Goal: Task Accomplishment & Management: Use online tool/utility

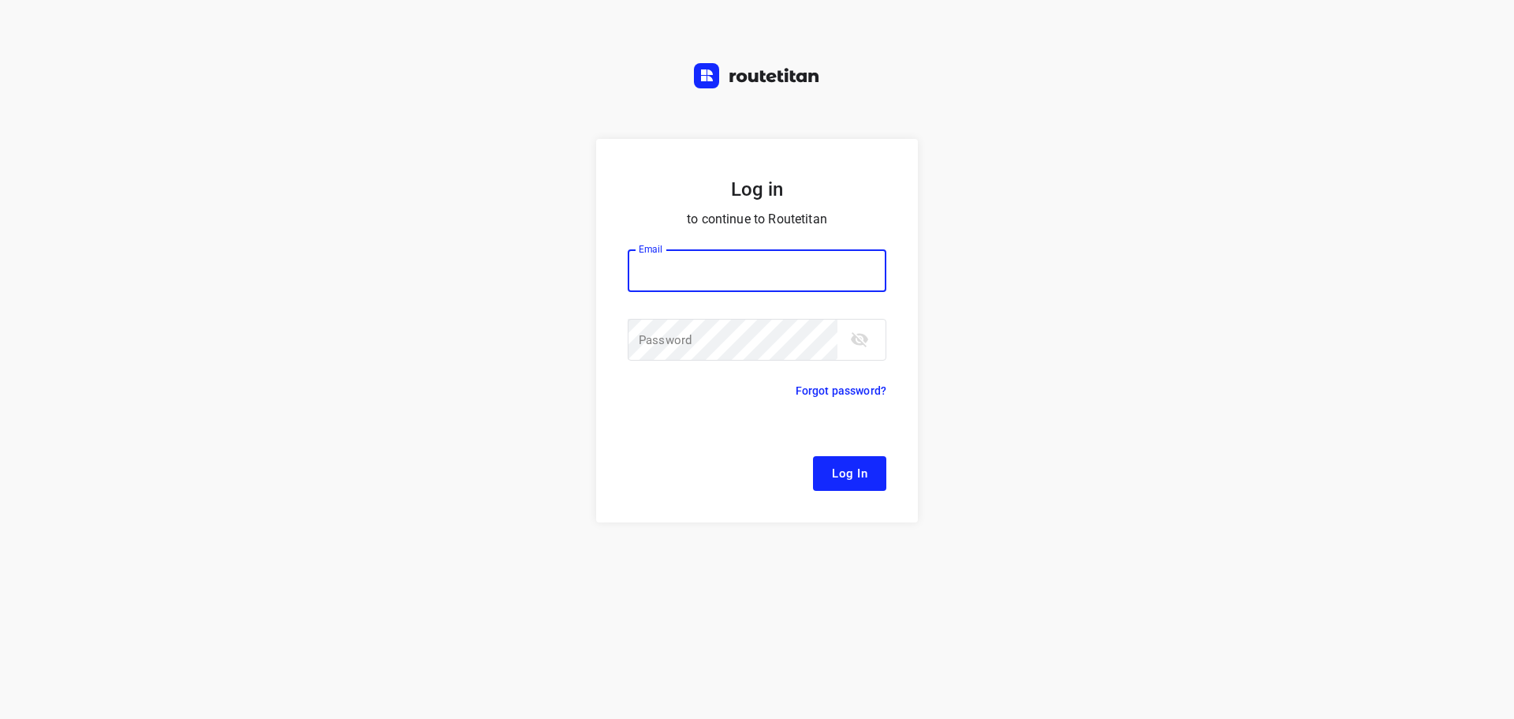
drag, startPoint x: 957, startPoint y: 14, endPoint x: 304, endPoint y: 285, distance: 706.9
click at [304, 282] on div "Log in to continue to Routetitan Email Email ​ Password Password ​ Forgot passw…" at bounding box center [757, 429] width 1514 height 580
drag, startPoint x: 450, startPoint y: 7, endPoint x: 503, endPoint y: 217, distance: 216.4
click at [503, 217] on div "Log in to continue to Routetitan Email Email ​ Password Password ​ Forgot passw…" at bounding box center [757, 429] width 1514 height 580
click at [435, 261] on div "Log in to continue to Routetitan Email Email ​ Password Password ​ Forgot passw…" at bounding box center [757, 429] width 1514 height 580
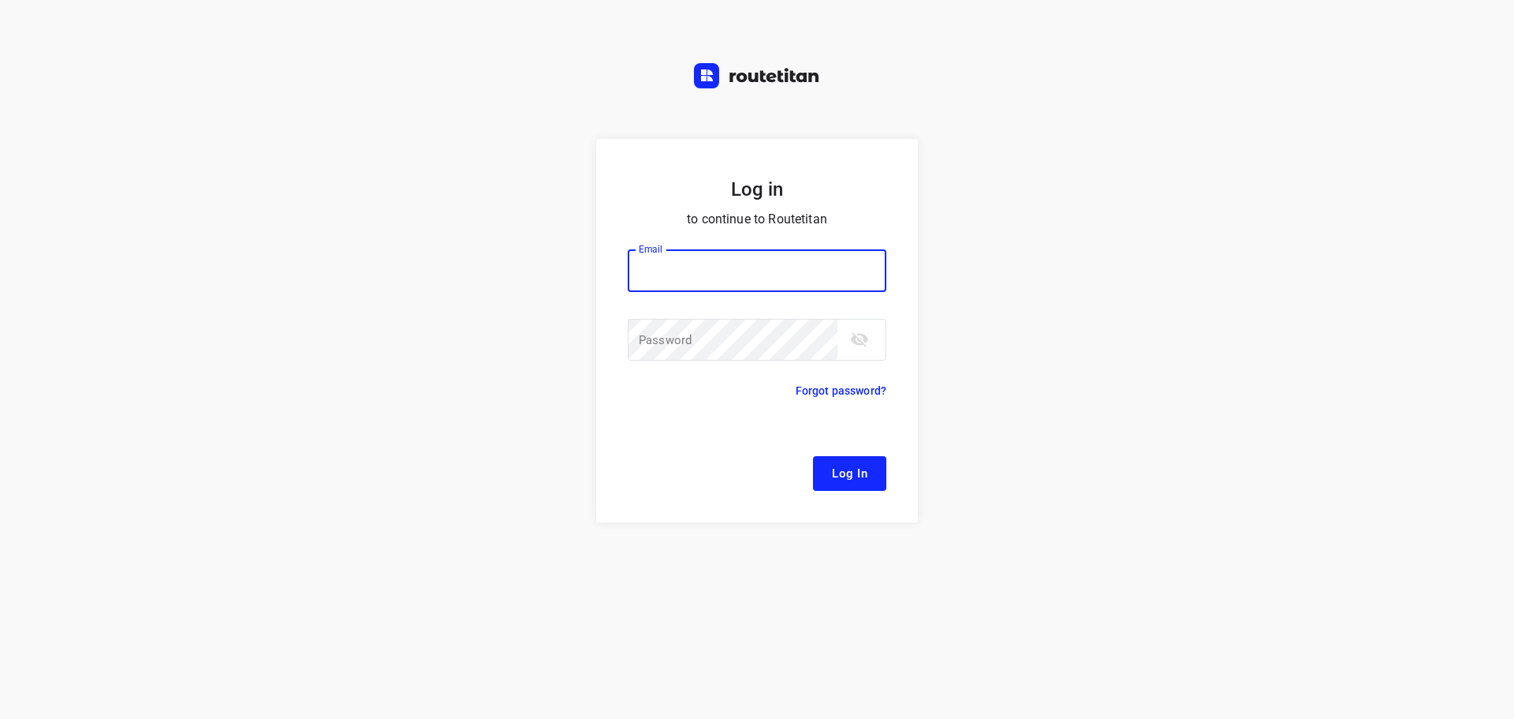
click at [1032, 144] on div "Log in to continue to Routetitan Email Email ​ Password Password ​ Forgot passw…" at bounding box center [757, 429] width 1514 height 580
click at [416, 325] on div "Log in to continue to Routetitan Email Email ​ Password Password ​ Forgot passw…" at bounding box center [757, 429] width 1514 height 580
click at [737, 267] on input "email" at bounding box center [757, 270] width 259 height 43
type input "remco@fruitopjewerk.nl"
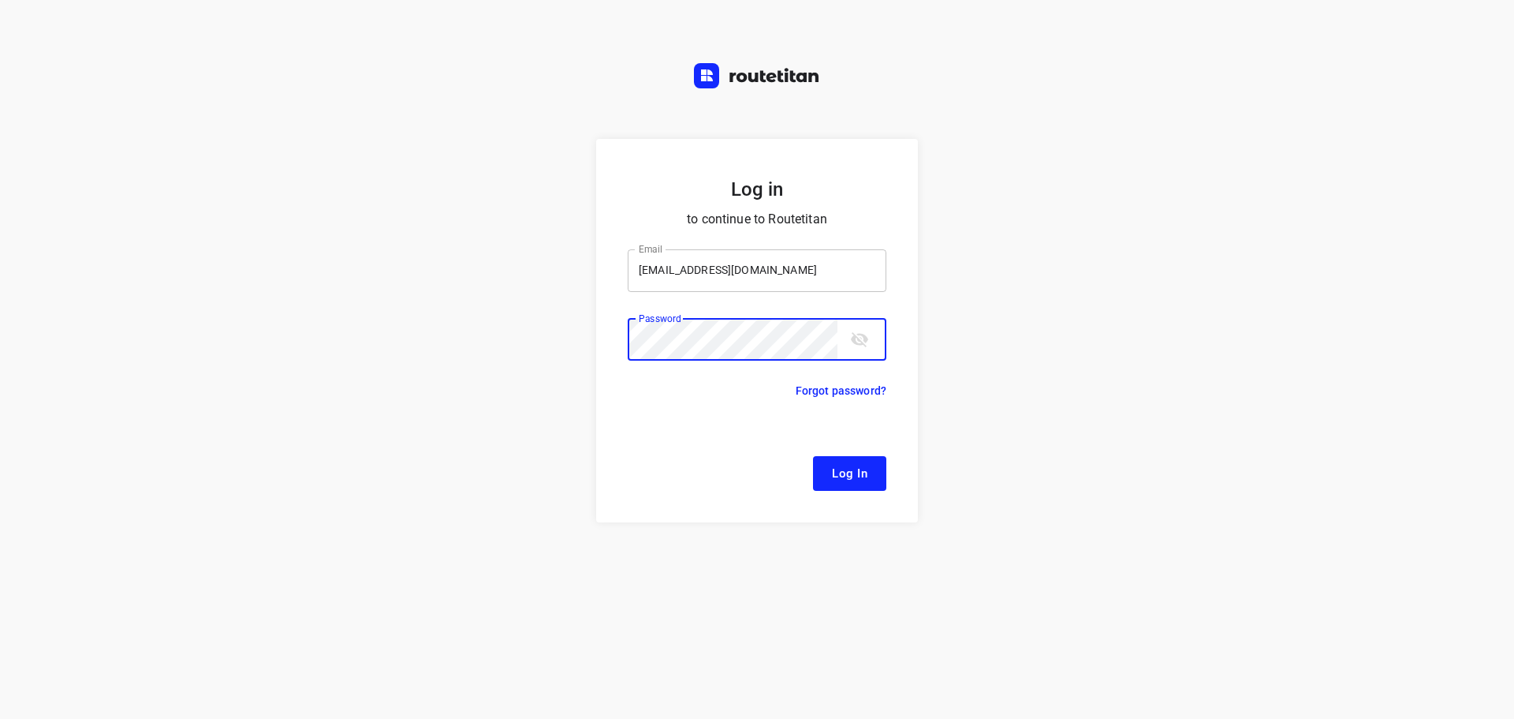
click at [813, 456] on button "Log In" at bounding box center [849, 473] width 73 height 35
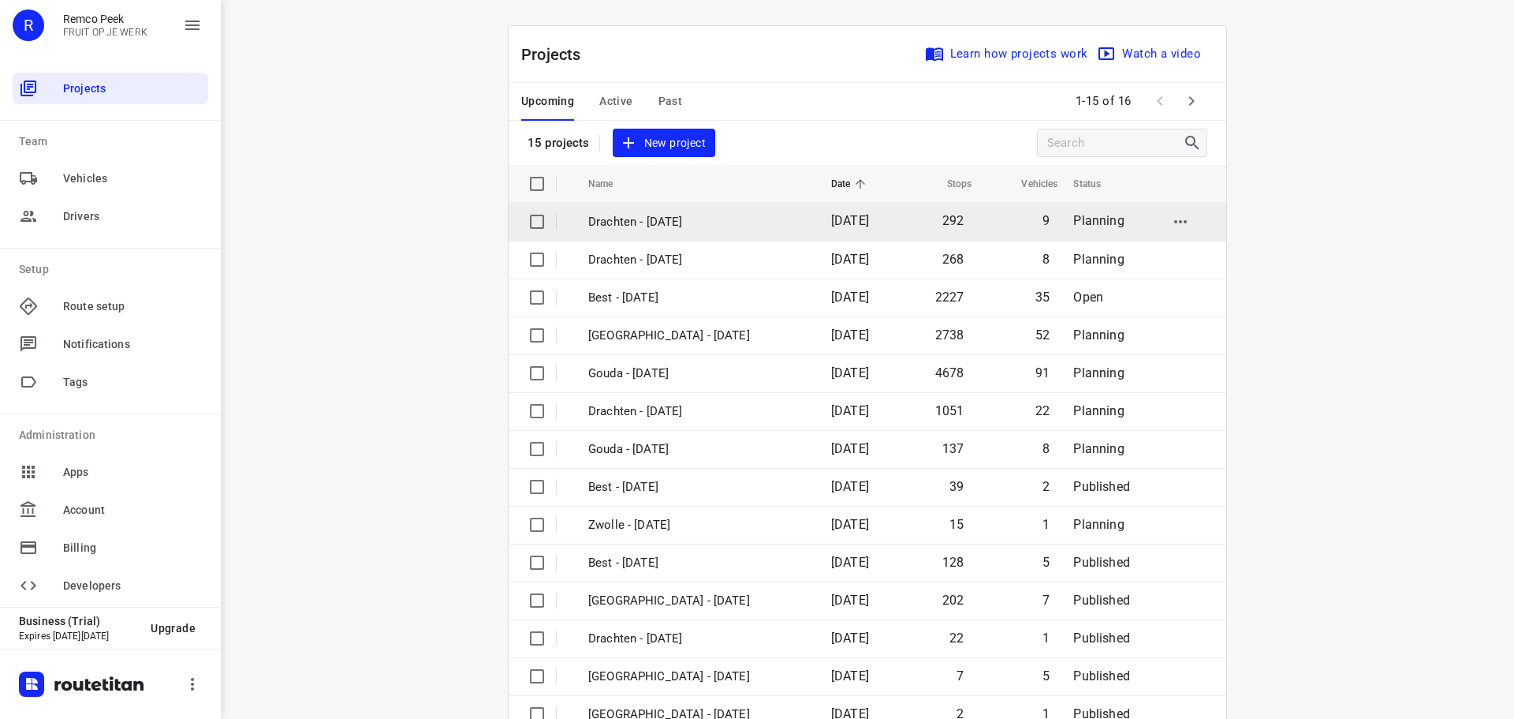
scroll to position [79, 0]
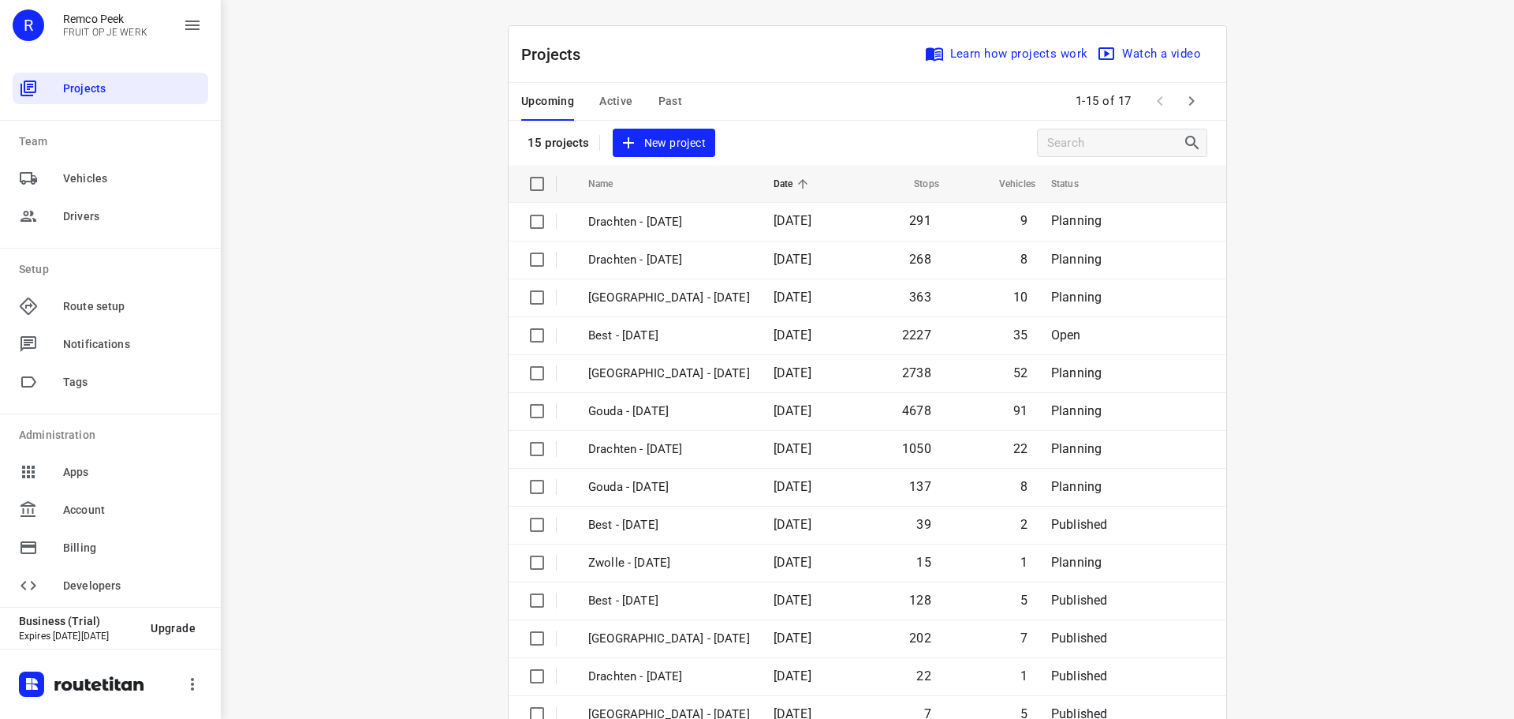
click at [651, 104] on div "Upcoming Active Past" at bounding box center [614, 102] width 186 height 38
click at [659, 103] on span "Past" at bounding box center [671, 101] width 24 height 20
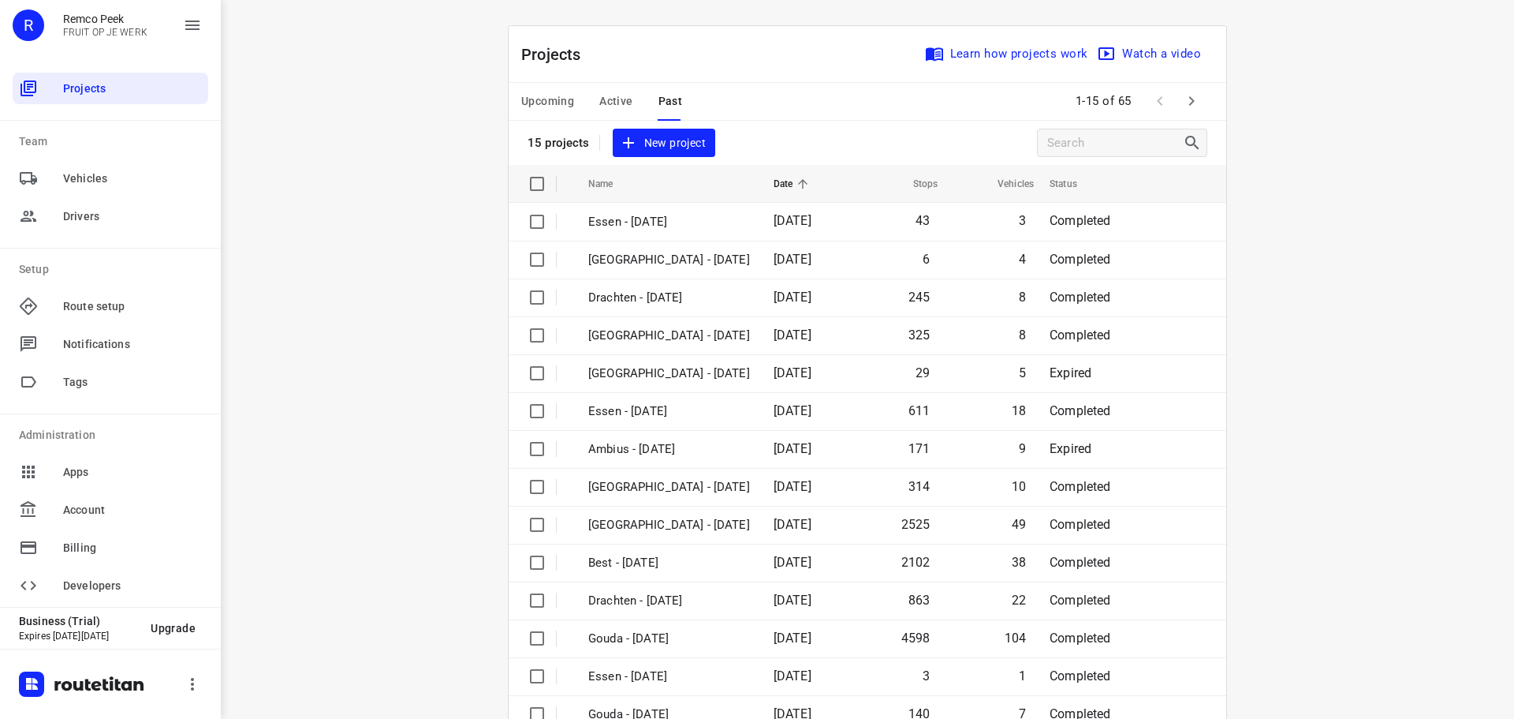
click at [436, 440] on div "i © 2025 Routetitan , © Stadia Maps , © OpenMapTiles © OpenStreetMap contributo…" at bounding box center [868, 359] width 1294 height 719
click at [1183, 98] on icon "button" at bounding box center [1191, 100] width 19 height 19
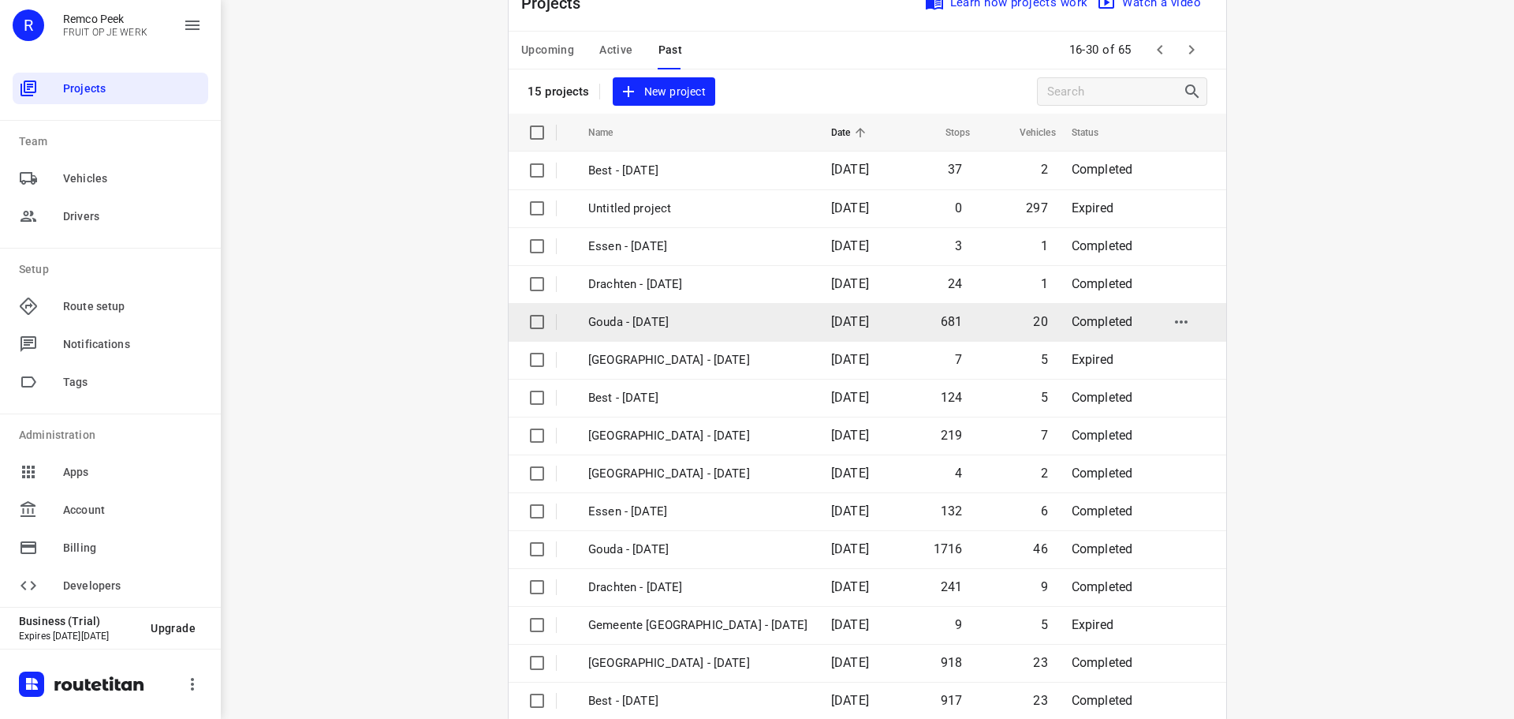
scroll to position [79, 0]
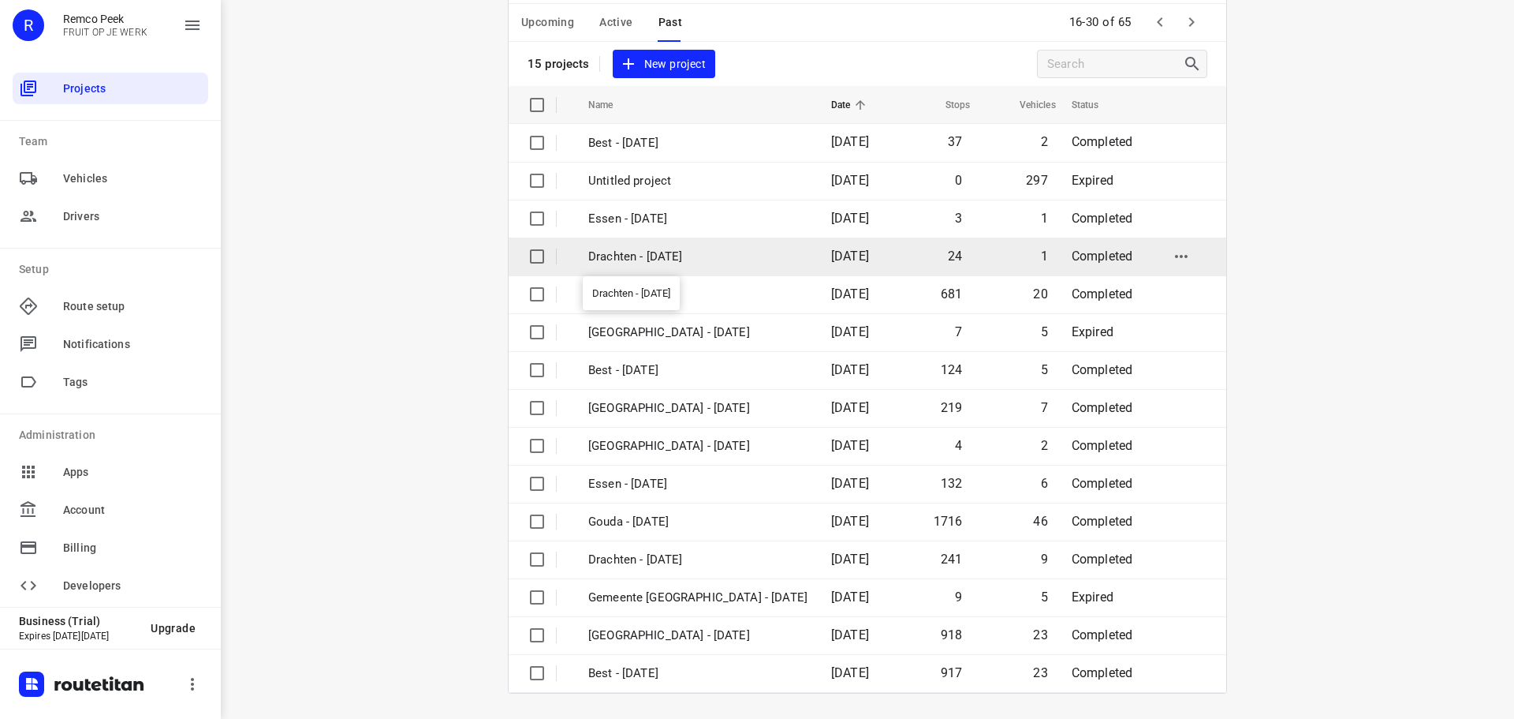
click at [692, 250] on p "Drachten - [DATE]" at bounding box center [697, 257] width 219 height 18
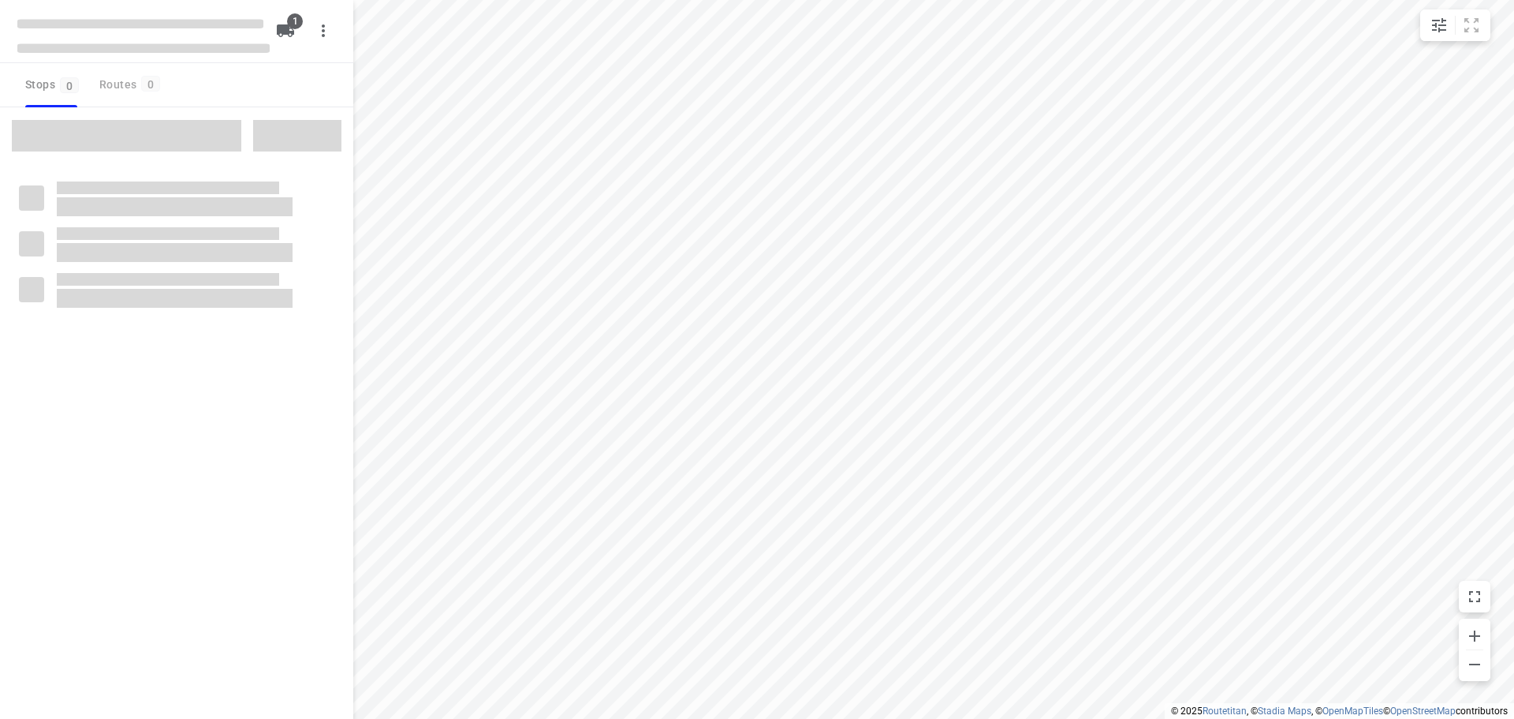
type input "distance"
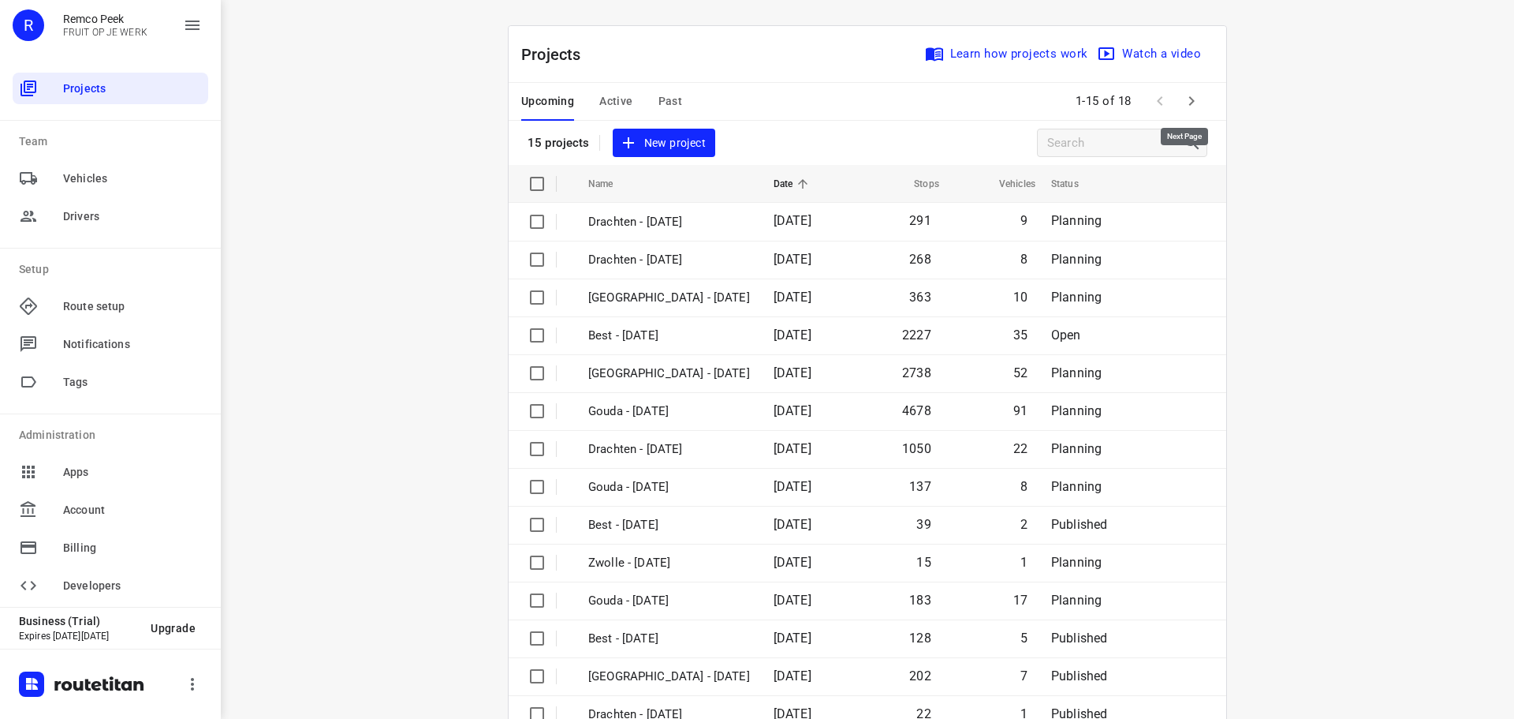
click at [1182, 99] on icon "button" at bounding box center [1191, 100] width 19 height 19
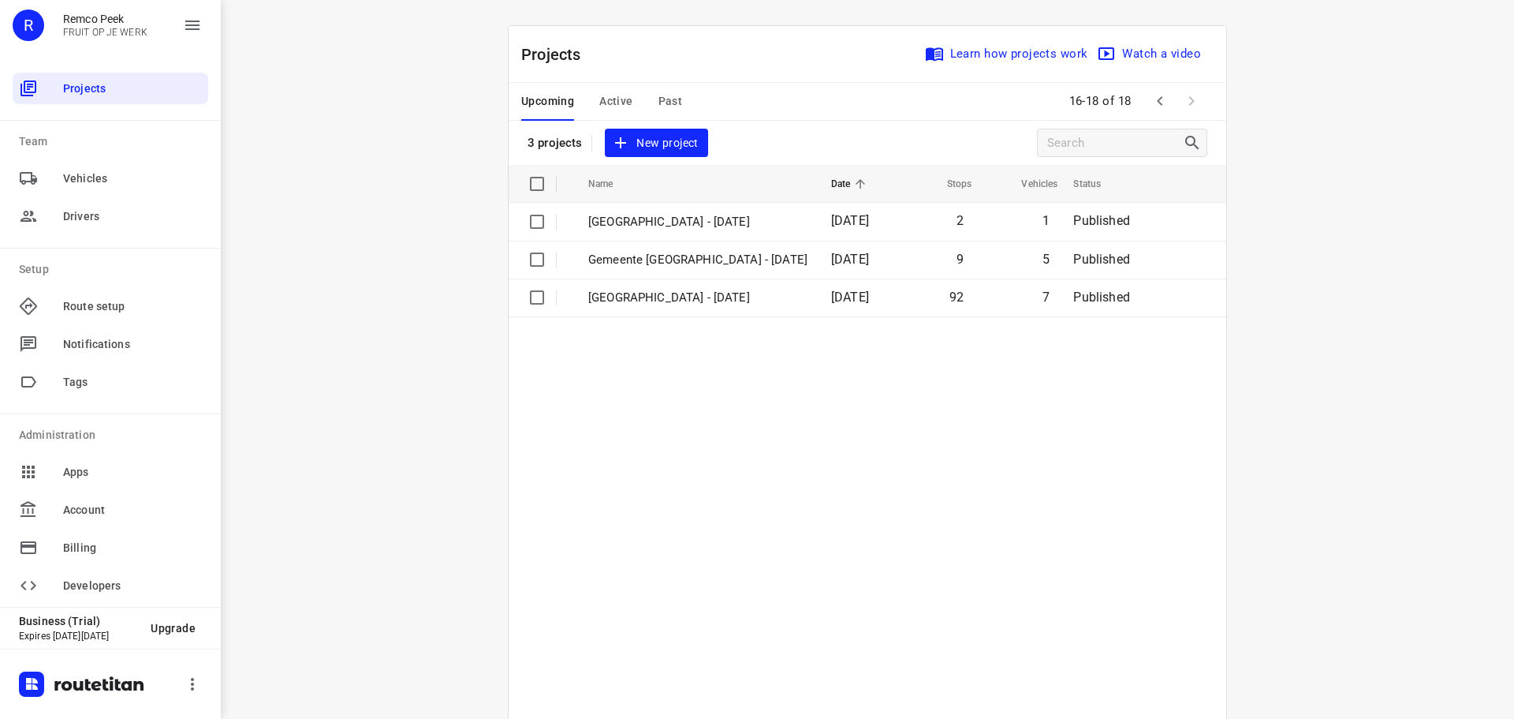
click at [664, 88] on button "Past" at bounding box center [671, 102] width 24 height 38
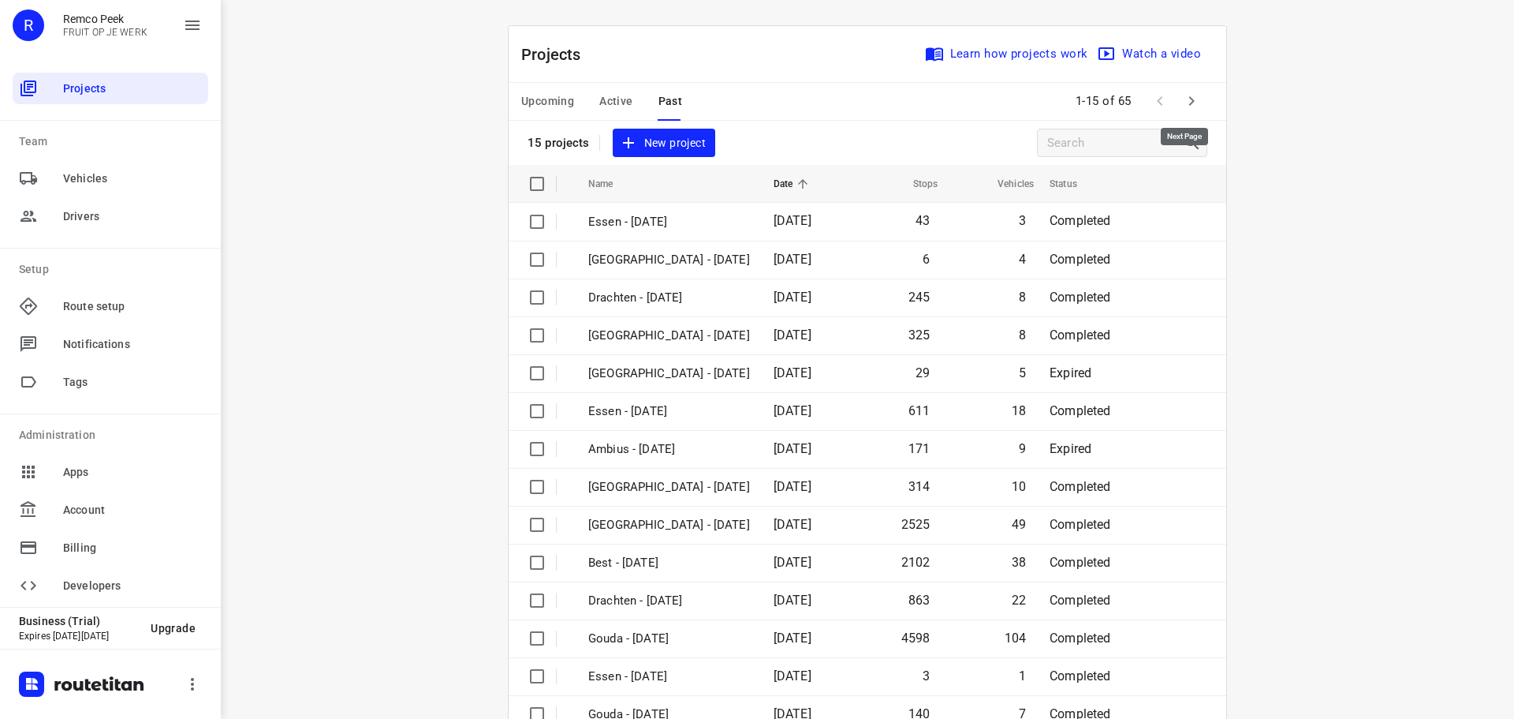
click at [1197, 99] on button "button" at bounding box center [1192, 101] width 32 height 32
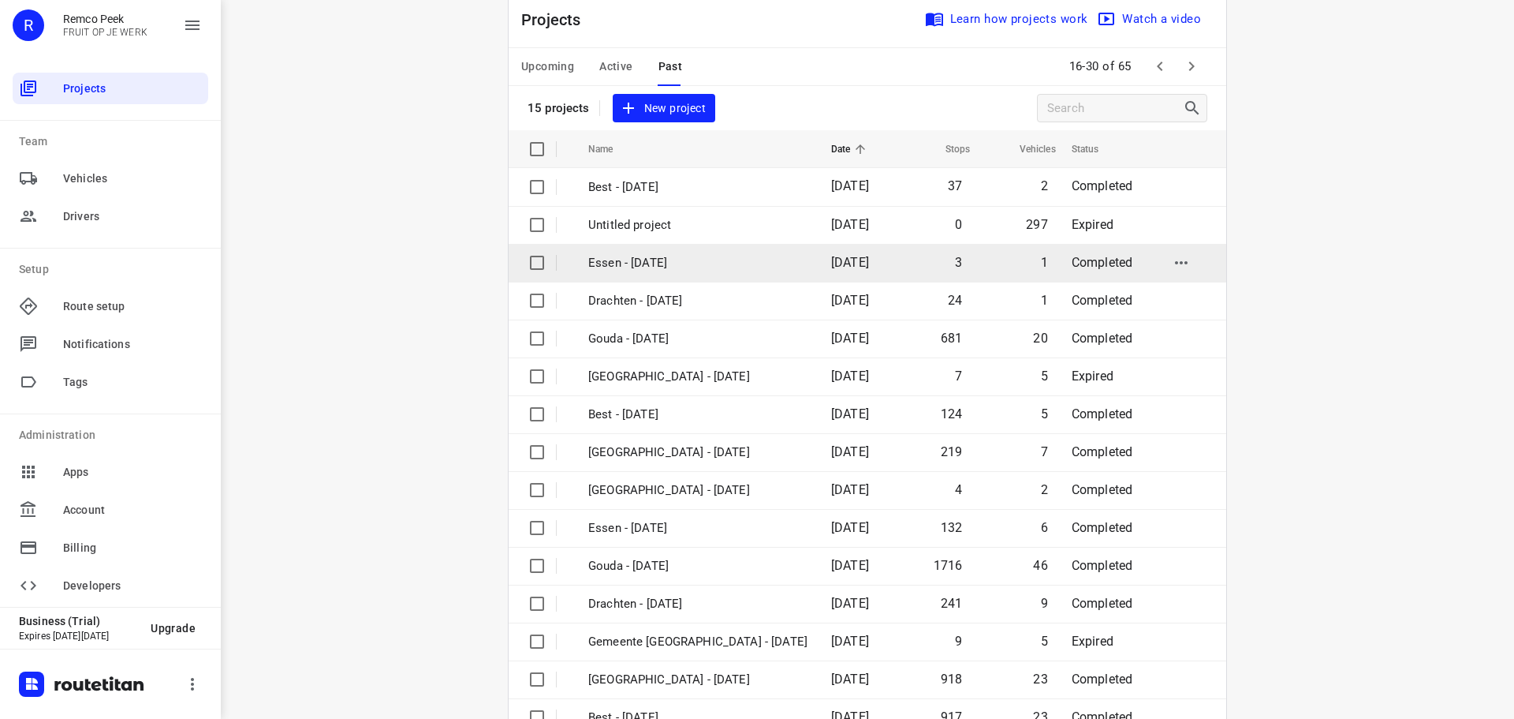
scroll to position [79, 0]
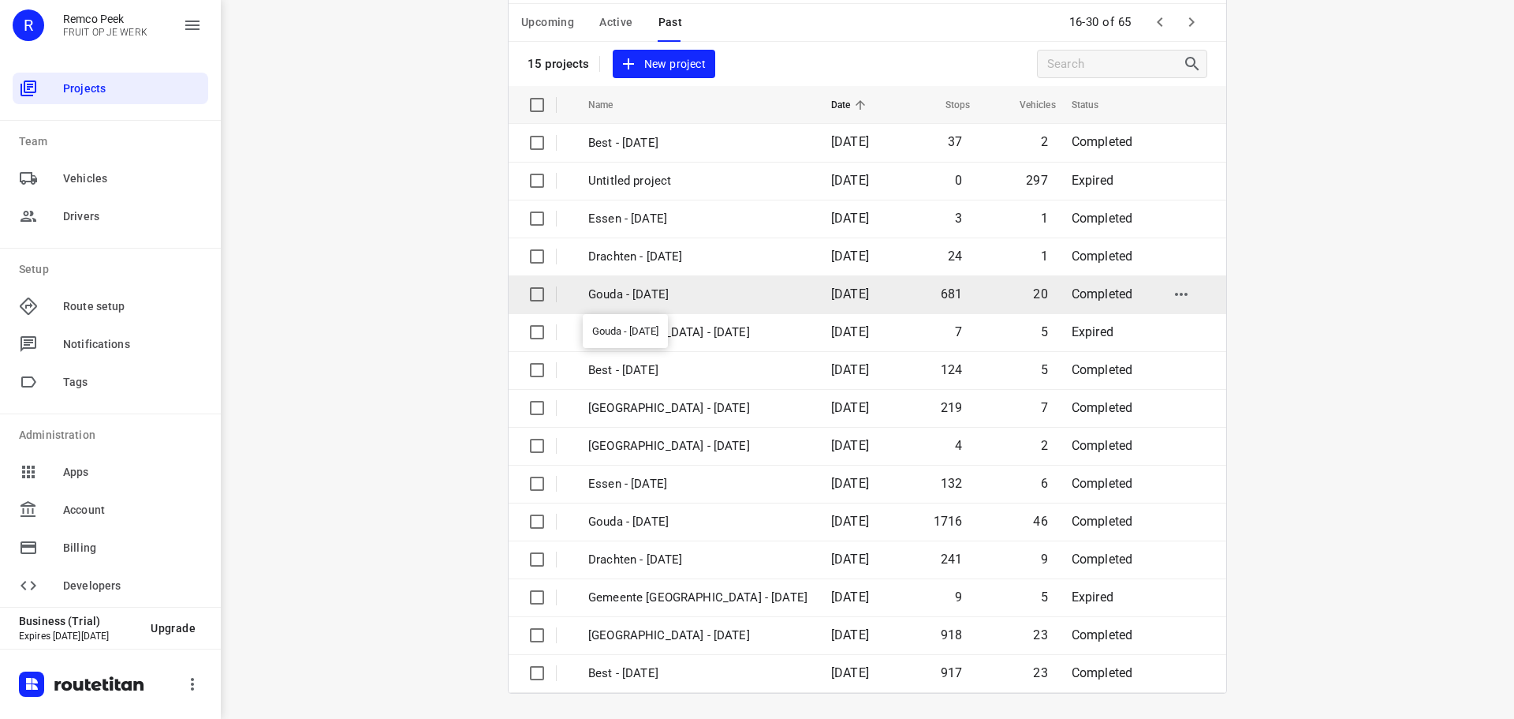
click at [661, 293] on p "Gouda - [DATE]" at bounding box center [697, 295] width 219 height 18
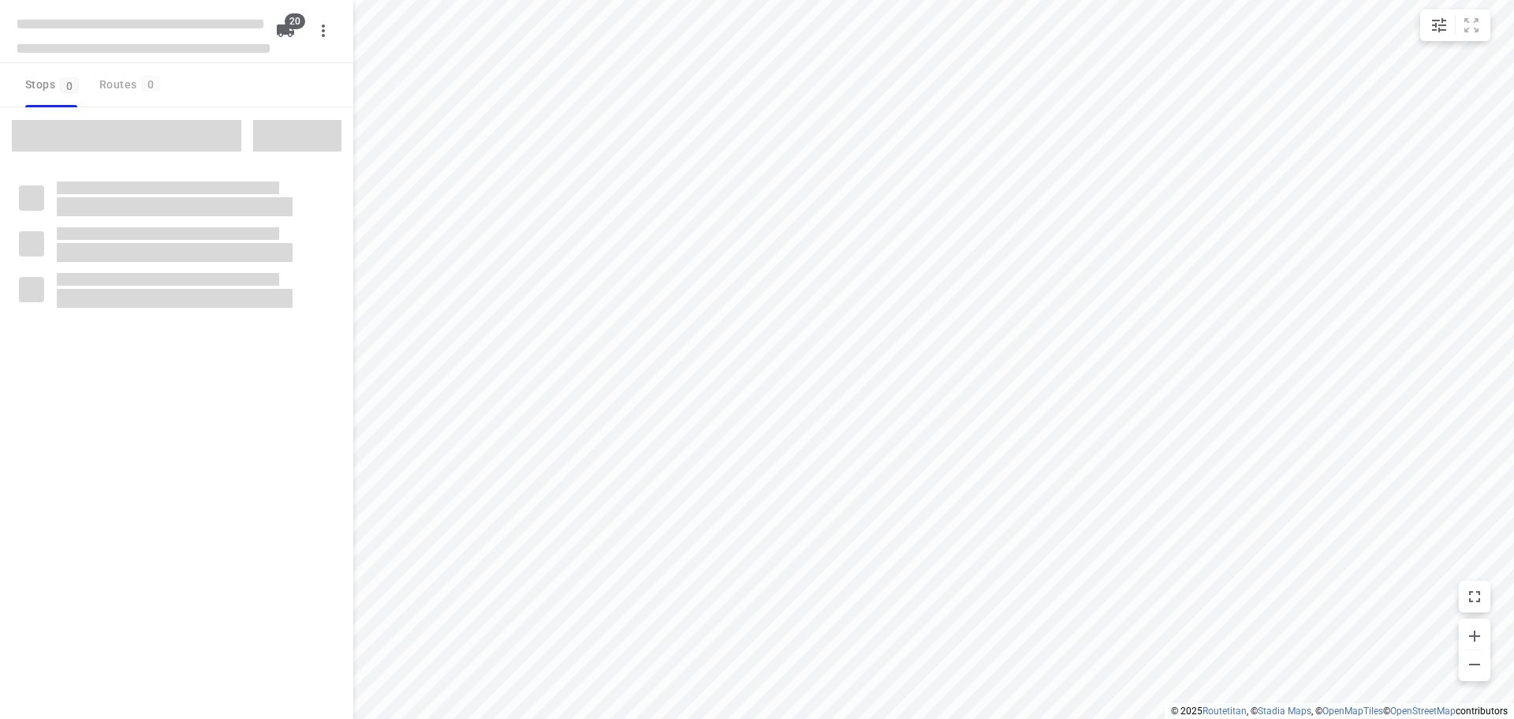
type input "distance"
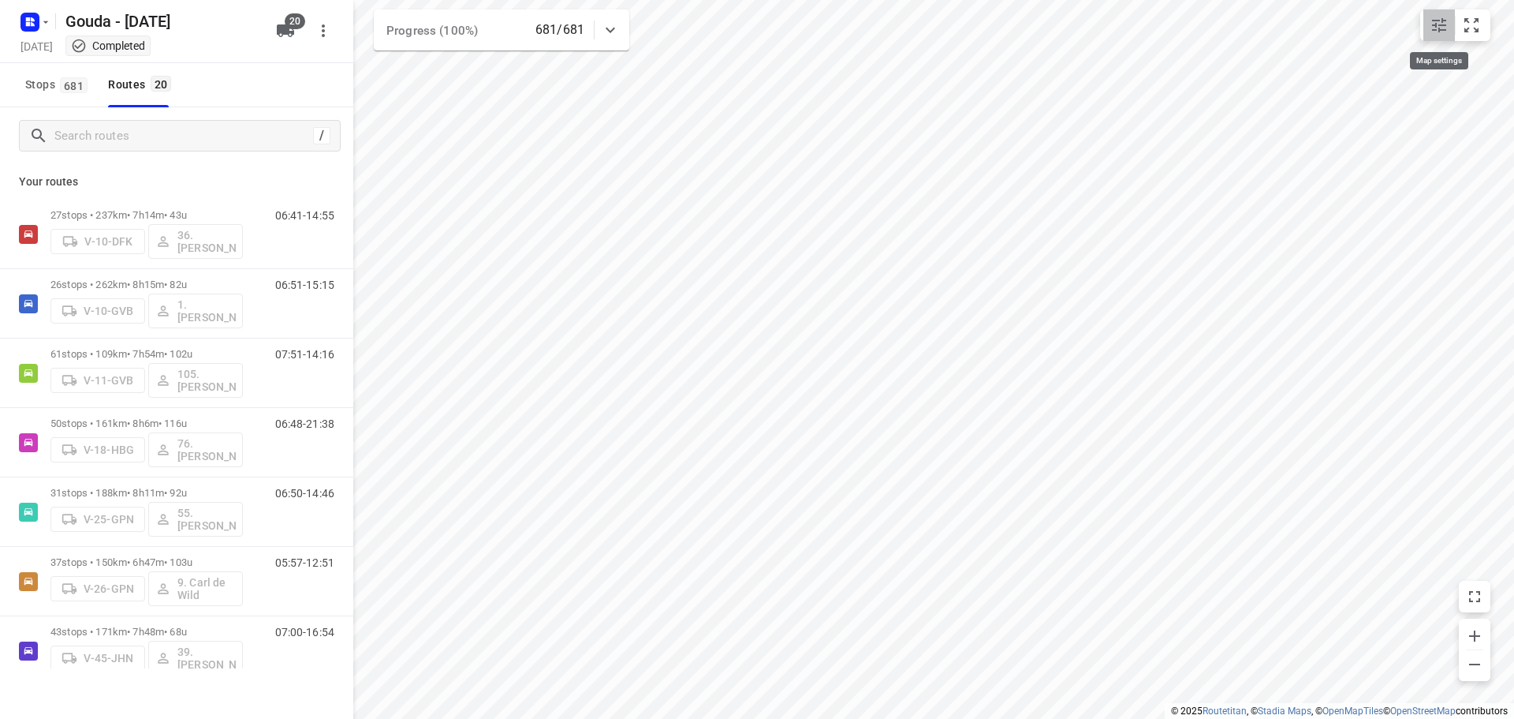
click at [1455, 36] on button "small contained button group" at bounding box center [1440, 25] width 32 height 32
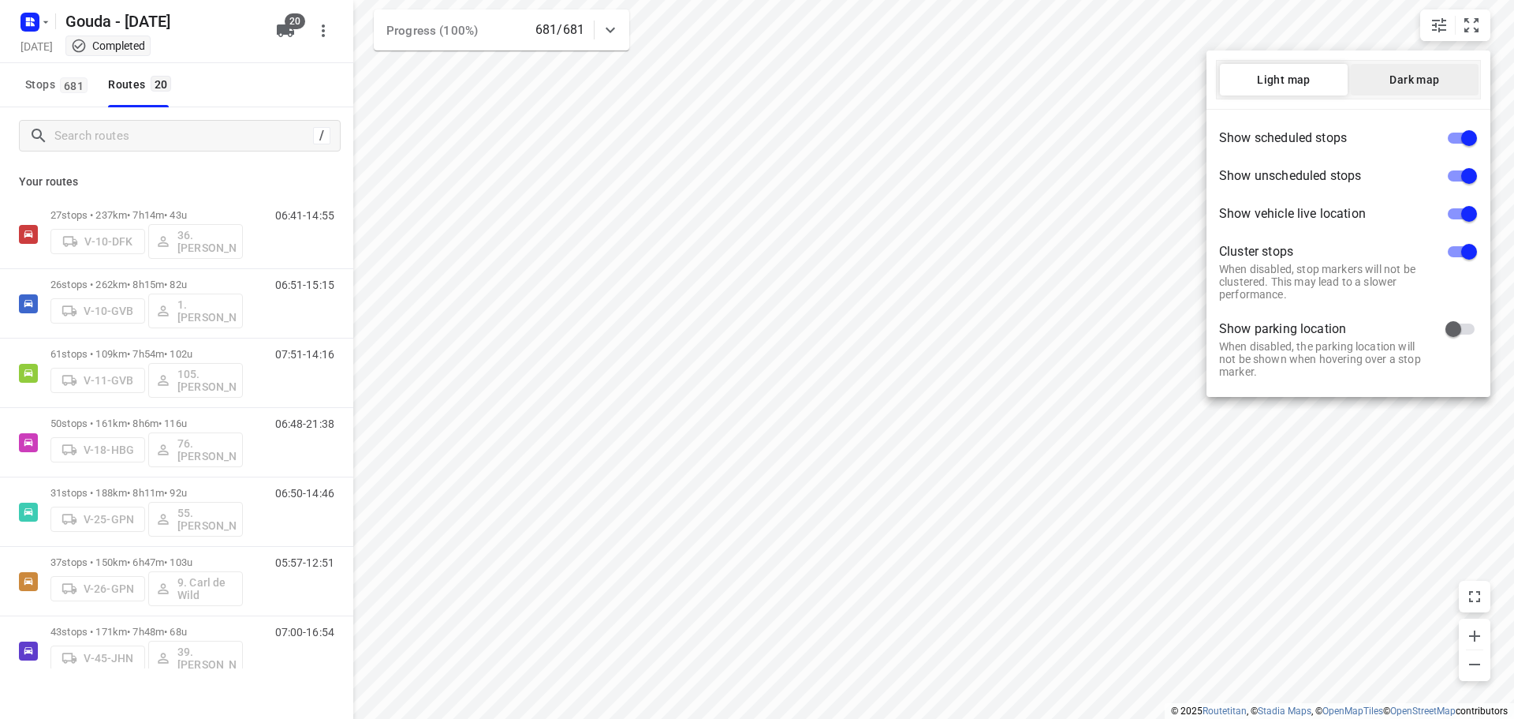
click at [1441, 85] on span "Dark map" at bounding box center [1415, 79] width 128 height 13
drag, startPoint x: 1008, startPoint y: 232, endPoint x: 1031, endPoint y: 233, distance: 22.9
click at [1031, 233] on div at bounding box center [757, 359] width 1514 height 719
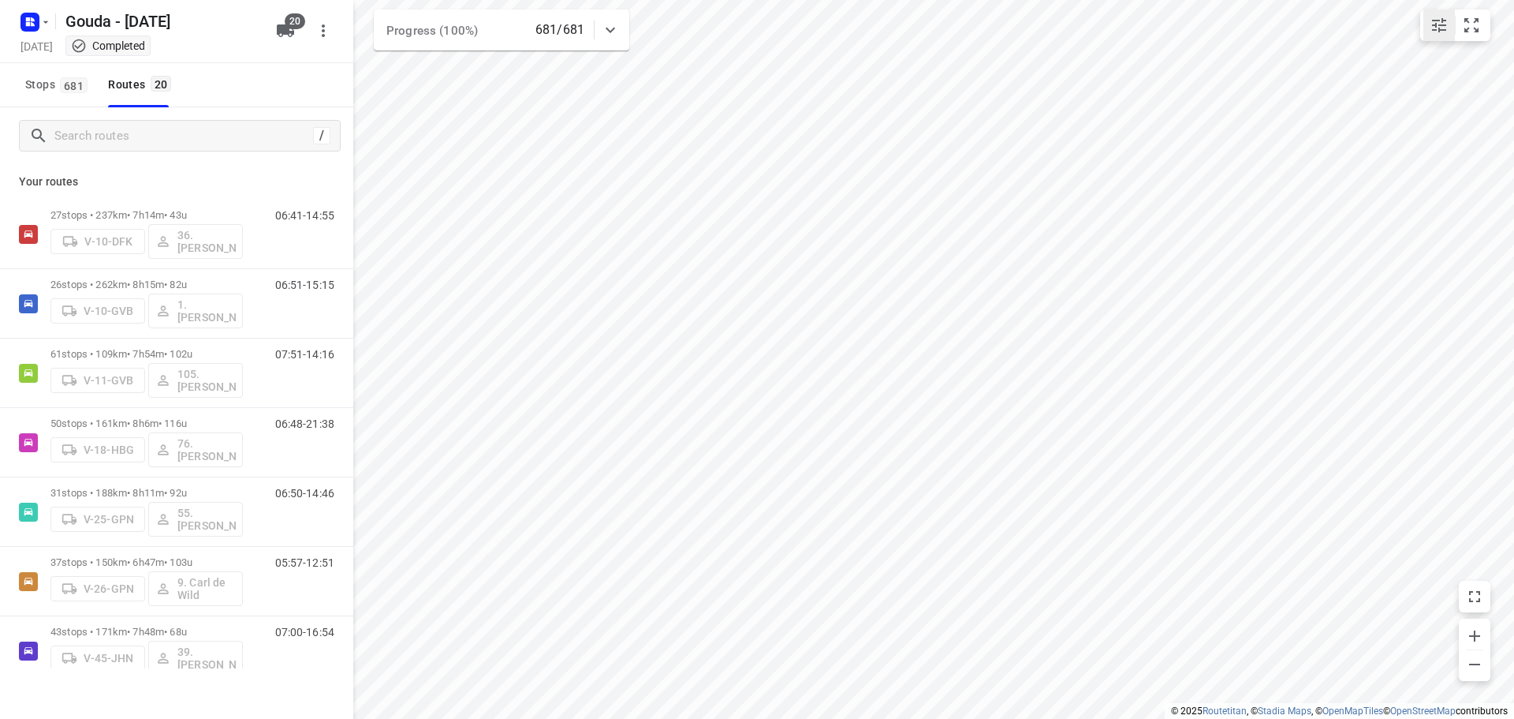
click at [1439, 21] on icon "small contained button group" at bounding box center [1439, 25] width 14 height 14
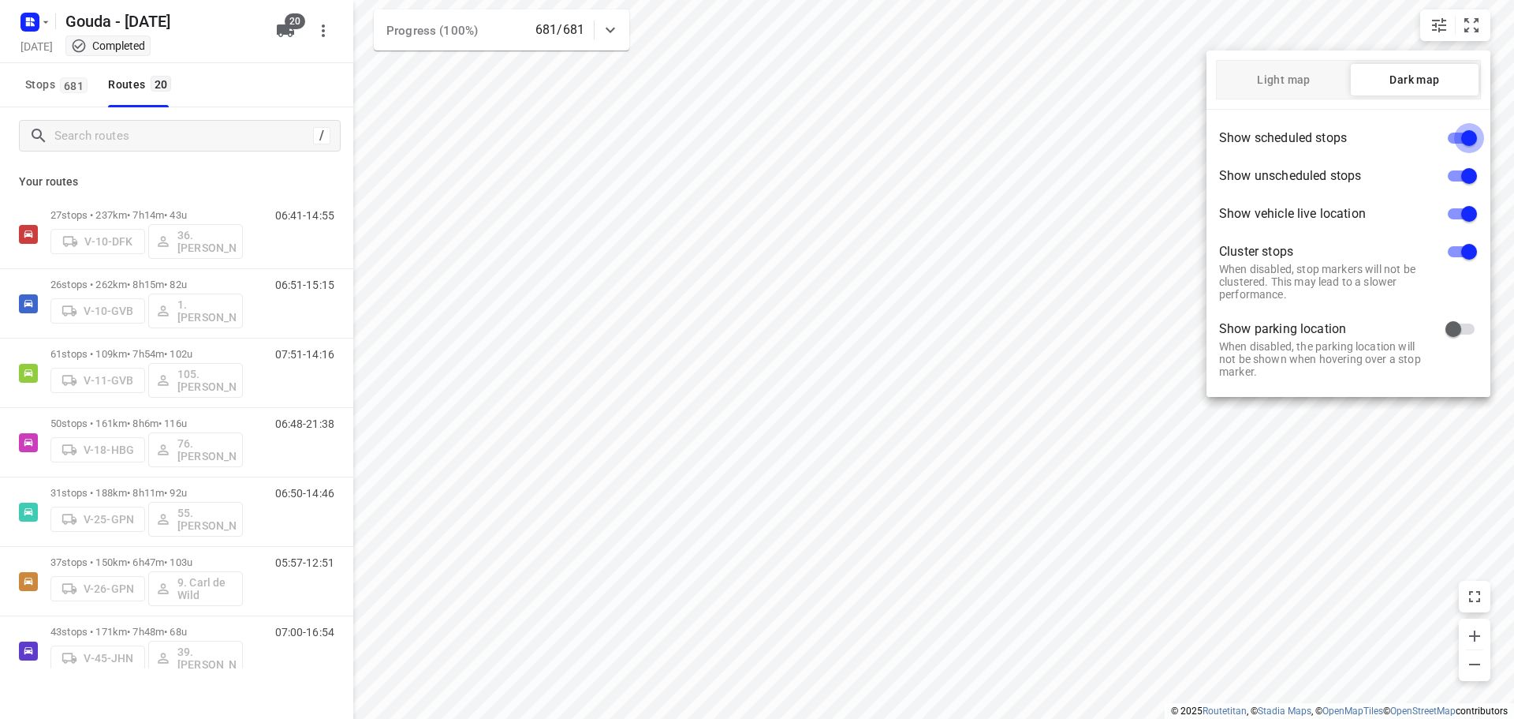
click at [1458, 139] on input "checkbox" at bounding box center [1470, 138] width 90 height 30
checkbox input "false"
drag, startPoint x: 1078, startPoint y: 233, endPoint x: 1111, endPoint y: 256, distance: 39.6
click at [1111, 256] on div at bounding box center [757, 359] width 1514 height 719
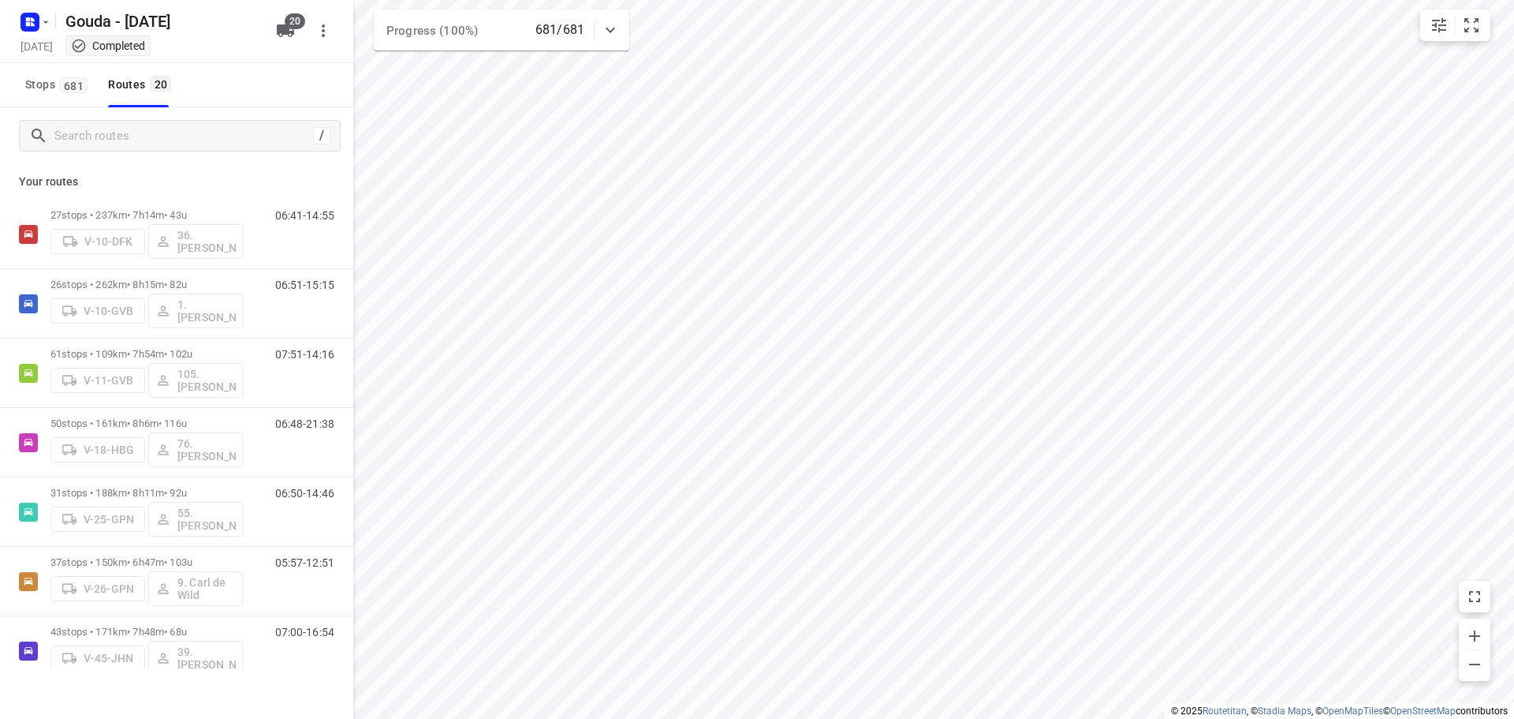
click at [1422, 19] on div "small contained button group" at bounding box center [1456, 25] width 70 height 32
click at [1435, 20] on icon "small contained button group" at bounding box center [1439, 25] width 14 height 14
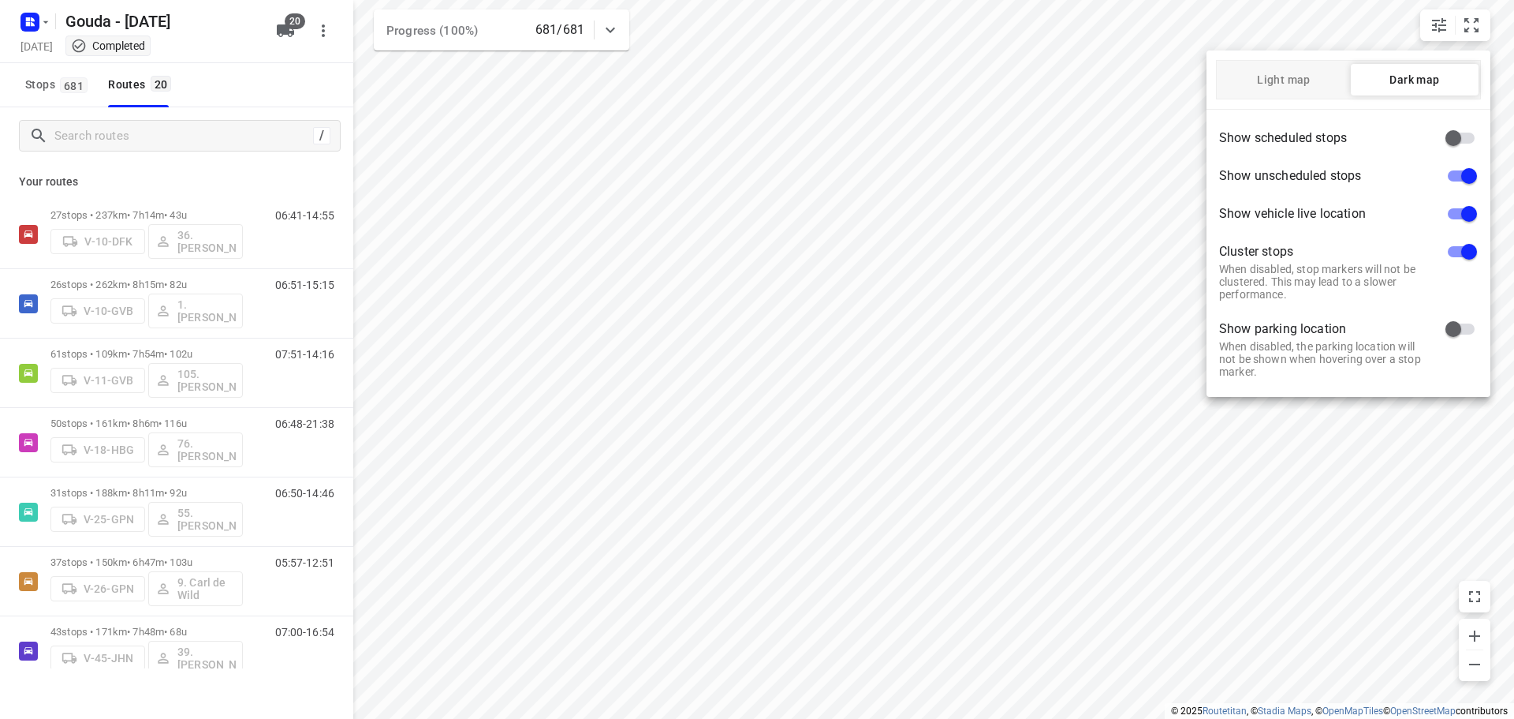
click at [1466, 218] on input "checkbox" at bounding box center [1470, 214] width 90 height 30
checkbox input "false"
click at [1026, 241] on div at bounding box center [757, 359] width 1514 height 719
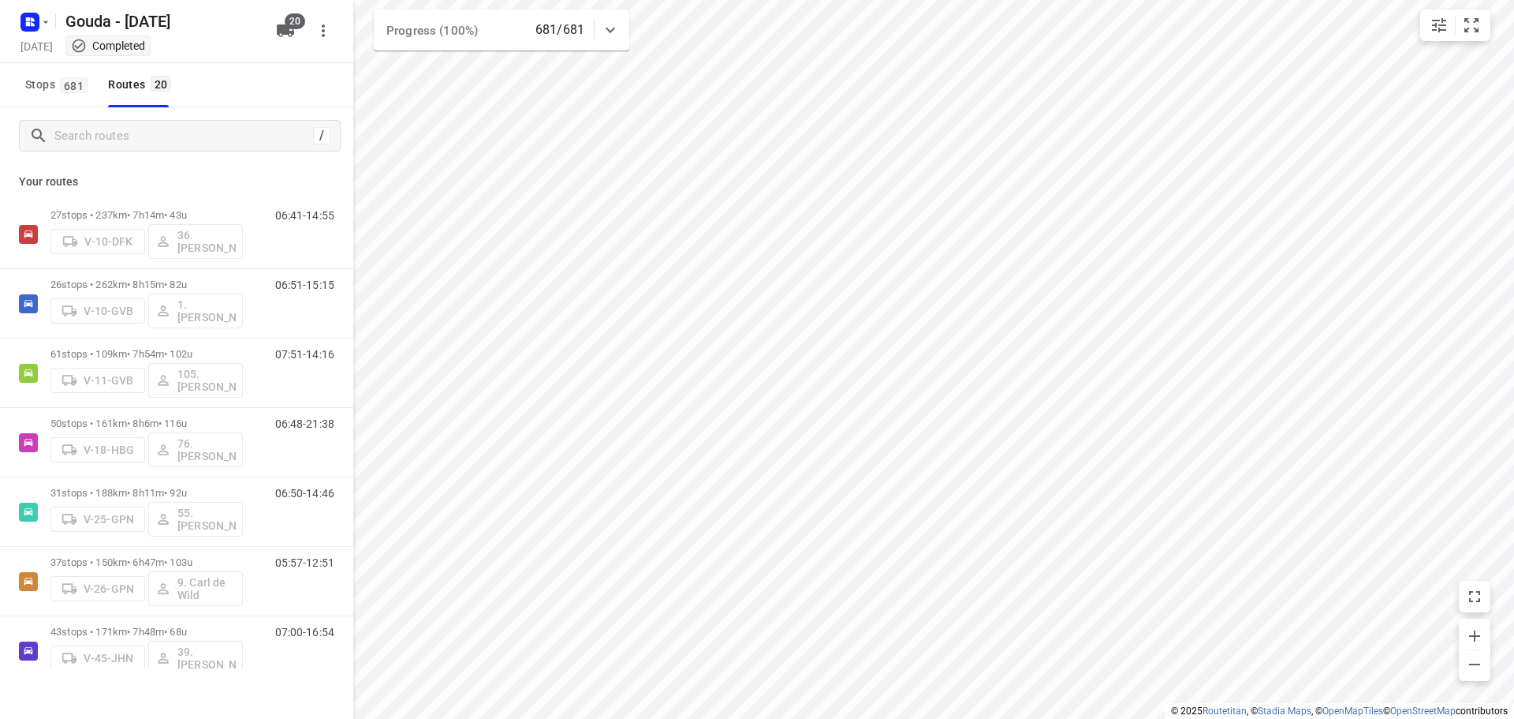
click at [805, 0] on html "i © 2025 Routetitan , © Stadia Maps , © OpenMapTiles © OpenStreetMap contributo…" at bounding box center [757, 359] width 1514 height 719
click at [1089, 0] on html "i © 2025 Routetitan , © Stadia Maps , © OpenMapTiles © OpenStreetMap contributo…" at bounding box center [757, 359] width 1514 height 719
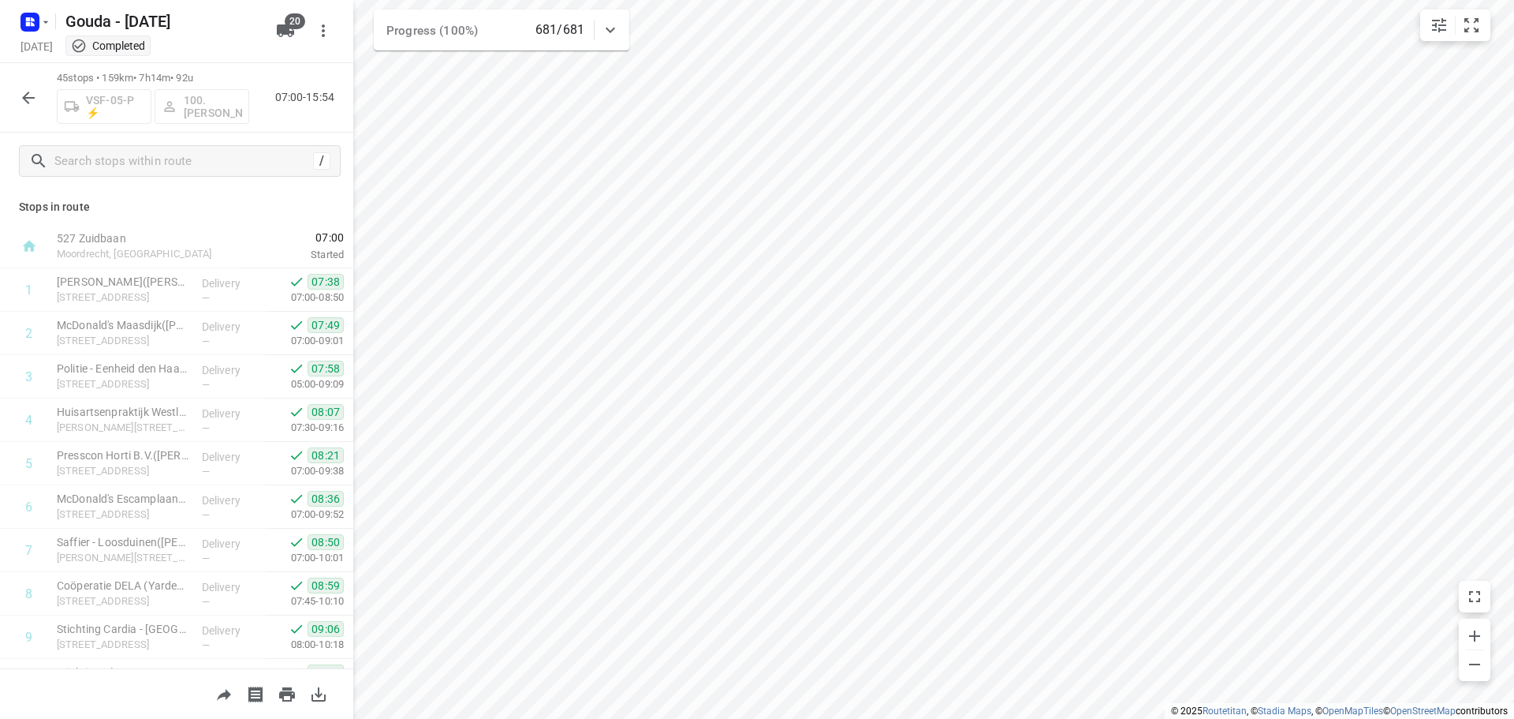
click at [868, 0] on html "i © 2025 Routetitan , © Stadia Maps , © OpenMapTiles © OpenStreetMap contributo…" at bounding box center [757, 359] width 1514 height 719
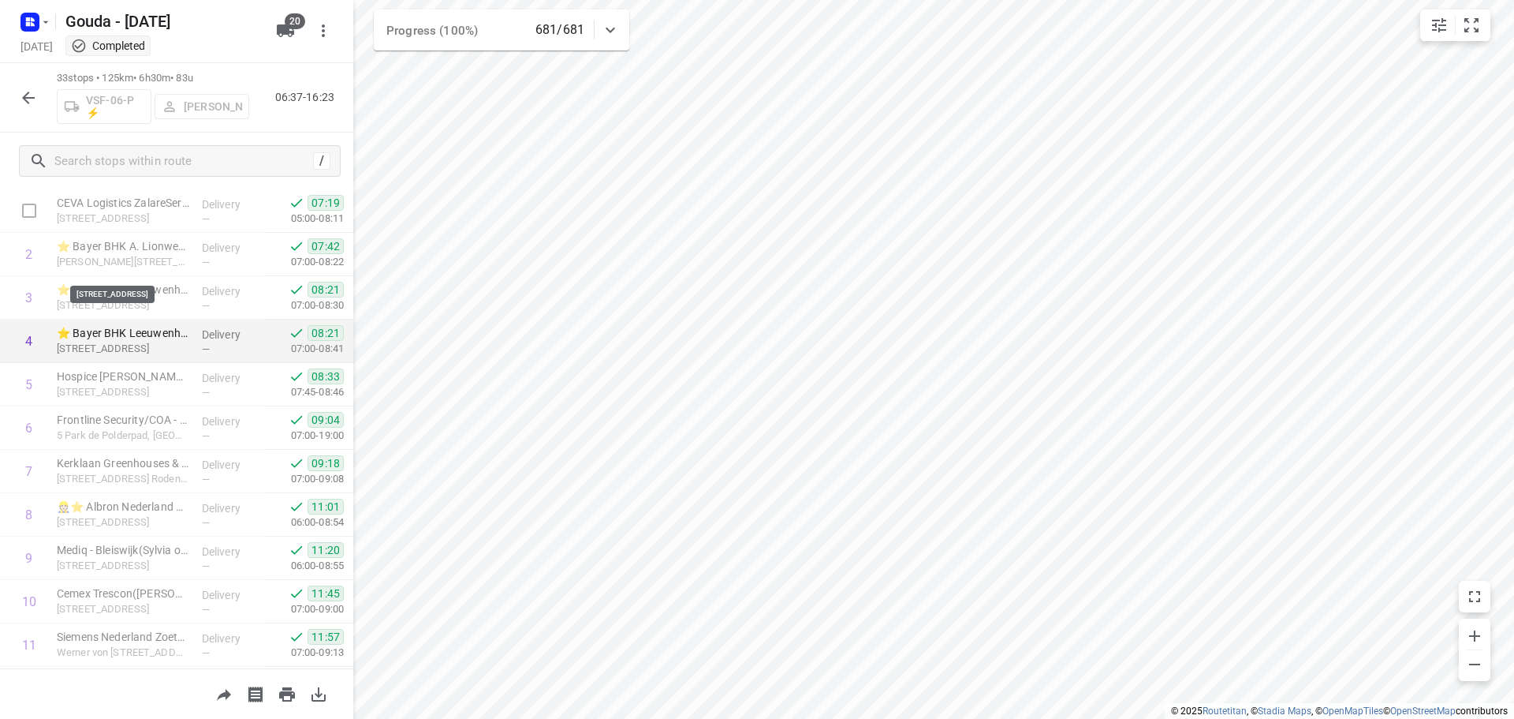
scroll to position [158, 0]
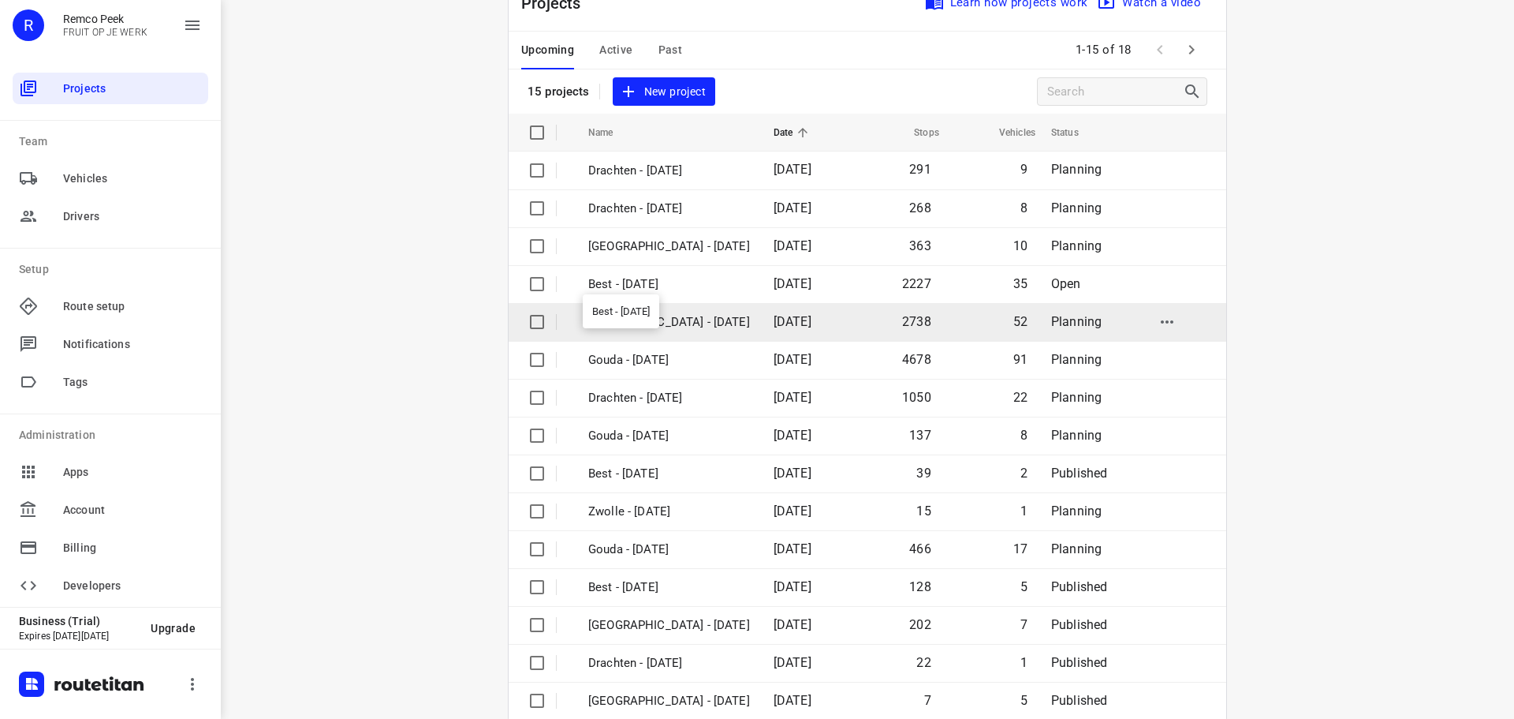
scroll to position [79, 0]
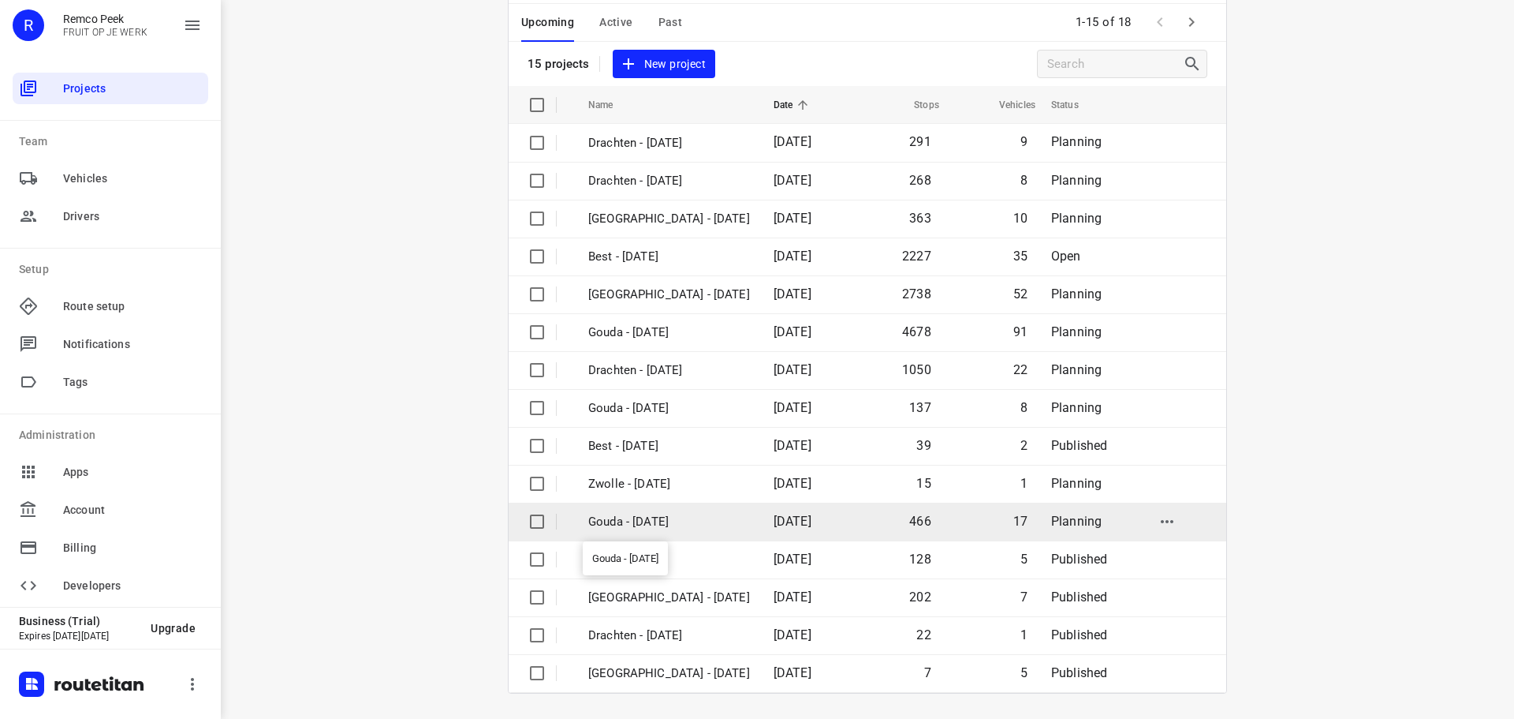
click at [680, 514] on p "Gouda - [DATE]" at bounding box center [669, 522] width 162 height 18
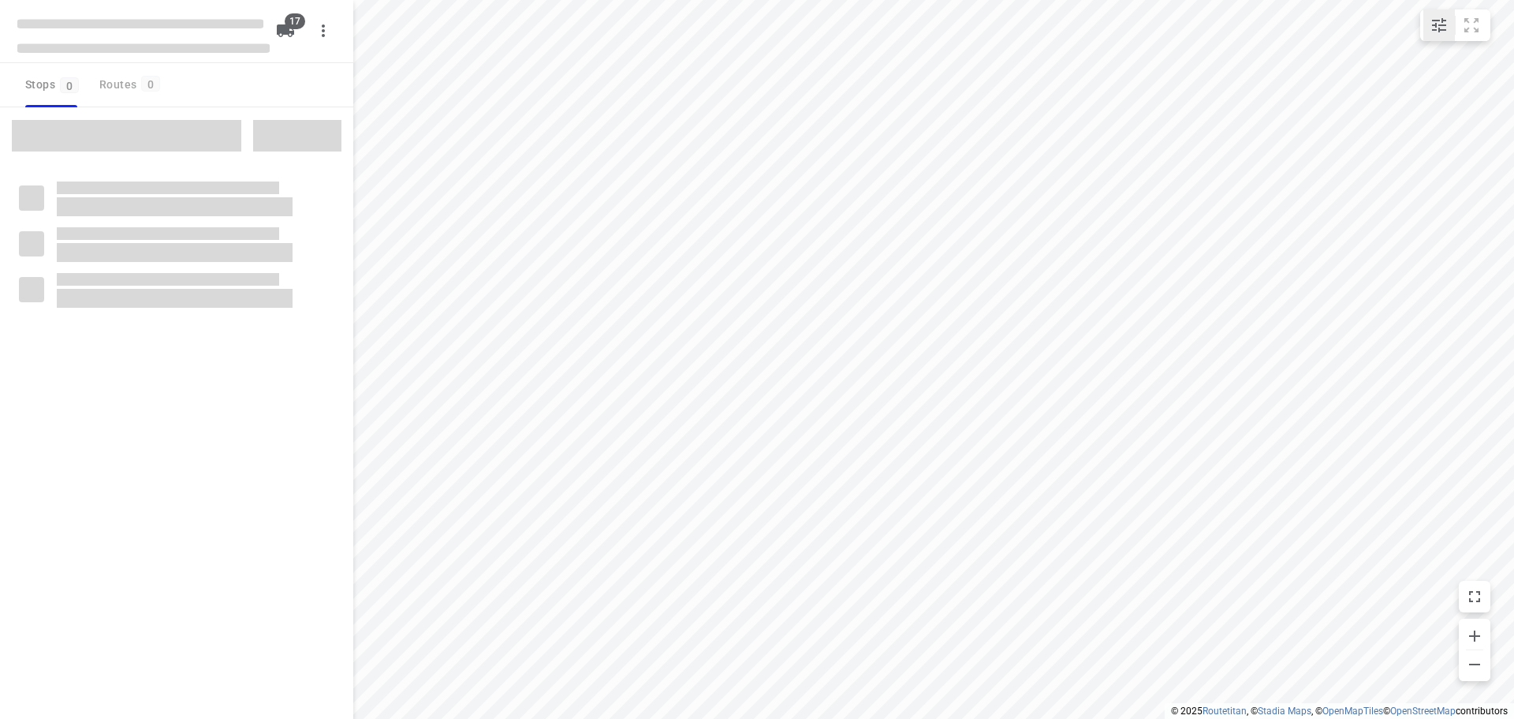
type input "distance"
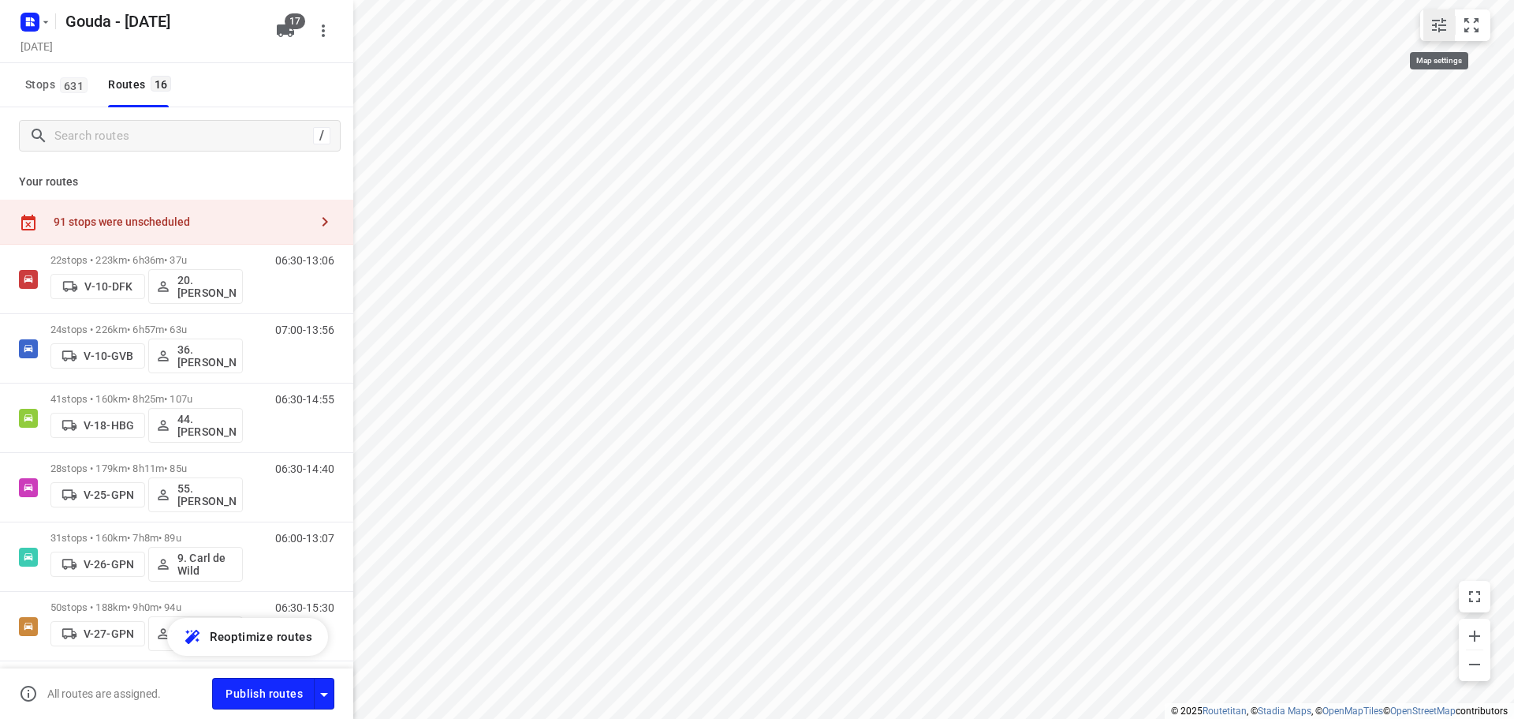
click at [1444, 27] on icon "small contained button group" at bounding box center [1439, 25] width 19 height 19
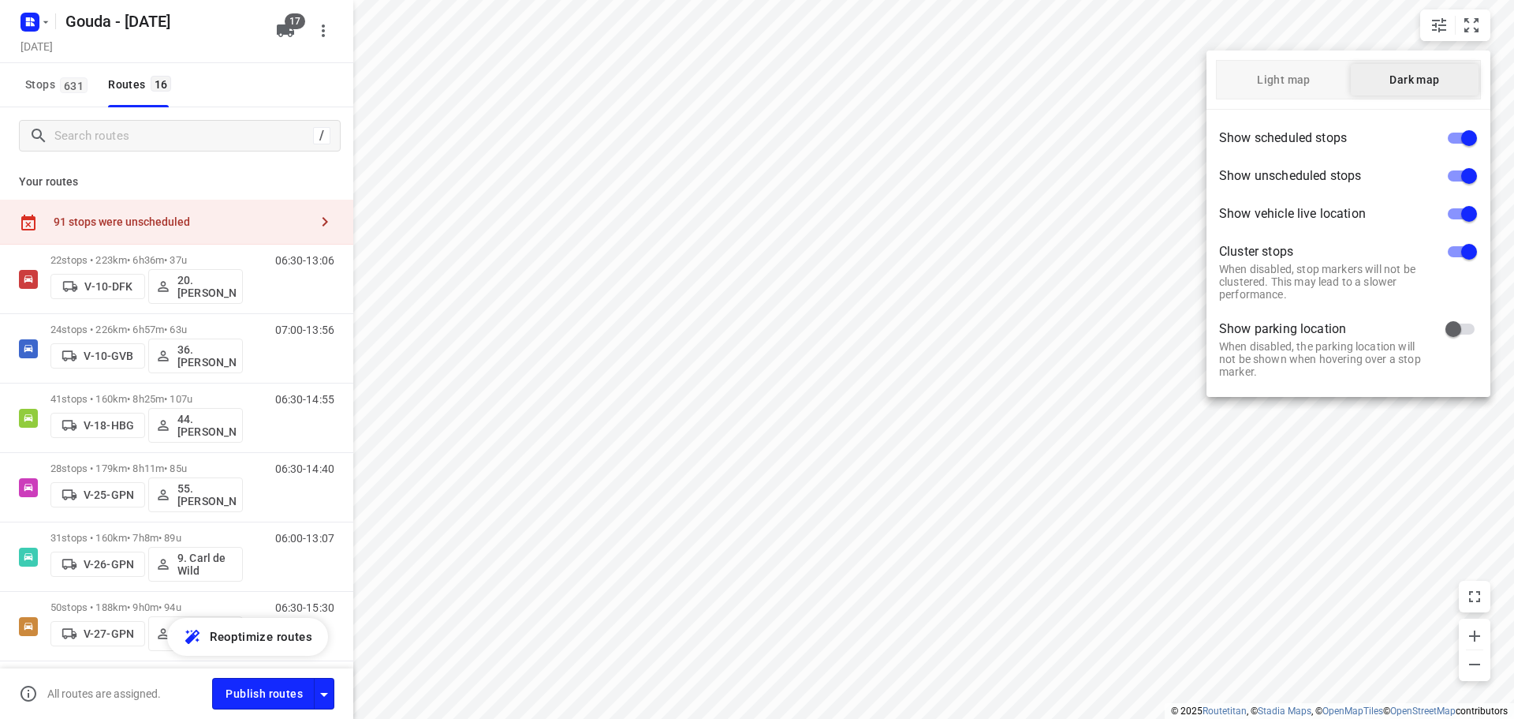
click at [1459, 78] on span "Dark map" at bounding box center [1415, 79] width 128 height 13
click at [1469, 137] on input "checkbox" at bounding box center [1470, 138] width 90 height 30
checkbox input "false"
drag, startPoint x: 776, startPoint y: 155, endPoint x: 671, endPoint y: 209, distance: 117.8
click at [671, 209] on div at bounding box center [757, 359] width 1514 height 719
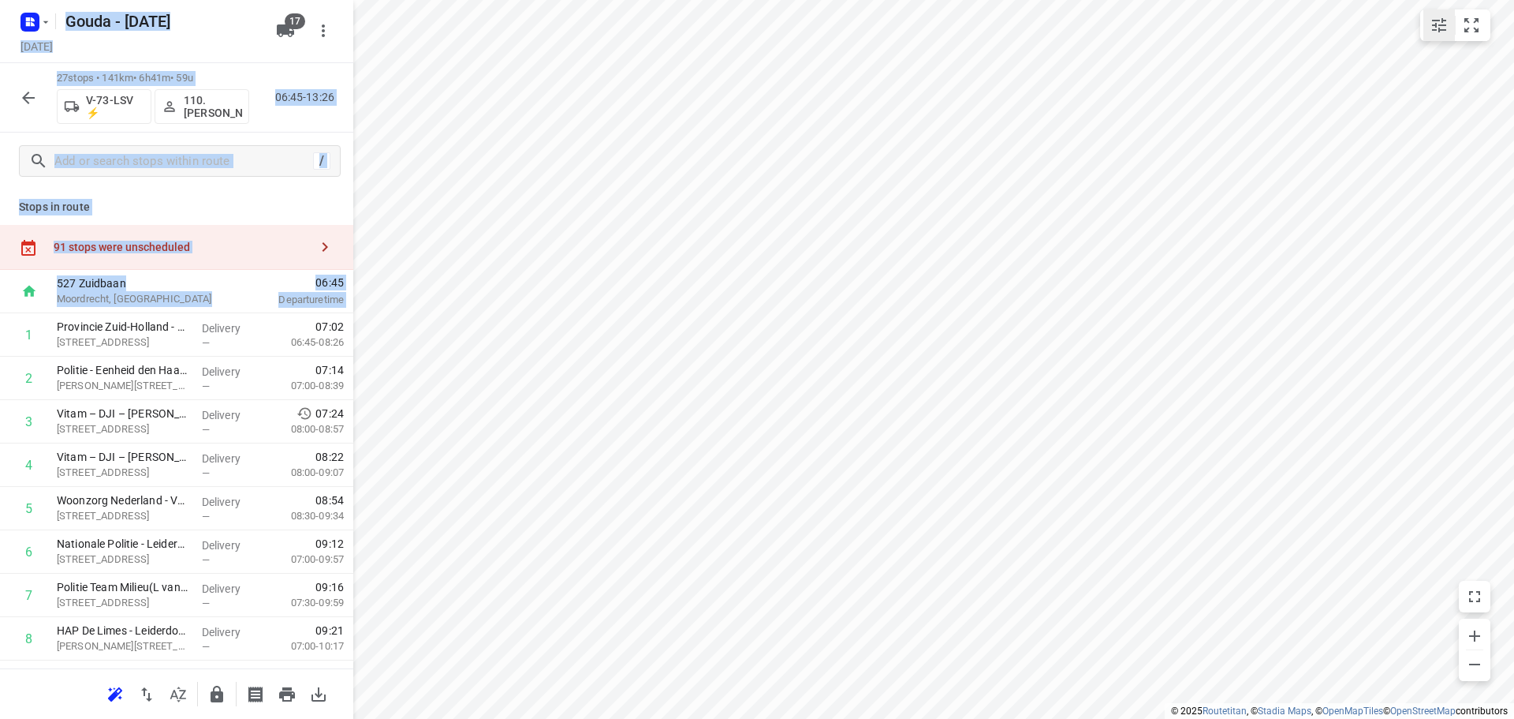
click at [1442, 24] on icon "small contained button group" at bounding box center [1439, 25] width 14 height 14
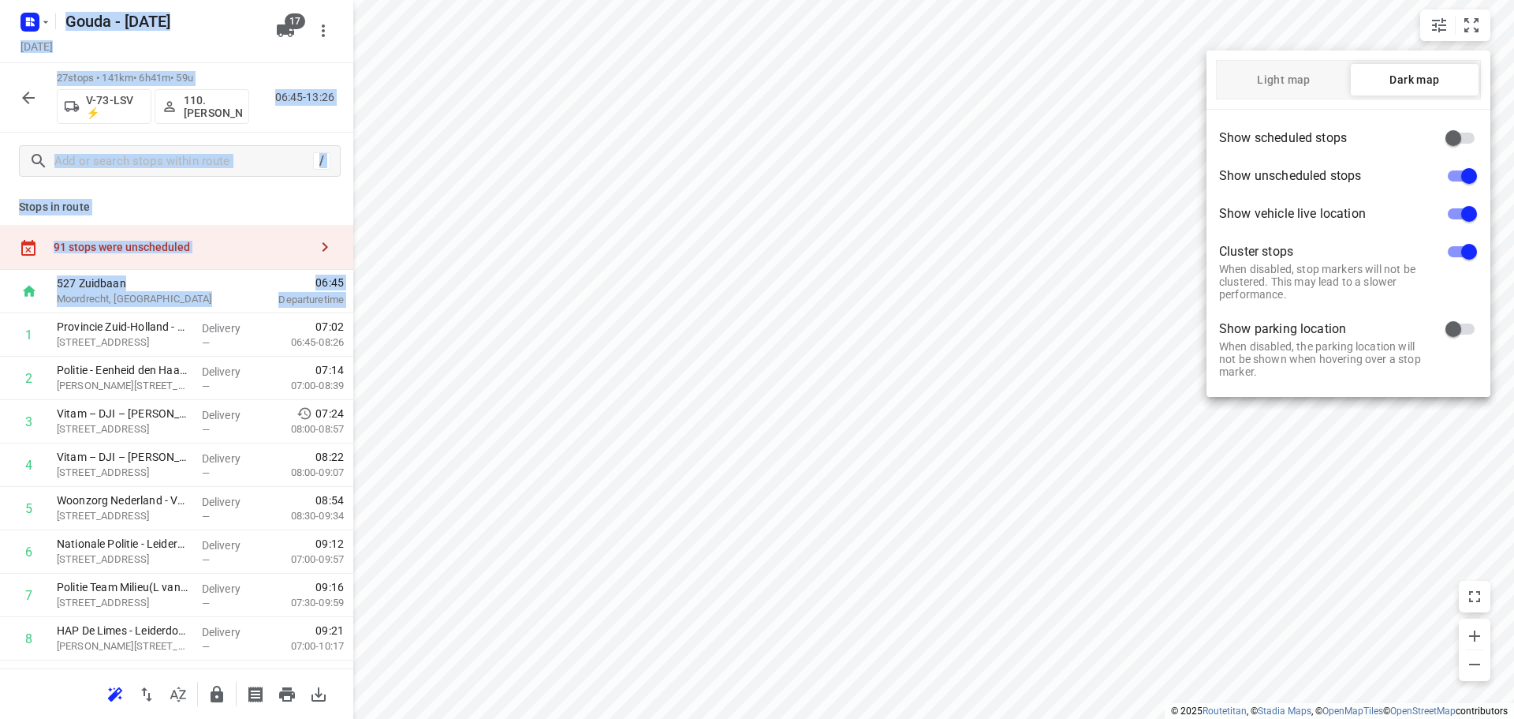
click at [1462, 218] on input "checkbox" at bounding box center [1470, 214] width 90 height 30
checkbox input "false"
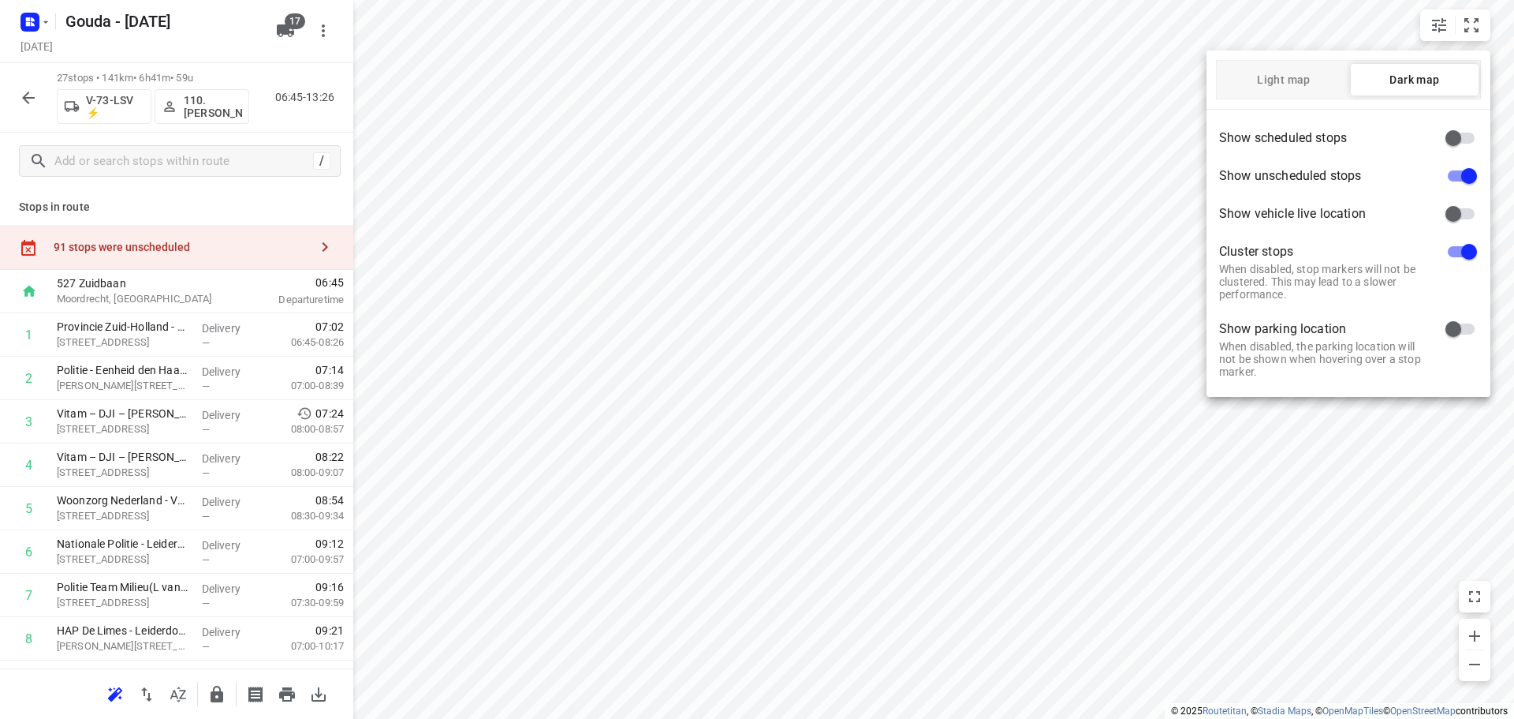
drag, startPoint x: 1062, startPoint y: 222, endPoint x: 983, endPoint y: 196, distance: 83.8
click at [972, 186] on div at bounding box center [757, 359] width 1514 height 719
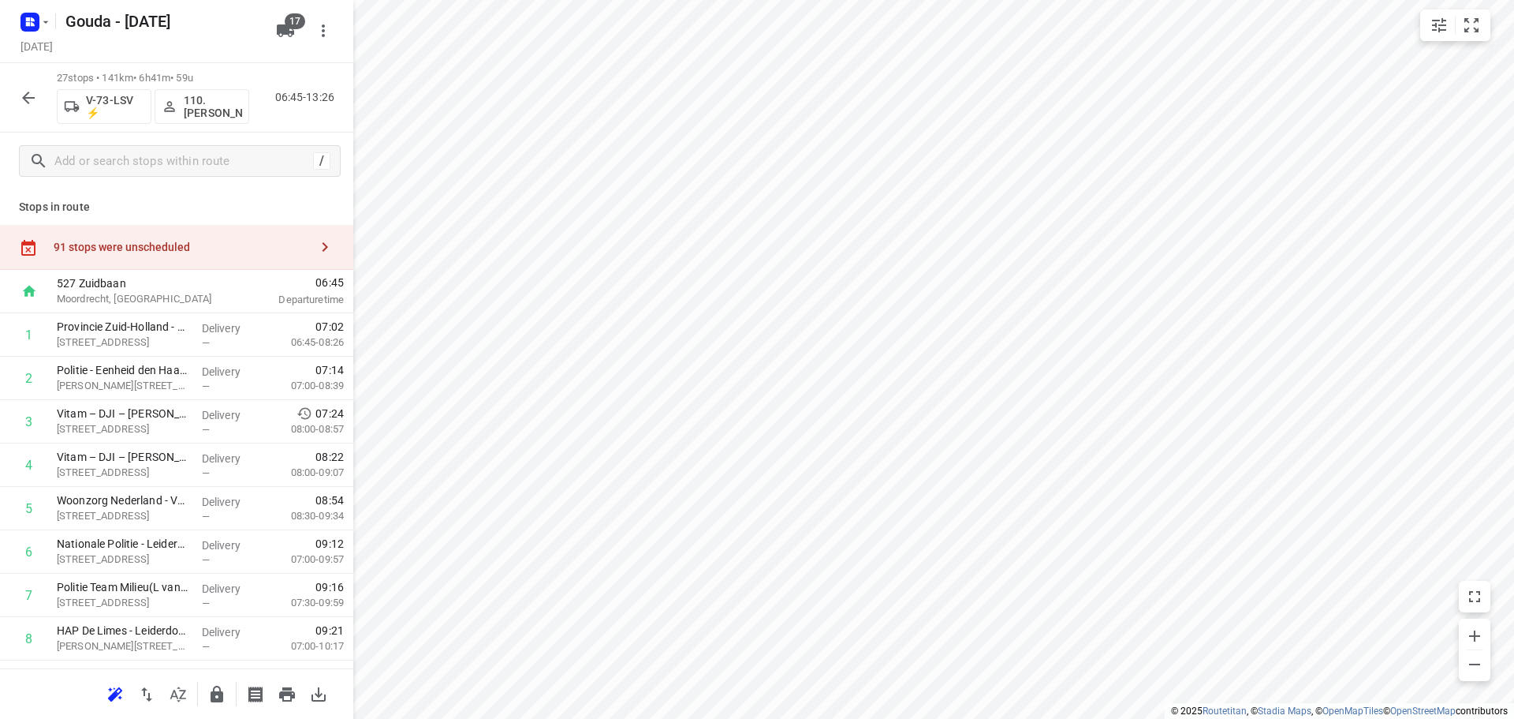
click at [35, 103] on icon "button" at bounding box center [28, 97] width 19 height 19
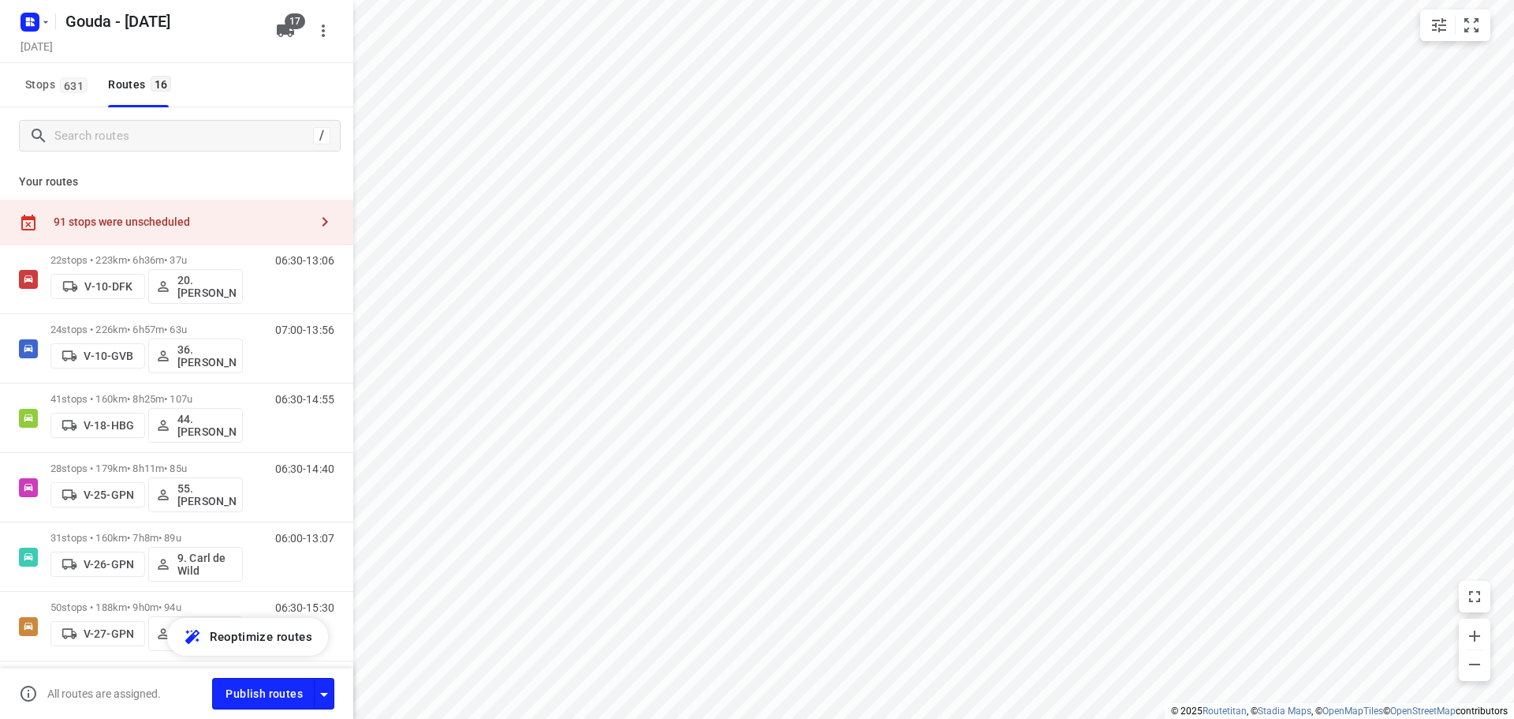
click at [242, 218] on div "91 stops were unscheduled" at bounding box center [182, 221] width 256 height 13
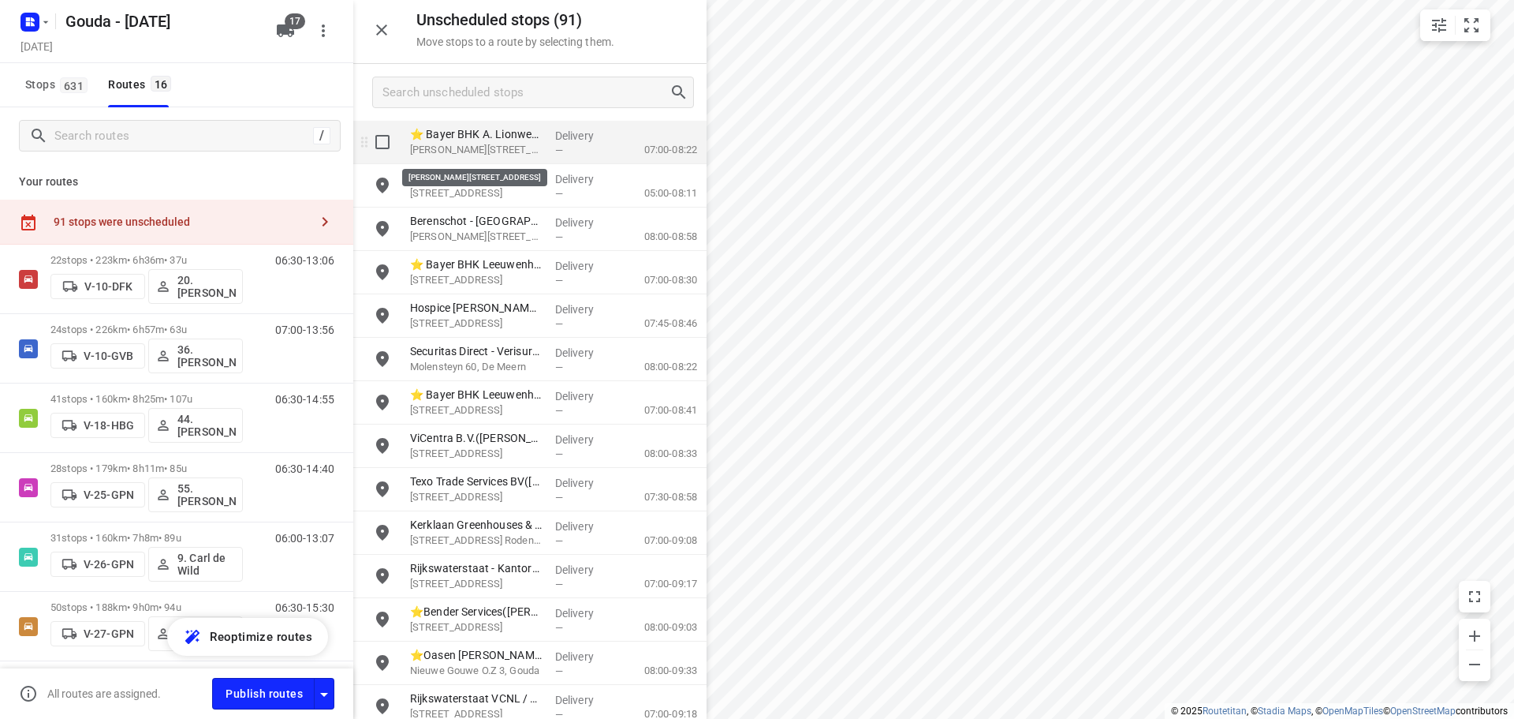
click at [496, 144] on p "Anthony Lionweg 36, Bergschenhoek" at bounding box center [476, 150] width 133 height 16
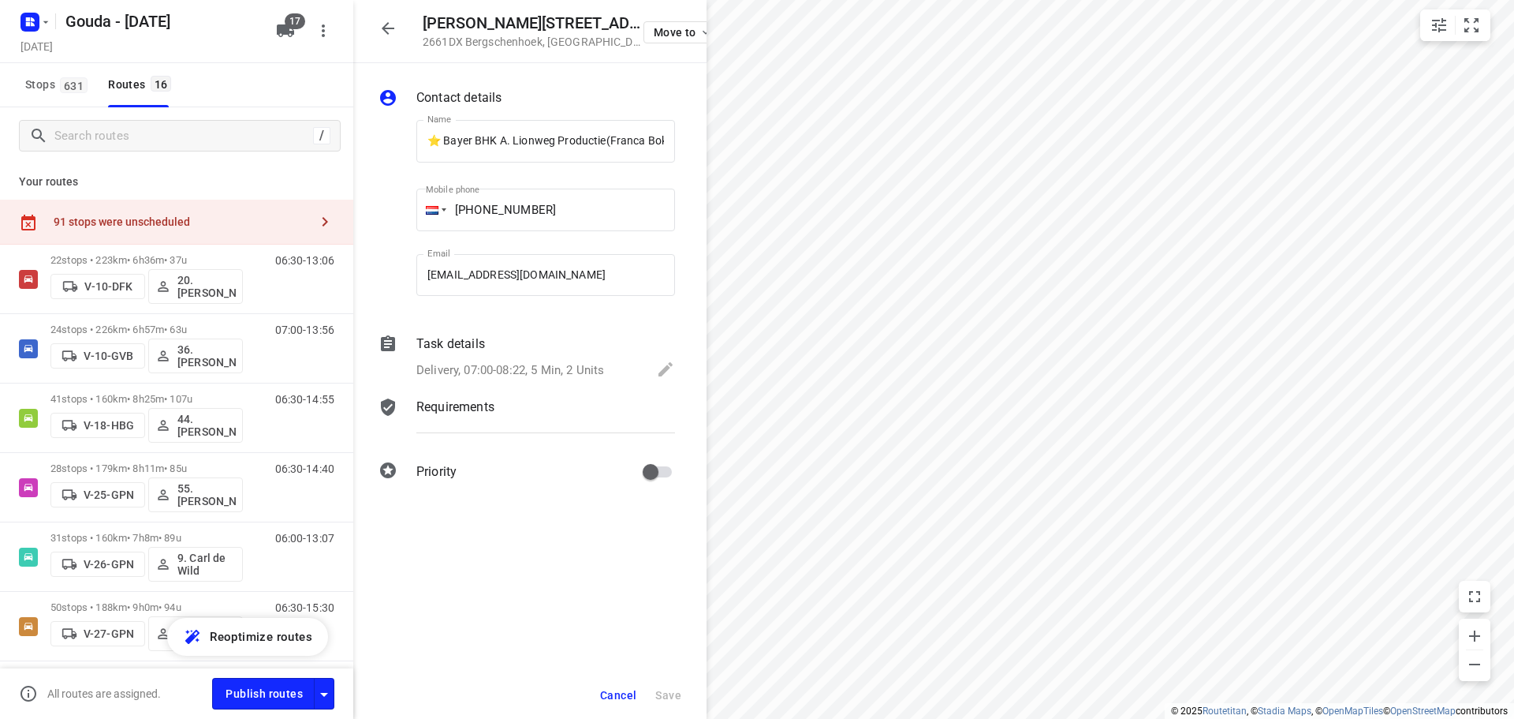
scroll to position [0, 8]
click at [551, 354] on div "Task details Delivery, 07:00-08:22, 5 Min, 2 Units" at bounding box center [545, 358] width 265 height 54
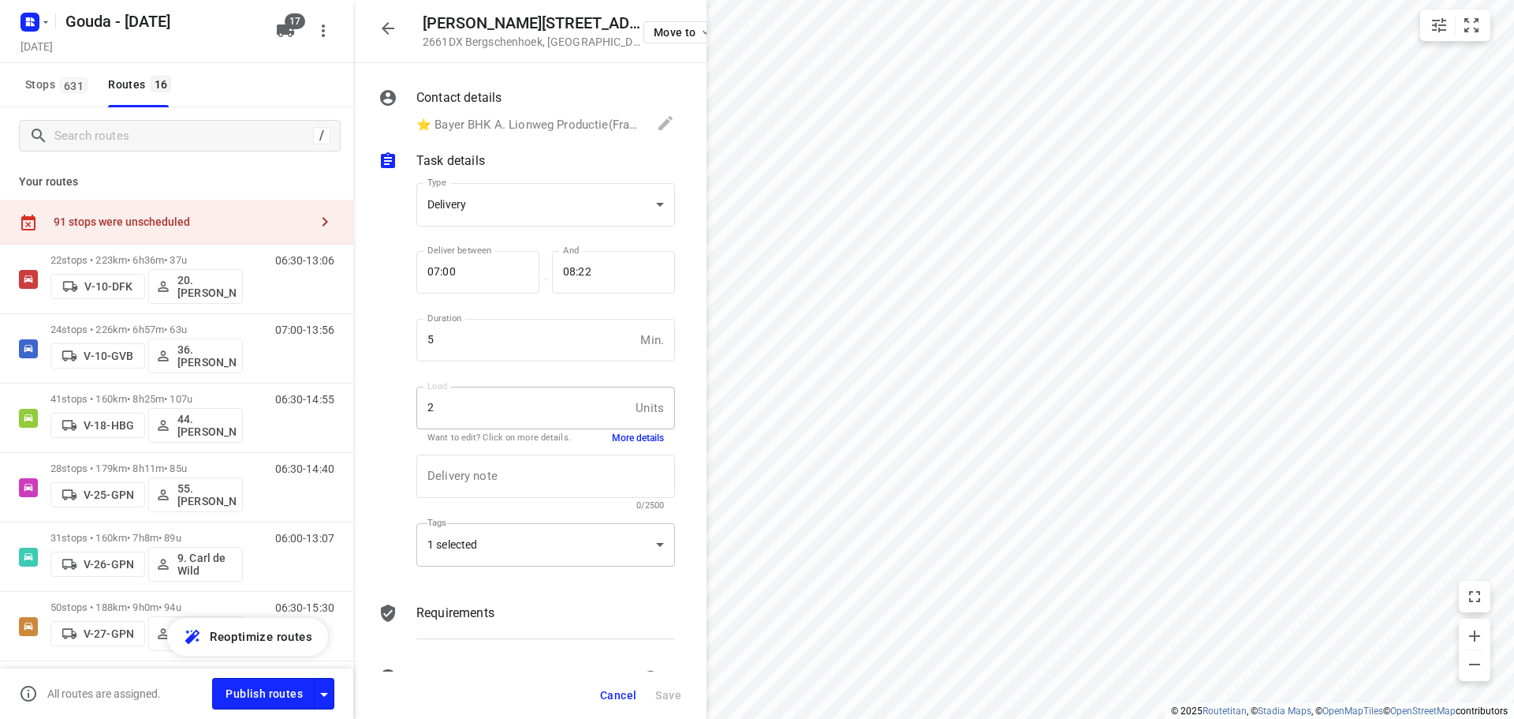
click at [518, 543] on div "1 selected" at bounding box center [545, 544] width 259 height 43
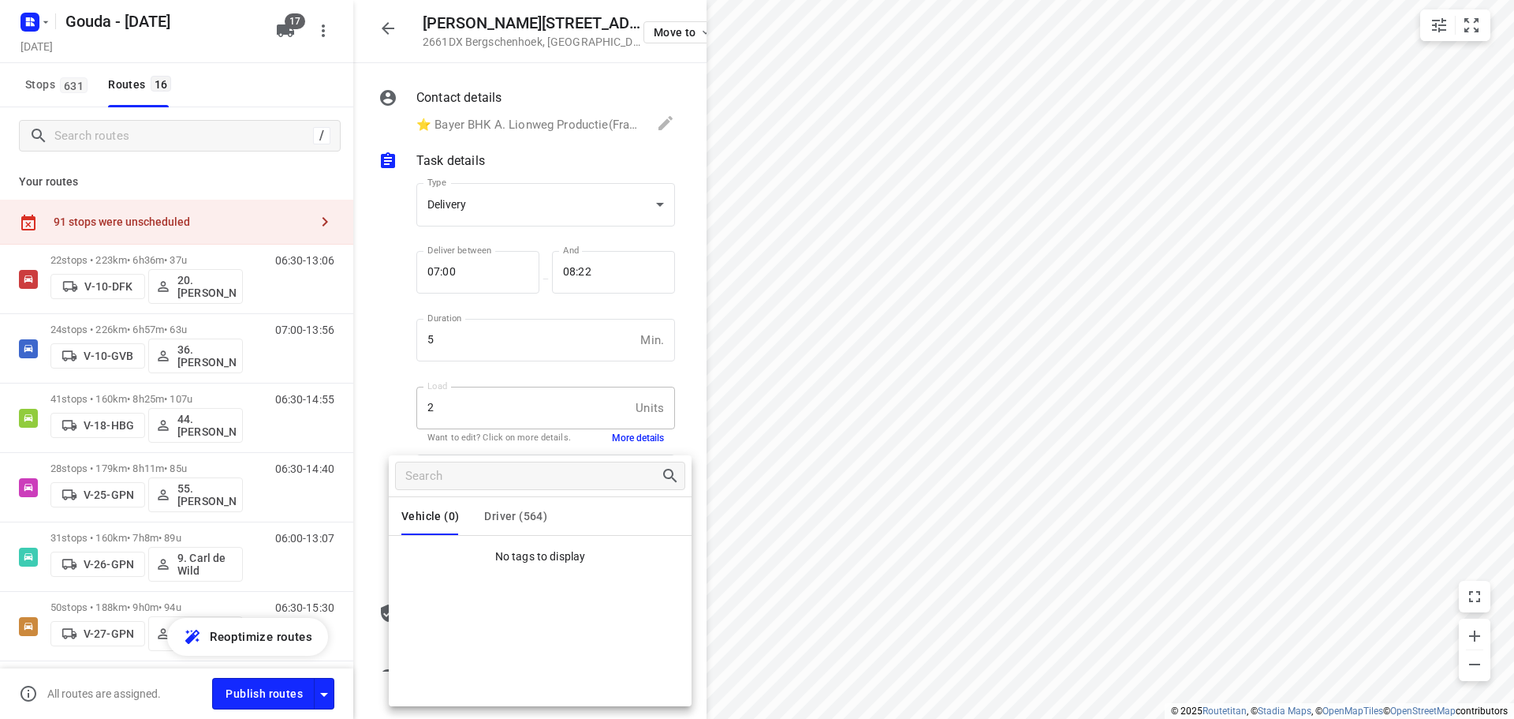
click at [523, 521] on span "Driver (564)" at bounding box center [515, 516] width 63 height 13
click at [939, 417] on div at bounding box center [757, 359] width 1514 height 719
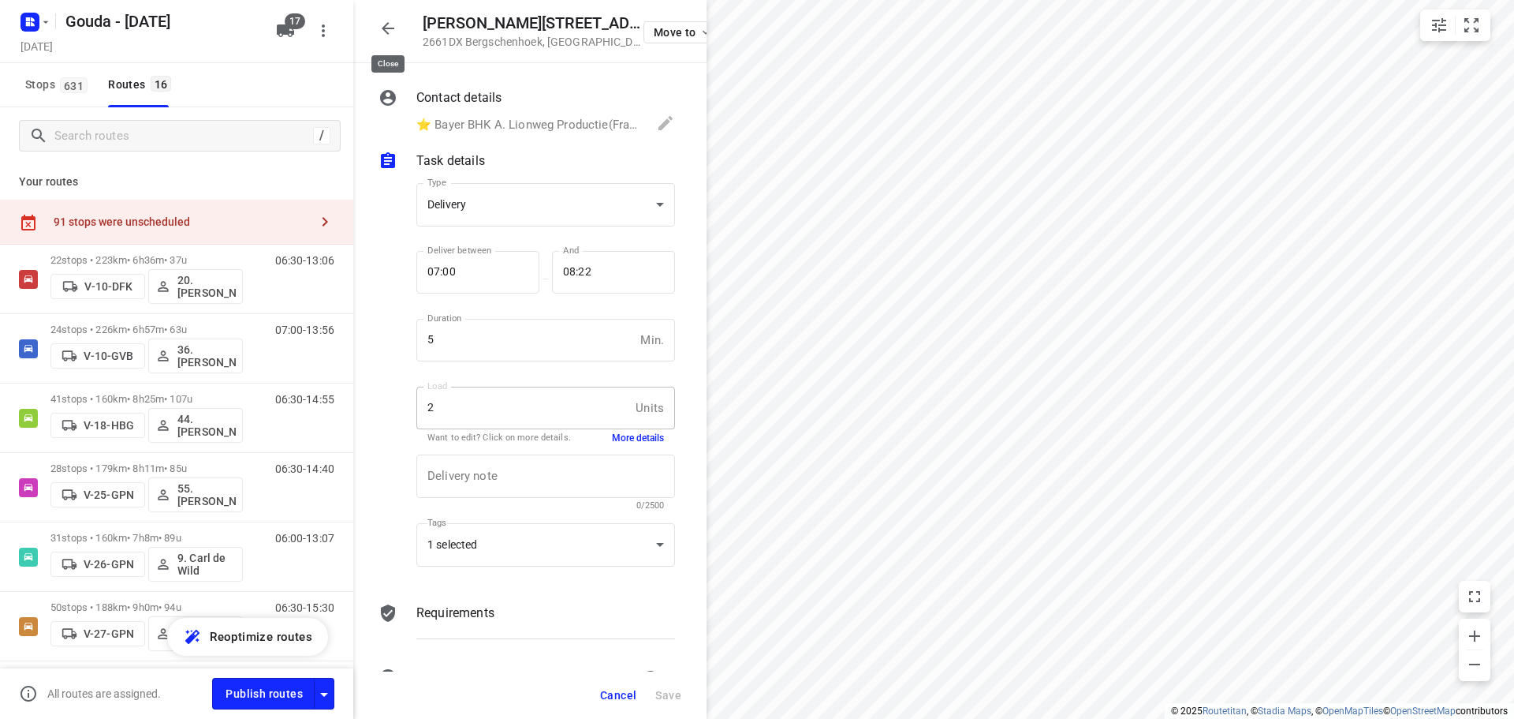
click at [392, 29] on icon "button" at bounding box center [388, 28] width 13 height 13
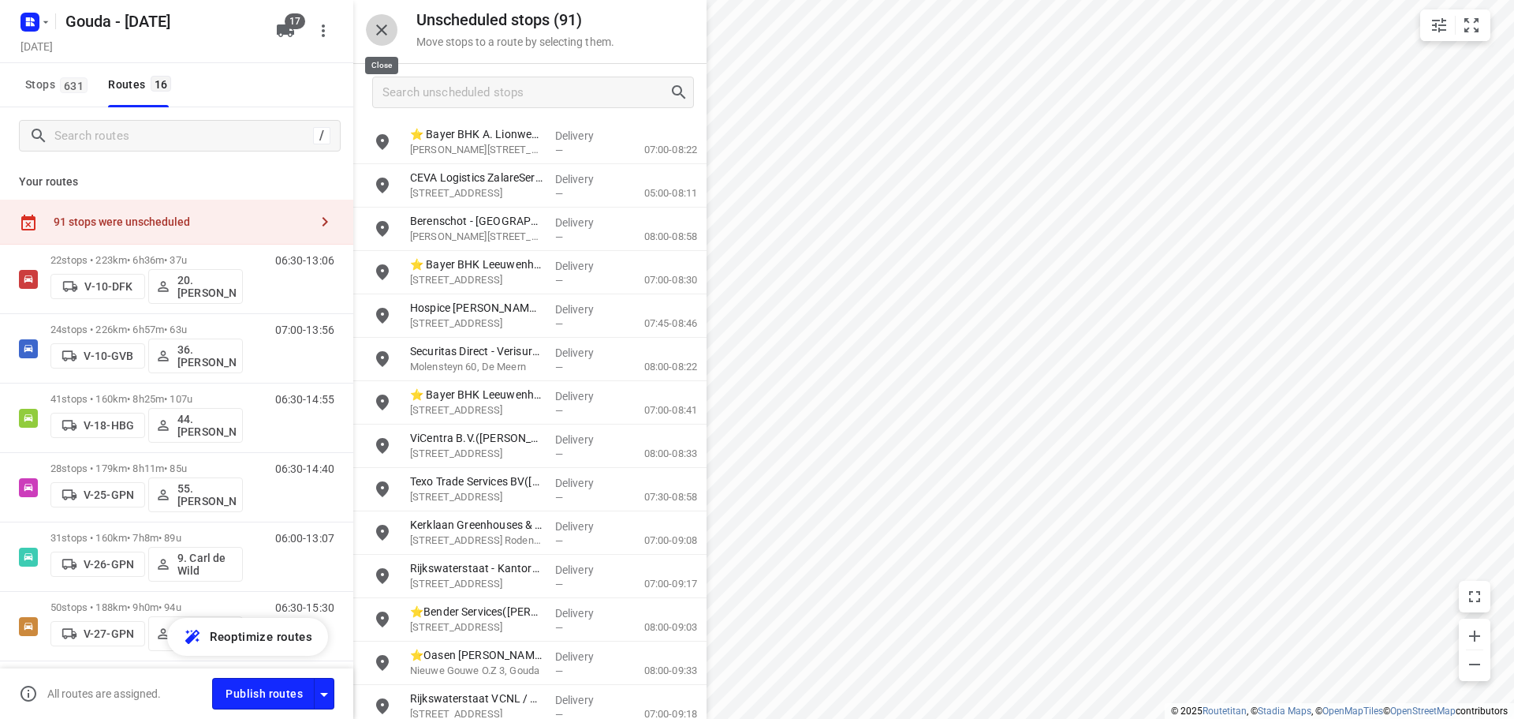
click at [374, 24] on icon "button" at bounding box center [381, 30] width 19 height 19
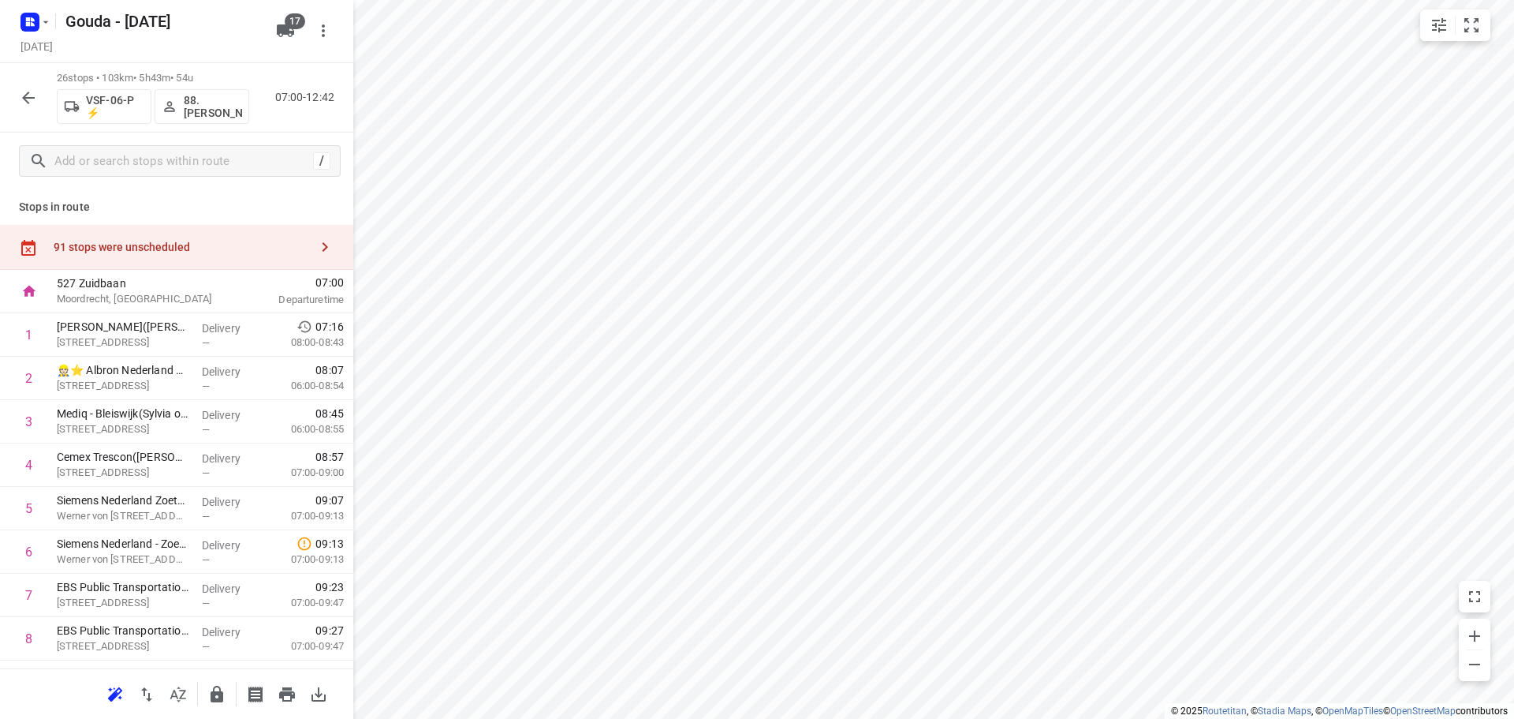
click at [184, 250] on div "91 stops were unscheduled" at bounding box center [182, 247] width 256 height 13
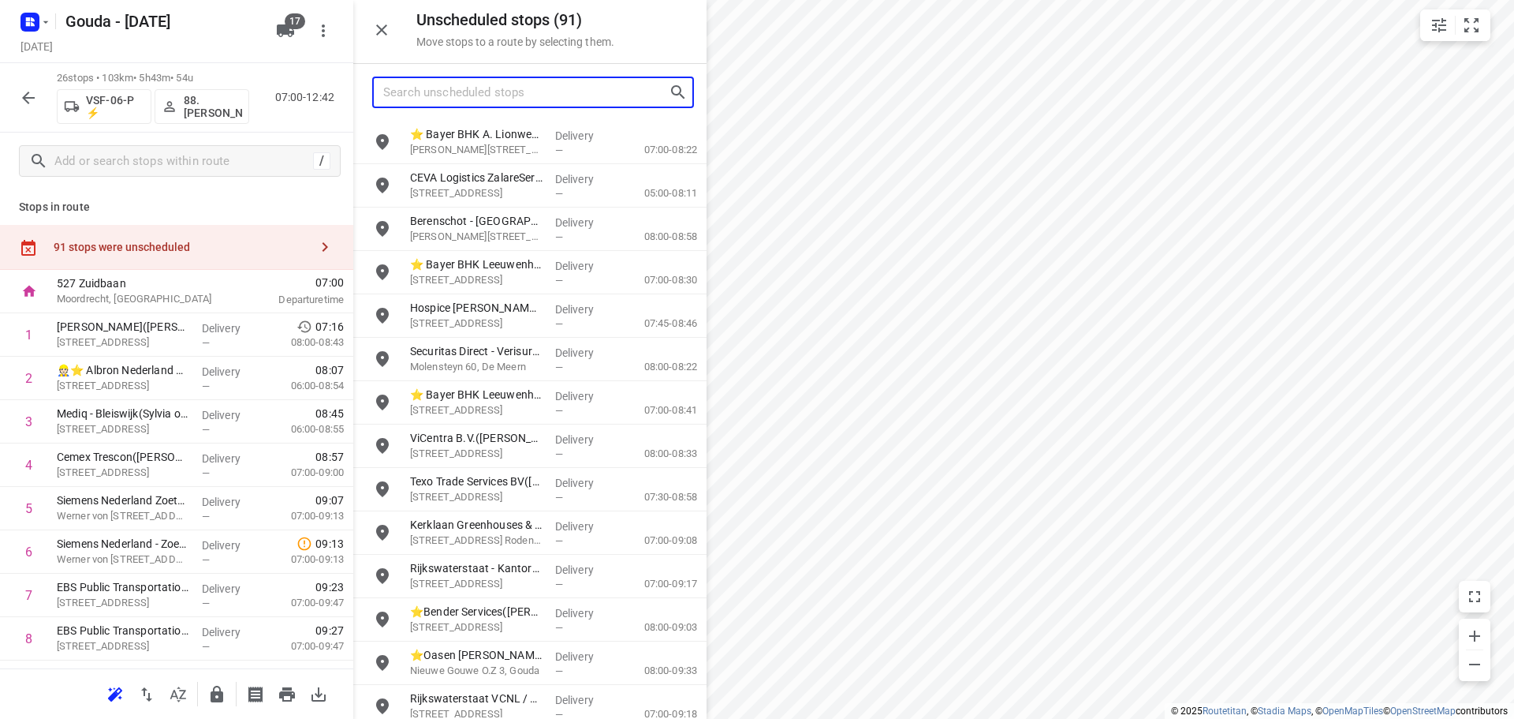
click at [470, 90] on input "Search unscheduled stops" at bounding box center [526, 92] width 286 height 24
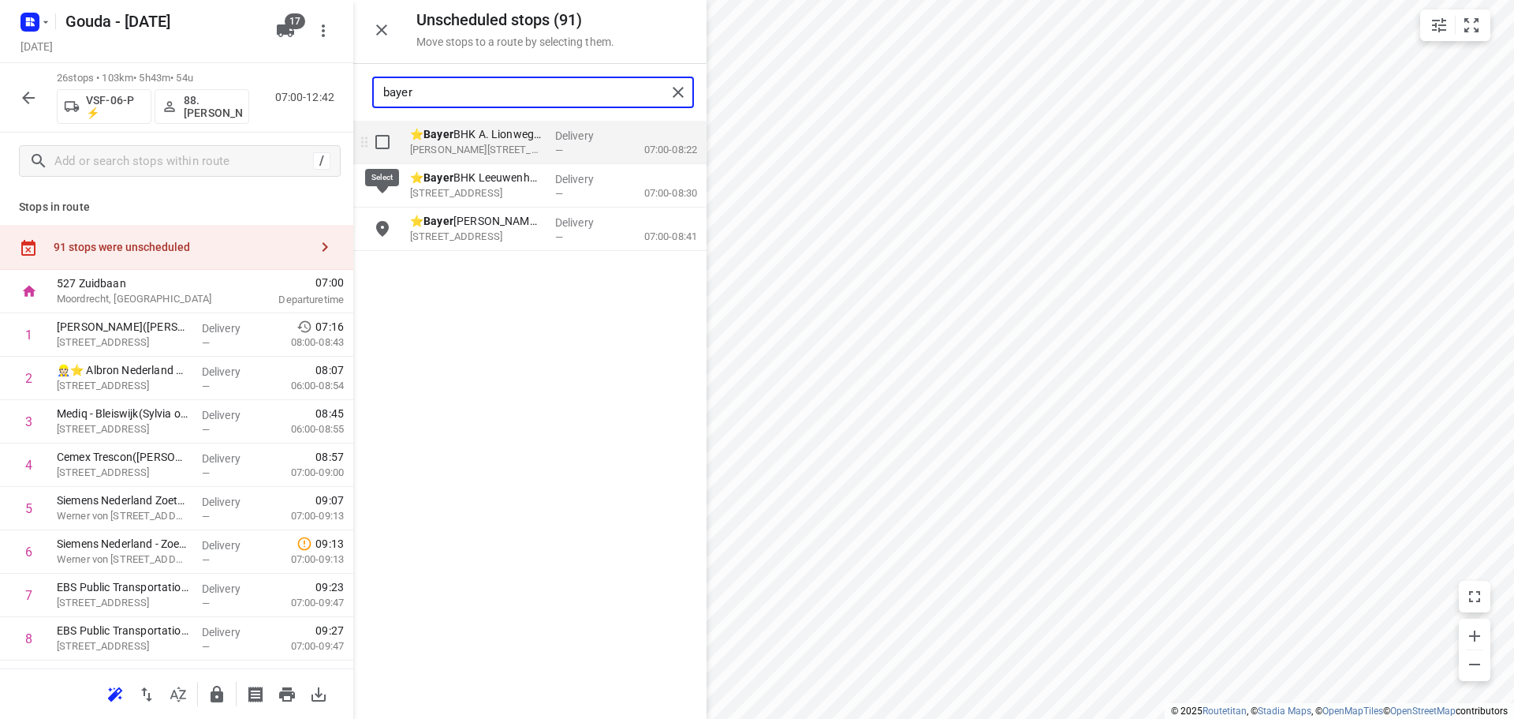
type input "bayer"
click at [379, 140] on input "grid" at bounding box center [383, 142] width 32 height 32
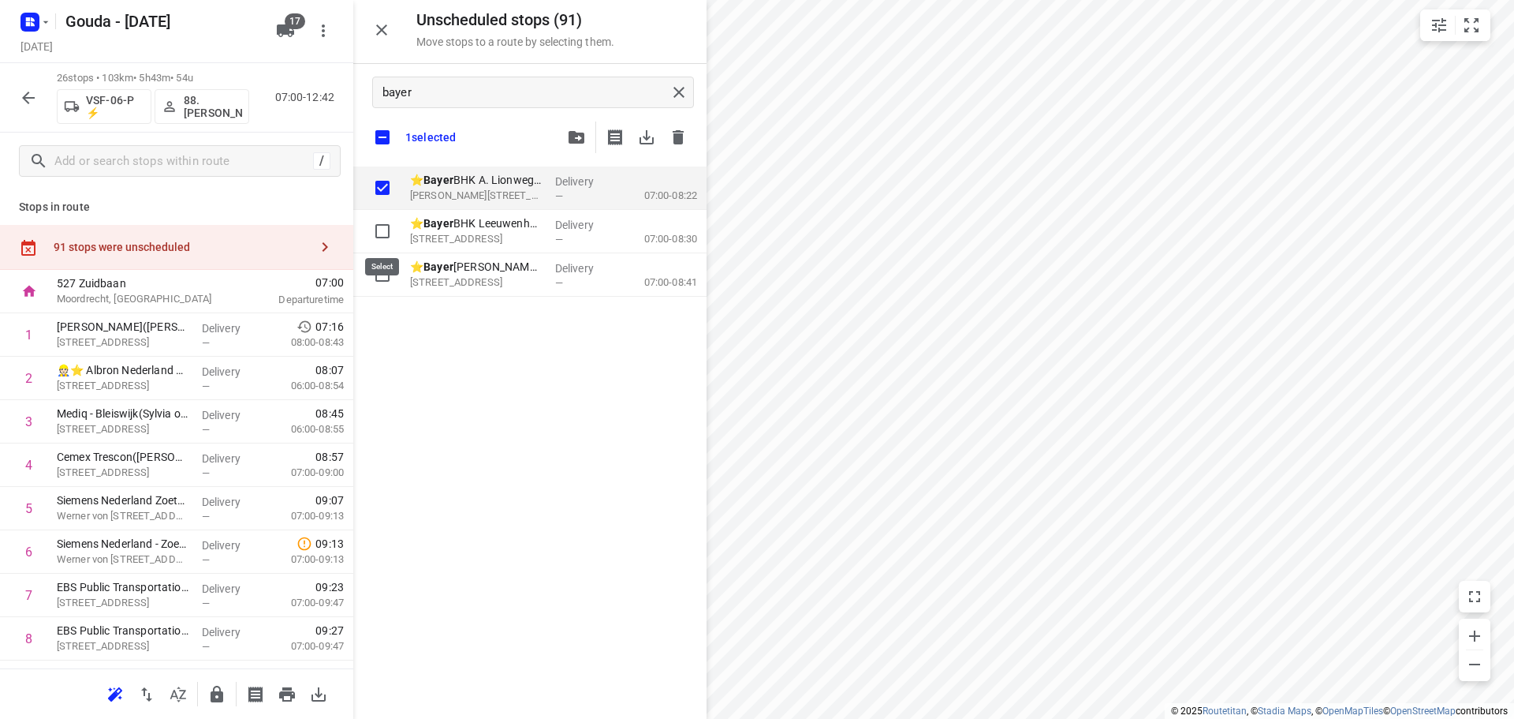
checkbox input "true"
click at [384, 133] on input "checkbox" at bounding box center [382, 137] width 33 height 33
checkbox input "false"
checkbox input "true"
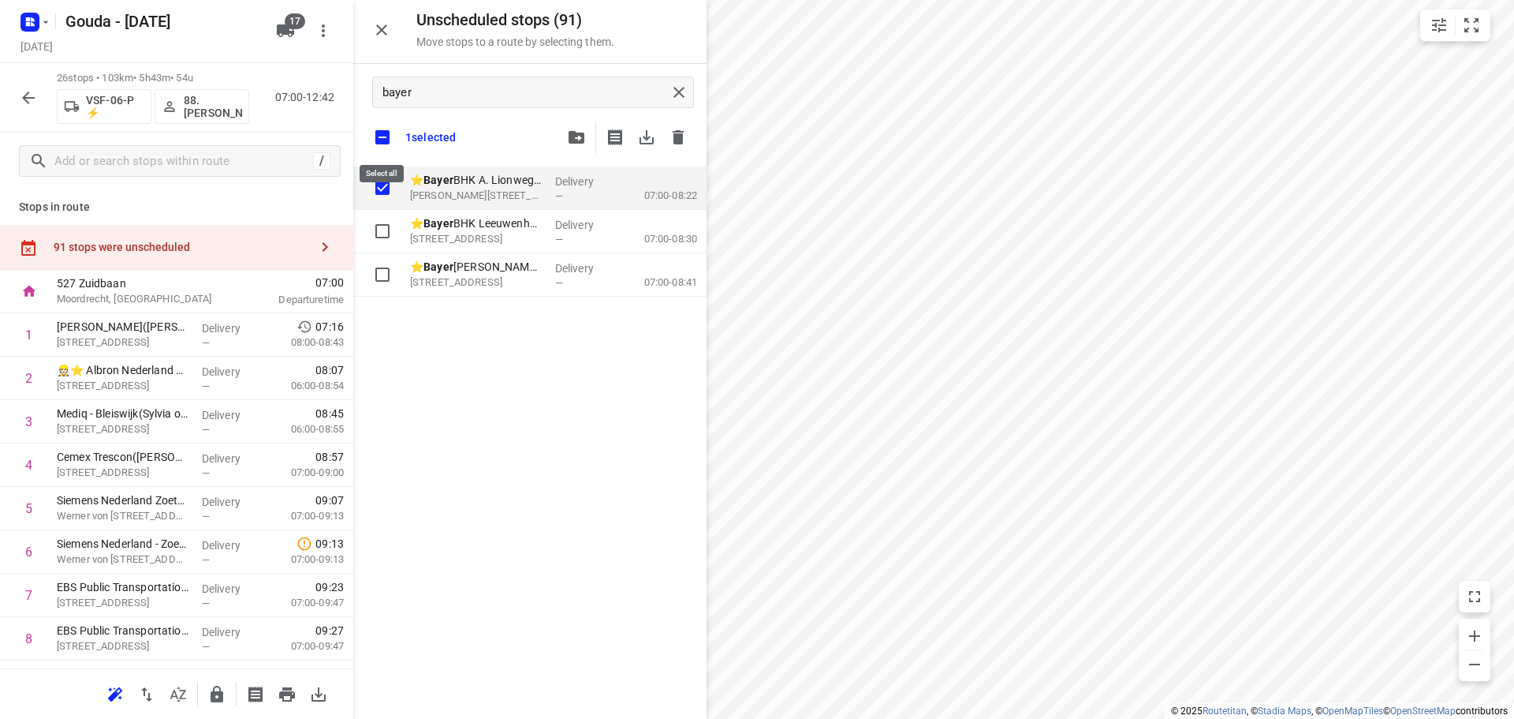
checkbox input "true"
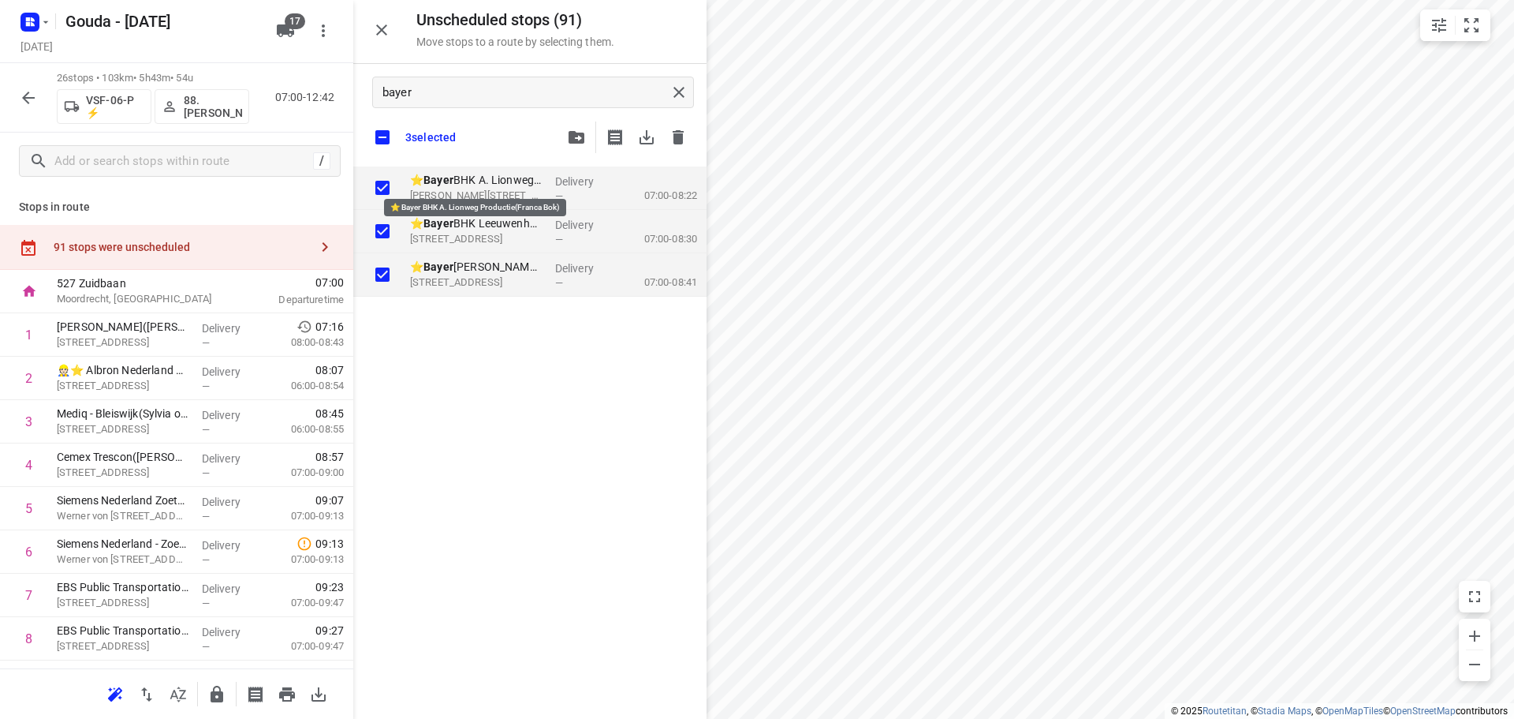
checkbox input "true"
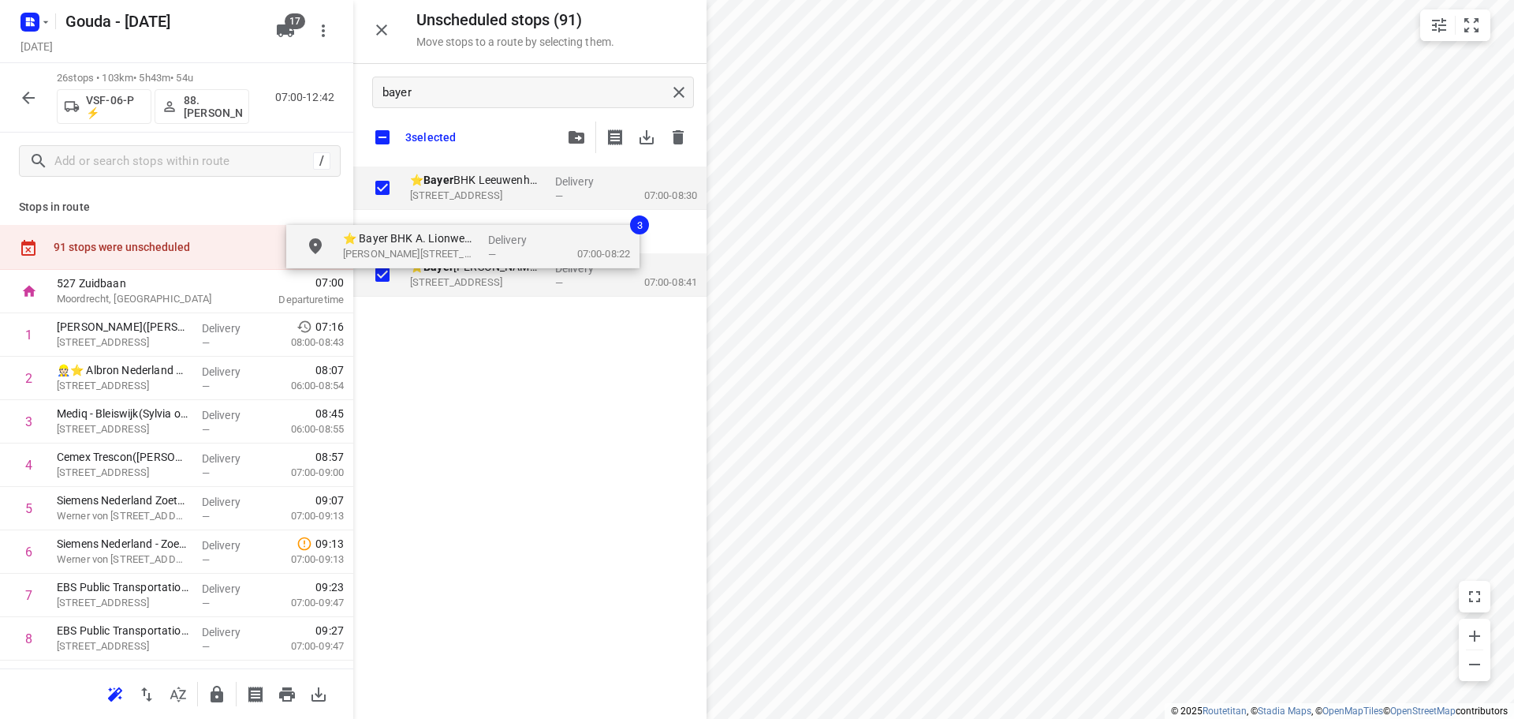
checkbox input "true"
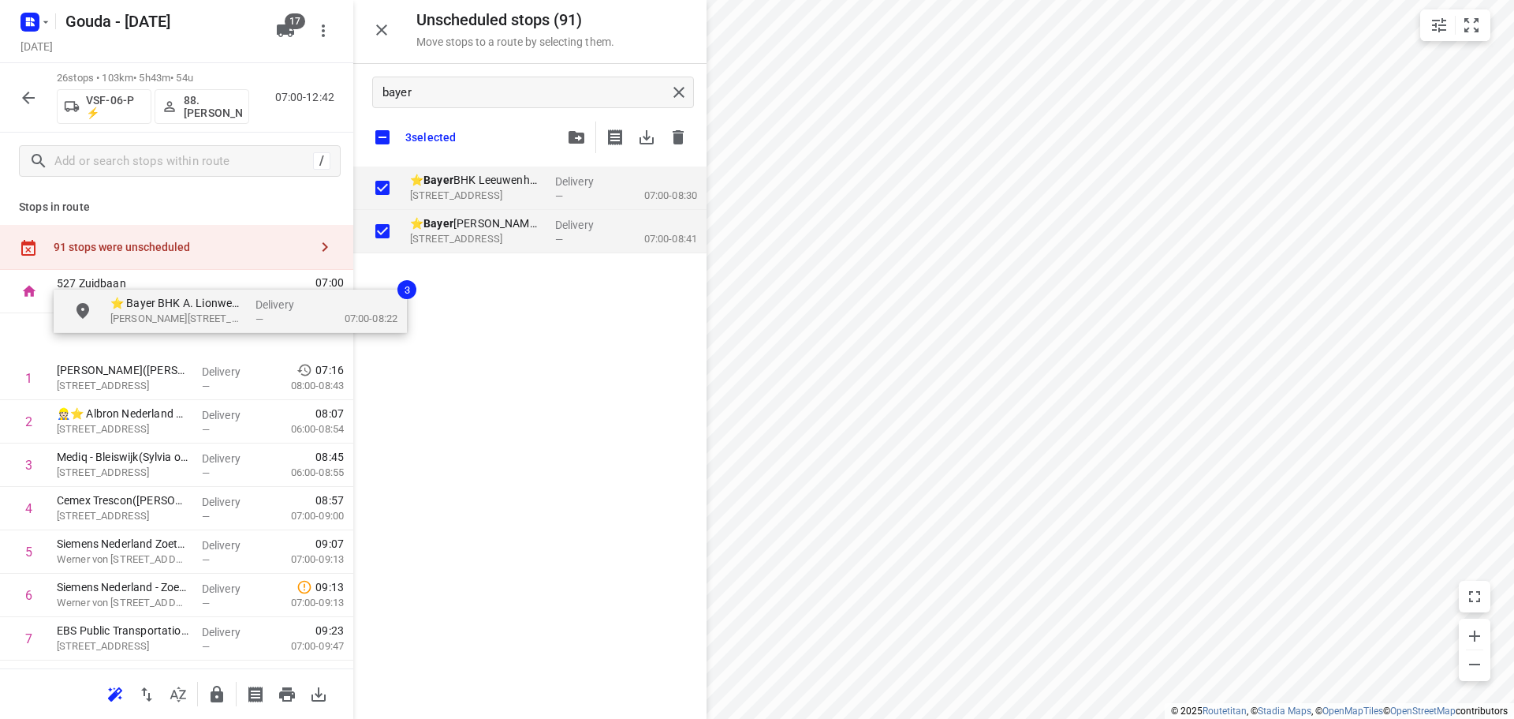
drag, startPoint x: 476, startPoint y: 181, endPoint x: 139, endPoint y: 323, distance: 366.5
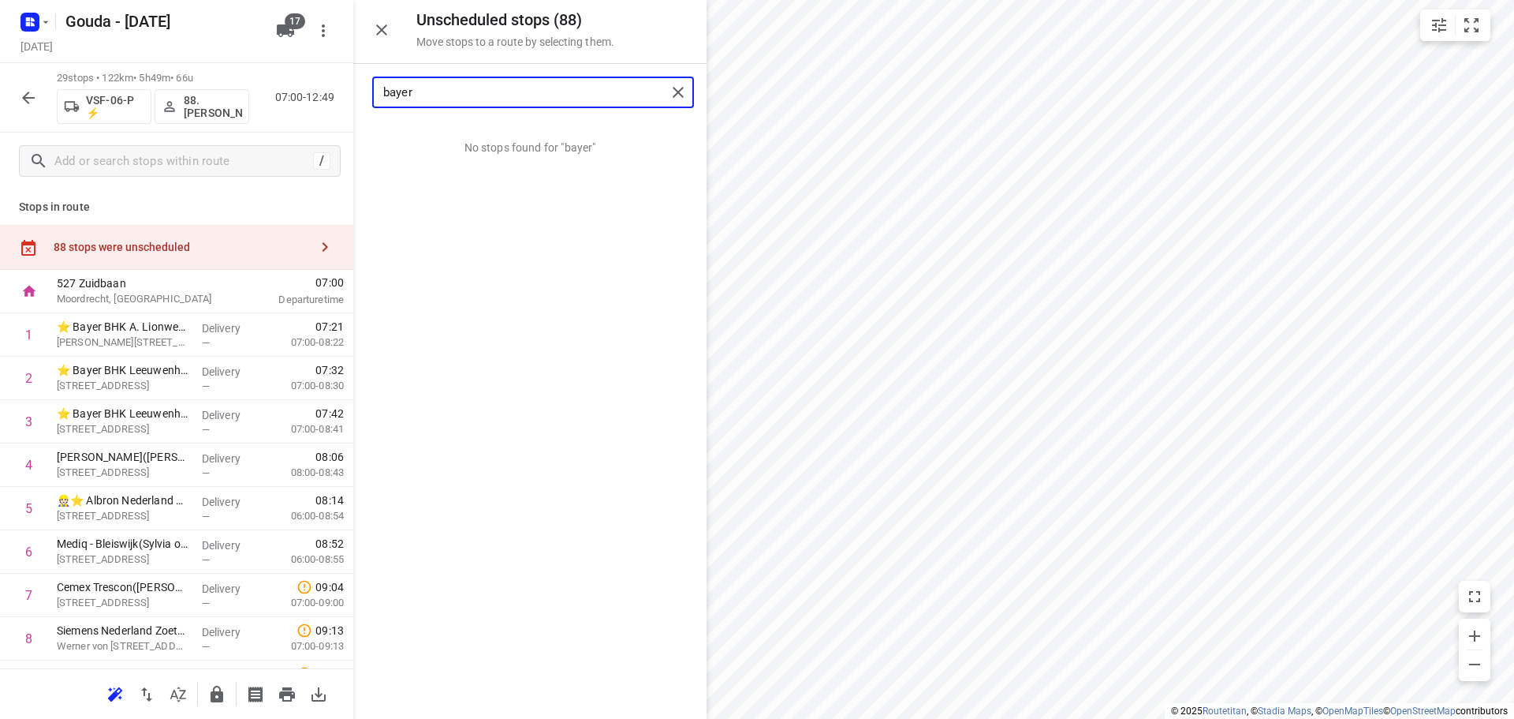
drag, startPoint x: 482, startPoint y: 88, endPoint x: 307, endPoint y: 82, distance: 175.2
click at [307, 82] on div "Unscheduled stops ( 88 ) Move stops to a route by selecting them. bayer No stop…" at bounding box center [176, 359] width 353 height 719
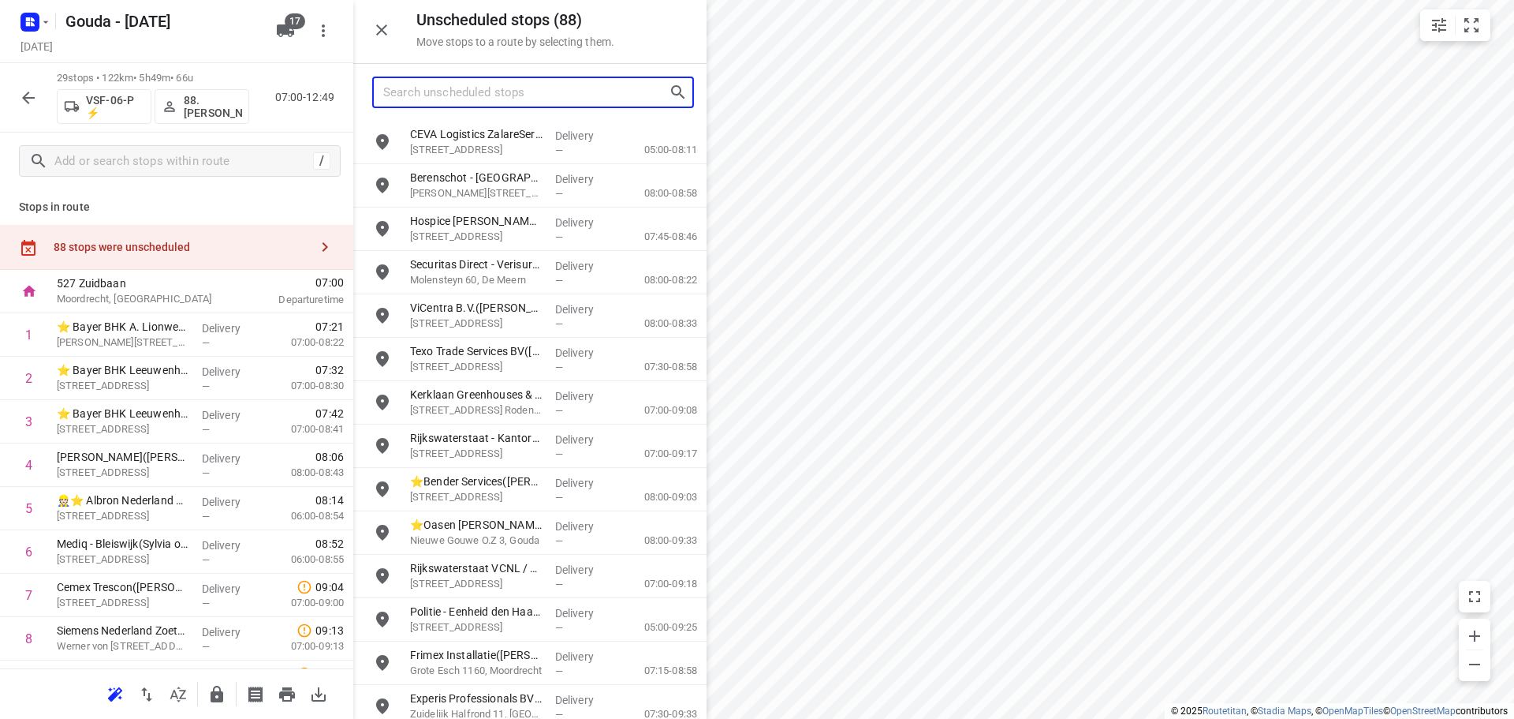
click at [580, 96] on input "Search unscheduled stops" at bounding box center [526, 92] width 286 height 24
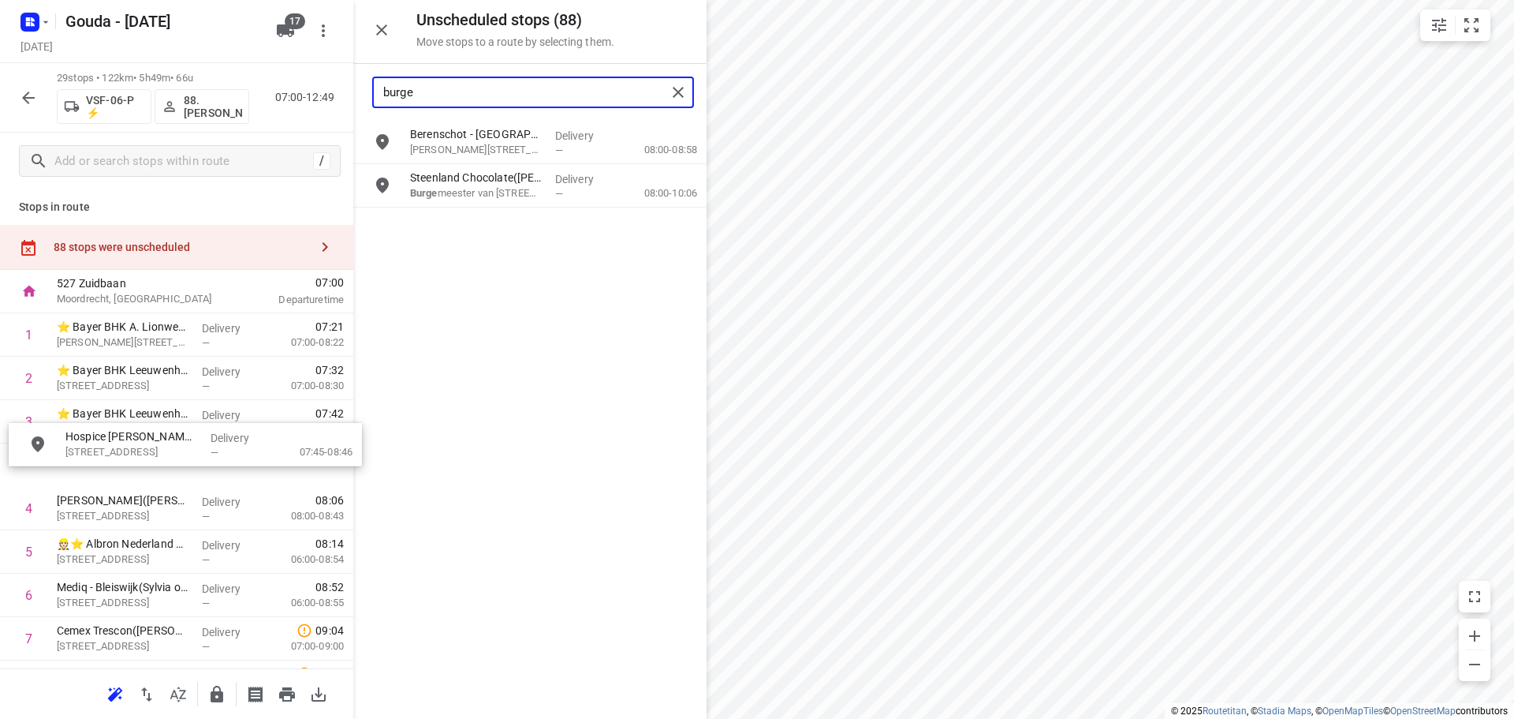
drag, startPoint x: 495, startPoint y: 184, endPoint x: 147, endPoint y: 449, distance: 437.9
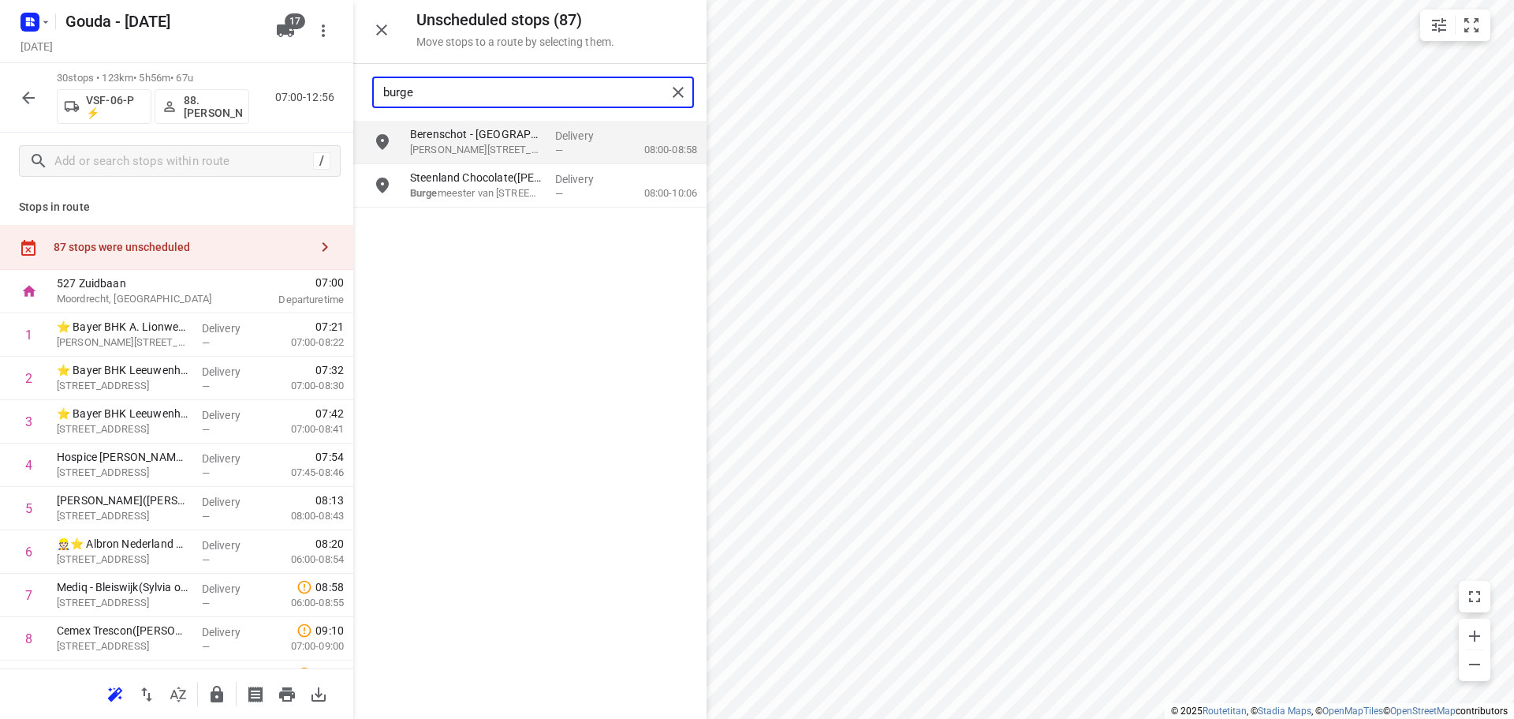
drag, startPoint x: 450, startPoint y: 91, endPoint x: -12, endPoint y: 143, distance: 465.2
click at [0, 143] on html "i © 2025 Routetitan , © Stadia Maps , © OpenMapTiles © OpenStreetMap contributo…" at bounding box center [757, 359] width 1514 height 719
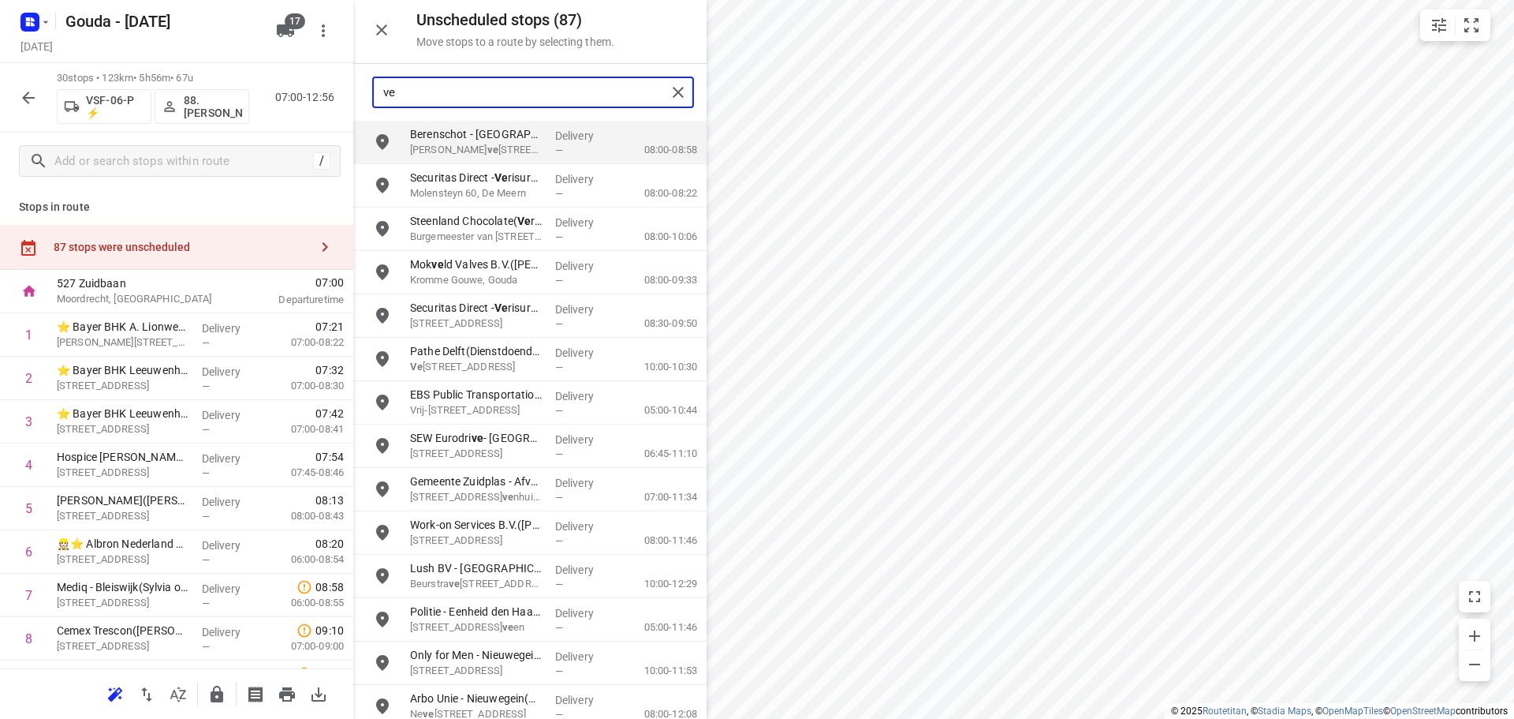
type input "v"
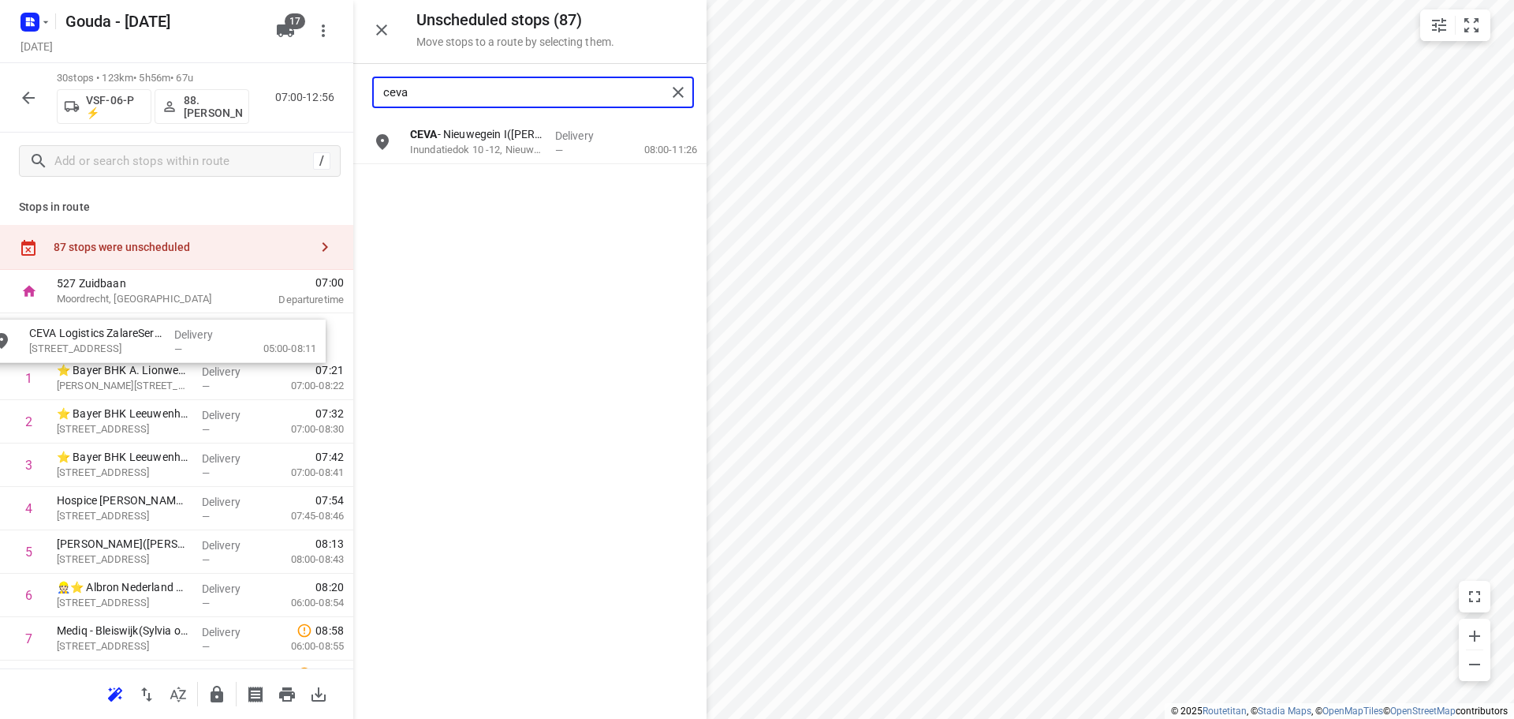
drag, startPoint x: 521, startPoint y: 139, endPoint x: 136, endPoint y: 345, distance: 436.2
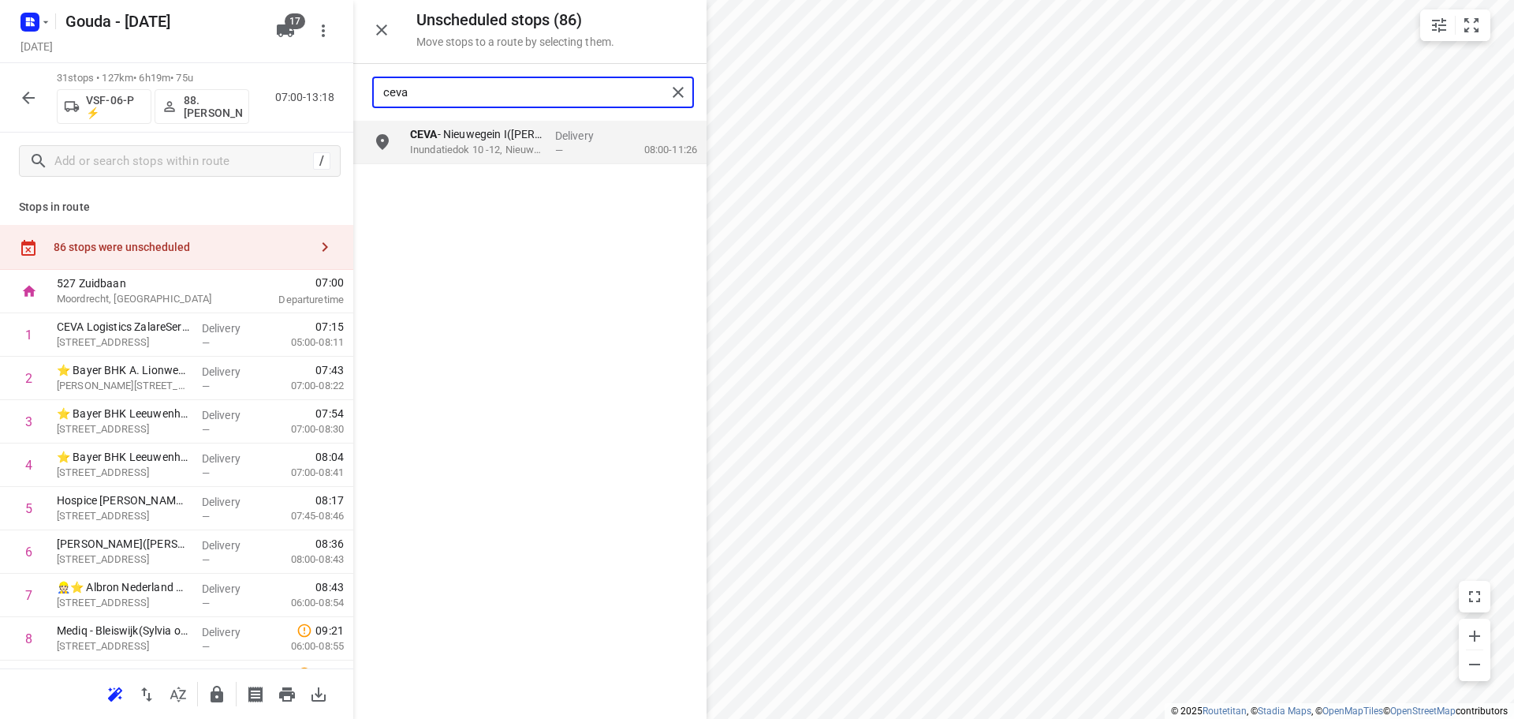
drag, startPoint x: 461, startPoint y: 103, endPoint x: -456, endPoint y: 19, distance: 920.4
click at [0, 19] on html "i © 2025 Routetitan , © Stadia Maps , © OpenMapTiles © OpenStreetMap contributo…" at bounding box center [757, 359] width 1514 height 719
type input "l"
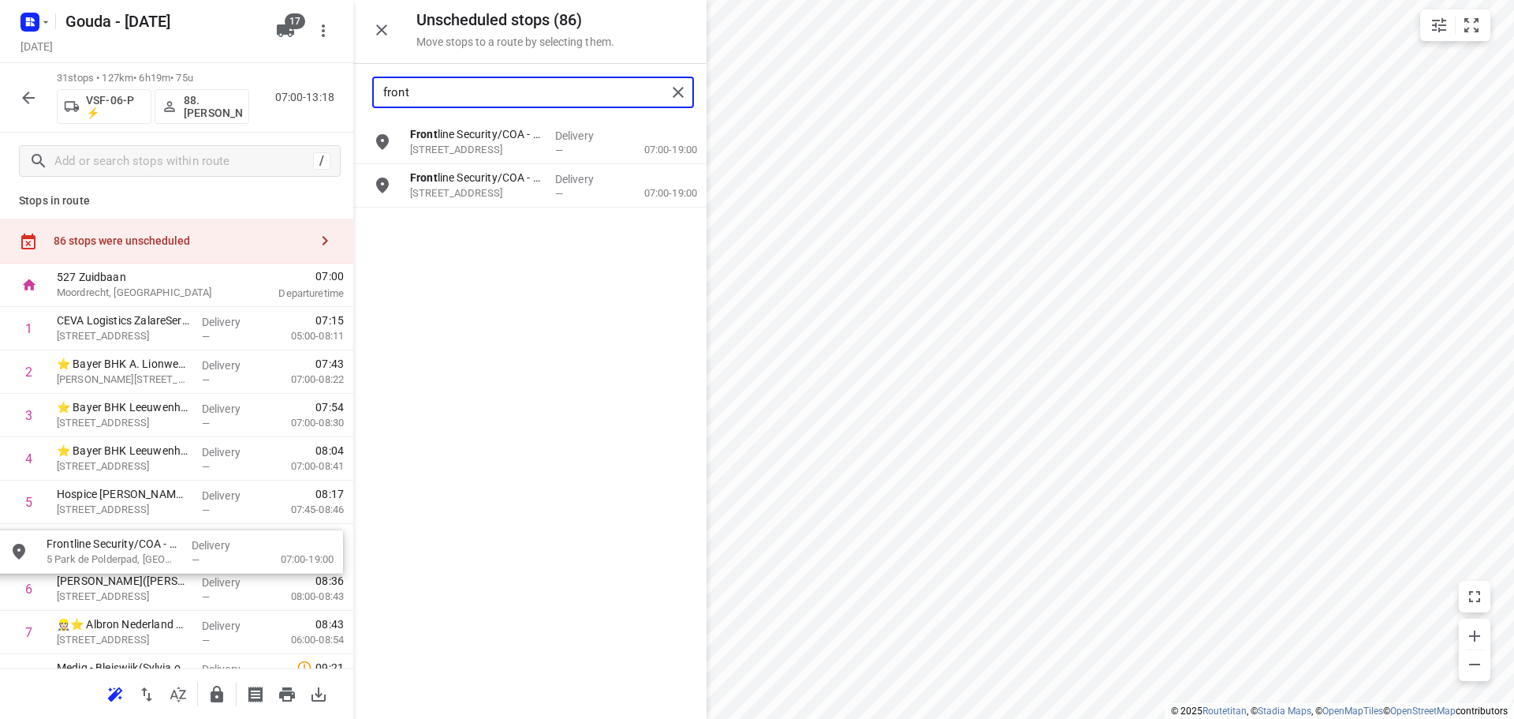
scroll to position [8, 0]
drag, startPoint x: 466, startPoint y: 144, endPoint x: 95, endPoint y: 542, distance: 544.1
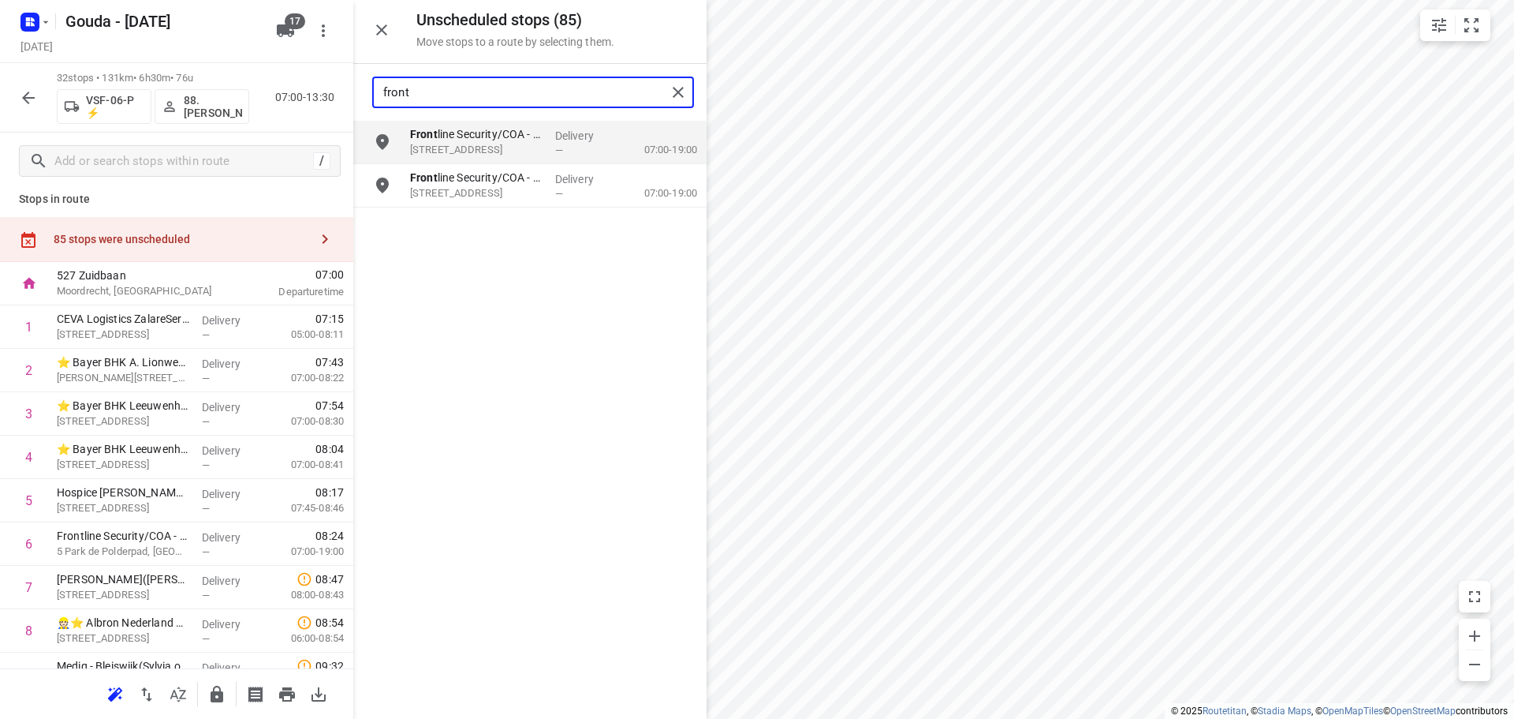
drag, startPoint x: 438, startPoint y: 86, endPoint x: -767, endPoint y: 97, distance: 1205.3
click at [0, 97] on html "i © 2025 Routetitan , © Stadia Maps , © OpenMapTiles © OpenStreetMap contributo…" at bounding box center [757, 359] width 1514 height 719
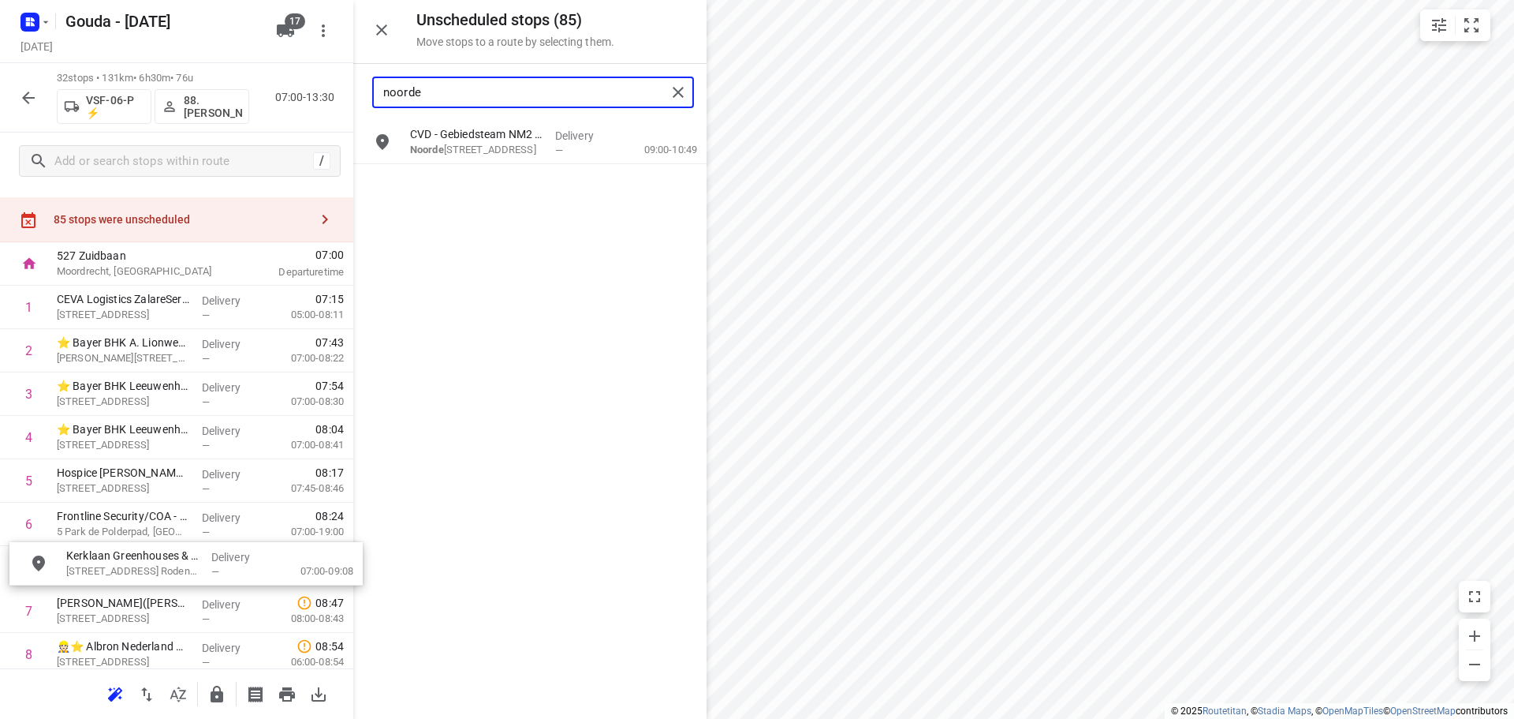
drag, startPoint x: 482, startPoint y: 145, endPoint x: 141, endPoint y: 564, distance: 540.0
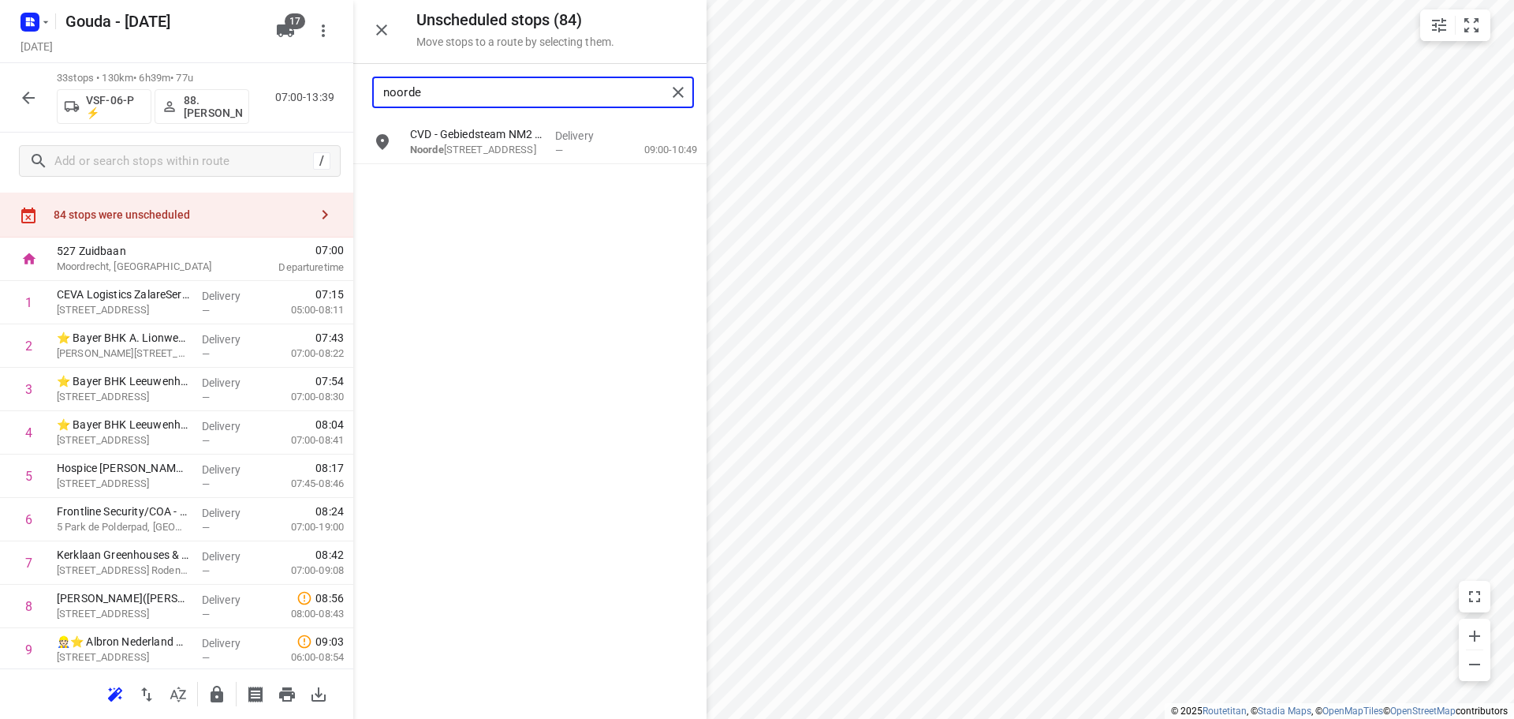
type input "noorde"
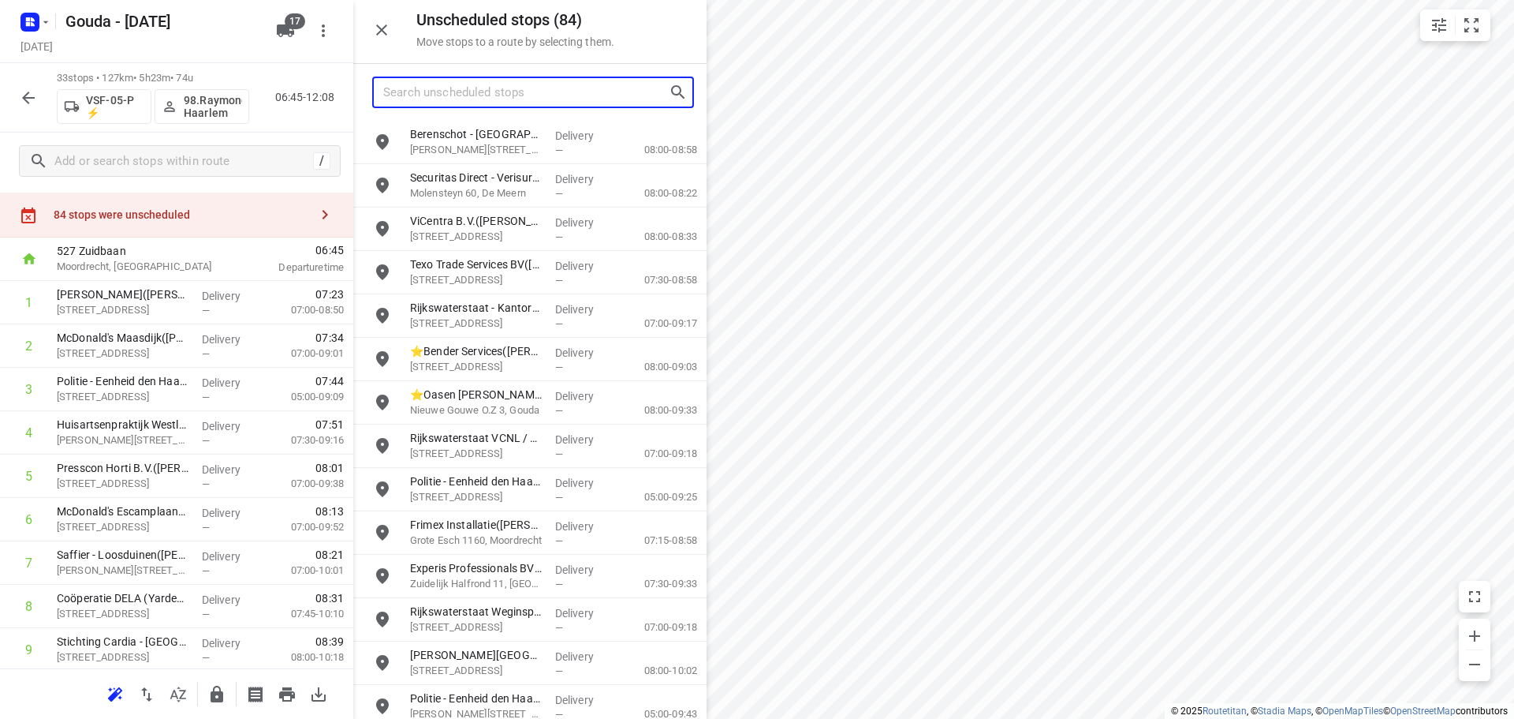
click at [499, 100] on input "Search unscheduled stops" at bounding box center [526, 92] width 286 height 24
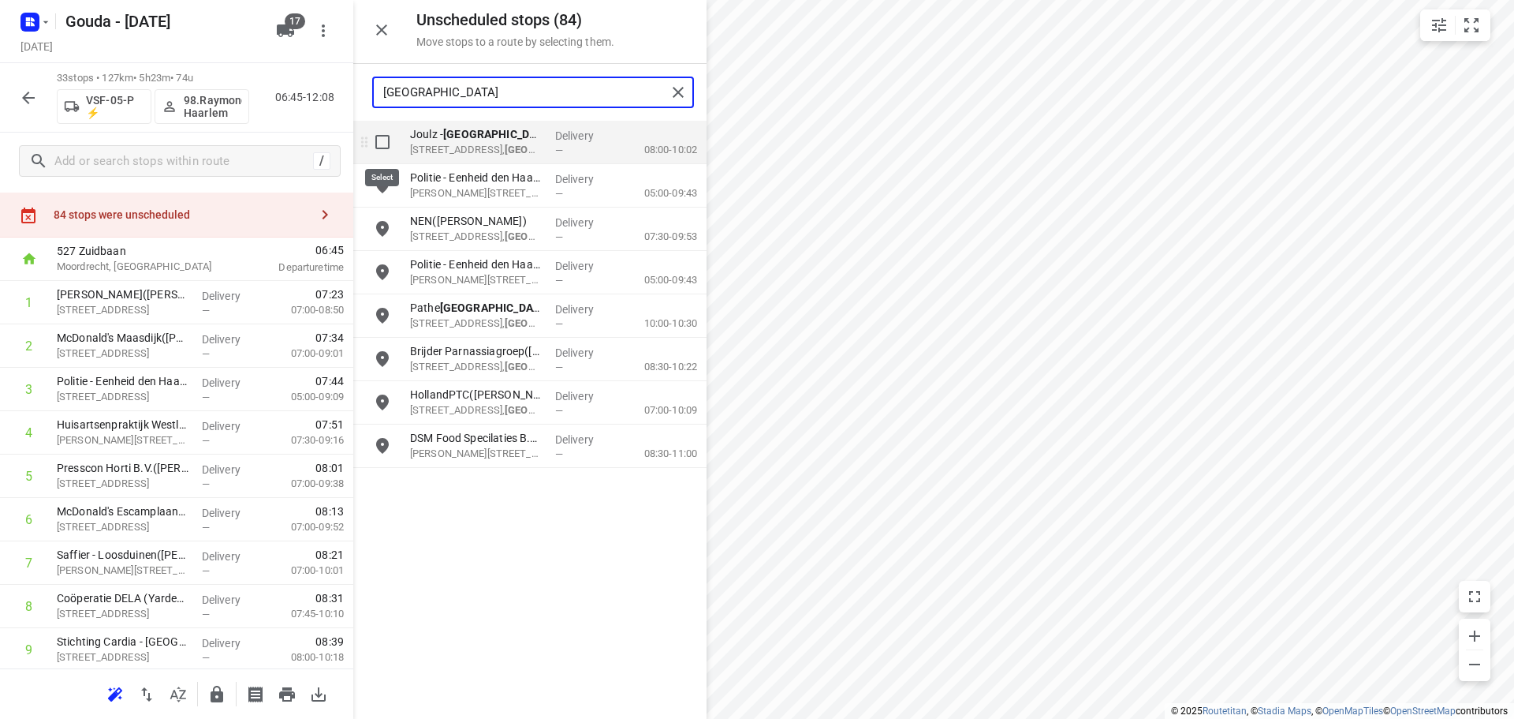
type input "delft"
click at [384, 136] on input "grid" at bounding box center [383, 142] width 32 height 32
checkbox input "true"
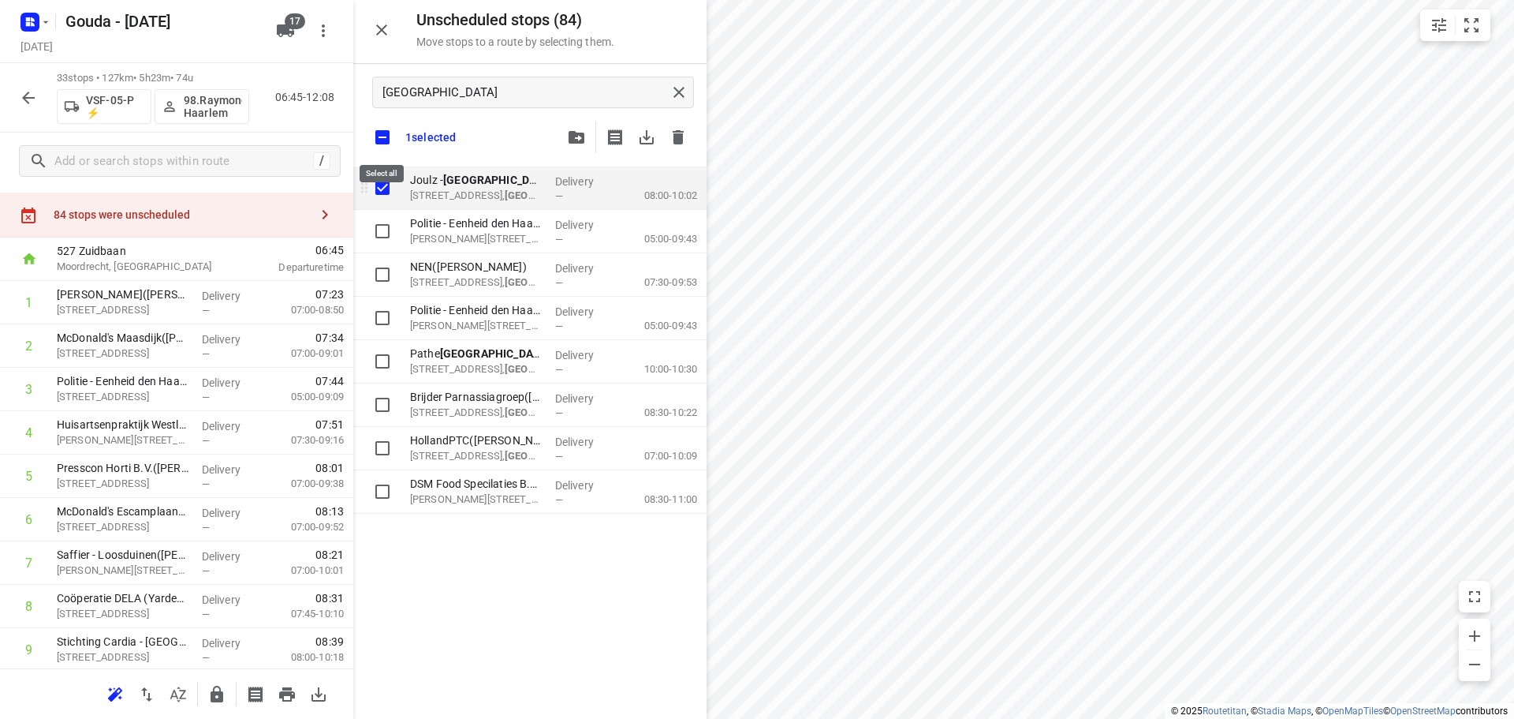
drag, startPoint x: 379, startPoint y: 139, endPoint x: 704, endPoint y: 190, distance: 329.0
click at [383, 137] on input "checkbox" at bounding box center [382, 137] width 33 height 33
checkbox input "false"
checkbox input "true"
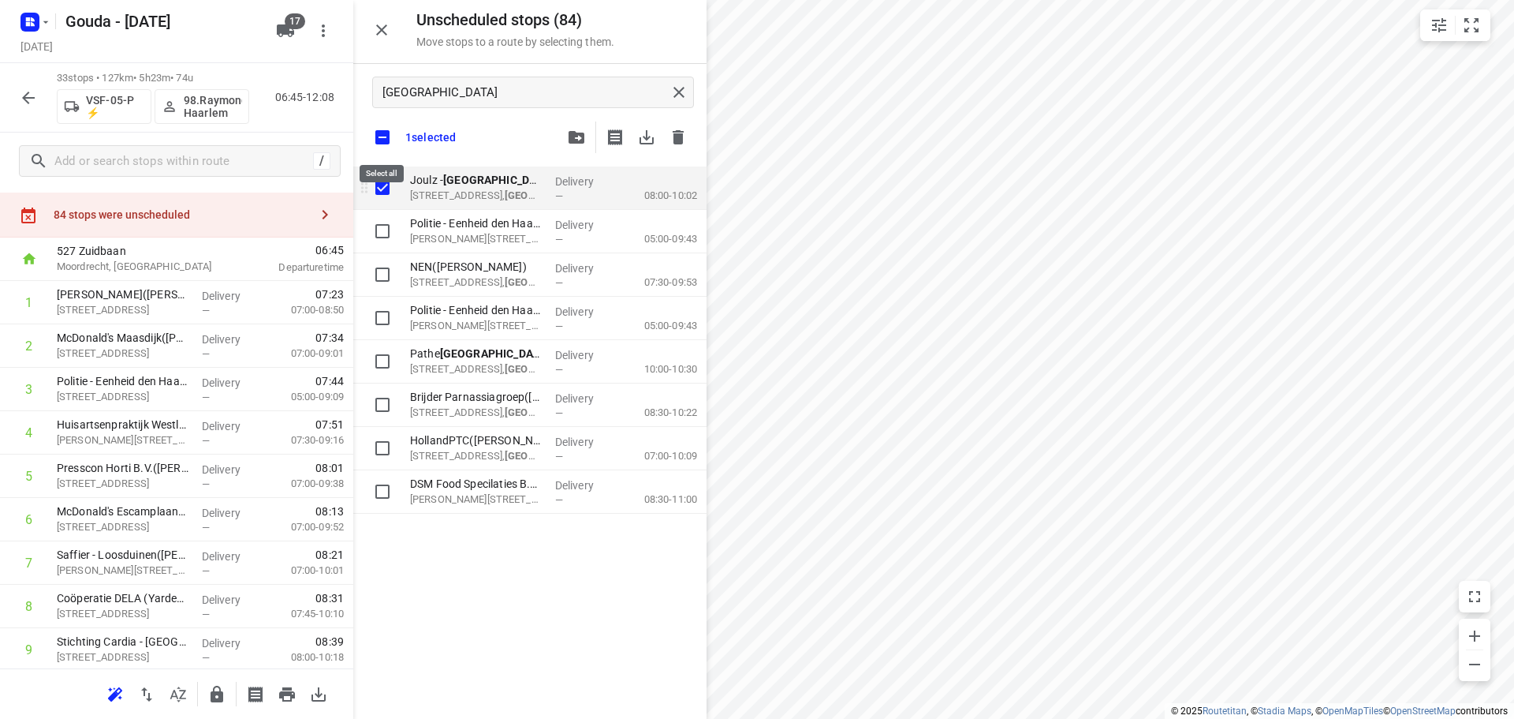
checkbox input "true"
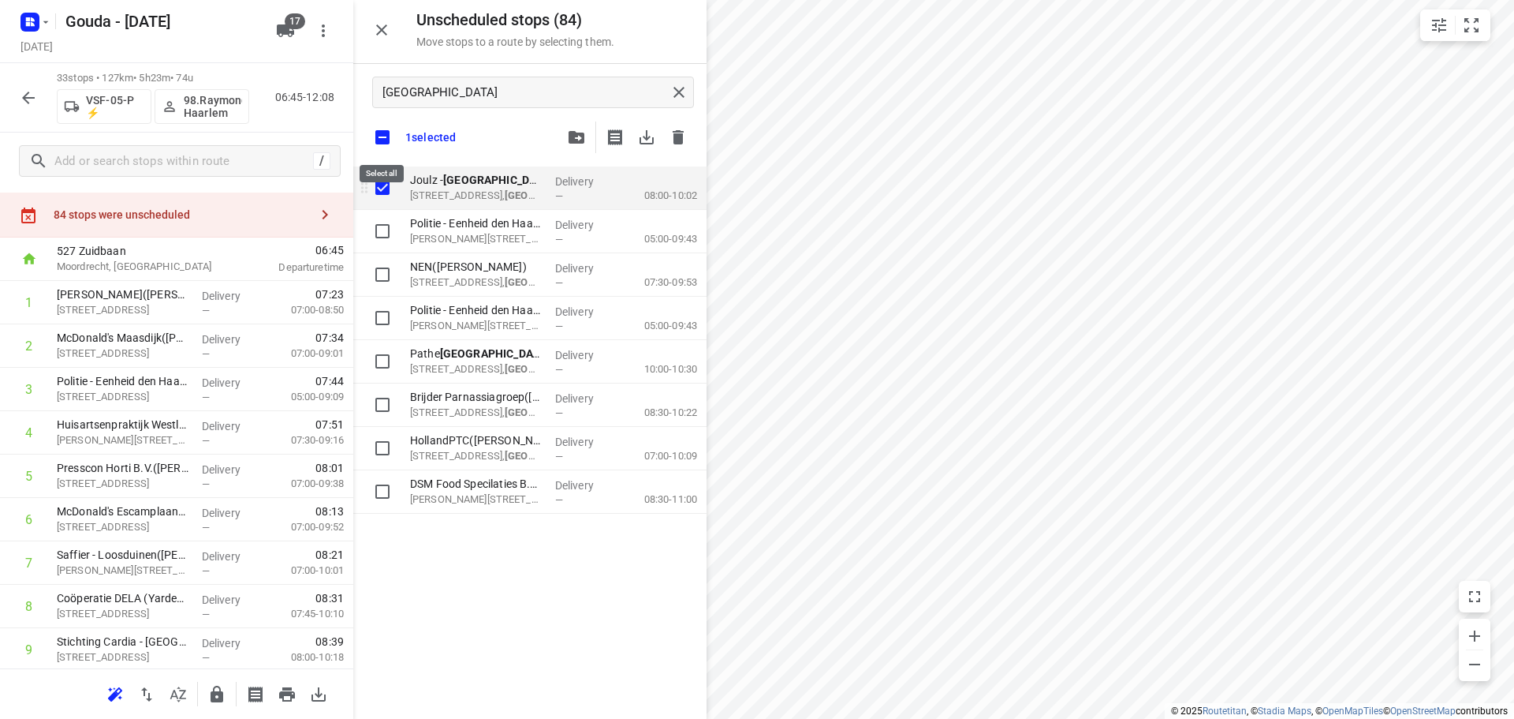
checkbox input "true"
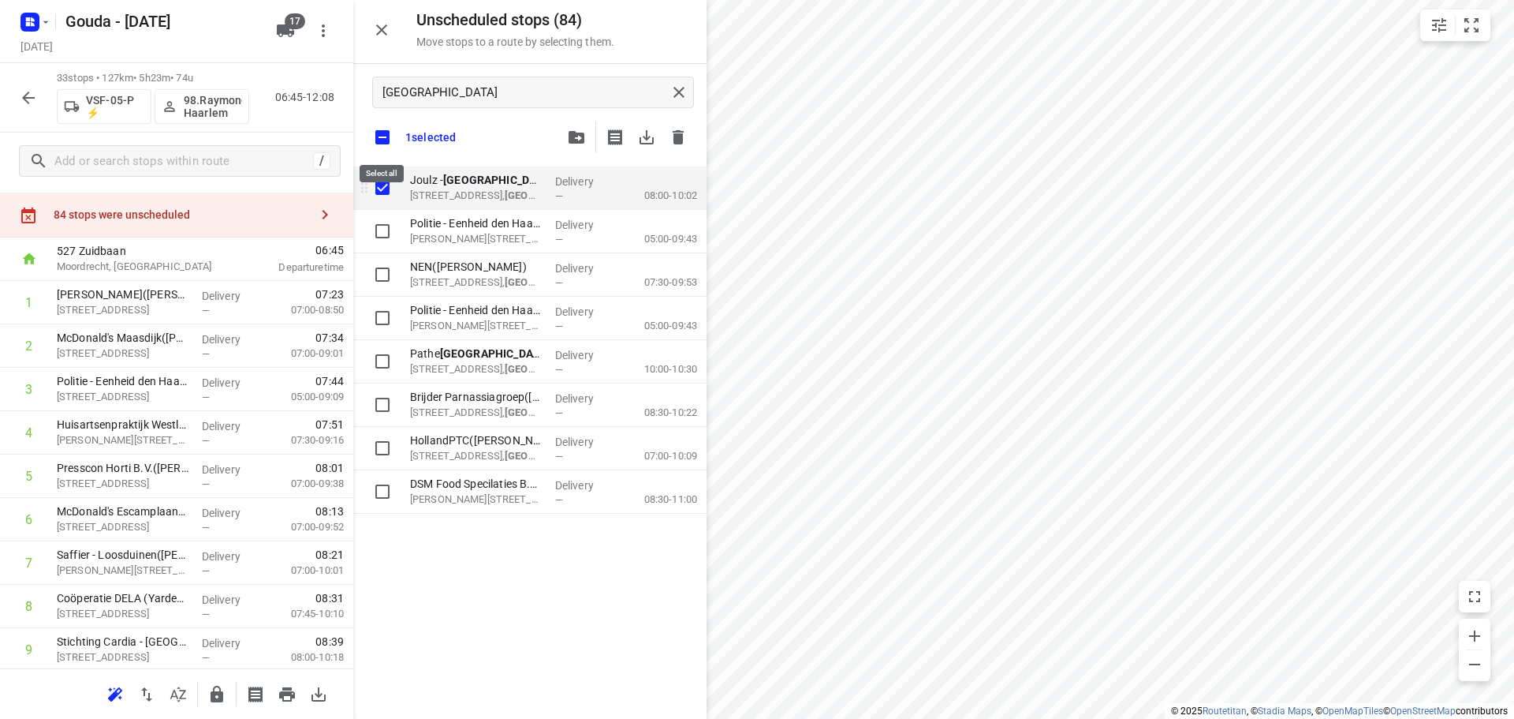
checkbox input "true"
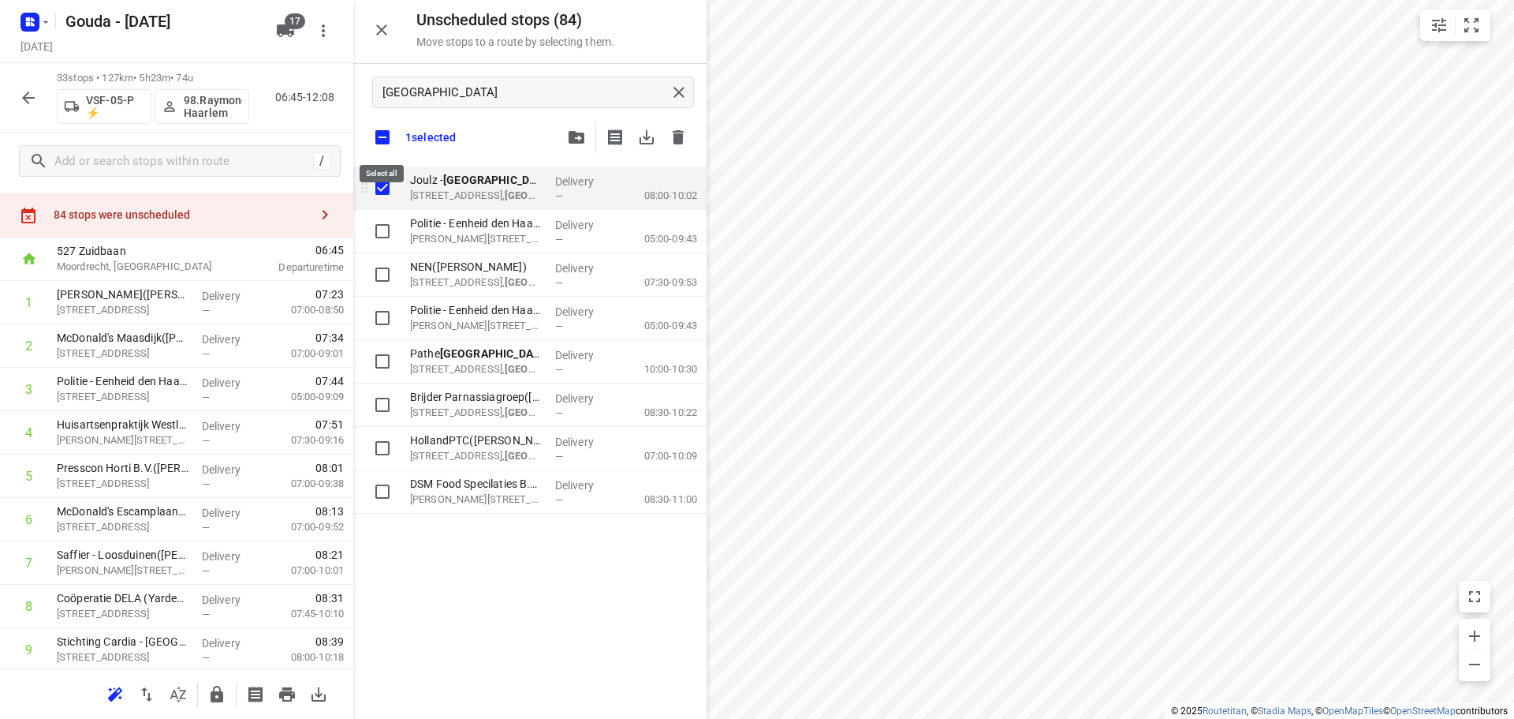
checkbox input "true"
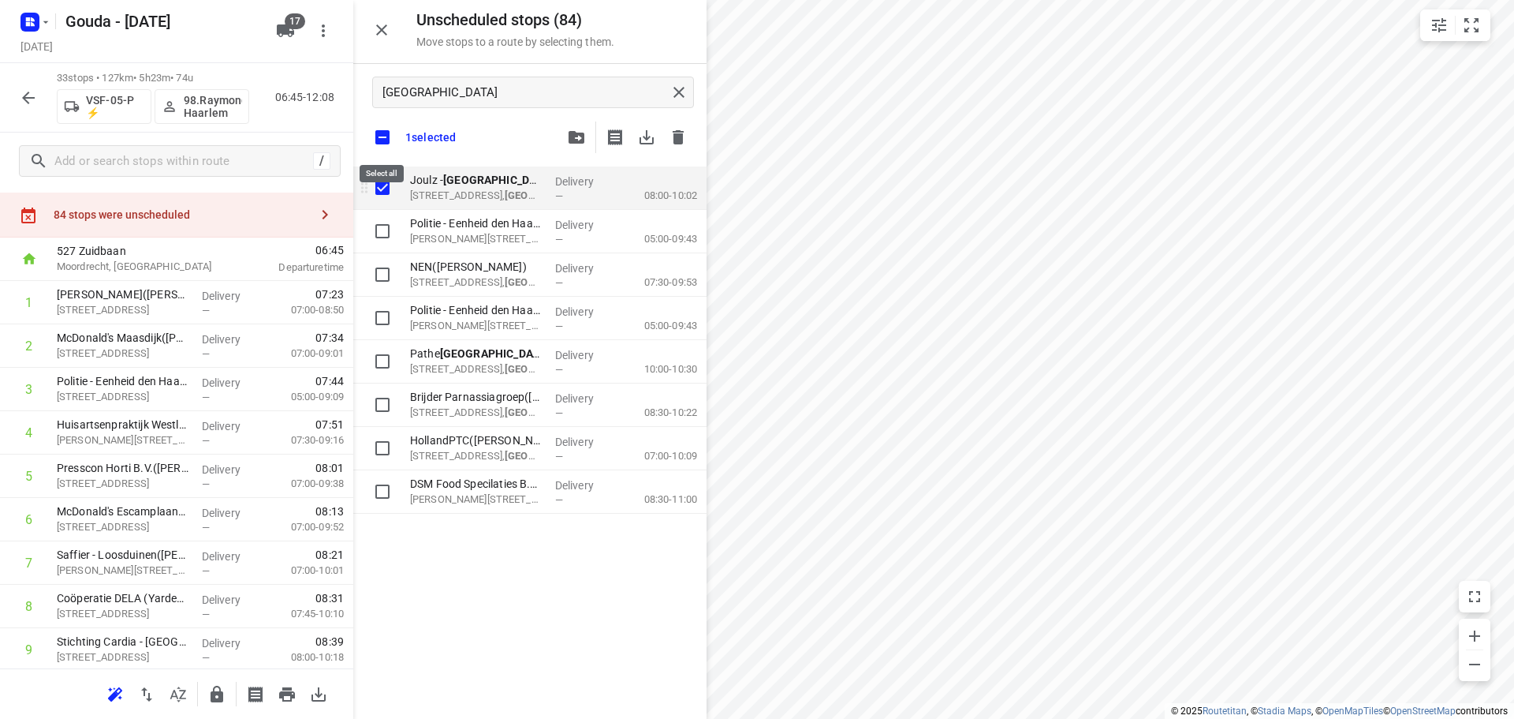
checkbox input "true"
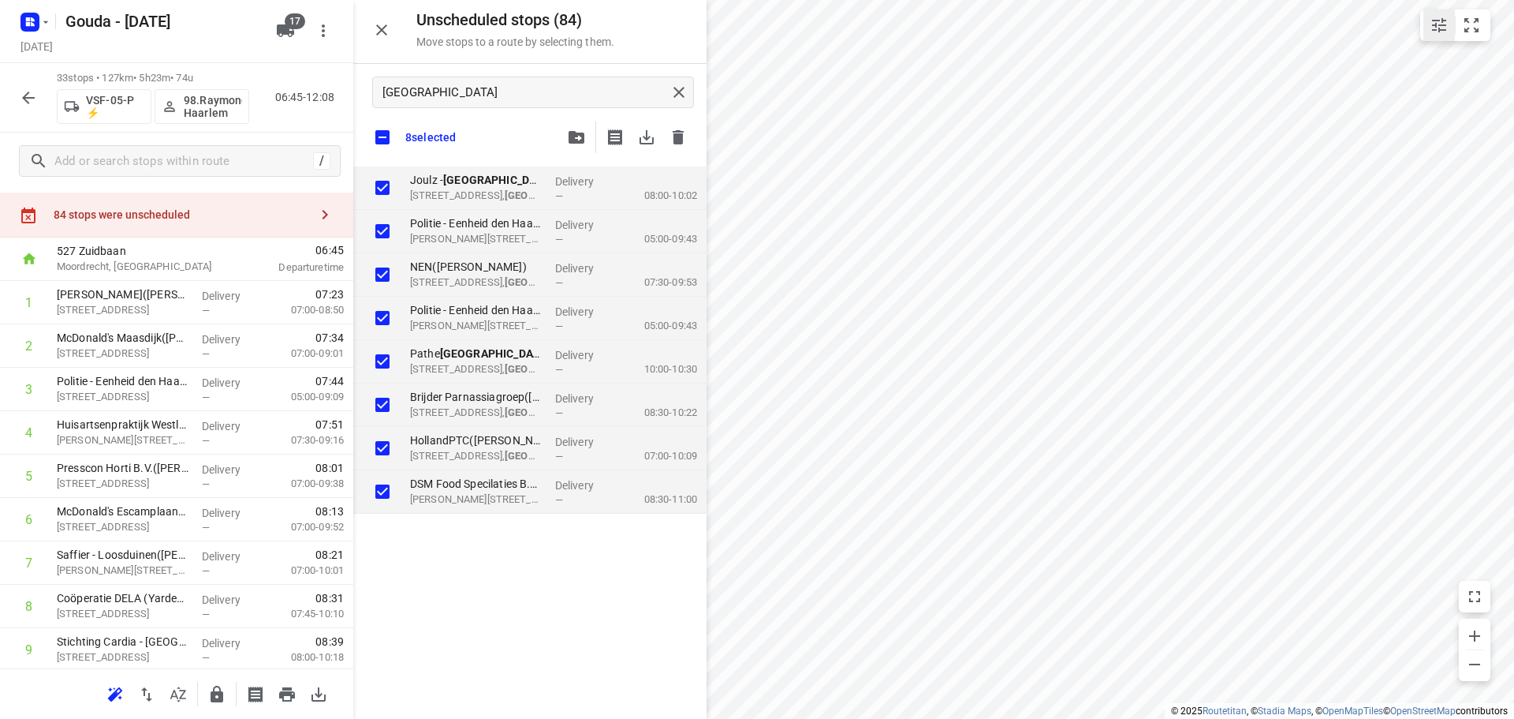
click at [1434, 29] on icon "small contained button group" at bounding box center [1439, 25] width 14 height 14
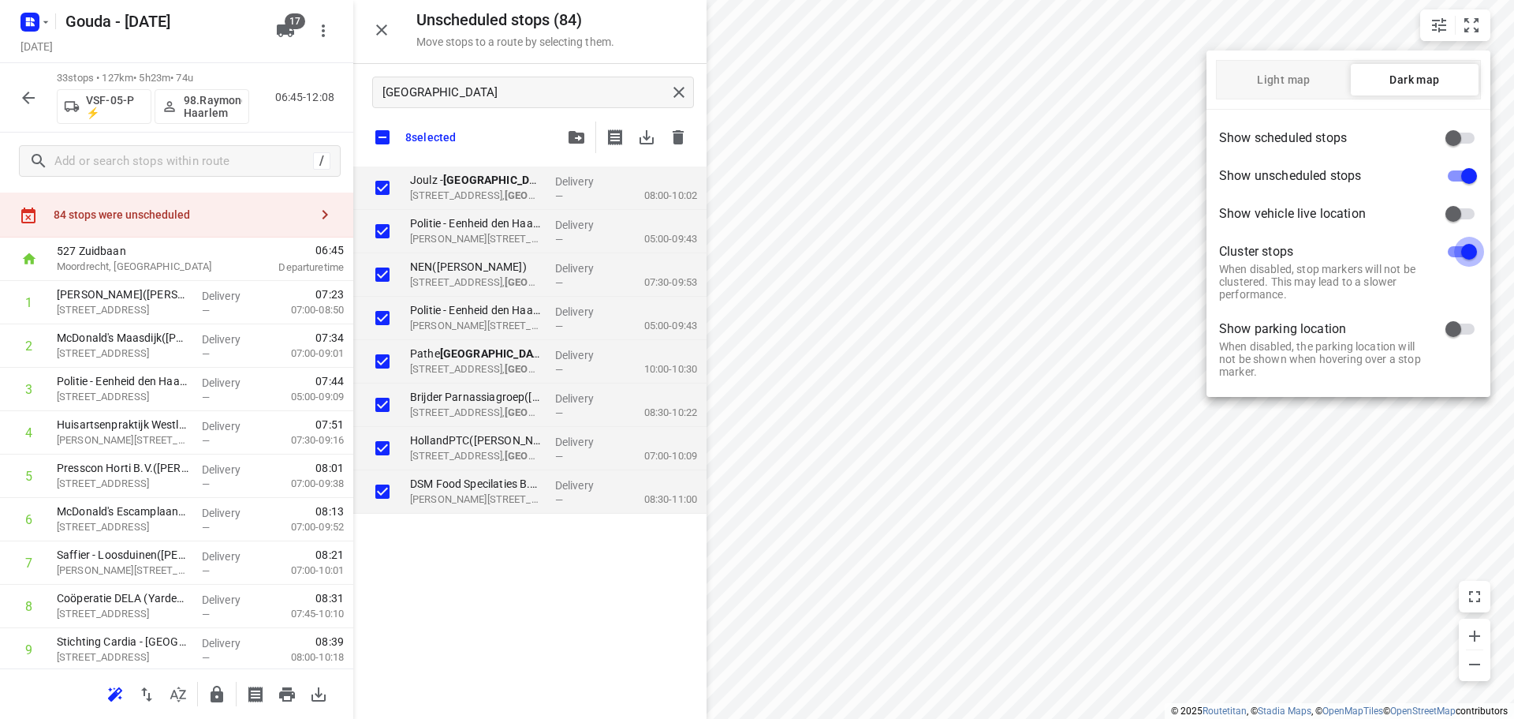
click at [1457, 254] on input "checkbox" at bounding box center [1470, 252] width 90 height 30
checkbox input "false"
drag, startPoint x: 1091, startPoint y: 204, endPoint x: 1010, endPoint y: 221, distance: 83.1
click at [1010, 221] on div at bounding box center [757, 359] width 1514 height 719
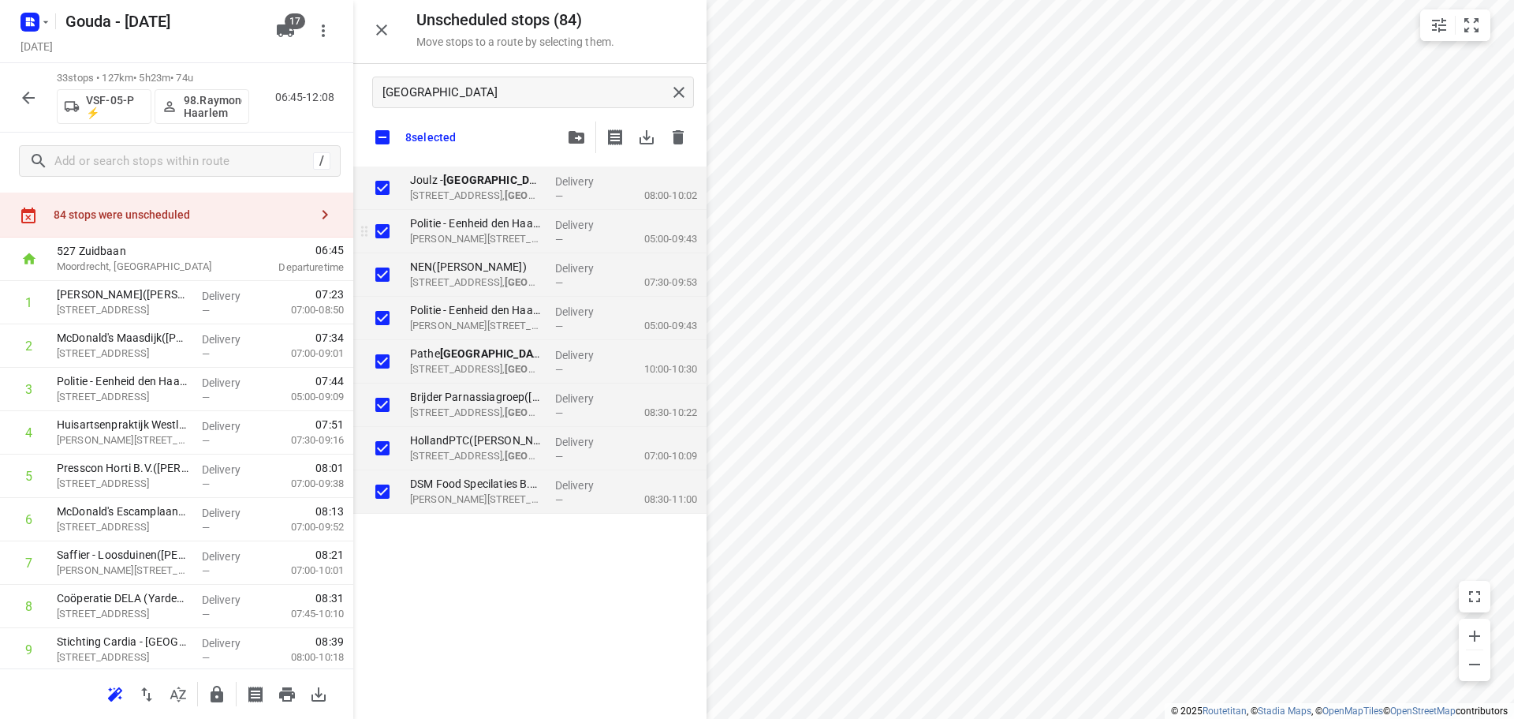
checkbox input "true"
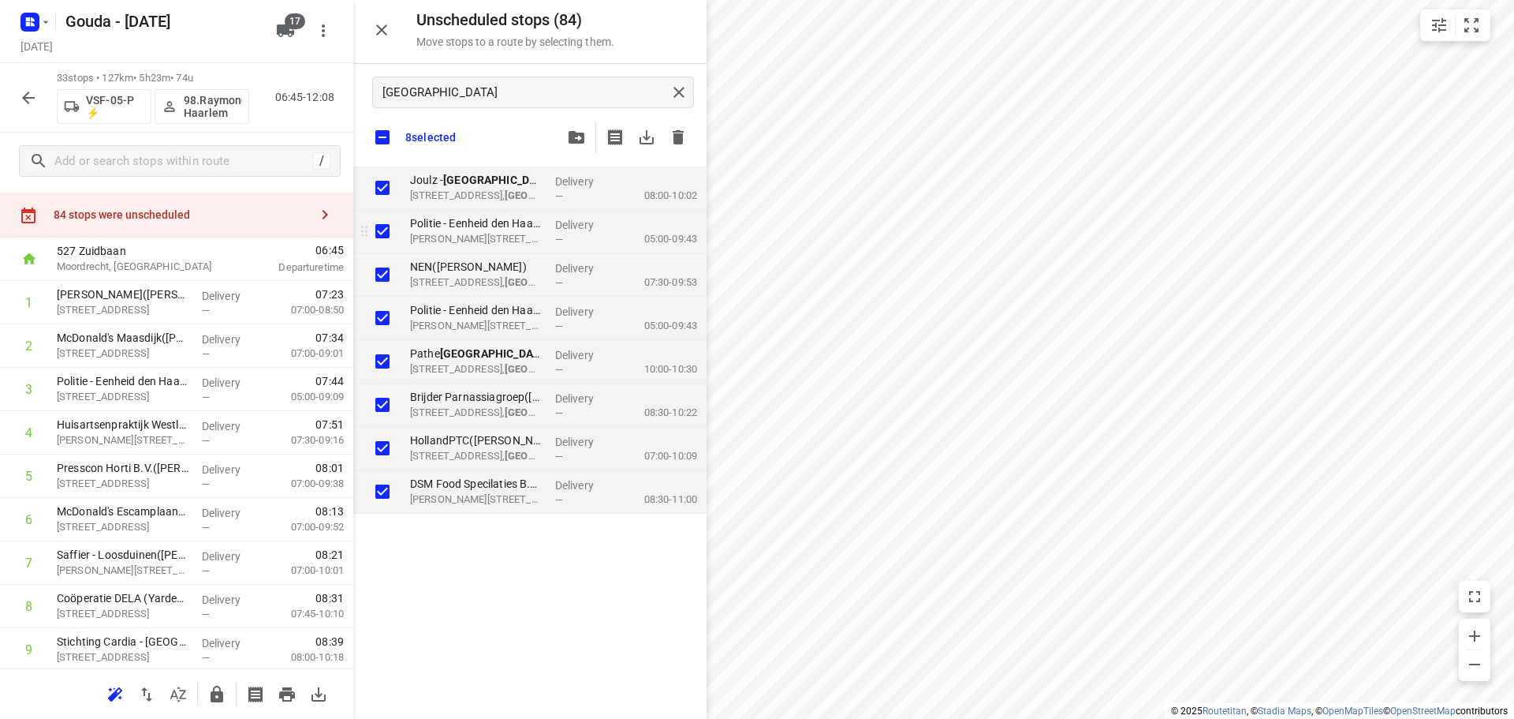
checkbox input "true"
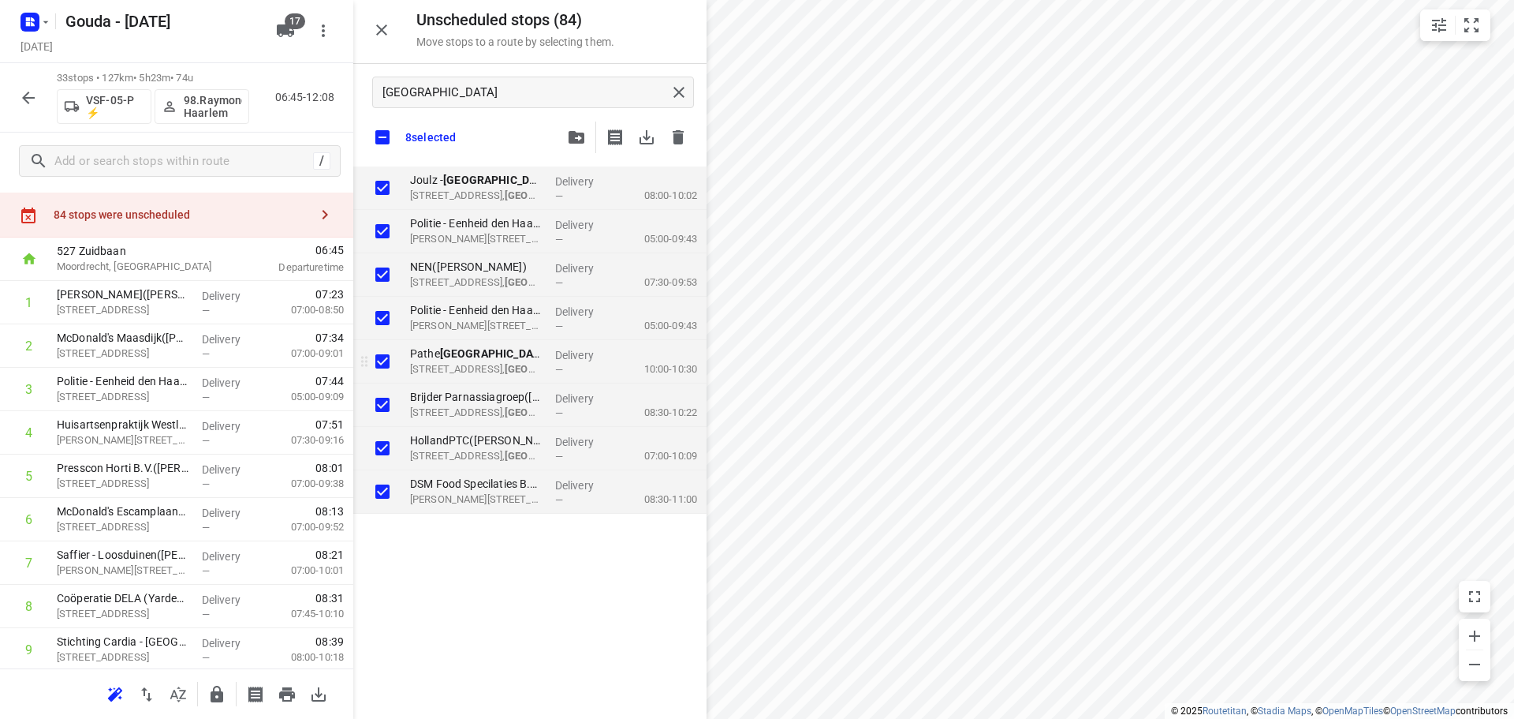
checkbox input "true"
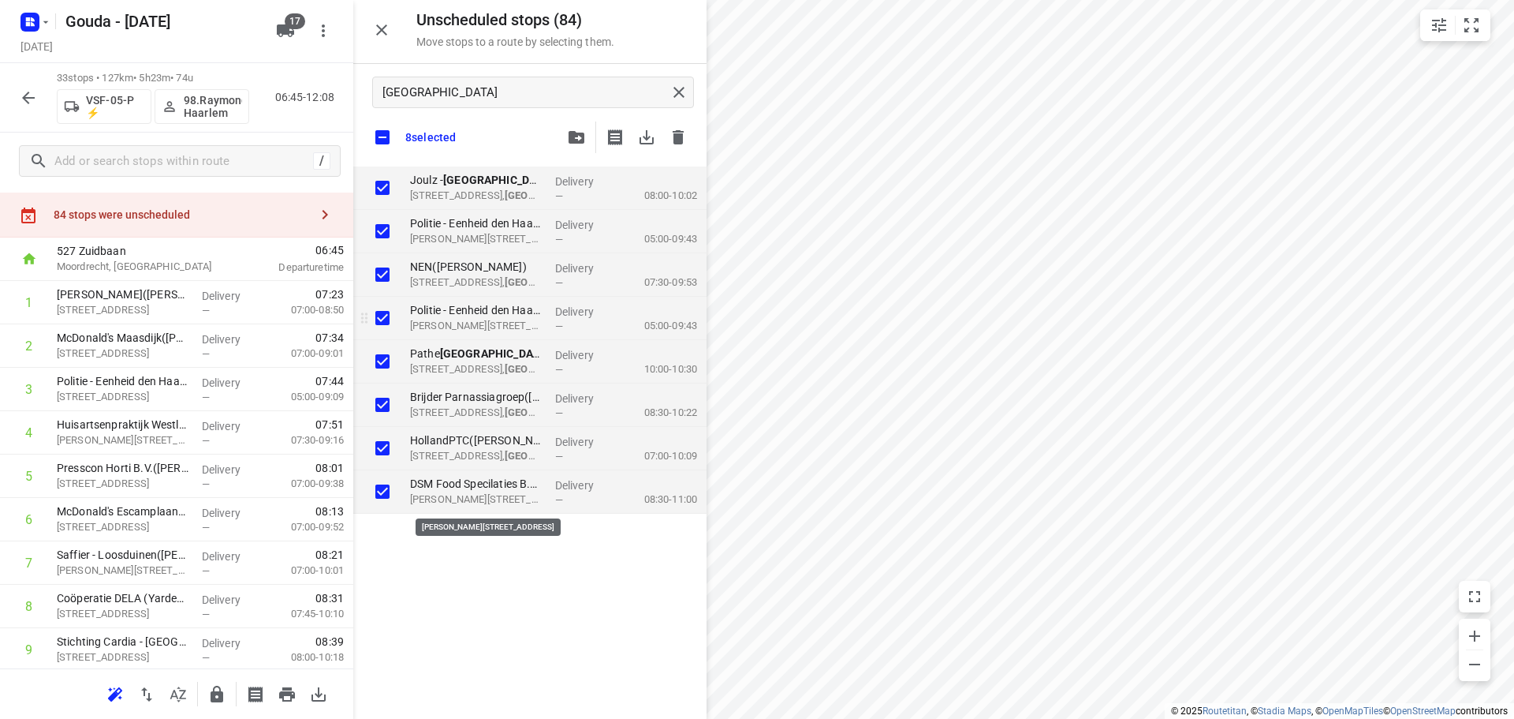
checkbox input "true"
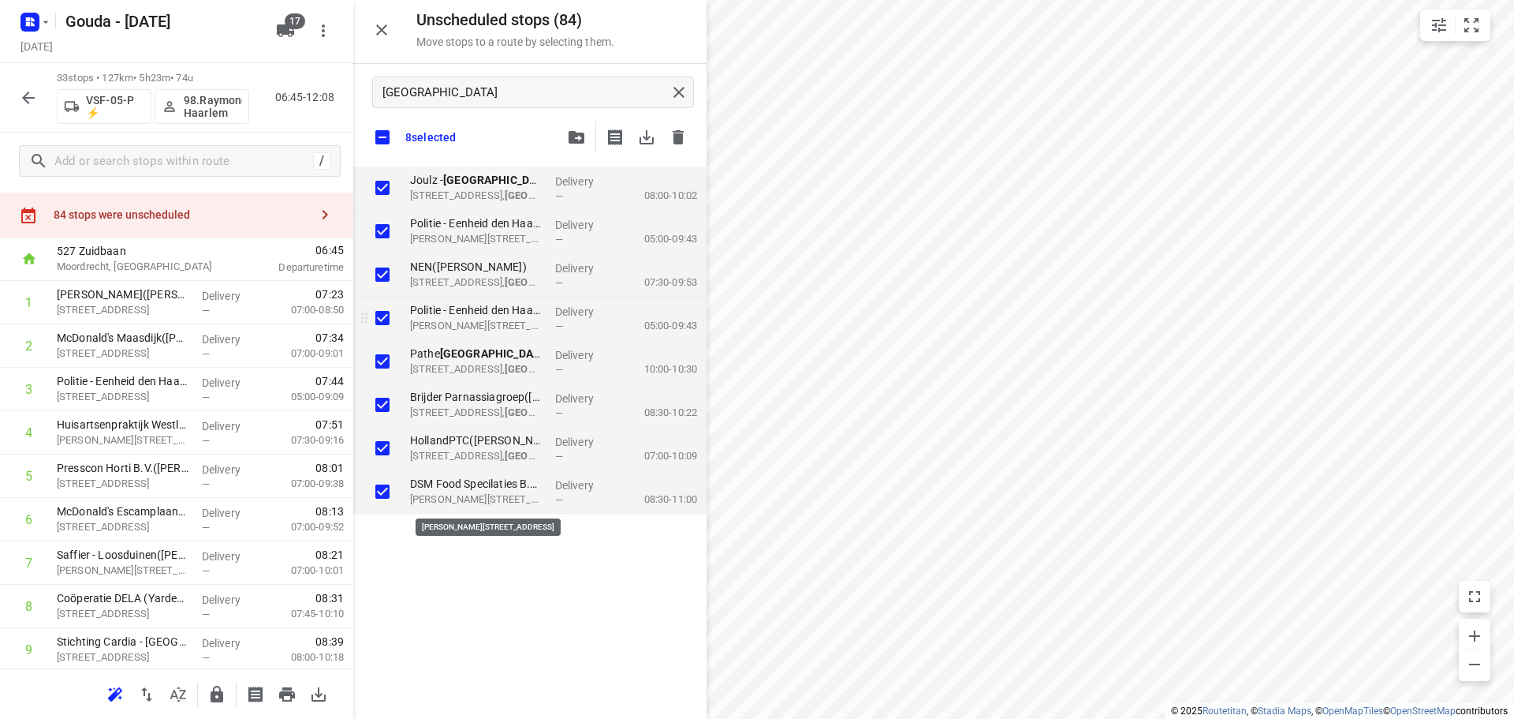
checkbox input "true"
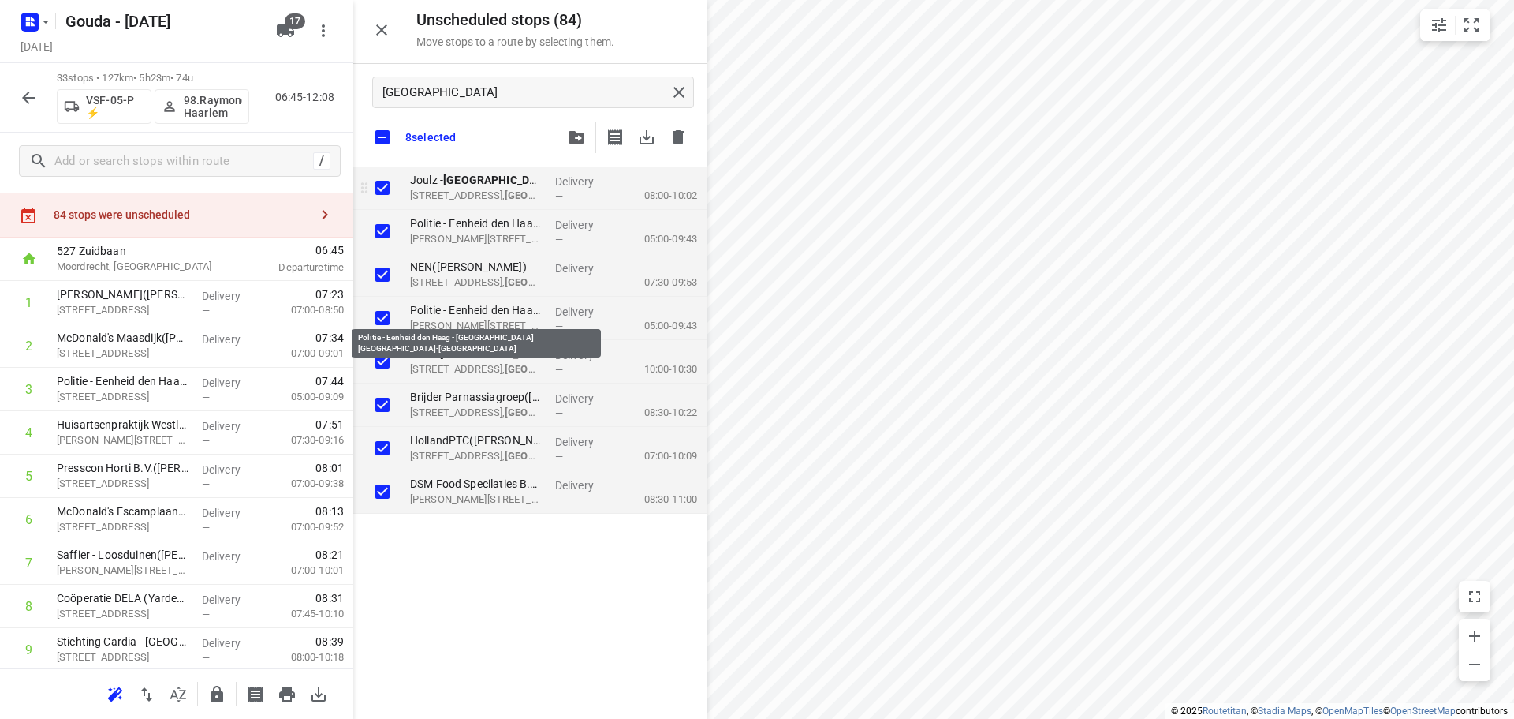
checkbox input "true"
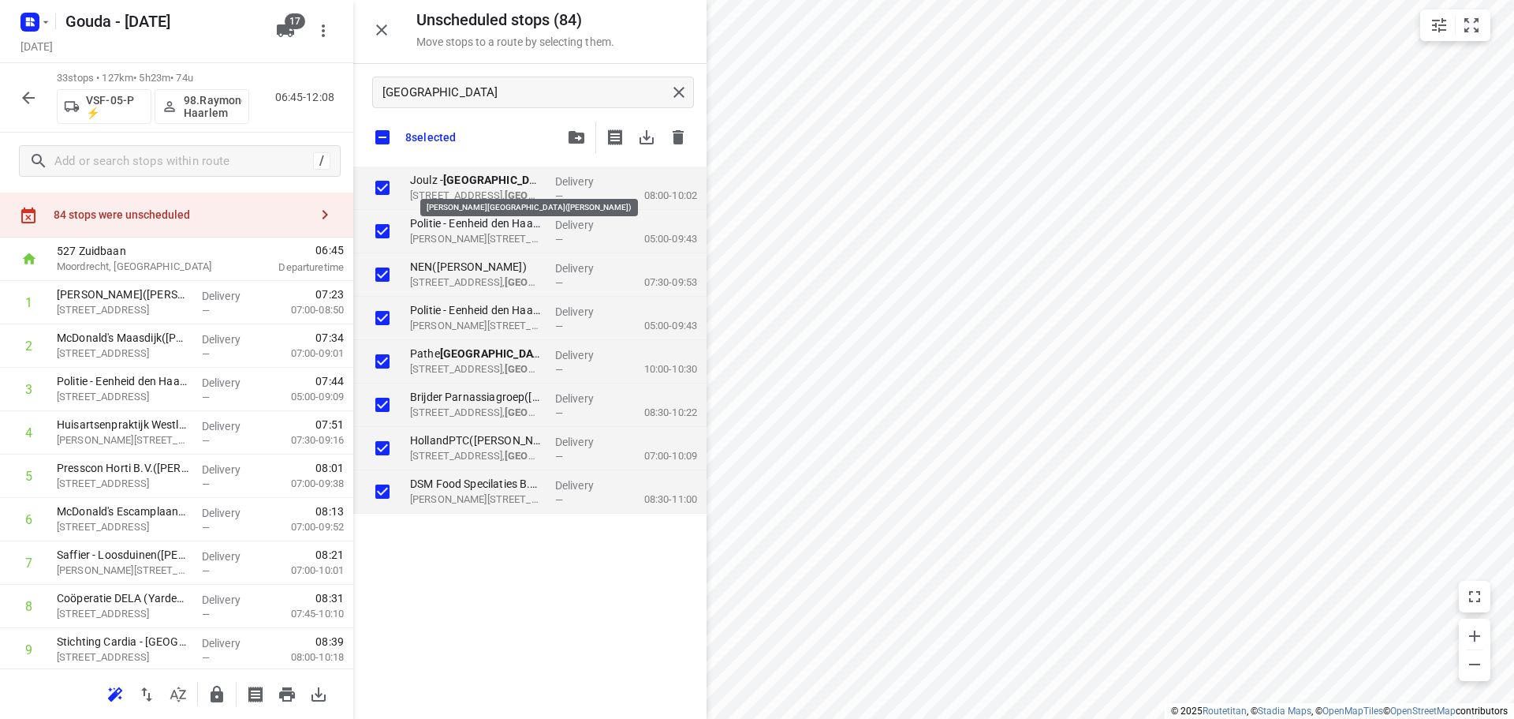
checkbox input "true"
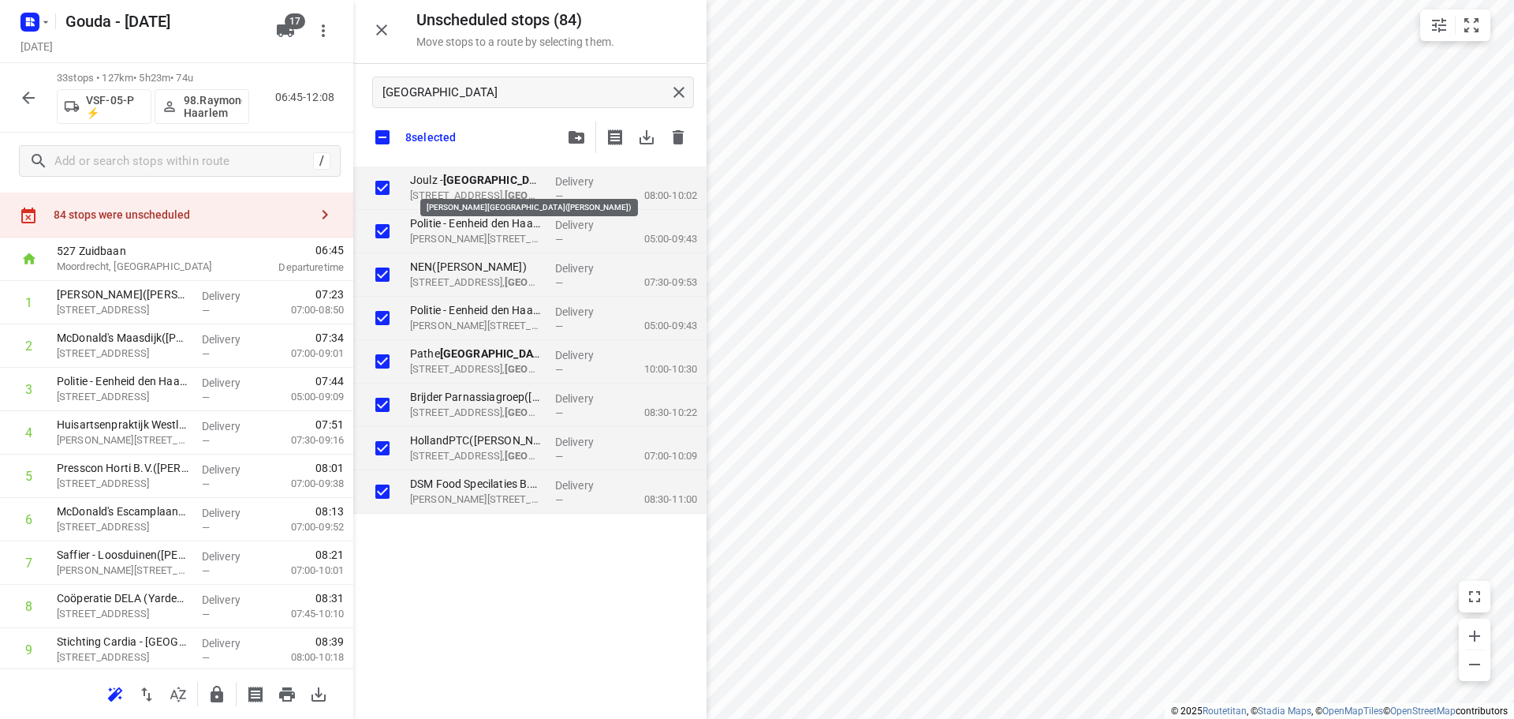
checkbox input "true"
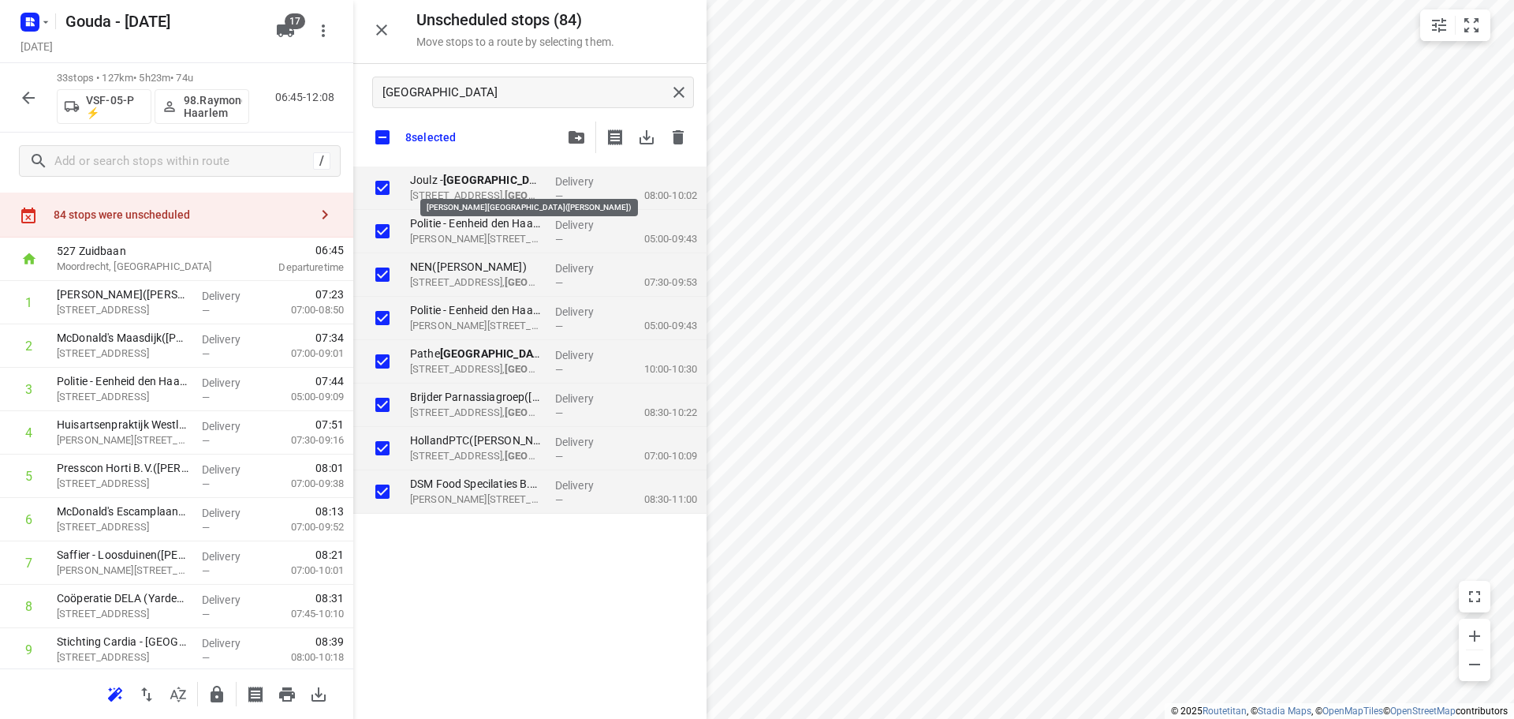
checkbox input "true"
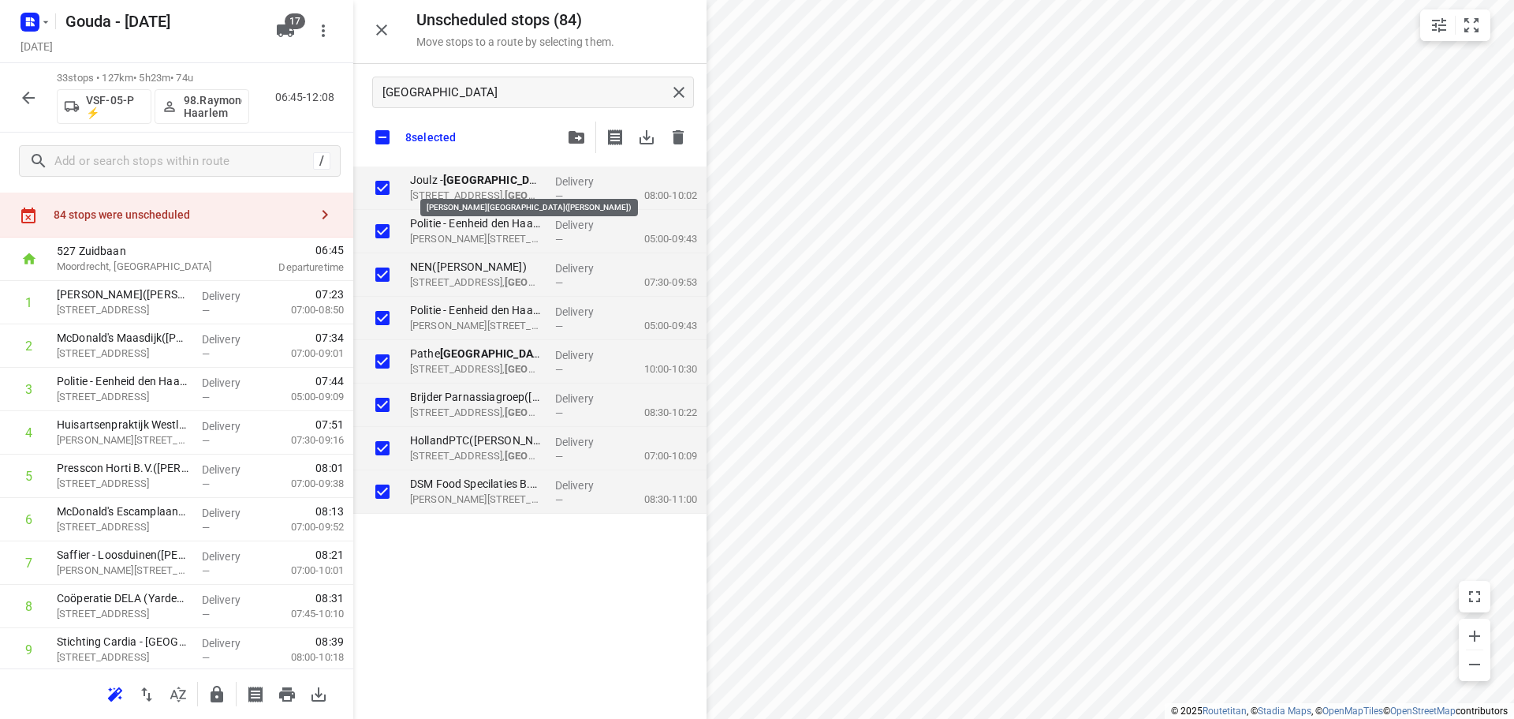
checkbox input "true"
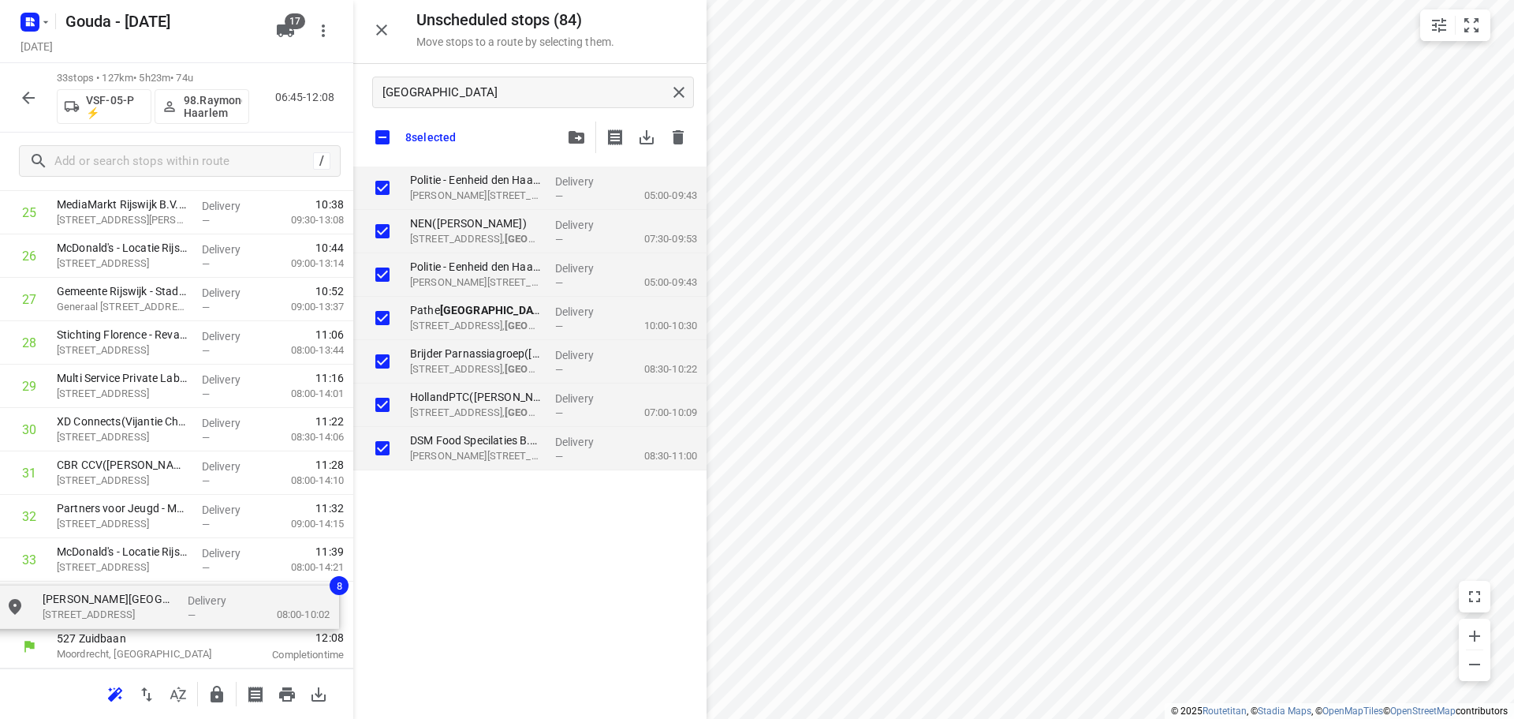
drag, startPoint x: 458, startPoint y: 187, endPoint x: 70, endPoint y: 619, distance: 580.9
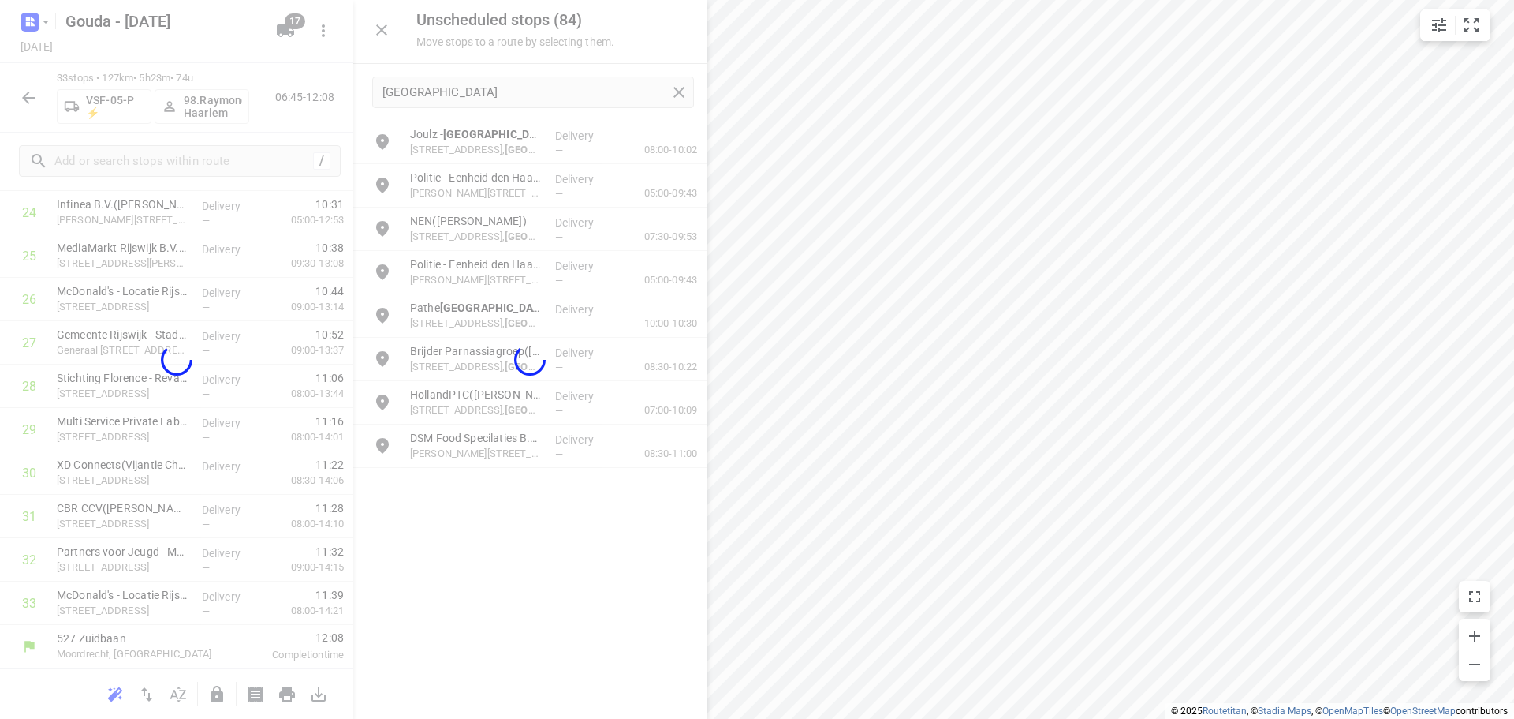
scroll to position [1120, 0]
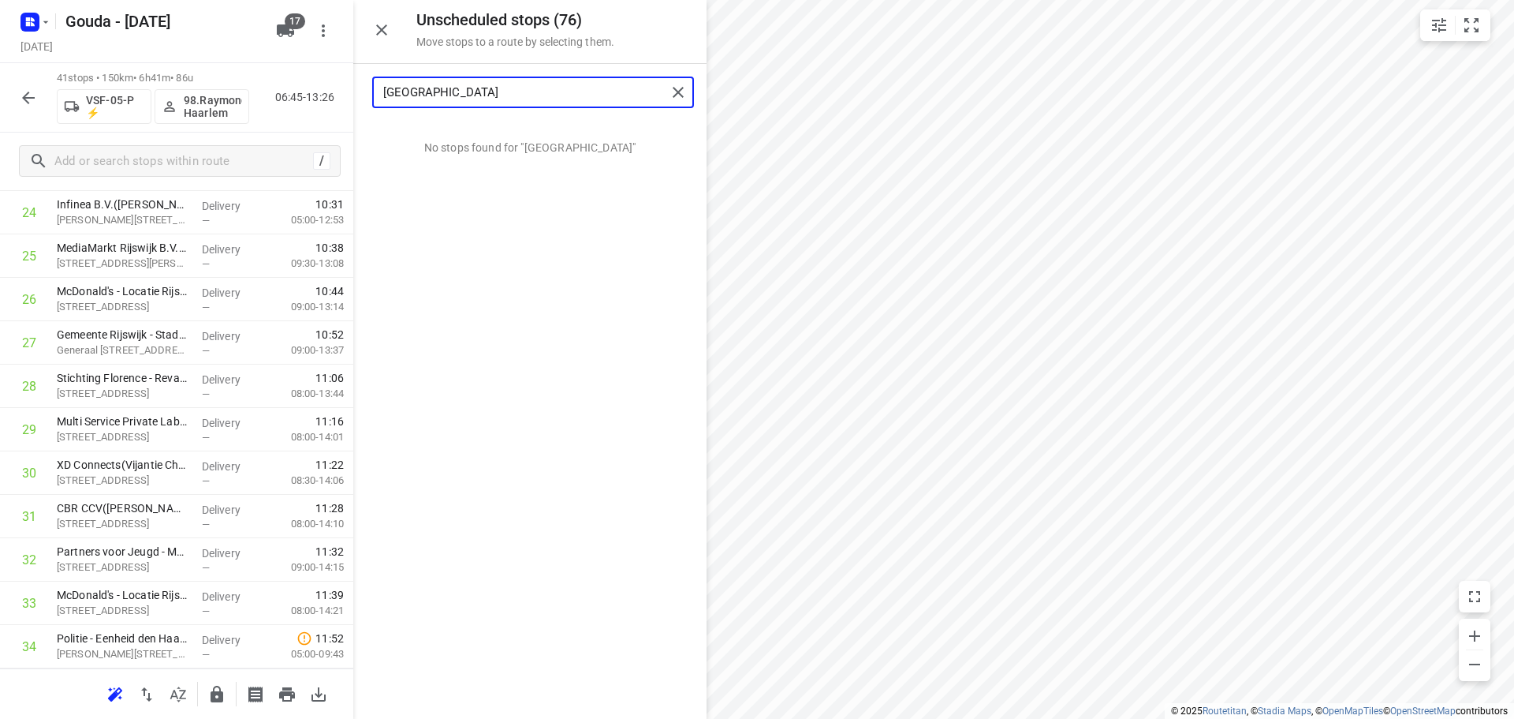
drag, startPoint x: 504, startPoint y: 95, endPoint x: -604, endPoint y: 32, distance: 1110.0
click at [0, 32] on html "i © 2025 Routetitan , © Stadia Maps , © OpenMapTiles © OpenStreetMap contributo…" at bounding box center [757, 359] width 1514 height 719
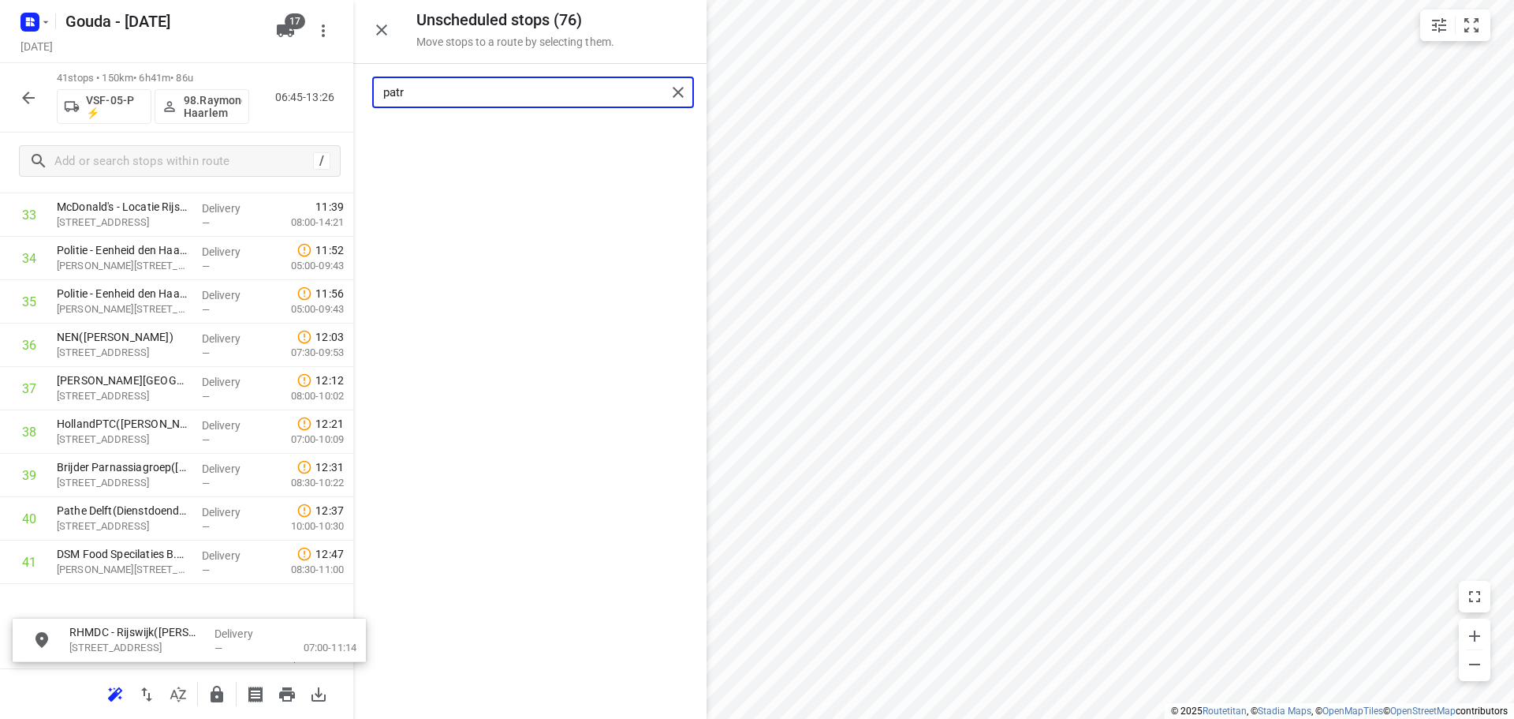
drag, startPoint x: 464, startPoint y: 137, endPoint x: 110, endPoint y: 649, distance: 622.5
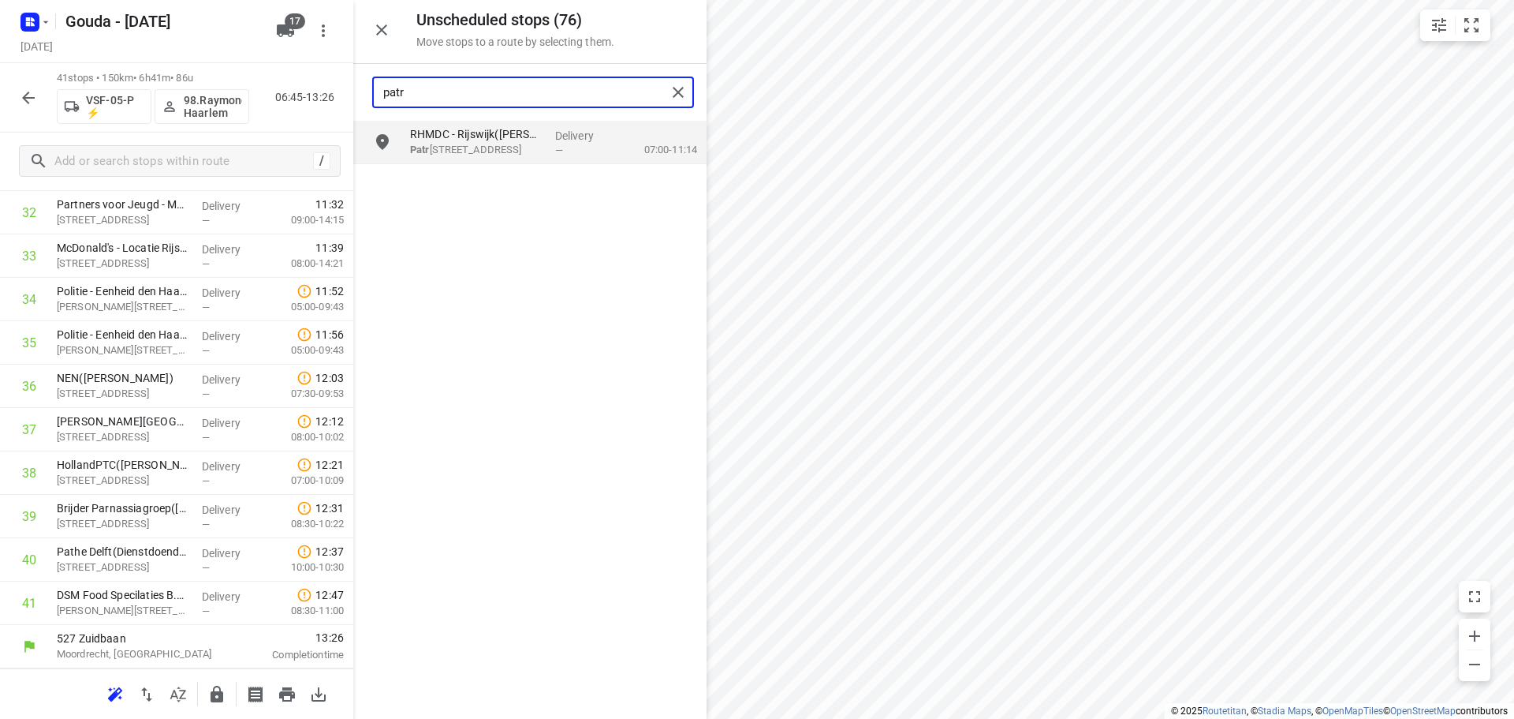
drag, startPoint x: 447, startPoint y: 91, endPoint x: -403, endPoint y: 92, distance: 850.3
click at [0, 92] on html "i © 2025 Routetitan , © Stadia Maps , © OpenMapTiles © OpenStreetMap contributo…" at bounding box center [757, 359] width 1514 height 719
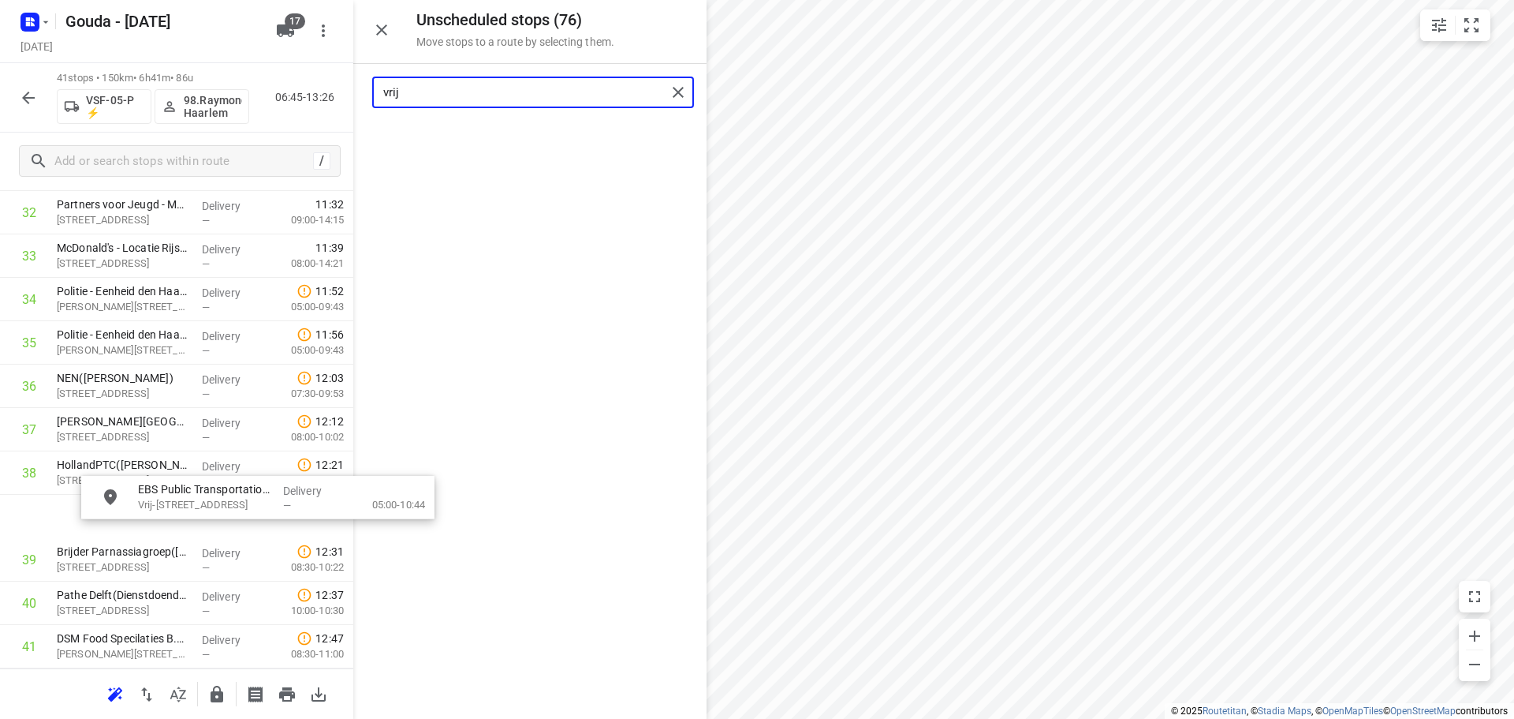
drag, startPoint x: 465, startPoint y: 147, endPoint x: 81, endPoint y: 554, distance: 559.7
click at [0, 85] on html "i © 2025 Routetitan , © Stadia Maps , © OpenMapTiles © OpenStreetMap contributo…" at bounding box center [757, 359] width 1514 height 719
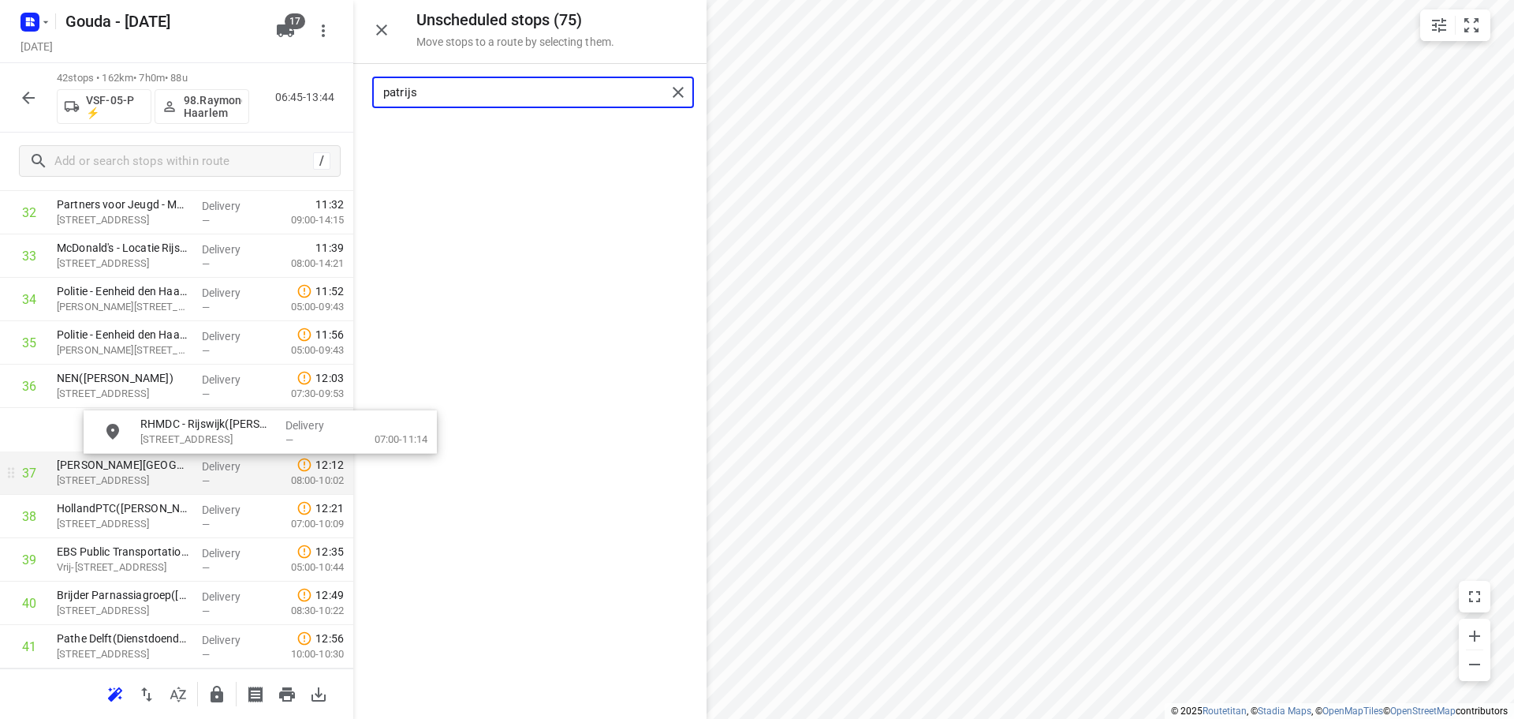
drag, startPoint x: 426, startPoint y: 215, endPoint x: 174, endPoint y: 473, distance: 360.9
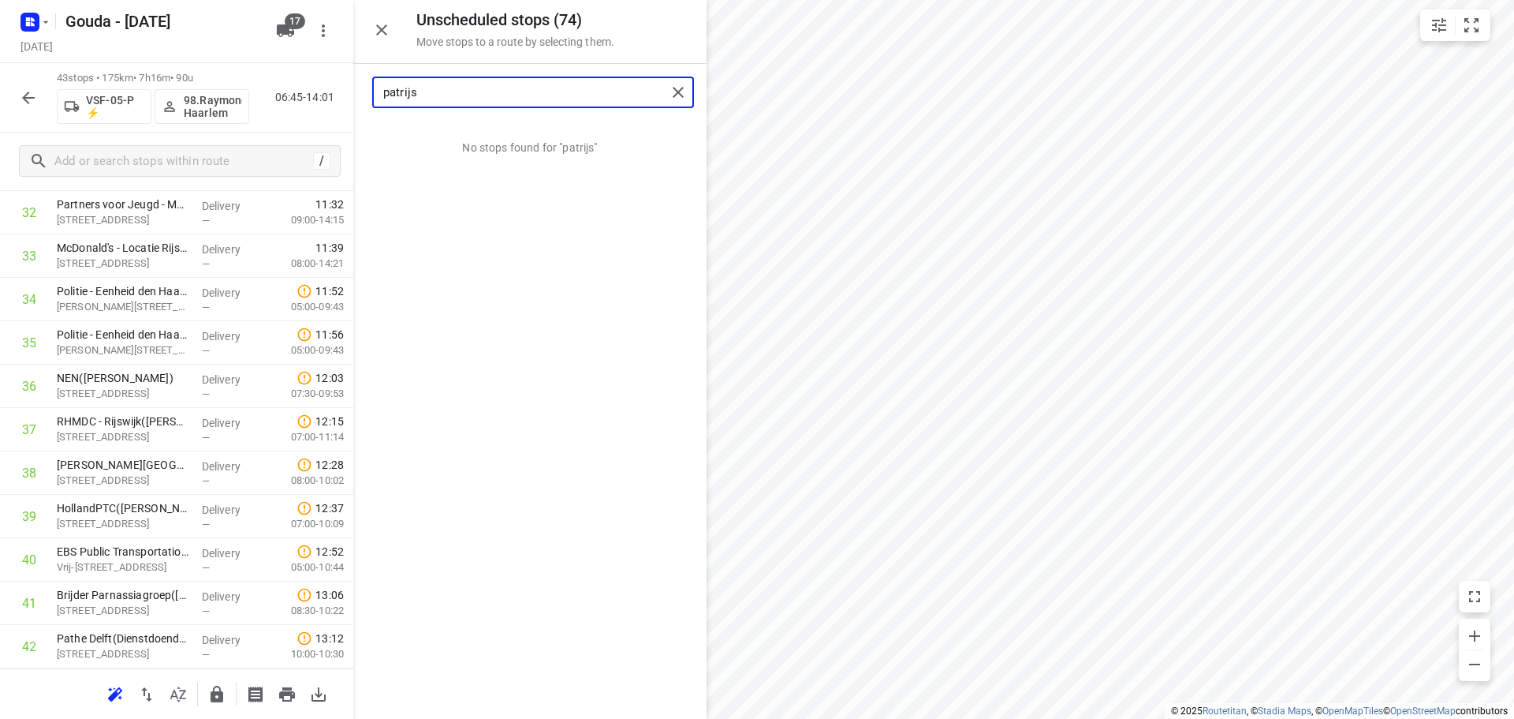
drag, startPoint x: 437, startPoint y: 91, endPoint x: -189, endPoint y: 157, distance: 629.0
click at [0, 157] on html "i © 2025 Routetitan , © Stadia Maps , © OpenMapTiles © OpenStreetMap contributo…" at bounding box center [757, 359] width 1514 height 719
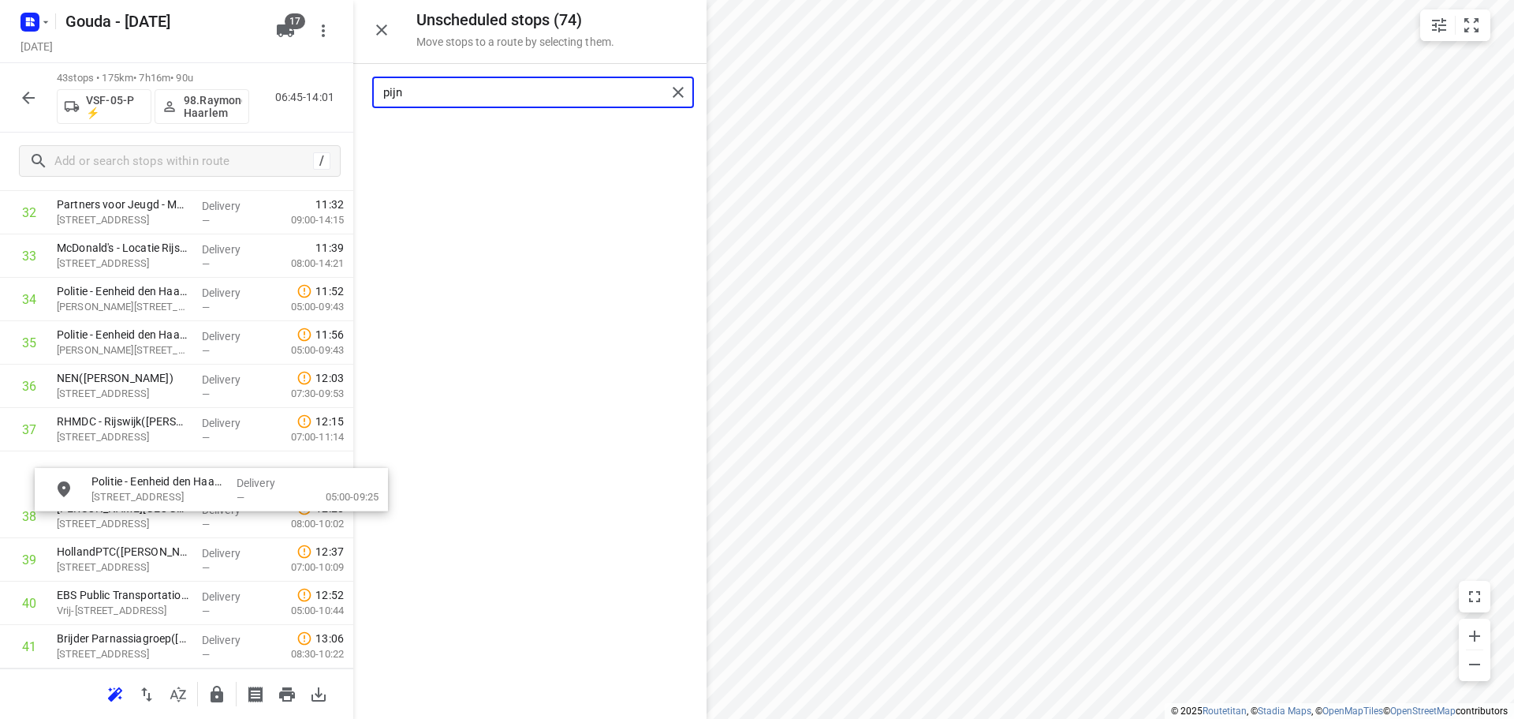
drag, startPoint x: 524, startPoint y: 138, endPoint x: 200, endPoint y: 498, distance: 484.2
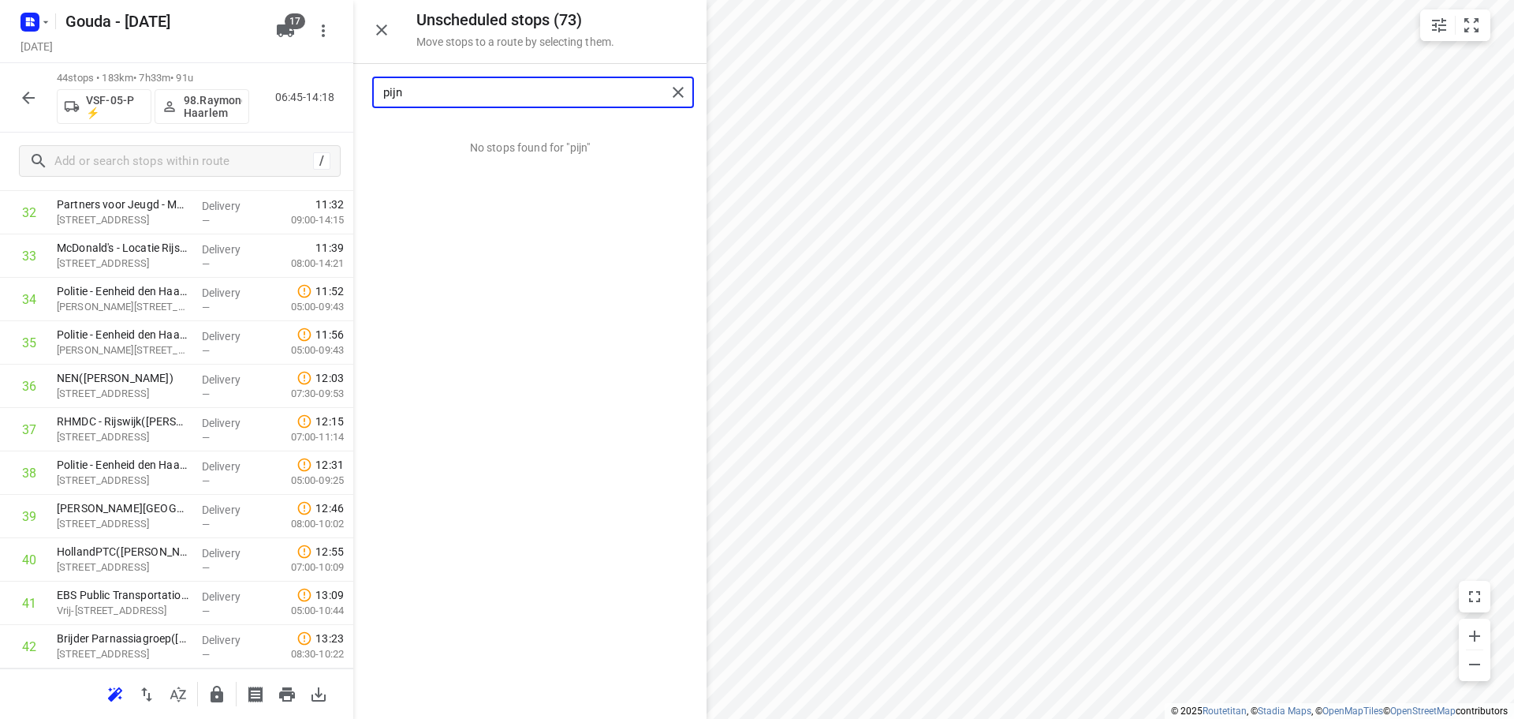
type input "pijn"
click at [174, 689] on icon "button" at bounding box center [178, 694] width 19 height 19
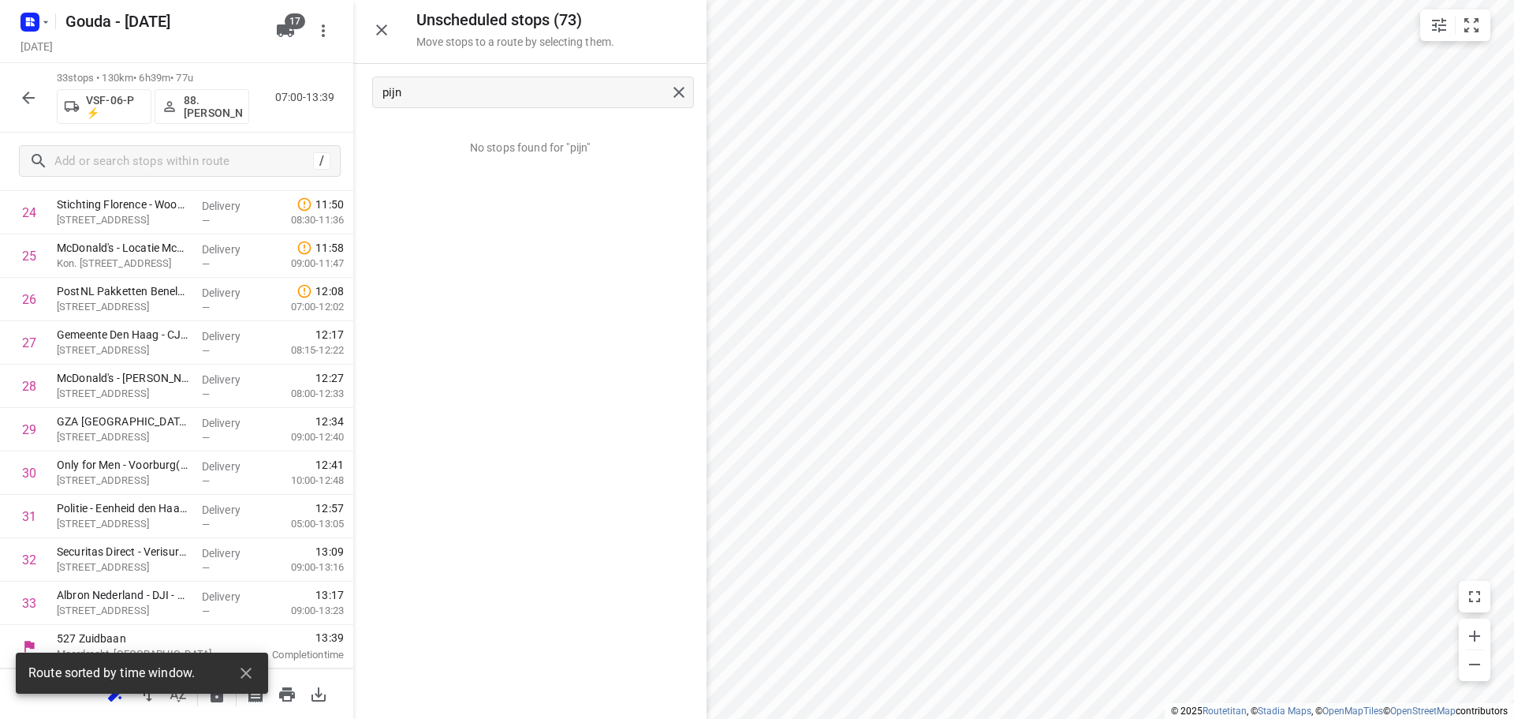
scroll to position [1120, 0]
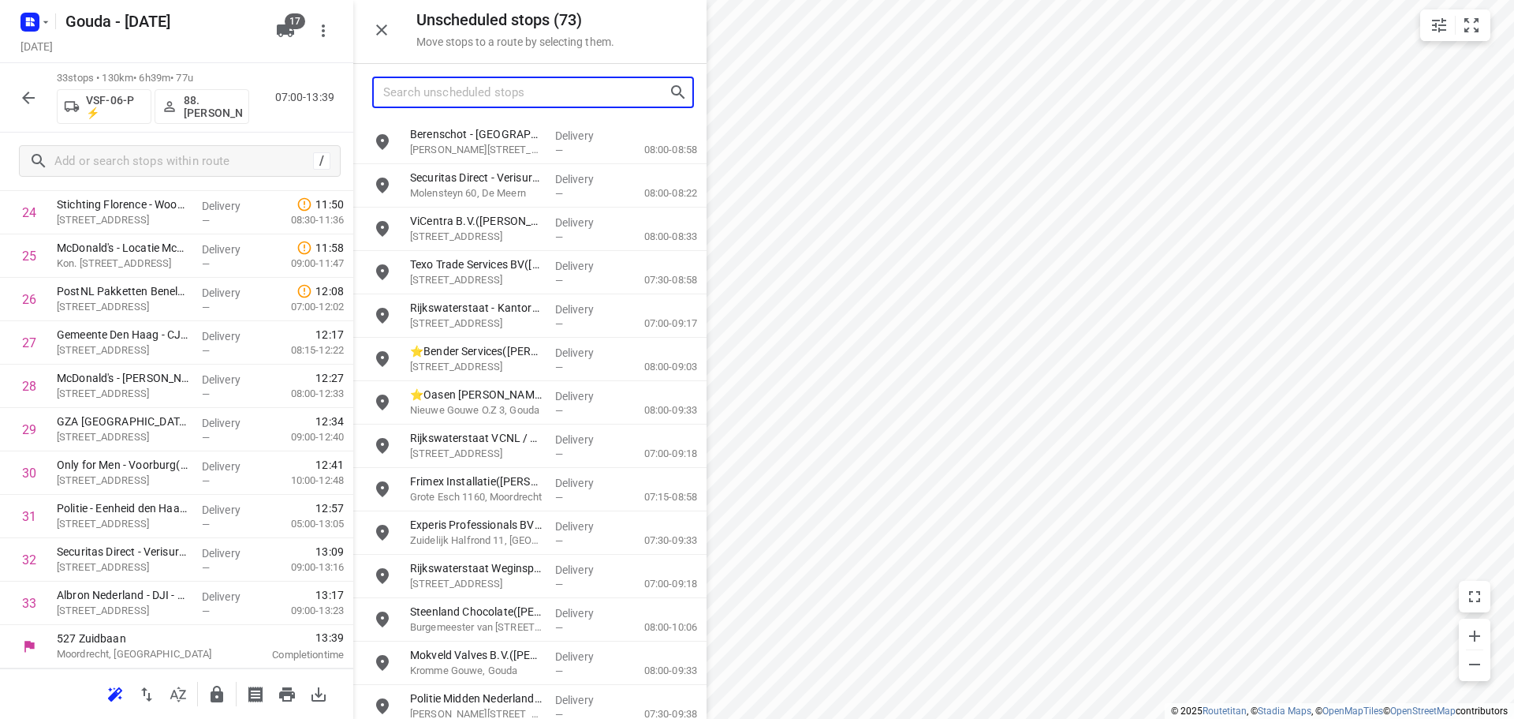
drag, startPoint x: 506, startPoint y: 88, endPoint x: -226, endPoint y: 75, distance: 731.3
click at [0, 75] on html "i © 2025 Routetitan , © Stadia Maps , © OpenMapTiles © OpenStreetMap contributo…" at bounding box center [757, 359] width 1514 height 719
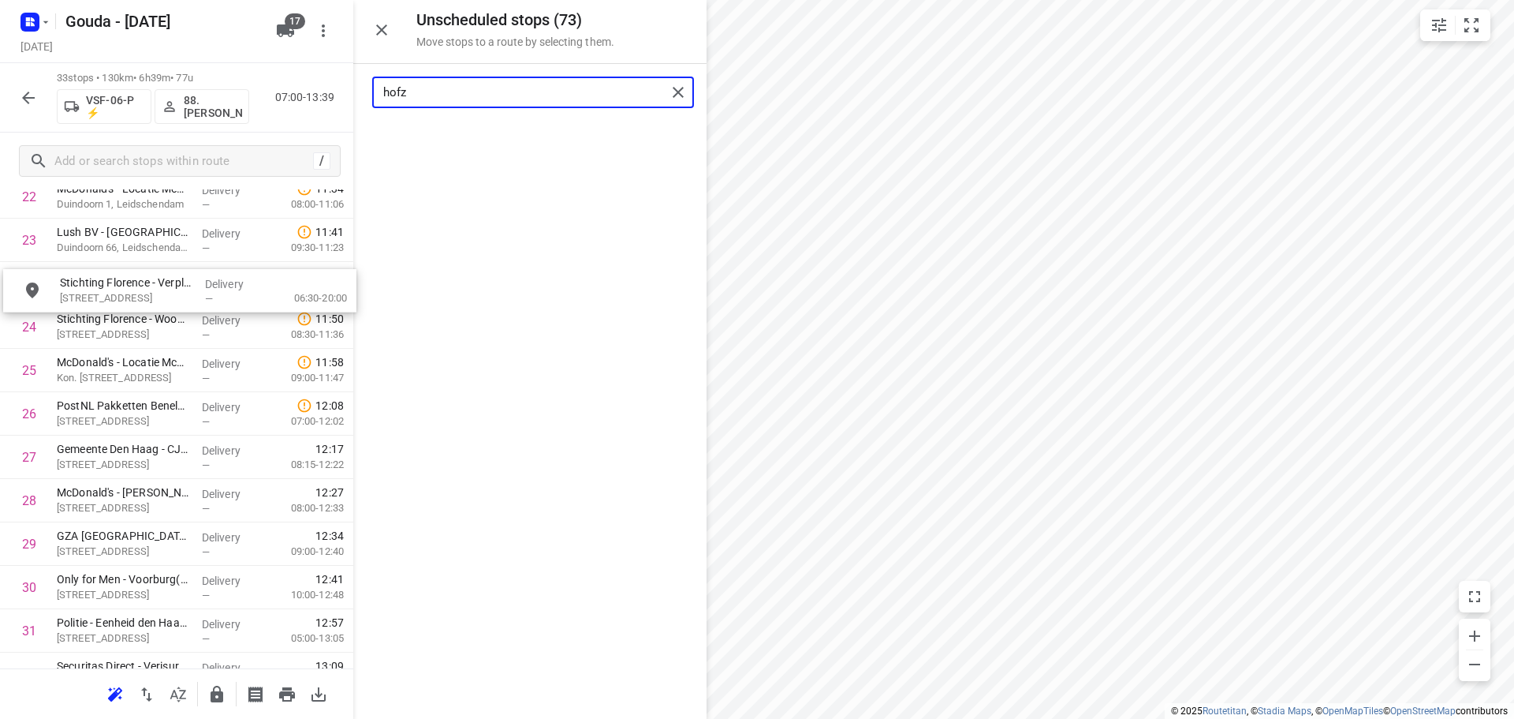
drag, startPoint x: 480, startPoint y: 151, endPoint x: 119, endPoint y: 301, distance: 391.1
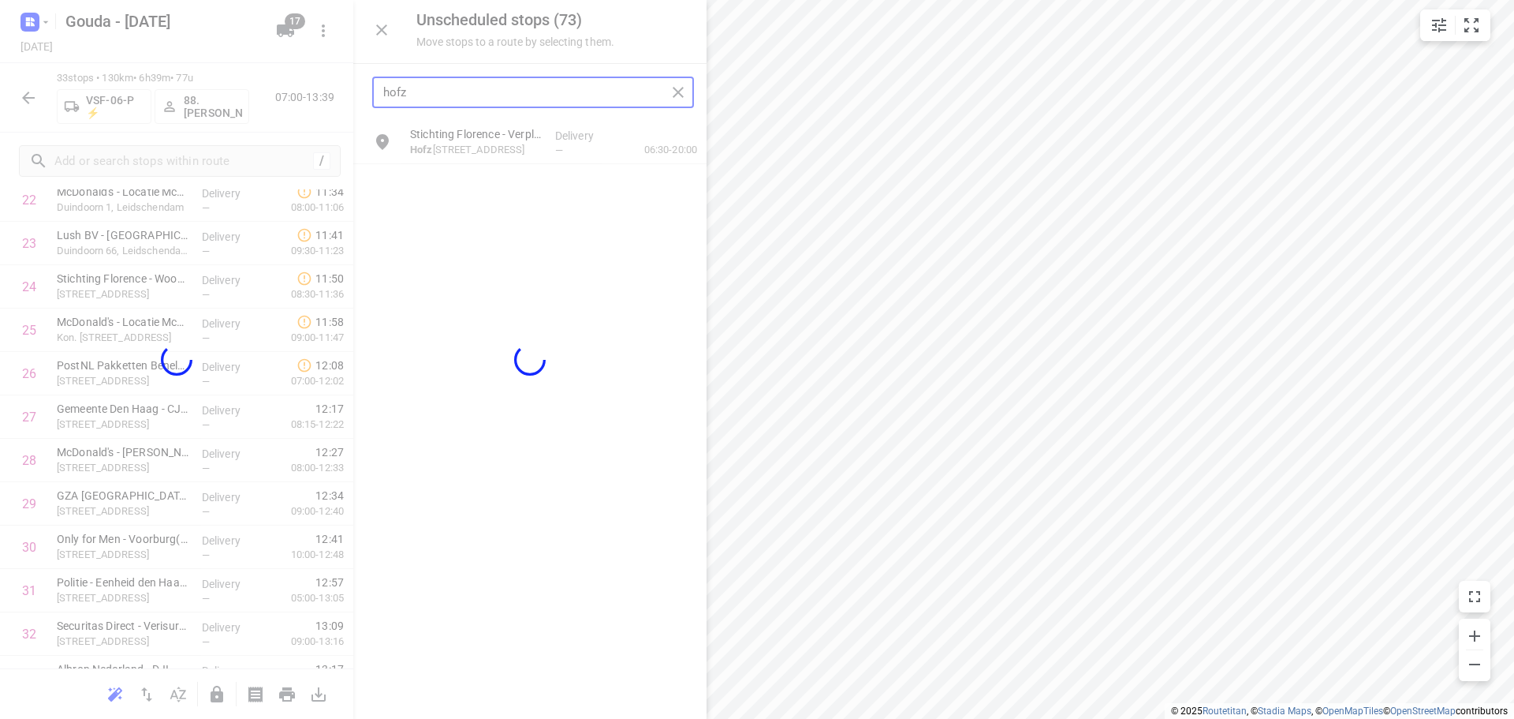
type input "hofz"
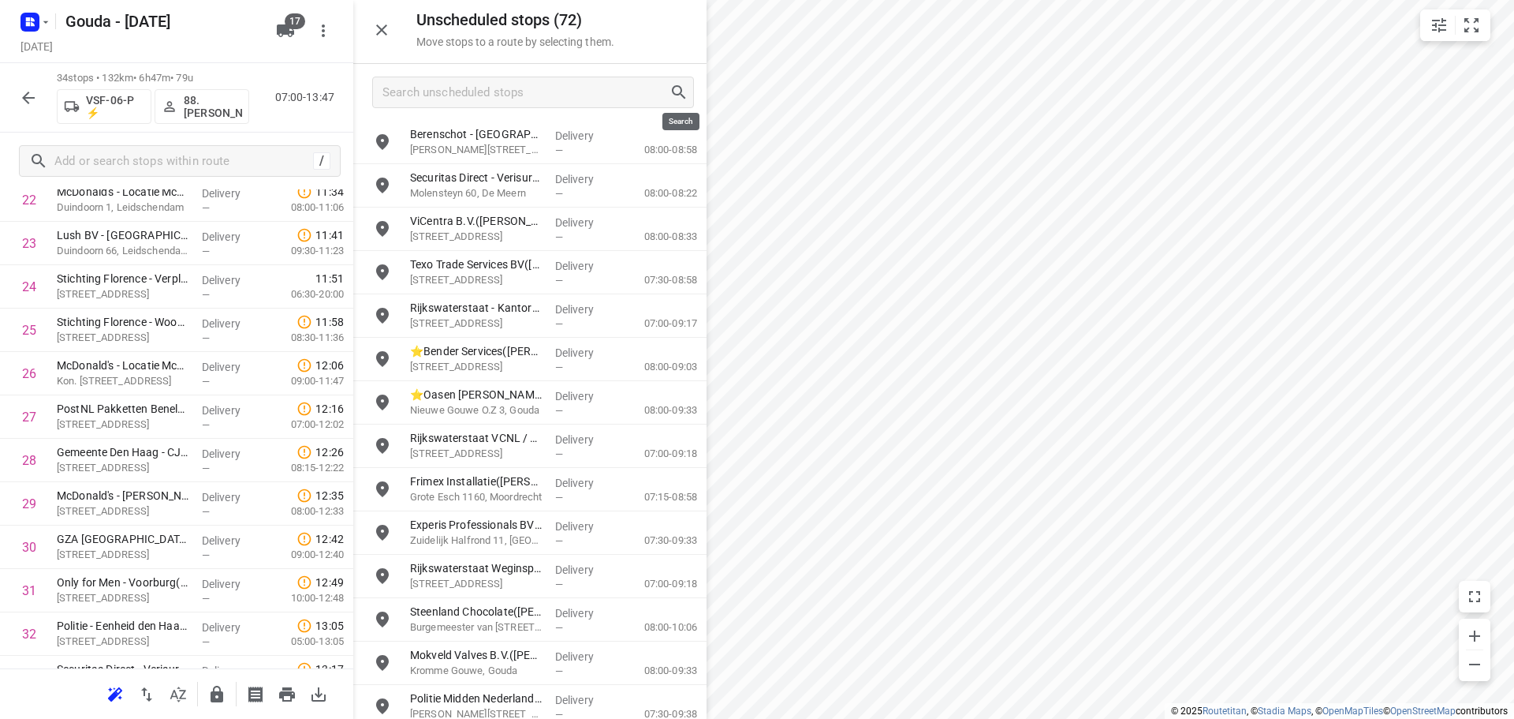
drag, startPoint x: 674, startPoint y: 93, endPoint x: 670, endPoint y: 150, distance: 56.9
click at [445, 99] on input "Search unscheduled stops" at bounding box center [526, 92] width 286 height 24
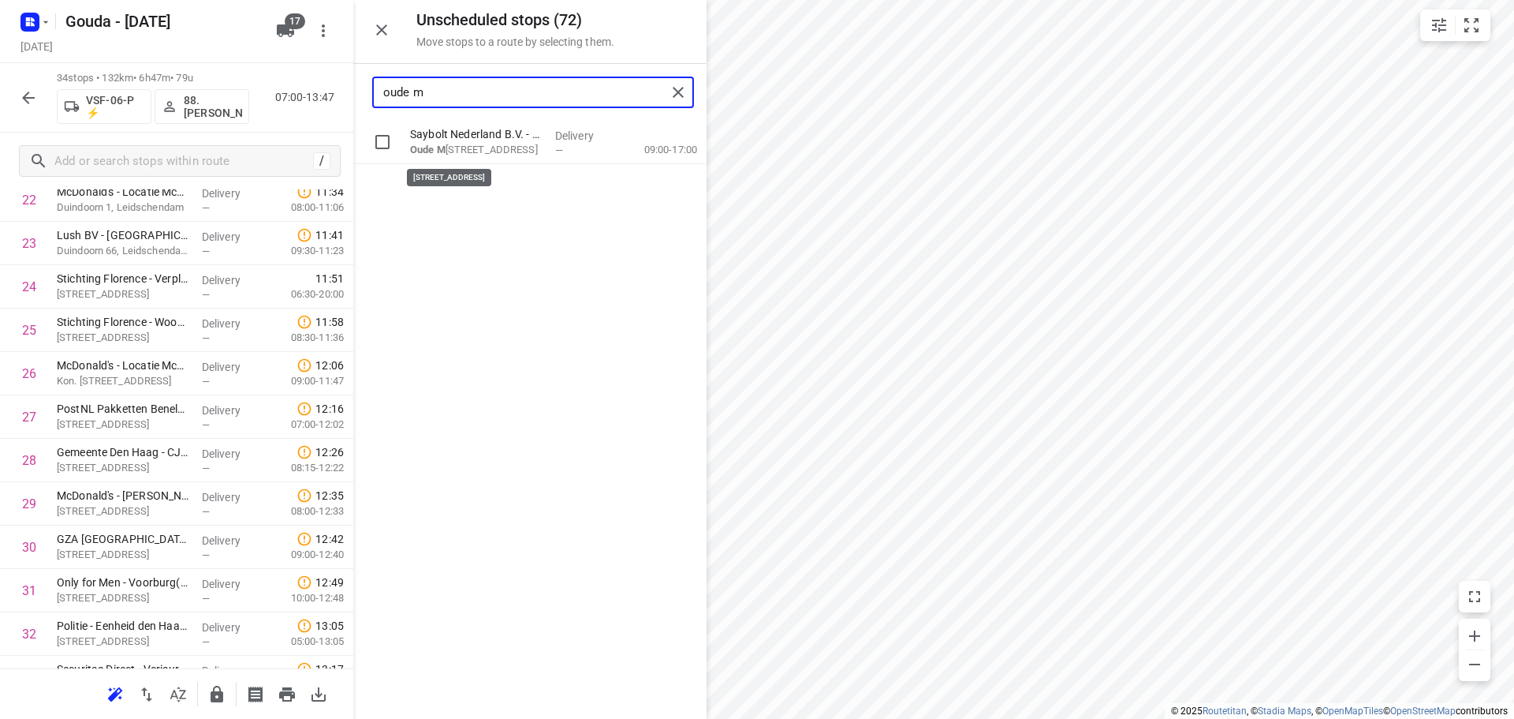
drag, startPoint x: 479, startPoint y: 144, endPoint x: 110, endPoint y: 408, distance: 453.3
drag, startPoint x: 466, startPoint y: 100, endPoint x: -485, endPoint y: 66, distance: 951.9
click at [0, 66] on html "i © 2025 Routetitan , © Stadia Maps , © OpenMapTiles © OpenStreetMap contributo…" at bounding box center [757, 359] width 1514 height 719
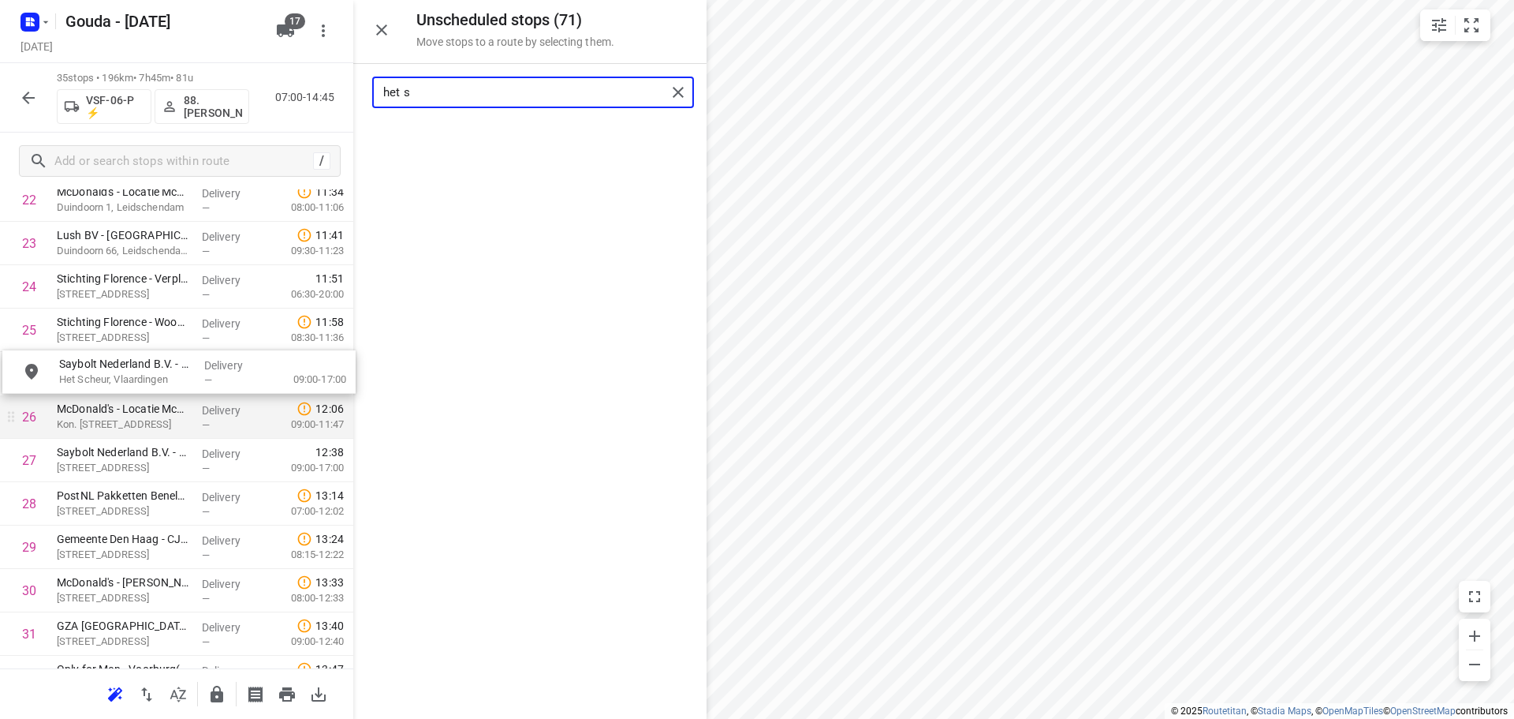
scroll to position [1045, 0]
drag, startPoint x: 489, startPoint y: 172, endPoint x: 155, endPoint y: 399, distance: 404.3
type input "het s"
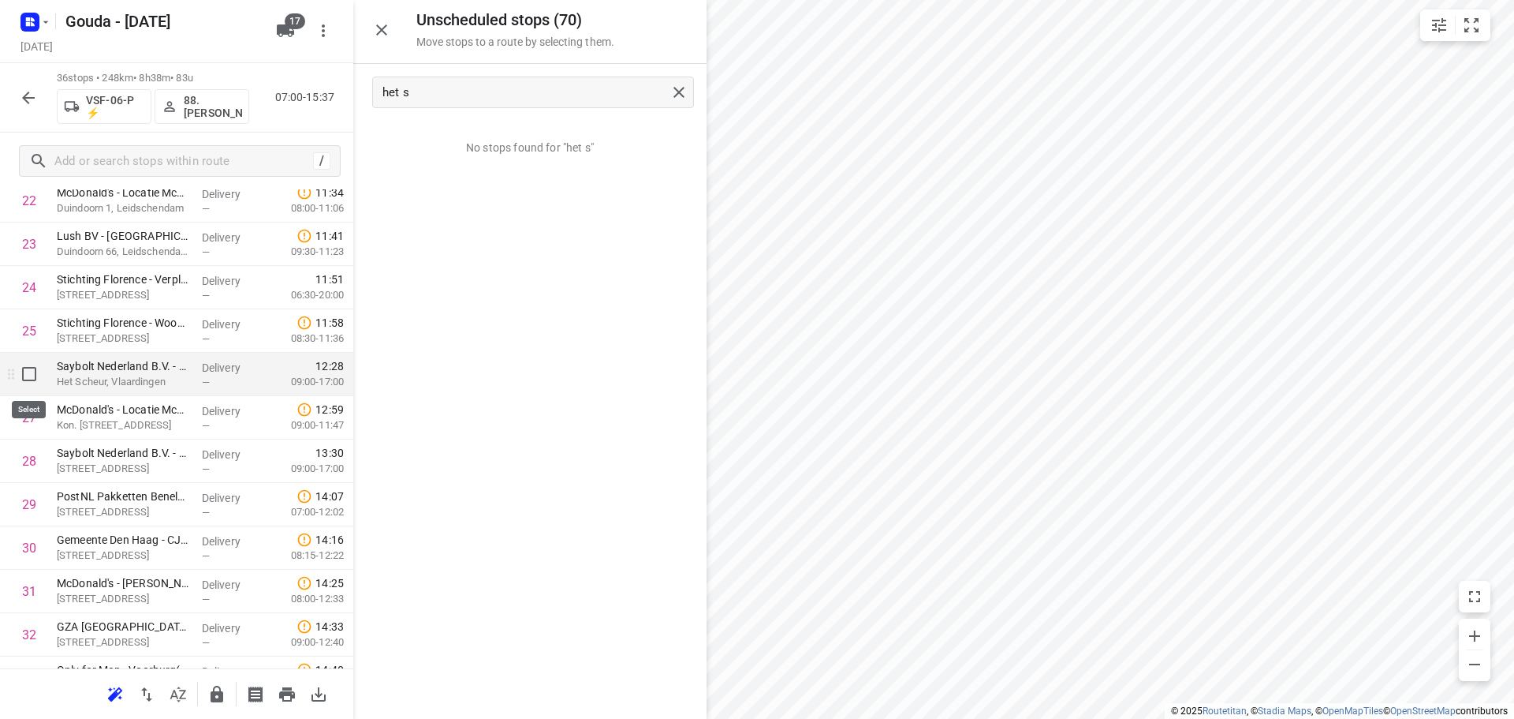
click at [29, 380] on input "checkbox" at bounding box center [29, 374] width 32 height 32
checkbox input "true"
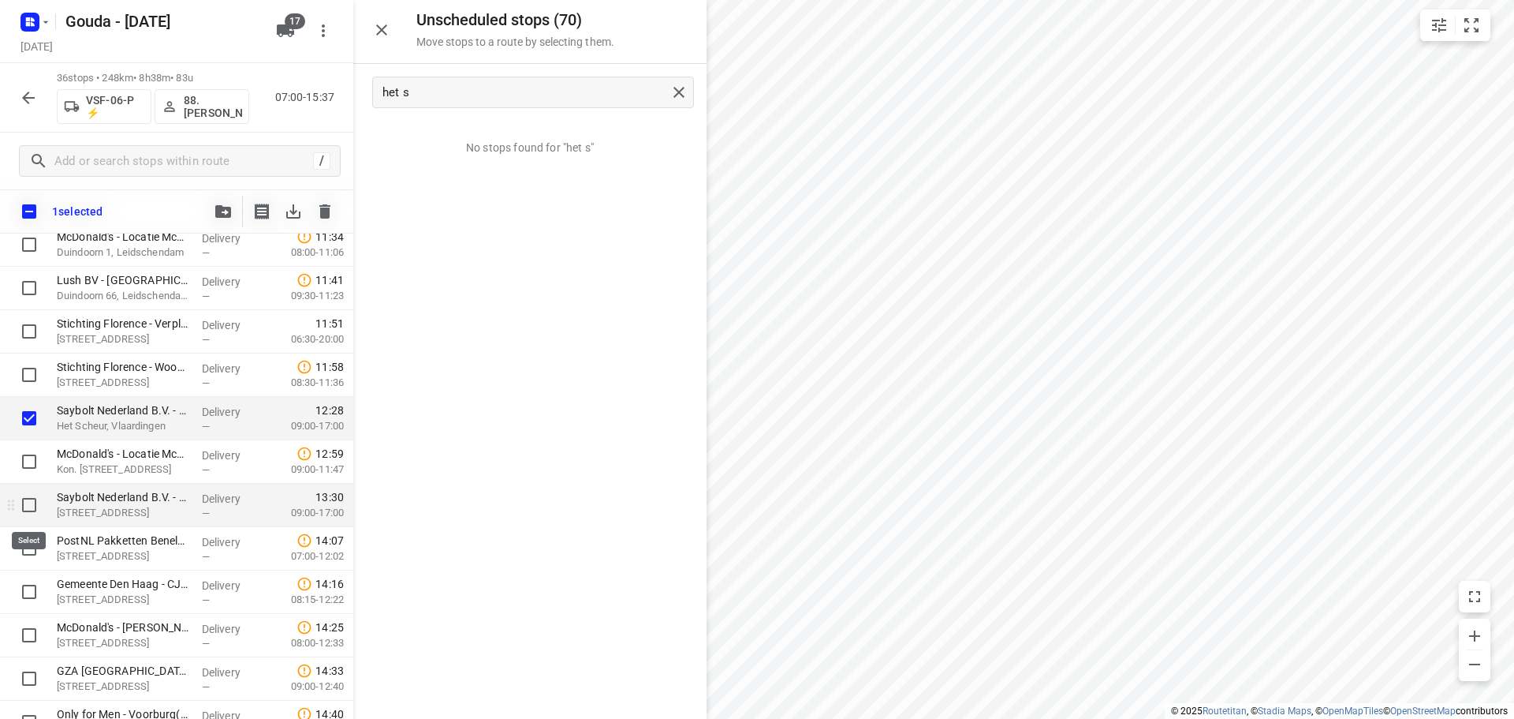
click at [26, 503] on input "checkbox" at bounding box center [29, 505] width 32 height 32
checkbox input "true"
click at [220, 199] on button "button" at bounding box center [223, 212] width 32 height 32
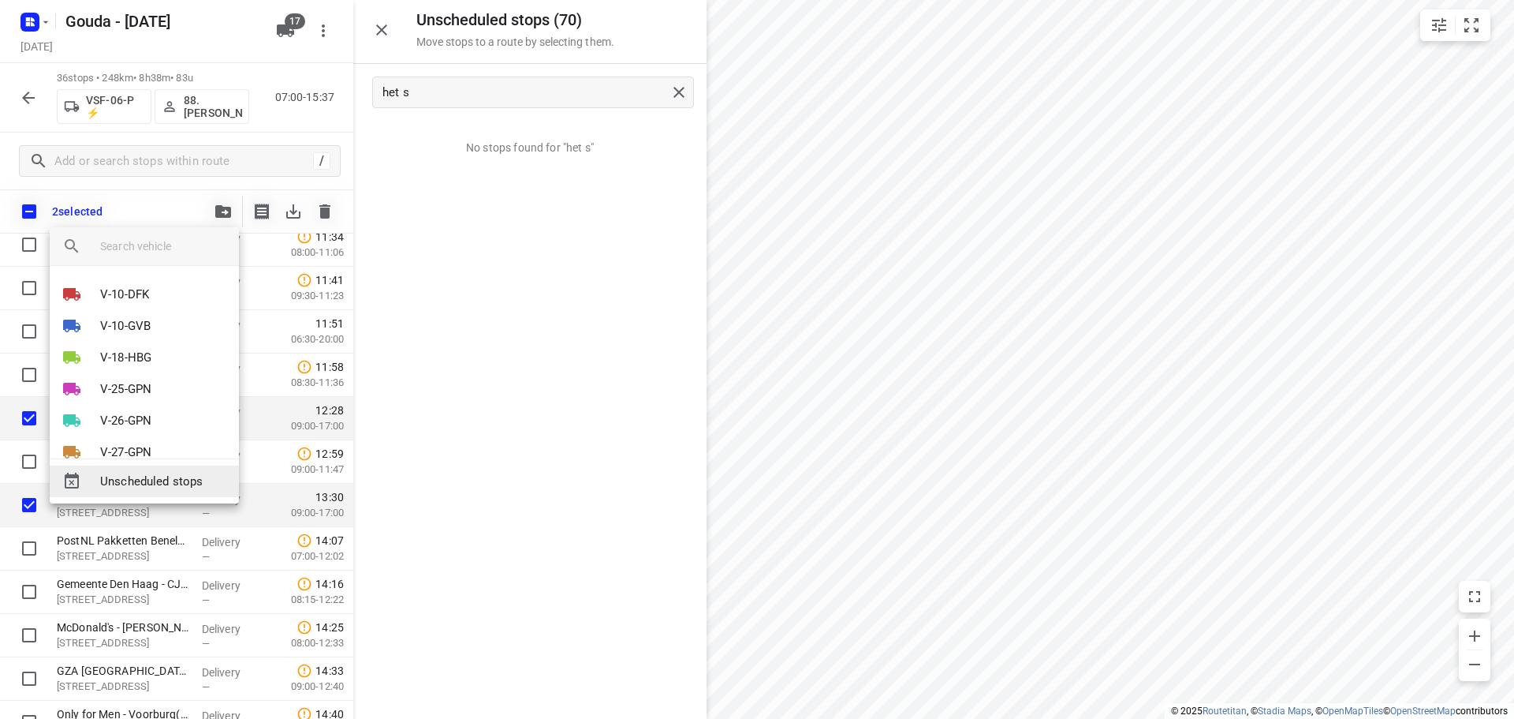
click at [153, 468] on div "Unscheduled stops" at bounding box center [144, 481] width 189 height 32
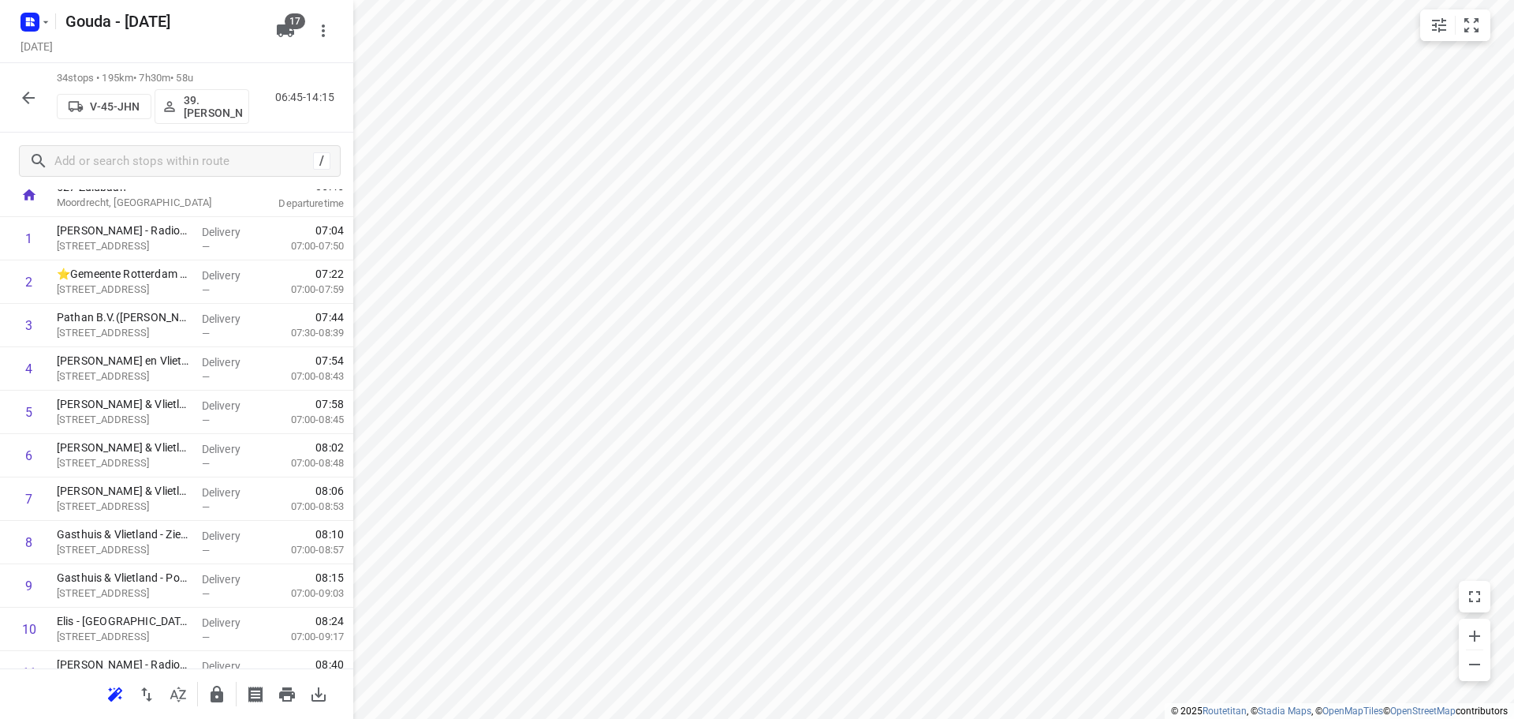
scroll to position [0, 0]
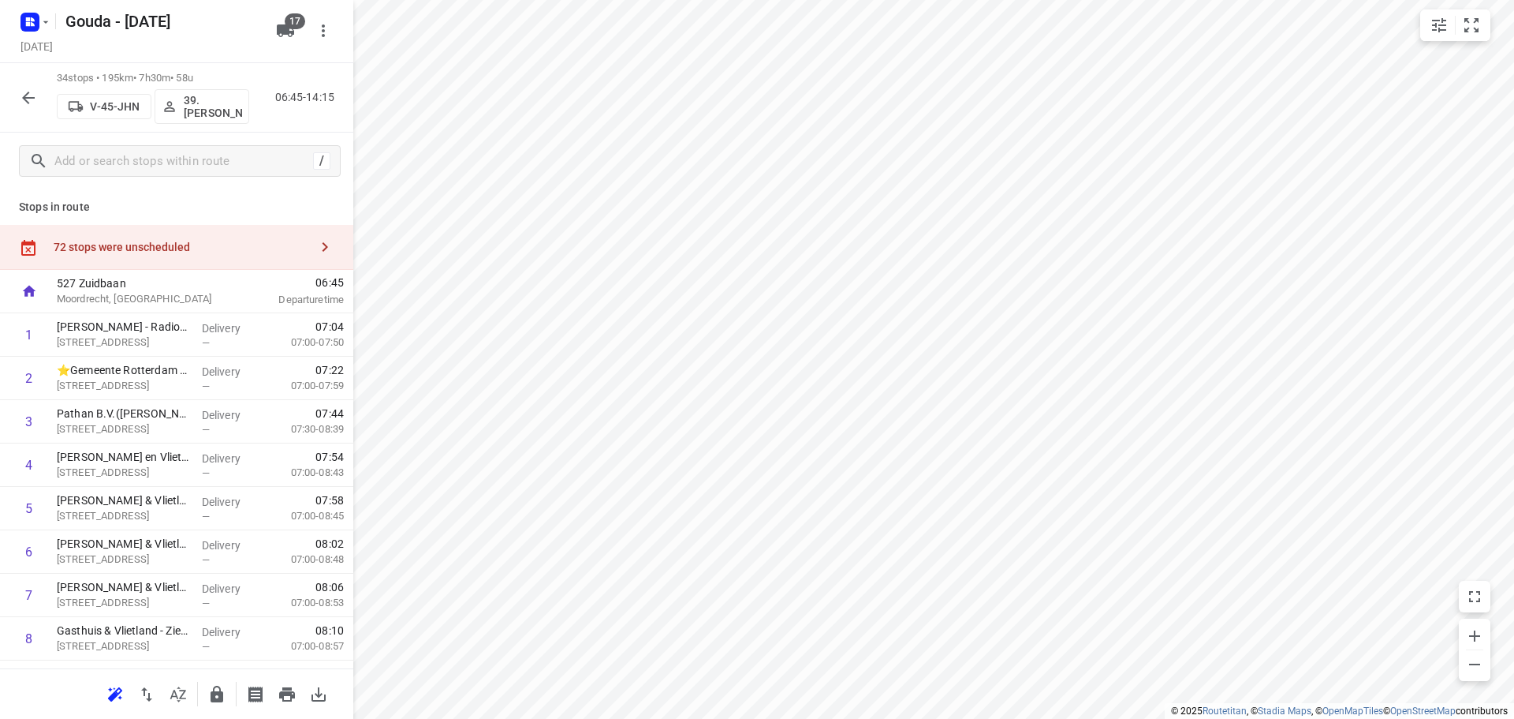
click at [165, 230] on div "72 stops were unscheduled" at bounding box center [176, 247] width 353 height 45
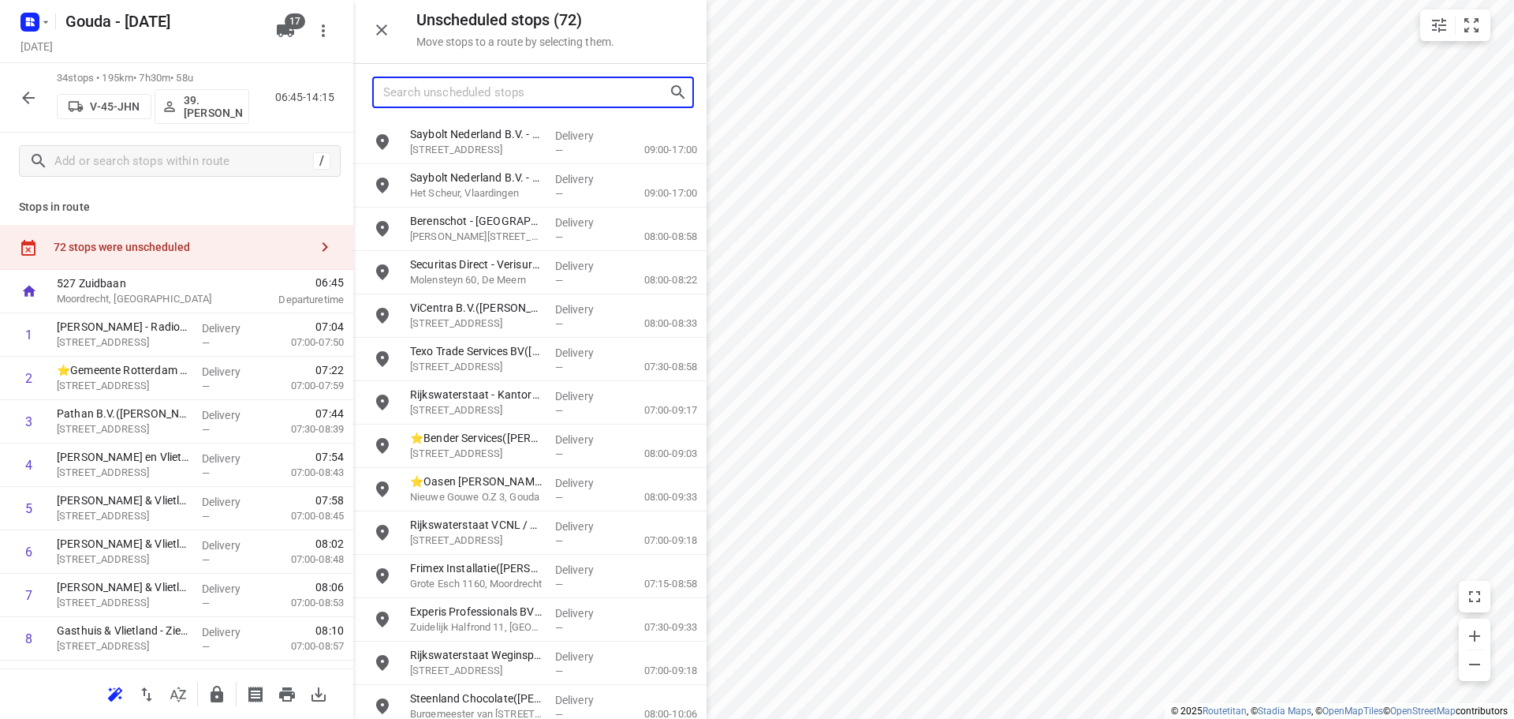
click at [504, 91] on input "Search unscheduled stops" at bounding box center [526, 92] width 286 height 24
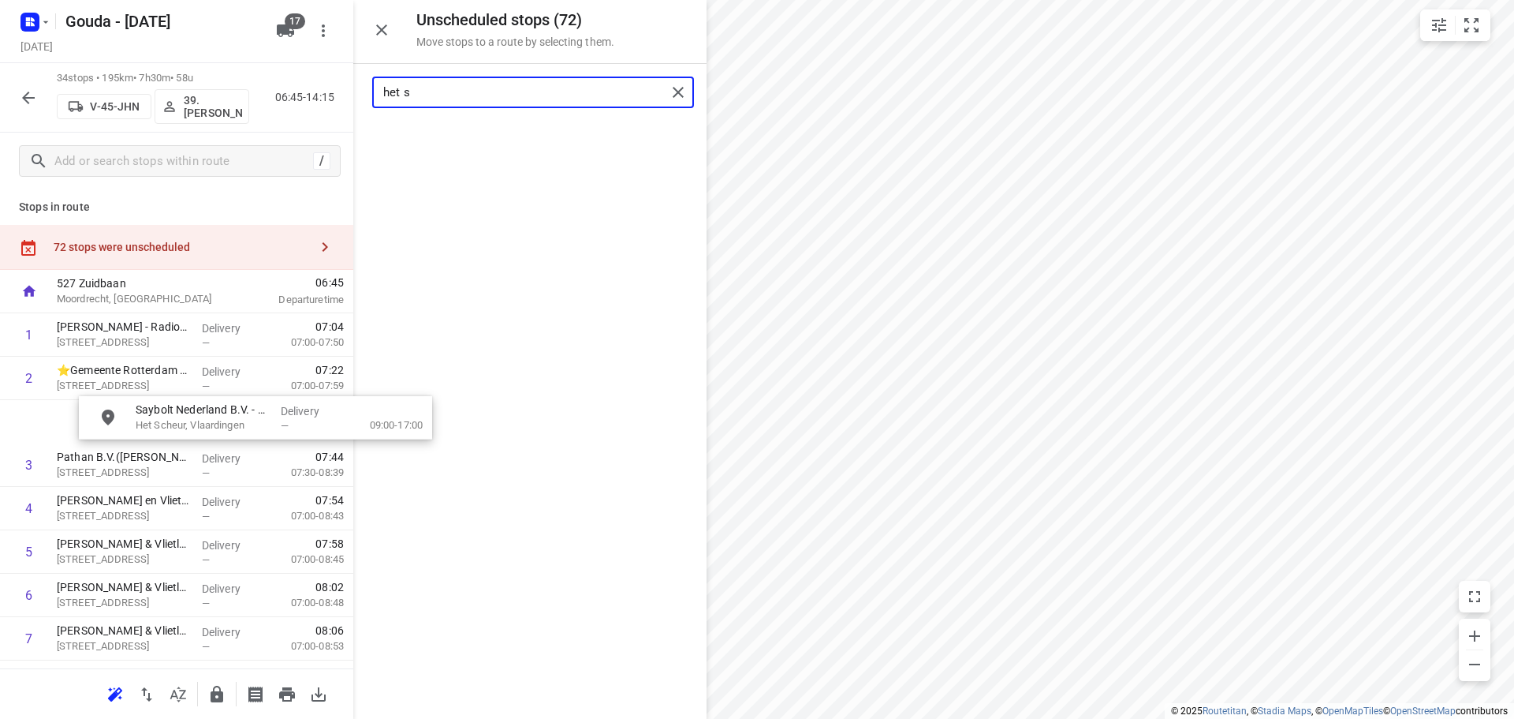
drag, startPoint x: 474, startPoint y: 146, endPoint x: 191, endPoint y: 427, distance: 398.8
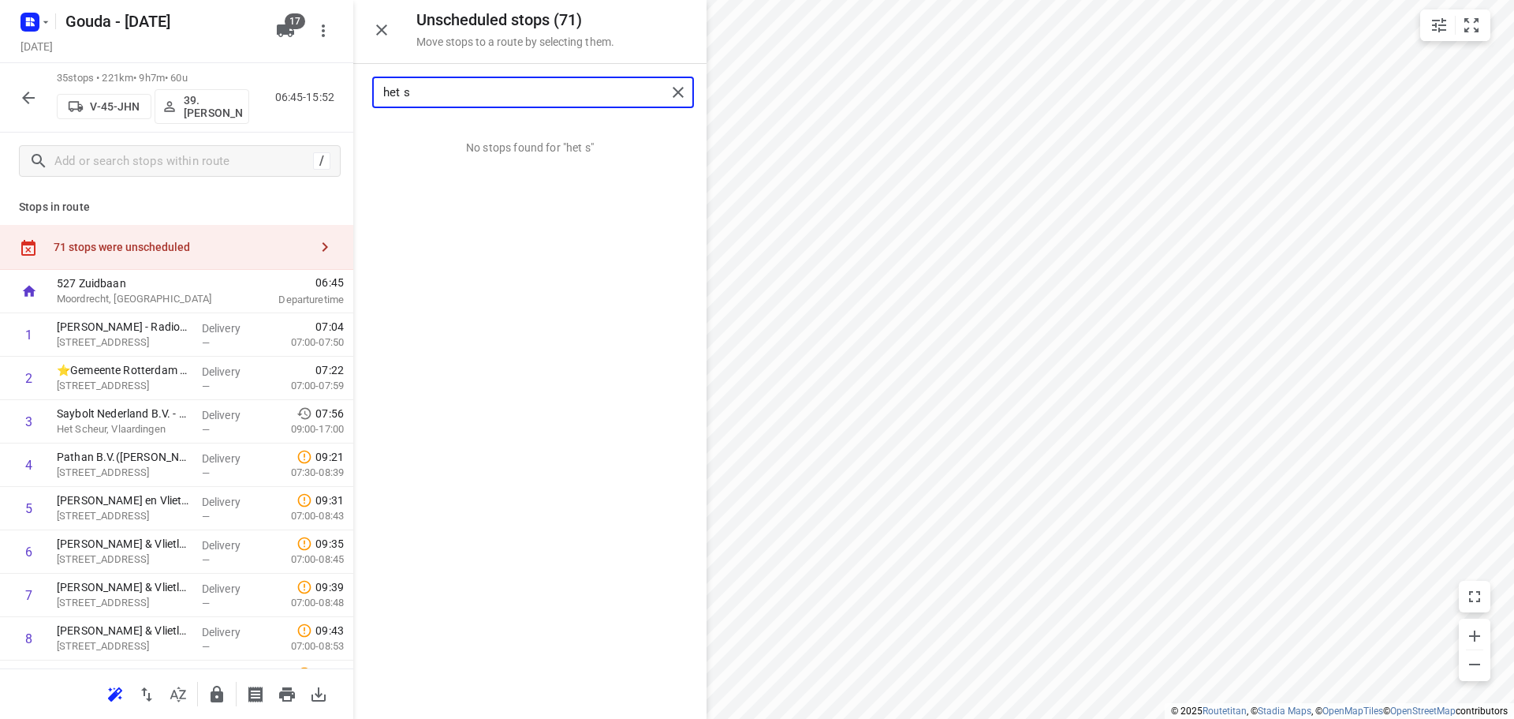
drag, startPoint x: 528, startPoint y: 90, endPoint x: -313, endPoint y: 196, distance: 848.3
click at [0, 196] on html "i © 2025 Routetitan , © Stadia Maps , © OpenMapTiles © OpenStreetMap contributo…" at bounding box center [757, 359] width 1514 height 719
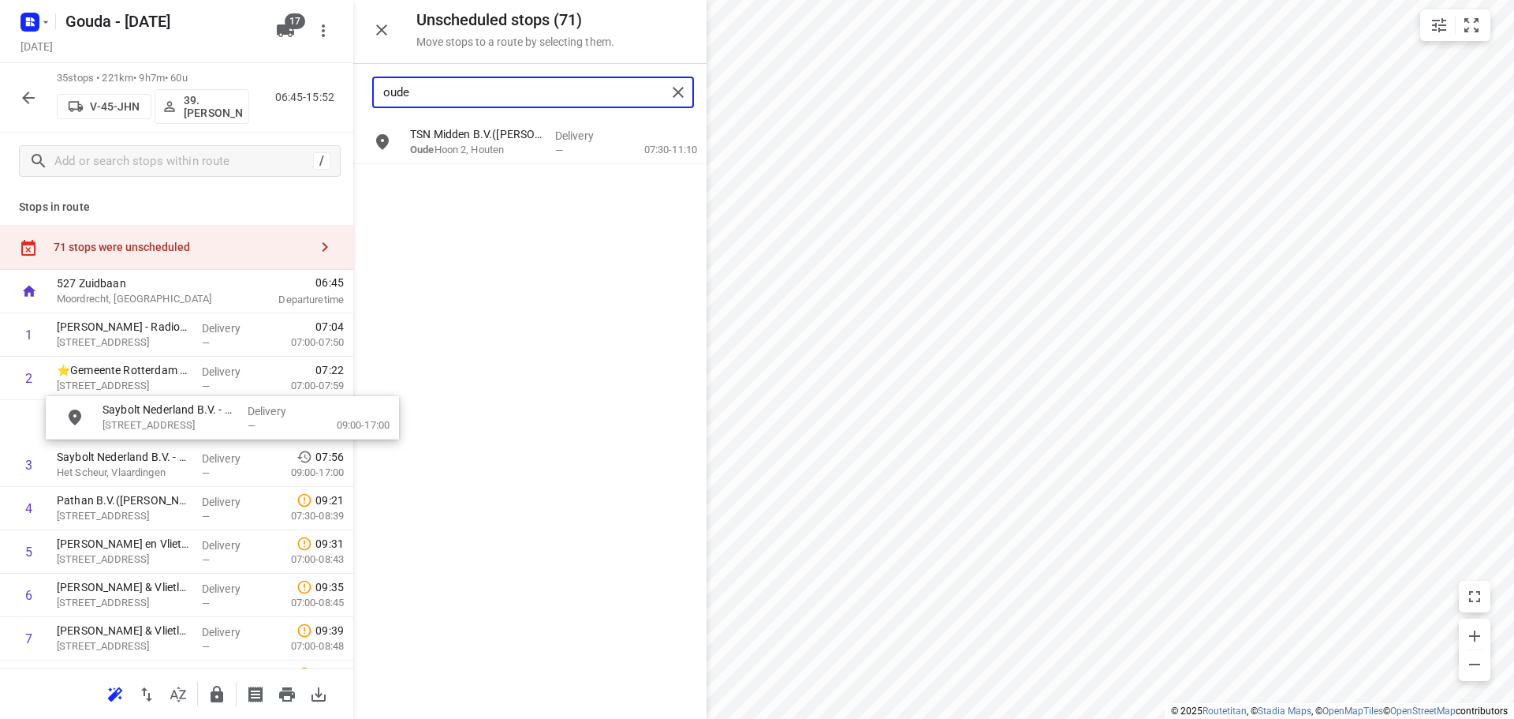
drag, startPoint x: 506, startPoint y: 143, endPoint x: 344, endPoint y: 443, distance: 341.6
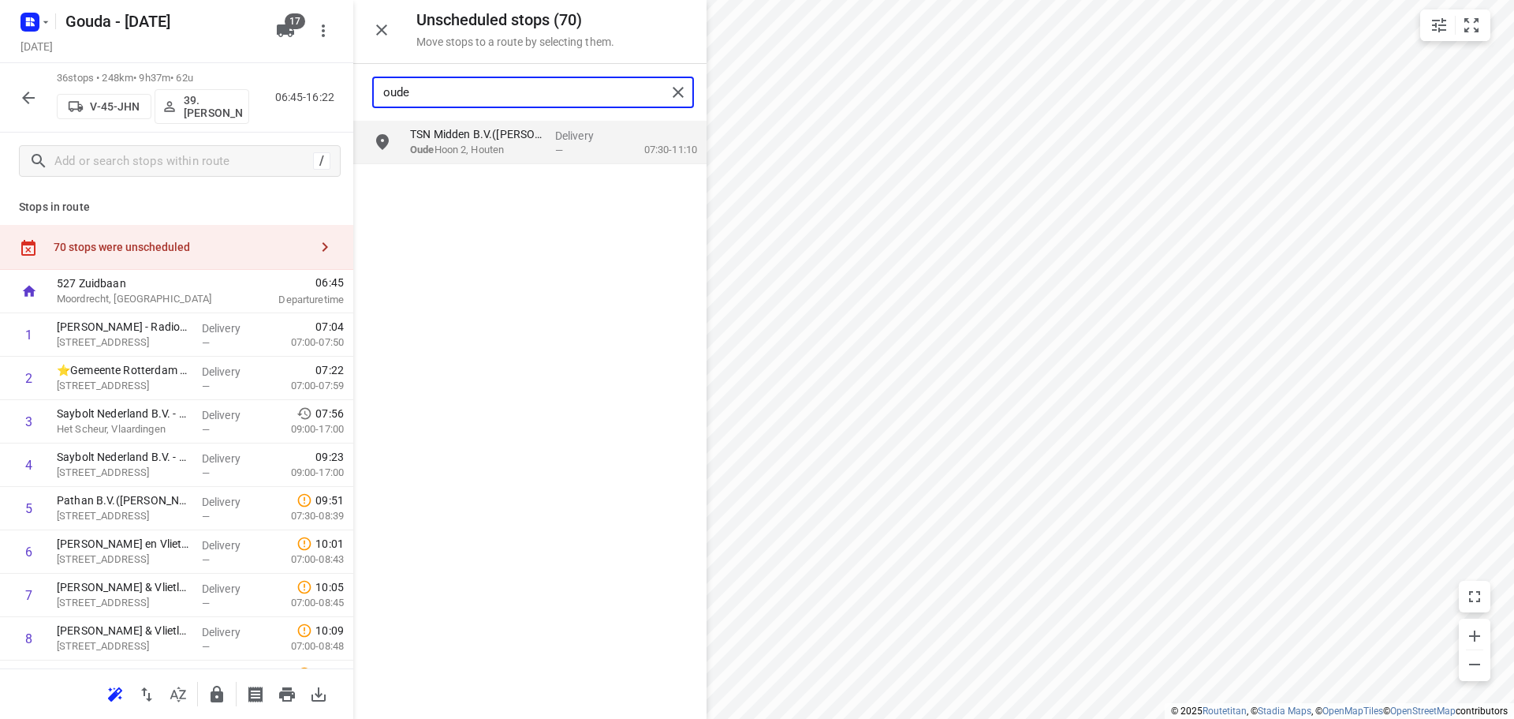
drag, startPoint x: 480, startPoint y: 87, endPoint x: -810, endPoint y: 178, distance: 1293.7
click at [0, 178] on html "i © 2025 Routetitan , © Stadia Maps , © OpenMapTiles © OpenStreetMap contributo…" at bounding box center [757, 359] width 1514 height 719
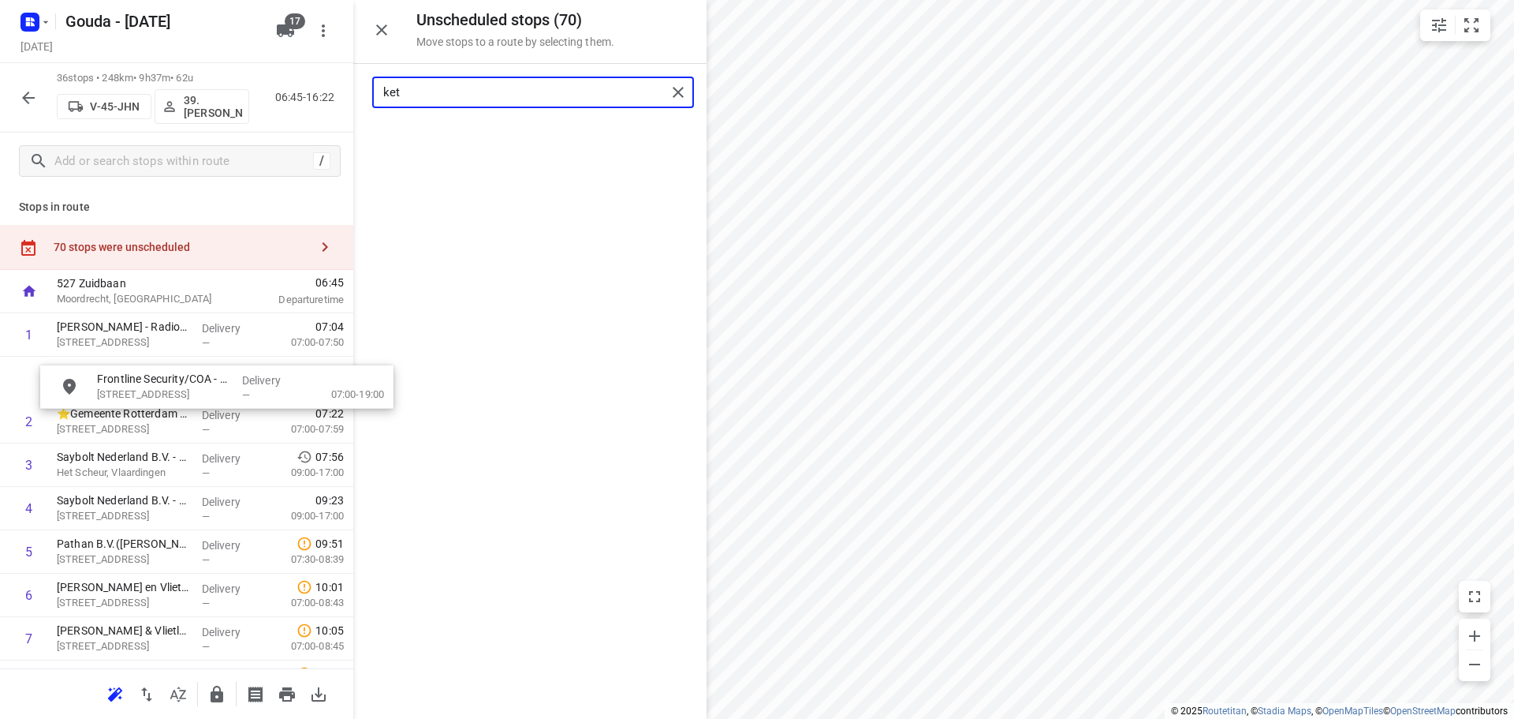
drag, startPoint x: 464, startPoint y: 174, endPoint x: 285, endPoint y: 419, distance: 303.1
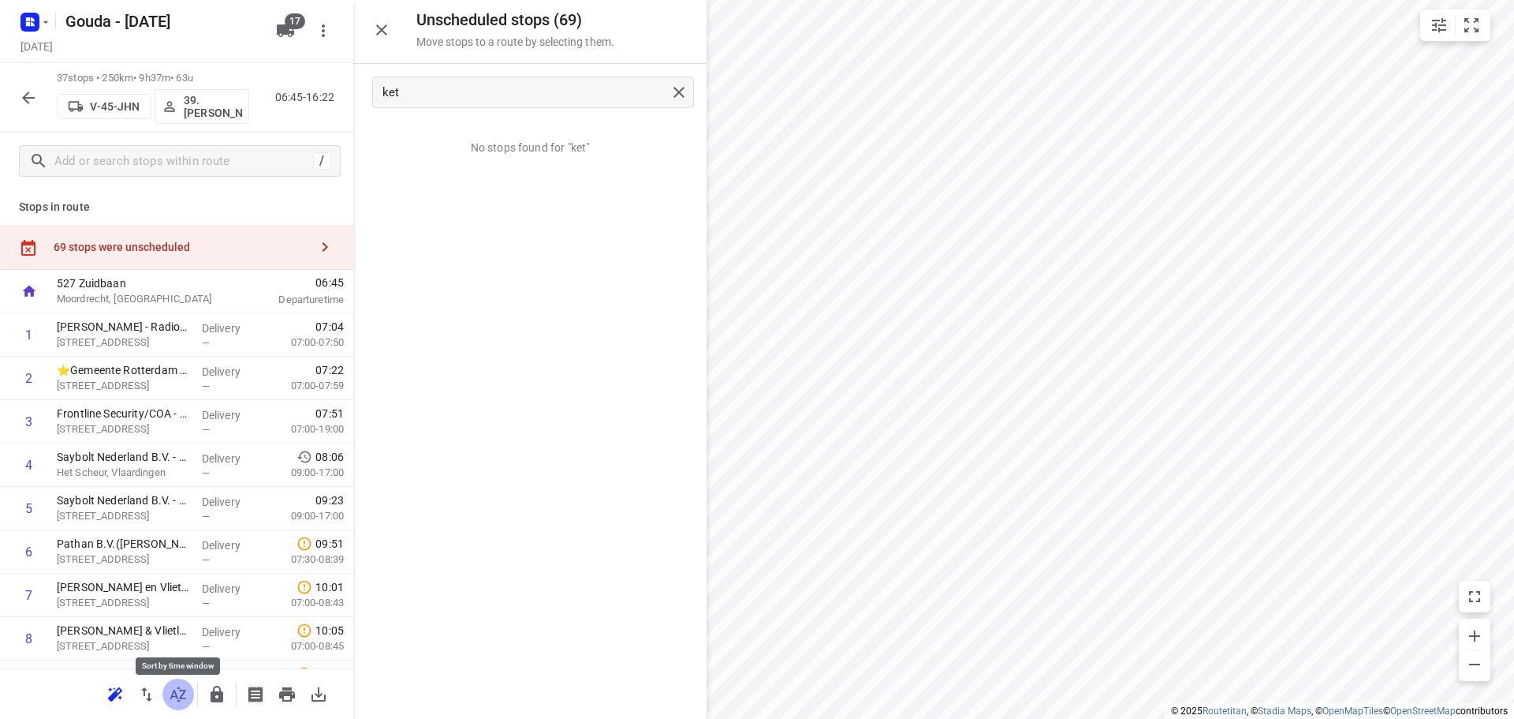
click at [174, 693] on icon "button" at bounding box center [178, 694] width 19 height 19
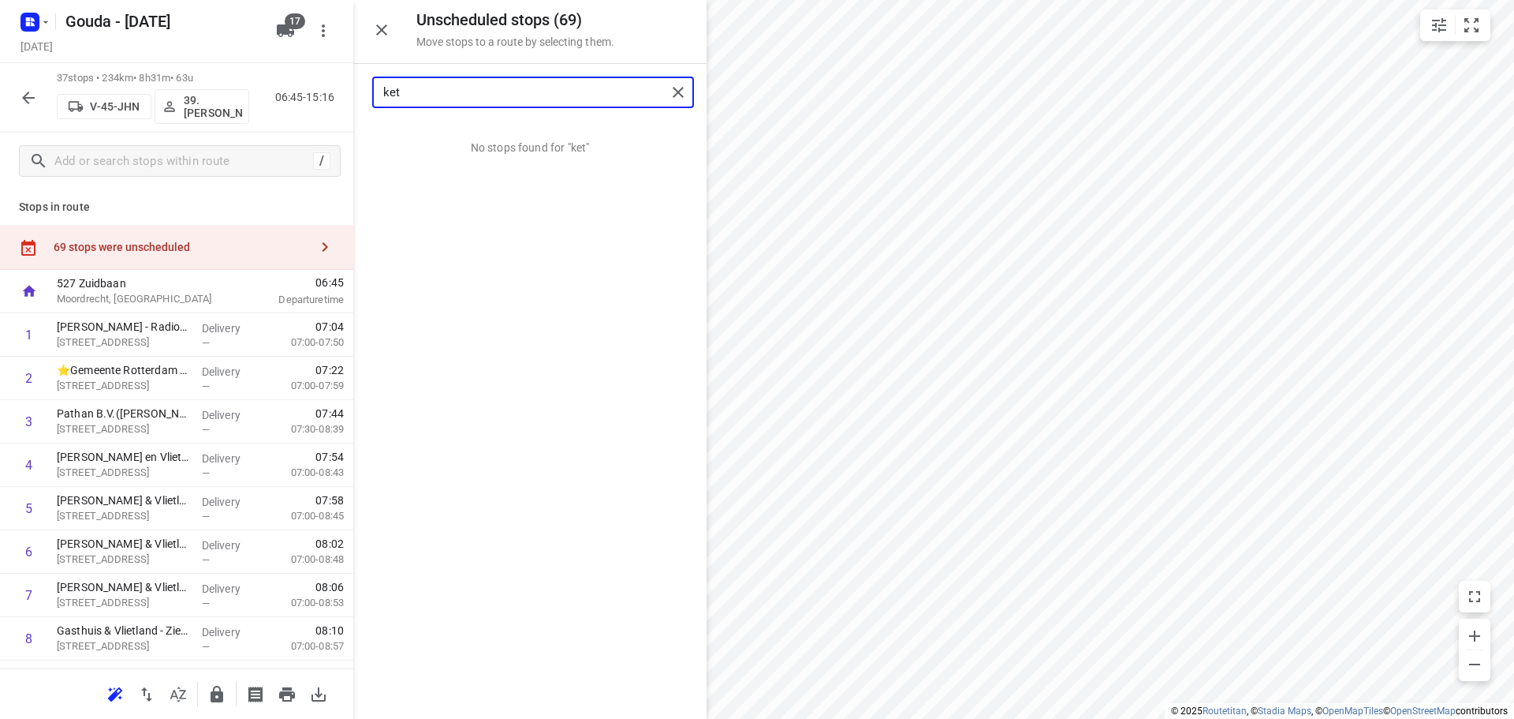
drag, startPoint x: 589, startPoint y: 91, endPoint x: -707, endPoint y: 77, distance: 1296.1
click at [0, 77] on html "i © 2025 Routetitan , © Stadia Maps , © OpenMapTiles © OpenStreetMap contributo…" at bounding box center [757, 359] width 1514 height 719
drag, startPoint x: 512, startPoint y: 136, endPoint x: 100, endPoint y: 369, distance: 473.3
drag, startPoint x: 509, startPoint y: 94, endPoint x: -311, endPoint y: 92, distance: 819.6
click at [0, 92] on html "i © 2025 Routetitan , © Stadia Maps , © OpenMapTiles © OpenStreetMap contributo…" at bounding box center [757, 359] width 1514 height 719
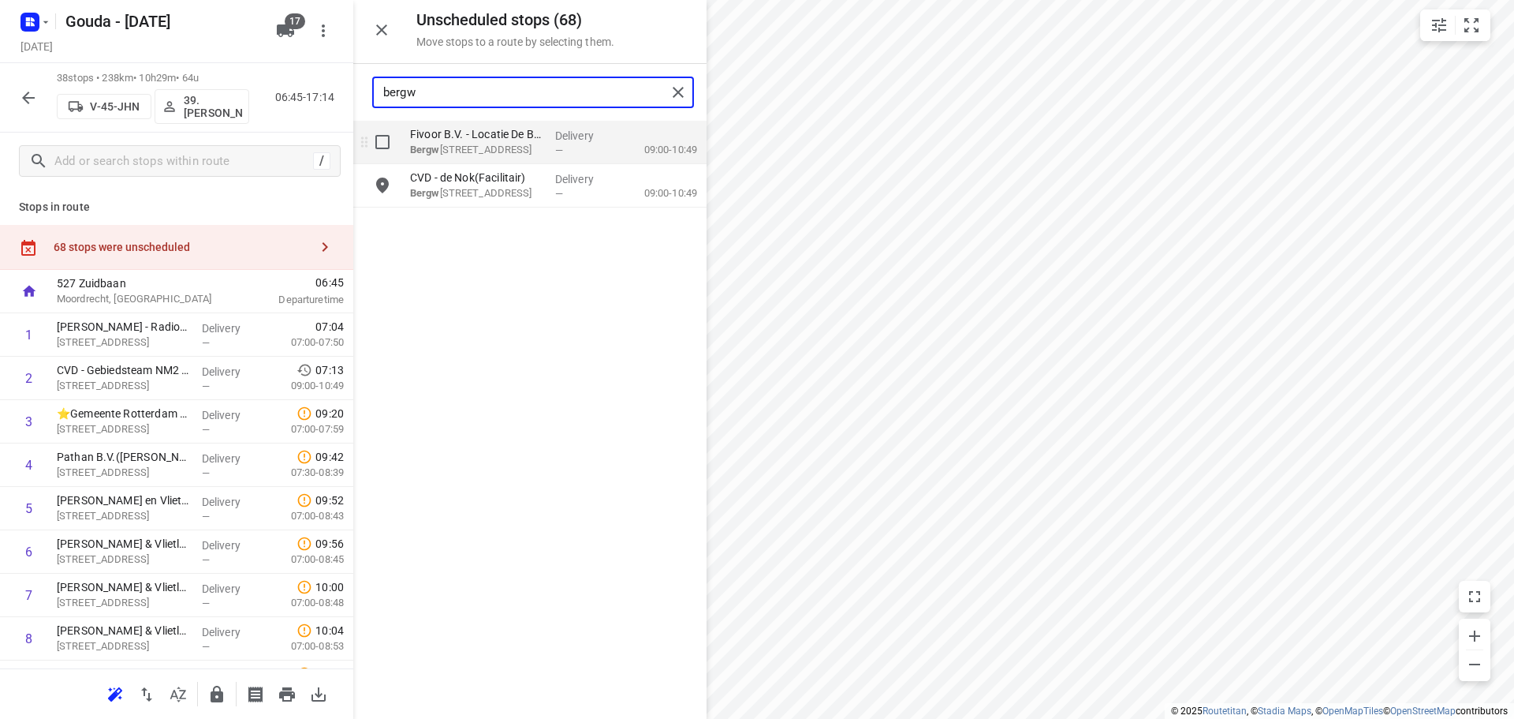
type input "bergw"
click at [381, 141] on input "grid" at bounding box center [383, 142] width 32 height 32
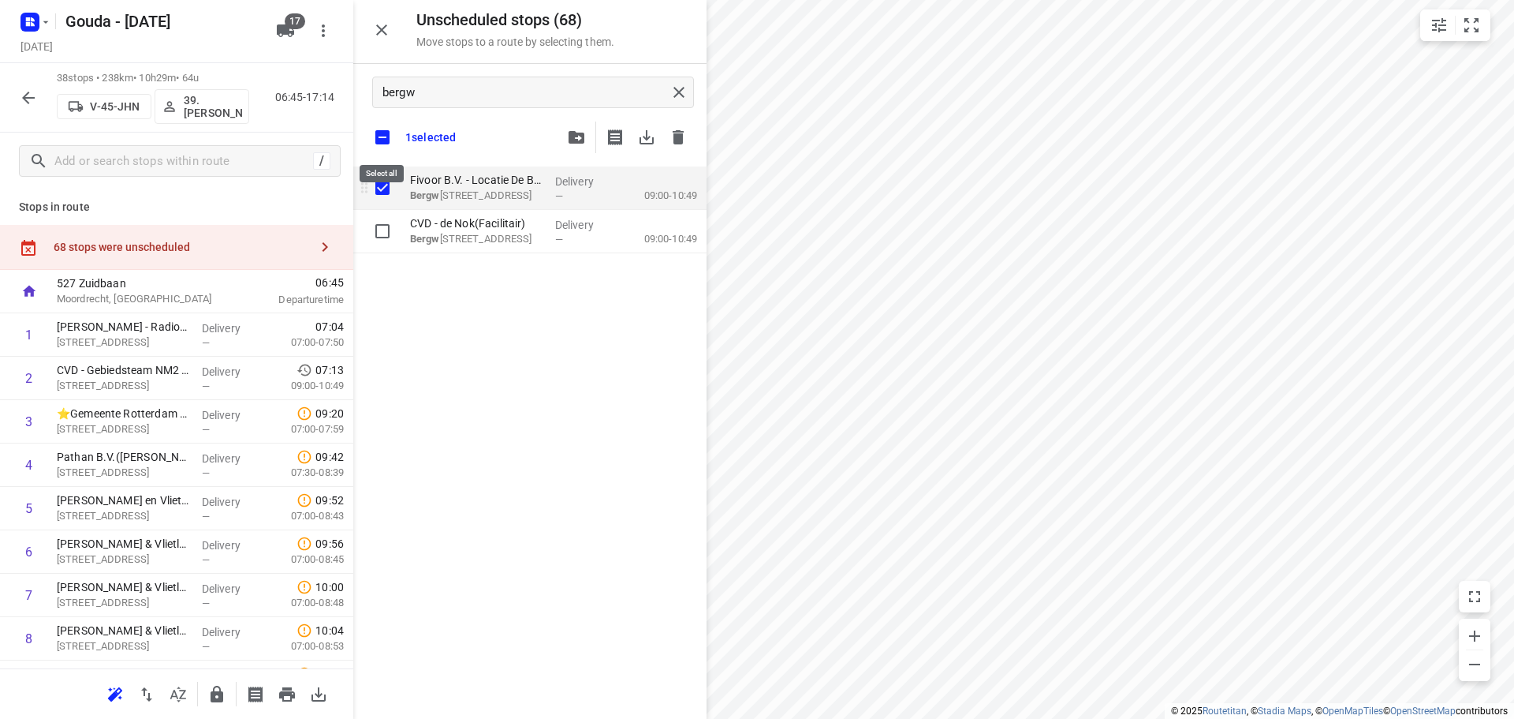
checkbox input "true"
click at [383, 140] on input "checkbox" at bounding box center [382, 137] width 33 height 33
checkbox input "false"
checkbox input "true"
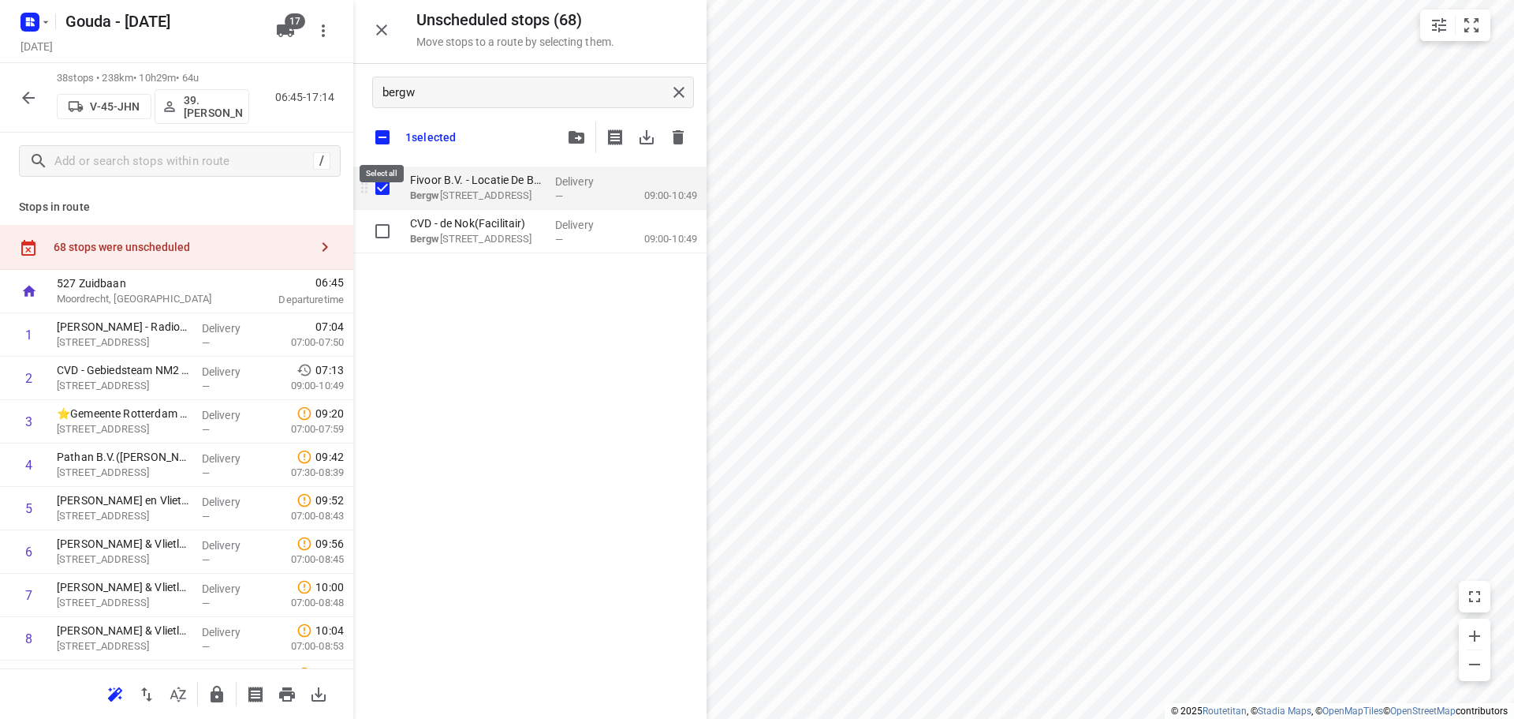
checkbox input "true"
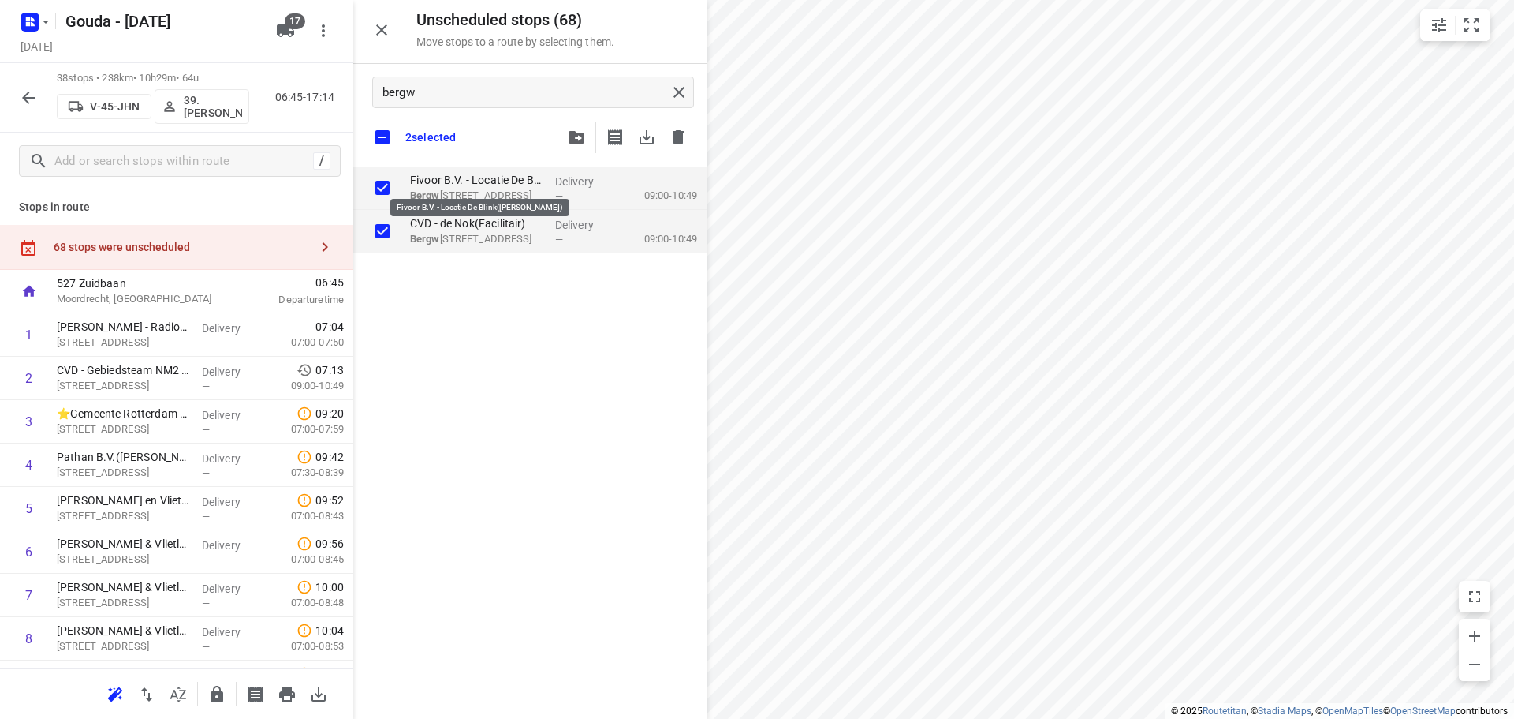
checkbox input "true"
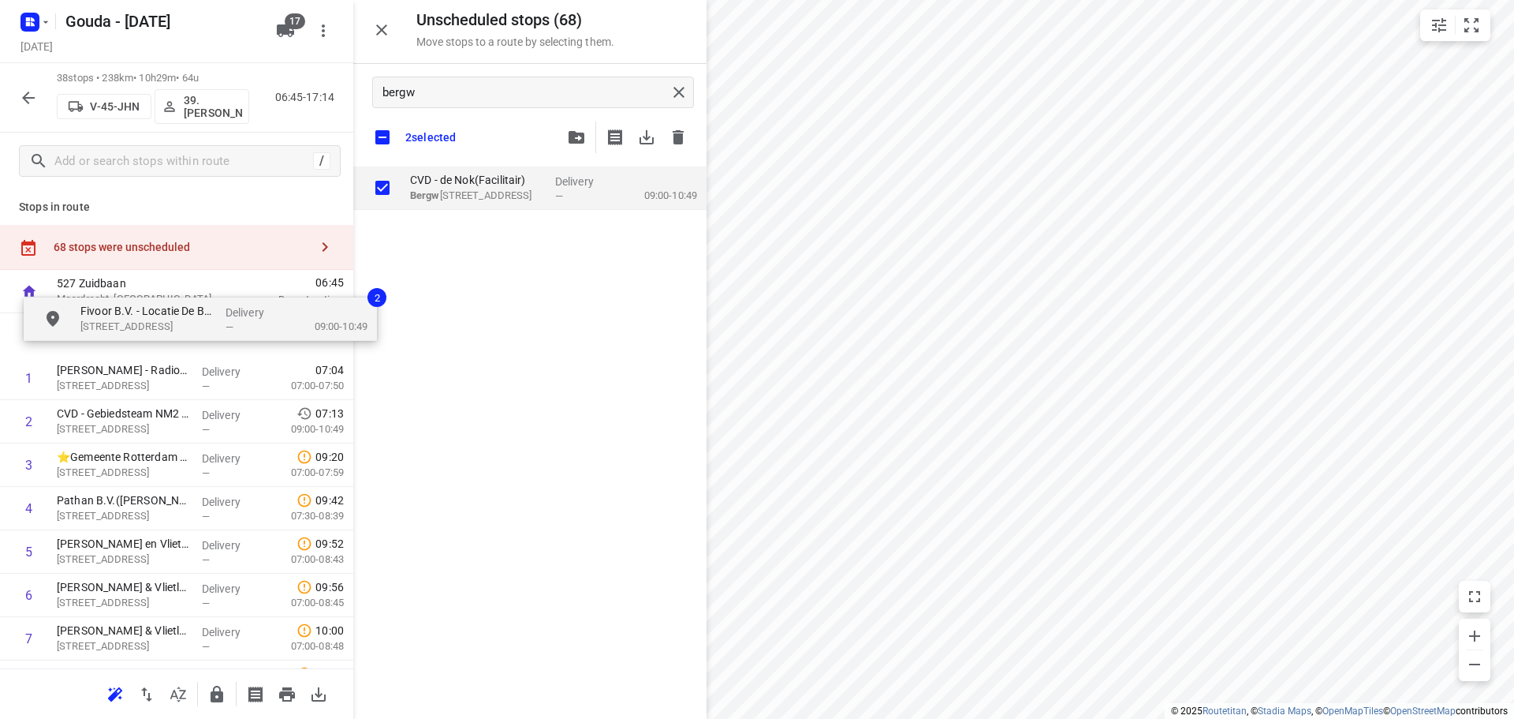
drag, startPoint x: 388, startPoint y: 205, endPoint x: 106, endPoint y: 312, distance: 302.1
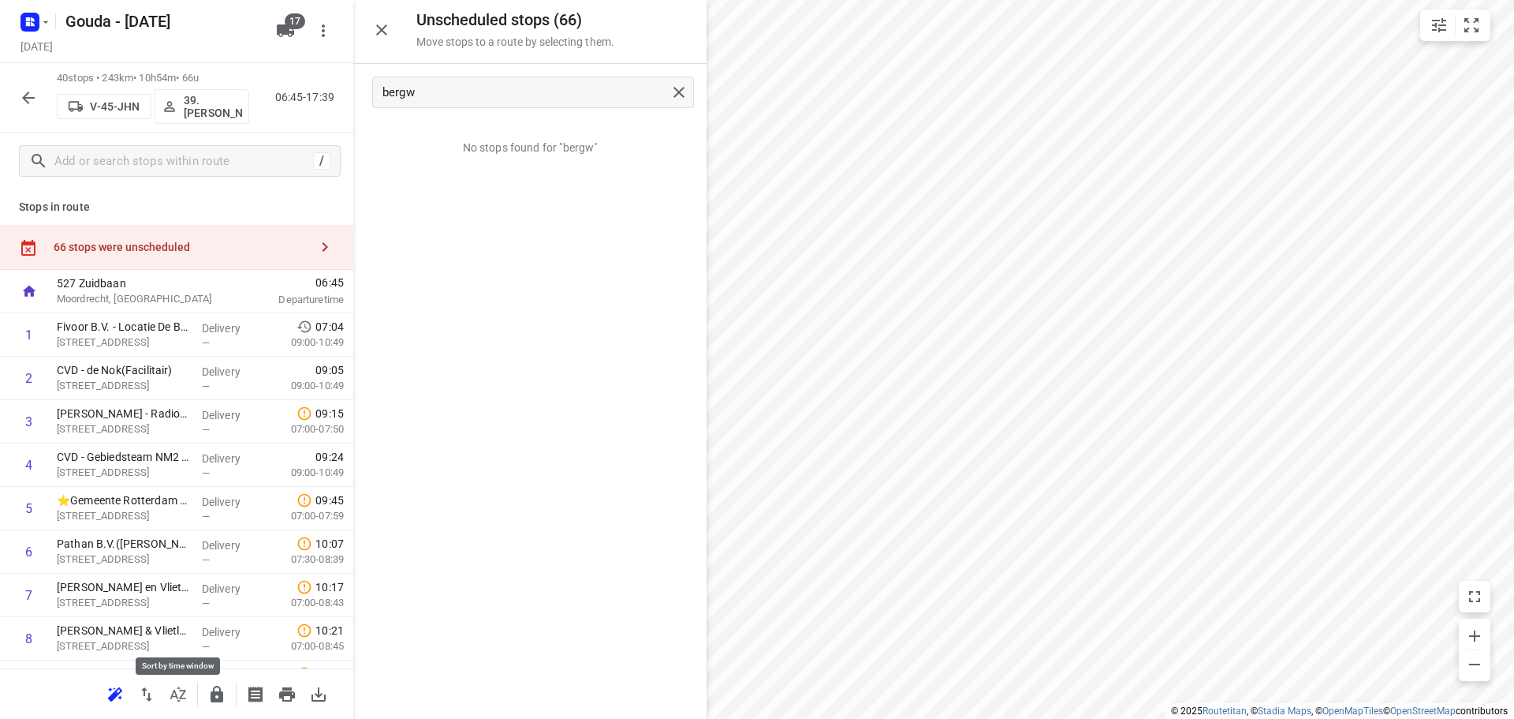
click at [179, 700] on icon "button" at bounding box center [178, 693] width 16 height 15
drag, startPoint x: 147, startPoint y: 364, endPoint x: 159, endPoint y: 315, distance: 51.1
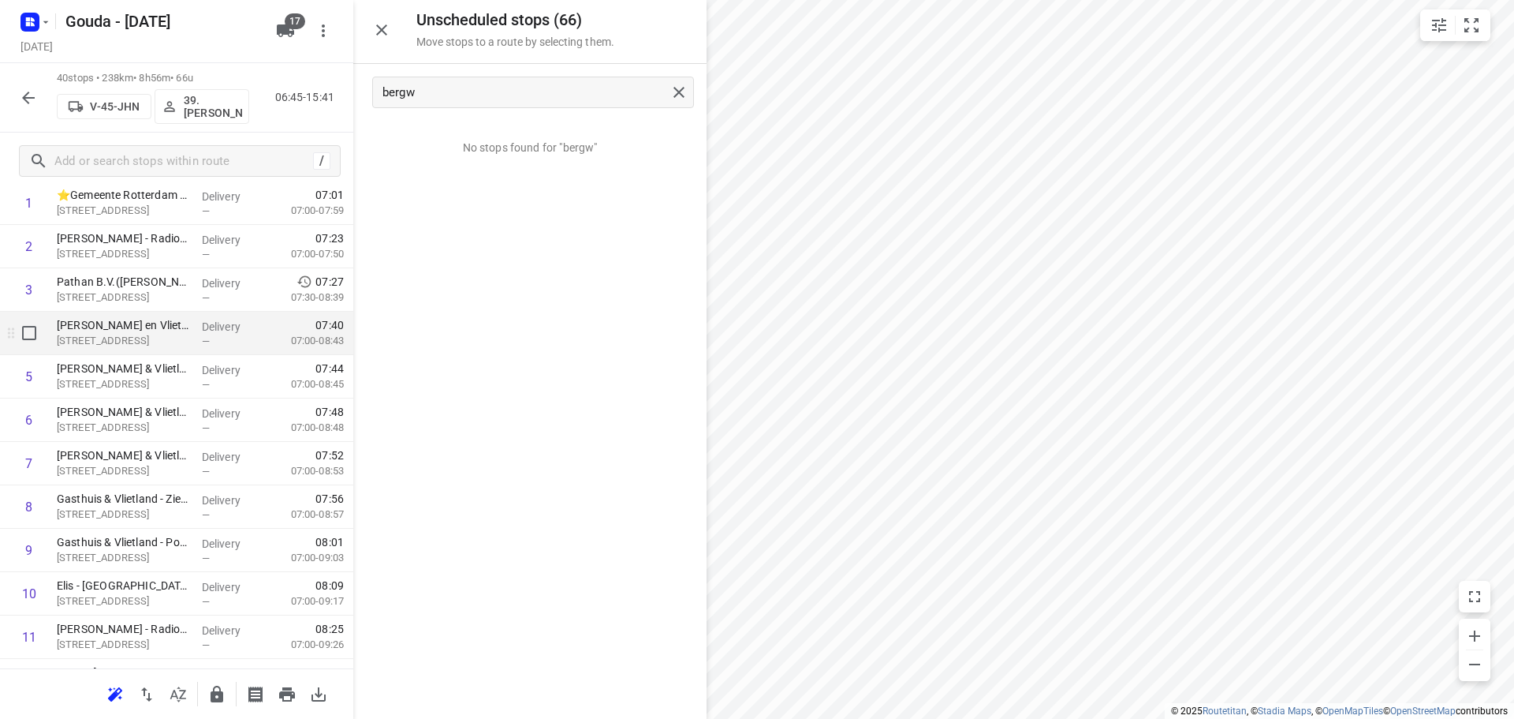
scroll to position [237, 0]
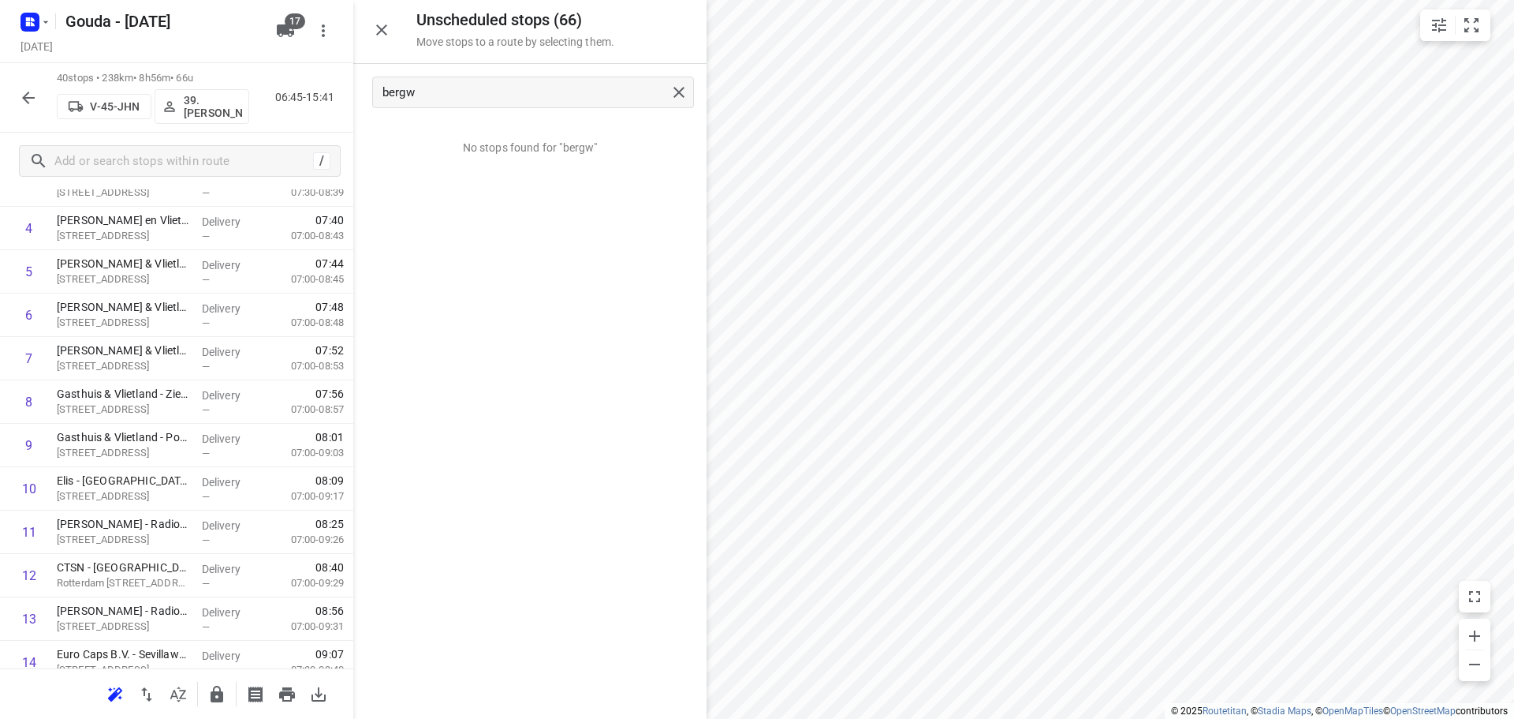
click at [381, 30] on icon "button" at bounding box center [381, 29] width 11 height 11
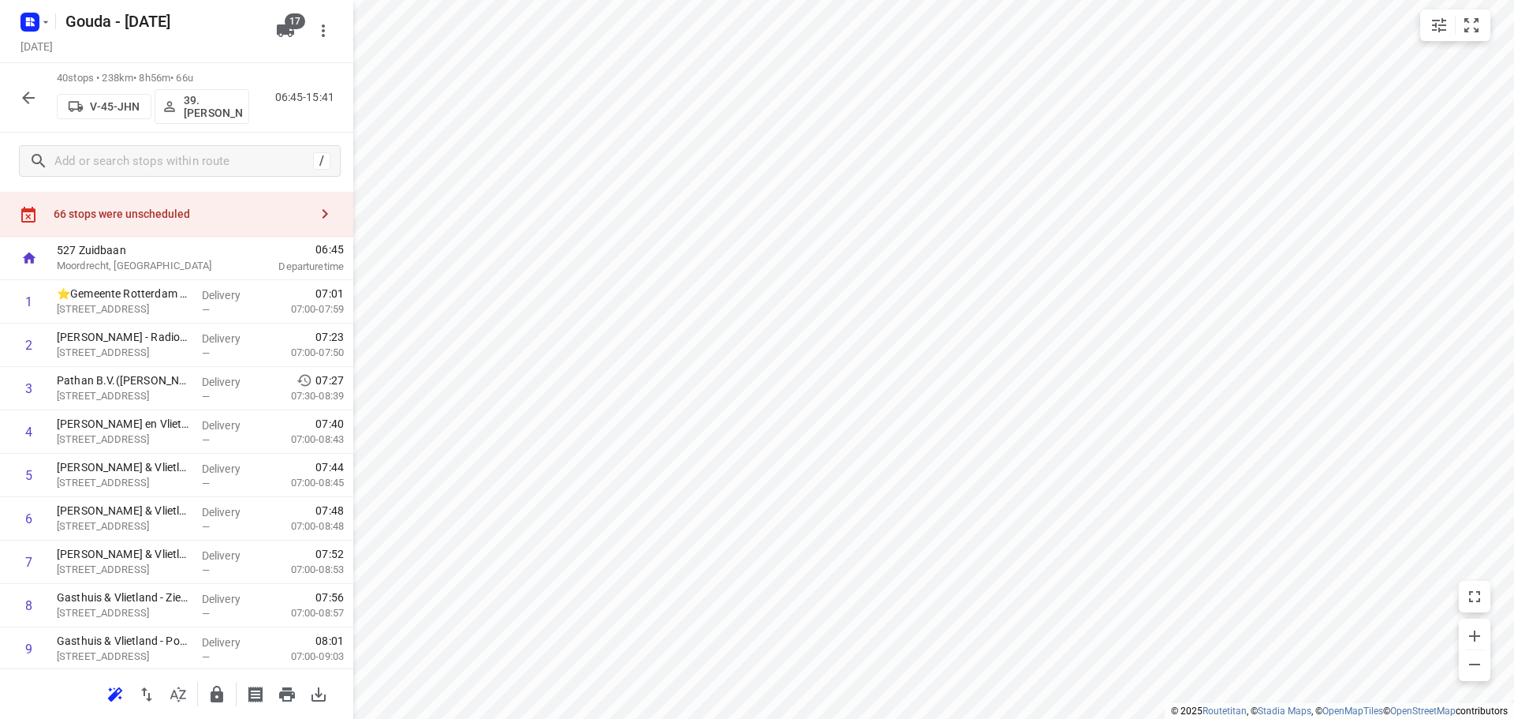
scroll to position [0, 0]
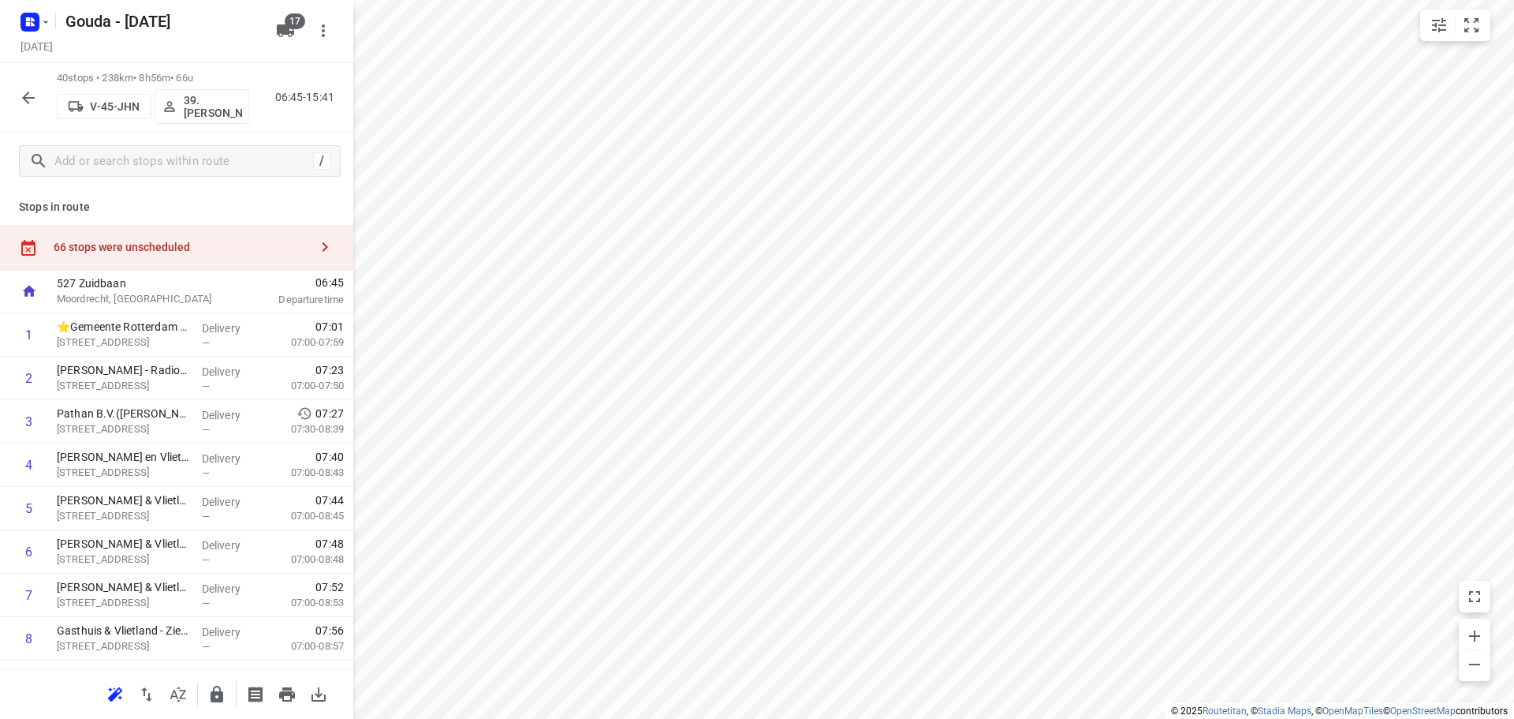
click at [155, 237] on div "66 stops were unscheduled" at bounding box center [176, 247] width 353 height 45
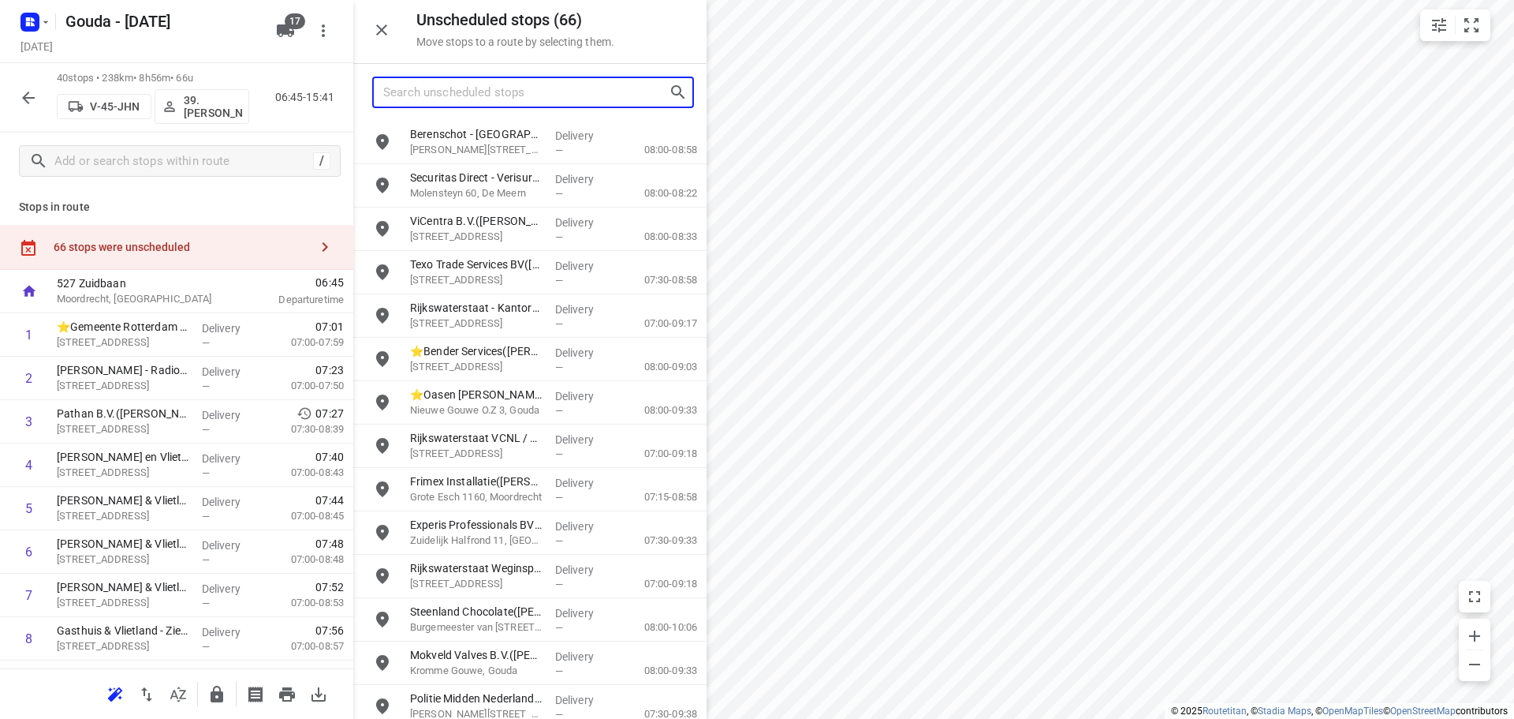
click at [501, 87] on input "Search unscheduled stops" at bounding box center [526, 92] width 286 height 24
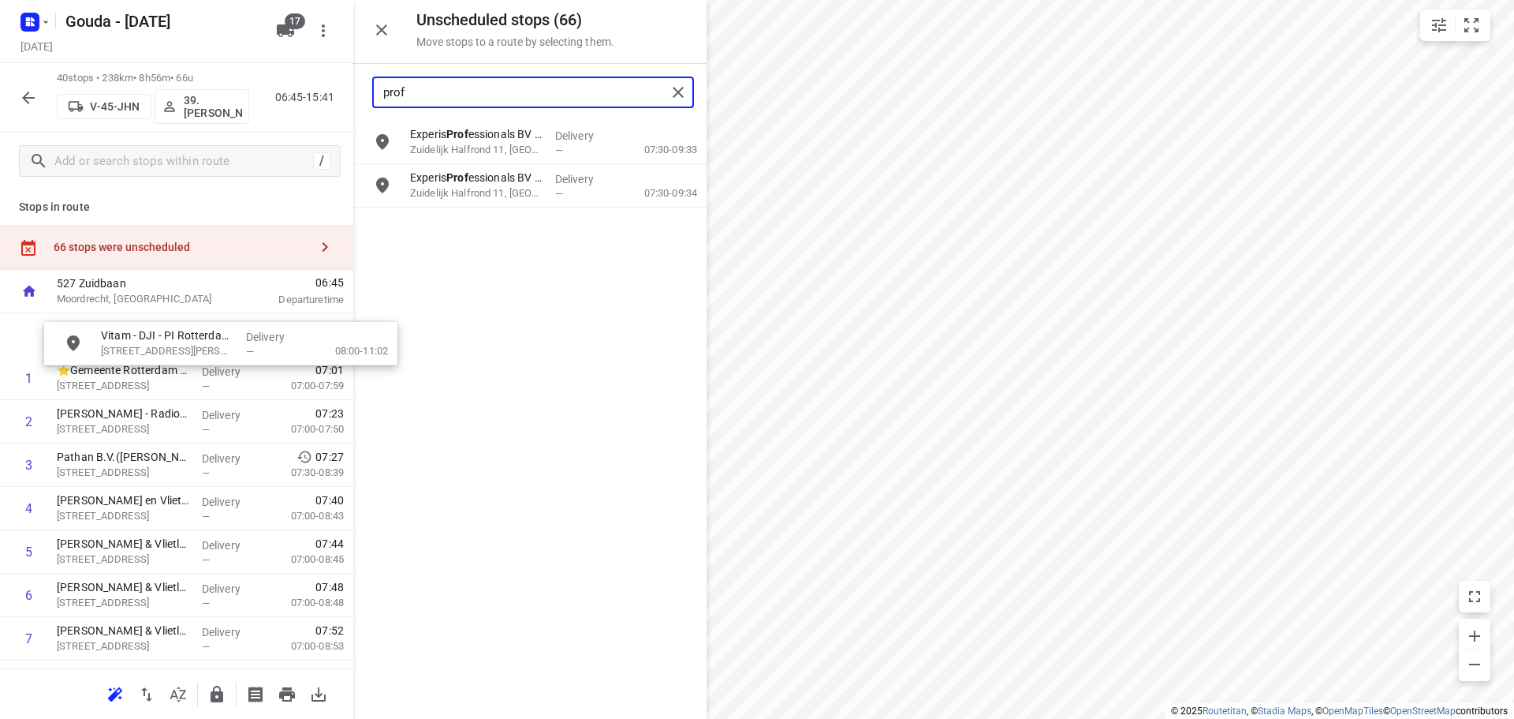
drag, startPoint x: 486, startPoint y: 230, endPoint x: 163, endPoint y: 353, distance: 345.3
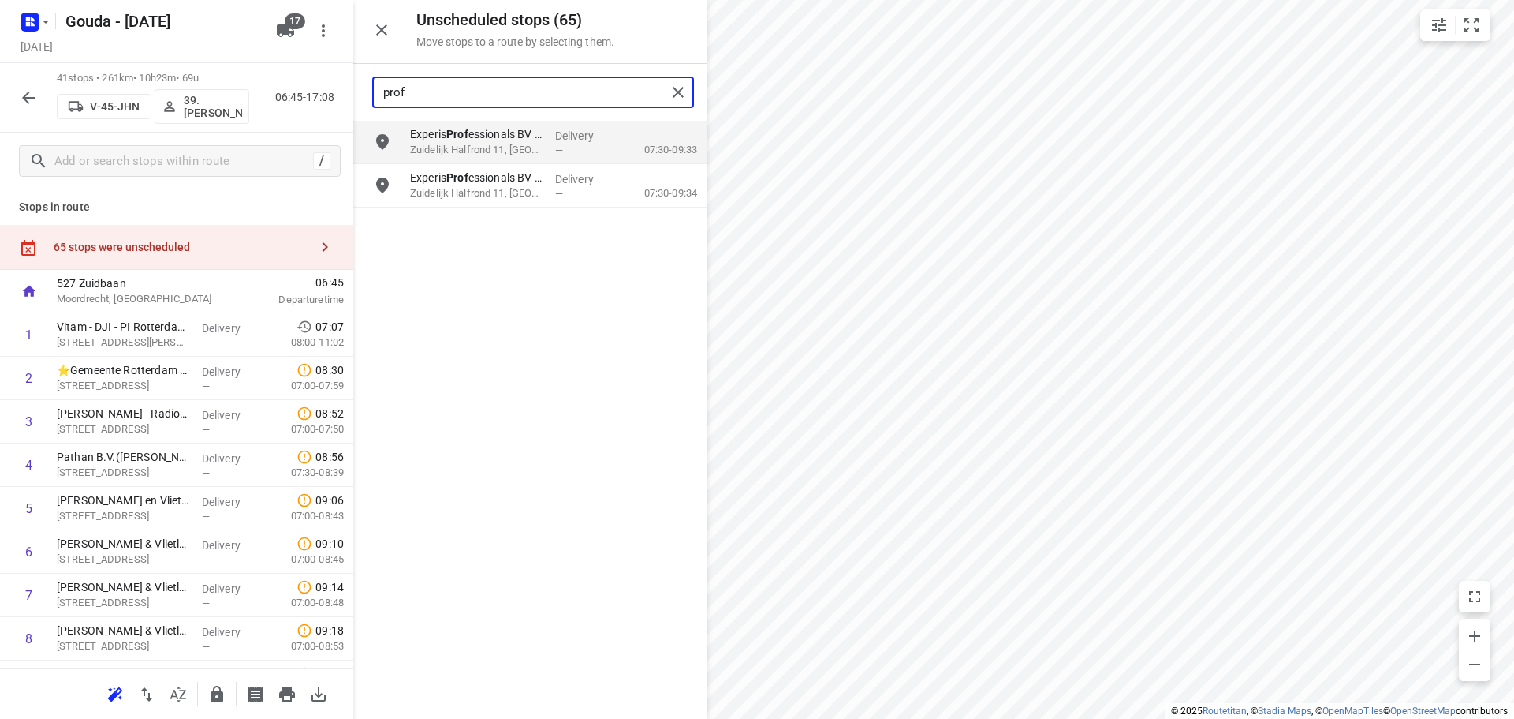
drag, startPoint x: 519, startPoint y: 95, endPoint x: -271, endPoint y: 129, distance: 791.1
click at [0, 129] on html "i © 2025 Routetitan , © Stadia Maps , © OpenMapTiles © OpenStreetMap contributo…" at bounding box center [757, 359] width 1514 height 719
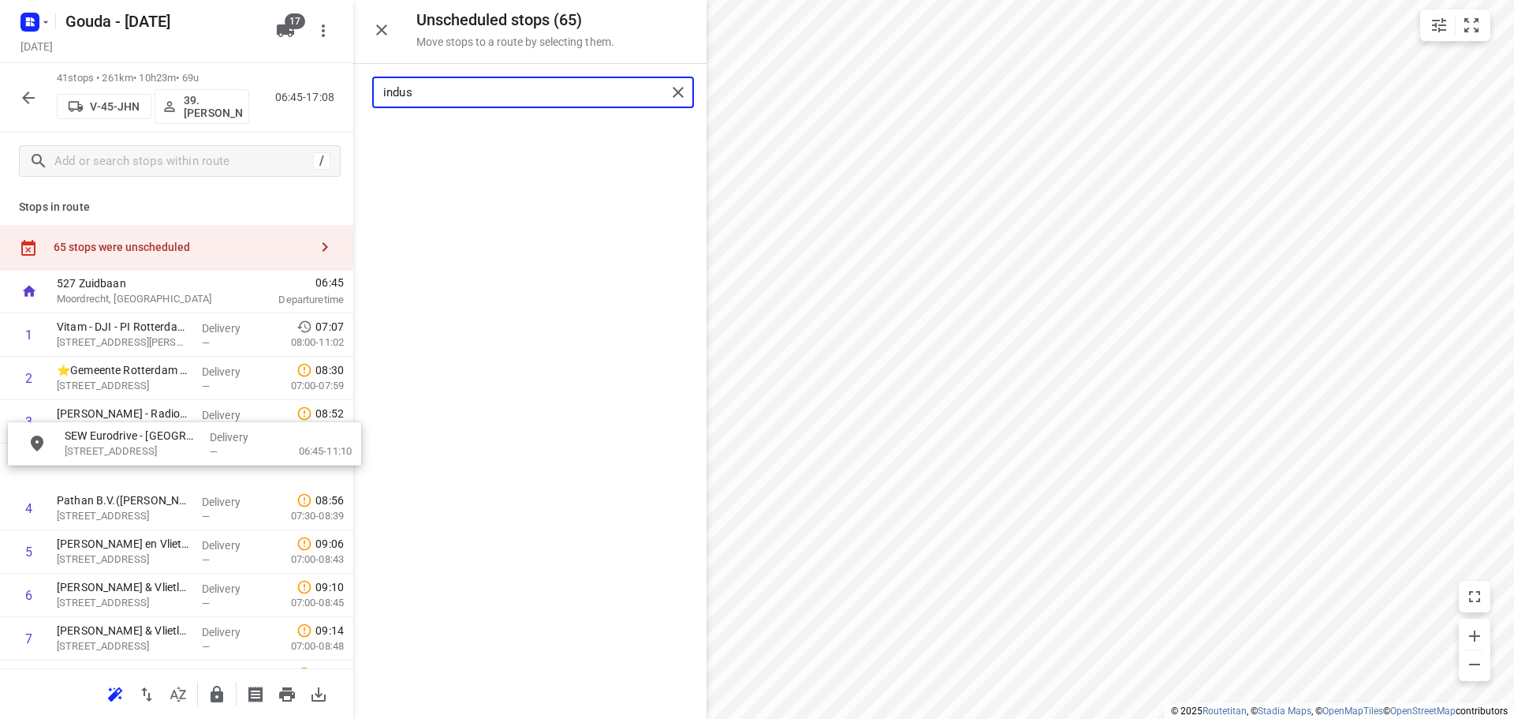
drag, startPoint x: 566, startPoint y: 151, endPoint x: 215, endPoint y: 452, distance: 462.6
drag, startPoint x: 445, startPoint y: 97, endPoint x: -116, endPoint y: 107, distance: 560.9
click at [0, 107] on html "i © 2025 Routetitan , © Stadia Maps , © OpenMapTiles © OpenStreetMap contributo…" at bounding box center [757, 359] width 1514 height 719
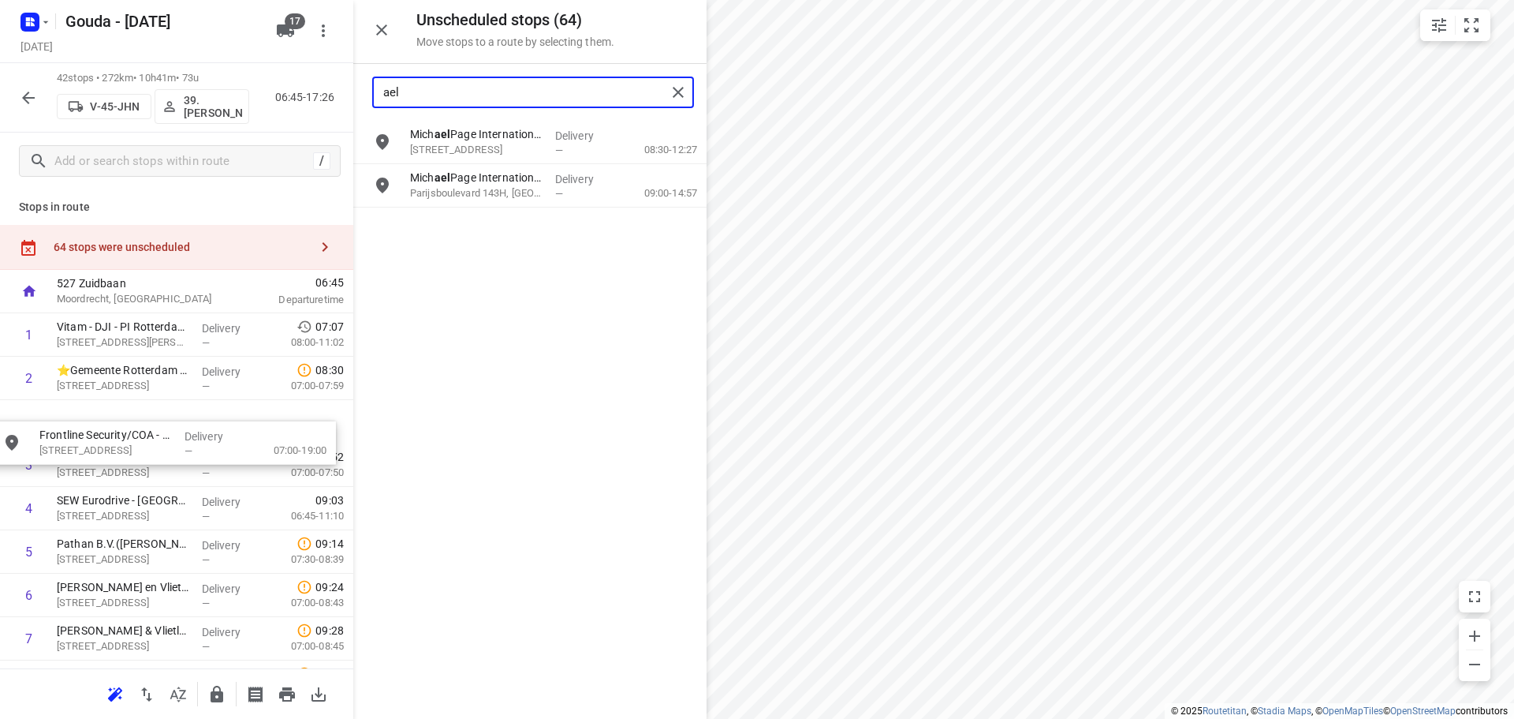
drag, startPoint x: 510, startPoint y: 236, endPoint x: 143, endPoint y: 471, distance: 435.6
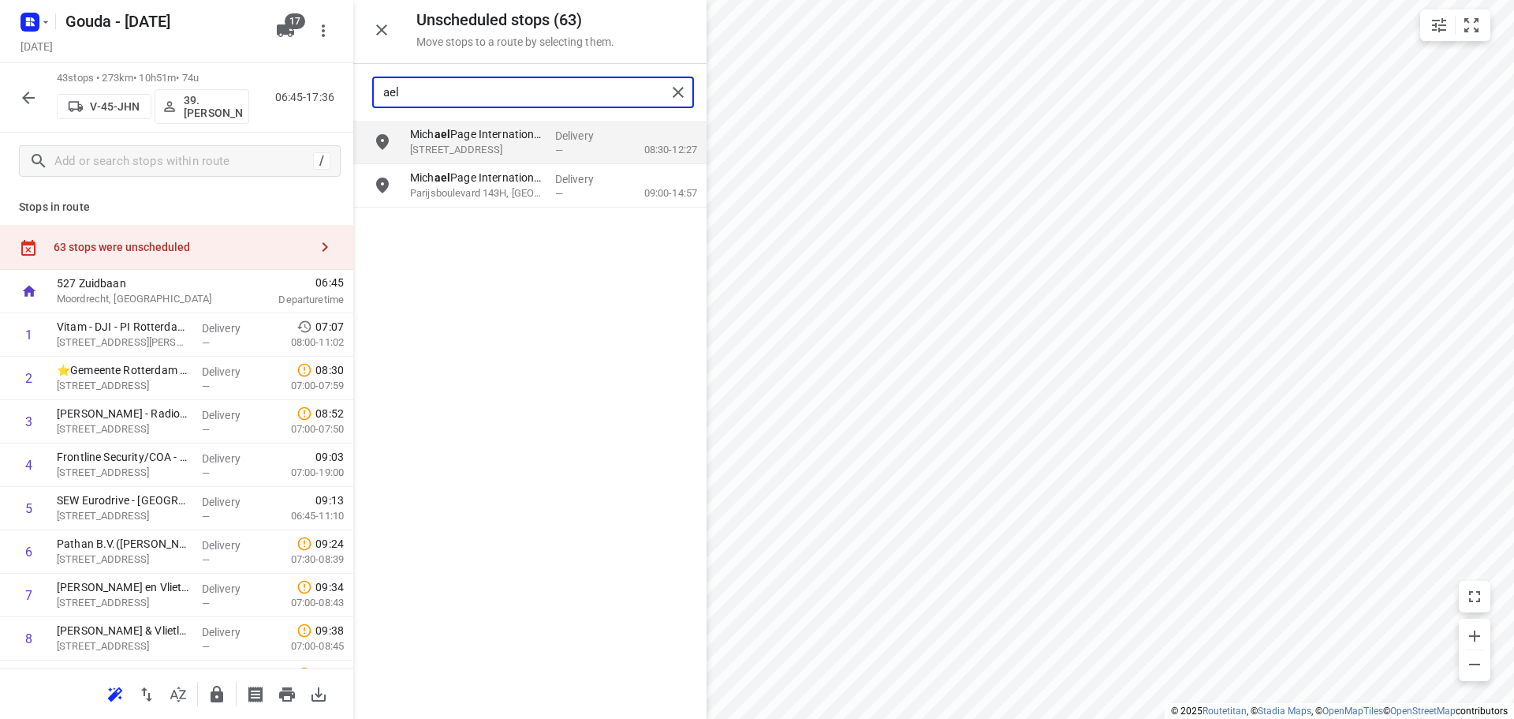
drag, startPoint x: 525, startPoint y: 90, endPoint x: -314, endPoint y: 80, distance: 838.5
click at [0, 80] on html "i © 2025 Routetitan , © Stadia Maps , © OpenMapTiles © OpenStreetMap contributo…" at bounding box center [757, 359] width 1514 height 719
type input "heem"
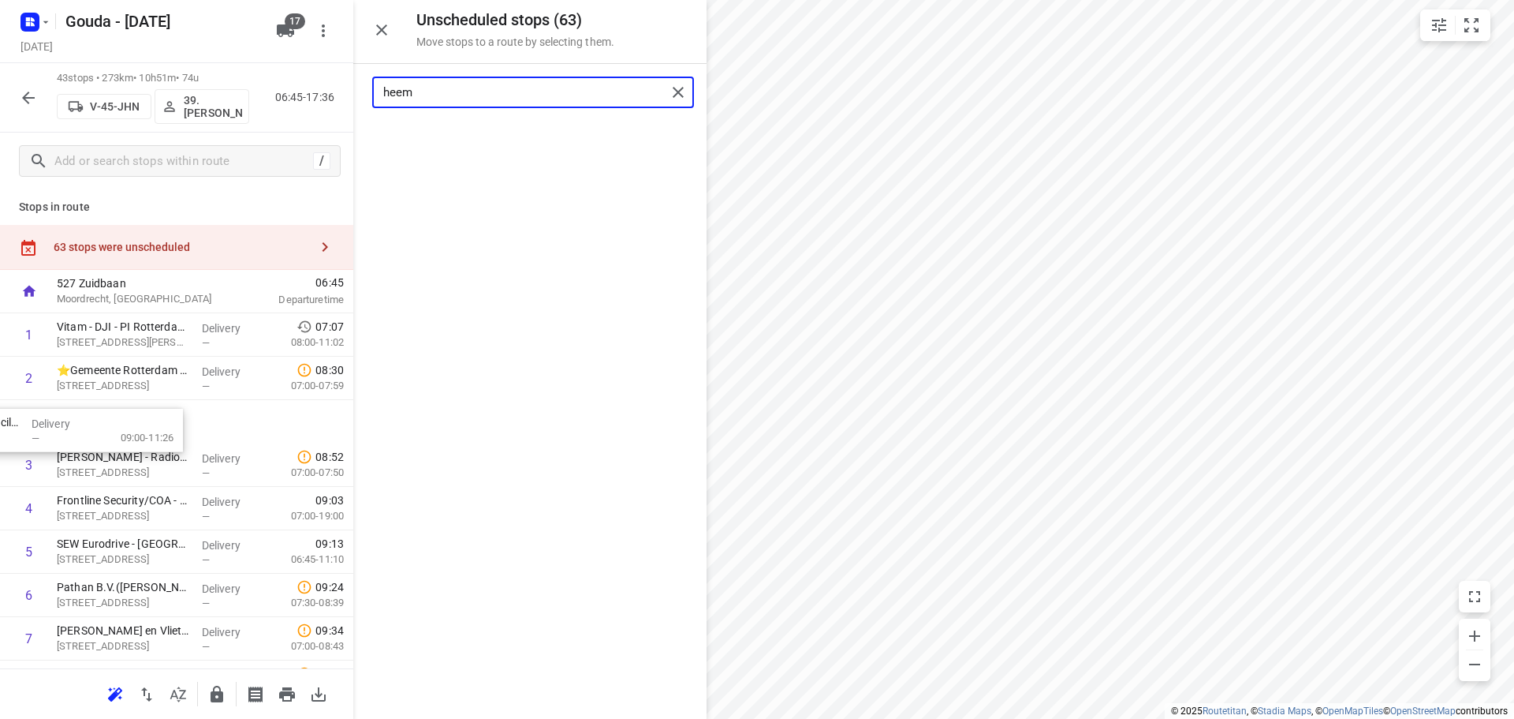
drag, startPoint x: 517, startPoint y: 150, endPoint x: -11, endPoint y: 438, distance: 601.1
click at [84, 446] on div "Franciscus Gasthuis - Radiologie(Fleur Neerbos) Kleiweg 500, Rotterdam" at bounding box center [122, 464] width 145 height 43
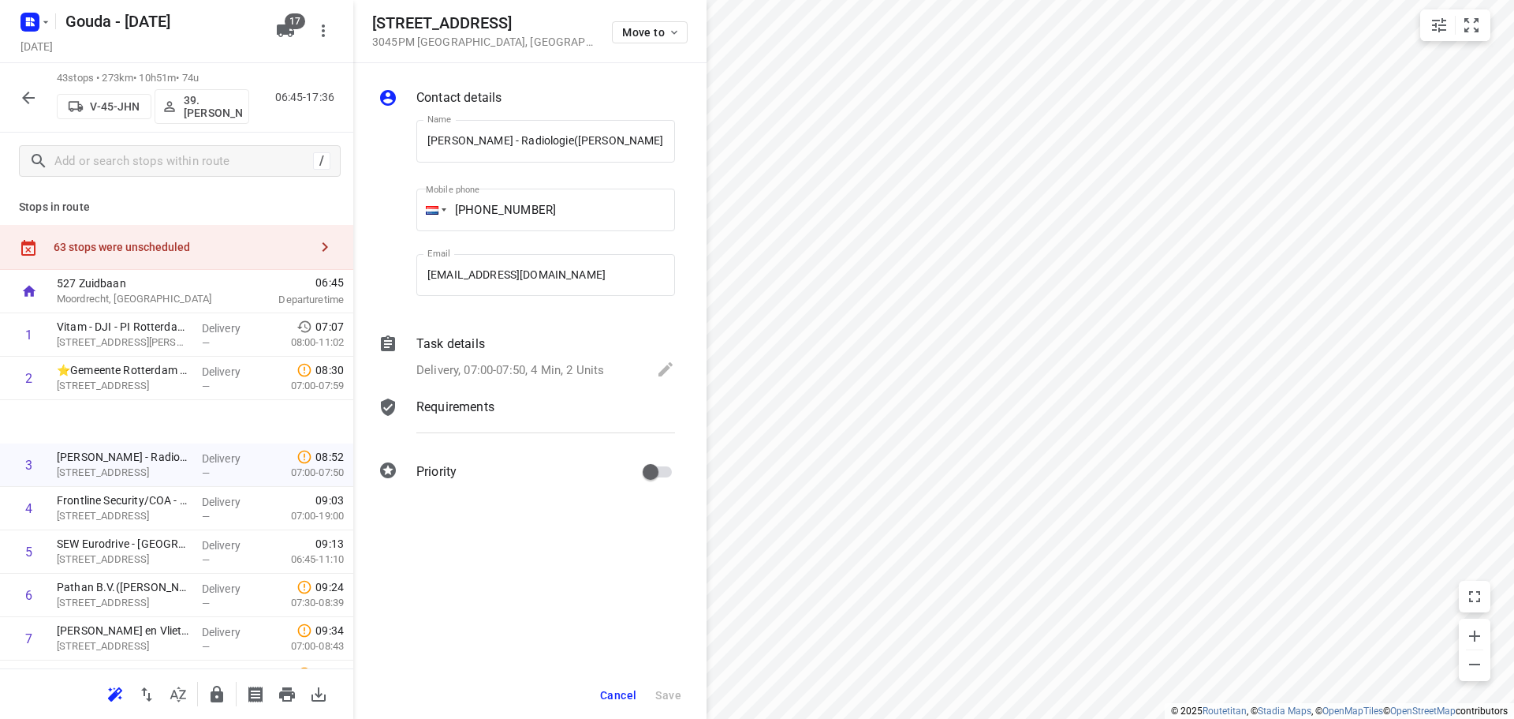
drag, startPoint x: 629, startPoint y: 680, endPoint x: 627, endPoint y: 689, distance: 8.8
click at [629, 684] on div "Cancel Save" at bounding box center [529, 694] width 353 height 47
click at [627, 690] on span "Cancel" at bounding box center [618, 695] width 36 height 13
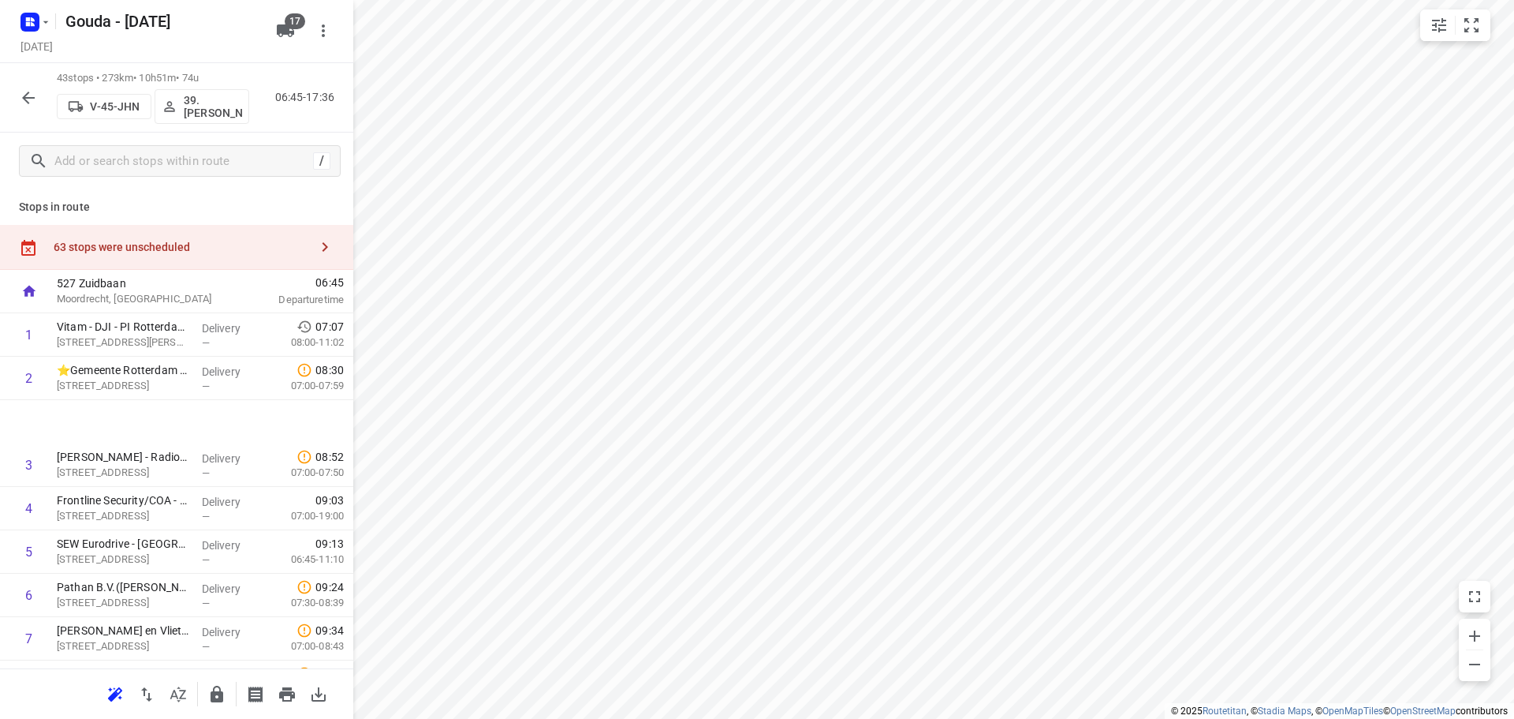
click at [234, 247] on div "63 stops were unscheduled" at bounding box center [182, 247] width 256 height 13
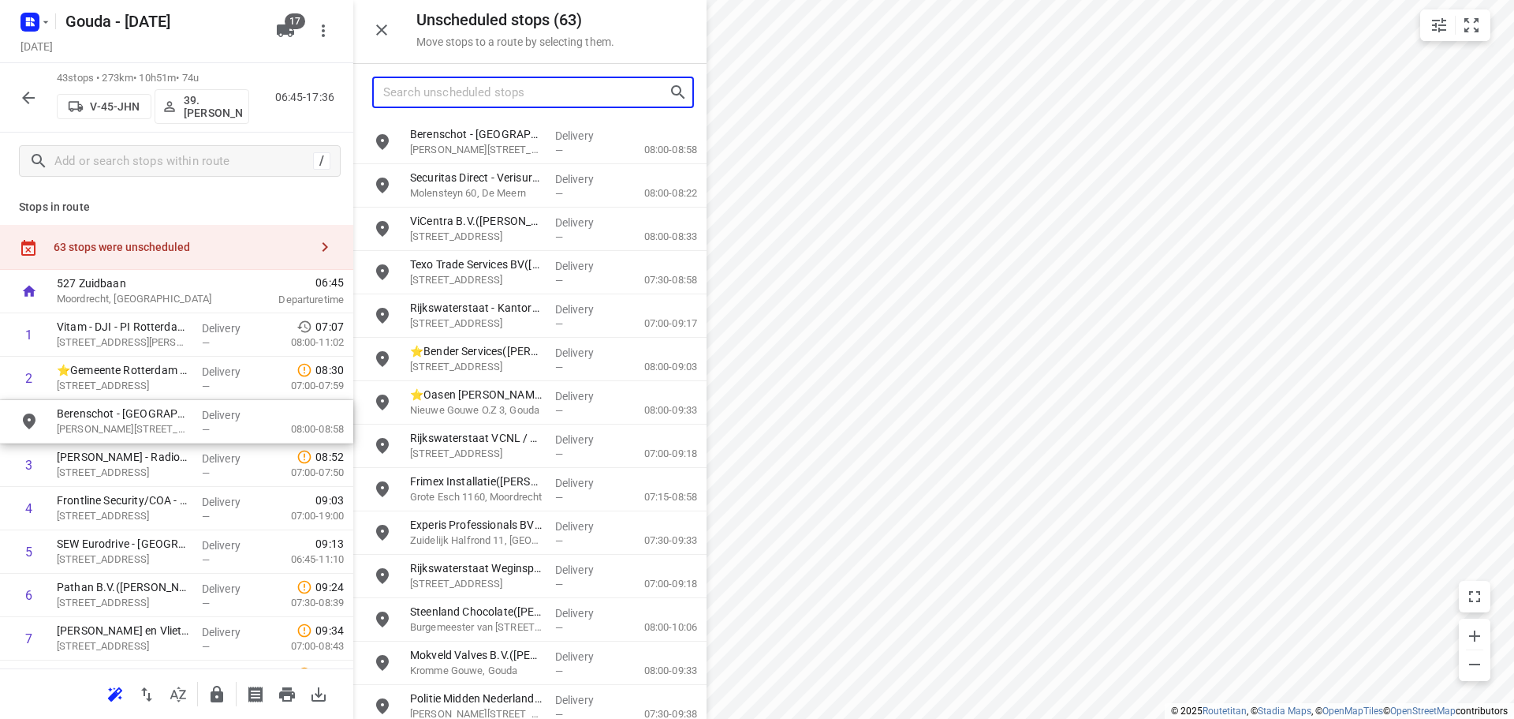
click at [526, 91] on input "Search unscheduled stops" at bounding box center [526, 92] width 286 height 24
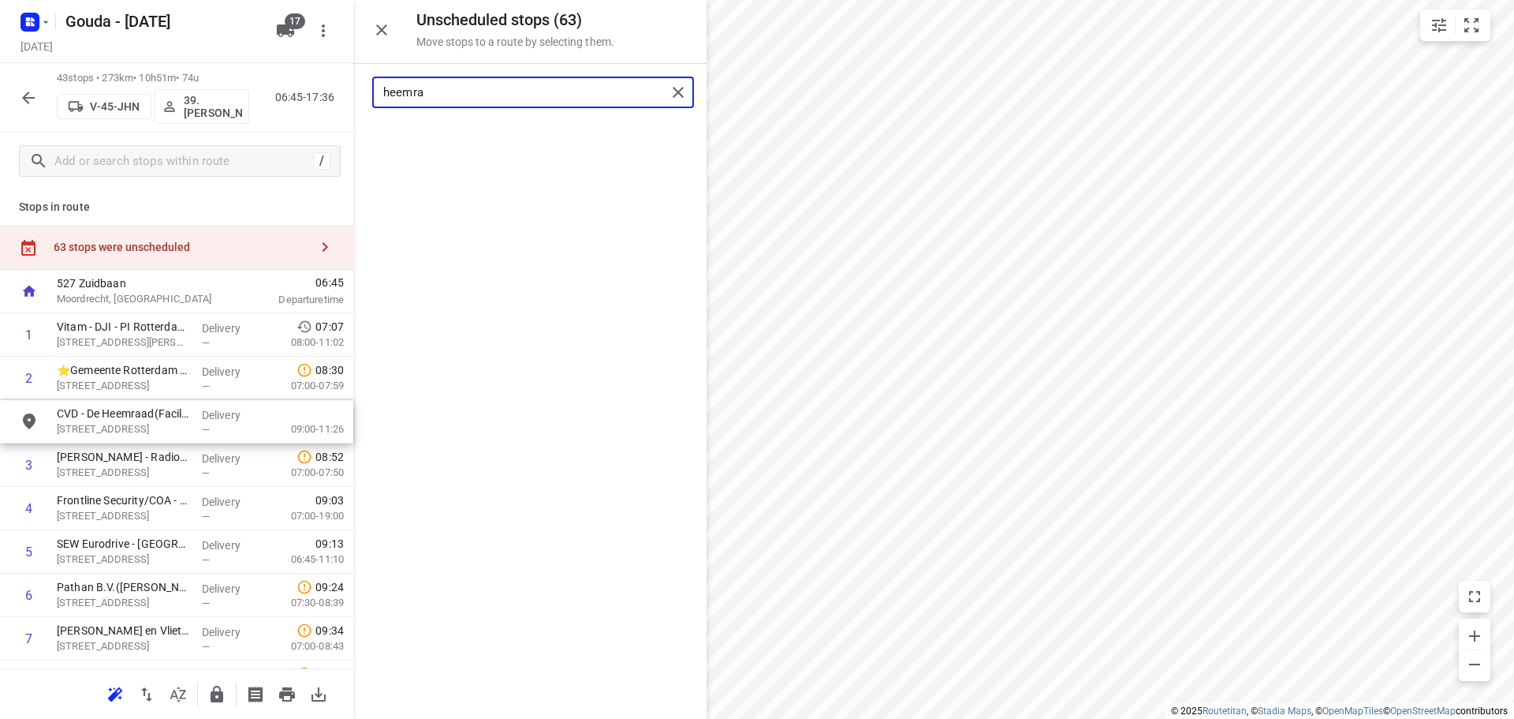
drag, startPoint x: 532, startPoint y: 98, endPoint x: 138, endPoint y: 69, distance: 394.7
click at [138, 69] on div "Unscheduled stops ( 63 ) Move stops to a route by selecting them. heemra Gouda …" at bounding box center [176, 359] width 353 height 719
type input "heemra"
click at [433, 424] on div "grid" at bounding box center [529, 419] width 353 height 596
click at [115, 184] on div "/" at bounding box center [176, 161] width 353 height 57
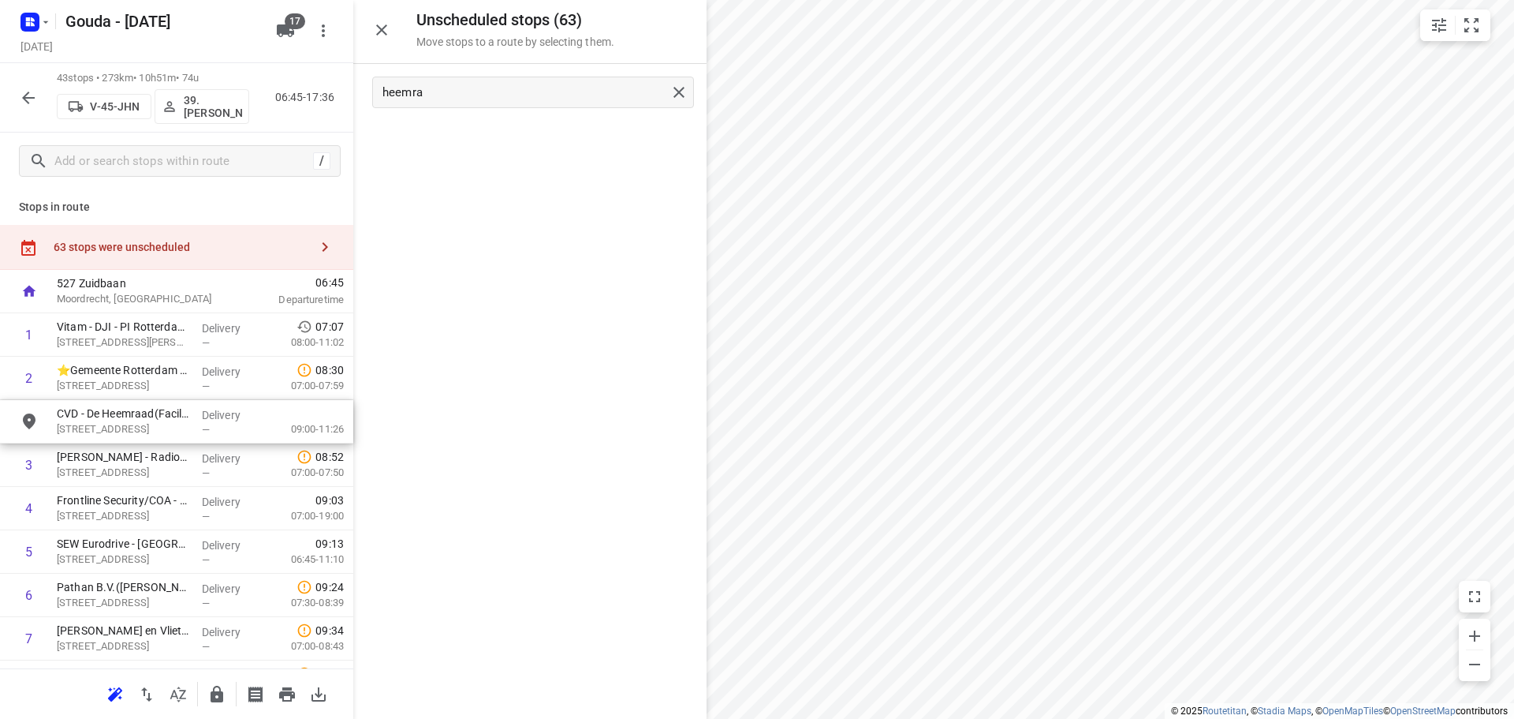
click at [394, 26] on button "button" at bounding box center [382, 30] width 32 height 32
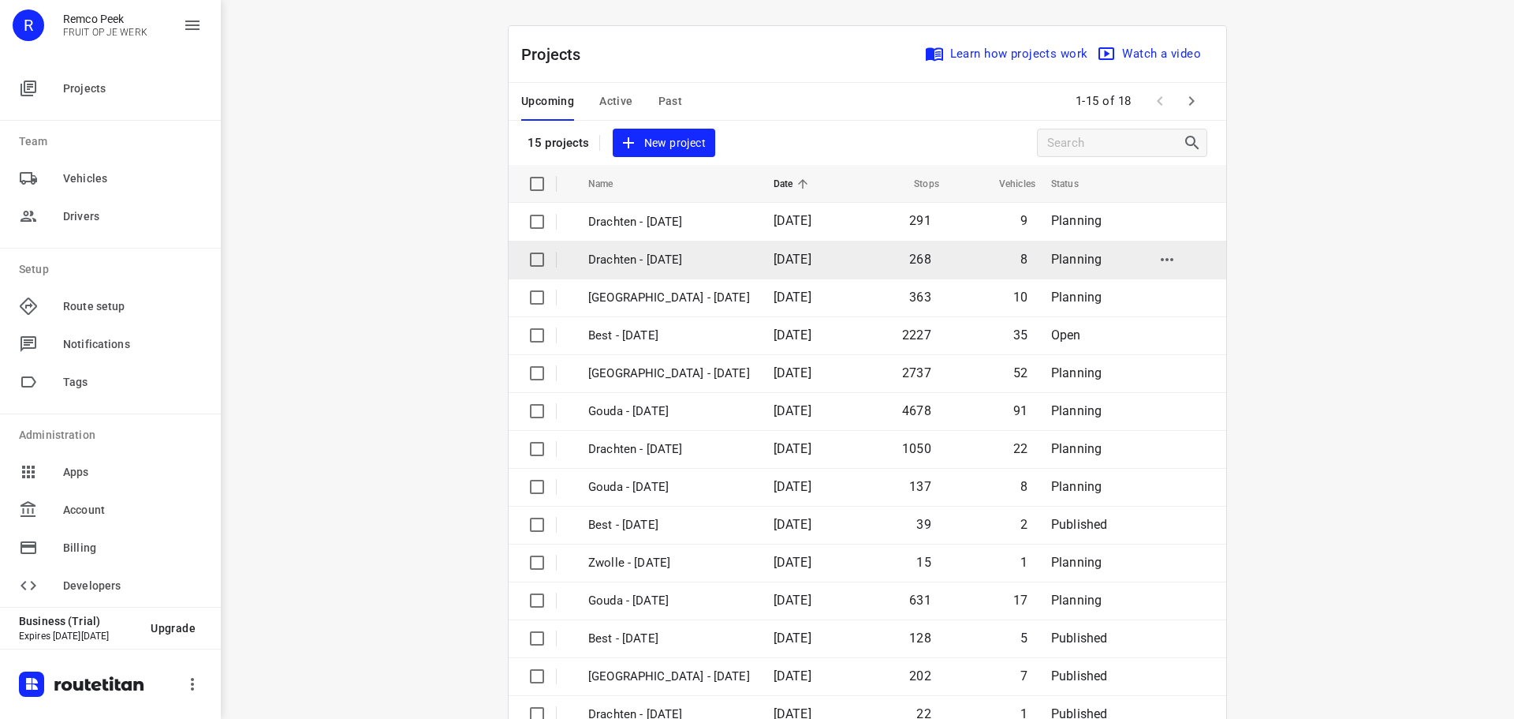
click at [525, 246] on input "checkbox" at bounding box center [537, 260] width 32 height 32
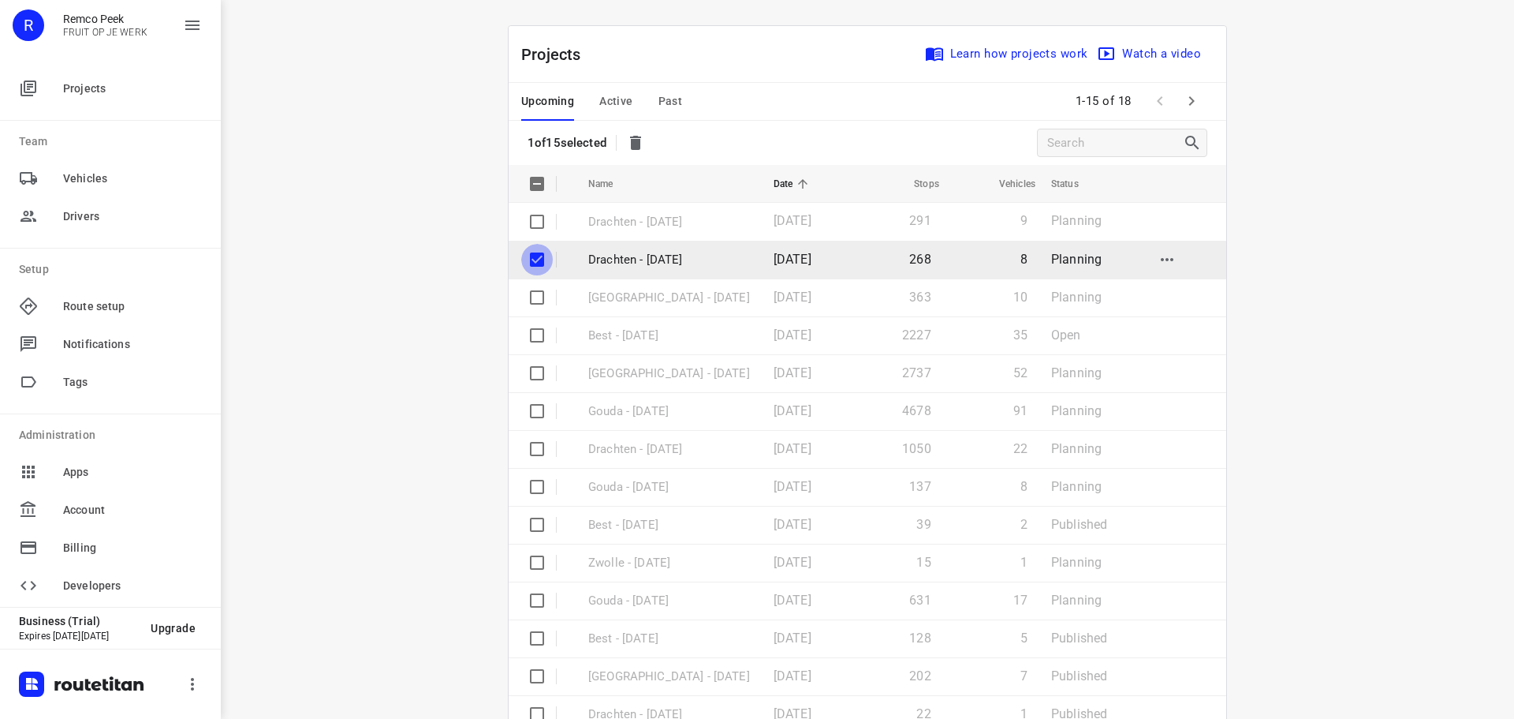
click at [535, 260] on input "checkbox" at bounding box center [537, 260] width 32 height 32
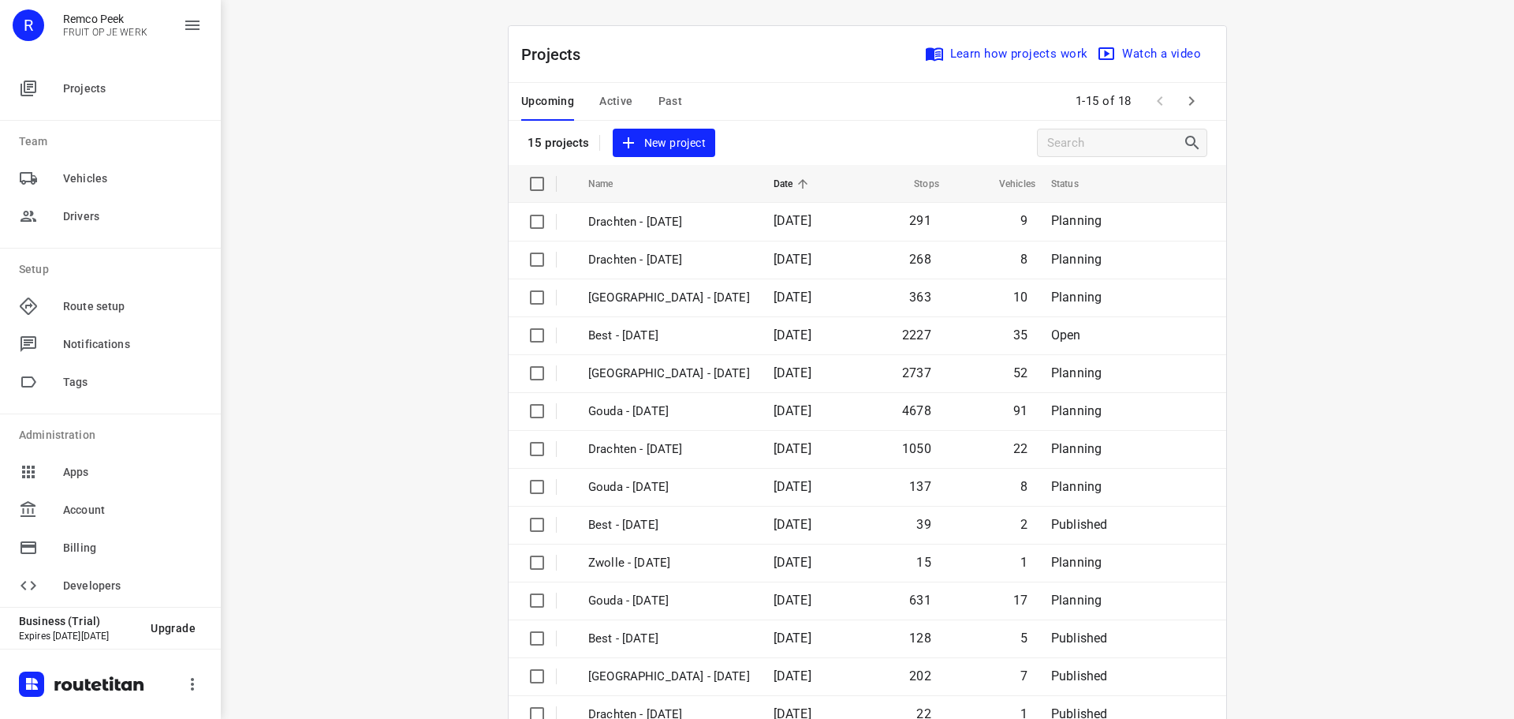
click at [449, 308] on div "i © 2025 Routetitan , © Stadia Maps , © OpenMapTiles © OpenStreetMap contributo…" at bounding box center [868, 359] width 1294 height 719
click at [393, 268] on div "i © 2025 Routetitan , © Stadia Maps , © OpenMapTiles © OpenStreetMap contributo…" at bounding box center [868, 359] width 1294 height 719
click at [659, 102] on span "Past" at bounding box center [671, 101] width 24 height 20
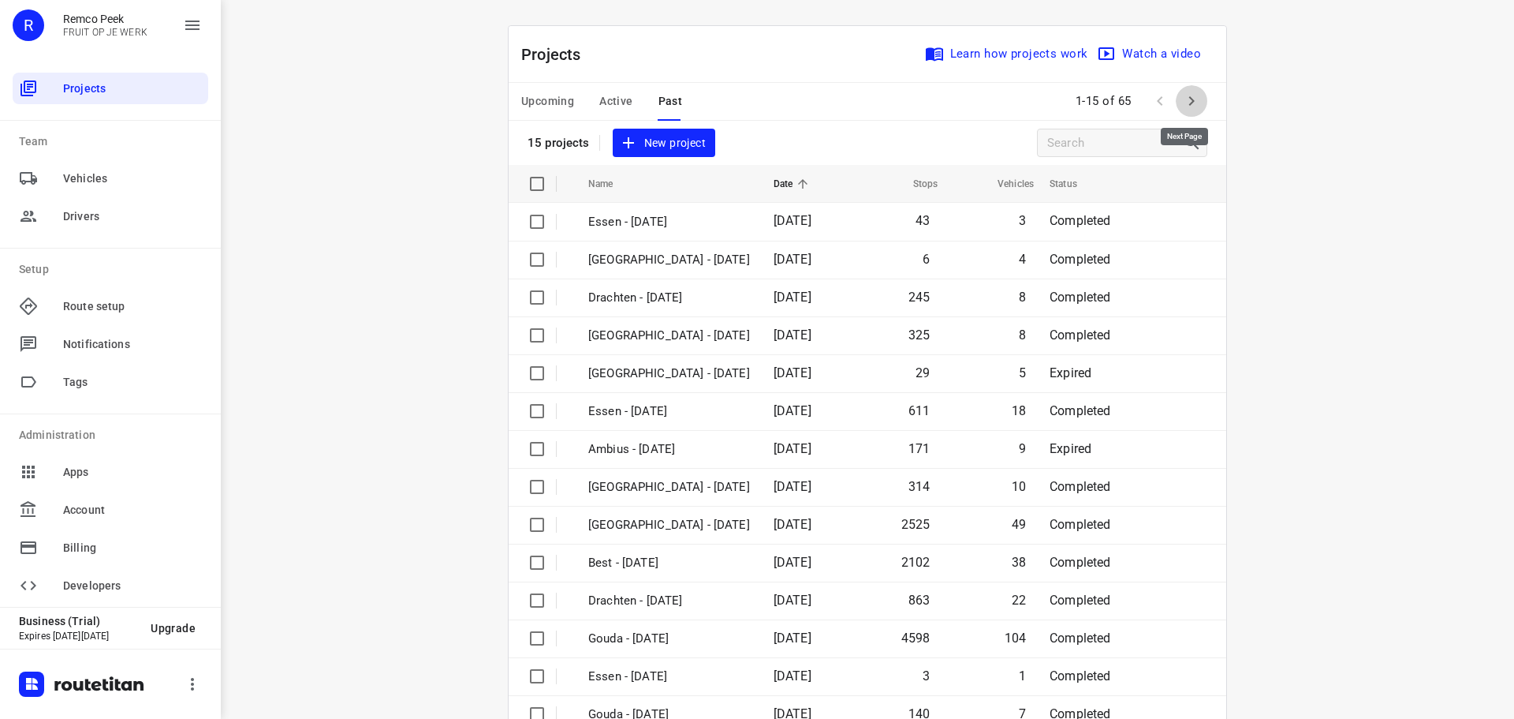
click at [1183, 111] on button "button" at bounding box center [1192, 101] width 32 height 32
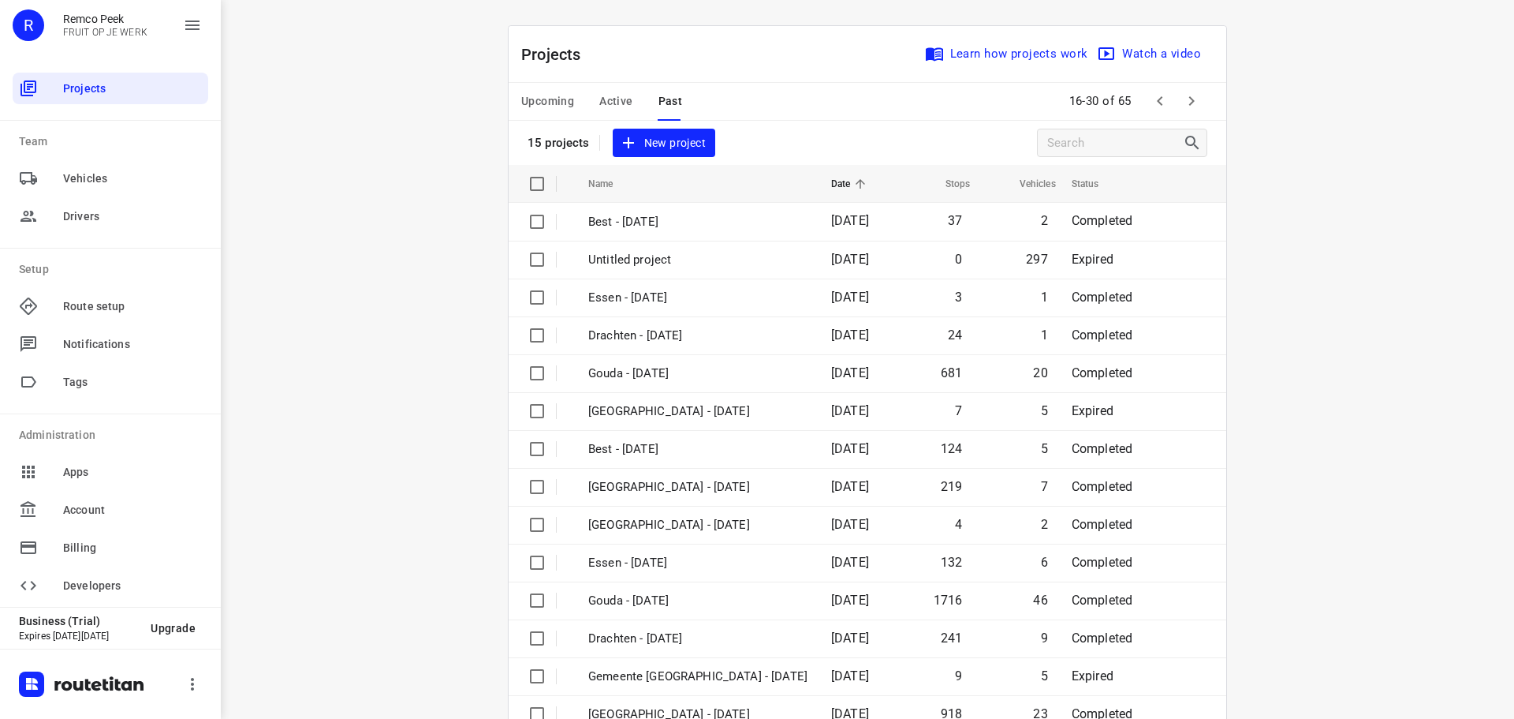
drag, startPoint x: 292, startPoint y: 297, endPoint x: 322, endPoint y: 306, distance: 31.4
click at [297, 297] on div "i © 2025 Routetitan , © Stadia Maps , © OpenMapTiles © OpenStreetMap contributo…" at bounding box center [868, 359] width 1294 height 719
click at [1182, 106] on icon "button" at bounding box center [1191, 100] width 19 height 19
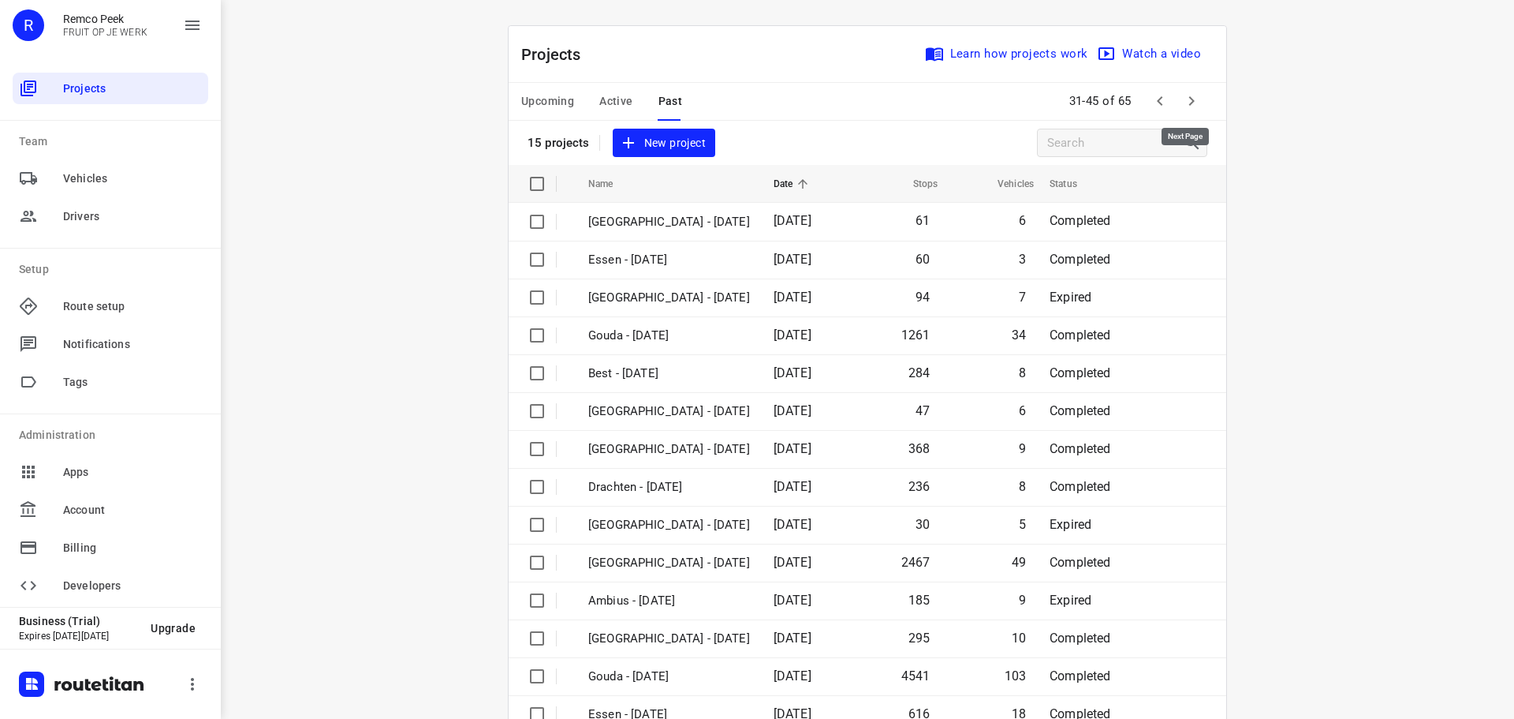
click at [1186, 106] on icon "button" at bounding box center [1191, 100] width 19 height 19
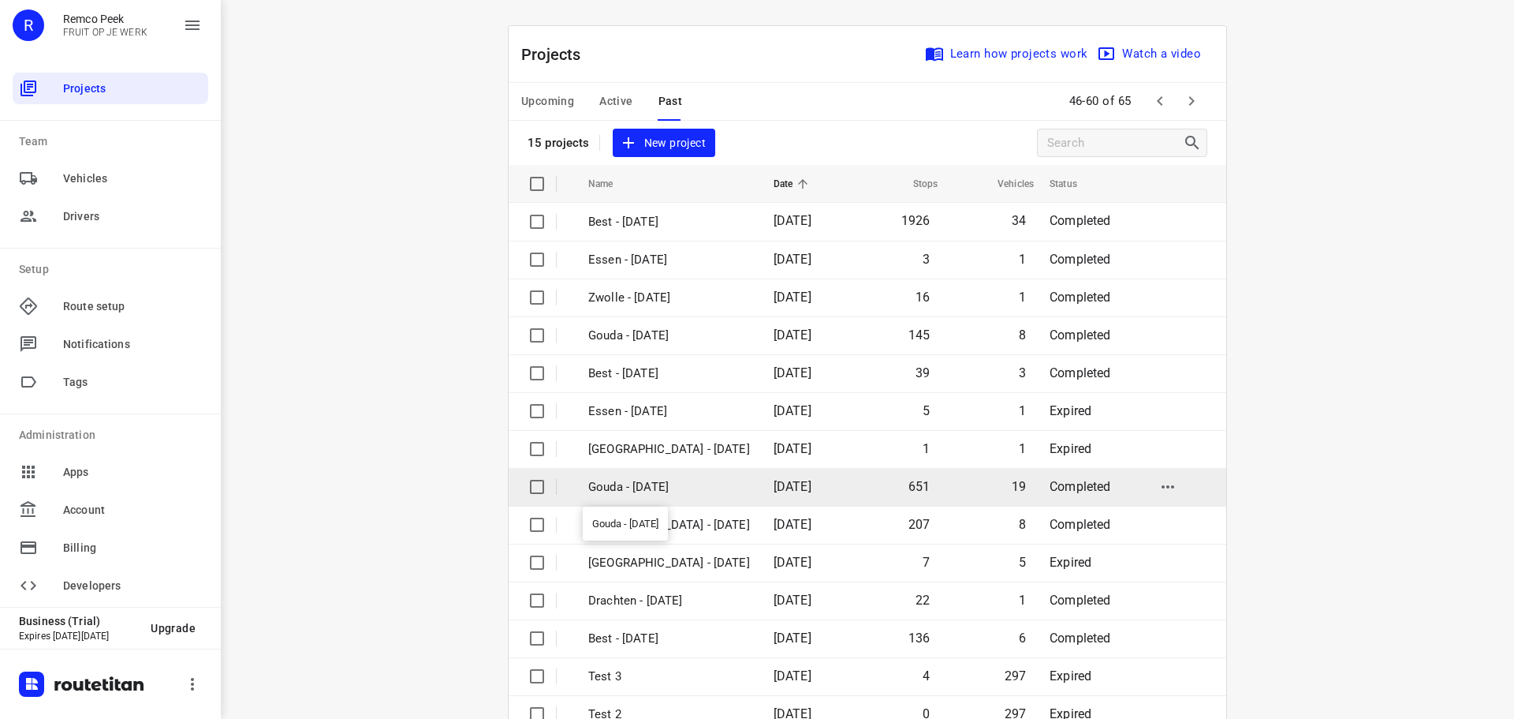
click at [633, 494] on p "Gouda - [DATE]" at bounding box center [669, 487] width 162 height 18
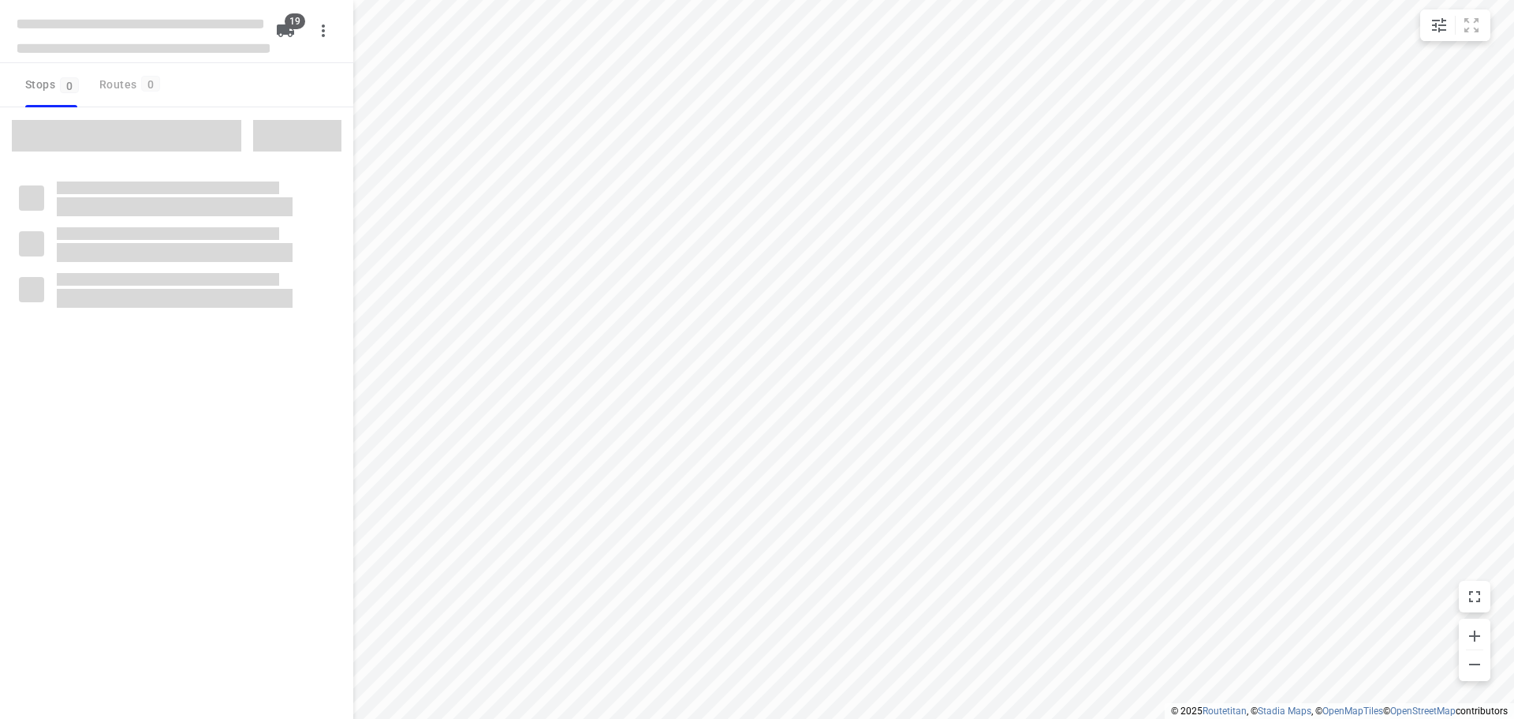
type input "distance"
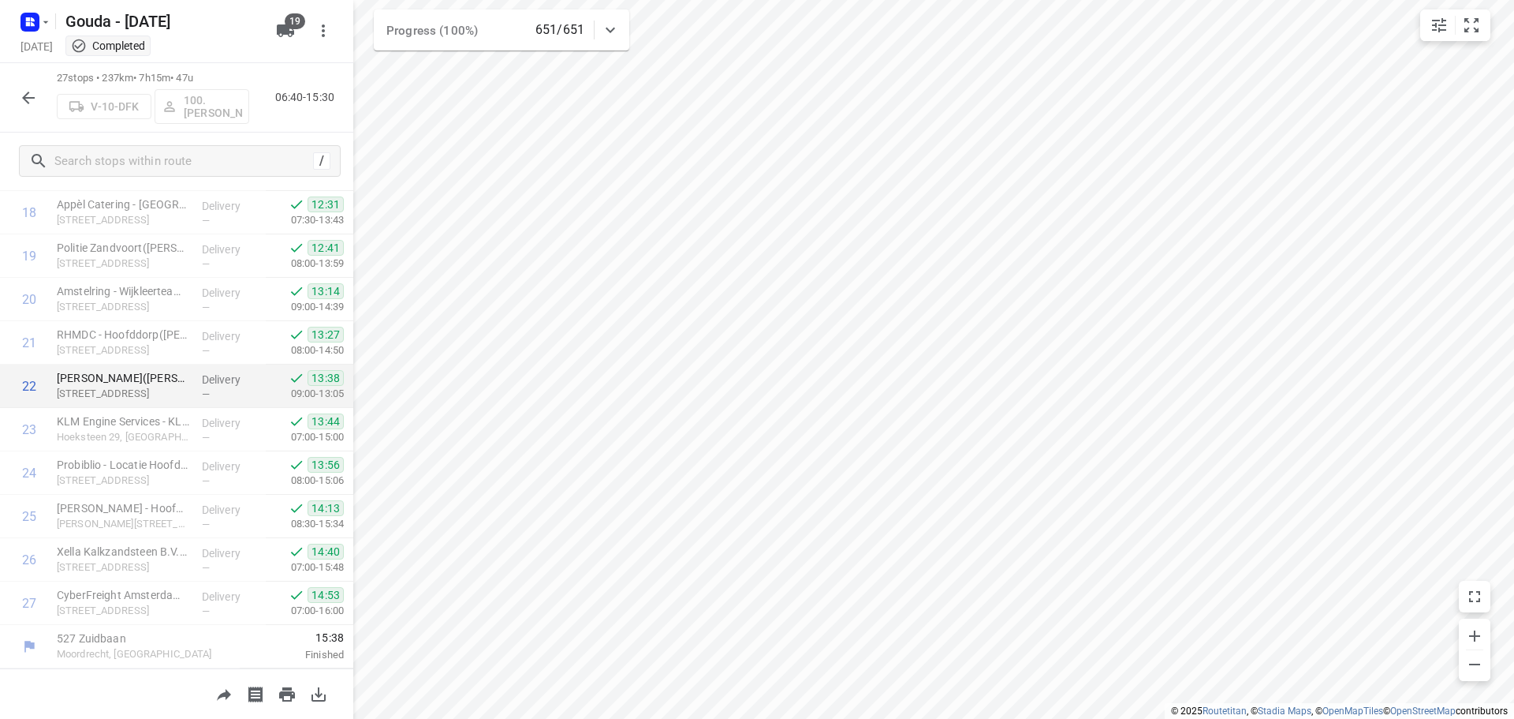
scroll to position [815, 0]
click at [1054, 0] on html "i © 2025 Routetitan , © Stadia Maps , © OpenMapTiles © OpenStreetMap contributo…" at bounding box center [757, 359] width 1514 height 719
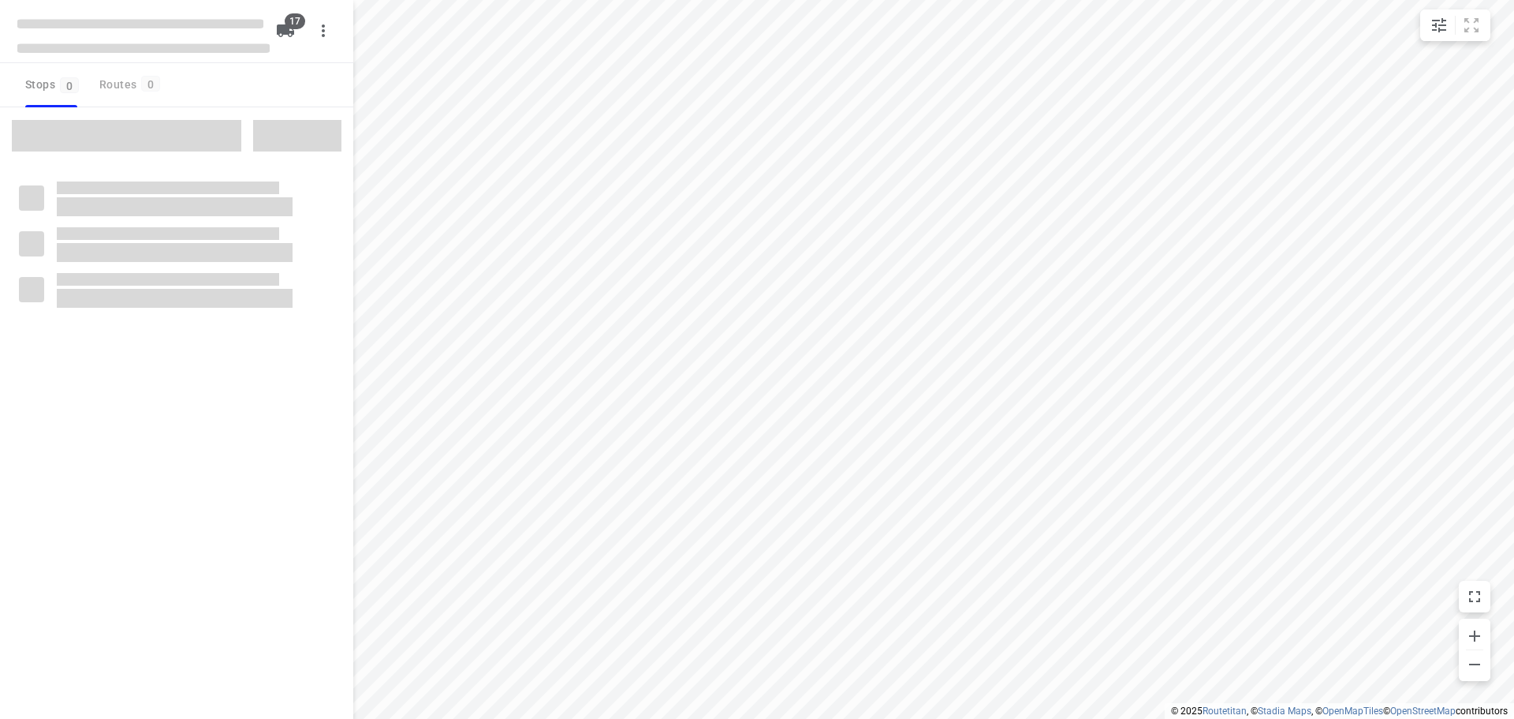
type input "distance"
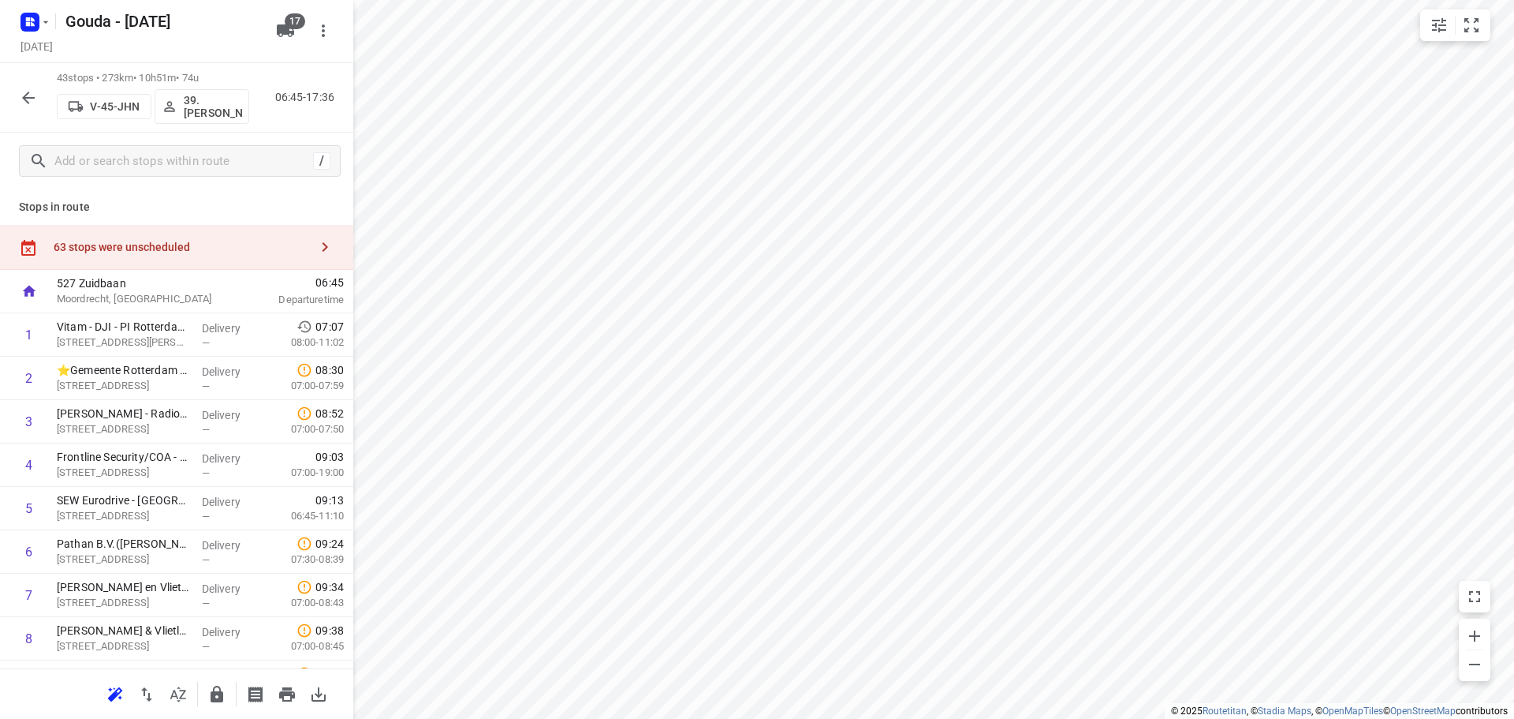
click at [170, 237] on div "63 stops were unscheduled" at bounding box center [176, 247] width 353 height 45
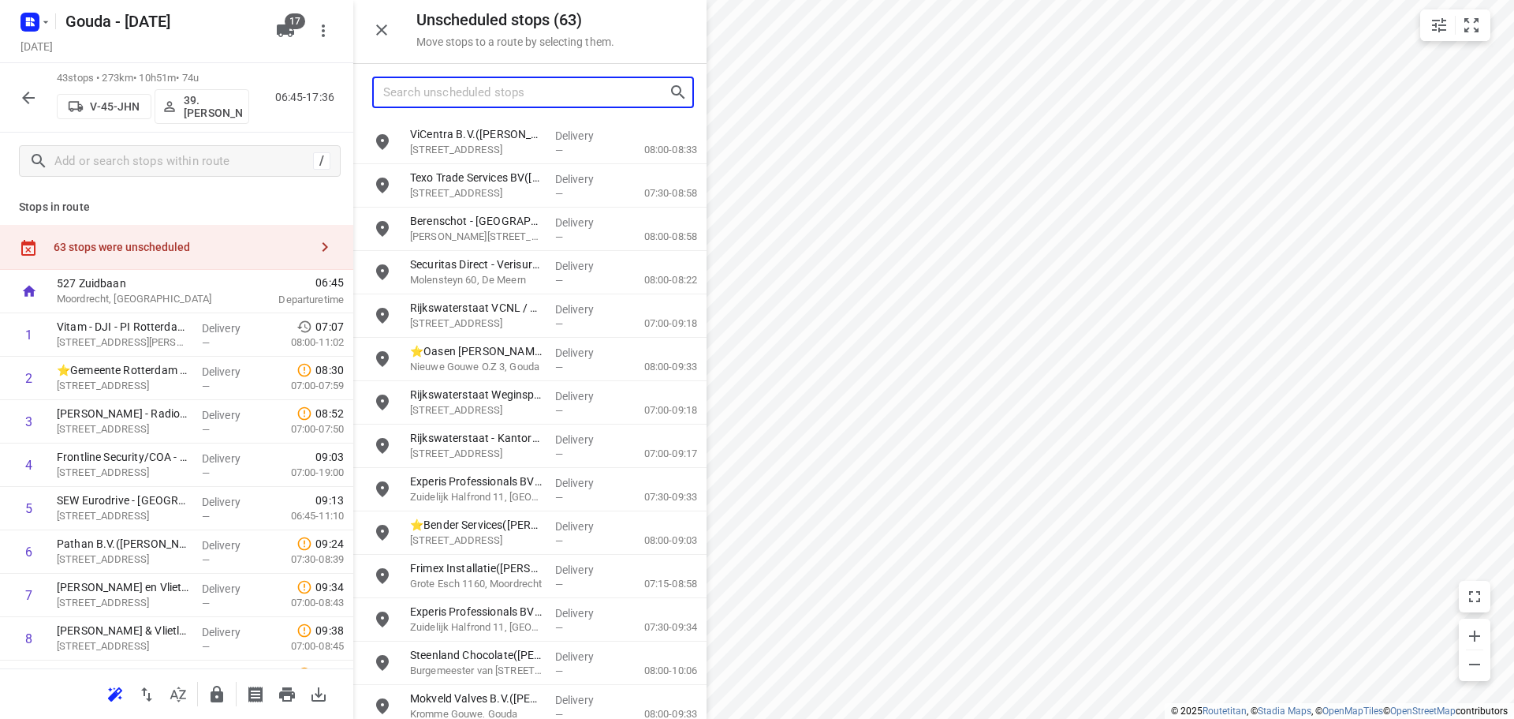
click at [485, 97] on input "Search unscheduled stops" at bounding box center [526, 92] width 286 height 24
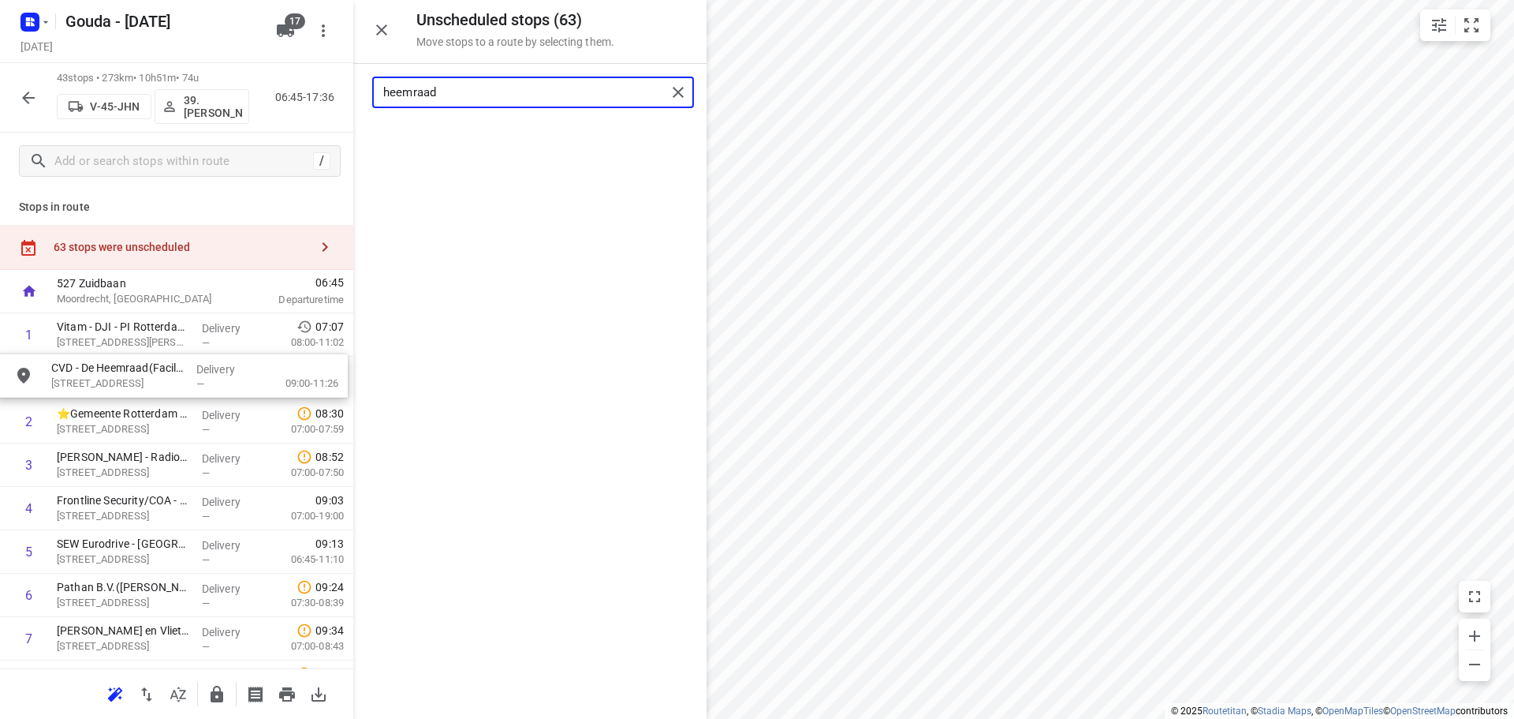
drag, startPoint x: 532, startPoint y: 163, endPoint x: 147, endPoint y: 406, distance: 455.2
type input "heemraad"
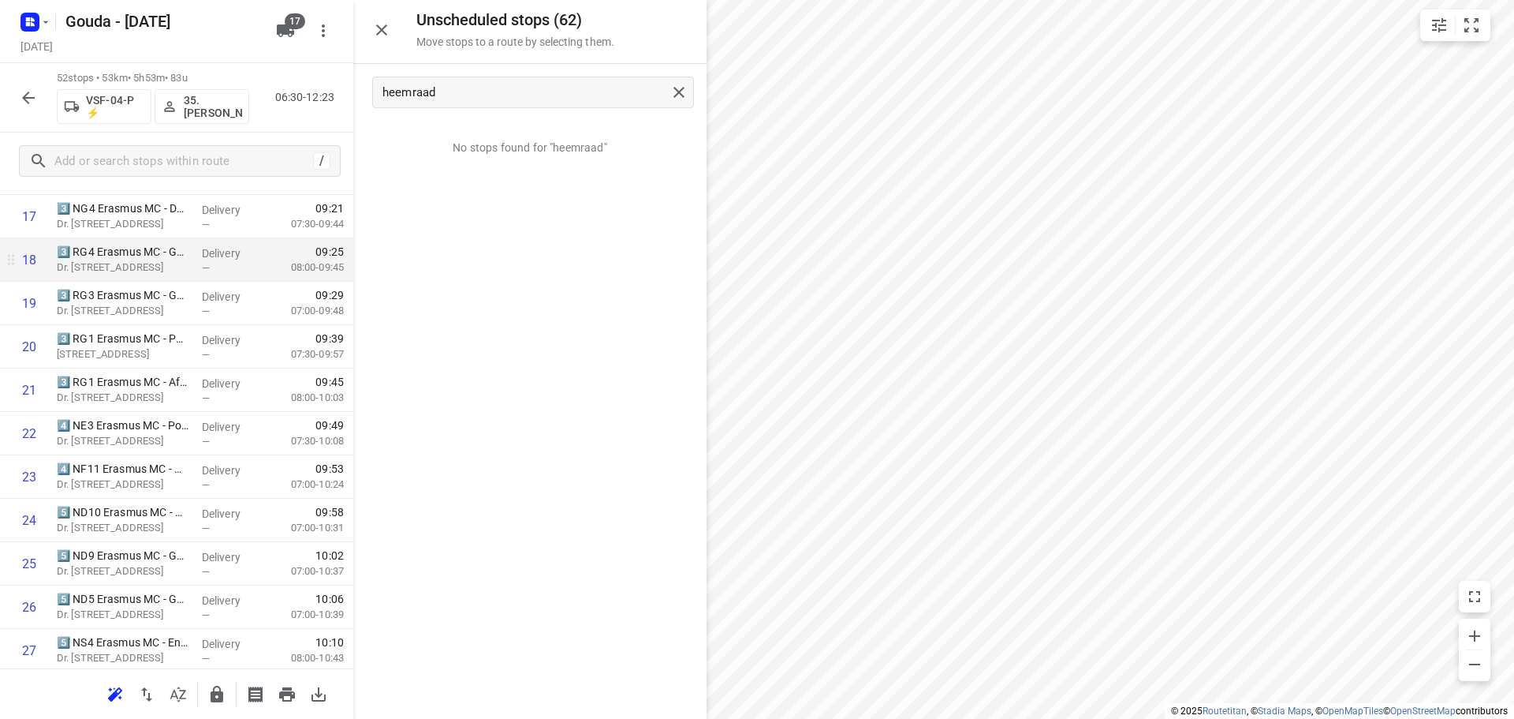
scroll to position [367, 0]
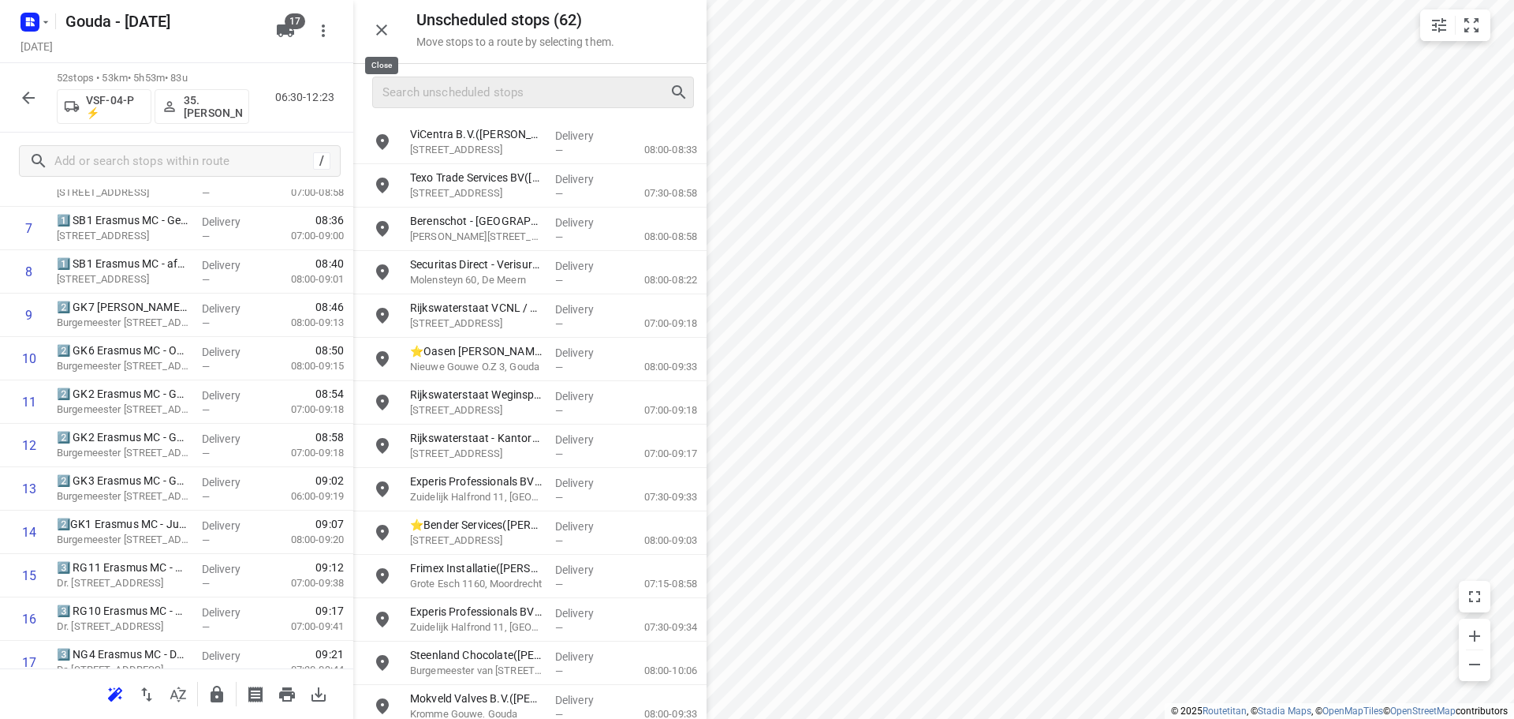
click at [388, 29] on icon "button" at bounding box center [381, 30] width 19 height 19
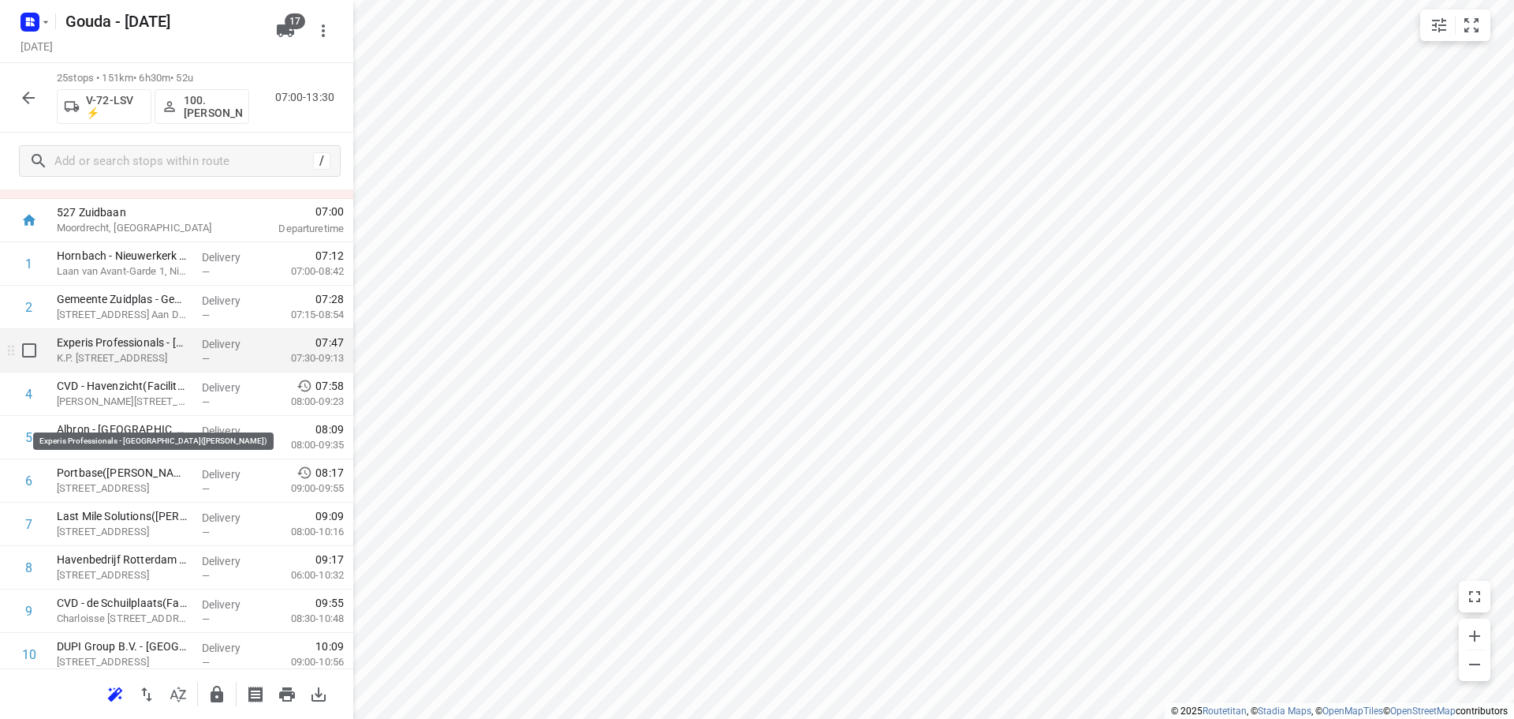
scroll to position [0, 0]
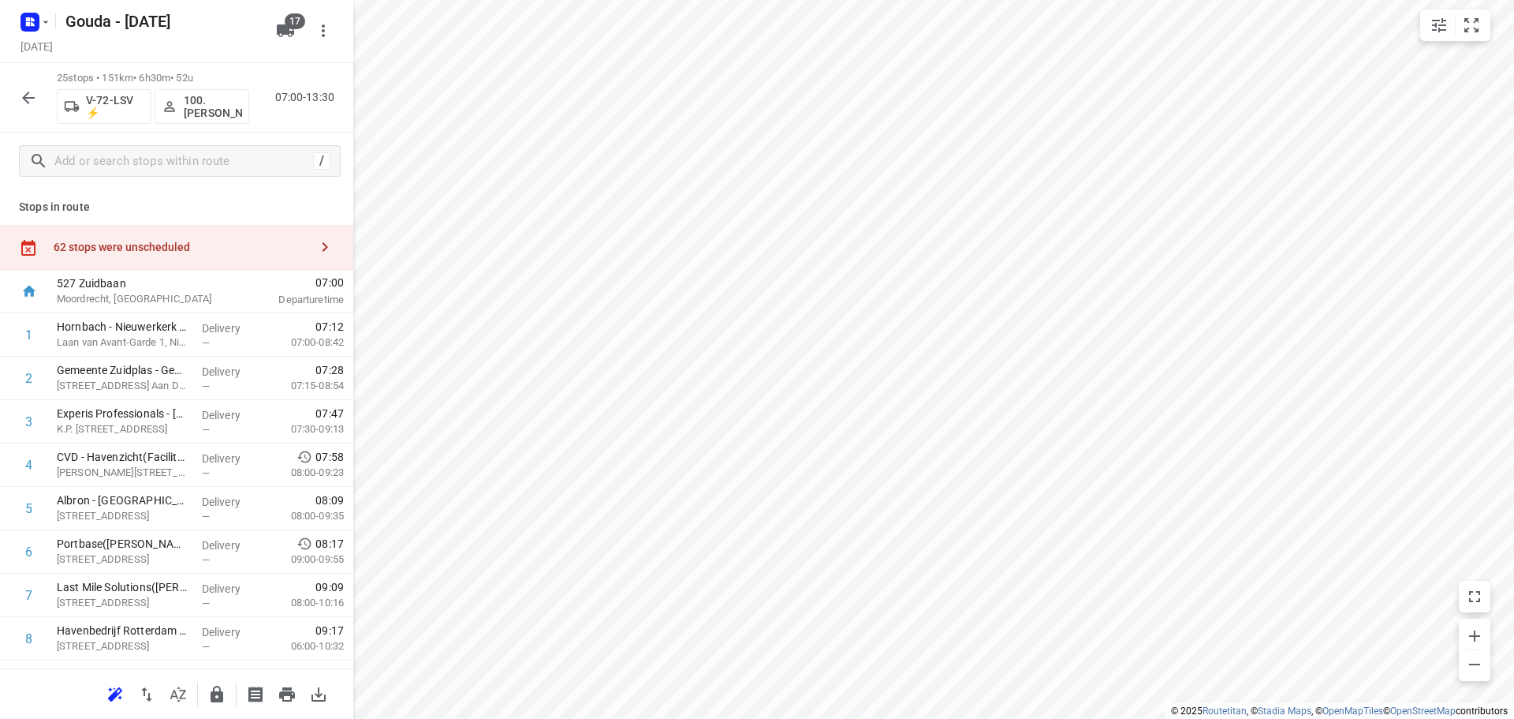
click at [156, 245] on div "62 stops were unscheduled" at bounding box center [182, 247] width 256 height 13
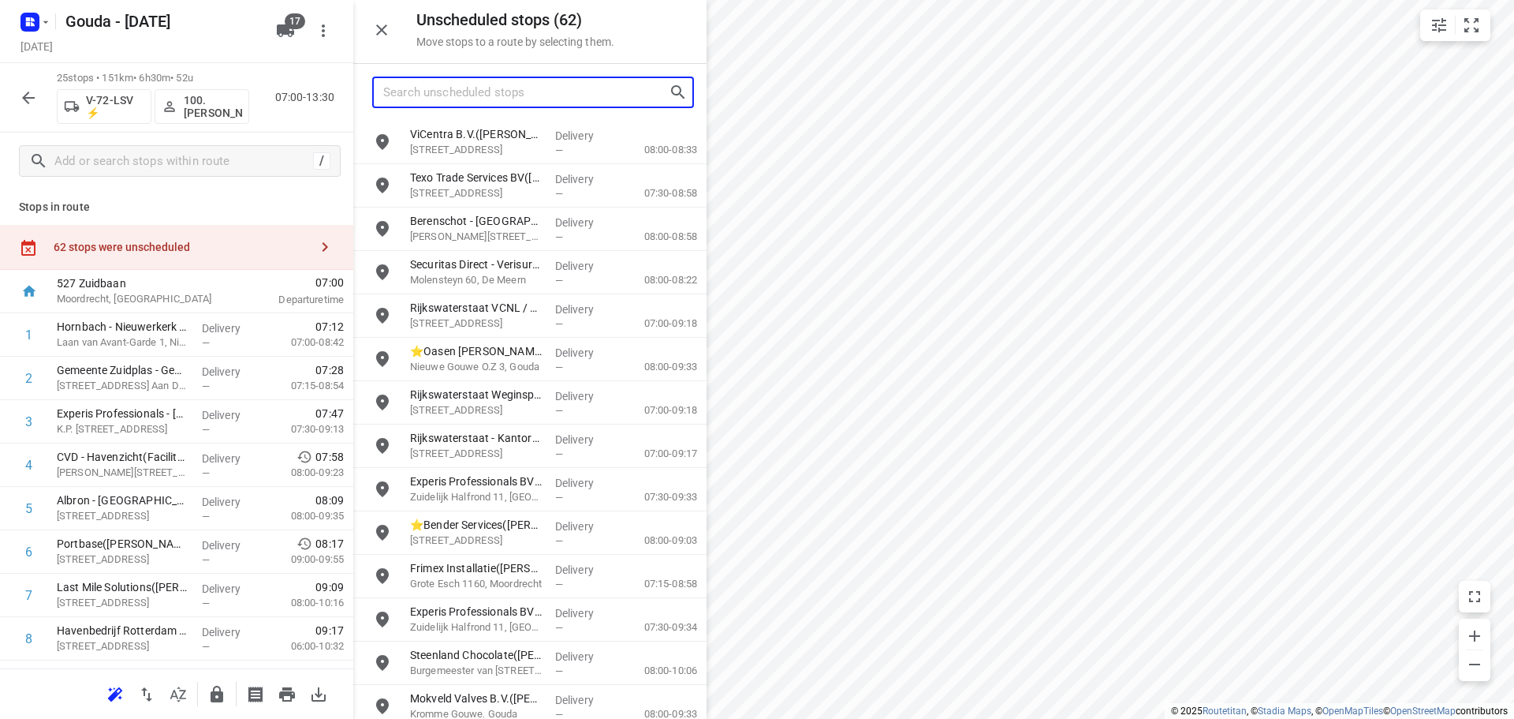
click at [517, 91] on input "Search unscheduled stops" at bounding box center [526, 92] width 286 height 24
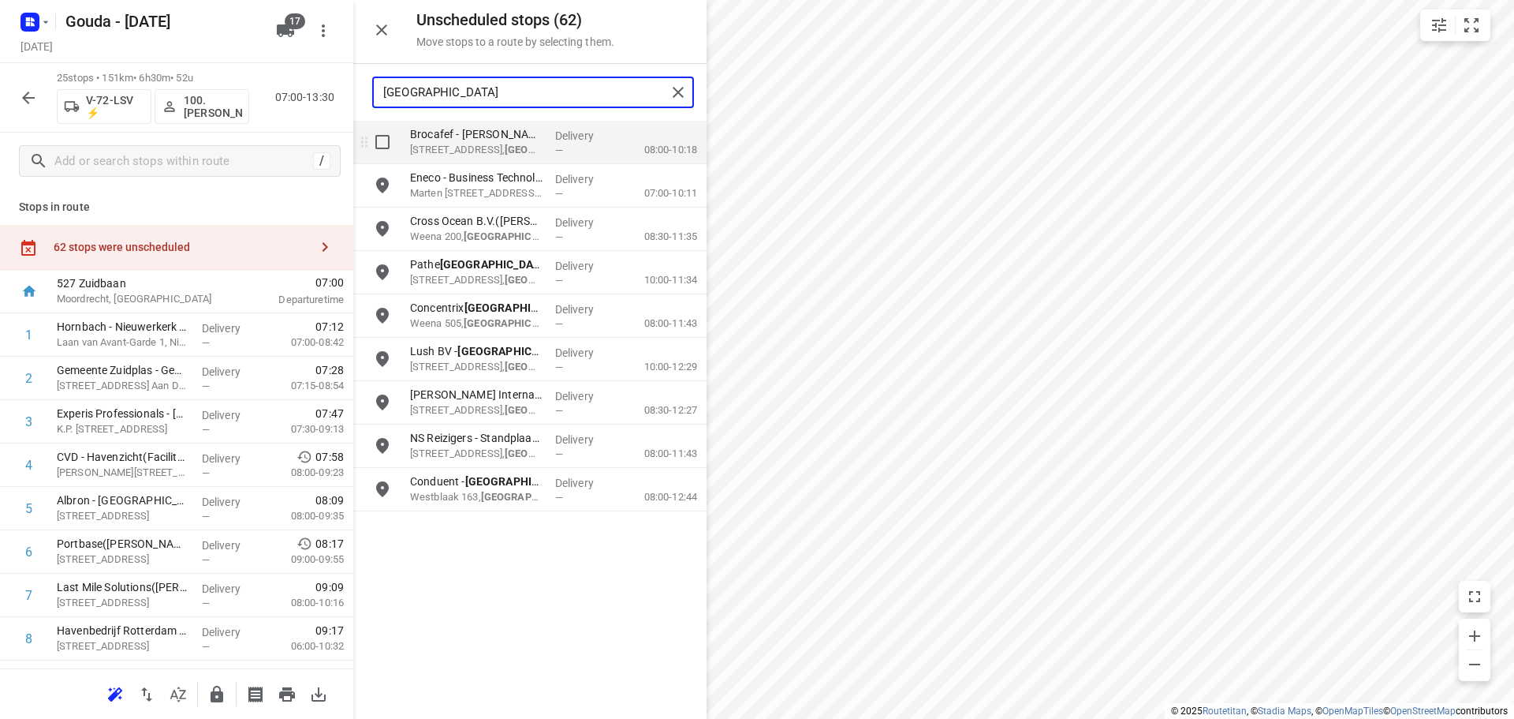
type input "rotterdam"
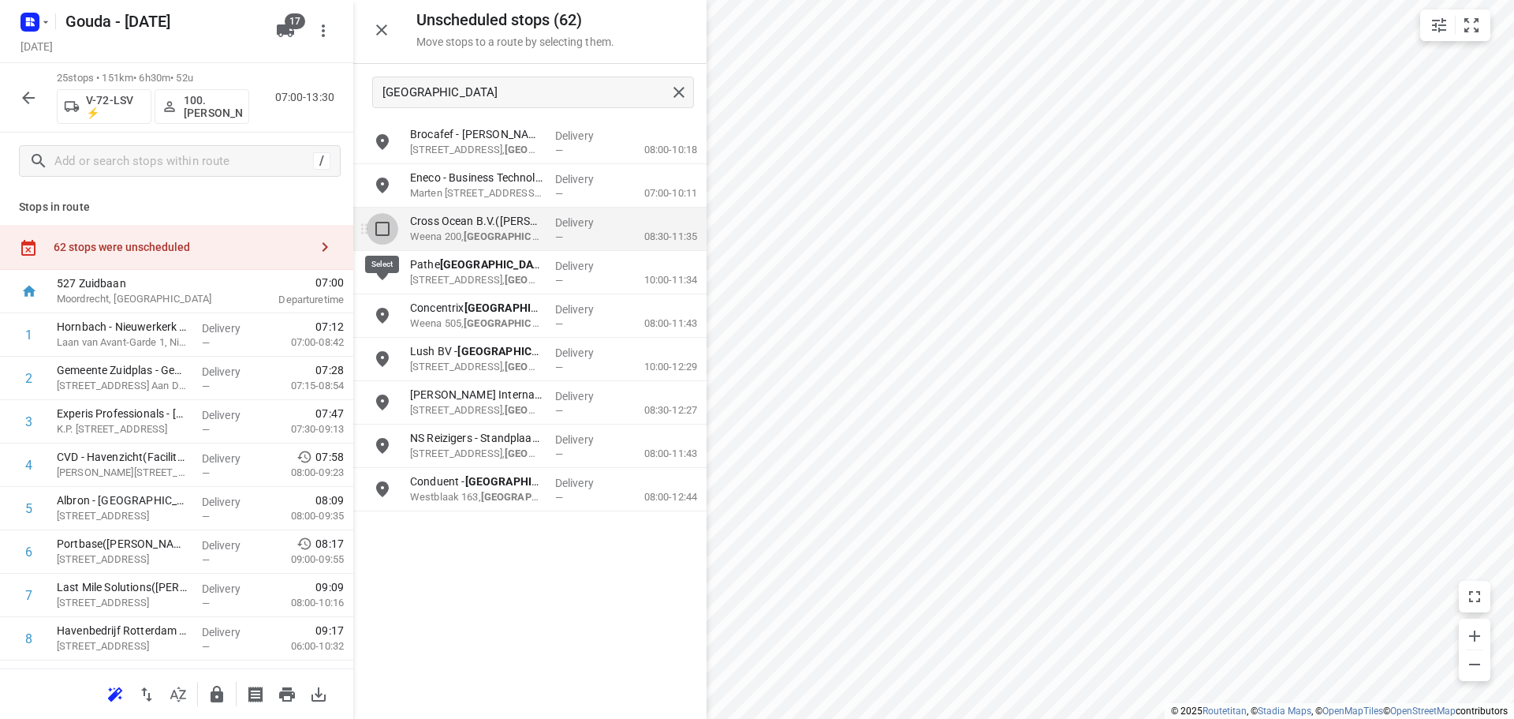
click at [385, 237] on input "grid" at bounding box center [383, 229] width 32 height 32
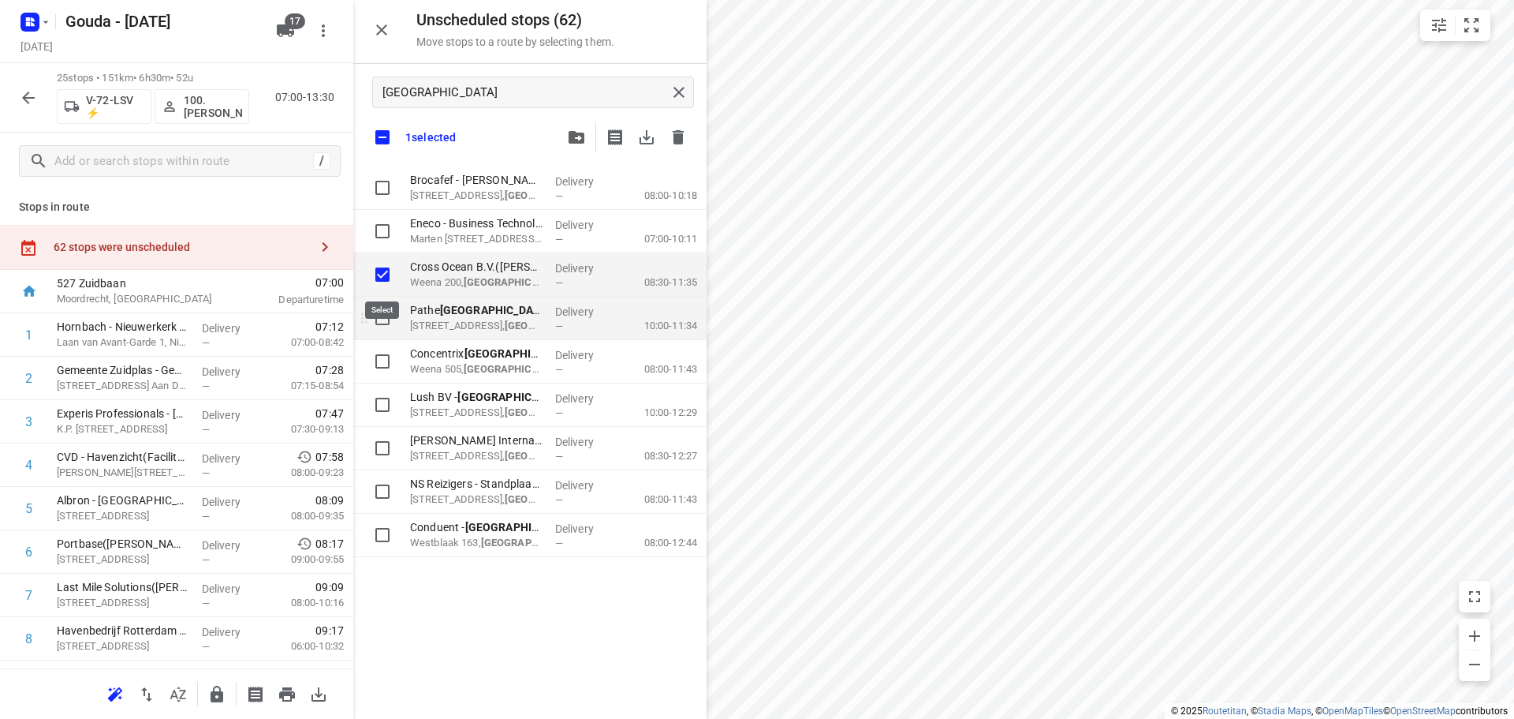
checkbox input "true"
click at [378, 321] on input "grid" at bounding box center [383, 318] width 32 height 32
checkbox input "true"
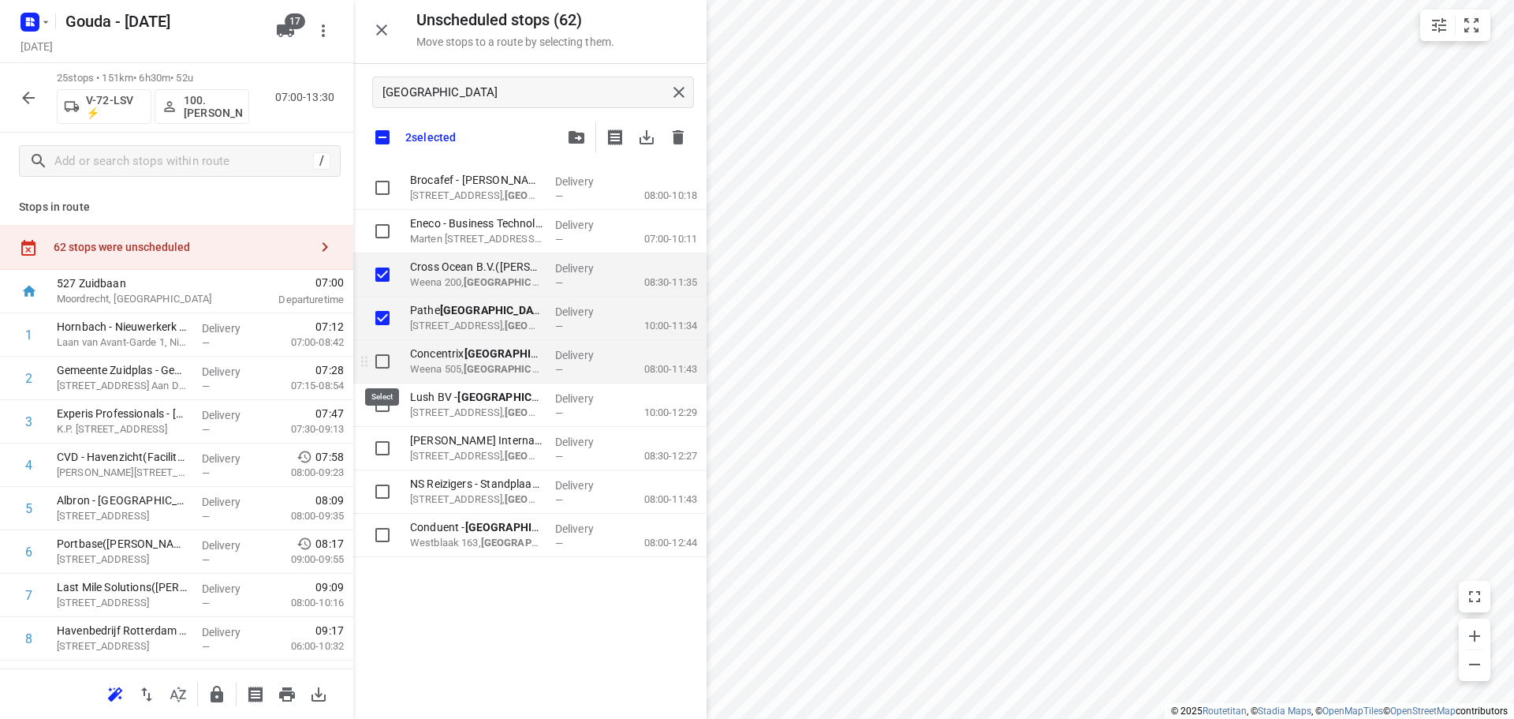
click at [380, 367] on input "grid" at bounding box center [383, 361] width 32 height 32
checkbox input "true"
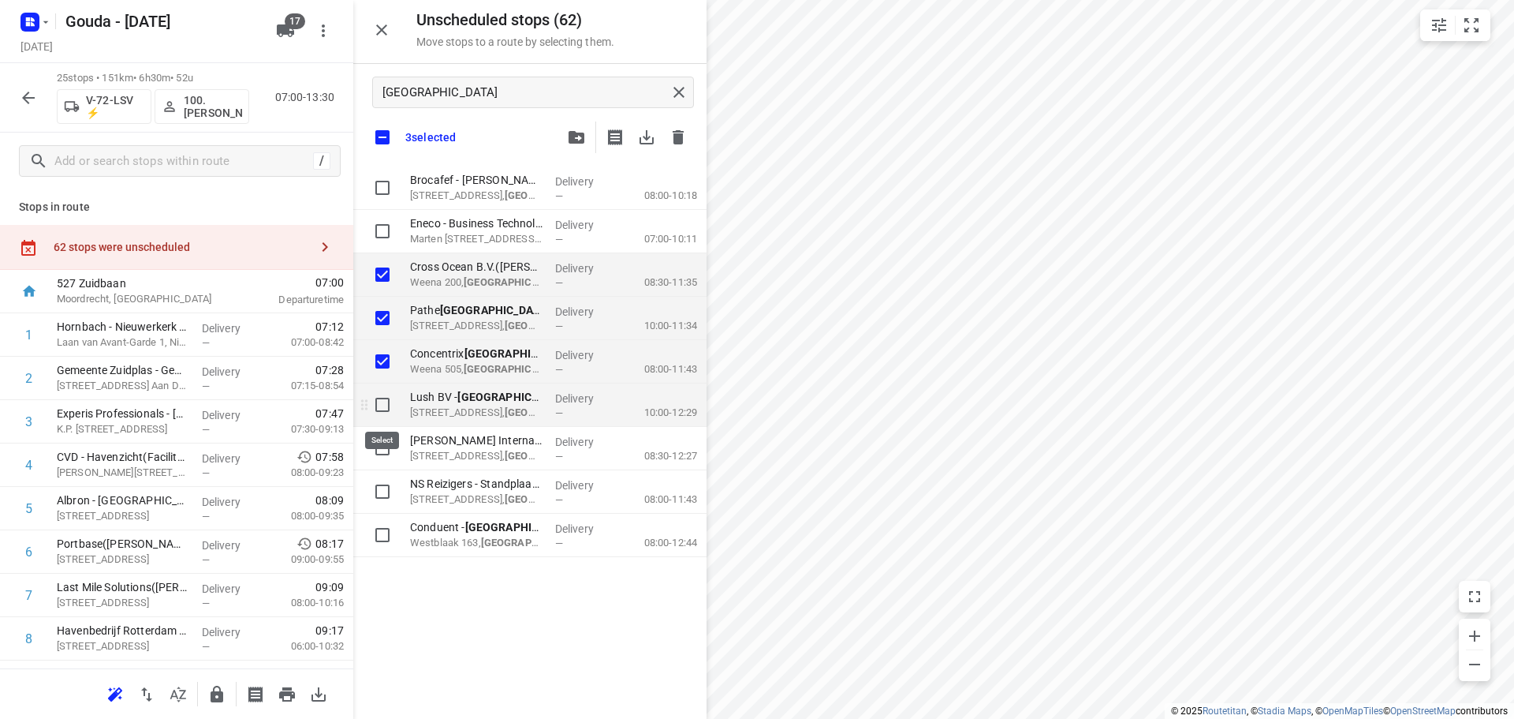
click at [370, 418] on input "grid" at bounding box center [383, 405] width 32 height 32
checkbox input "true"
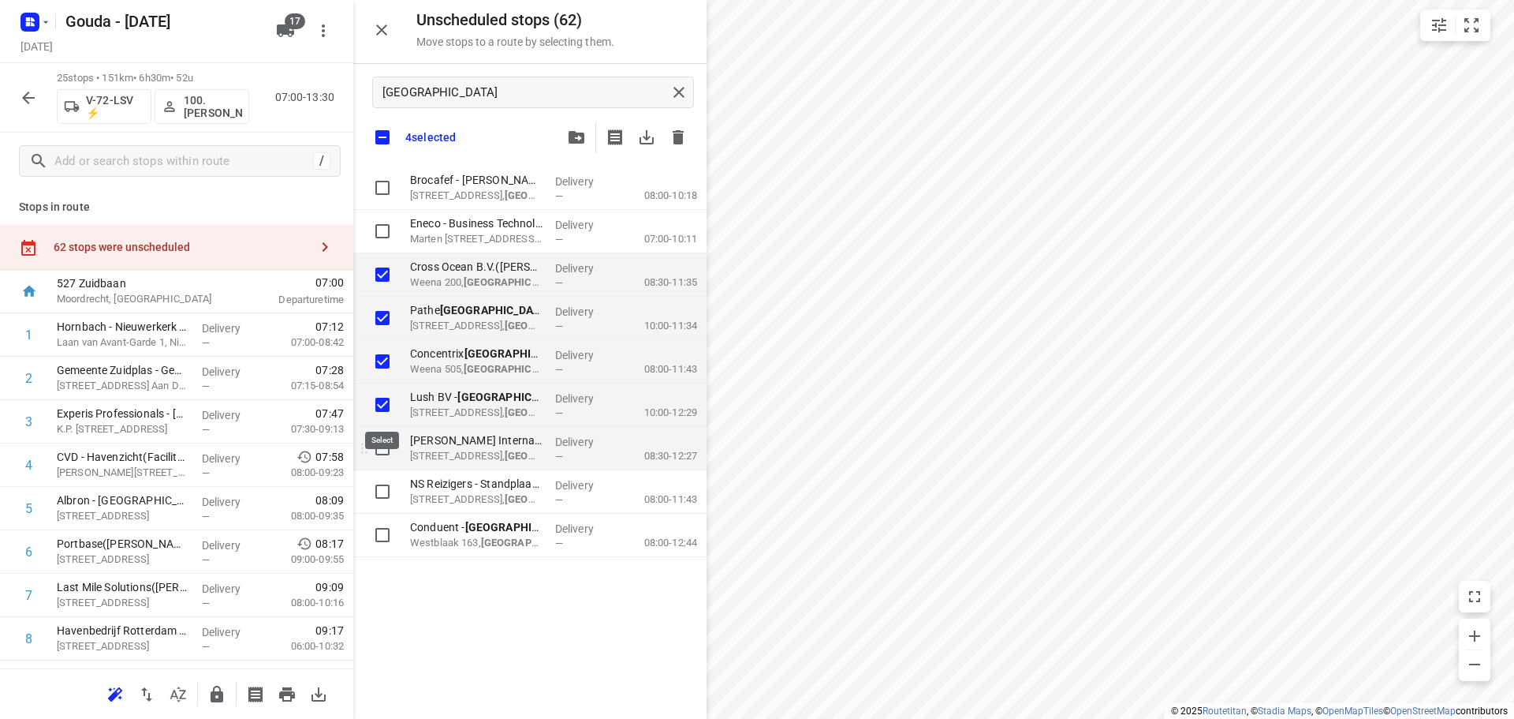
checkbox input "true"
click at [372, 450] on input "grid" at bounding box center [383, 448] width 32 height 32
checkbox input "true"
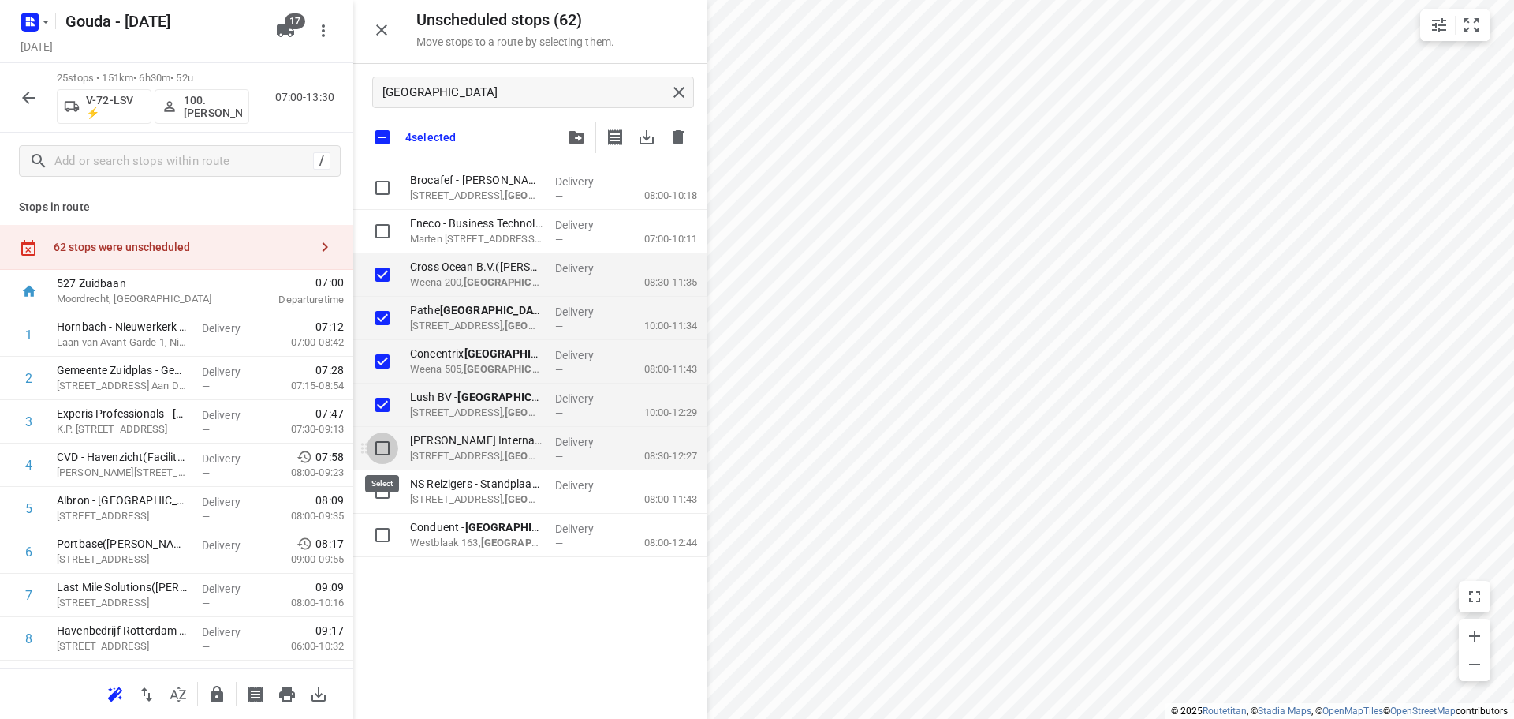
checkbox input "true"
click at [374, 491] on input "grid" at bounding box center [383, 492] width 32 height 32
checkbox input "true"
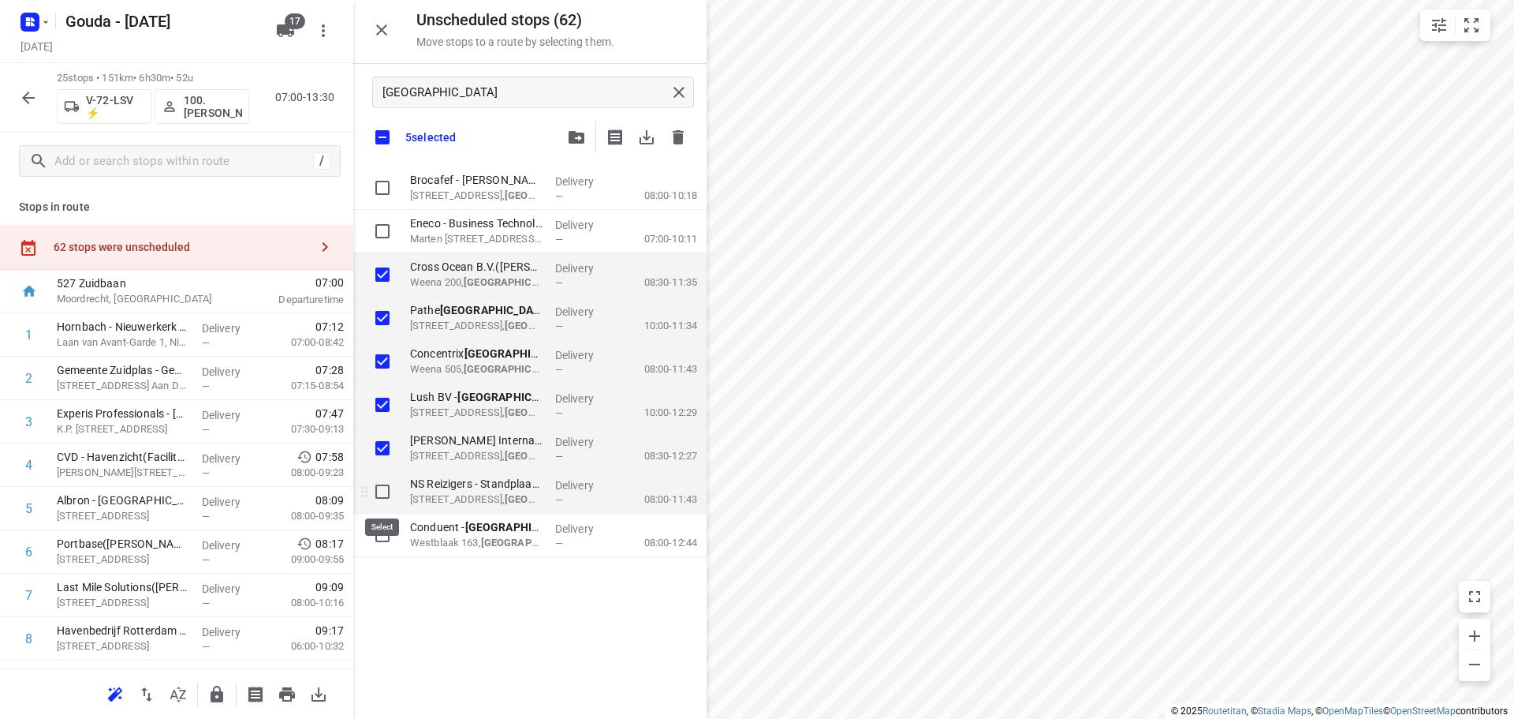
checkbox input "true"
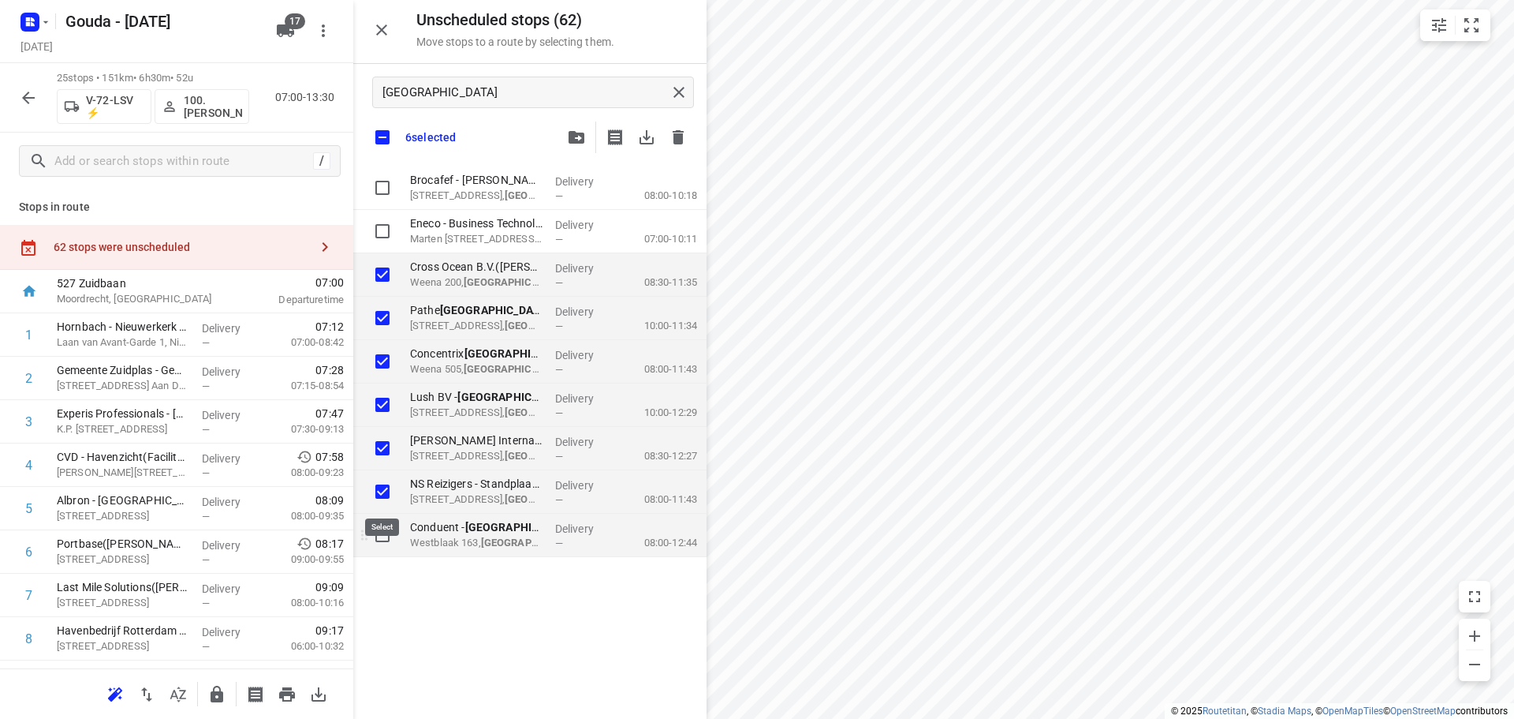
checkbox input "true"
click at [378, 534] on input "grid" at bounding box center [383, 535] width 32 height 32
checkbox input "true"
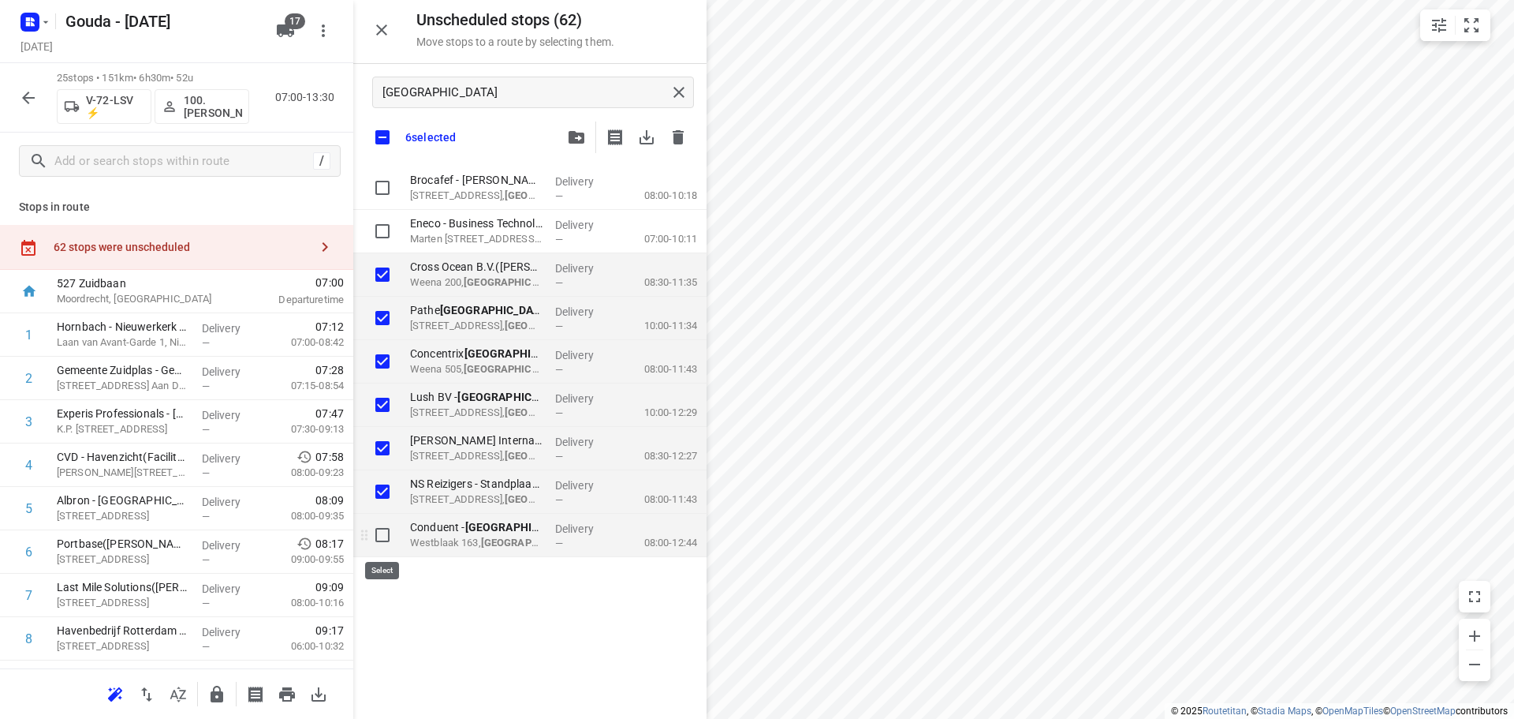
checkbox input "true"
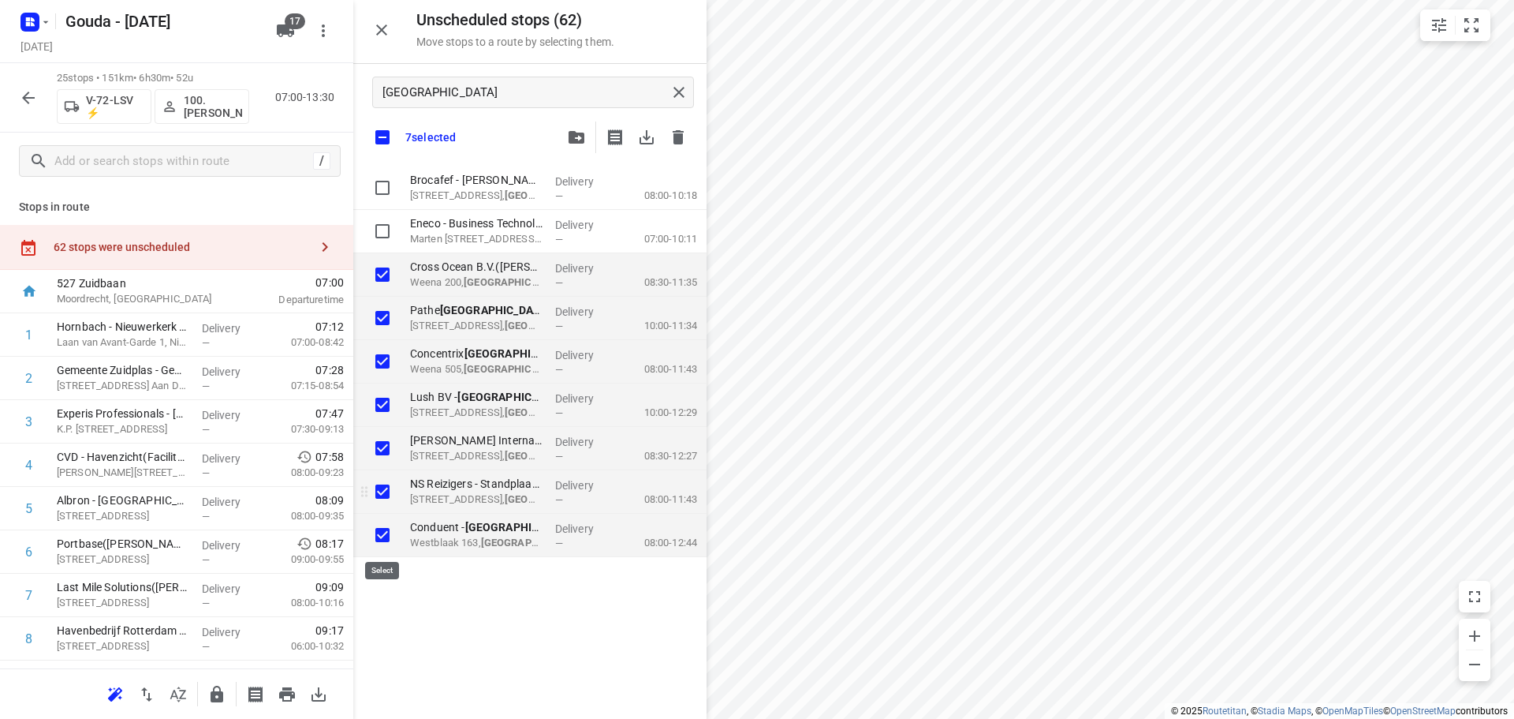
checkbox input "true"
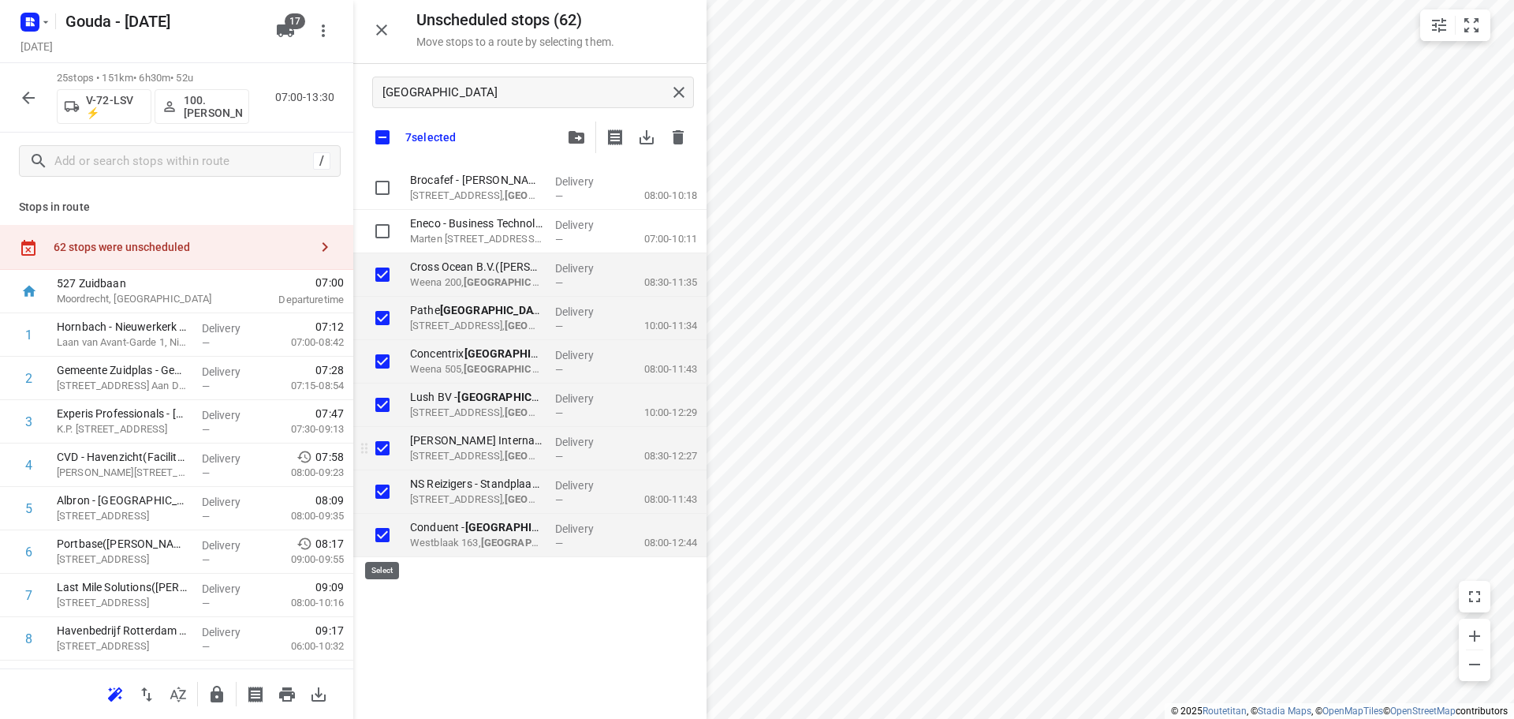
checkbox input "true"
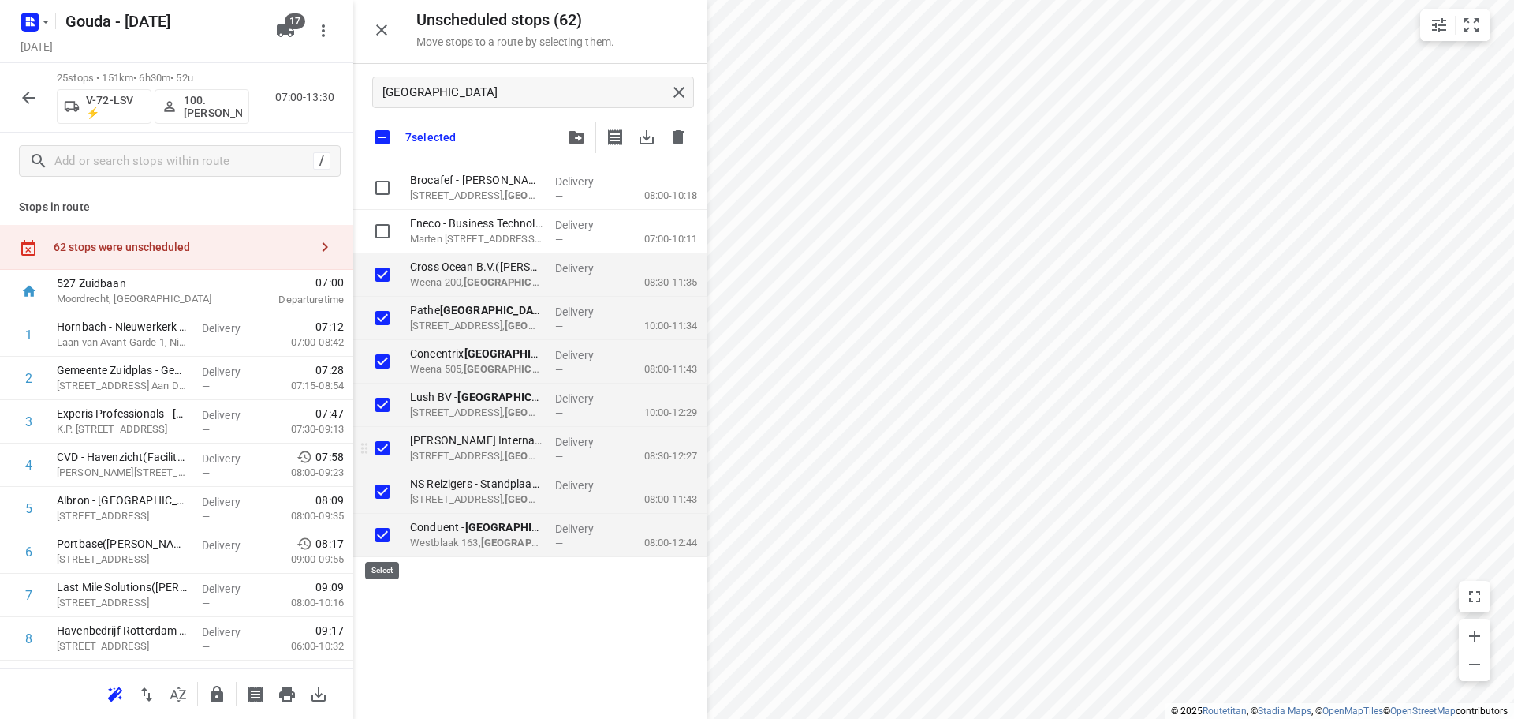
checkbox input "true"
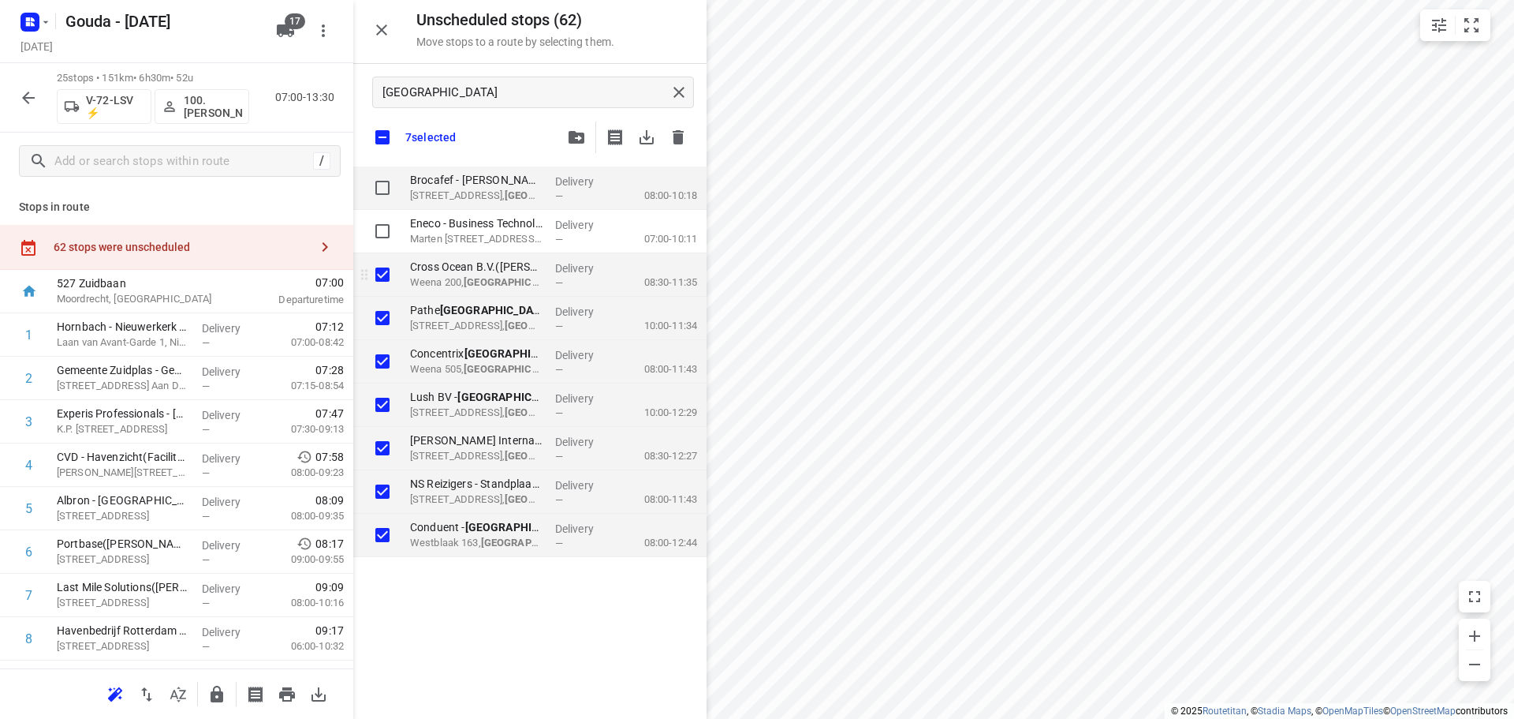
checkbox input "true"
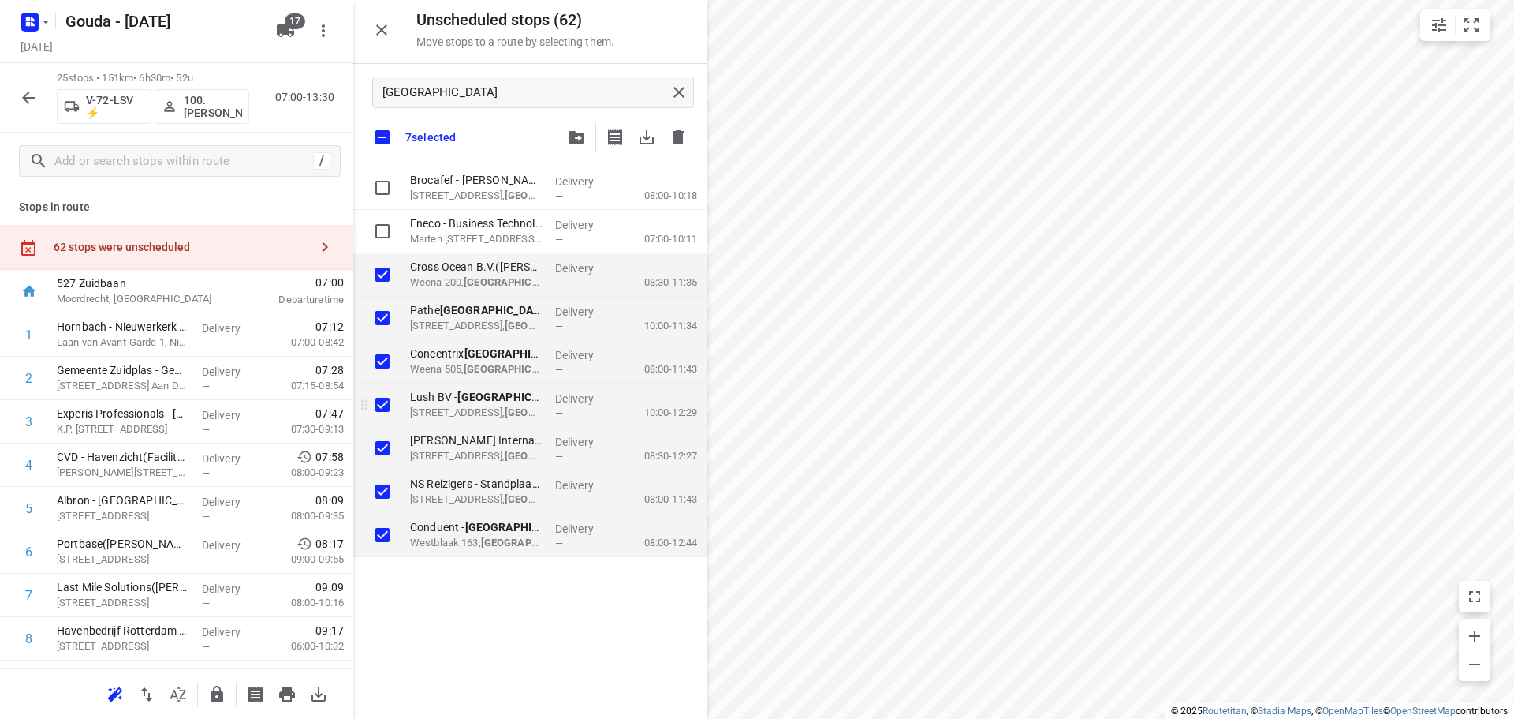
checkbox input "true"
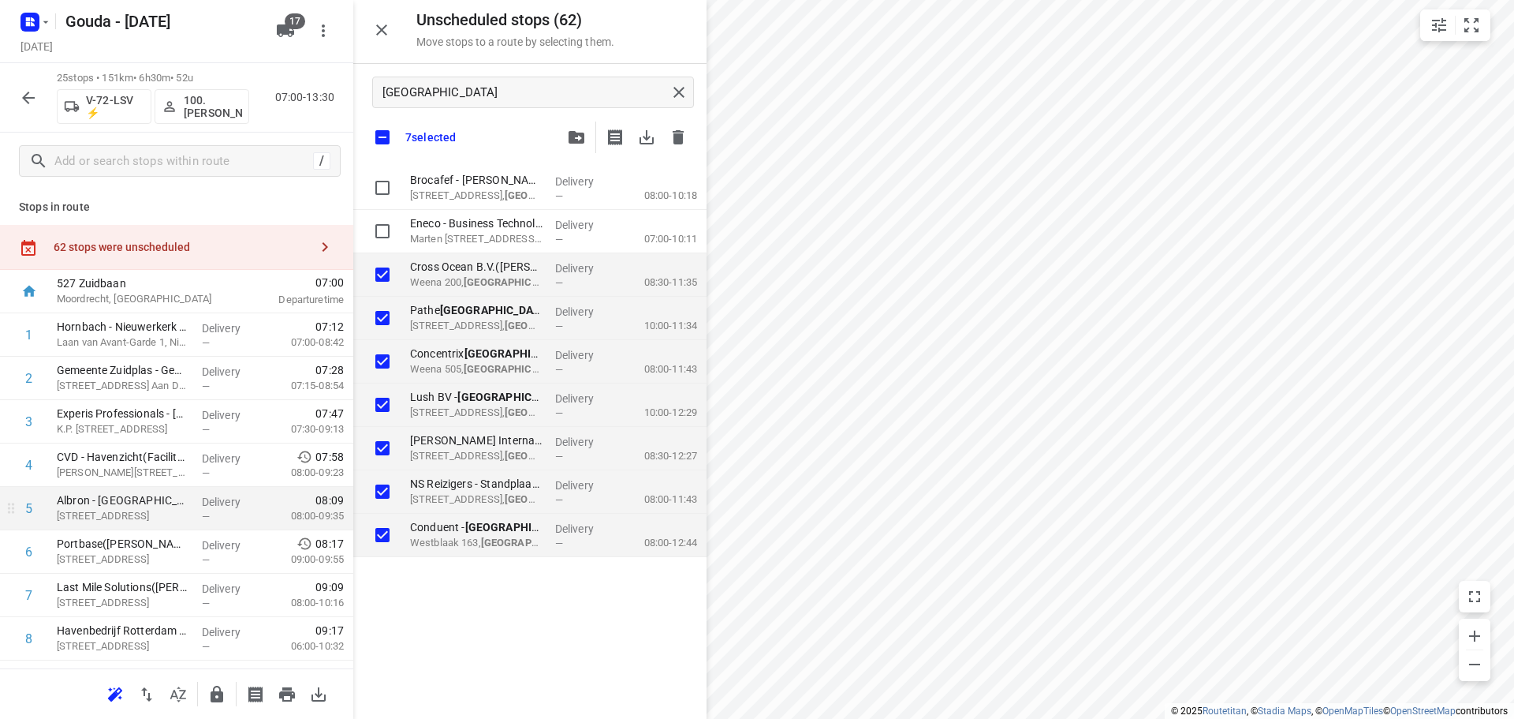
checkbox input "true"
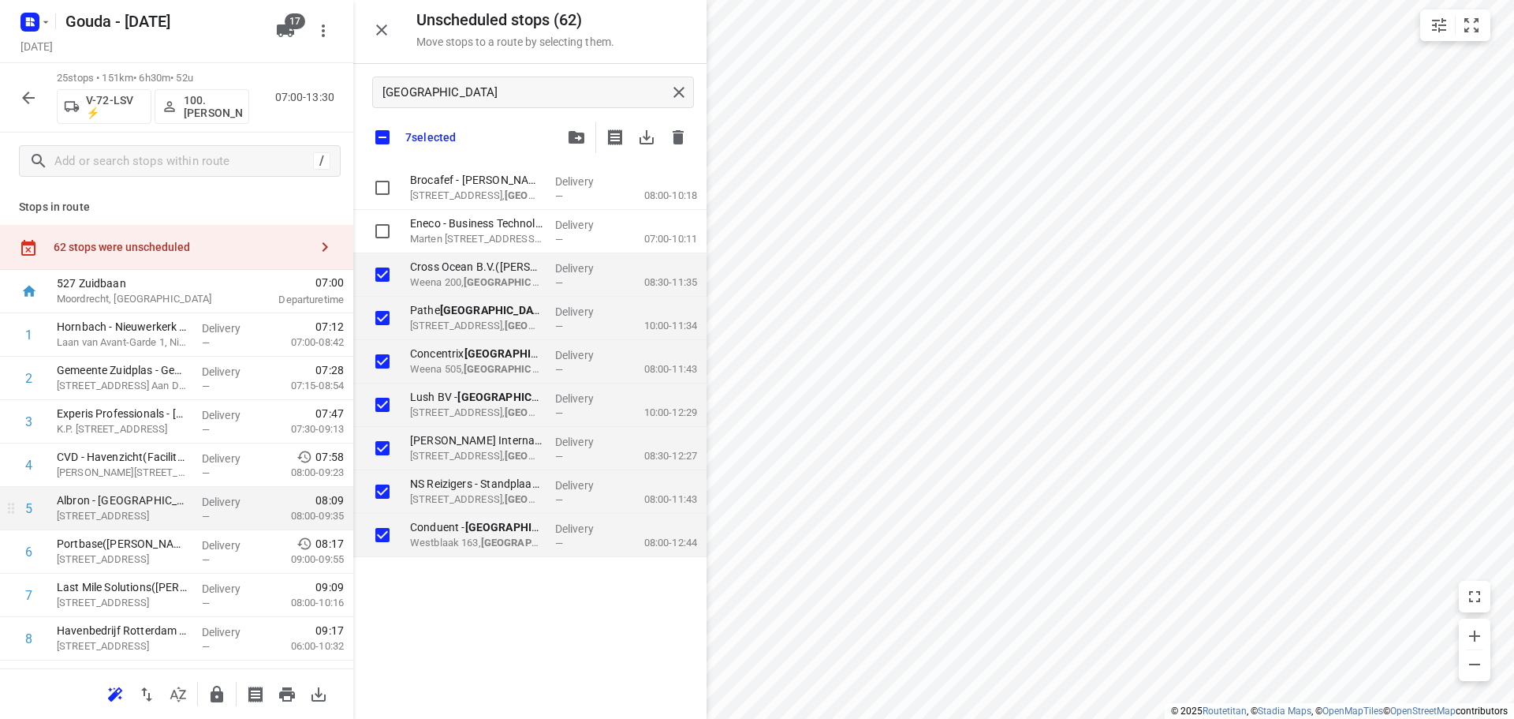
checkbox input "true"
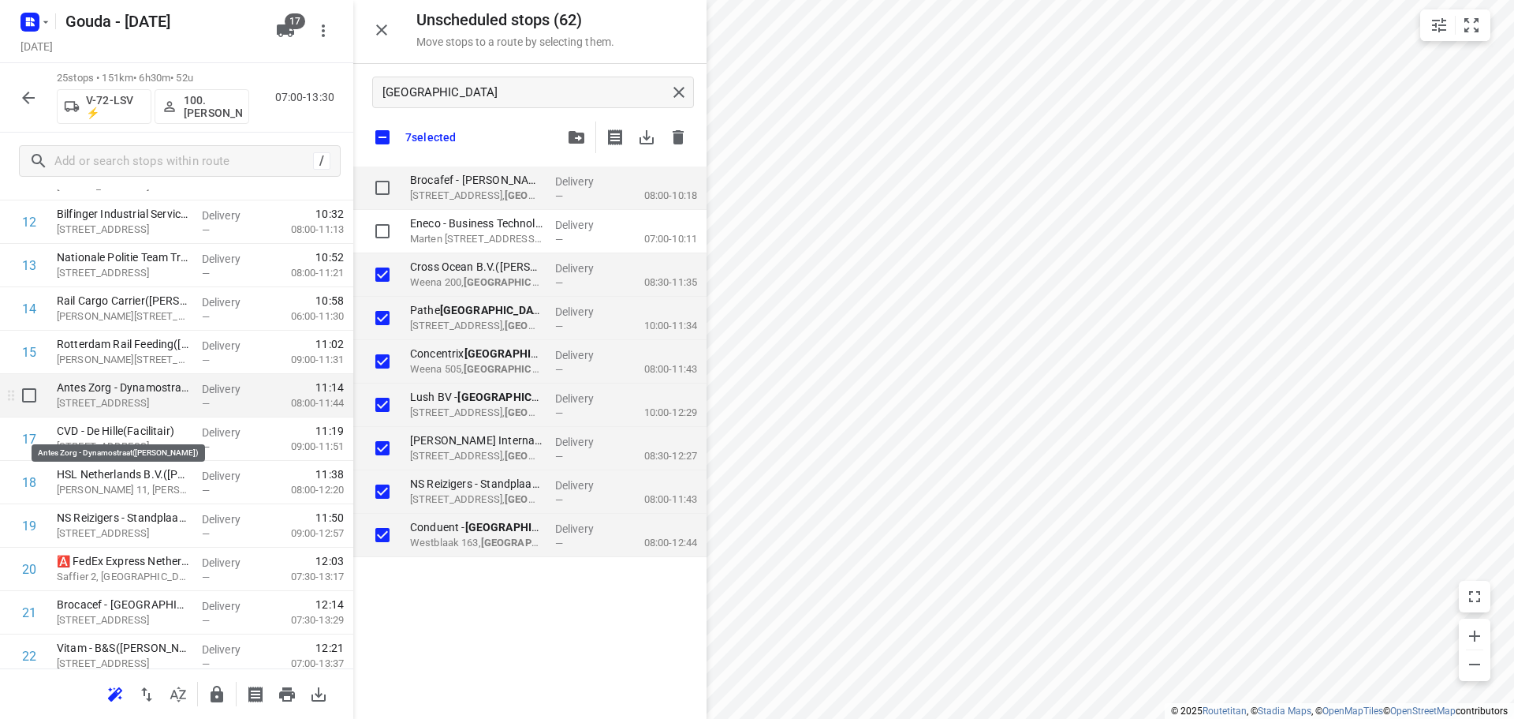
scroll to position [773, 0]
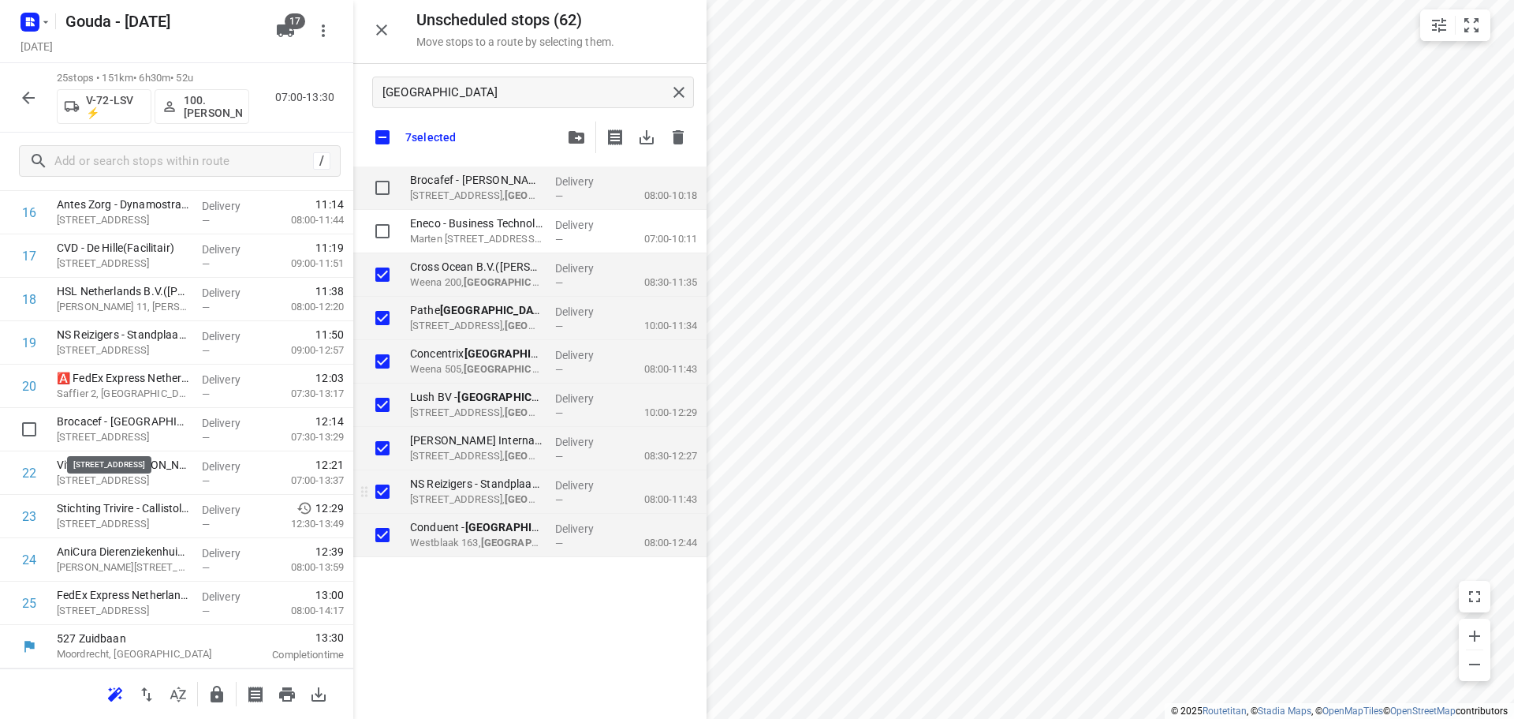
checkbox input "true"
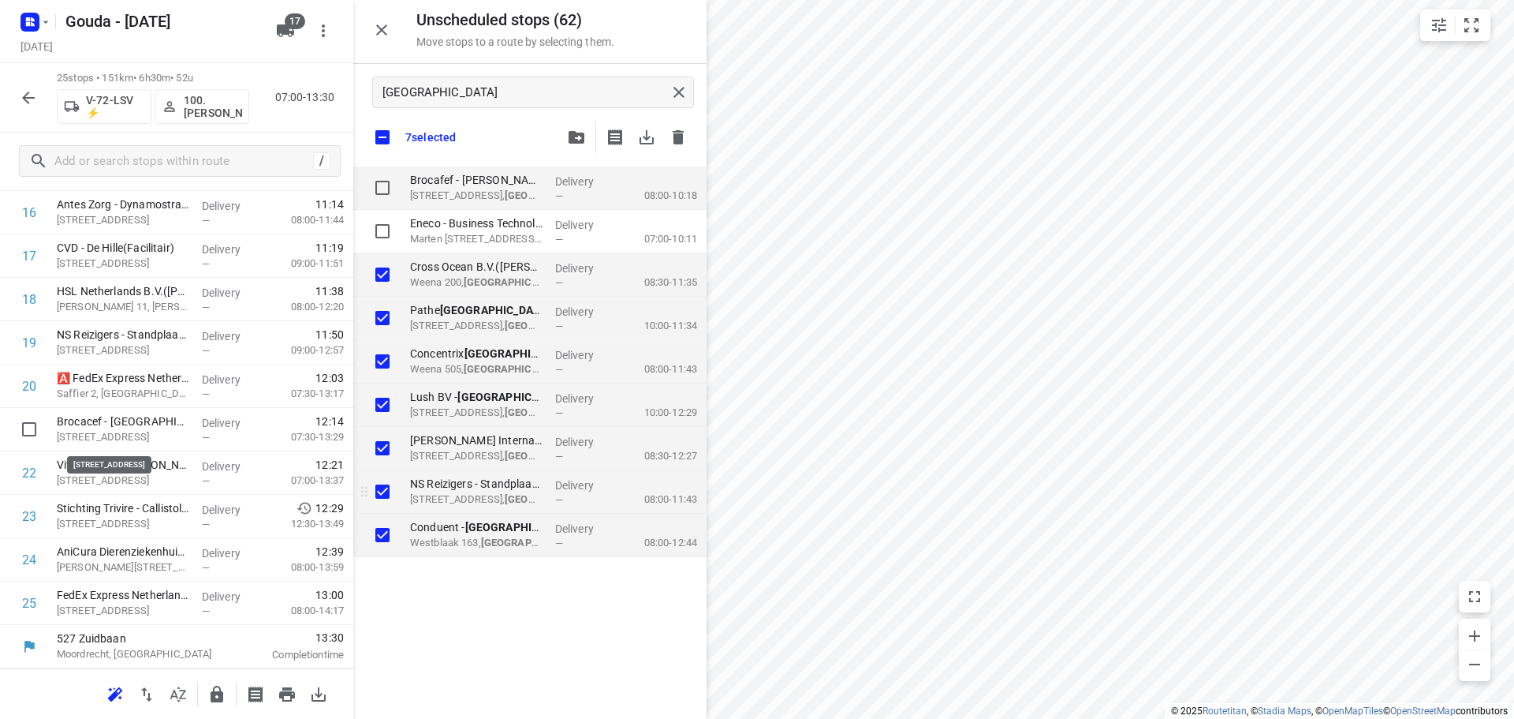
checkbox input "true"
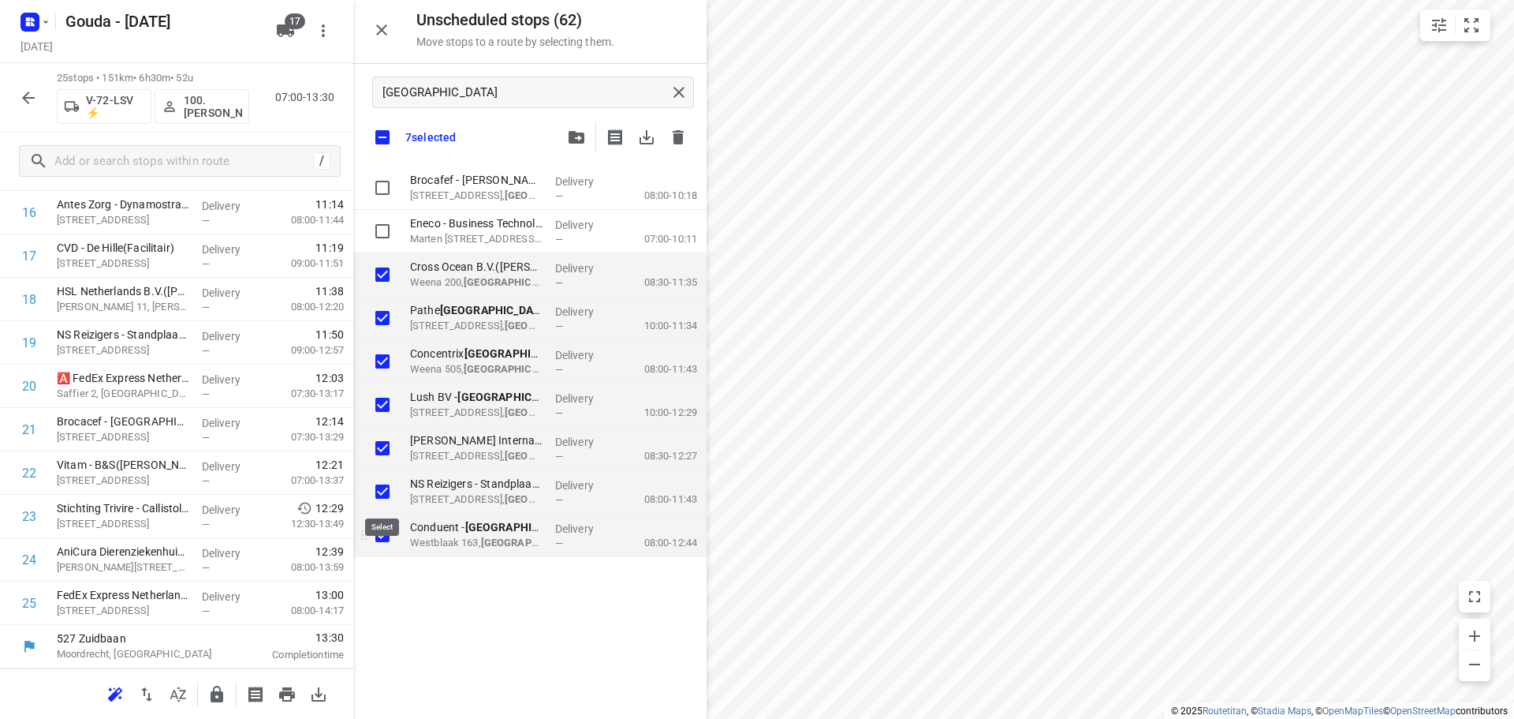
checkbox input "true"
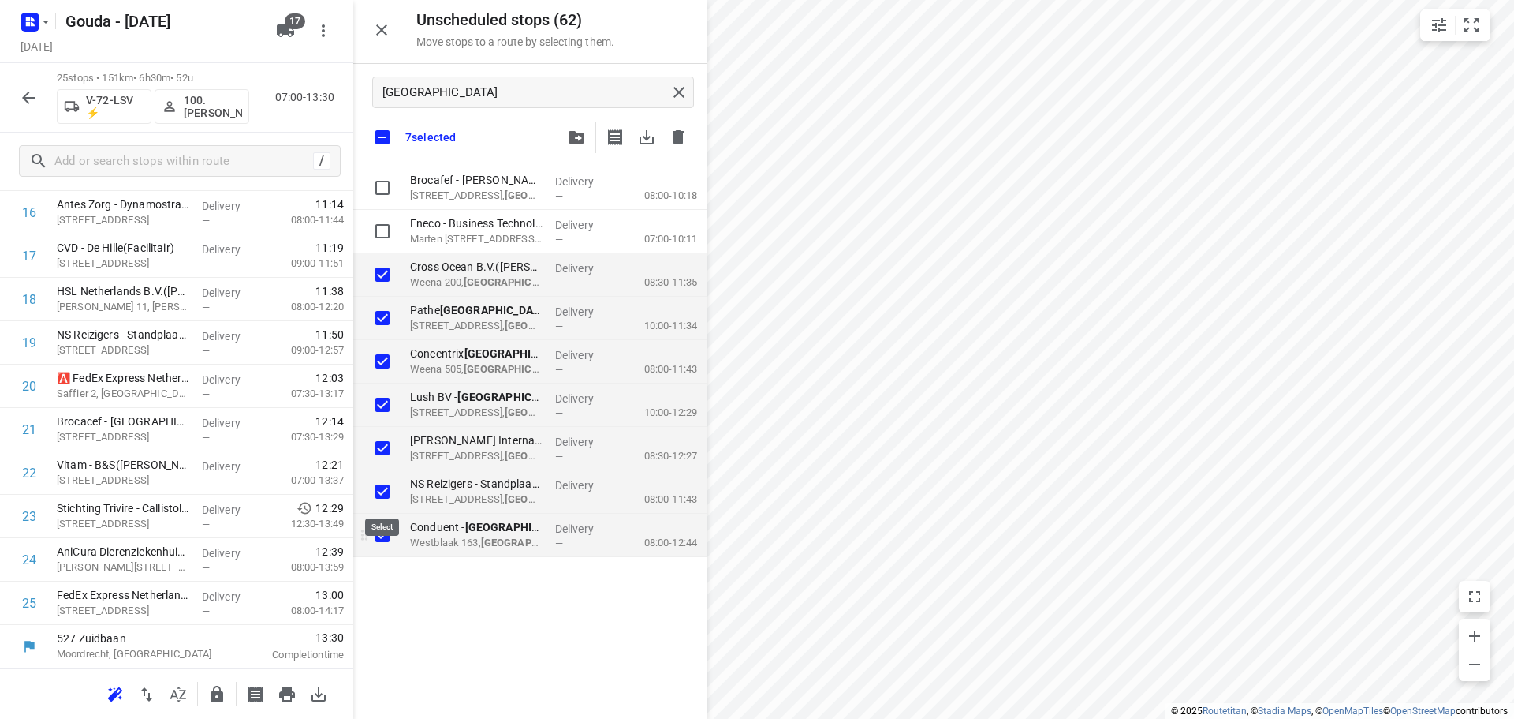
checkbox input "true"
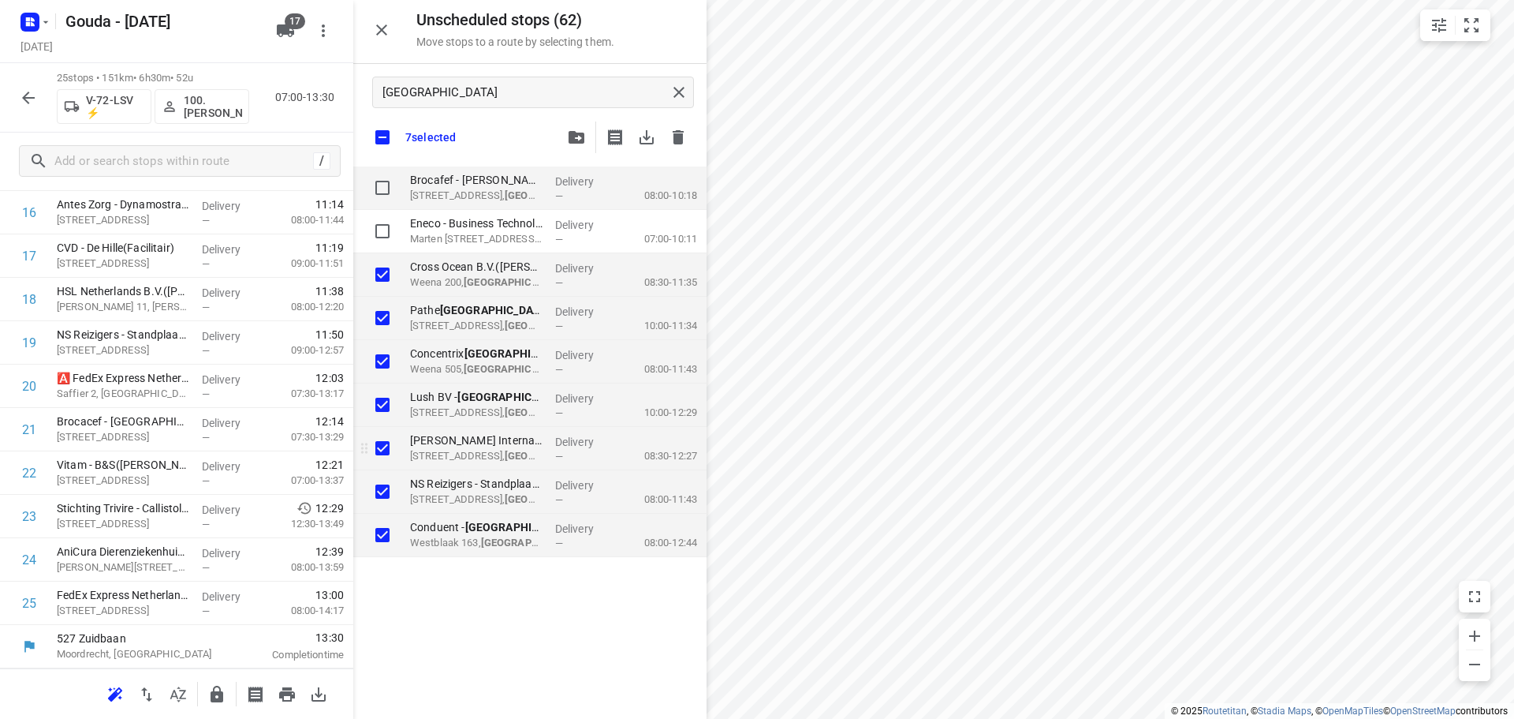
checkbox input "true"
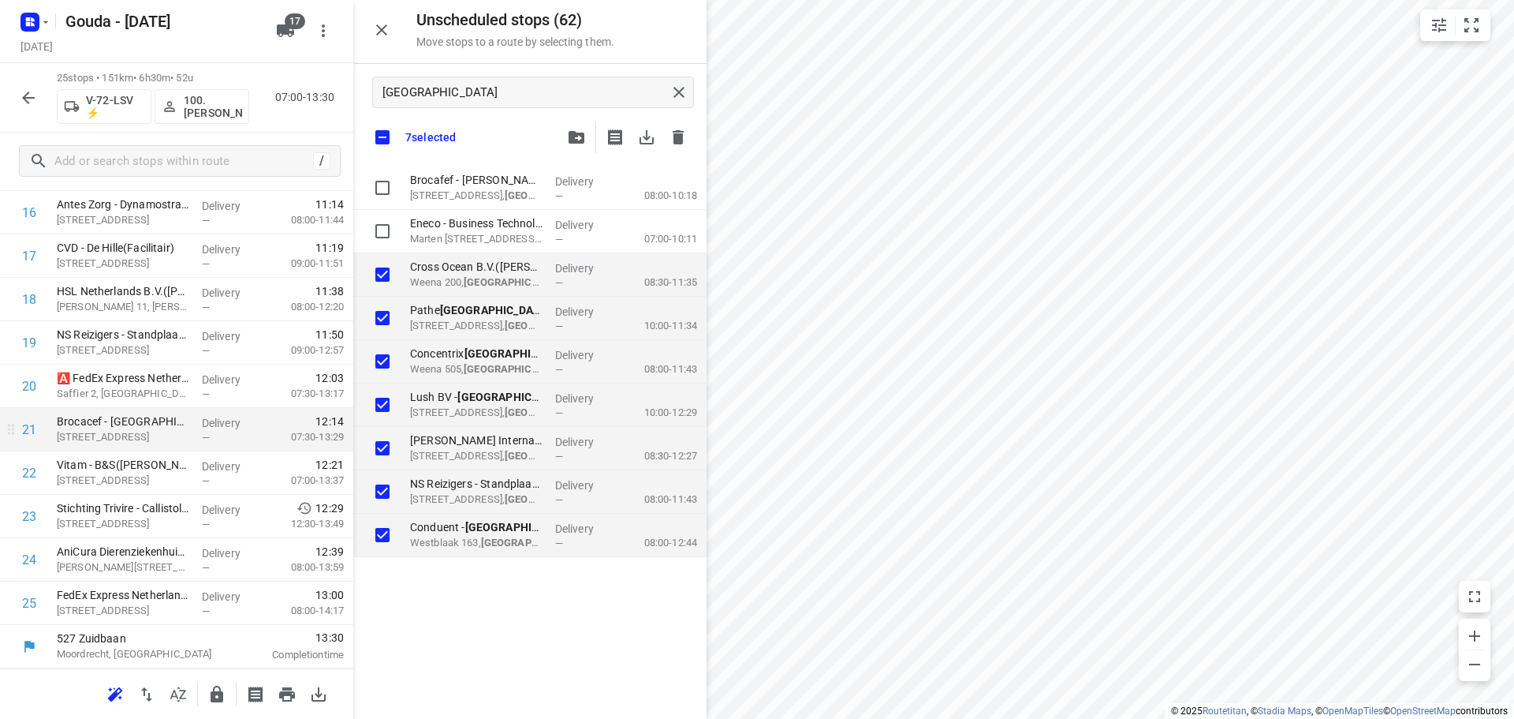
checkbox input "true"
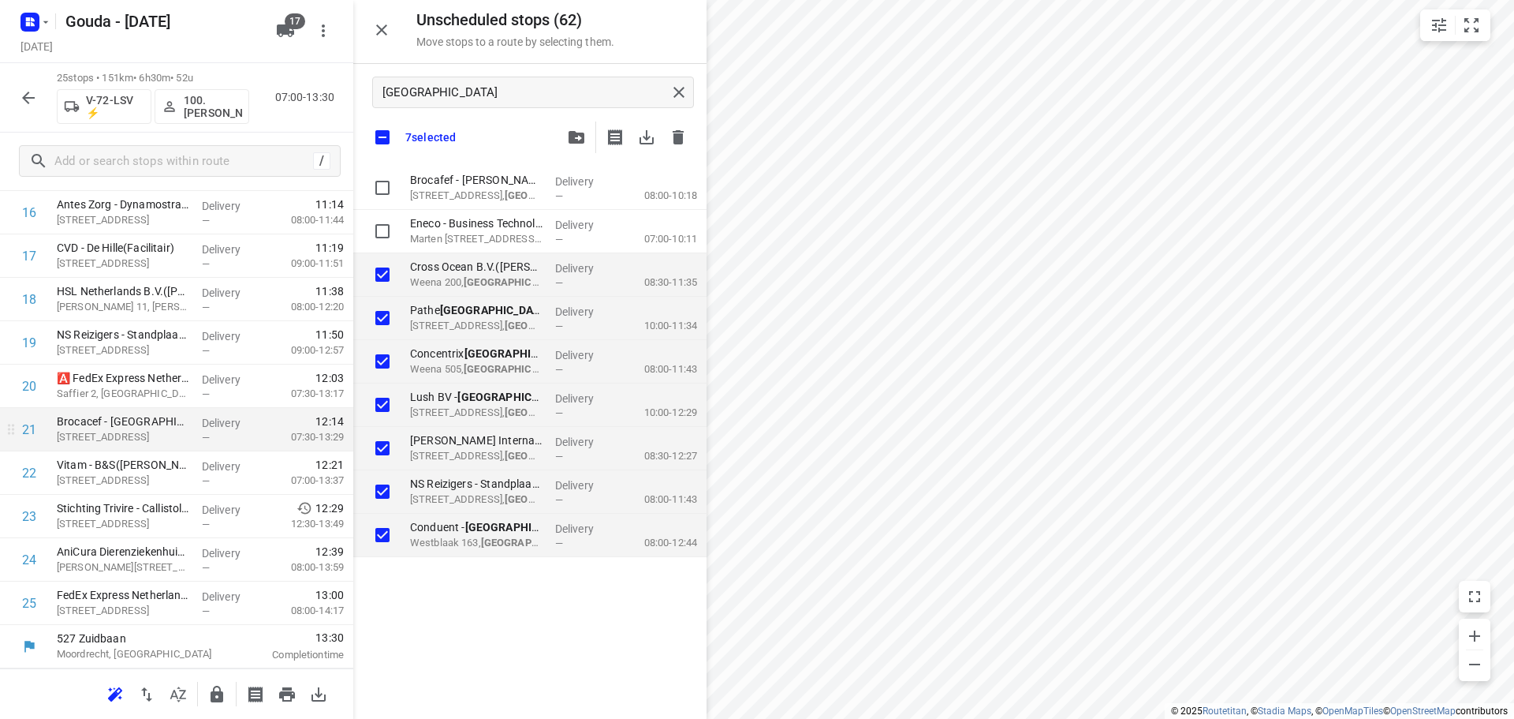
checkbox input "true"
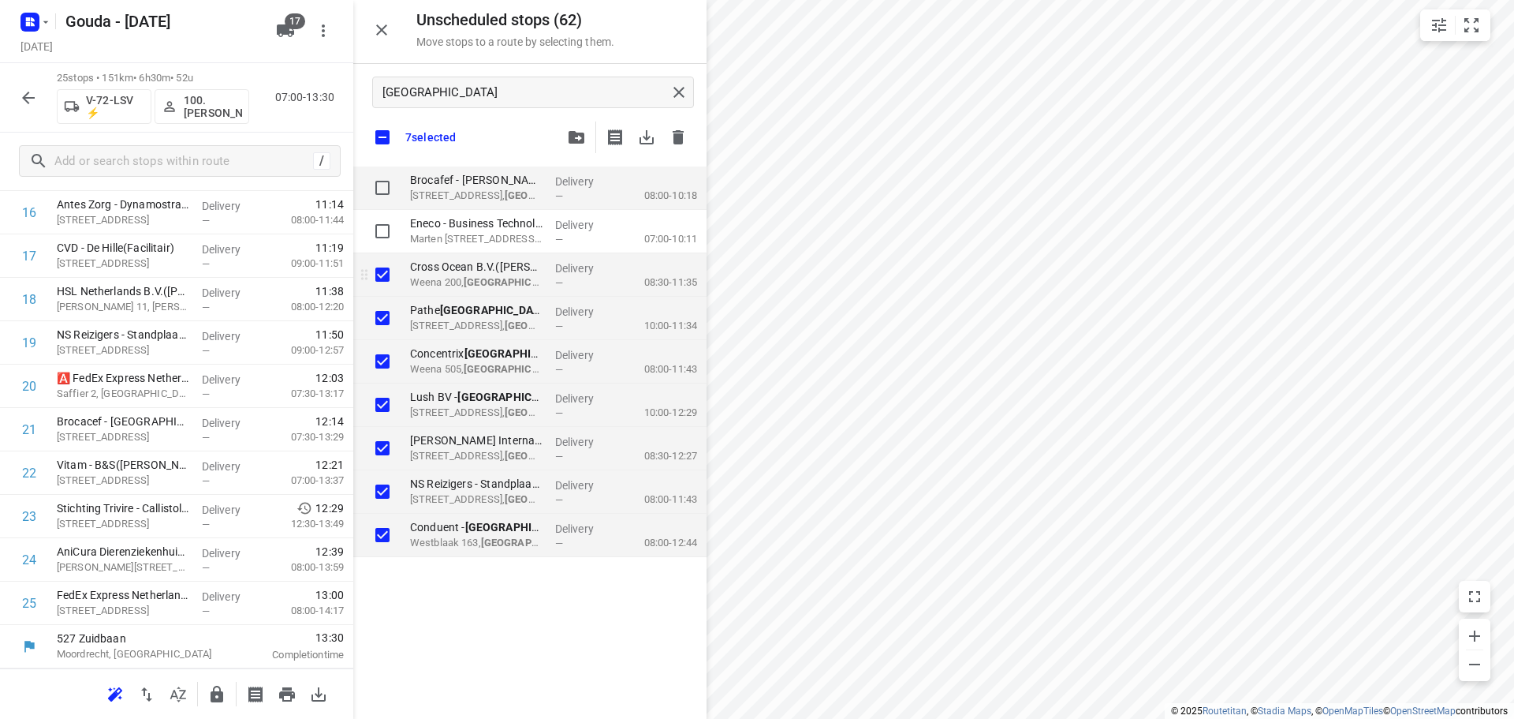
checkbox input "true"
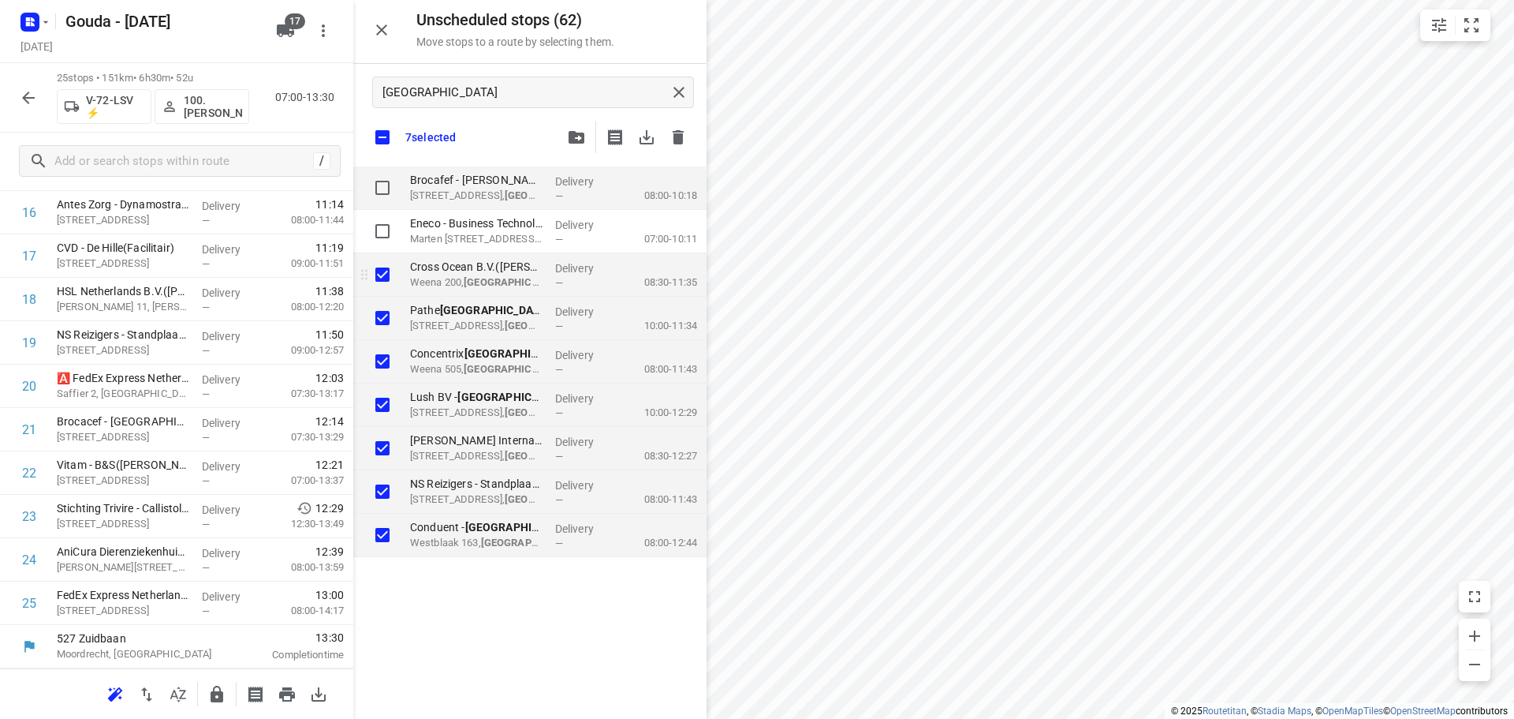
checkbox input "true"
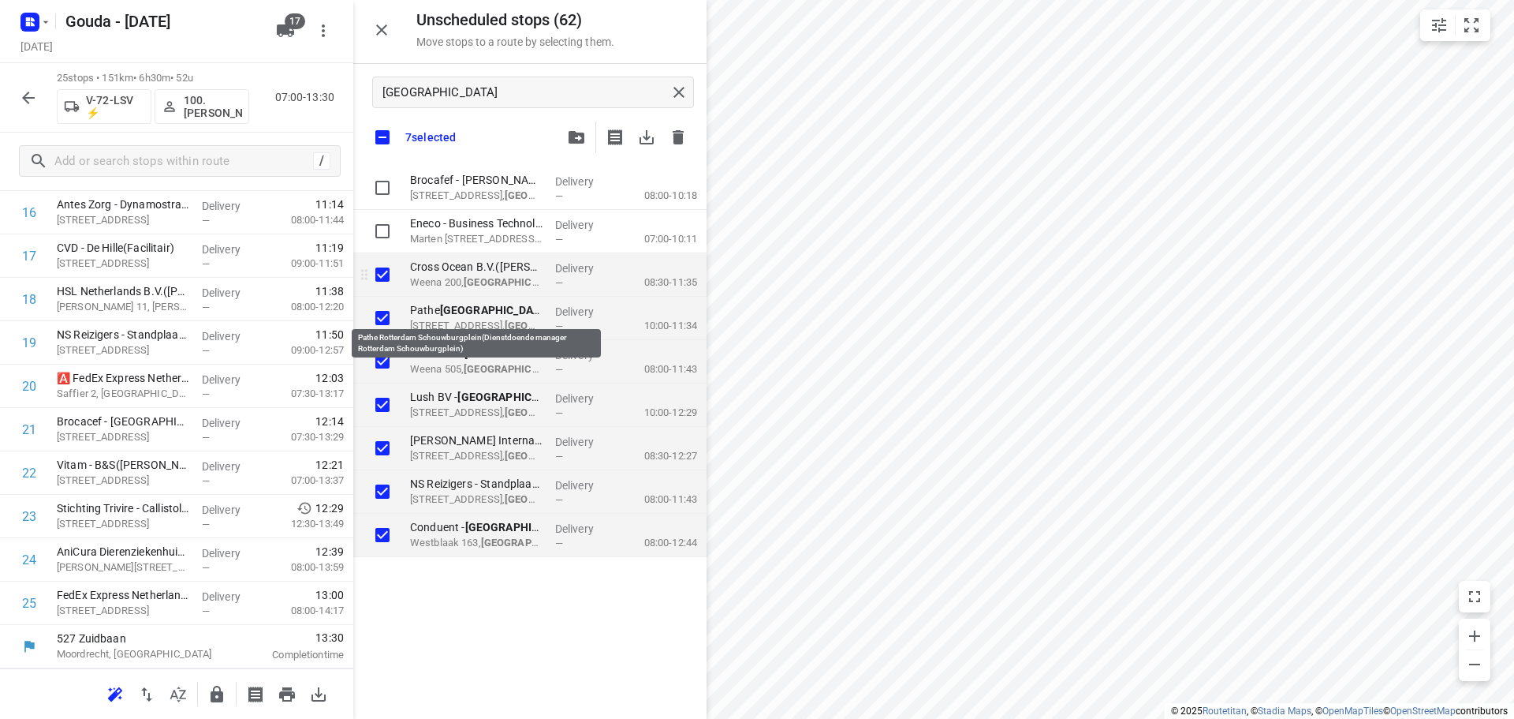
checkbox input "true"
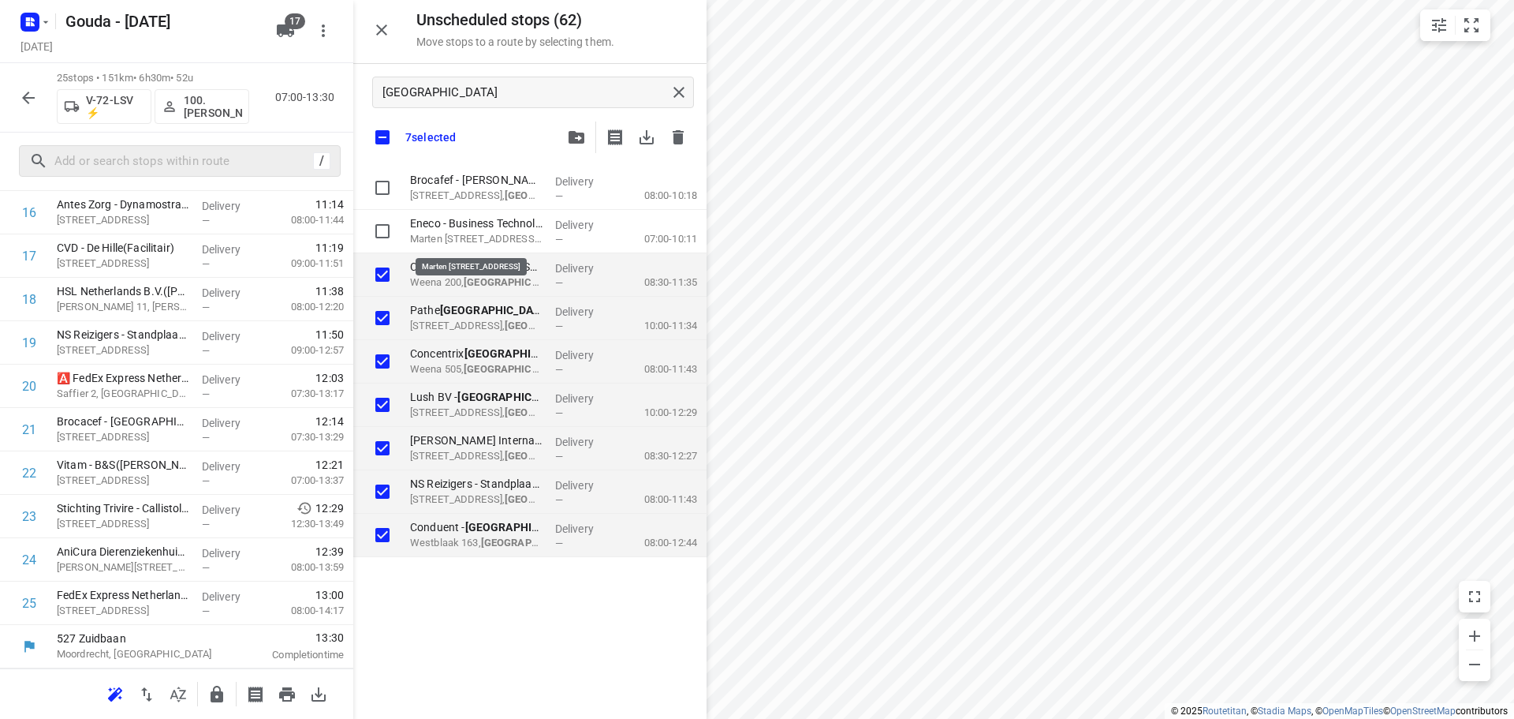
checkbox input "true"
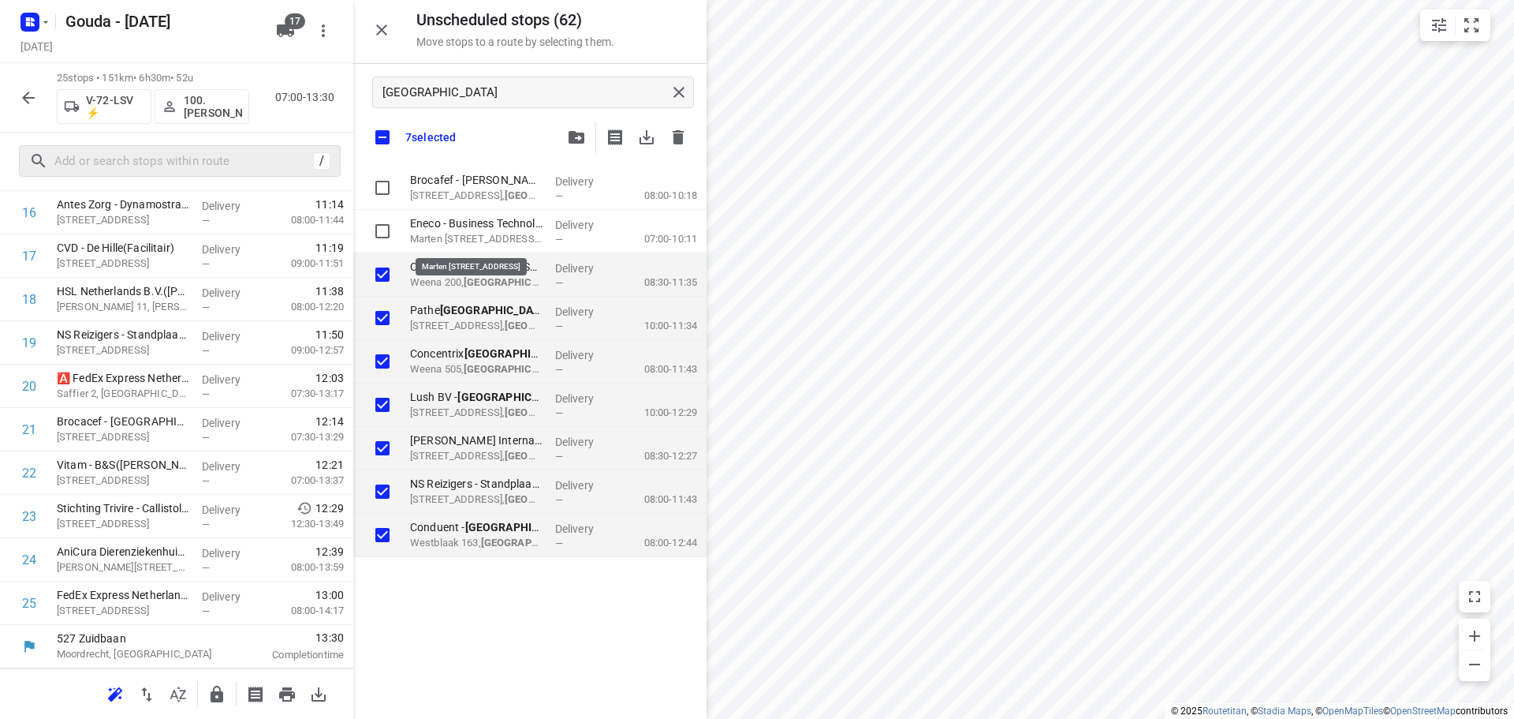
checkbox input "true"
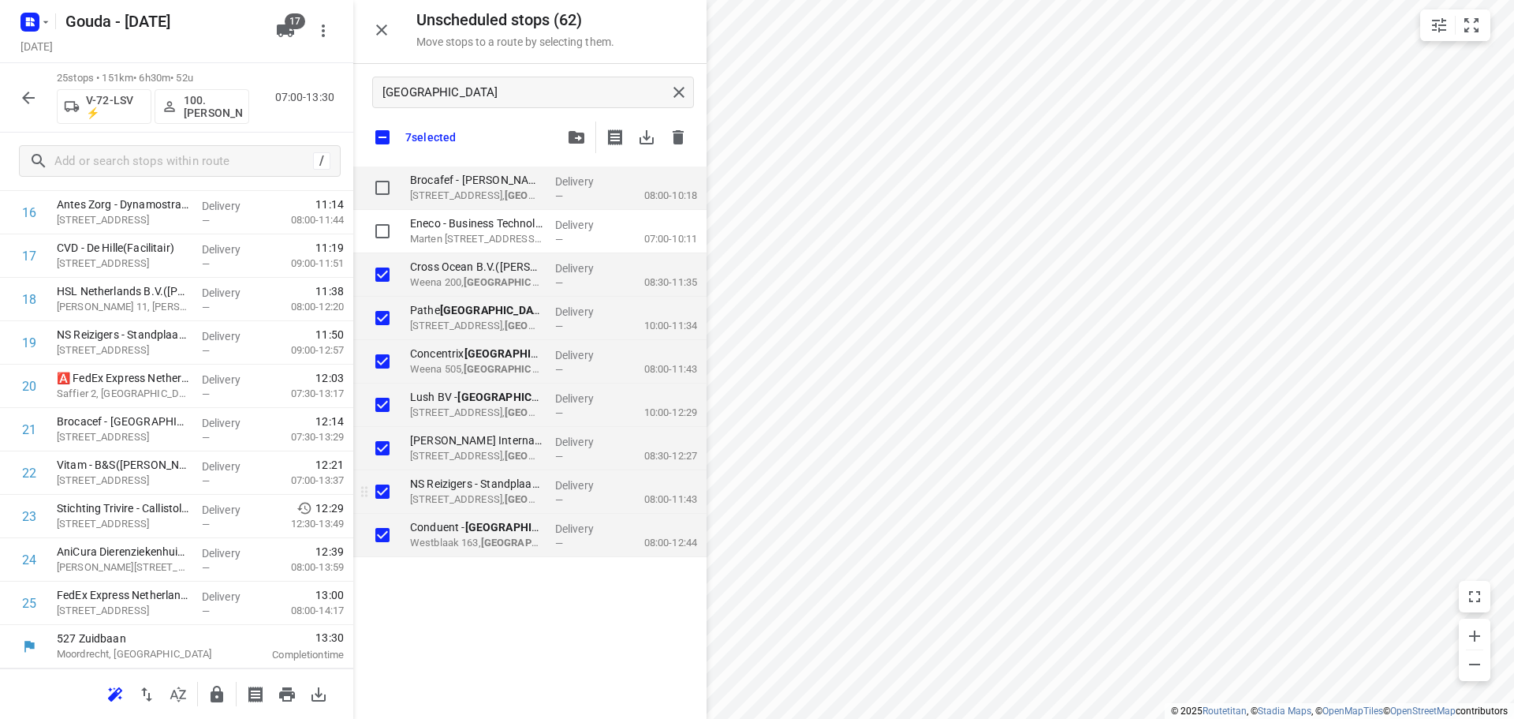
checkbox input "true"
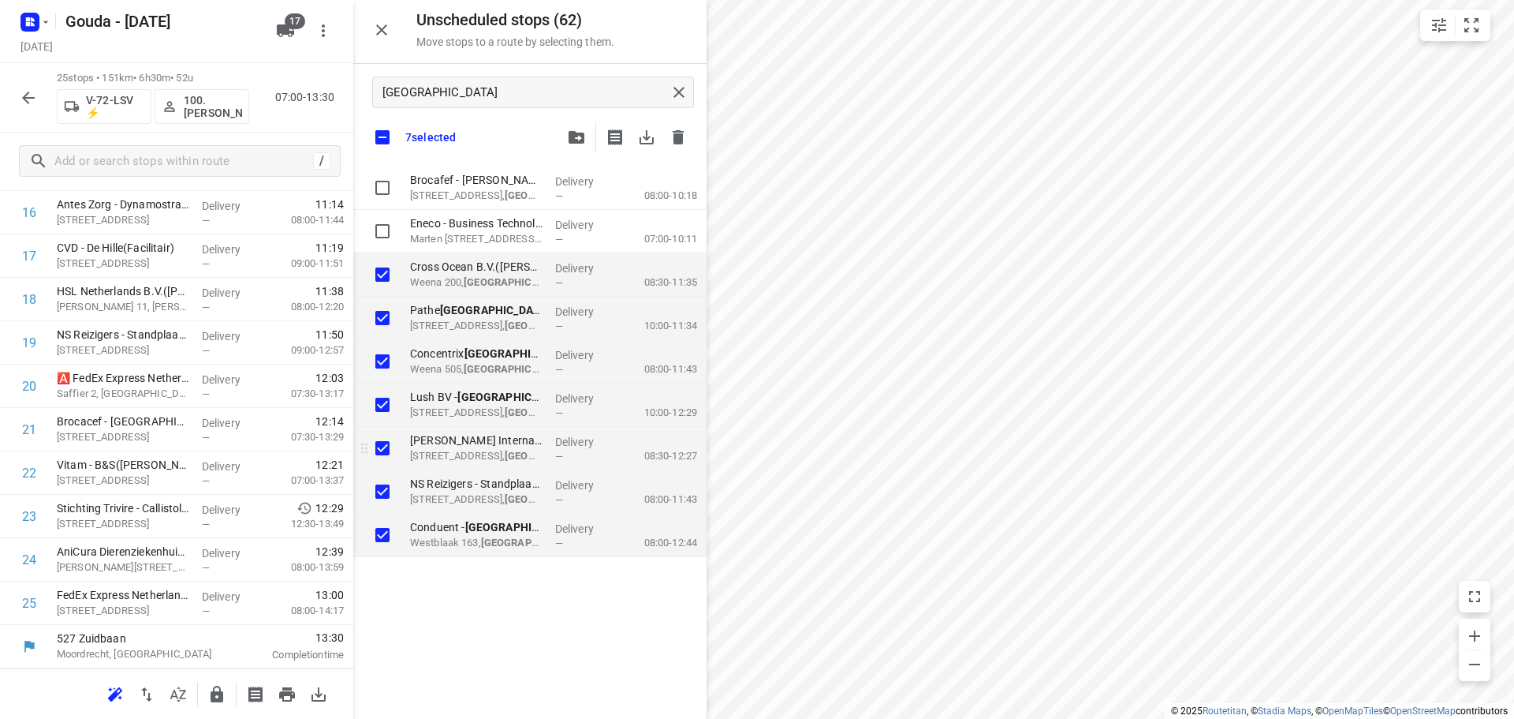
checkbox input "true"
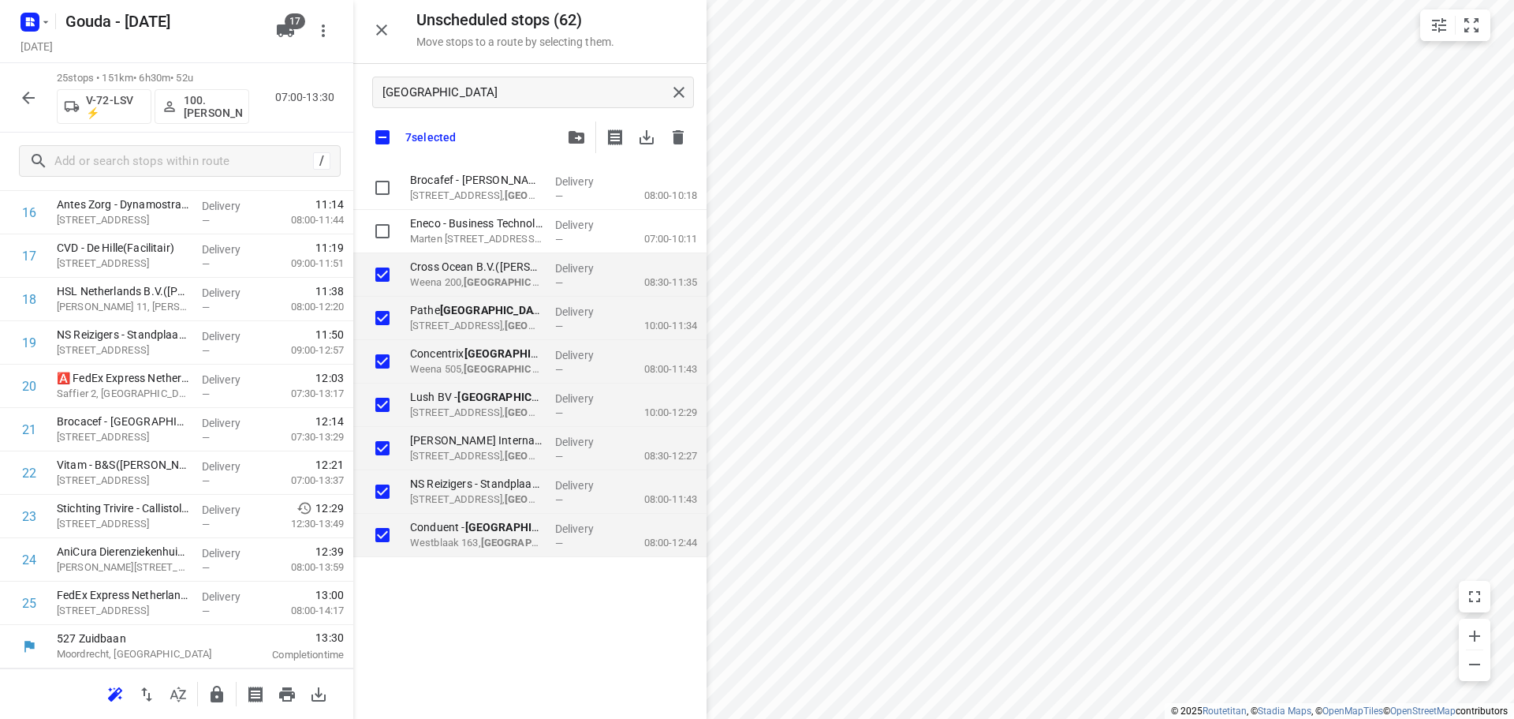
checkbox input "true"
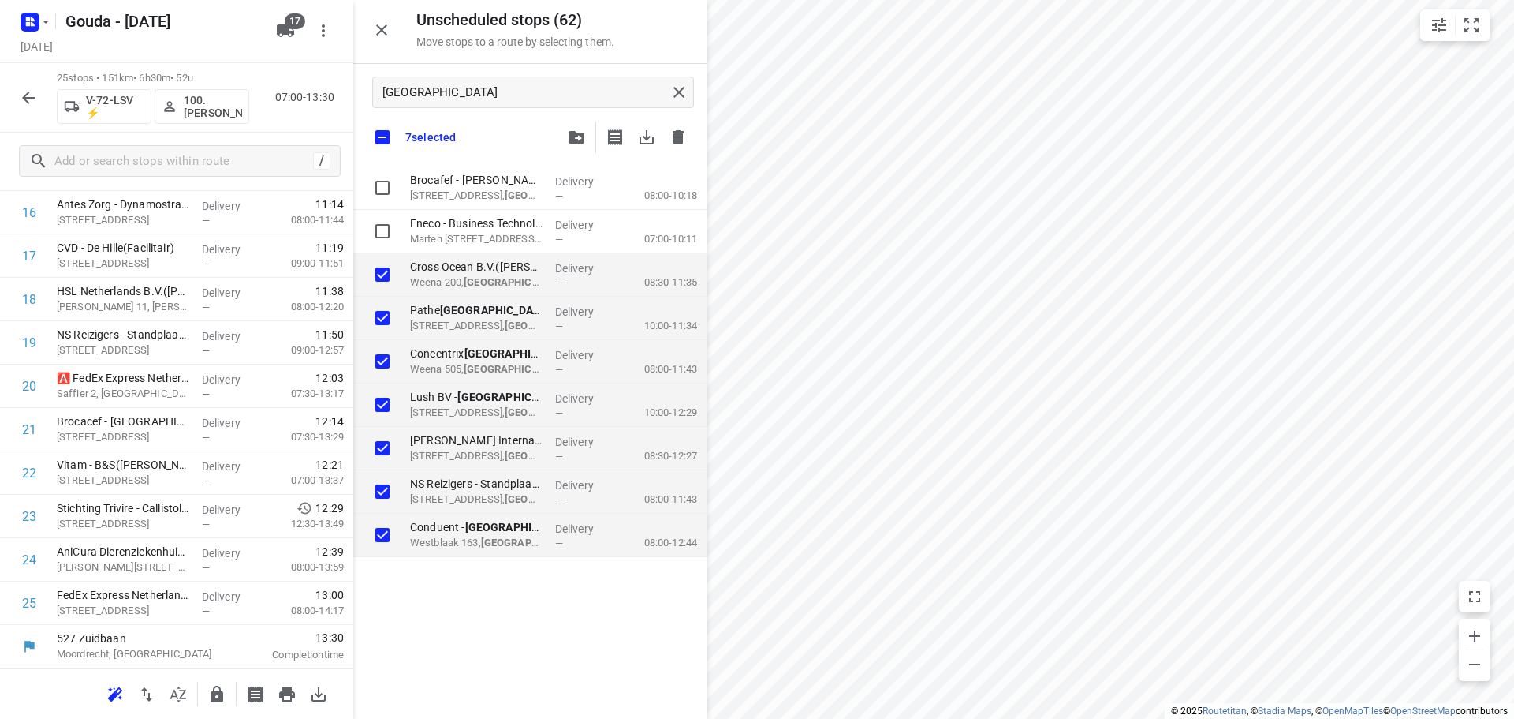
checkbox input "true"
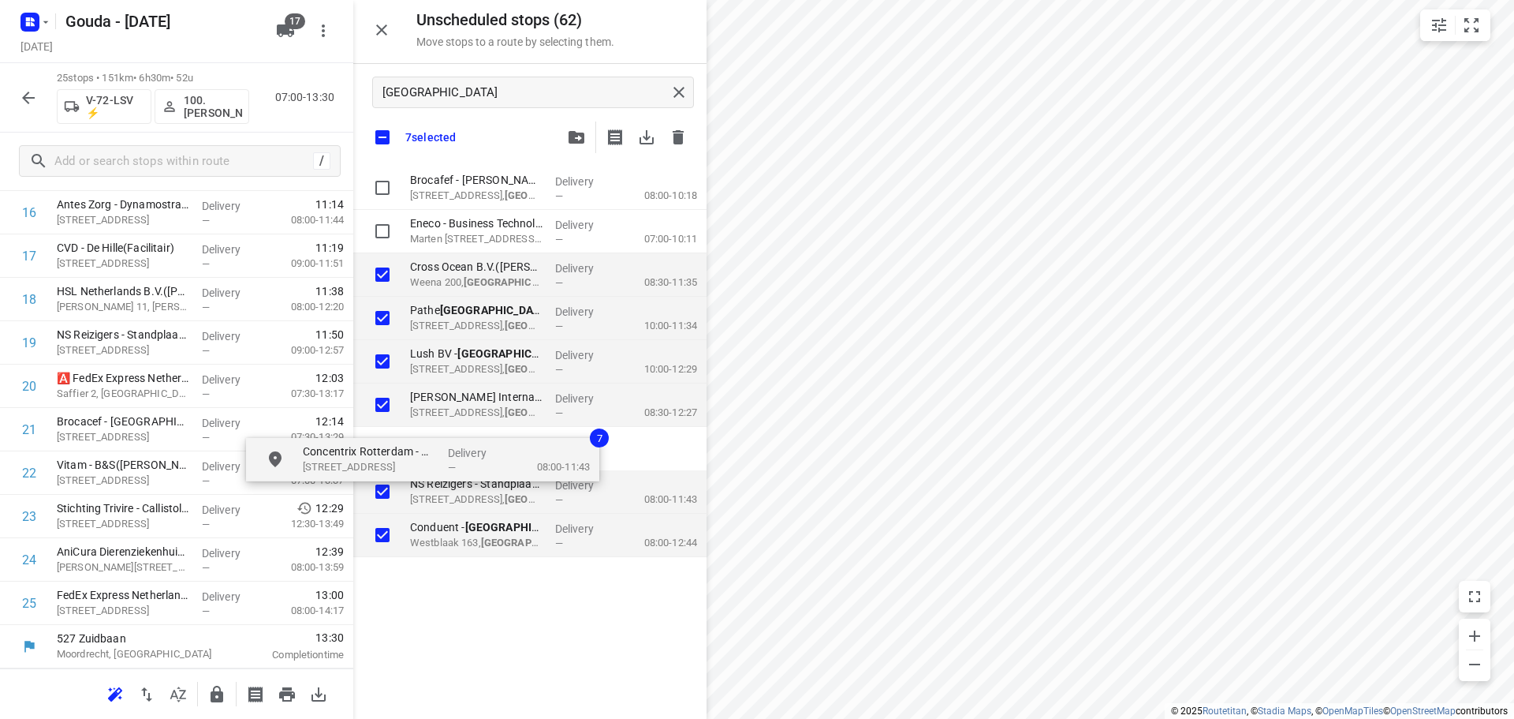
checkbox input "true"
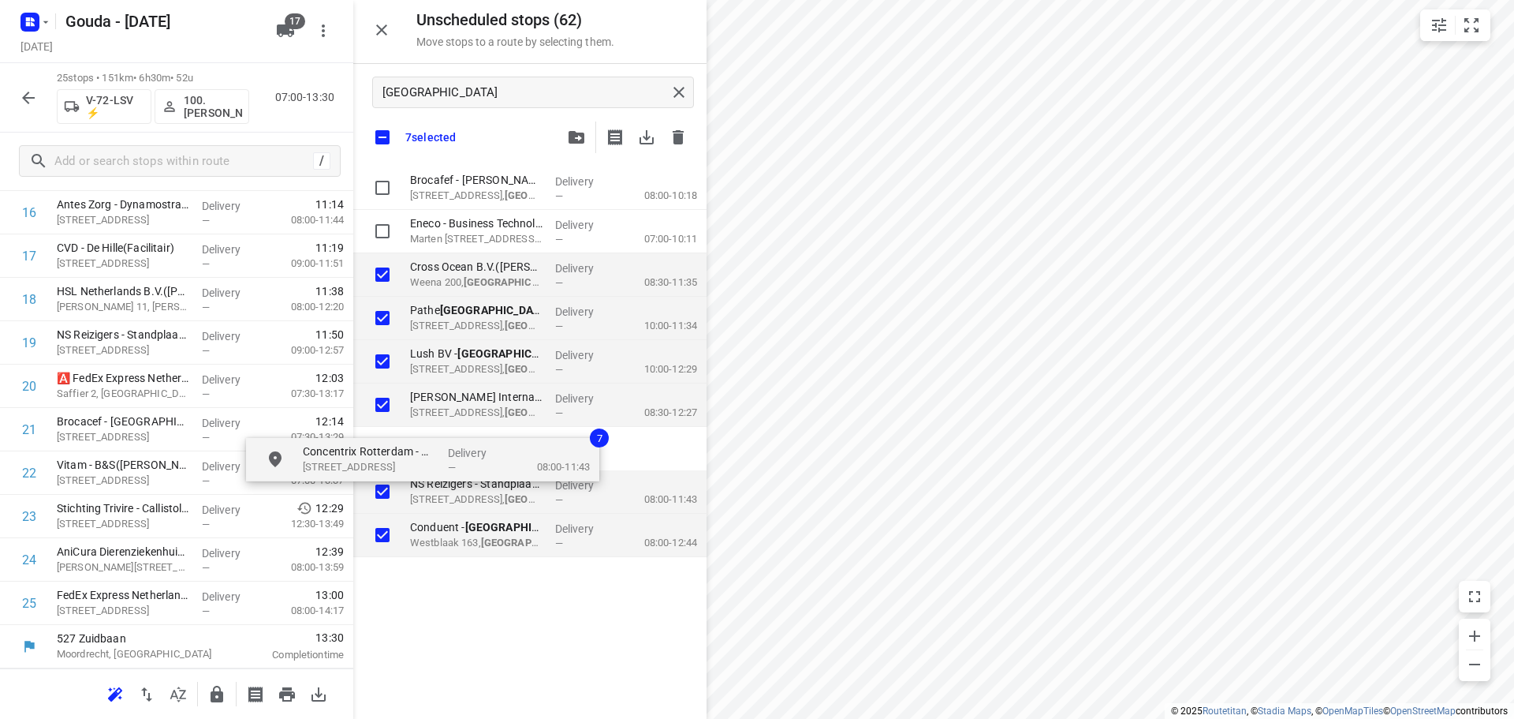
checkbox input "true"
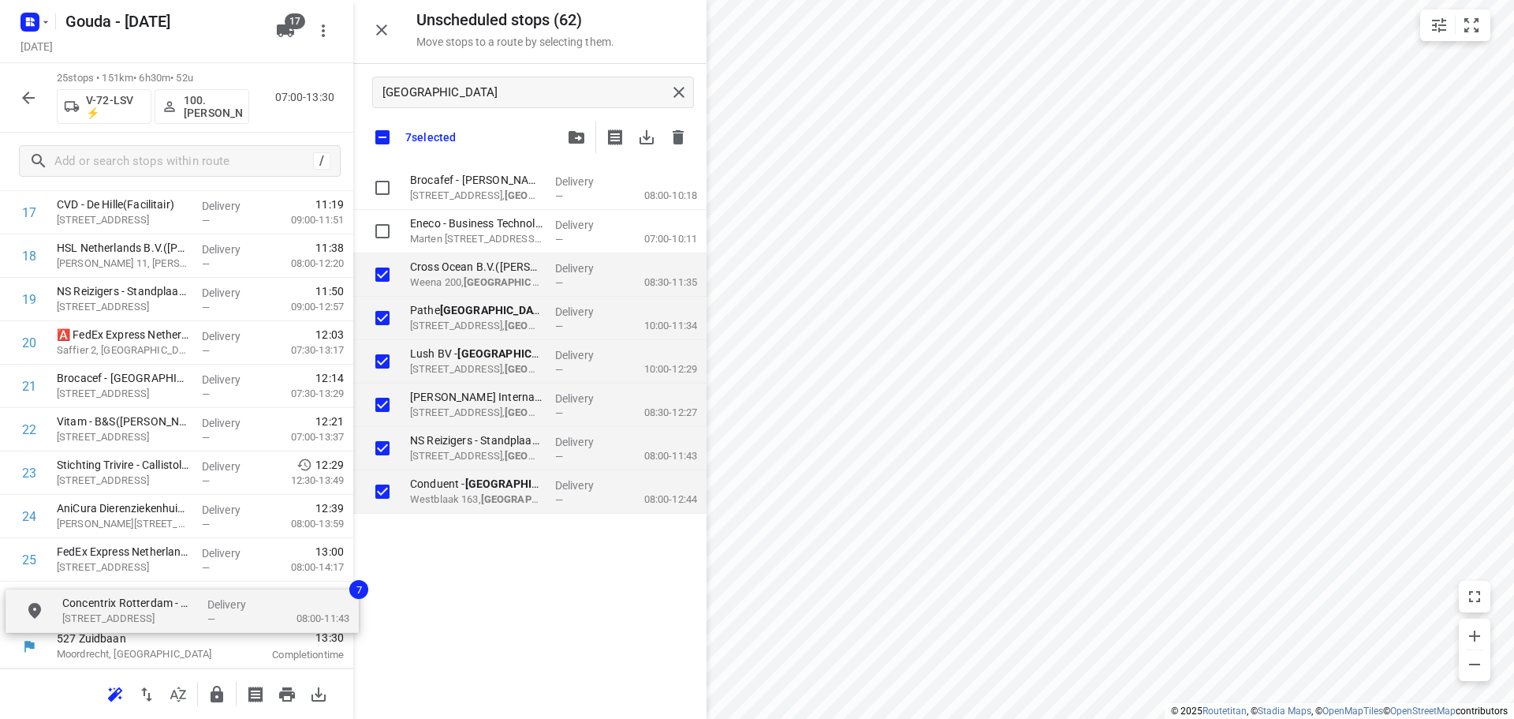
scroll to position [828, 2]
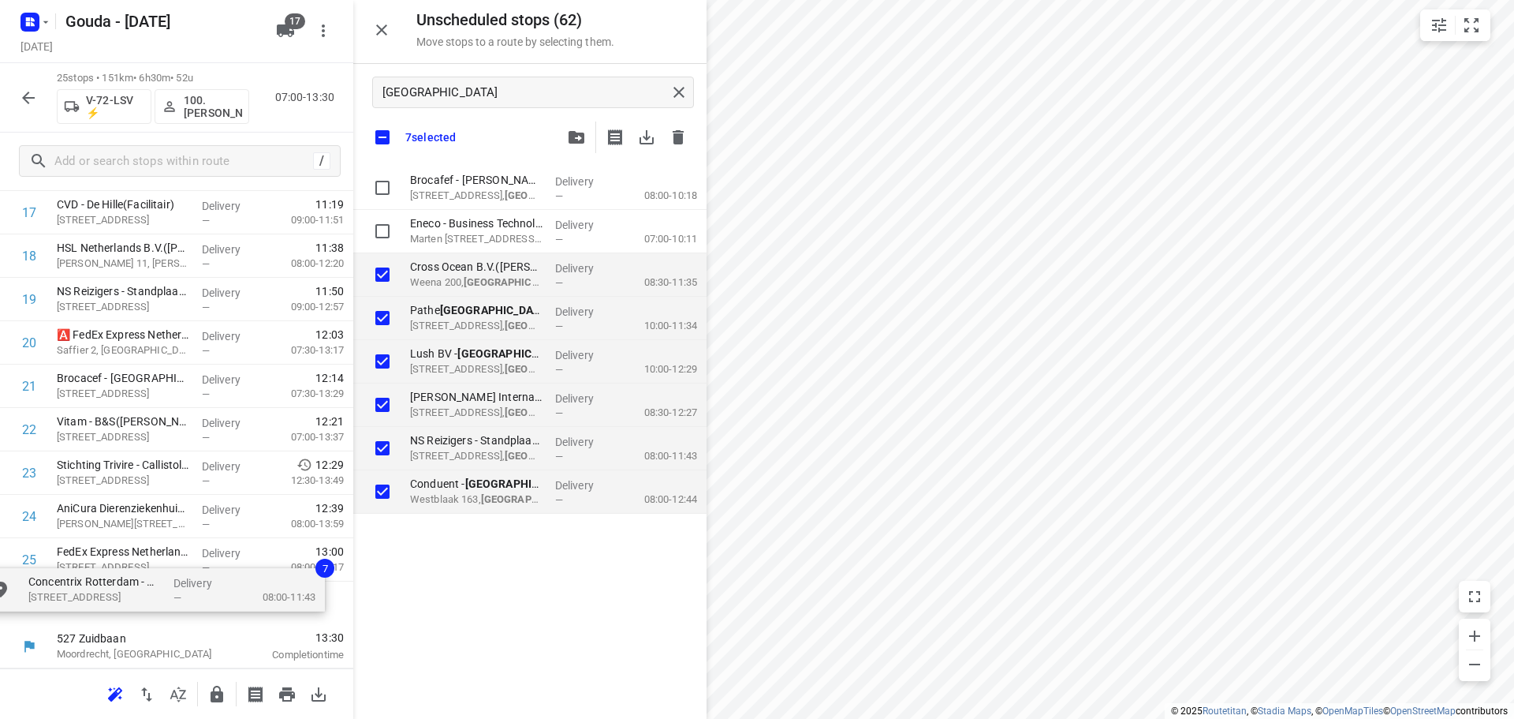
drag, startPoint x: 546, startPoint y: 360, endPoint x: 162, endPoint y: 604, distance: 454.9
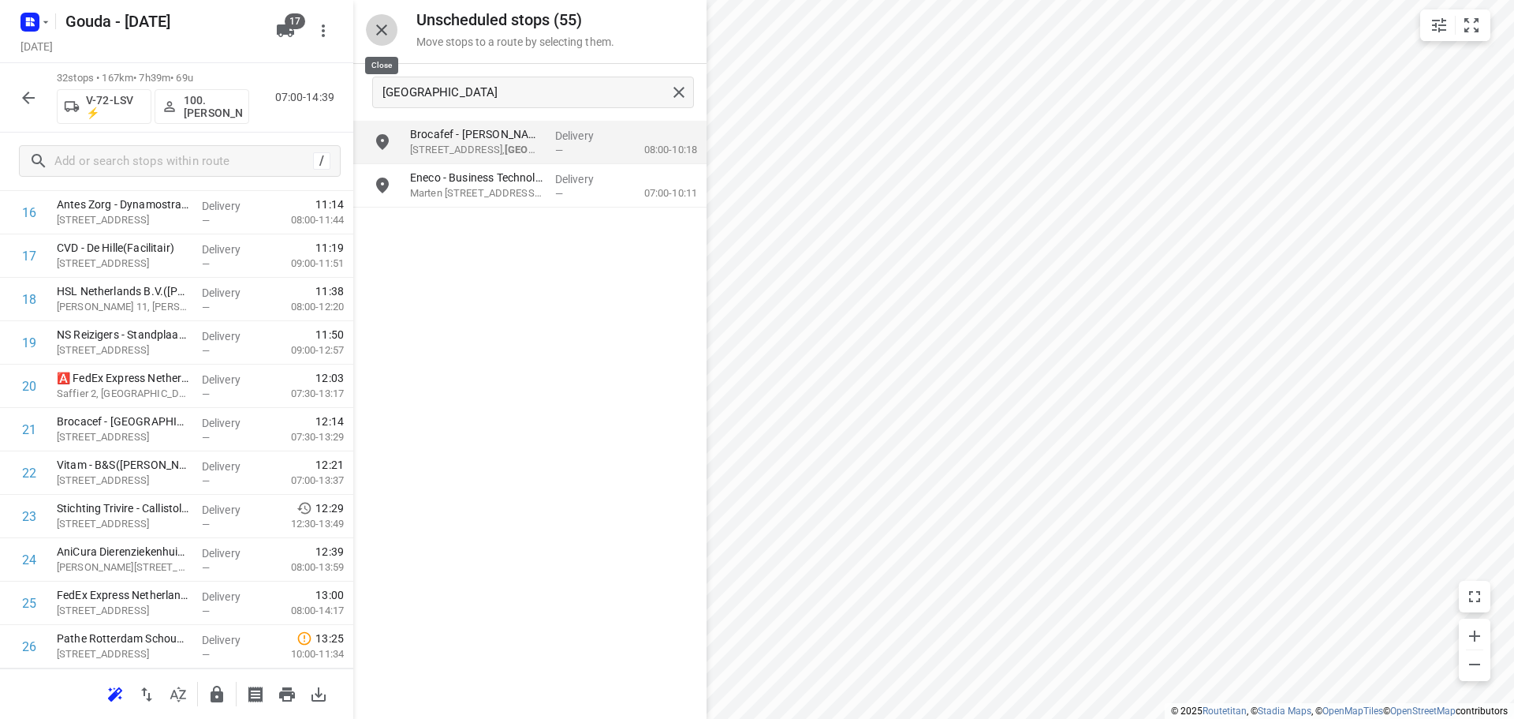
click at [379, 38] on icon "button" at bounding box center [381, 30] width 19 height 19
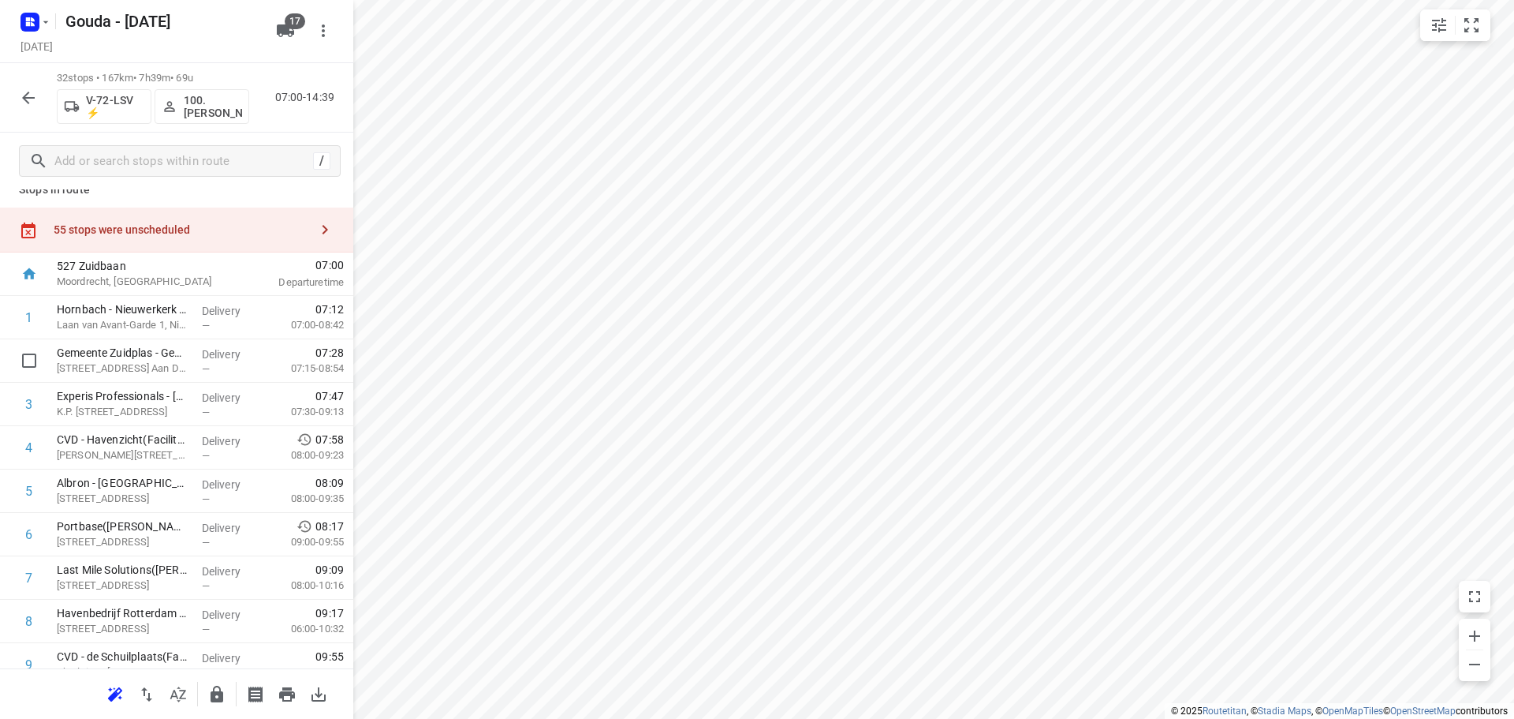
scroll to position [0, 0]
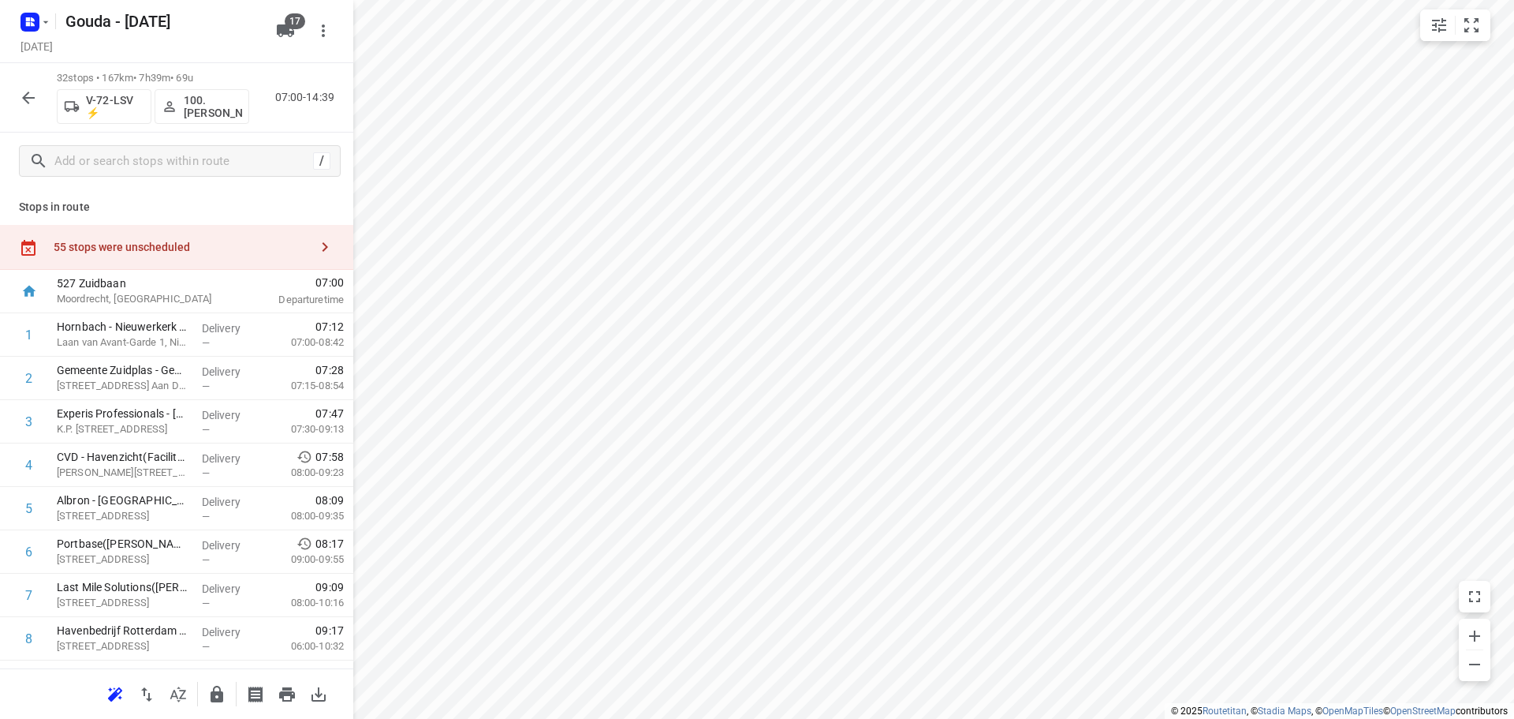
click at [174, 244] on div "55 stops were unscheduled" at bounding box center [182, 247] width 256 height 13
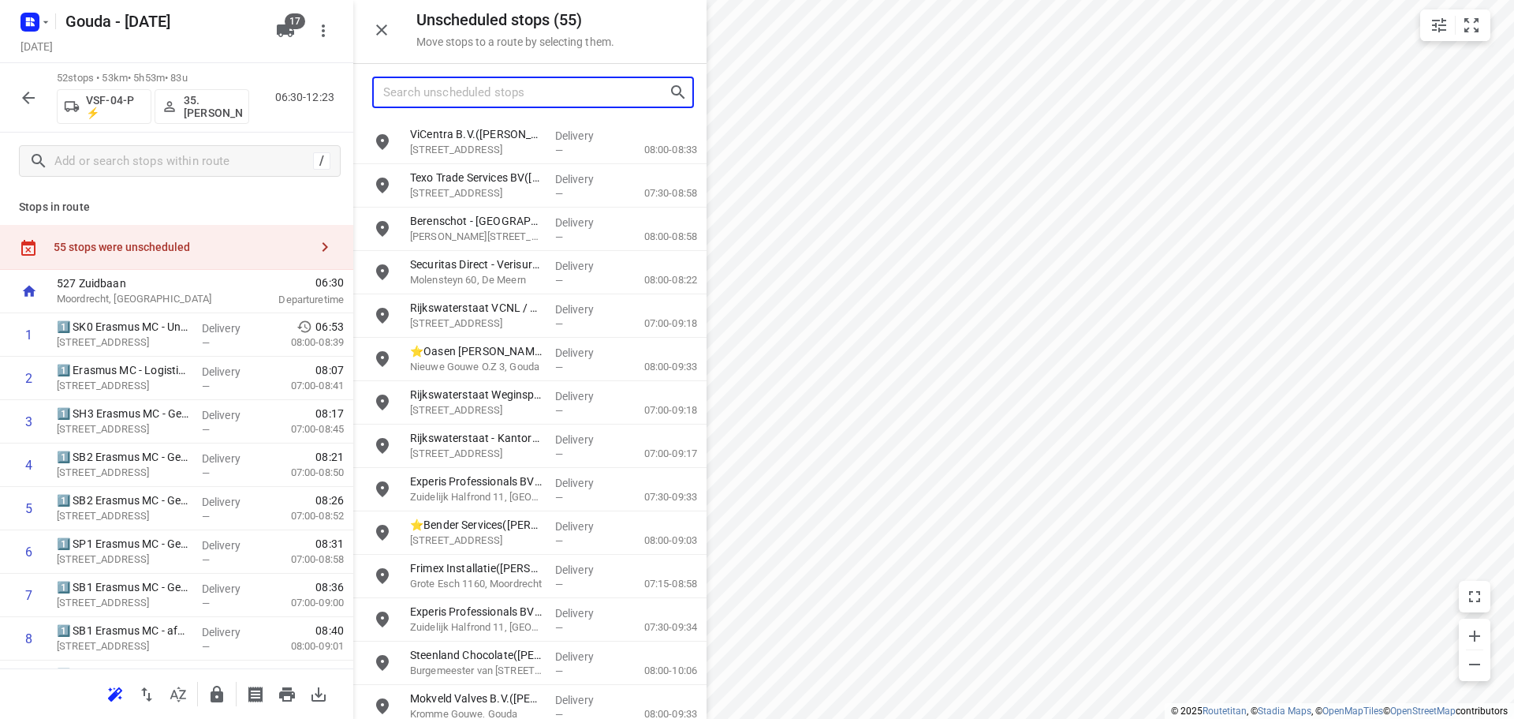
click at [514, 92] on input "Search unscheduled stops" at bounding box center [526, 92] width 286 height 24
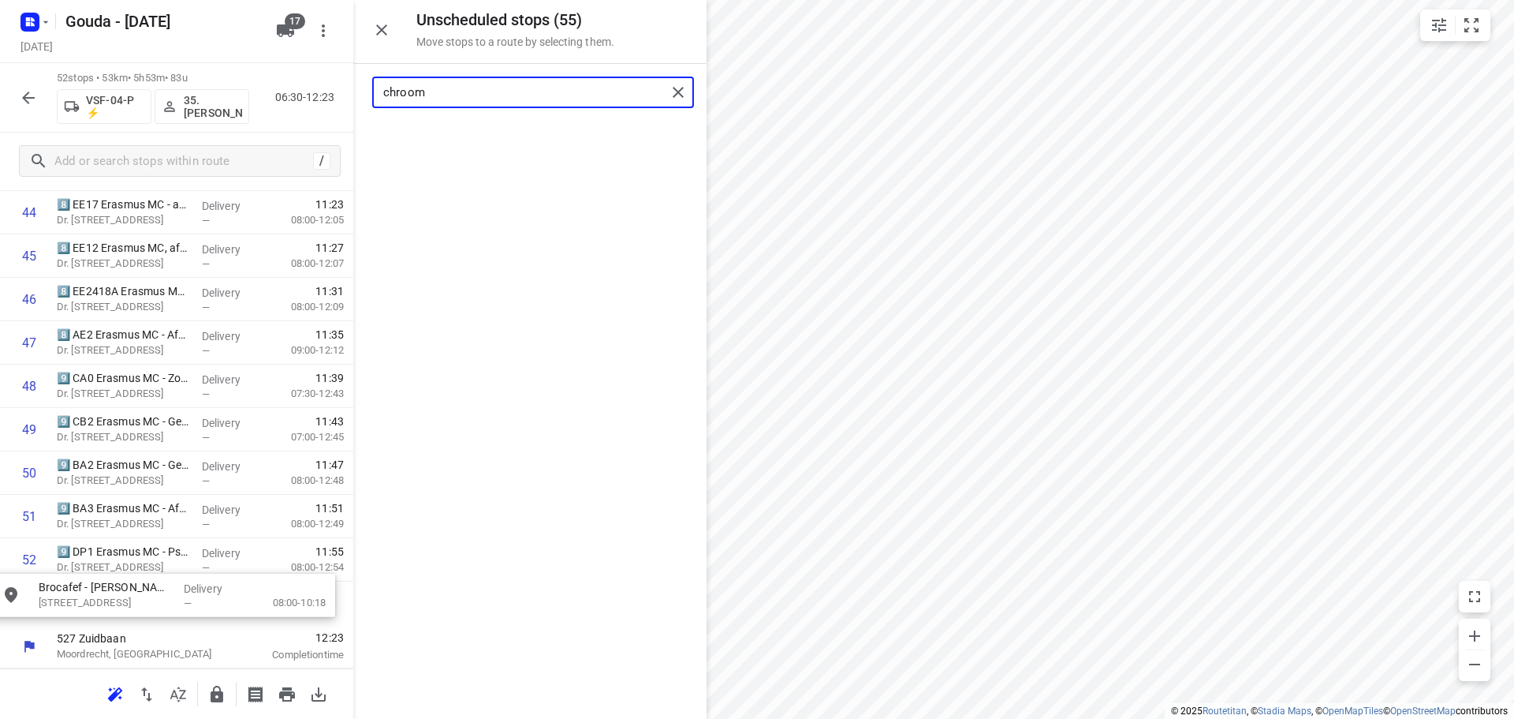
drag, startPoint x: 472, startPoint y: 152, endPoint x: 644, endPoint y: 575, distance: 456.7
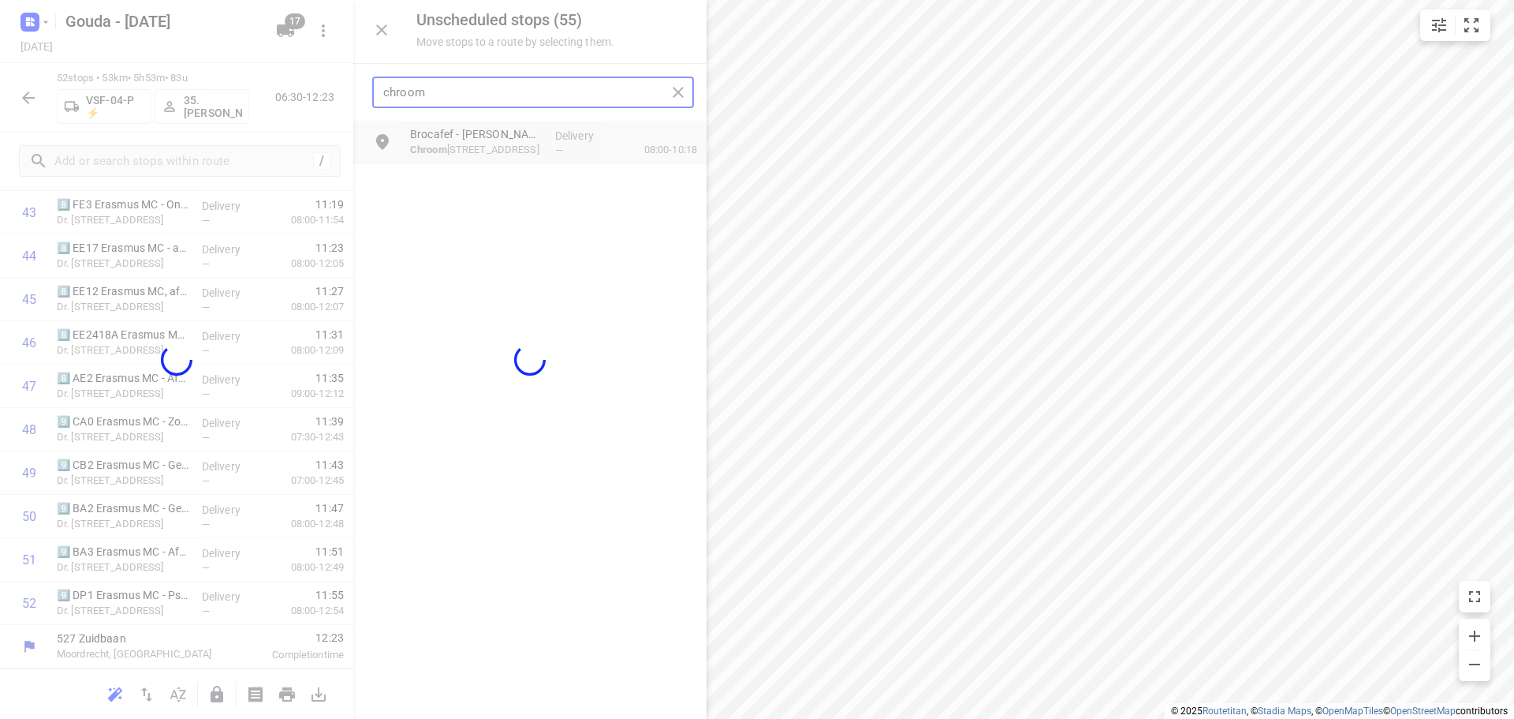
scroll to position [1944, 0]
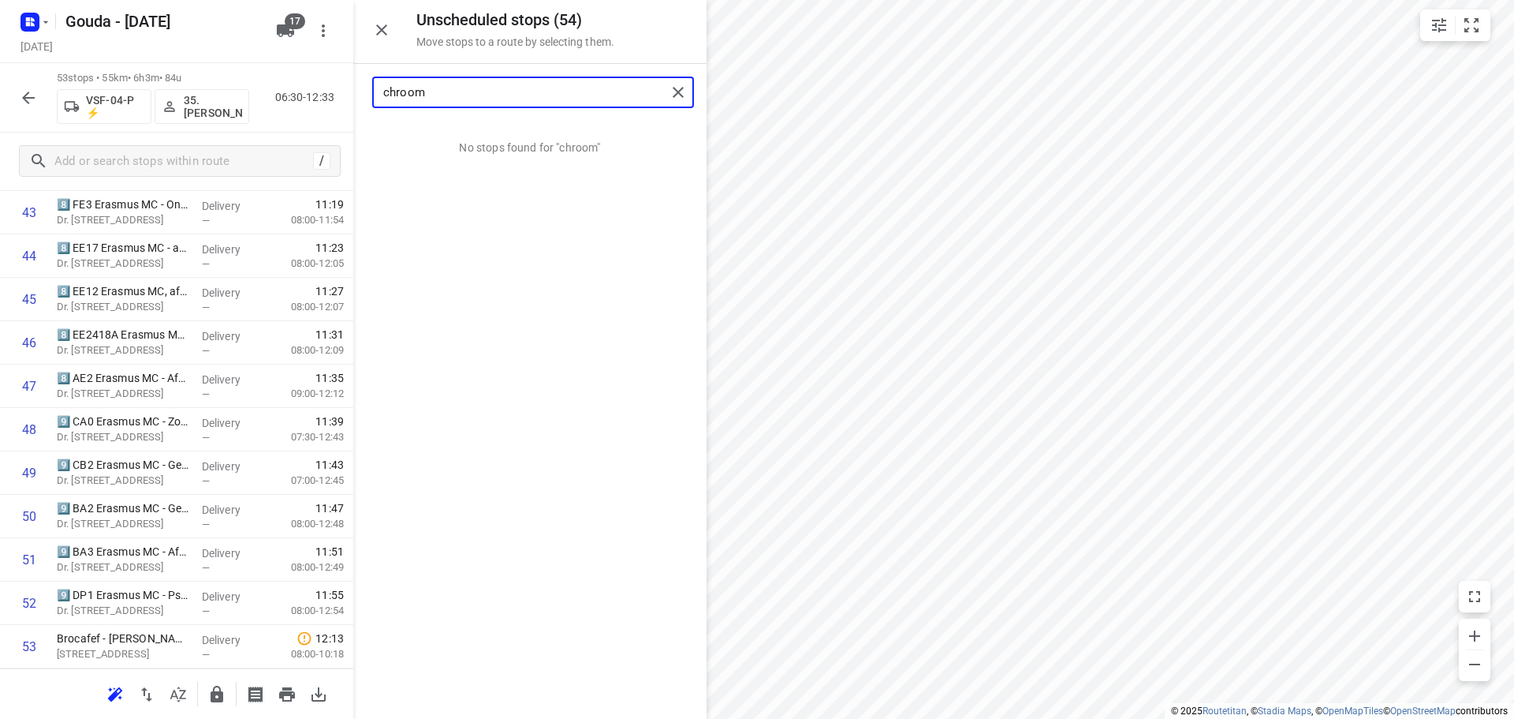
drag, startPoint x: 496, startPoint y: 90, endPoint x: -588, endPoint y: 87, distance: 1084.6
click at [0, 87] on html "i © 2025 Routetitan , © Stadia Maps , © OpenMapTiles © OpenStreetMap contributo…" at bounding box center [757, 359] width 1514 height 719
drag, startPoint x: 499, startPoint y: 140, endPoint x: 133, endPoint y: 606, distance: 592.7
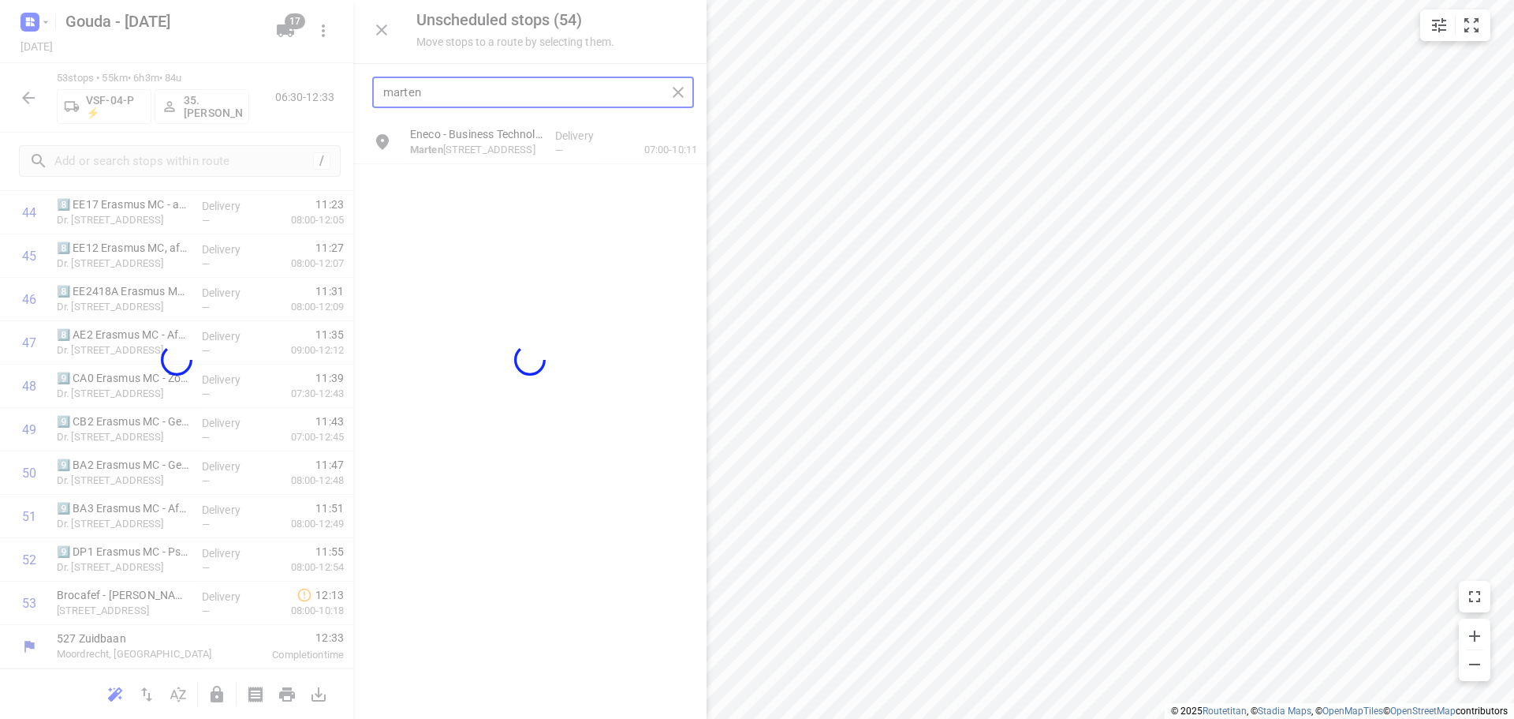
scroll to position [1988, 0]
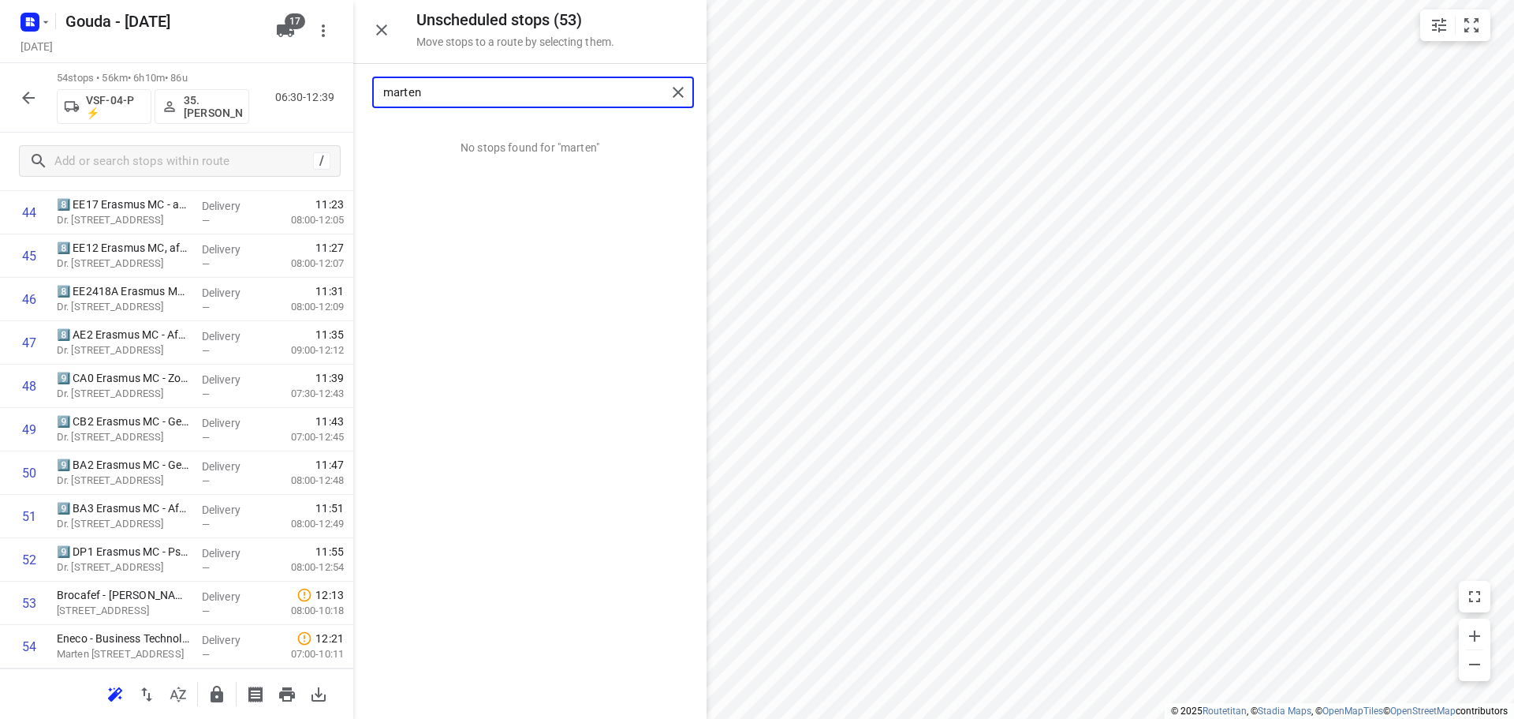
type input "marten"
click at [380, 21] on icon "button" at bounding box center [381, 30] width 19 height 19
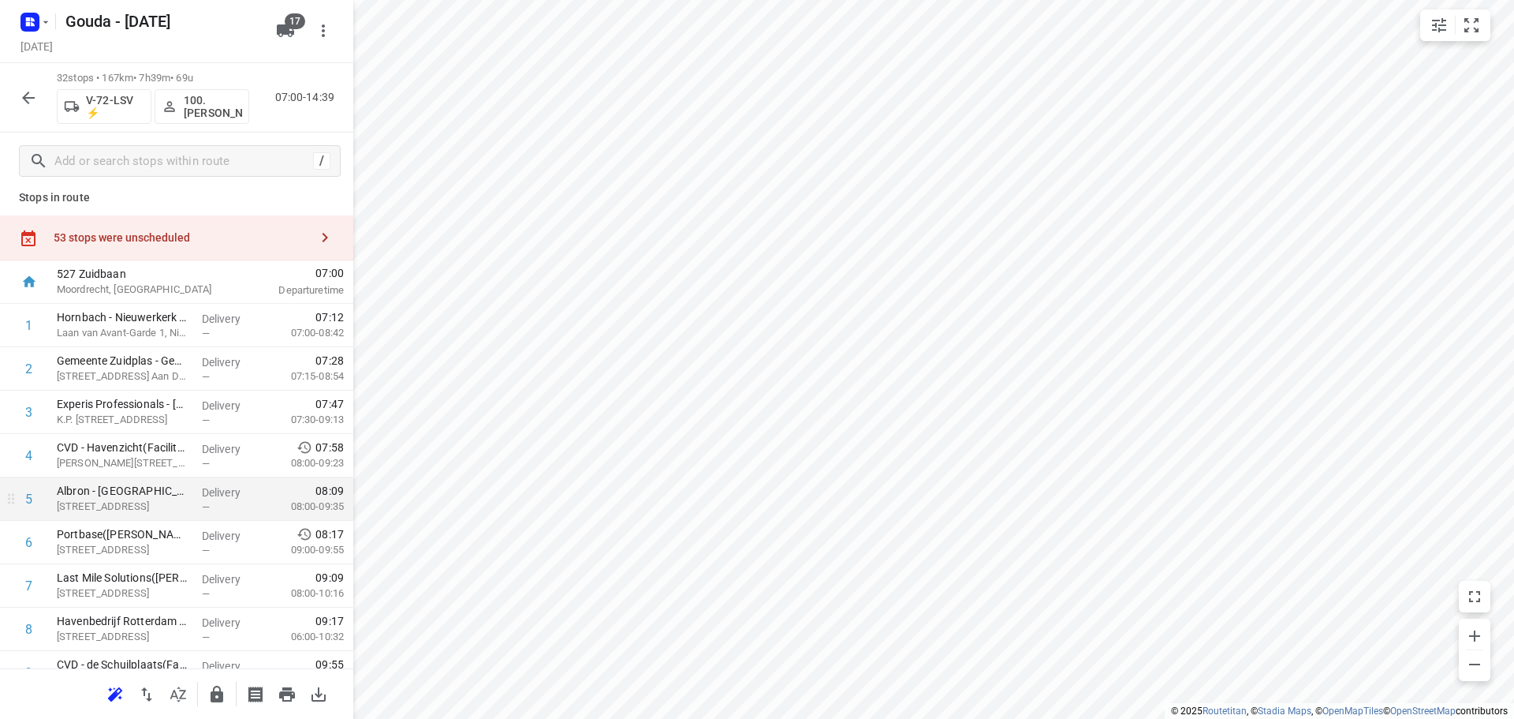
scroll to position [0, 0]
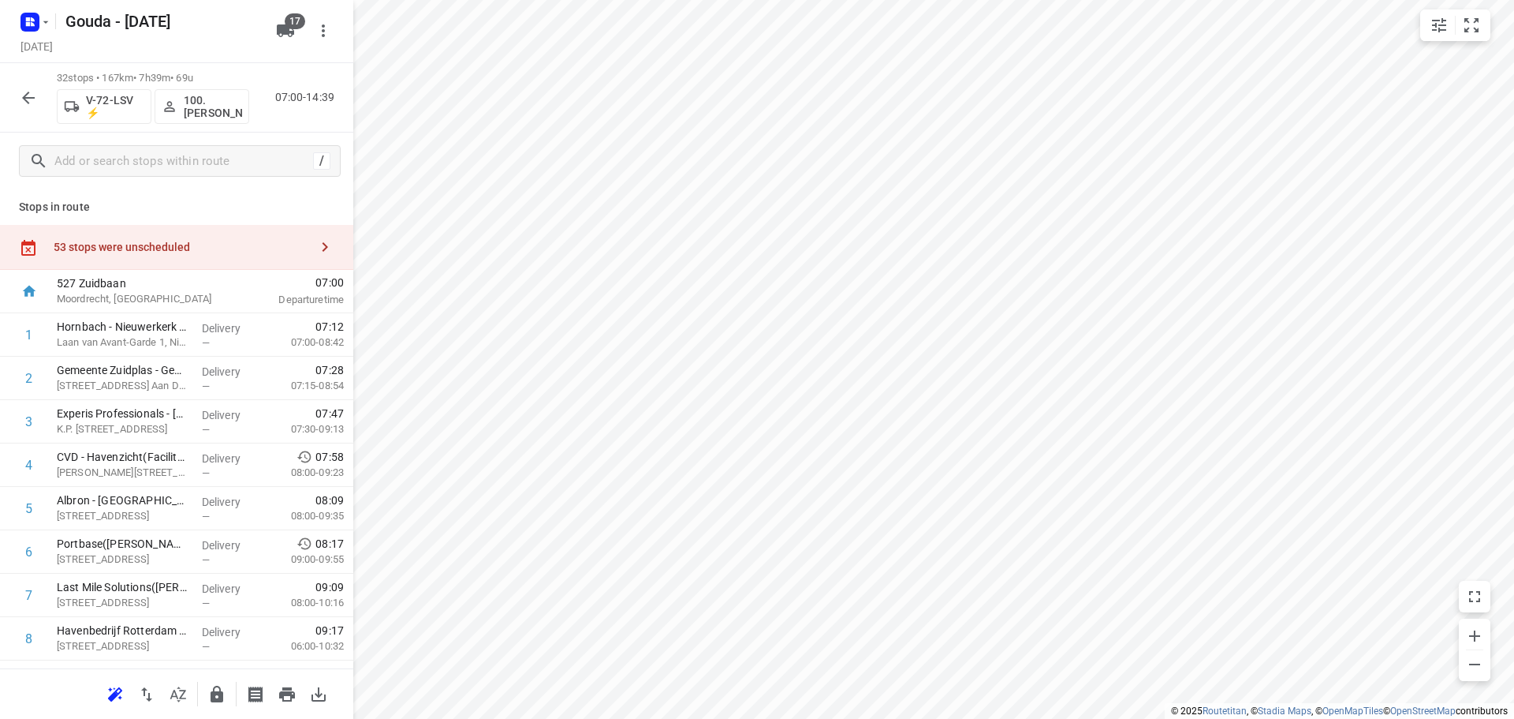
click at [162, 238] on div "53 stops were unscheduled" at bounding box center [176, 247] width 353 height 45
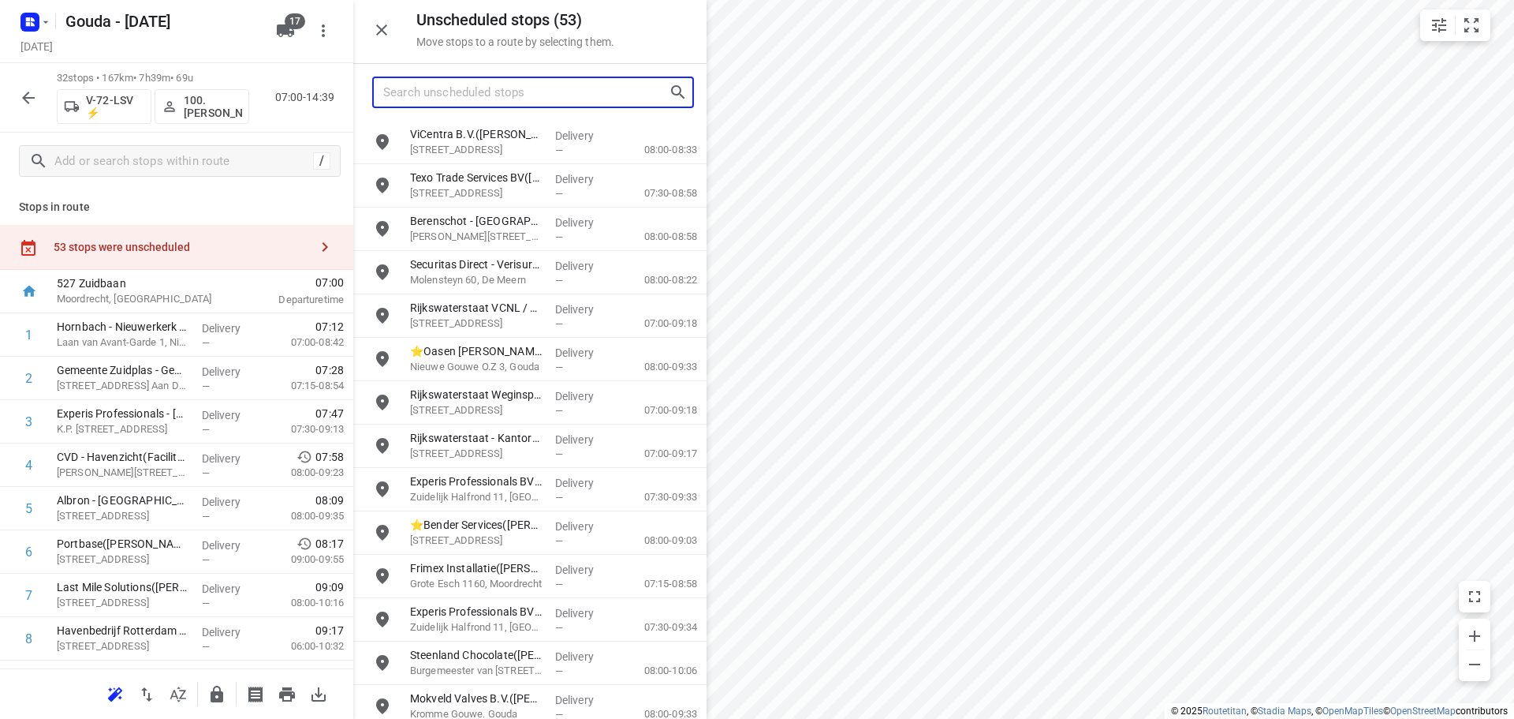
click at [599, 93] on input "Search unscheduled stops" at bounding box center [526, 92] width 286 height 24
type input "dor"
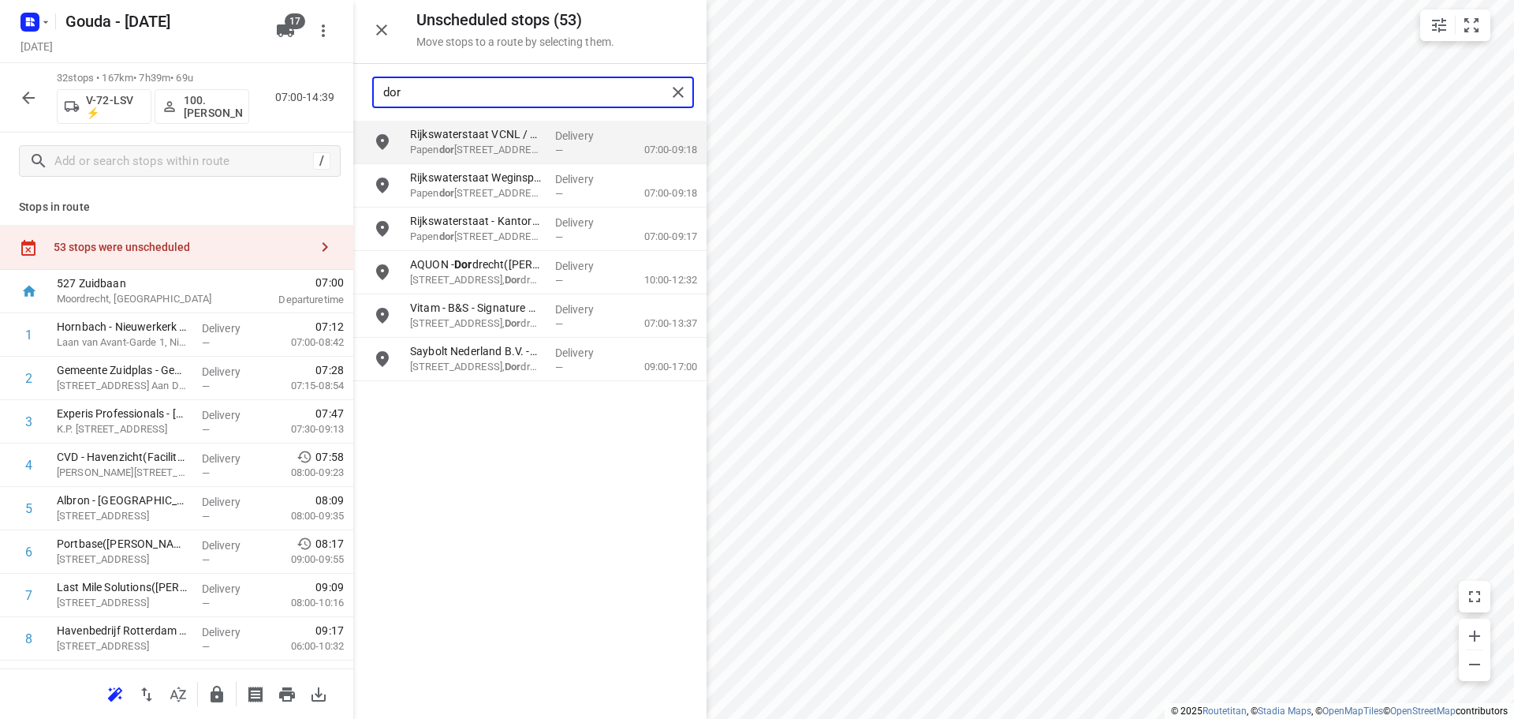
click at [454, 90] on input "dor" at bounding box center [524, 92] width 283 height 24
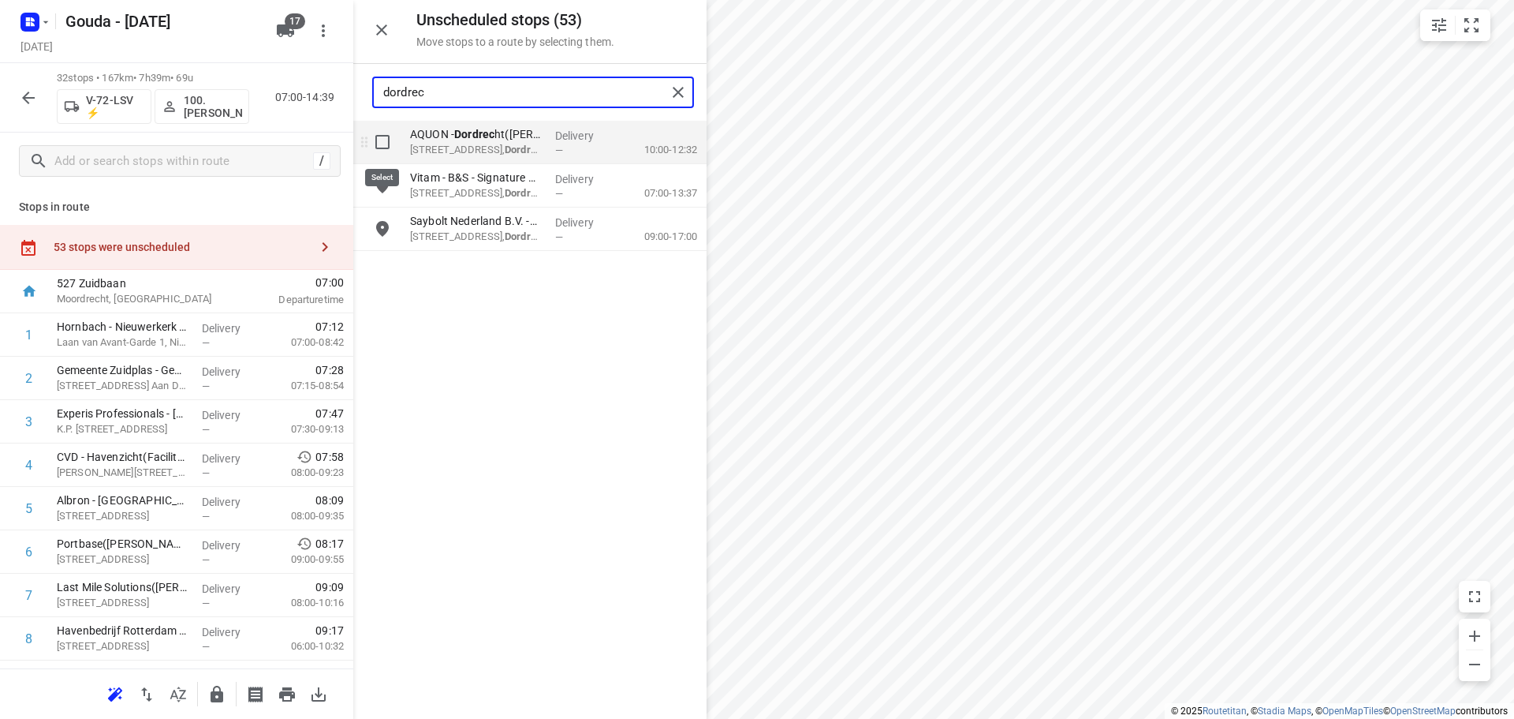
type input "dordrec"
click at [382, 129] on input "grid" at bounding box center [383, 142] width 32 height 32
checkbox input "true"
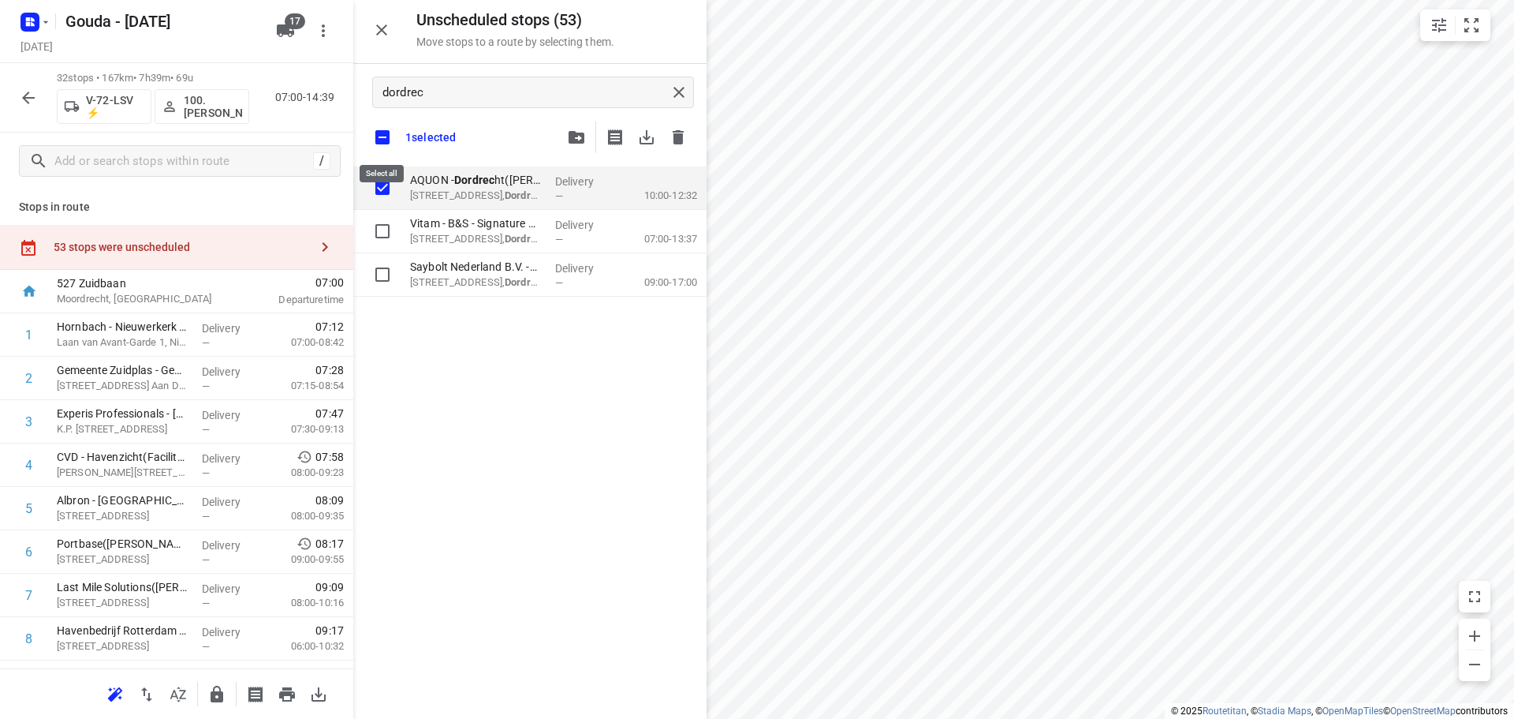
click at [381, 130] on input "checkbox" at bounding box center [382, 137] width 33 height 33
checkbox input "false"
checkbox input "true"
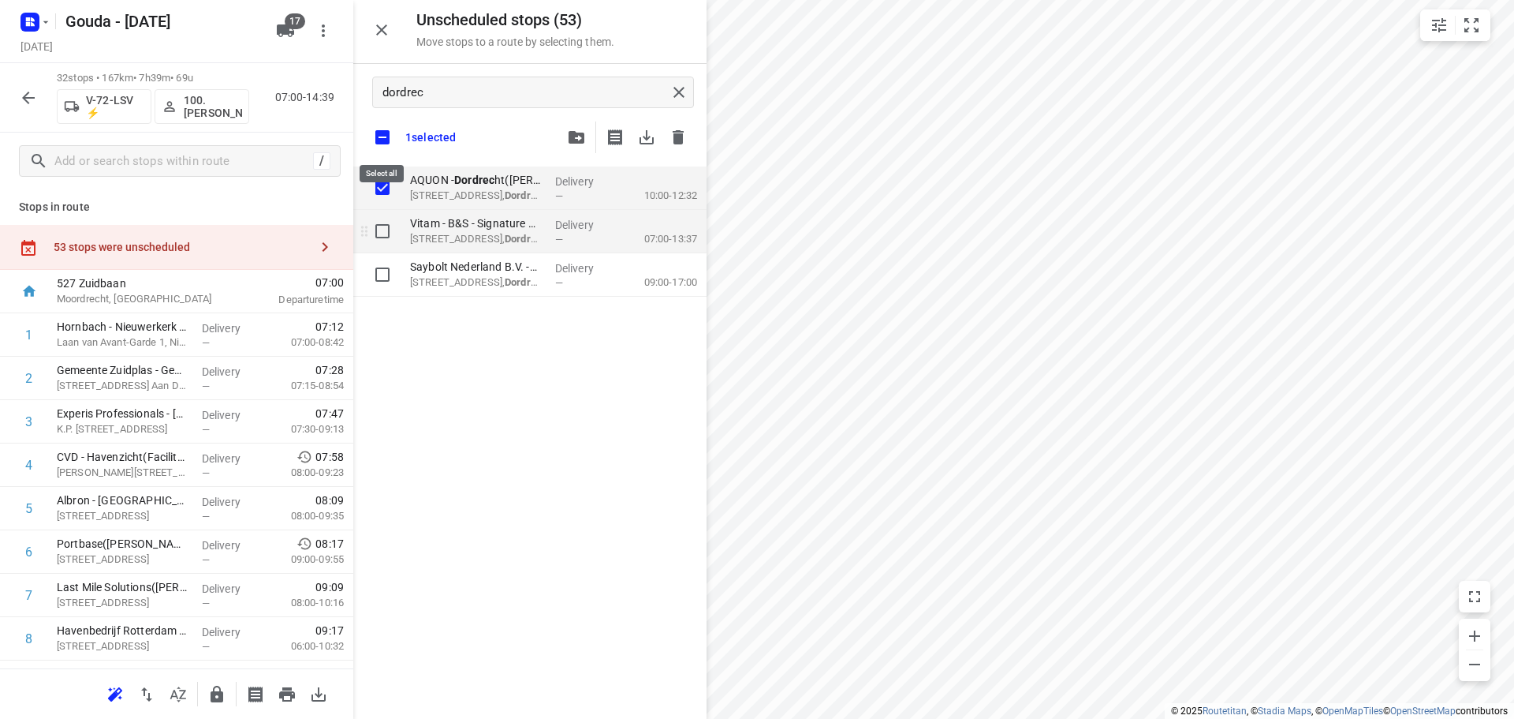
checkbox input "true"
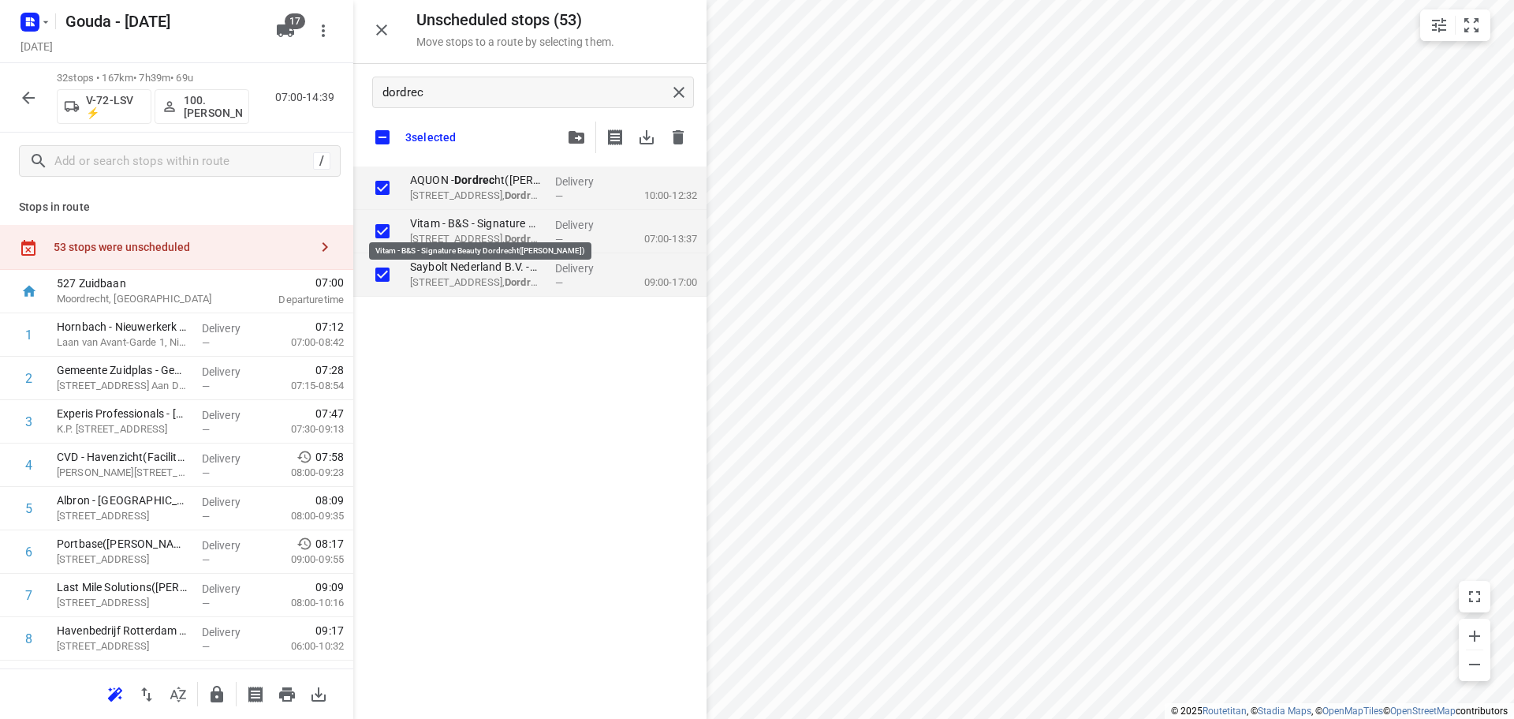
checkbox input "true"
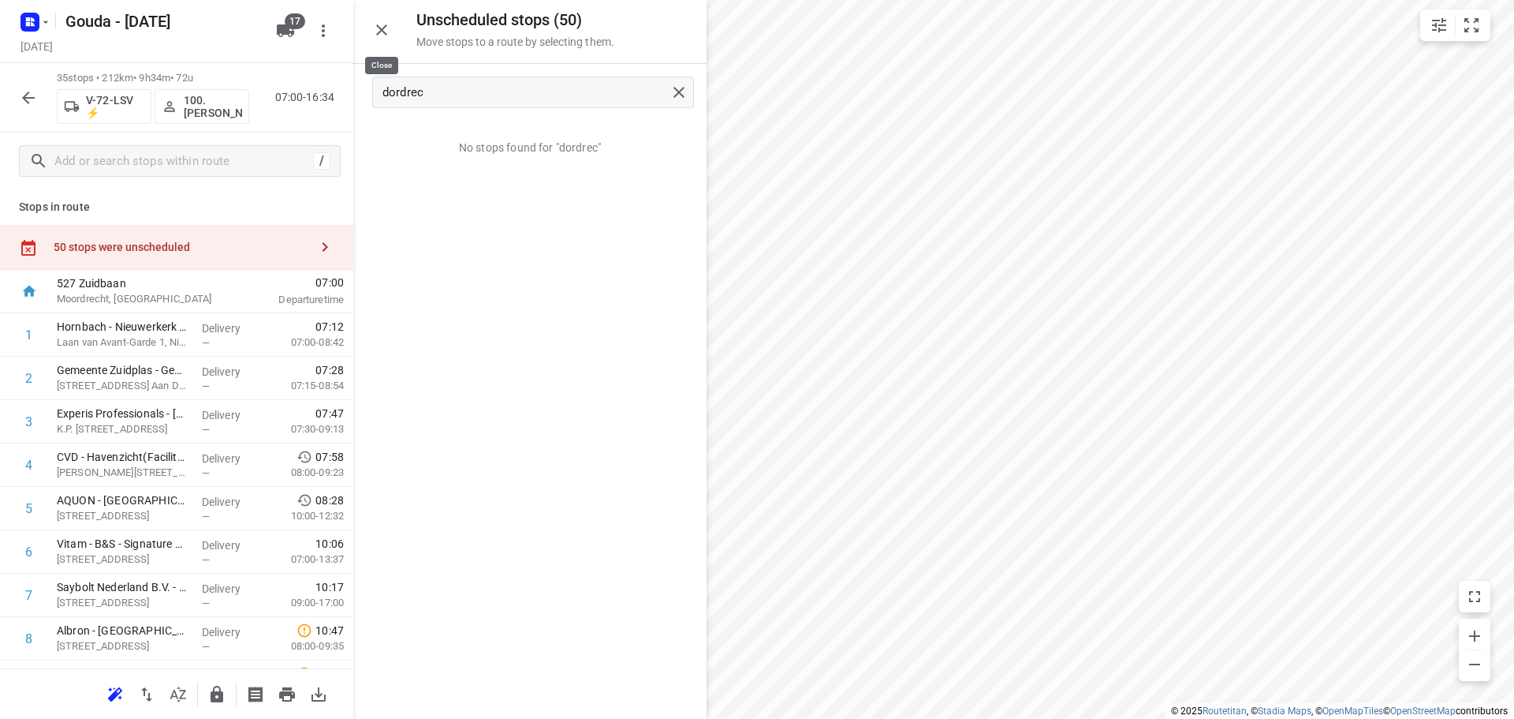
click at [381, 39] on button "button" at bounding box center [382, 30] width 32 height 32
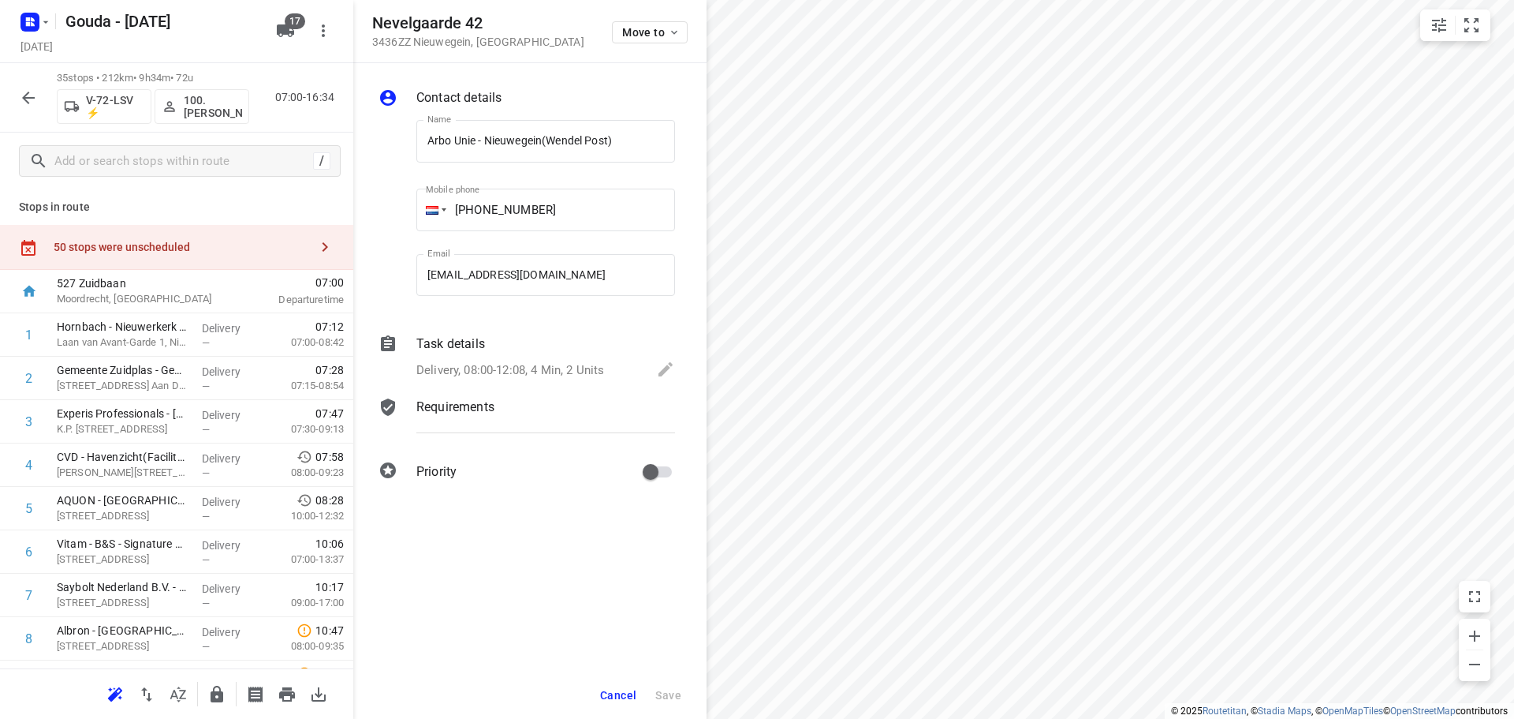
click at [472, 360] on div "Delivery, 08:00-12:08, 4 Min, 2 Units" at bounding box center [545, 371] width 259 height 22
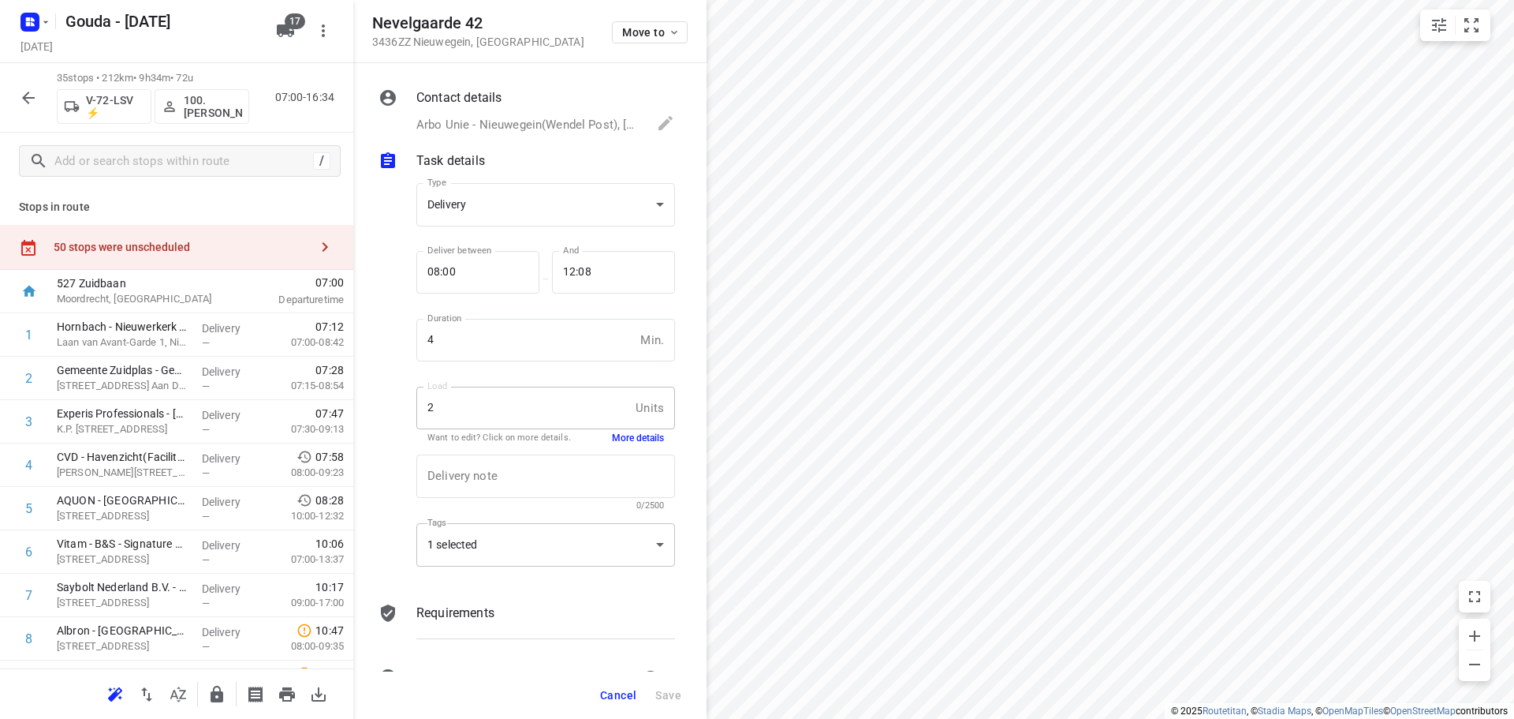
click at [538, 525] on div "1 selected" at bounding box center [545, 544] width 259 height 43
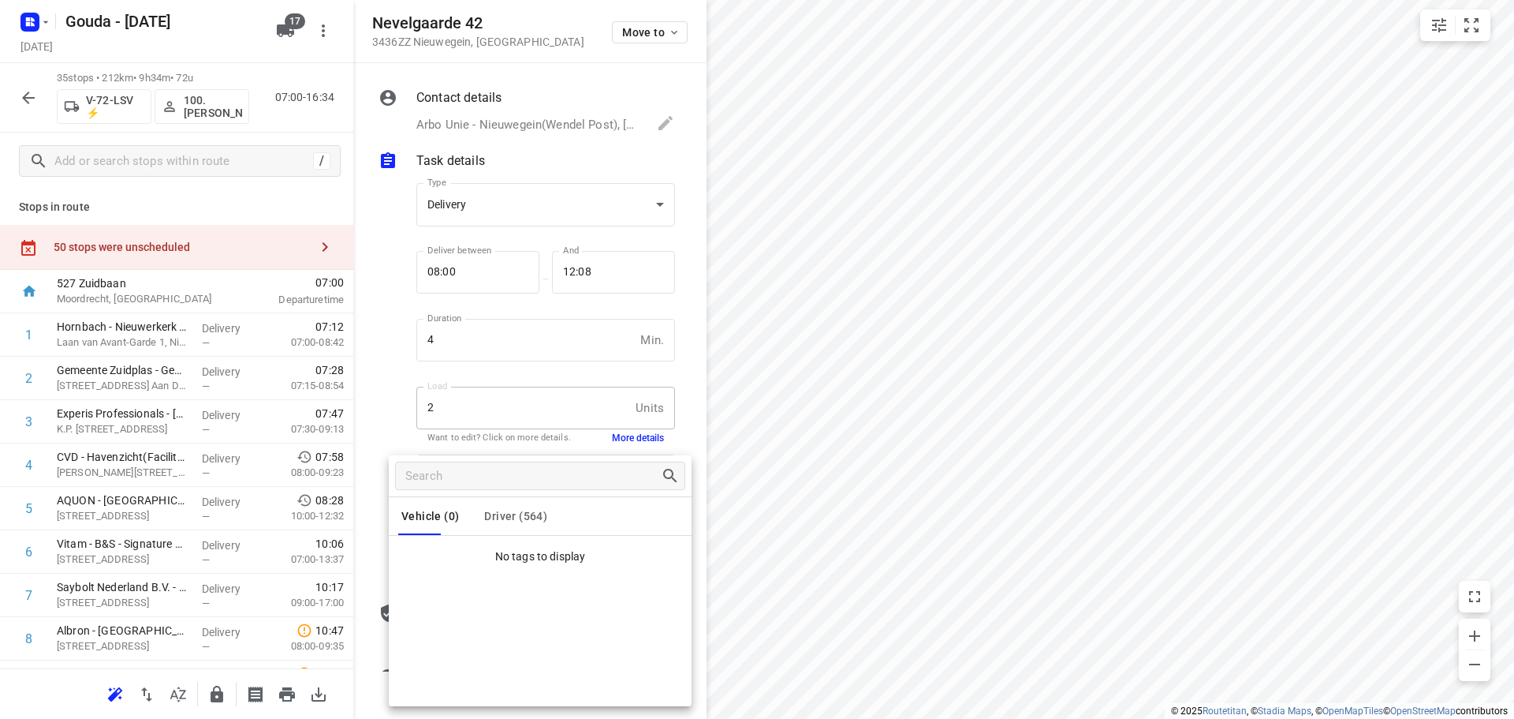
click at [532, 501] on button "Driver (564)" at bounding box center [515, 516] width 63 height 38
drag, startPoint x: 902, startPoint y: 429, endPoint x: 618, endPoint y: 1, distance: 514.3
click at [893, 427] on div at bounding box center [757, 359] width 1514 height 719
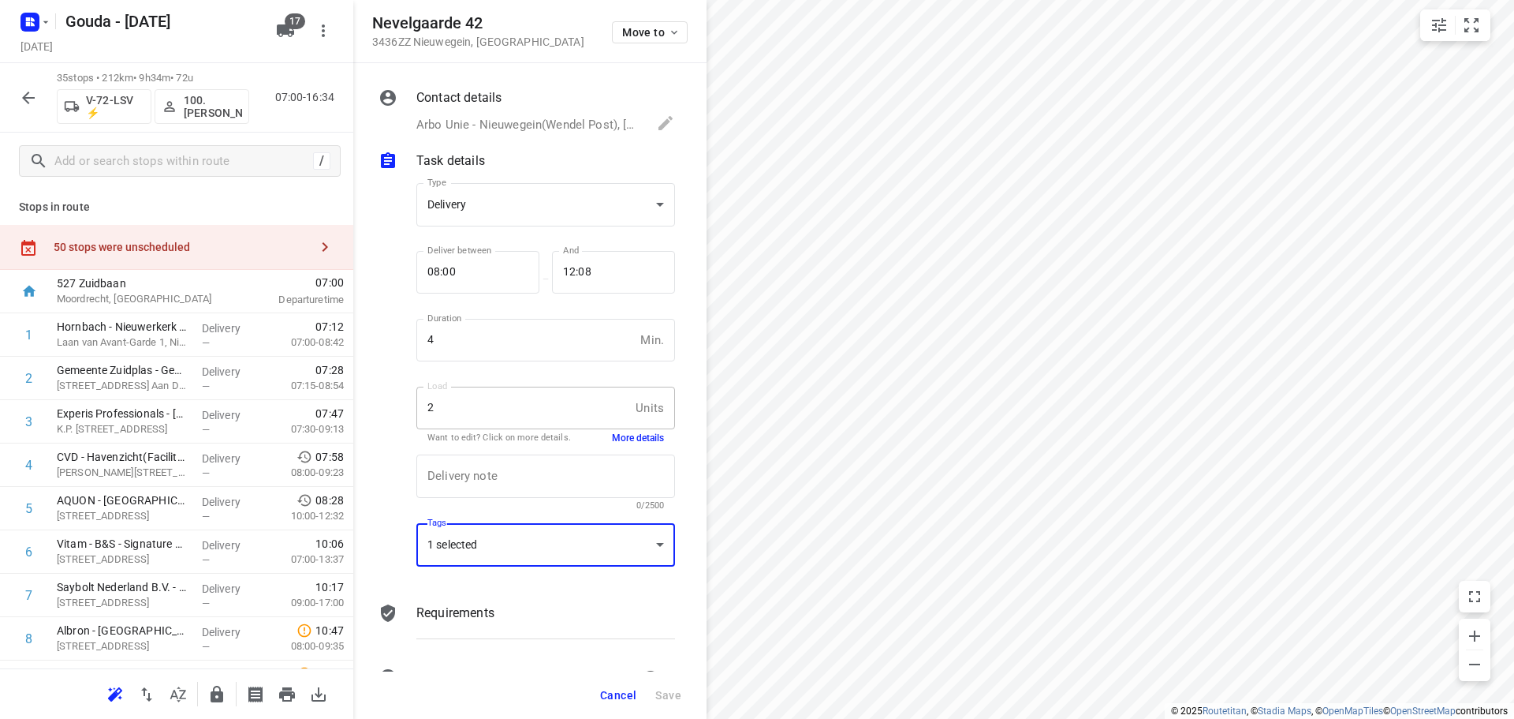
click at [628, 697] on span "Cancel" at bounding box center [618, 695] width 36 height 13
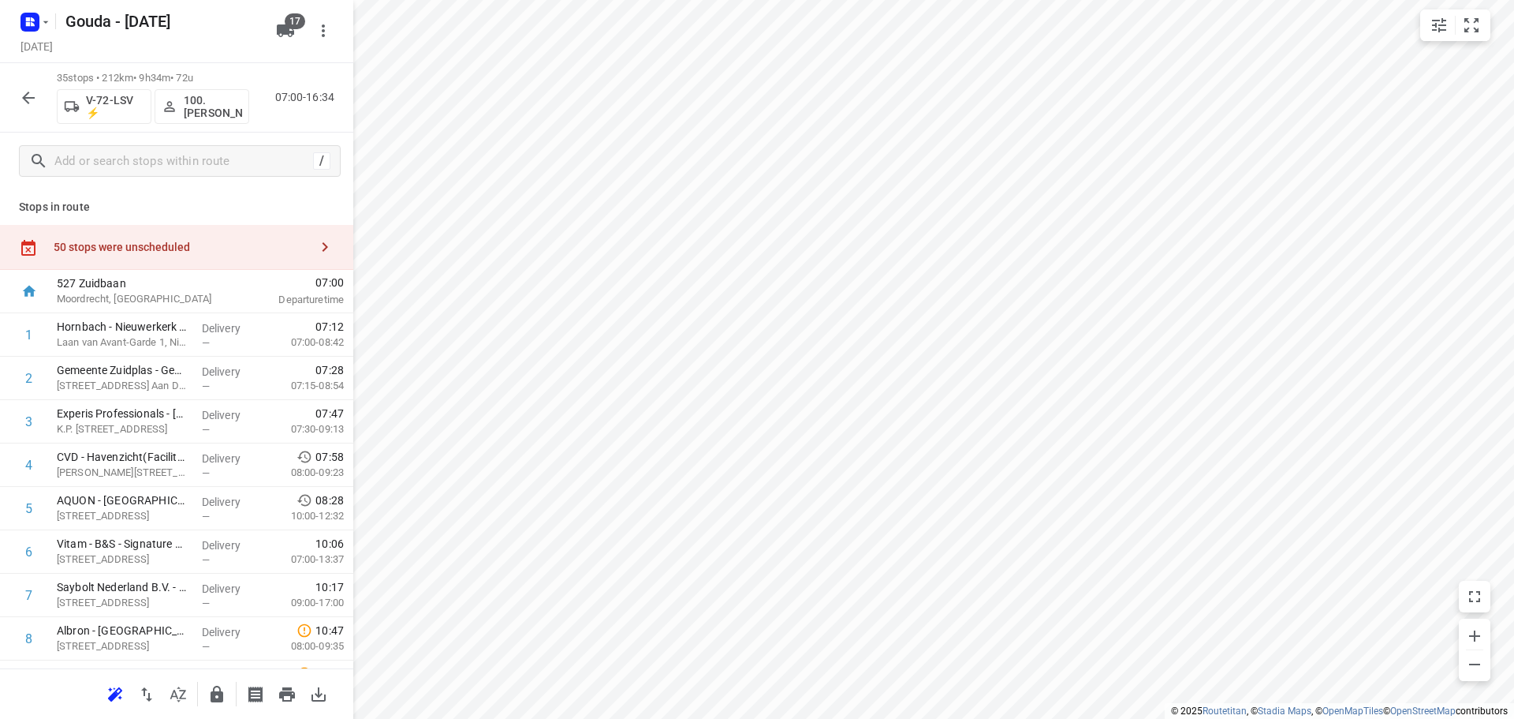
click at [120, 246] on div "50 stops were unscheduled" at bounding box center [182, 247] width 256 height 13
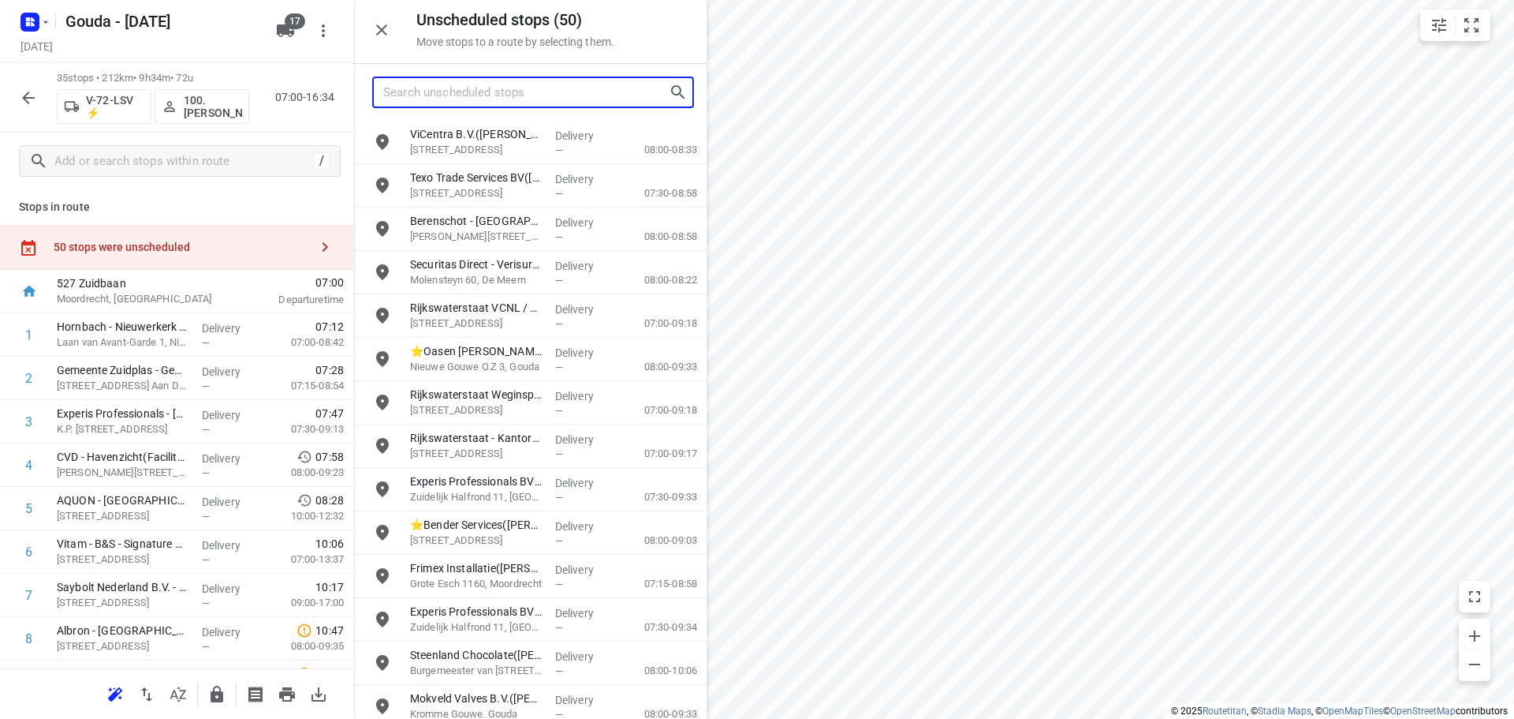
click at [517, 90] on input "Search unscheduled stops" at bounding box center [526, 92] width 286 height 24
type input "do11"
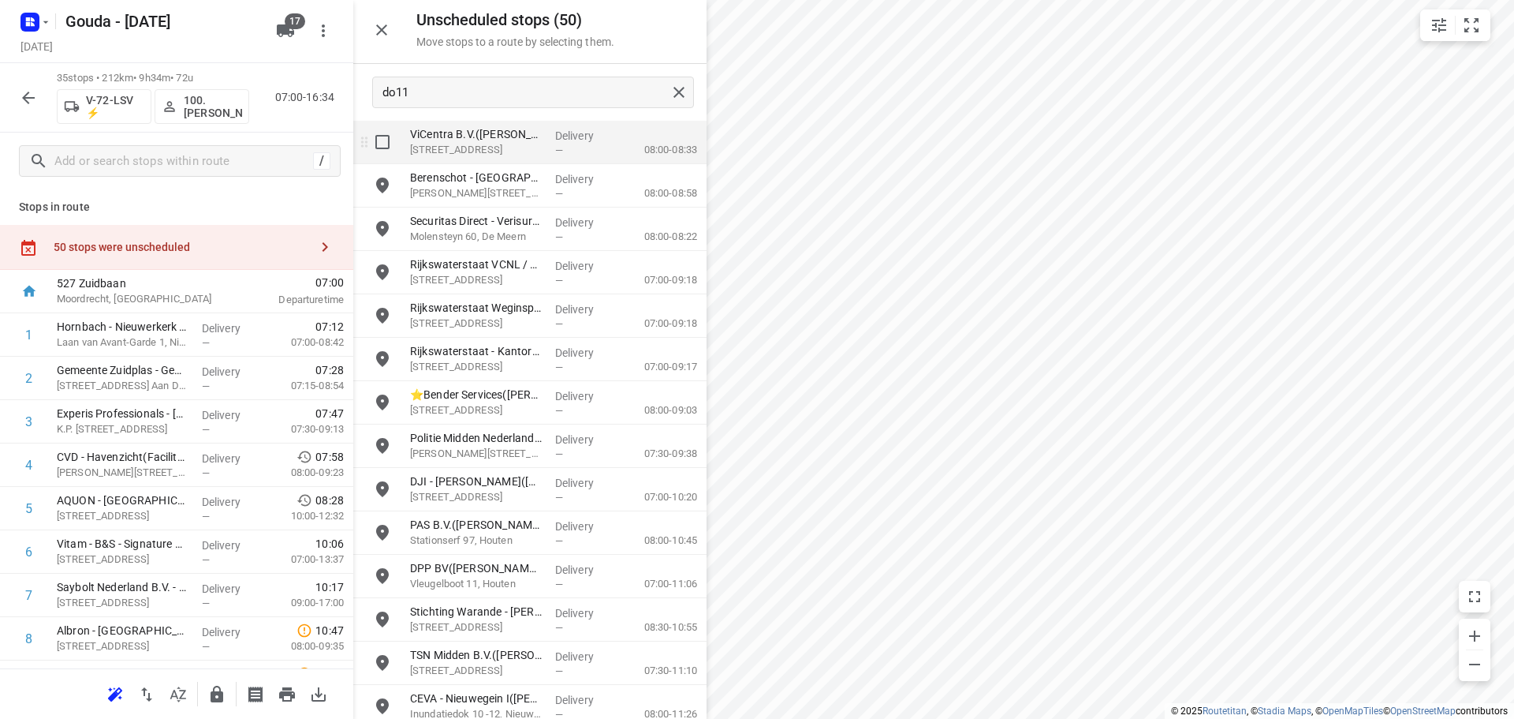
click at [390, 147] on input "grid" at bounding box center [383, 142] width 32 height 32
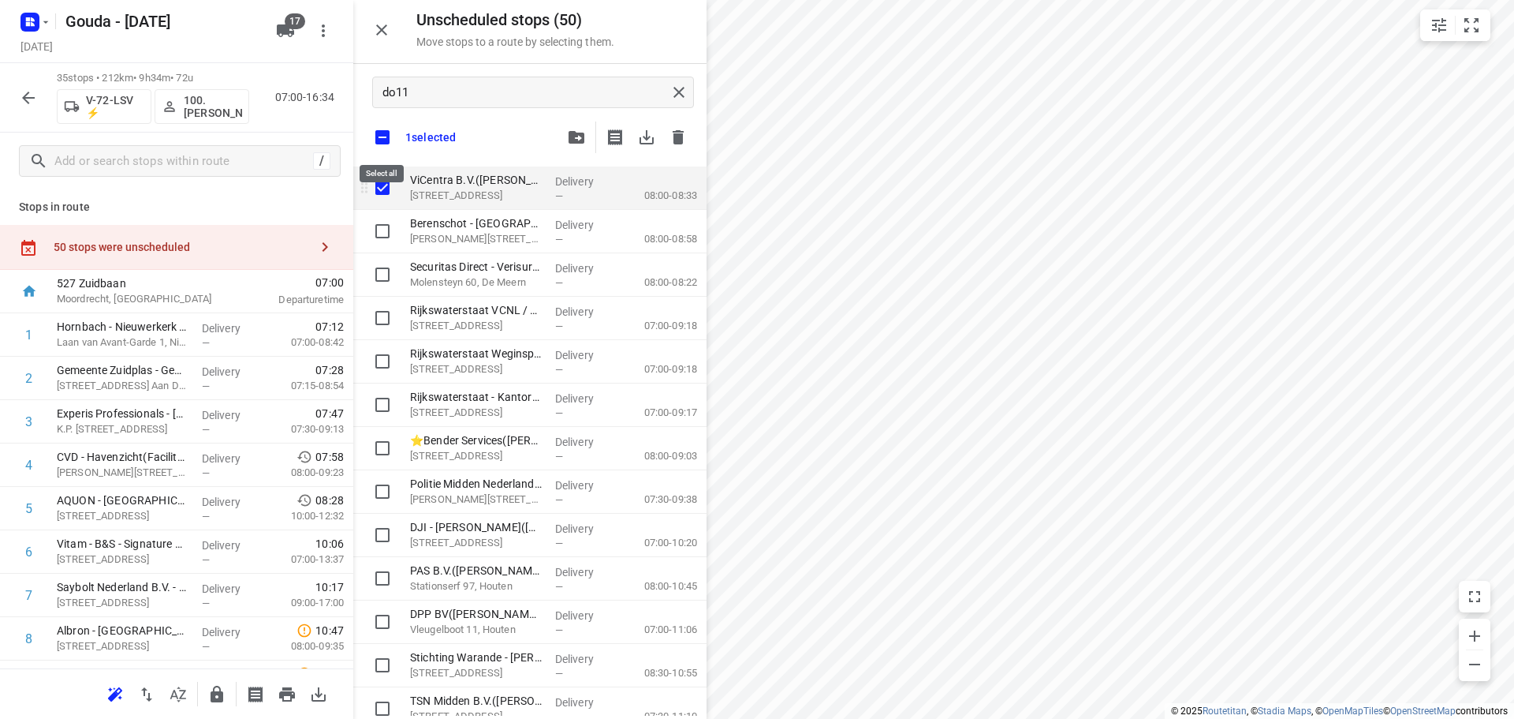
checkbox input "true"
drag, startPoint x: 378, startPoint y: 143, endPoint x: 420, endPoint y: 140, distance: 41.9
click at [379, 142] on input "checkbox" at bounding box center [382, 137] width 33 height 33
checkbox input "false"
checkbox input "true"
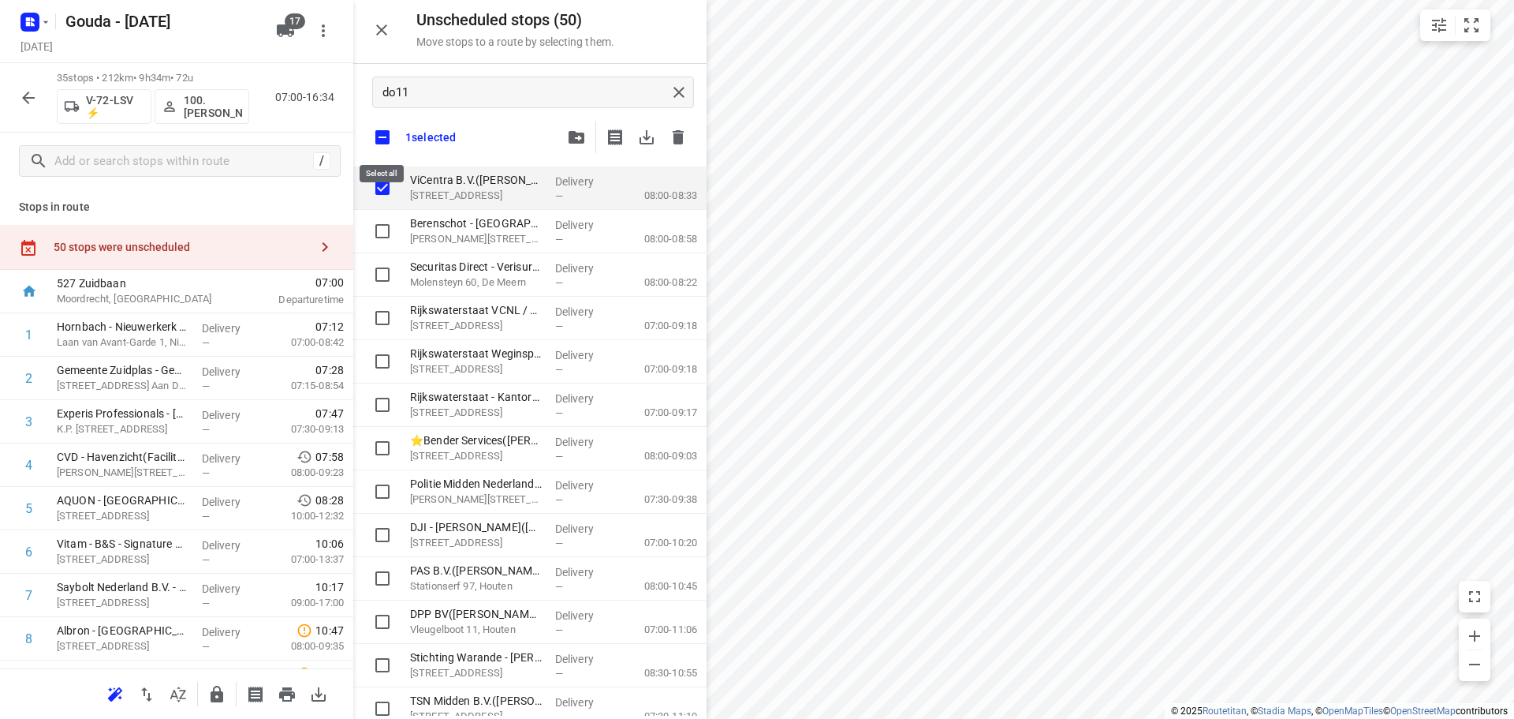
checkbox input "true"
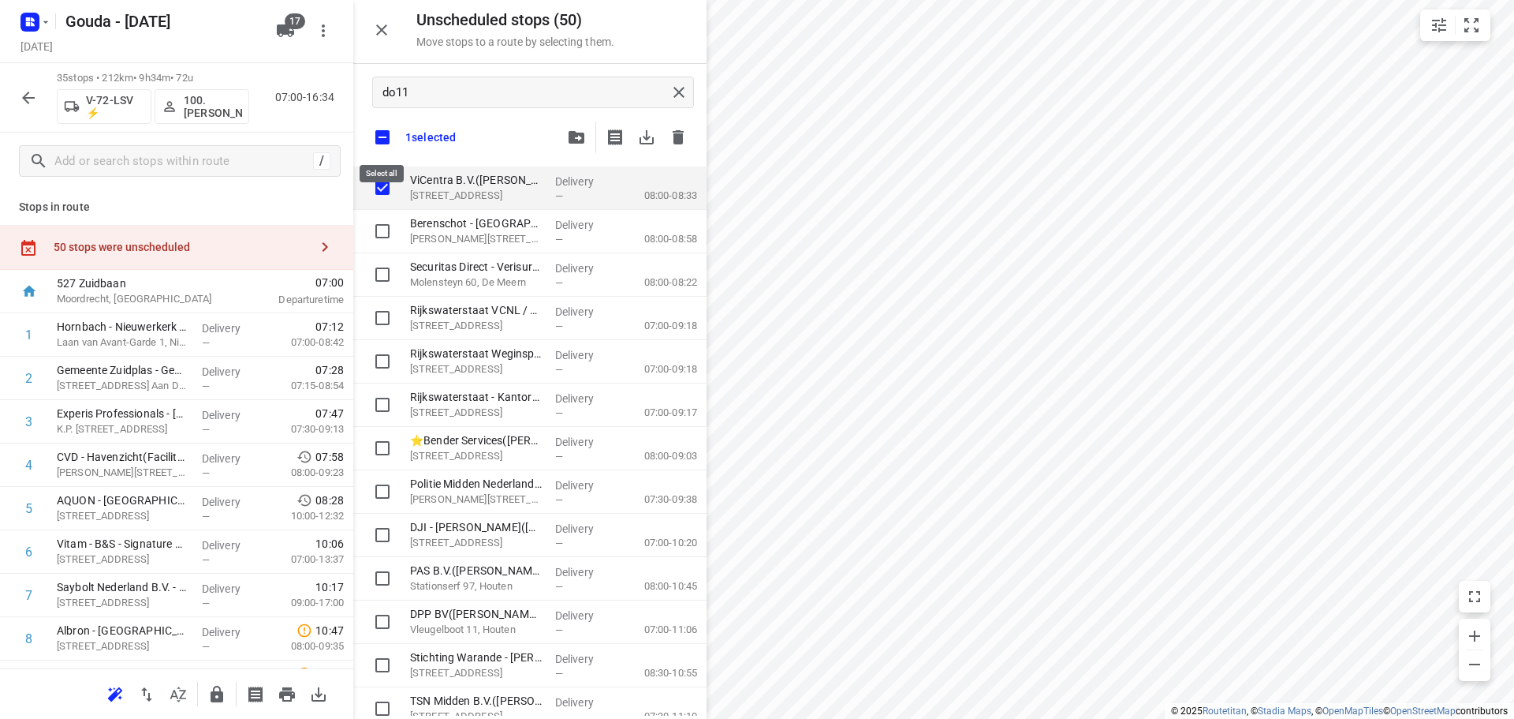
checkbox input "true"
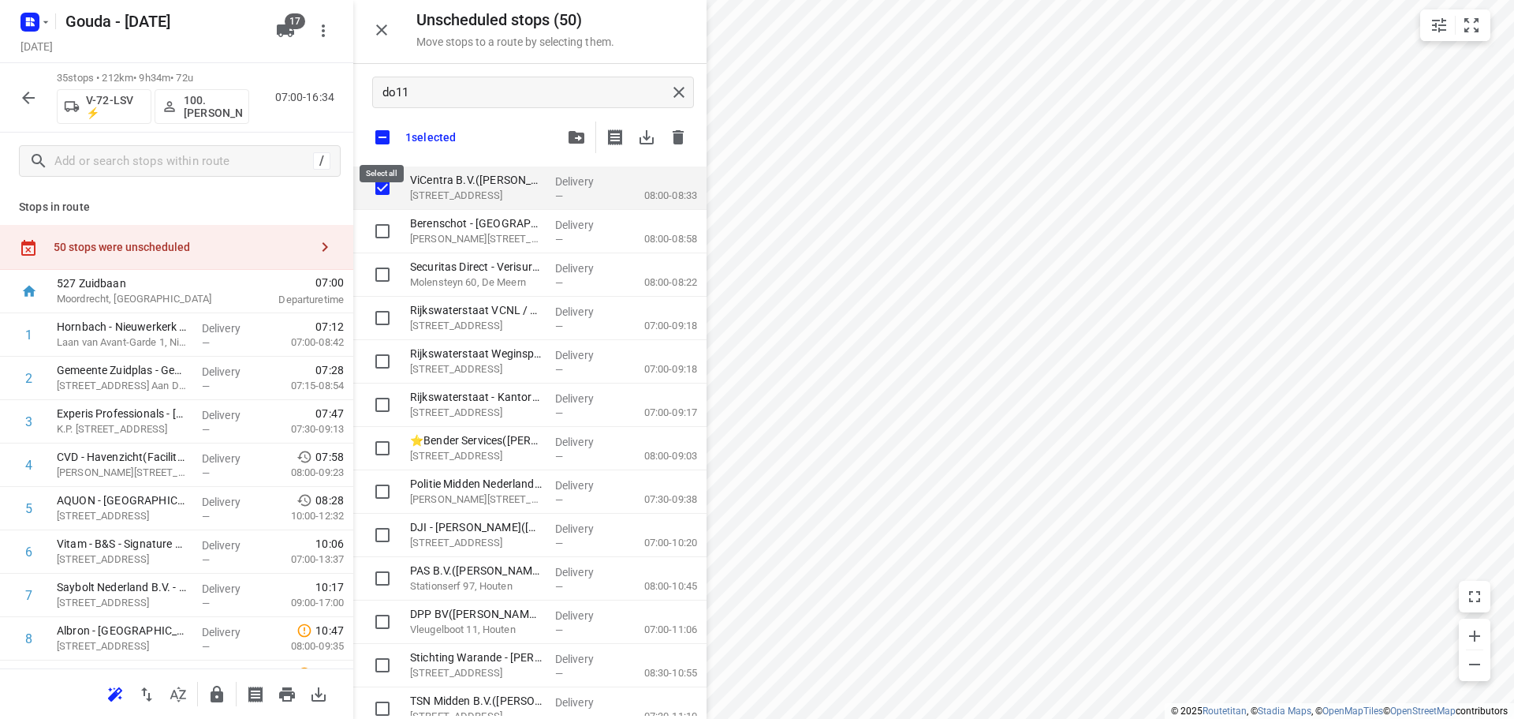
checkbox input "true"
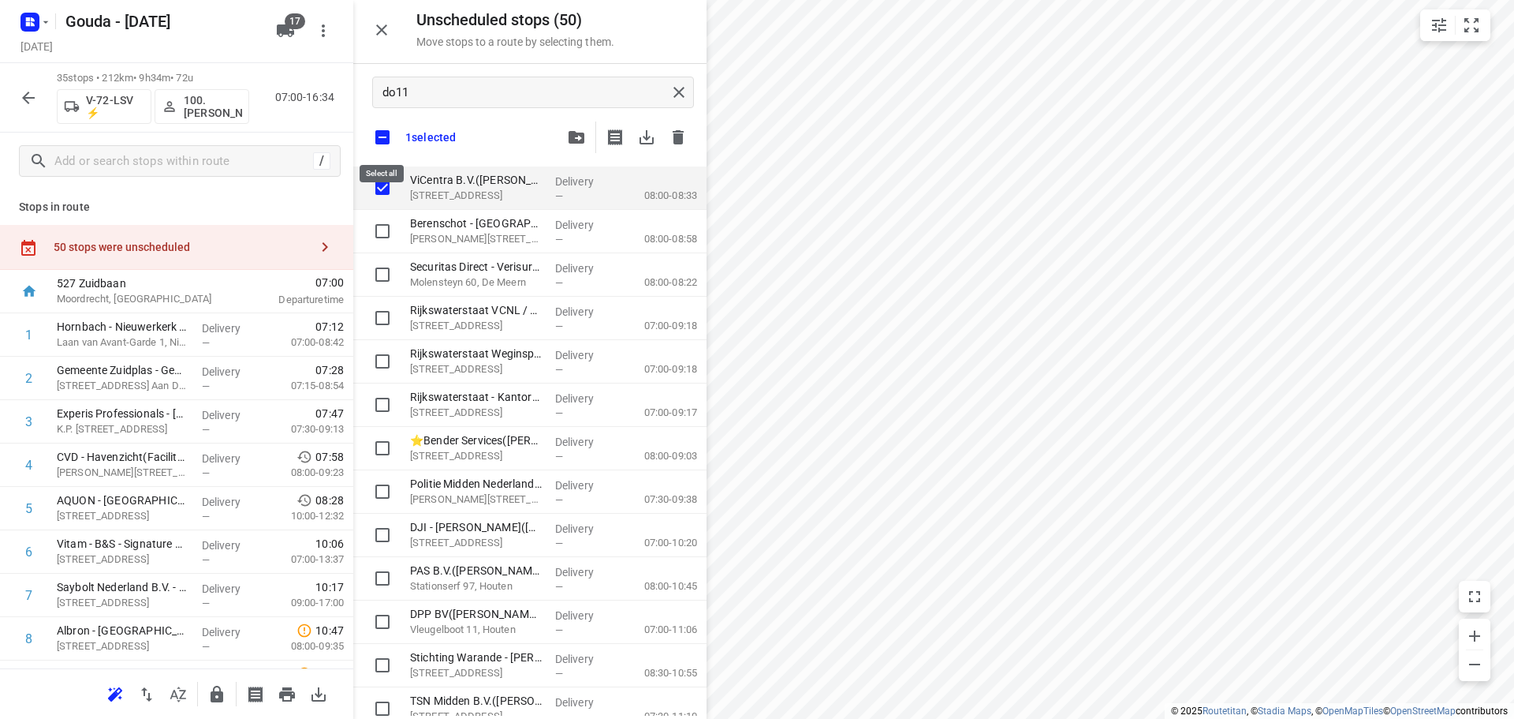
checkbox input "true"
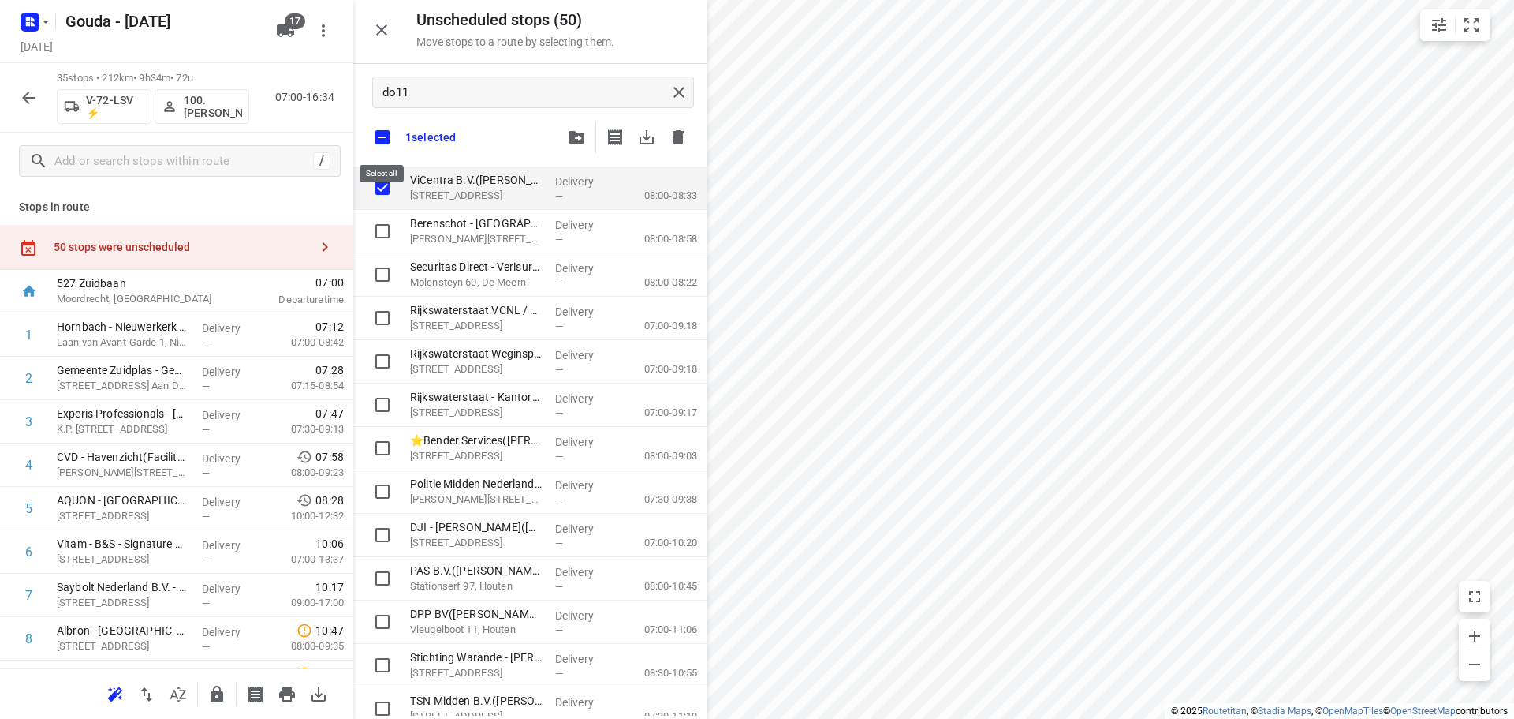
checkbox input "true"
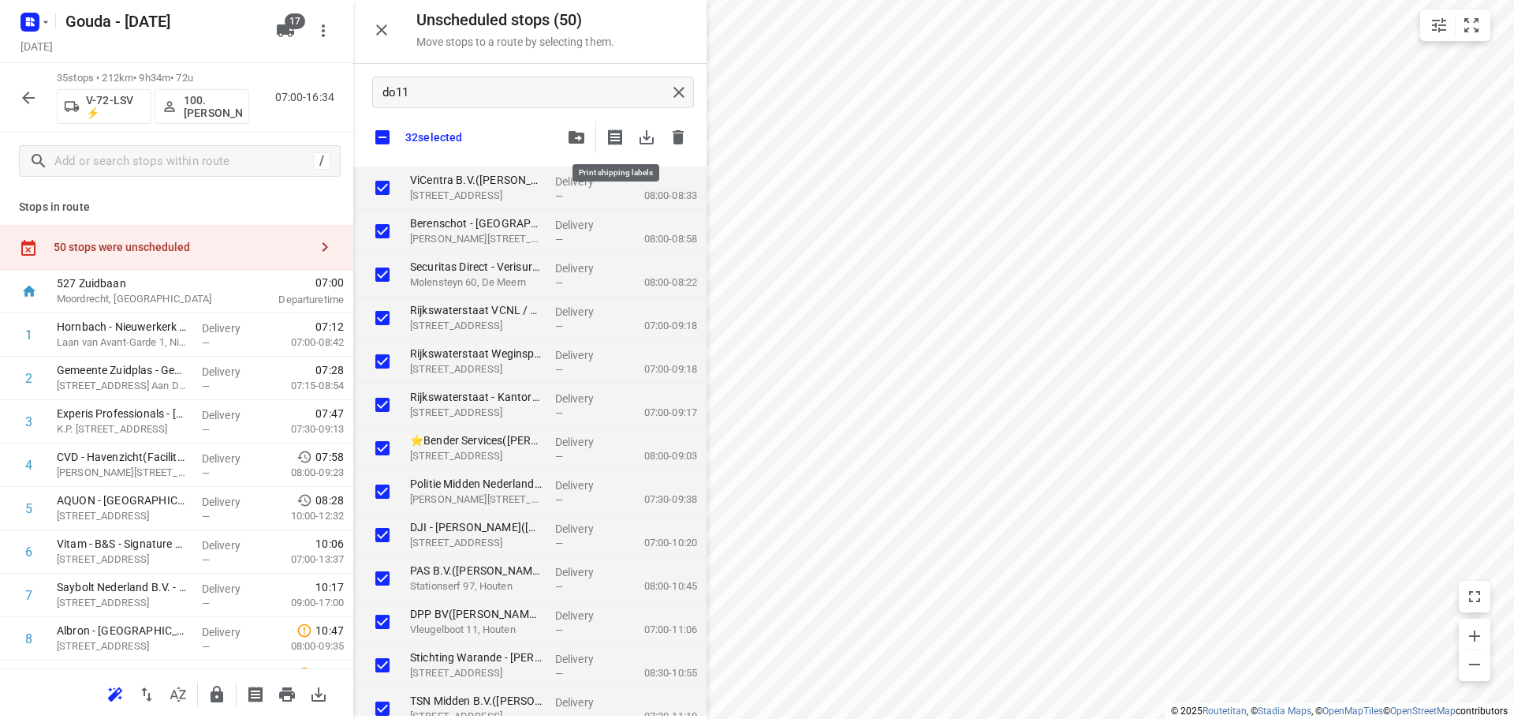
click at [583, 139] on icon "button" at bounding box center [577, 137] width 16 height 13
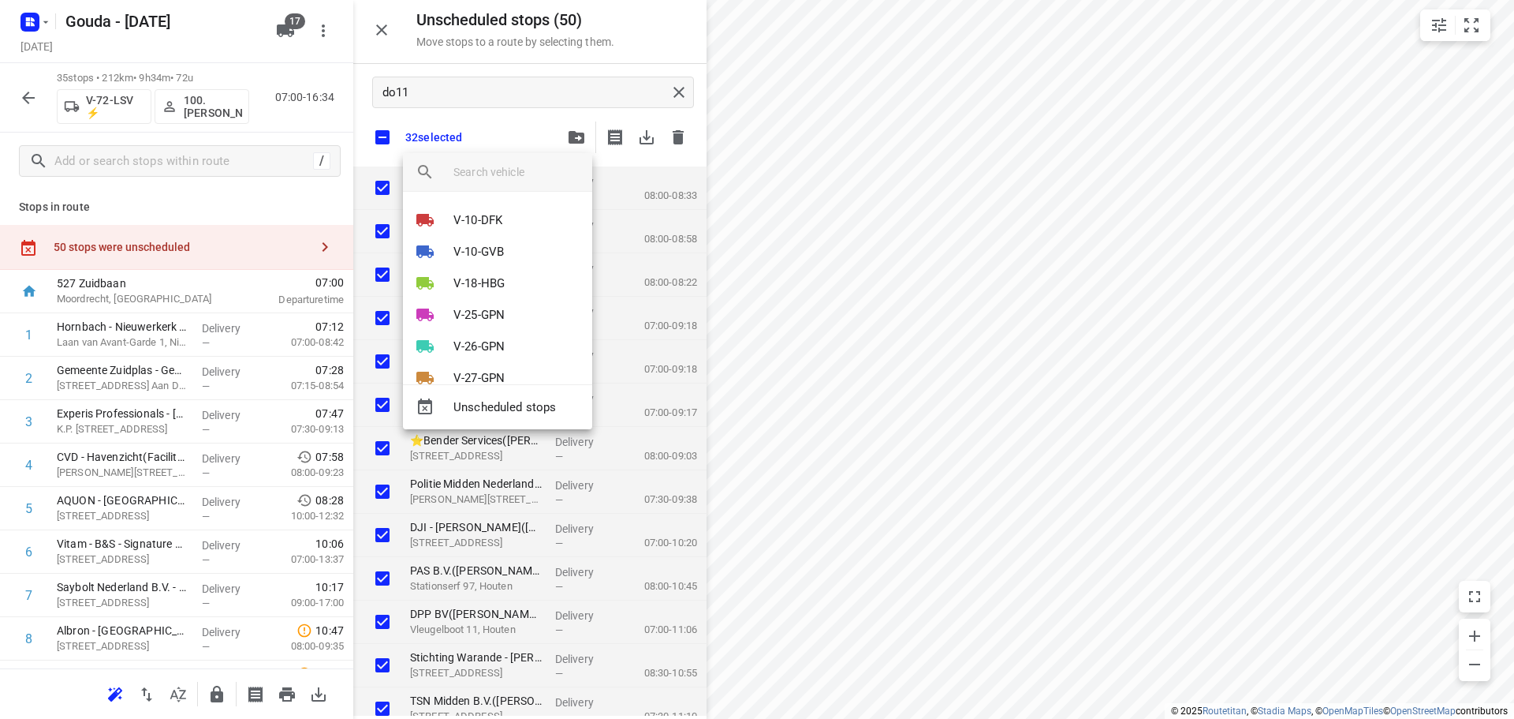
click at [487, 189] on div at bounding box center [523, 172] width 139 height 38
click at [492, 176] on input "search vehicle" at bounding box center [517, 172] width 126 height 24
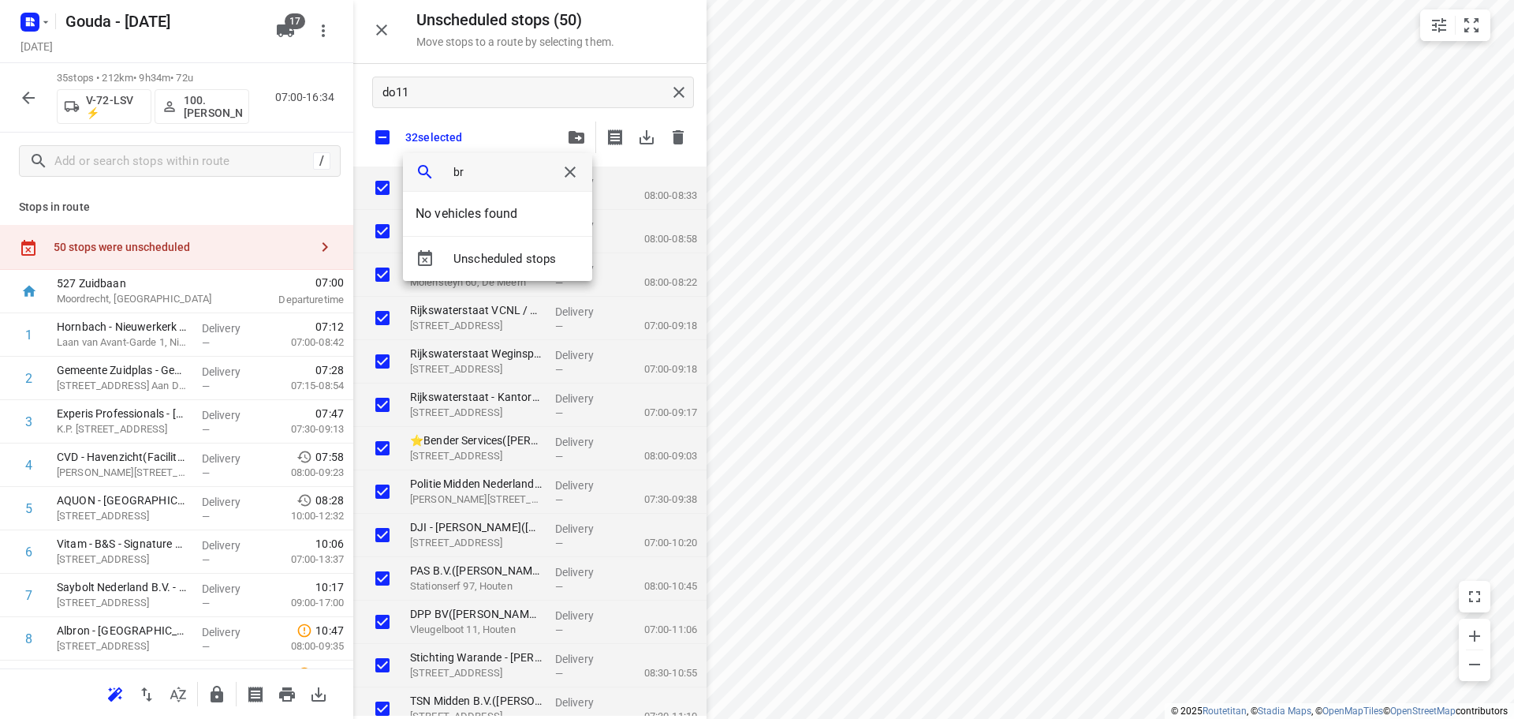
type input "b"
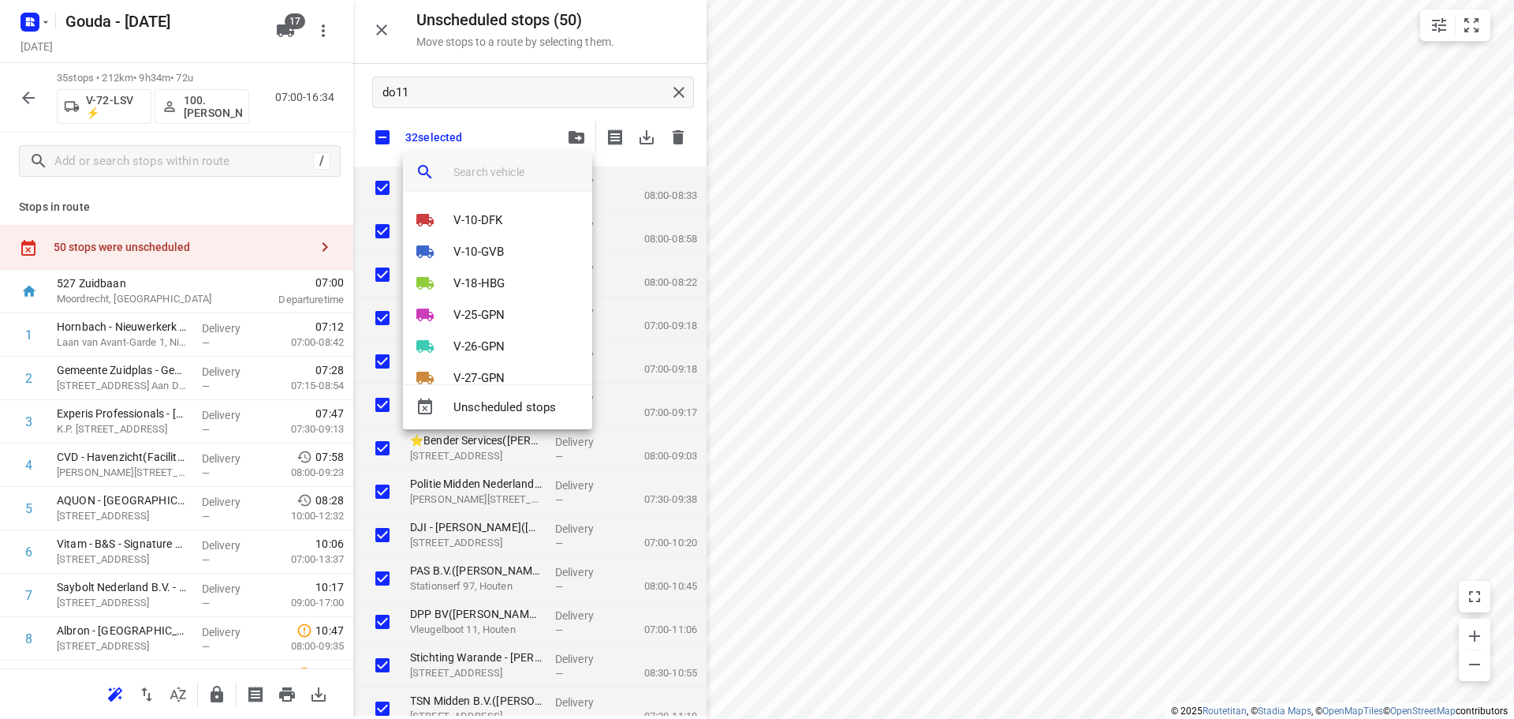
click at [519, 135] on div at bounding box center [757, 359] width 1514 height 719
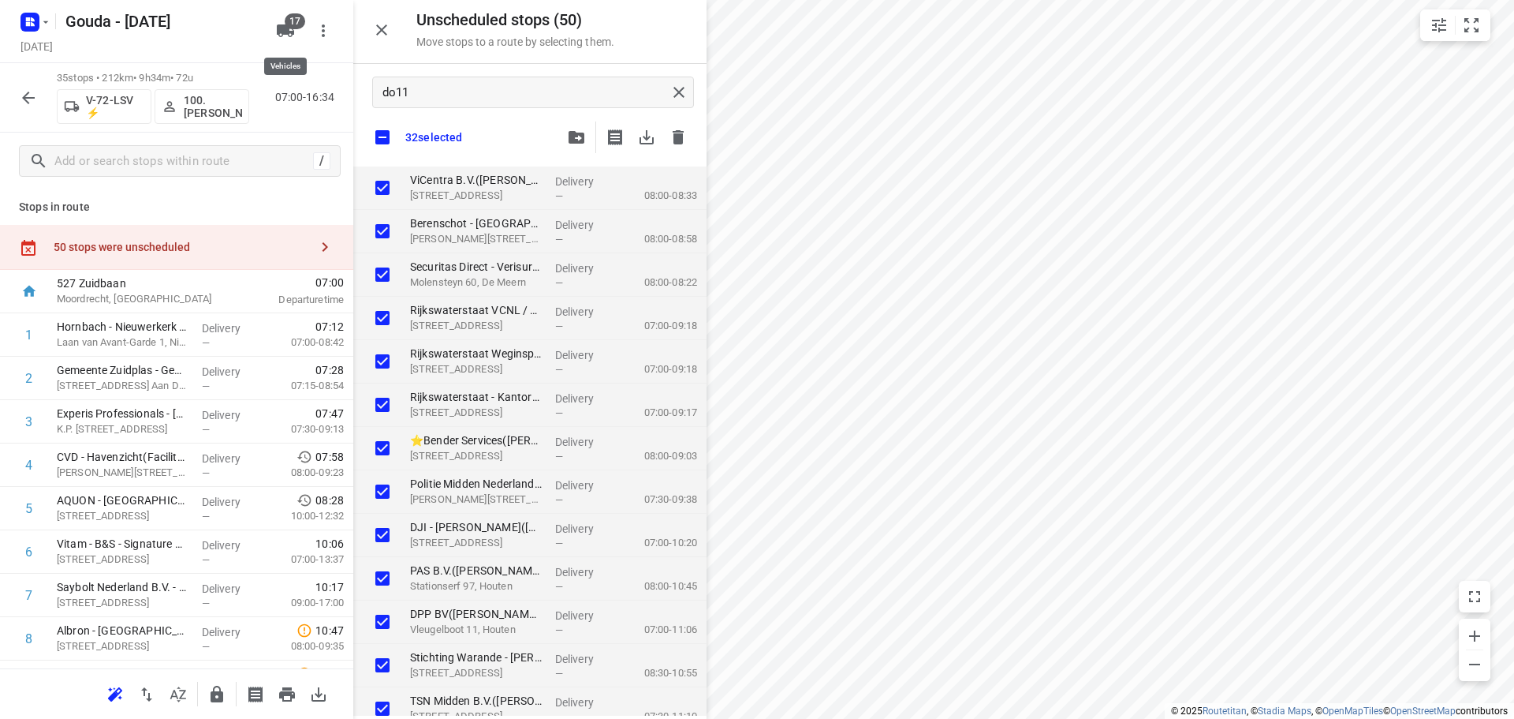
click at [297, 30] on button "17" at bounding box center [286, 31] width 32 height 32
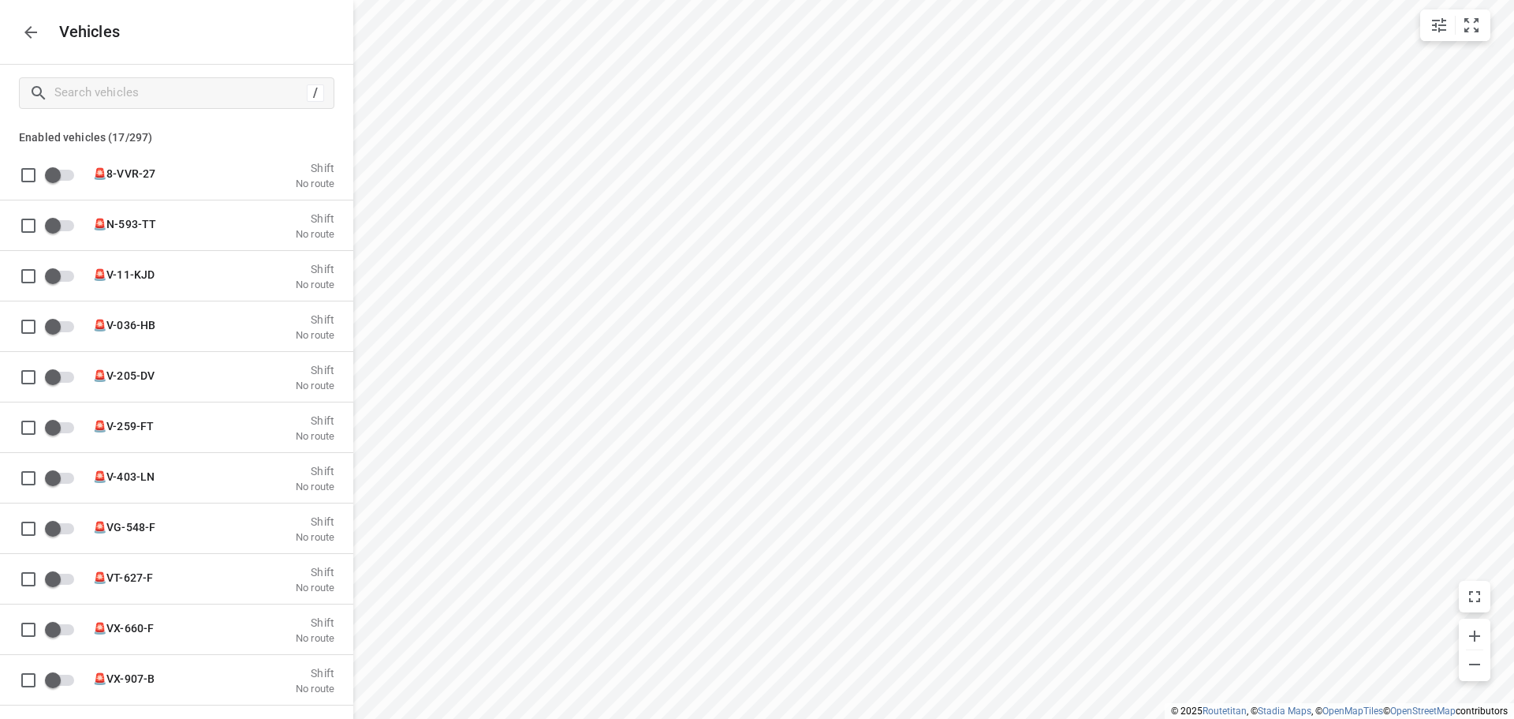
click at [41, 28] on button "button" at bounding box center [31, 33] width 32 height 32
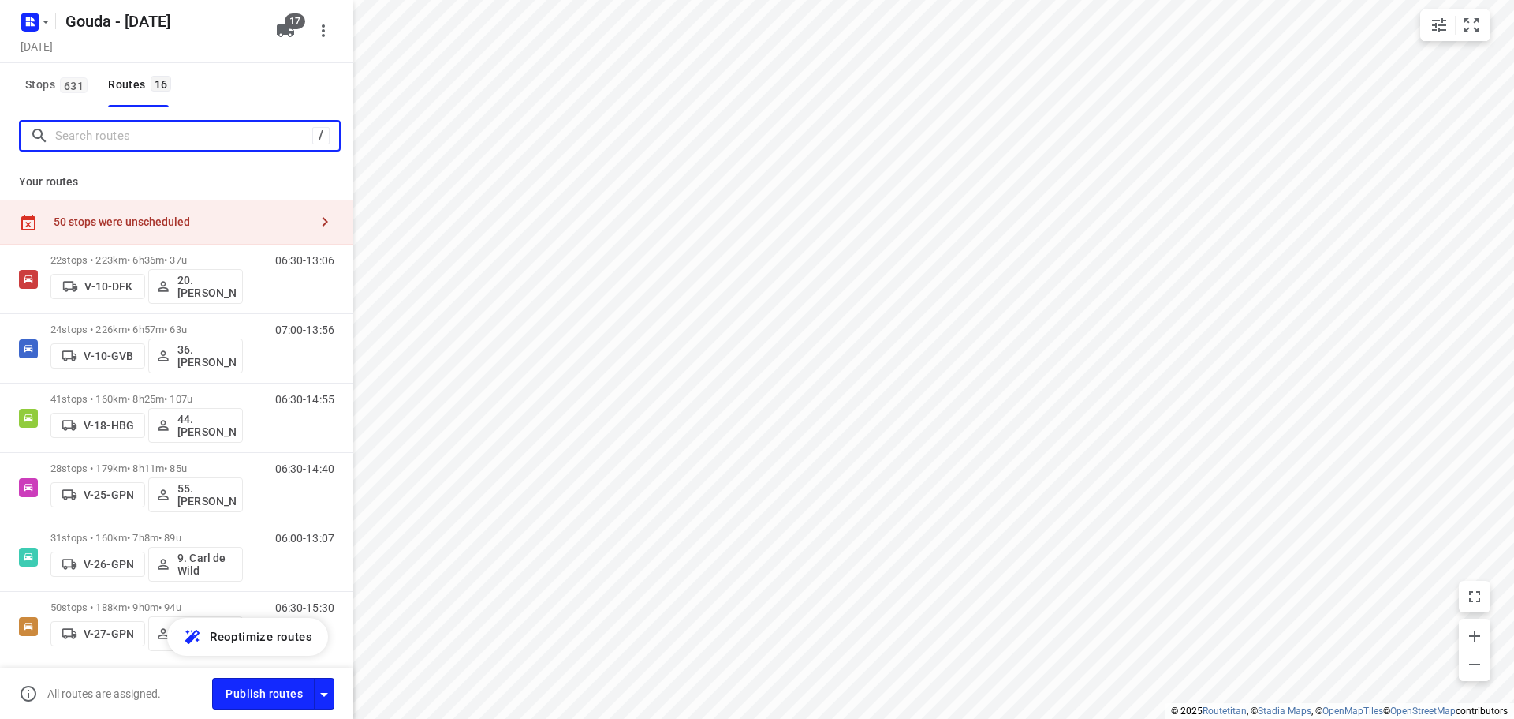
click at [131, 134] on input "Search routes" at bounding box center [183, 136] width 257 height 24
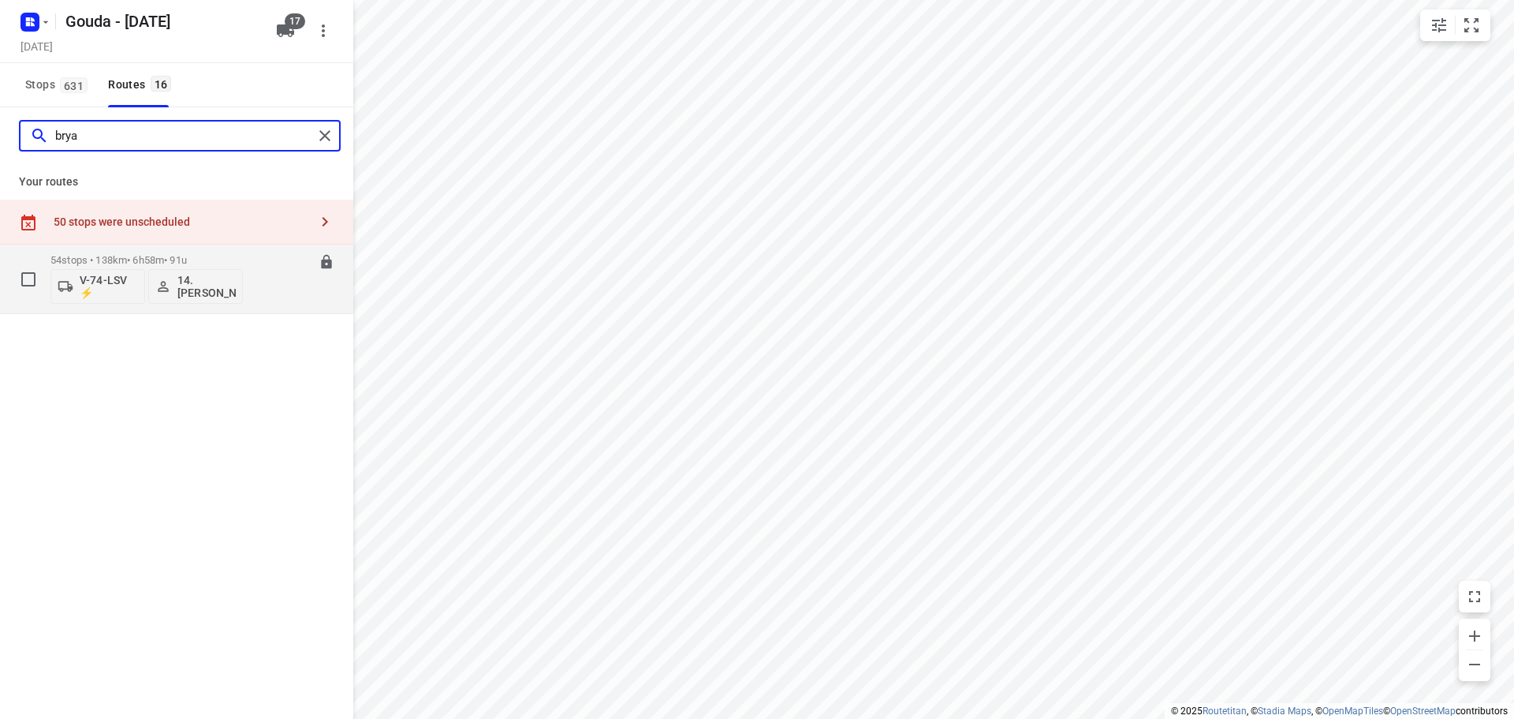
type input "brya"
click at [277, 271] on div "06:45-13:43" at bounding box center [295, 283] width 79 height 58
click at [240, 295] on button "14. Bryan Oelrich" at bounding box center [195, 286] width 95 height 35
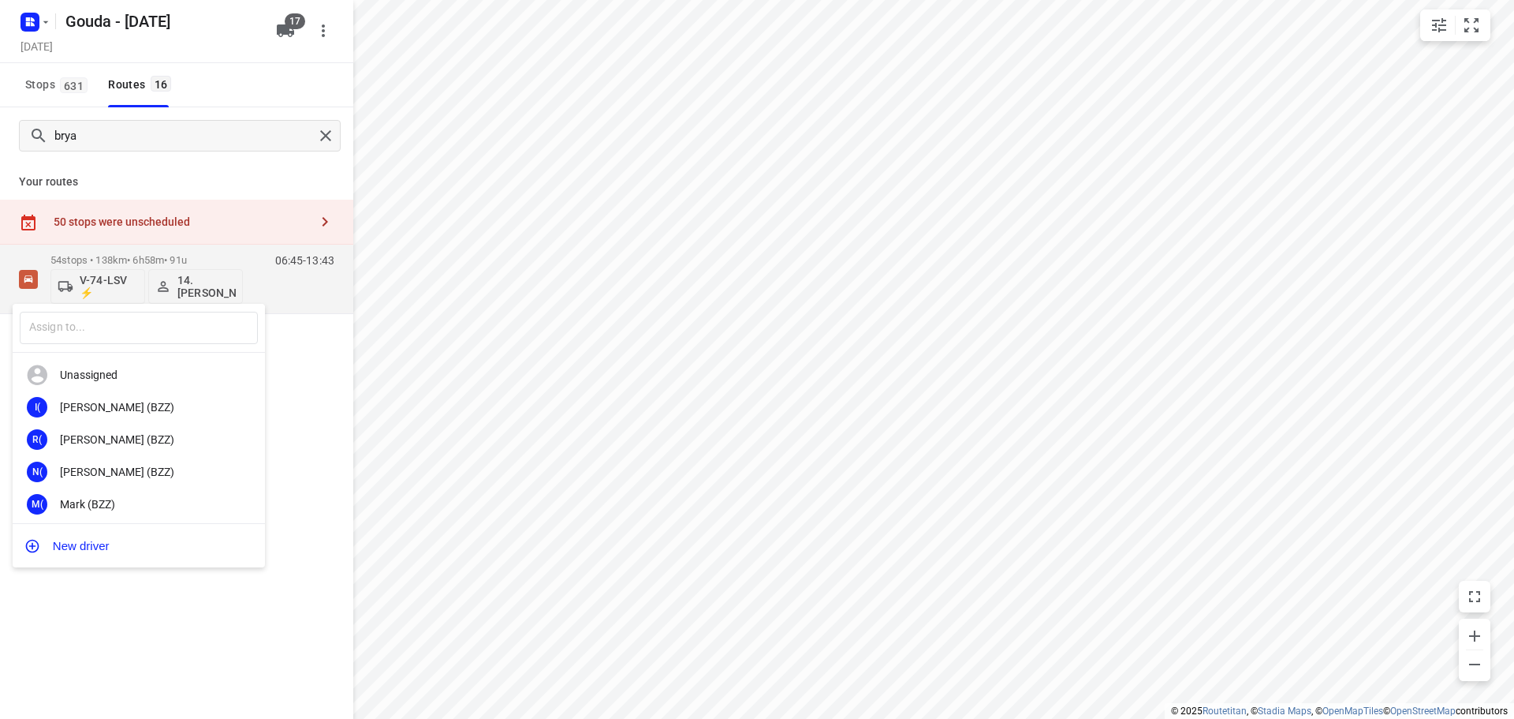
drag, startPoint x: 334, startPoint y: 399, endPoint x: 326, endPoint y: 396, distance: 9.2
click at [335, 400] on div at bounding box center [757, 359] width 1514 height 719
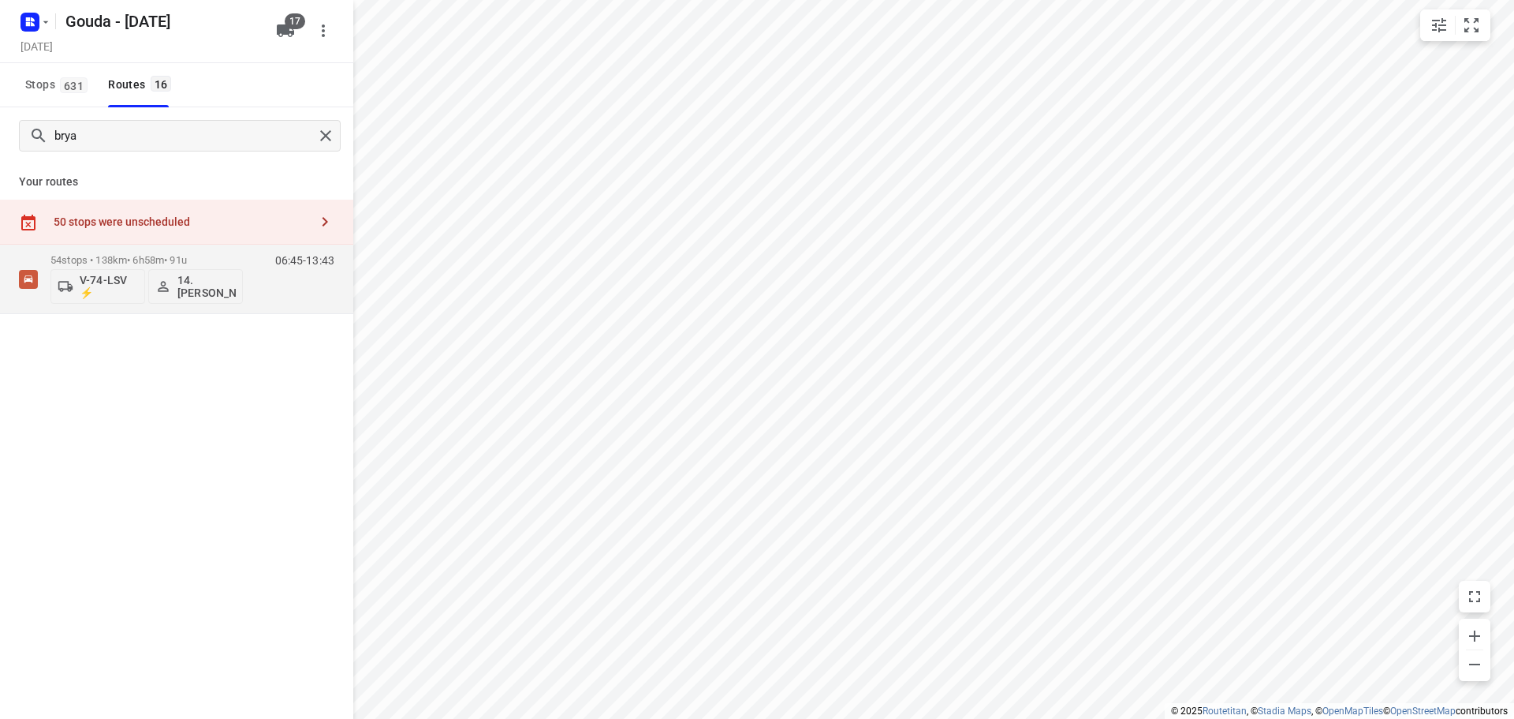
click at [289, 426] on div "​ Unassigned I( Ismail (BZZ) R( Ronan (BZZ) N( Nolan (BZZ) M( Mark (BZZ) F( Fur…" at bounding box center [757, 359] width 1514 height 719
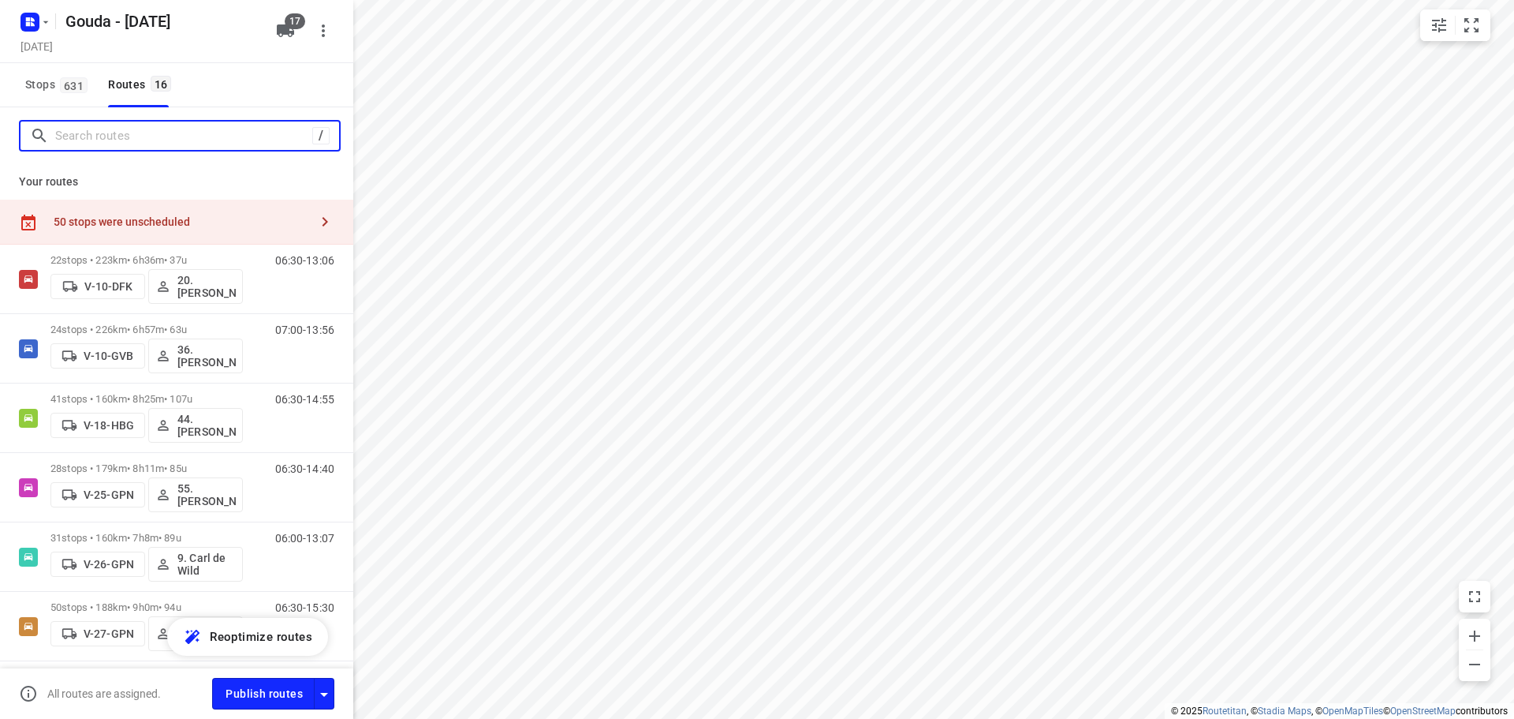
click at [198, 140] on input "Search routes" at bounding box center [183, 136] width 257 height 24
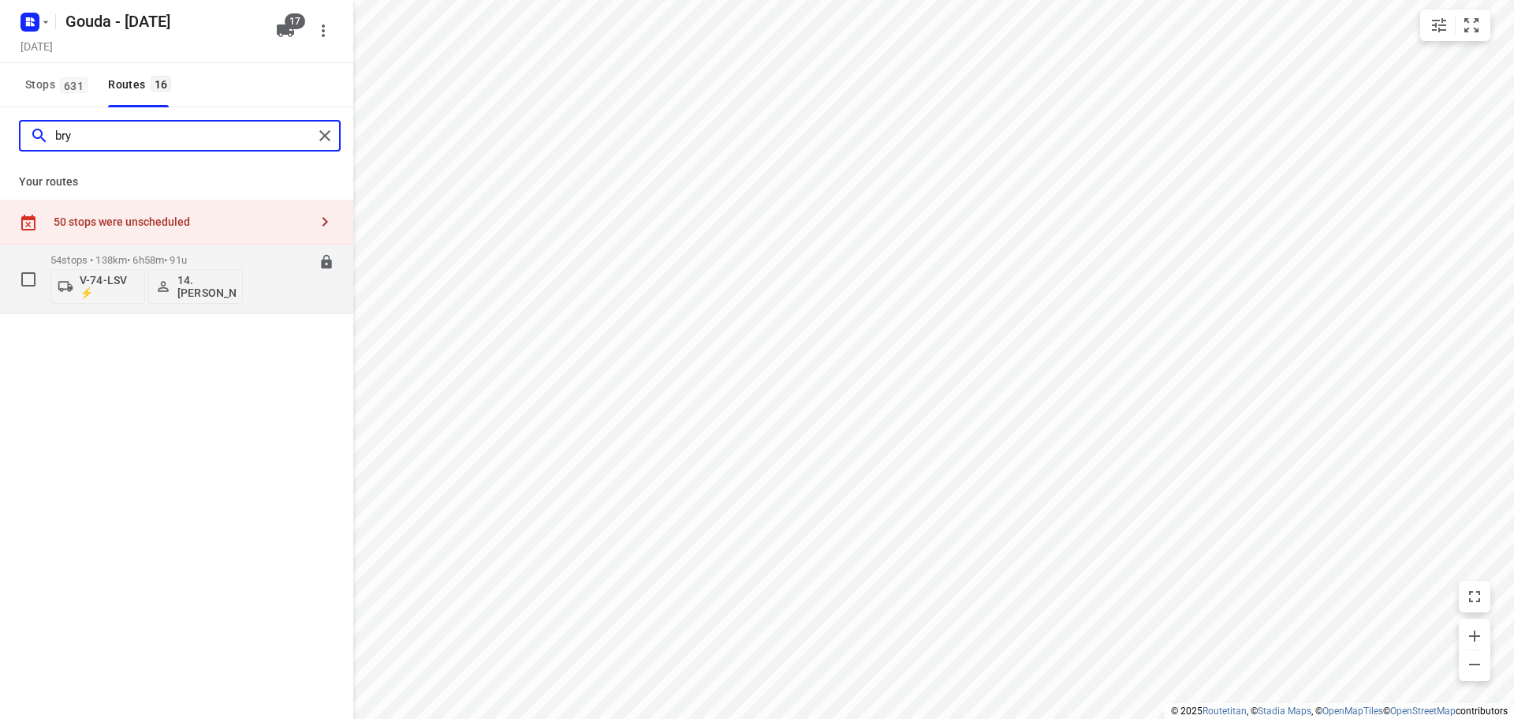
type input "bry"
click at [266, 287] on div "06:45-13:43" at bounding box center [295, 283] width 79 height 58
click at [265, 286] on div "06:45-13:43" at bounding box center [295, 283] width 79 height 58
click at [32, 275] on input "checkbox" at bounding box center [29, 279] width 32 height 32
checkbox input "true"
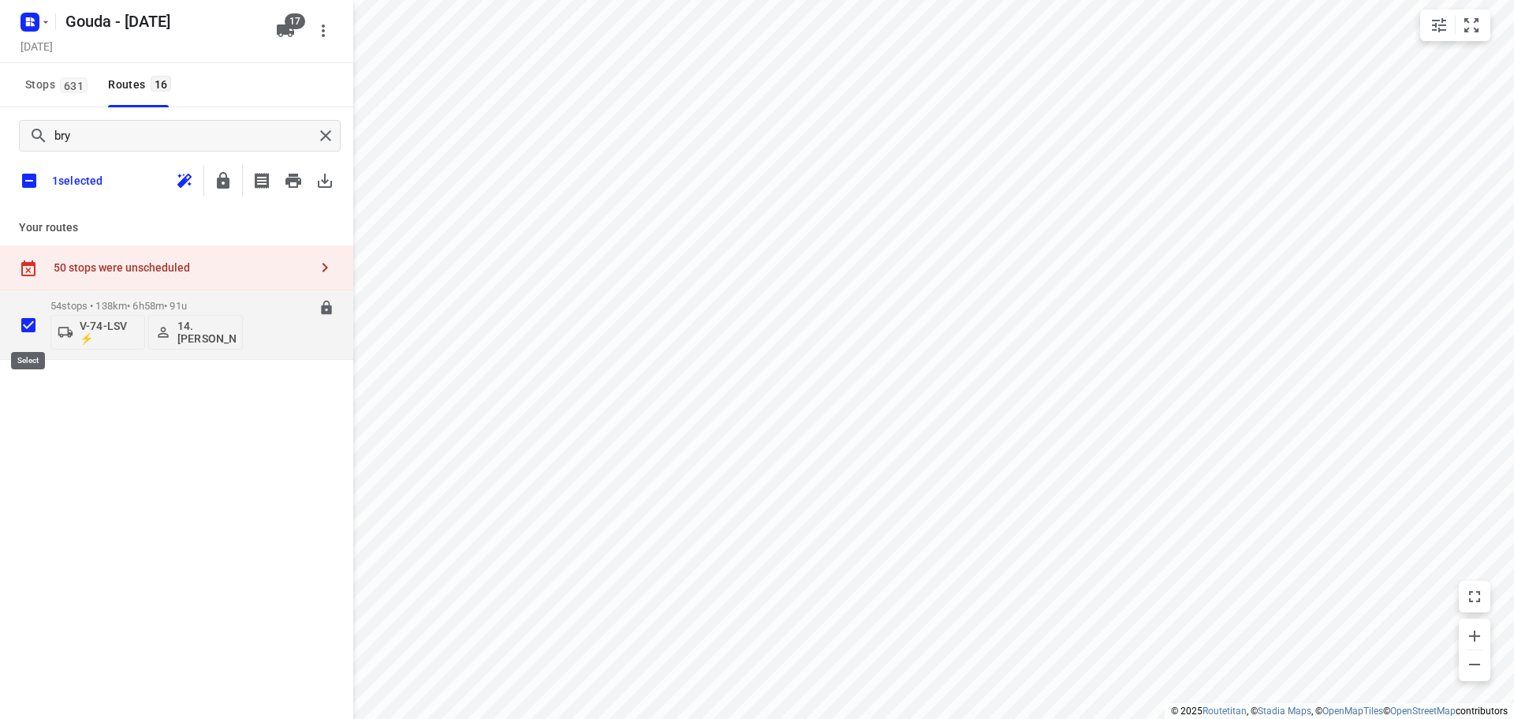
click at [26, 327] on input "checkbox" at bounding box center [29, 325] width 32 height 32
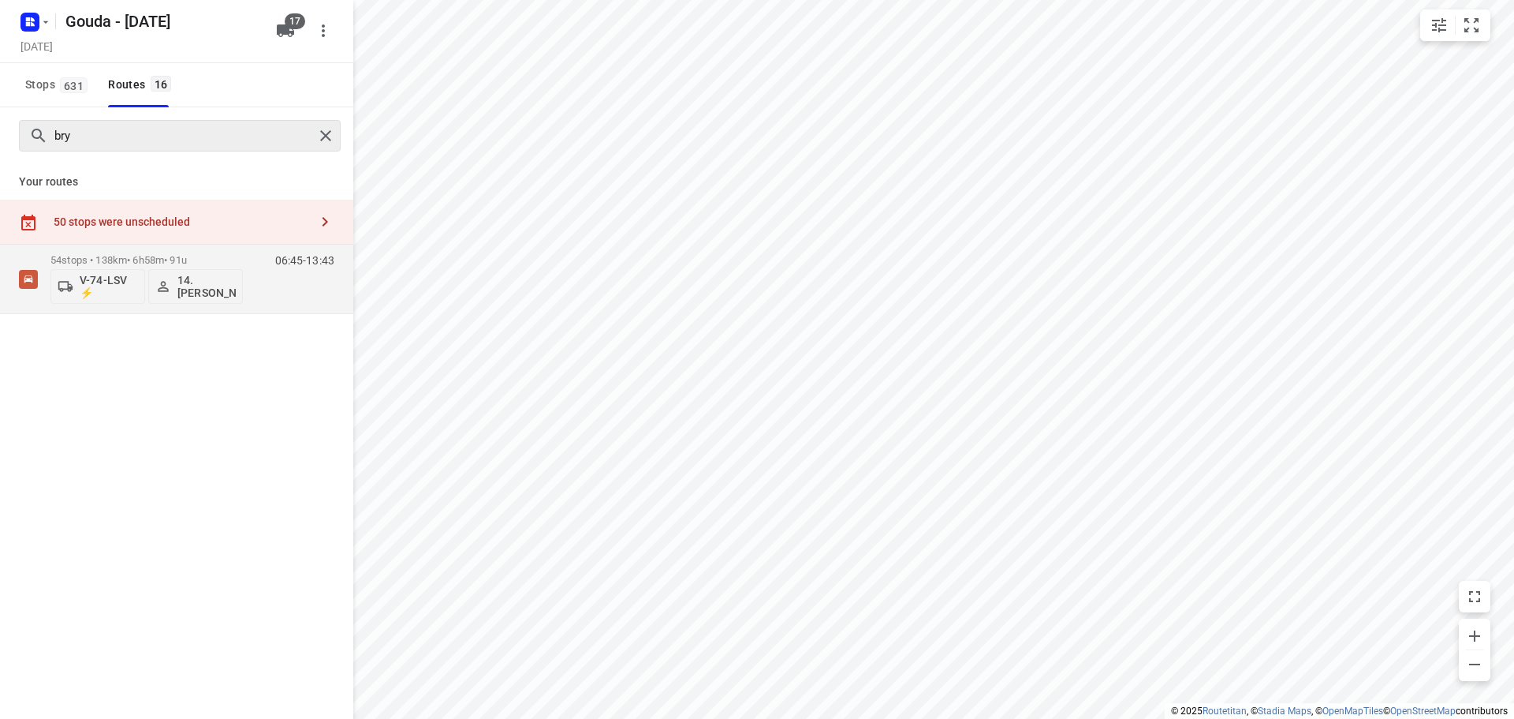
drag, startPoint x: 203, startPoint y: 174, endPoint x: 290, endPoint y: 144, distance: 92.3
click at [206, 174] on p "Your routes" at bounding box center [177, 182] width 316 height 17
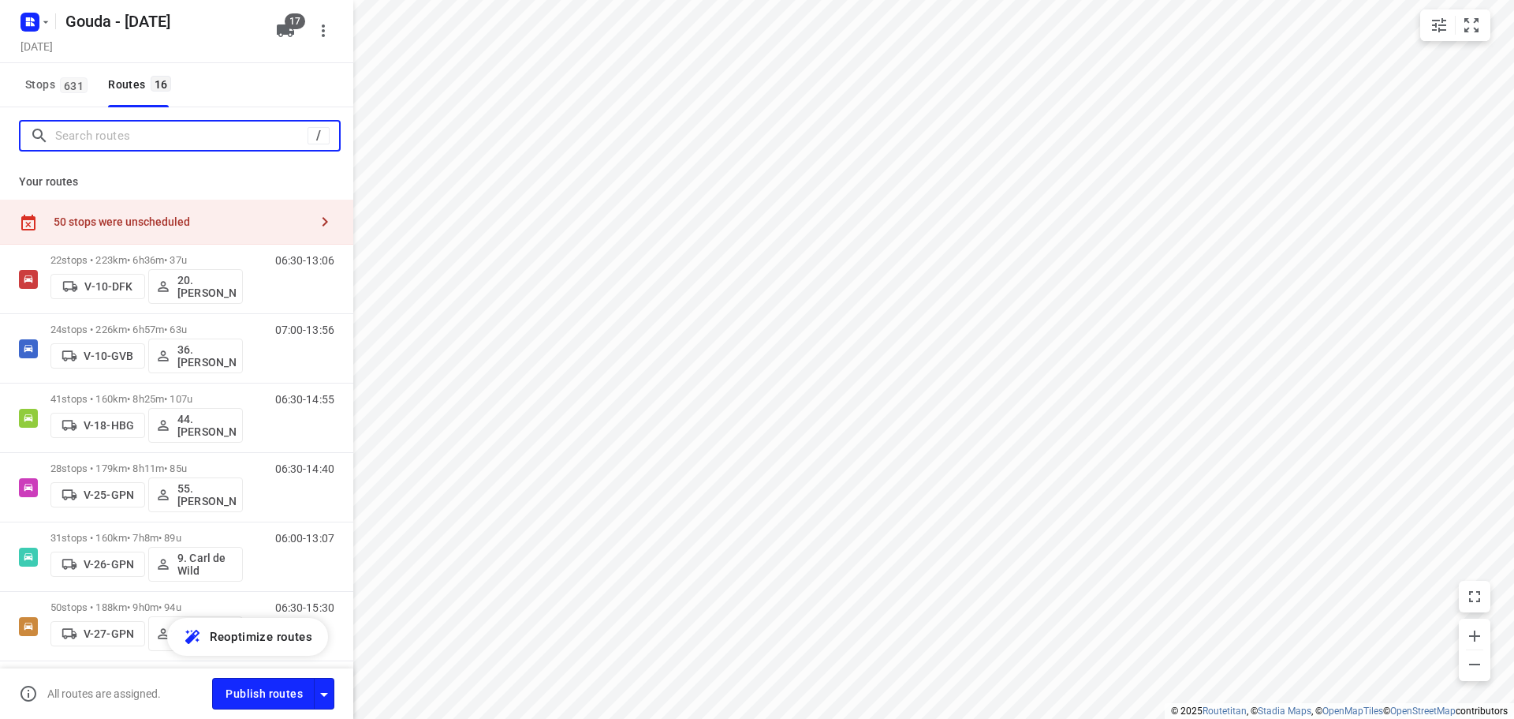
click at [99, 136] on input "Search routes" at bounding box center [181, 136] width 252 height 24
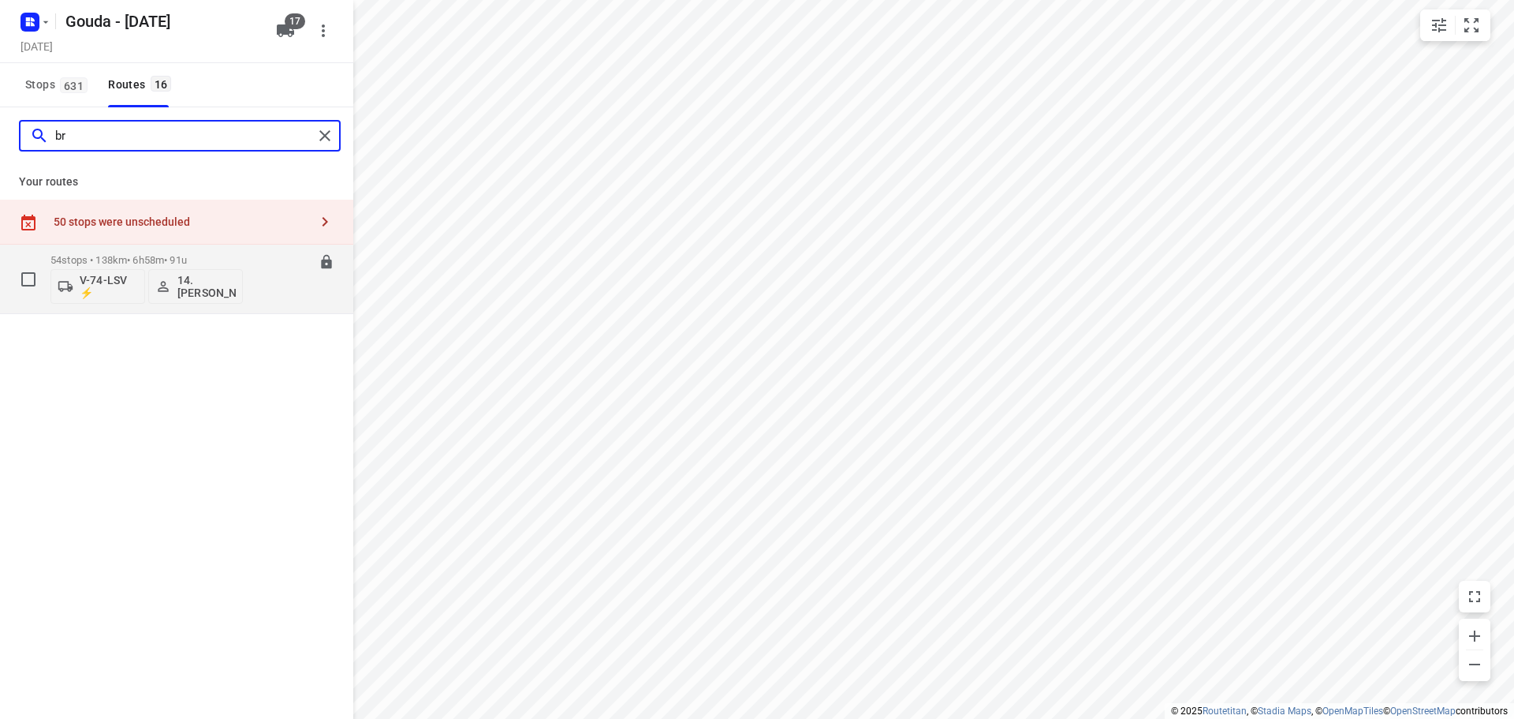
type input "br"
click at [256, 278] on div "06:45-13:43" at bounding box center [295, 283] width 79 height 58
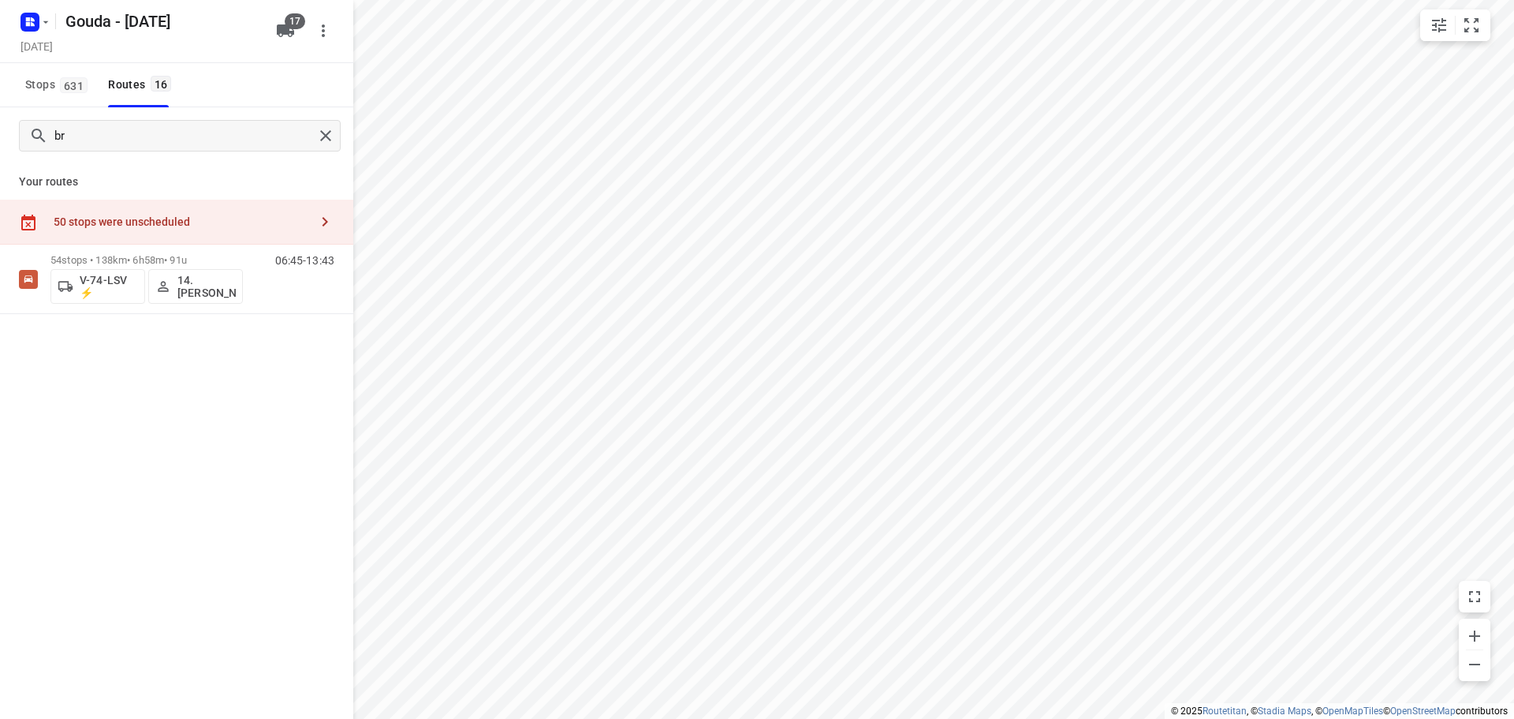
click at [80, 244] on div "50 stops were unscheduled" at bounding box center [176, 222] width 353 height 45
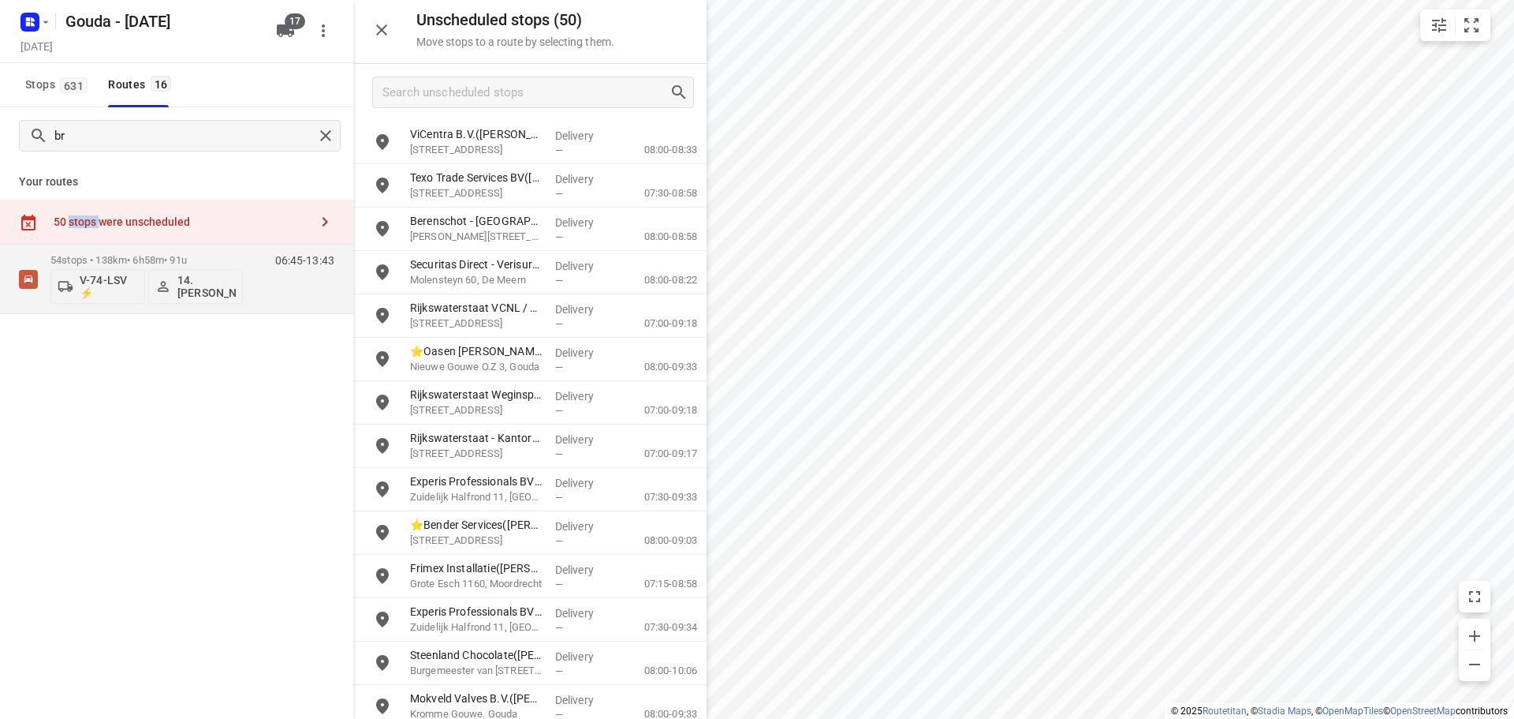
click at [80, 244] on div "50 stops were unscheduled" at bounding box center [176, 222] width 353 height 45
click at [84, 252] on div "54 stops • 138km • 6h58m • 91u V-74-LSV ⚡ 14. Bryan Oelrich" at bounding box center [146, 278] width 192 height 65
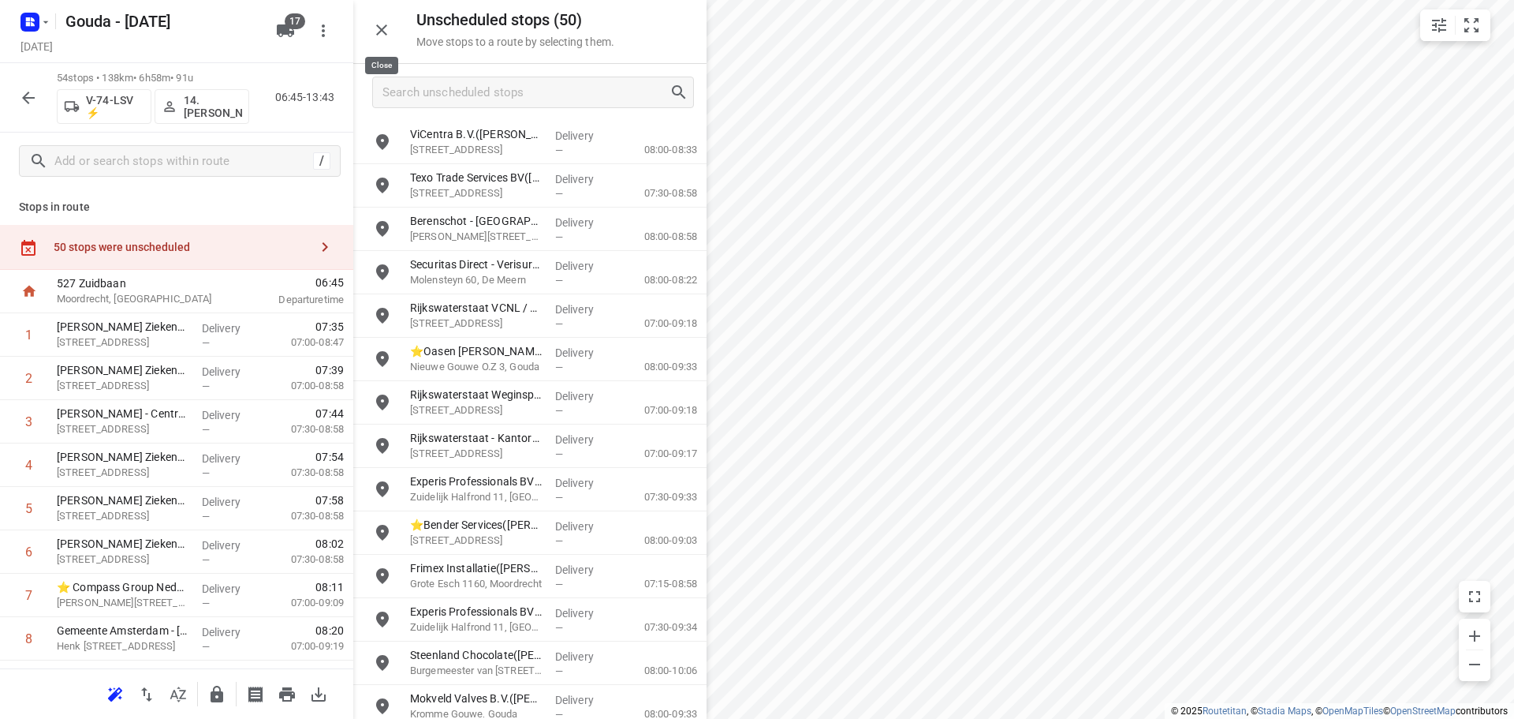
click at [375, 27] on icon "button" at bounding box center [381, 30] width 19 height 19
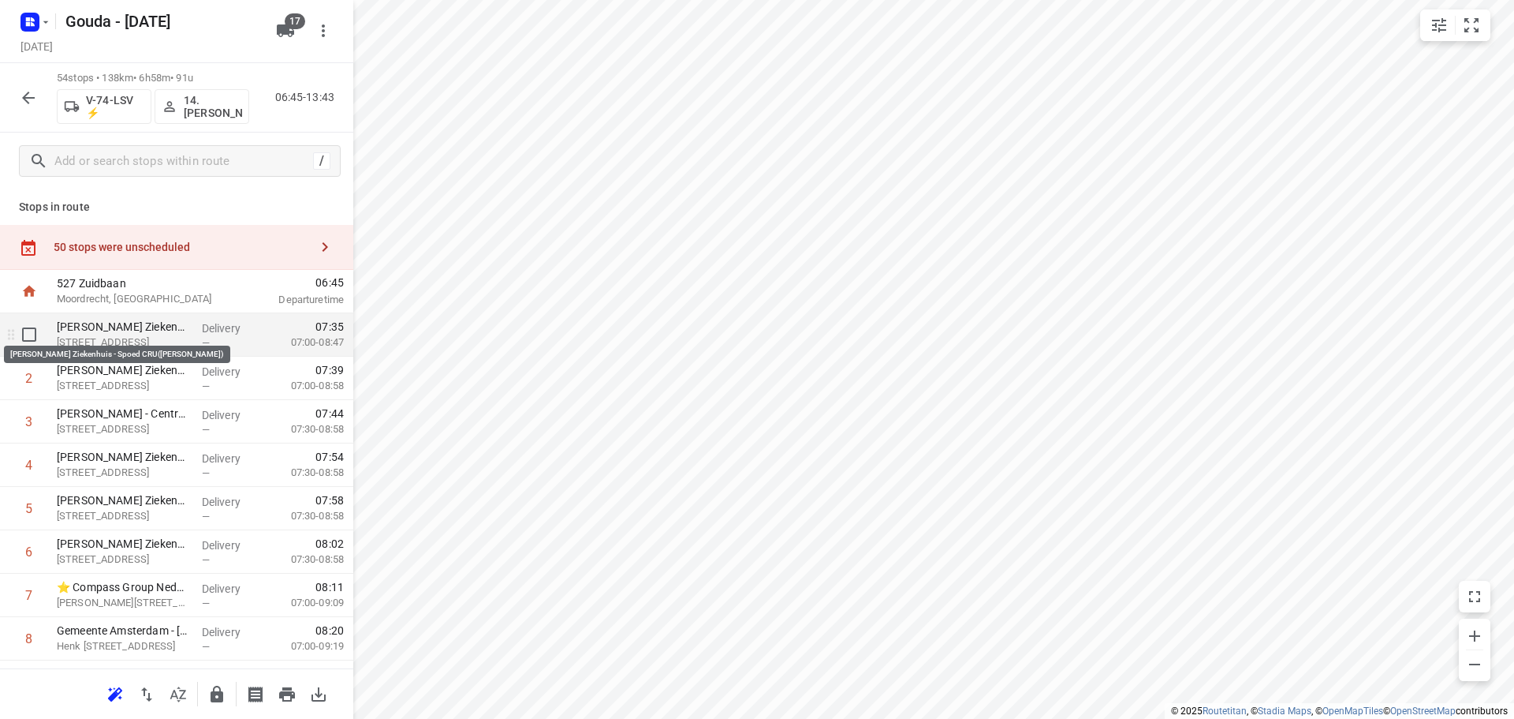
click at [142, 327] on p "Antoni van Leeuwenhoek Ziekenhuis - Spoed CRU(Daniella van Gullik)" at bounding box center [123, 327] width 133 height 16
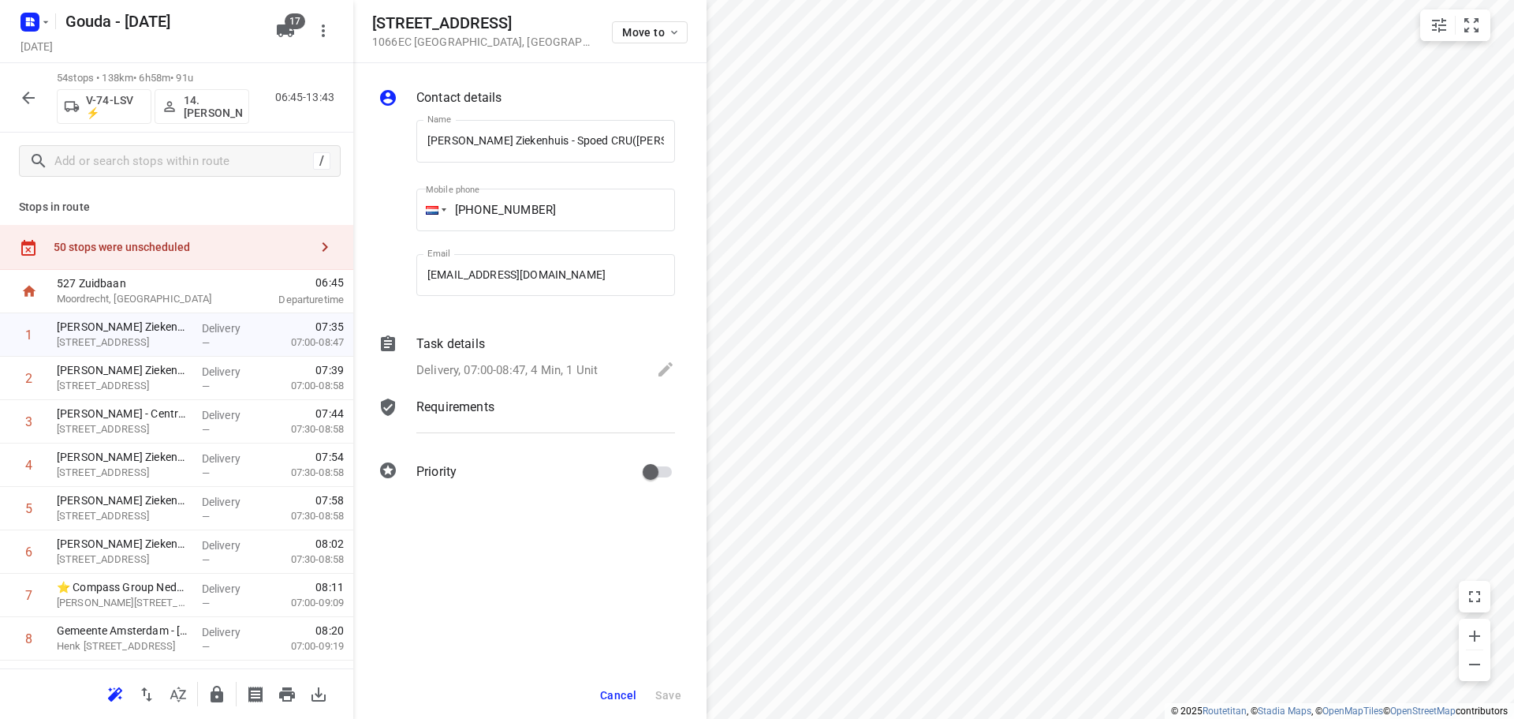
drag, startPoint x: 659, startPoint y: 345, endPoint x: 662, endPoint y: 312, distance: 34.0
click at [662, 312] on div "Contact details Name Antoni van Leeuwenhoek Ziekenhuis - Spoed CRU(Daniella van…" at bounding box center [529, 287] width 353 height 449
click at [531, 357] on div "Task details Delivery, 07:00-08:47, 4 Min, 1 Unit" at bounding box center [545, 358] width 265 height 54
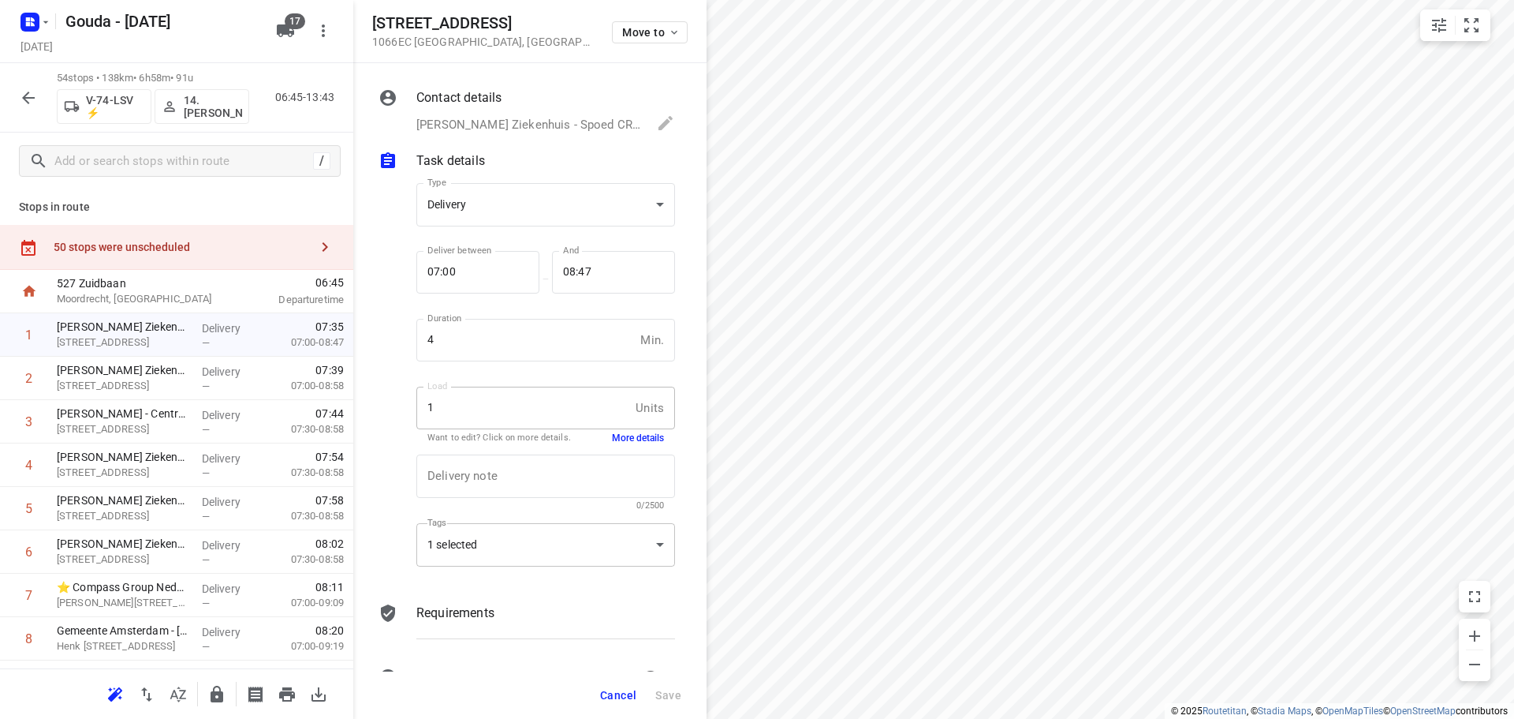
click at [483, 546] on div "1 selected" at bounding box center [545, 544] width 259 height 43
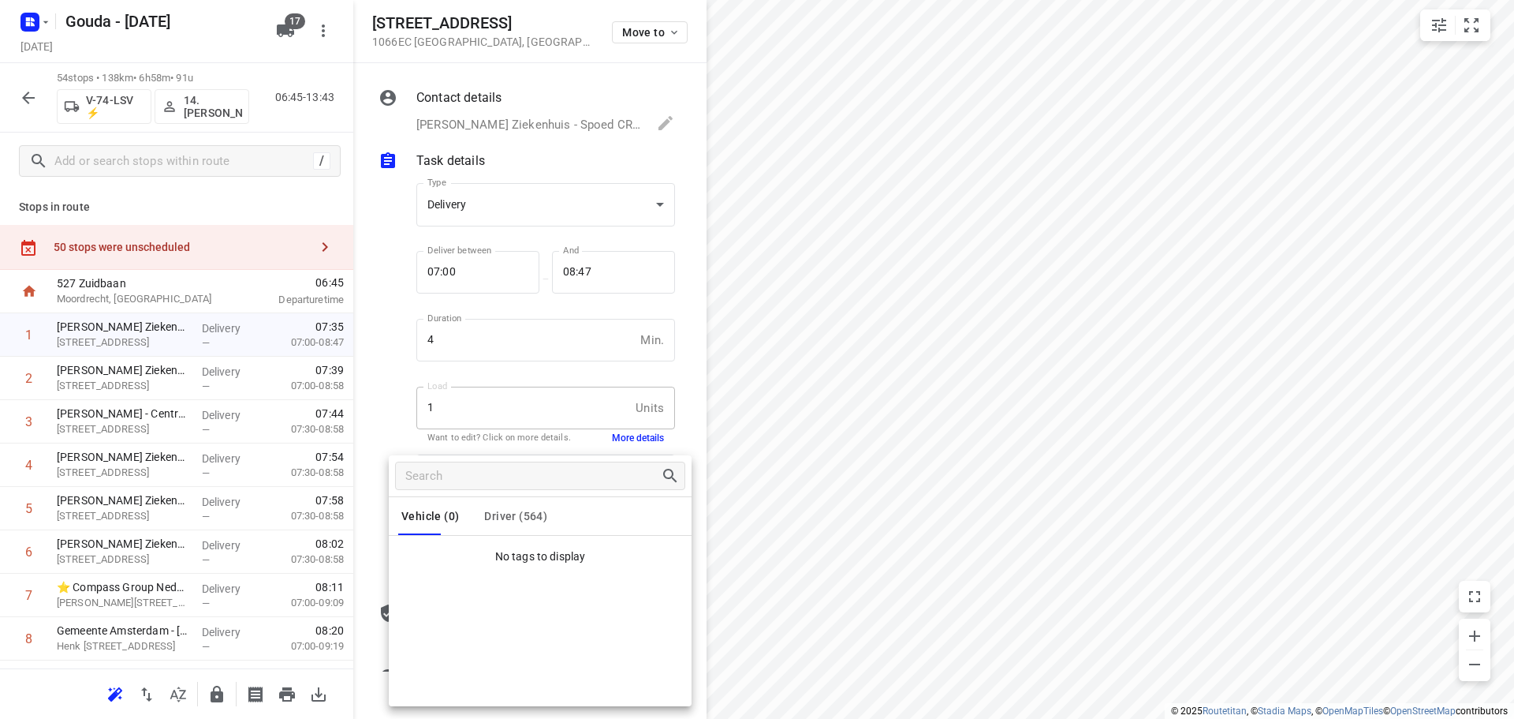
click at [497, 506] on button "Driver (564)" at bounding box center [515, 516] width 63 height 38
click at [451, 553] on p "Do14" at bounding box center [447, 557] width 31 height 19
click at [923, 480] on div at bounding box center [757, 359] width 1514 height 719
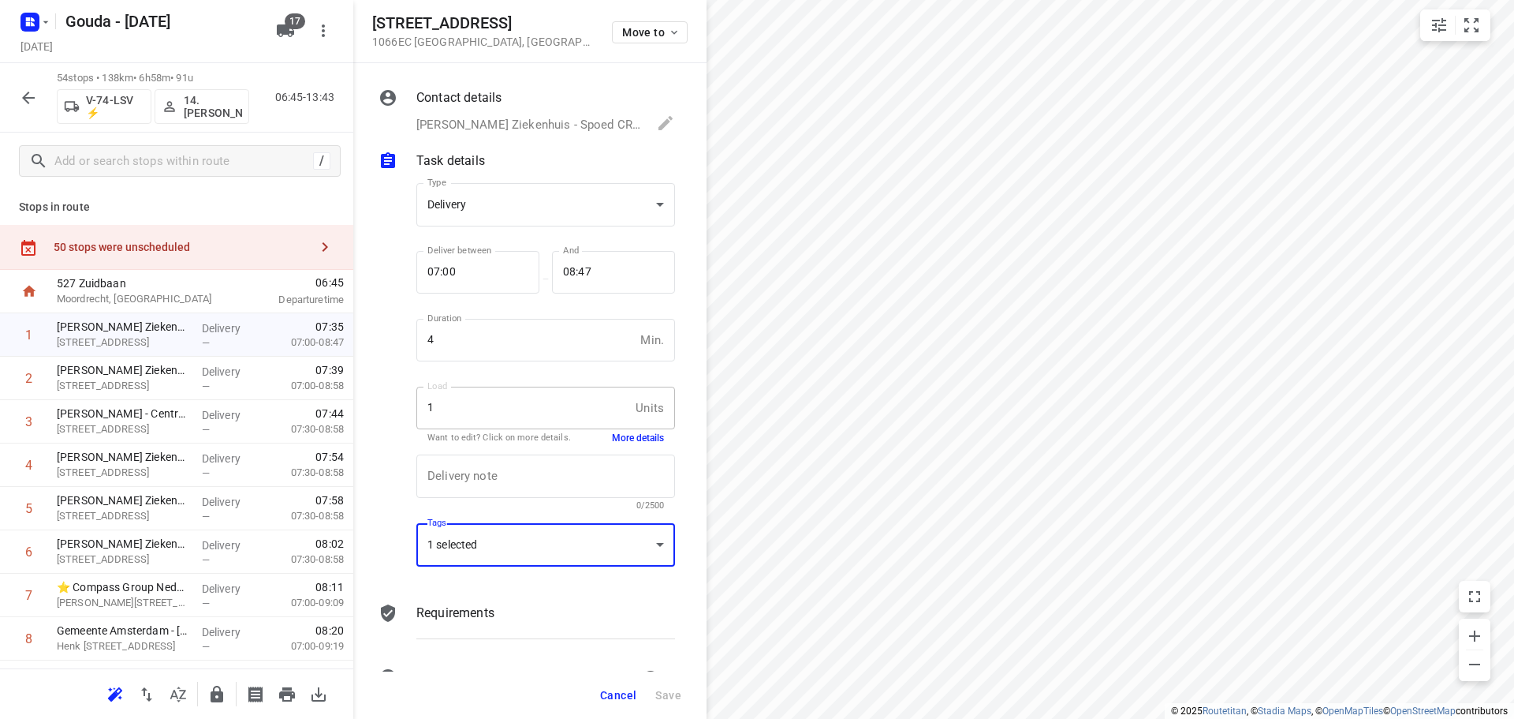
click at [32, 91] on icon "button" at bounding box center [28, 97] width 19 height 19
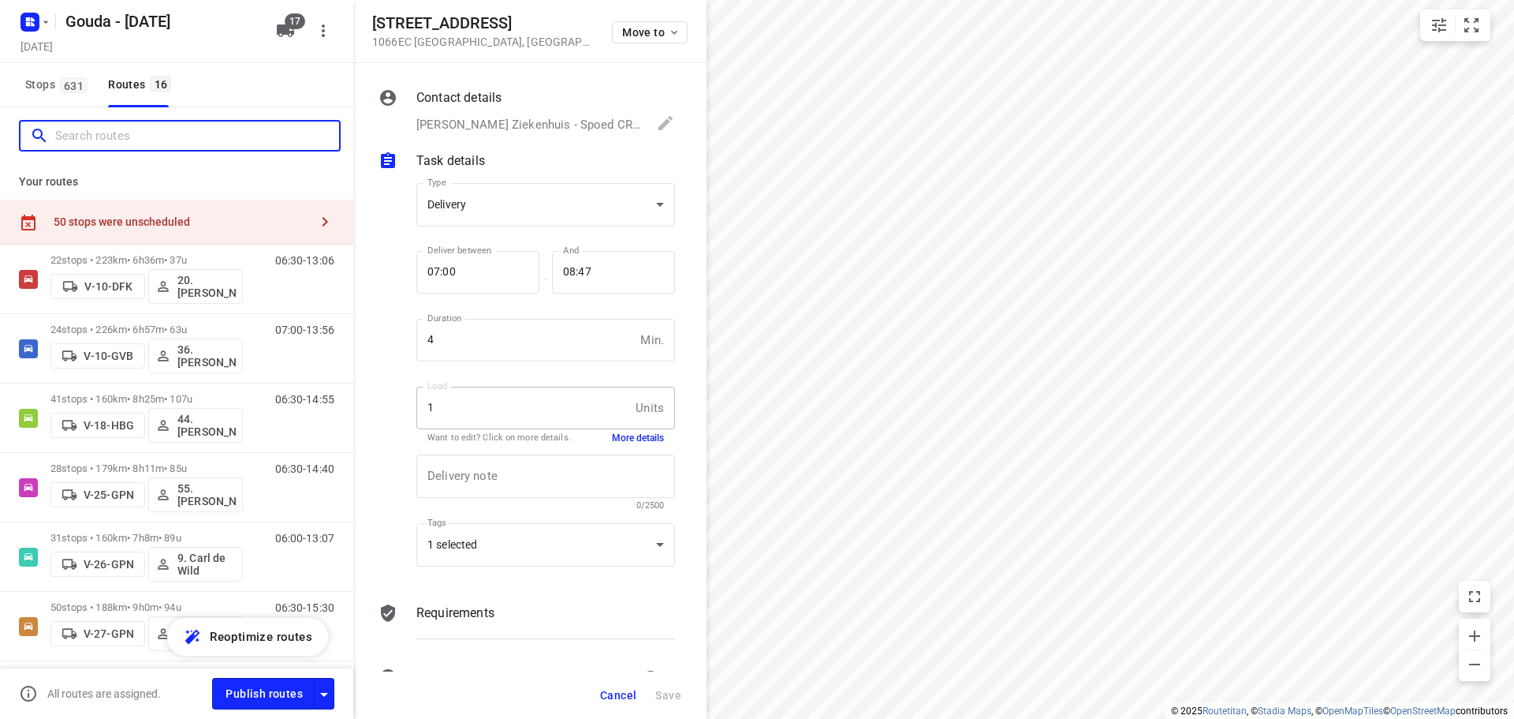
click at [85, 134] on input "Search routes" at bounding box center [197, 136] width 284 height 24
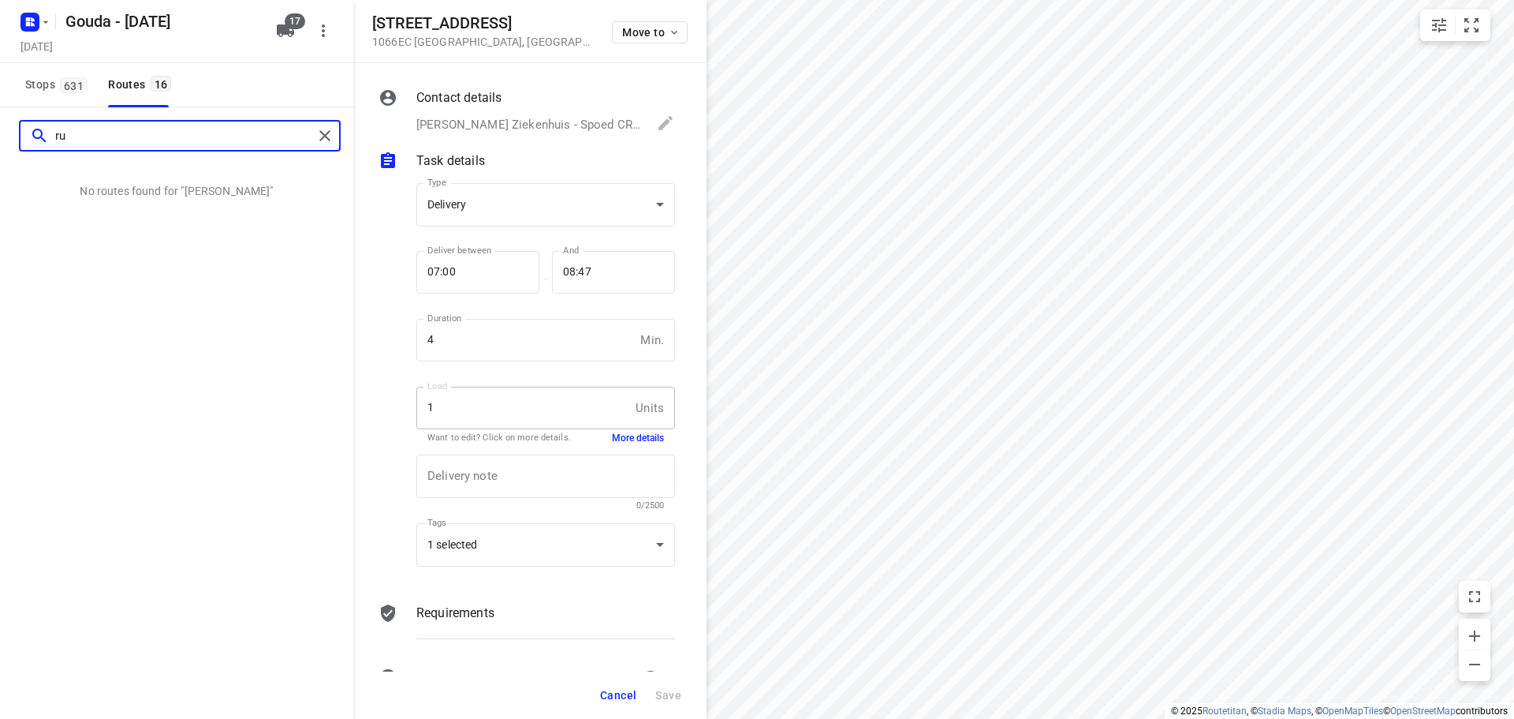
type input "r"
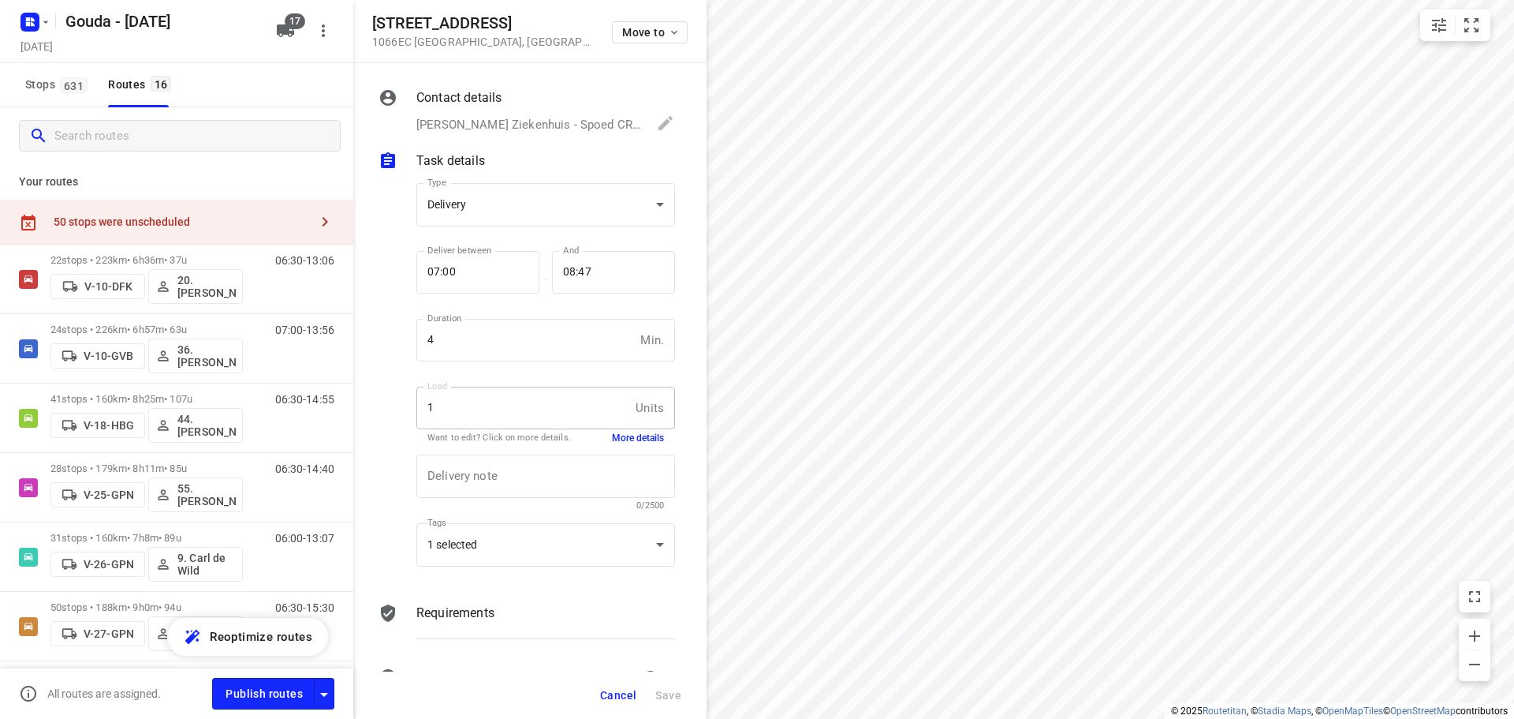
click at [277, 95] on div "Stops 631 Routes 16" at bounding box center [176, 85] width 353 height 44
drag, startPoint x: 288, startPoint y: 31, endPoint x: 247, endPoint y: 48, distance: 44.5
click at [289, 31] on icon "button" at bounding box center [285, 30] width 17 height 13
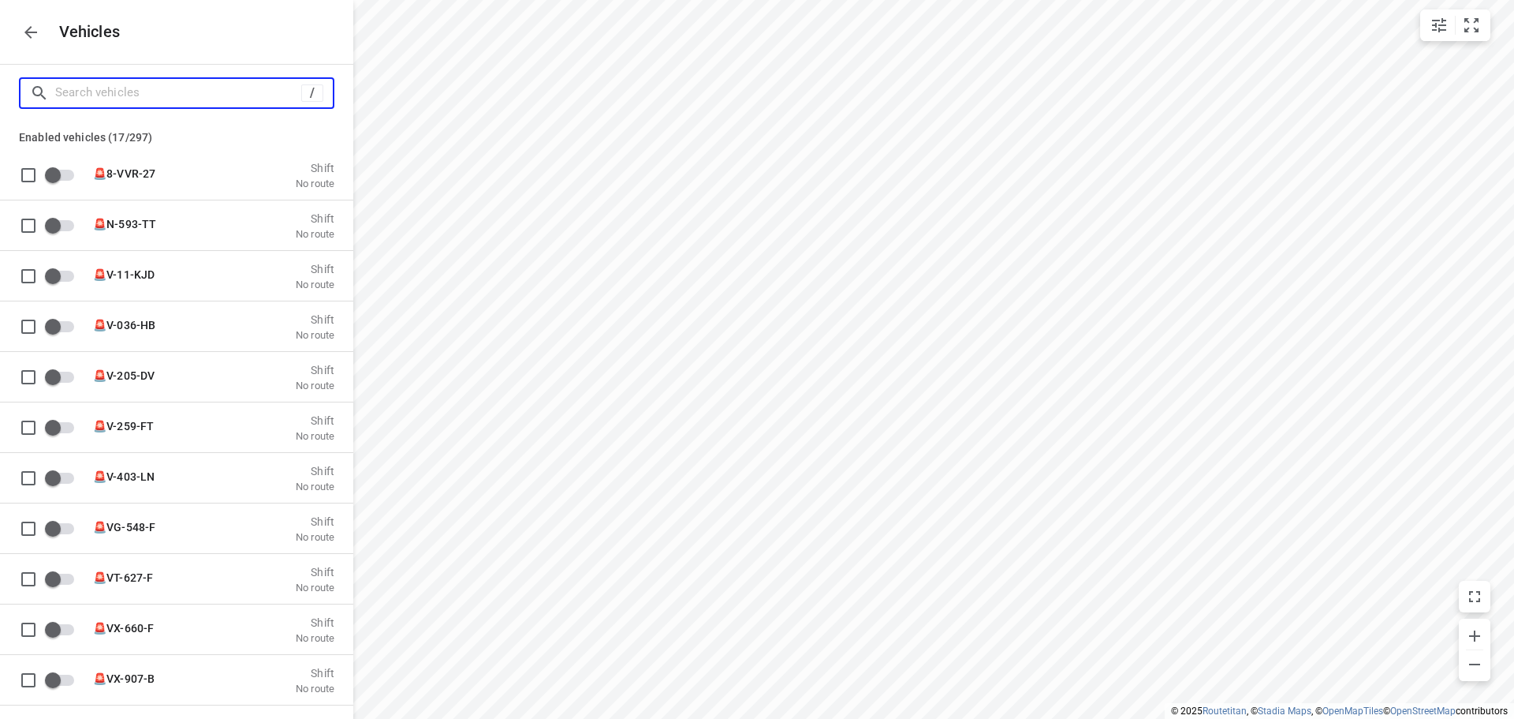
click at [151, 89] on input "Search vehicles" at bounding box center [178, 92] width 246 height 24
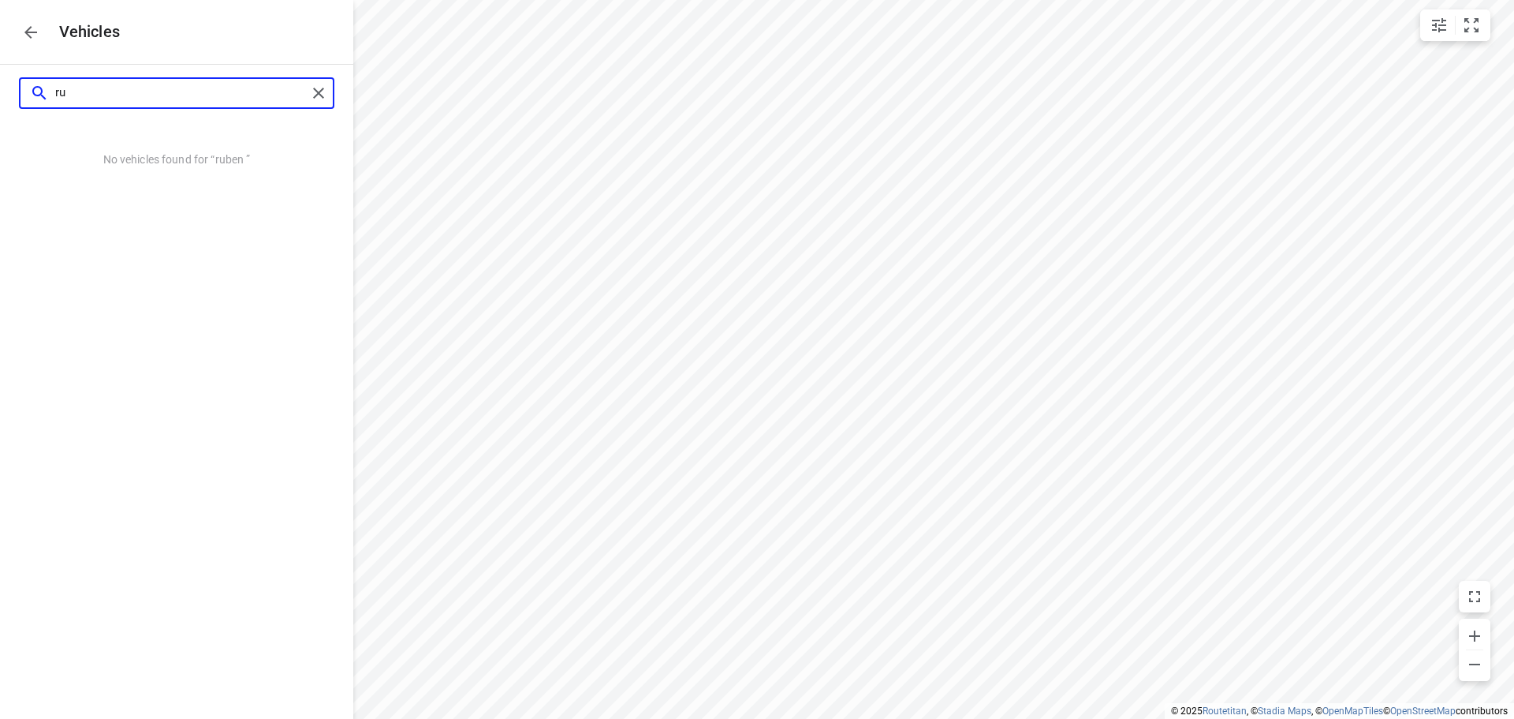
type input "r"
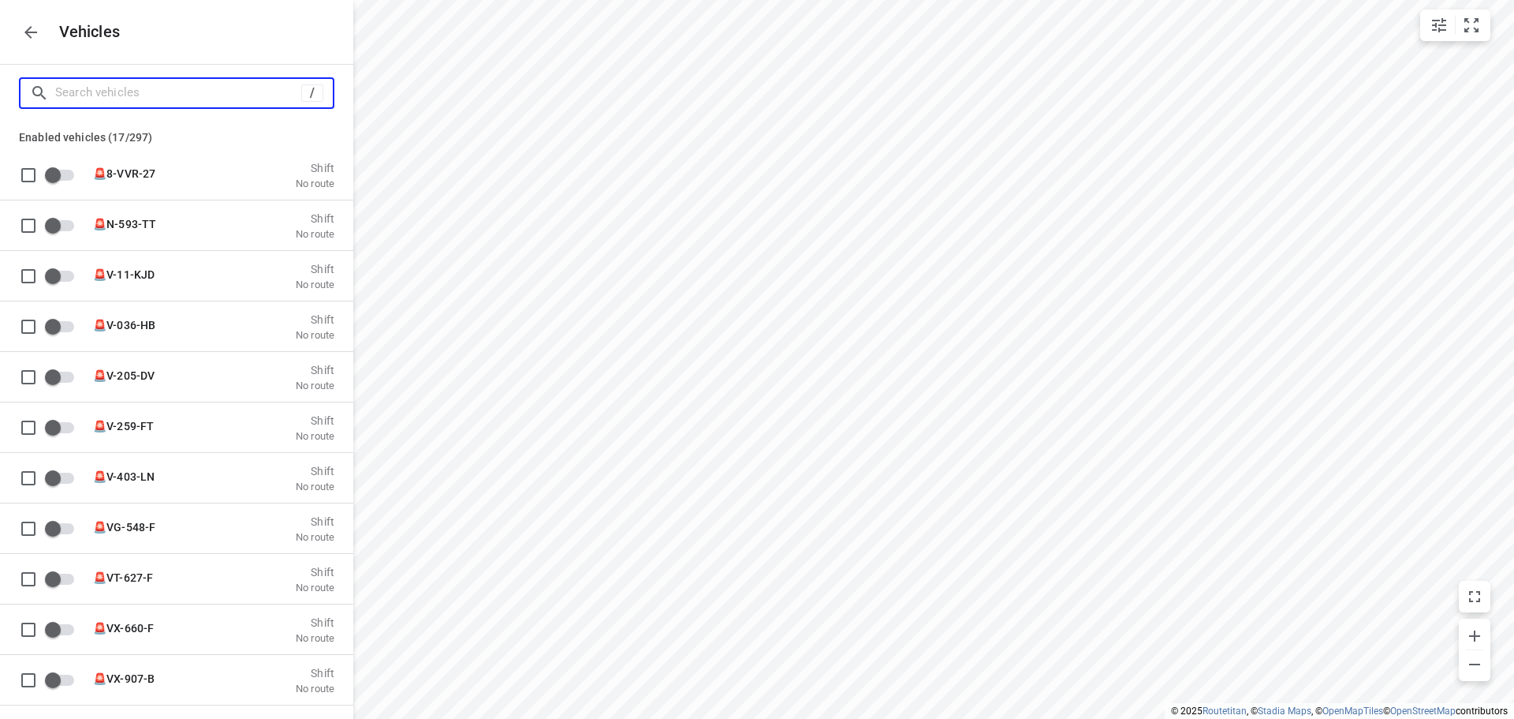
click at [81, 83] on input "Search vehicles" at bounding box center [178, 92] width 246 height 24
type input "v-"
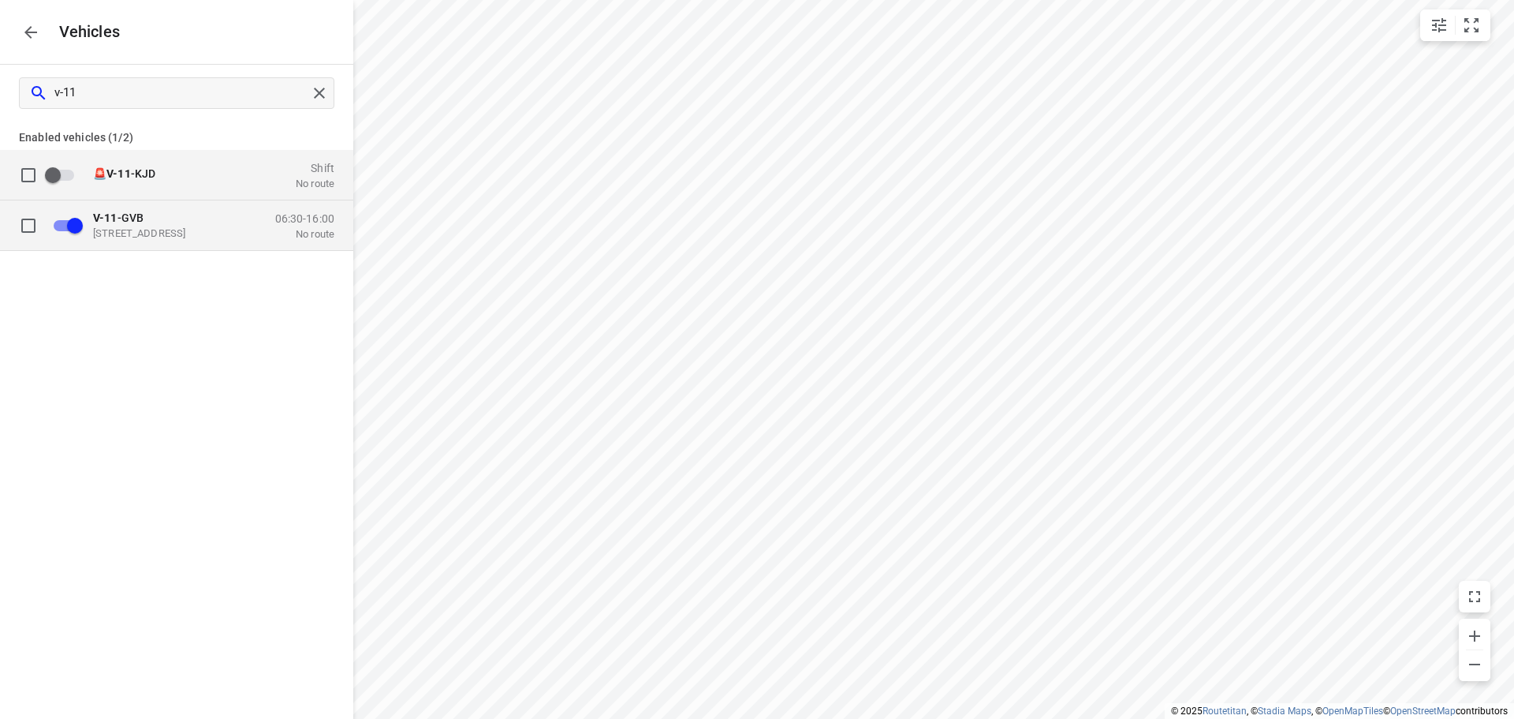
click at [186, 226] on div "V-11 -GVB Zuidbaan 527, 2841 MD Moordrecht, Nederland" at bounding box center [172, 225] width 158 height 28
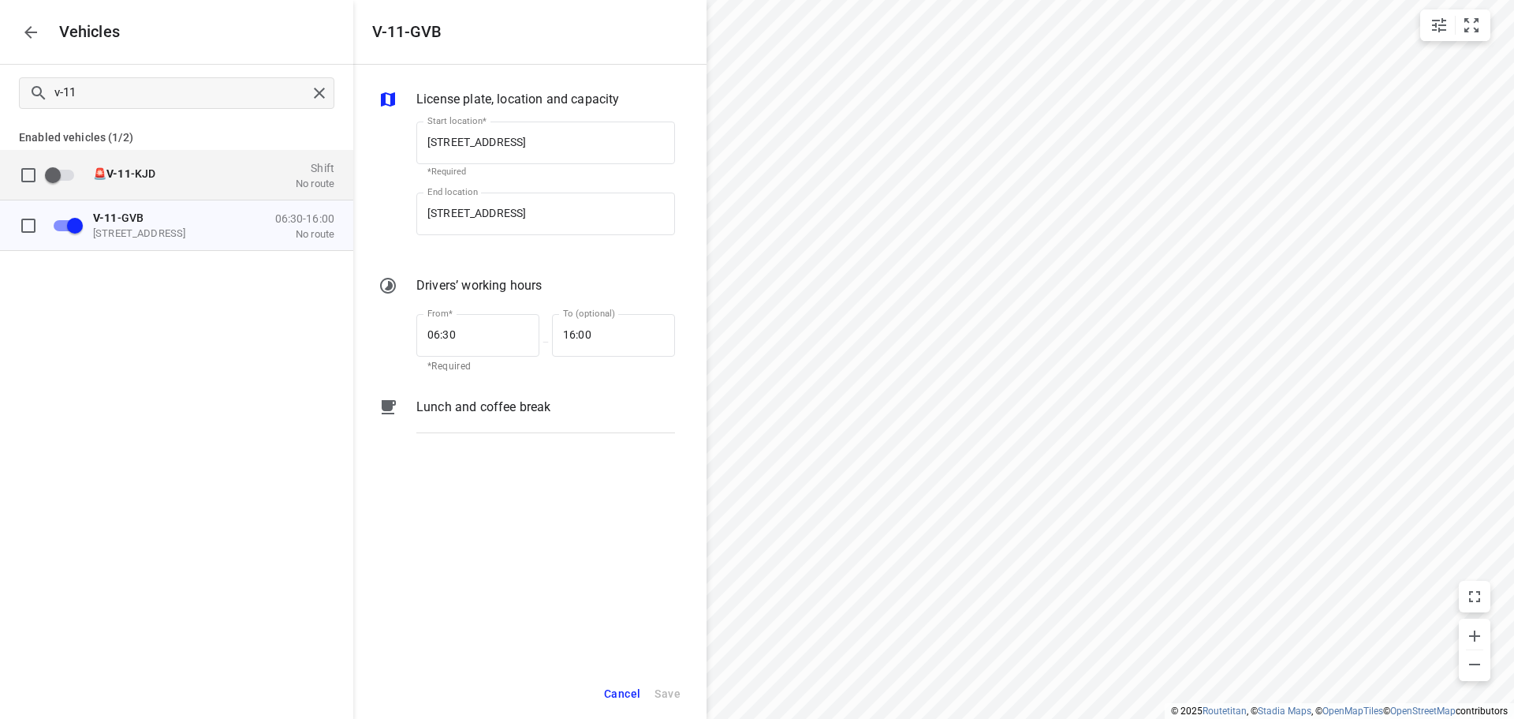
click at [276, 436] on div "v-11 Enabled vehicles (1/2) 🚨 V-11 -KJD Shift No route V-11 -GVB Zuidbaan 527, …" at bounding box center [176, 424] width 353 height 719
click at [315, 106] on div "v-11" at bounding box center [177, 93] width 316 height 32
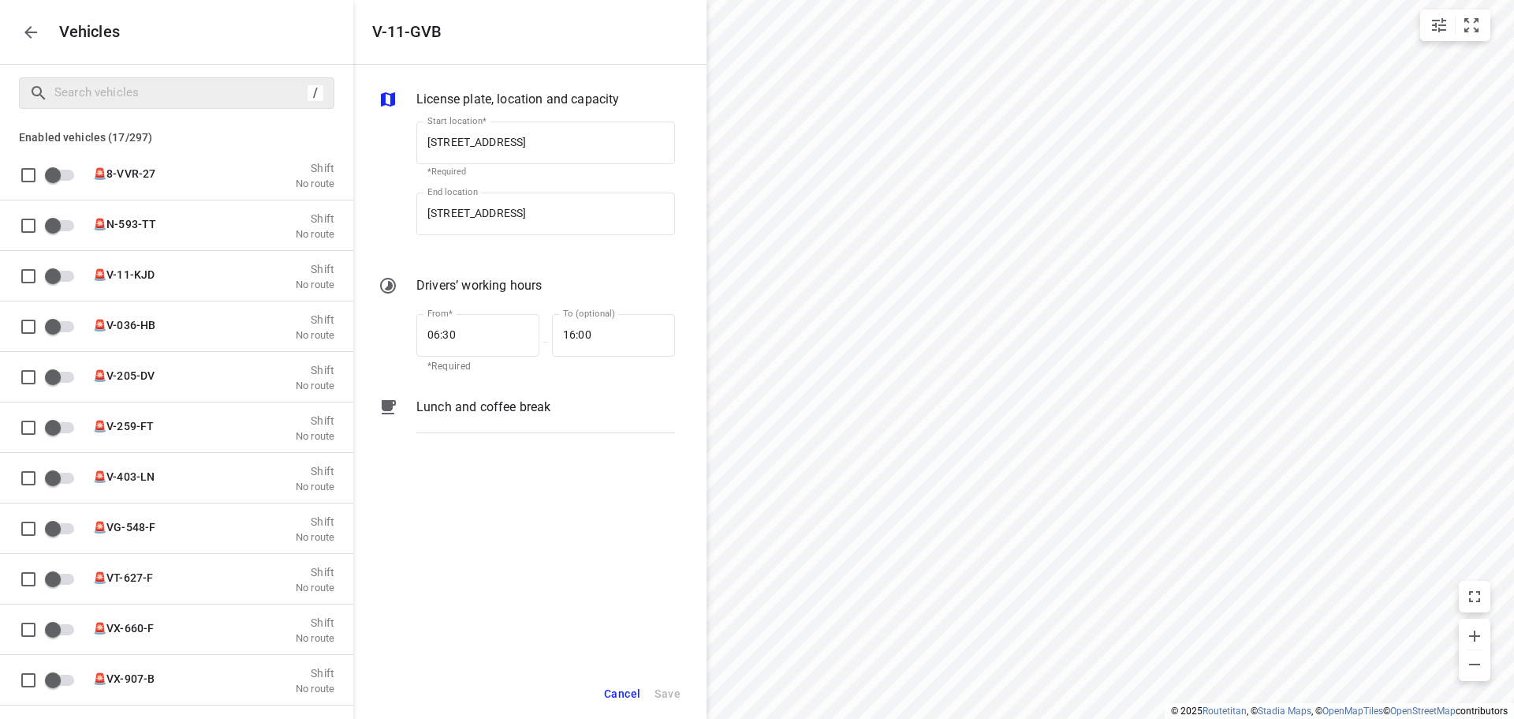
click at [31, 39] on icon "button" at bounding box center [30, 32] width 19 height 19
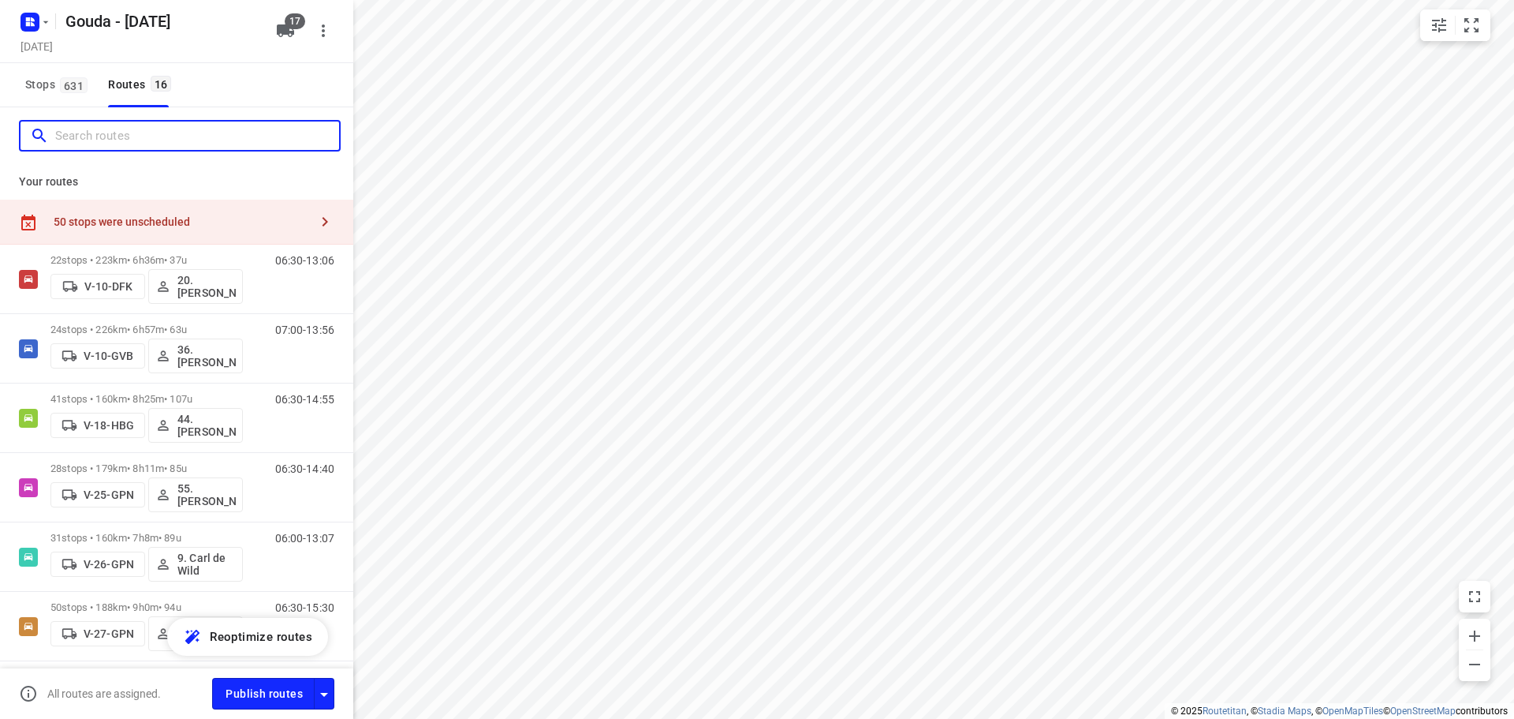
click at [200, 126] on input "Search routes" at bounding box center [197, 136] width 284 height 24
click at [218, 183] on p "Your routes" at bounding box center [177, 182] width 316 height 17
click at [231, 69] on div "Stops 631 Routes 16" at bounding box center [176, 85] width 353 height 44
click at [159, 218] on div "50 stops were unscheduled" at bounding box center [182, 221] width 256 height 13
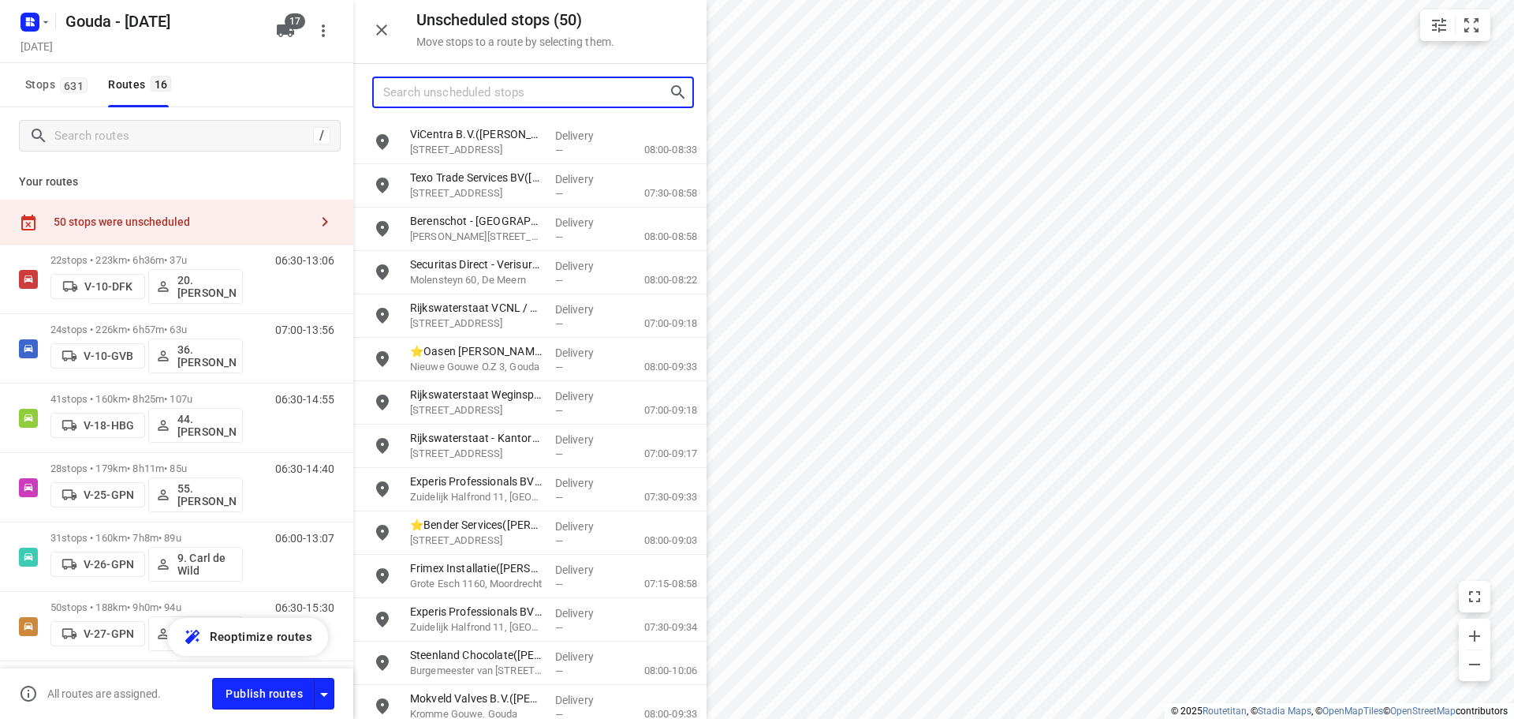
click at [484, 91] on input "Search unscheduled stops" at bounding box center [526, 92] width 286 height 24
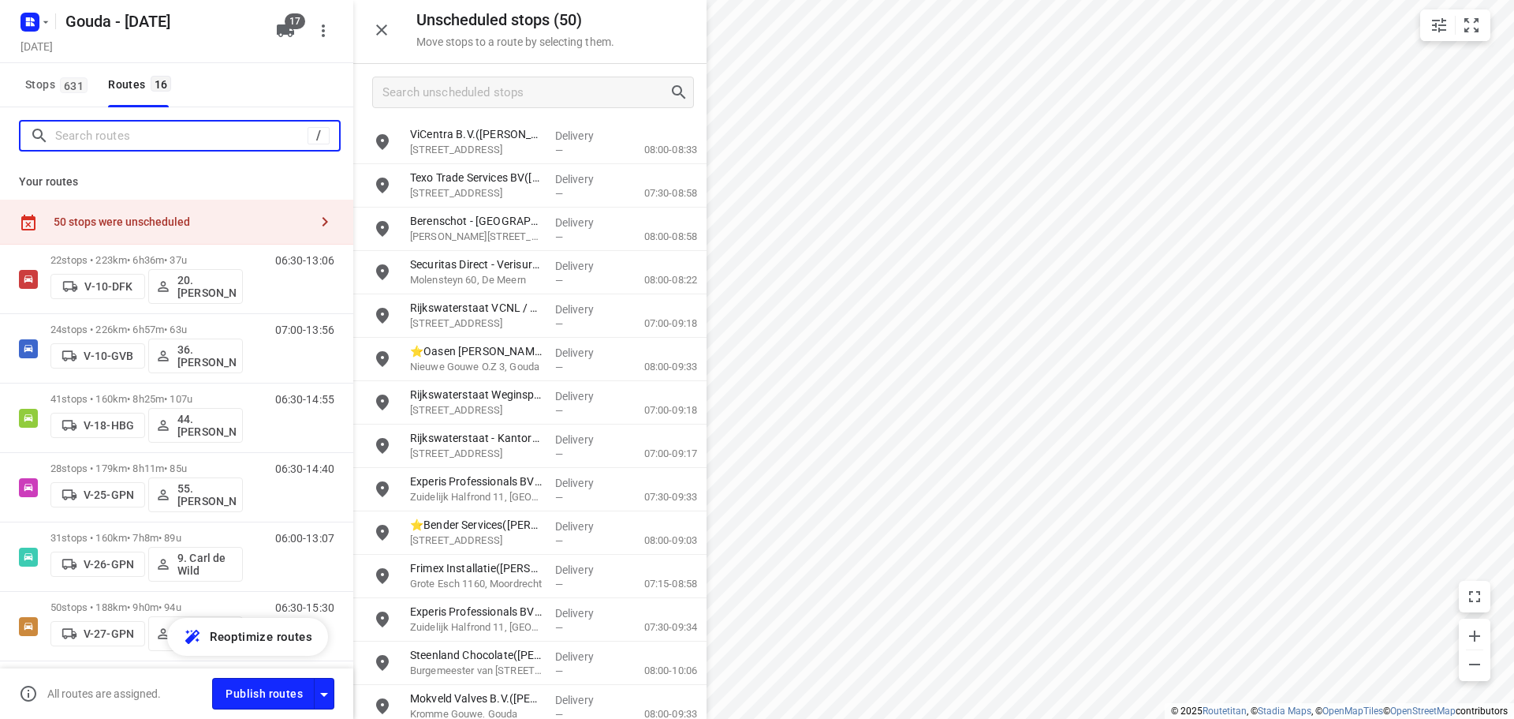
click at [121, 144] on input "Search routes" at bounding box center [181, 136] width 252 height 24
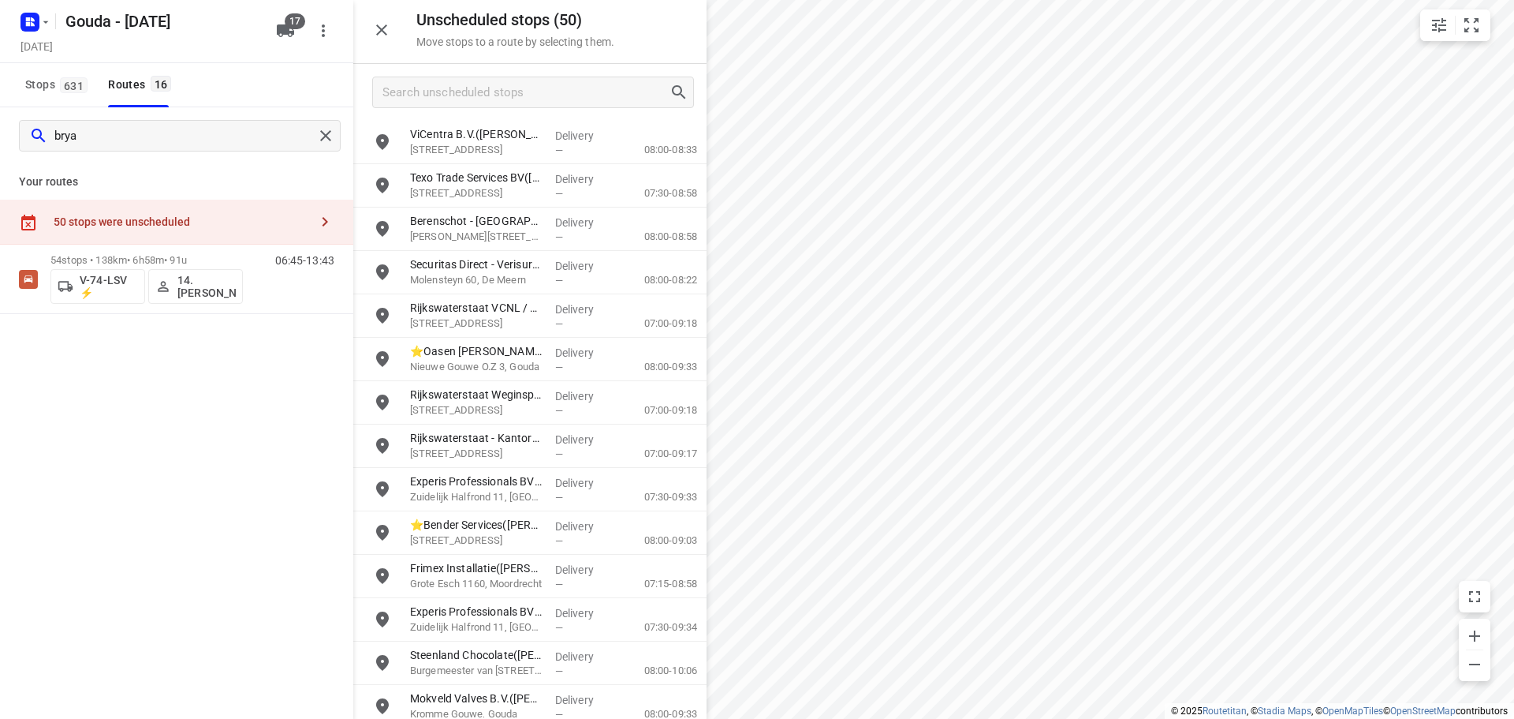
drag, startPoint x: 278, startPoint y: 263, endPoint x: 261, endPoint y: 326, distance: 65.4
click at [278, 261] on div "06:45-13:43" at bounding box center [295, 283] width 79 height 58
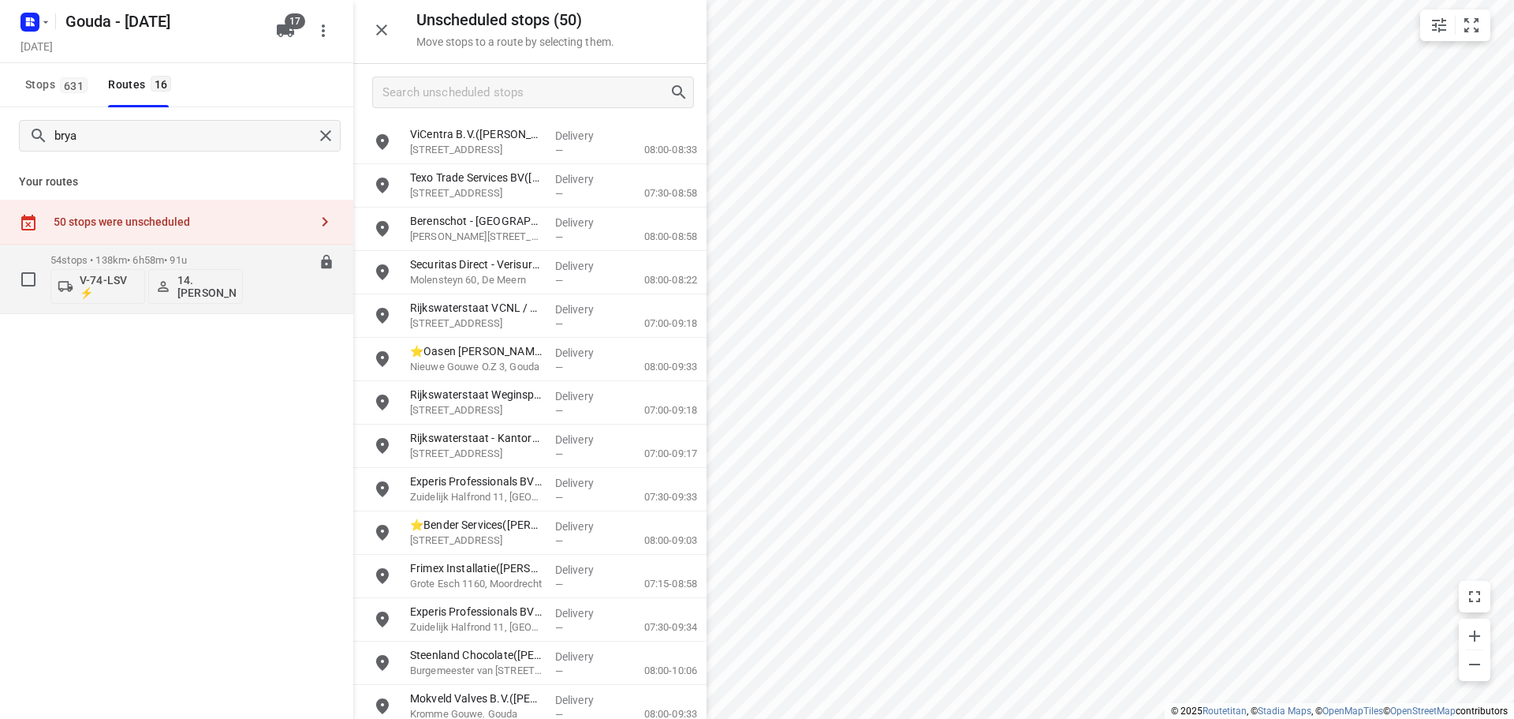
click at [255, 290] on div "54 stops • 138km • 6h58m • 91u V-74-LSV ⚡ 14. Bryan Oelrich 06:45-13:43" at bounding box center [201, 278] width 303 height 65
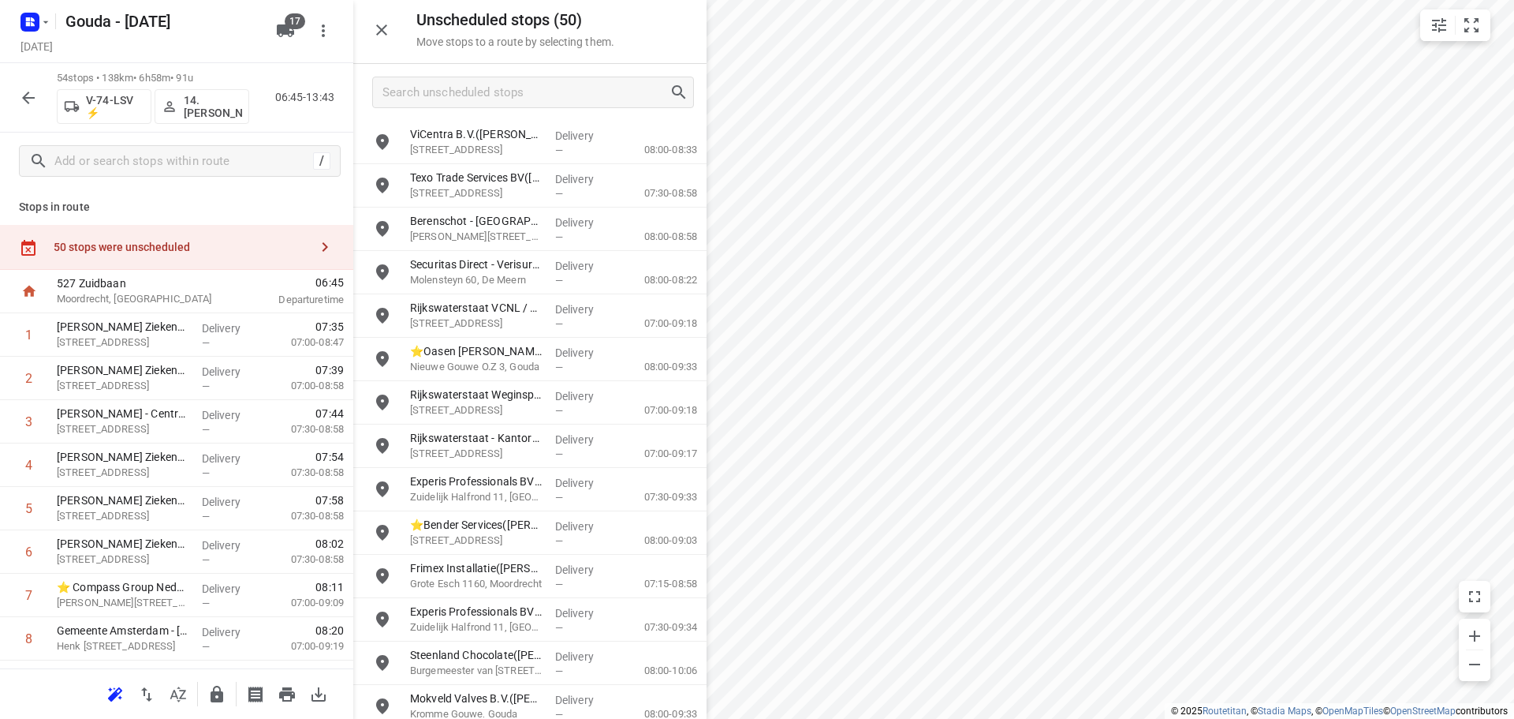
click at [255, 290] on span "06:45" at bounding box center [292, 282] width 104 height 16
click at [182, 235] on div "50 stops were unscheduled" at bounding box center [176, 247] width 353 height 45
click at [31, 289] on icon at bounding box center [28, 291] width 13 height 11
click at [30, 330] on input "checkbox" at bounding box center [29, 335] width 32 height 32
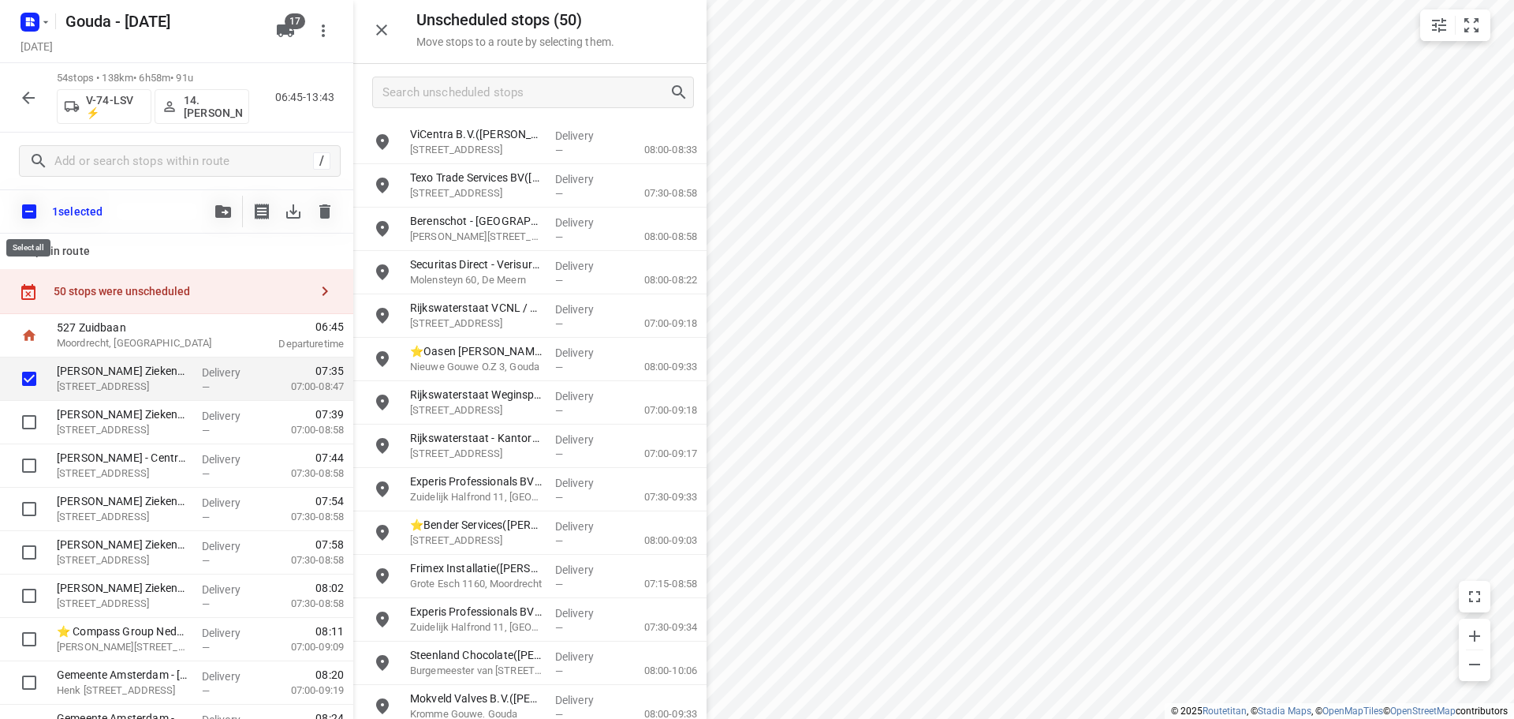
click at [32, 225] on input "checkbox" at bounding box center [29, 211] width 33 height 33
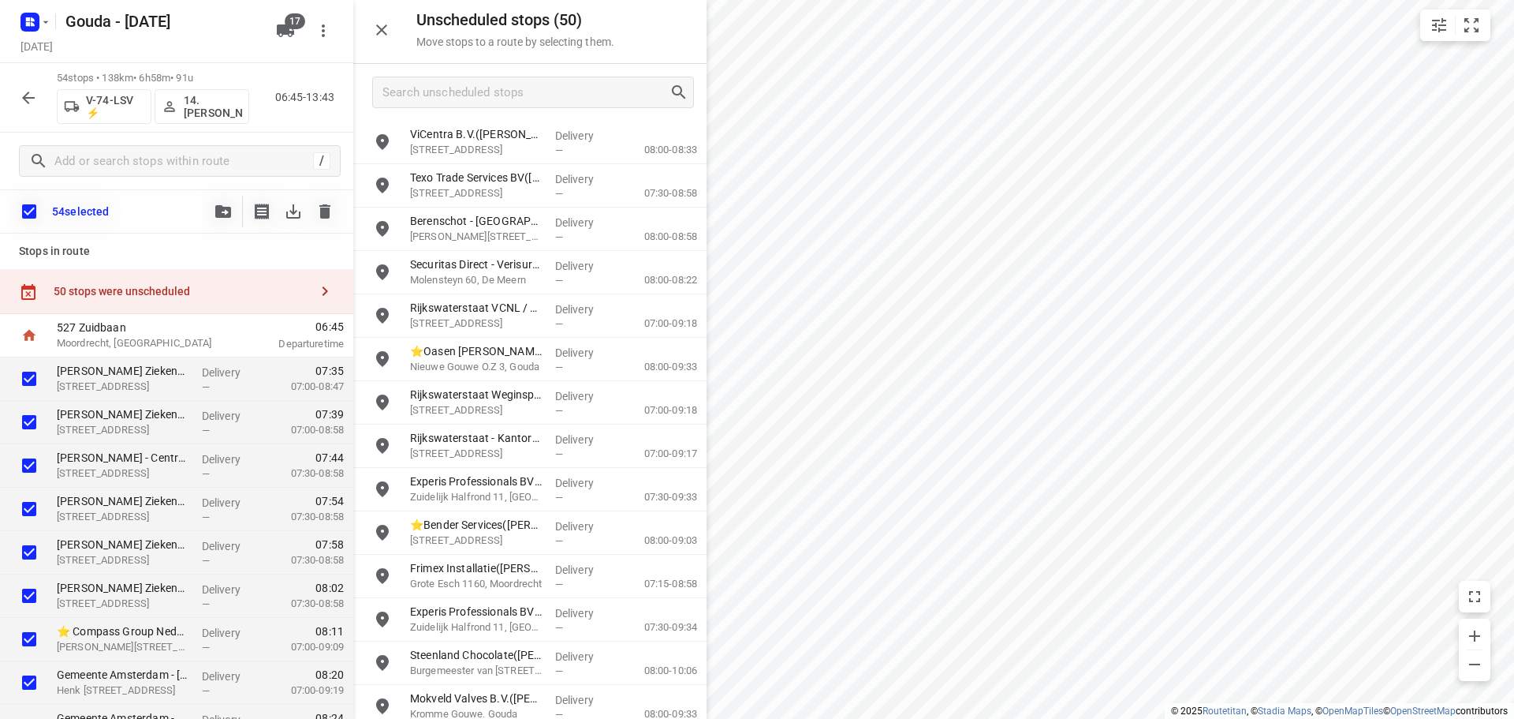
click at [159, 199] on div "54 selected" at bounding box center [176, 211] width 353 height 44
click at [212, 214] on button "button" at bounding box center [223, 212] width 32 height 32
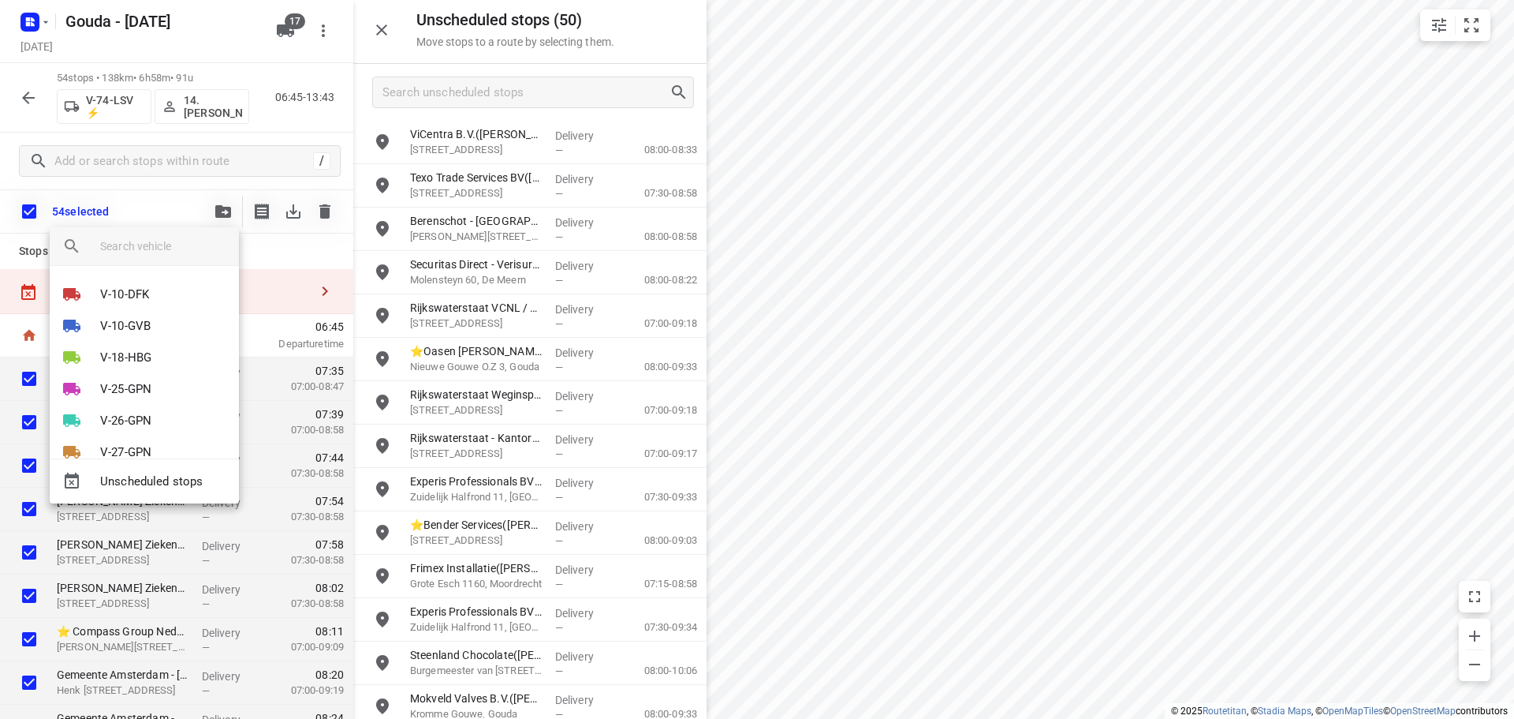
click at [173, 244] on input "search vehicle" at bounding box center [163, 246] width 126 height 24
click at [162, 202] on div at bounding box center [757, 359] width 1514 height 719
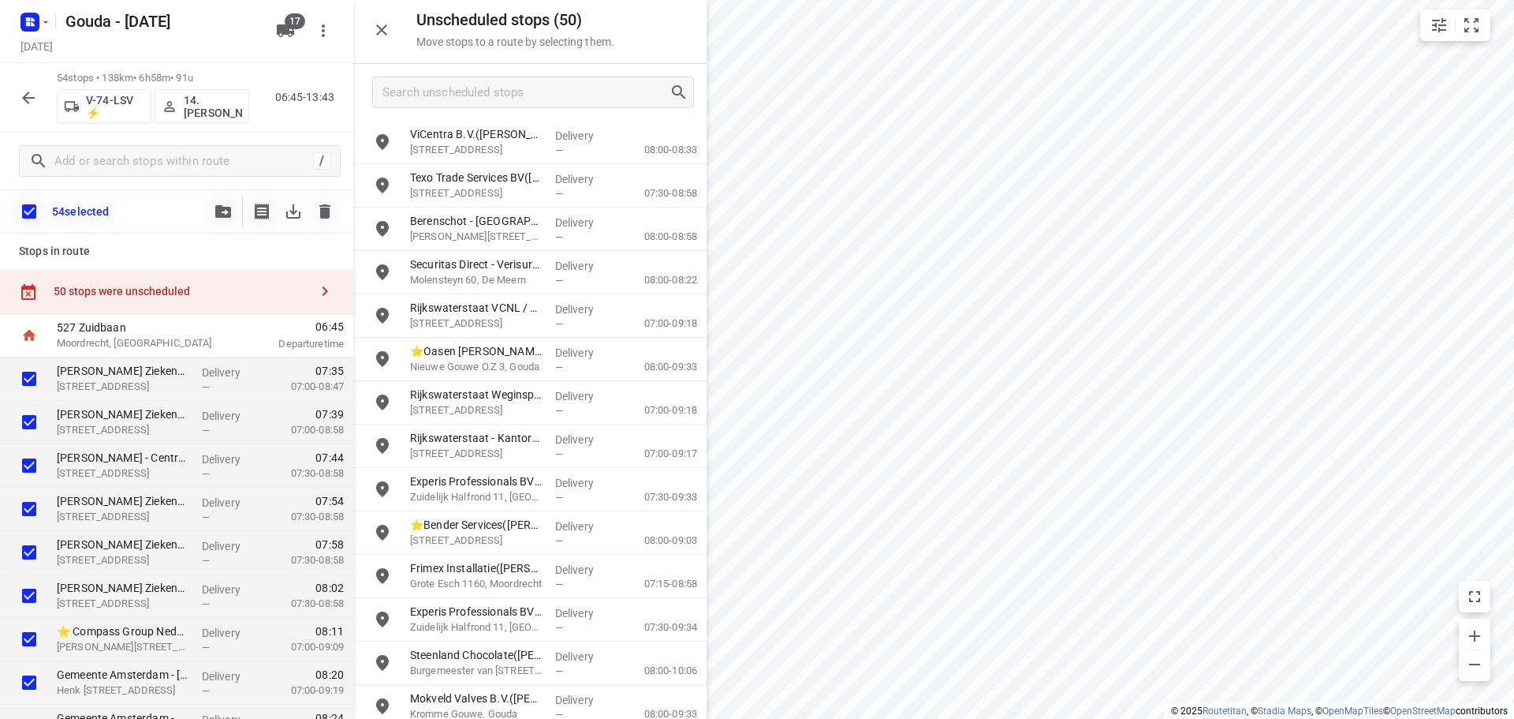
click at [162, 202] on div "54 selected" at bounding box center [176, 211] width 353 height 44
click at [162, 200] on div "54 selected" at bounding box center [176, 211] width 353 height 44
click at [162, 198] on div "54 selected" at bounding box center [176, 211] width 353 height 44
click at [162, 197] on div "54 selected" at bounding box center [176, 211] width 353 height 44
click at [142, 205] on div "54 selected" at bounding box center [176, 211] width 353 height 44
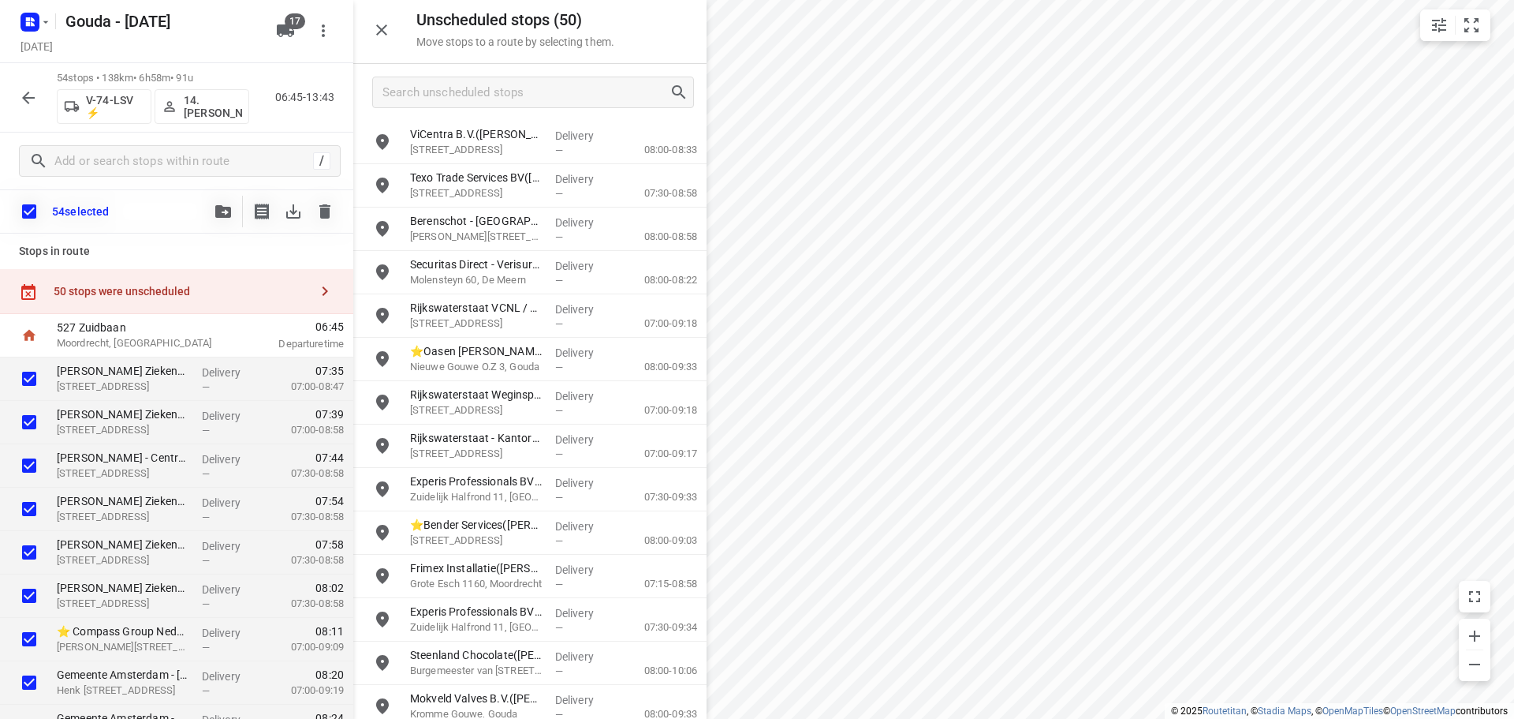
click at [158, 204] on div "54 selected" at bounding box center [176, 211] width 353 height 44
click at [19, 213] on input "checkbox" at bounding box center [29, 211] width 33 height 33
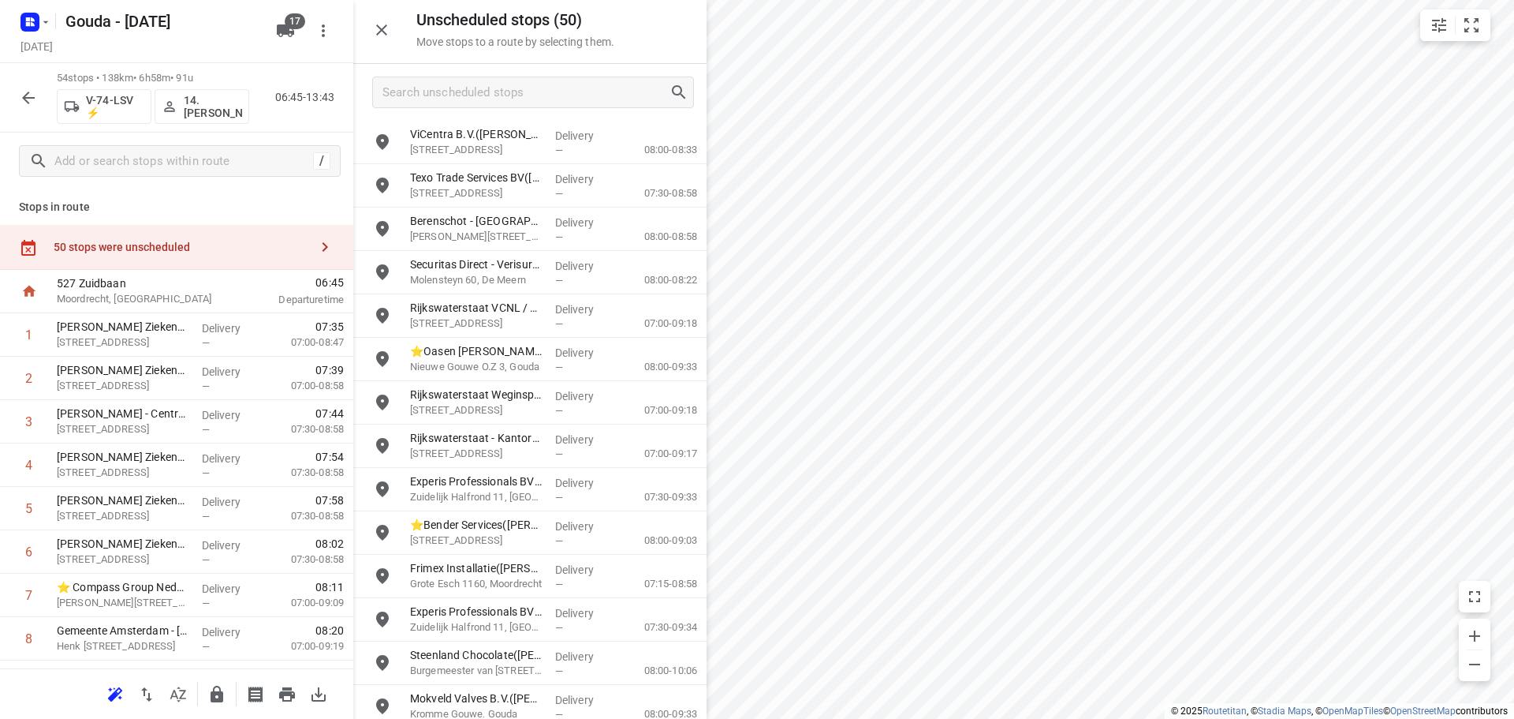
click at [148, 207] on p "Stops in route" at bounding box center [177, 207] width 316 height 17
click at [24, 90] on icon "button" at bounding box center [28, 97] width 19 height 19
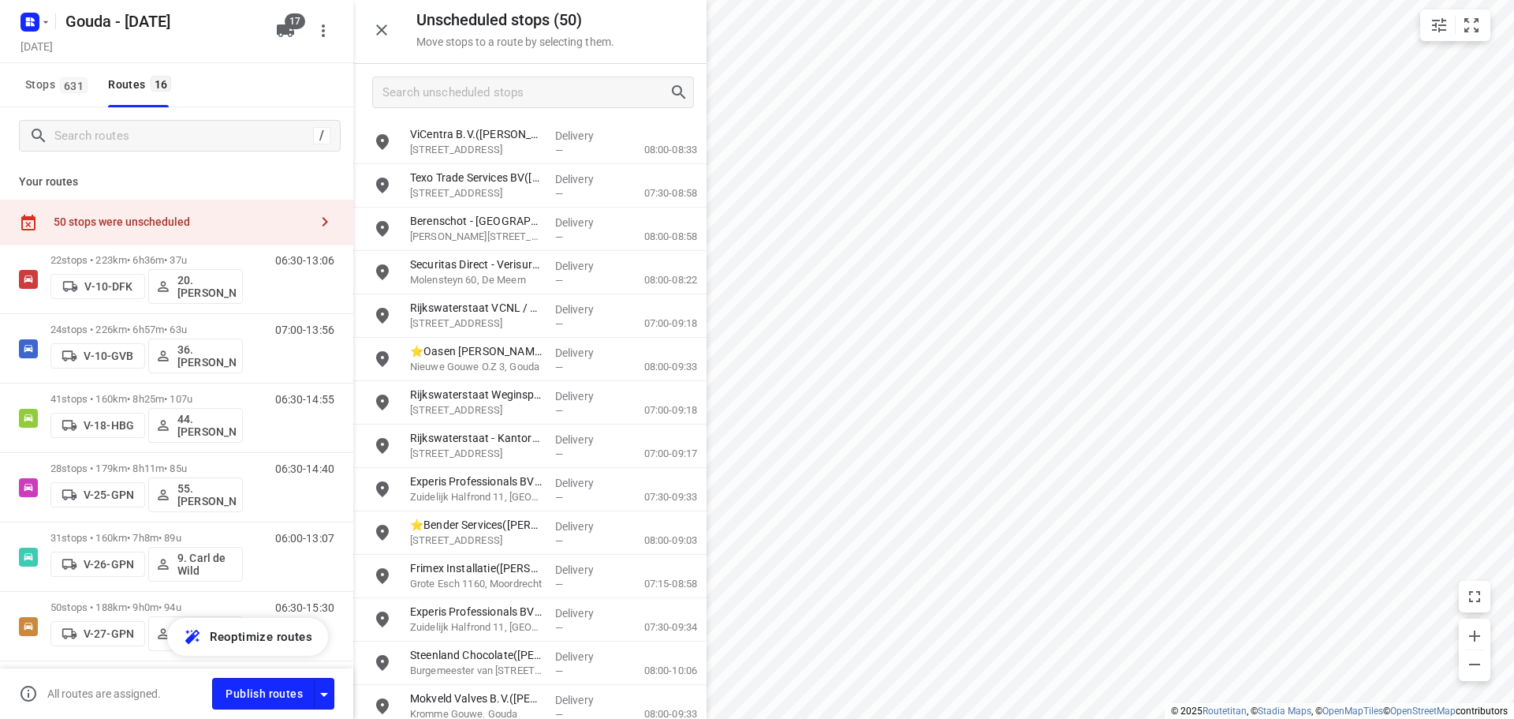
click at [198, 43] on div "Thursday, Aug 14" at bounding box center [143, 47] width 252 height 21
click at [218, 43] on div "Thursday, Aug 14" at bounding box center [143, 47] width 252 height 21
drag, startPoint x: 179, startPoint y: 132, endPoint x: -124, endPoint y: 132, distance: 302.9
click at [0, 132] on html "i © 2025 Routetitan , © Stadia Maps , © OpenMapTiles © OpenStreetMap contributo…" at bounding box center [757, 359] width 1514 height 719
drag, startPoint x: 387, startPoint y: 24, endPoint x: 617, endPoint y: 164, distance: 269.3
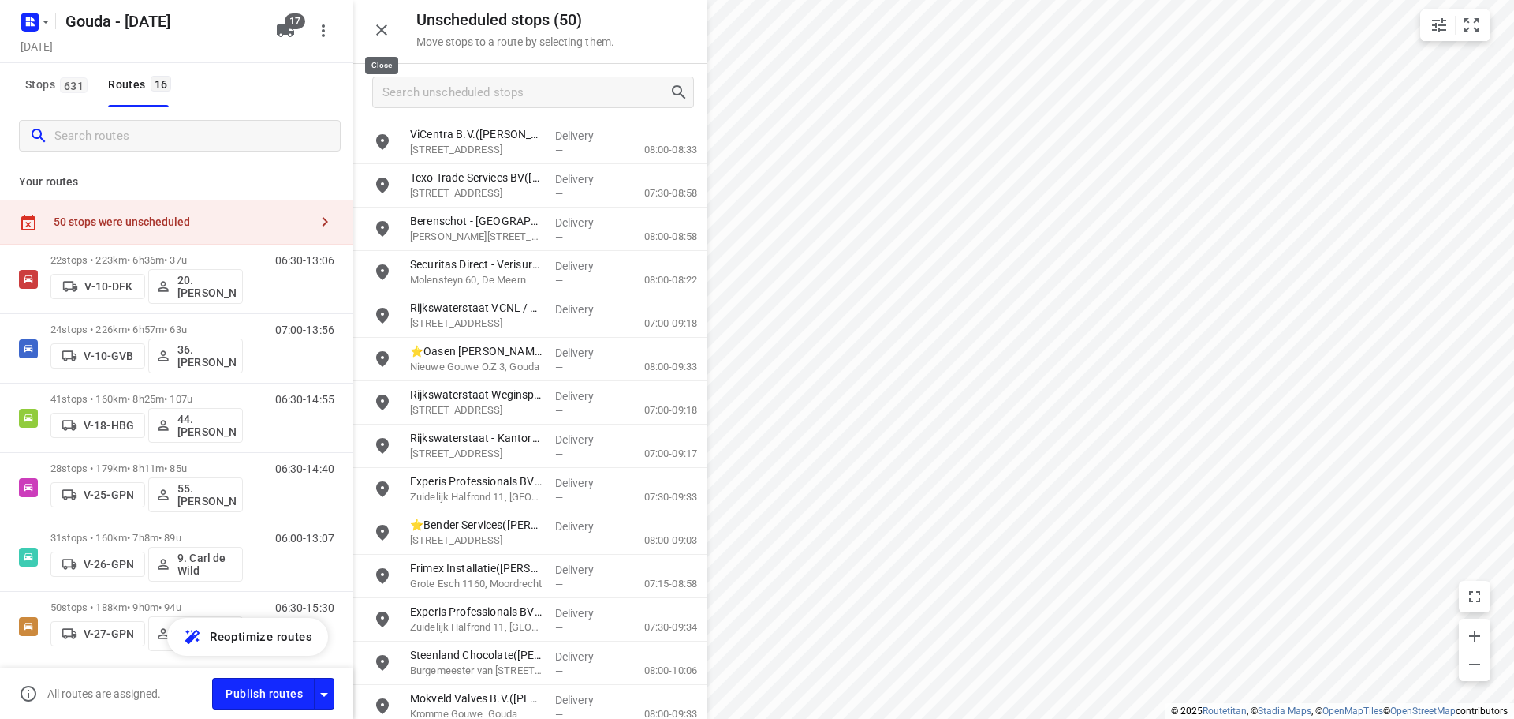
click at [387, 23] on icon "button" at bounding box center [381, 30] width 19 height 19
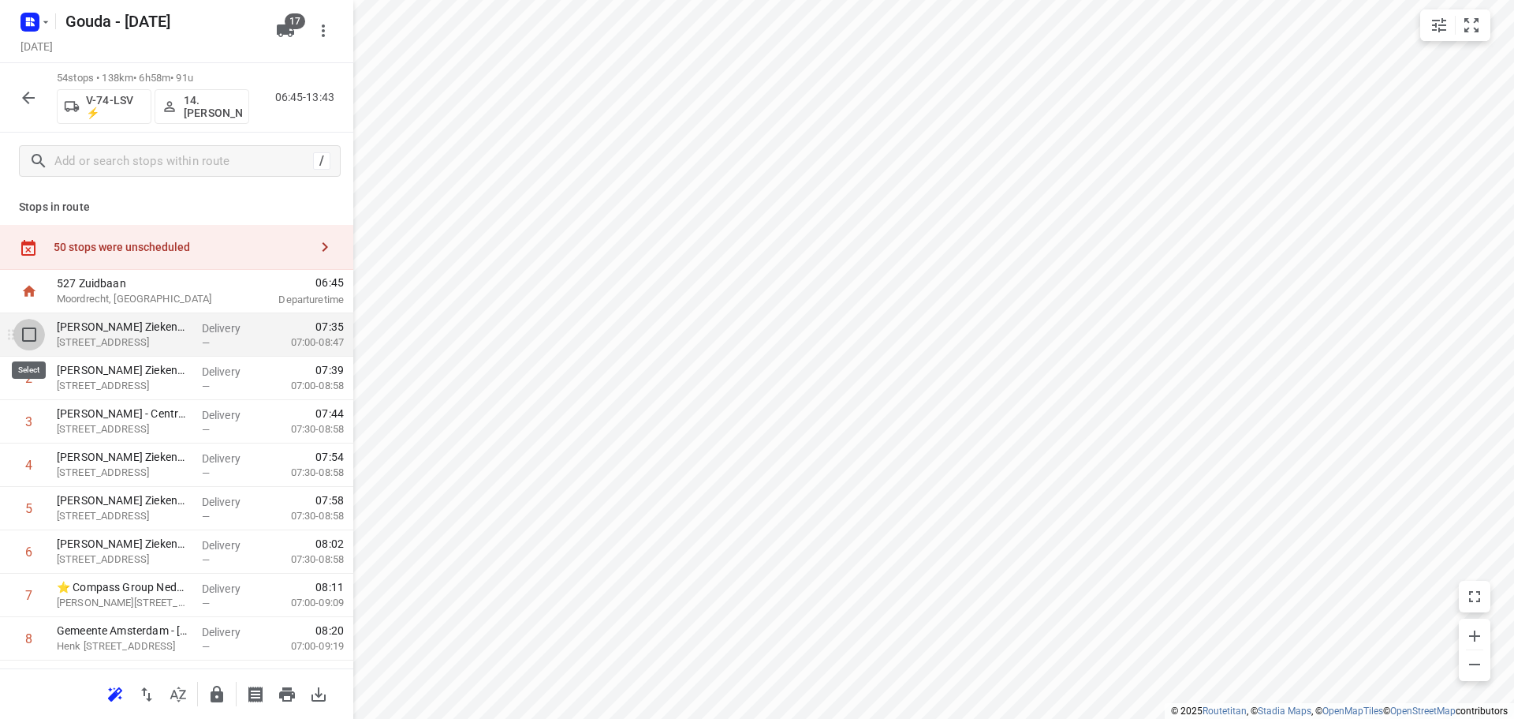
click at [22, 328] on input "checkbox" at bounding box center [29, 335] width 32 height 32
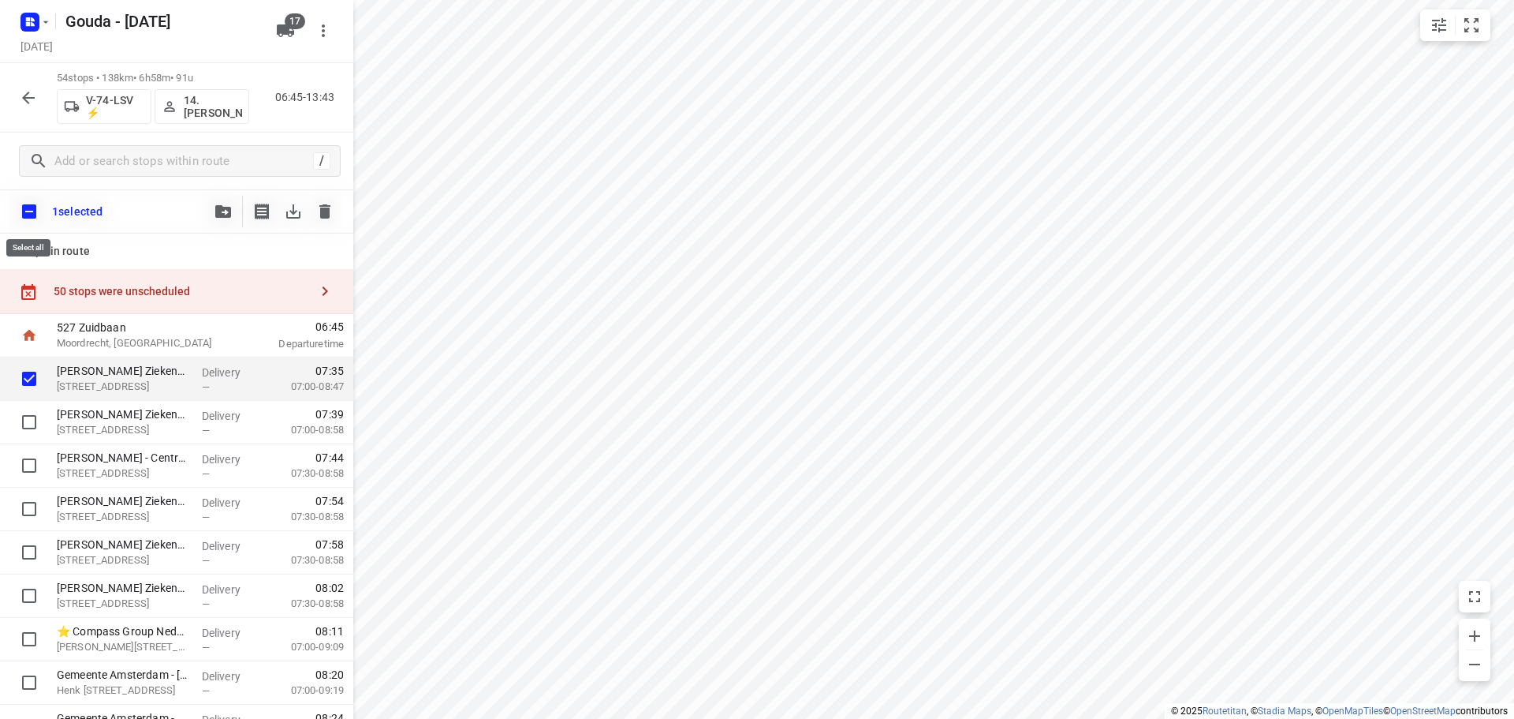
click at [30, 215] on input "checkbox" at bounding box center [29, 211] width 33 height 33
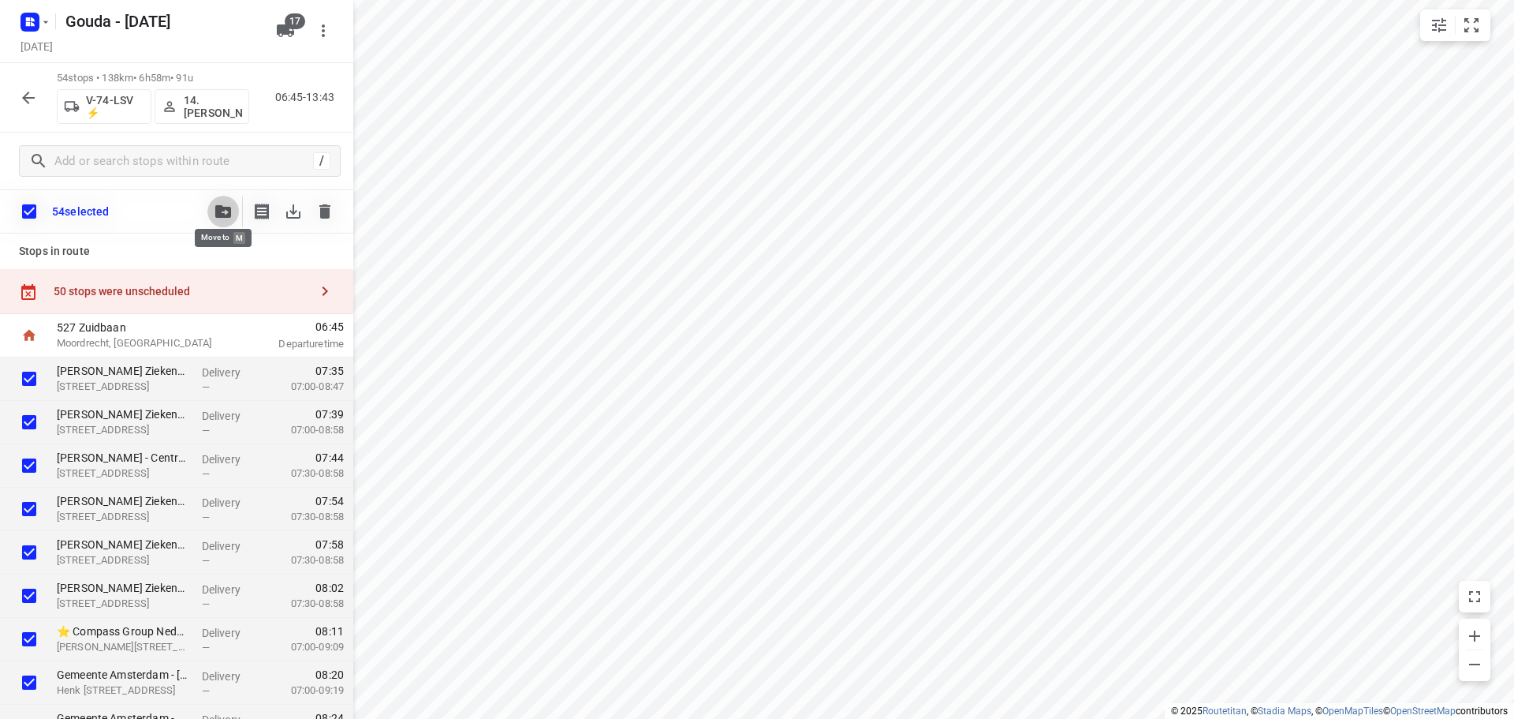
click at [226, 217] on icon "button" at bounding box center [223, 211] width 16 height 13
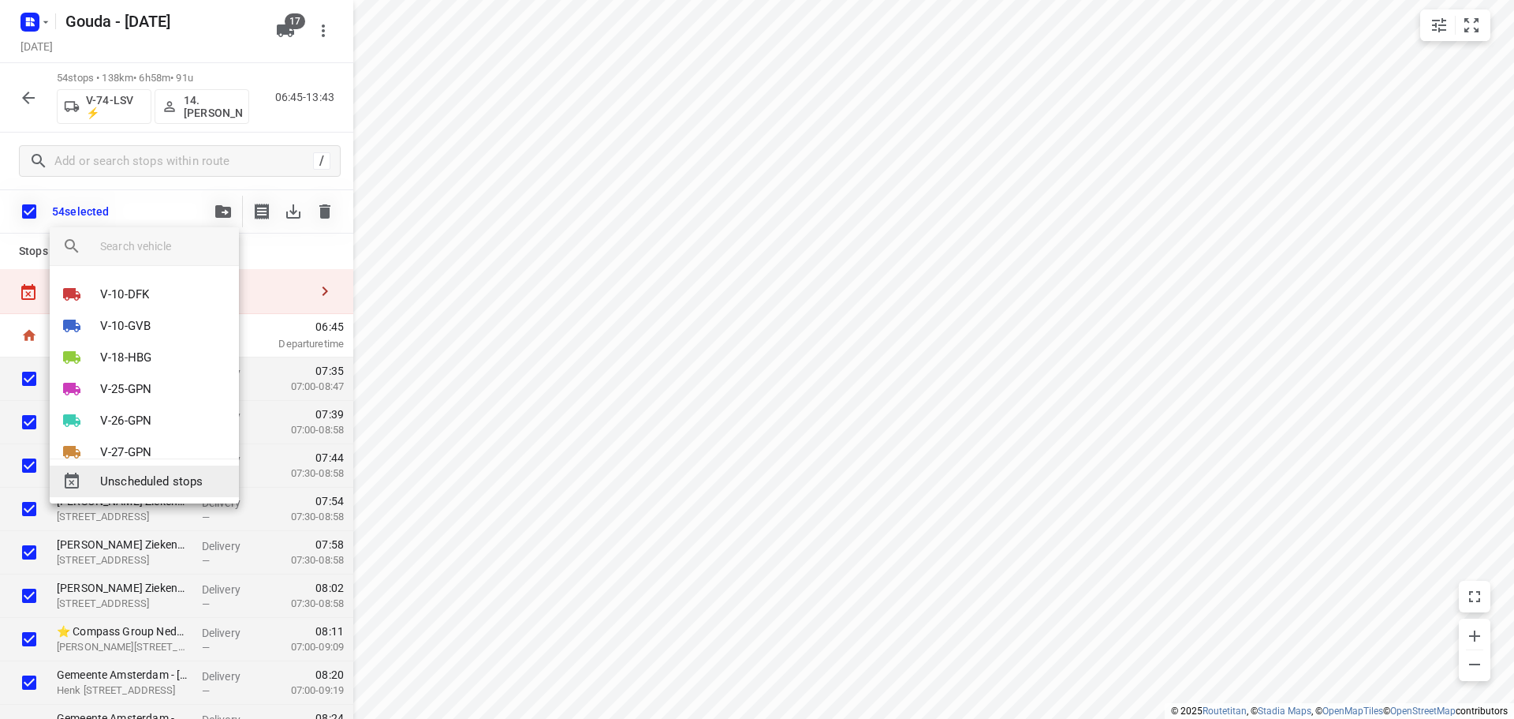
click at [151, 482] on span "Unscheduled stops" at bounding box center [163, 481] width 126 height 18
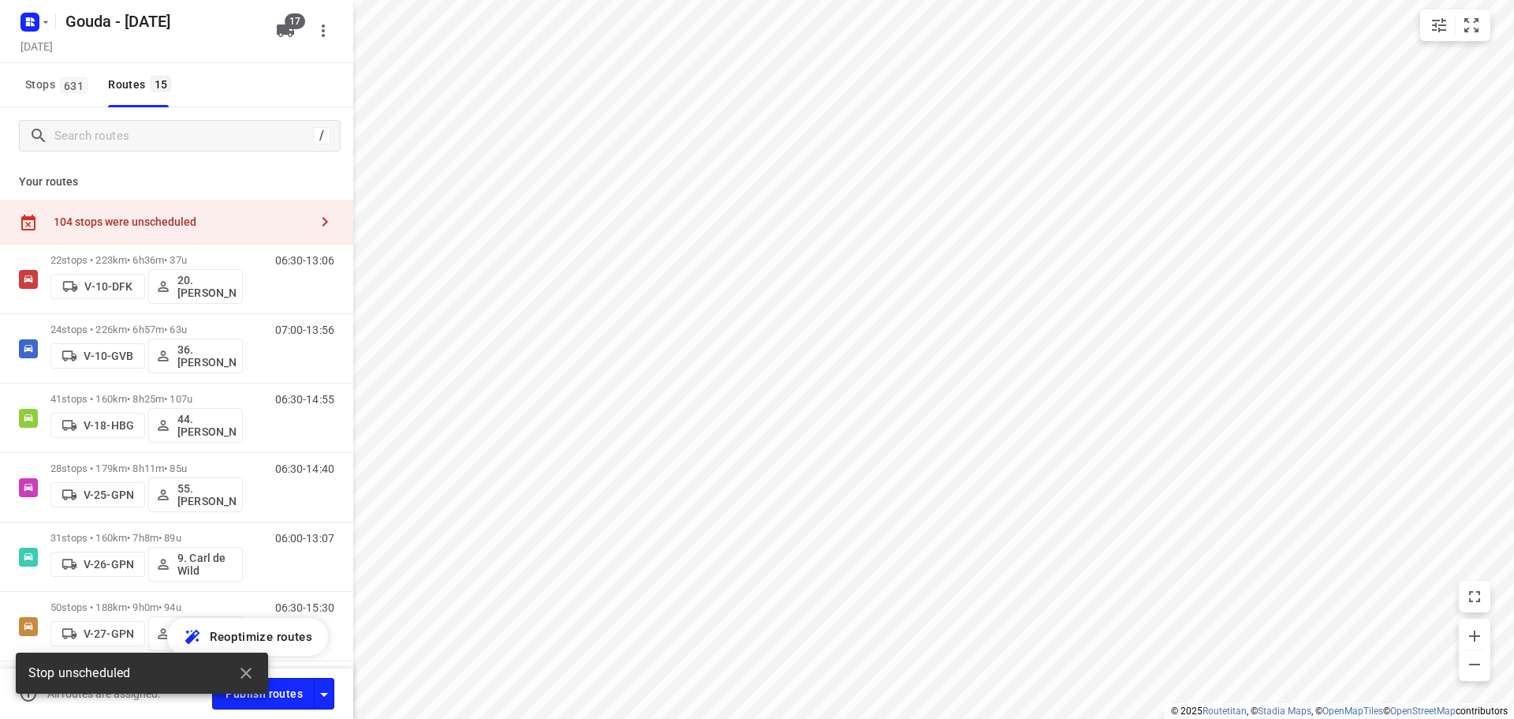
click at [149, 222] on div "104 stops were unscheduled" at bounding box center [182, 221] width 256 height 13
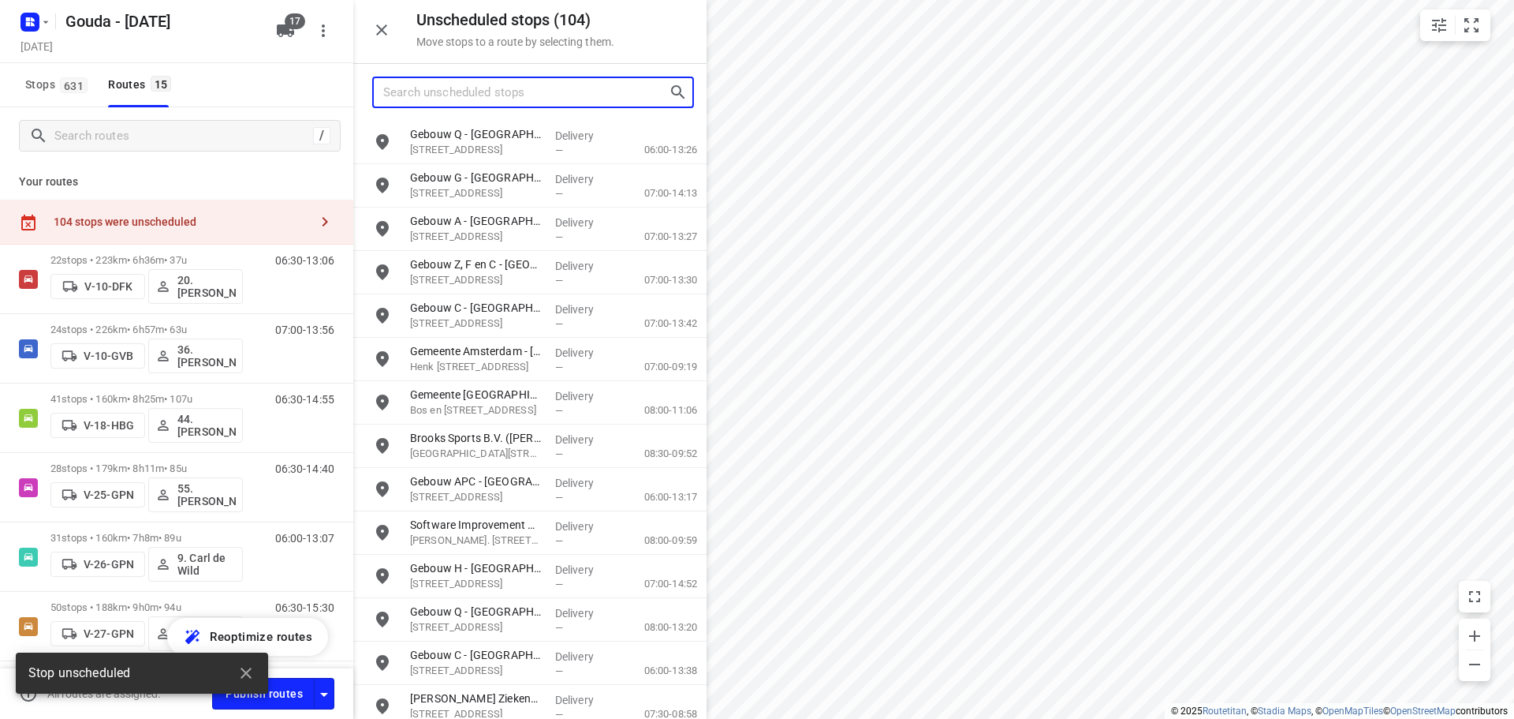
click at [476, 87] on input "Search unscheduled stops" at bounding box center [526, 92] width 286 height 24
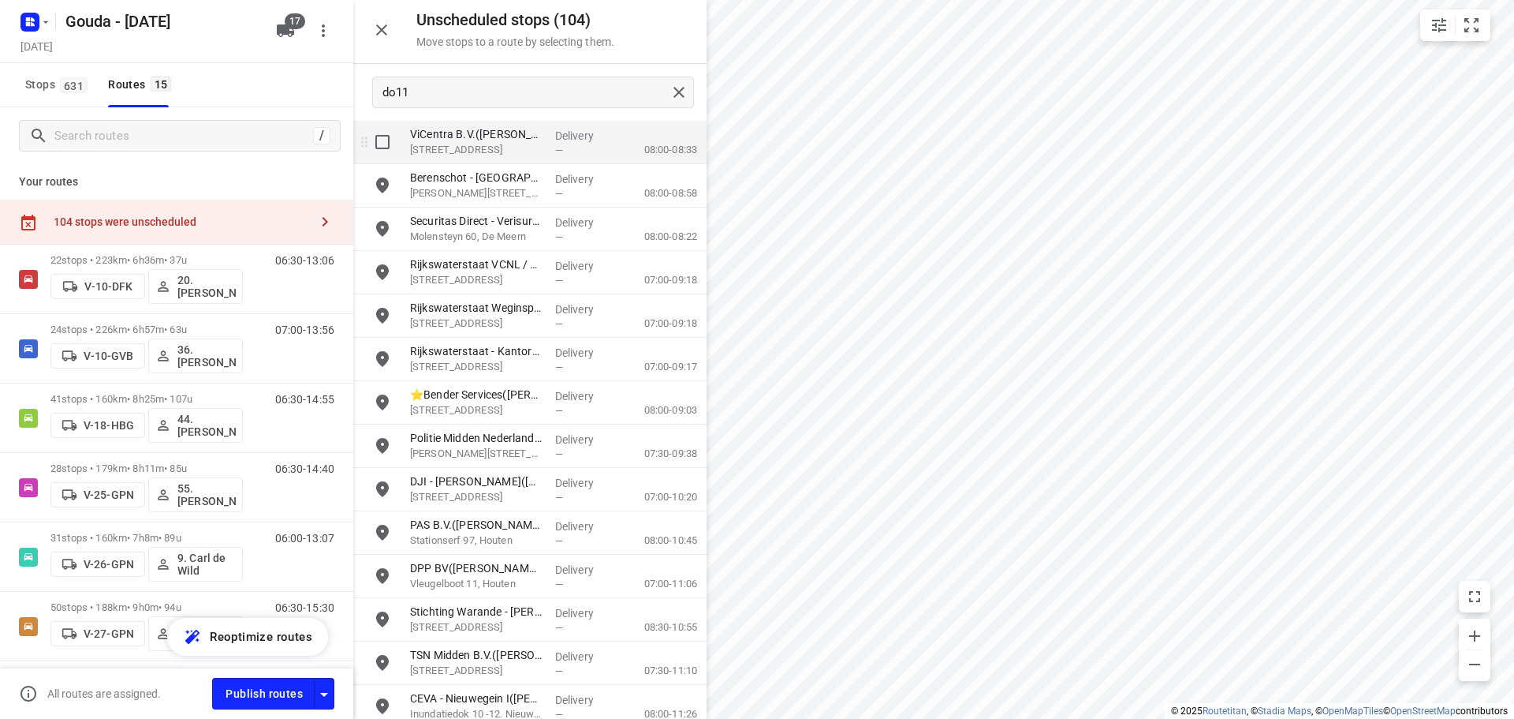
click at [388, 144] on input "grid" at bounding box center [383, 142] width 32 height 32
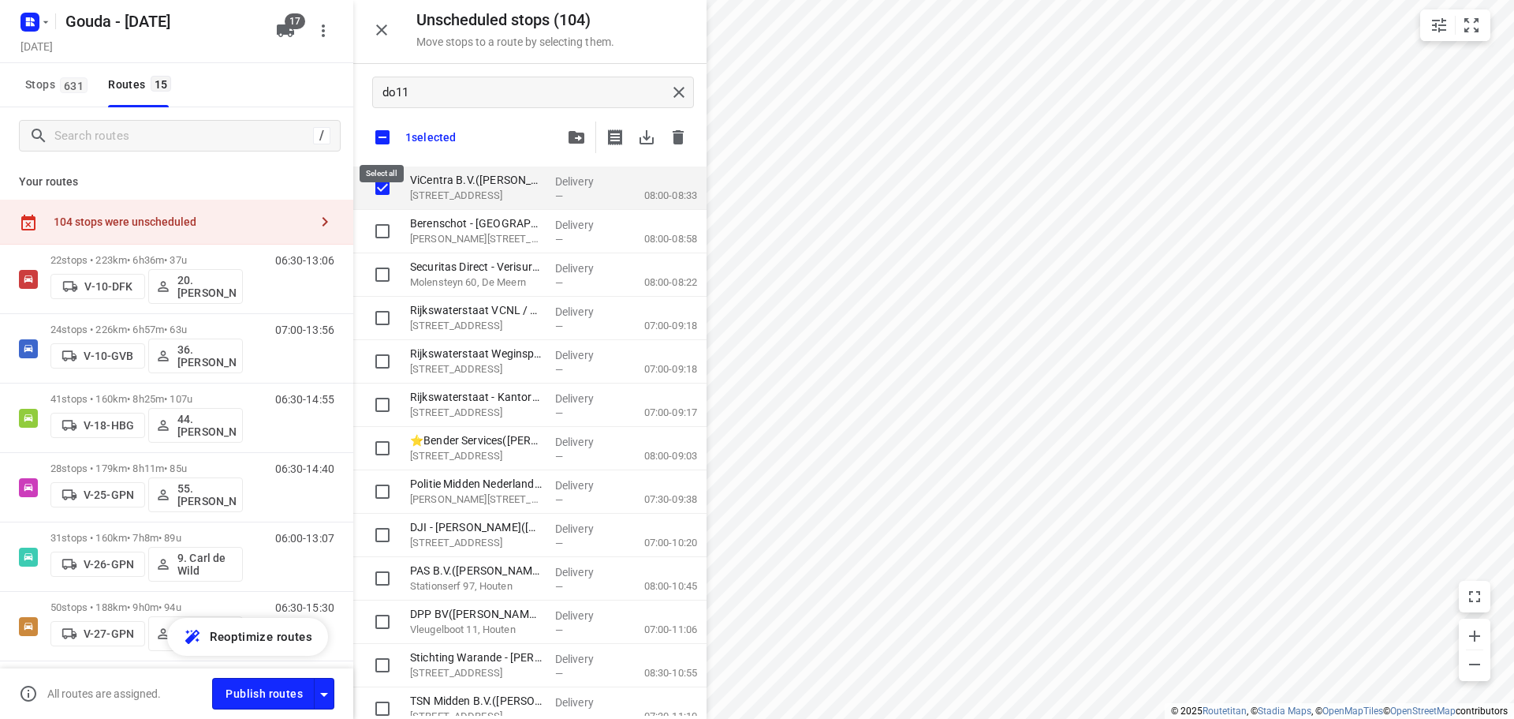
click at [386, 145] on input "checkbox" at bounding box center [382, 137] width 33 height 33
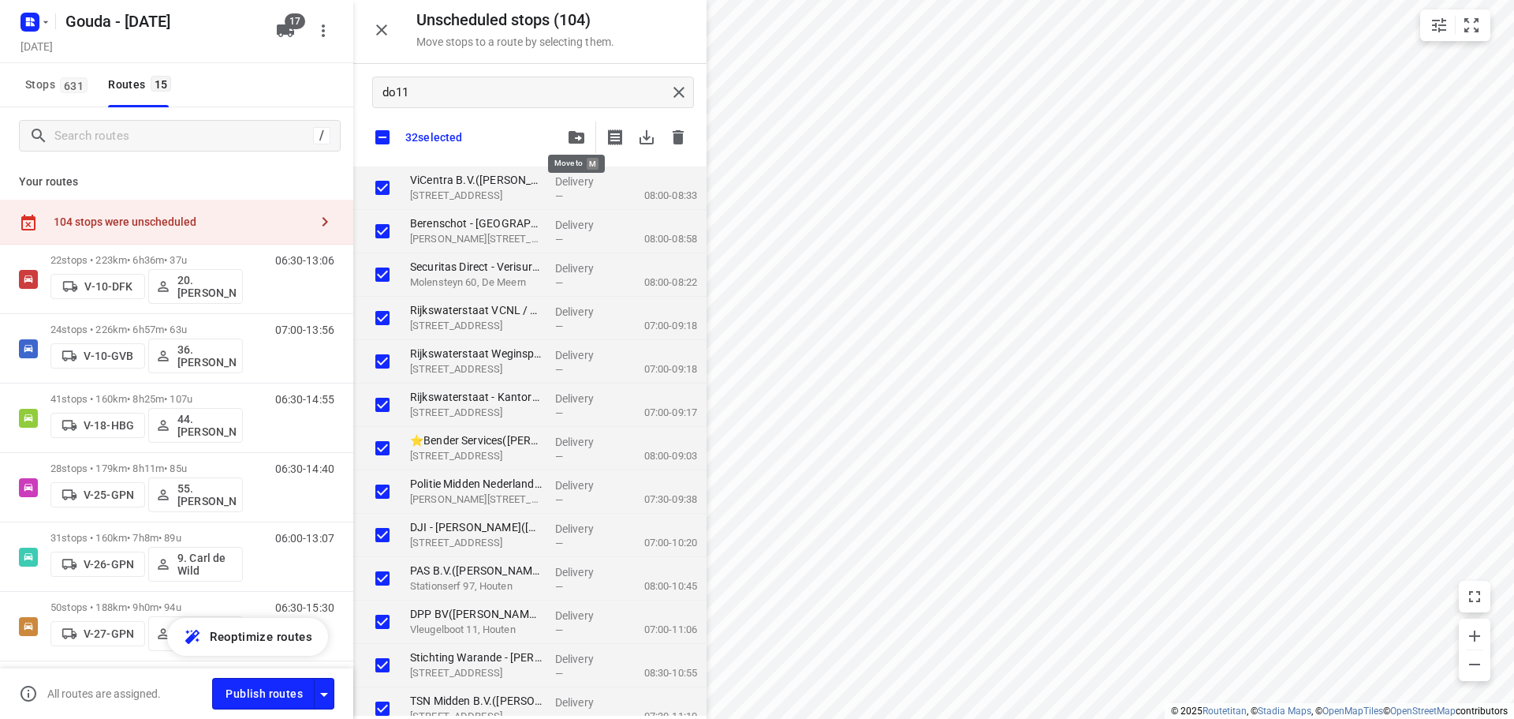
click at [564, 137] on button "button" at bounding box center [577, 137] width 32 height 32
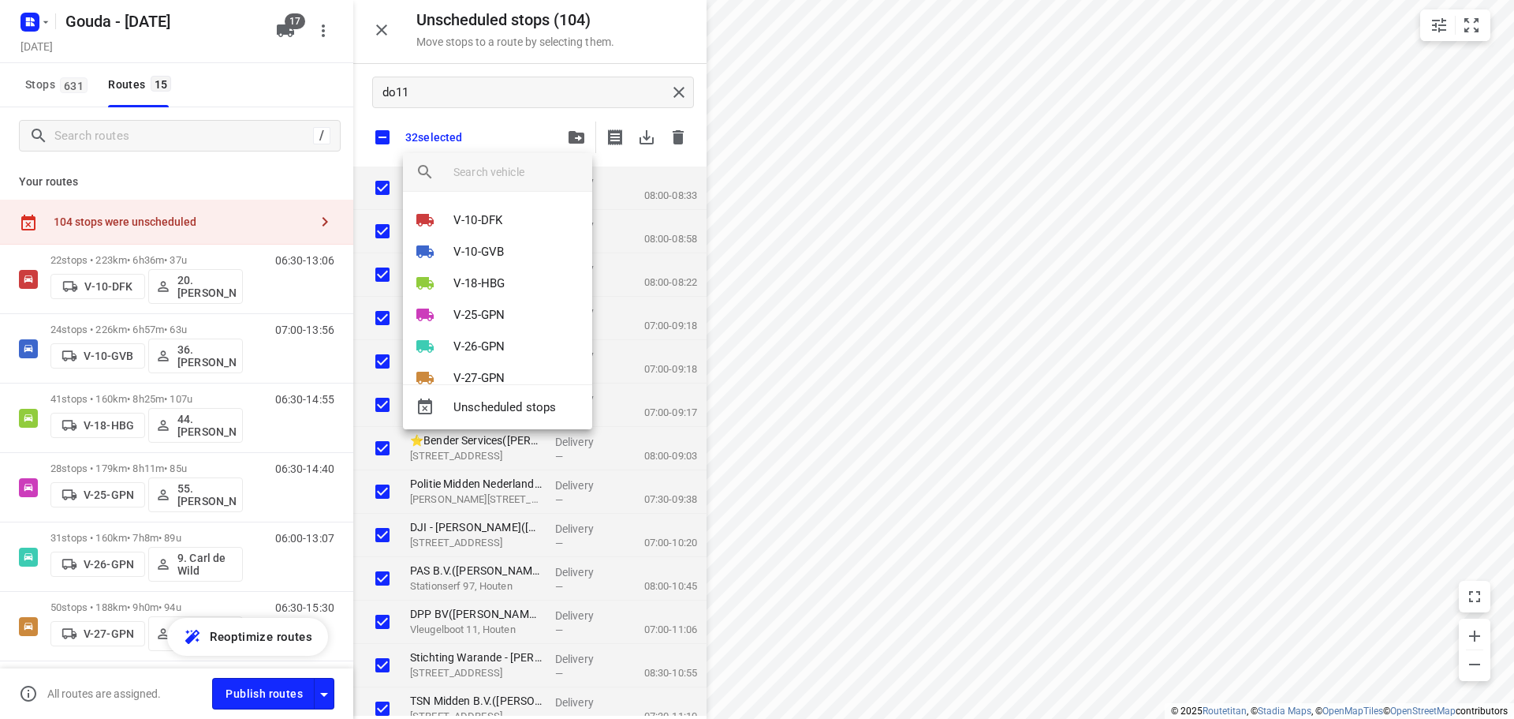
click at [512, 174] on input "search vehicle" at bounding box center [517, 172] width 126 height 24
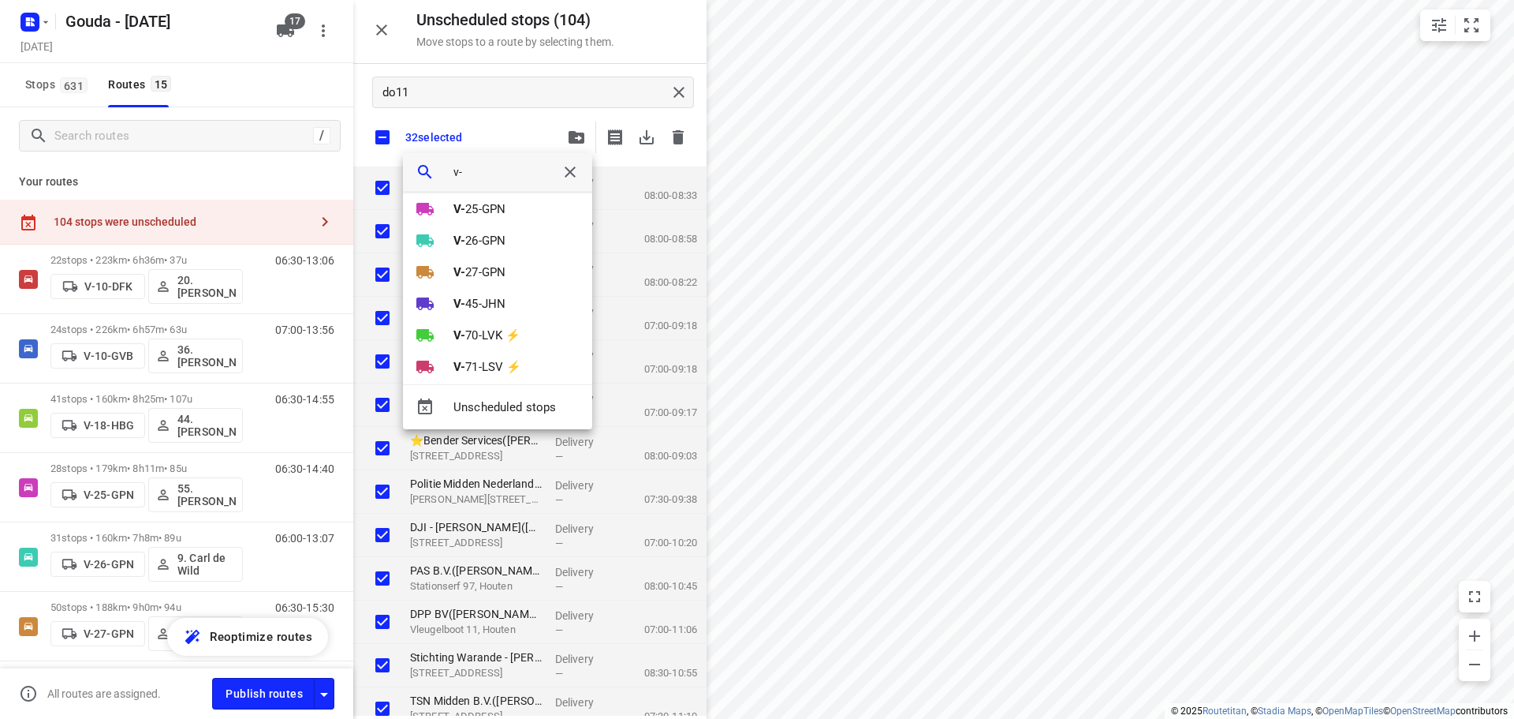
scroll to position [249, 0]
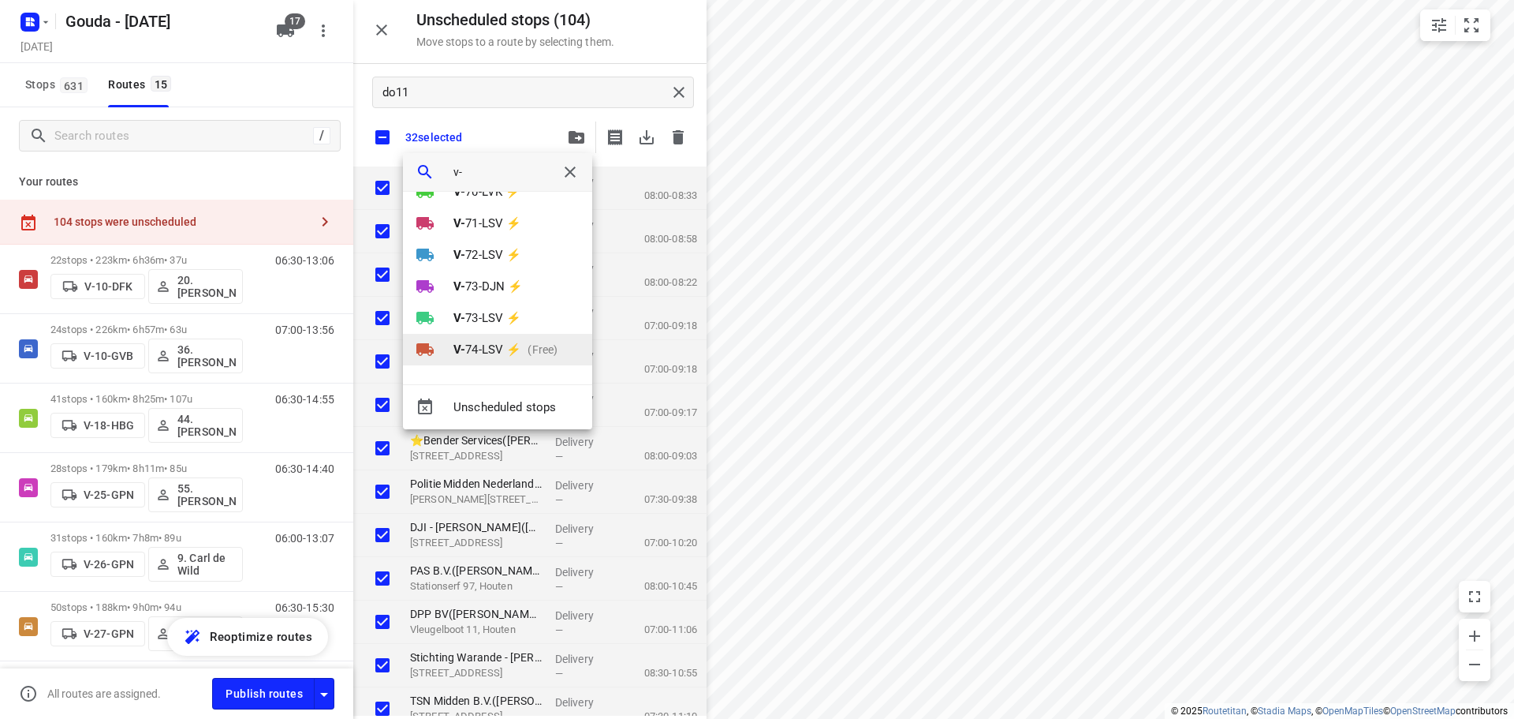
click at [487, 343] on p "V- 74-LSV ⚡" at bounding box center [488, 350] width 68 height 18
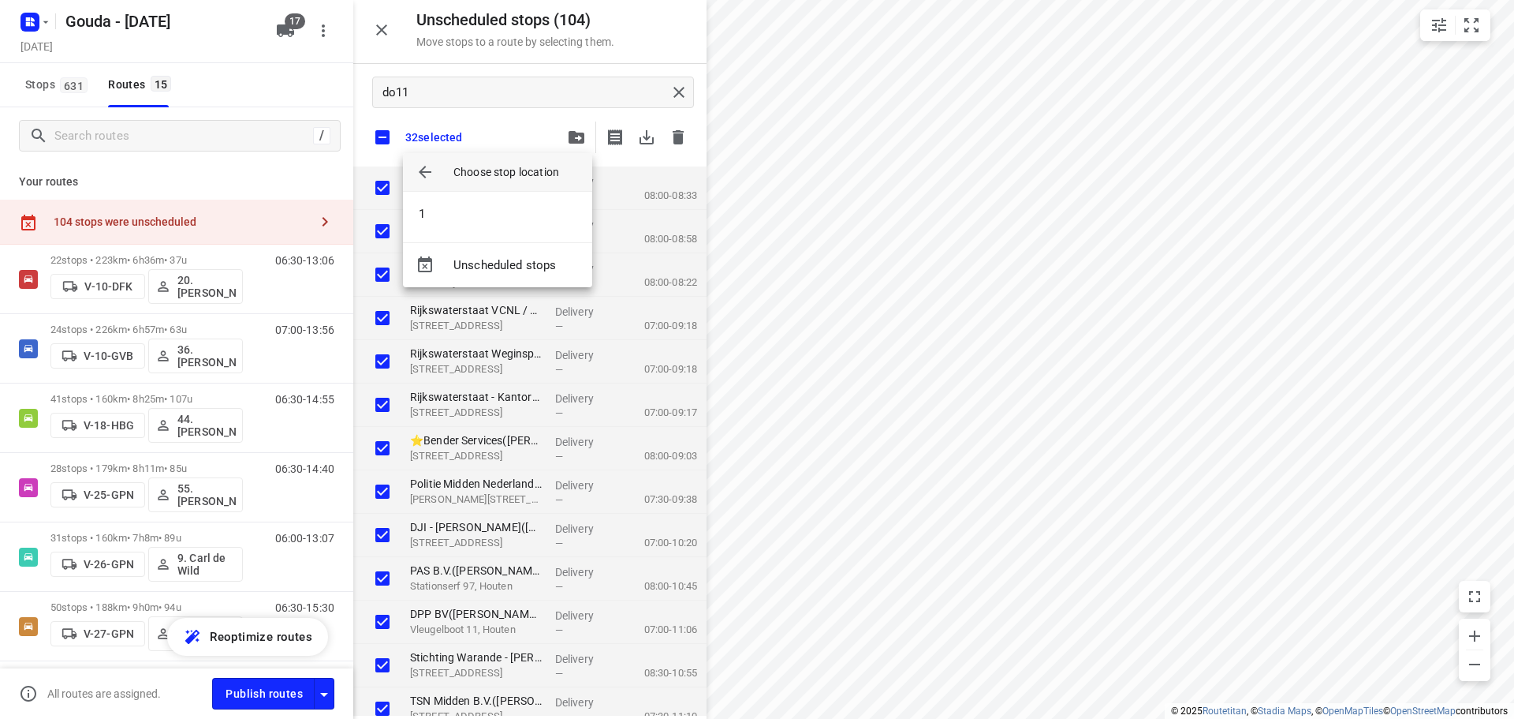
scroll to position [0, 0]
click at [473, 215] on li "1" at bounding box center [497, 214] width 189 height 32
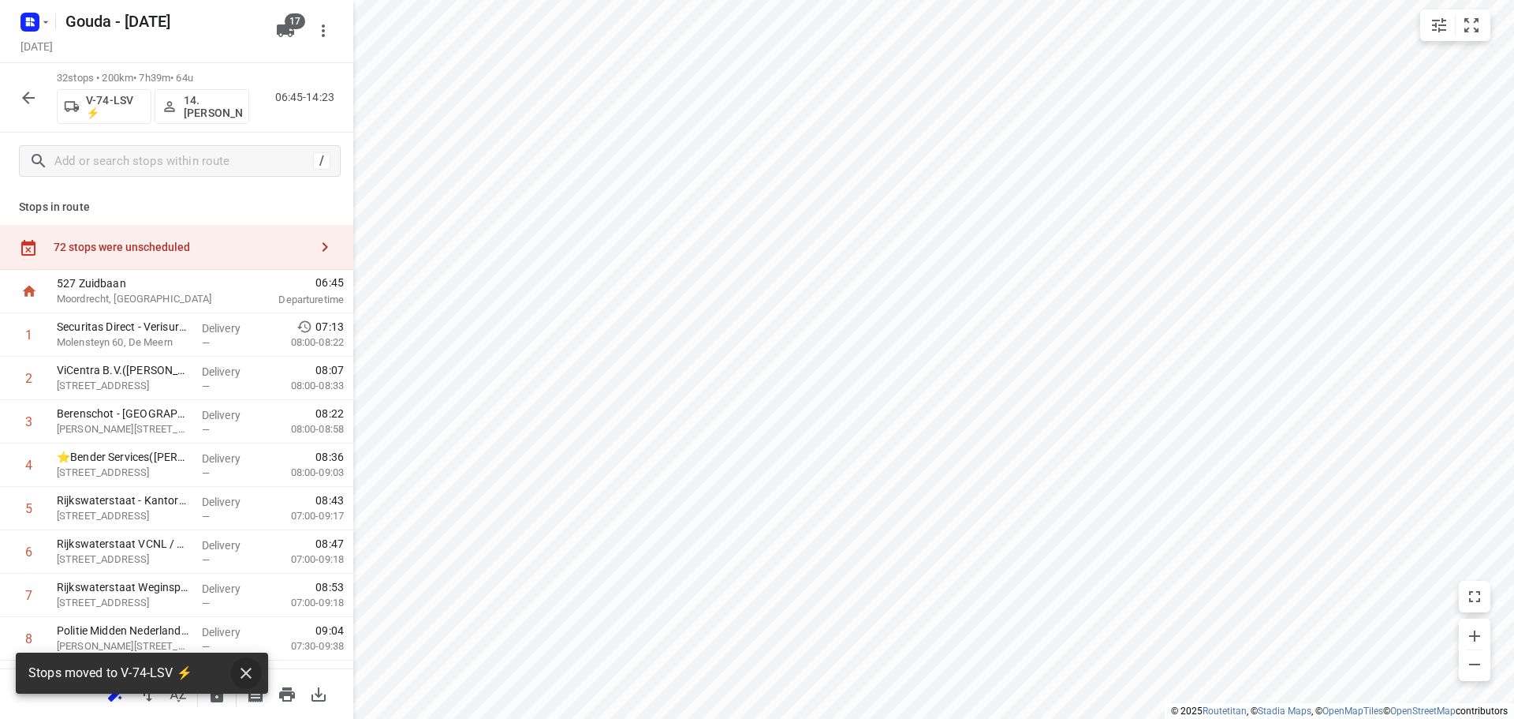
click at [242, 668] on icon "button" at bounding box center [246, 672] width 11 height 11
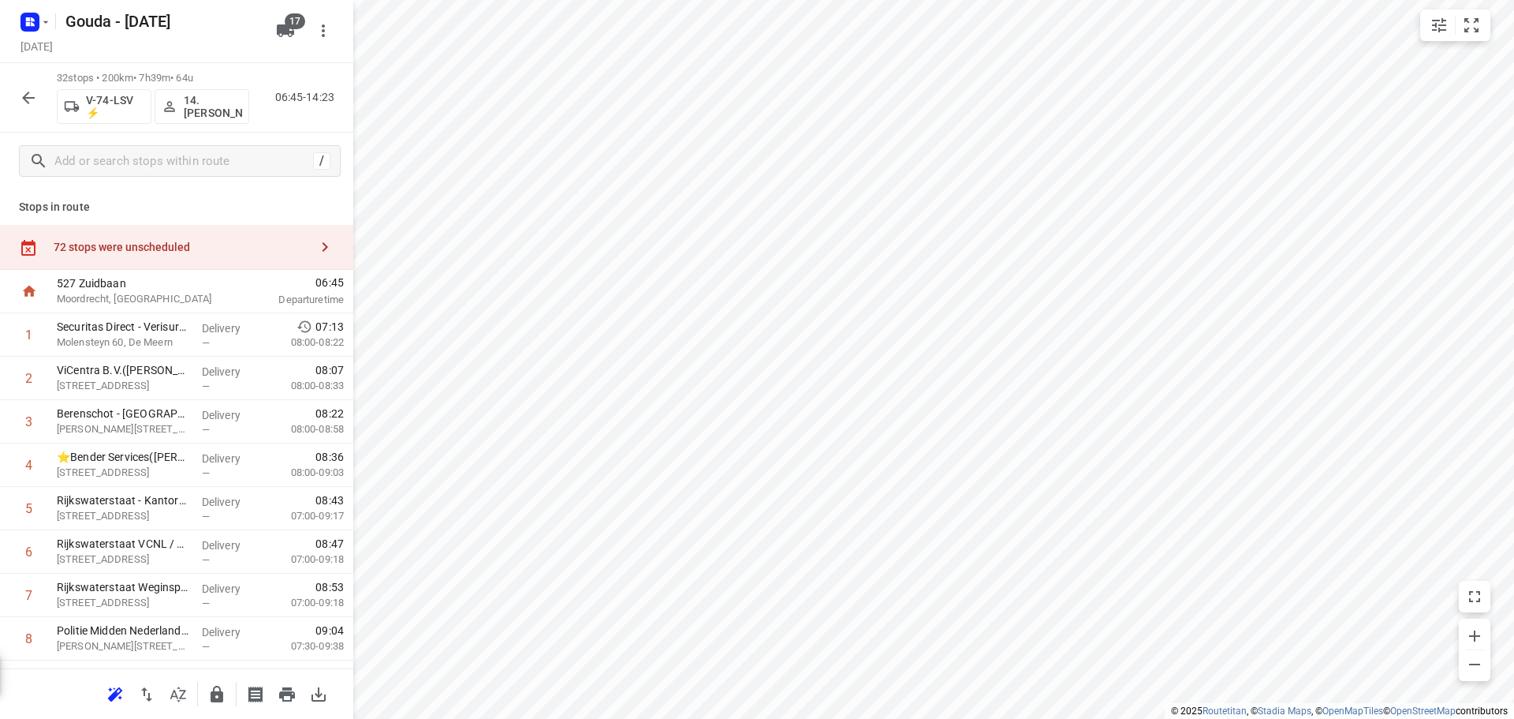
click at [170, 693] on div "Stops moved to V-74-LSV ⚡" at bounding box center [142, 672] width 252 height 41
click at [189, 693] on button "button" at bounding box center [178, 694] width 32 height 32
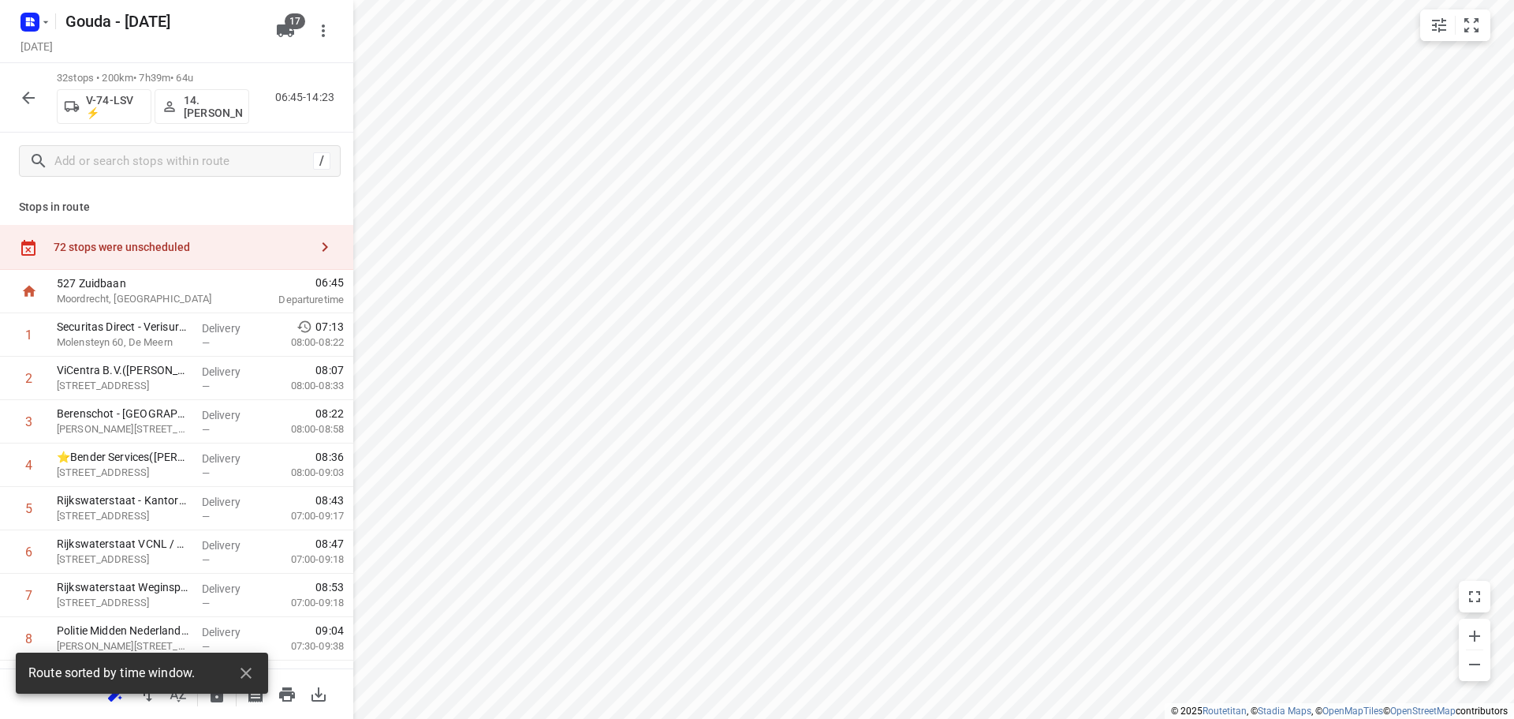
click at [28, 95] on icon "button" at bounding box center [28, 97] width 19 height 19
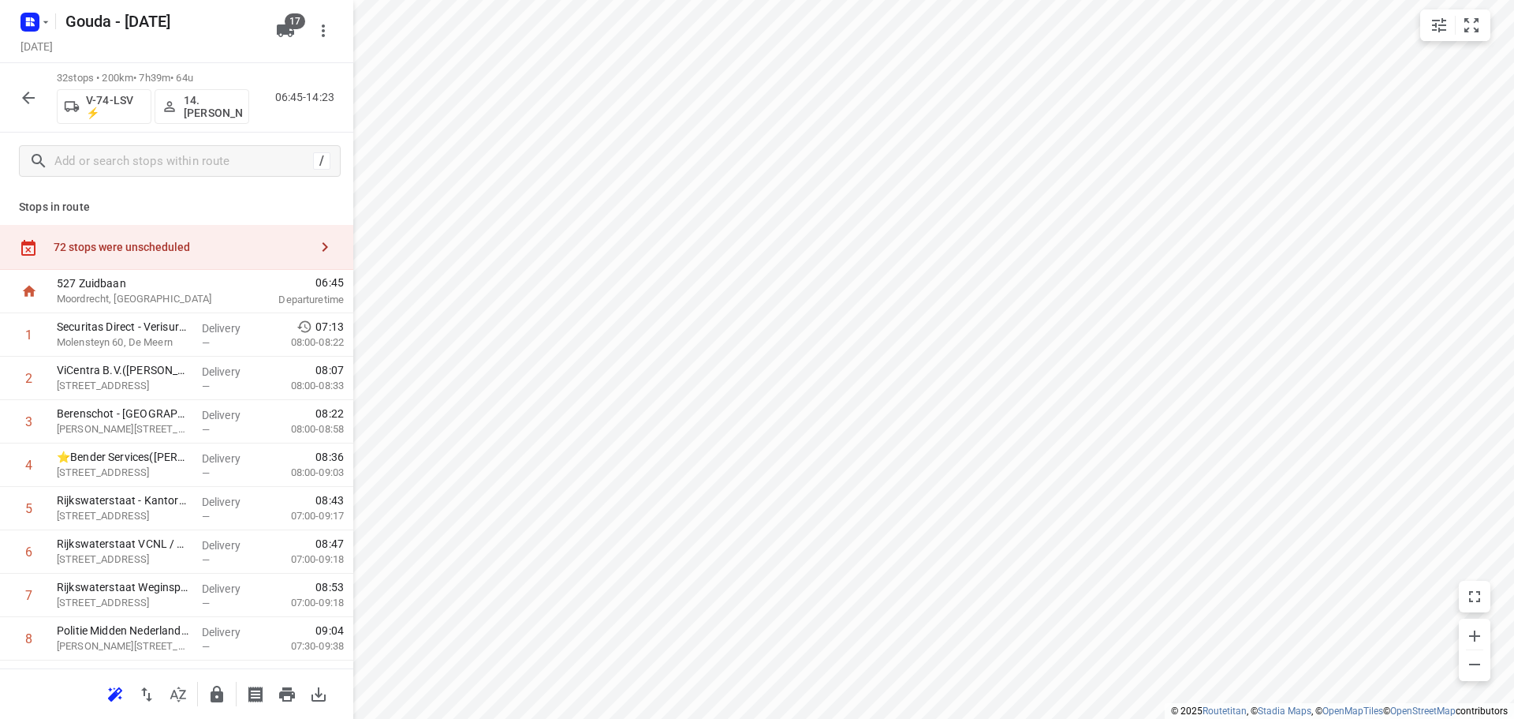
click at [139, 249] on div "72 stops were unscheduled" at bounding box center [182, 247] width 256 height 13
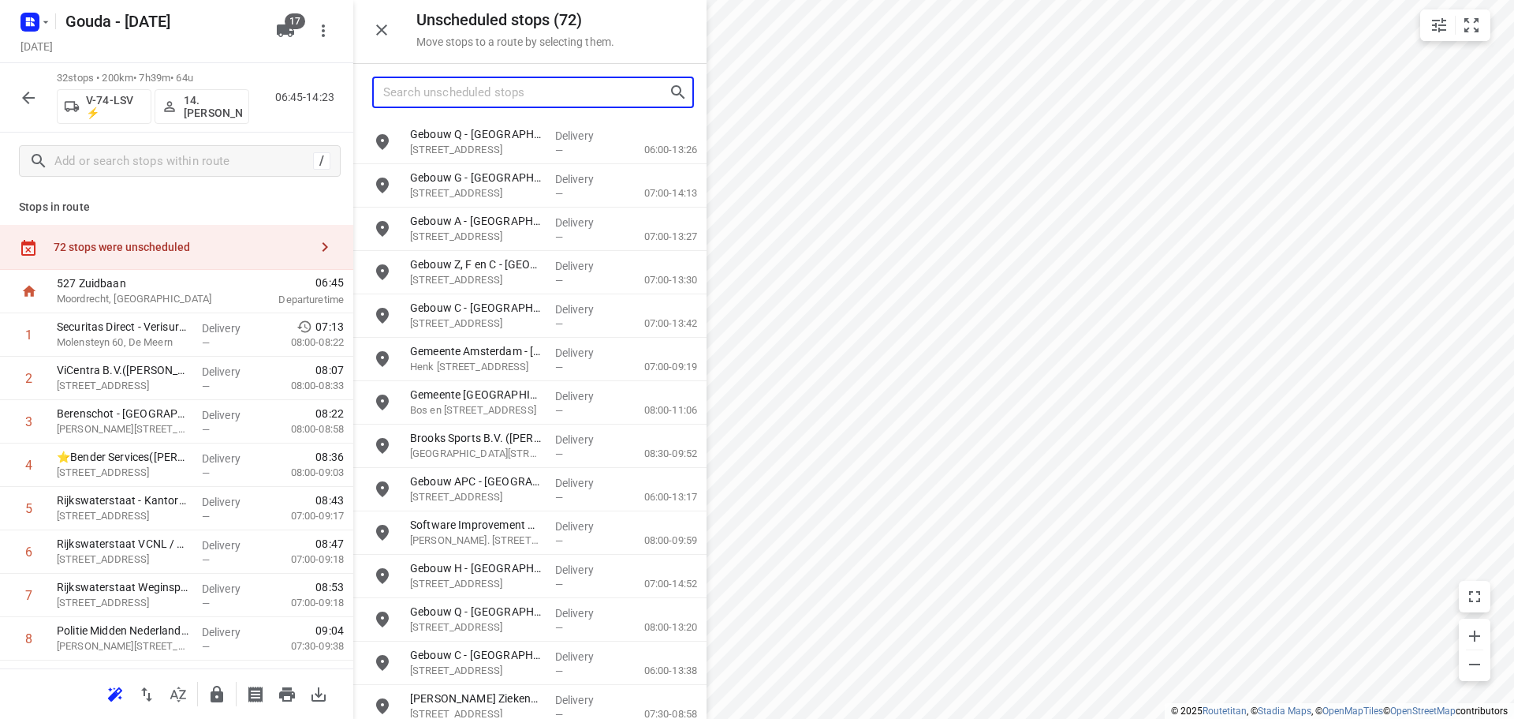
click at [472, 95] on input "Search unscheduled stops" at bounding box center [526, 92] width 286 height 24
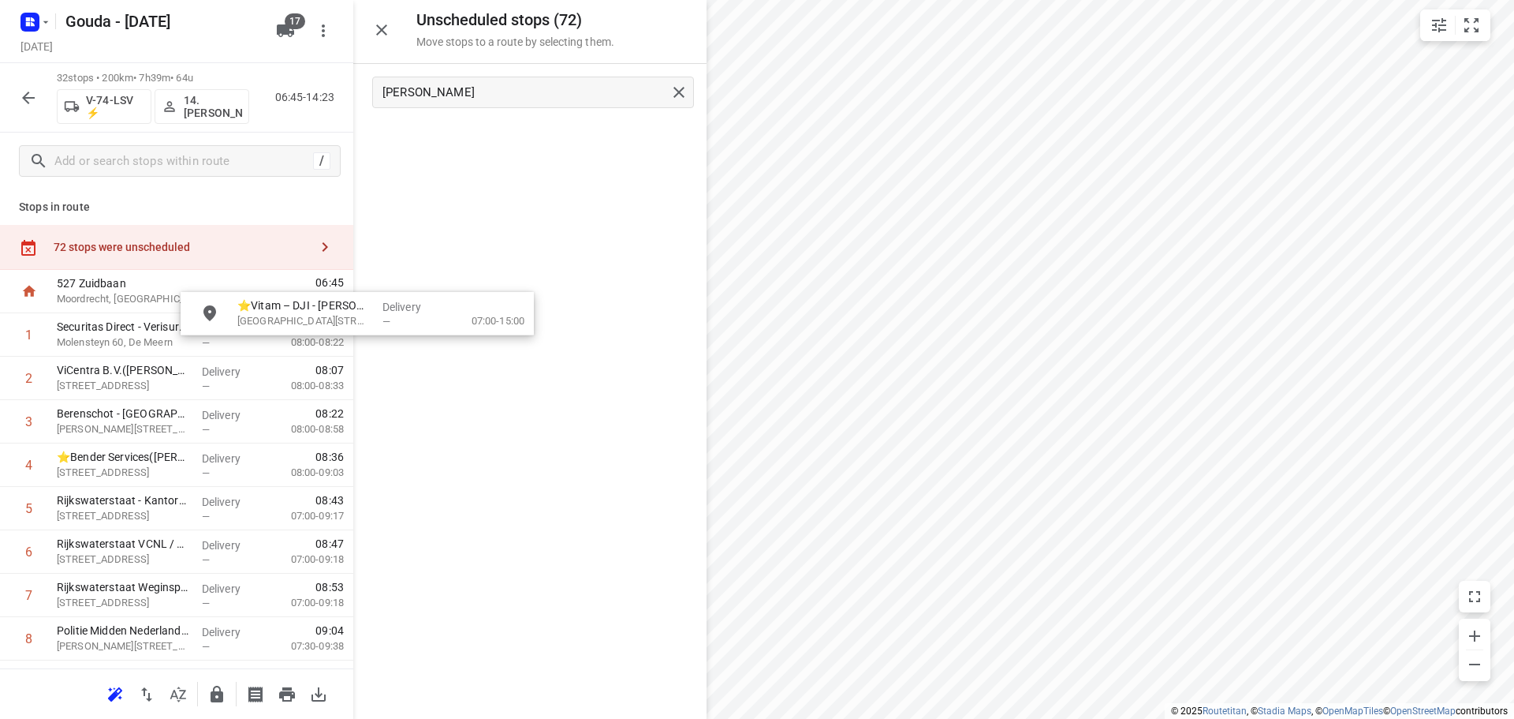
drag, startPoint x: 506, startPoint y: 140, endPoint x: 225, endPoint y: 360, distance: 357.4
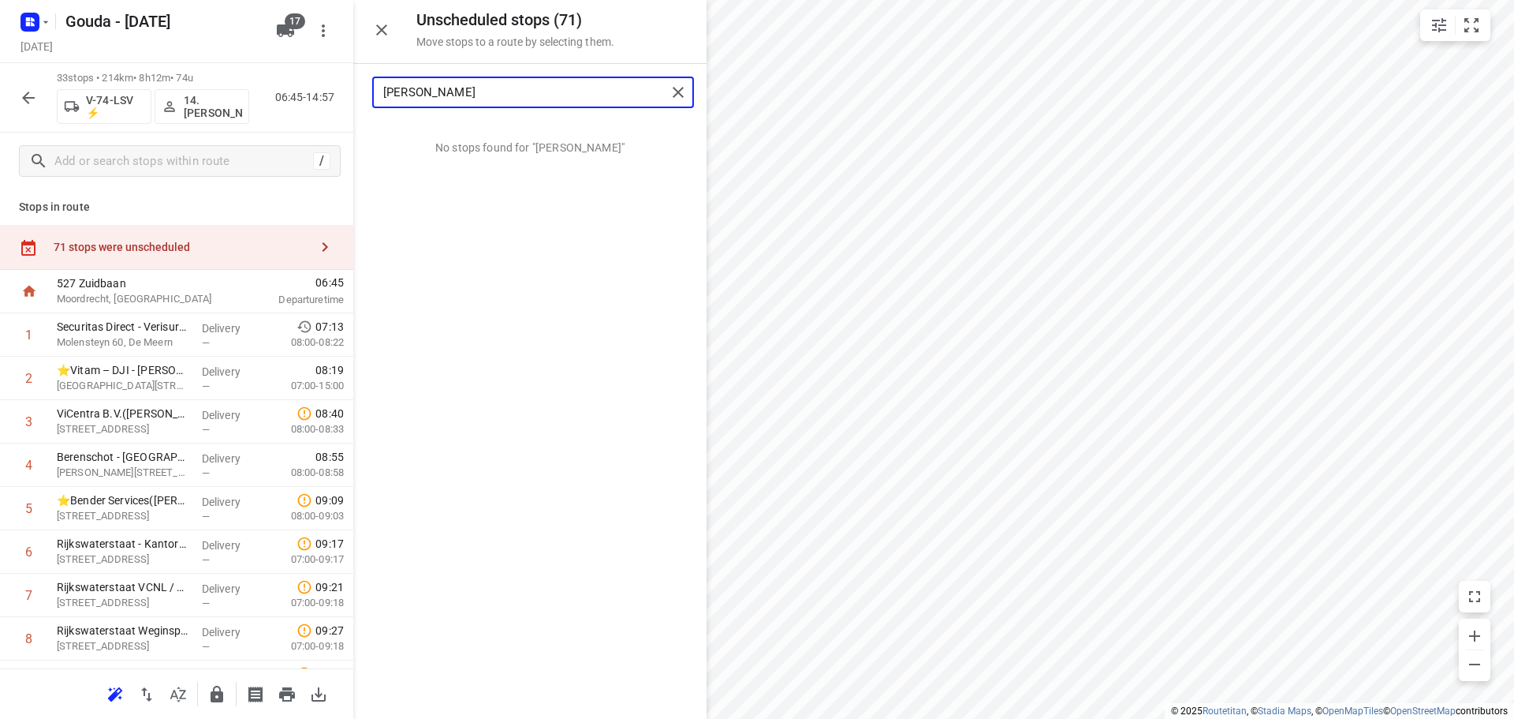
drag, startPoint x: 506, startPoint y: 101, endPoint x: -241, endPoint y: 117, distance: 746.4
click at [0, 117] on html "i © 2025 Routetitan , © Stadia Maps , © OpenMapTiles © OpenStreetMap contributo…" at bounding box center [757, 359] width 1514 height 719
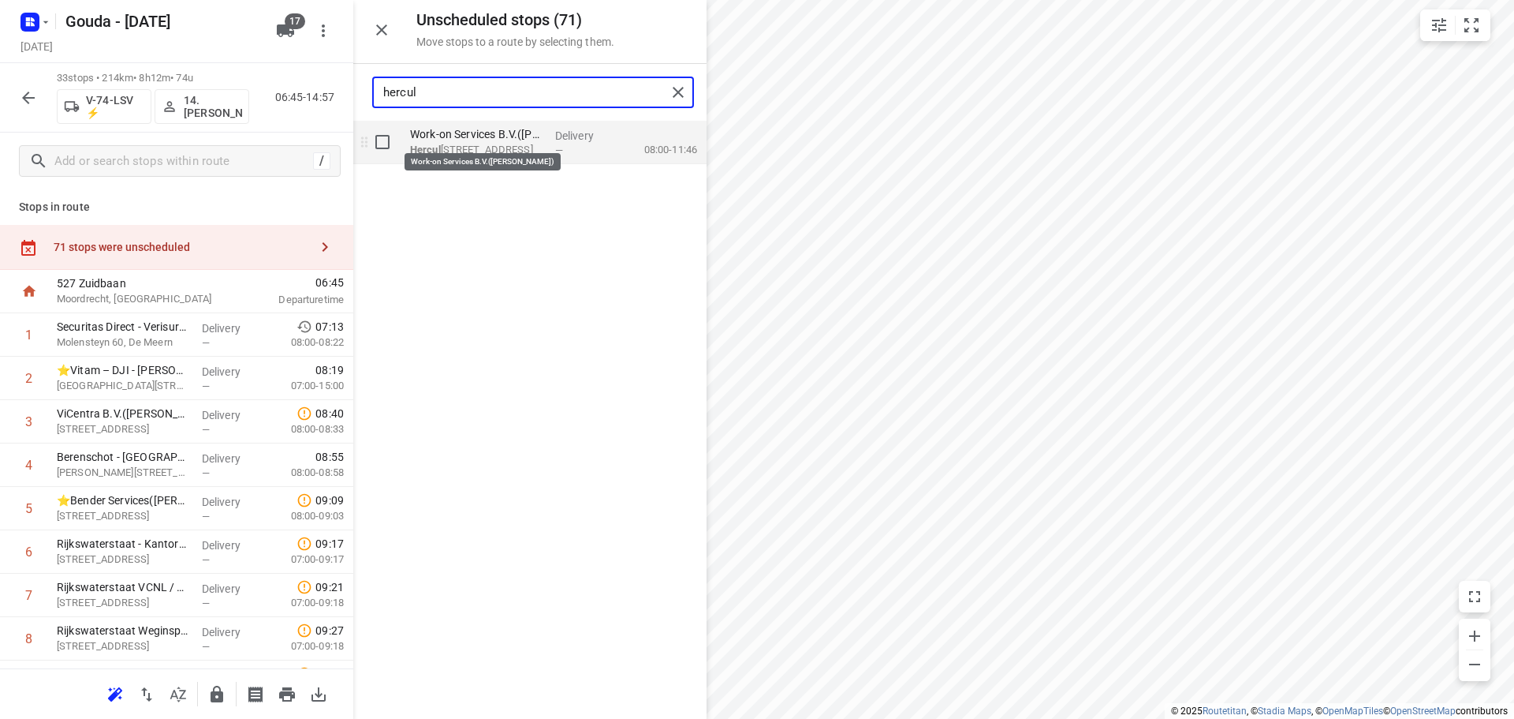
click at [465, 141] on p "Work-on Services B.V.(Nadia Vedder)" at bounding box center [476, 134] width 133 height 16
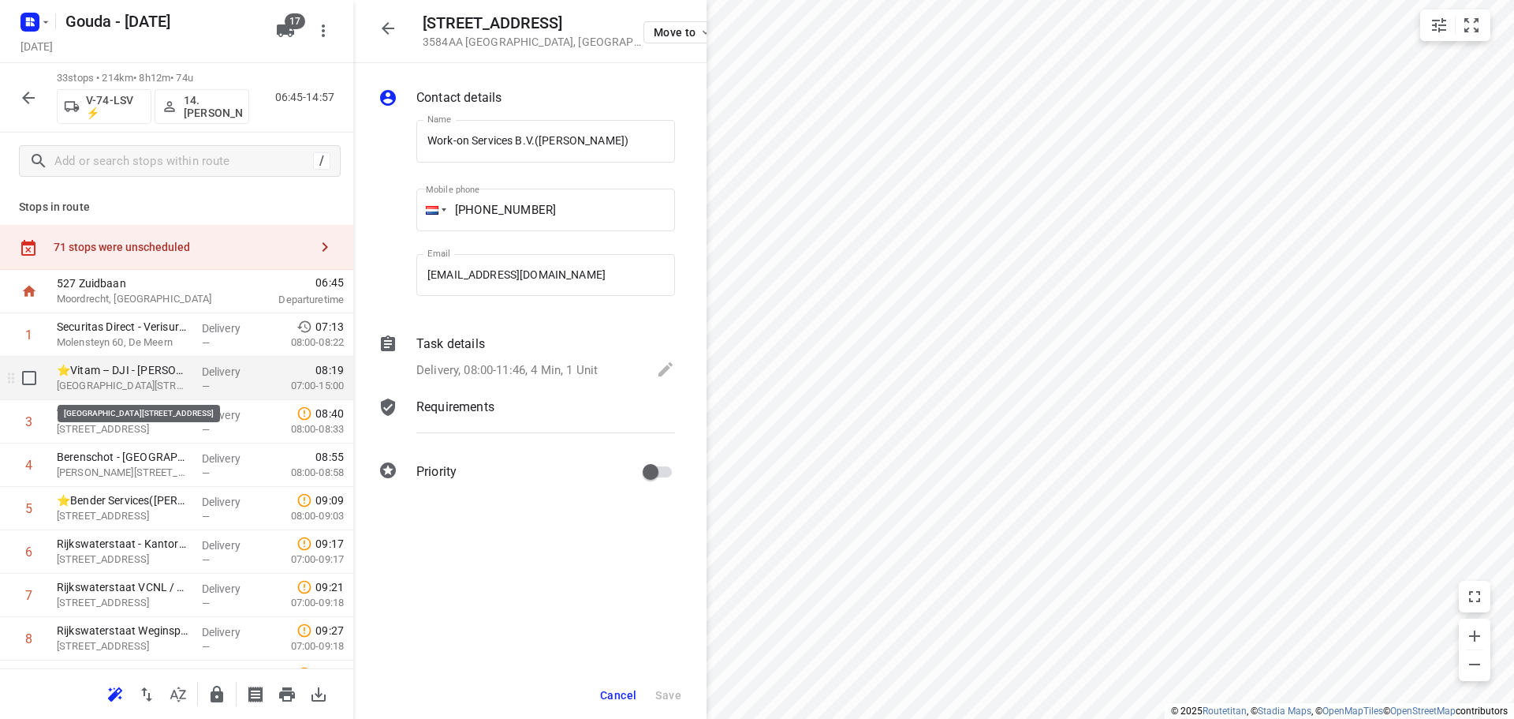
click at [144, 383] on p "Herman Gorterstraat 55, Utrecht" at bounding box center [123, 386] width 133 height 16
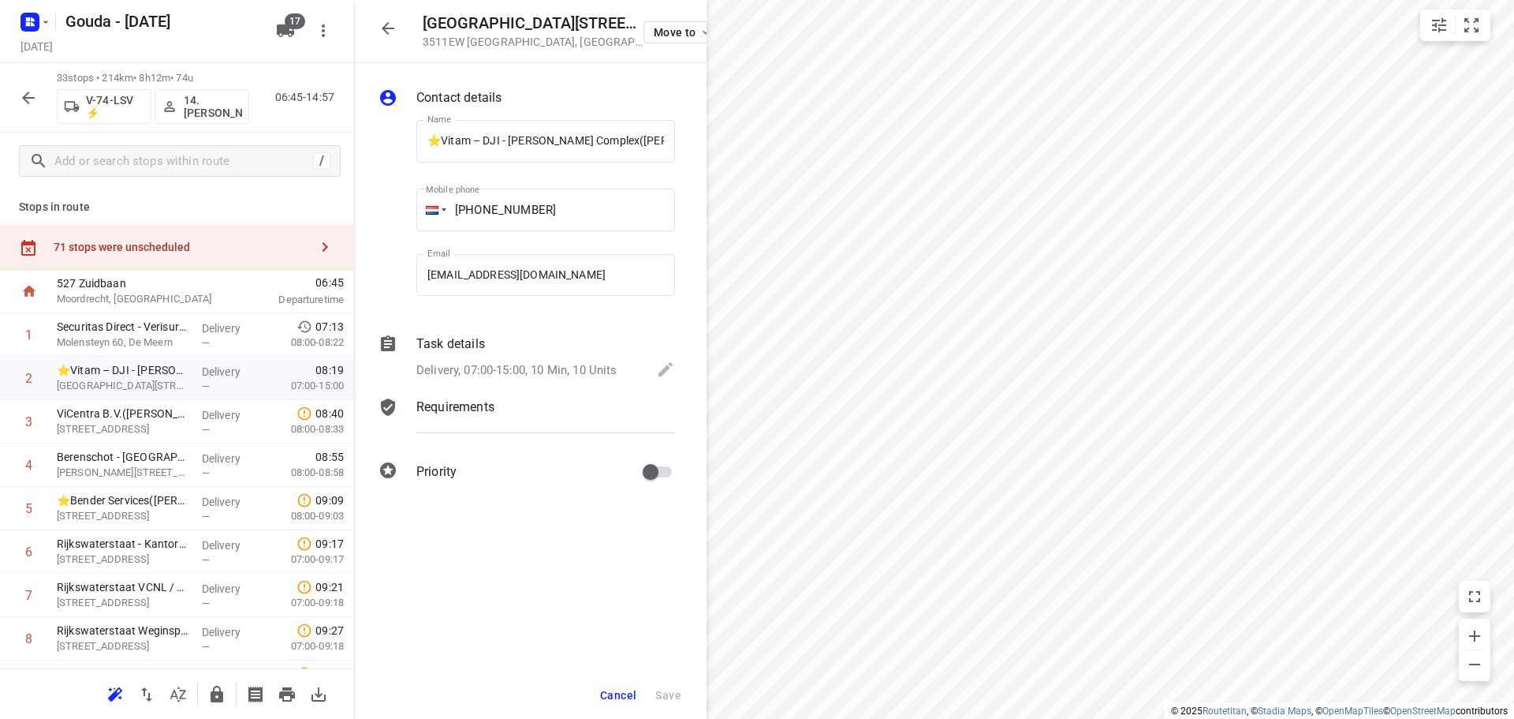
click at [518, 363] on p "Delivery, 07:00-15:00, 10 Min, 10 Units" at bounding box center [516, 370] width 201 height 18
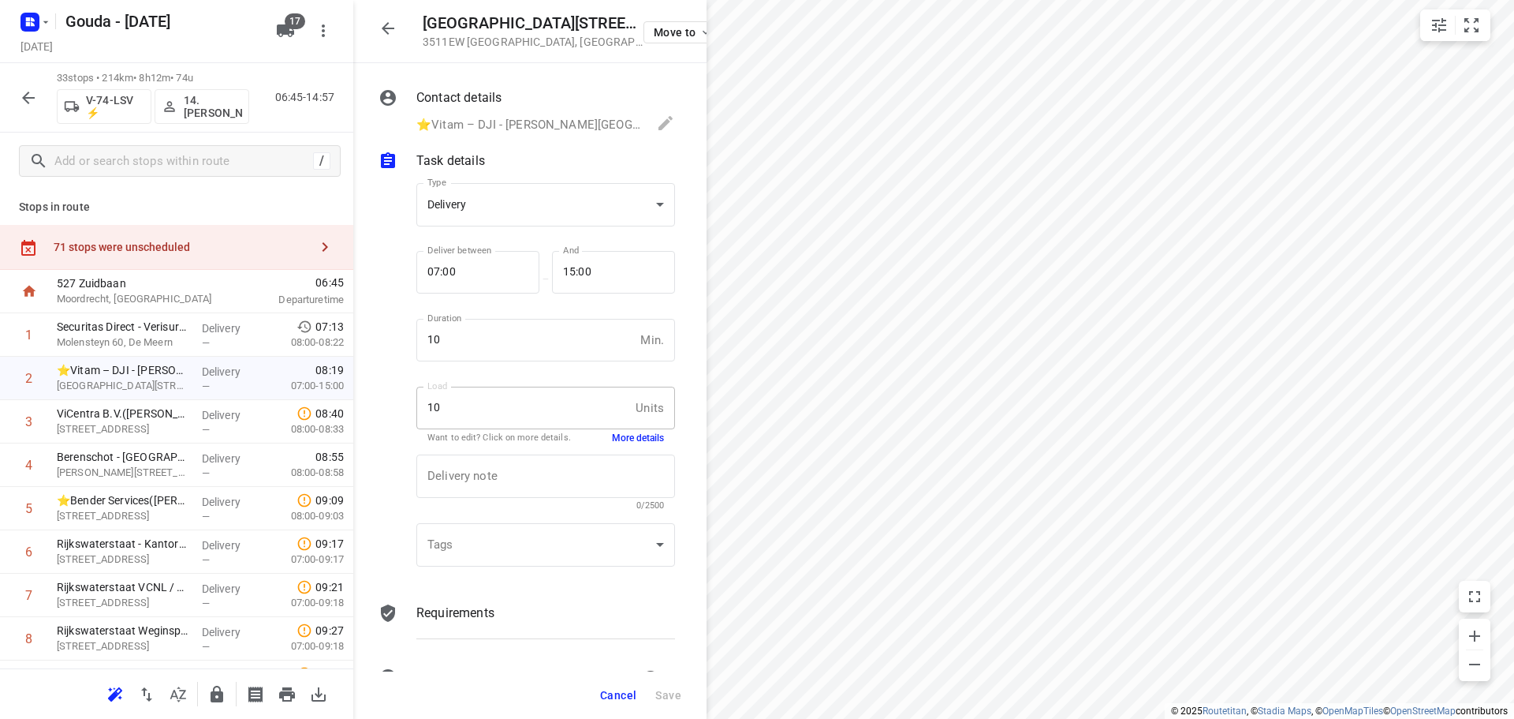
click at [626, 433] on button "More details" at bounding box center [638, 437] width 52 height 13
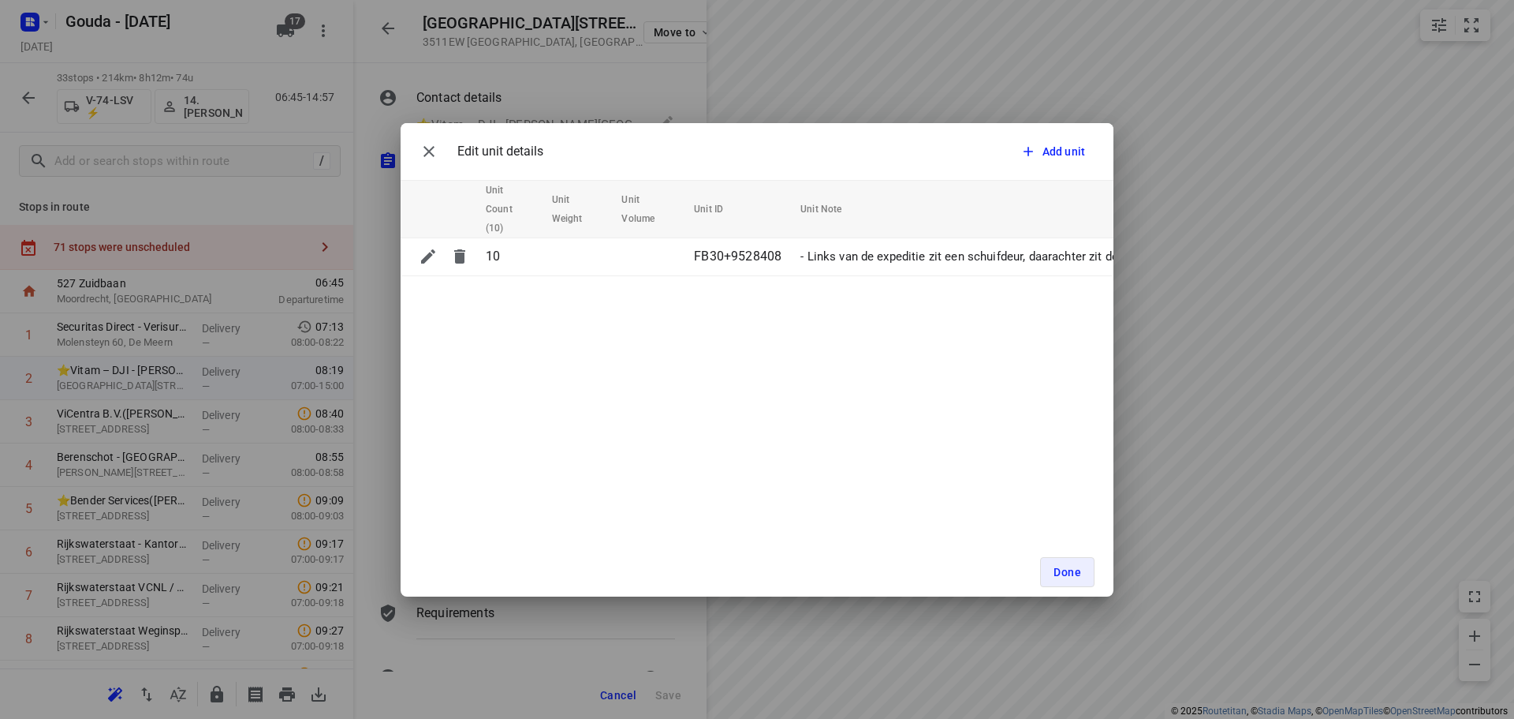
click at [567, 399] on div "Edit unit details Add unit Unit Count (10) Unit Weight Unit Volume Unit ID Unit…" at bounding box center [757, 359] width 713 height 473
click at [427, 152] on icon "button" at bounding box center [429, 151] width 19 height 19
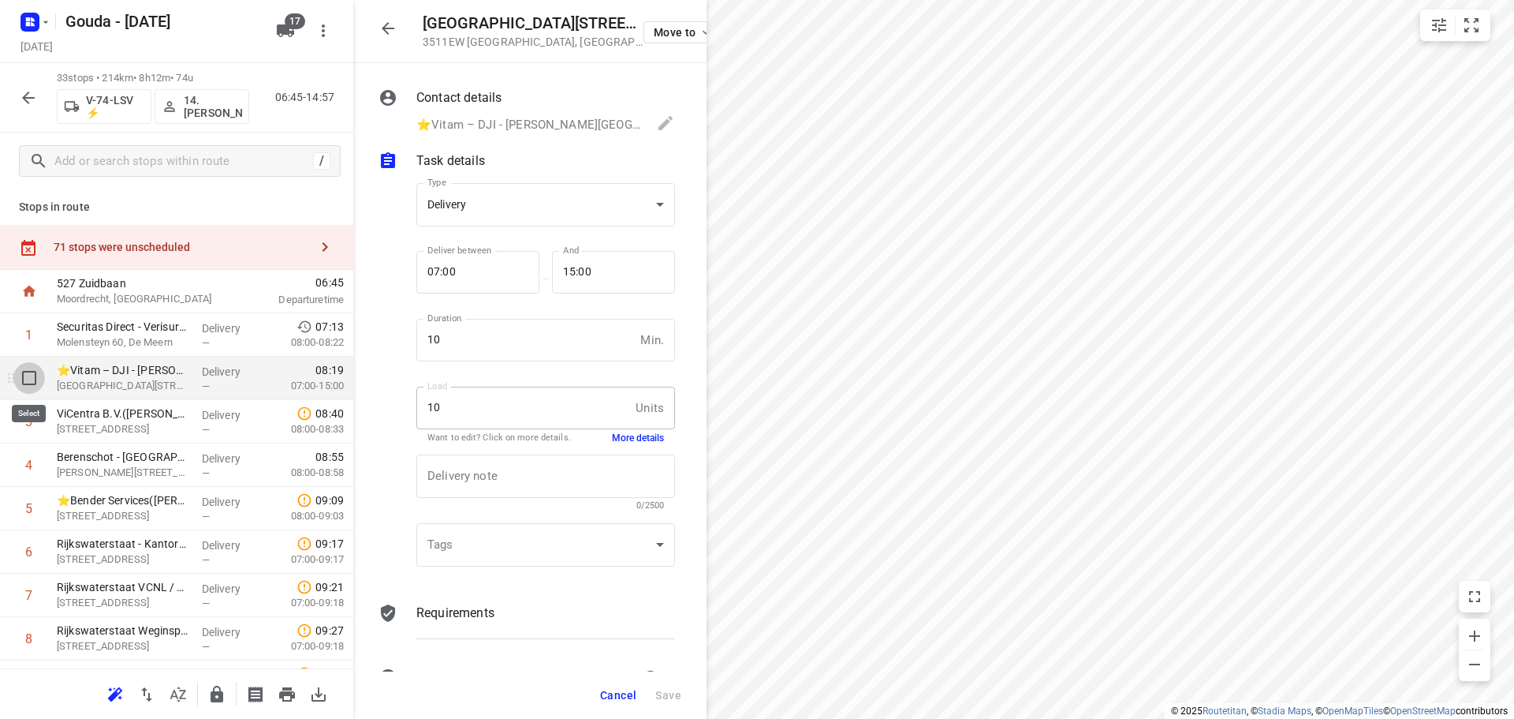
click at [24, 380] on input "checkbox" at bounding box center [29, 378] width 32 height 32
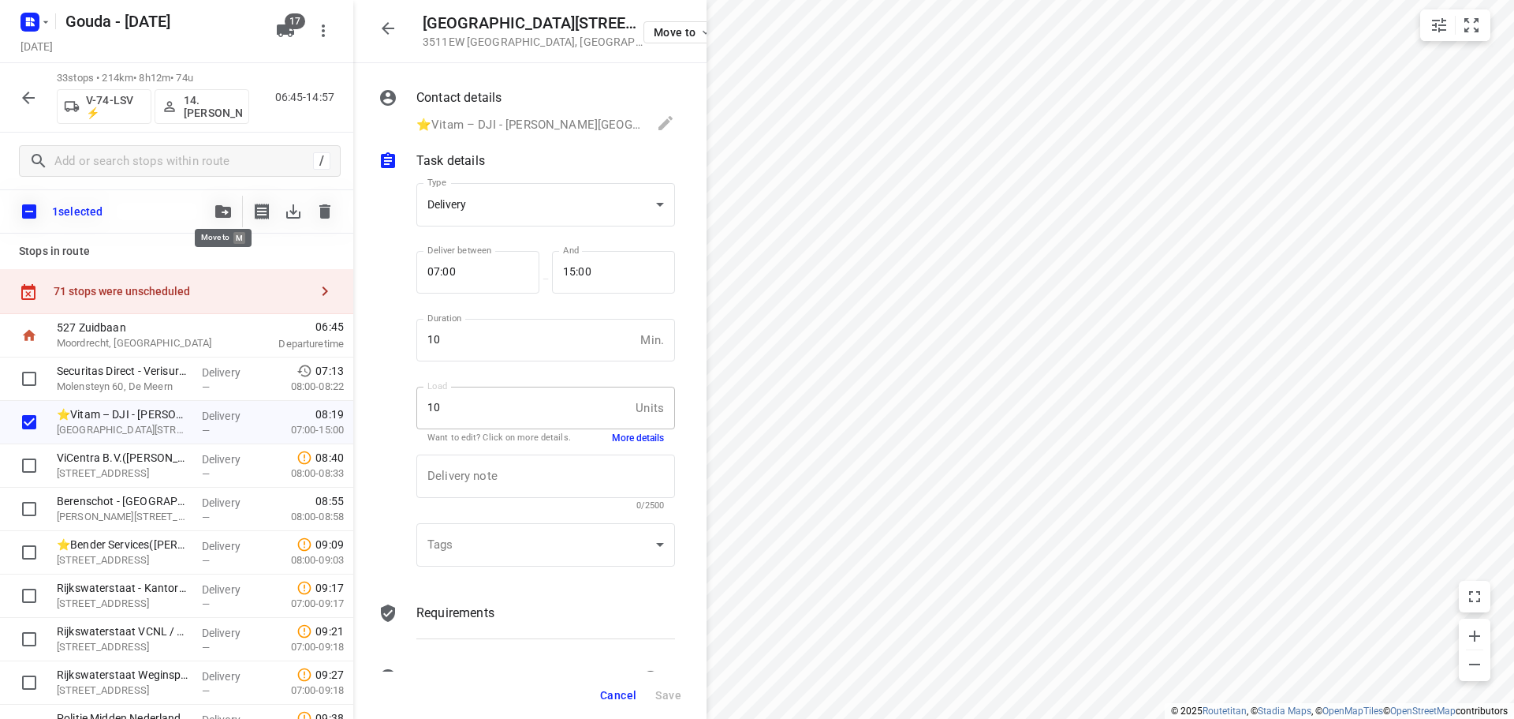
click at [228, 196] on button "button" at bounding box center [223, 212] width 32 height 32
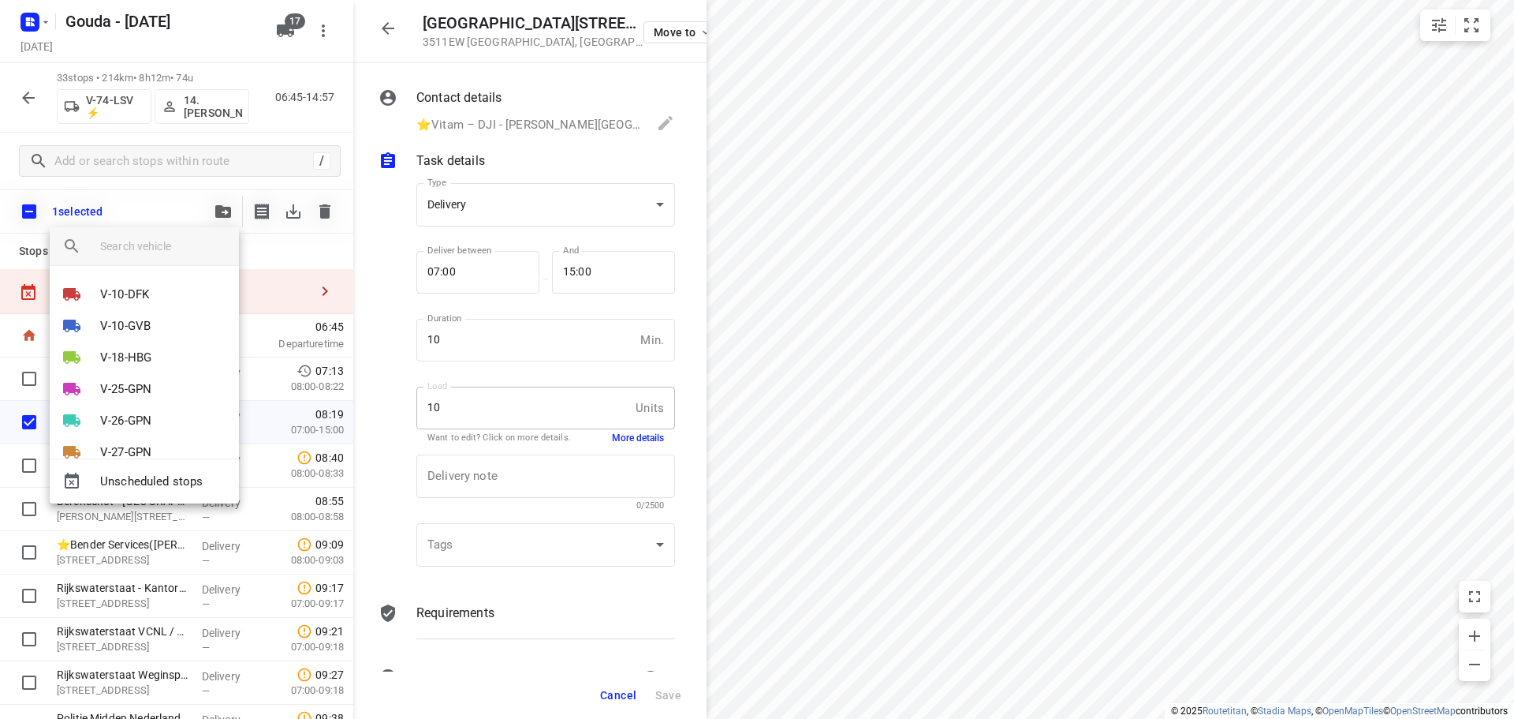
click at [185, 472] on span "Unscheduled stops" at bounding box center [163, 481] width 126 height 18
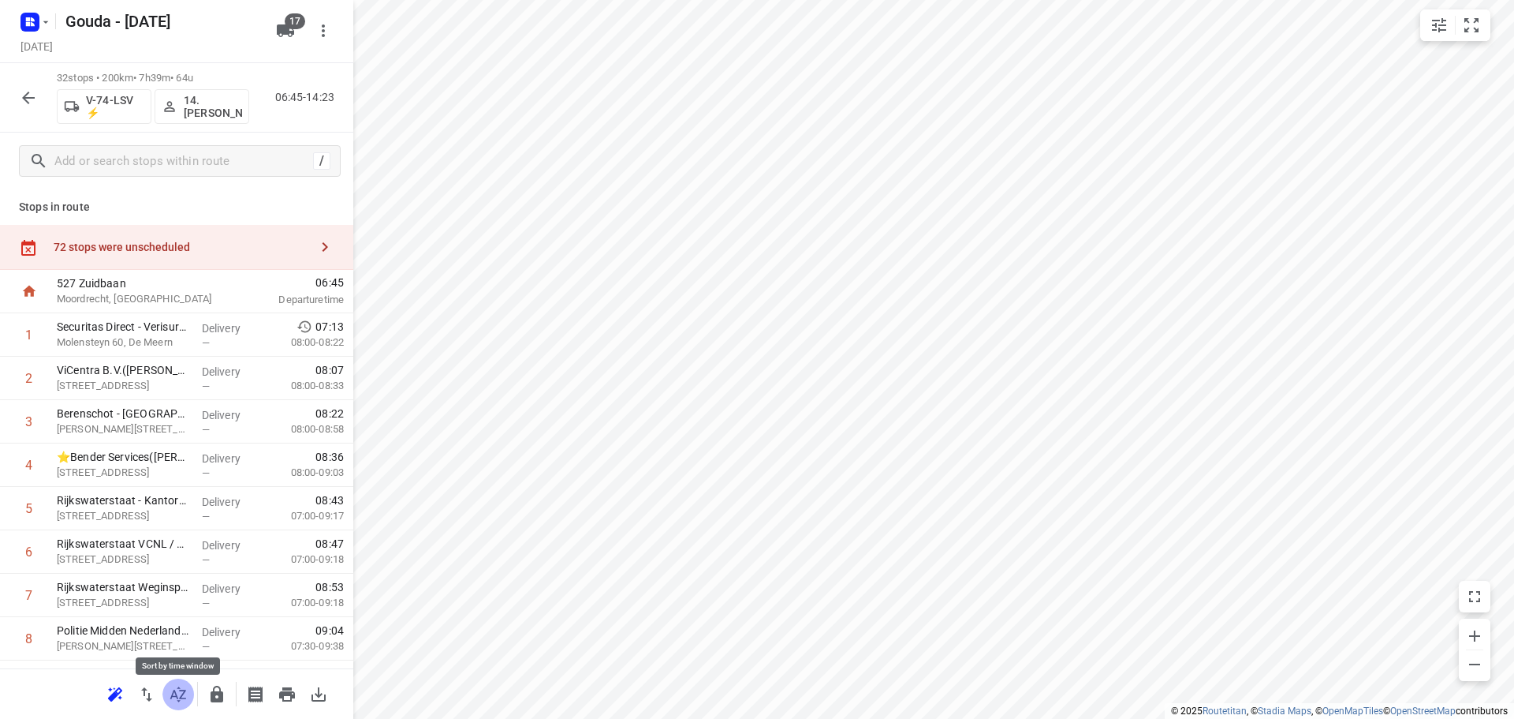
click at [185, 694] on icon "button" at bounding box center [178, 694] width 19 height 19
click at [130, 236] on div "72 stops were unscheduled" at bounding box center [176, 247] width 353 height 45
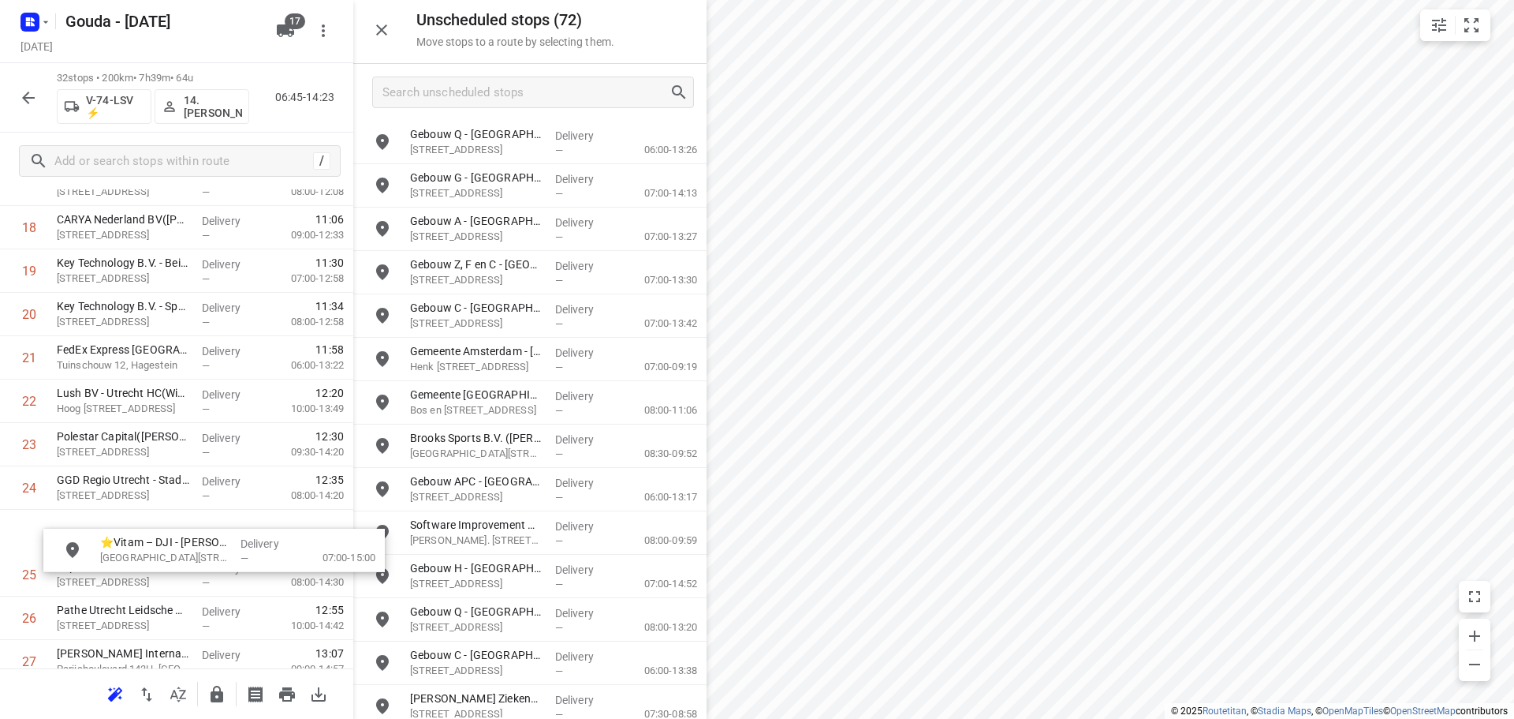
scroll to position [855, 0]
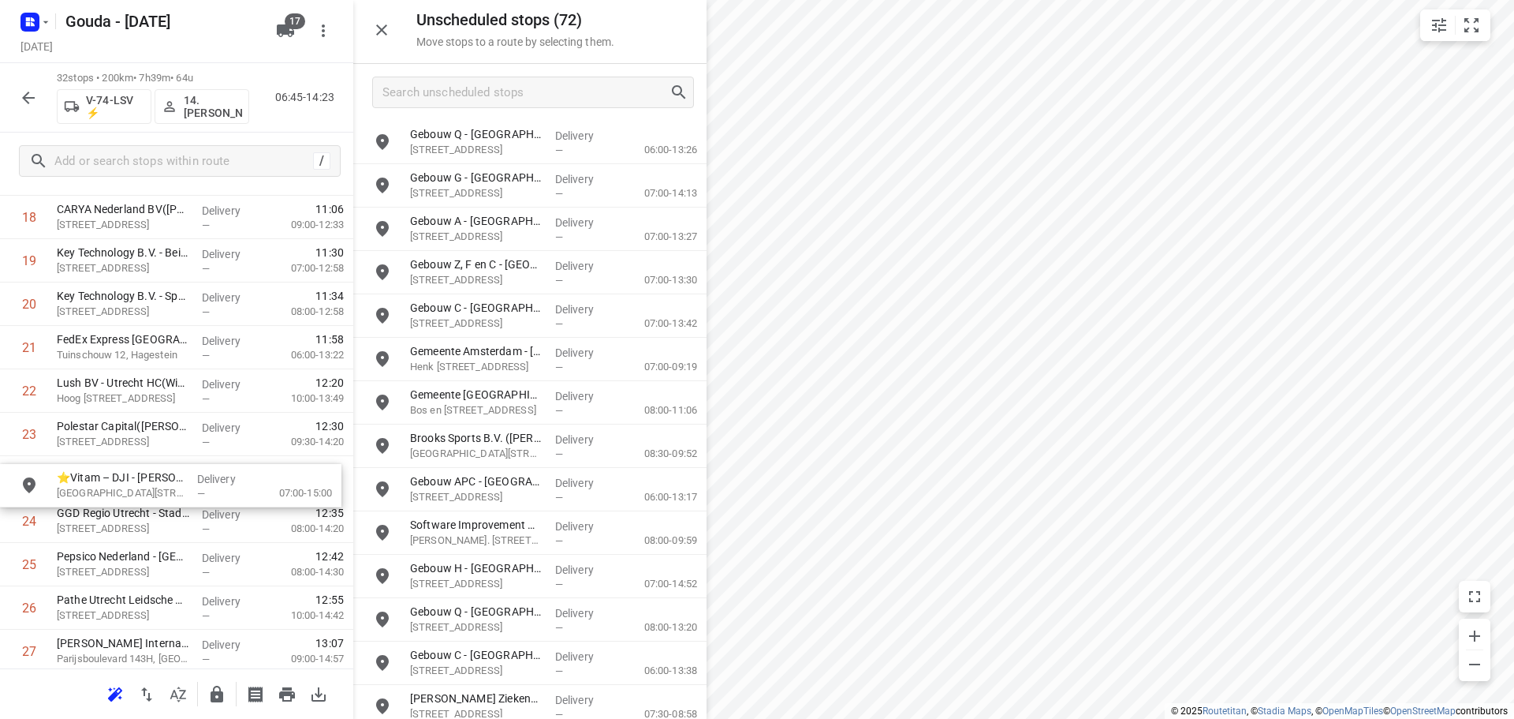
drag, startPoint x: 470, startPoint y: 150, endPoint x: 110, endPoint y: 496, distance: 499.3
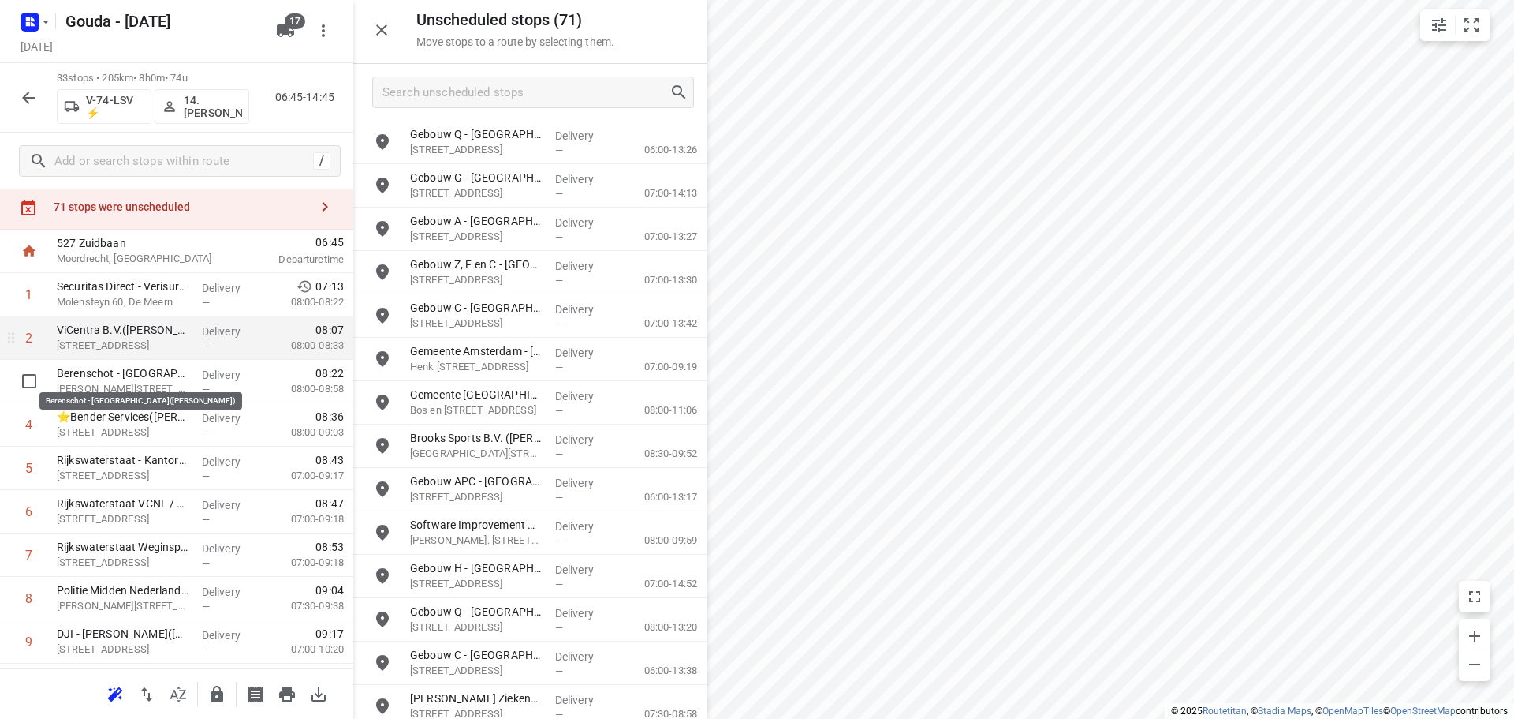
scroll to position [0, 0]
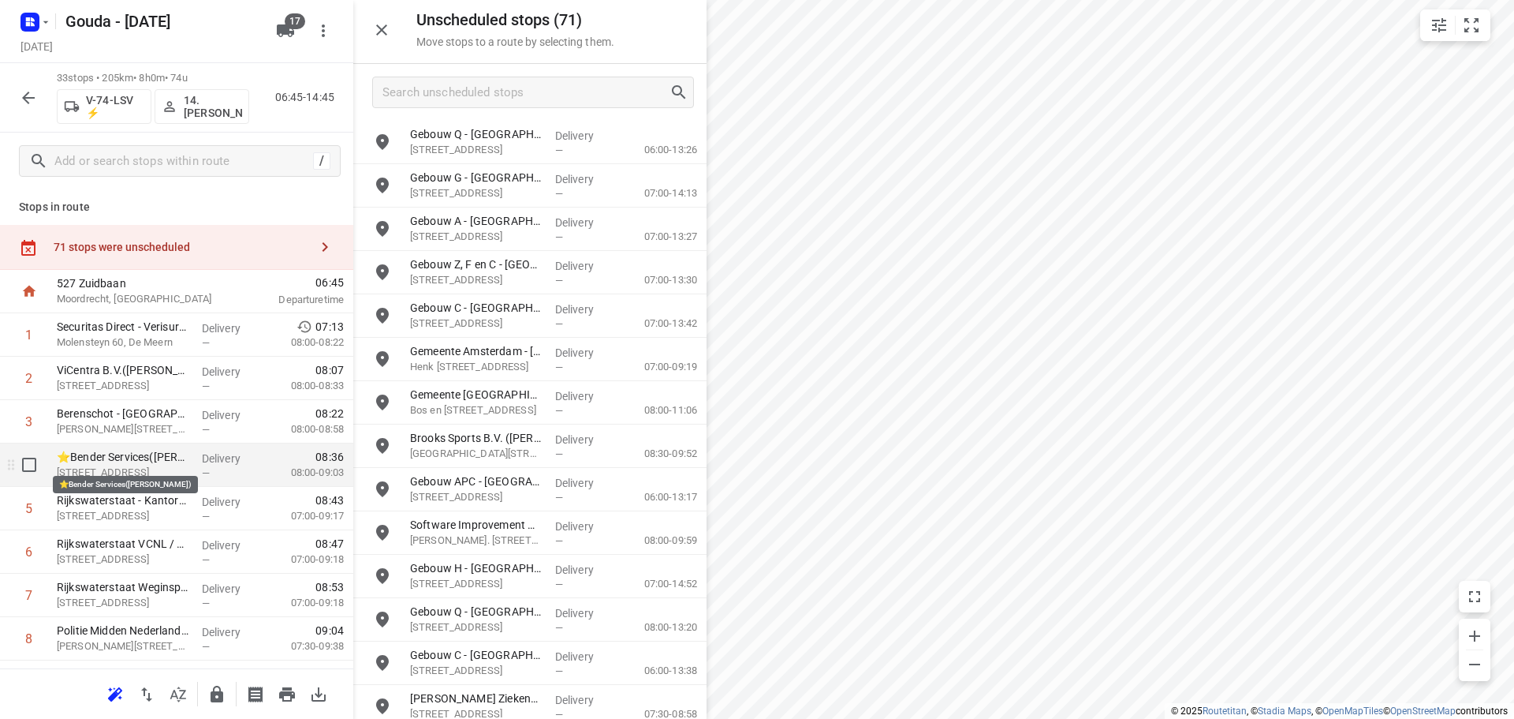
click at [151, 464] on p "⭐Bender Services(Rachel Scheel)" at bounding box center [123, 457] width 133 height 16
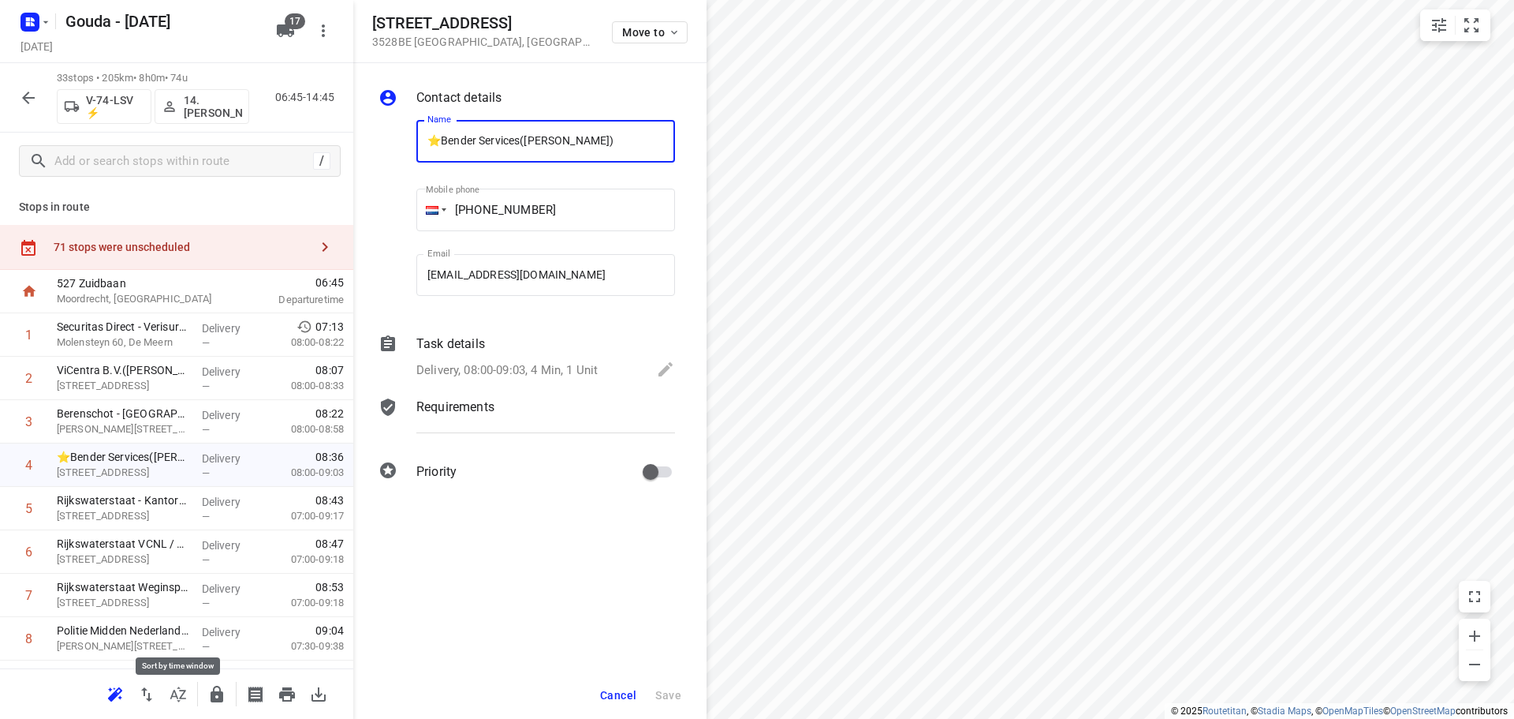
click at [187, 699] on button "button" at bounding box center [178, 694] width 32 height 32
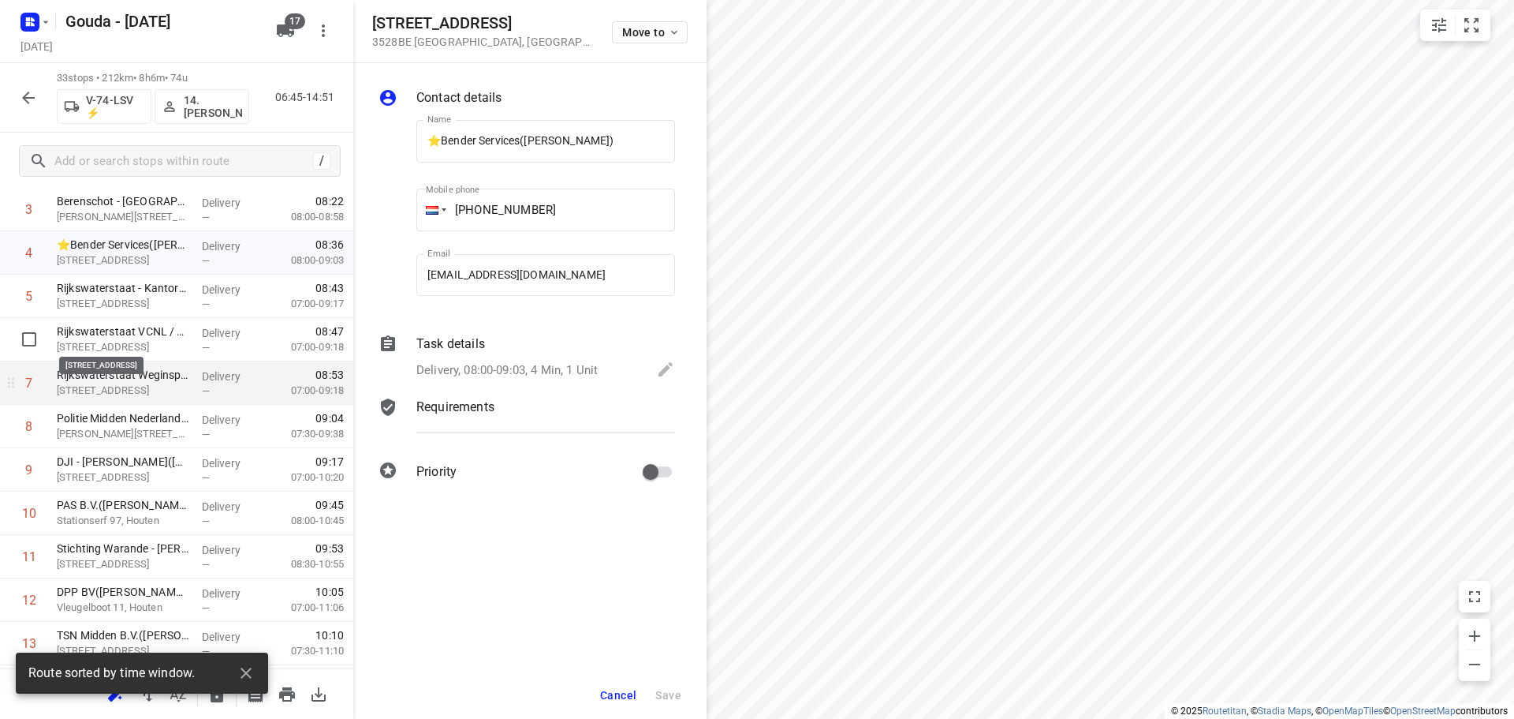
scroll to position [237, 0]
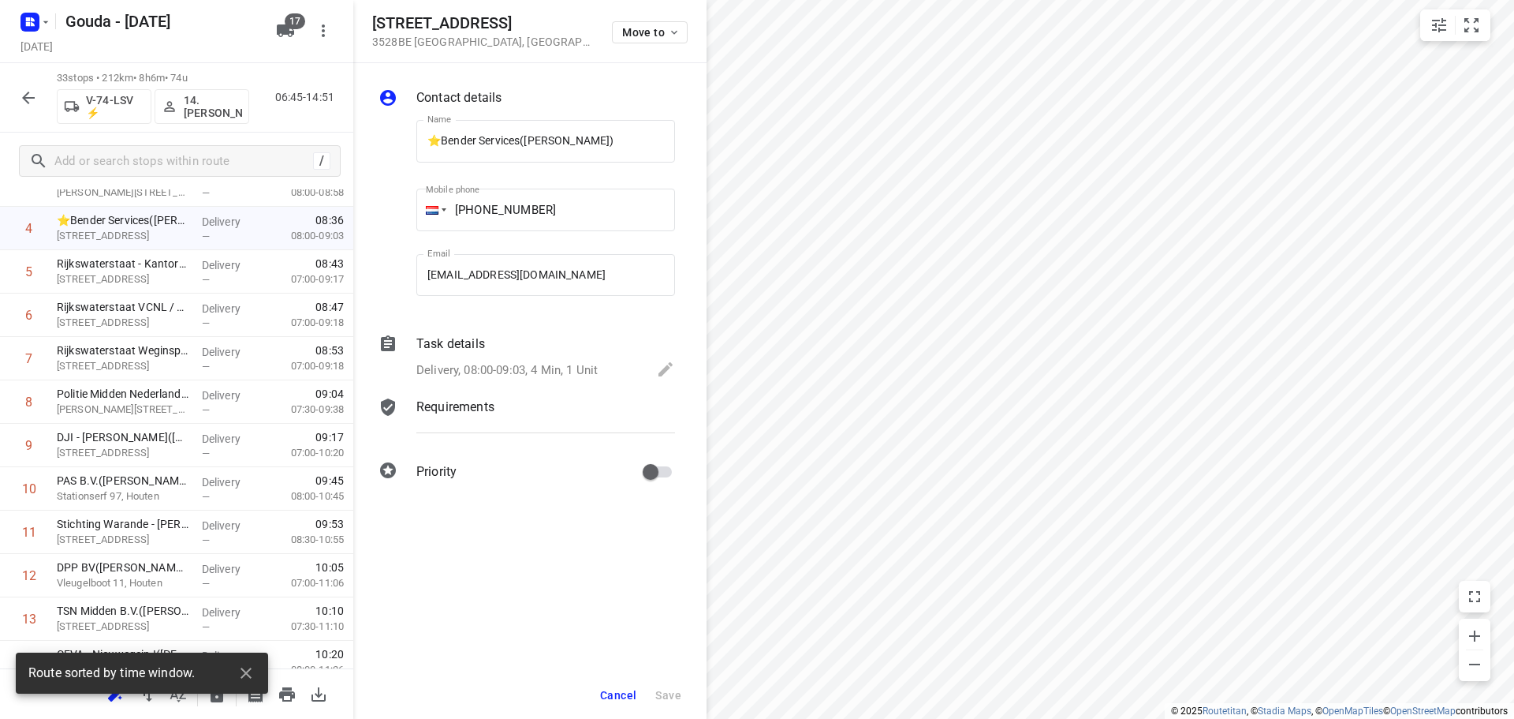
click at [523, 365] on p "Delivery, 08:00-09:03, 4 Min, 1 Unit" at bounding box center [506, 370] width 181 height 18
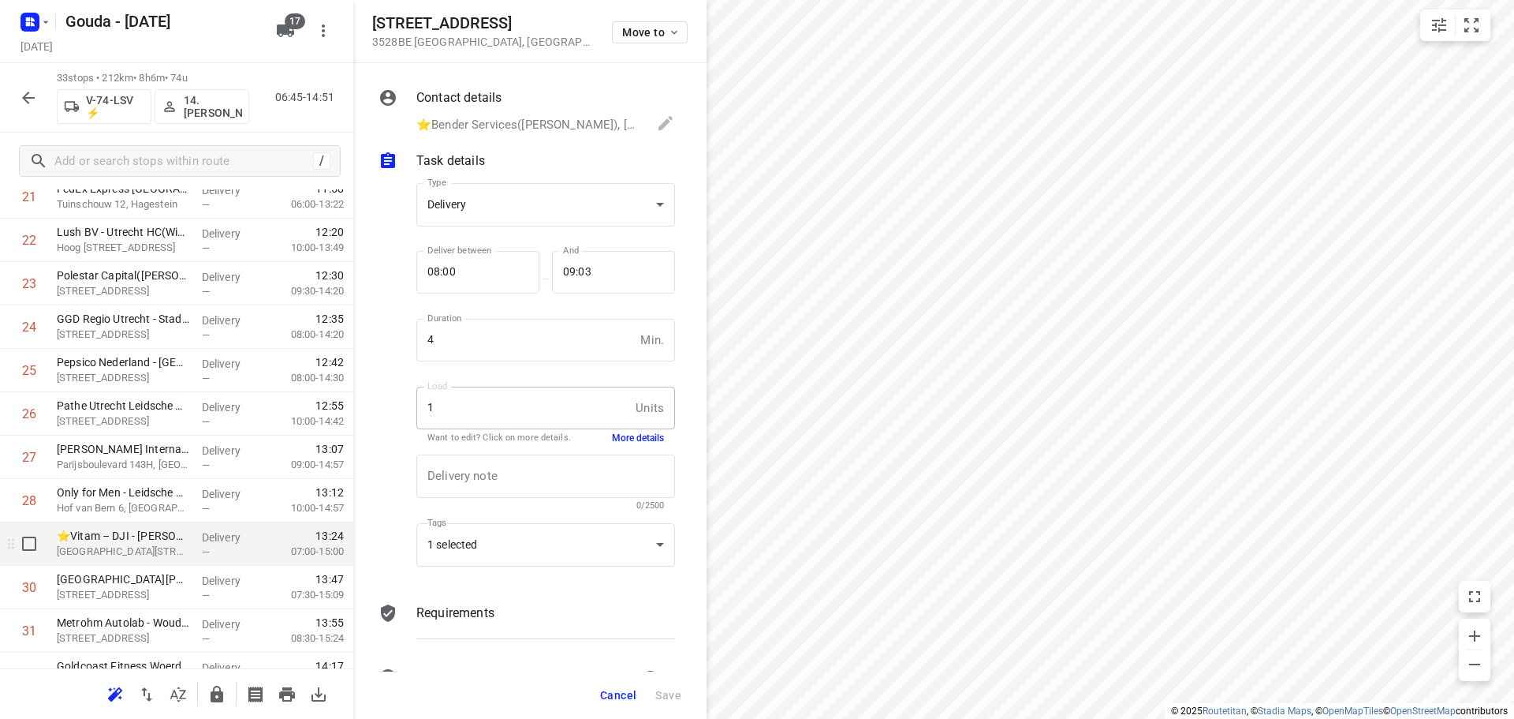
scroll to position [1120, 0]
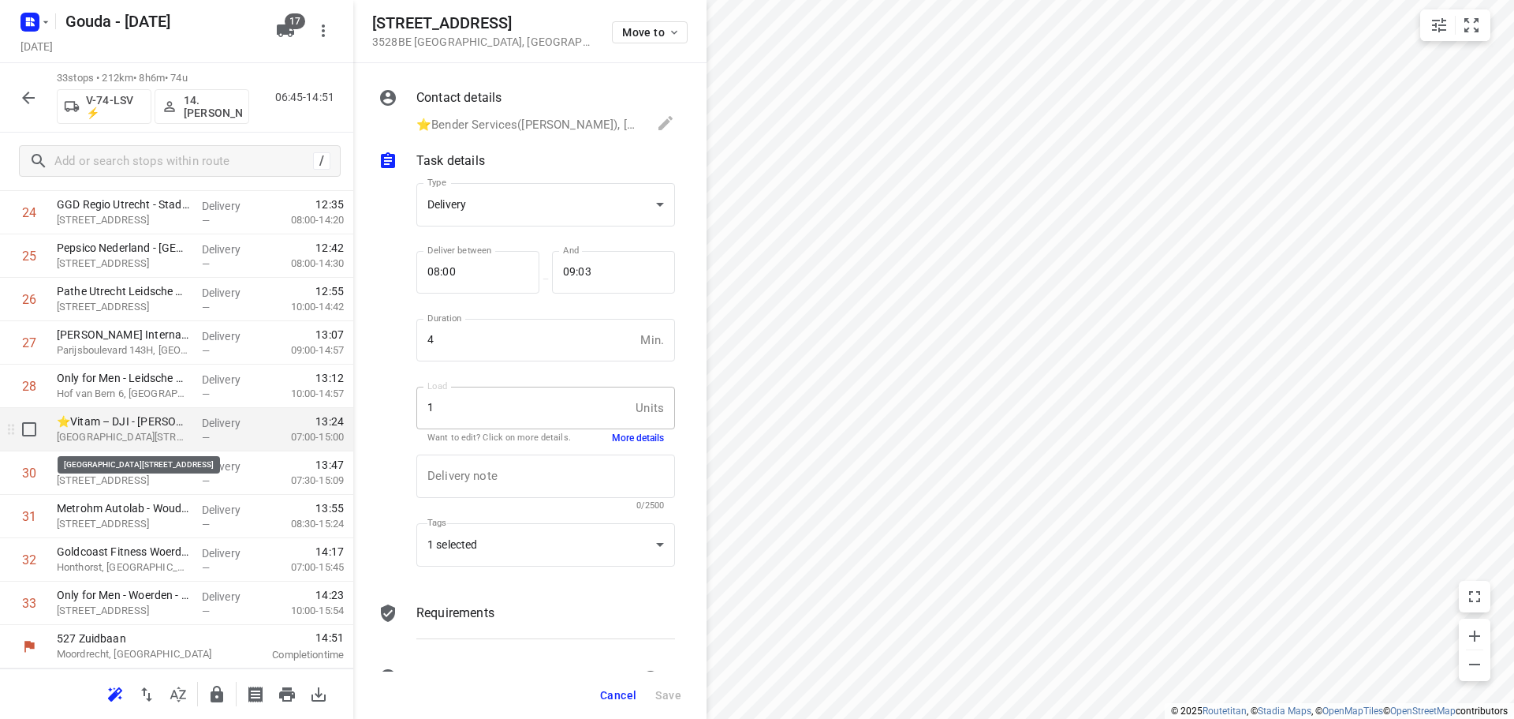
click at [144, 434] on p "Herman Gorterstraat 55, Utrecht" at bounding box center [123, 437] width 133 height 16
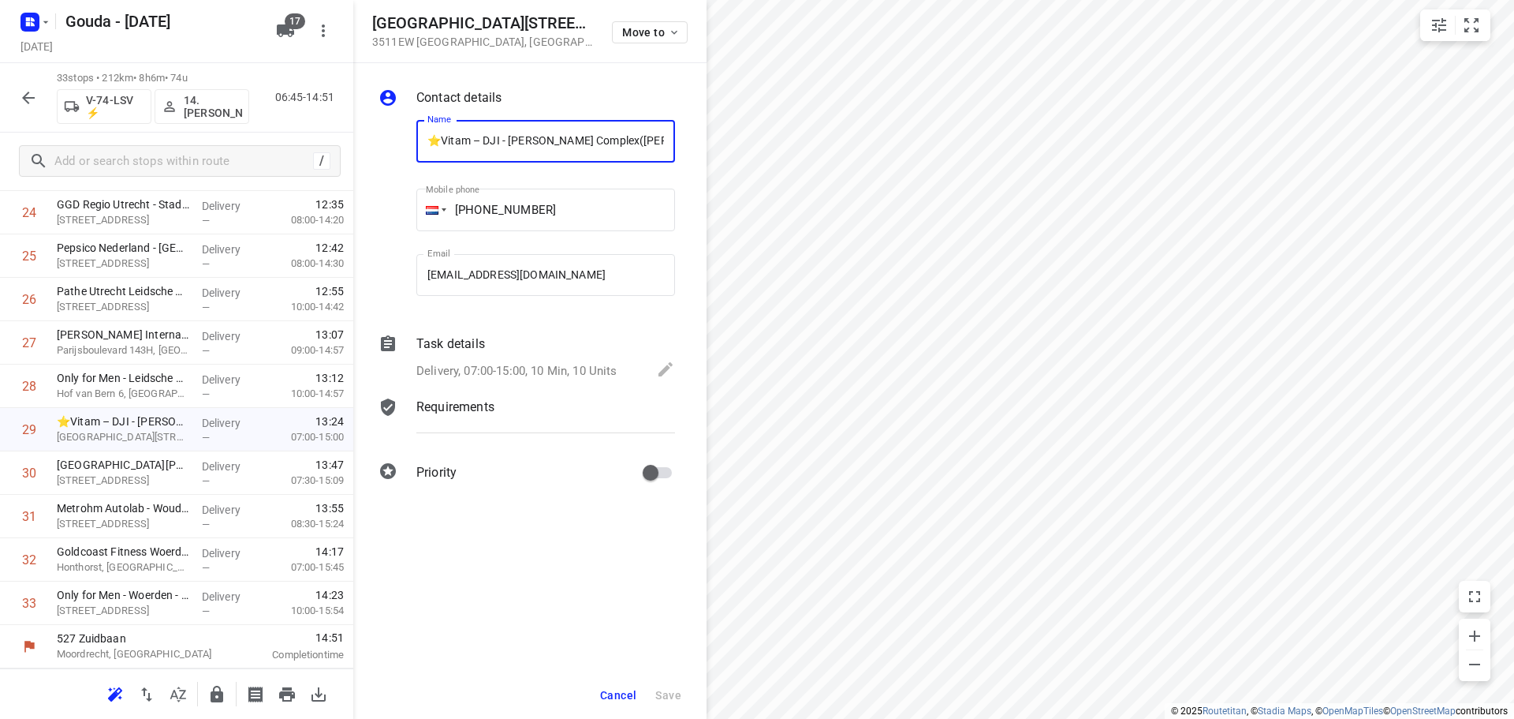
scroll to position [0, 73]
click at [588, 342] on div "Task details" at bounding box center [545, 343] width 259 height 19
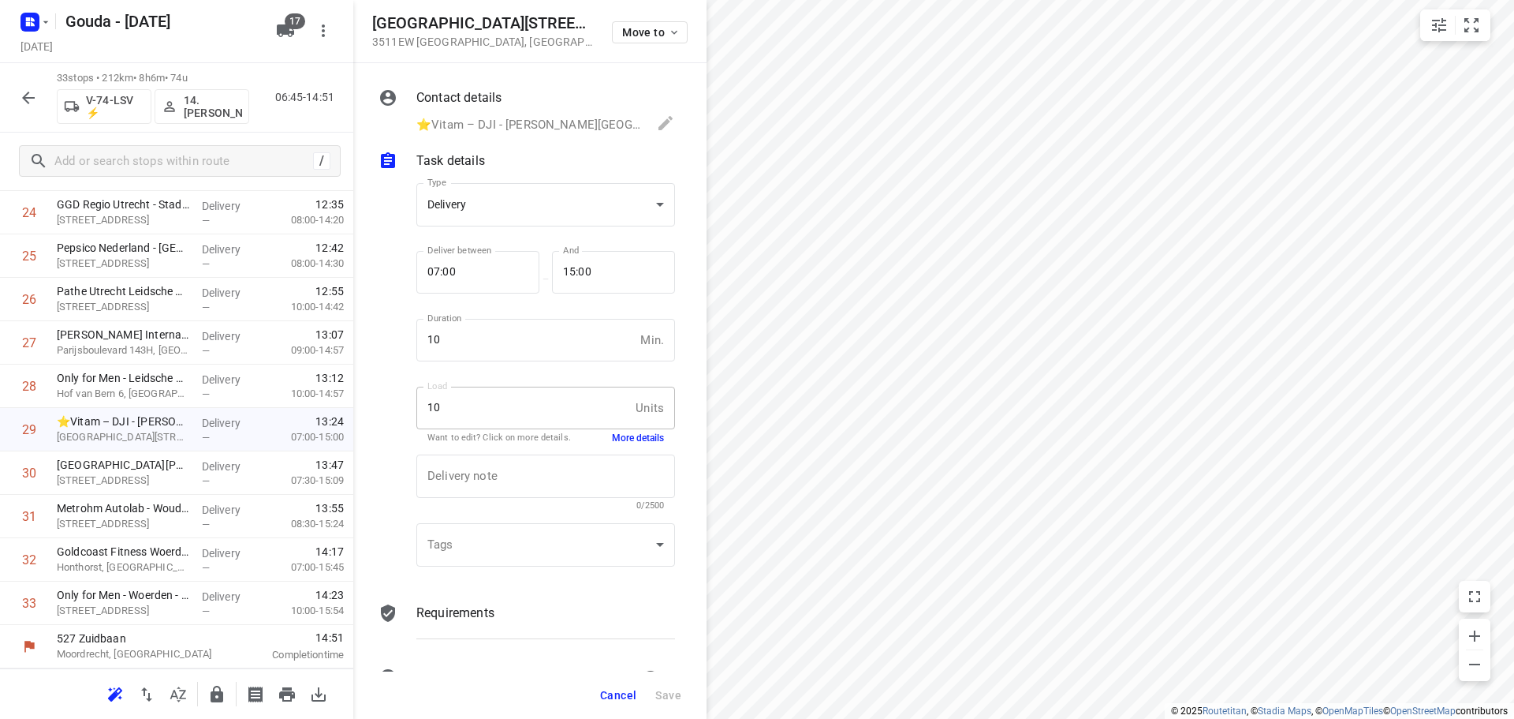
click at [614, 439] on button "More details" at bounding box center [638, 437] width 52 height 13
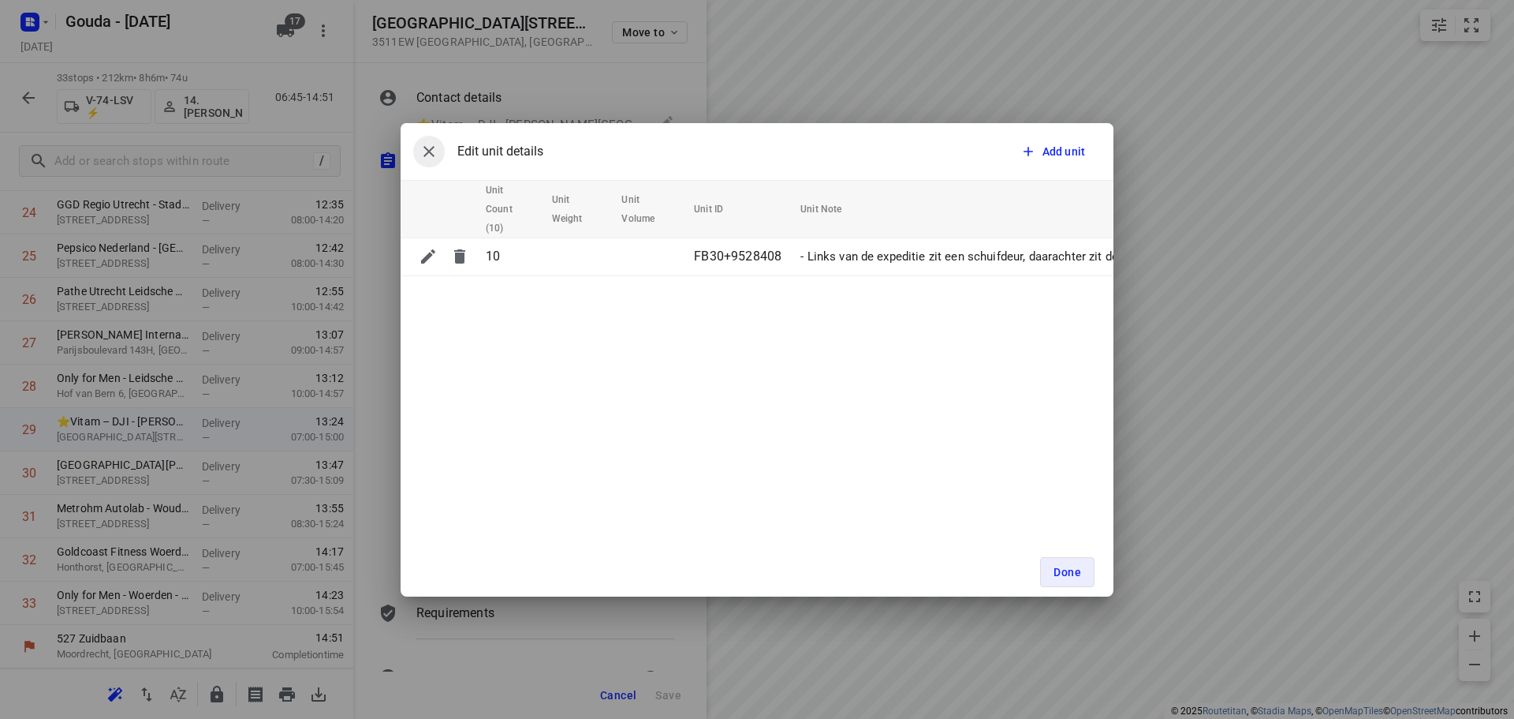
click at [426, 140] on button "button" at bounding box center [429, 152] width 32 height 32
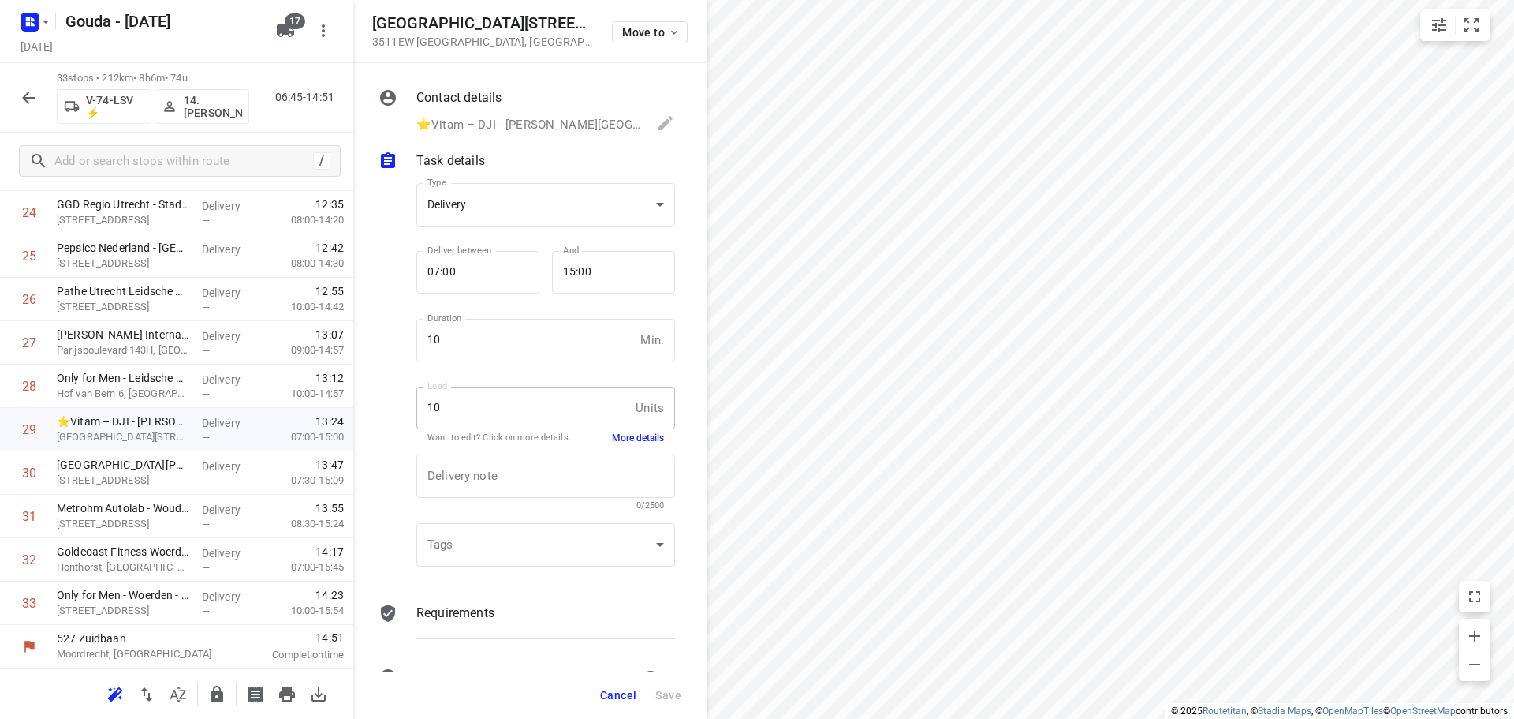
click at [630, 700] on span "Cancel" at bounding box center [618, 695] width 36 height 13
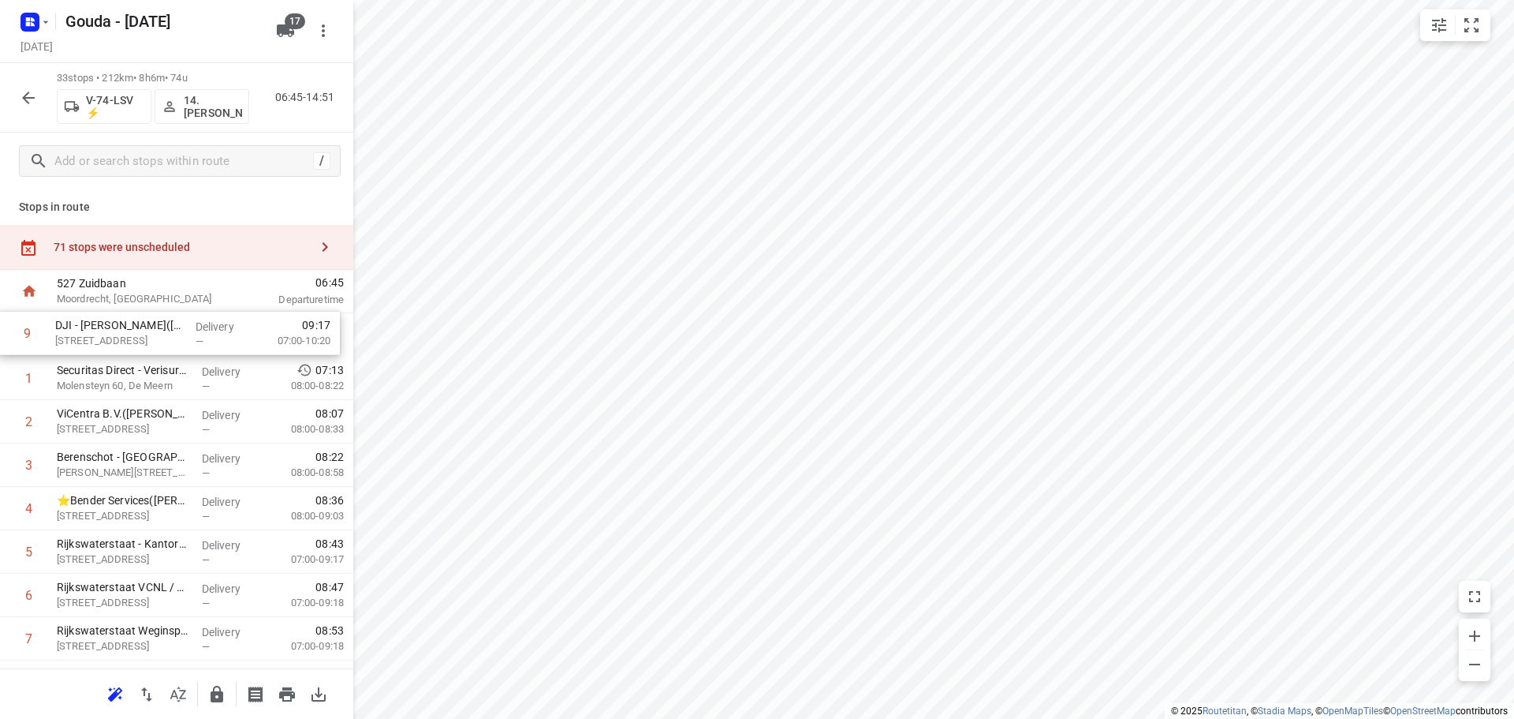
drag, startPoint x: 173, startPoint y: 450, endPoint x: 166, endPoint y: 324, distance: 126.4
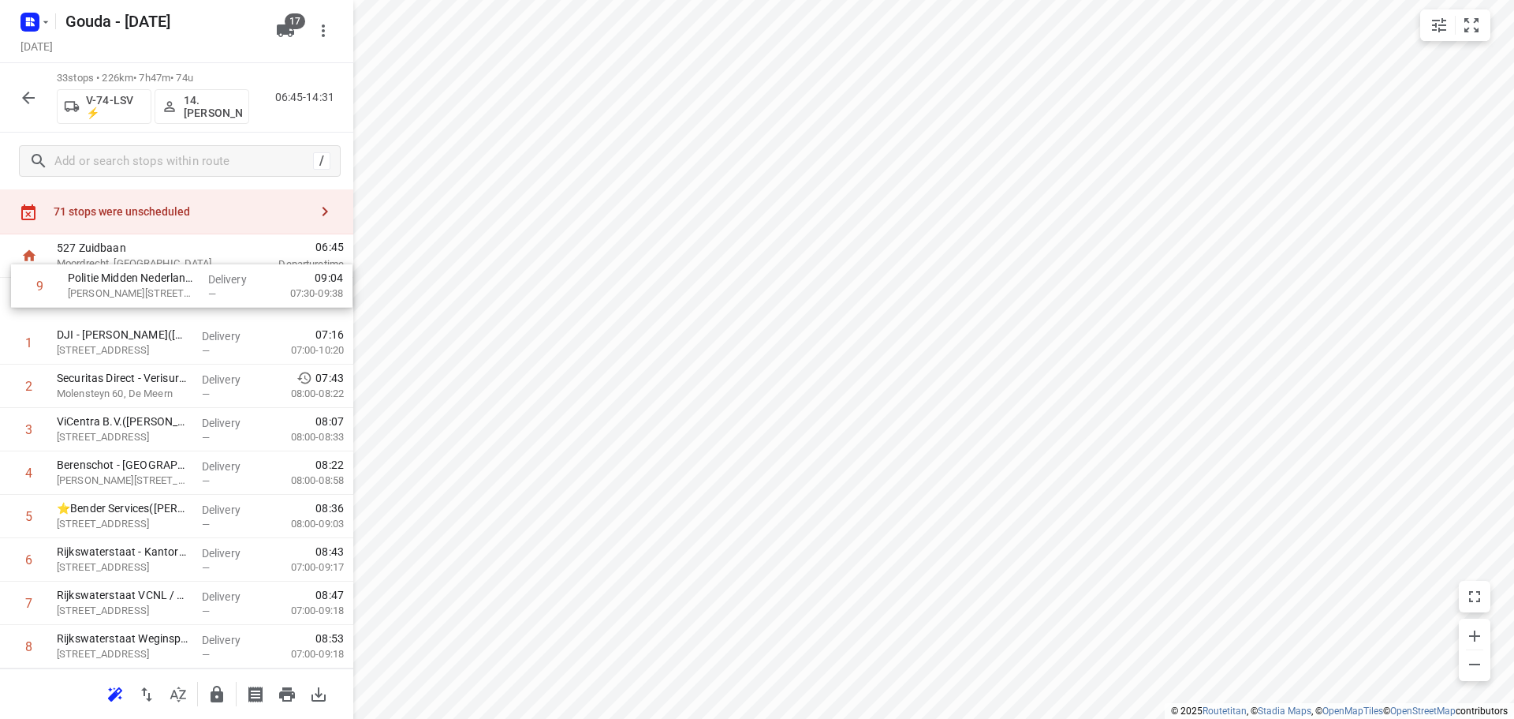
scroll to position [35, 0]
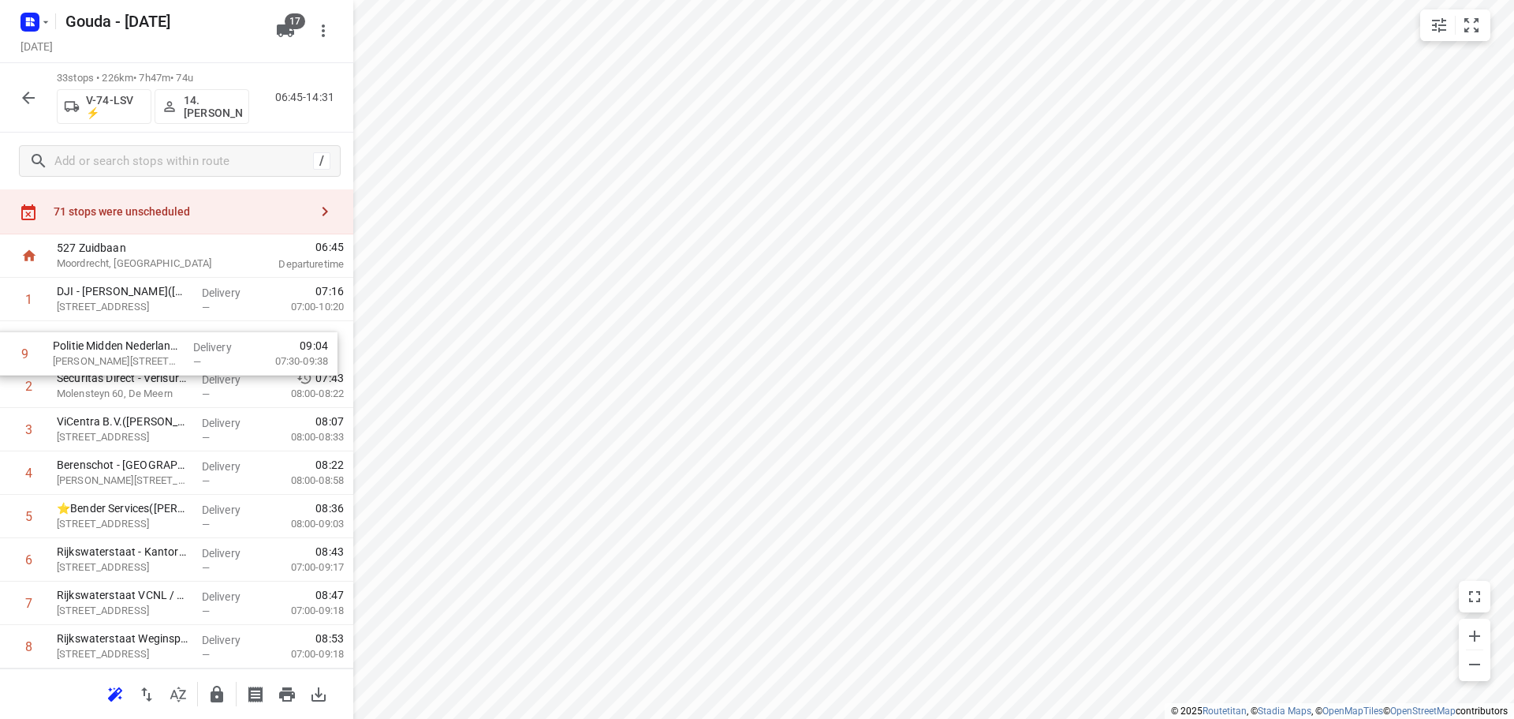
drag, startPoint x: 172, startPoint y: 522, endPoint x: 168, endPoint y: 339, distance: 183.0
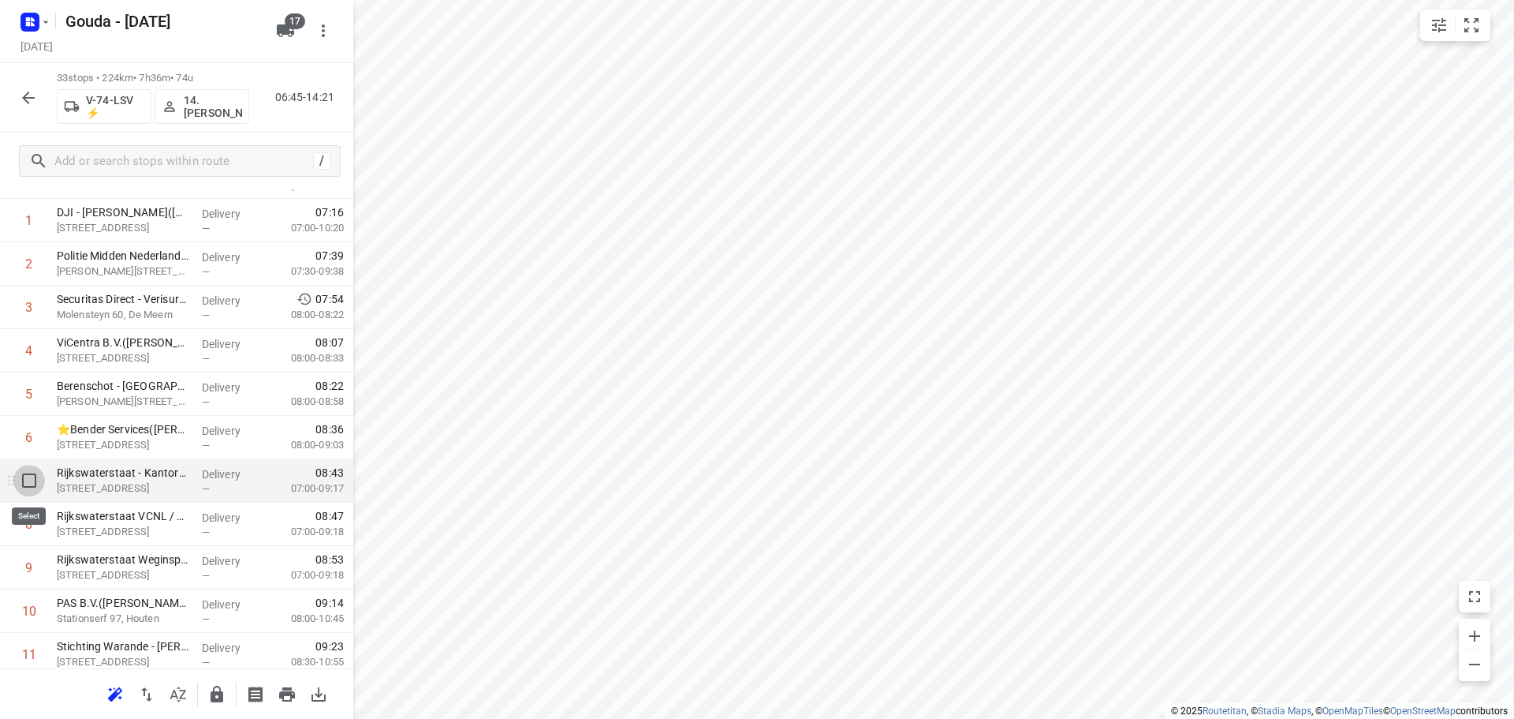
click at [26, 481] on input "checkbox" at bounding box center [29, 481] width 32 height 32
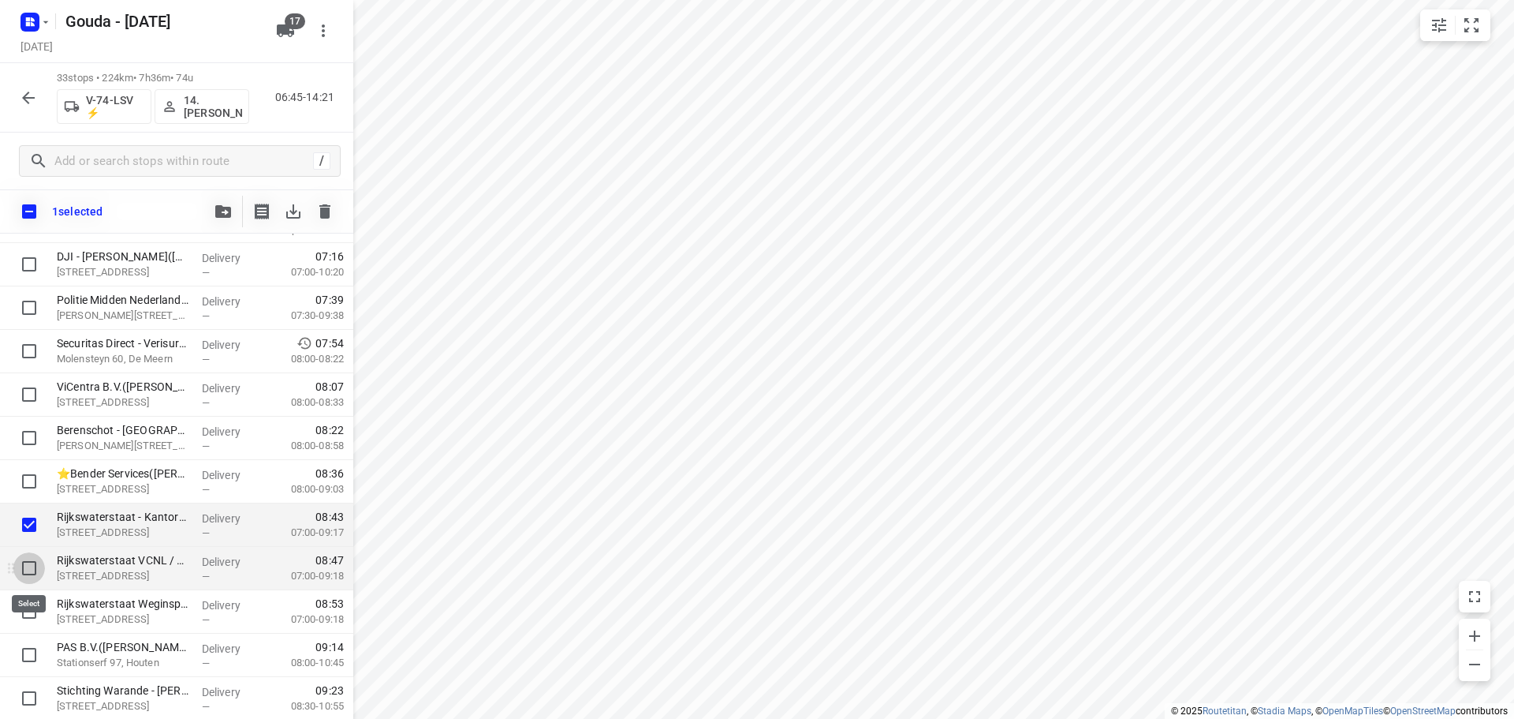
click at [29, 558] on input "checkbox" at bounding box center [29, 568] width 32 height 32
click at [23, 622] on input "checkbox" at bounding box center [29, 612] width 32 height 32
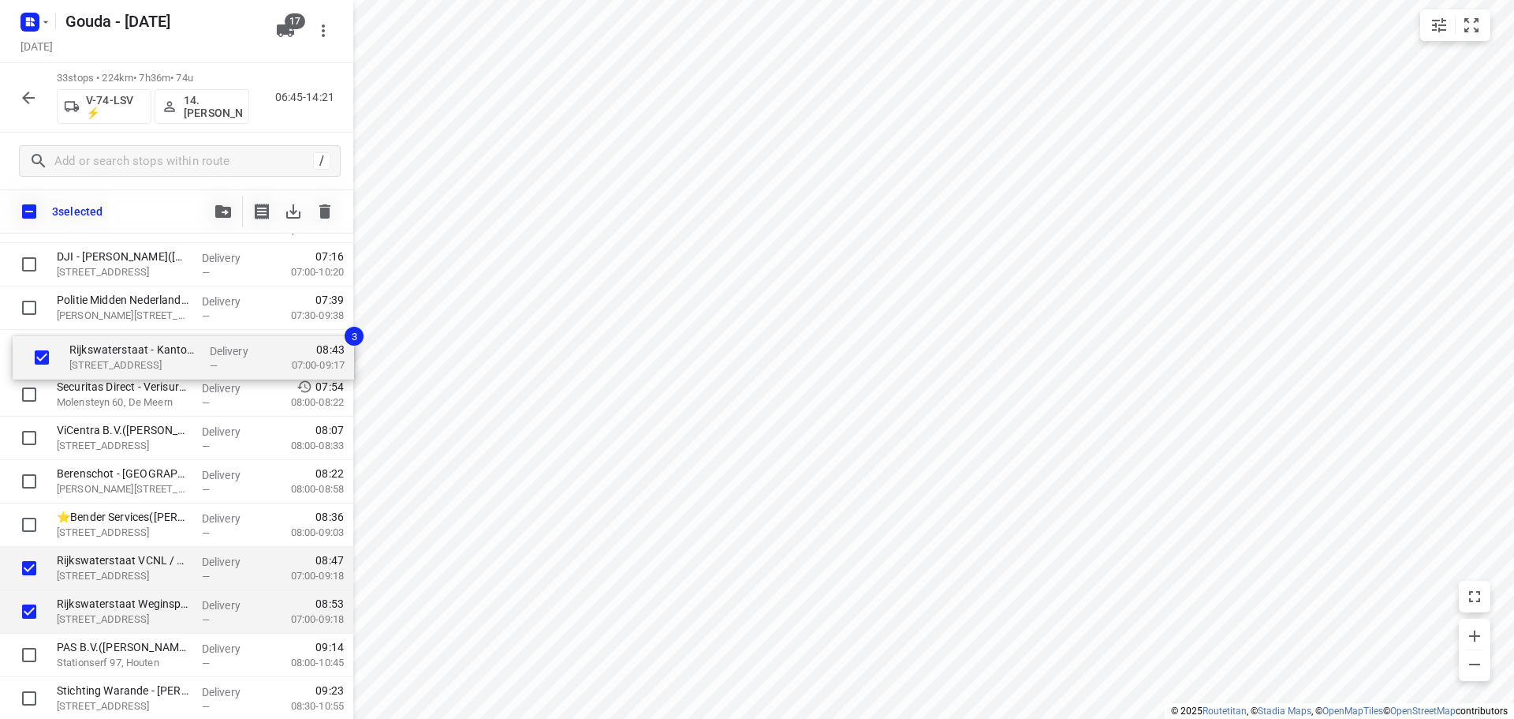
drag, startPoint x: 115, startPoint y: 526, endPoint x: 126, endPoint y: 349, distance: 177.8
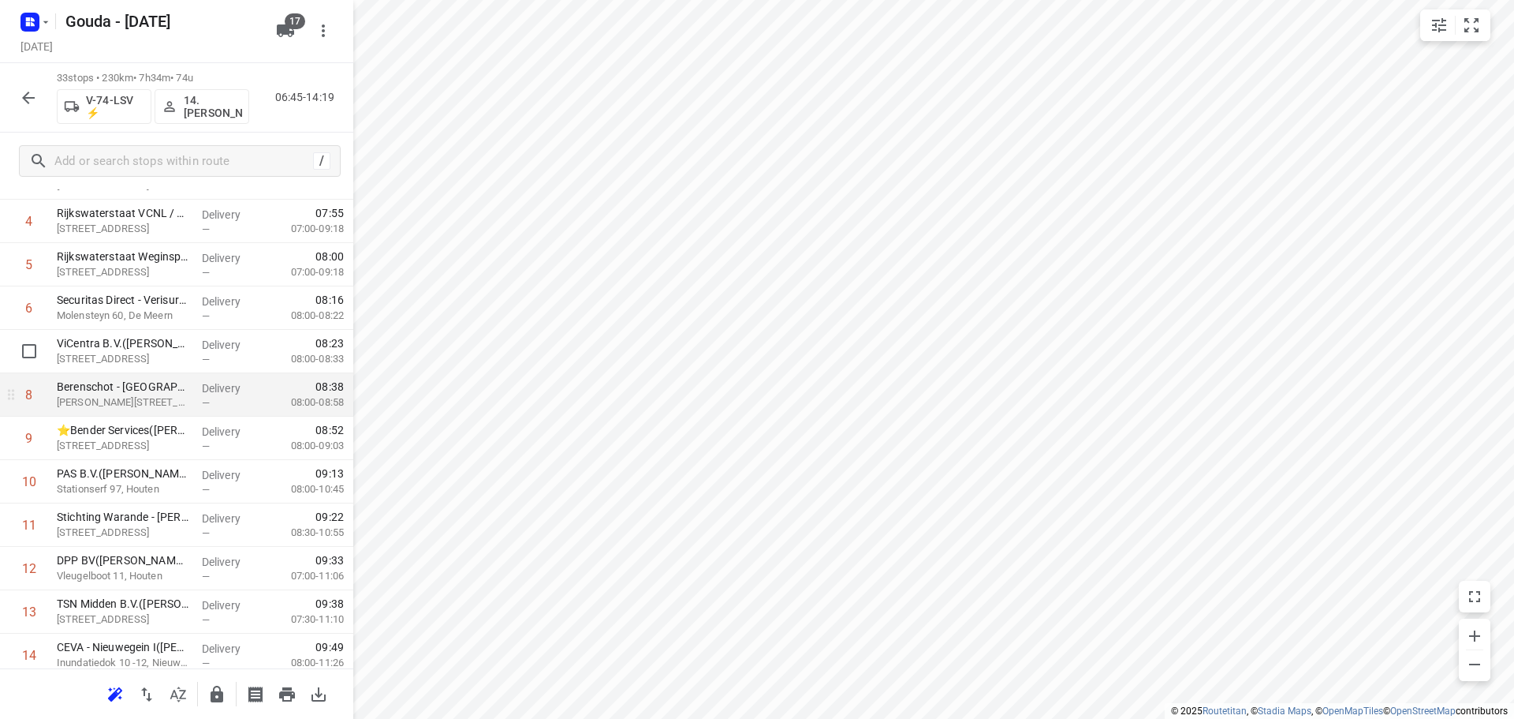
scroll to position [272, 0]
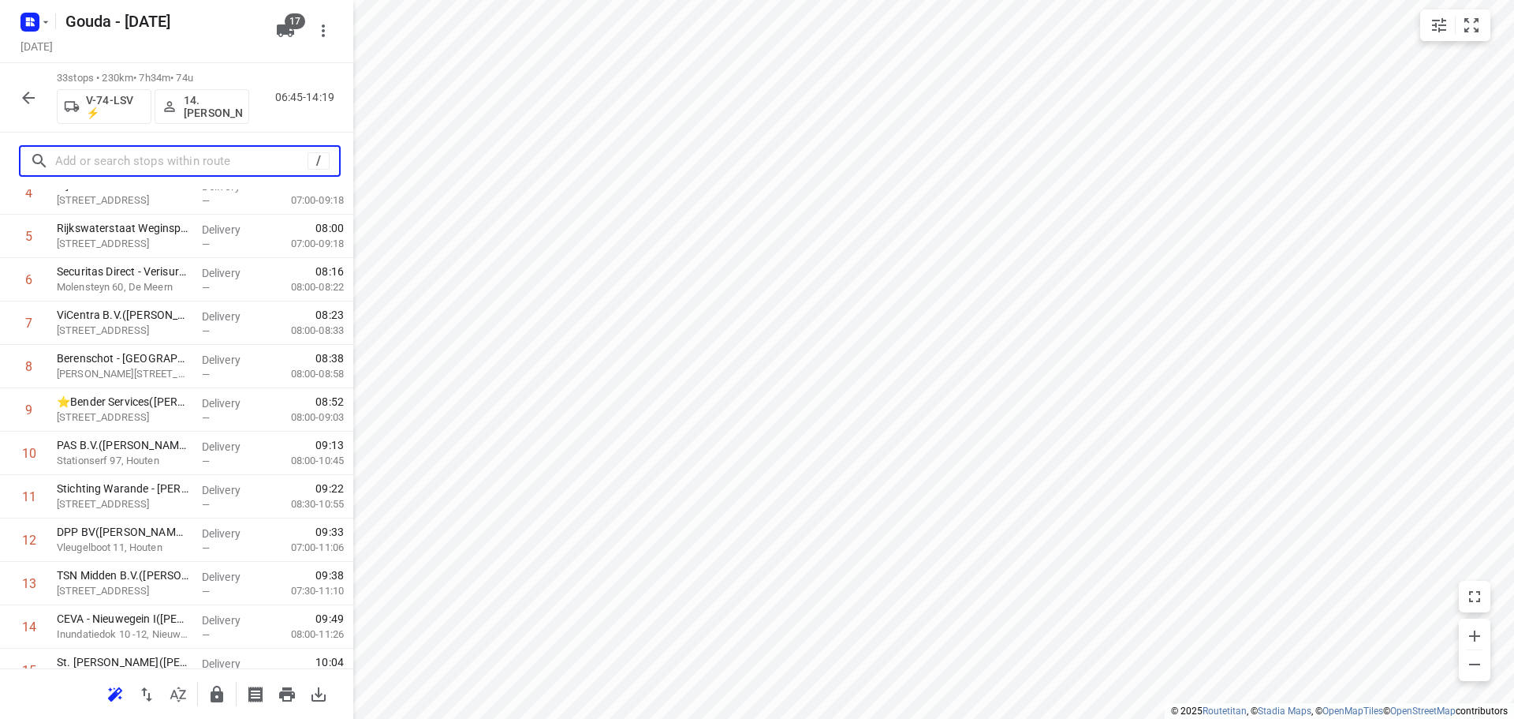
click at [159, 161] on input "text" at bounding box center [181, 161] width 252 height 24
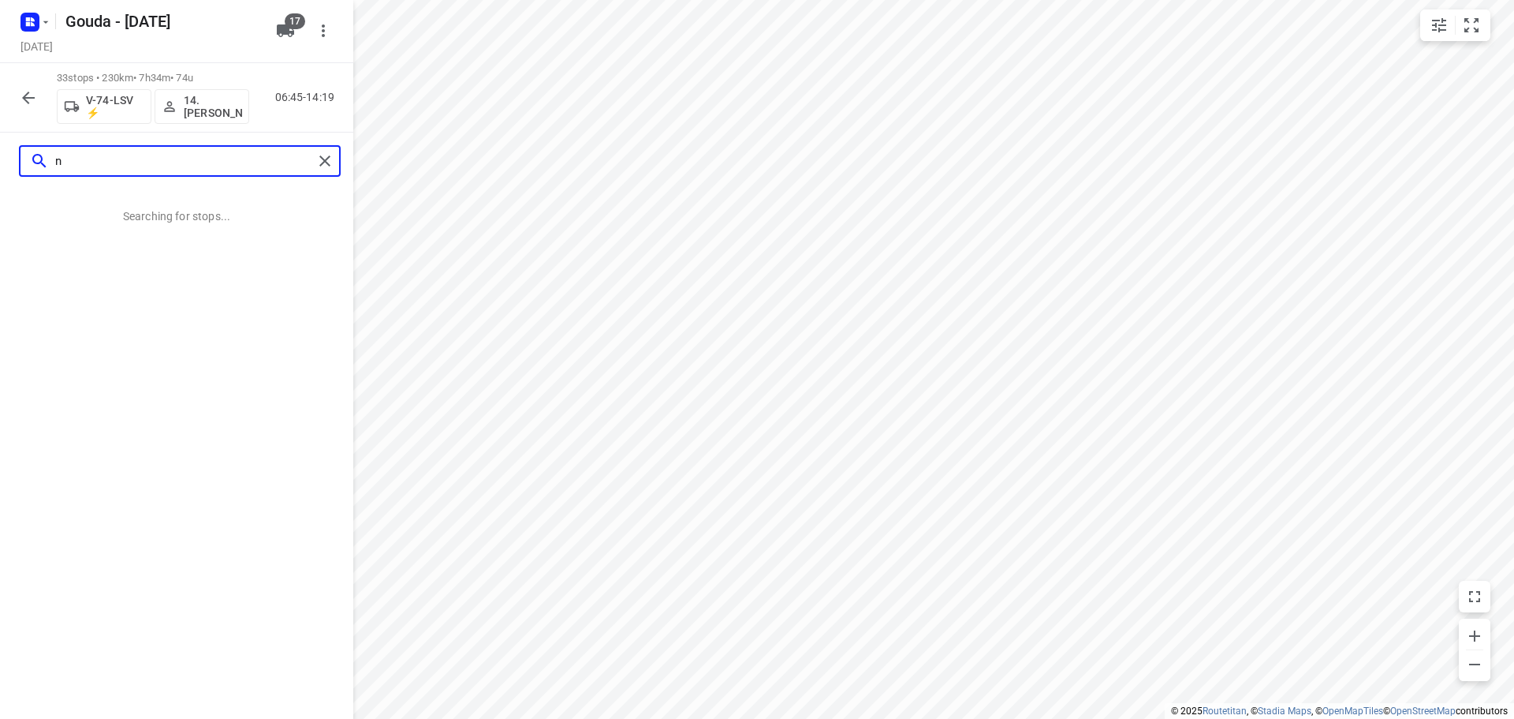
scroll to position [0, 0]
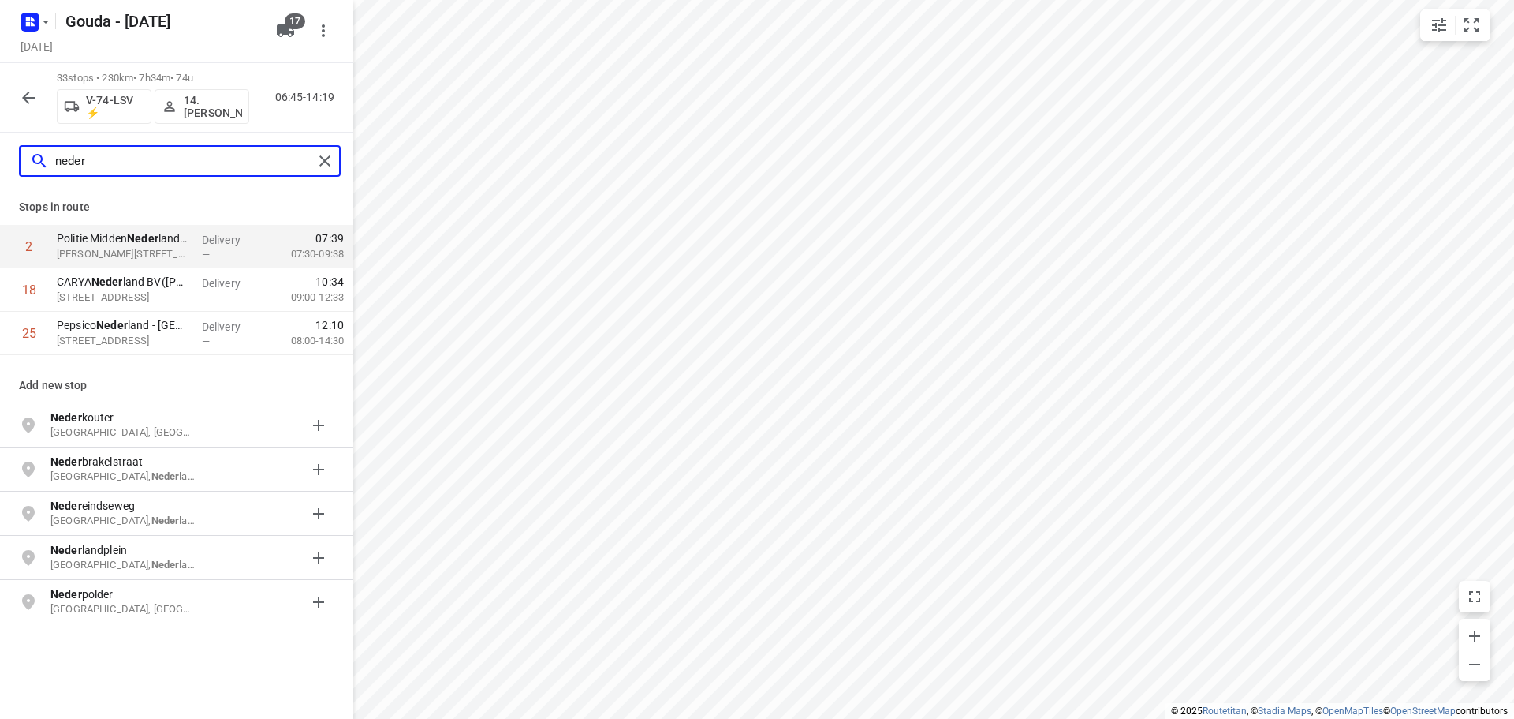
drag, startPoint x: 159, startPoint y: 159, endPoint x: -121, endPoint y: 150, distance: 280.2
click at [0, 150] on html "i © 2025 Routetitan , © Stadia Maps , © OpenMapTiles © OpenStreetMap contributo…" at bounding box center [757, 359] width 1514 height 719
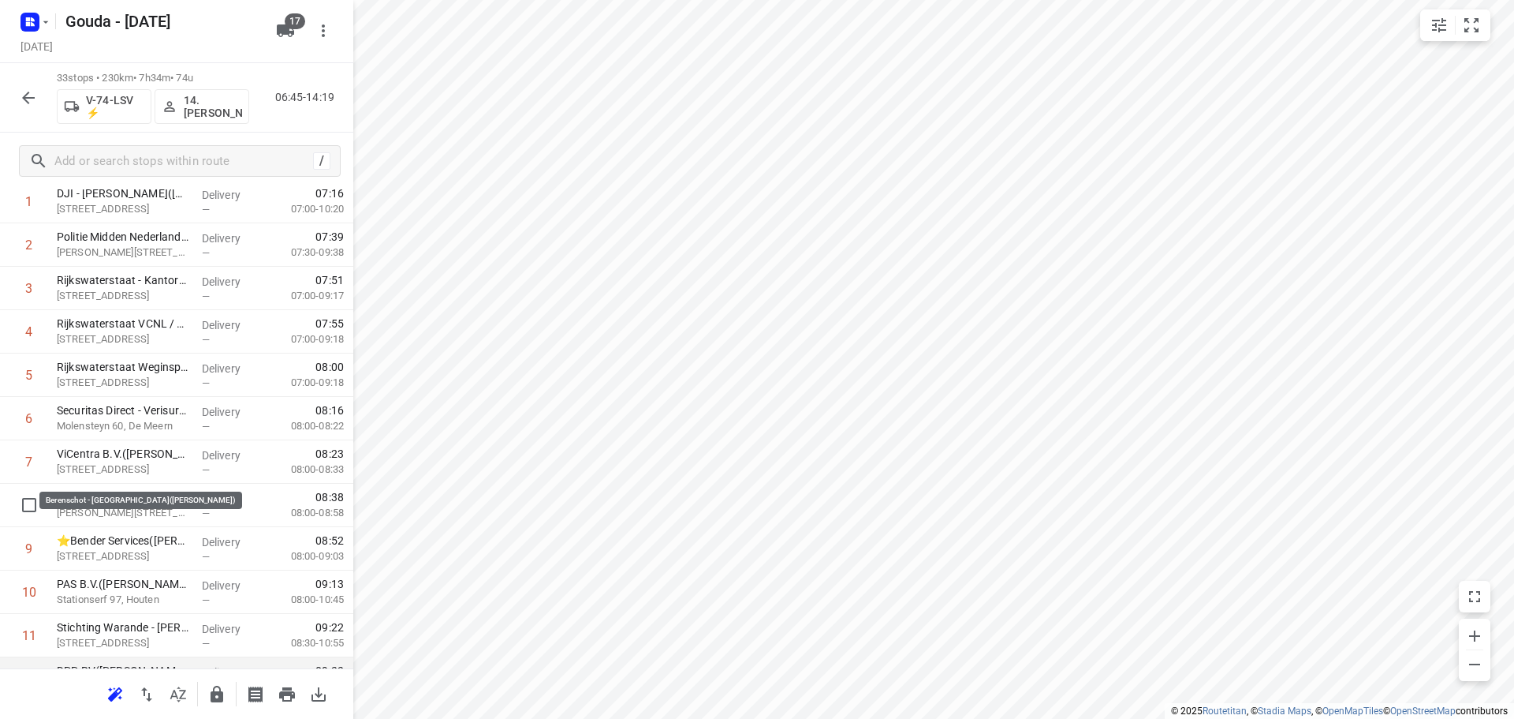
scroll to position [158, 0]
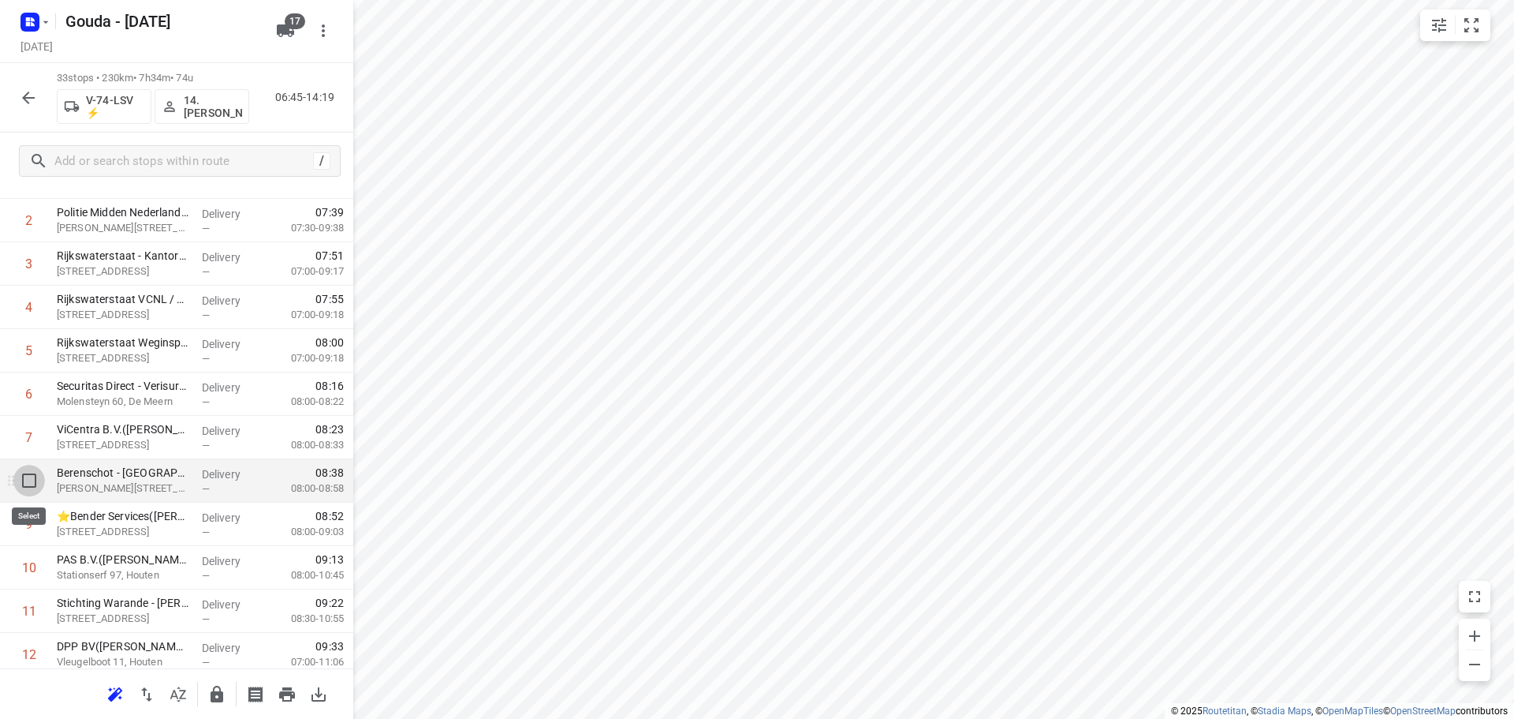
click at [32, 482] on input "checkbox" at bounding box center [29, 481] width 32 height 32
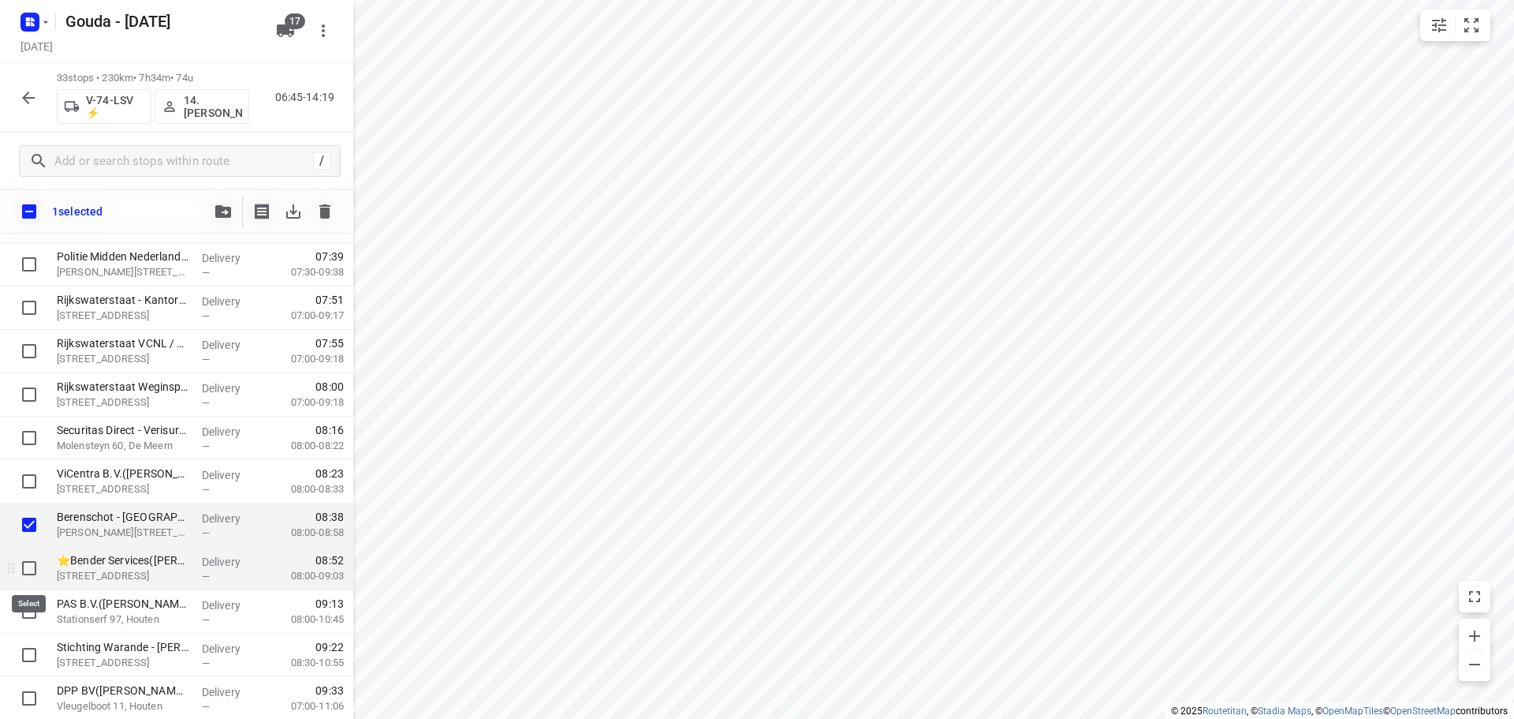
click at [32, 562] on input "checkbox" at bounding box center [29, 568] width 32 height 32
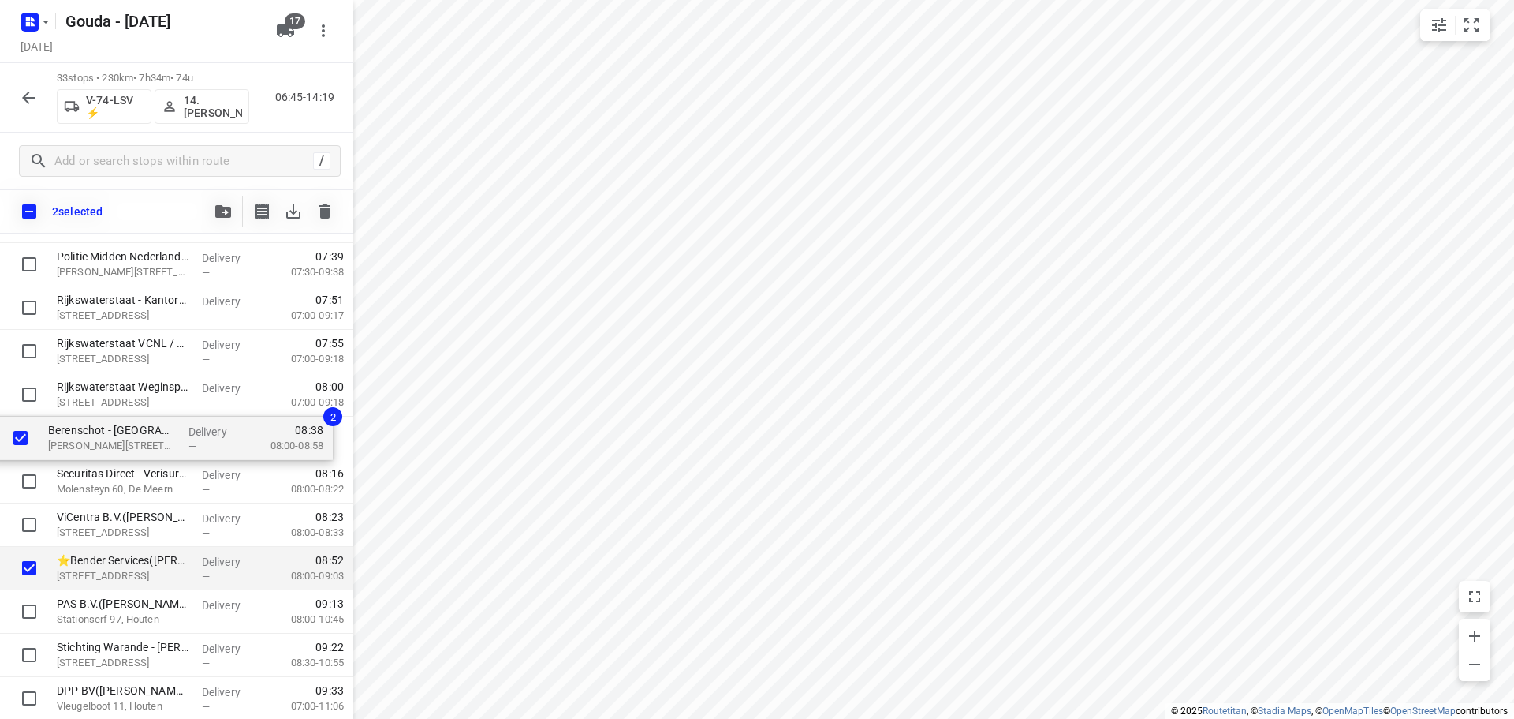
drag, startPoint x: 140, startPoint y: 526, endPoint x: 130, endPoint y: 424, distance: 102.3
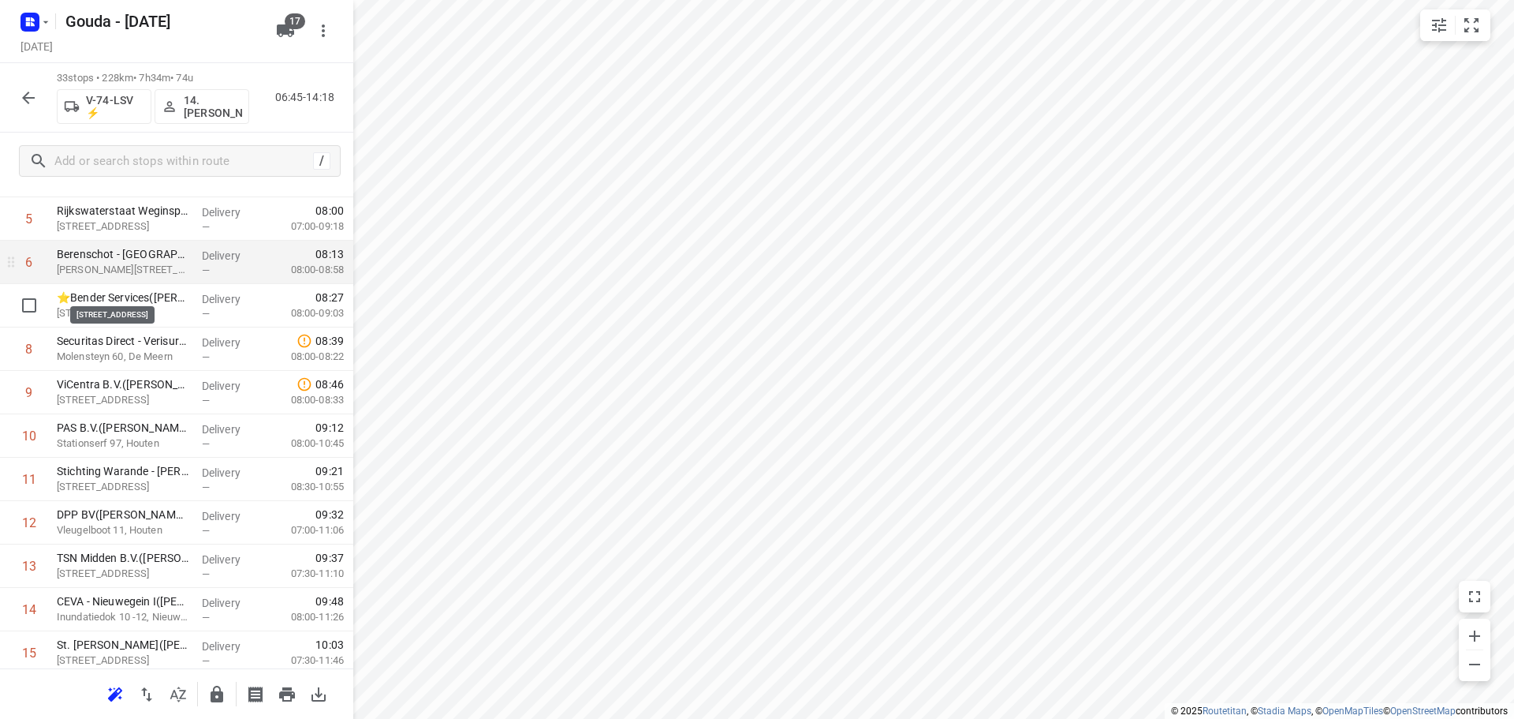
scroll to position [316, 0]
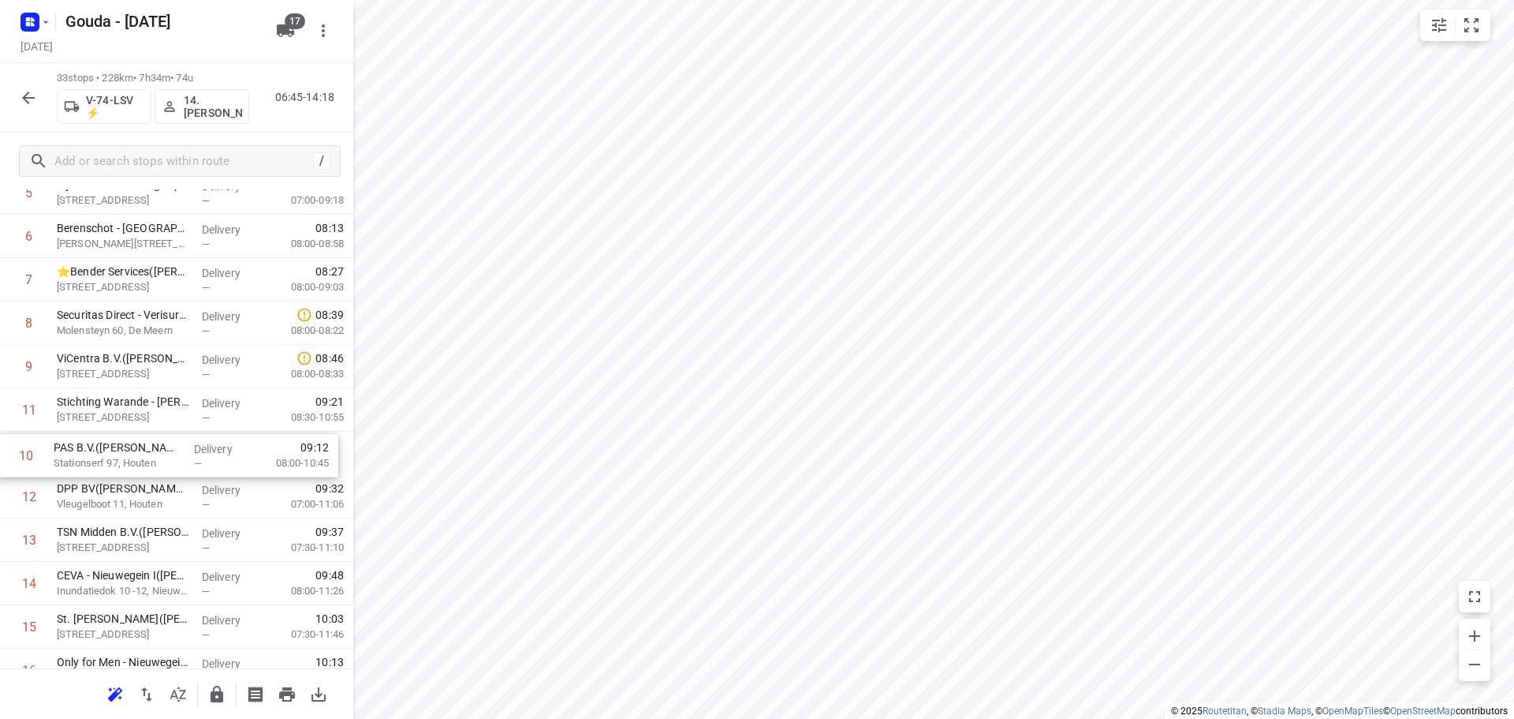
drag, startPoint x: 143, startPoint y: 397, endPoint x: 140, endPoint y: 448, distance: 51.3
click at [140, 448] on div "1 DJI - PI Nieuwgein(Marieke Jansen) De Liesbosch 100, Nieuwegein Delivery — 07…" at bounding box center [176, 714] width 353 height 1432
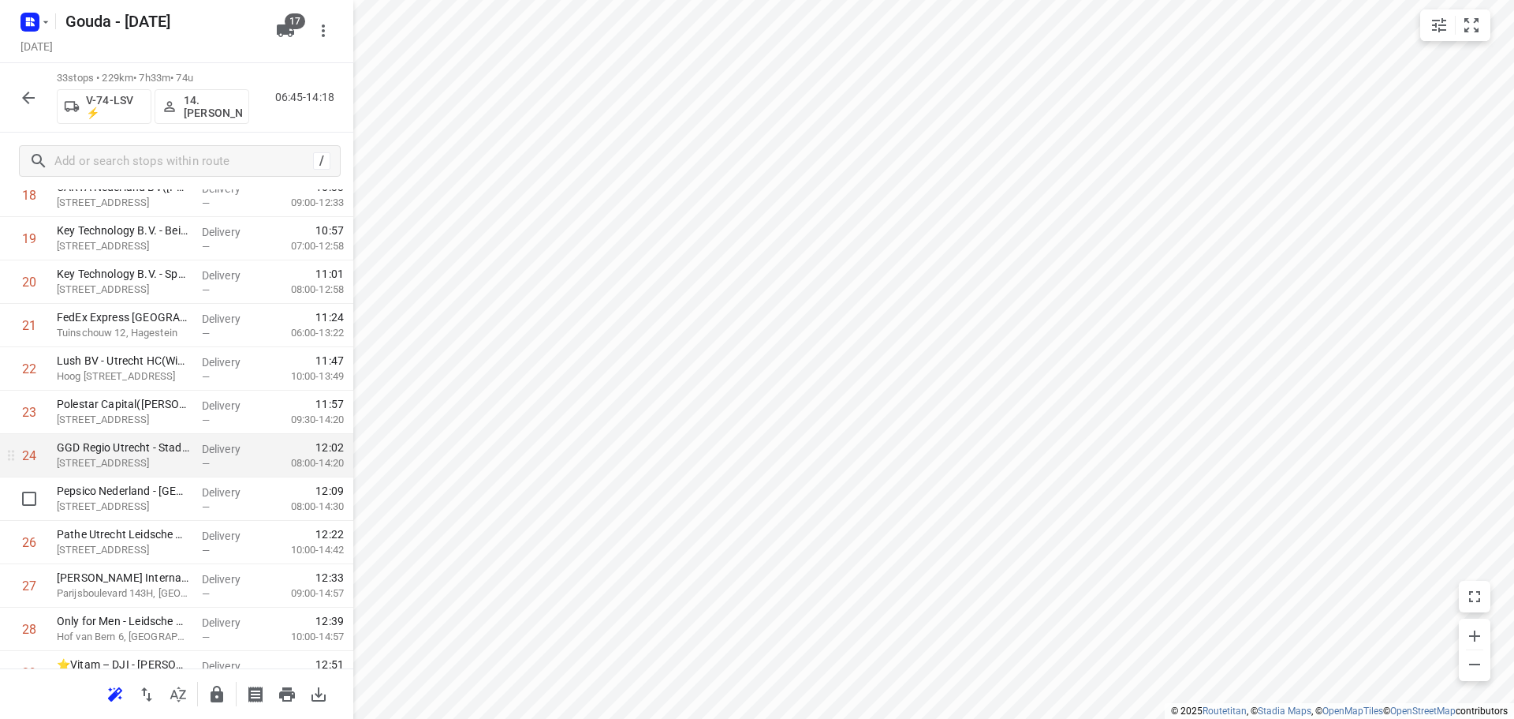
scroll to position [947, 0]
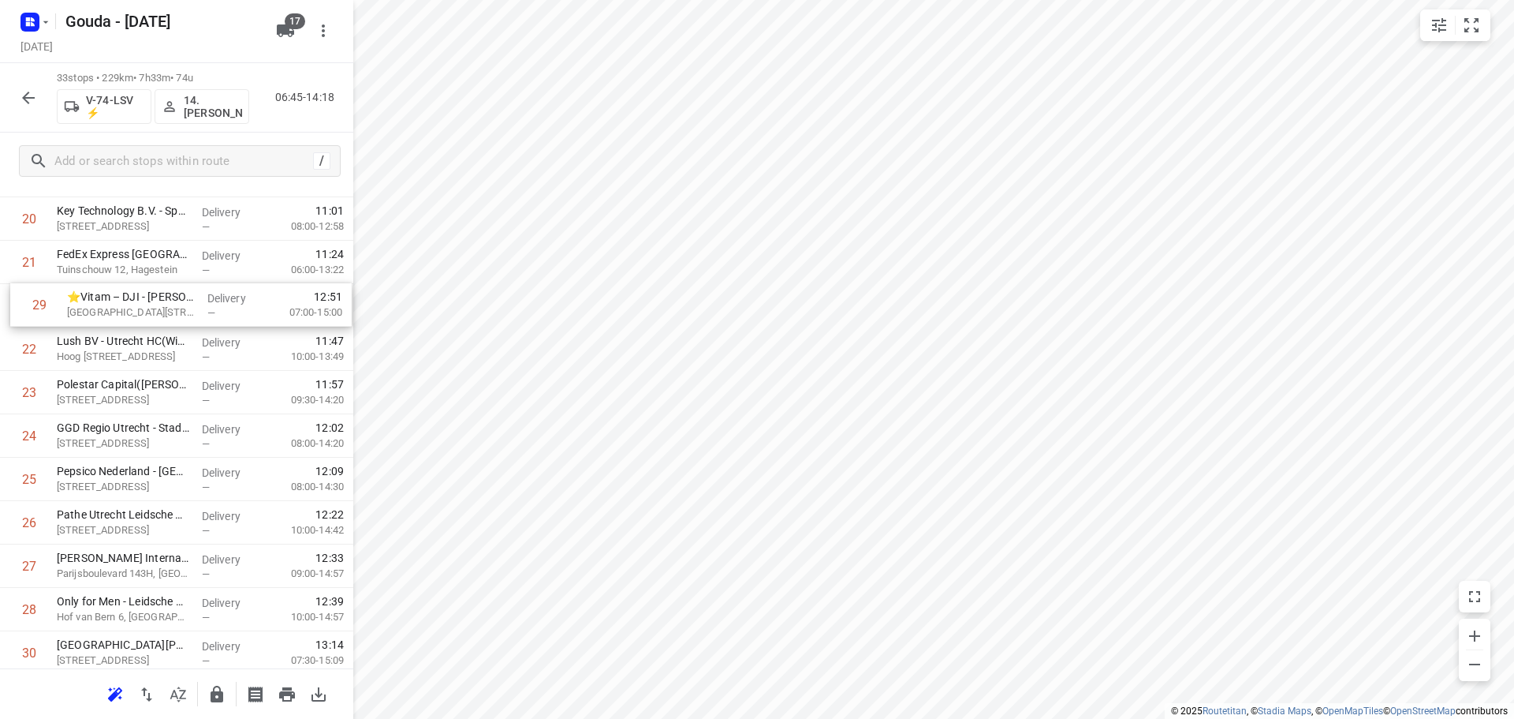
drag, startPoint x: 129, startPoint y: 607, endPoint x: 140, endPoint y: 304, distance: 302.3
click at [140, 304] on div "1 DJI - PI Nieuwgein(Marieke Jansen) De Liesbosch 100, Nieuwegein Delivery — 07…" at bounding box center [176, 89] width 353 height 1432
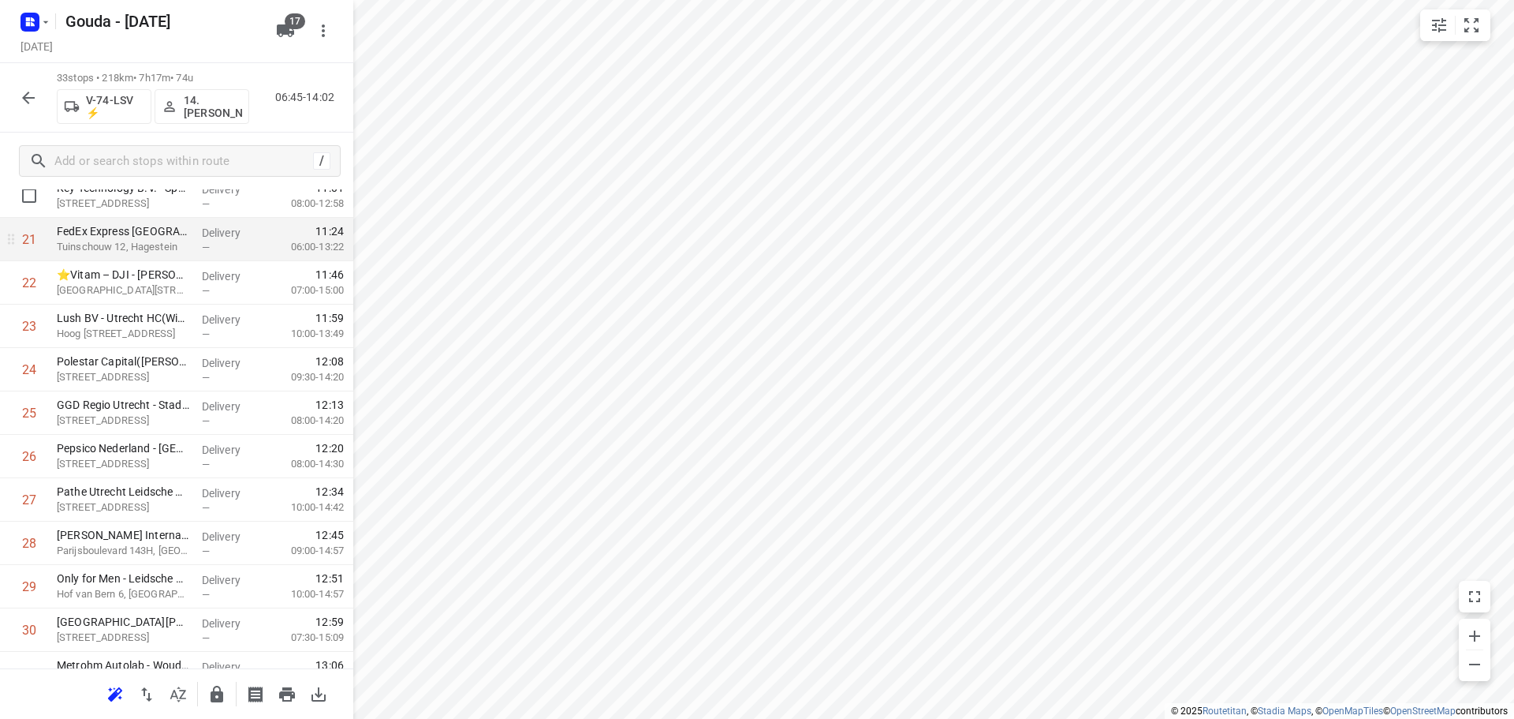
scroll to position [939, 0]
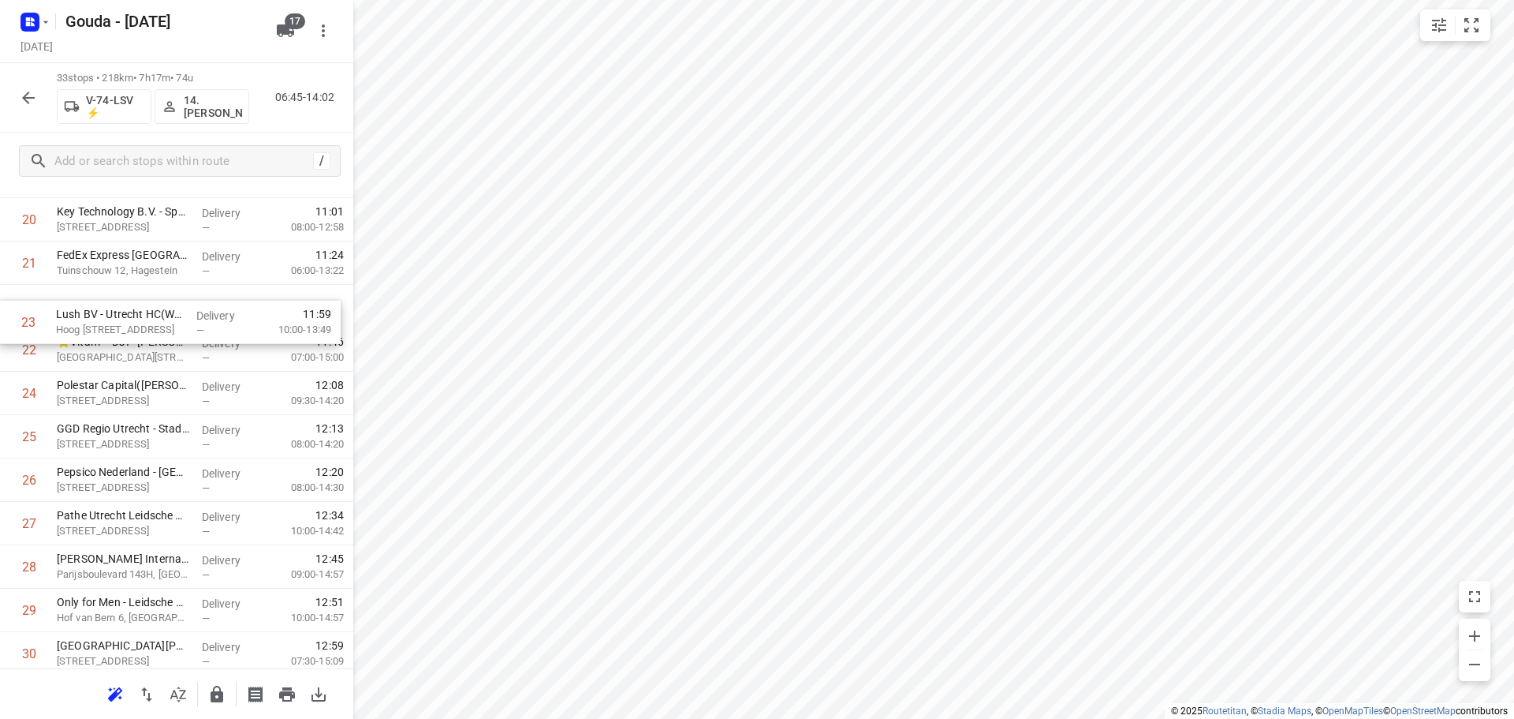
drag, startPoint x: 157, startPoint y: 349, endPoint x: 155, endPoint y: 311, distance: 37.9
click at [155, 311] on div "1 DJI - PI Nieuwgein(Marieke Jansen) De Liesbosch 100, Nieuwegein Delivery — 07…" at bounding box center [176, 90] width 353 height 1432
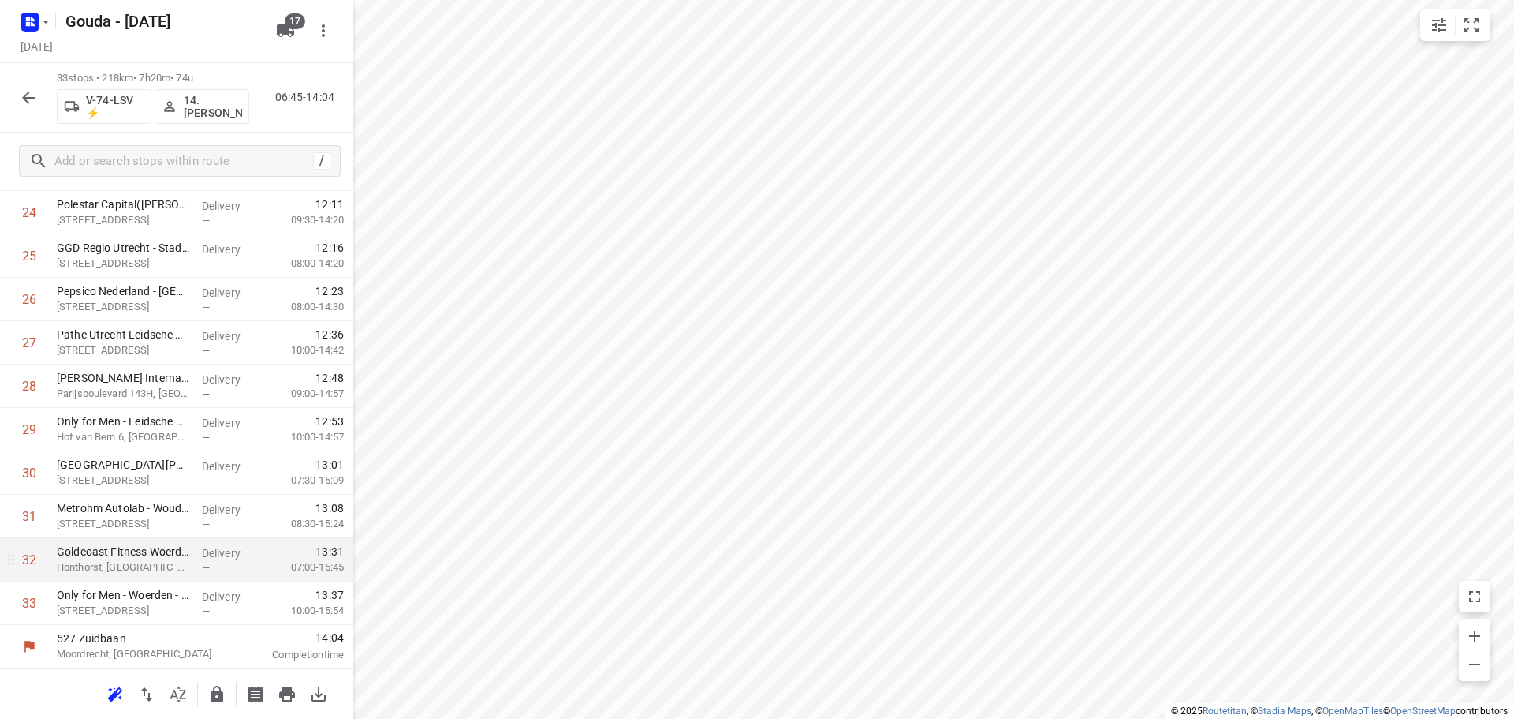
scroll to position [947, 0]
drag, startPoint x: 59, startPoint y: 71, endPoint x: 83, endPoint y: 72, distance: 23.7
click at [83, 72] on p "29 stops • 187km • 7h7m • 77u" at bounding box center [153, 78] width 192 height 15
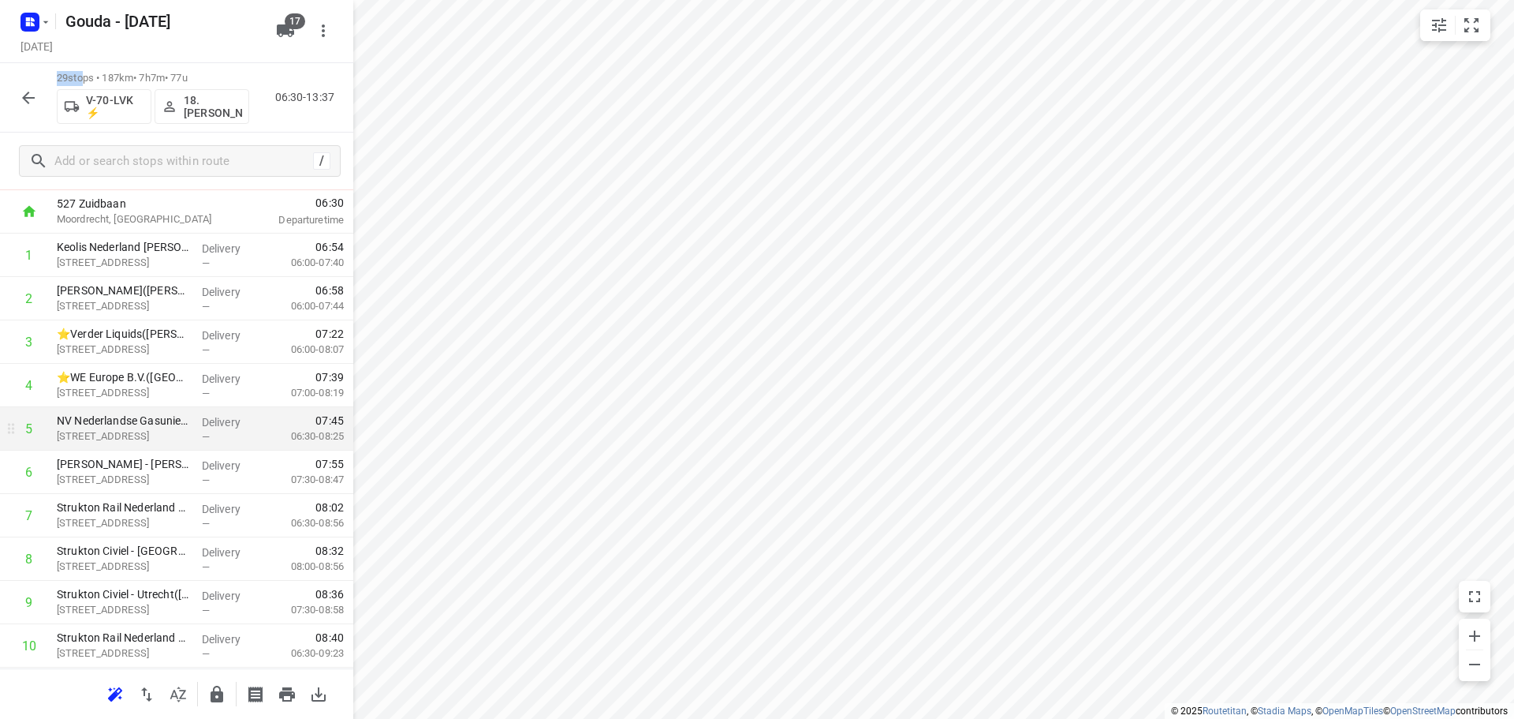
scroll to position [0, 0]
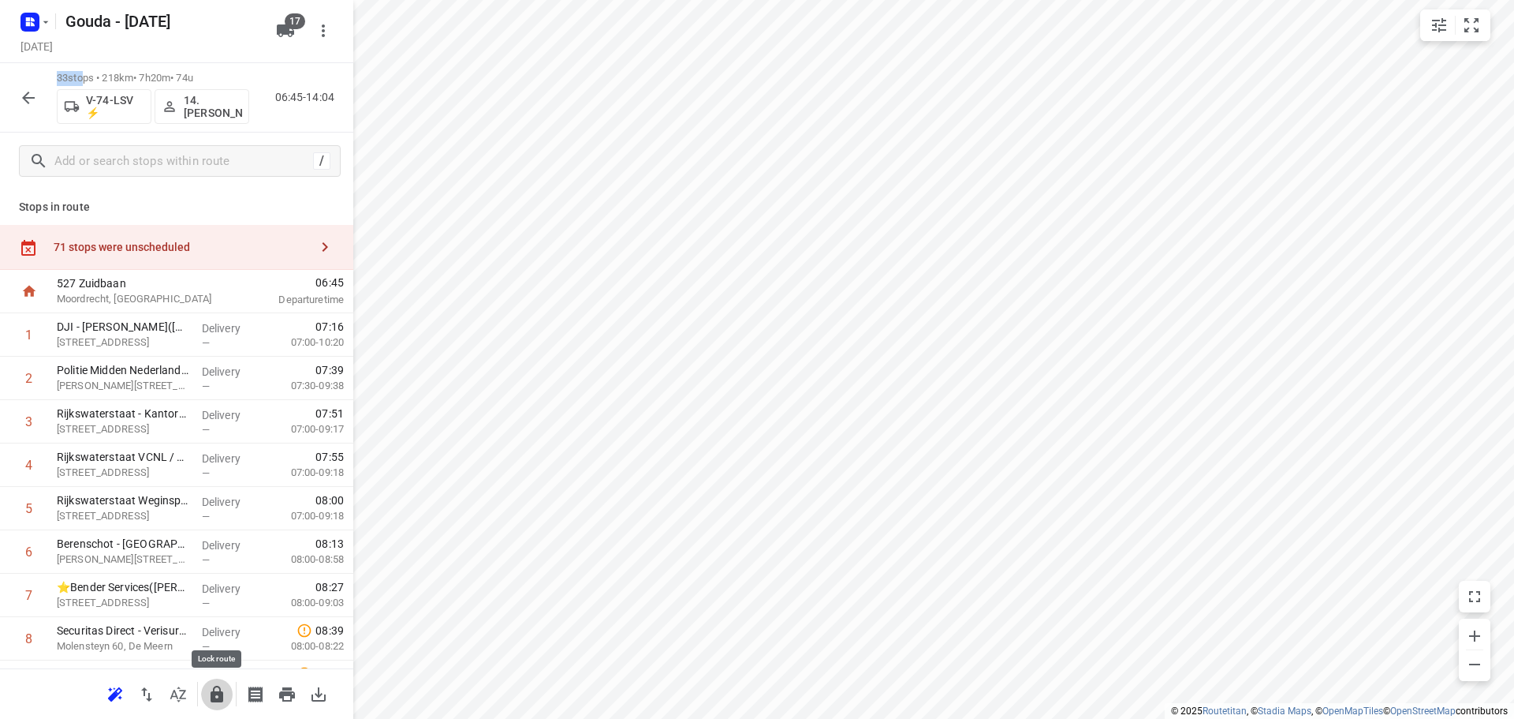
click at [211, 702] on icon "button" at bounding box center [216, 694] width 19 height 19
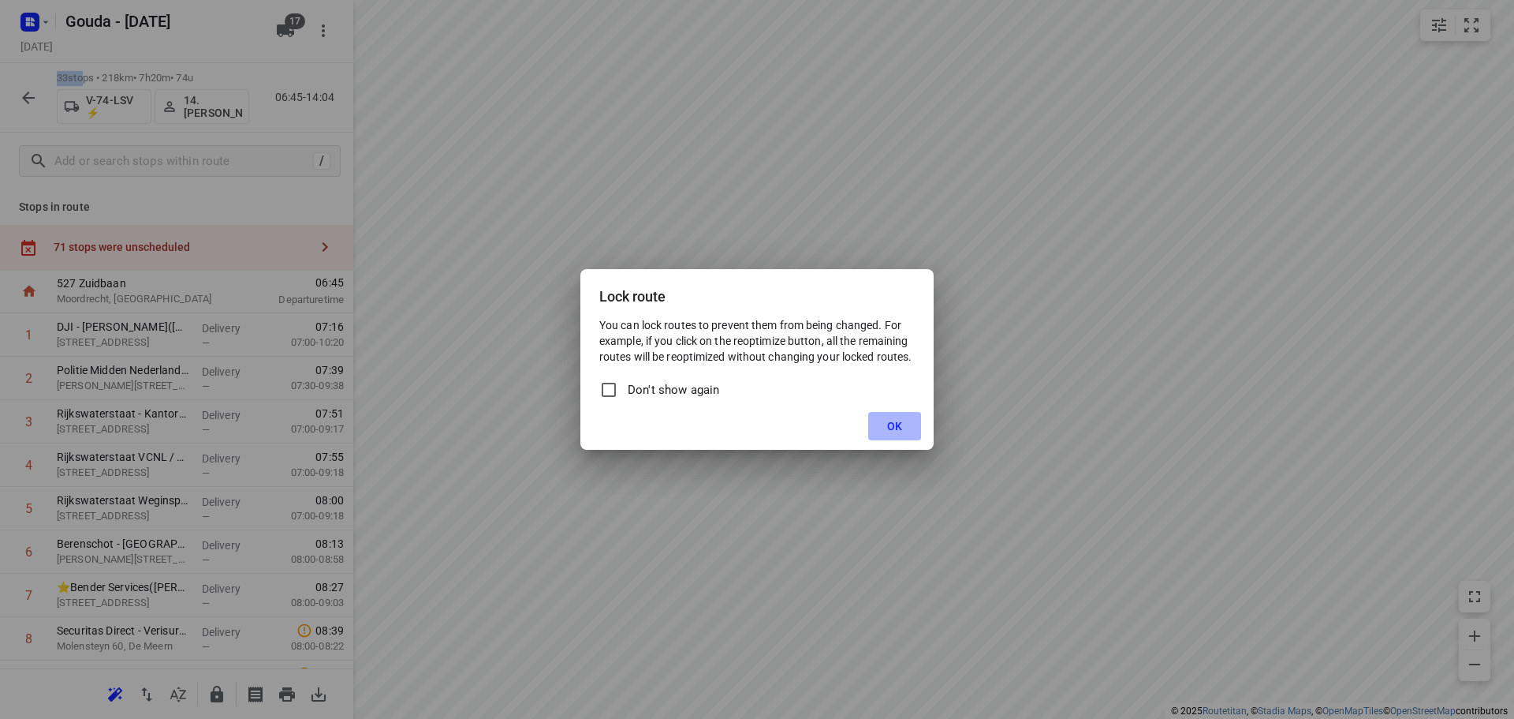
click at [890, 426] on span "OK" at bounding box center [894, 426] width 15 height 13
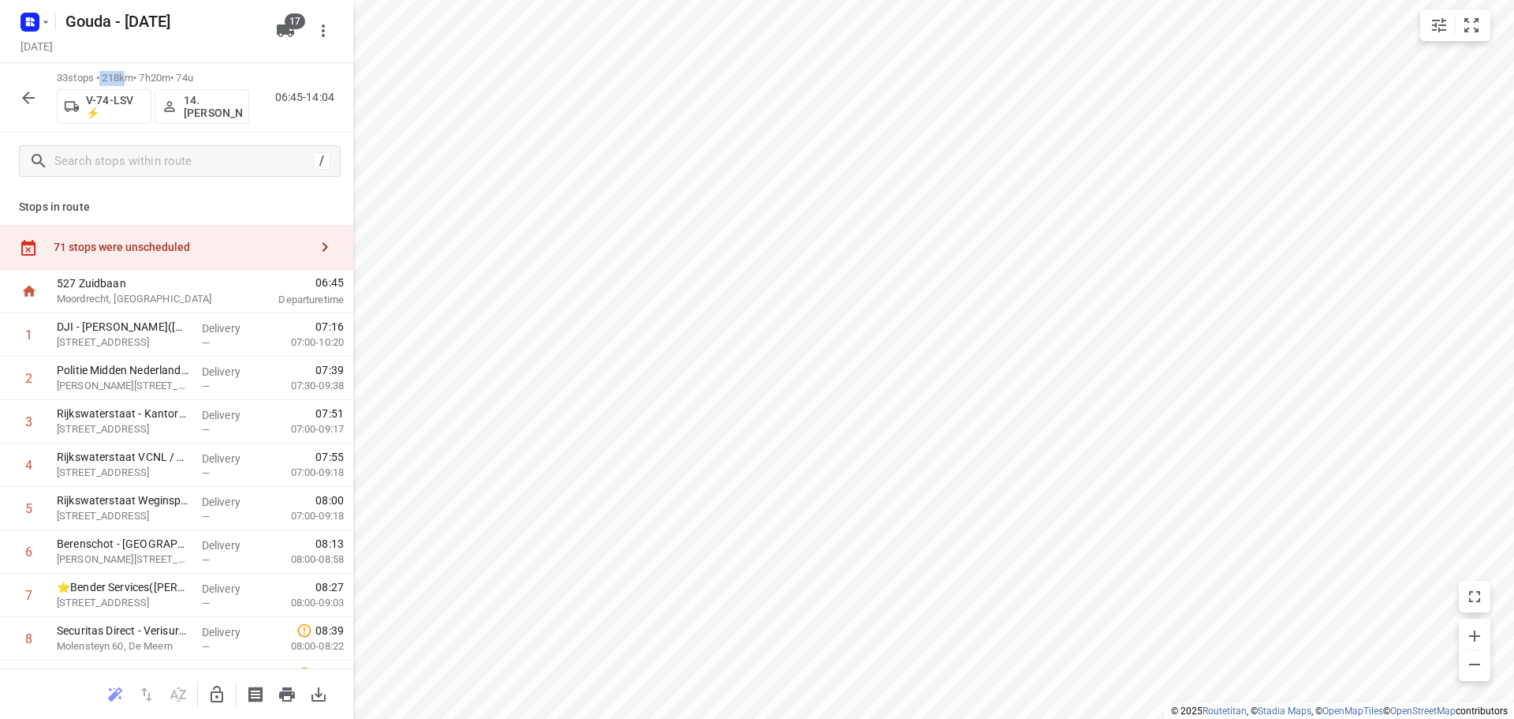
drag, startPoint x: 110, startPoint y: 77, endPoint x: 133, endPoint y: 72, distance: 22.6
click at [133, 72] on p "33 stops • 218km • 7h20m • 74u" at bounding box center [153, 78] width 192 height 15
click at [130, 67] on div "33 stops • 218km • 7h20m • 74u V-74-LSV ⚡ 14. Bryan Oelrich 06:45-14:04" at bounding box center [176, 97] width 353 height 69
click at [286, 27] on icon "button" at bounding box center [285, 30] width 17 height 13
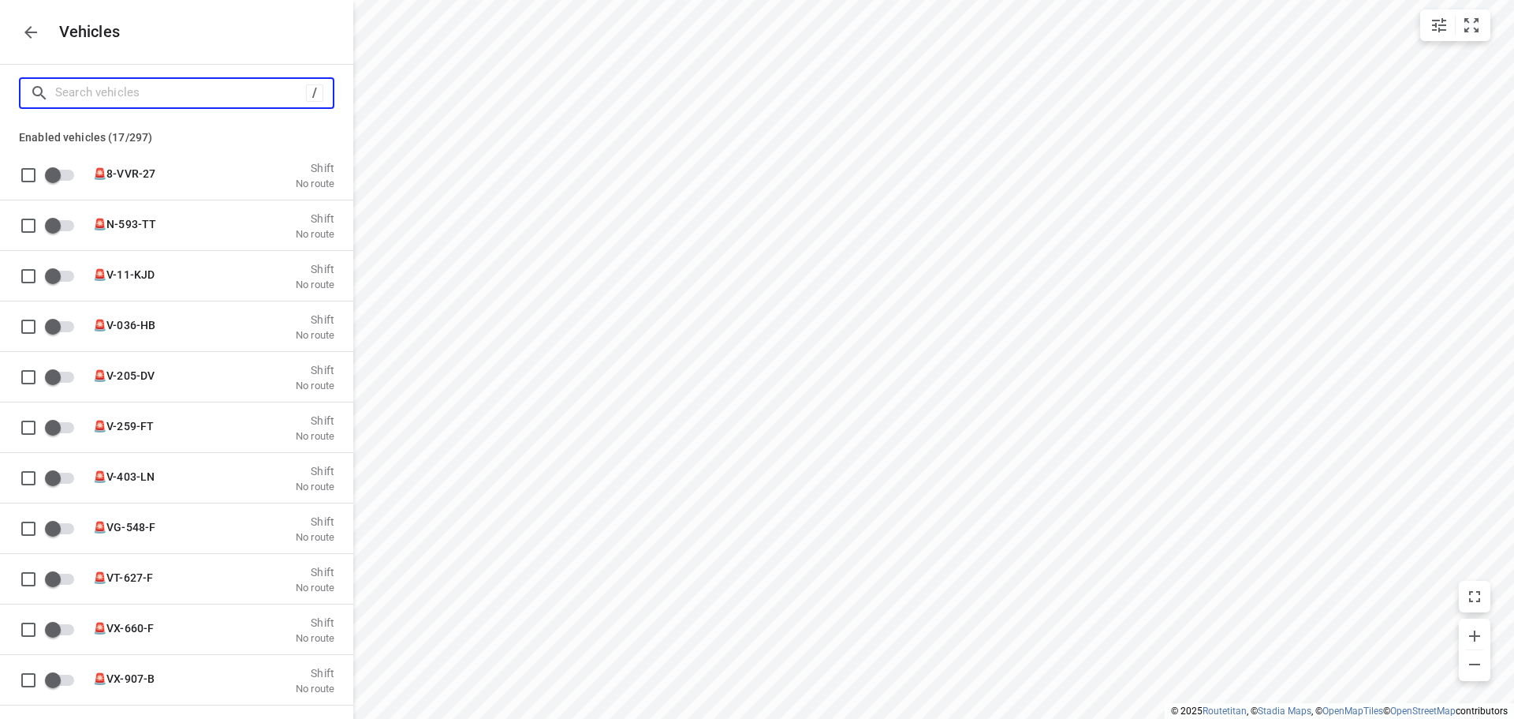
click at [191, 88] on input "Search vehicles" at bounding box center [180, 92] width 251 height 24
click at [186, 13] on div "Vehicles" at bounding box center [176, 32] width 353 height 64
click at [157, 97] on input "Search vehicles" at bounding box center [194, 92] width 278 height 24
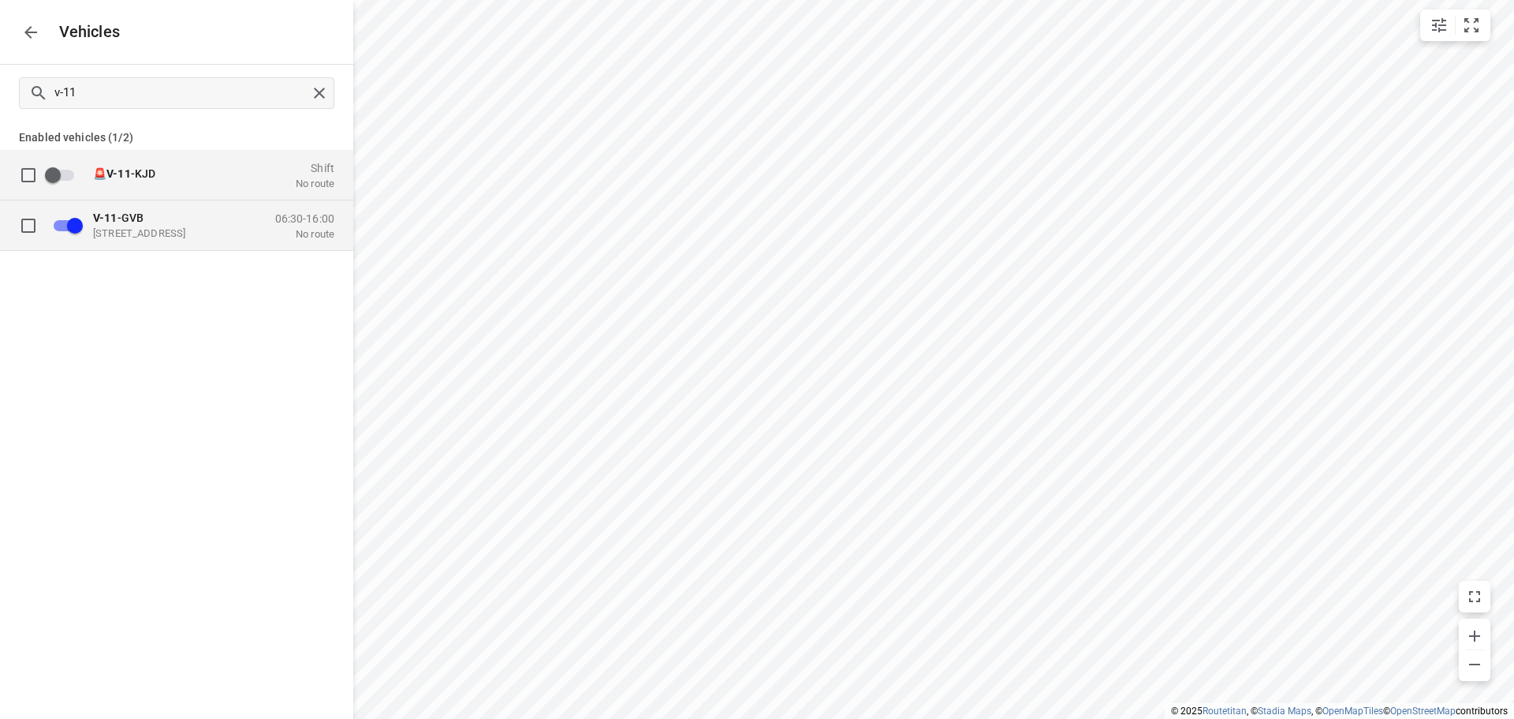
click at [170, 224] on div "V-11 -GVB Zuidbaan 527, 2841 MD Moordrecht, Nederland" at bounding box center [172, 225] width 158 height 28
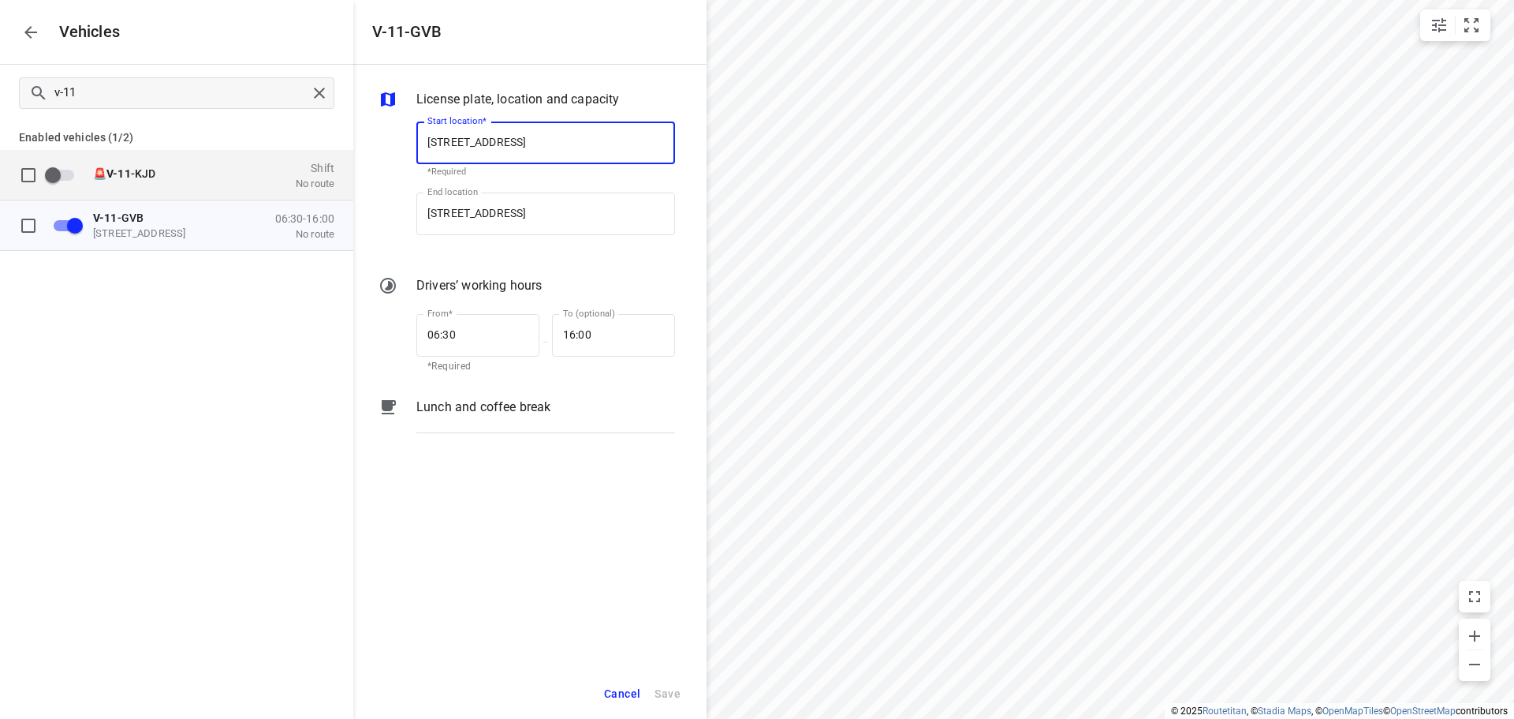
click at [568, 254] on div "End location Zuidbaan 527, 2841 MD Moordrecht, Nederland End location" at bounding box center [545, 220] width 271 height 74
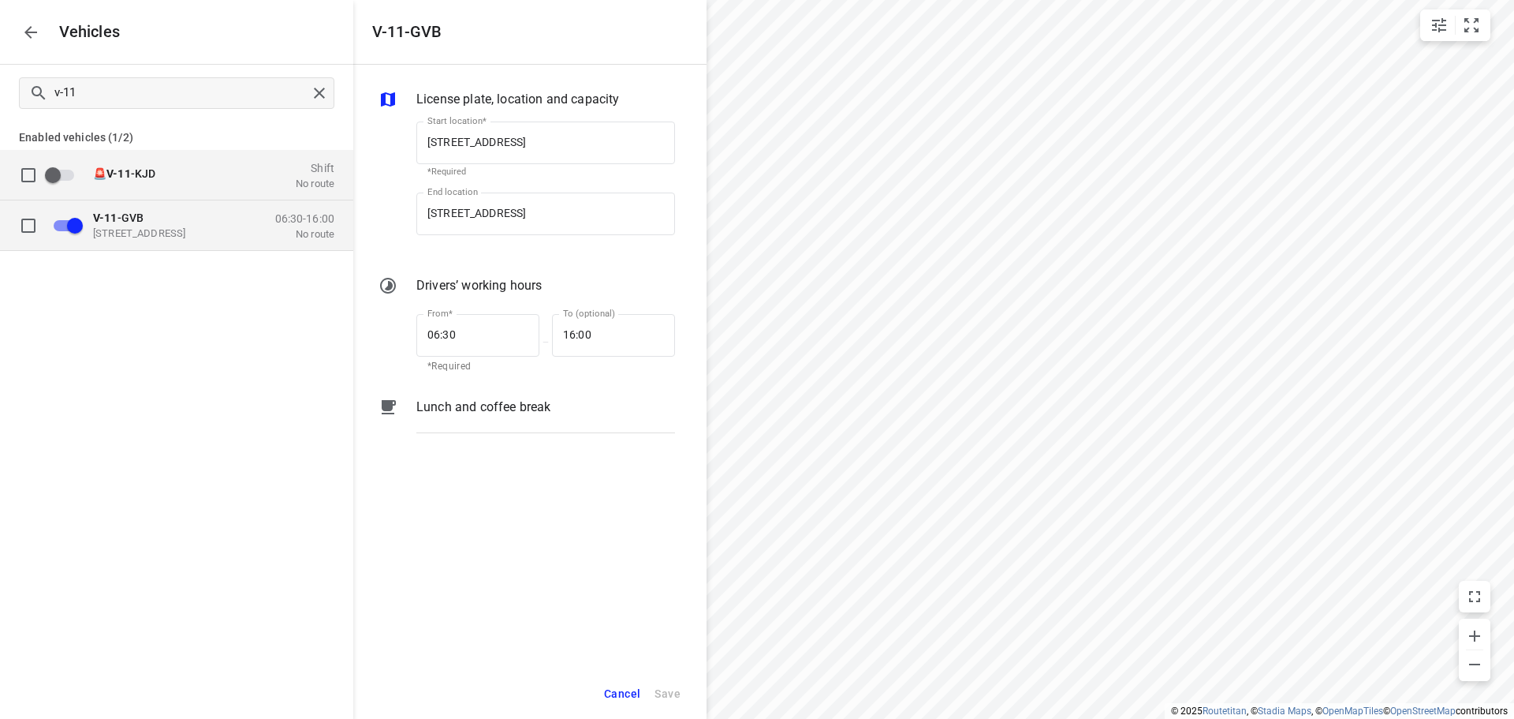
click at [304, 228] on p "No route" at bounding box center [304, 233] width 59 height 13
click at [563, 585] on div "License plate, location and capacity Start location* Zuidbaan 527, 2841 MD Moor…" at bounding box center [529, 366] width 353 height 603
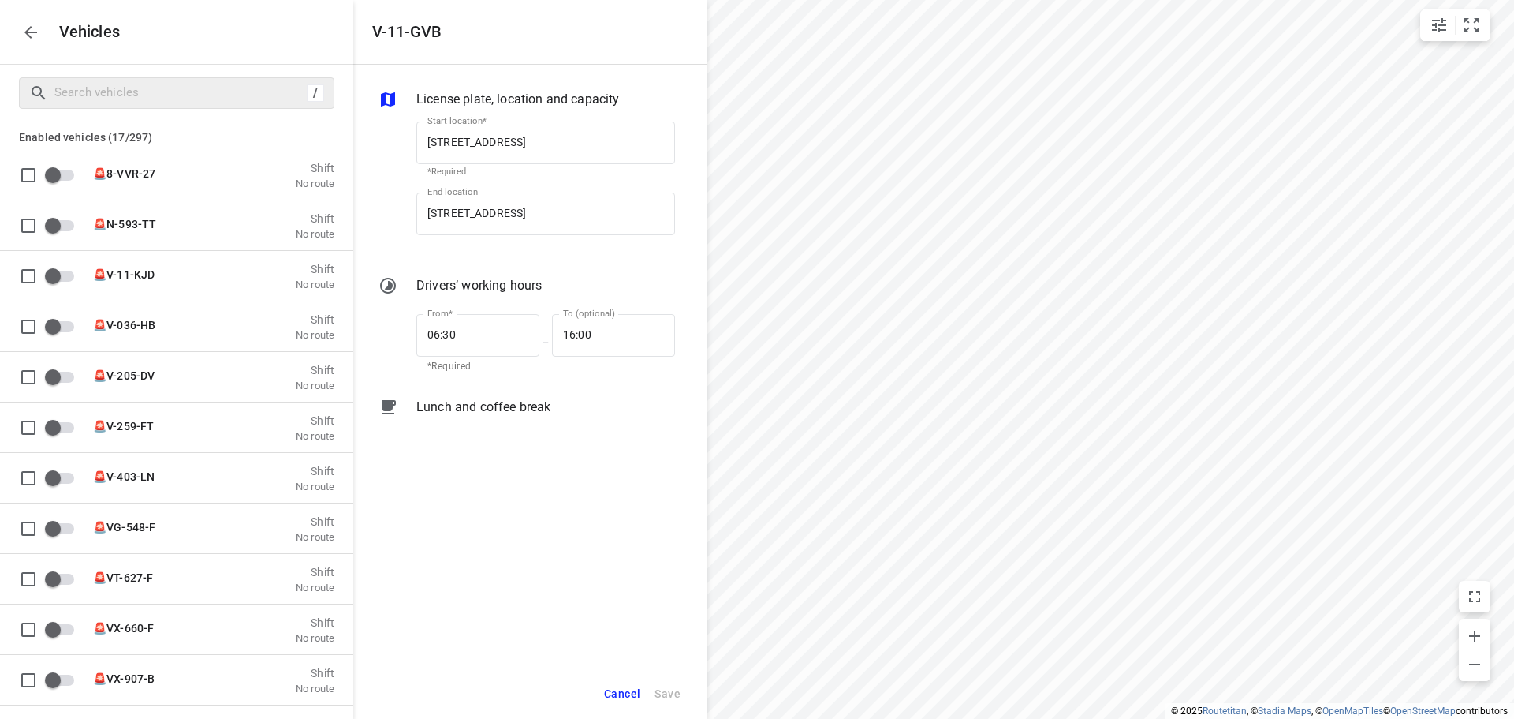
click at [304, 65] on div "/" at bounding box center [176, 93] width 353 height 57
click at [153, 96] on input "Search vehicles" at bounding box center [178, 92] width 246 height 24
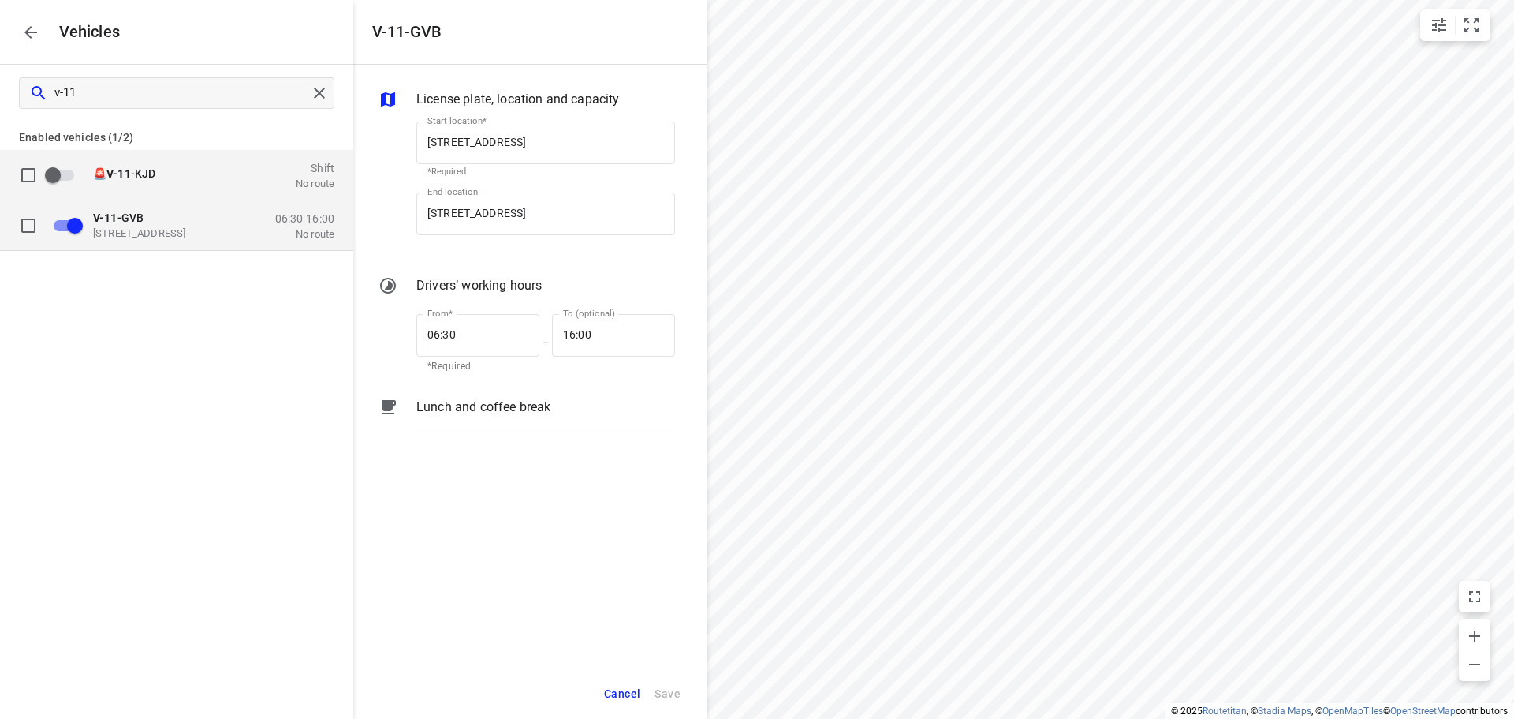
click at [156, 229] on p "Zuidbaan 527, 2841 MD Moordrecht, Nederland" at bounding box center [172, 232] width 158 height 13
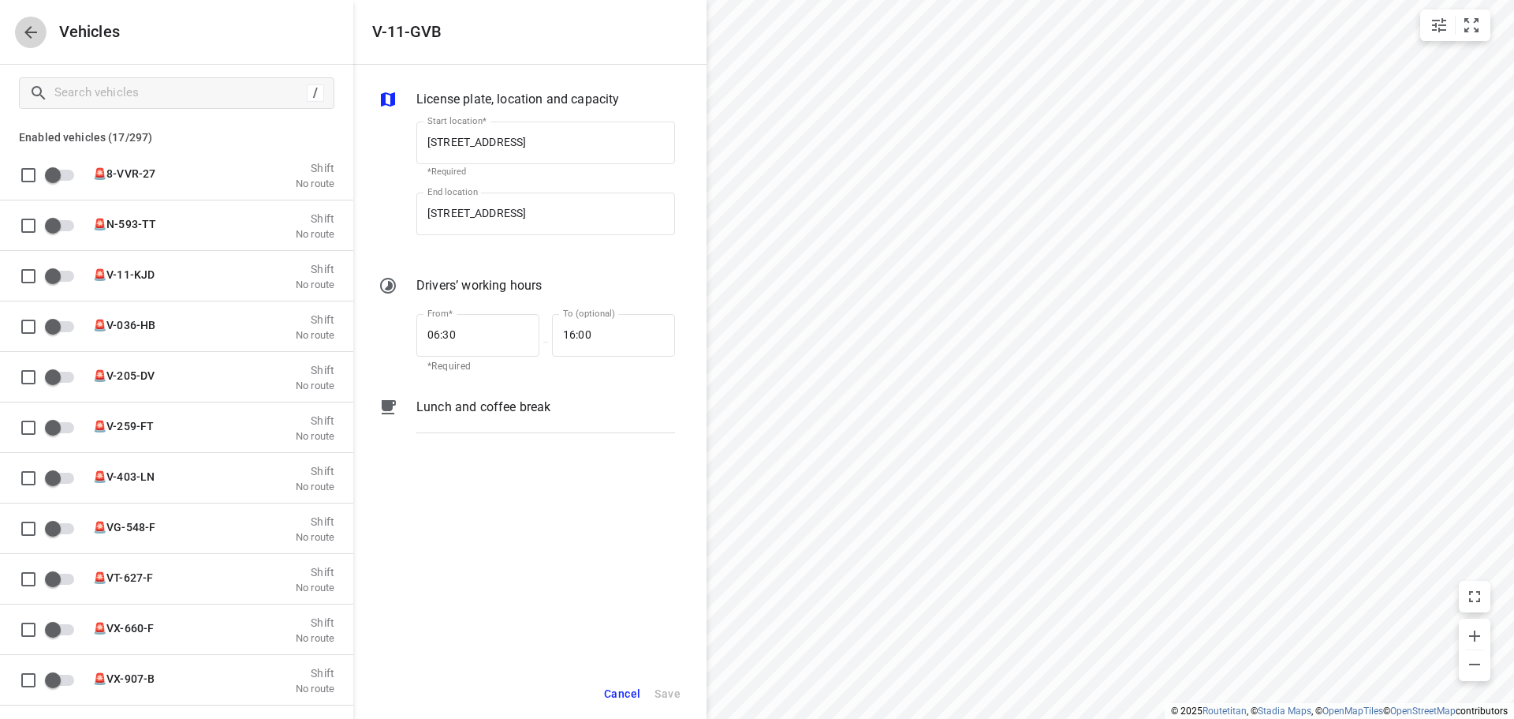
click at [24, 25] on icon "button" at bounding box center [30, 32] width 19 height 19
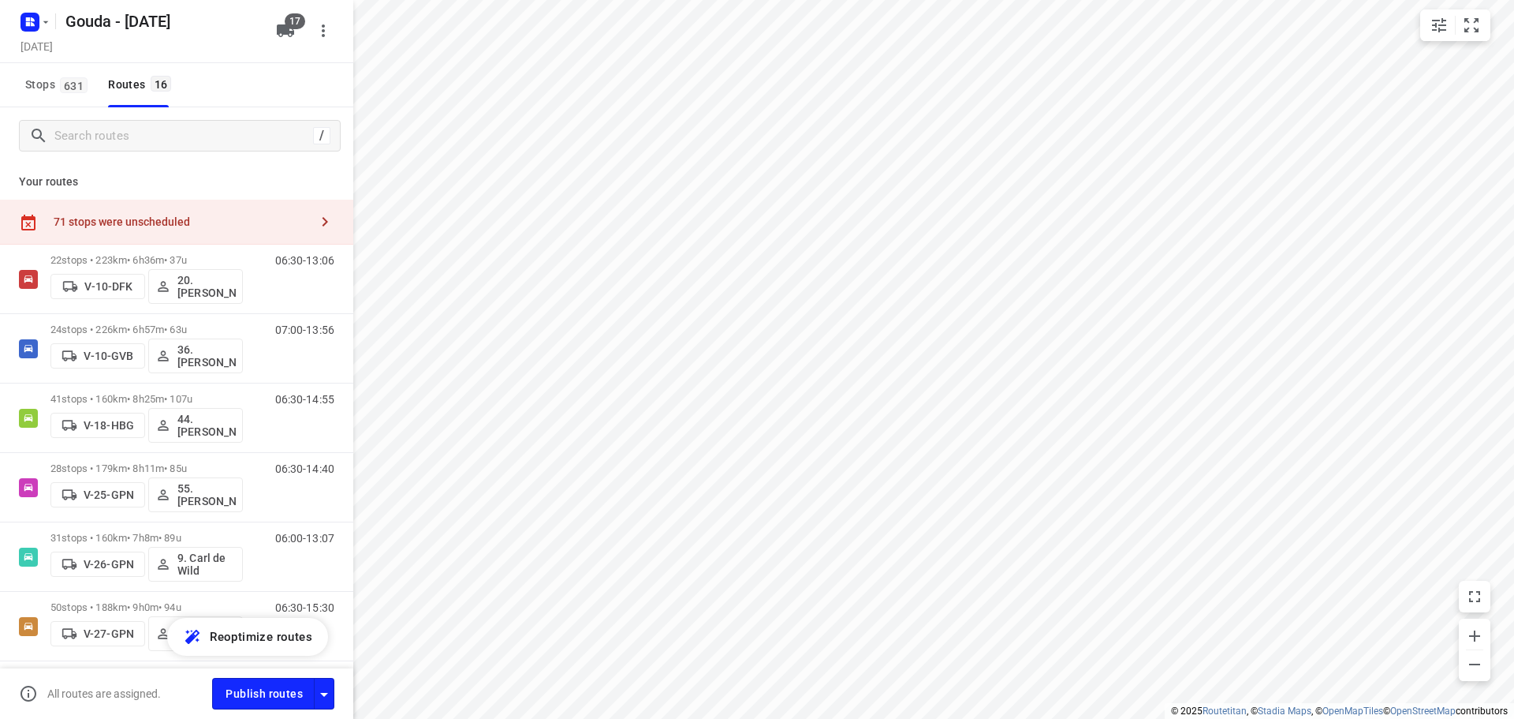
click at [196, 222] on div "71 stops were unscheduled" at bounding box center [182, 221] width 256 height 13
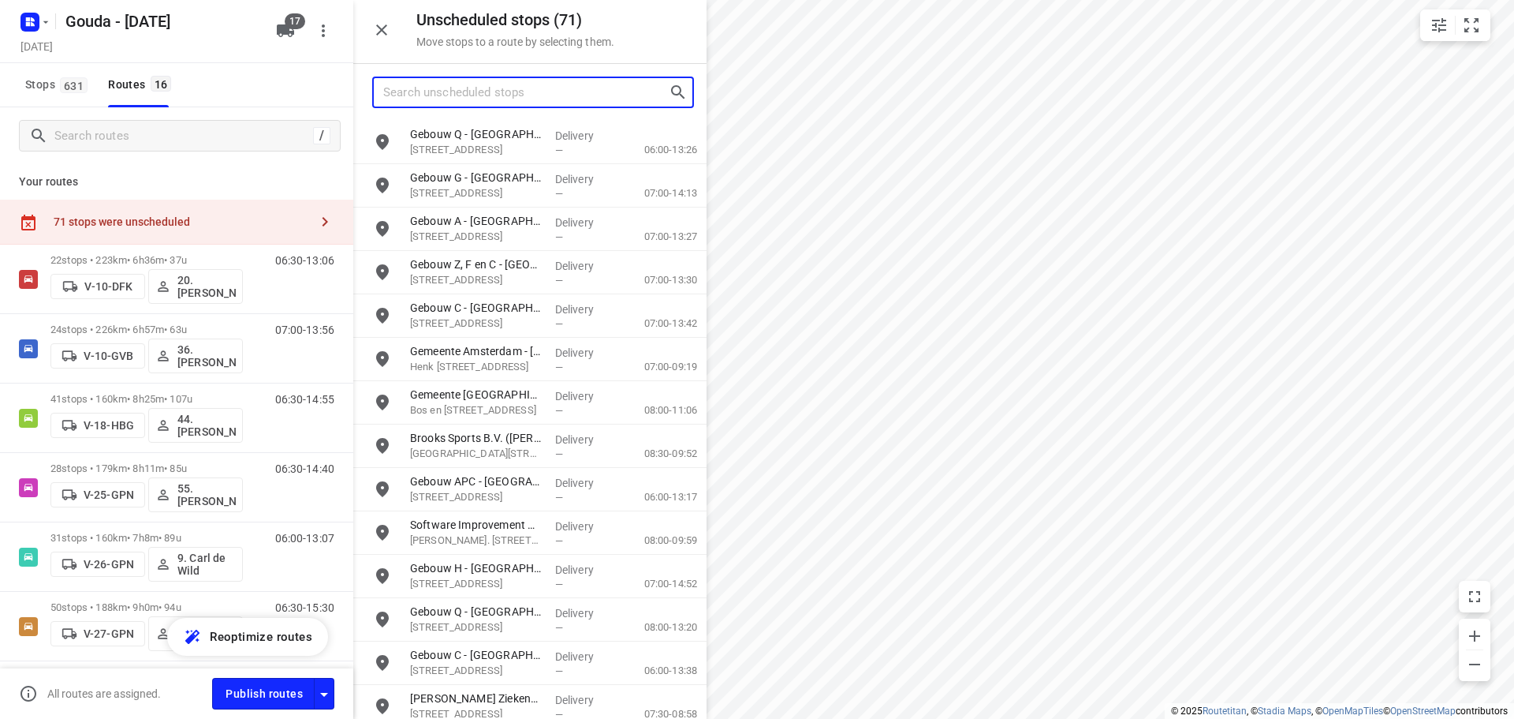
click at [420, 92] on input "Search unscheduled stops" at bounding box center [526, 92] width 286 height 24
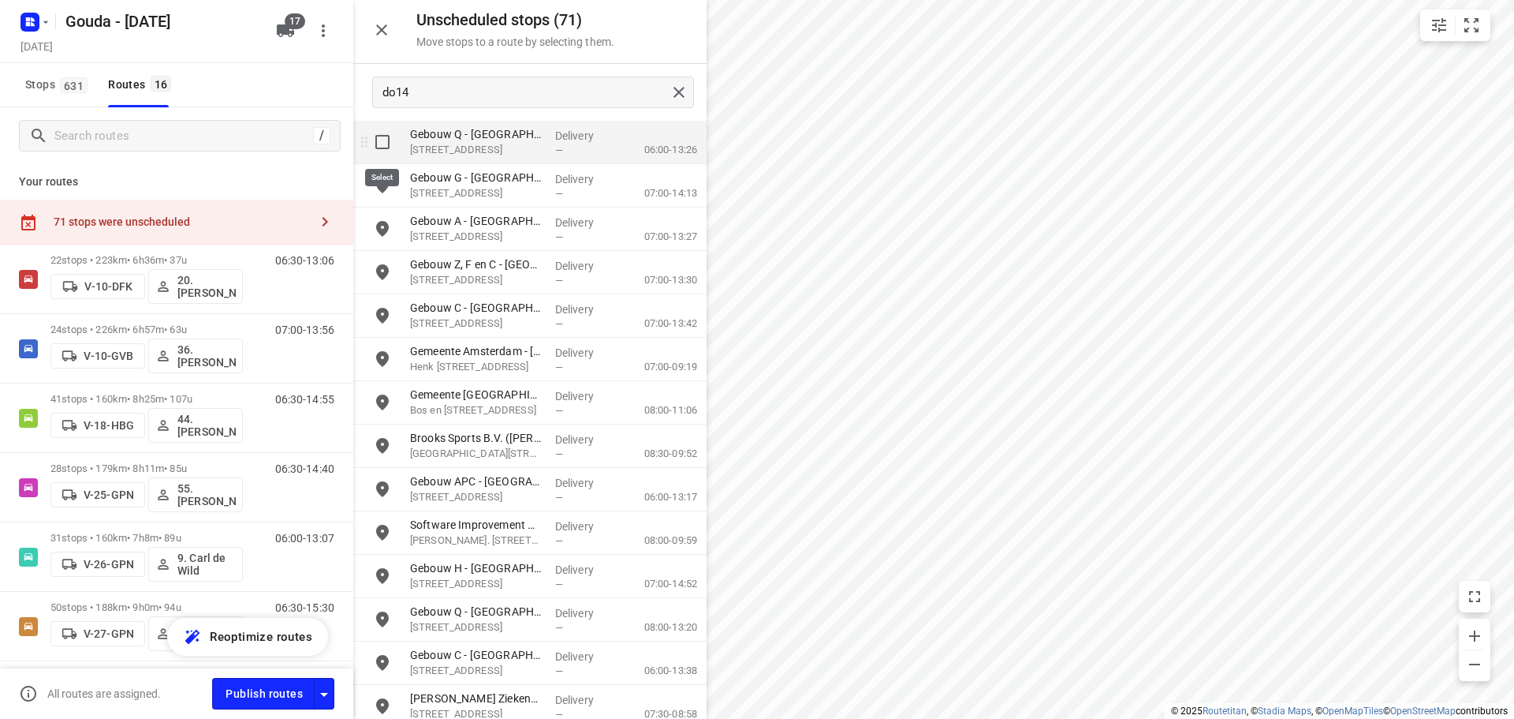
click at [383, 142] on input "grid" at bounding box center [383, 142] width 32 height 32
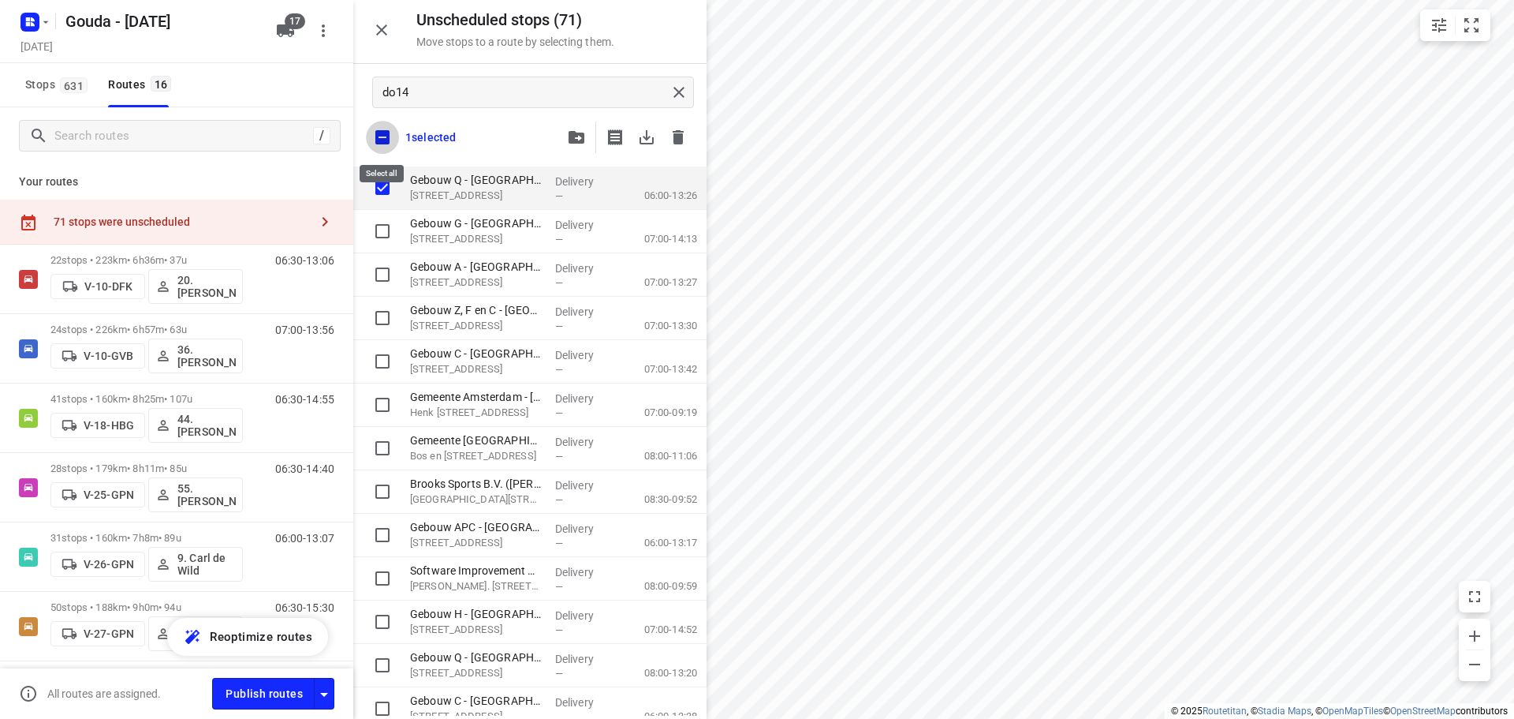
click at [387, 144] on input "checkbox" at bounding box center [382, 137] width 33 height 33
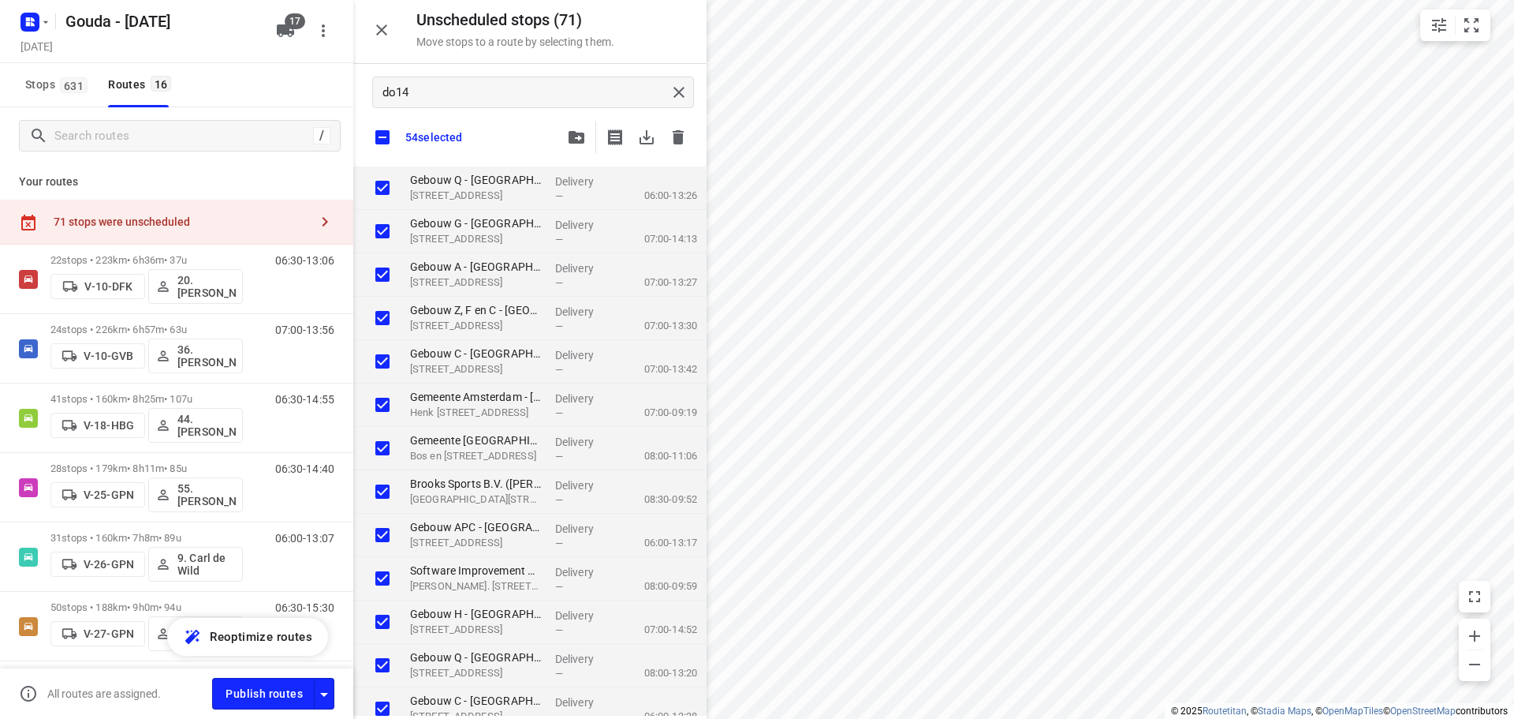
drag, startPoint x: 555, startPoint y: 139, endPoint x: 564, endPoint y: 140, distance: 8.7
click at [558, 139] on div "54 selected" at bounding box center [529, 137] width 353 height 33
click at [565, 140] on button "button" at bounding box center [577, 137] width 32 height 32
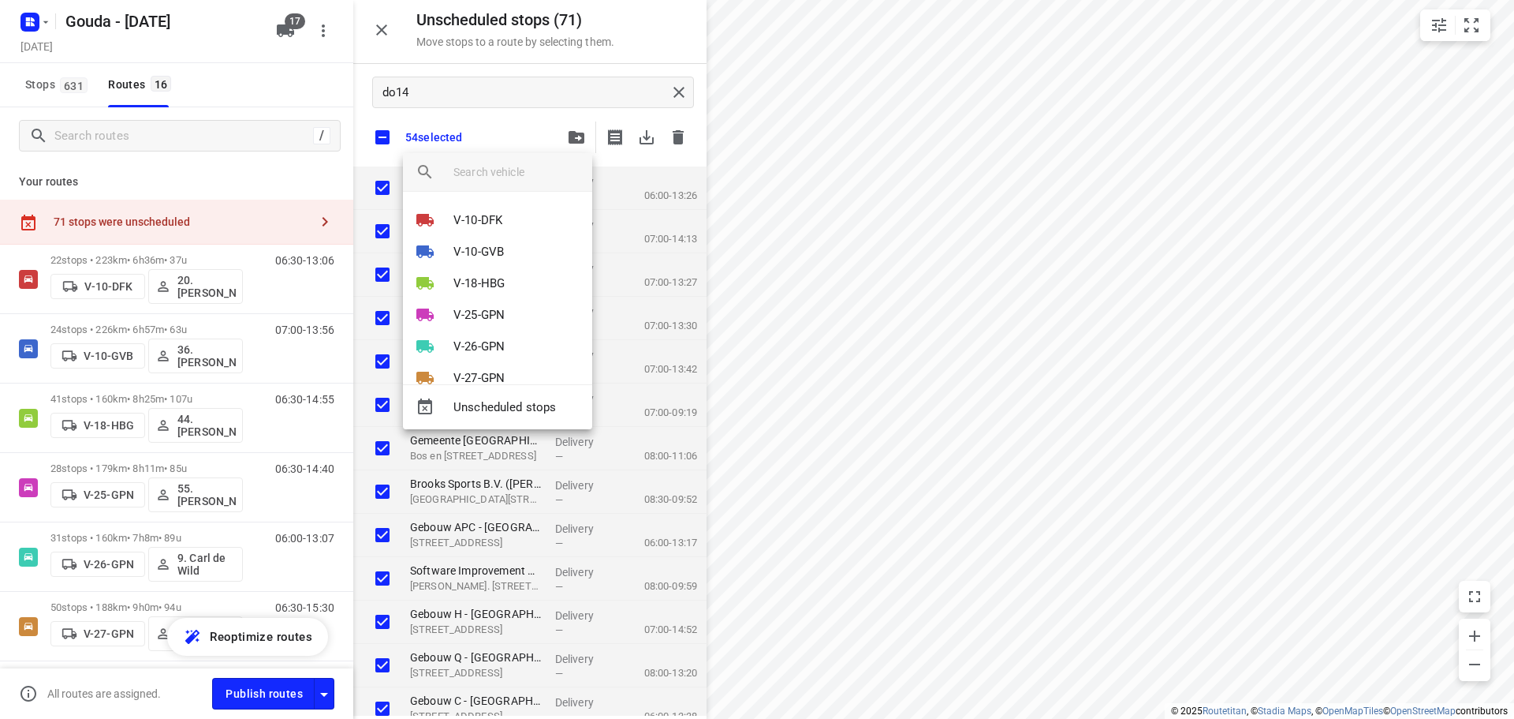
click at [510, 131] on div at bounding box center [757, 359] width 1514 height 719
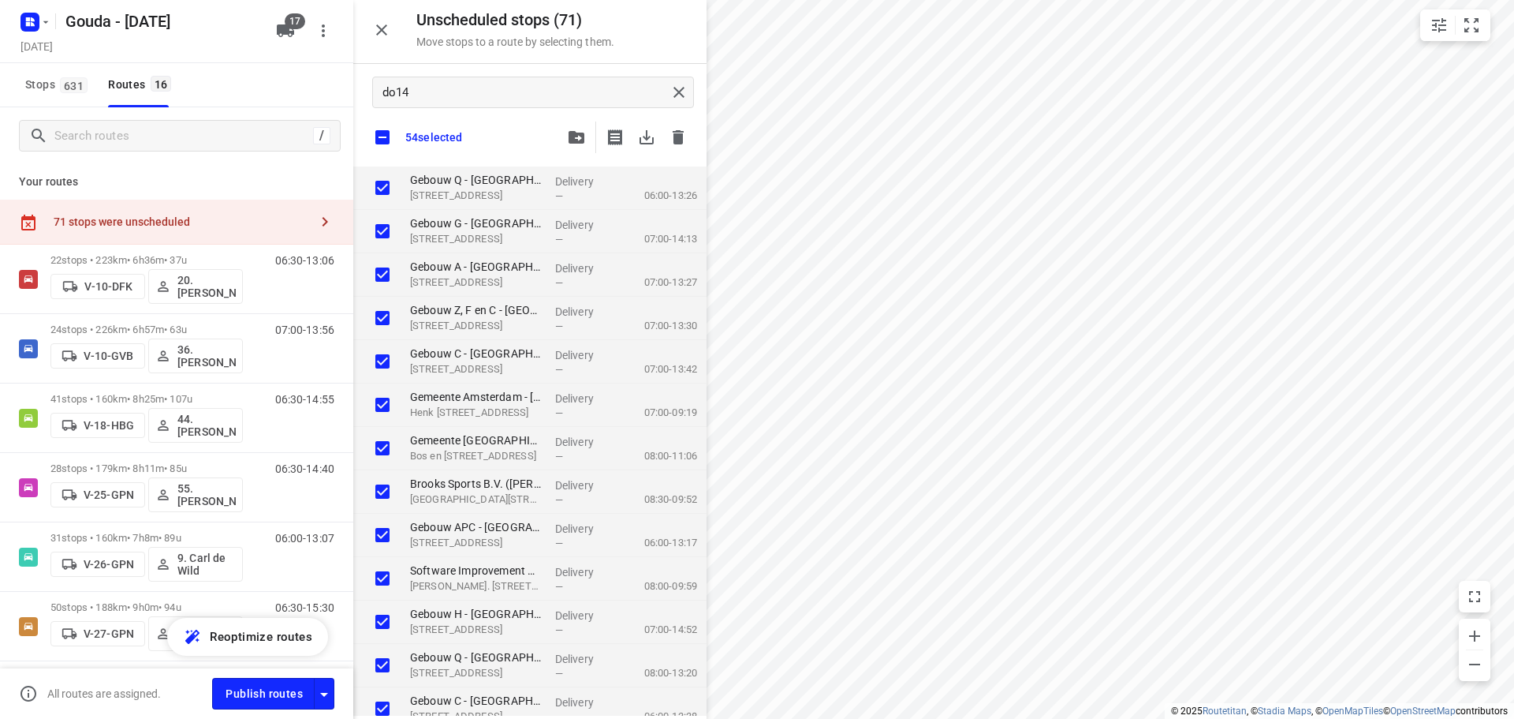
click at [292, 77] on div "Stops 631 Routes 16" at bounding box center [176, 85] width 353 height 44
click at [291, 77] on div "Stops 631 Routes 16" at bounding box center [176, 85] width 353 height 44
click at [292, 77] on div "Stops 631 Routes 16" at bounding box center [176, 85] width 353 height 44
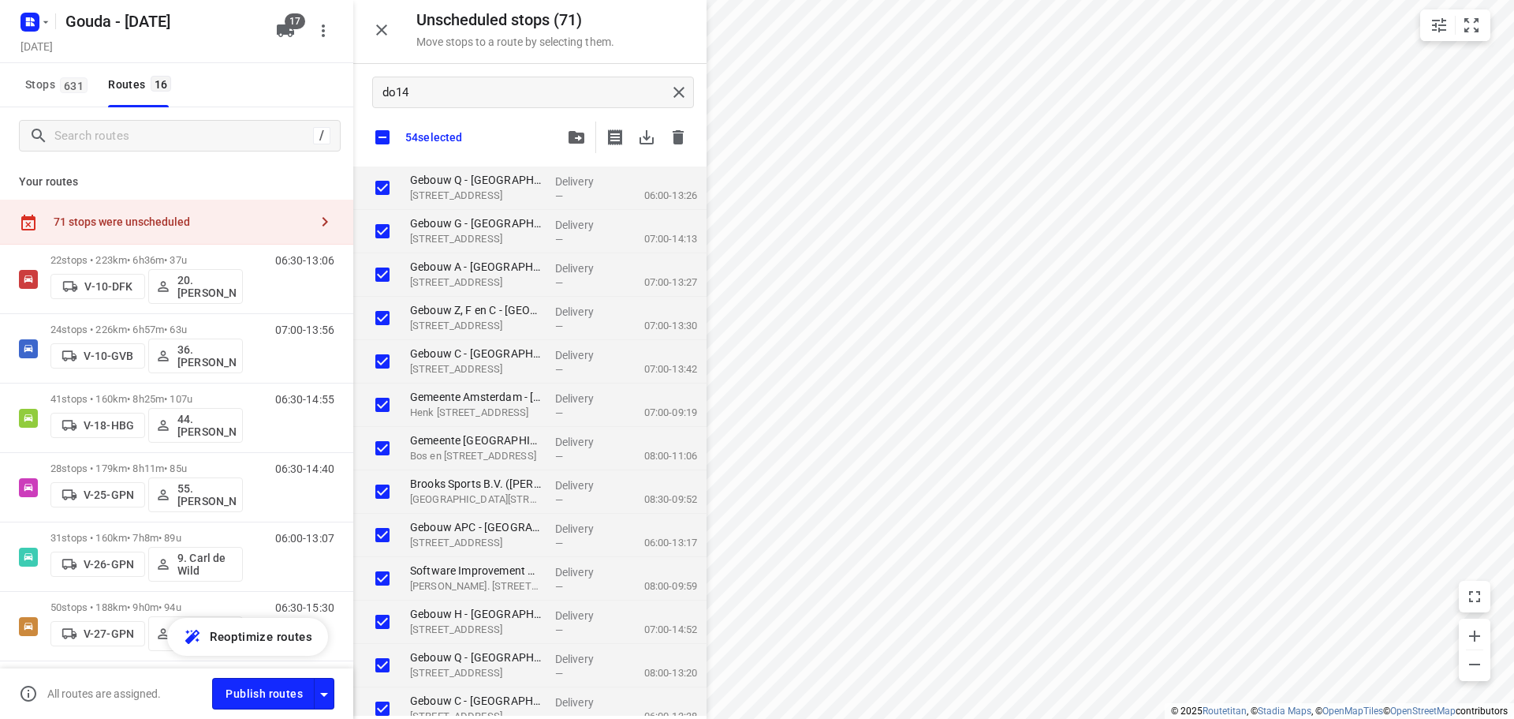
click at [292, 77] on div "Stops 631 Routes 16" at bounding box center [176, 85] width 353 height 44
click at [303, 89] on div "Stops 631 Routes 16" at bounding box center [176, 85] width 353 height 44
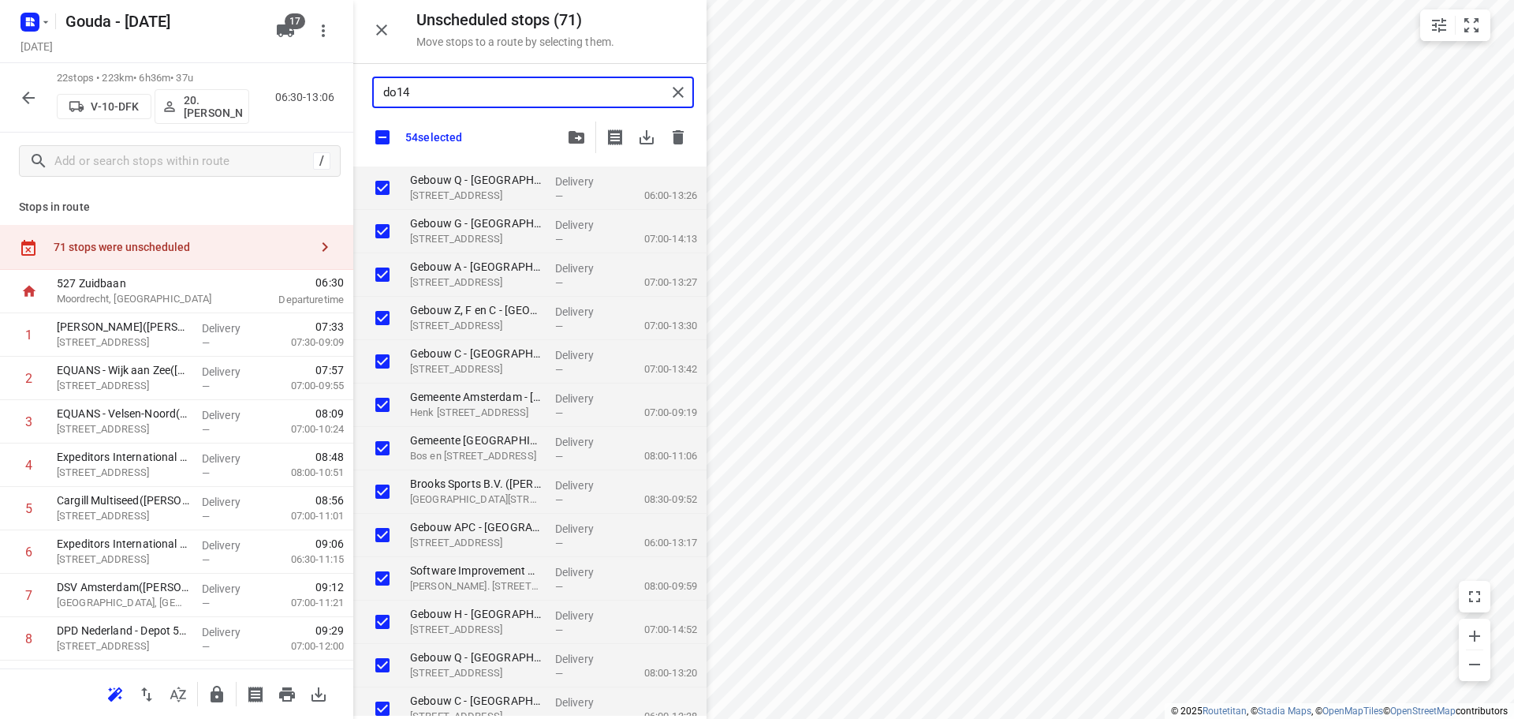
drag, startPoint x: 465, startPoint y: 104, endPoint x: 26, endPoint y: 129, distance: 439.2
click at [26, 129] on div "Unscheduled stops ( 71 ) Move stops to a route by selecting them. do14 54 selec…" at bounding box center [176, 359] width 353 height 719
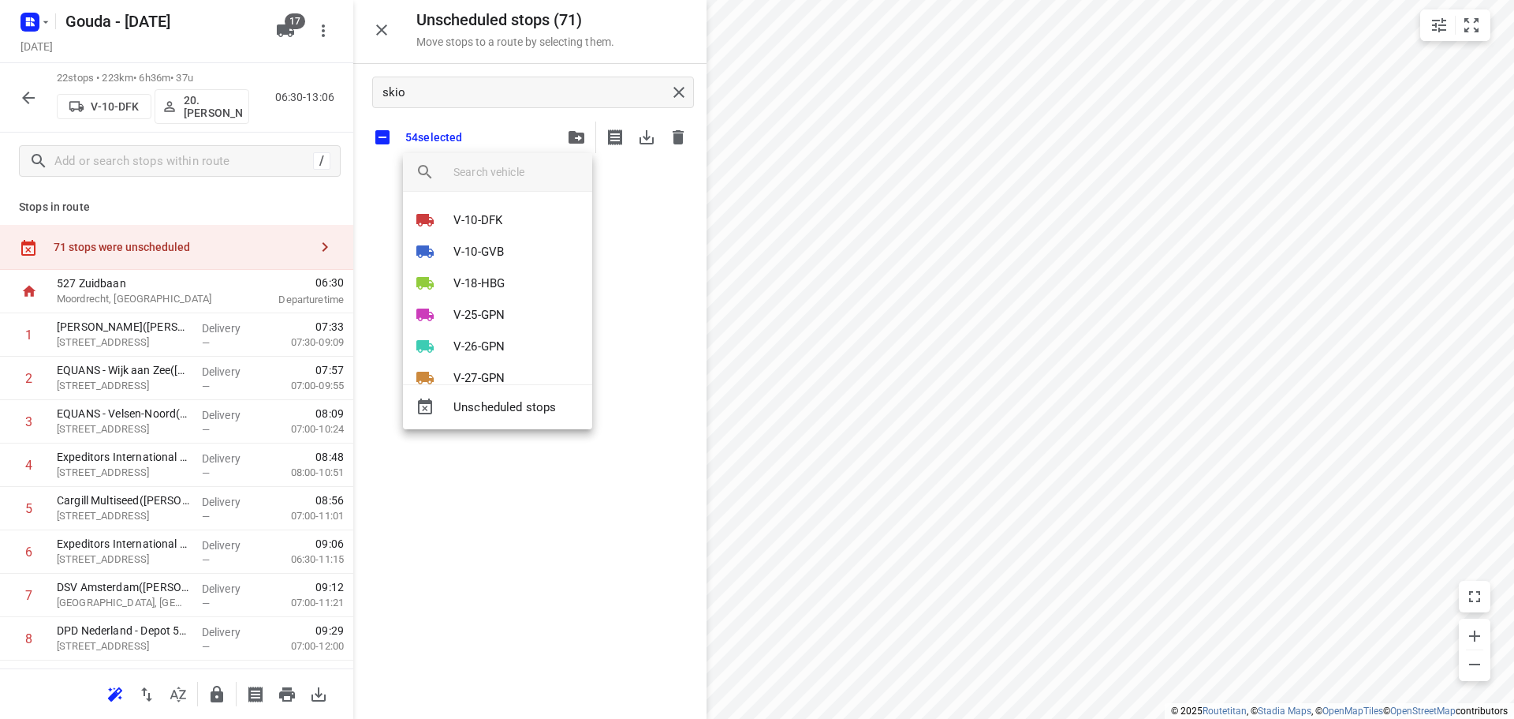
click at [478, 109] on div at bounding box center [757, 359] width 1514 height 719
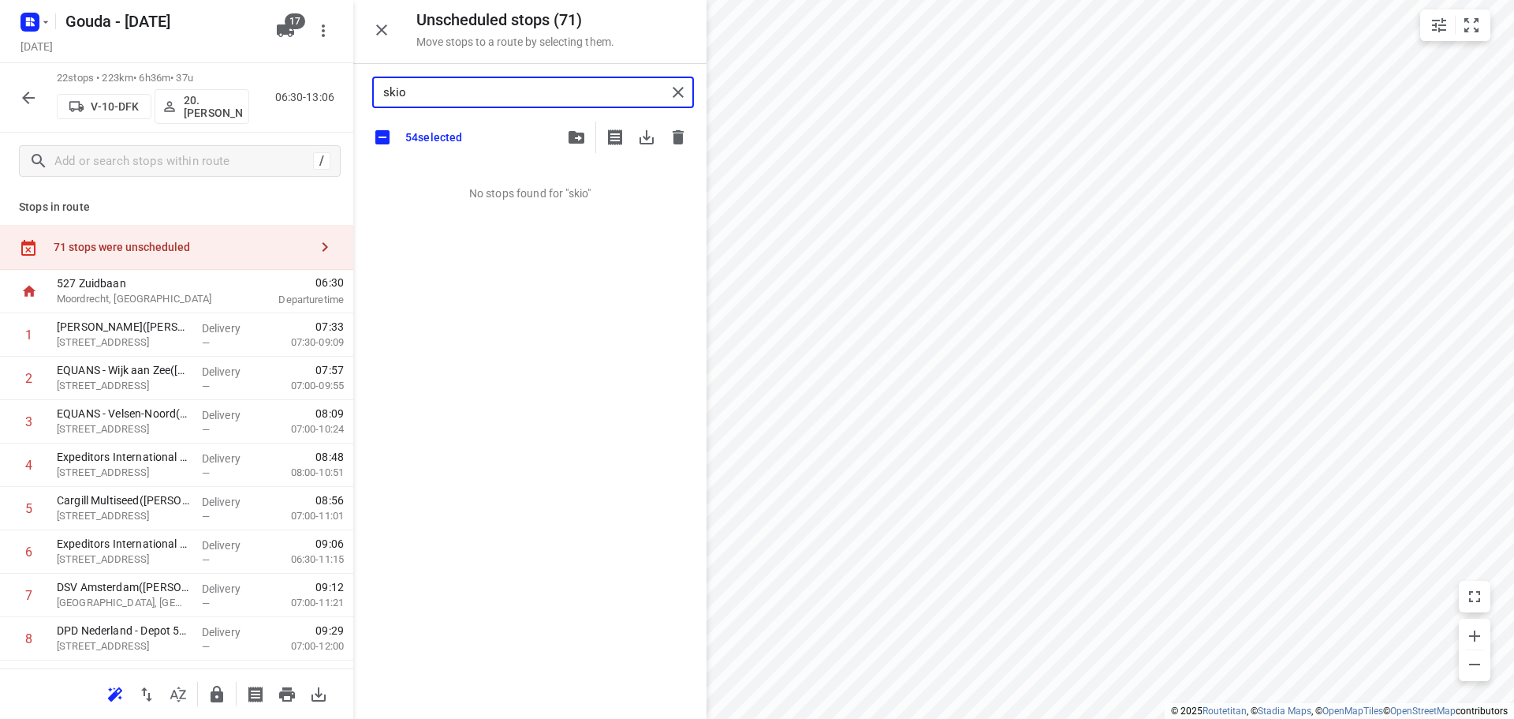
drag, startPoint x: 481, startPoint y: 99, endPoint x: 260, endPoint y: 90, distance: 221.8
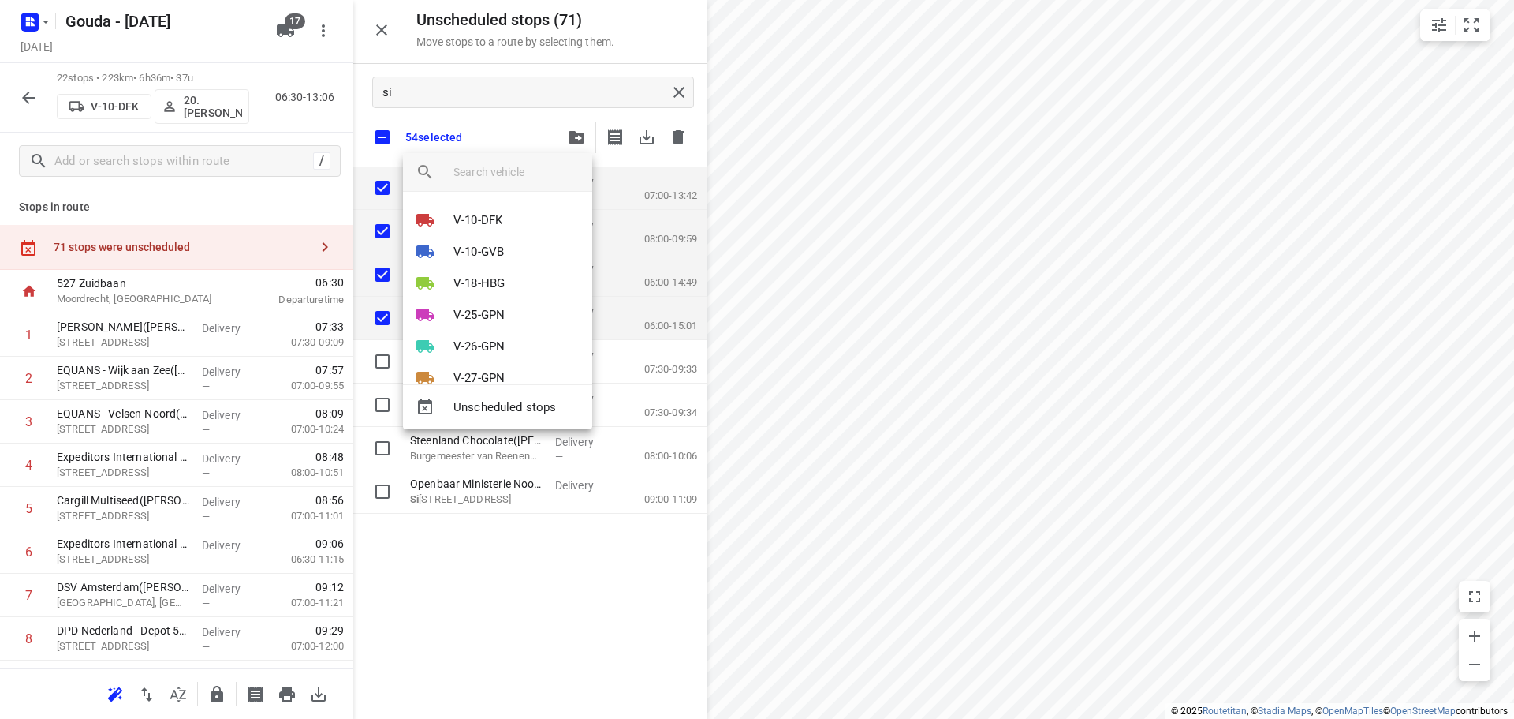
click at [410, 95] on div at bounding box center [757, 359] width 1514 height 719
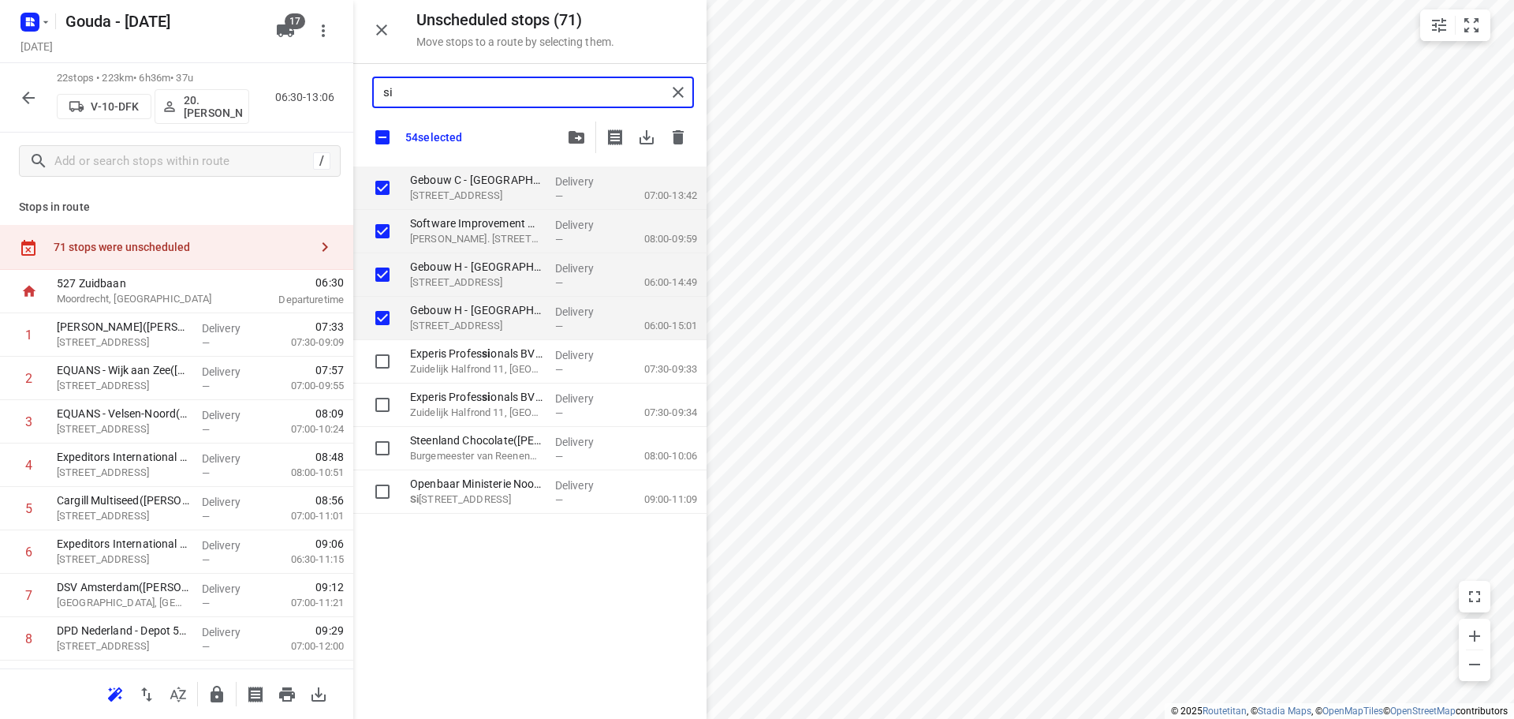
click at [413, 94] on input "si" at bounding box center [524, 92] width 283 height 24
click at [387, 139] on input "checkbox" at bounding box center [382, 137] width 33 height 33
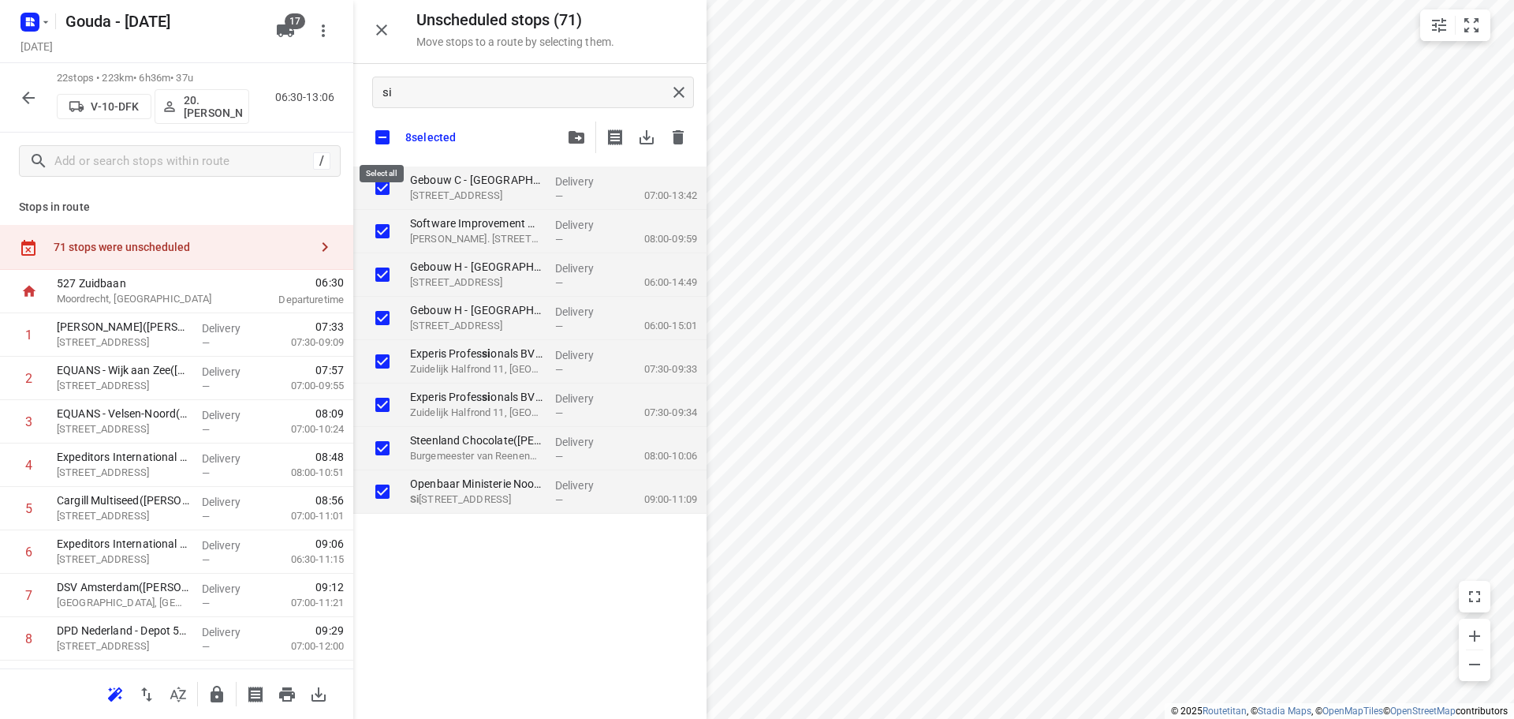
click at [387, 139] on input "checkbox" at bounding box center [382, 137] width 33 height 33
click at [440, 79] on div "si" at bounding box center [533, 93] width 322 height 32
click at [381, 129] on input "checkbox" at bounding box center [382, 137] width 33 height 33
click at [410, 91] on input "si" at bounding box center [524, 92] width 283 height 24
click at [387, 141] on input "checkbox" at bounding box center [382, 137] width 33 height 33
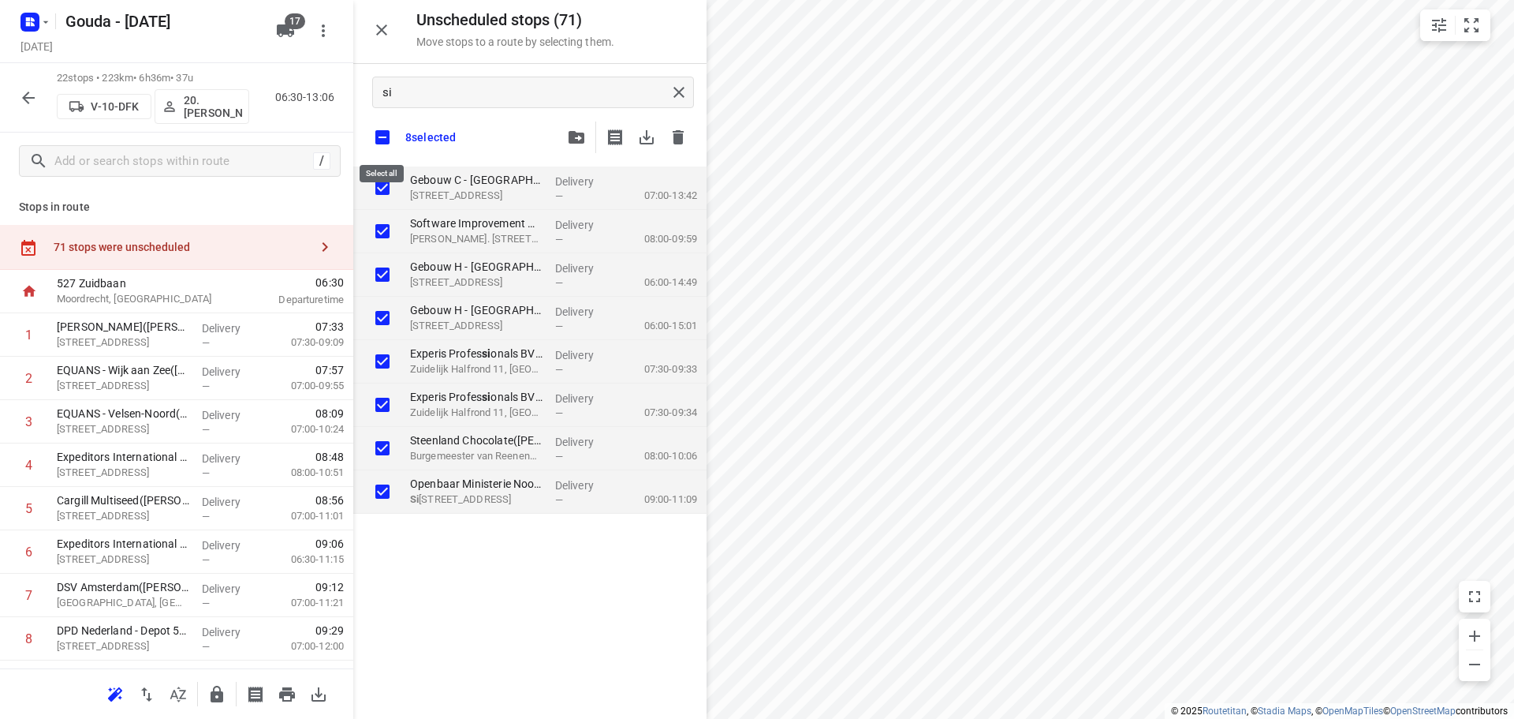
click at [387, 141] on input "checkbox" at bounding box center [382, 137] width 33 height 33
click at [383, 141] on input "checkbox" at bounding box center [382, 137] width 33 height 33
click at [521, 140] on div "8 selected" at bounding box center [529, 137] width 353 height 33
drag, startPoint x: 428, startPoint y: 92, endPoint x: 170, endPoint y: 81, distance: 258.2
click at [170, 81] on div "Unscheduled stops ( 71 ) Move stops to a route by selecting them. si 8 selected…" at bounding box center [176, 359] width 353 height 719
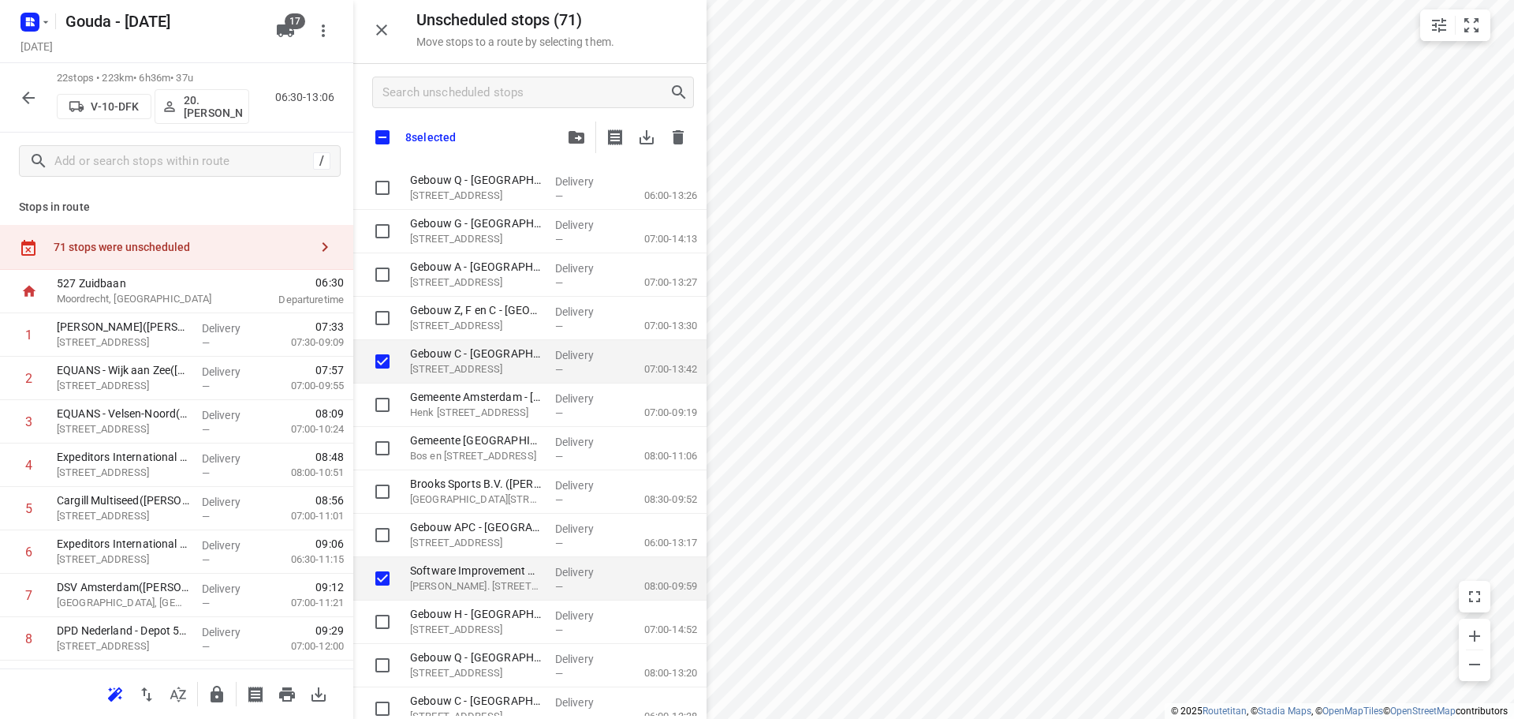
drag, startPoint x: 512, startPoint y: 150, endPoint x: 435, endPoint y: 138, distance: 78.2
click at [504, 145] on div "8 selected" at bounding box center [529, 137] width 353 height 33
click at [385, 133] on input "checkbox" at bounding box center [382, 137] width 33 height 33
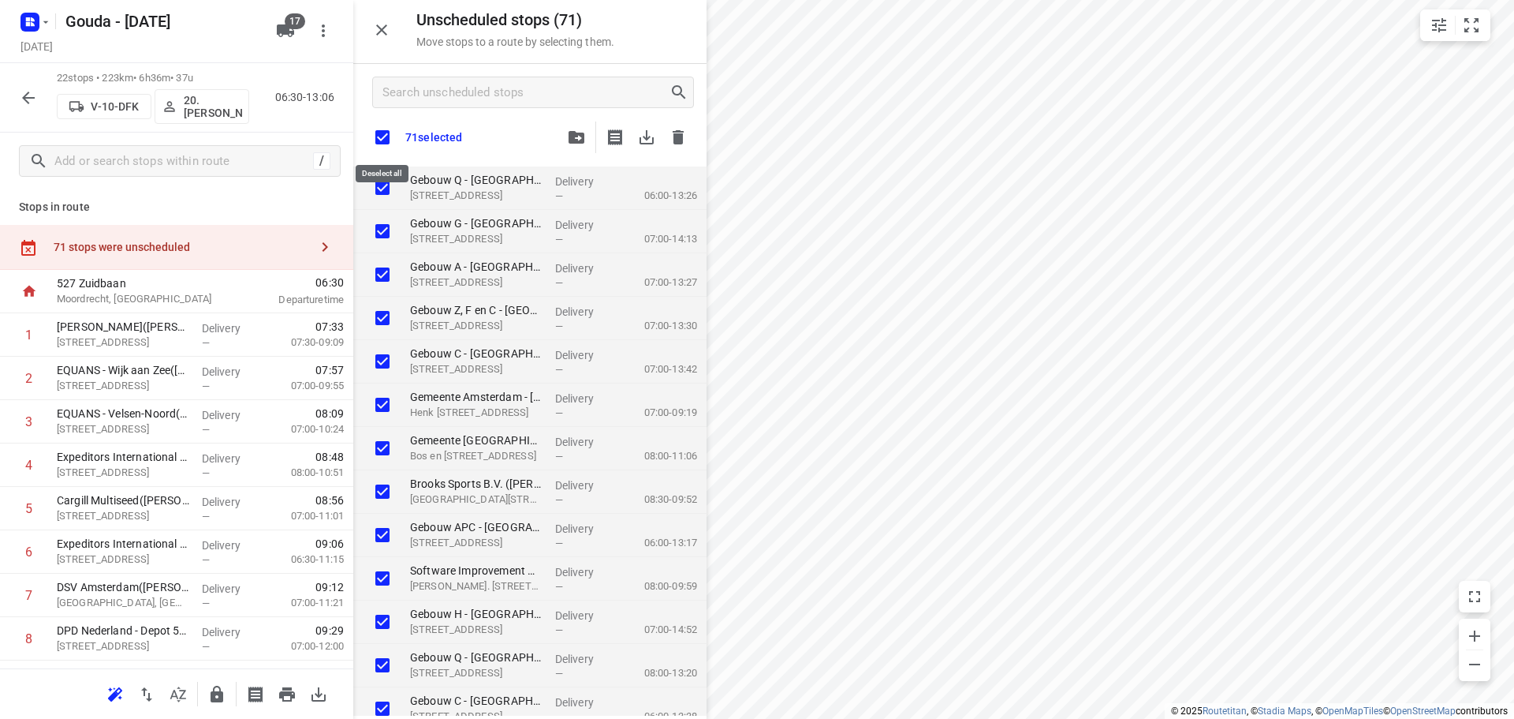
click at [390, 135] on input "checkbox" at bounding box center [382, 137] width 33 height 33
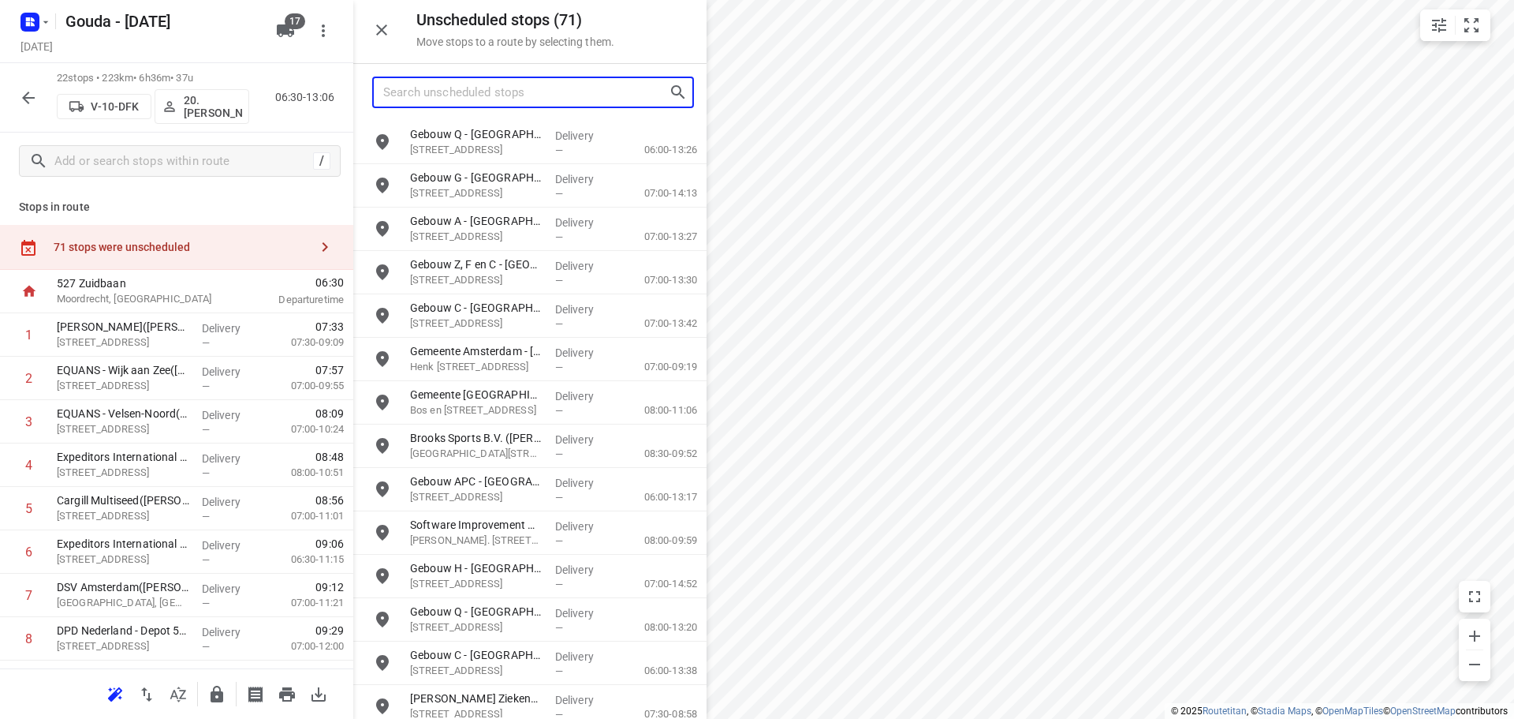
click at [426, 95] on input "Search unscheduled stops" at bounding box center [526, 92] width 286 height 24
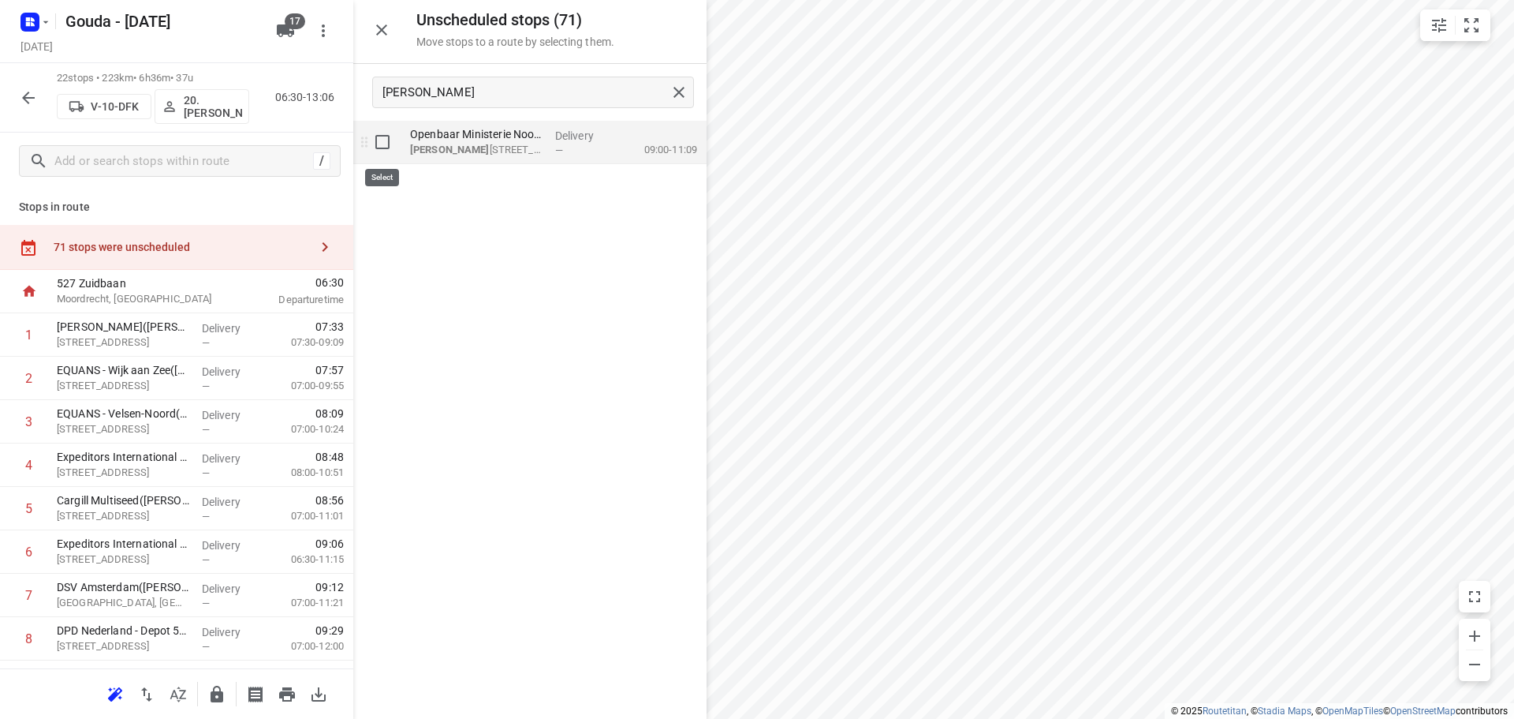
click at [379, 151] on input "grid" at bounding box center [383, 142] width 32 height 32
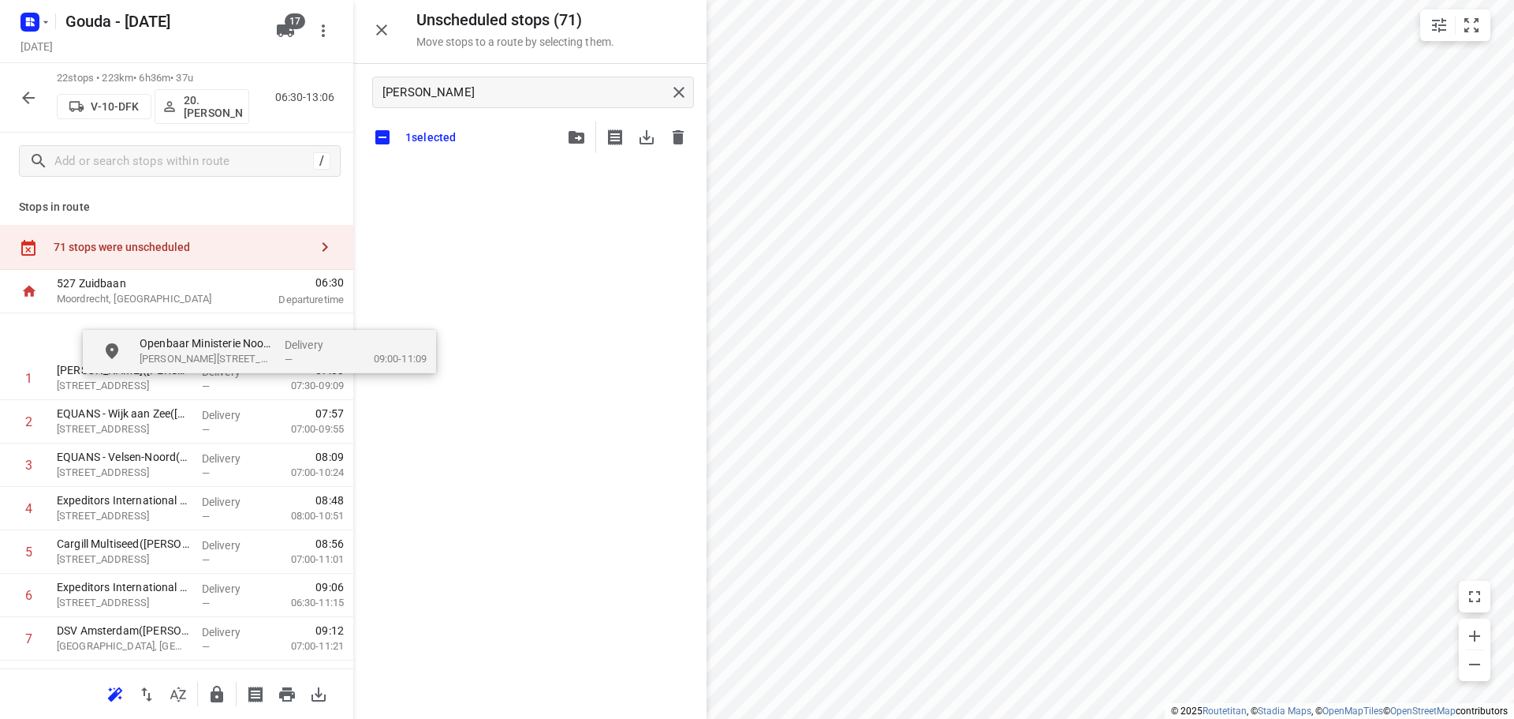
drag, startPoint x: 500, startPoint y: 182, endPoint x: 125, endPoint y: 480, distance: 479.5
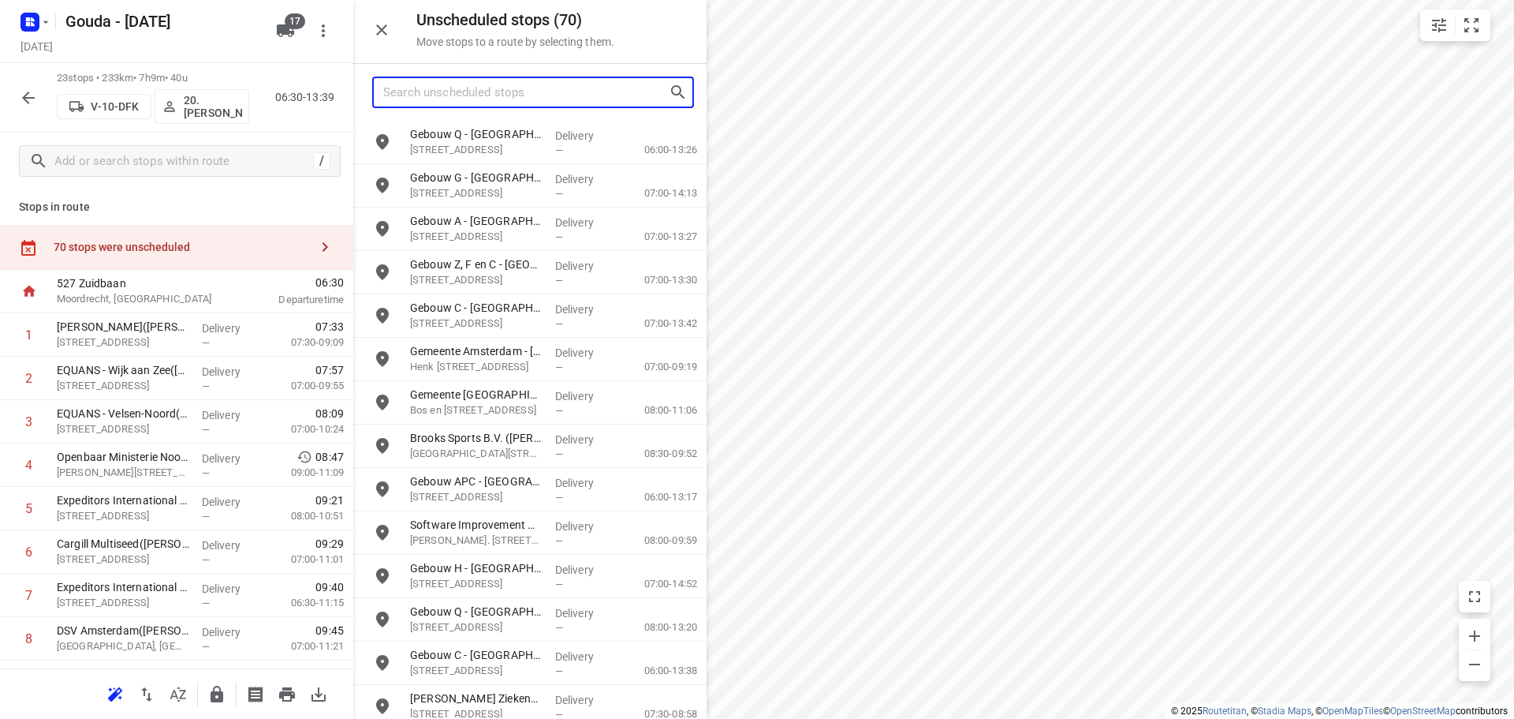
click at [447, 87] on input "Search unscheduled stops" at bounding box center [526, 92] width 286 height 24
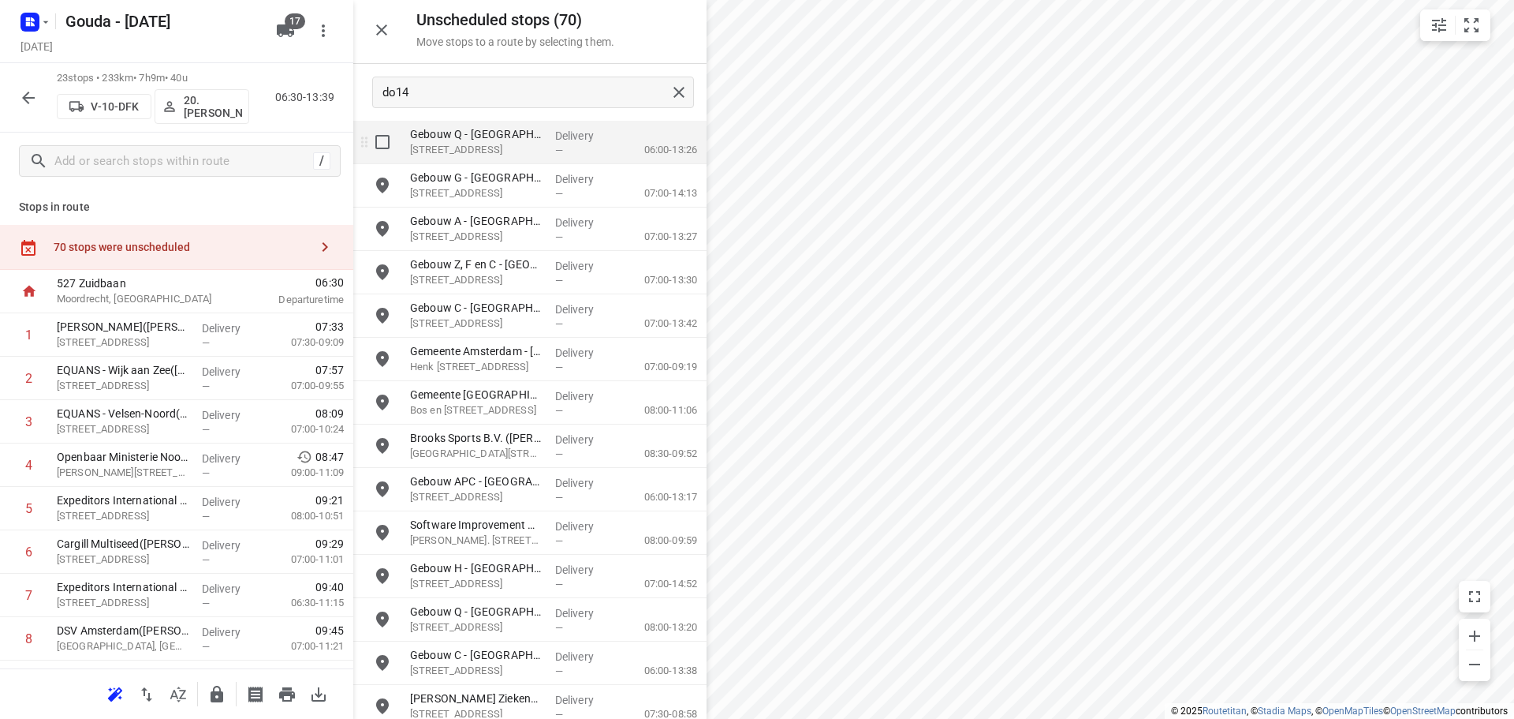
click at [392, 152] on input "grid" at bounding box center [383, 142] width 32 height 32
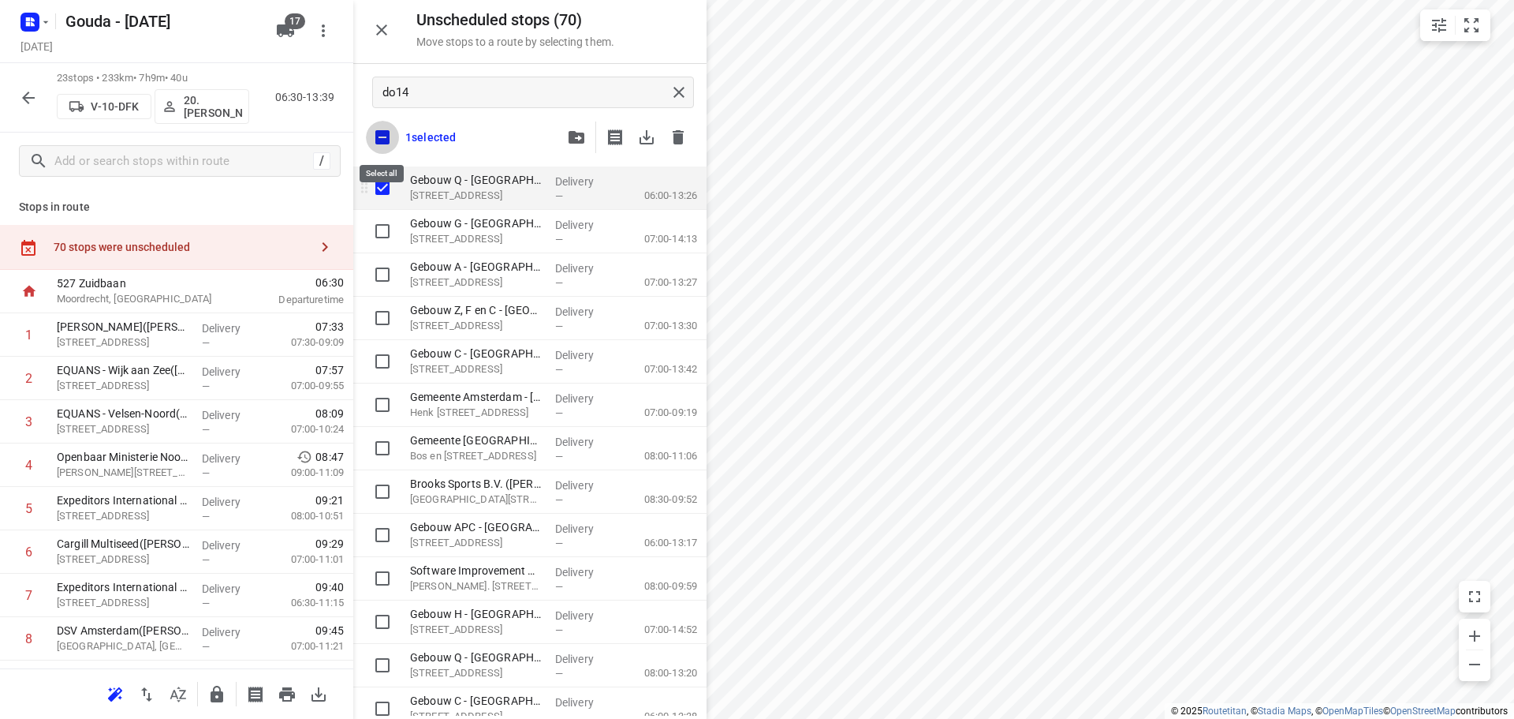
click at [392, 152] on input "checkbox" at bounding box center [382, 137] width 33 height 33
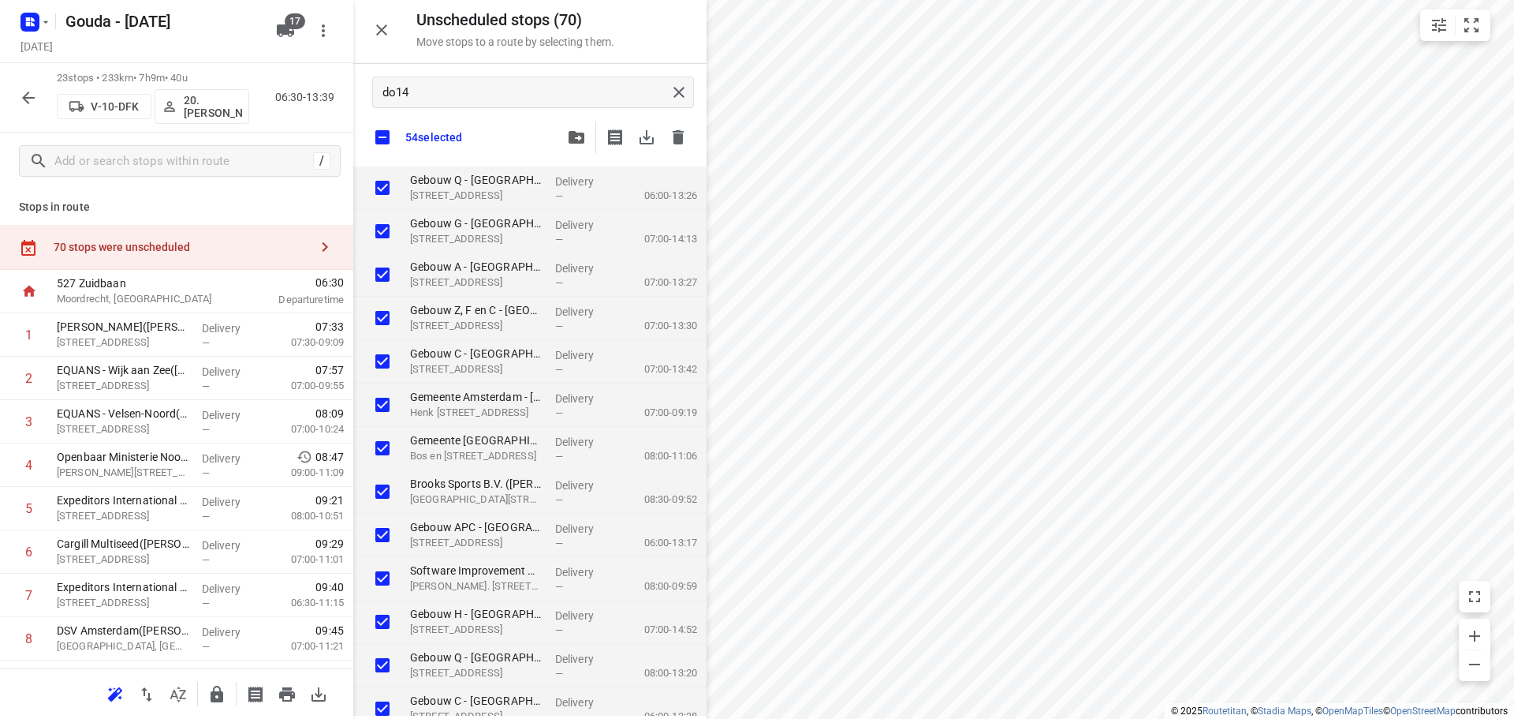
click at [496, 133] on div "54 selected" at bounding box center [529, 137] width 353 height 33
click at [470, 138] on div "54 selected" at bounding box center [529, 137] width 353 height 33
click at [675, 54] on div "Unscheduled stops ( 70 ) Move stops to a route by selecting them." at bounding box center [529, 32] width 353 height 64
click at [387, 39] on button "button" at bounding box center [382, 30] width 32 height 32
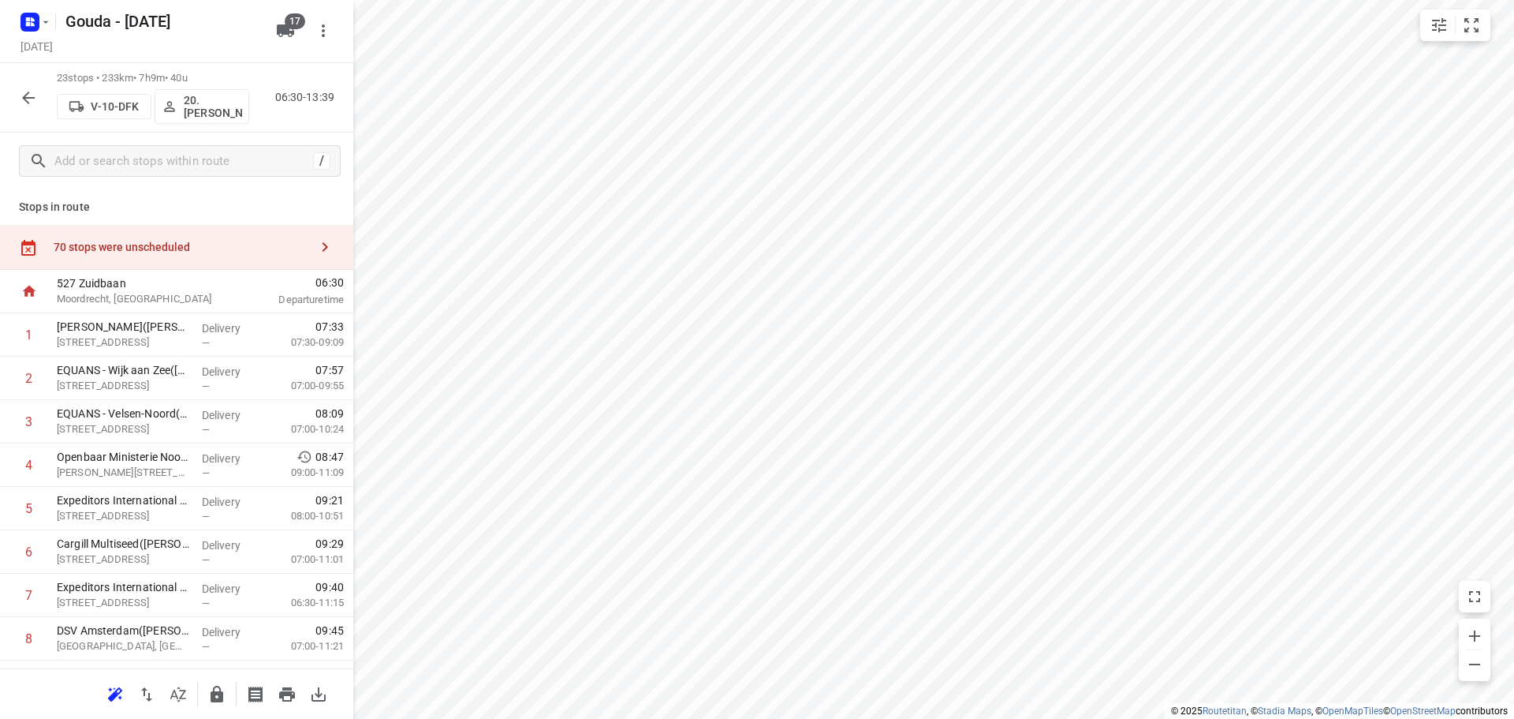
click at [28, 95] on icon "button" at bounding box center [28, 97] width 19 height 19
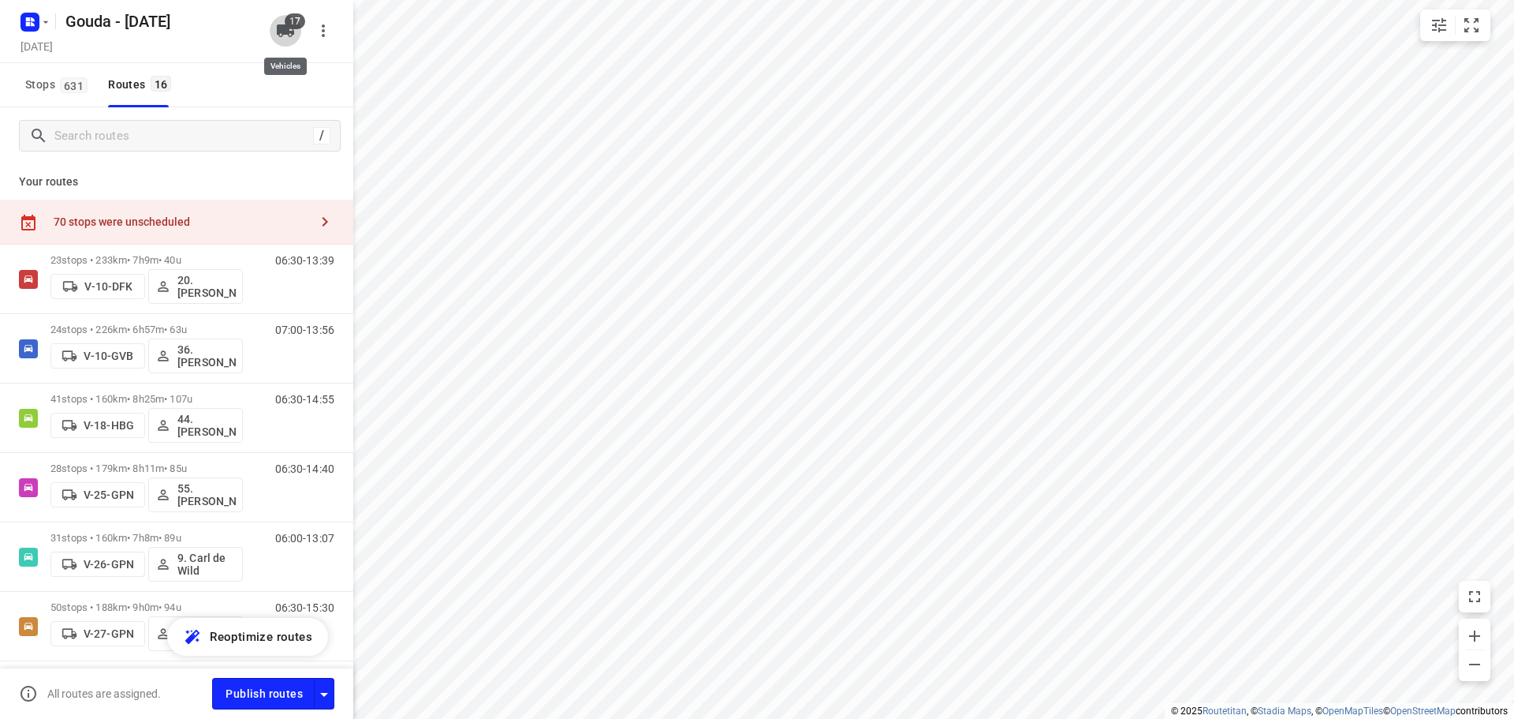
click at [279, 35] on icon "button" at bounding box center [285, 30] width 17 height 13
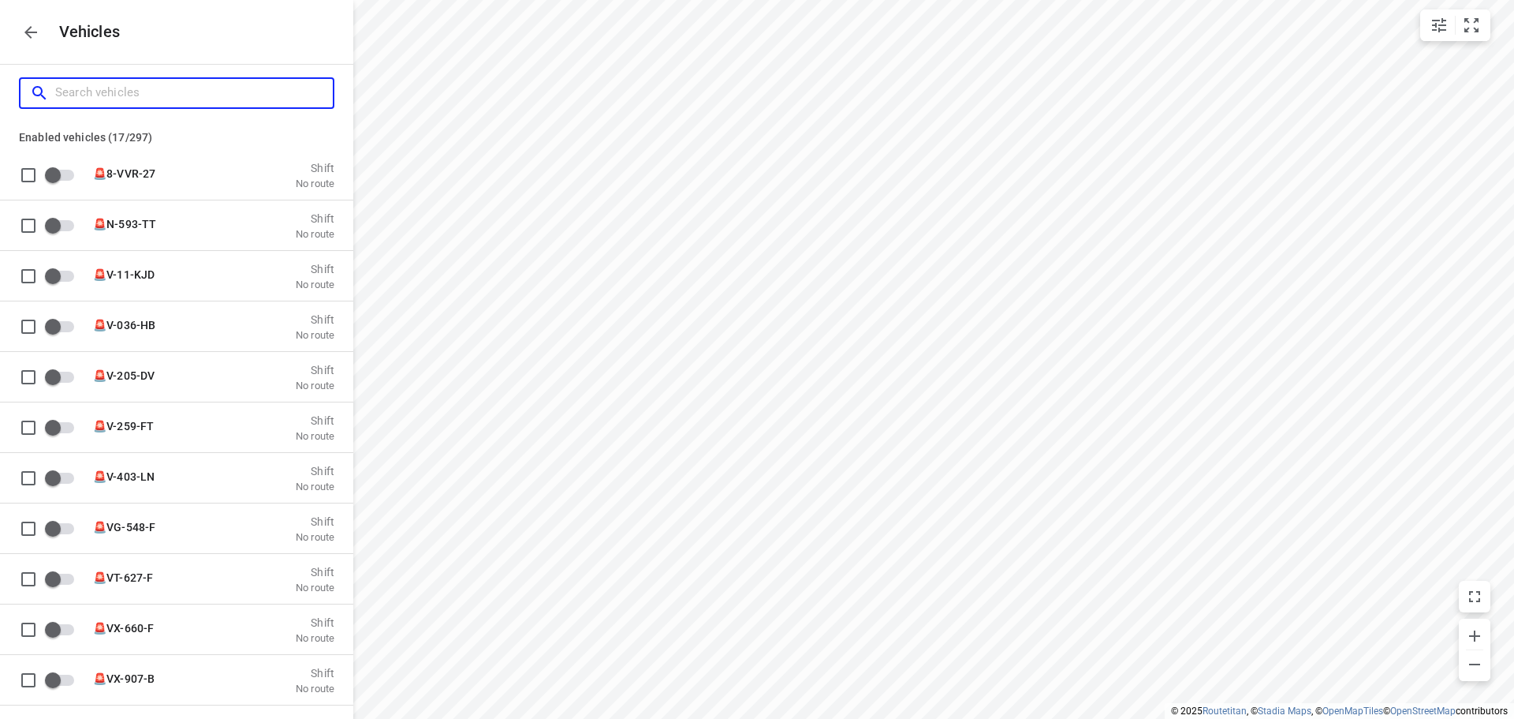
click at [200, 98] on input "Search vehicles" at bounding box center [194, 92] width 278 height 24
click at [37, 26] on icon "button" at bounding box center [30, 32] width 19 height 19
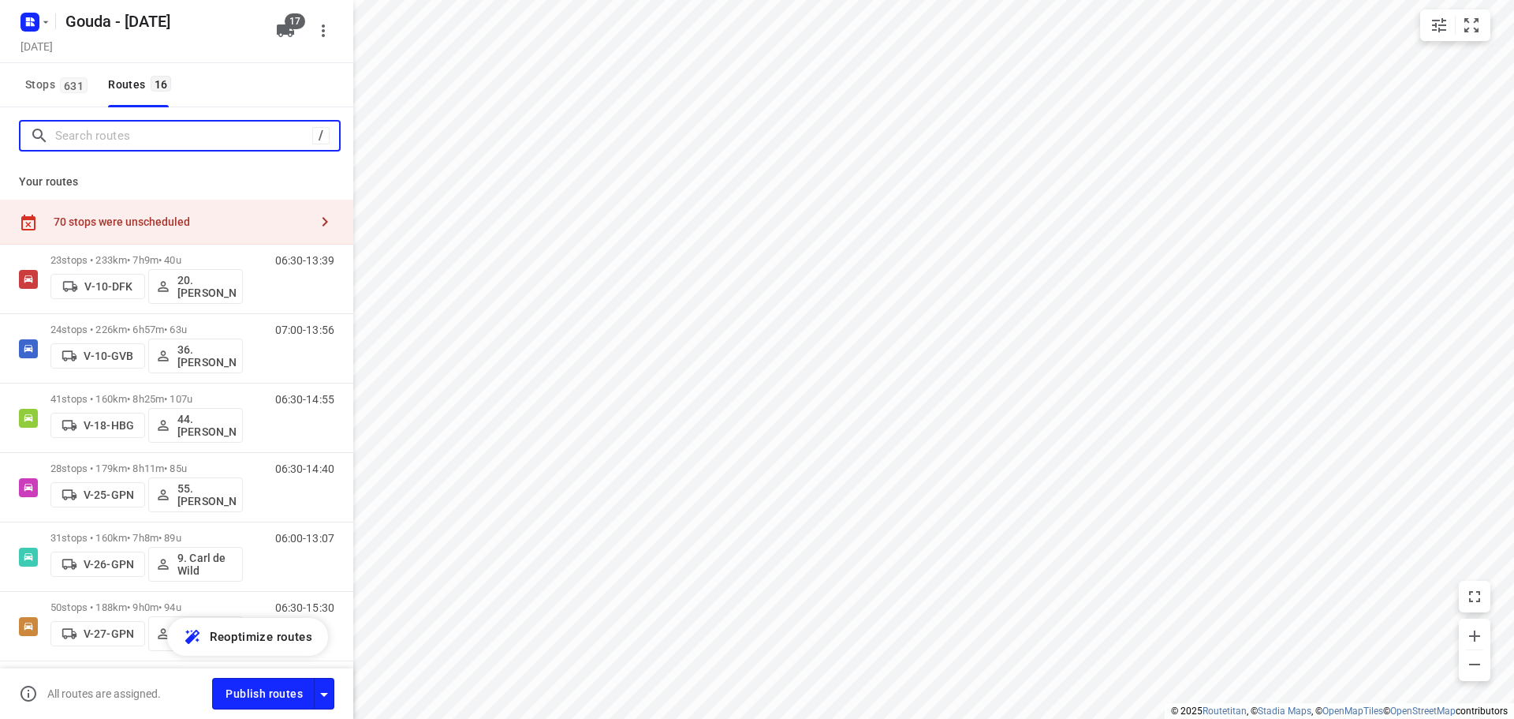
click at [133, 134] on input "Search routes" at bounding box center [183, 136] width 257 height 24
click at [124, 194] on div "Your routes 70 stops were unscheduled 23 stops • 233km • 7h9m • 40u V-10-DFK 20…" at bounding box center [176, 439] width 353 height 551
click at [135, 211] on div "70 stops were unscheduled" at bounding box center [176, 222] width 353 height 45
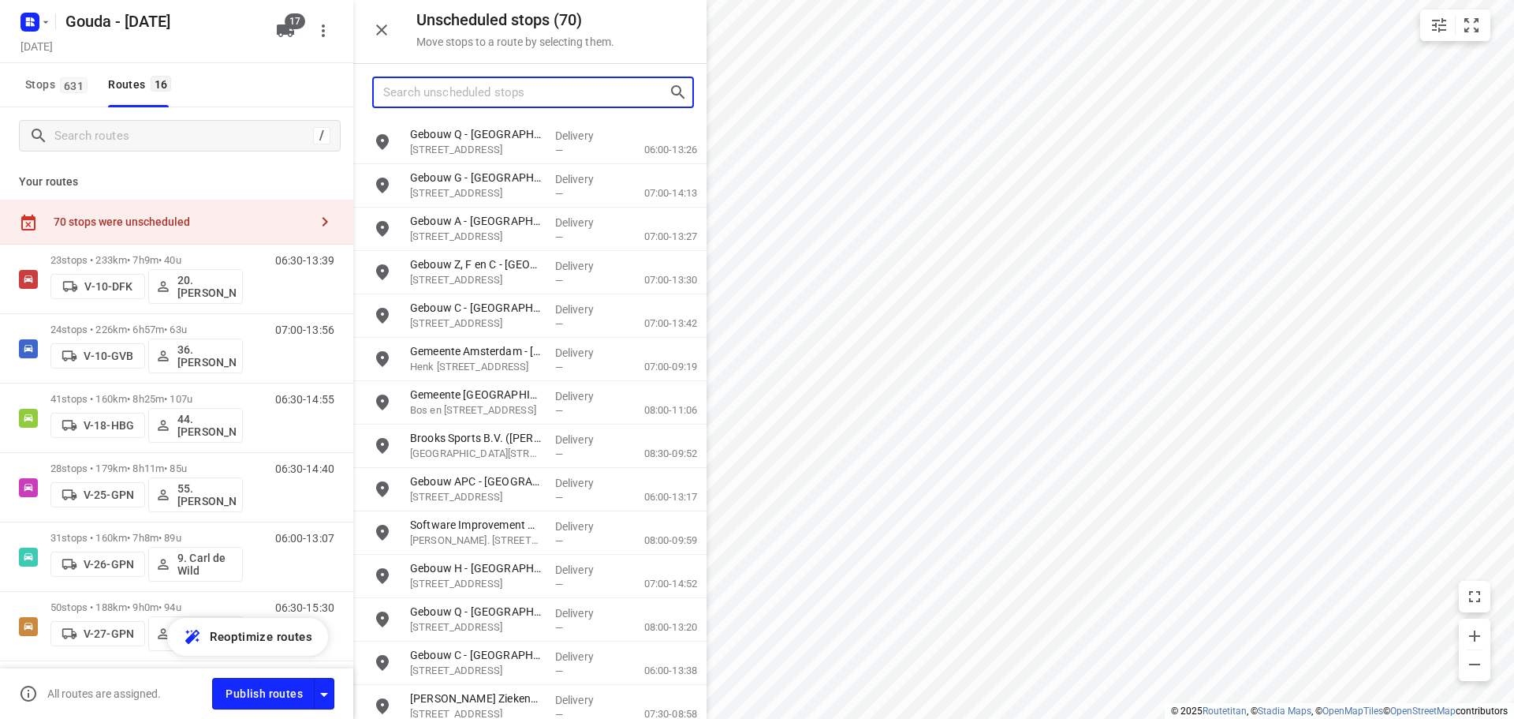
click at [426, 96] on input "Search unscheduled stops" at bounding box center [526, 92] width 286 height 24
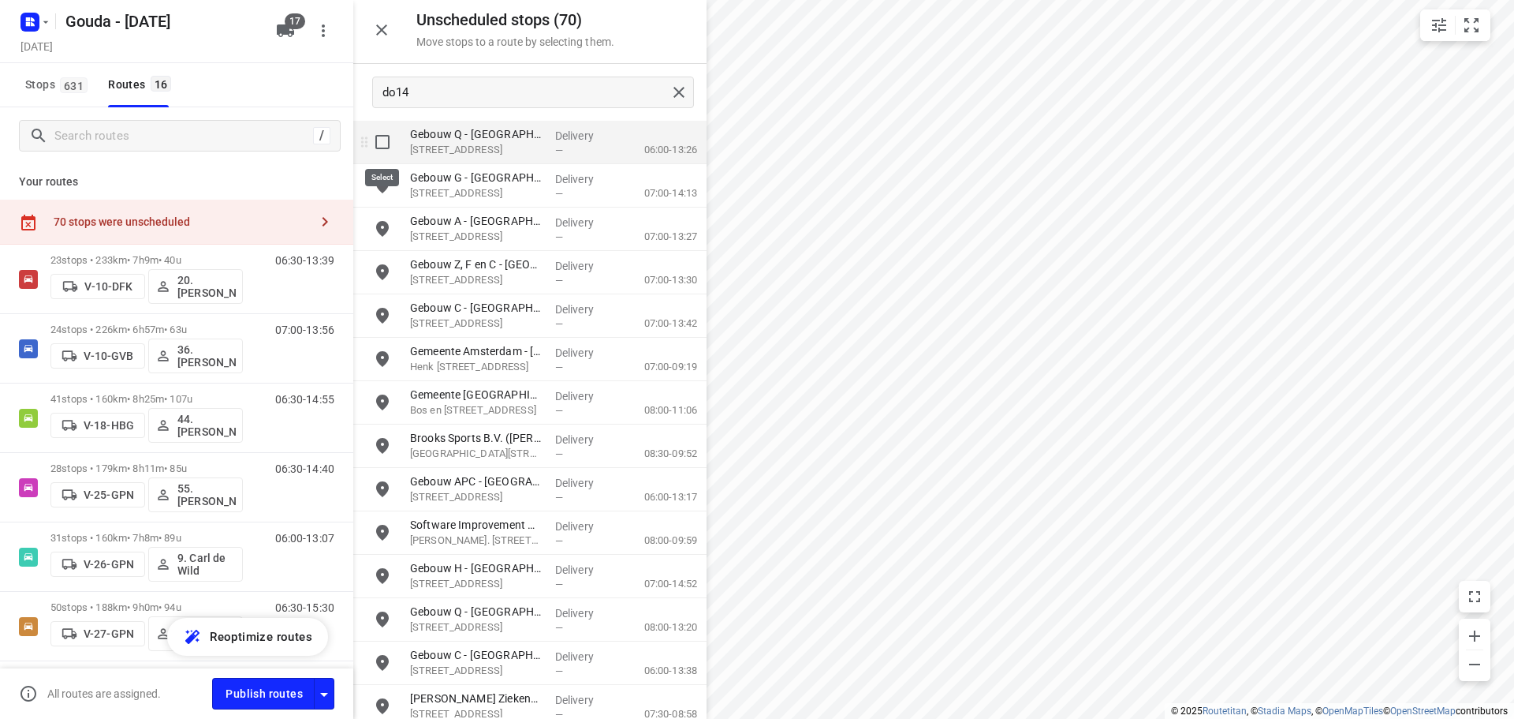
click at [388, 148] on input "grid" at bounding box center [383, 142] width 32 height 32
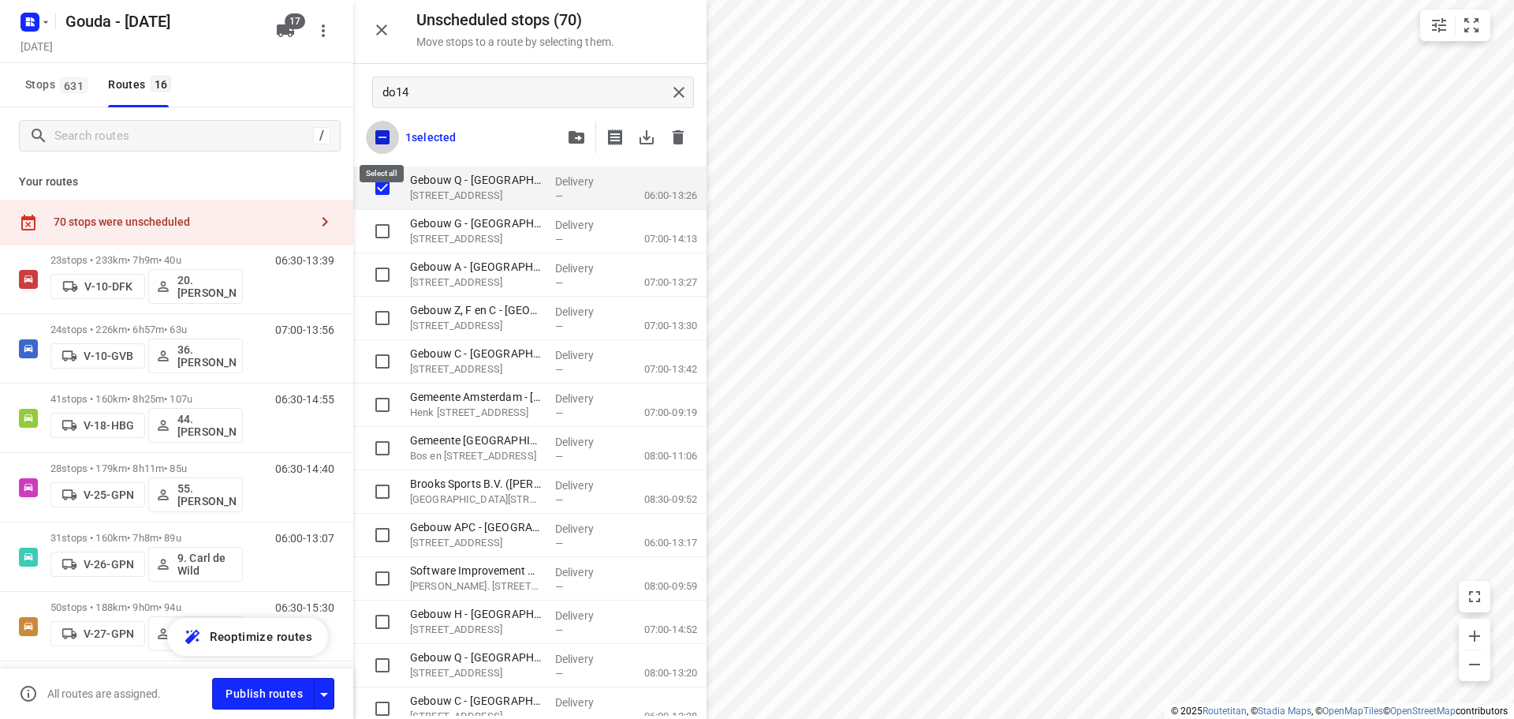
click at [386, 142] on input "checkbox" at bounding box center [382, 137] width 33 height 33
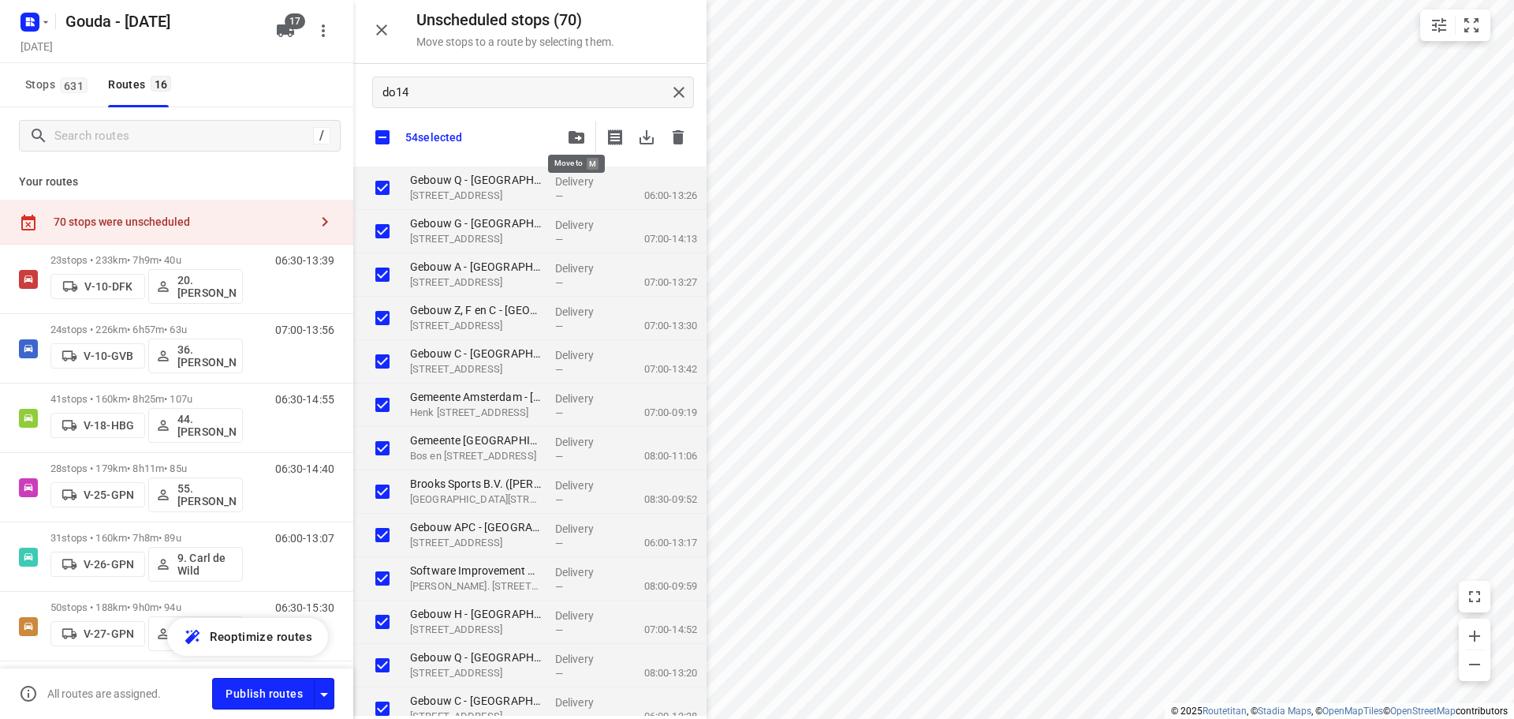
click at [583, 143] on icon "button" at bounding box center [577, 137] width 16 height 13
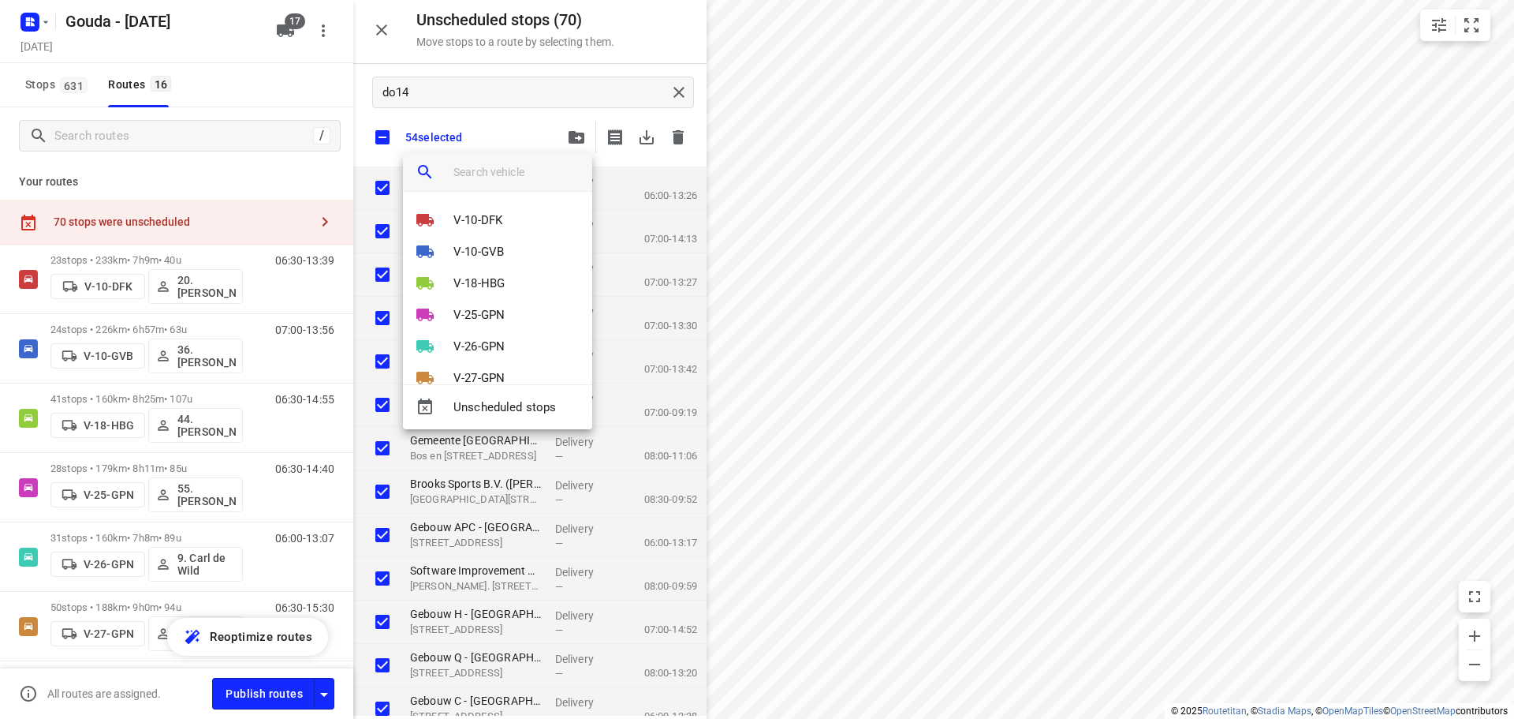
click at [538, 167] on input "search vehicle" at bounding box center [517, 172] width 126 height 24
click at [503, 187] on div at bounding box center [523, 172] width 139 height 38
click at [508, 182] on input "search vehicle" at bounding box center [517, 172] width 126 height 24
drag, startPoint x: 1156, startPoint y: 406, endPoint x: 1144, endPoint y: 334, distance: 73.7
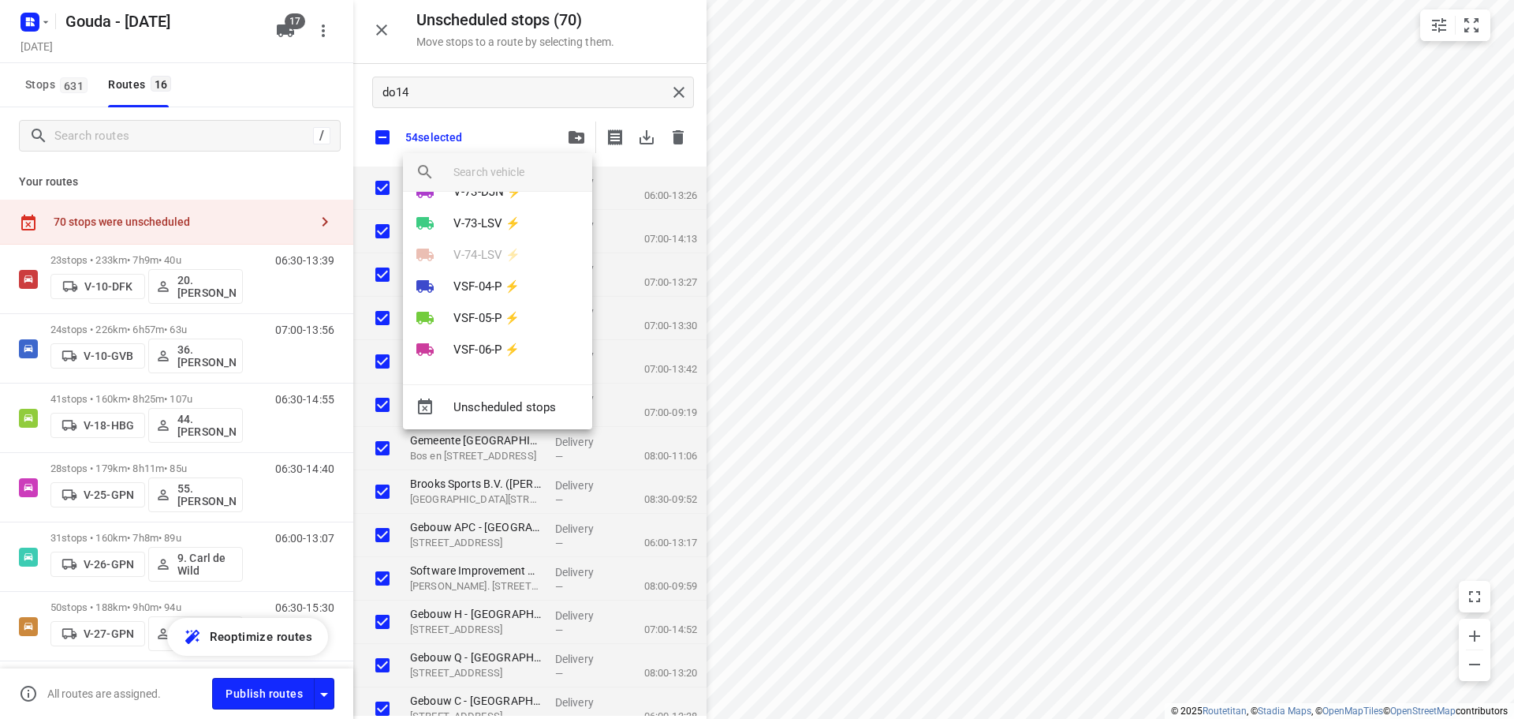
click at [1144, 334] on div at bounding box center [757, 359] width 1514 height 719
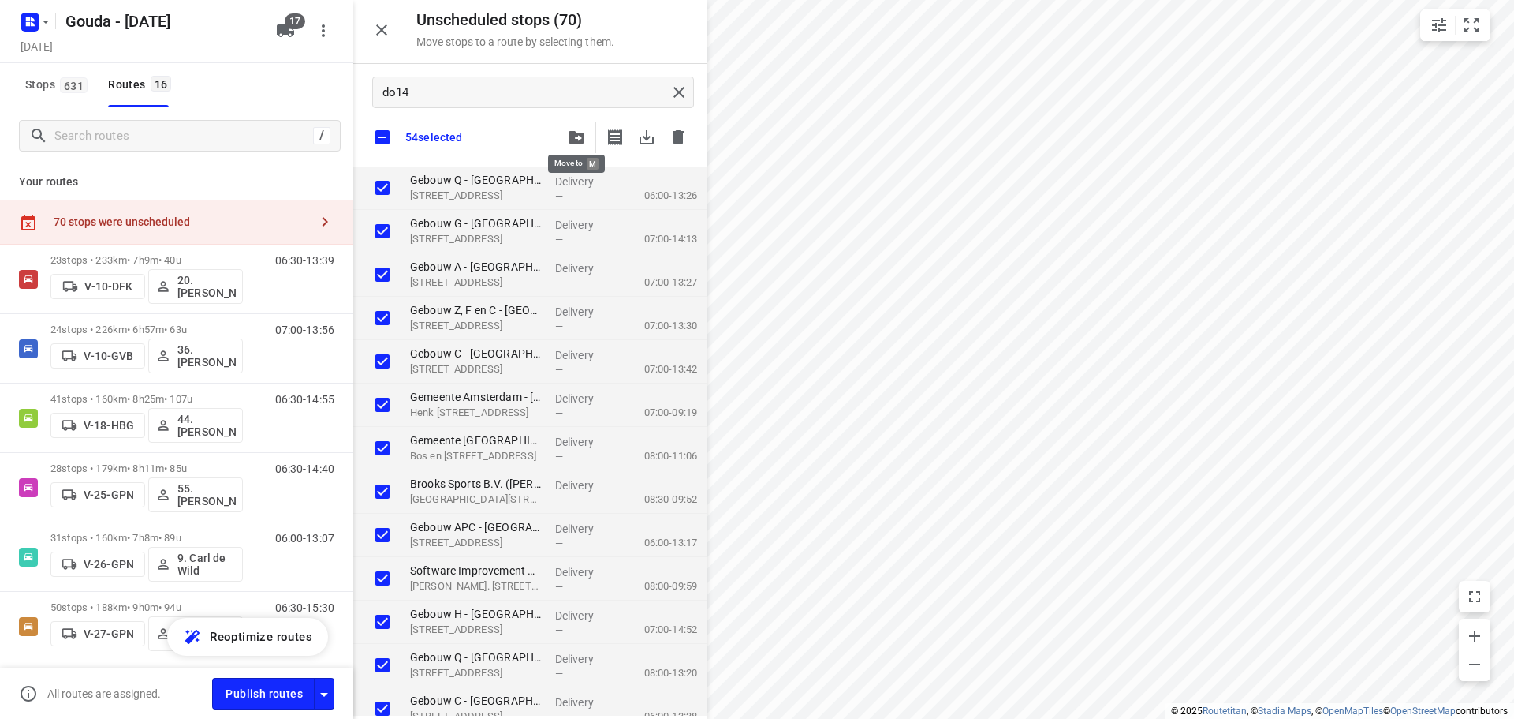
click at [566, 136] on button "button" at bounding box center [577, 137] width 32 height 32
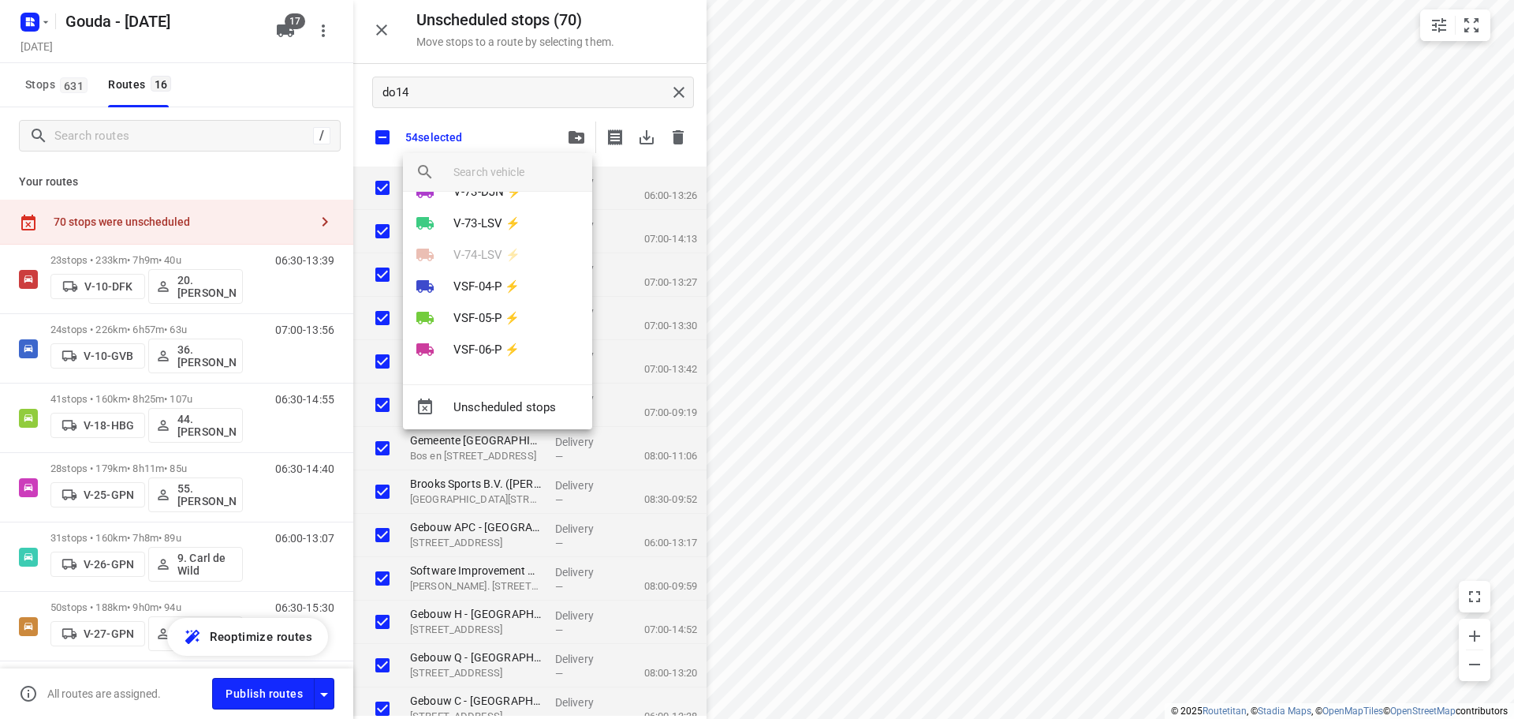
drag, startPoint x: 494, startPoint y: 118, endPoint x: 501, endPoint y: 125, distance: 10.0
click at [488, 119] on div at bounding box center [757, 359] width 1514 height 719
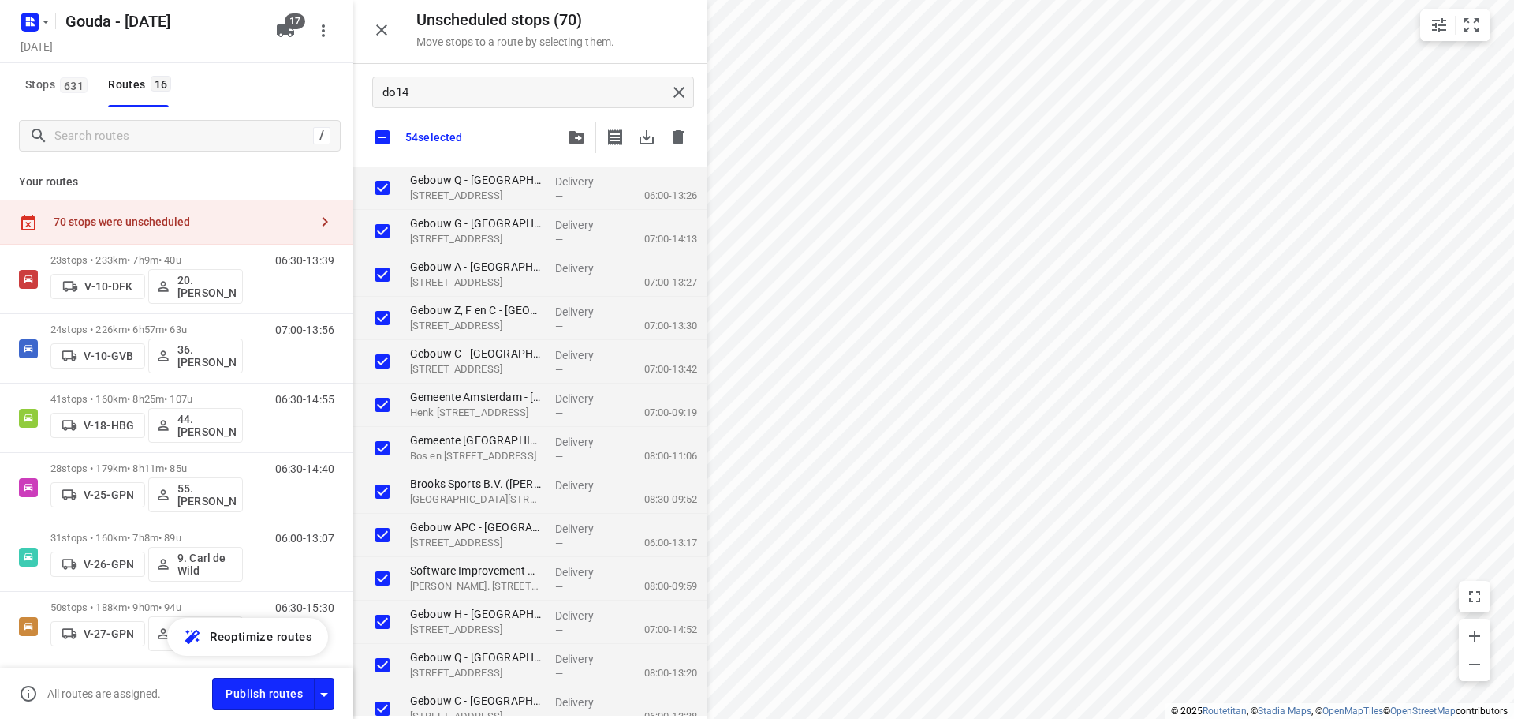
drag, startPoint x: 501, startPoint y: 125, endPoint x: 501, endPoint y: 88, distance: 37.9
click at [502, 124] on div "54 selected" at bounding box center [529, 137] width 353 height 33
drag, startPoint x: 262, startPoint y: 70, endPoint x: 267, endPoint y: 95, distance: 24.9
click at [260, 77] on div "Stops 631 Routes 16" at bounding box center [176, 85] width 353 height 44
click at [286, 17] on span "17" at bounding box center [295, 21] width 21 height 16
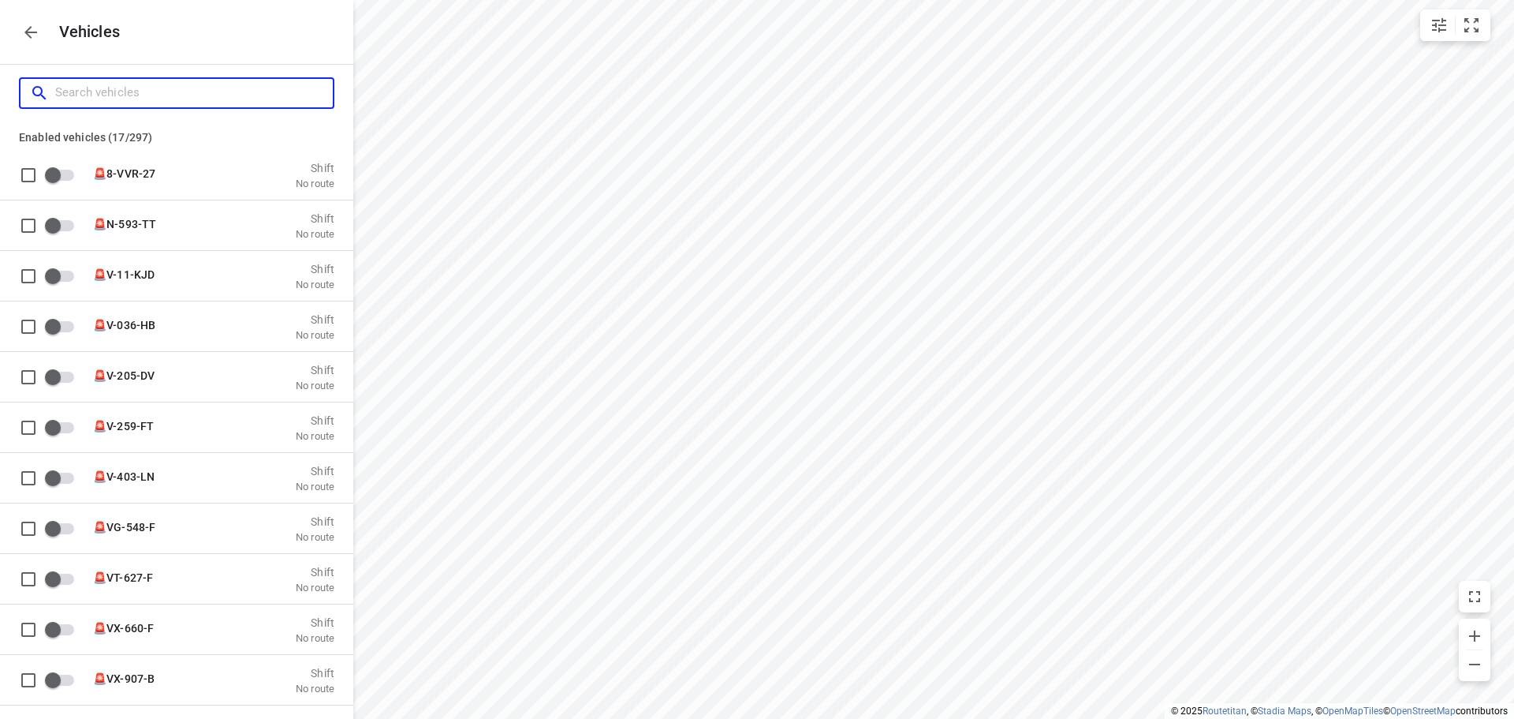
click at [233, 94] on input "Search vehicles" at bounding box center [194, 92] width 278 height 24
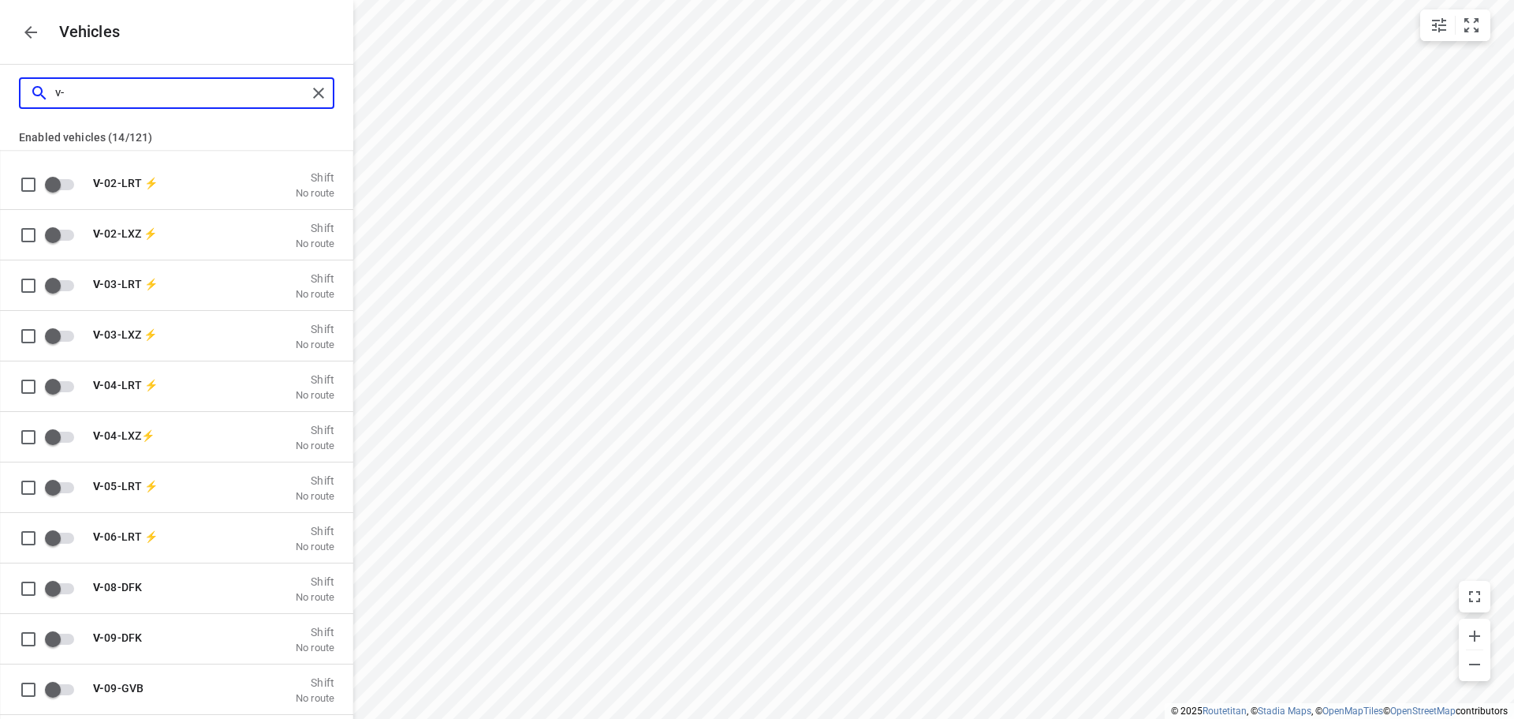
scroll to position [710, 0]
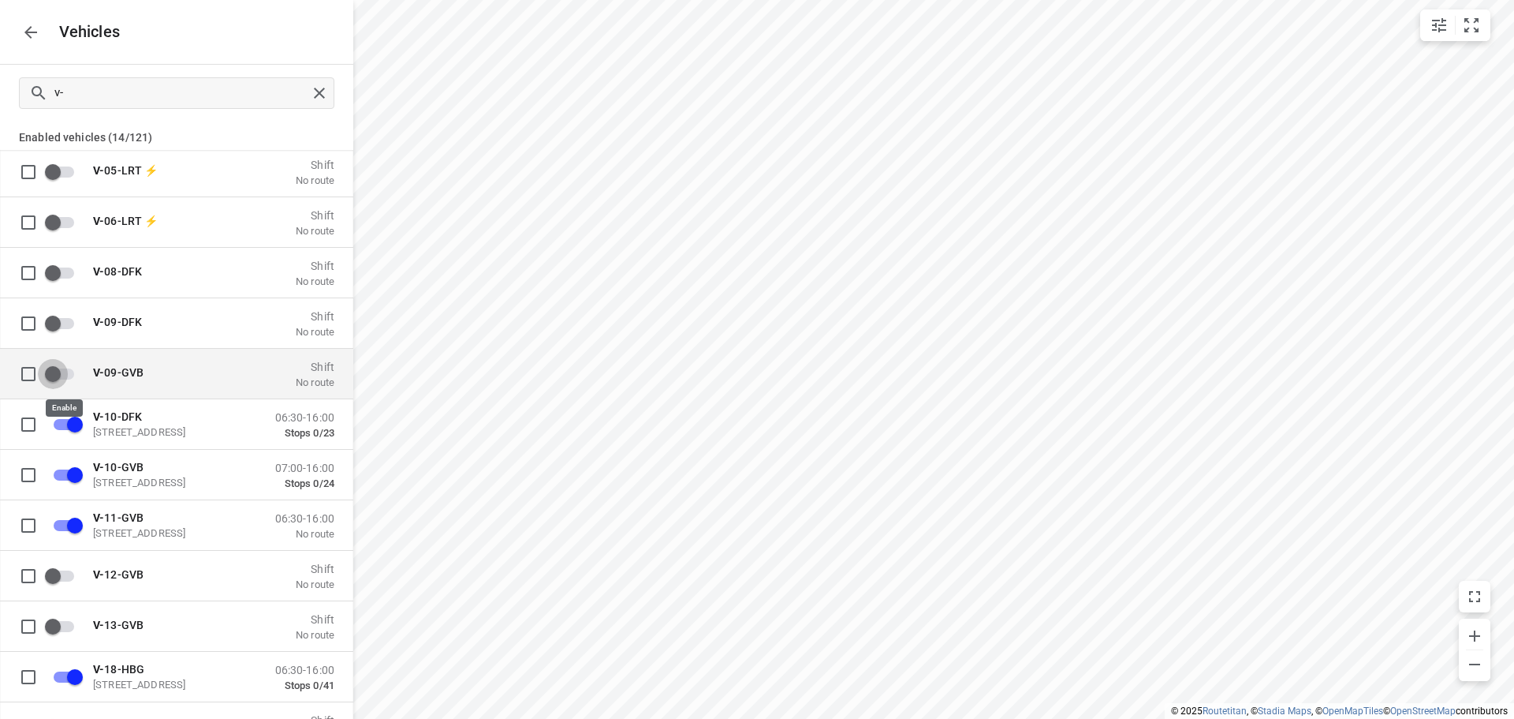
click at [58, 378] on input "grid" at bounding box center [53, 373] width 90 height 30
click at [183, 131] on p "Enabled vehicles (15/121)" at bounding box center [176, 135] width 353 height 28
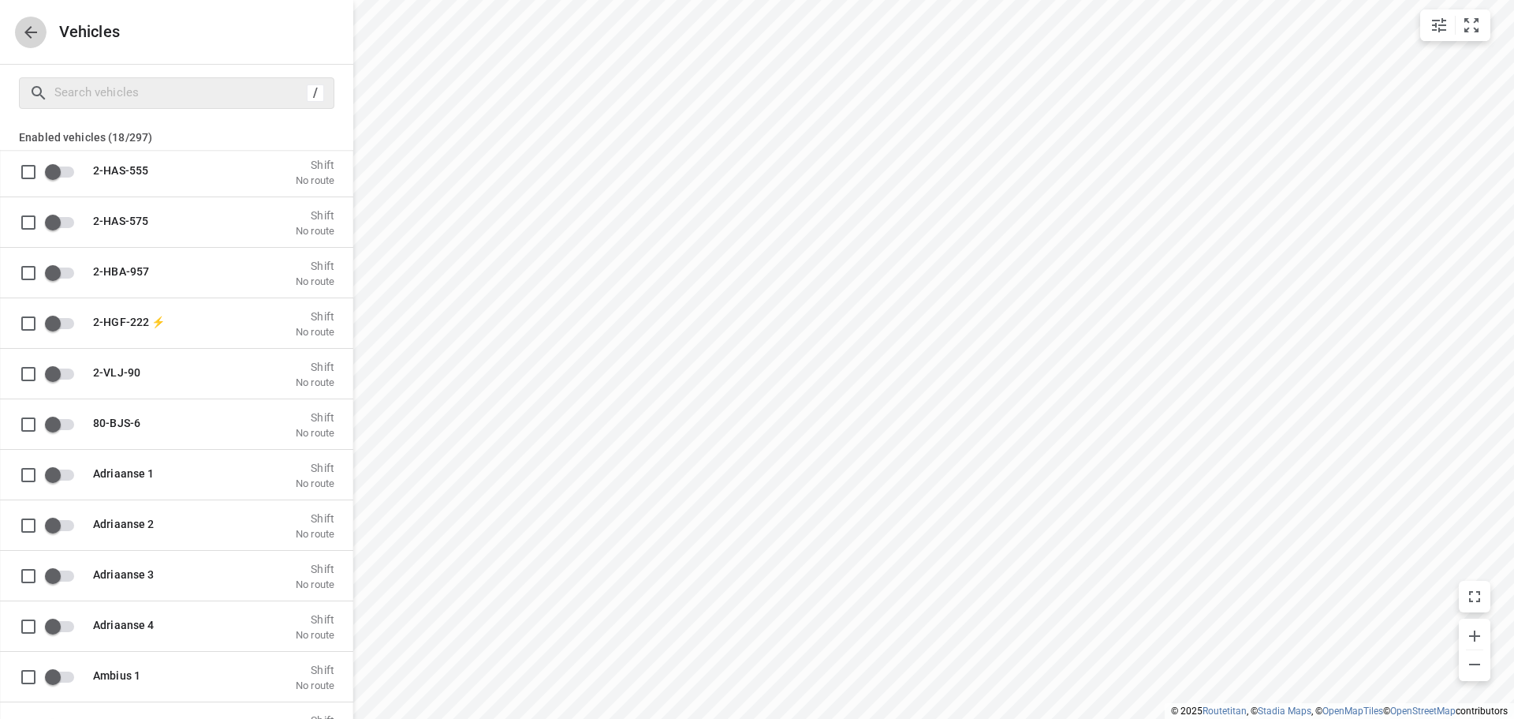
click at [30, 26] on icon "button" at bounding box center [30, 32] width 13 height 13
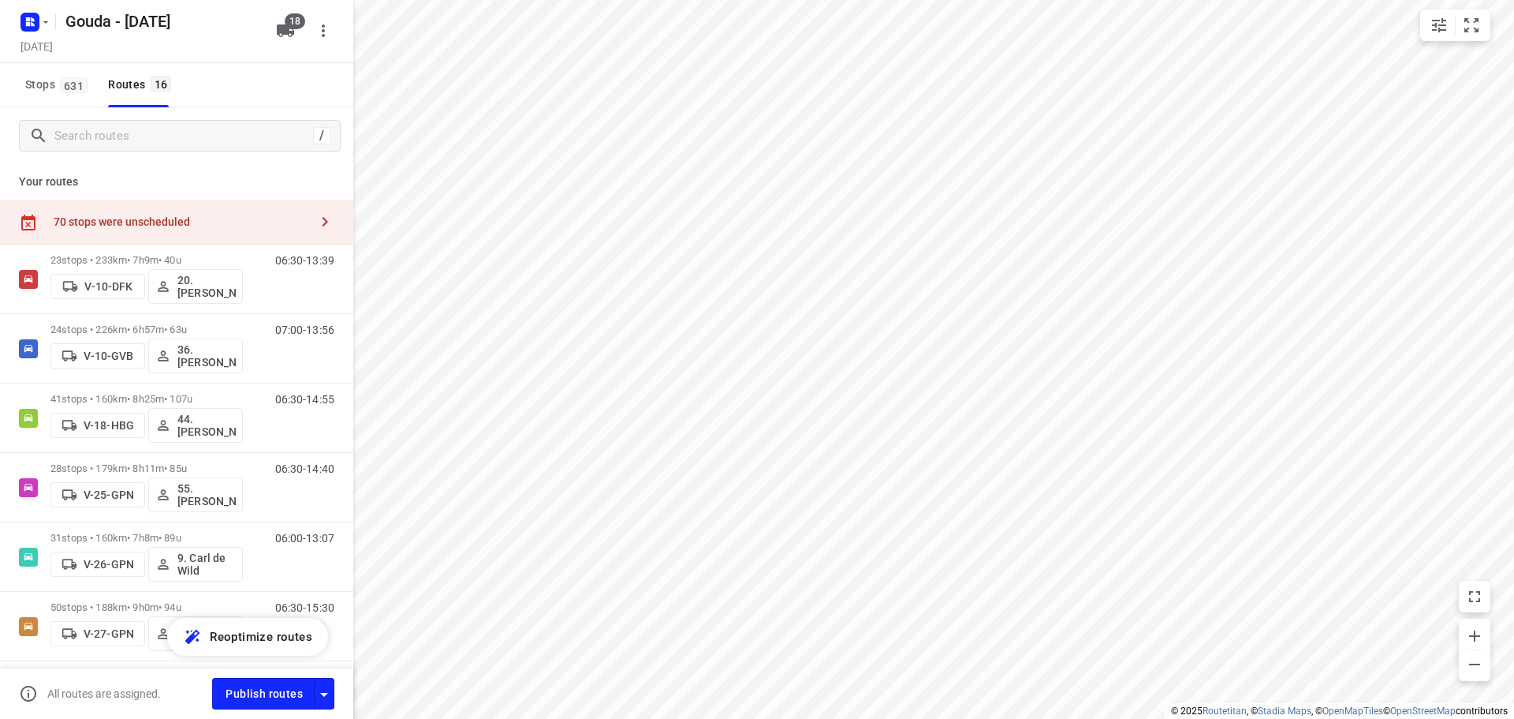
click at [292, 24] on span "18" at bounding box center [295, 21] width 21 height 16
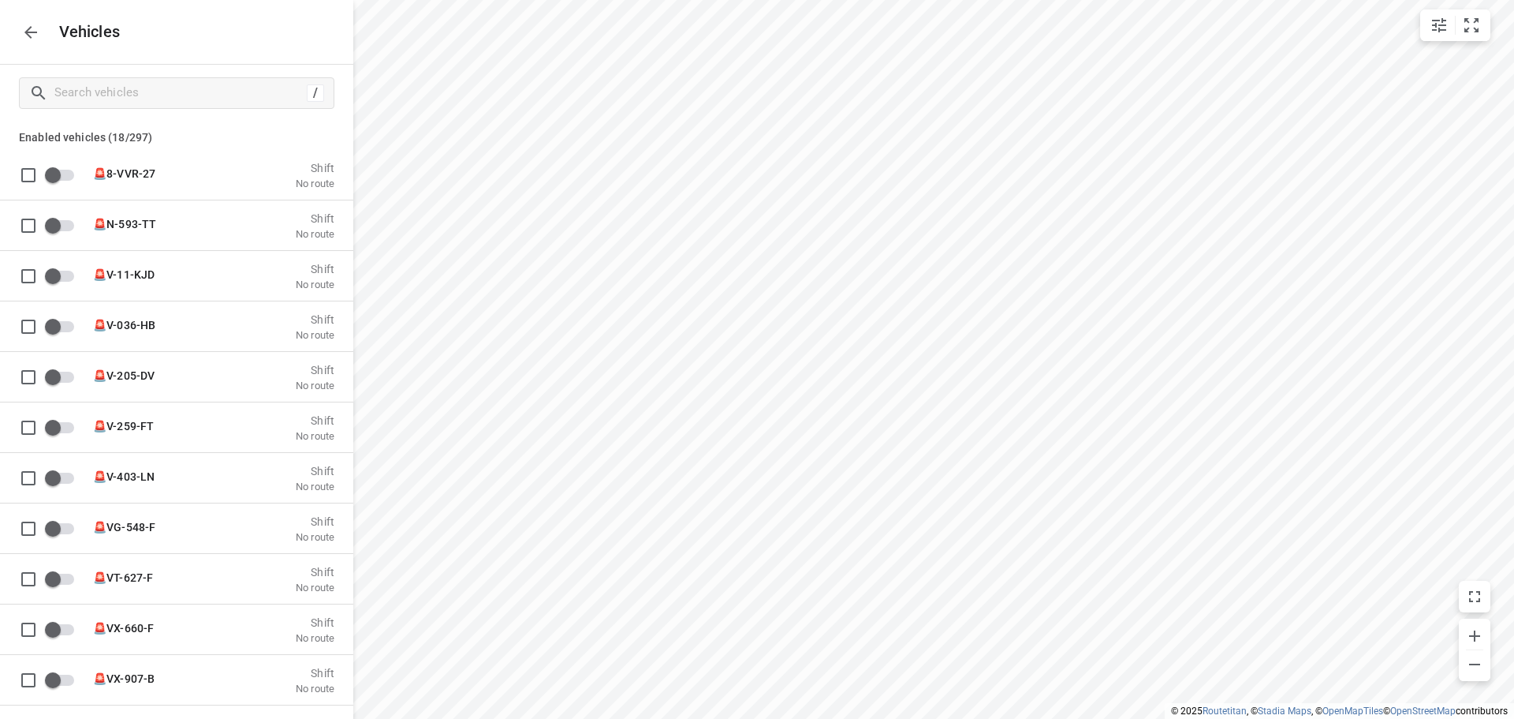
click at [44, 35] on button "button" at bounding box center [31, 33] width 32 height 32
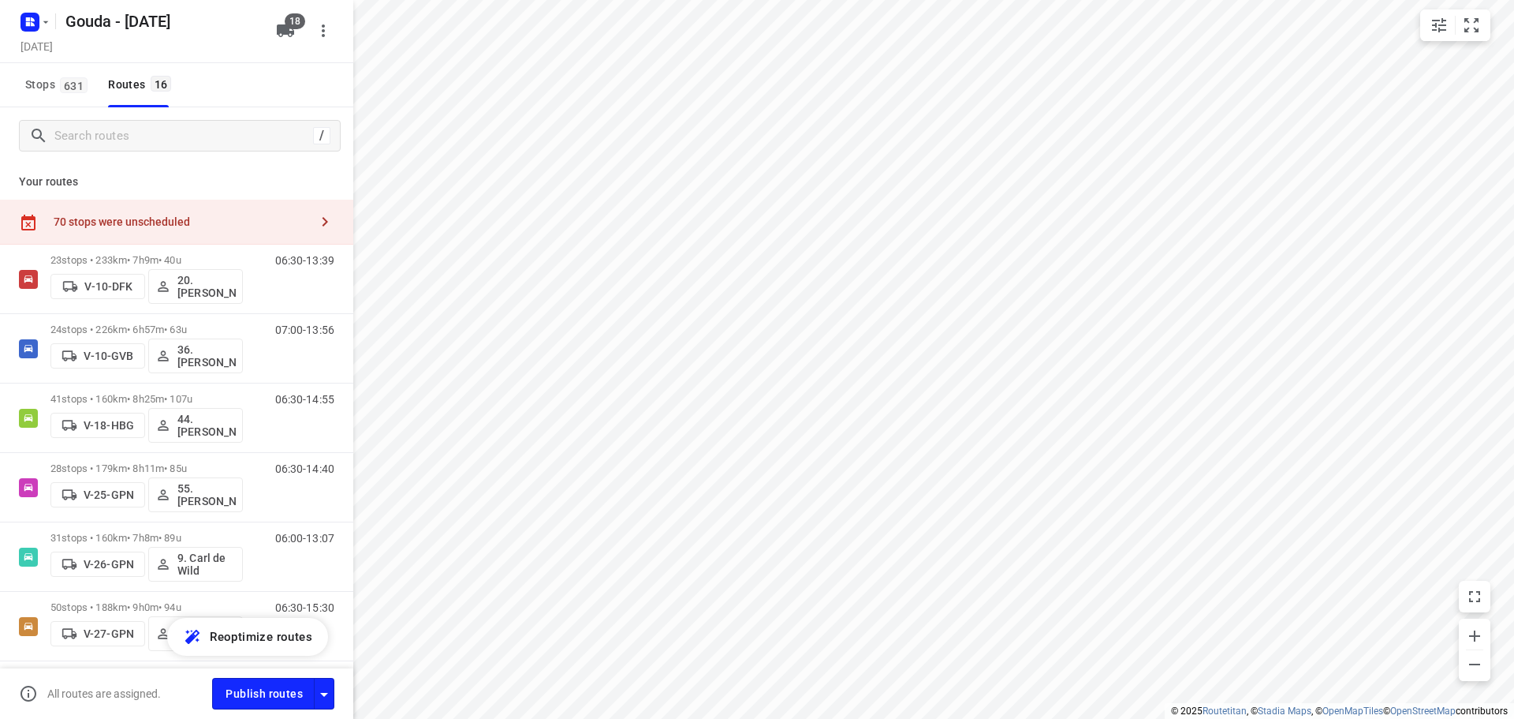
click at [41, 215] on div "70 stops were unscheduled" at bounding box center [176, 222] width 353 height 45
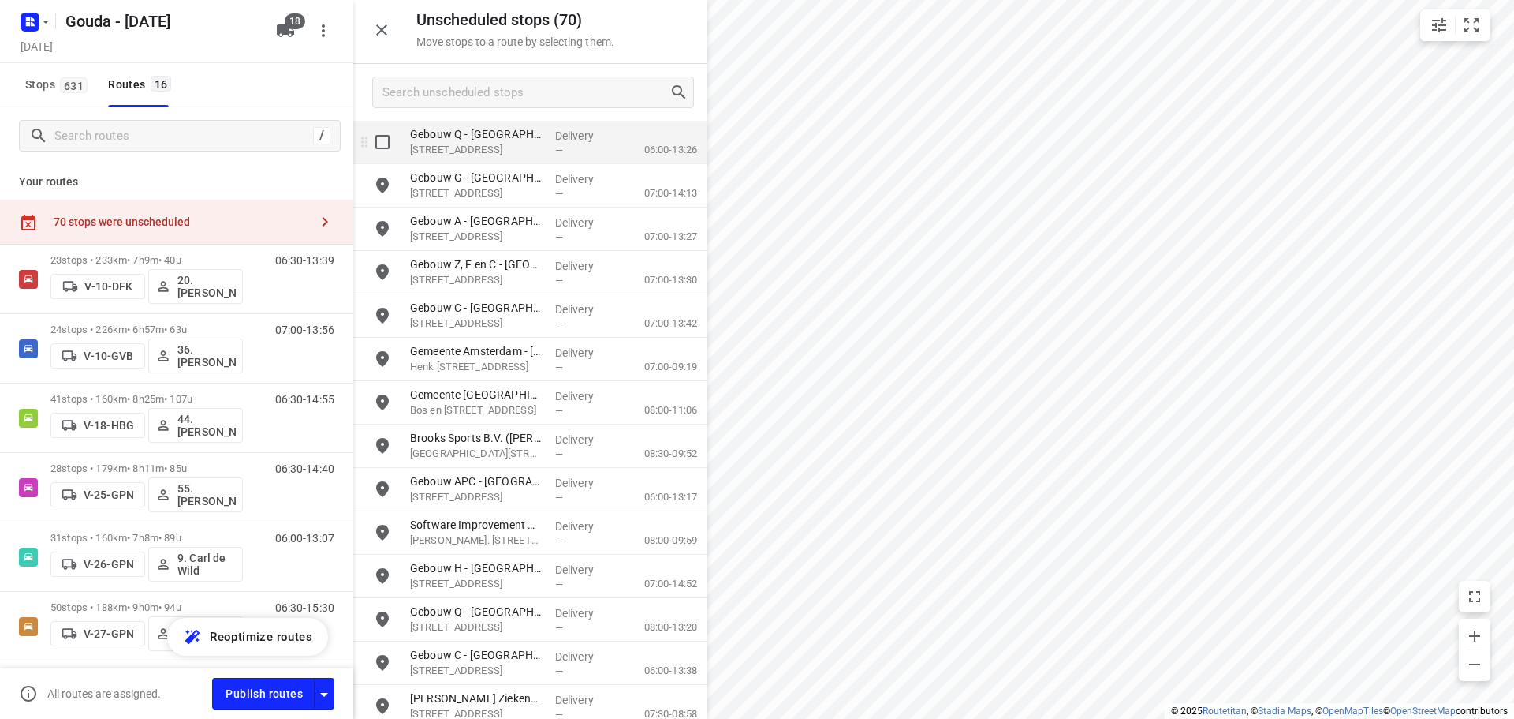
click at [378, 147] on input "grid" at bounding box center [383, 142] width 32 height 32
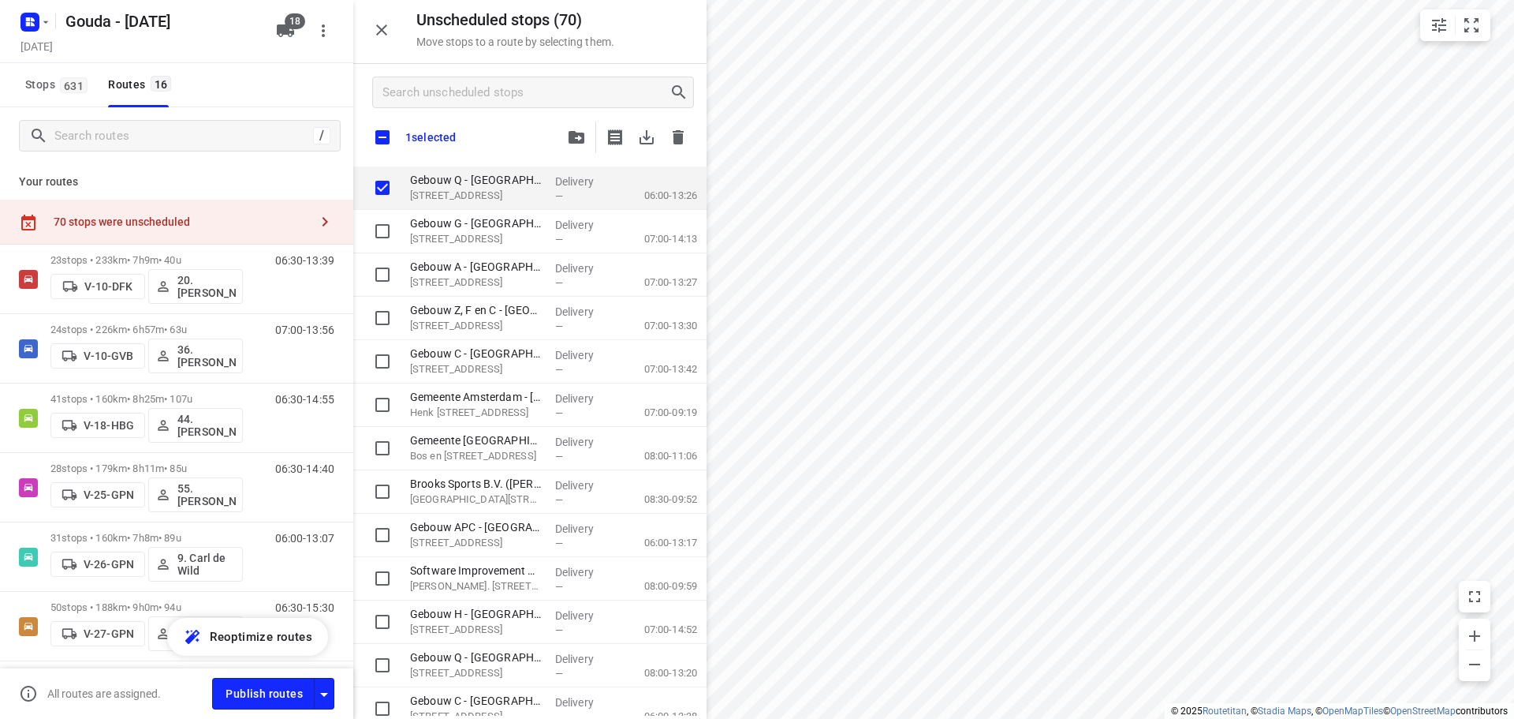
click at [574, 148] on button "button" at bounding box center [577, 137] width 32 height 32
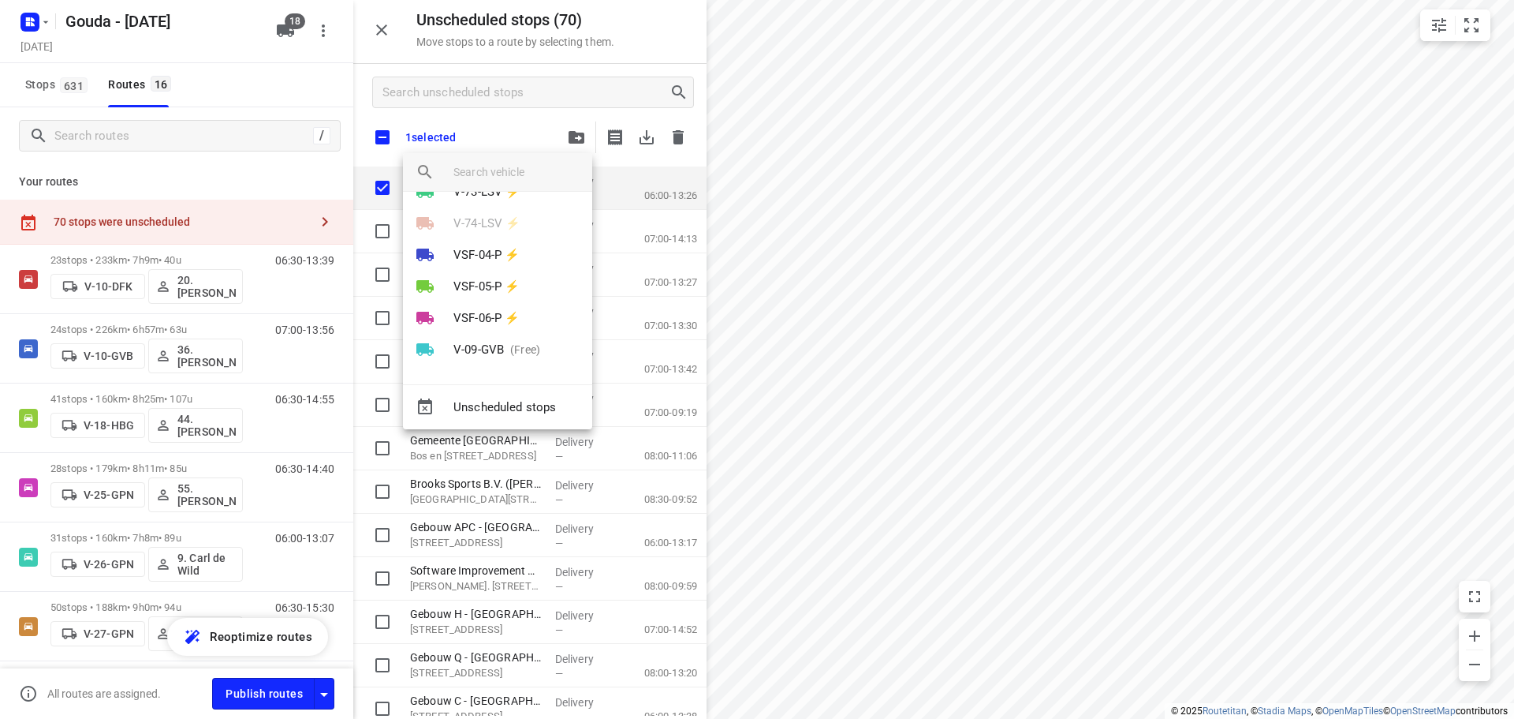
scroll to position [375, 0]
click at [493, 128] on div at bounding box center [757, 359] width 1514 height 719
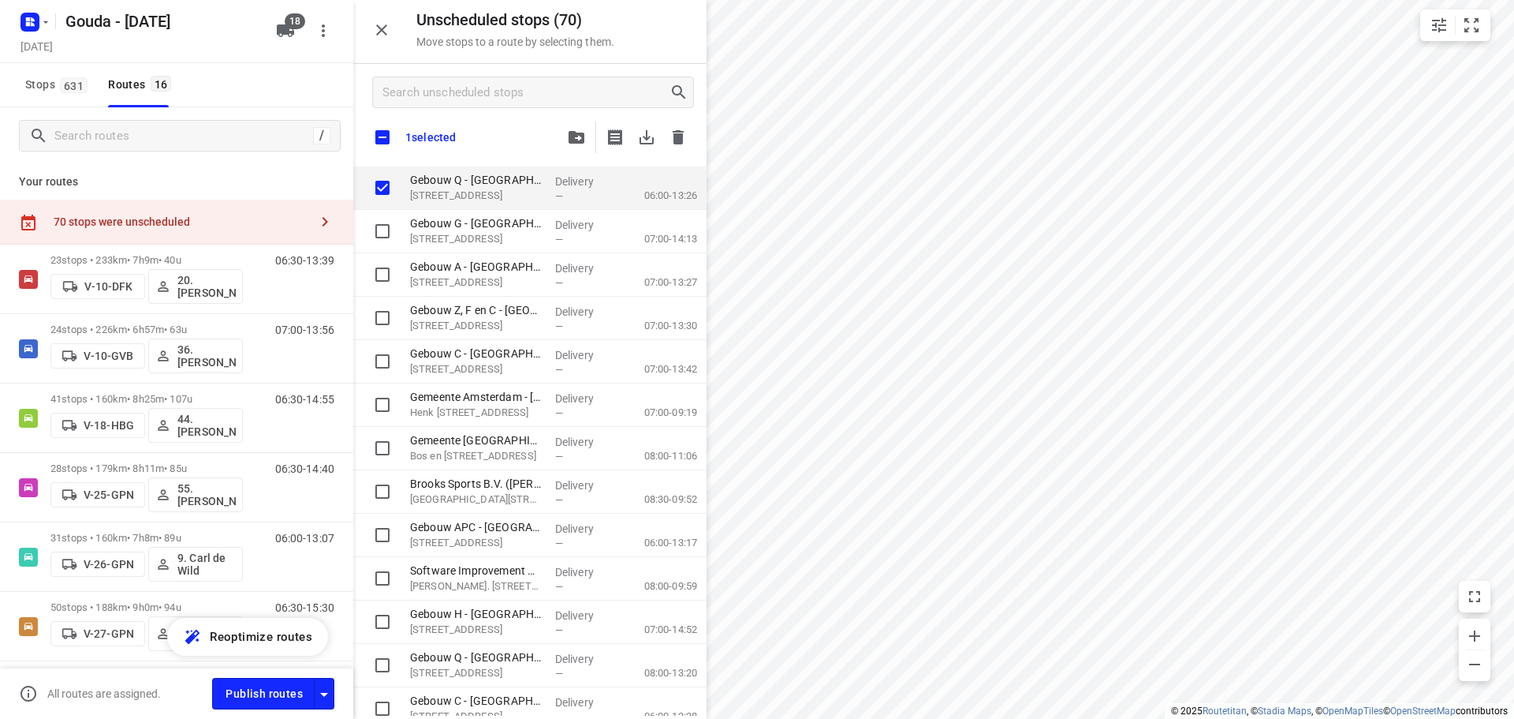
click at [493, 128] on div "1 selected" at bounding box center [529, 137] width 353 height 33
click at [471, 83] on input "Search unscheduled stops" at bounding box center [526, 92] width 286 height 24
click at [387, 128] on input "checkbox" at bounding box center [382, 137] width 33 height 33
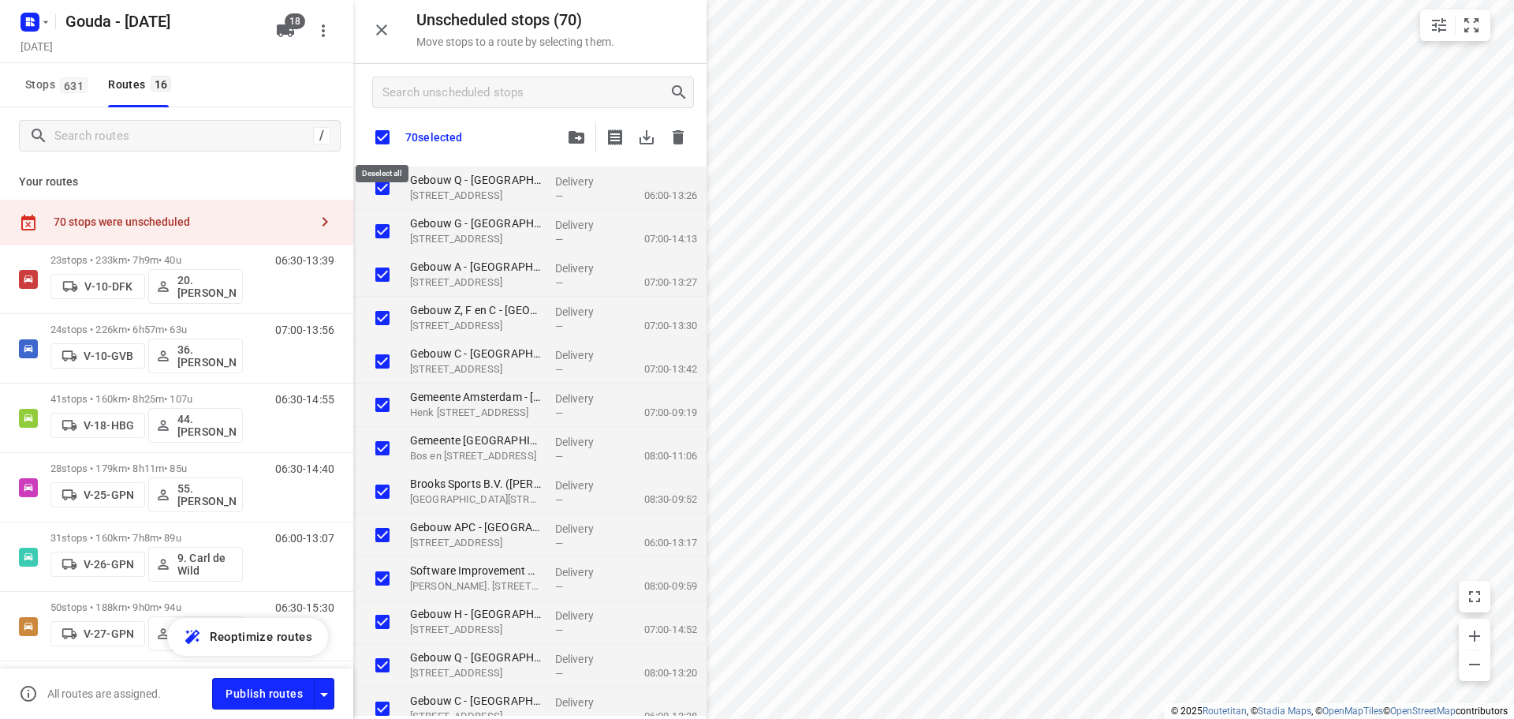
click at [387, 130] on input "checkbox" at bounding box center [382, 137] width 33 height 33
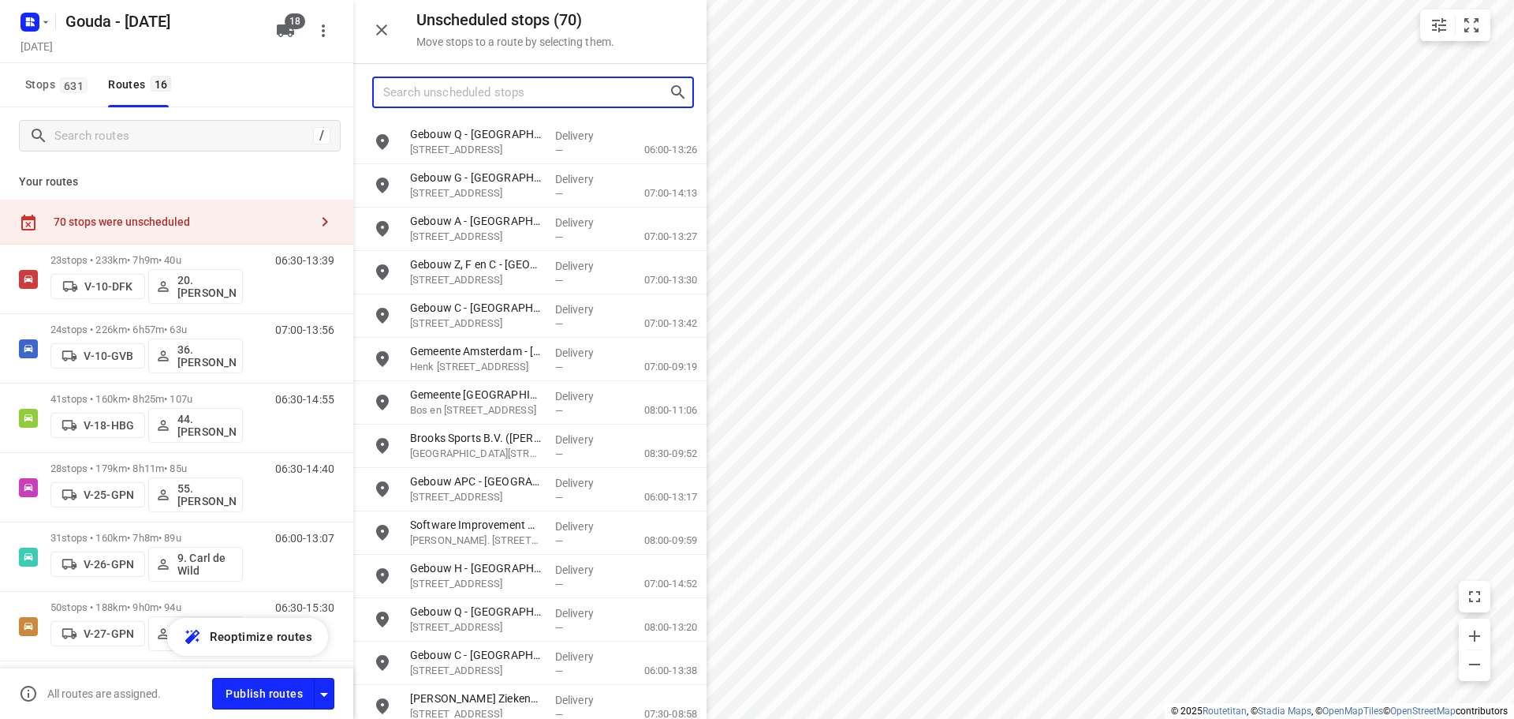
click at [439, 94] on input "Search unscheduled stops" at bounding box center [526, 92] width 286 height 24
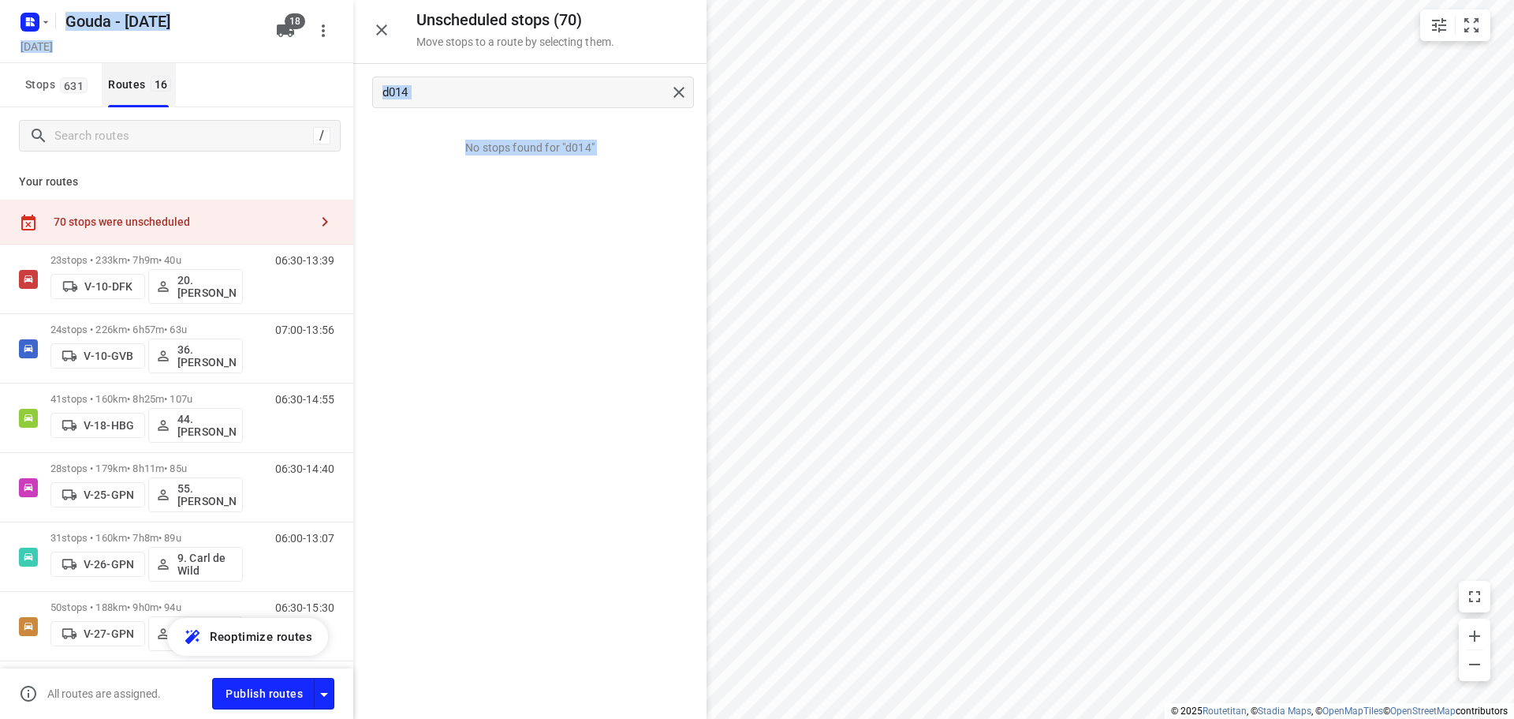
drag, startPoint x: 467, startPoint y: 76, endPoint x: 166, endPoint y: 103, distance: 301.8
click at [166, 103] on div "Unscheduled stops ( 70 ) Move stops to a route by selecting them. d014 No stops…" at bounding box center [176, 359] width 353 height 719
click at [444, 84] on input "d014" at bounding box center [524, 92] width 283 height 24
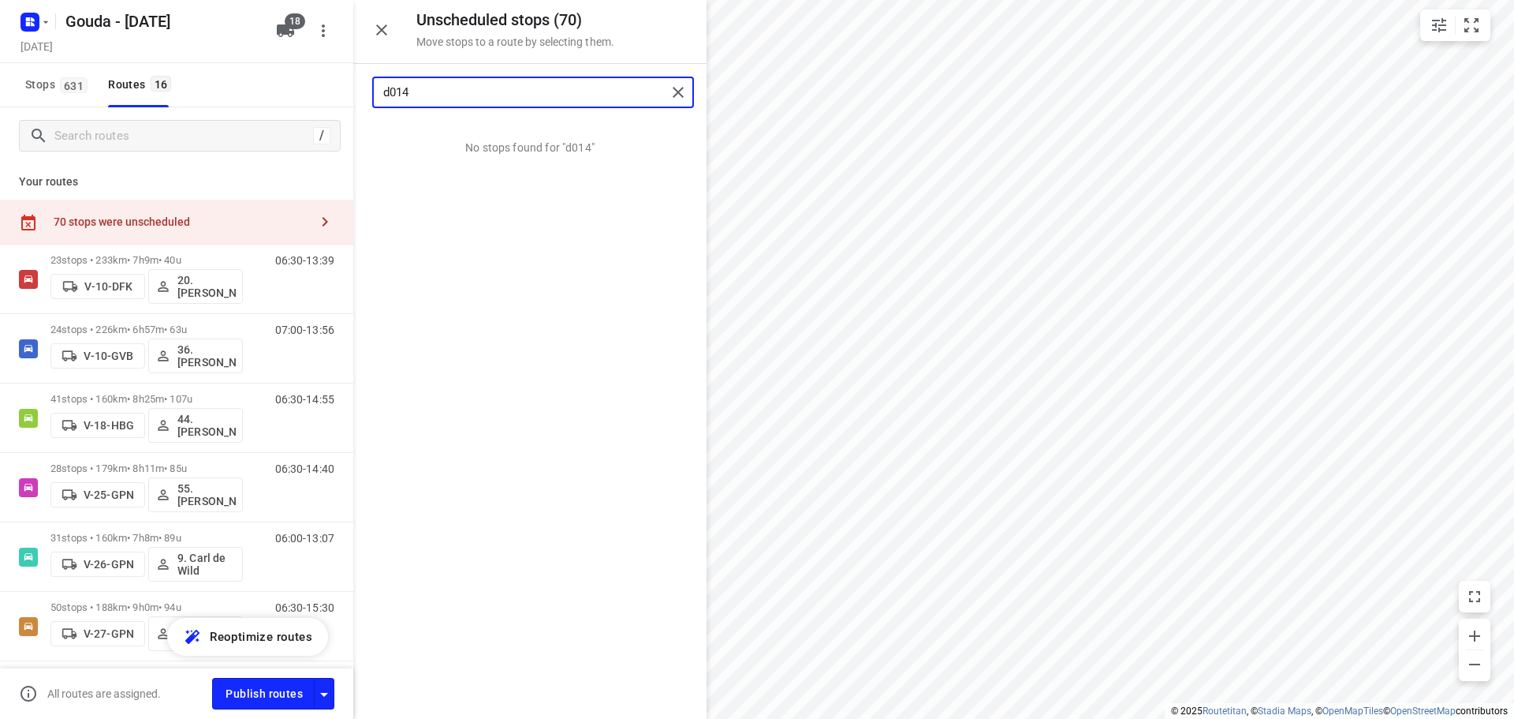
drag, startPoint x: 444, startPoint y: 88, endPoint x: 341, endPoint y: 89, distance: 103.3
click at [340, 89] on div "Unscheduled stops ( 70 ) Move stops to a route by selecting them. d014 No stops…" at bounding box center [176, 359] width 353 height 719
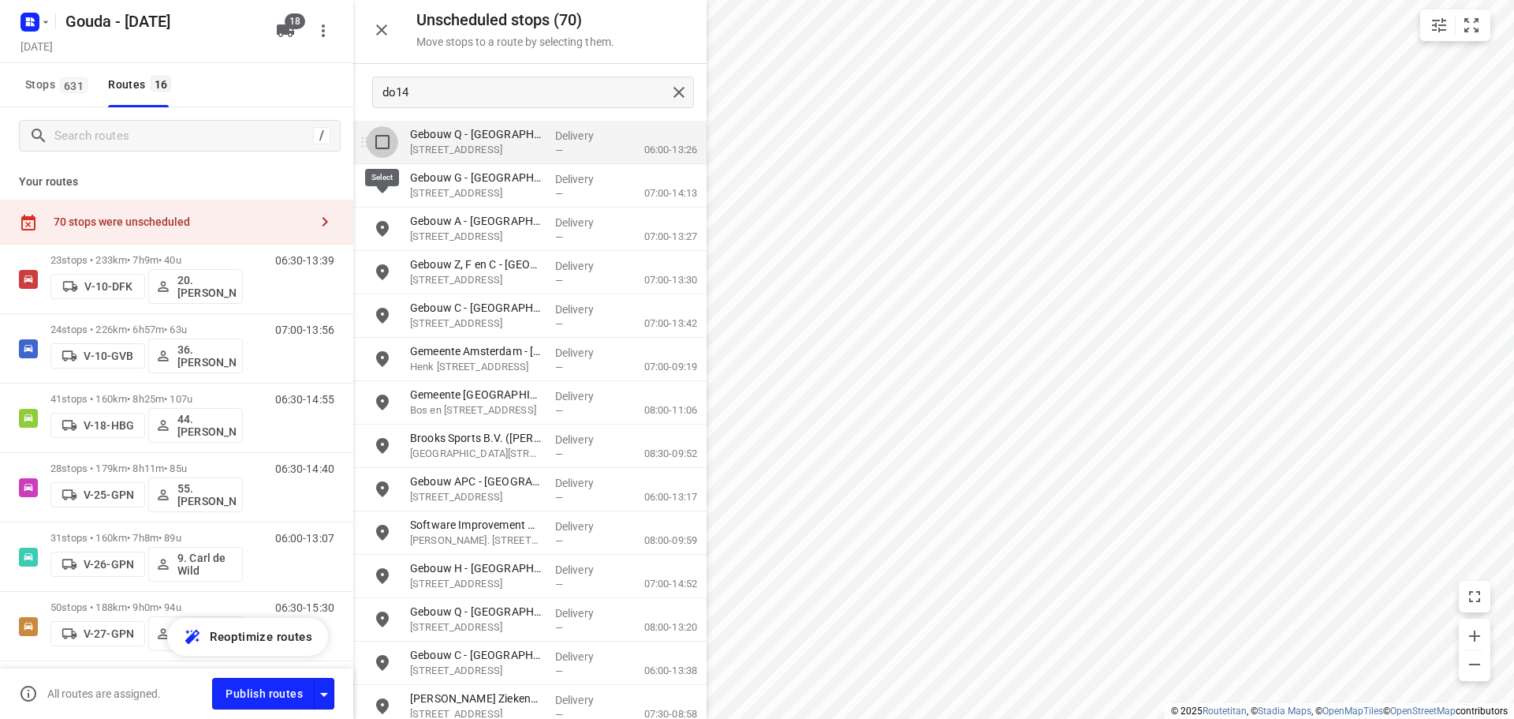
click at [379, 140] on input "grid" at bounding box center [383, 142] width 32 height 32
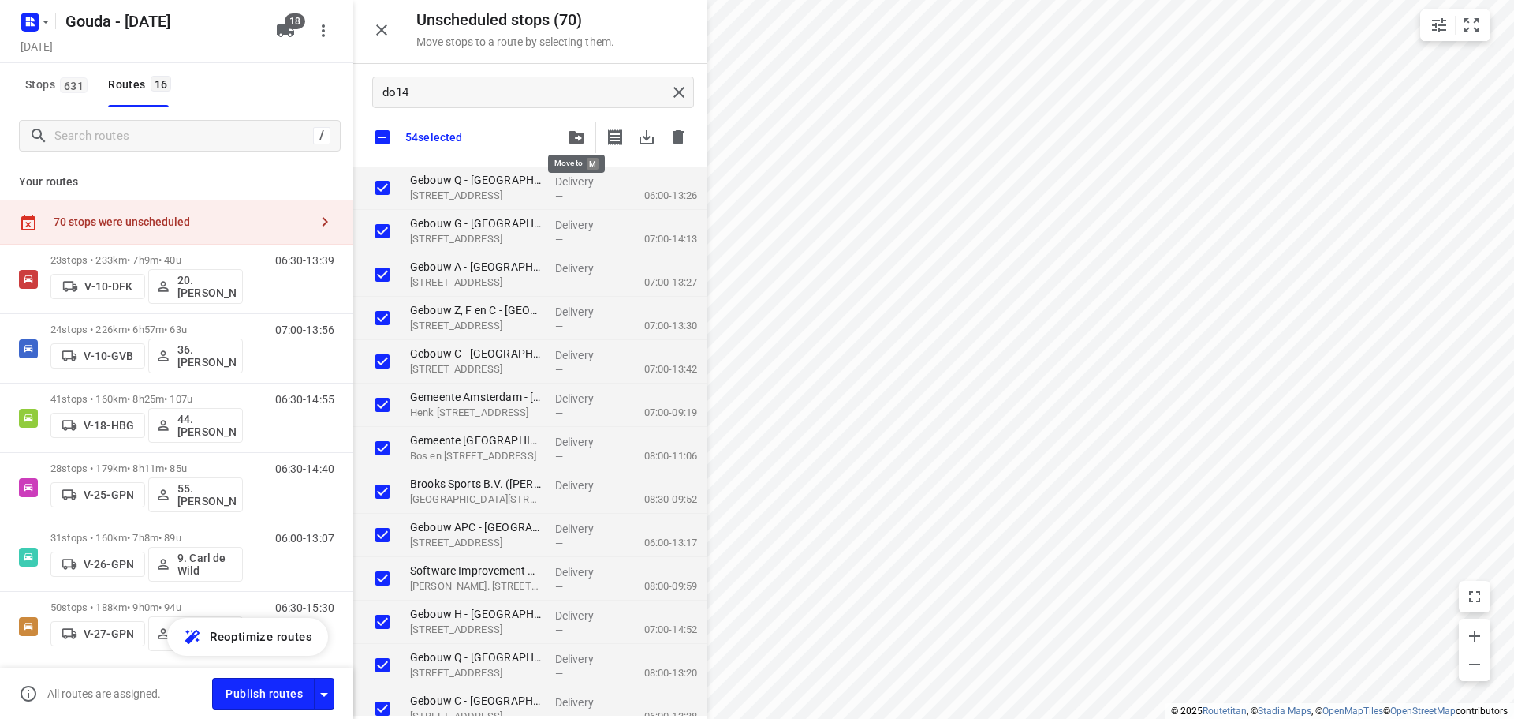
click at [585, 140] on span "button" at bounding box center [576, 137] width 19 height 13
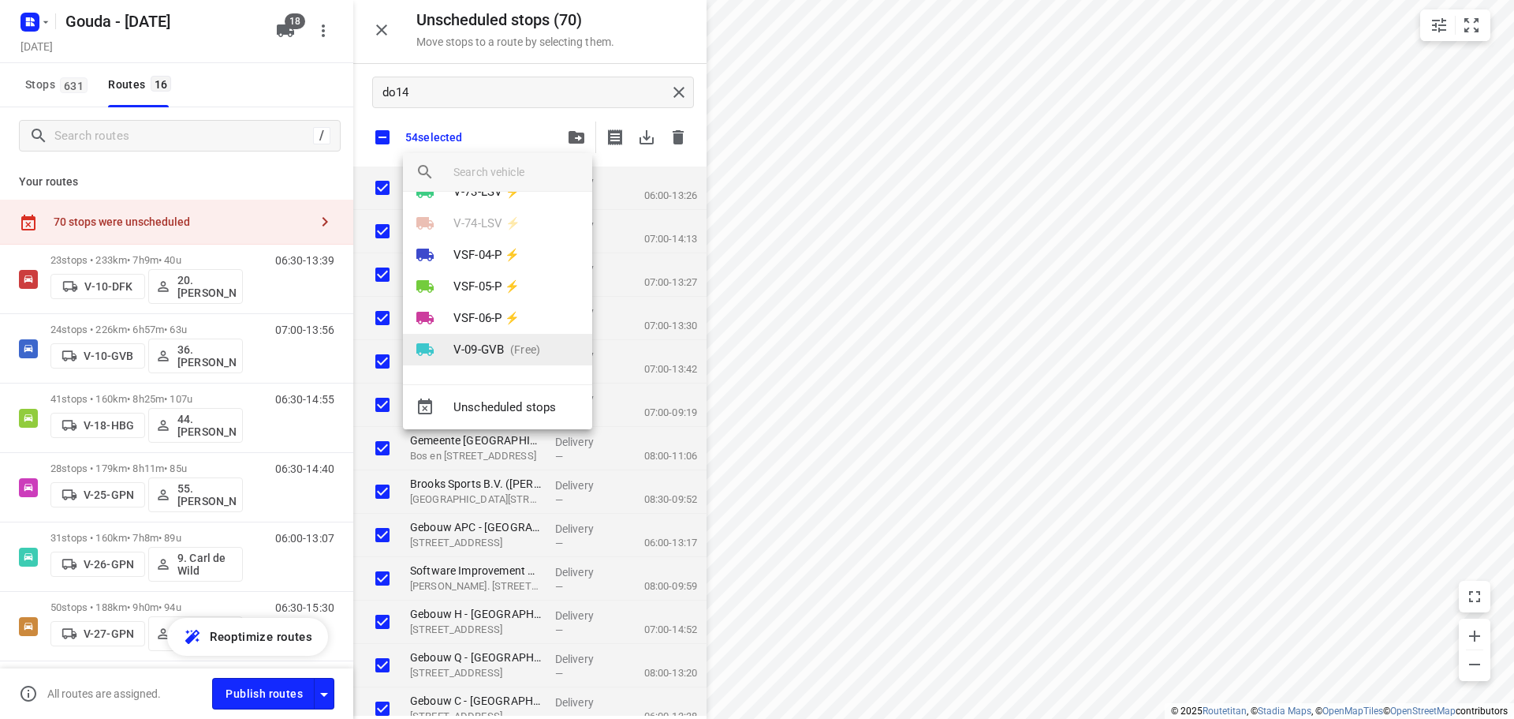
click at [516, 335] on li "V-09-GVB (Free)" at bounding box center [497, 350] width 189 height 32
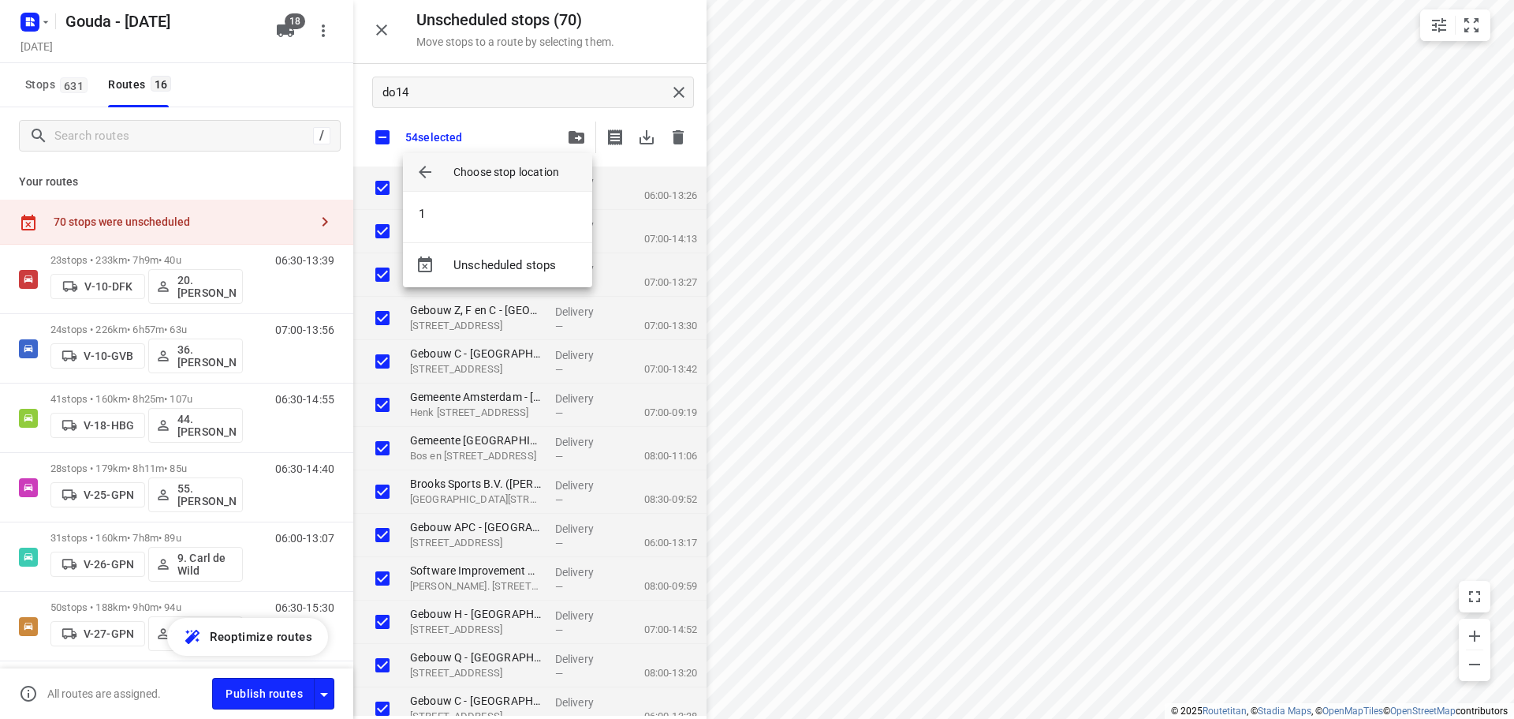
scroll to position [0, 0]
click at [461, 215] on li "1" at bounding box center [497, 214] width 189 height 32
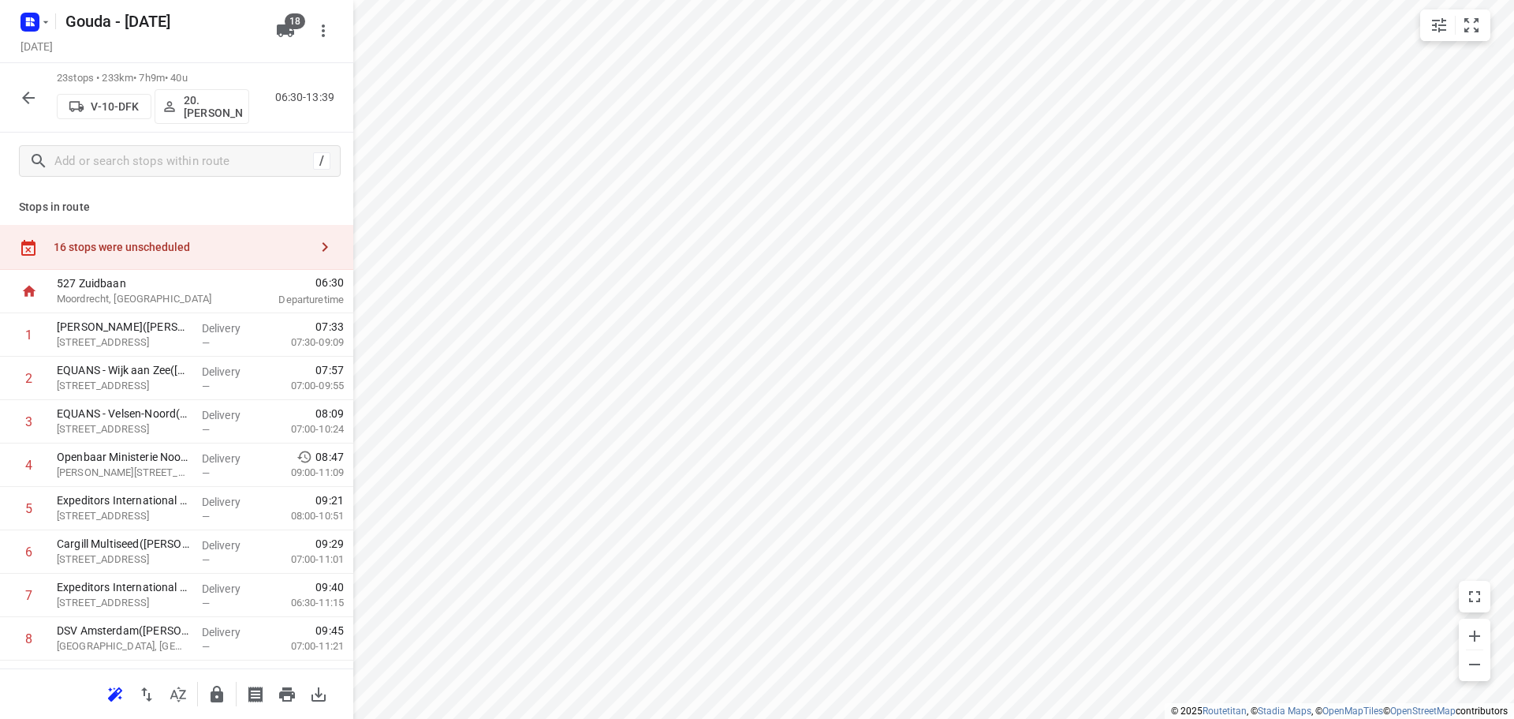
click at [175, 231] on div "16 stops were unscheduled" at bounding box center [176, 247] width 353 height 45
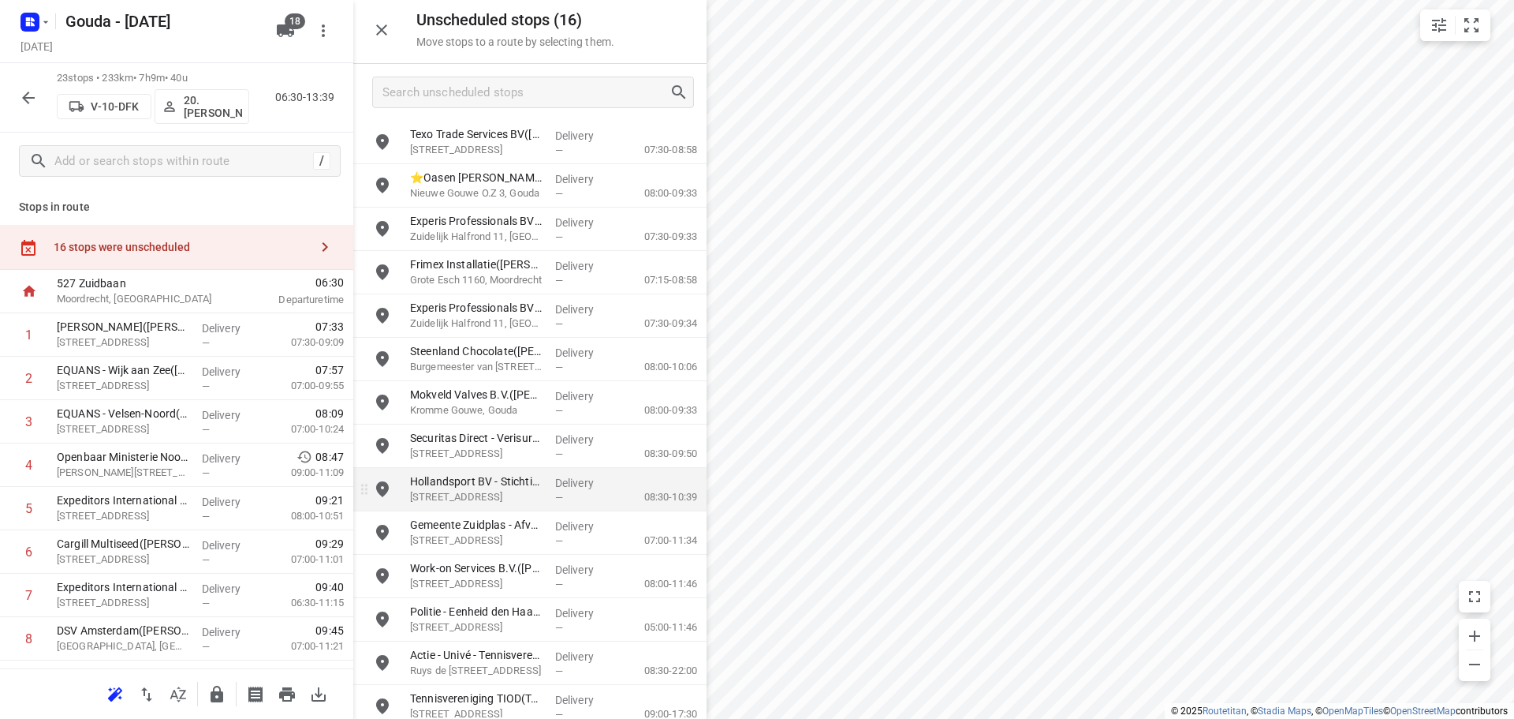
scroll to position [100, 0]
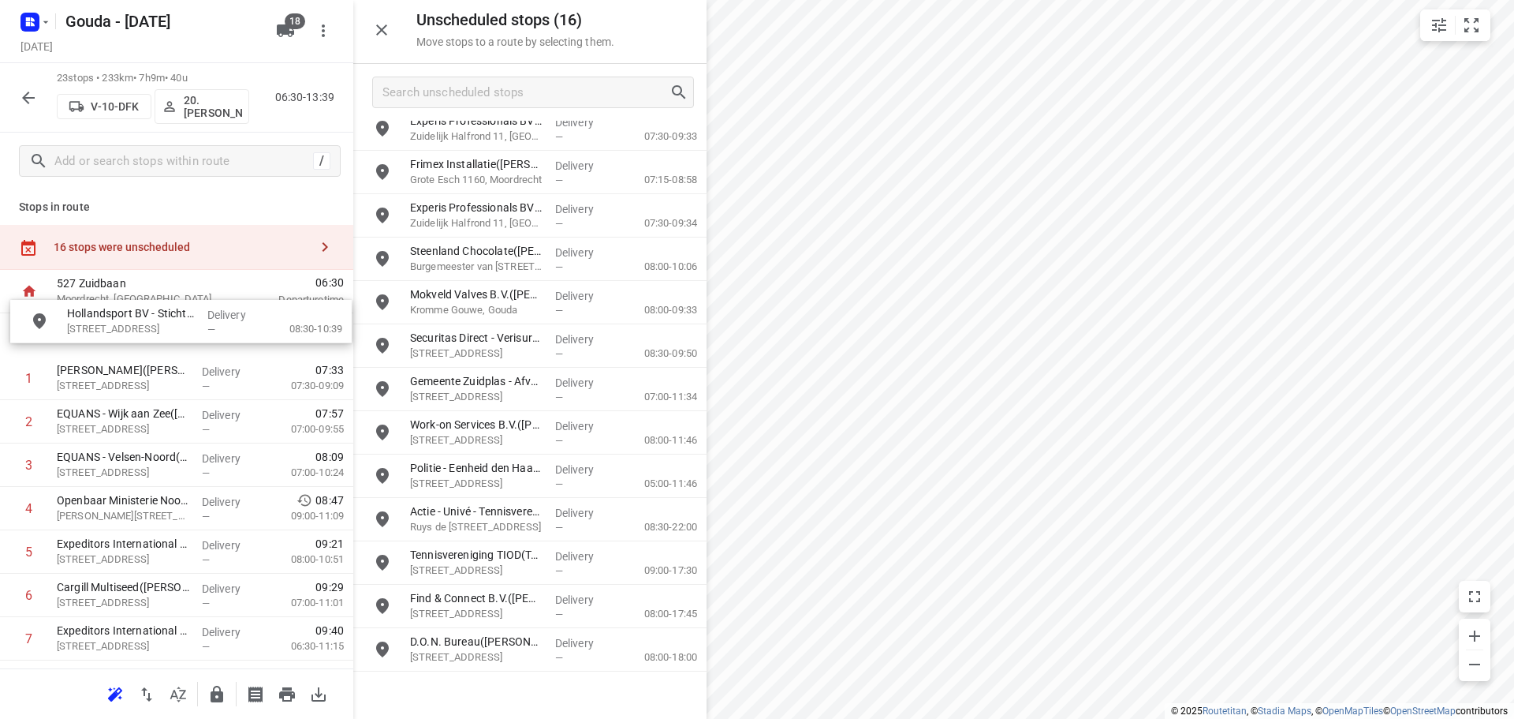
drag, startPoint x: 500, startPoint y: 386, endPoint x: 153, endPoint y: 318, distance: 353.6
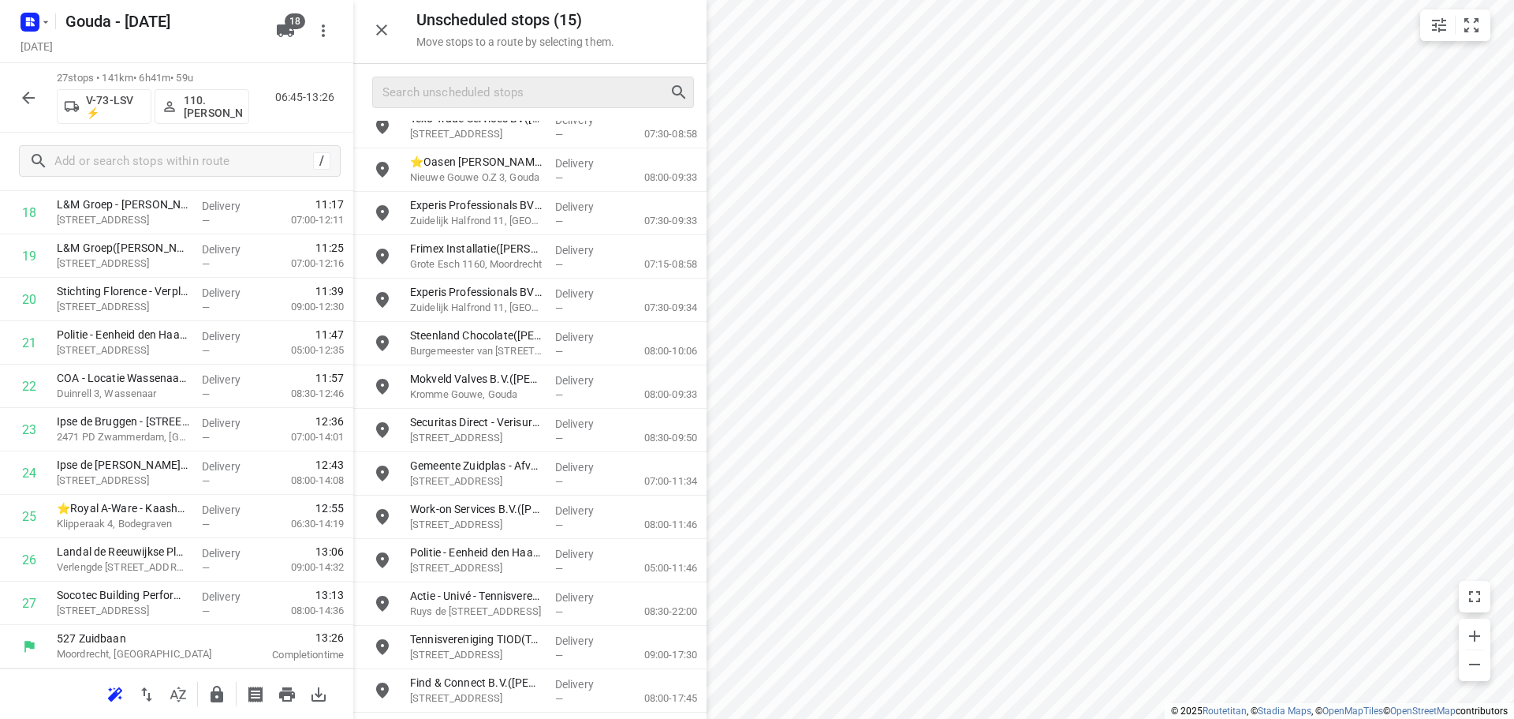
scroll to position [0, 0]
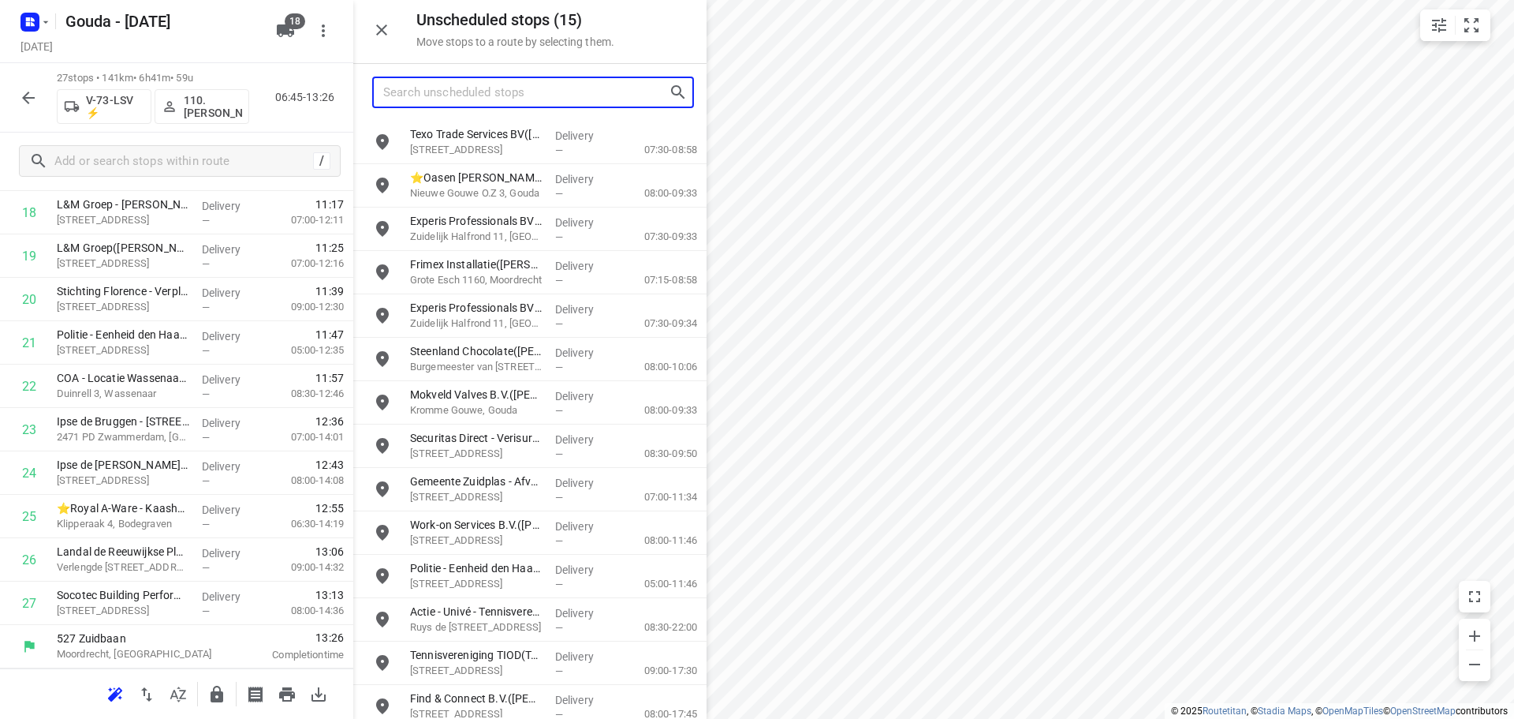
click at [487, 97] on input "Search unscheduled stops" at bounding box center [526, 92] width 286 height 24
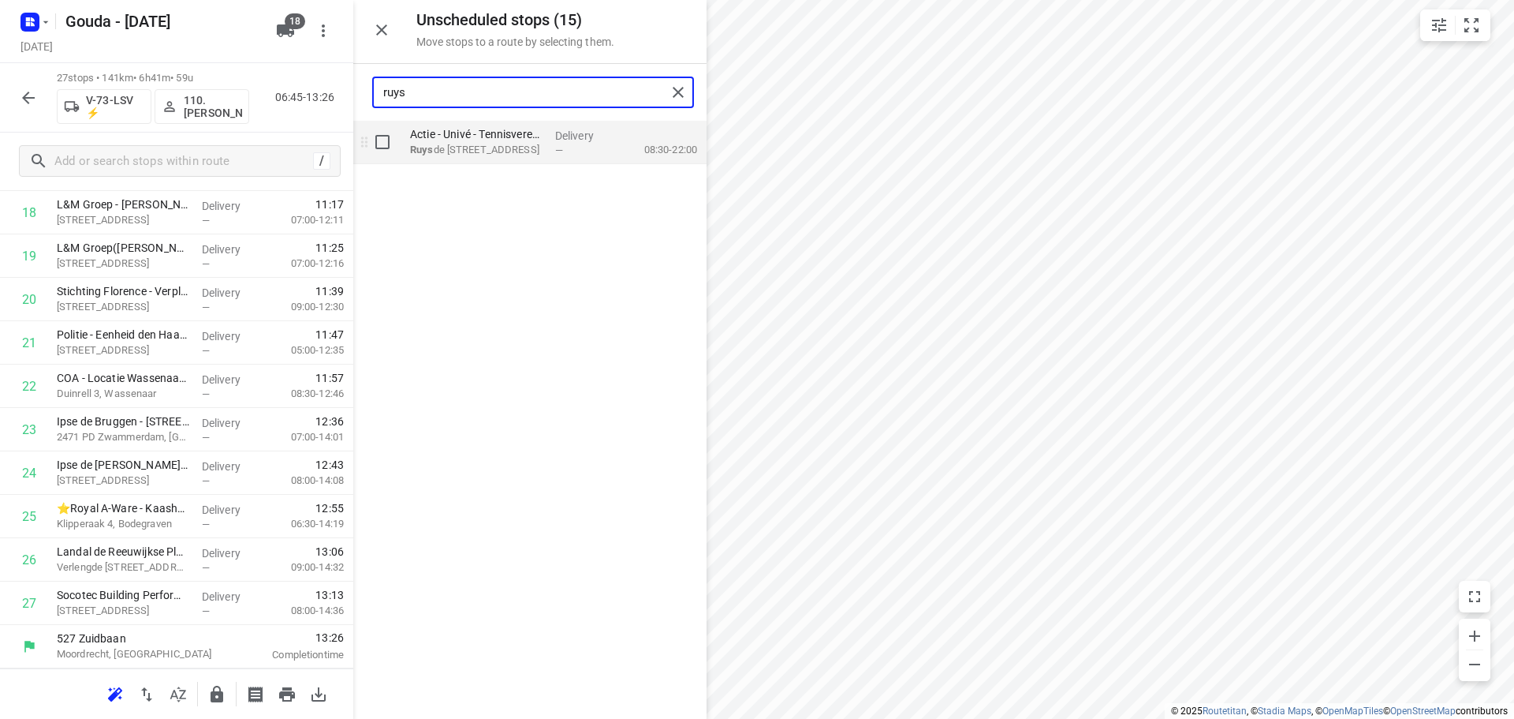
click at [469, 127] on p "Actie - Univé - Tennisvereniging de Boekhorst(Actie - Univé Tennistoernooi)" at bounding box center [476, 134] width 133 height 16
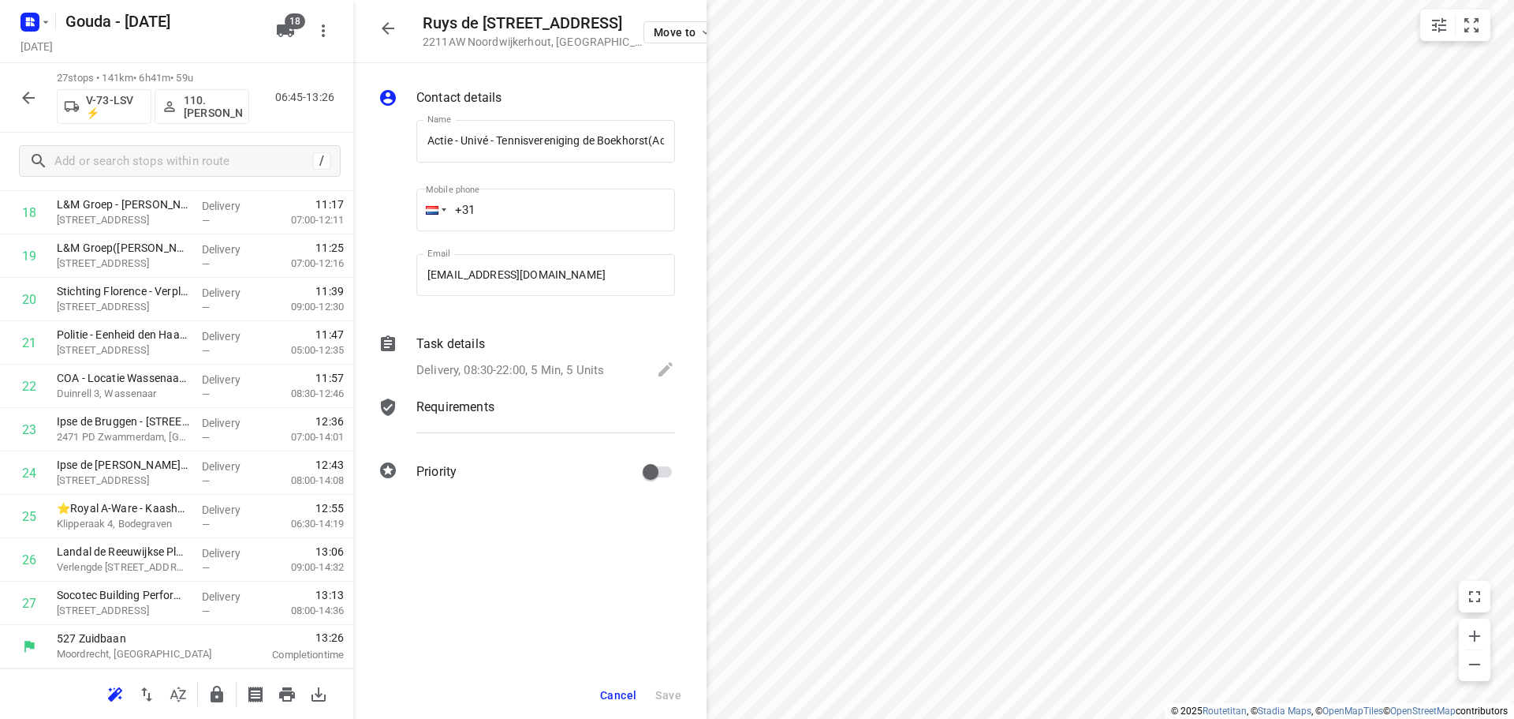
click at [553, 370] on p "Delivery, 08:30-22:00, 5 Min, 5 Units" at bounding box center [510, 370] width 188 height 18
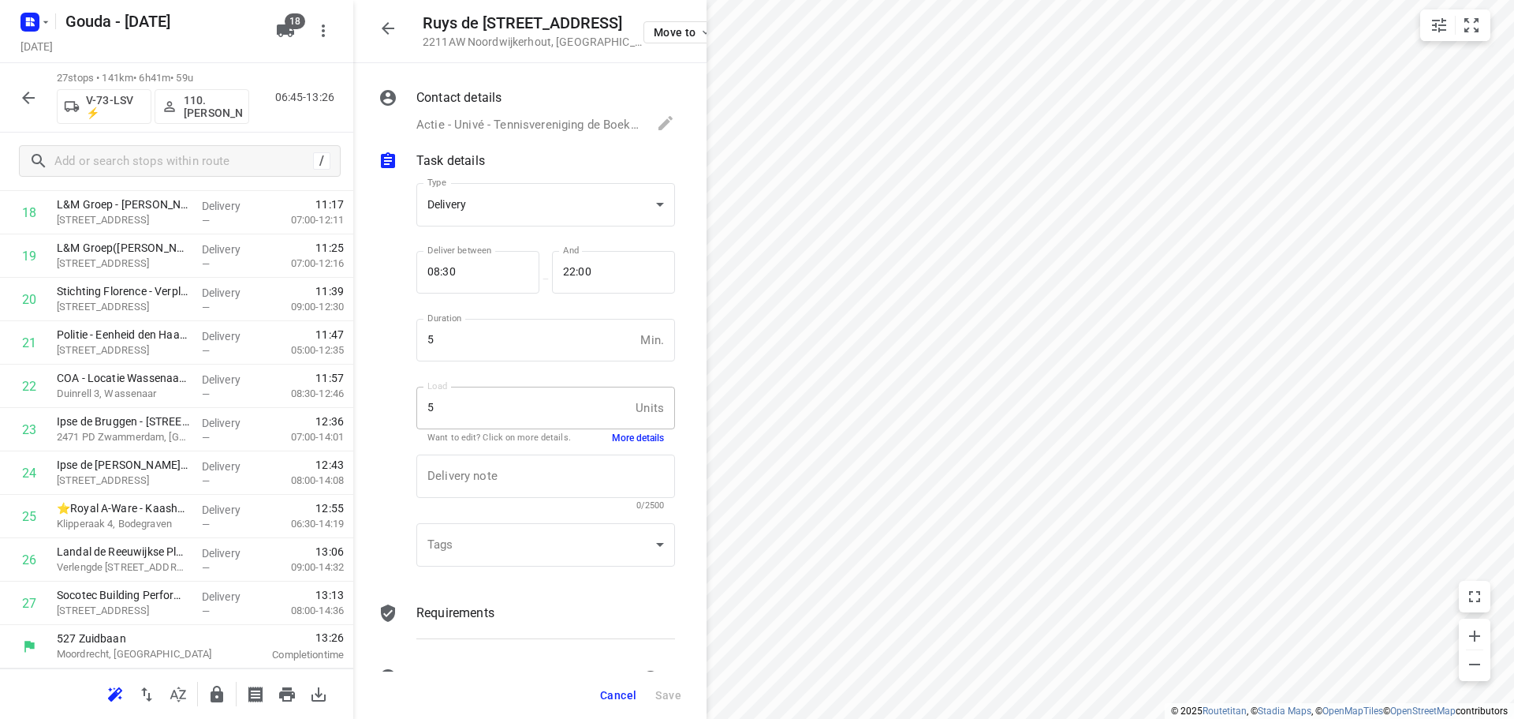
drag, startPoint x: 550, startPoint y: 490, endPoint x: 551, endPoint y: 512, distance: 22.1
click at [549, 490] on div "x Delivery note" at bounding box center [545, 475] width 259 height 43
click at [532, 541] on div "​" at bounding box center [545, 544] width 259 height 43
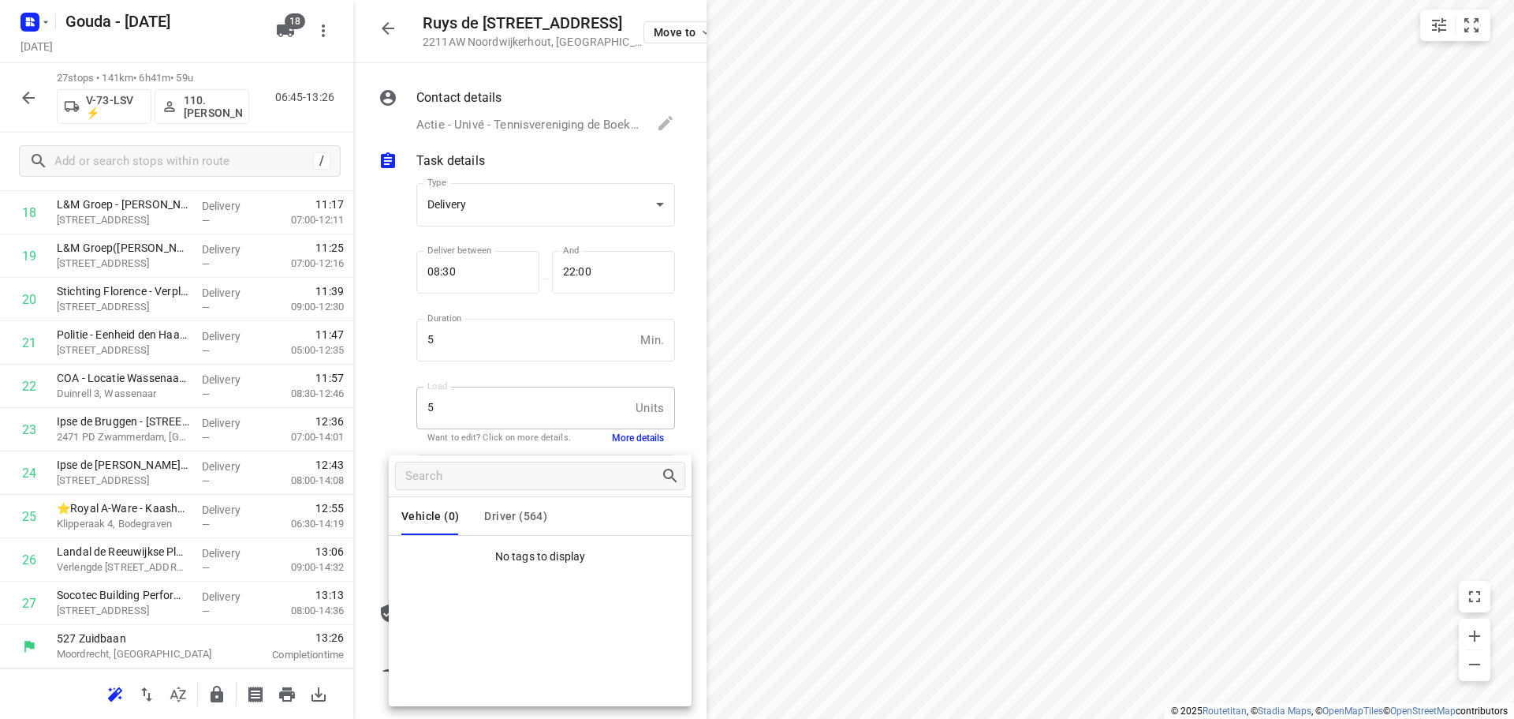
click at [527, 507] on button "Driver (564)" at bounding box center [515, 516] width 63 height 38
click at [401, 387] on div at bounding box center [757, 359] width 1514 height 719
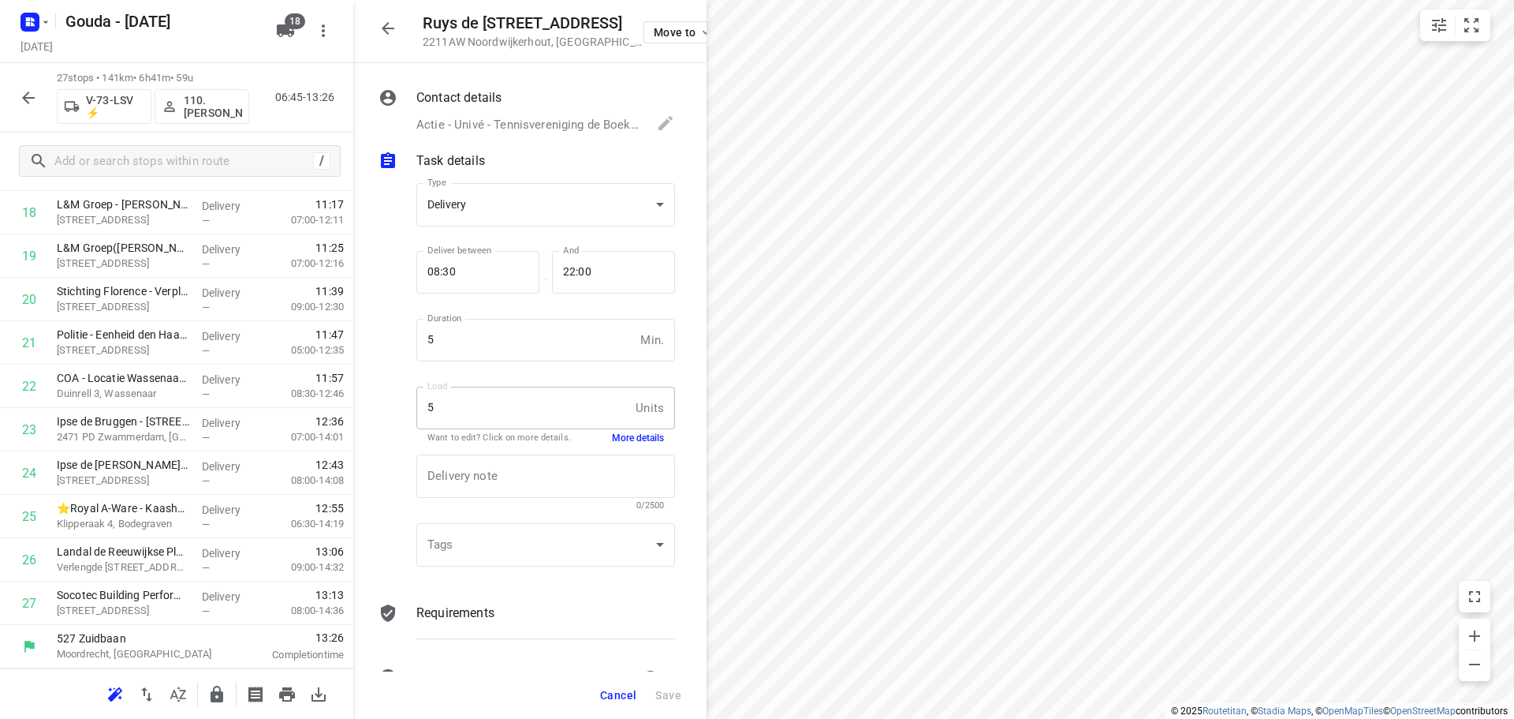
click at [637, 440] on button "More details" at bounding box center [638, 437] width 52 height 13
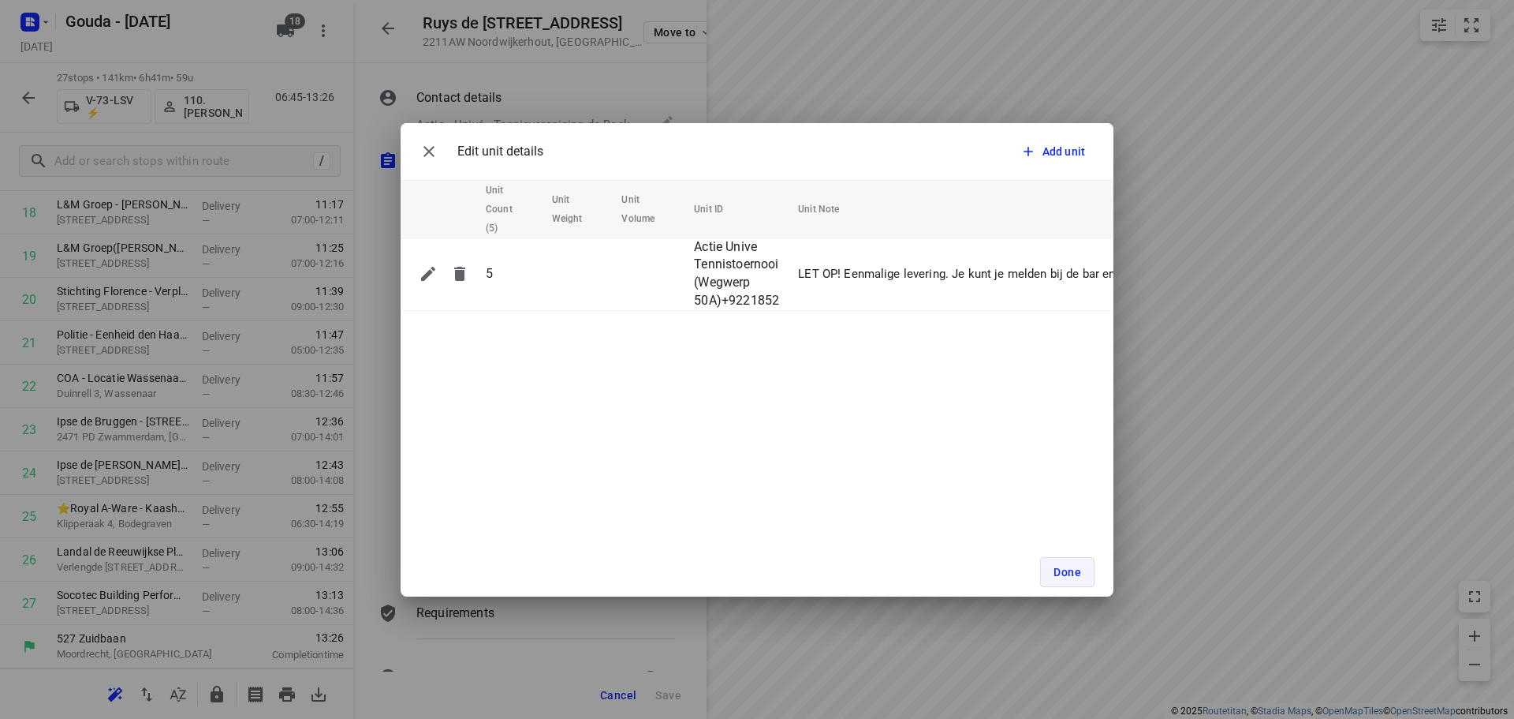
click at [1062, 575] on span "Done" at bounding box center [1068, 572] width 28 height 13
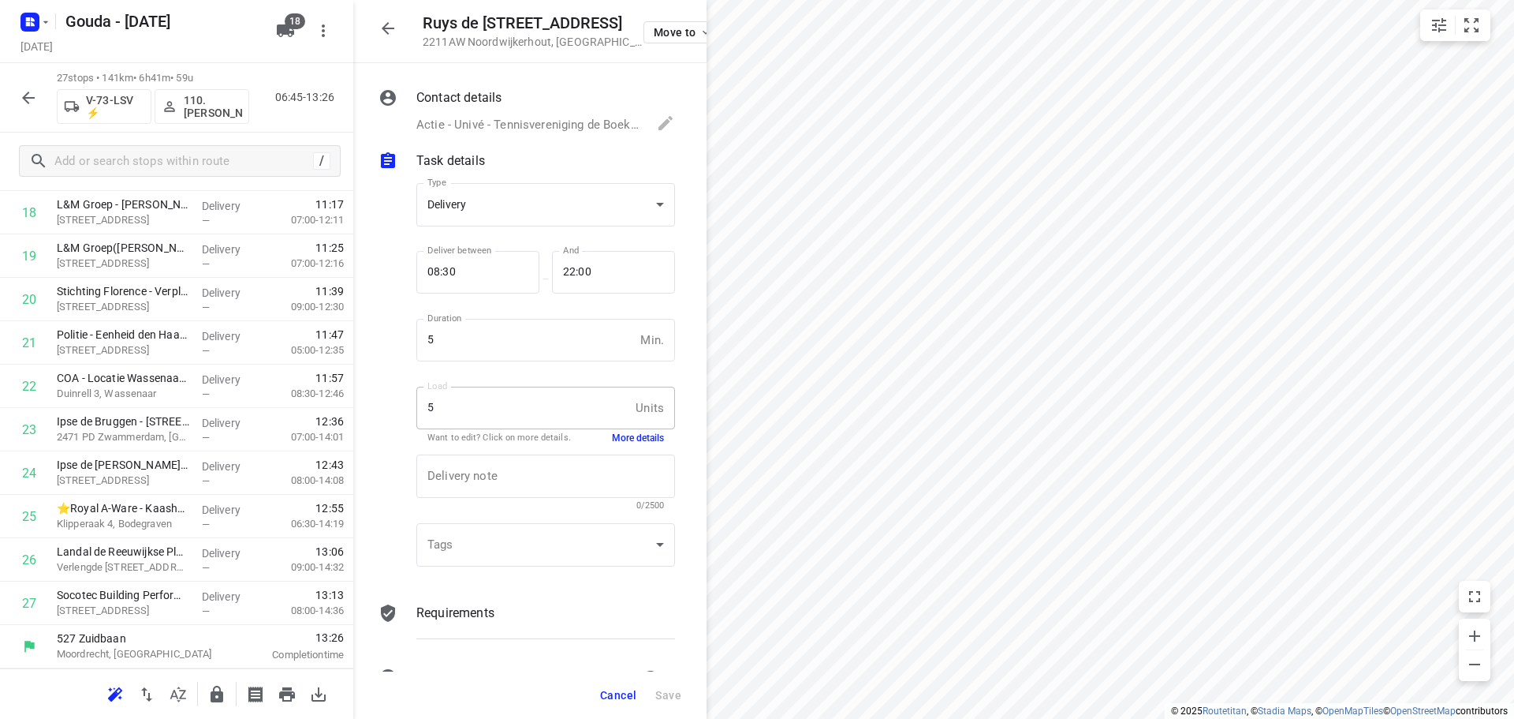
click at [379, 15] on button "button" at bounding box center [388, 29] width 32 height 32
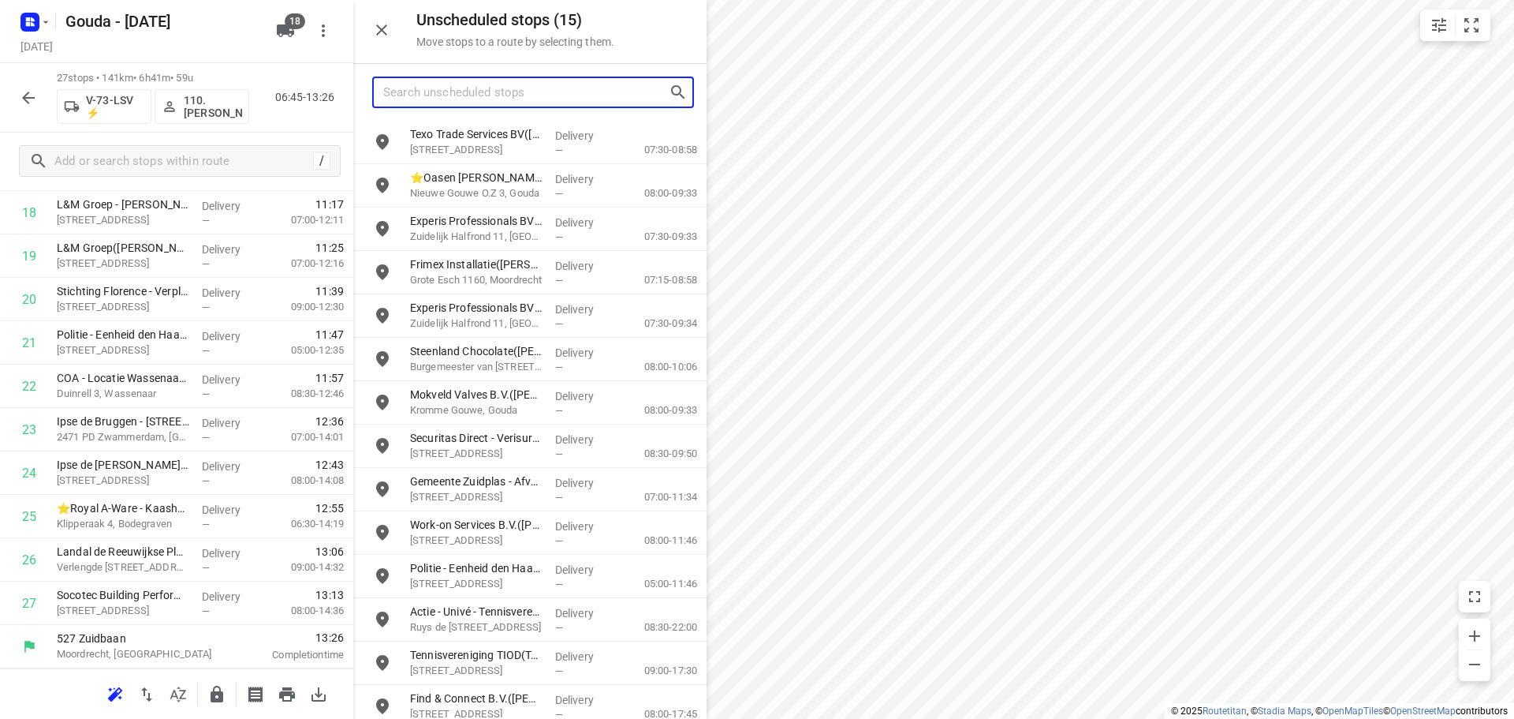
click at [488, 88] on input "Search unscheduled stops" at bounding box center [526, 92] width 286 height 24
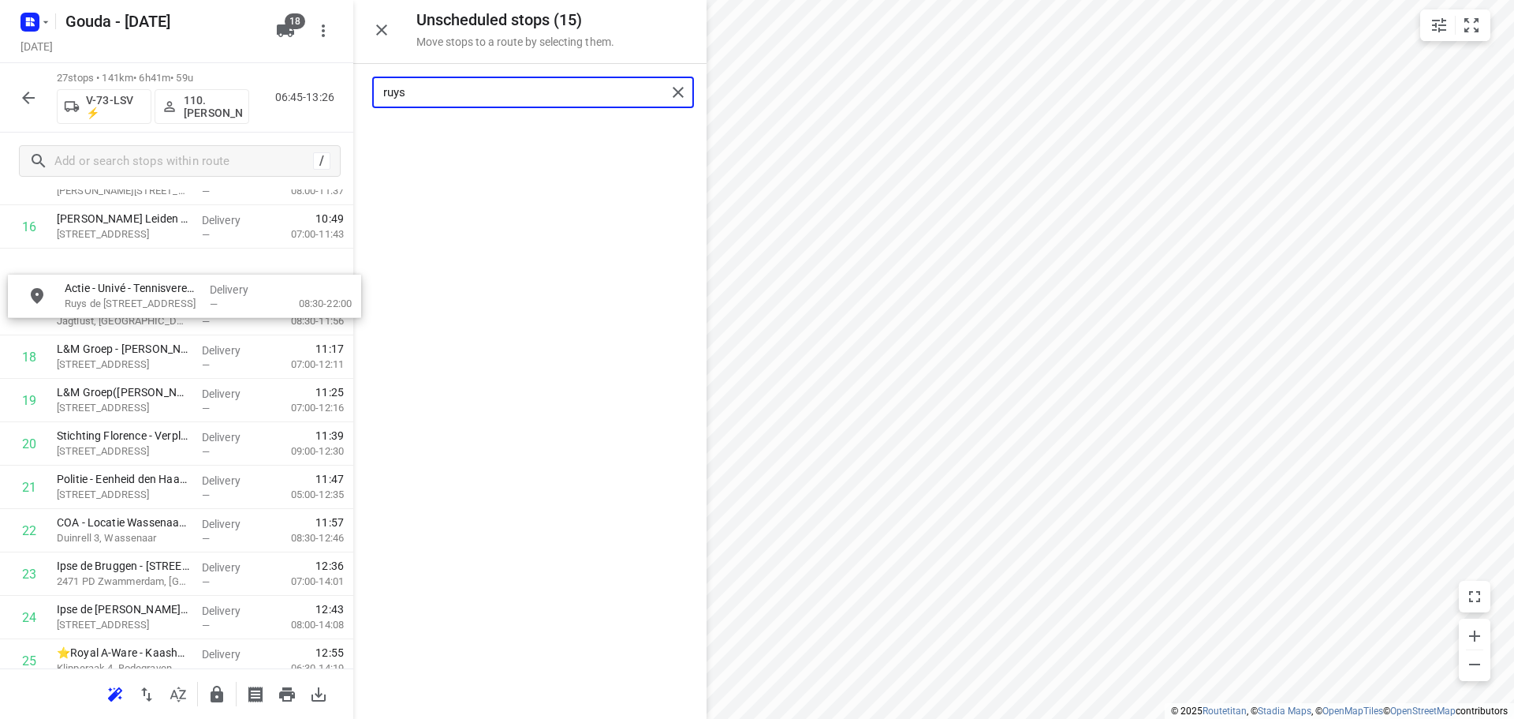
scroll to position [749, 0]
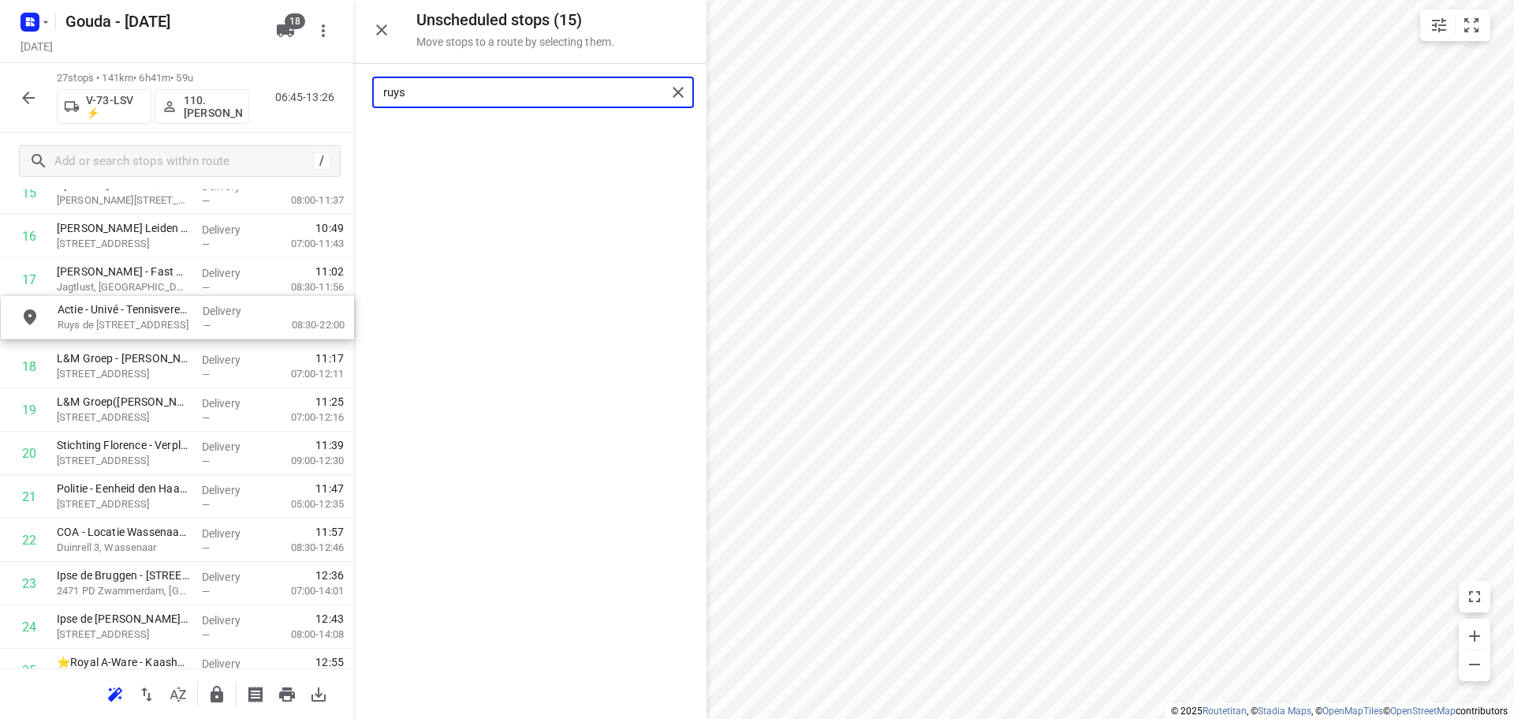
drag, startPoint x: 558, startPoint y: 155, endPoint x: 204, endPoint y: 340, distance: 400.4
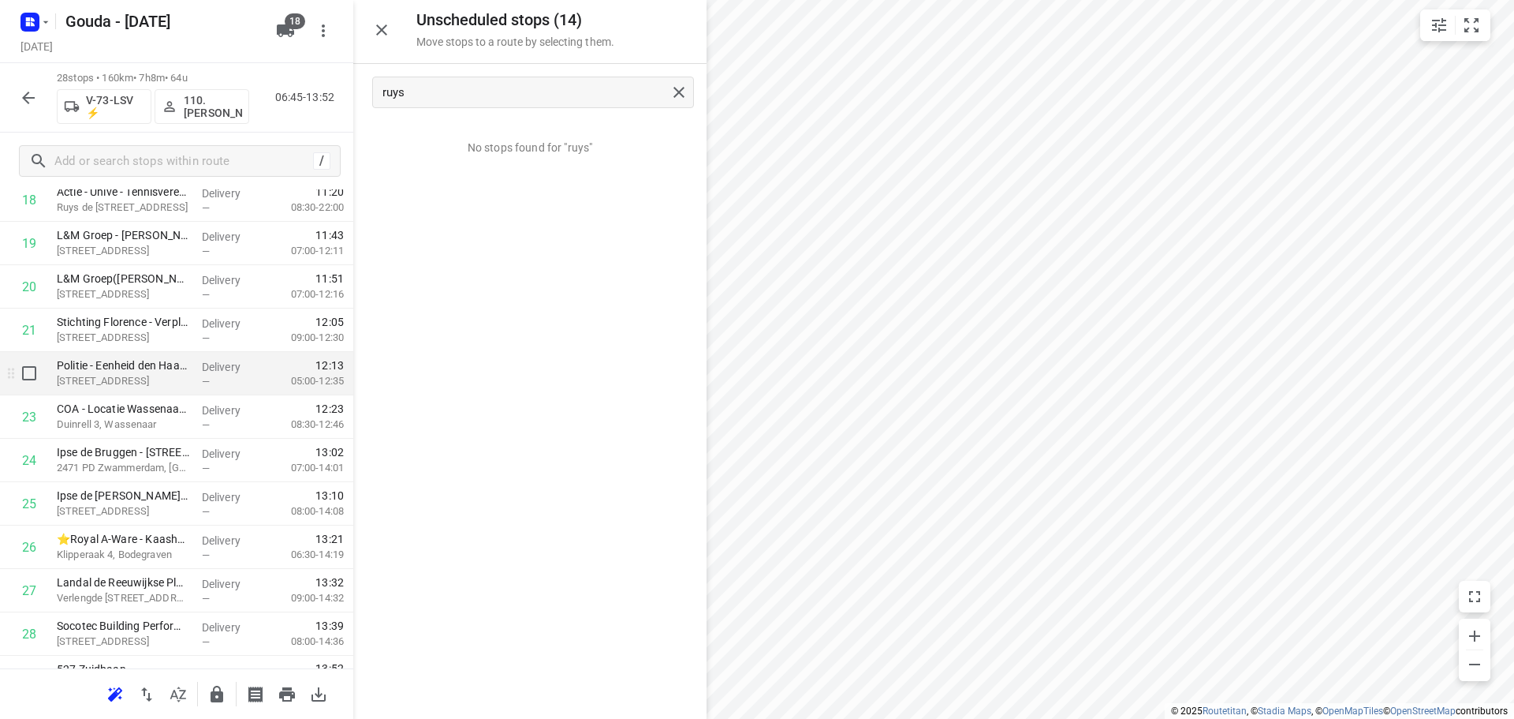
scroll to position [903, 0]
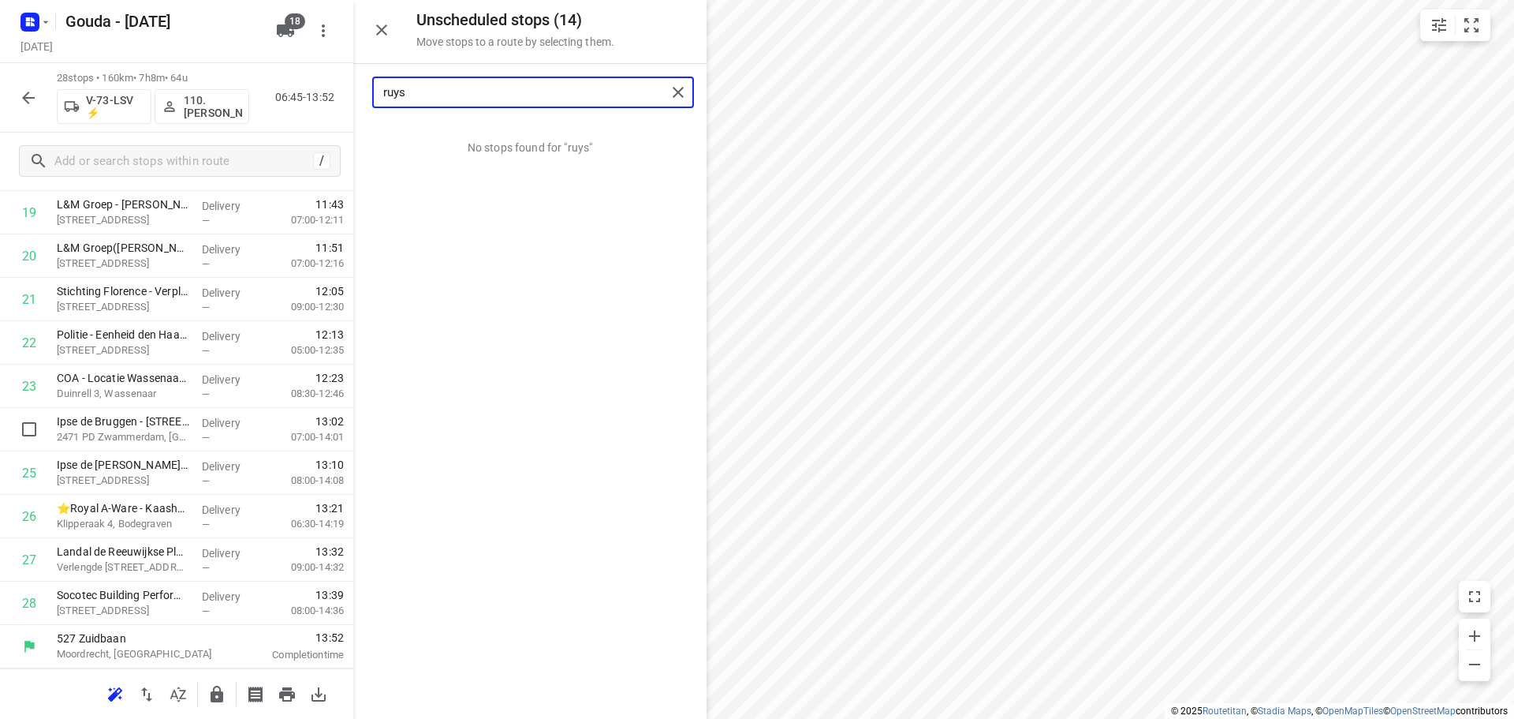
drag, startPoint x: 69, startPoint y: 84, endPoint x: -49, endPoint y: 88, distance: 117.6
click at [0, 88] on html "i © 2025 Routetitan , © Stadia Maps , © OpenMapTiles © OpenStreetMap contributo…" at bounding box center [757, 359] width 1514 height 719
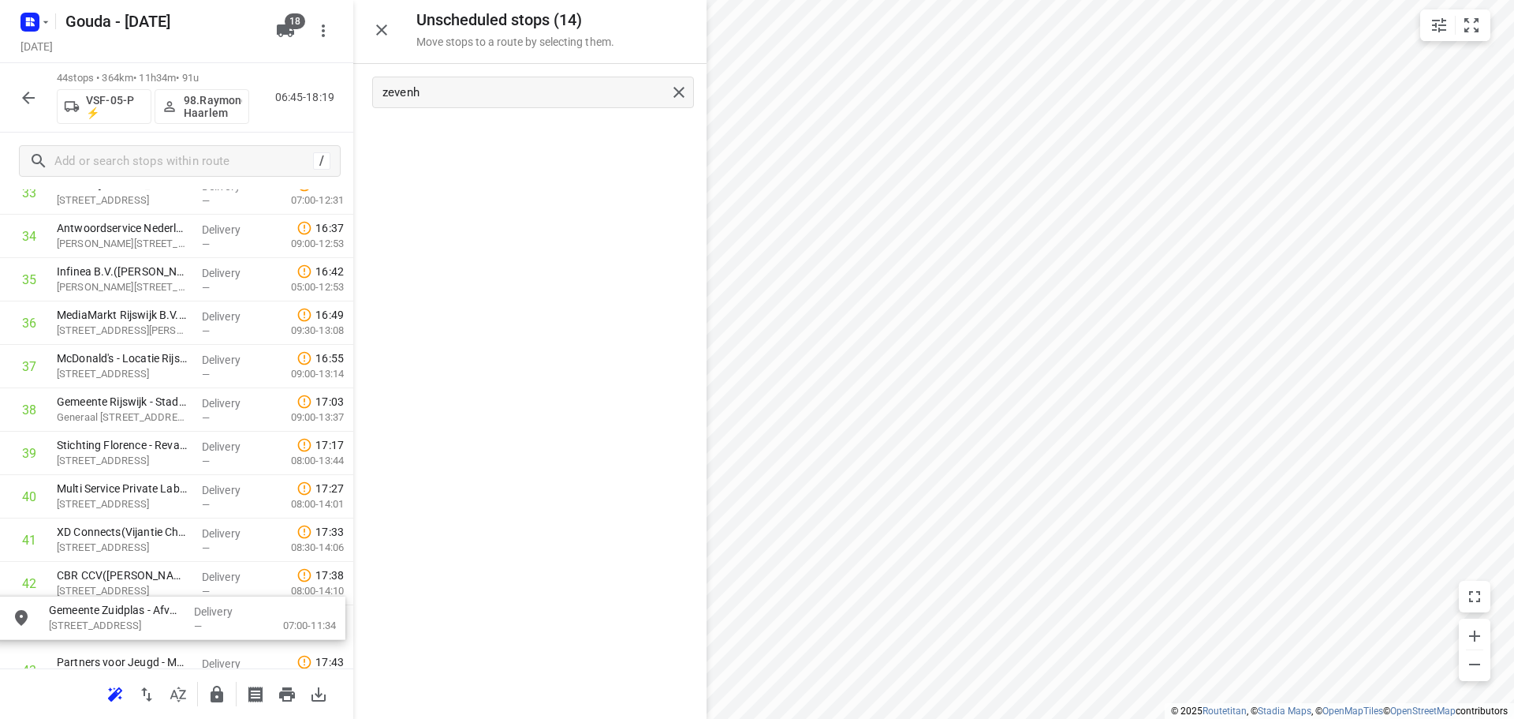
scroll to position [1649, 0]
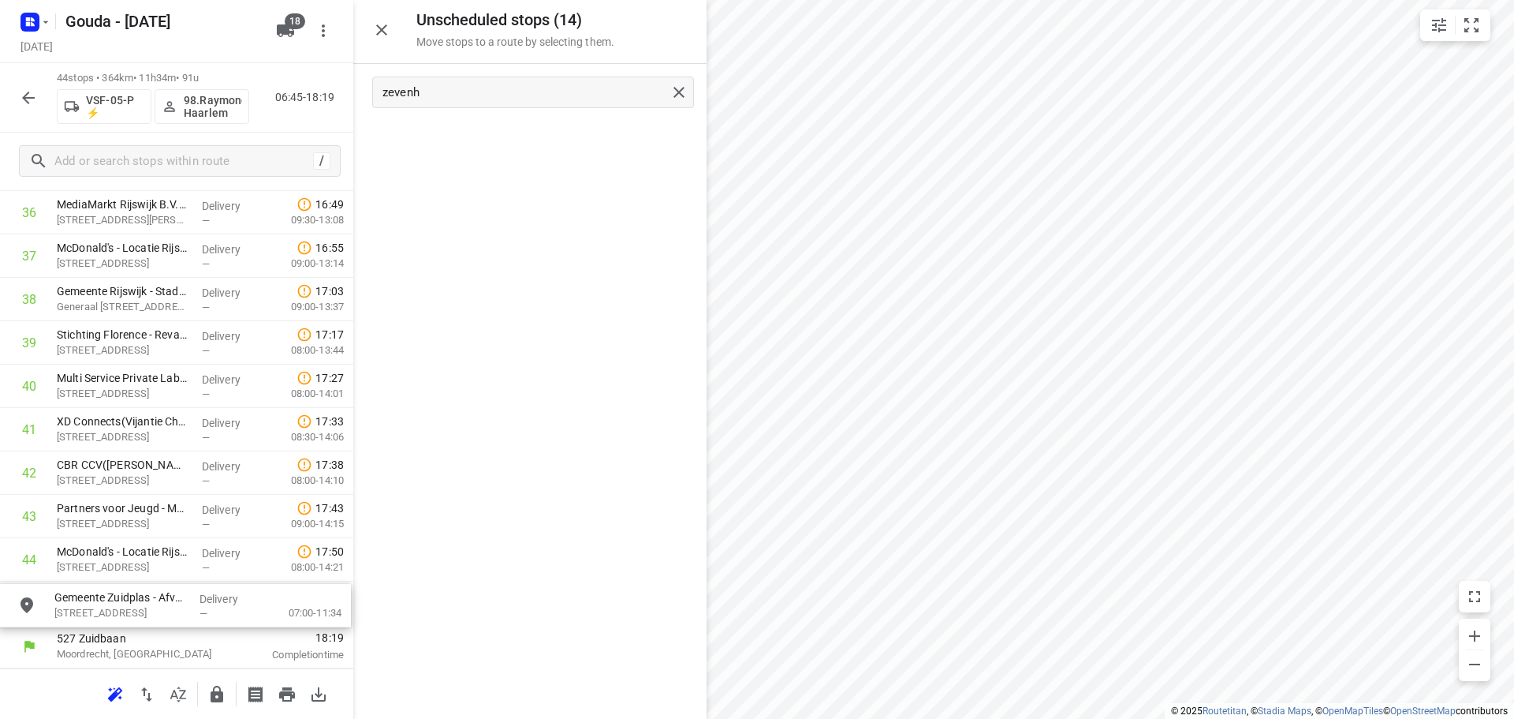
drag, startPoint x: 497, startPoint y: 138, endPoint x: 136, endPoint y: 612, distance: 596.0
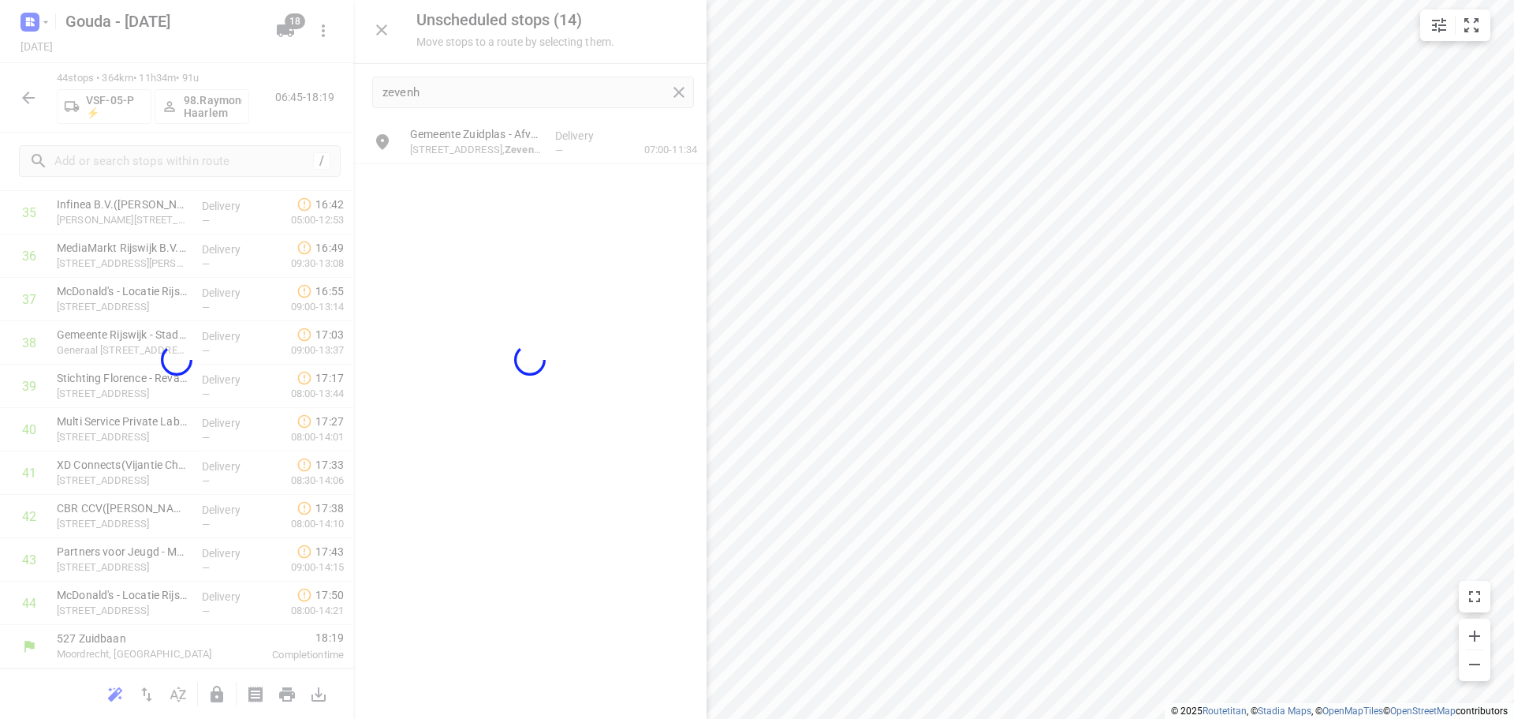
scroll to position [1597, 0]
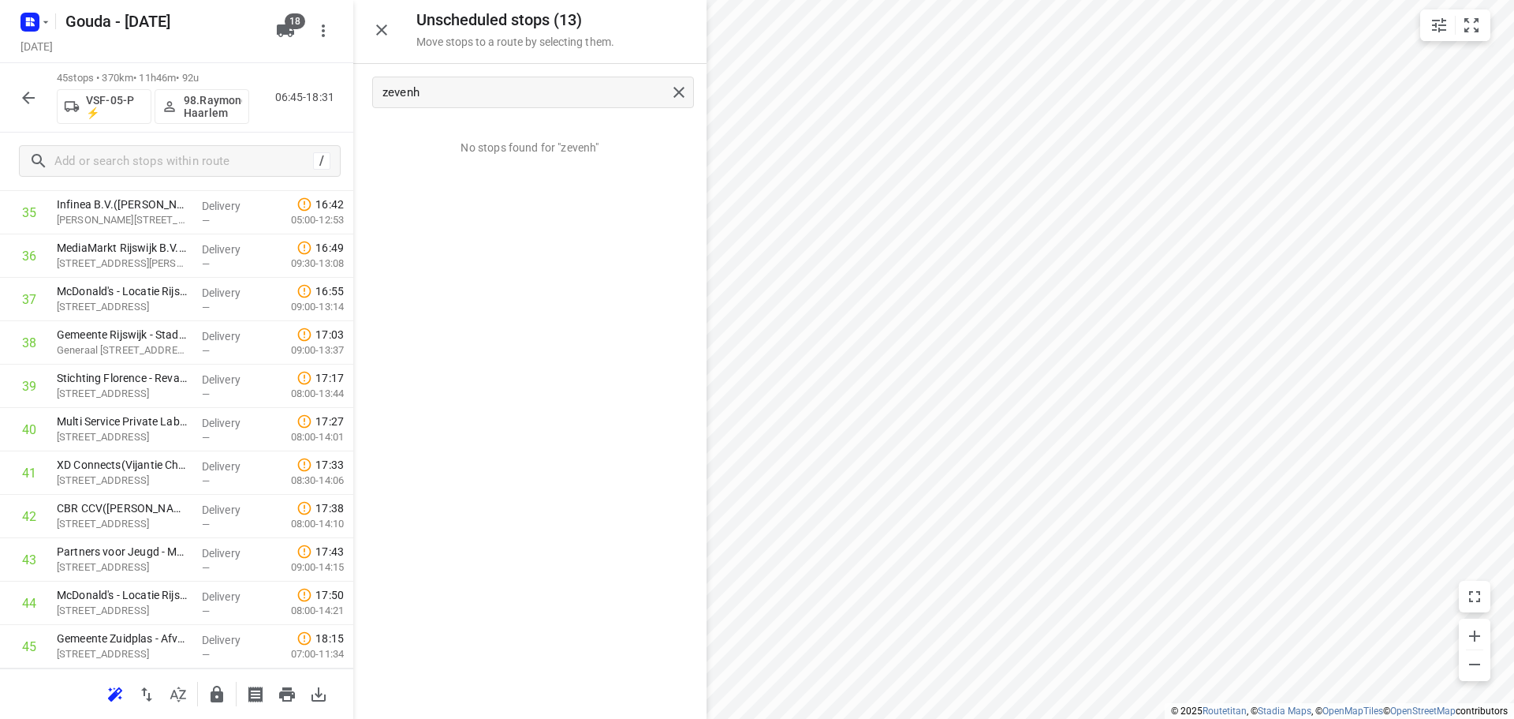
click at [37, 93] on icon "button" at bounding box center [28, 97] width 19 height 19
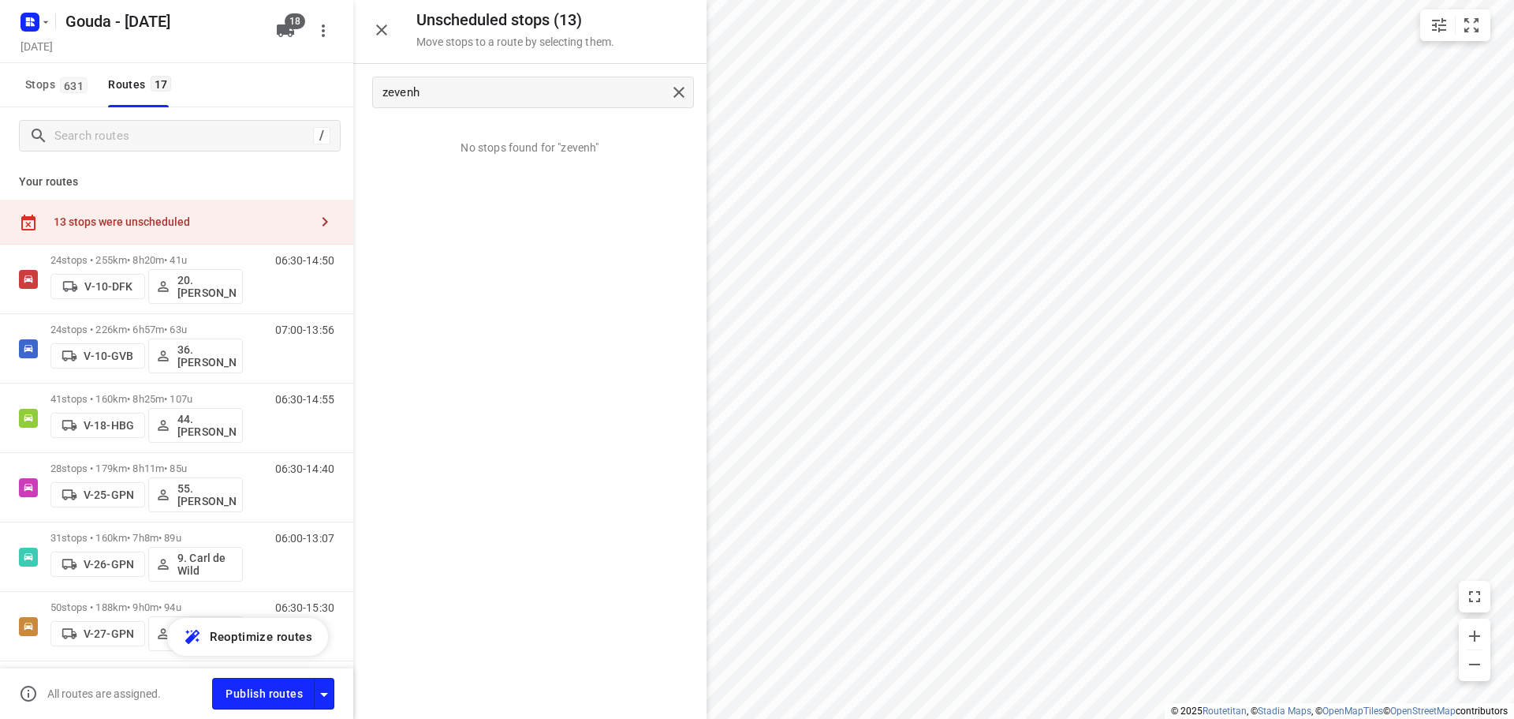
click at [132, 200] on div "13 stops were unscheduled" at bounding box center [176, 222] width 353 height 45
click at [239, 219] on div "13 stops were unscheduled" at bounding box center [182, 221] width 256 height 13
click at [284, 38] on icon "button" at bounding box center [285, 30] width 19 height 19
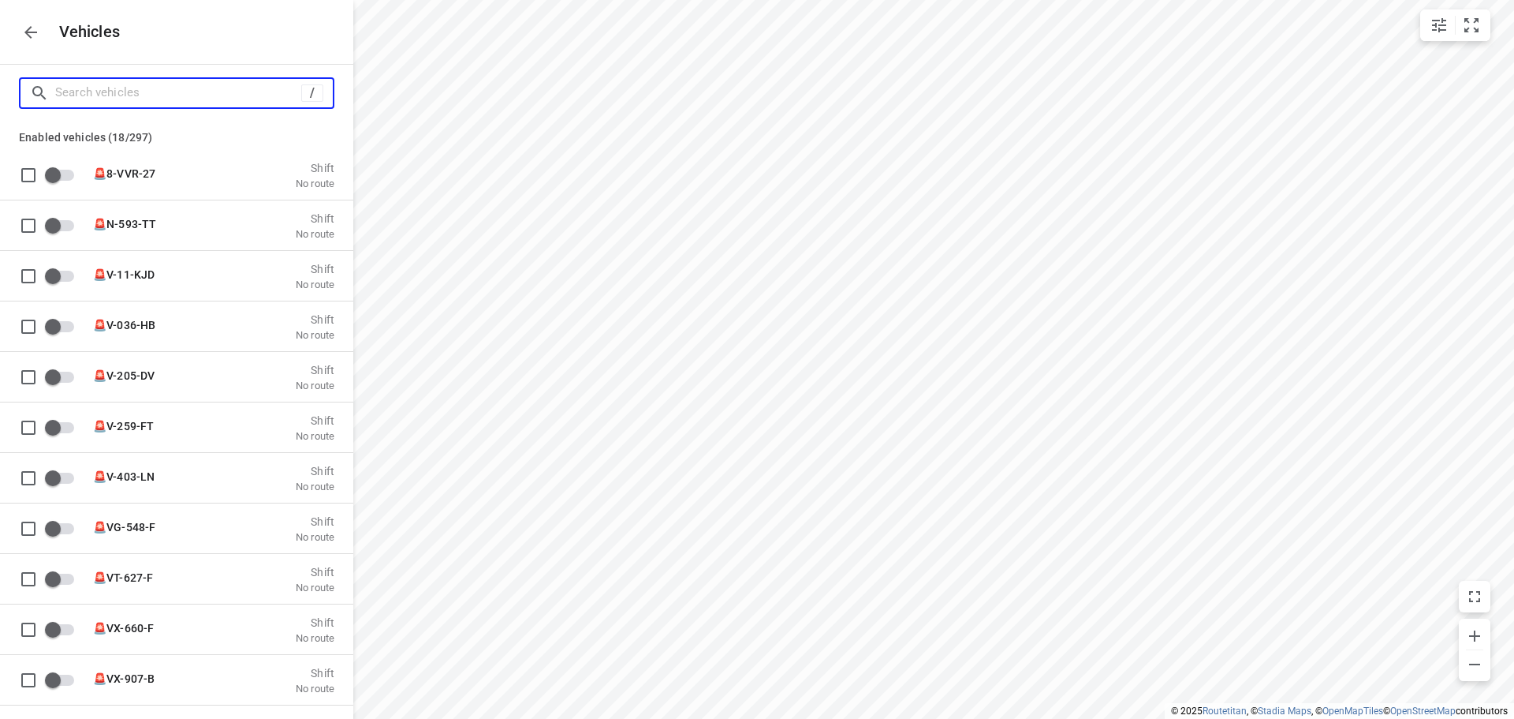
click at [195, 86] on input "Search vehicles" at bounding box center [178, 92] width 246 height 24
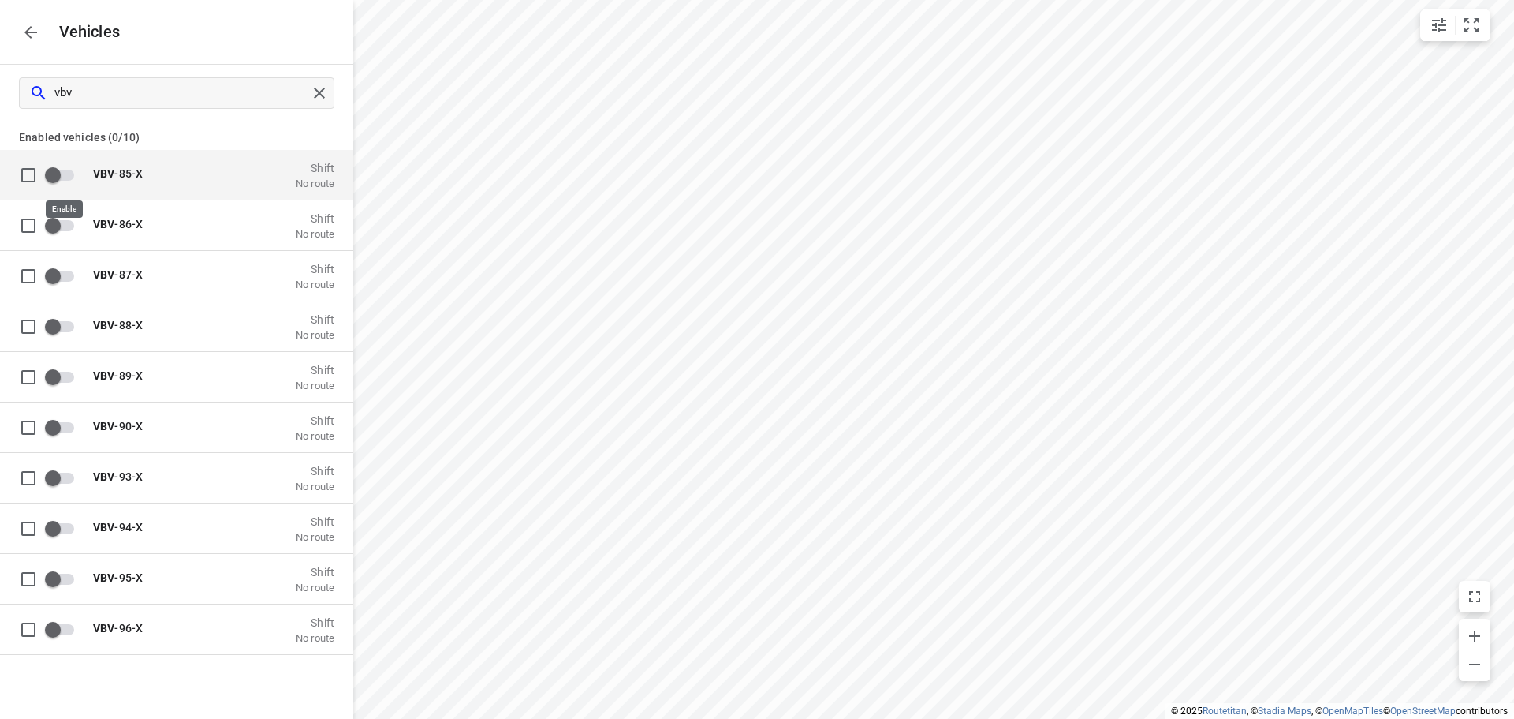
click at [79, 171] on input "grid" at bounding box center [53, 174] width 90 height 30
drag, startPoint x: 211, startPoint y: 125, endPoint x: 349, endPoint y: 114, distance: 139.3
click at [212, 124] on p "Enabled vehicles (1/10)" at bounding box center [176, 135] width 353 height 28
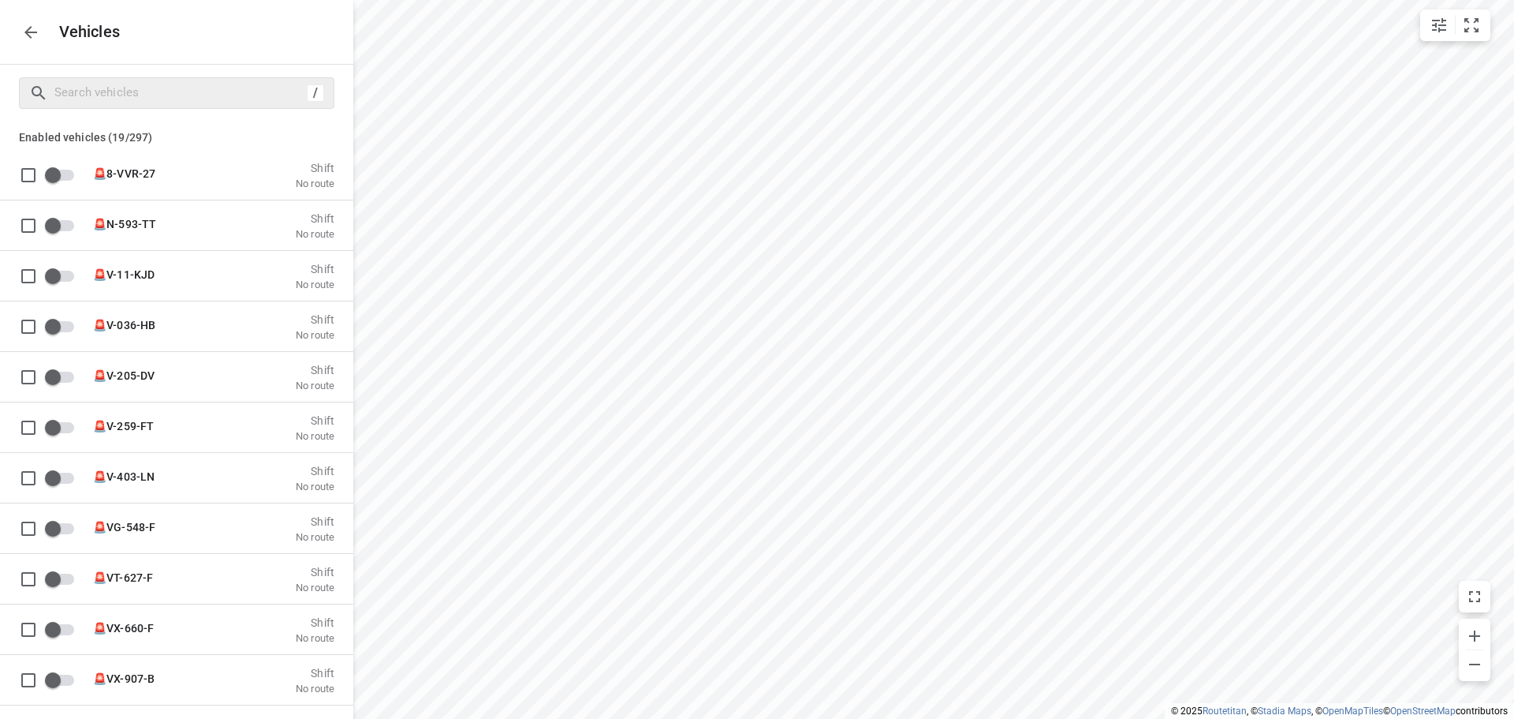
click at [32, 23] on icon "button" at bounding box center [30, 32] width 19 height 19
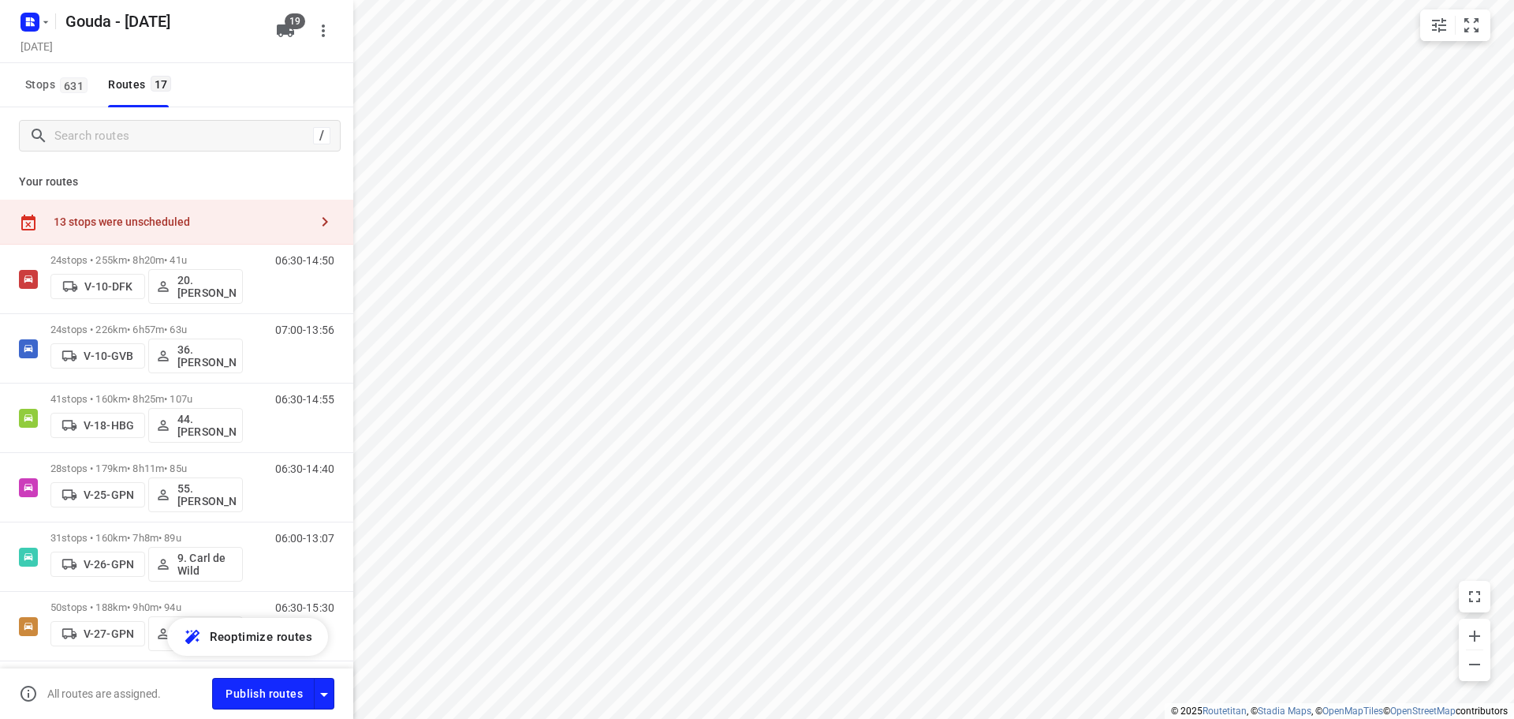
click at [157, 208] on div "13 stops were unscheduled" at bounding box center [176, 222] width 353 height 45
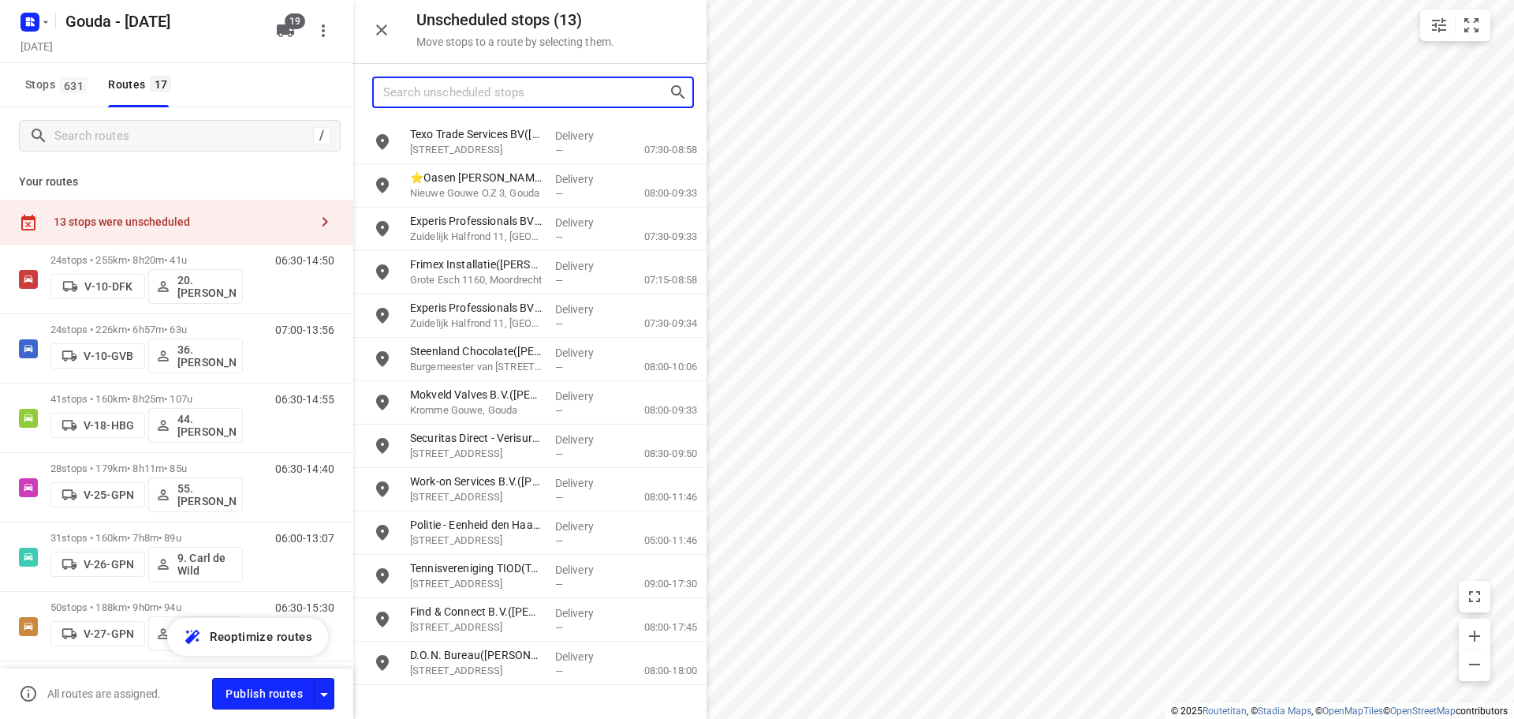
click at [502, 84] on input "Search unscheduled stops" at bounding box center [526, 92] width 286 height 24
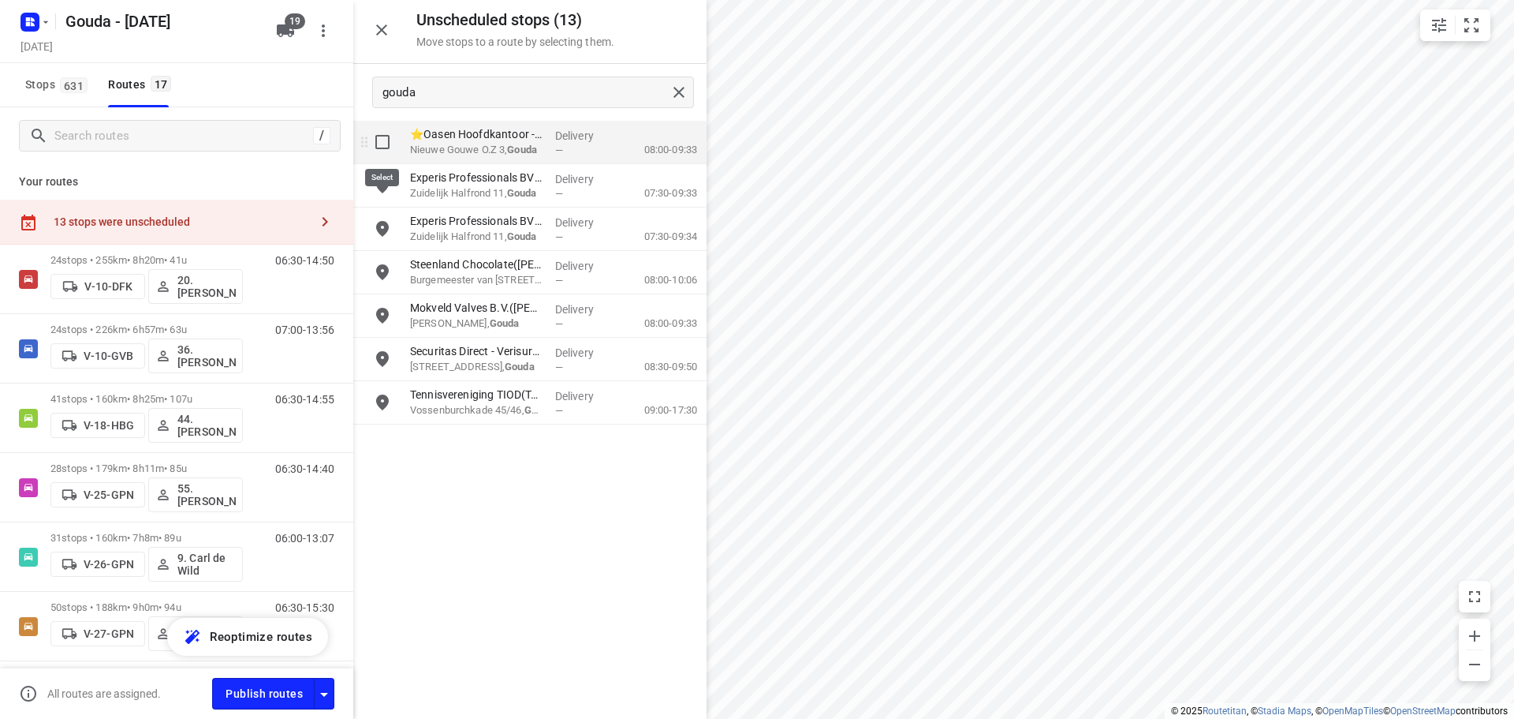
click at [388, 143] on input "grid" at bounding box center [383, 142] width 32 height 32
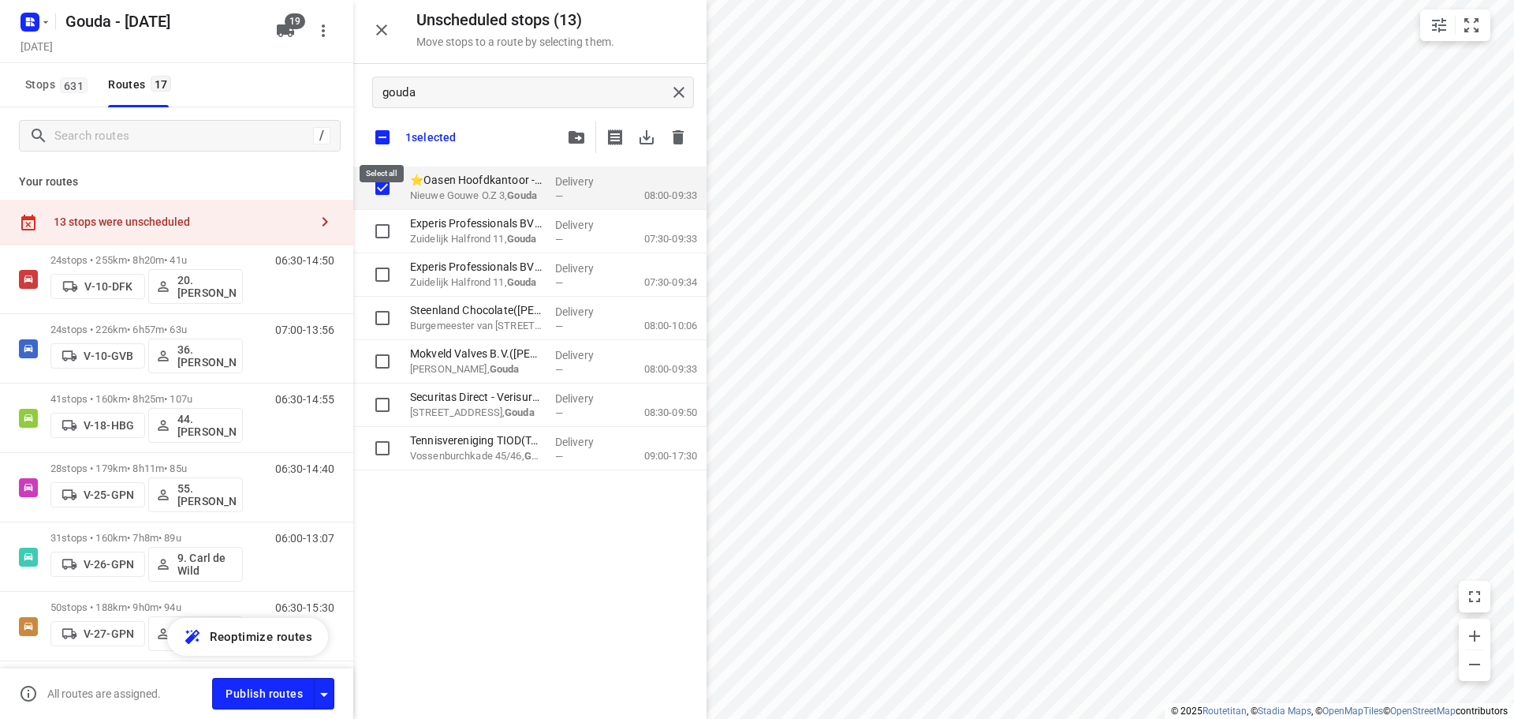
click at [385, 136] on input "checkbox" at bounding box center [382, 137] width 33 height 33
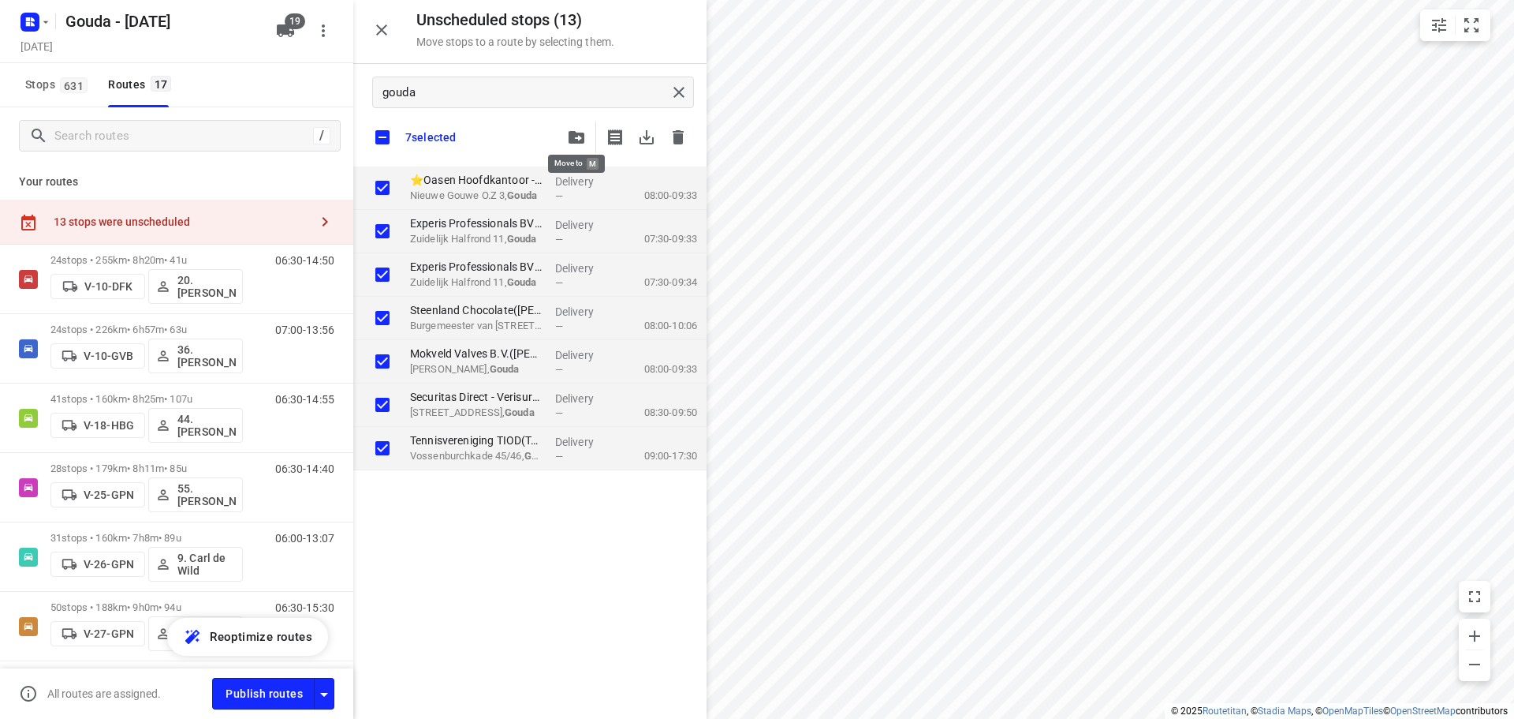
click at [580, 133] on icon "button" at bounding box center [577, 137] width 16 height 13
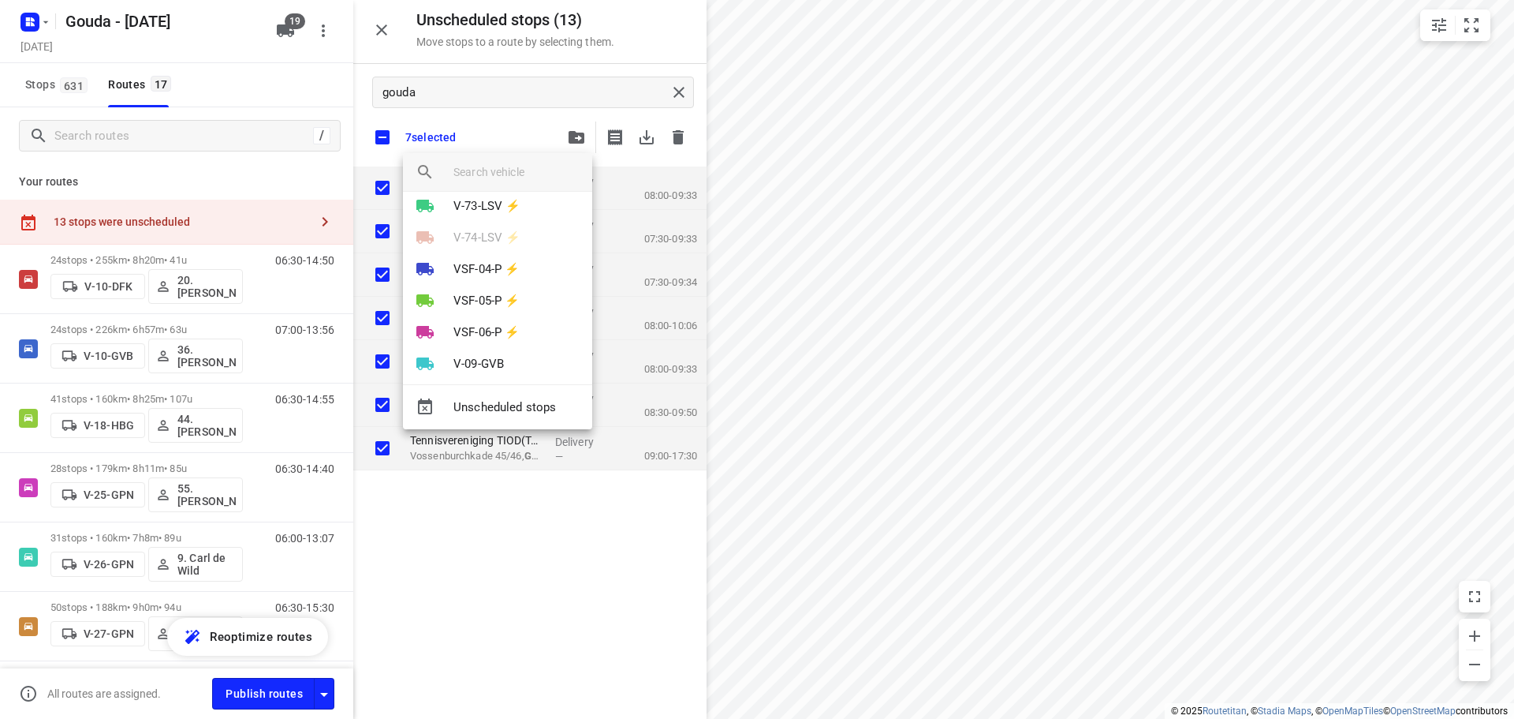
scroll to position [407, 0]
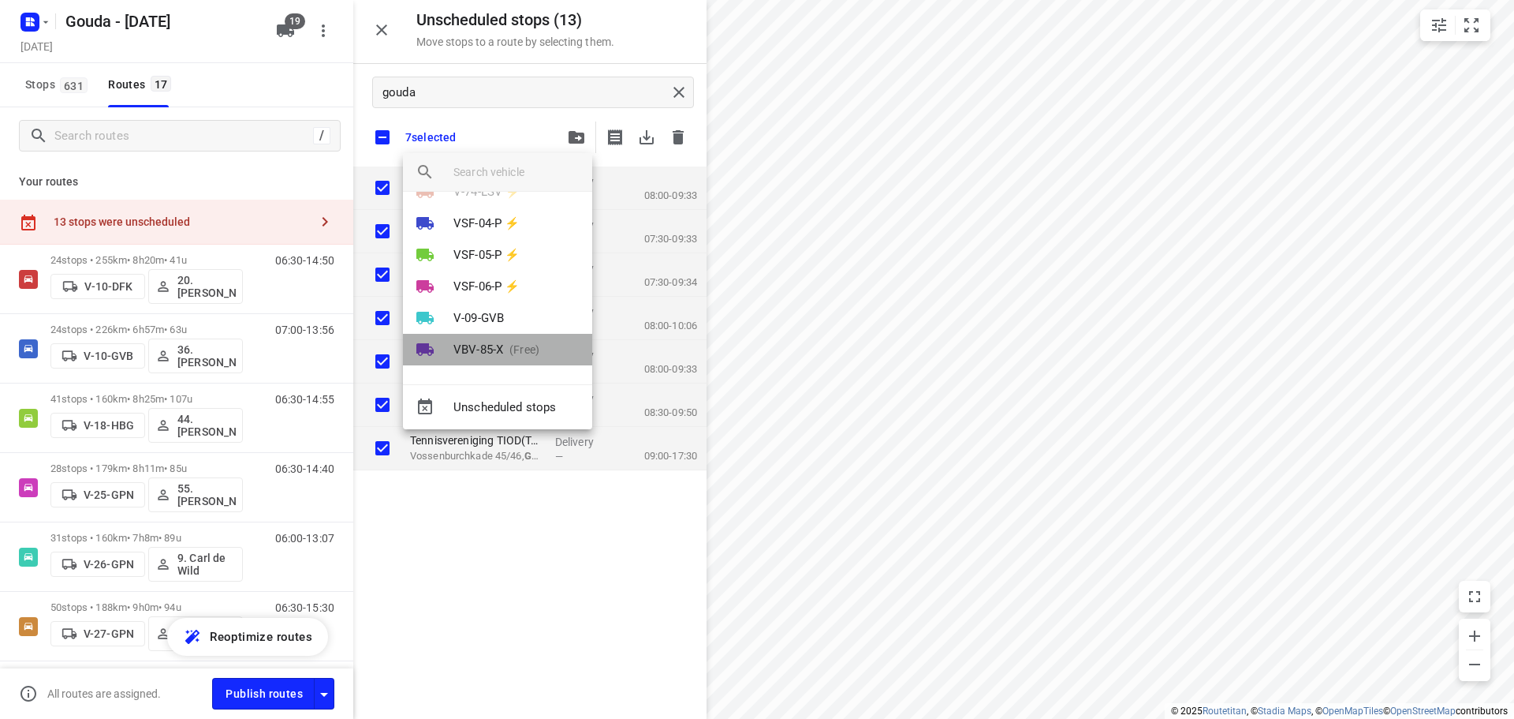
click at [513, 347] on p "(Free)" at bounding box center [521, 350] width 36 height 17
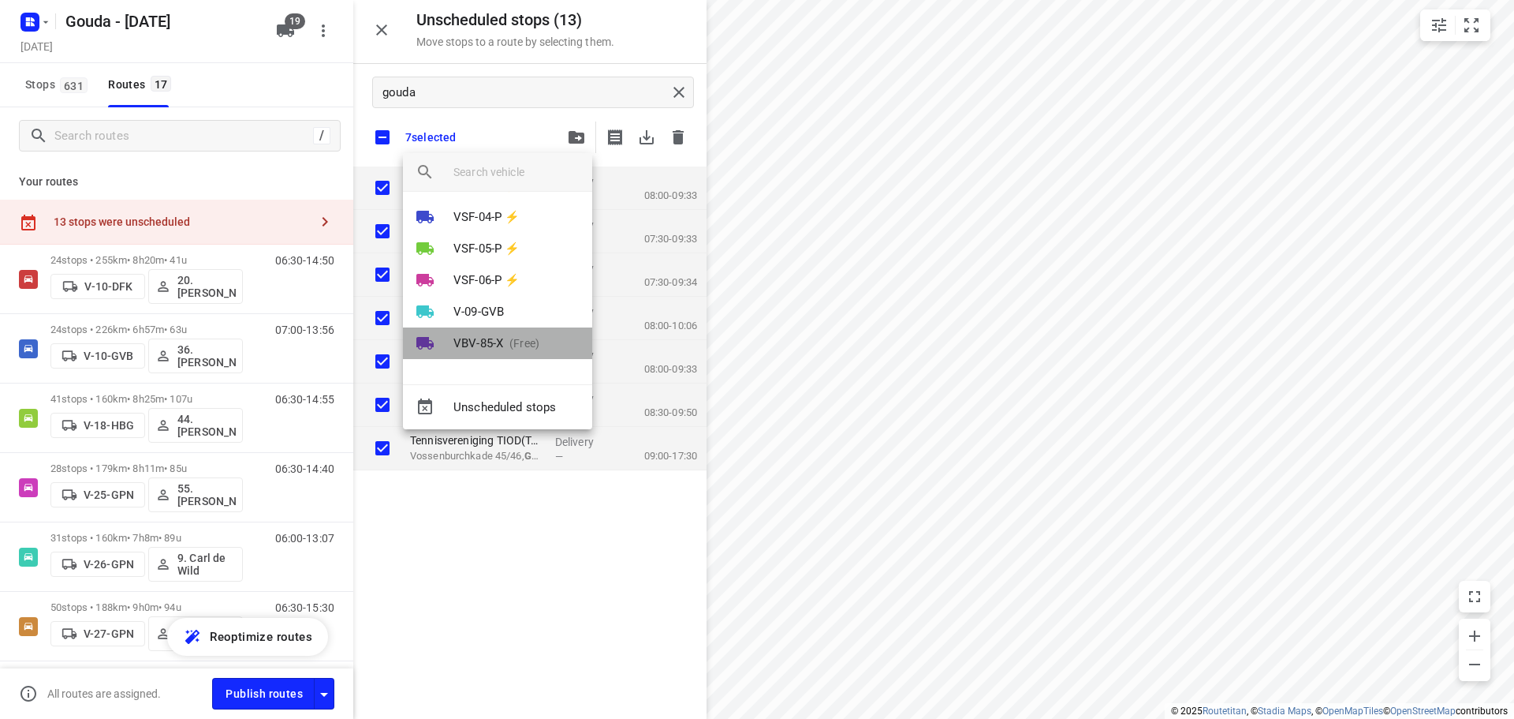
scroll to position [0, 0]
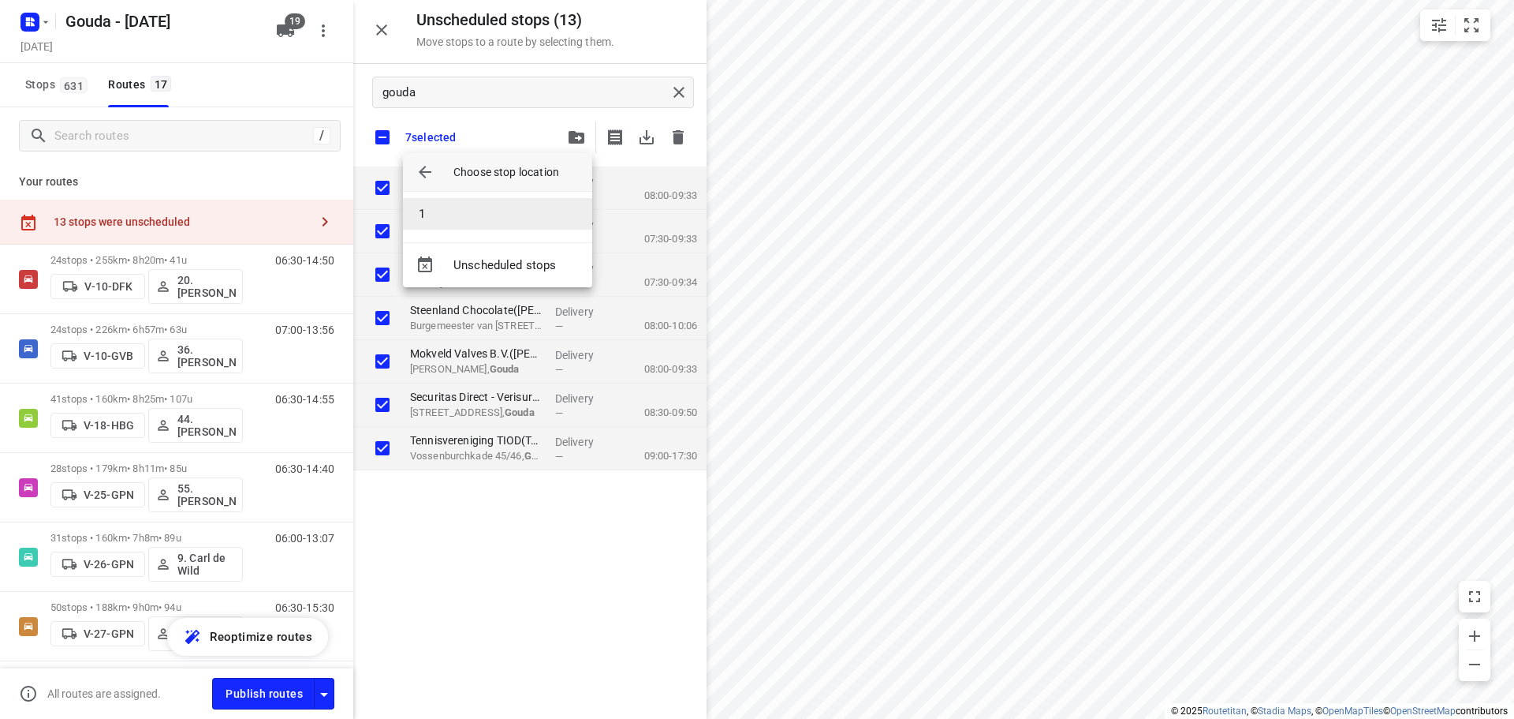
click at [526, 214] on li "1" at bounding box center [497, 214] width 189 height 32
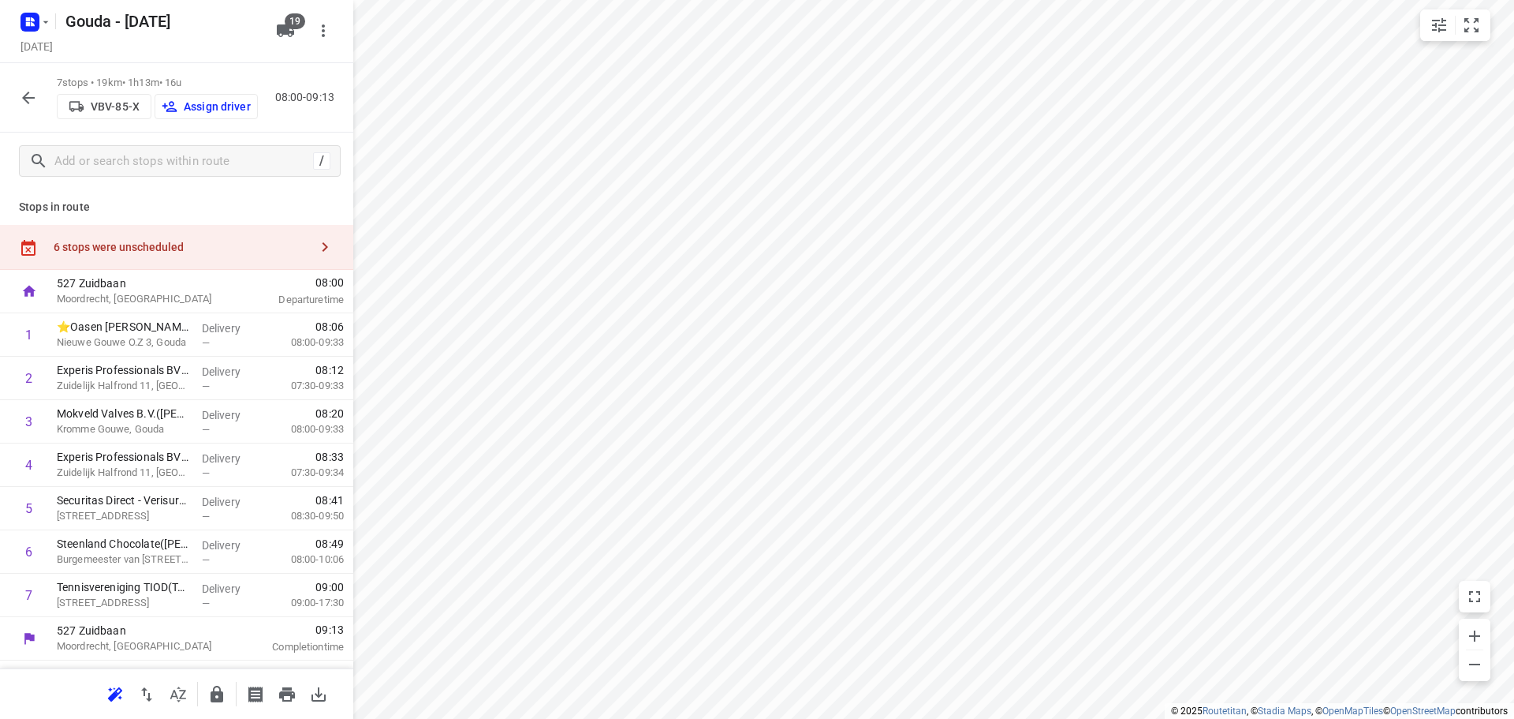
click at [154, 241] on div "6 stops were unscheduled" at bounding box center [182, 247] width 256 height 13
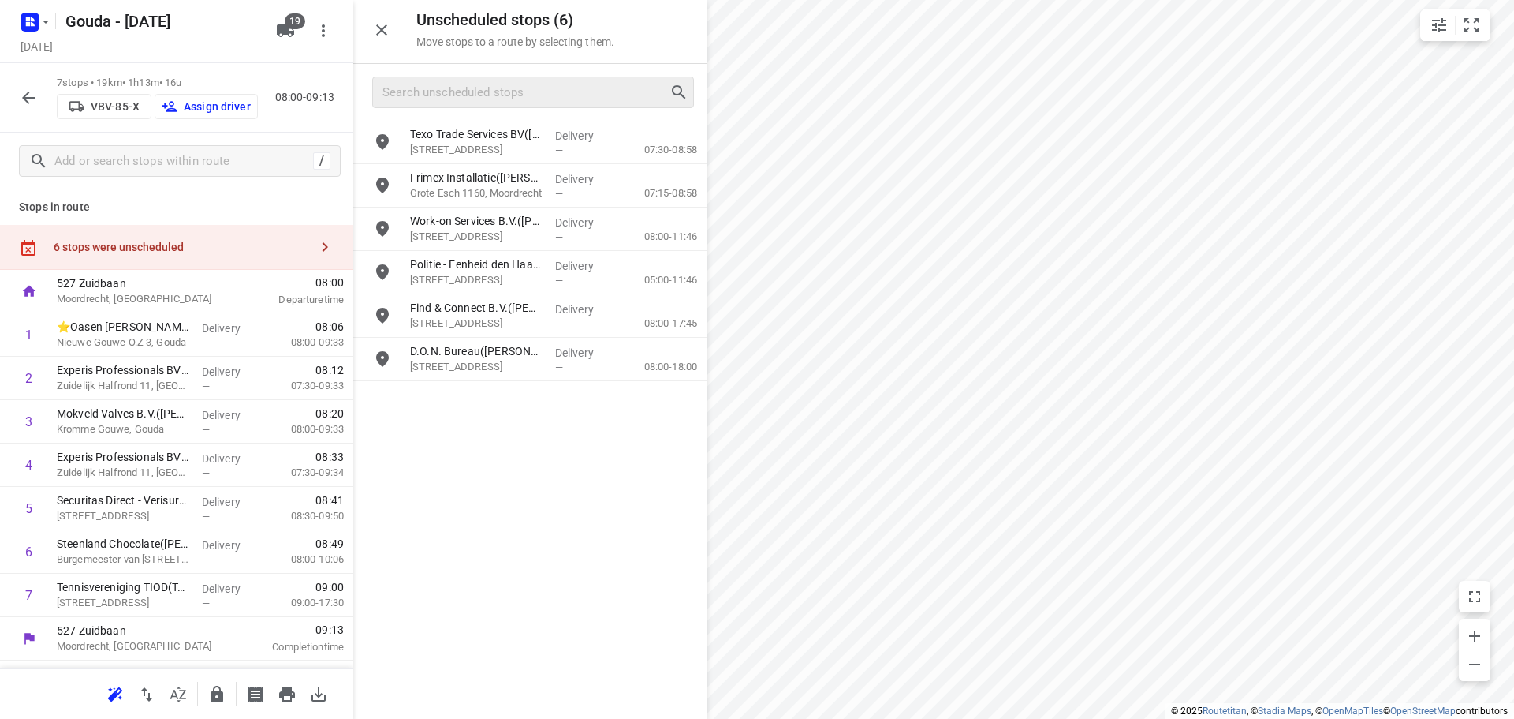
click at [484, 105] on div at bounding box center [533, 93] width 322 height 32
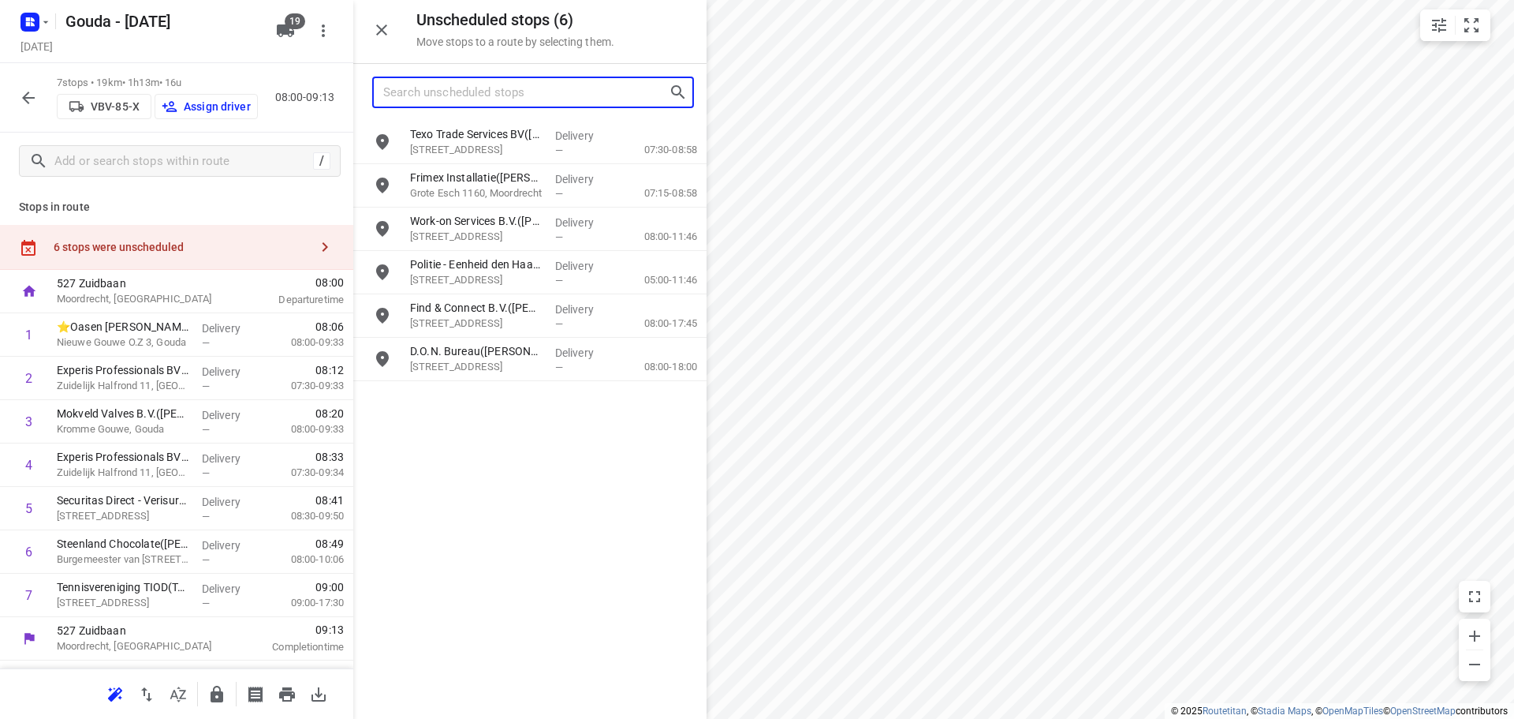
click at [484, 103] on input "Search unscheduled stops" at bounding box center [526, 92] width 286 height 24
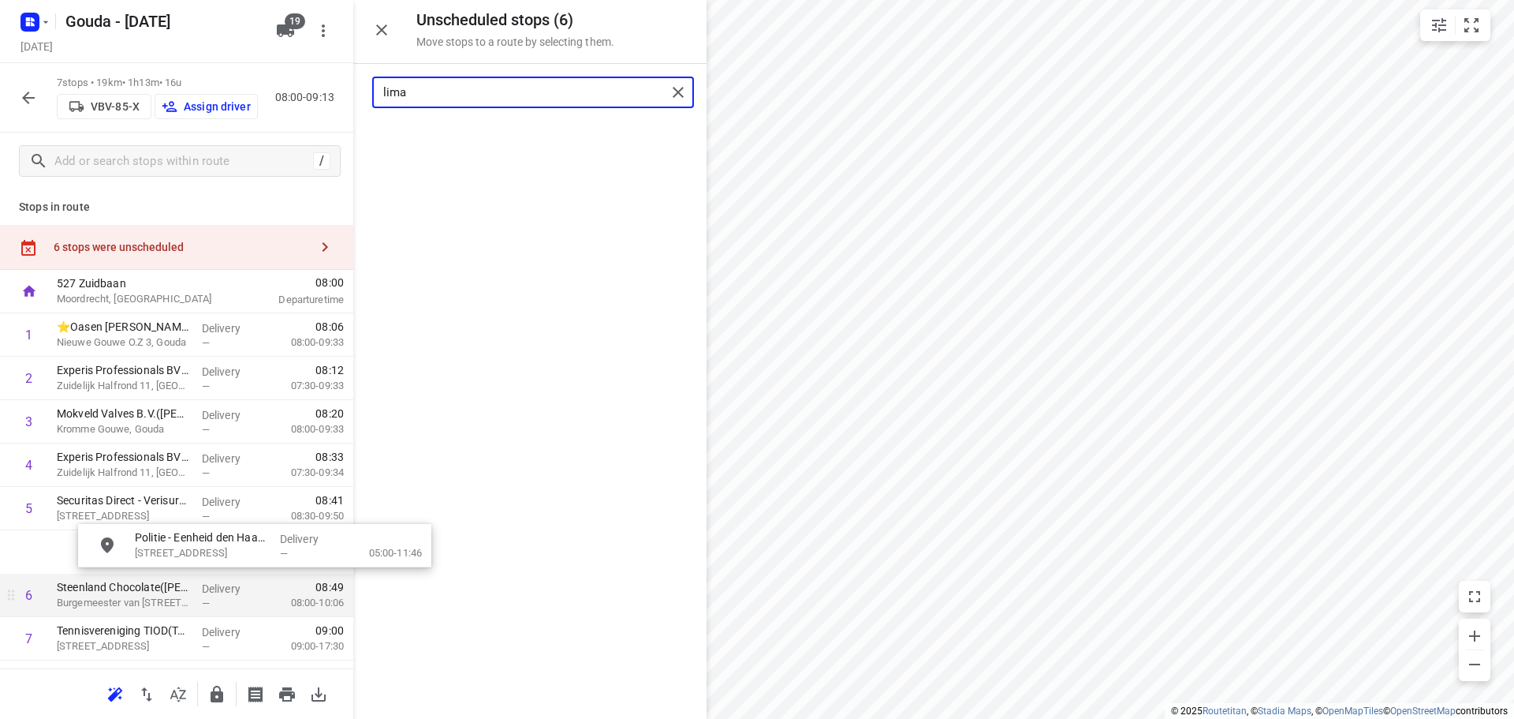
drag, startPoint x: 541, startPoint y: 145, endPoint x: 230, endPoint y: 574, distance: 529.8
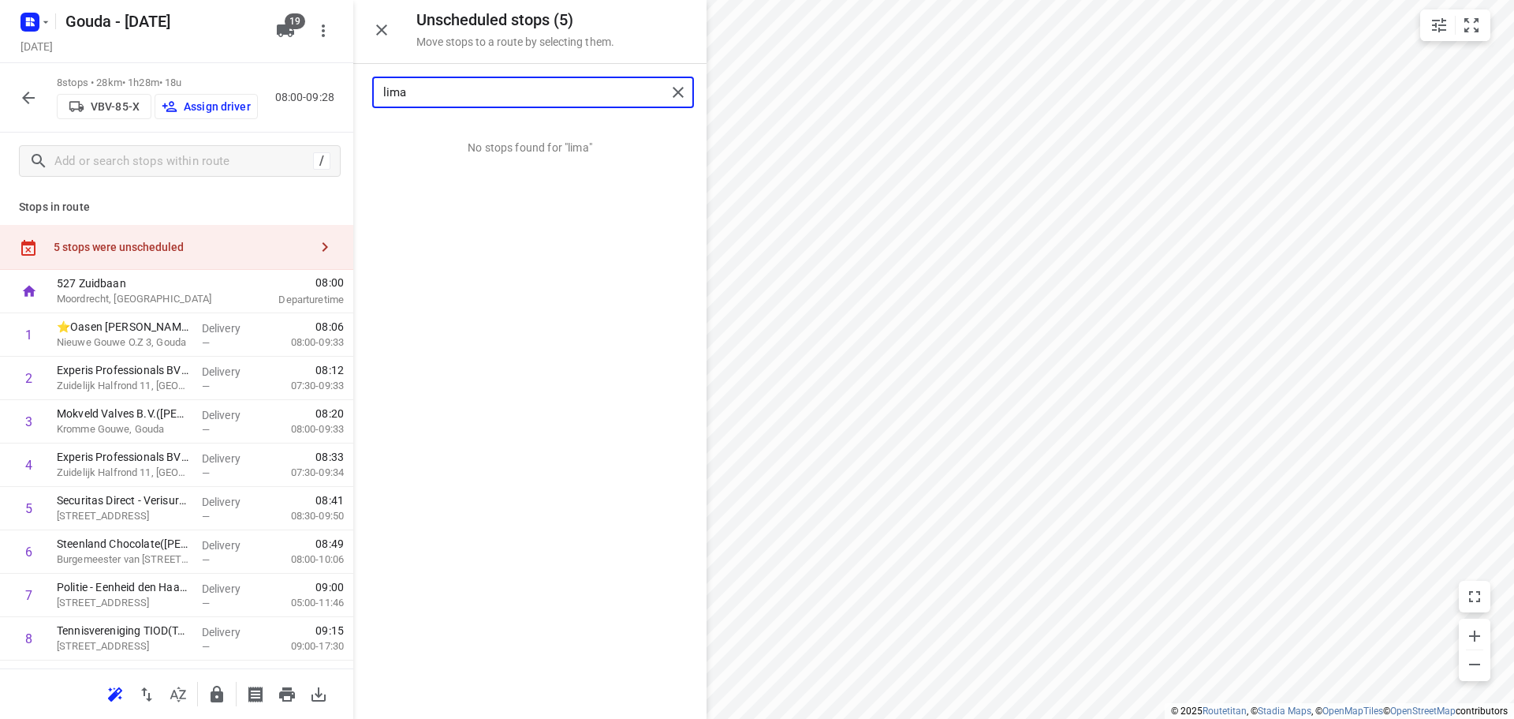
drag, startPoint x: 413, startPoint y: 83, endPoint x: -380, endPoint y: 111, distance: 794.0
click at [0, 111] on html "i © 2025 Routetitan , © Stadia Maps , © OpenMapTiles © OpenStreetMap contributo…" at bounding box center [757, 359] width 1514 height 719
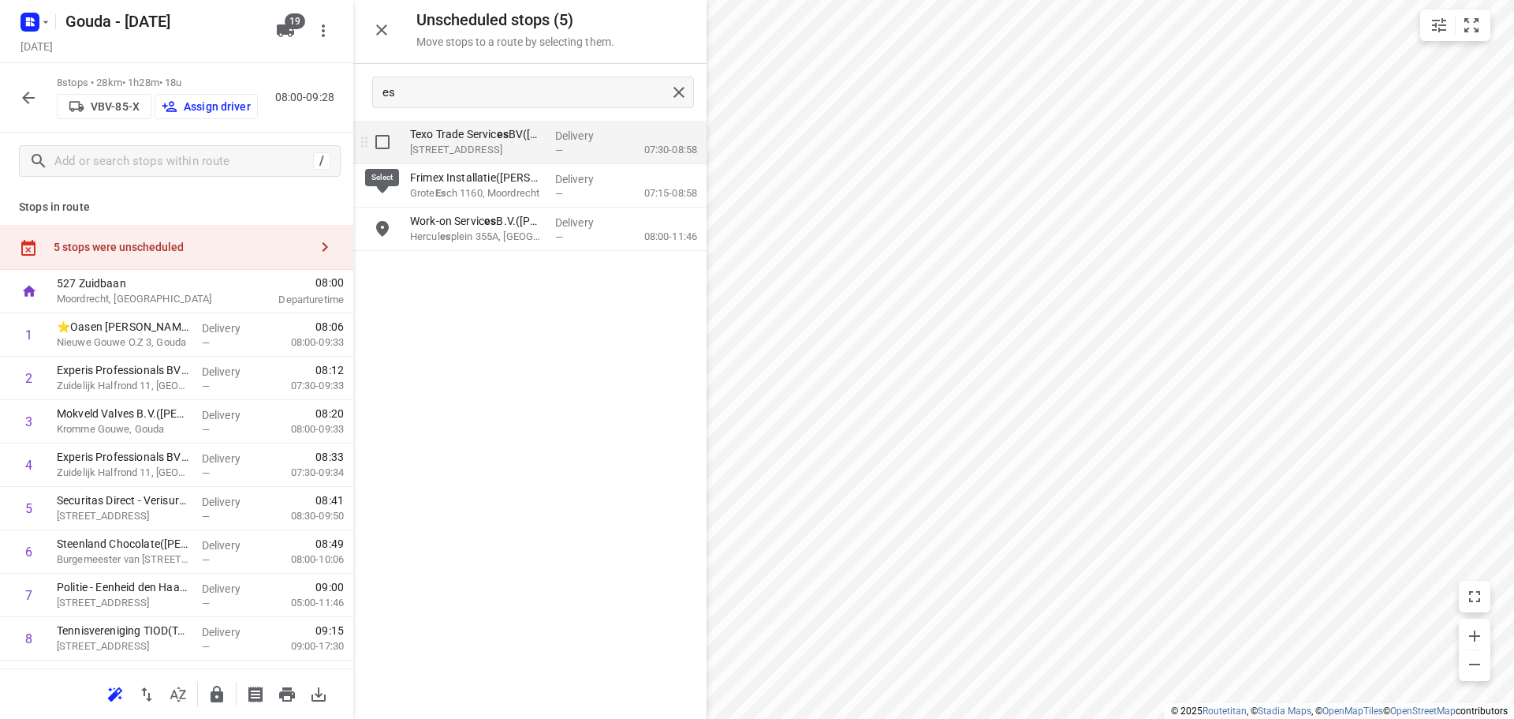
click at [385, 145] on input "grid" at bounding box center [383, 142] width 32 height 32
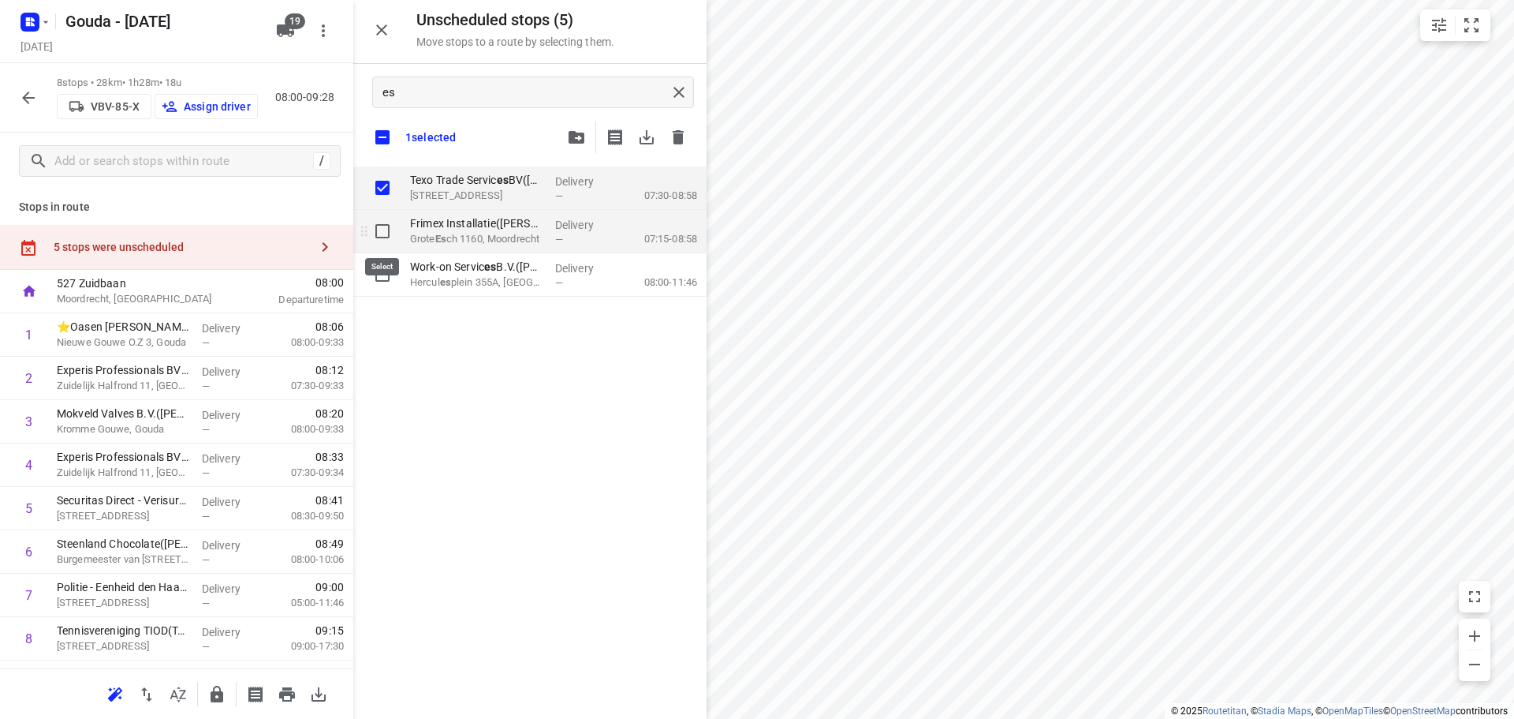
click at [382, 234] on input "grid" at bounding box center [383, 231] width 32 height 32
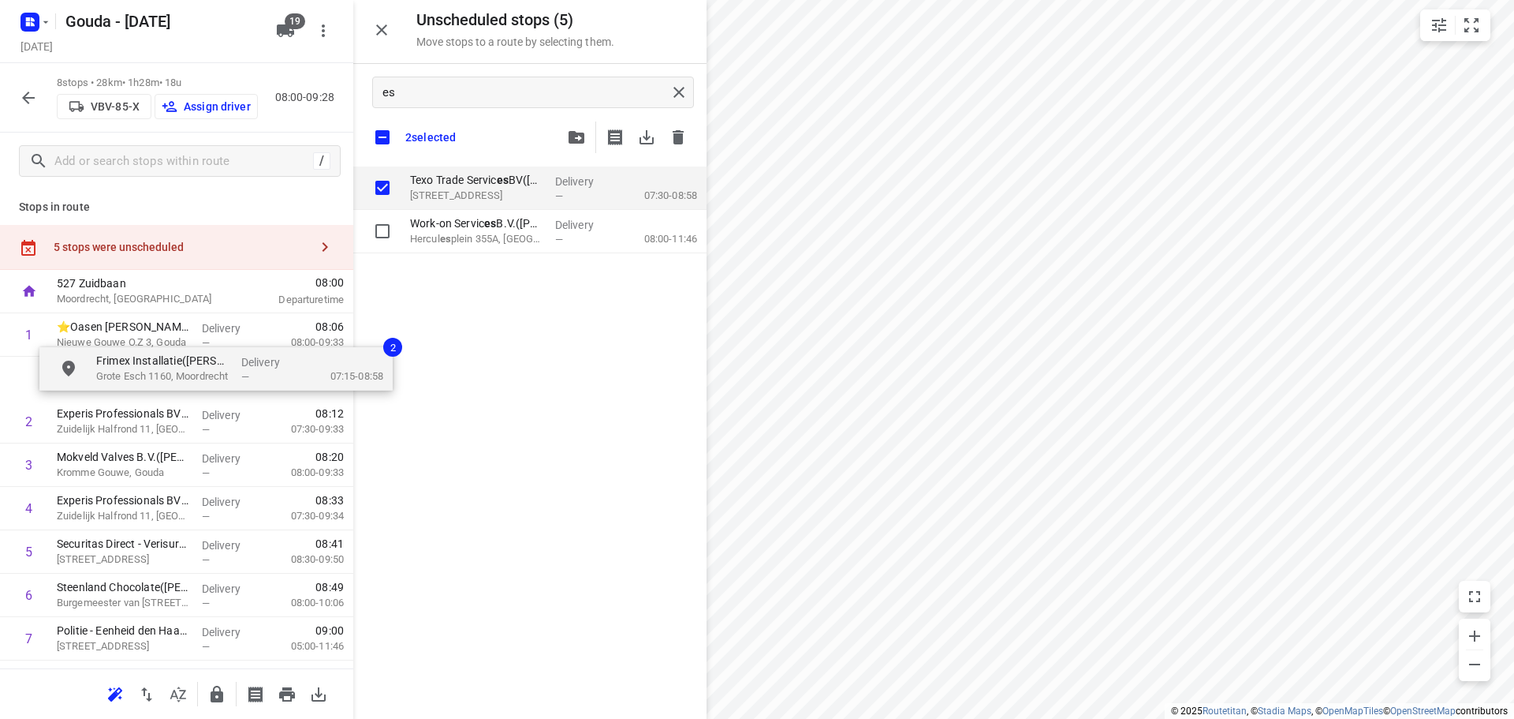
drag, startPoint x: 499, startPoint y: 227, endPoint x: 175, endPoint y: 371, distance: 353.8
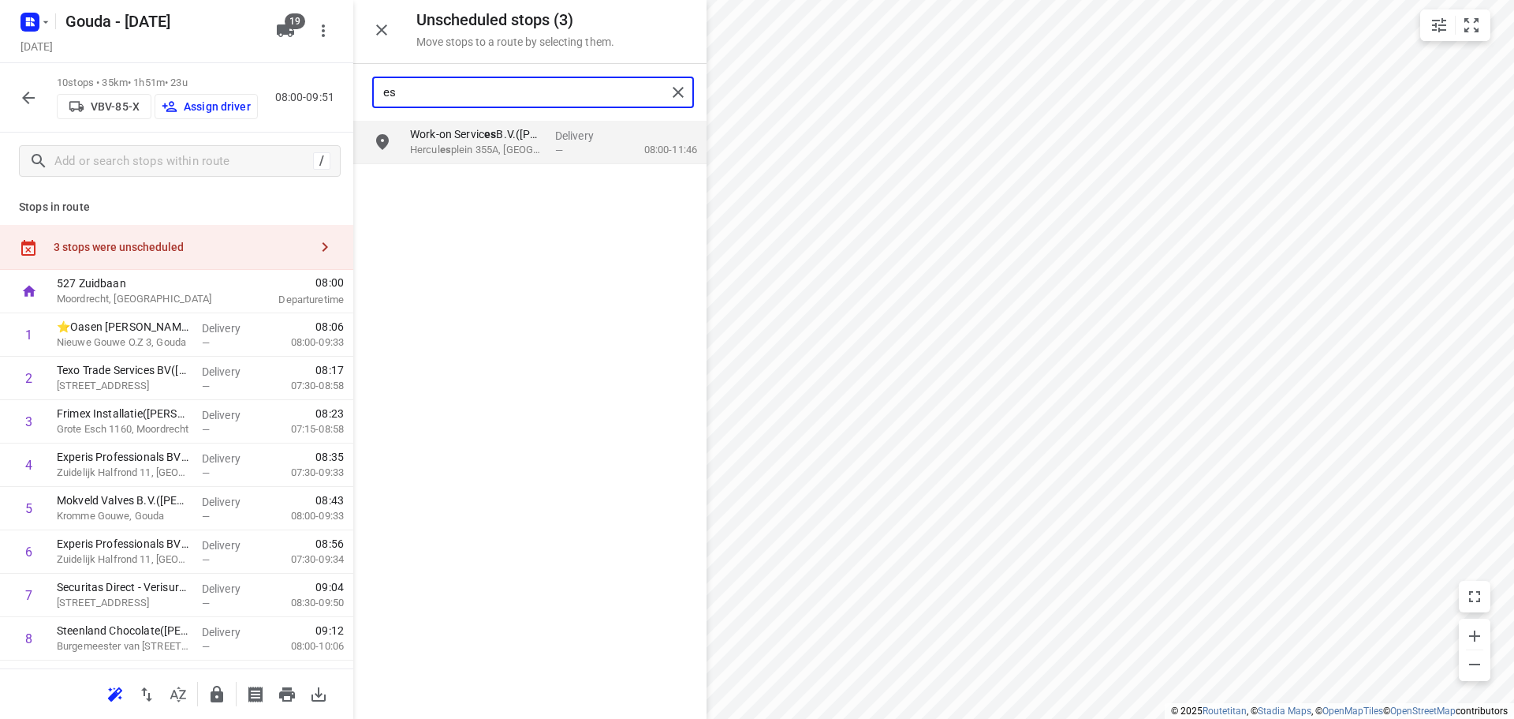
drag, startPoint x: 506, startPoint y: 95, endPoint x: 59, endPoint y: 95, distance: 447.2
click at [59, 95] on div "Unscheduled stops ( 3 ) Move stops to a route by selecting them. es Work-on Ser…" at bounding box center [176, 359] width 353 height 719
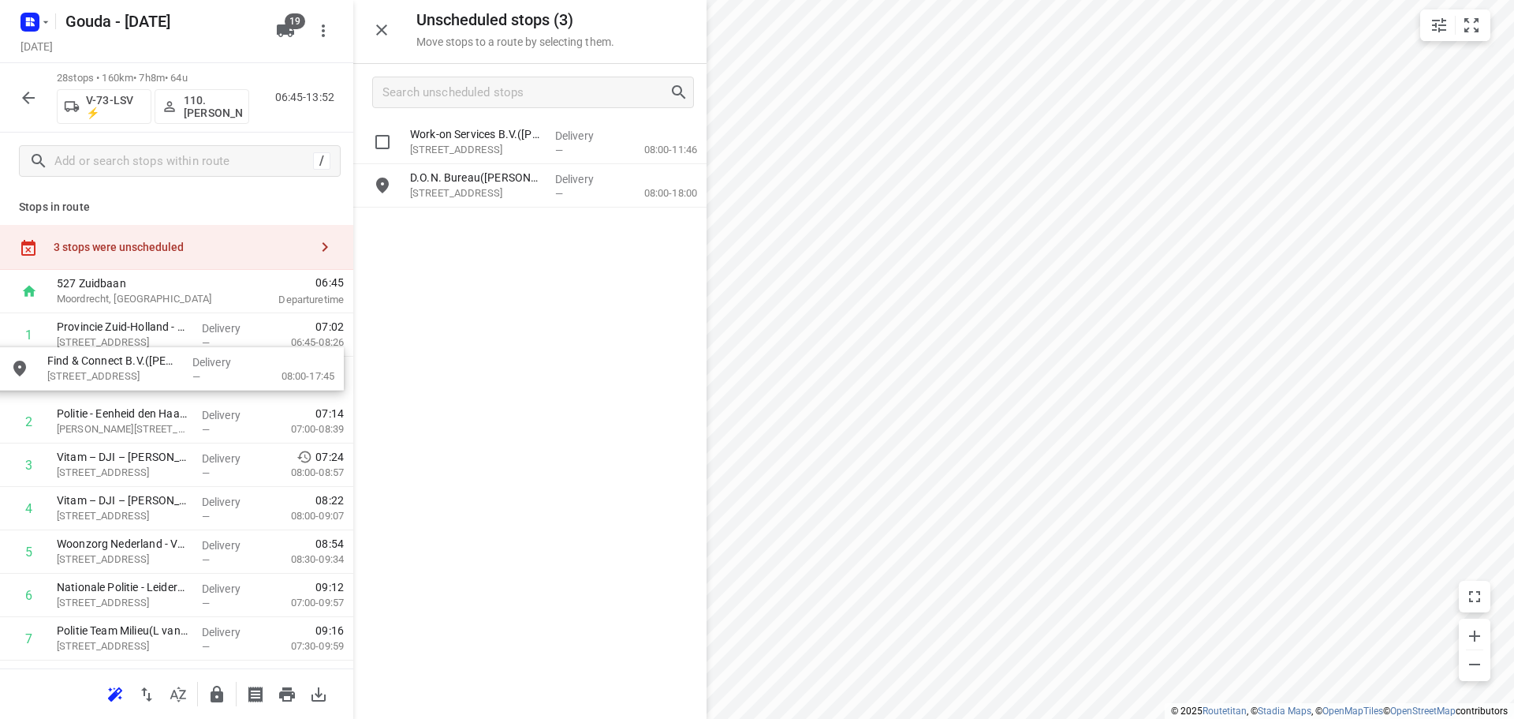
drag, startPoint x: 510, startPoint y: 178, endPoint x: 143, endPoint y: 366, distance: 412.0
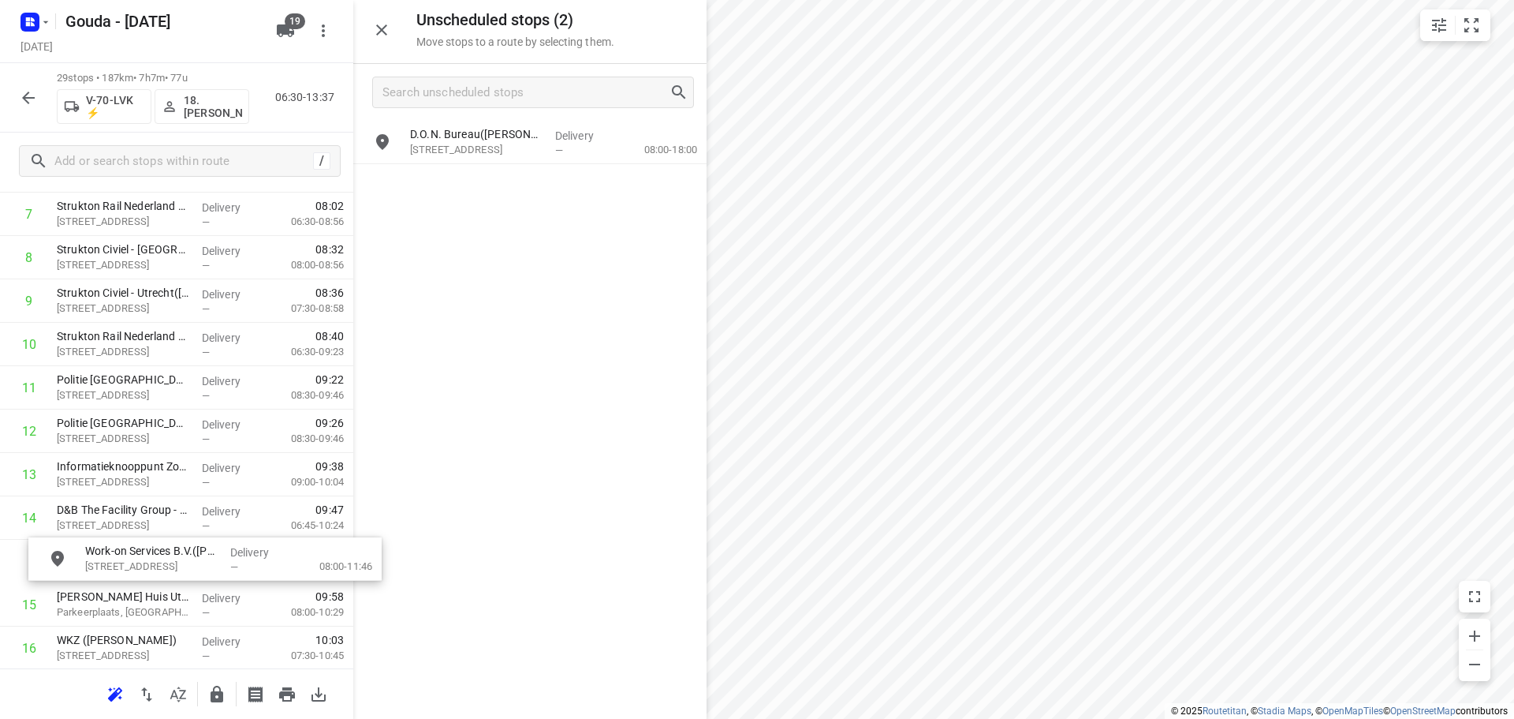
scroll to position [381, 0]
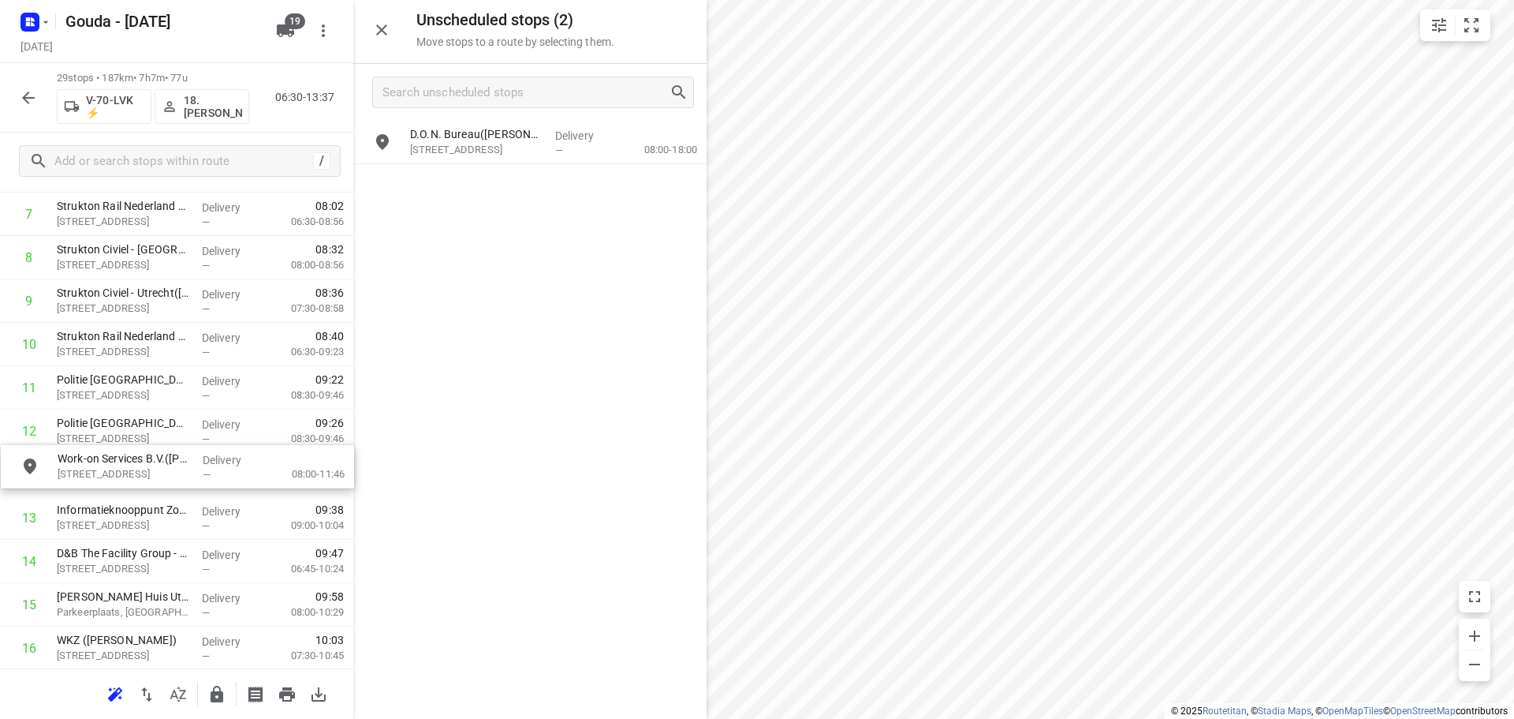
drag, startPoint x: 465, startPoint y: 135, endPoint x: 110, endPoint y: 465, distance: 484.5
click at [372, 27] on icon "button" at bounding box center [381, 30] width 19 height 19
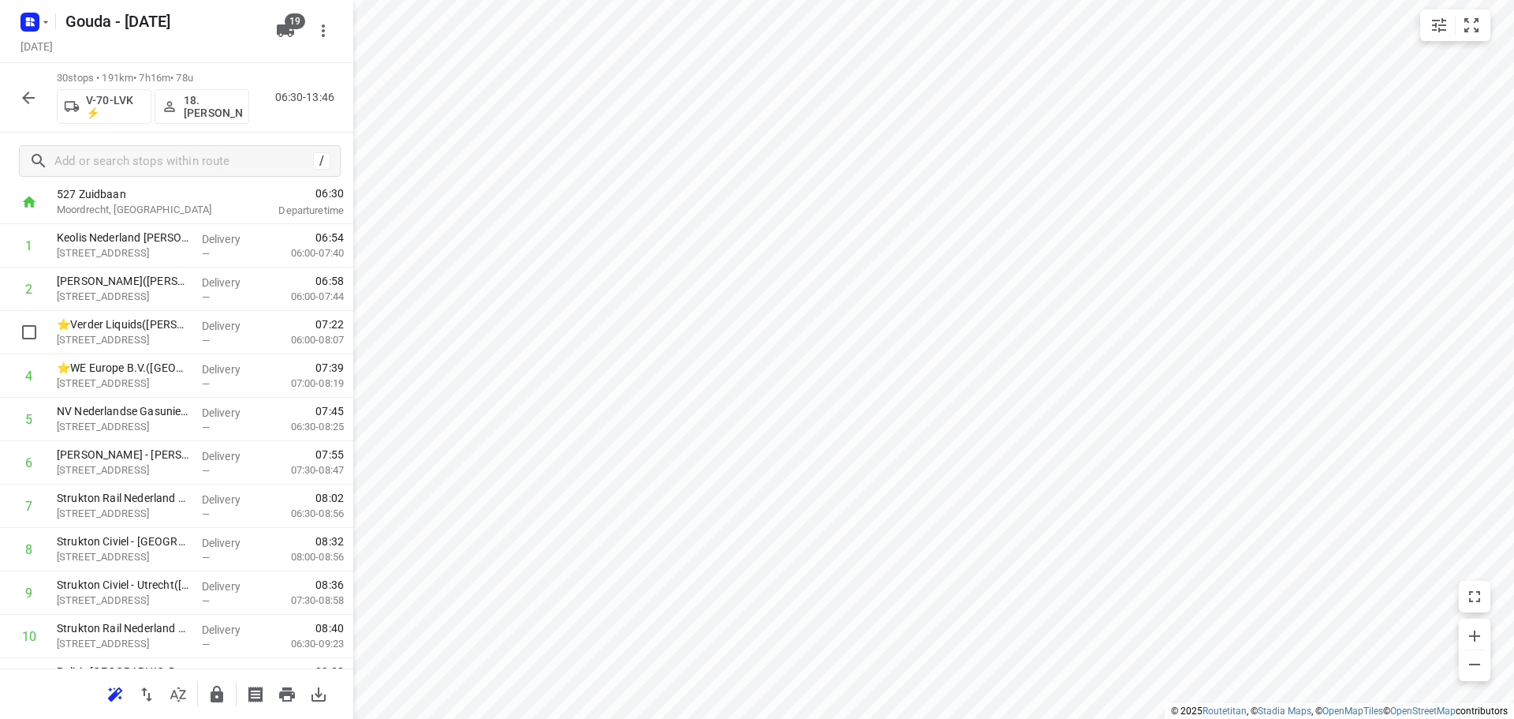
scroll to position [0, 0]
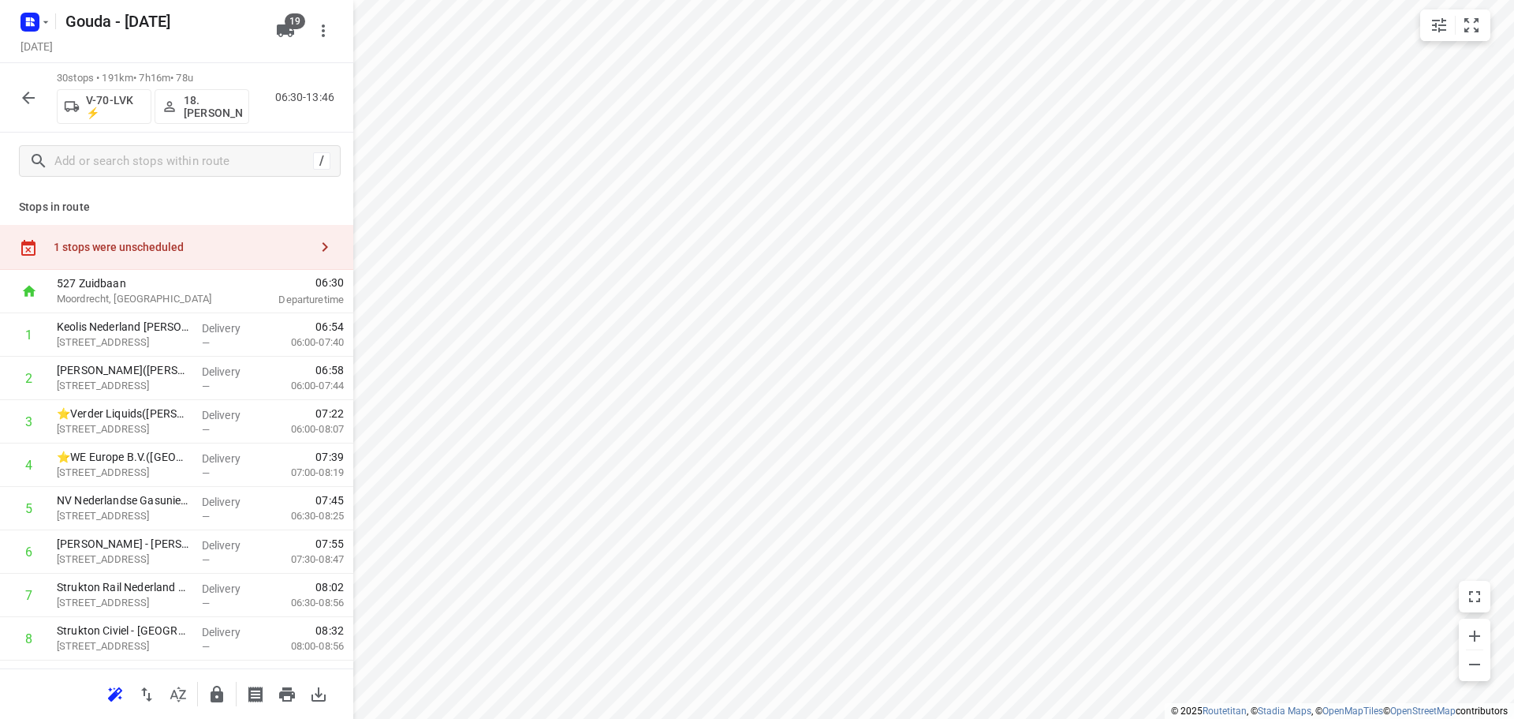
click at [212, 243] on div "1 stops were unscheduled" at bounding box center [182, 247] width 256 height 13
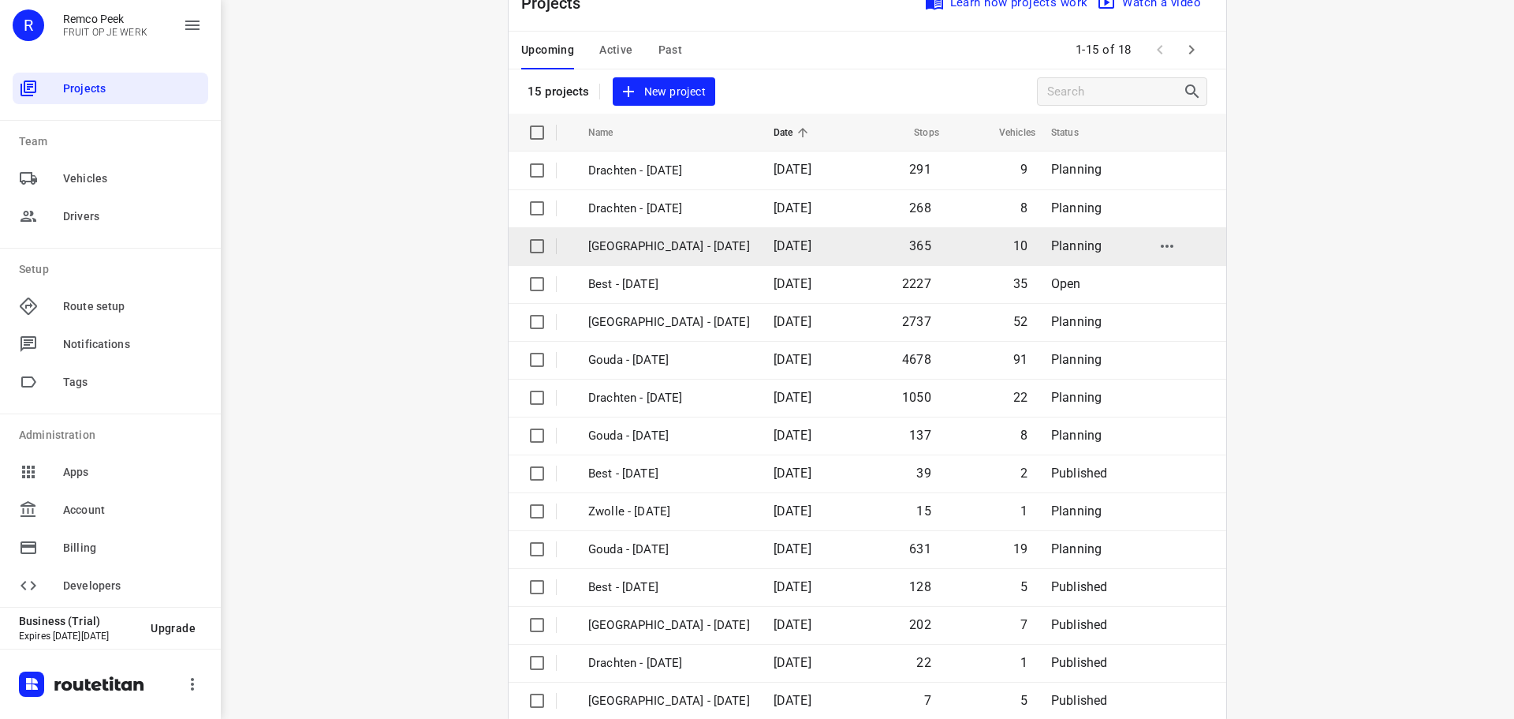
scroll to position [79, 0]
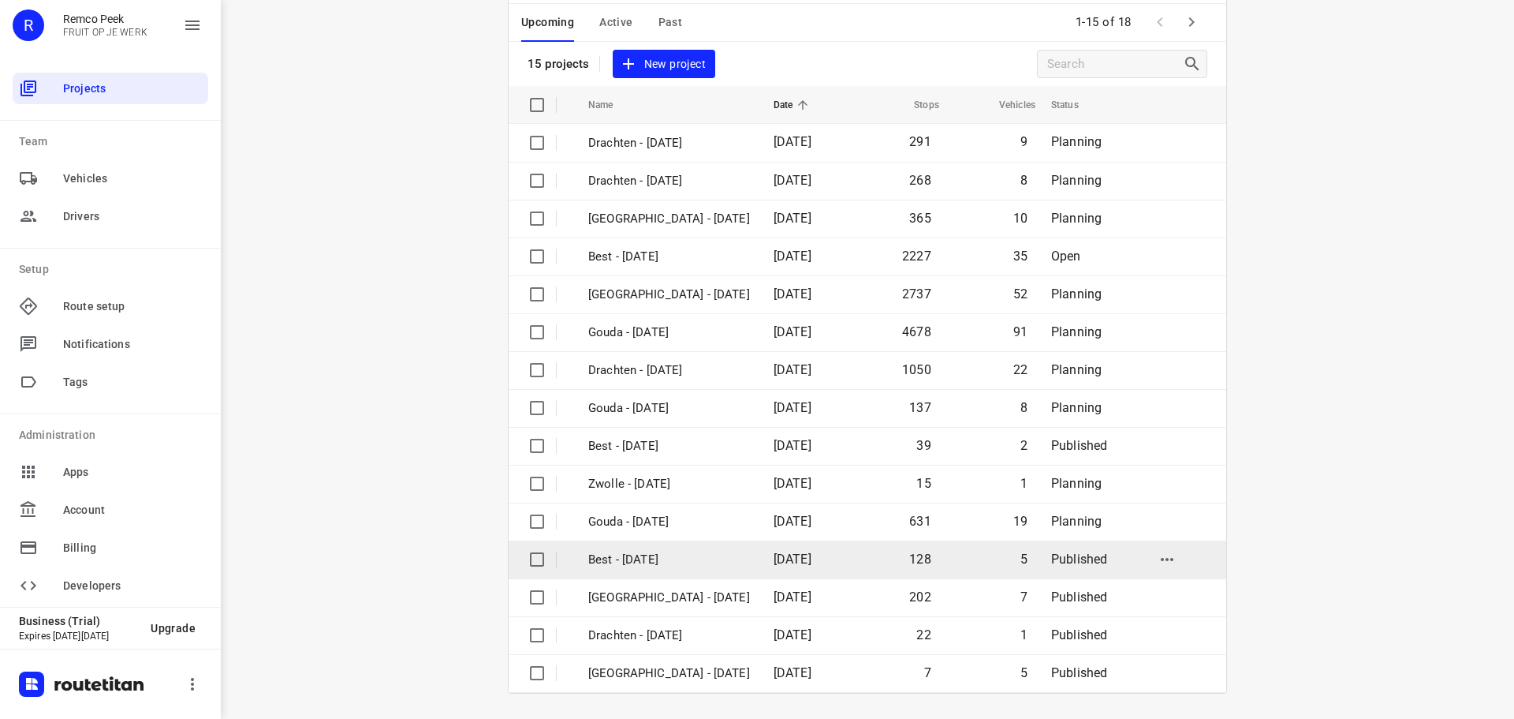
click at [655, 564] on p "Best - [DATE]" at bounding box center [669, 560] width 162 height 18
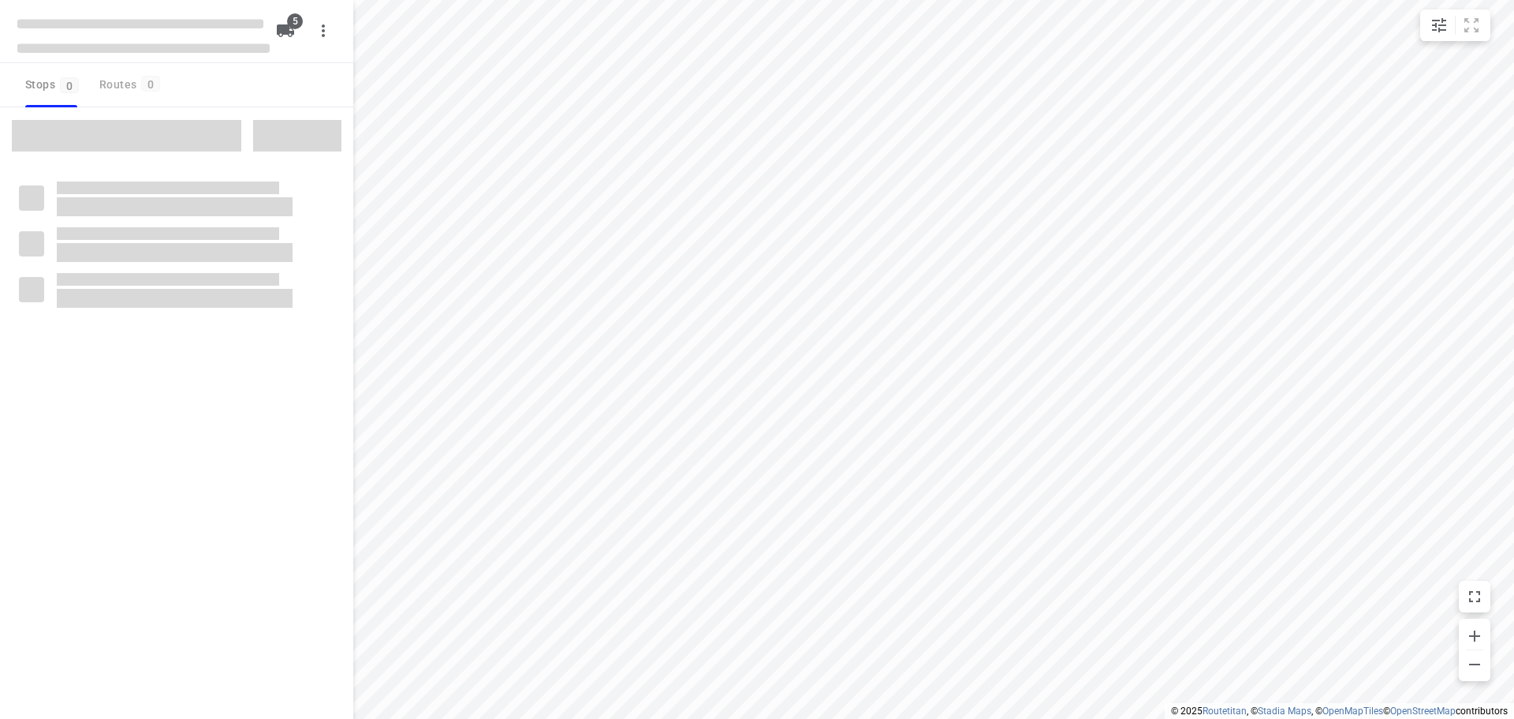
type input "distance"
checkbox input "true"
type input "distance"
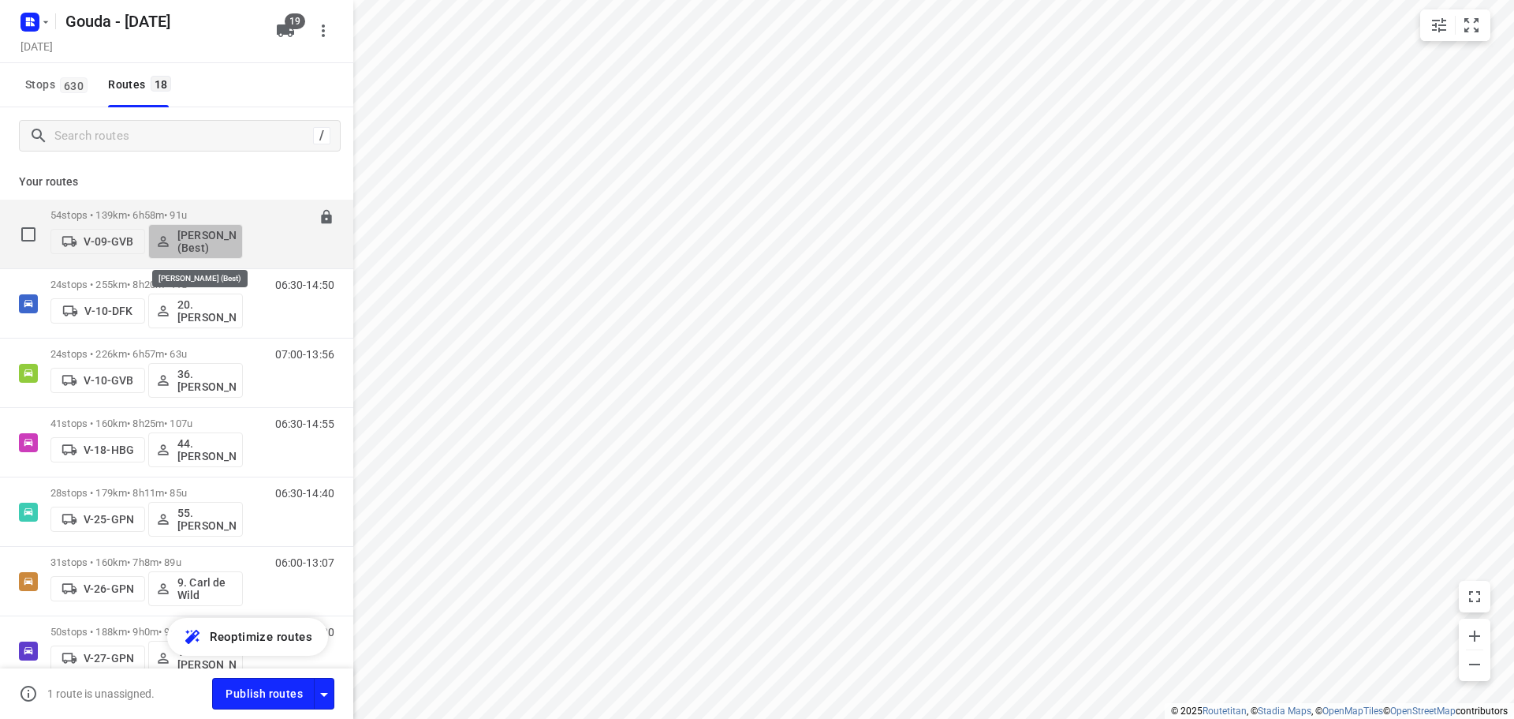
click at [210, 237] on p "[PERSON_NAME] (Best)" at bounding box center [206, 241] width 58 height 25
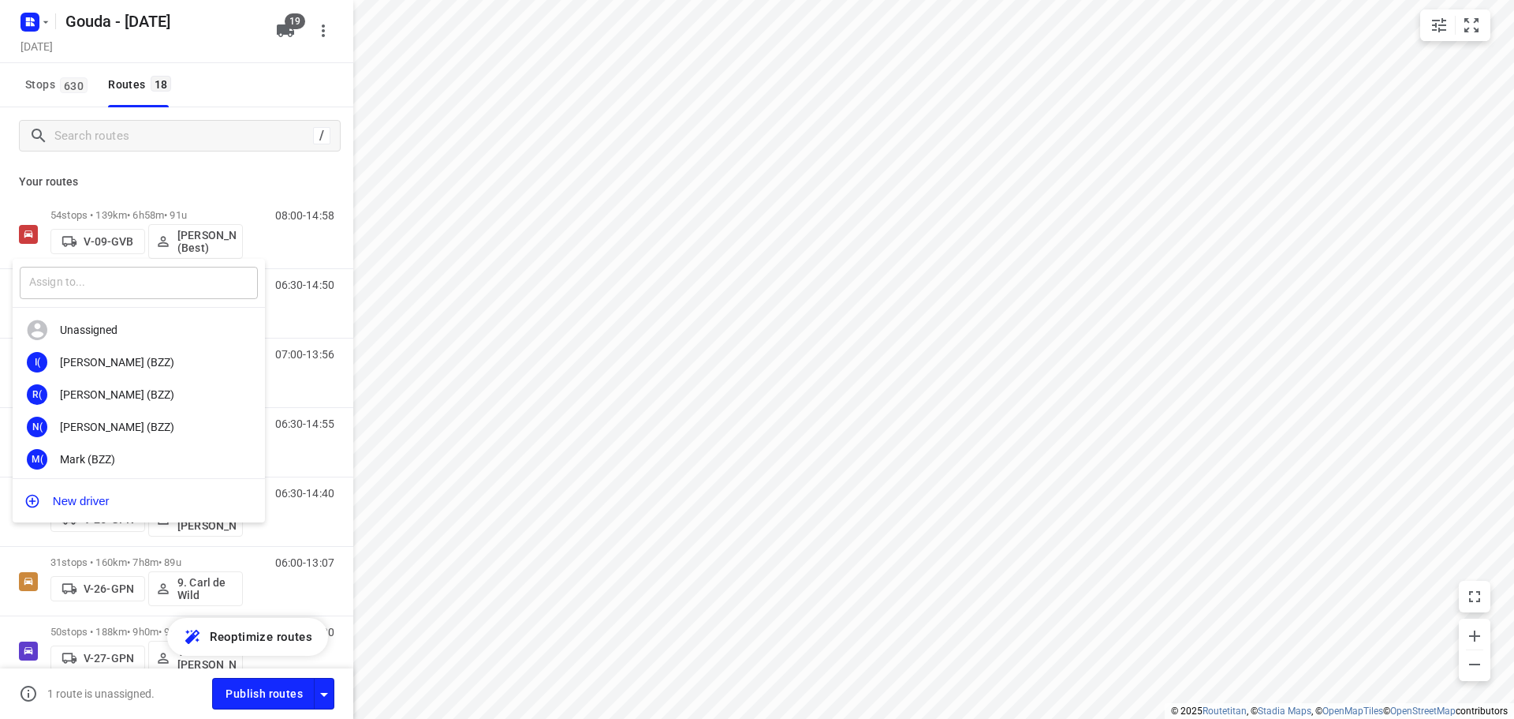
click at [144, 279] on input "text" at bounding box center [139, 283] width 238 height 32
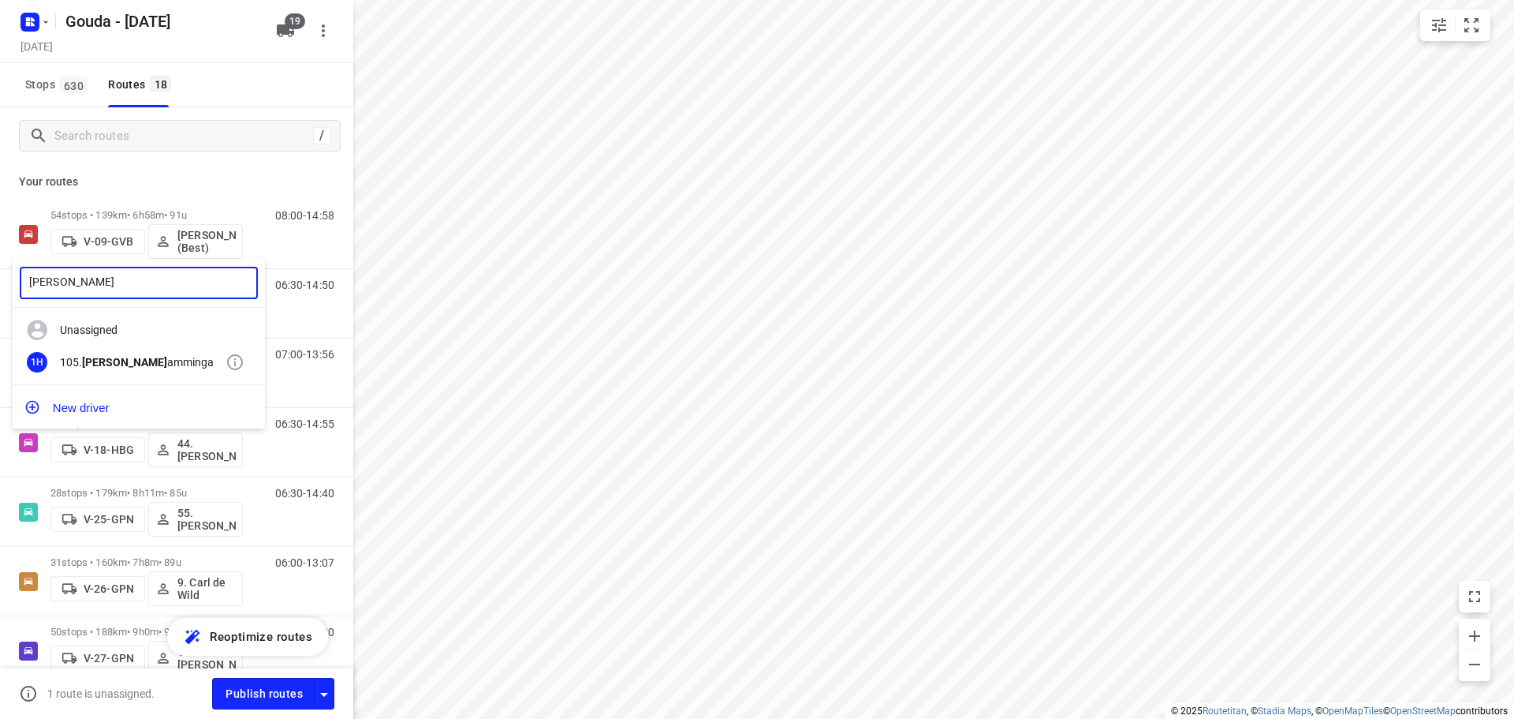
type input "ruben h"
drag, startPoint x: 136, startPoint y: 363, endPoint x: 208, endPoint y: 205, distance: 173.6
click at [140, 363] on div "105. Ruben H amminga" at bounding box center [143, 362] width 166 height 13
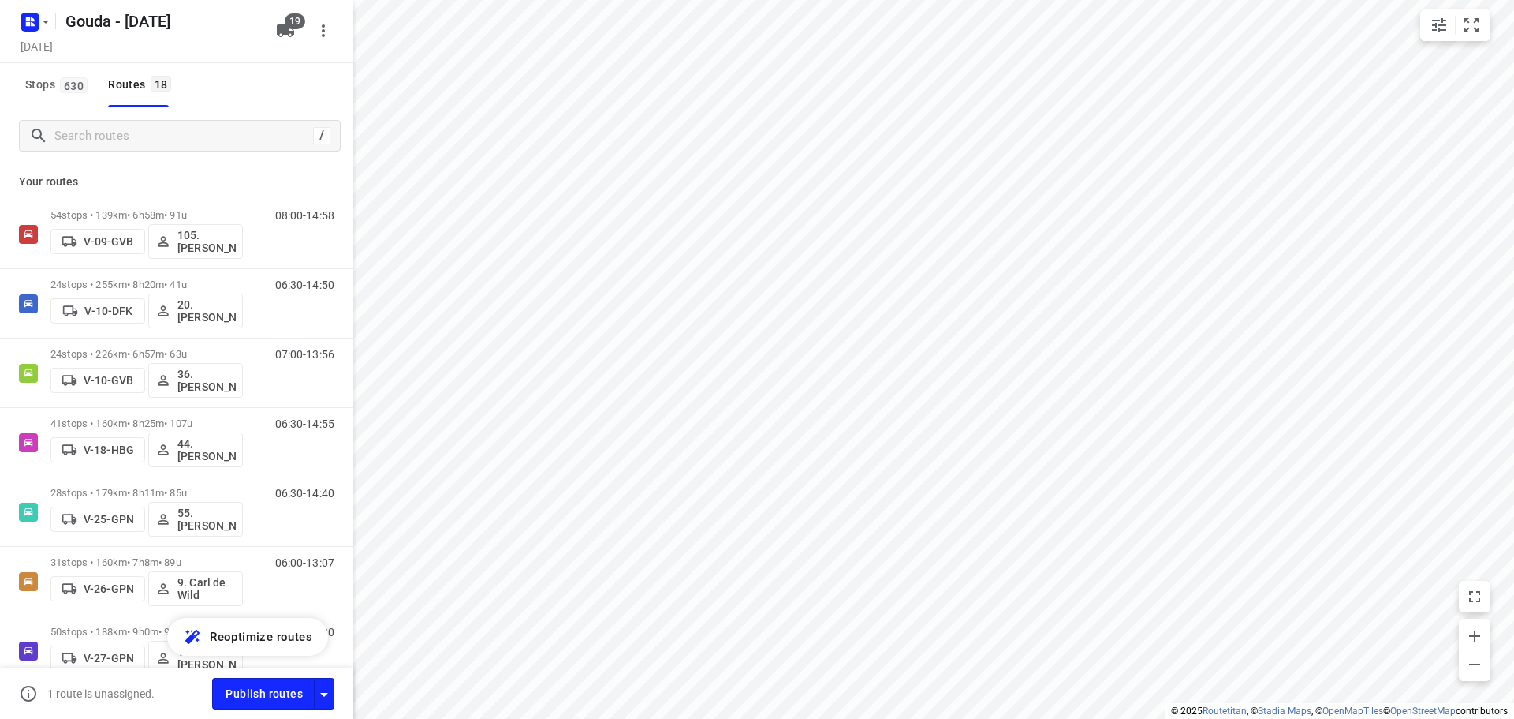
click at [197, 166] on div "Your routes 54 stops • 139km • 6h58m • 91u V-09-GVB 105.Ruben Hamminga 08:00-14…" at bounding box center [176, 439] width 353 height 551
click at [200, 73] on div "Stops 630 Routes 18" at bounding box center [176, 85] width 353 height 44
click at [197, 73] on div "Stops 630 Routes 18" at bounding box center [176, 85] width 353 height 44
click at [186, 76] on div "Stops 630 Routes 18" at bounding box center [176, 85] width 353 height 44
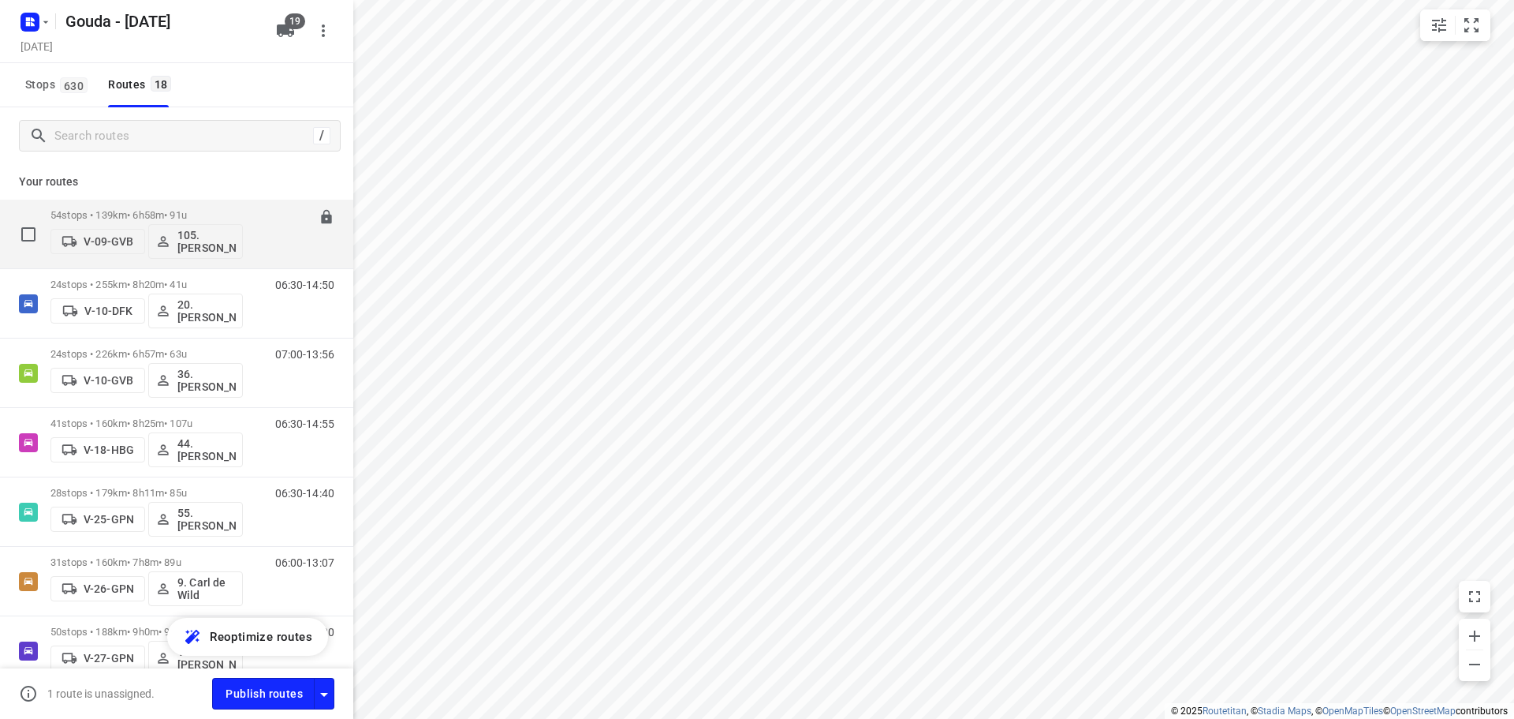
click at [106, 204] on div "54 stops • 139km • 6h58m • 91u V-09-GVB 105.Ruben Hamminga" at bounding box center [146, 233] width 192 height 65
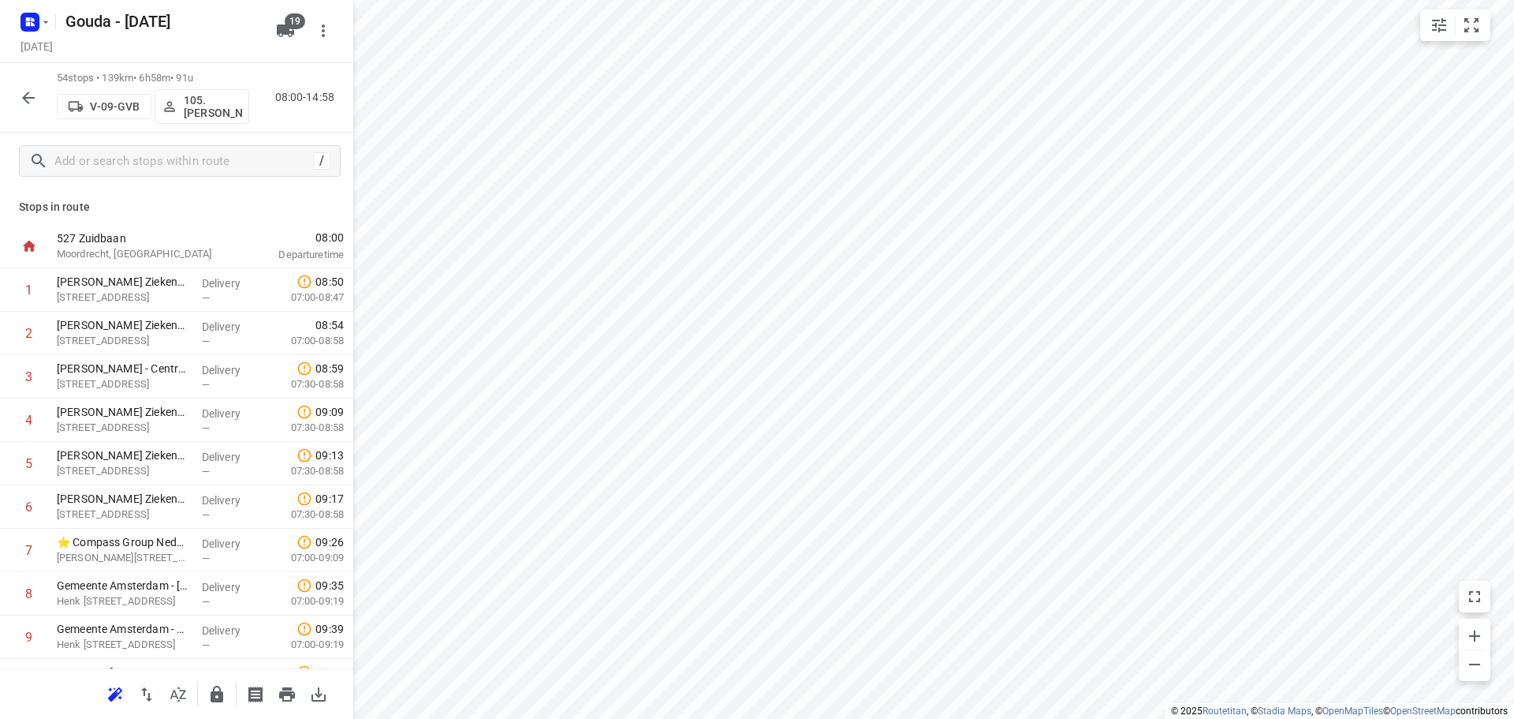
click at [147, 184] on div "/" at bounding box center [176, 161] width 353 height 57
click at [176, 695] on icon "button" at bounding box center [178, 693] width 16 height 15
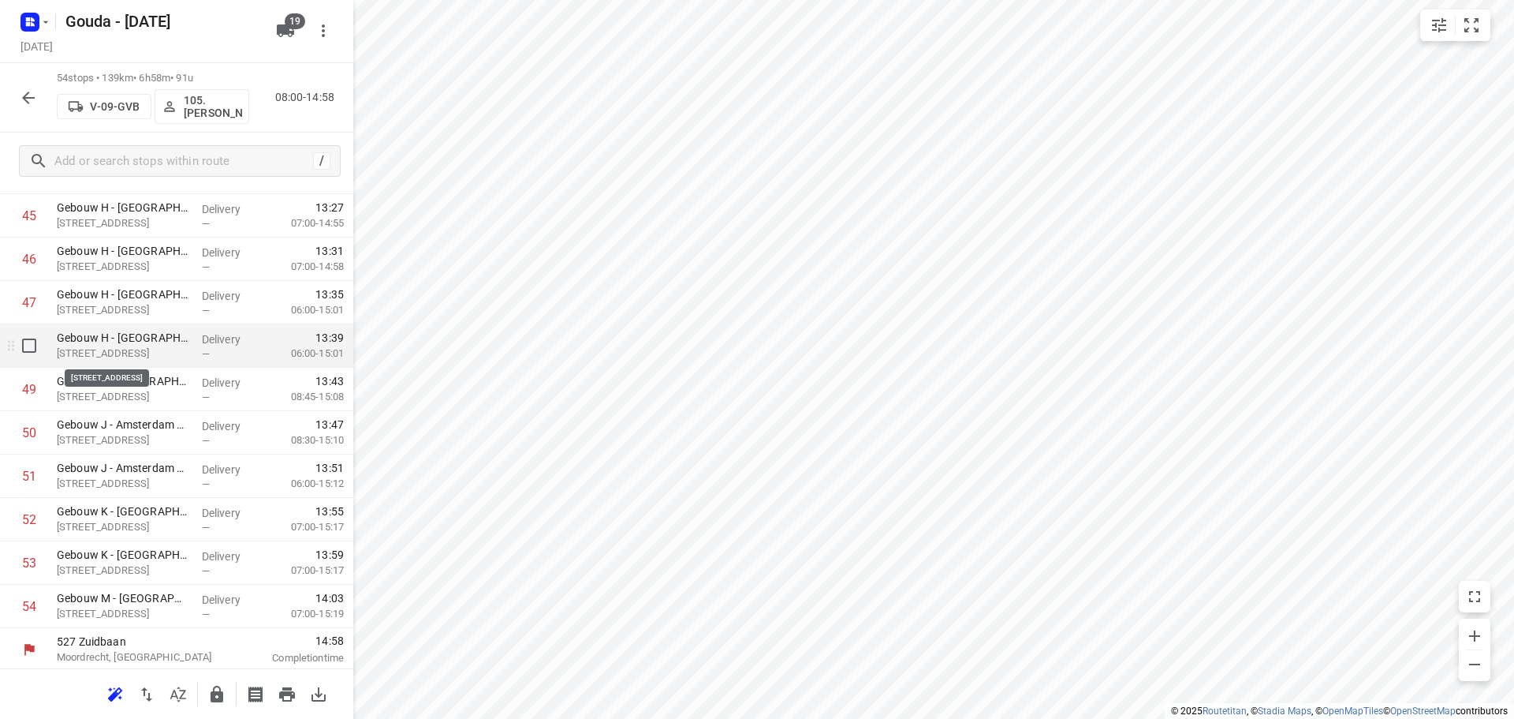
scroll to position [1986, 0]
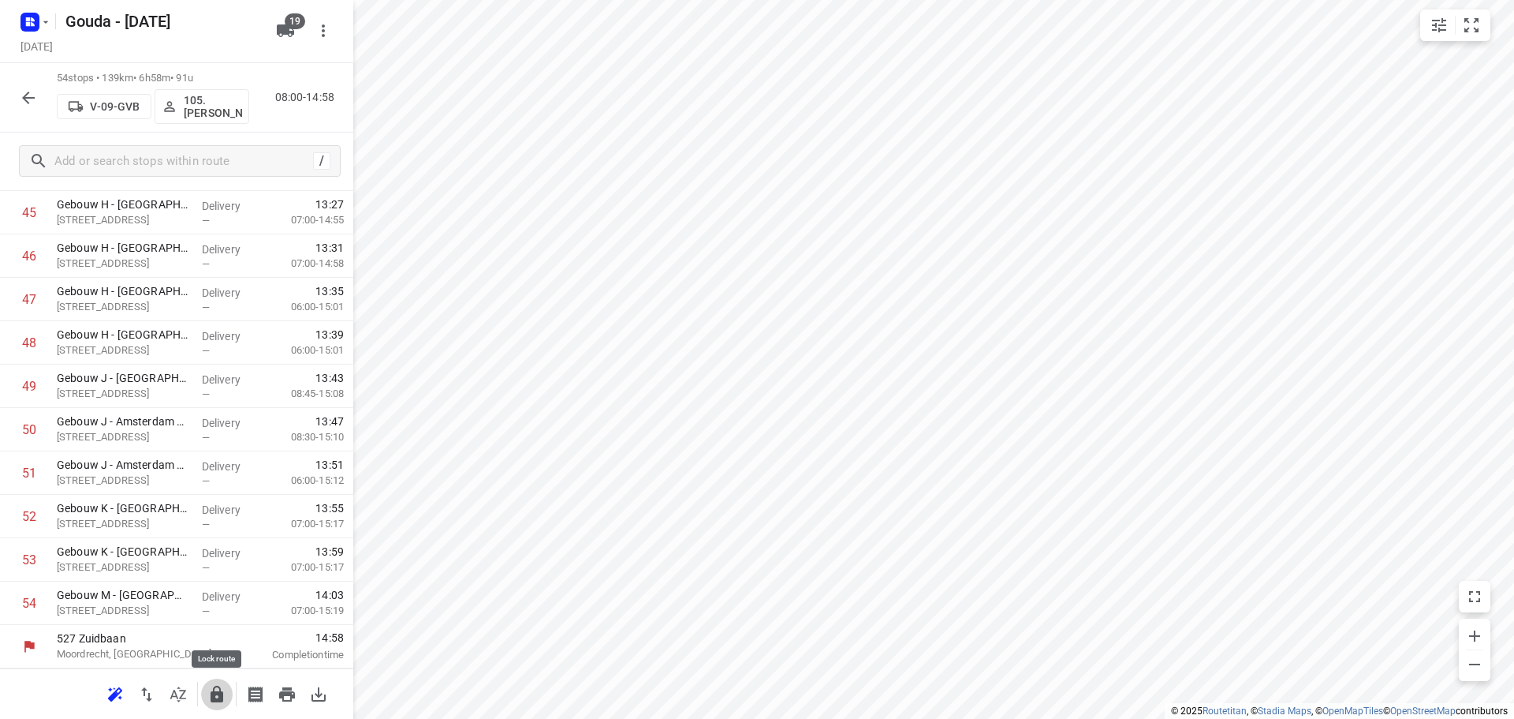
click at [218, 704] on button "button" at bounding box center [217, 694] width 32 height 32
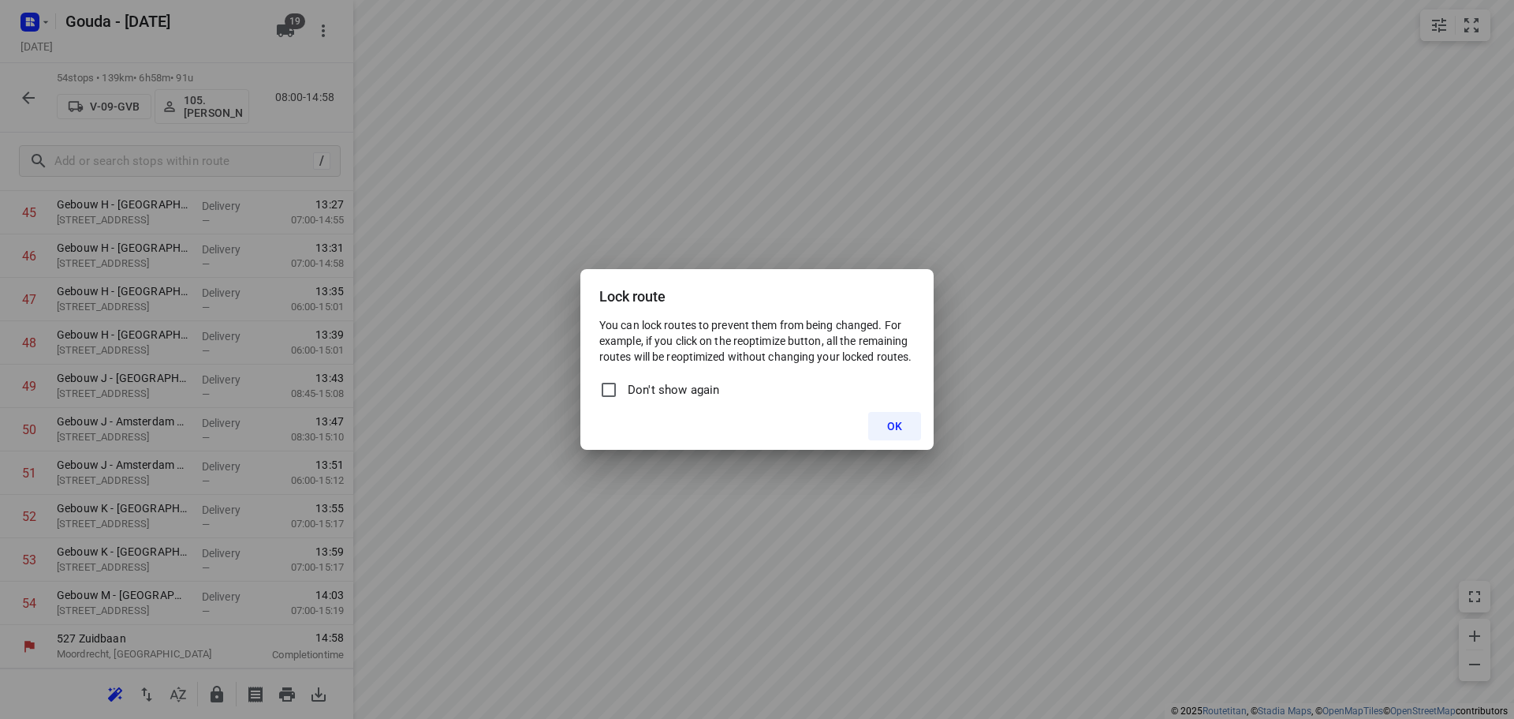
click at [704, 398] on span "Don't show again" at bounding box center [673, 390] width 91 height 18
click at [618, 398] on input "Don't show again" at bounding box center [608, 389] width 19 height 19
checkbox input "true"
click at [901, 428] on span "OK" at bounding box center [894, 426] width 15 height 13
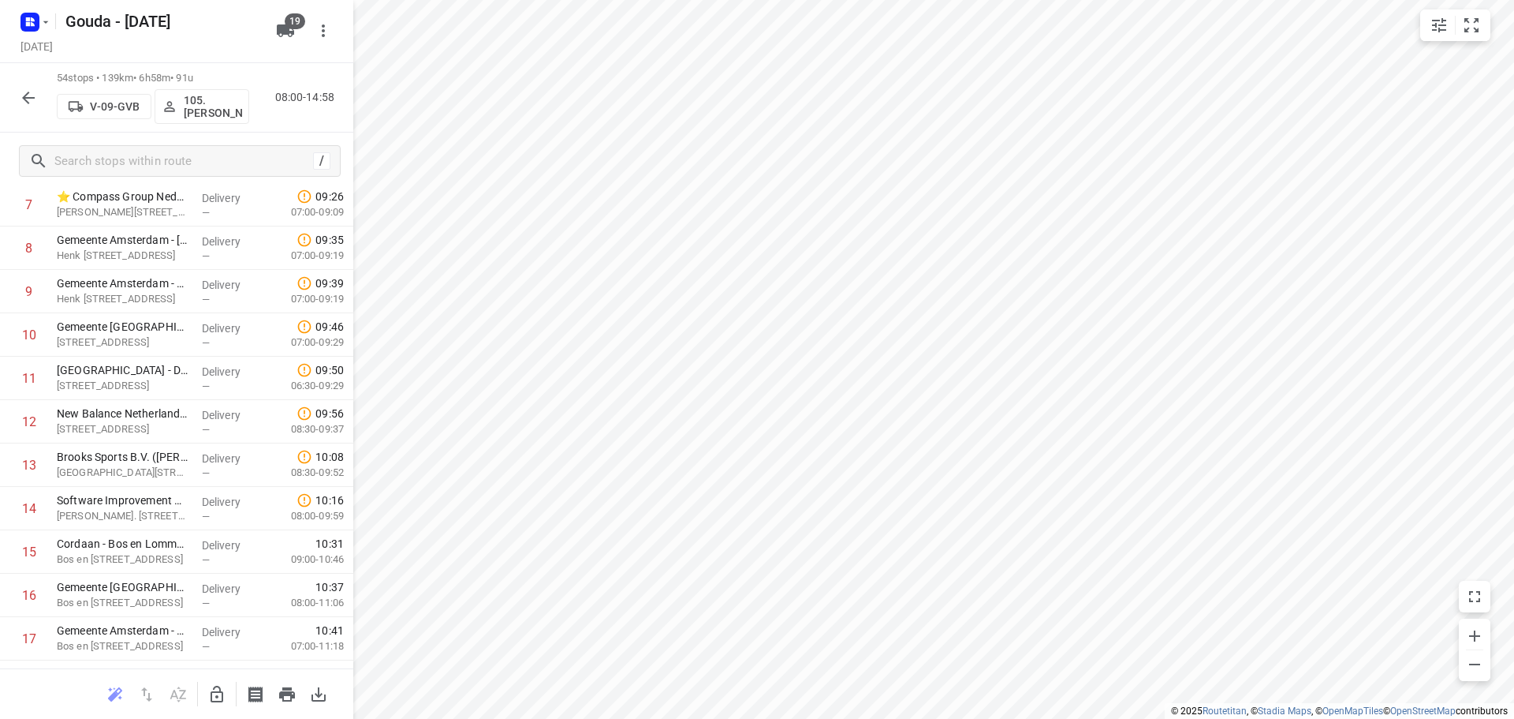
scroll to position [330, 0]
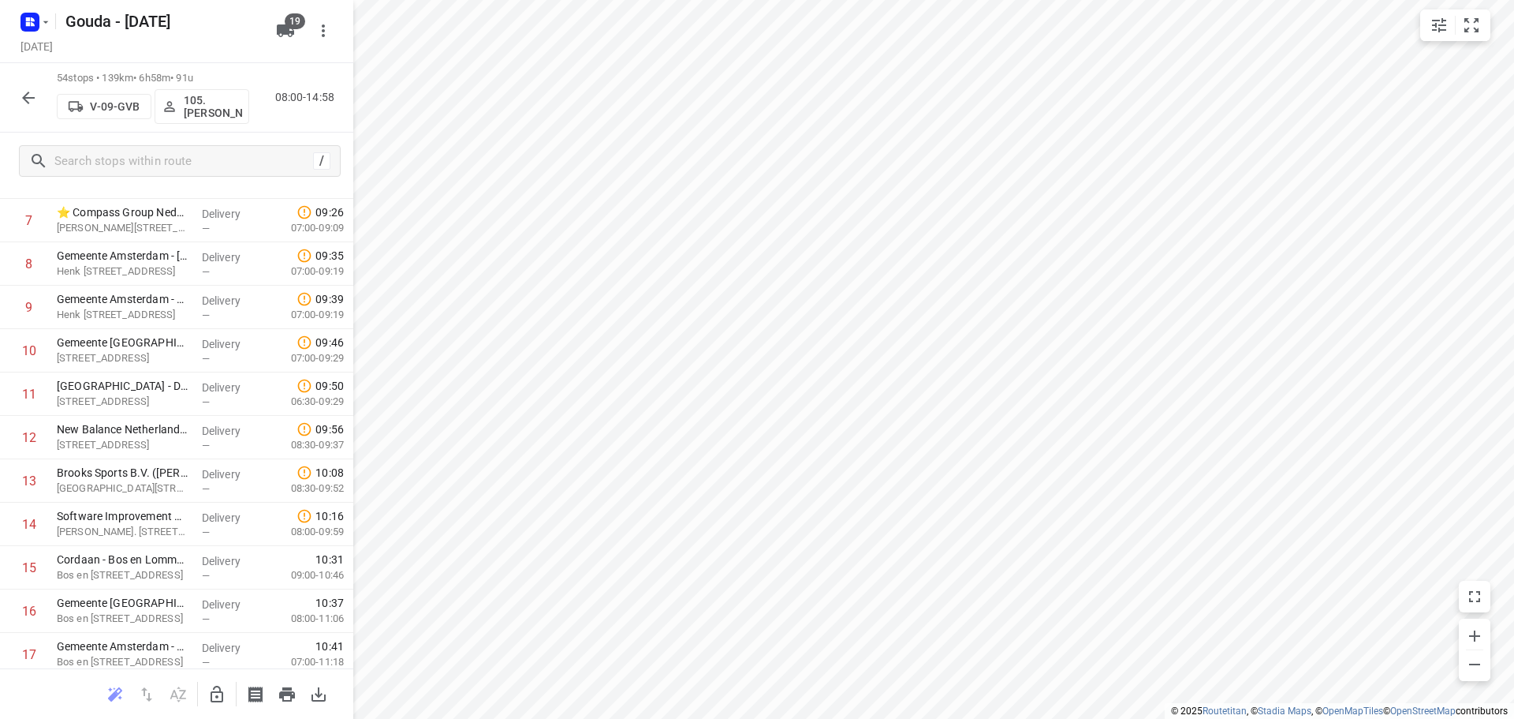
click at [37, 96] on icon "button" at bounding box center [28, 97] width 19 height 19
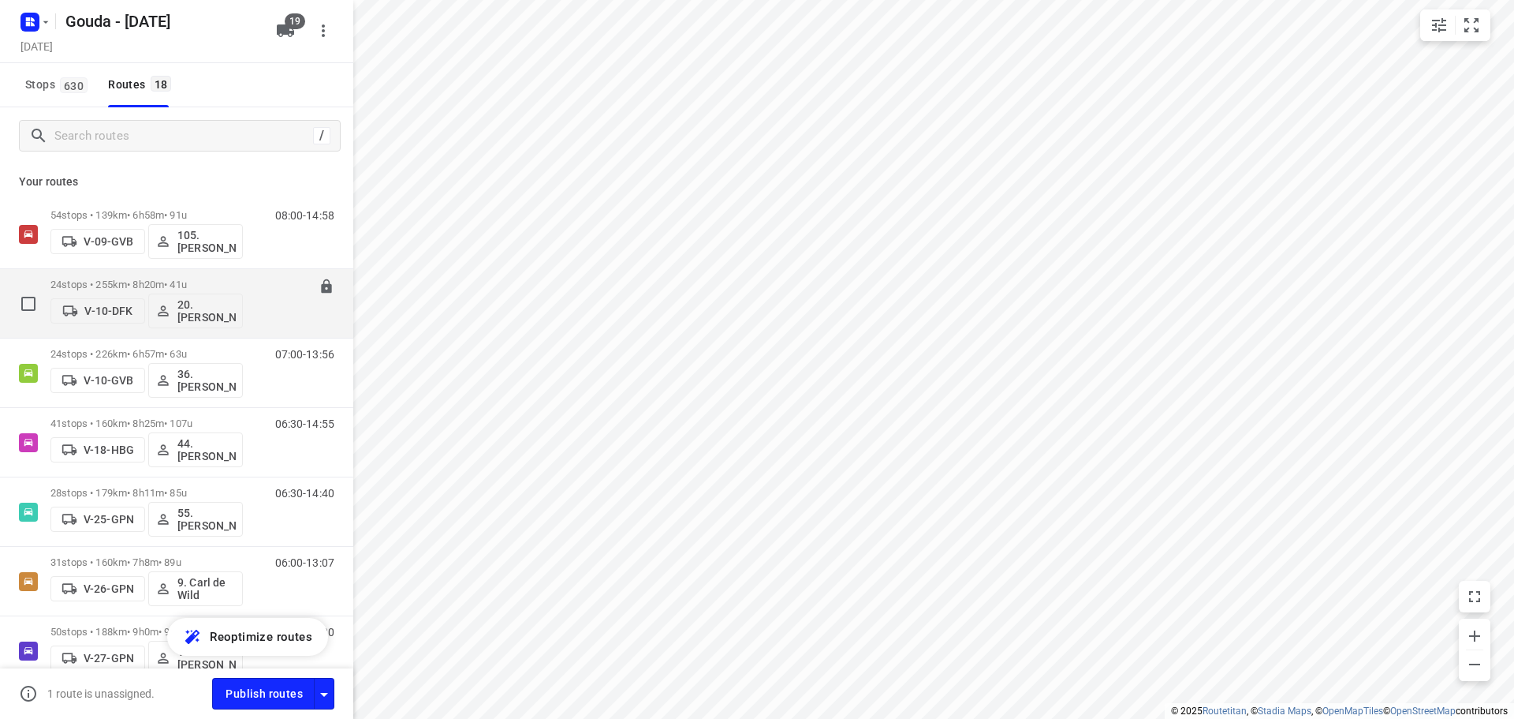
click at [282, 304] on div "06:30-14:50" at bounding box center [295, 307] width 79 height 58
click at [258, 314] on div "06:30-14:50" at bounding box center [295, 307] width 79 height 58
click at [258, 303] on div "06:30-14:50" at bounding box center [295, 307] width 79 height 58
click at [102, 281] on p "24 stops • 255km • 8h20m • 41u" at bounding box center [146, 284] width 192 height 12
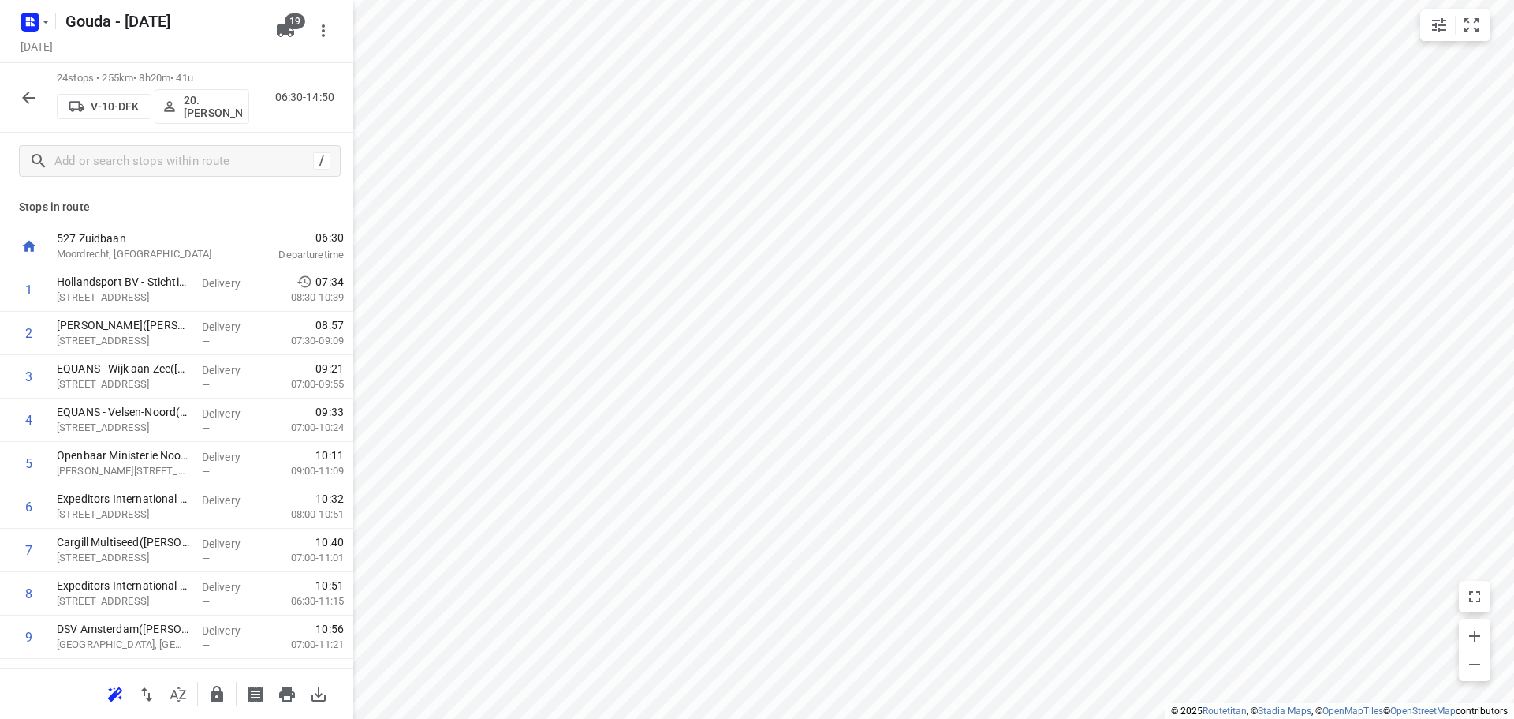
click at [102, 281] on p "Hollandsport BV - Stichting Zwembad de Zien(D. Adrichem)" at bounding box center [123, 282] width 133 height 16
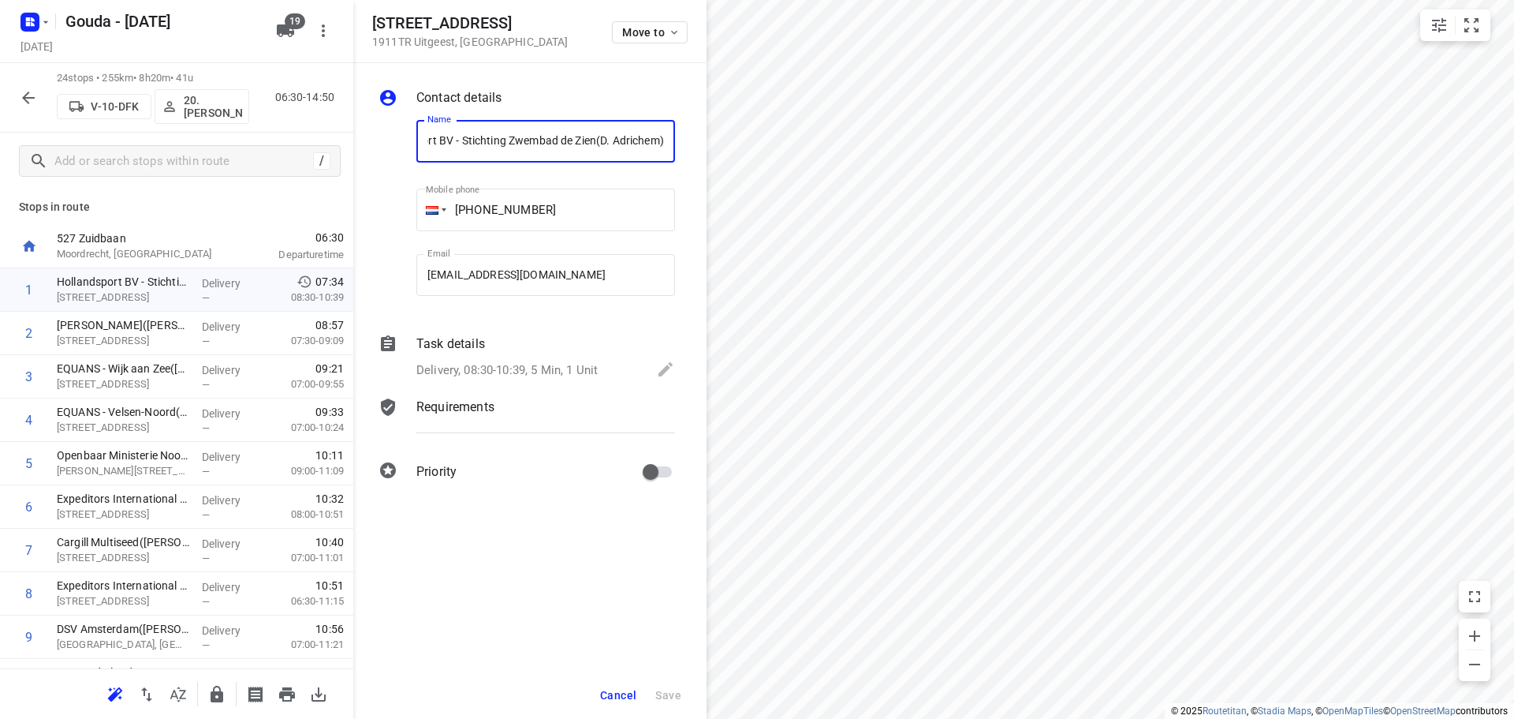
scroll to position [0, 0]
click at [627, 690] on span "Cancel" at bounding box center [618, 695] width 36 height 13
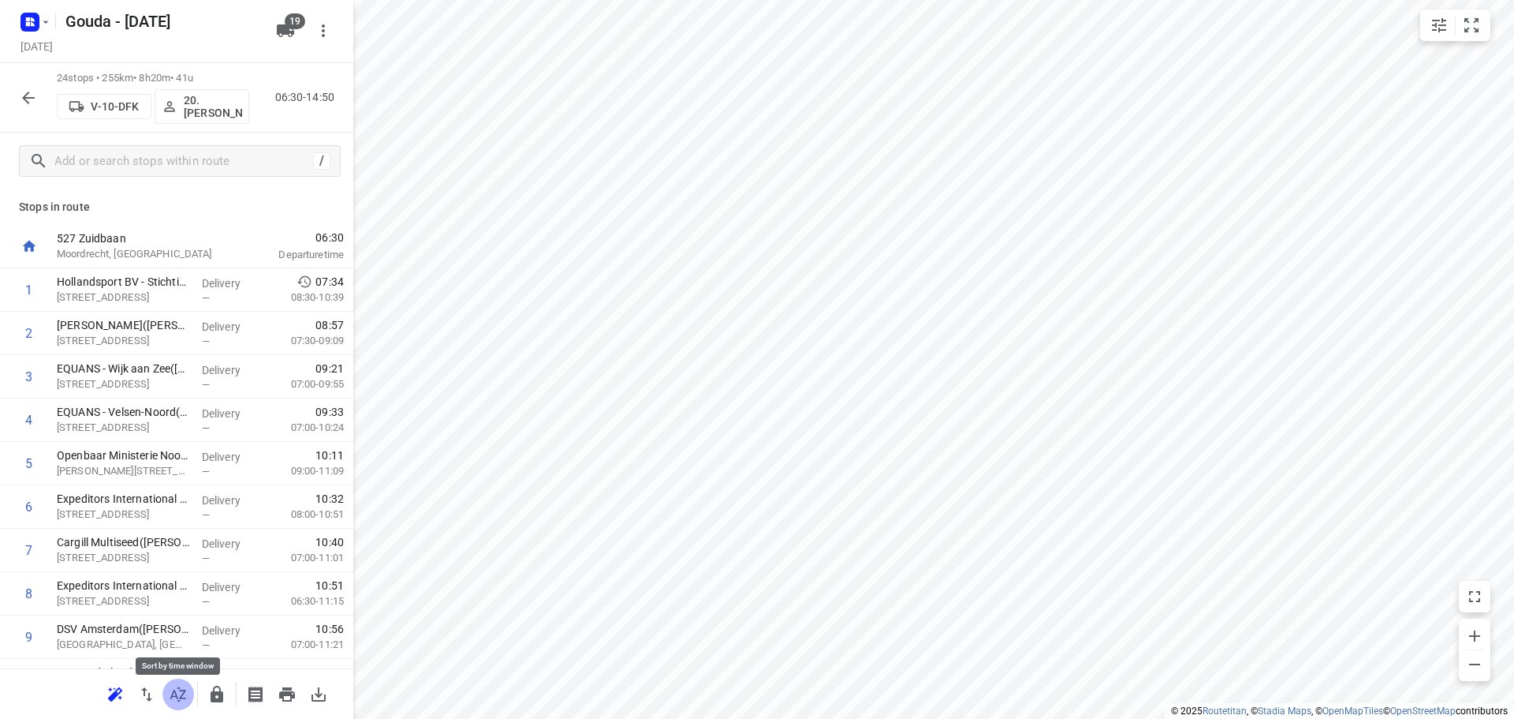
click at [182, 692] on icon "button" at bounding box center [178, 694] width 19 height 19
drag, startPoint x: 139, startPoint y: 331, endPoint x: 130, endPoint y: 326, distance: 10.3
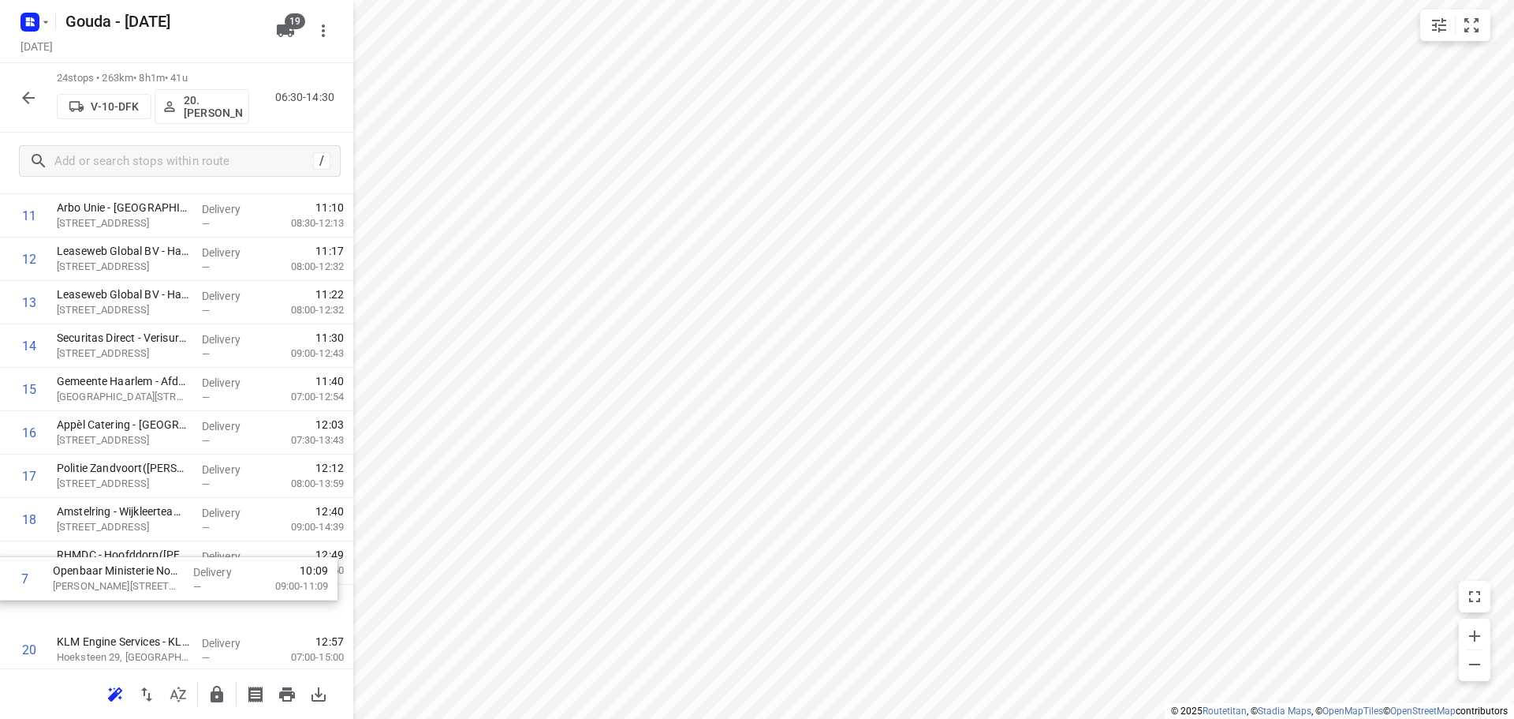
scroll to position [517, 0]
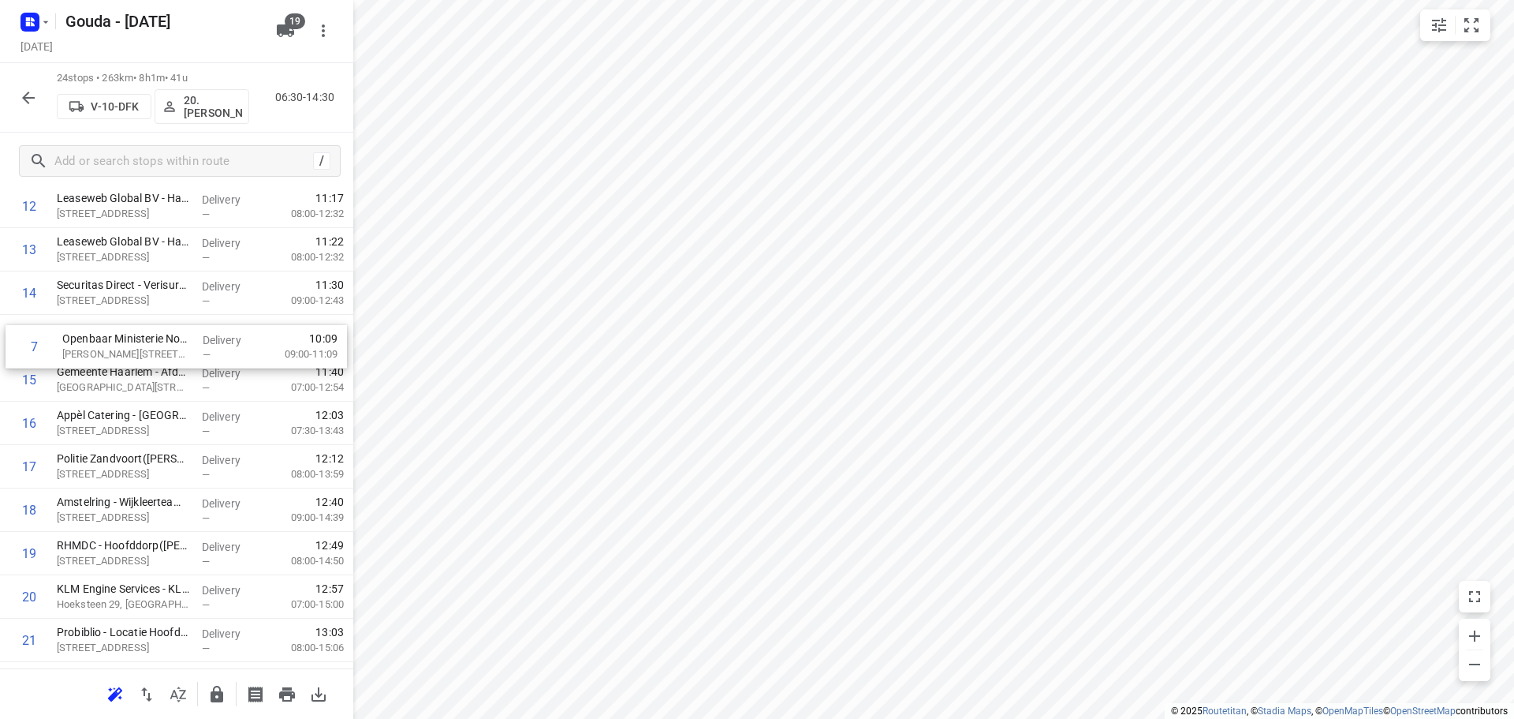
drag, startPoint x: 177, startPoint y: 389, endPoint x: 347, endPoint y: 375, distance: 170.1
click at [185, 348] on div "1 CEVA - Zaandam(Richard Melchers) Ringweg 334, Zaandam Delivery — 07:33 07:30-…" at bounding box center [176, 271] width 353 height 1041
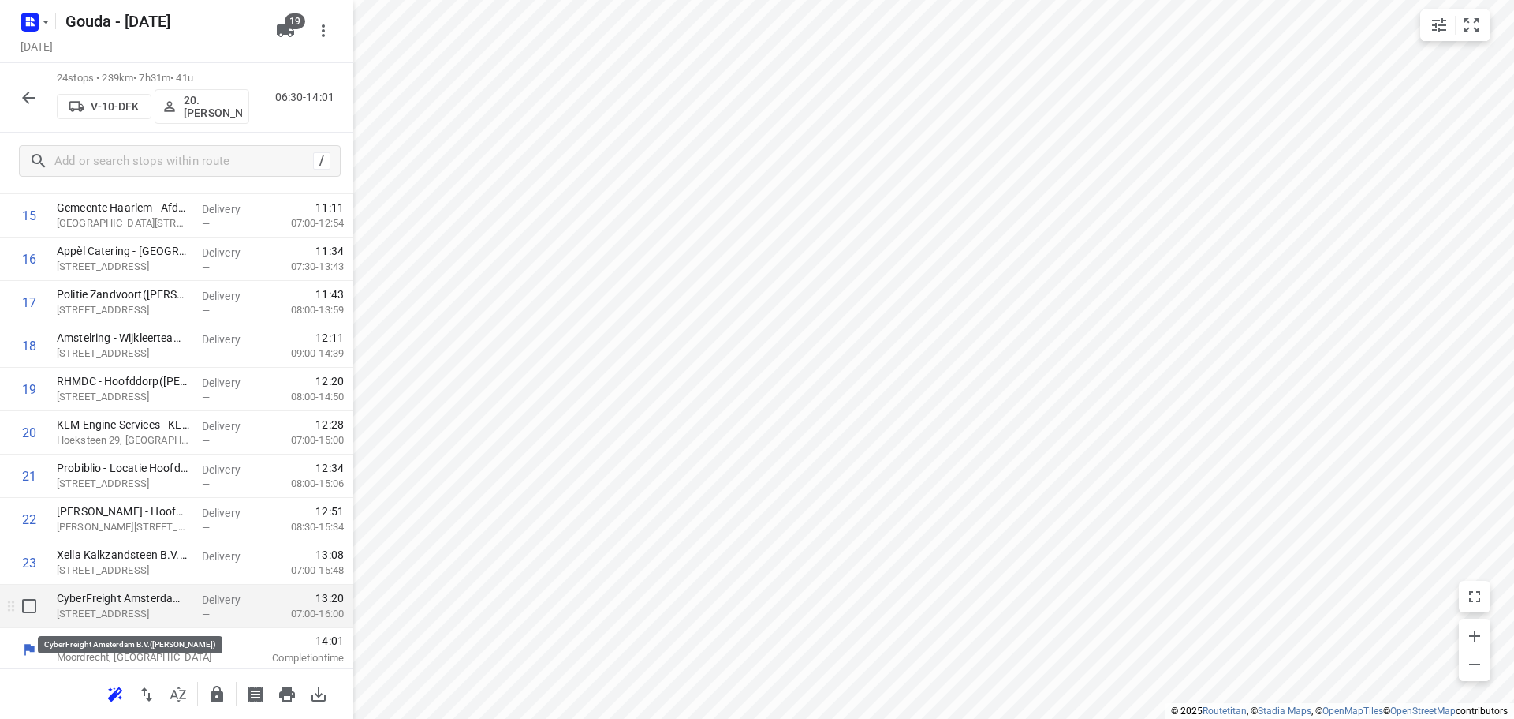
scroll to position [685, 0]
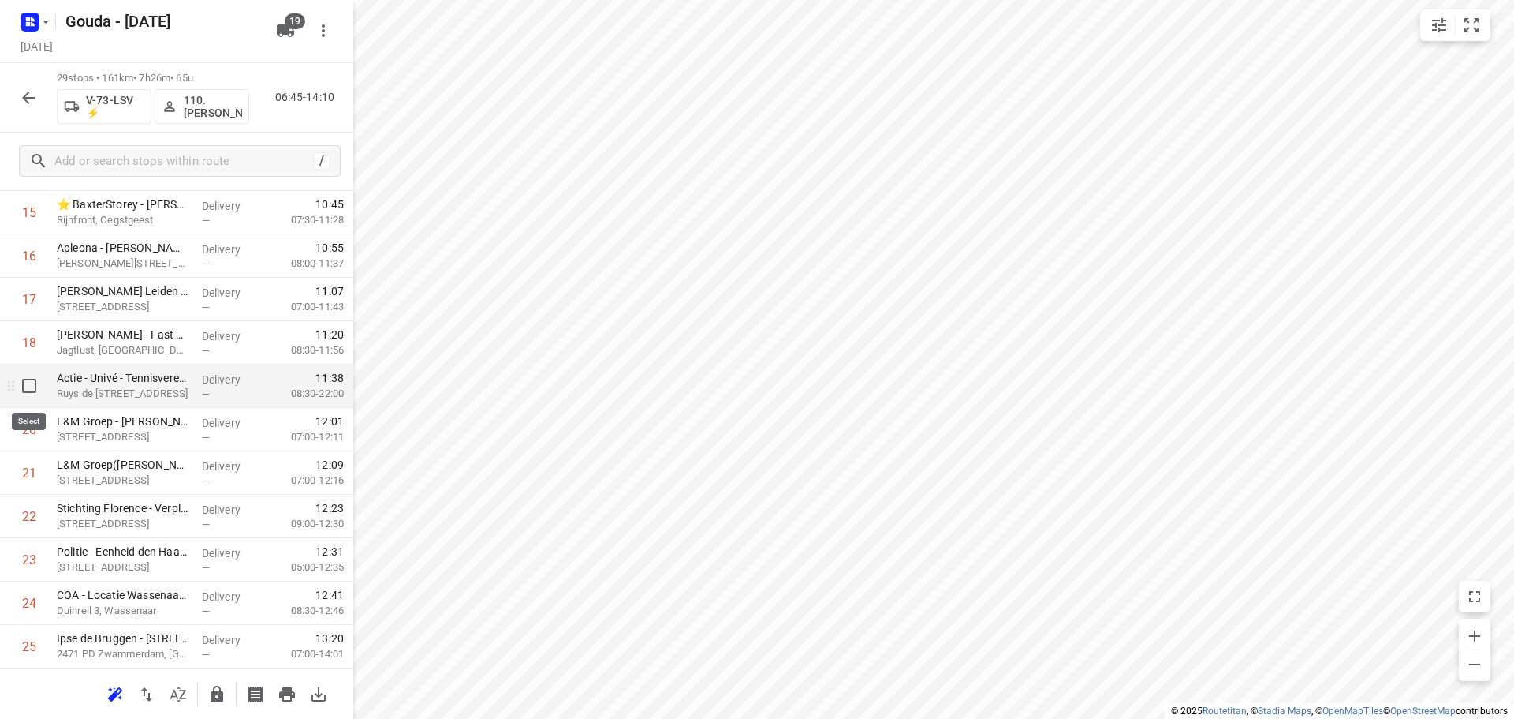
click at [35, 390] on input "checkbox" at bounding box center [29, 386] width 32 height 32
checkbox input "true"
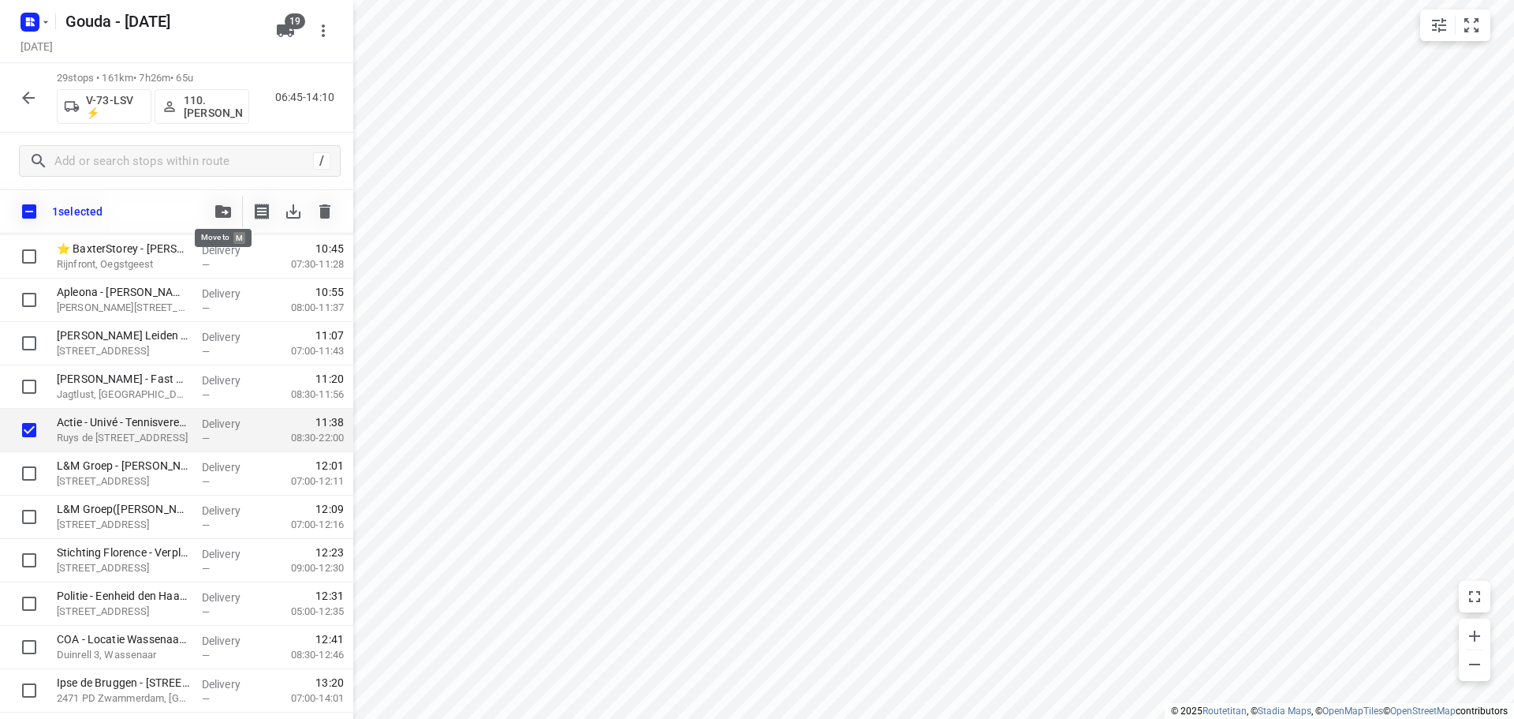
click at [219, 210] on icon "button" at bounding box center [223, 211] width 16 height 13
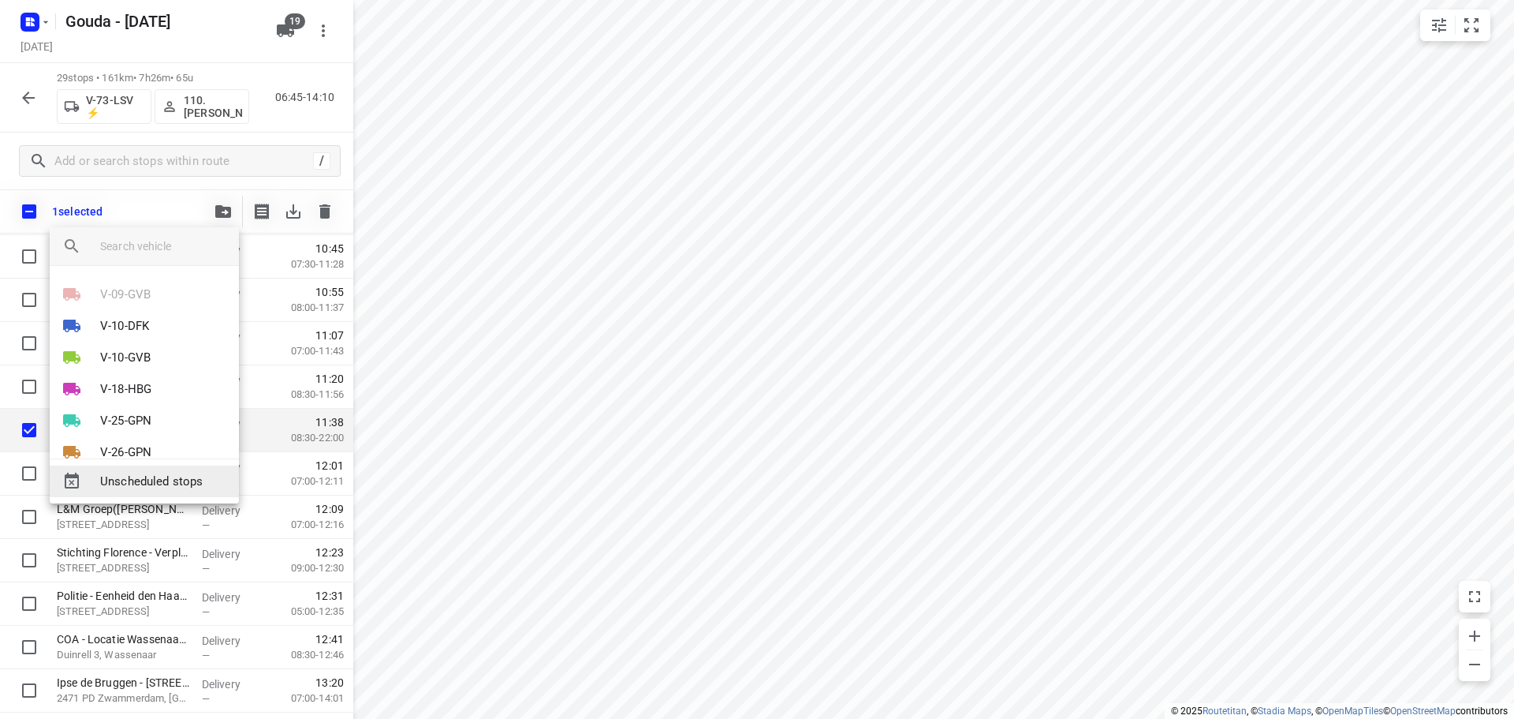
click at [192, 476] on span "Unscheduled stops" at bounding box center [163, 481] width 126 height 18
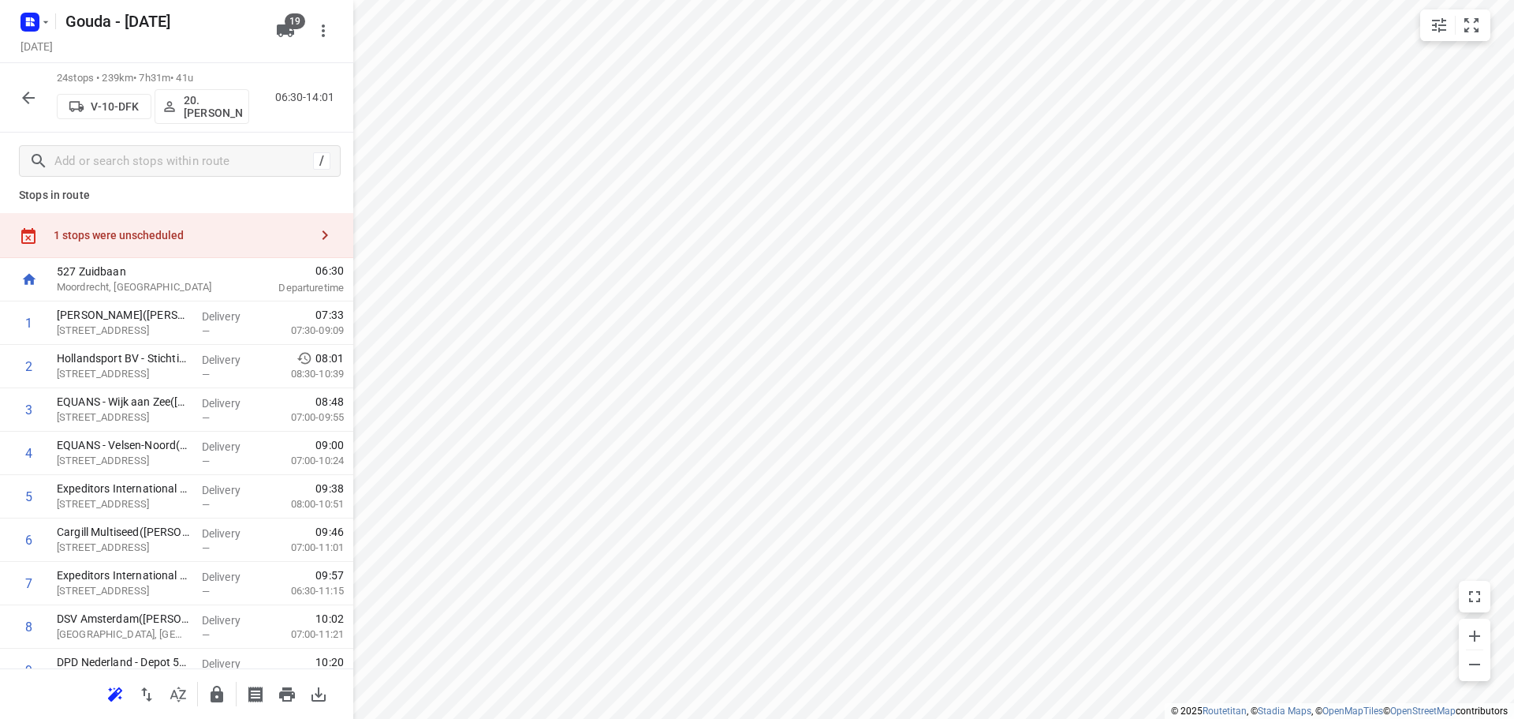
scroll to position [0, 0]
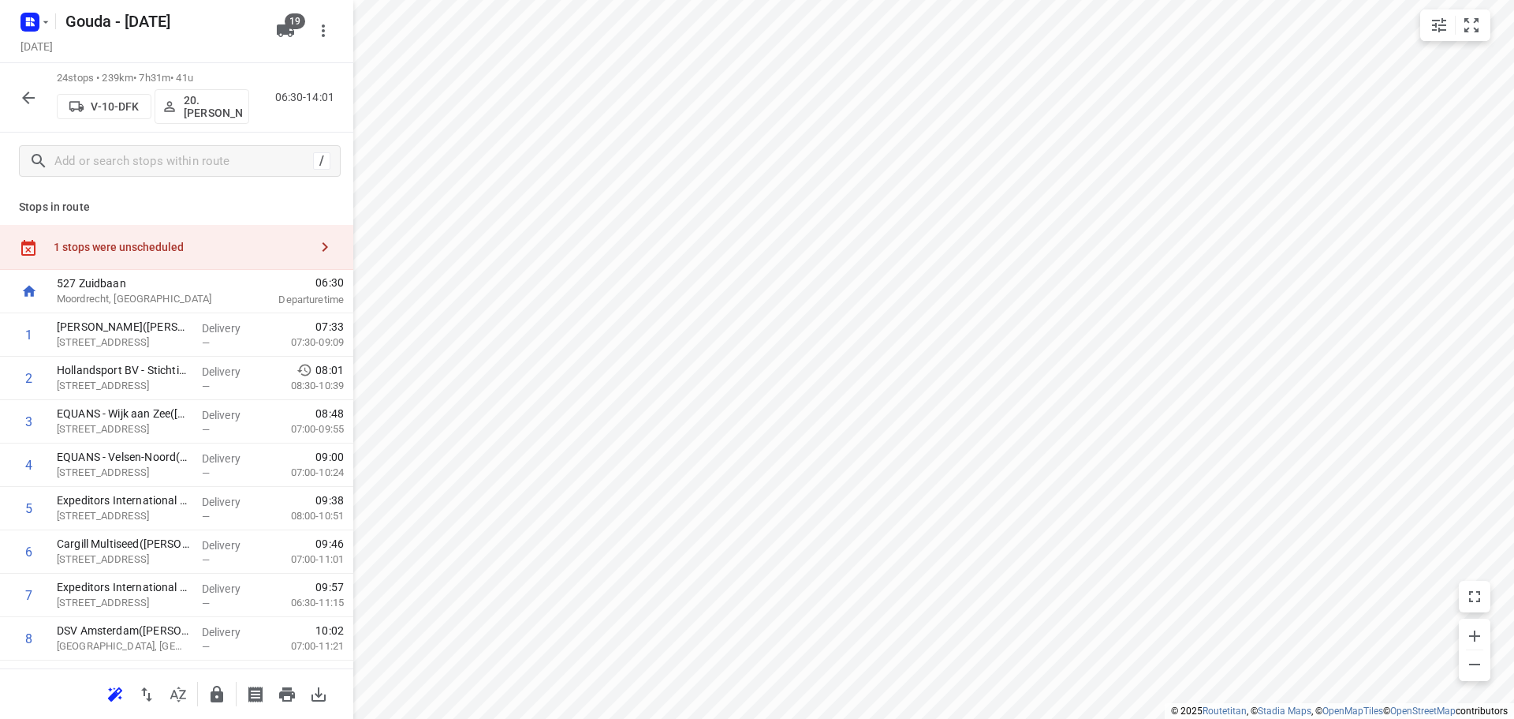
click at [189, 243] on div "1 stops were unscheduled" at bounding box center [182, 247] width 256 height 13
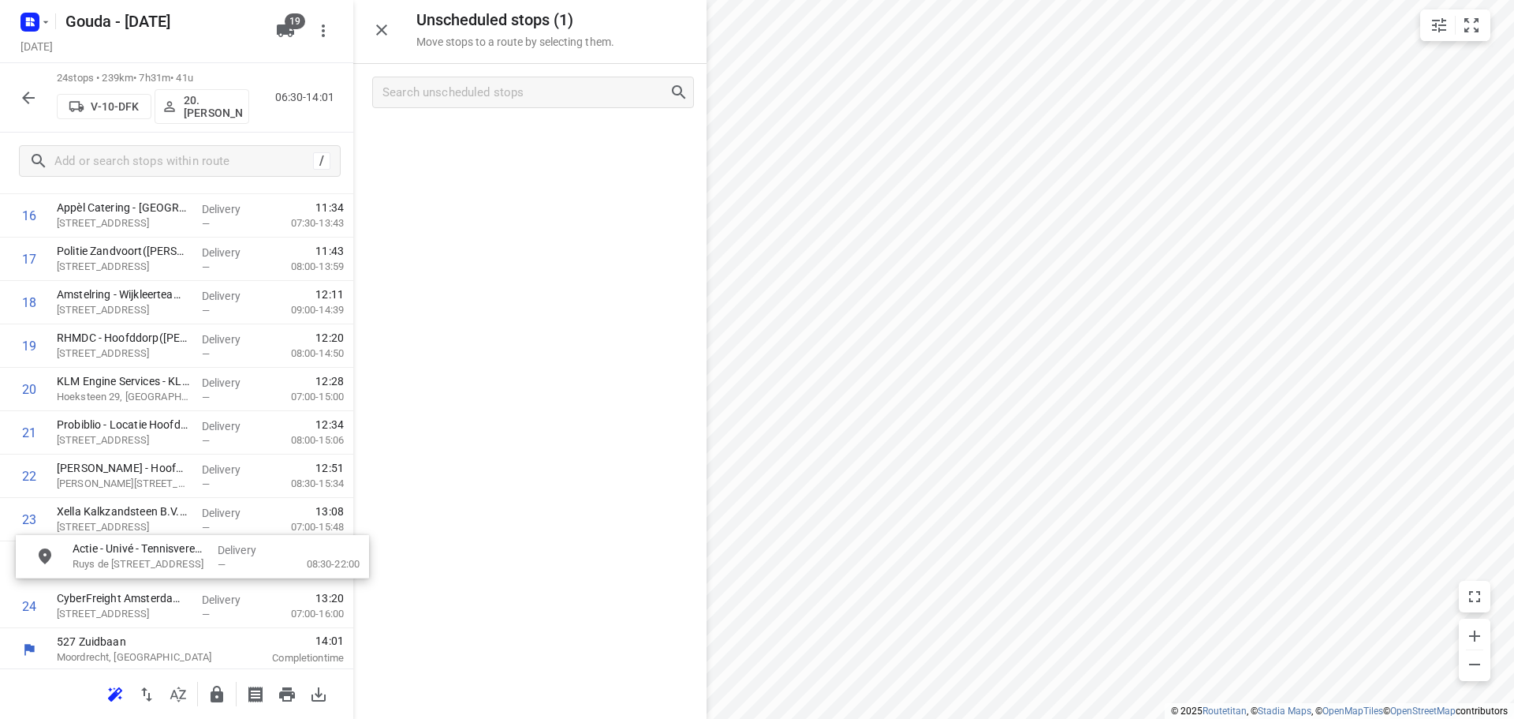
scroll to position [774, 0]
drag, startPoint x: 456, startPoint y: 147, endPoint x: 94, endPoint y: 556, distance: 546.5
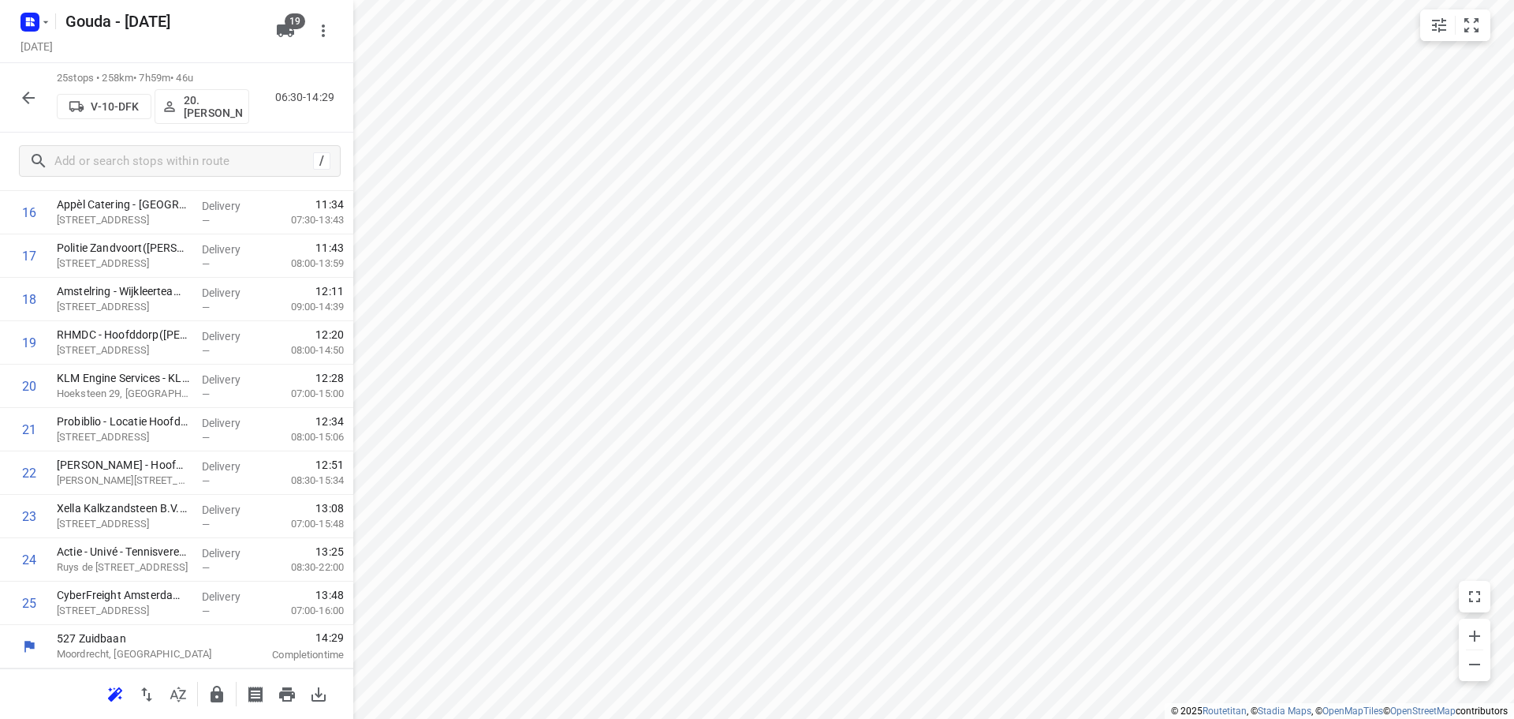
scroll to position [728, 0]
click at [223, 698] on icon "button" at bounding box center [217, 693] width 13 height 17
click at [39, 85] on button "button" at bounding box center [29, 98] width 32 height 32
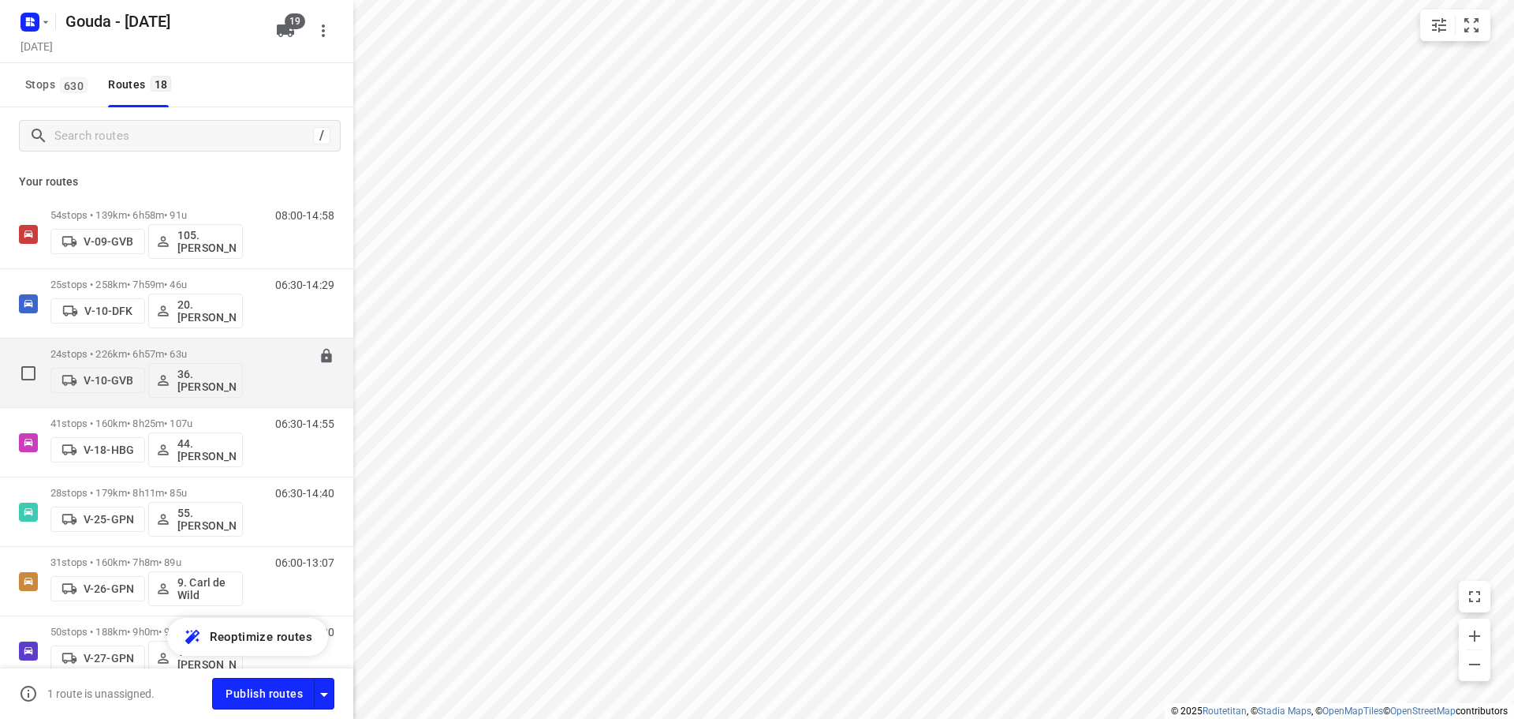
click at [267, 383] on div "07:00-13:56" at bounding box center [295, 377] width 79 height 58
click at [267, 378] on div "07:00-13:56" at bounding box center [295, 377] width 79 height 58
click at [103, 345] on div "24 stops • 226km • 6h57m • 63u V-10-GVB 36. Jeffrey Persoon" at bounding box center [146, 372] width 192 height 65
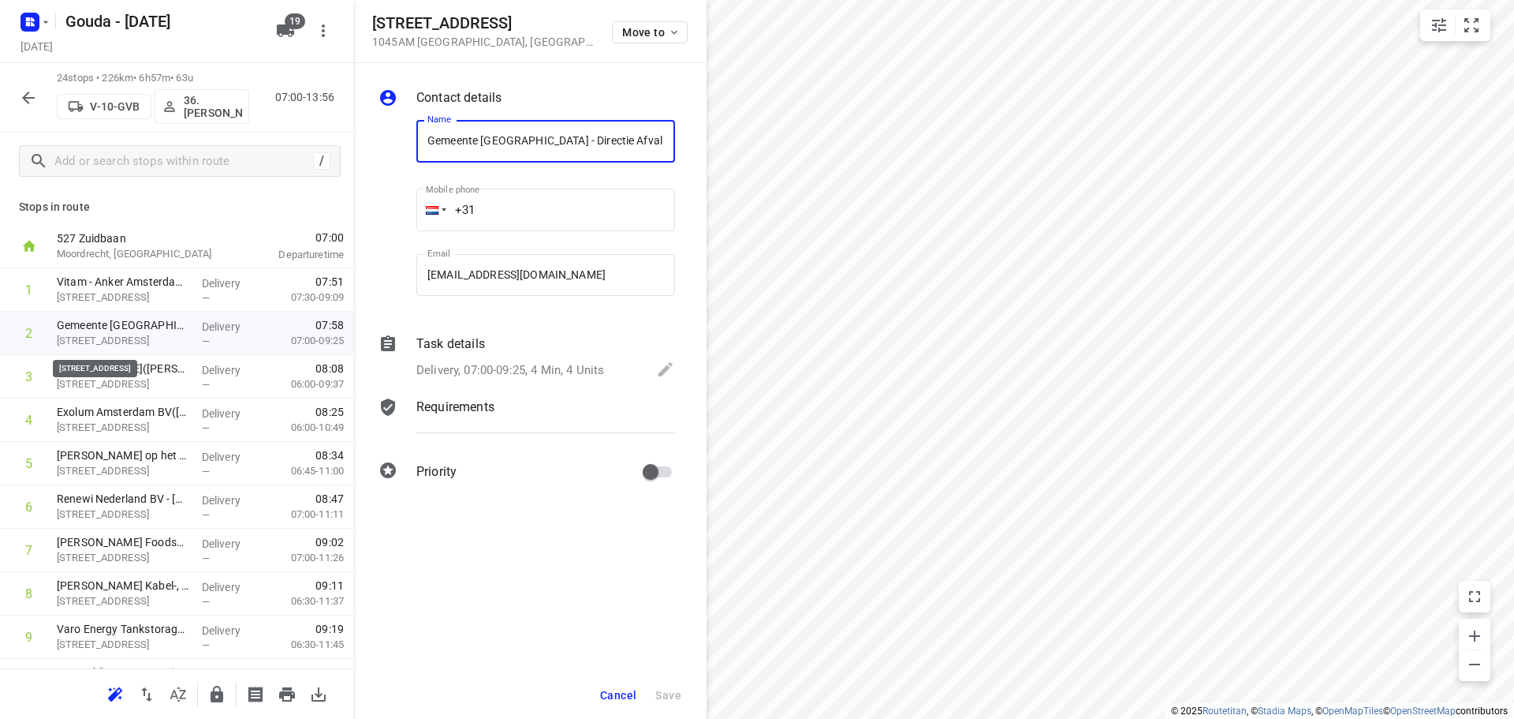
scroll to position [0, 203]
click at [618, 692] on span "Cancel" at bounding box center [618, 695] width 36 height 13
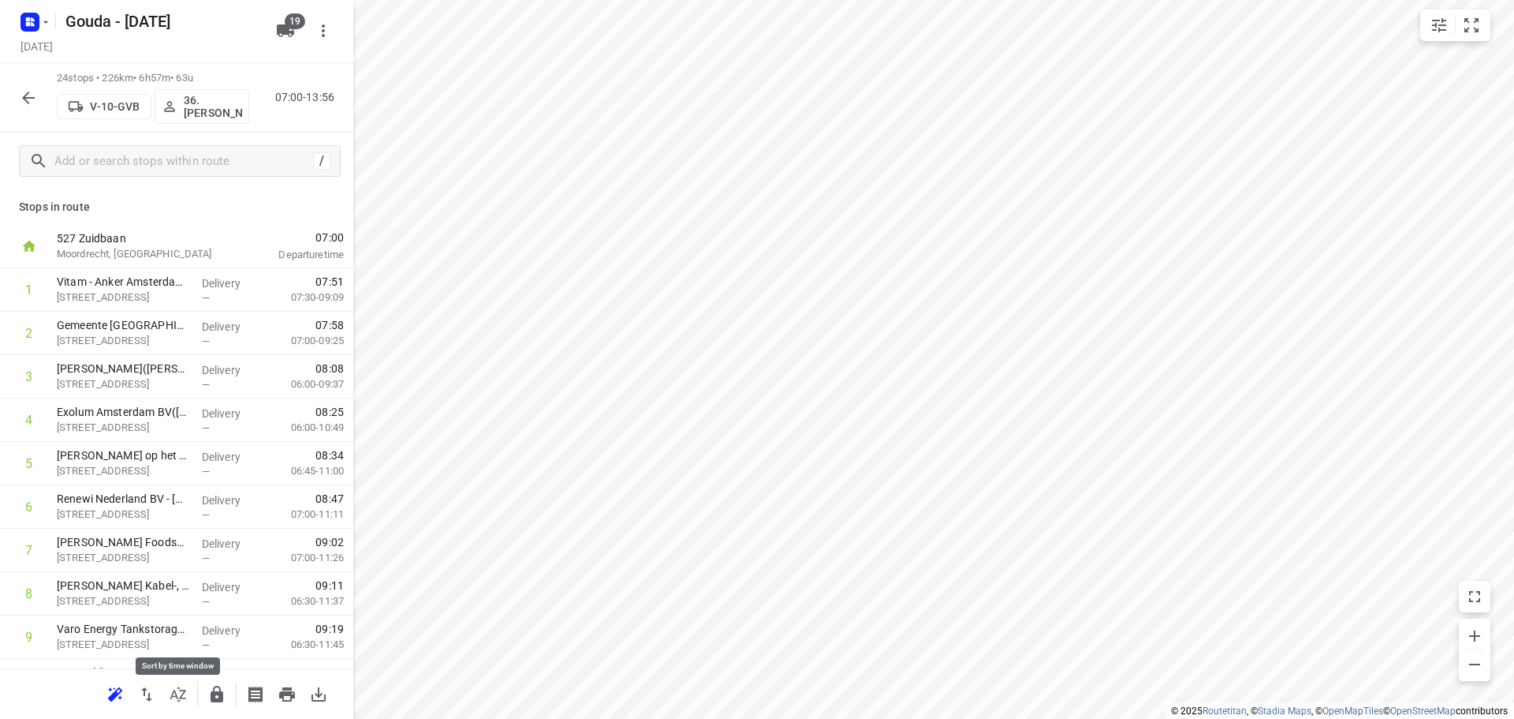
click at [174, 697] on icon "button" at bounding box center [178, 694] width 19 height 19
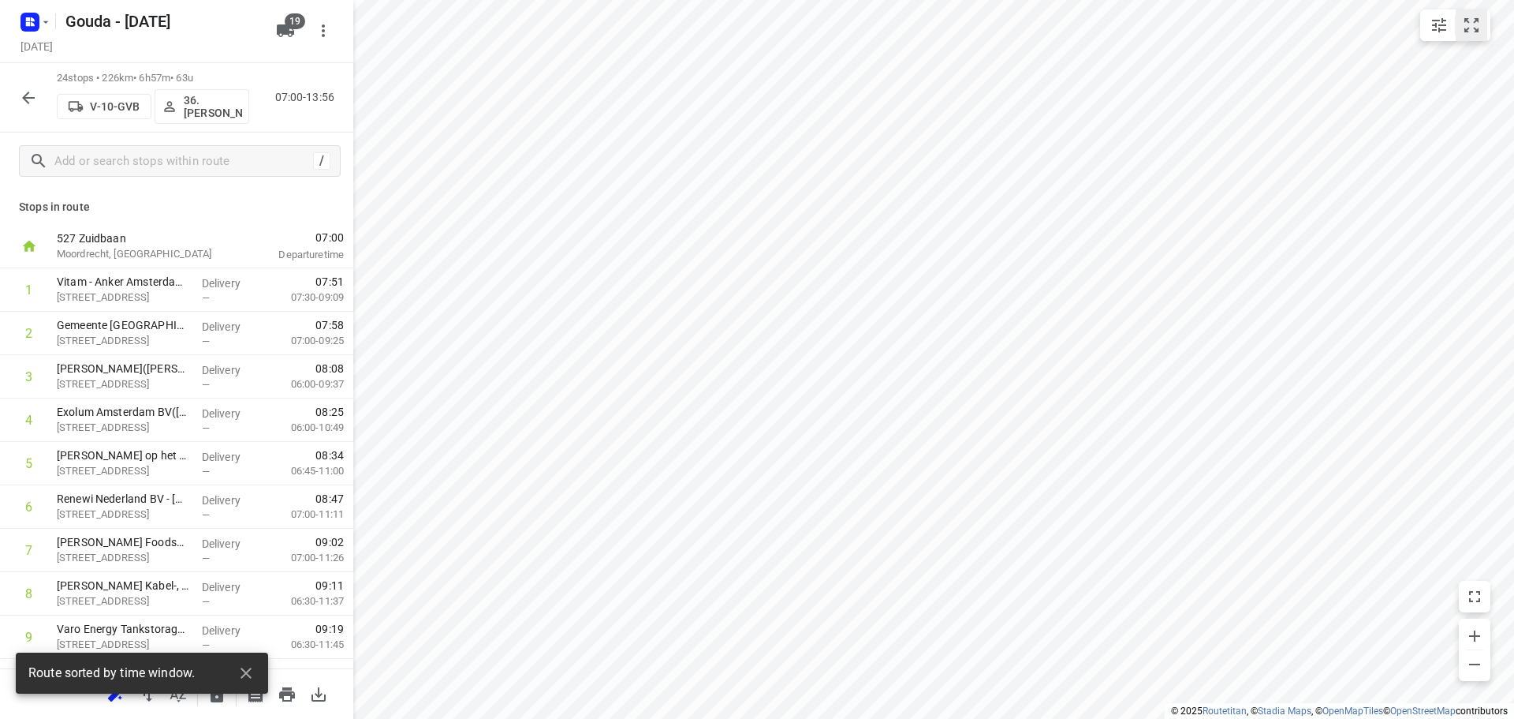
click at [1471, 37] on button "small contained button group" at bounding box center [1472, 25] width 32 height 32
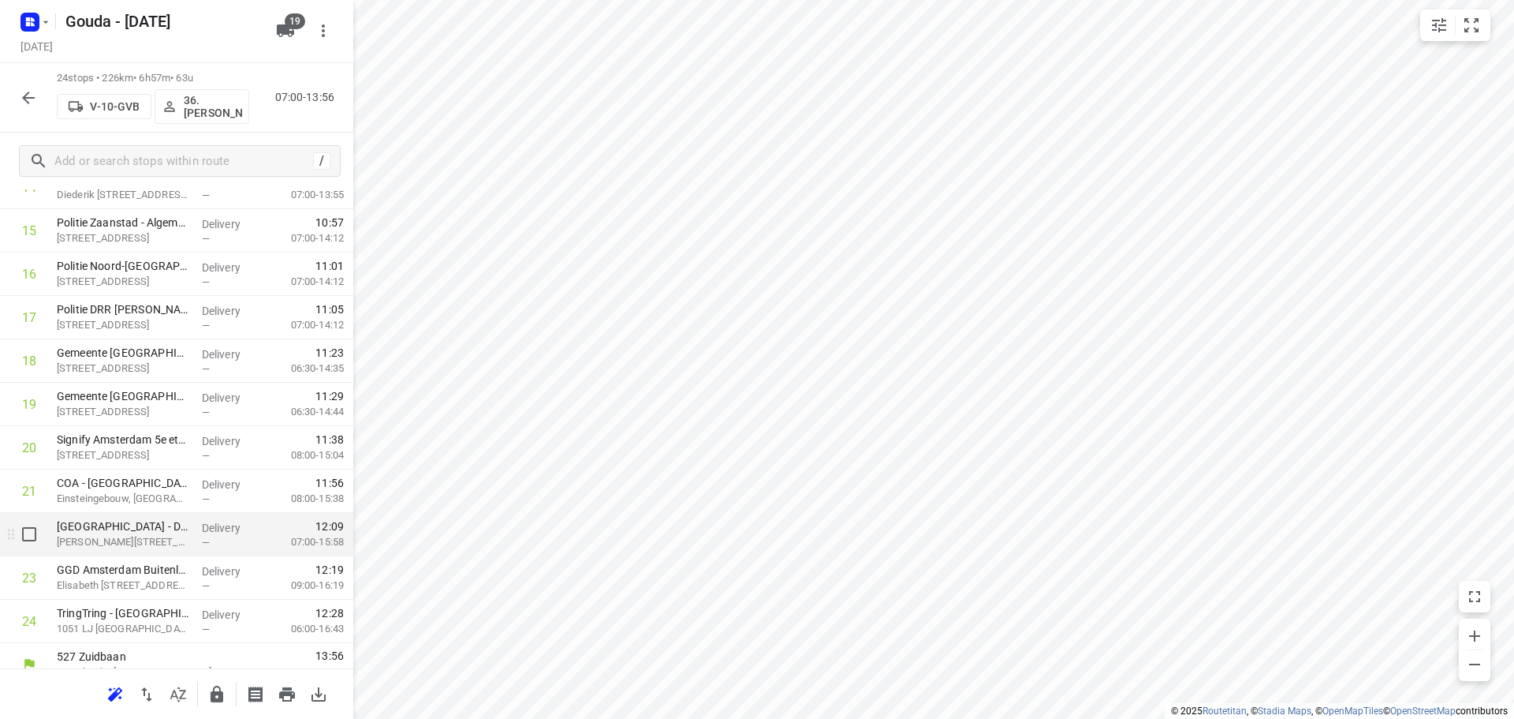
scroll to position [685, 0]
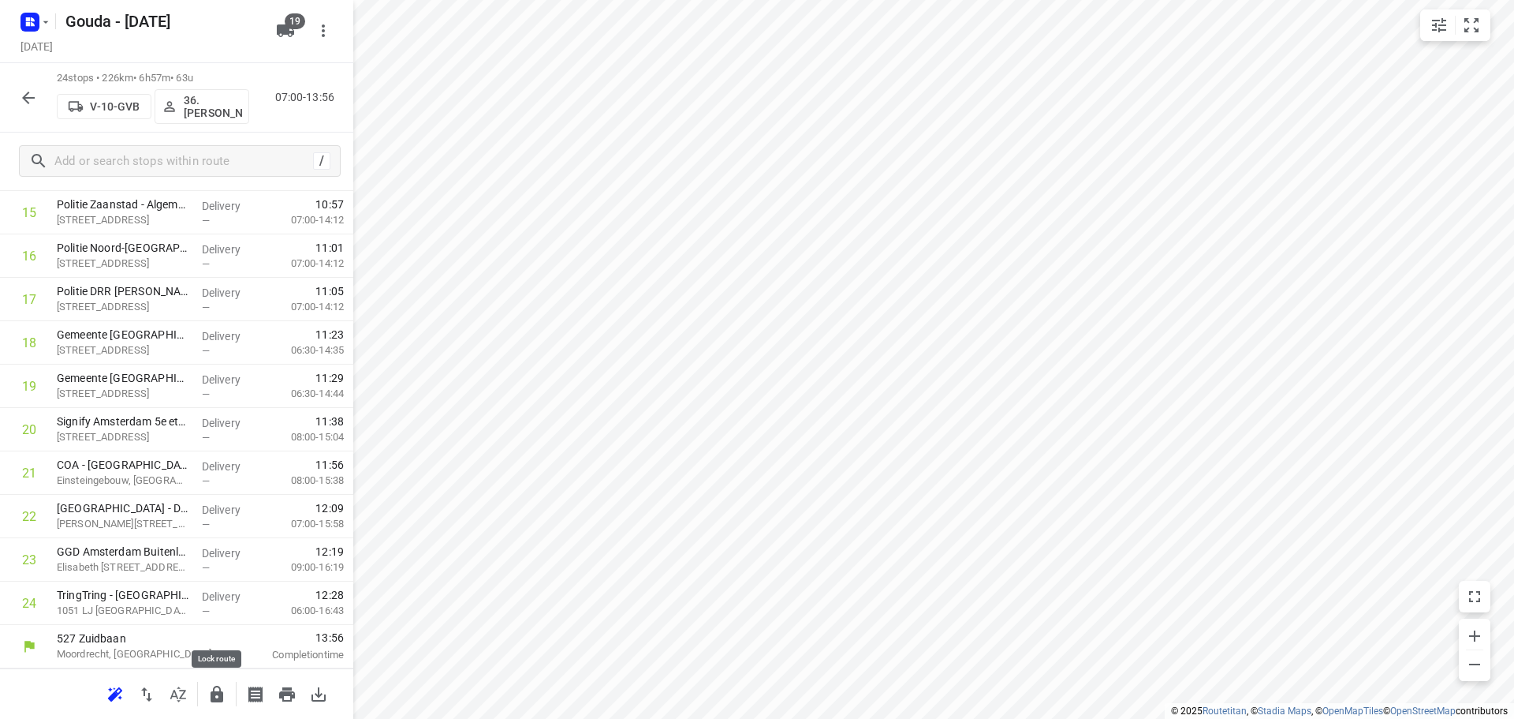
click at [211, 702] on icon "button" at bounding box center [216, 694] width 19 height 19
click at [27, 97] on icon "button" at bounding box center [28, 97] width 13 height 13
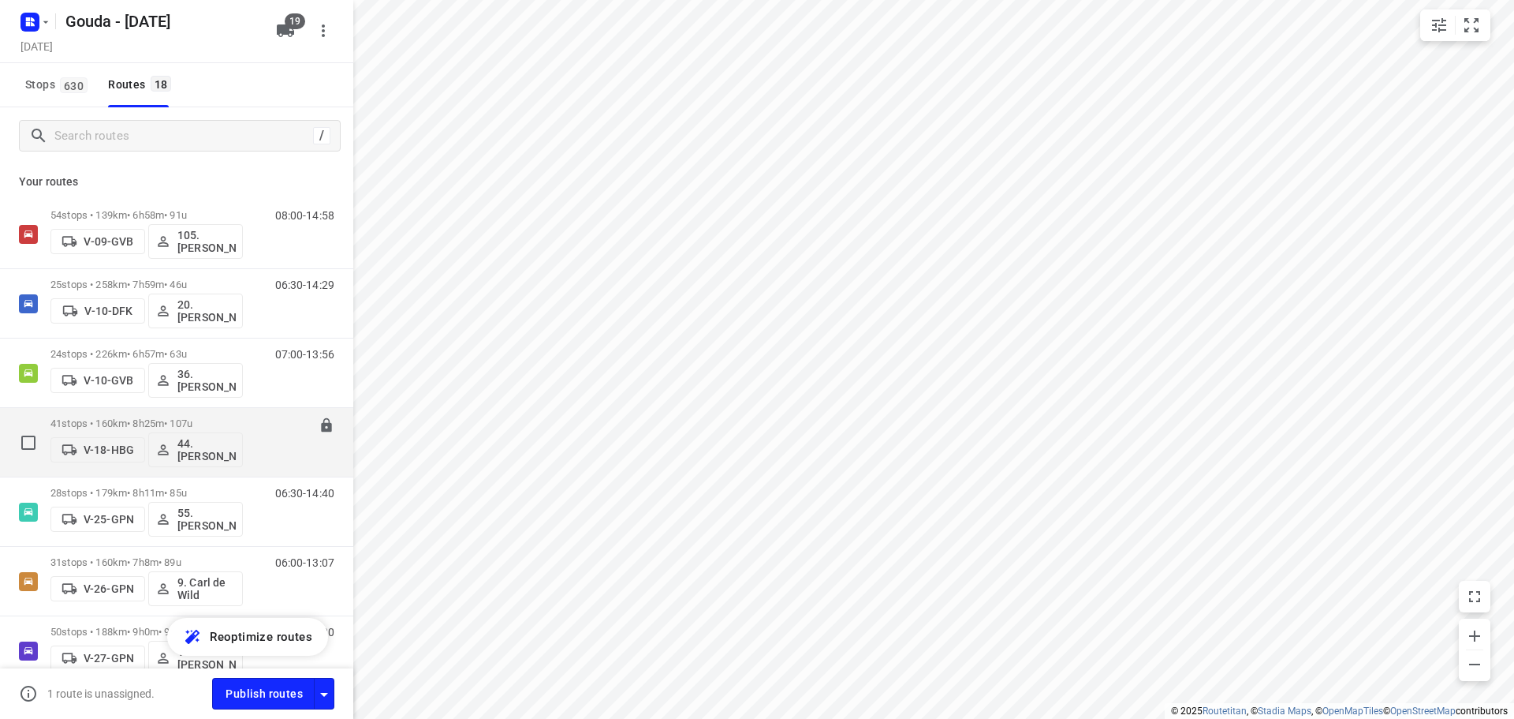
click at [281, 456] on div "06:30-14:55" at bounding box center [295, 446] width 79 height 58
click at [77, 417] on p "41 stops • 160km • 8h25m • 107u" at bounding box center [146, 423] width 192 height 12
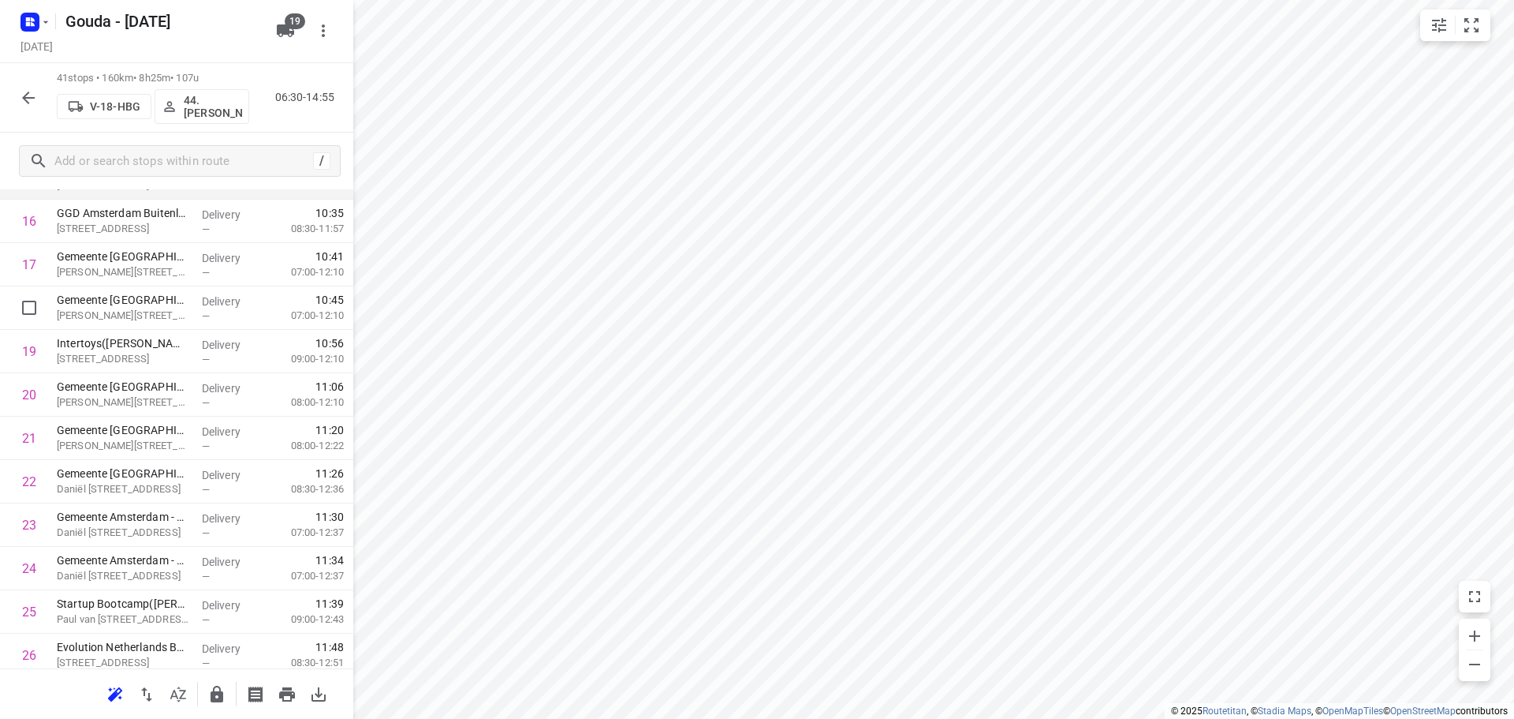
scroll to position [631, 0]
drag, startPoint x: 181, startPoint y: 487, endPoint x: 179, endPoint y: 443, distance: 43.4
click at [179, 443] on div "1 Gemeente Amsterdam - THOR - Schepenbergweg(Chef van dienst - Schepenbergweg) …" at bounding box center [176, 526] width 353 height 1779
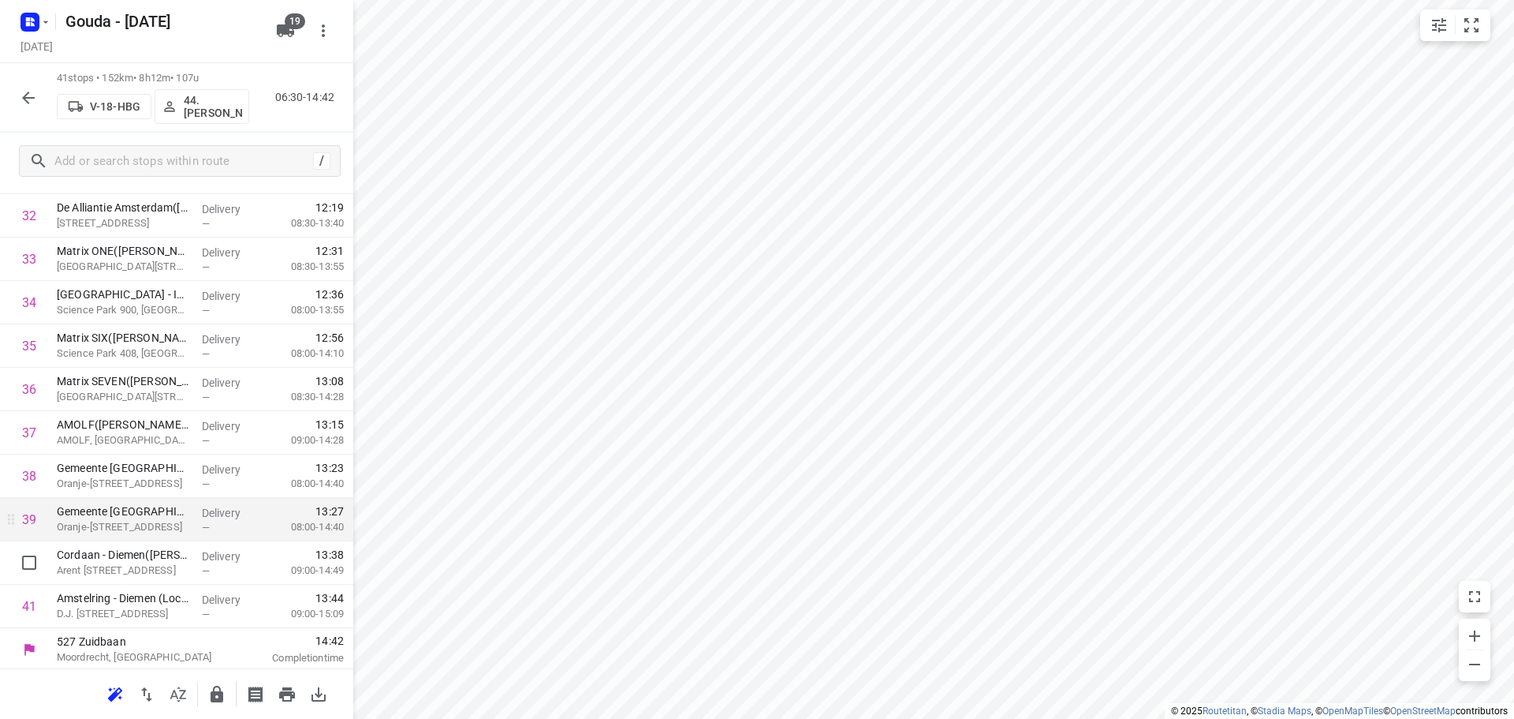
scroll to position [1422, 0]
click at [224, 688] on icon "button" at bounding box center [216, 694] width 19 height 19
click at [31, 99] on icon "button" at bounding box center [28, 97] width 19 height 19
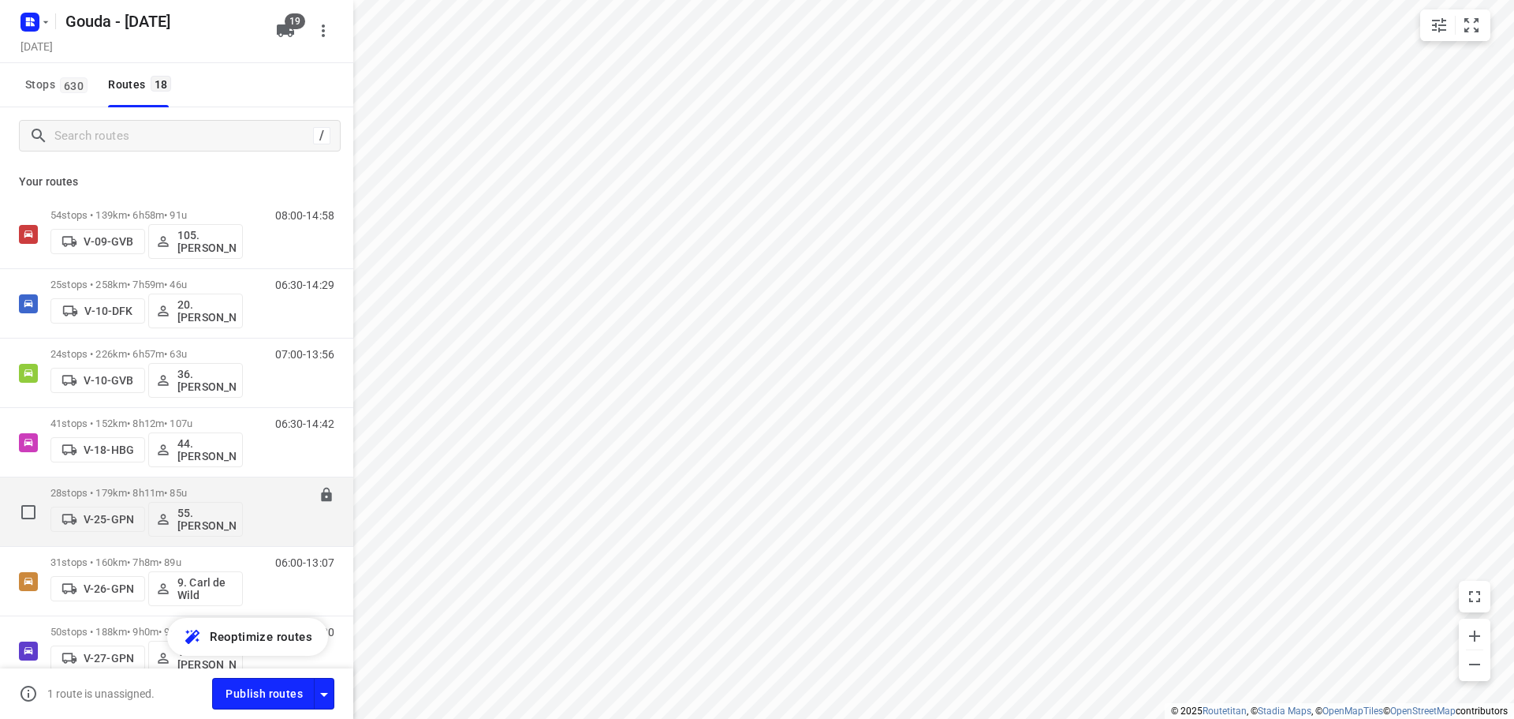
click at [279, 514] on div "06:30-14:40" at bounding box center [295, 516] width 79 height 58
click at [104, 498] on p "28 stops • 179km • 8h11m • 85u" at bounding box center [146, 493] width 192 height 12
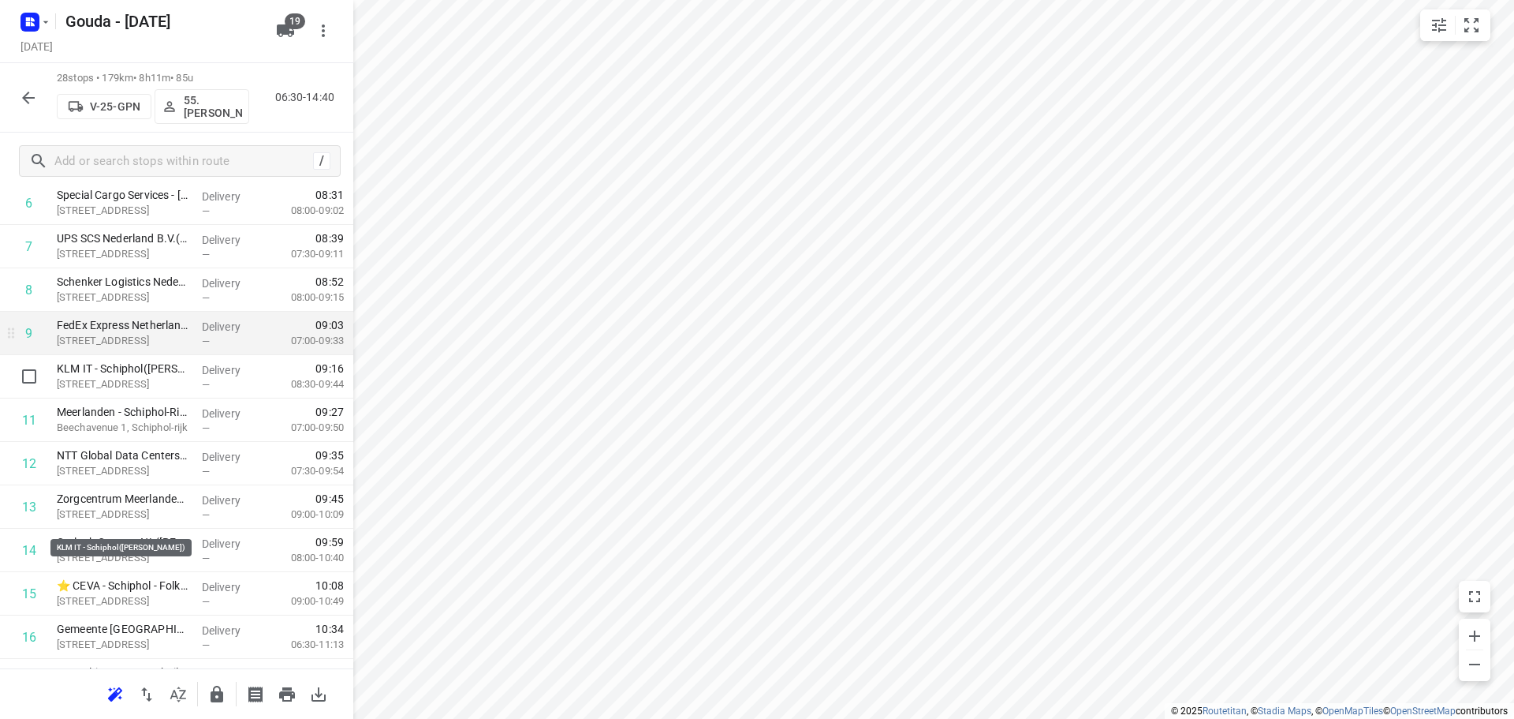
scroll to position [316, 0]
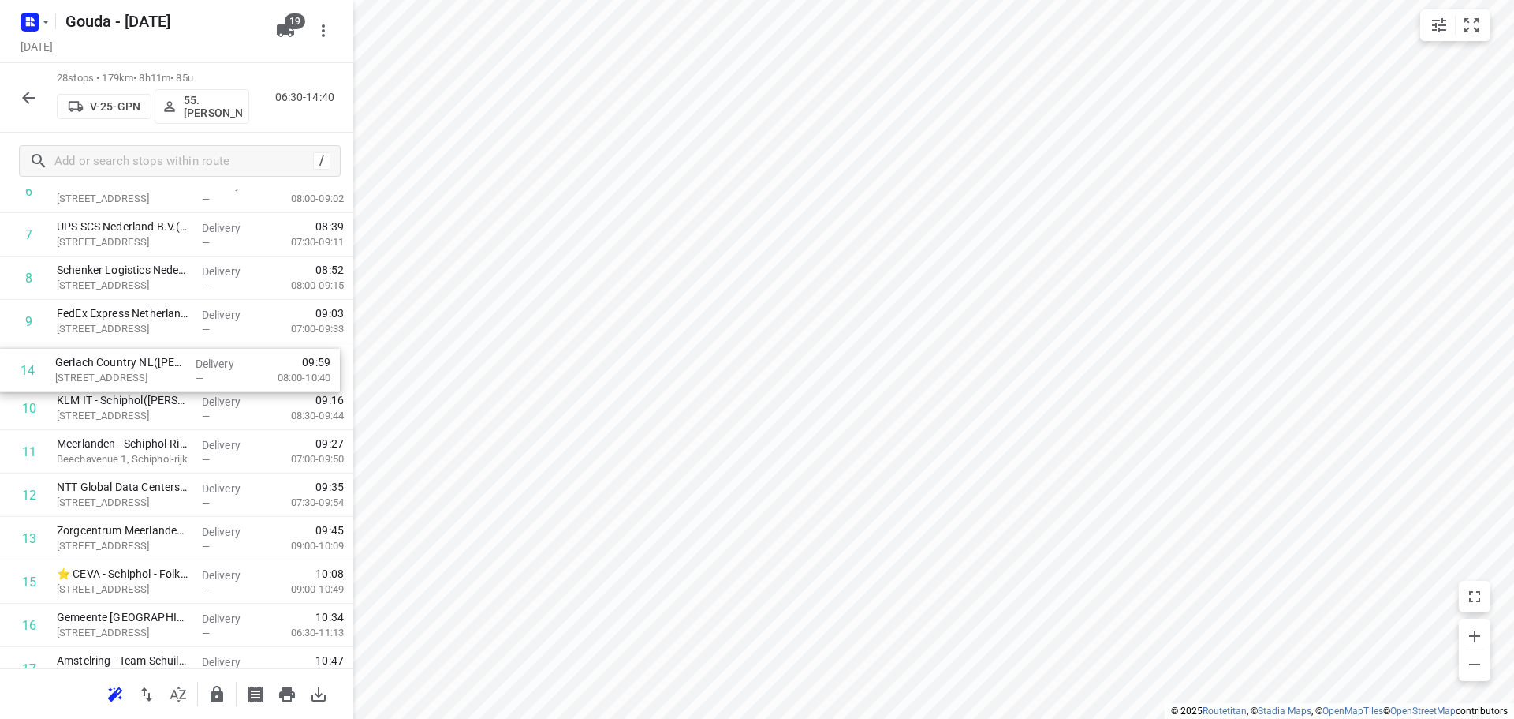
drag, startPoint x: 168, startPoint y: 550, endPoint x: 166, endPoint y: 375, distance: 175.1
click at [166, 375] on div "1 ⭐Samsung Electronics Benelux B.V.(Timothy van Bentum) Avioport, Schiphol Deli…" at bounding box center [176, 560] width 353 height 1215
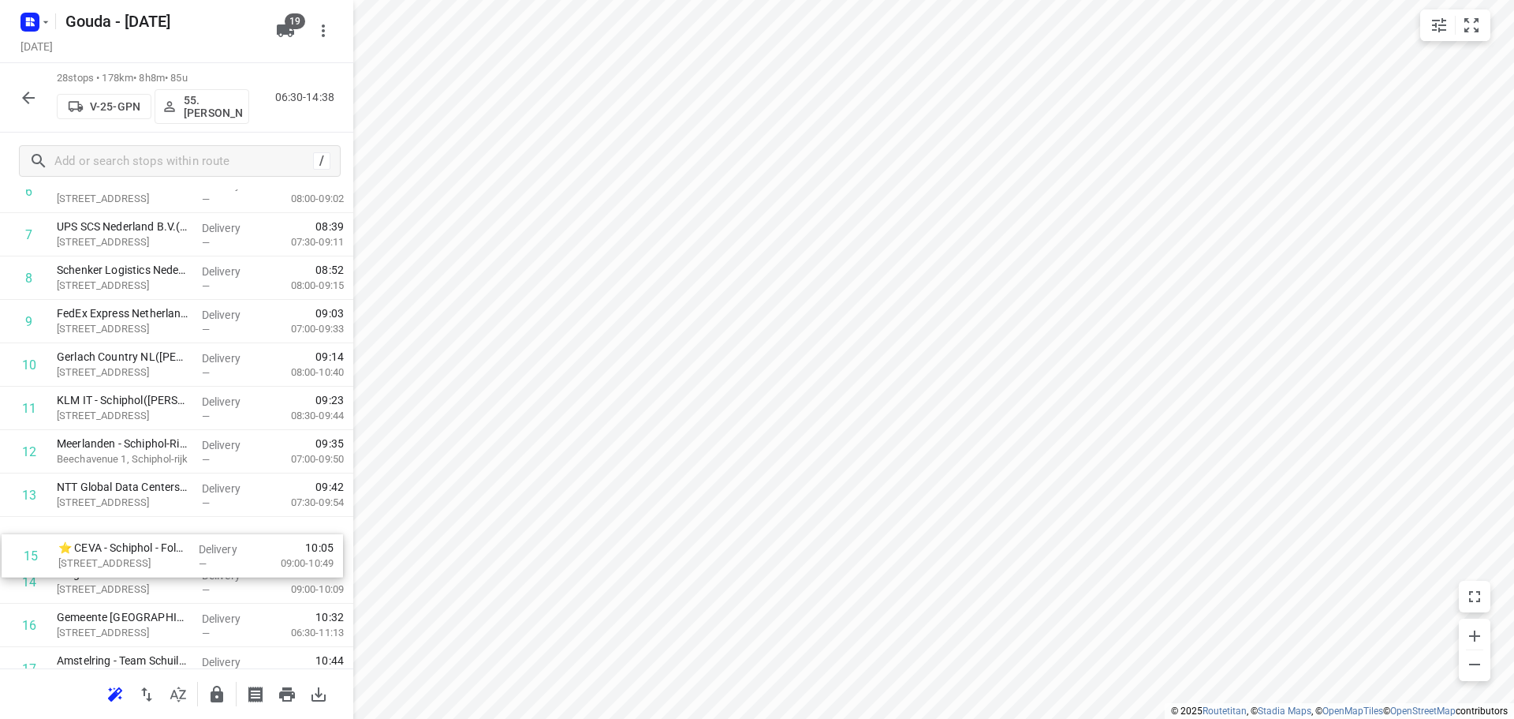
scroll to position [319, 0]
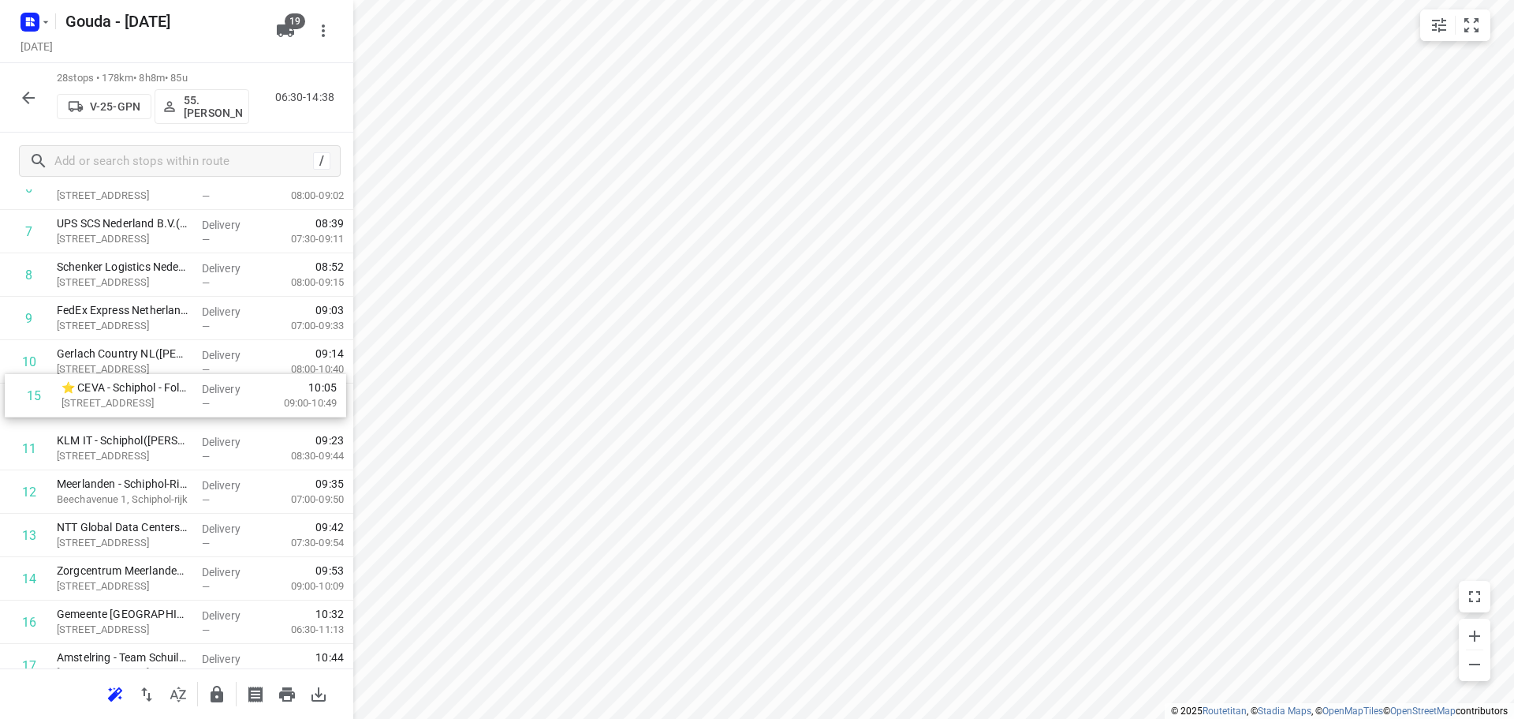
drag, startPoint x: 131, startPoint y: 555, endPoint x: 134, endPoint y: 395, distance: 160.2
click at [134, 395] on div "1 ⭐Samsung Electronics Benelux B.V.(Timothy van Bentum) Avioport, Schiphol Deli…" at bounding box center [176, 557] width 353 height 1215
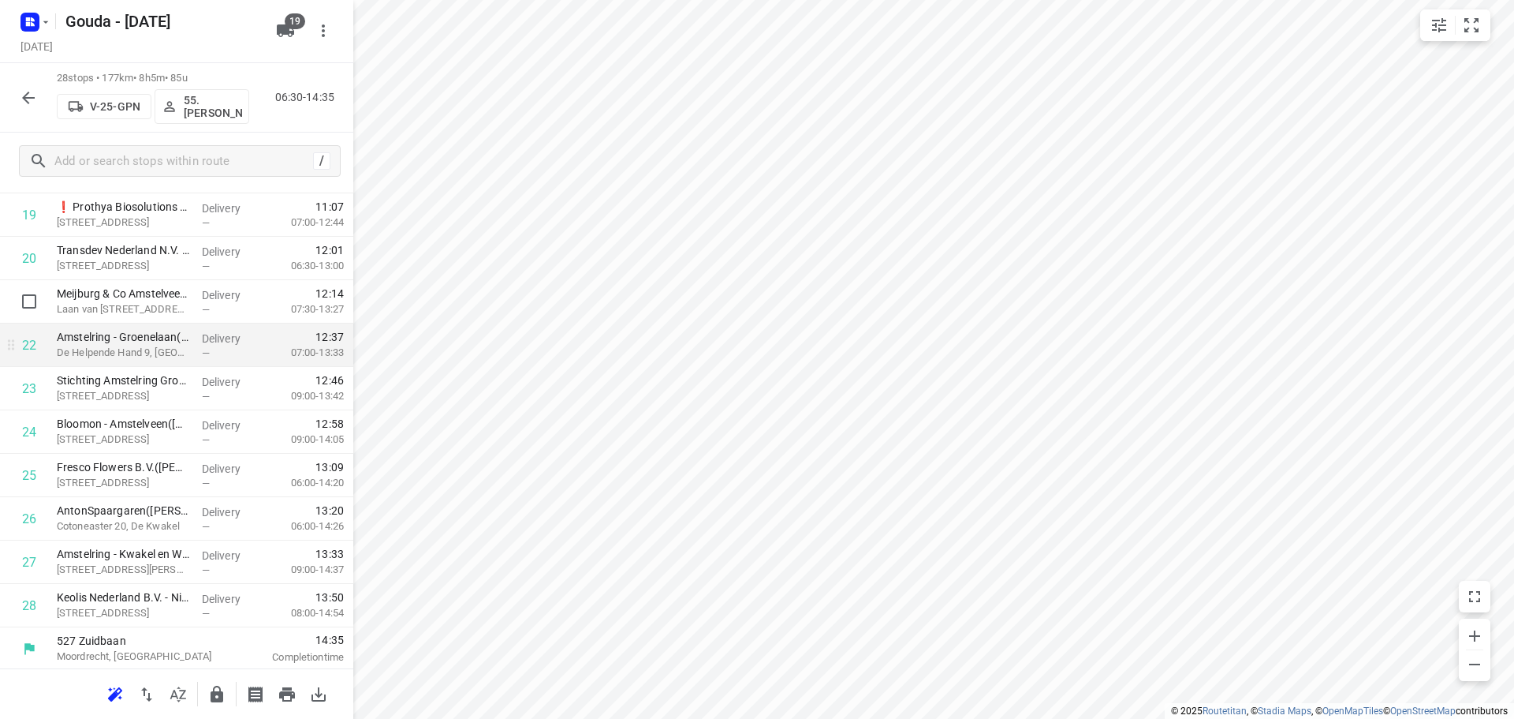
scroll to position [858, 0]
click at [215, 692] on icon "button" at bounding box center [217, 693] width 13 height 17
click at [29, 89] on icon "button" at bounding box center [28, 97] width 19 height 19
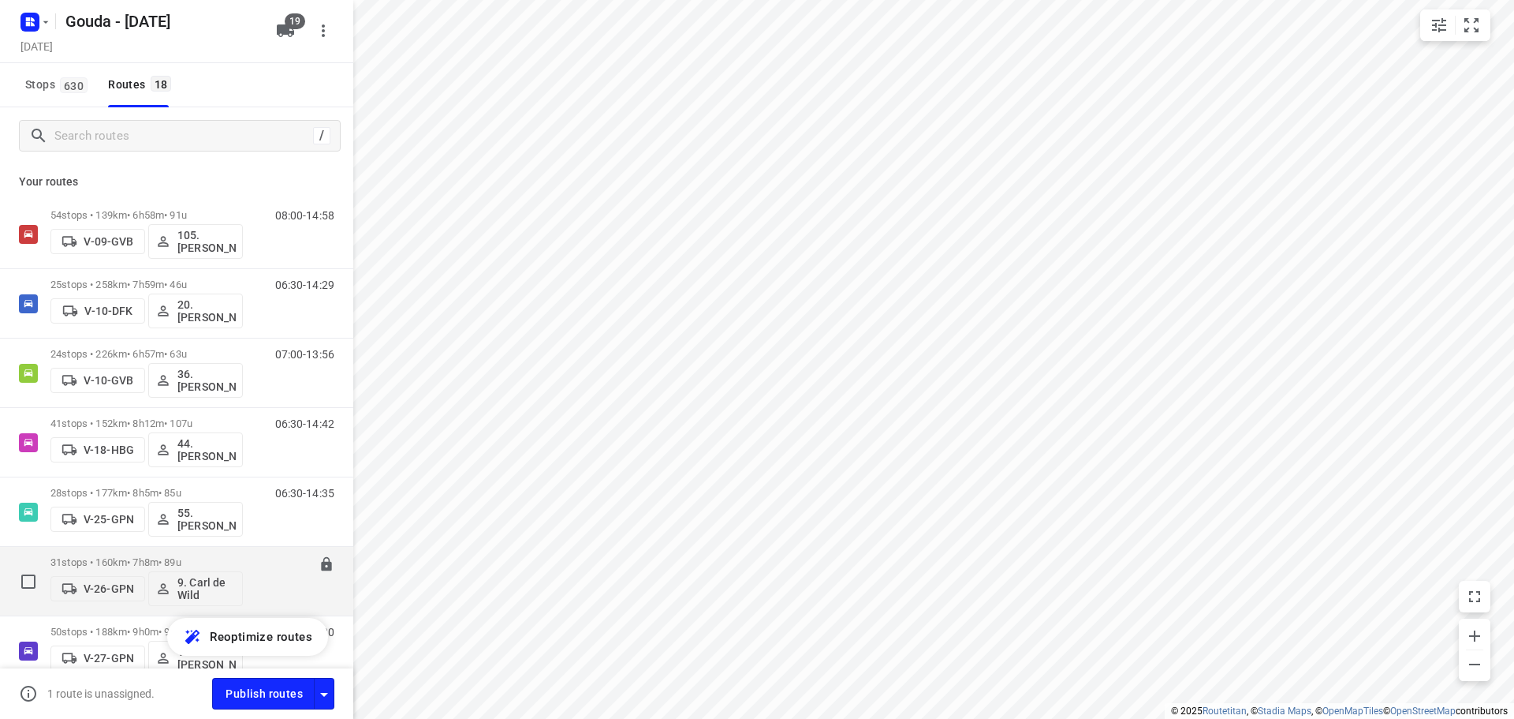
click at [95, 558] on p "31 stops • 160km • 7h8m • 89u" at bounding box center [146, 562] width 192 height 12
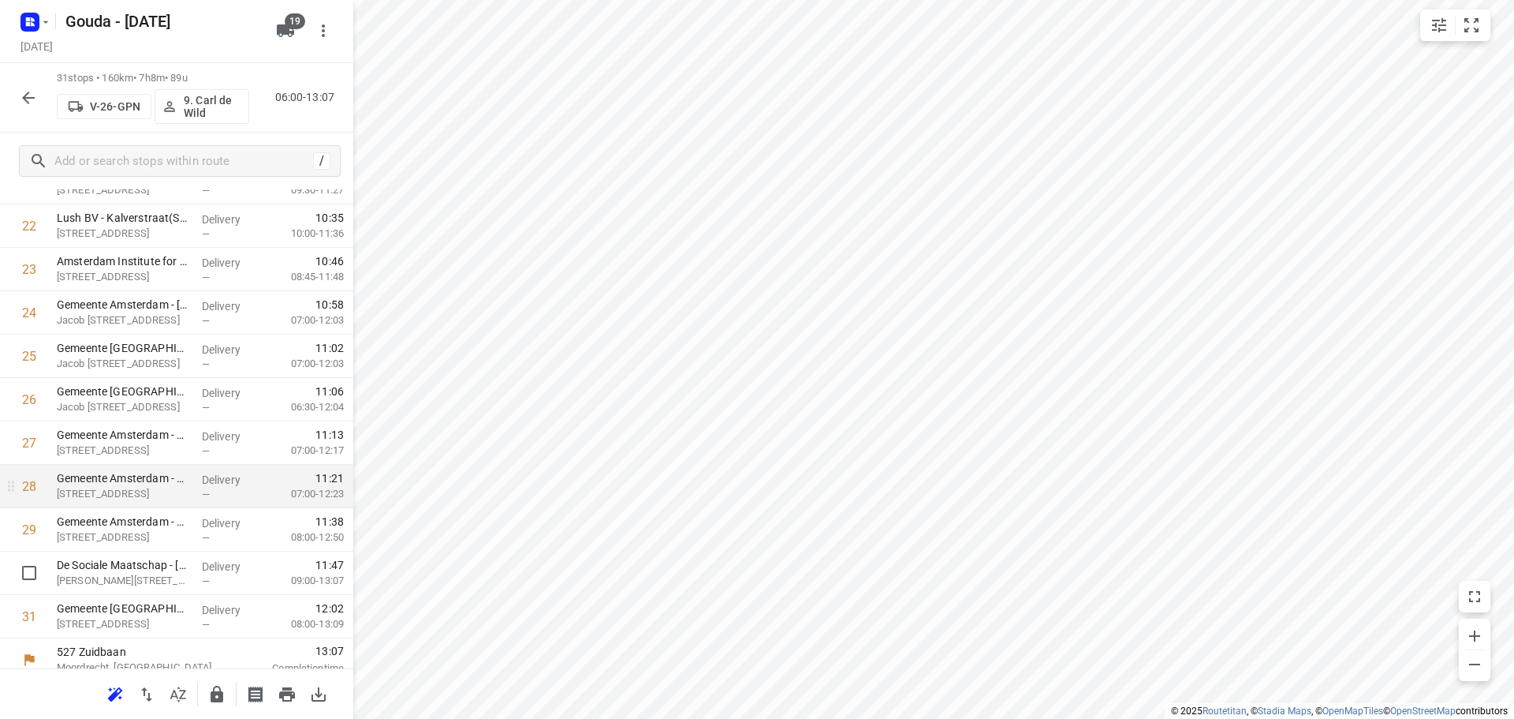
scroll to position [988, 0]
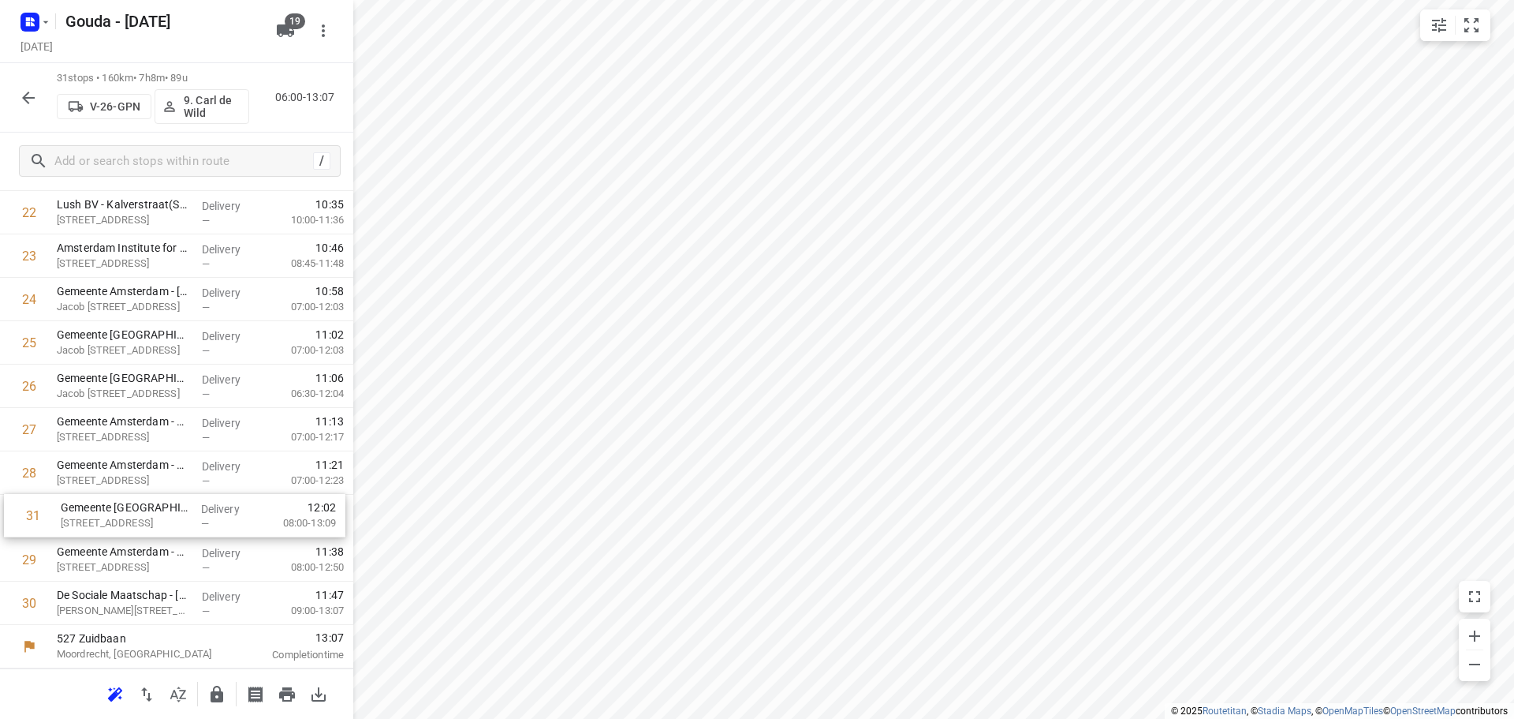
drag, startPoint x: 157, startPoint y: 603, endPoint x: 289, endPoint y: 524, distance: 154.6
click at [228, 690] on button "button" at bounding box center [217, 694] width 32 height 32
click at [34, 86] on button "button" at bounding box center [29, 98] width 32 height 32
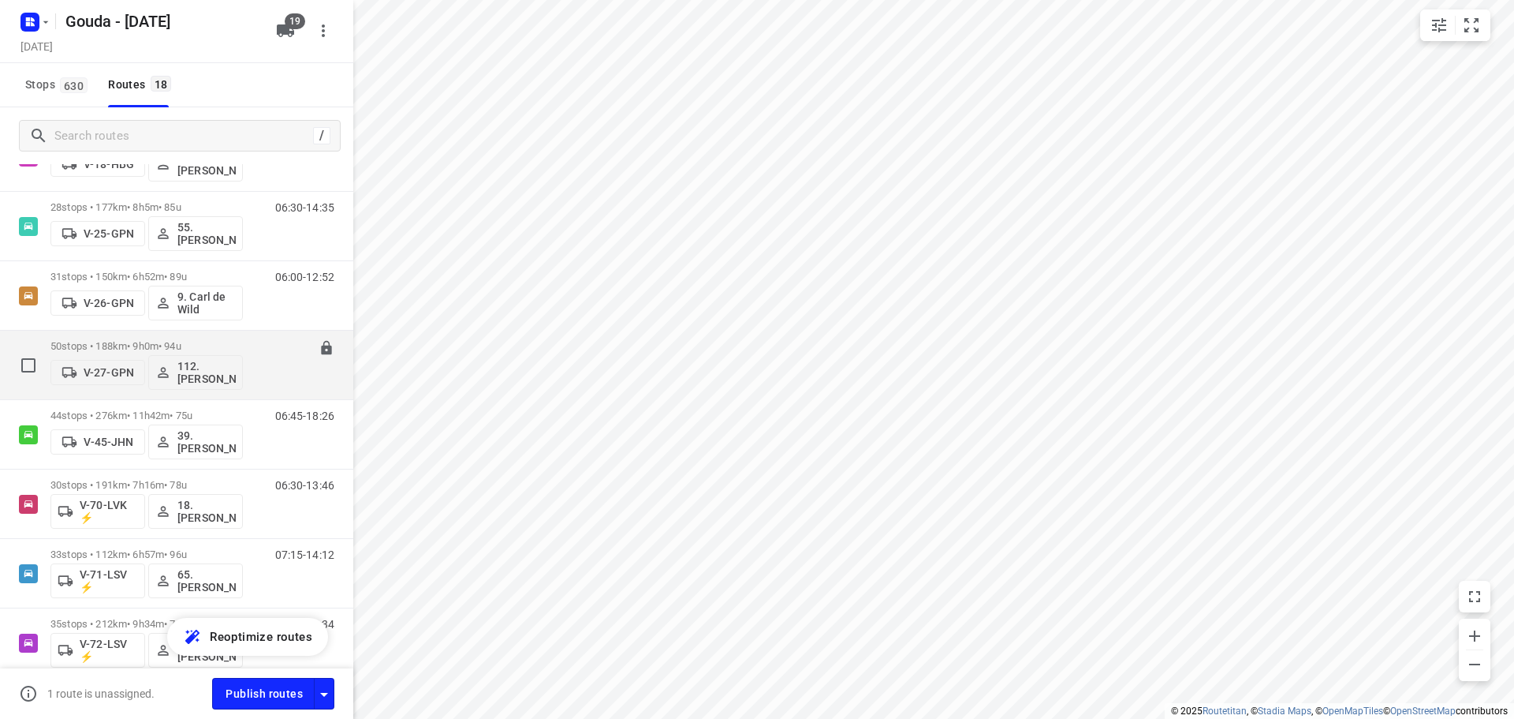
scroll to position [316, 0]
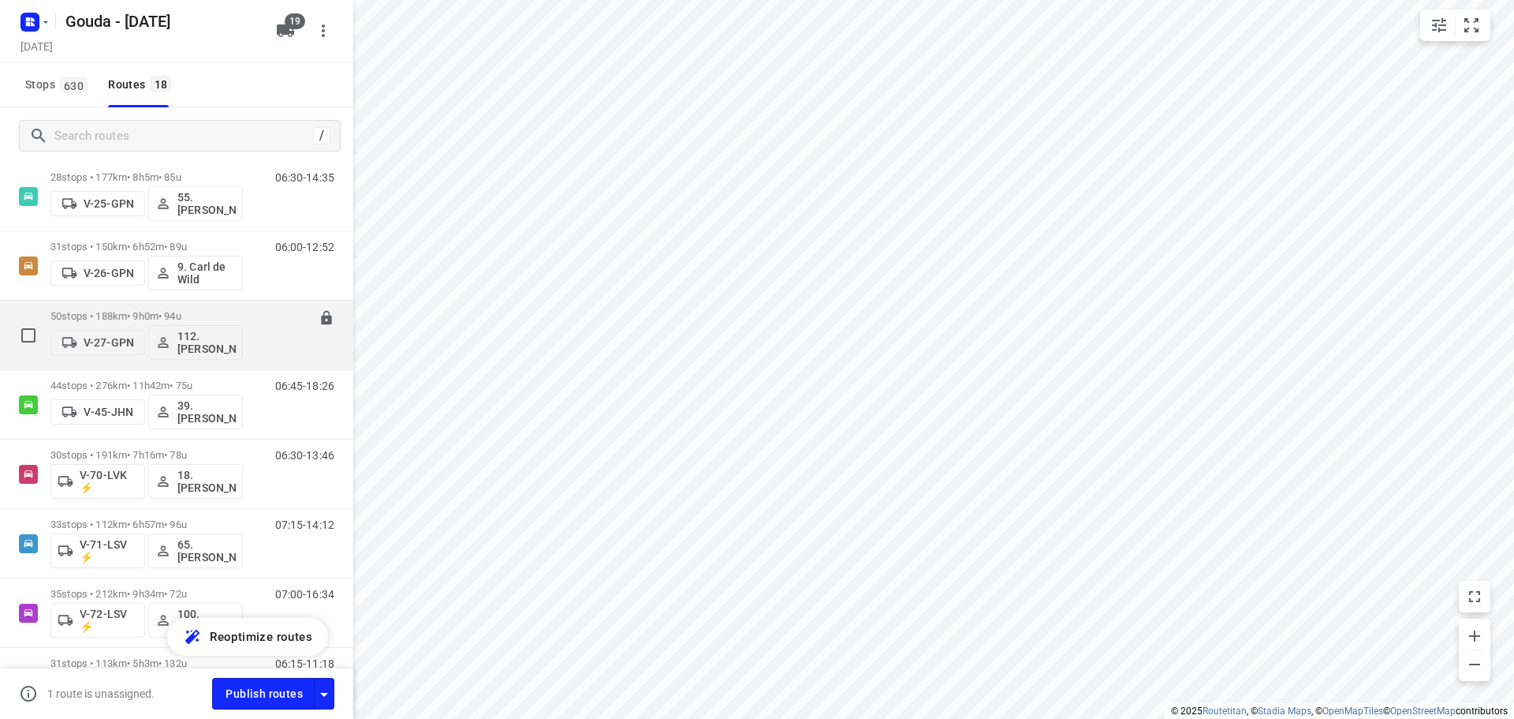
click at [116, 311] on p "50 stops • 188km • 9h0m • 94u" at bounding box center [146, 316] width 192 height 12
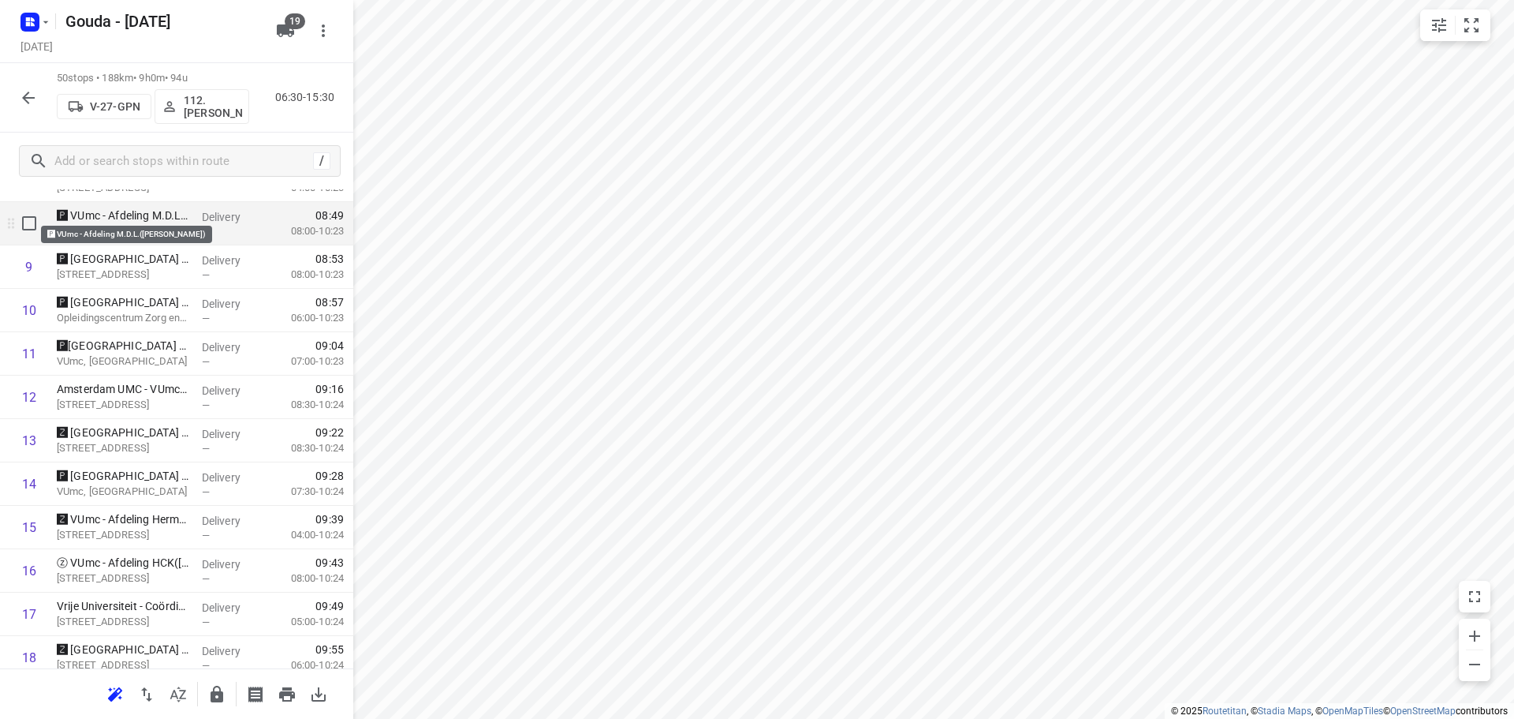
scroll to position [394, 0]
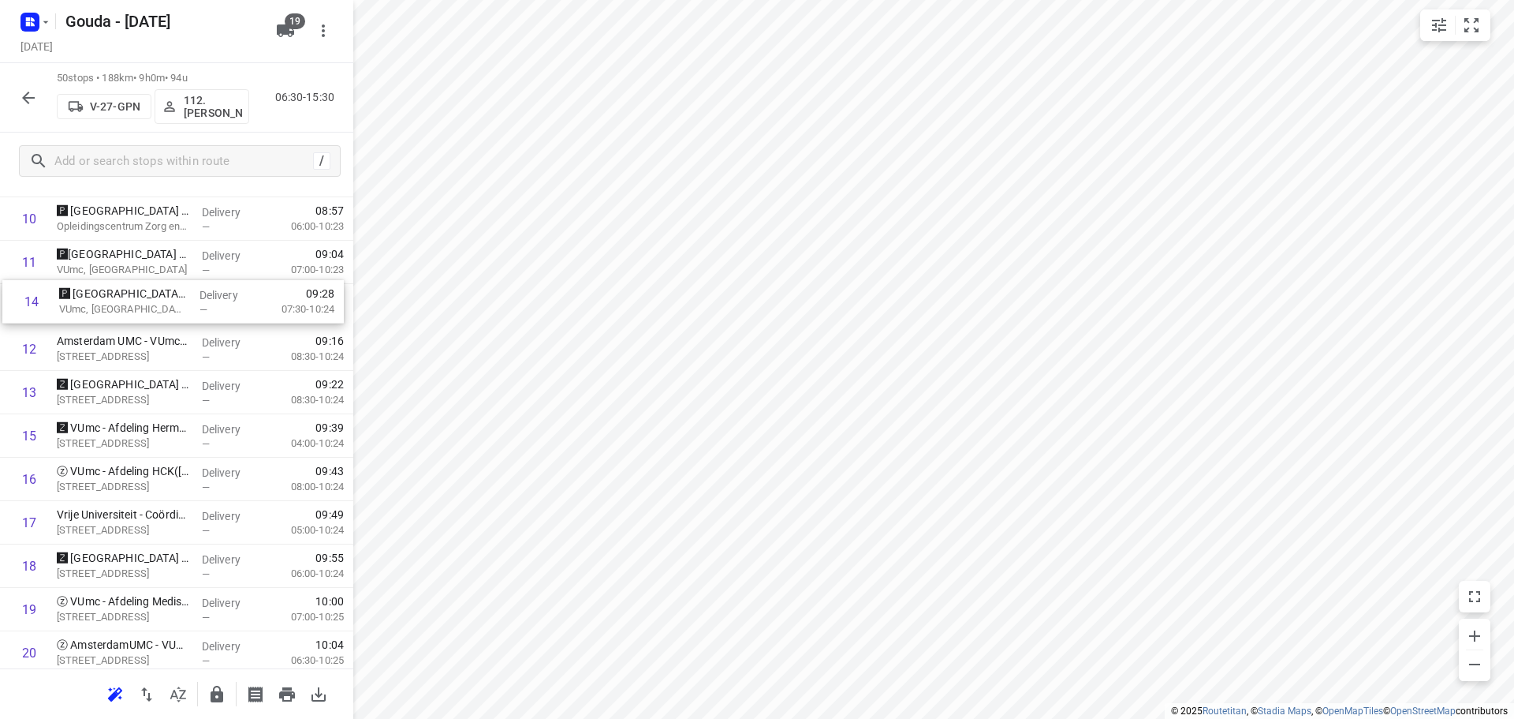
drag, startPoint x: 128, startPoint y: 384, endPoint x: 130, endPoint y: 298, distance: 86.0
drag, startPoint x: 121, startPoint y: 567, endPoint x: 124, endPoint y: 454, distance: 113.6
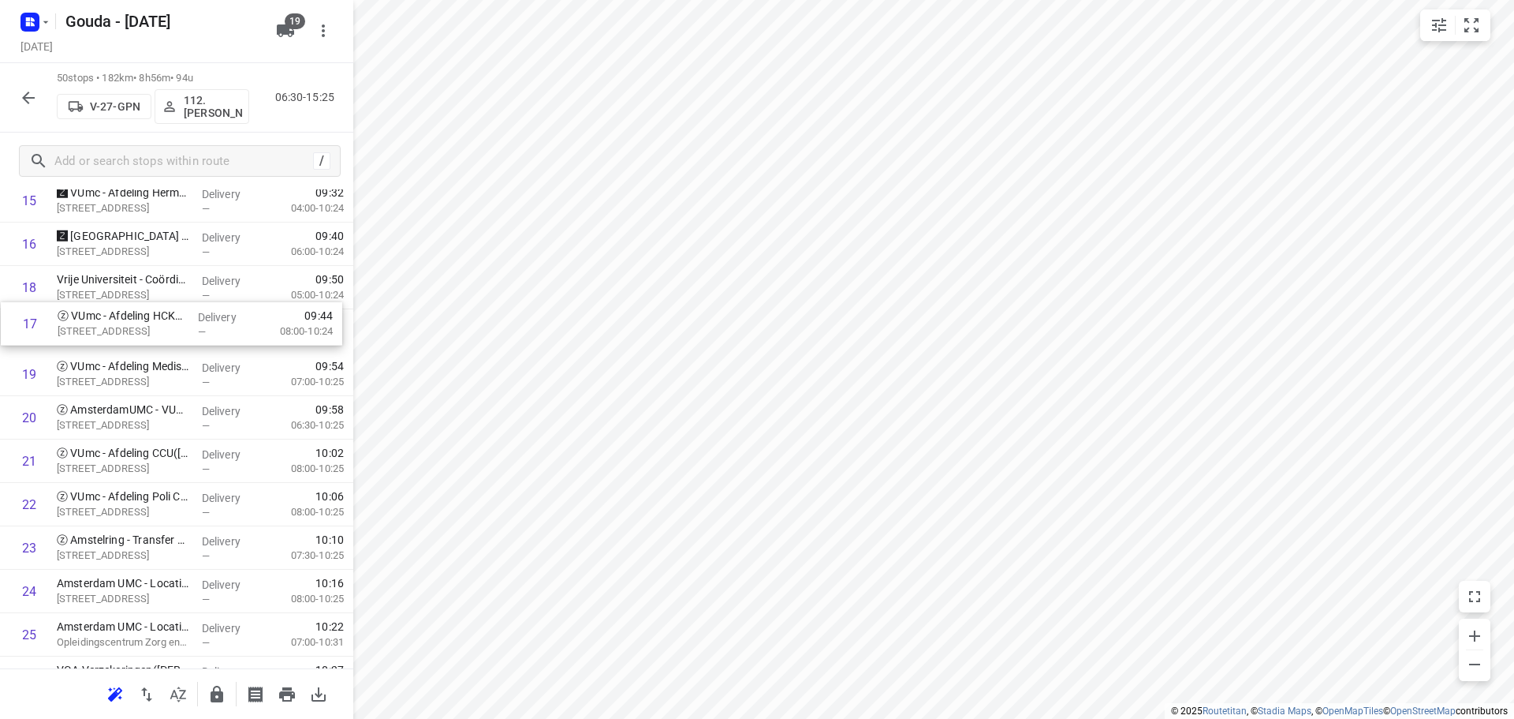
scroll to position [695, 0]
drag, startPoint x: 123, startPoint y: 284, endPoint x: 125, endPoint y: 334, distance: 49.7
click at [125, 334] on div "1 Amsterdam UMC - Locatie VUMC - RDC Adore(Marjan Vonk) Van der Boechorststraat…" at bounding box center [176, 657] width 353 height 2169
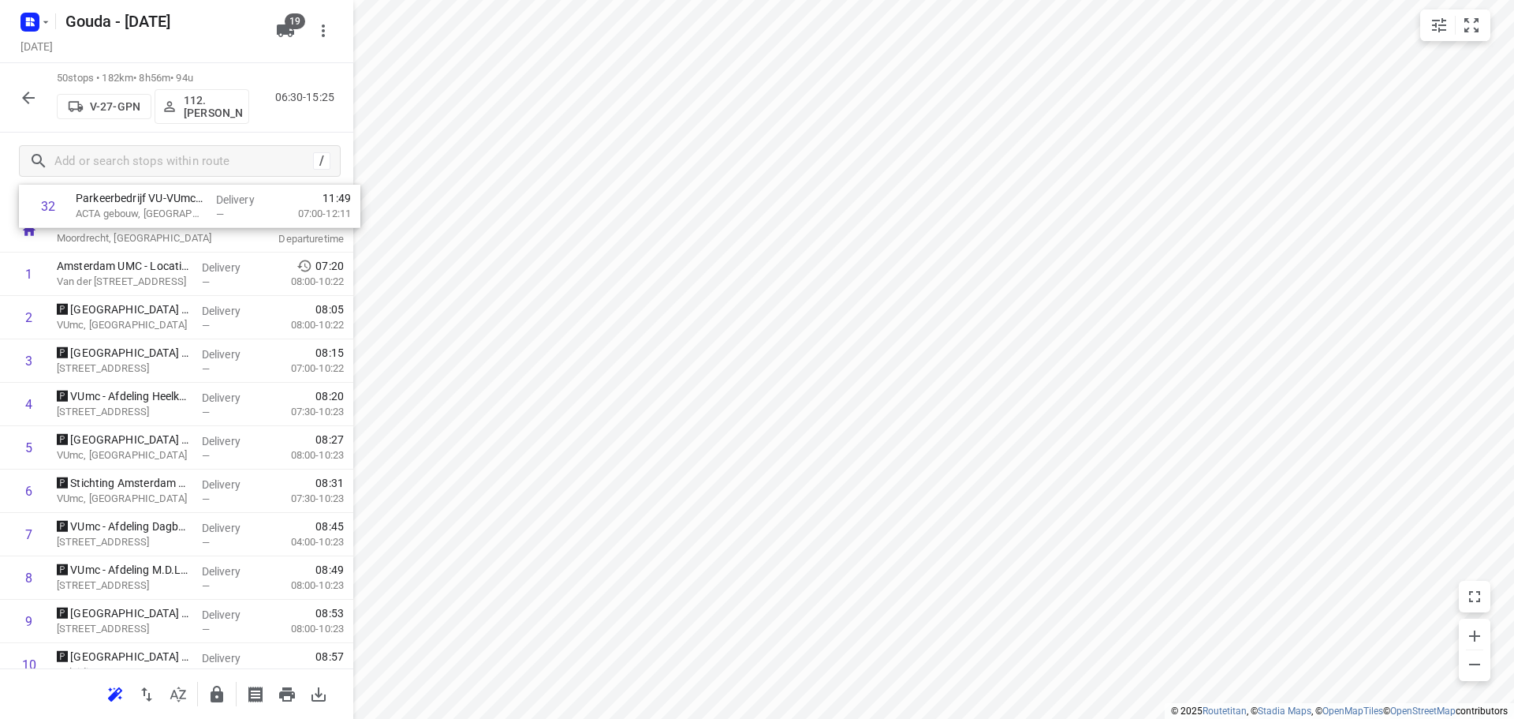
scroll to position [0, 0]
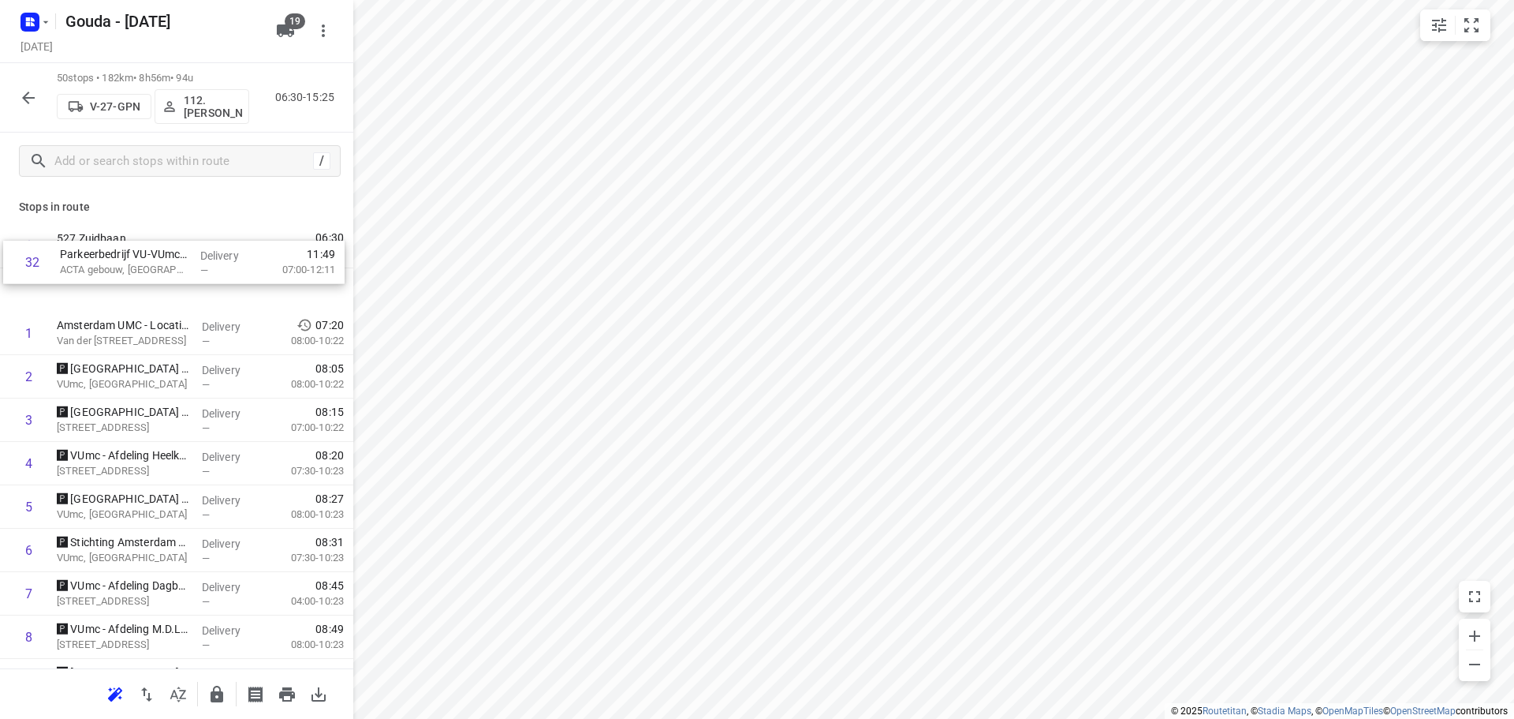
drag, startPoint x: 147, startPoint y: 460, endPoint x: 148, endPoint y: 252, distance: 208.2
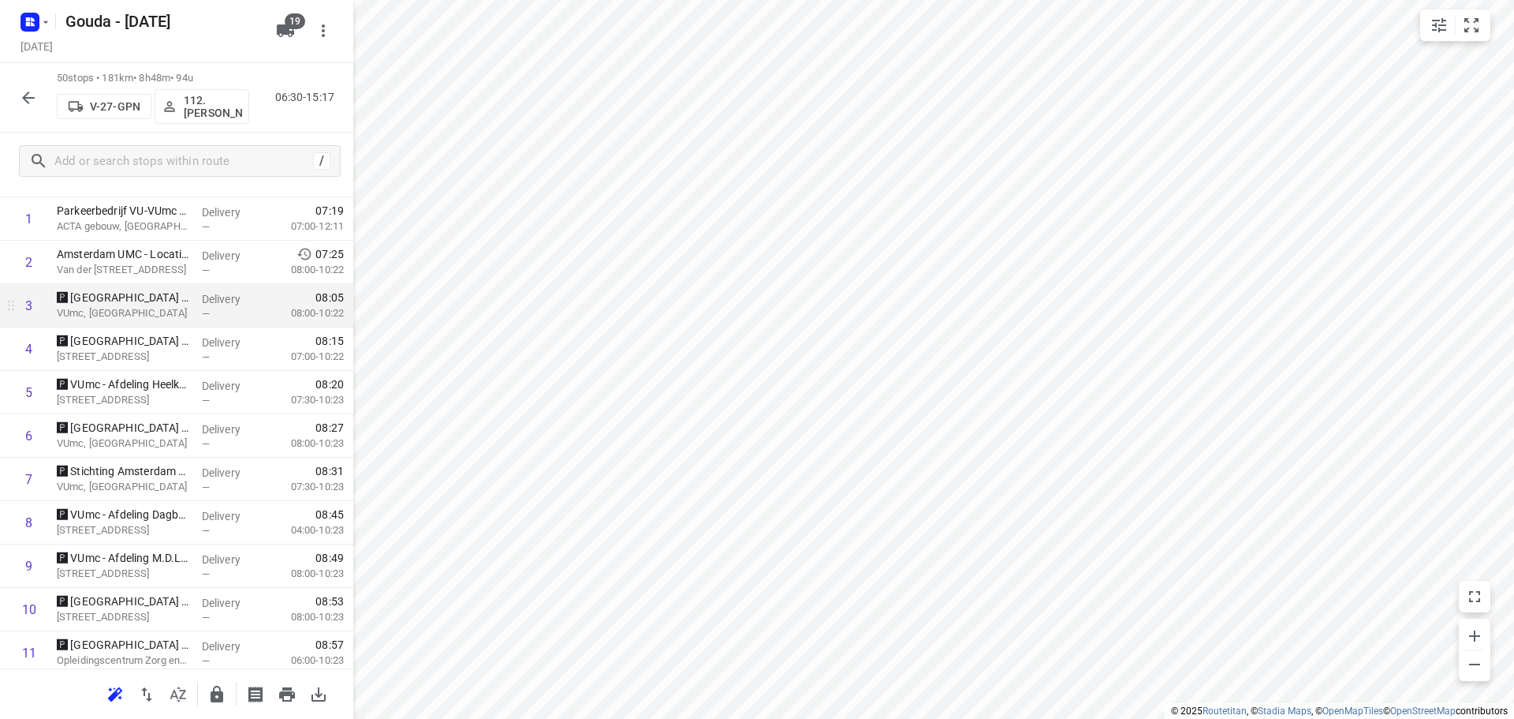
scroll to position [158, 0]
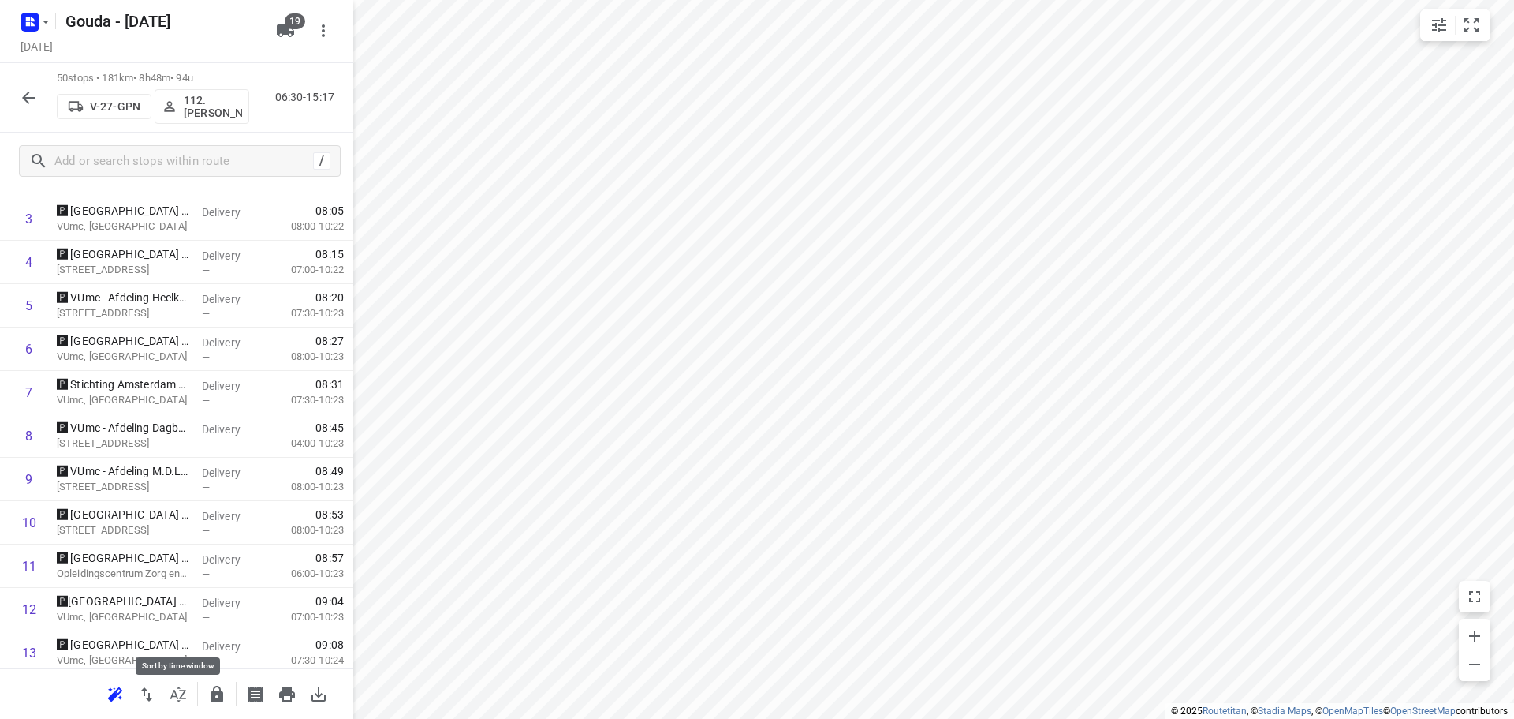
click at [185, 688] on icon "button" at bounding box center [178, 694] width 19 height 19
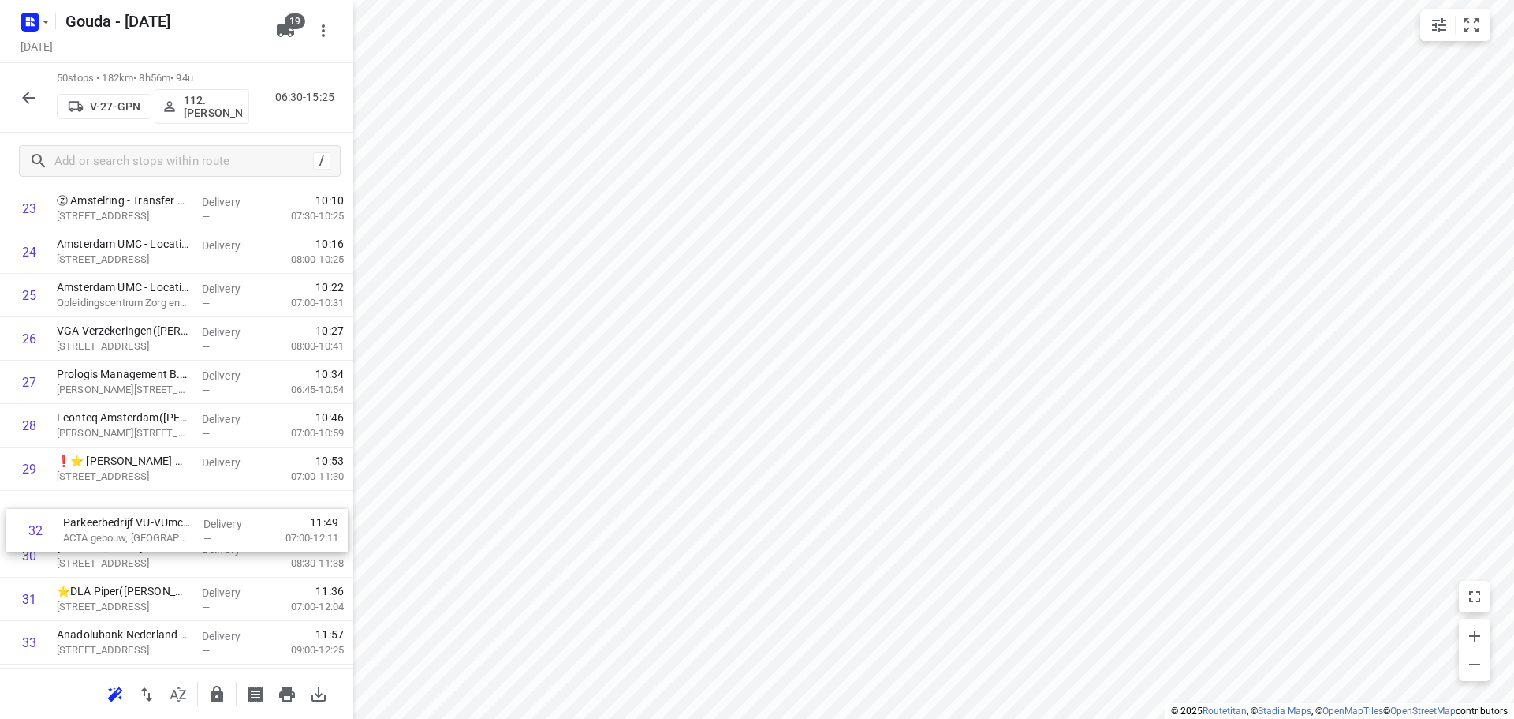
scroll to position [1037, 0]
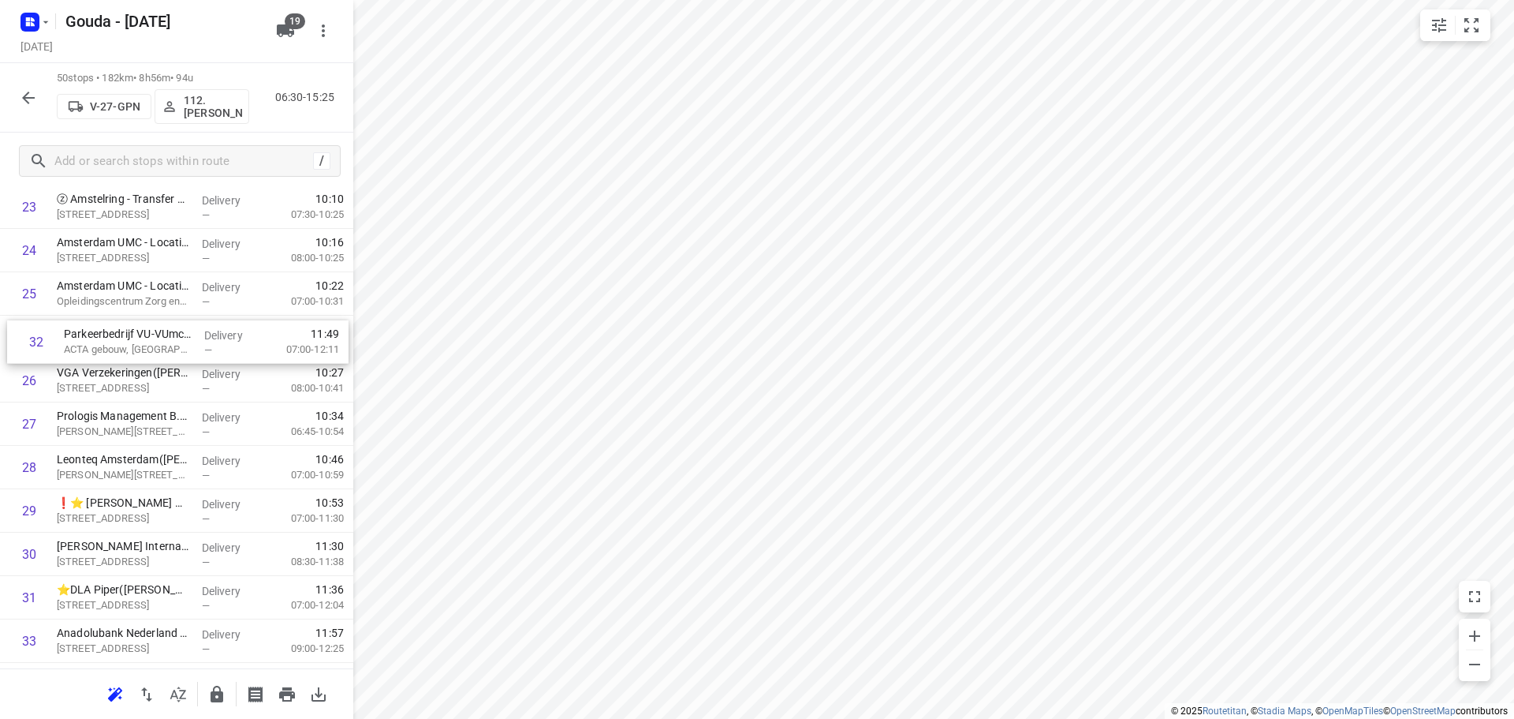
drag, startPoint x: 117, startPoint y: 616, endPoint x: 123, endPoint y: 338, distance: 277.7
click at [123, 338] on div "1 Amsterdam UMC - Locatie VUMC - RDC Adore(Marjan Vonk) Van der Boechorststraat…" at bounding box center [176, 315] width 353 height 2169
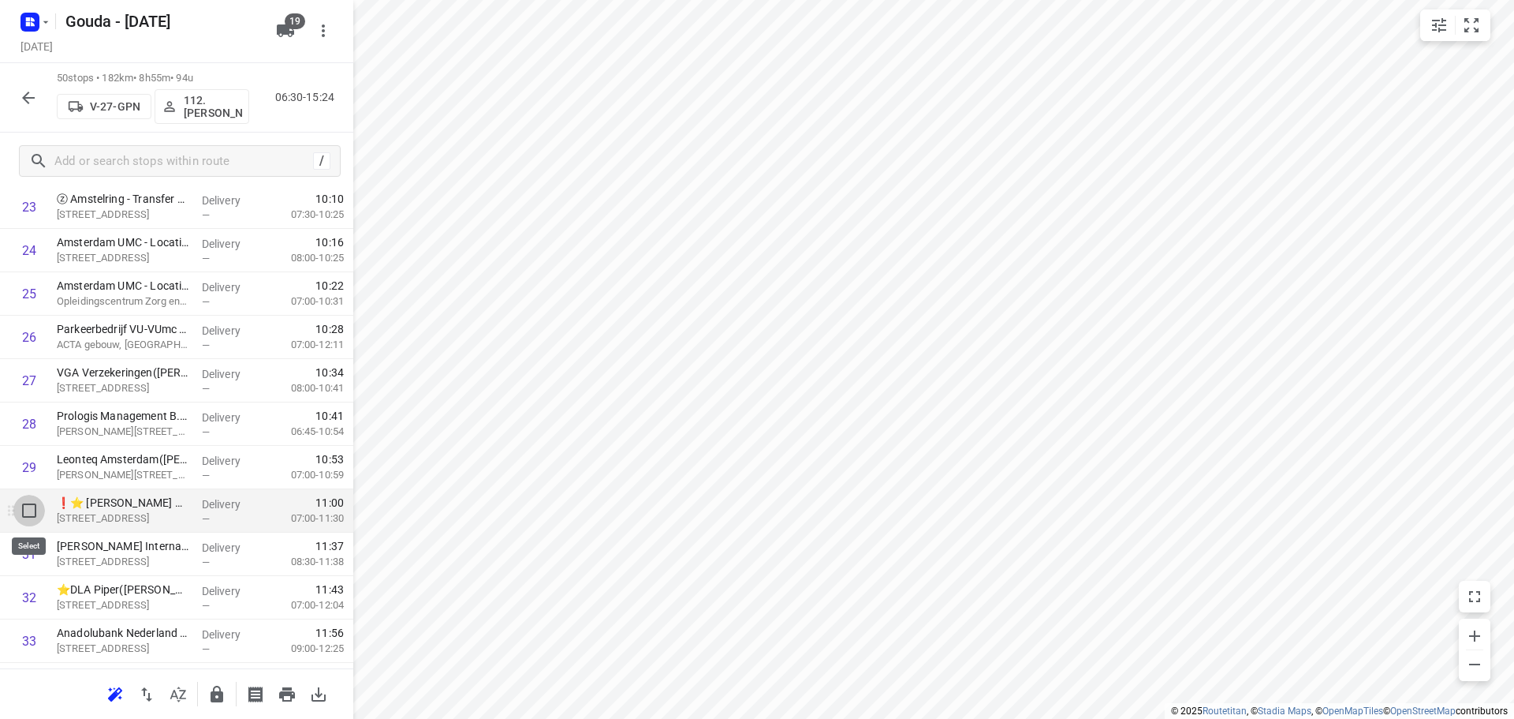
click at [27, 515] on input "checkbox" at bounding box center [29, 511] width 32 height 32
checkbox input "true"
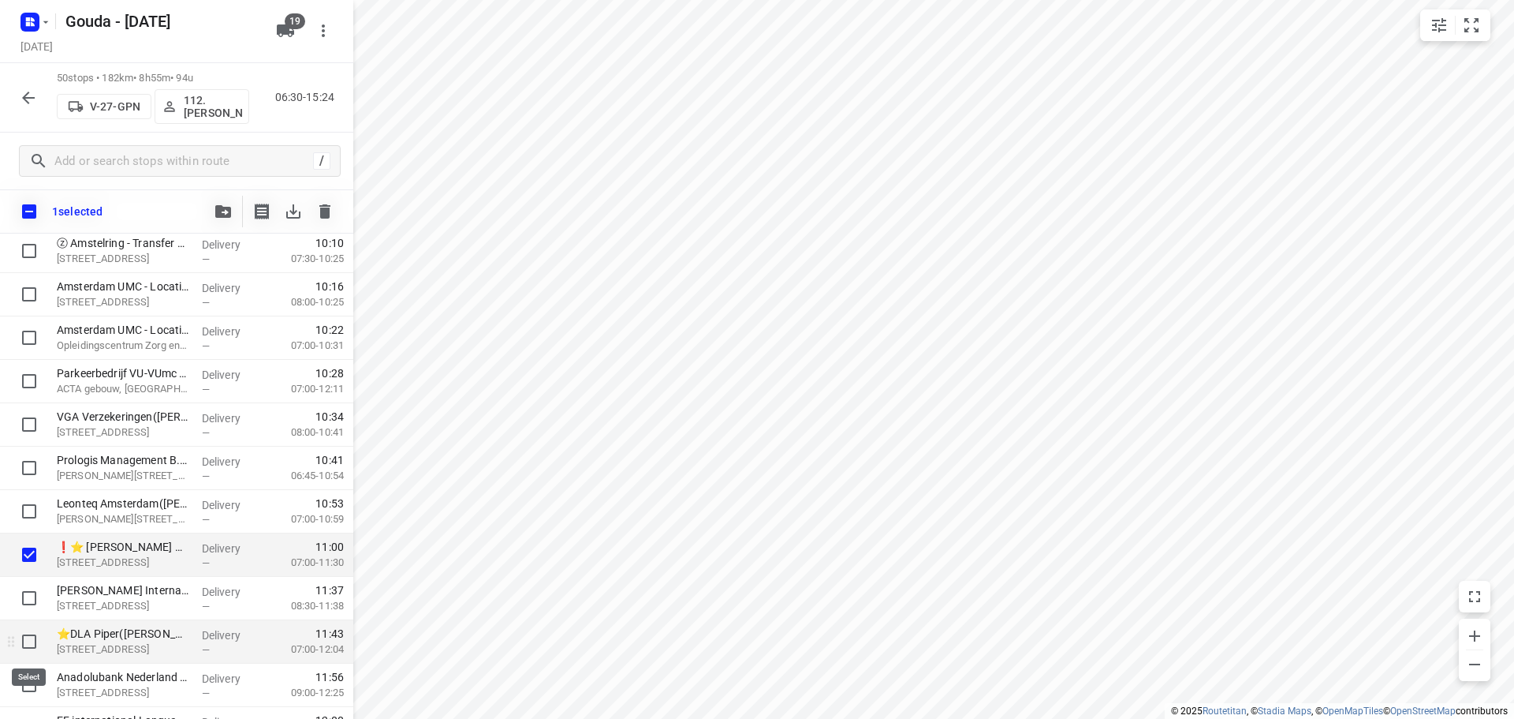
click at [24, 643] on input "checkbox" at bounding box center [29, 642] width 32 height 32
checkbox input "true"
click at [24, 594] on input "checkbox" at bounding box center [29, 598] width 32 height 32
checkbox input "true"
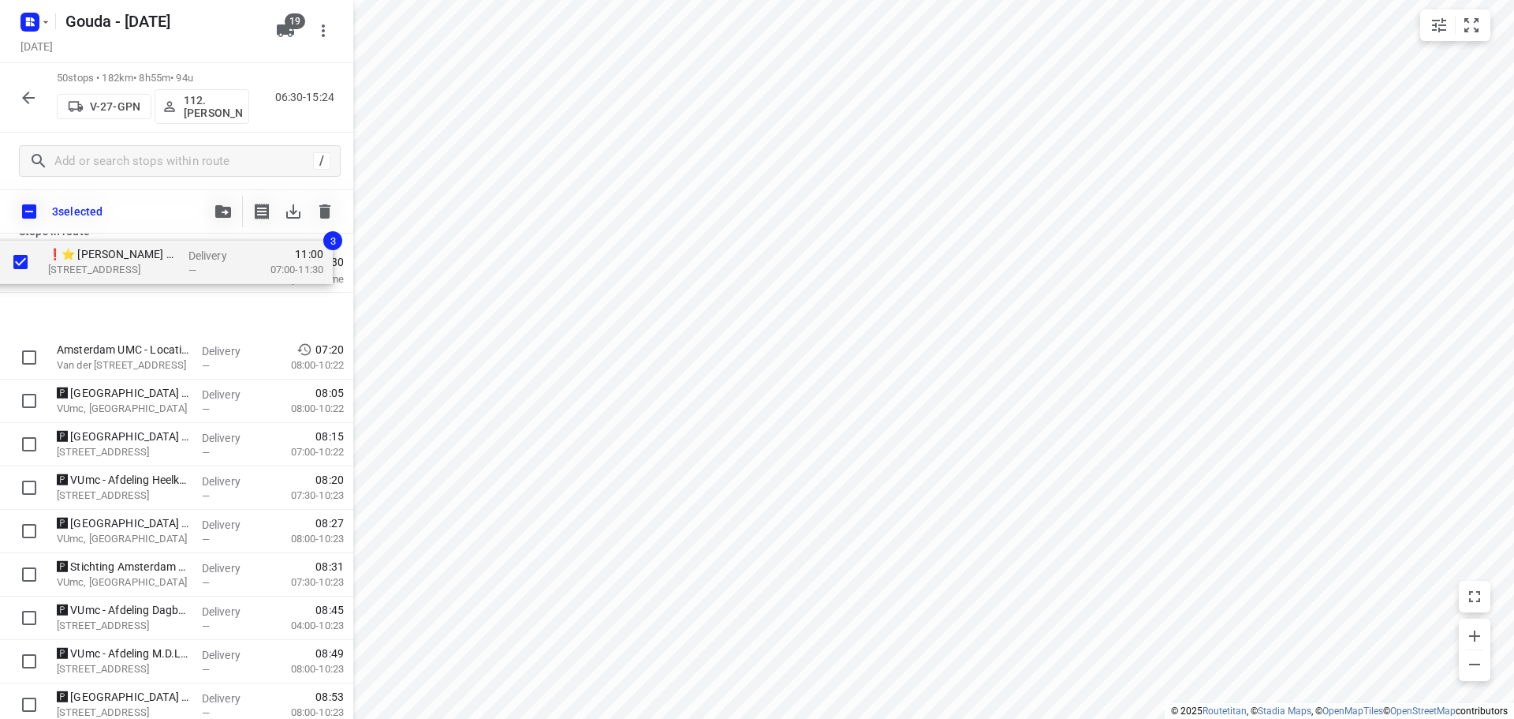
scroll to position [0, 0]
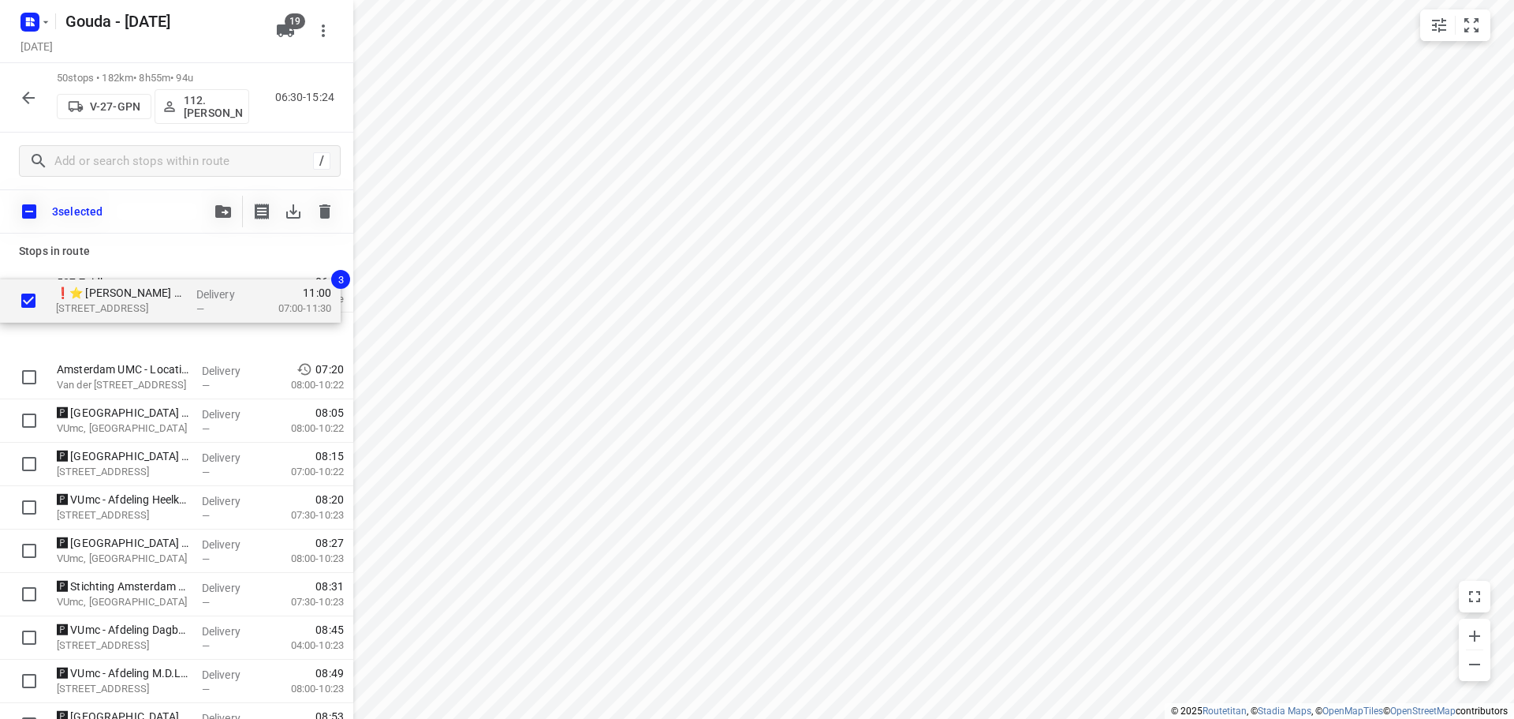
drag, startPoint x: 151, startPoint y: 558, endPoint x: 149, endPoint y: 301, distance: 256.4
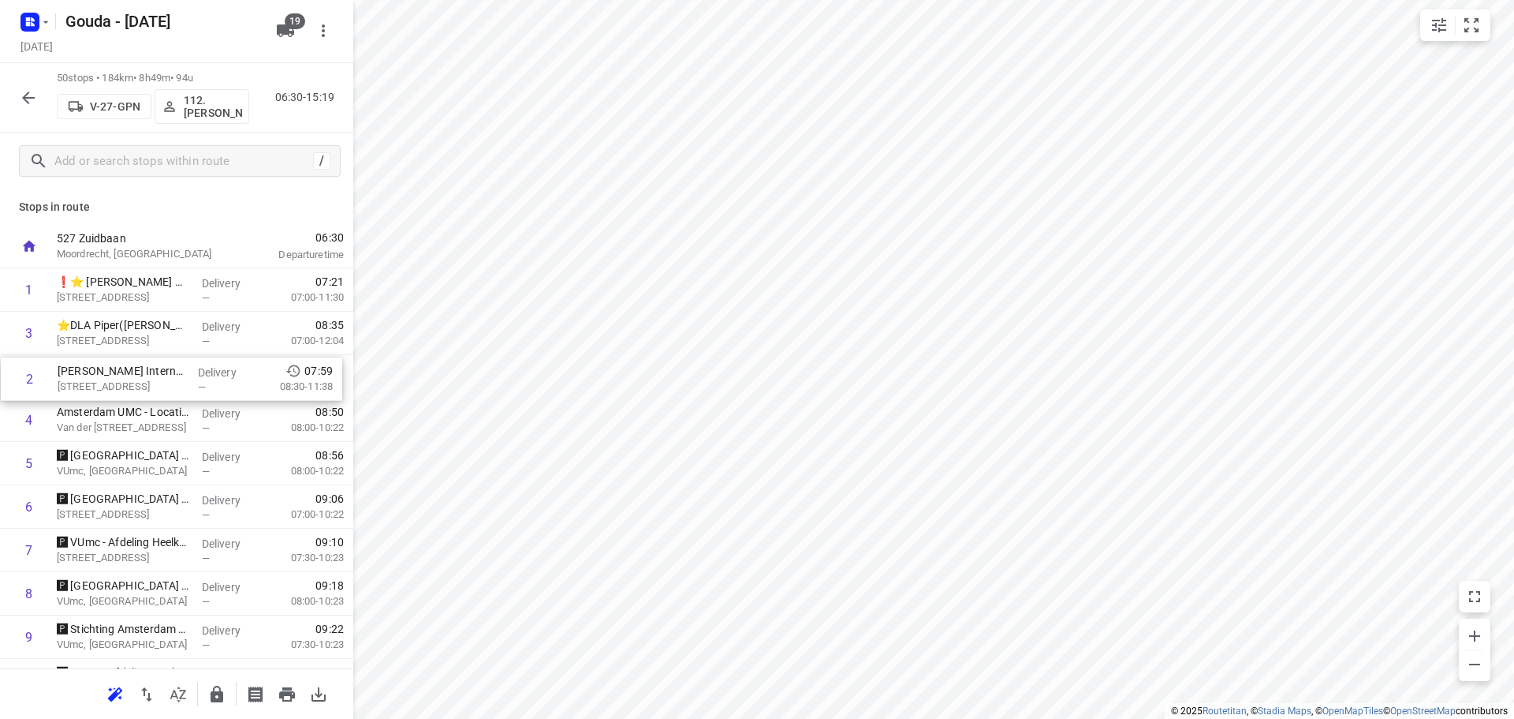
drag, startPoint x: 166, startPoint y: 333, endPoint x: 167, endPoint y: 385, distance: 52.1
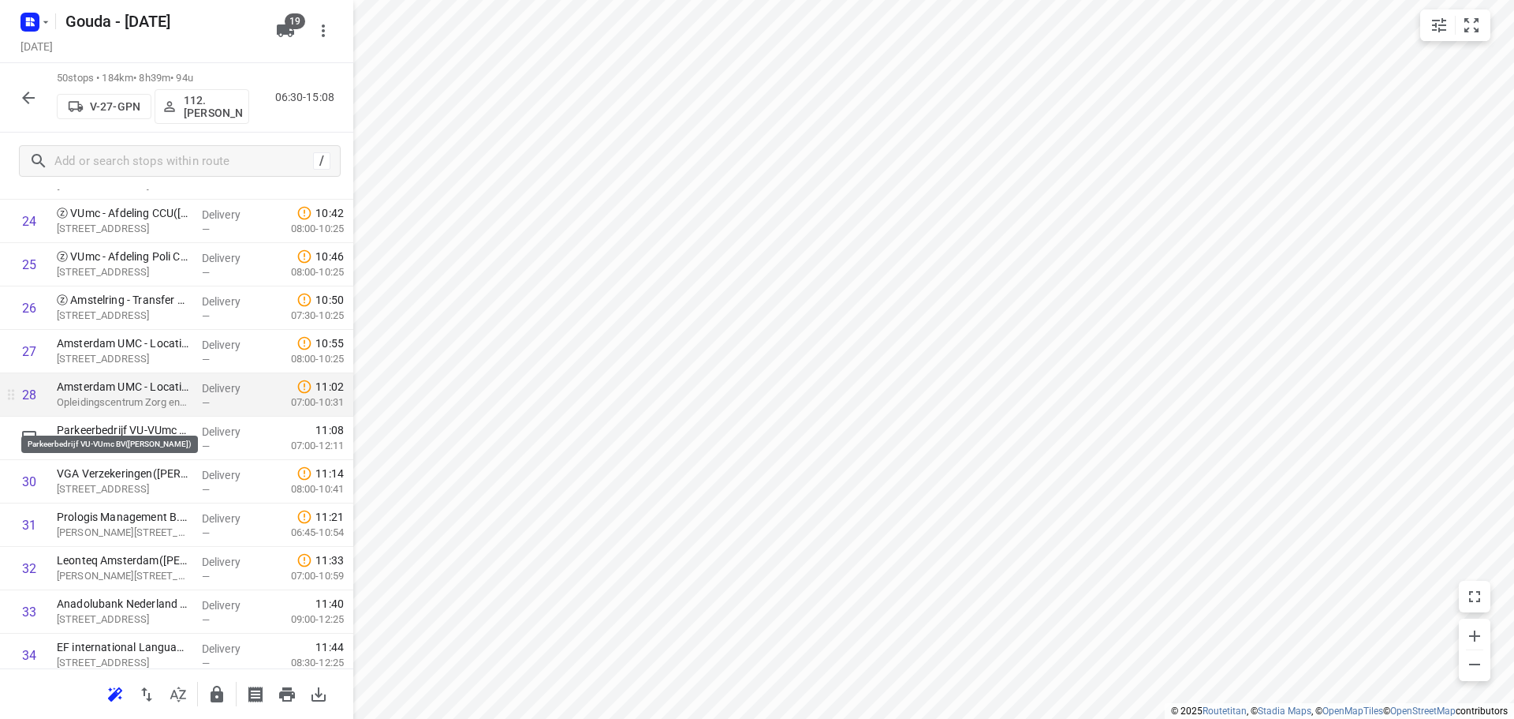
scroll to position [1104, 0]
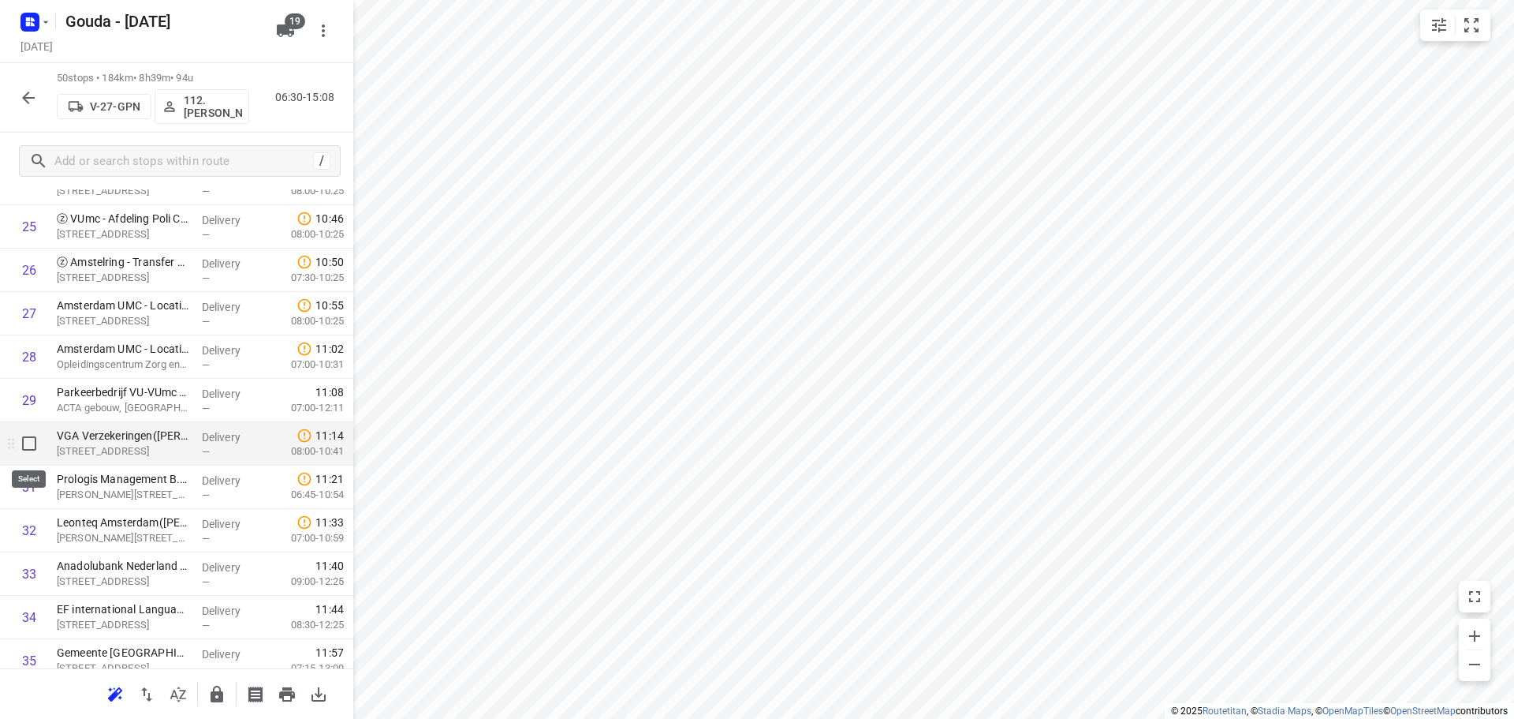
click at [31, 442] on input "checkbox" at bounding box center [29, 444] width 32 height 32
checkbox input "true"
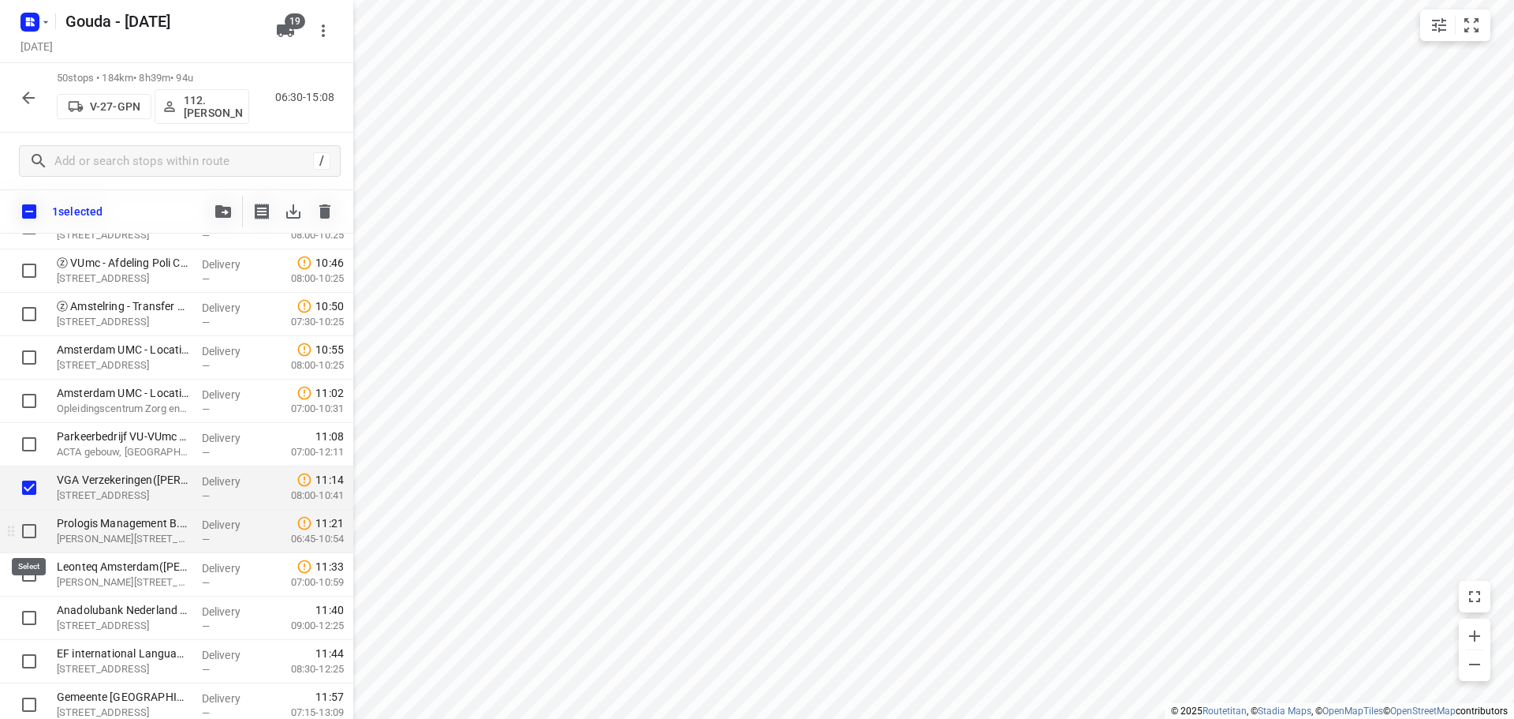
click at [27, 533] on input "checkbox" at bounding box center [29, 531] width 32 height 32
checkbox input "true"
click at [28, 566] on input "checkbox" at bounding box center [29, 574] width 32 height 32
checkbox input "true"
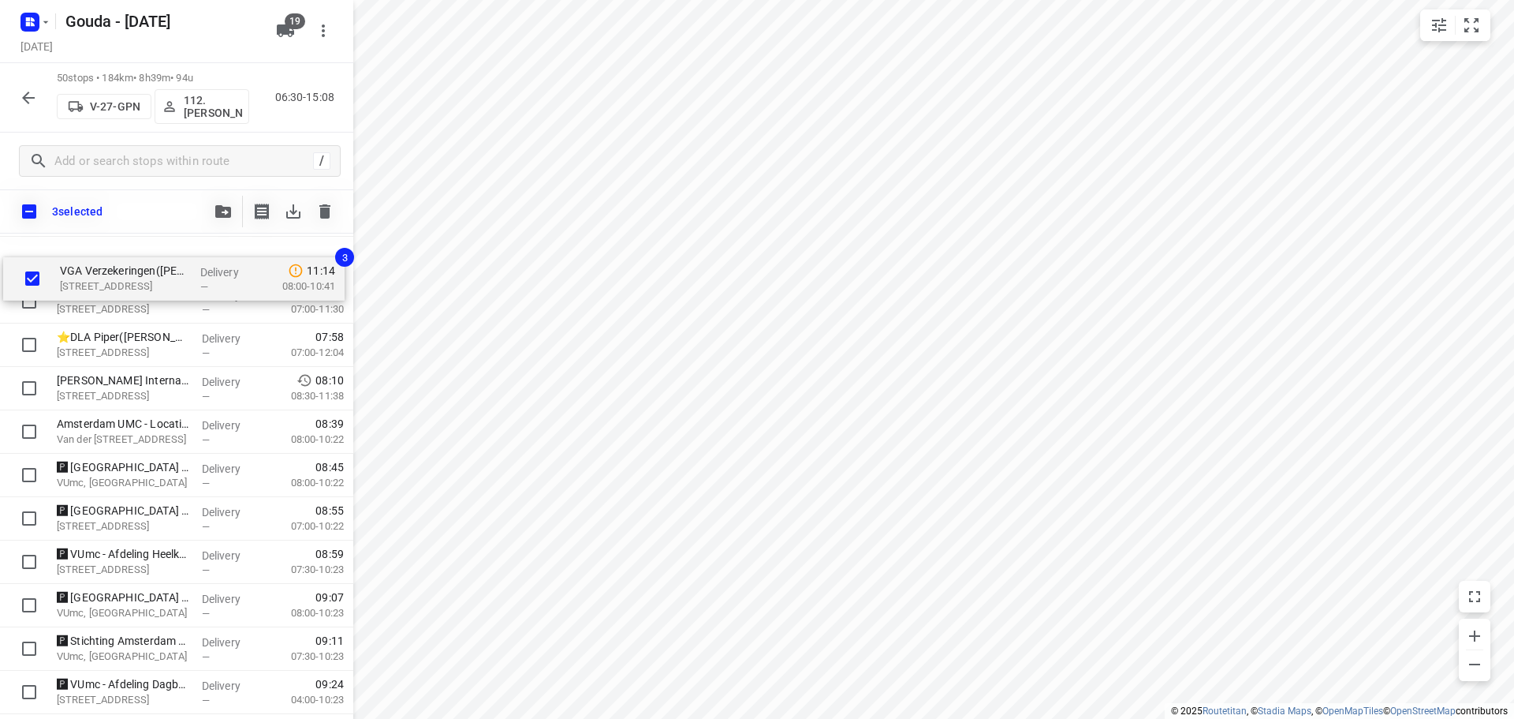
scroll to position [0, 0]
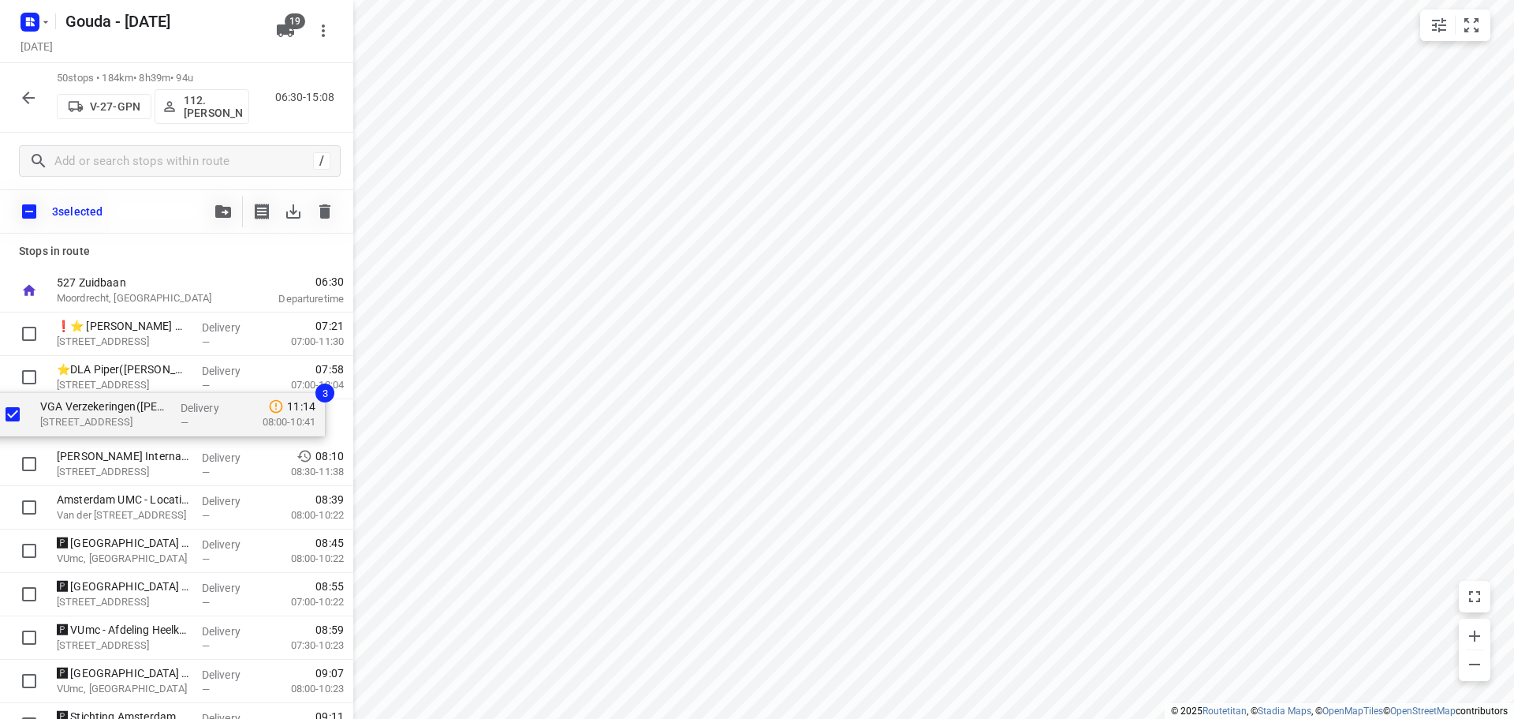
drag, startPoint x: 136, startPoint y: 485, endPoint x: 111, endPoint y: 375, distance: 112.5
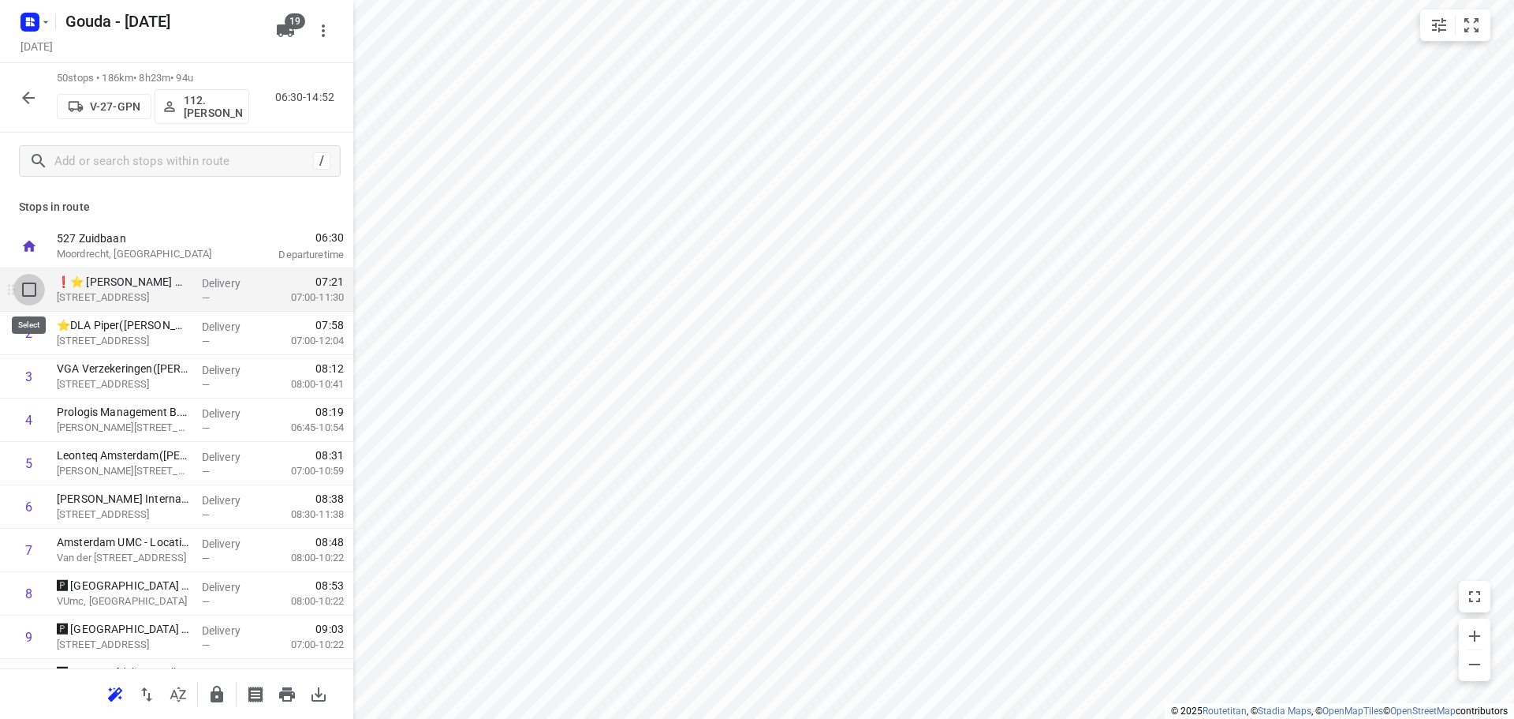
click at [39, 293] on input "checkbox" at bounding box center [29, 290] width 32 height 32
checkbox input "true"
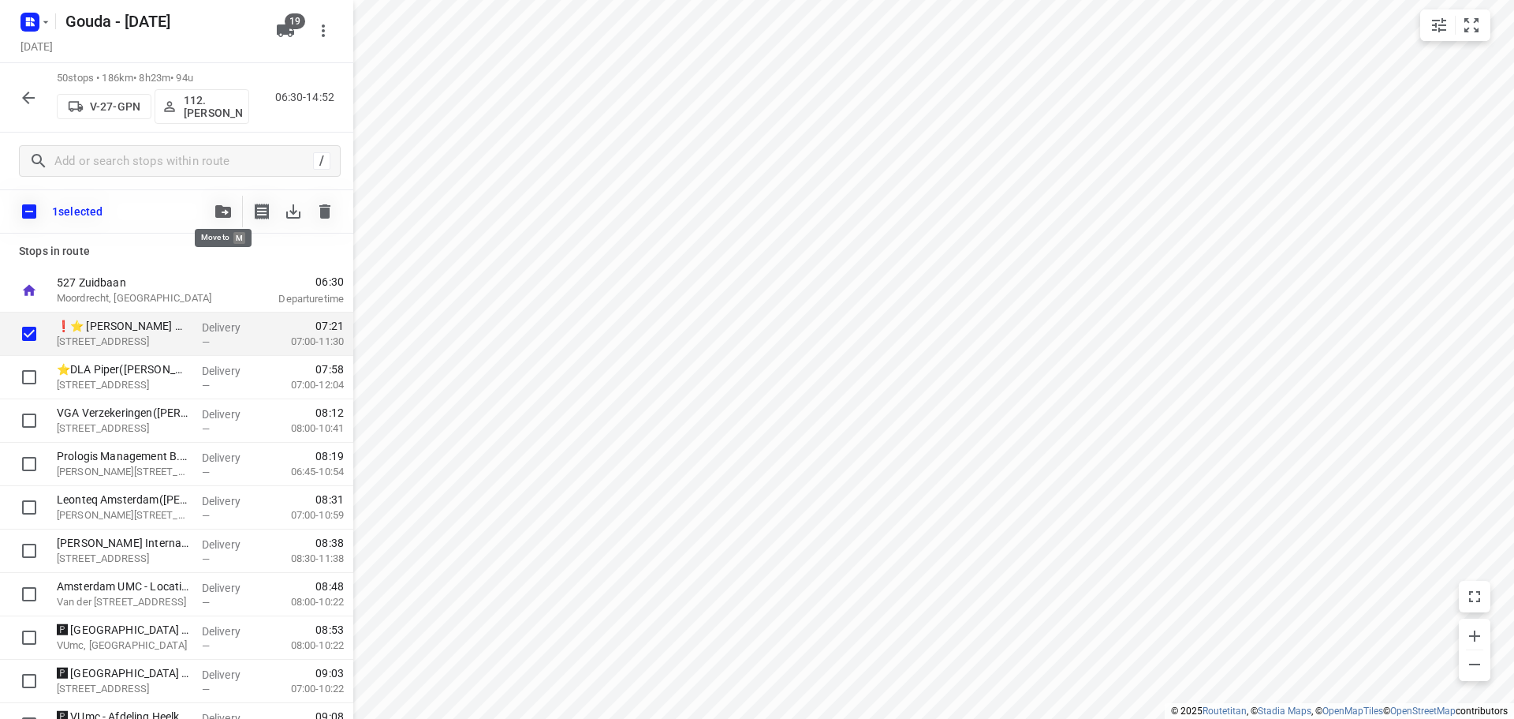
click at [217, 215] on icon "button" at bounding box center [223, 211] width 16 height 13
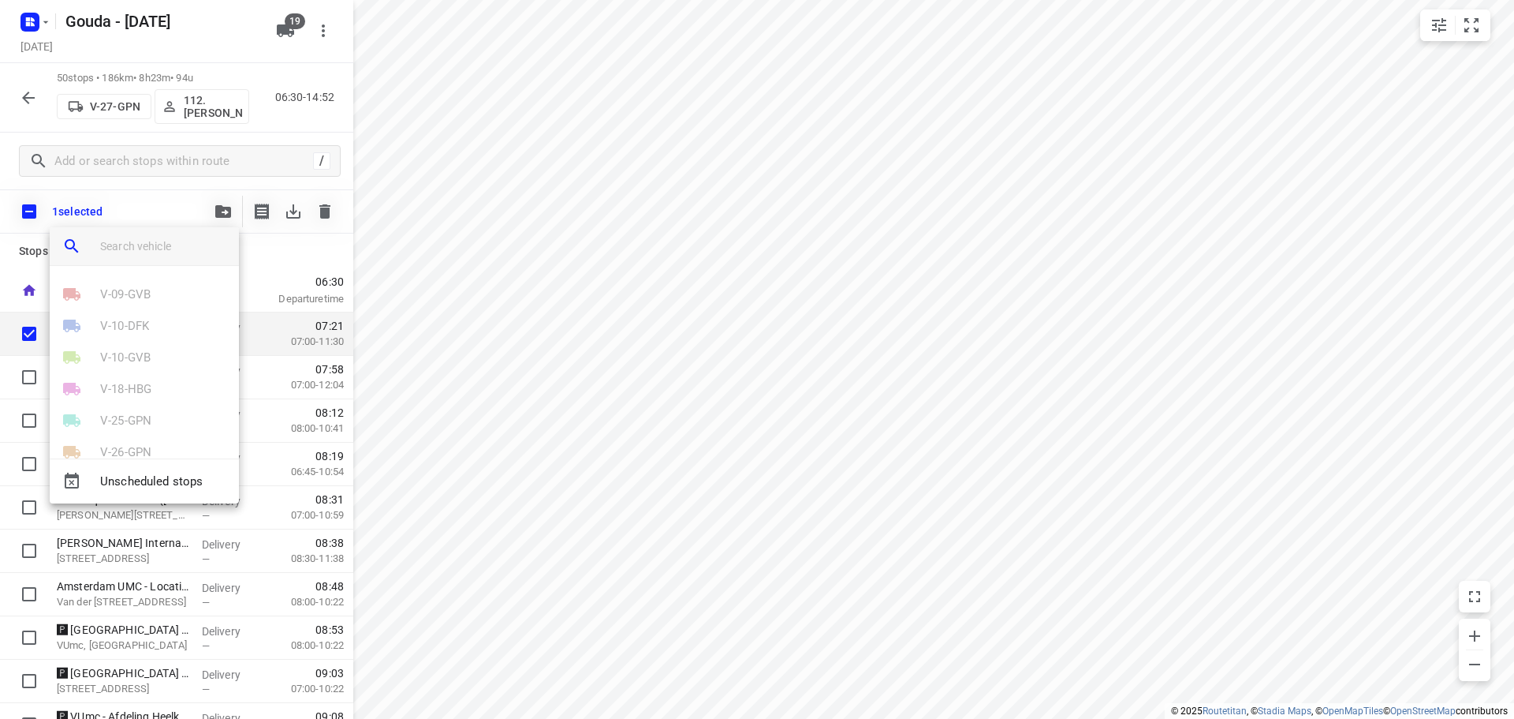
click at [151, 248] on input "search vehicle" at bounding box center [163, 246] width 126 height 24
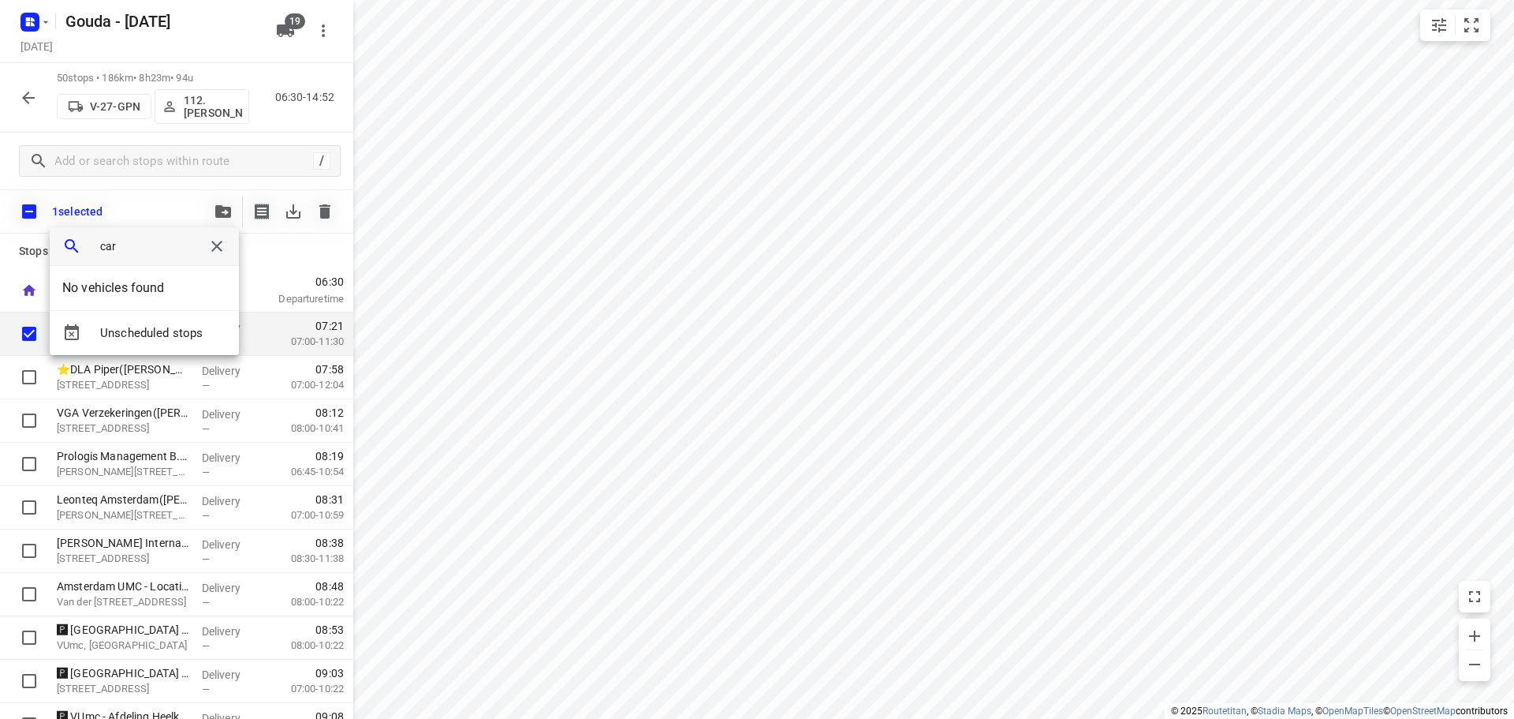
type input "carl"
drag, startPoint x: 144, startPoint y: 237, endPoint x: -114, endPoint y: 230, distance: 258.0
click at [0, 230] on html "i © 2025 Routetitan , © Stadia Maps , © OpenMapTiles © OpenStreetMap contributo…" at bounding box center [757, 359] width 1514 height 719
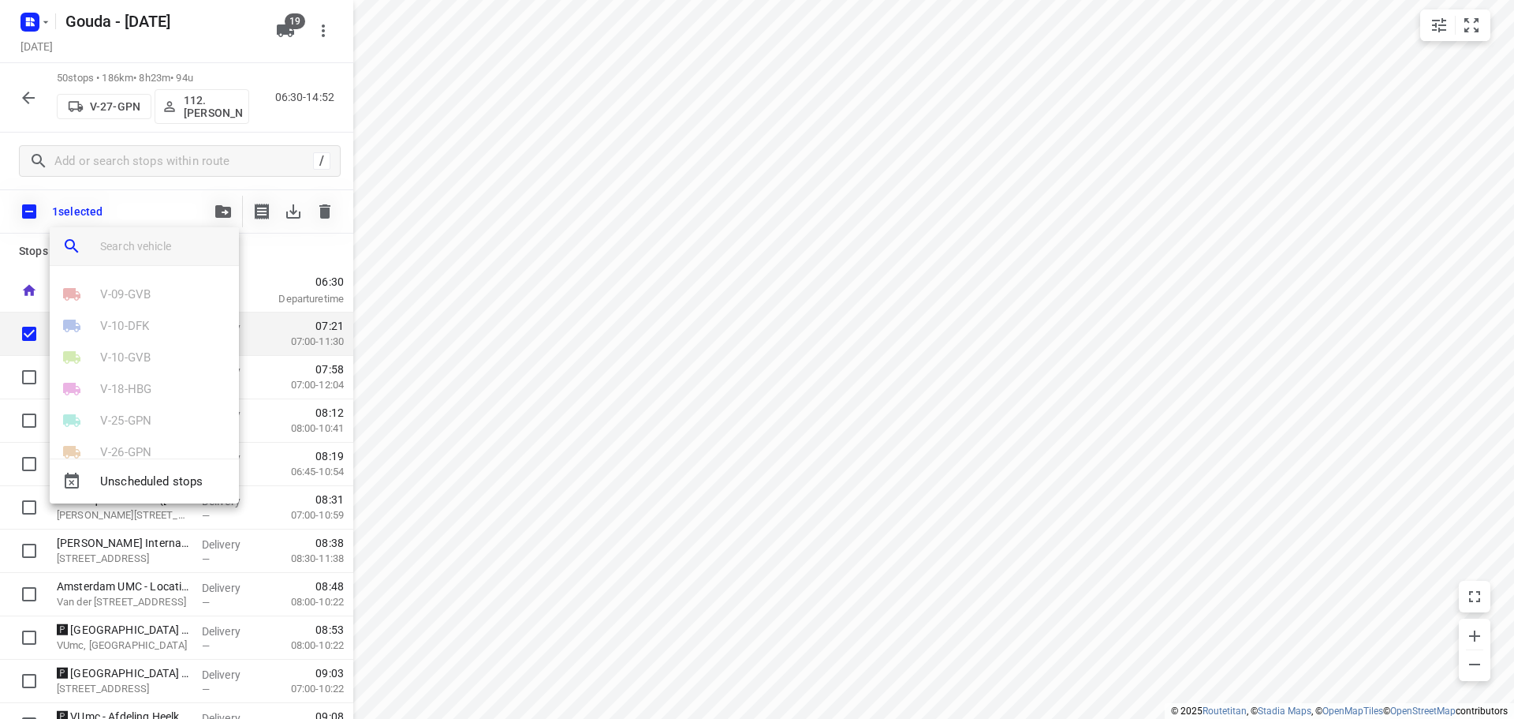
click at [1062, 273] on div at bounding box center [757, 359] width 1514 height 719
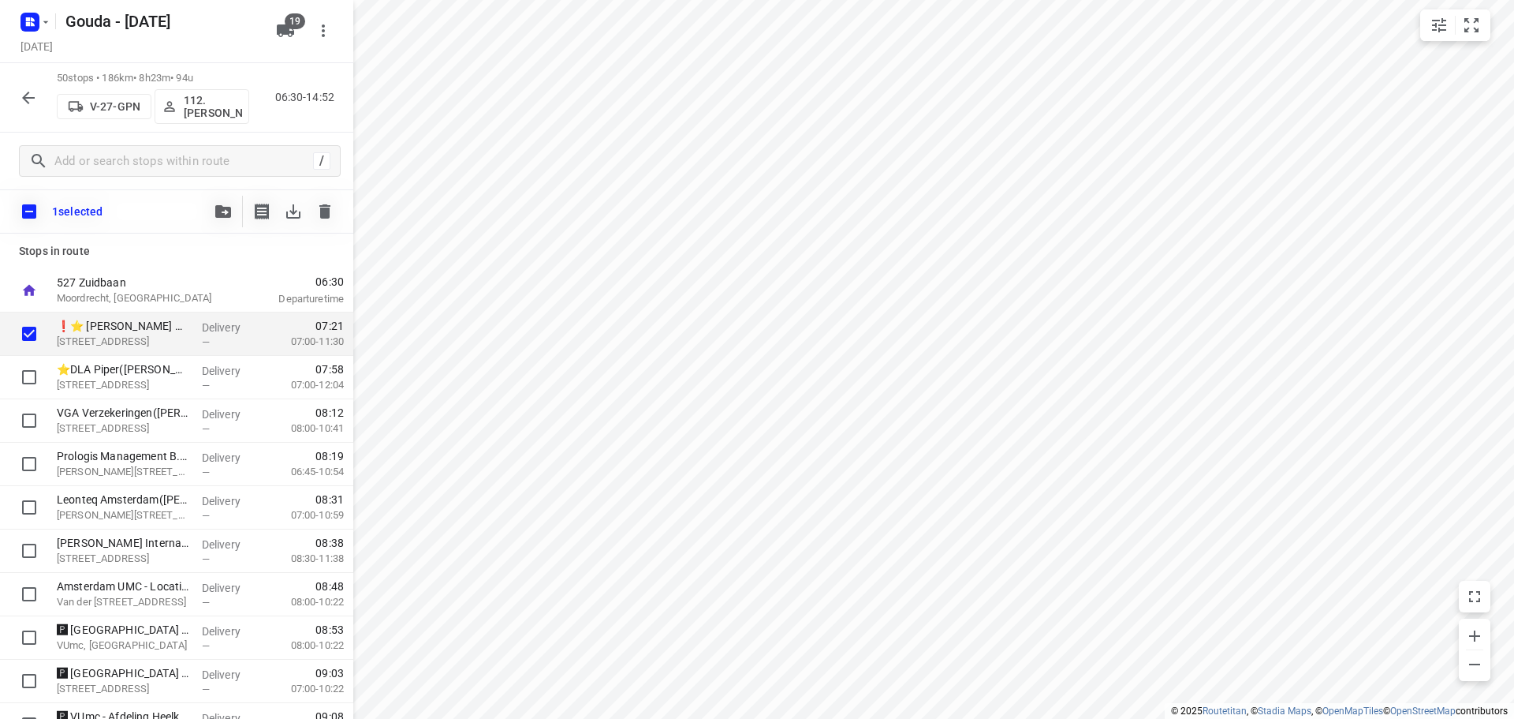
click at [231, 210] on span "button" at bounding box center [223, 211] width 19 height 13
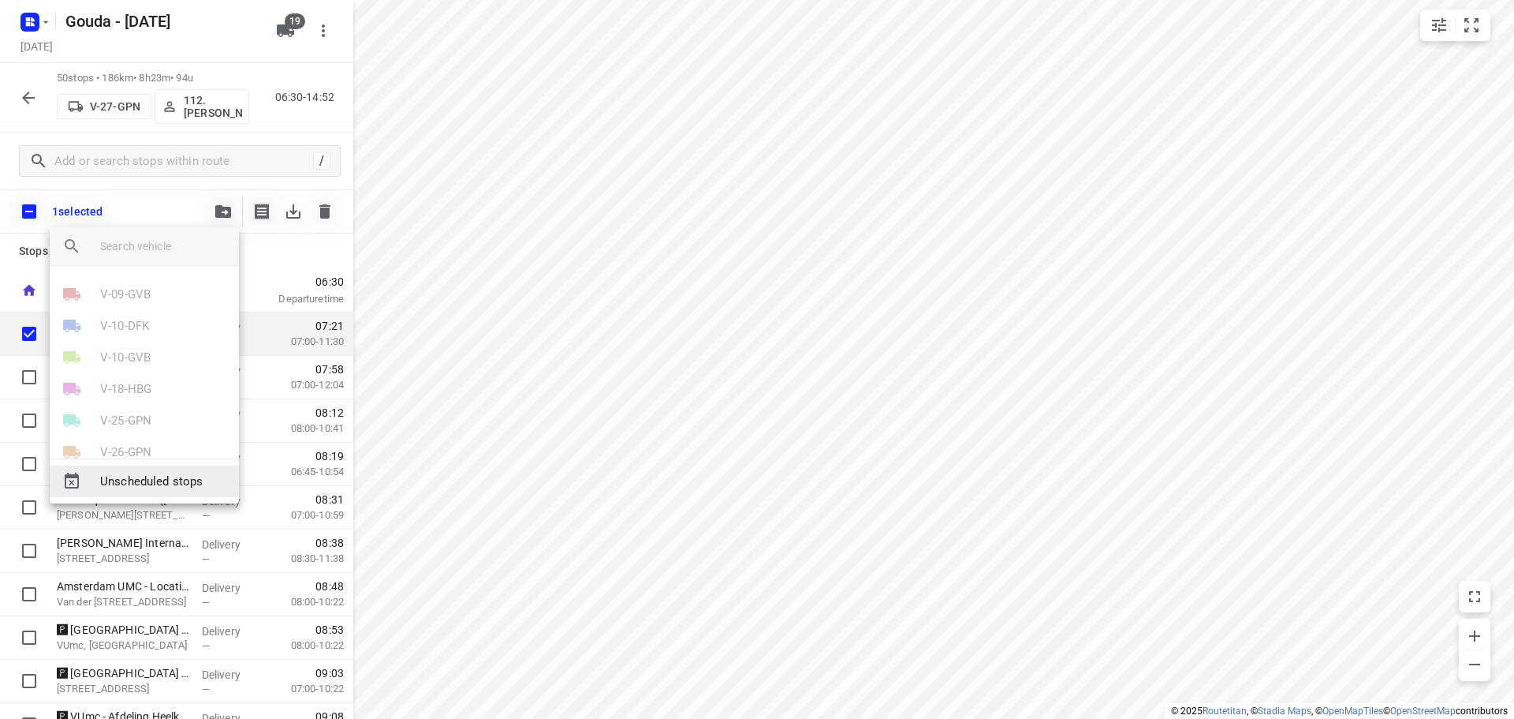
click at [157, 476] on span "Unscheduled stops" at bounding box center [163, 481] width 126 height 18
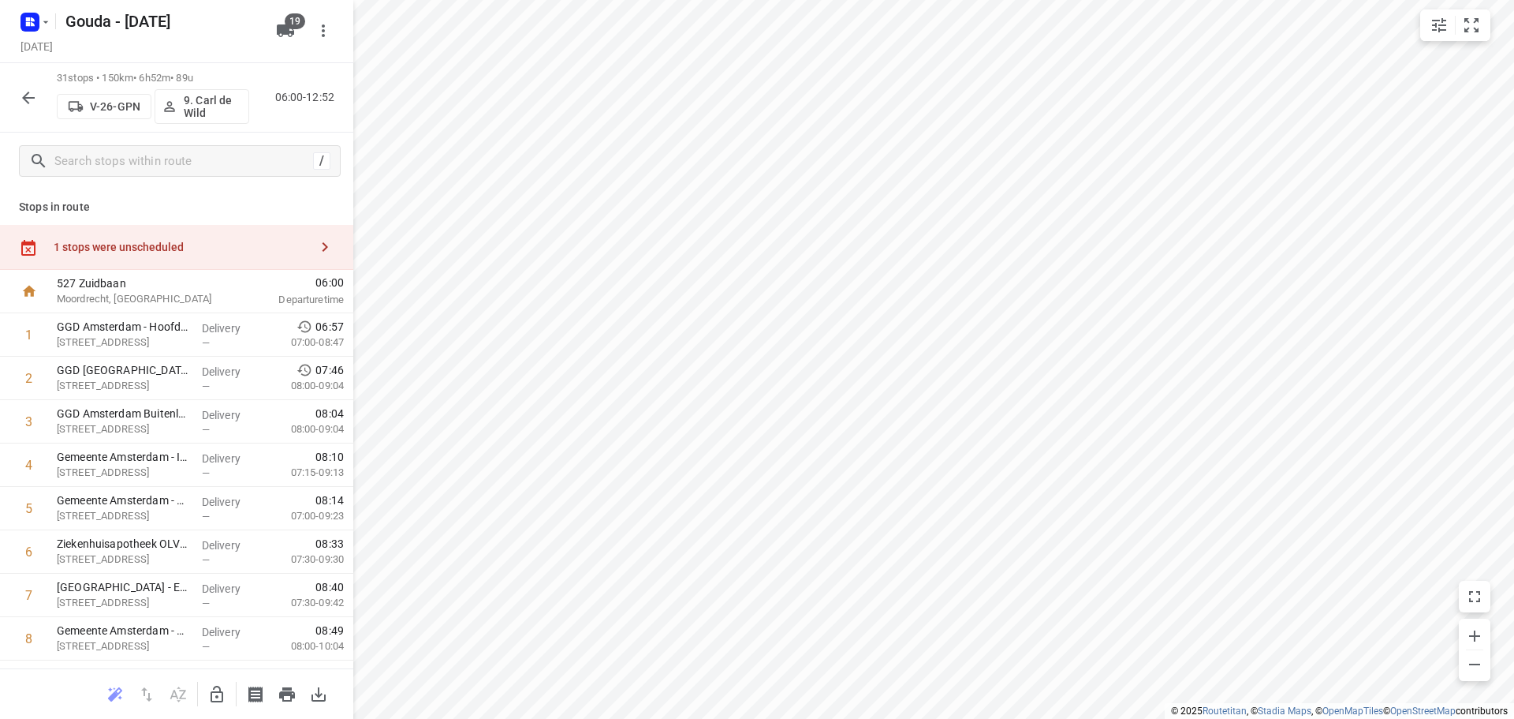
click at [201, 249] on div "1 stops were unscheduled" at bounding box center [182, 247] width 256 height 13
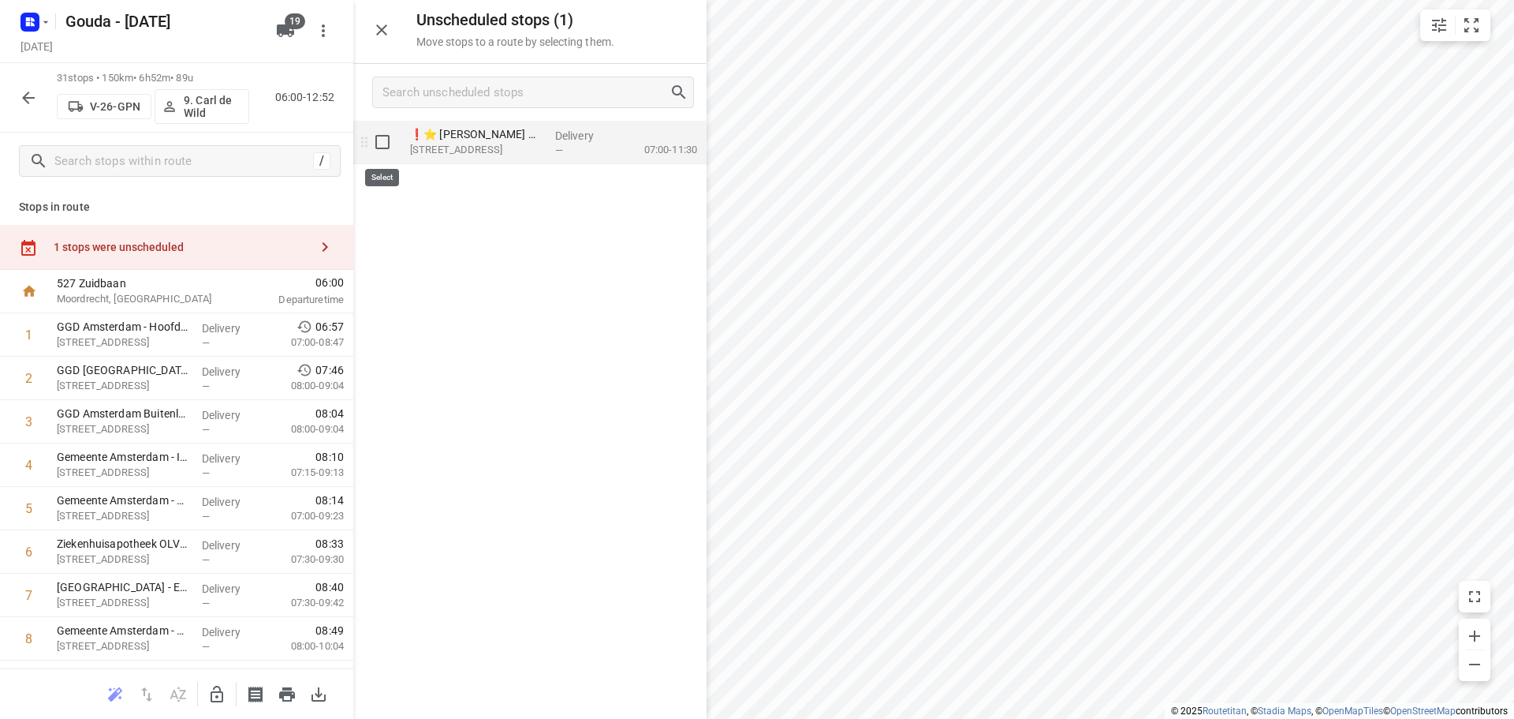
click at [374, 142] on input "grid" at bounding box center [383, 142] width 32 height 32
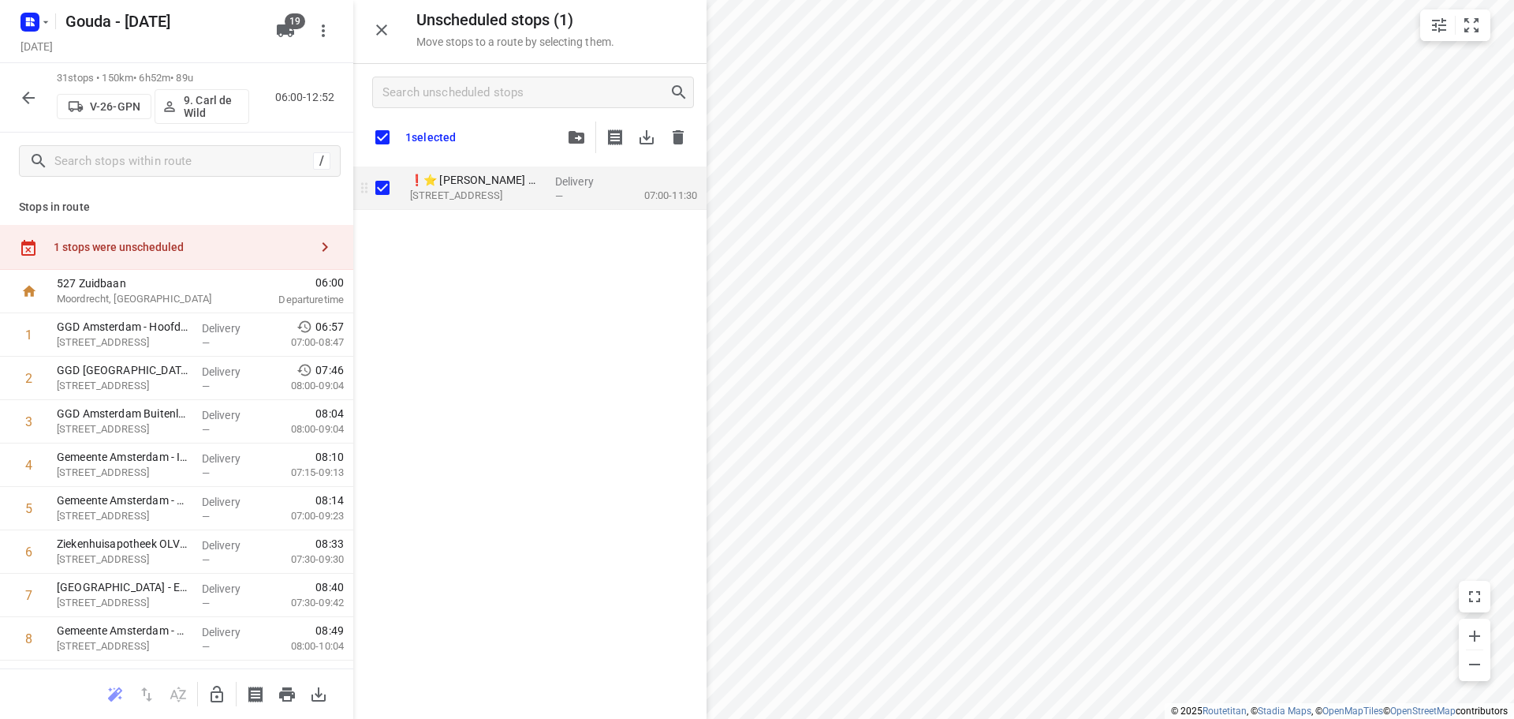
checkbox input "true"
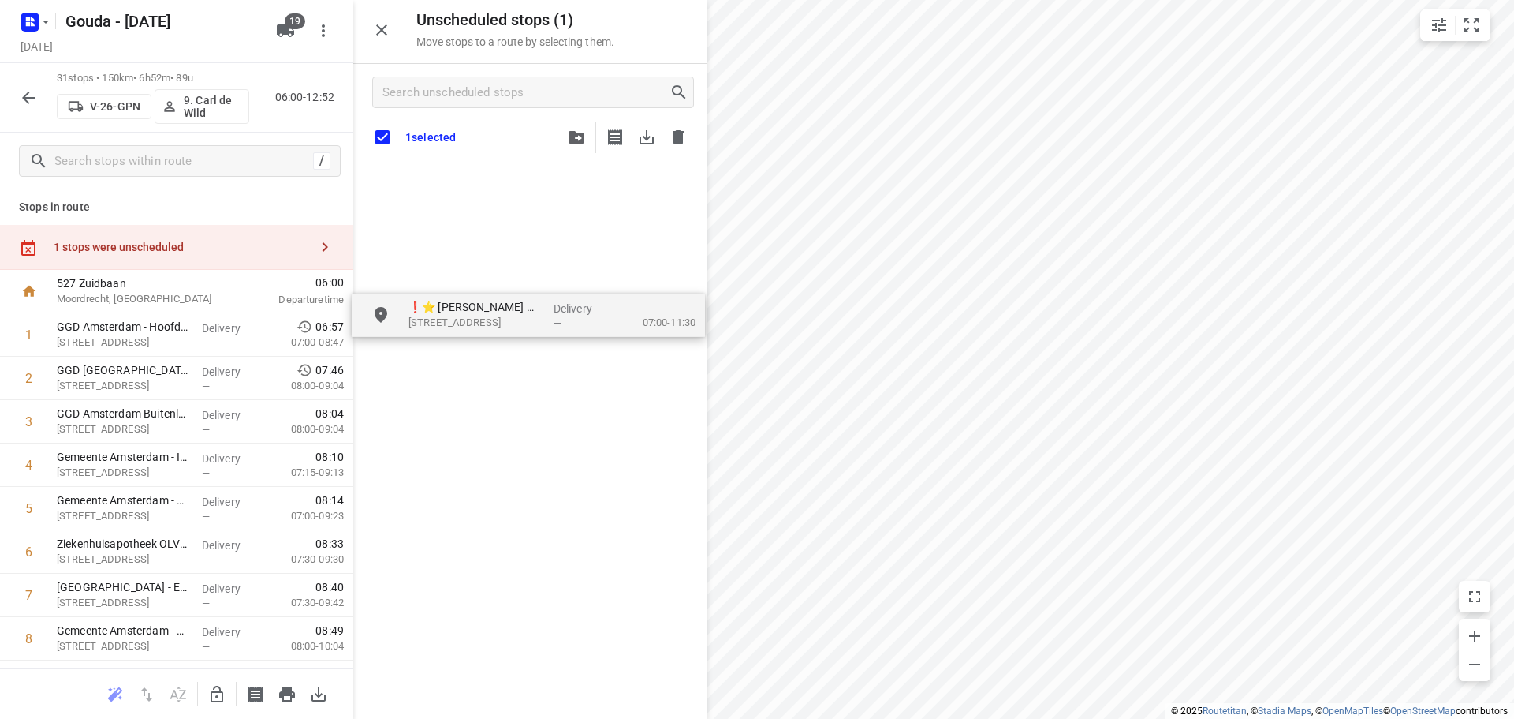
drag, startPoint x: 506, startPoint y: 191, endPoint x: 491, endPoint y: 320, distance: 130.1
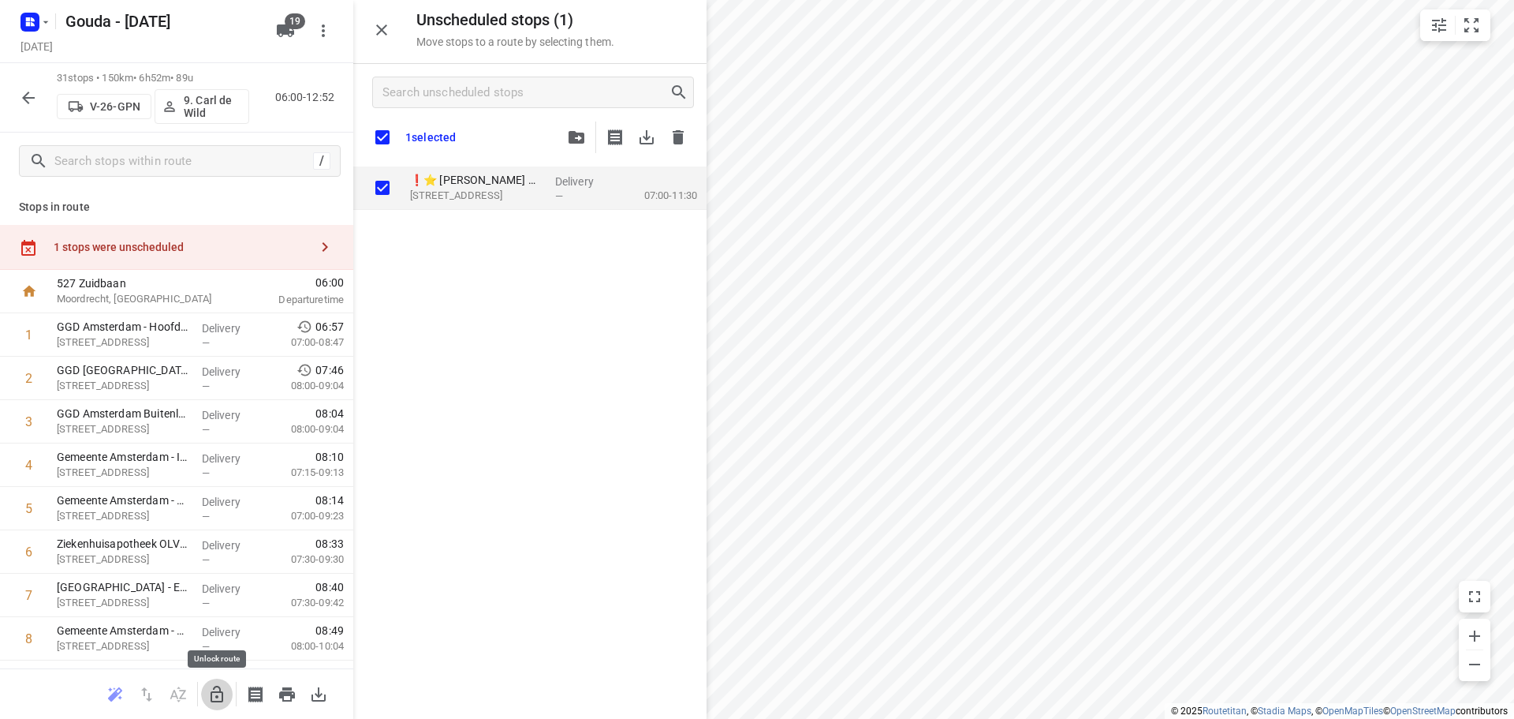
click at [222, 695] on icon "button" at bounding box center [217, 693] width 13 height 17
checkbox input "true"
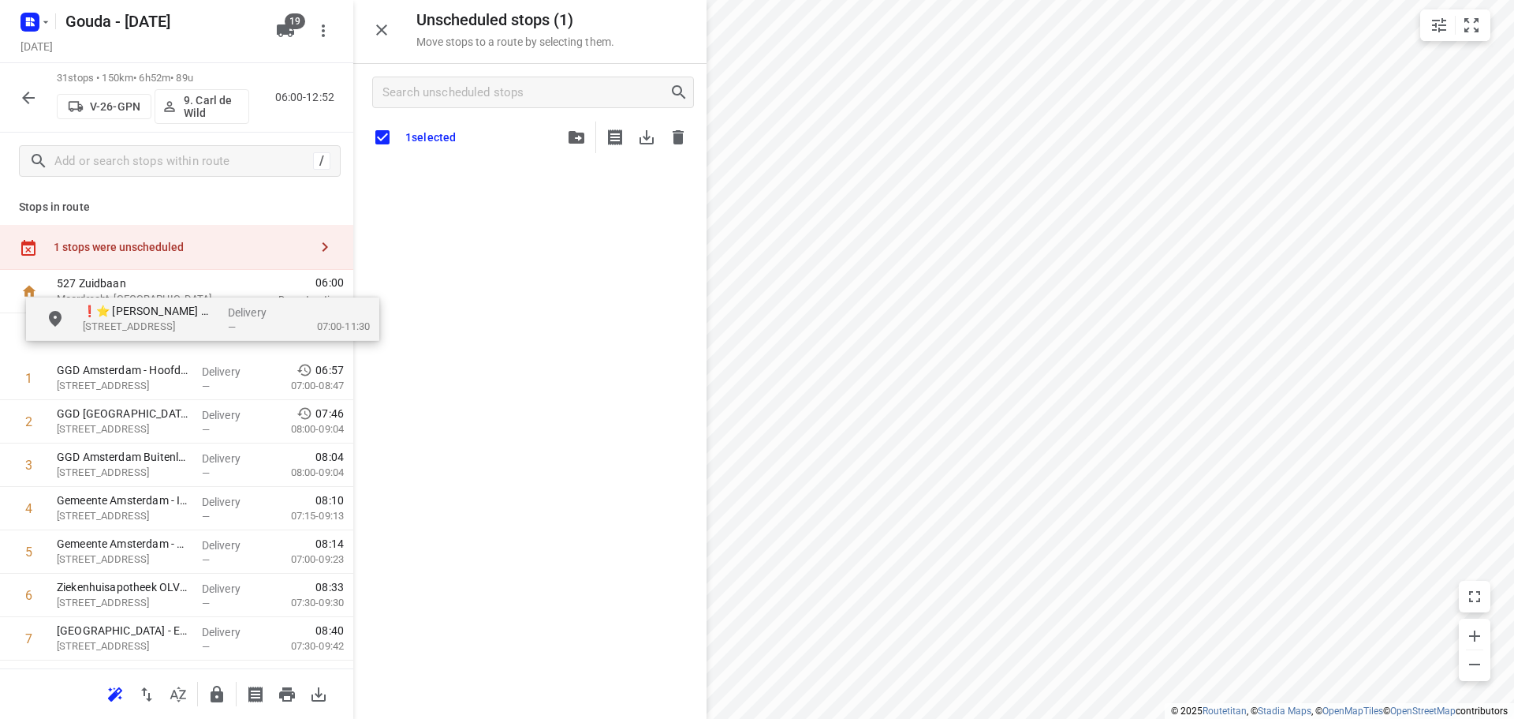
drag, startPoint x: 504, startPoint y: 194, endPoint x: 155, endPoint y: 339, distance: 377.6
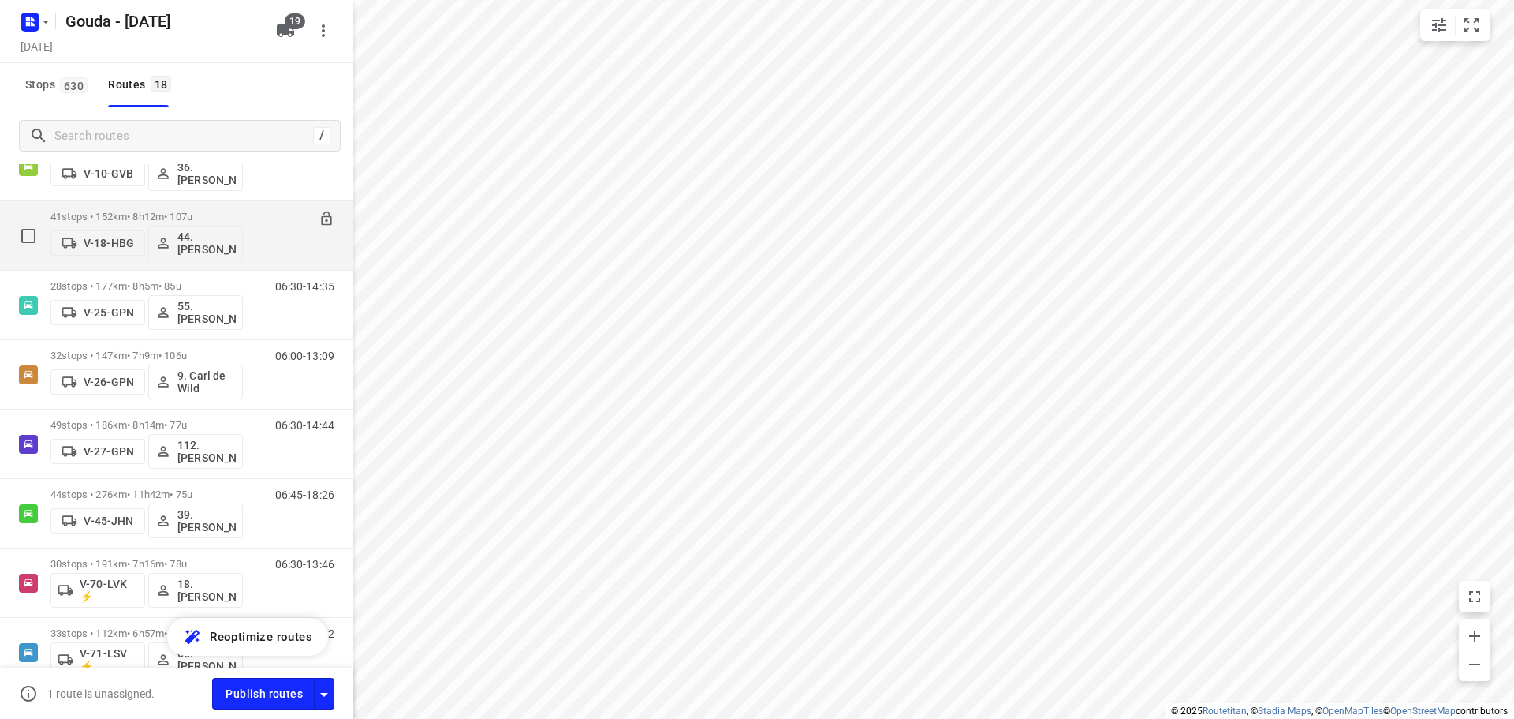
scroll to position [237, 0]
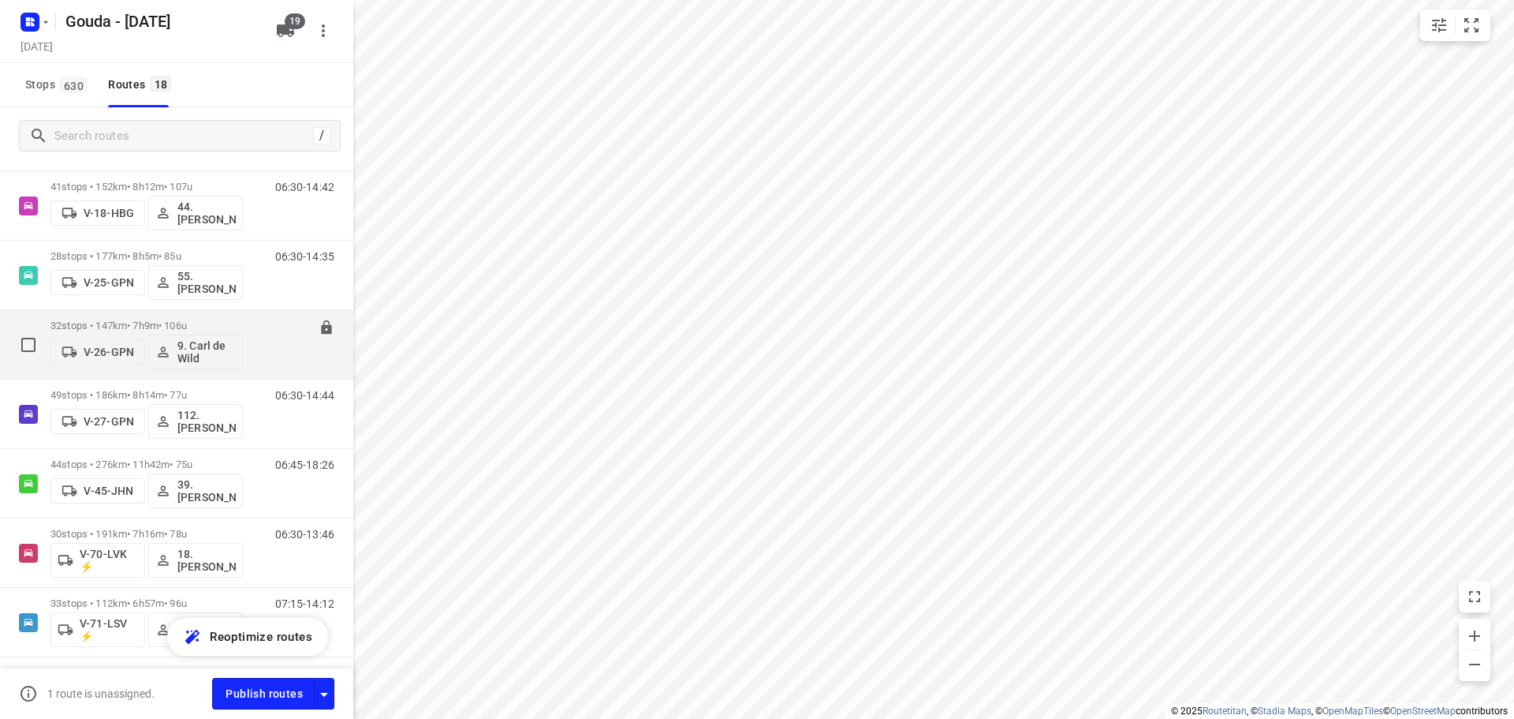
click at [274, 336] on div "06:00-13:09" at bounding box center [295, 348] width 79 height 58
click at [275, 339] on div "06:00-13:09" at bounding box center [295, 348] width 79 height 58
click at [321, 329] on icon at bounding box center [326, 327] width 10 height 14
click at [155, 387] on div "49 stops • 186km • 8h14m • 77u V-27-GPN 112.Nino Saric" at bounding box center [146, 413] width 192 height 65
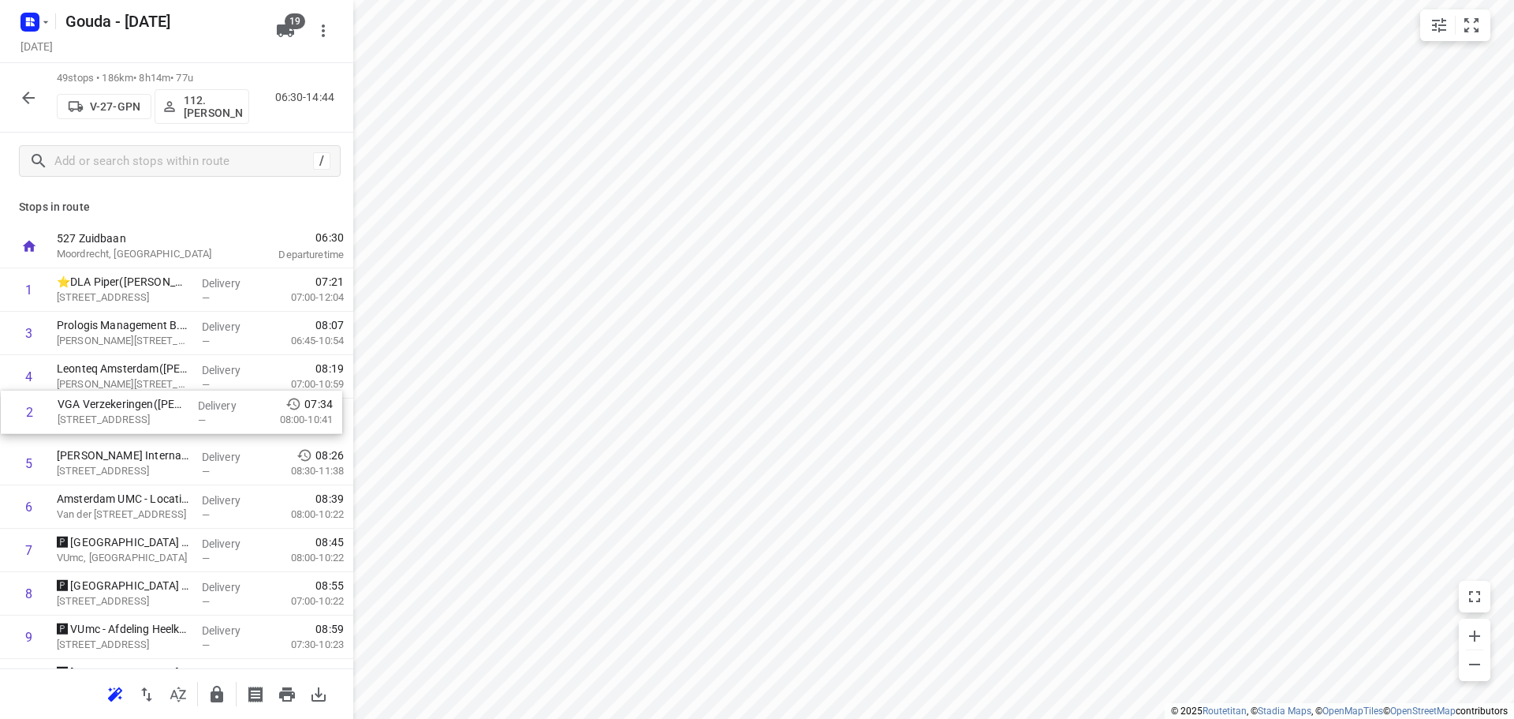
drag, startPoint x: 111, startPoint y: 327, endPoint x: 120, endPoint y: 417, distance: 90.3
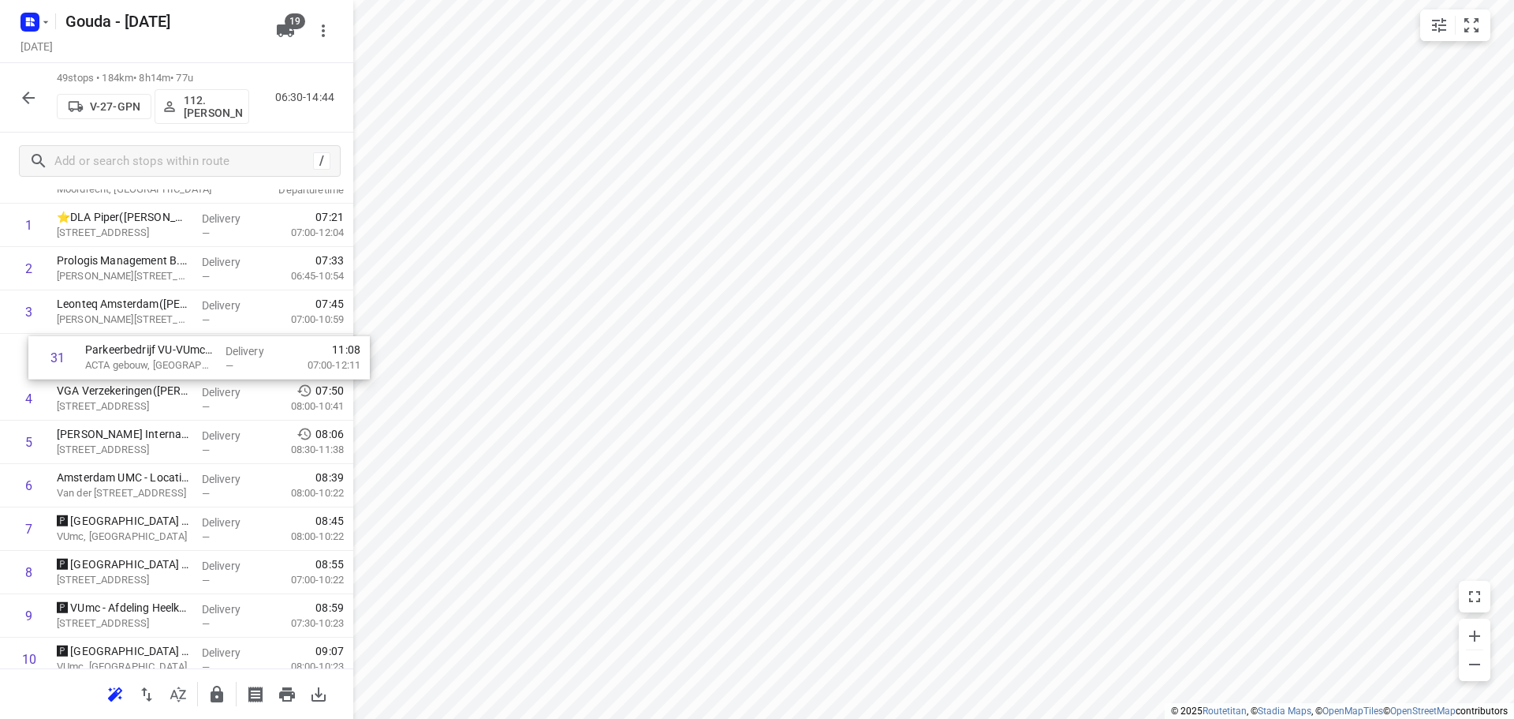
scroll to position [64, 0]
drag, startPoint x: 154, startPoint y: 497, endPoint x: 161, endPoint y: 443, distance: 54.9
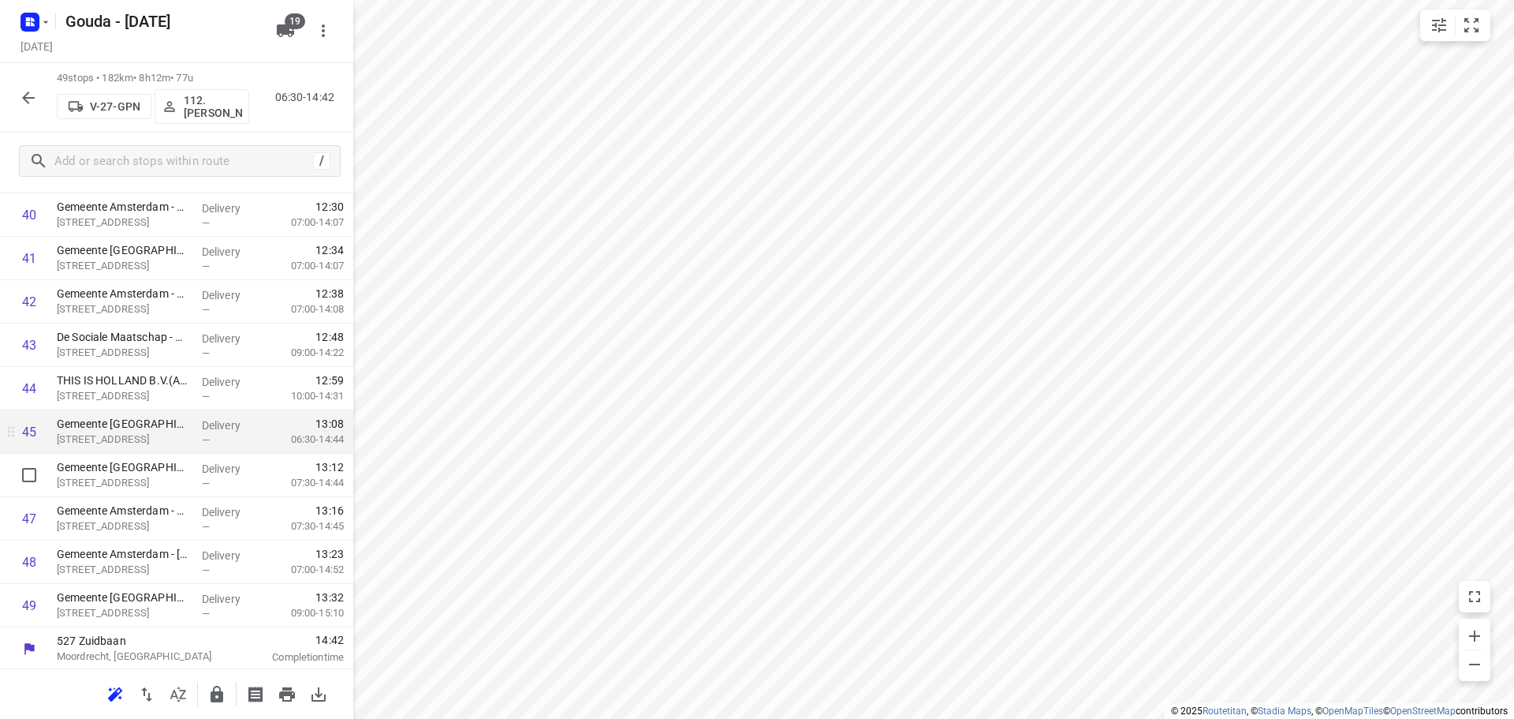
scroll to position [1769, 0]
click at [211, 692] on icon "button" at bounding box center [217, 693] width 13 height 17
click at [33, 106] on icon "button" at bounding box center [28, 97] width 19 height 19
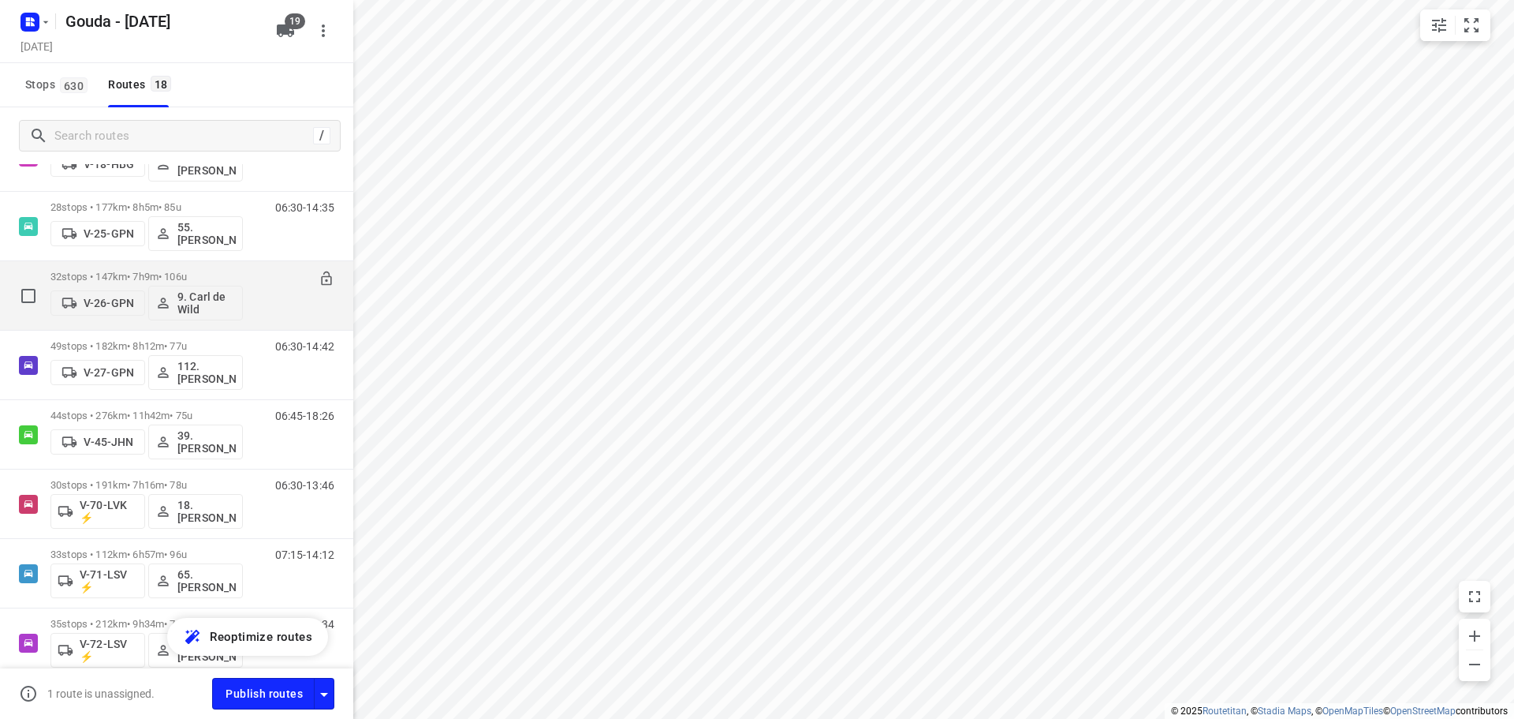
scroll to position [316, 0]
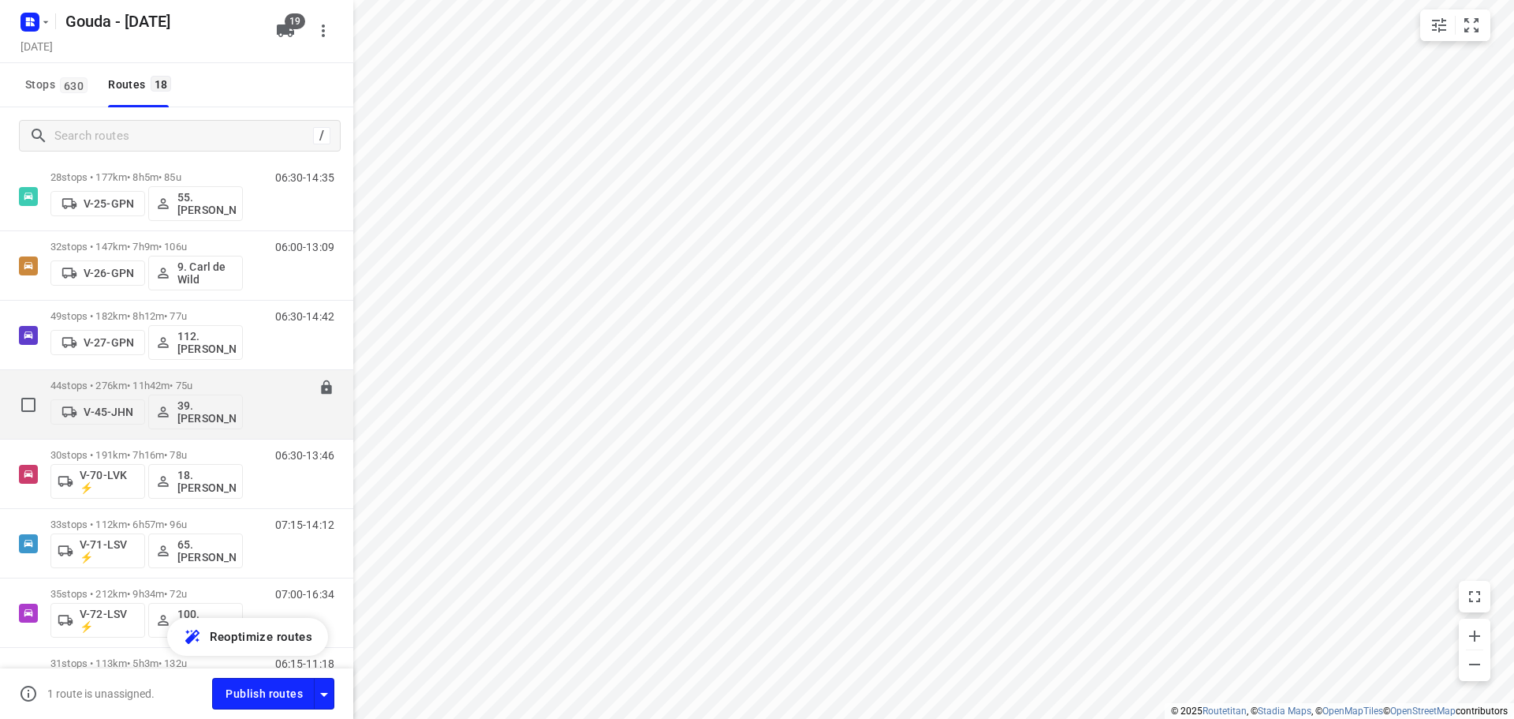
click at [132, 377] on div "44 stops • 276km • 11h42m • 75u V-45-JHN 39.Valentino Hogewoning" at bounding box center [146, 404] width 192 height 65
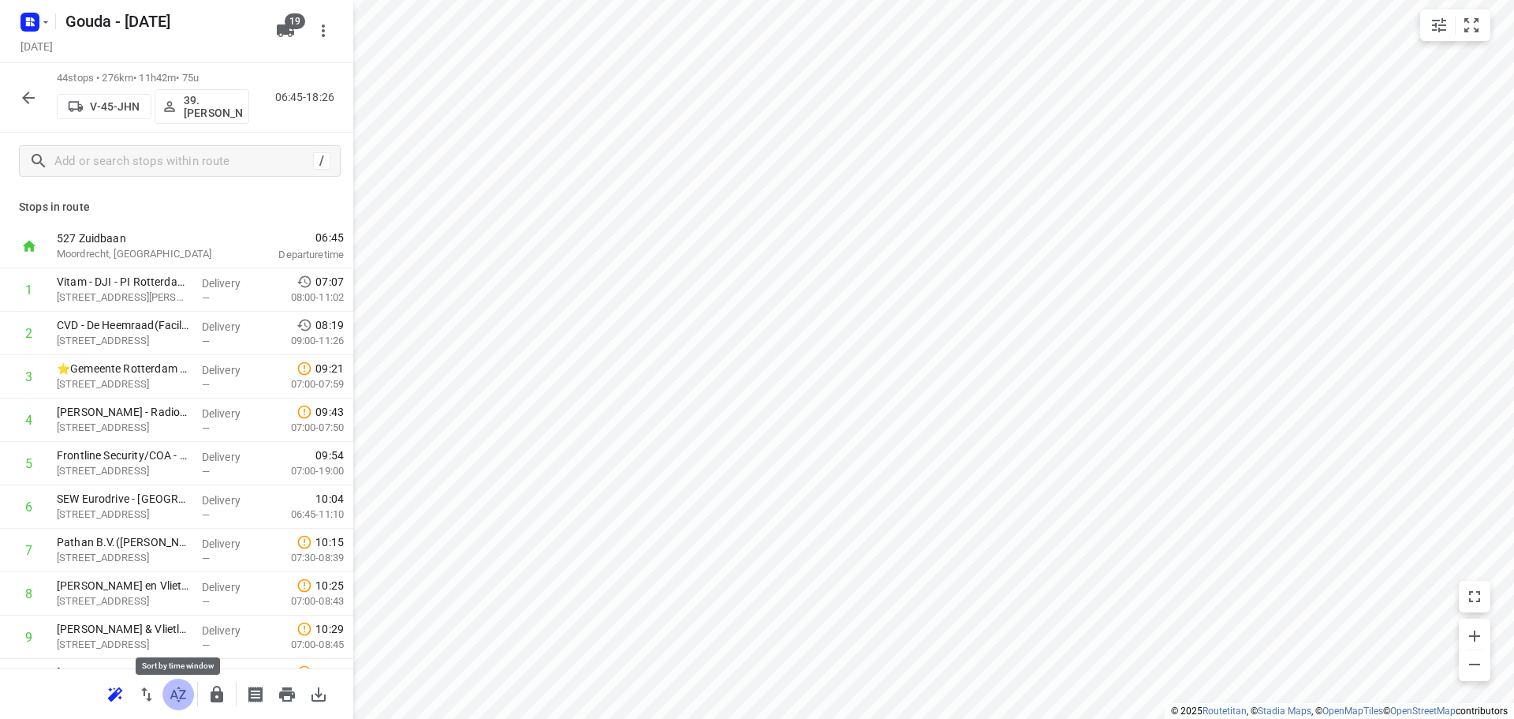
click at [181, 685] on icon "button" at bounding box center [178, 694] width 19 height 19
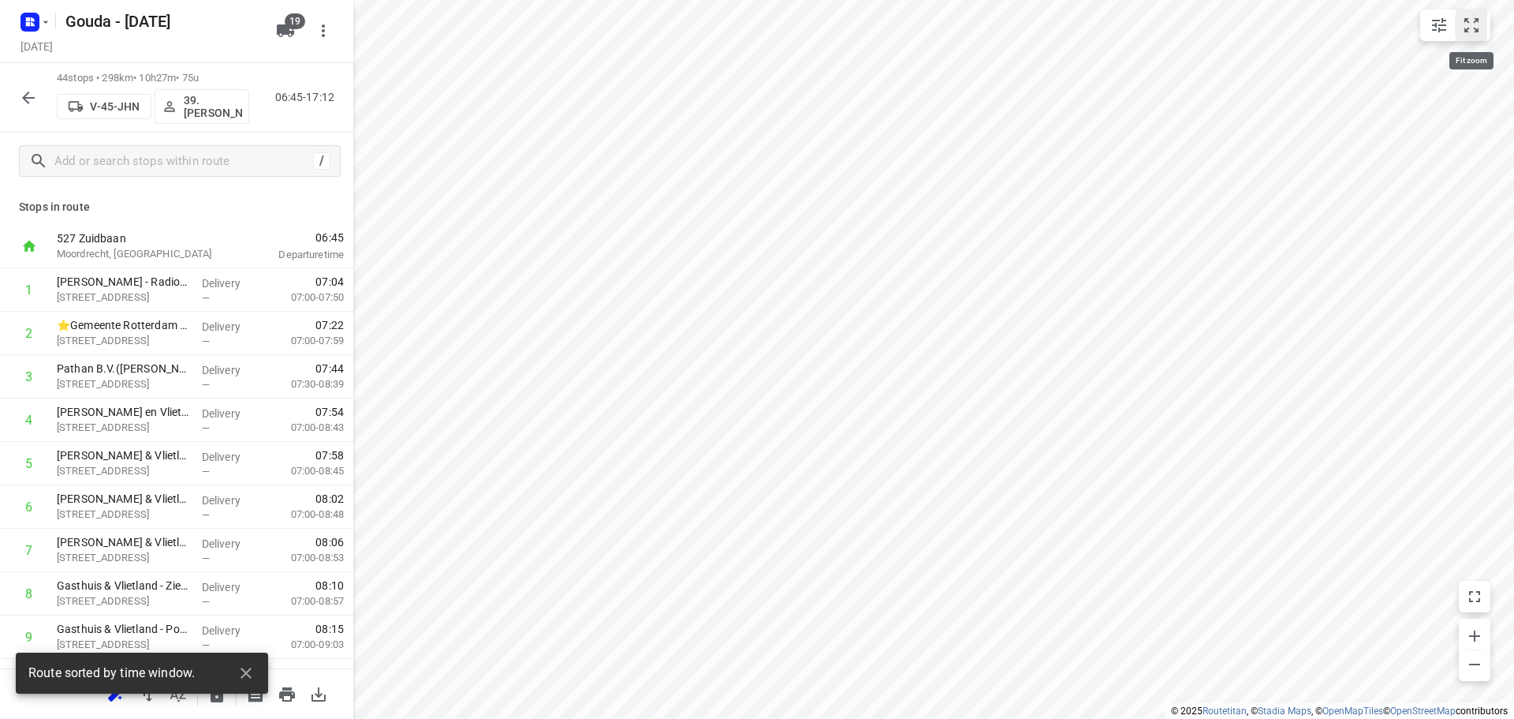
click at [1470, 26] on icon "small contained button group" at bounding box center [1471, 25] width 19 height 19
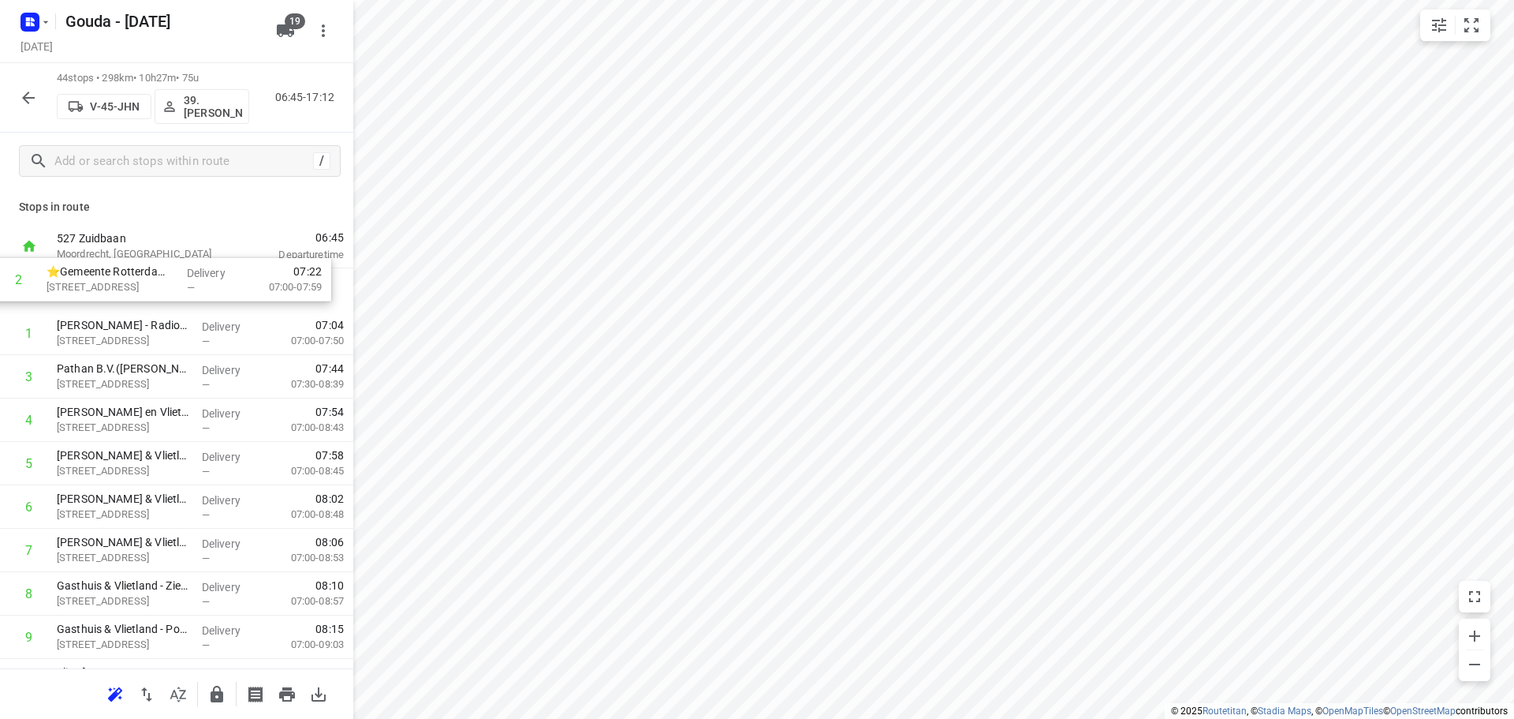
drag, startPoint x: 163, startPoint y: 282, endPoint x: 160, endPoint y: 269, distance: 13.0
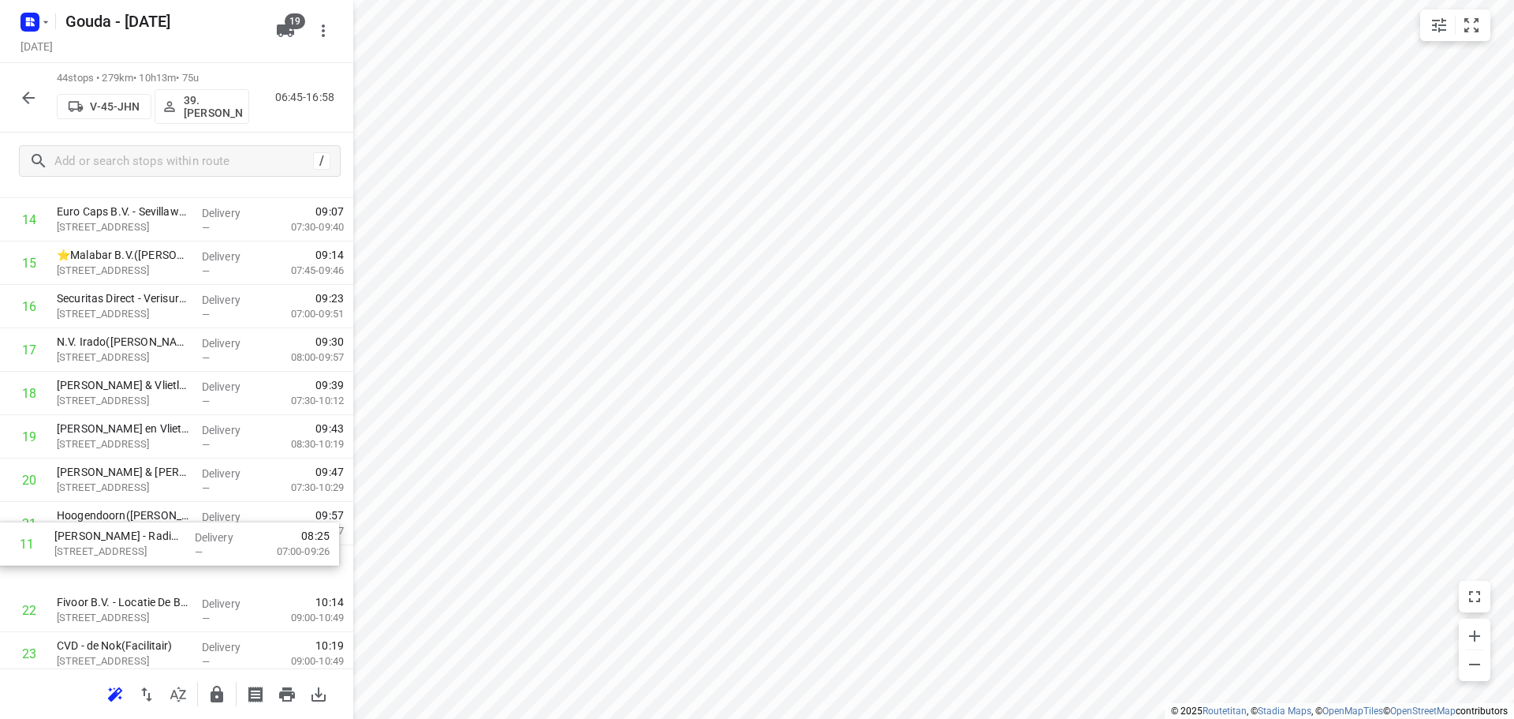
scroll to position [599, 0]
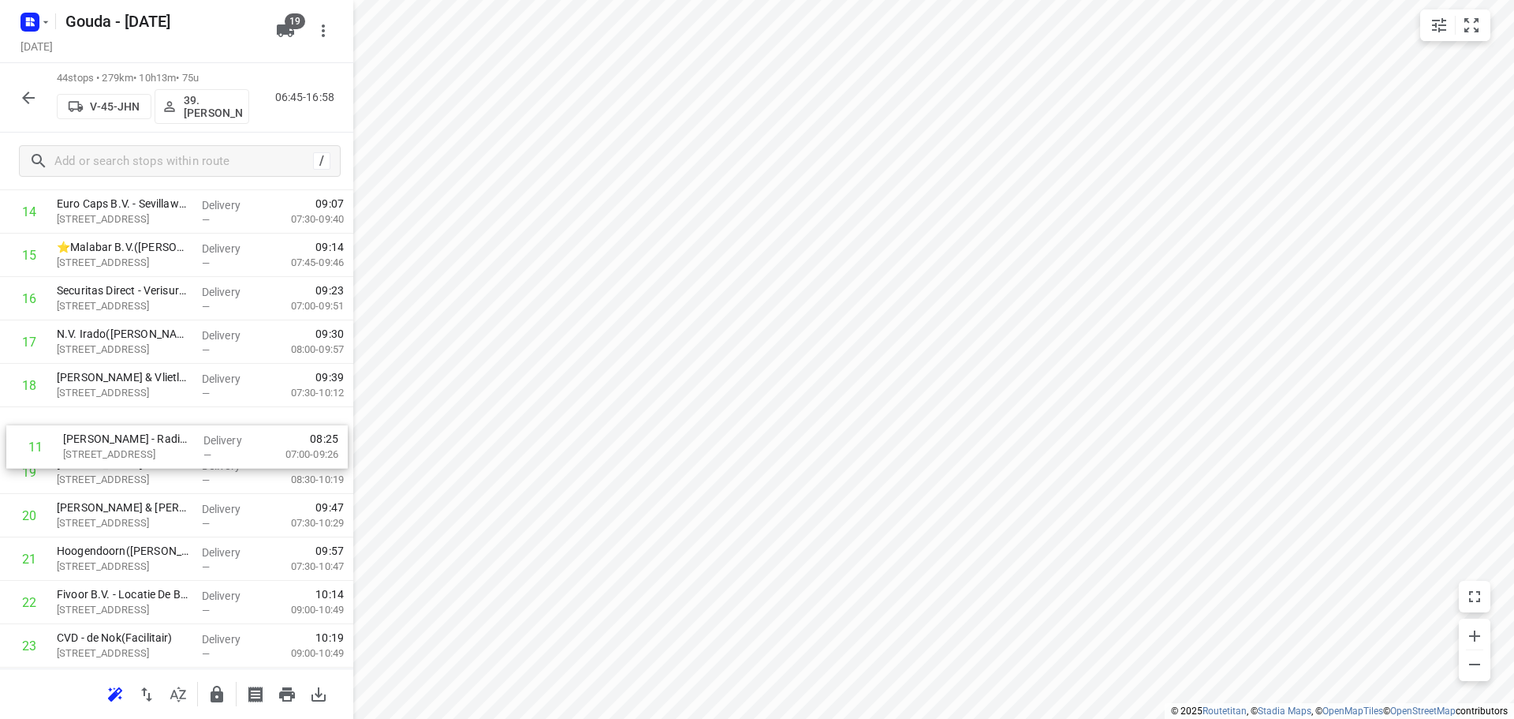
drag, startPoint x: 181, startPoint y: 410, endPoint x: 188, endPoint y: 446, distance: 37.0
click at [188, 446] on div "1 ⭐Gemeente Rotterdam - Rotterdam Inclusief - Zuidlaardermeer(Ton Stolk) Zuidla…" at bounding box center [176, 623] width 353 height 1909
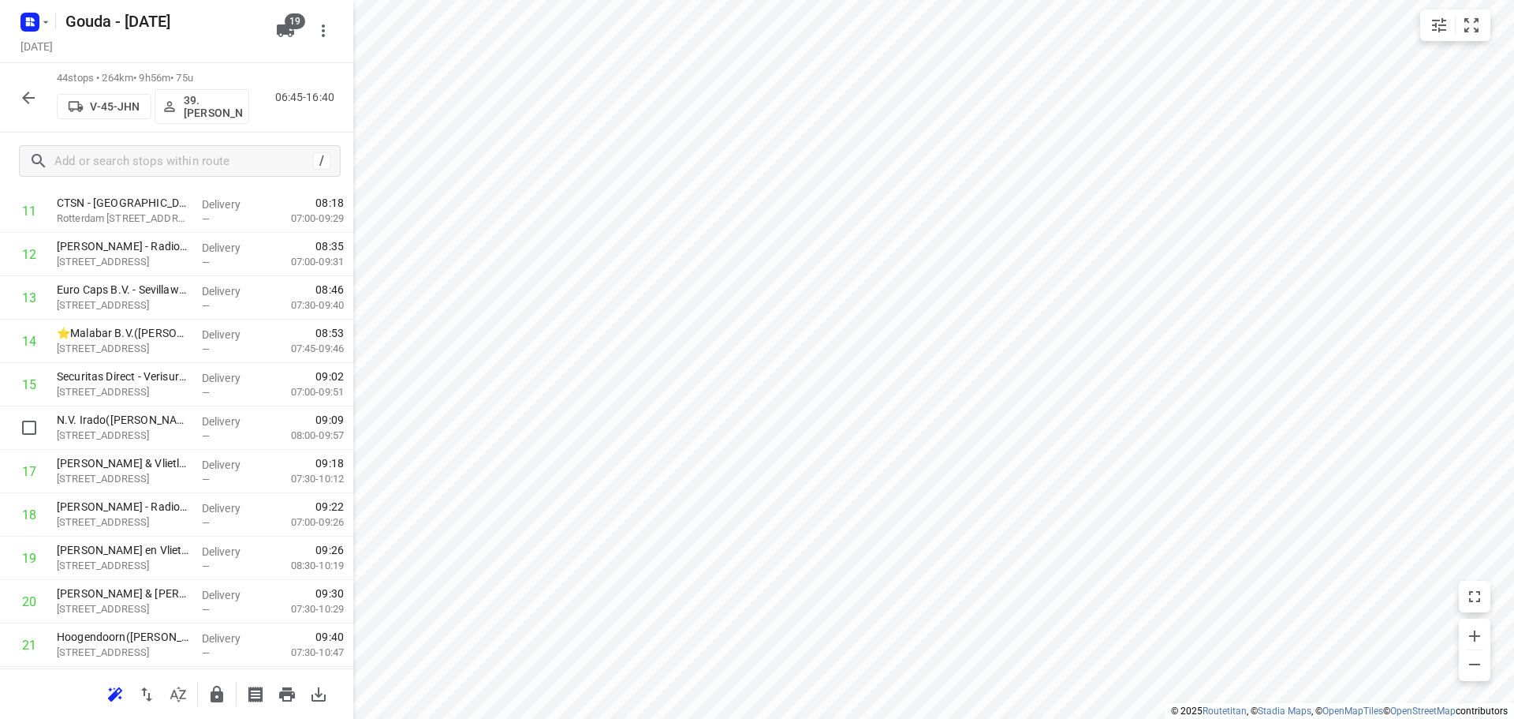
scroll to position [362, 0]
drag, startPoint x: 210, startPoint y: 402, endPoint x: 202, endPoint y: 565, distance: 162.7
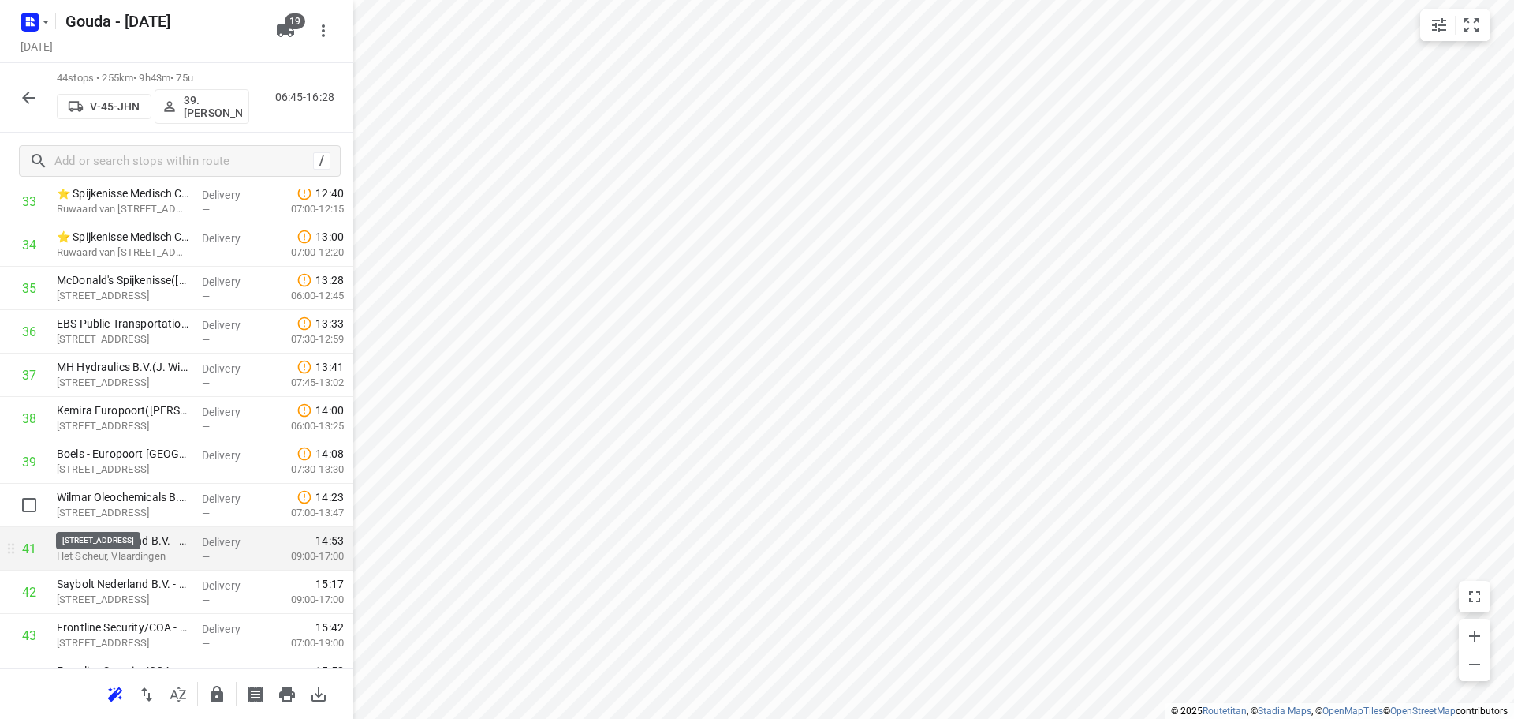
scroll to position [1552, 0]
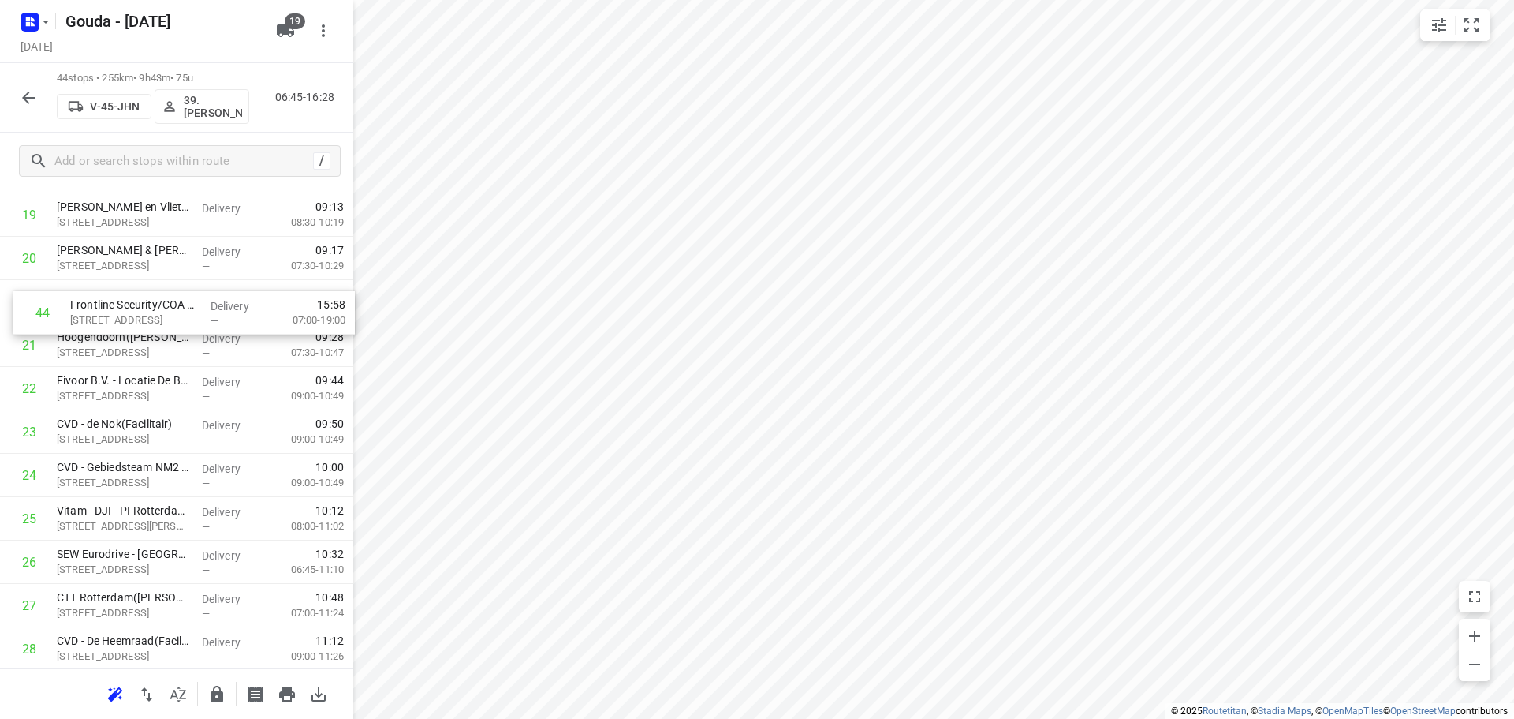
drag, startPoint x: 133, startPoint y: 301, endPoint x: 140, endPoint y: 290, distance: 12.9
click at [140, 290] on div "1 ⭐Gemeente Rotterdam - Rotterdam Inclusief - Zuidlaardermeer(Ton Stolk) Zuidla…" at bounding box center [176, 366] width 353 height 1909
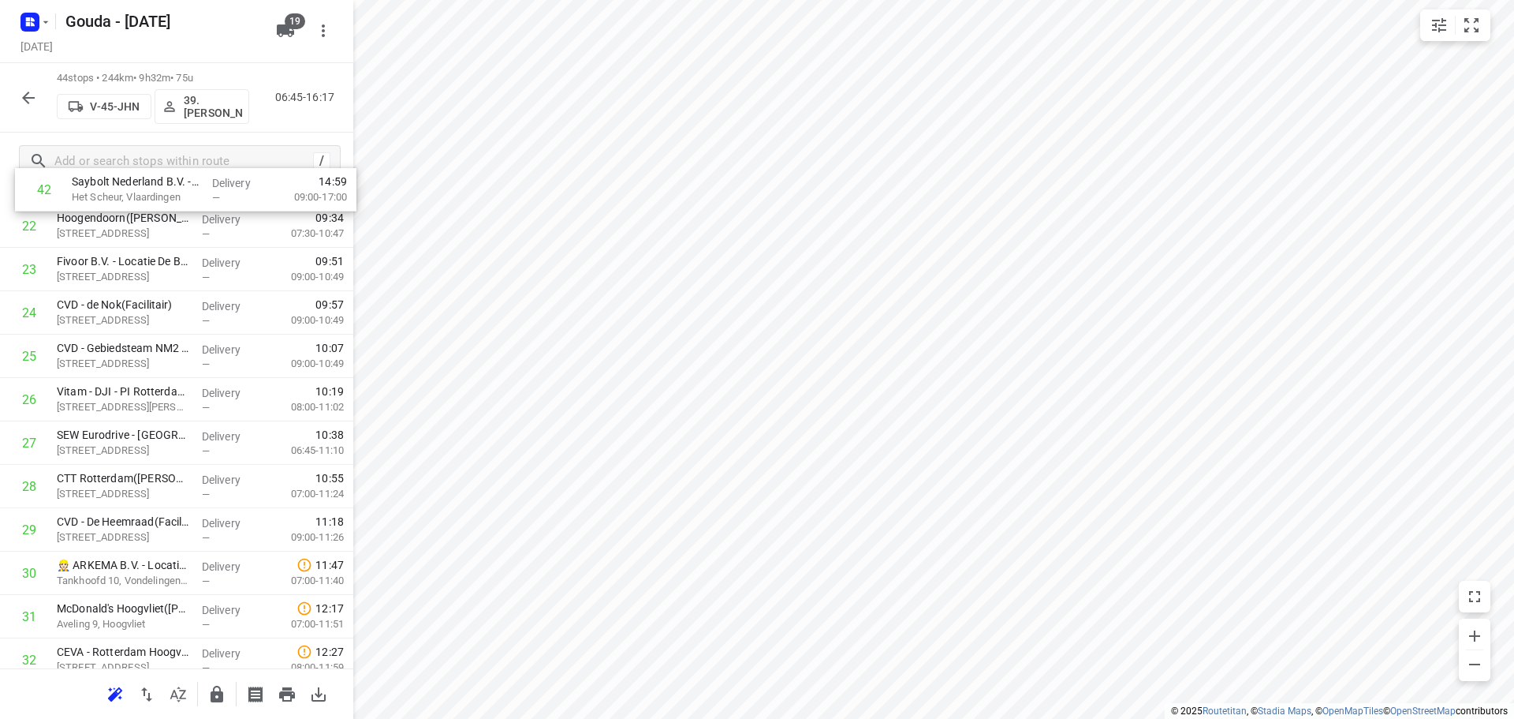
scroll to position [805, 0]
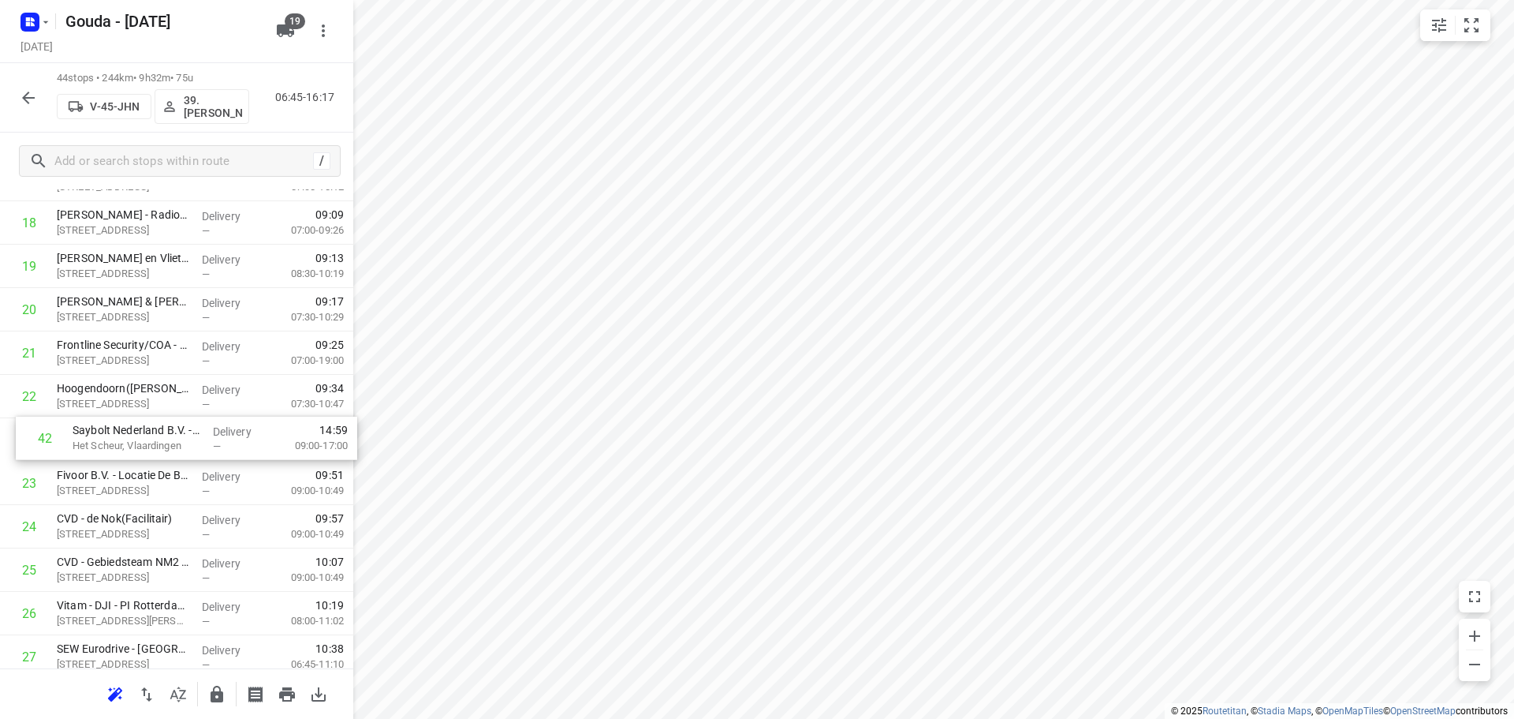
drag, startPoint x: 132, startPoint y: 585, endPoint x: 148, endPoint y: 432, distance: 153.8
click at [148, 432] on div "1 ⭐Gemeente Rotterdam - Rotterdam Inclusief - Zuidlaardermeer(Ton Stolk) Zuidla…" at bounding box center [176, 418] width 353 height 1909
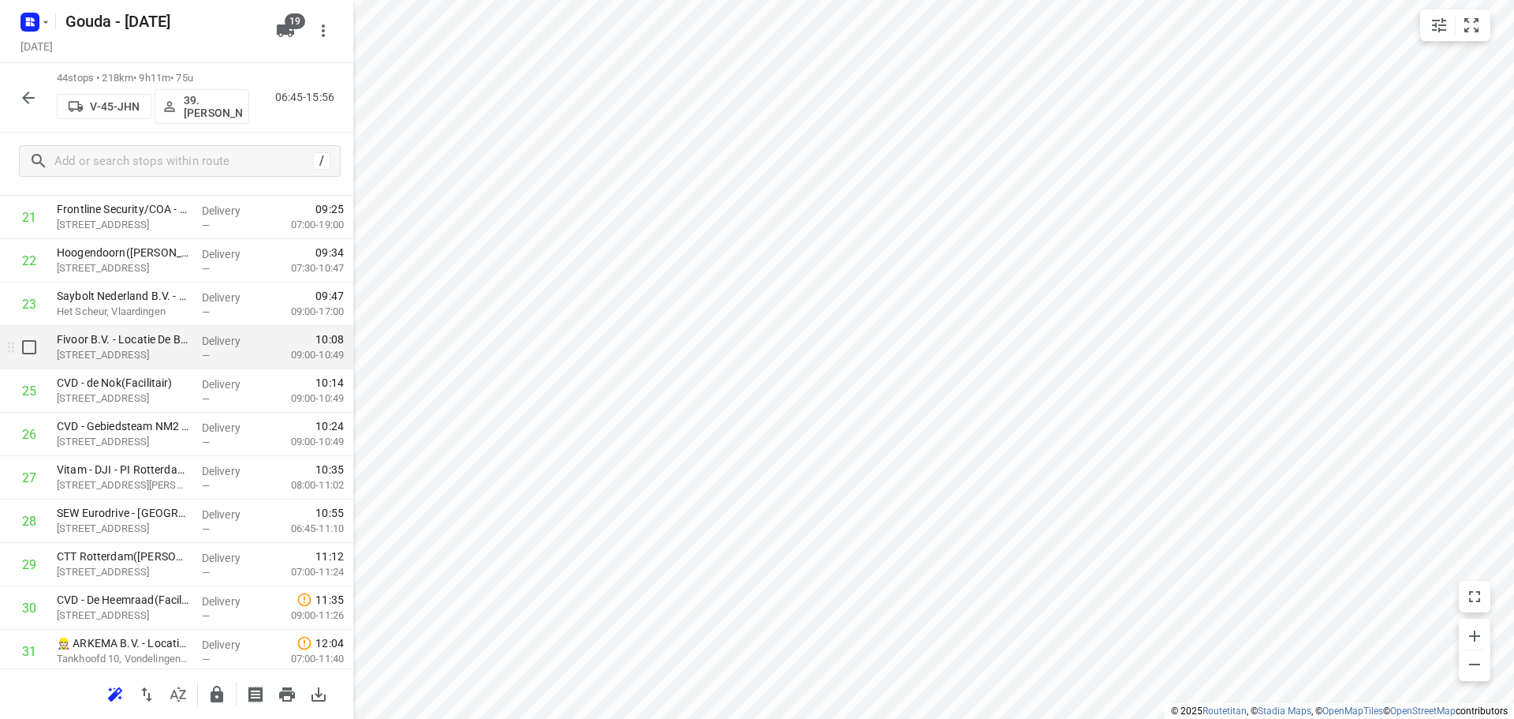
scroll to position [962, 0]
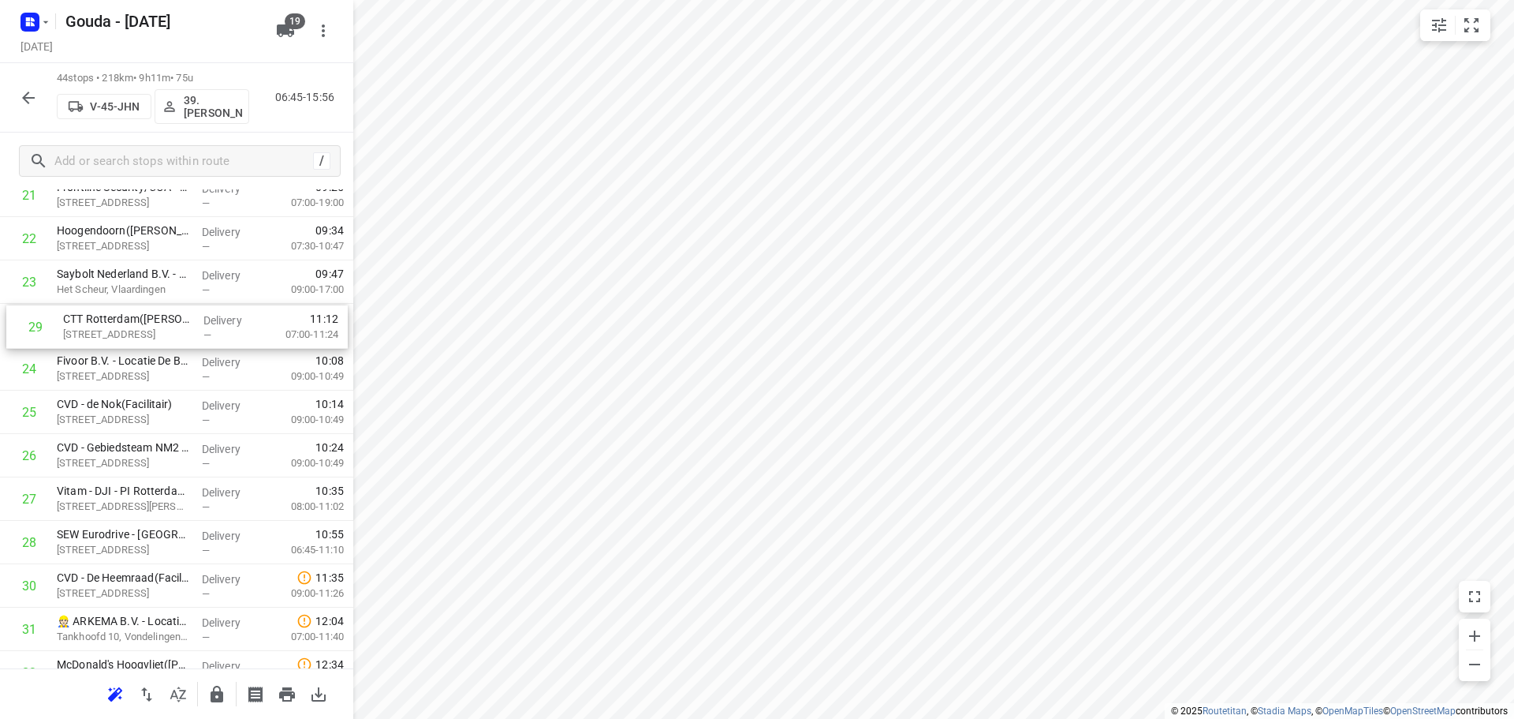
drag, startPoint x: 173, startPoint y: 539, endPoint x: 180, endPoint y: 316, distance: 223.3
click at [180, 316] on div "1 ⭐Gemeente Rotterdam - Rotterdam Inclusief - Zuidlaardermeer(Ton Stolk) Zuidla…" at bounding box center [176, 260] width 353 height 1909
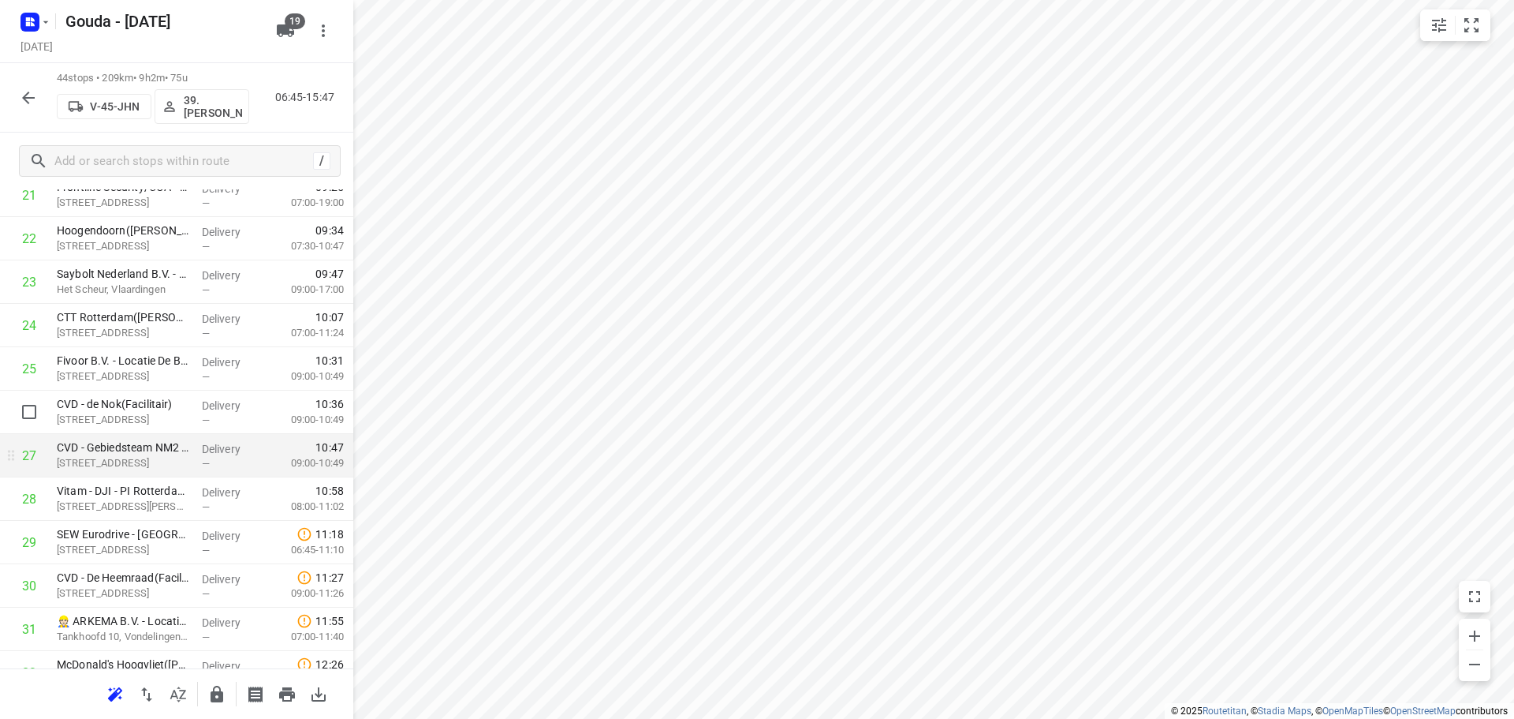
scroll to position [1041, 0]
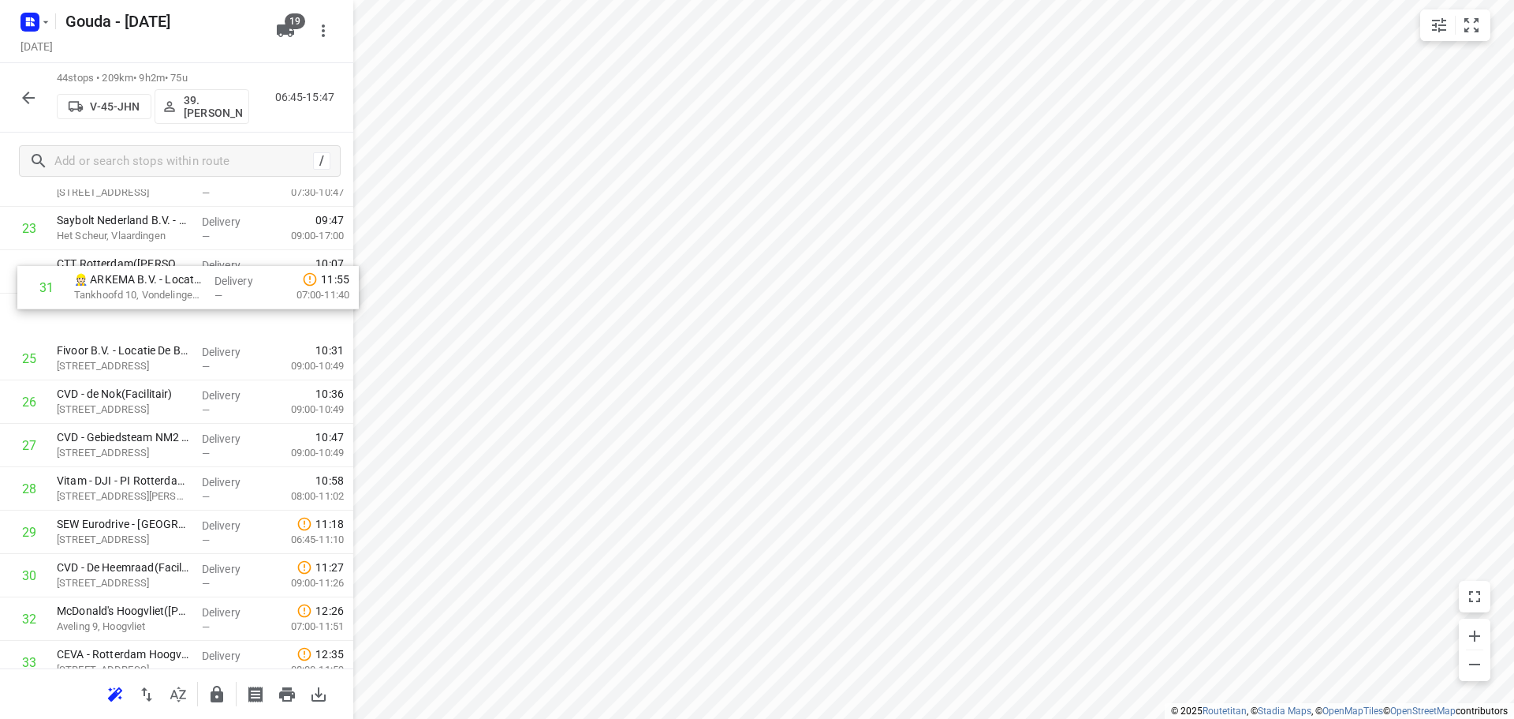
drag, startPoint x: 187, startPoint y: 554, endPoint x: 205, endPoint y: 273, distance: 281.4
click at [205, 273] on div "1 ⭐Gemeente Rotterdam - Rotterdam Inclusief - Zuidlaardermeer(Ton Stolk) Zuidla…" at bounding box center [176, 206] width 353 height 1909
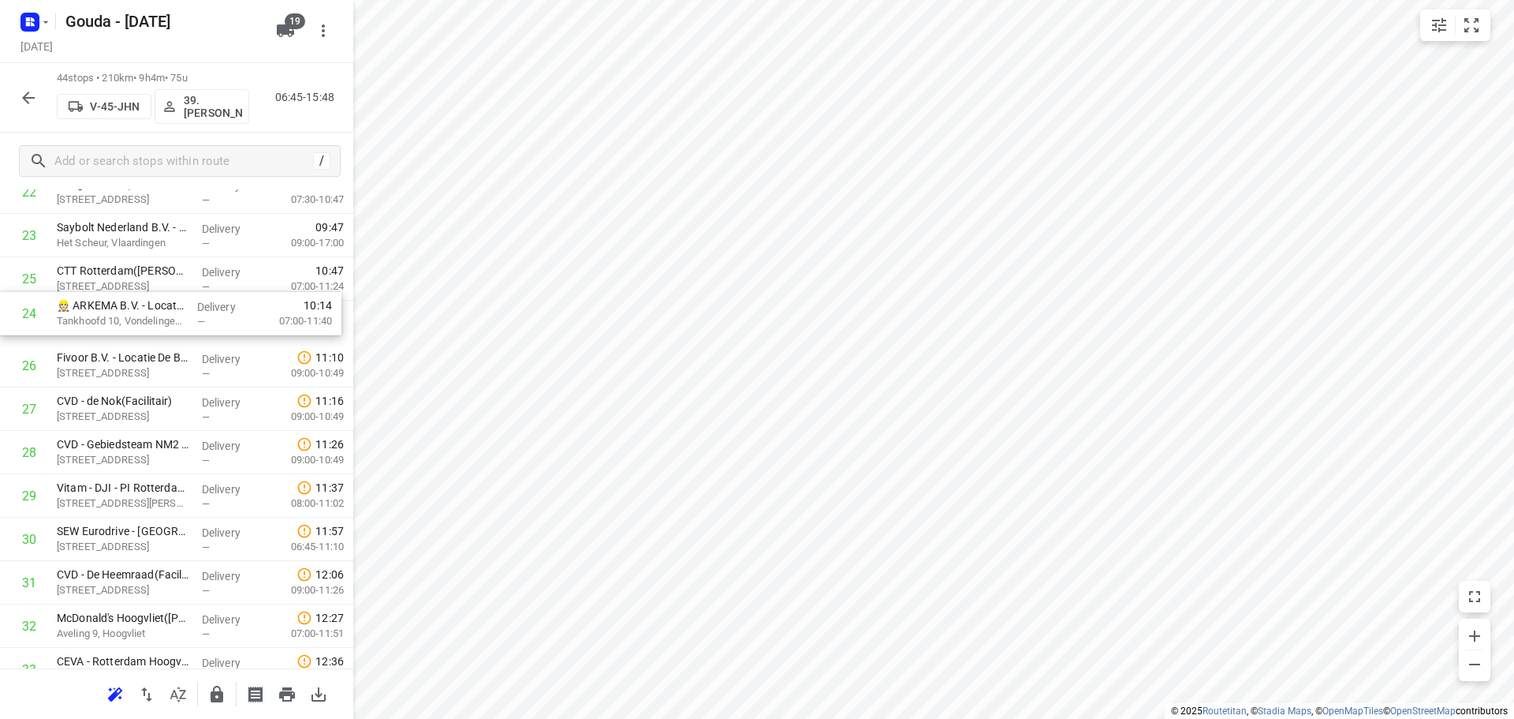
scroll to position [1005, 0]
drag, startPoint x: 140, startPoint y: 279, endPoint x: 140, endPoint y: 331, distance: 52.1
click at [140, 331] on div "1 ⭐Gemeente Rotterdam - Rotterdam Inclusief - Zuidlaardermeer(Ton Stolk) Zuidla…" at bounding box center [176, 217] width 353 height 1909
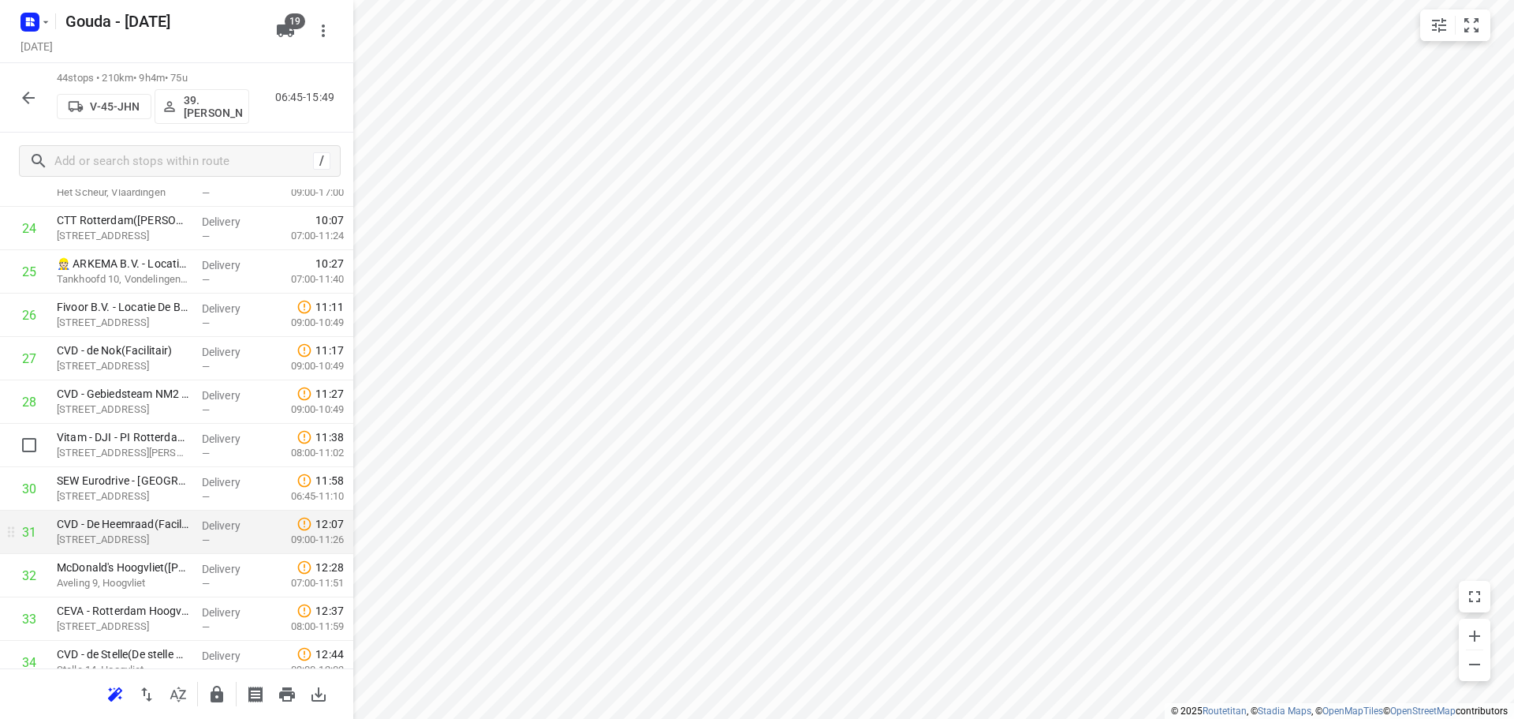
scroll to position [1084, 0]
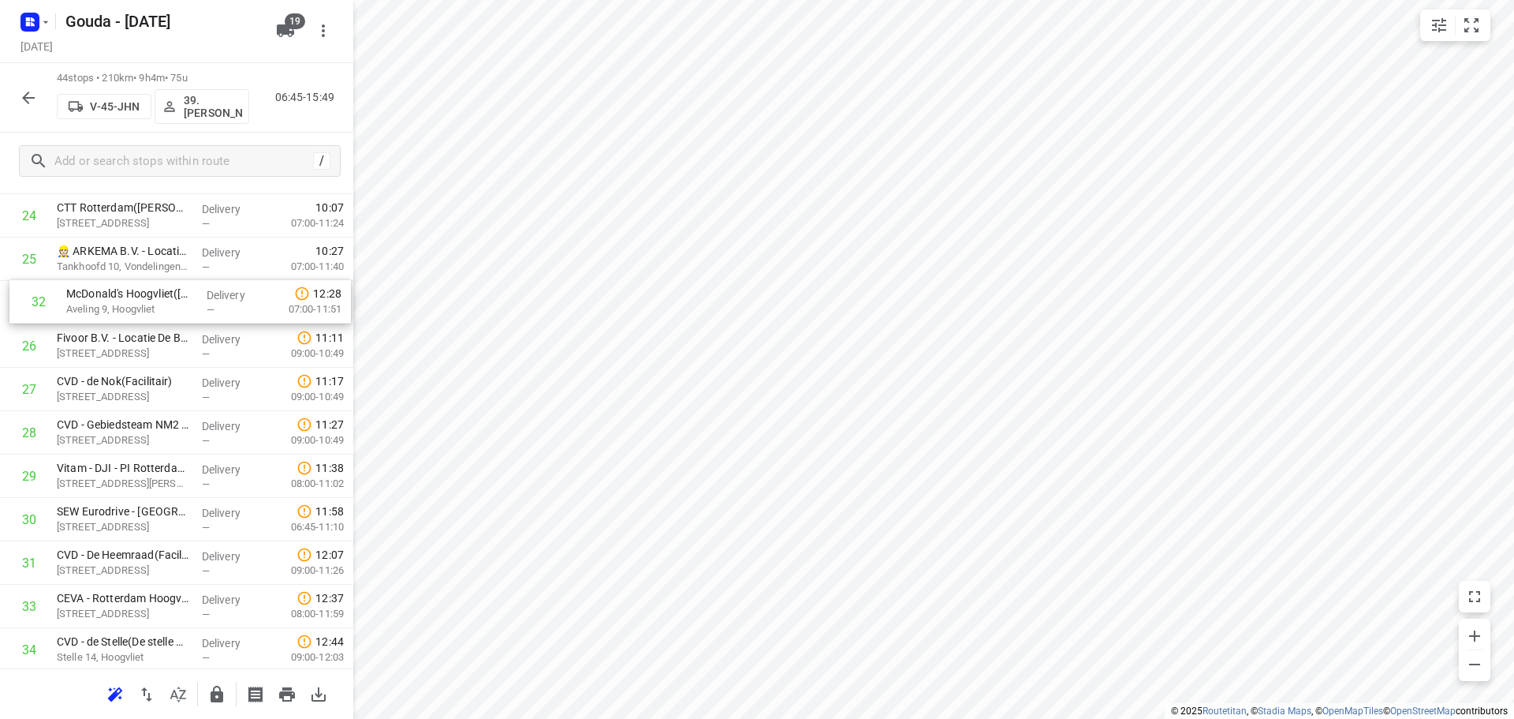
drag, startPoint x: 151, startPoint y: 555, endPoint x: 160, endPoint y: 294, distance: 261.3
click at [160, 294] on div "1 ⭐Gemeente Rotterdam - Rotterdam Inclusief - Zuidlaardermeer(Ton Stolk) Zuidla…" at bounding box center [176, 150] width 353 height 1909
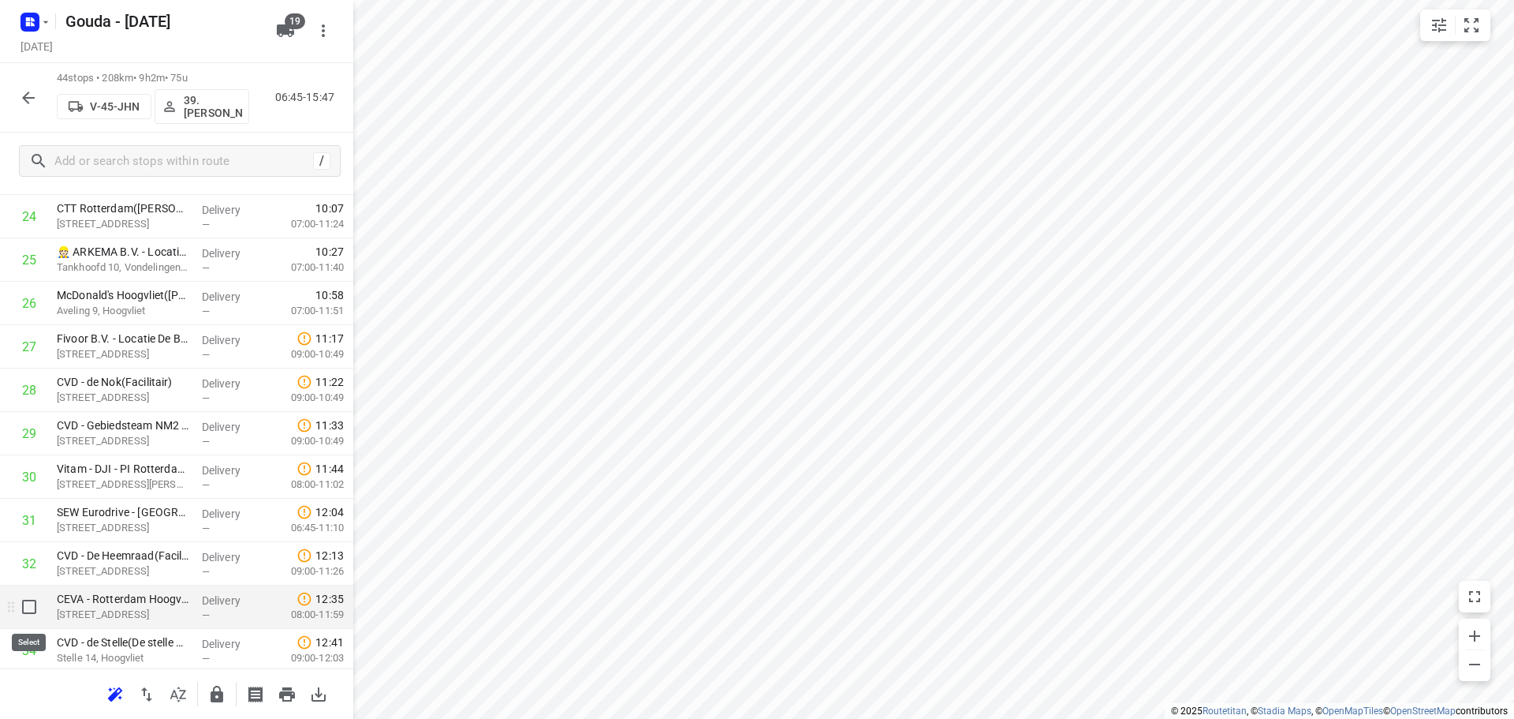
click at [28, 603] on input "checkbox" at bounding box center [29, 607] width 32 height 32
checkbox input "true"
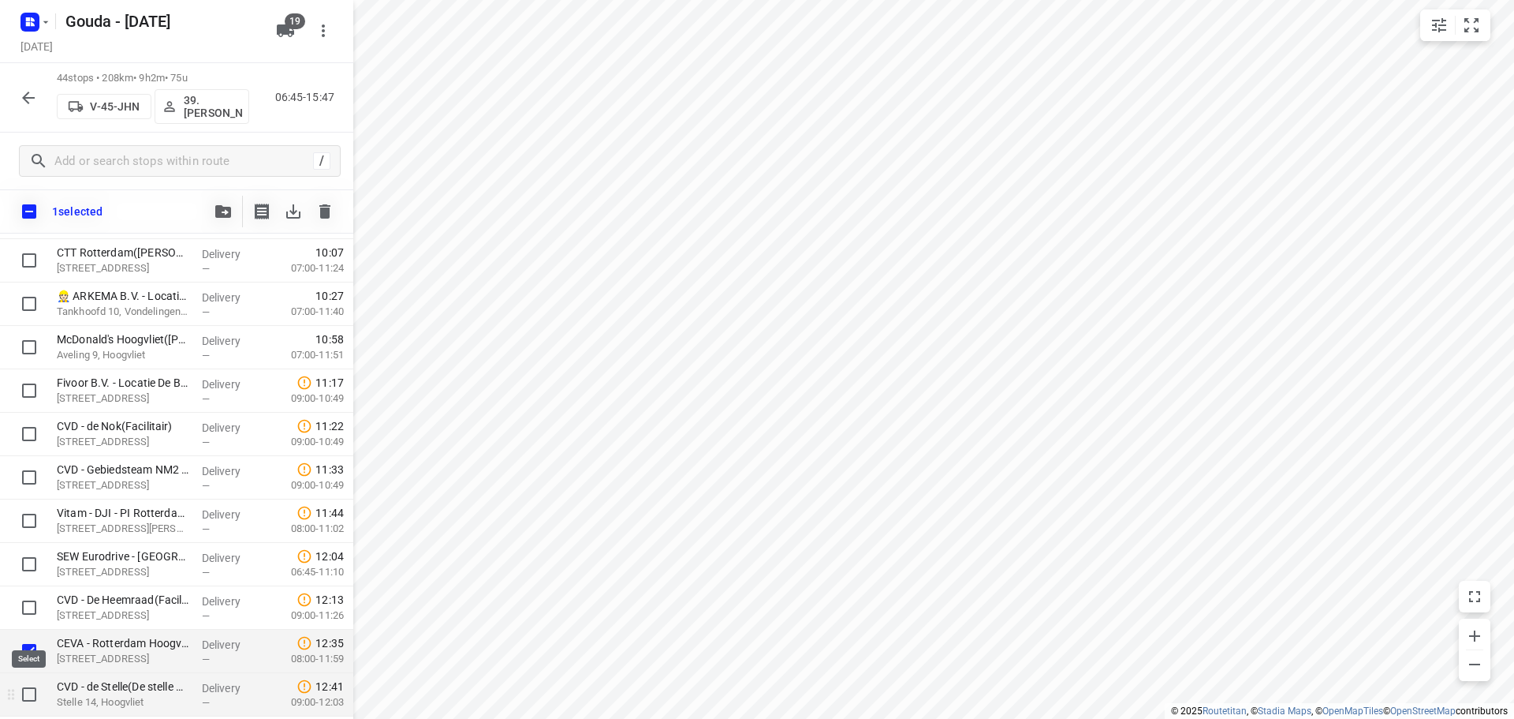
click at [28, 689] on input "checkbox" at bounding box center [29, 694] width 32 height 32
checkbox input "true"
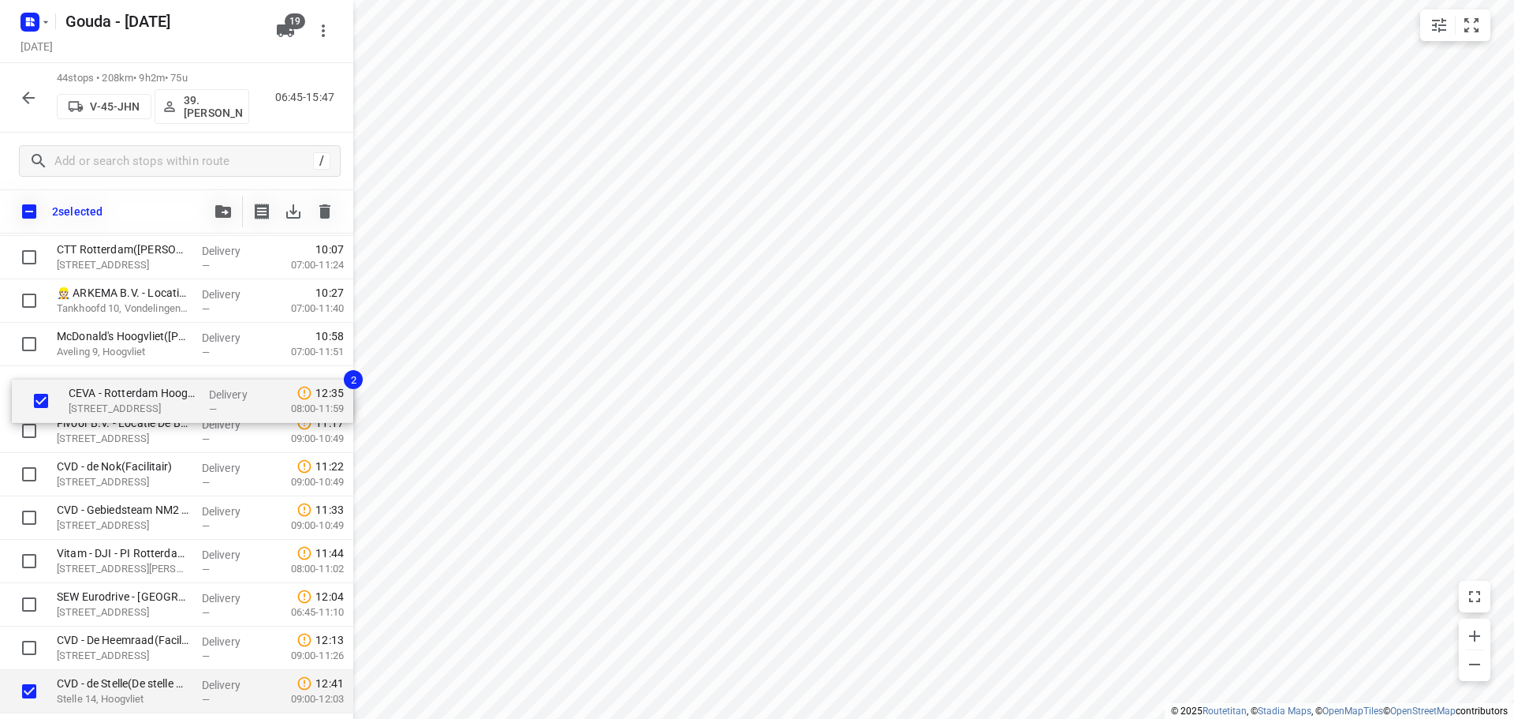
drag, startPoint x: 112, startPoint y: 605, endPoint x: 129, endPoint y: 394, distance: 211.3
click at [129, 394] on div "⭐Gemeente Rotterdam - Rotterdam Inclusief - Zuidlaardermeer(Ton Stolk) Zuidlaar…" at bounding box center [176, 192] width 353 height 1909
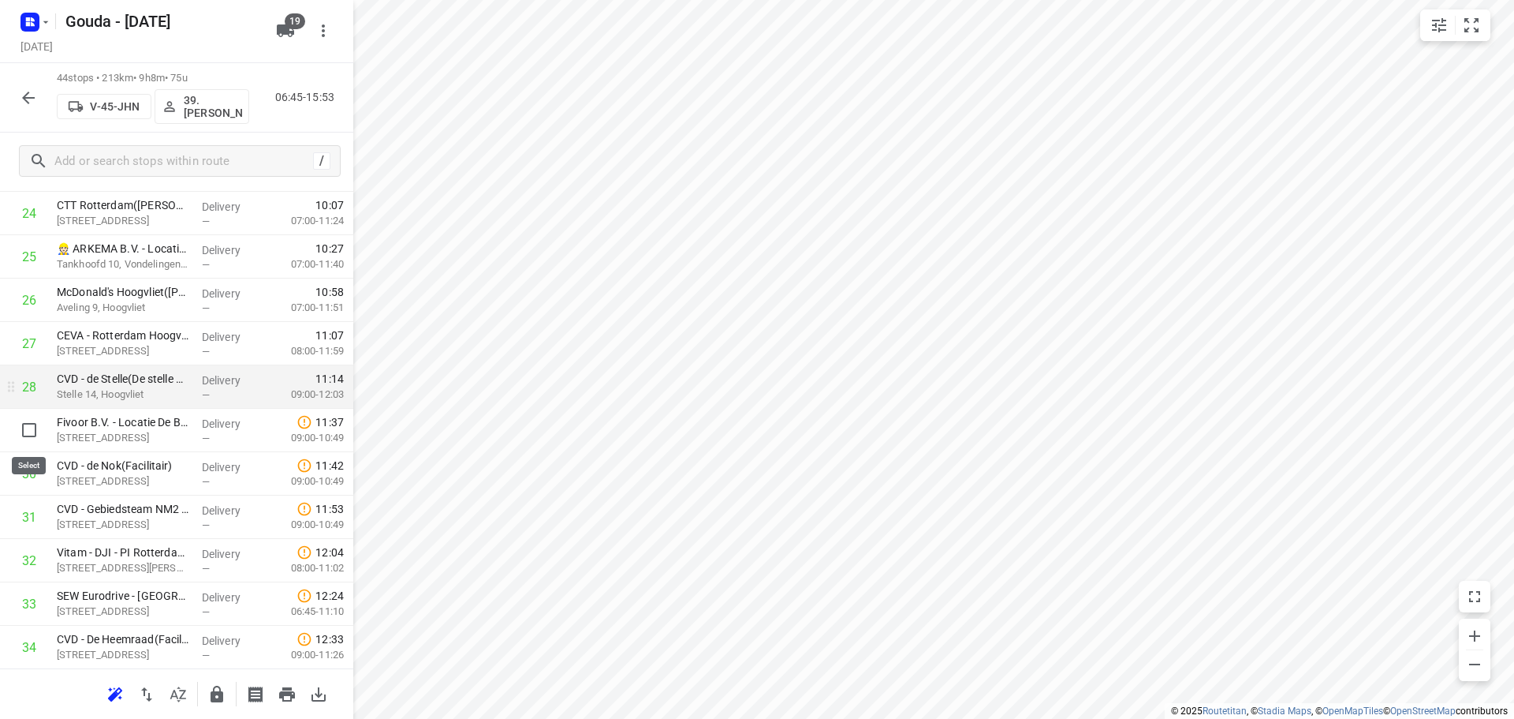
drag, startPoint x: 29, startPoint y: 428, endPoint x: 34, endPoint y: 448, distance: 21.0
click at [29, 428] on input "checkbox" at bounding box center [29, 430] width 32 height 32
checkbox input "true"
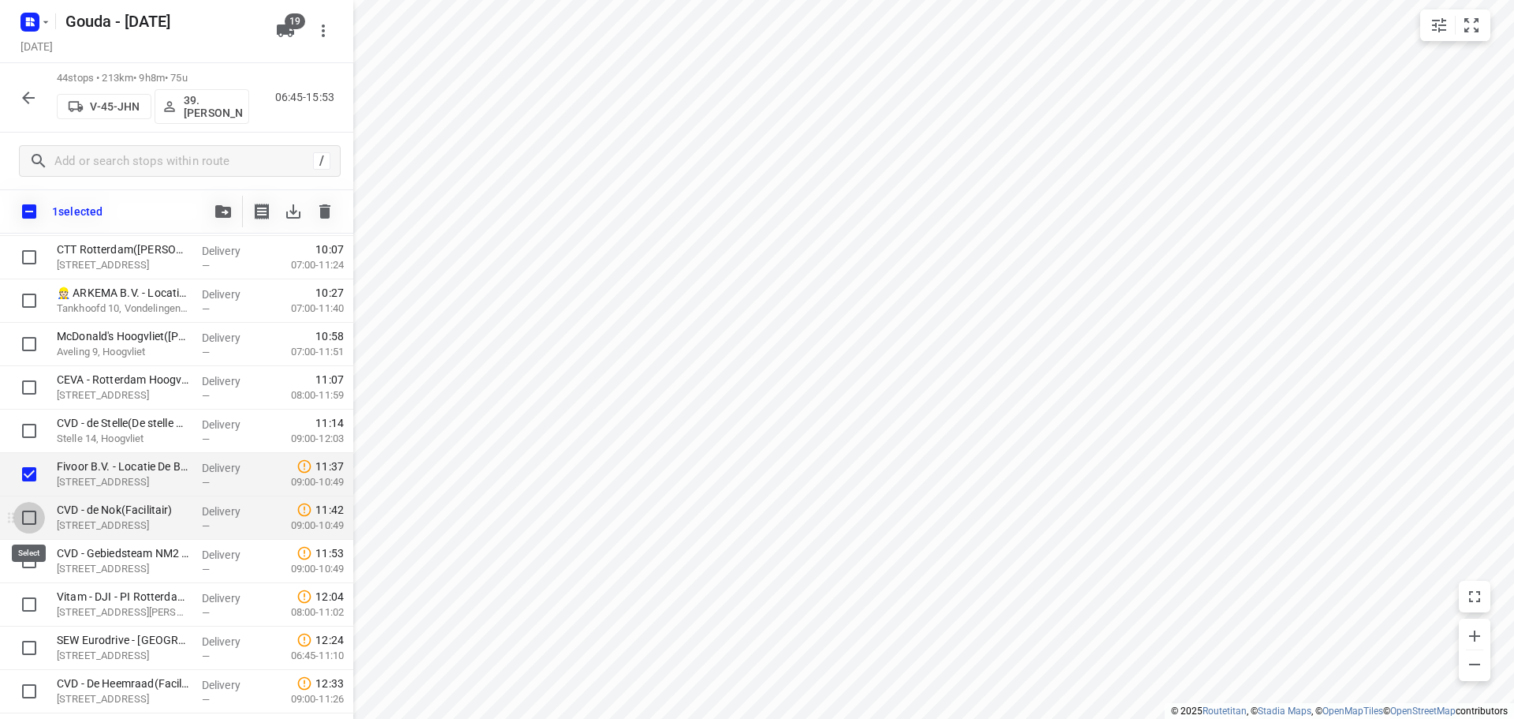
click at [29, 520] on input "checkbox" at bounding box center [29, 518] width 32 height 32
checkbox input "true"
click at [32, 570] on input "checkbox" at bounding box center [29, 561] width 32 height 32
checkbox input "true"
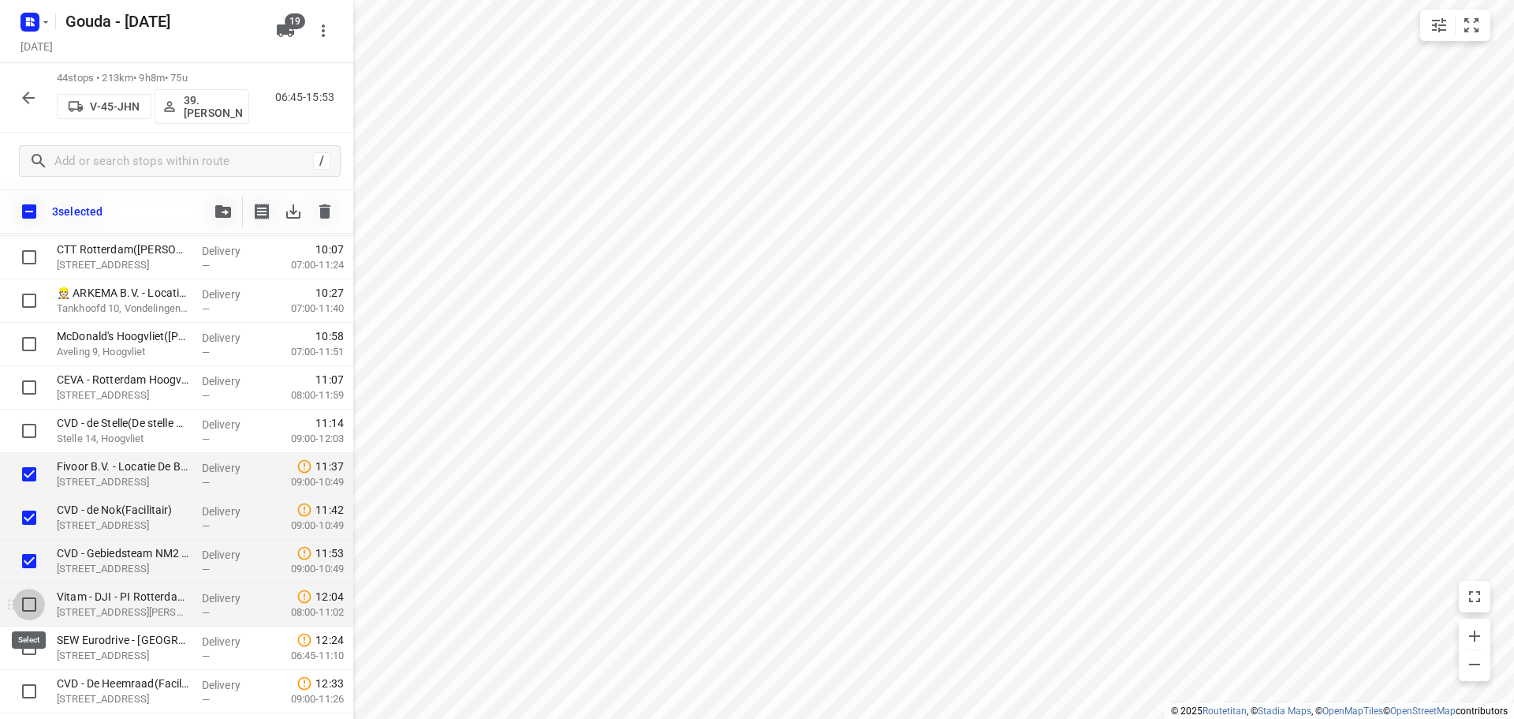
click at [32, 612] on input "checkbox" at bounding box center [29, 604] width 32 height 32
checkbox input "true"
click at [28, 651] on input "checkbox" at bounding box center [29, 648] width 32 height 32
checkbox input "true"
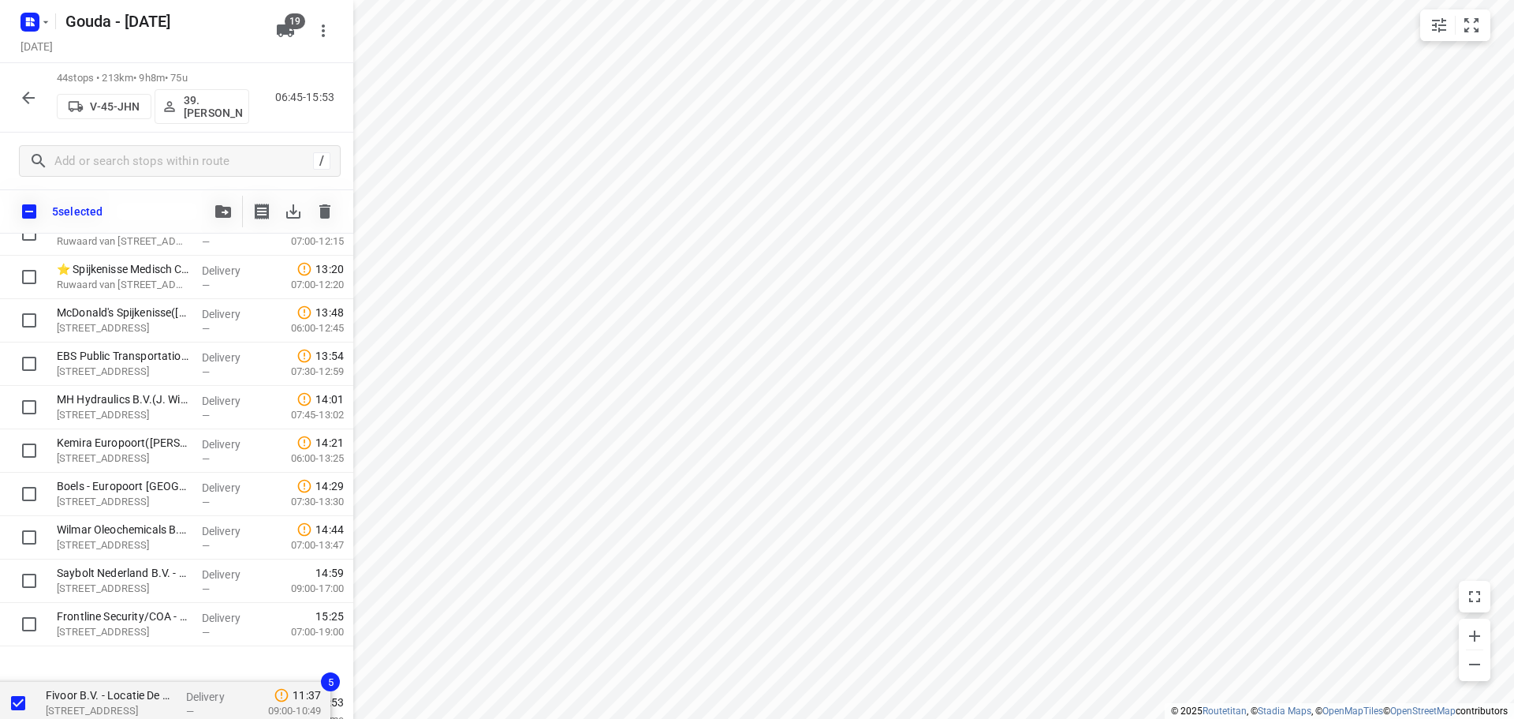
scroll to position [1546, 0]
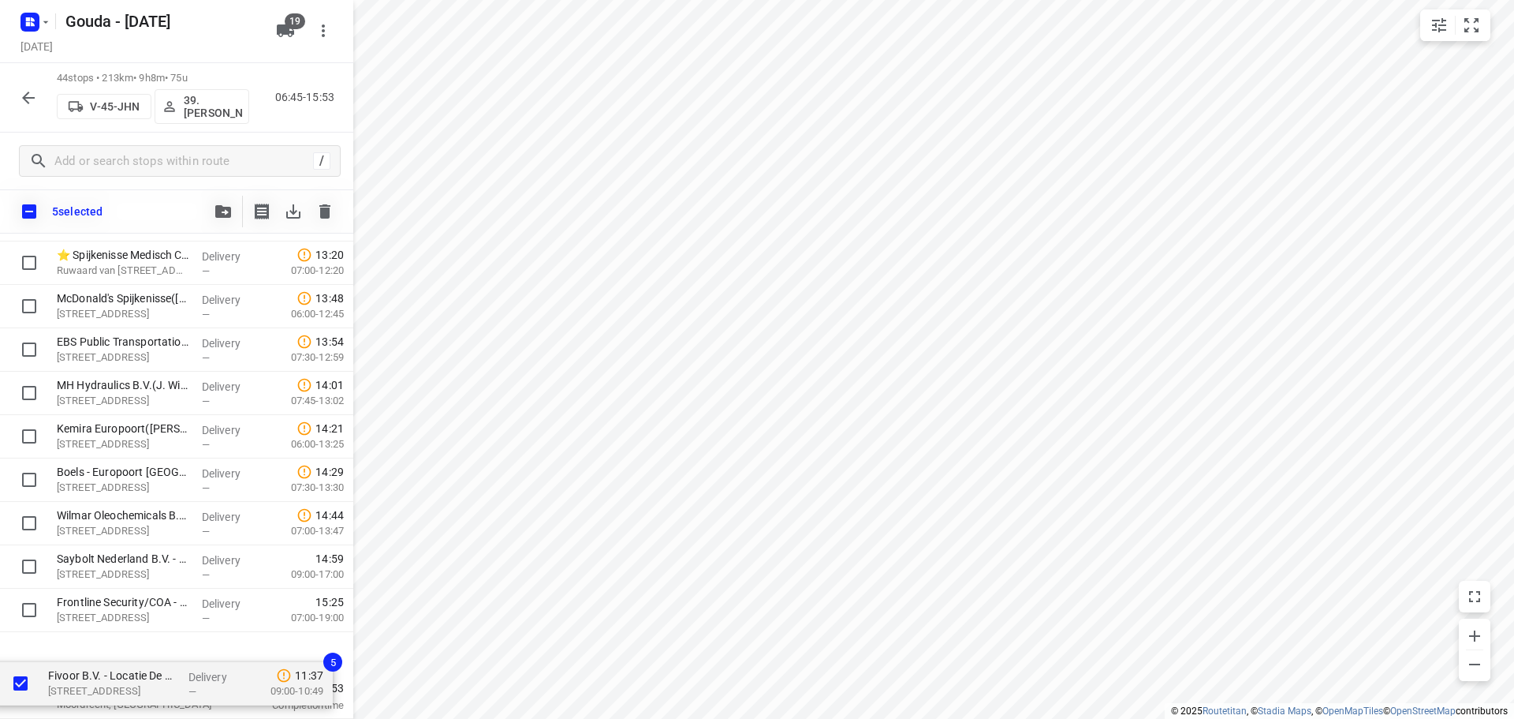
drag, startPoint x: 130, startPoint y: 327, endPoint x: 122, endPoint y: 682, distance: 355.0
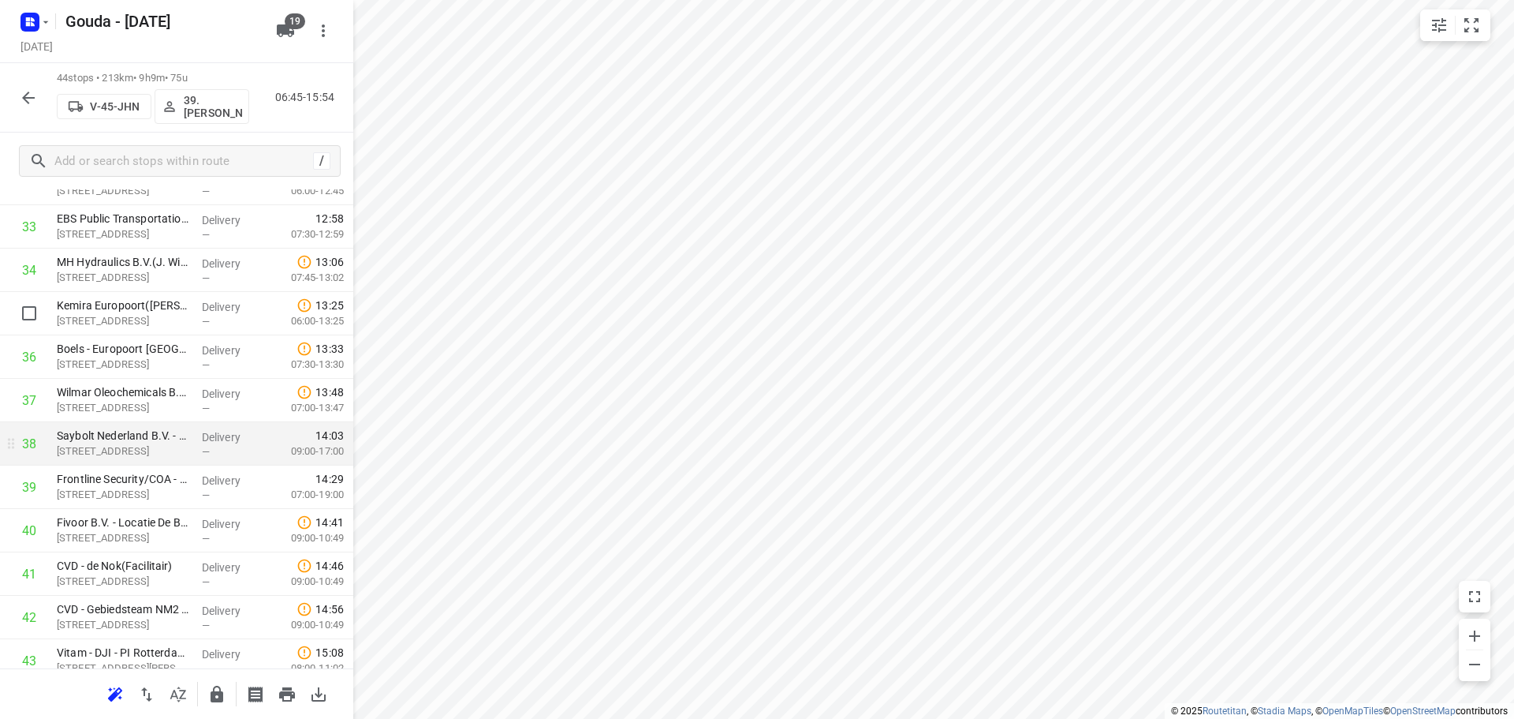
scroll to position [1552, 0]
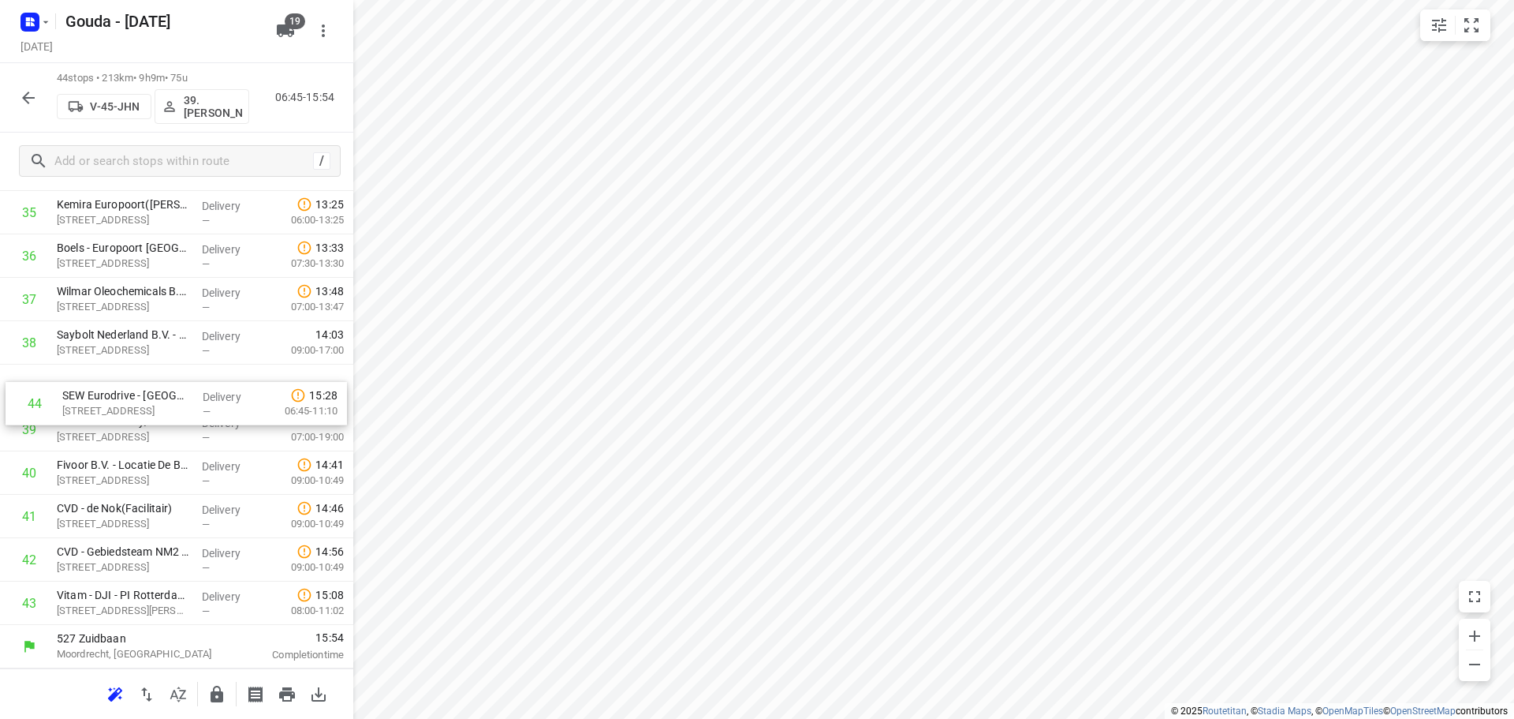
drag, startPoint x: 137, startPoint y: 608, endPoint x: 169, endPoint y: 398, distance: 212.2
drag, startPoint x: 137, startPoint y: 436, endPoint x: 138, endPoint y: 428, distance: 8.7
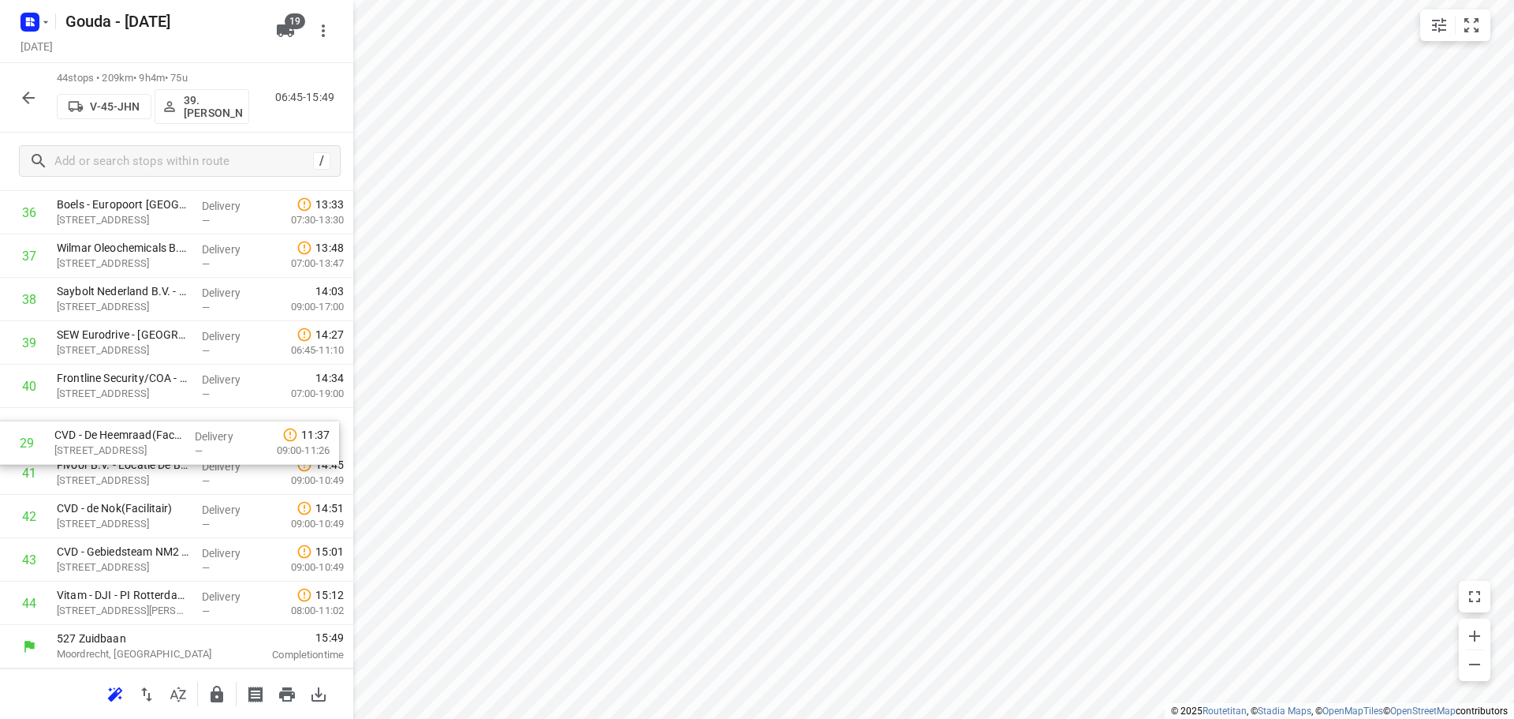
drag, startPoint x: 144, startPoint y: 433, endPoint x: 142, endPoint y: 446, distance: 13.5
drag, startPoint x: 155, startPoint y: 603, endPoint x: 161, endPoint y: 416, distance: 186.3
click at [217, 685] on icon "button" at bounding box center [216, 694] width 19 height 19
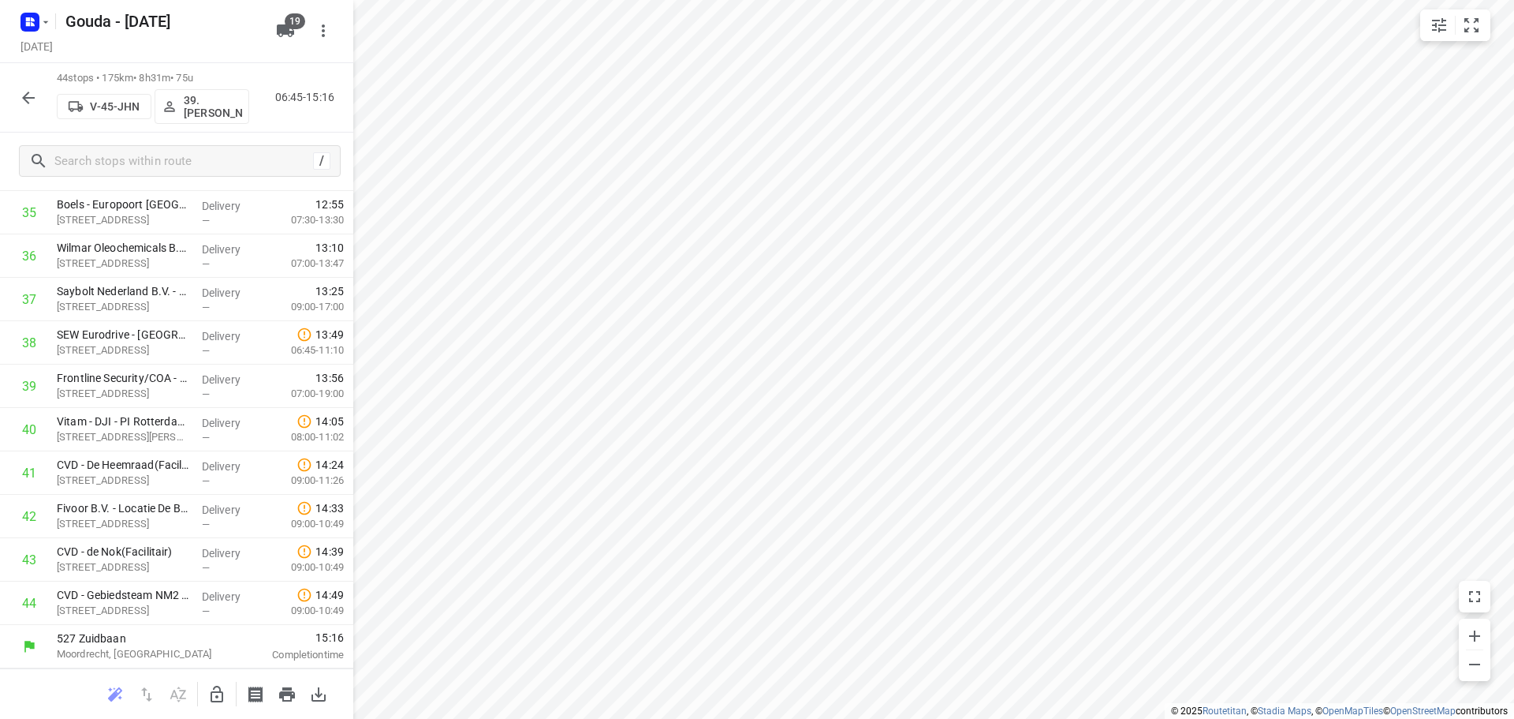
click at [37, 87] on button "button" at bounding box center [29, 98] width 32 height 32
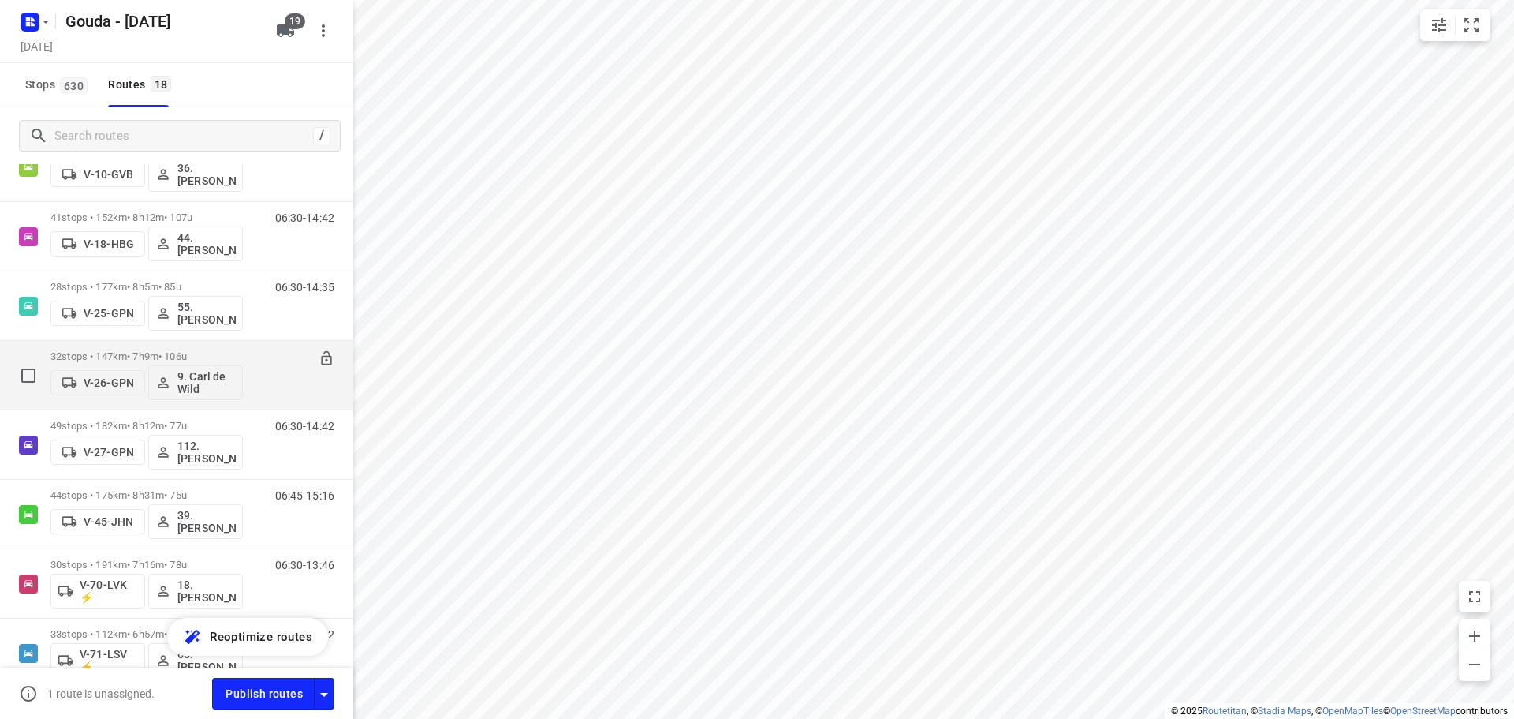
scroll to position [237, 0]
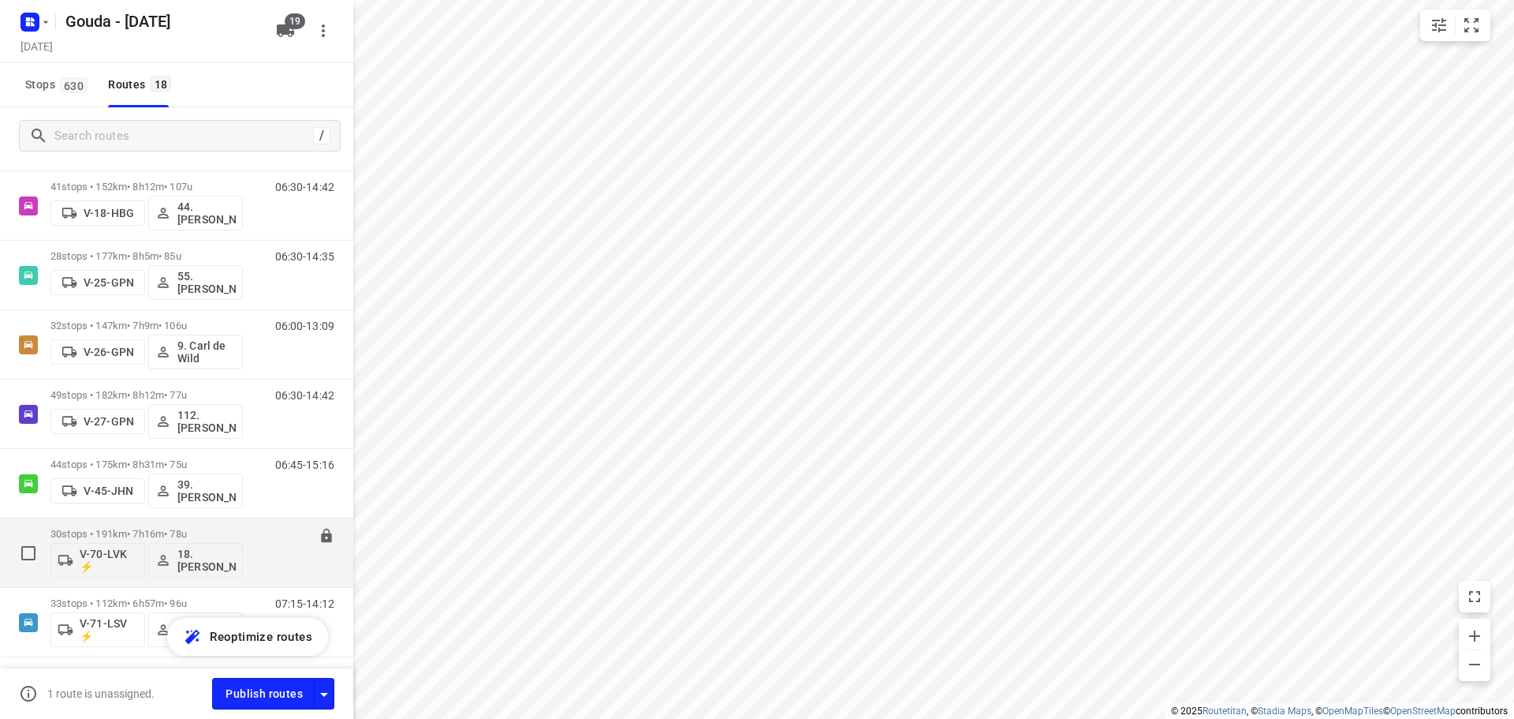
click at [278, 554] on div "06:30-13:46" at bounding box center [295, 557] width 79 height 58
click at [178, 532] on p "30 stops • 191km • 7h16m • 78u" at bounding box center [146, 534] width 192 height 12
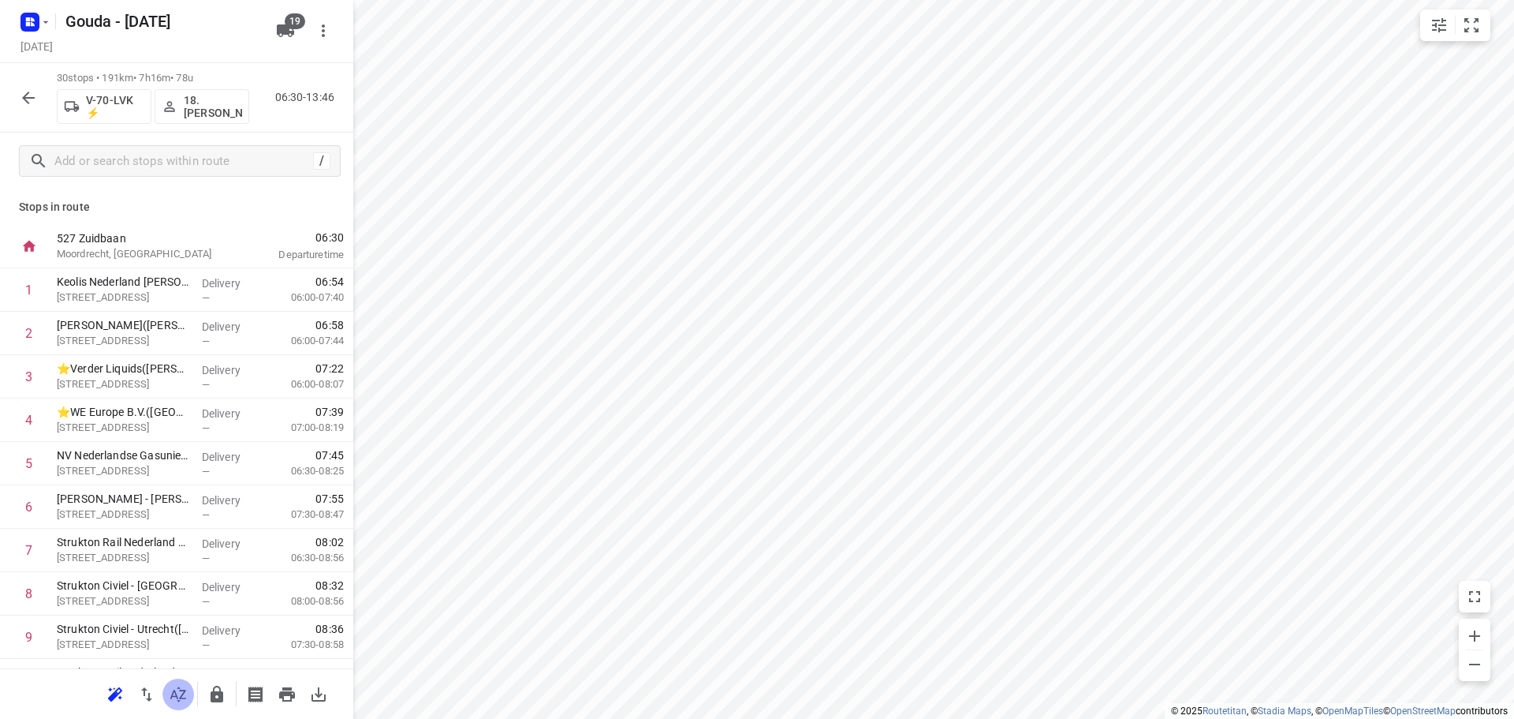
click at [175, 701] on icon "button" at bounding box center [178, 694] width 19 height 19
click at [177, 700] on icon "button" at bounding box center [178, 694] width 19 height 19
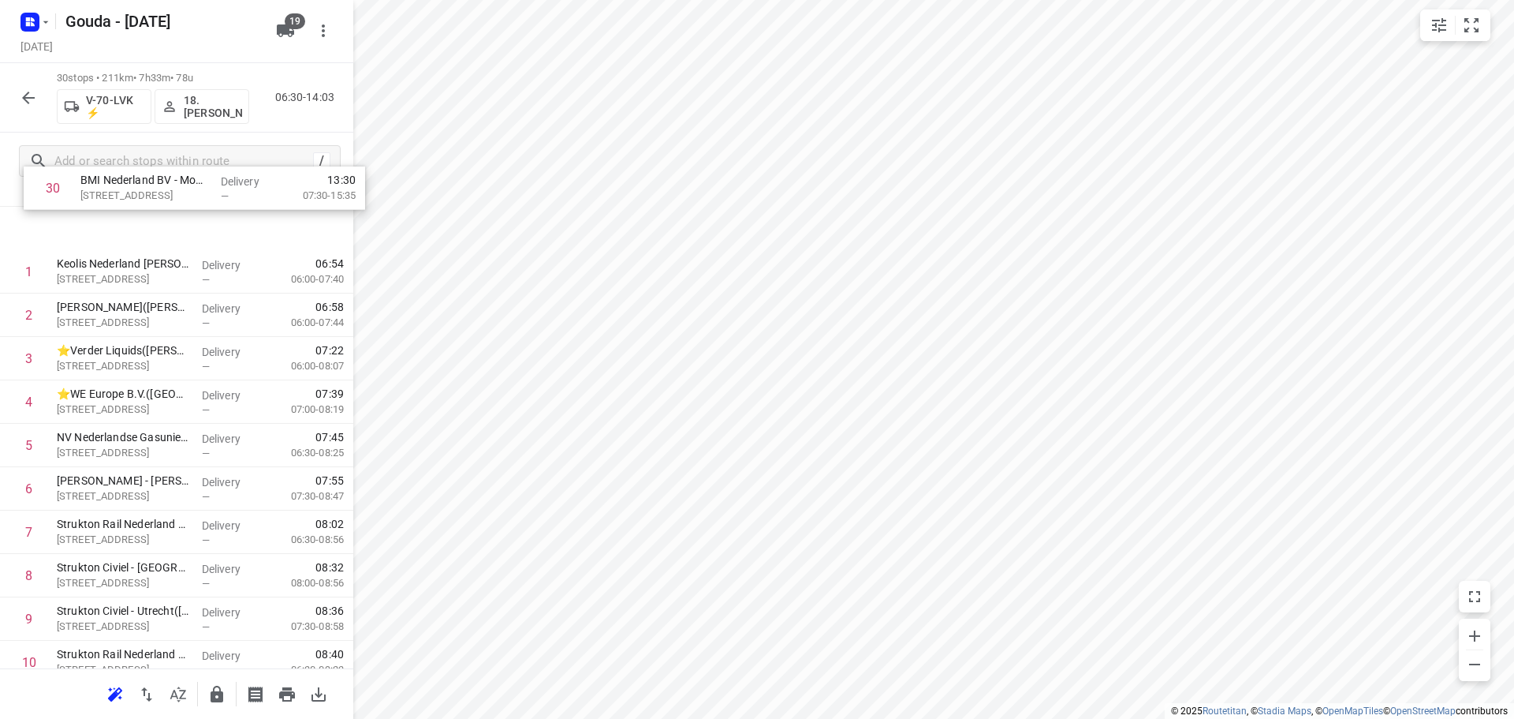
scroll to position [0, 0]
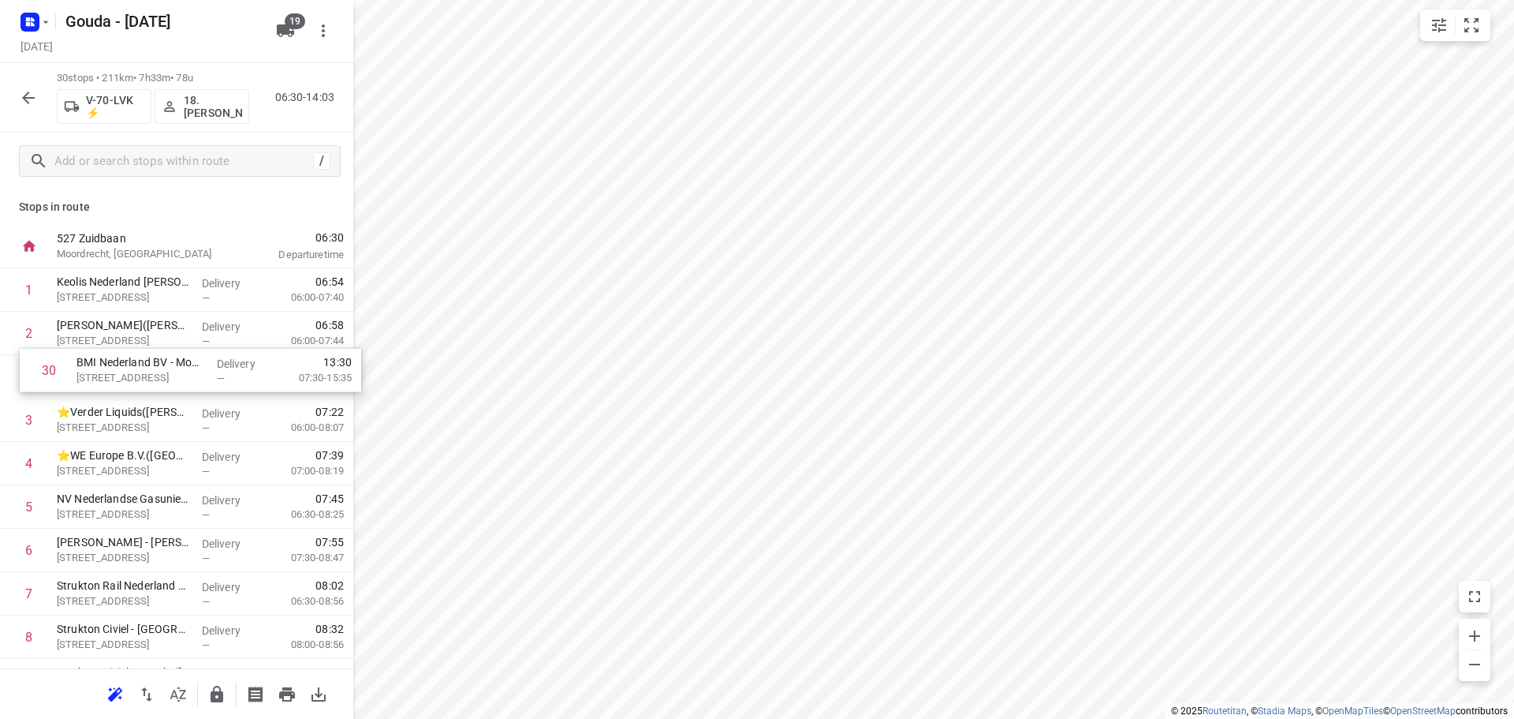
drag, startPoint x: 137, startPoint y: 620, endPoint x: 159, endPoint y: 379, distance: 242.3
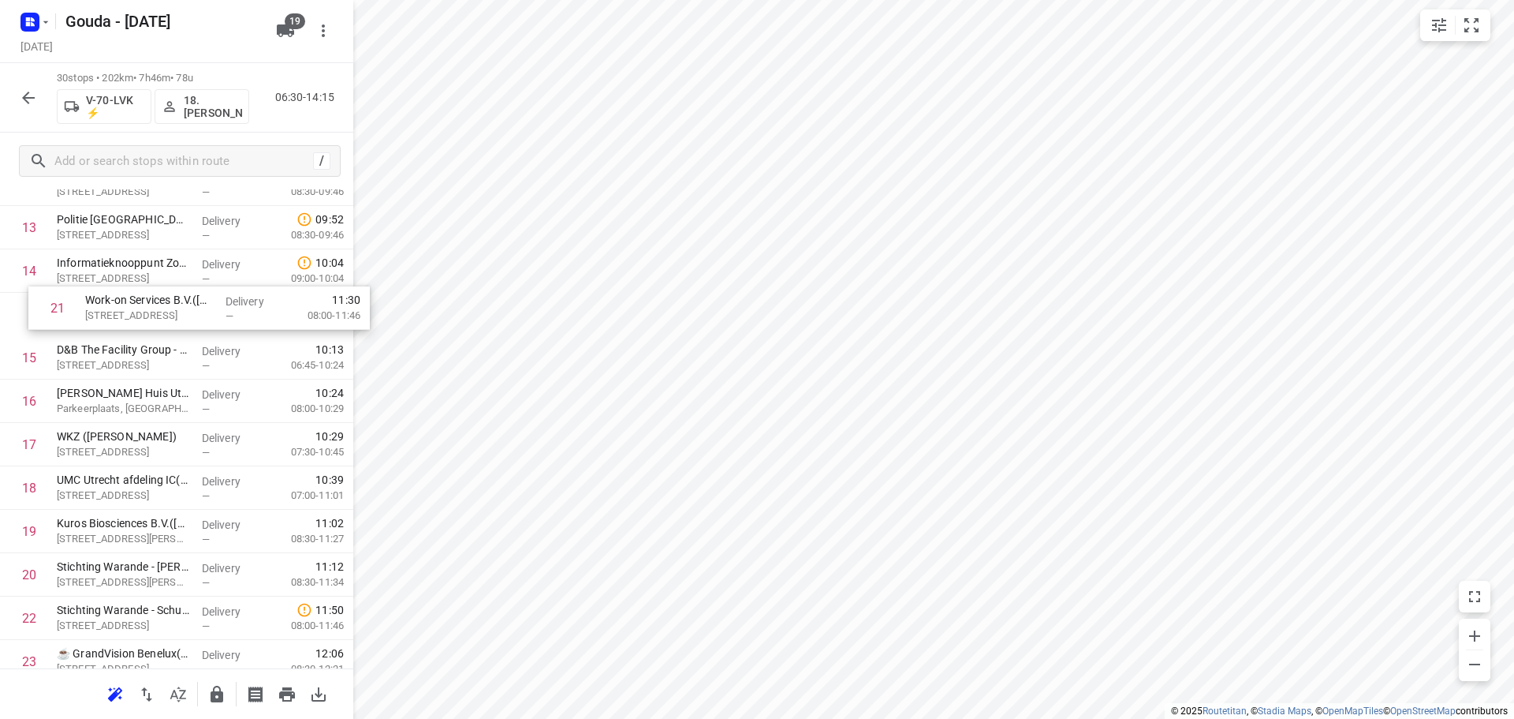
scroll to position [581, 0]
drag, startPoint x: 154, startPoint y: 460, endPoint x: 162, endPoint y: 333, distance: 127.3
click at [162, 333] on div "1 Keolis Nederland B.V. - Tasveld(Paul Gloudemans) Tasveld 2, Montfoort Deliver…" at bounding box center [176, 339] width 353 height 1302
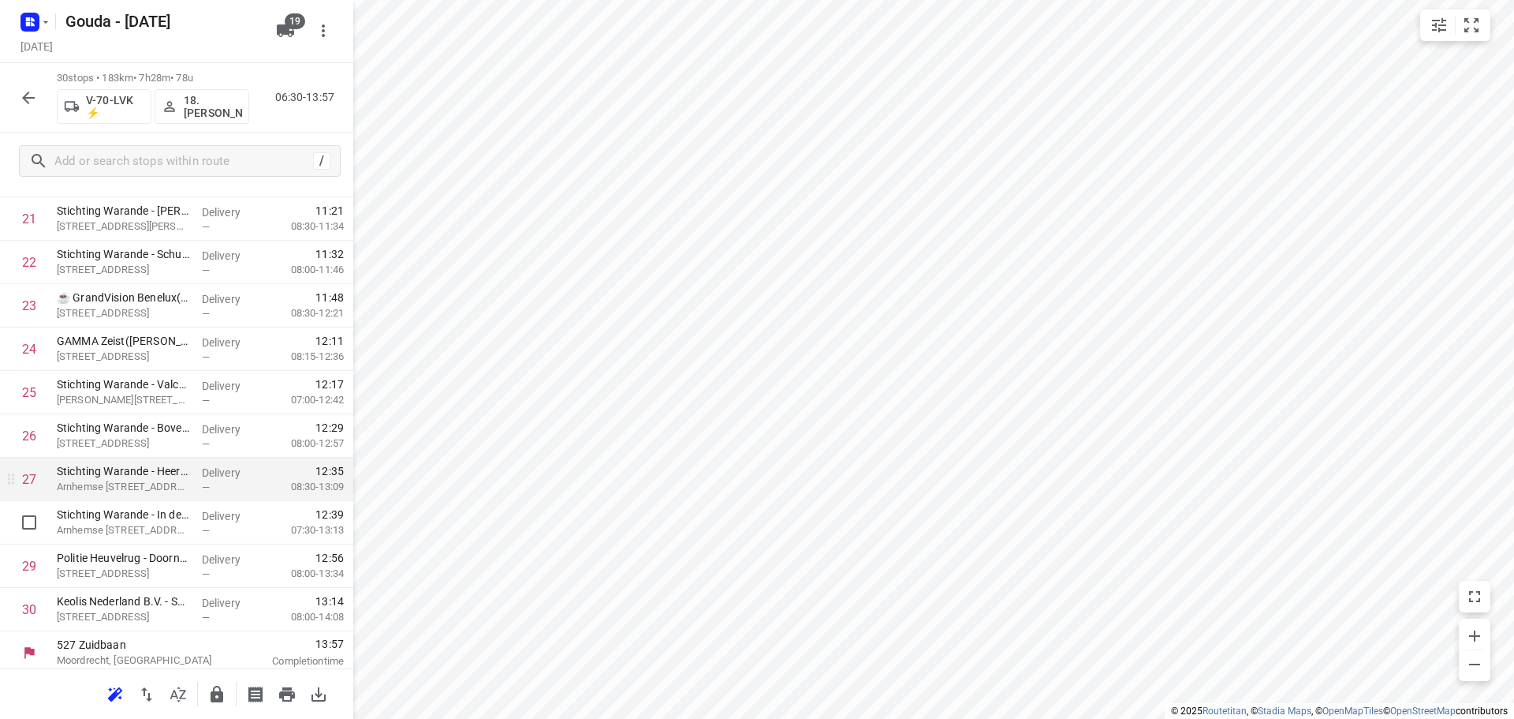
scroll to position [945, 0]
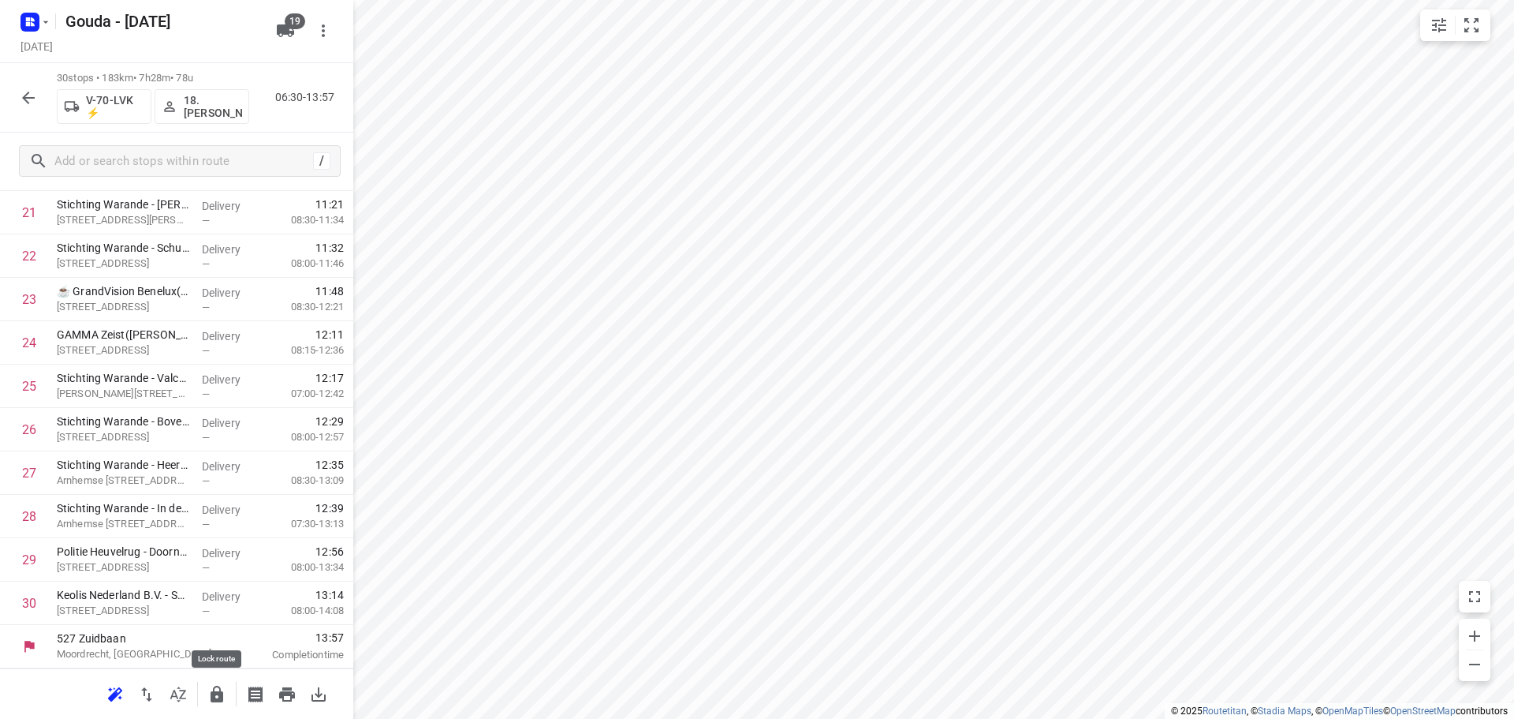
click at [210, 705] on button "button" at bounding box center [217, 694] width 32 height 32
click at [35, 98] on icon "button" at bounding box center [28, 97] width 13 height 13
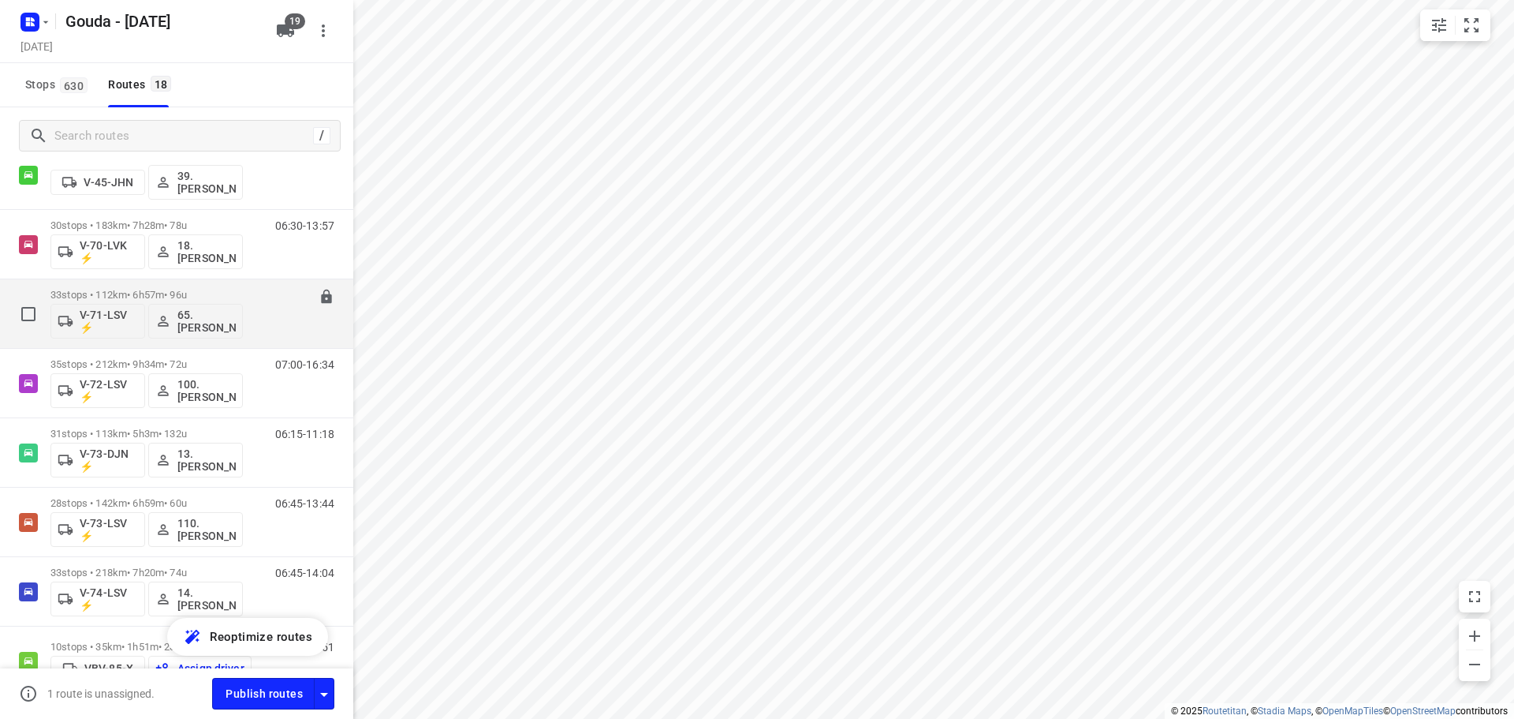
scroll to position [552, 0]
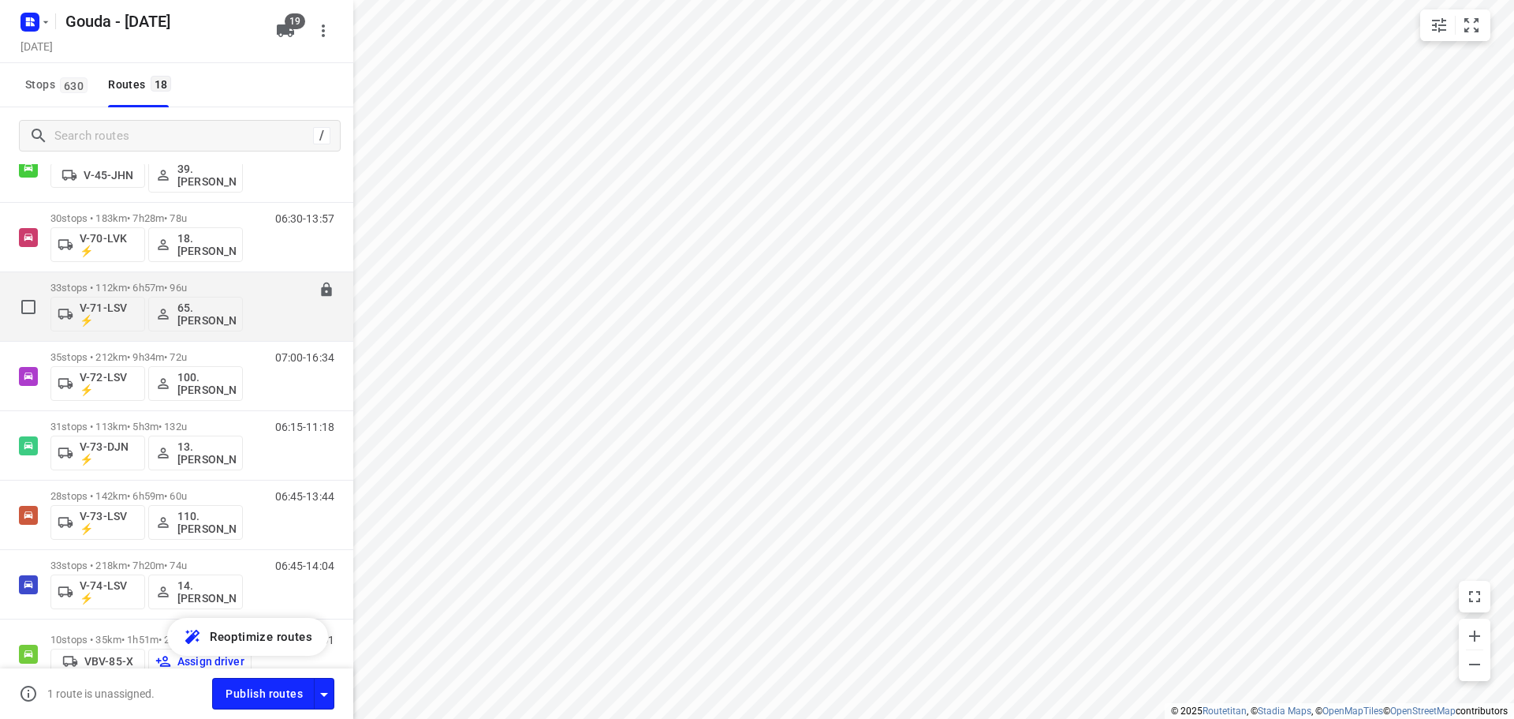
click at [140, 286] on p "33 stops • 112km • 6h57m • 96u" at bounding box center [146, 288] width 192 height 12
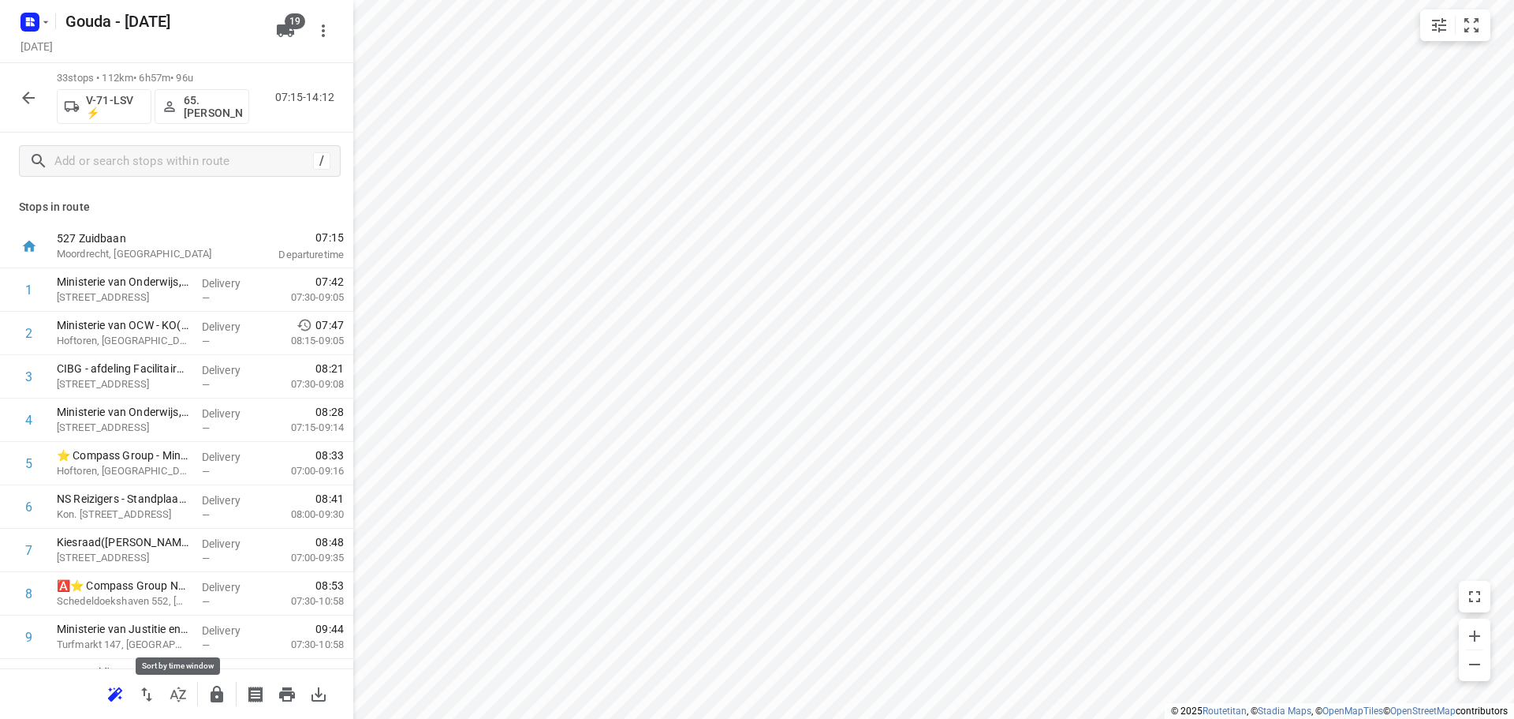
click at [185, 695] on icon "button" at bounding box center [178, 694] width 19 height 19
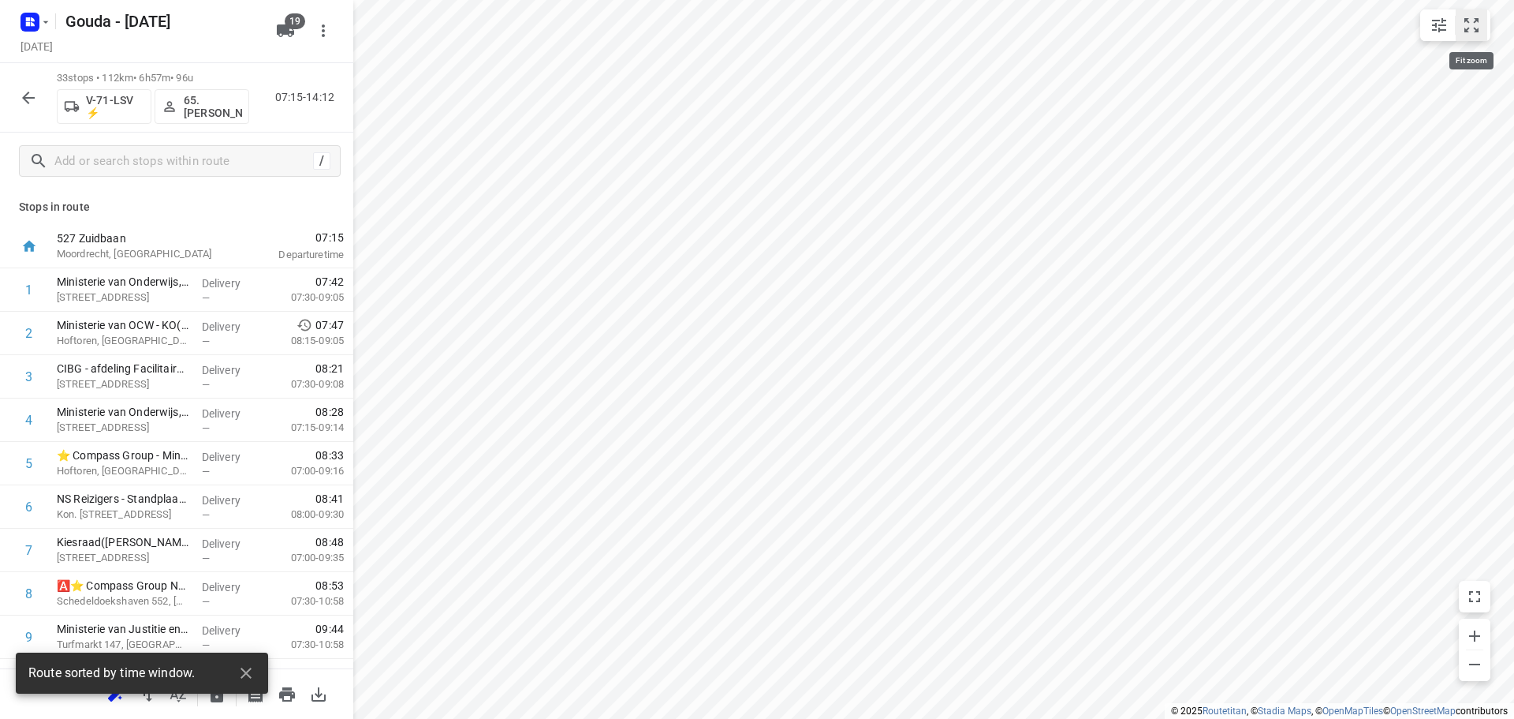
click at [1482, 21] on button "small contained button group" at bounding box center [1472, 25] width 32 height 32
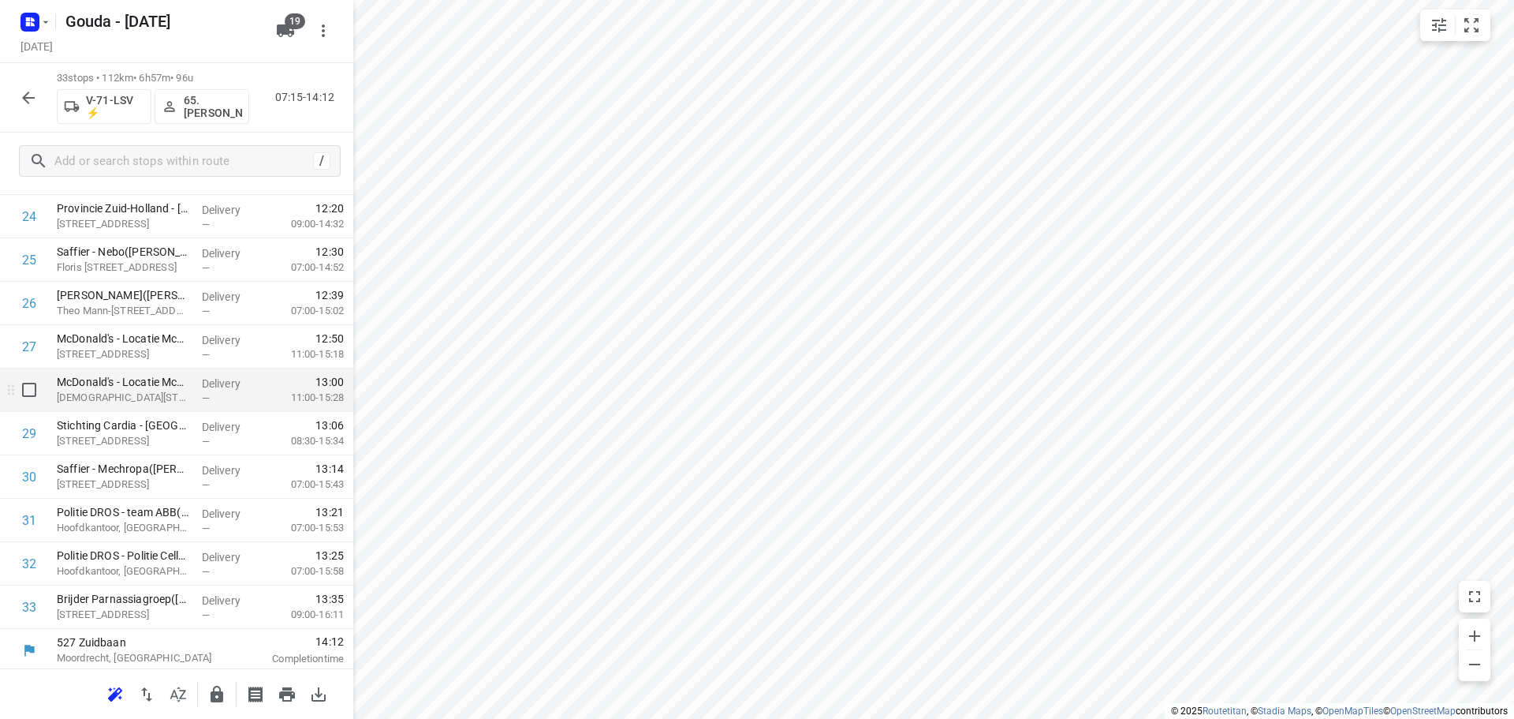
scroll to position [1075, 0]
click at [215, 705] on button "button" at bounding box center [217, 694] width 32 height 32
click at [29, 85] on button "button" at bounding box center [29, 98] width 32 height 32
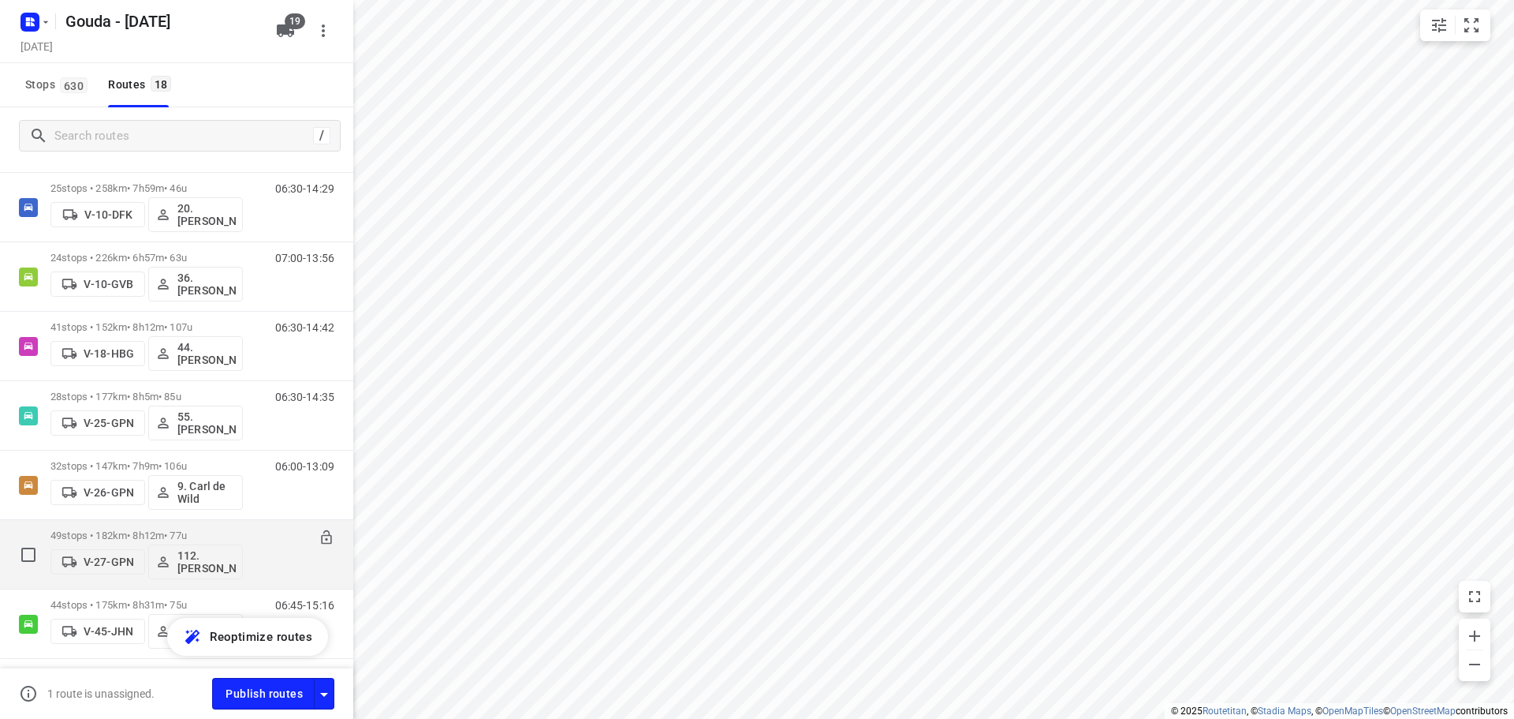
scroll to position [394, 0]
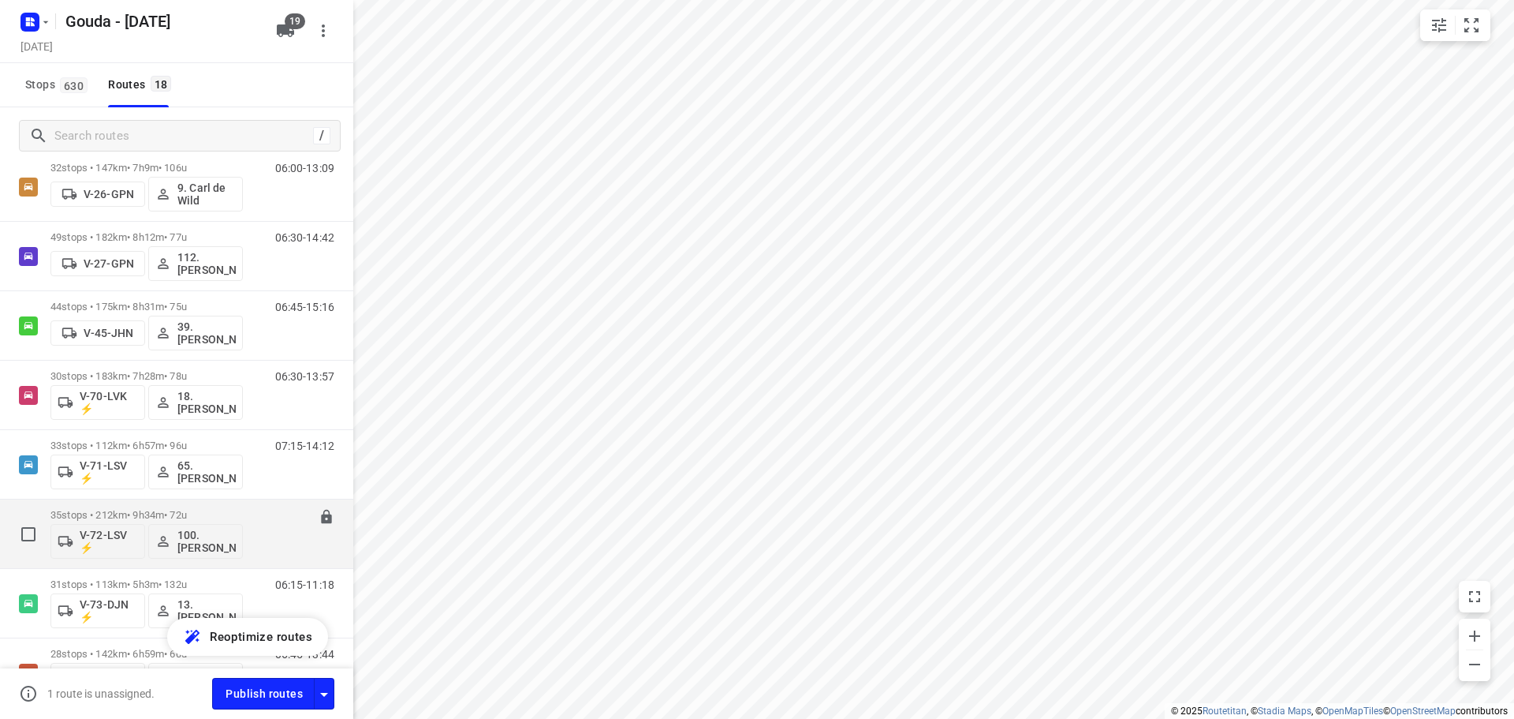
click at [144, 514] on p "35 stops • 212km • 9h34m • 72u" at bounding box center [146, 515] width 192 height 12
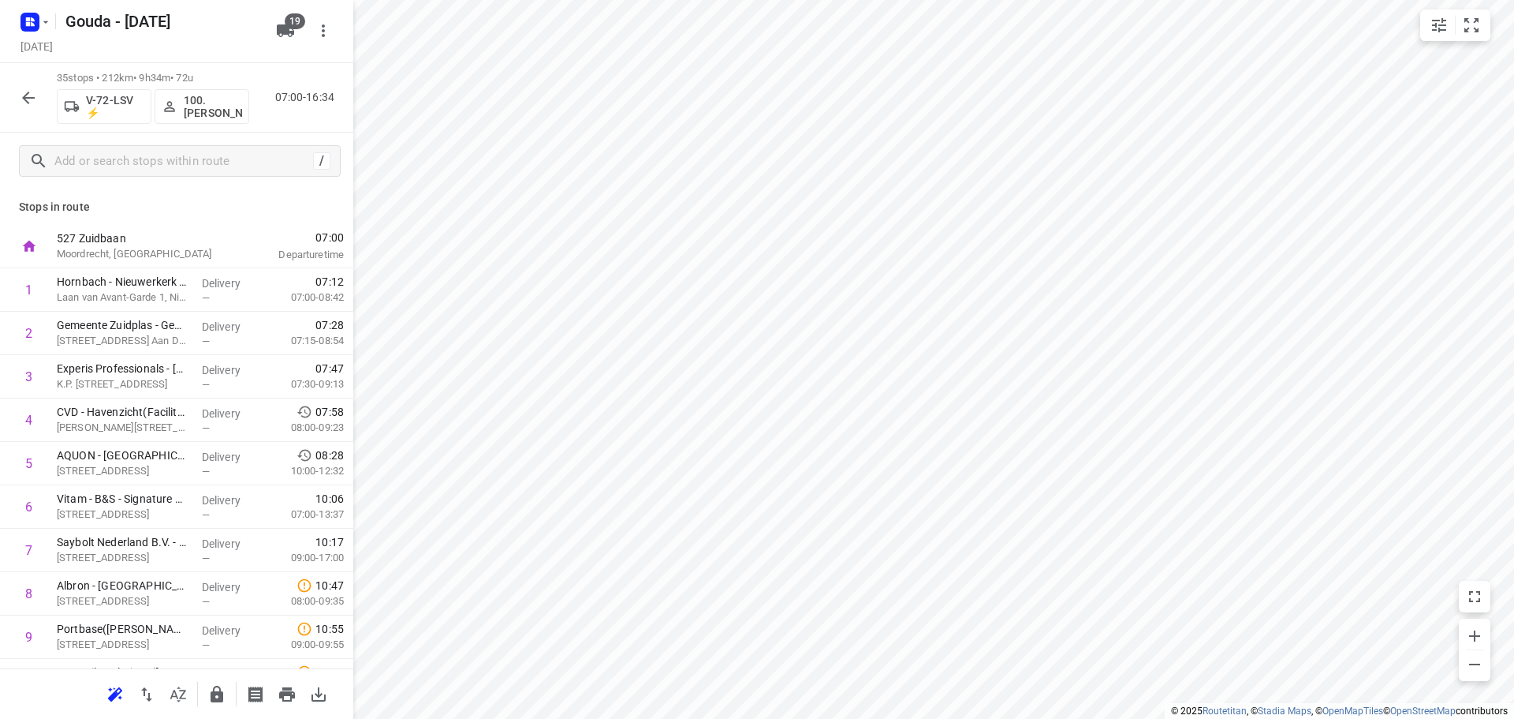
click at [175, 705] on button "button" at bounding box center [178, 694] width 32 height 32
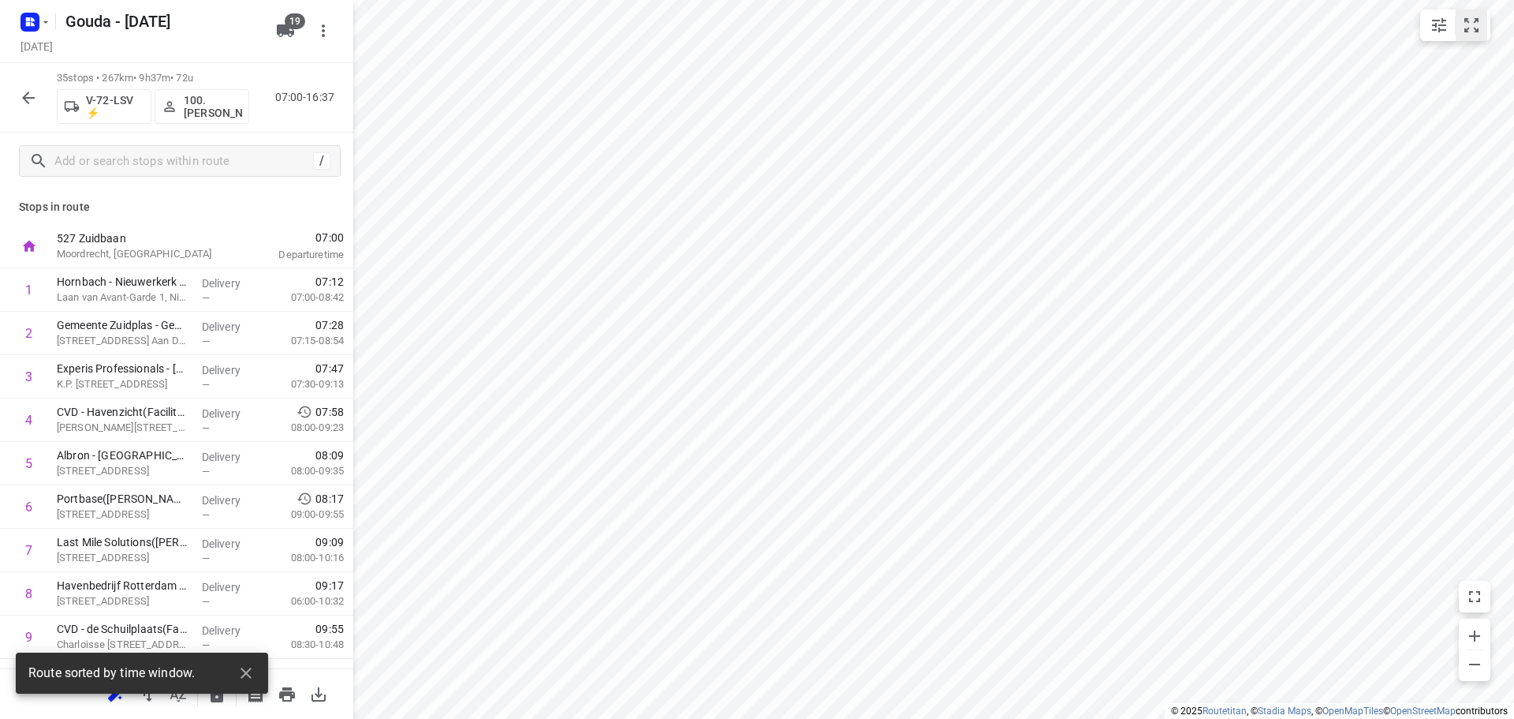
click at [1477, 34] on icon "small contained button group" at bounding box center [1471, 25] width 19 height 19
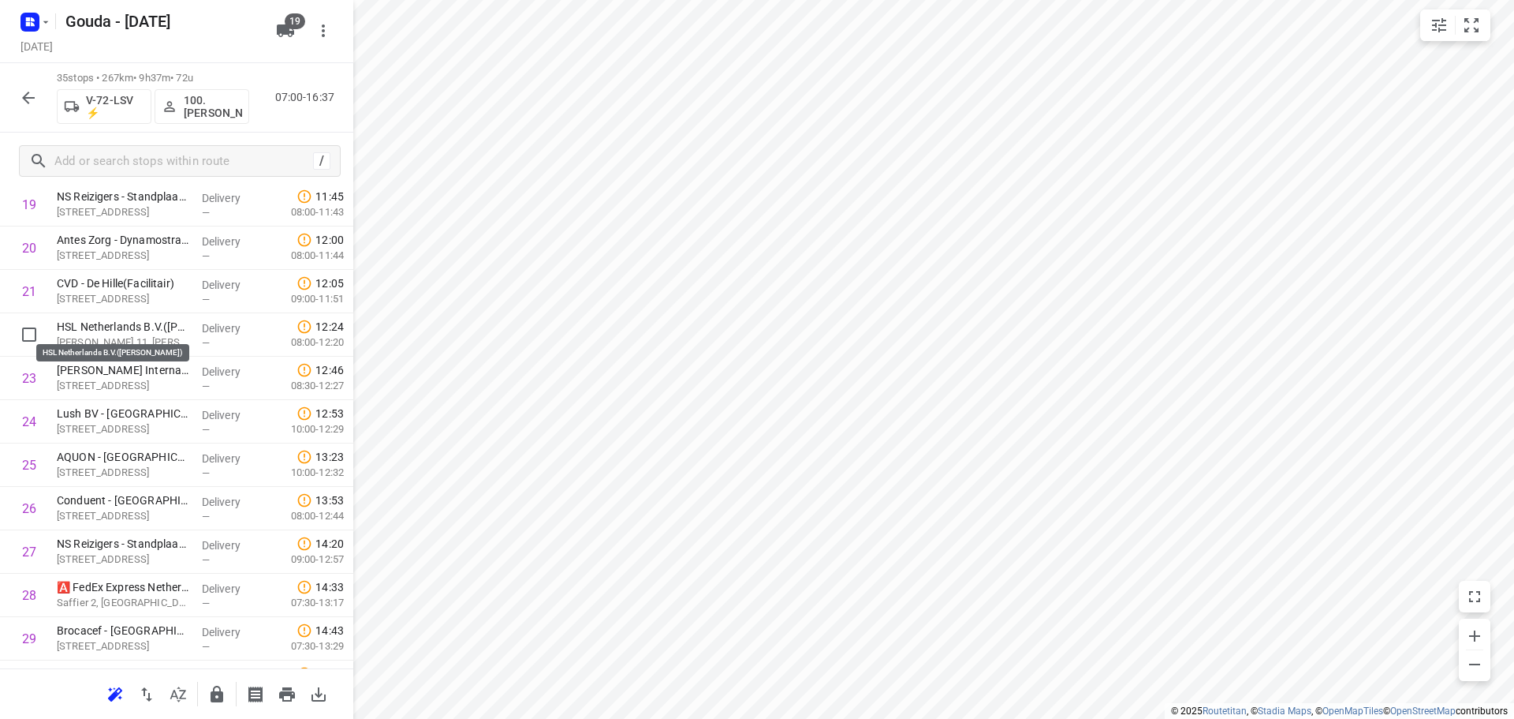
scroll to position [868, 0]
click at [20, 366] on input "checkbox" at bounding box center [29, 376] width 32 height 32
checkbox input "true"
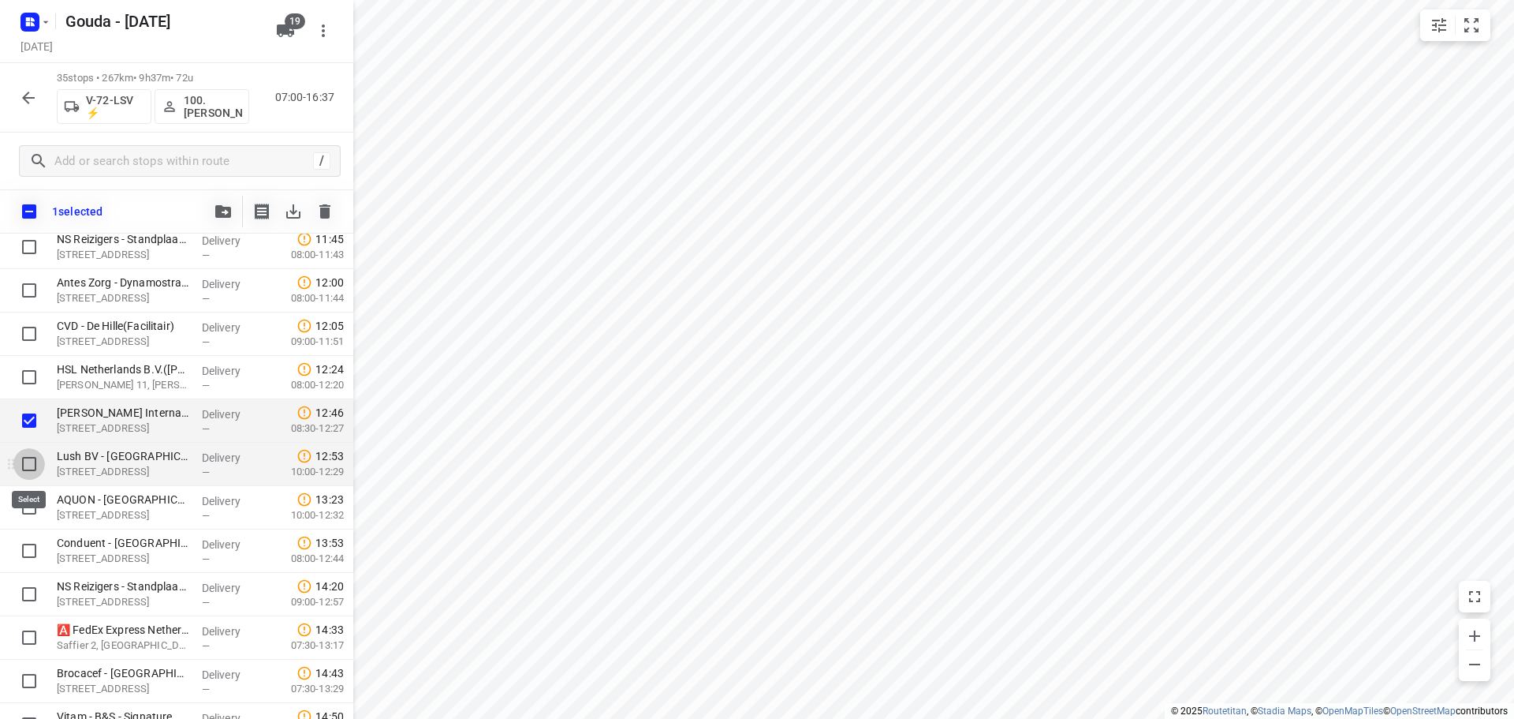
click at [29, 456] on input "checkbox" at bounding box center [29, 464] width 32 height 32
checkbox input "true"
click at [30, 506] on input "checkbox" at bounding box center [29, 507] width 32 height 32
click at [31, 507] on input "checkbox" at bounding box center [29, 507] width 32 height 32
checkbox input "false"
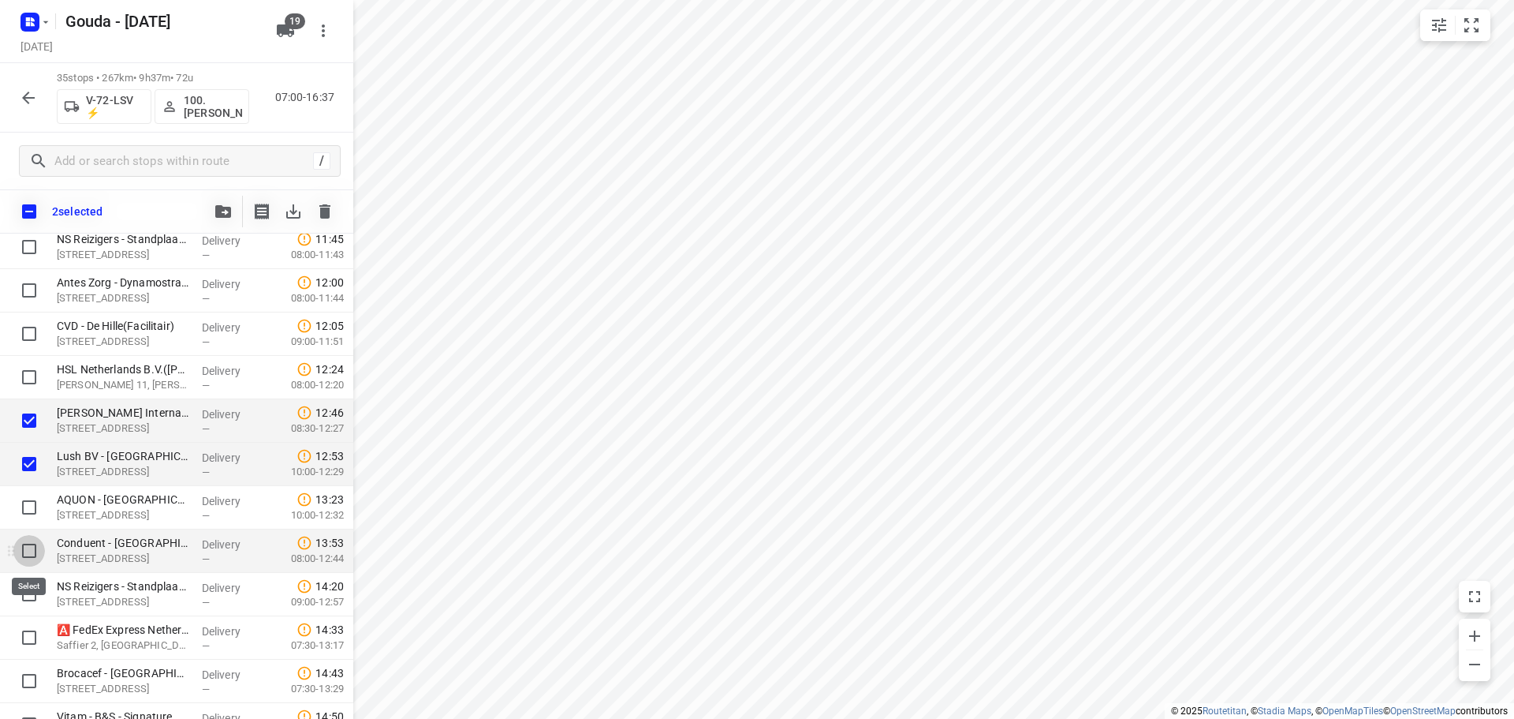
click at [20, 565] on input "checkbox" at bounding box center [29, 551] width 32 height 32
checkbox input "true"
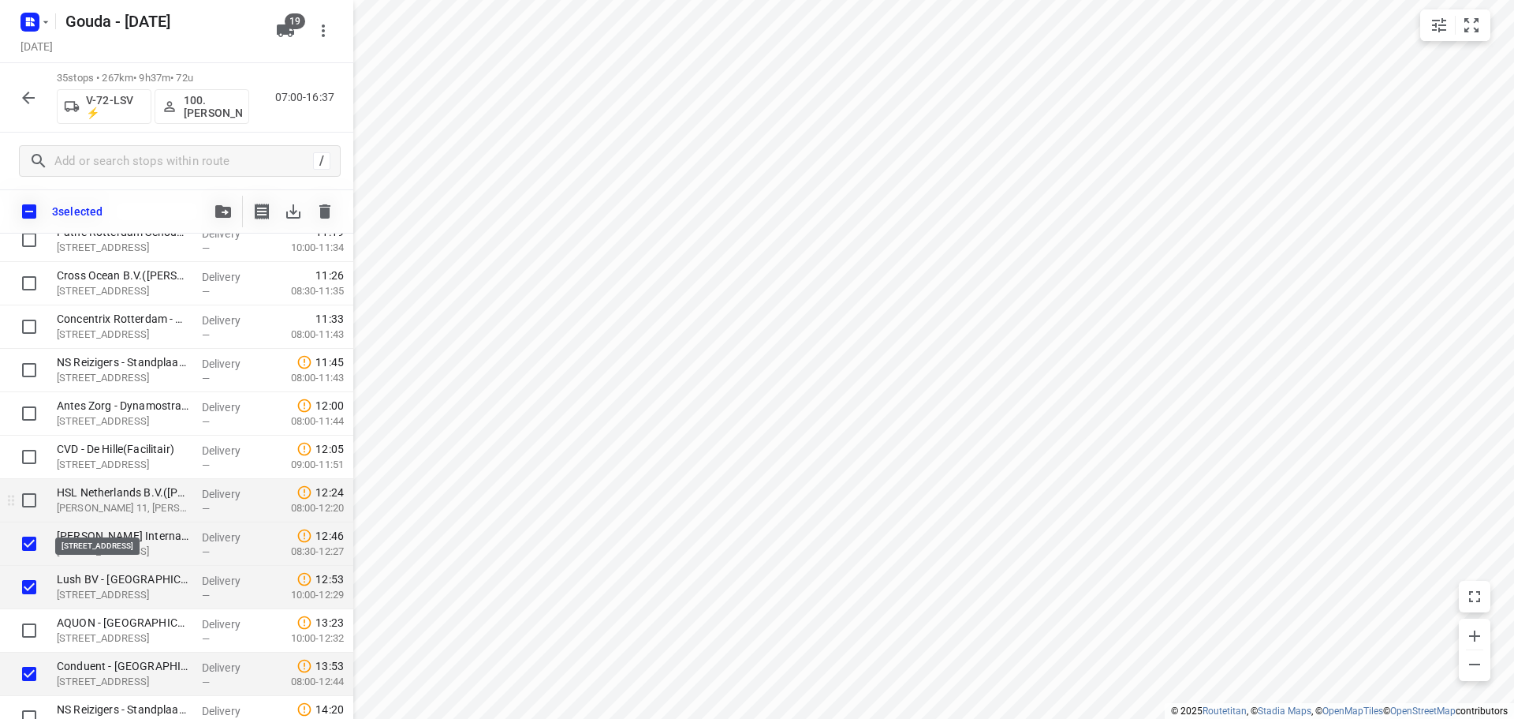
scroll to position [710, 0]
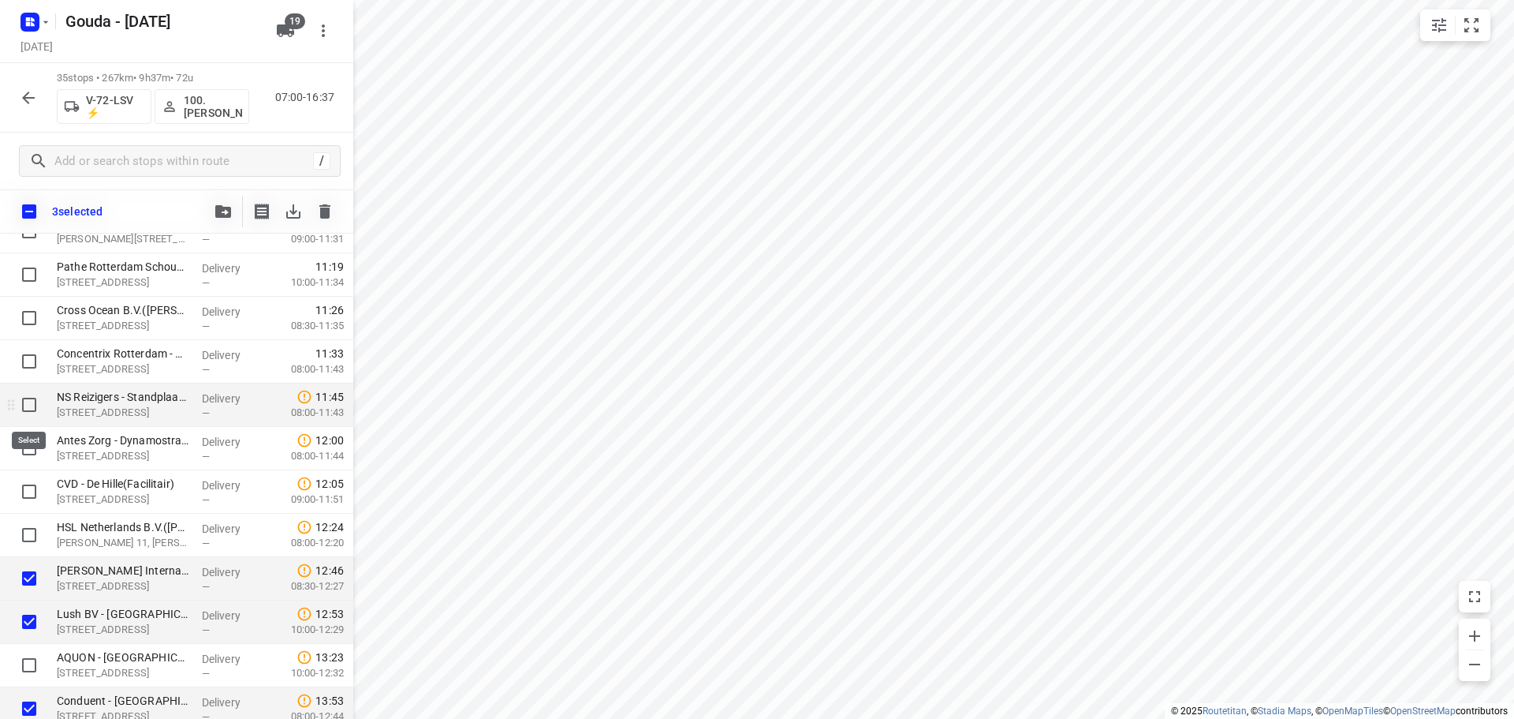
click at [23, 403] on input "checkbox" at bounding box center [29, 405] width 32 height 32
checkbox input "true"
click at [28, 364] on input "checkbox" at bounding box center [29, 361] width 32 height 32
checkbox input "true"
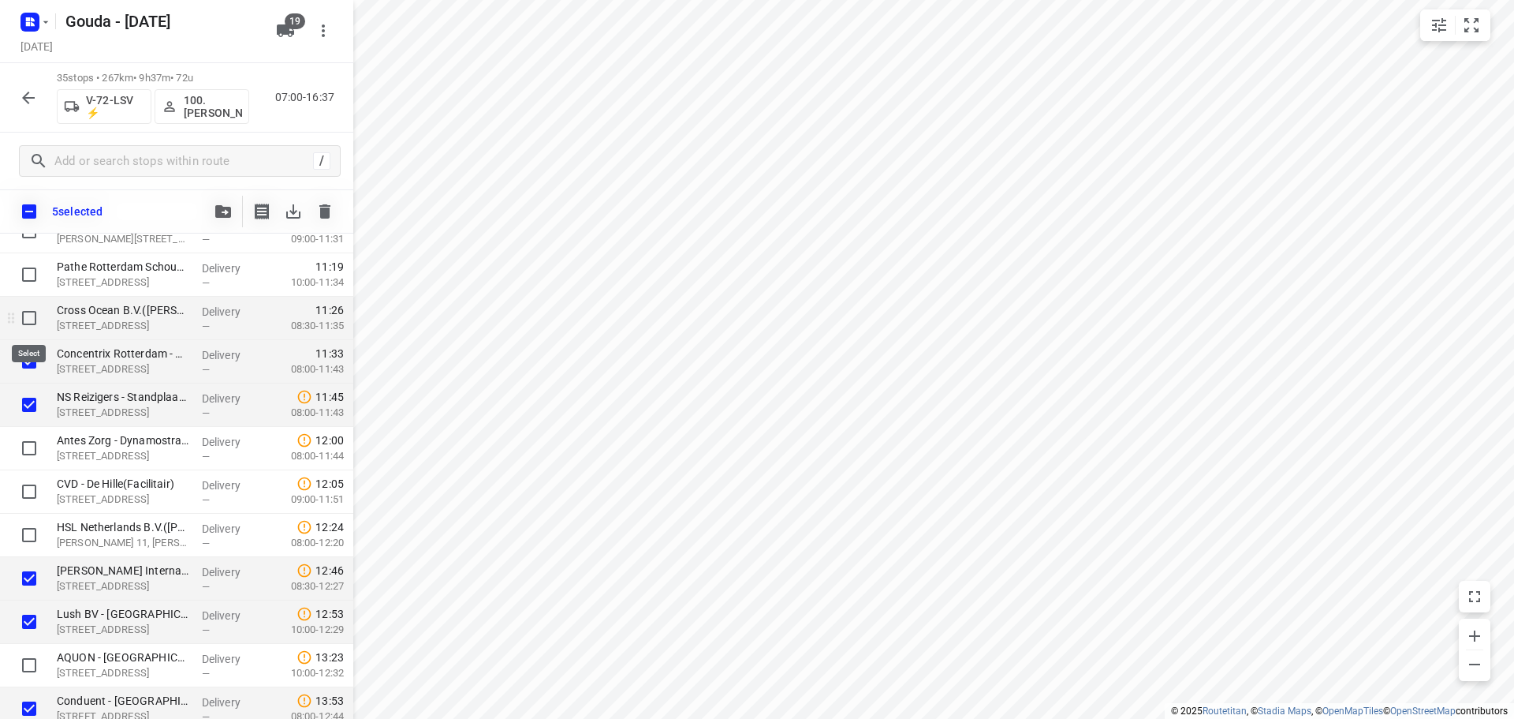
click at [28, 308] on input "checkbox" at bounding box center [29, 318] width 32 height 32
checkbox input "true"
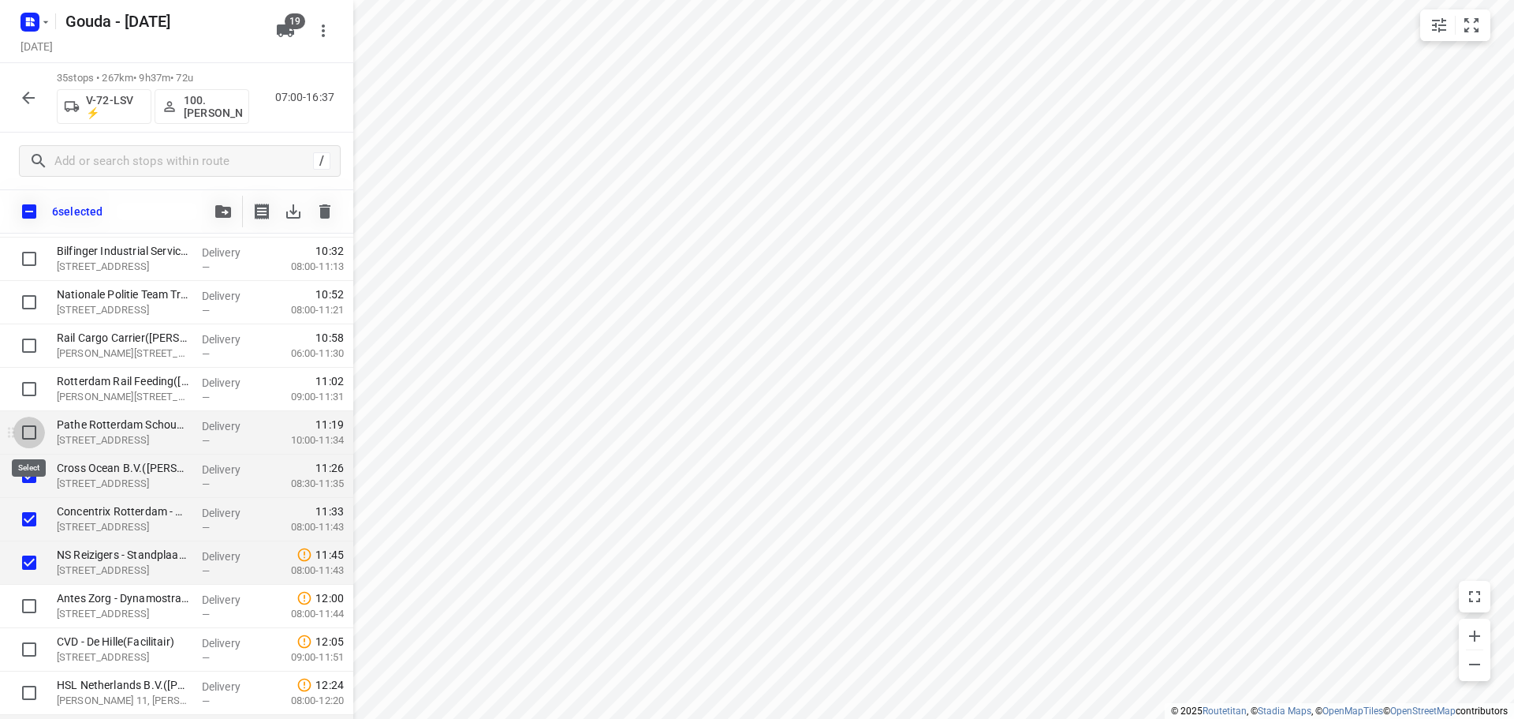
click at [20, 430] on input "checkbox" at bounding box center [29, 432] width 32 height 32
checkbox input "true"
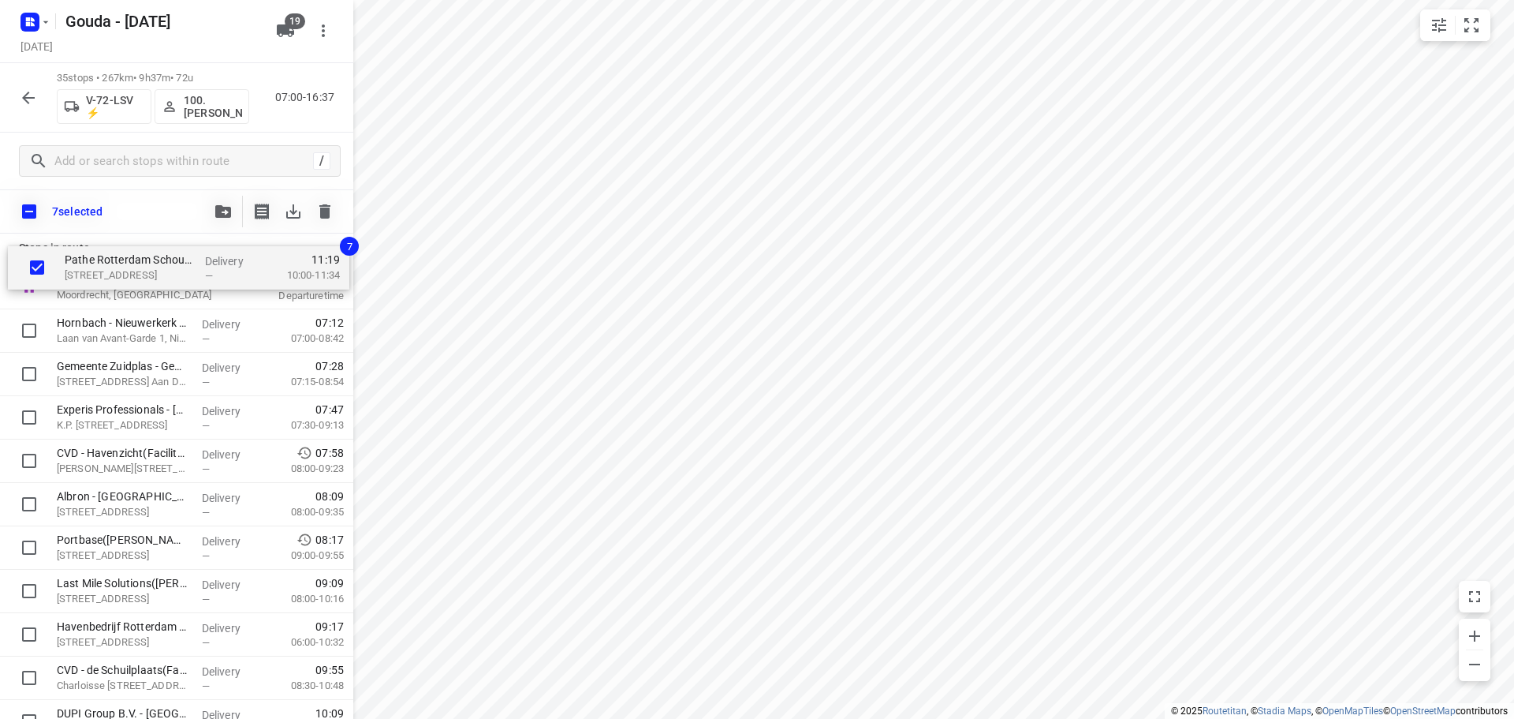
scroll to position [0, 0]
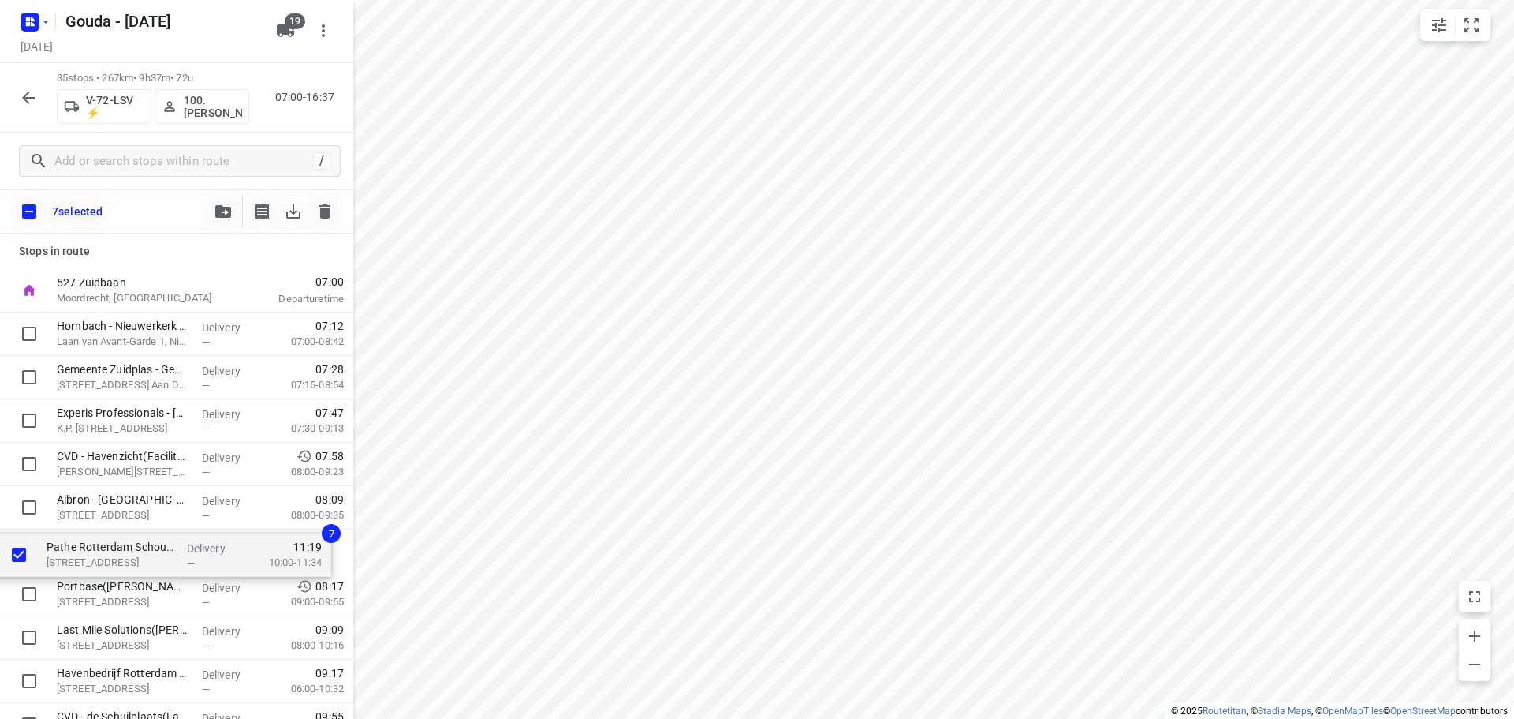
drag, startPoint x: 147, startPoint y: 435, endPoint x: 137, endPoint y: 537, distance: 102.2
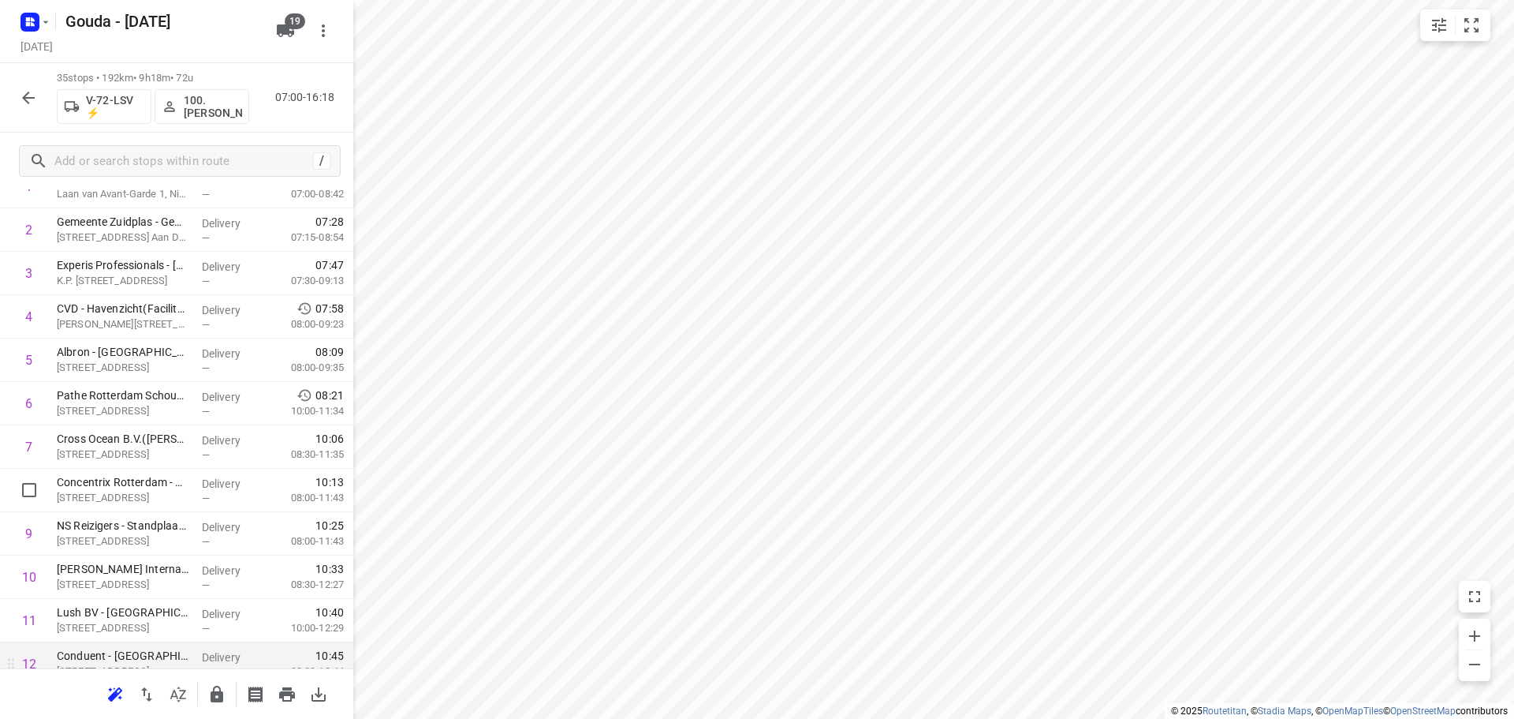
scroll to position [473, 0]
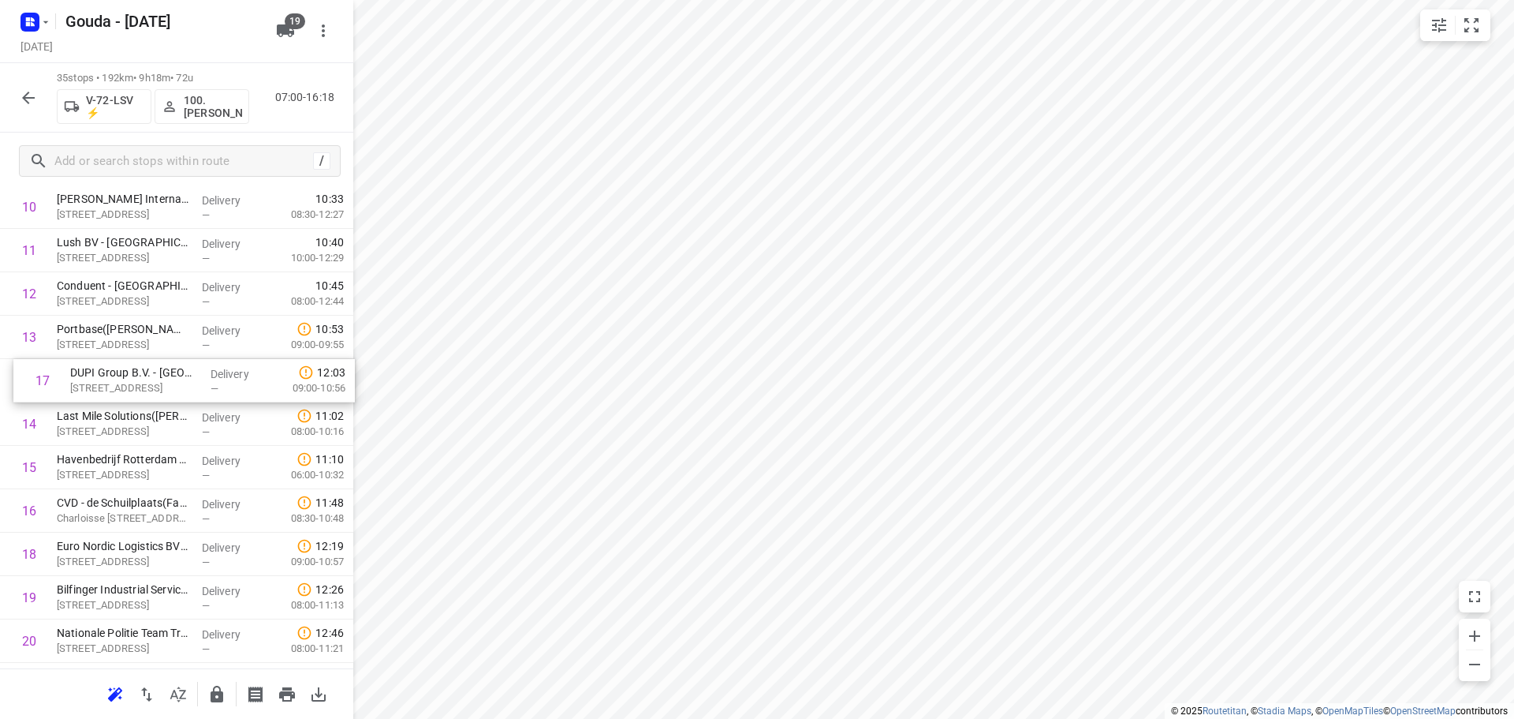
drag, startPoint x: 110, startPoint y: 519, endPoint x: 124, endPoint y: 380, distance: 139.5
click at [124, 380] on div "1 Hornbach - Nieuwerkerk a/d Ijssel(Leander Verwoerdt) Laan van Avant-Garde 1, …" at bounding box center [176, 554] width 353 height 1518
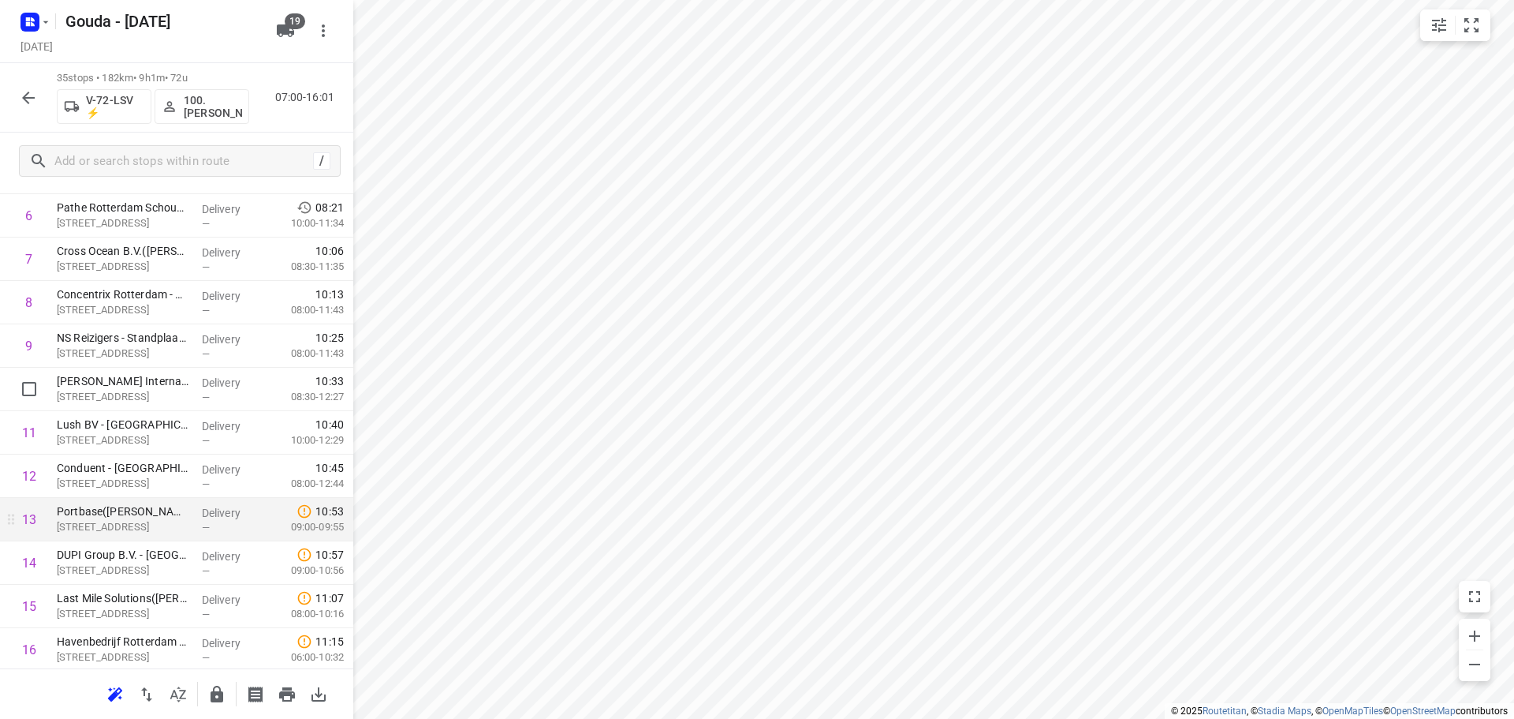
scroll to position [316, 0]
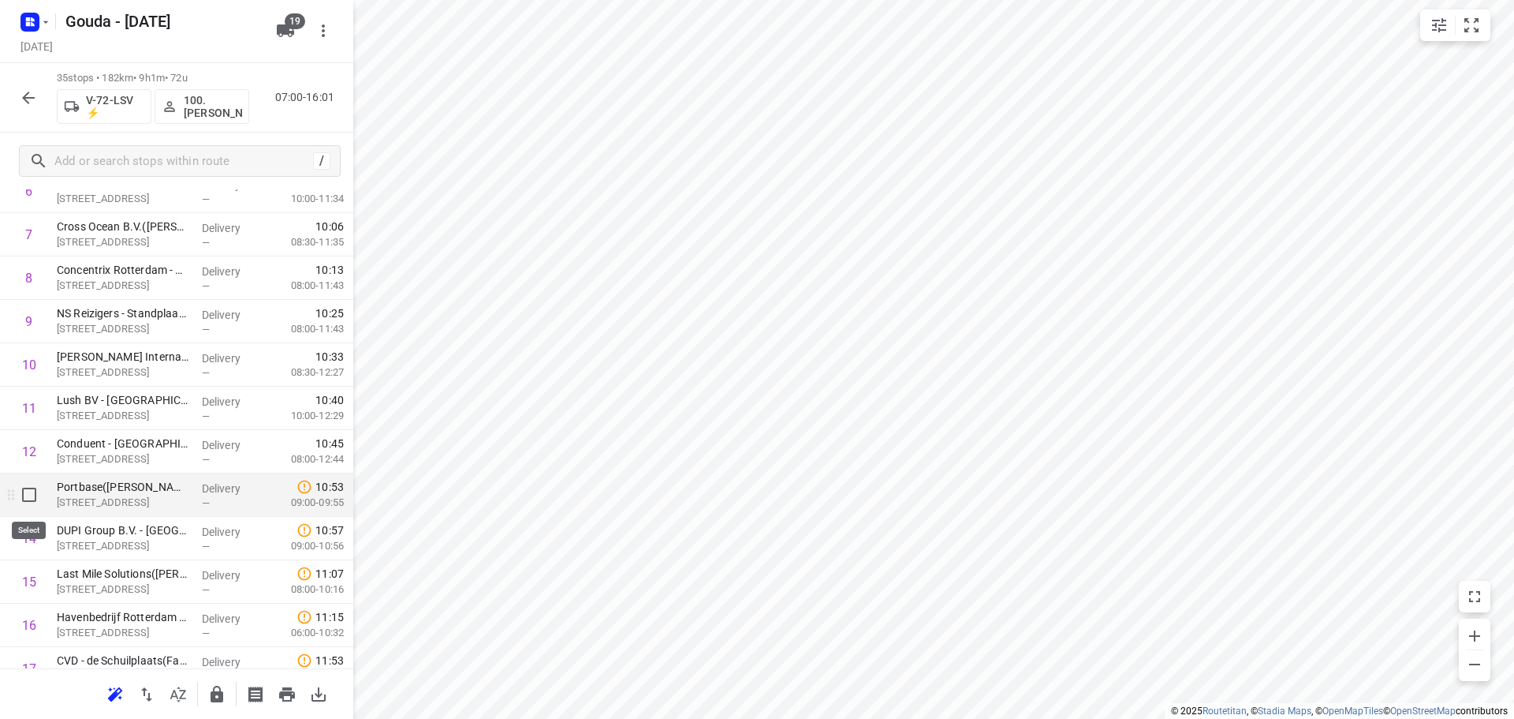
click at [29, 503] on input "checkbox" at bounding box center [29, 495] width 32 height 32
checkbox input "true"
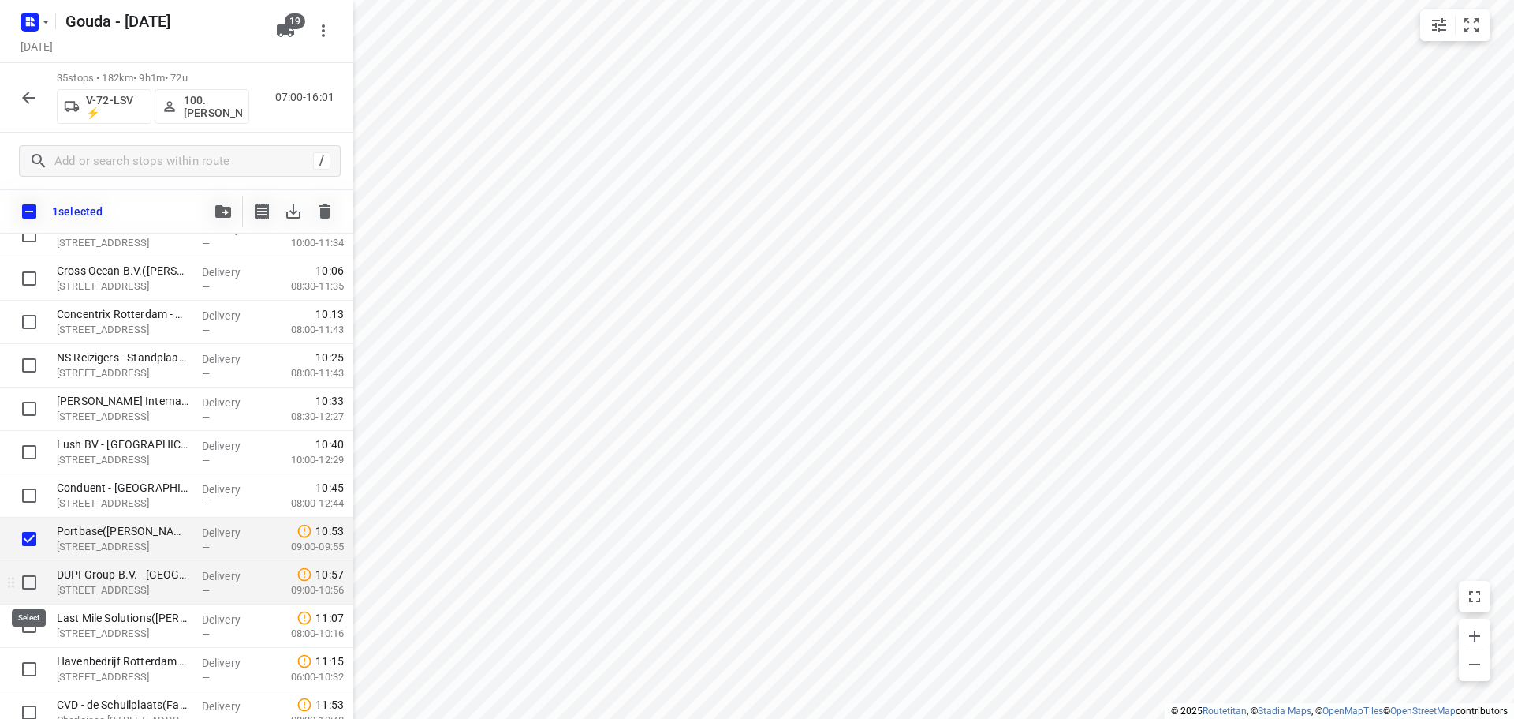
click at [28, 586] on input "checkbox" at bounding box center [29, 582] width 32 height 32
checkbox input "true"
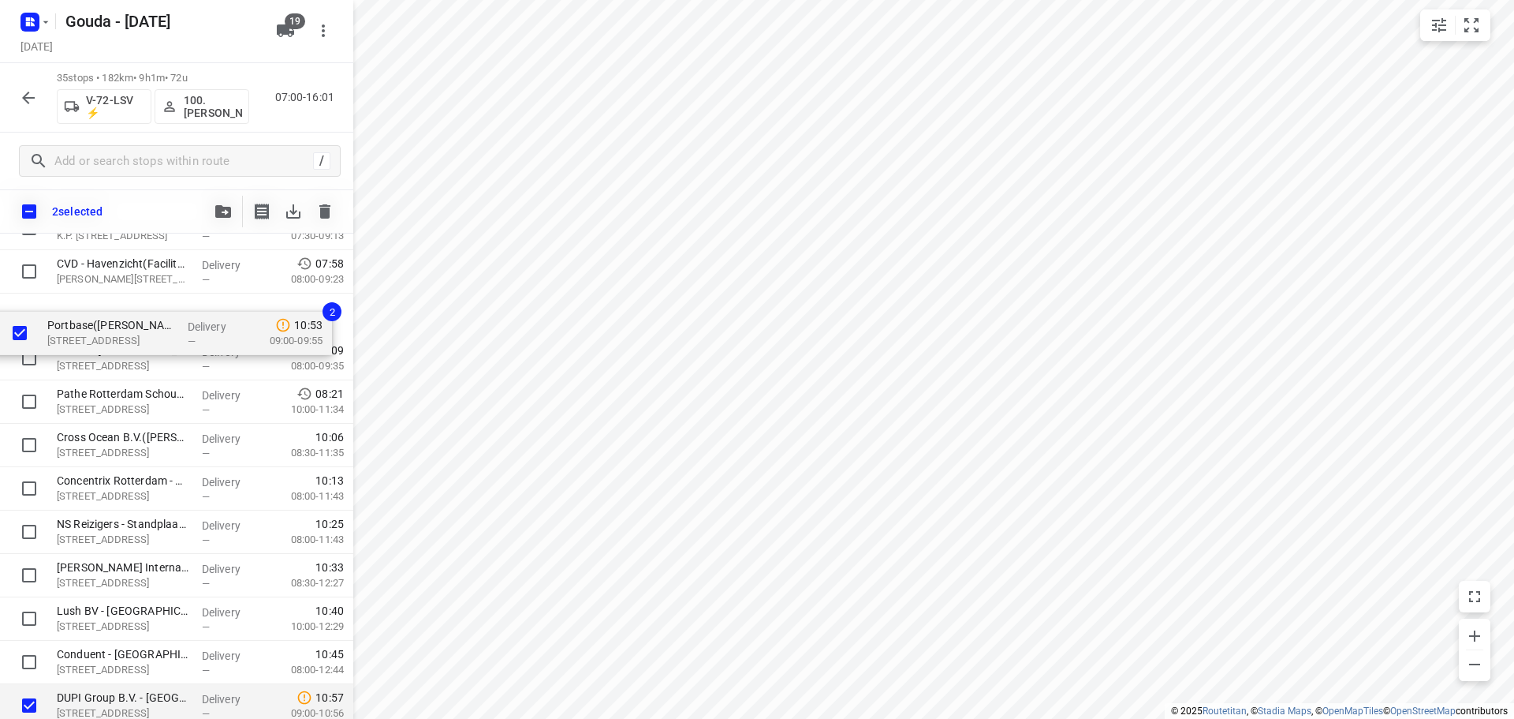
drag, startPoint x: 114, startPoint y: 547, endPoint x: 104, endPoint y: 334, distance: 212.4
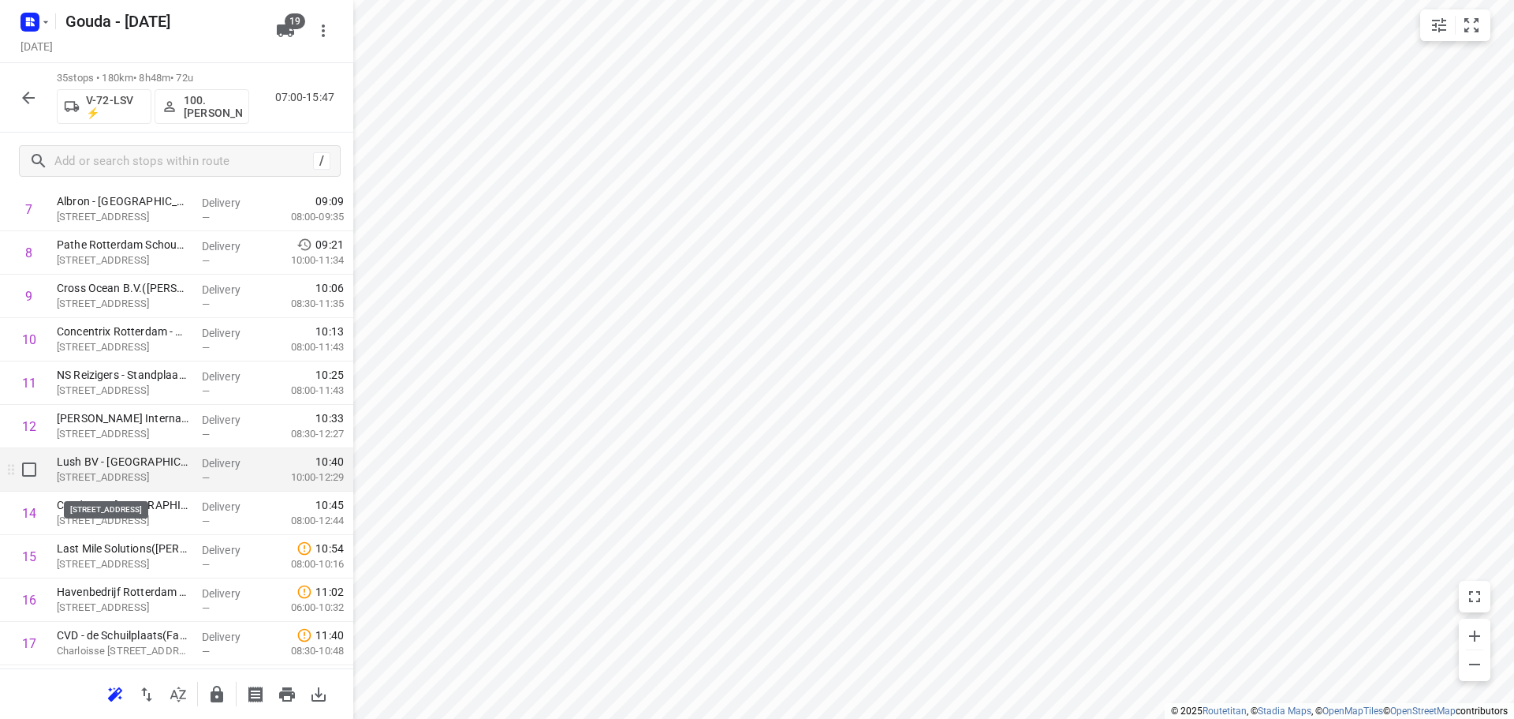
scroll to position [262, 0]
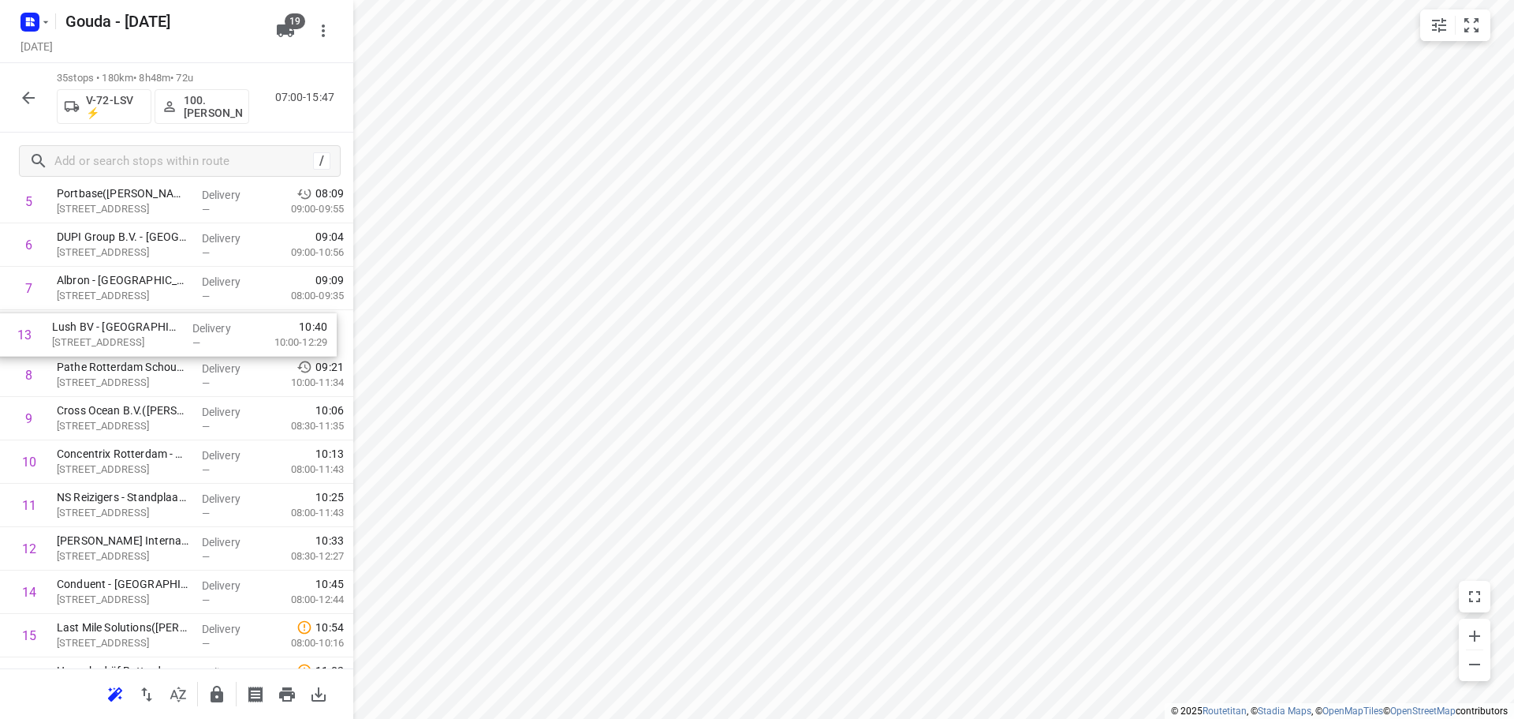
drag, startPoint x: 178, startPoint y: 541, endPoint x: 171, endPoint y: 316, distance: 225.7
drag, startPoint x: 133, startPoint y: 545, endPoint x: 146, endPoint y: 366, distance: 179.6
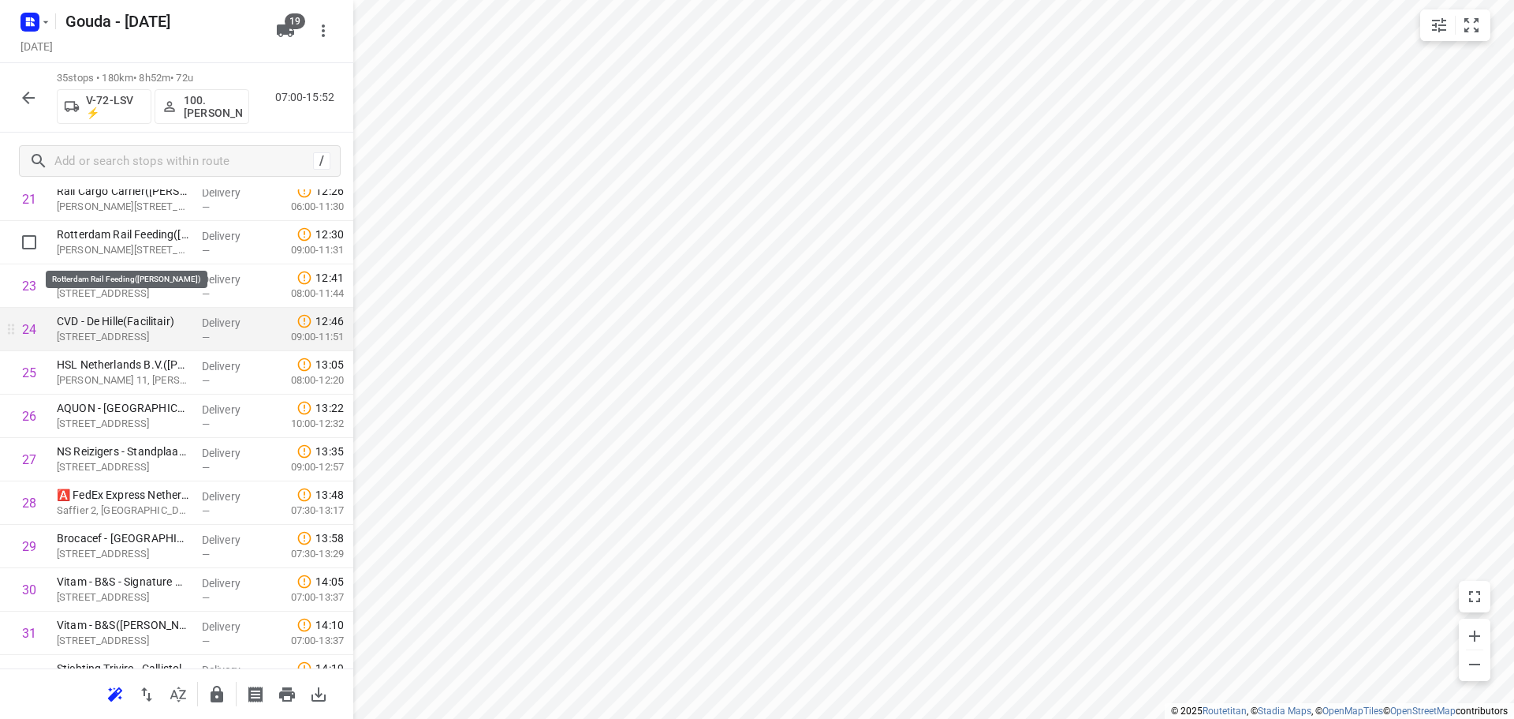
scroll to position [1051, 0]
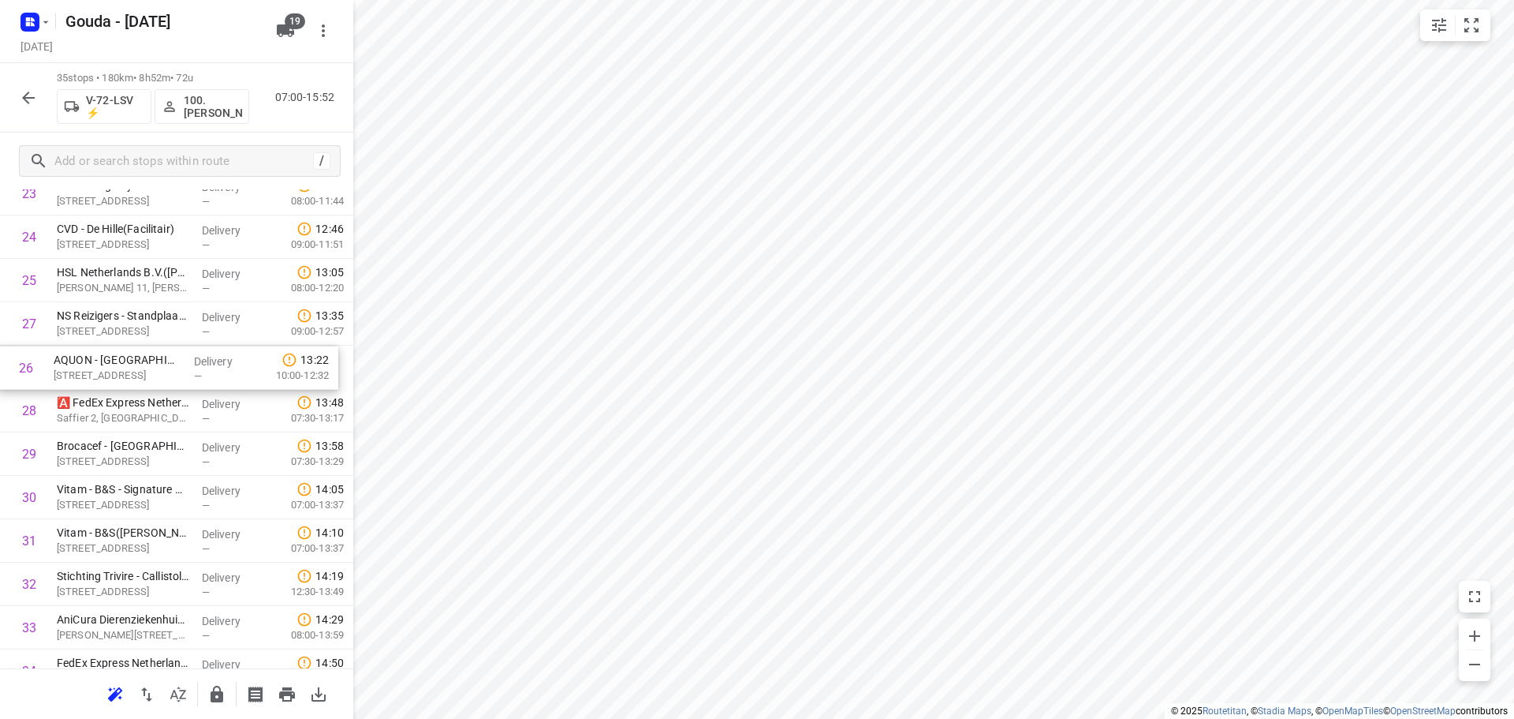
drag, startPoint x: 145, startPoint y: 319, endPoint x: 142, endPoint y: 368, distance: 49.0
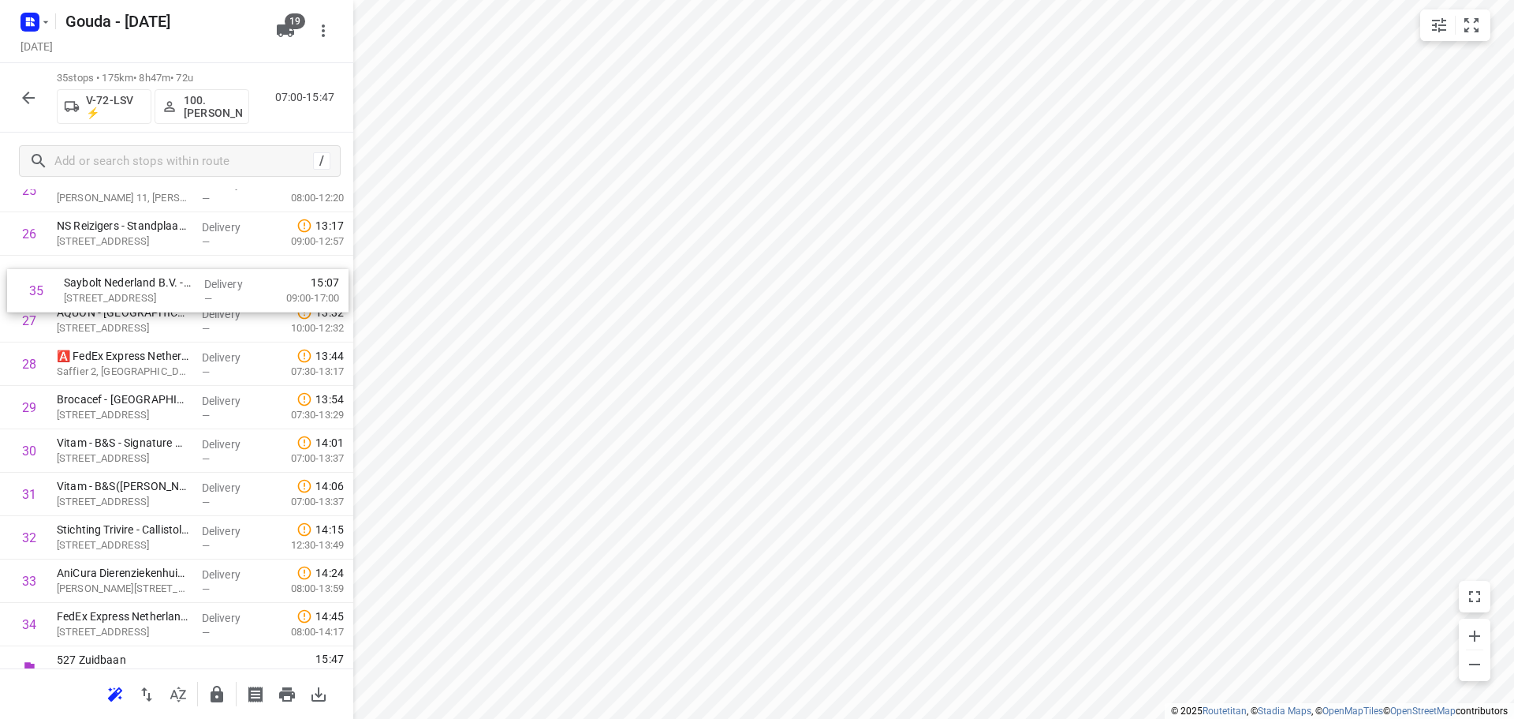
scroll to position [1130, 0]
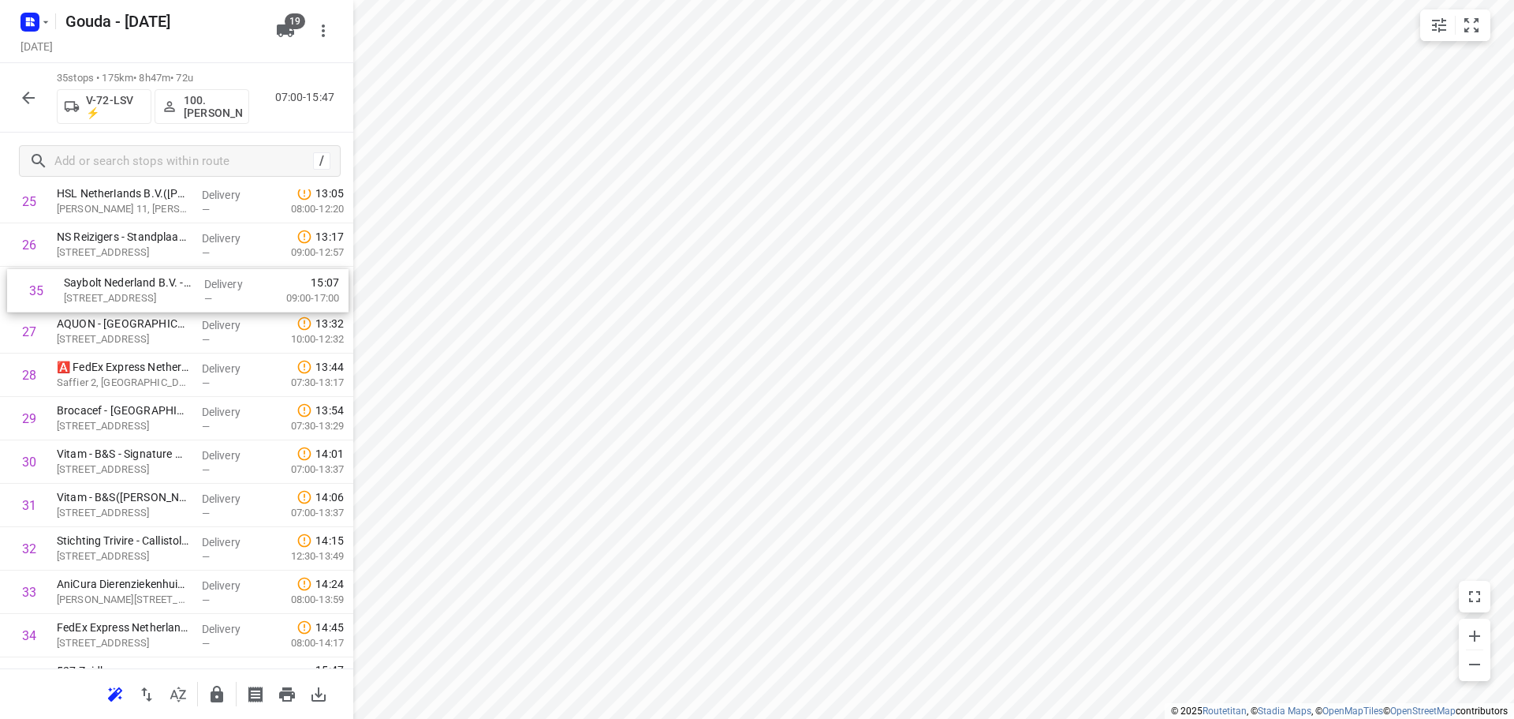
drag, startPoint x: 119, startPoint y: 614, endPoint x: 122, endPoint y: 305, distance: 308.4
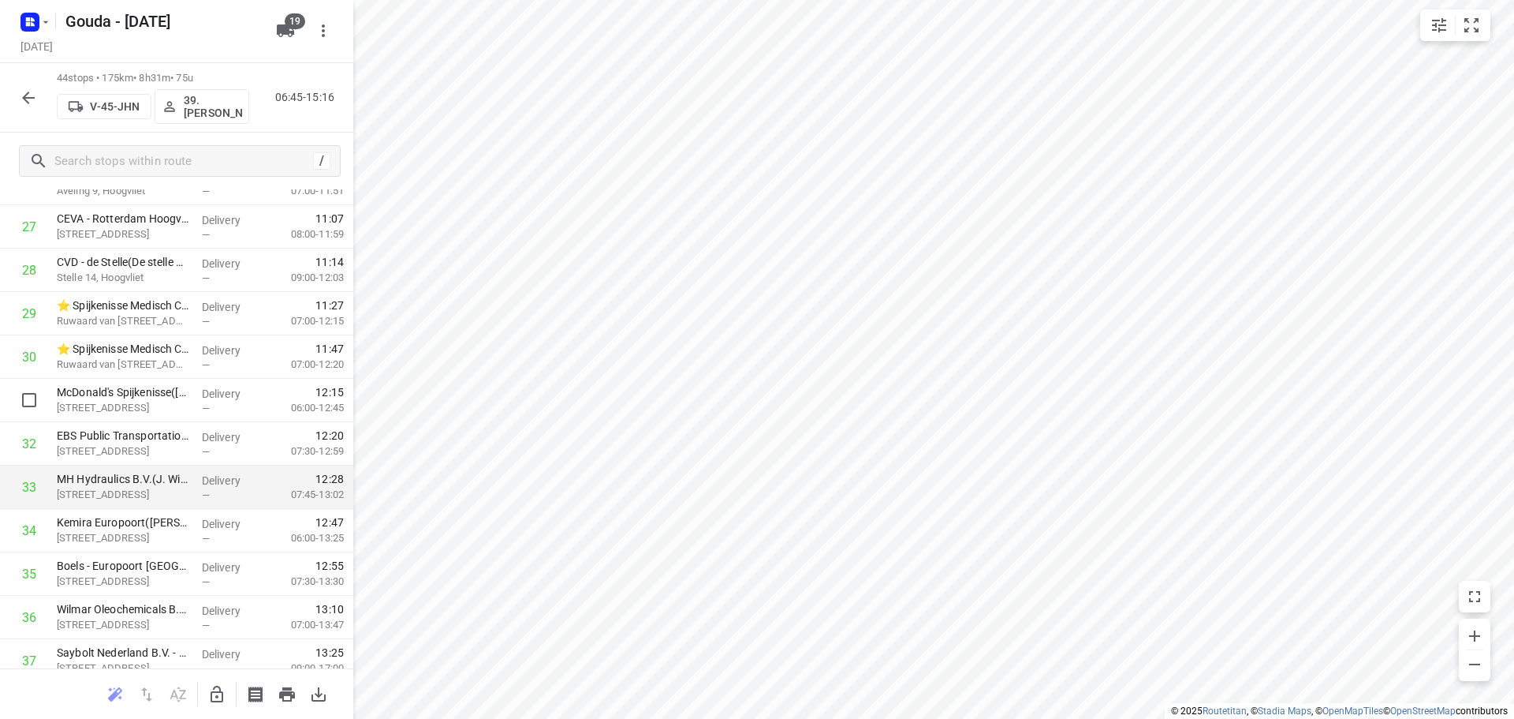
scroll to position [1320, 0]
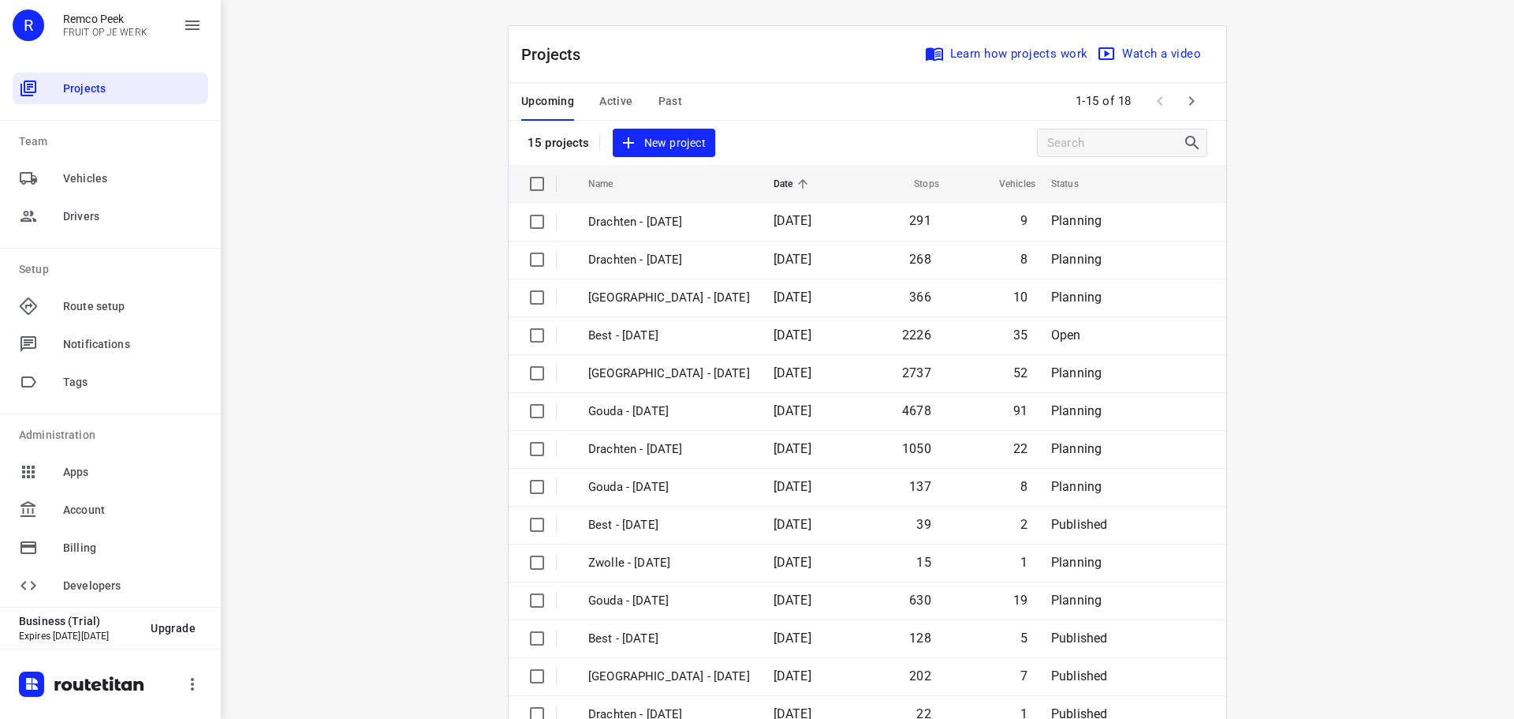
click at [394, 156] on div "i © 2025 Routetitan , © Stadia Maps , © OpenMapTiles © OpenStreetMap contributo…" at bounding box center [868, 359] width 1294 height 719
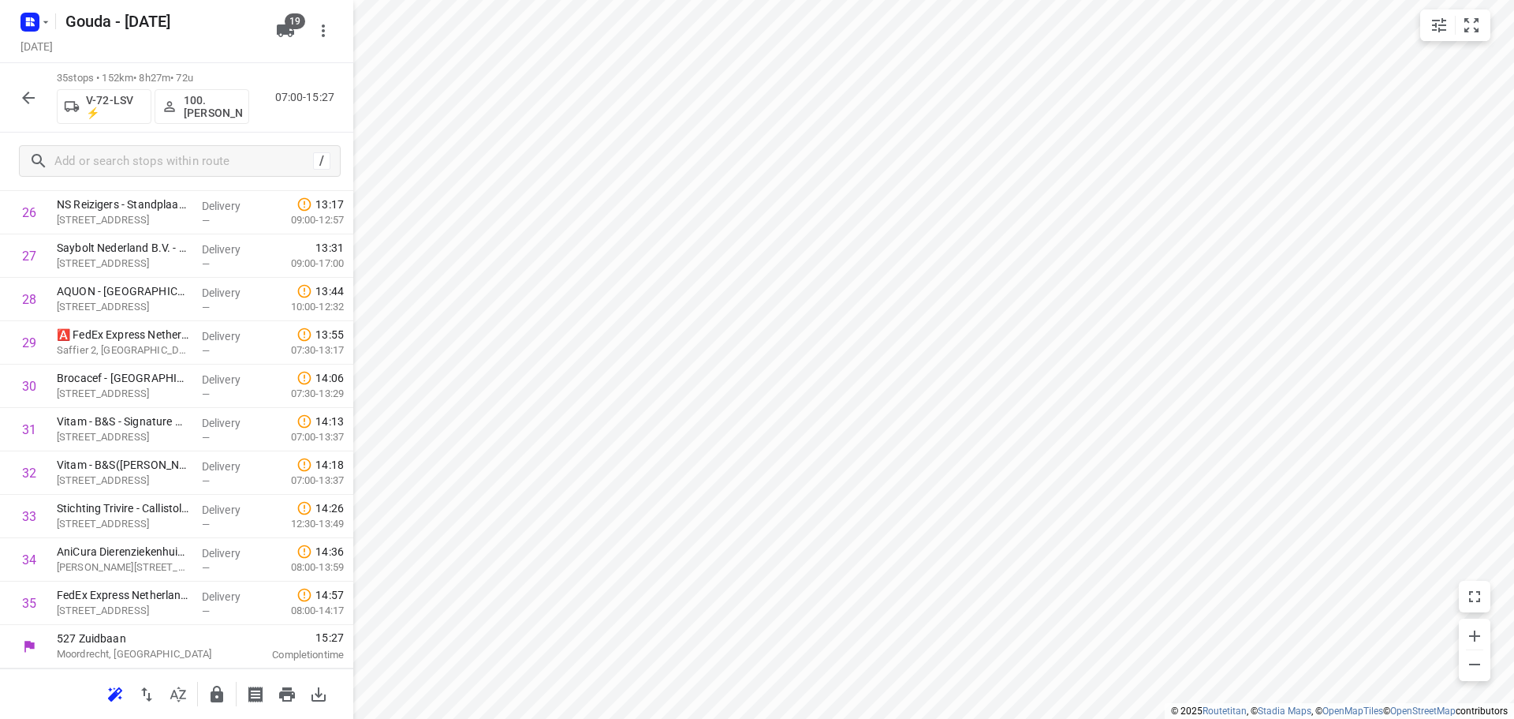
scroll to position [1162, 0]
click at [208, 690] on icon "button" at bounding box center [216, 694] width 19 height 19
click at [21, 102] on icon "button" at bounding box center [28, 97] width 19 height 19
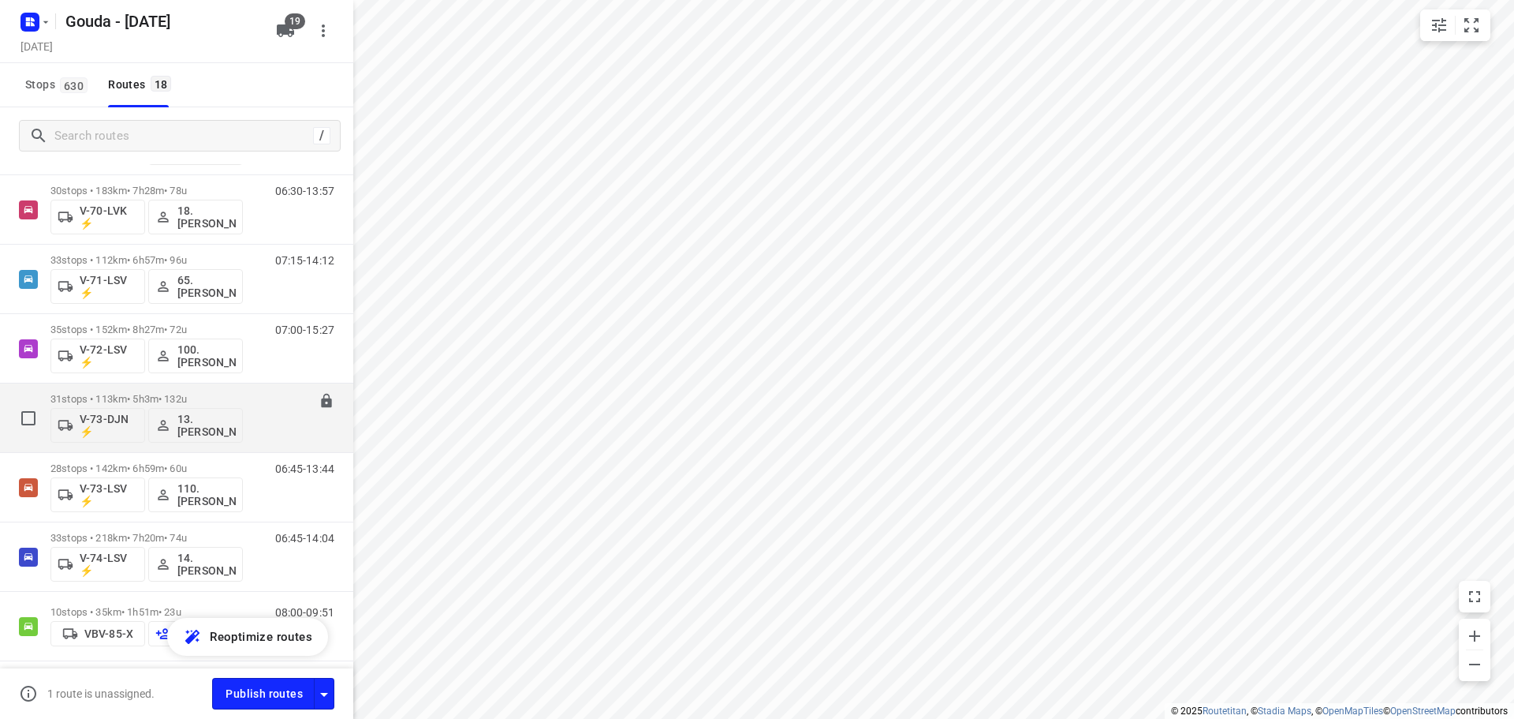
scroll to position [631, 0]
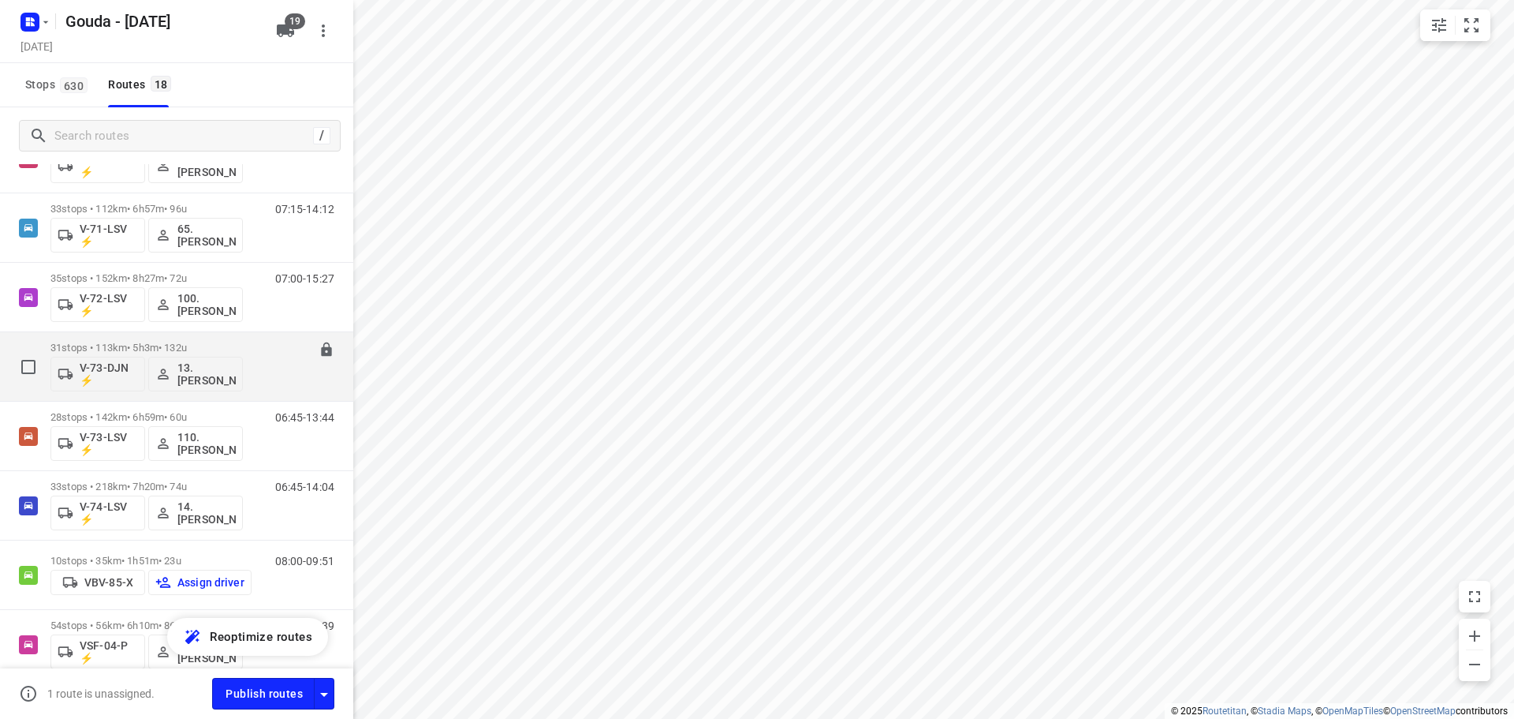
click at [125, 349] on p "31 stops • 113km • 5h3m • 132u" at bounding box center [146, 348] width 192 height 12
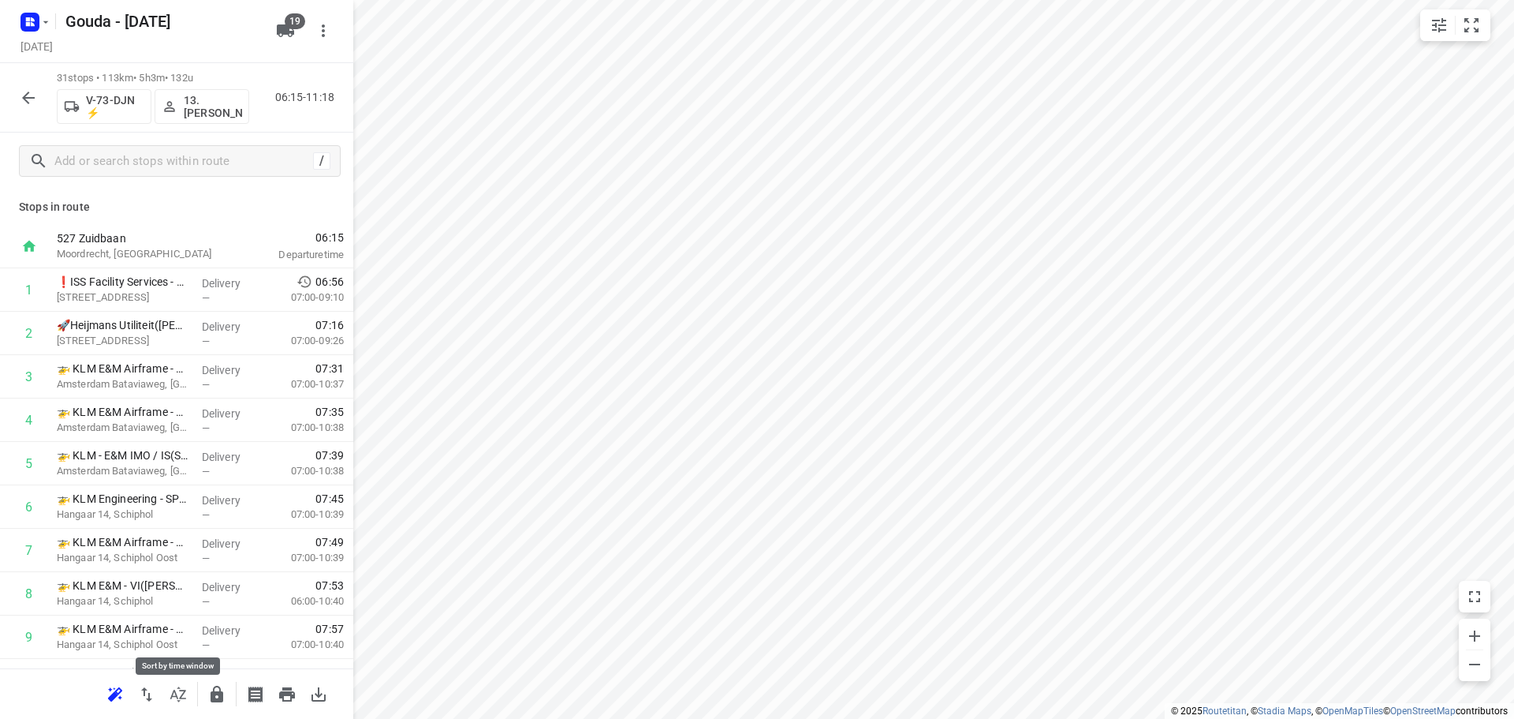
click at [181, 696] on icon "button" at bounding box center [178, 693] width 16 height 15
click at [1469, 28] on icon "small contained button group" at bounding box center [1472, 25] width 14 height 14
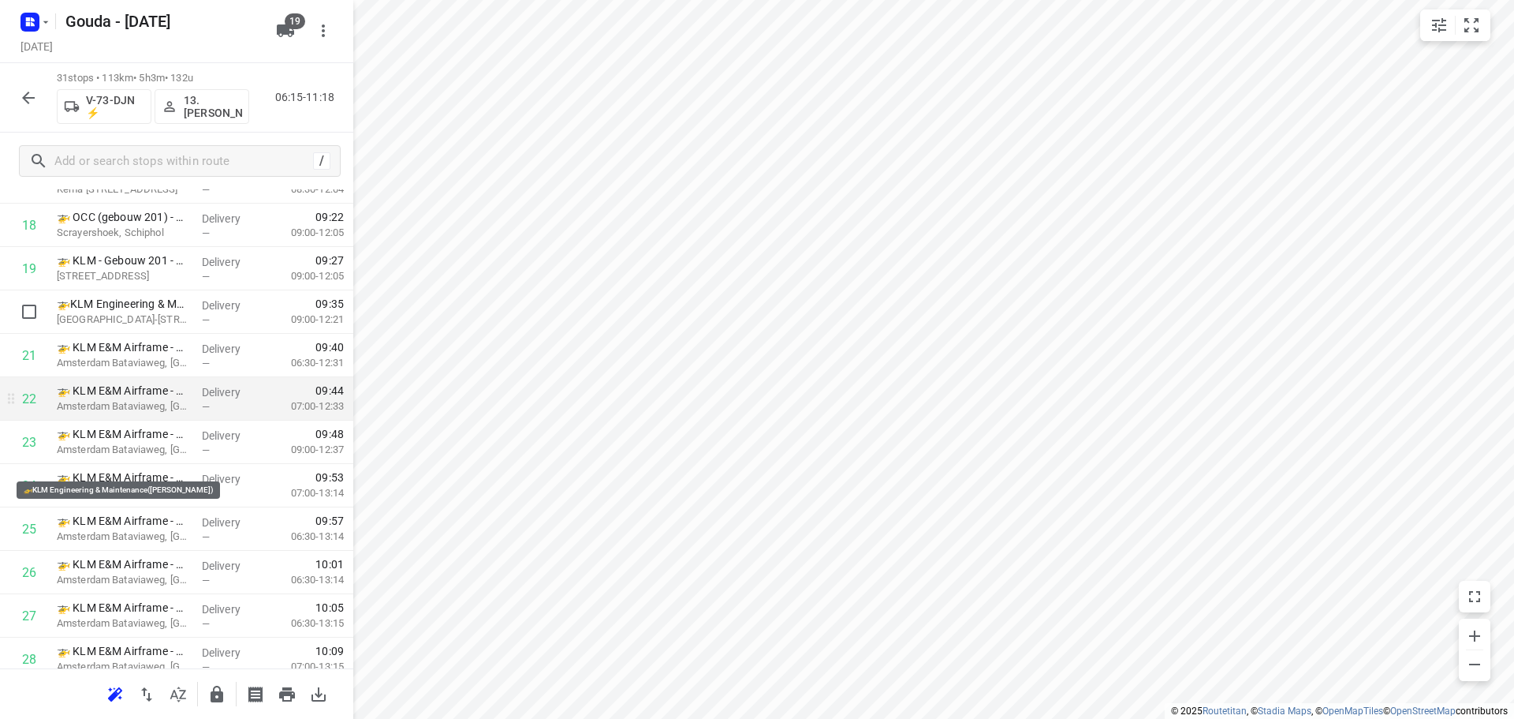
scroll to position [988, 0]
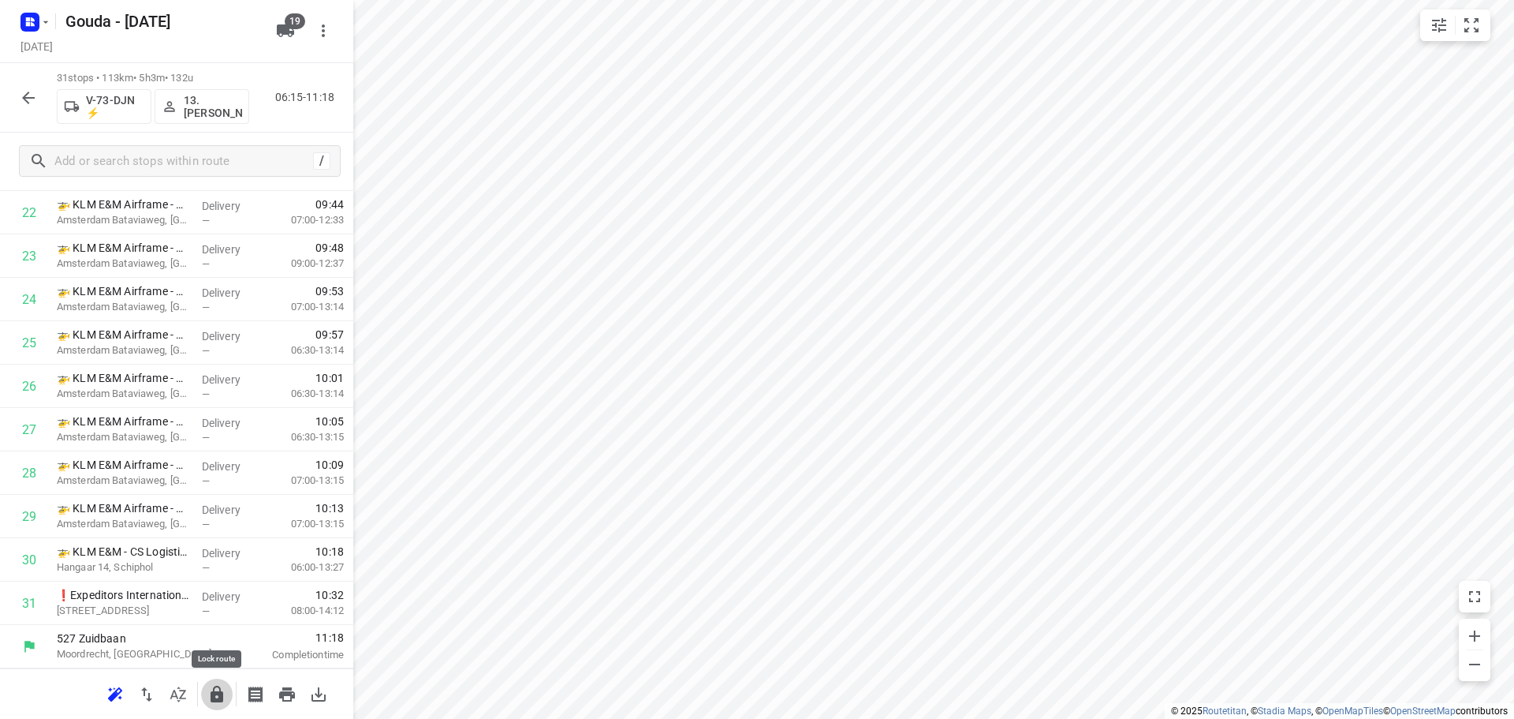
click at [217, 697] on icon "button" at bounding box center [216, 694] width 19 height 19
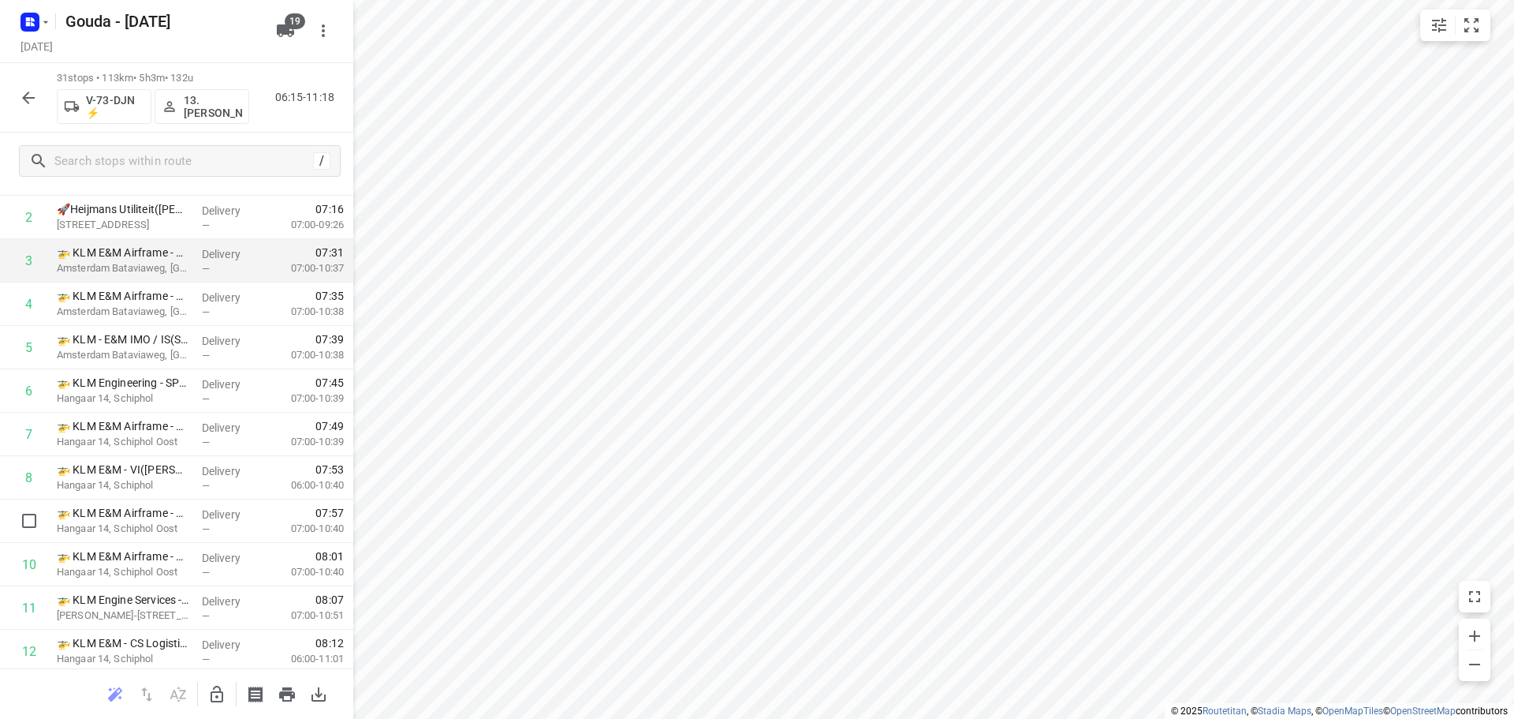
scroll to position [0, 0]
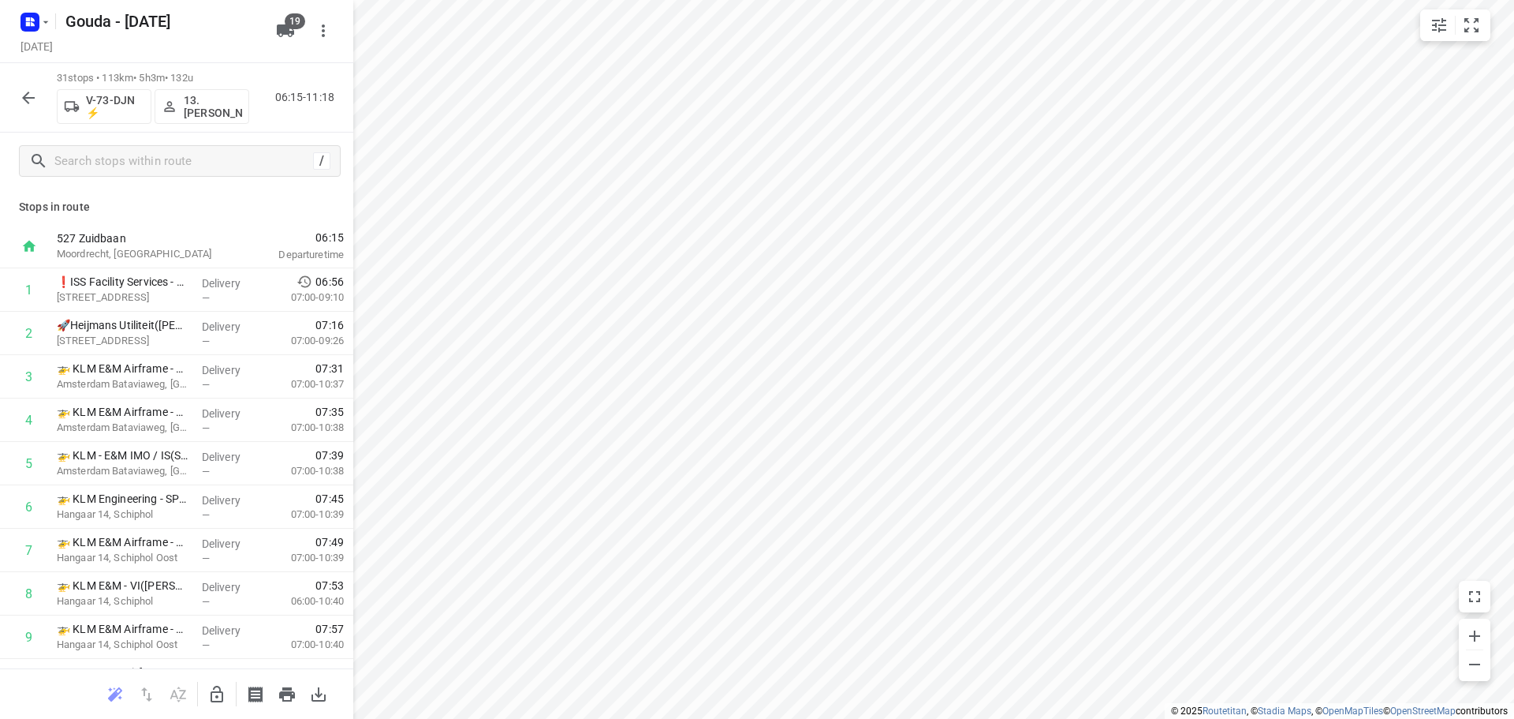
click at [15, 97] on button "button" at bounding box center [29, 98] width 32 height 32
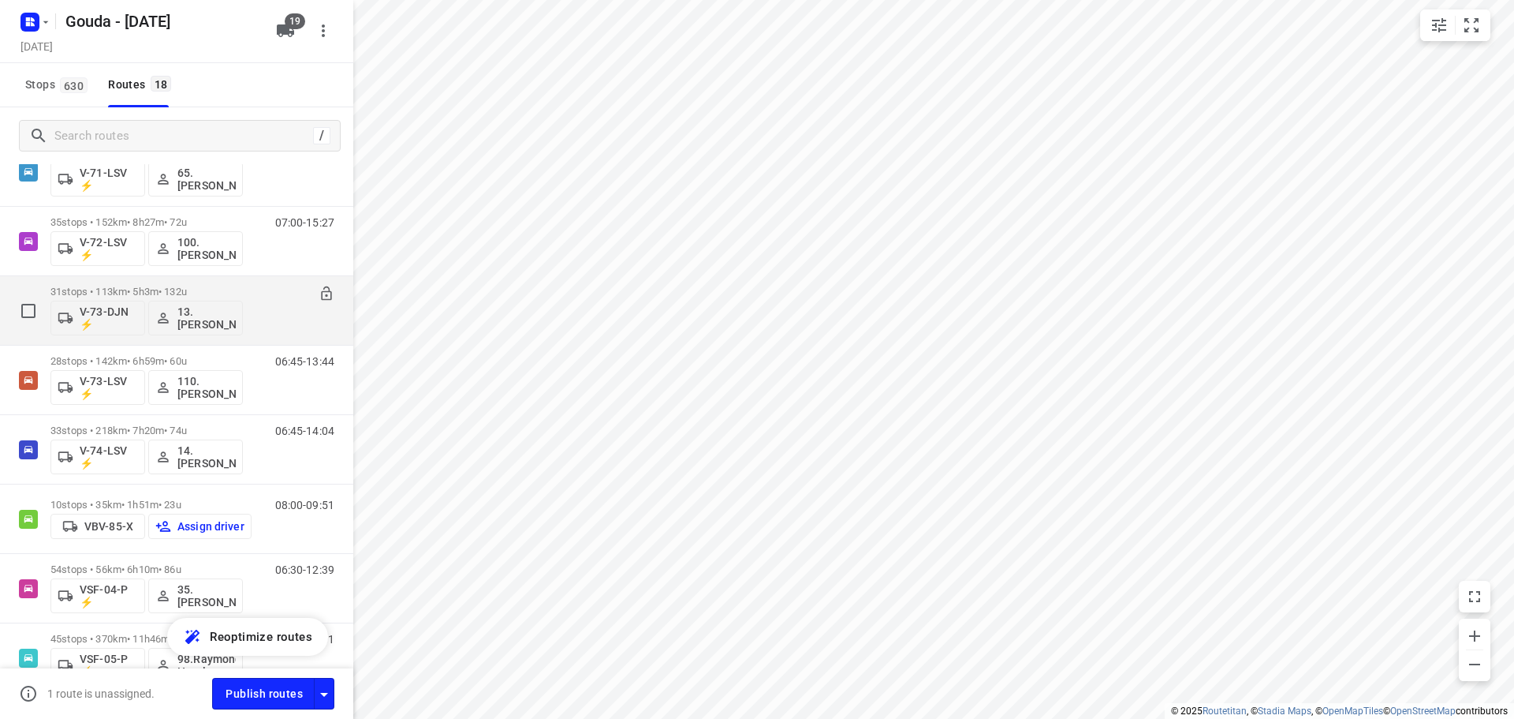
scroll to position [686, 0]
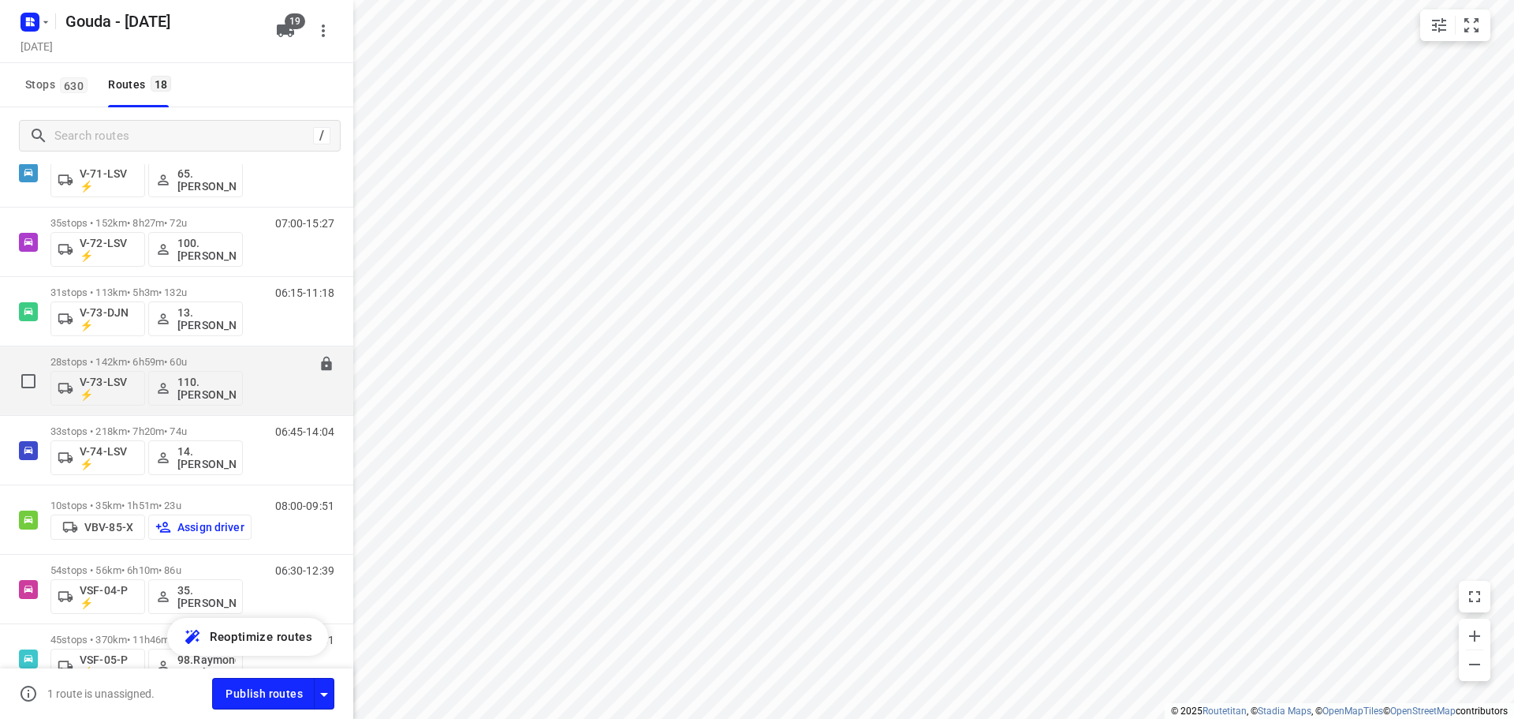
click at [241, 362] on div "28 stops • 142km • 6h59m • 60u V-73-LSV ⚡ 110.[PERSON_NAME] 06:45-13:44" at bounding box center [201, 380] width 303 height 65
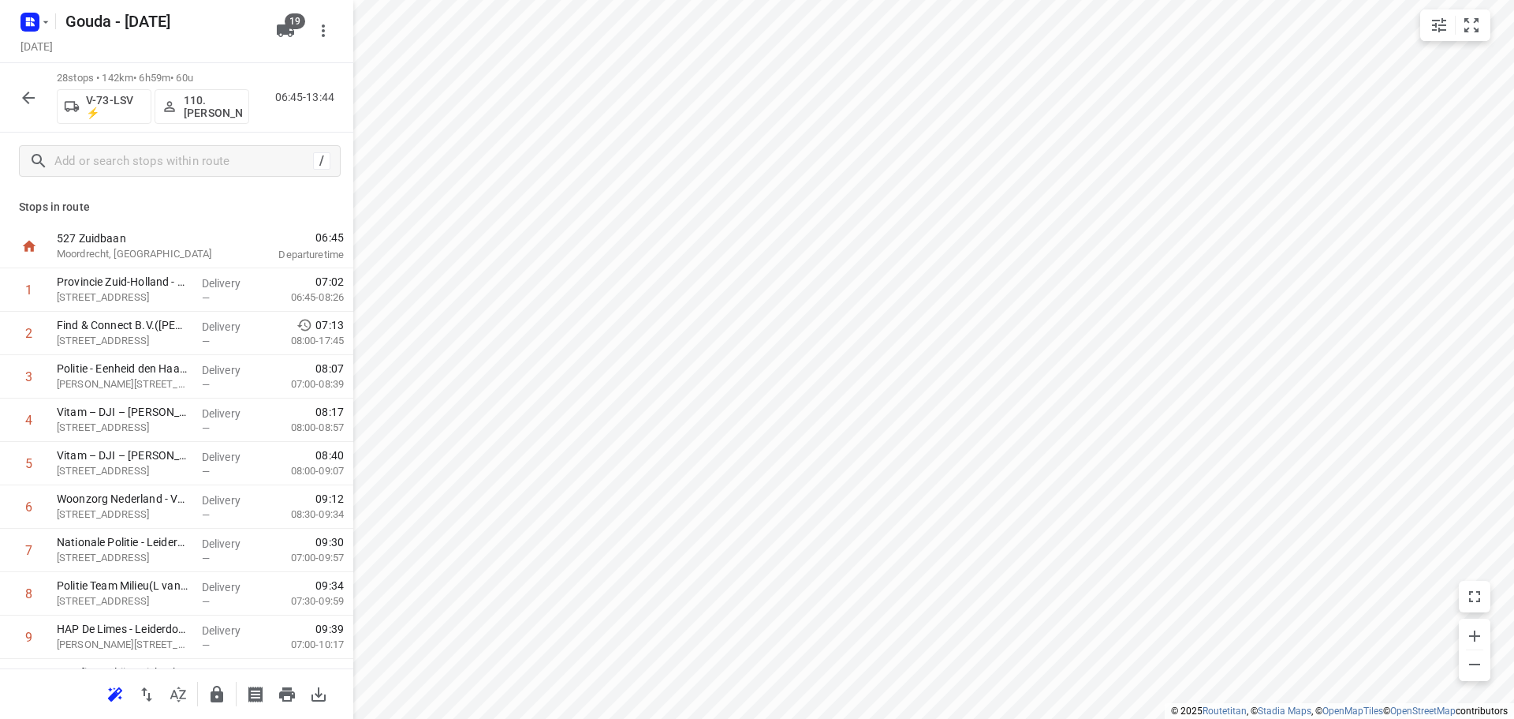
click at [176, 710] on div at bounding box center [176, 693] width 353 height 50
click at [183, 699] on icon "button" at bounding box center [178, 694] width 19 height 19
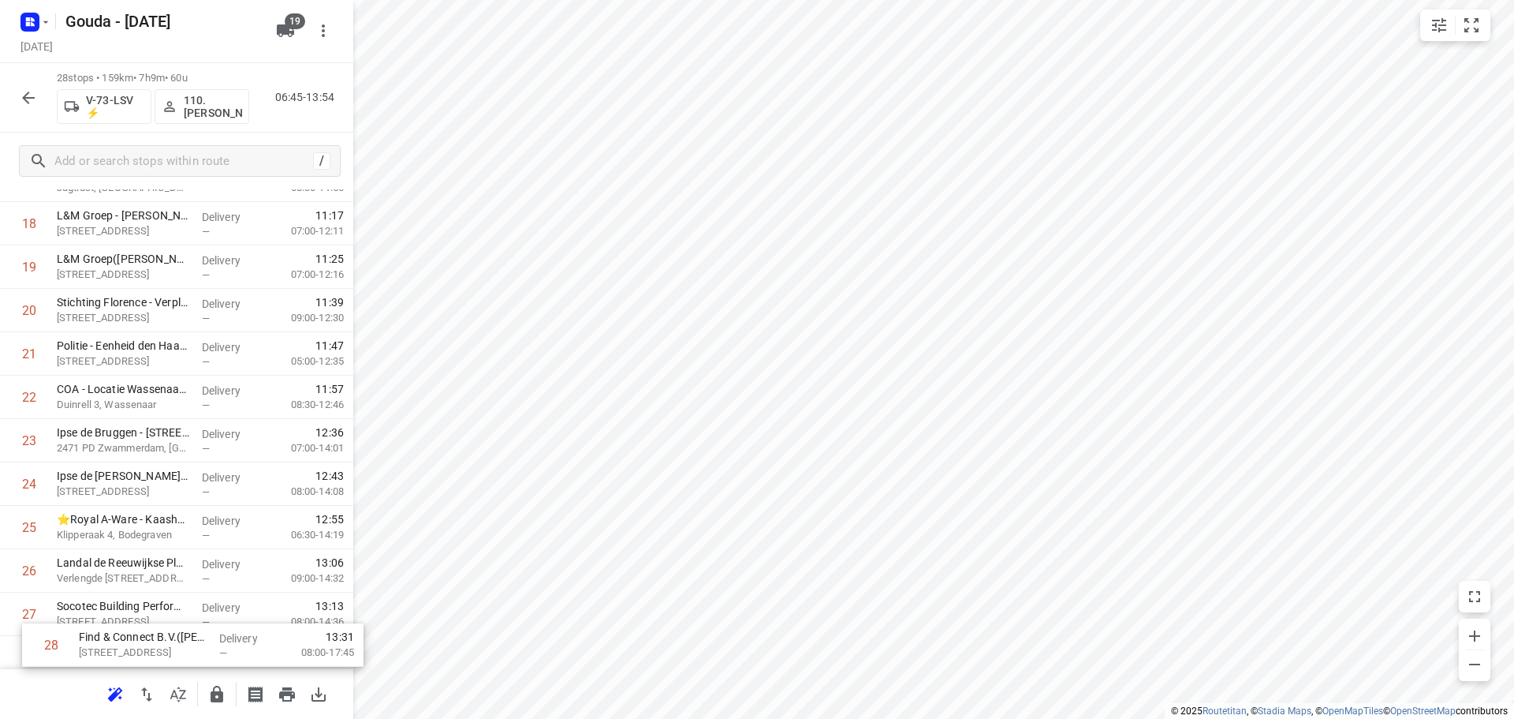
scroll to position [858, 0]
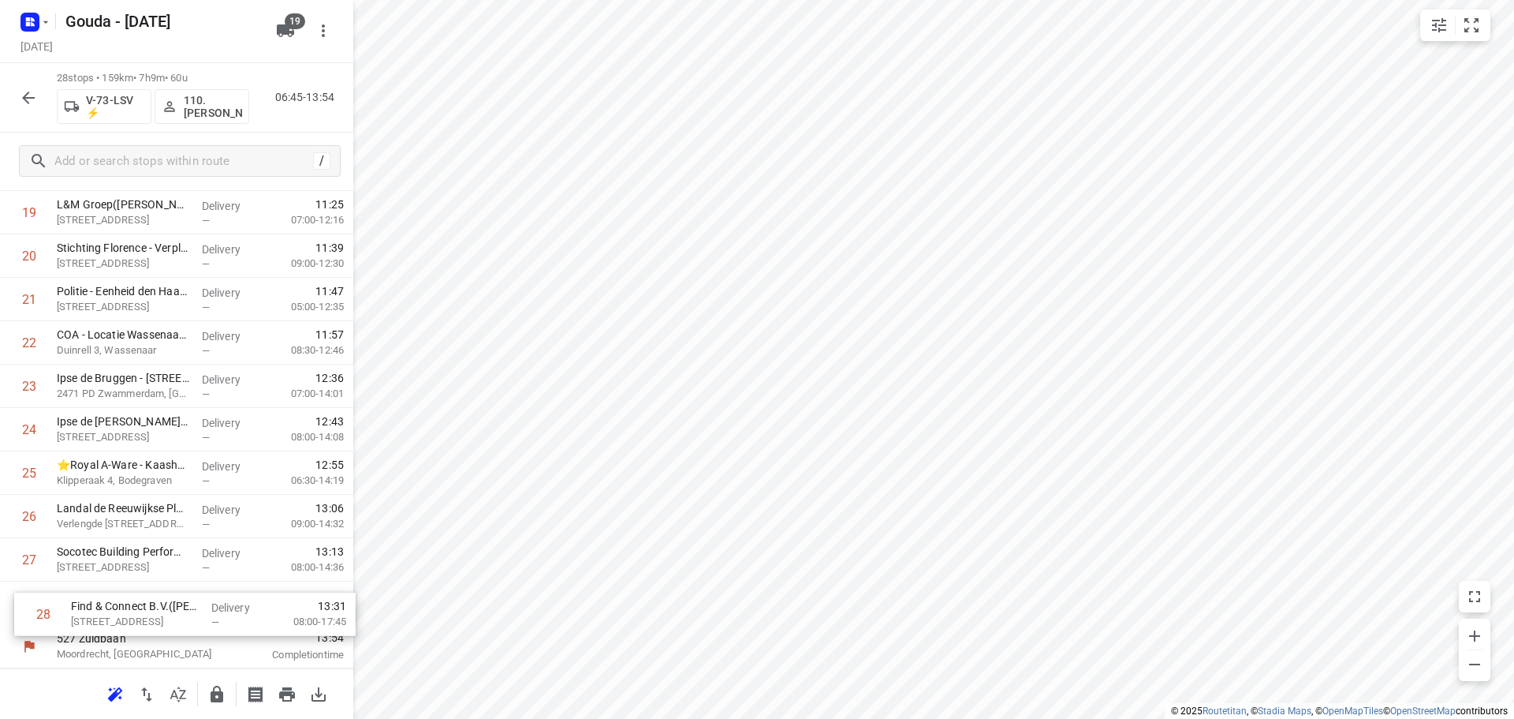
drag, startPoint x: 151, startPoint y: 611, endPoint x: 166, endPoint y: 599, distance: 19.0
click at [166, 599] on div "1 Provincie Zuid-Holland - BC Steekterpoort([PERSON_NAME]) [STREET_ADDRESS] Aan…" at bounding box center [176, 17] width 353 height 1215
click at [30, 603] on input "checkbox" at bounding box center [29, 603] width 32 height 32
checkbox input "true"
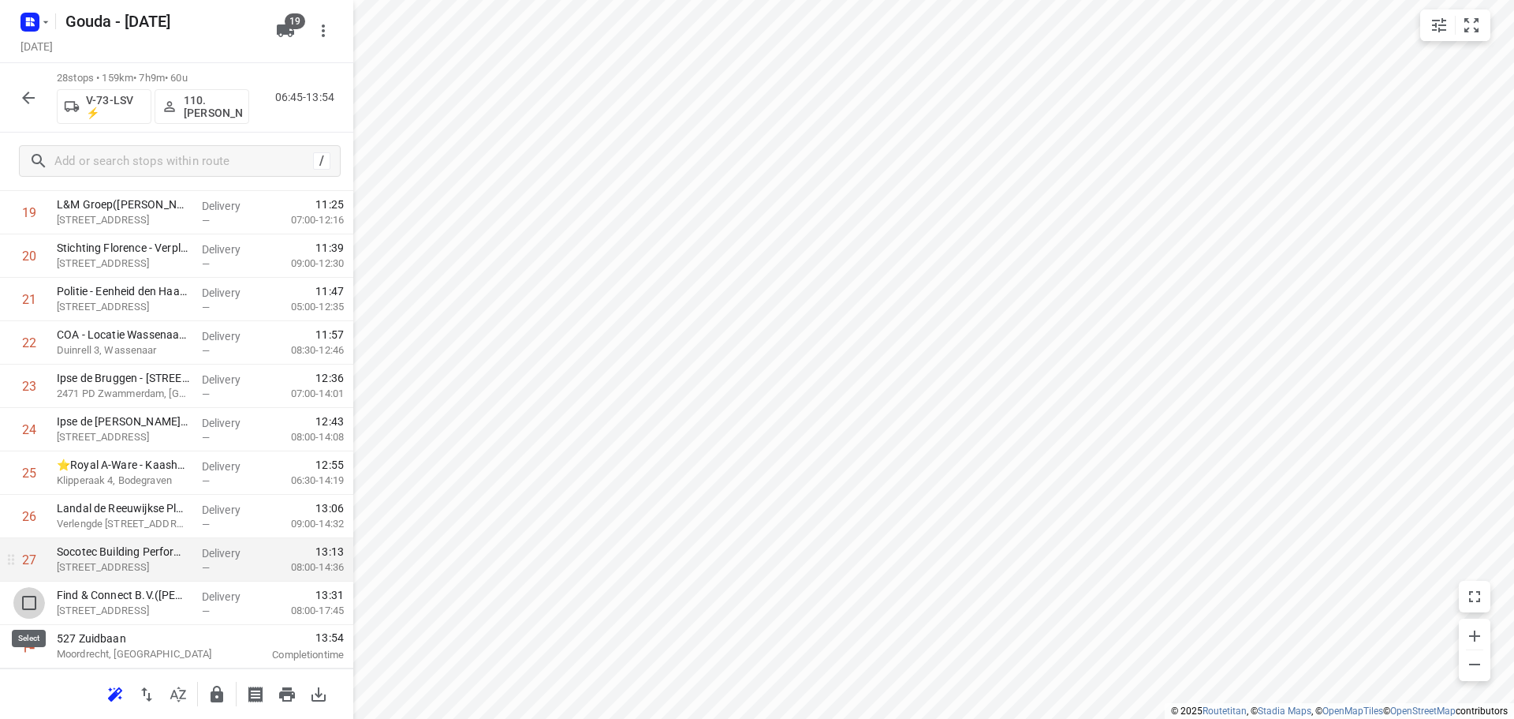
scroll to position [852, 0]
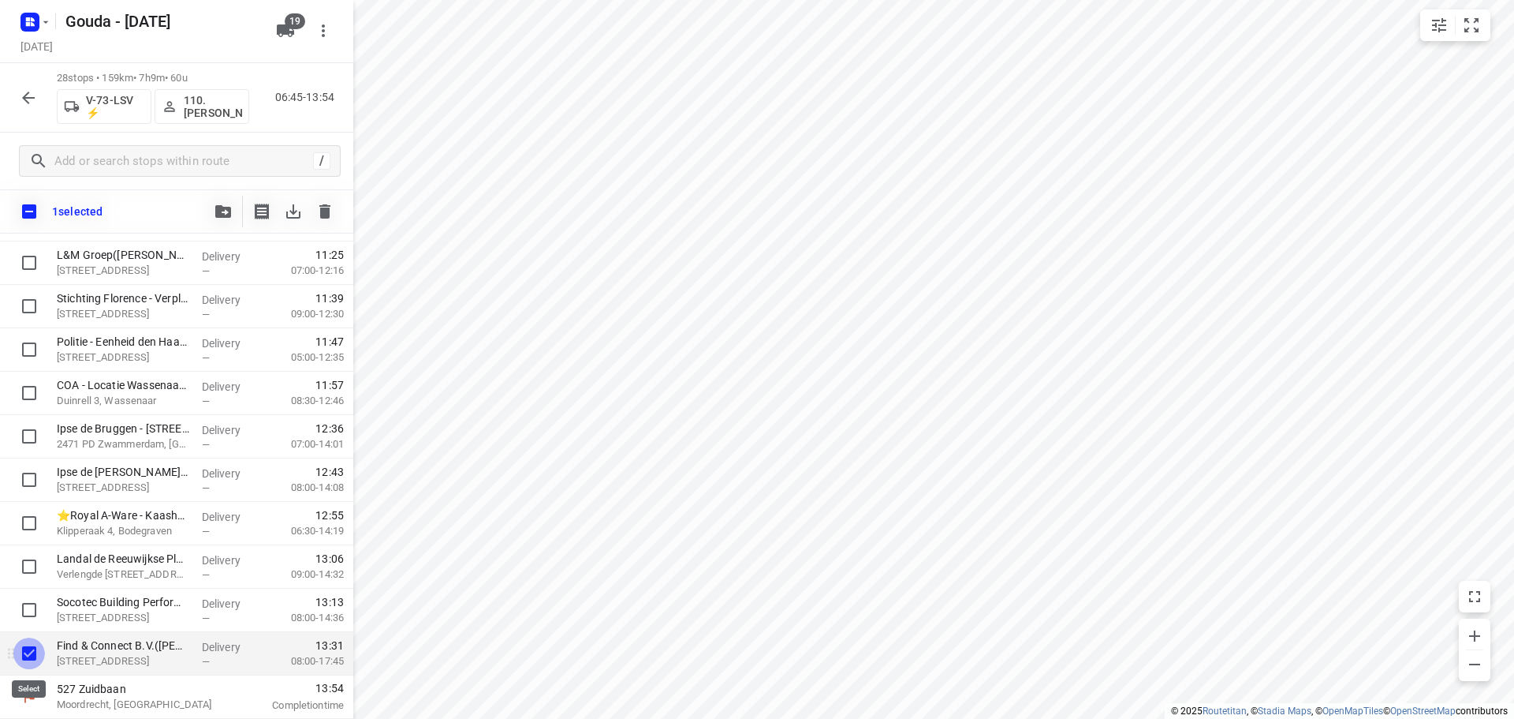
click at [33, 651] on input "checkbox" at bounding box center [29, 653] width 32 height 32
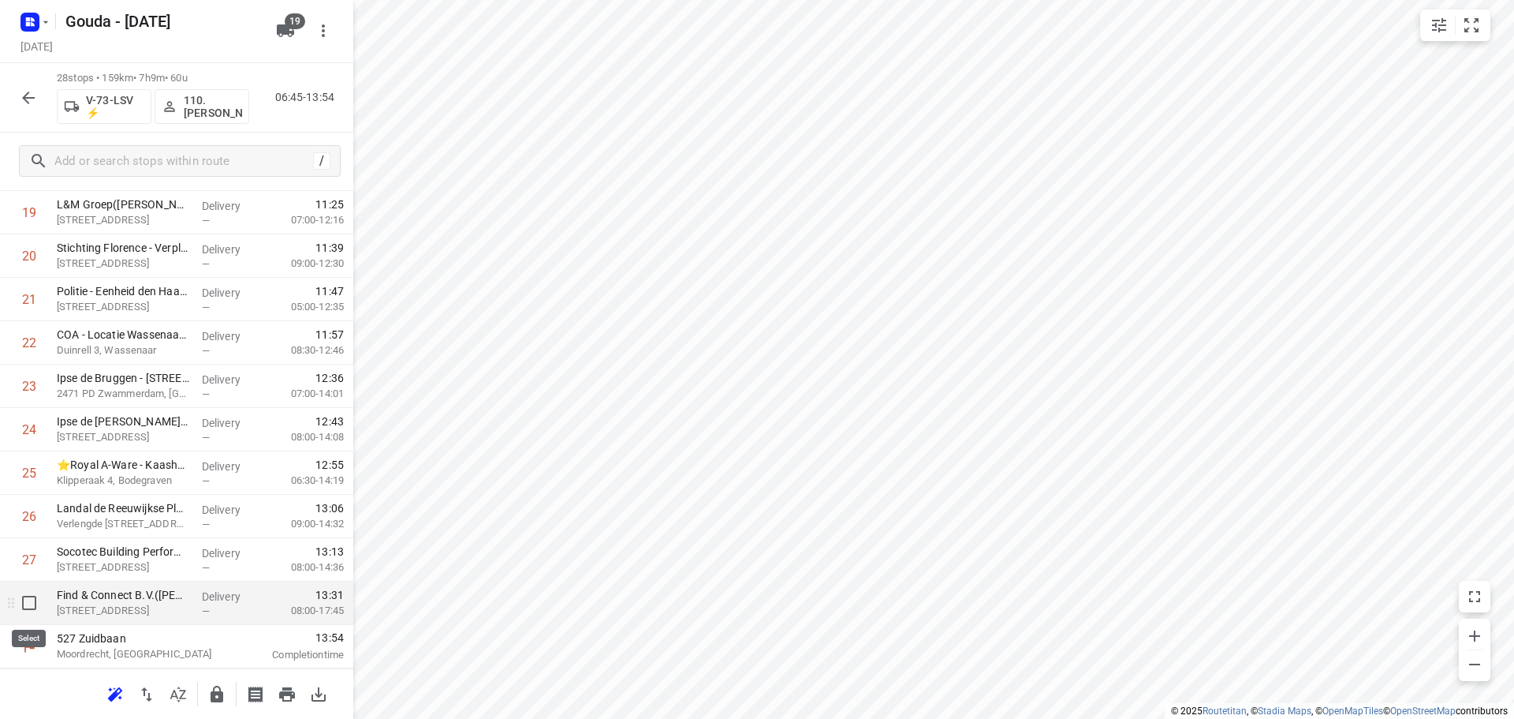
click at [28, 605] on input "checkbox" at bounding box center [29, 603] width 32 height 32
checkbox input "true"
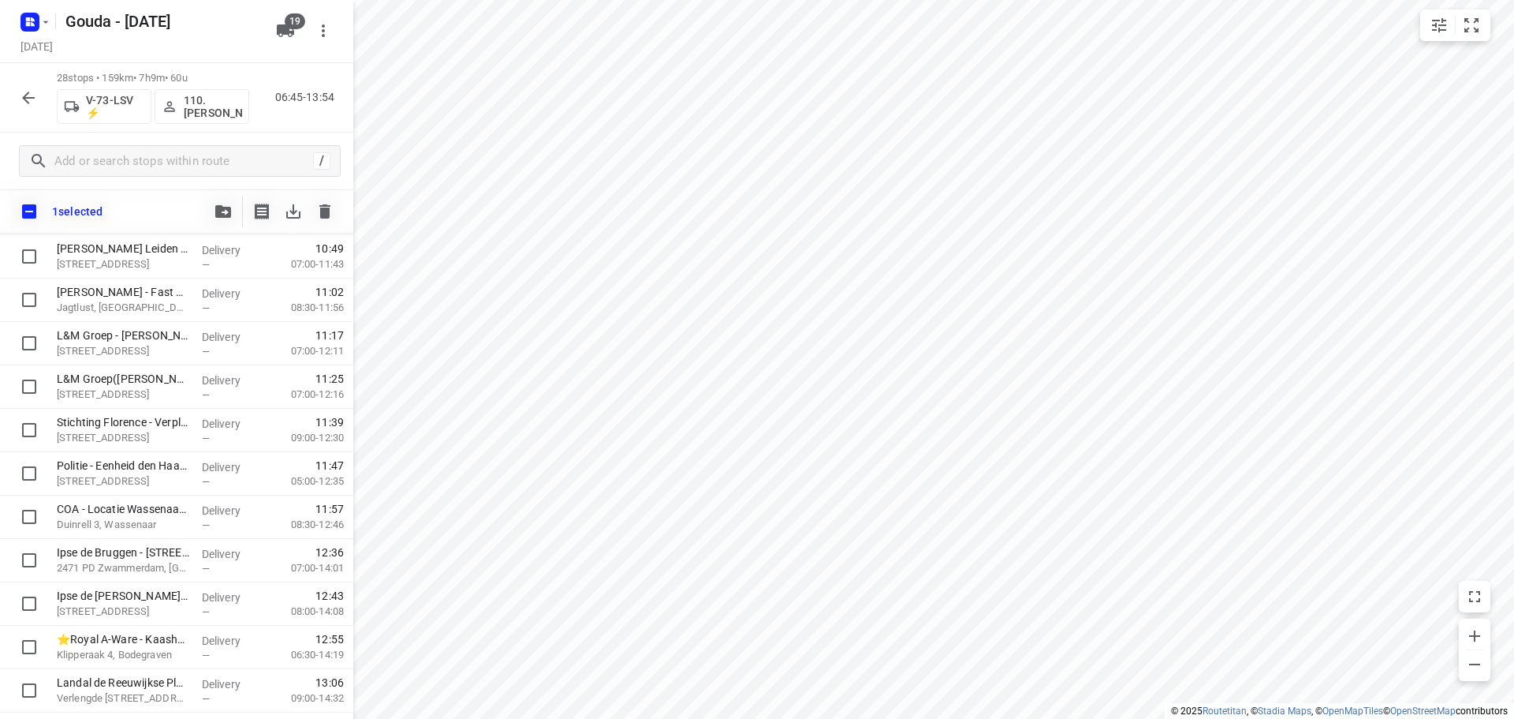
scroll to position [722, 0]
click at [28, 208] on input "checkbox" at bounding box center [29, 211] width 33 height 33
checkbox input "true"
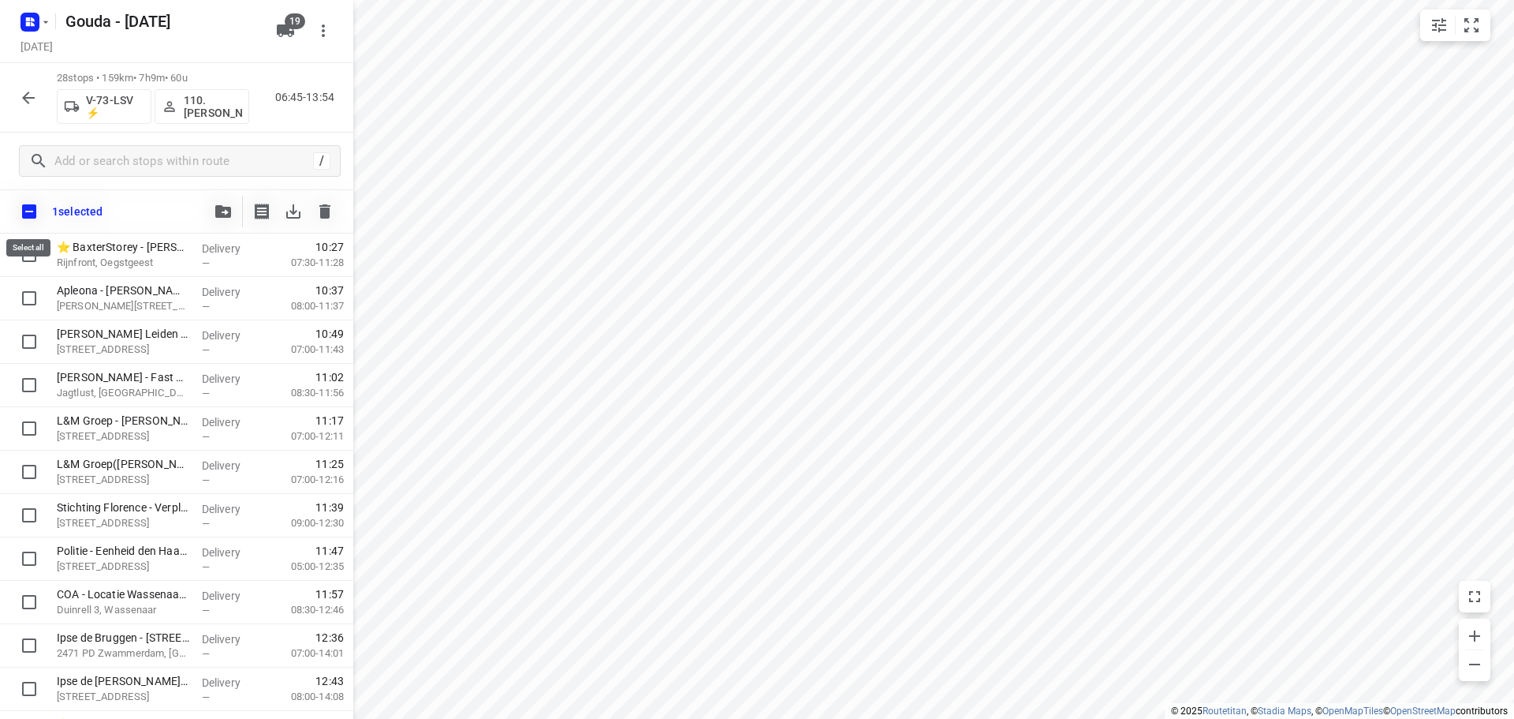
checkbox input "true"
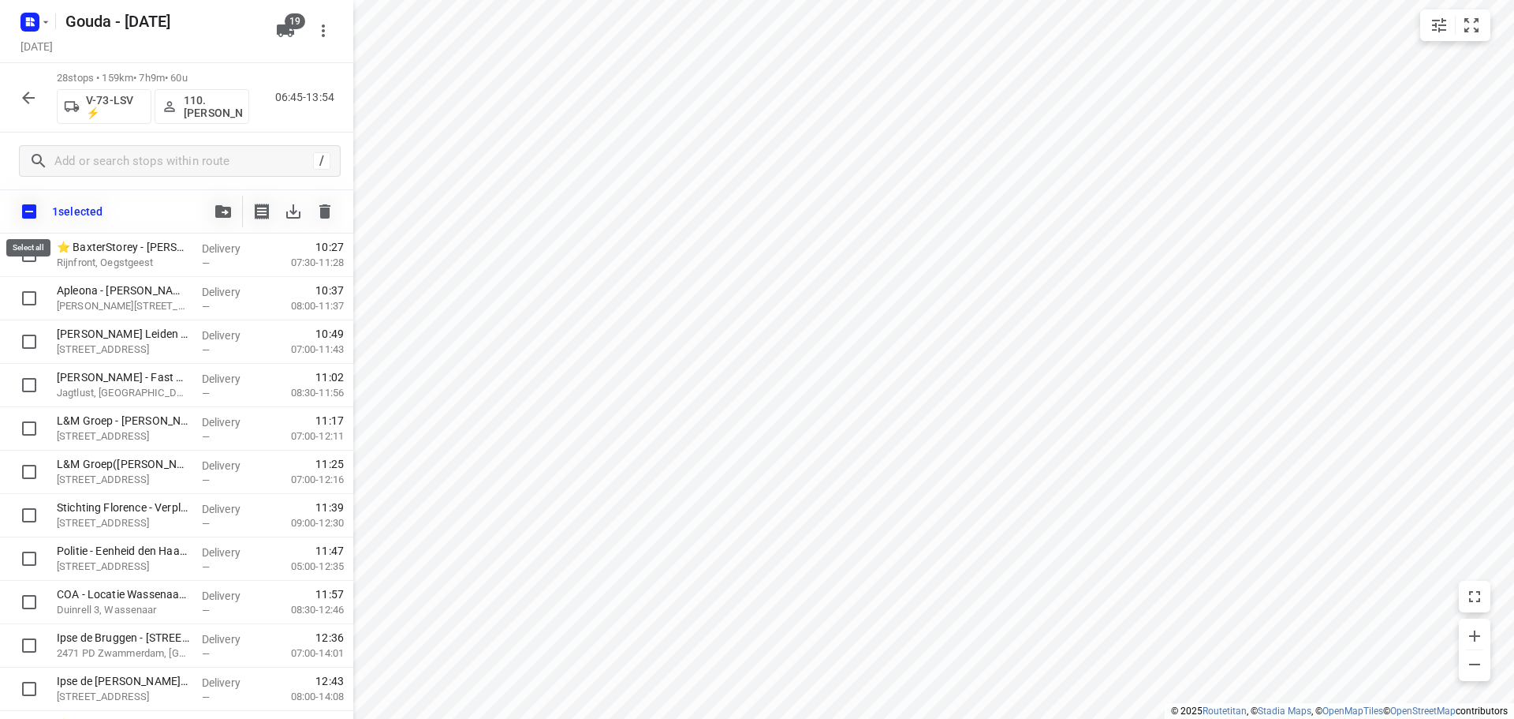
checkbox input "true"
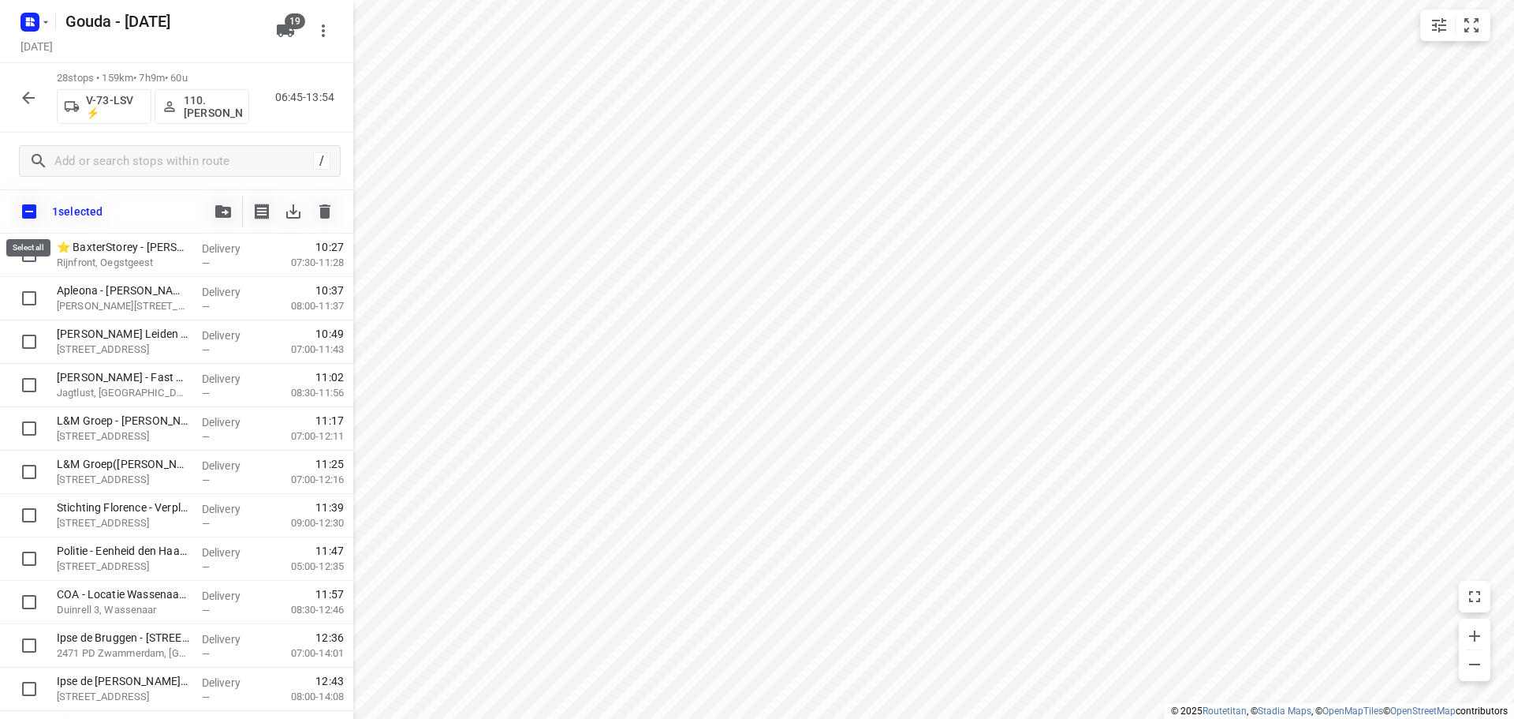
checkbox input "true"
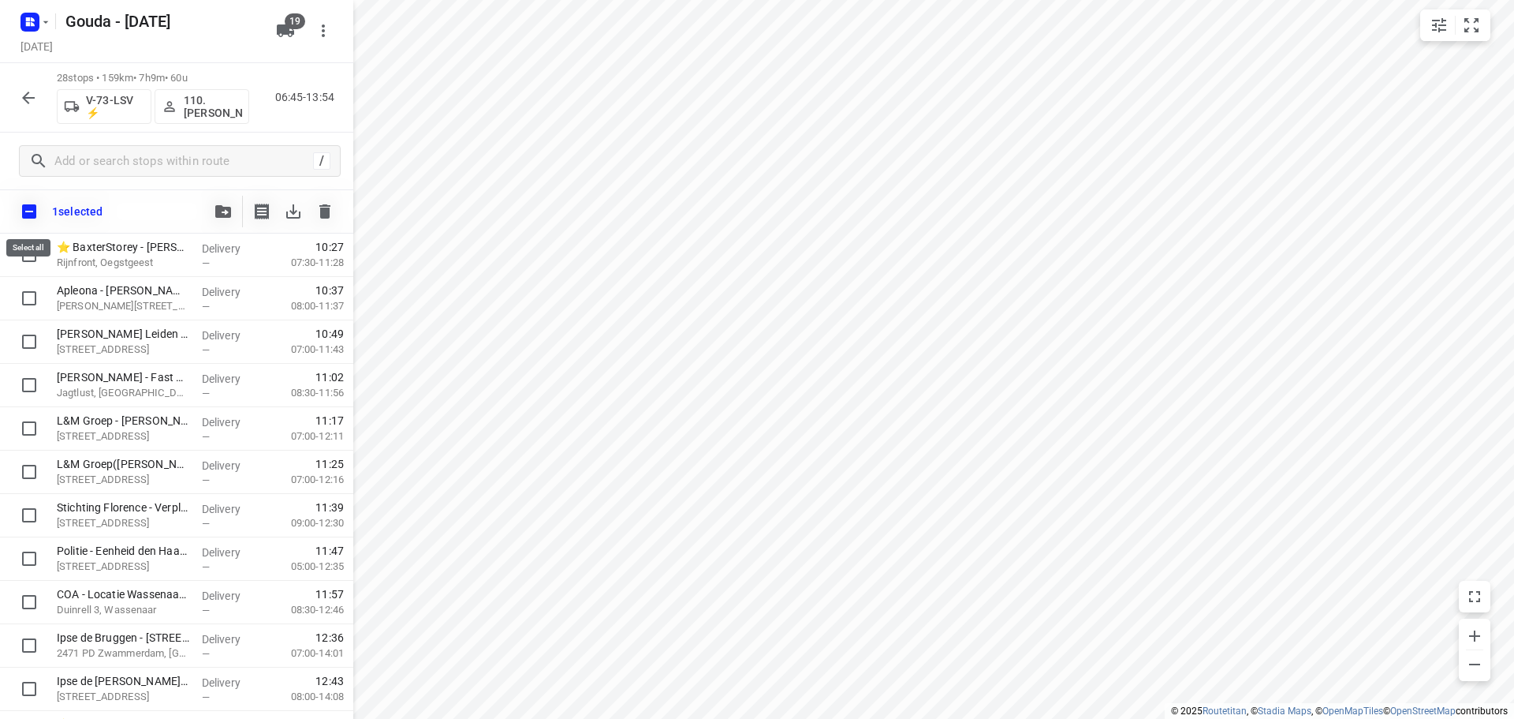
checkbox input "true"
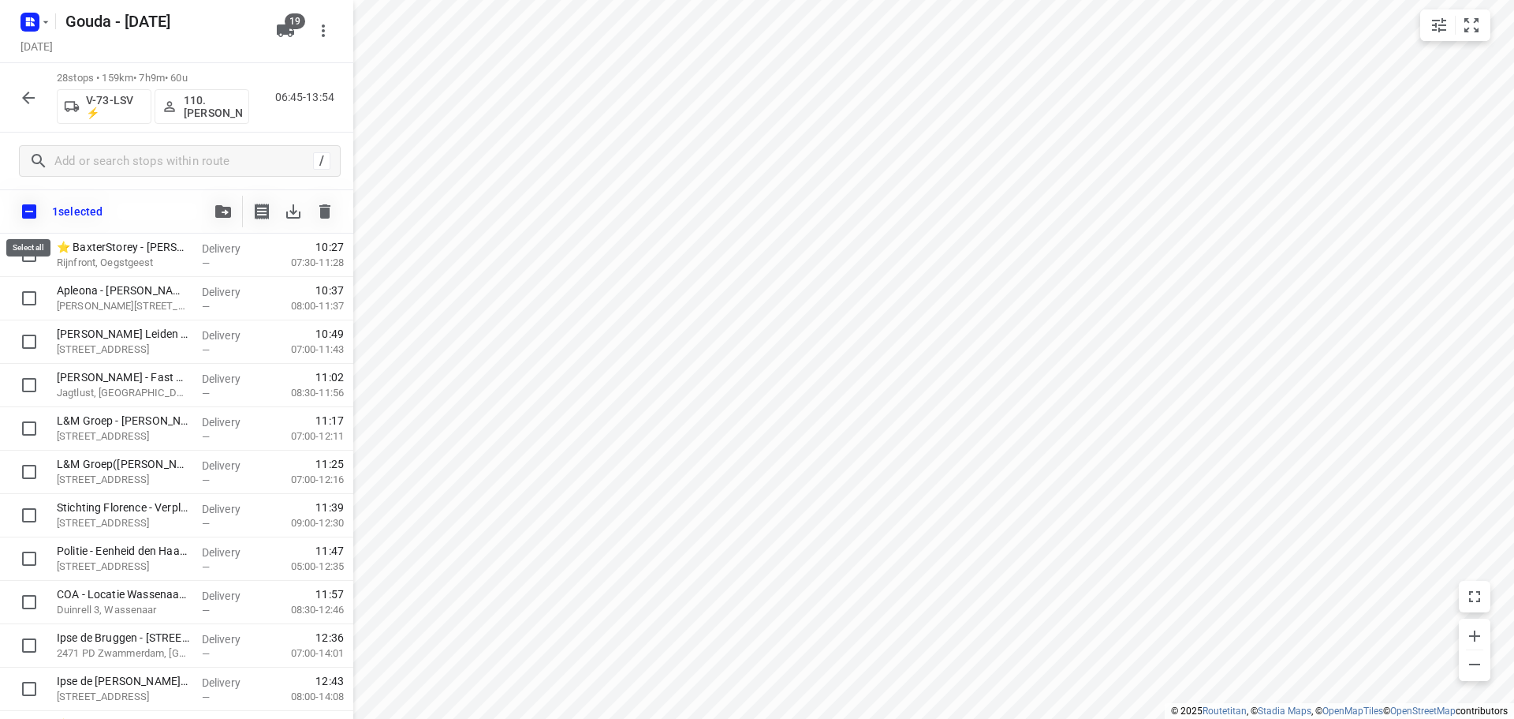
checkbox input "true"
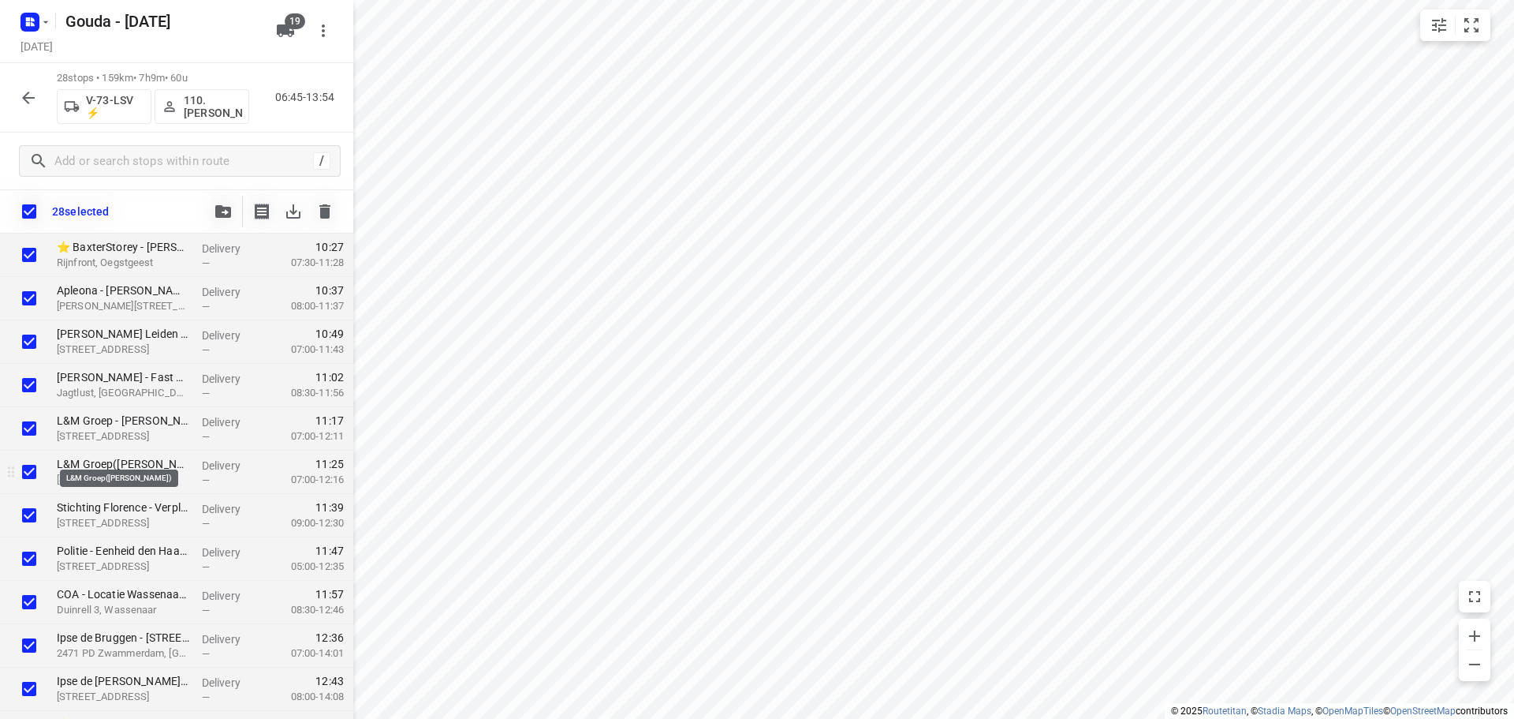
scroll to position [852, 0]
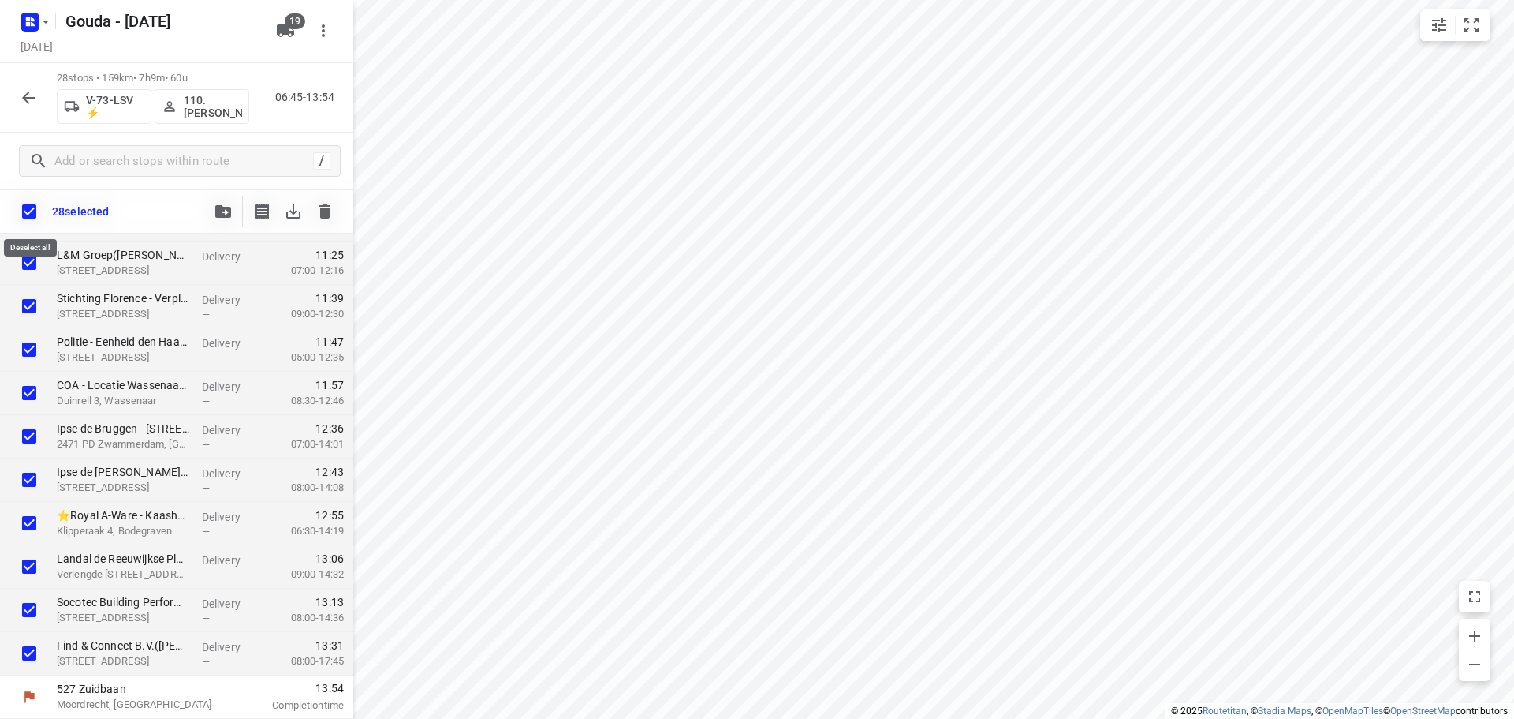
click at [24, 207] on input "checkbox" at bounding box center [29, 211] width 33 height 33
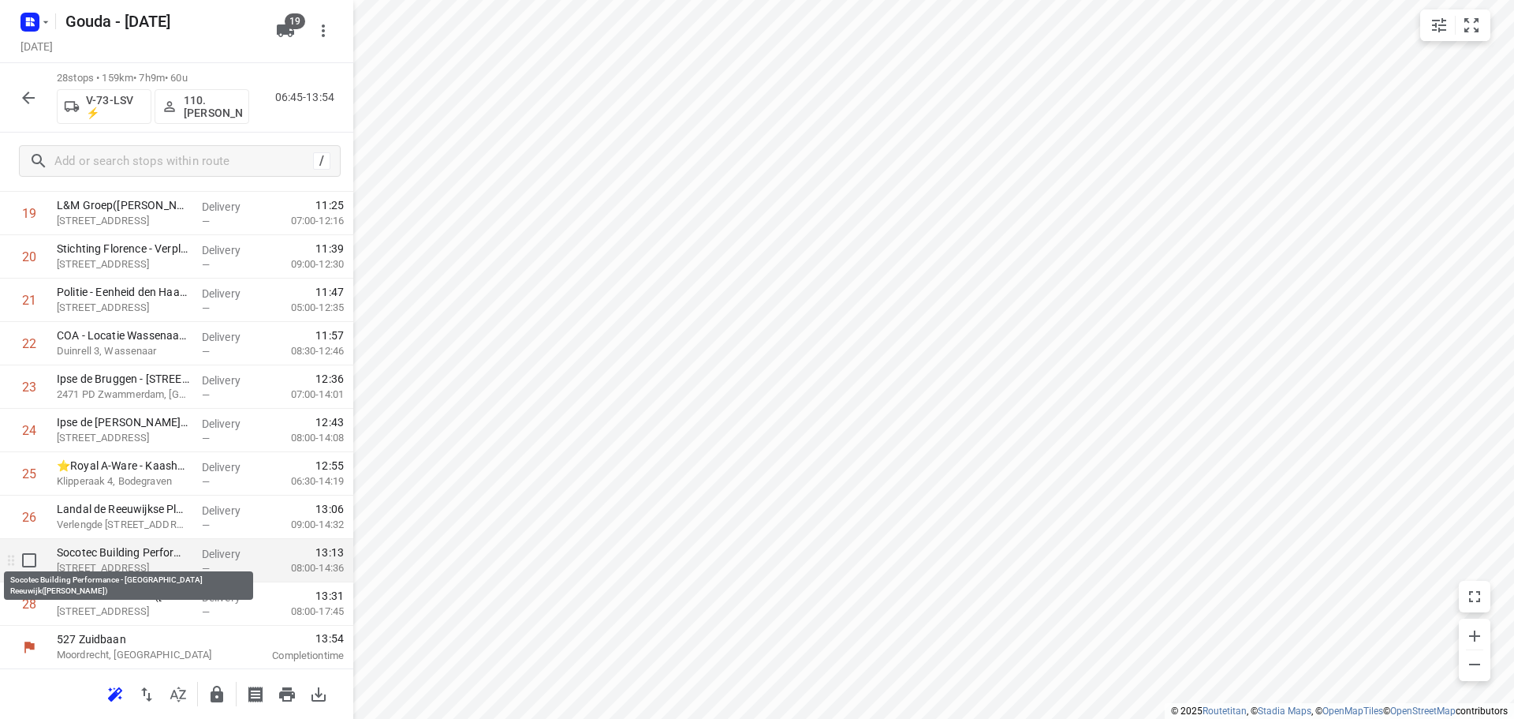
scroll to position [858, 0]
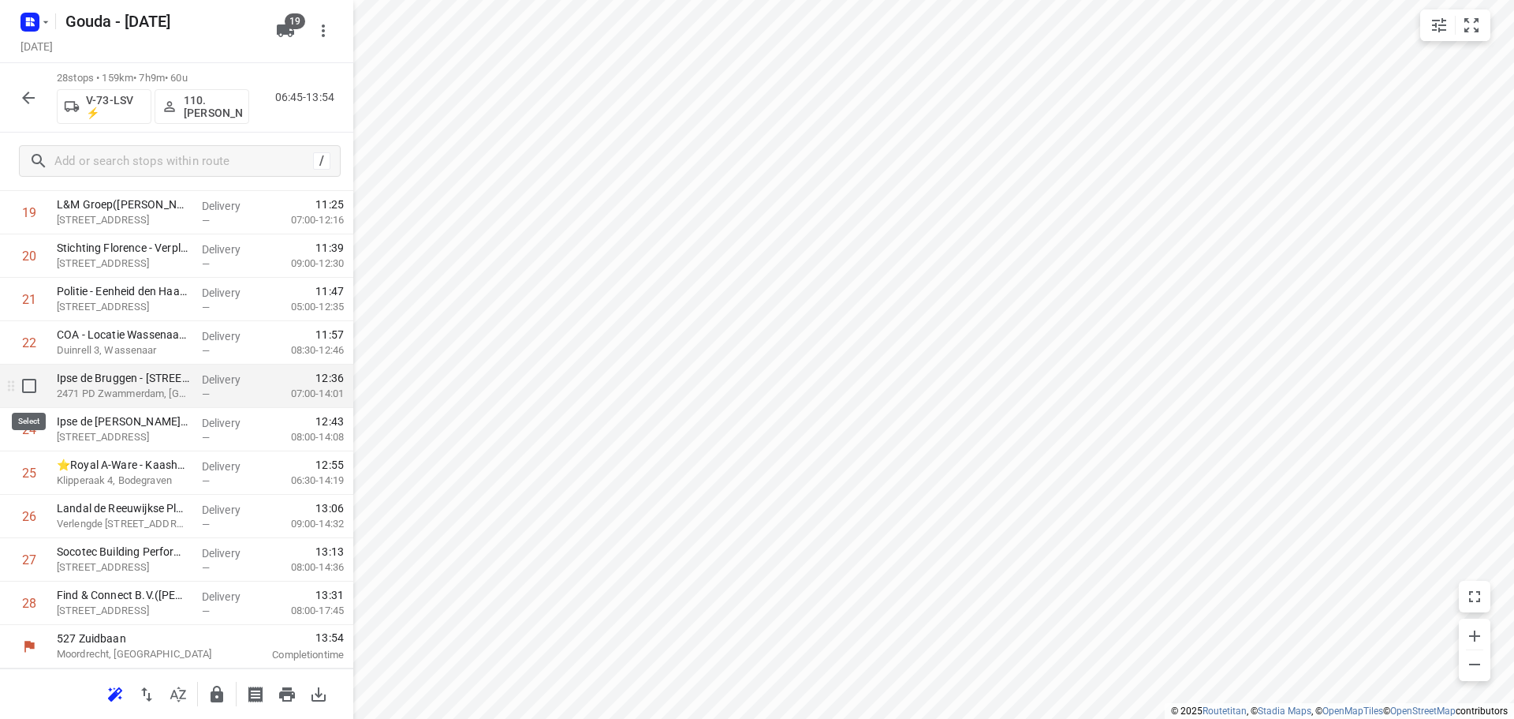
click at [28, 384] on input "checkbox" at bounding box center [29, 386] width 32 height 32
checkbox input "true"
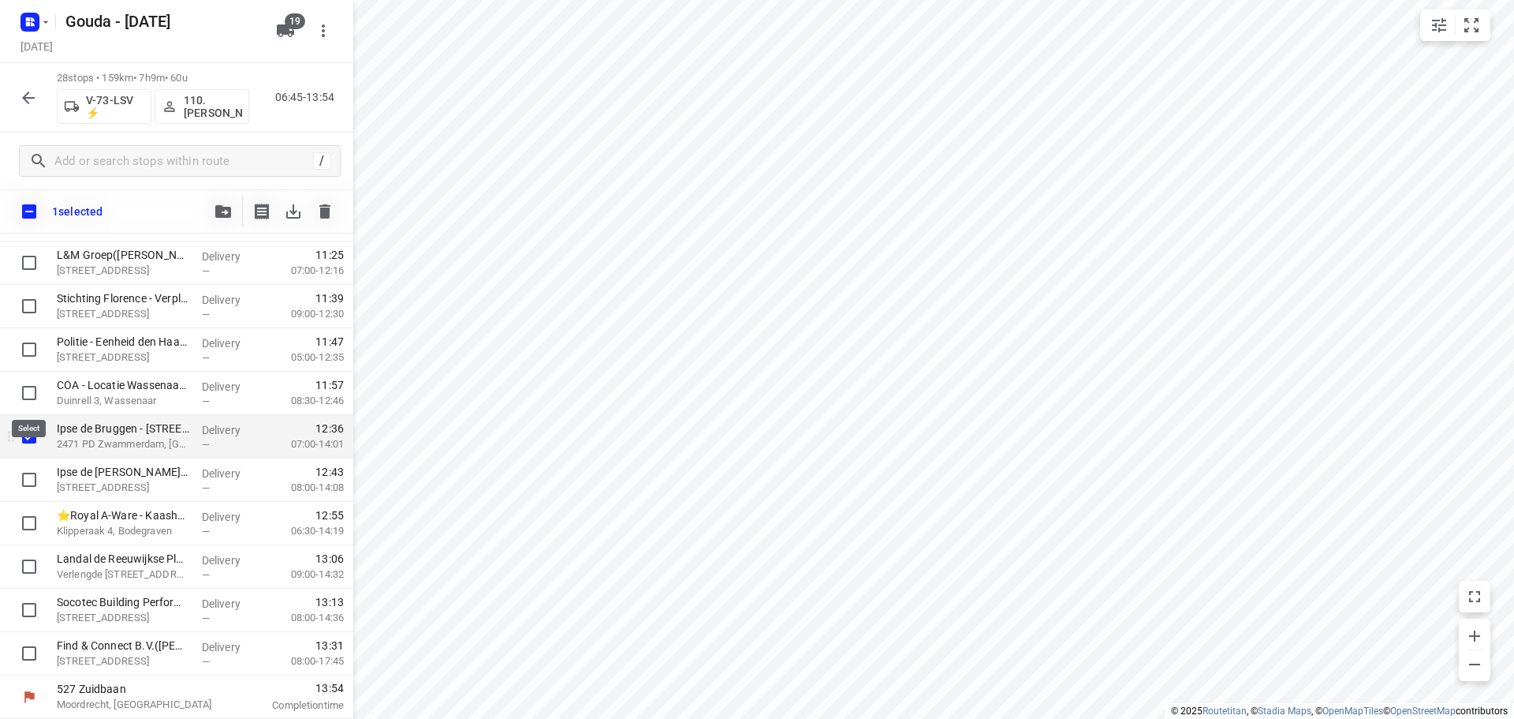
scroll to position [852, 0]
click at [24, 475] on input "checkbox" at bounding box center [29, 480] width 32 height 32
checkbox input "true"
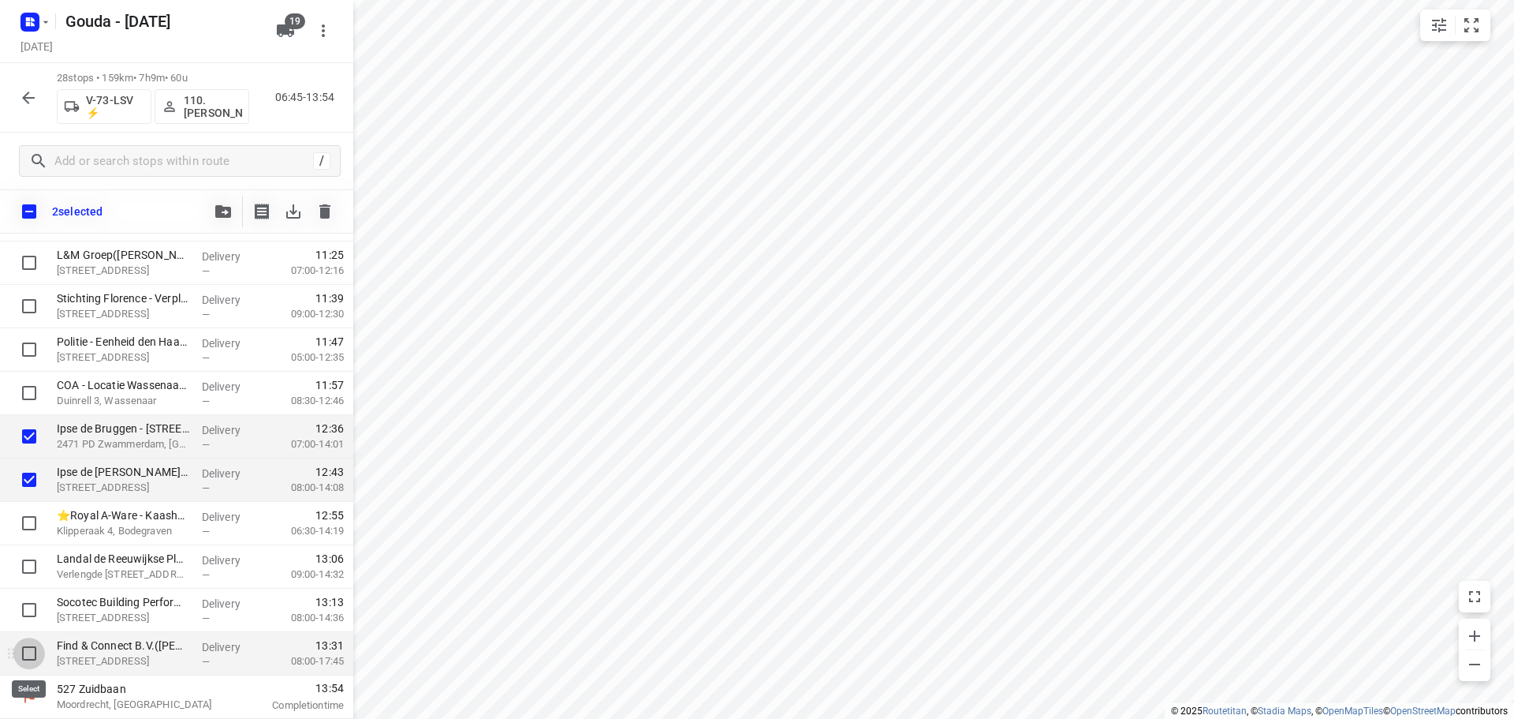
click at [37, 651] on input "checkbox" at bounding box center [29, 653] width 32 height 32
checkbox input "true"
click at [233, 203] on button "button" at bounding box center [223, 212] width 32 height 32
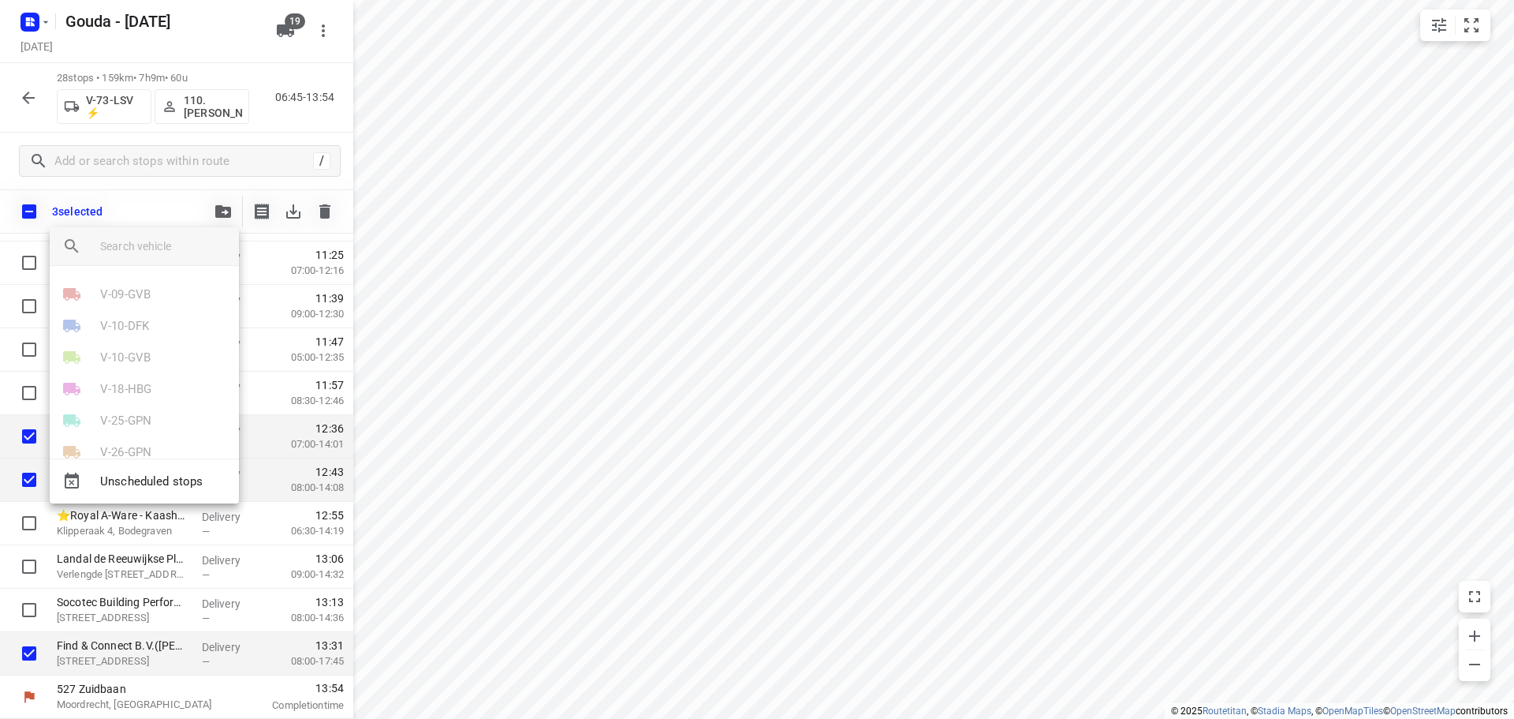
click at [172, 248] on input "search vehicle" at bounding box center [163, 246] width 126 height 24
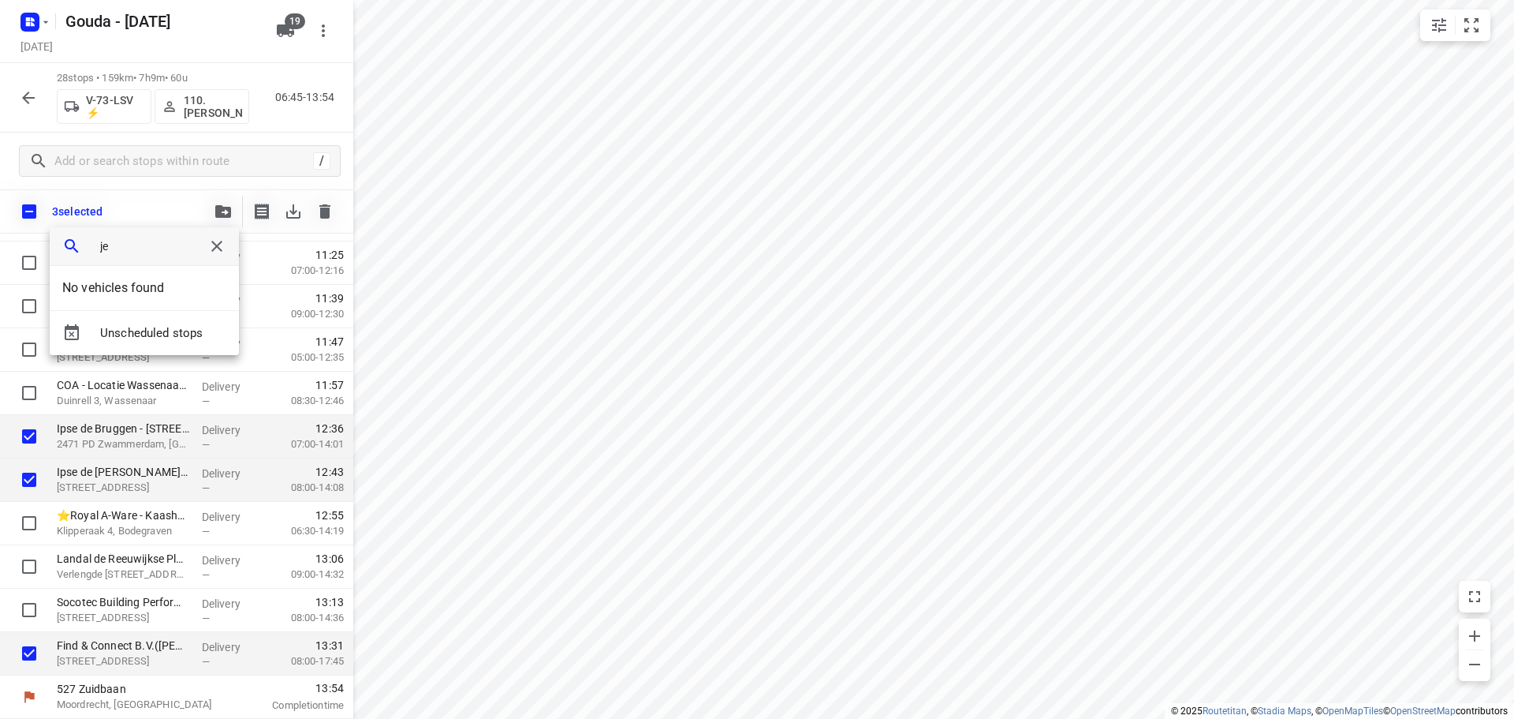
type input "j"
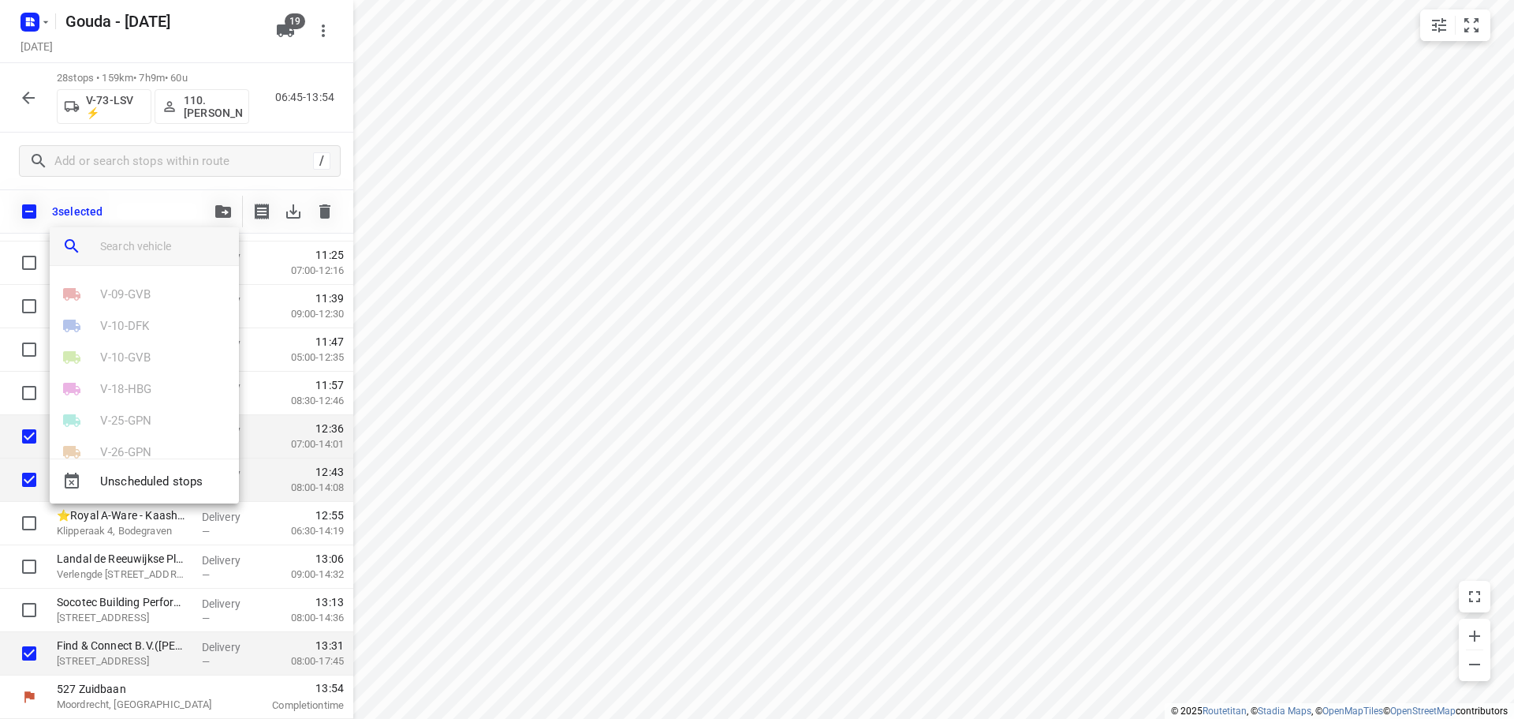
click at [229, 211] on div at bounding box center [757, 359] width 1514 height 719
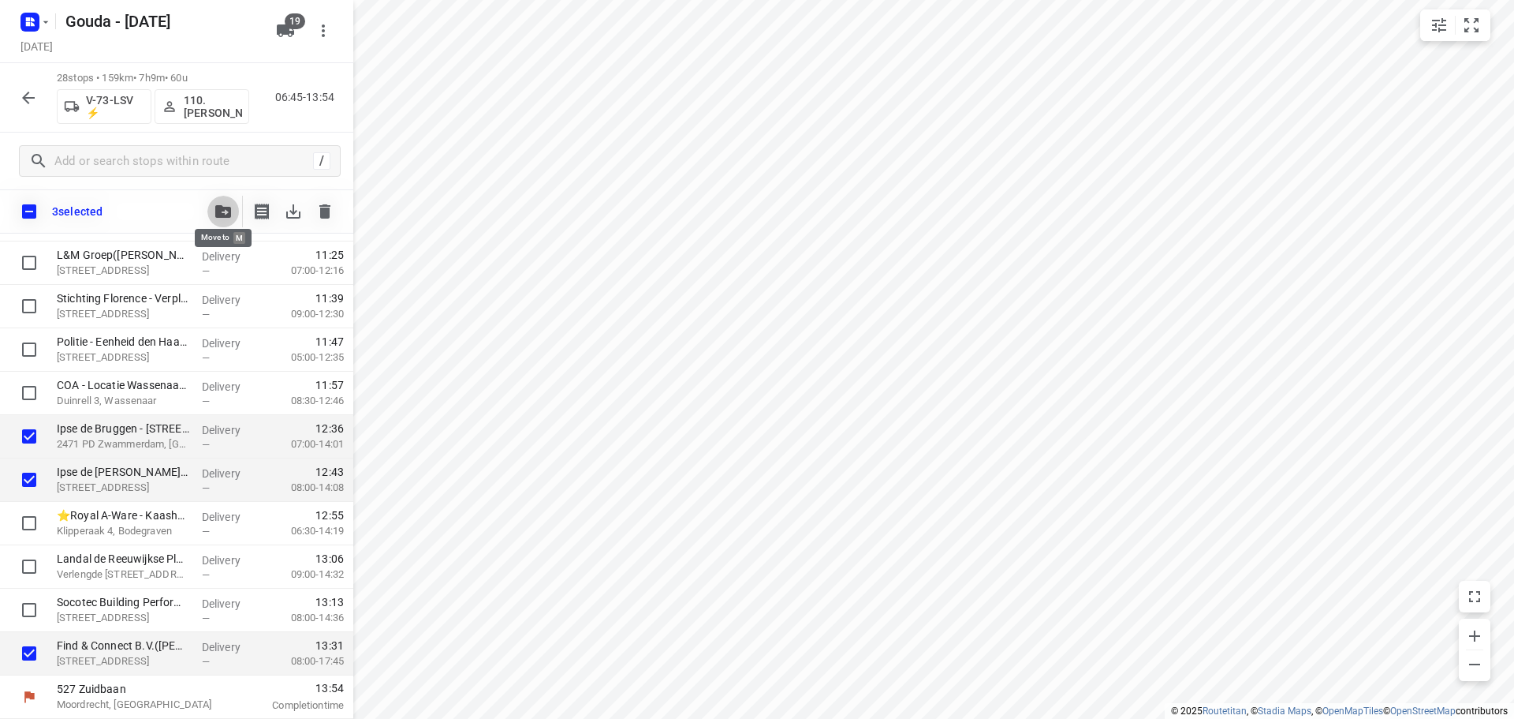
click at [235, 204] on button "button" at bounding box center [223, 212] width 32 height 32
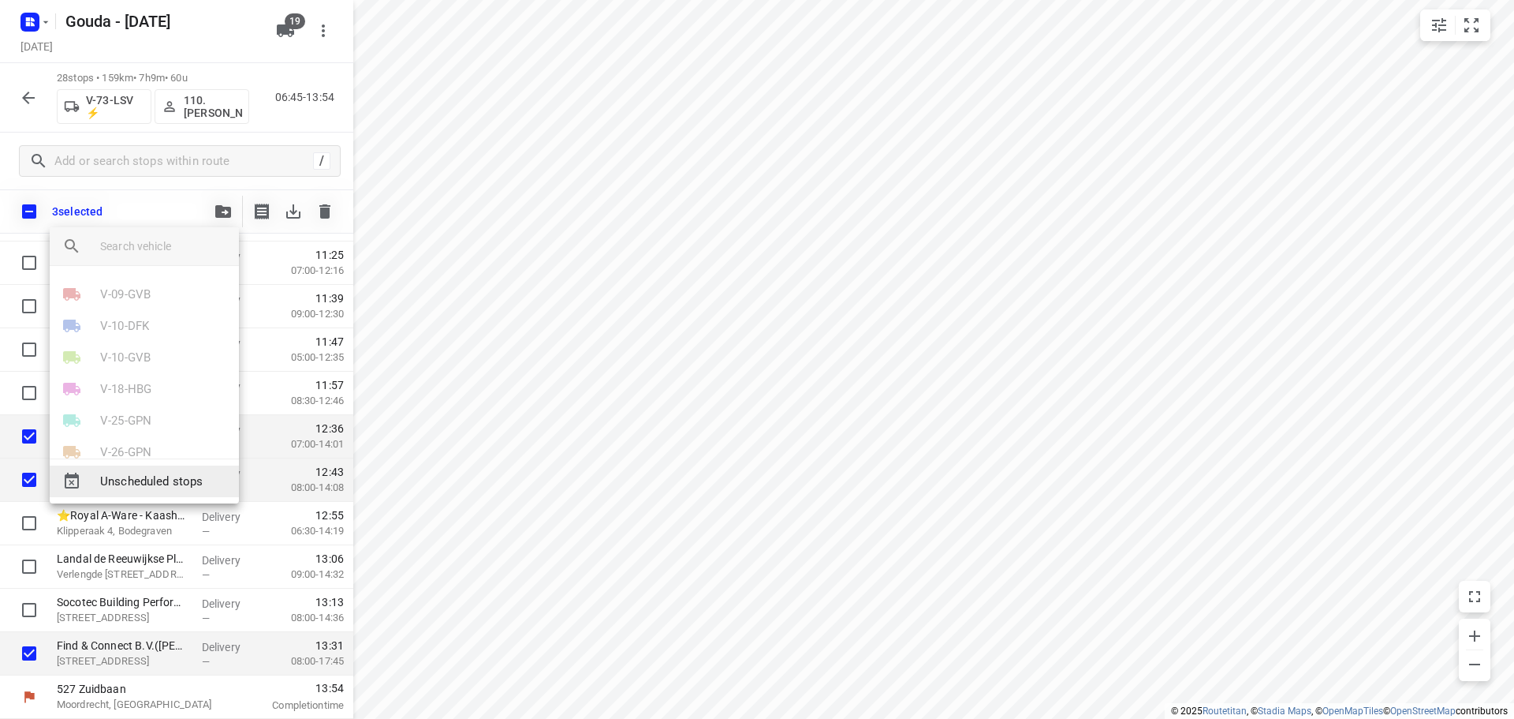
click at [174, 480] on span "Unscheduled stops" at bounding box center [163, 481] width 126 height 18
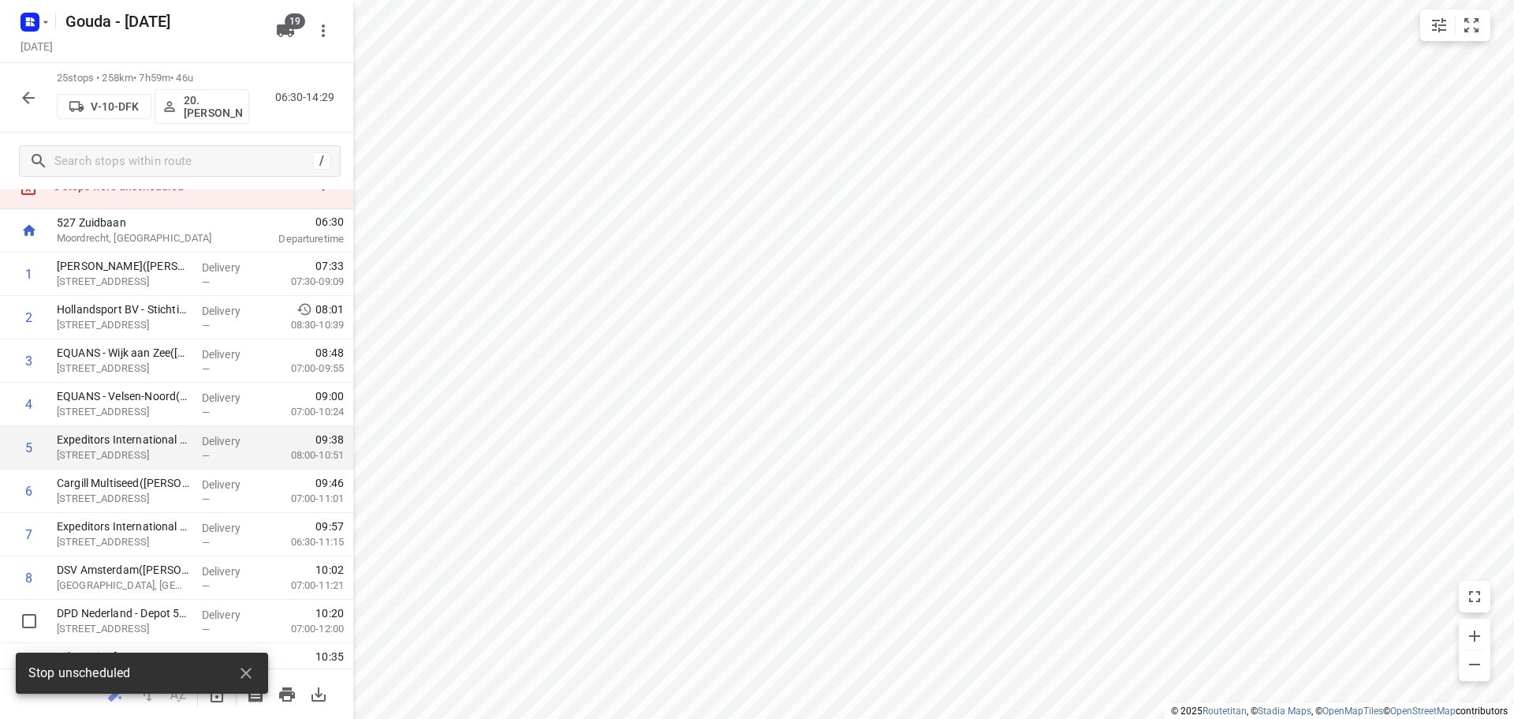
scroll to position [0, 0]
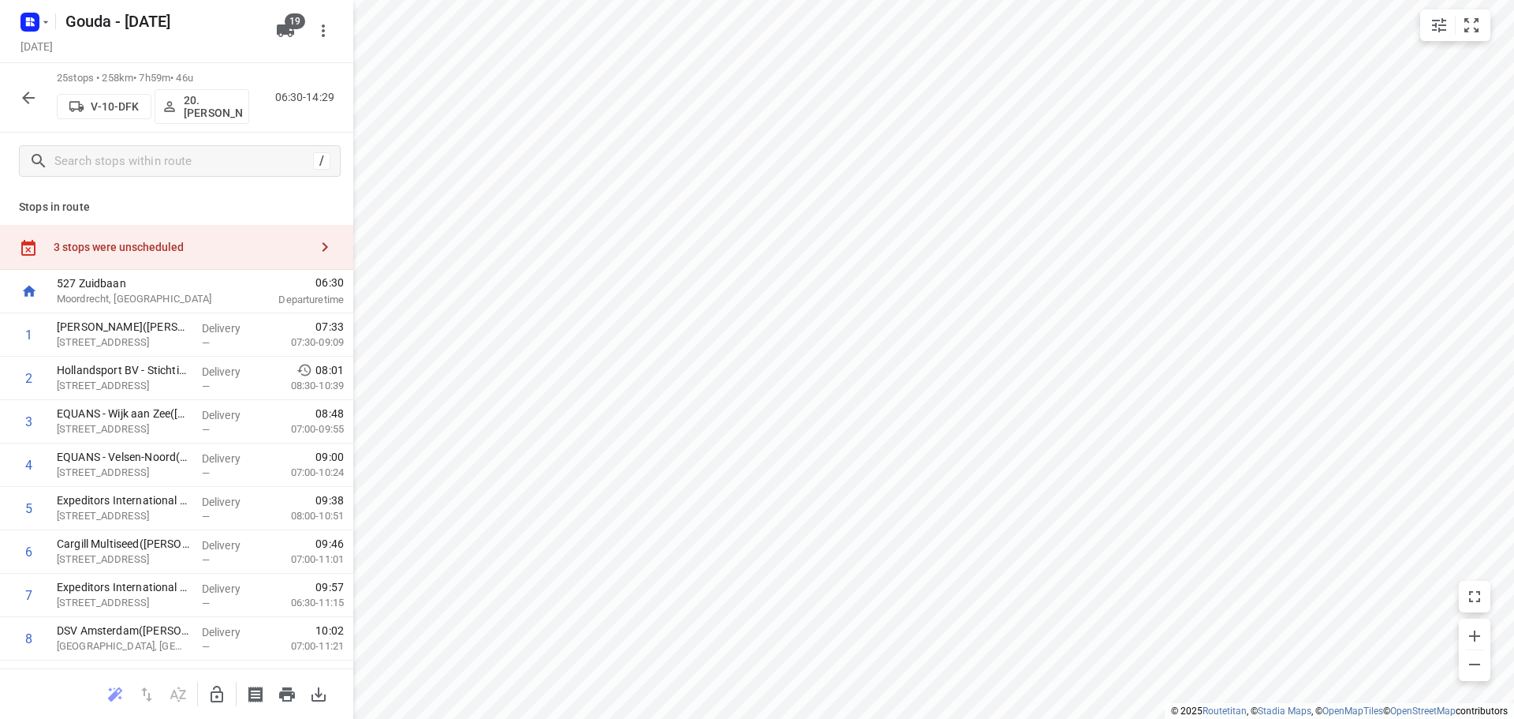
click at [219, 688] on icon "button" at bounding box center [217, 693] width 13 height 17
click at [170, 252] on div "3 stops were unscheduled" at bounding box center [182, 247] width 256 height 13
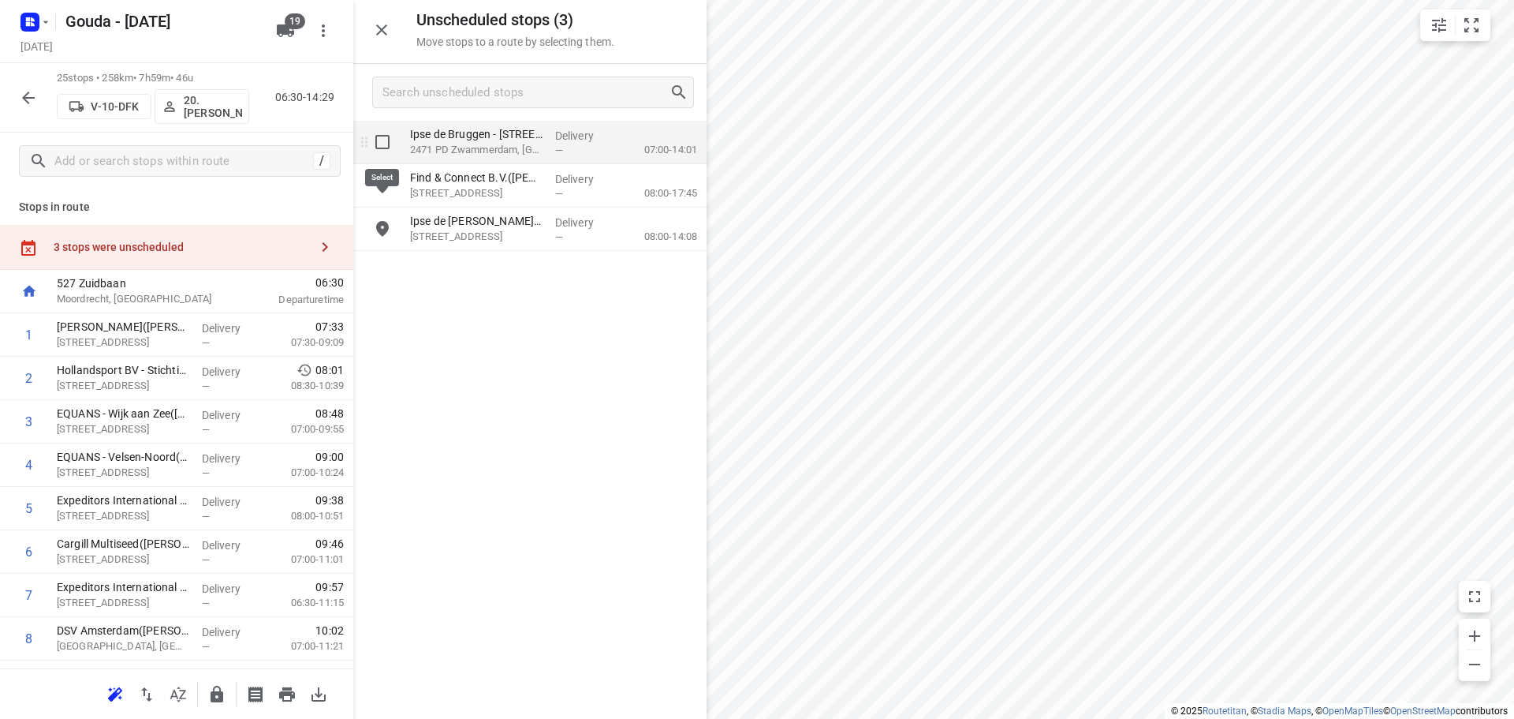
click at [376, 140] on input "grid" at bounding box center [383, 142] width 32 height 32
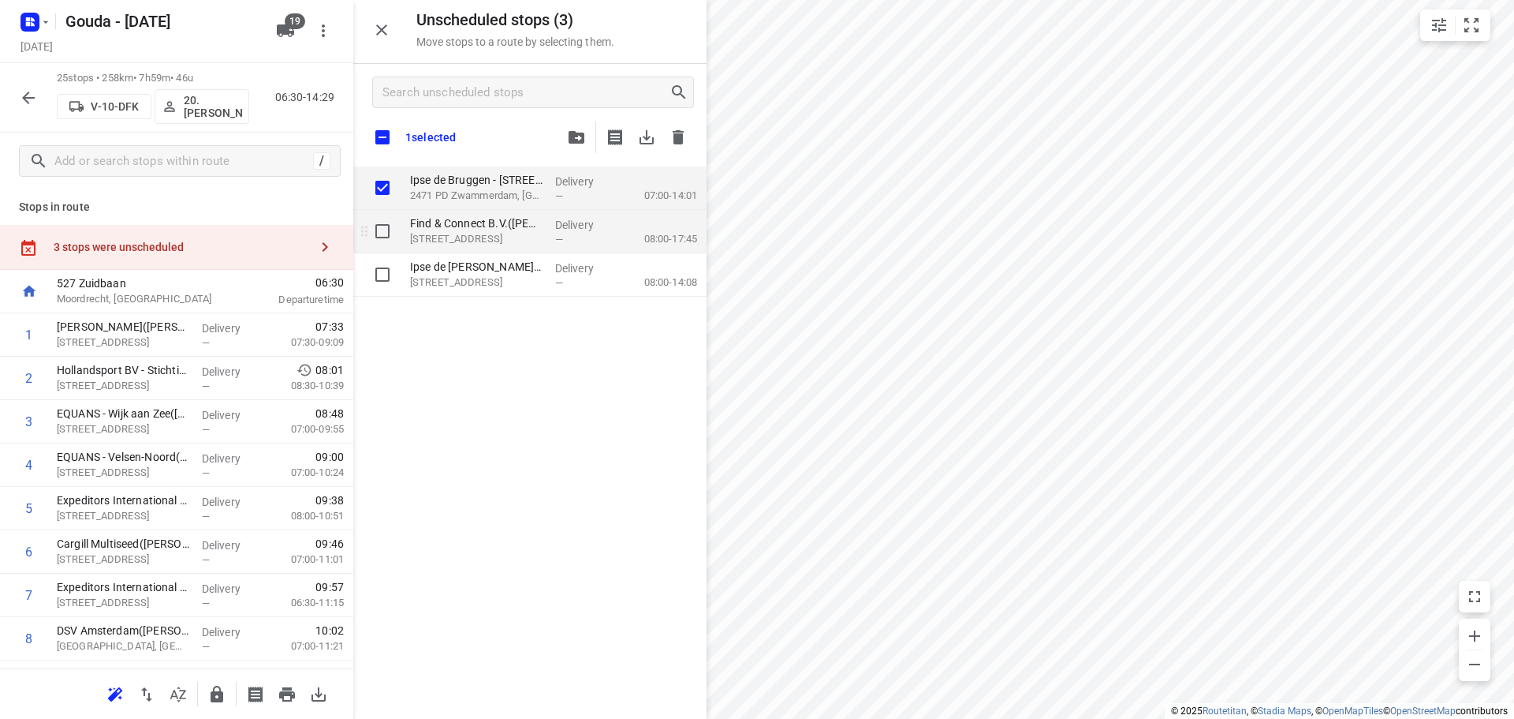
checkbox input "true"
click at [386, 227] on input "grid" at bounding box center [383, 231] width 32 height 32
checkbox input "true"
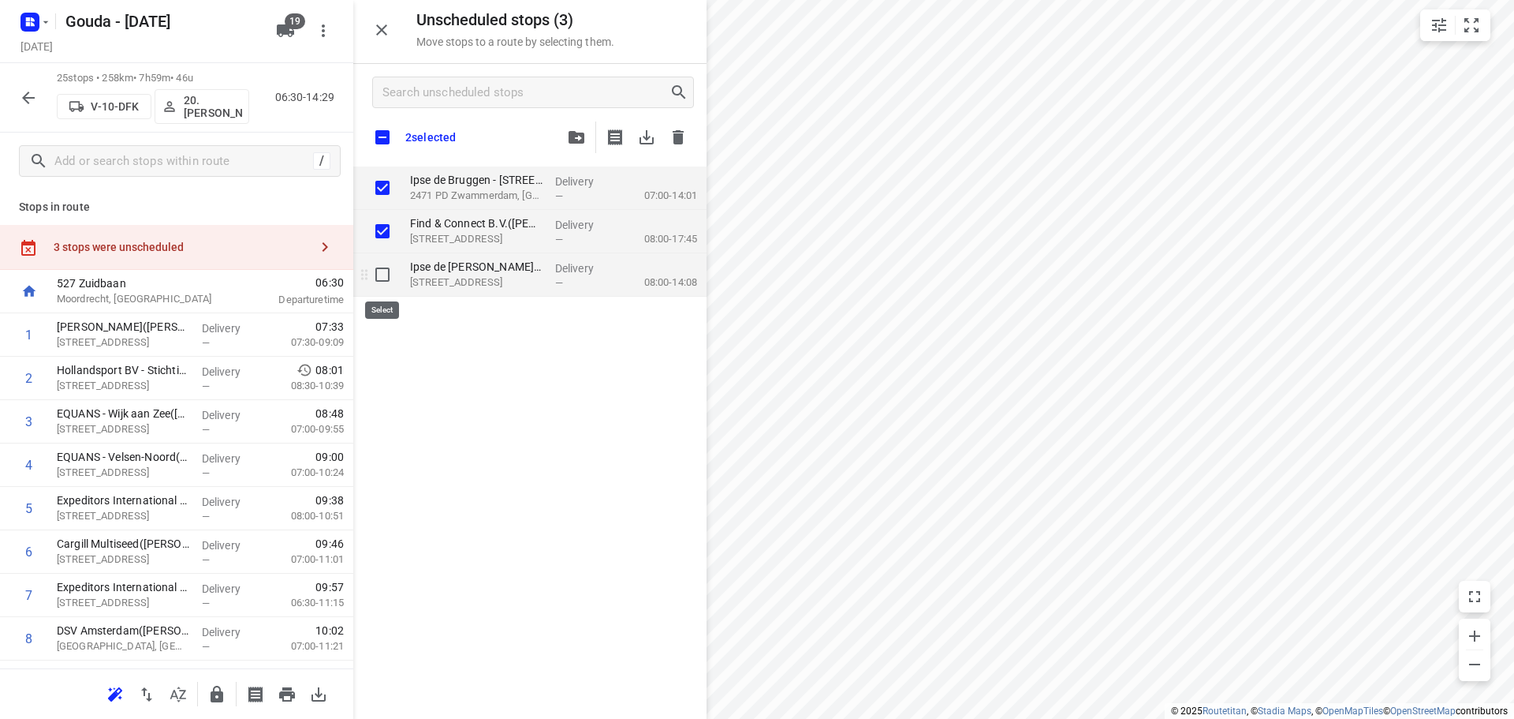
click at [375, 286] on input "grid" at bounding box center [383, 275] width 32 height 32
checkbox input "true"
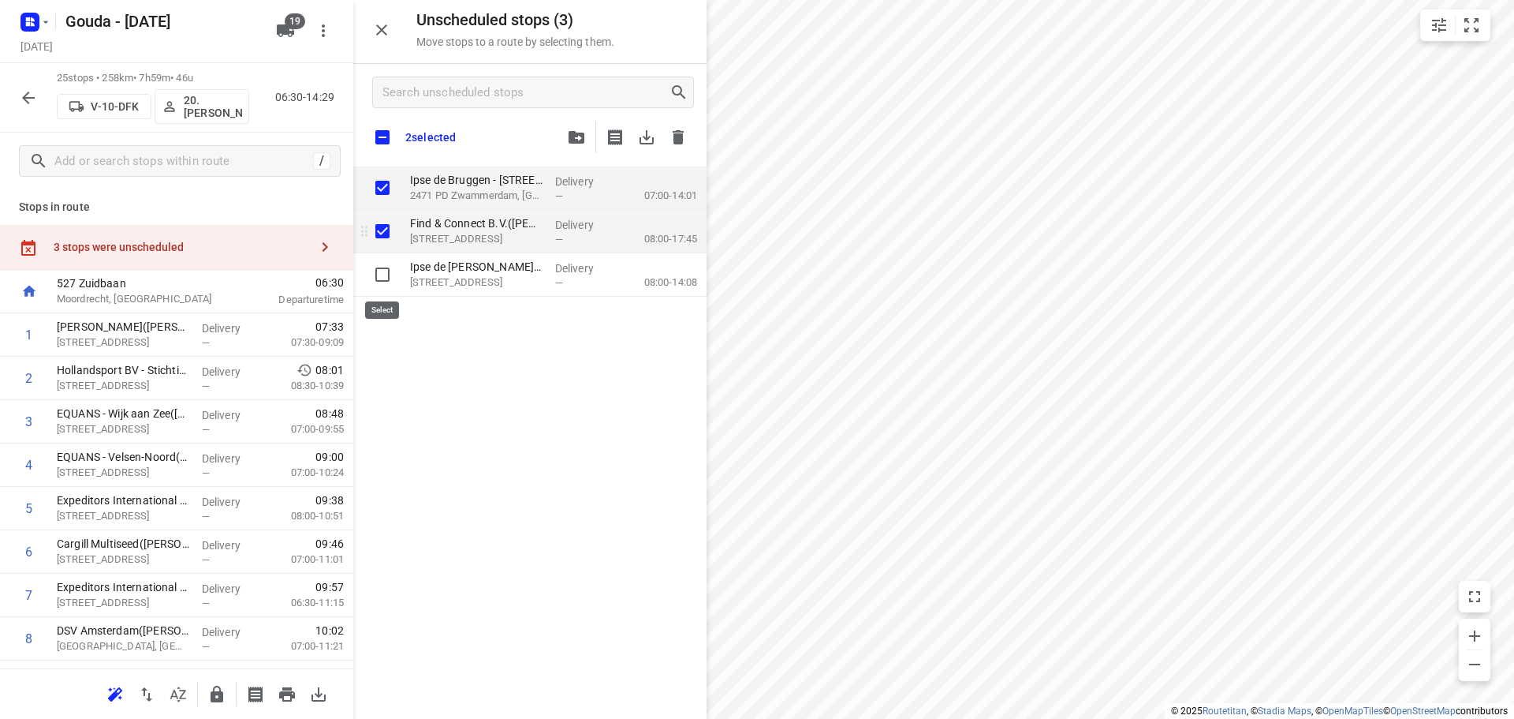
checkbox input "true"
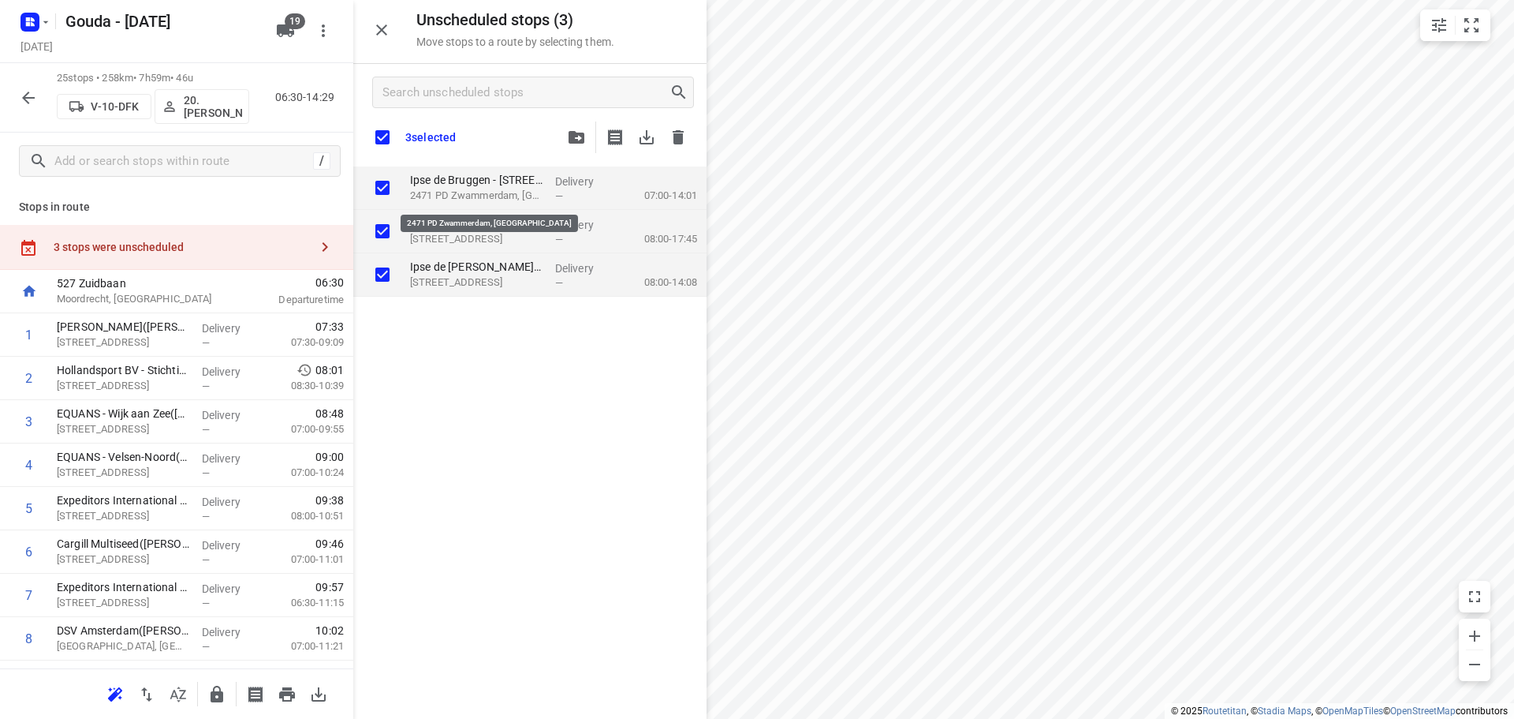
checkbox input "true"
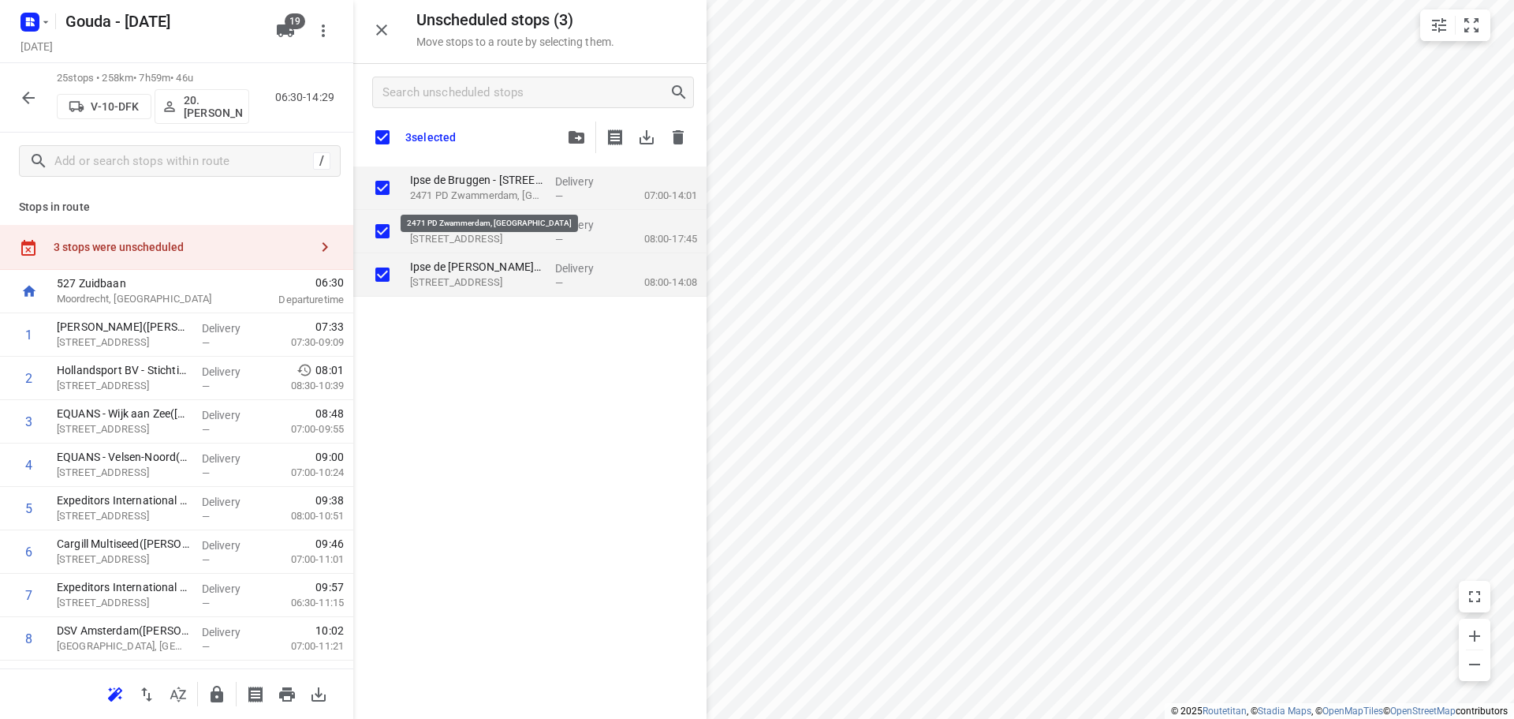
checkbox input "true"
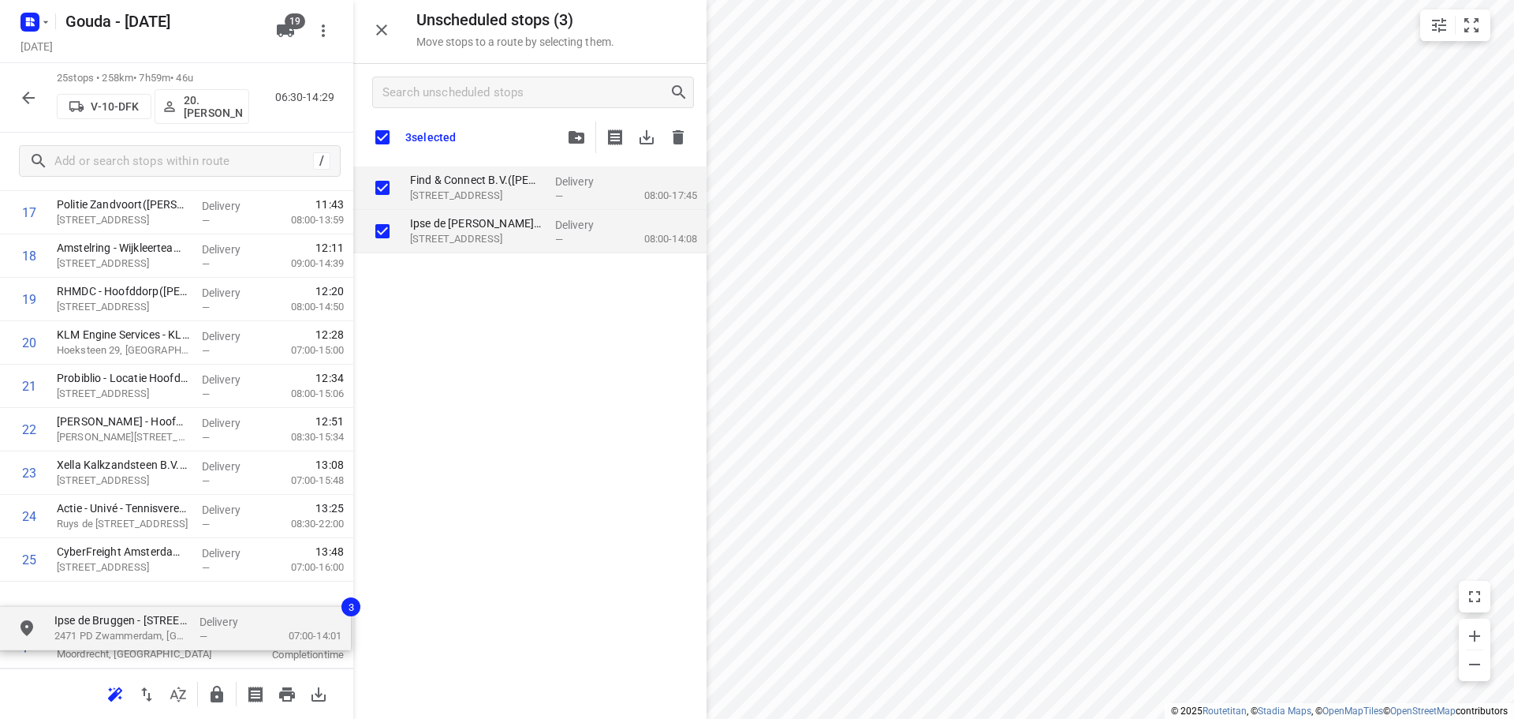
drag, startPoint x: 465, startPoint y: 189, endPoint x: 103, endPoint y: 619, distance: 563.2
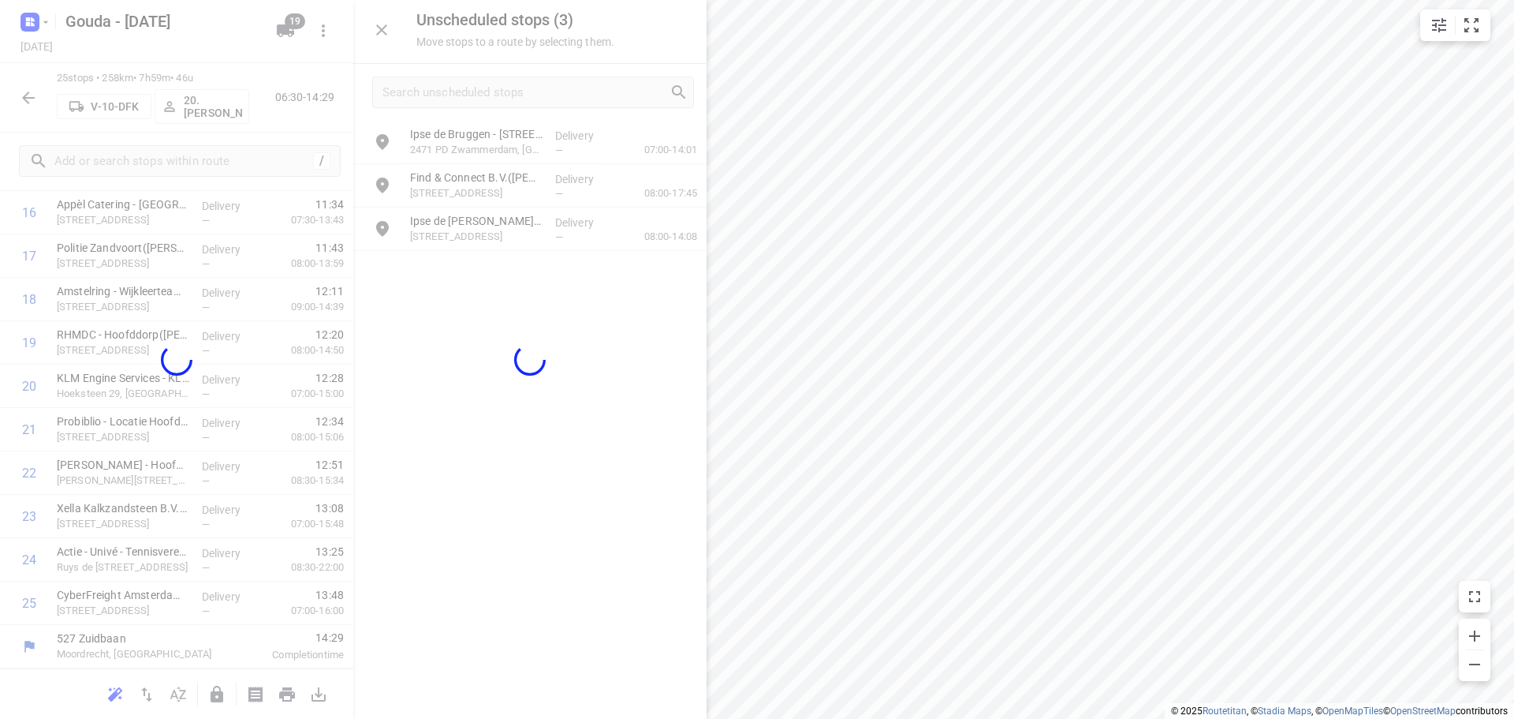
scroll to position [773, 0]
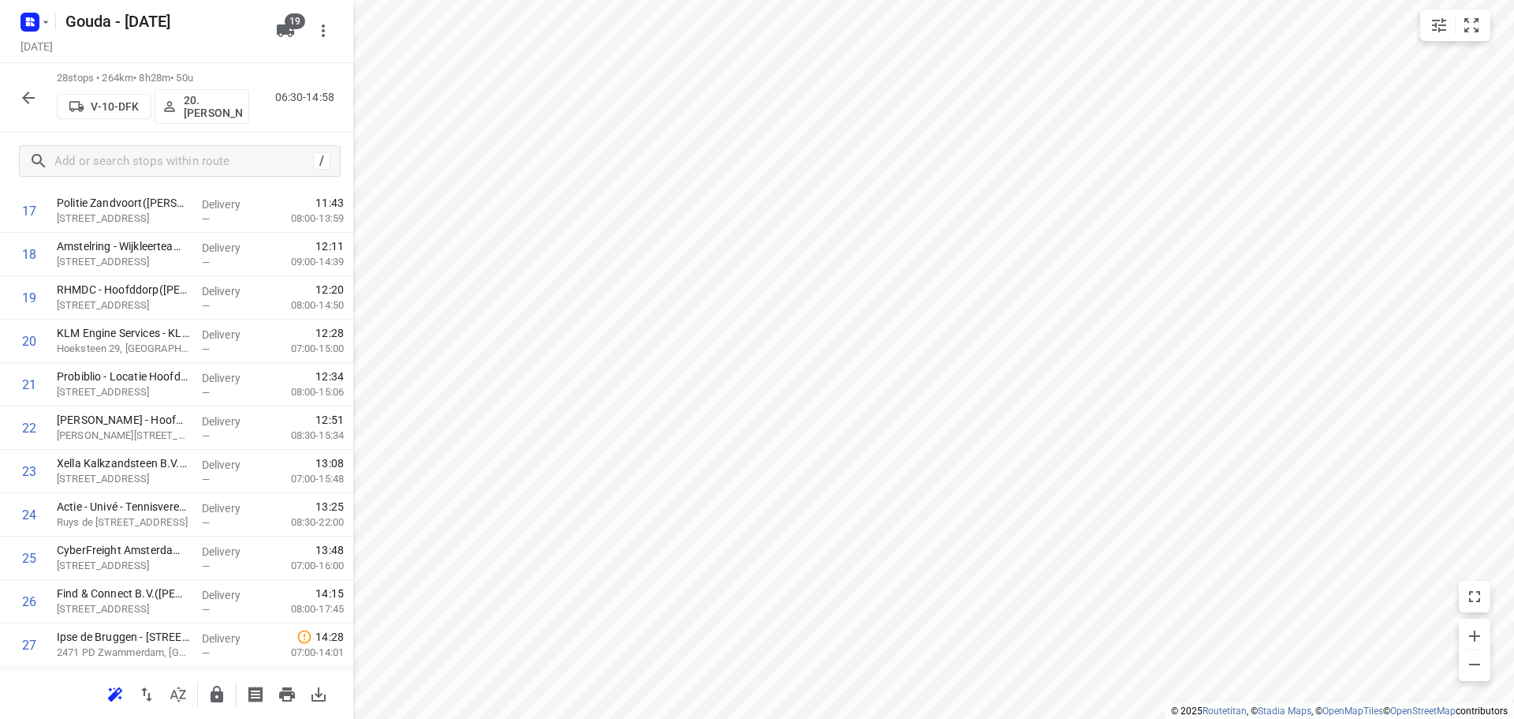
click at [222, 693] on icon "button" at bounding box center [217, 693] width 13 height 17
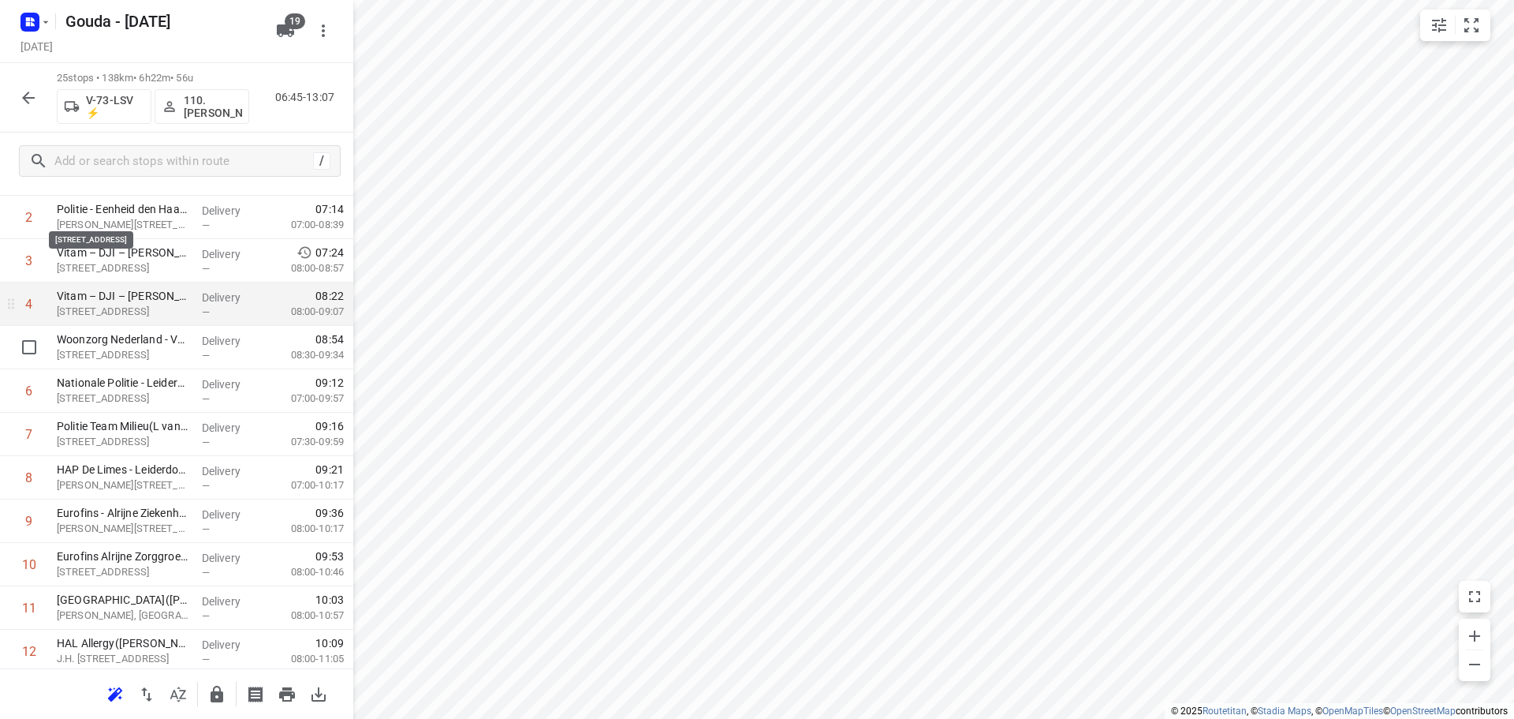
scroll to position [158, 0]
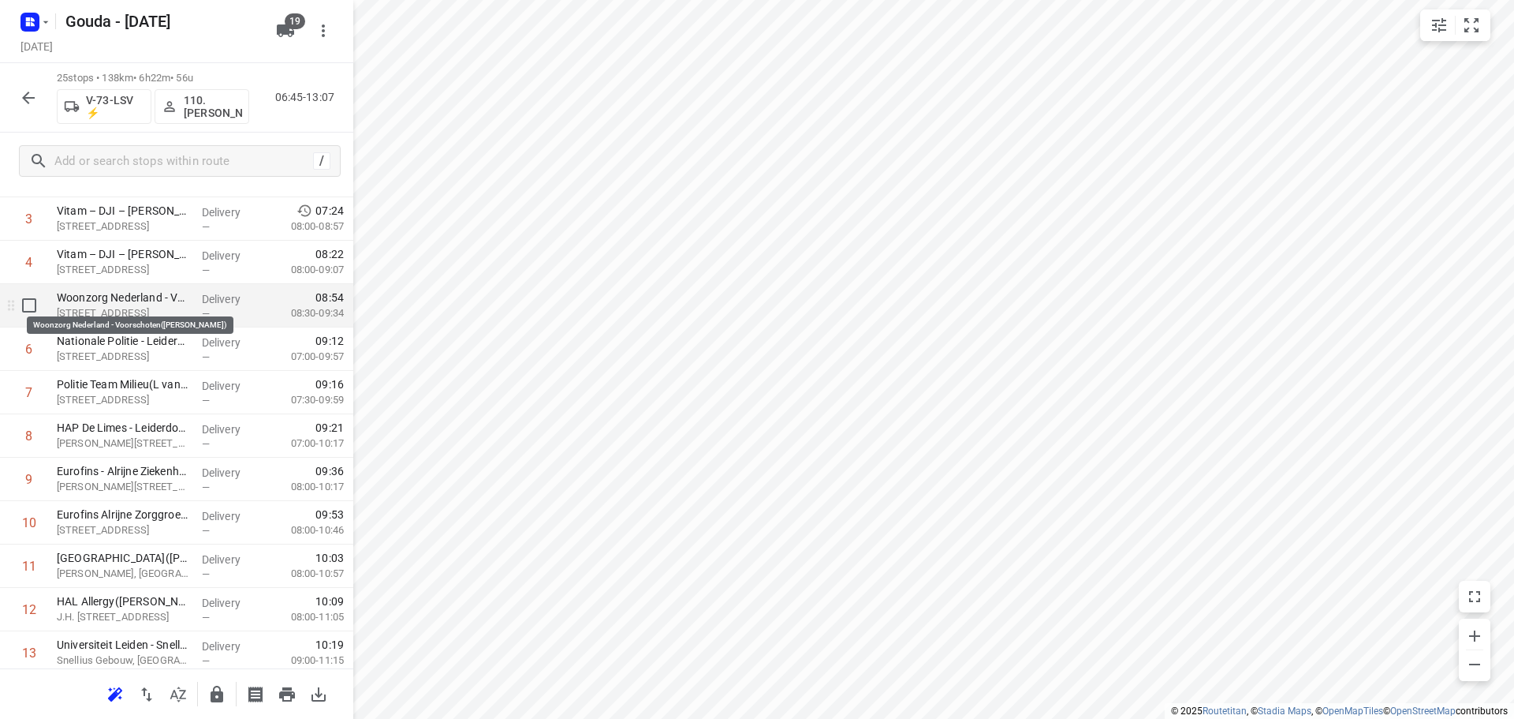
drag, startPoint x: 149, startPoint y: 298, endPoint x: 254, endPoint y: 308, distance: 105.4
click at [148, 298] on p "Woonzorg Nederland - Voorschoten([PERSON_NAME])" at bounding box center [123, 297] width 133 height 16
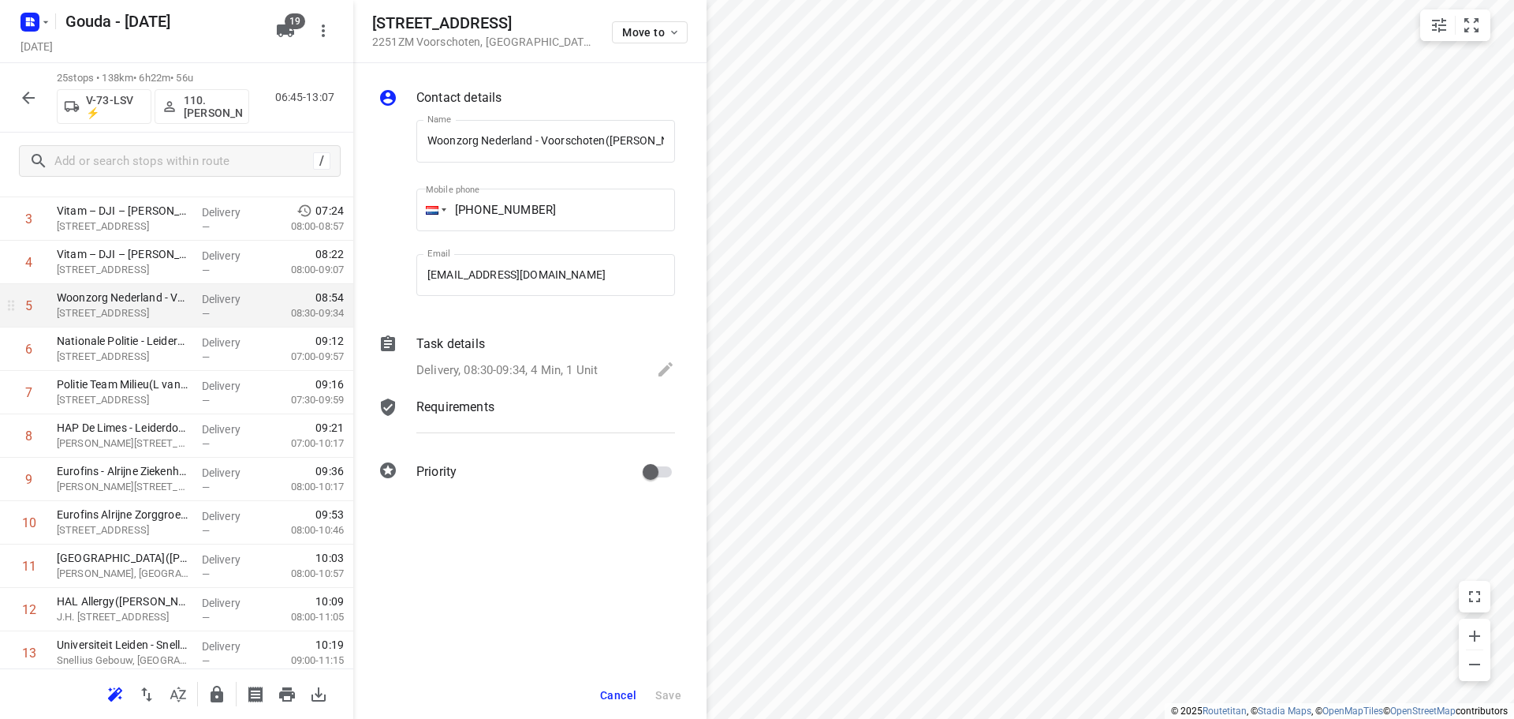
scroll to position [0, 10]
click at [465, 350] on p "Task details" at bounding box center [450, 343] width 69 height 19
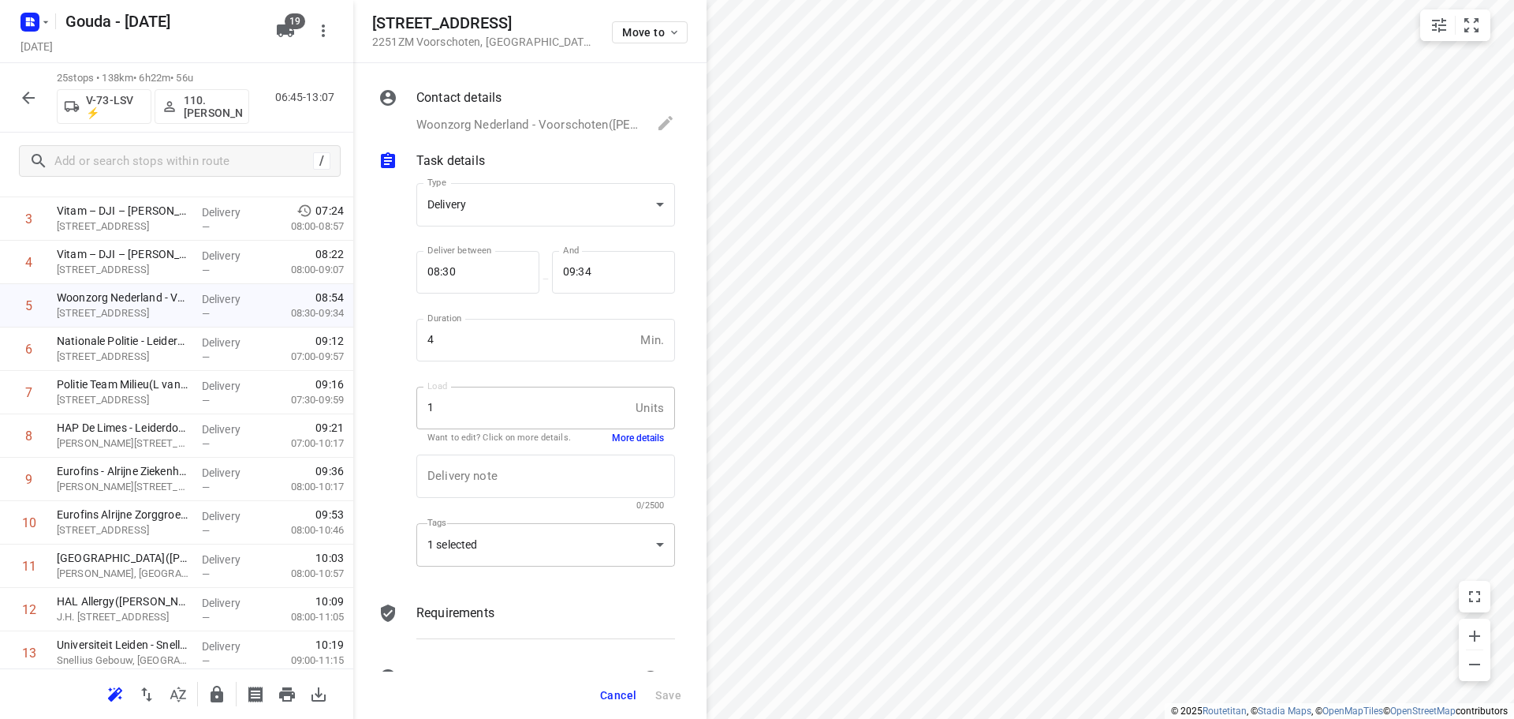
click at [487, 551] on div "1 selected" at bounding box center [545, 544] width 259 height 43
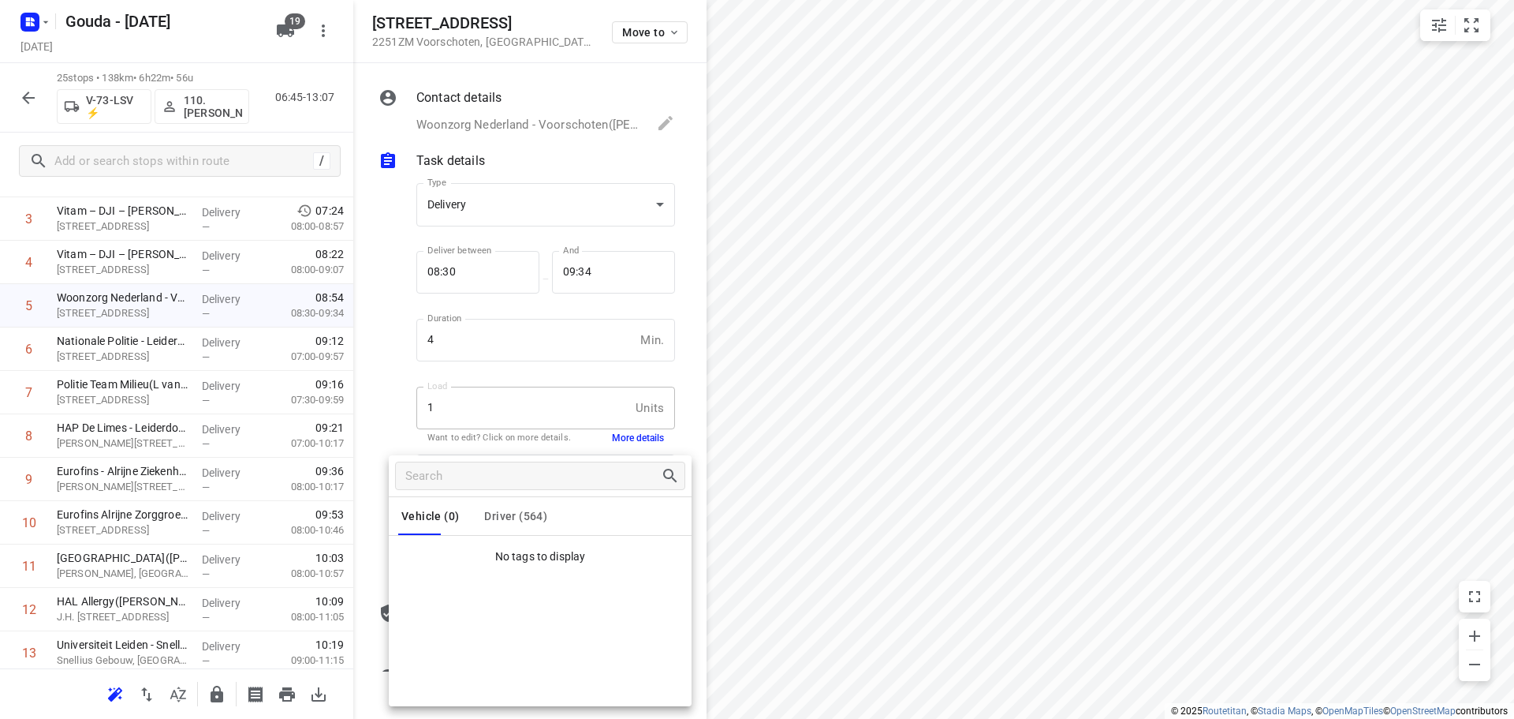
click at [514, 510] on span "Driver (564)" at bounding box center [515, 516] width 63 height 13
click at [457, 559] on p "Do13" at bounding box center [447, 557] width 31 height 19
drag, startPoint x: 351, startPoint y: 422, endPoint x: 437, endPoint y: 424, distance: 86.0
click at [375, 424] on div at bounding box center [757, 359] width 1514 height 719
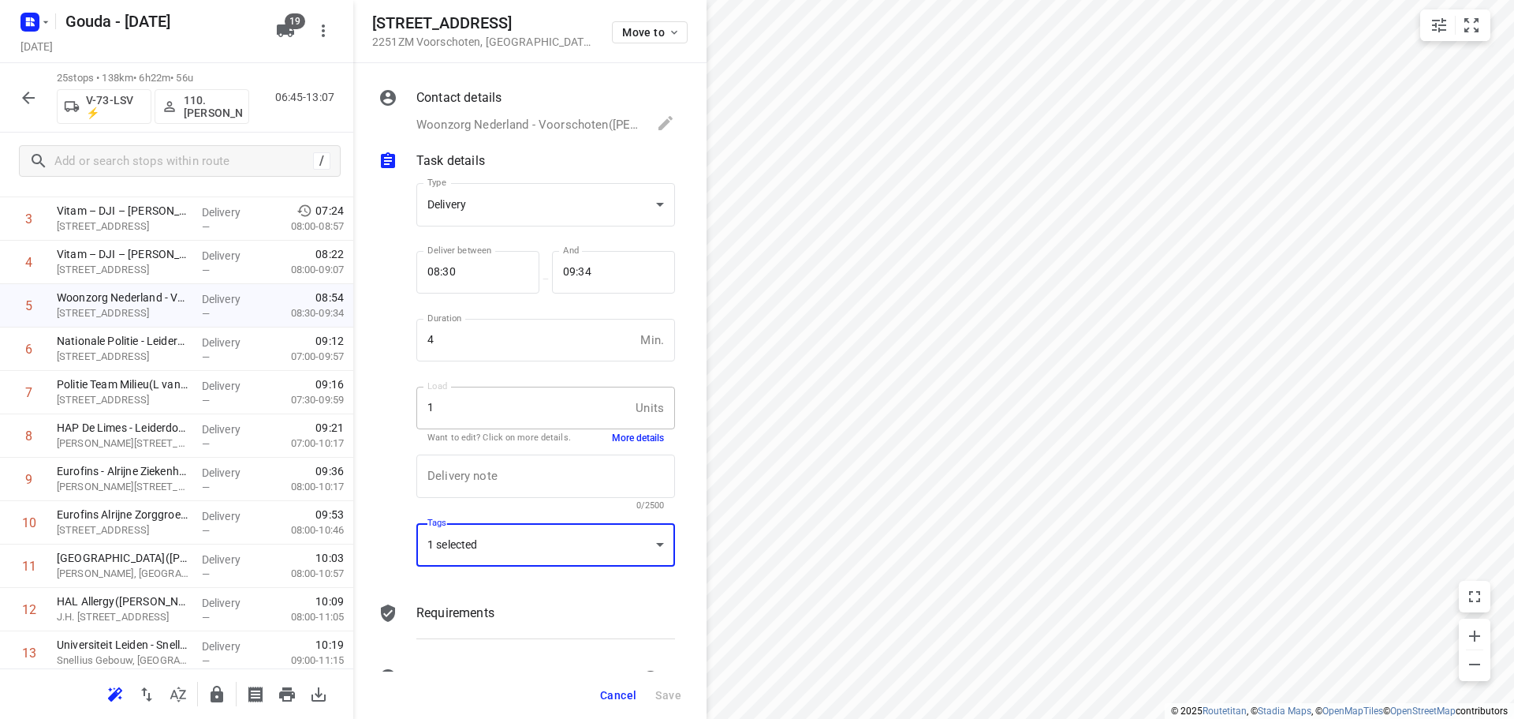
click at [612, 443] on button "More details" at bounding box center [638, 437] width 52 height 13
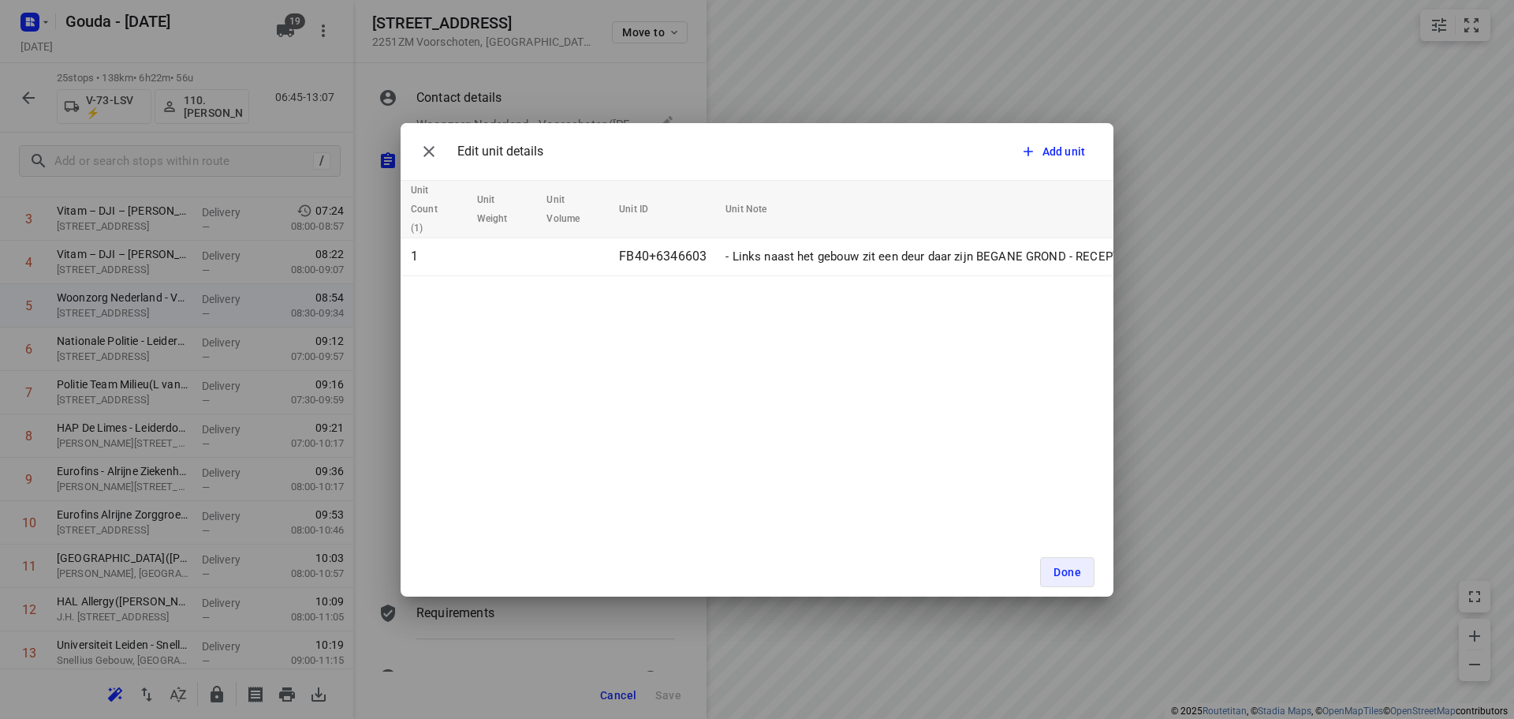
scroll to position [0, 107]
click at [1062, 566] on span "Done" at bounding box center [1068, 572] width 28 height 13
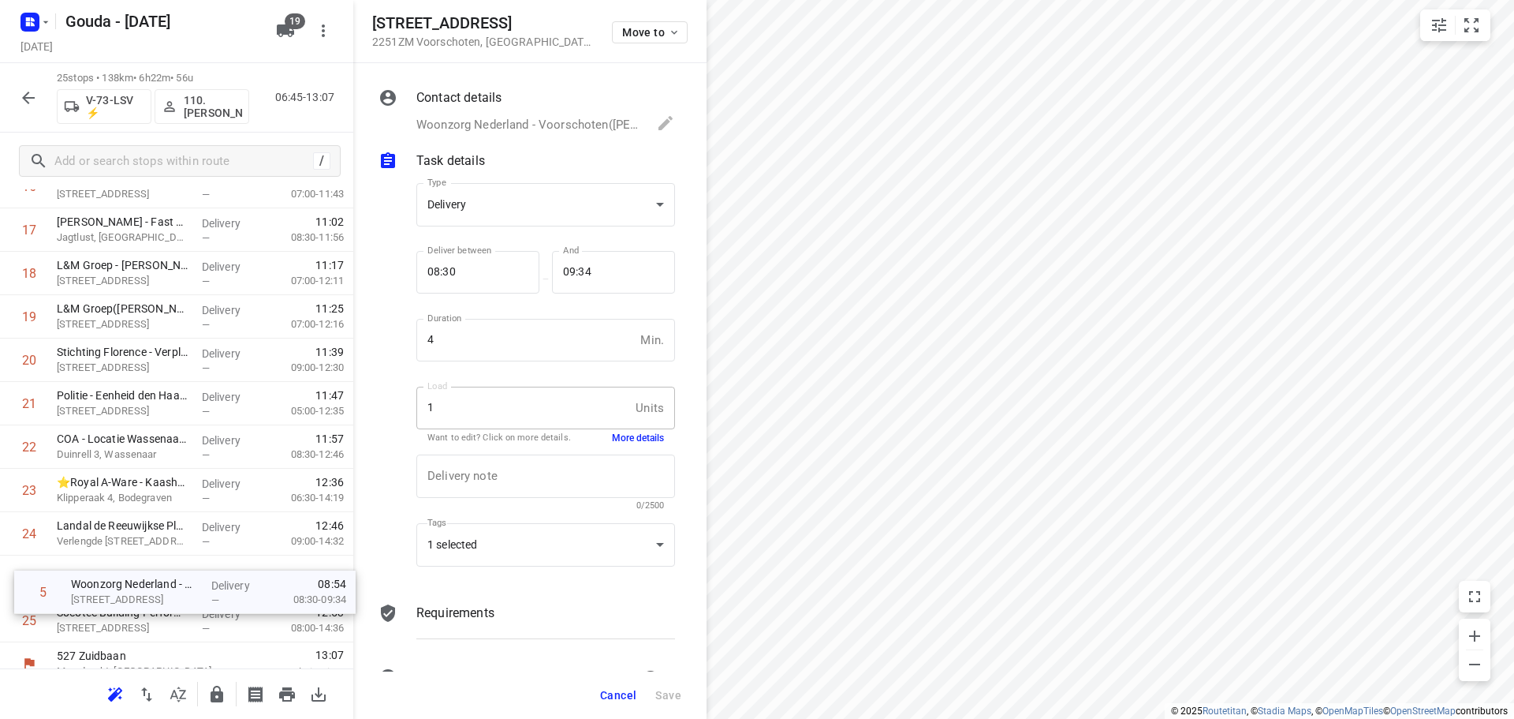
scroll to position [728, 0]
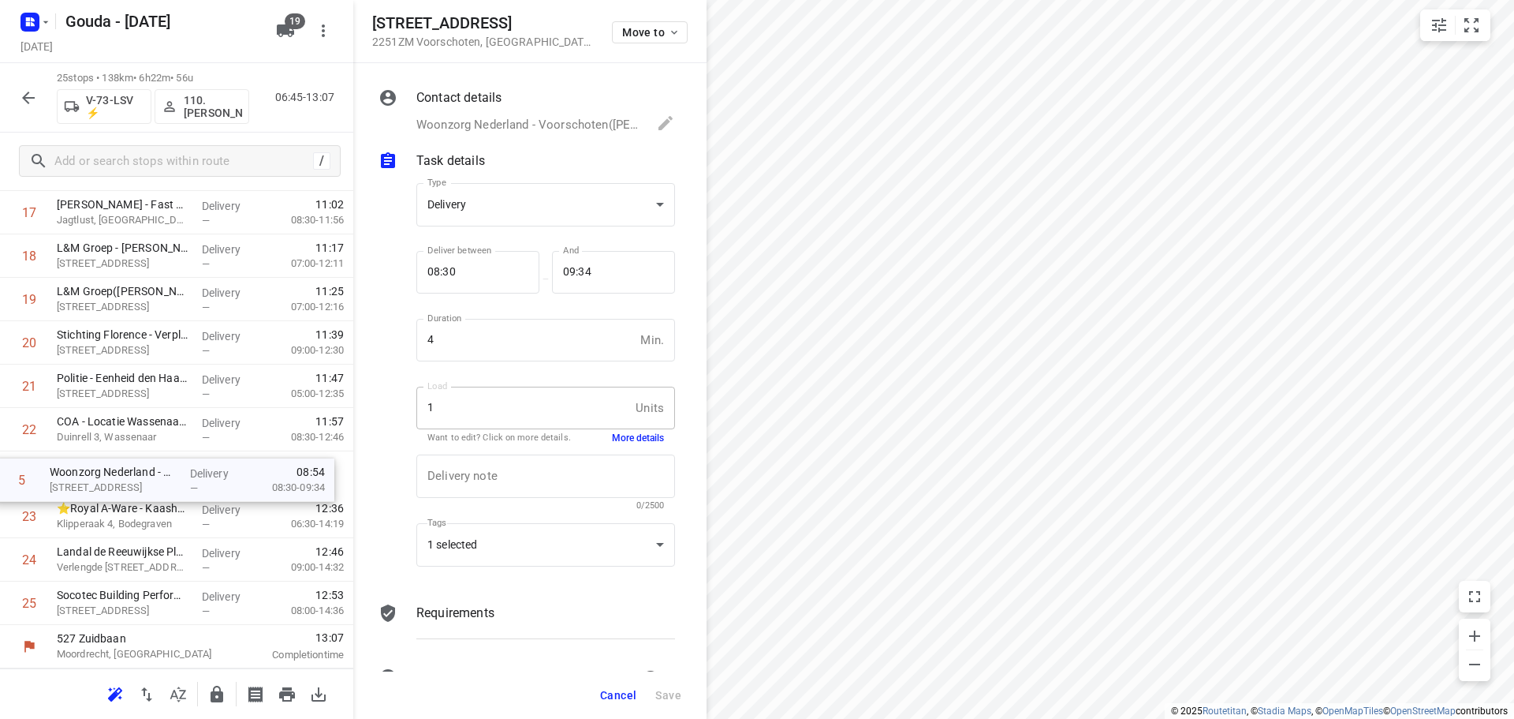
drag, startPoint x: 189, startPoint y: 311, endPoint x: 189, endPoint y: 499, distance: 187.7
click at [189, 499] on div "1 Provincie Zuid-Holland - BC Steekterpoort([PERSON_NAME]) [STREET_ADDRESS] Aan…" at bounding box center [176, 82] width 353 height 1085
click at [217, 681] on button "button" at bounding box center [217, 694] width 32 height 32
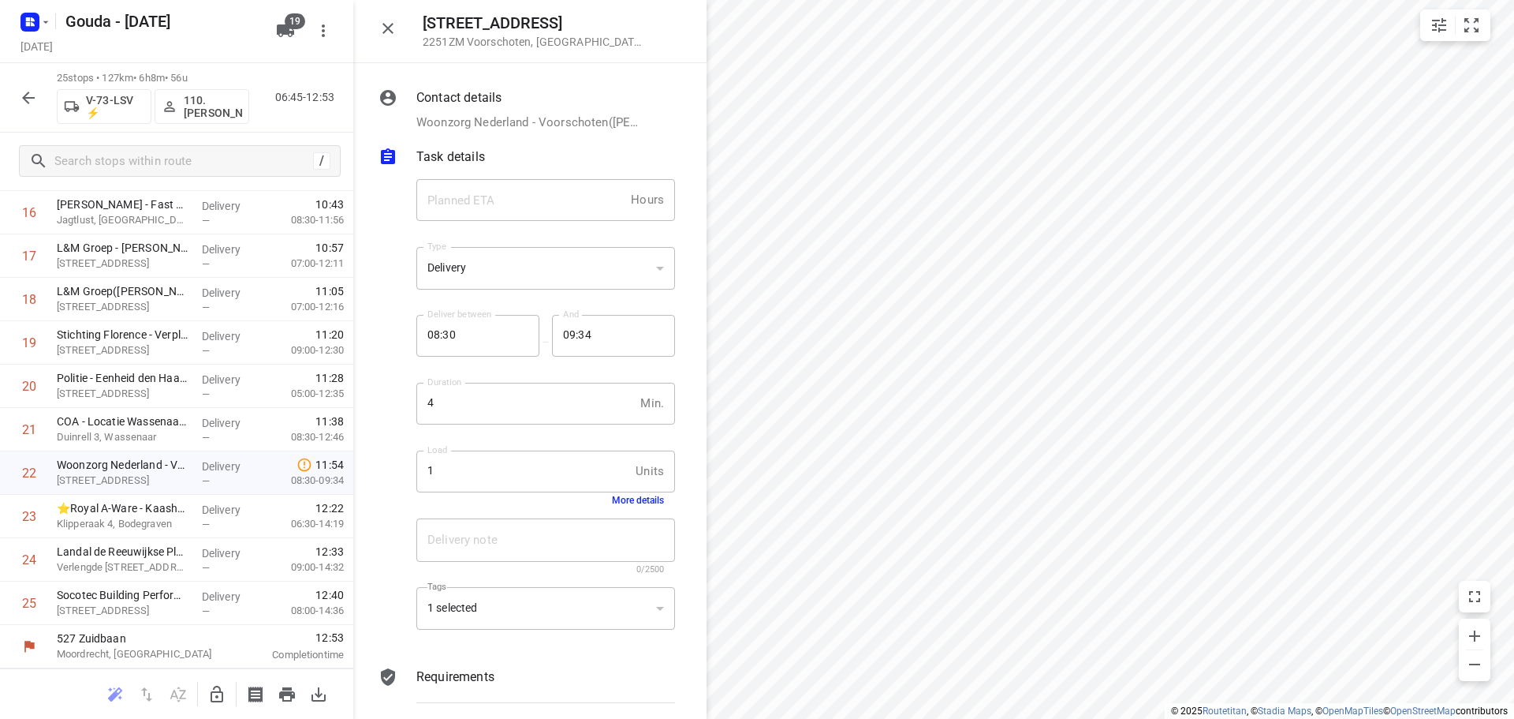
click at [42, 100] on button "button" at bounding box center [29, 98] width 32 height 32
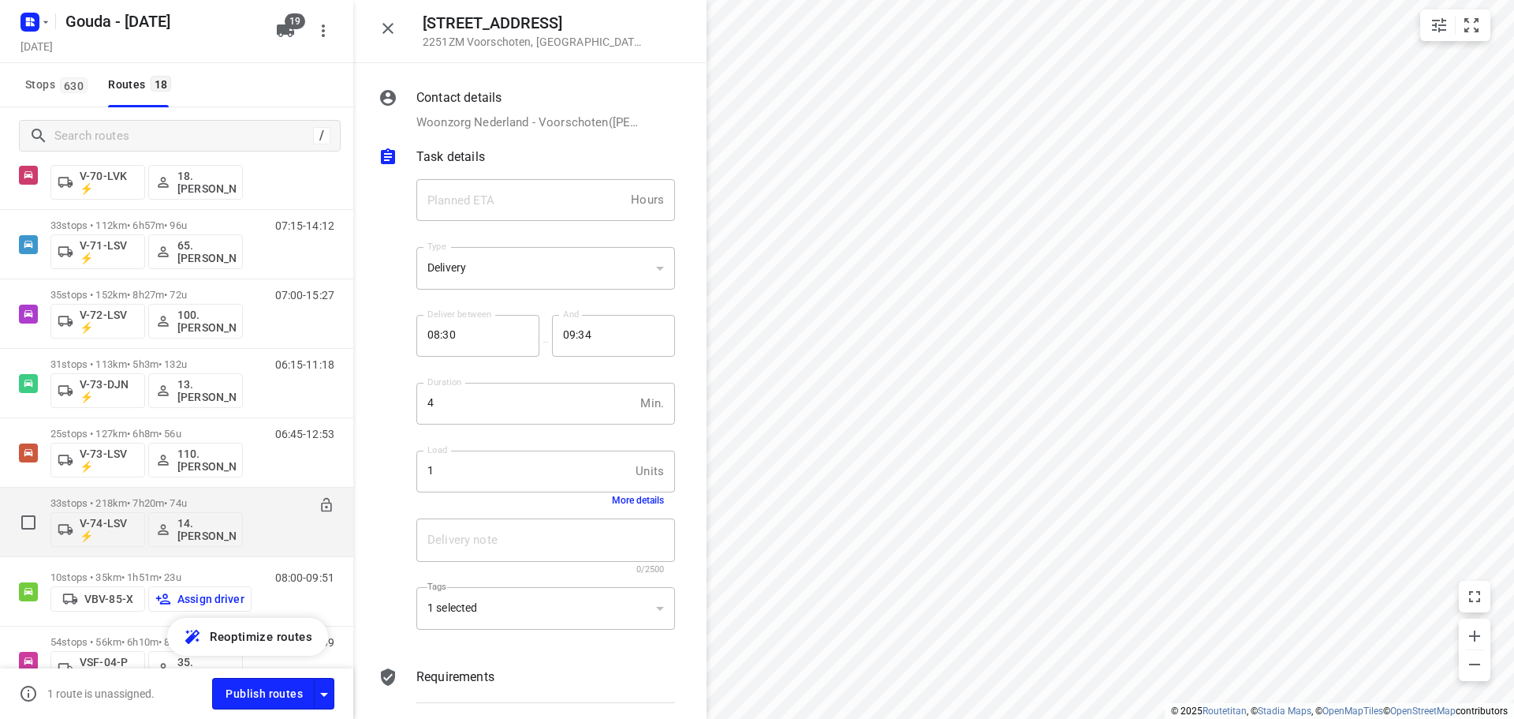
scroll to position [844, 0]
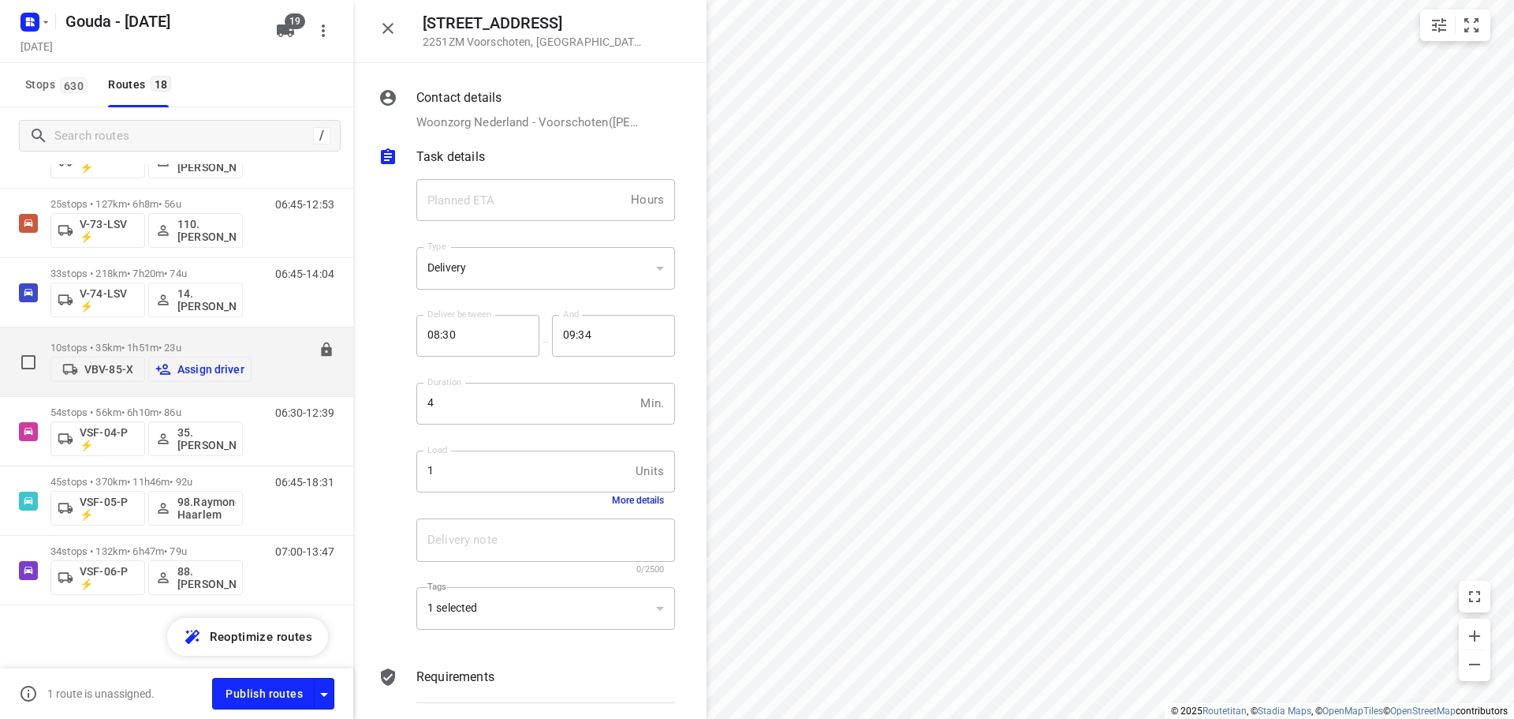
click at [273, 360] on div "08:00-09:51" at bounding box center [295, 366] width 79 height 48
click at [94, 342] on p "10 stops • 35km • 1h51m • 23u" at bounding box center [150, 348] width 201 height 12
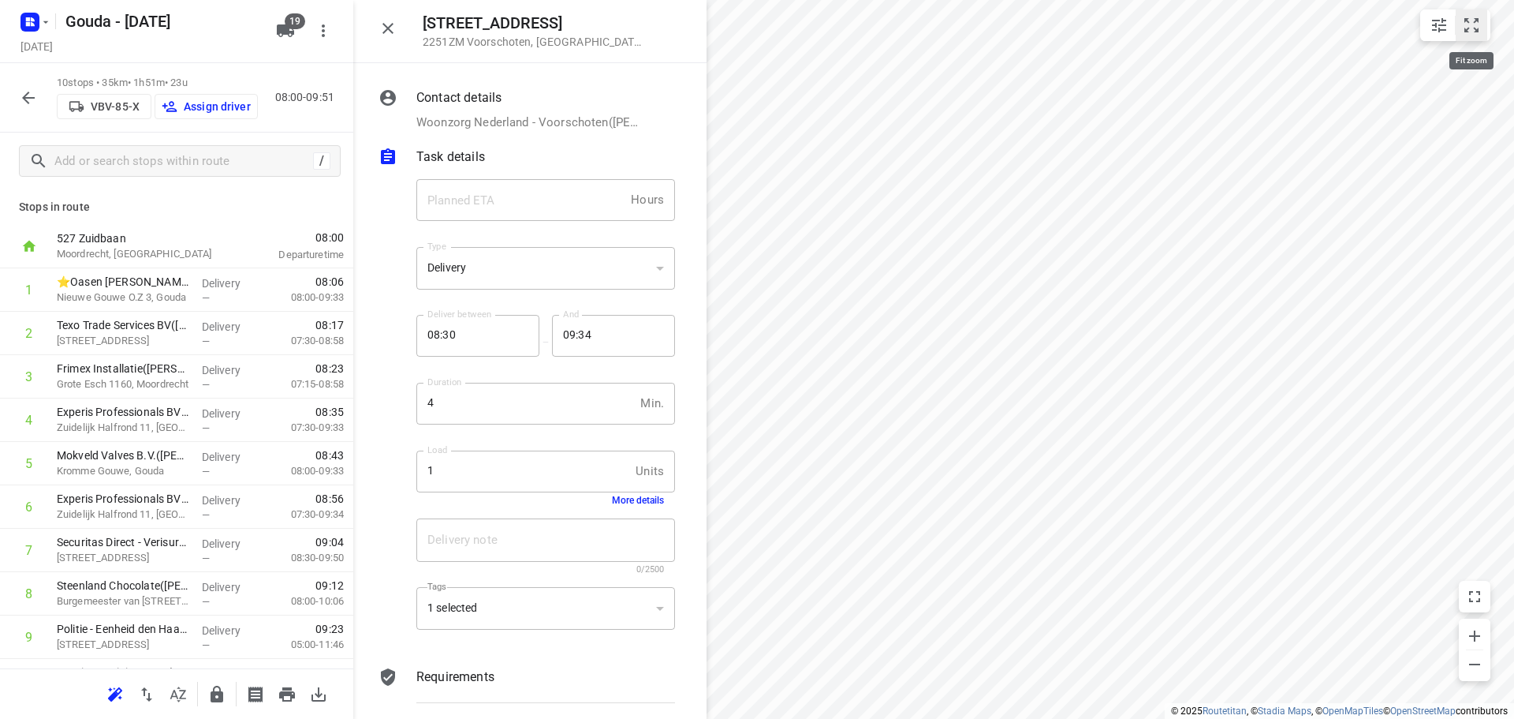
click at [1481, 20] on button "small contained button group" at bounding box center [1472, 25] width 32 height 32
click at [186, 683] on button "button" at bounding box center [178, 694] width 32 height 32
click at [380, 29] on icon "button" at bounding box center [388, 28] width 19 height 19
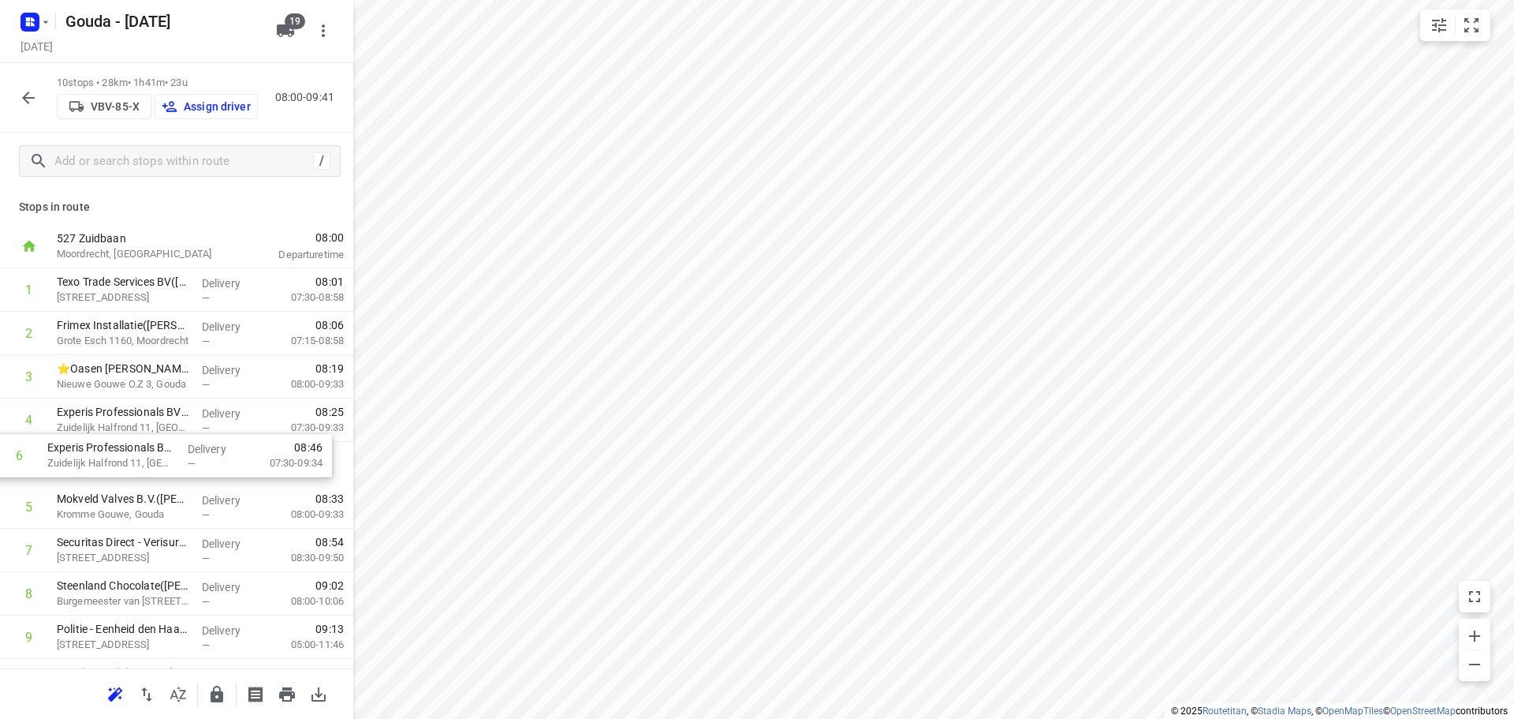
drag, startPoint x: 162, startPoint y: 510, endPoint x: 148, endPoint y: 452, distance: 59.9
click at [148, 452] on div "1 Texo Trade Services BV([PERSON_NAME]) [STREET_ADDRESS] Delivery — 08:01 07:30…" at bounding box center [176, 485] width 353 height 434
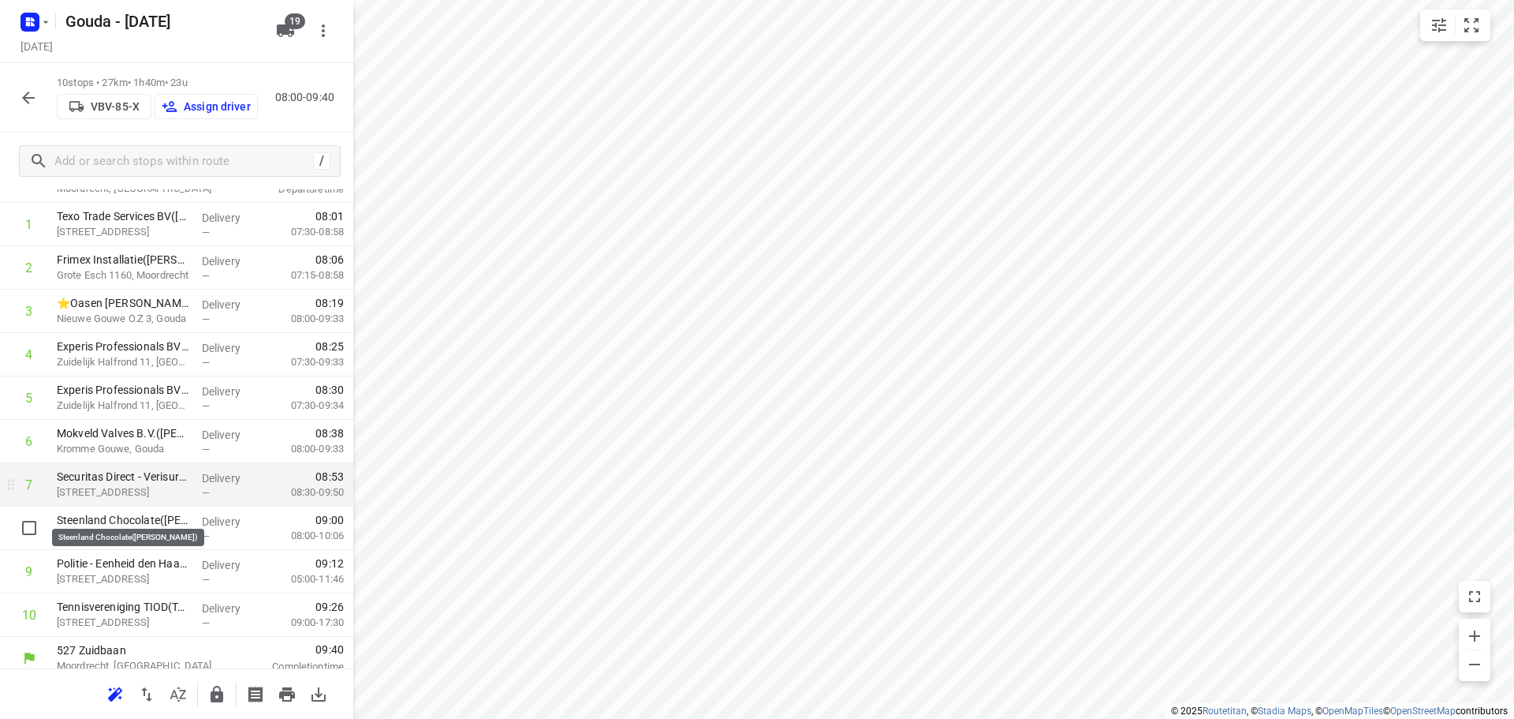
scroll to position [77, 0]
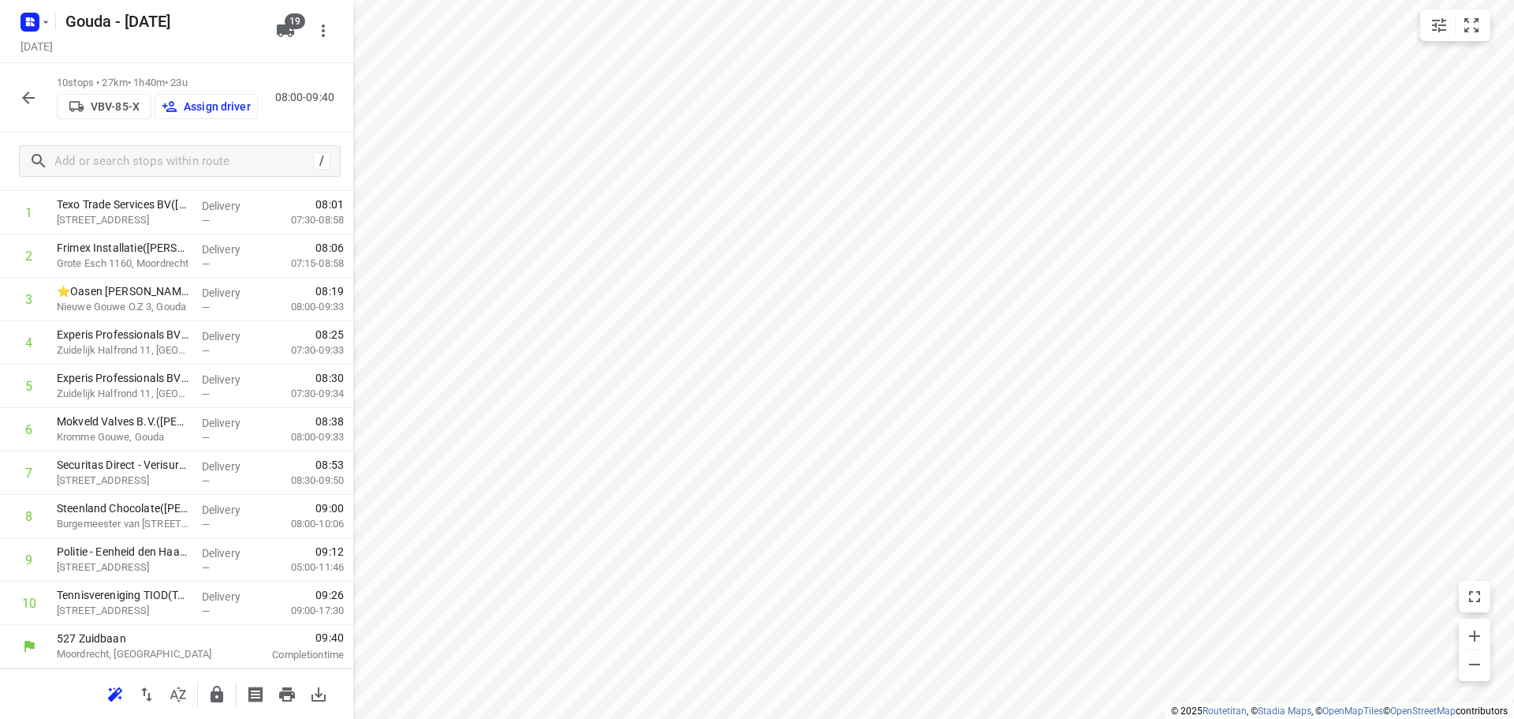
click at [226, 105] on p "Assign driver" at bounding box center [217, 106] width 67 height 13
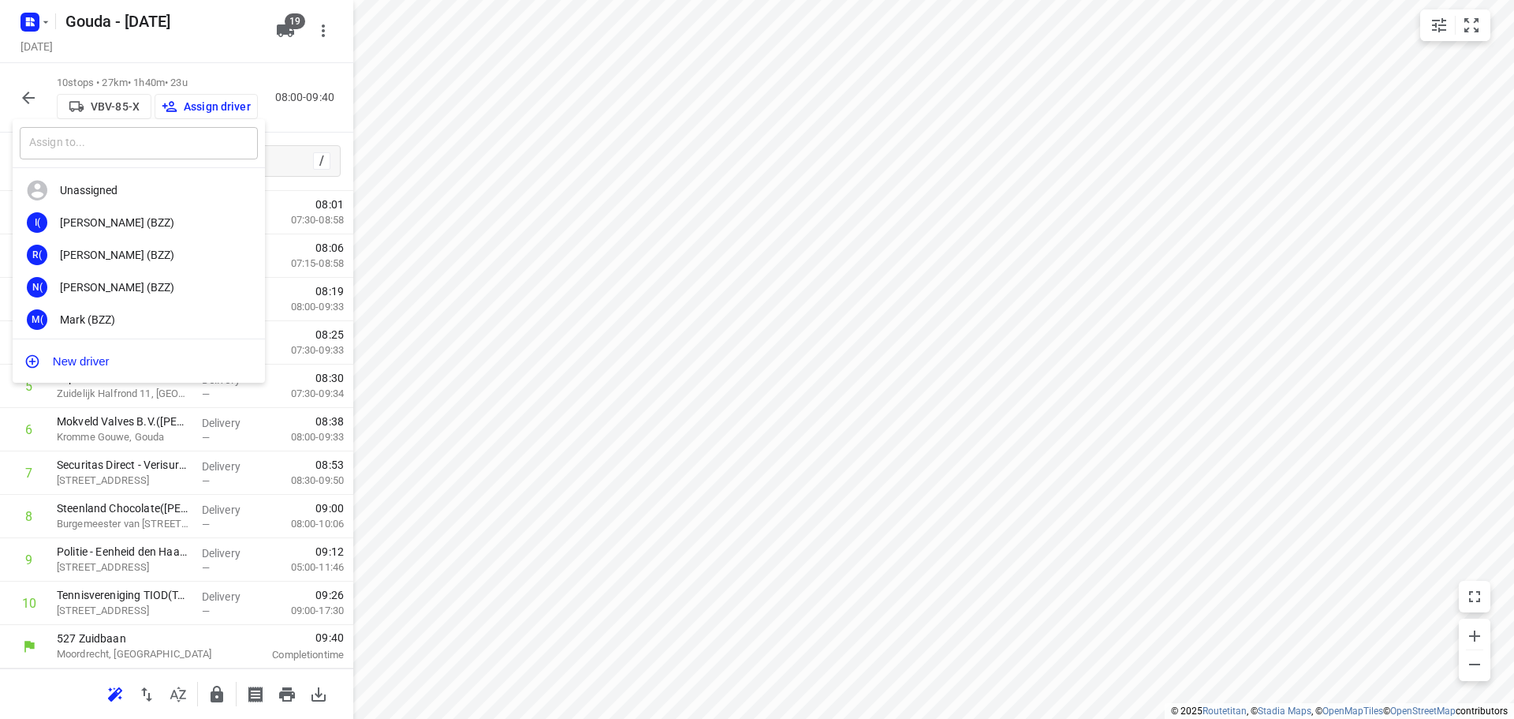
click at [148, 148] on input "text" at bounding box center [139, 143] width 238 height 32
type input "[PERSON_NAME]"
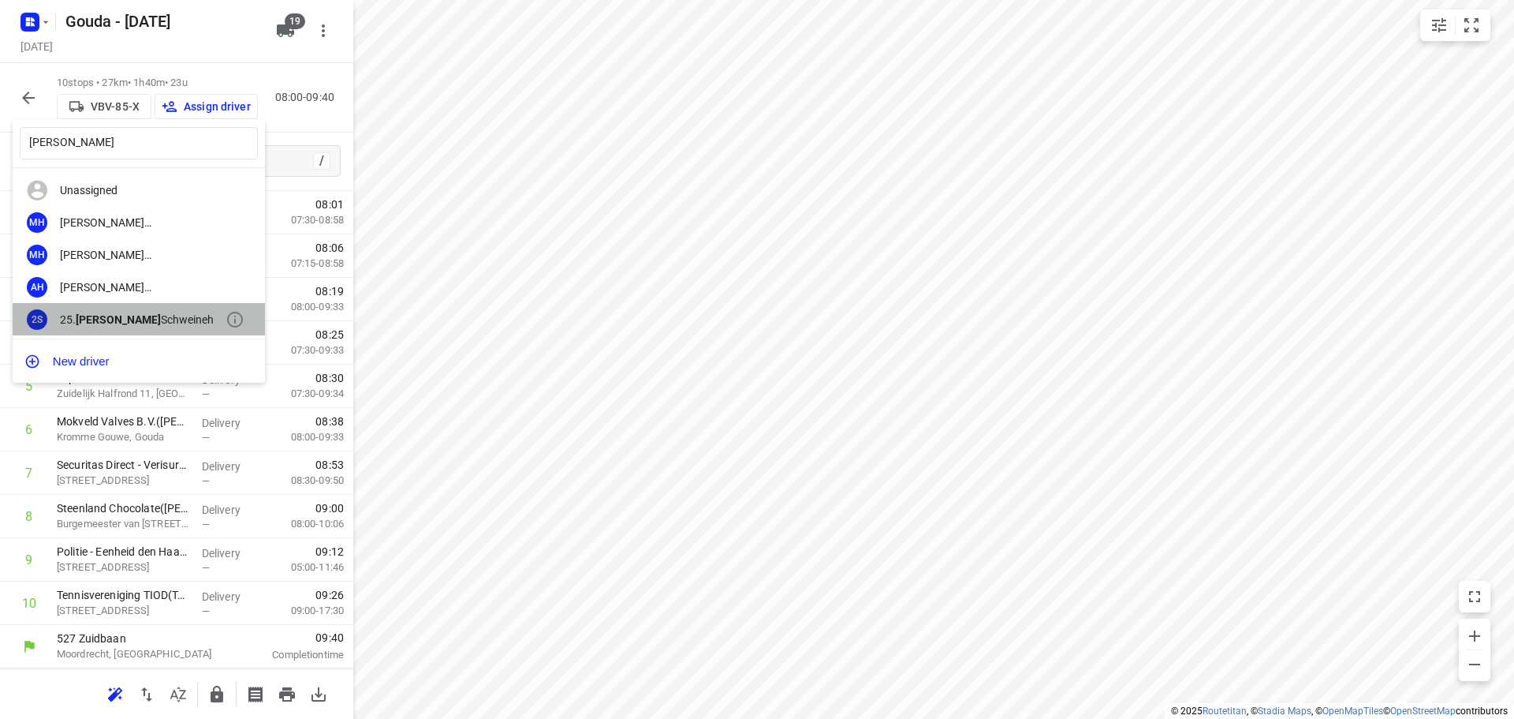
click at [176, 320] on div "25. [PERSON_NAME]" at bounding box center [143, 319] width 166 height 13
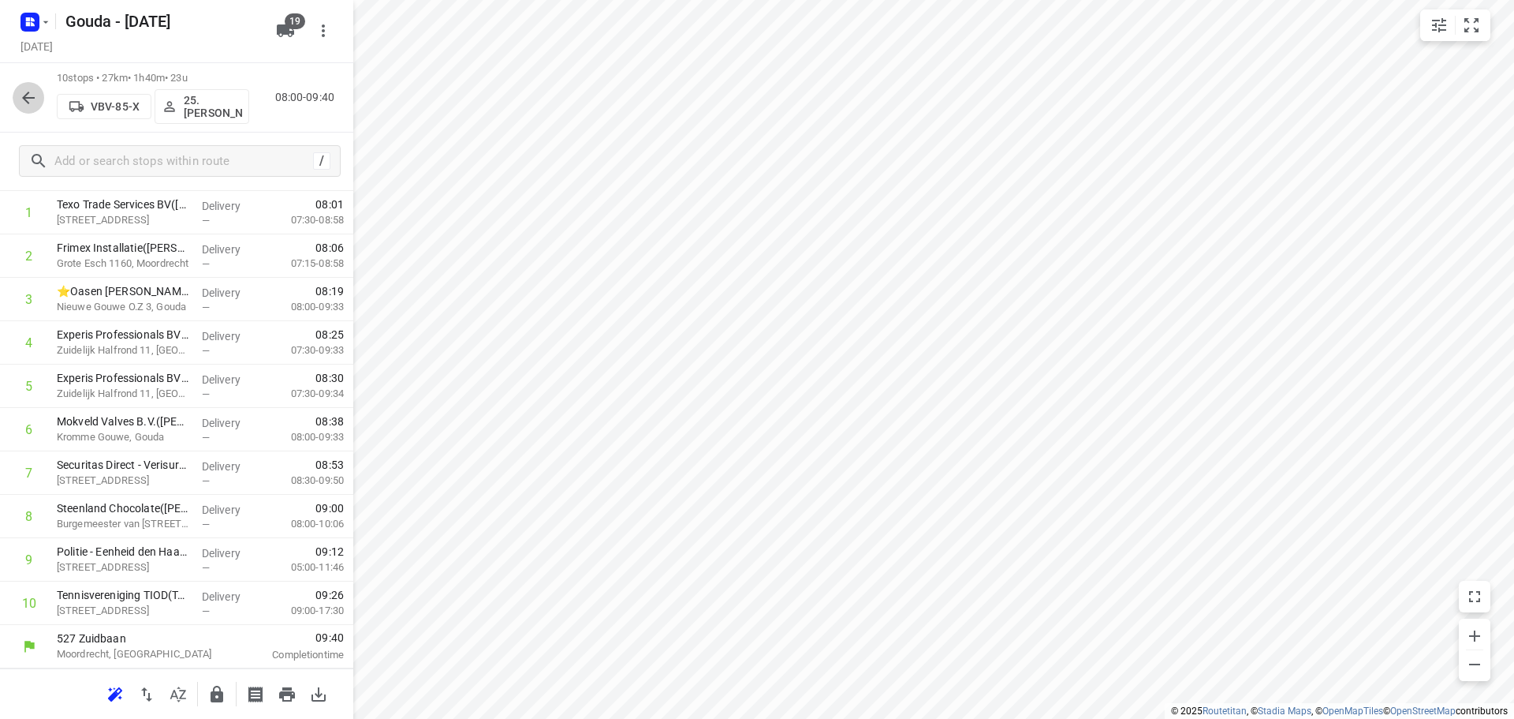
click at [21, 94] on icon "button" at bounding box center [28, 97] width 19 height 19
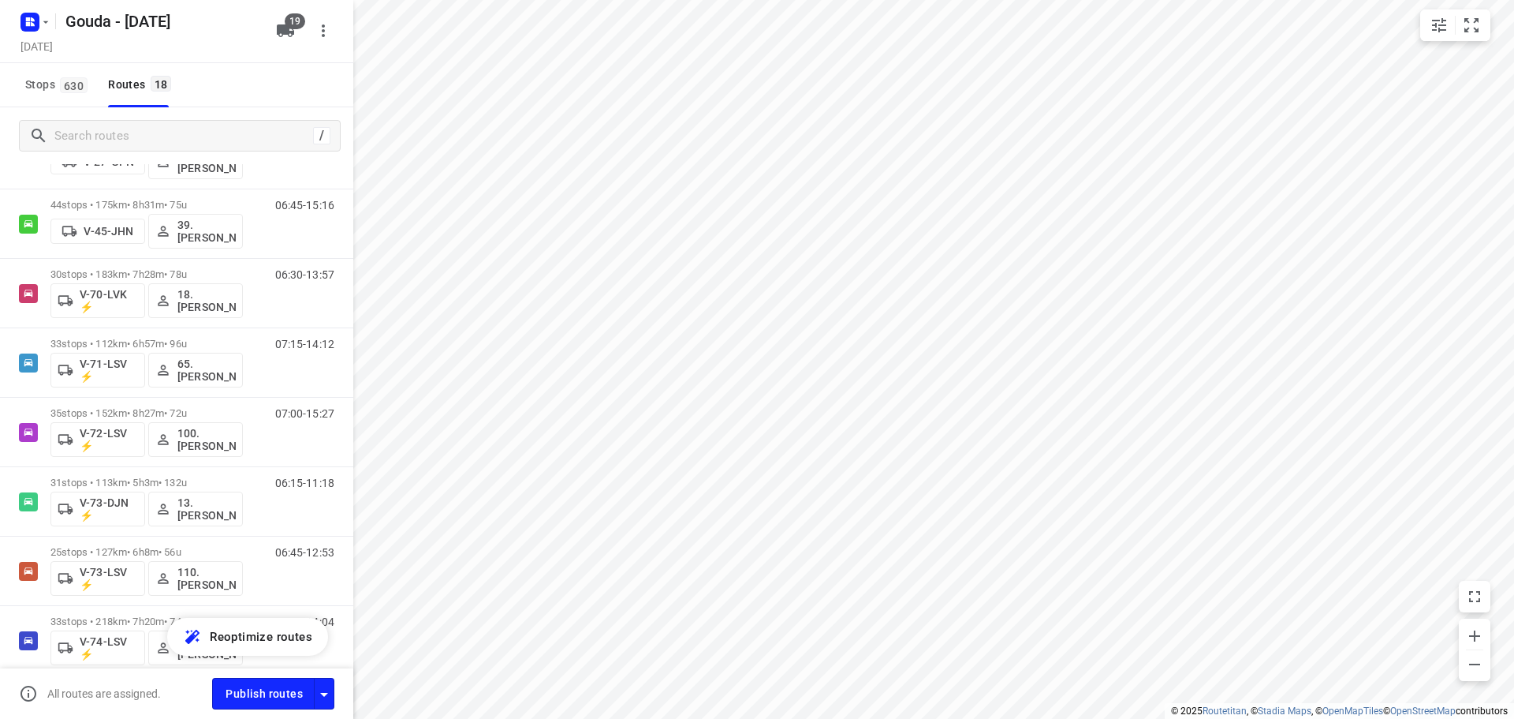
scroll to position [844, 0]
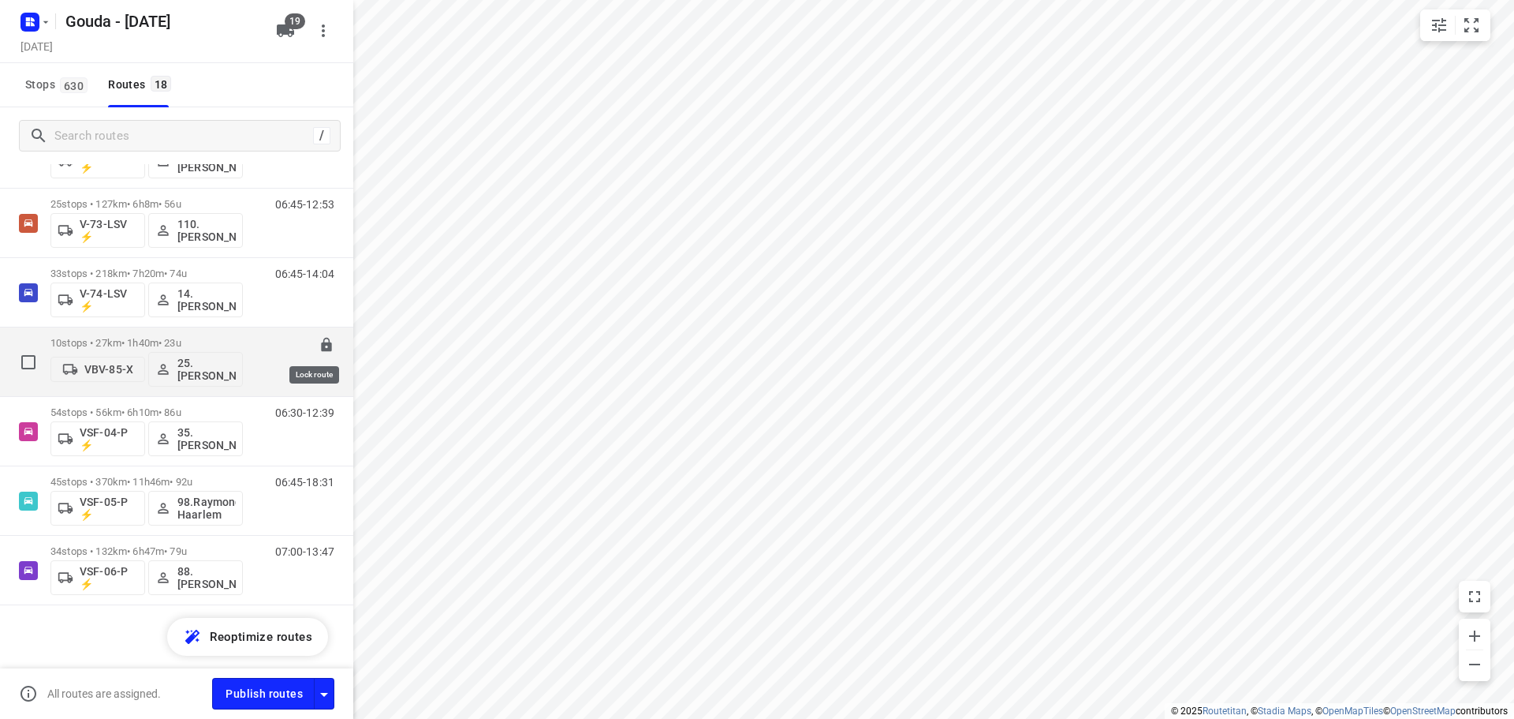
click at [321, 345] on icon at bounding box center [326, 345] width 10 height 14
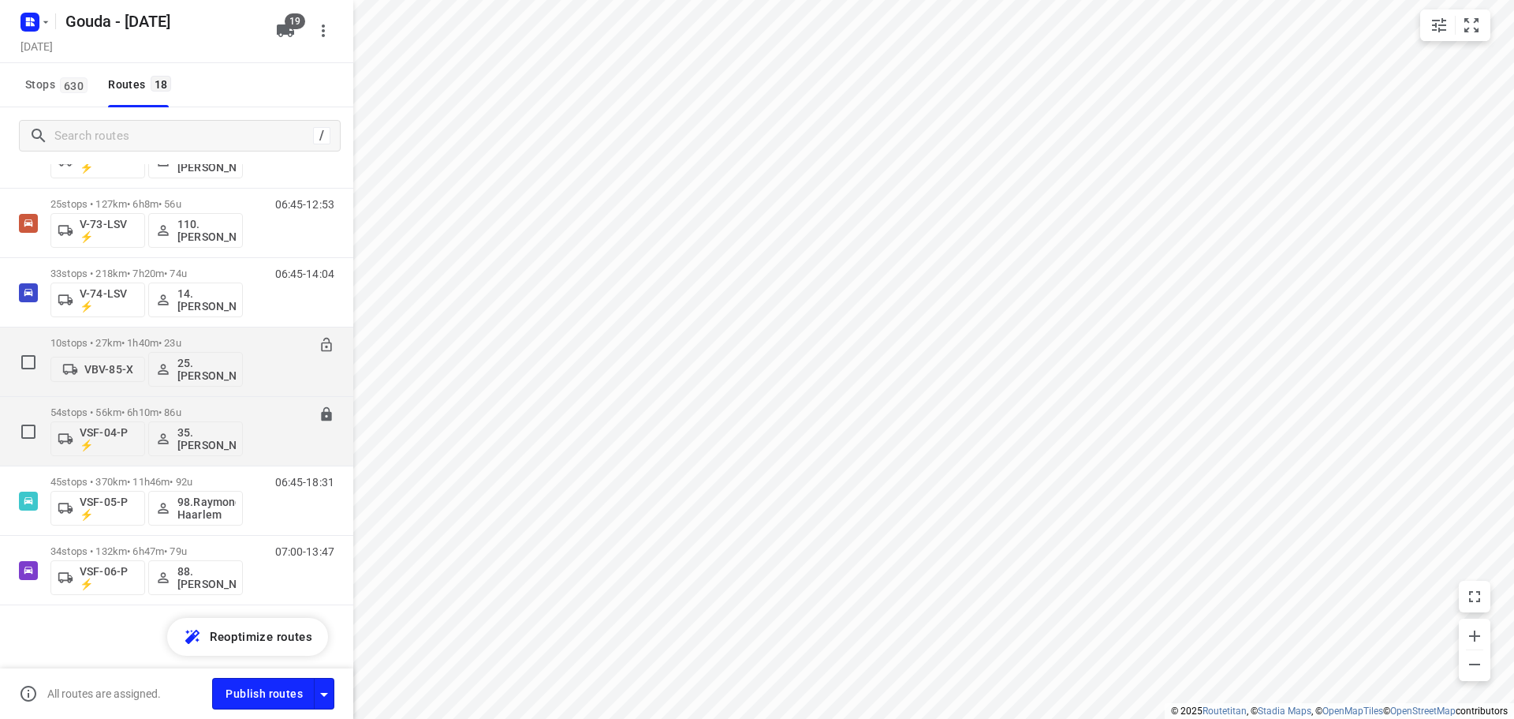
click at [148, 414] on p "54 stops • 56km • 6h10m • 86u" at bounding box center [146, 412] width 192 height 12
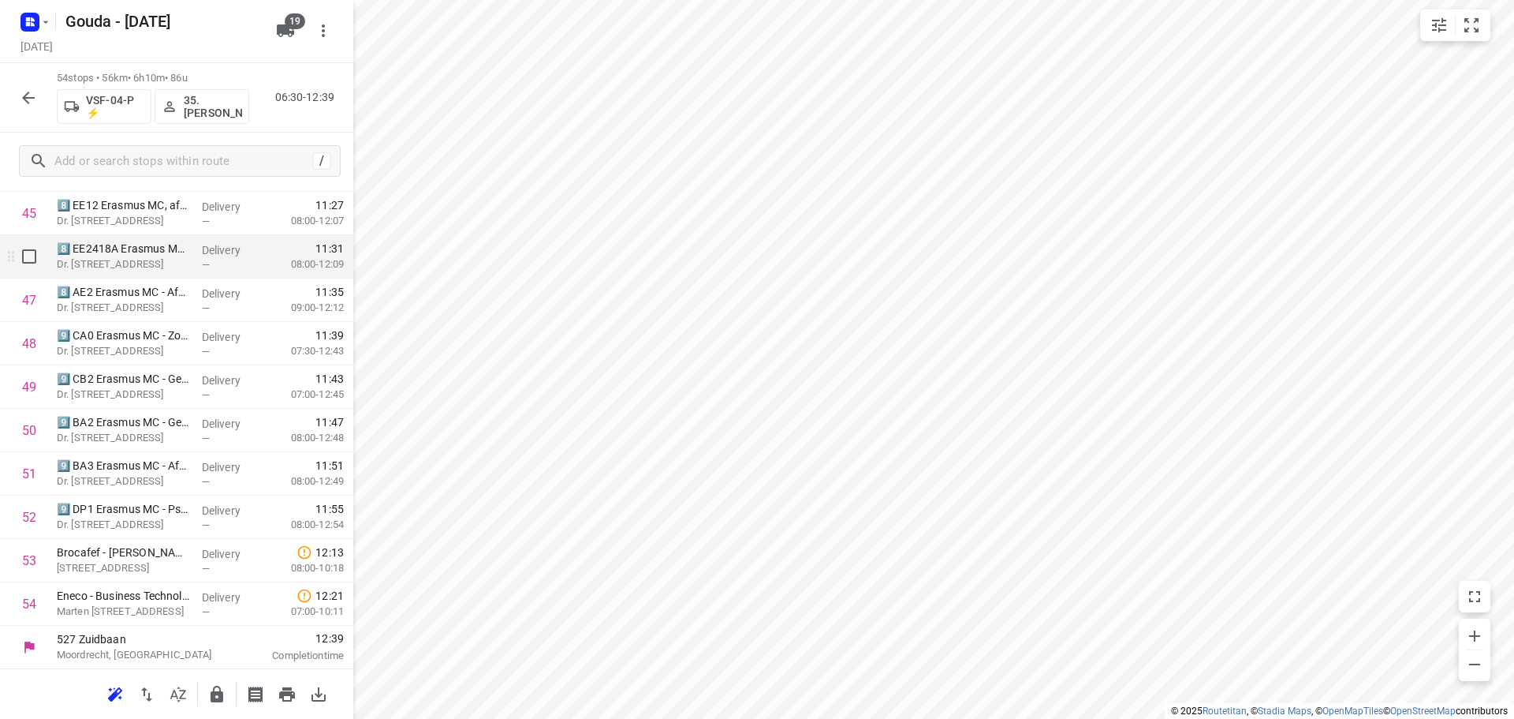
scroll to position [1986, 0]
click at [218, 687] on icon "button" at bounding box center [216, 694] width 19 height 19
click at [16, 98] on button "button" at bounding box center [29, 98] width 32 height 32
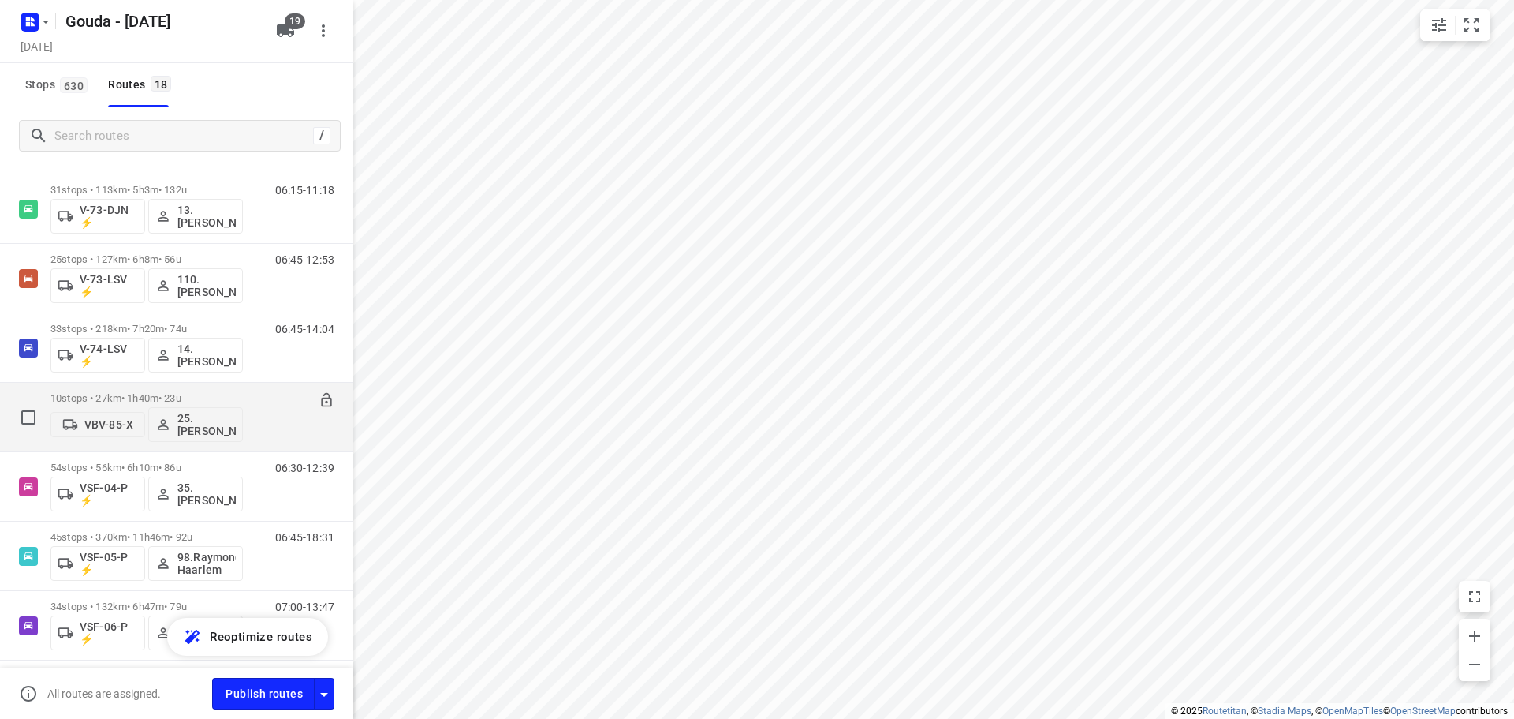
scroll to position [844, 0]
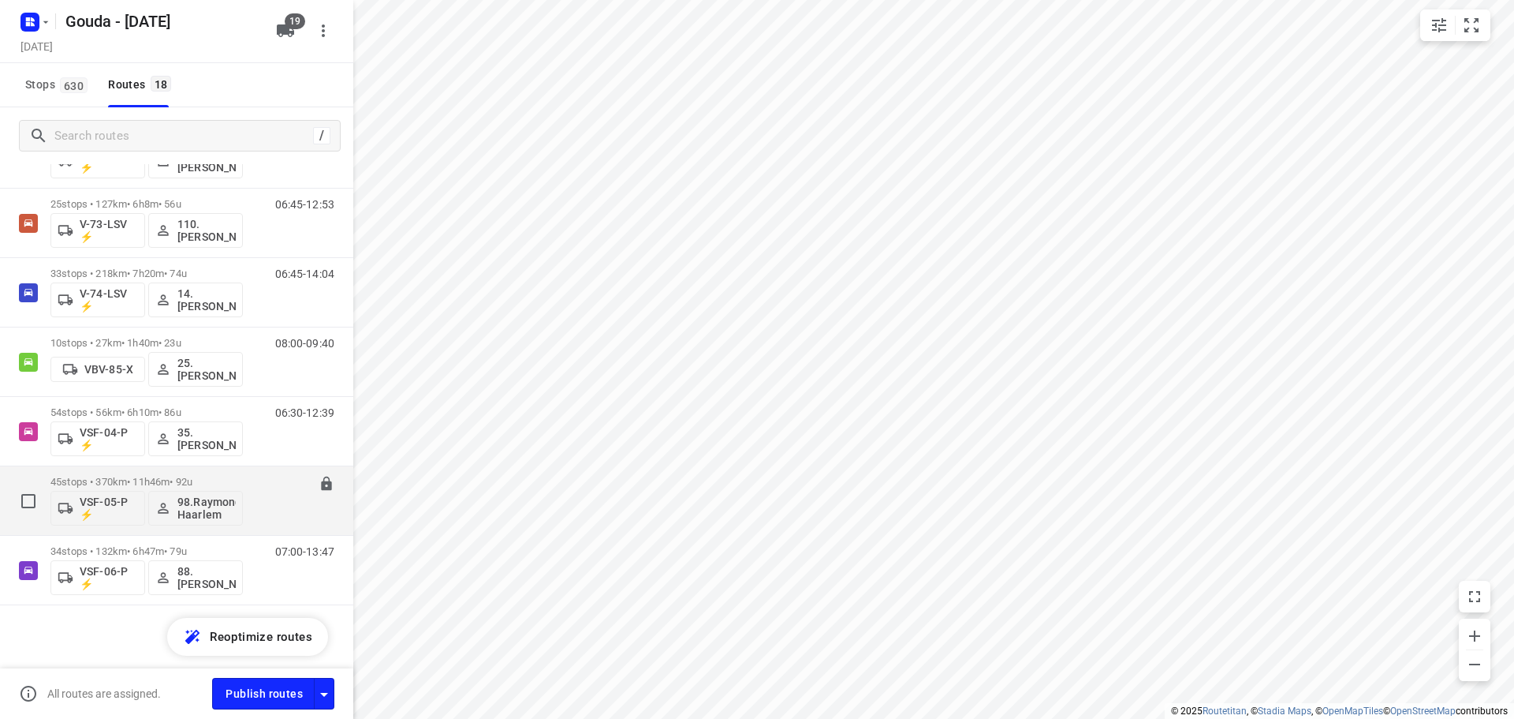
click at [126, 478] on p "45 stops • 370km • 11h46m • 92u" at bounding box center [146, 482] width 192 height 12
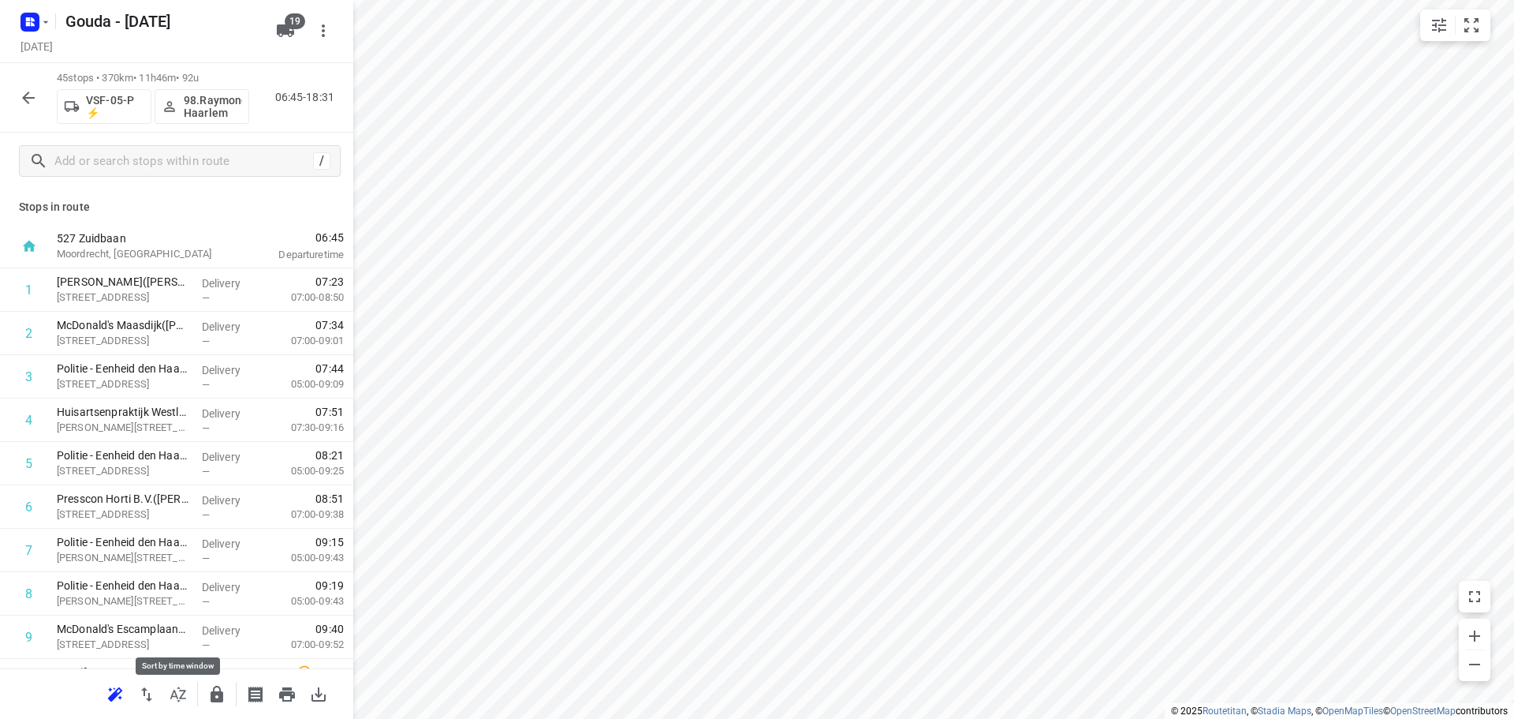
click at [181, 687] on icon "button" at bounding box center [178, 694] width 19 height 19
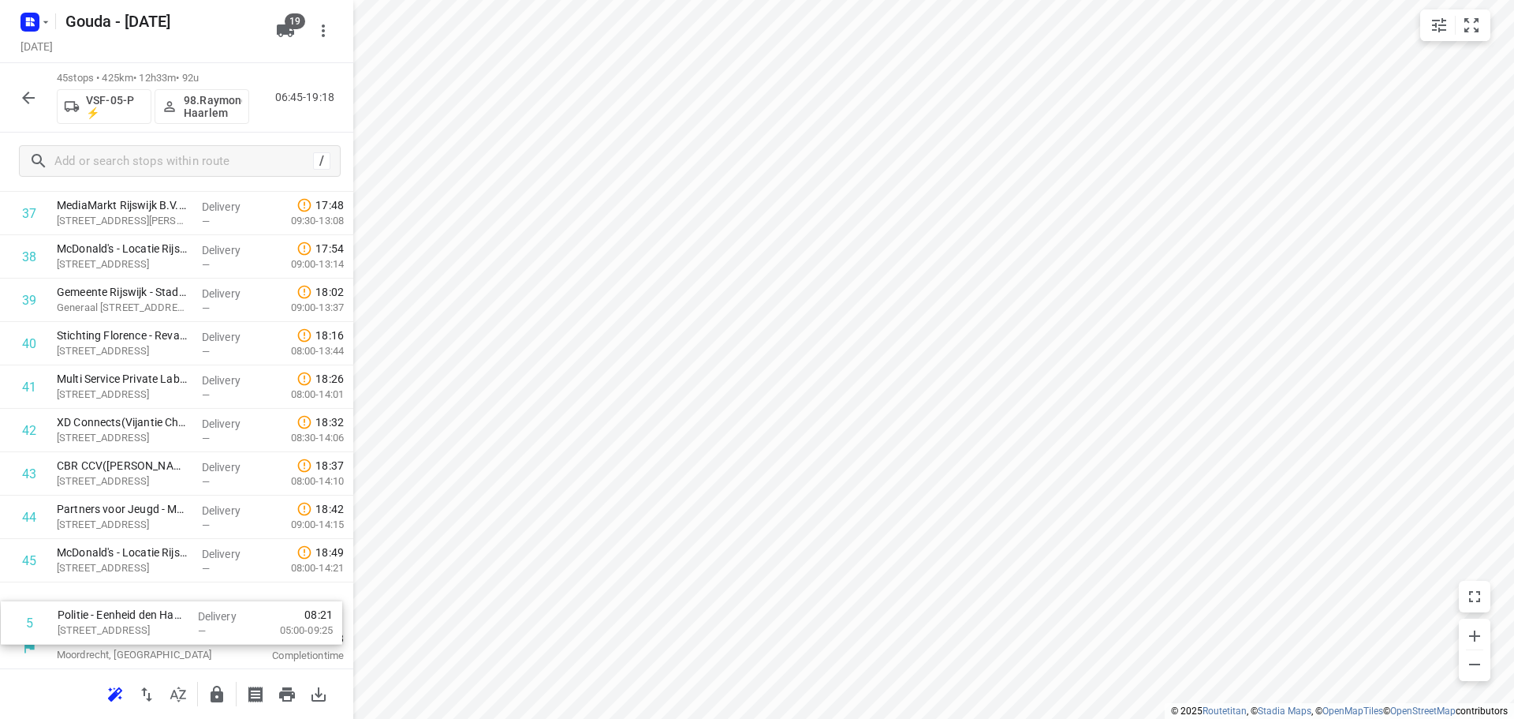
scroll to position [1596, 0]
drag, startPoint x: 162, startPoint y: 463, endPoint x: 164, endPoint y: 625, distance: 161.7
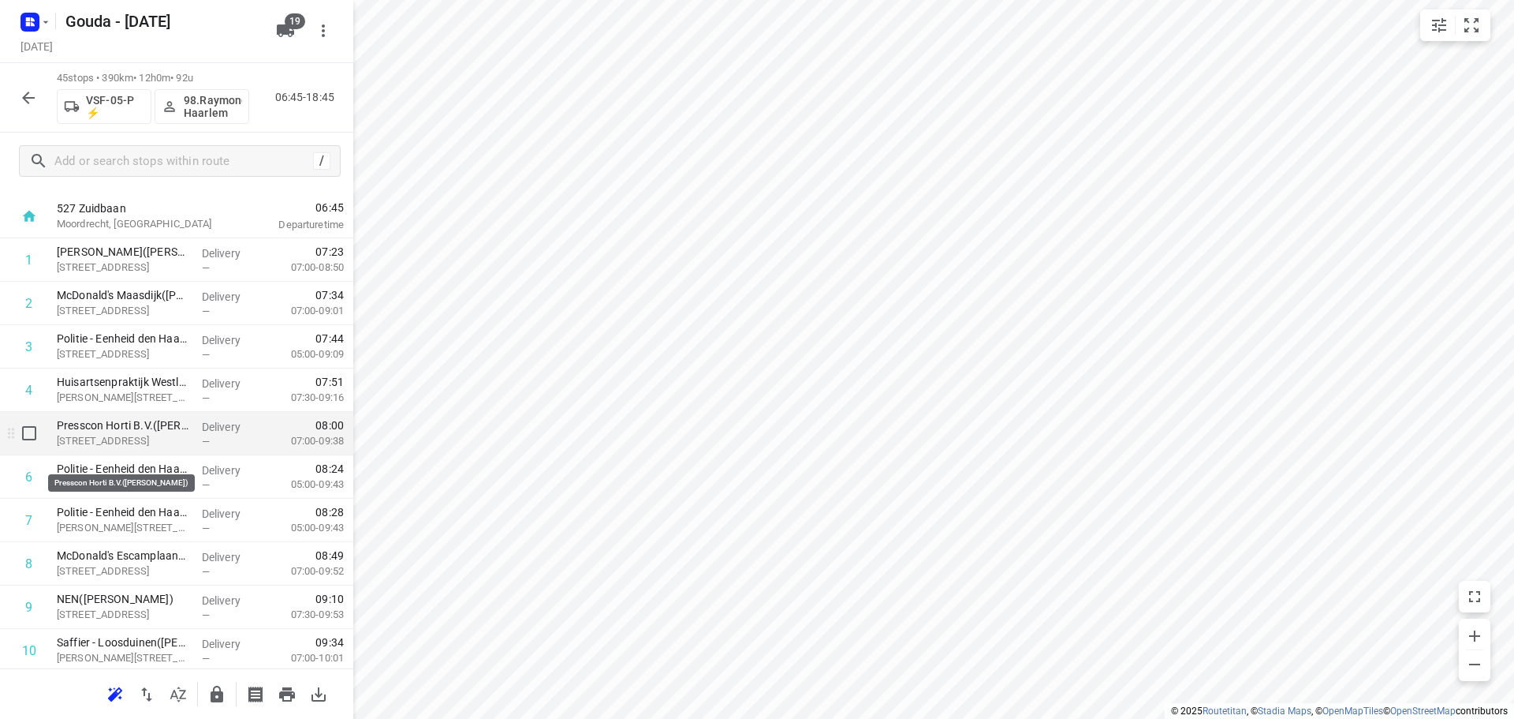
scroll to position [0, 0]
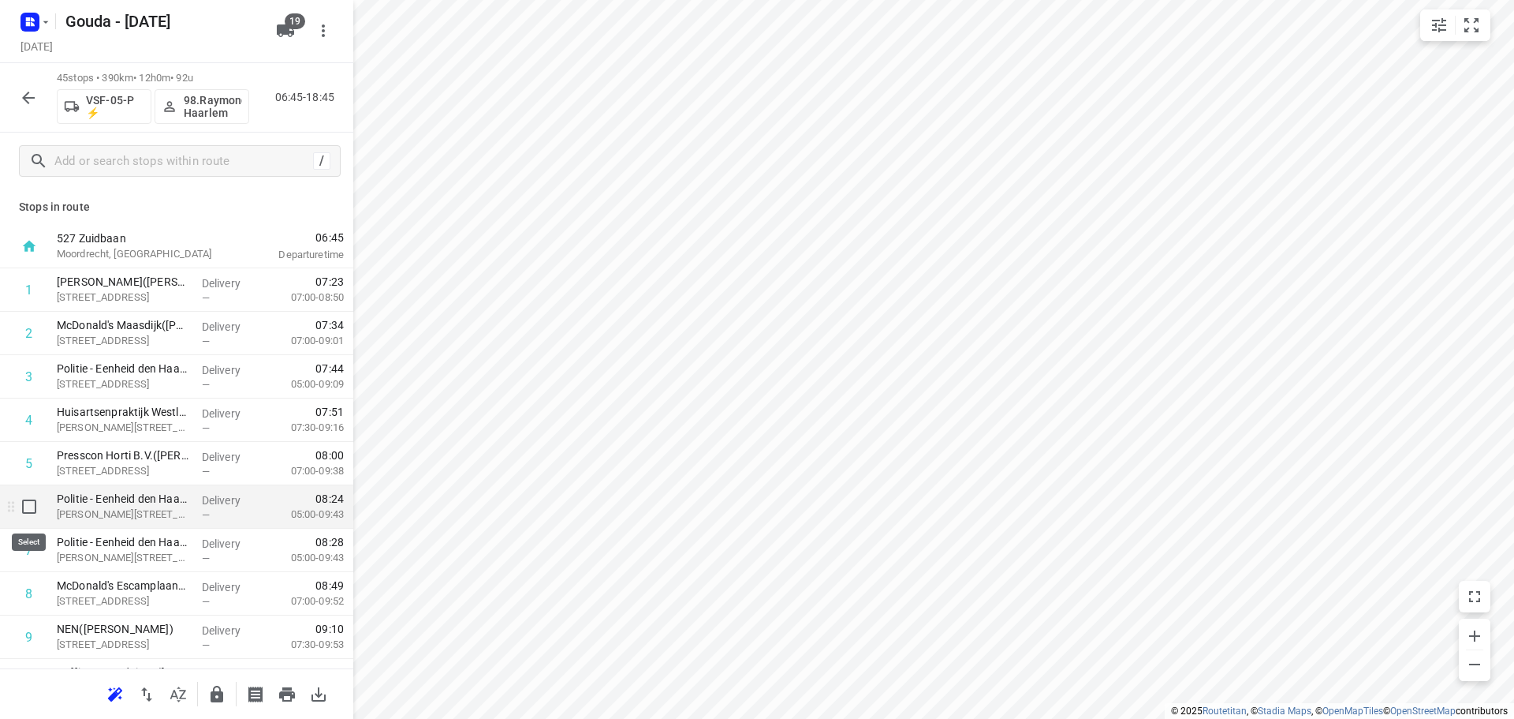
click at [32, 517] on input "checkbox" at bounding box center [29, 507] width 32 height 32
checkbox input "true"
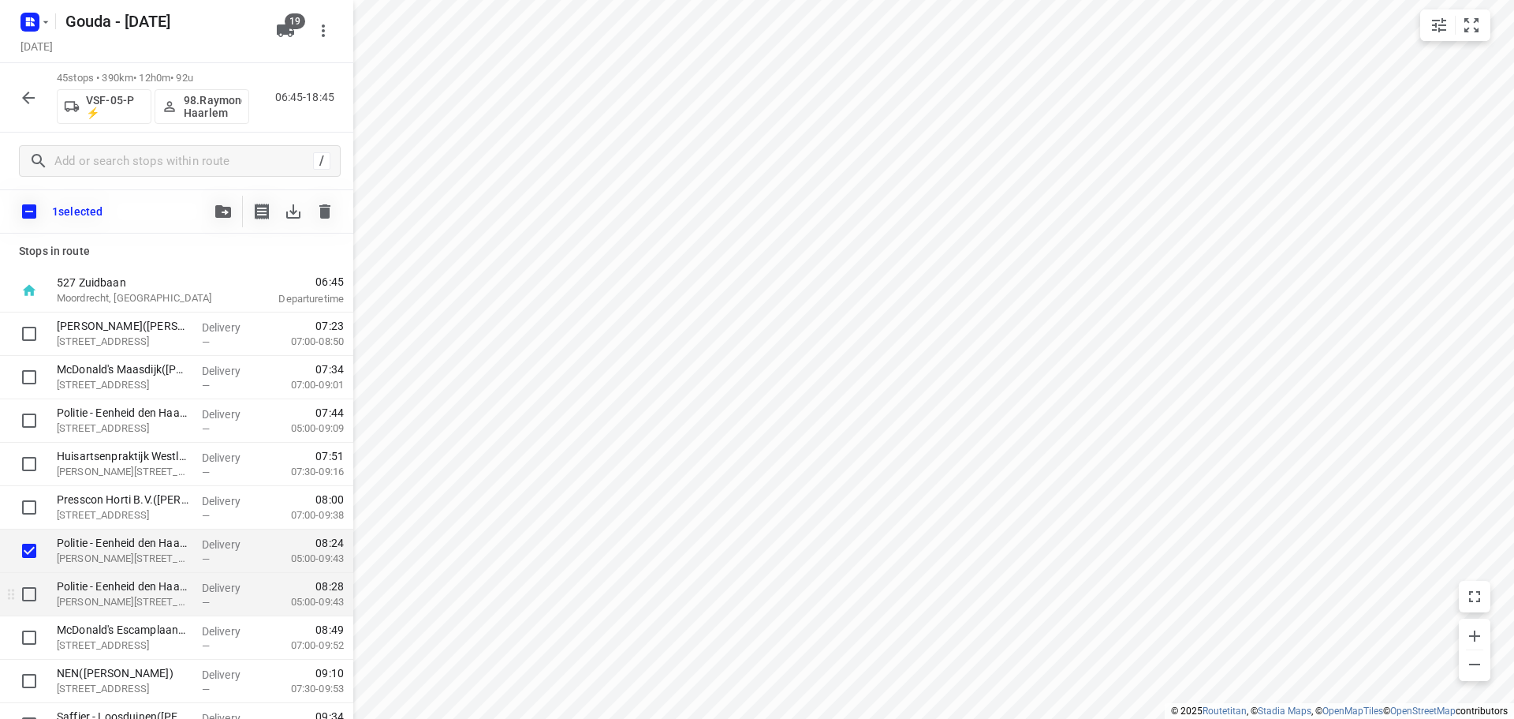
click at [27, 588] on input "checkbox" at bounding box center [29, 594] width 32 height 32
checkbox input "true"
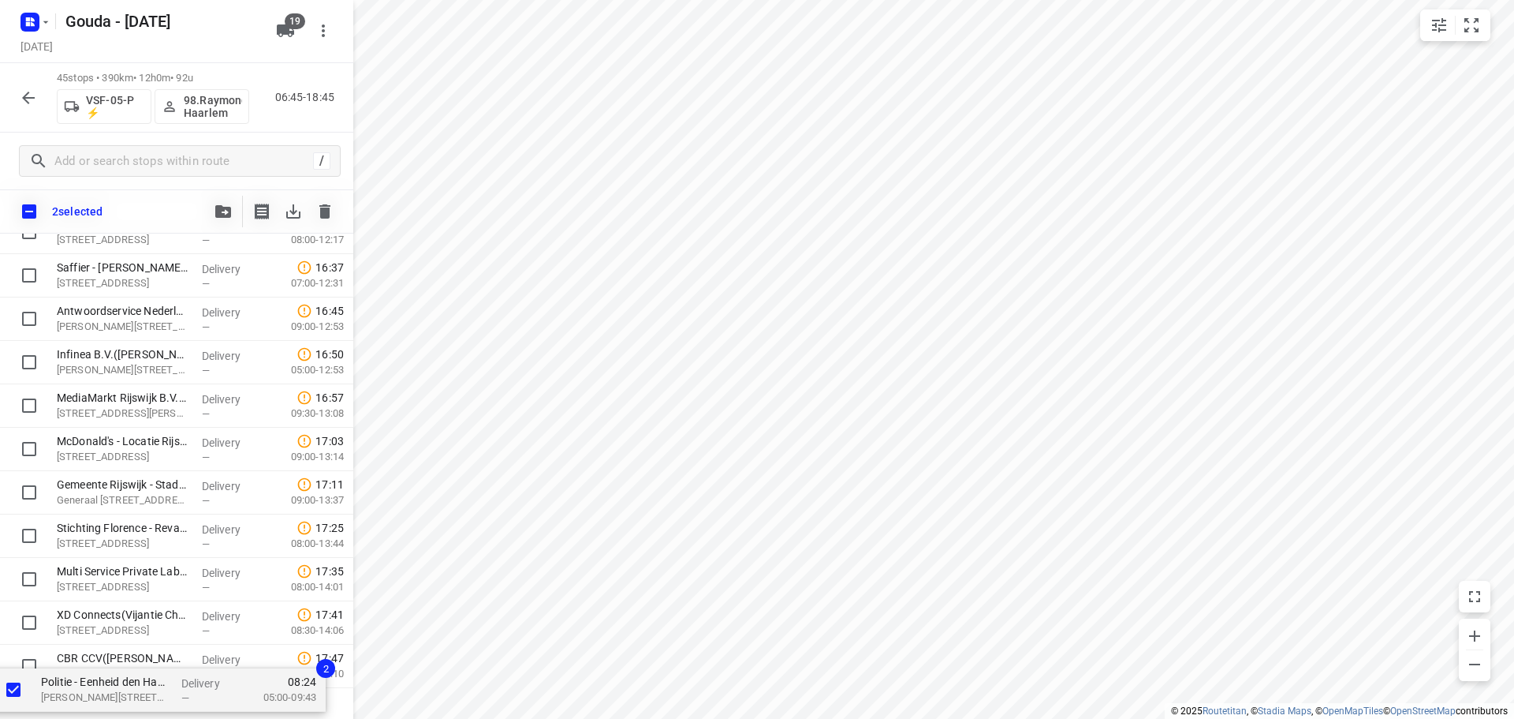
scroll to position [1589, 0]
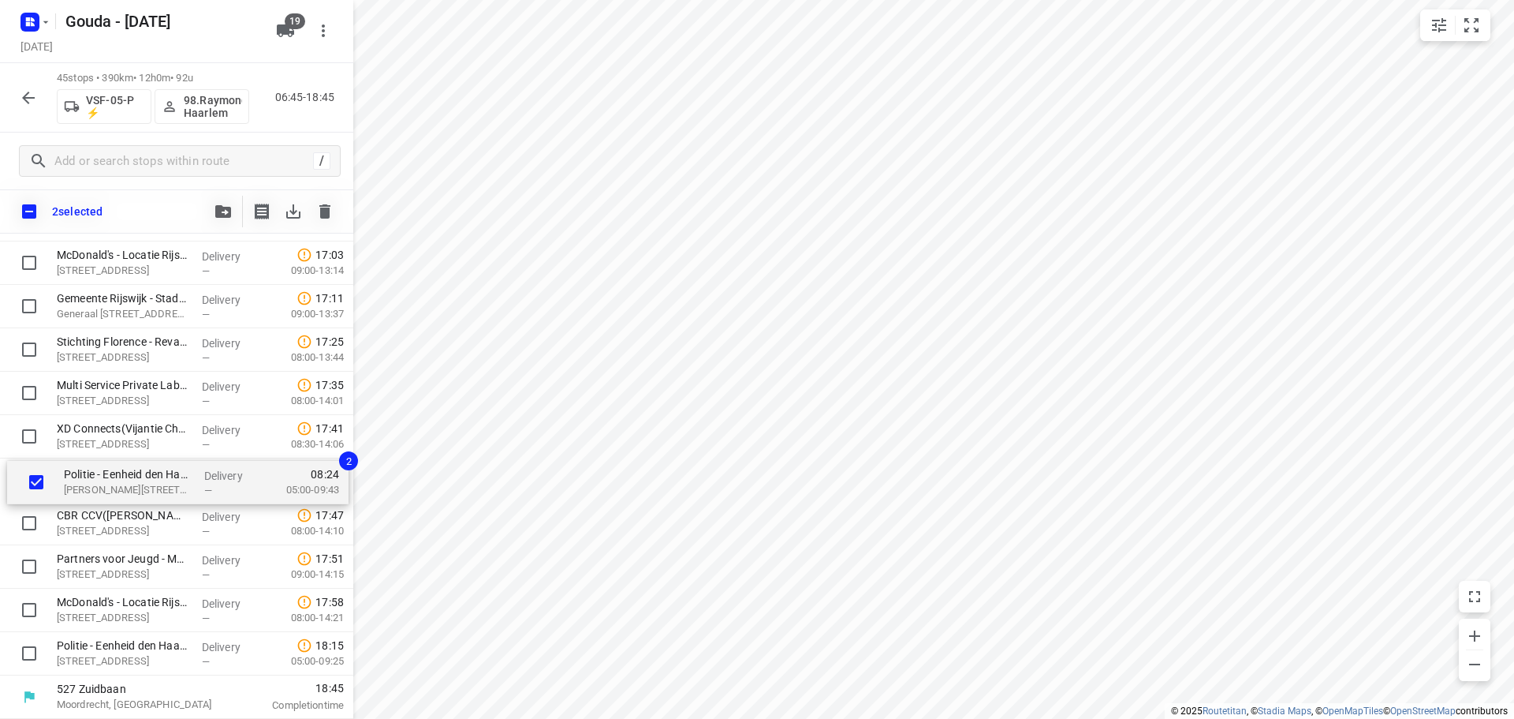
drag, startPoint x: 110, startPoint y: 555, endPoint x: 110, endPoint y: 511, distance: 44.2
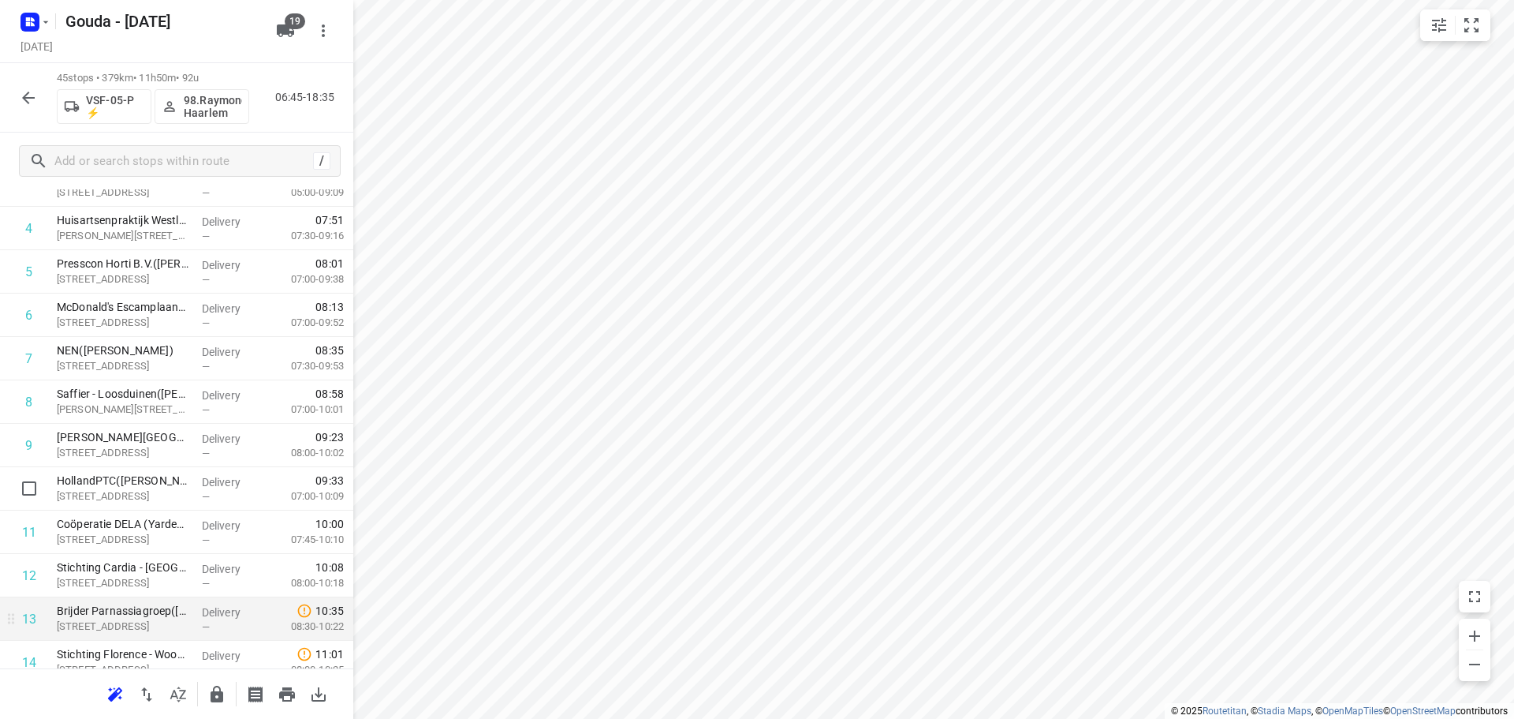
scroll to position [237, 0]
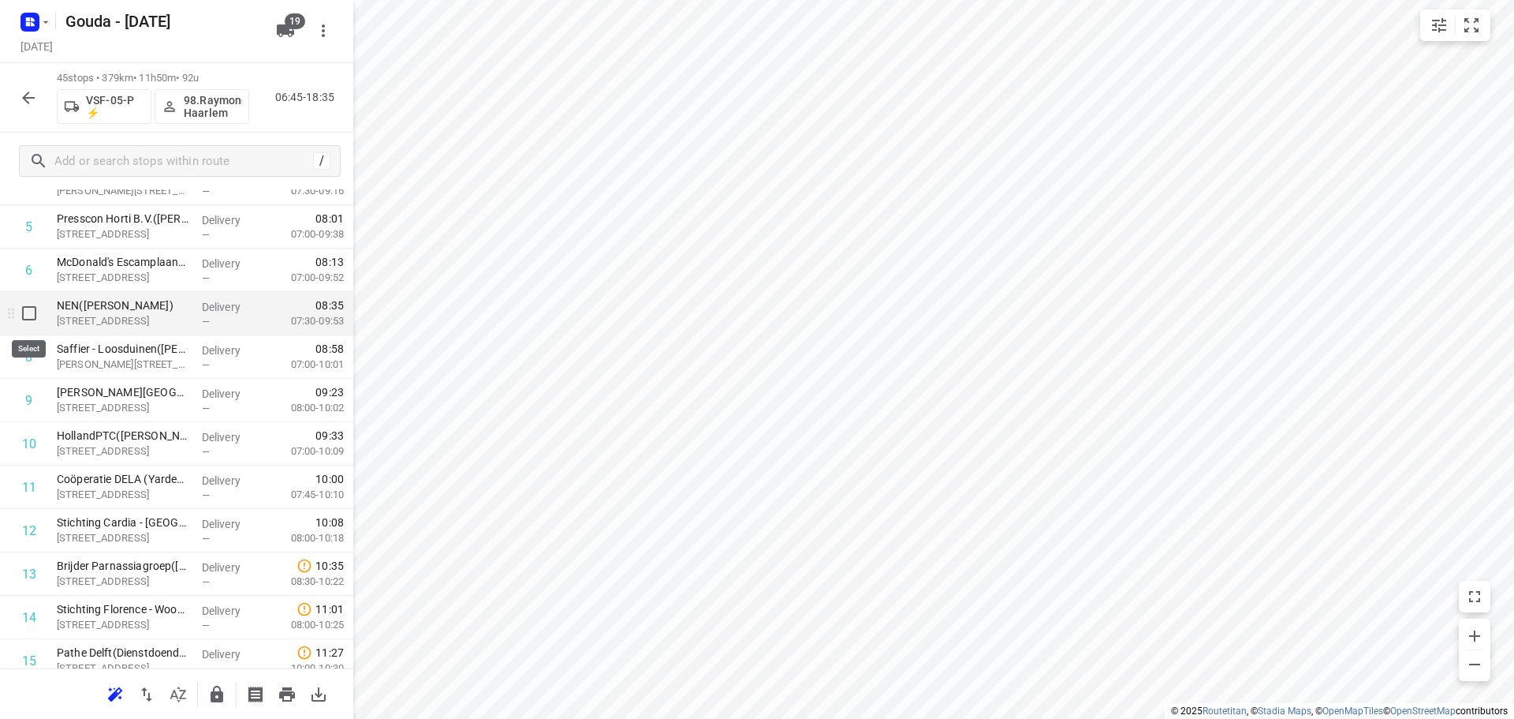
click at [31, 316] on input "checkbox" at bounding box center [29, 313] width 32 height 32
checkbox input "true"
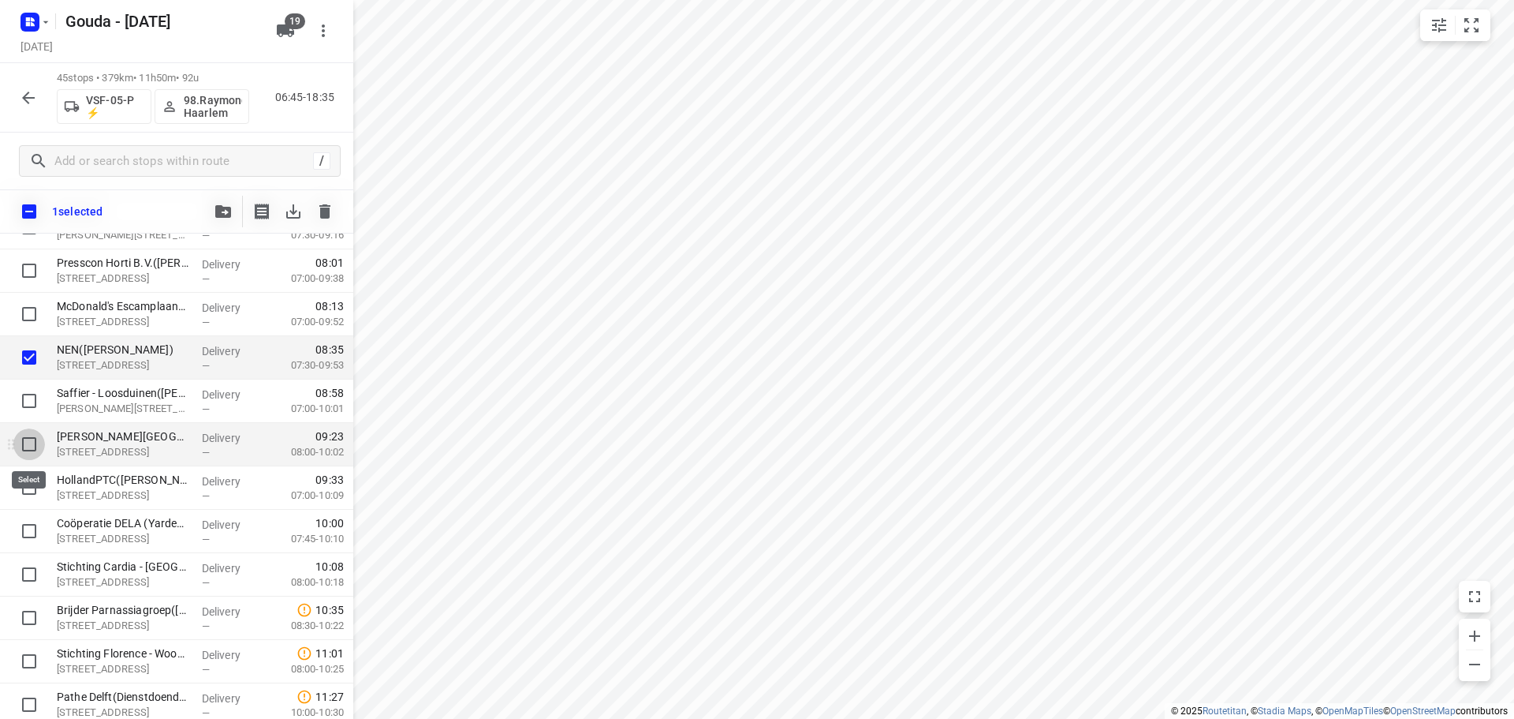
click at [24, 444] on input "checkbox" at bounding box center [29, 444] width 32 height 32
checkbox input "true"
click at [25, 495] on input "checkbox" at bounding box center [29, 488] width 32 height 32
checkbox input "true"
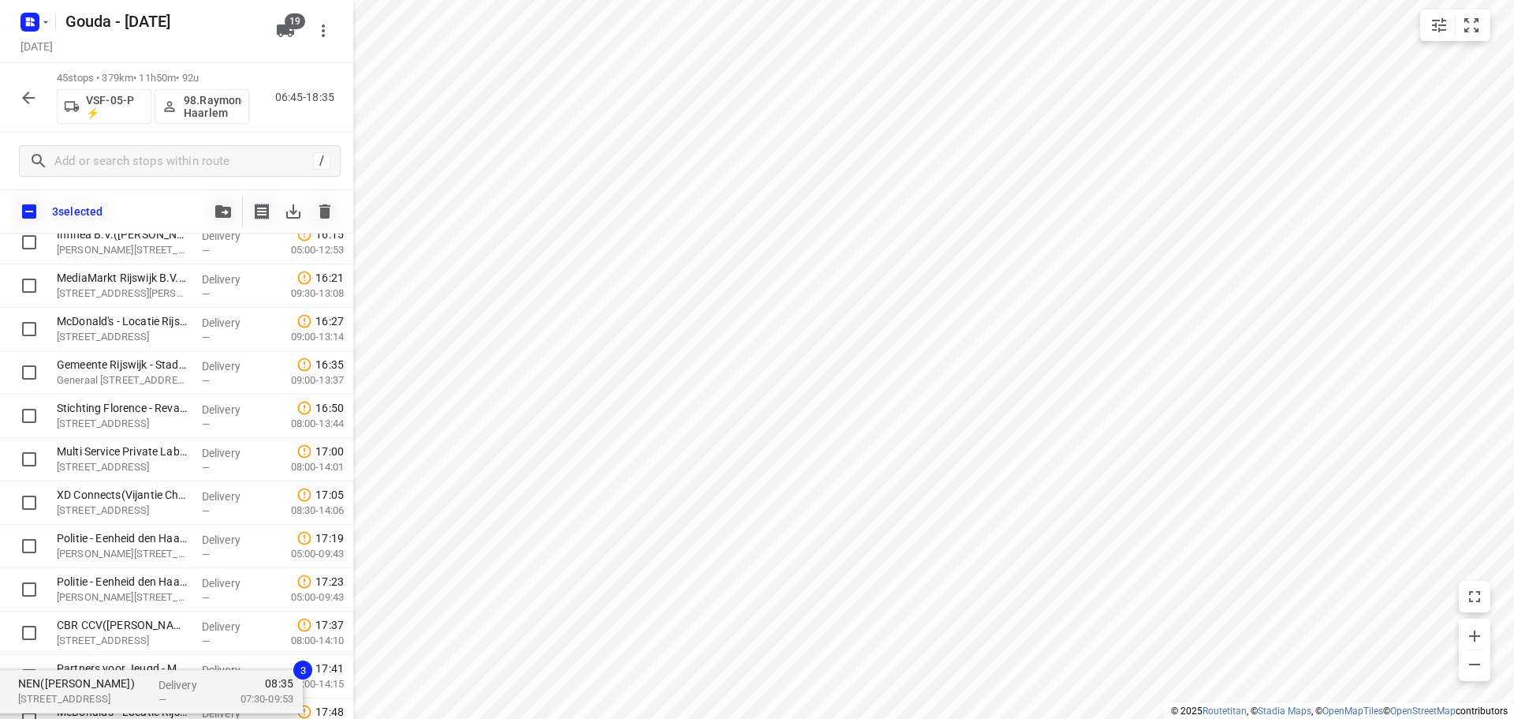
scroll to position [1589, 0]
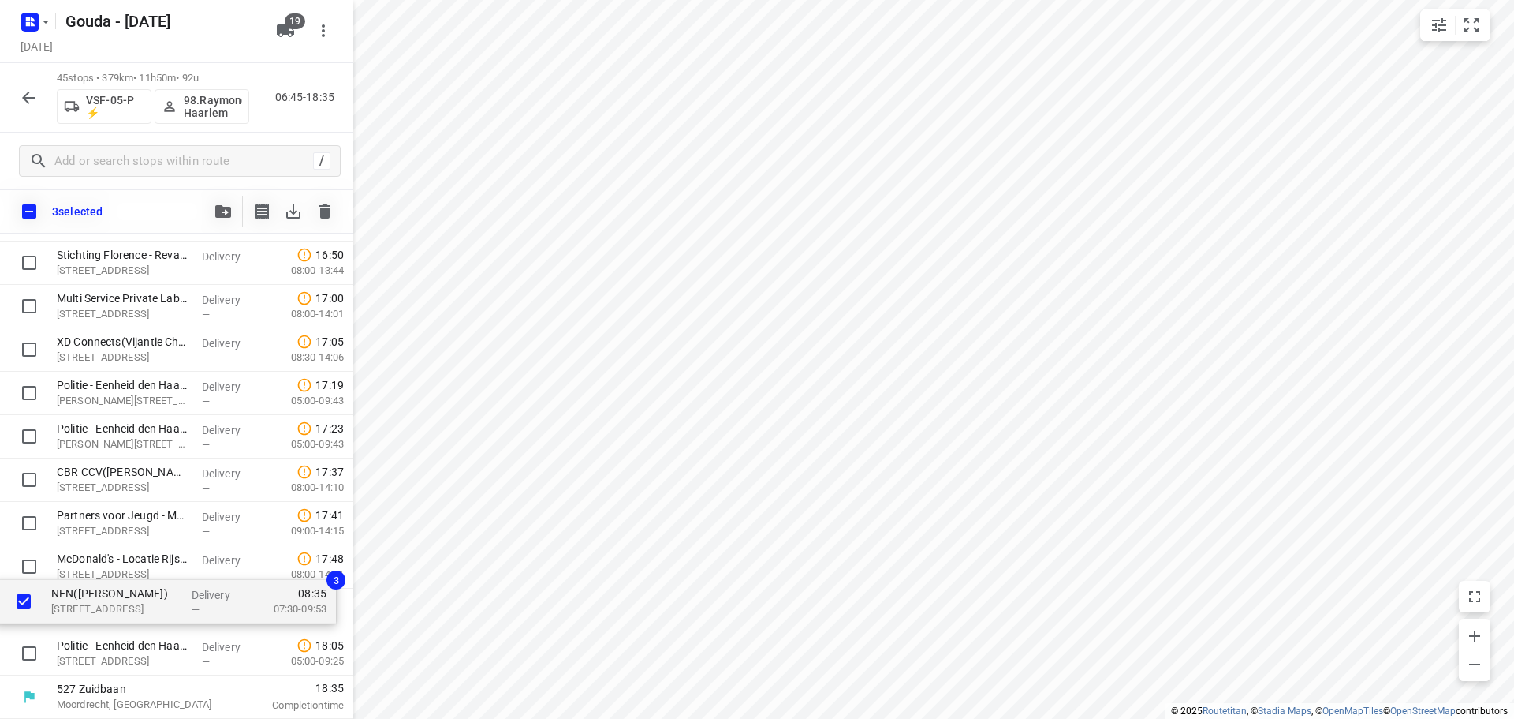
drag, startPoint x: 121, startPoint y: 386, endPoint x: 121, endPoint y: 595, distance: 209.0
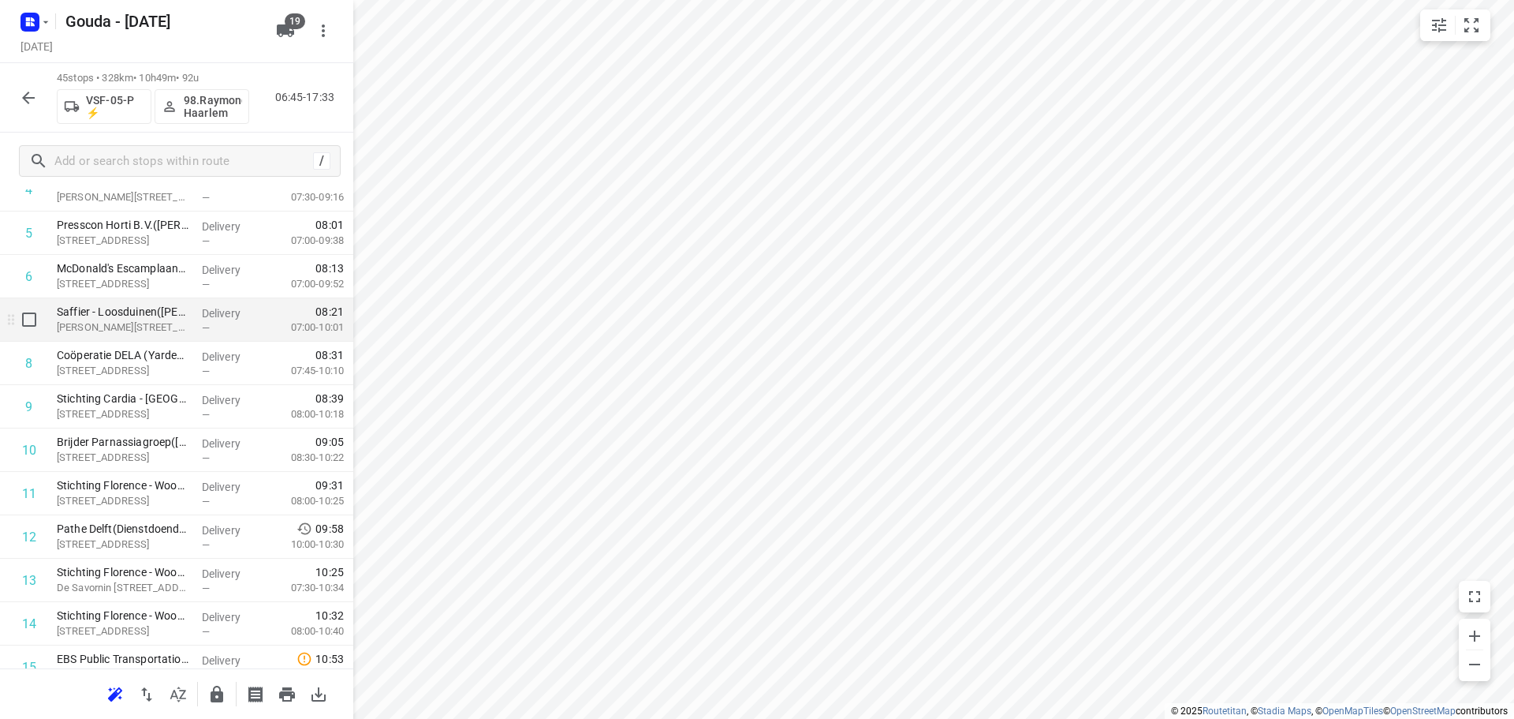
scroll to position [237, 0]
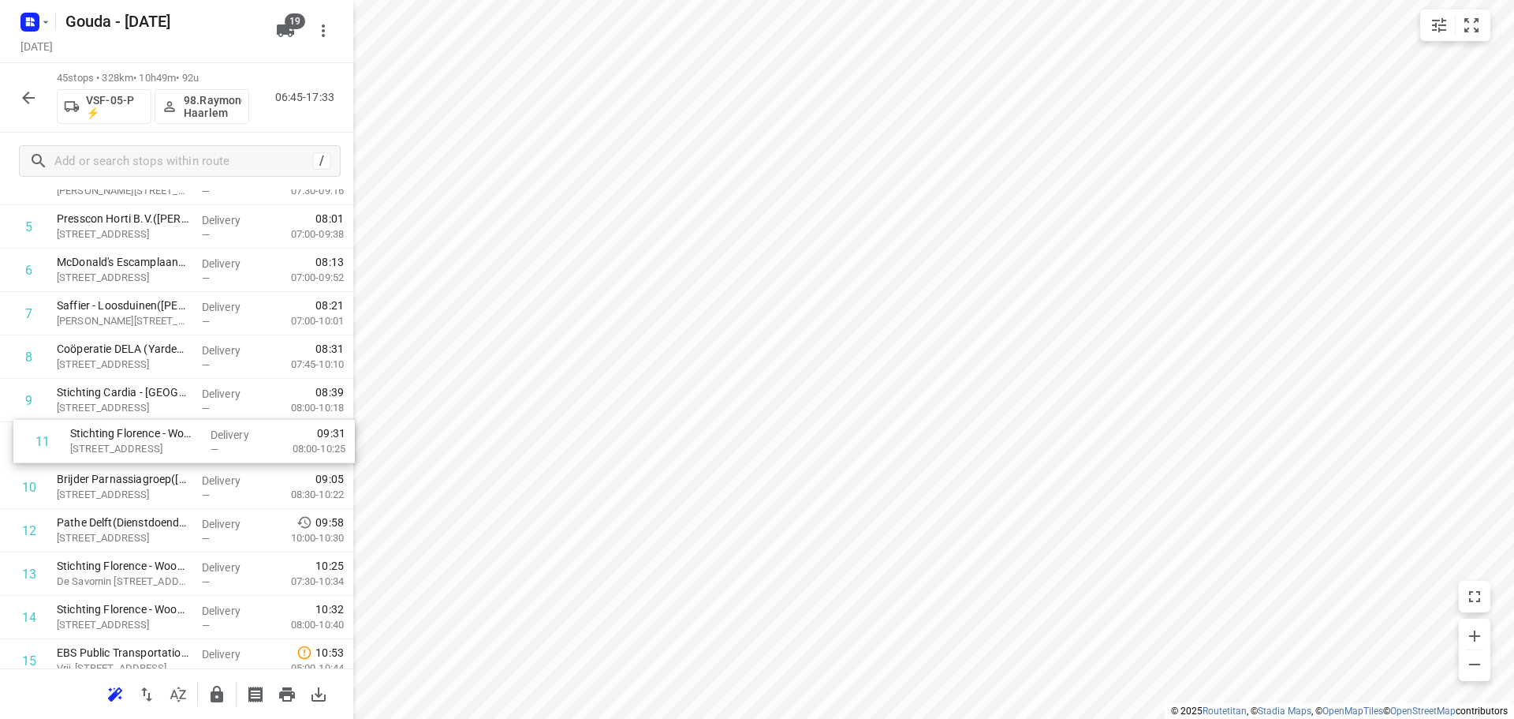
drag, startPoint x: 116, startPoint y: 500, endPoint x: 131, endPoint y: 449, distance: 53.4
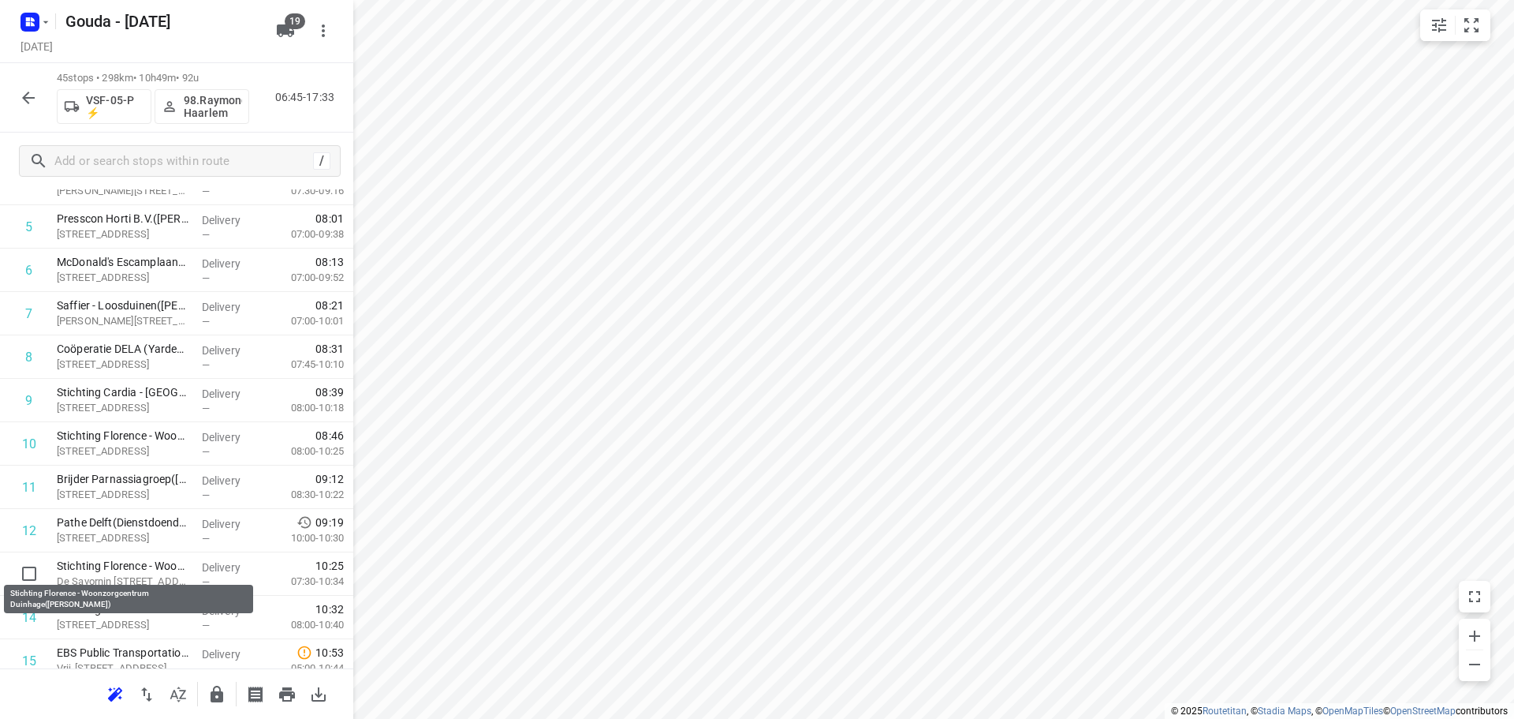
scroll to position [238, 0]
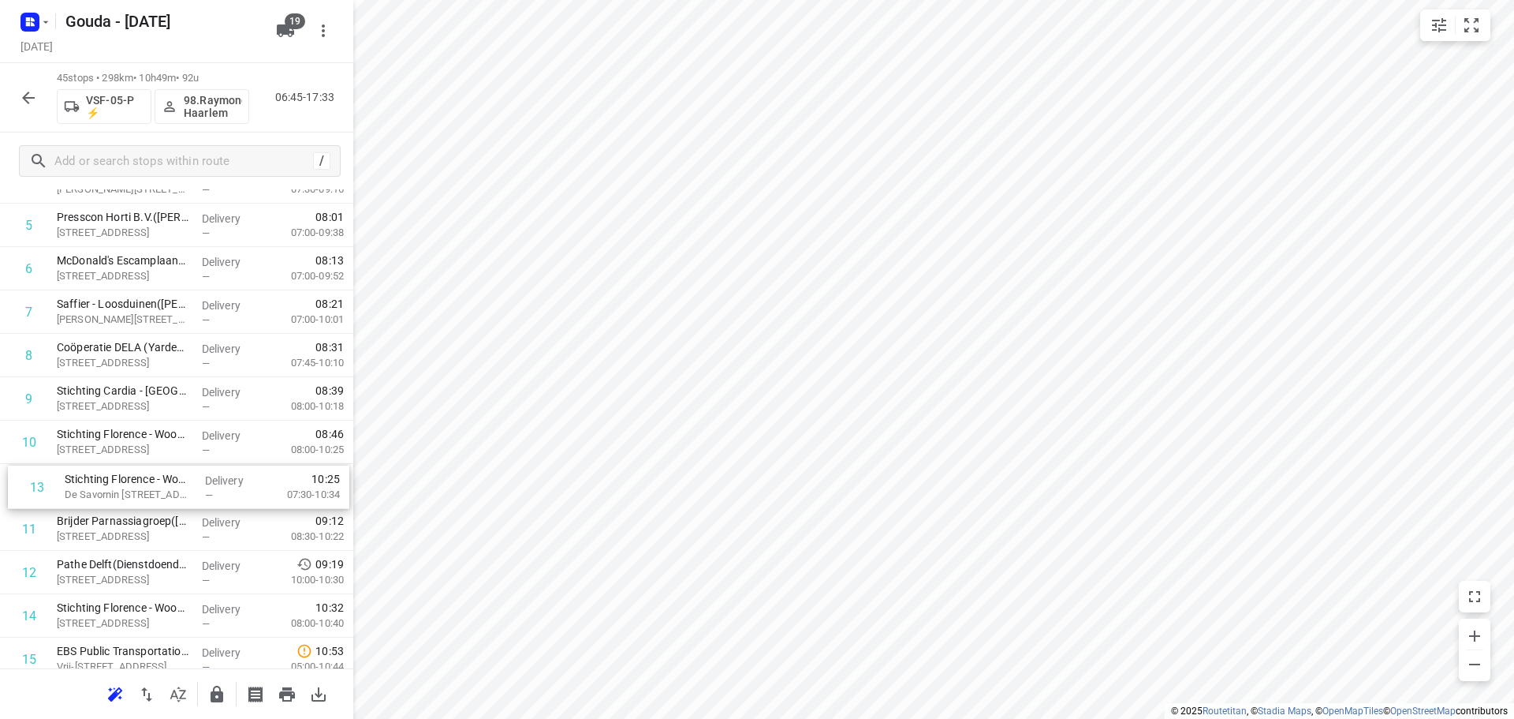
drag, startPoint x: 144, startPoint y: 569, endPoint x: 149, endPoint y: 472, distance: 96.4
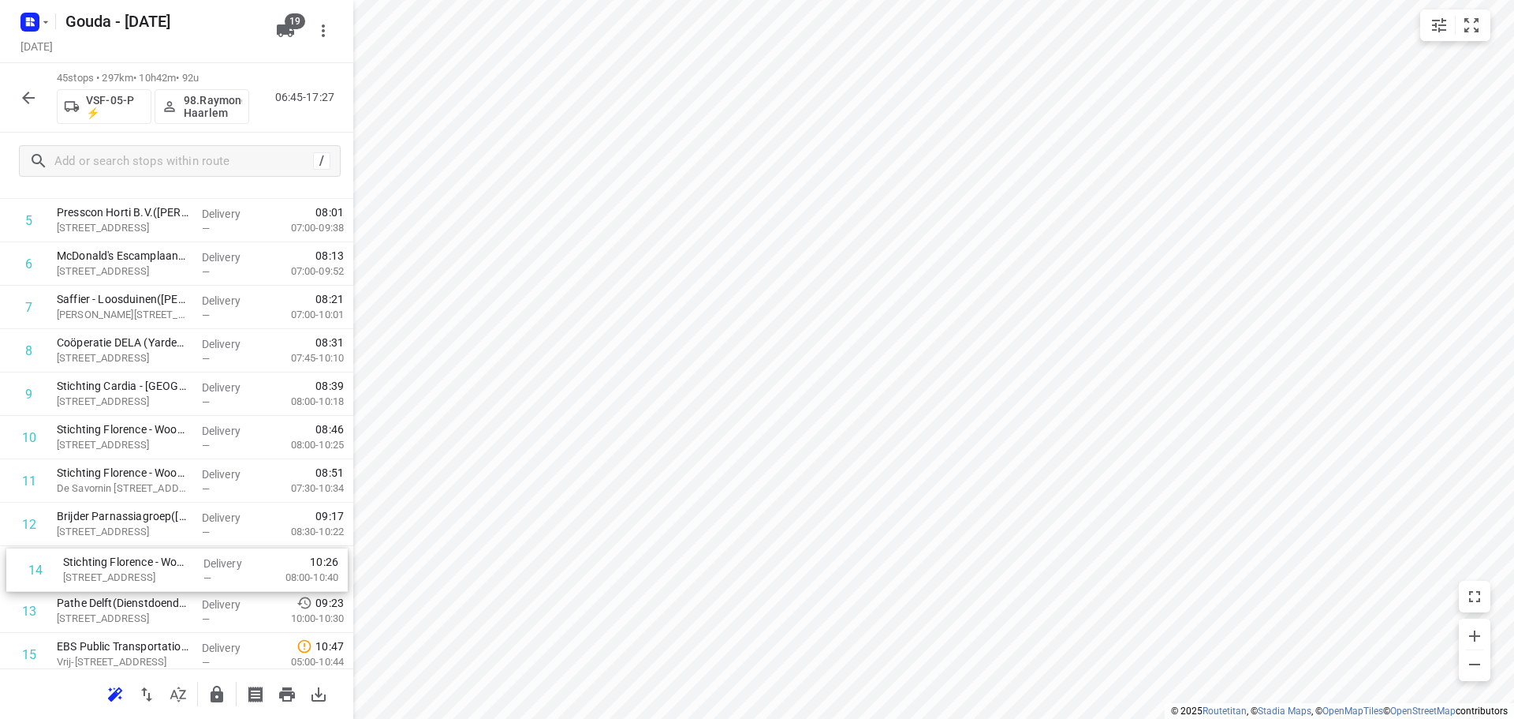
scroll to position [244, 0]
drag, startPoint x: 133, startPoint y: 616, endPoint x: 144, endPoint y: 512, distance: 104.6
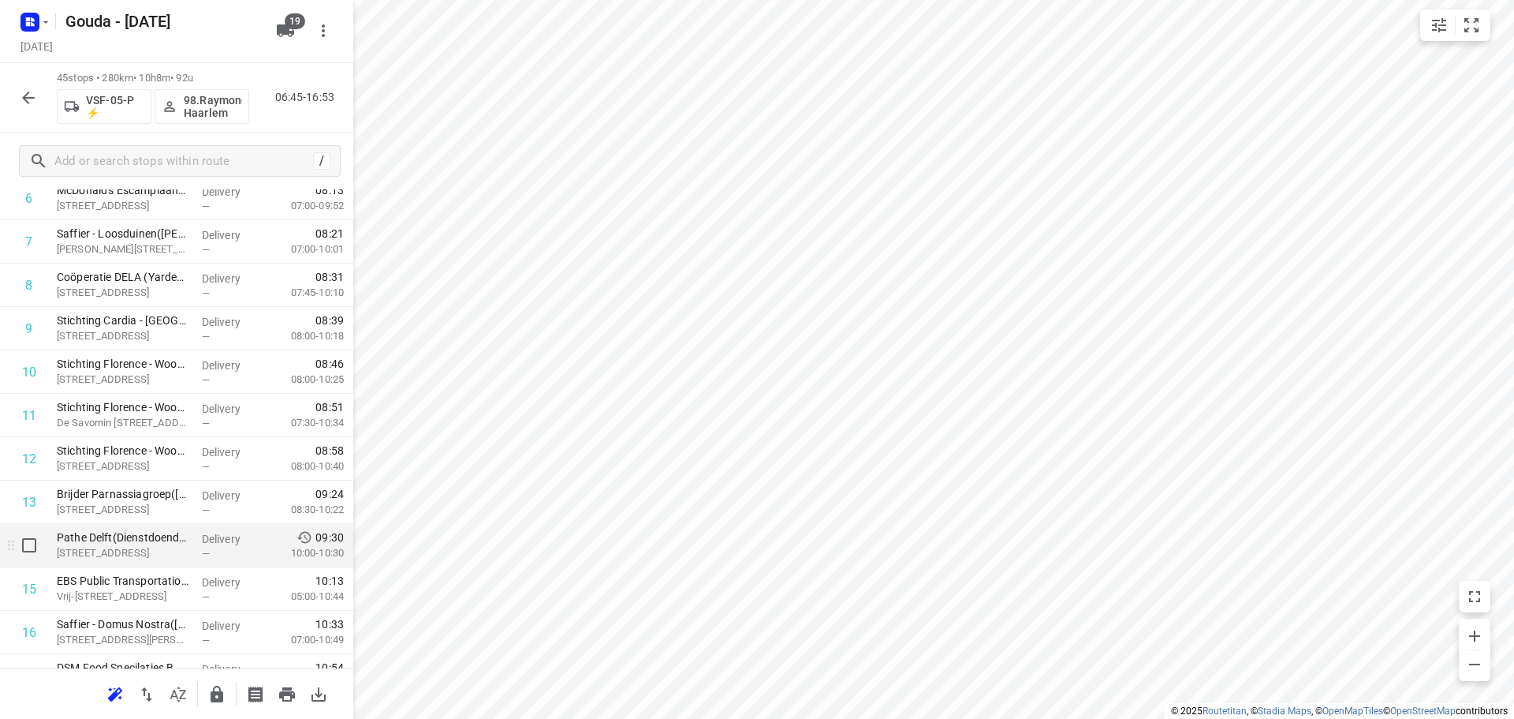
scroll to position [401, 0]
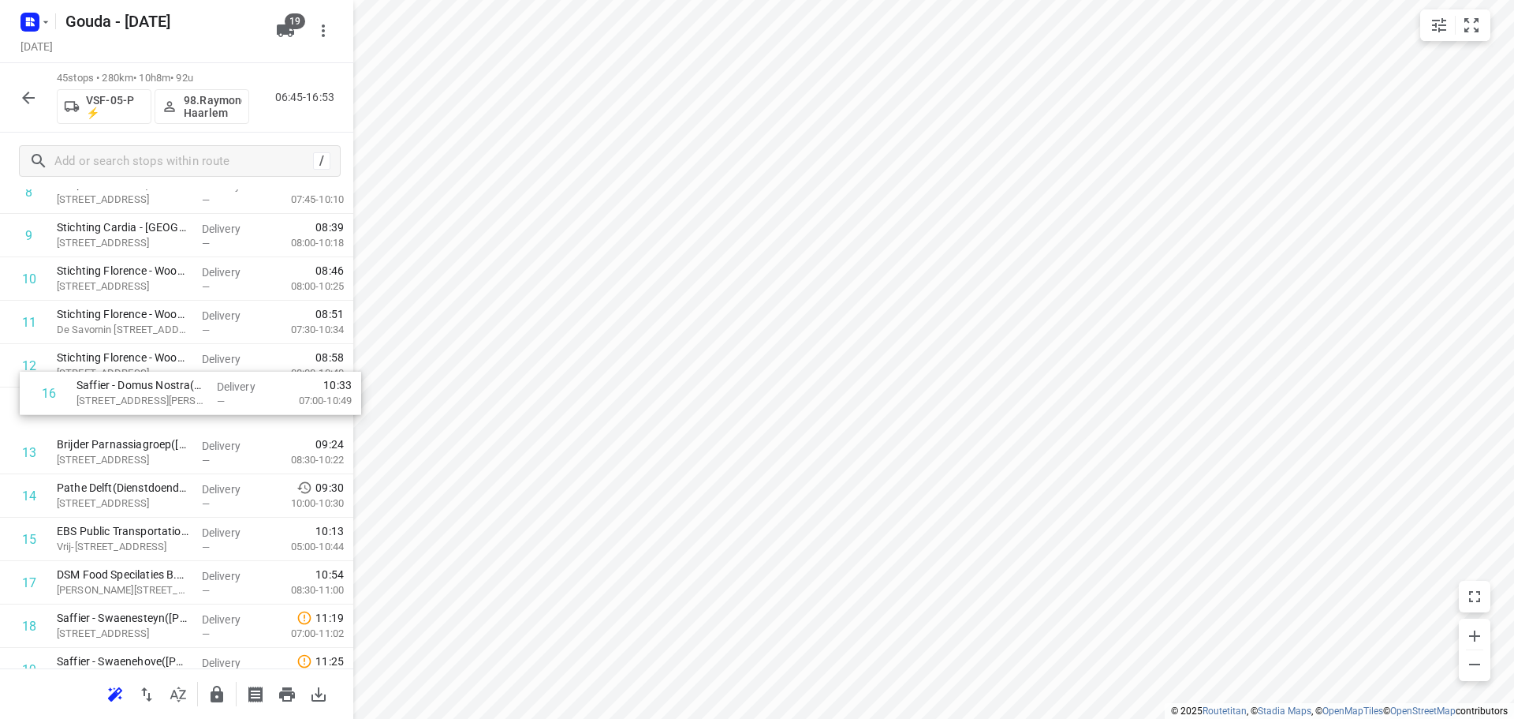
drag, startPoint x: 142, startPoint y: 544, endPoint x: 162, endPoint y: 393, distance: 152.8
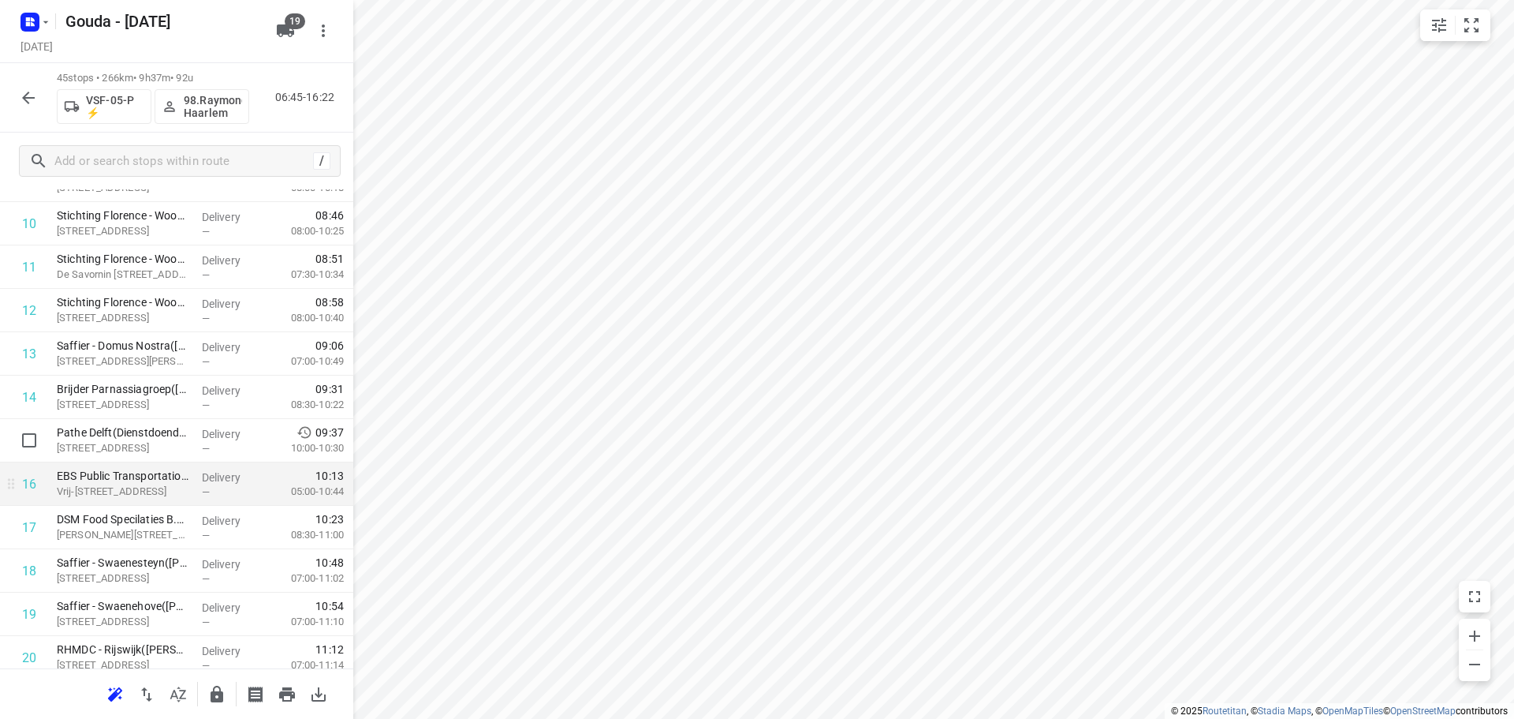
scroll to position [480, 0]
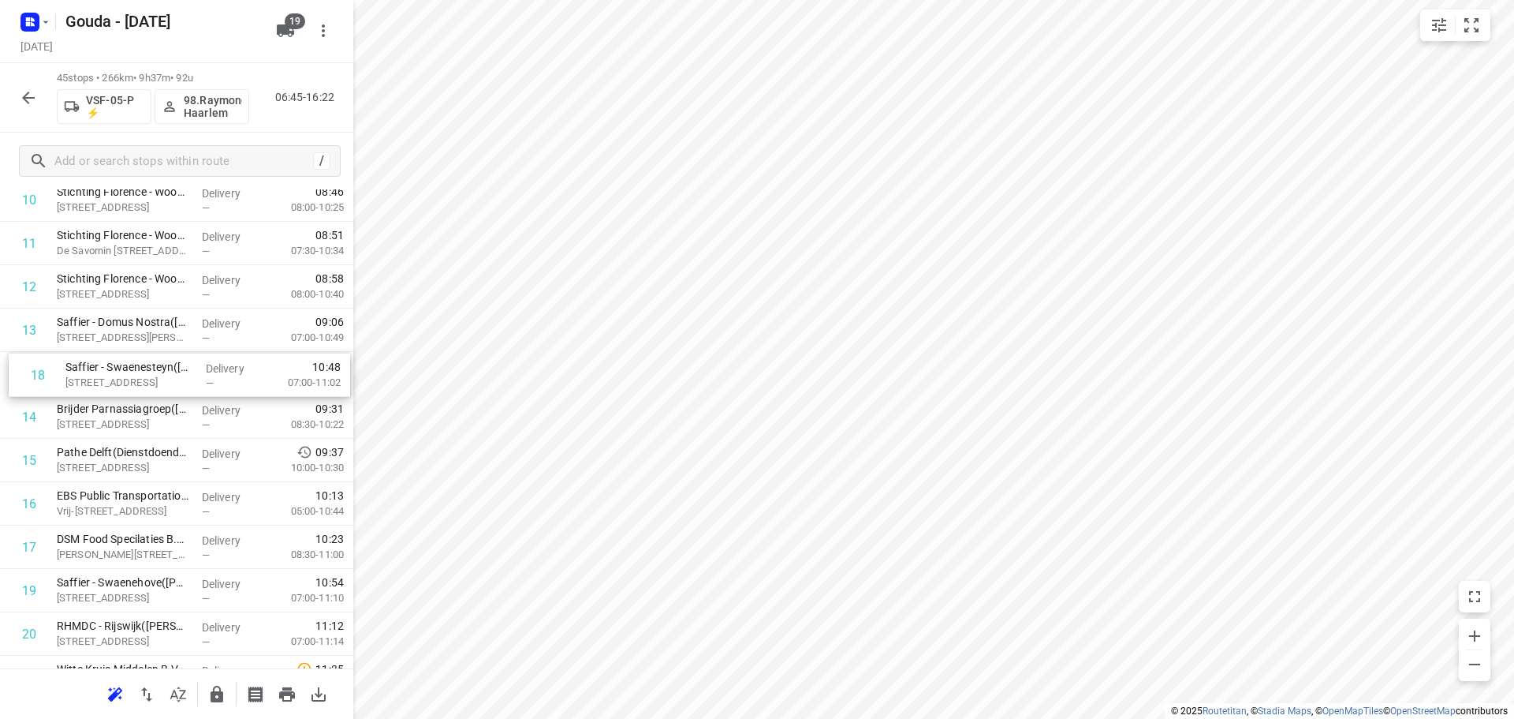
drag, startPoint x: 86, startPoint y: 553, endPoint x: 93, endPoint y: 373, distance: 180.0
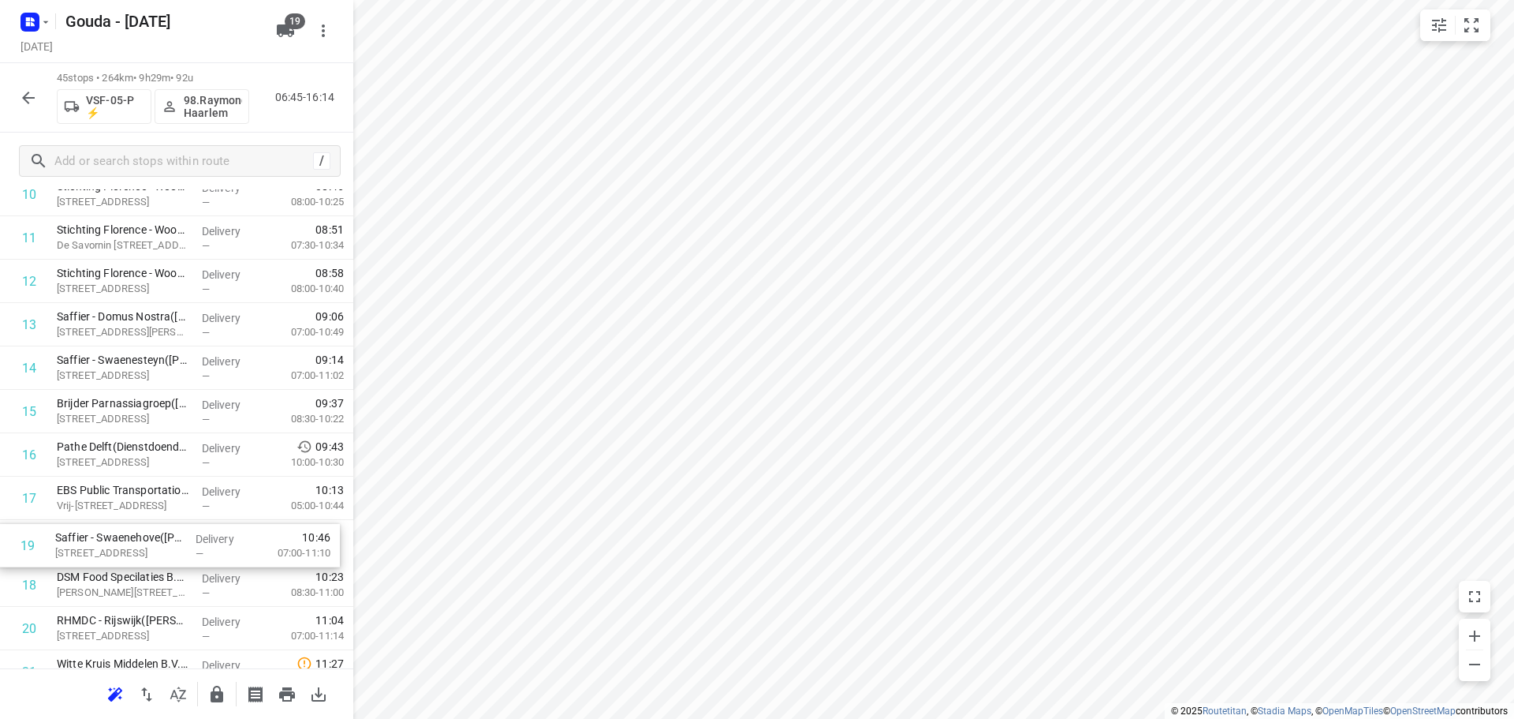
scroll to position [488, 0]
drag, startPoint x: 136, startPoint y: 602, endPoint x: 179, endPoint y: 418, distance: 188.8
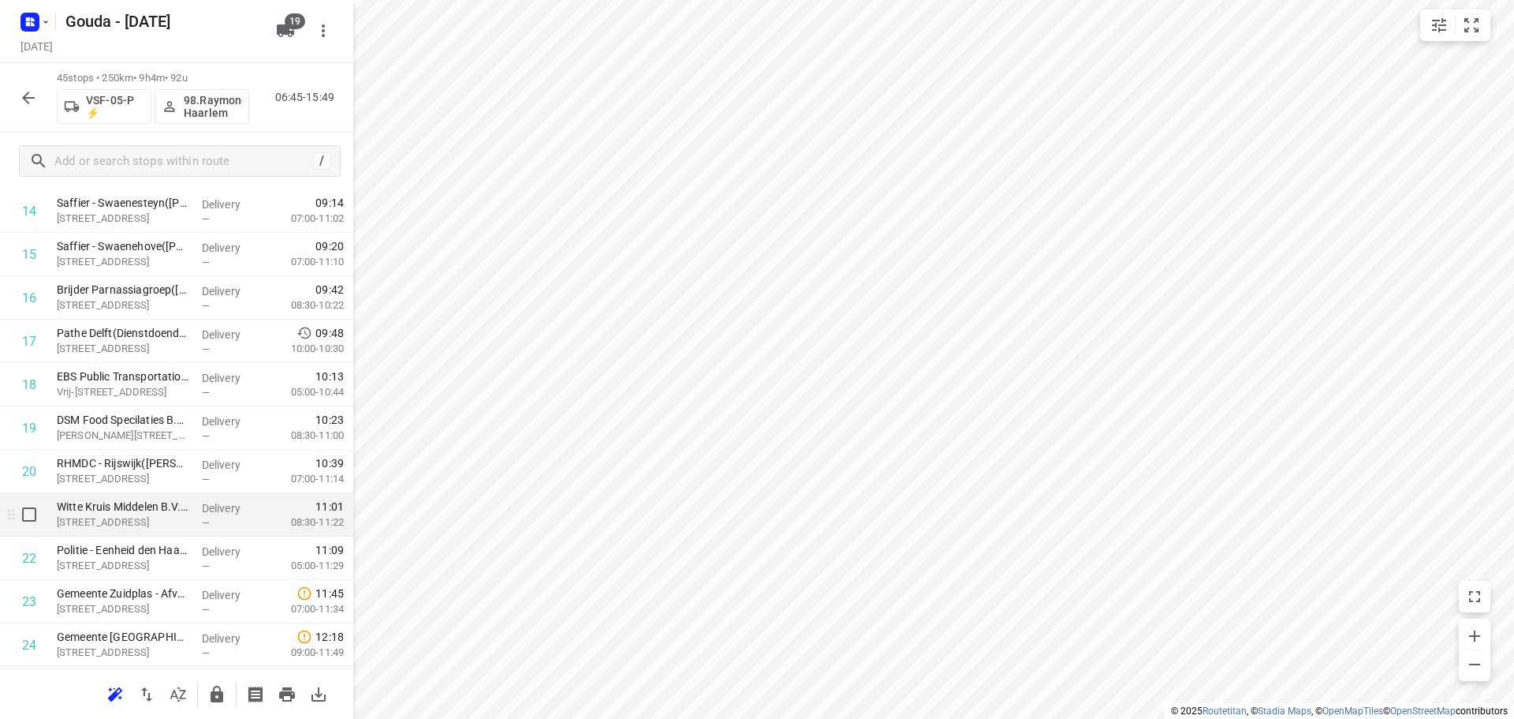
scroll to position [646, 0]
click at [40, 515] on input "checkbox" at bounding box center [29, 511] width 32 height 32
checkbox input "true"
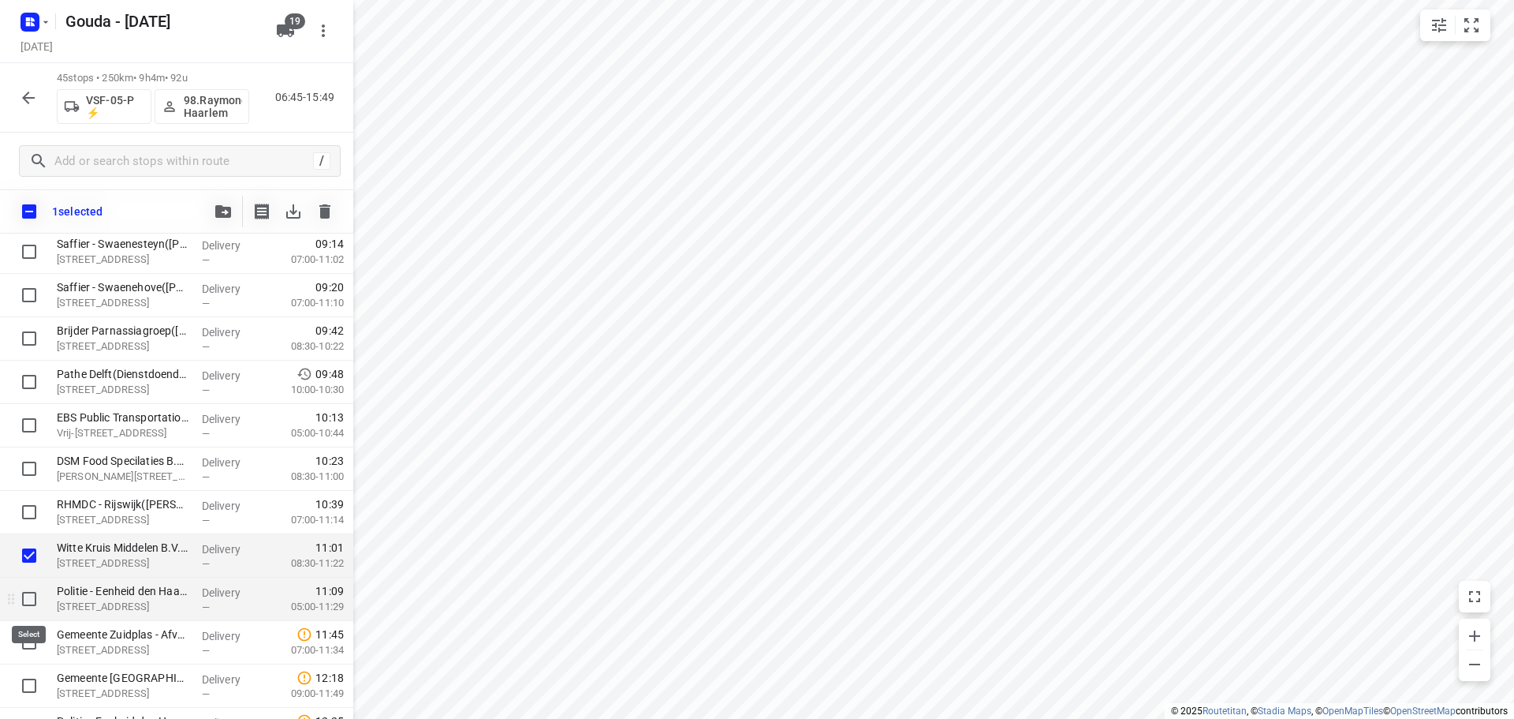
click at [28, 599] on input "checkbox" at bounding box center [29, 599] width 32 height 32
checkbox input "true"
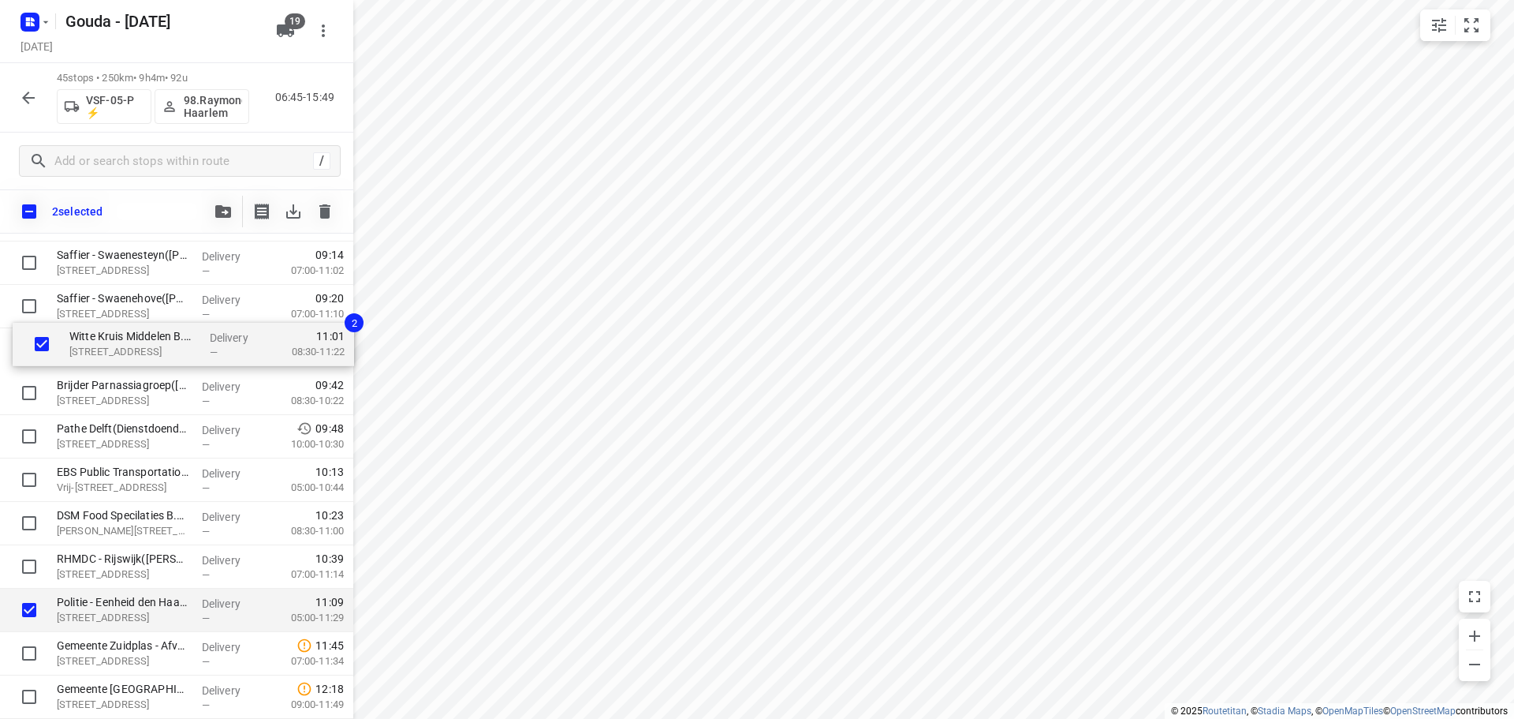
drag, startPoint x: 122, startPoint y: 519, endPoint x: 136, endPoint y: 334, distance: 185.9
click at [136, 334] on div "[PERSON_NAME]([PERSON_NAME]) [PERSON_NAME][STREET_ADDRESS] Delivery — 07:23 07:…" at bounding box center [176, 653] width 353 height 1952
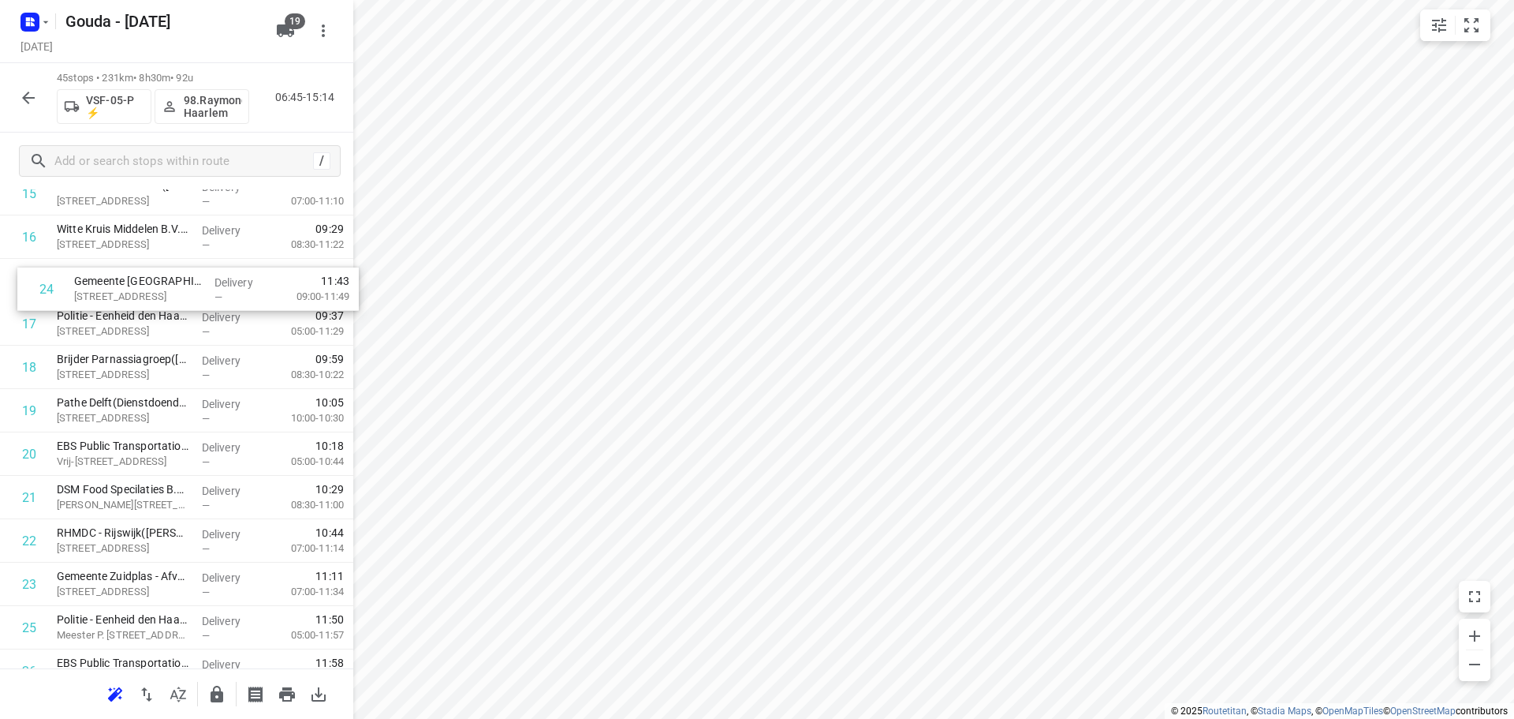
scroll to position [700, 0]
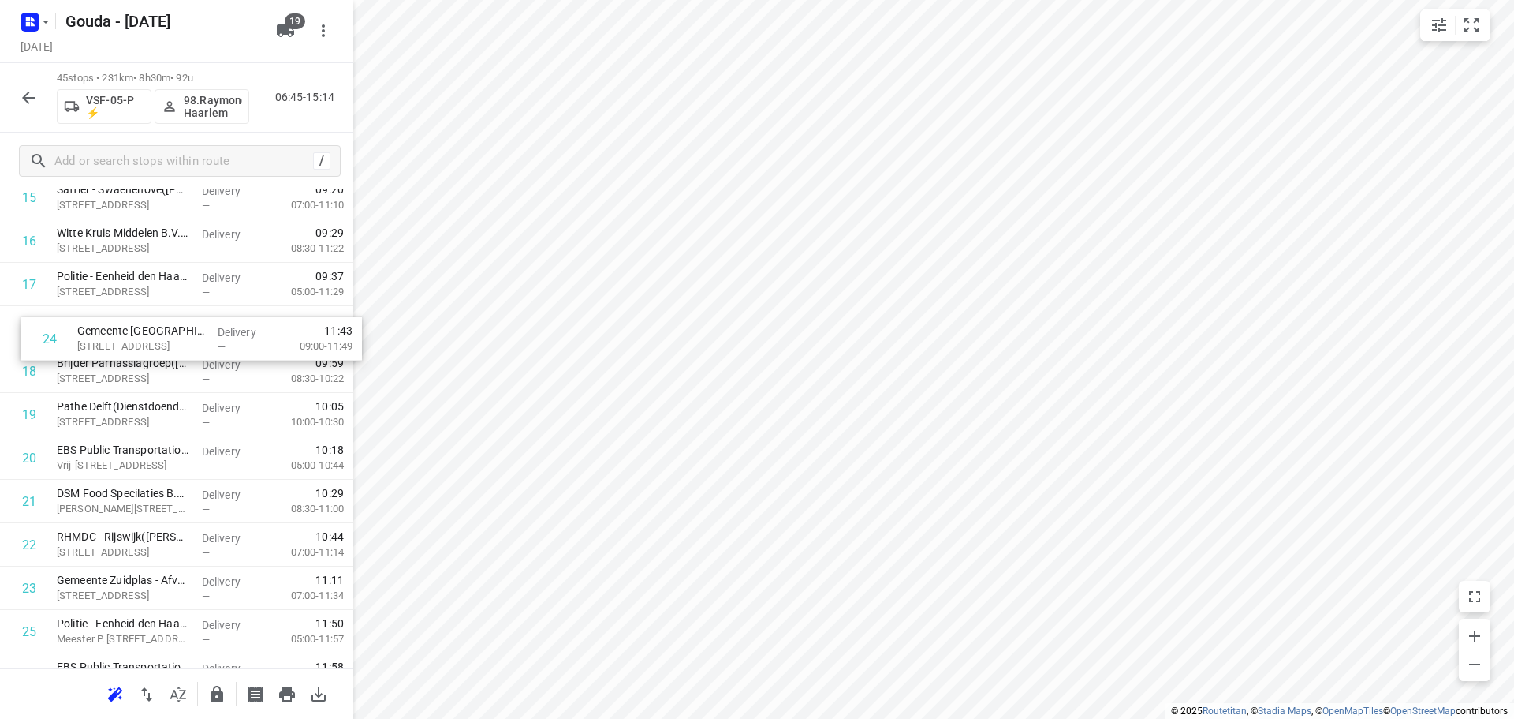
drag, startPoint x: 128, startPoint y: 505, endPoint x: 148, endPoint y: 336, distance: 170.0
click at [148, 336] on div "1 [PERSON_NAME]([PERSON_NAME]) [PERSON_NAME][STREET_ADDRESS] Delivery — 07:23 0…" at bounding box center [176, 545] width 353 height 1952
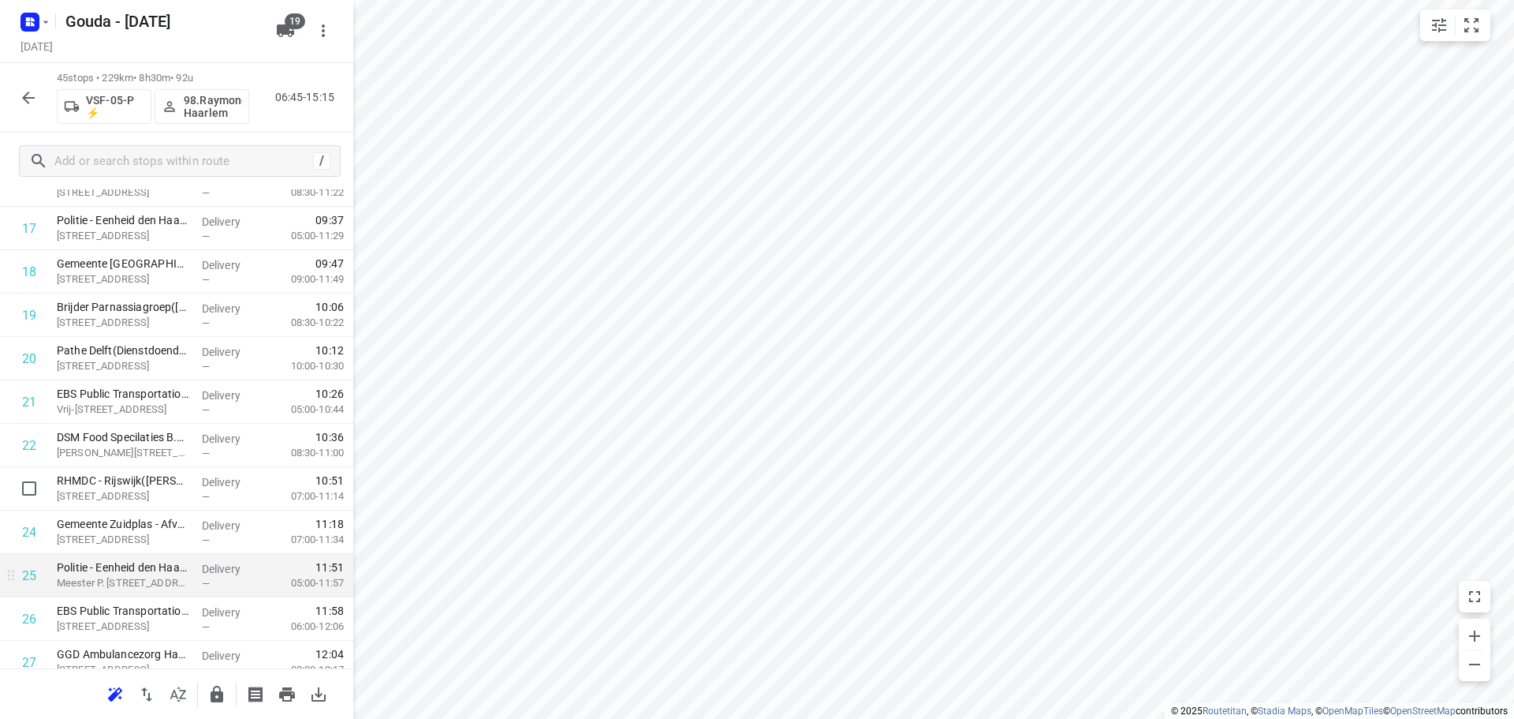
scroll to position [779, 0]
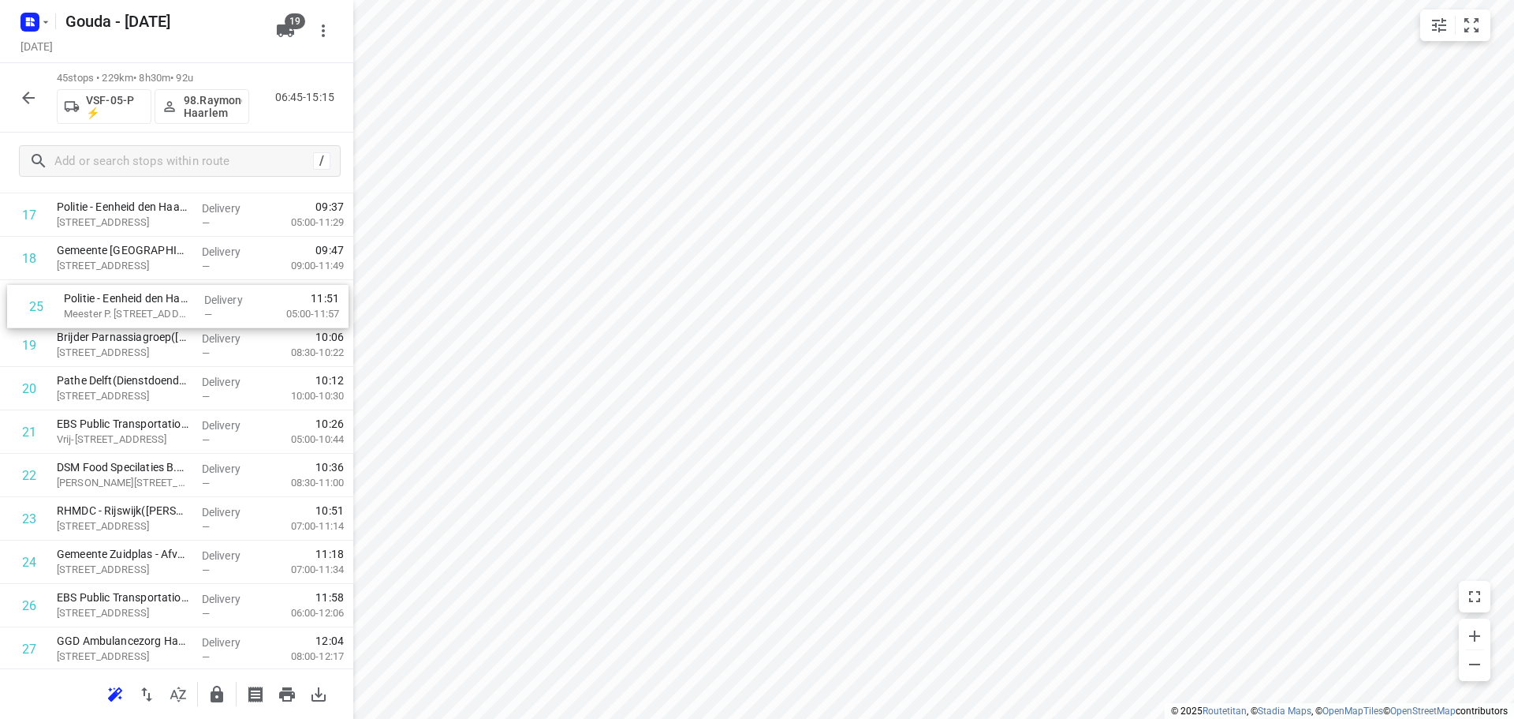
drag, startPoint x: 141, startPoint y: 563, endPoint x: 147, endPoint y: 312, distance: 251.7
click at [147, 312] on div "1 [PERSON_NAME]([PERSON_NAME]) [PERSON_NAME][STREET_ADDRESS] Delivery — 07:23 0…" at bounding box center [176, 475] width 353 height 1952
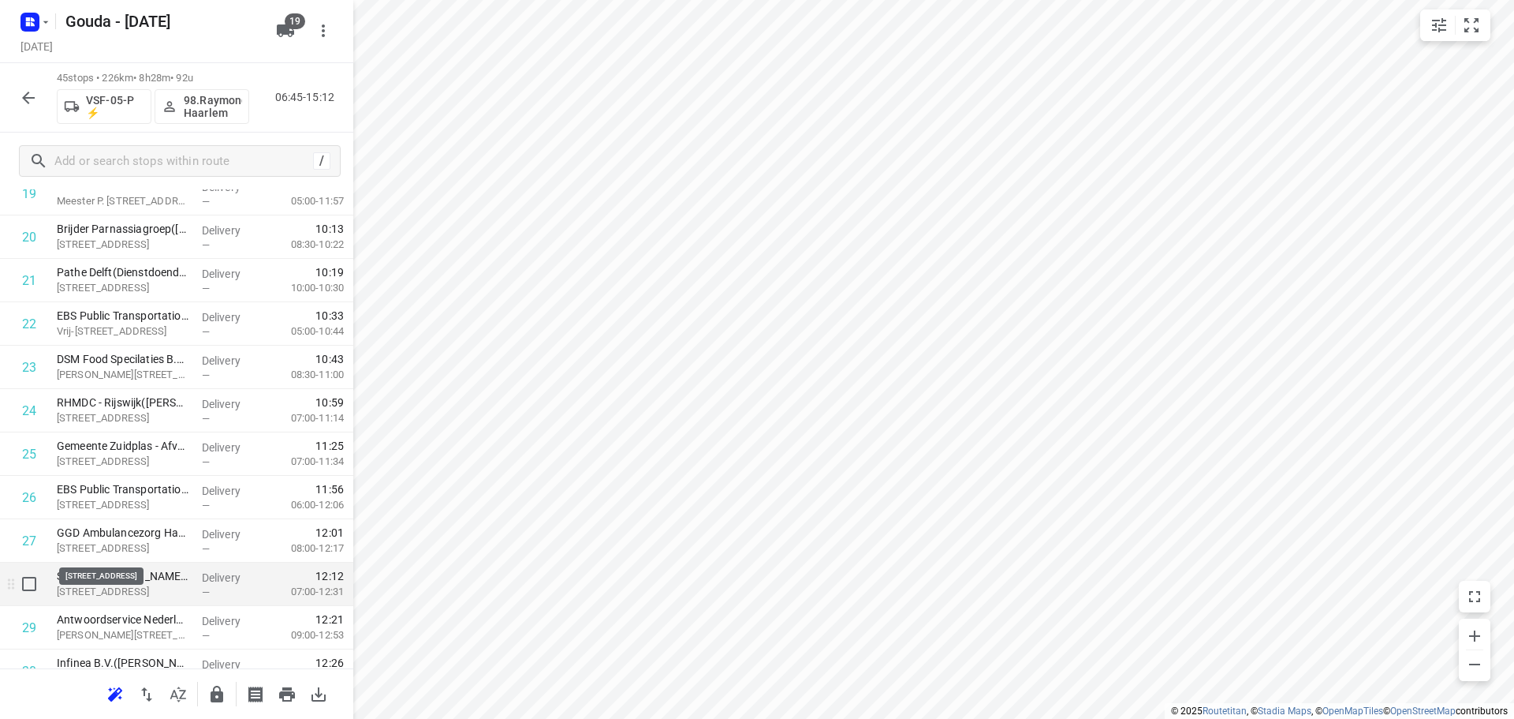
scroll to position [924, 0]
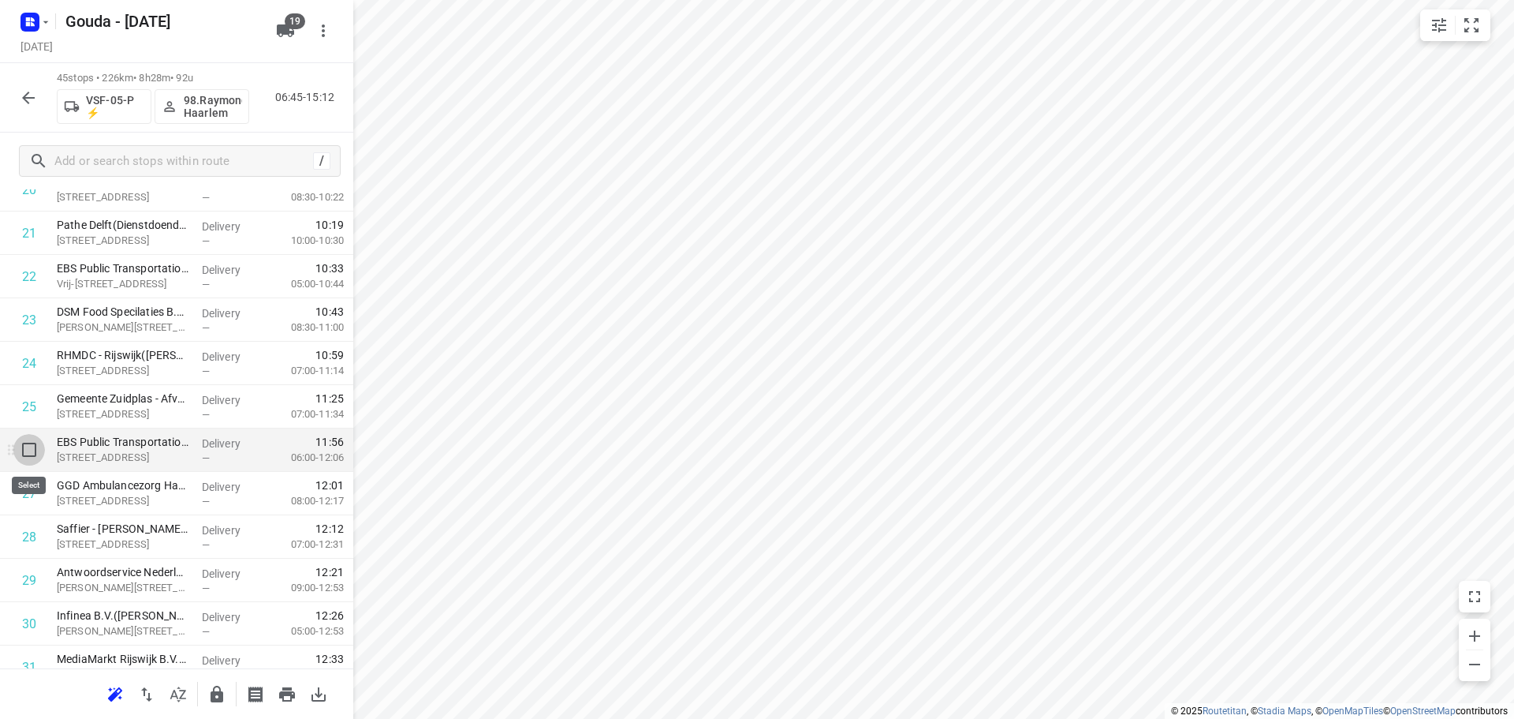
click at [28, 448] on input "checkbox" at bounding box center [29, 450] width 32 height 32
checkbox input "true"
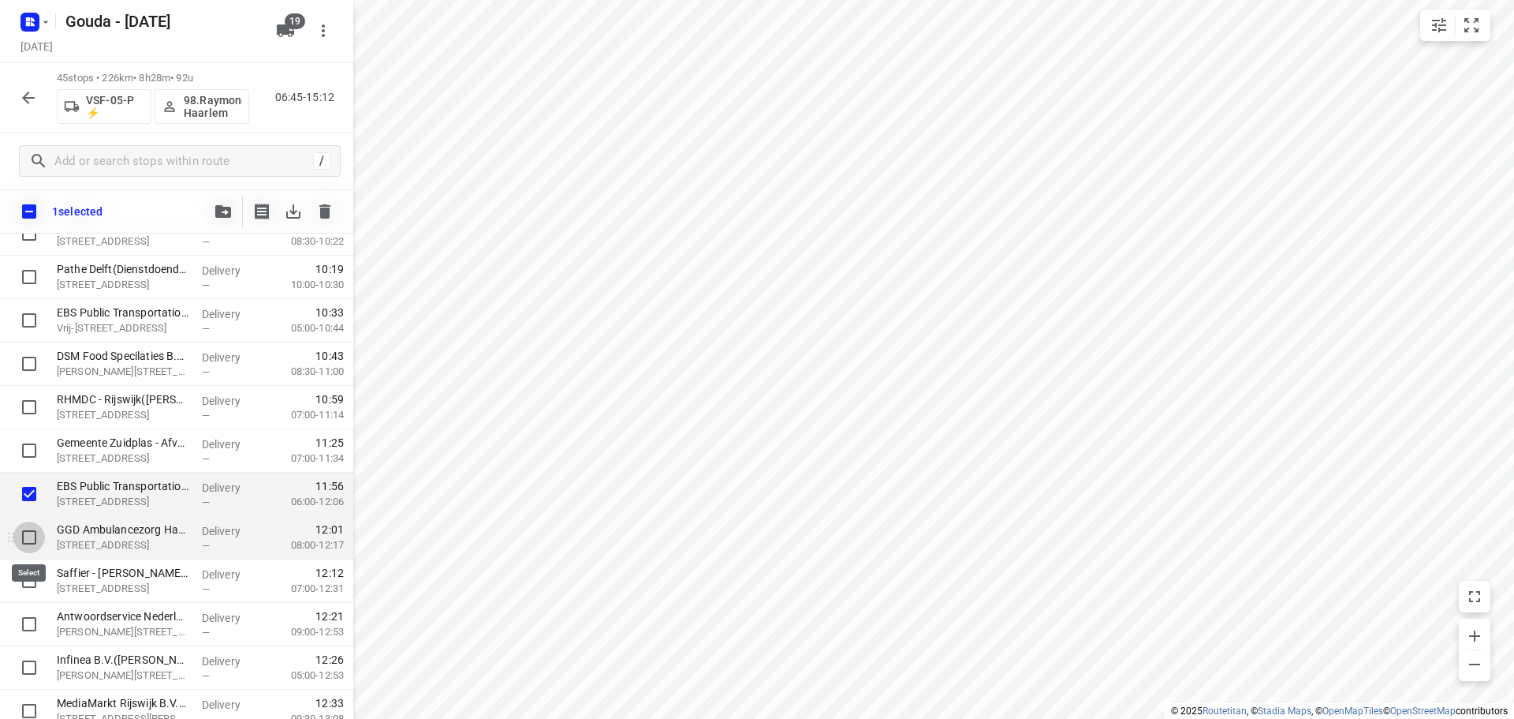
click at [34, 536] on input "checkbox" at bounding box center [29, 537] width 32 height 32
checkbox input "true"
click at [31, 588] on input "checkbox" at bounding box center [29, 581] width 32 height 32
checkbox input "true"
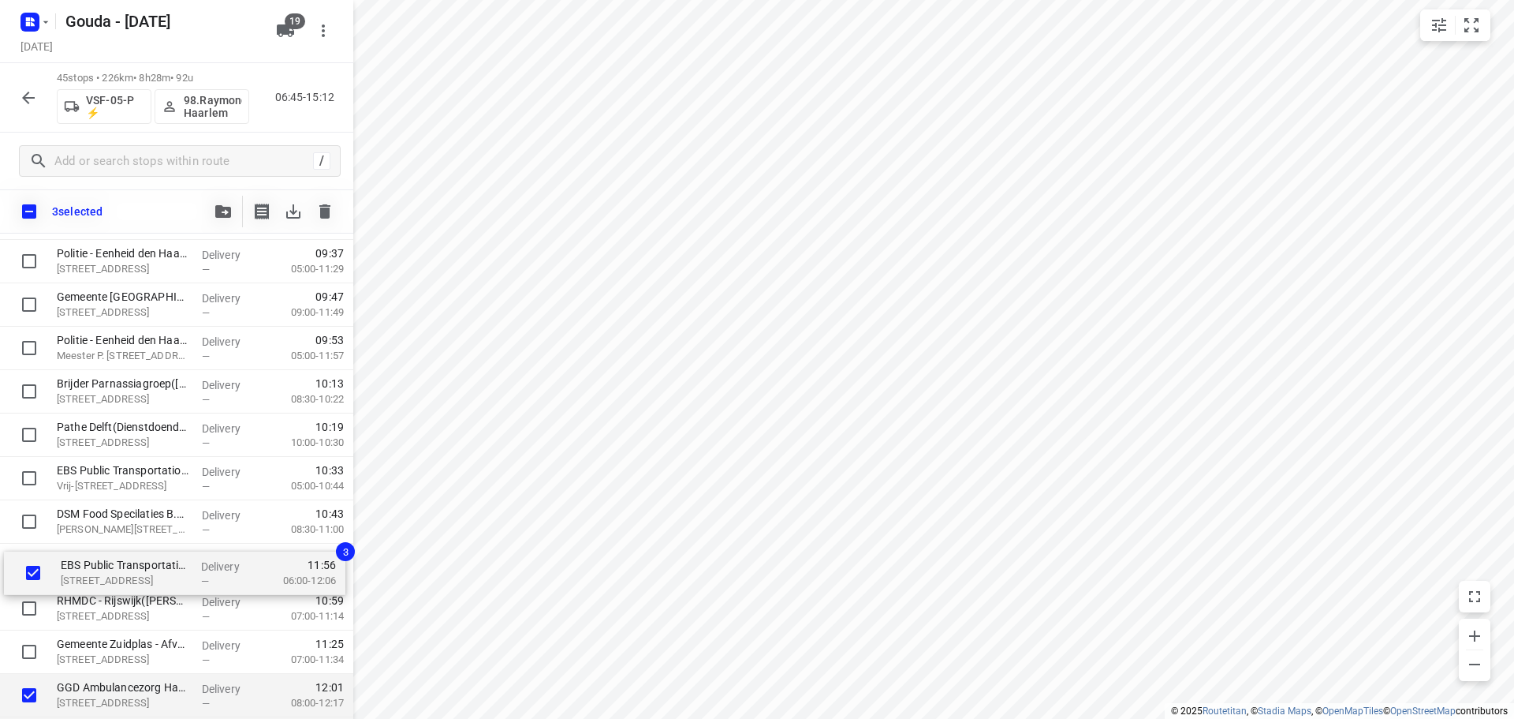
scroll to position [769, 0]
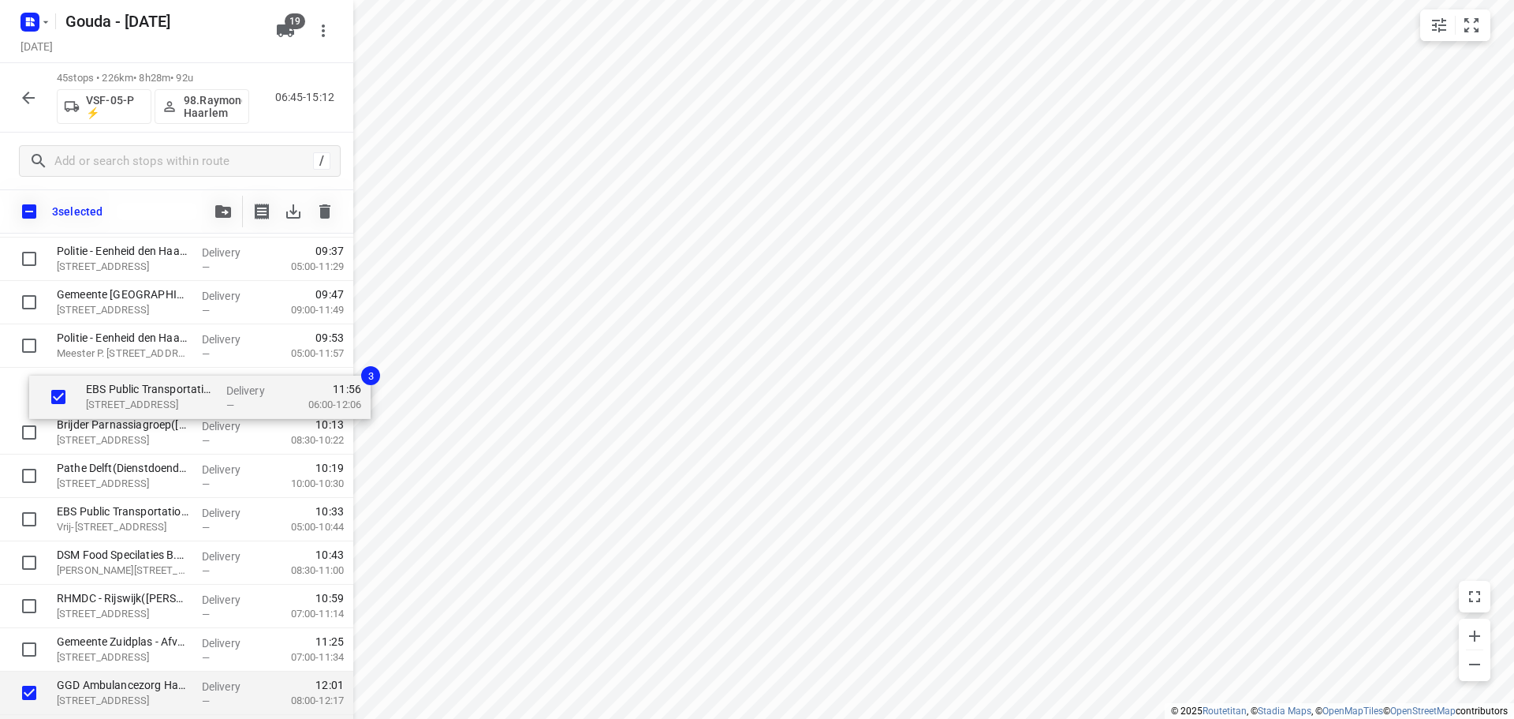
drag, startPoint x: 100, startPoint y: 657, endPoint x: 143, endPoint y: 402, distance: 258.3
click at [114, 393] on div "[PERSON_NAME]([PERSON_NAME]) [PERSON_NAME][STREET_ADDRESS] Delivery — 07:23 07:…" at bounding box center [176, 519] width 353 height 1952
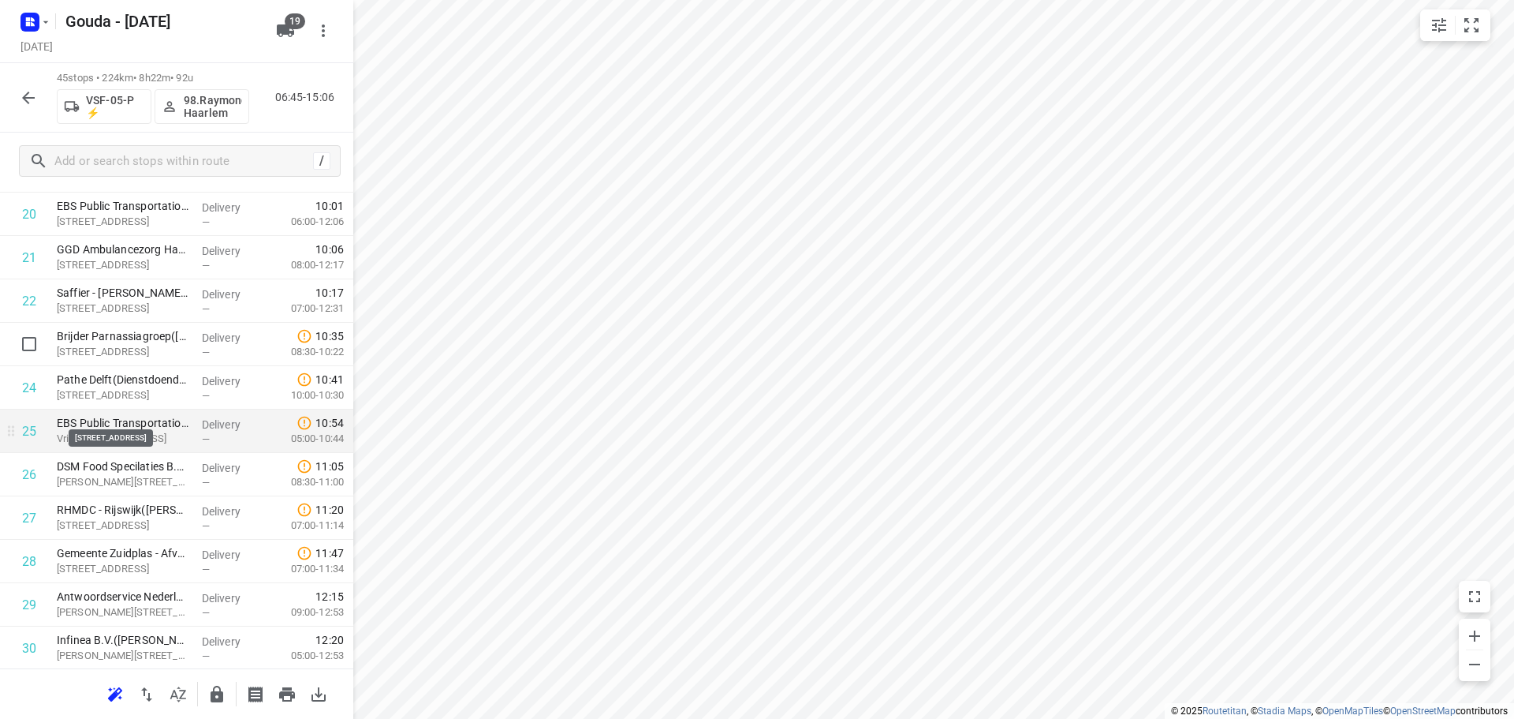
scroll to position [1006, 0]
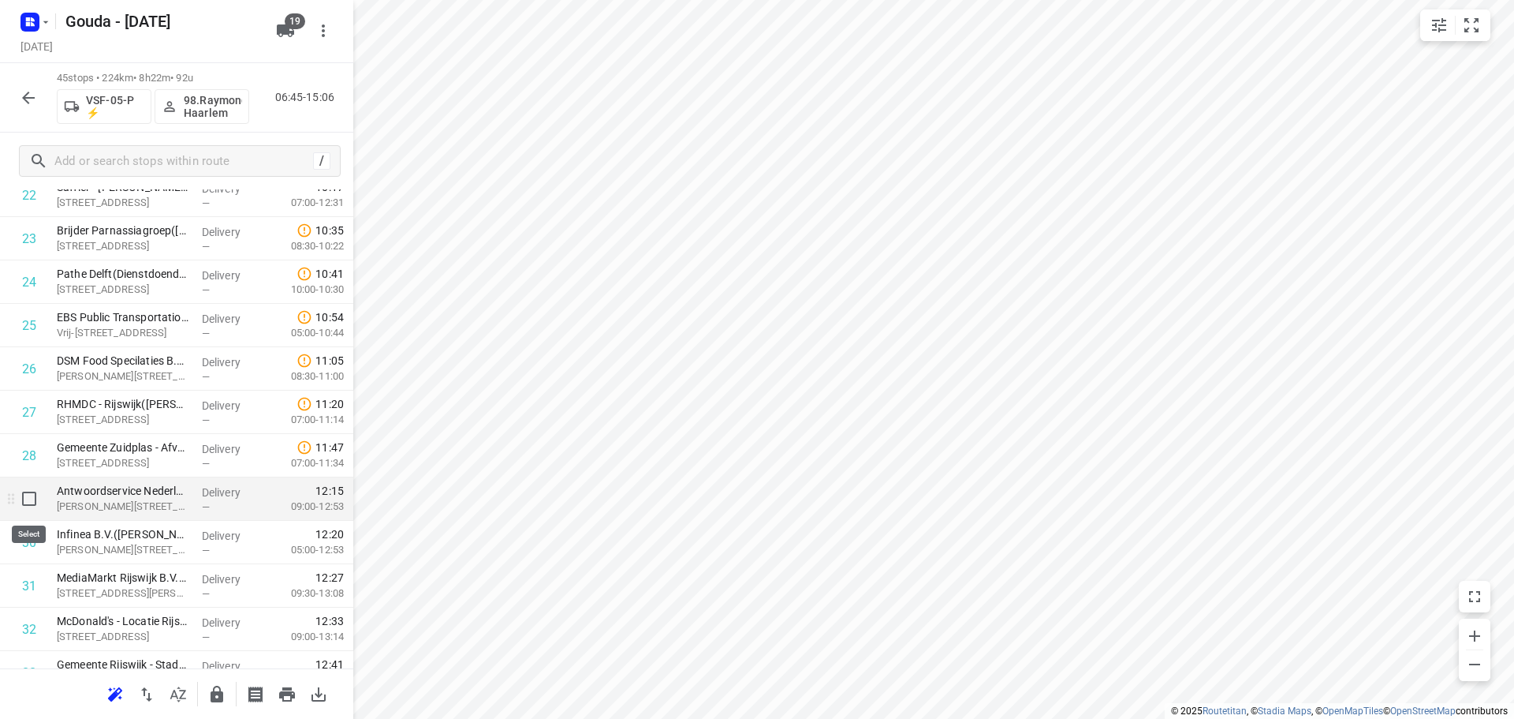
click at [35, 497] on input "checkbox" at bounding box center [29, 499] width 32 height 32
checkbox input "true"
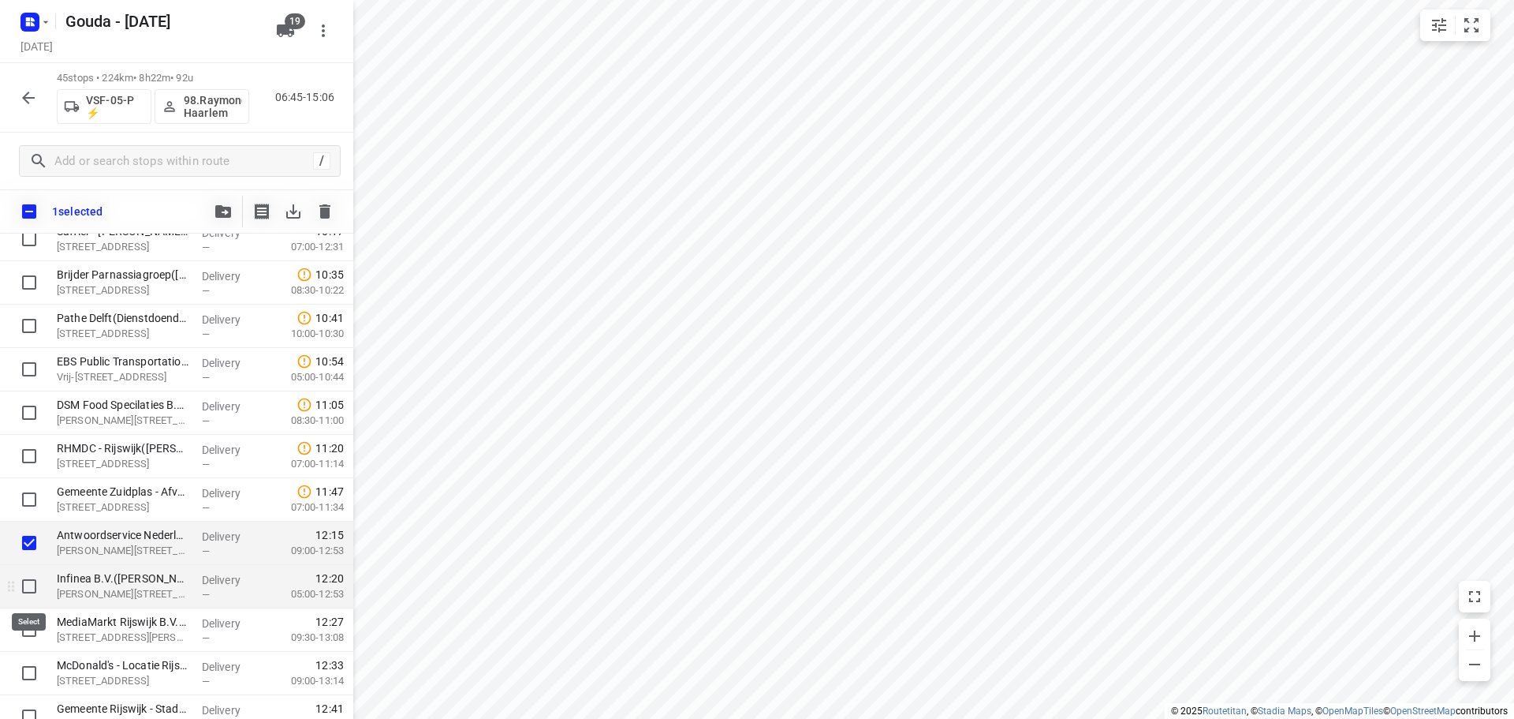
click at [28, 592] on input "checkbox" at bounding box center [29, 586] width 32 height 32
checkbox input "true"
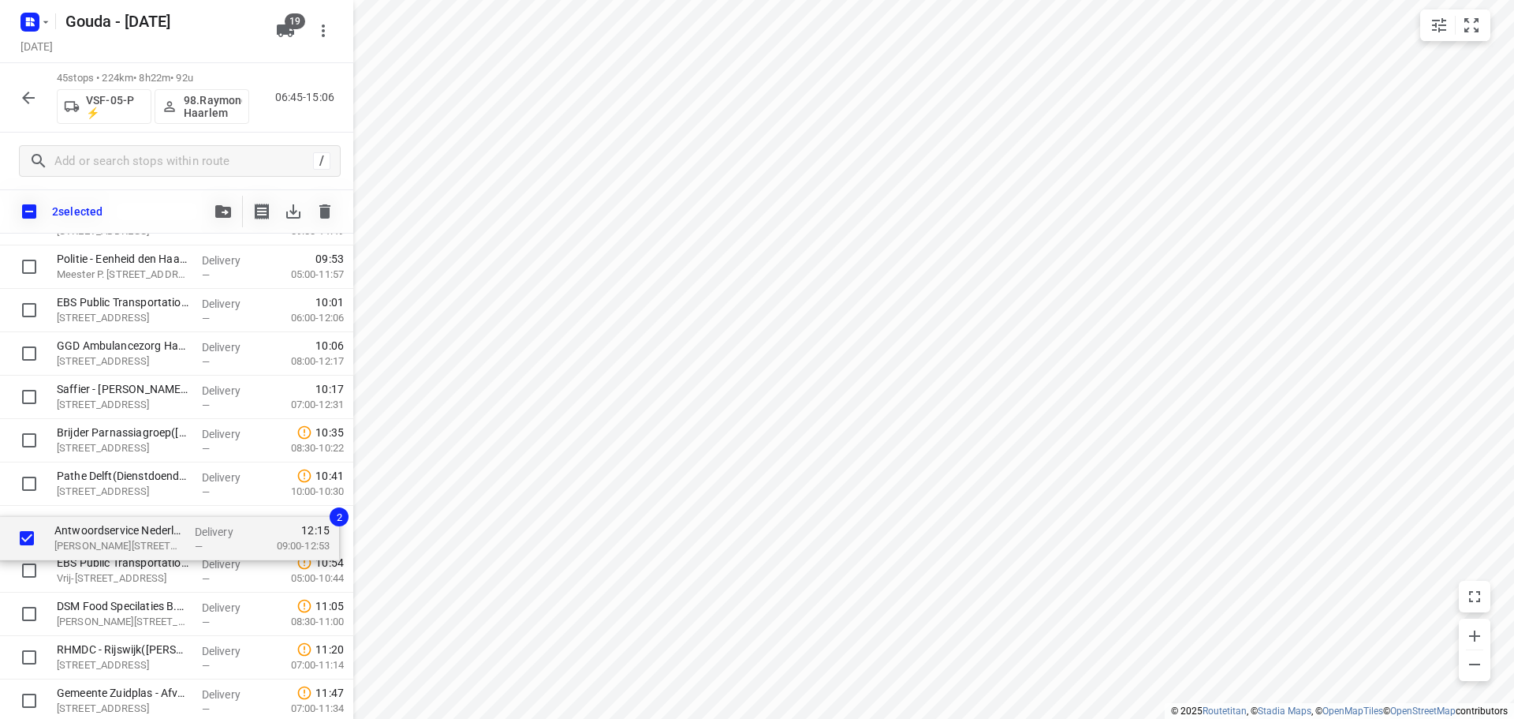
scroll to position [851, 0]
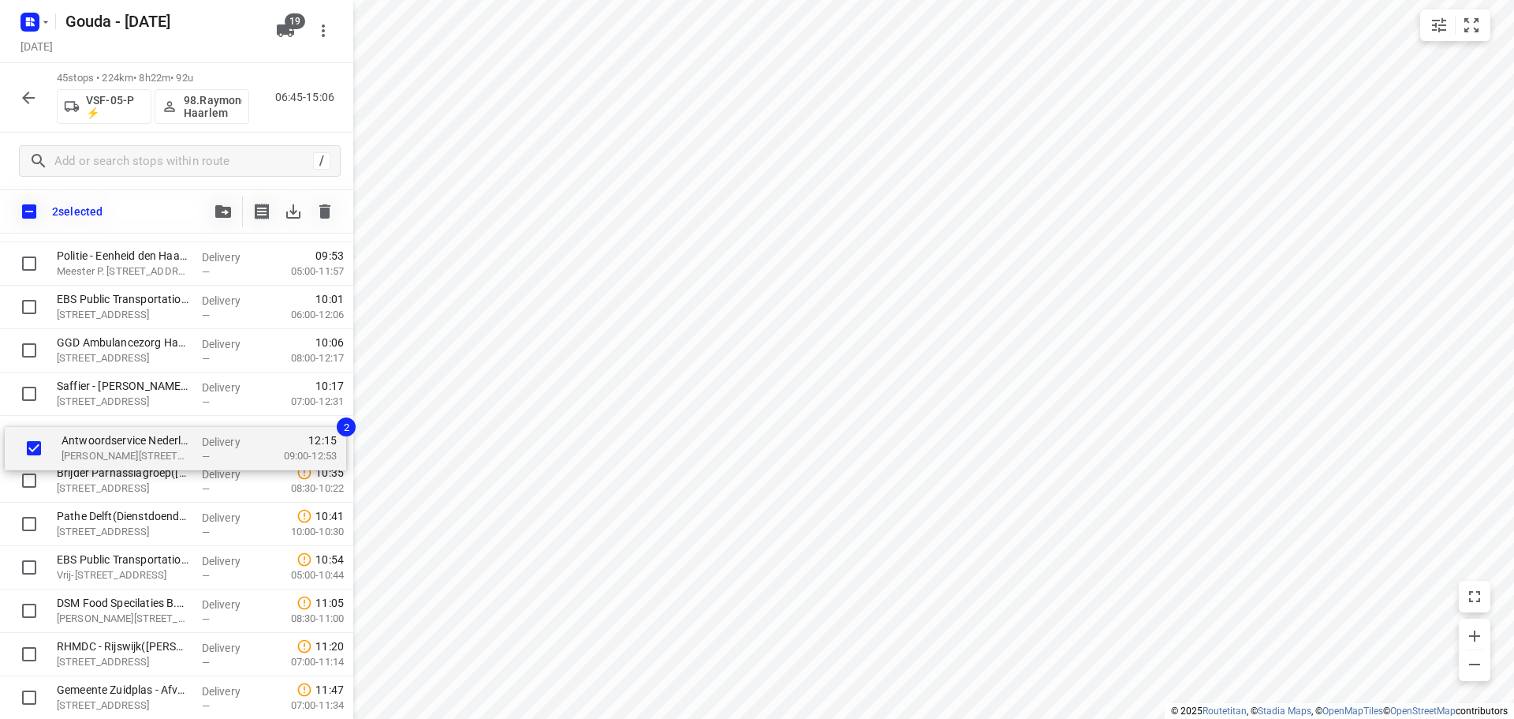
drag, startPoint x: 118, startPoint y: 709, endPoint x: 119, endPoint y: 446, distance: 263.5
click at [119, 446] on div "Sjaak van Schie B.V. - Maasdijk - Schenkeldijk(Johan van Capelle) Schenkeldijk …" at bounding box center [176, 437] width 353 height 1952
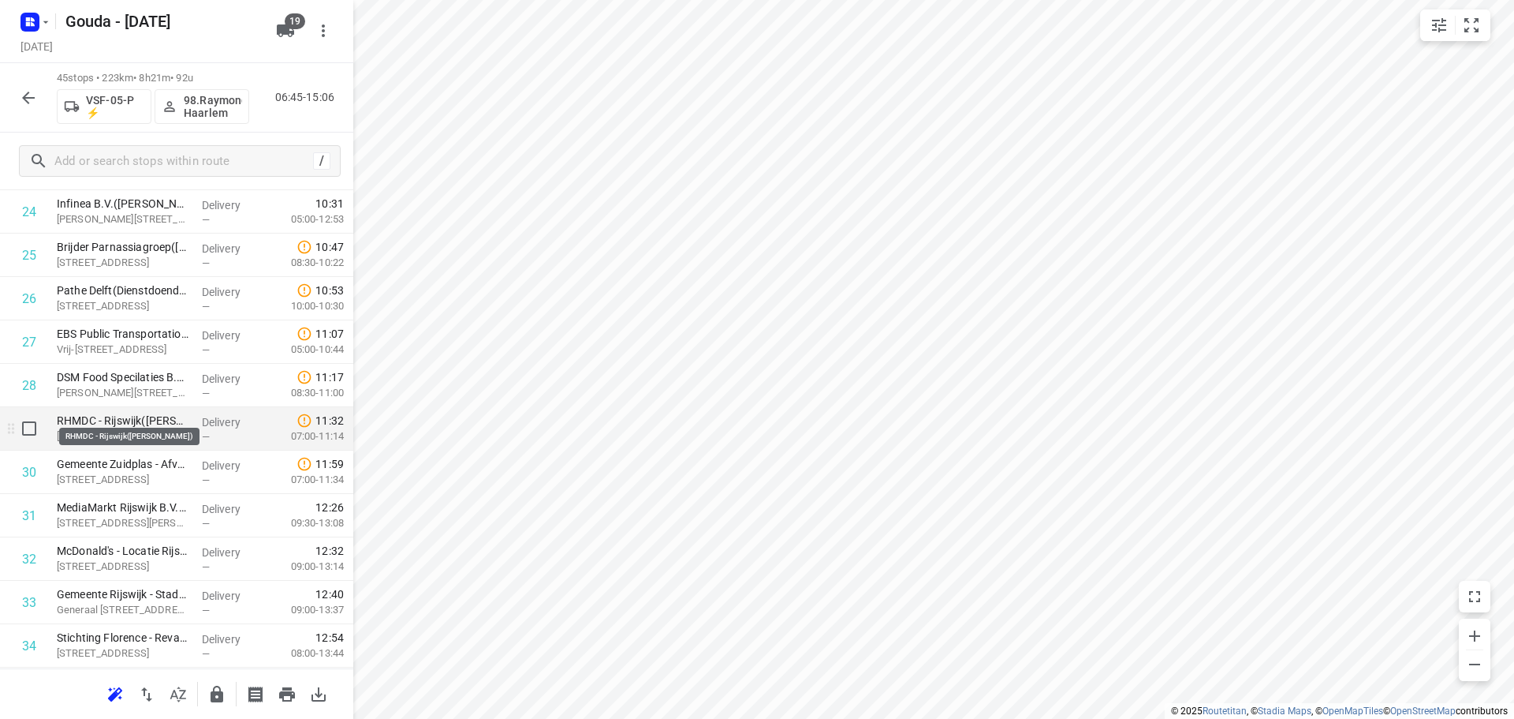
scroll to position [1088, 0]
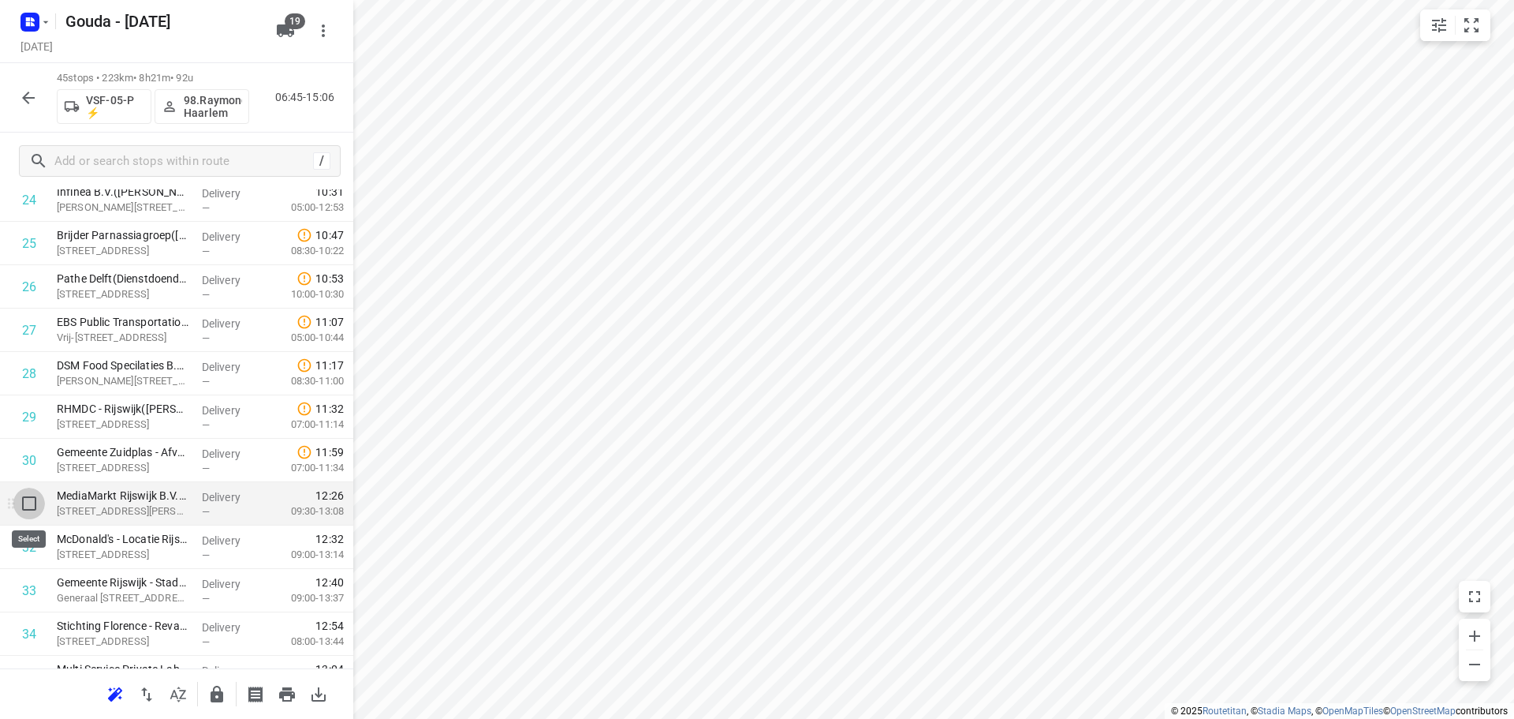
click at [34, 508] on input "checkbox" at bounding box center [29, 503] width 32 height 32
checkbox input "true"
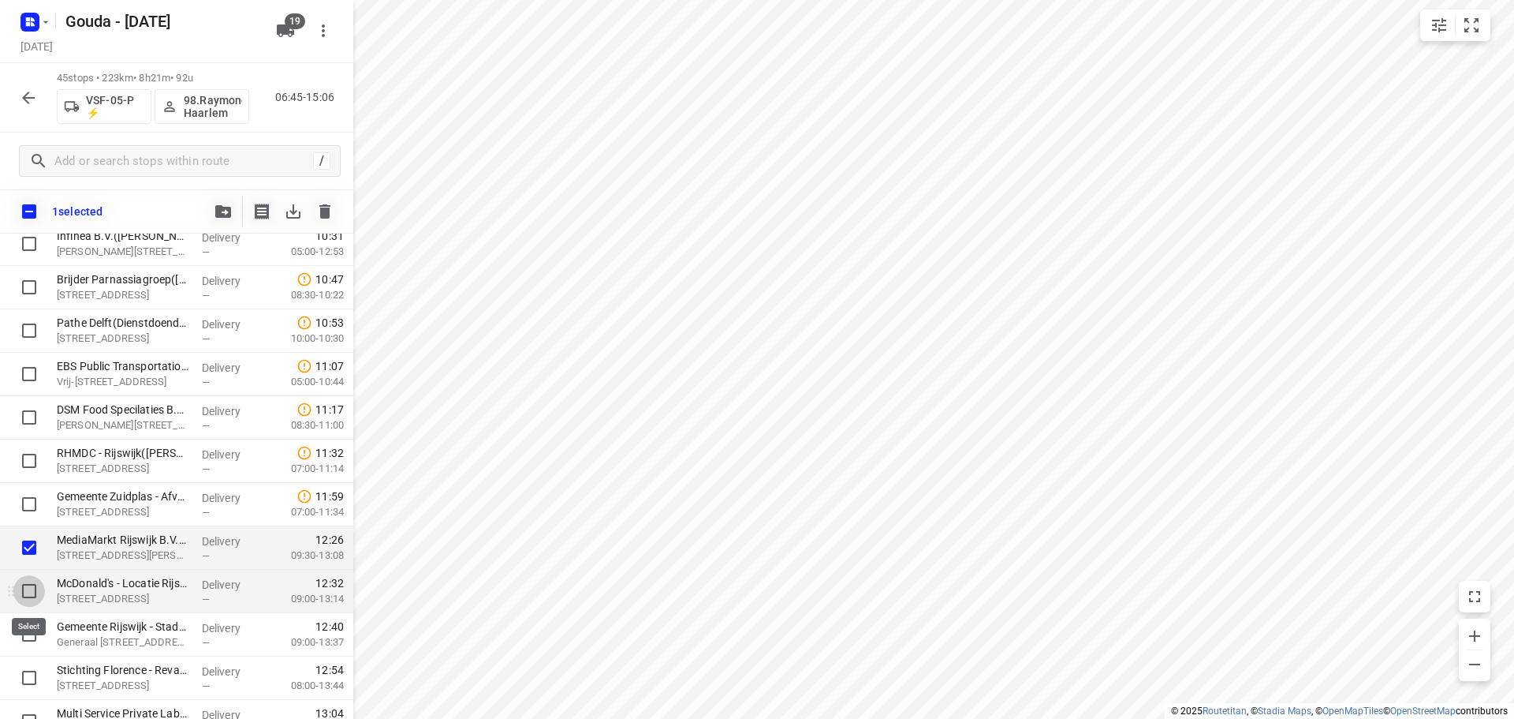
click at [27, 590] on input "checkbox" at bounding box center [29, 591] width 32 height 32
checkbox input "true"
click at [33, 632] on input "checkbox" at bounding box center [29, 634] width 32 height 32
checkbox input "true"
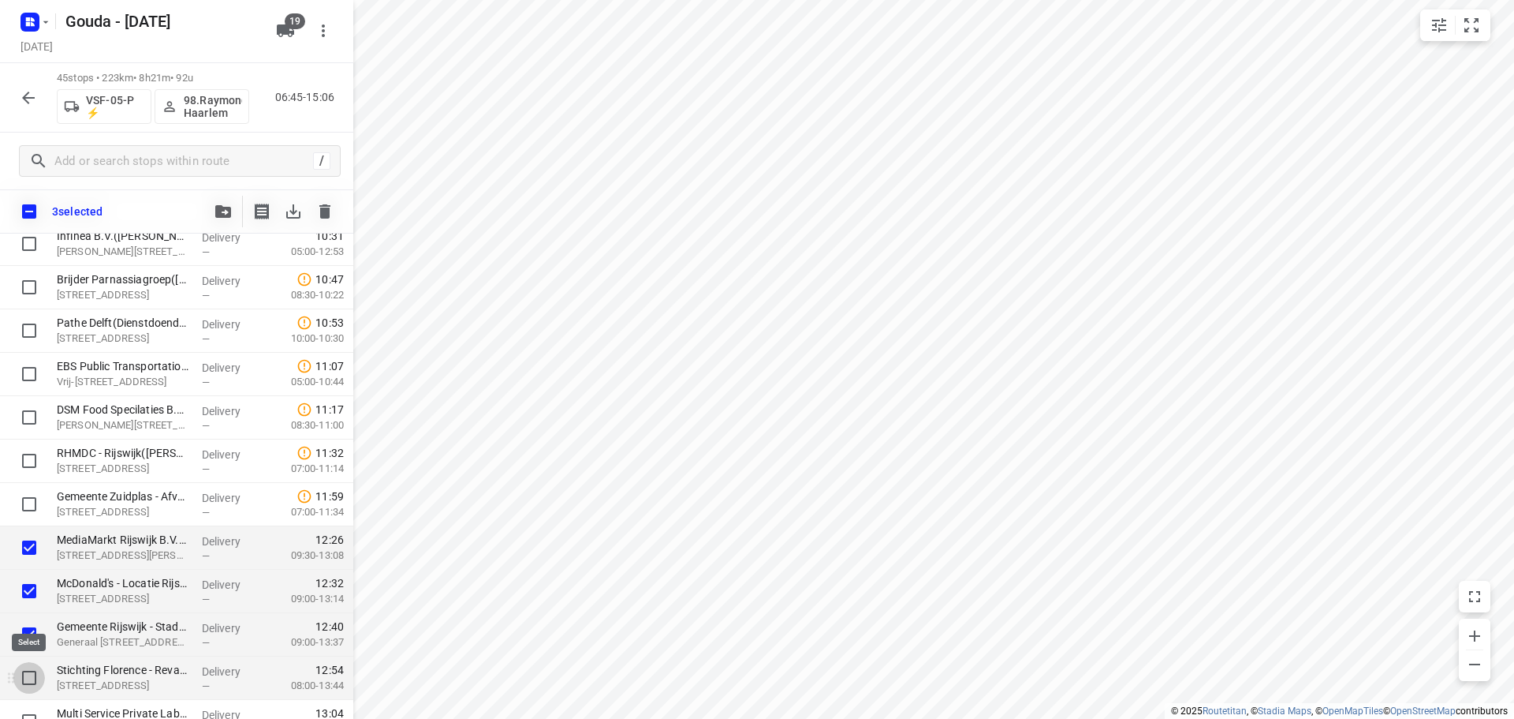
click at [29, 682] on input "checkbox" at bounding box center [29, 678] width 32 height 32
checkbox input "true"
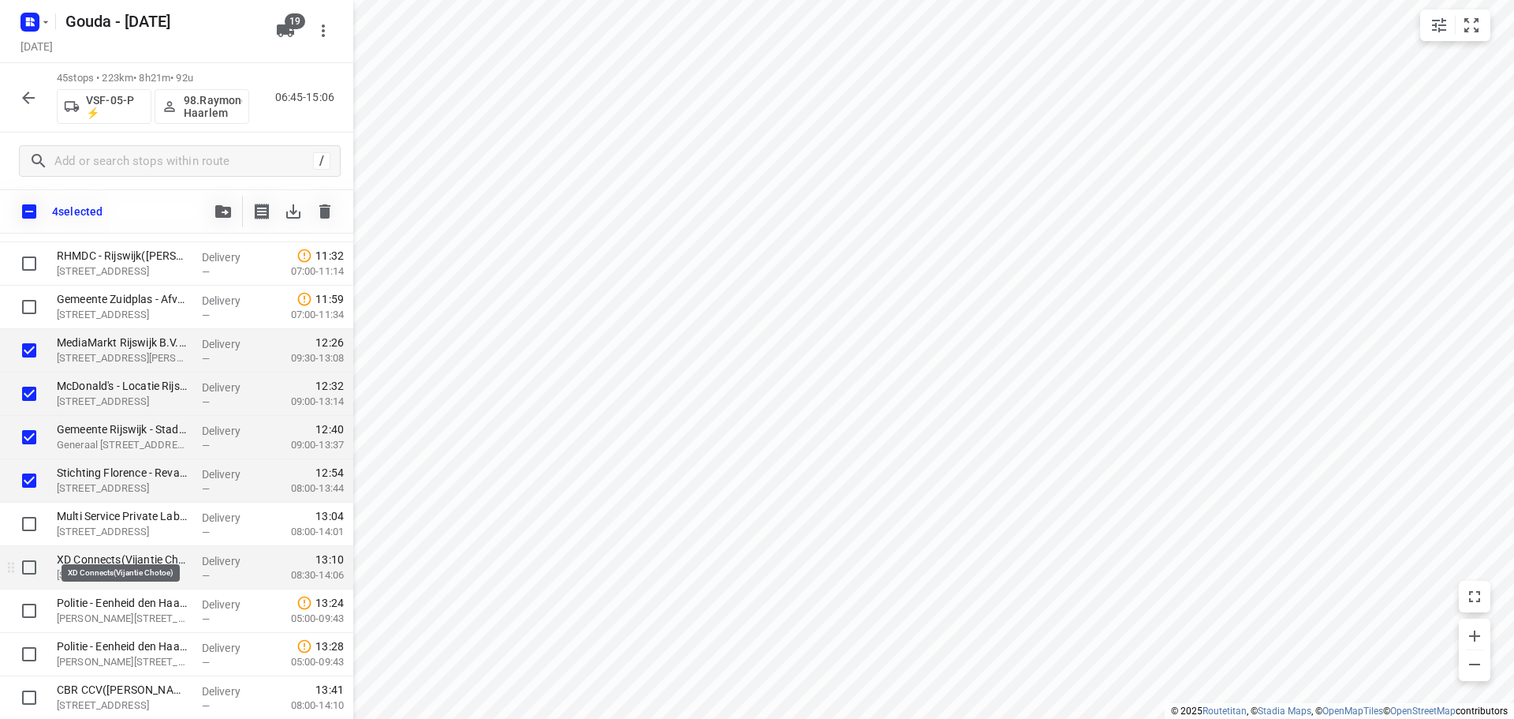
scroll to position [1324, 0]
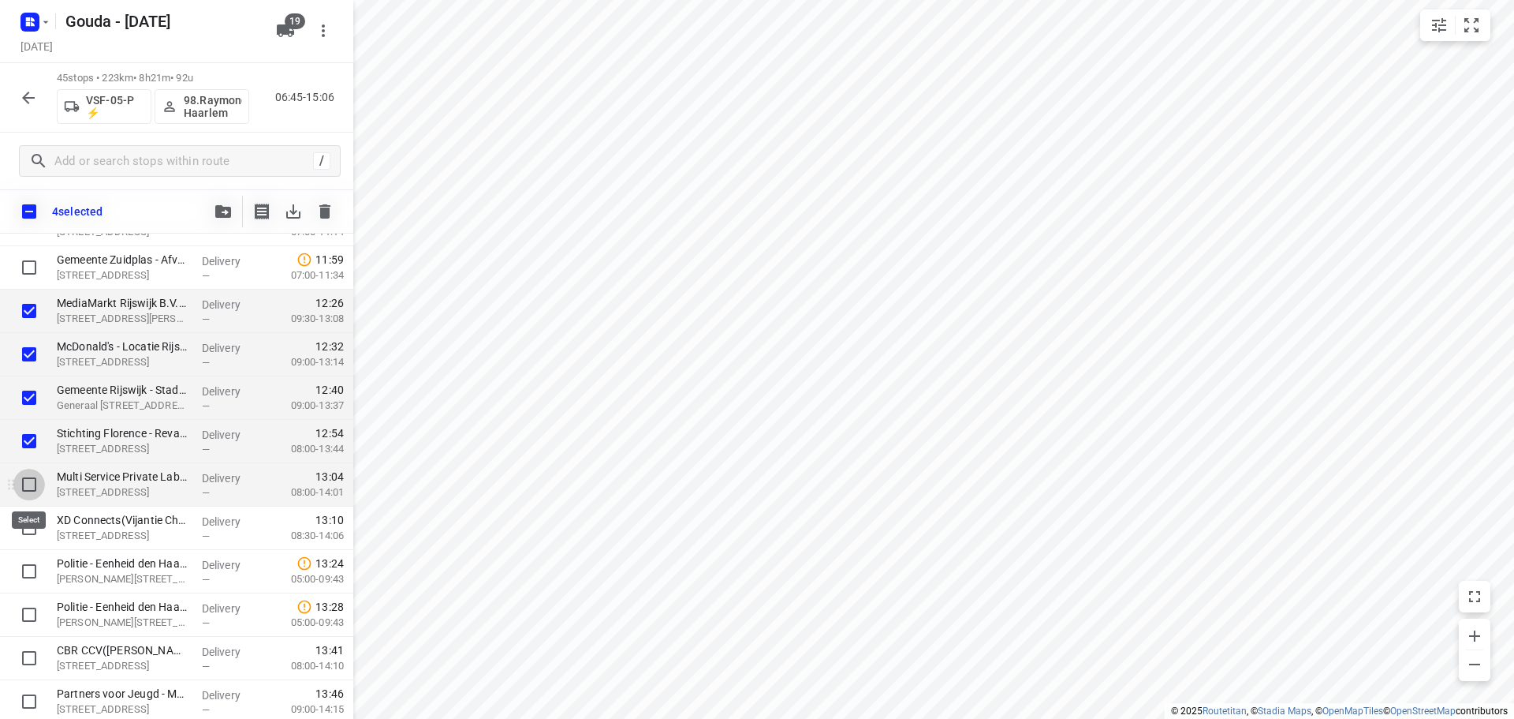
click at [32, 492] on input "checkbox" at bounding box center [29, 485] width 32 height 32
checkbox input "true"
click at [34, 548] on div at bounding box center [25, 527] width 50 height 43
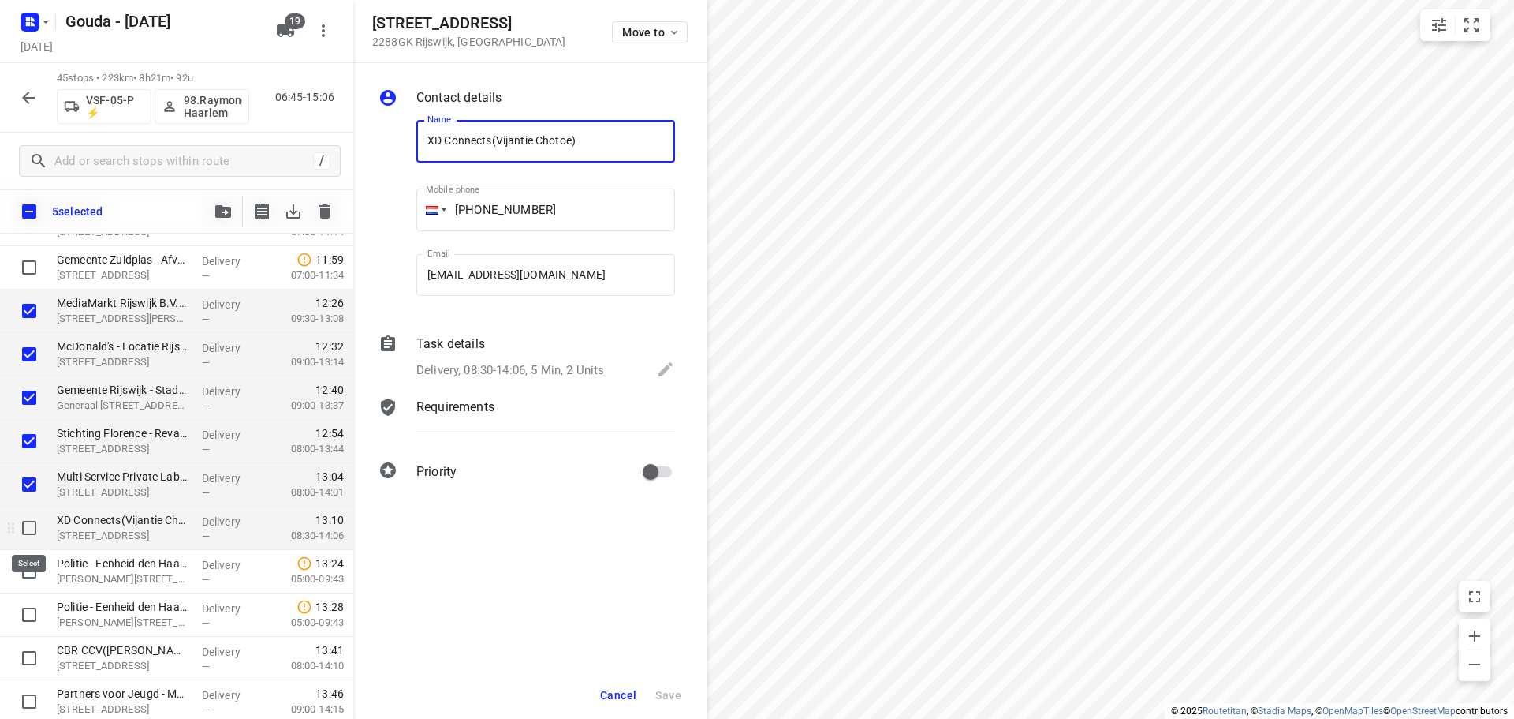
click at [32, 529] on input "checkbox" at bounding box center [29, 528] width 32 height 32
checkbox input "true"
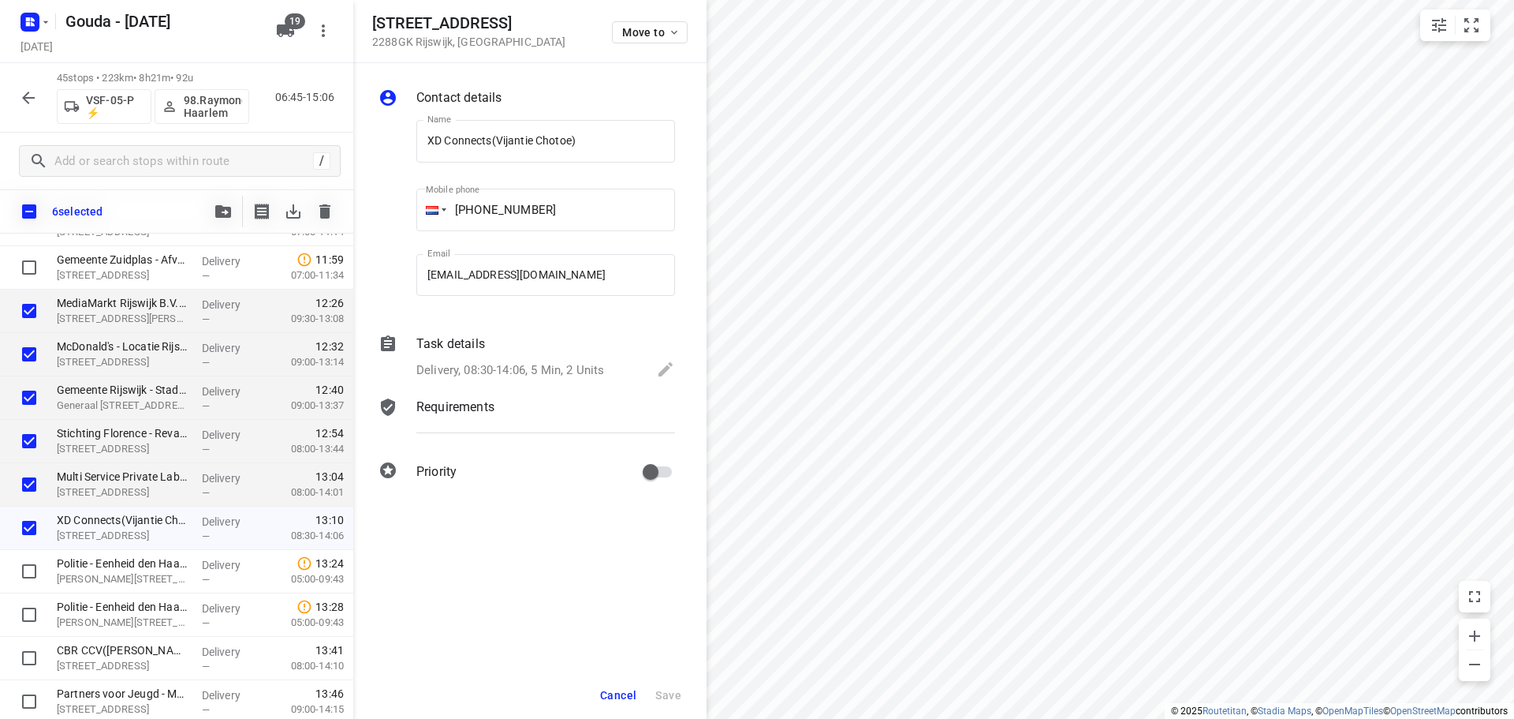
click at [613, 690] on span "Cancel" at bounding box center [618, 695] width 36 height 13
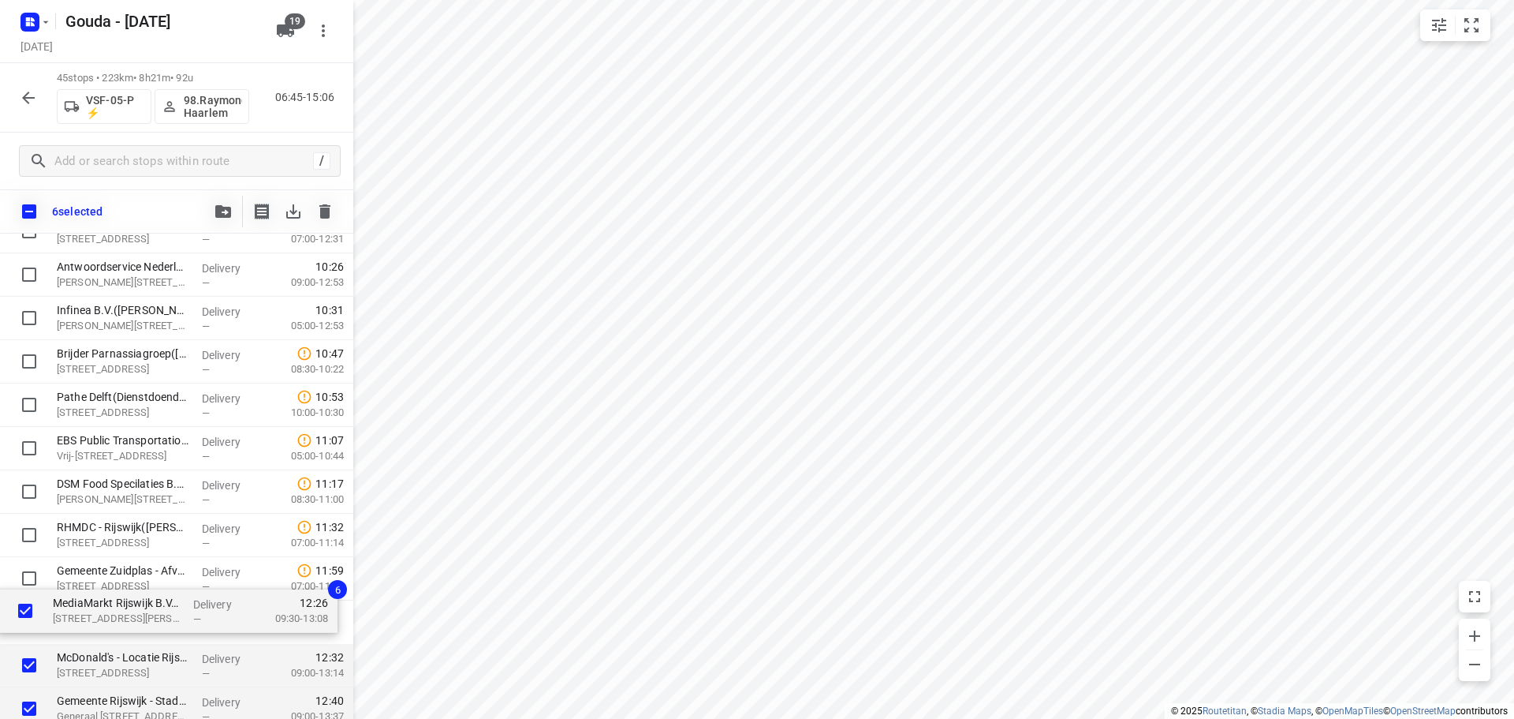
scroll to position [1014, 0]
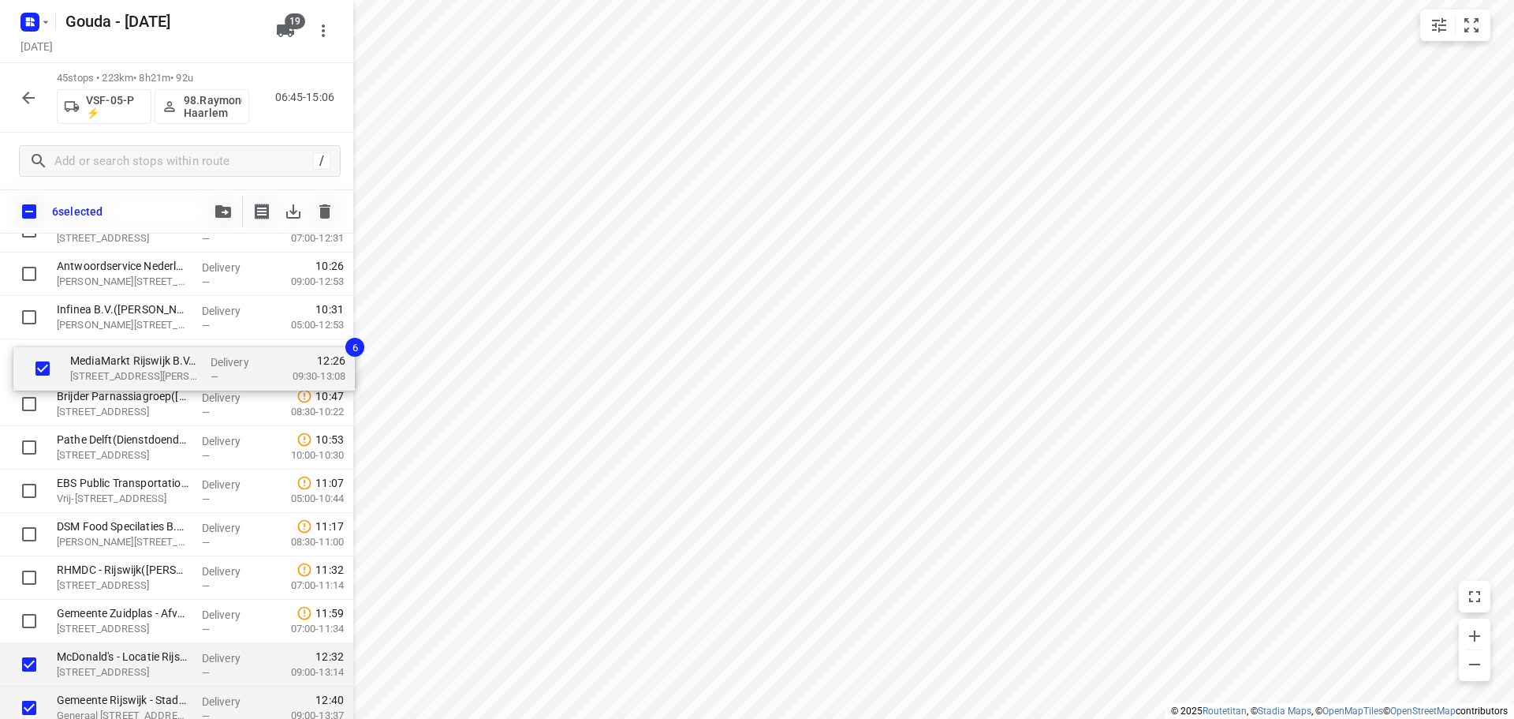
drag, startPoint x: 99, startPoint y: 602, endPoint x: 113, endPoint y: 358, distance: 244.1
click at [113, 358] on div "Sjaak van Schie B.V. - Maasdijk - Schenkeldijk(Johan van Capelle) Schenkeldijk …" at bounding box center [176, 274] width 353 height 1952
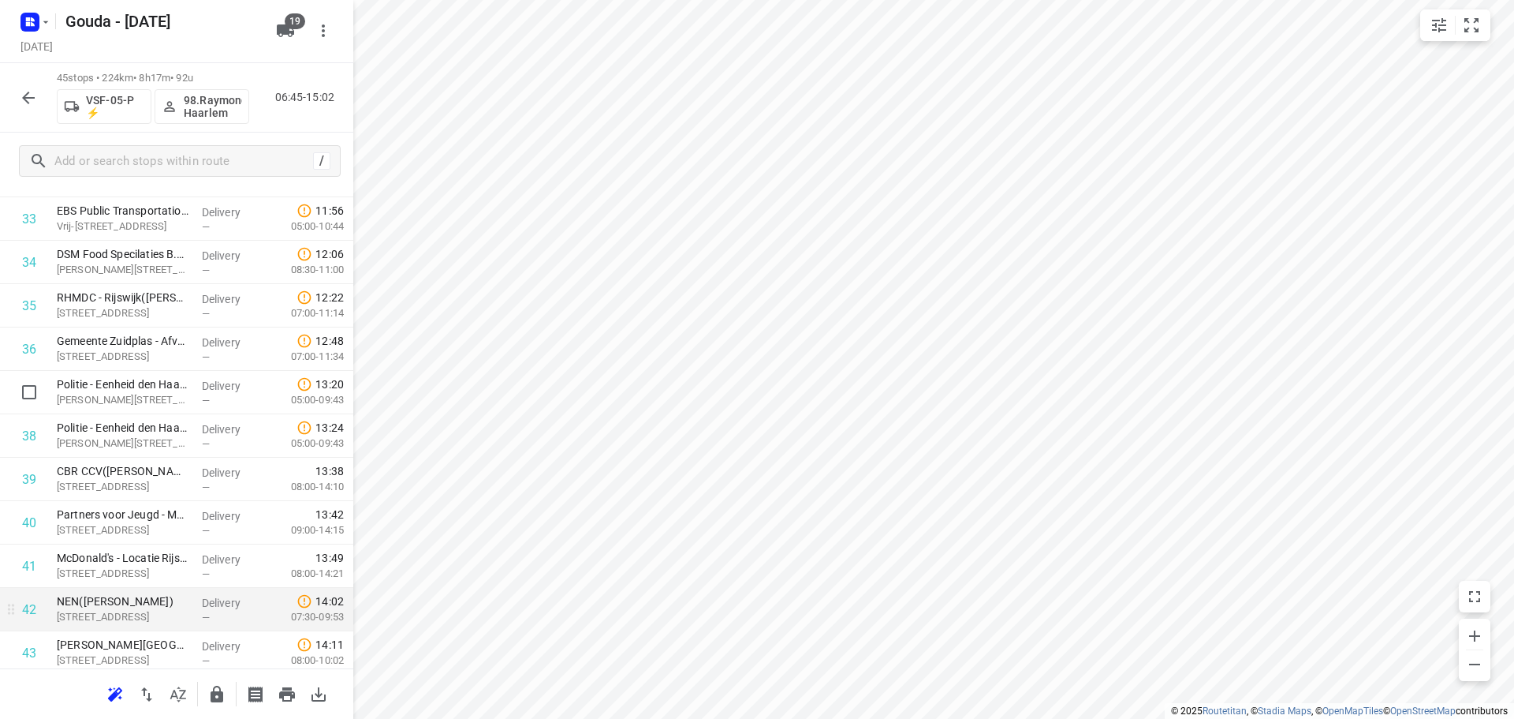
scroll to position [1488, 0]
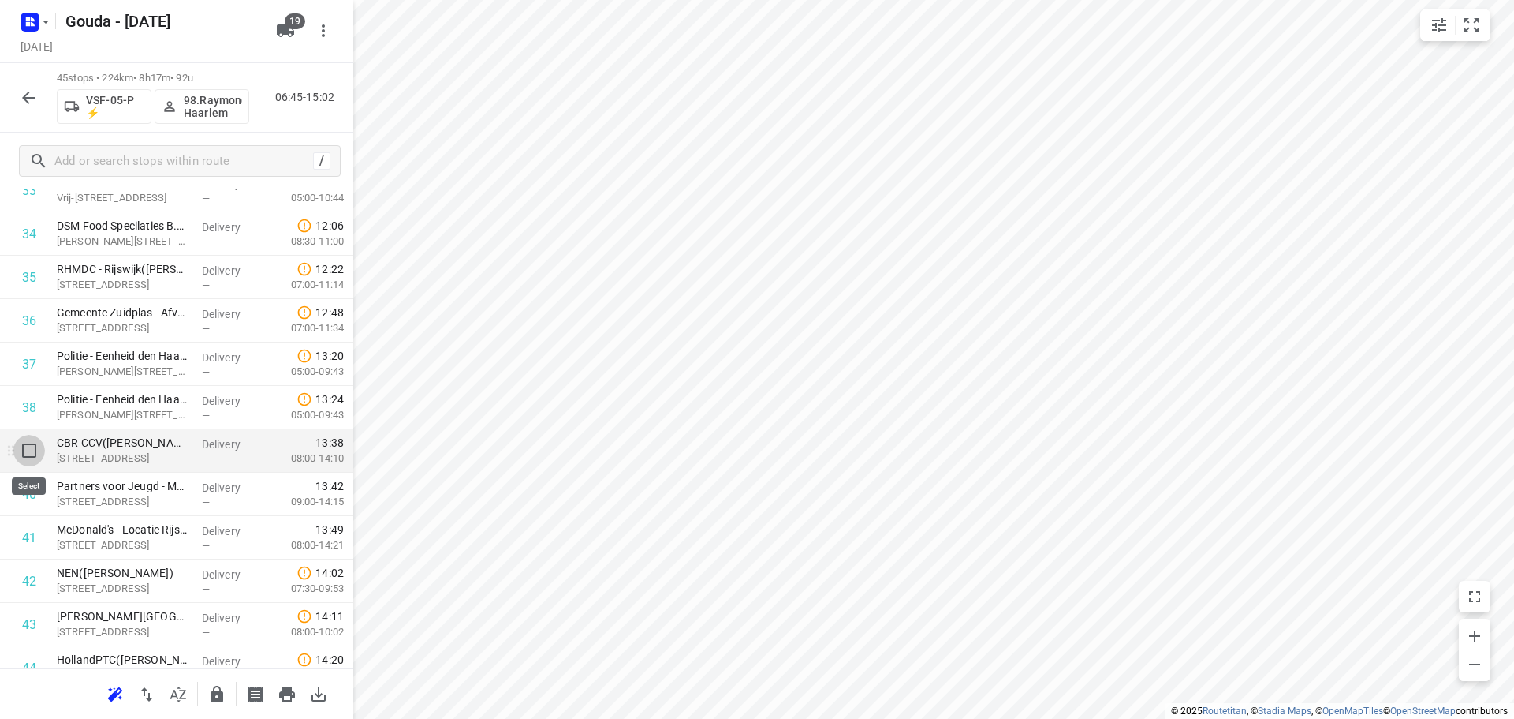
click at [32, 455] on input "checkbox" at bounding box center [29, 451] width 32 height 32
checkbox input "true"
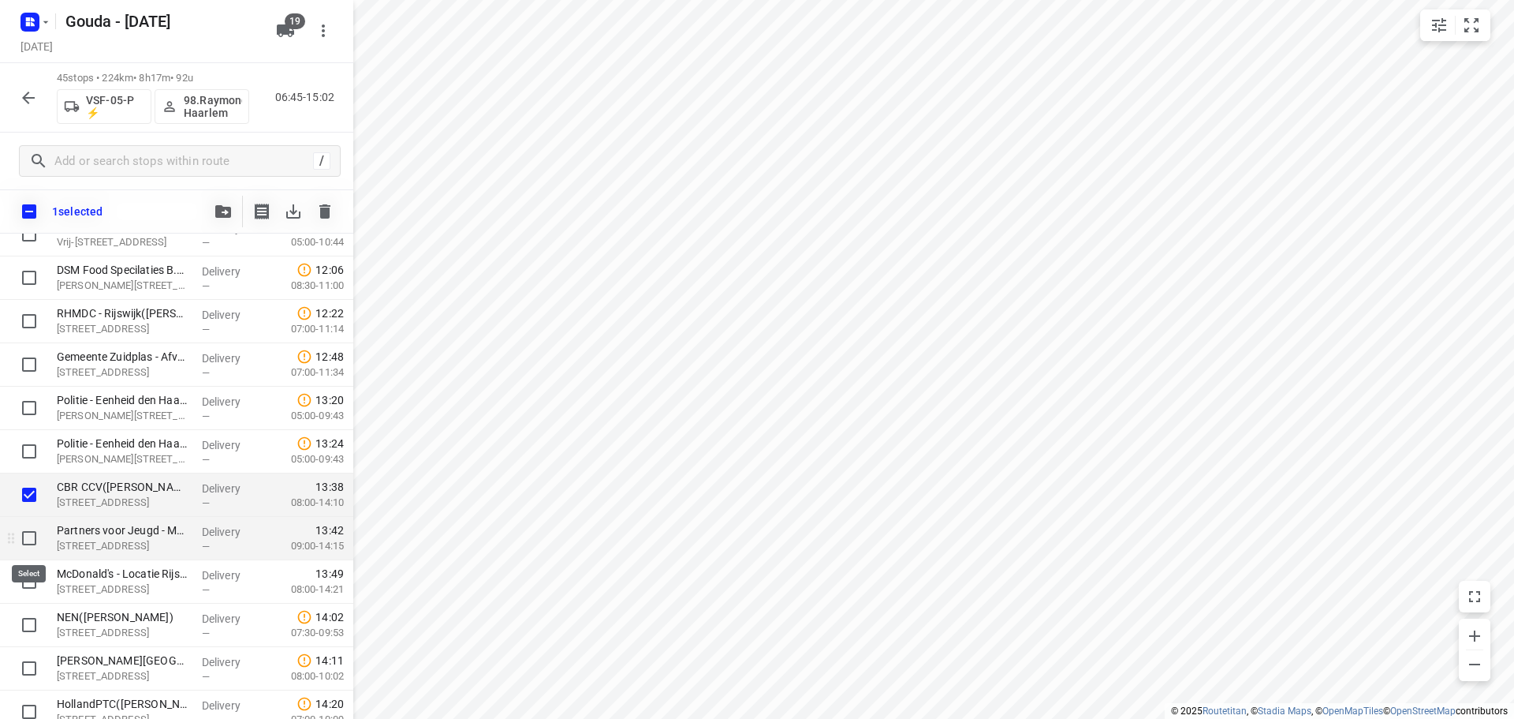
click at [32, 548] on input "checkbox" at bounding box center [29, 538] width 32 height 32
checkbox input "true"
click at [26, 584] on input "checkbox" at bounding box center [29, 582] width 32 height 32
checkbox input "true"
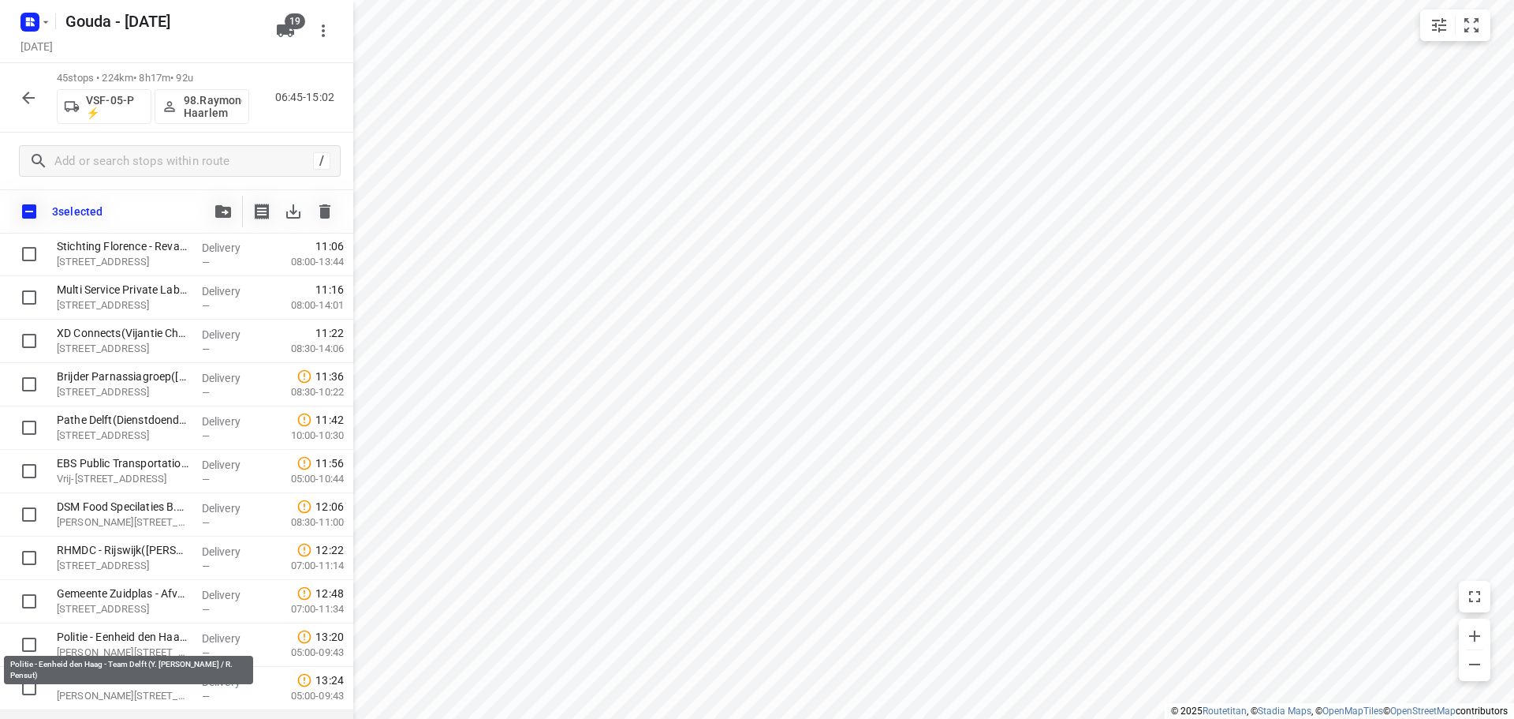
scroll to position [1409, 0]
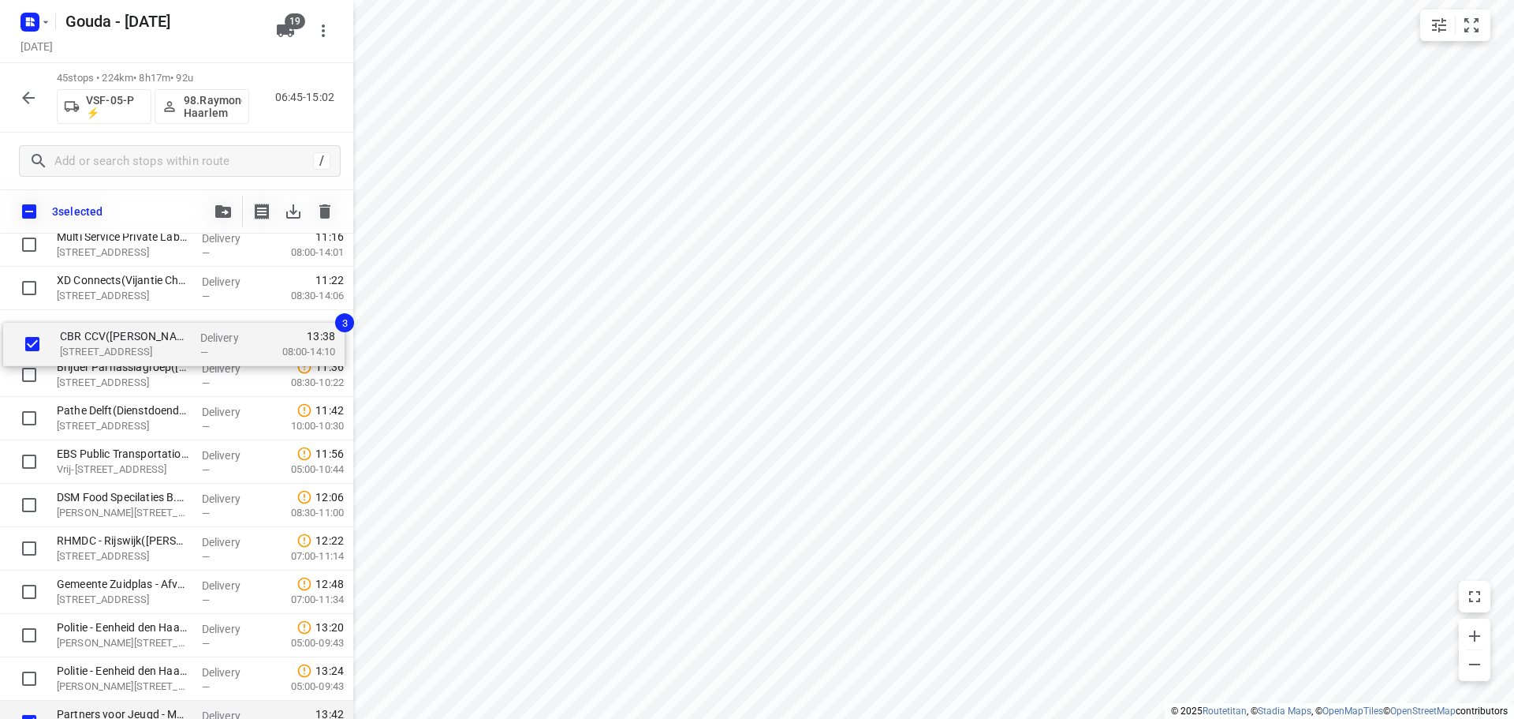
drag, startPoint x: 125, startPoint y: 558, endPoint x: 130, endPoint y: 342, distance: 216.2
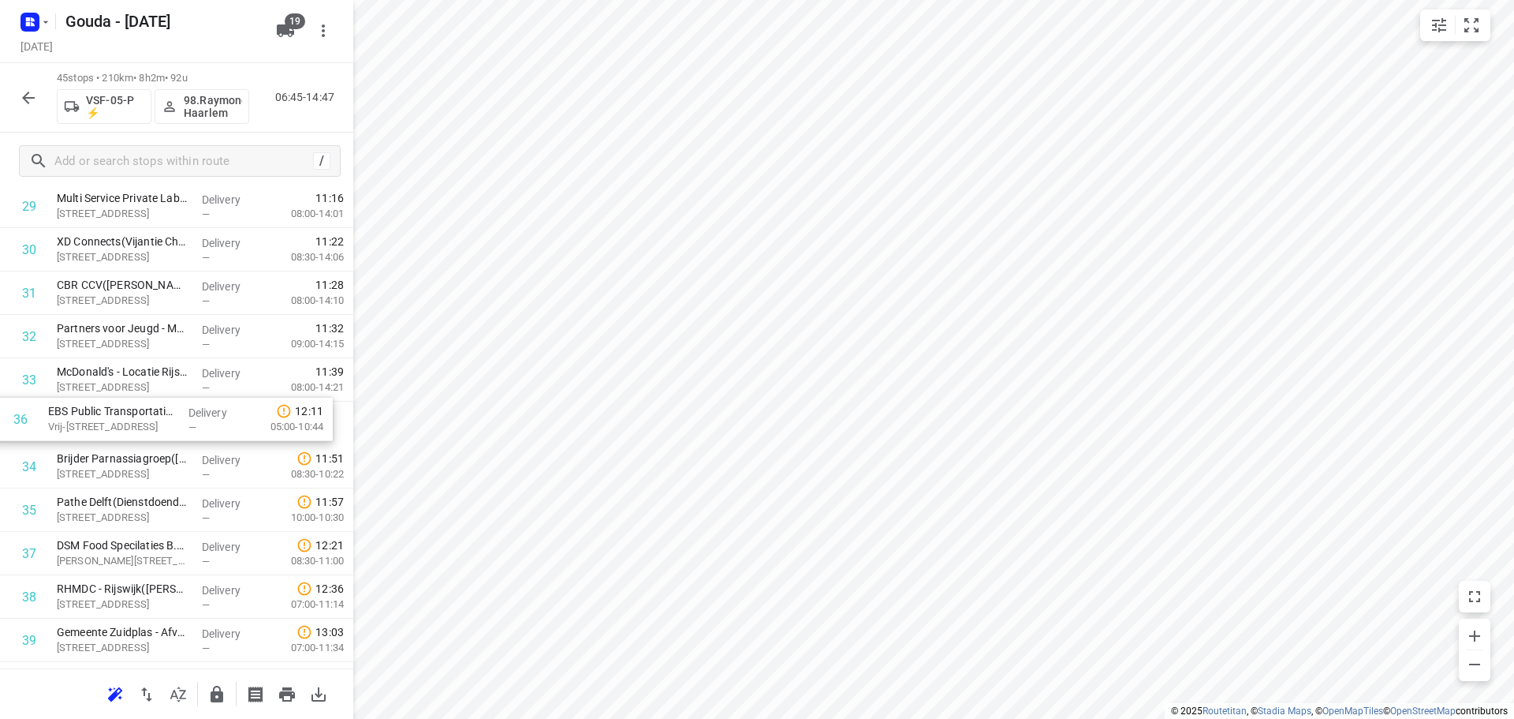
drag, startPoint x: 139, startPoint y: 514, endPoint x: 129, endPoint y: 416, distance: 99.1
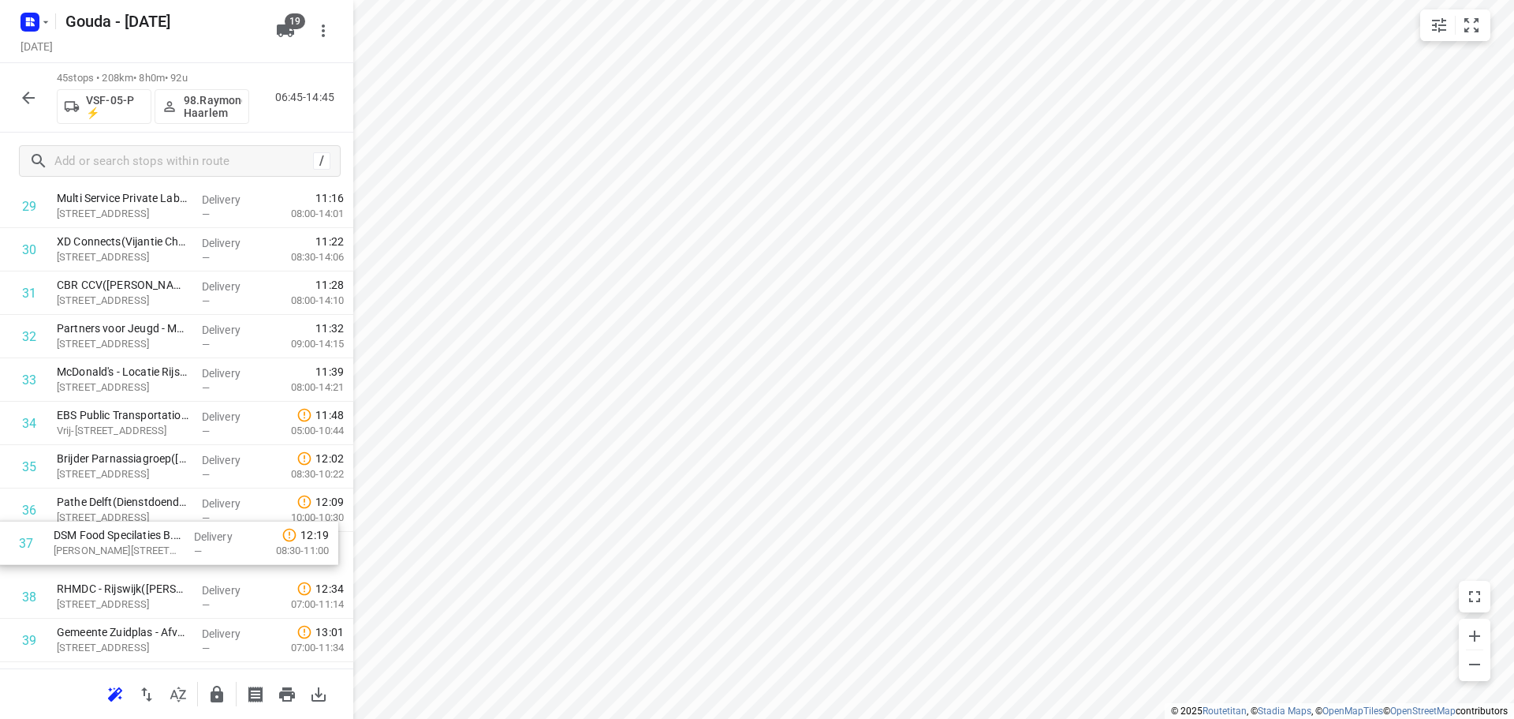
scroll to position [1299, 0]
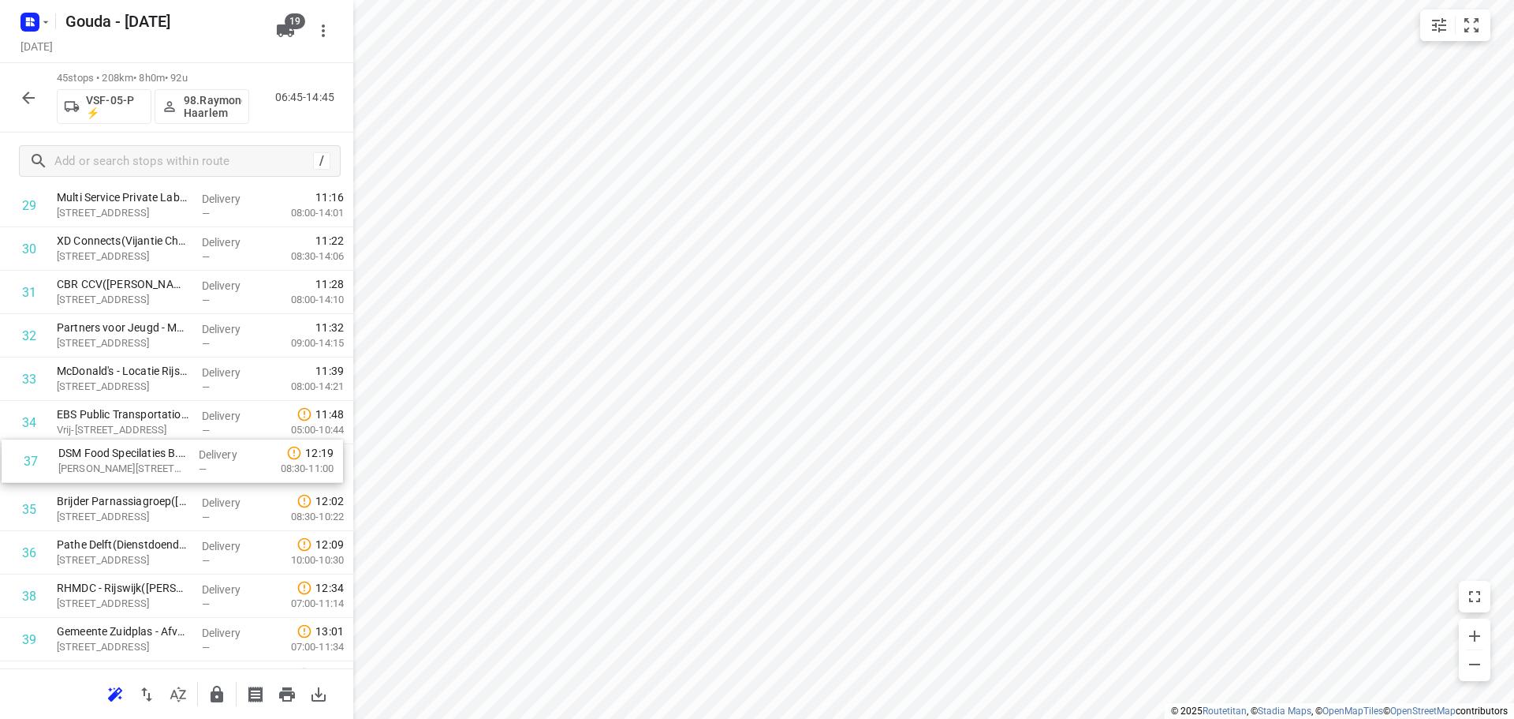
drag, startPoint x: 100, startPoint y: 554, endPoint x: 103, endPoint y: 446, distance: 107.3
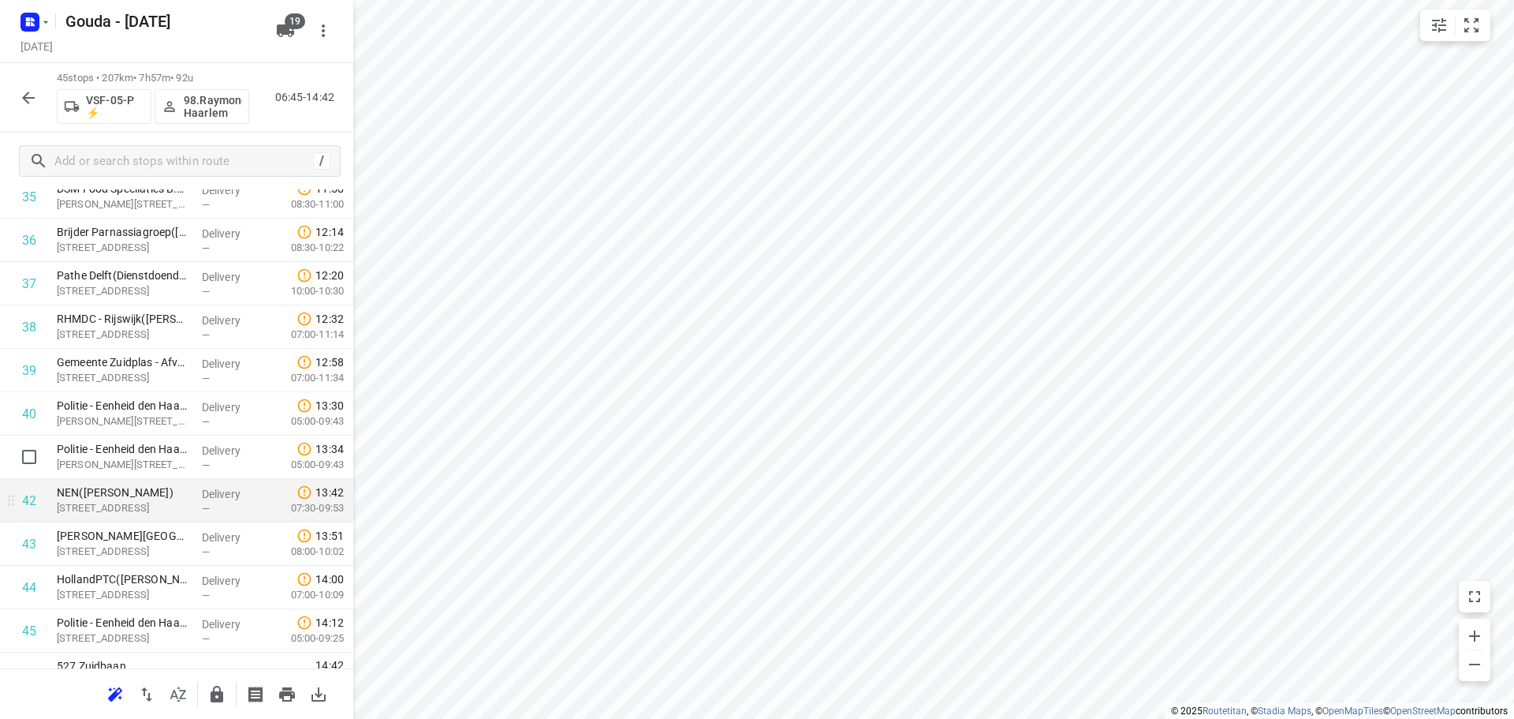
scroll to position [1596, 0]
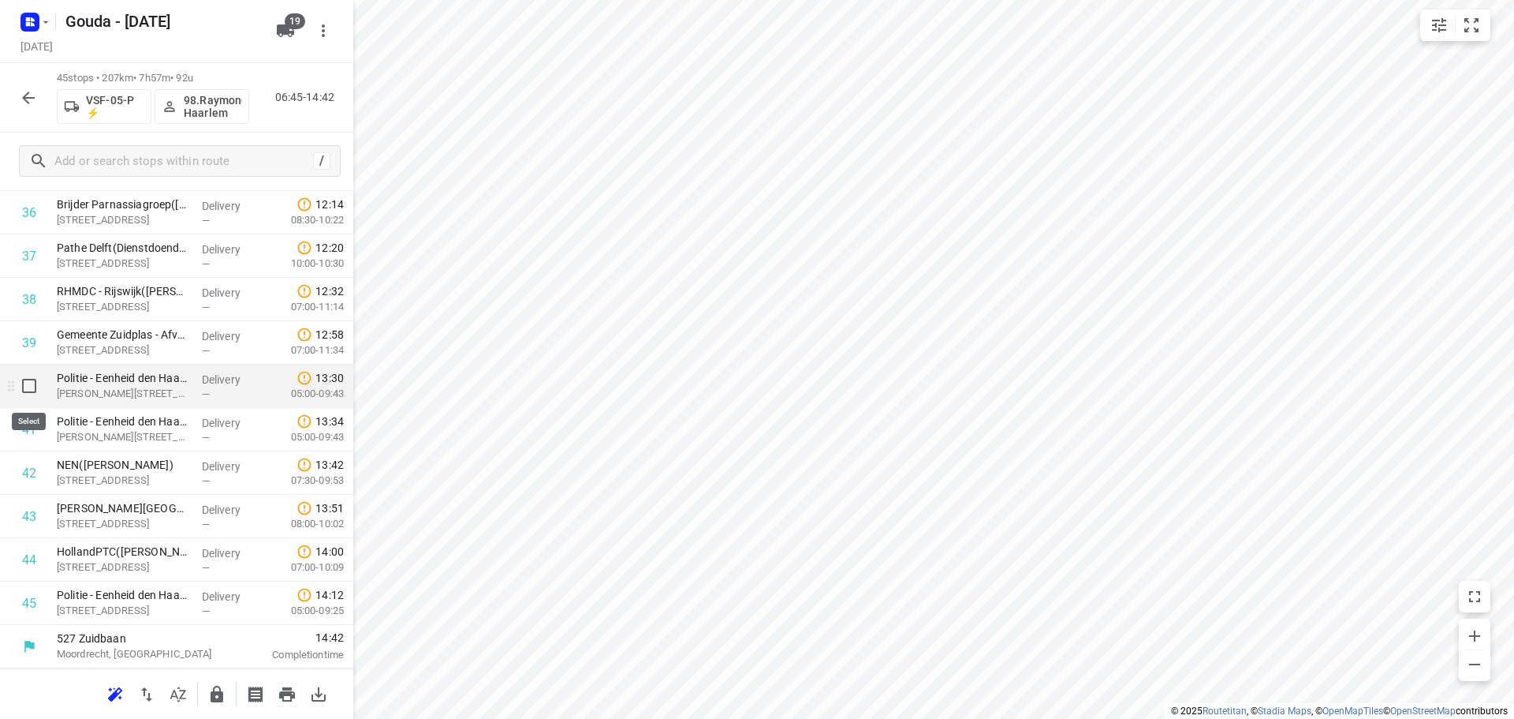
click at [29, 394] on input "checkbox" at bounding box center [29, 386] width 32 height 32
checkbox input "true"
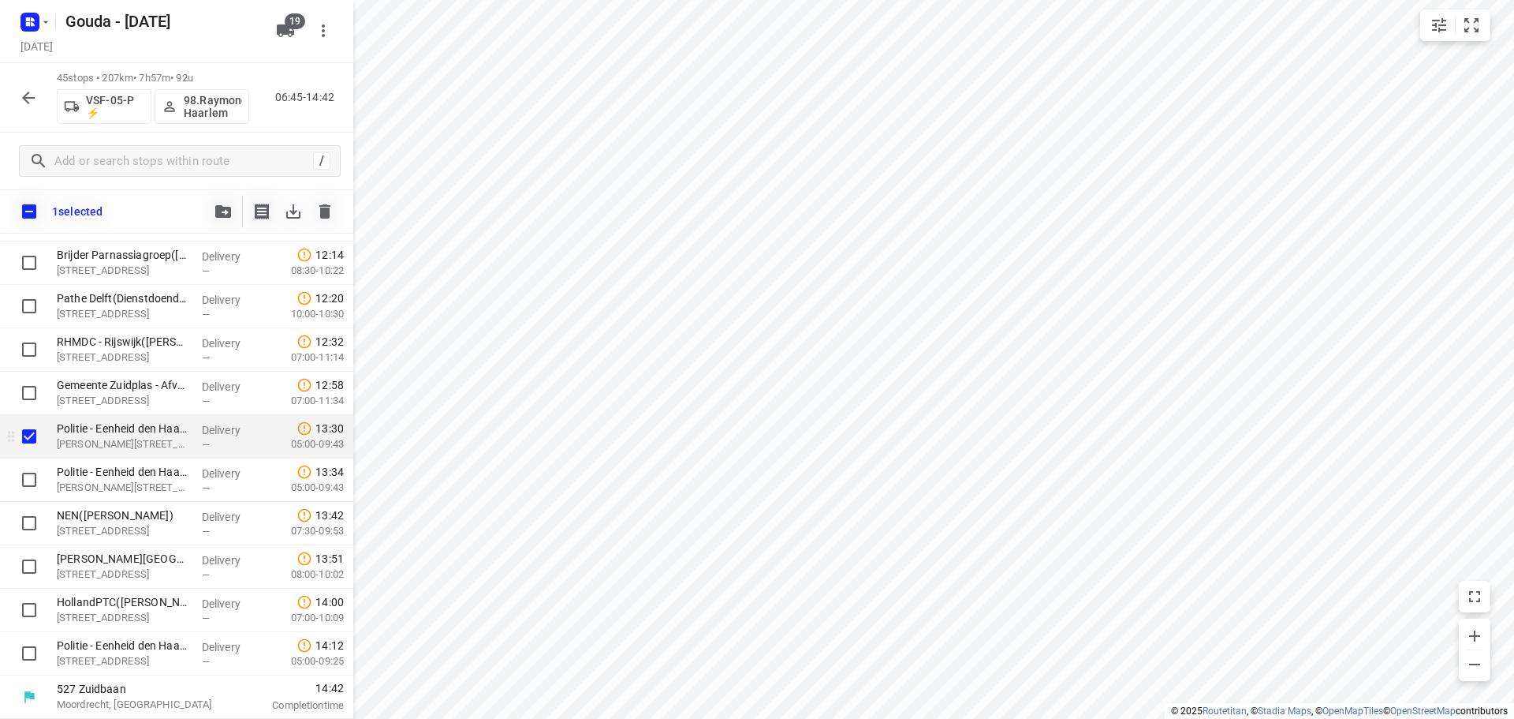
scroll to position [1589, 0]
click at [25, 487] on input "checkbox" at bounding box center [29, 480] width 32 height 32
checkbox input "true"
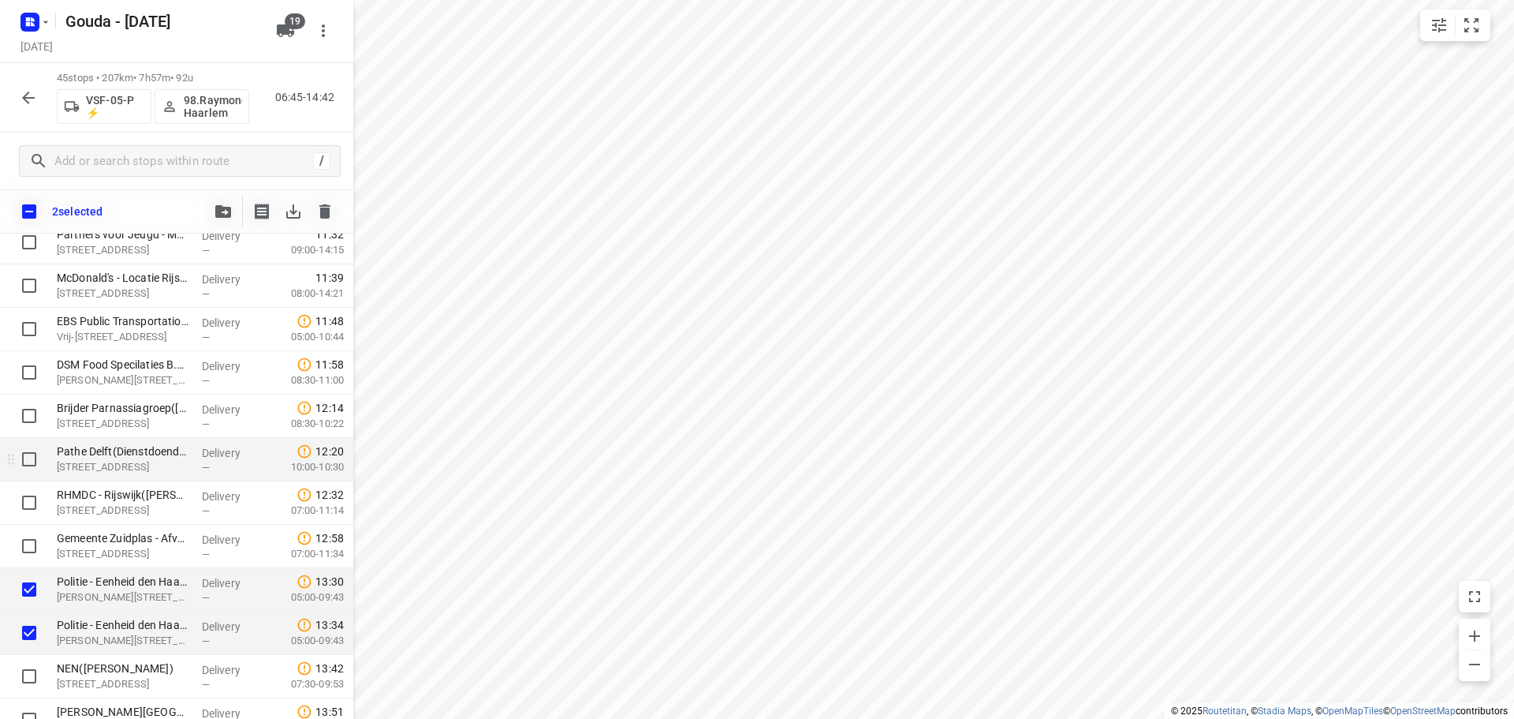
scroll to position [1432, 0]
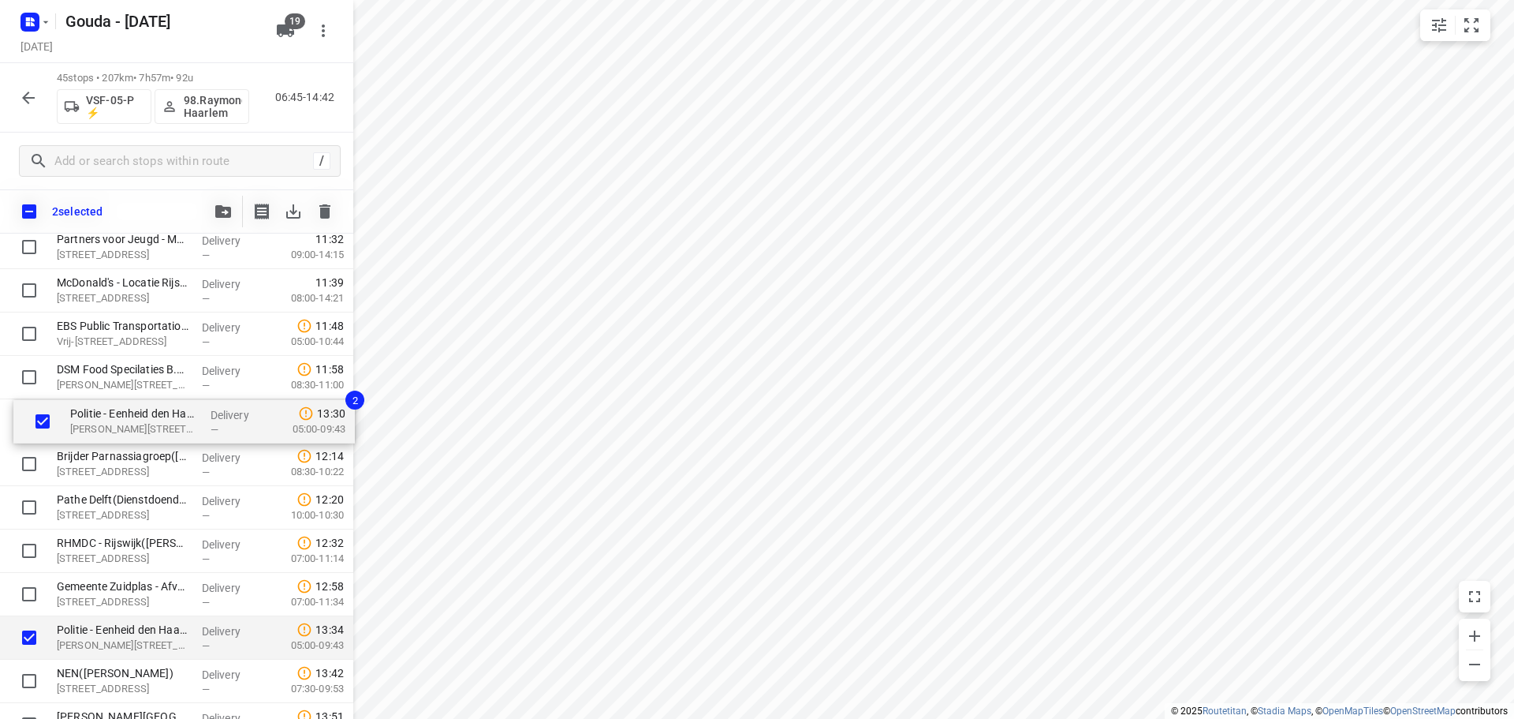
drag, startPoint x: 109, startPoint y: 596, endPoint x: 116, endPoint y: 402, distance: 193.4
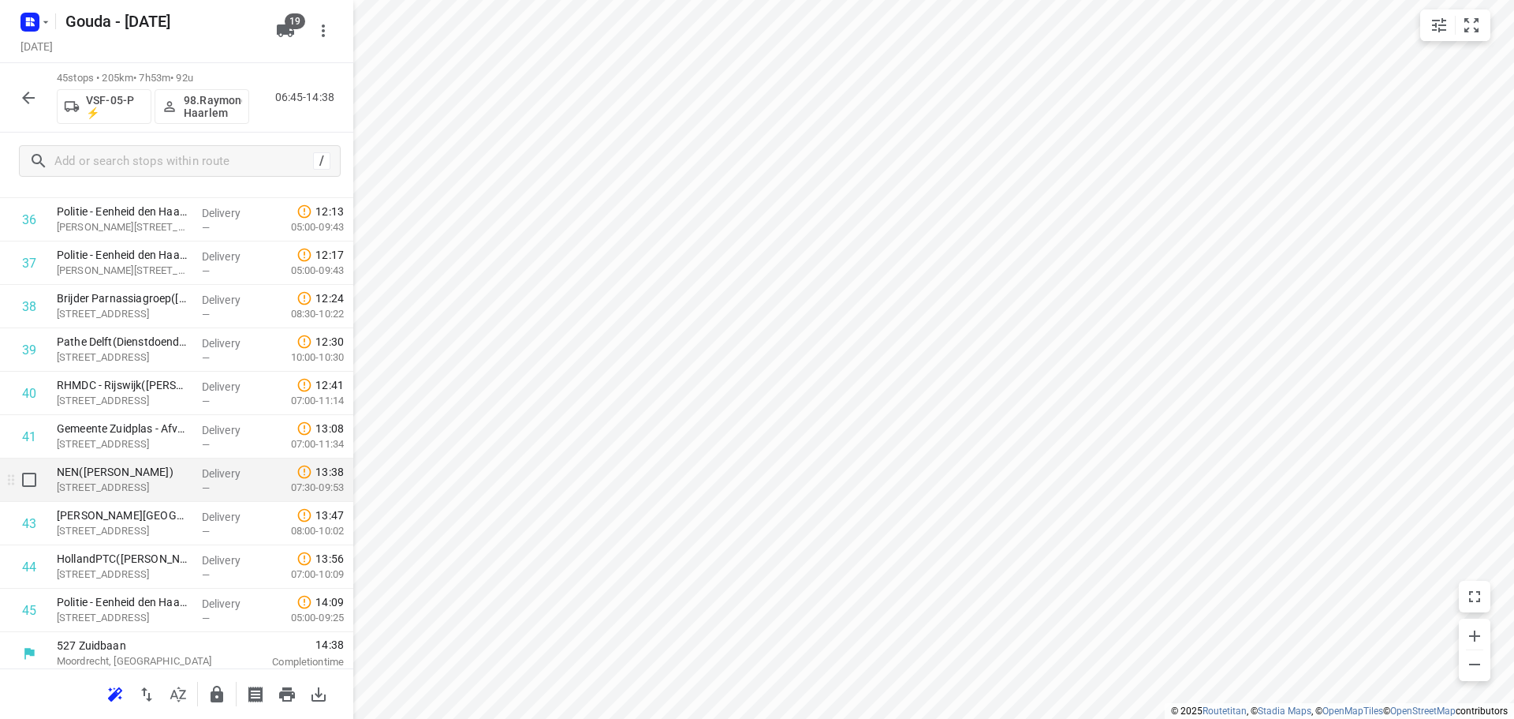
scroll to position [1589, 0]
click at [30, 479] on input "checkbox" at bounding box center [29, 479] width 32 height 32
checkbox input "true"
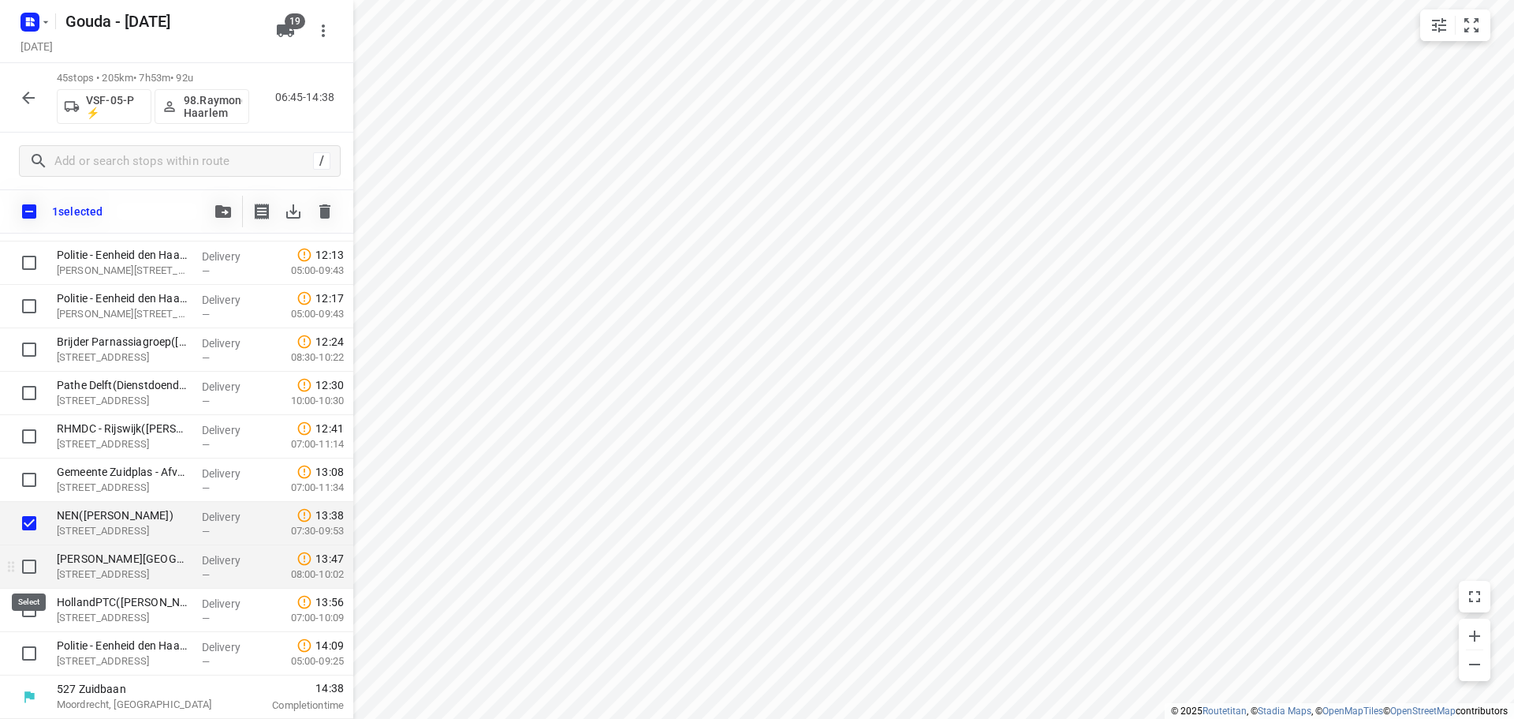
drag, startPoint x: 26, startPoint y: 566, endPoint x: 29, endPoint y: 576, distance: 10.7
click at [26, 565] on input "checkbox" at bounding box center [29, 567] width 32 height 32
checkbox input "true"
click at [29, 626] on div at bounding box center [25, 609] width 50 height 43
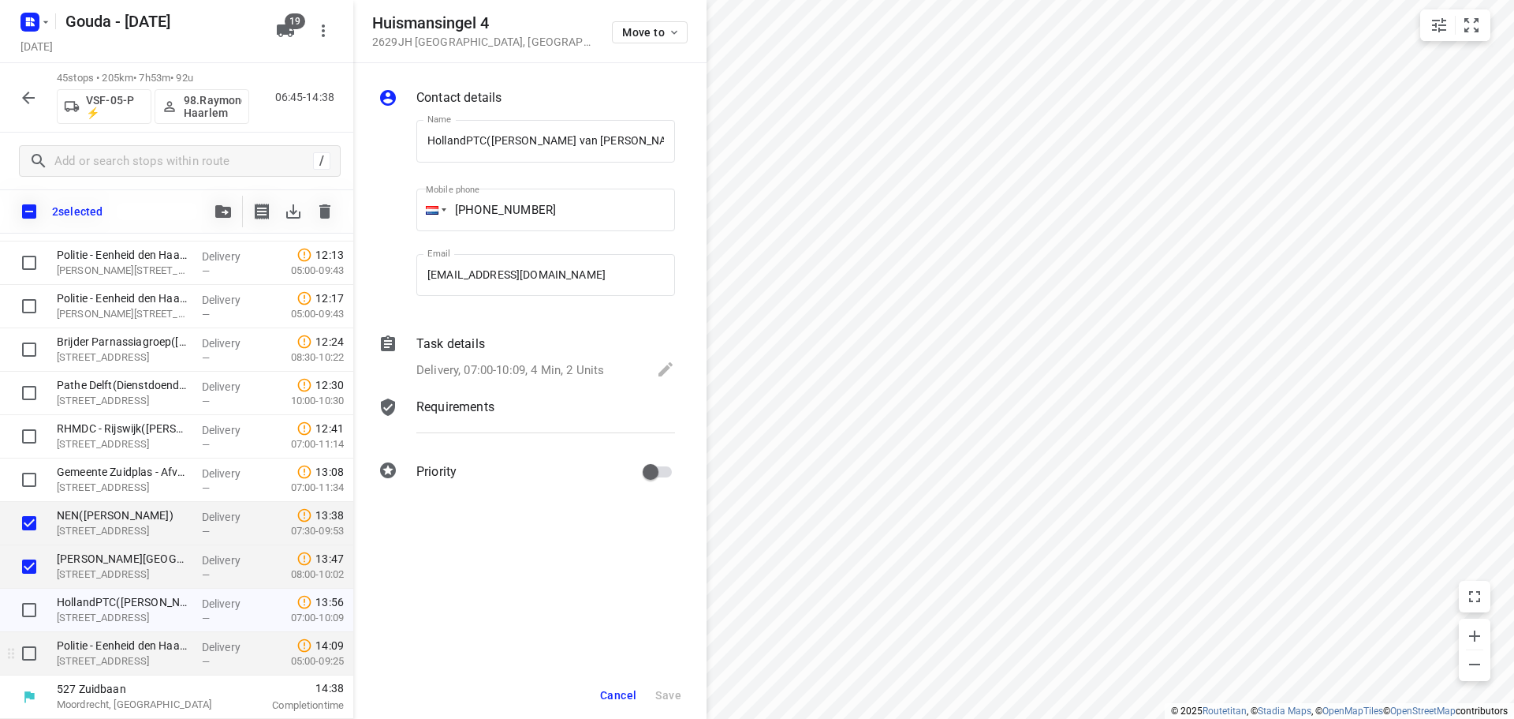
scroll to position [0, 30]
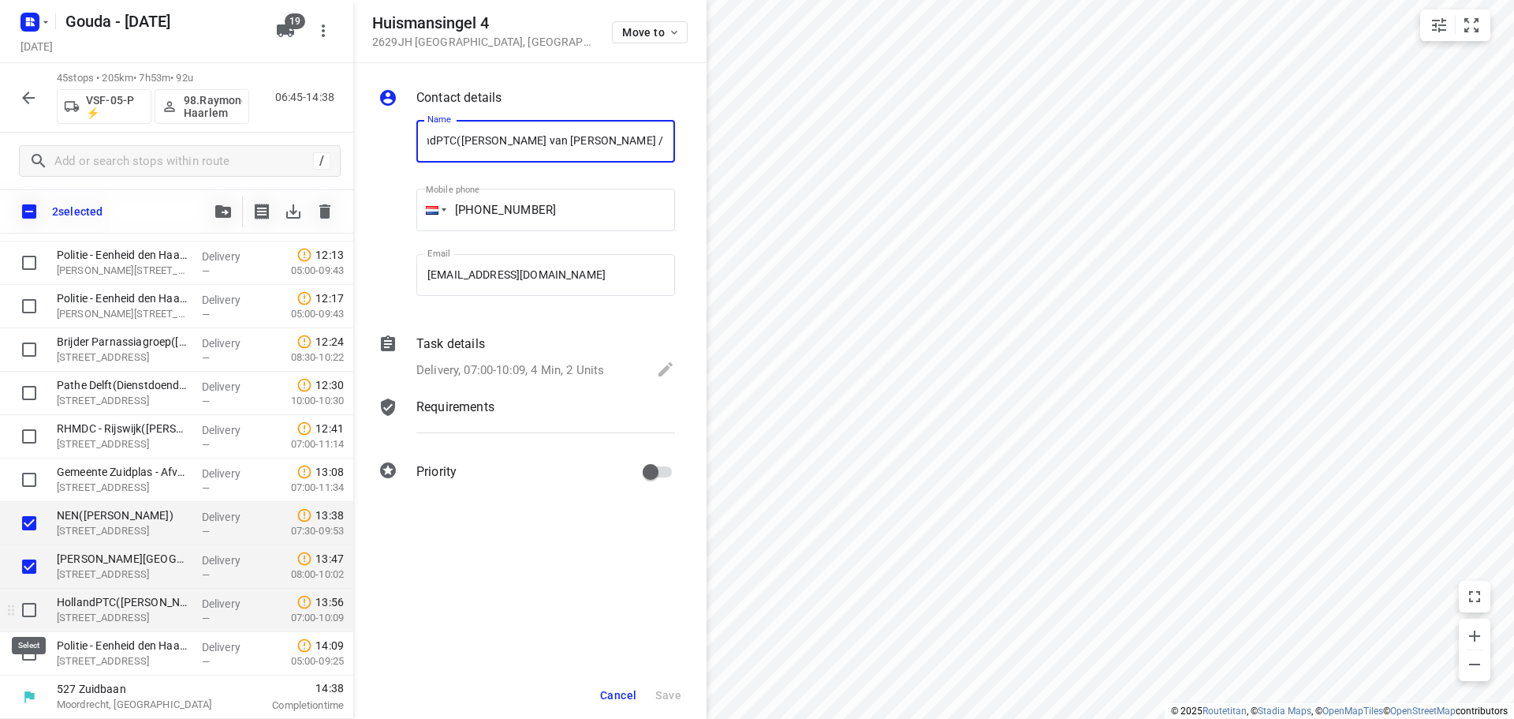
click at [34, 614] on input "checkbox" at bounding box center [29, 610] width 32 height 32
checkbox input "true"
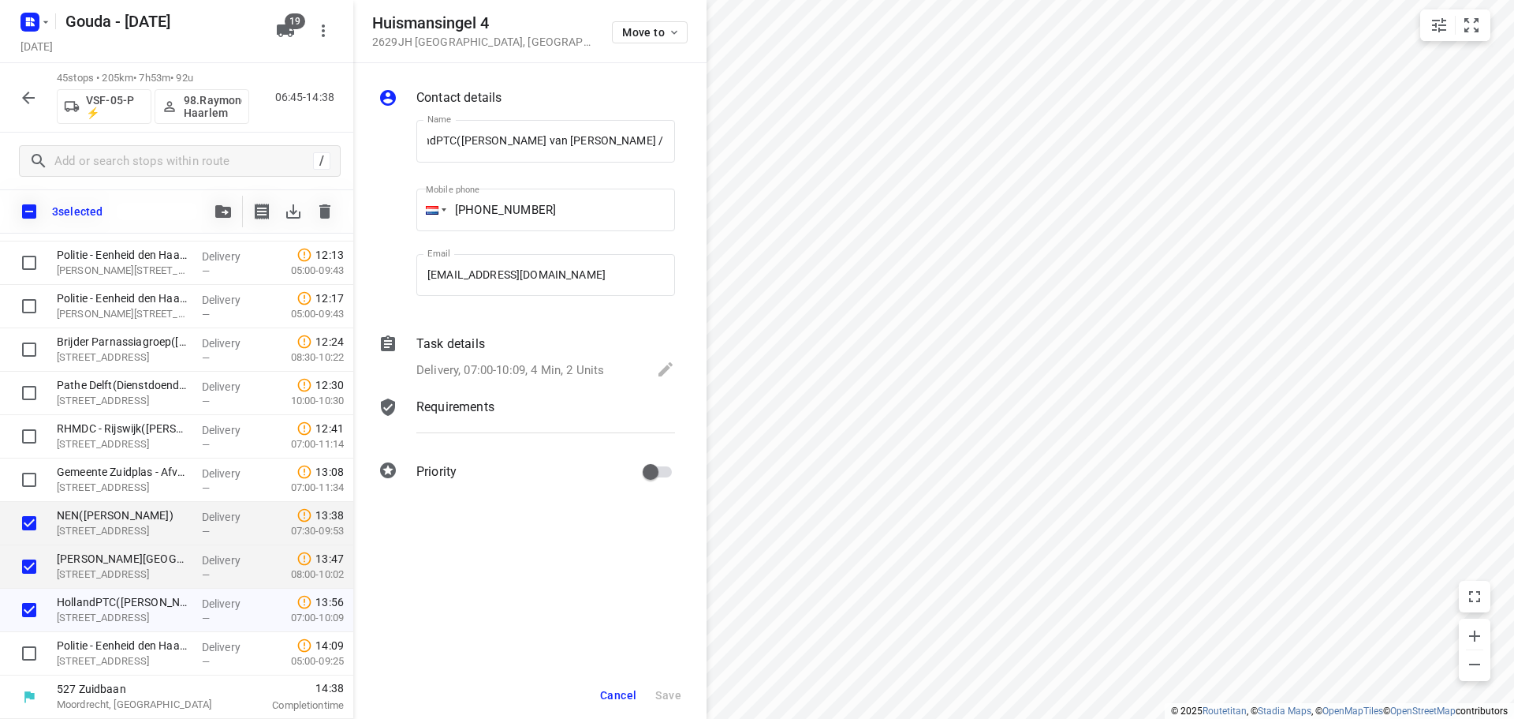
scroll to position [0, 0]
click at [629, 695] on span "Cancel" at bounding box center [618, 695] width 36 height 13
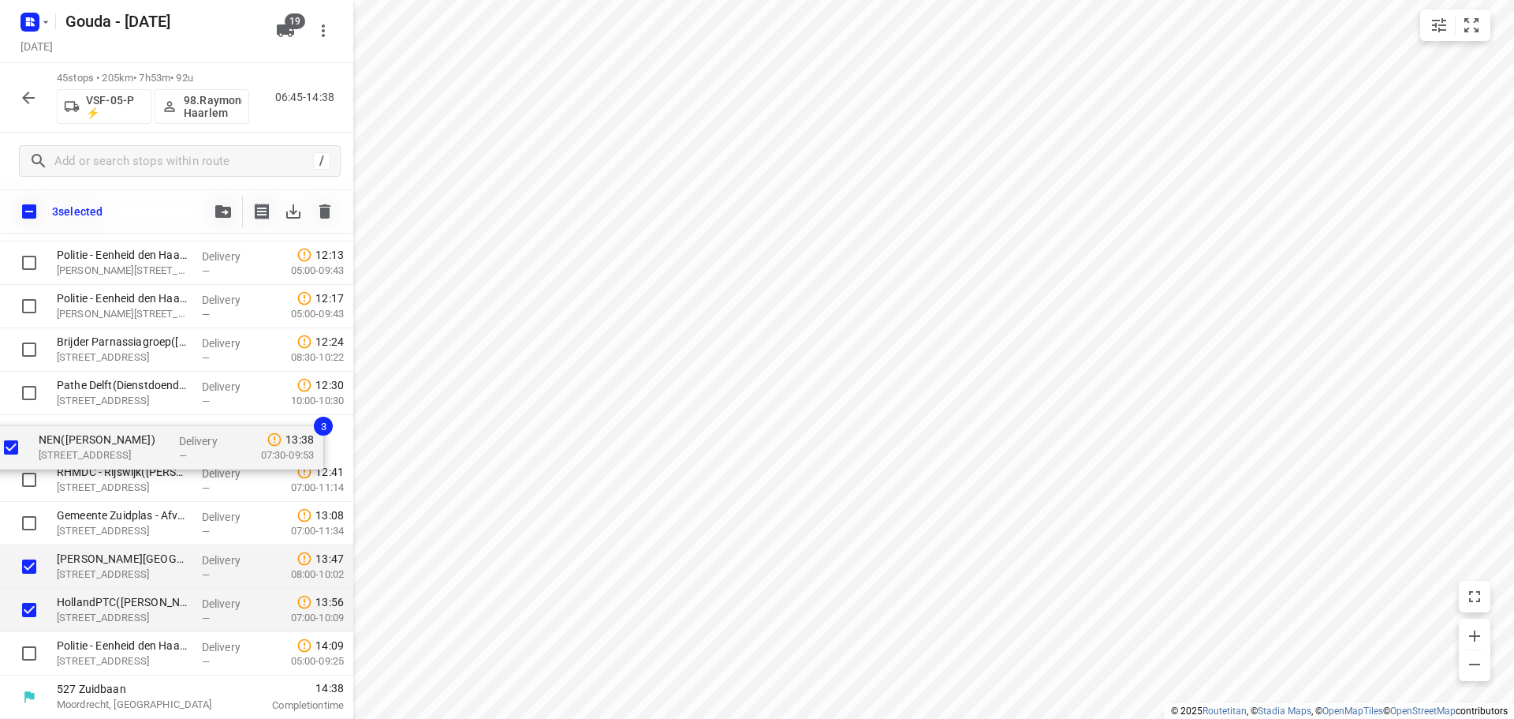
drag, startPoint x: 131, startPoint y: 529, endPoint x: 111, endPoint y: 443, distance: 88.2
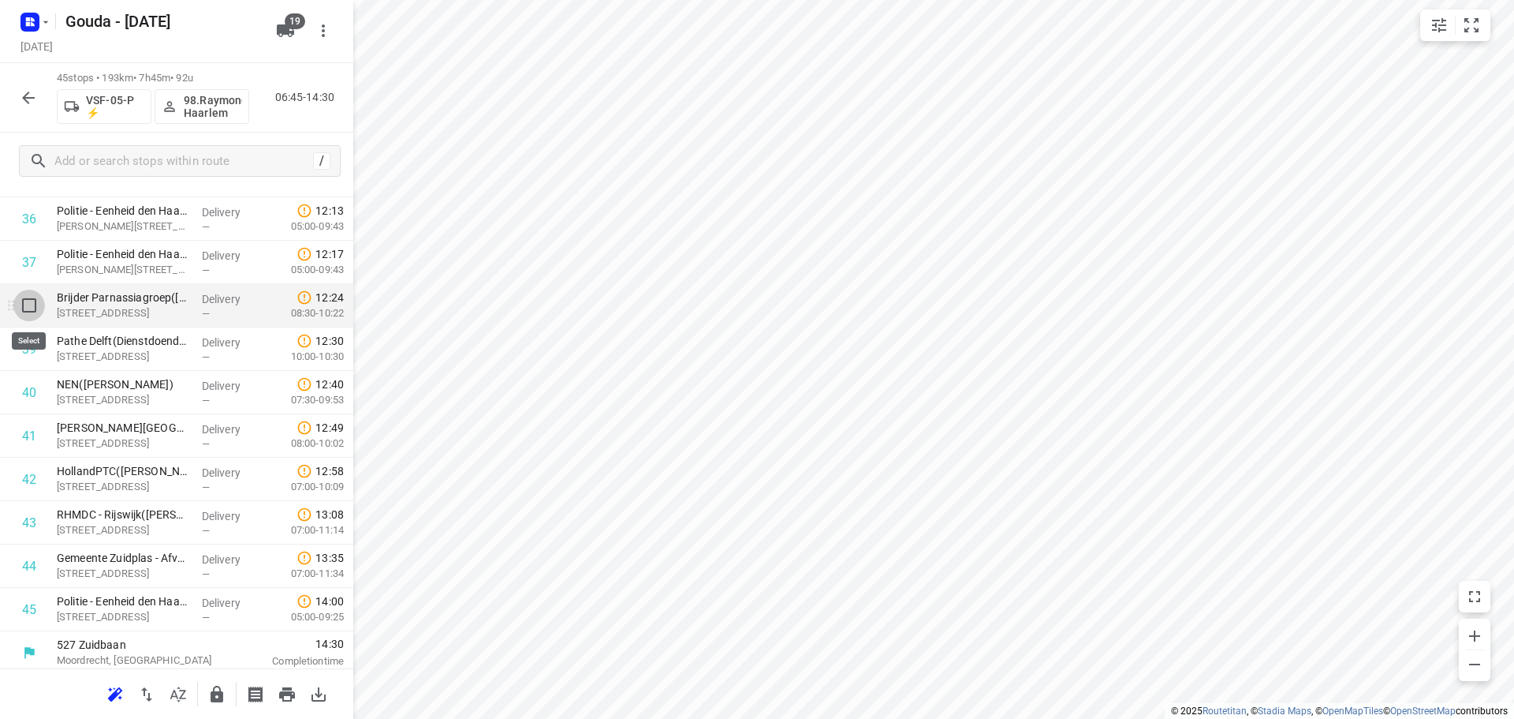
click at [30, 309] on input "checkbox" at bounding box center [29, 305] width 32 height 32
checkbox input "true"
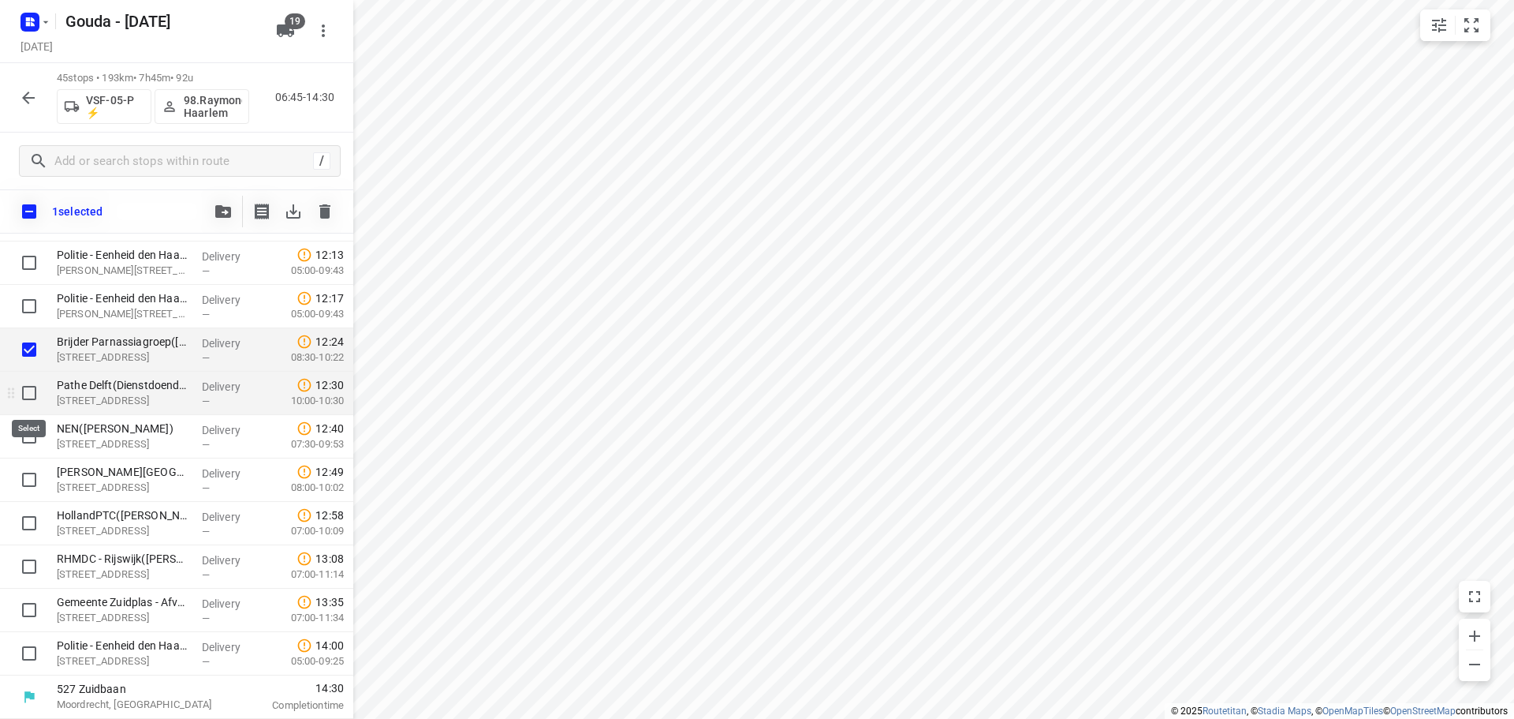
click at [27, 402] on input "checkbox" at bounding box center [29, 393] width 32 height 32
checkbox input "true"
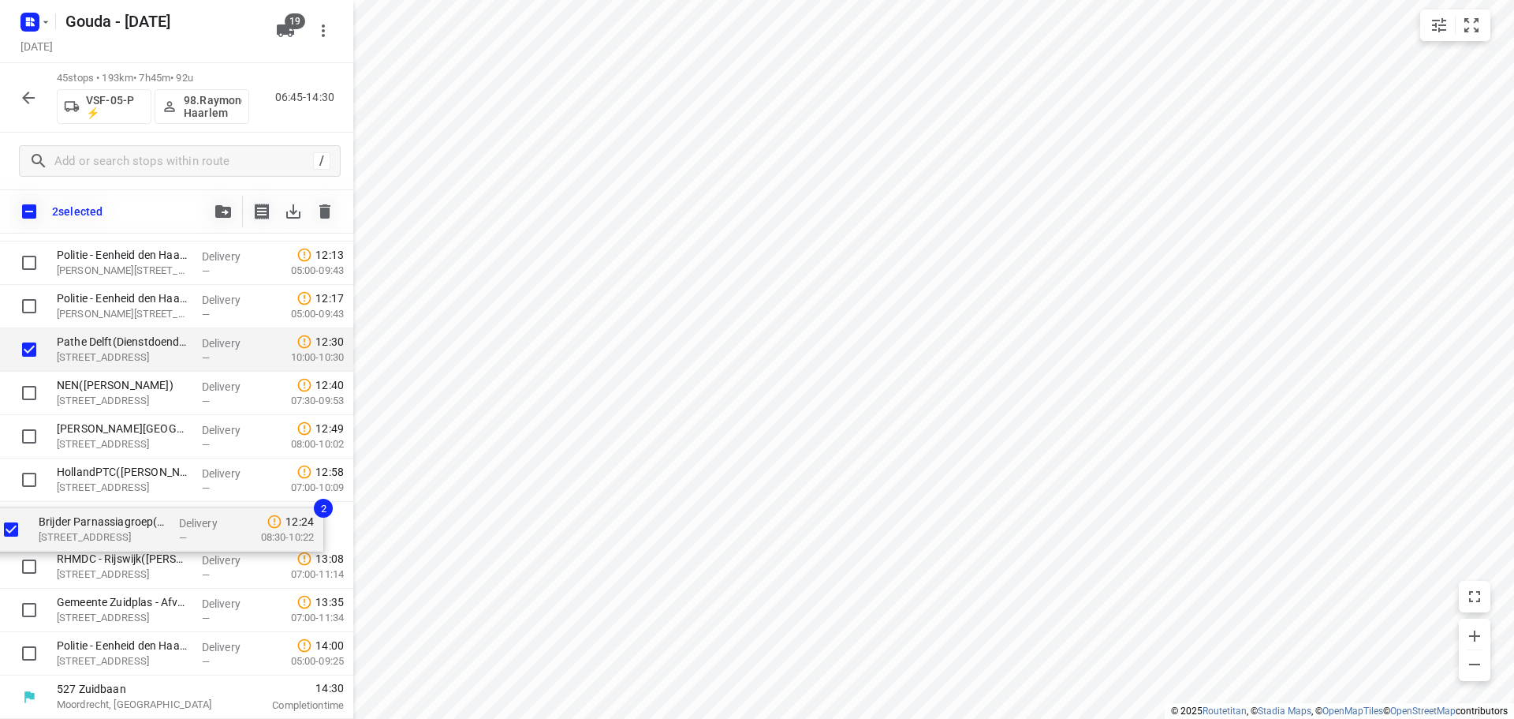
drag, startPoint x: 148, startPoint y: 348, endPoint x: 129, endPoint y: 538, distance: 191.0
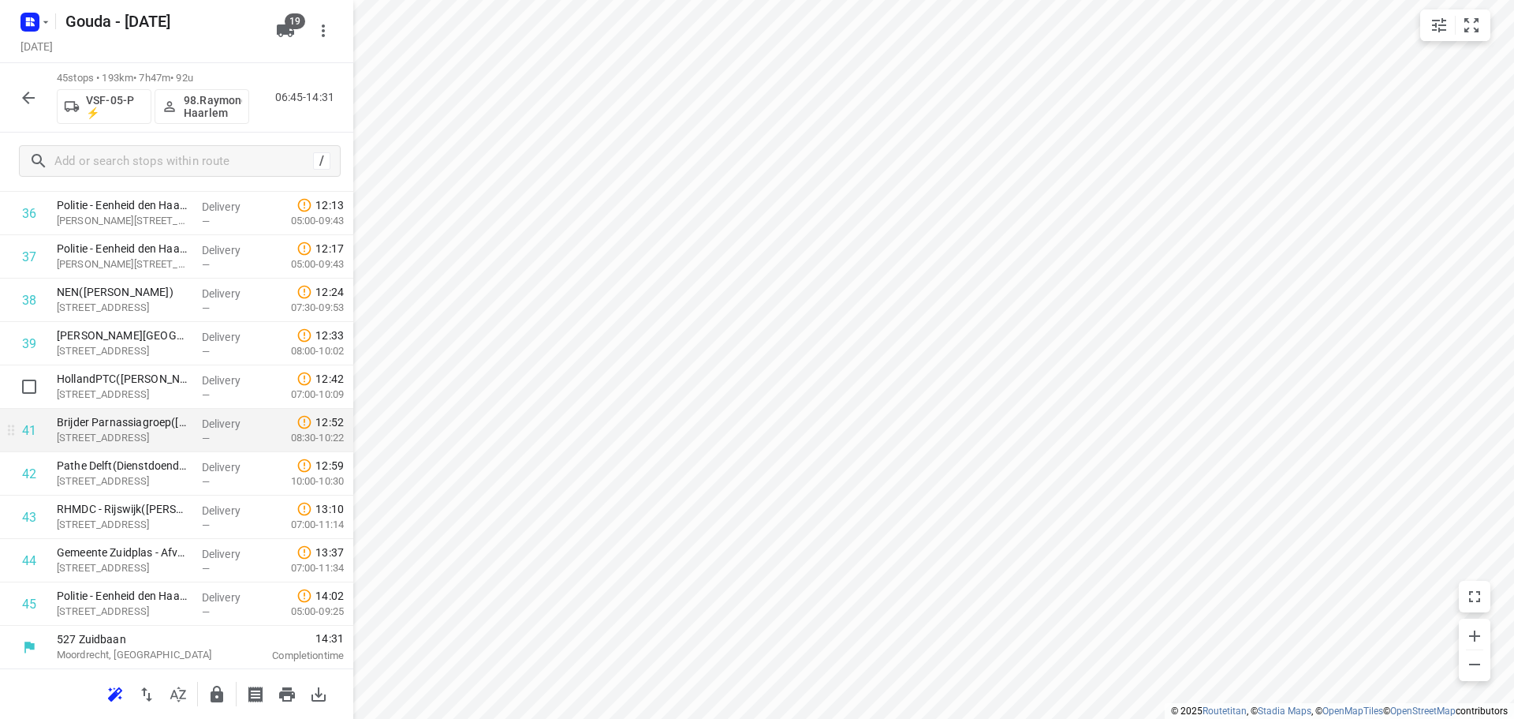
scroll to position [1596, 0]
drag, startPoint x: 144, startPoint y: 551, endPoint x: 140, endPoint y: 605, distance: 53.8
click at [222, 693] on icon "button" at bounding box center [217, 693] width 13 height 17
click at [37, 88] on icon "button" at bounding box center [28, 97] width 19 height 19
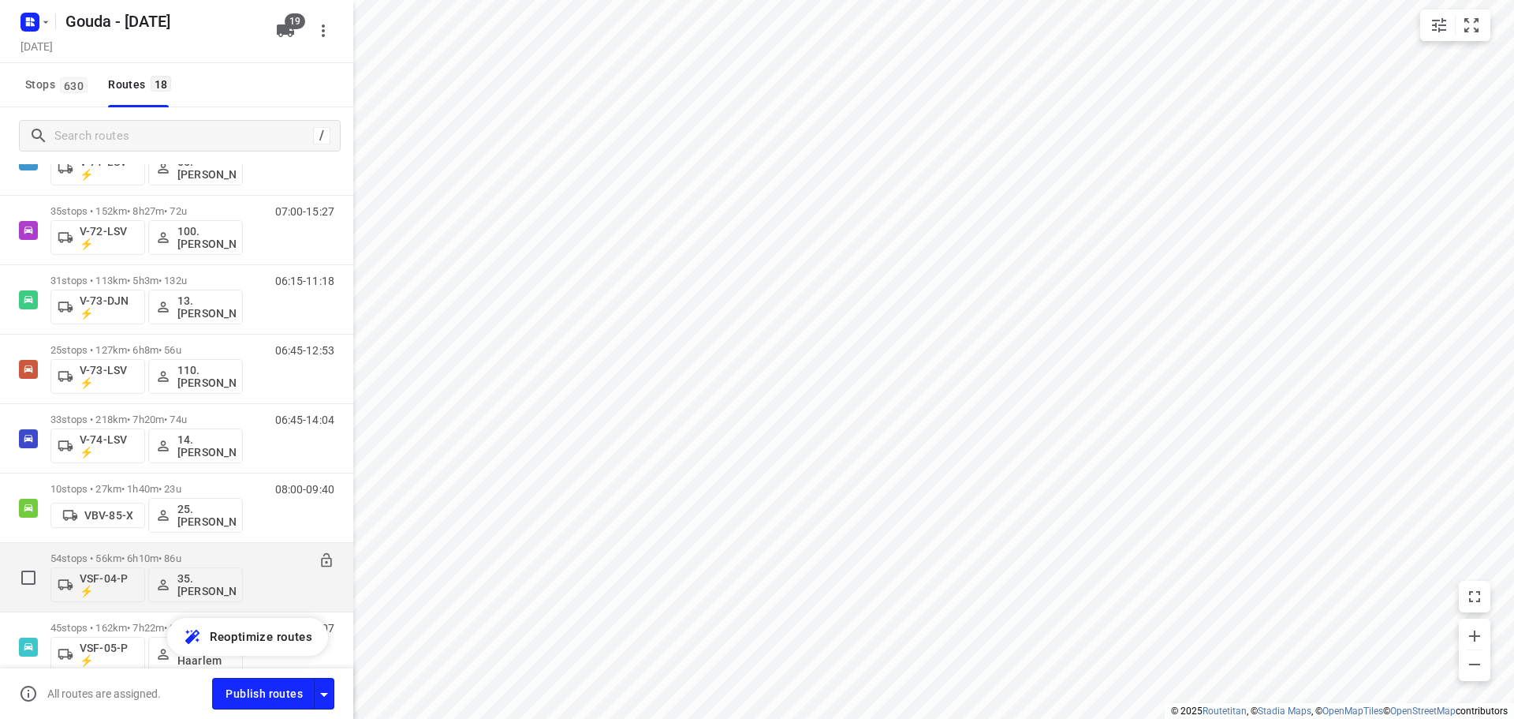
scroll to position [844, 0]
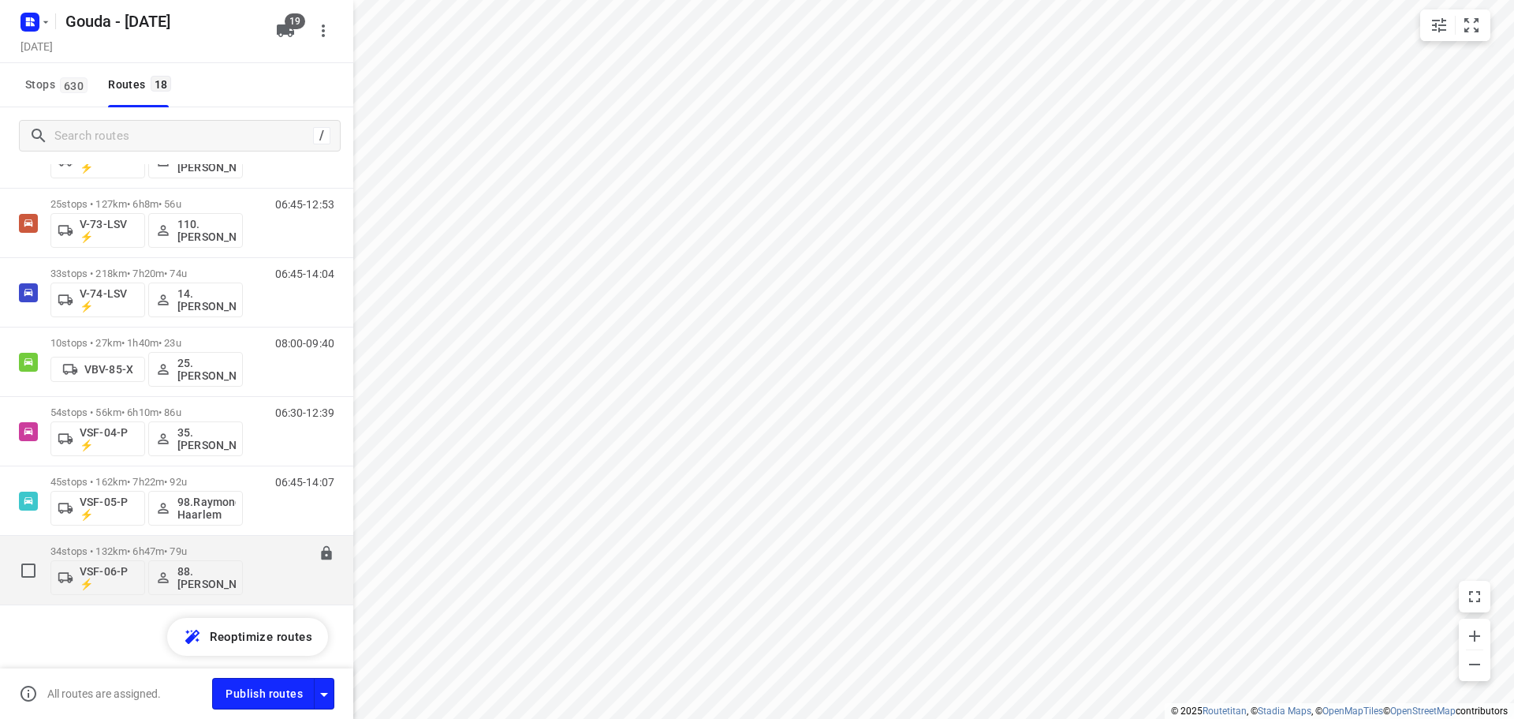
click at [121, 551] on p "34 stops • 132km • 6h47m • 79u" at bounding box center [146, 551] width 192 height 12
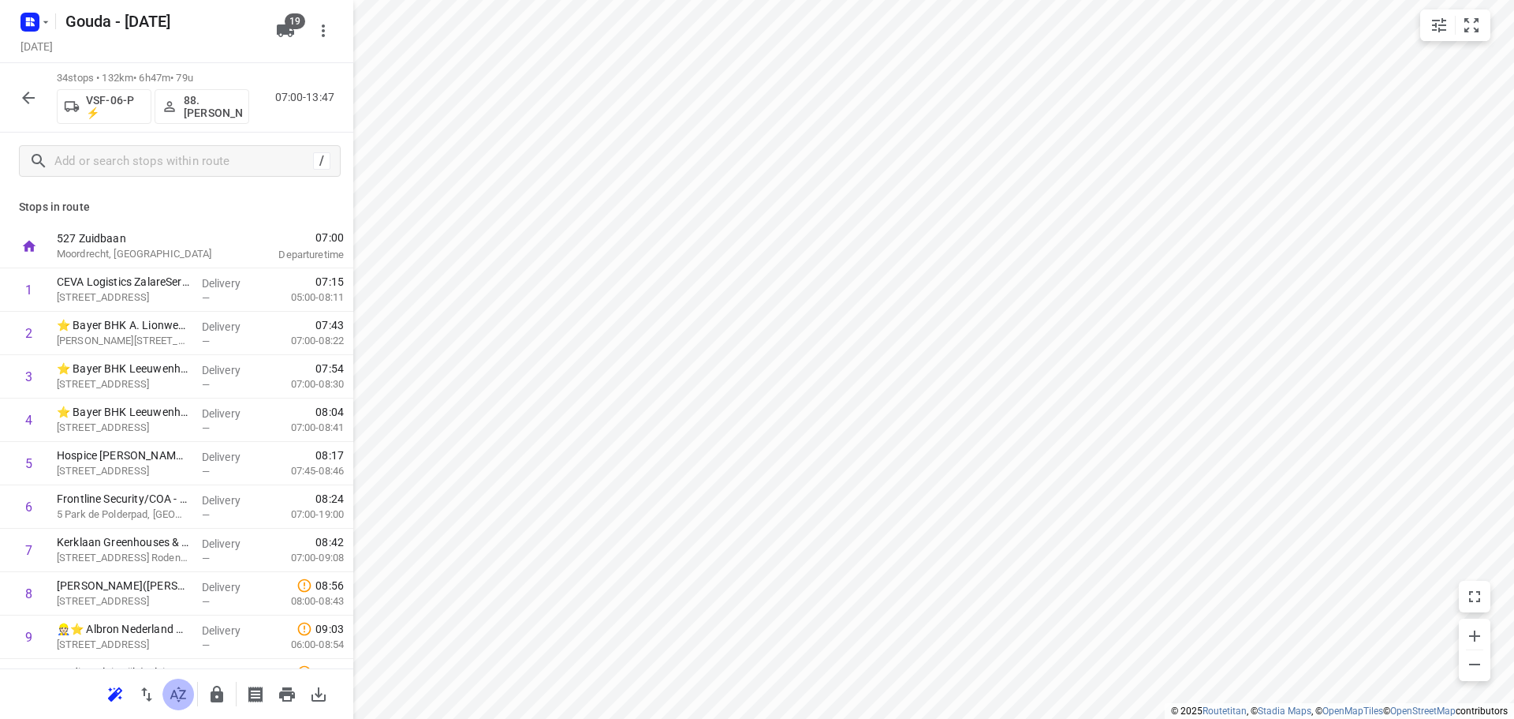
click at [185, 692] on icon "button" at bounding box center [178, 694] width 19 height 19
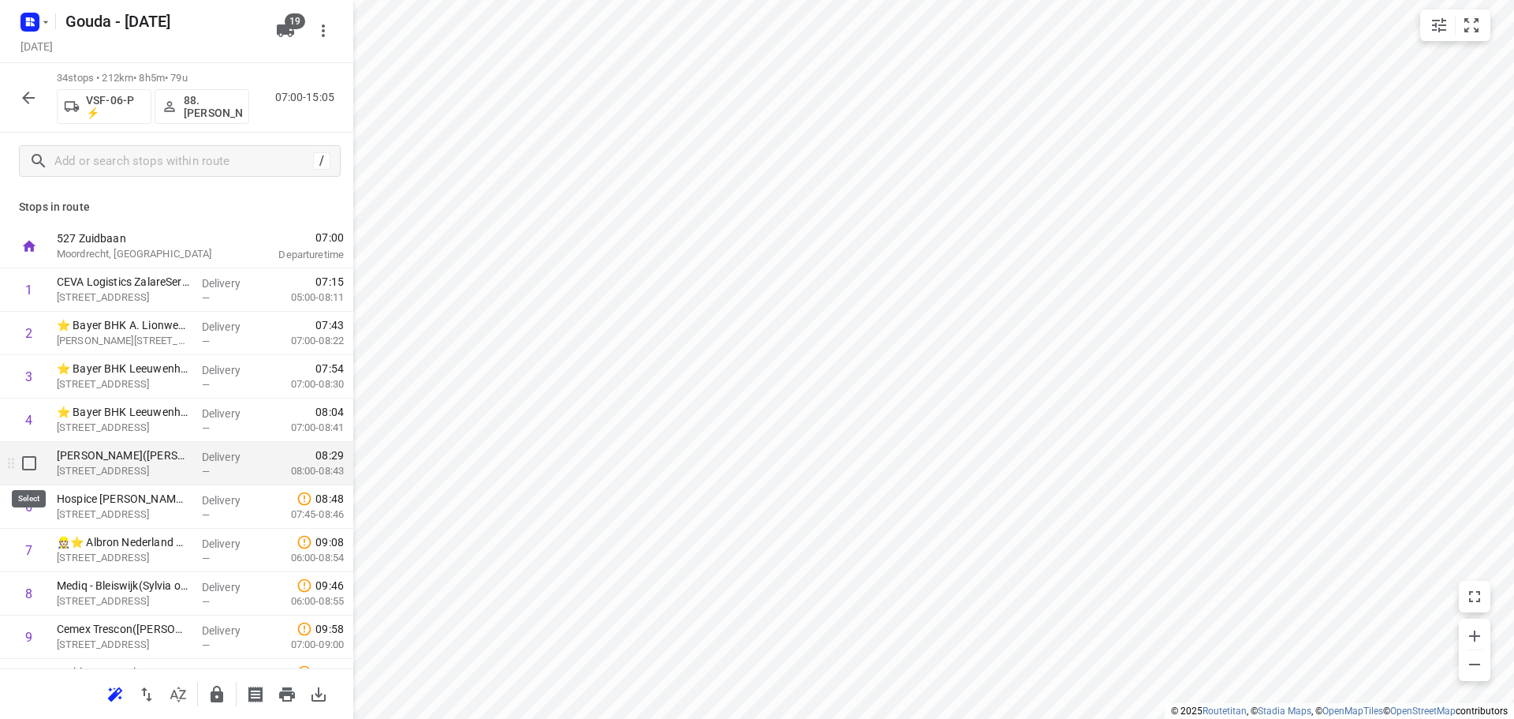
click at [28, 470] on input "checkbox" at bounding box center [29, 463] width 32 height 32
checkbox input "true"
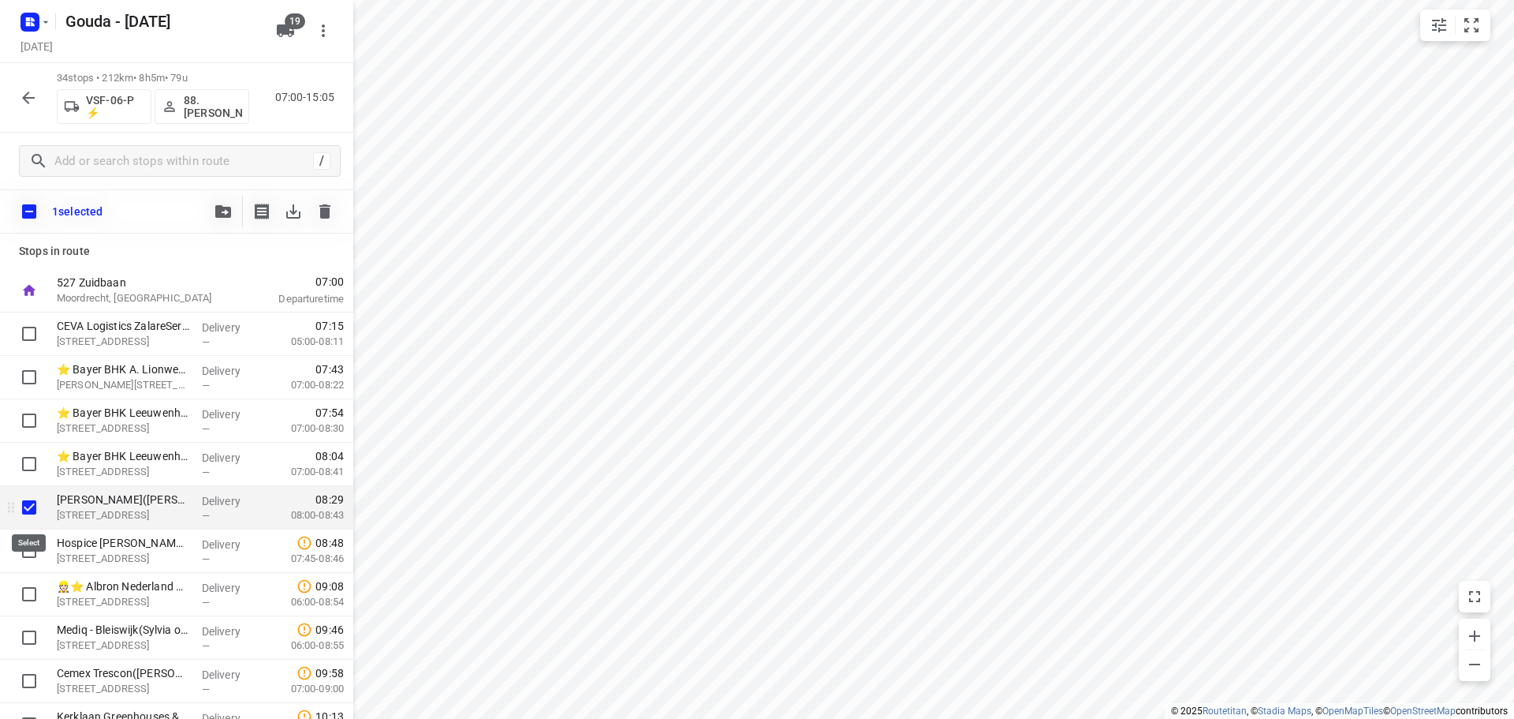
click at [30, 511] on input "checkbox" at bounding box center [29, 507] width 32 height 32
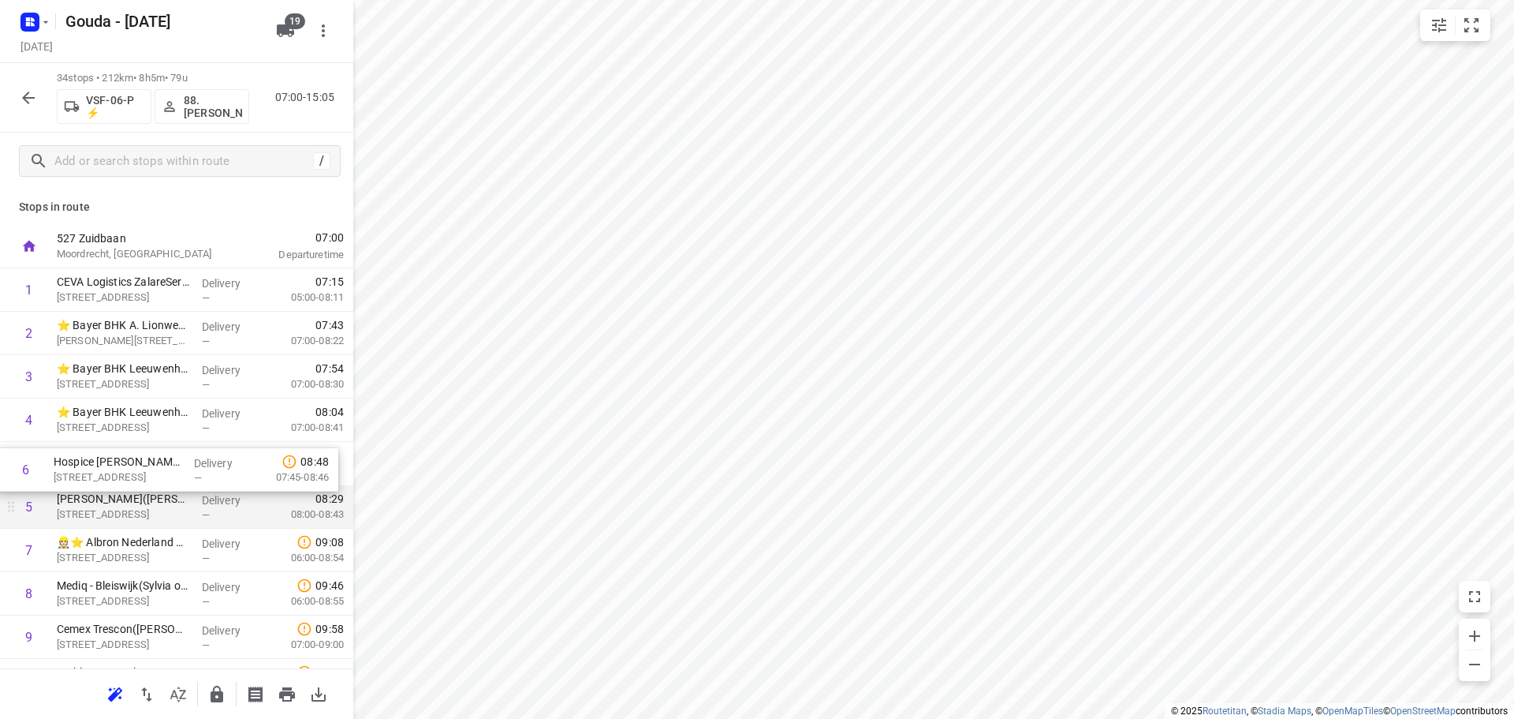
drag, startPoint x: 115, startPoint y: 502, endPoint x: 112, endPoint y: 461, distance: 41.1
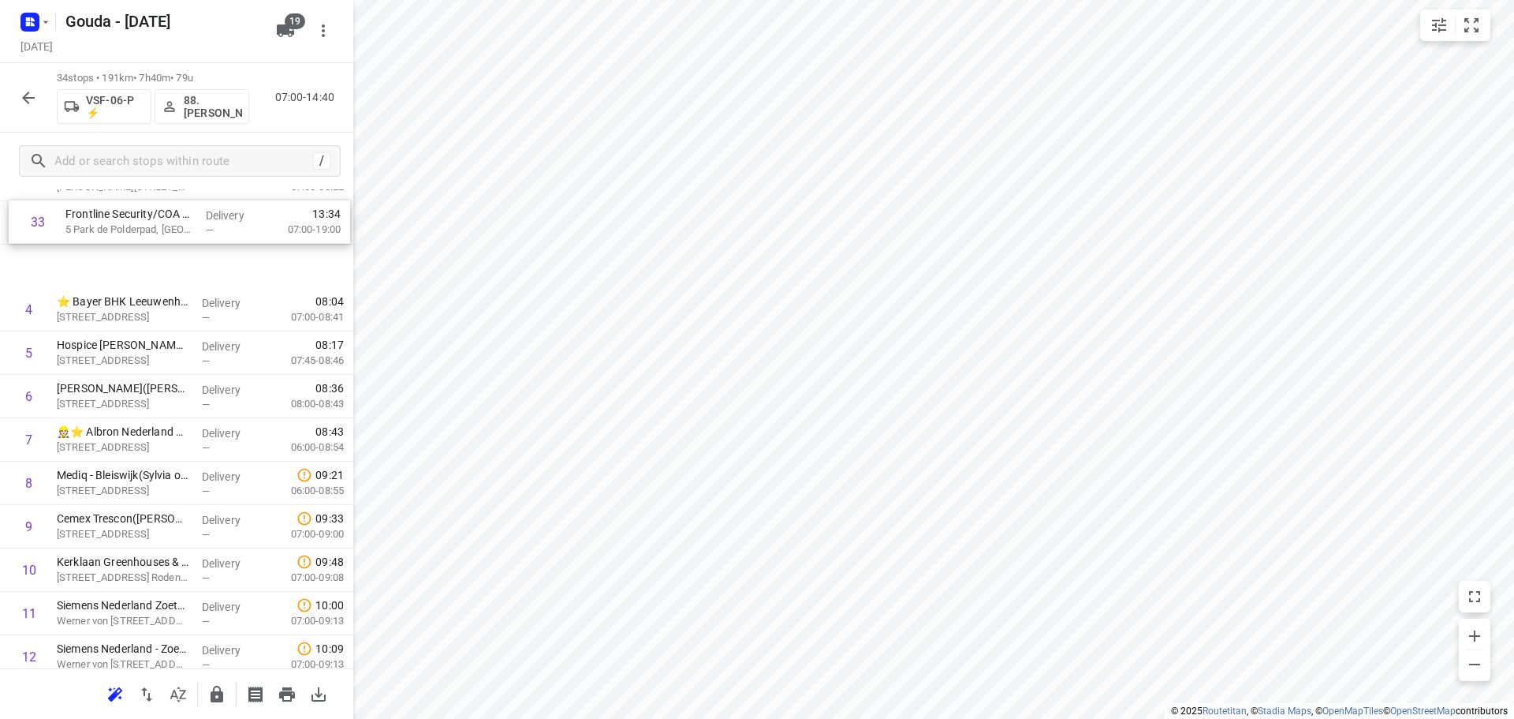
scroll to position [154, 0]
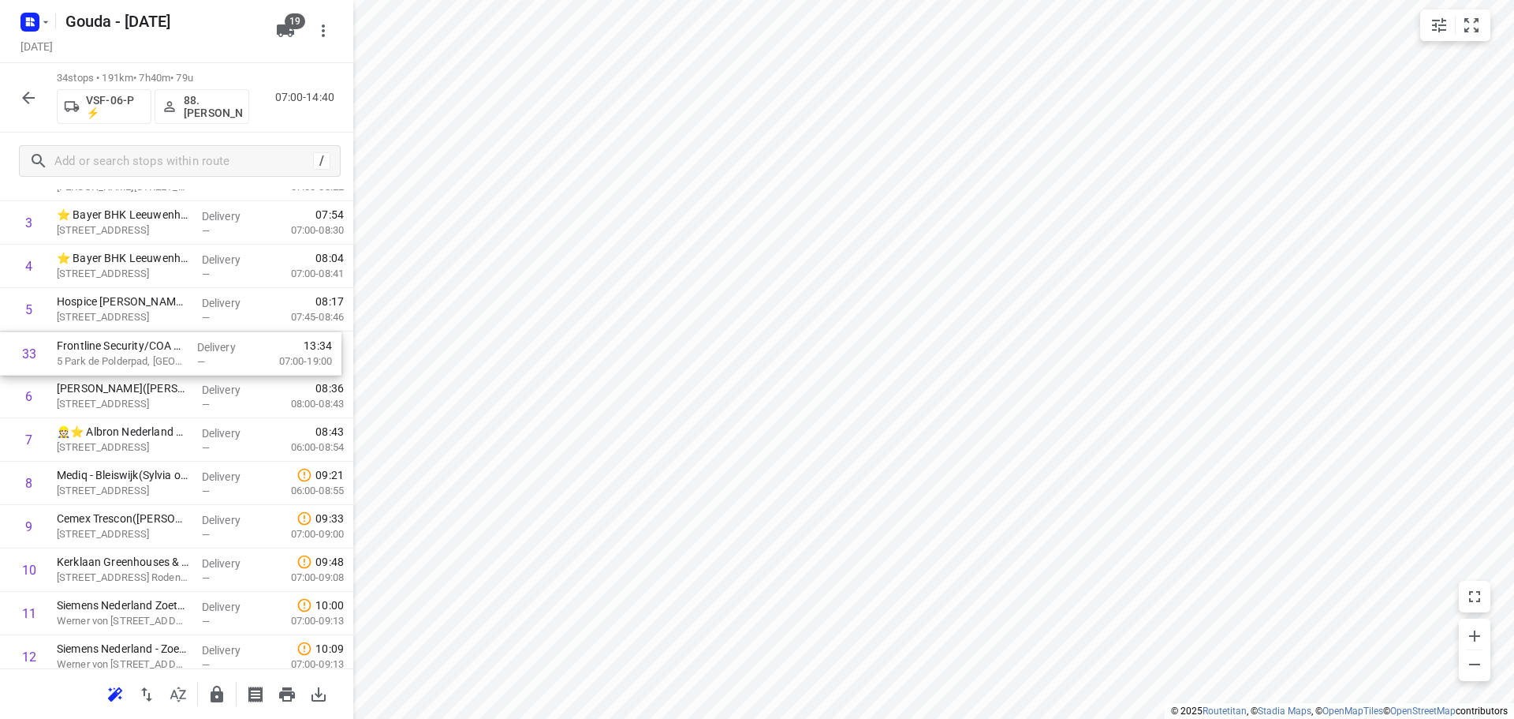
drag, startPoint x: 151, startPoint y: 481, endPoint x: 154, endPoint y: 355, distance: 126.2
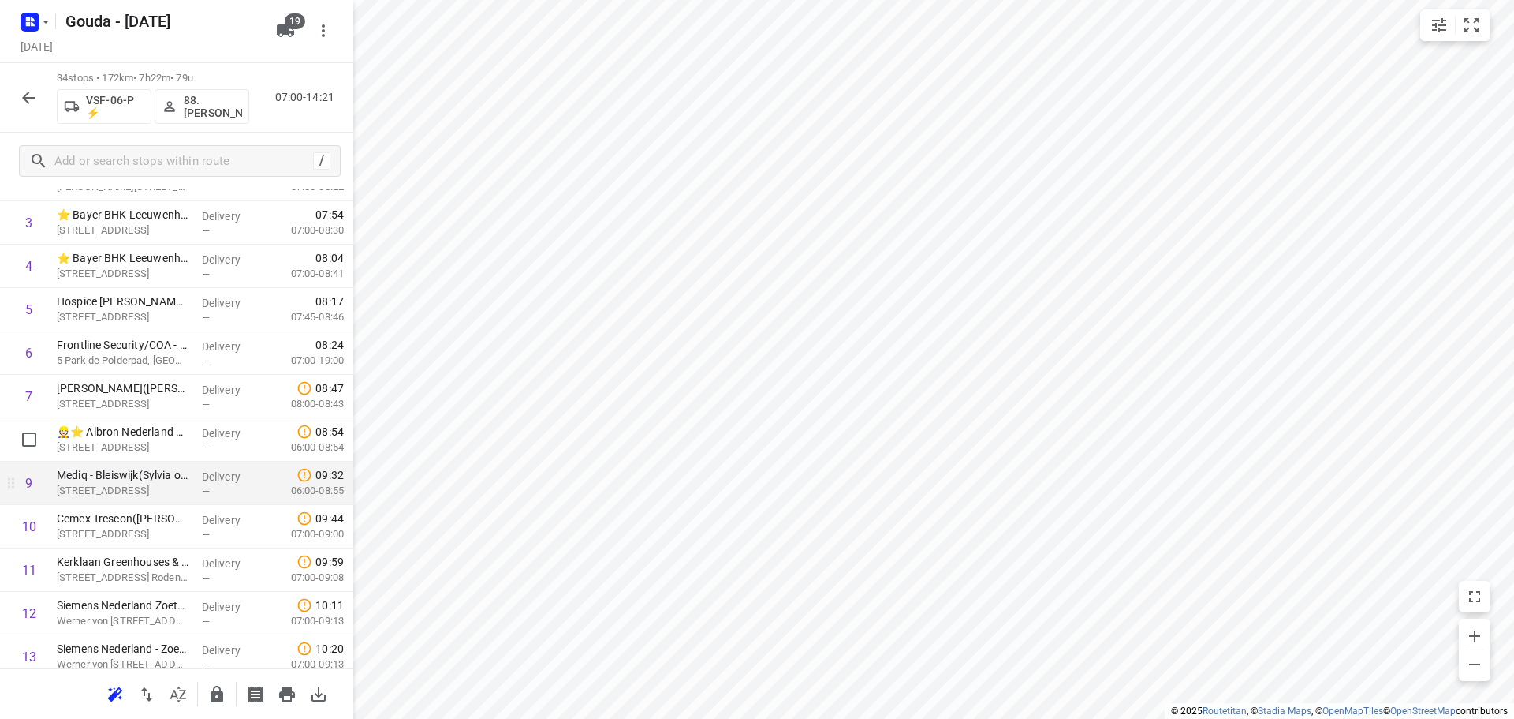
scroll to position [233, 0]
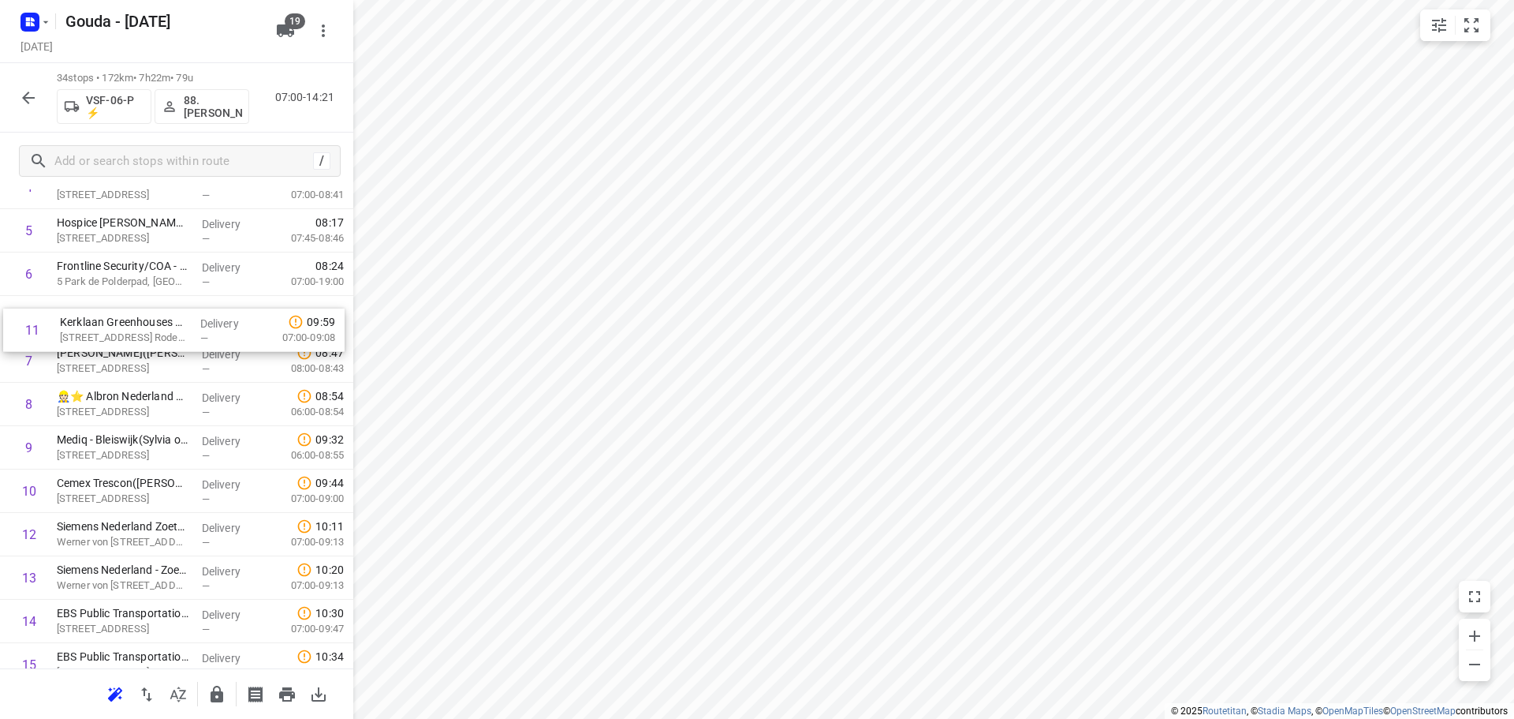
drag, startPoint x: 165, startPoint y: 502, endPoint x: 166, endPoint y: 338, distance: 164.9
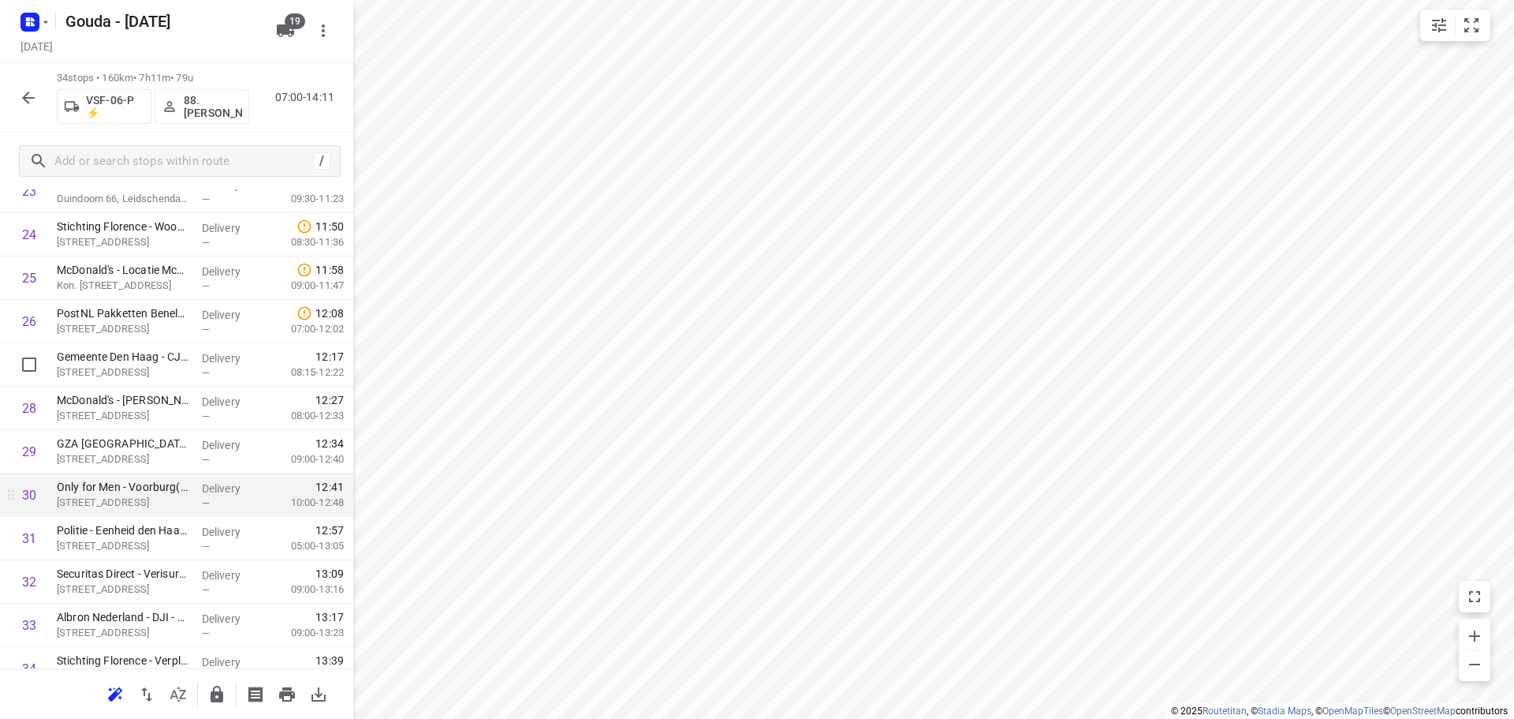
scroll to position [1119, 0]
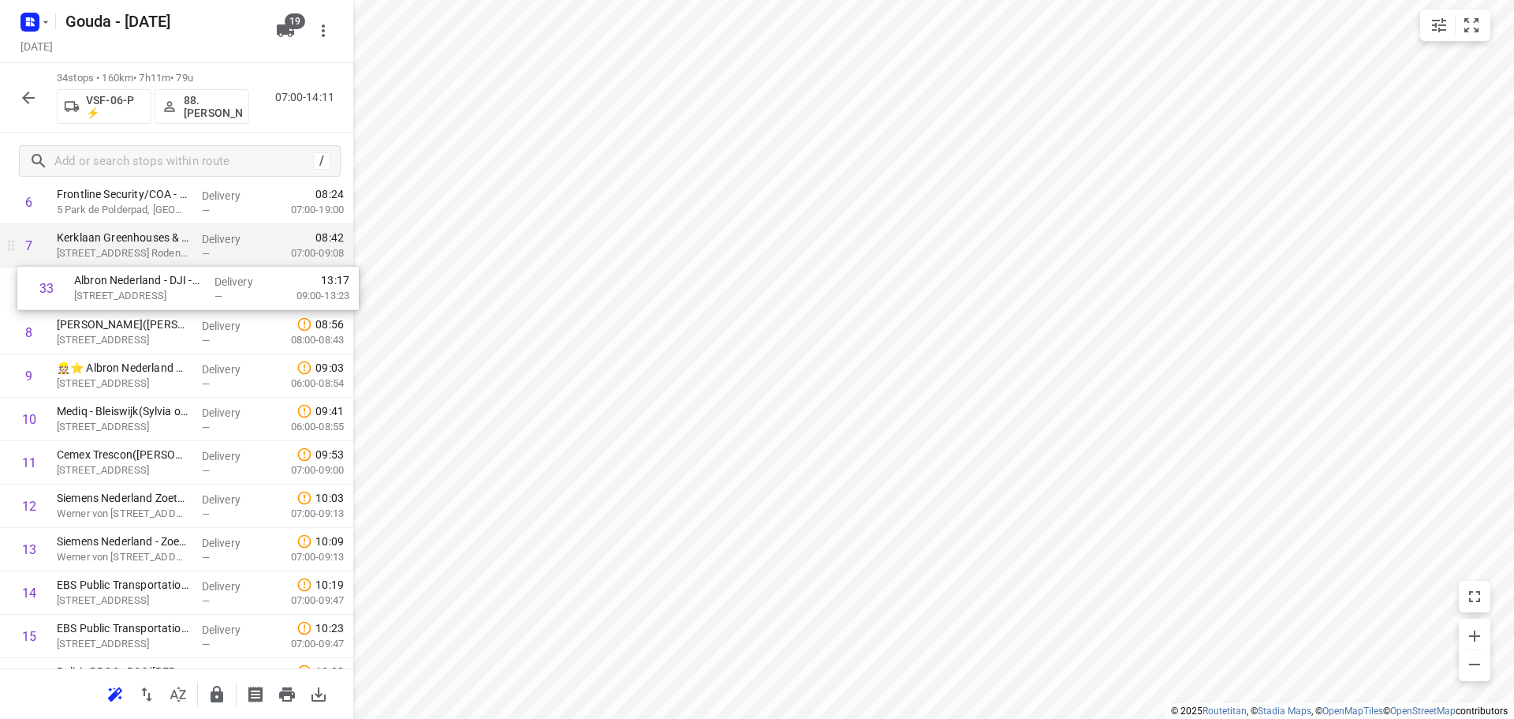
drag, startPoint x: 147, startPoint y: 553, endPoint x: 151, endPoint y: 263, distance: 290.3
click at [151, 263] on div "1 CEVA Logistics ZalareServices B.V. - Bleiswijk(Patrick Sloos) Klappolder 130,…" at bounding box center [176, 701] width 353 height 1475
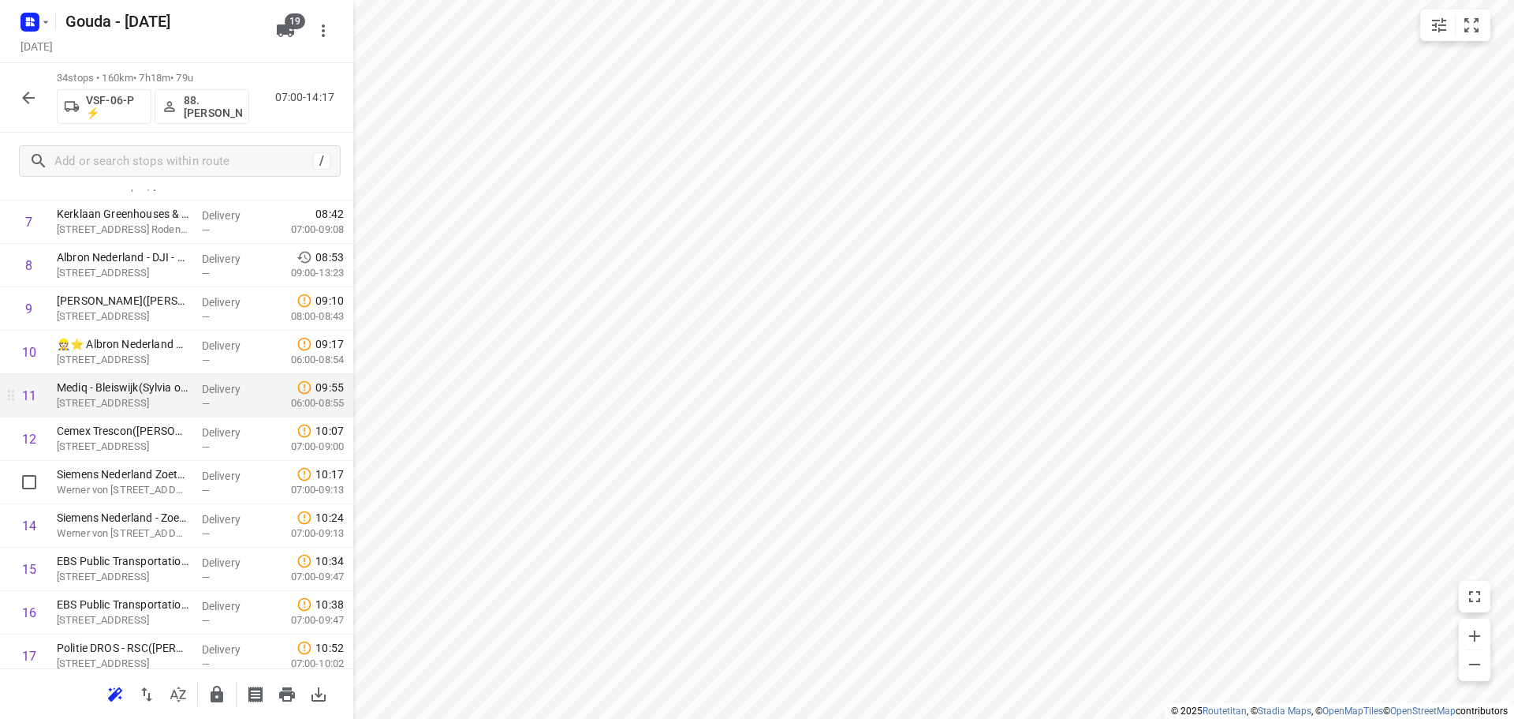
scroll to position [304, 0]
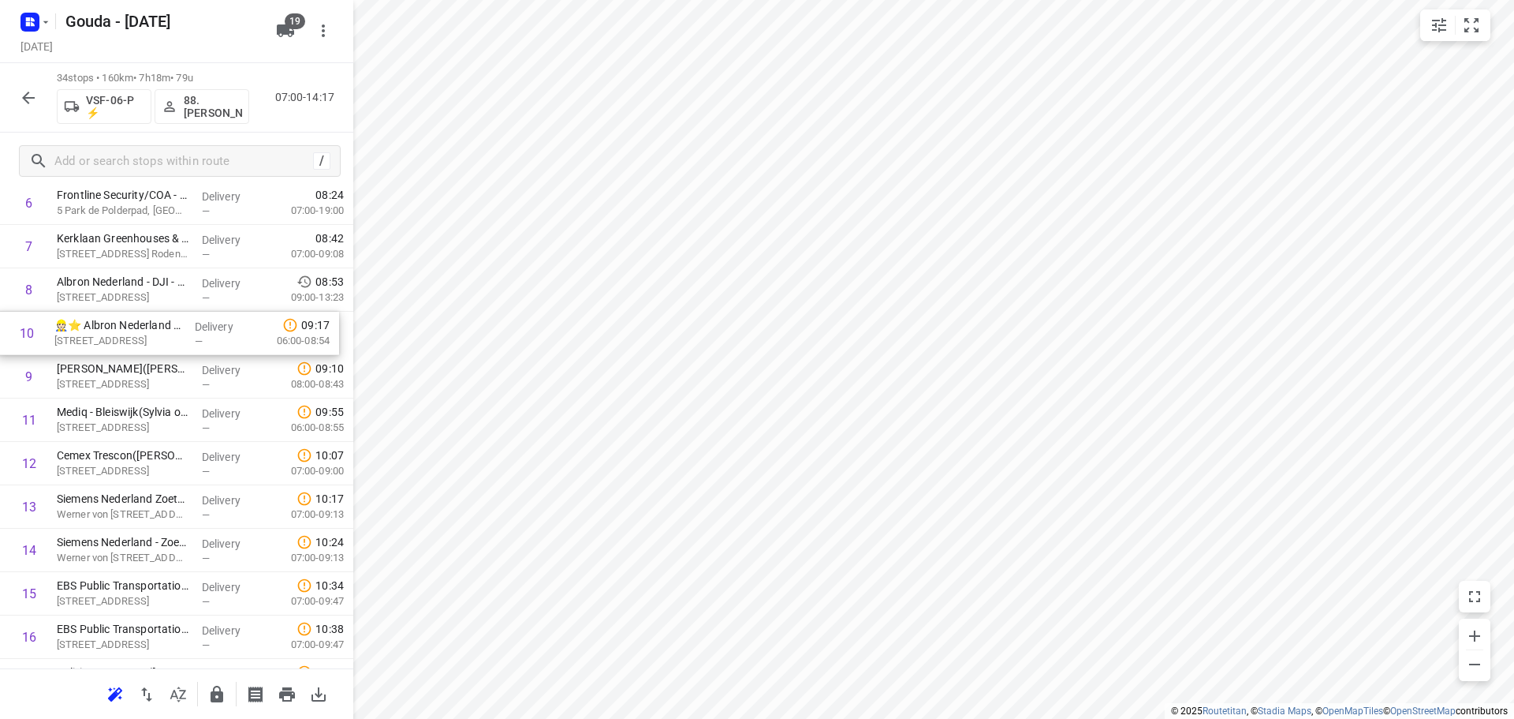
drag, startPoint x: 151, startPoint y: 383, endPoint x: 149, endPoint y: 331, distance: 51.3
click at [149, 331] on div "1 CEVA Logistics ZalareServices B.V. - Bleiswijk(Patrick Sloos) Klappolder 130,…" at bounding box center [176, 702] width 353 height 1475
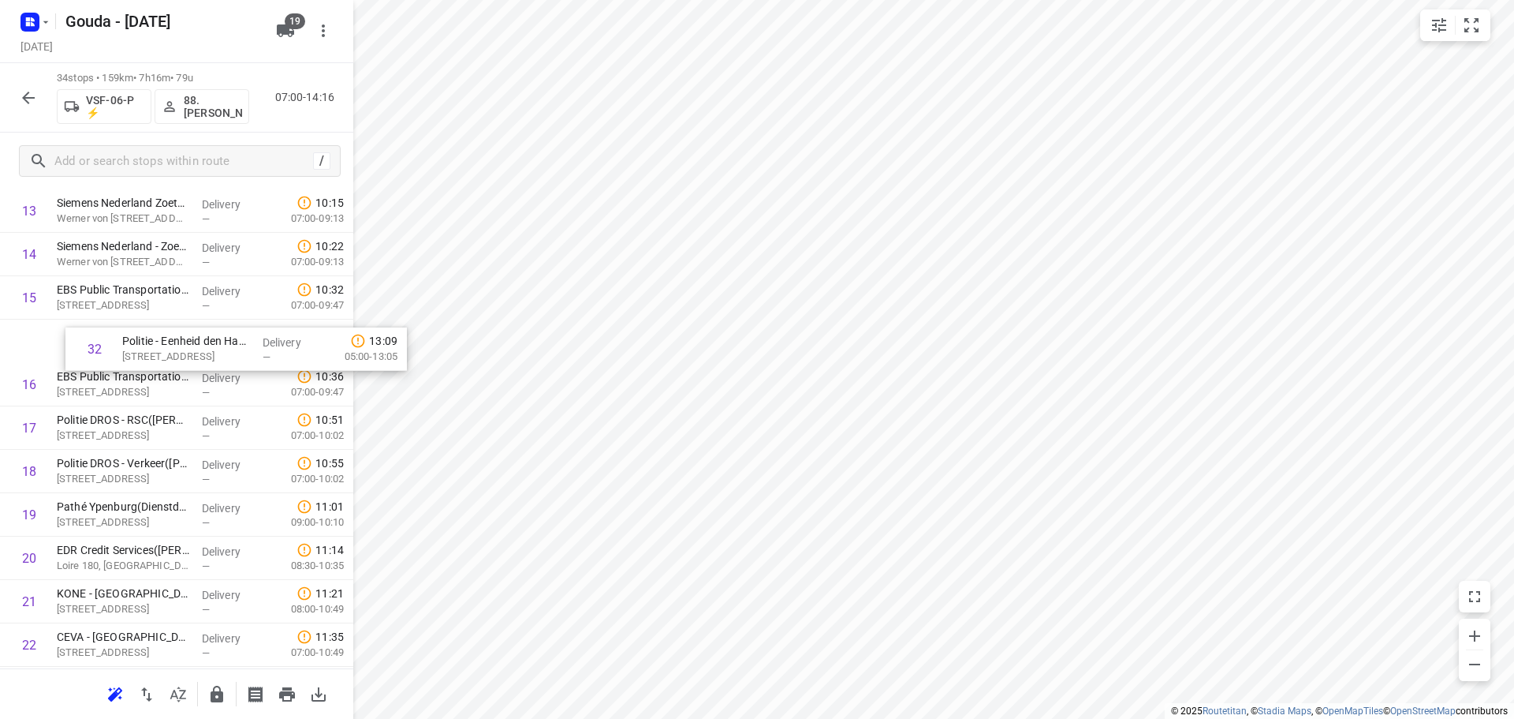
scroll to position [596, 0]
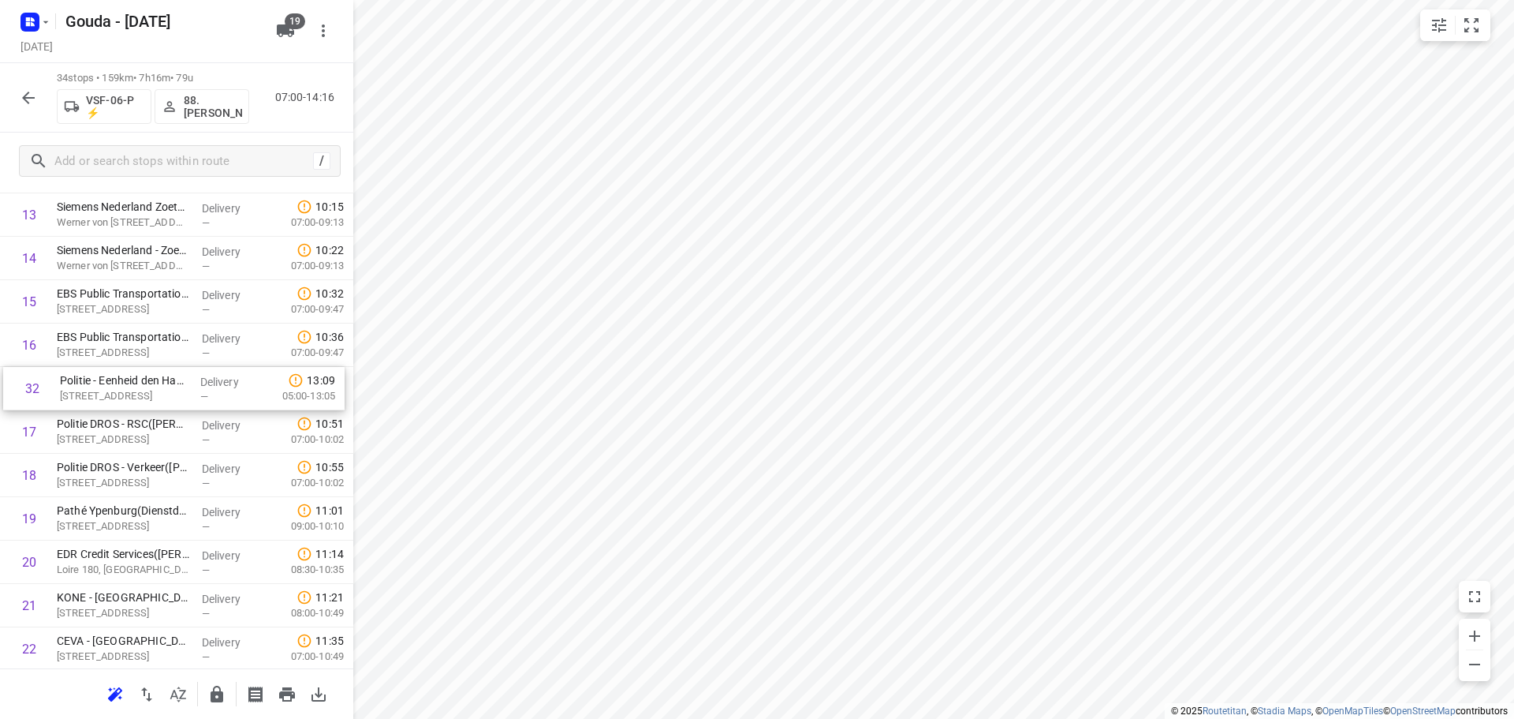
drag, startPoint x: 147, startPoint y: 555, endPoint x: 150, endPoint y: 386, distance: 168.8
click at [150, 386] on div "1 CEVA Logistics ZalareServices B.V. - Bleiswijk(Patrick Sloos) Klappolder 130,…" at bounding box center [176, 410] width 353 height 1475
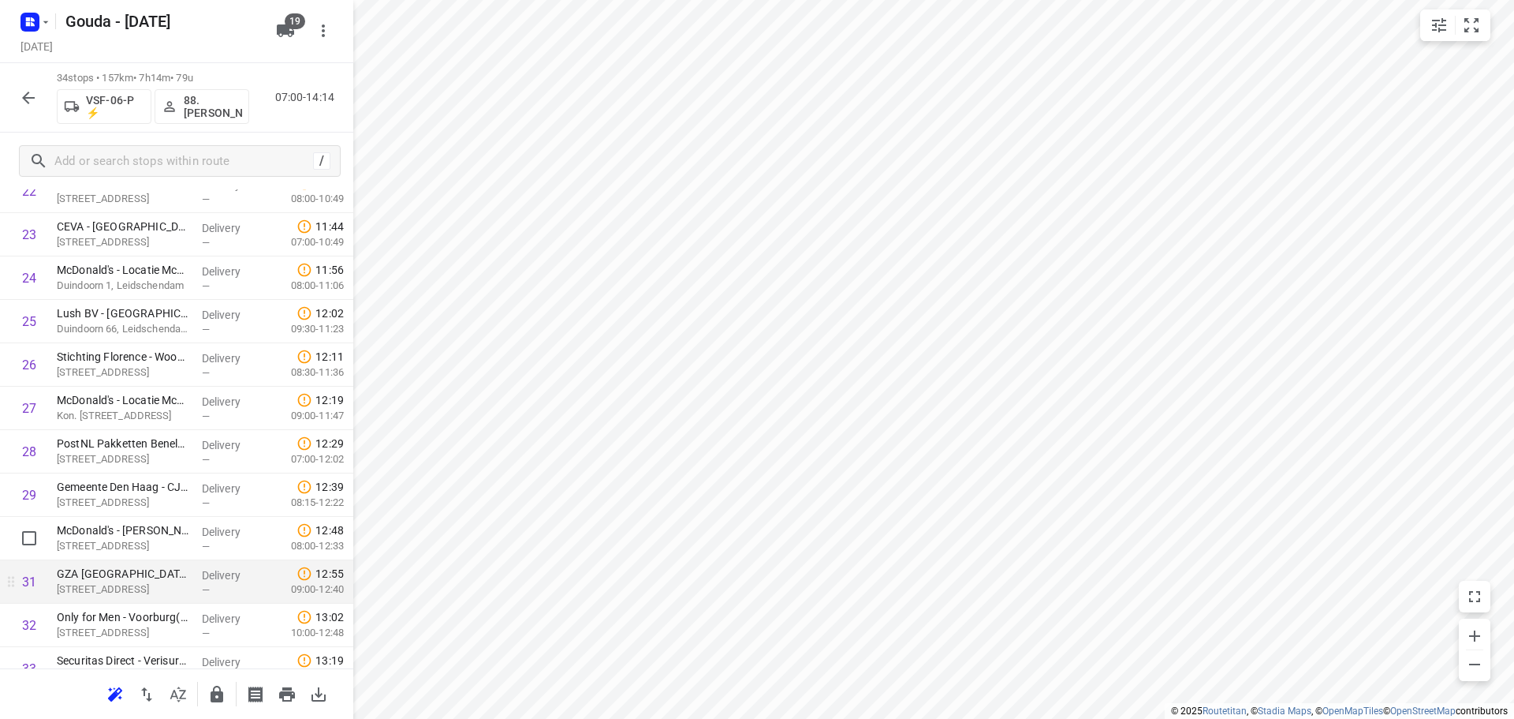
scroll to position [1119, 0]
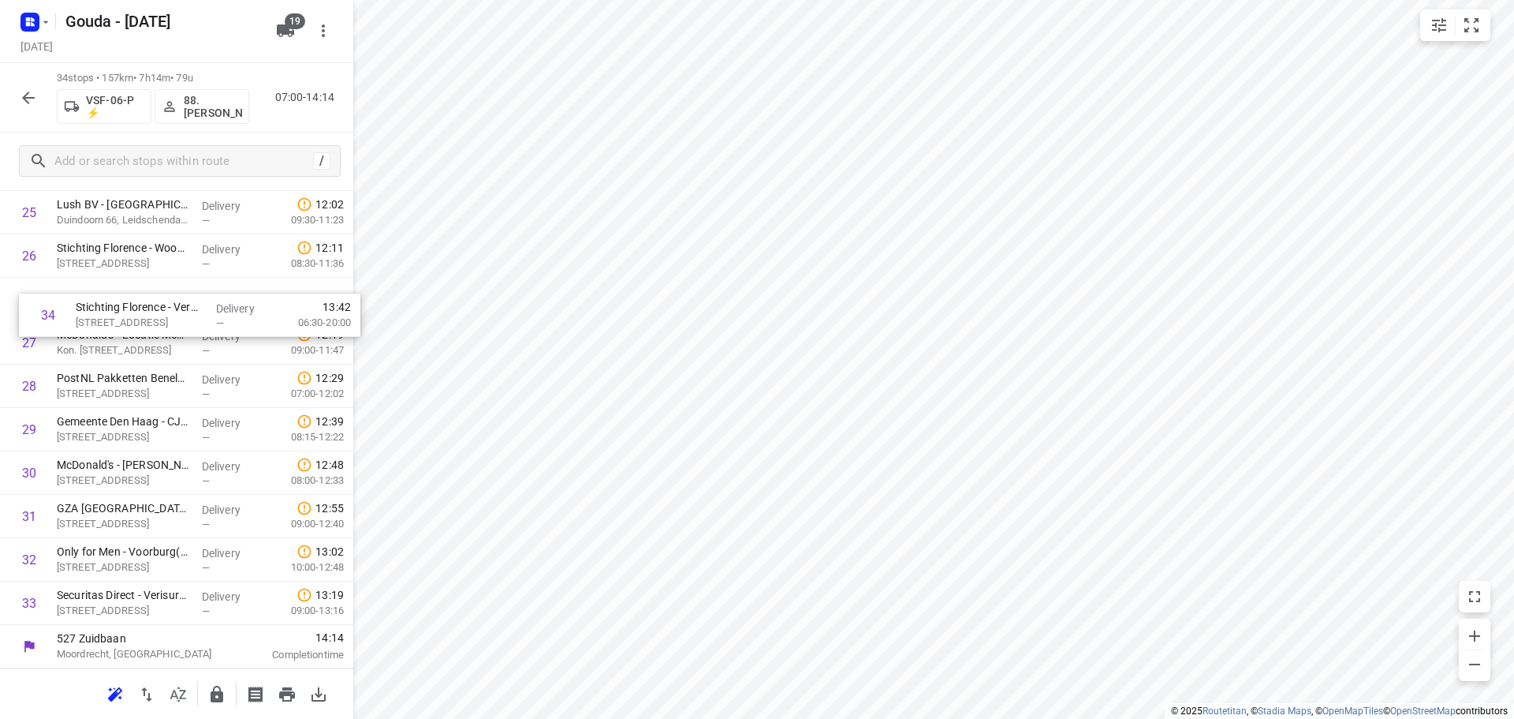
drag, startPoint x: 122, startPoint y: 599, endPoint x: 141, endPoint y: 285, distance: 315.3
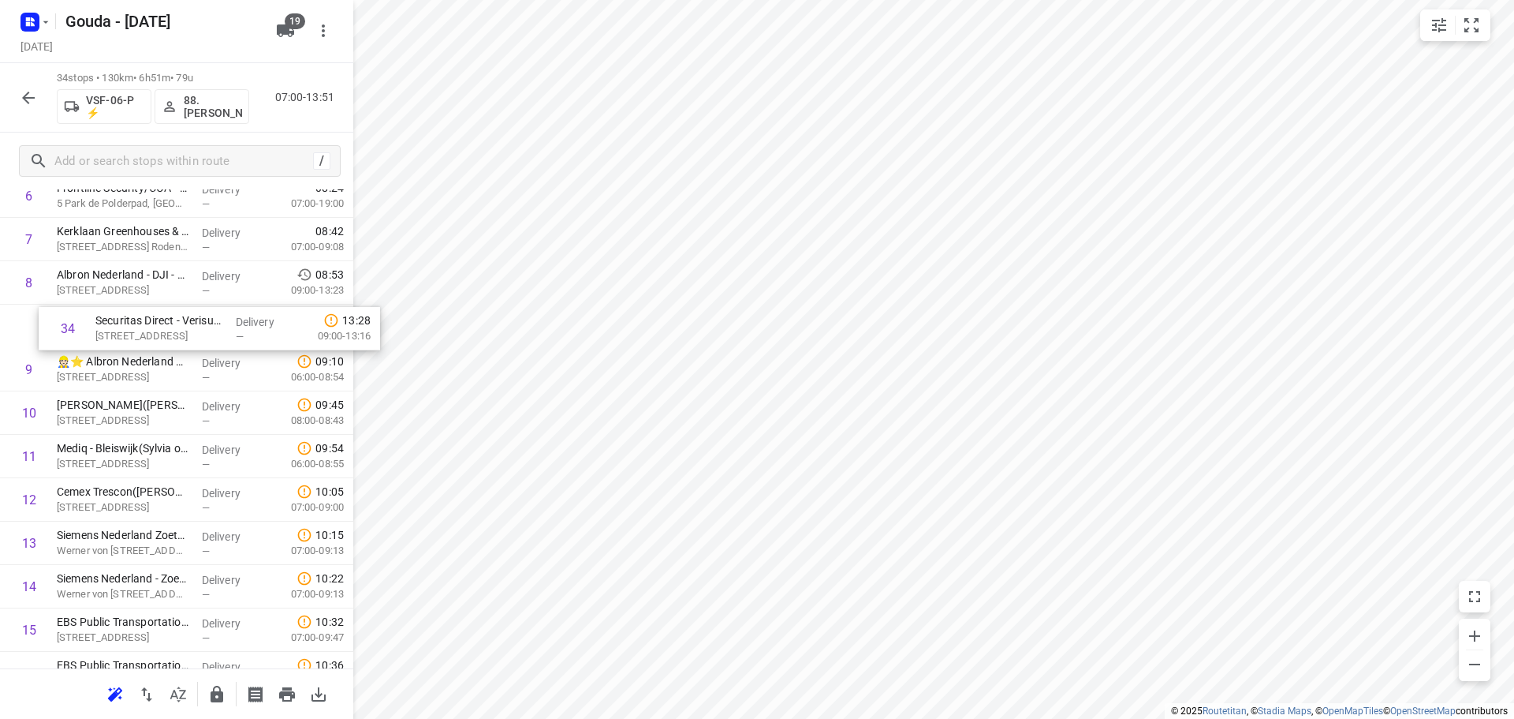
scroll to position [308, 0]
drag, startPoint x: 151, startPoint y: 608, endPoint x: 153, endPoint y: 323, distance: 284.8
click at [153, 323] on div "1 CEVA Logistics ZalareServices B.V. - Bleiswijk(Patrick Sloos) Klappolder 130,…" at bounding box center [176, 697] width 353 height 1475
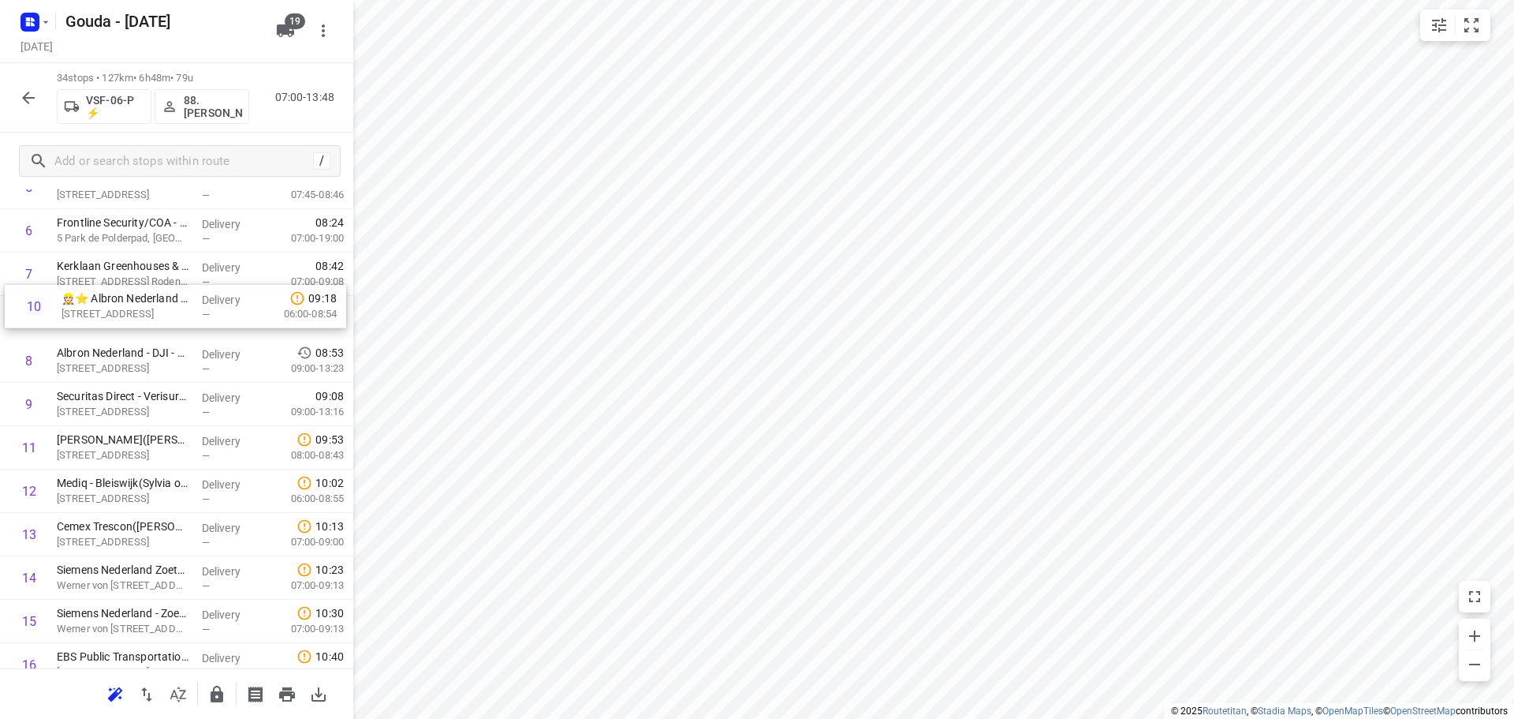
scroll to position [273, 0]
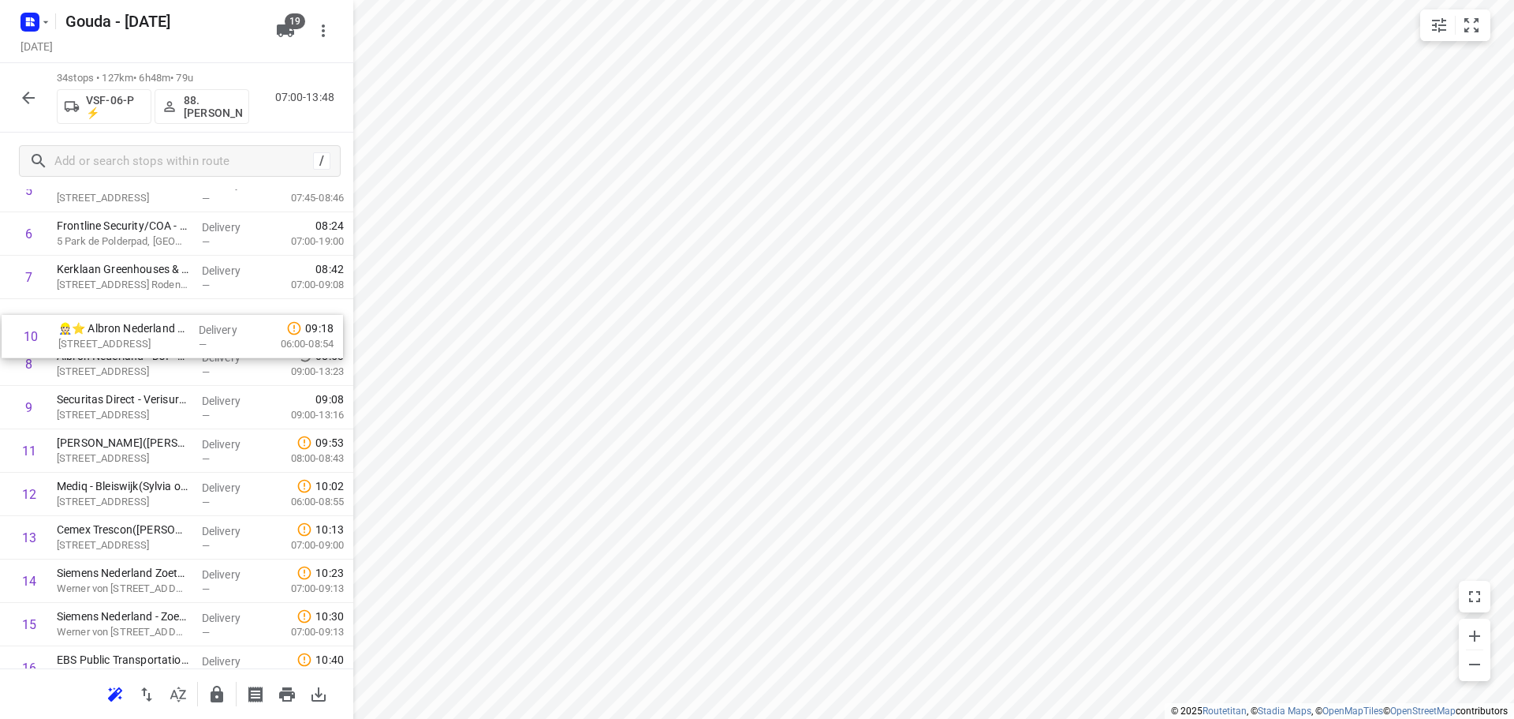
drag, startPoint x: 113, startPoint y: 382, endPoint x: 114, endPoint y: 339, distance: 42.6
click at [114, 339] on div "1 CEVA Logistics ZalareServices B.V. - Bleiswijk(Patrick Sloos) Klappolder 130,…" at bounding box center [176, 732] width 353 height 1475
drag, startPoint x: 231, startPoint y: 364, endPoint x: 223, endPoint y: 325, distance: 40.2
click at [223, 325] on div "1 CEVA Logistics ZalareServices B.V. - Bleiswijk(Patrick Sloos) Klappolder 130,…" at bounding box center [176, 732] width 353 height 1475
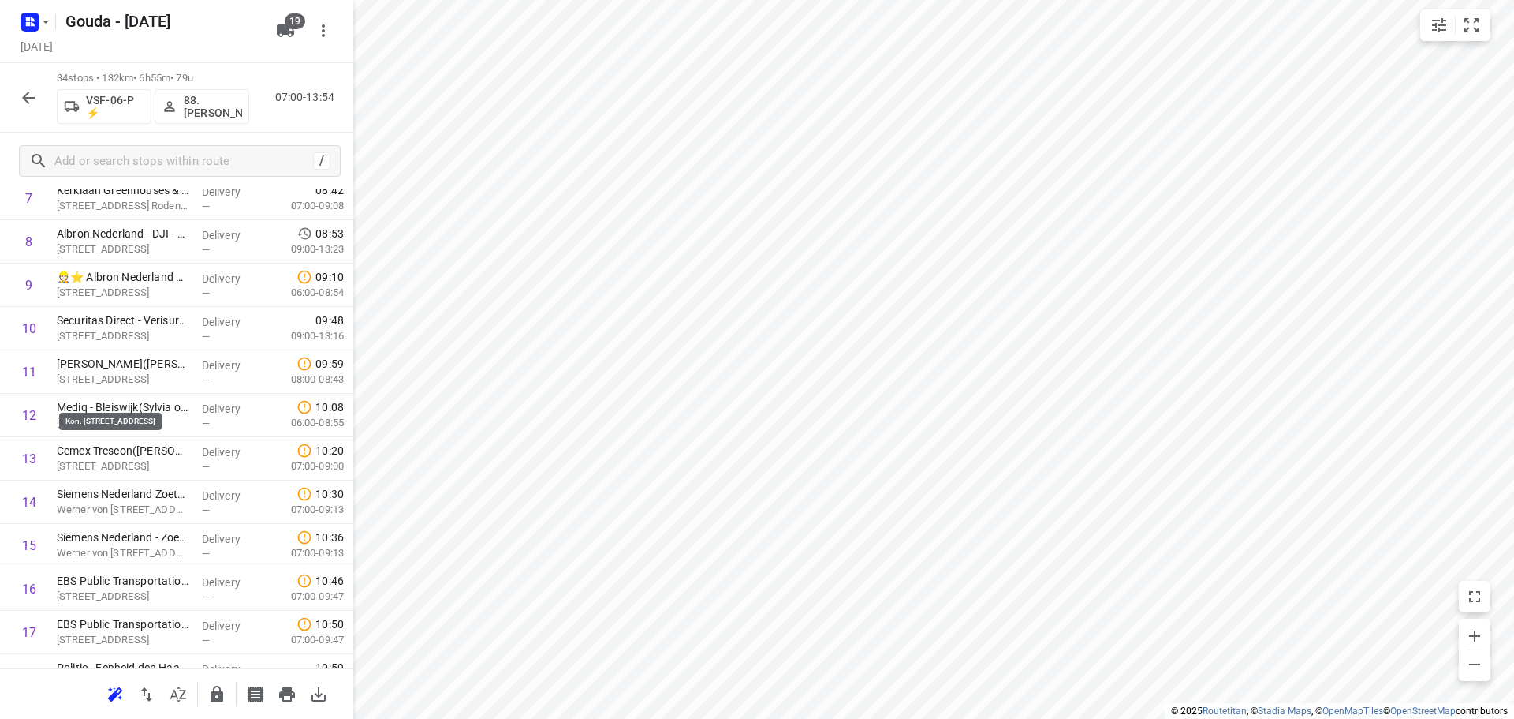
scroll to position [1119, 0]
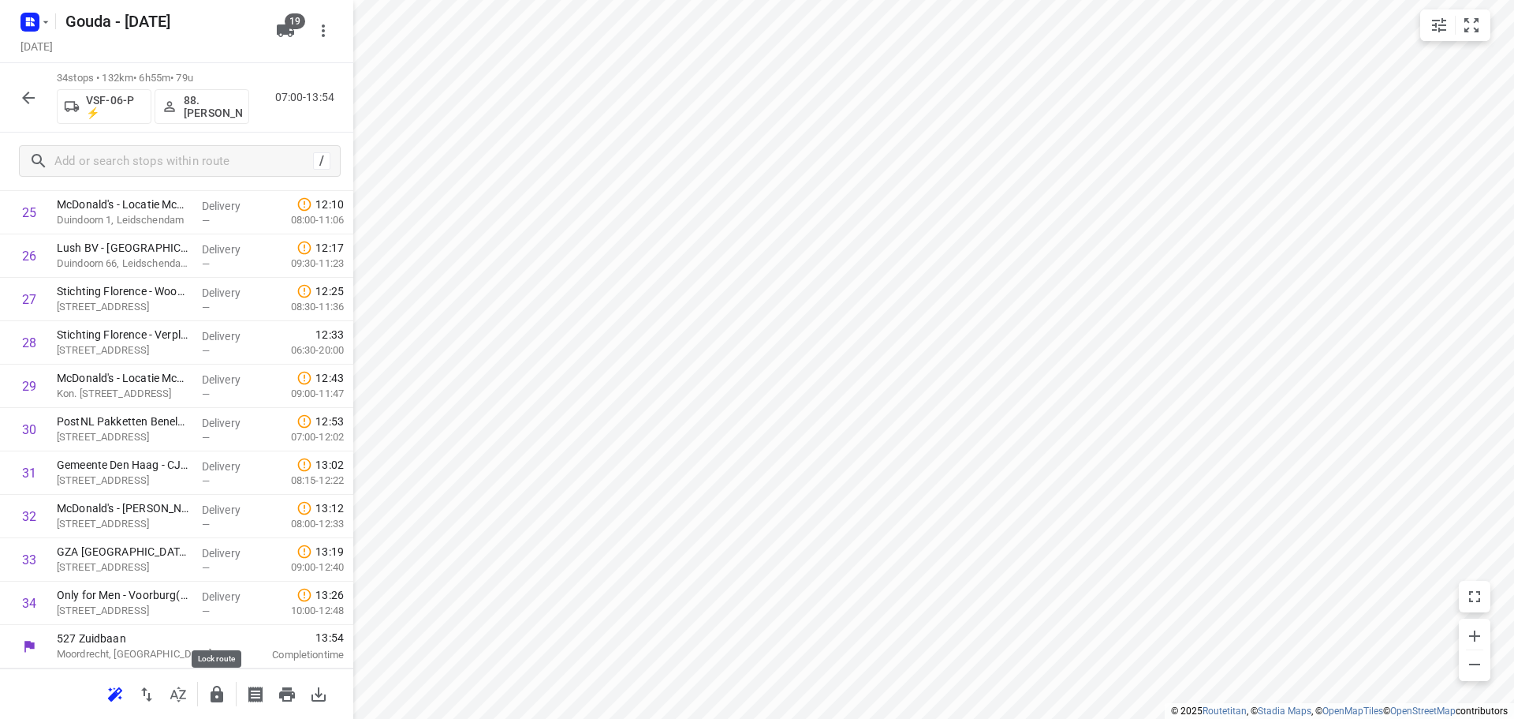
click at [227, 690] on button "button" at bounding box center [217, 694] width 32 height 32
click at [35, 96] on icon "button" at bounding box center [28, 97] width 19 height 19
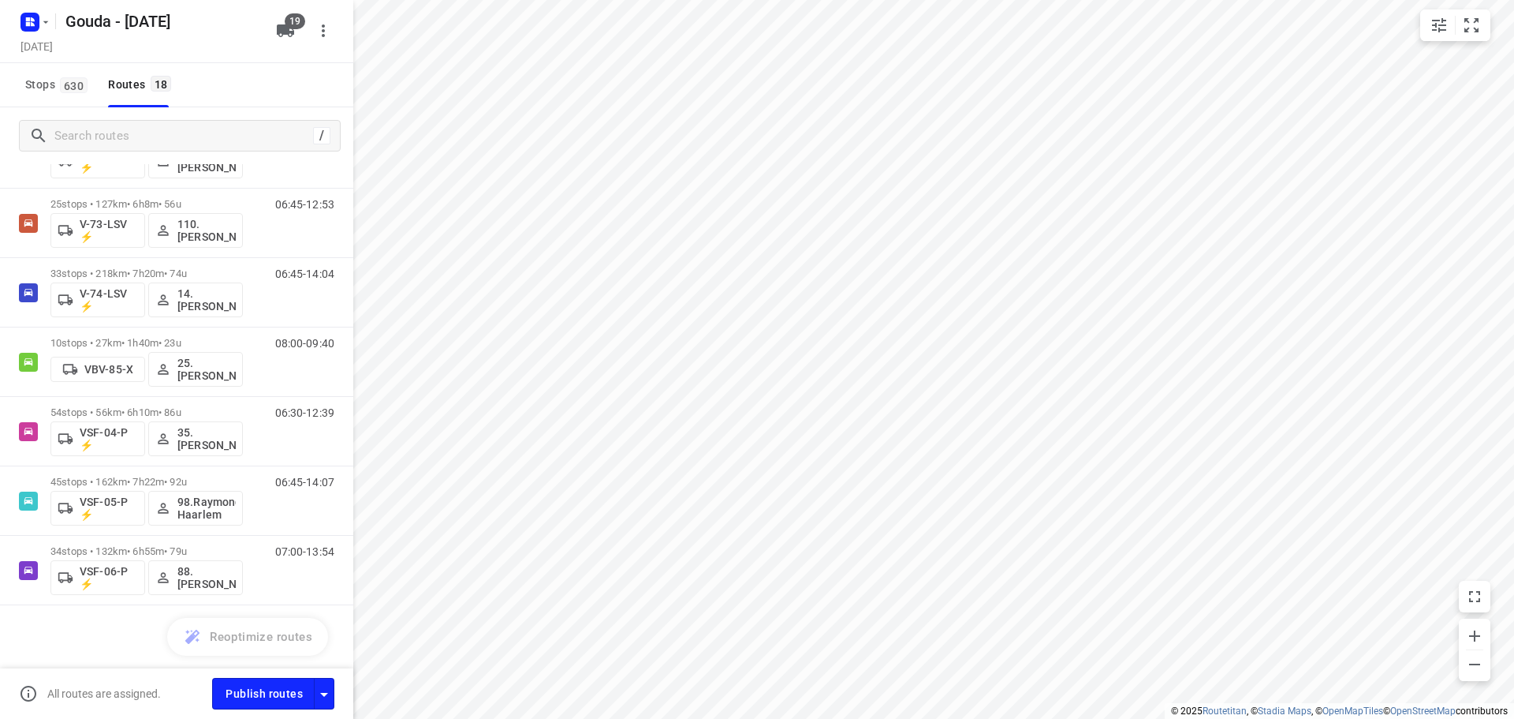
scroll to position [0, 0]
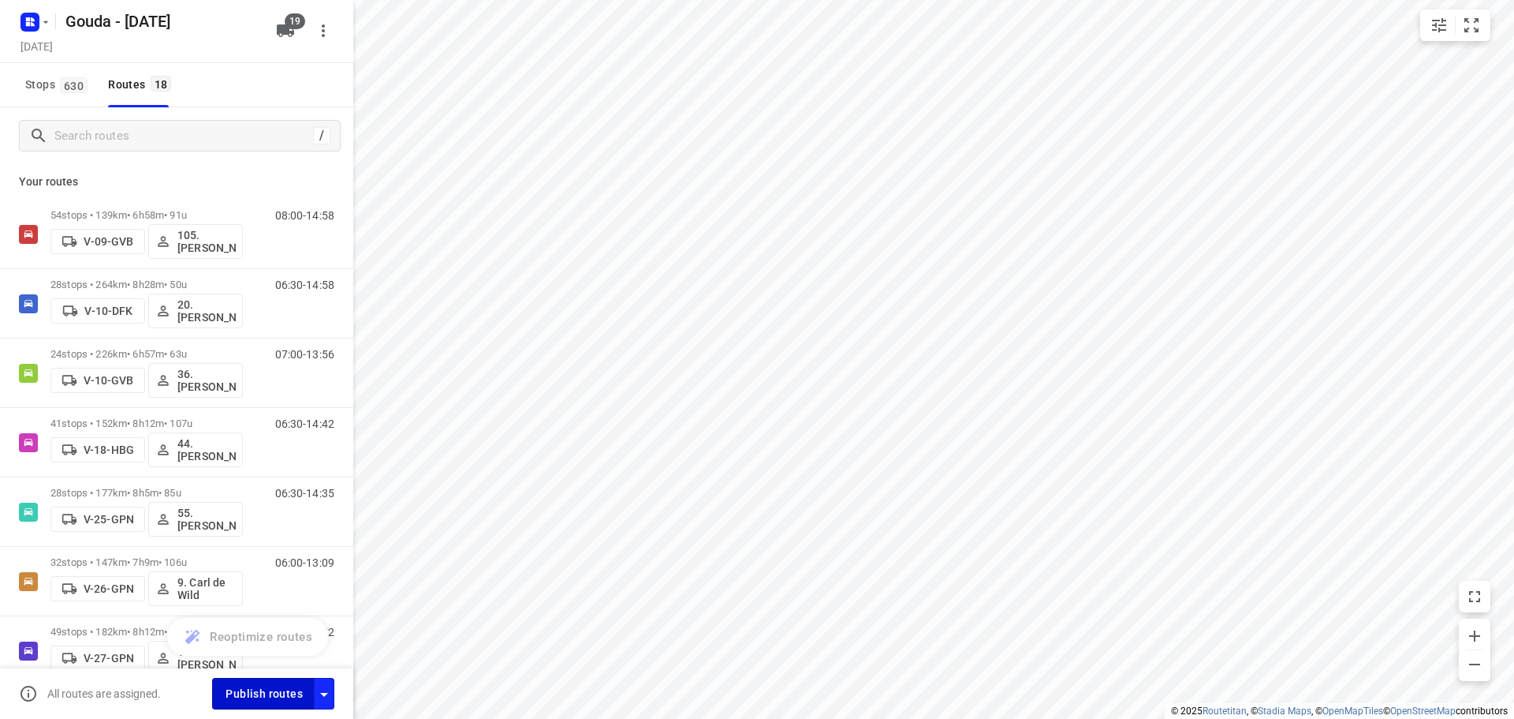
click at [248, 689] on span "Publish routes" at bounding box center [264, 694] width 77 height 20
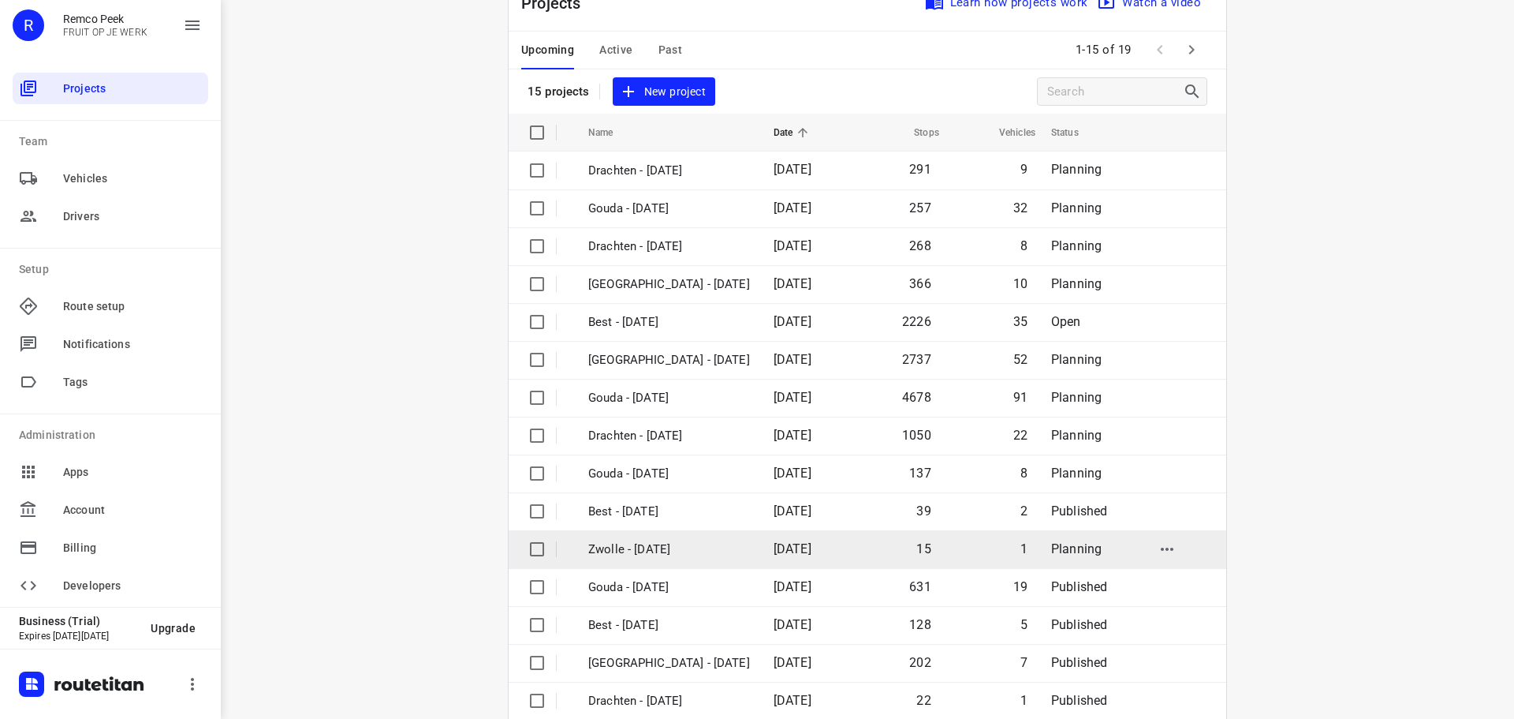
scroll to position [79, 0]
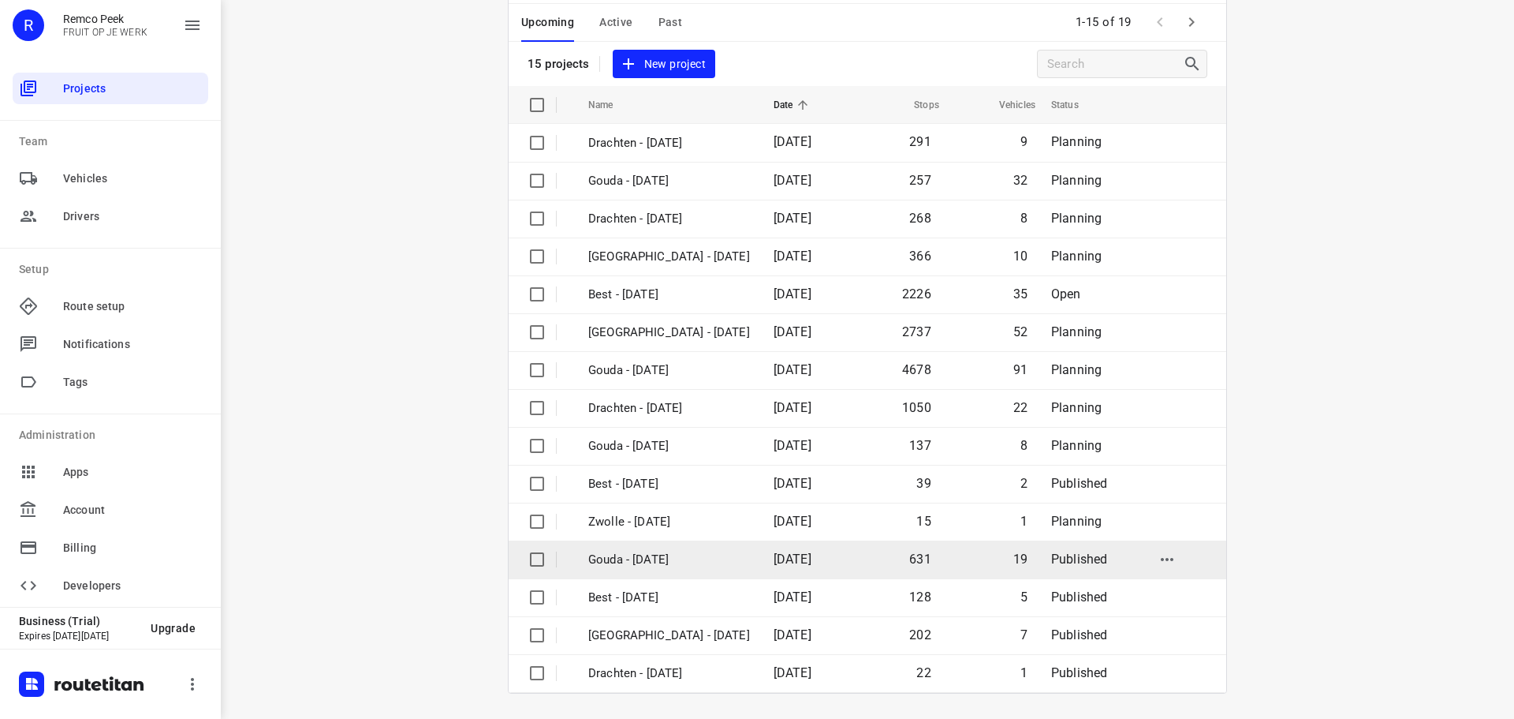
click at [643, 551] on p "Gouda - [DATE]" at bounding box center [669, 560] width 162 height 18
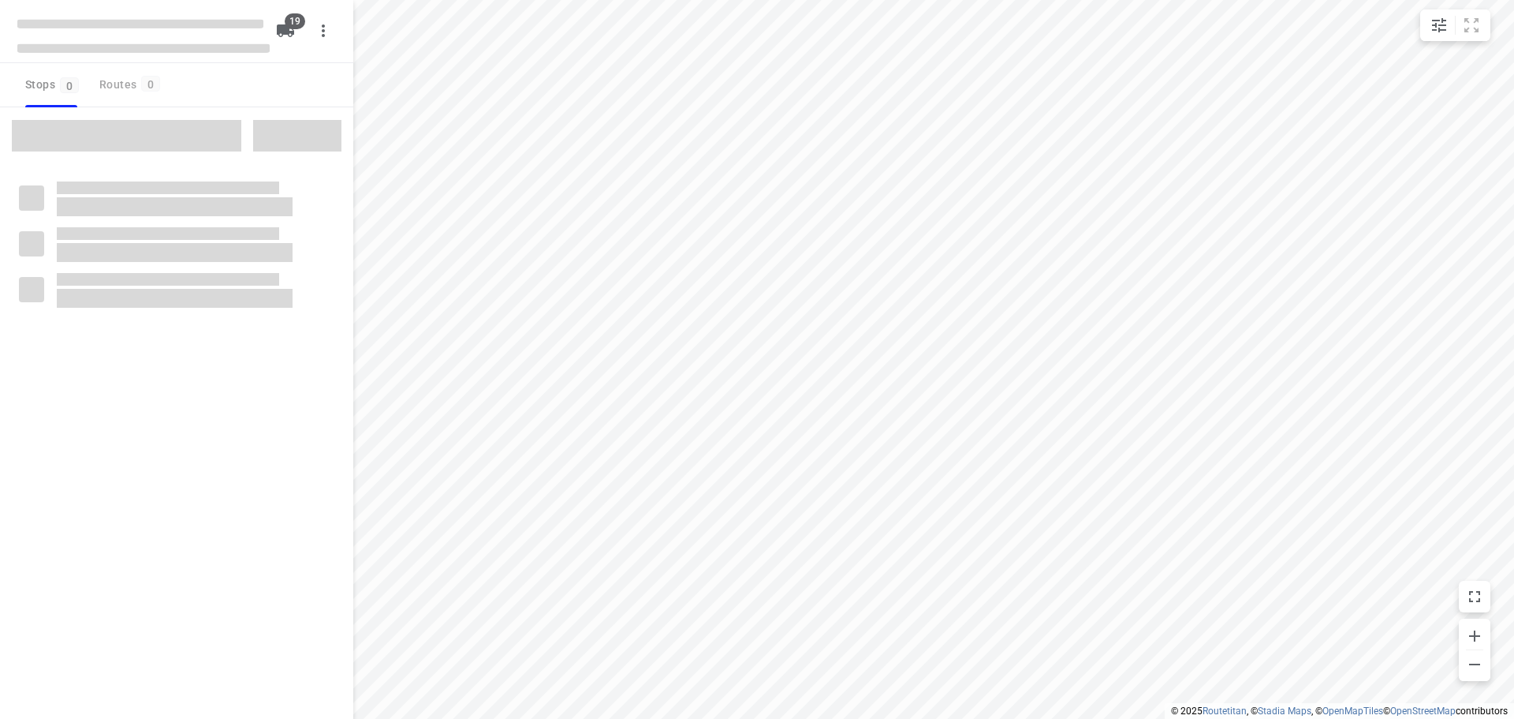
type input "distance"
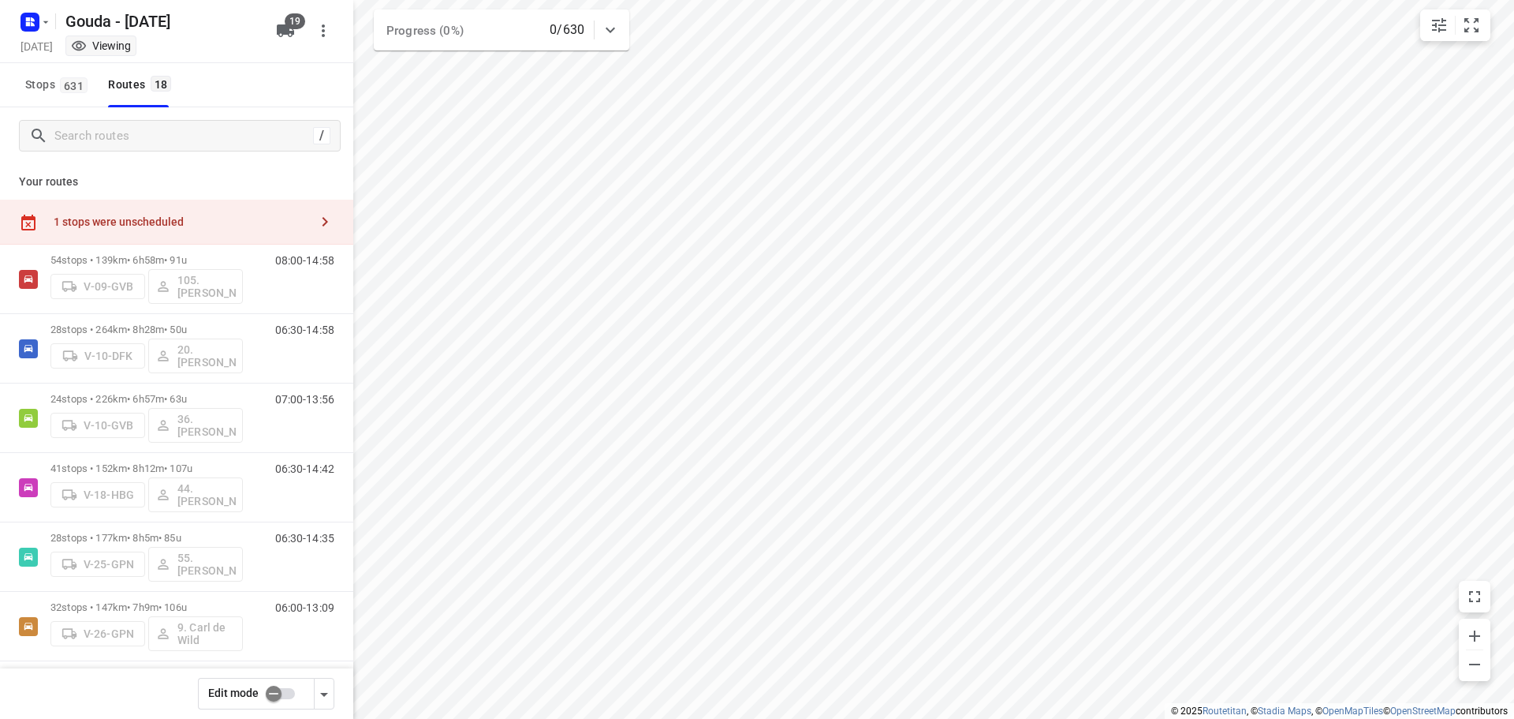
click at [287, 224] on div "1 stops were unscheduled" at bounding box center [182, 221] width 256 height 13
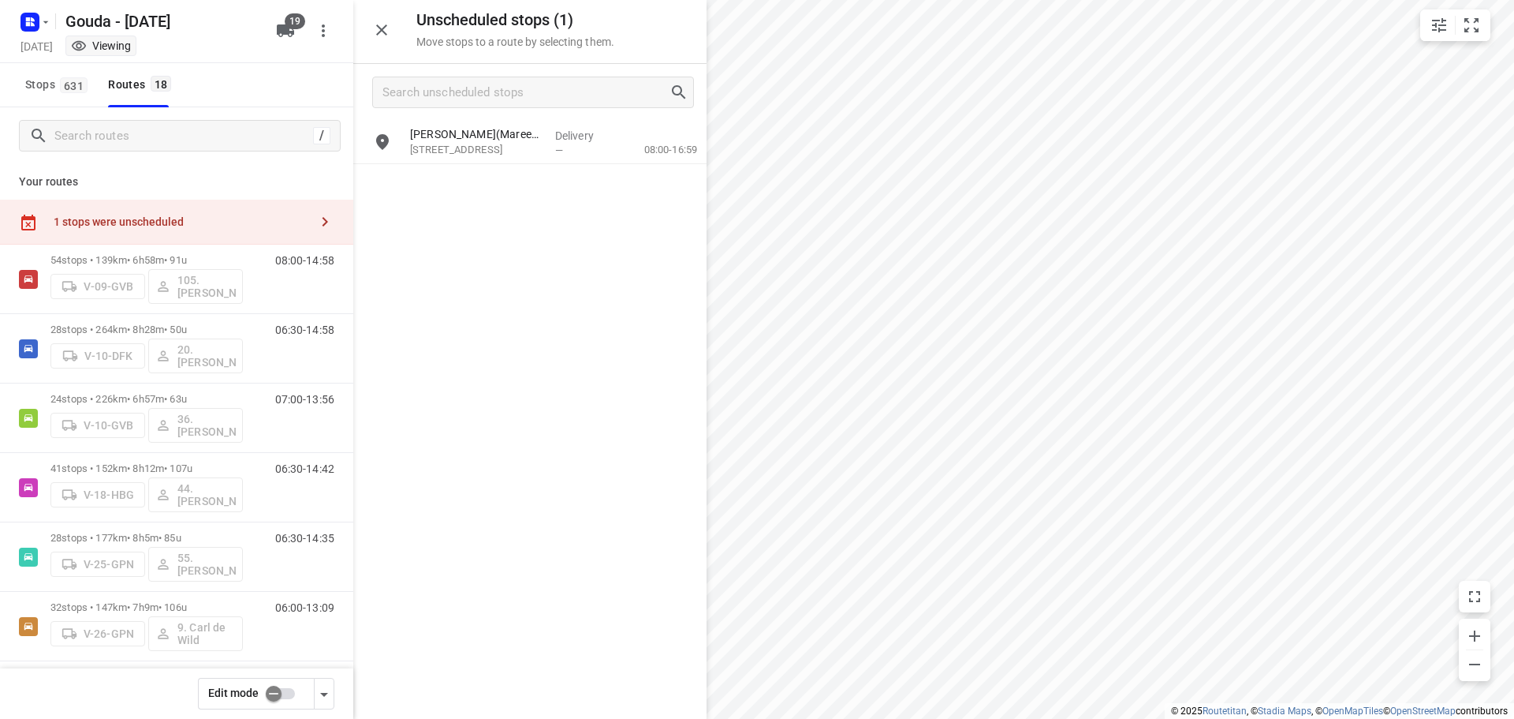
click at [292, 695] on input "checkbox" at bounding box center [274, 693] width 90 height 30
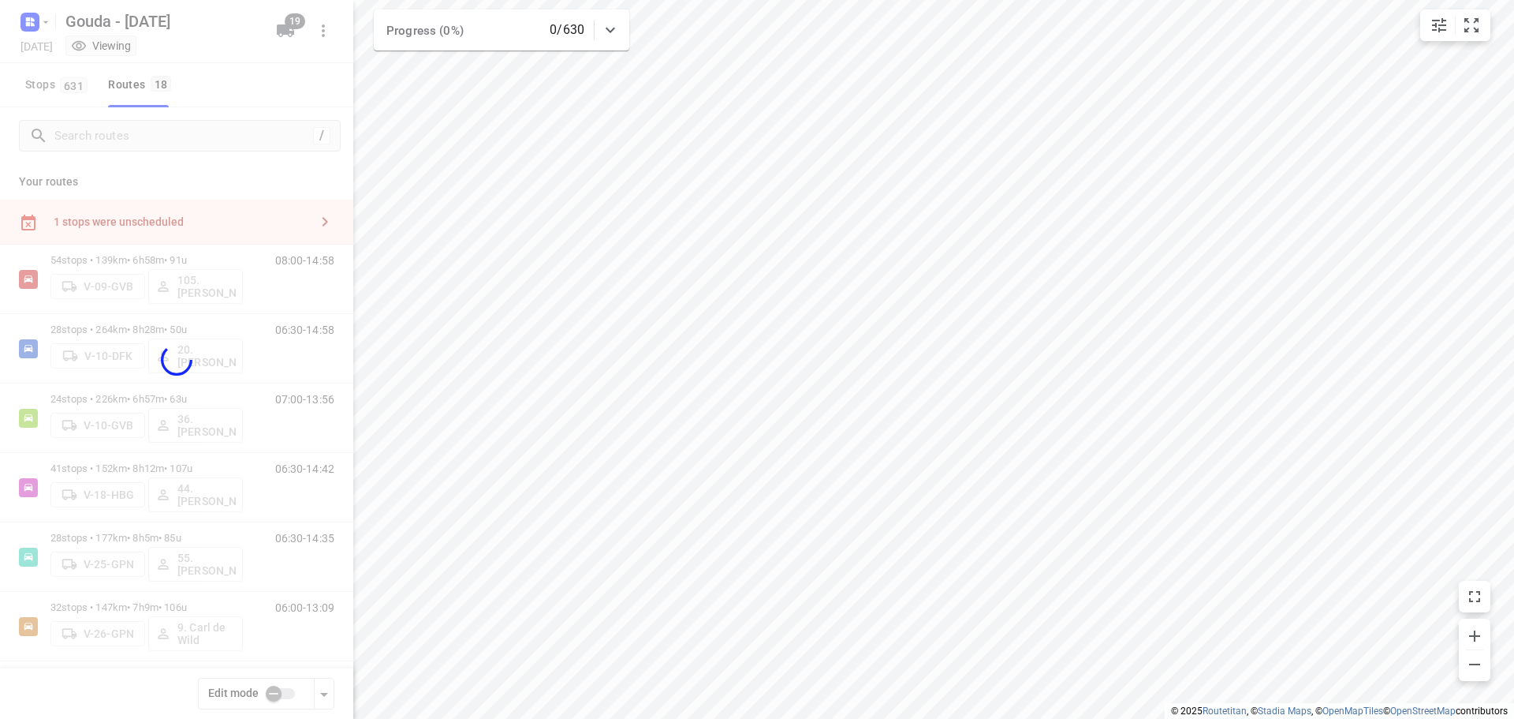
checkbox input "true"
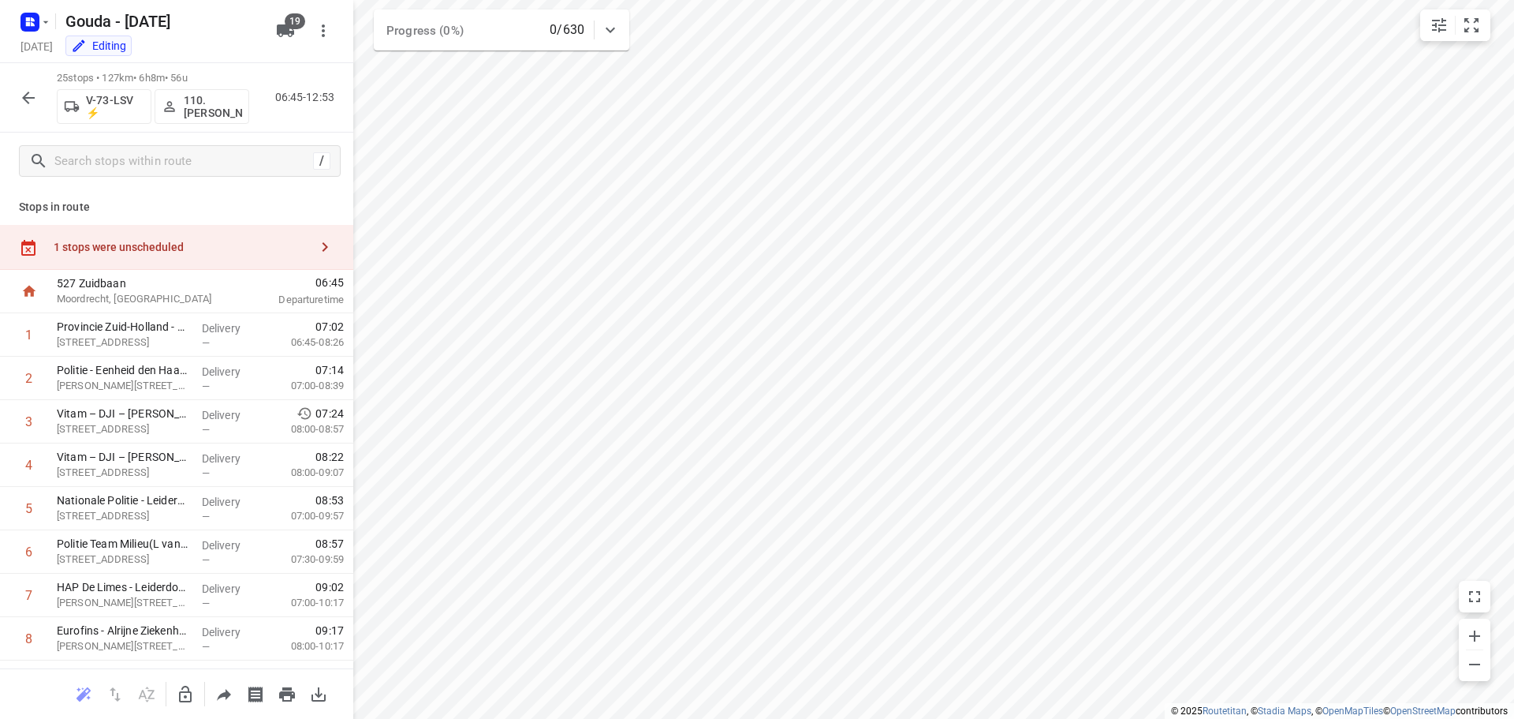
click at [144, 253] on div "1 stops were unscheduled" at bounding box center [182, 247] width 256 height 13
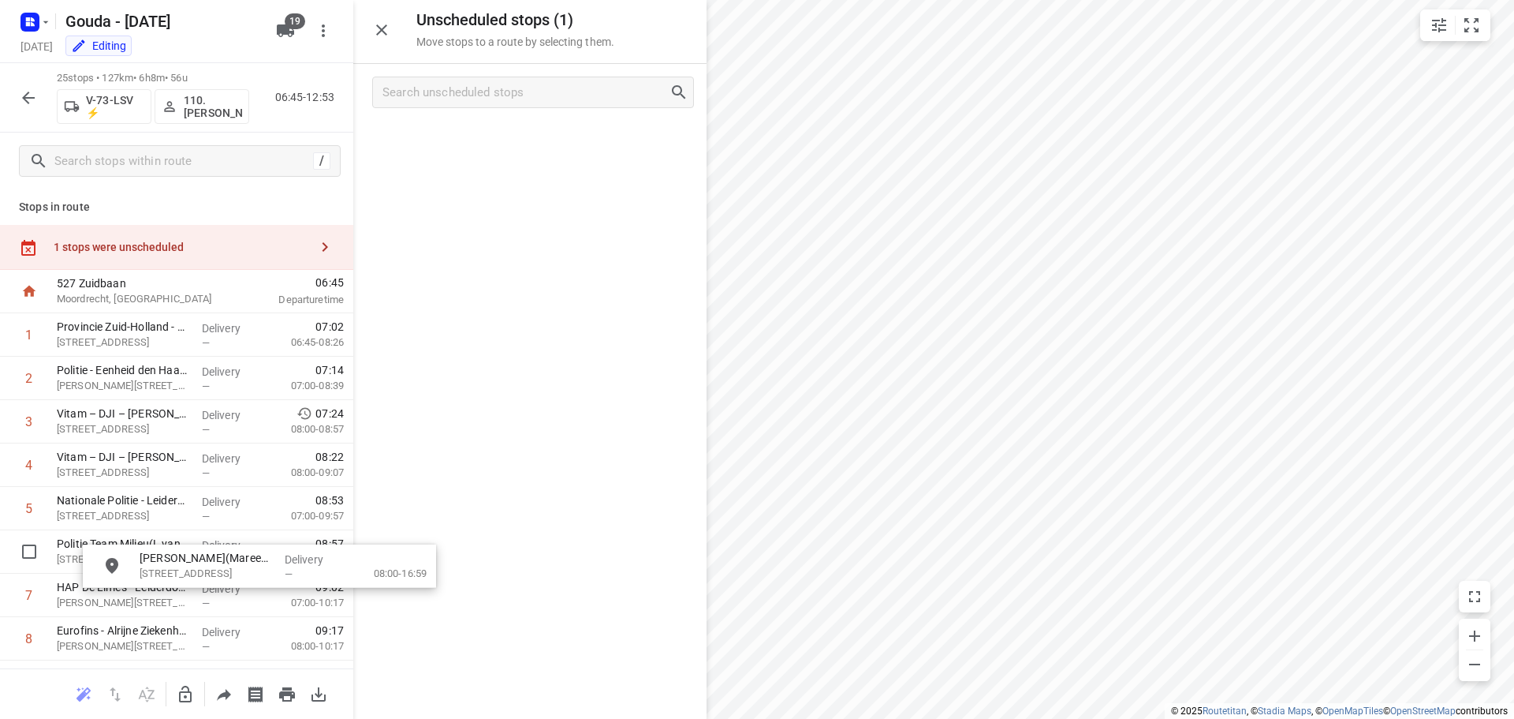
drag, startPoint x: 516, startPoint y: 140, endPoint x: 362, endPoint y: 532, distance: 421.9
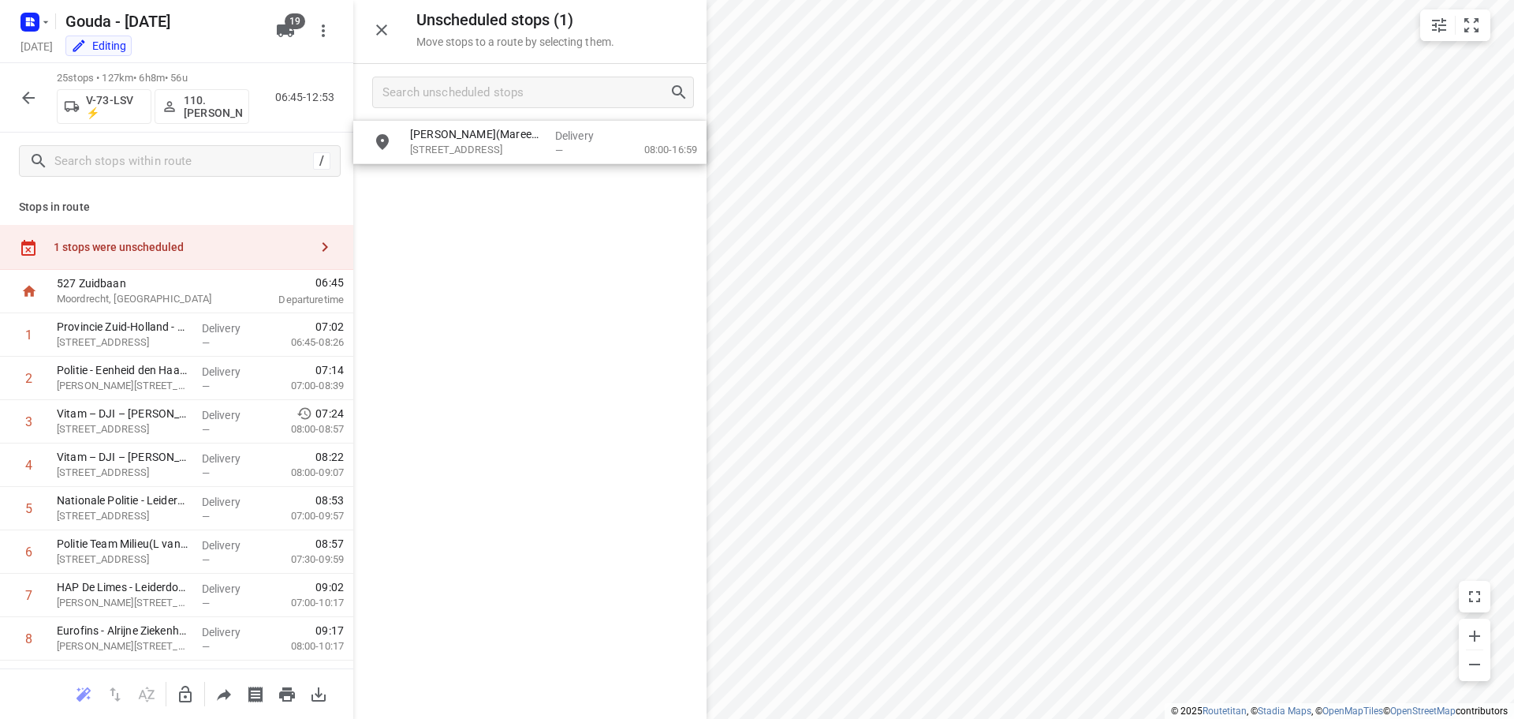
click at [189, 689] on icon "button" at bounding box center [185, 694] width 19 height 19
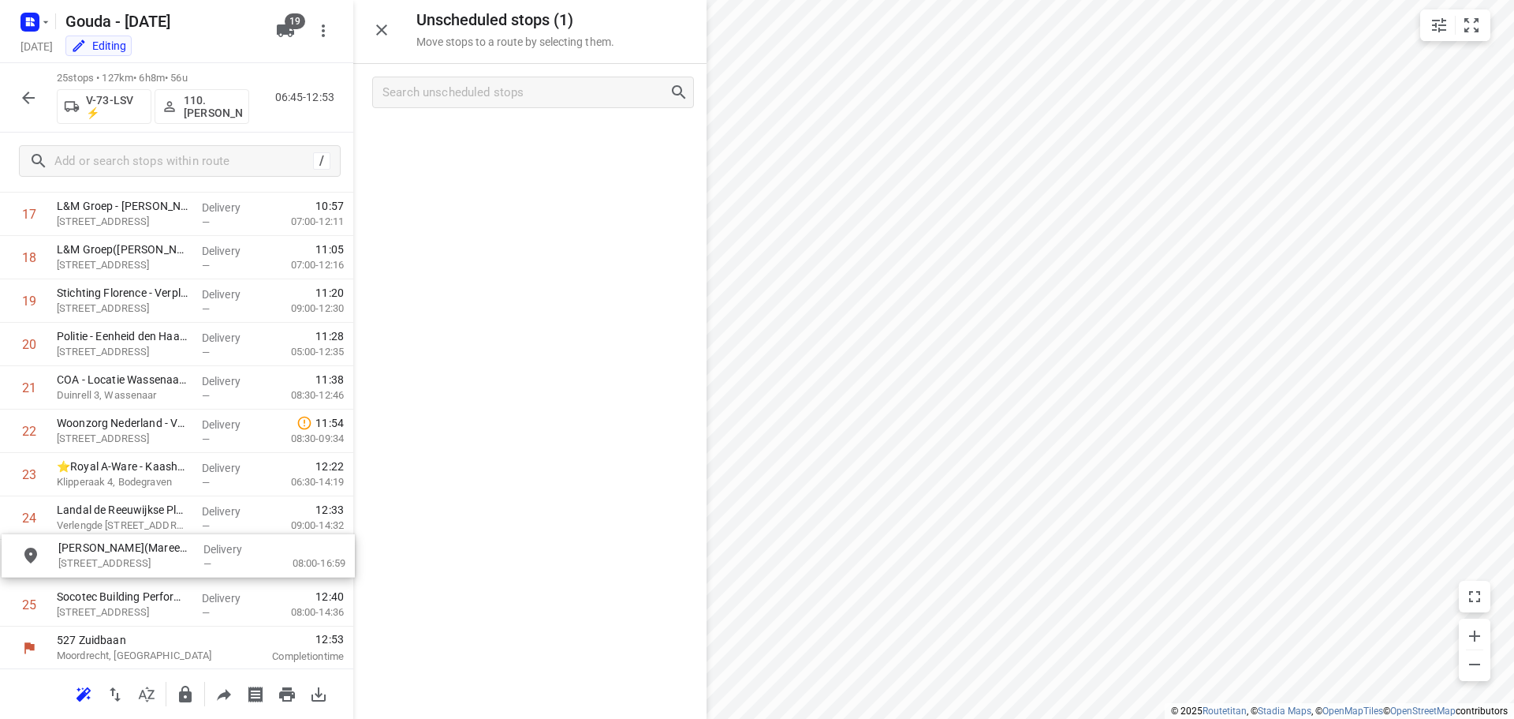
scroll to position [817, 0]
drag, startPoint x: 502, startPoint y: 145, endPoint x: 151, endPoint y: 548, distance: 535.0
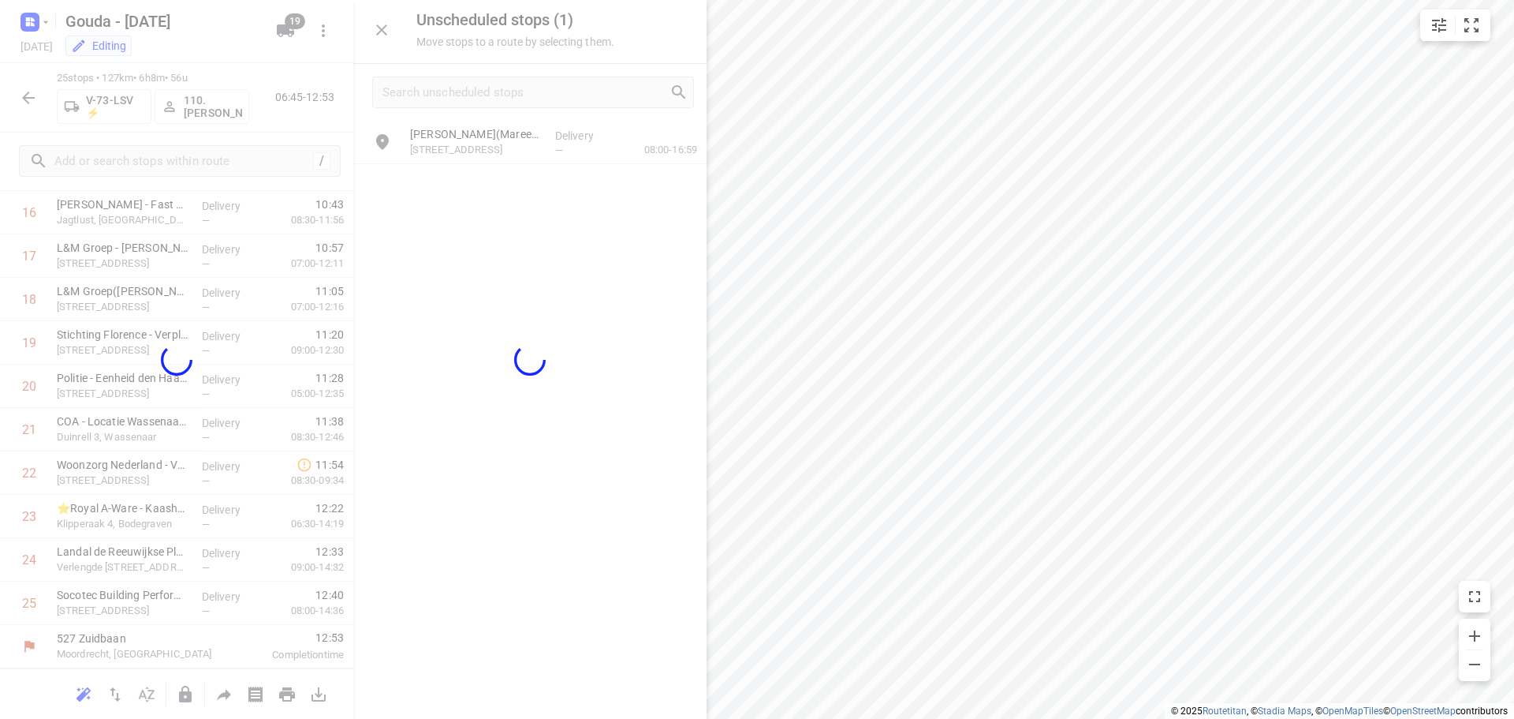
scroll to position [771, 0]
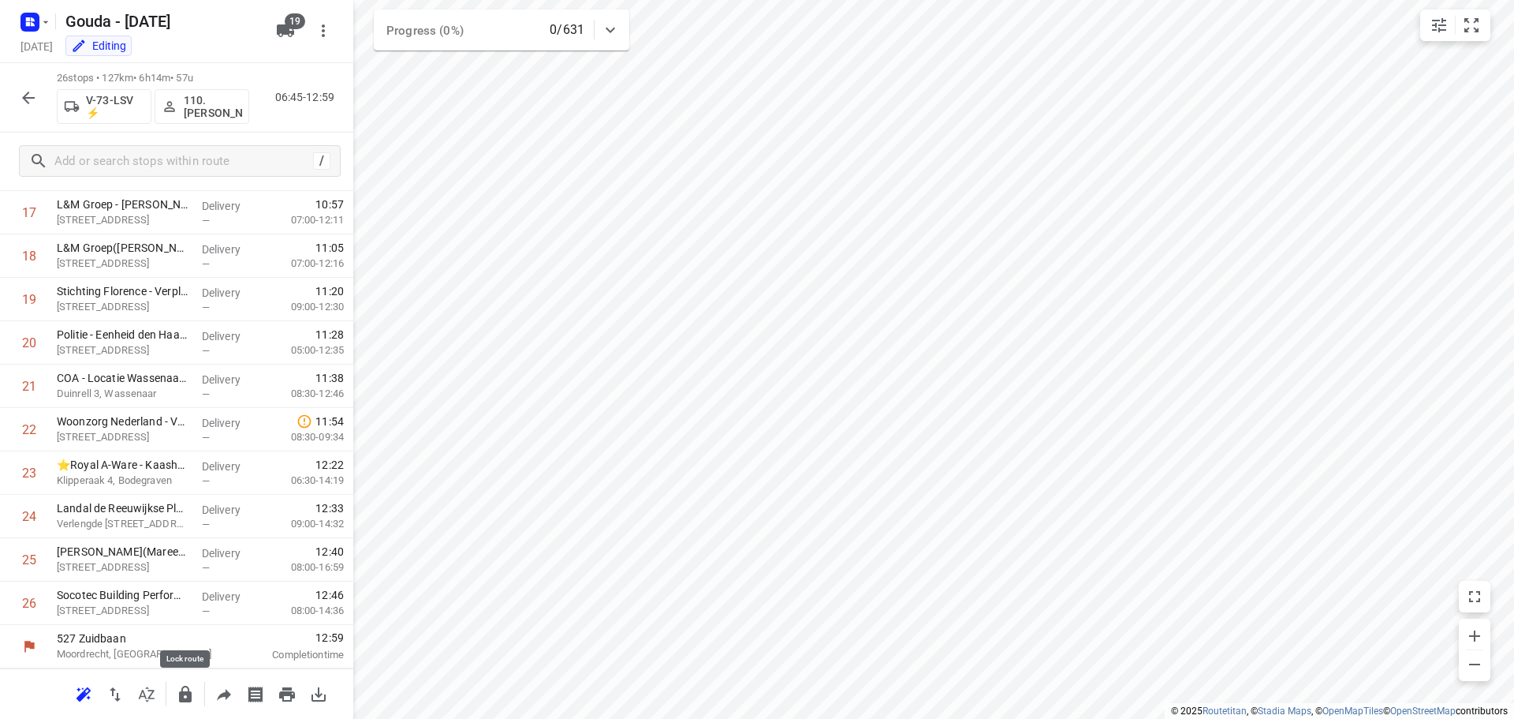
click at [180, 693] on icon "button" at bounding box center [185, 693] width 13 height 17
click at [24, 91] on icon "button" at bounding box center [28, 97] width 19 height 19
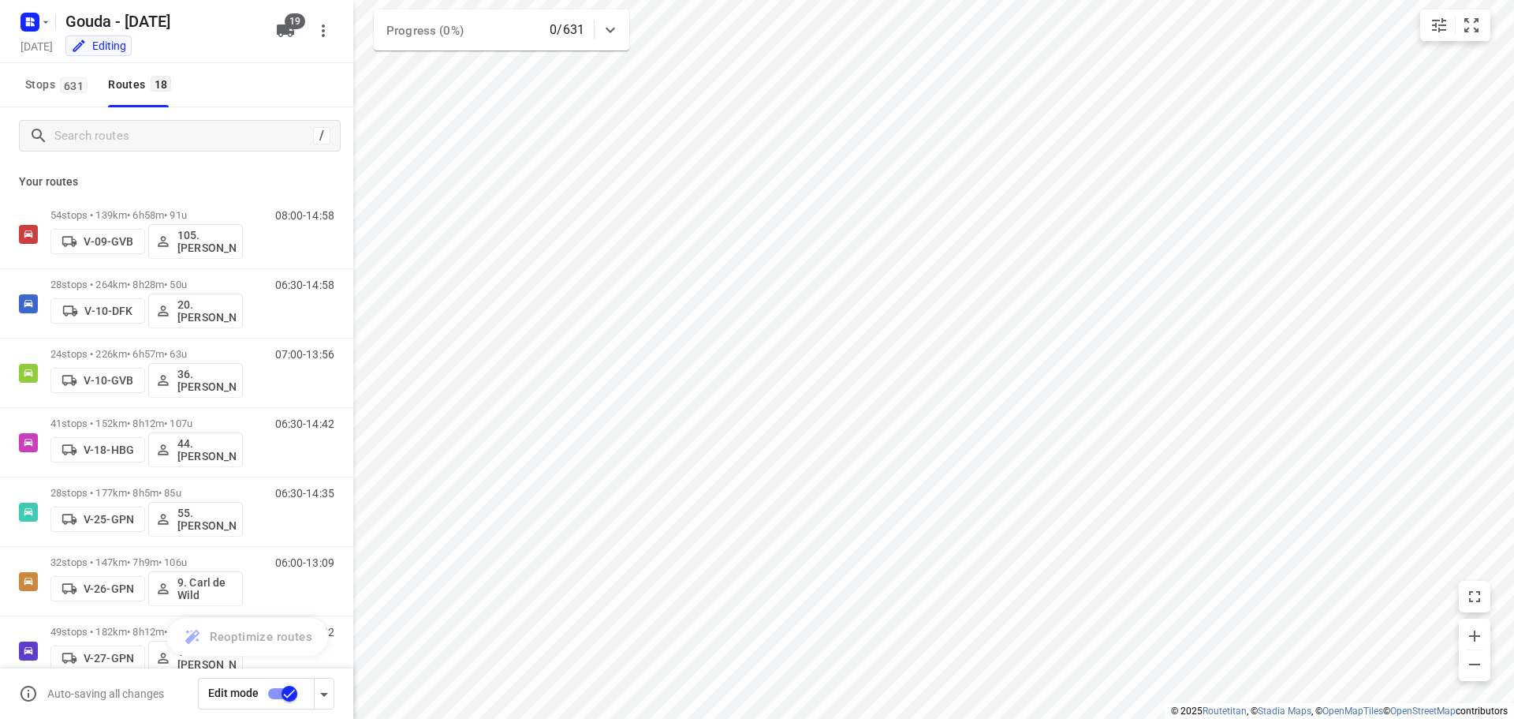
click at [283, 689] on input "checkbox" at bounding box center [290, 693] width 90 height 30
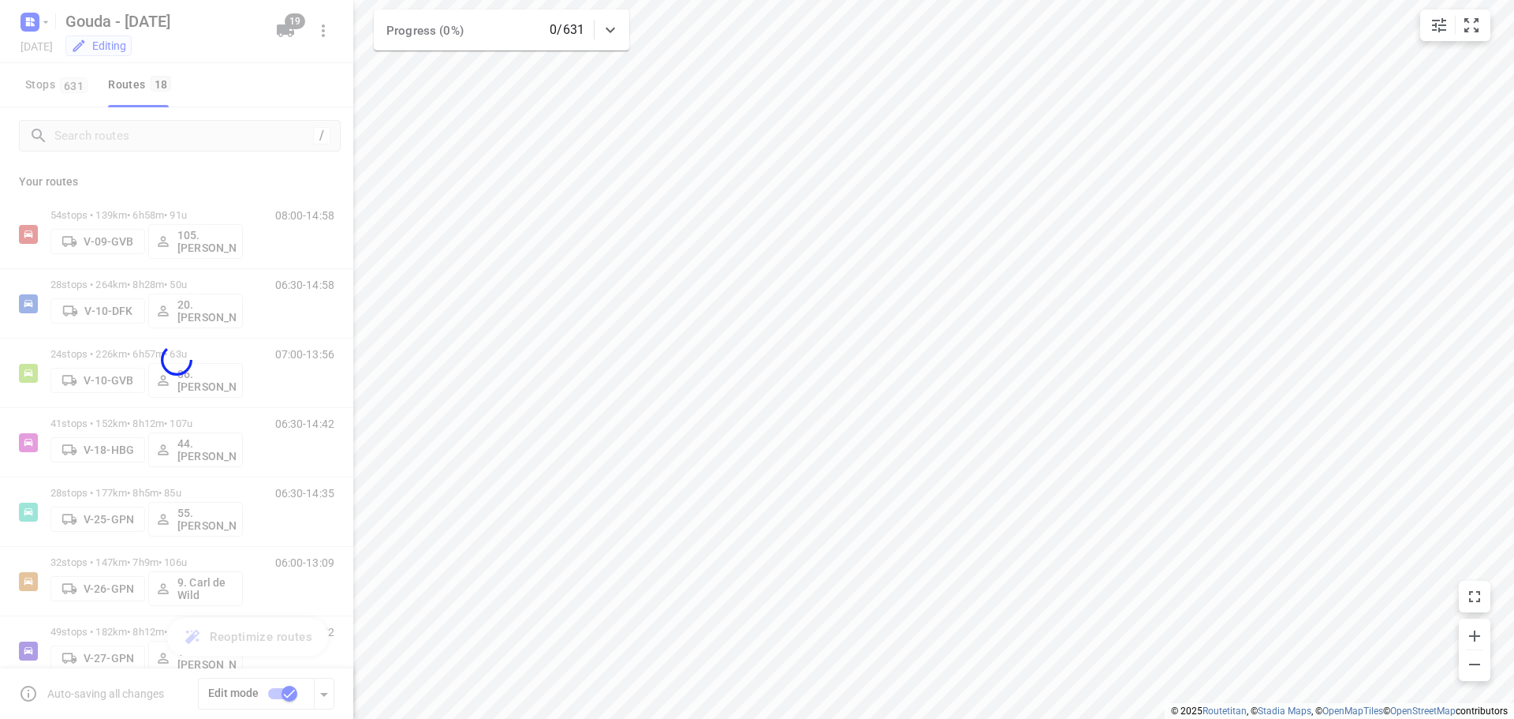
checkbox input "false"
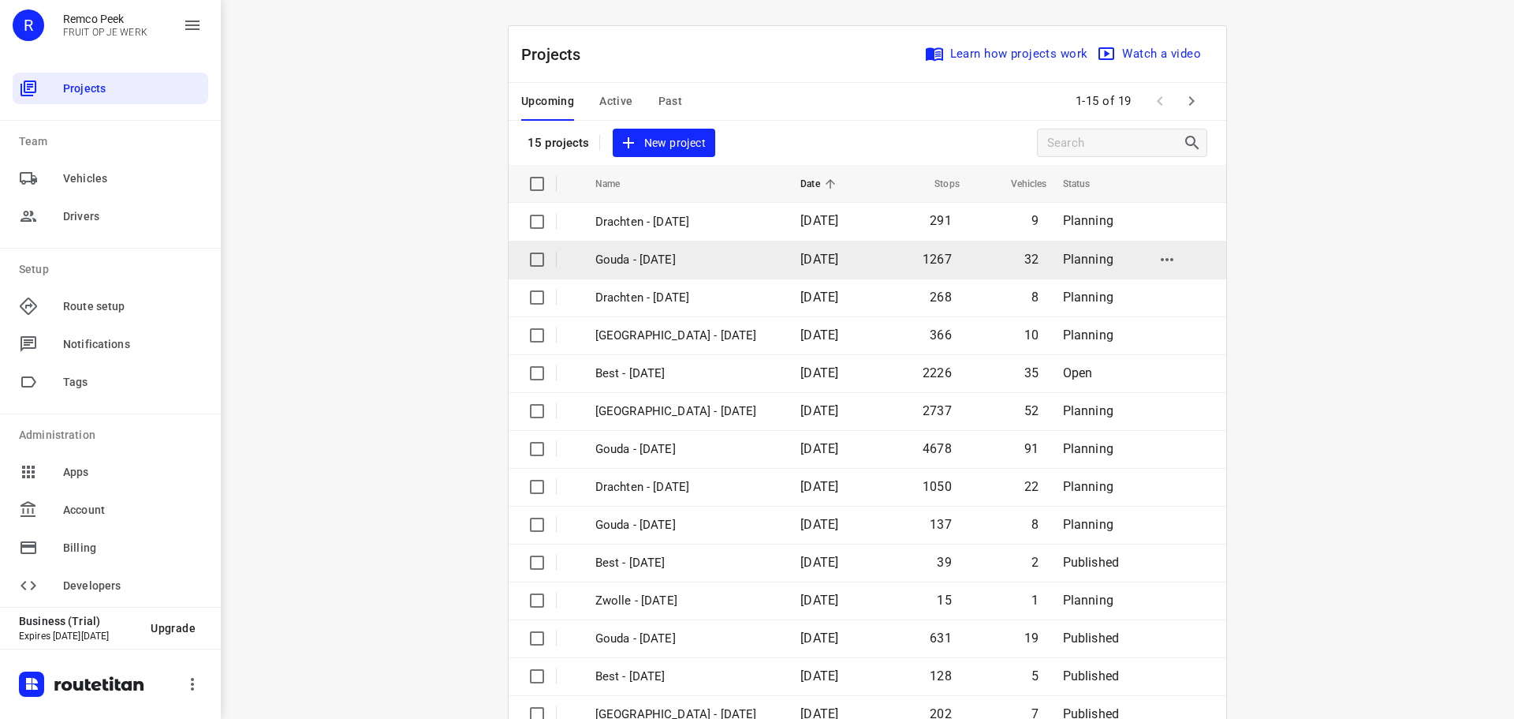
click at [633, 260] on p "Gouda - [DATE]" at bounding box center [686, 260] width 181 height 18
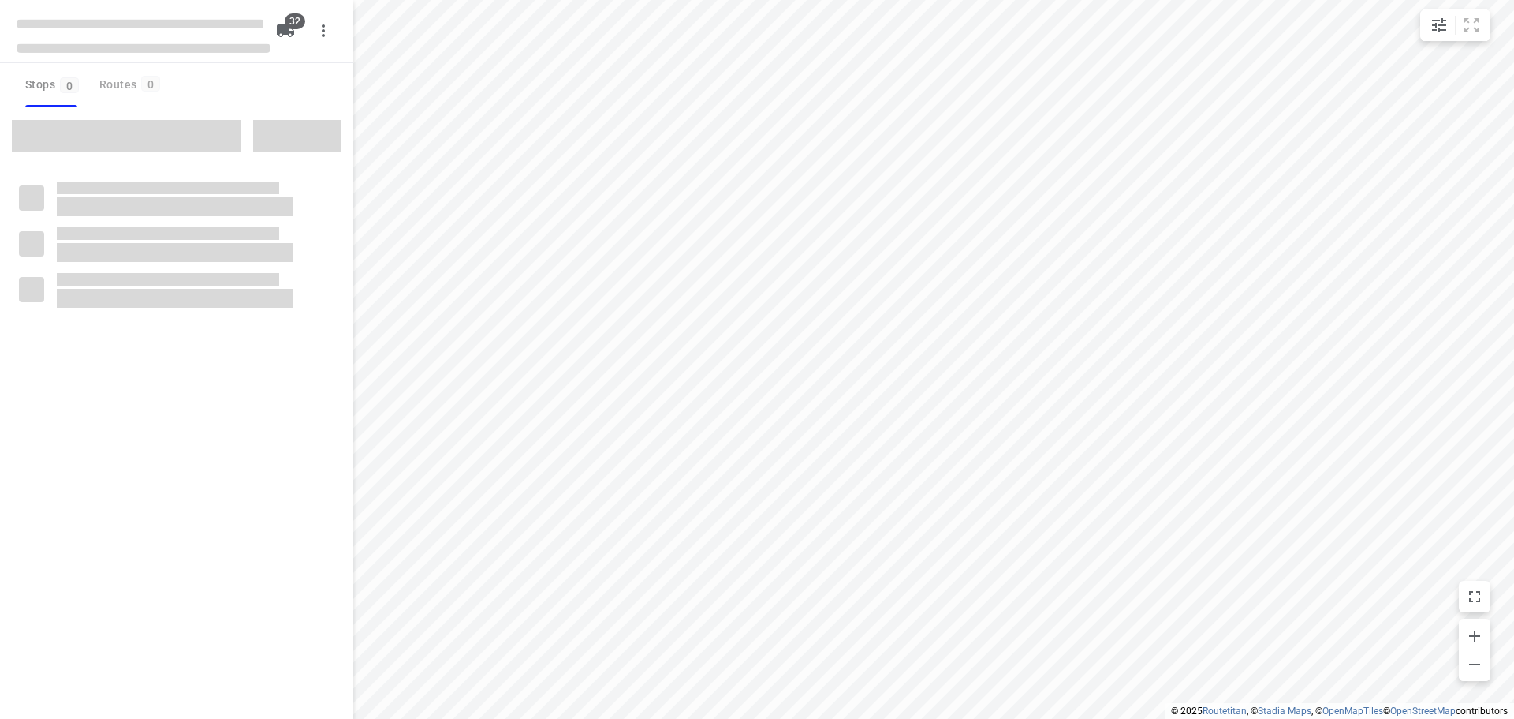
type input "distance"
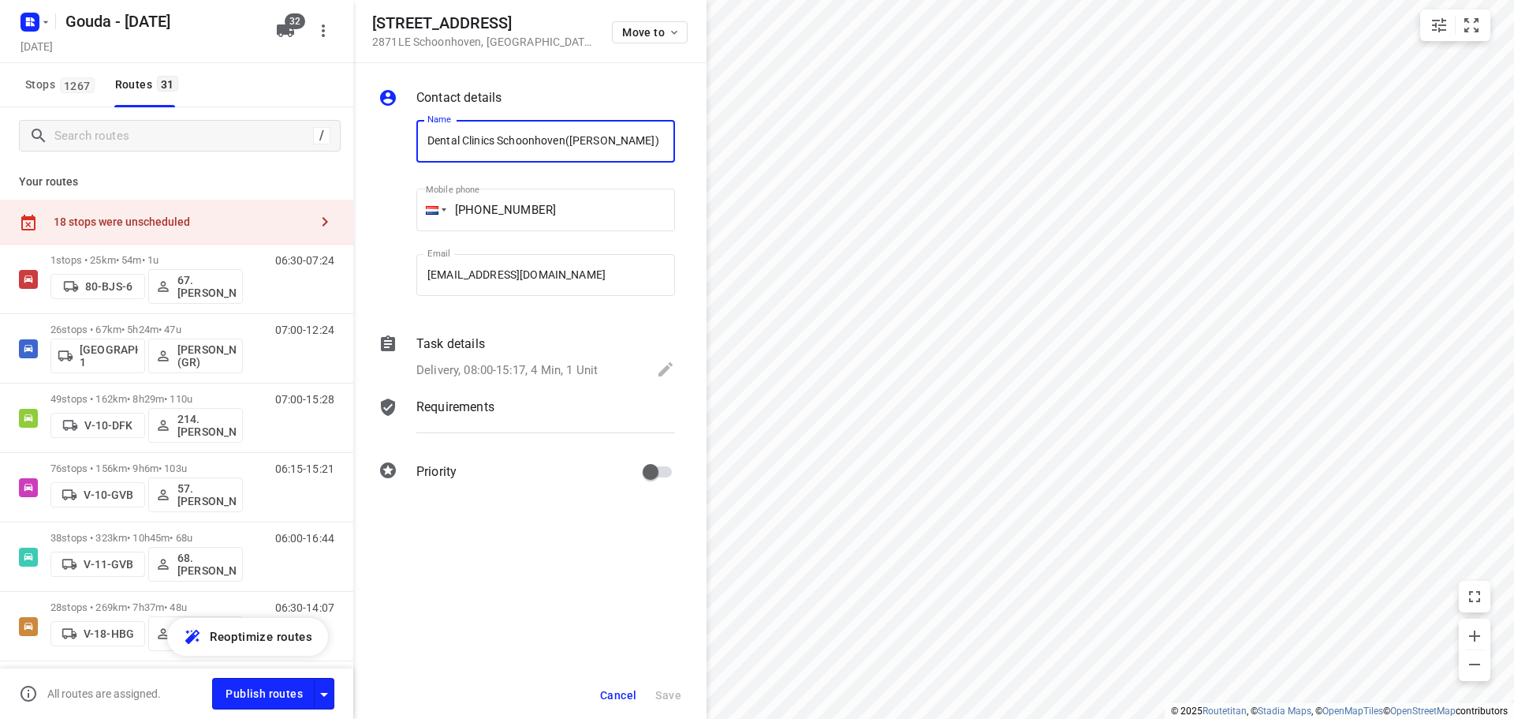
click at [545, 371] on p "Delivery, 08:00-15:17, 4 Min, 1 Unit" at bounding box center [506, 370] width 181 height 18
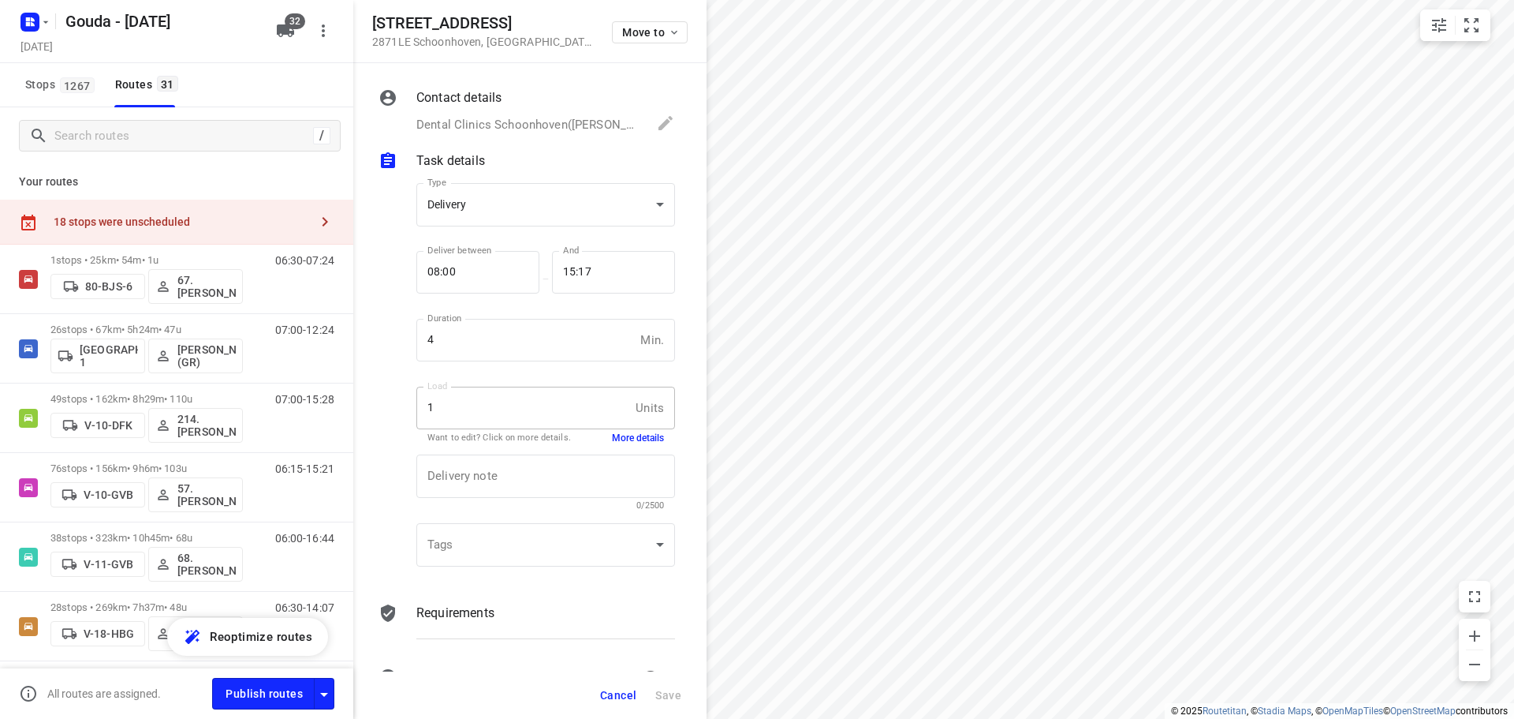
click at [630, 436] on button "More details" at bounding box center [638, 437] width 52 height 13
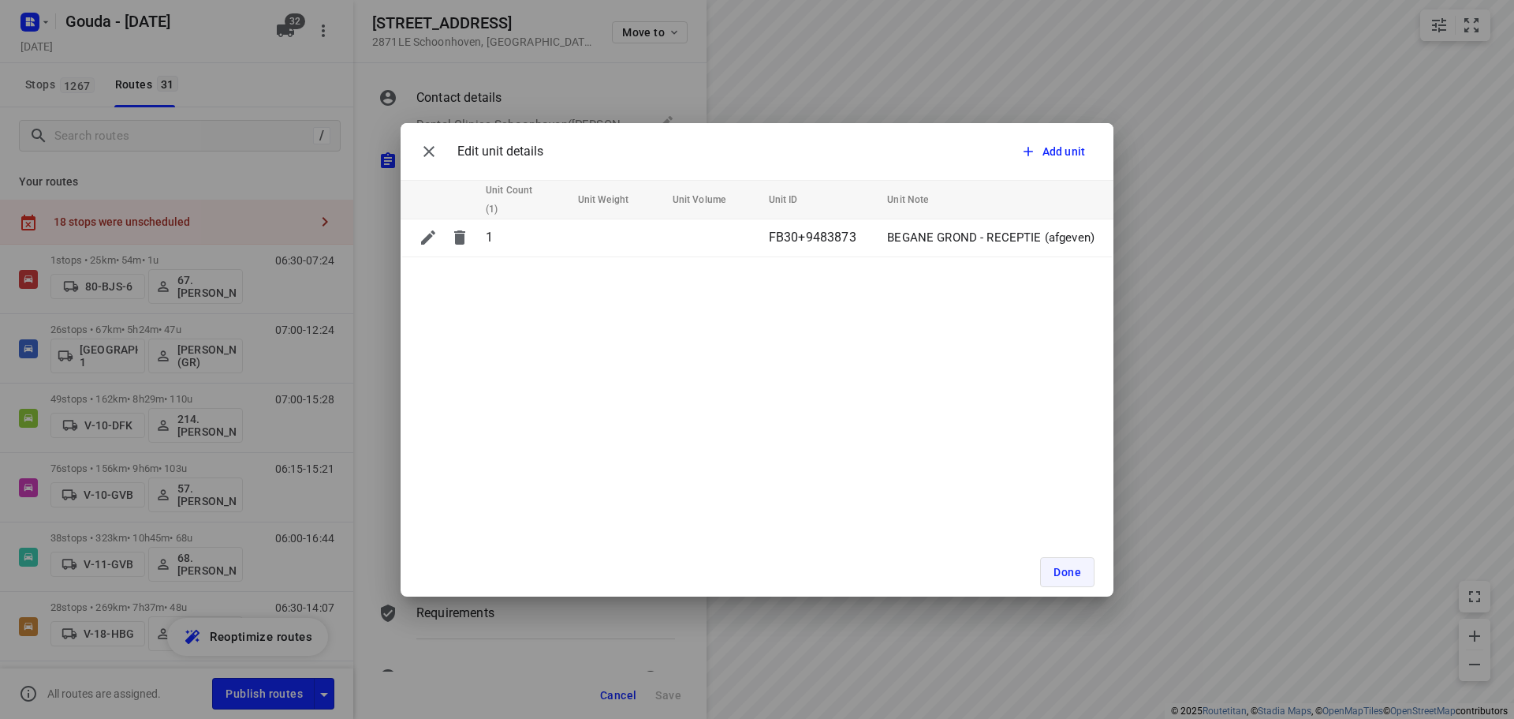
click at [750, 577] on span "Done" at bounding box center [1068, 572] width 28 height 13
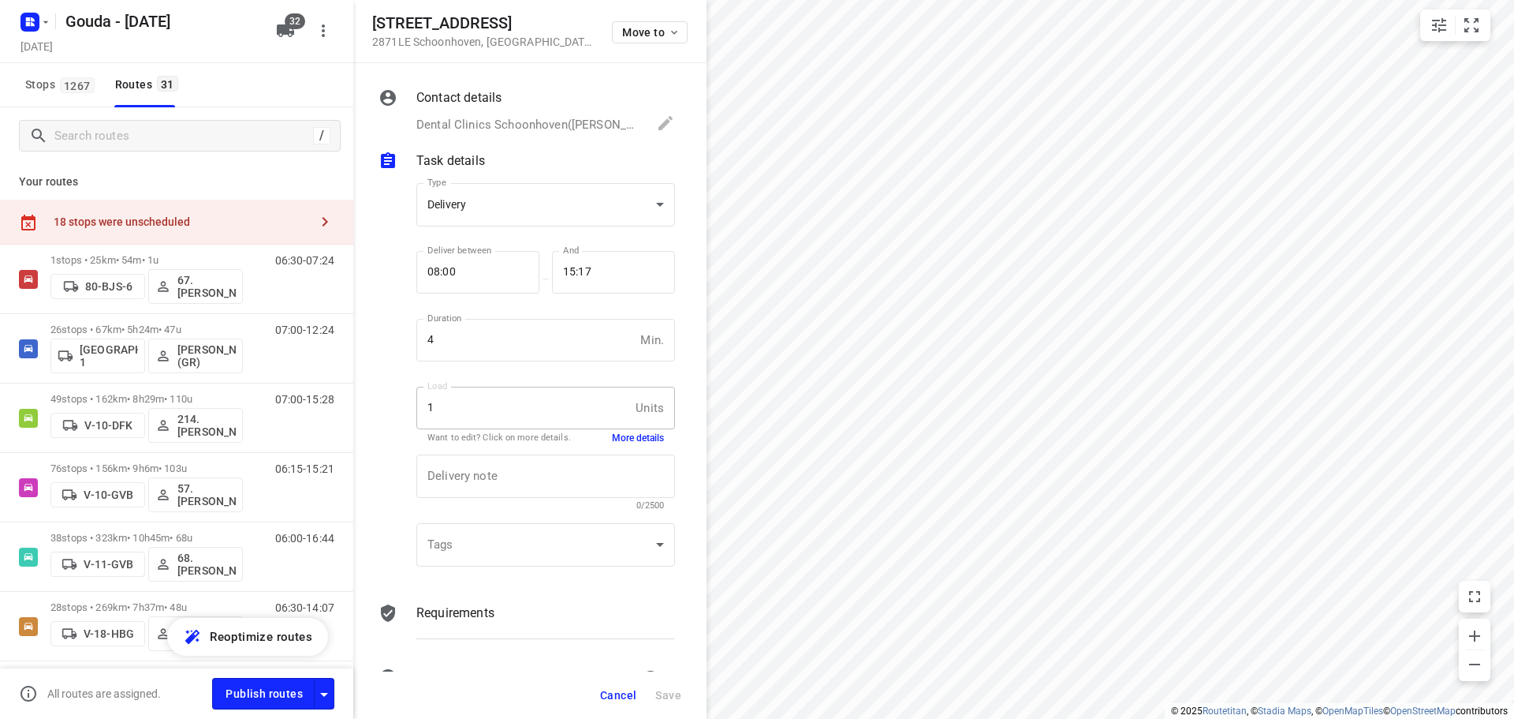
click at [637, 435] on button "More details" at bounding box center [638, 437] width 52 height 13
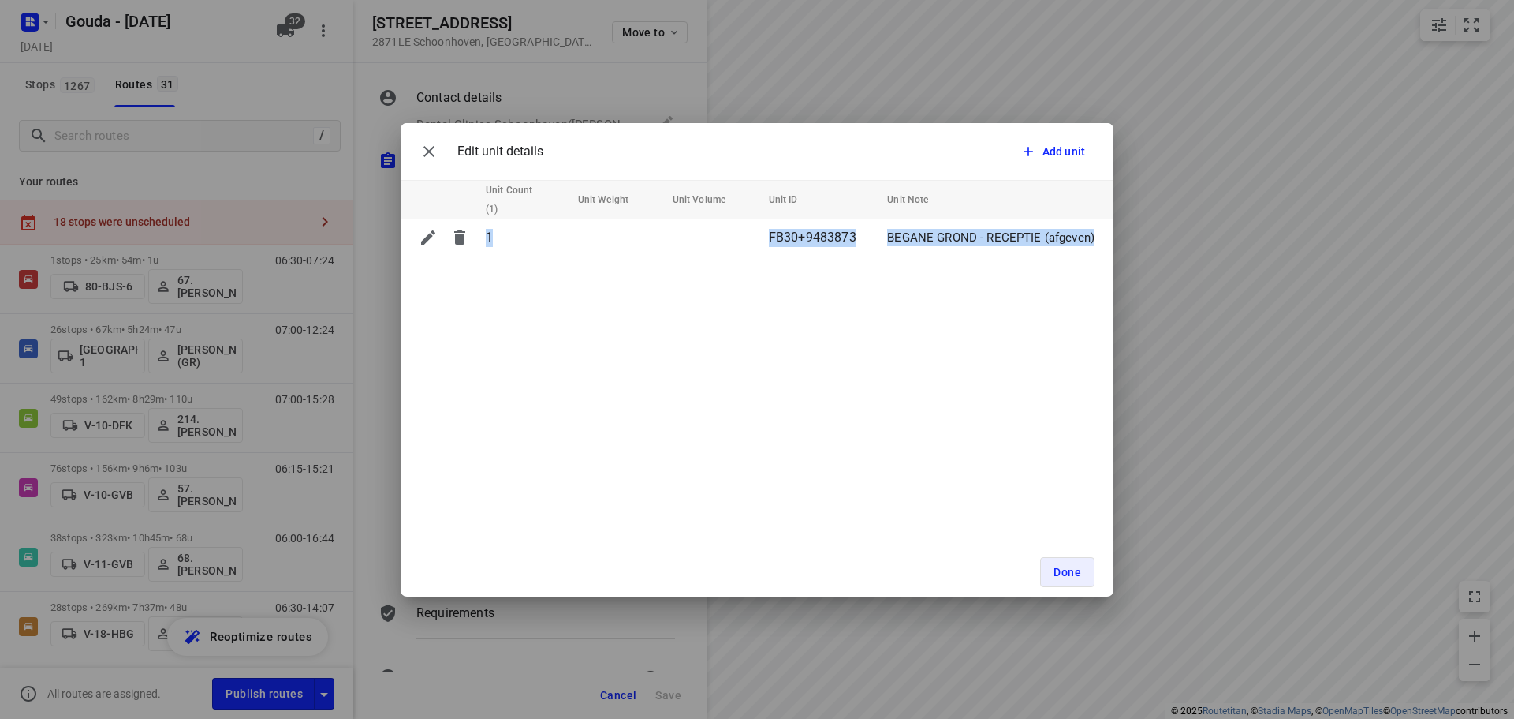
click at [750, 405] on div "Edit unit details Add unit Unit Count (1) Unit Weight Unit Volume Unit ID Unit …" at bounding box center [757, 359] width 1514 height 719
click at [750, 579] on button "Done" at bounding box center [1067, 572] width 54 height 30
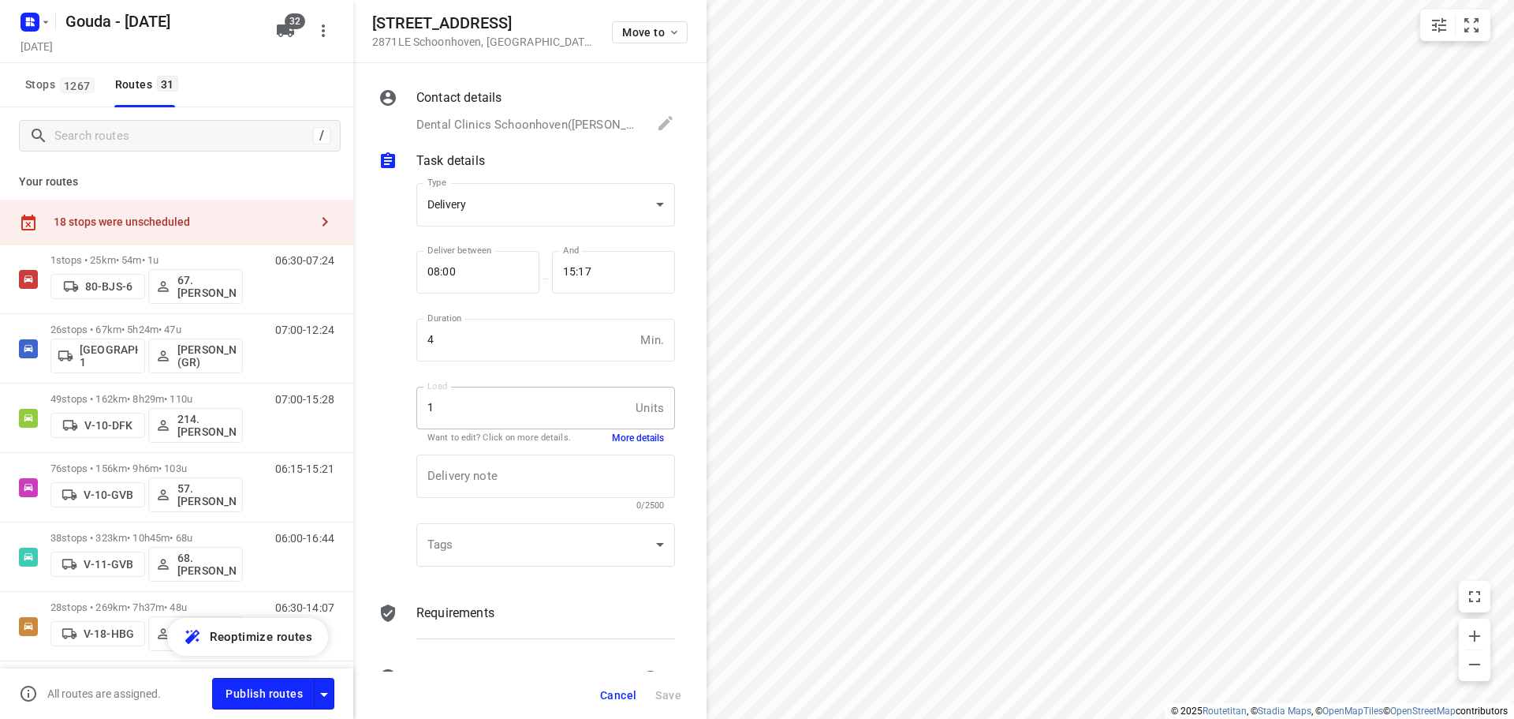
click at [622, 687] on button "Cancel" at bounding box center [618, 695] width 49 height 28
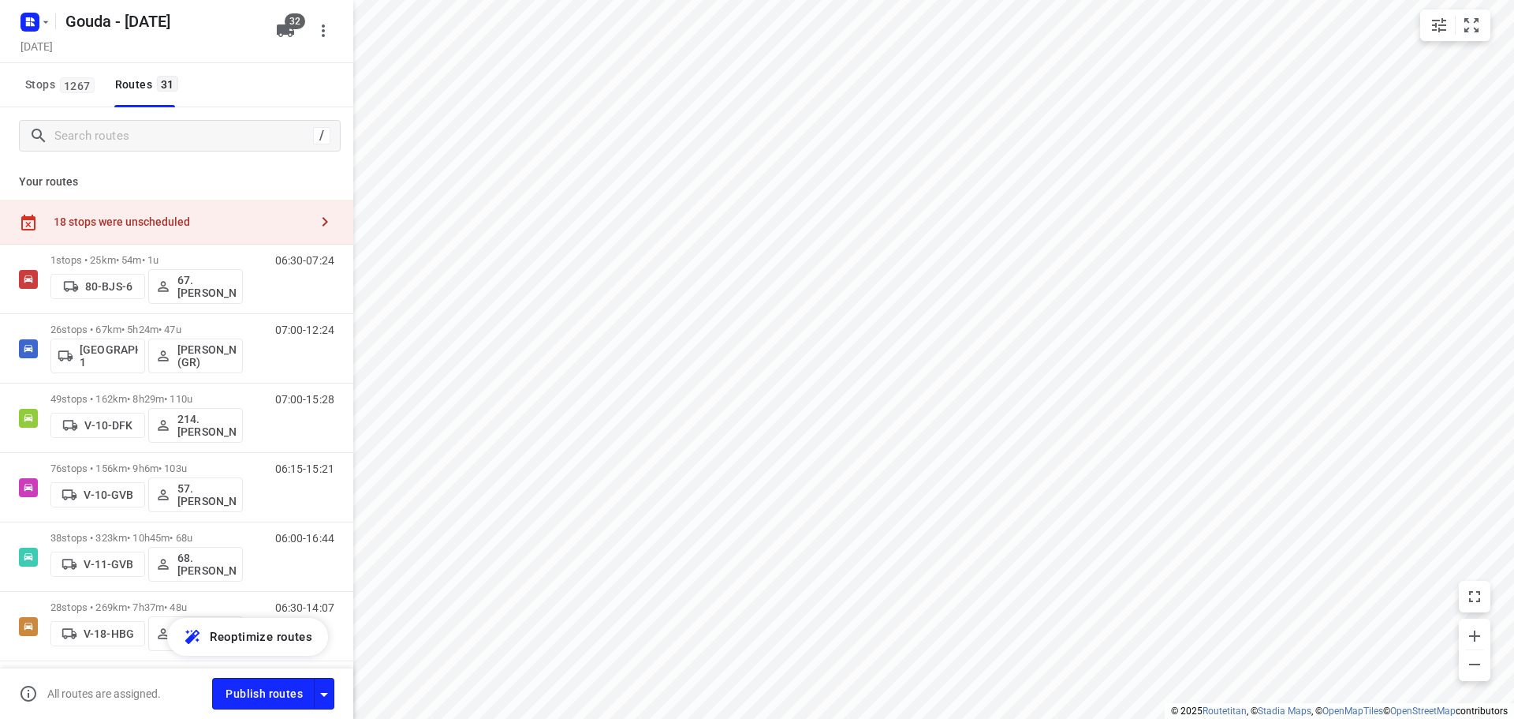
drag, startPoint x: 170, startPoint y: 221, endPoint x: 340, endPoint y: 224, distance: 170.4
click at [170, 221] on div "18 stops were unscheduled" at bounding box center [182, 221] width 256 height 13
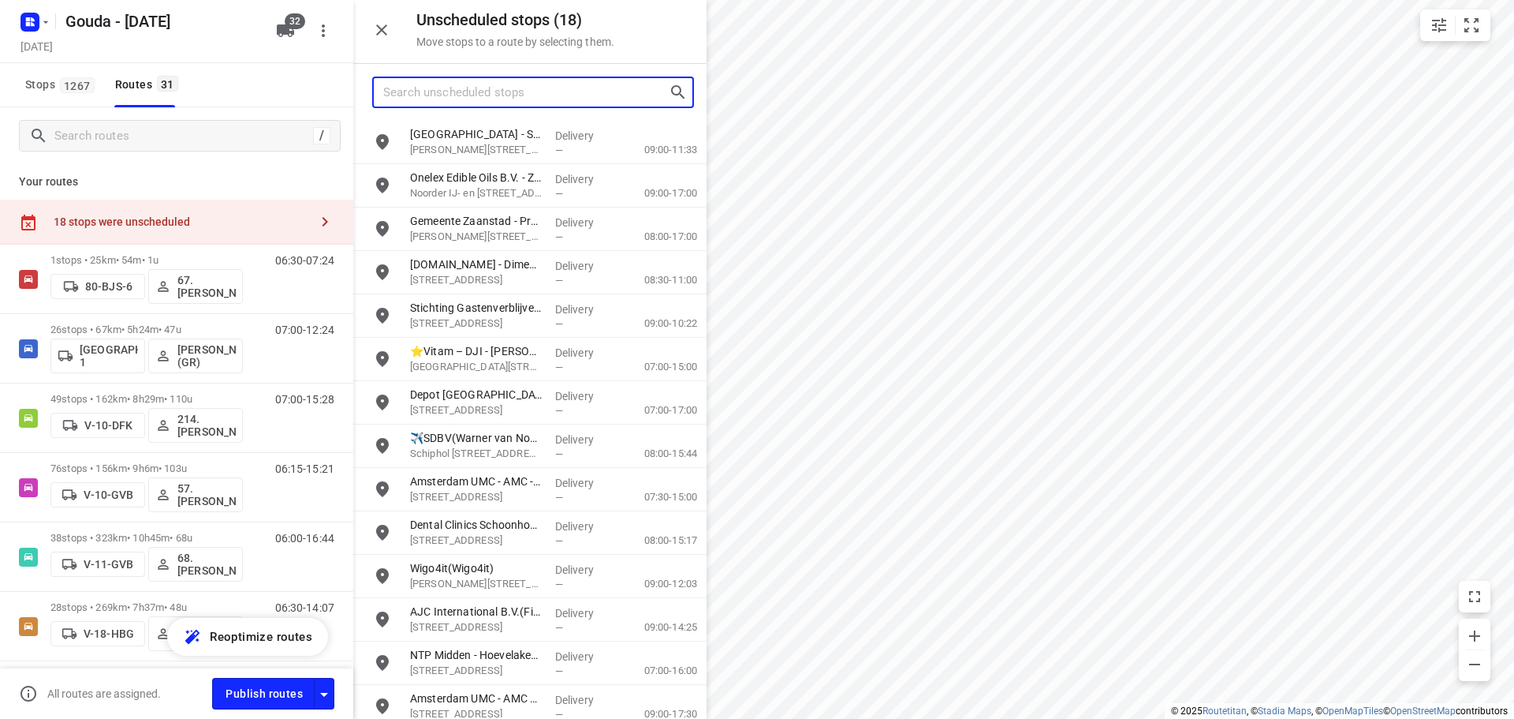
click at [554, 98] on input "Search unscheduled stops" at bounding box center [526, 92] width 286 height 24
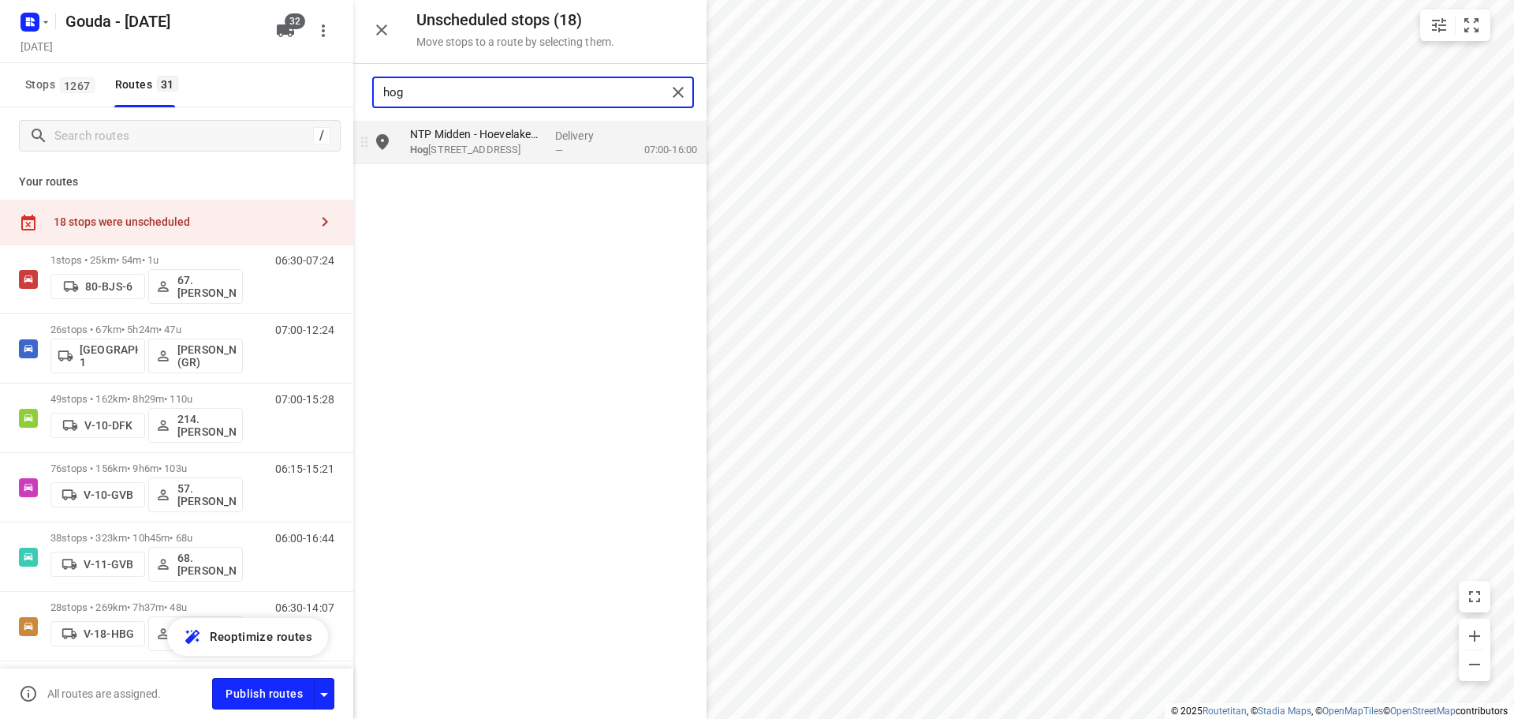
type input "hog"
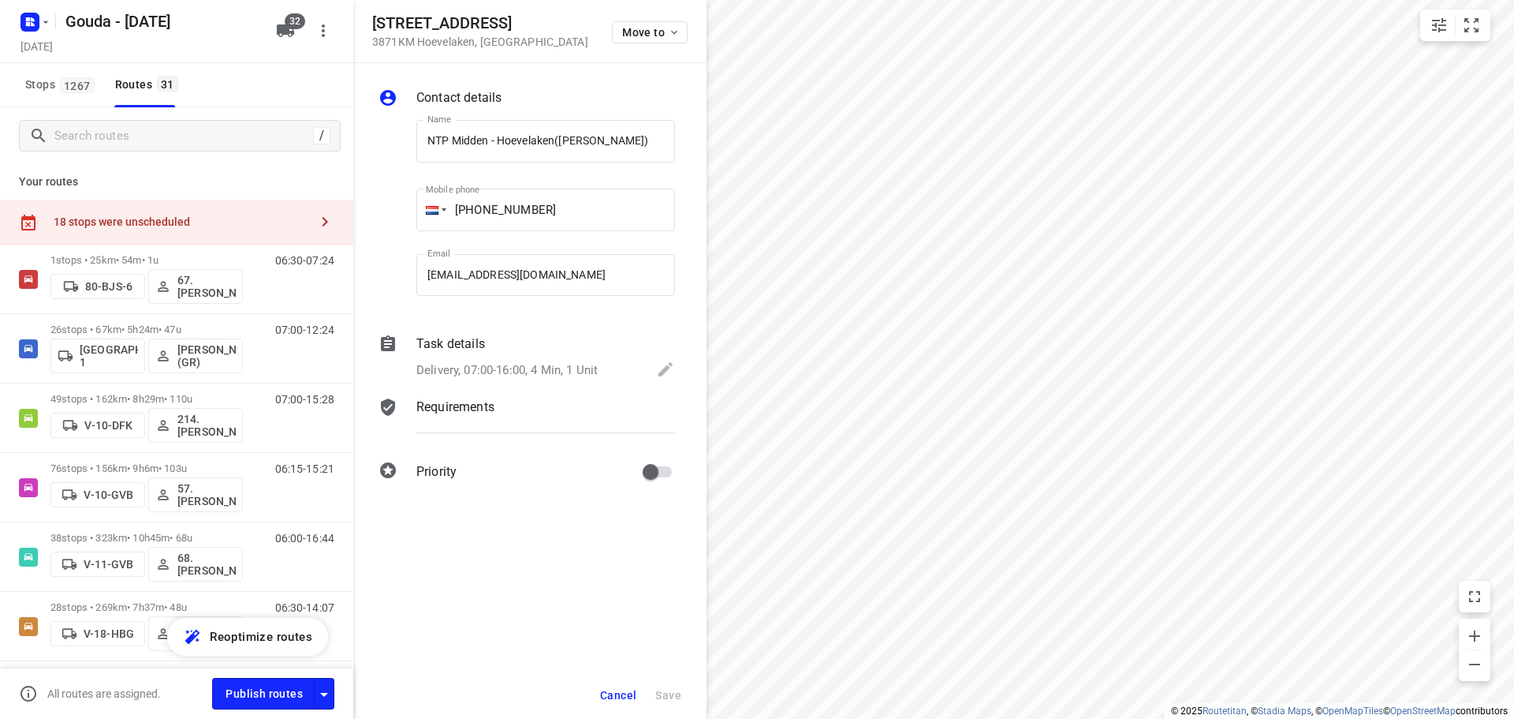
click at [632, 696] on span "Cancel" at bounding box center [618, 695] width 36 height 13
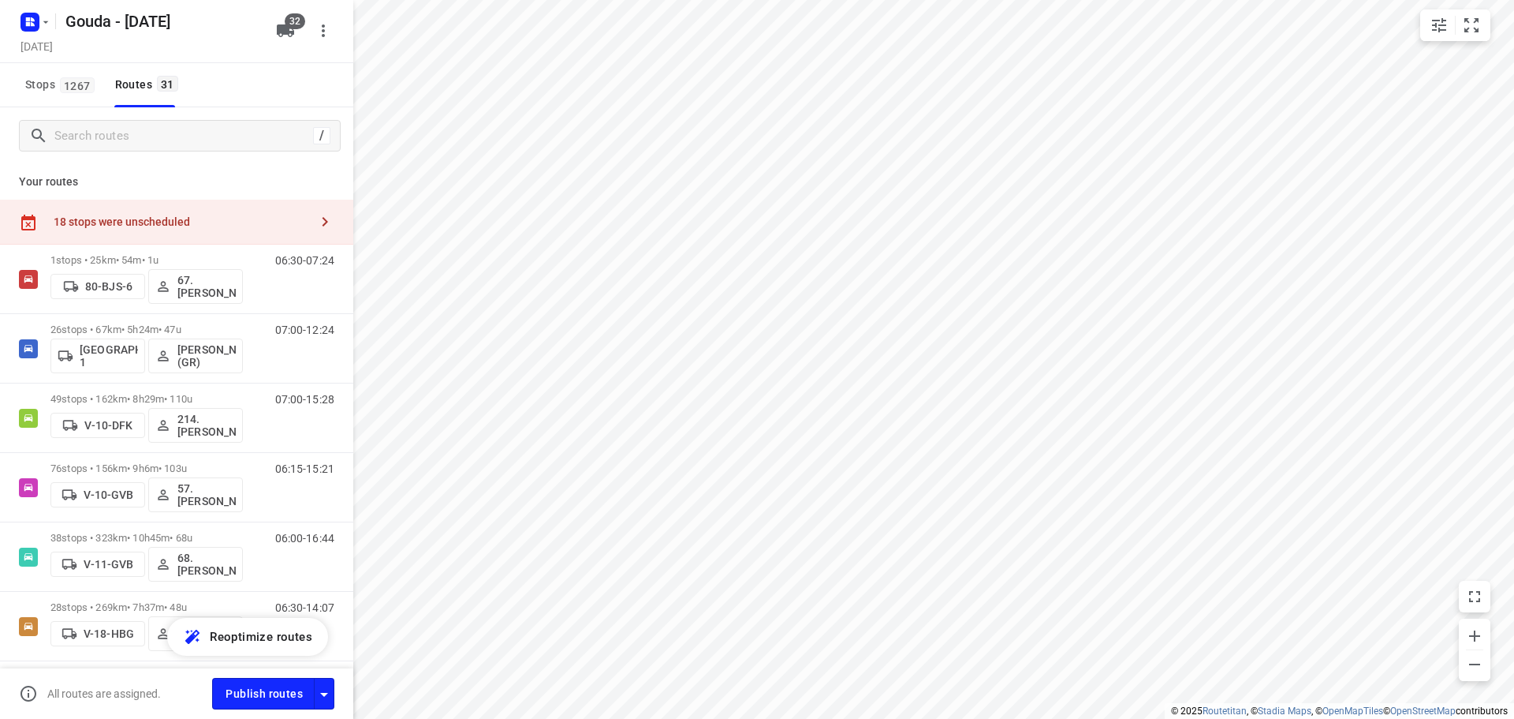
drag, startPoint x: 204, startPoint y: 72, endPoint x: 239, endPoint y: 61, distance: 36.4
click at [207, 72] on div "Stops 1267 Routes 31" at bounding box center [176, 85] width 353 height 44
click at [280, 26] on icon "button" at bounding box center [285, 30] width 17 height 13
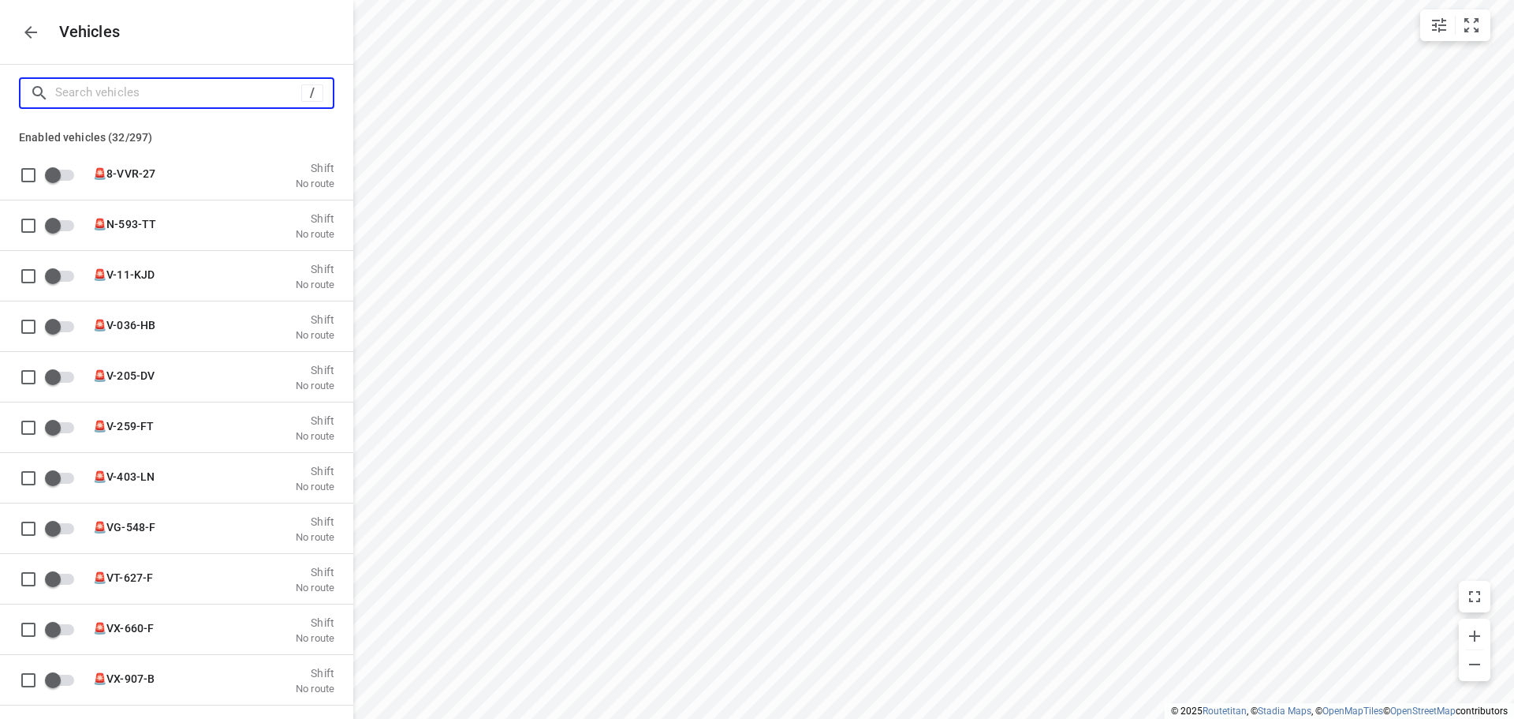
click at [118, 95] on input "Search vehicles" at bounding box center [178, 92] width 246 height 24
type input "v-86"
checkbox input "true"
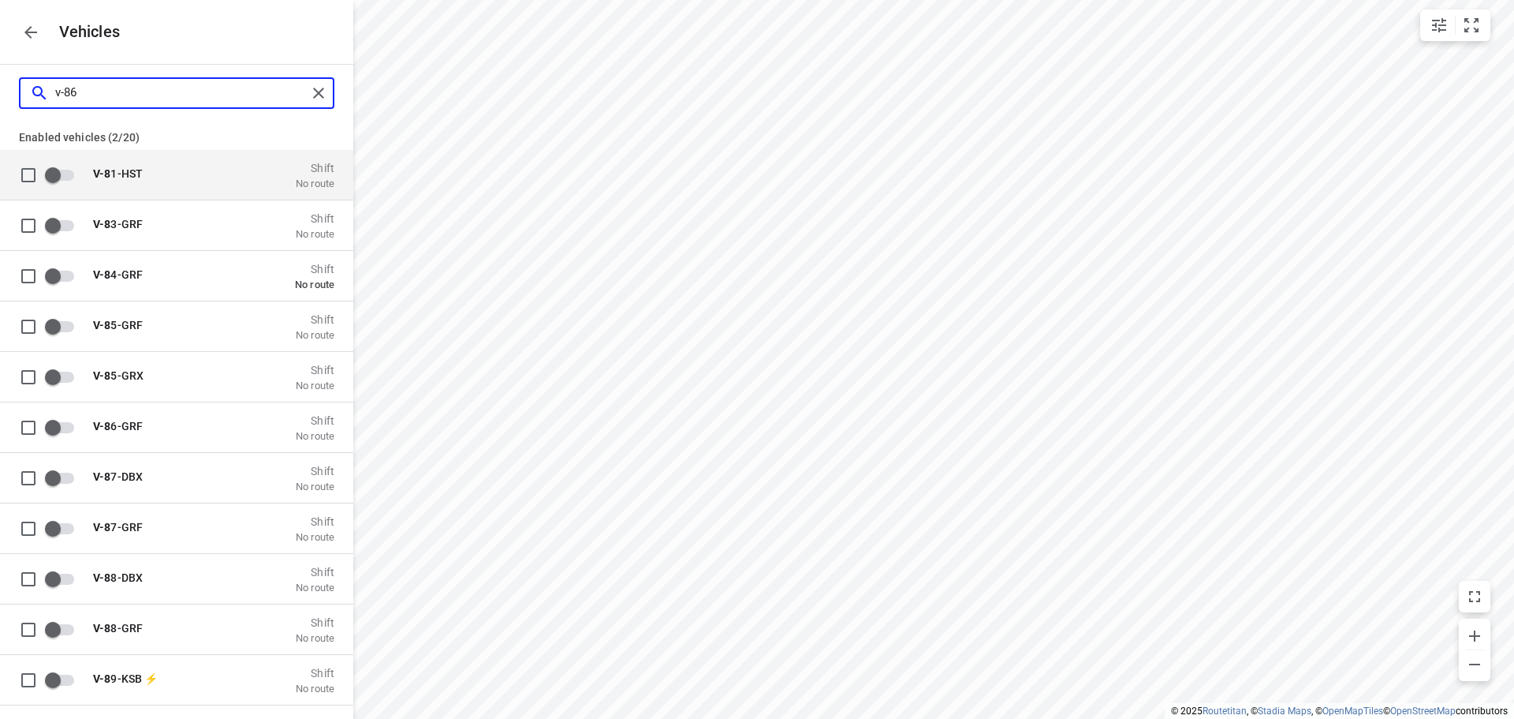
type input "v-8"
checkbox input "false"
type input "v-6"
checkbox input "true"
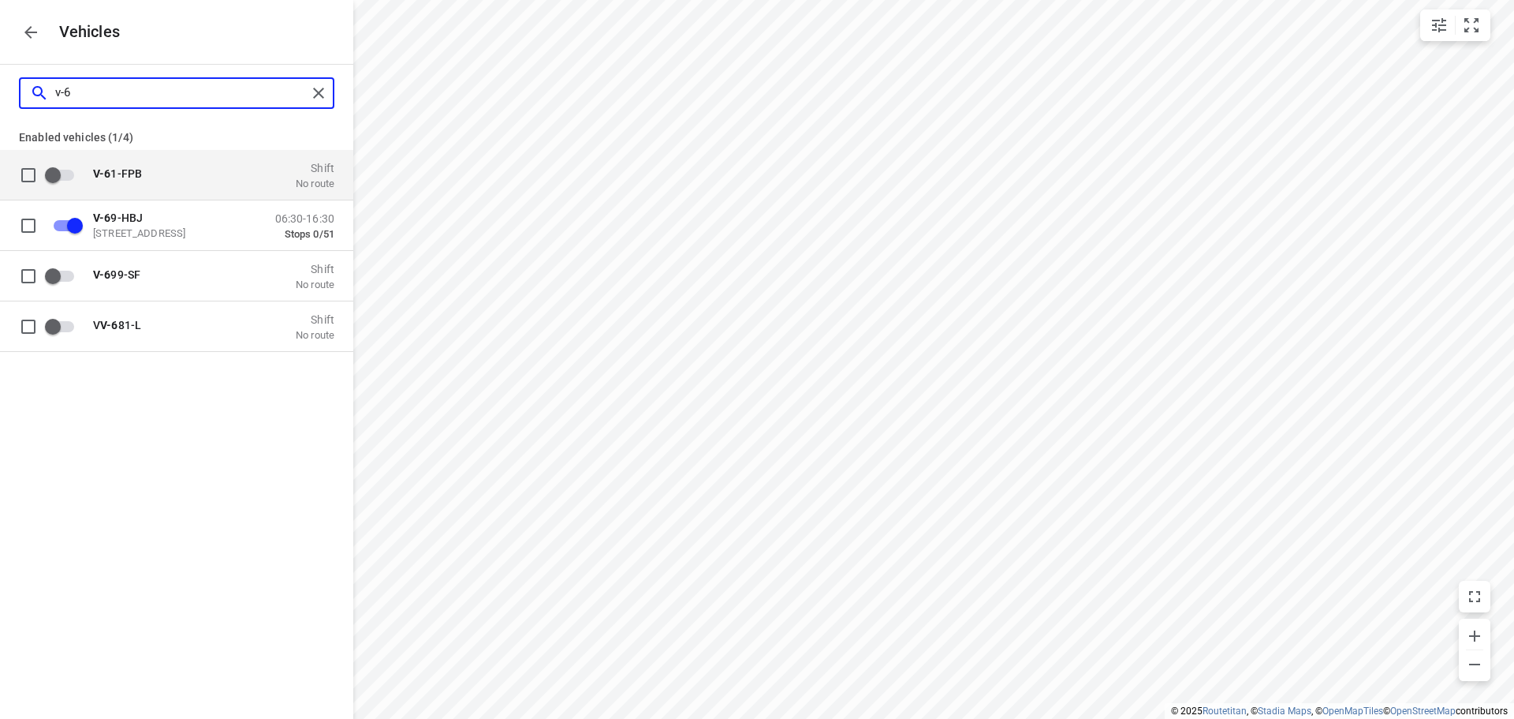
type input "v-68"
drag, startPoint x: 118, startPoint y: 102, endPoint x: -106, endPoint y: 88, distance: 224.5
click at [0, 88] on html "i © 2025 Routetitan , © Stadia Maps , © OpenMapTiles © OpenStreetMap contributo…" at bounding box center [757, 359] width 1514 height 719
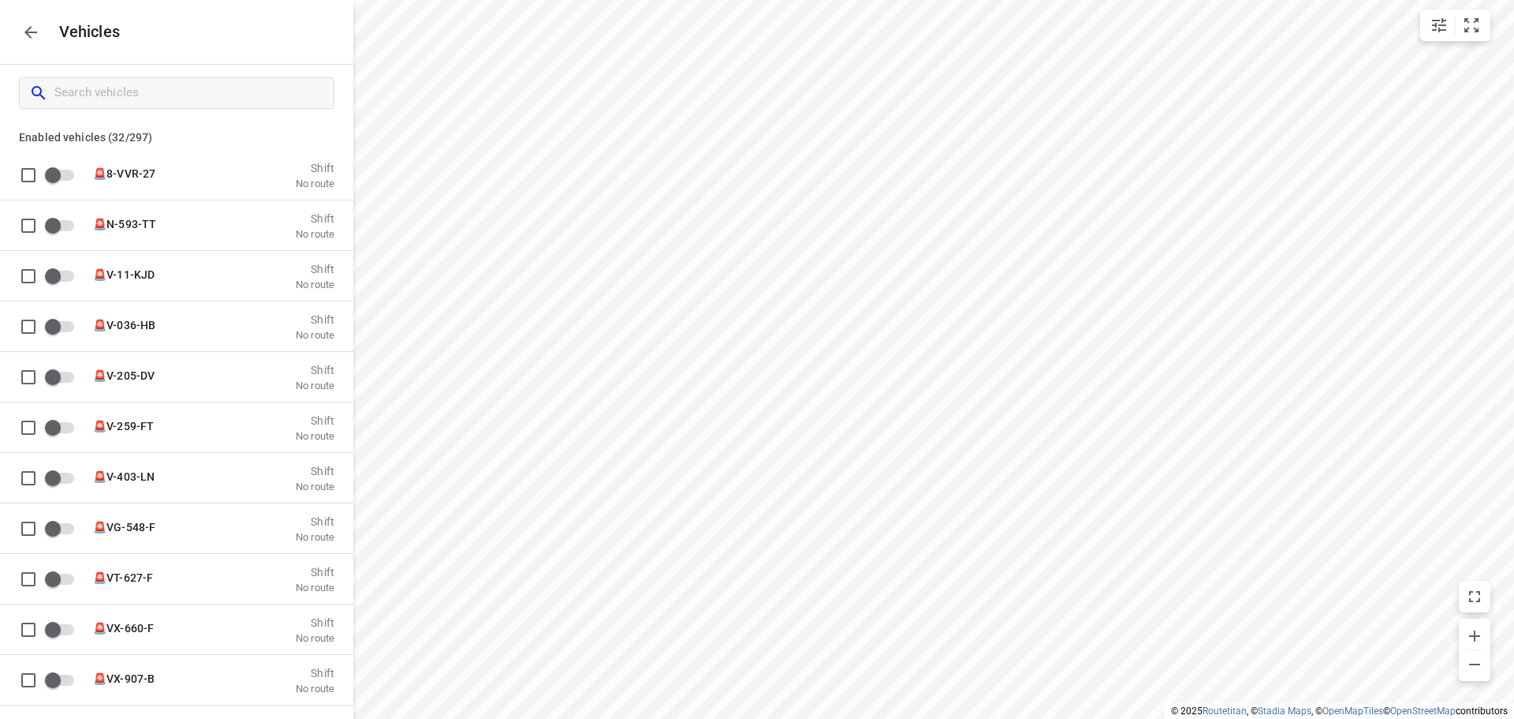
click at [41, 24] on div "Vehicles" at bounding box center [176, 32] width 353 height 64
click at [34, 25] on icon "button" at bounding box center [30, 32] width 19 height 19
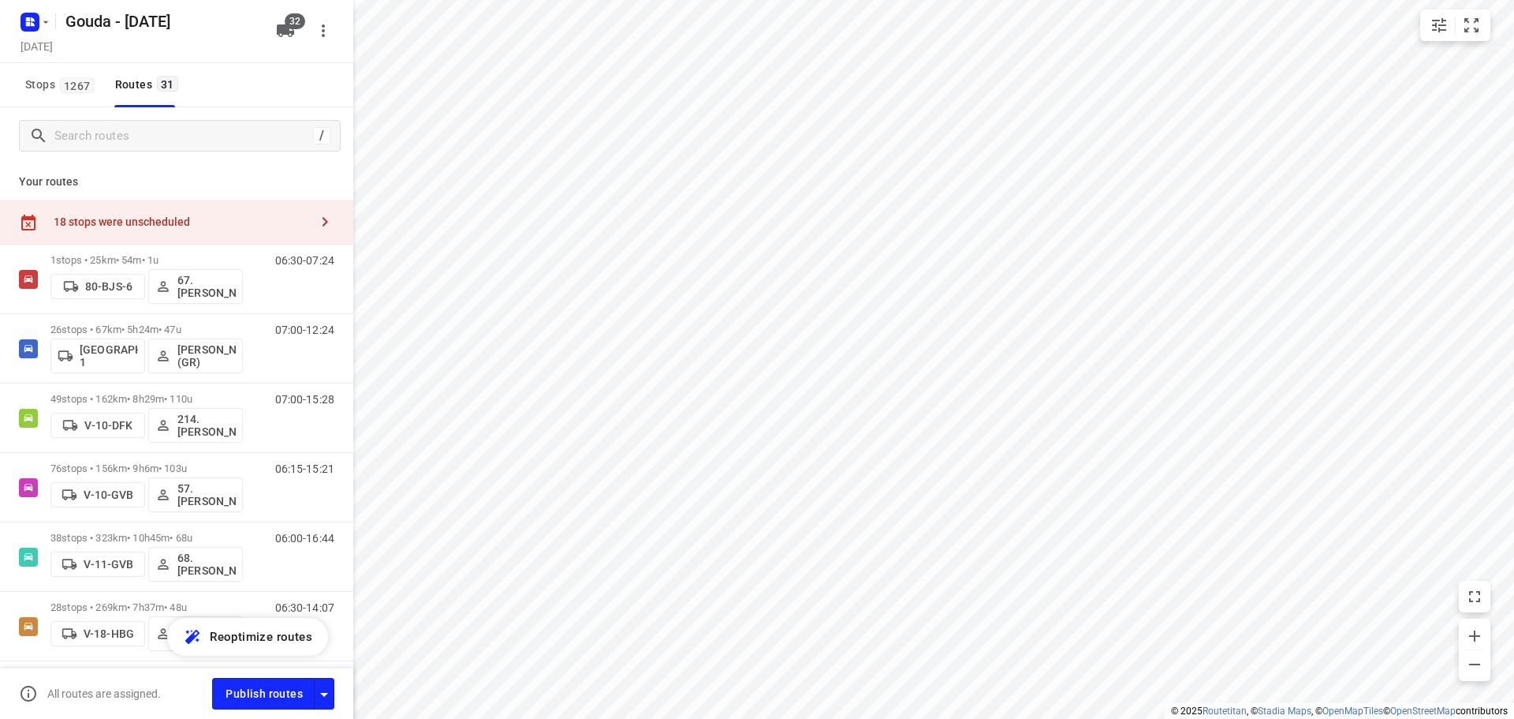
click at [244, 114] on div "/" at bounding box center [176, 135] width 353 height 57
click at [282, 24] on icon "button" at bounding box center [285, 30] width 19 height 19
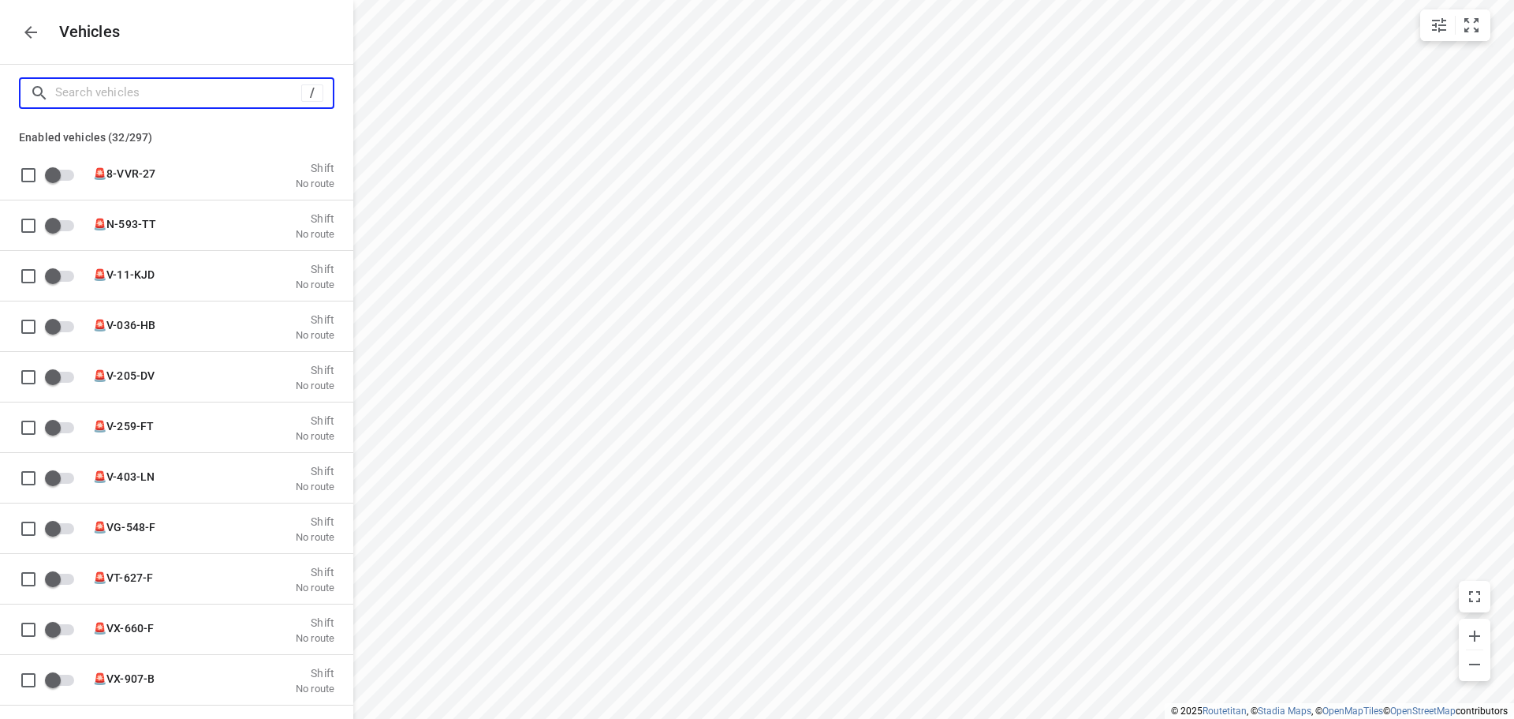
click at [197, 82] on input "Search vehicles" at bounding box center [178, 92] width 246 height 24
type input "6"
checkbox input "true"
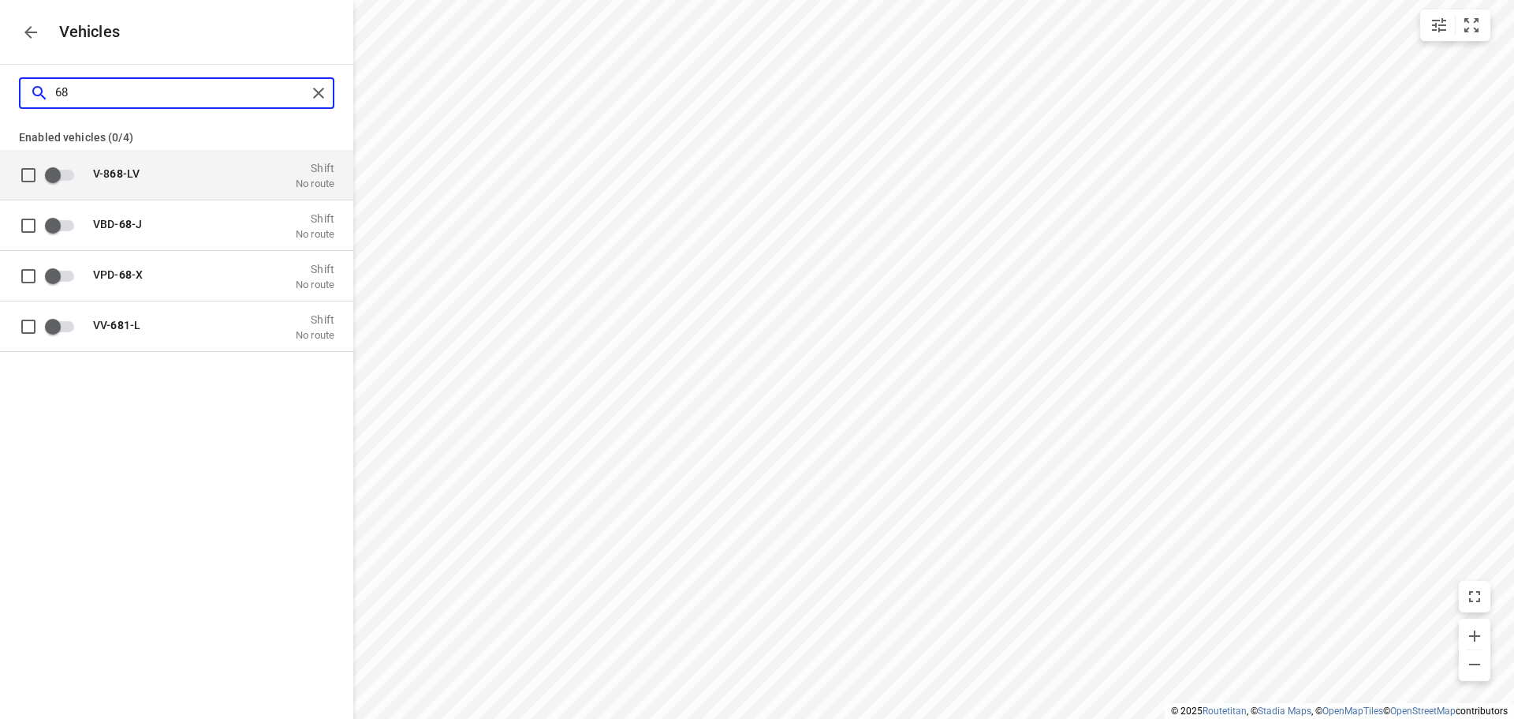
type input "6"
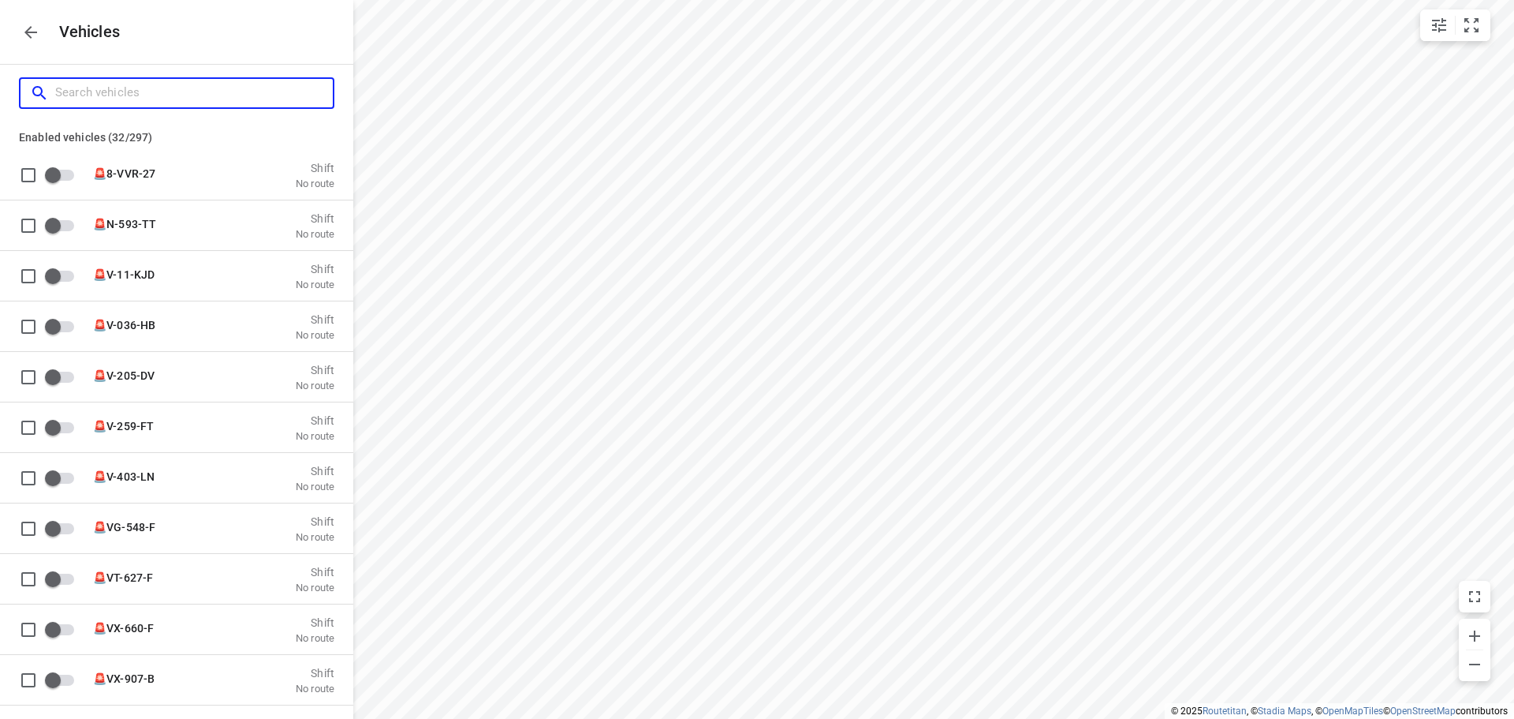
type input "8"
checkbox input "true"
checkbox input "false"
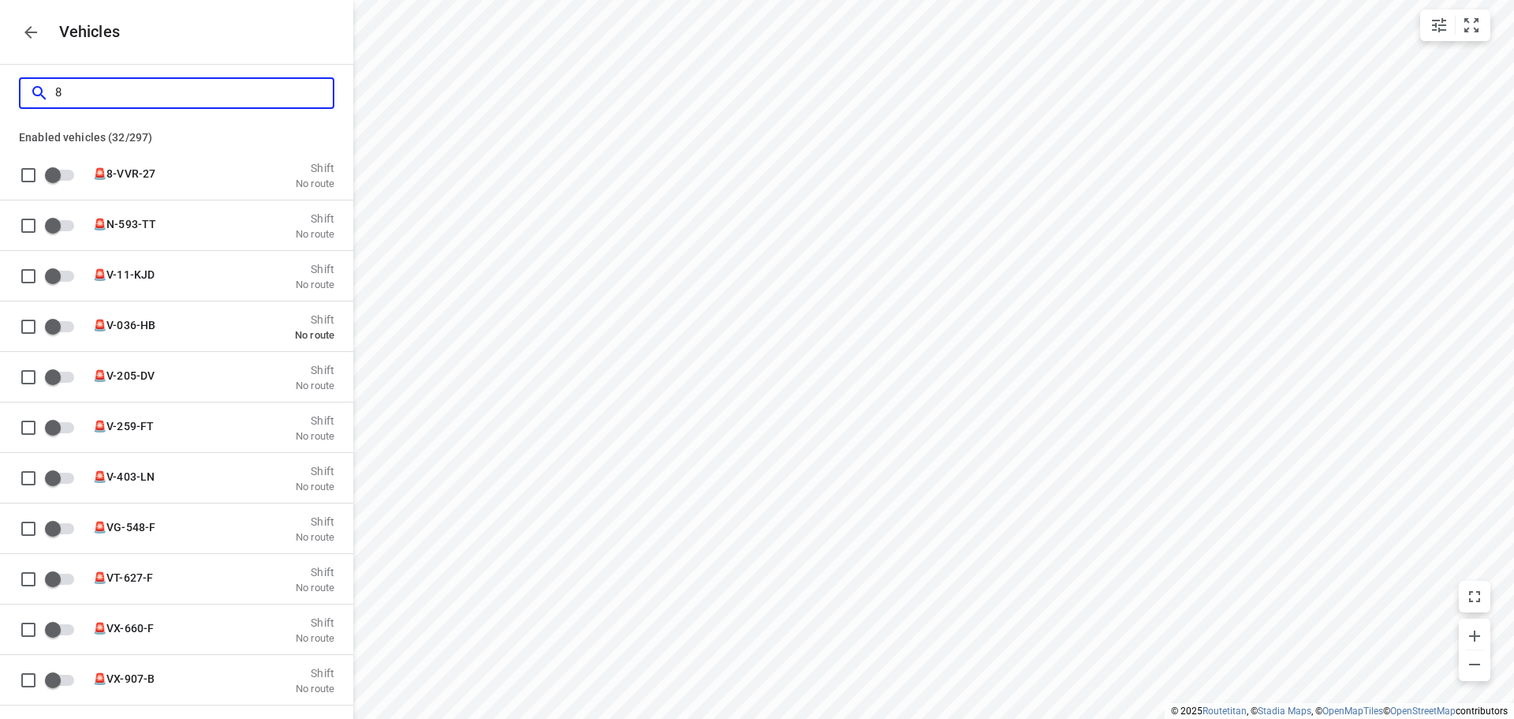
type input "80"
checkbox input "true"
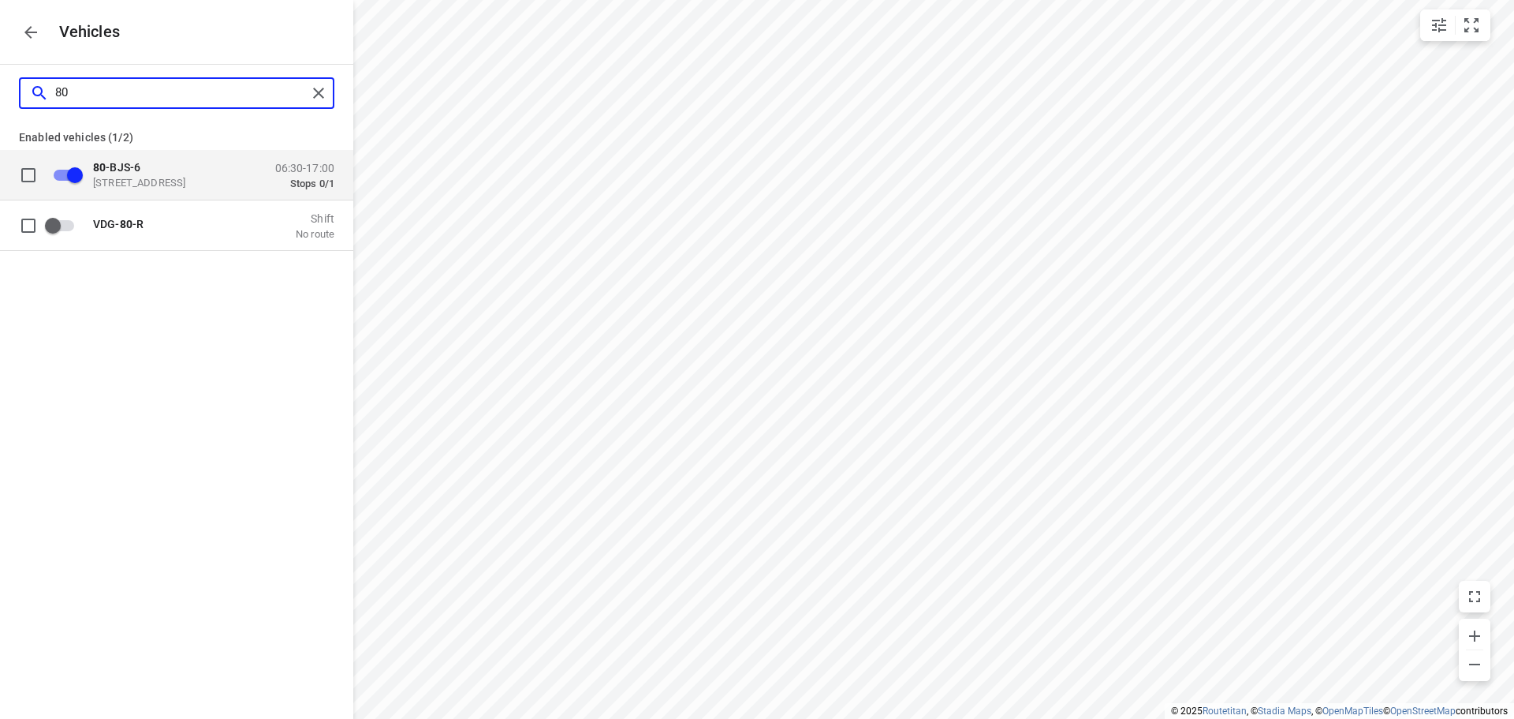
type input "80"
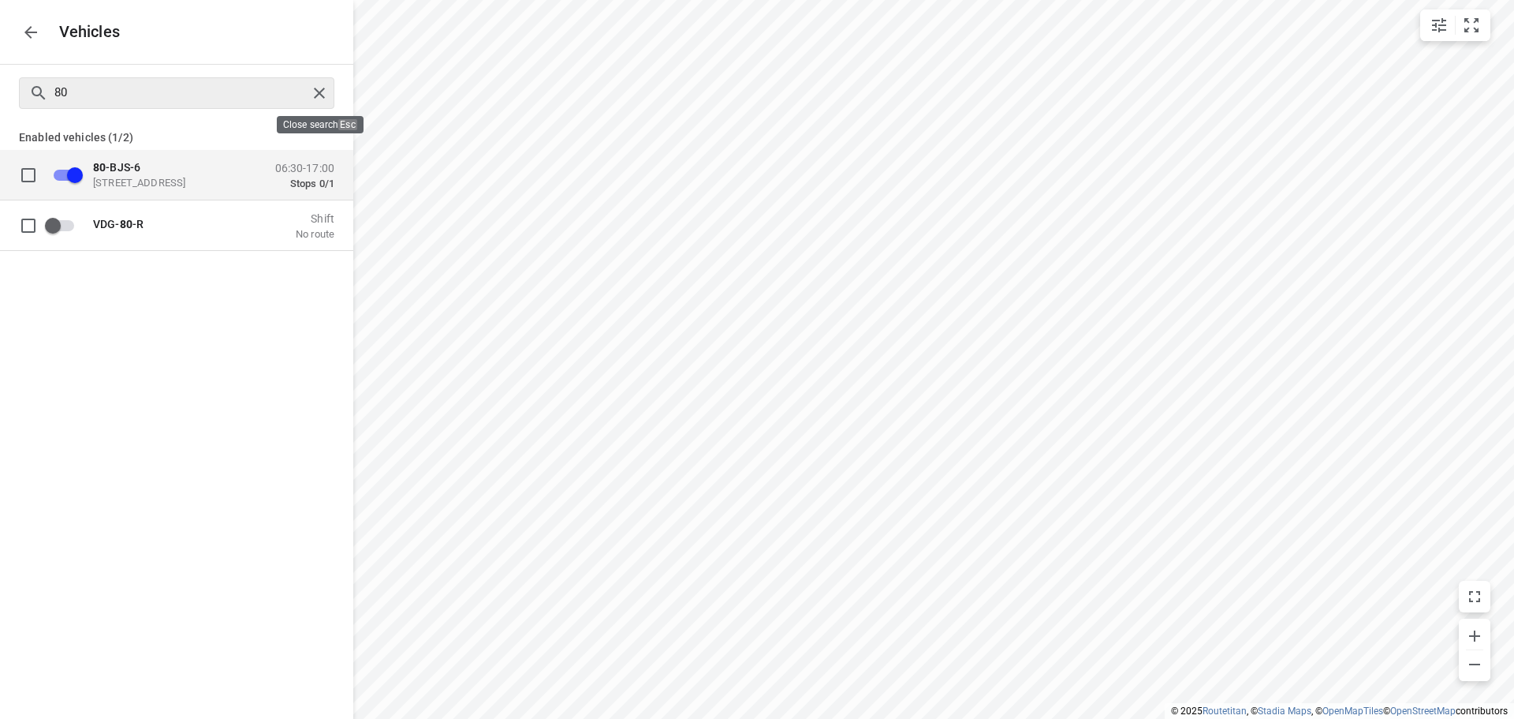
checkbox input "false"
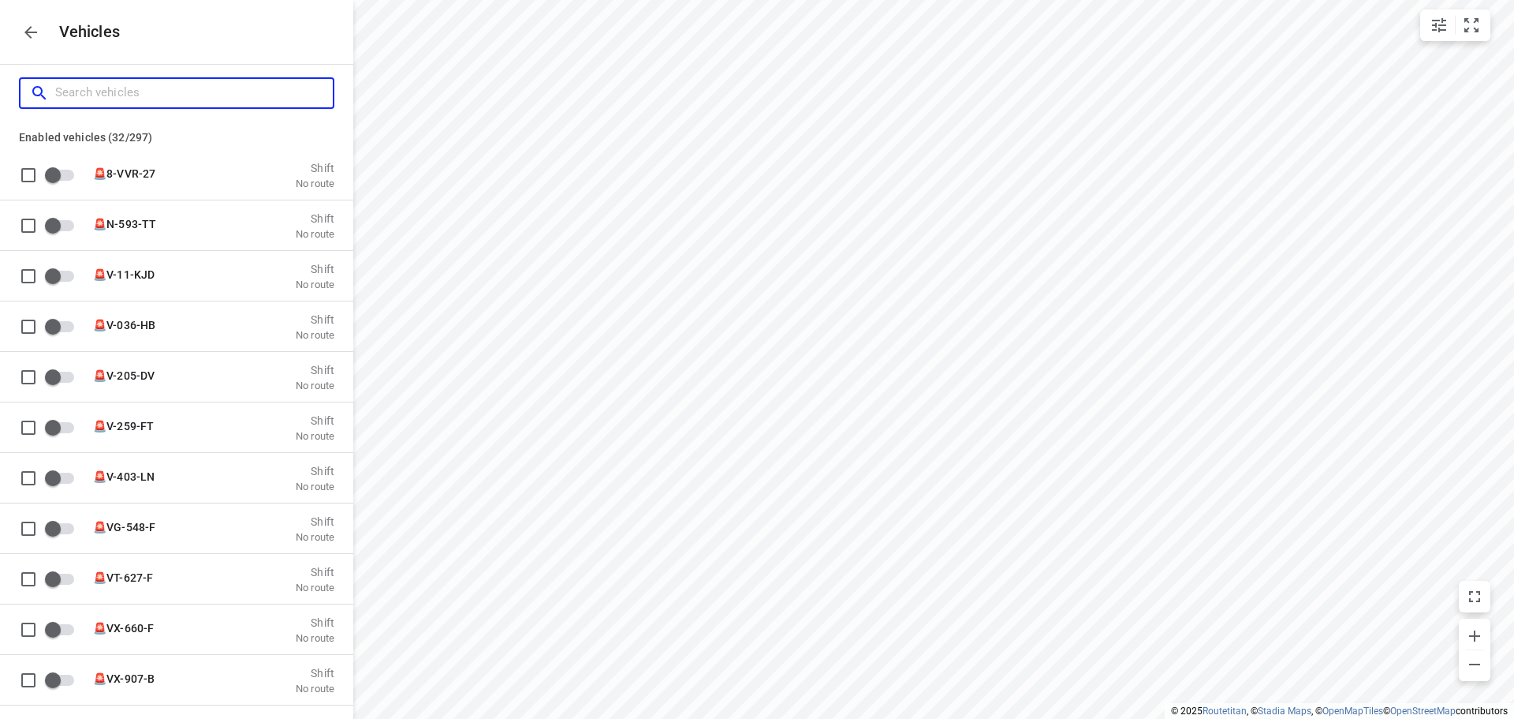
click at [106, 99] on input "Search vehicles" at bounding box center [194, 92] width 278 height 24
click at [32, 39] on icon "button" at bounding box center [30, 32] width 19 height 19
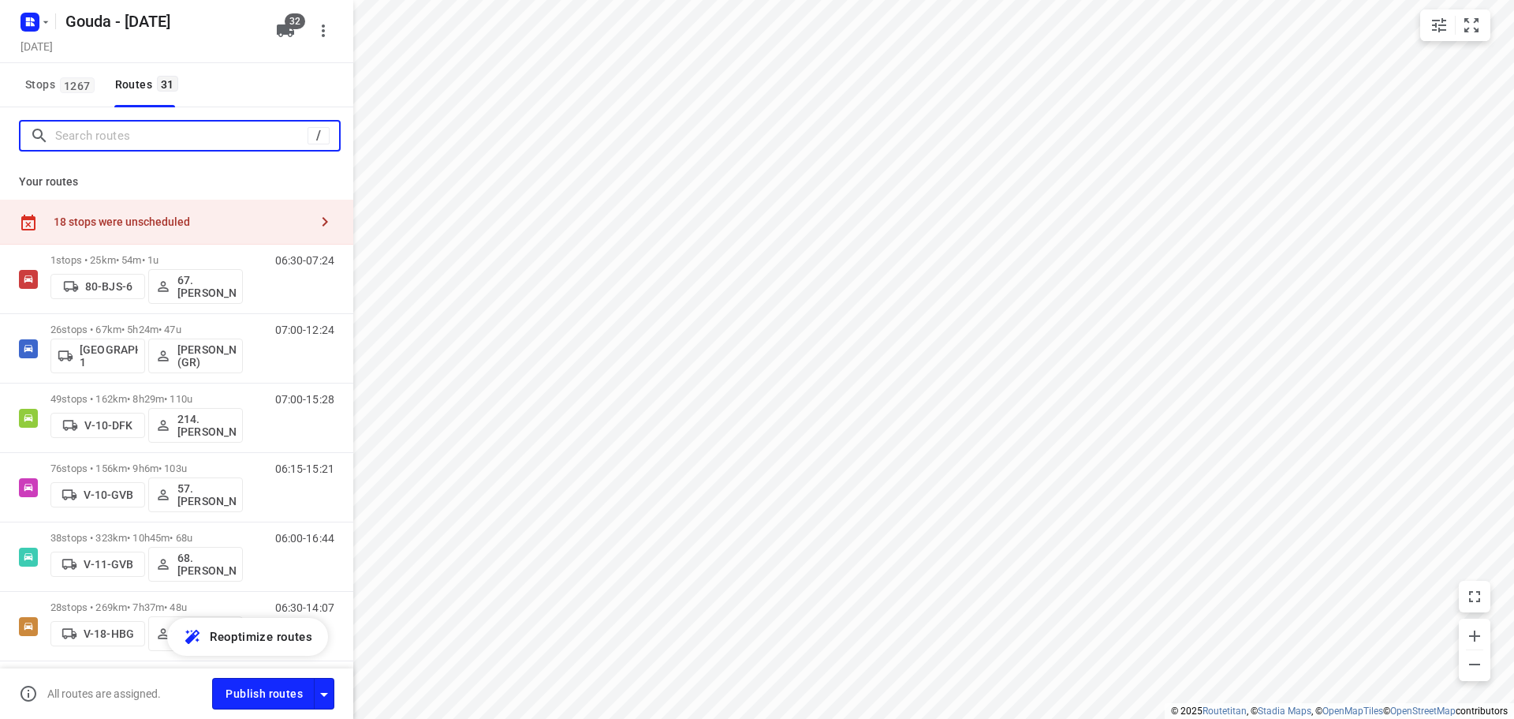
click at [186, 142] on input "Search routes" at bounding box center [181, 136] width 252 height 24
click at [163, 211] on div "18 stops were unscheduled" at bounding box center [176, 222] width 353 height 45
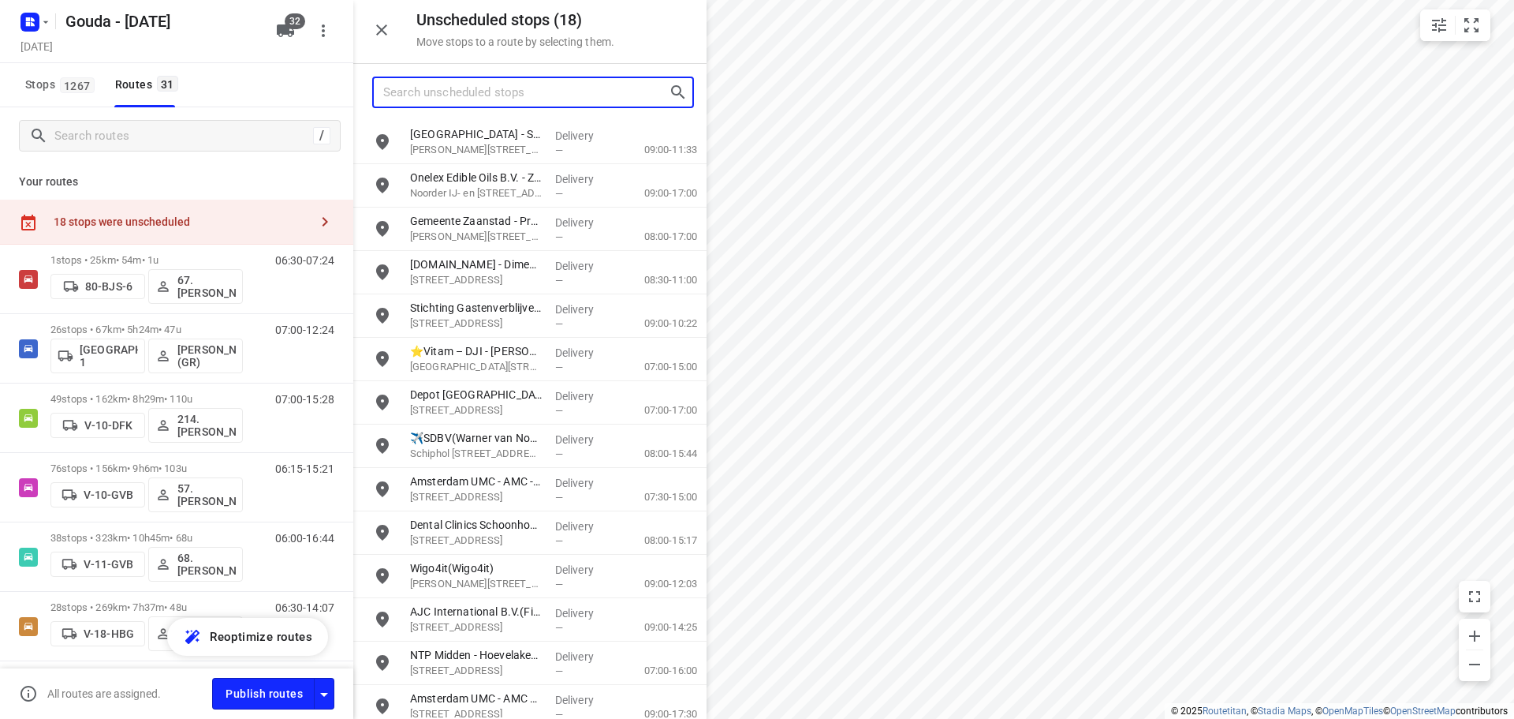
click at [457, 94] on input "Search unscheduled stops" at bounding box center [526, 92] width 286 height 24
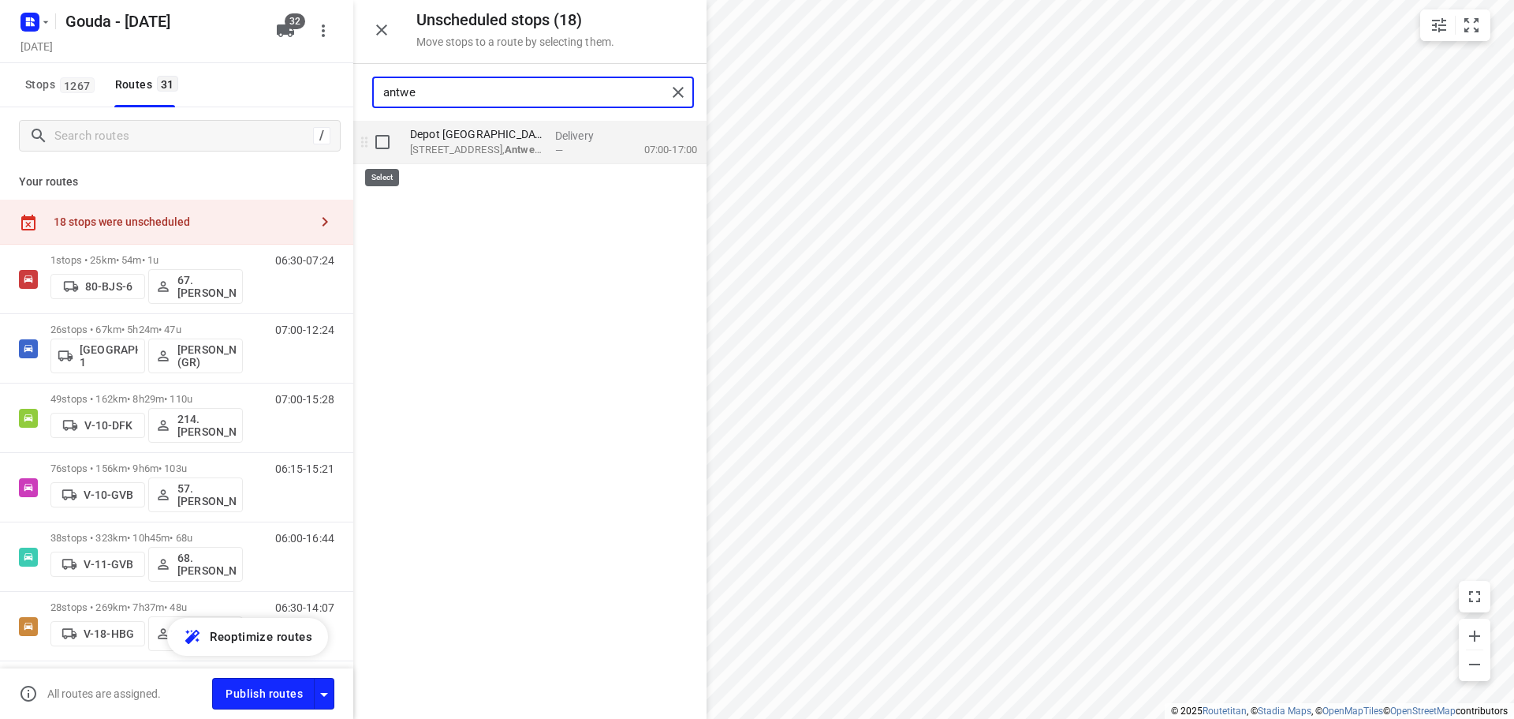
type input "antwe"
click at [388, 148] on input "grid" at bounding box center [383, 142] width 32 height 32
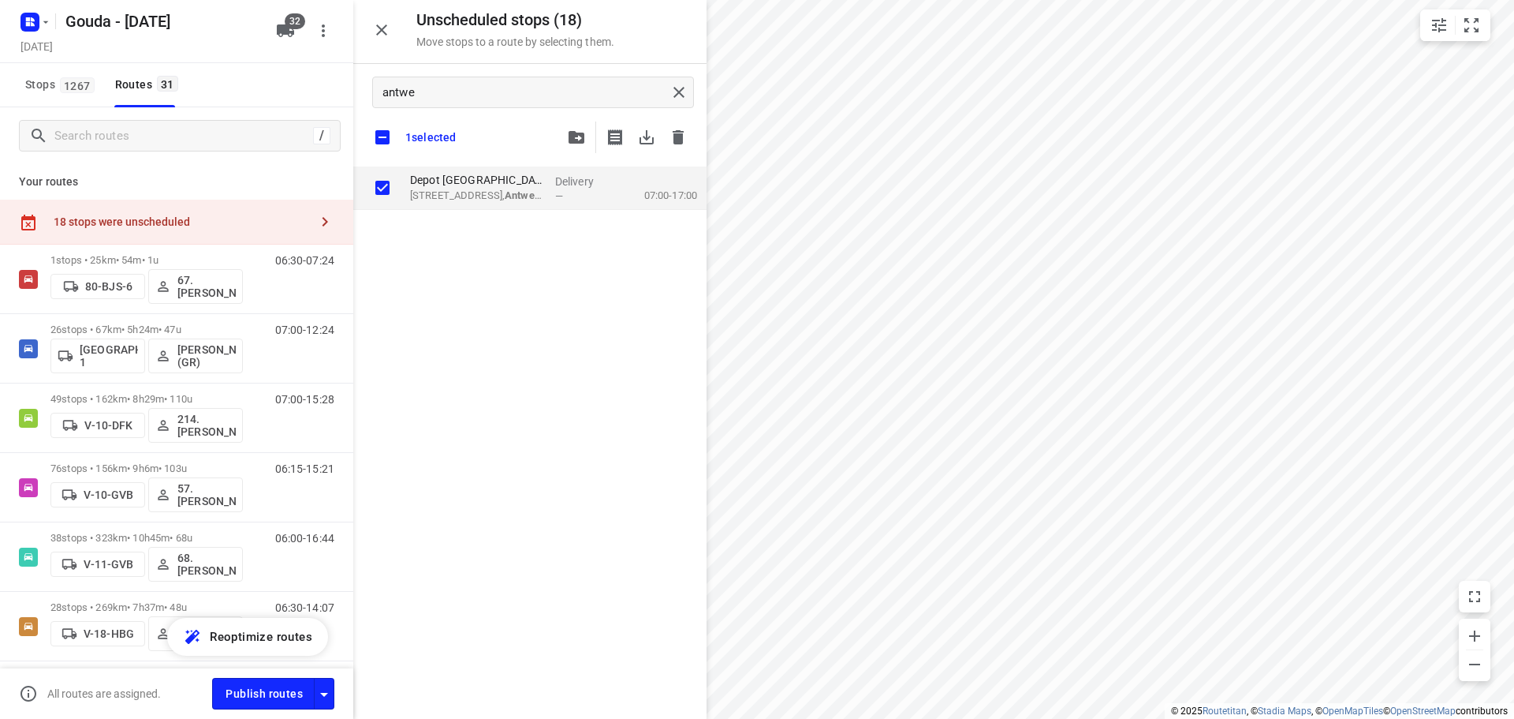
checkbox input "true"
click at [576, 147] on button "button" at bounding box center [577, 137] width 32 height 32
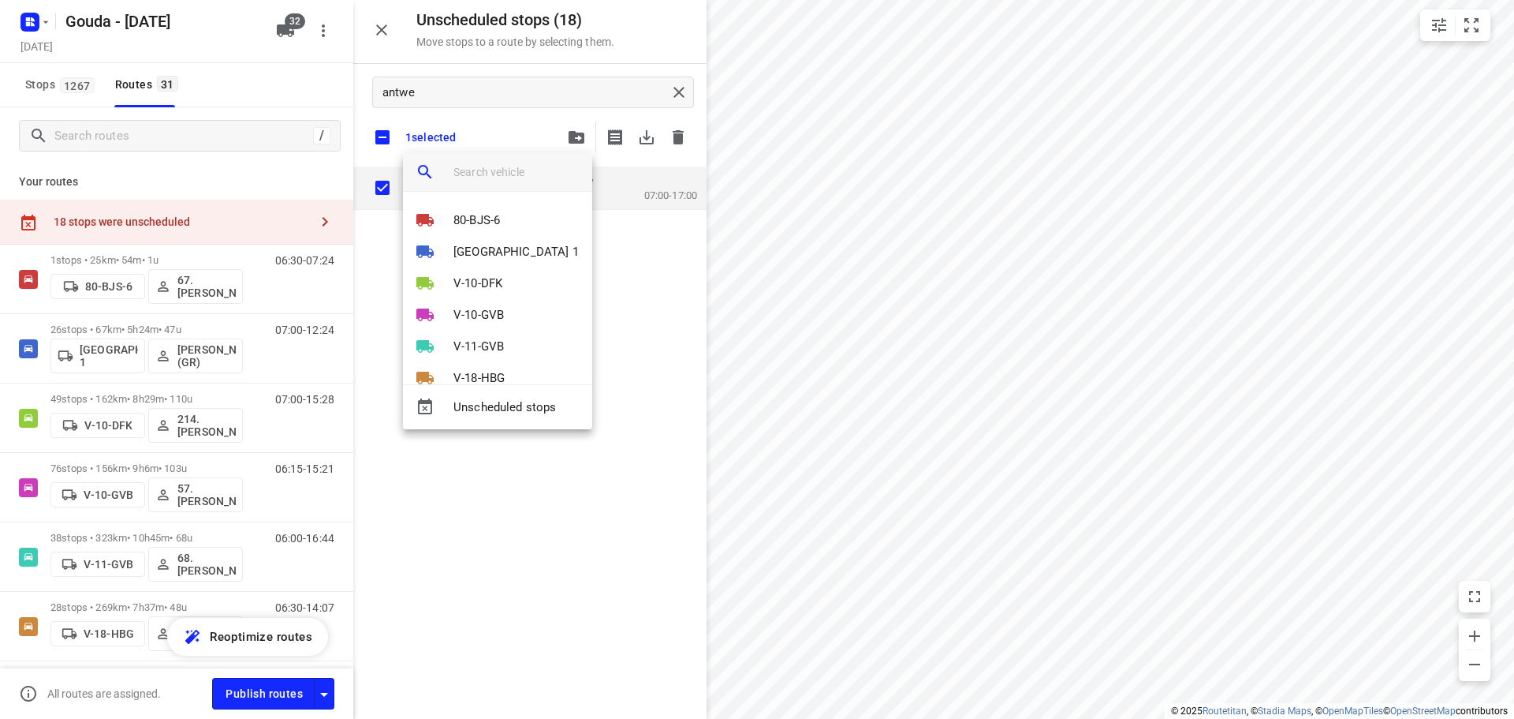
click at [498, 177] on input "search vehicle" at bounding box center [517, 172] width 126 height 24
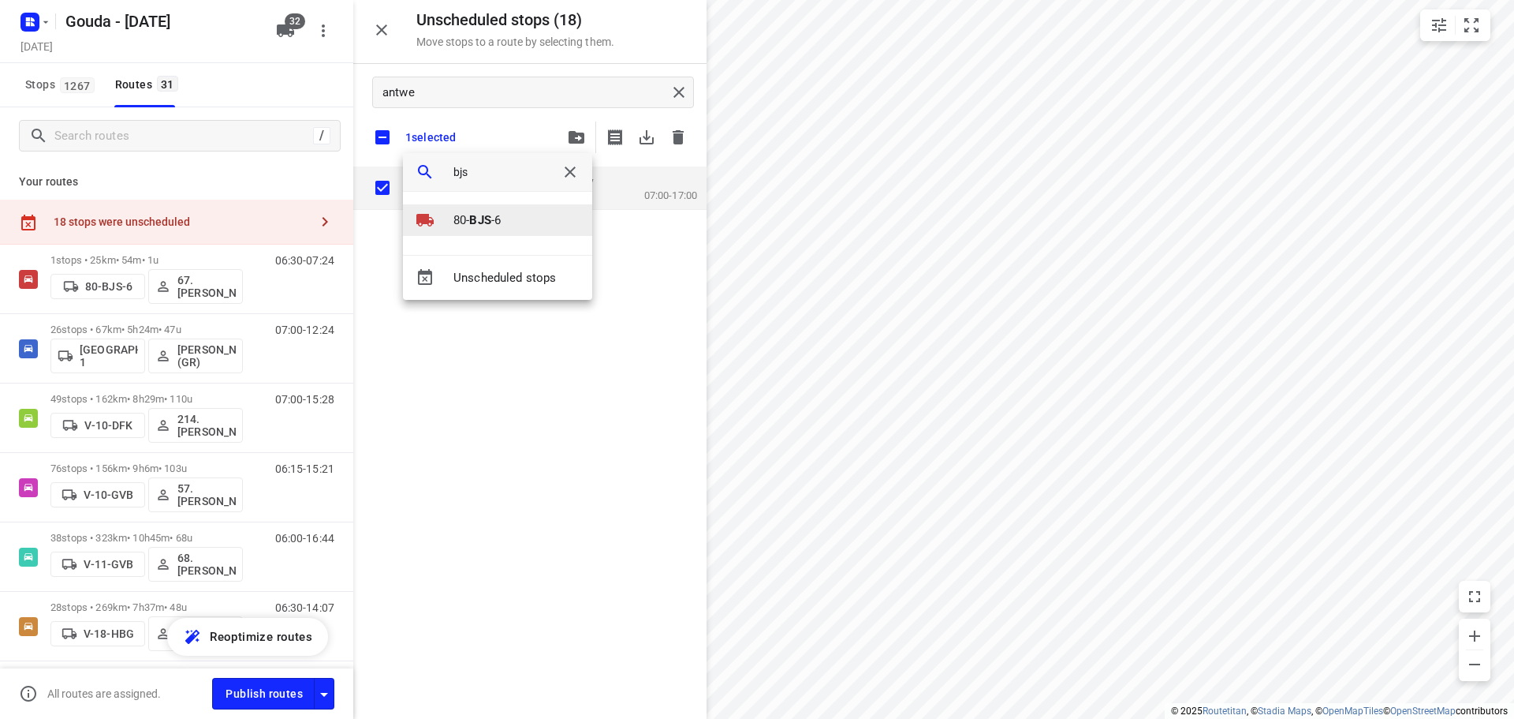
type input "bjs"
click at [477, 217] on b "BJS" at bounding box center [479, 220] width 21 height 14
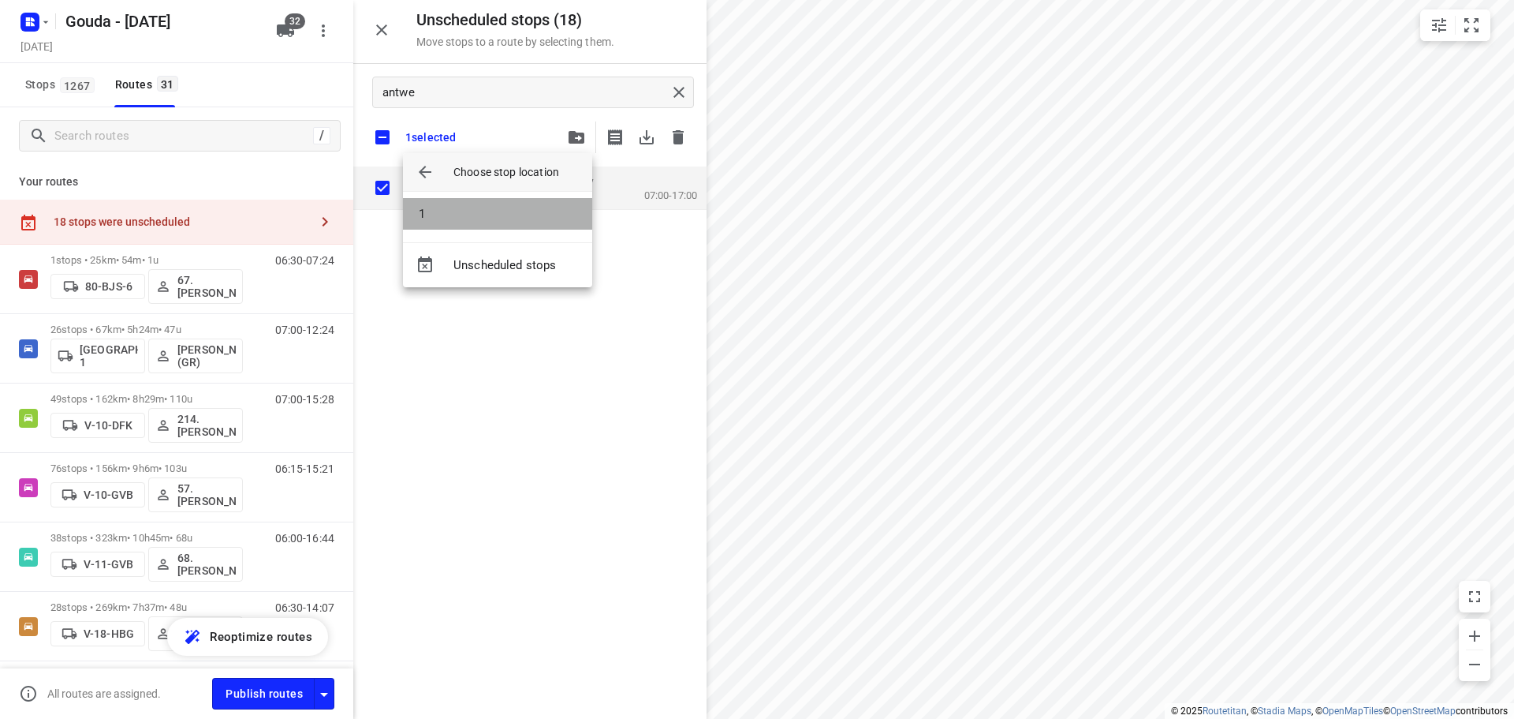
click at [502, 218] on li "1" at bounding box center [497, 214] width 189 height 32
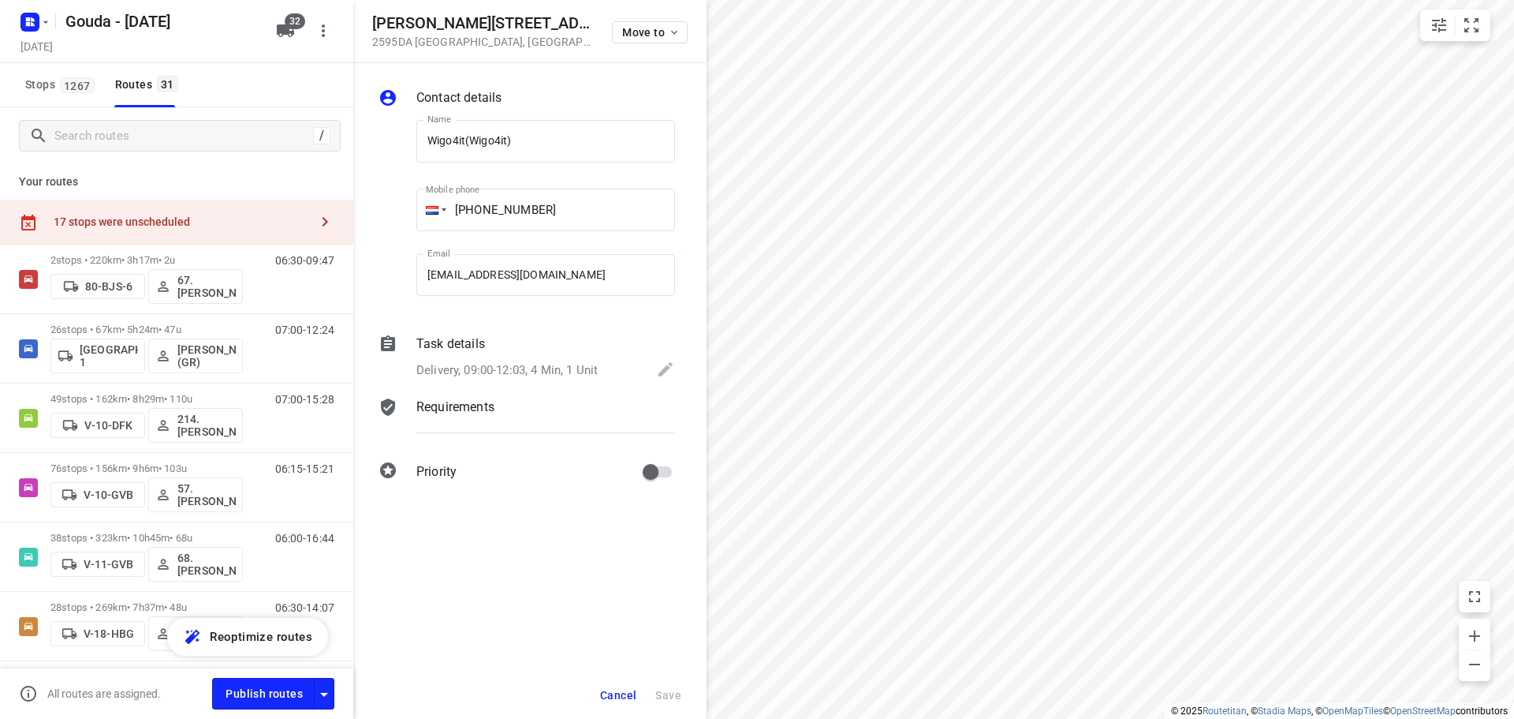
click at [510, 368] on p "Delivery, 09:00-12:03, 4 Min, 1 Unit" at bounding box center [506, 370] width 181 height 18
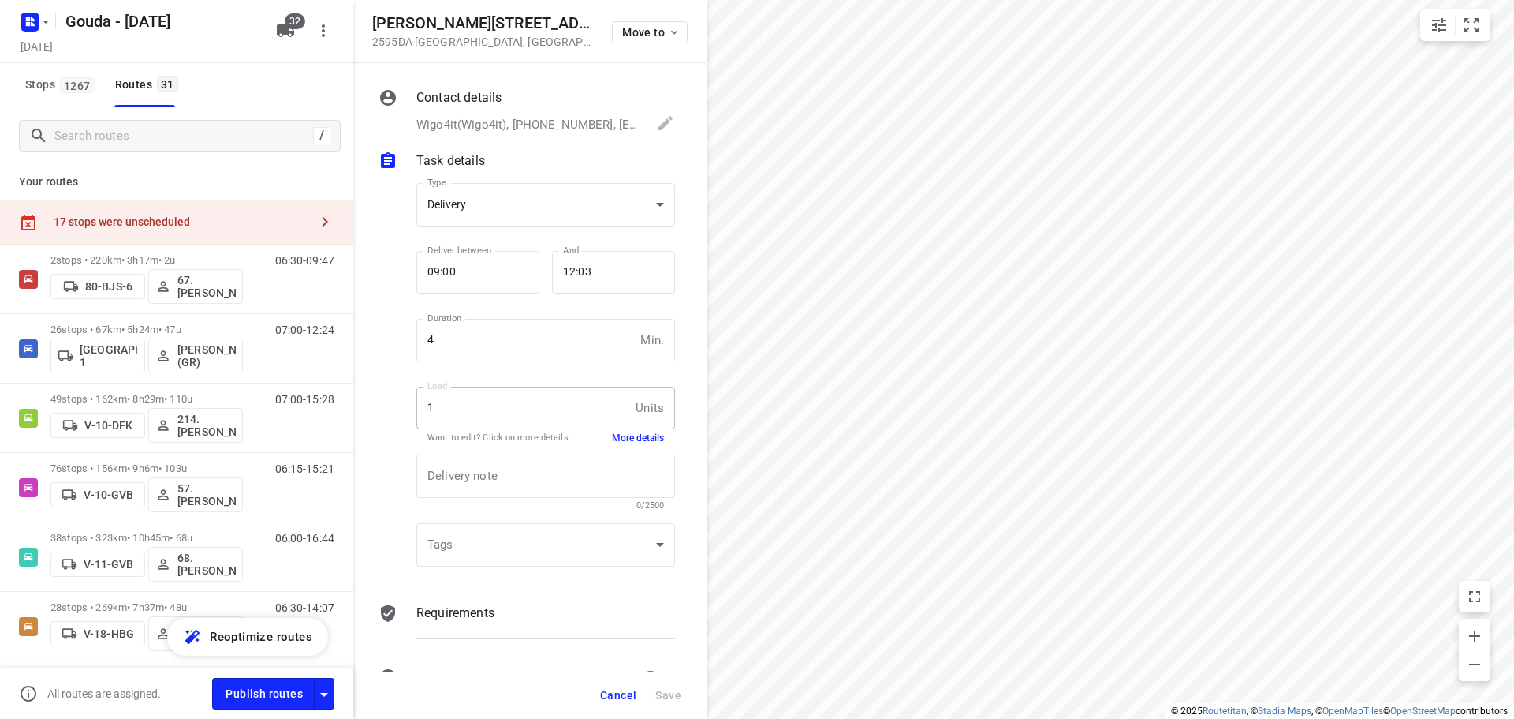
click at [618, 443] on button "More details" at bounding box center [638, 437] width 52 height 13
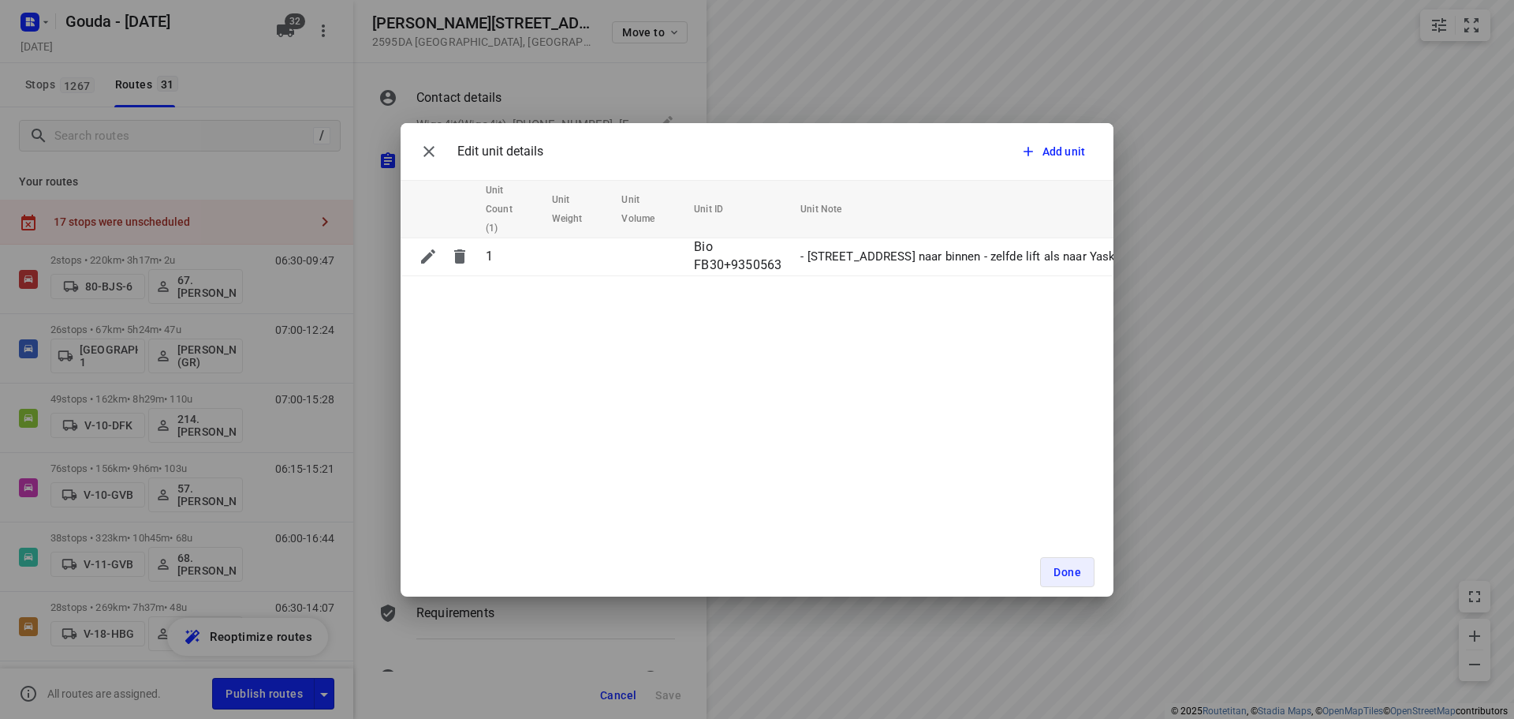
drag, startPoint x: 1188, startPoint y: 443, endPoint x: 1188, endPoint y: 431, distance: 11.8
click at [750, 431] on div "Edit unit details Add unit Unit Count (1) Unit Weight Unit Volume Unit ID Unit …" at bounding box center [757, 359] width 1514 height 719
click at [750, 572] on button "Done" at bounding box center [1067, 572] width 54 height 30
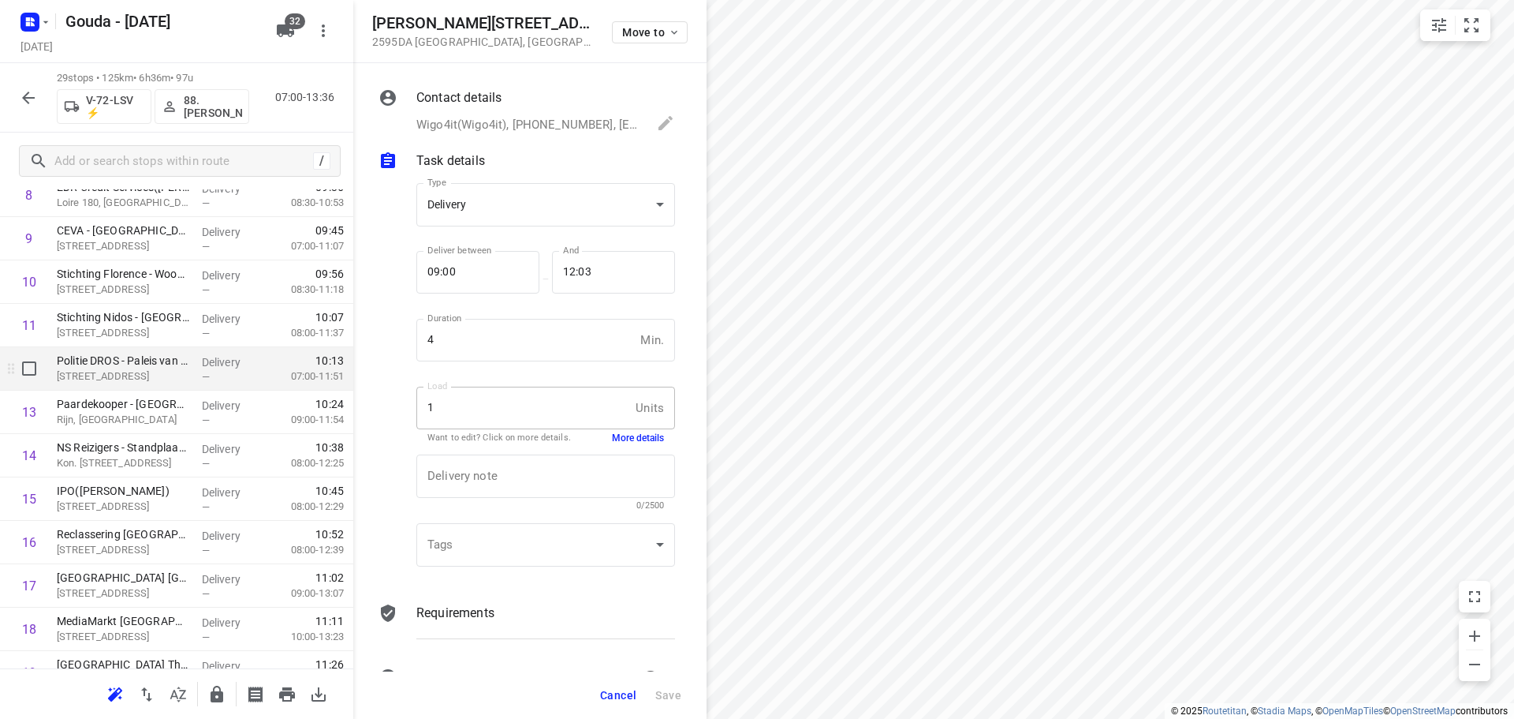
scroll to position [473, 0]
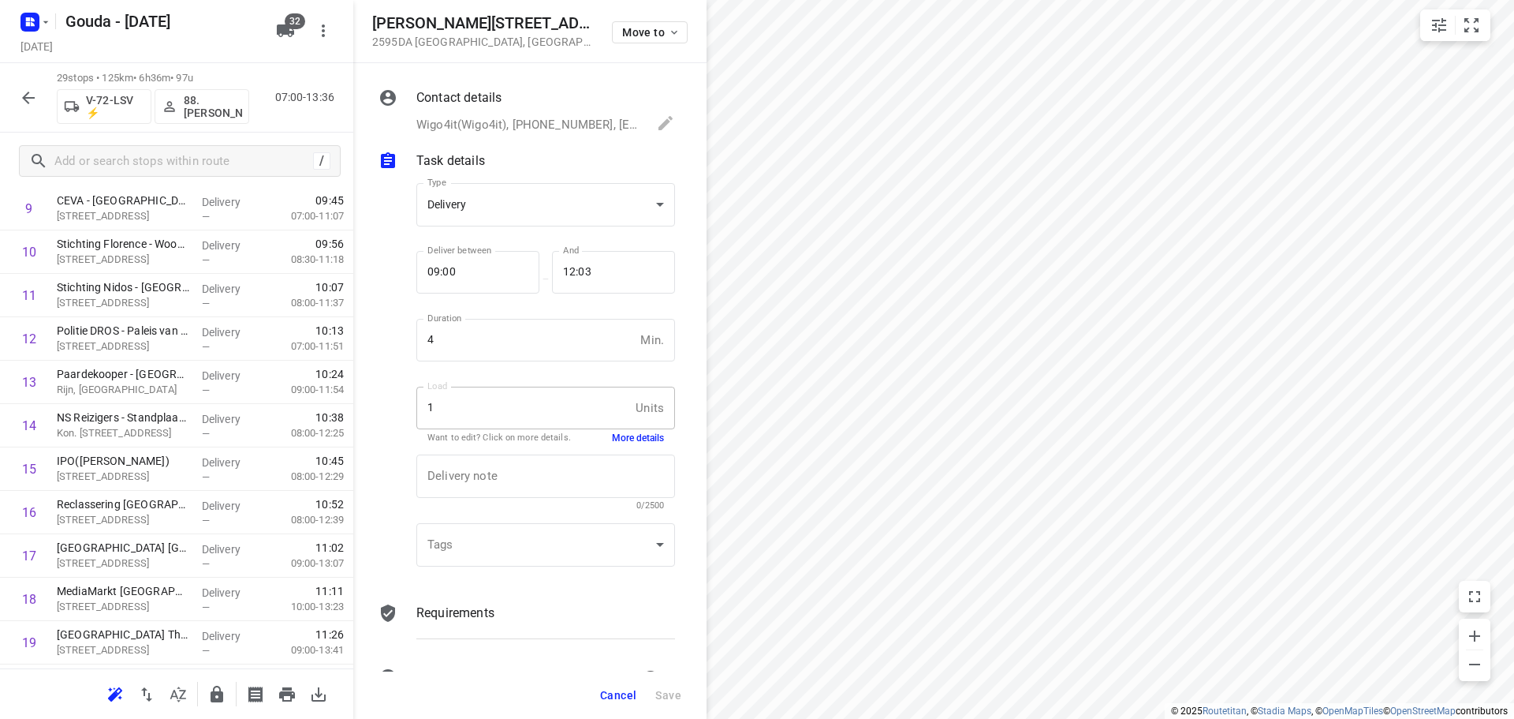
click at [614, 696] on span "Cancel" at bounding box center [618, 695] width 36 height 13
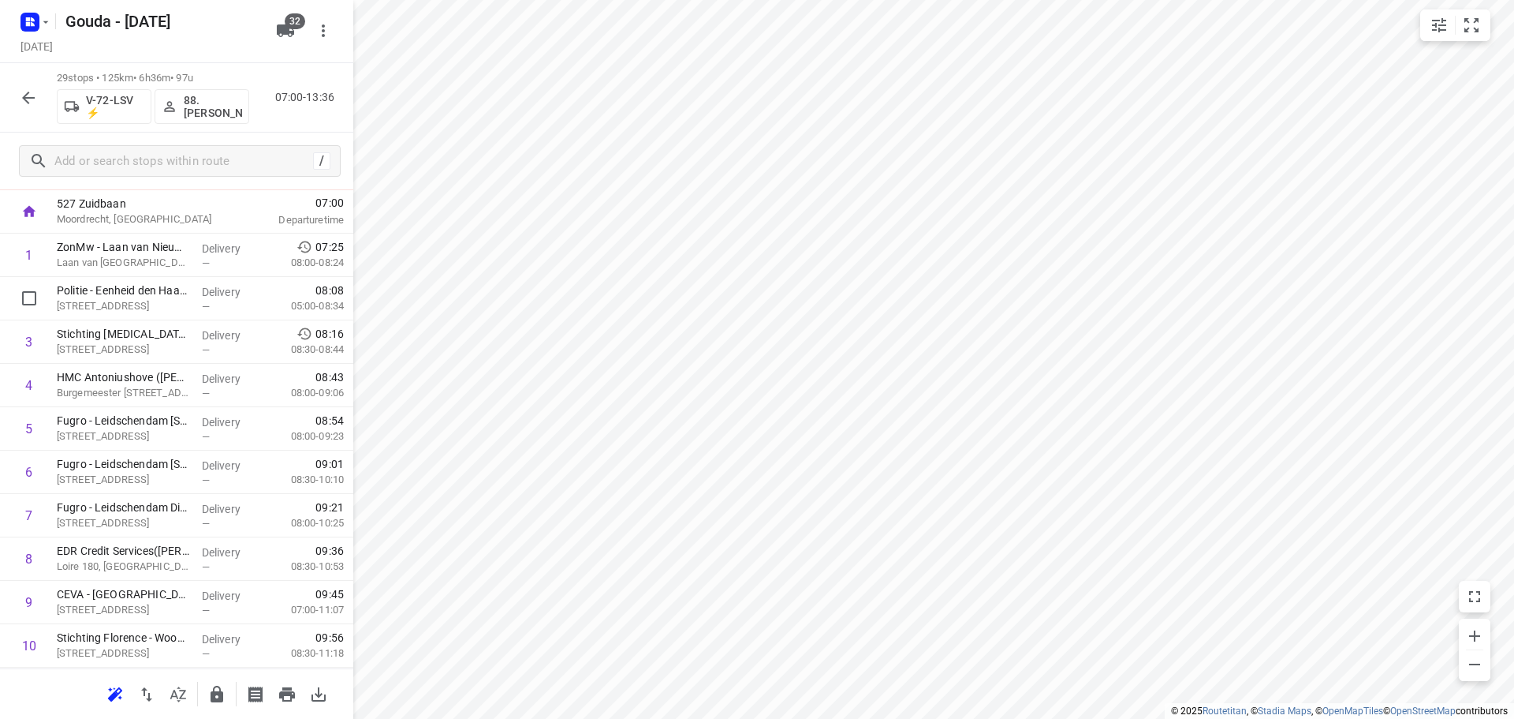
scroll to position [0, 0]
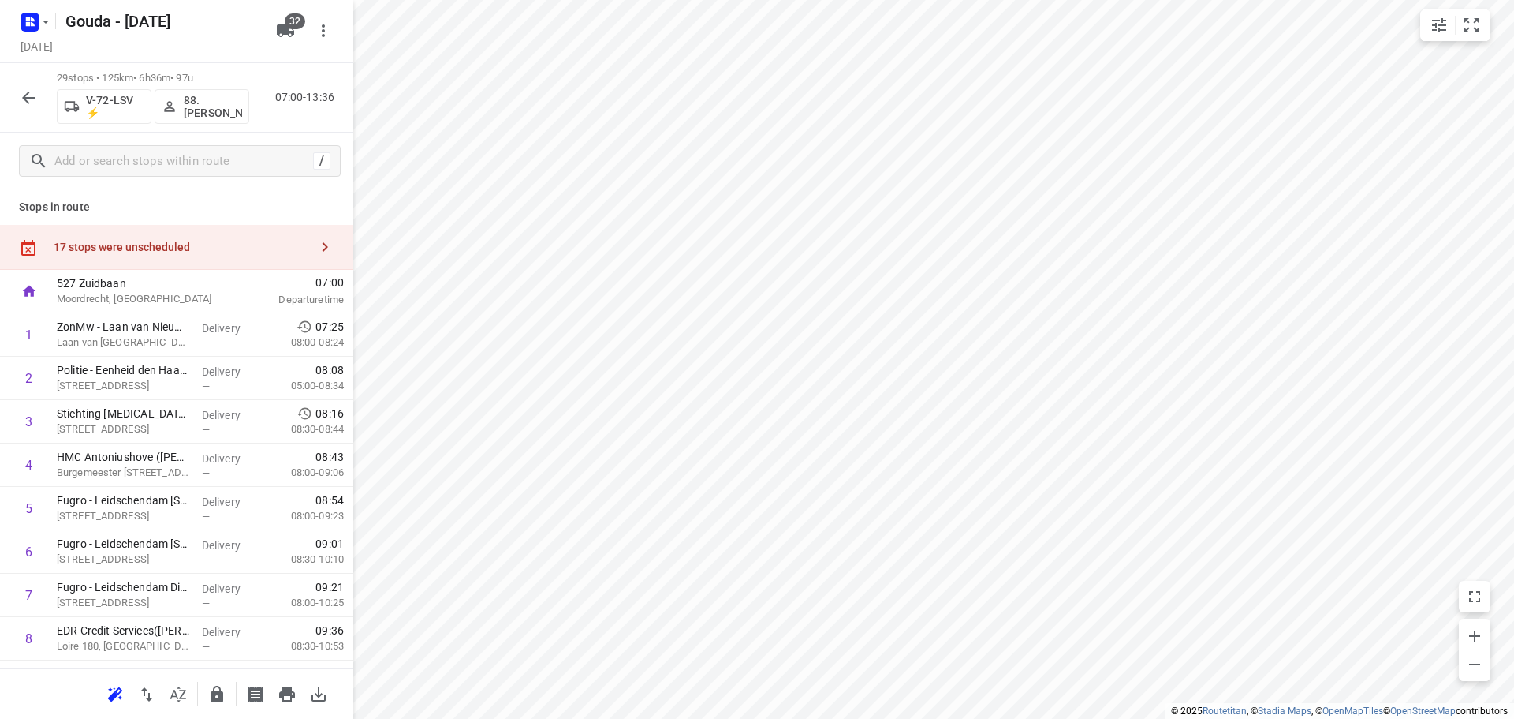
drag, startPoint x: 134, startPoint y: 241, endPoint x: 312, endPoint y: 226, distance: 178.8
click at [136, 241] on div "17 stops were unscheduled" at bounding box center [182, 247] width 256 height 13
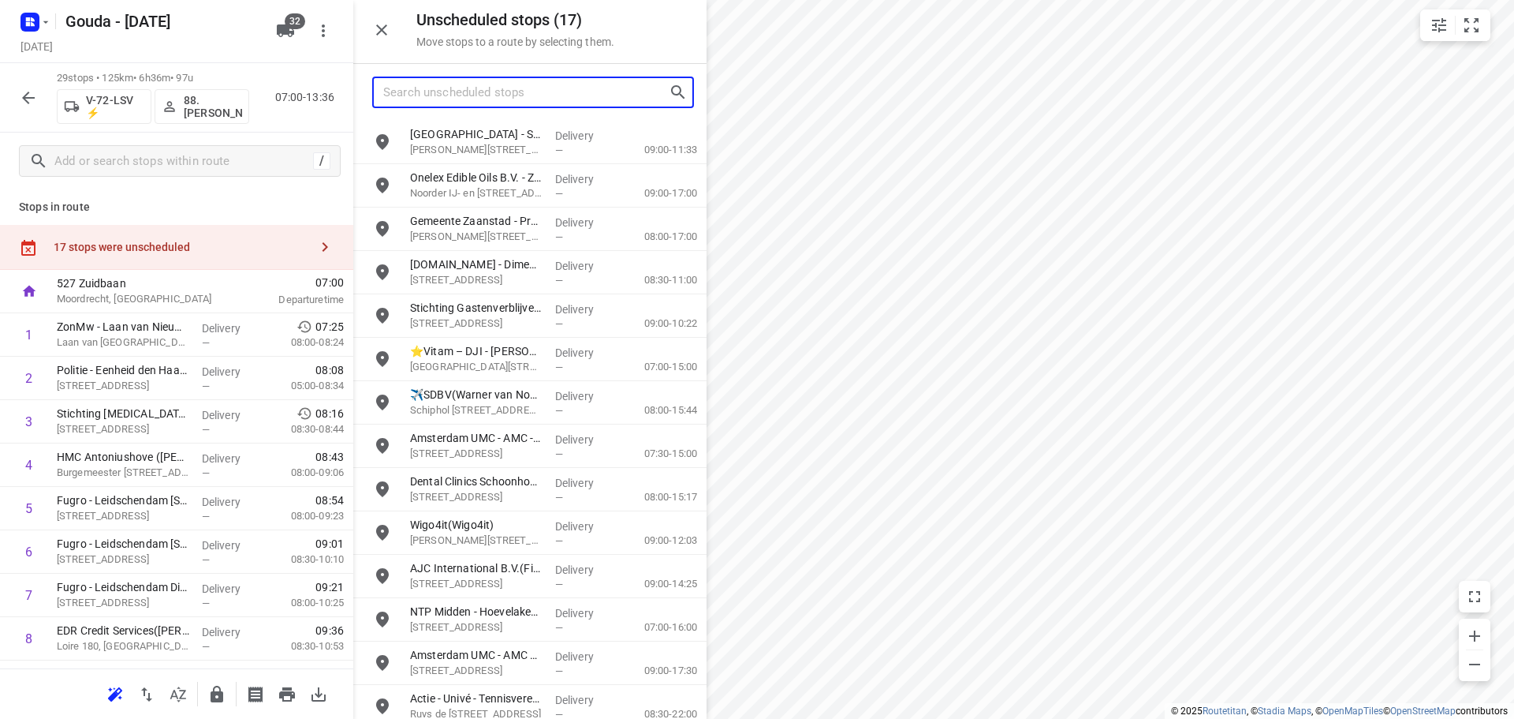
click at [514, 103] on input "Search unscheduled stops" at bounding box center [526, 92] width 286 height 24
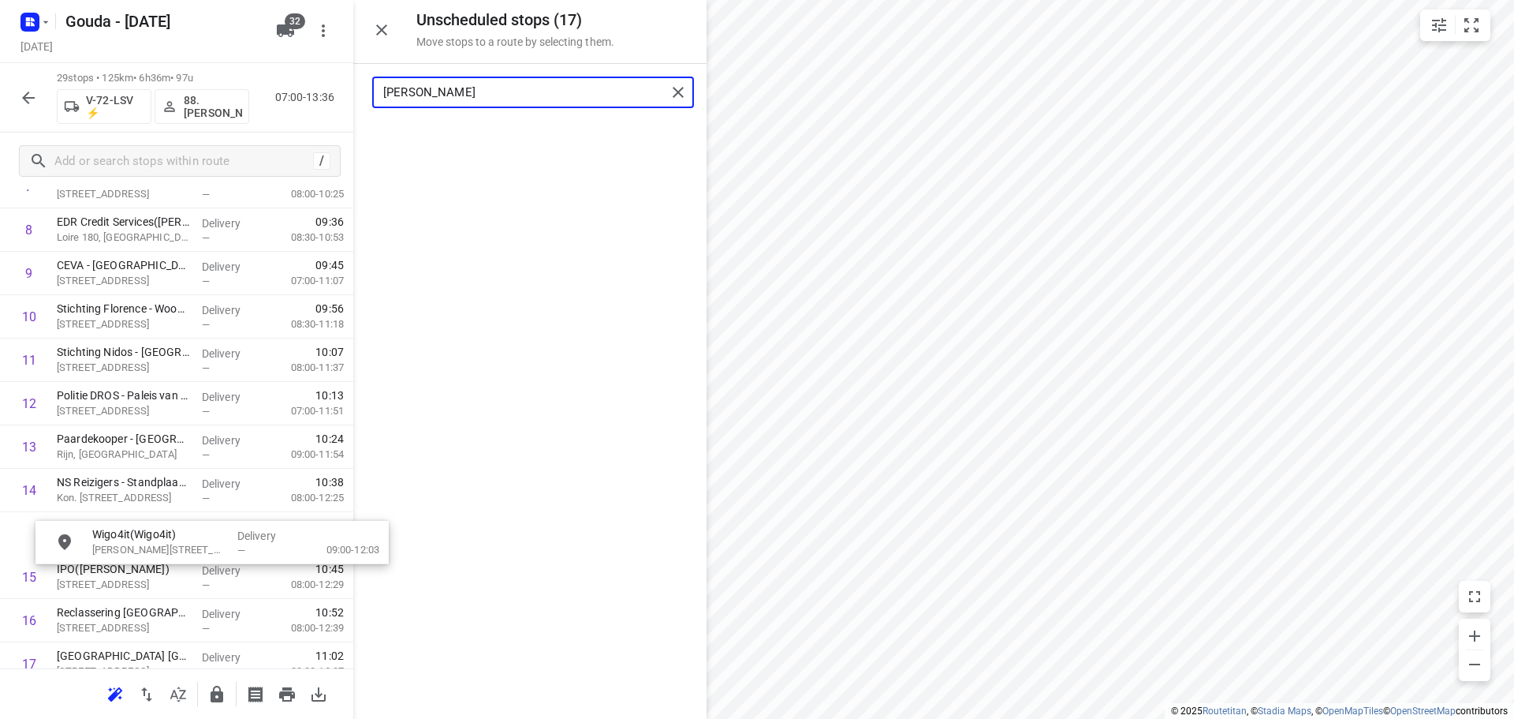
scroll to position [411, 0]
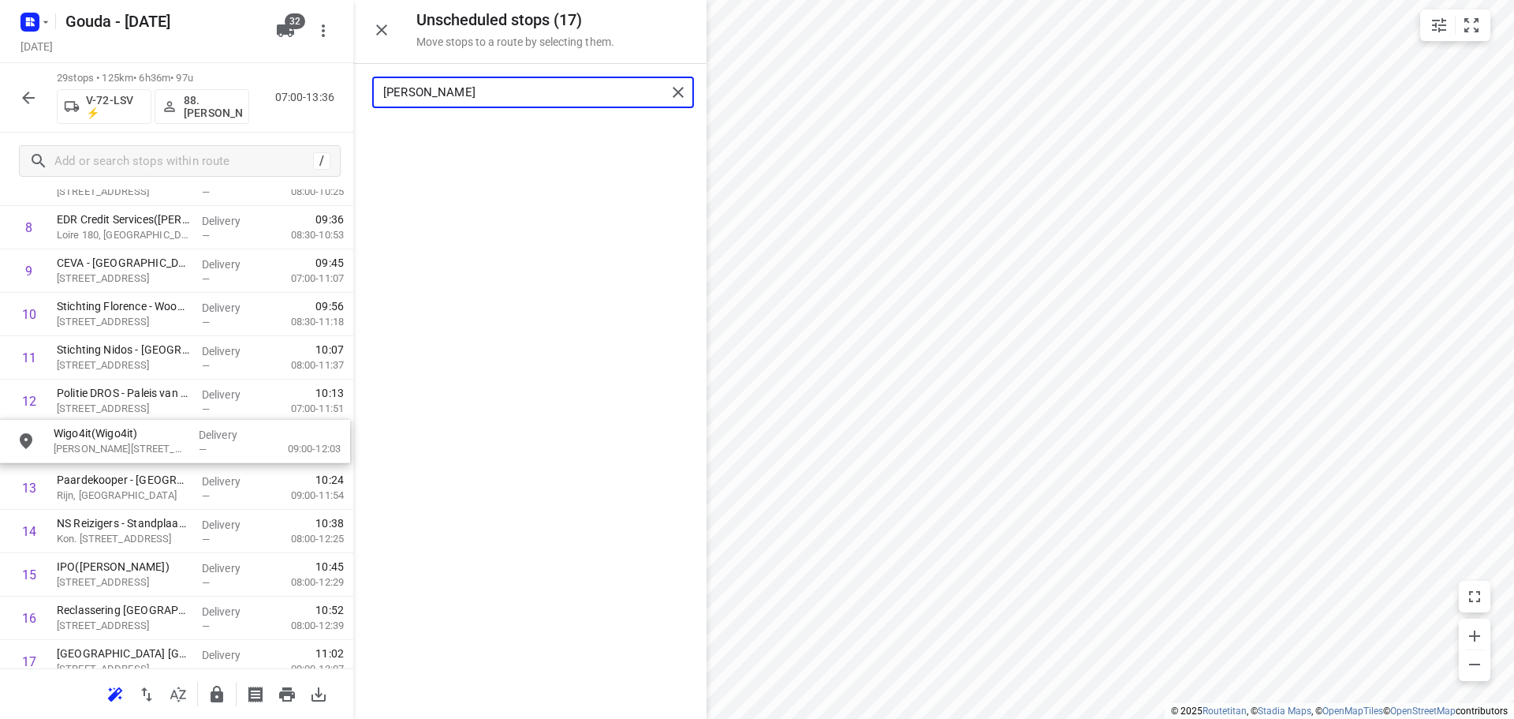
drag, startPoint x: 476, startPoint y: 146, endPoint x: 116, endPoint y: 448, distance: 470.3
drag, startPoint x: 487, startPoint y: 103, endPoint x: -24, endPoint y: 101, distance: 511.1
click at [0, 101] on html "i © 2025 Routetitan , © Stadia Maps , © OpenMapTiles © OpenStreetMap contributo…" at bounding box center [757, 359] width 1514 height 719
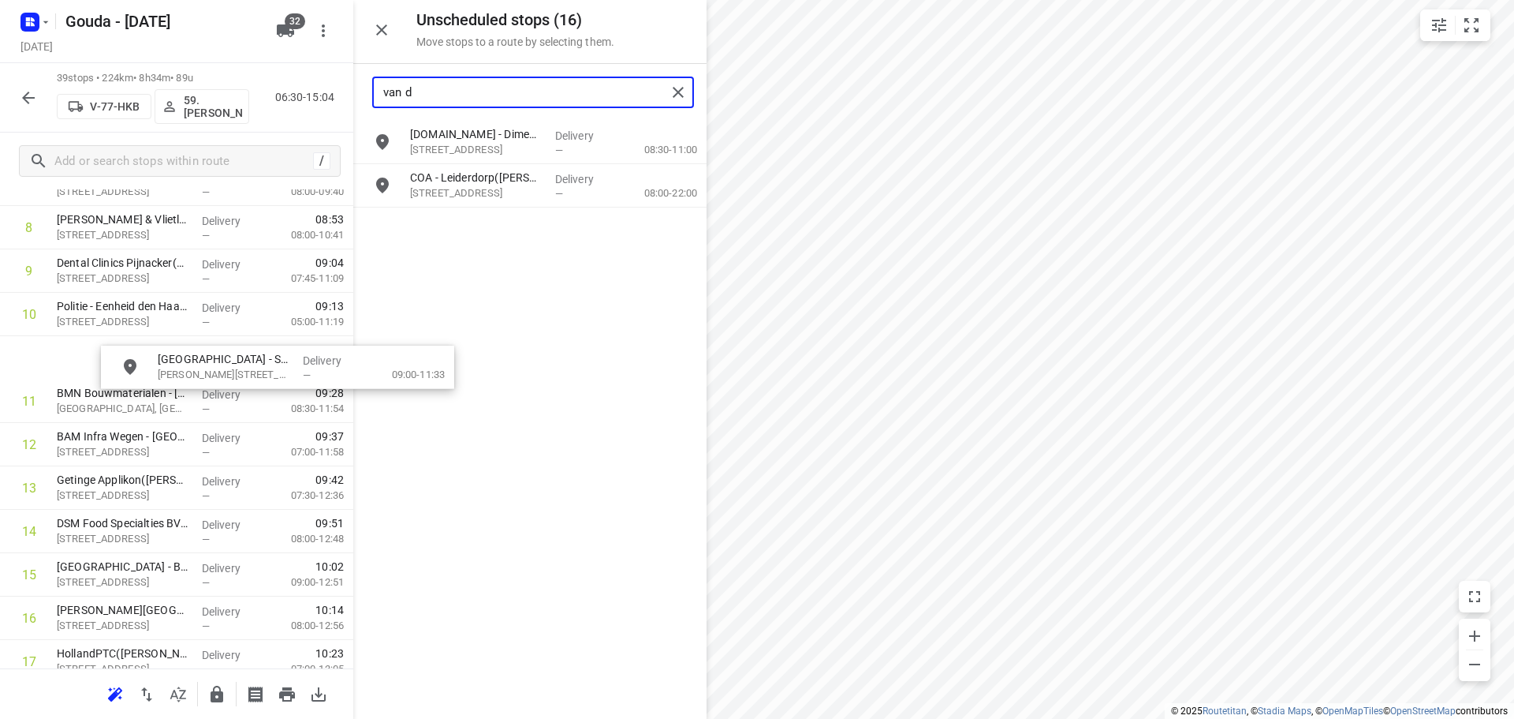
drag, startPoint x: 464, startPoint y: 144, endPoint x: 544, endPoint y: 442, distance: 308.8
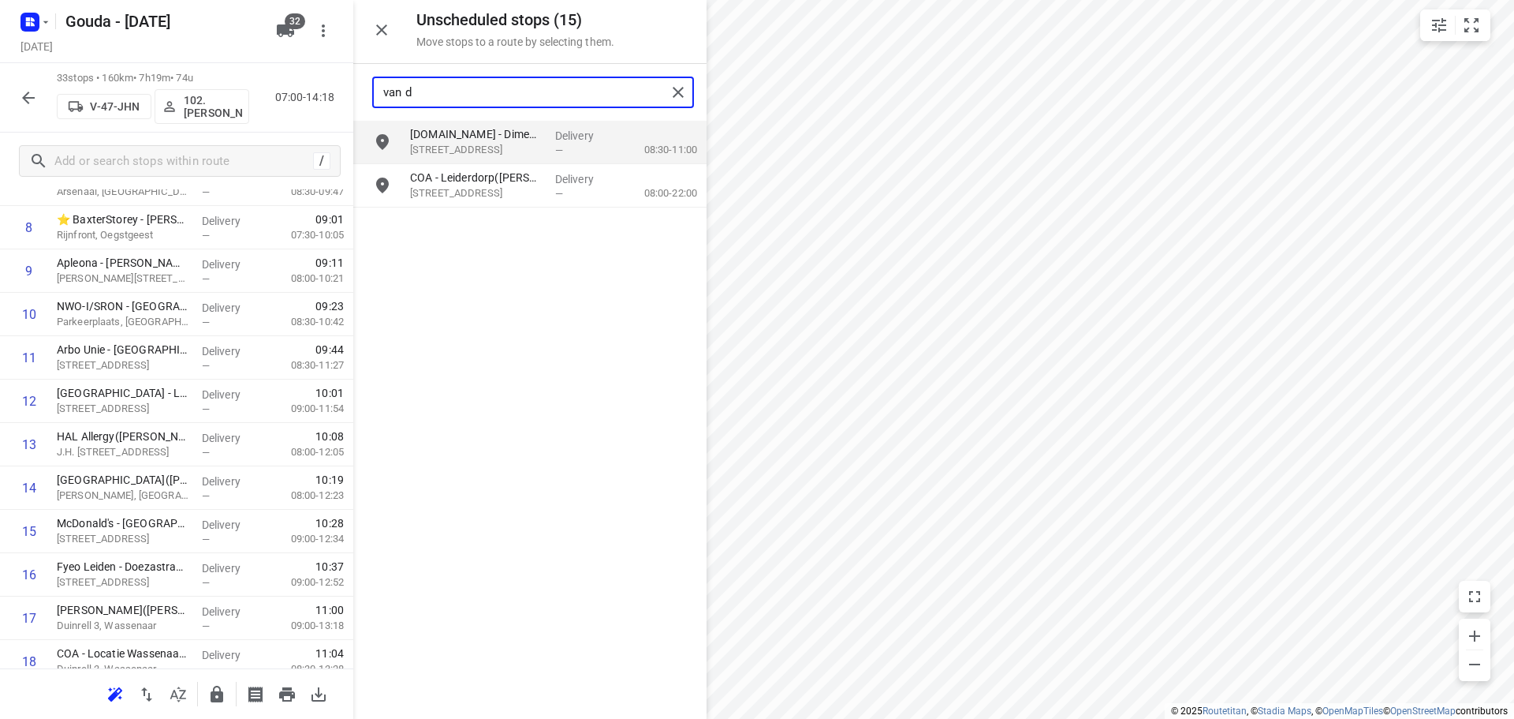
drag, startPoint x: 460, startPoint y: 96, endPoint x: 84, endPoint y: 86, distance: 375.6
click at [76, 103] on div "Unscheduled stops ( 15 ) Move stops to a route by selecting them. van [PERSON_N…" at bounding box center [176, 359] width 353 height 719
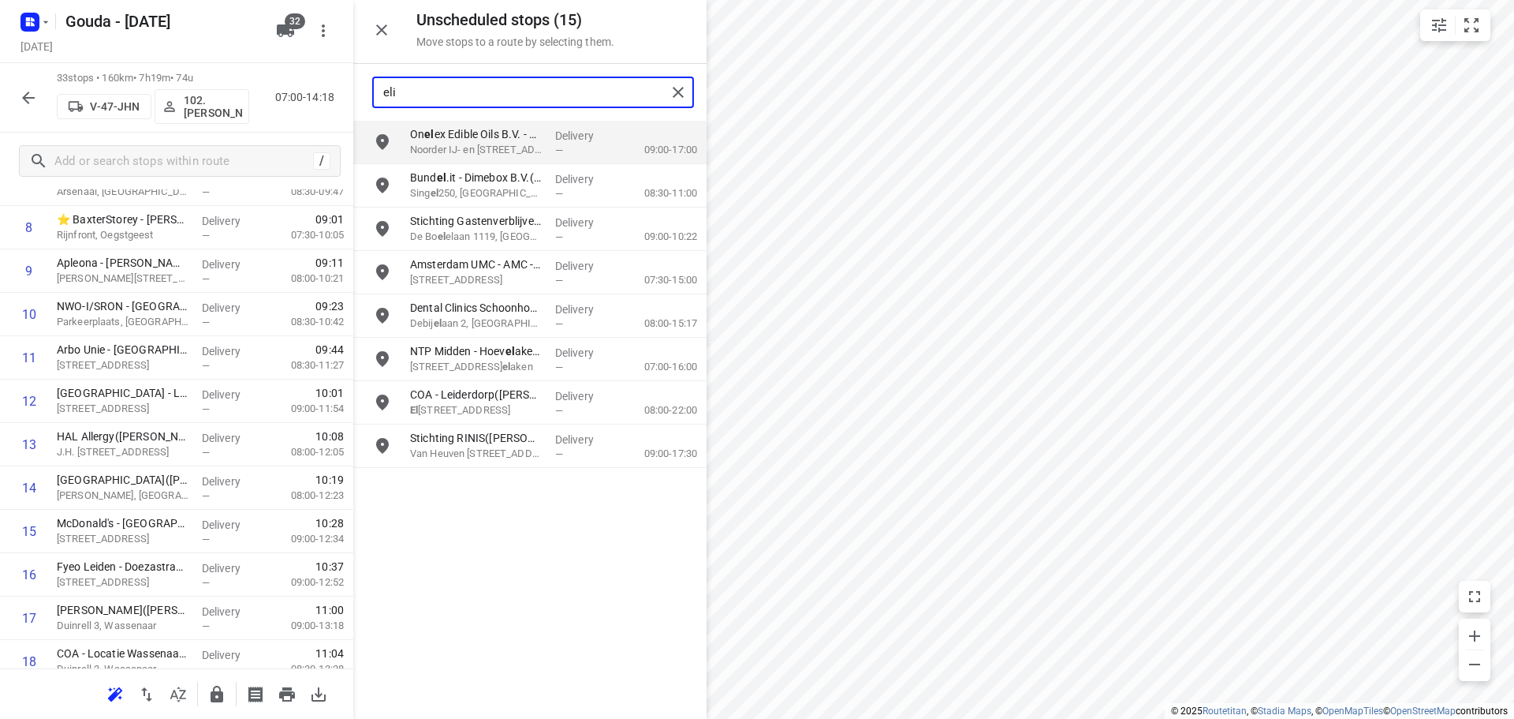
type input "elis"
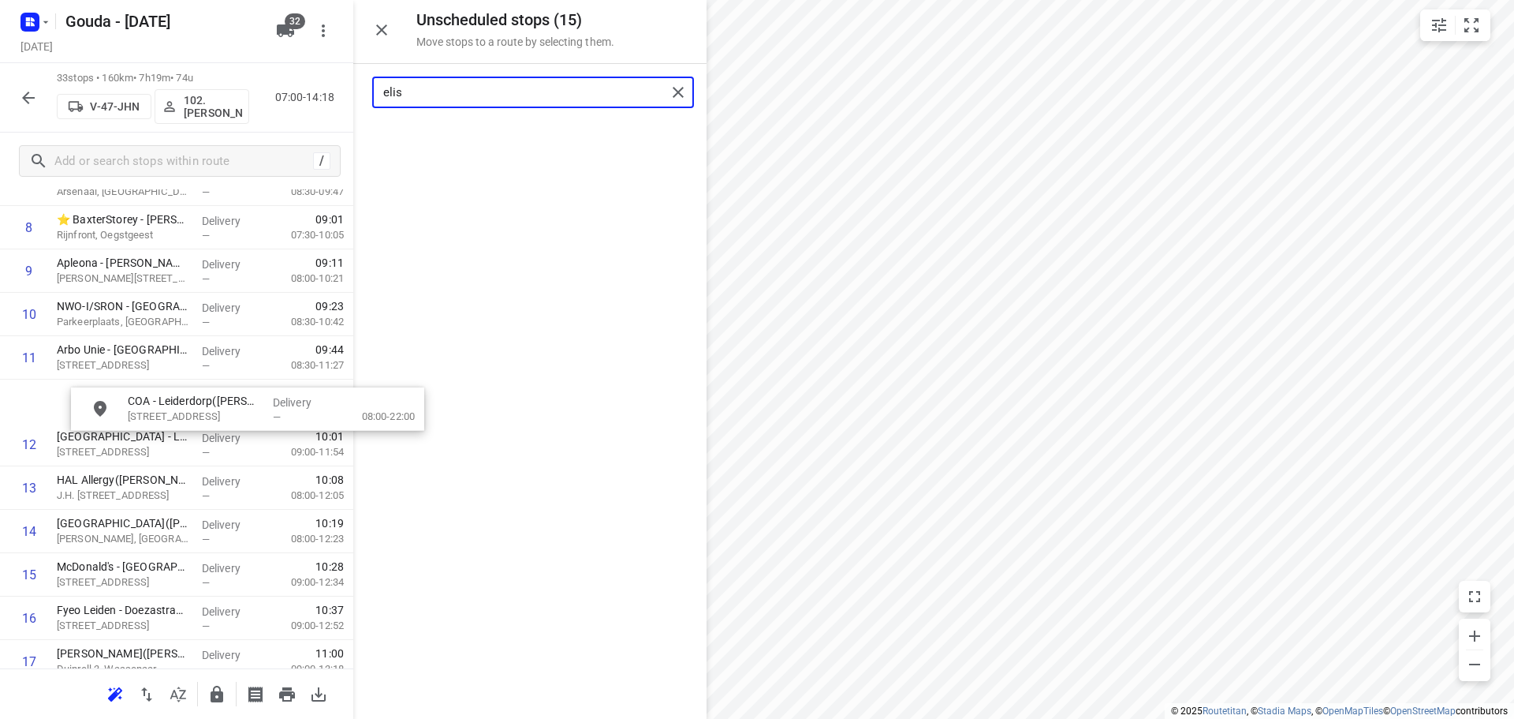
drag, startPoint x: 534, startPoint y: 155, endPoint x: 212, endPoint y: 493, distance: 466.4
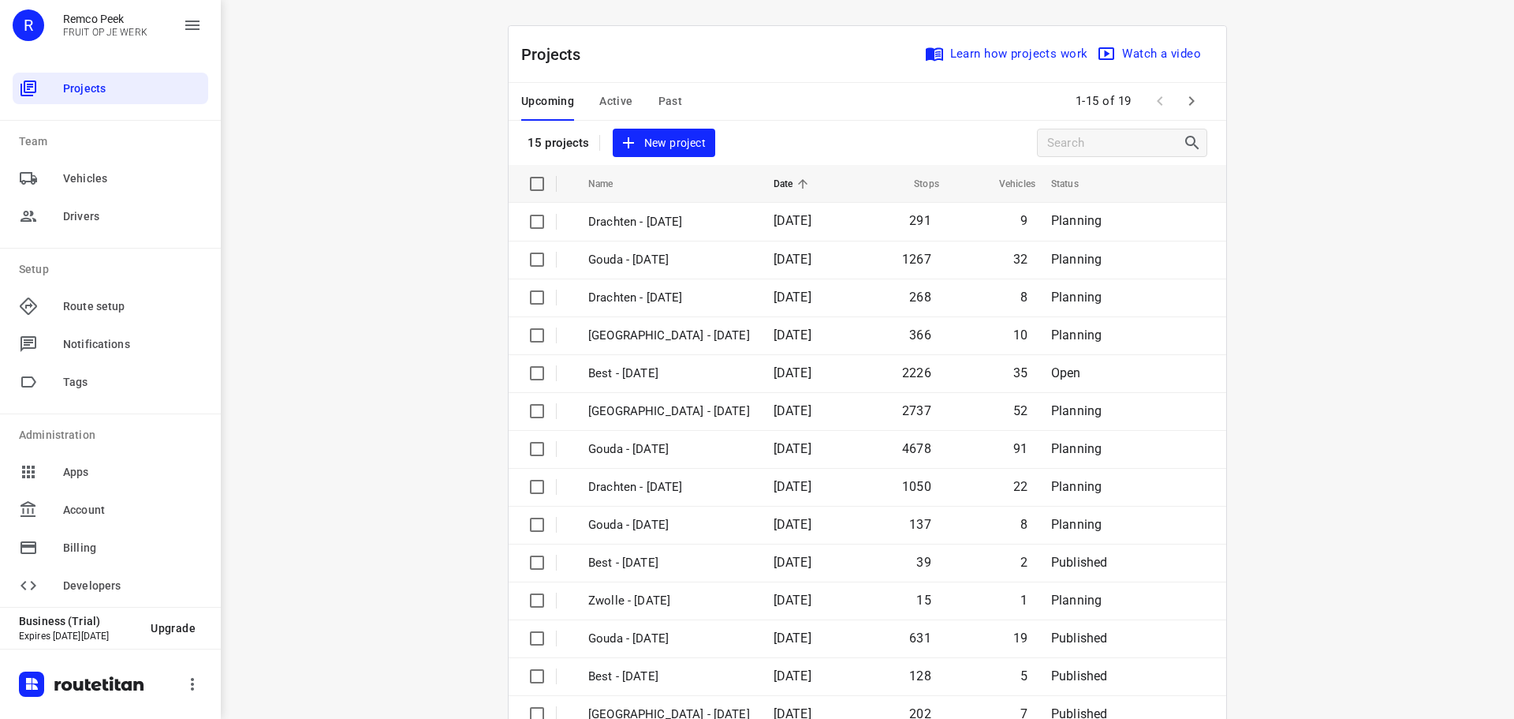
click at [675, 91] on div "Upcoming Active Past" at bounding box center [614, 102] width 186 height 38
click at [669, 94] on span "Past" at bounding box center [671, 101] width 24 height 20
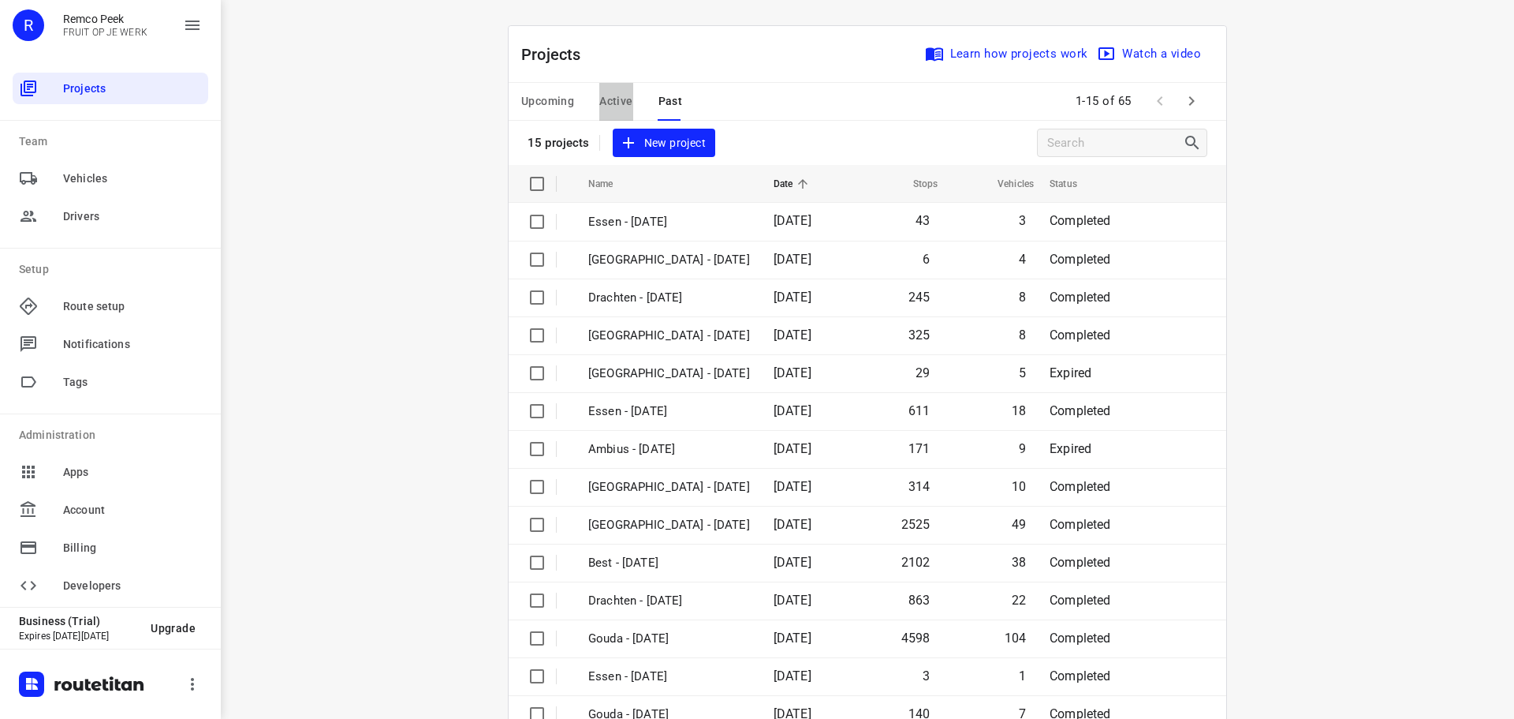
click at [610, 91] on span "Active" at bounding box center [615, 101] width 33 height 20
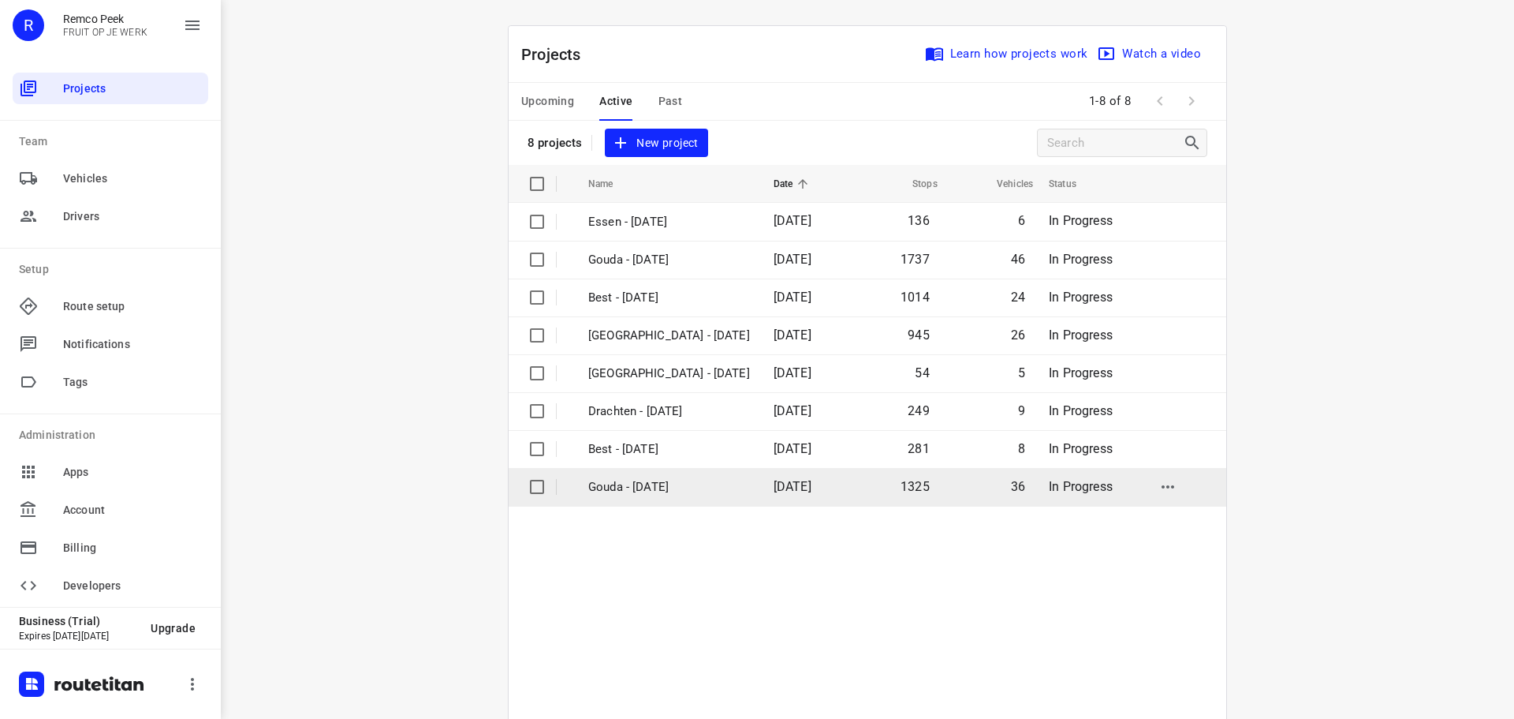
click at [647, 500] on td "Gouda - [DATE]" at bounding box center [667, 487] width 189 height 38
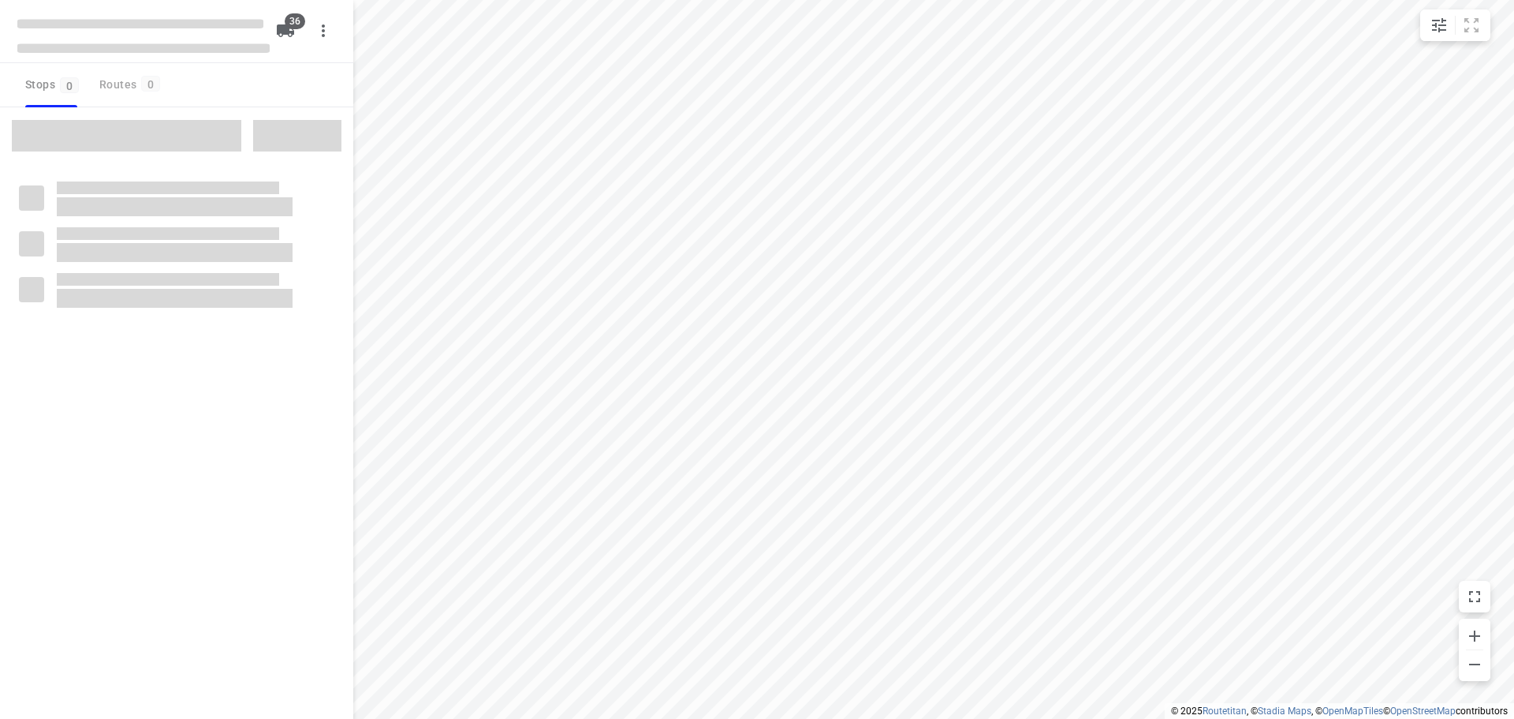
type input "distance"
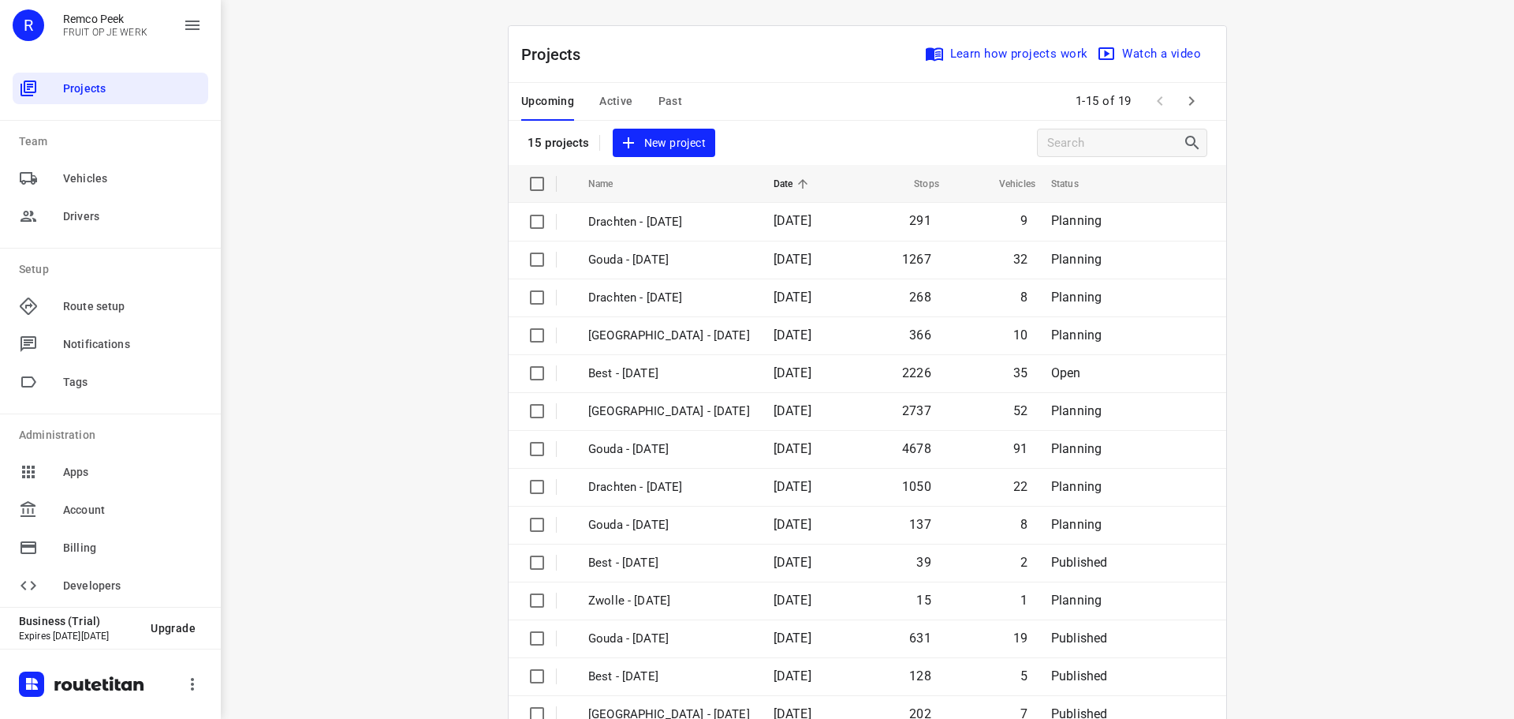
click at [1229, 237] on div "Projects Learn how projects work Watch a video 15 projects New project Name Dat…" at bounding box center [867, 398] width 757 height 747
click at [672, 108] on span "Past" at bounding box center [671, 101] width 24 height 20
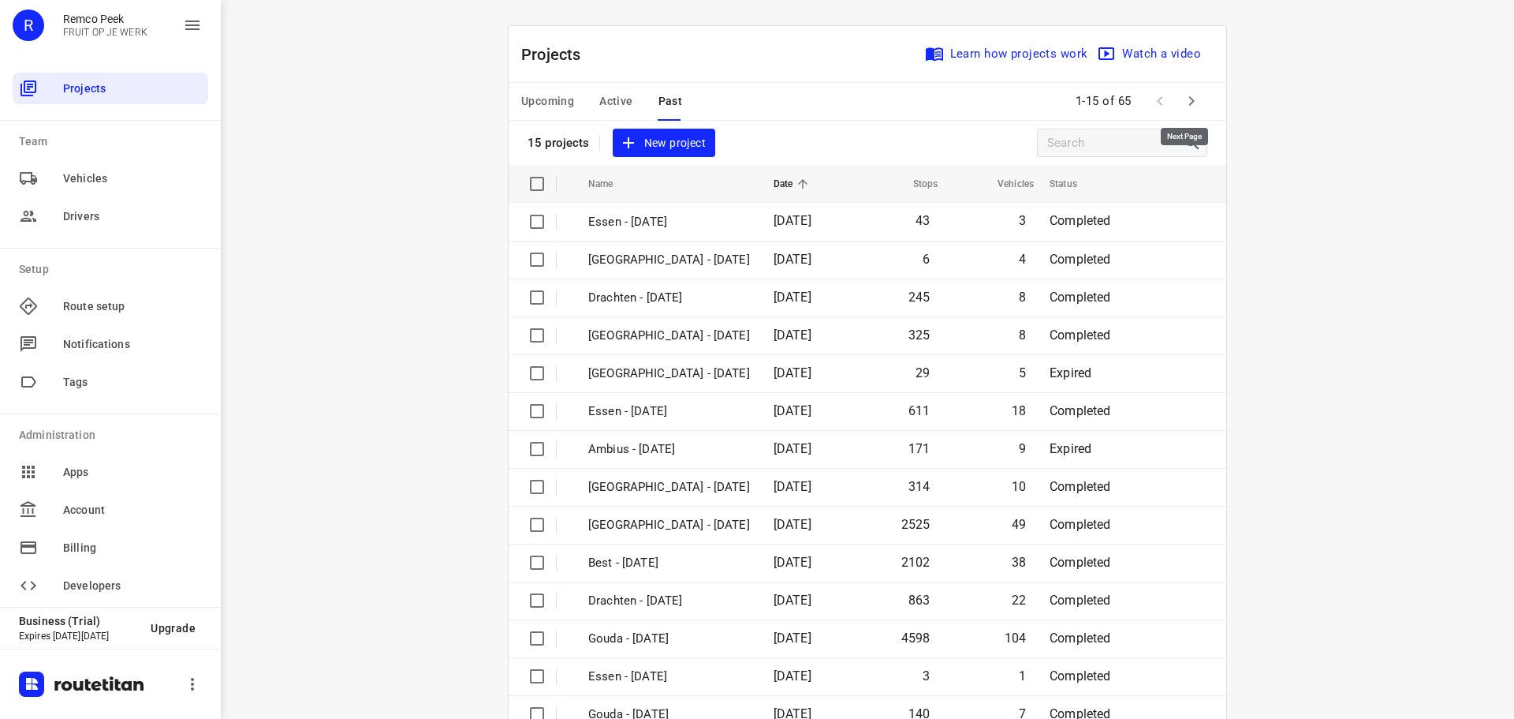
click at [1189, 99] on icon "button" at bounding box center [1192, 100] width 6 height 9
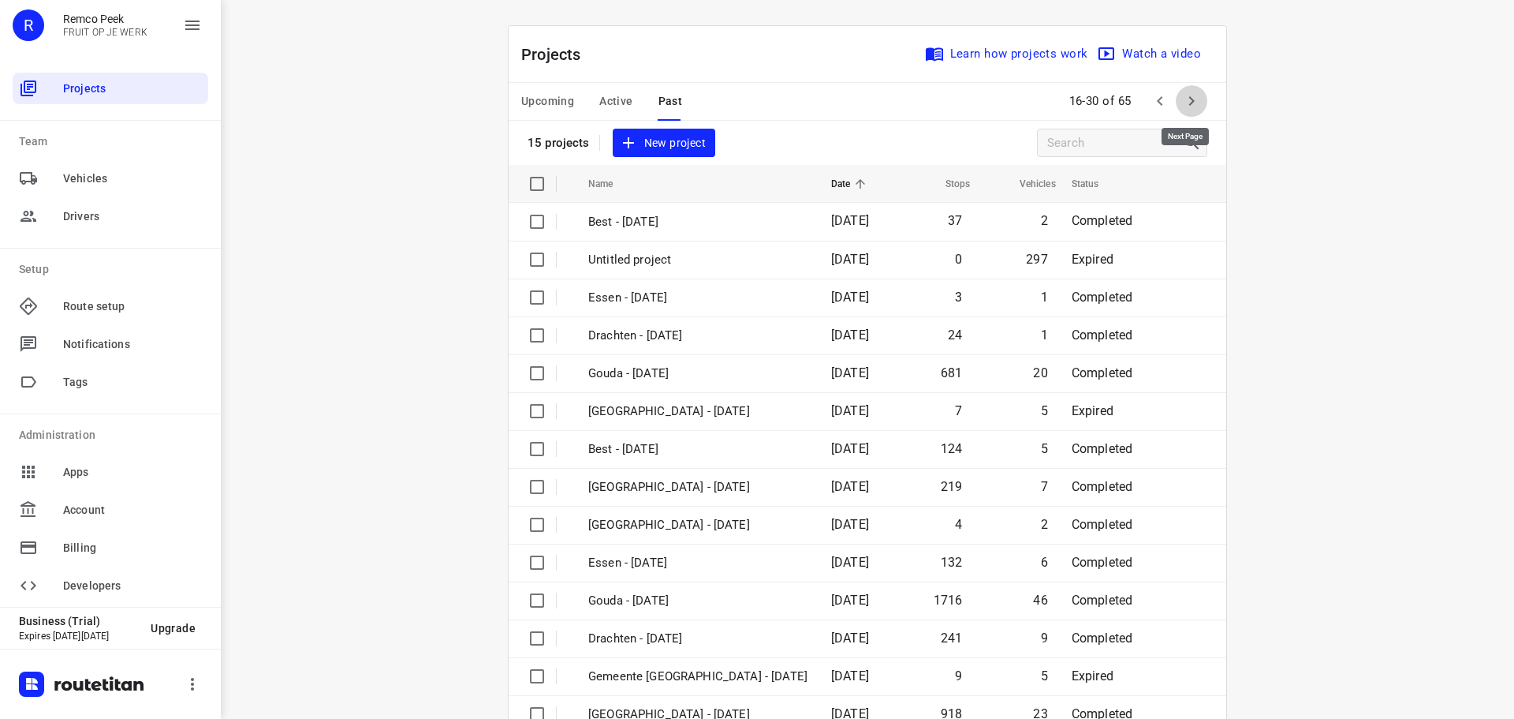
click at [1193, 110] on icon "button" at bounding box center [1191, 100] width 19 height 19
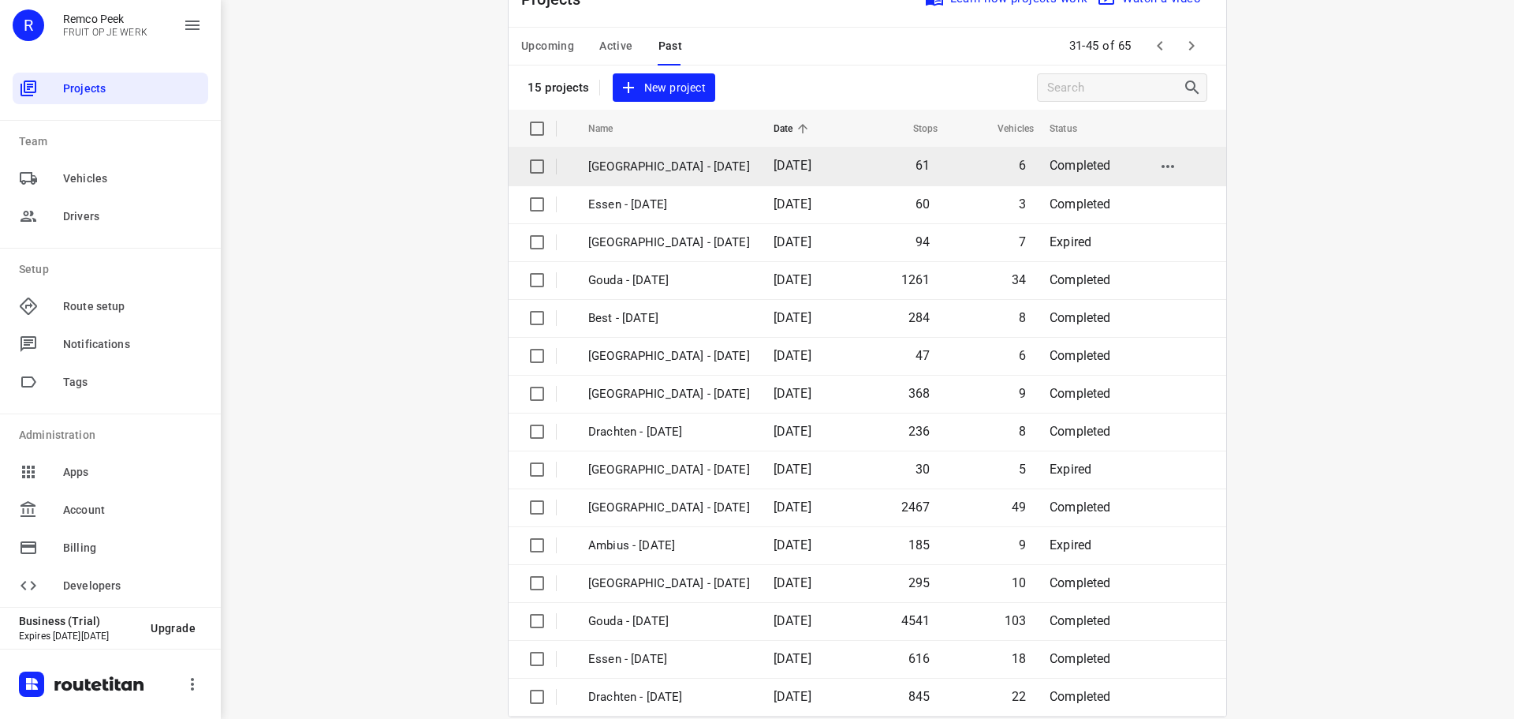
scroll to position [79, 0]
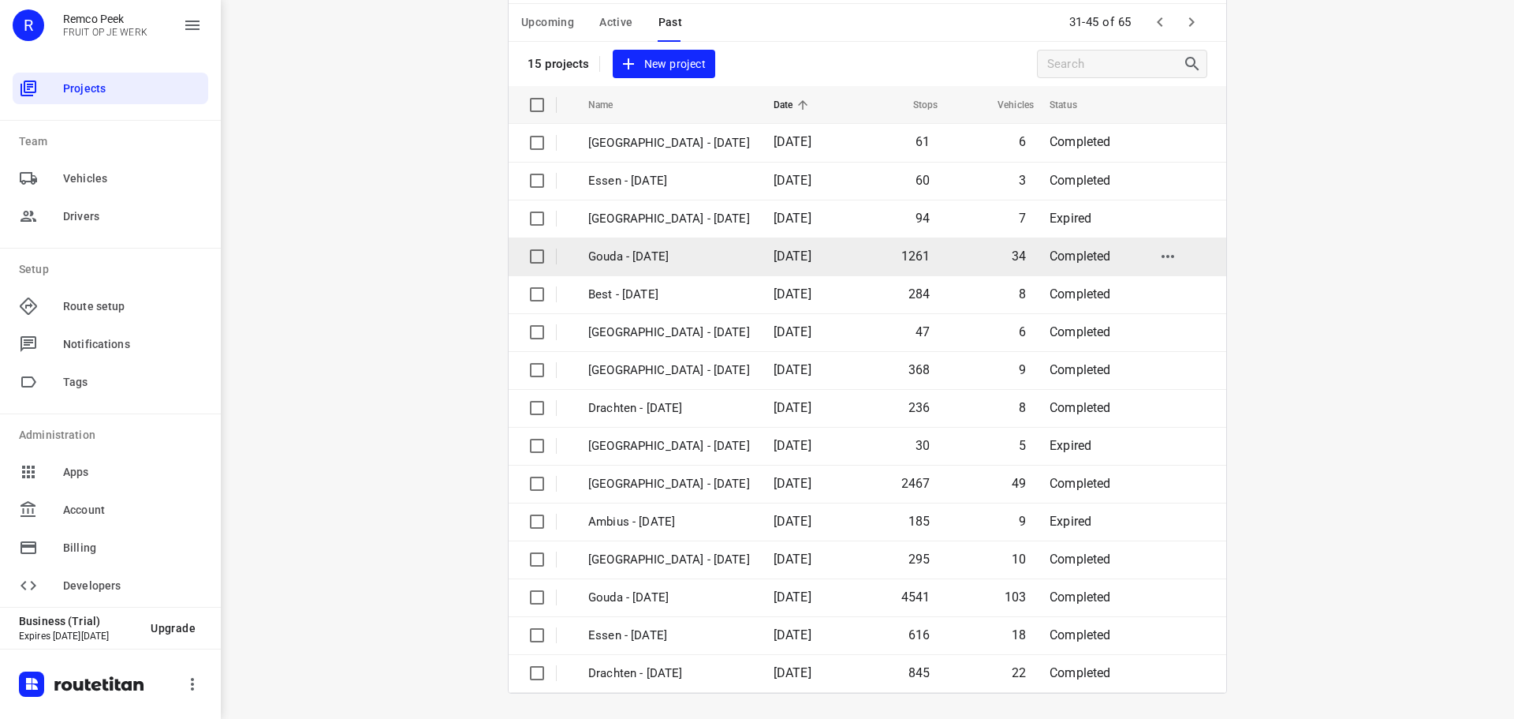
click at [708, 244] on td "Gouda - [DATE]" at bounding box center [667, 256] width 189 height 38
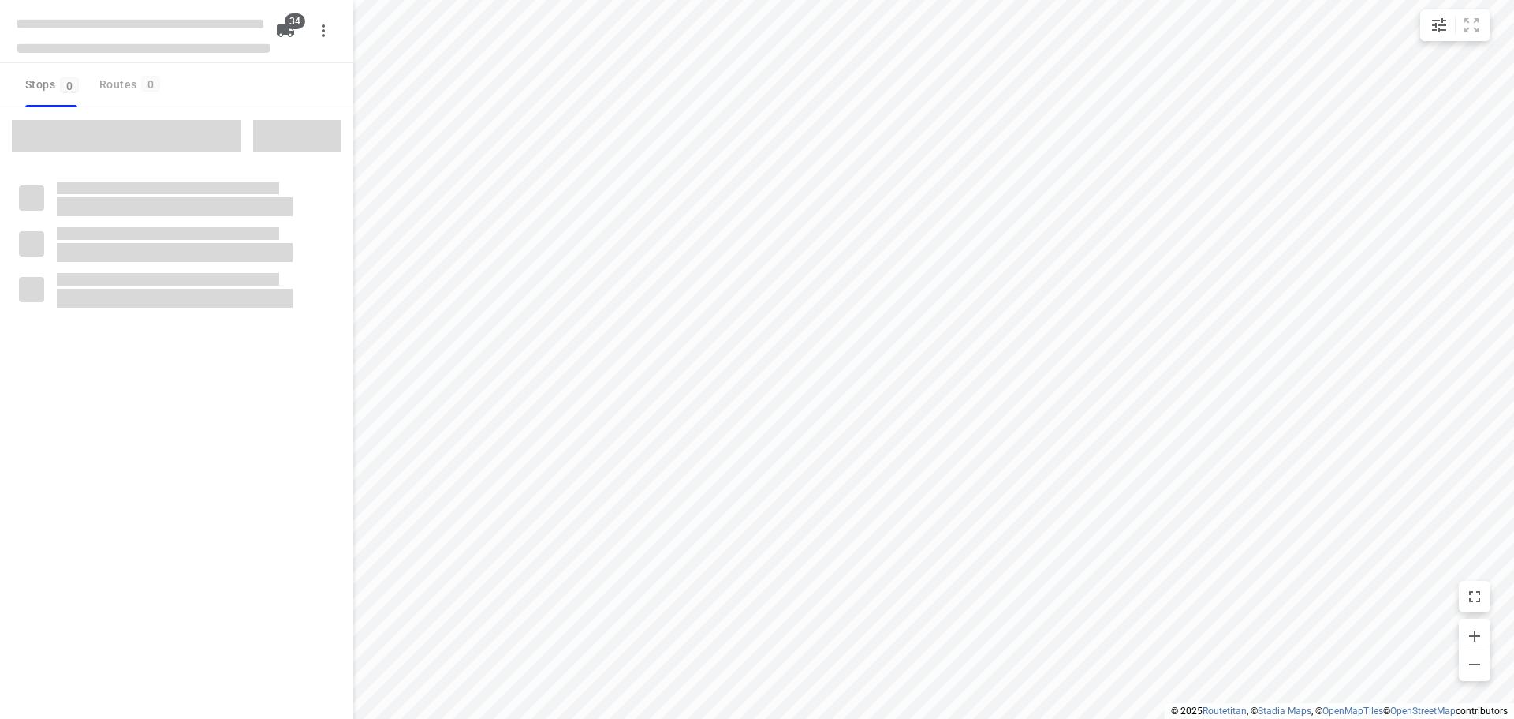
type input "distance"
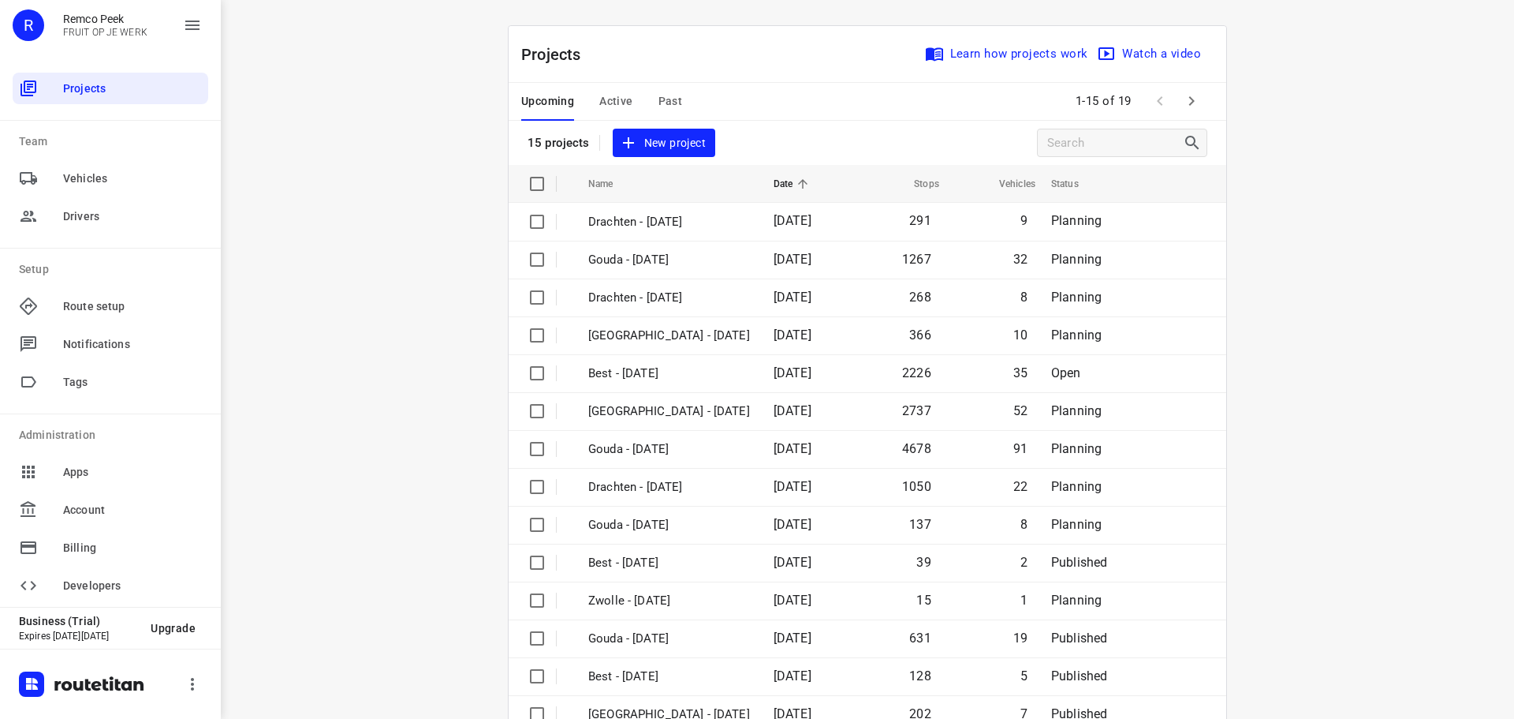
click at [438, 336] on div "i © 2025 Routetitan , © Stadia Maps , © OpenMapTiles © OpenStreetMap contributo…" at bounding box center [868, 359] width 1294 height 719
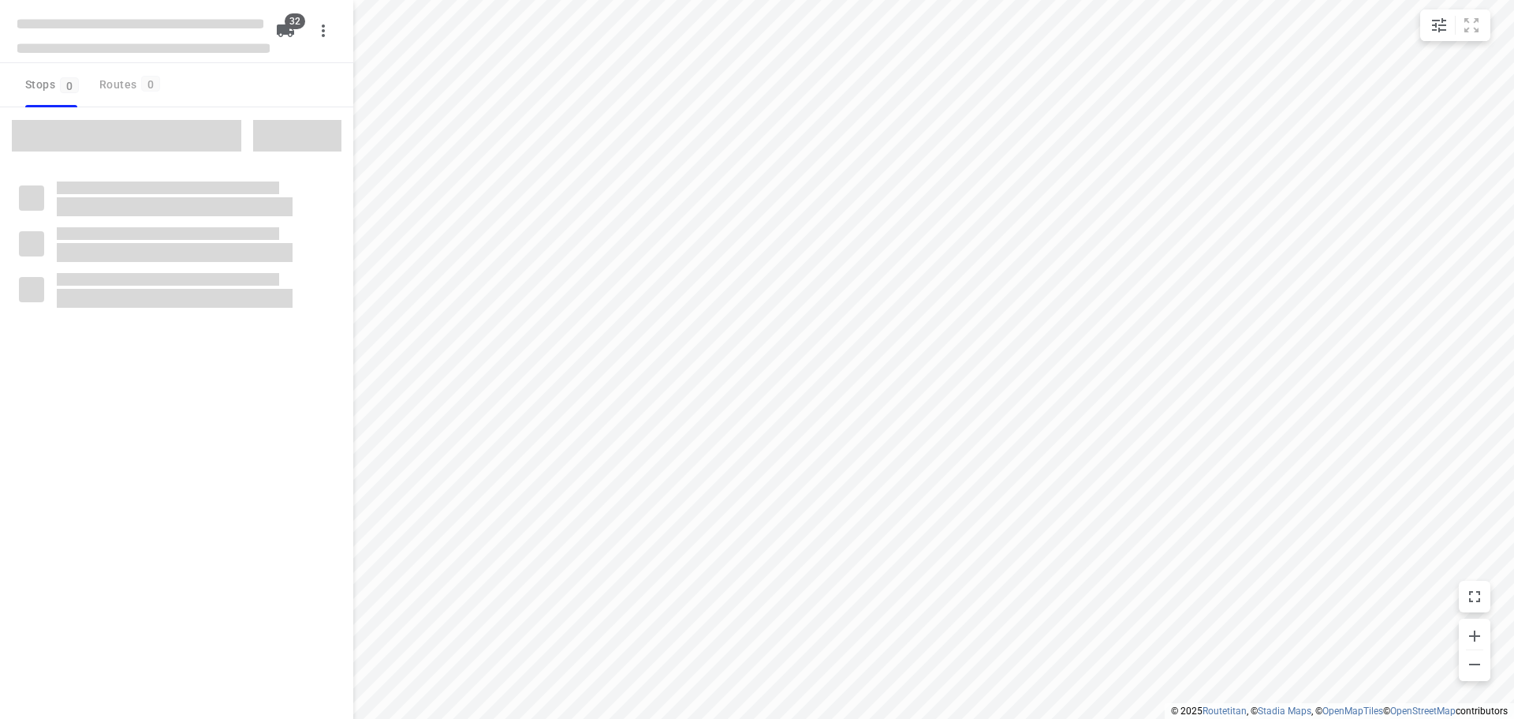
type input "distance"
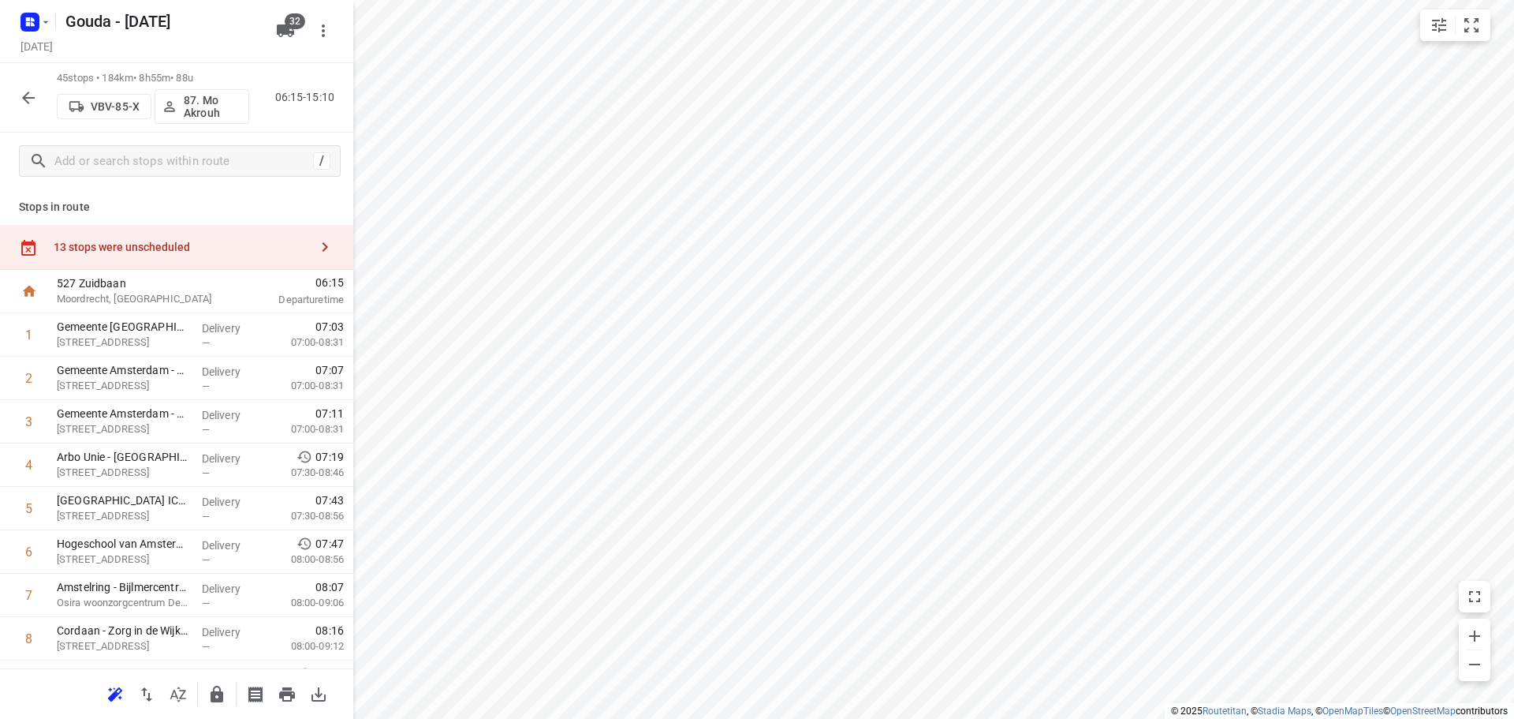
click at [166, 254] on div "13 stops were unscheduled" at bounding box center [176, 247] width 353 height 45
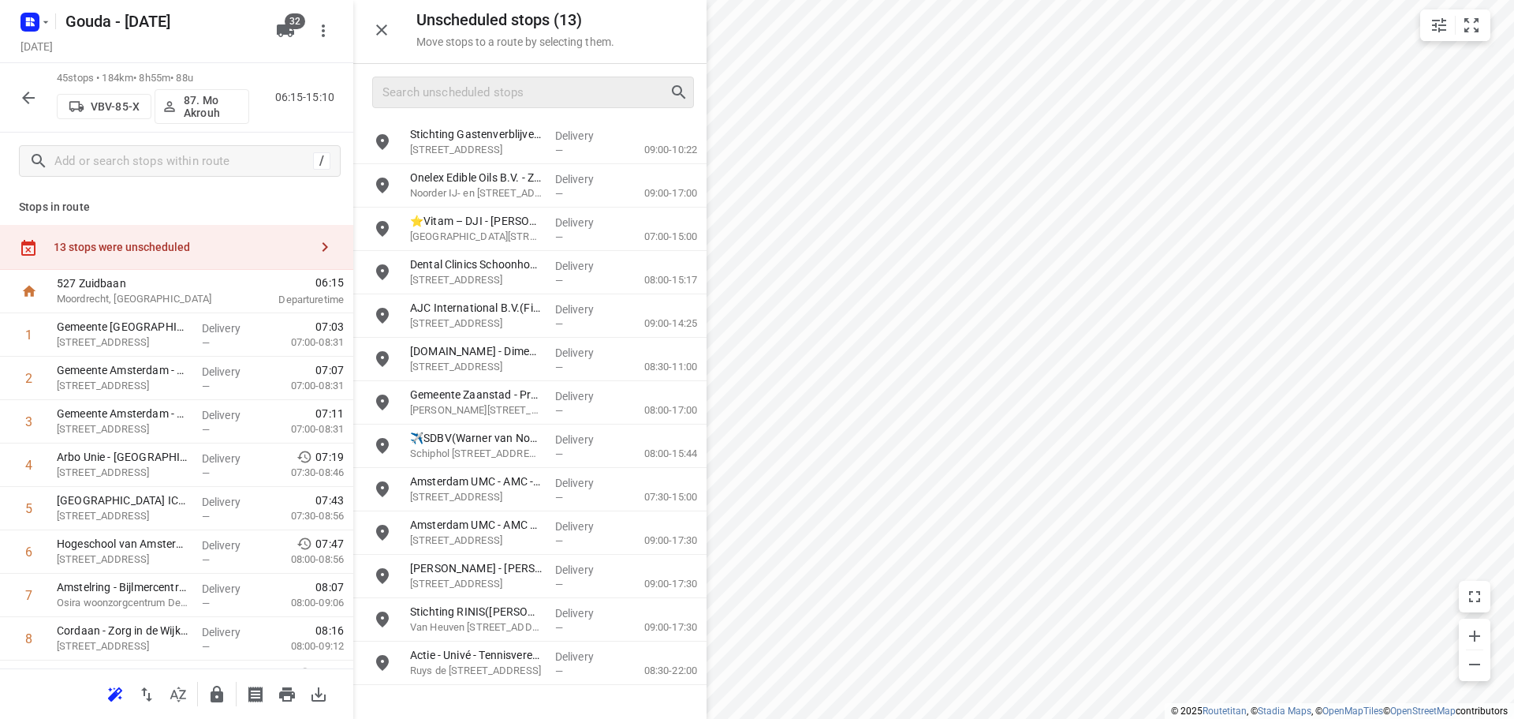
drag, startPoint x: 466, startPoint y: 106, endPoint x: 478, endPoint y: 92, distance: 18.5
click at [469, 101] on div at bounding box center [533, 93] width 322 height 32
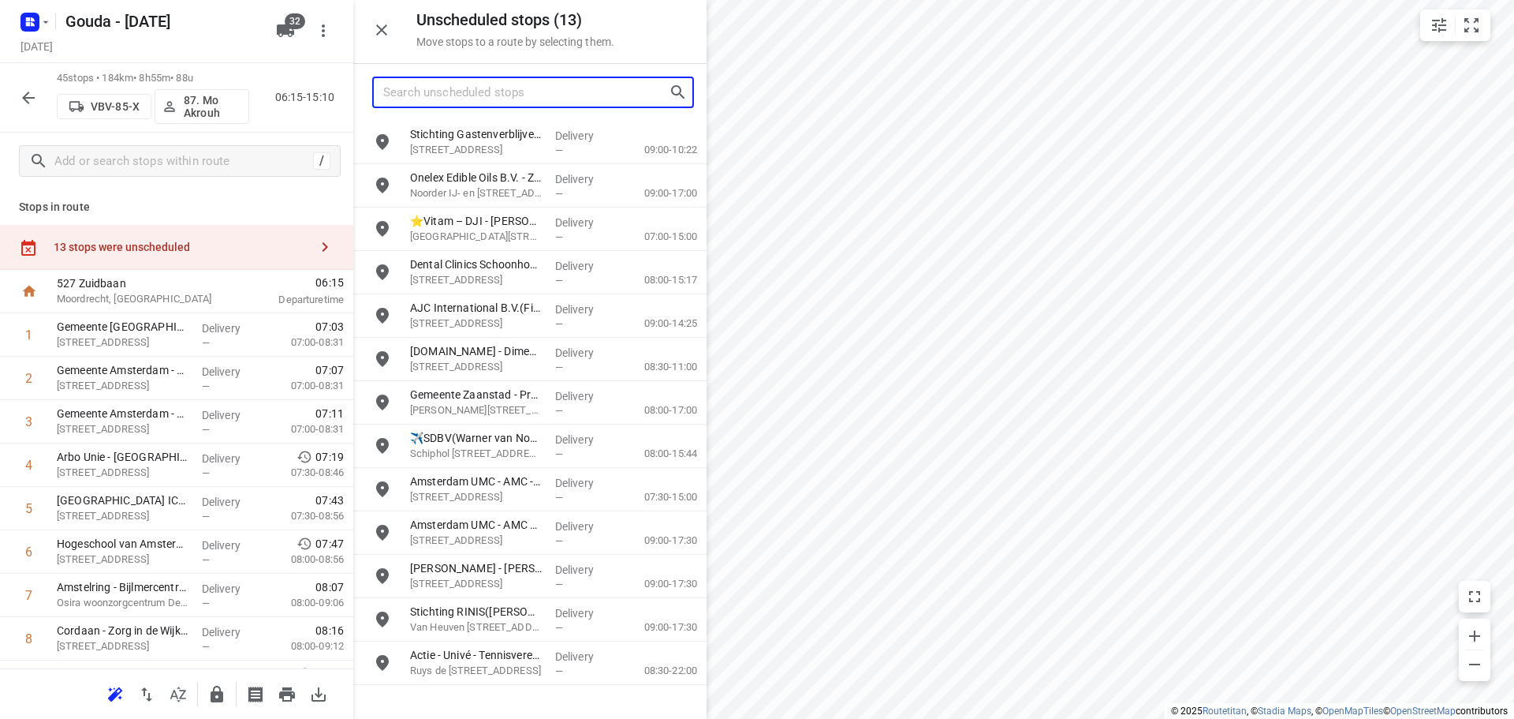
click at [478, 92] on input "Search unscheduled stops" at bounding box center [526, 92] width 286 height 24
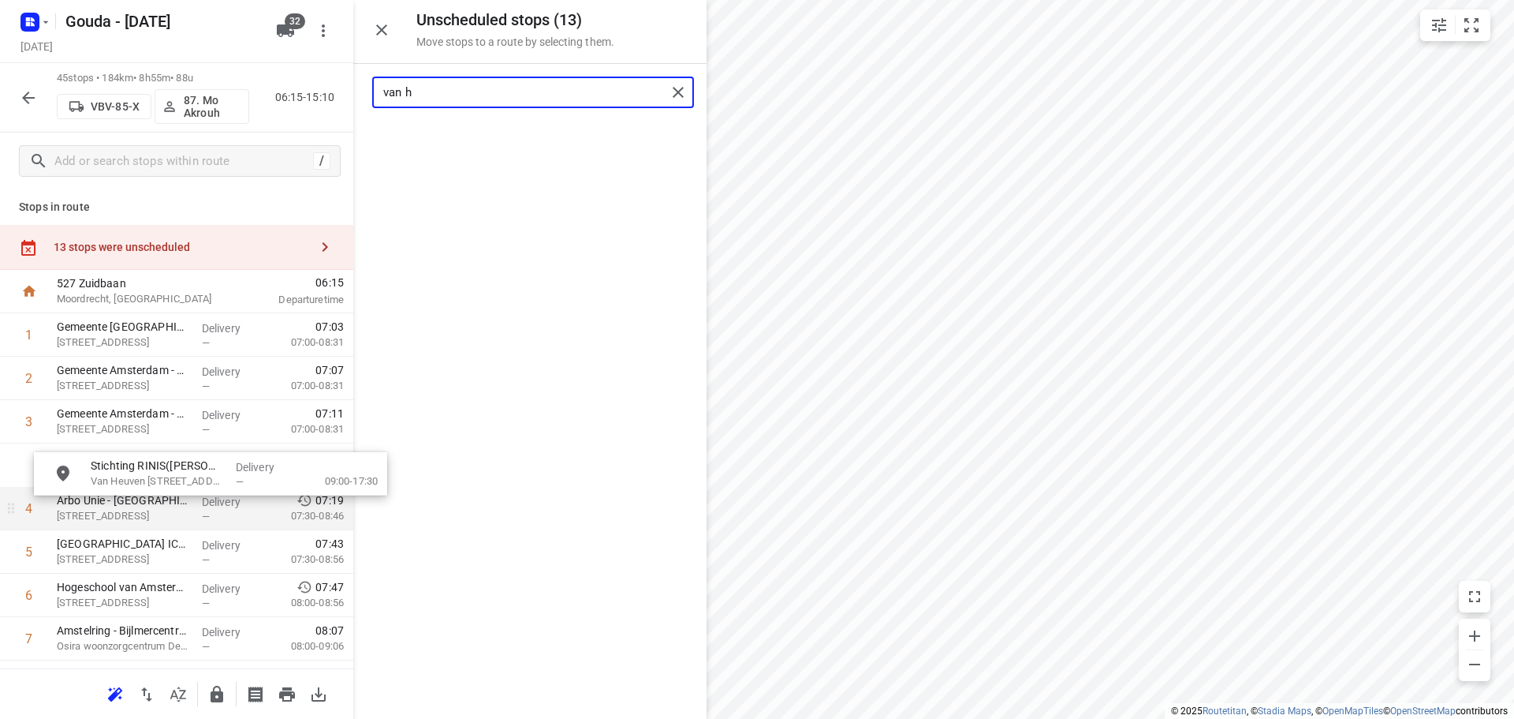
drag, startPoint x: 482, startPoint y: 149, endPoint x: 162, endPoint y: 491, distance: 468.8
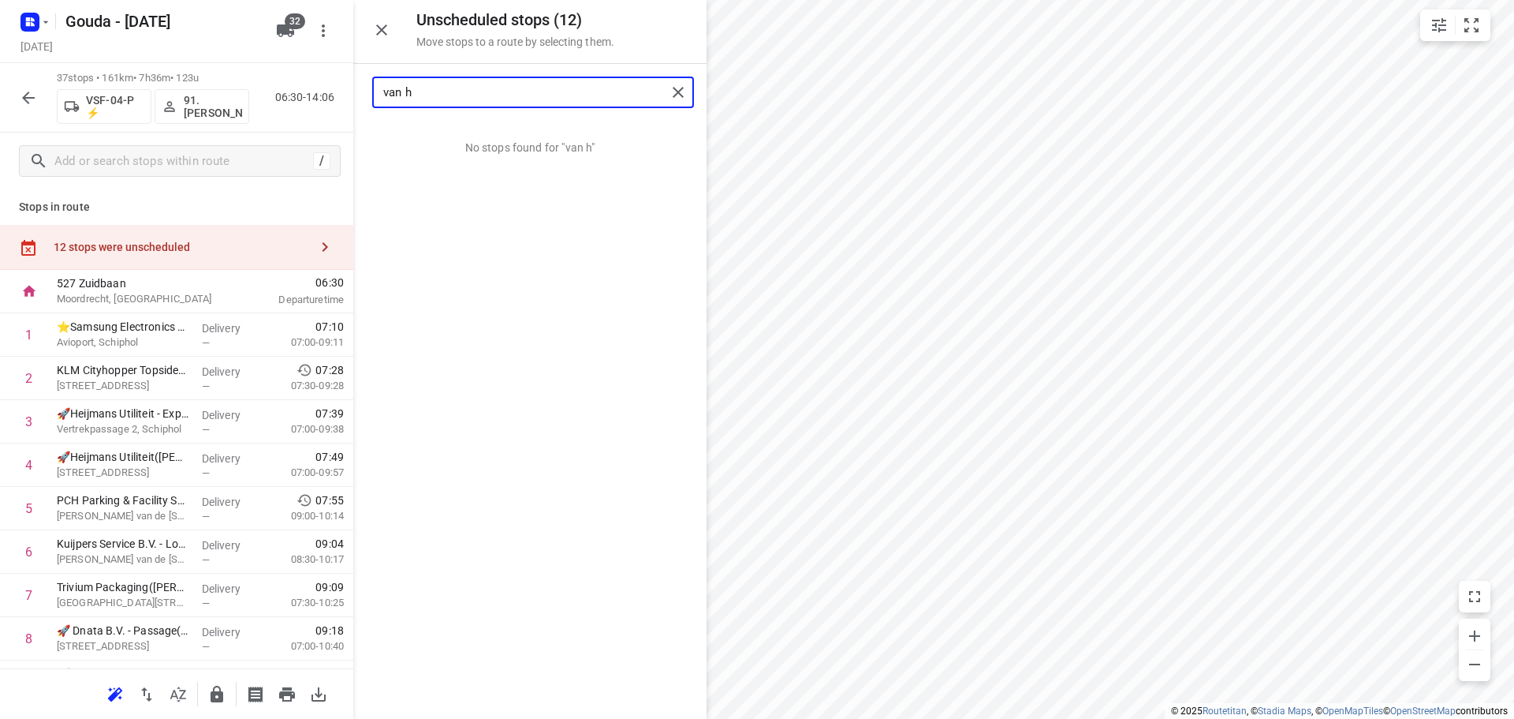
drag, startPoint x: 469, startPoint y: 91, endPoint x: -550, endPoint y: 155, distance: 1020.3
click at [0, 155] on html "i © 2025 Routetitan , © Stadia Maps , © OpenMapTiles © OpenStreetMap contributo…" at bounding box center [757, 359] width 1514 height 719
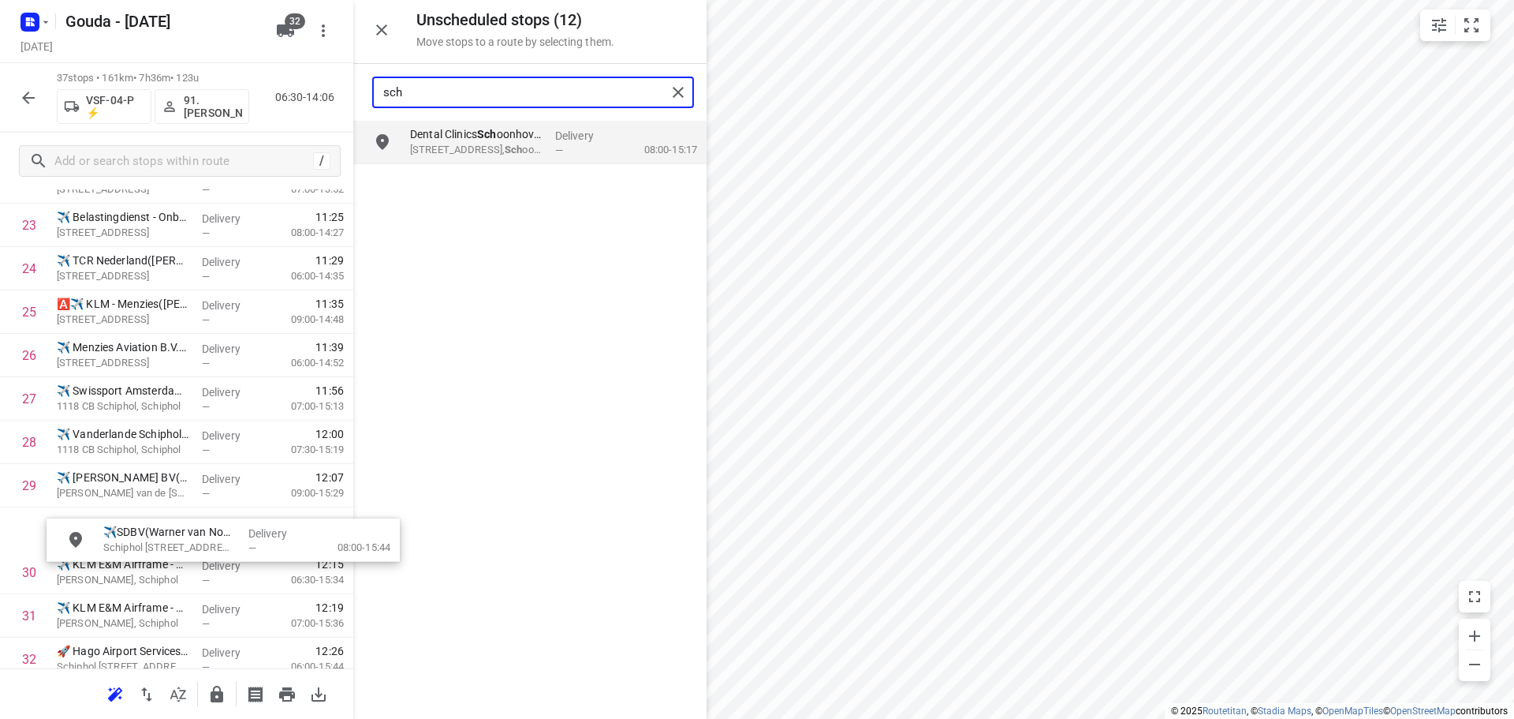
scroll to position [1064, 0]
drag, startPoint x: 484, startPoint y: 181, endPoint x: 160, endPoint y: 472, distance: 435.7
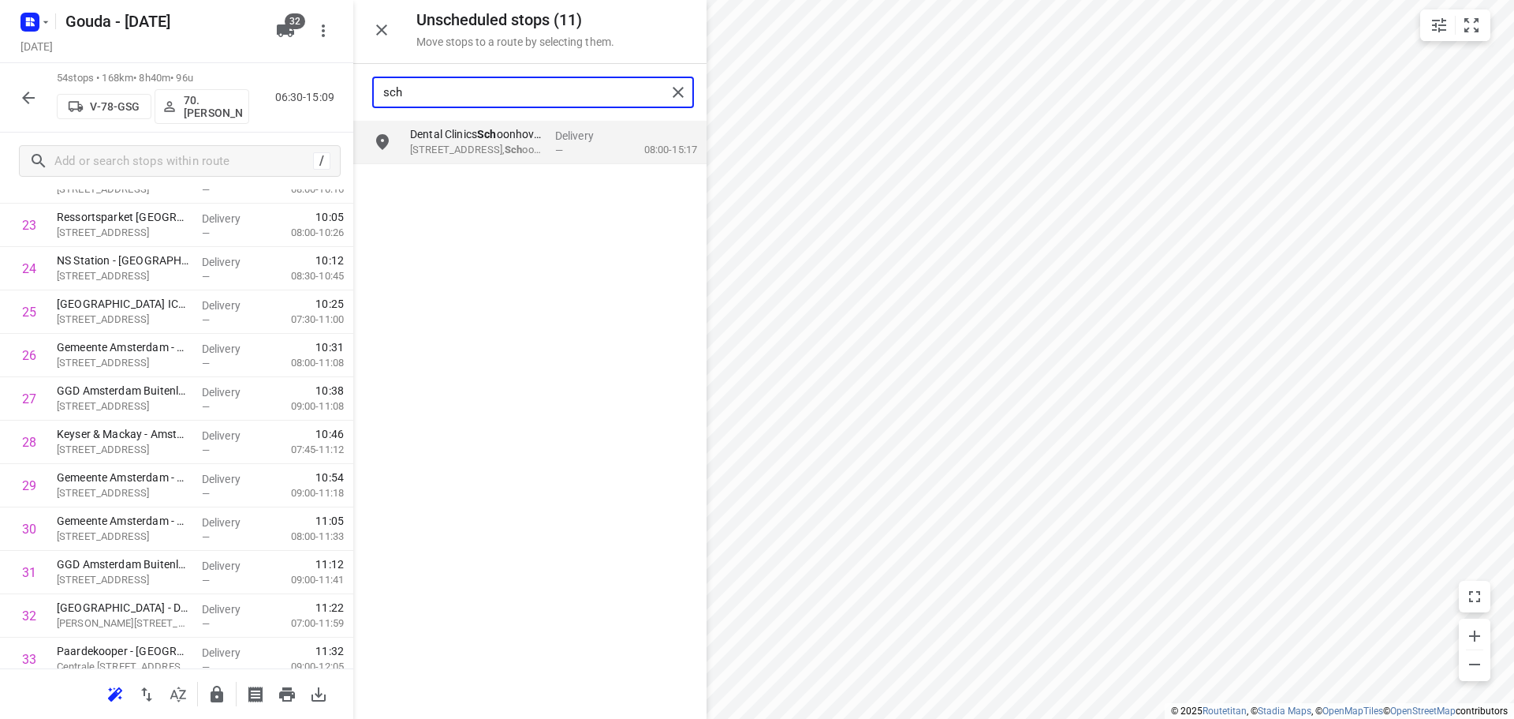
drag, startPoint x: 456, startPoint y: 91, endPoint x: -4, endPoint y: 144, distance: 463.0
click at [0, 144] on html "i © 2025 Routetitan , © Stadia Maps , © OpenMapTiles © OpenStreetMap contributo…" at bounding box center [757, 359] width 1514 height 719
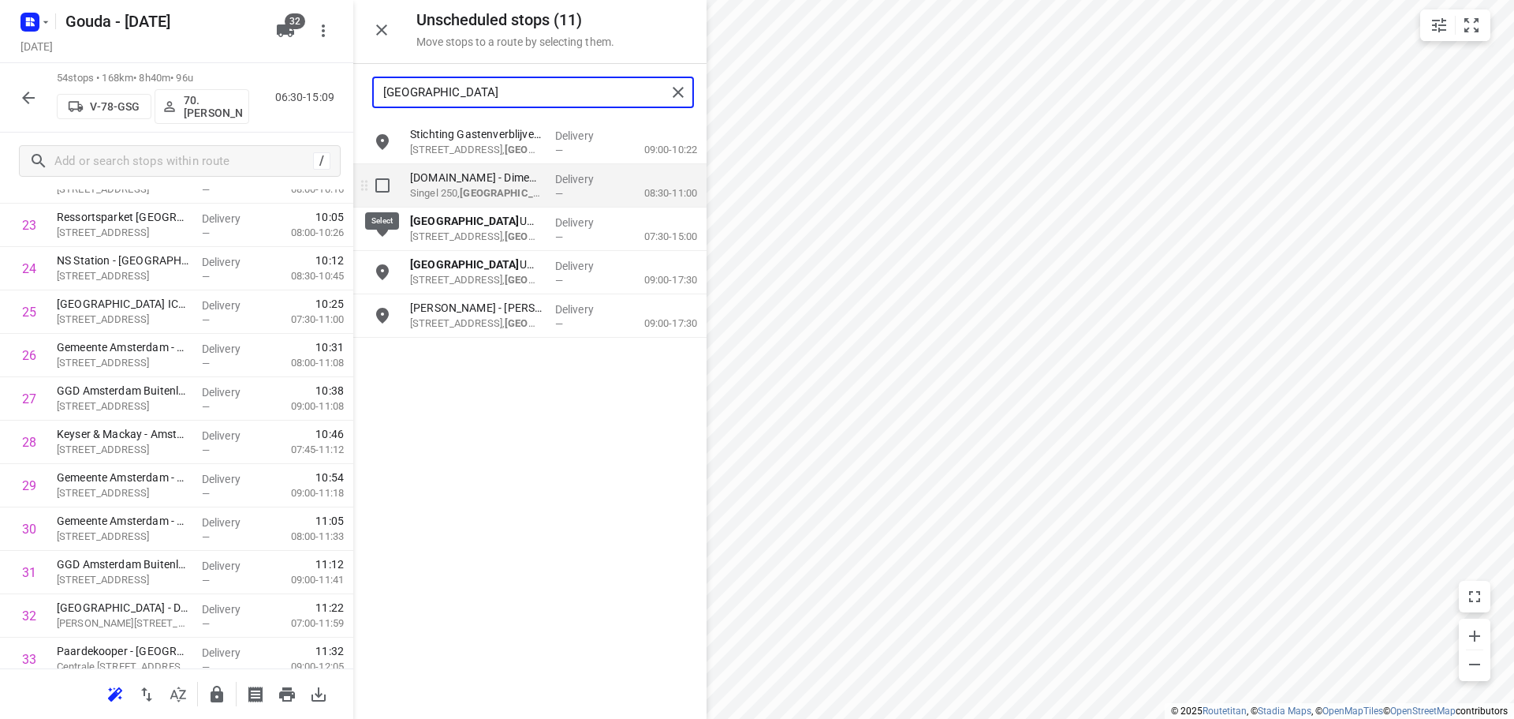
type input "amsterdam"
click at [379, 192] on input "grid" at bounding box center [383, 186] width 32 height 32
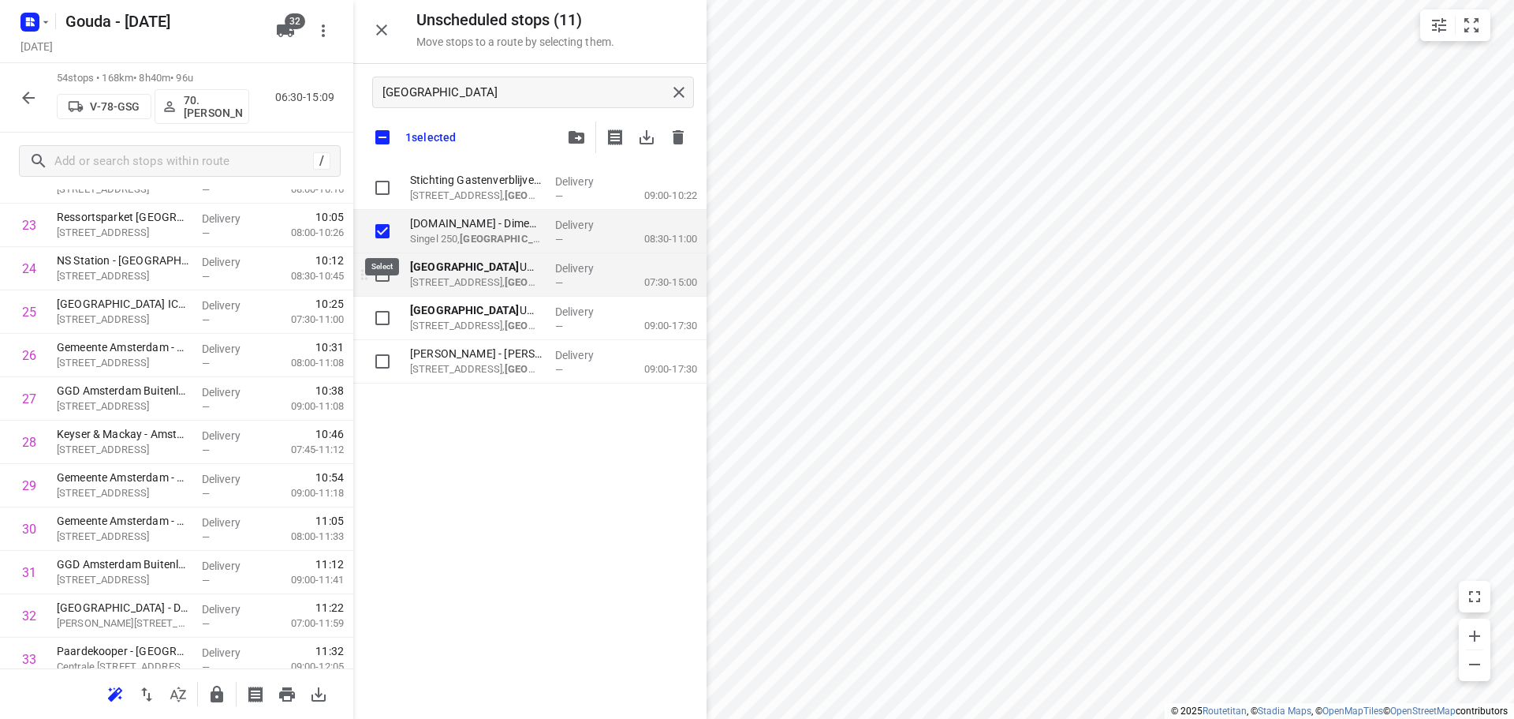
checkbox input "true"
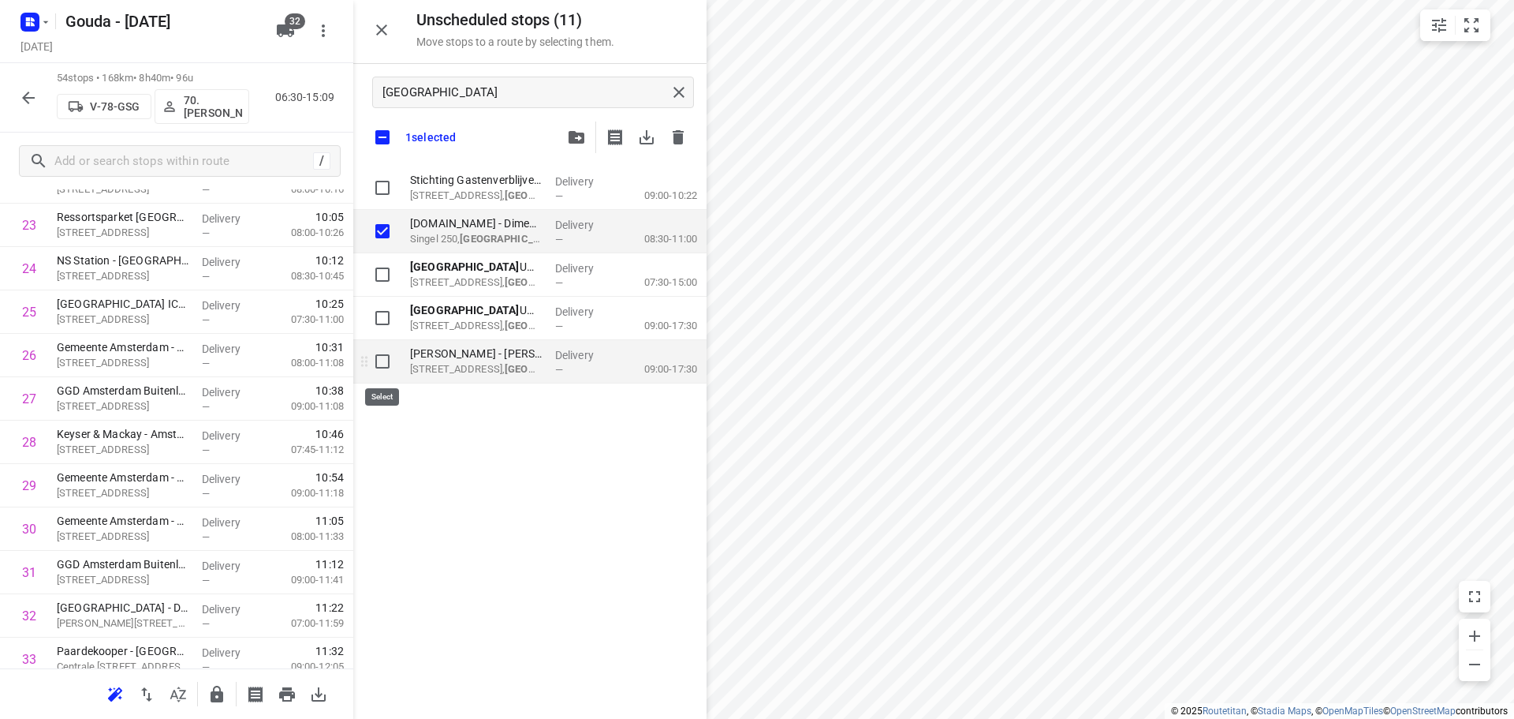
click at [384, 364] on input "grid" at bounding box center [383, 361] width 32 height 32
checkbox input "true"
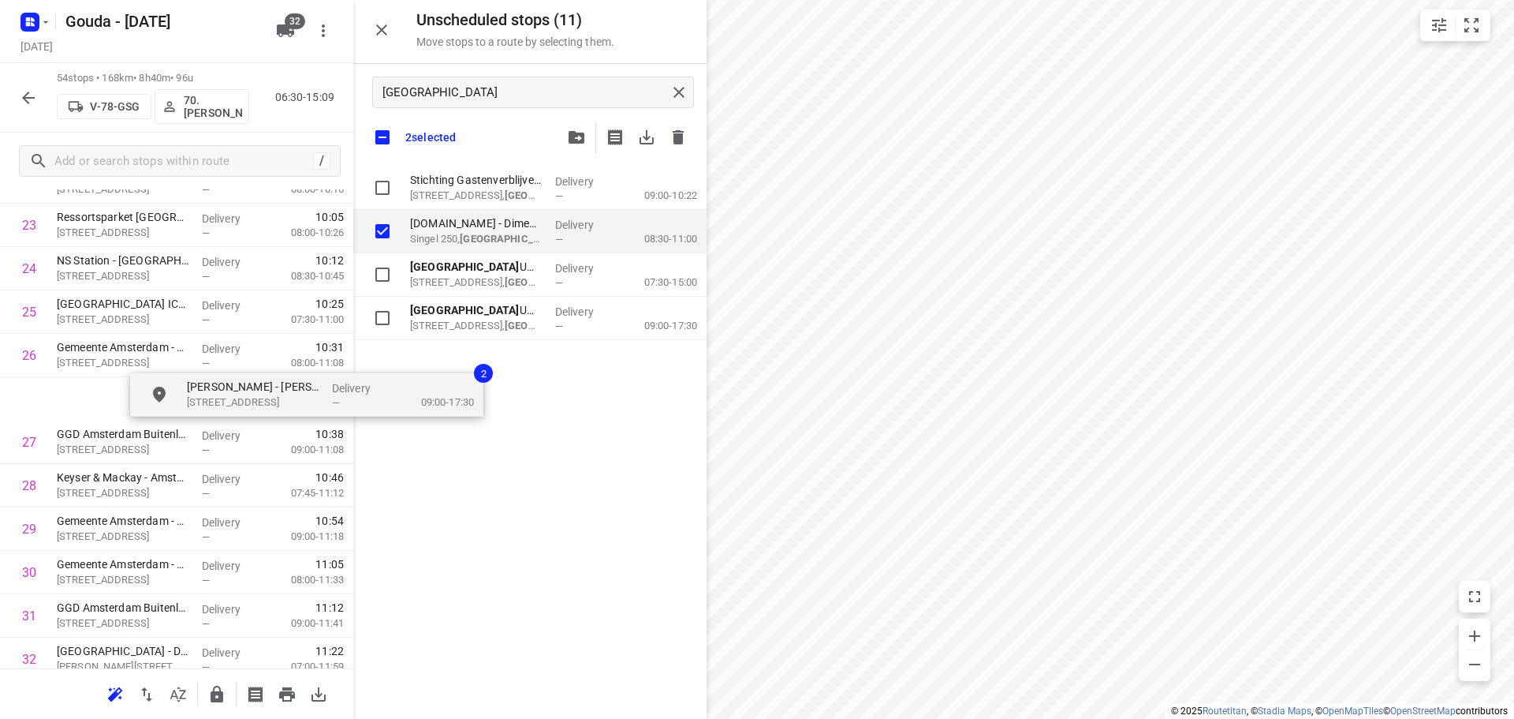
drag, startPoint x: 453, startPoint y: 368, endPoint x: 198, endPoint y: 405, distance: 257.6
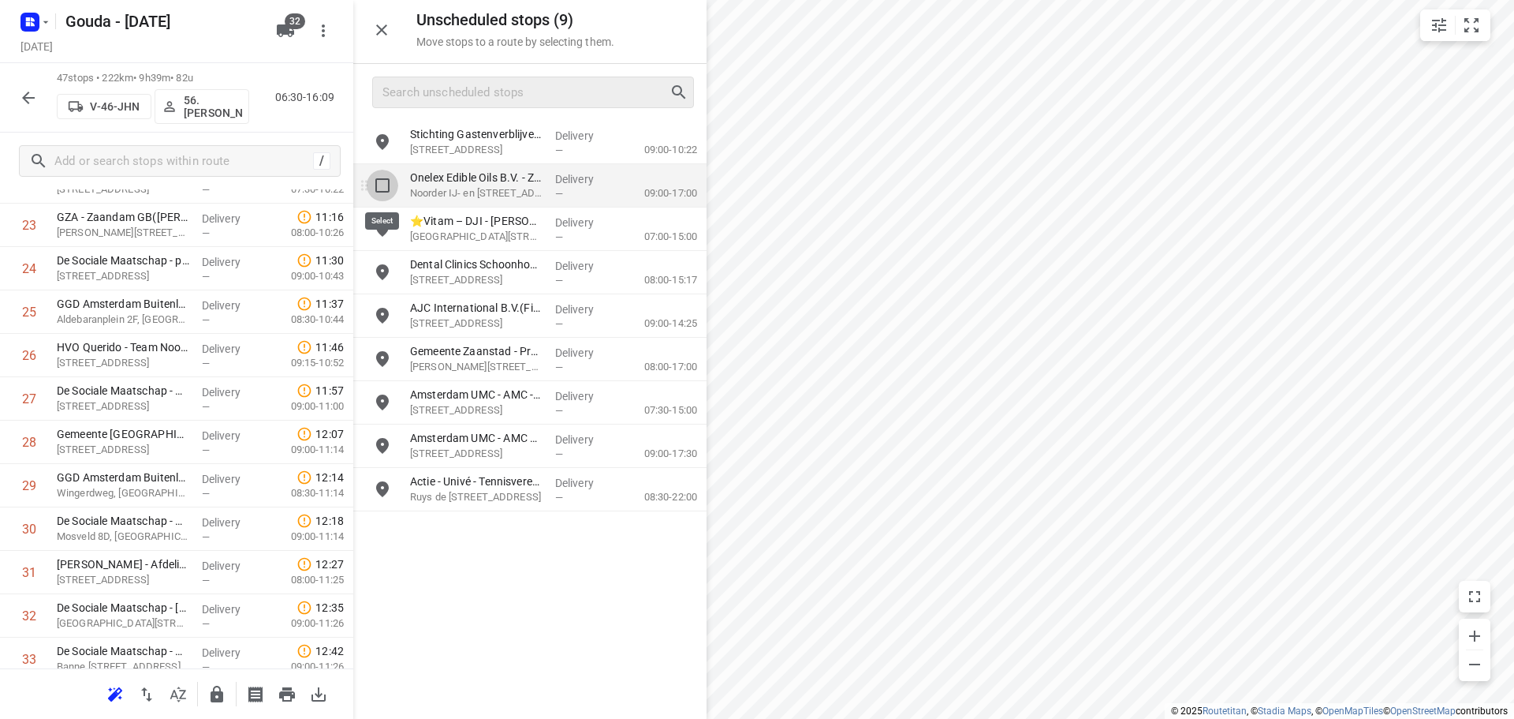
click at [375, 188] on input "grid" at bounding box center [383, 186] width 32 height 32
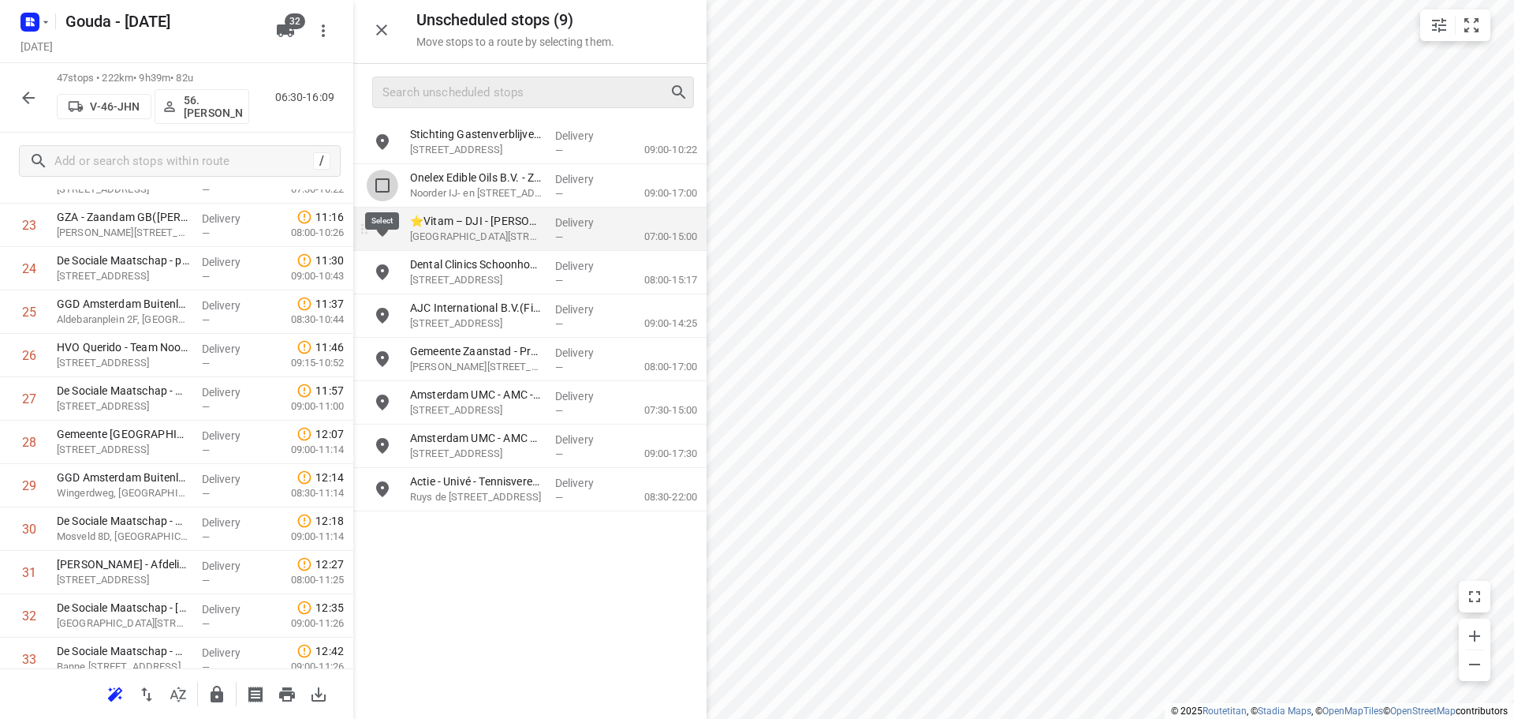
checkbox input "true"
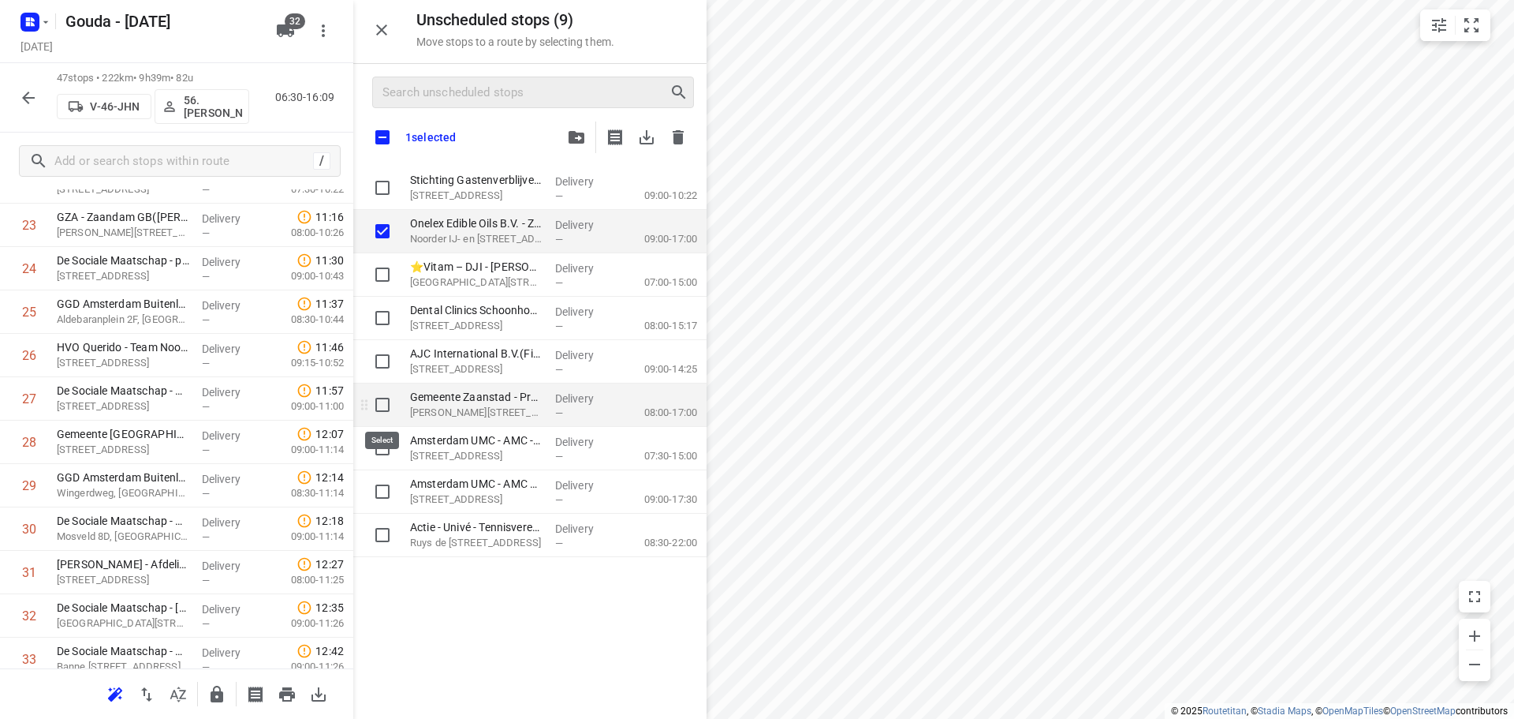
click at [390, 410] on input "grid" at bounding box center [383, 405] width 32 height 32
checkbox input "true"
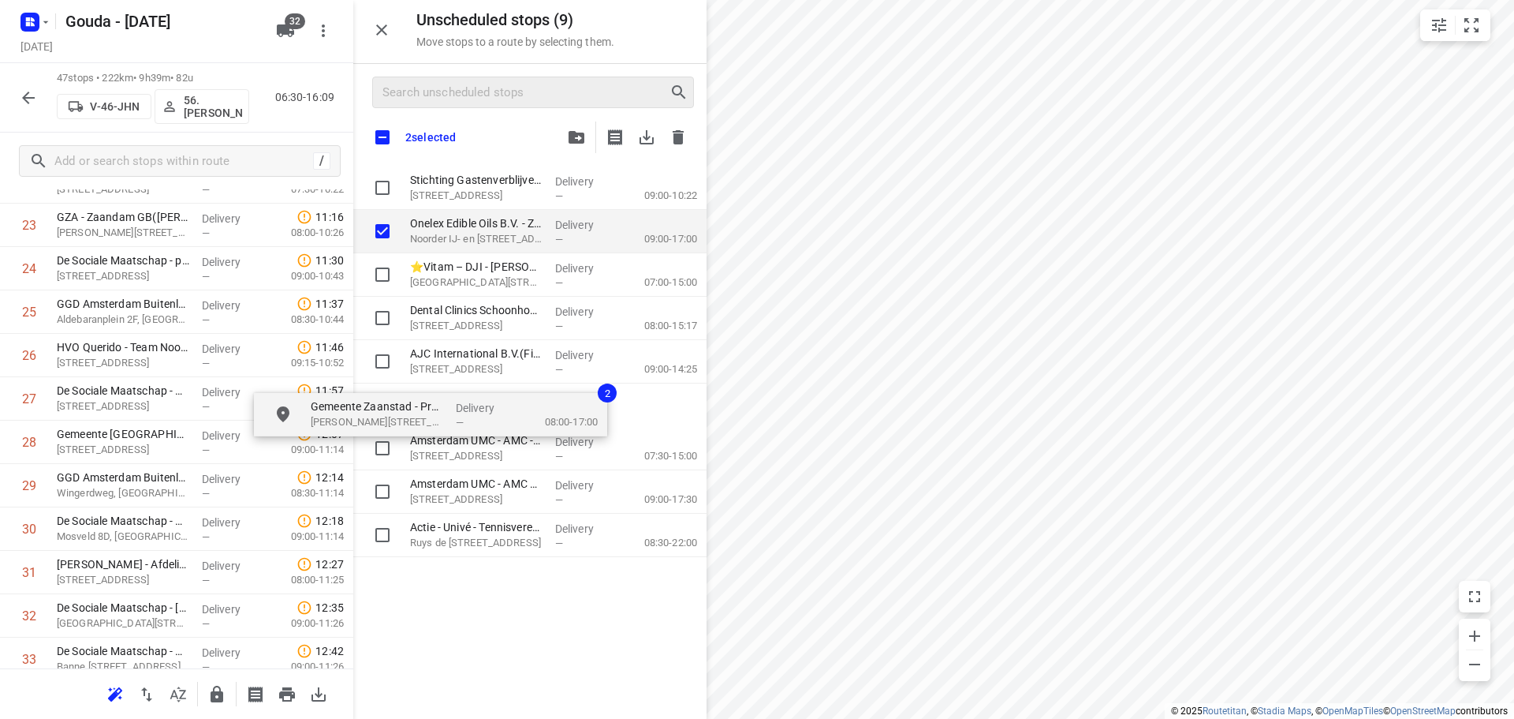
drag, startPoint x: 456, startPoint y: 405, endPoint x: 172, endPoint y: 435, distance: 285.5
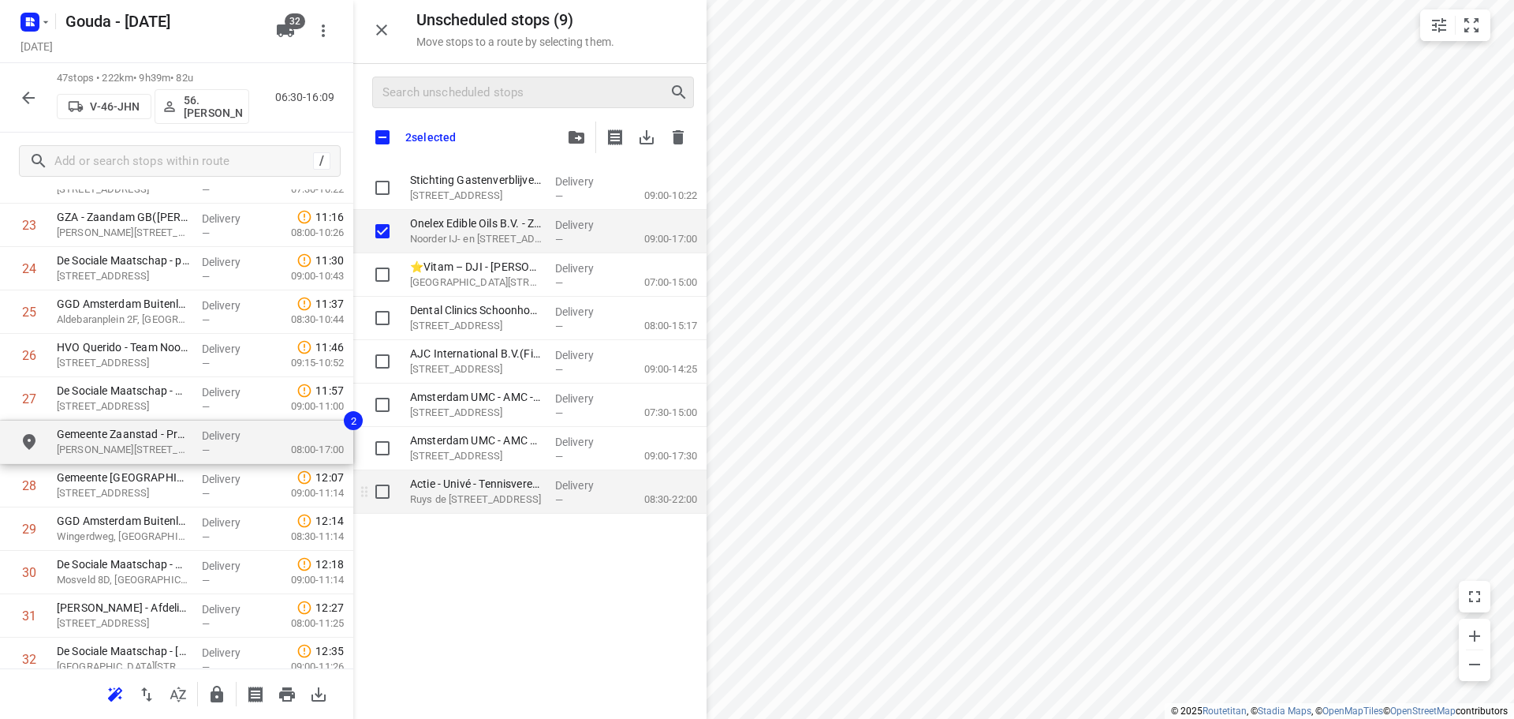
checkbox input "true"
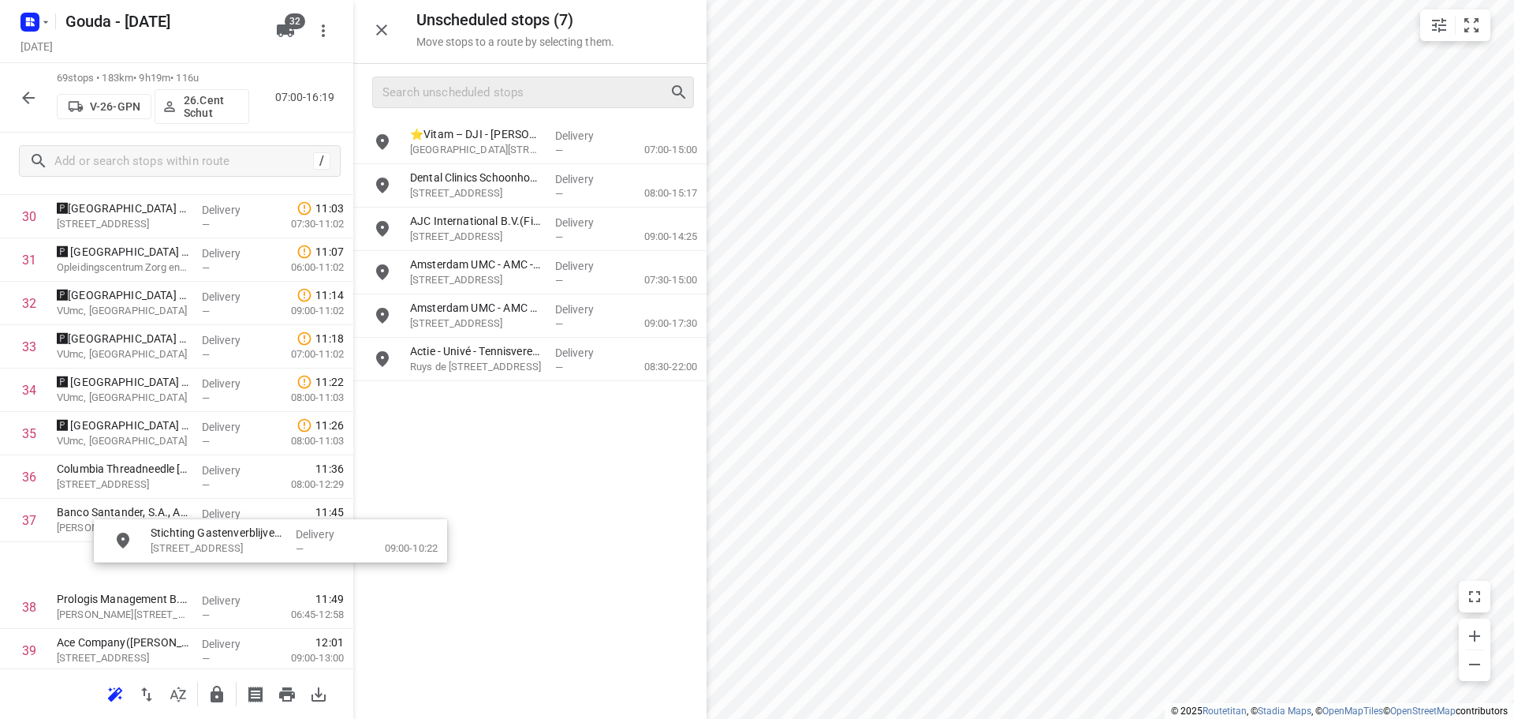
scroll to position [1381, 11]
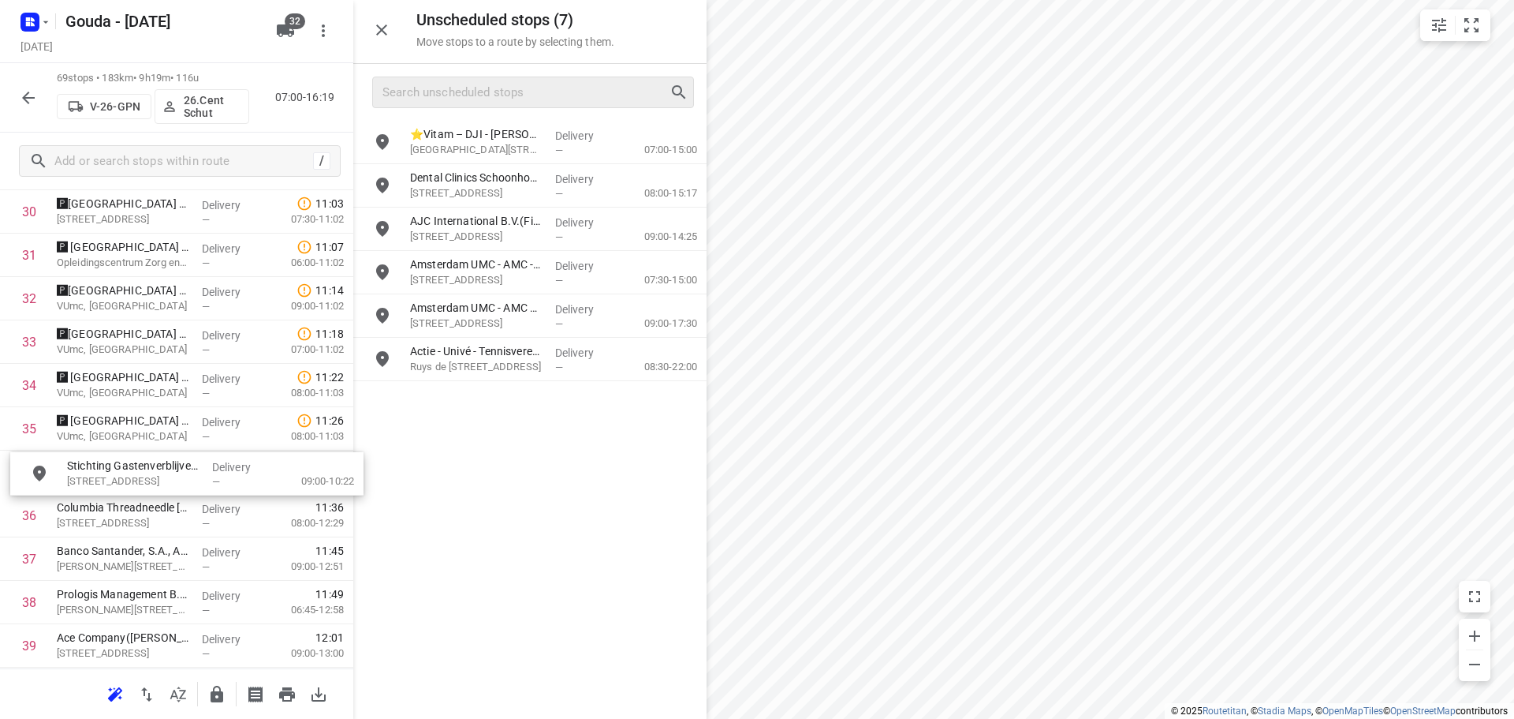
drag, startPoint x: 481, startPoint y: 149, endPoint x: 115, endPoint y: 481, distance: 494.2
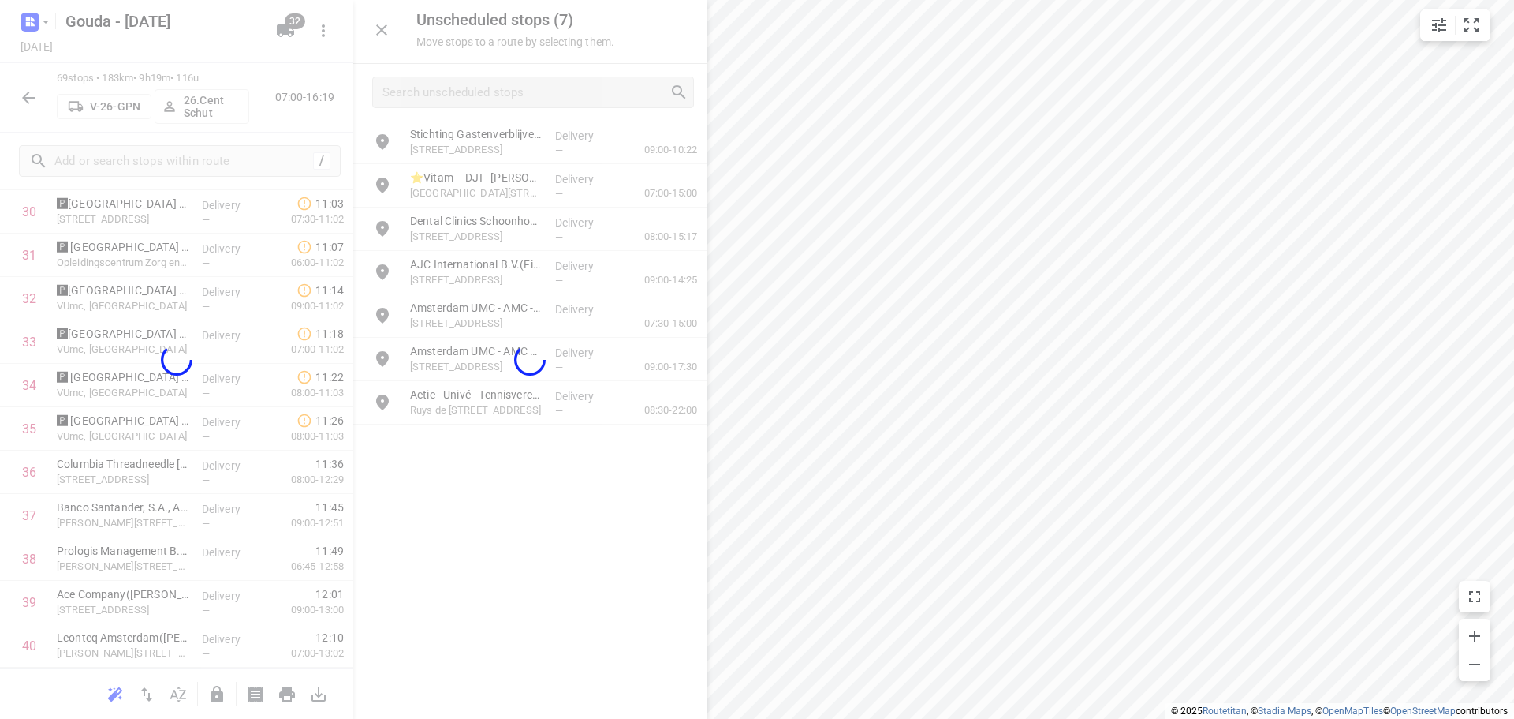
scroll to position [1381, 0]
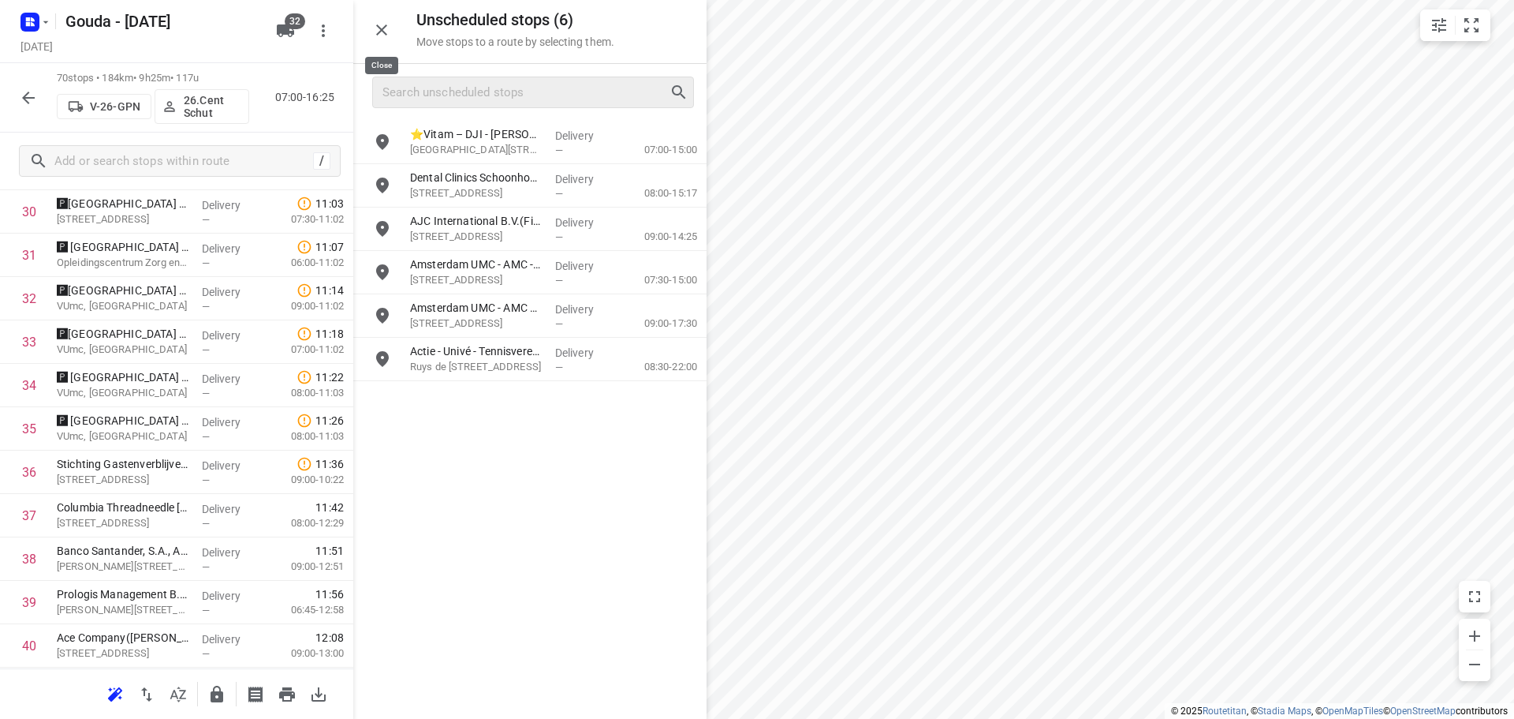
drag, startPoint x: 378, startPoint y: 23, endPoint x: 389, endPoint y: 24, distance: 11.2
click at [383, 24] on icon "button" at bounding box center [381, 30] width 19 height 19
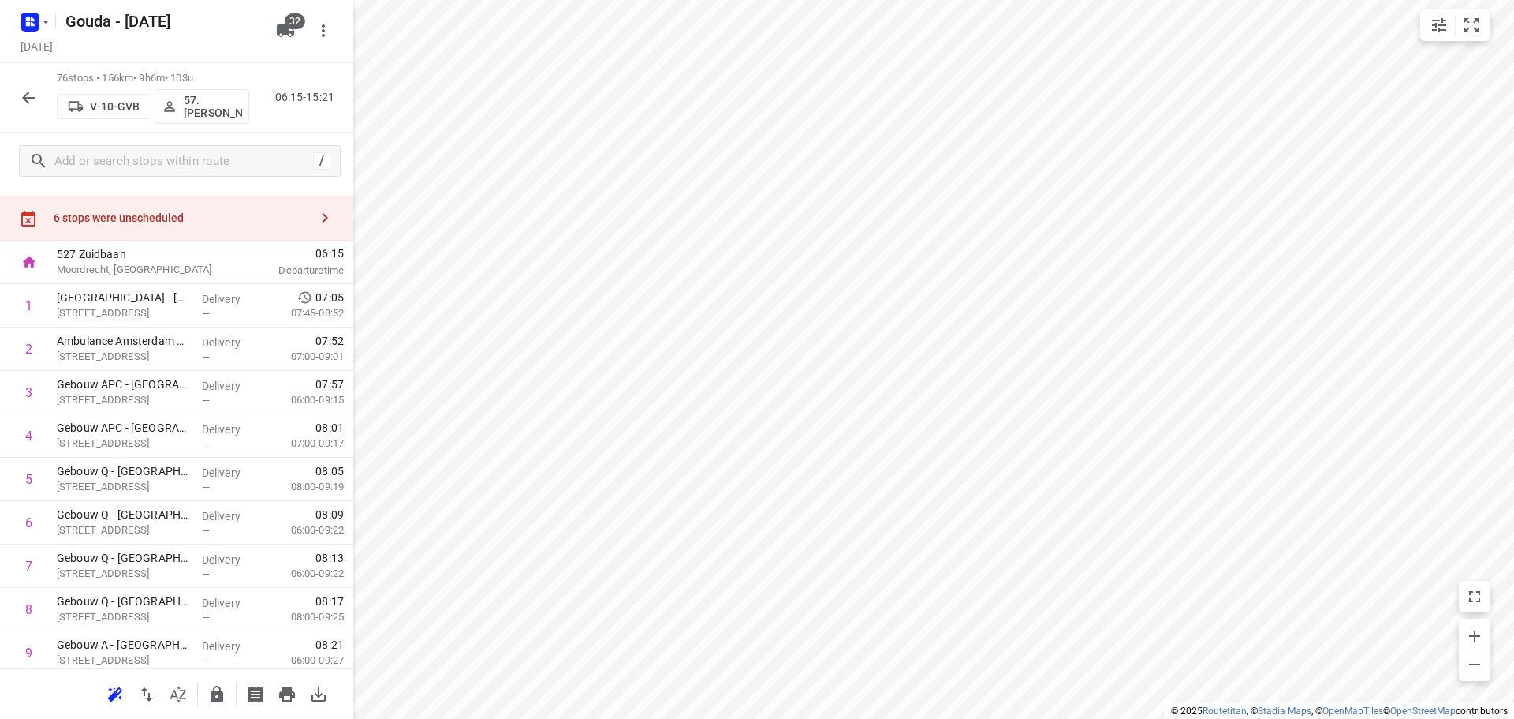
scroll to position [0, 0]
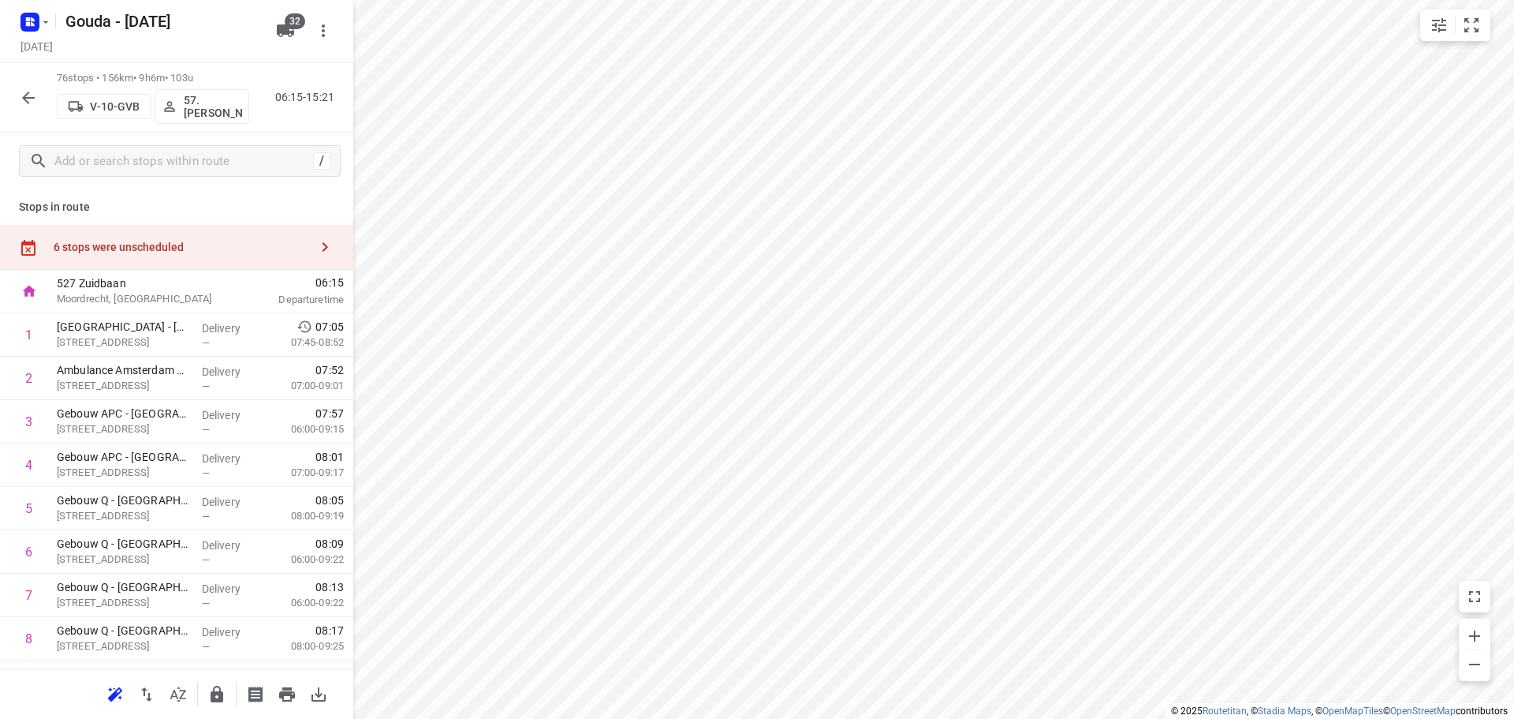
click at [129, 253] on div "6 stops were unscheduled" at bounding box center [182, 247] width 256 height 13
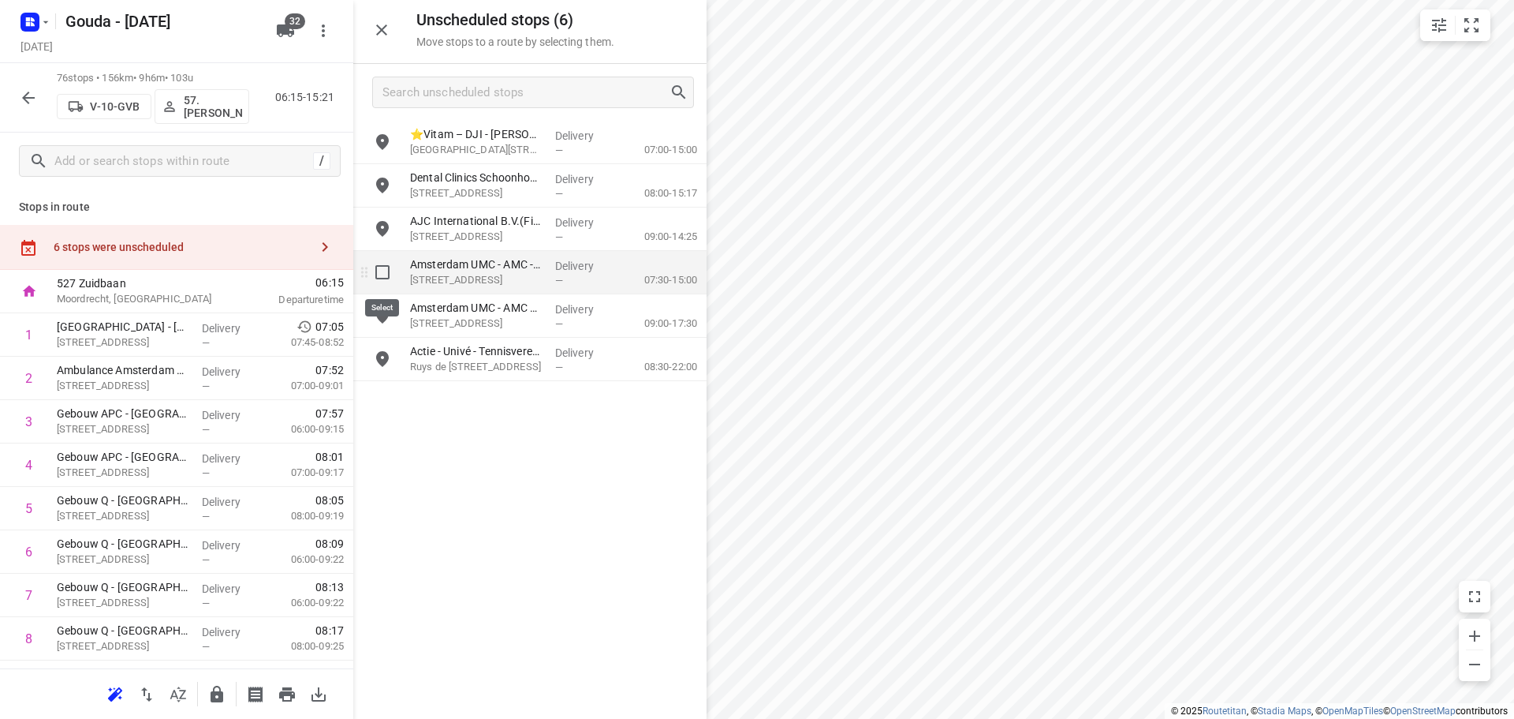
click at [387, 273] on input "grid" at bounding box center [383, 272] width 32 height 32
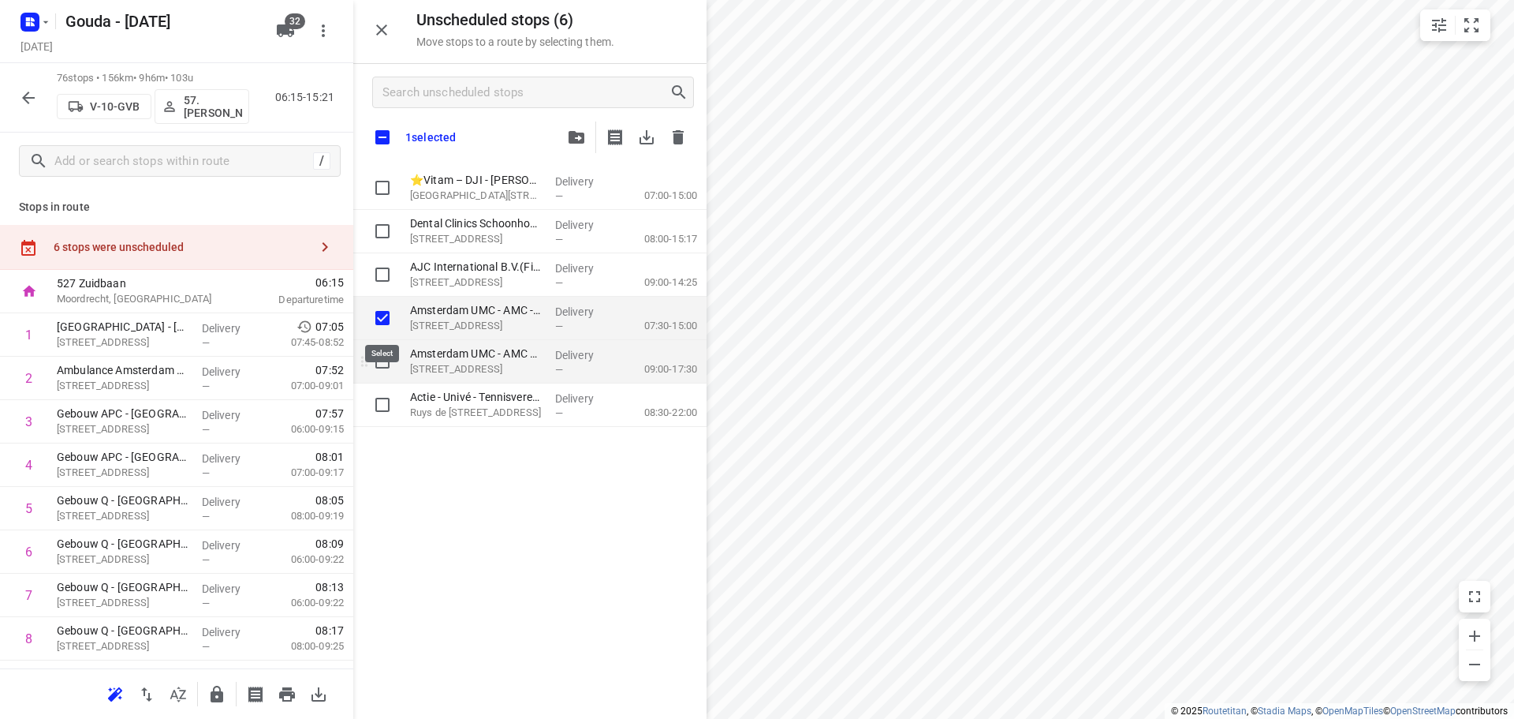
checkbox input "true"
click at [382, 359] on input "grid" at bounding box center [383, 361] width 32 height 32
checkbox input "true"
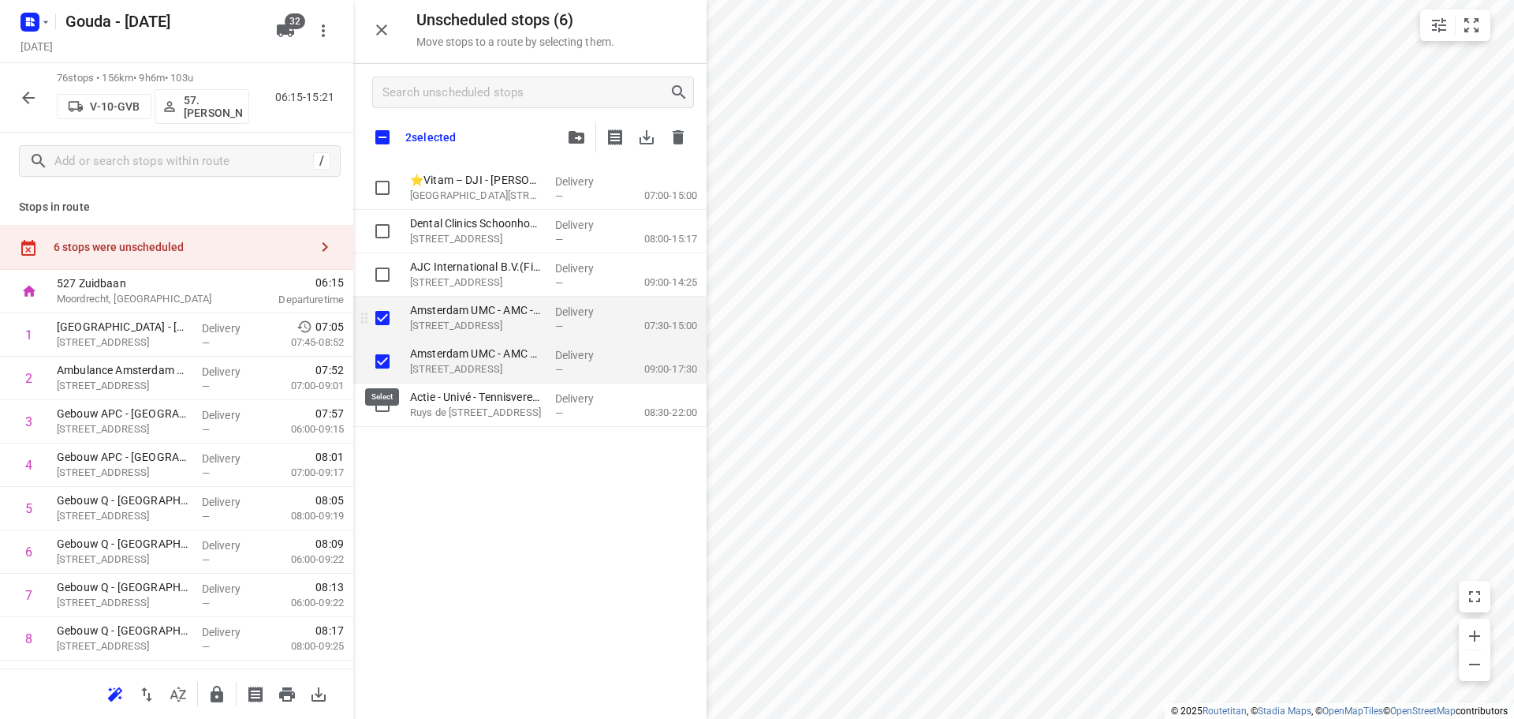
checkbox input "true"
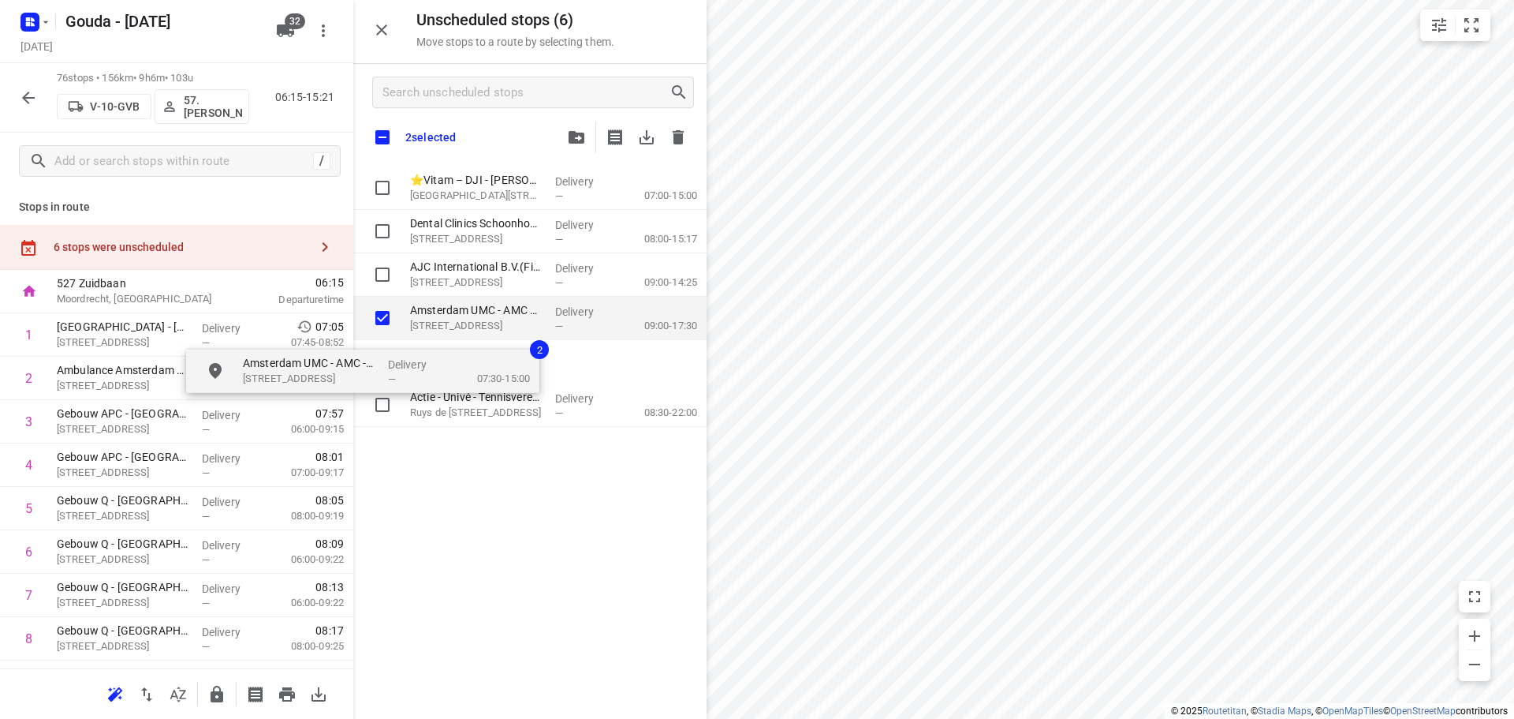
checkbox input "true"
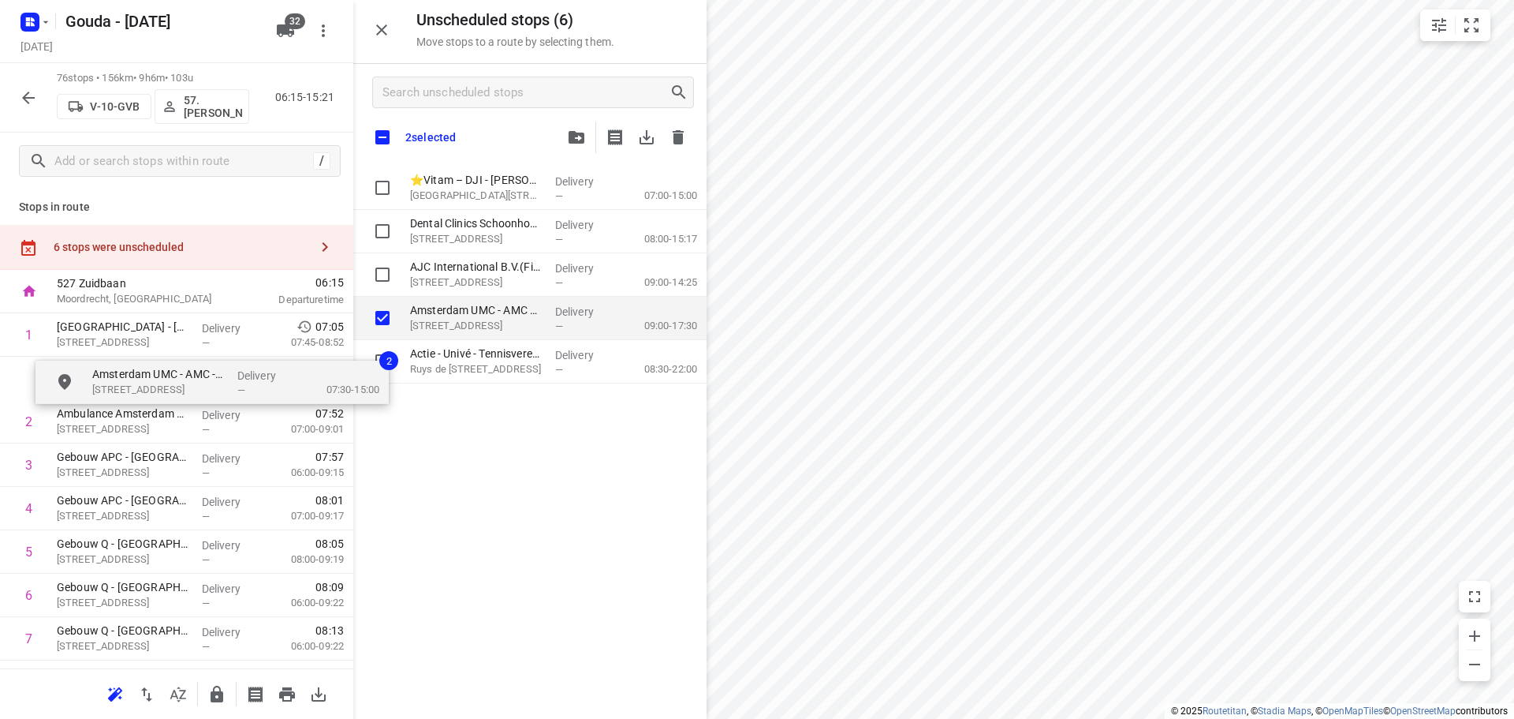
drag, startPoint x: 491, startPoint y: 306, endPoint x: 173, endPoint y: 374, distance: 325.8
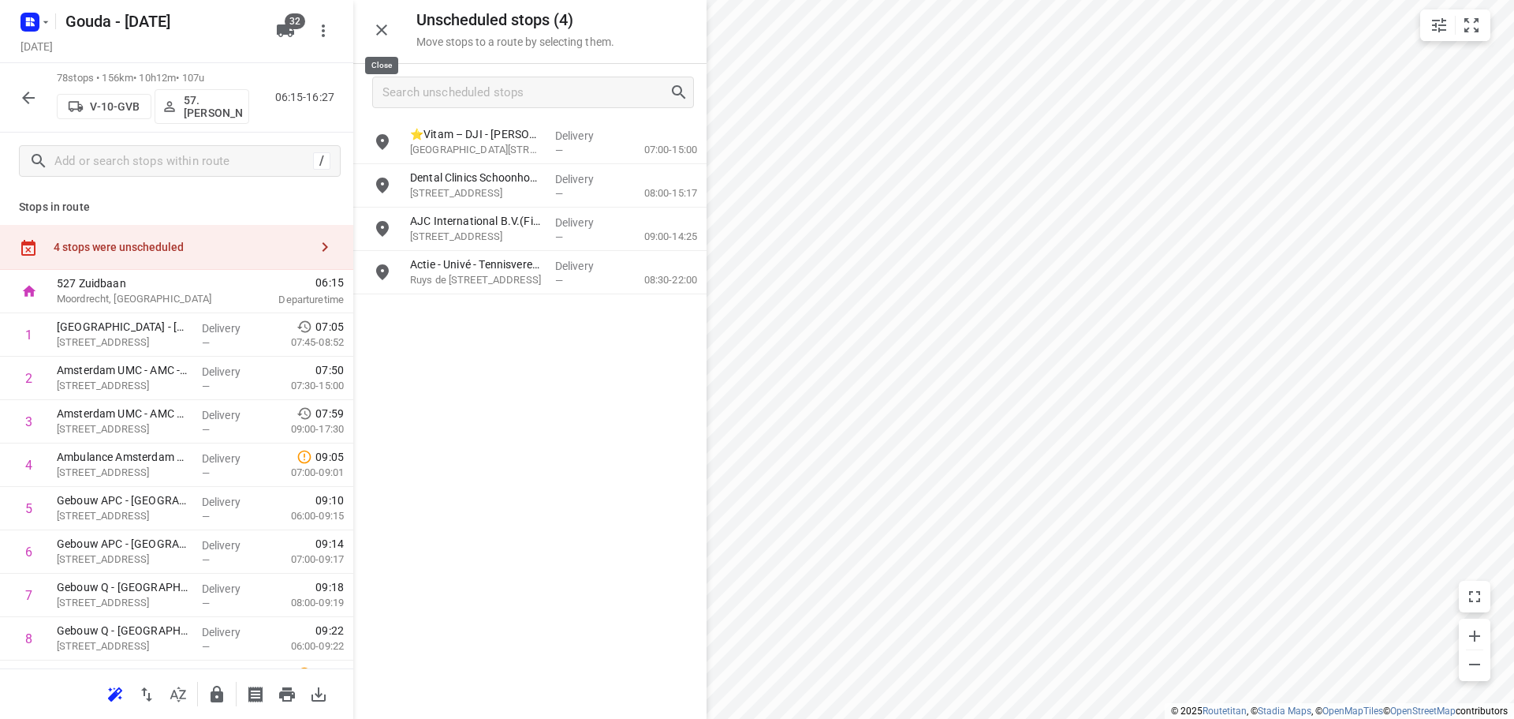
click at [373, 24] on icon "button" at bounding box center [381, 30] width 19 height 19
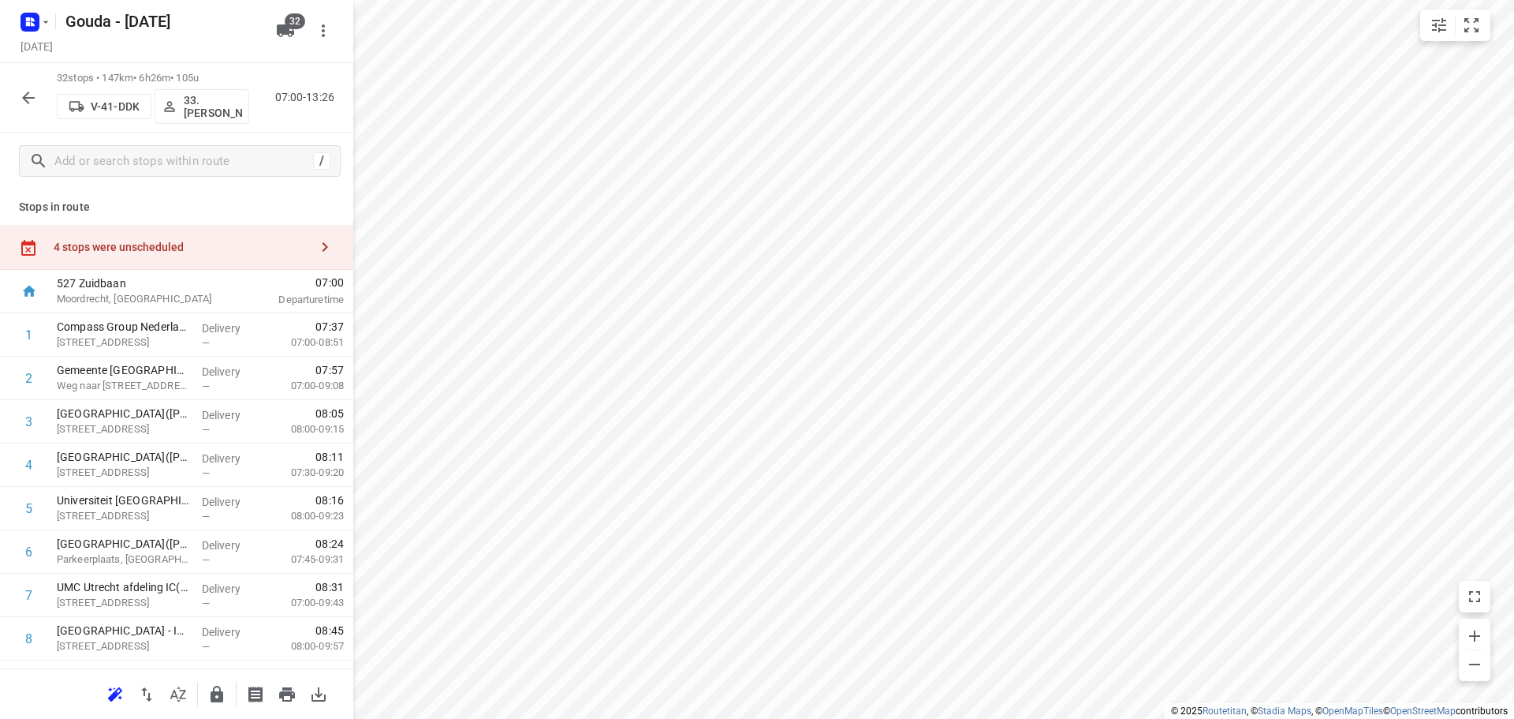
click at [149, 237] on div "4 stops were unscheduled" at bounding box center [176, 247] width 353 height 45
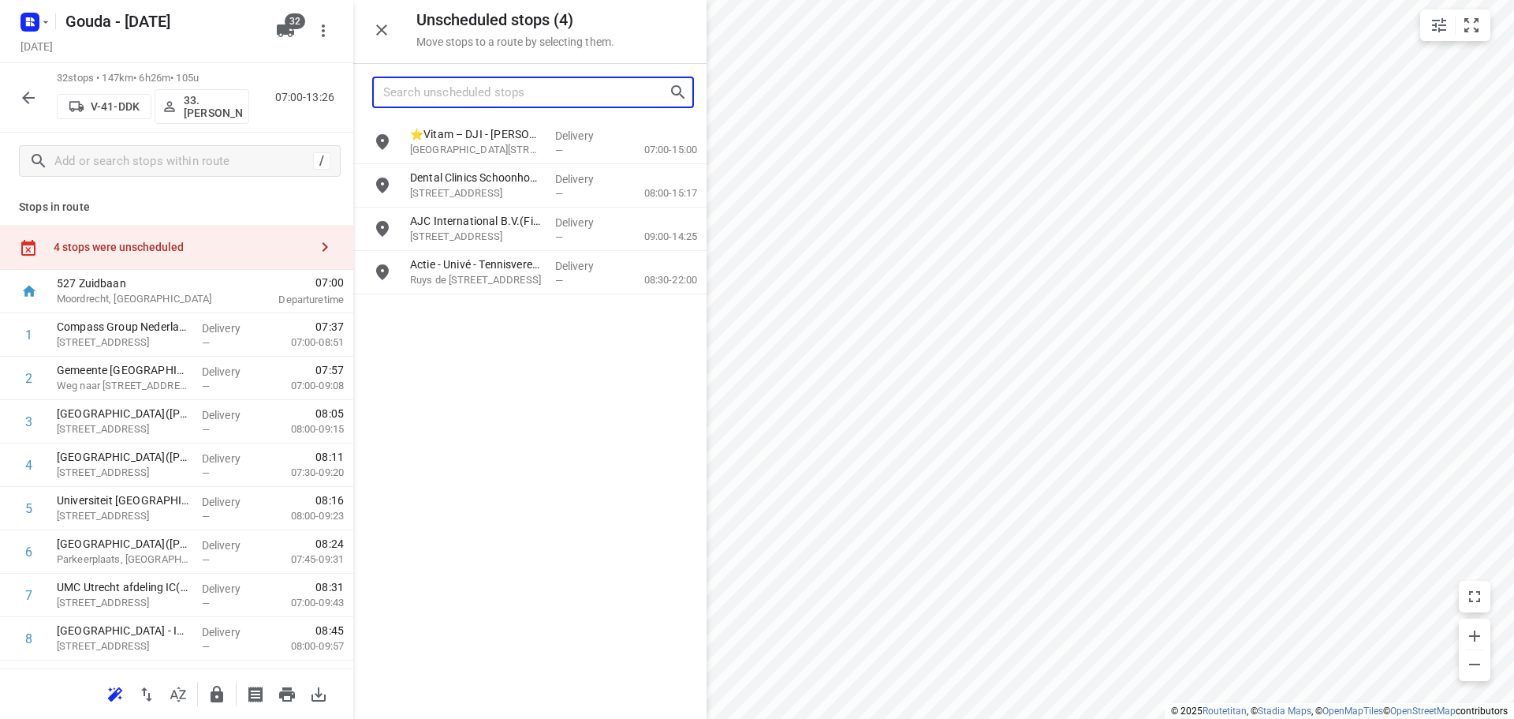
click at [509, 93] on input "Search unscheduled stops" at bounding box center [526, 92] width 286 height 24
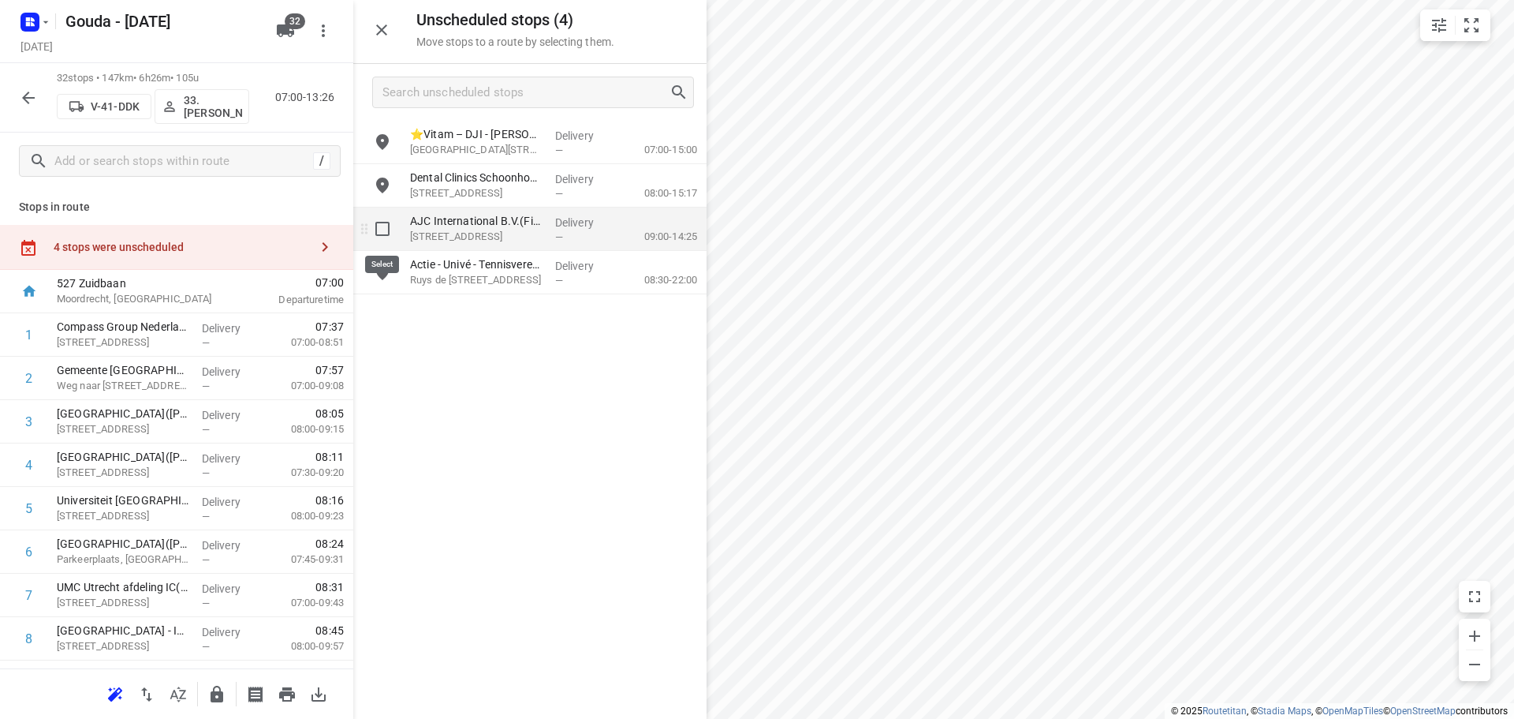
click at [384, 233] on input "grid" at bounding box center [383, 229] width 32 height 32
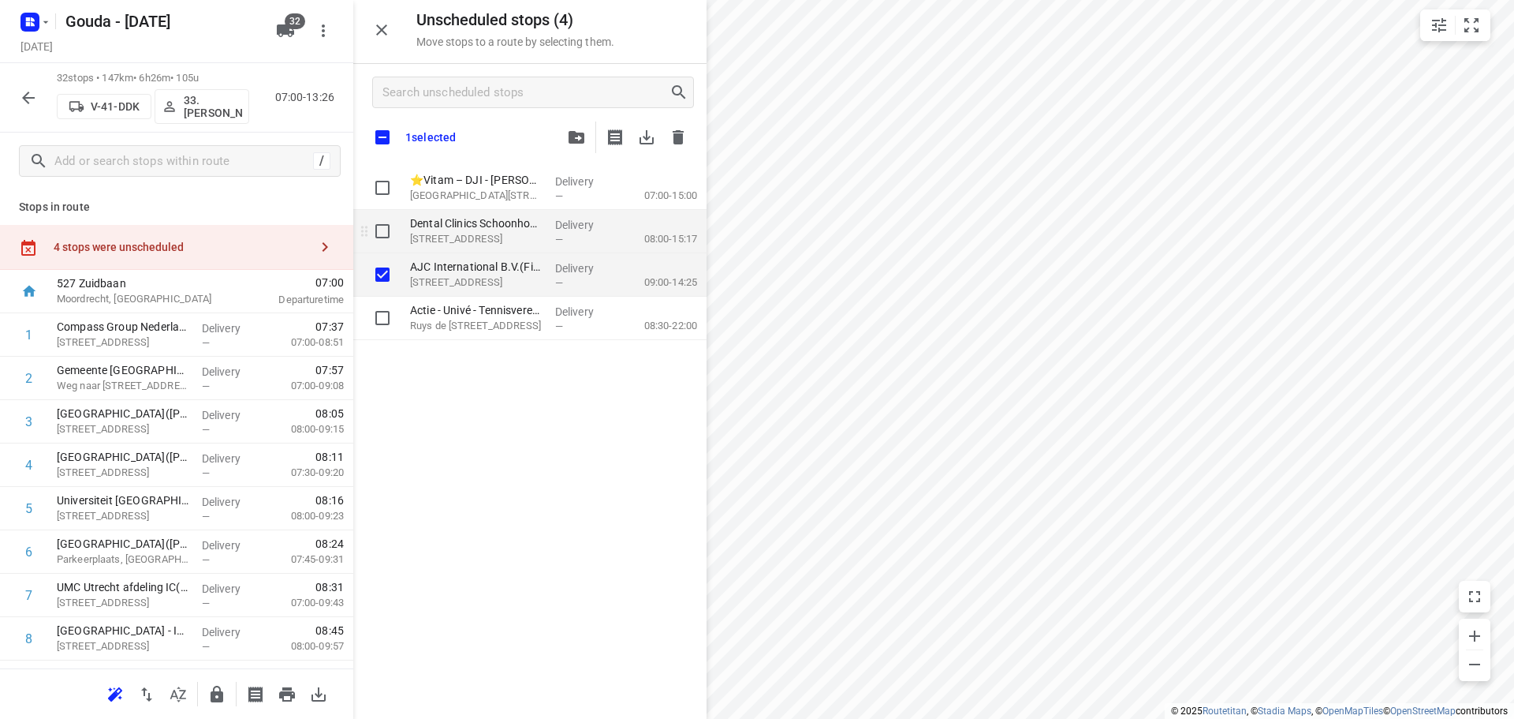
checkbox input "true"
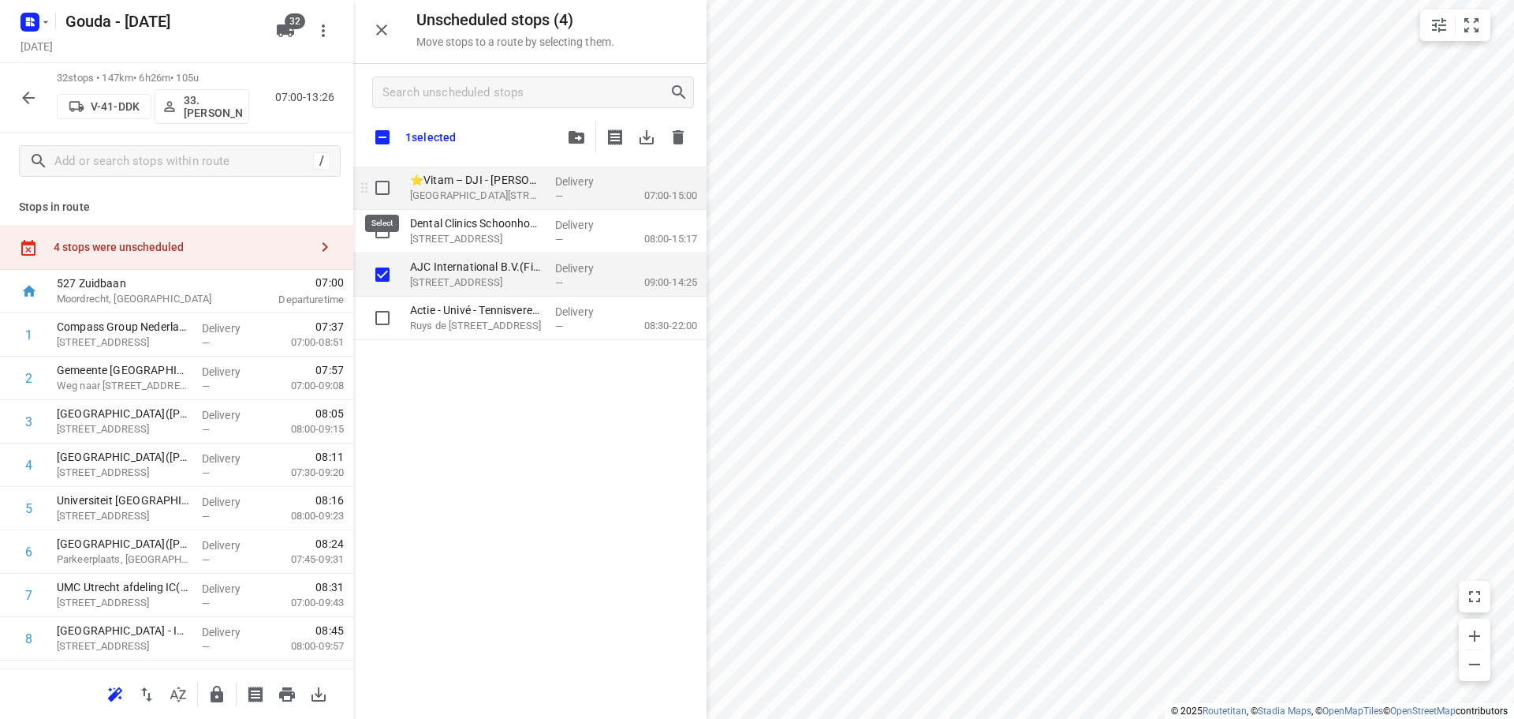
click at [381, 186] on input "grid" at bounding box center [383, 188] width 32 height 32
checkbox input "true"
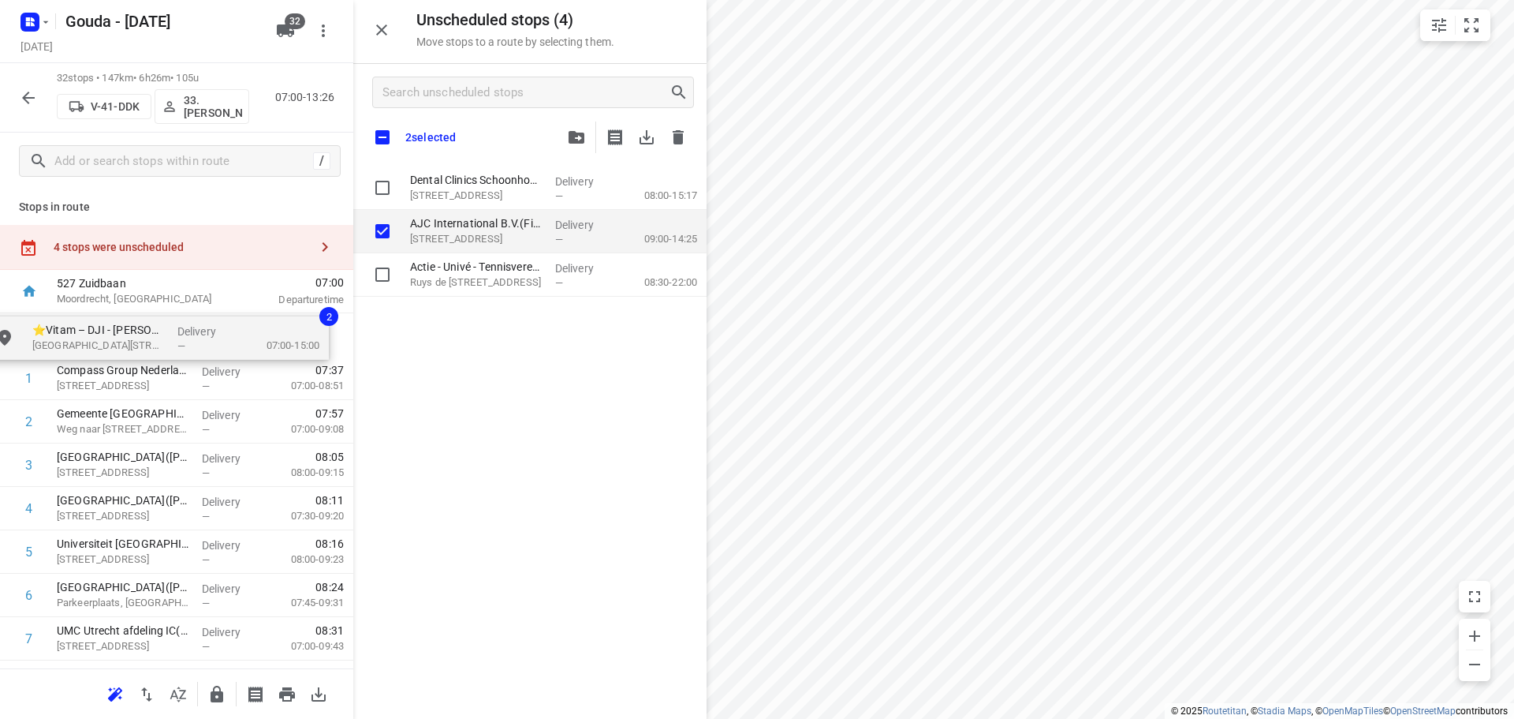
drag, startPoint x: 469, startPoint y: 187, endPoint x: 88, endPoint y: 342, distance: 411.2
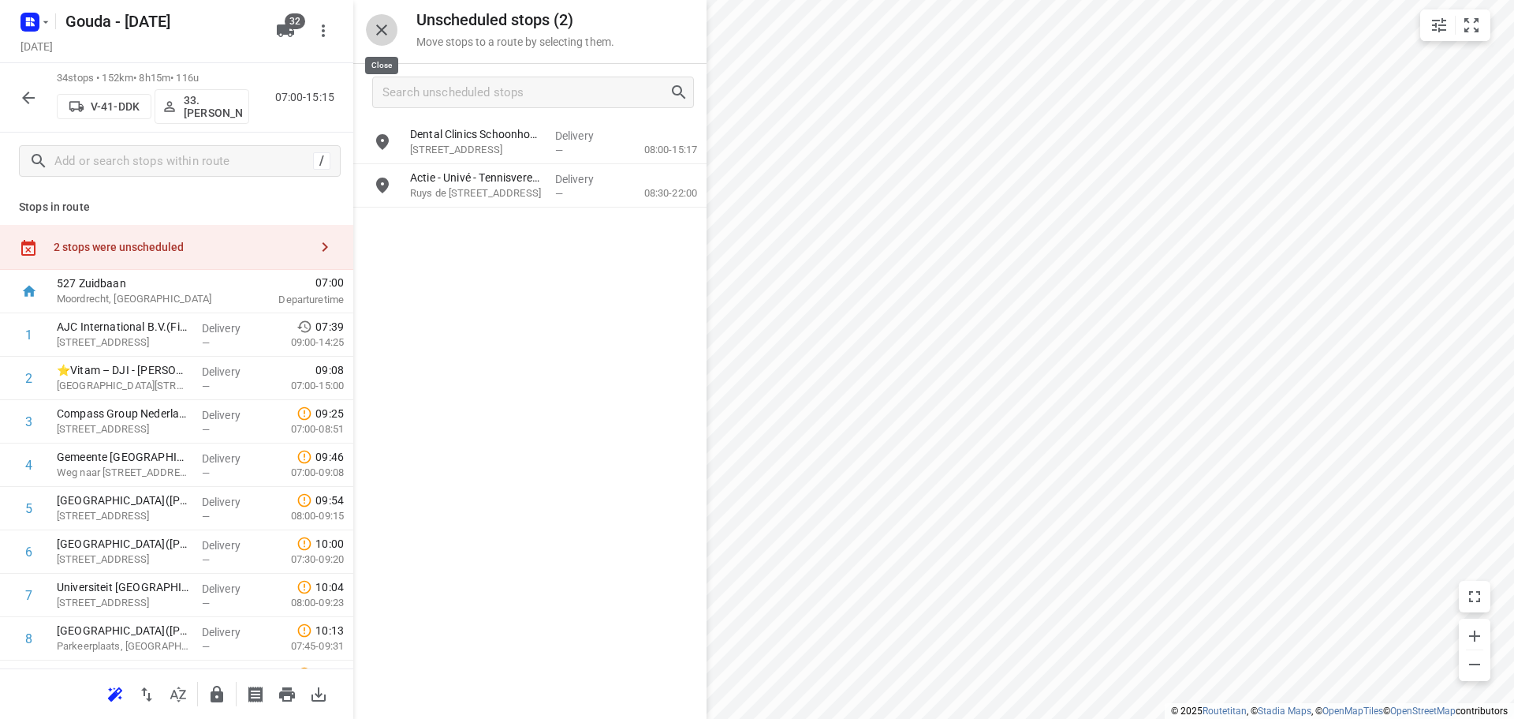
click at [390, 30] on icon "button" at bounding box center [381, 30] width 19 height 19
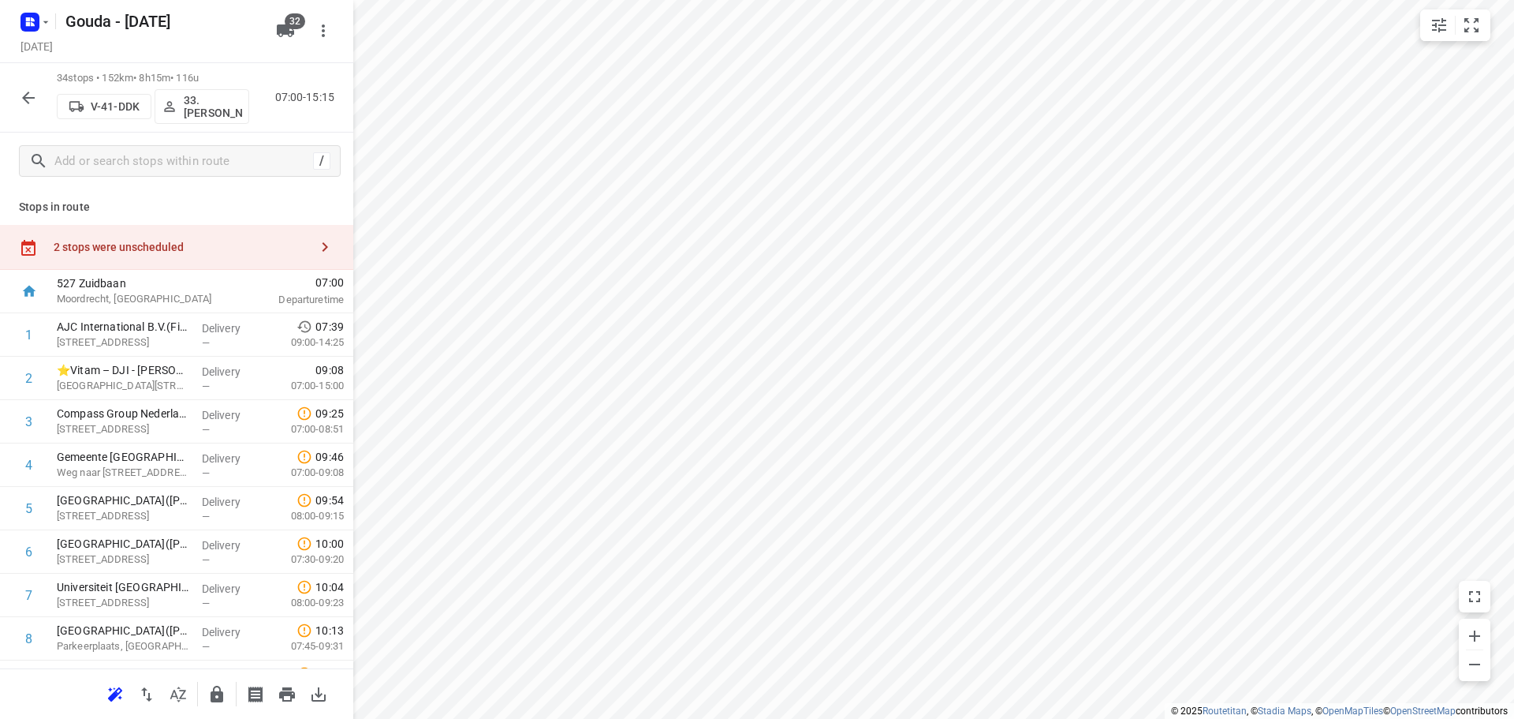
click at [134, 252] on div "2 stops were unscheduled" at bounding box center [182, 247] width 256 height 13
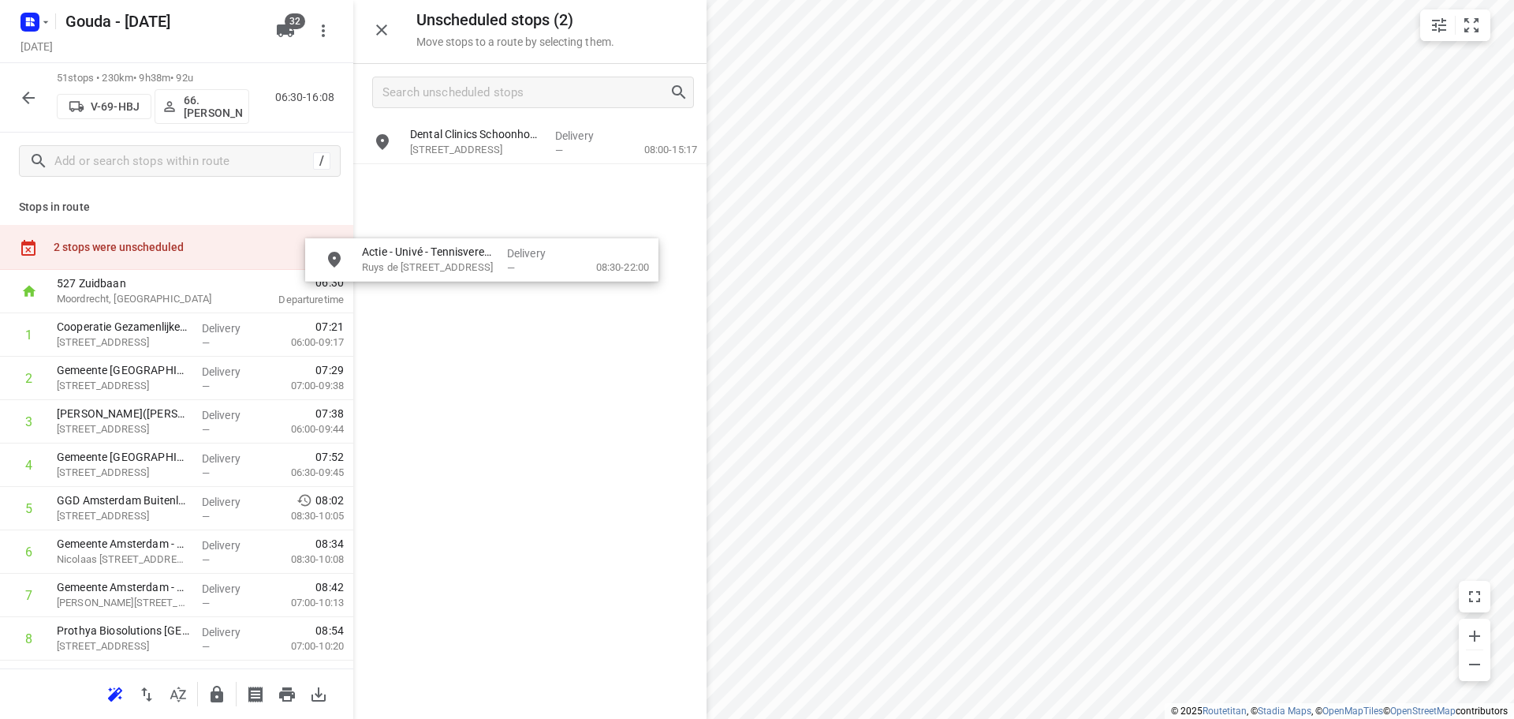
drag, startPoint x: 465, startPoint y: 200, endPoint x: 187, endPoint y: 440, distance: 366.9
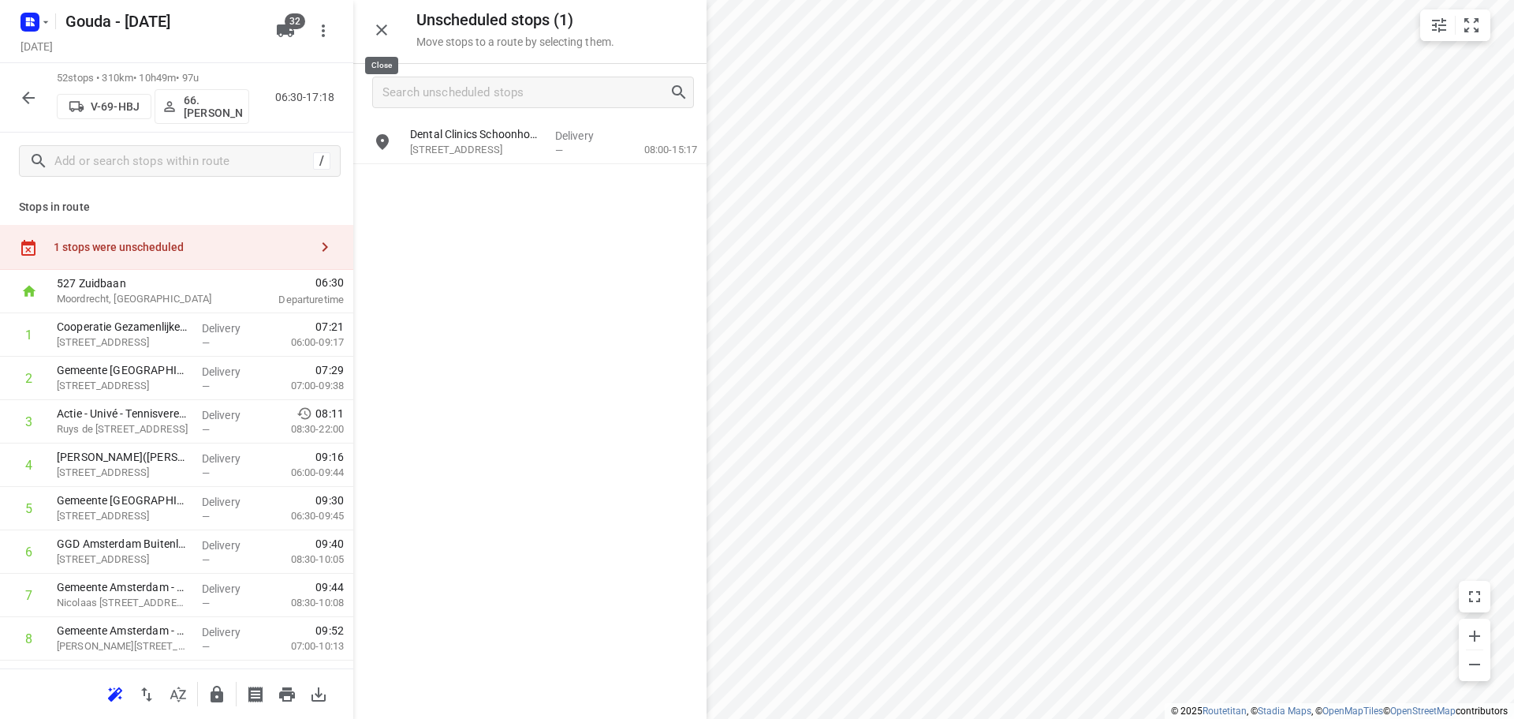
click at [387, 33] on icon "button" at bounding box center [381, 30] width 19 height 19
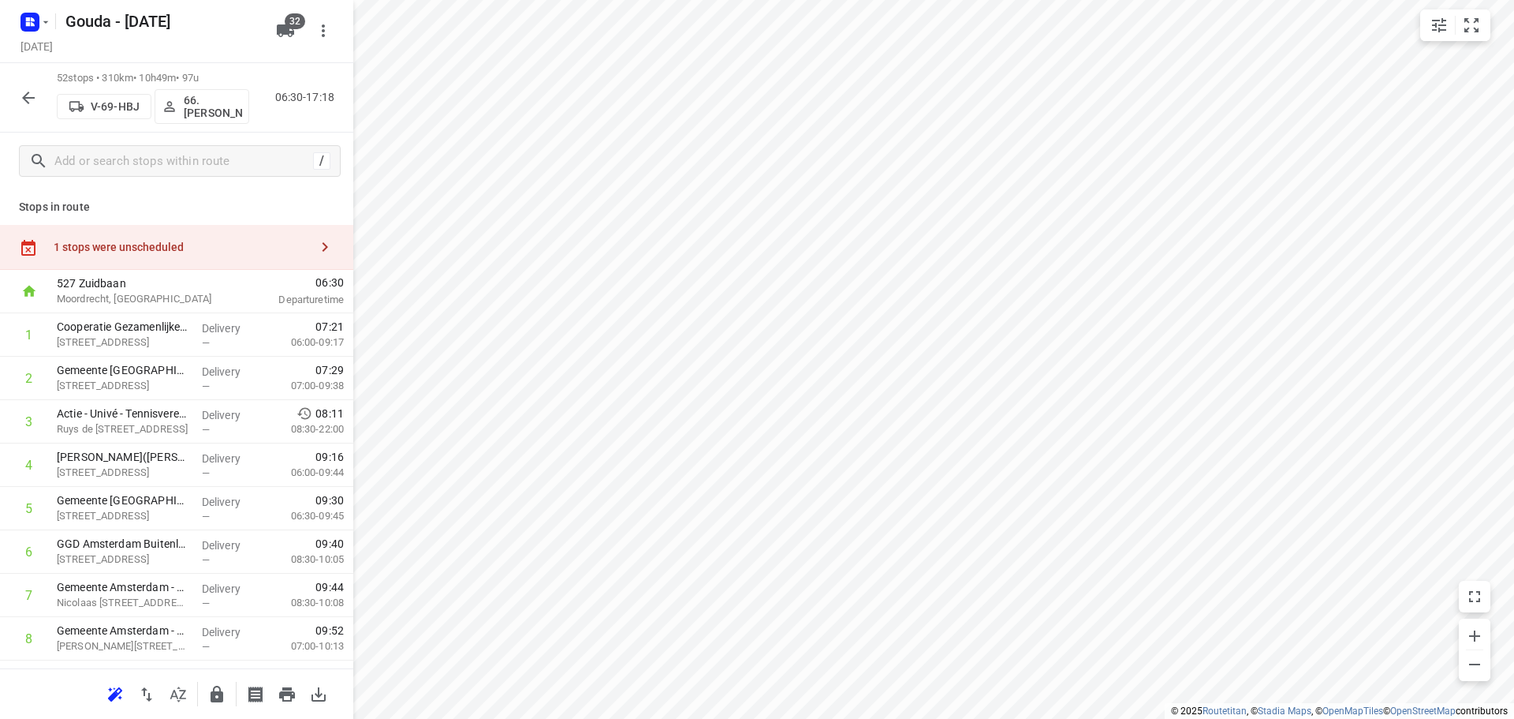
click at [32, 104] on icon "button" at bounding box center [28, 97] width 19 height 19
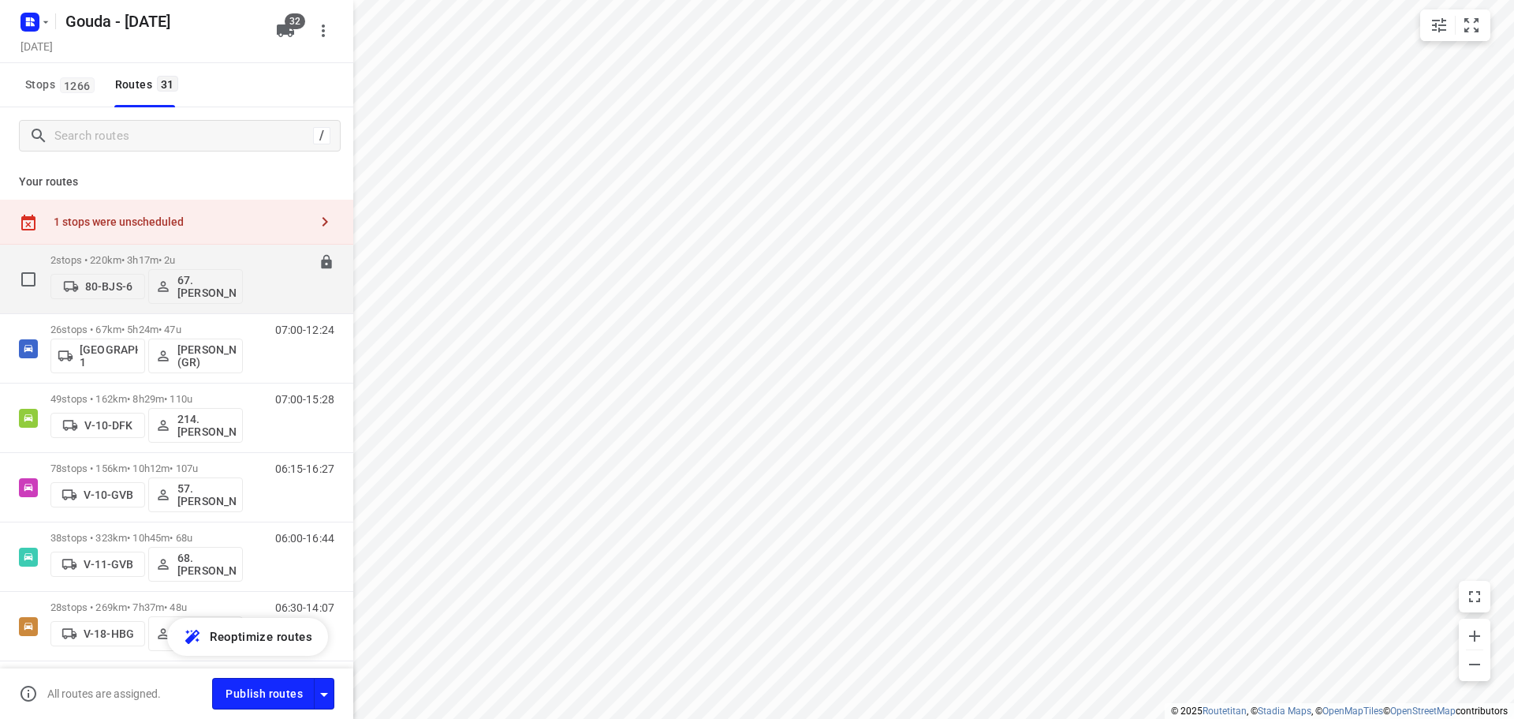
click at [115, 254] on p "2 stops • 220km • 3h17m • 2u" at bounding box center [146, 260] width 192 height 12
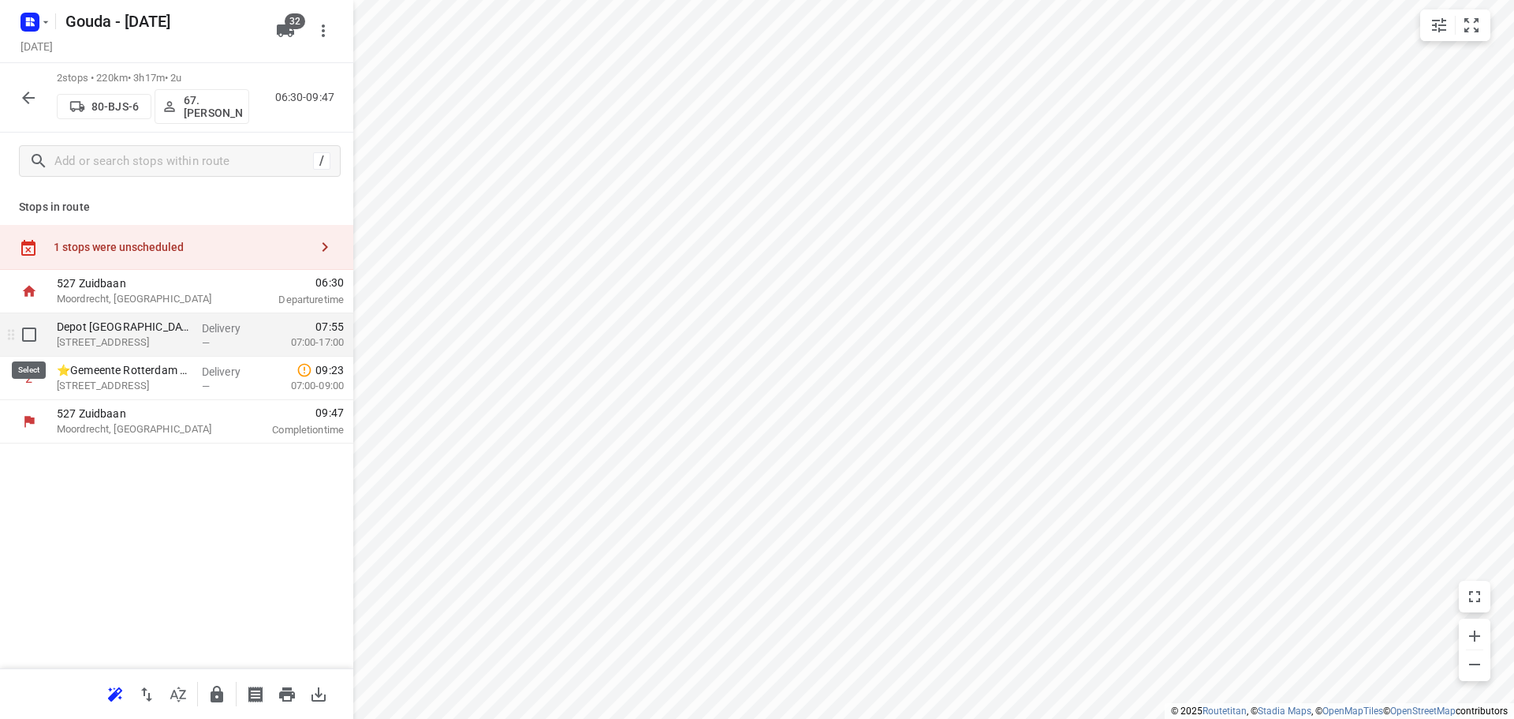
click at [26, 337] on input "checkbox" at bounding box center [29, 335] width 32 height 32
checkbox input "true"
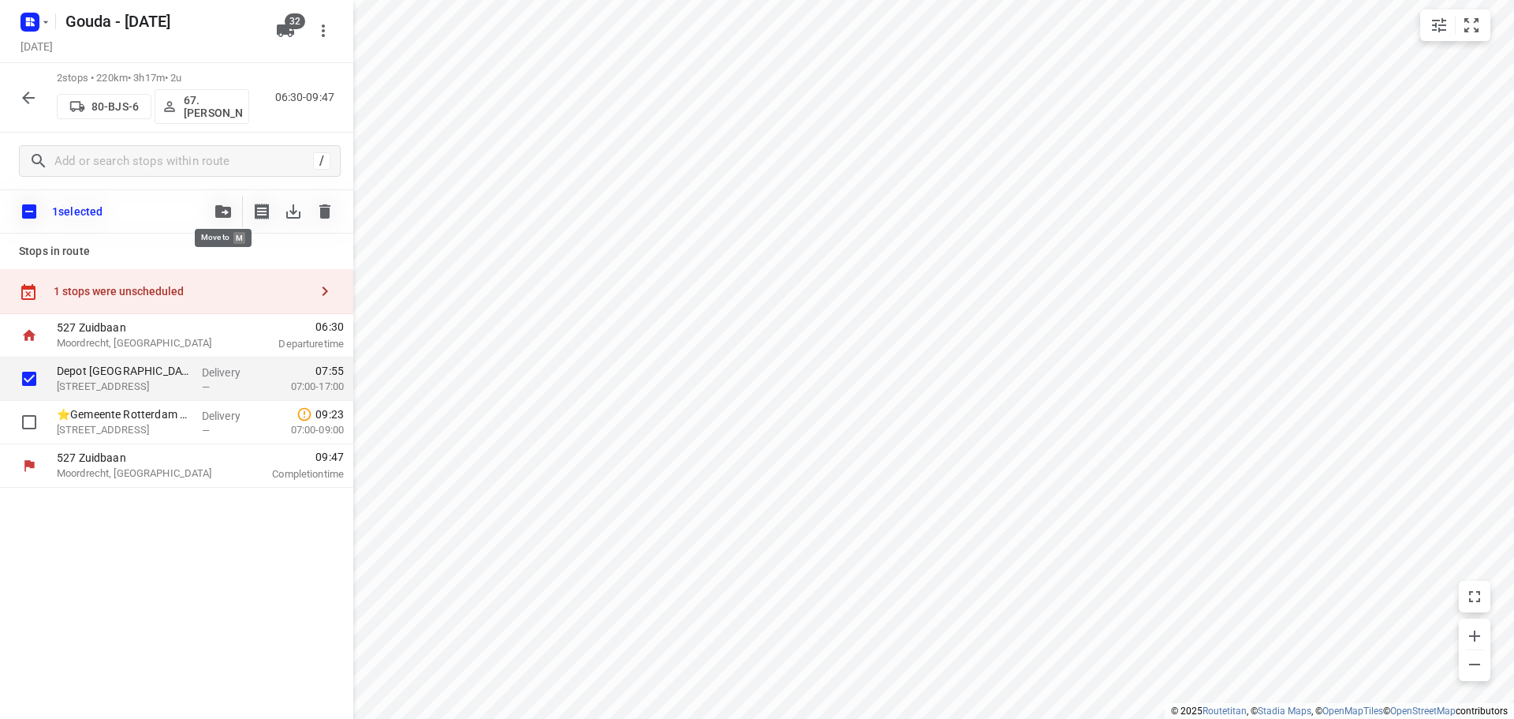
click at [215, 200] on button "button" at bounding box center [223, 212] width 32 height 32
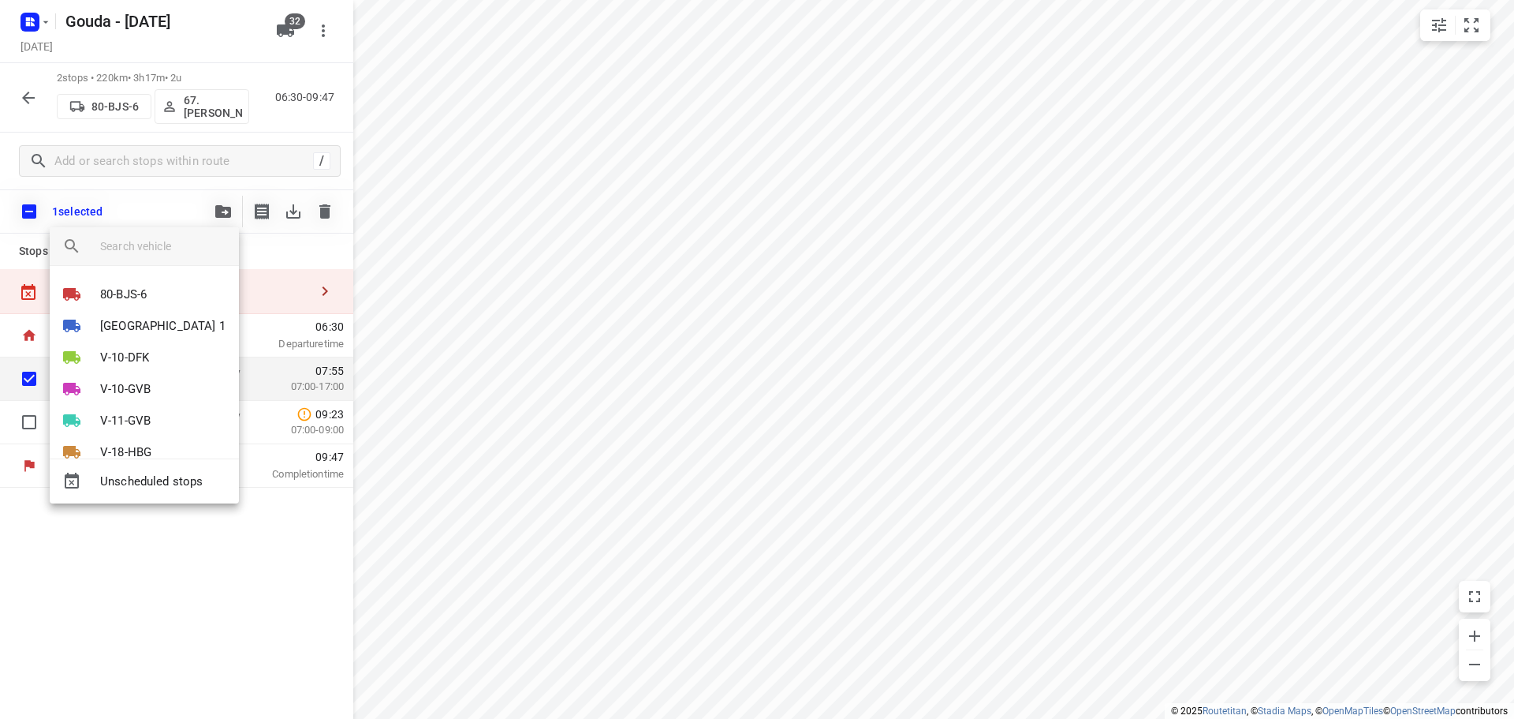
click at [156, 208] on div at bounding box center [757, 359] width 1514 height 719
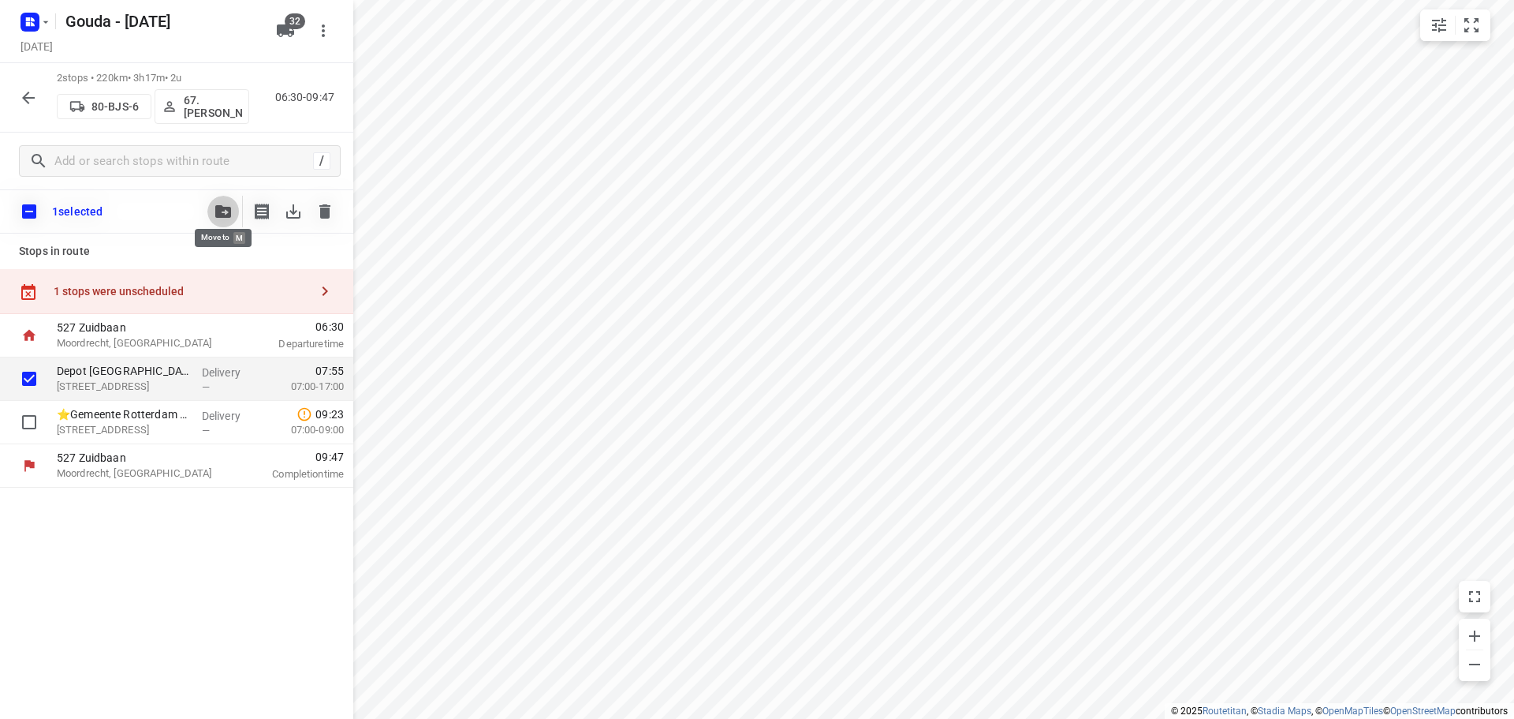
click at [224, 219] on button "button" at bounding box center [223, 212] width 32 height 32
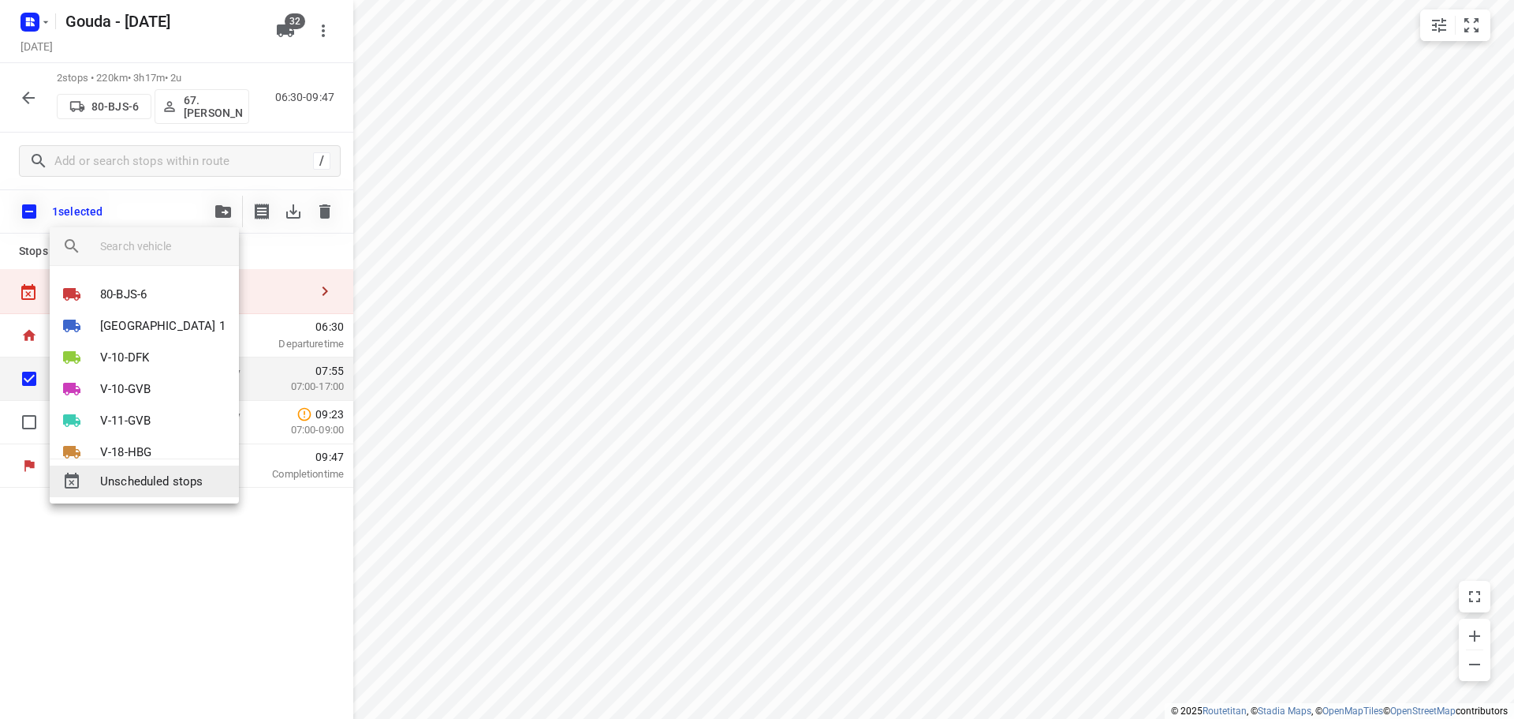
click at [165, 484] on span "Unscheduled stops" at bounding box center [163, 481] width 126 height 18
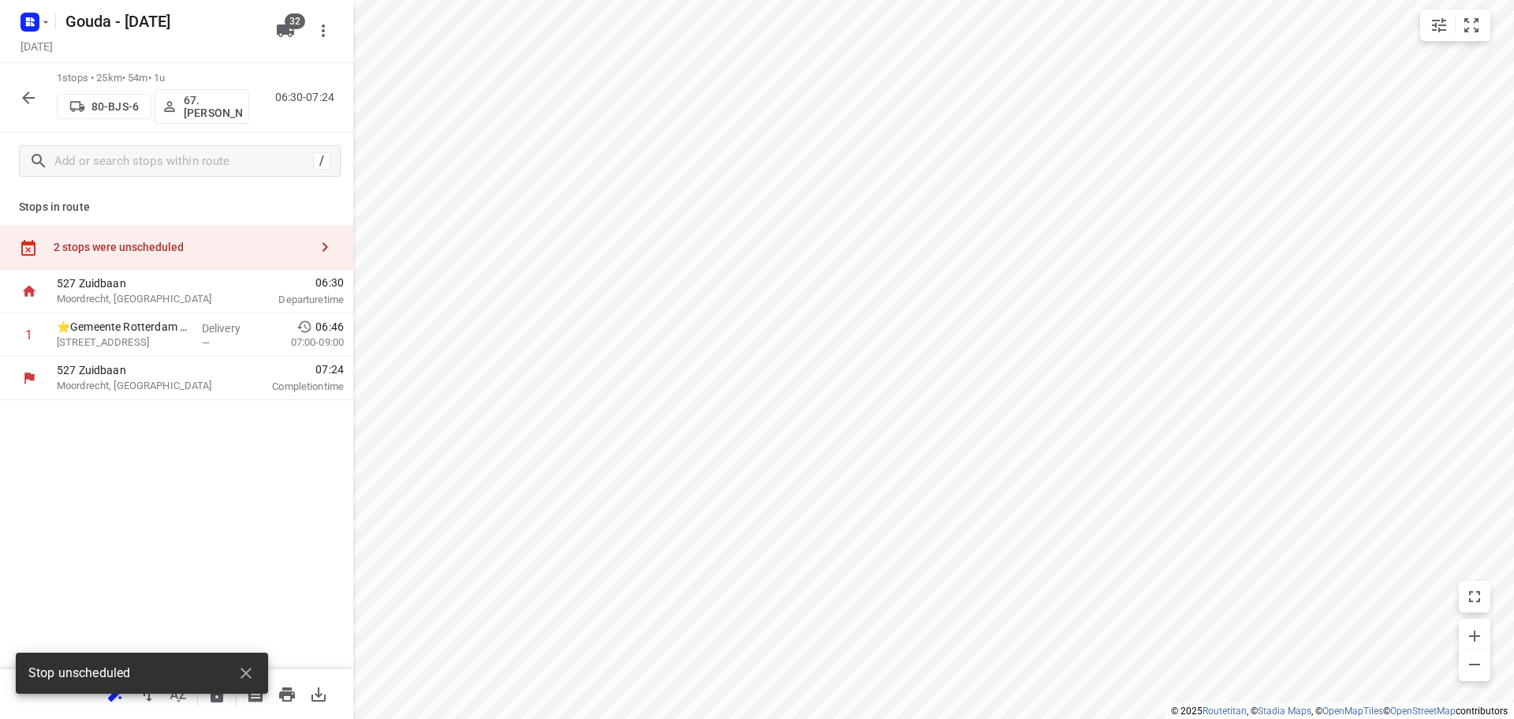
click at [179, 196] on div "Stops in route 2 stops were unscheduled 527 Zuidbaan Moordrecht, Netherlands 06…" at bounding box center [176, 428] width 353 height 479
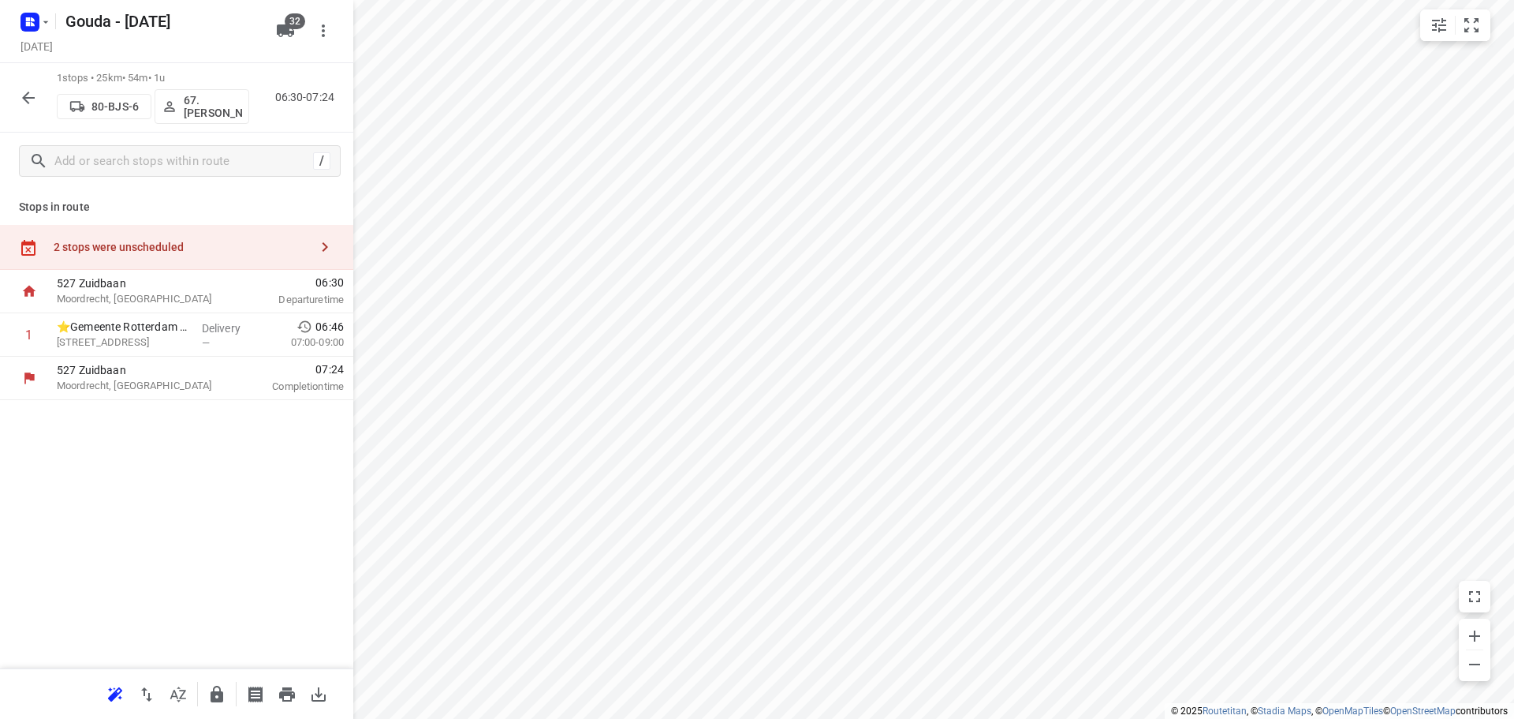
click at [37, 98] on icon "button" at bounding box center [28, 97] width 19 height 19
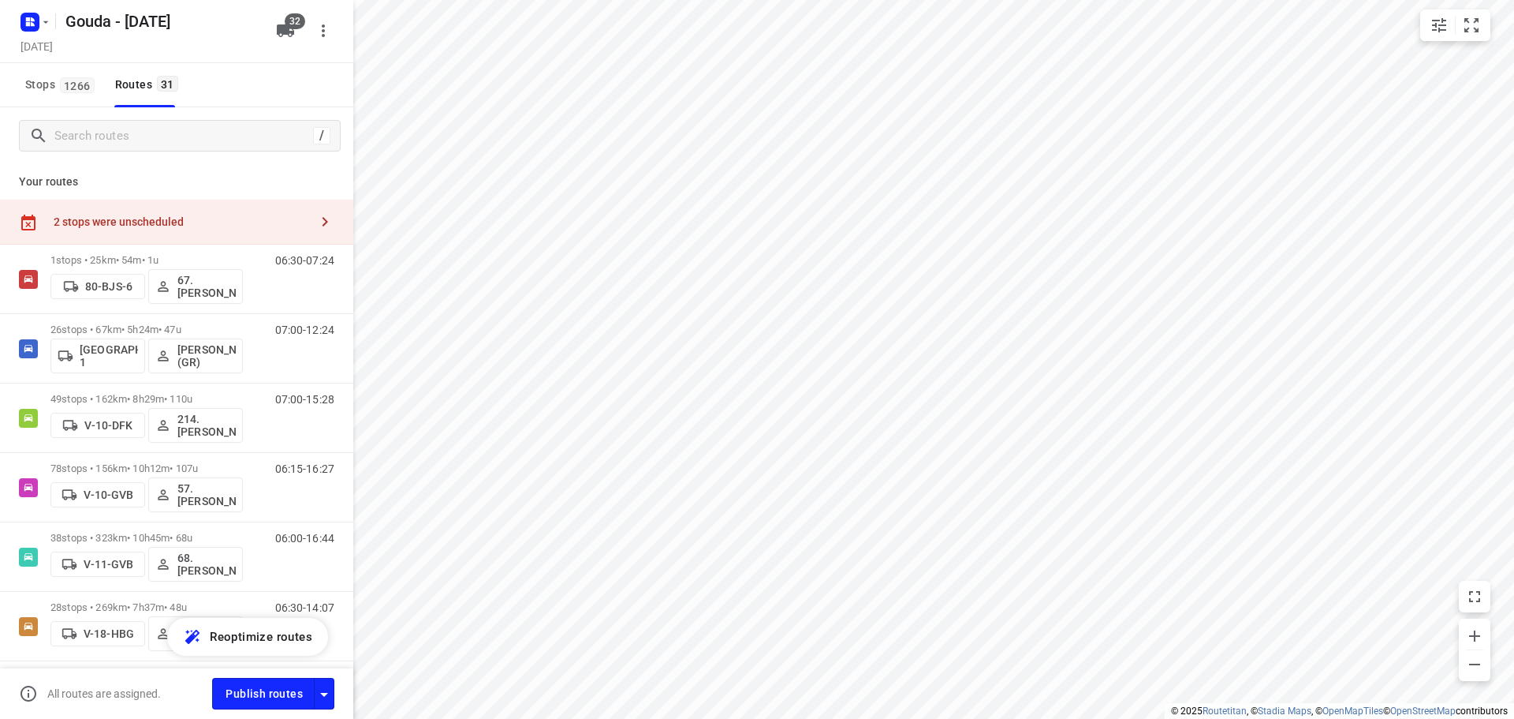
click at [230, 39] on div "Tuesday, Aug 19" at bounding box center [143, 47] width 252 height 21
click at [228, 166] on div "Your routes 2 stops were unscheduled 1 stops • 25km • 54m • 1u 80-BJS-6 67. Rob…" at bounding box center [176, 439] width 353 height 551
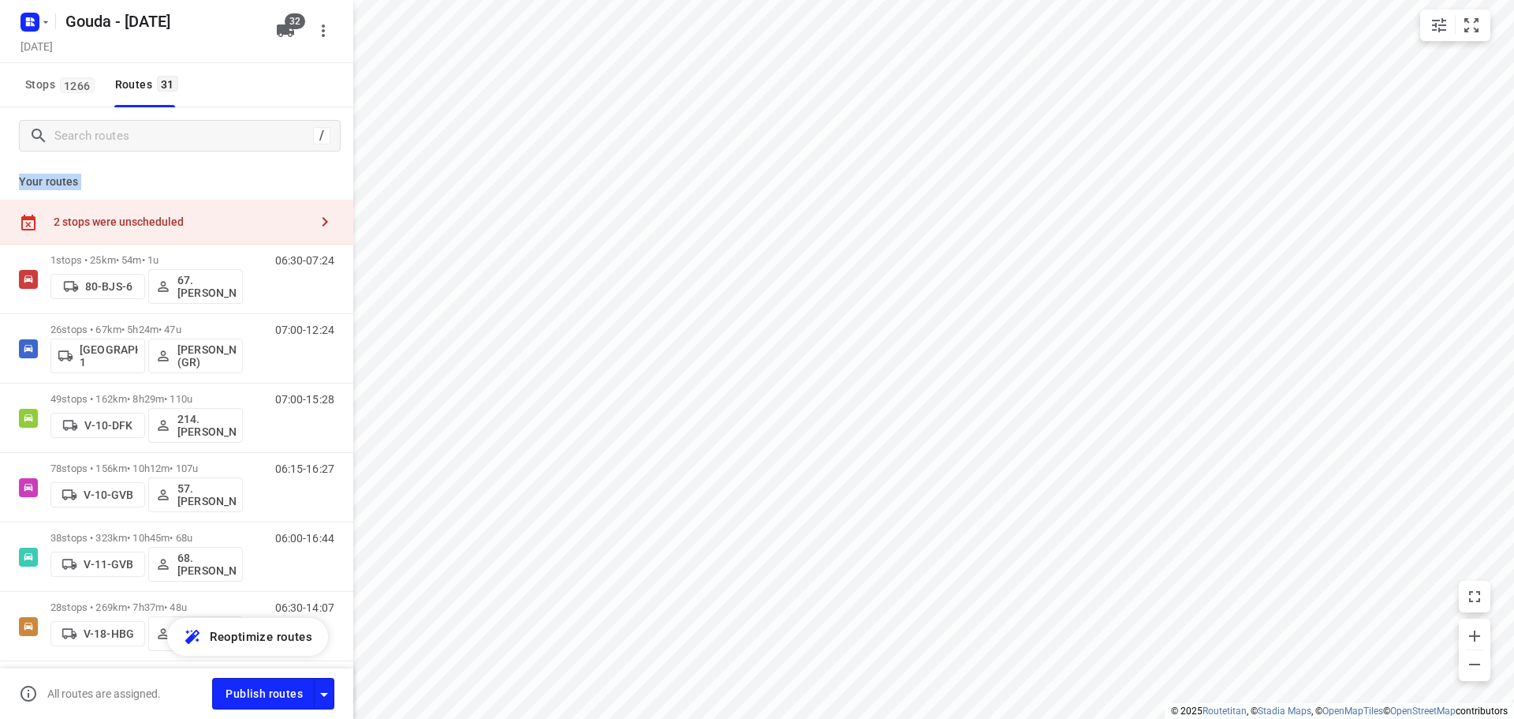
click at [228, 166] on div "Your routes 2 stops were unscheduled 1 stops • 25km • 54m • 1u 80-BJS-6 67. Rob…" at bounding box center [176, 439] width 353 height 551
click at [228, 164] on div "Your routes 2 stops were unscheduled 1 stops • 25km • 54m • 1u 80-BJS-6 67. Rob…" at bounding box center [176, 439] width 353 height 551
click at [299, 24] on span "32" at bounding box center [295, 21] width 21 height 16
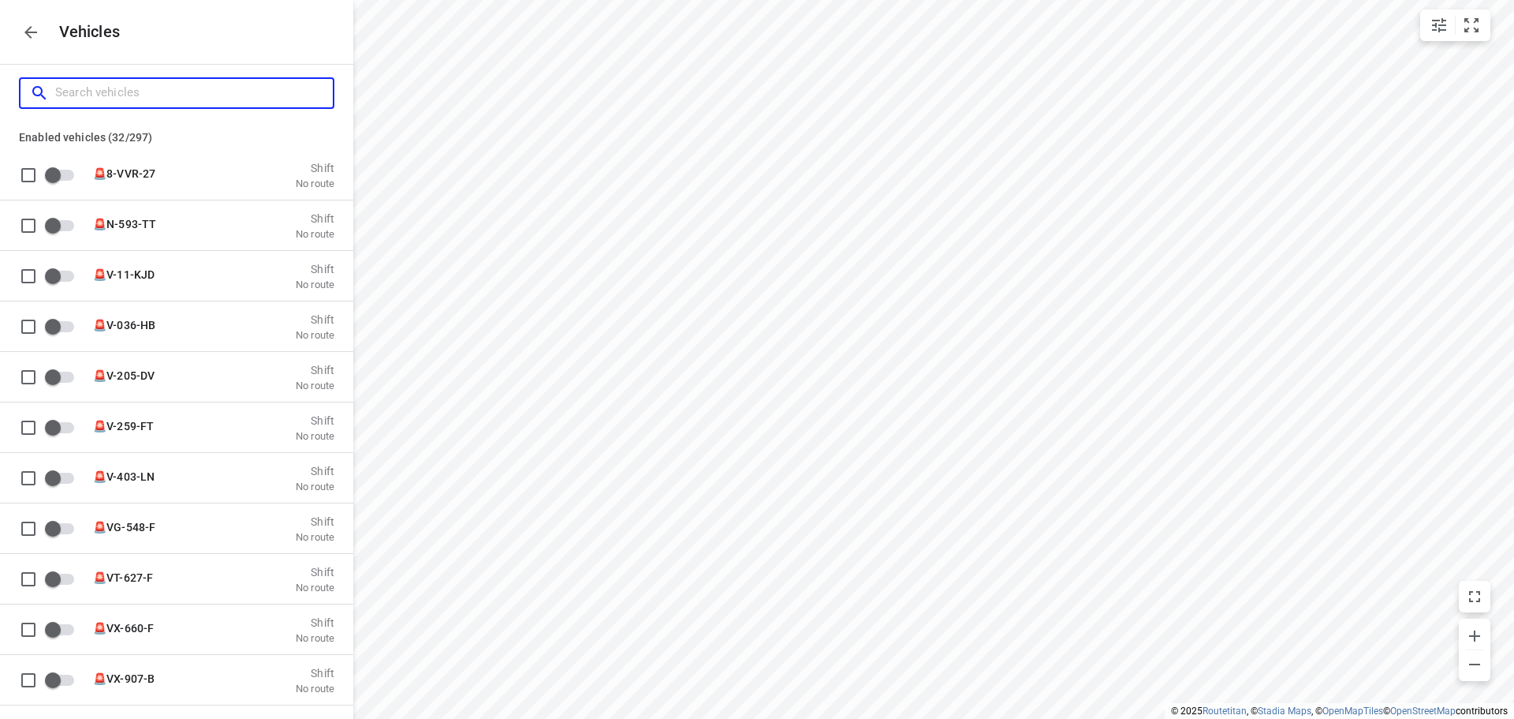
click at [155, 91] on input "Search vehicles" at bounding box center [194, 92] width 278 height 24
type input "bv"
checkbox input "true"
checkbox input "false"
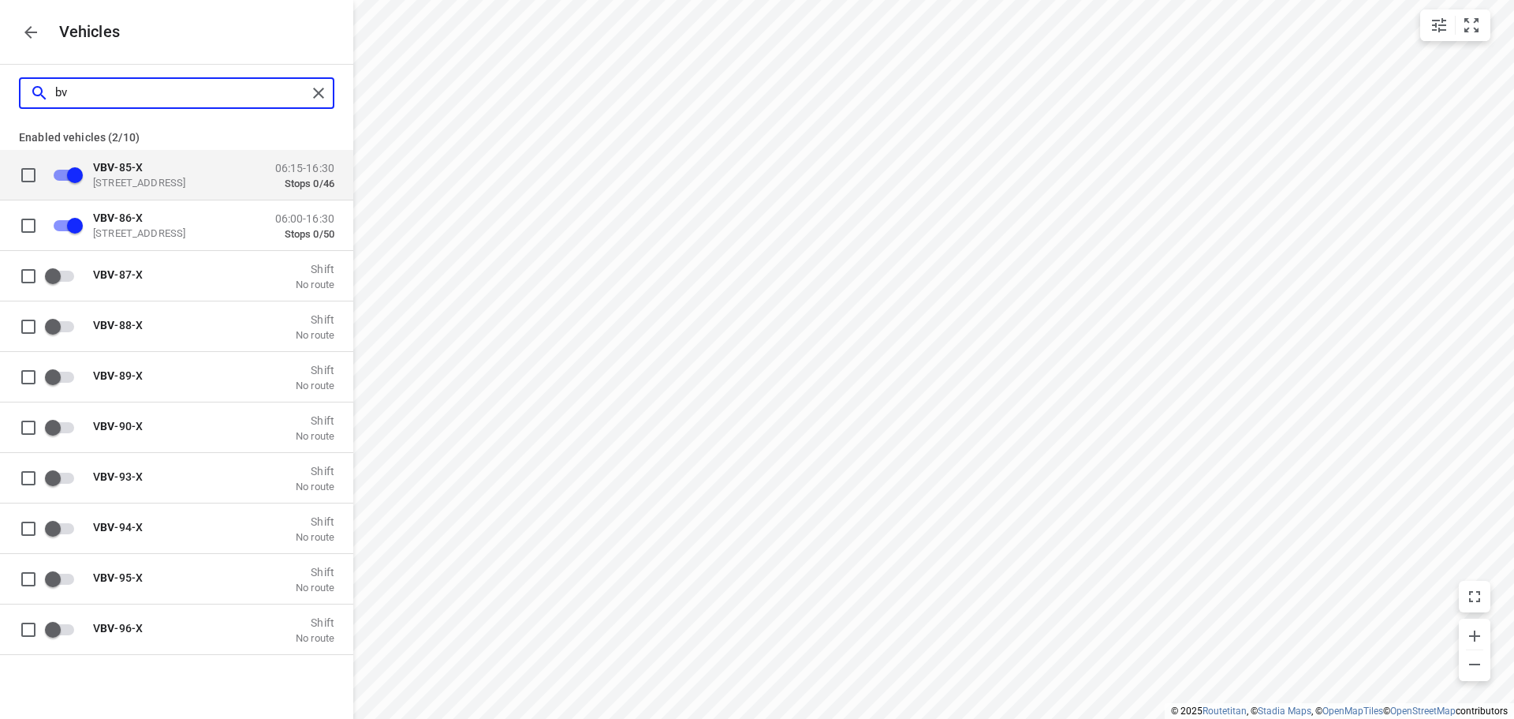
type input "b"
checkbox input "false"
checkbox input "true"
checkbox input "false"
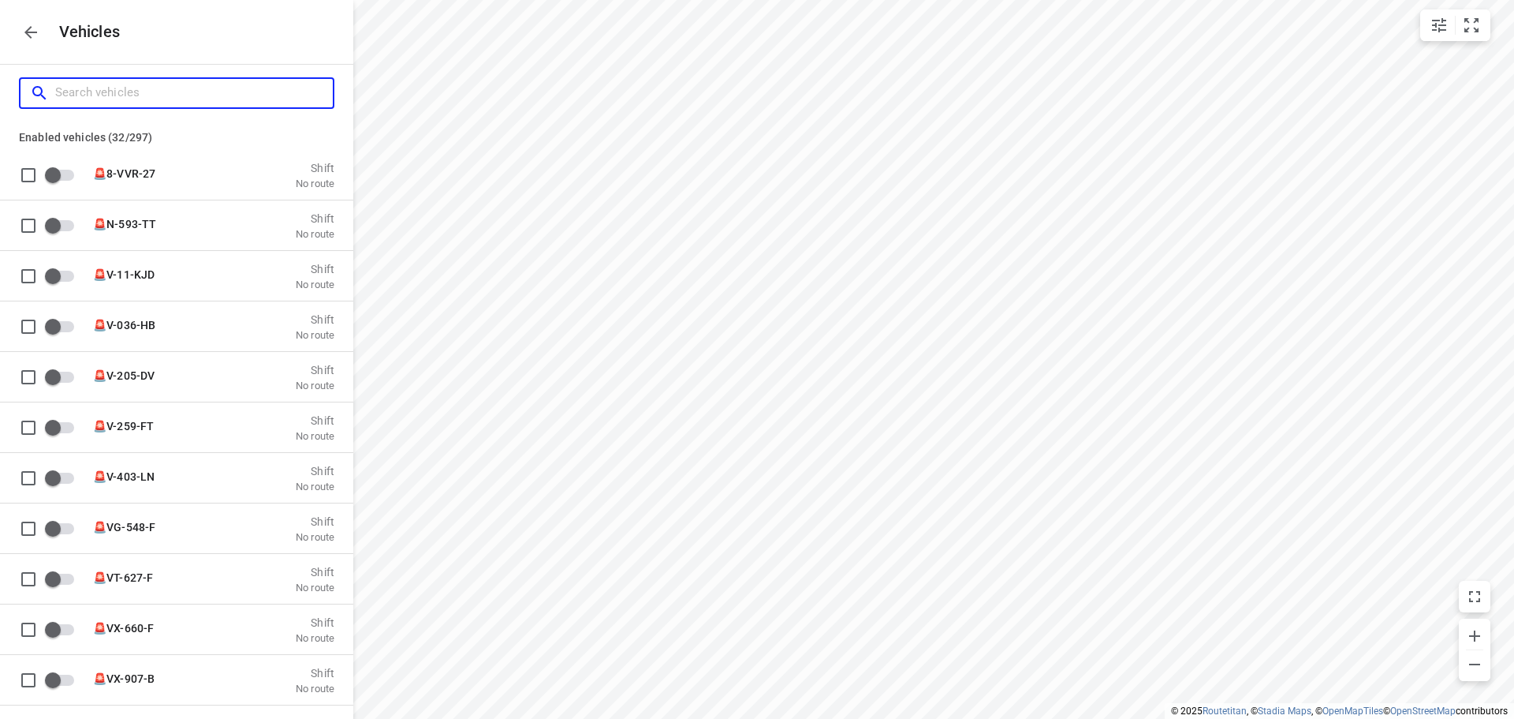
type input "v"
checkbox input "false"
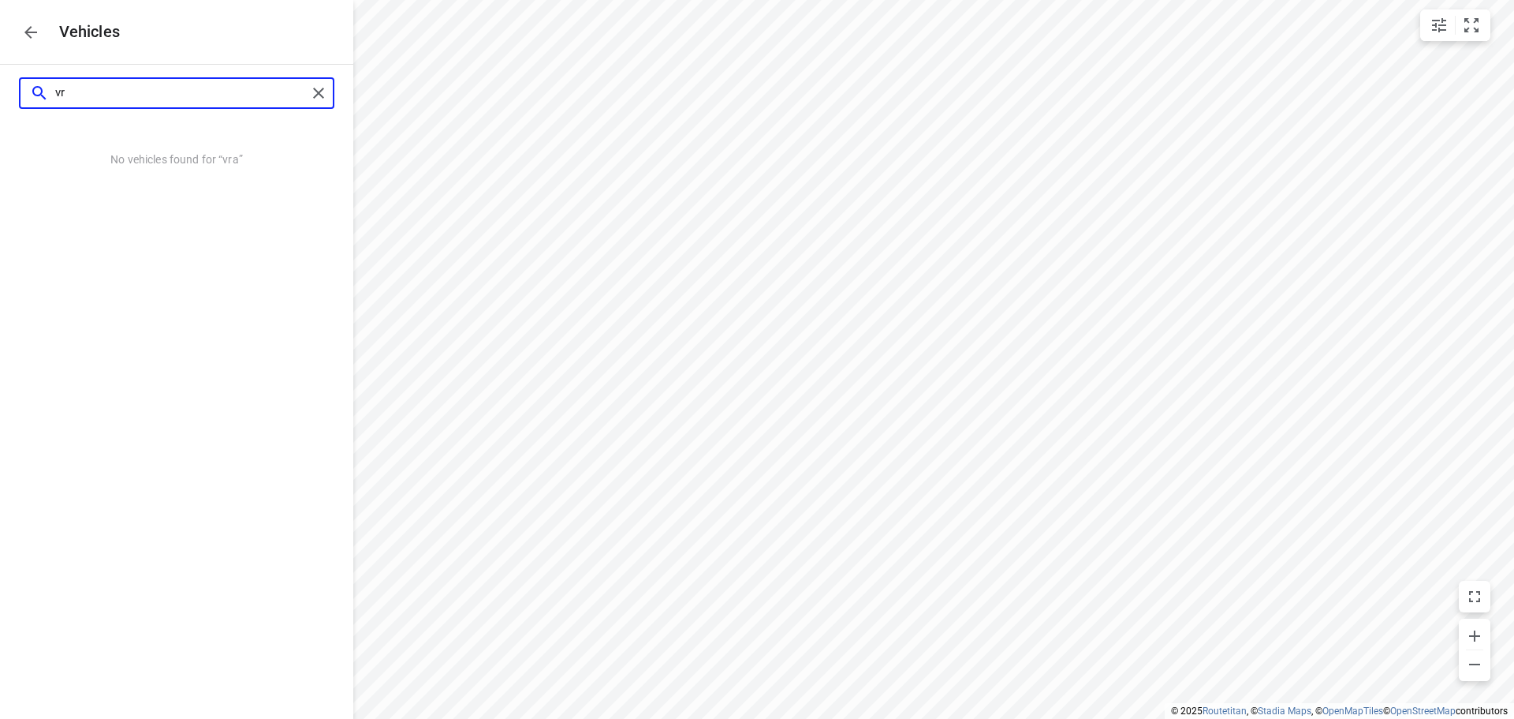
type input "v"
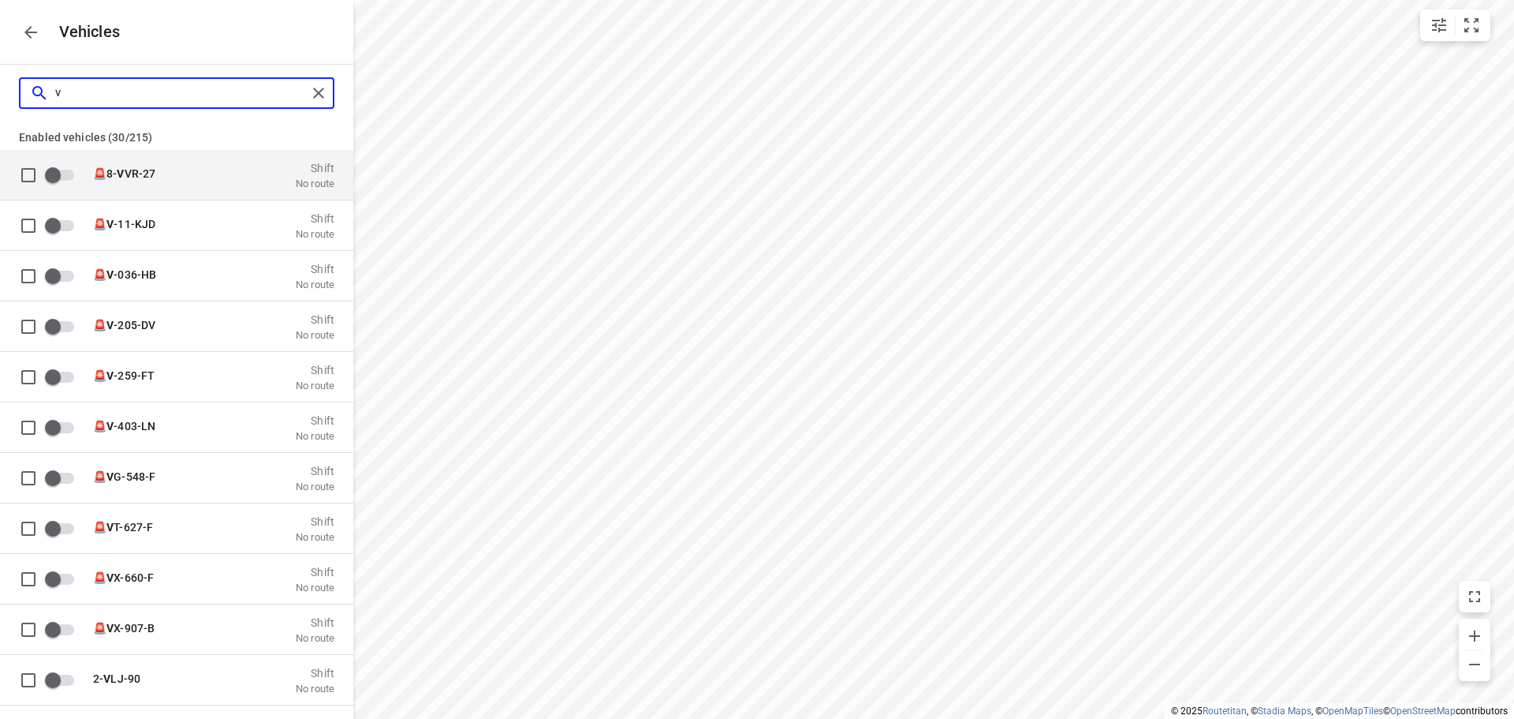
checkbox input "true"
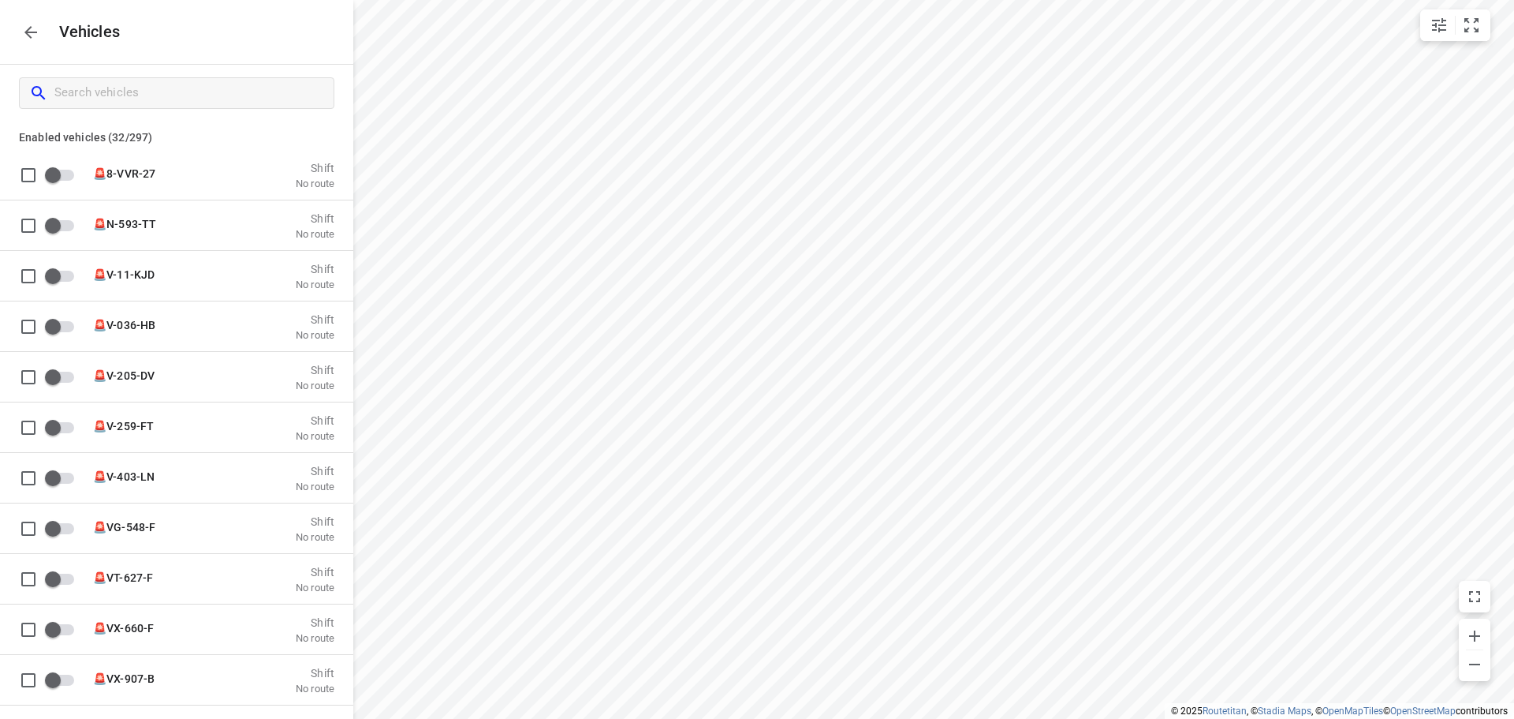
click at [270, 25] on div "Vehicles" at bounding box center [176, 32] width 353 height 64
click at [29, 35] on icon "button" at bounding box center [30, 32] width 19 height 19
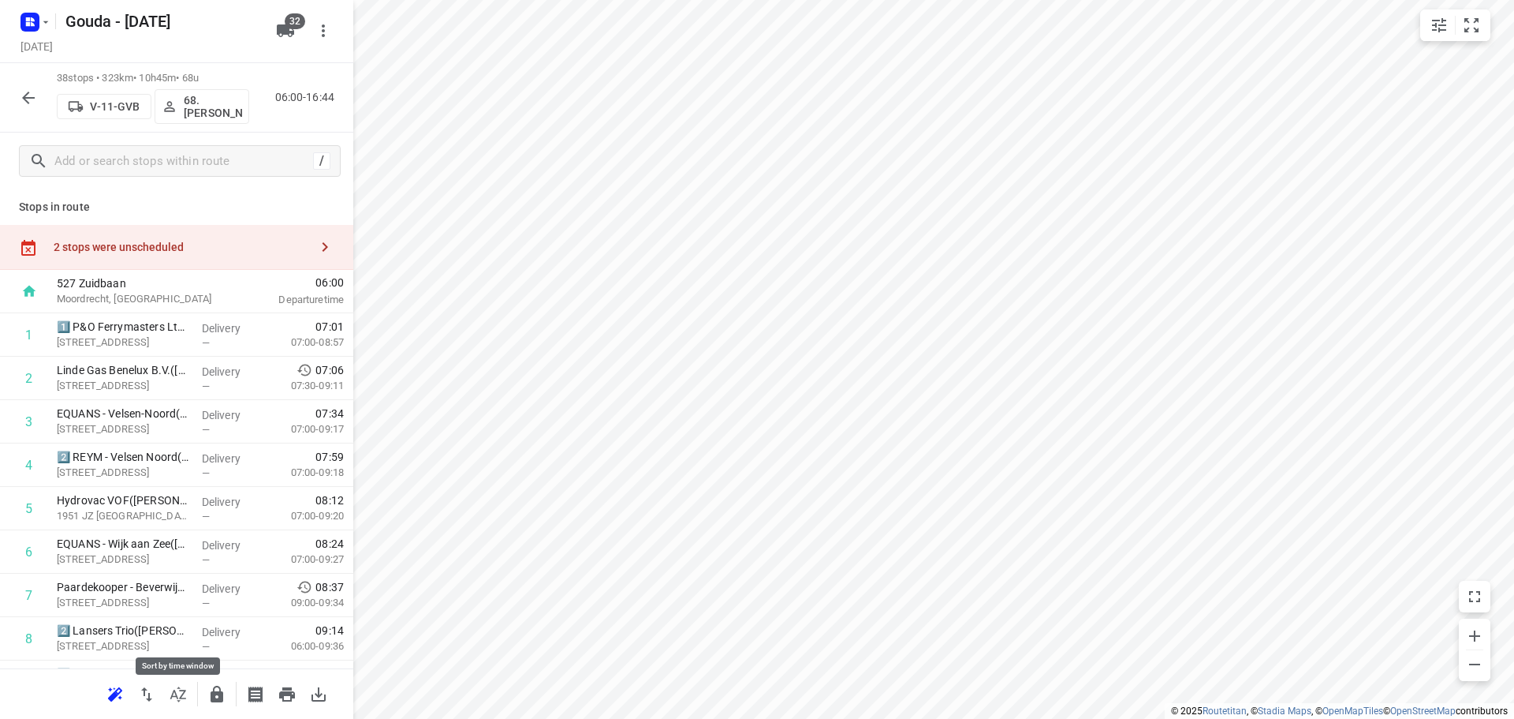
click at [171, 694] on icon "button" at bounding box center [178, 694] width 19 height 19
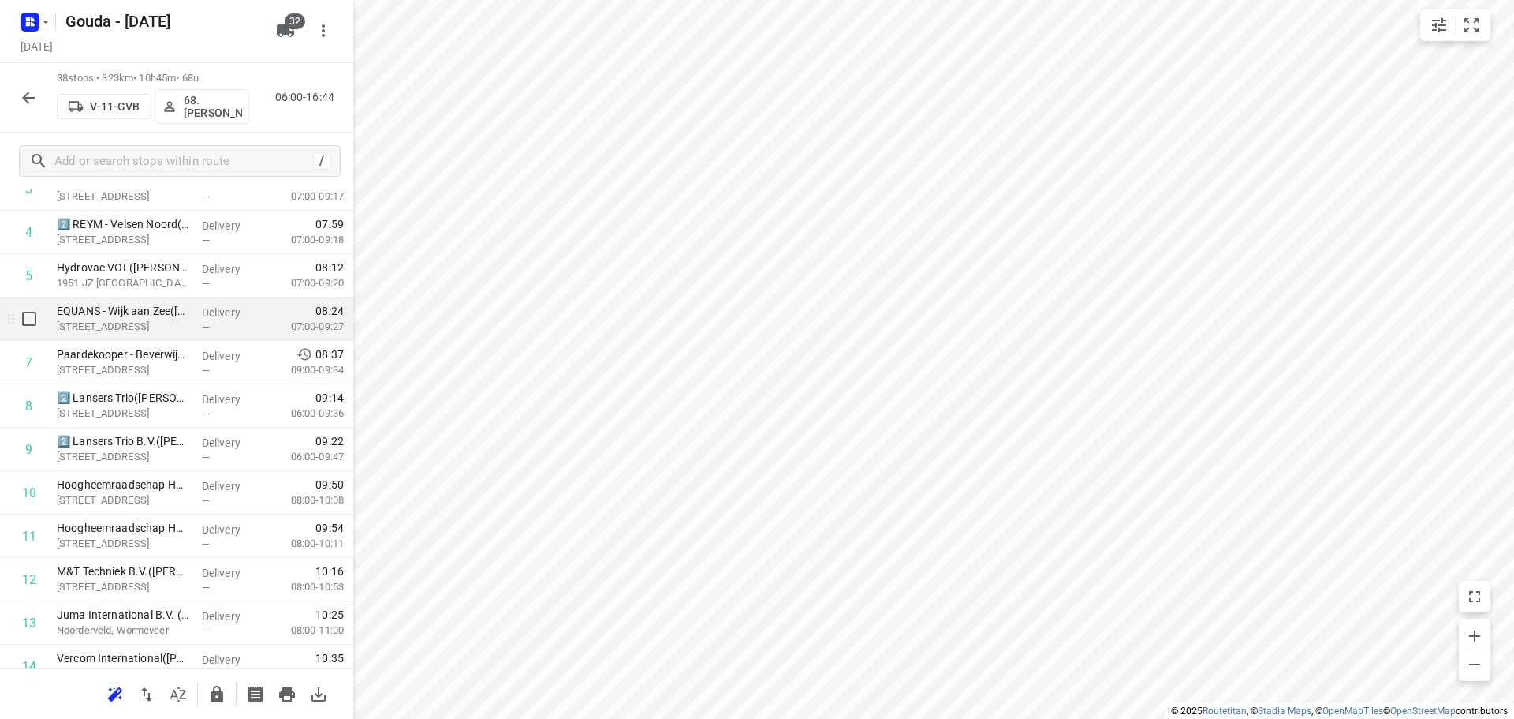
scroll to position [237, 0]
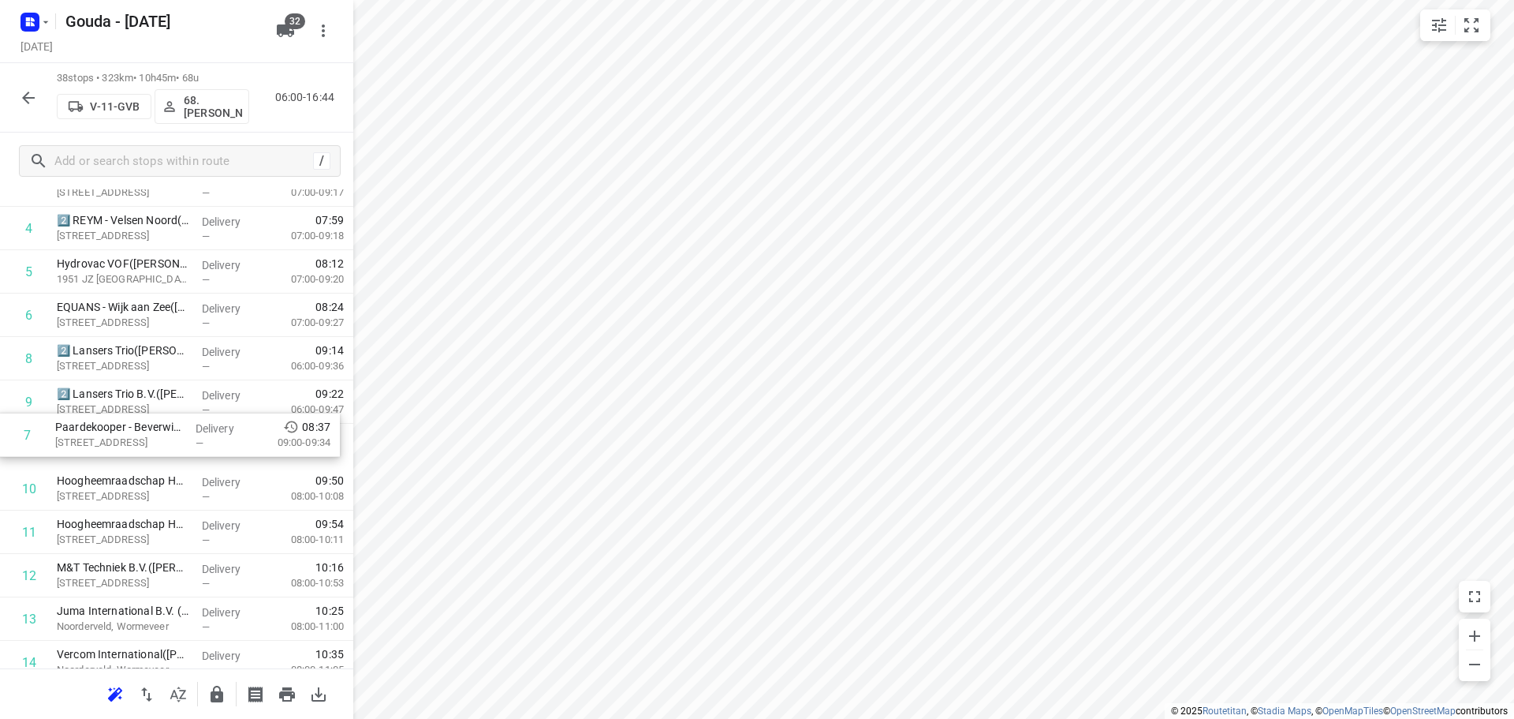
drag, startPoint x: 162, startPoint y: 357, endPoint x: 160, endPoint y: 439, distance: 82.0
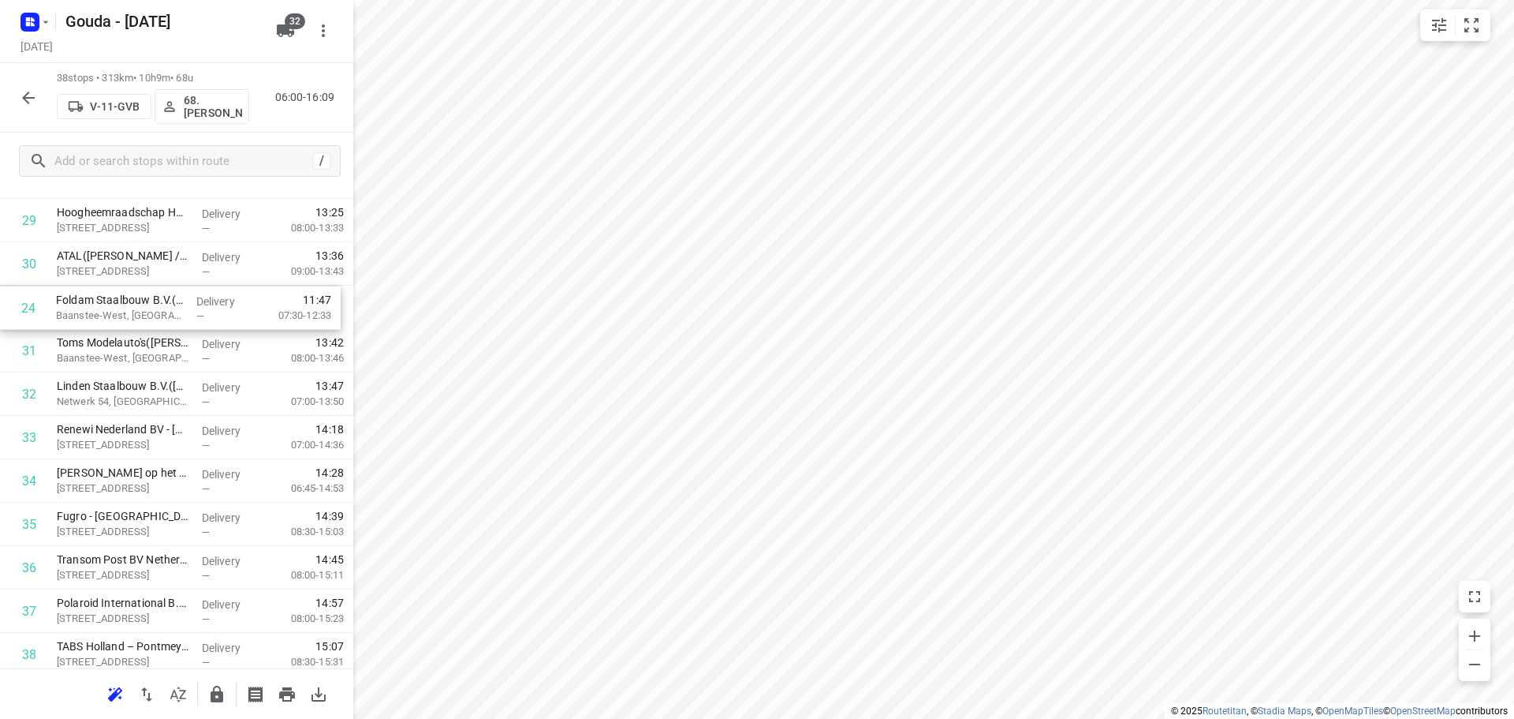
scroll to position [1280, 0]
drag, startPoint x: 145, startPoint y: 460, endPoint x: 144, endPoint y: 314, distance: 145.9
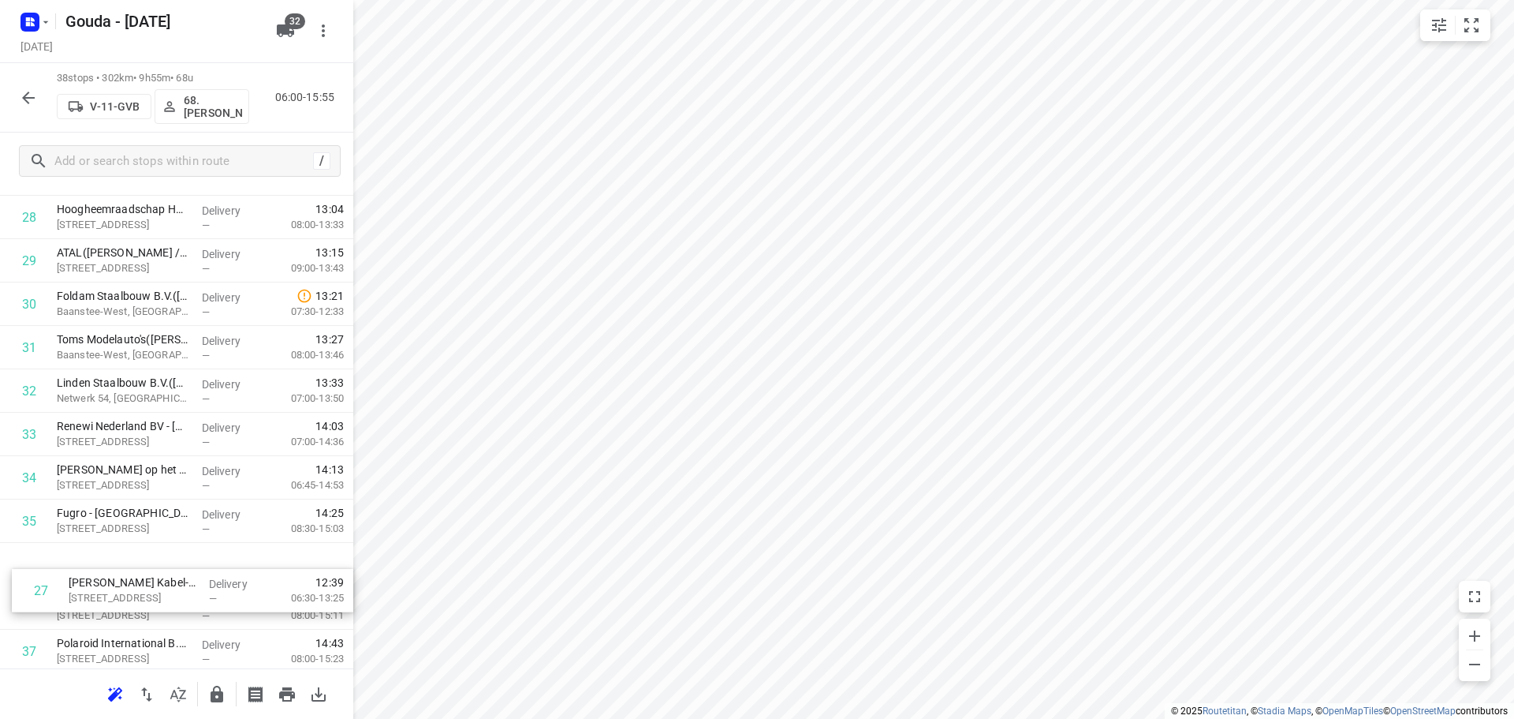
scroll to position [1248, 0]
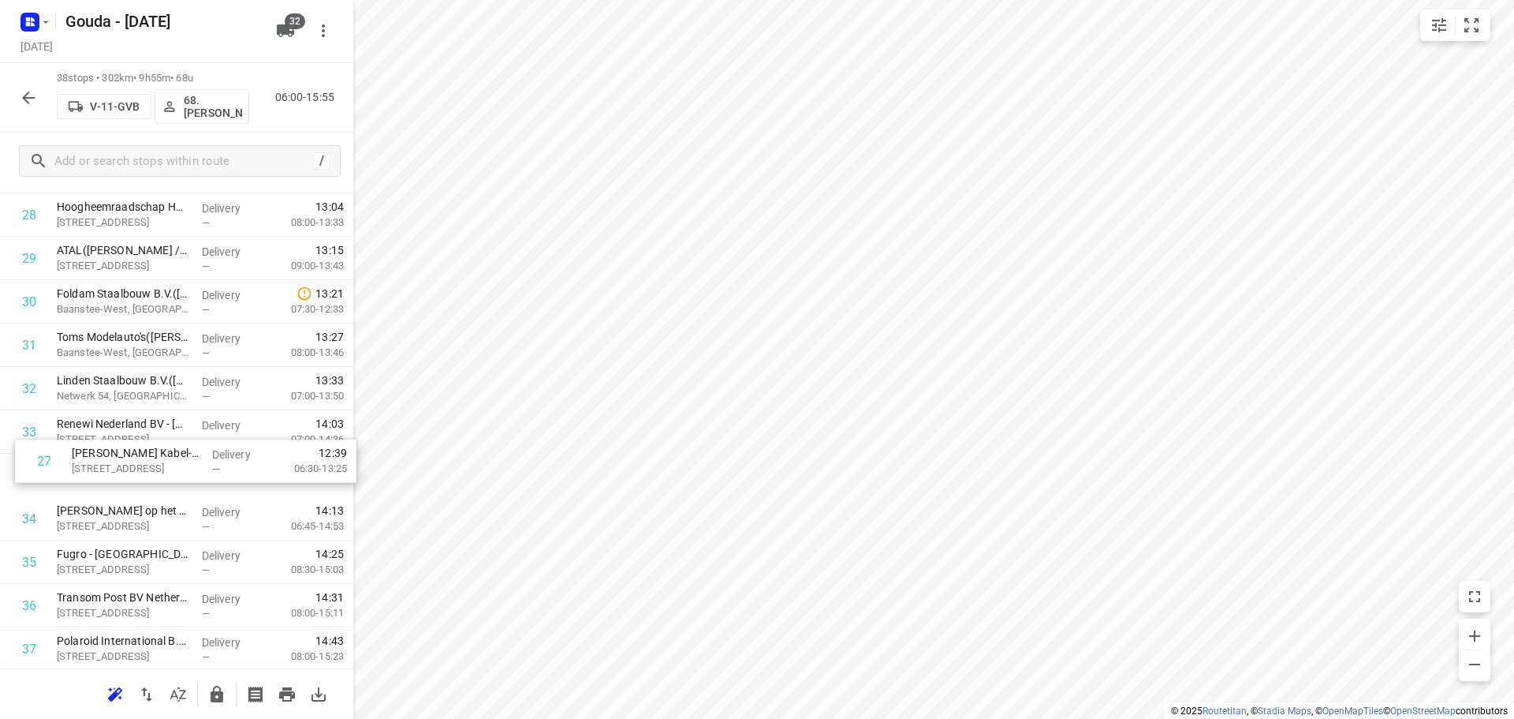
drag, startPoint x: 118, startPoint y: 338, endPoint x: 129, endPoint y: 443, distance: 106.2
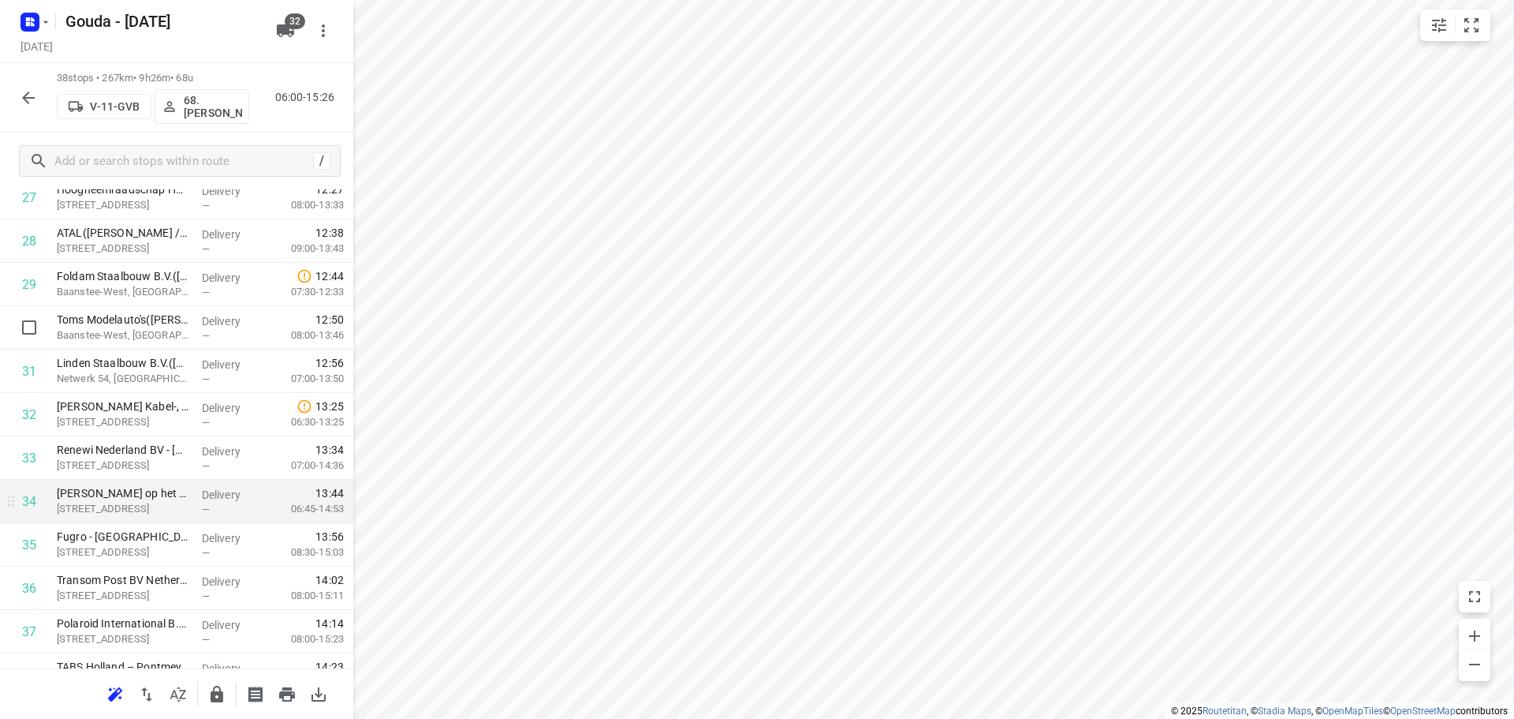
scroll to position [1337, 0]
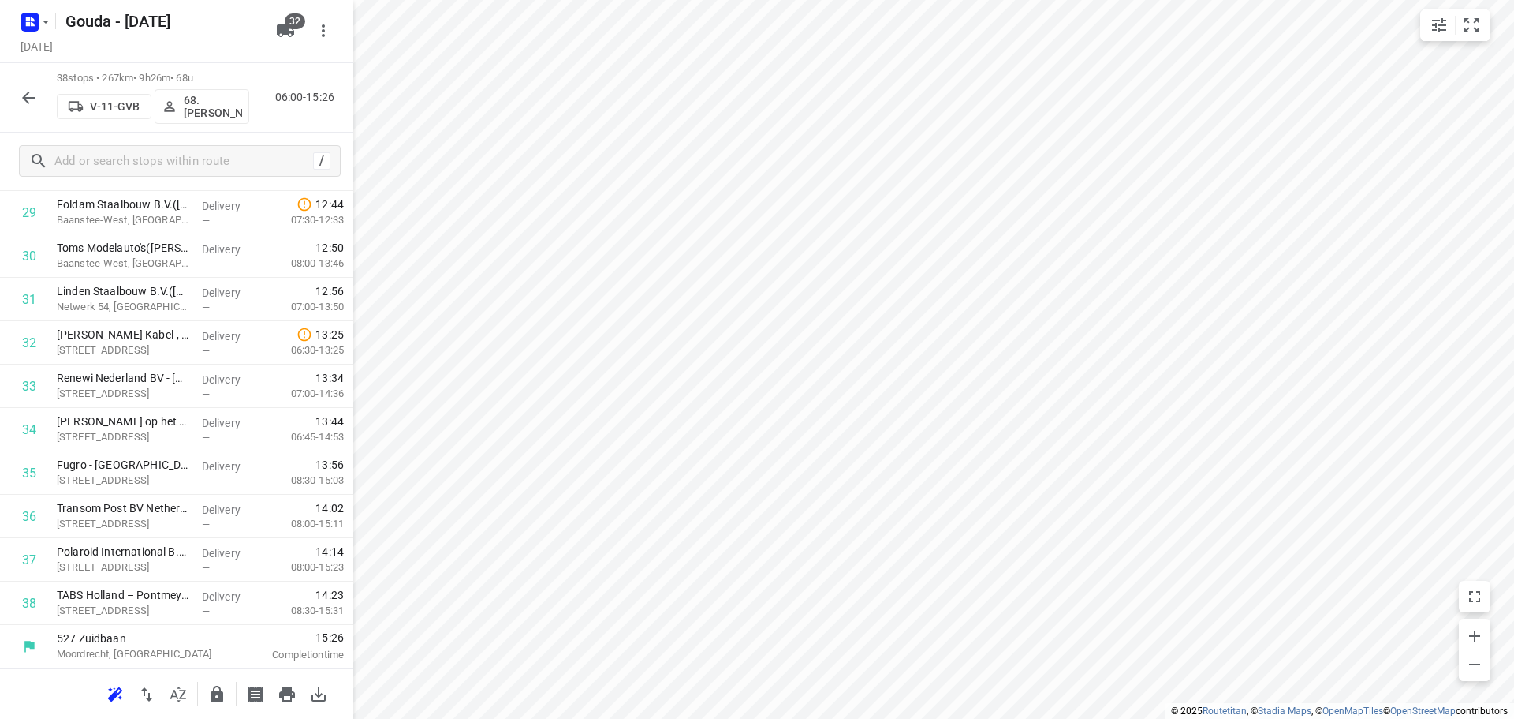
click at [228, 695] on button "button" at bounding box center [217, 694] width 32 height 32
click at [38, 97] on button "button" at bounding box center [29, 98] width 32 height 32
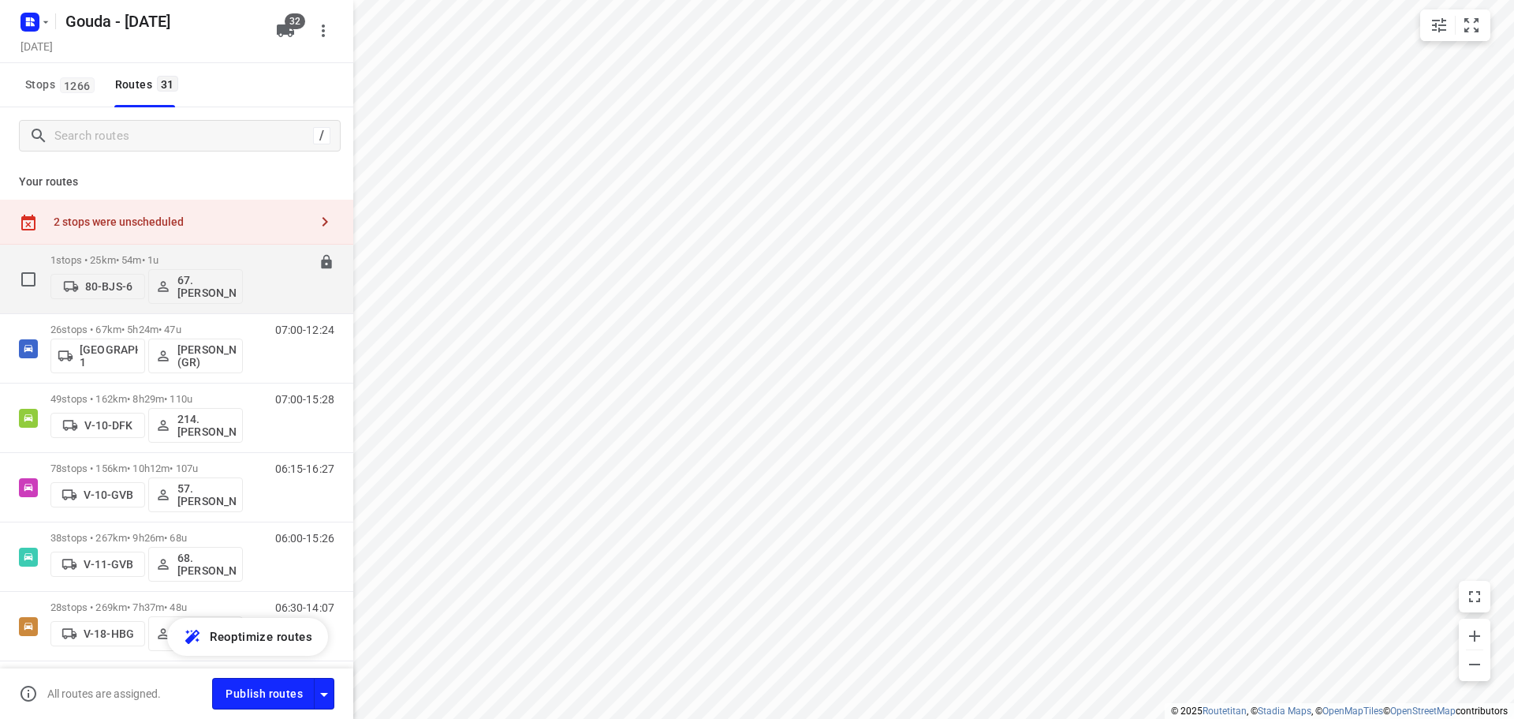
click at [321, 265] on icon at bounding box center [326, 262] width 10 height 14
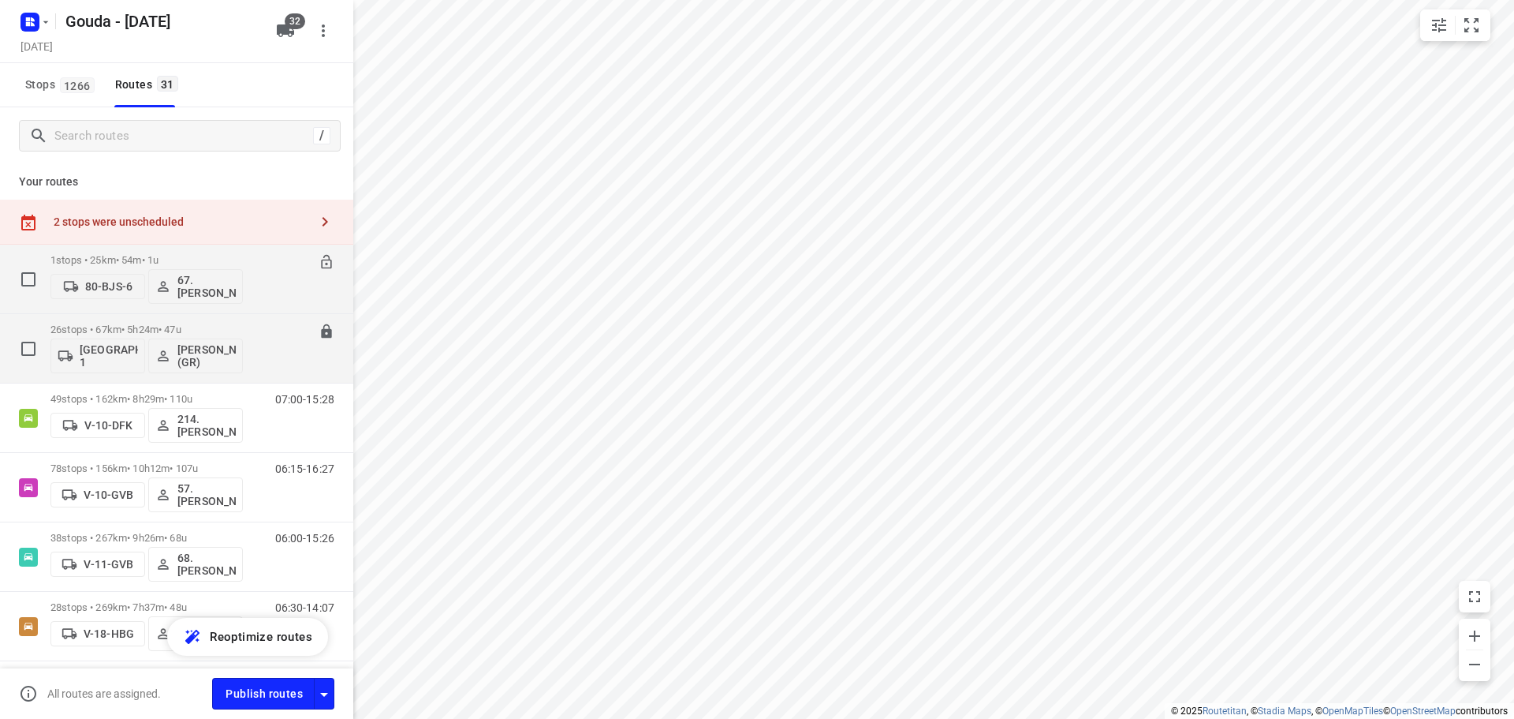
click at [144, 331] on p "26 stops • 67km • 5h24m • 47u" at bounding box center [146, 329] width 192 height 12
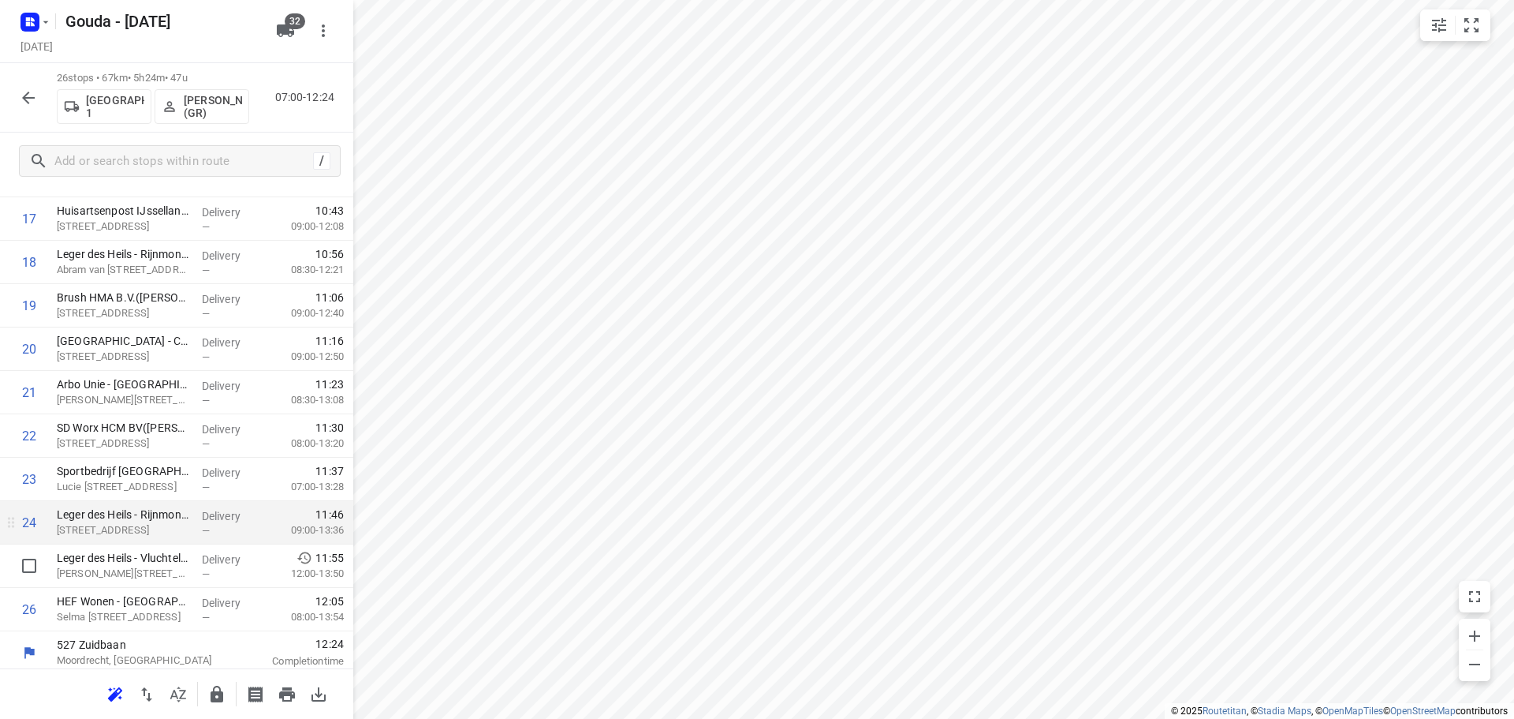
scroll to position [816, 0]
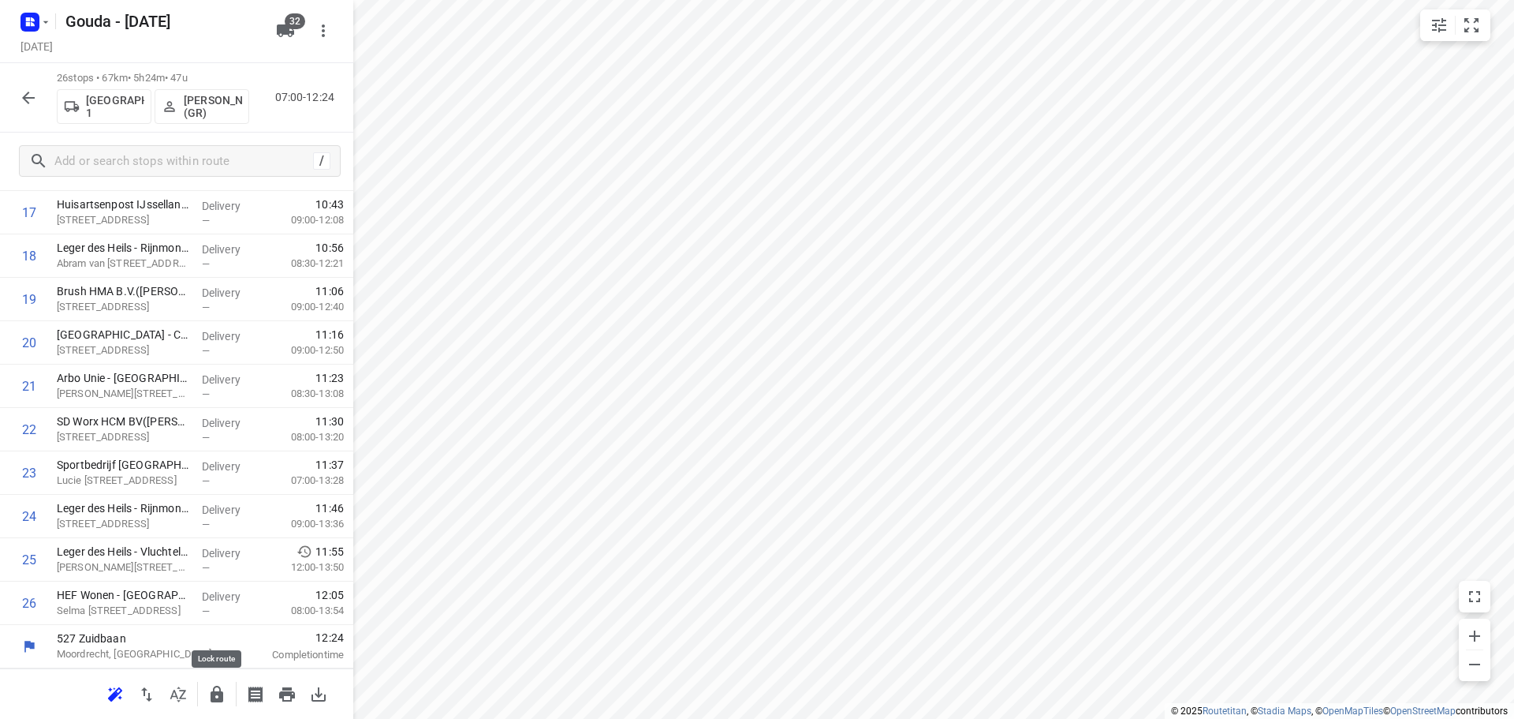
click at [215, 700] on icon "button" at bounding box center [217, 693] width 13 height 17
click at [35, 91] on icon "button" at bounding box center [28, 97] width 19 height 19
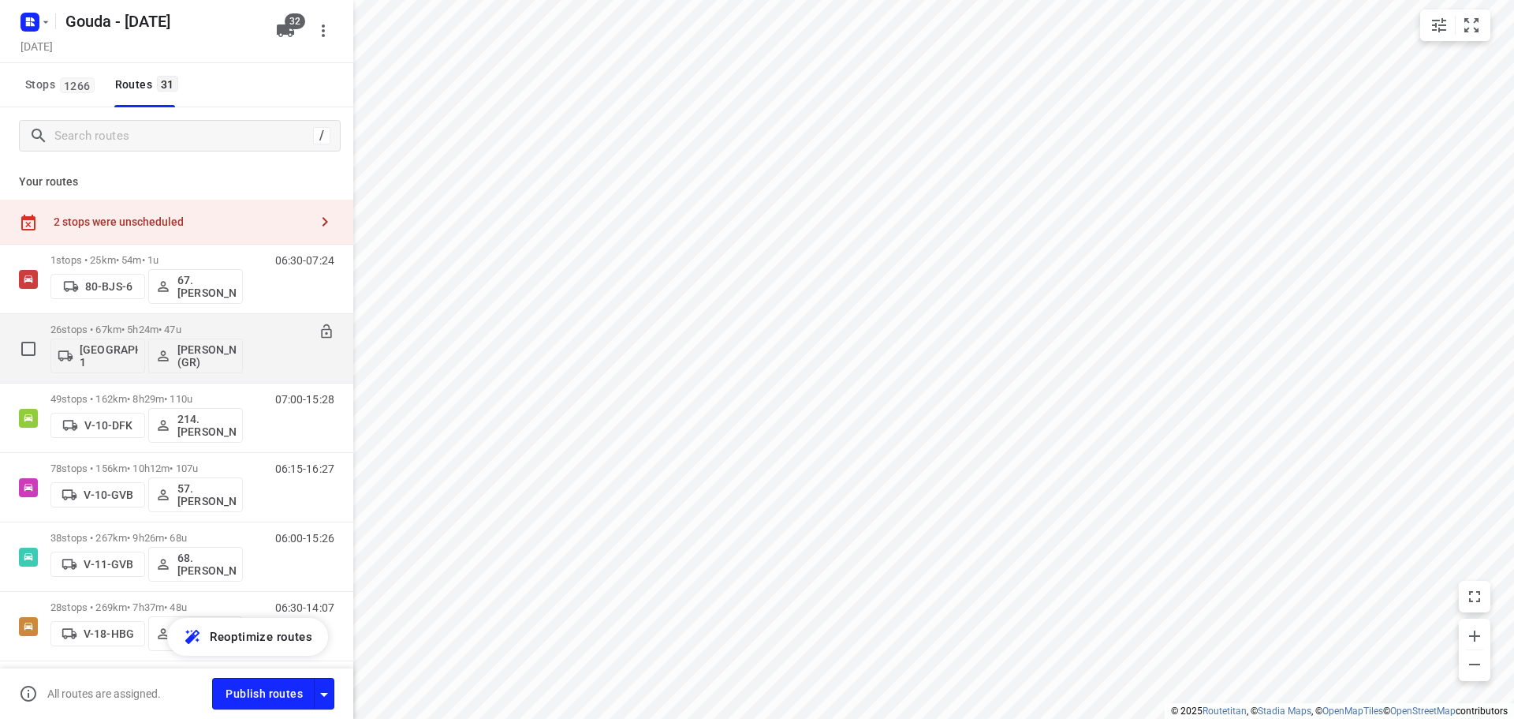
click at [224, 323] on p "26 stops • 67km • 5h24m • 47u" at bounding box center [146, 329] width 192 height 12
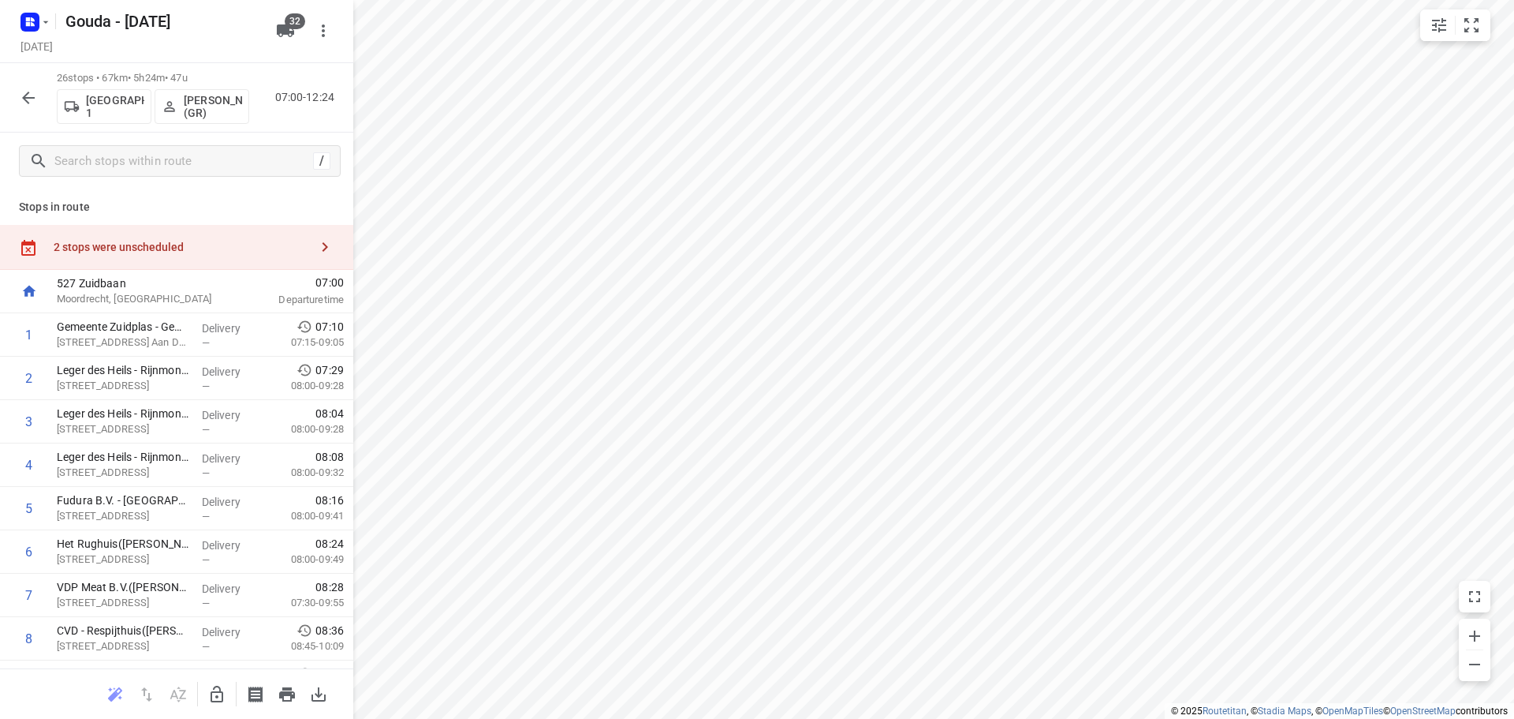
click at [29, 99] on icon "button" at bounding box center [28, 97] width 19 height 19
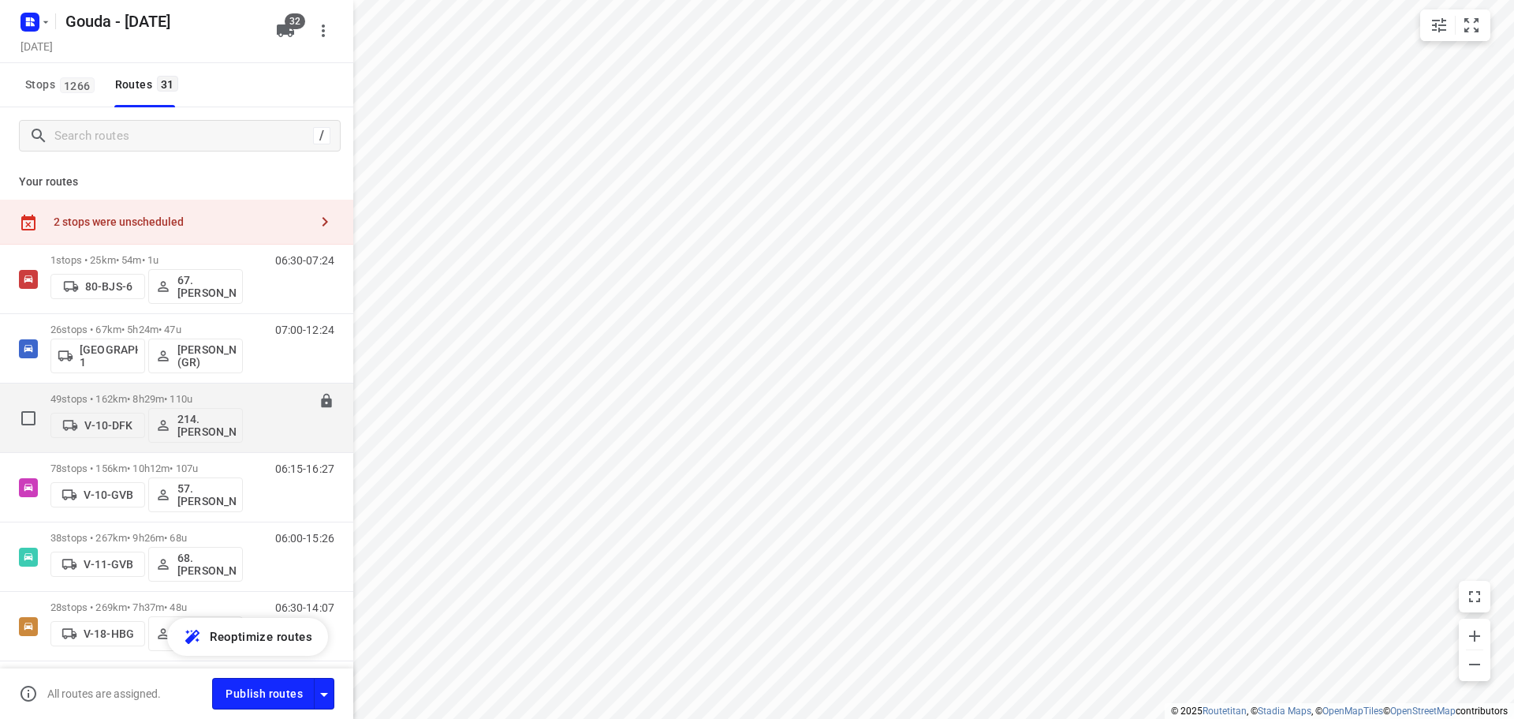
click at [153, 401] on p "49 stops • 162km • 8h29m • 110u" at bounding box center [146, 399] width 192 height 12
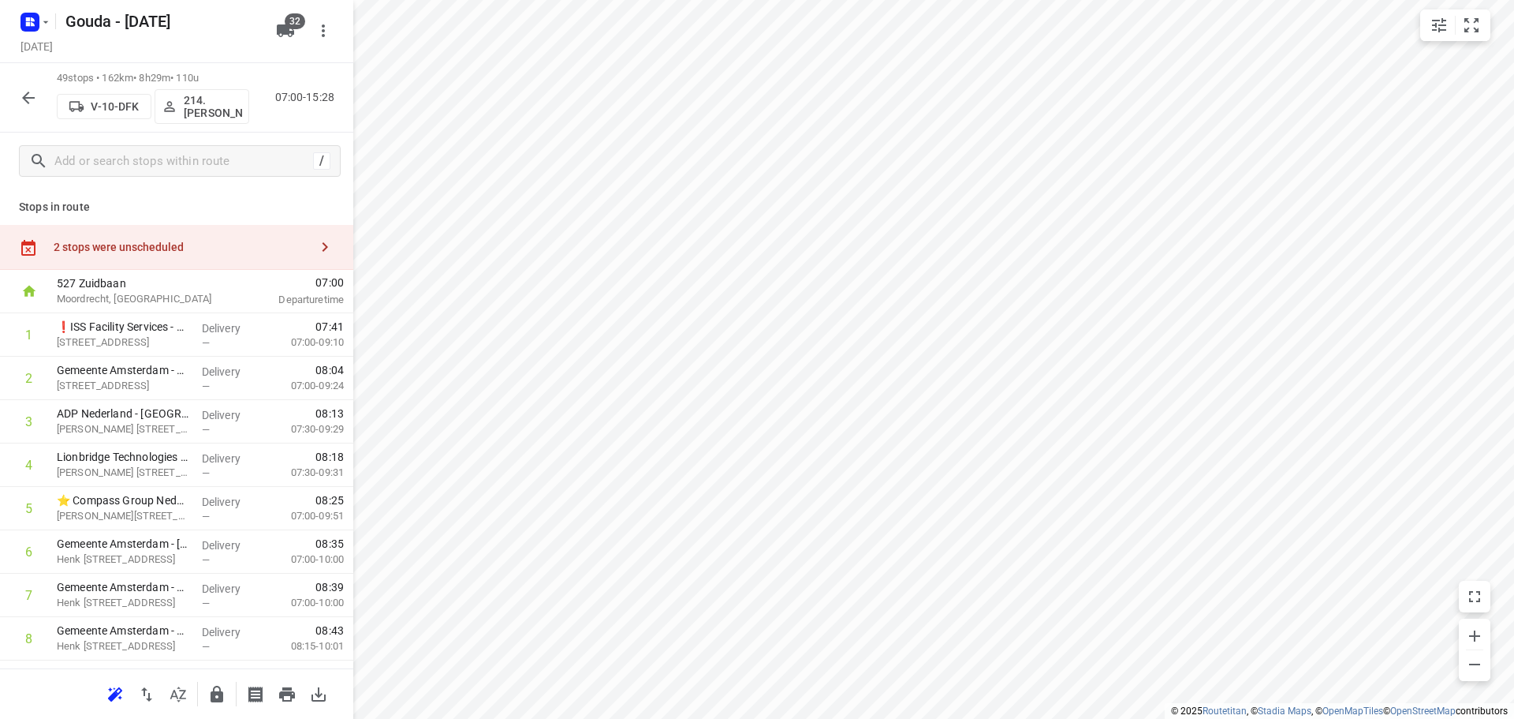
click at [171, 697] on icon "button" at bounding box center [178, 693] width 16 height 15
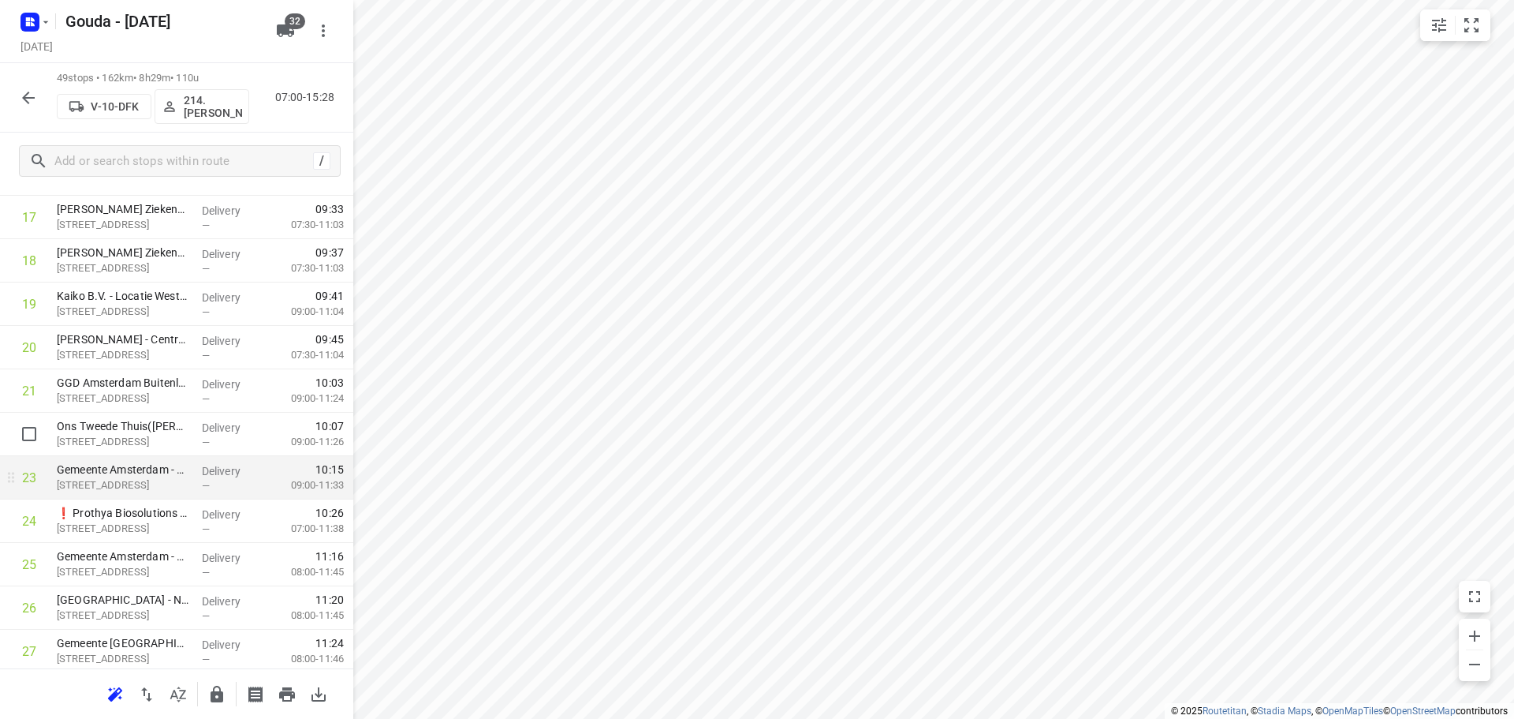
scroll to position [868, 0]
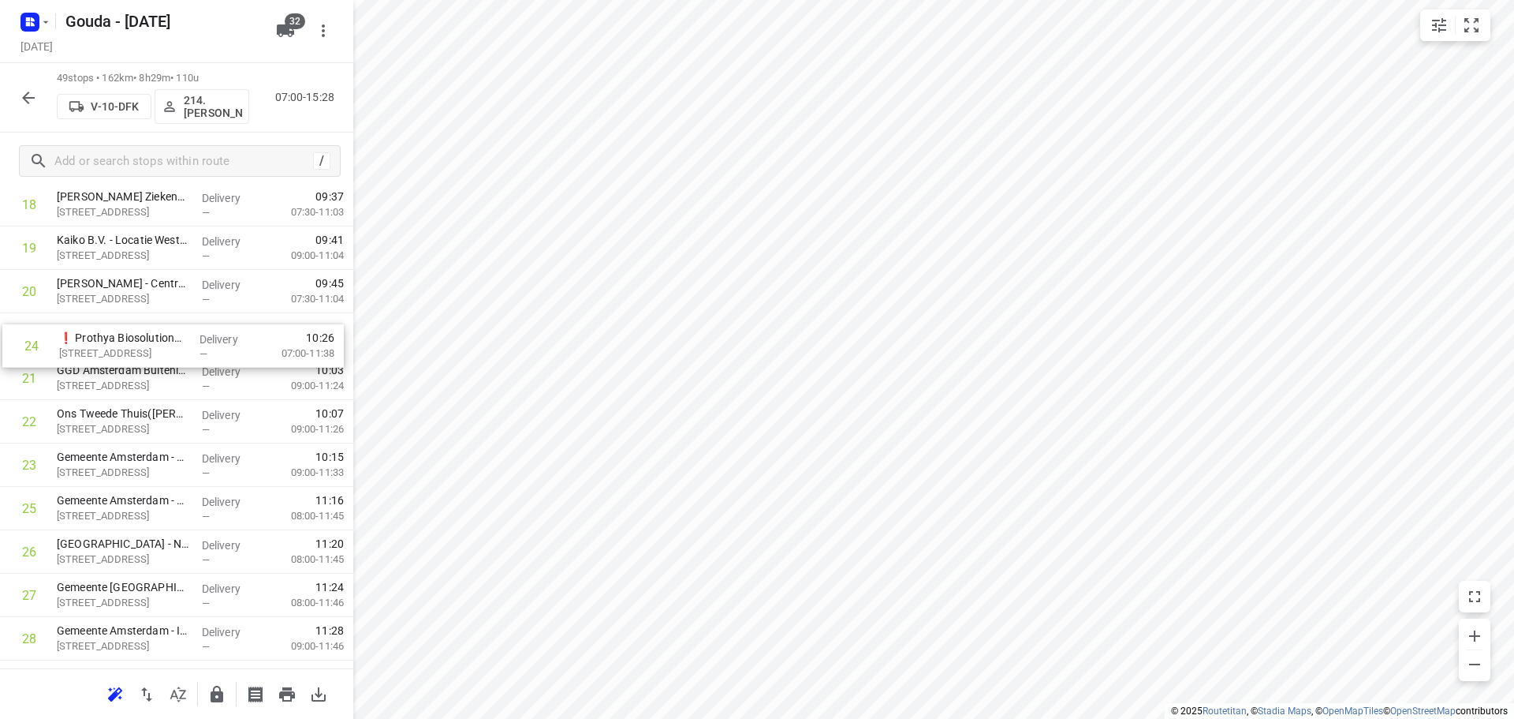
drag, startPoint x: 168, startPoint y: 470, endPoint x: 172, endPoint y: 331, distance: 138.9
click at [172, 331] on div "1 ❗ISS Facility Services - Kite Pharma EU B.V.(Ahmed Emam) Tufsteen 1a, Hoofddo…" at bounding box center [176, 508] width 353 height 2126
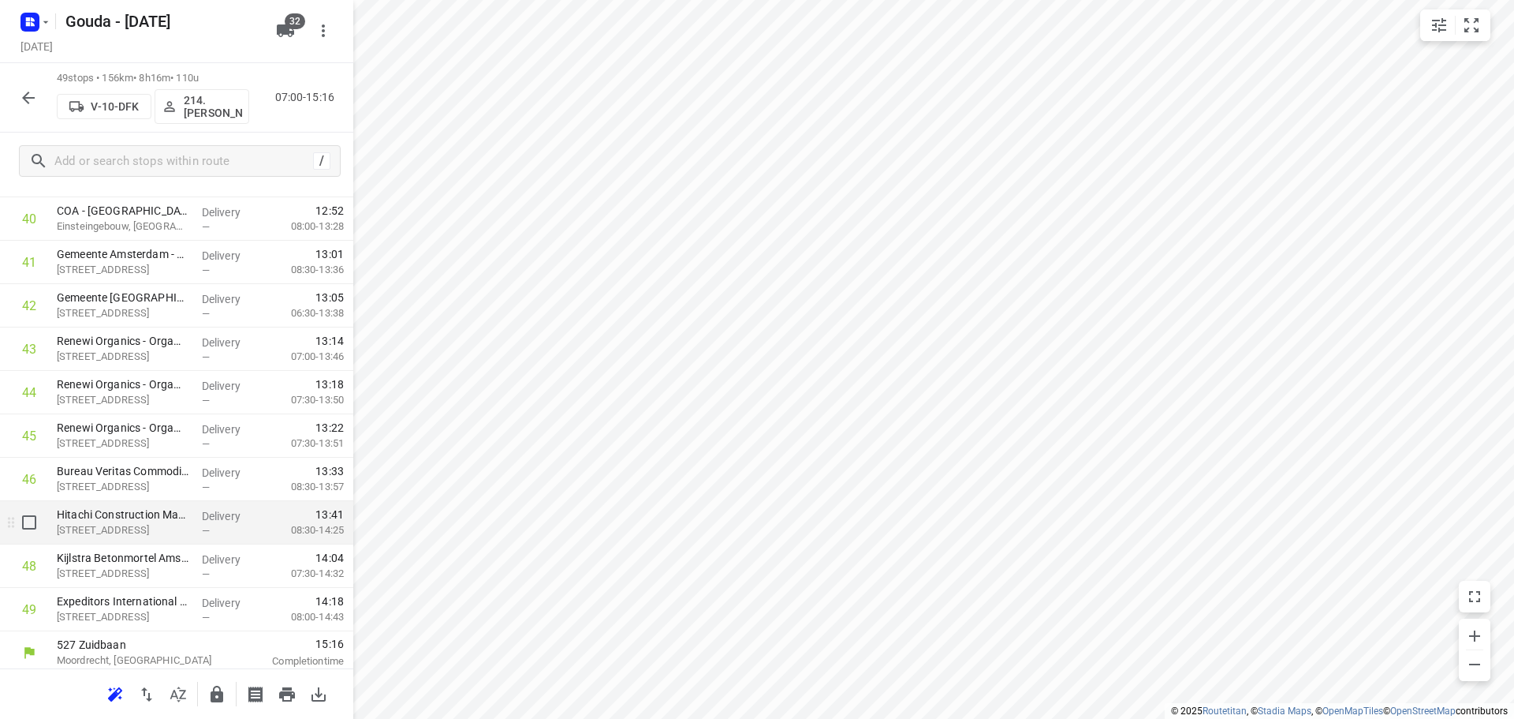
scroll to position [1814, 0]
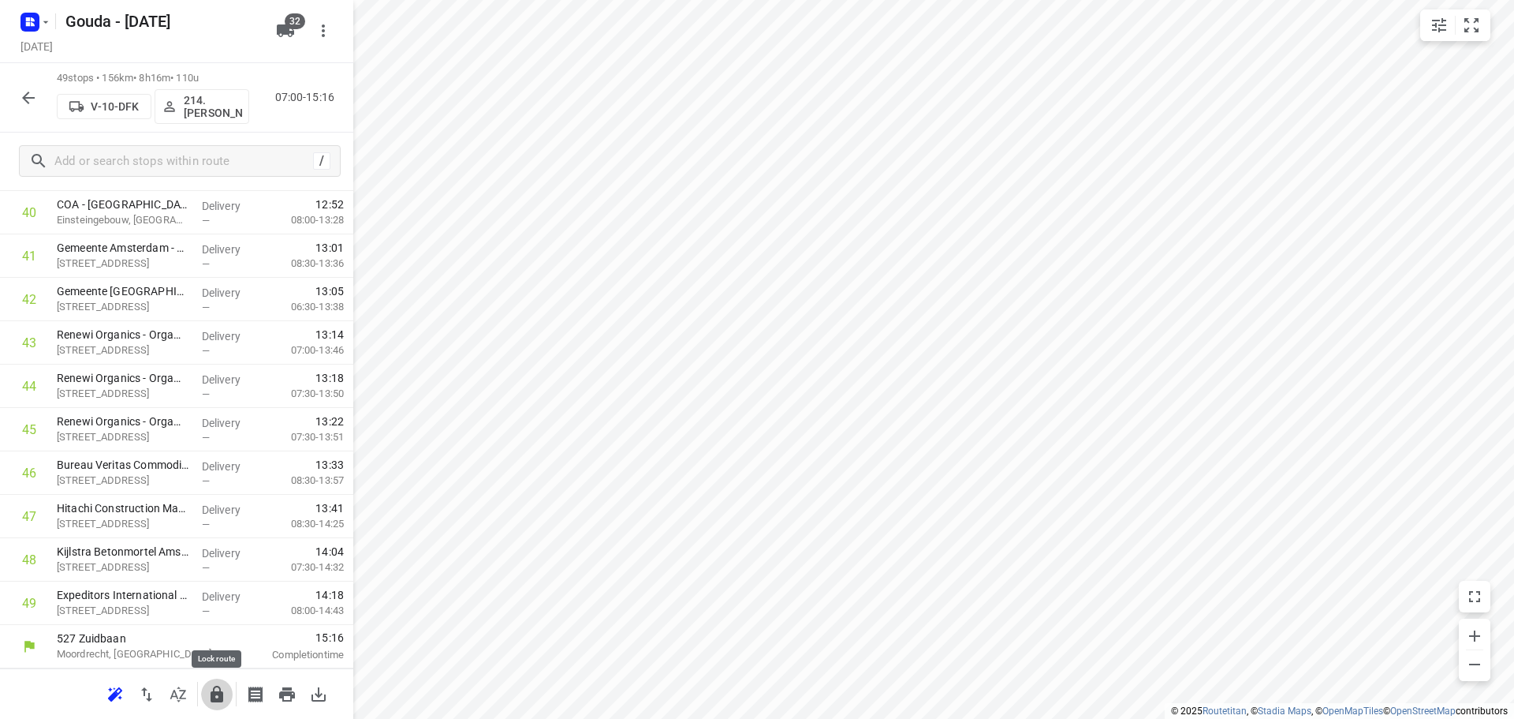
click at [207, 693] on button "button" at bounding box center [217, 694] width 32 height 32
click at [210, 688] on icon "button" at bounding box center [216, 694] width 19 height 19
click at [218, 695] on icon "button" at bounding box center [216, 694] width 19 height 19
click at [32, 103] on icon "button" at bounding box center [28, 97] width 19 height 19
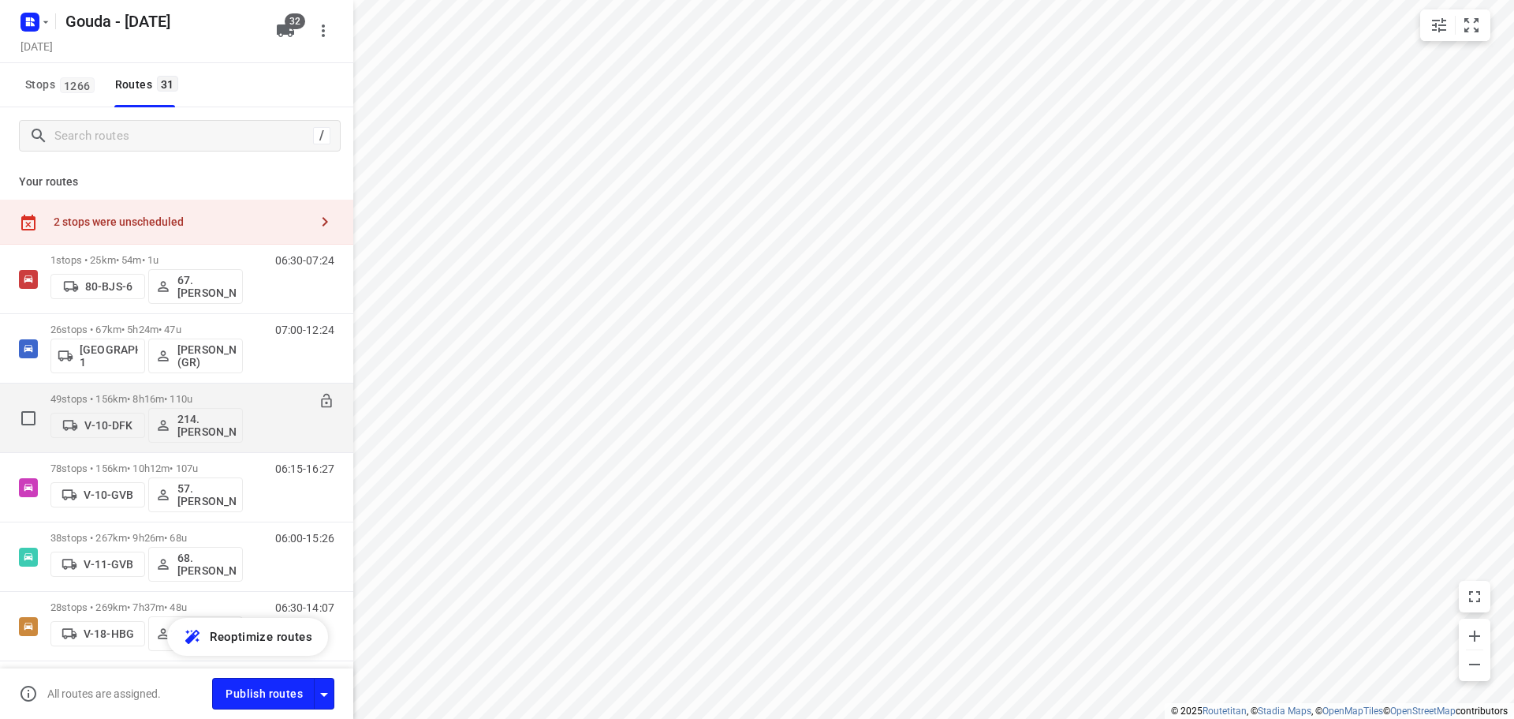
scroll to position [79, 0]
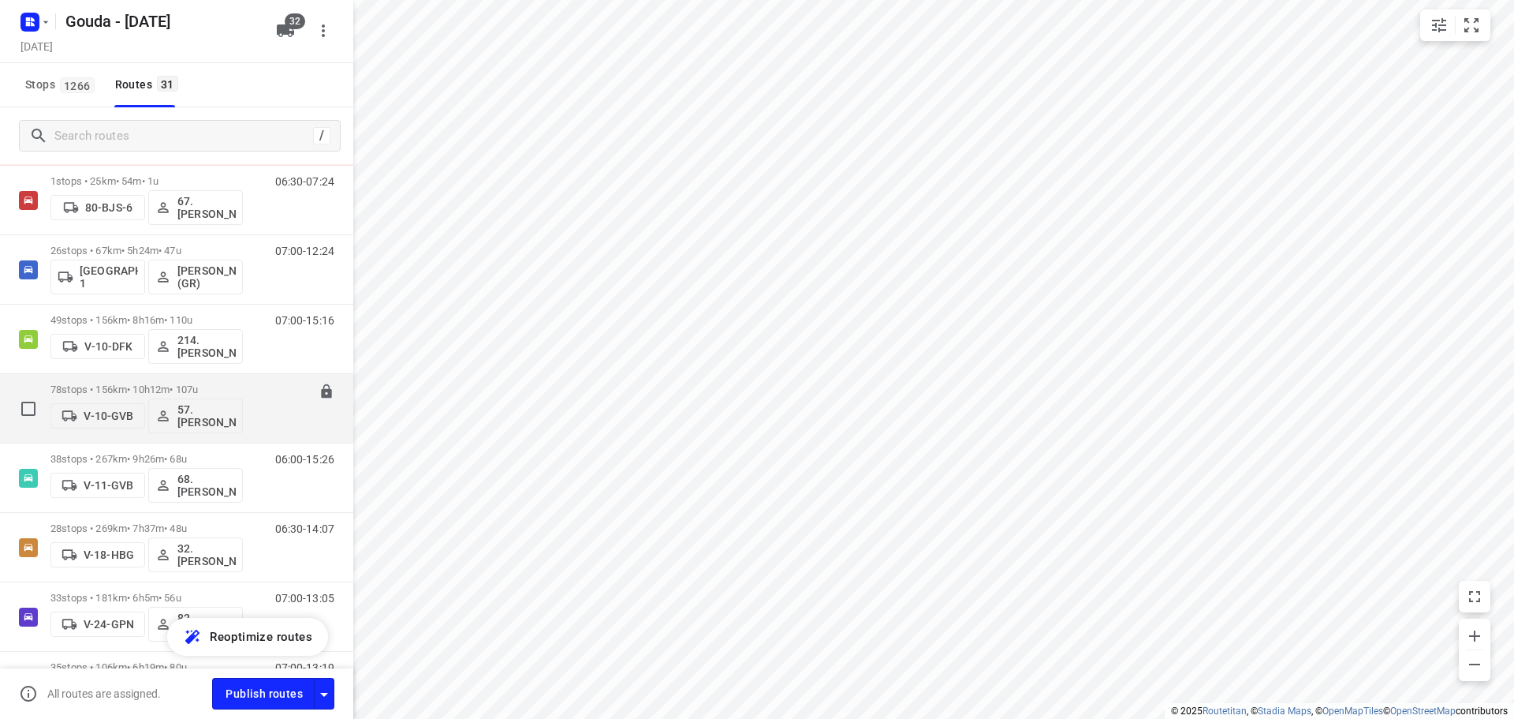
click p "78 stops • 156km • 10h12m • 107u"
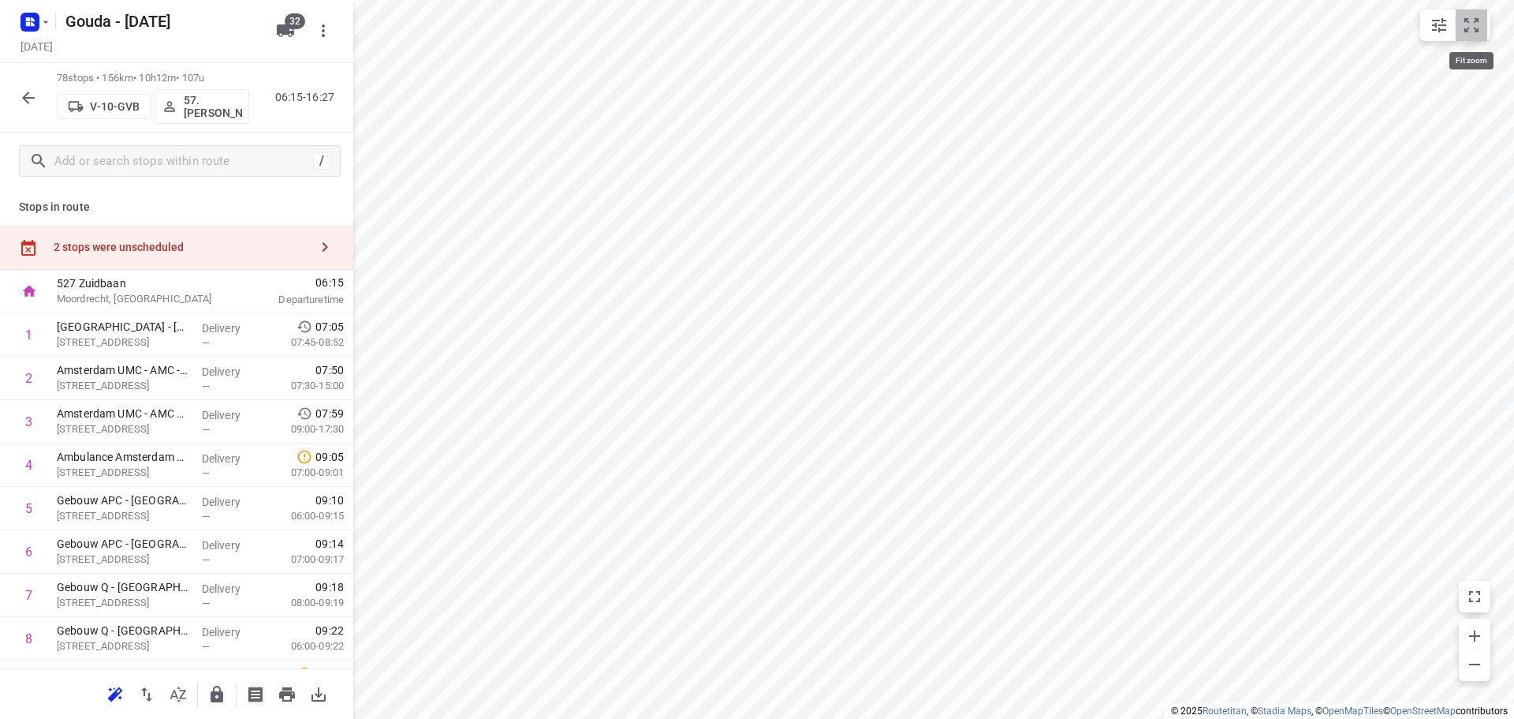
click icon "small contained button group"
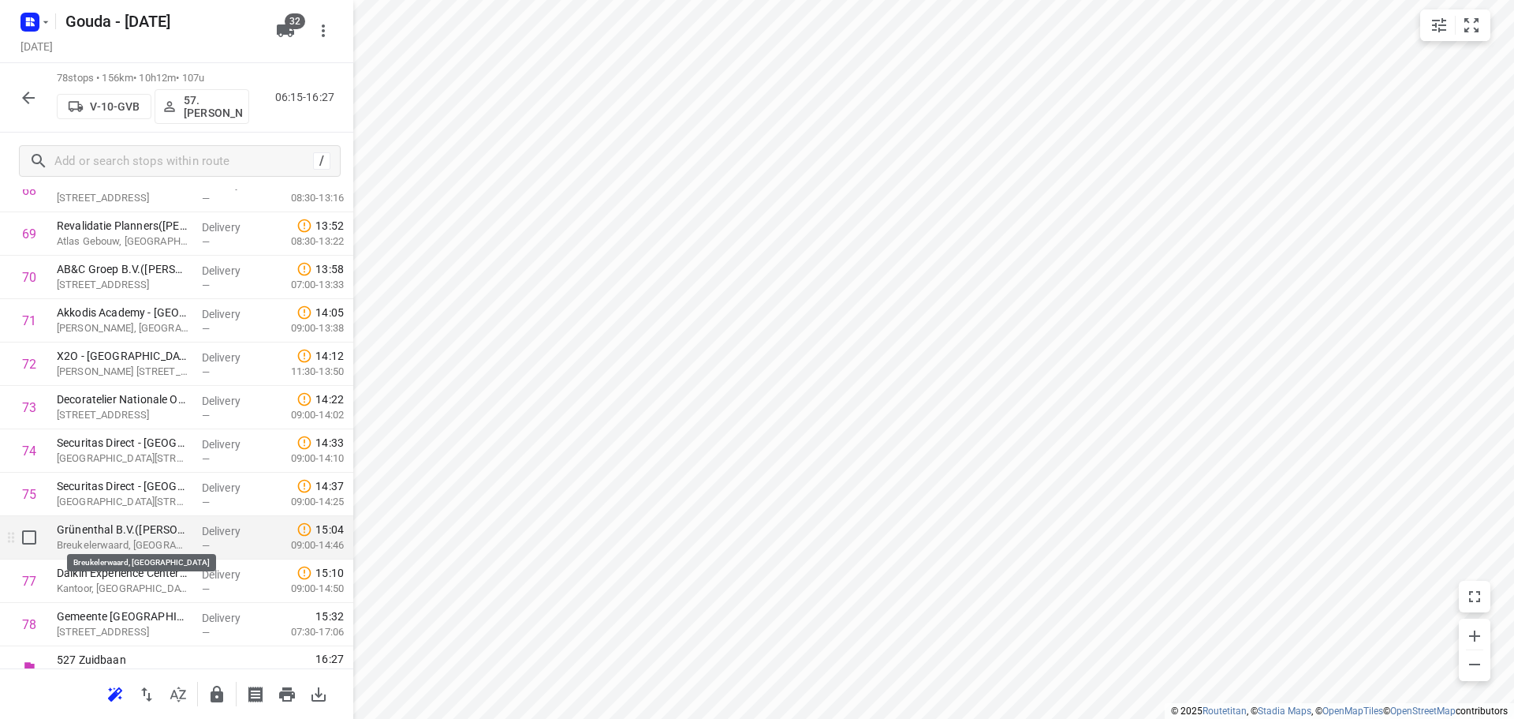
scroll to position [3072, 0]
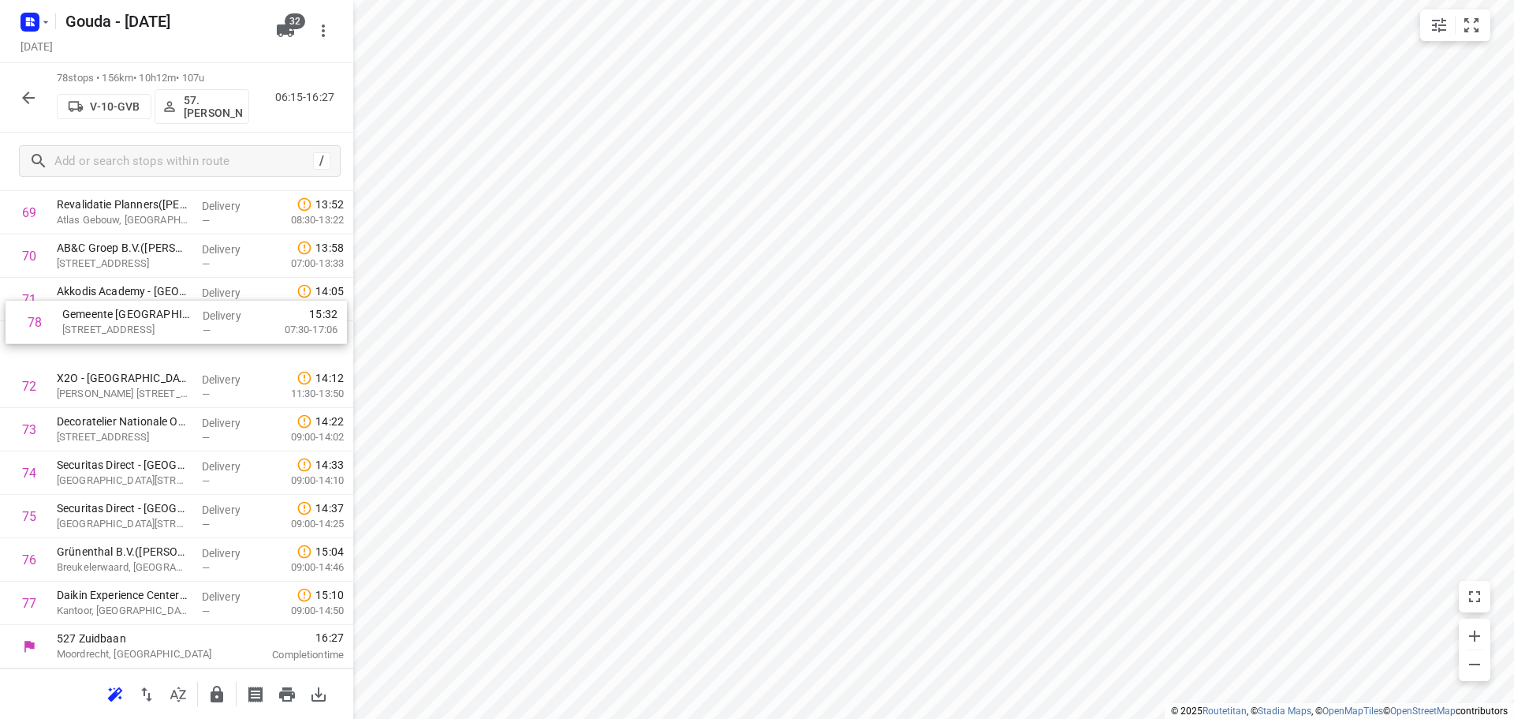
drag, startPoint x: 144, startPoint y: 614, endPoint x: 148, endPoint y: 313, distance: 300.5
click div "1 Universiteit van Amsterdam - Remco Verwaal(Remco Verwaal) Meibergdreef 29, Am…"
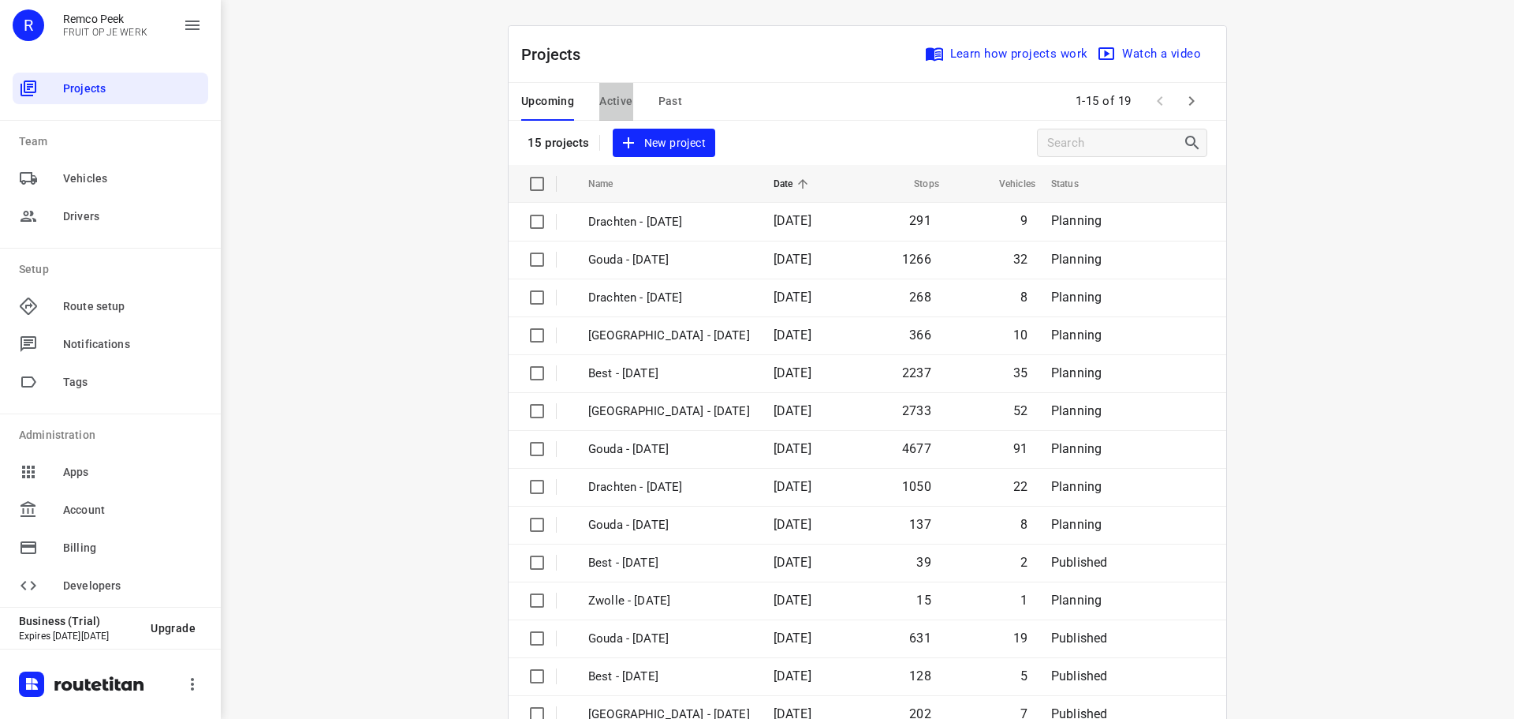
click at [601, 117] on button "Active" at bounding box center [615, 102] width 33 height 38
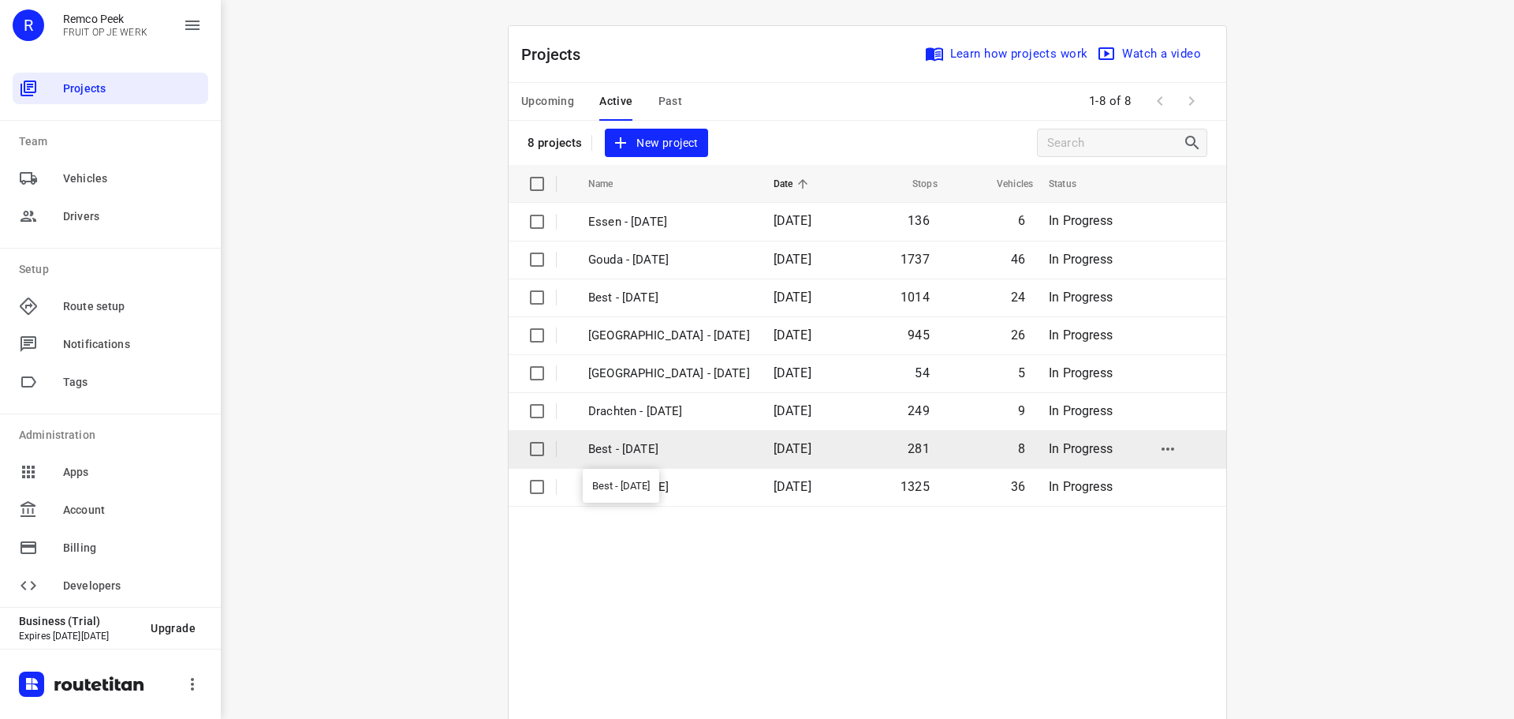
click at [671, 448] on p "Best - [DATE]" at bounding box center [669, 449] width 162 height 18
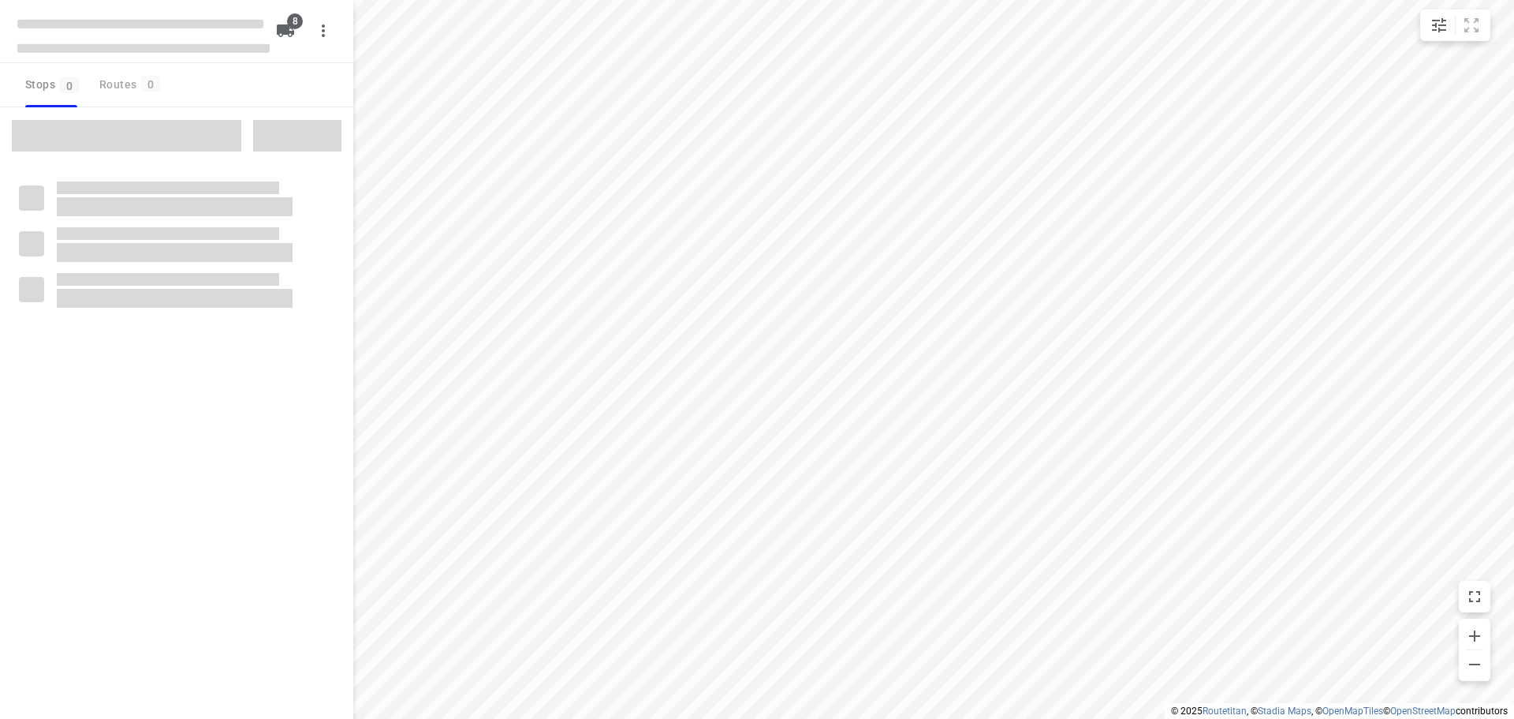
type input "distance"
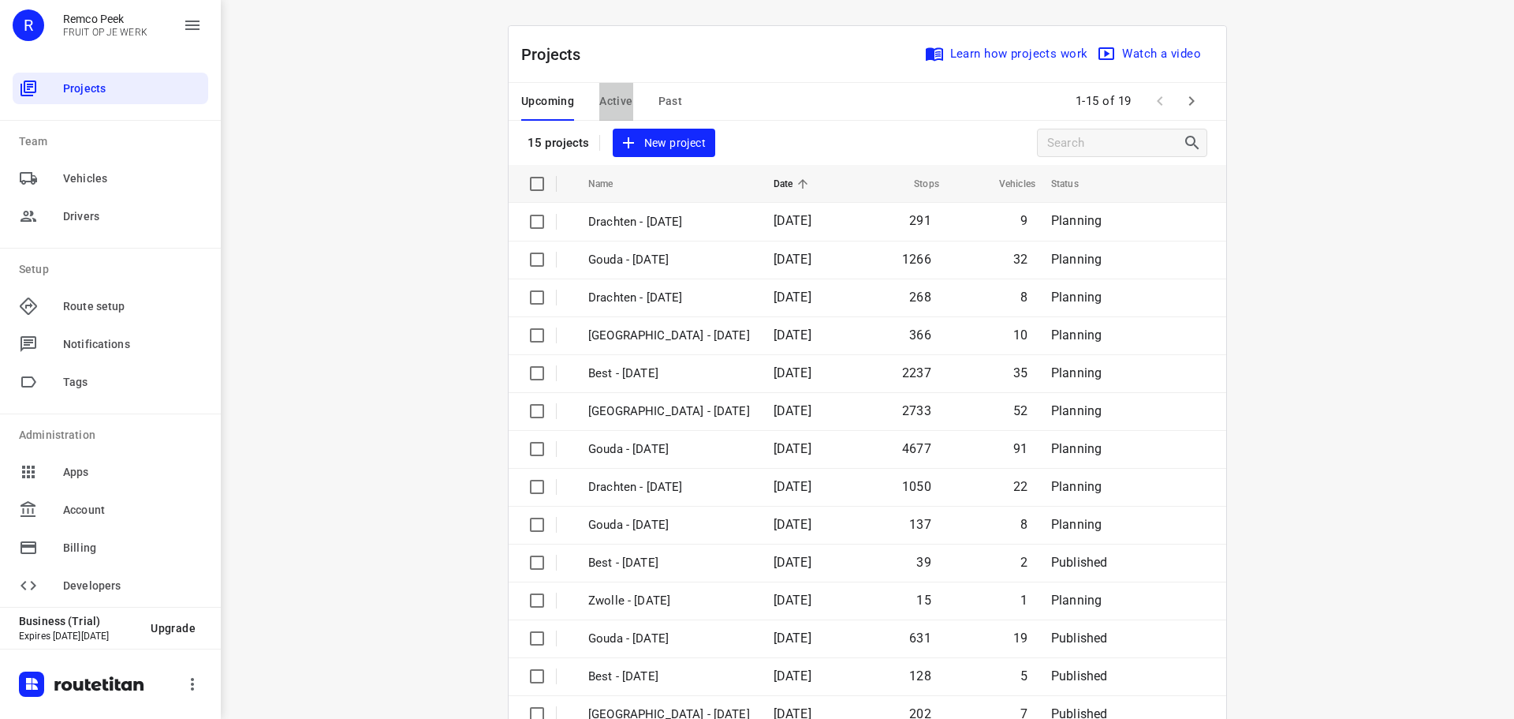
click at [615, 98] on span "Active" at bounding box center [615, 101] width 33 height 20
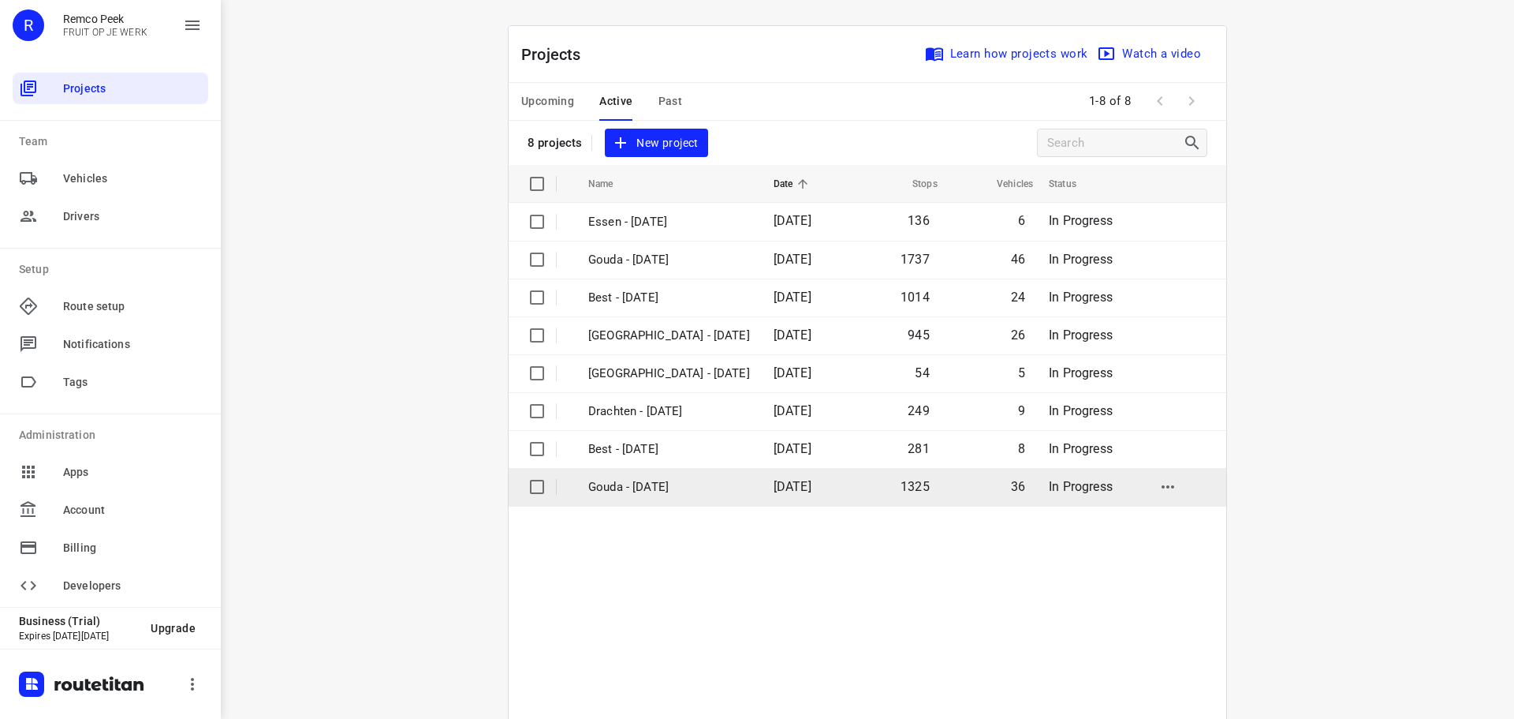
click at [670, 482] on p "Gouda - [DATE]" at bounding box center [669, 487] width 162 height 18
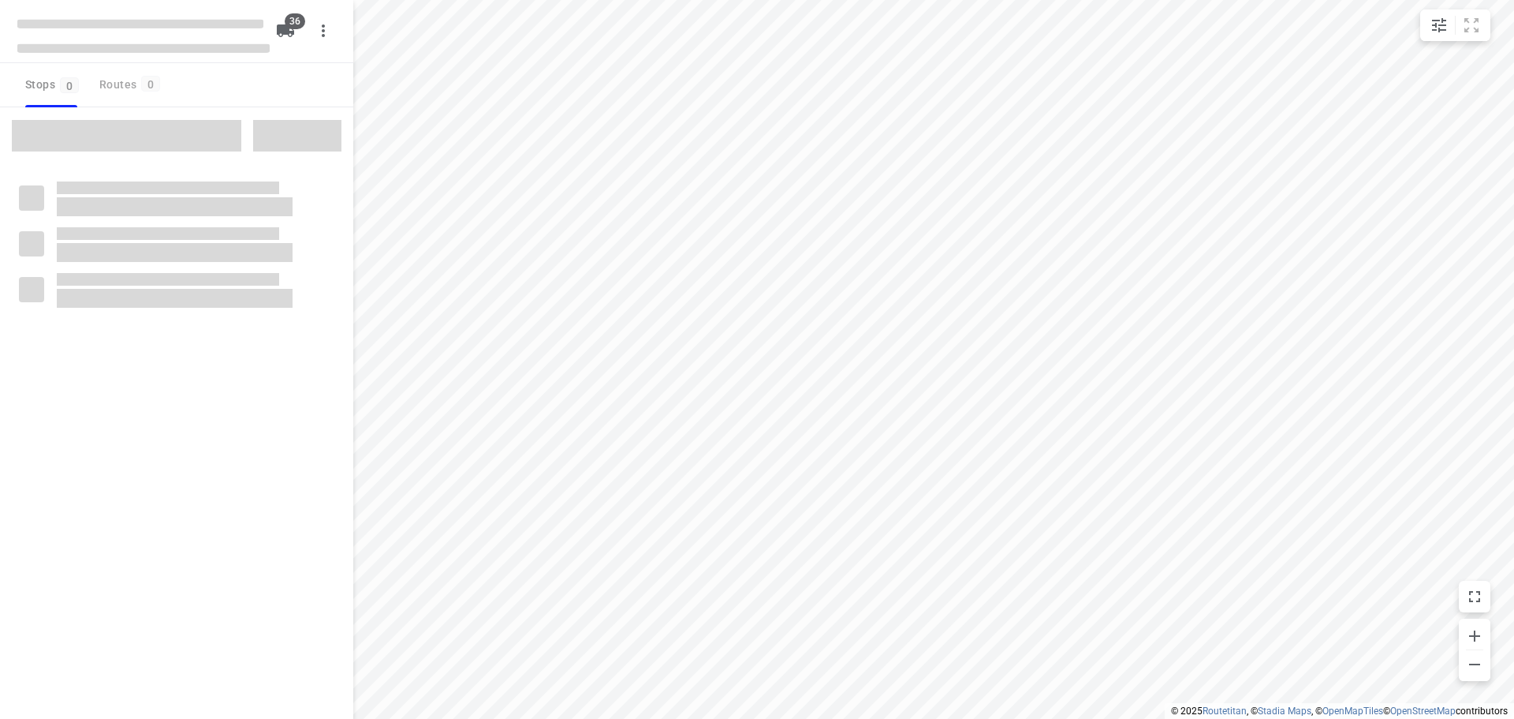
type input "distance"
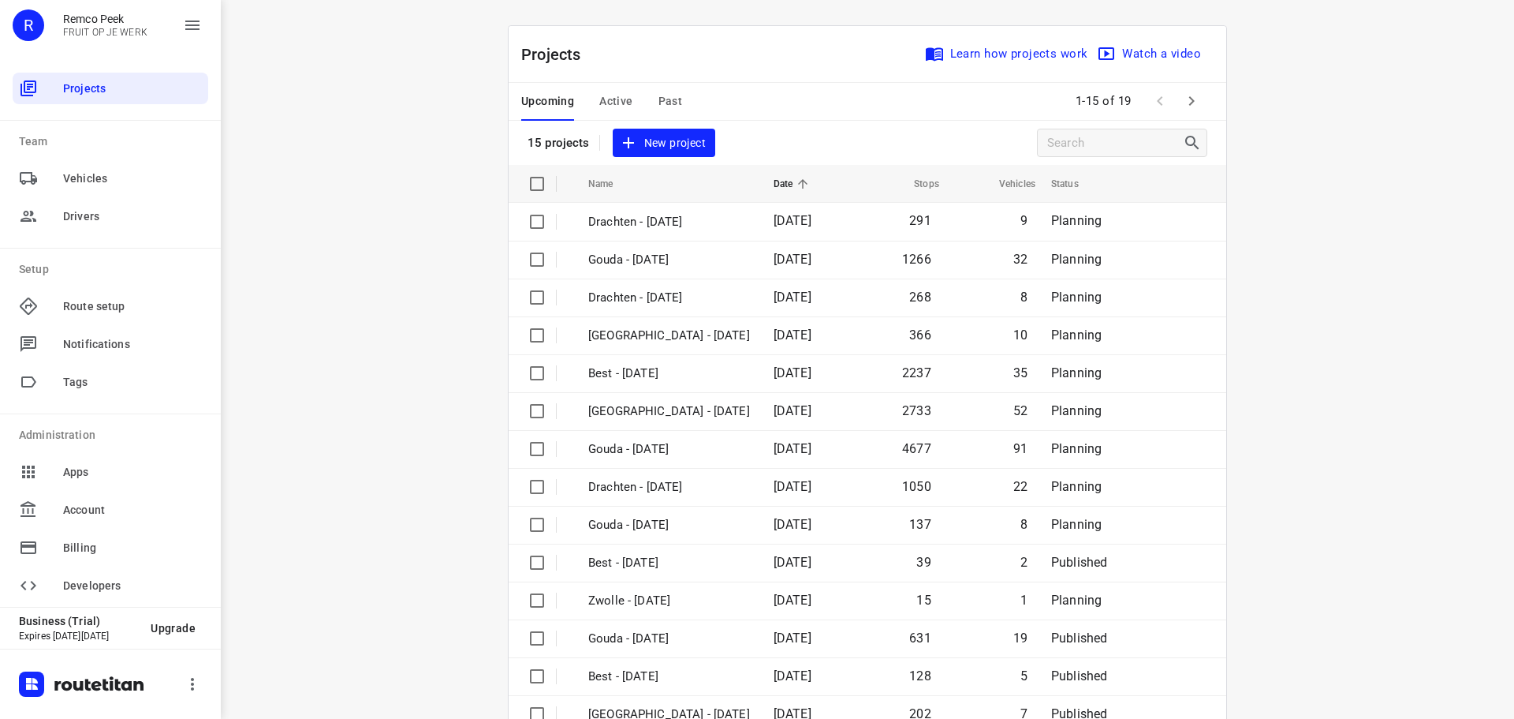
click at [608, 99] on span "Active" at bounding box center [615, 101] width 33 height 20
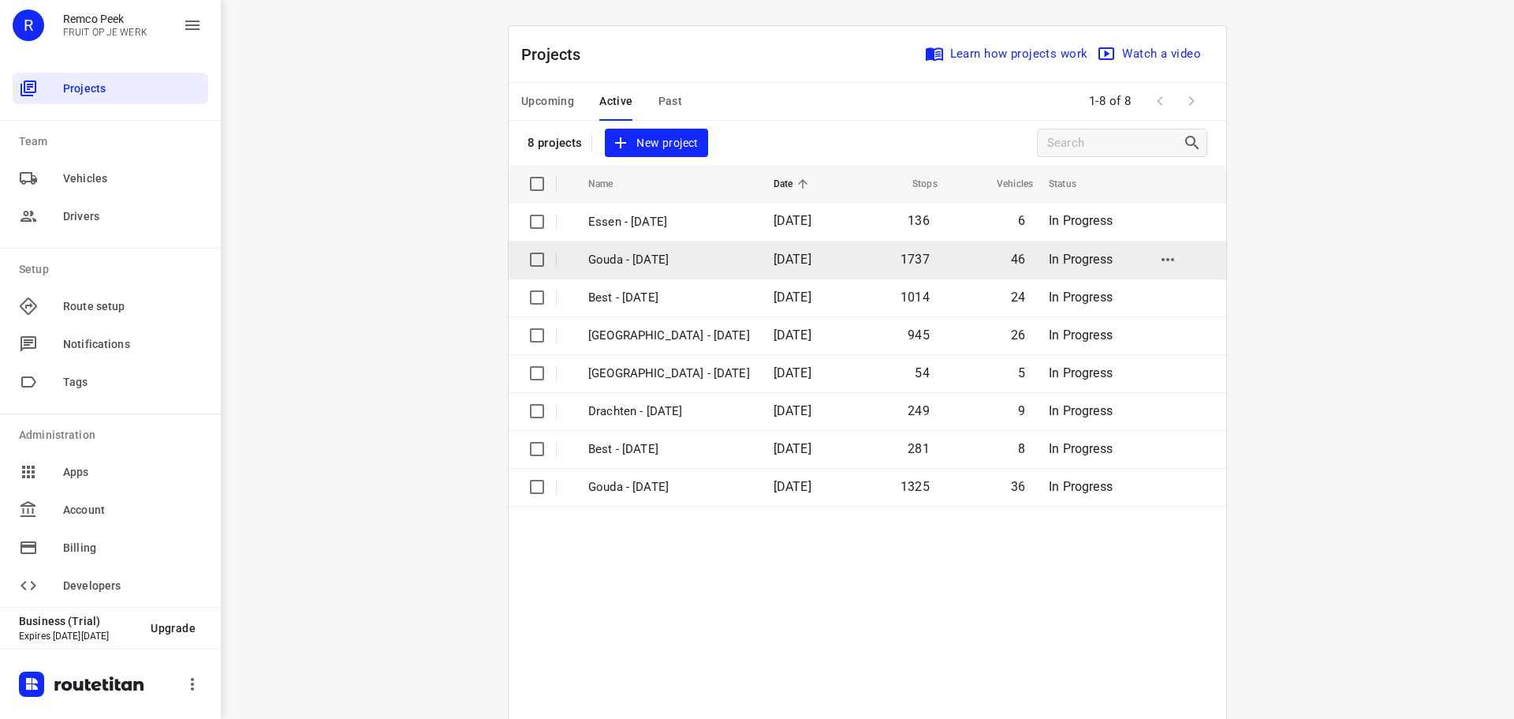
click at [626, 254] on p "Gouda - Wednesday" at bounding box center [669, 260] width 162 height 18
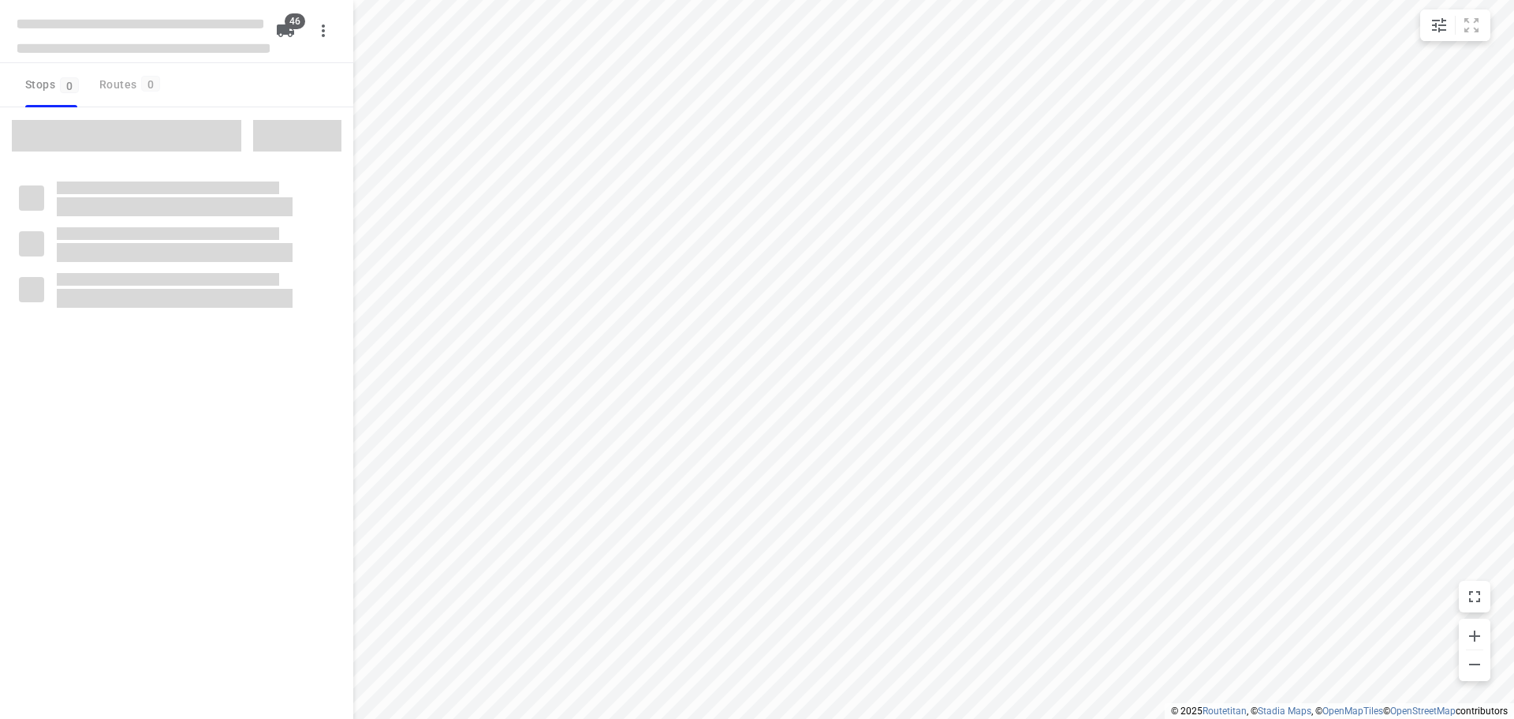
type input "distance"
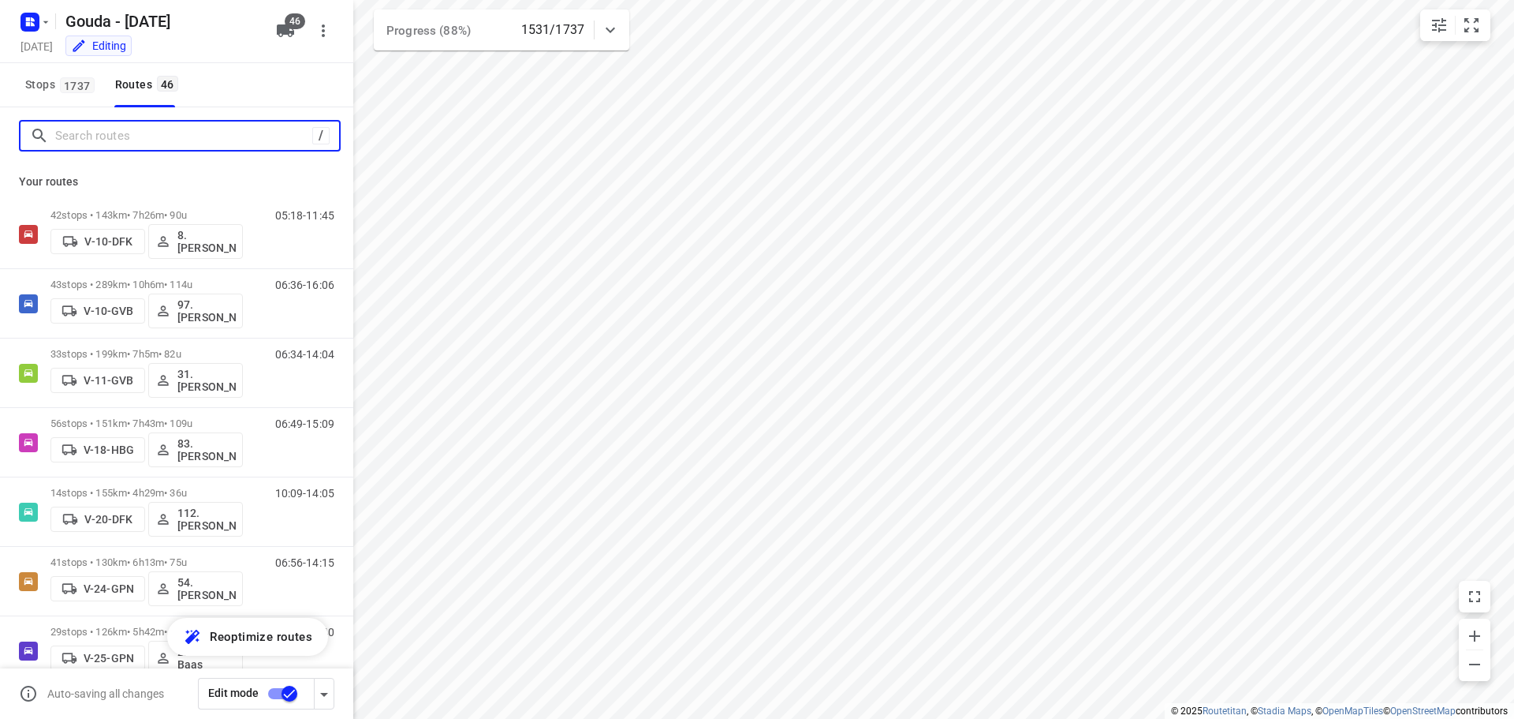
click at [214, 140] on input "Search routes" at bounding box center [183, 136] width 257 height 24
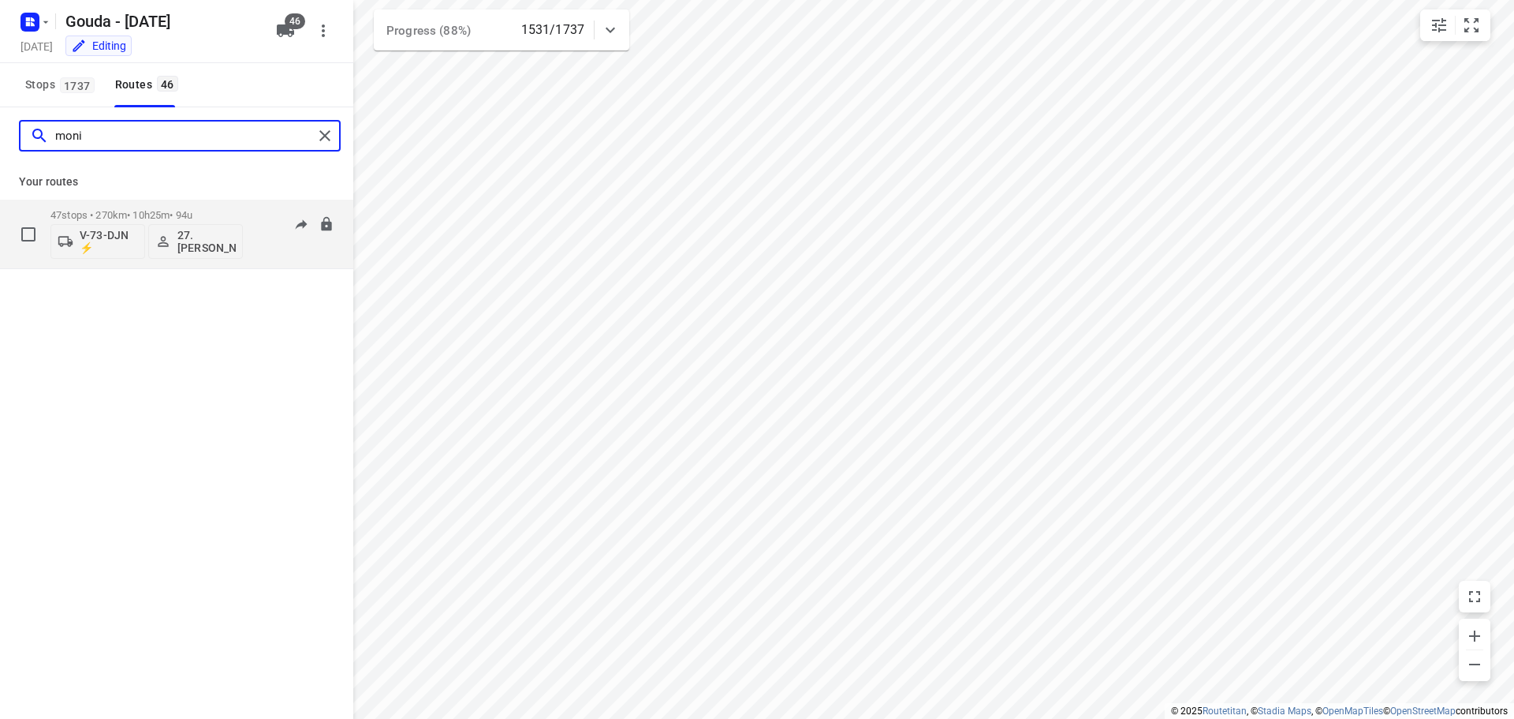
type input "moni"
click at [189, 209] on p "47 stops • 270km • 10h25m • 94u" at bounding box center [146, 215] width 192 height 12
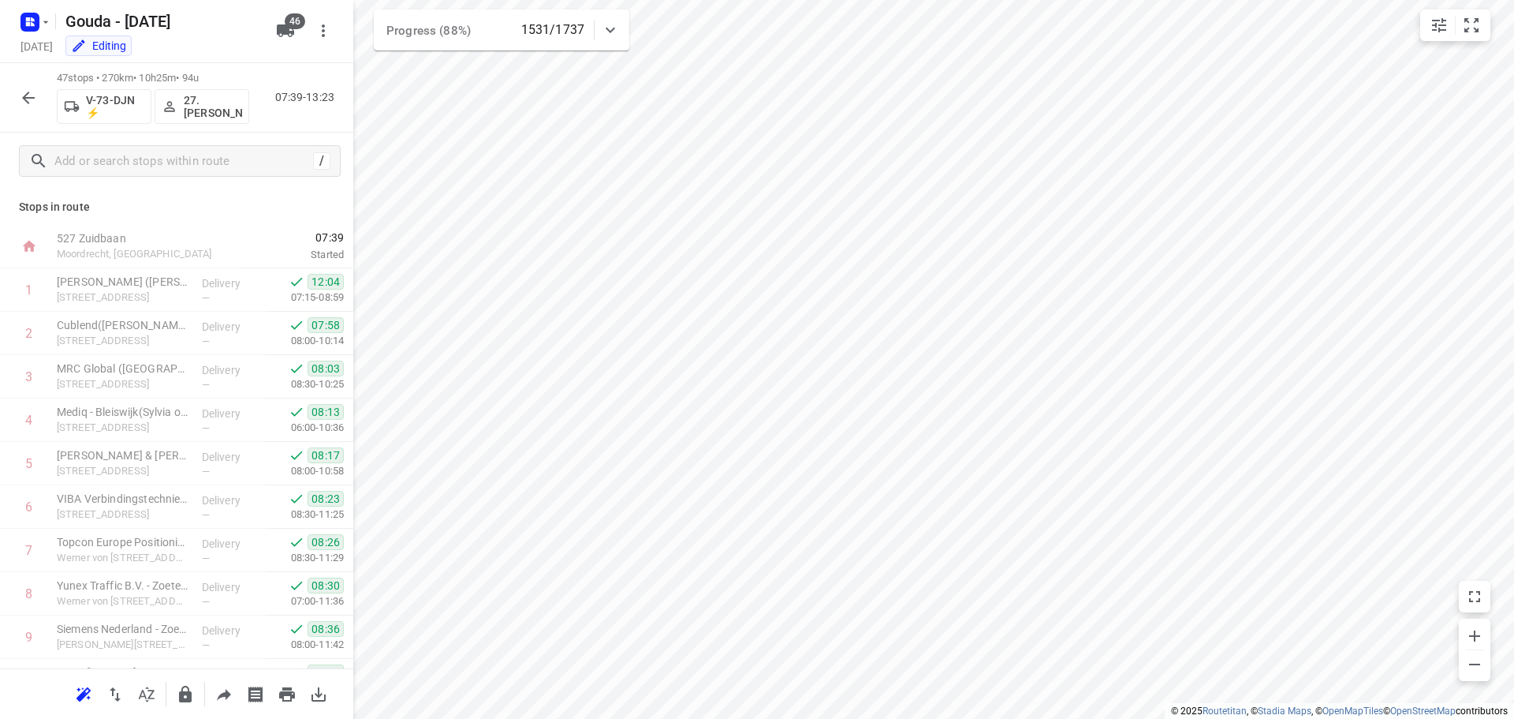
click at [30, 95] on icon "button" at bounding box center [28, 97] width 19 height 19
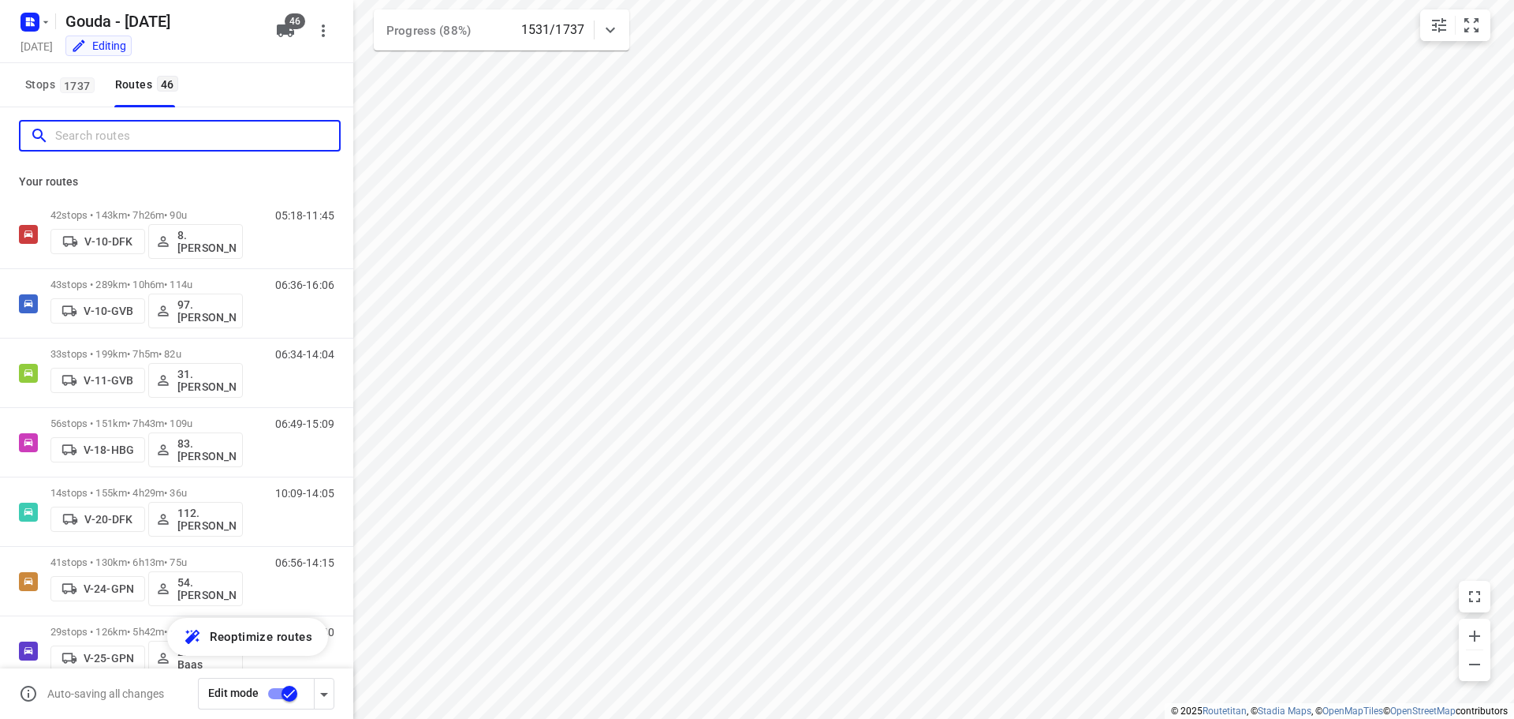
click at [164, 140] on input "Search routes" at bounding box center [197, 136] width 284 height 24
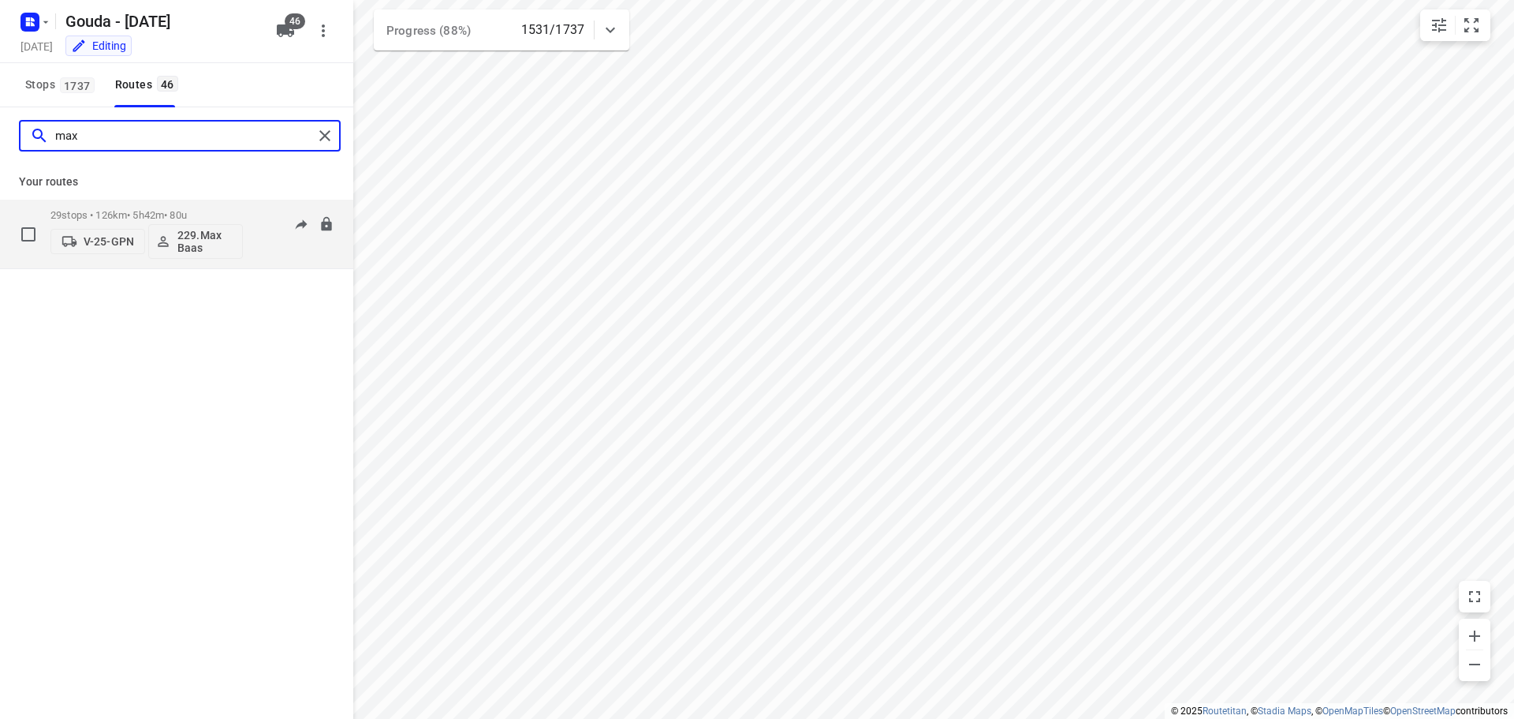
type input "max"
click at [170, 211] on p "29 stops • 126km • 5h42m • 80u" at bounding box center [146, 215] width 192 height 12
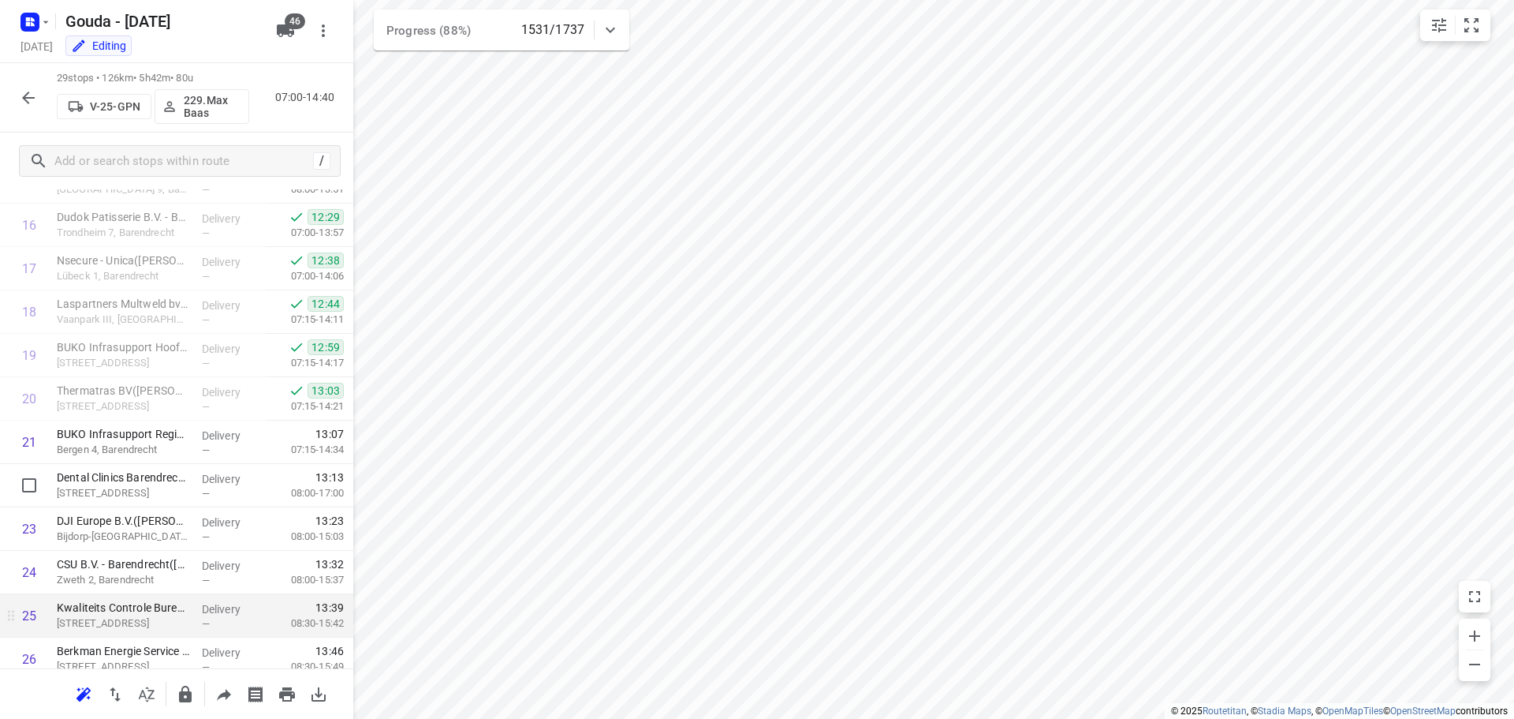
scroll to position [902, 0]
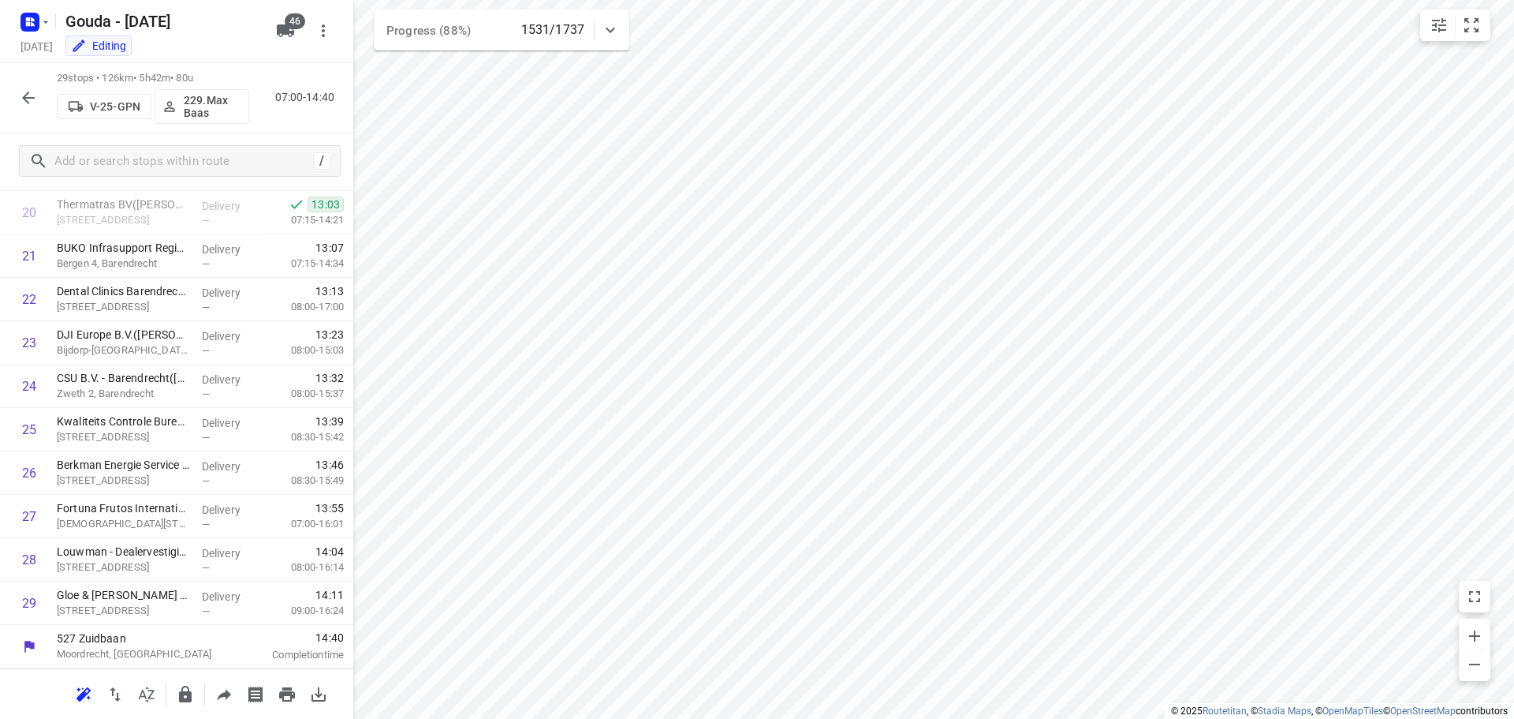
click at [18, 91] on button "button" at bounding box center [29, 98] width 32 height 32
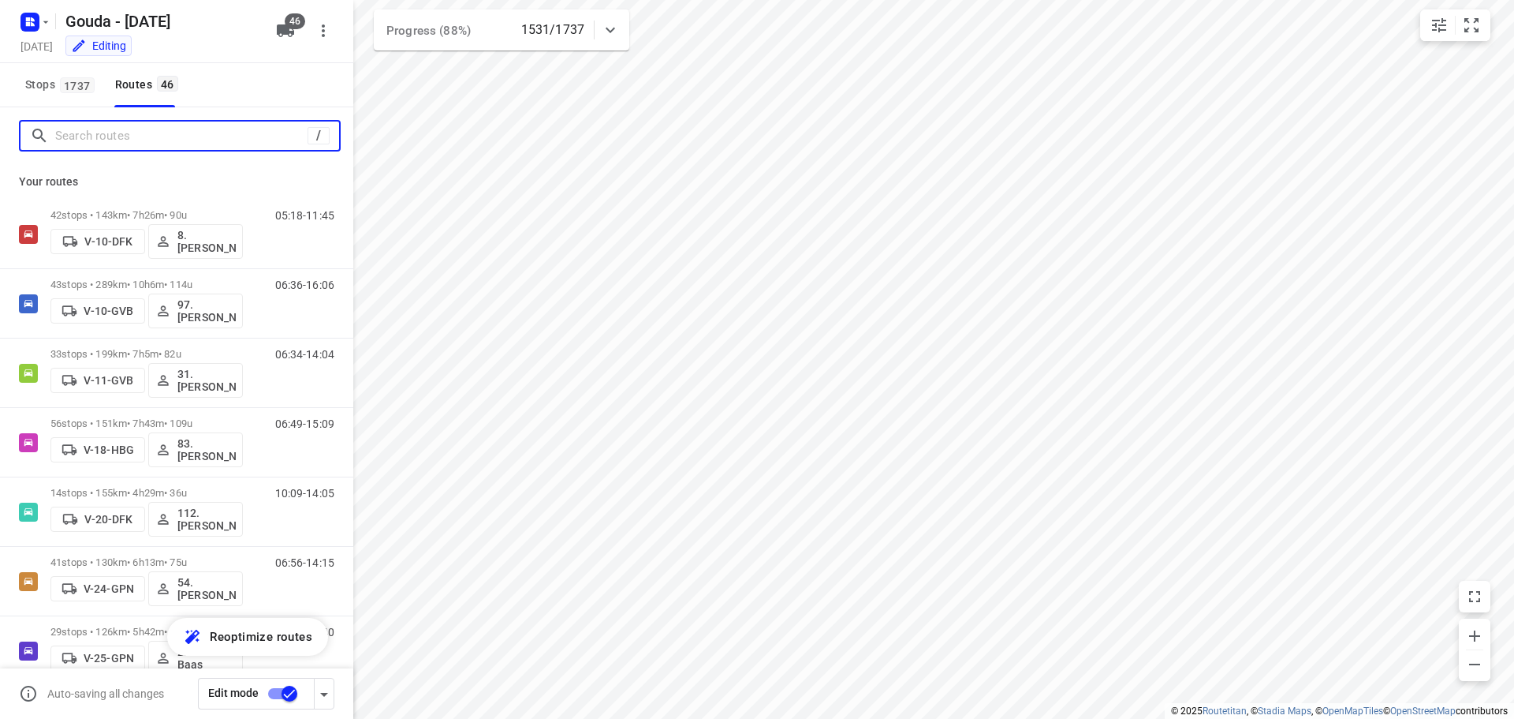
click at [118, 140] on input "Search routes" at bounding box center [181, 136] width 252 height 24
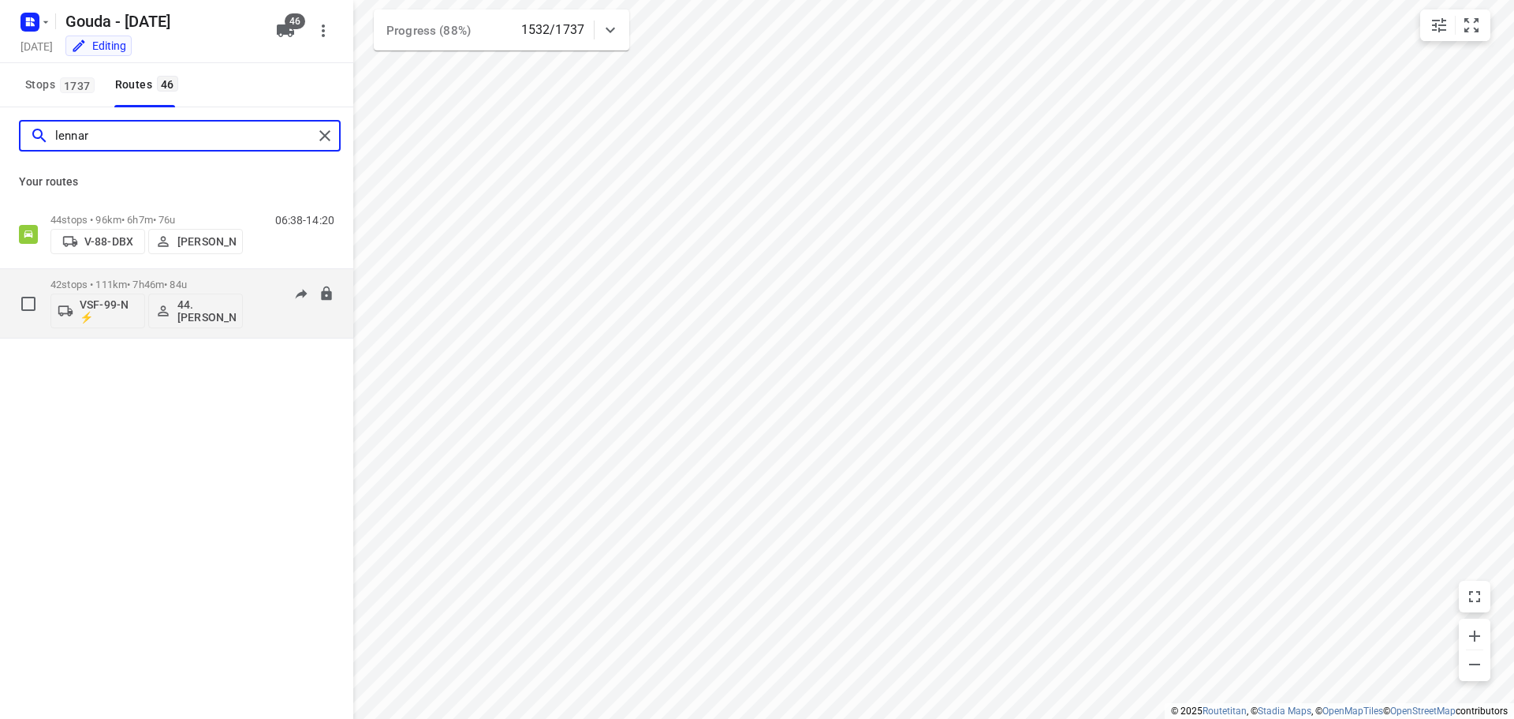
type input "lennar"
click at [155, 277] on div "42 stops • 111km • 7h46m • 84u VSF-99-N ⚡ 44. Lennard Horn" at bounding box center [146, 303] width 192 height 65
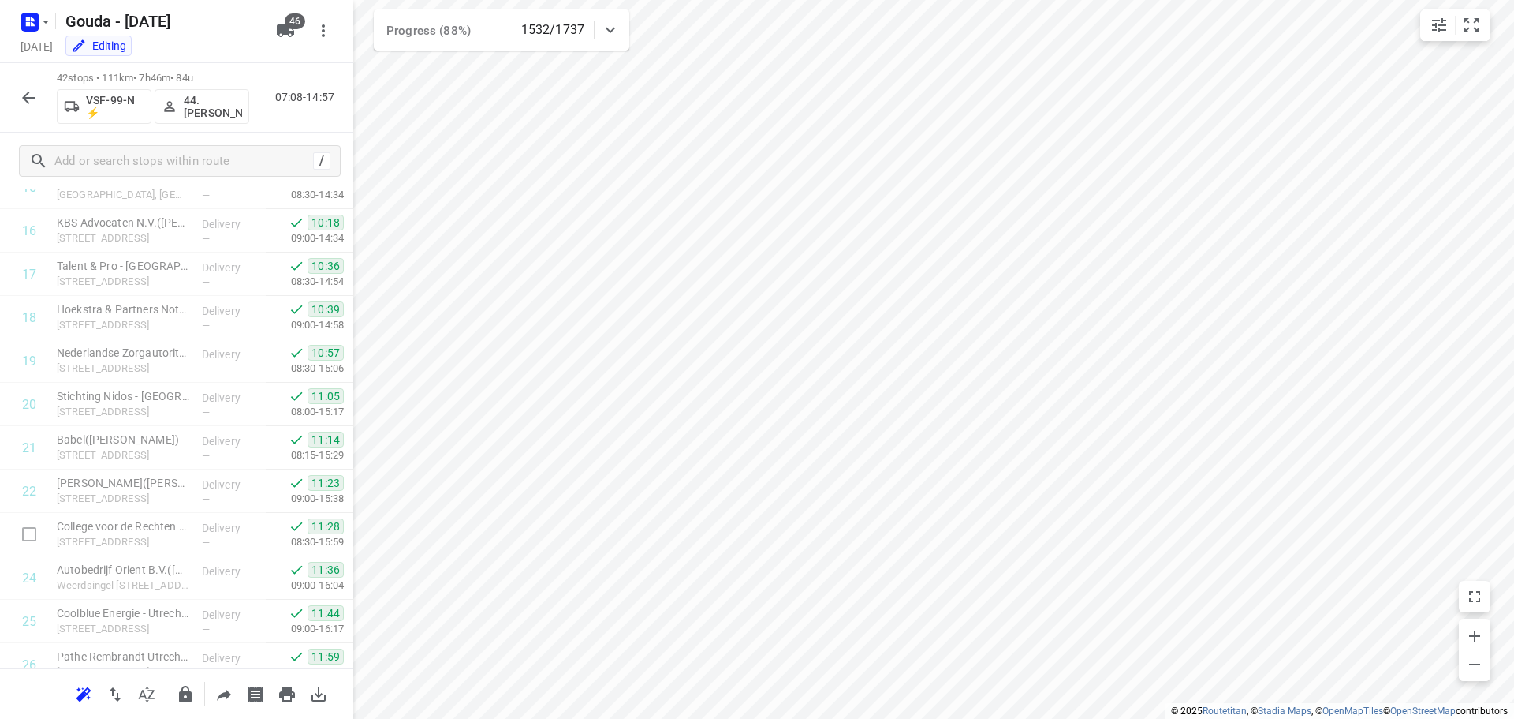
scroll to position [1466, 0]
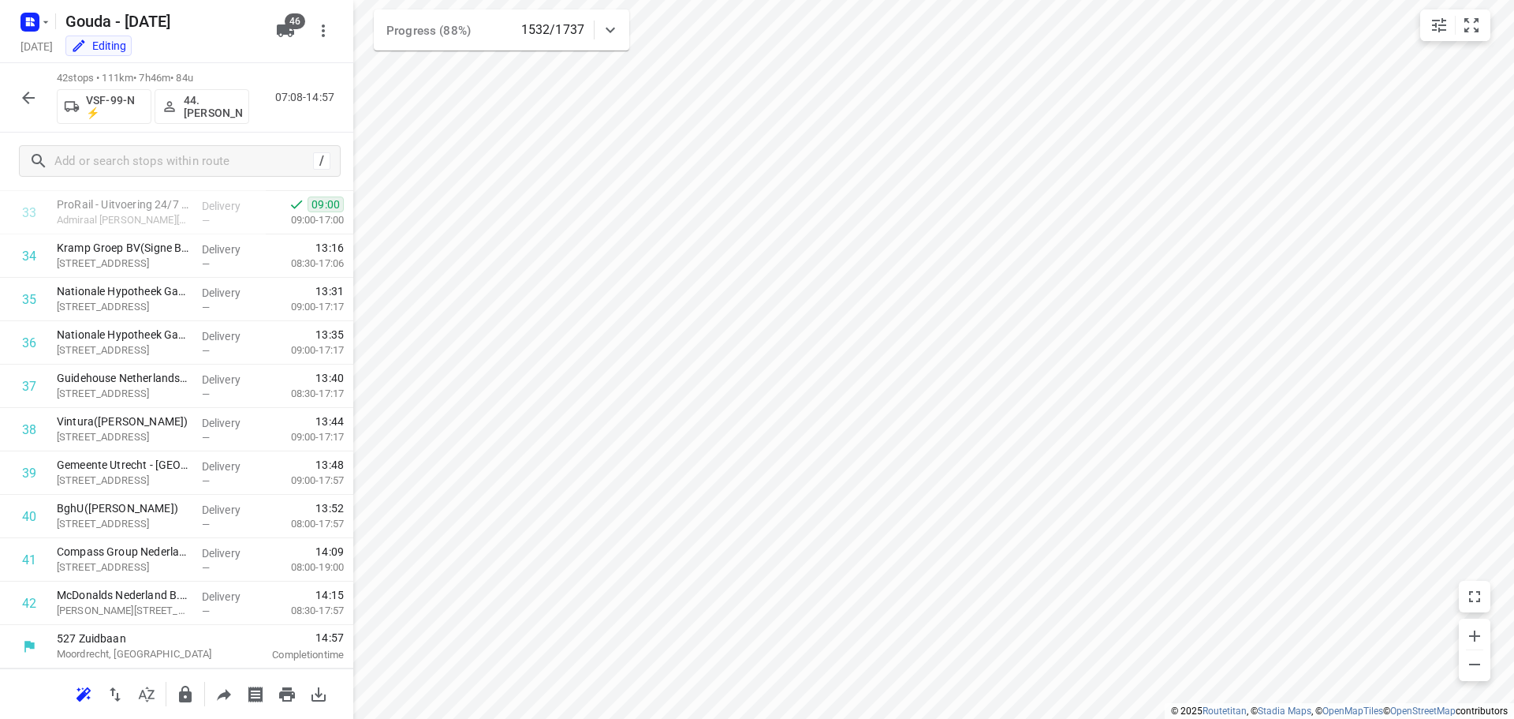
click at [35, 99] on icon "button" at bounding box center [28, 97] width 19 height 19
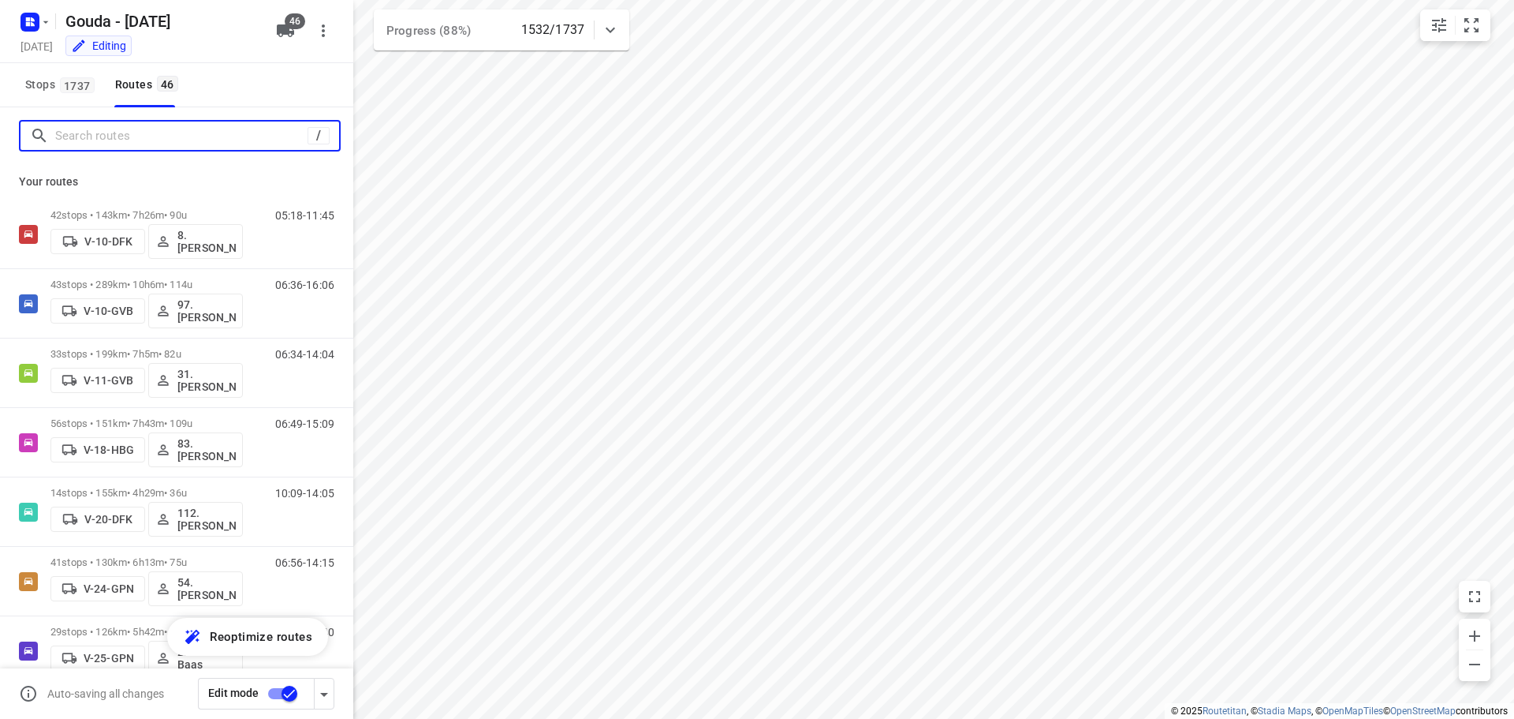
click at [148, 133] on input "Search routes" at bounding box center [181, 136] width 252 height 24
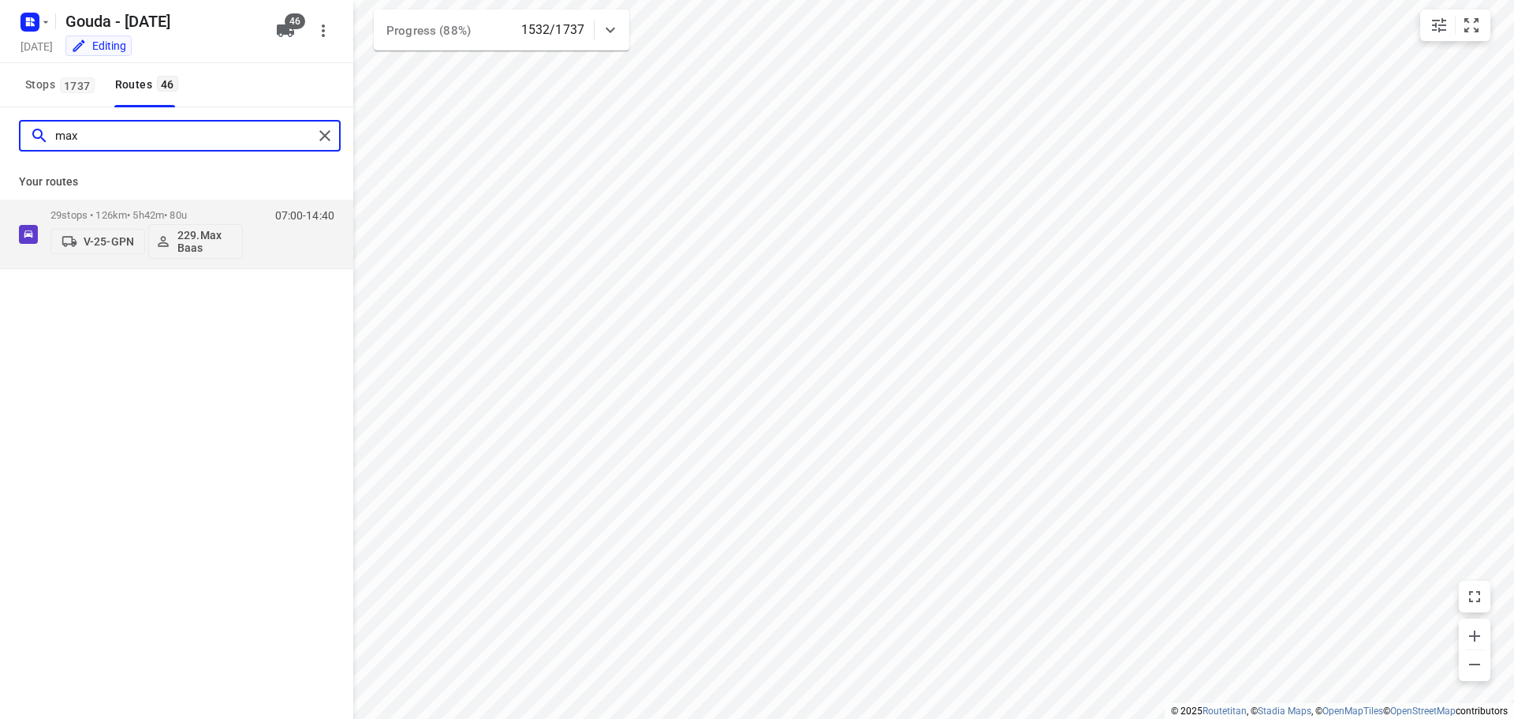
type input "max"
click at [153, 199] on div "Your routes 29 stops • 126km • 5h42m • 80u V-25-GPN 229.Max Baas 07:00-14:40" at bounding box center [176, 216] width 353 height 105
click at [166, 209] on p "29 stops • 126km • 5h42m • 80u" at bounding box center [146, 215] width 192 height 12
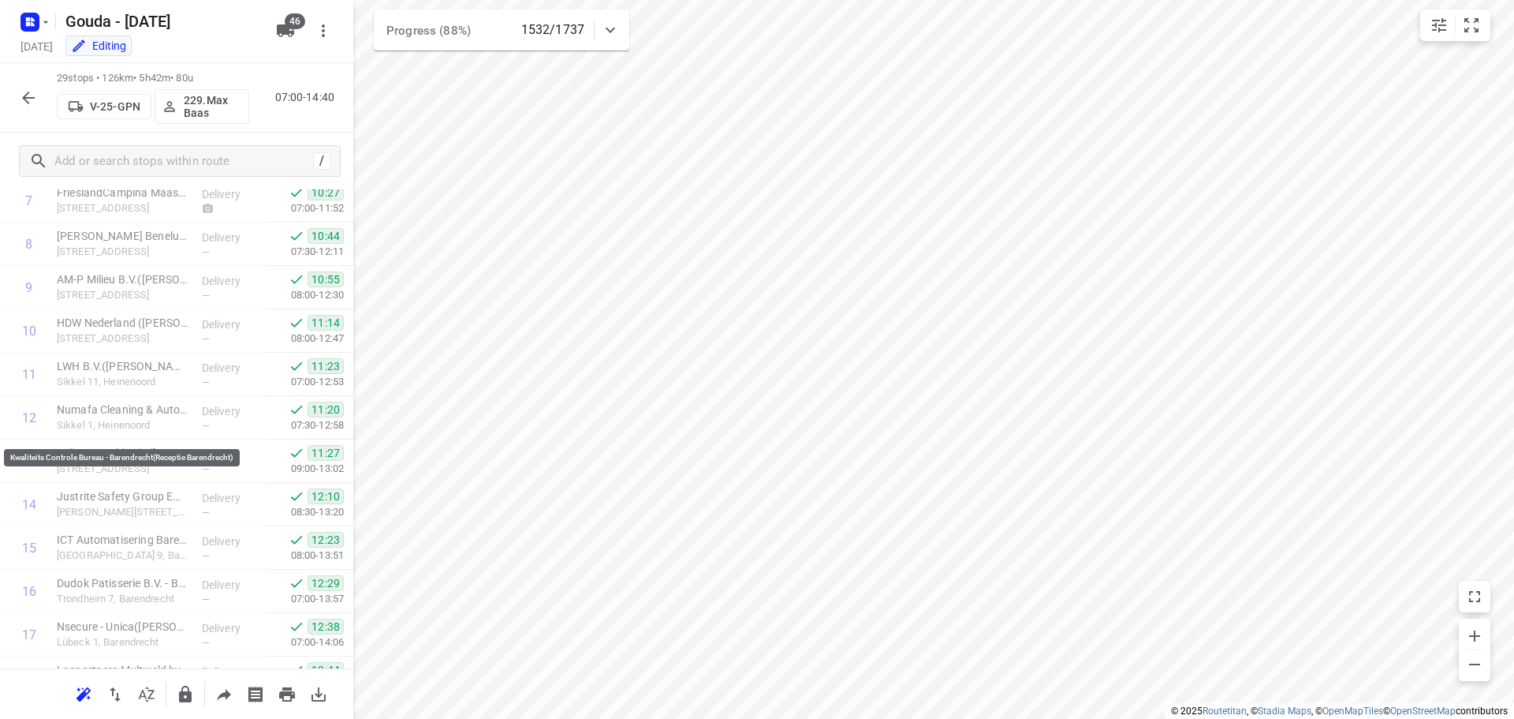
scroll to position [902, 0]
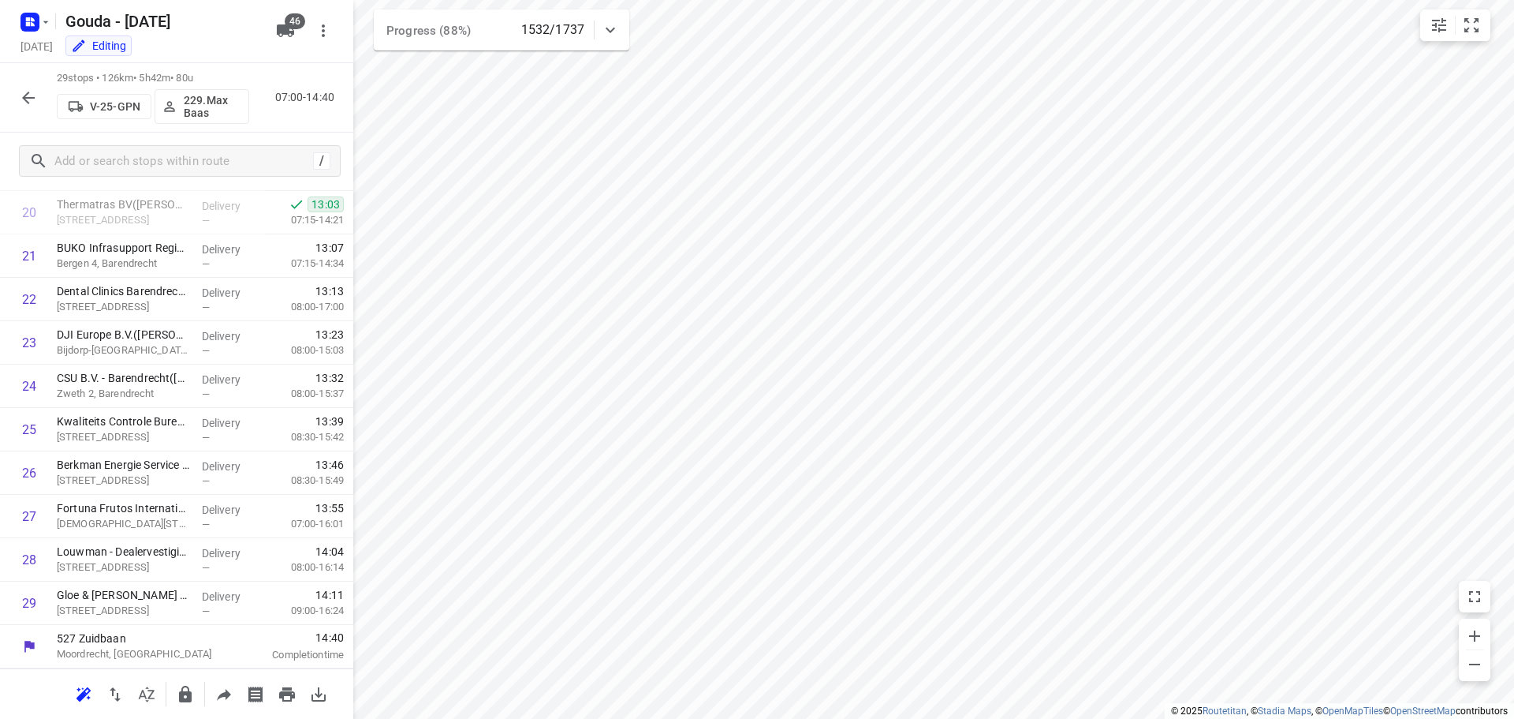
click at [1, 81] on div "29 stops • 126km • 5h42m • 80u V-25-GPN 229.Max Baas 07:00-14:40" at bounding box center [176, 97] width 353 height 69
click at [24, 95] on icon "button" at bounding box center [28, 97] width 19 height 19
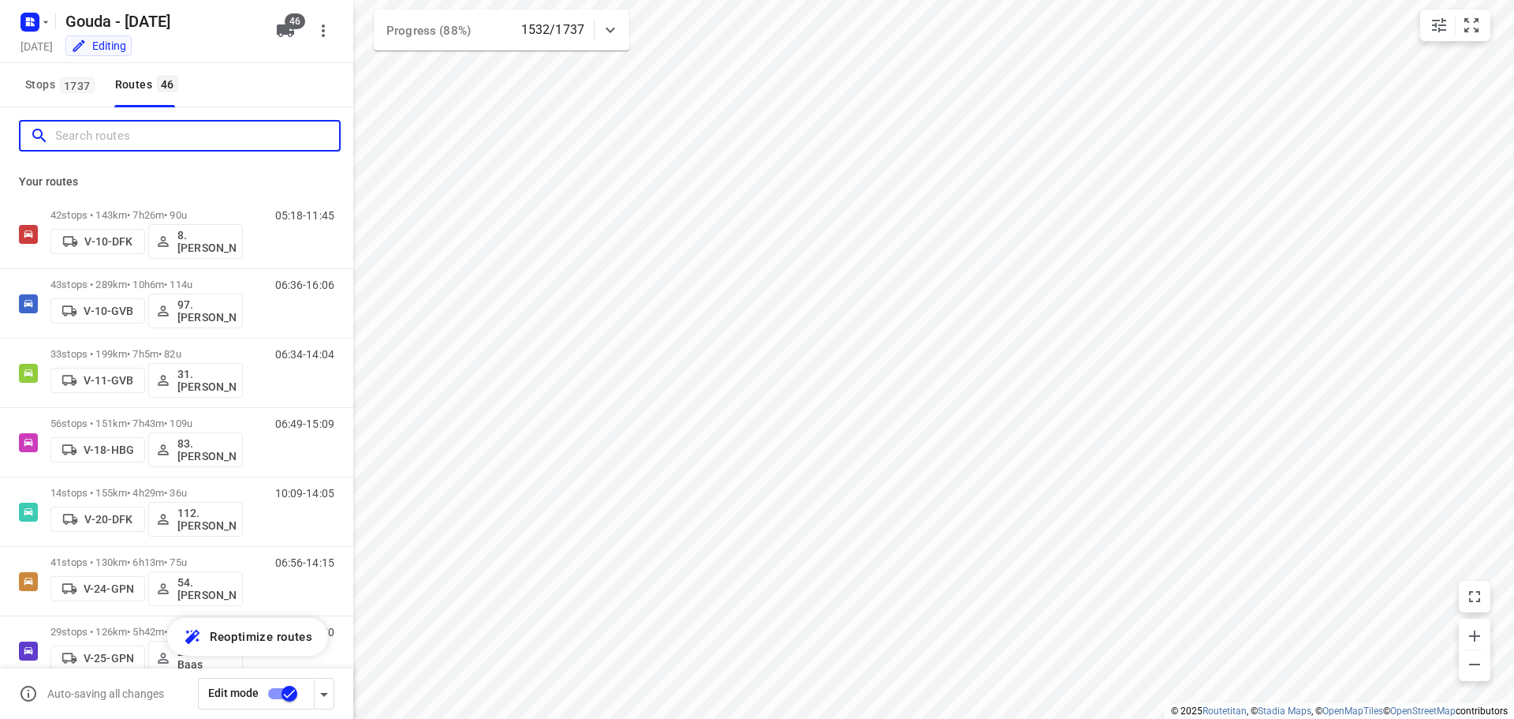
click at [98, 144] on input "Search routes" at bounding box center [197, 136] width 284 height 24
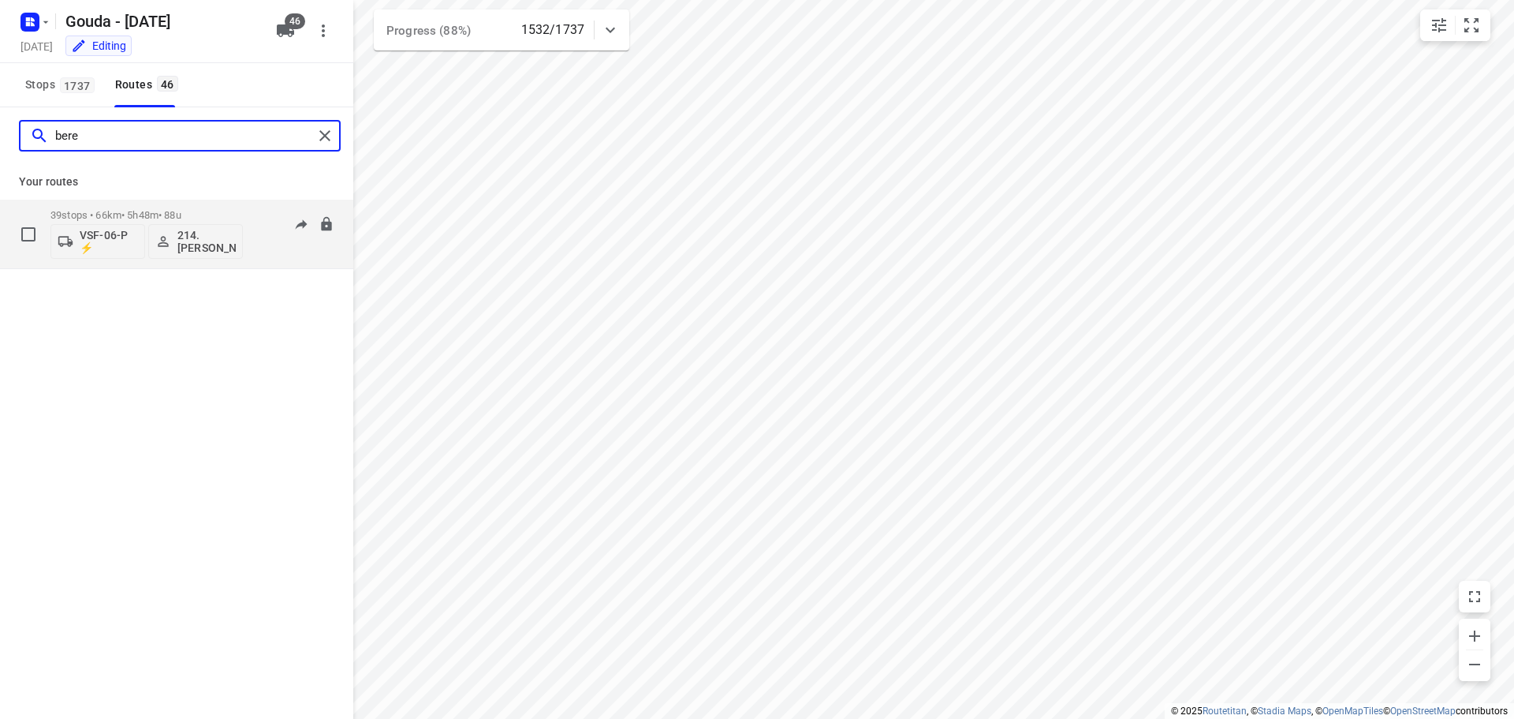
type input "bere"
click at [171, 211] on p "39 stops • 66km • 5h48m • 88u" at bounding box center [146, 215] width 192 height 12
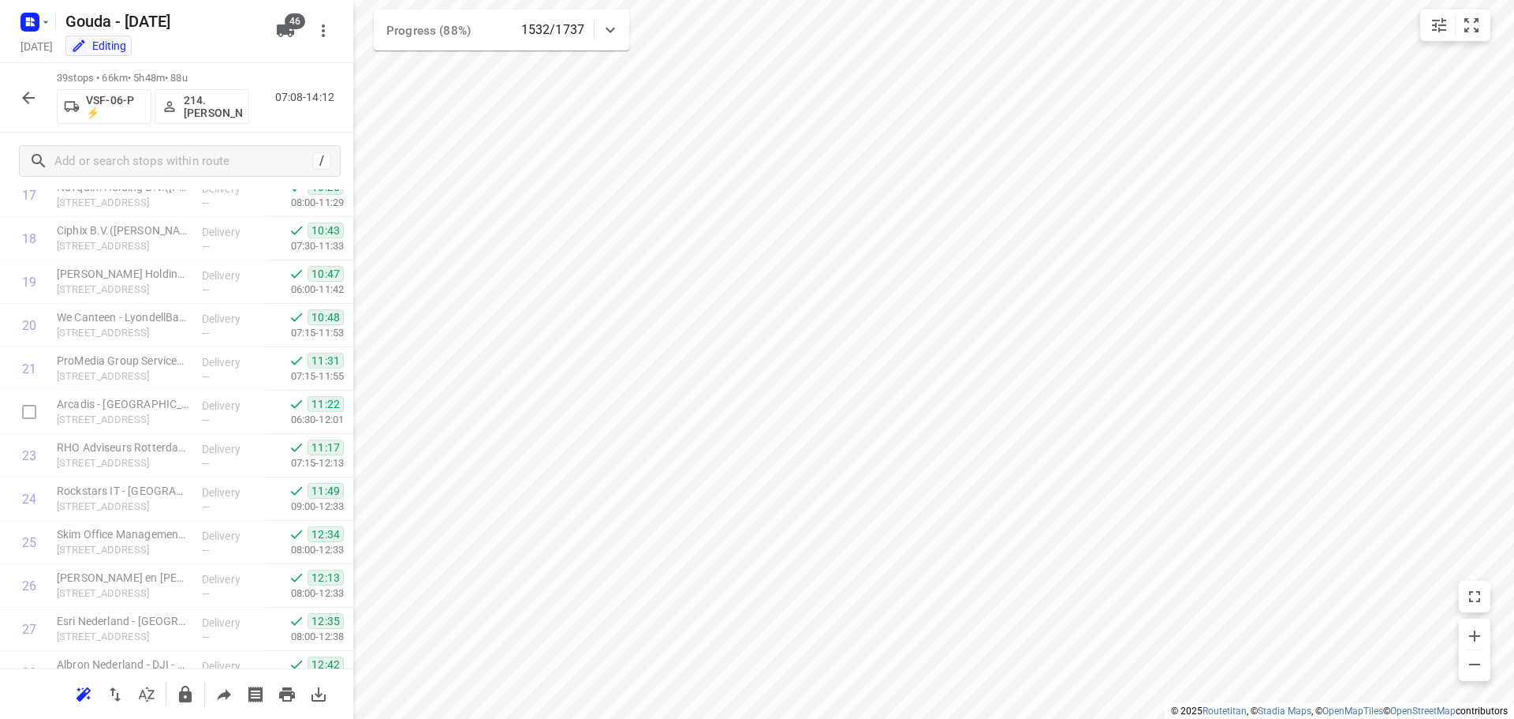
scroll to position [1335, 0]
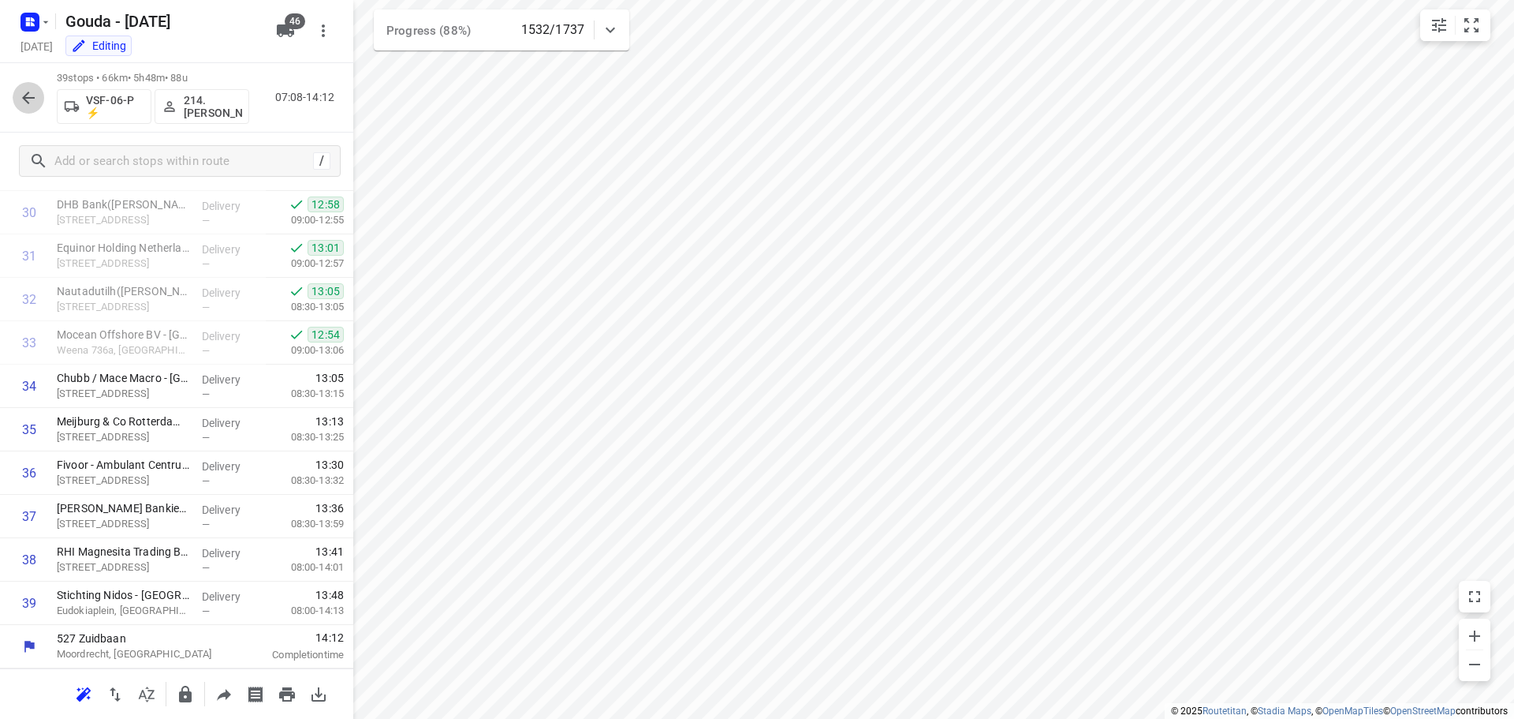
click at [28, 95] on icon "button" at bounding box center [28, 97] width 19 height 19
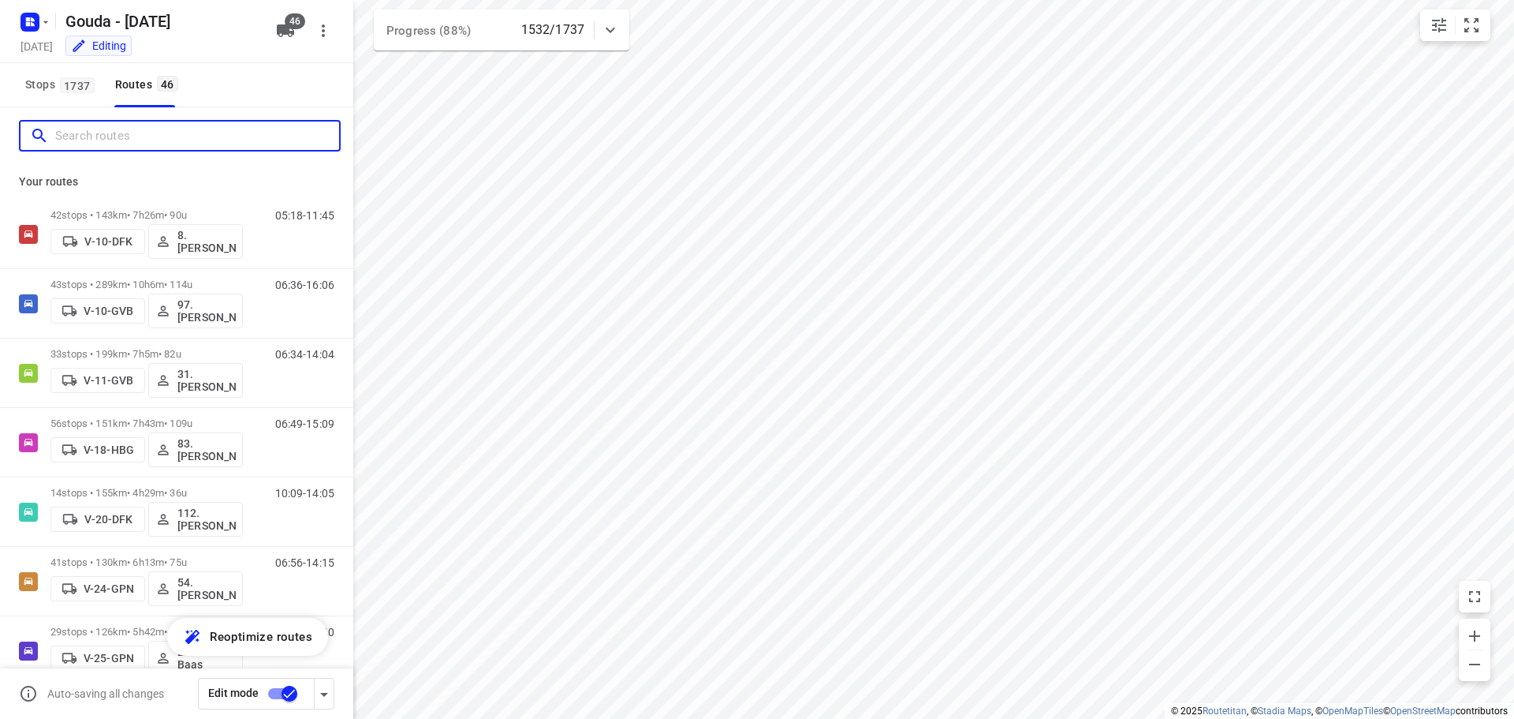
click at [122, 138] on input "Search routes" at bounding box center [197, 136] width 284 height 24
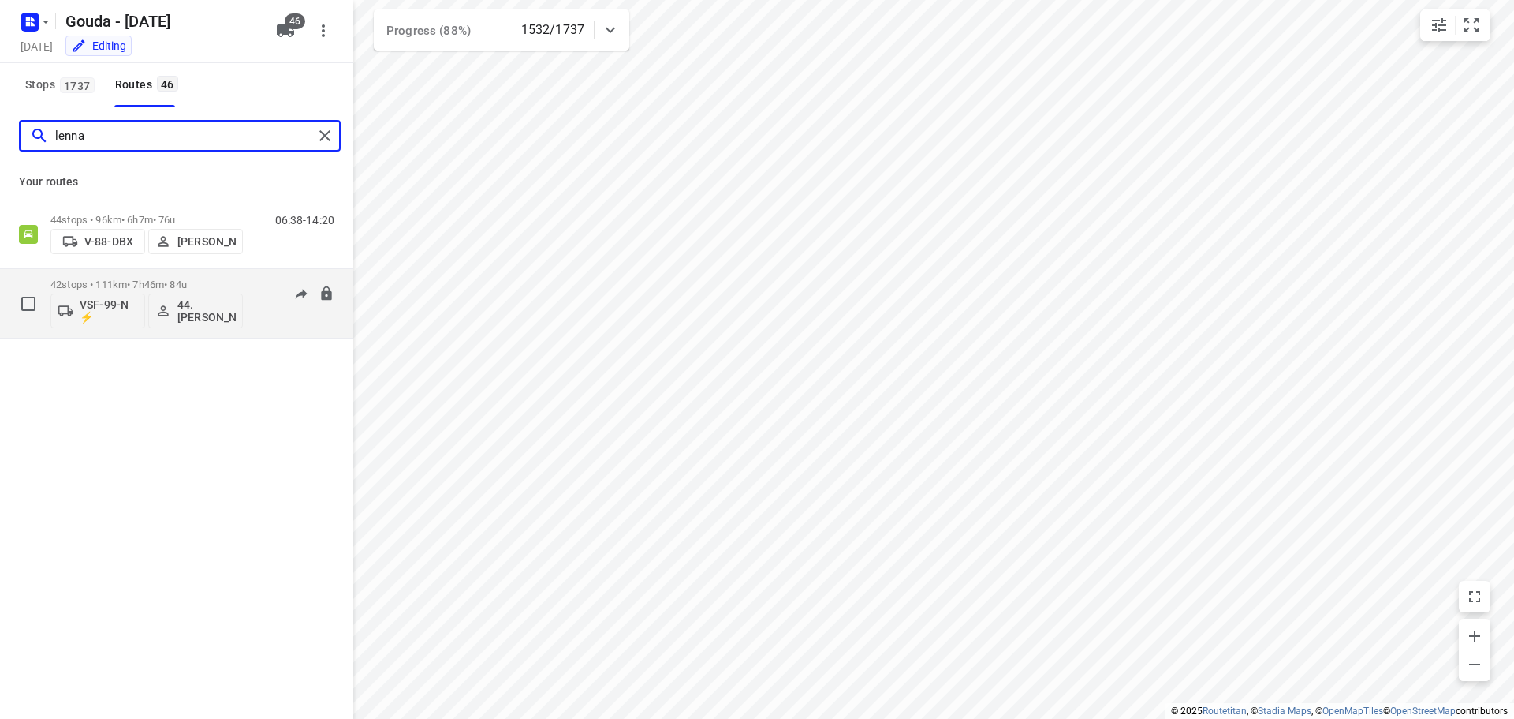
type input "lenna"
click at [149, 279] on p "42 stops • 111km • 7h46m • 84u" at bounding box center [146, 284] width 192 height 12
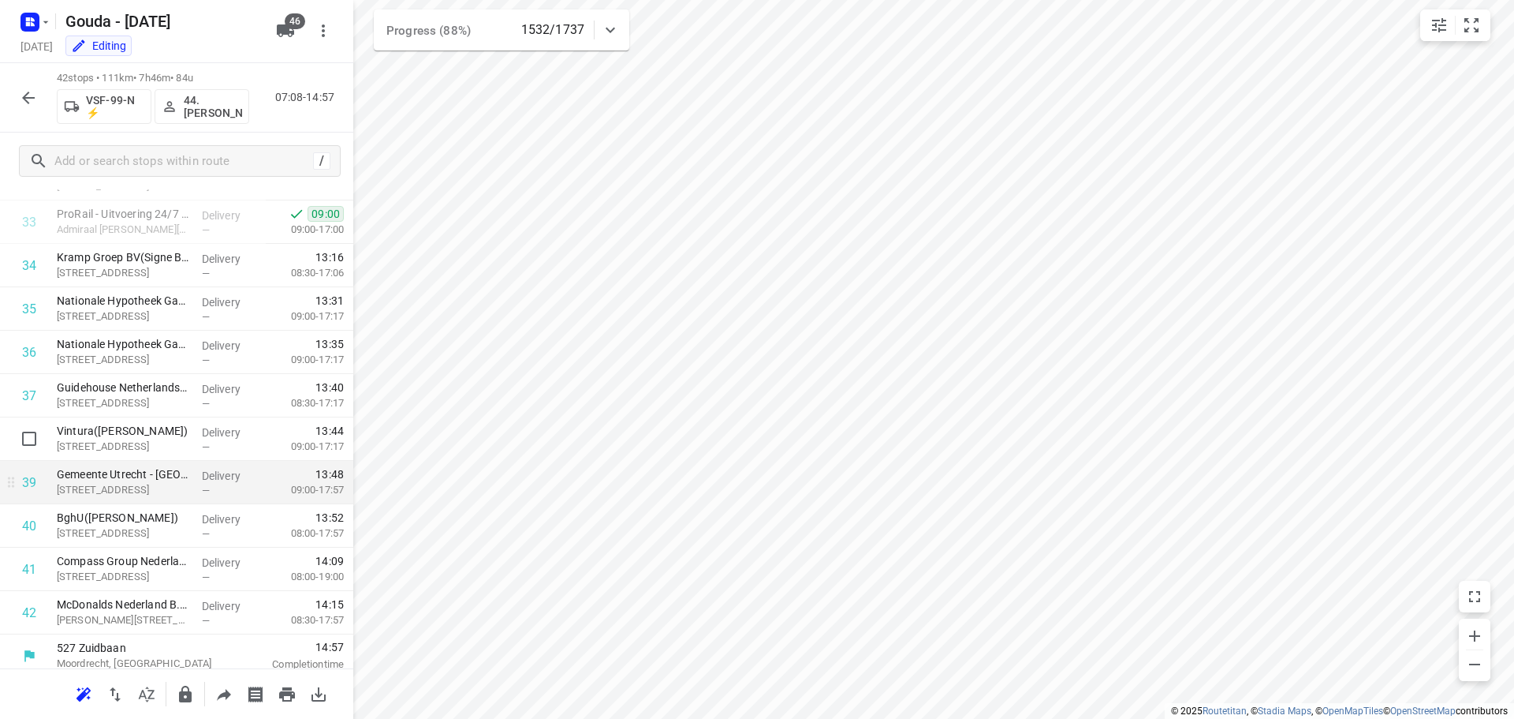
scroll to position [1466, 0]
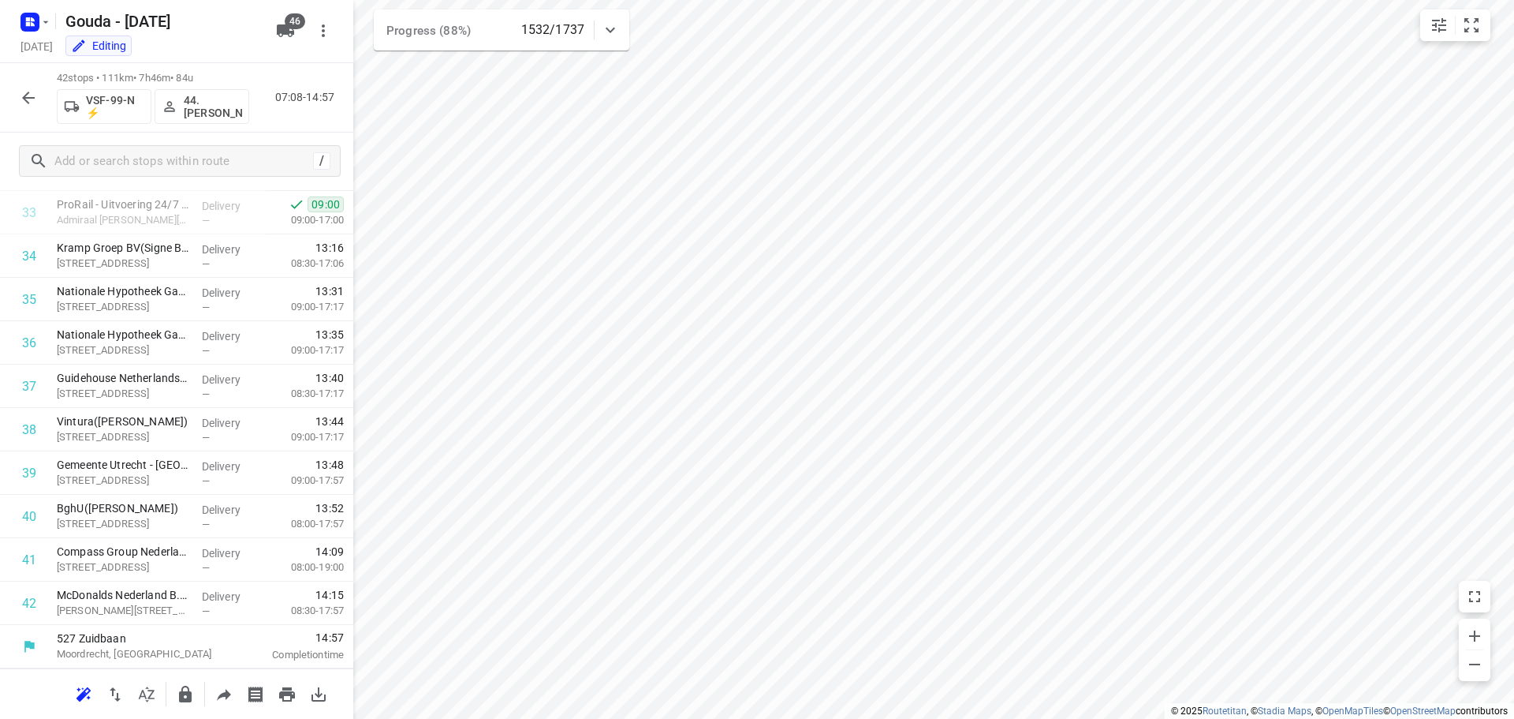
click at [39, 93] on button "button" at bounding box center [29, 98] width 32 height 32
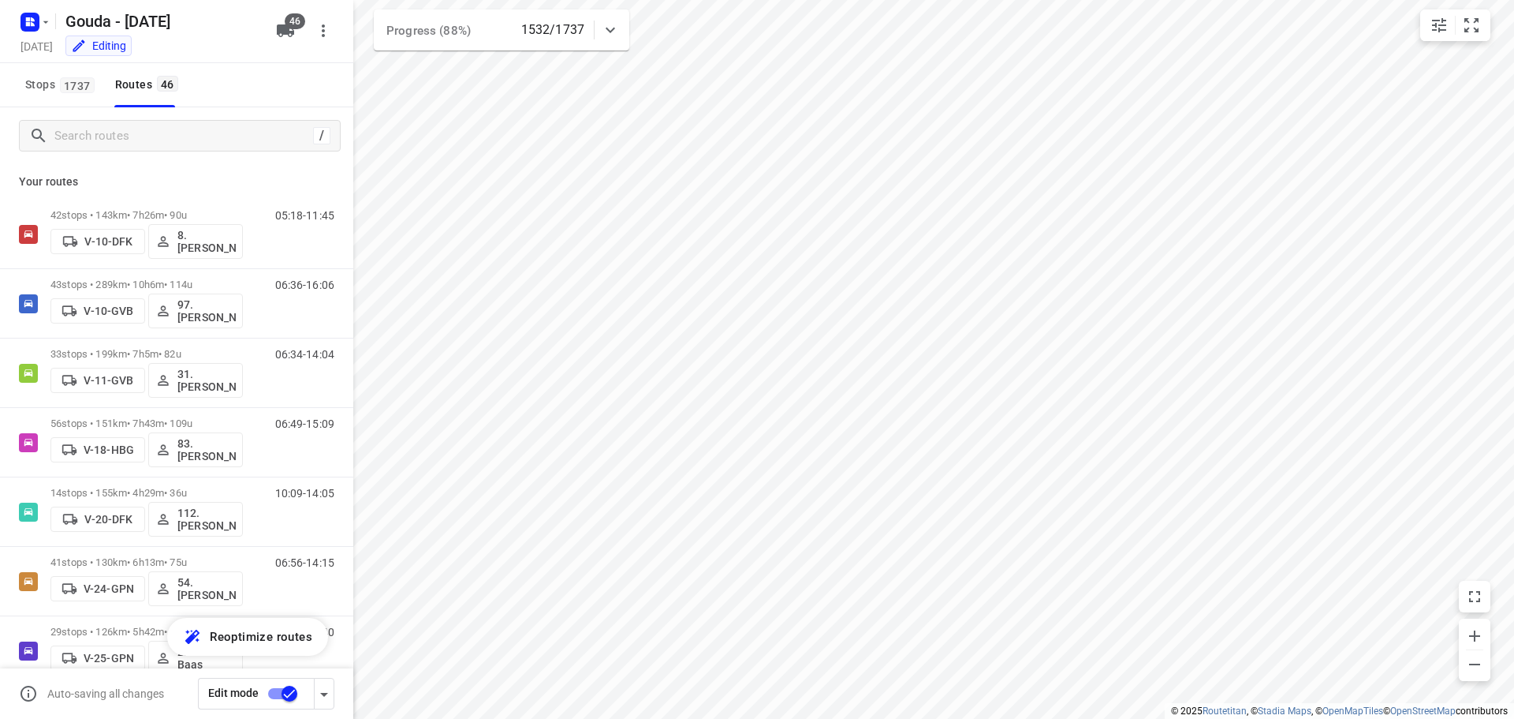
scroll to position [28, 0]
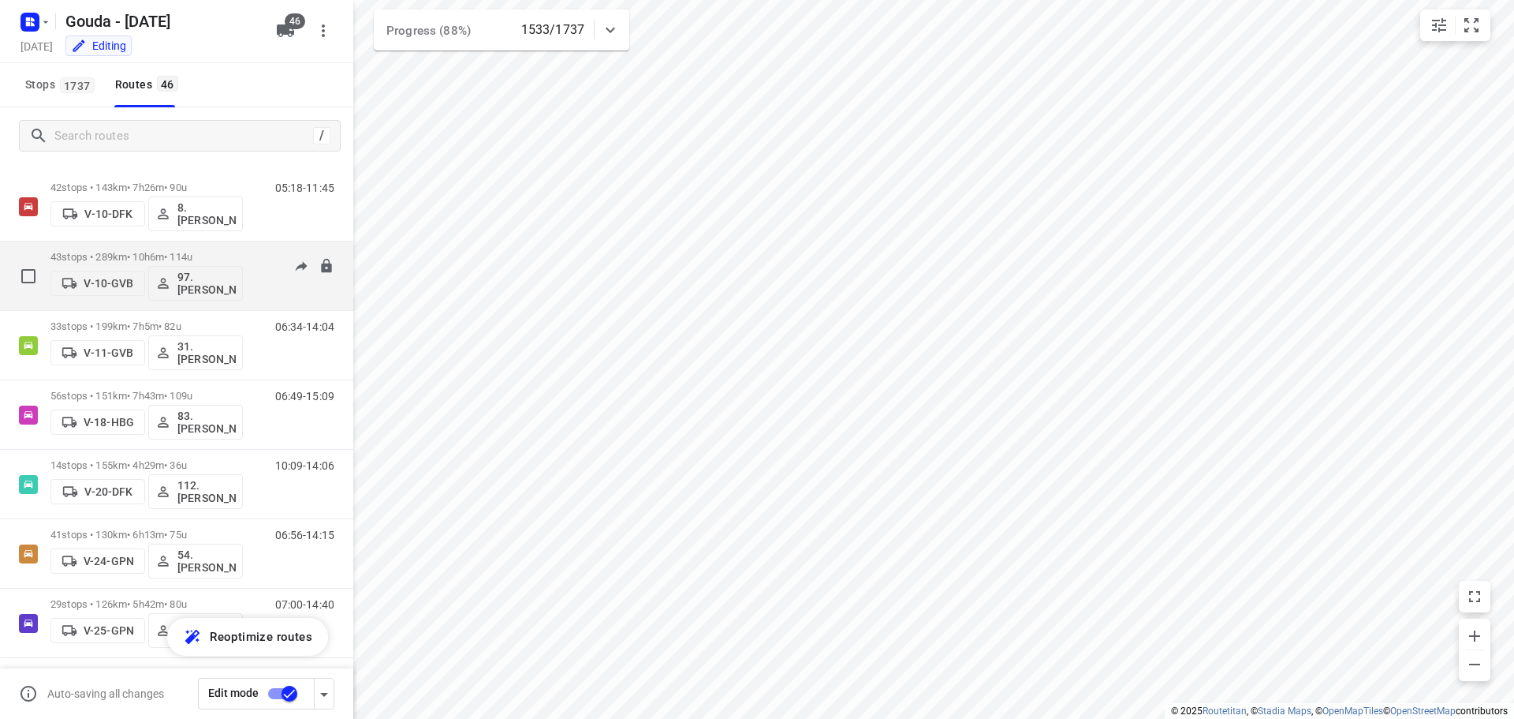
click at [197, 248] on div "43 stops • 289km • 10h6m • 114u V-10-GVB 97.Benjamin Slingerland" at bounding box center [146, 275] width 192 height 65
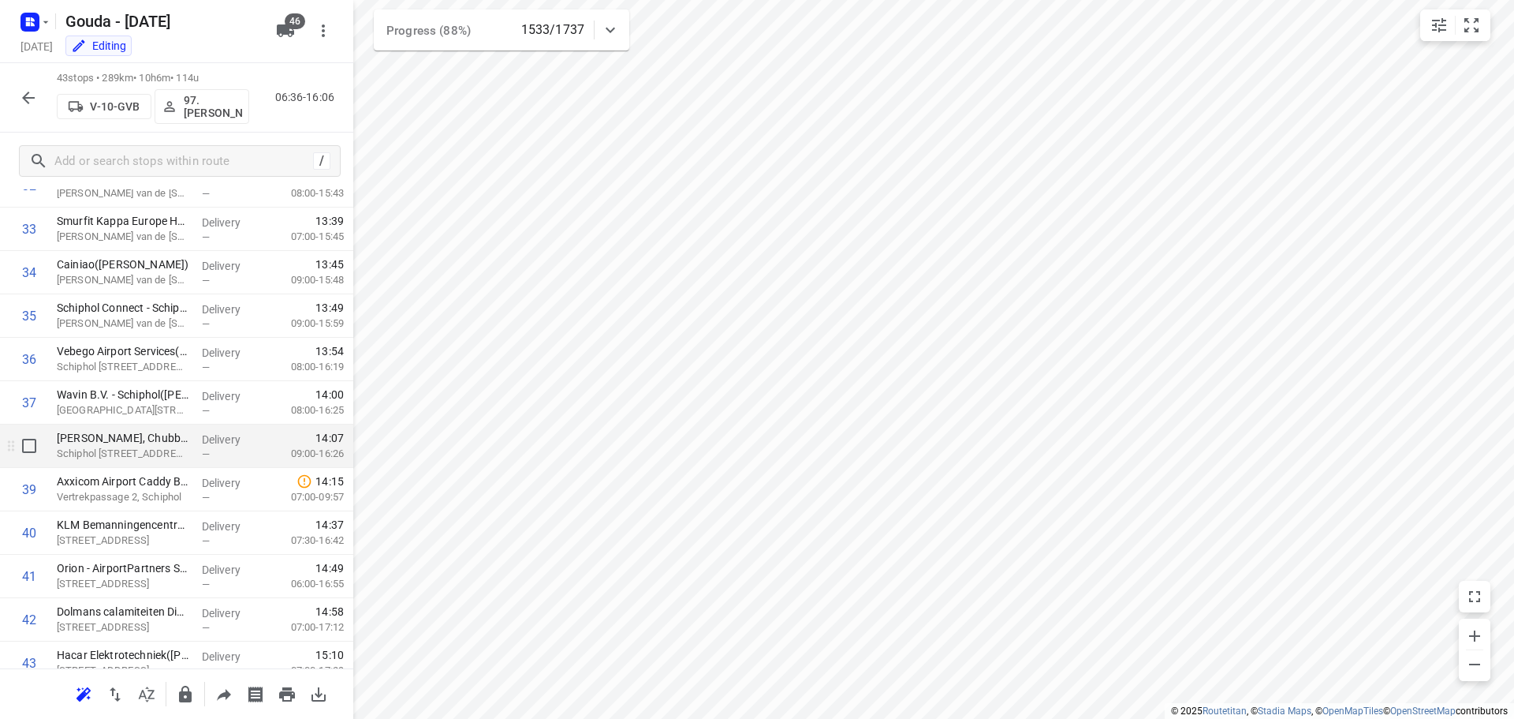
scroll to position [1509, 0]
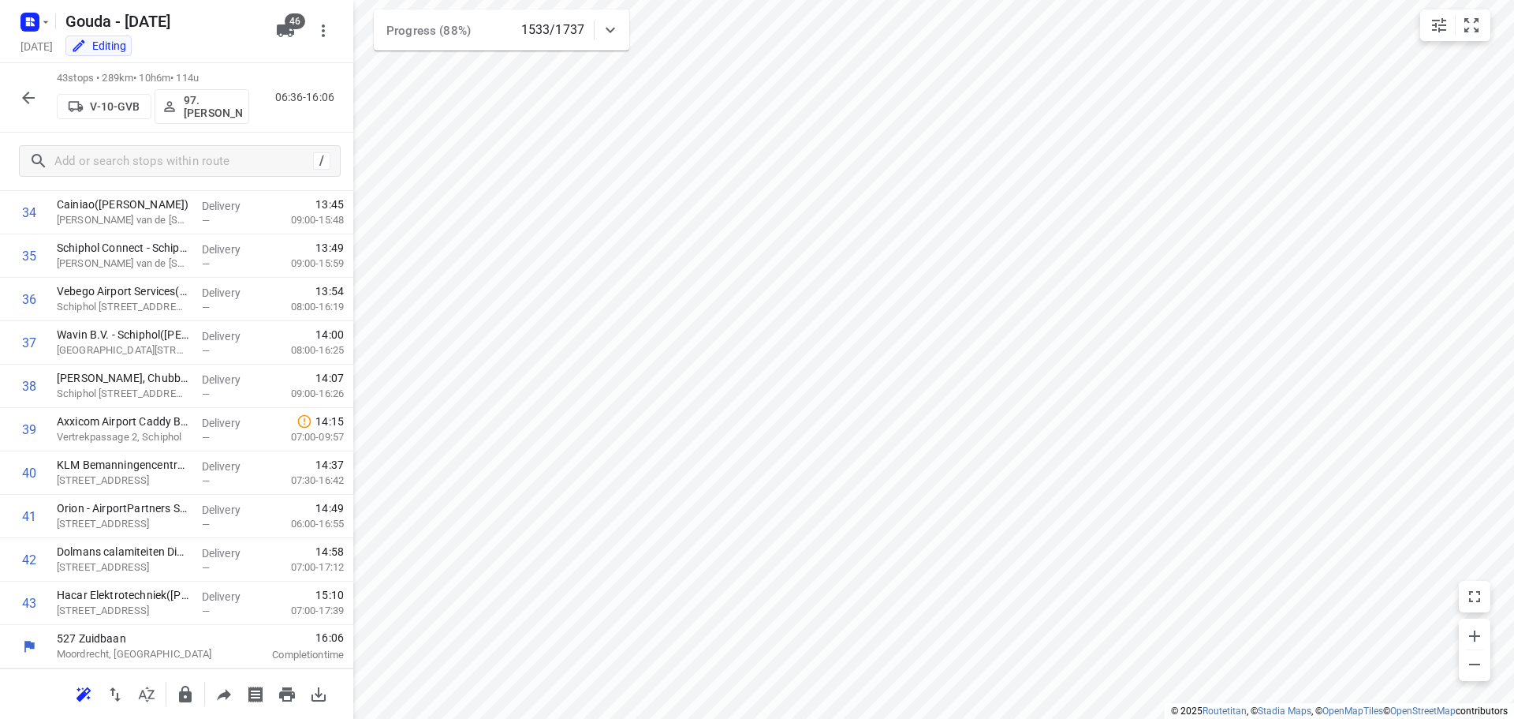
click at [24, 89] on icon "button" at bounding box center [28, 97] width 19 height 19
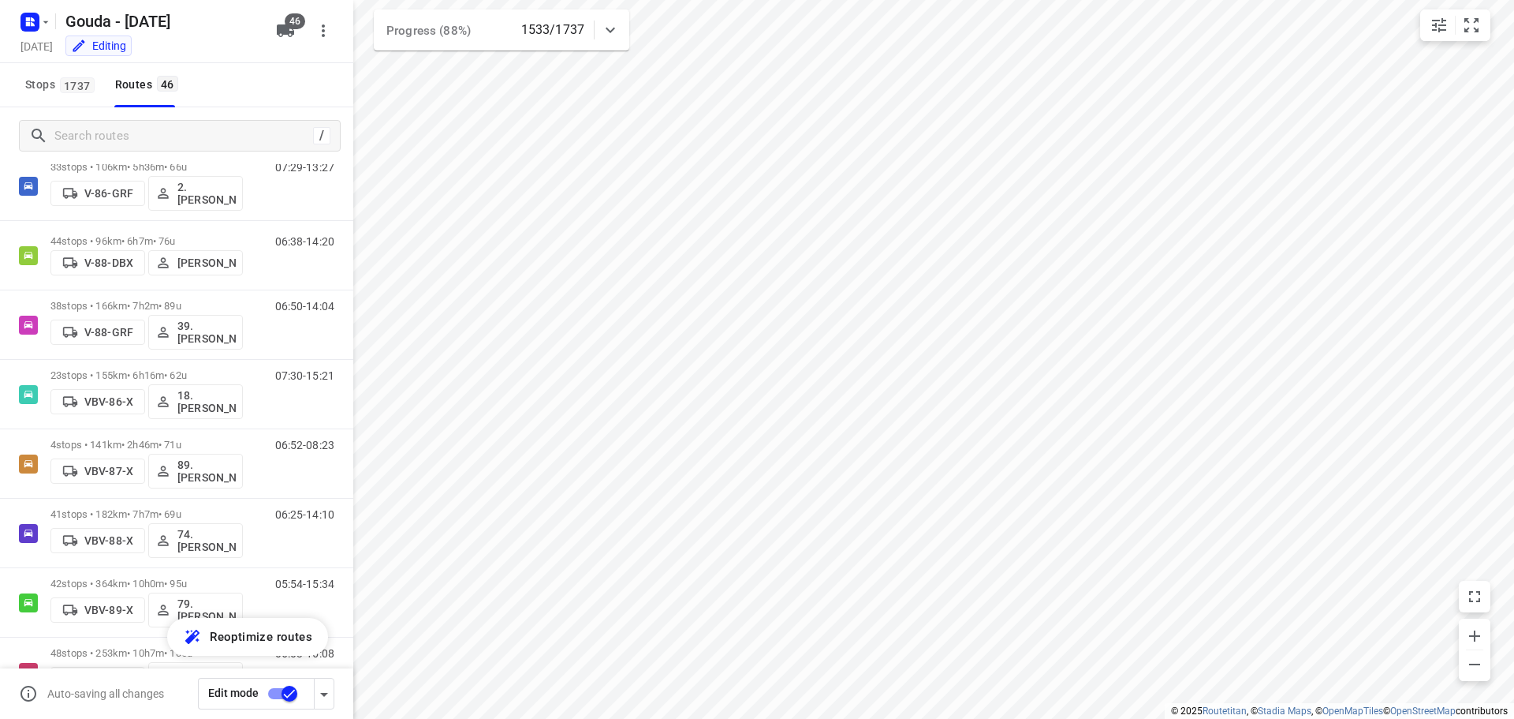
scroll to position [2075, 0]
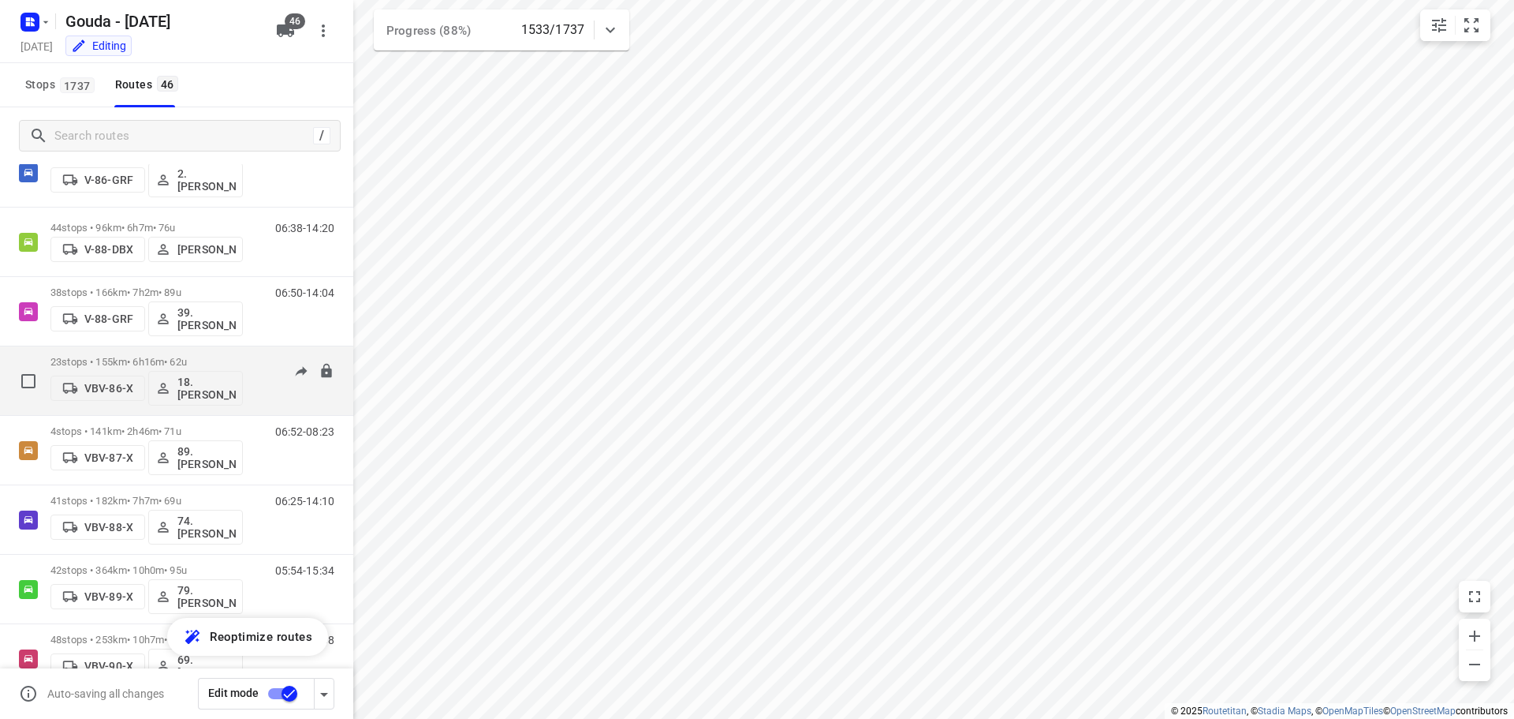
click at [185, 354] on div "23 stops • 155km • 6h16m • 62u VBV-86-X 18.Maarten Smit" at bounding box center [146, 380] width 192 height 65
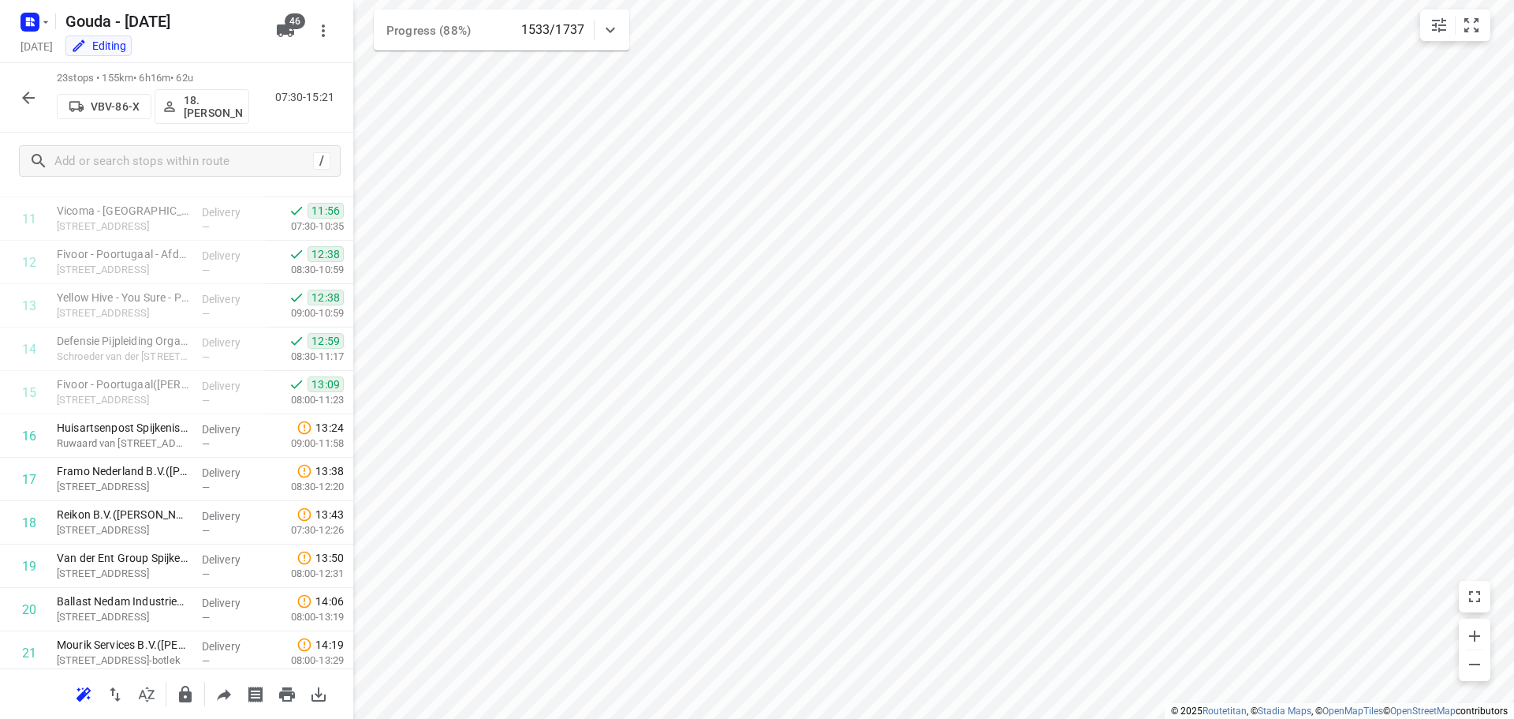
scroll to position [641, 0]
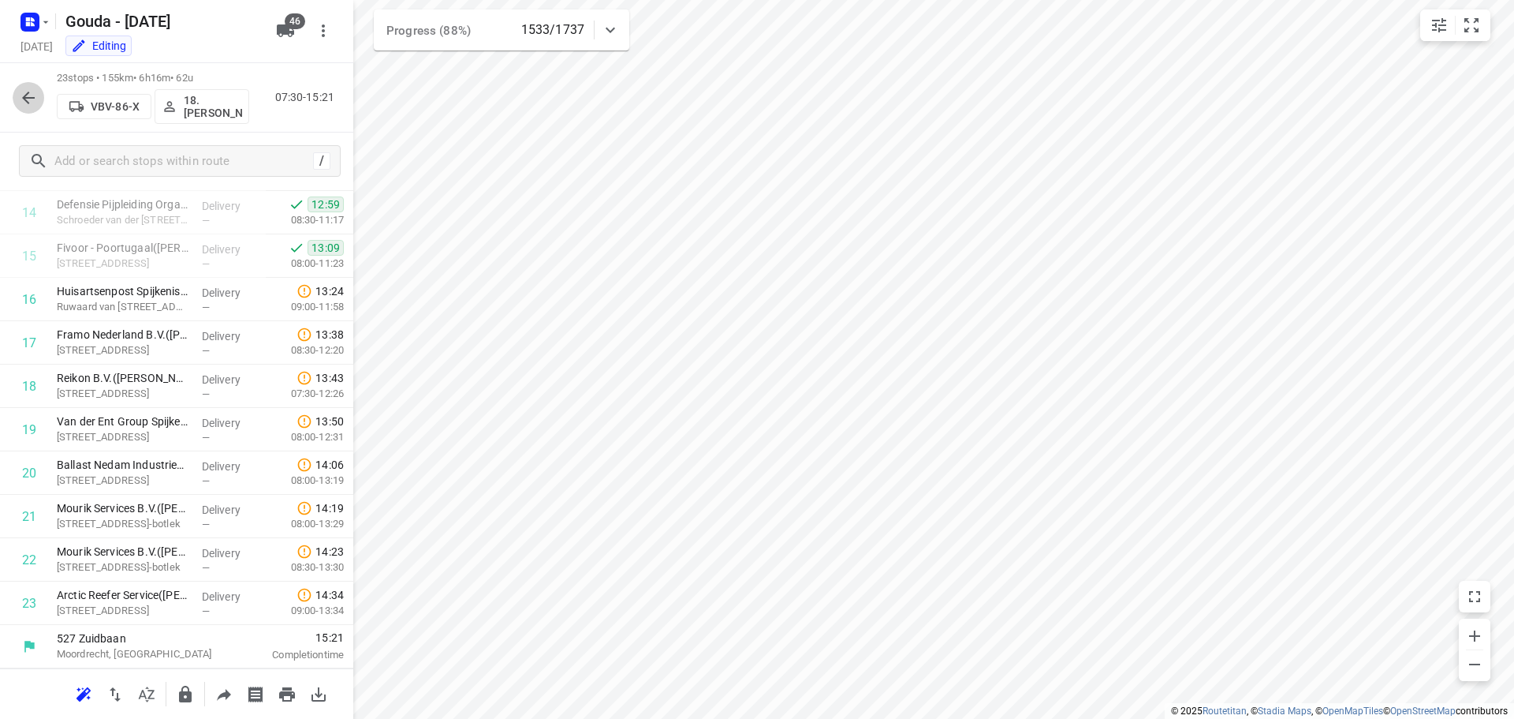
click at [34, 106] on icon "button" at bounding box center [28, 97] width 19 height 19
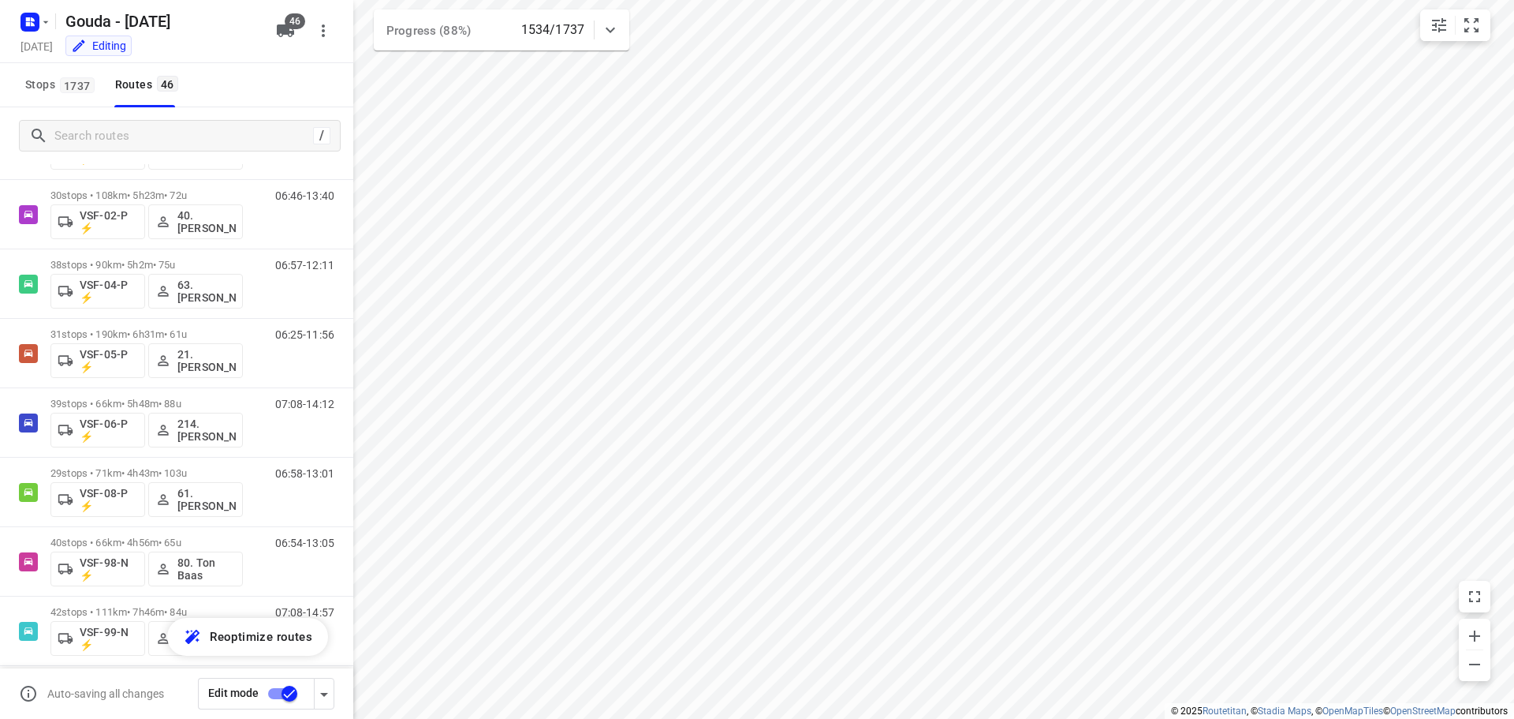
scroll to position [2740, 0]
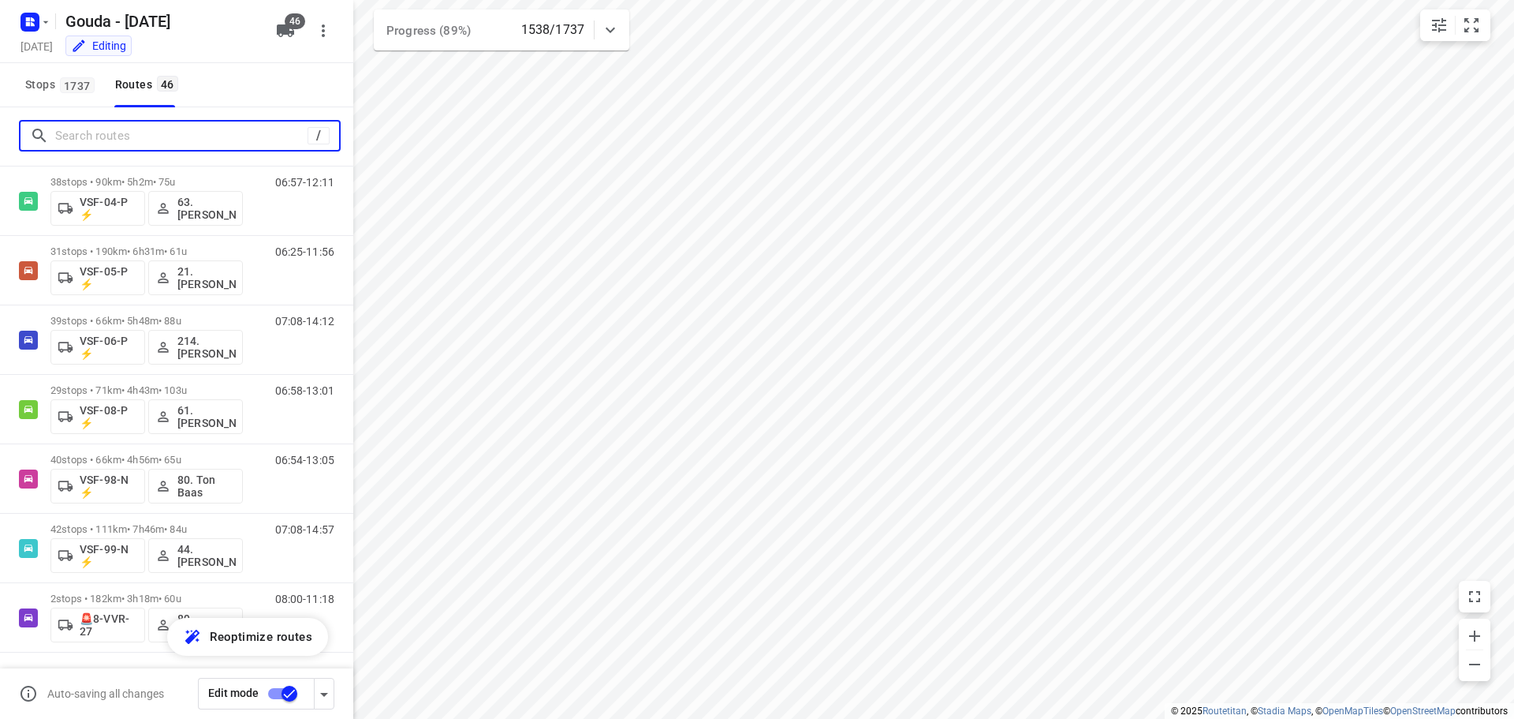
click at [136, 129] on input "Search routes" at bounding box center [181, 136] width 252 height 24
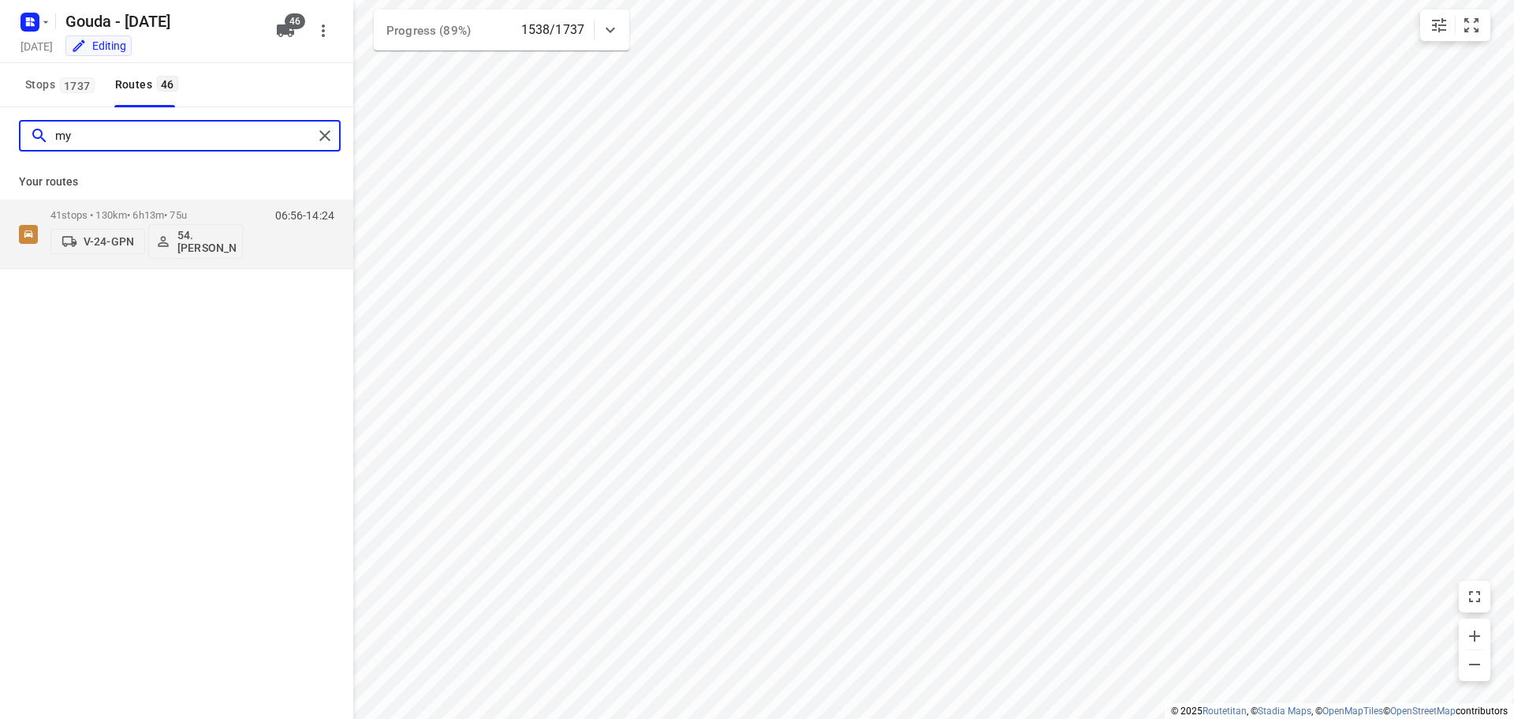
scroll to position [0, 0]
type input "myrt"
click at [210, 209] on p "41 stops • 130km • 6h13m • 75u" at bounding box center [146, 215] width 192 height 12
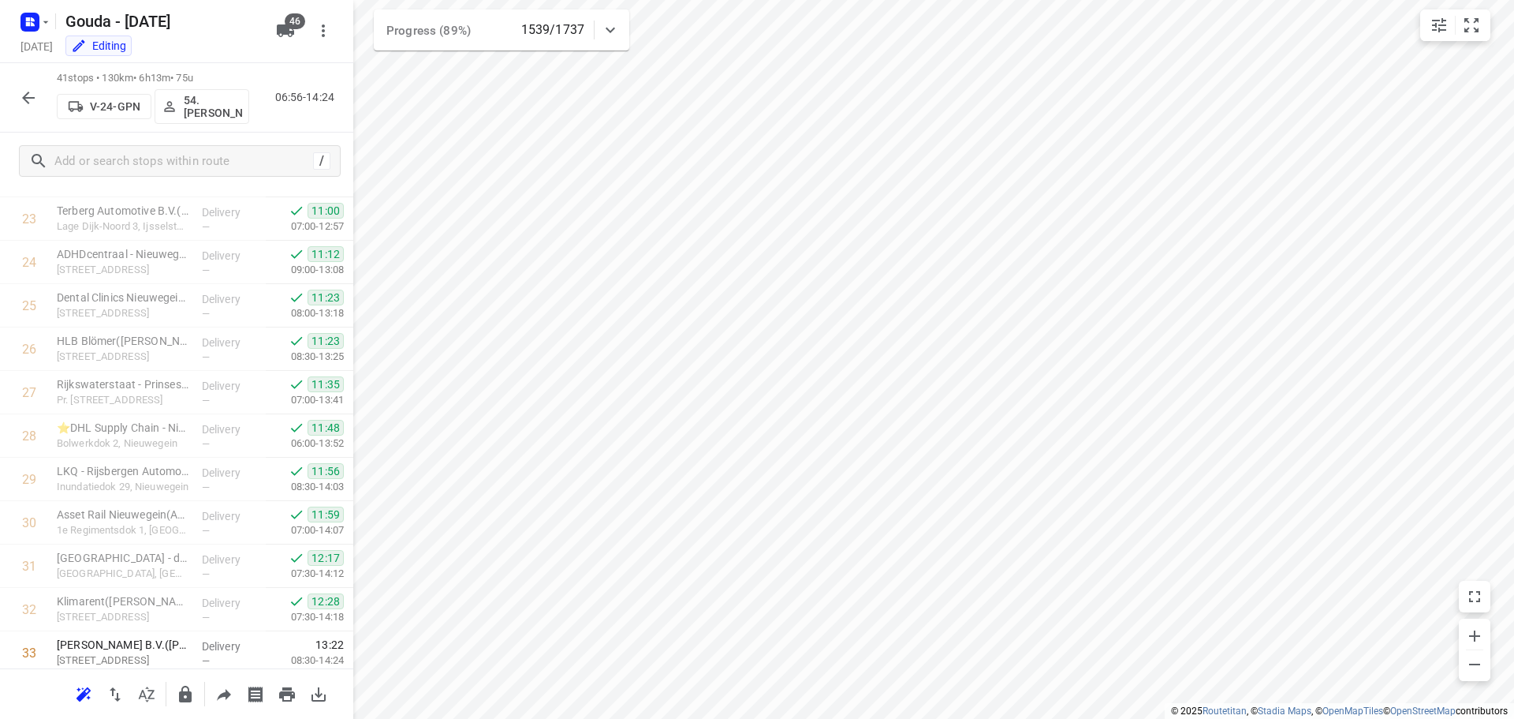
scroll to position [1422, 0]
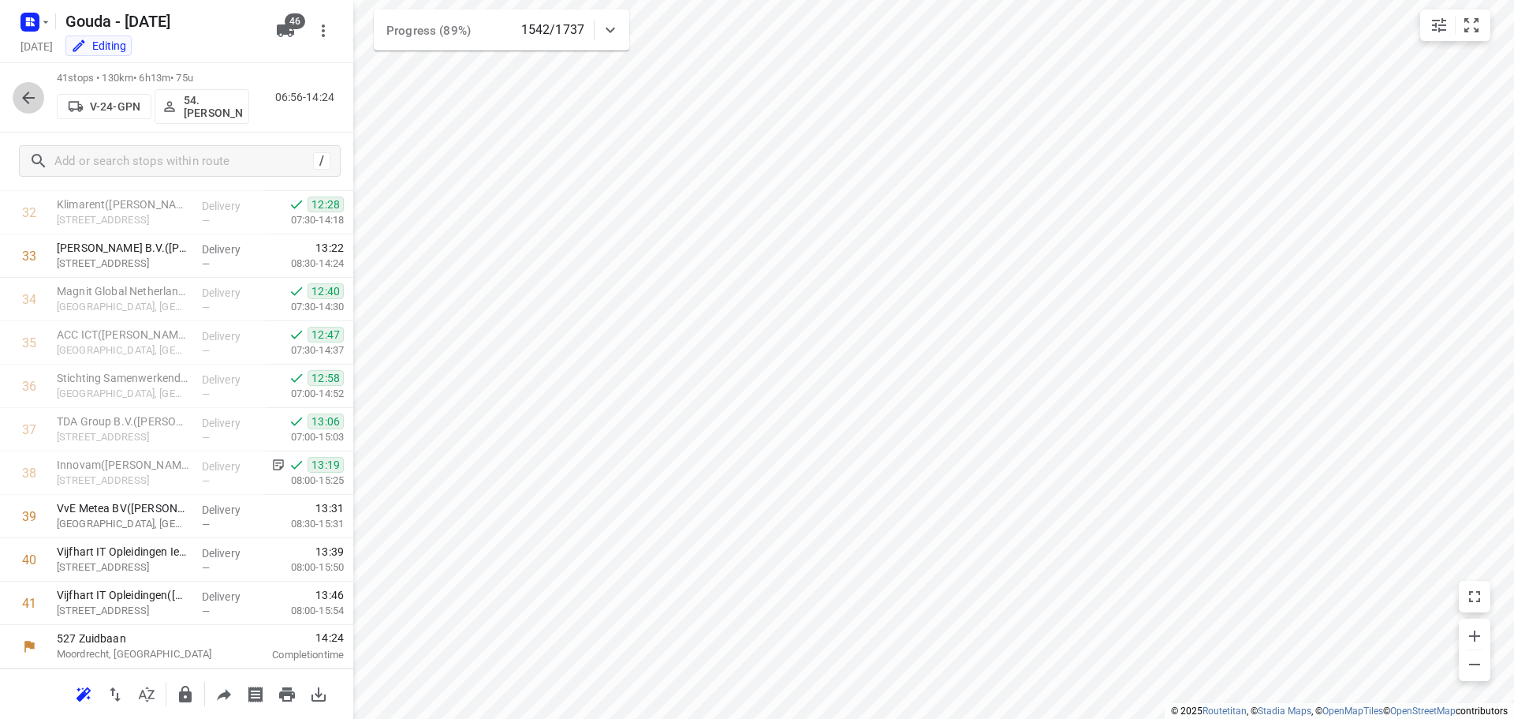
click at [39, 108] on button "button" at bounding box center [29, 98] width 32 height 32
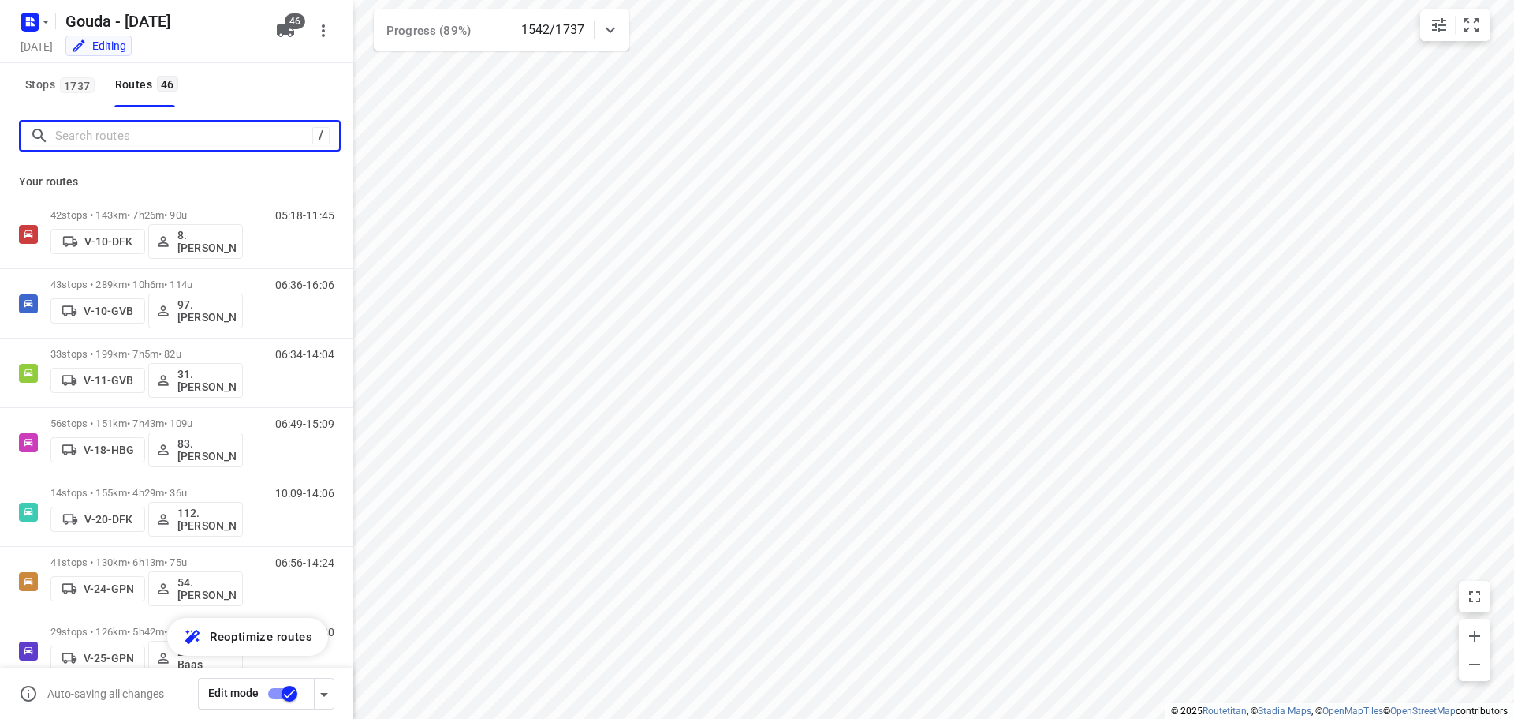
click at [116, 141] on input "Search routes" at bounding box center [183, 136] width 257 height 24
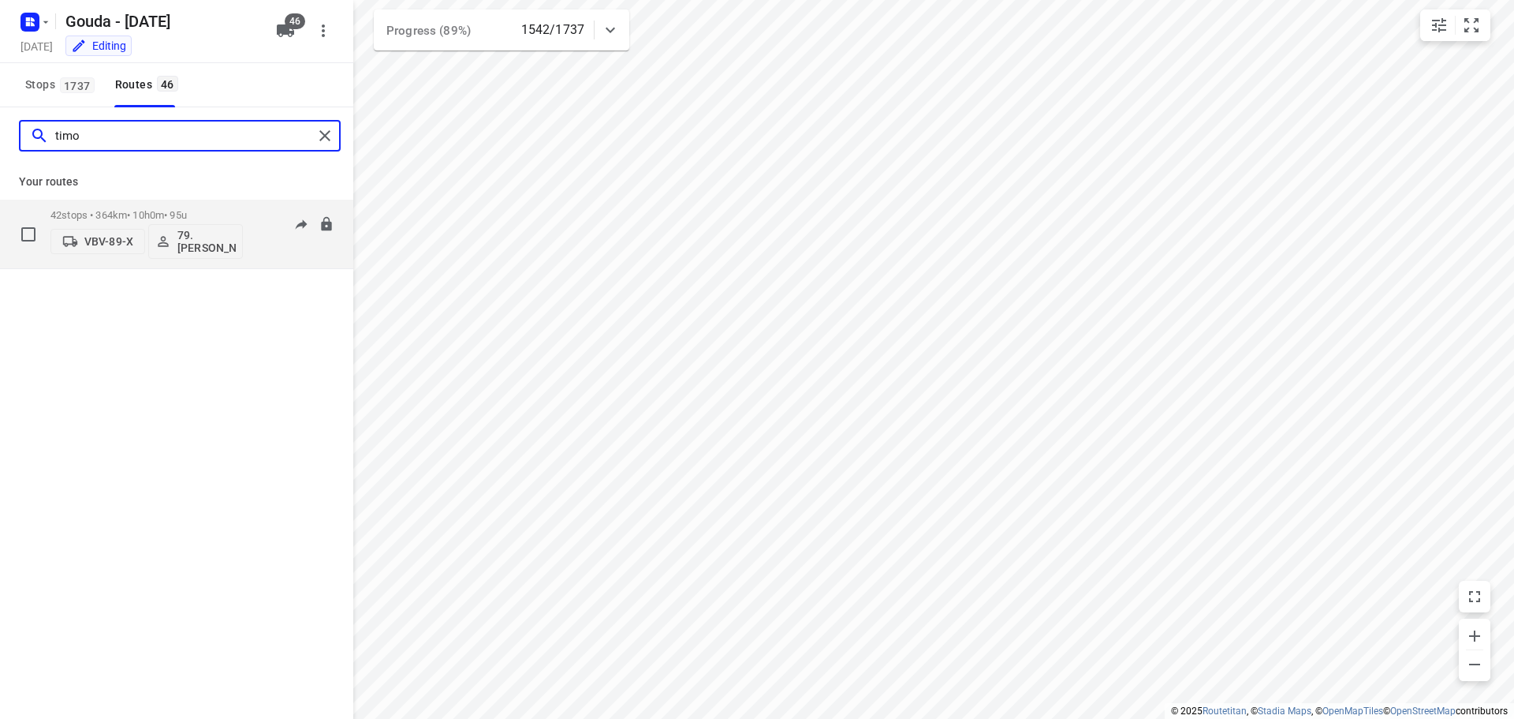
type input "timo"
click at [126, 204] on div "42 stops • 364km • 10h0m • 95u VBV-89-X 79. Timo van Deuren" at bounding box center [146, 233] width 192 height 65
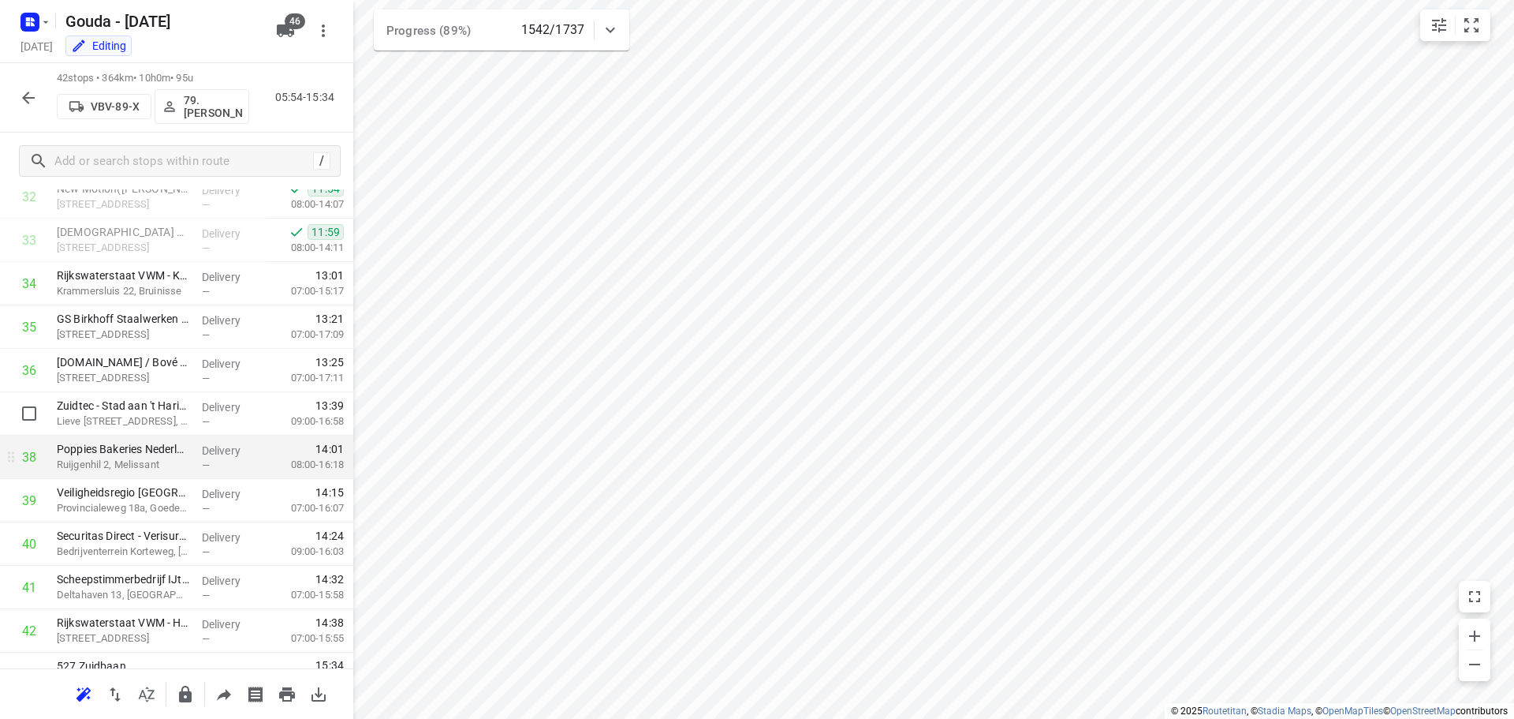
scroll to position [1466, 0]
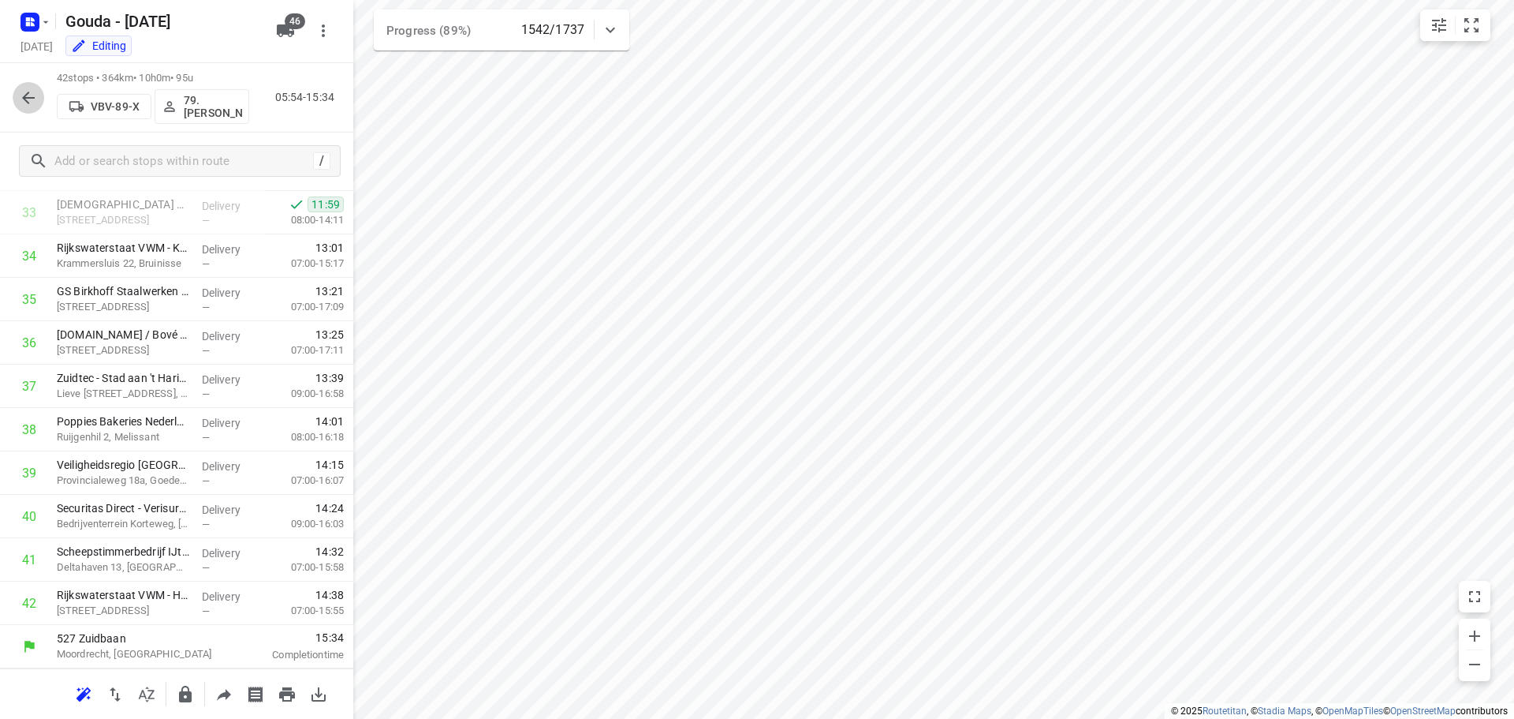
click at [25, 96] on icon "button" at bounding box center [28, 97] width 13 height 13
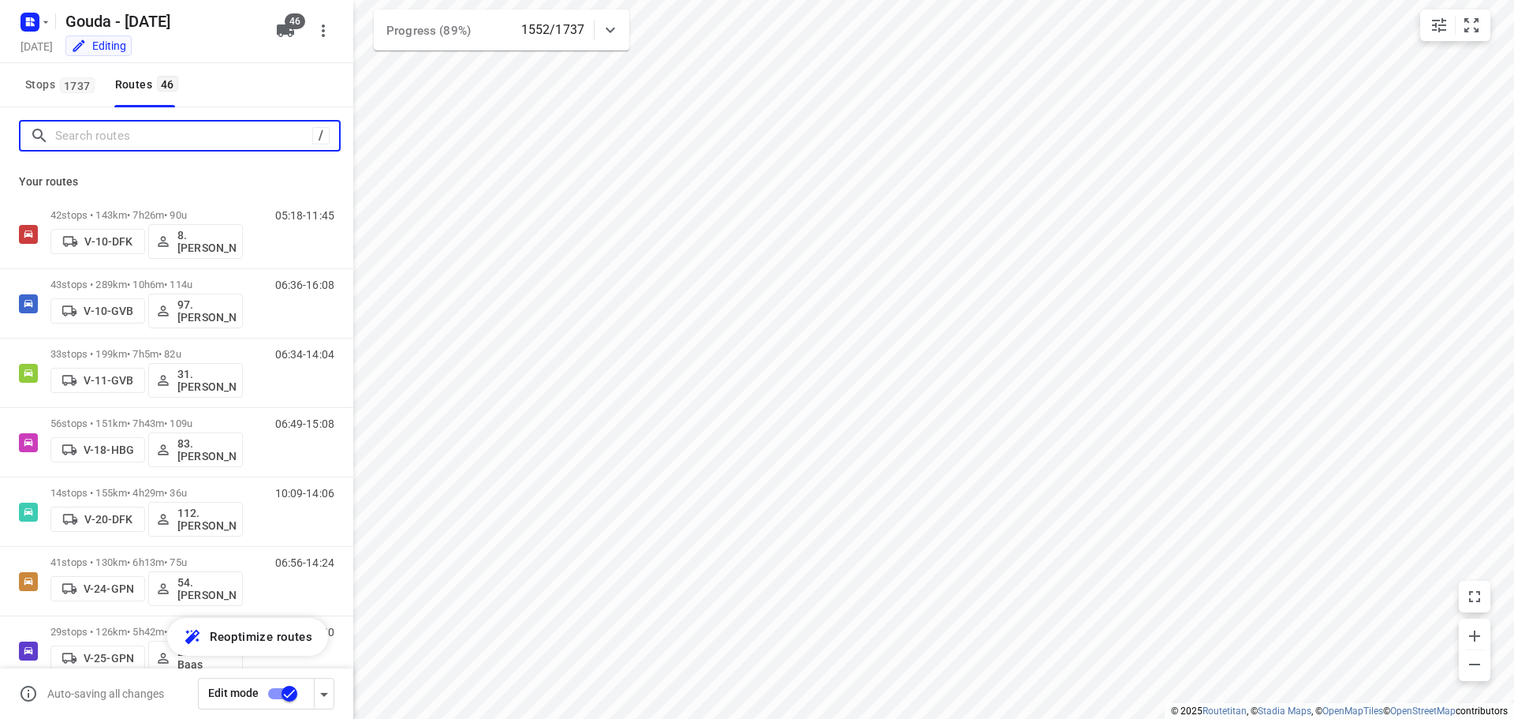
drag, startPoint x: 150, startPoint y: 143, endPoint x: 251, endPoint y: 72, distance: 123.4
click at [150, 143] on input "Search routes" at bounding box center [183, 136] width 257 height 24
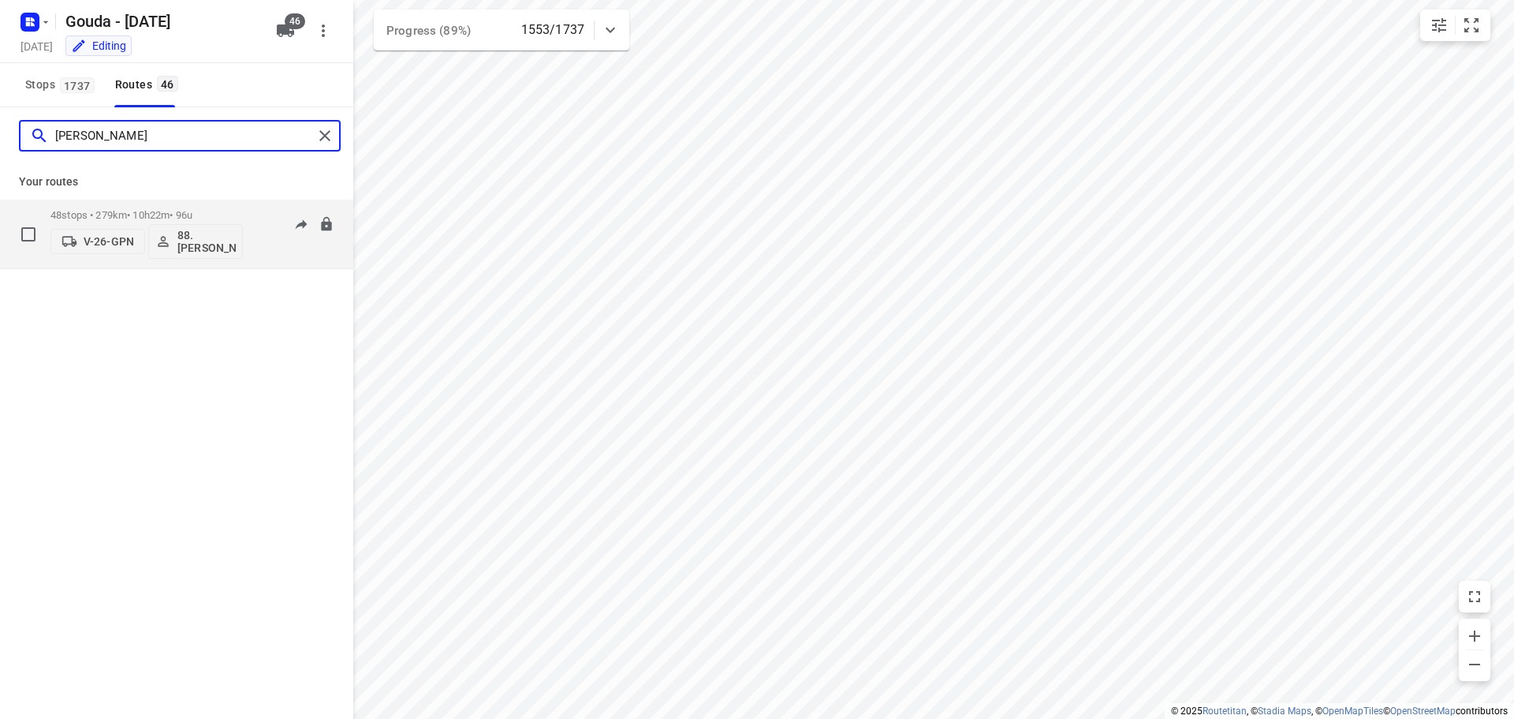
type input "deborah"
click at [200, 206] on div "48 stops • 279km • 10h22m • 96u V-26-GPN 88. Deborah van den Berg" at bounding box center [146, 233] width 192 height 65
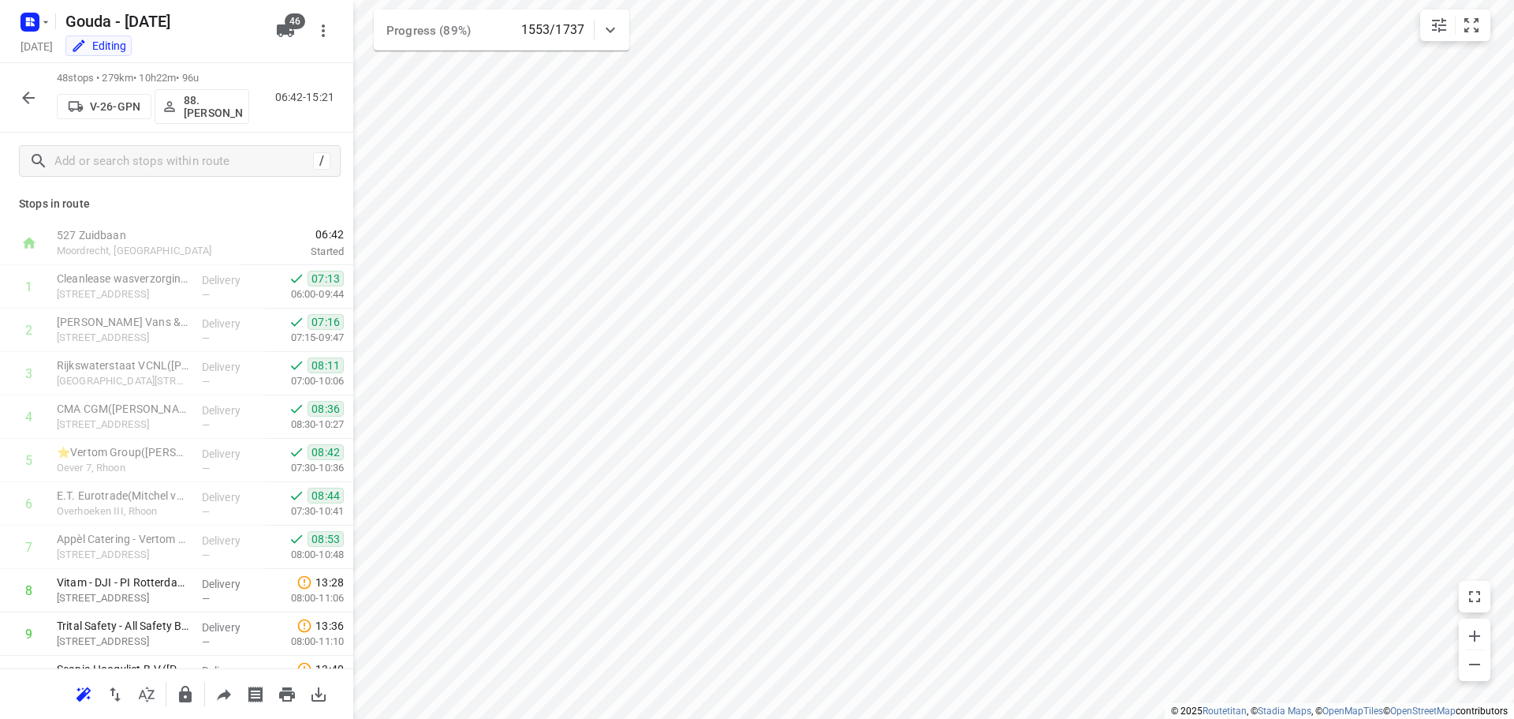
scroll to position [0, 0]
drag, startPoint x: 215, startPoint y: 166, endPoint x: 230, endPoint y: 155, distance: 18.2
click at [216, 162] on input "text" at bounding box center [181, 161] width 252 height 24
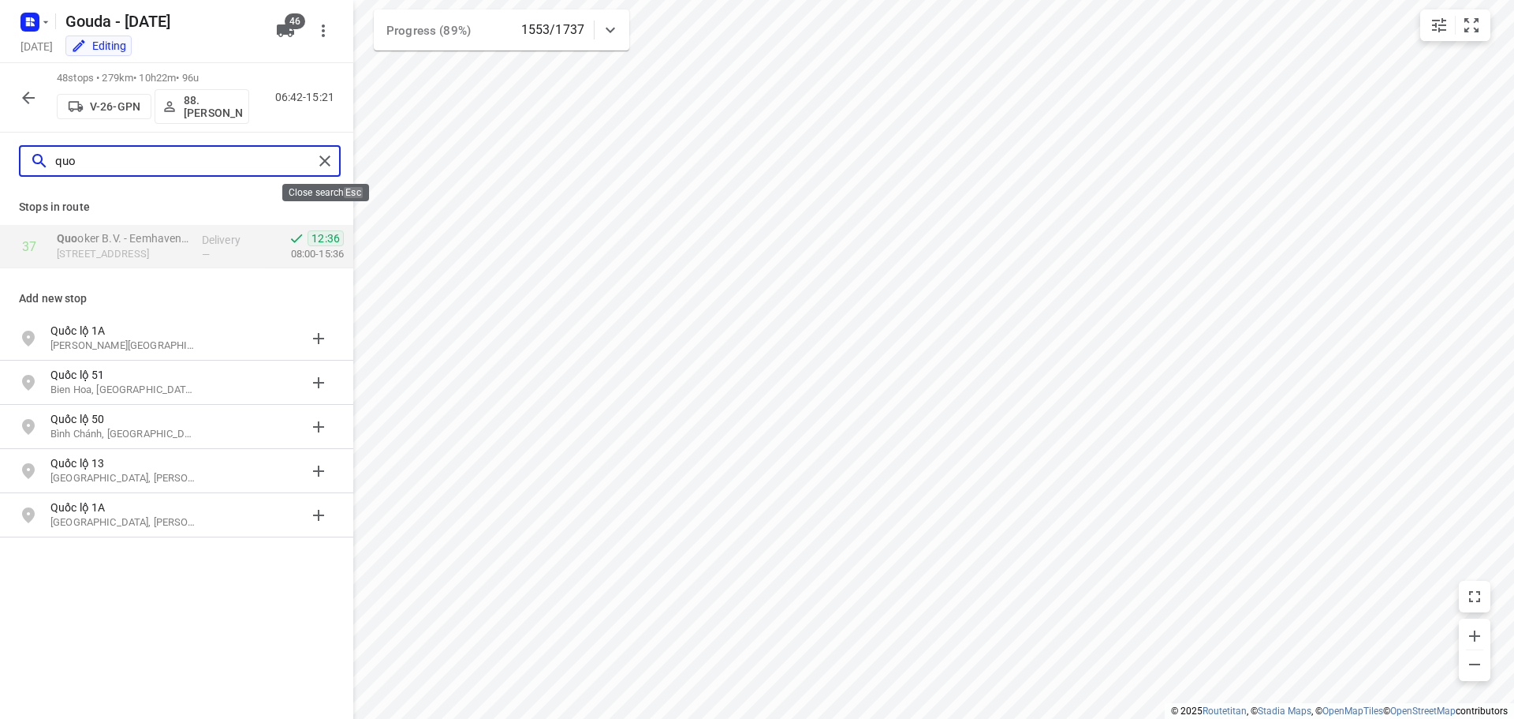
type input "quo"
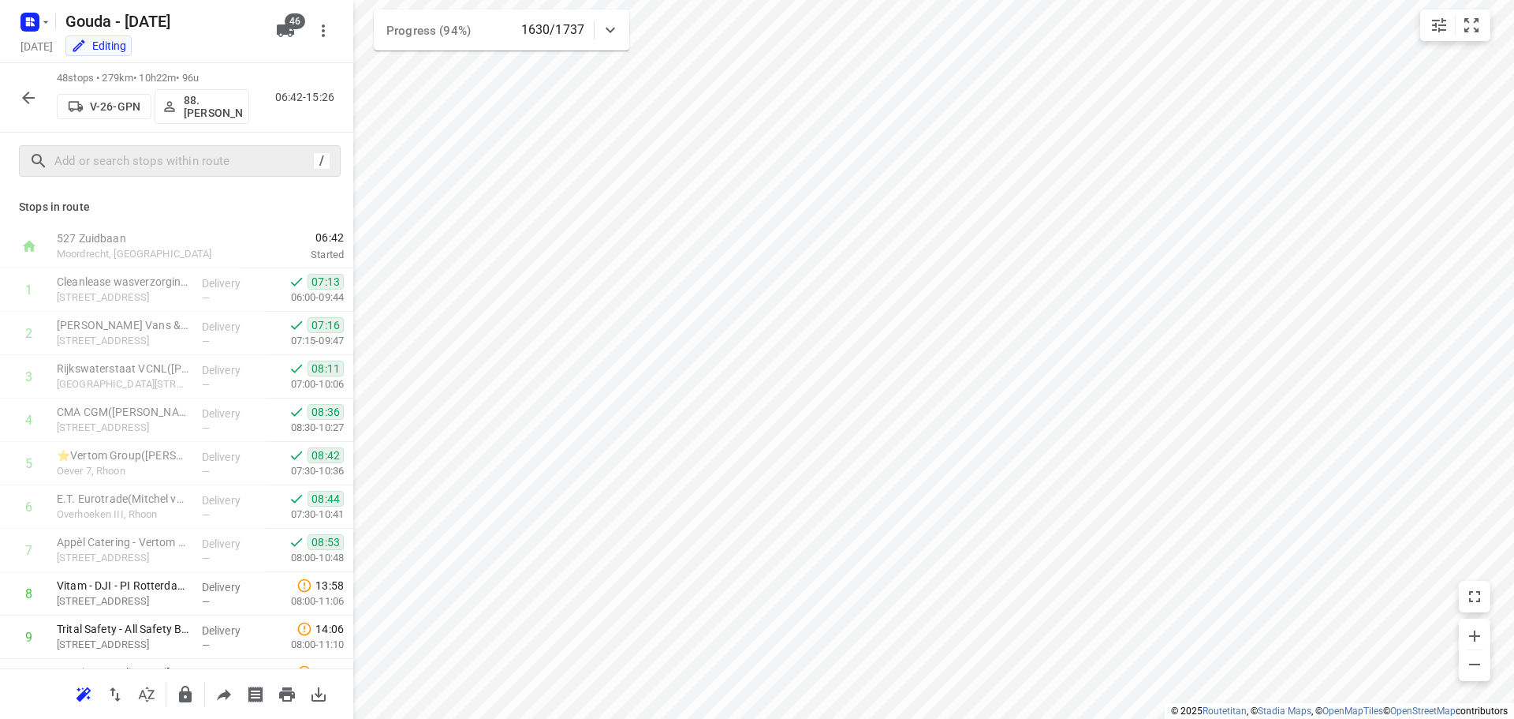
click at [34, 108] on button "button" at bounding box center [29, 98] width 32 height 32
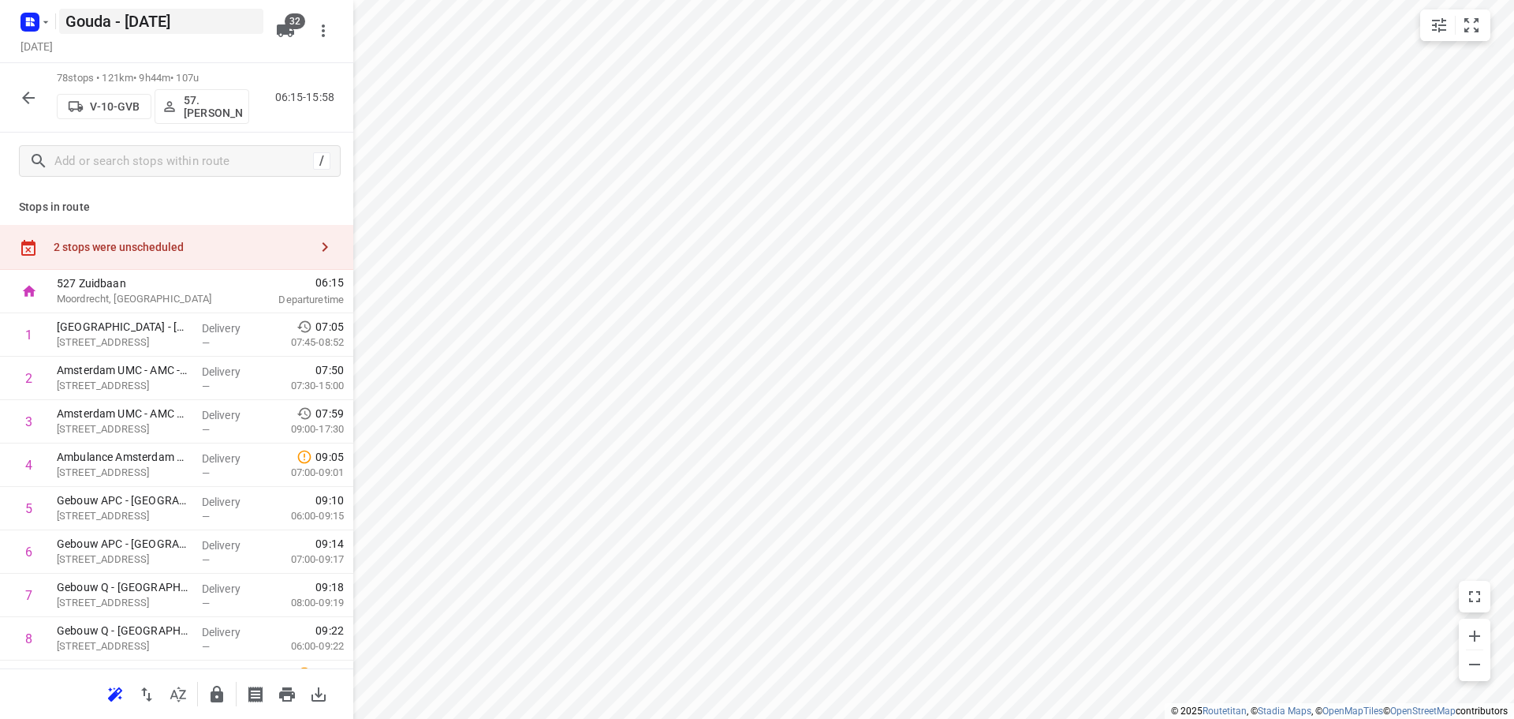
drag, startPoint x: 21, startPoint y: 103, endPoint x: 225, endPoint y: 9, distance: 225.2
click at [21, 98] on icon "button" at bounding box center [28, 97] width 19 height 19
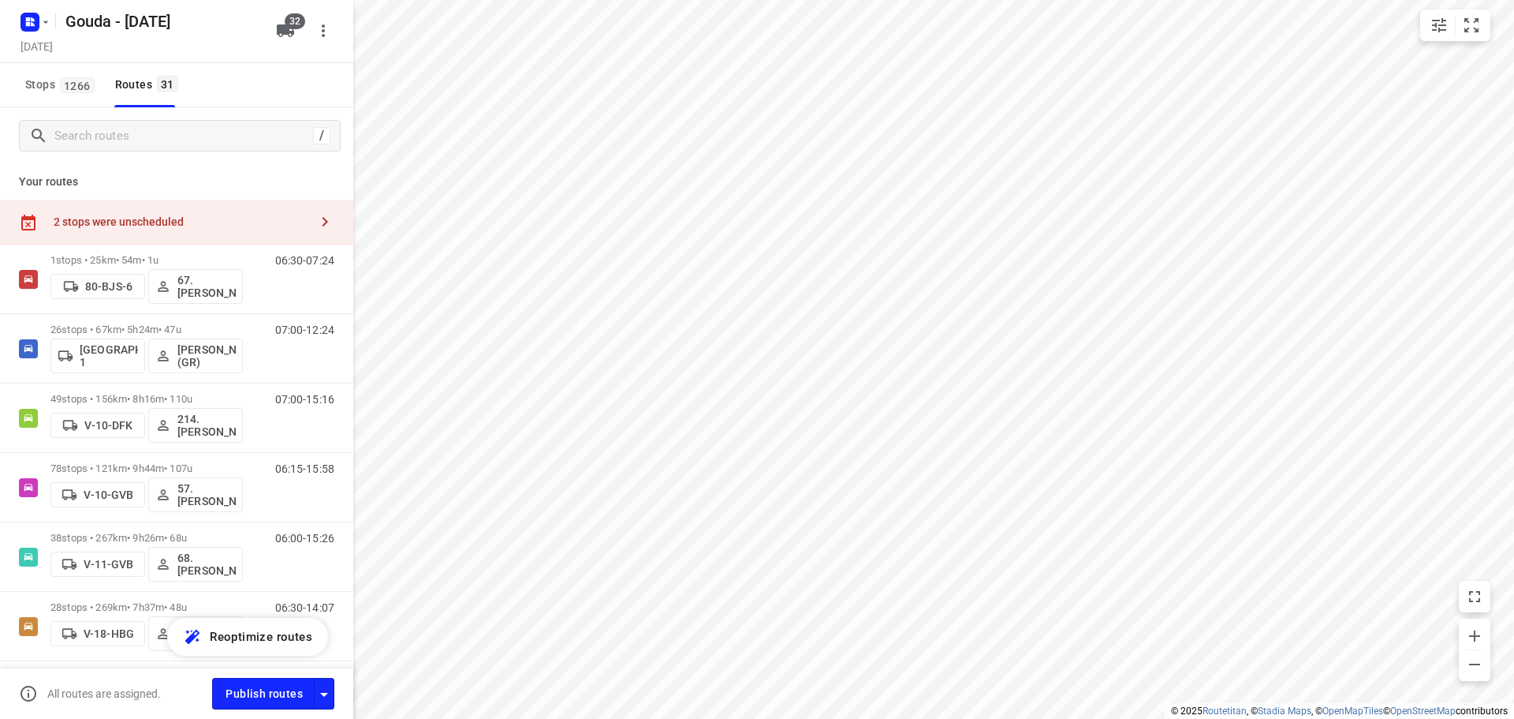
click at [189, 216] on div "2 stops were unscheduled" at bounding box center [182, 221] width 256 height 13
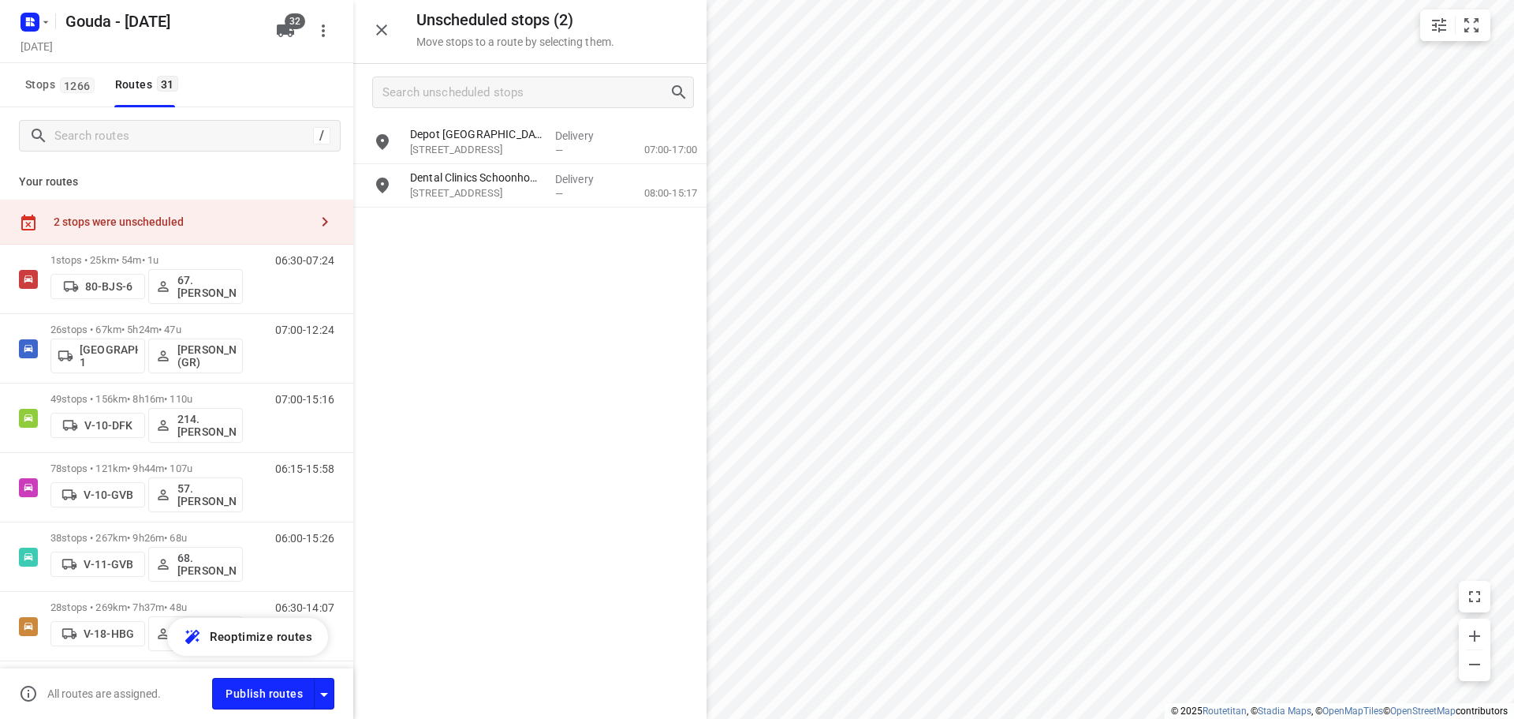
click at [189, 217] on div "2 stops were unscheduled" at bounding box center [182, 221] width 256 height 13
drag, startPoint x: 375, startPoint y: 30, endPoint x: 562, endPoint y: 59, distance: 188.4
click at [375, 29] on icon "button" at bounding box center [381, 30] width 19 height 19
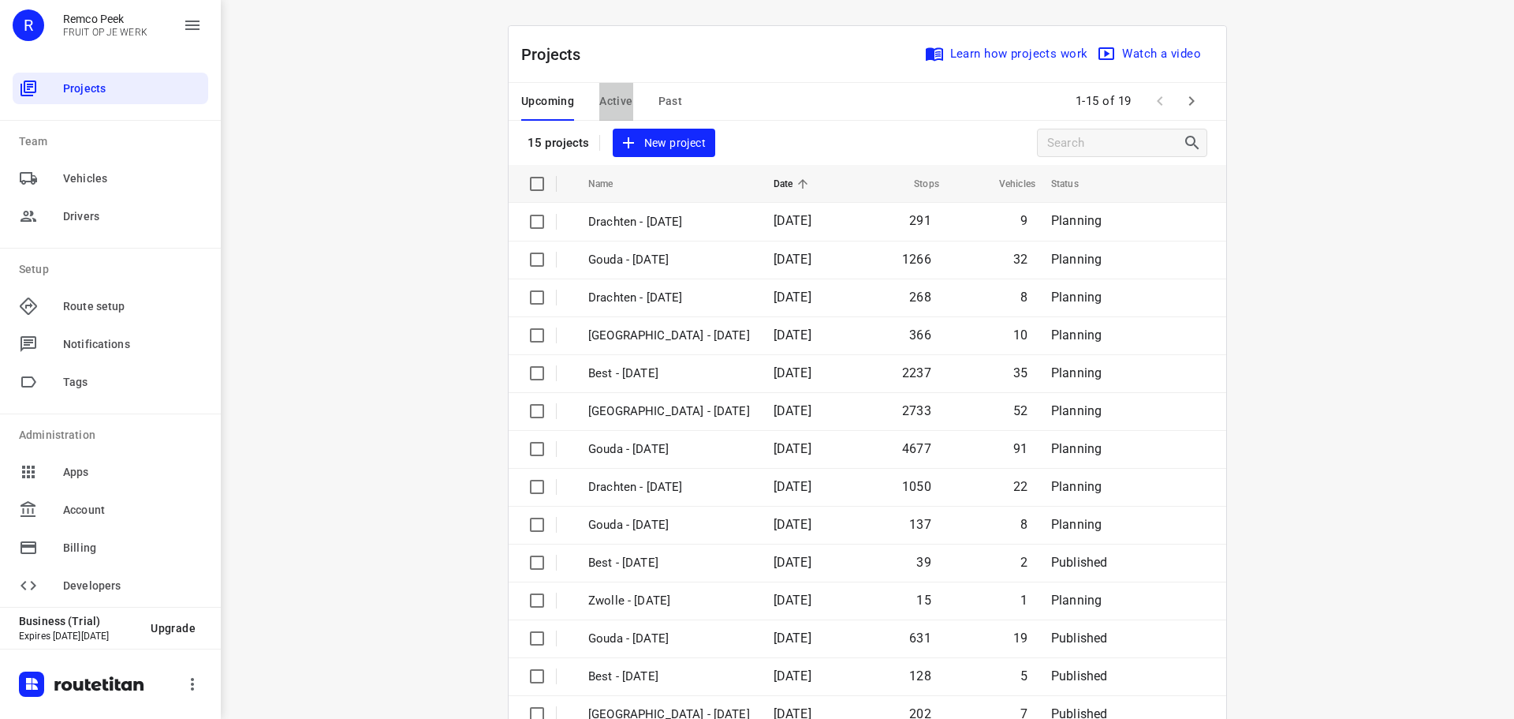
click at [607, 110] on span "Active" at bounding box center [615, 101] width 33 height 20
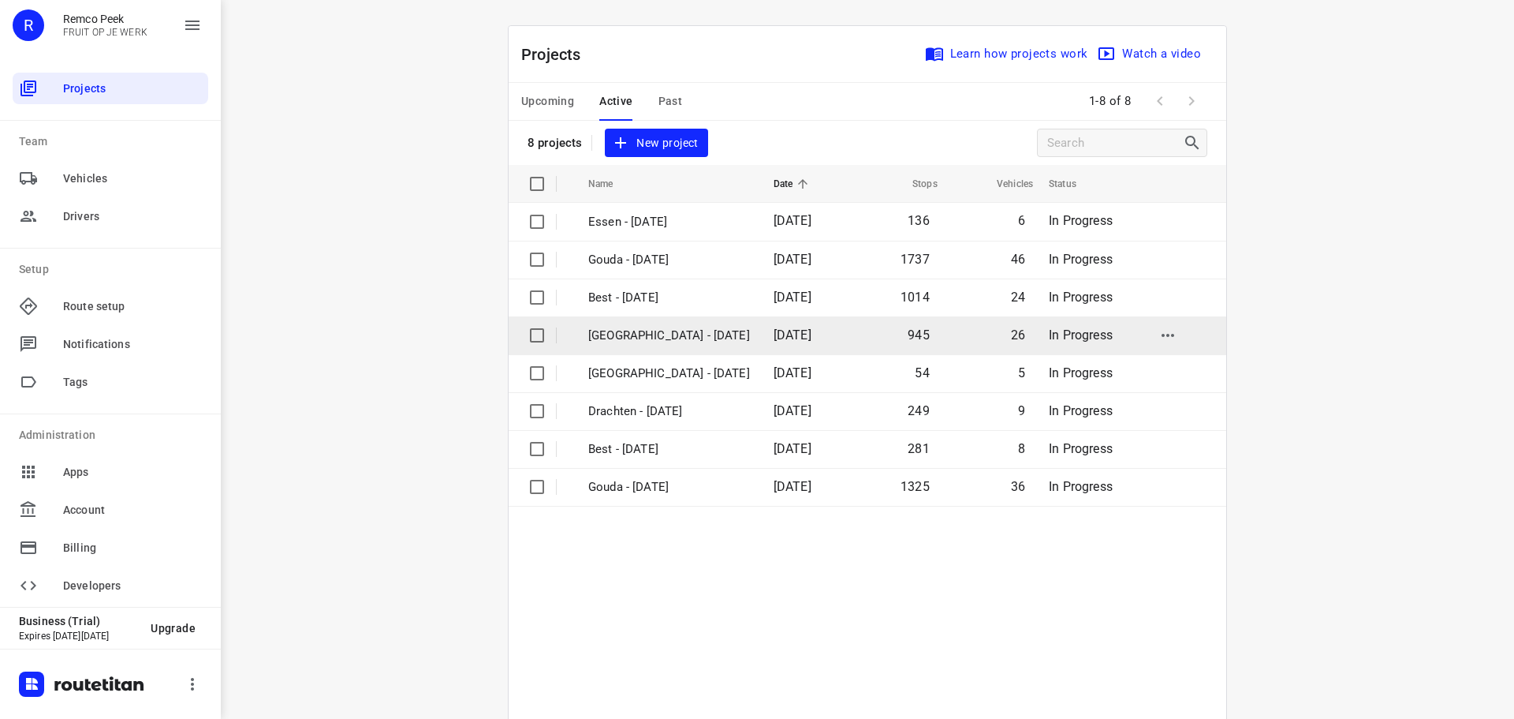
click at [649, 332] on p "[GEOGRAPHIC_DATA] - [DATE]" at bounding box center [669, 336] width 162 height 18
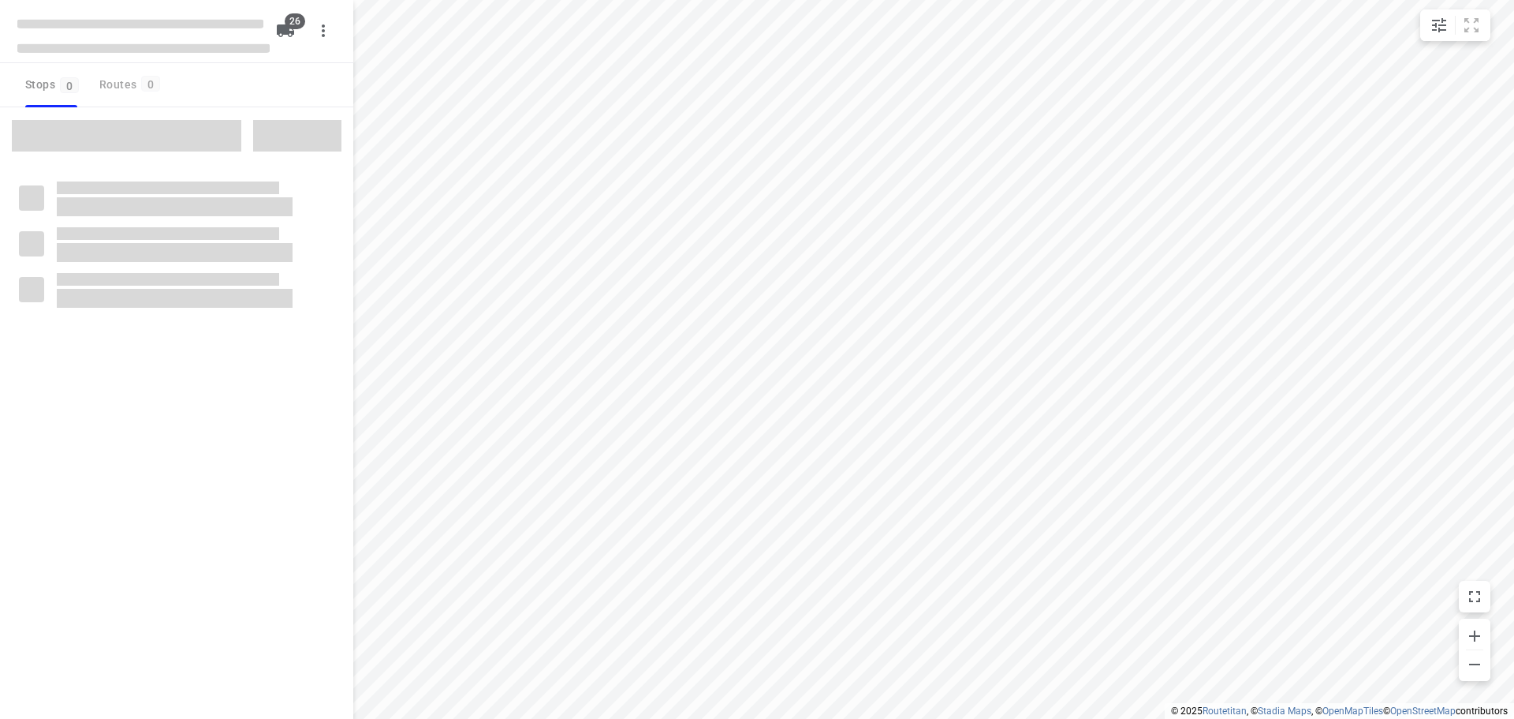
type input "distance"
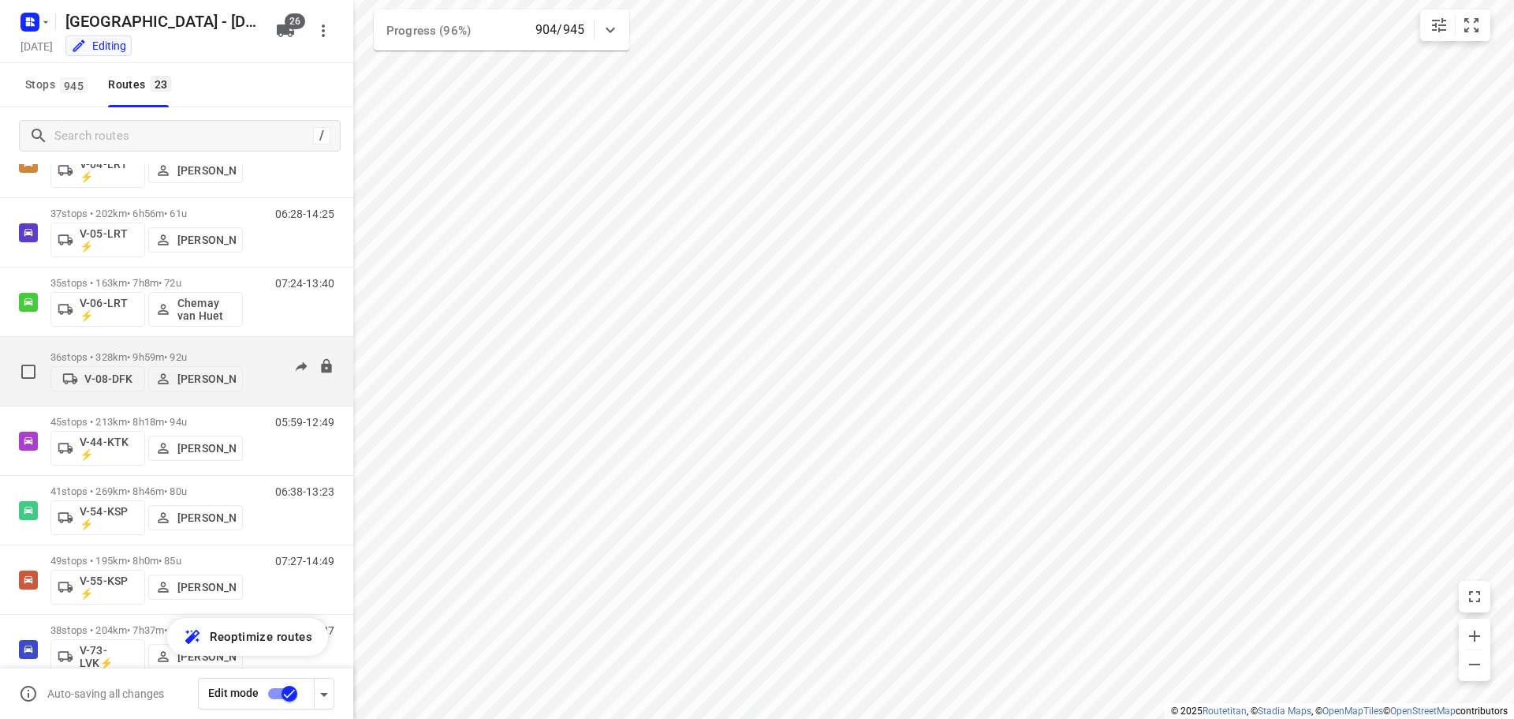
scroll to position [435, 0]
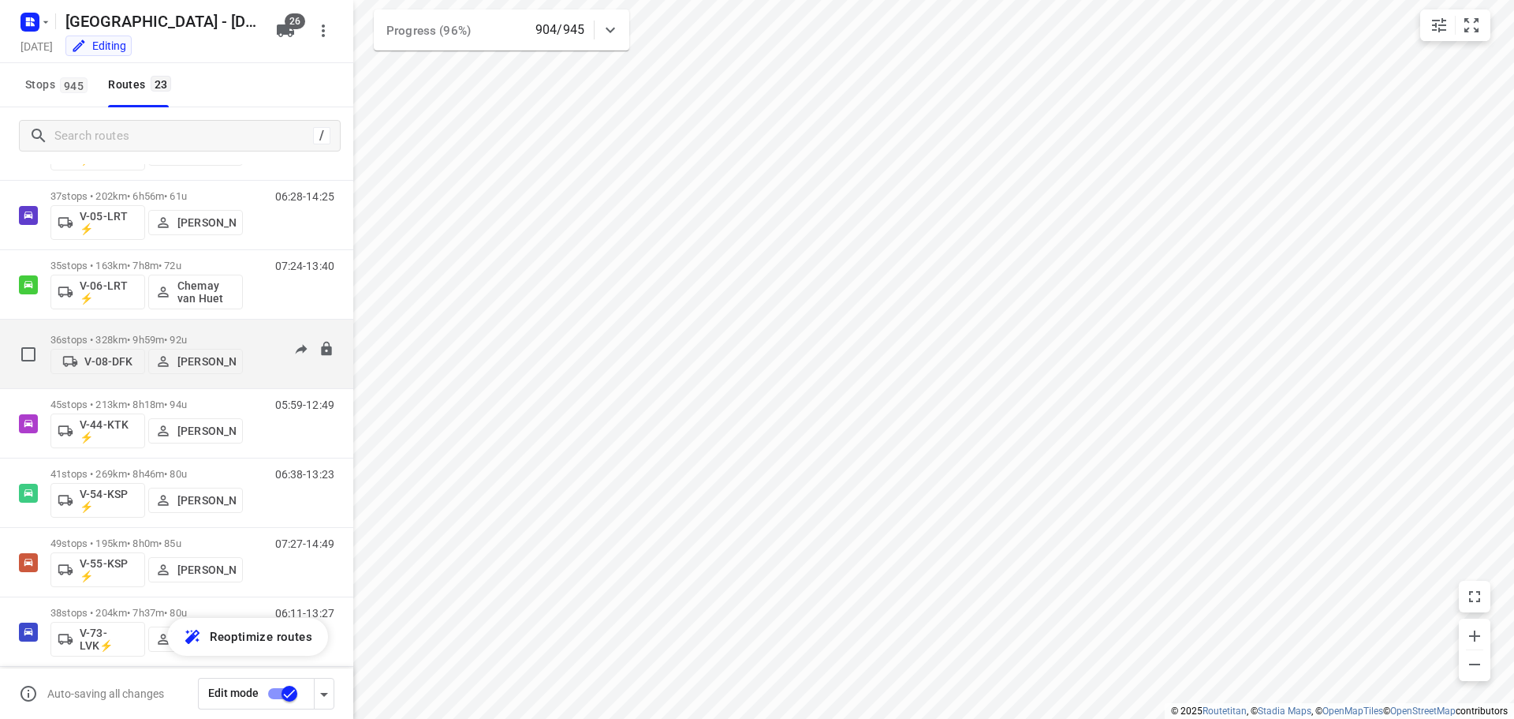
click at [182, 338] on p "36 stops • 328km • 9h59m • 92u" at bounding box center [146, 340] width 192 height 12
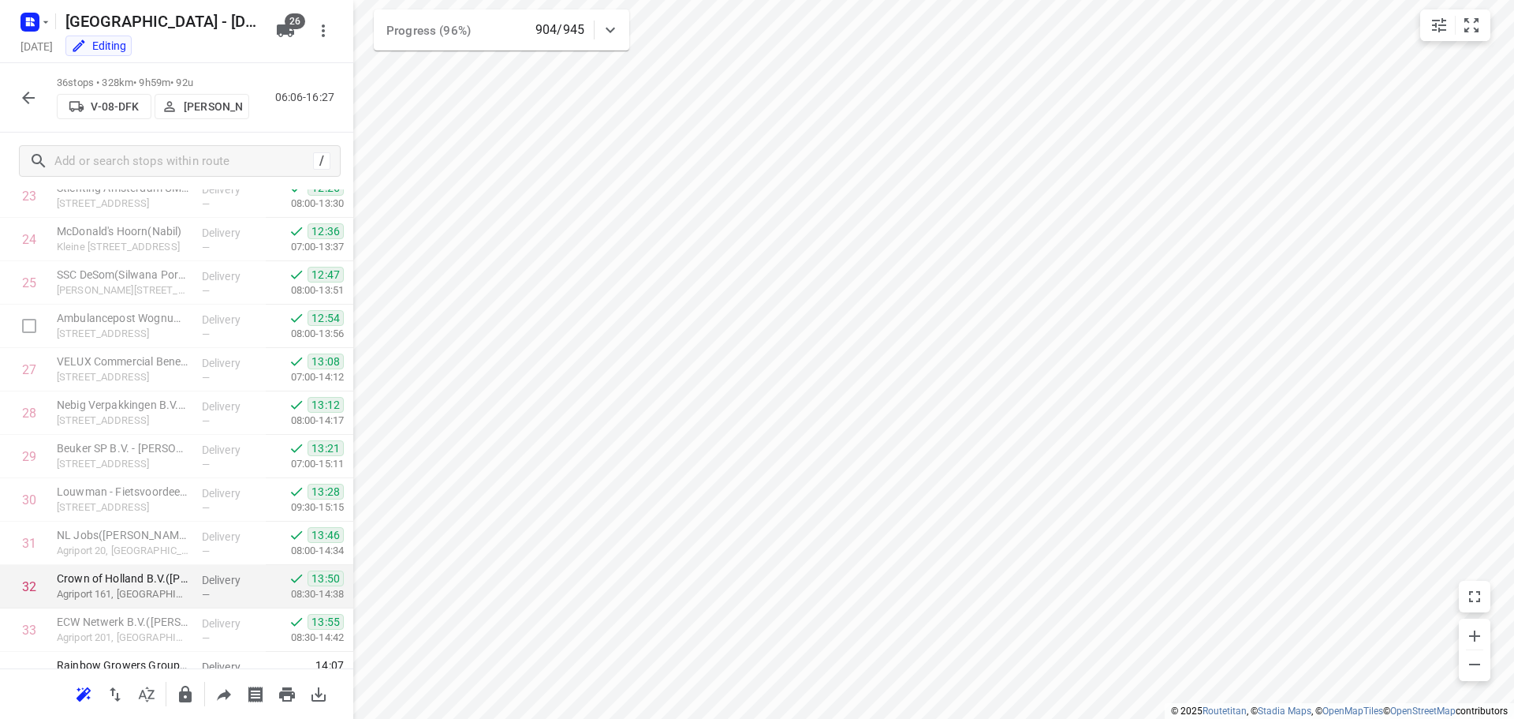
scroll to position [1205, 0]
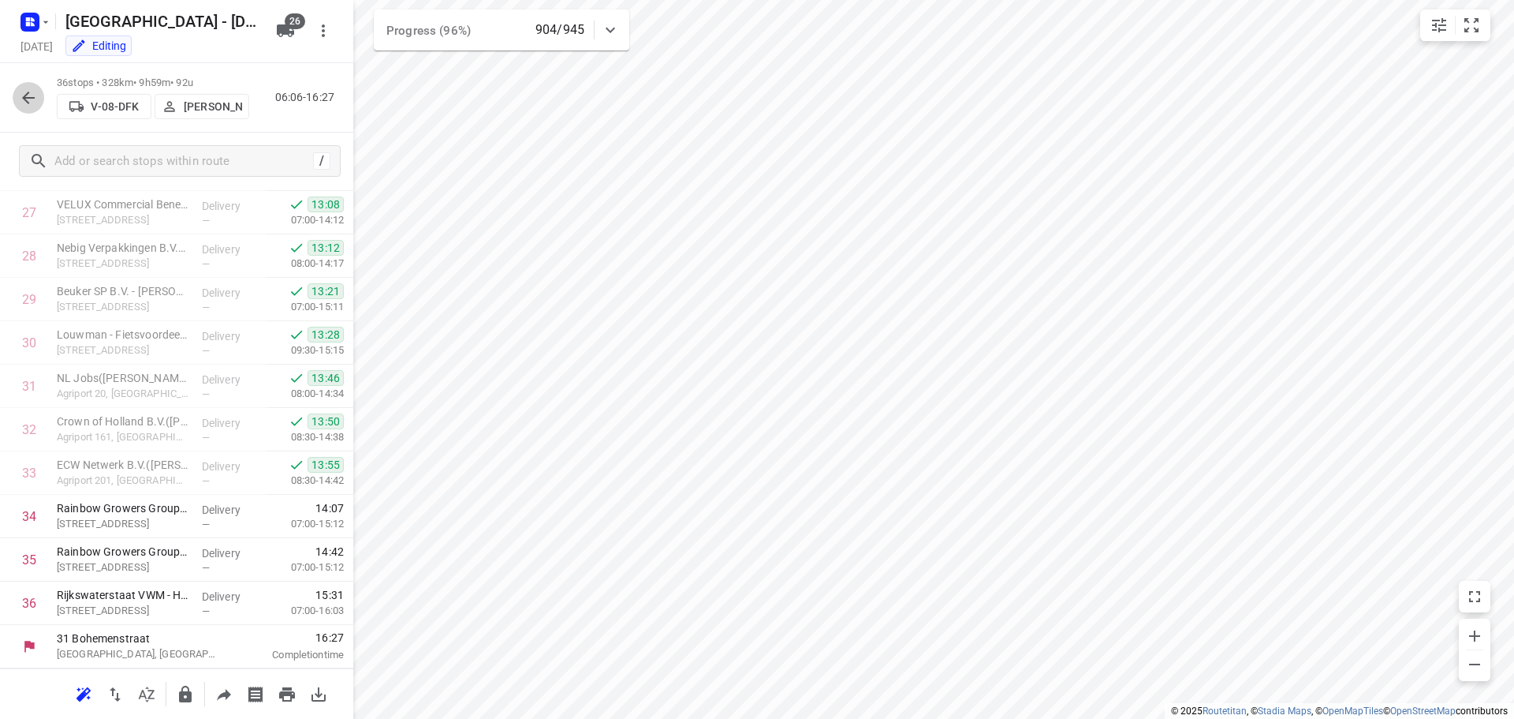
click at [34, 91] on icon "button" at bounding box center [28, 97] width 19 height 19
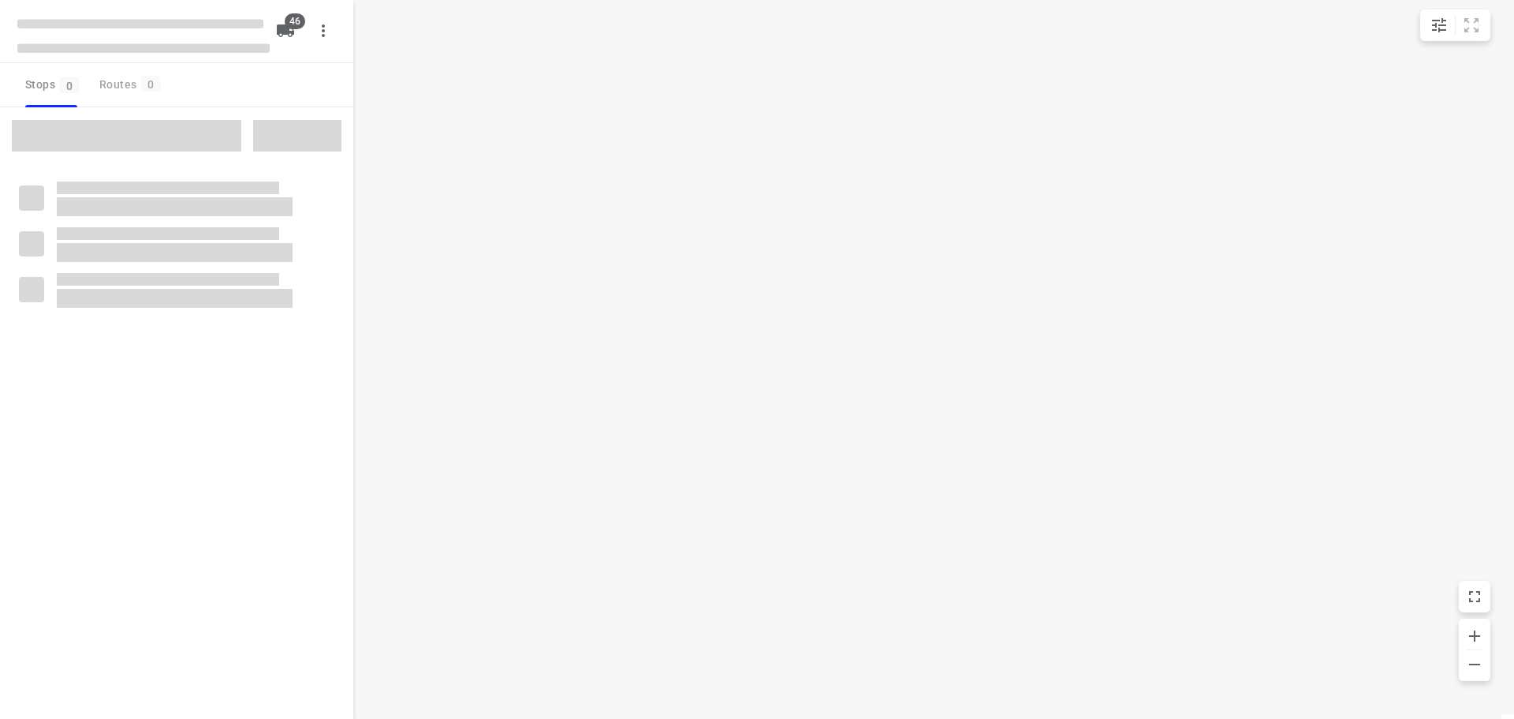
type input "distance"
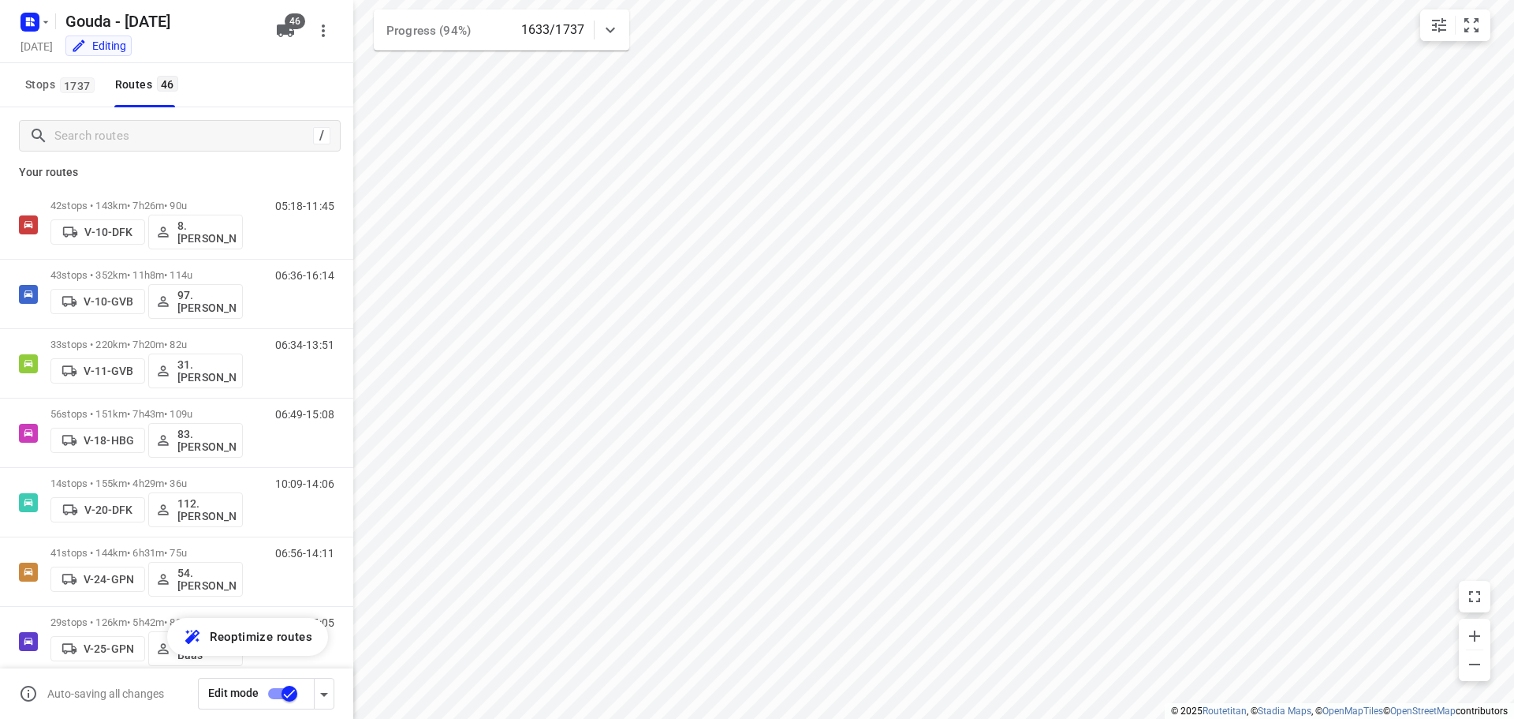
scroll to position [14, 0]
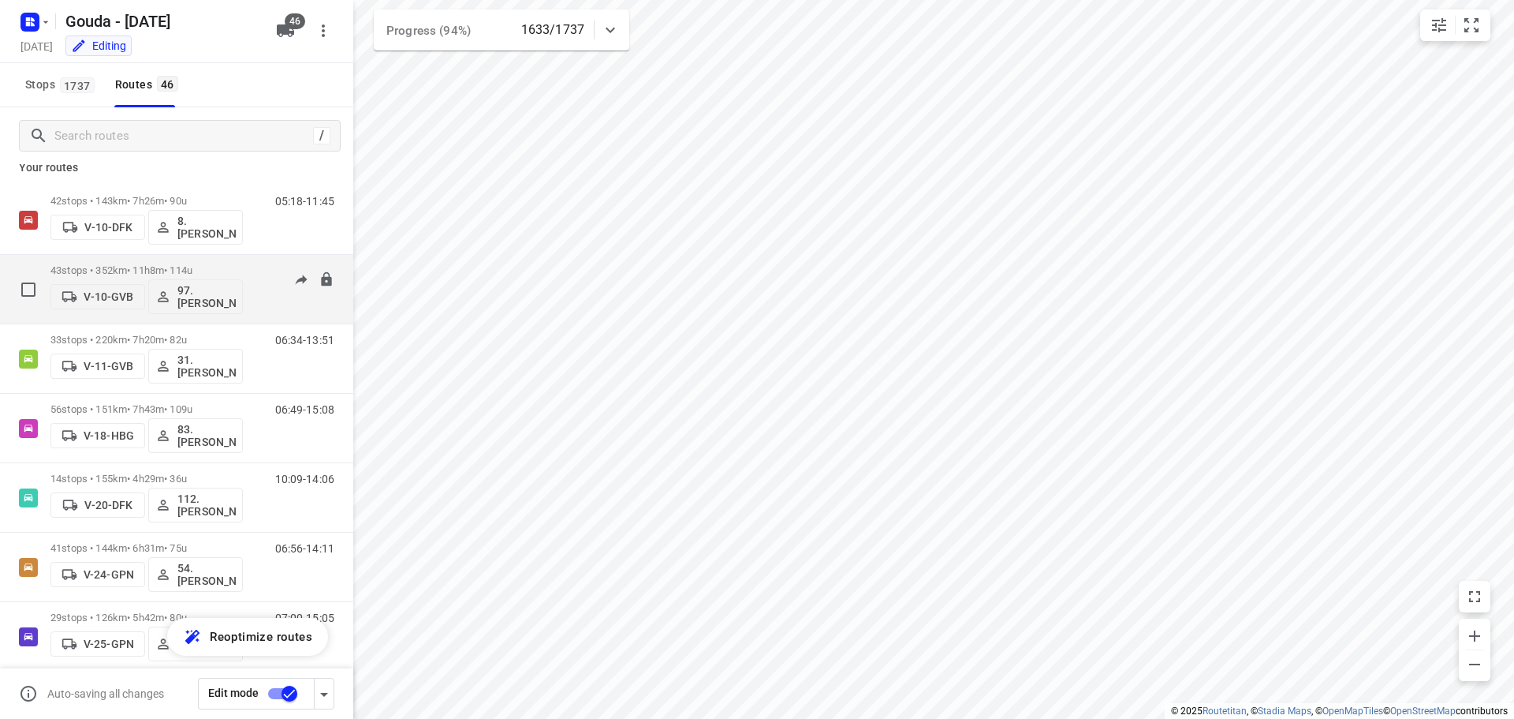
click at [176, 267] on p "43 stops • 352km • 11h8m • 114u" at bounding box center [146, 270] width 192 height 12
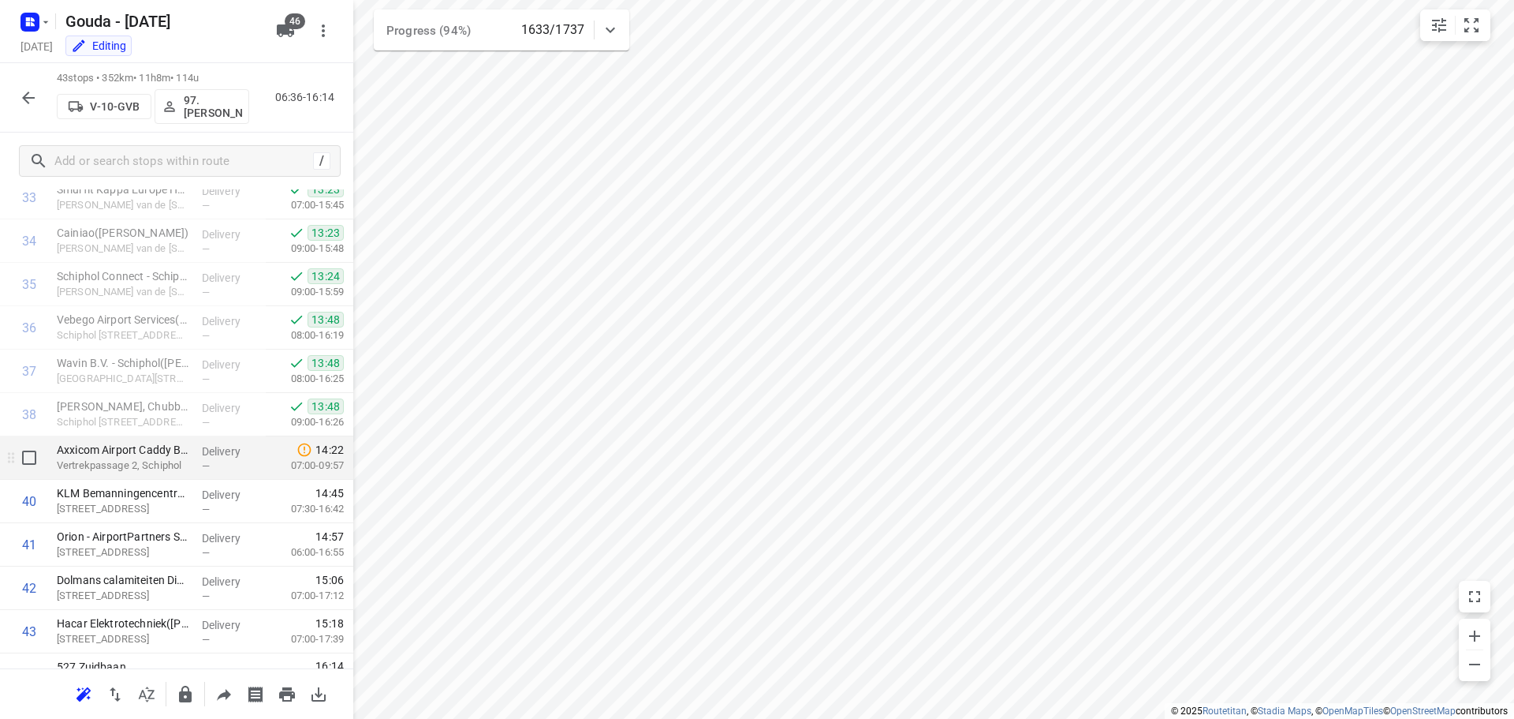
scroll to position [1509, 0]
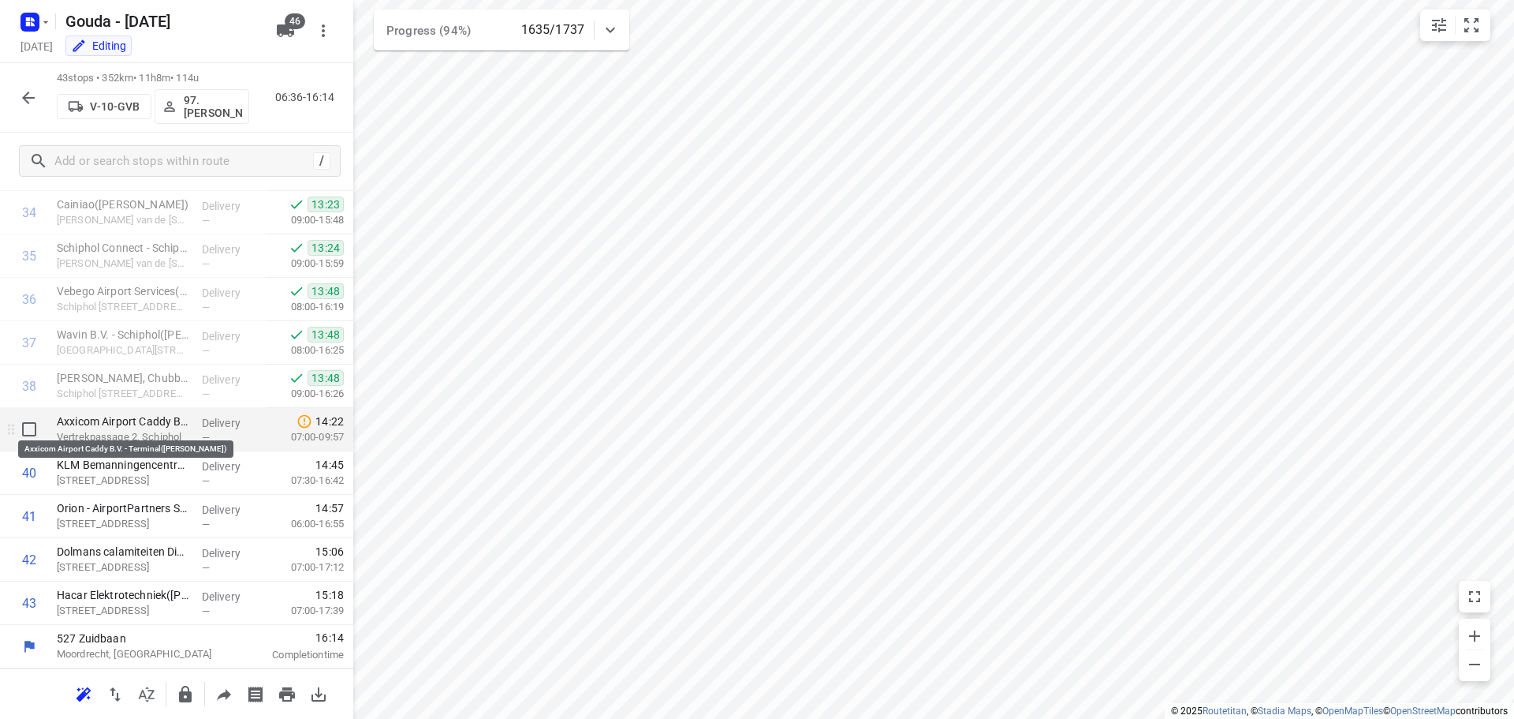
click at [163, 420] on p "Axxicom Airport Caddy B.V. - Terminal([PERSON_NAME])" at bounding box center [123, 421] width 133 height 16
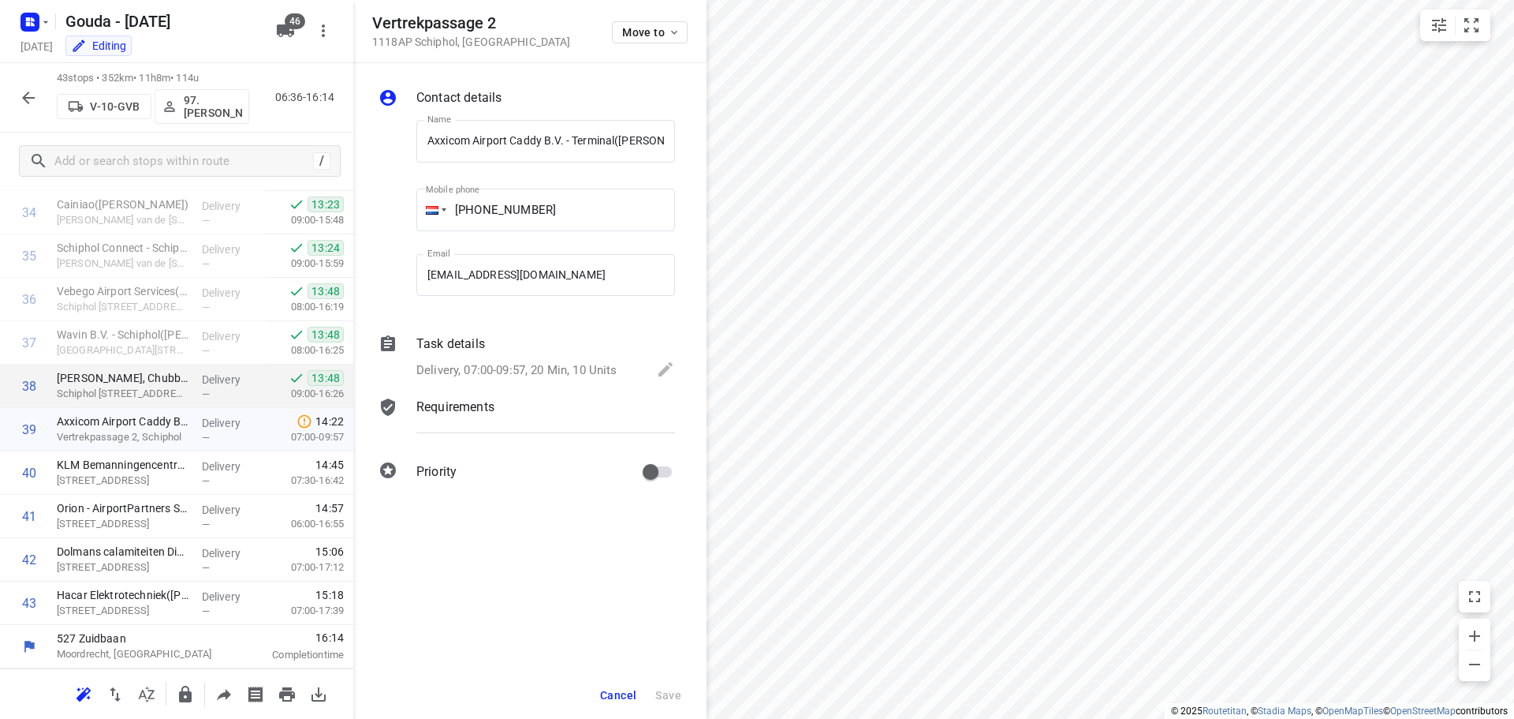
scroll to position [0, 34]
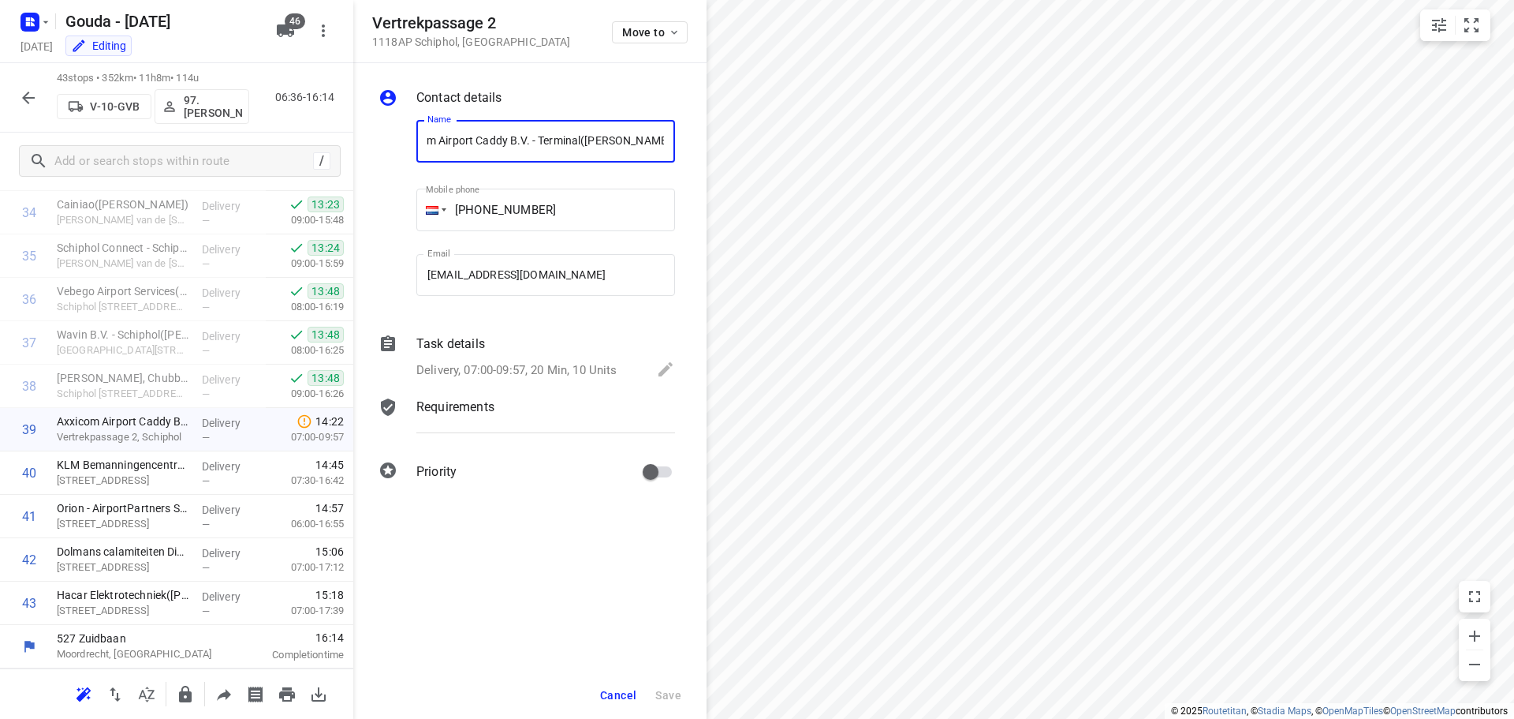
click at [604, 350] on div "Task details" at bounding box center [545, 343] width 259 height 19
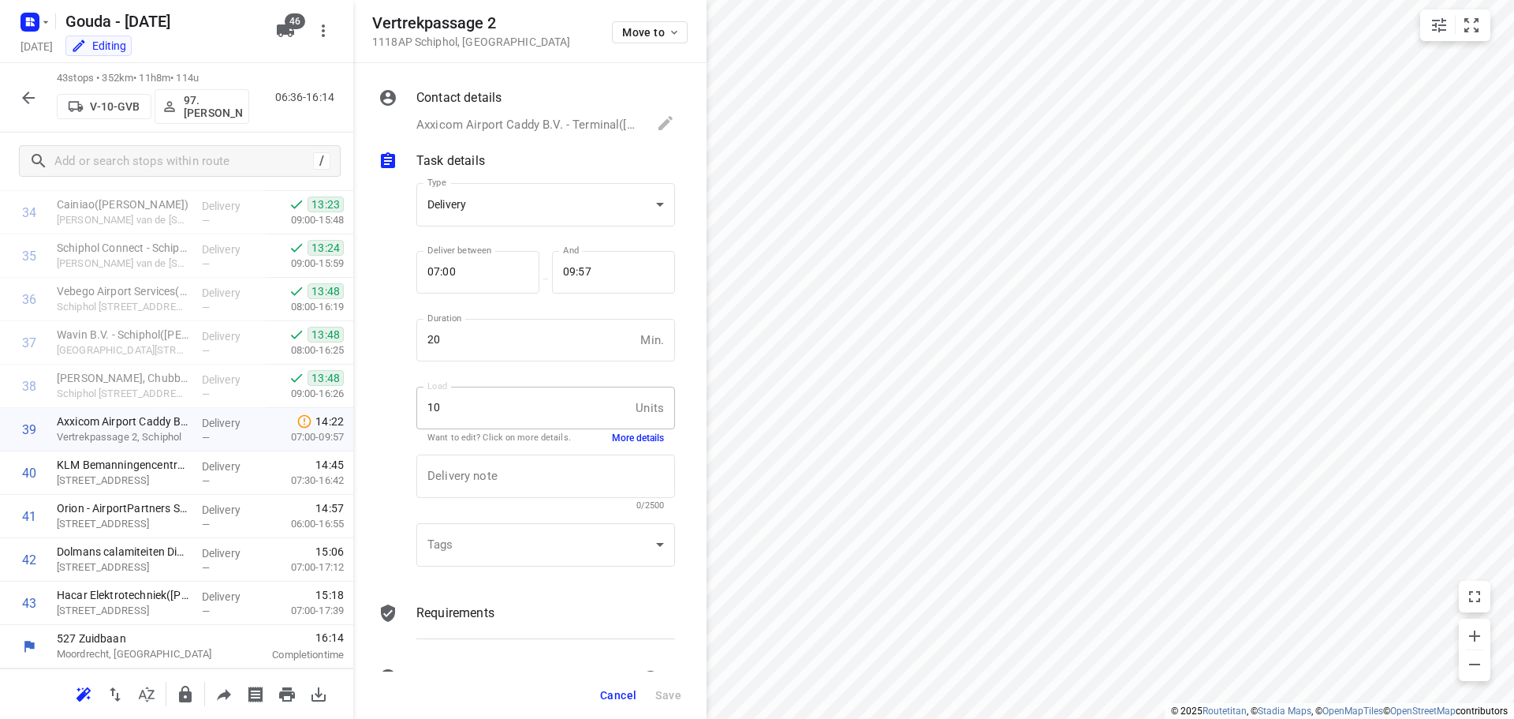
click at [639, 434] on button "More details" at bounding box center [638, 437] width 52 height 13
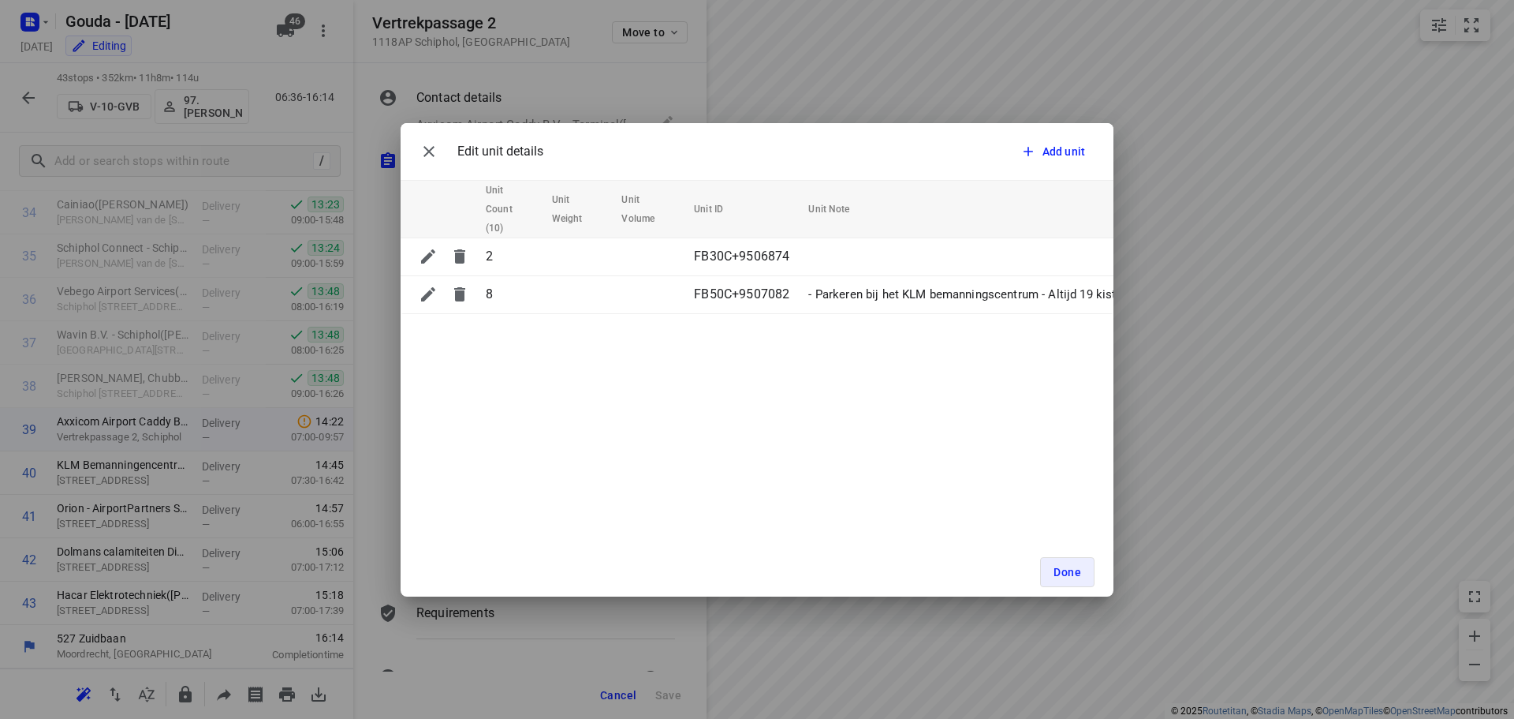
click at [1234, 243] on div "Edit unit details Add unit Unit Count (10) Unit Weight Unit Volume Unit ID Unit…" at bounding box center [757, 359] width 1514 height 719
click at [1091, 564] on button "Done" at bounding box center [1067, 572] width 54 height 30
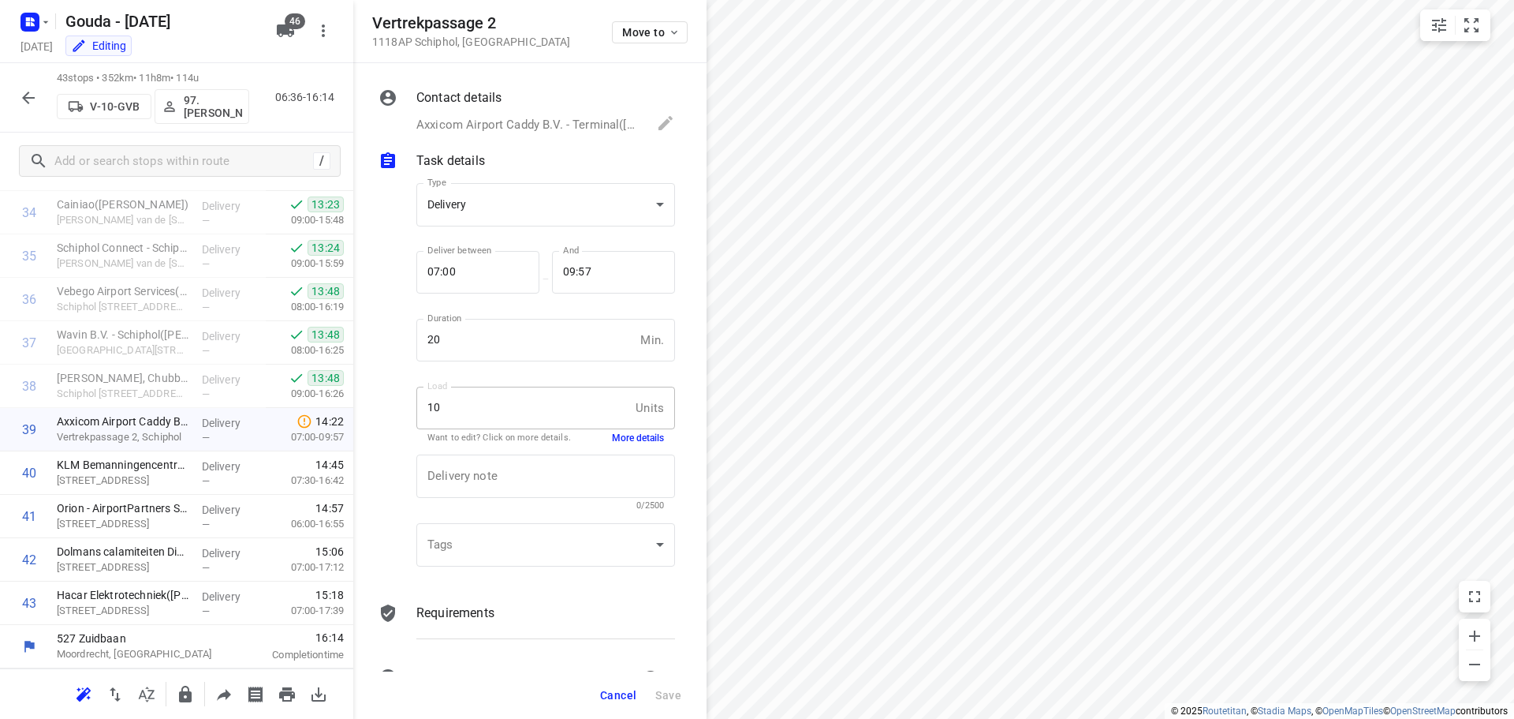
click at [17, 94] on button "button" at bounding box center [29, 98] width 32 height 32
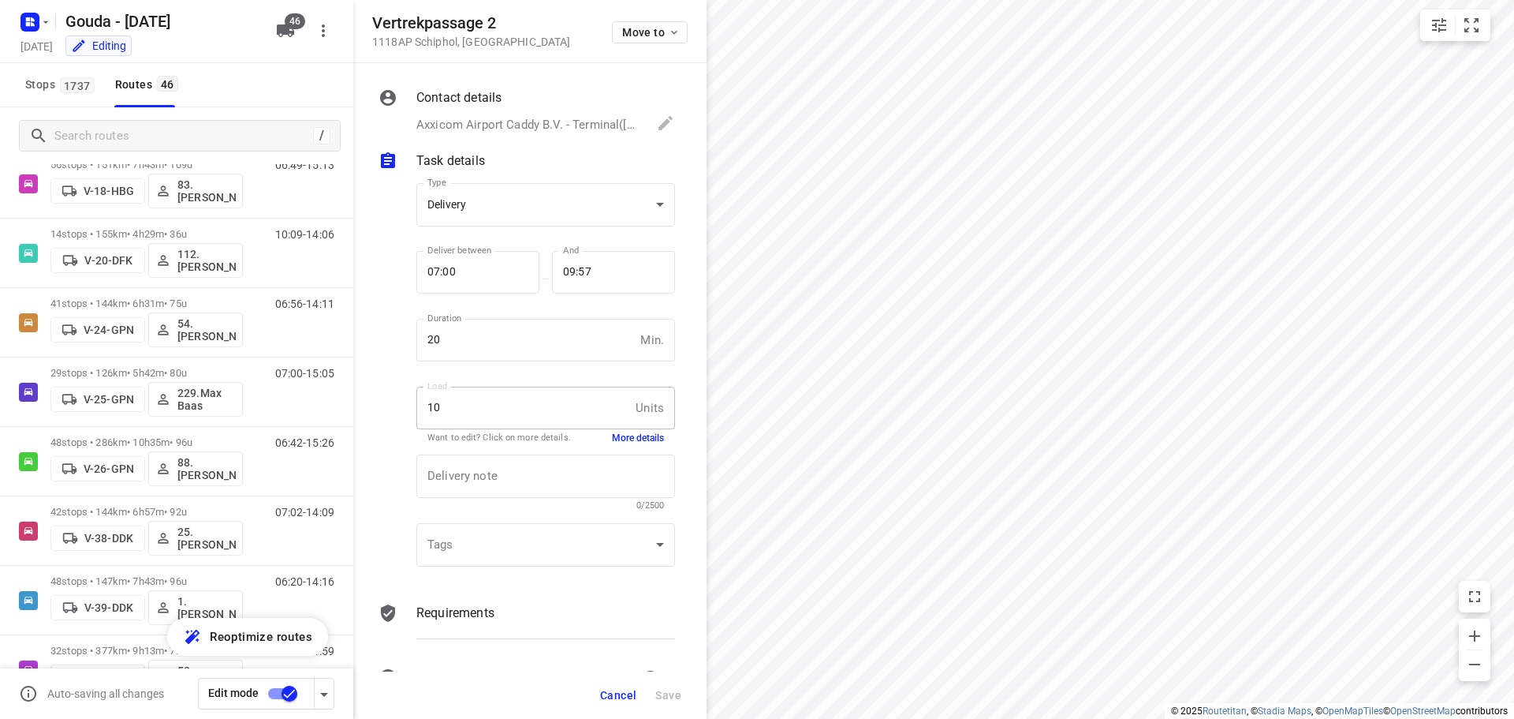
scroll to position [268, 0]
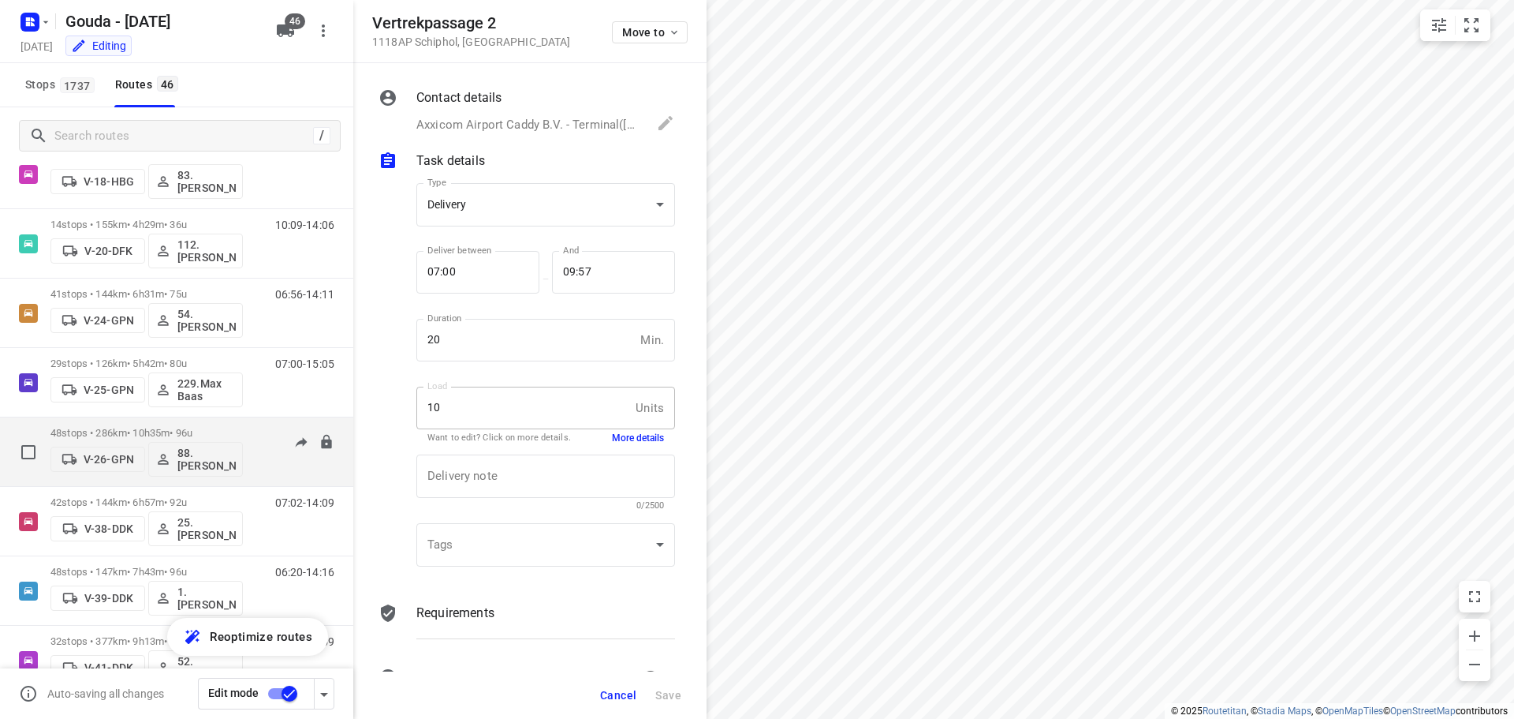
click at [210, 431] on p "48 stops • 286km • 10h35m • 96u" at bounding box center [146, 433] width 192 height 12
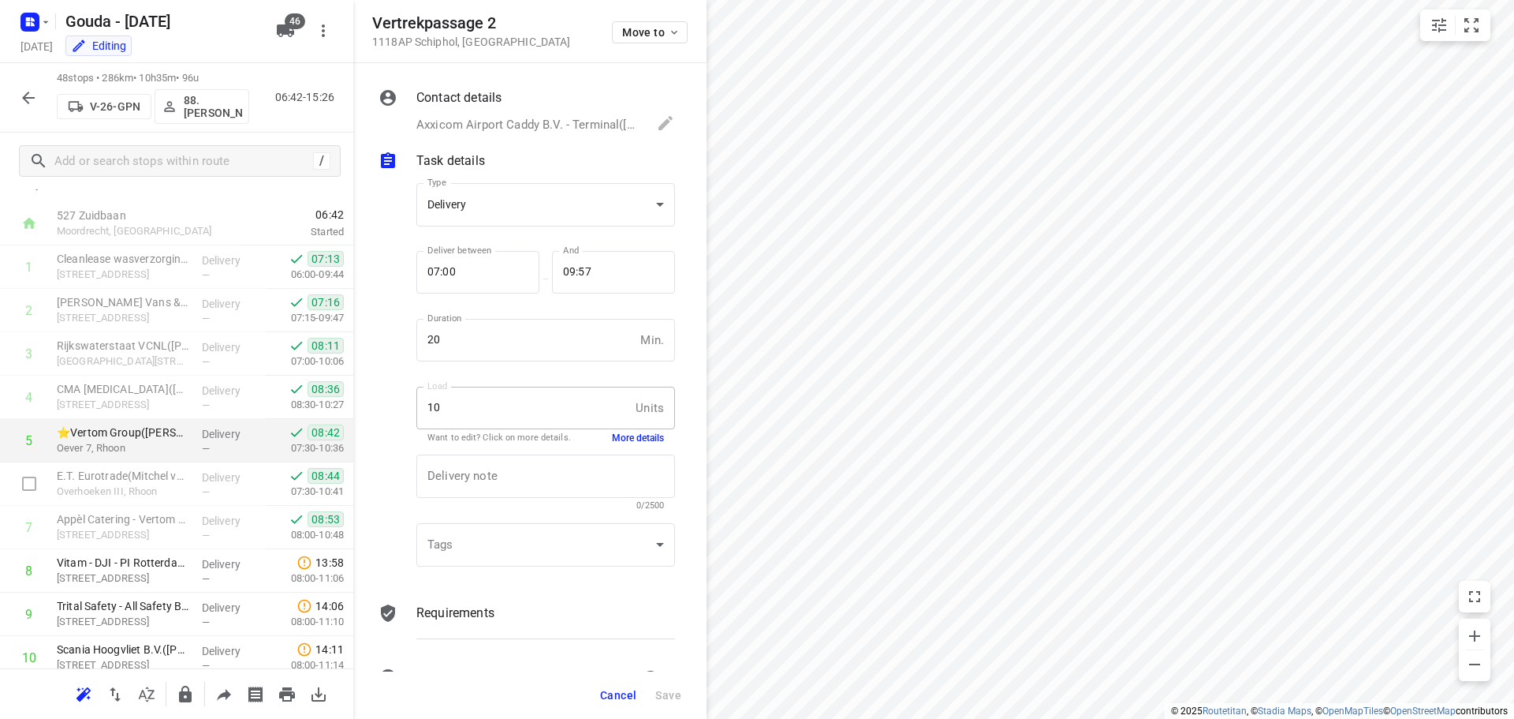
scroll to position [0, 0]
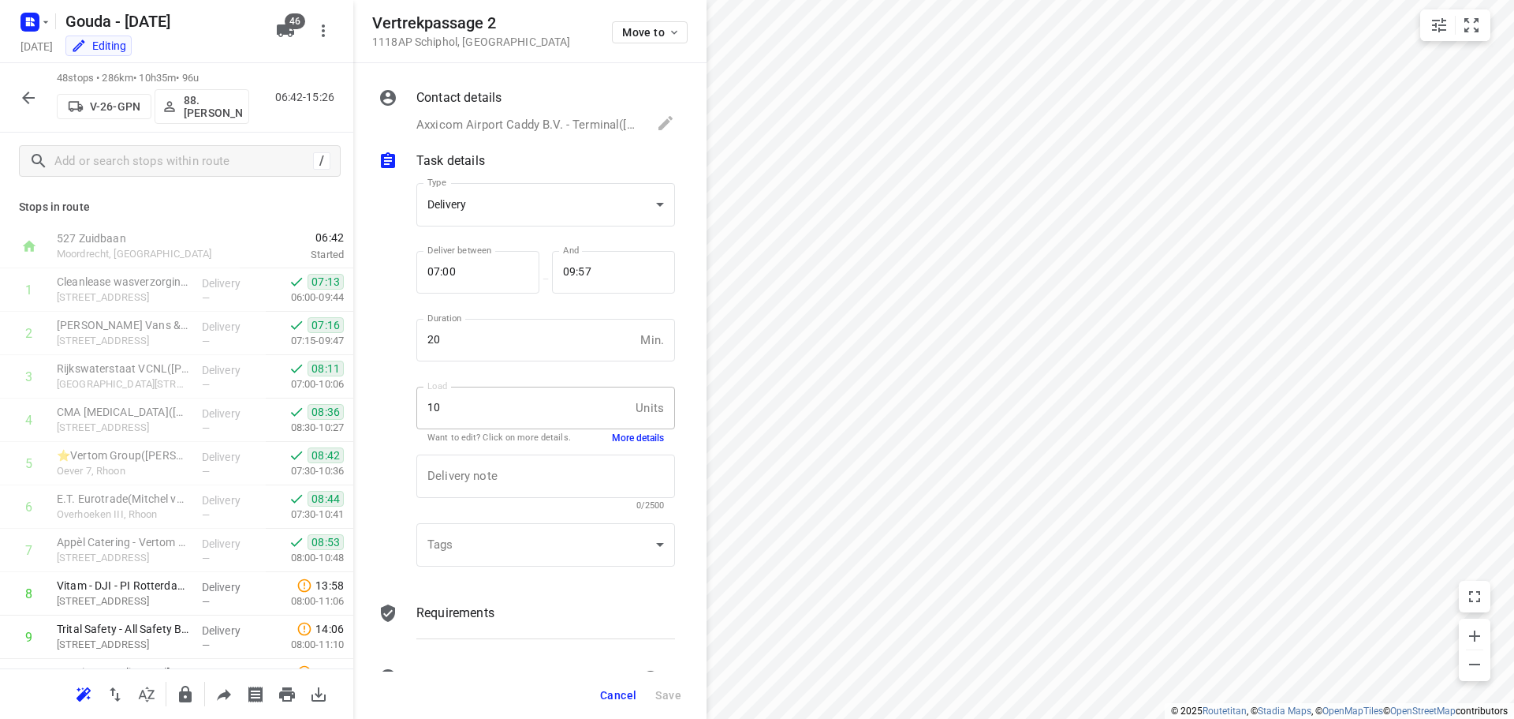
click at [13, 95] on button "button" at bounding box center [29, 98] width 32 height 32
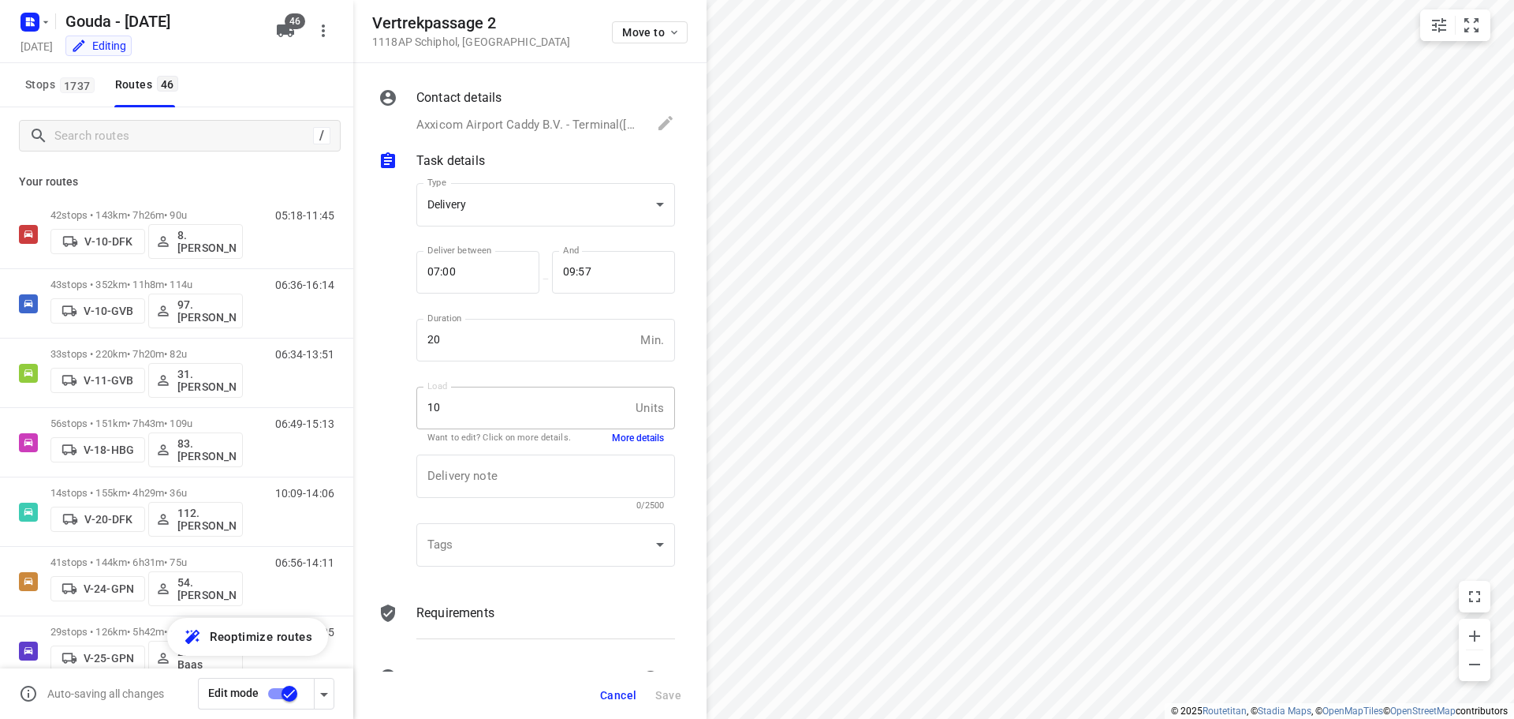
scroll to position [23, 0]
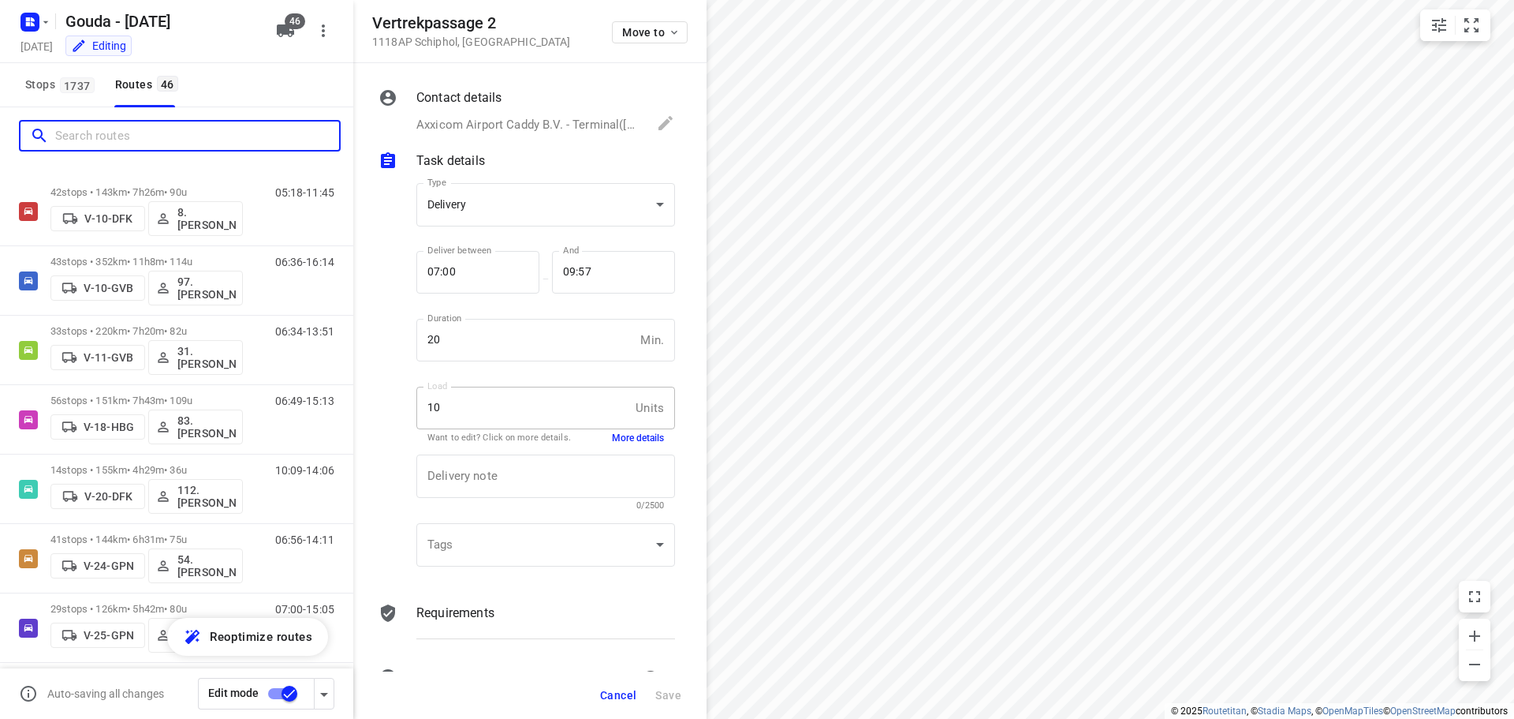
click at [204, 133] on input "Search routes" at bounding box center [197, 136] width 284 height 24
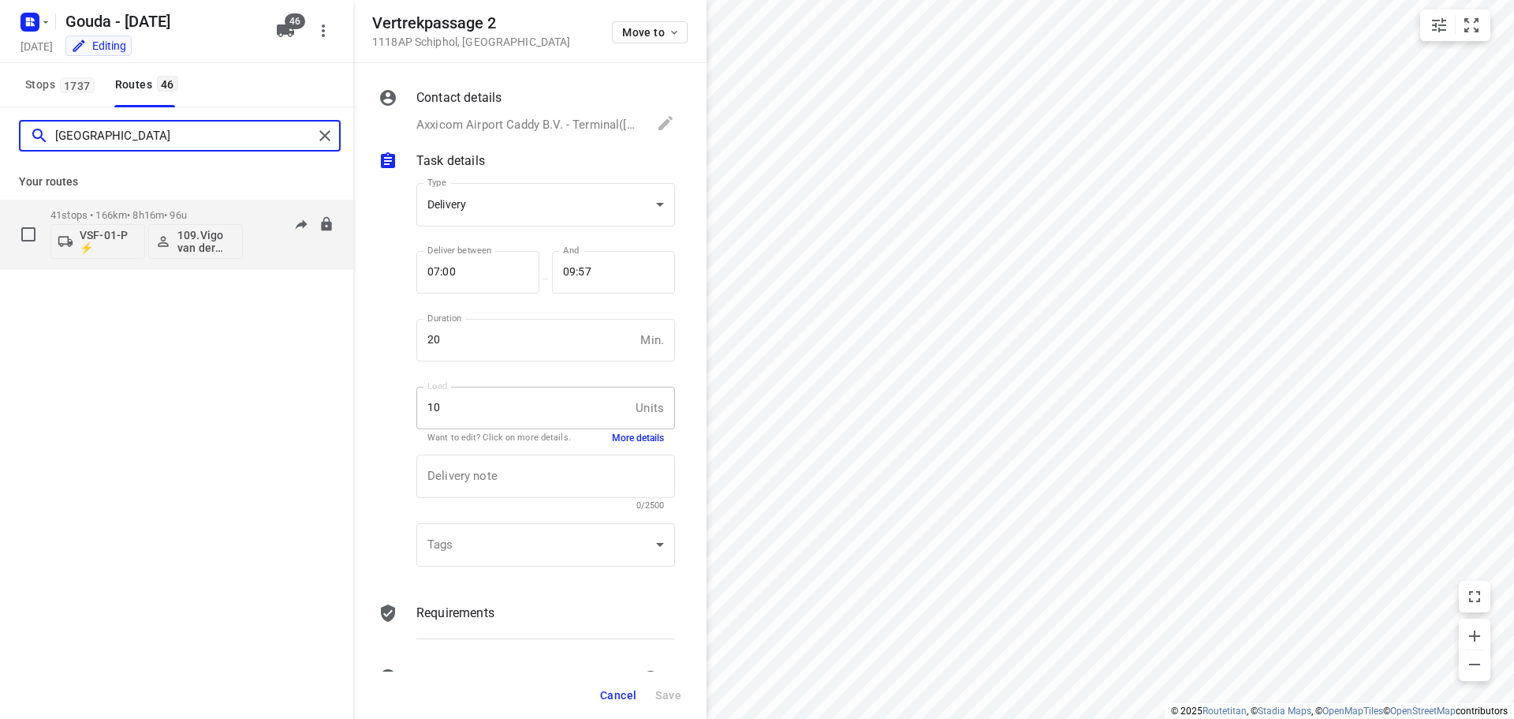
type input "[GEOGRAPHIC_DATA]"
click at [174, 209] on p "41 stops • 166km • 8h16m • 96u" at bounding box center [146, 215] width 192 height 12
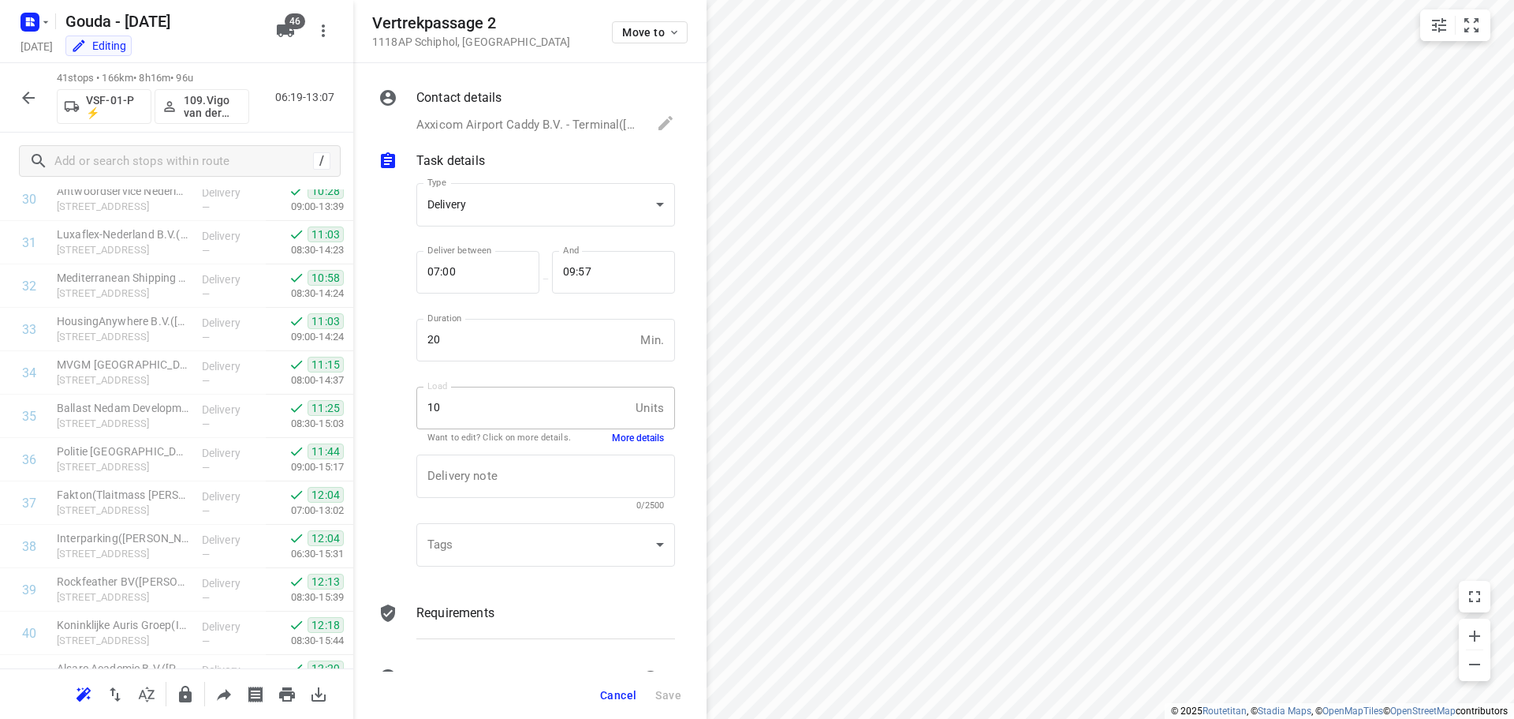
scroll to position [1422, 0]
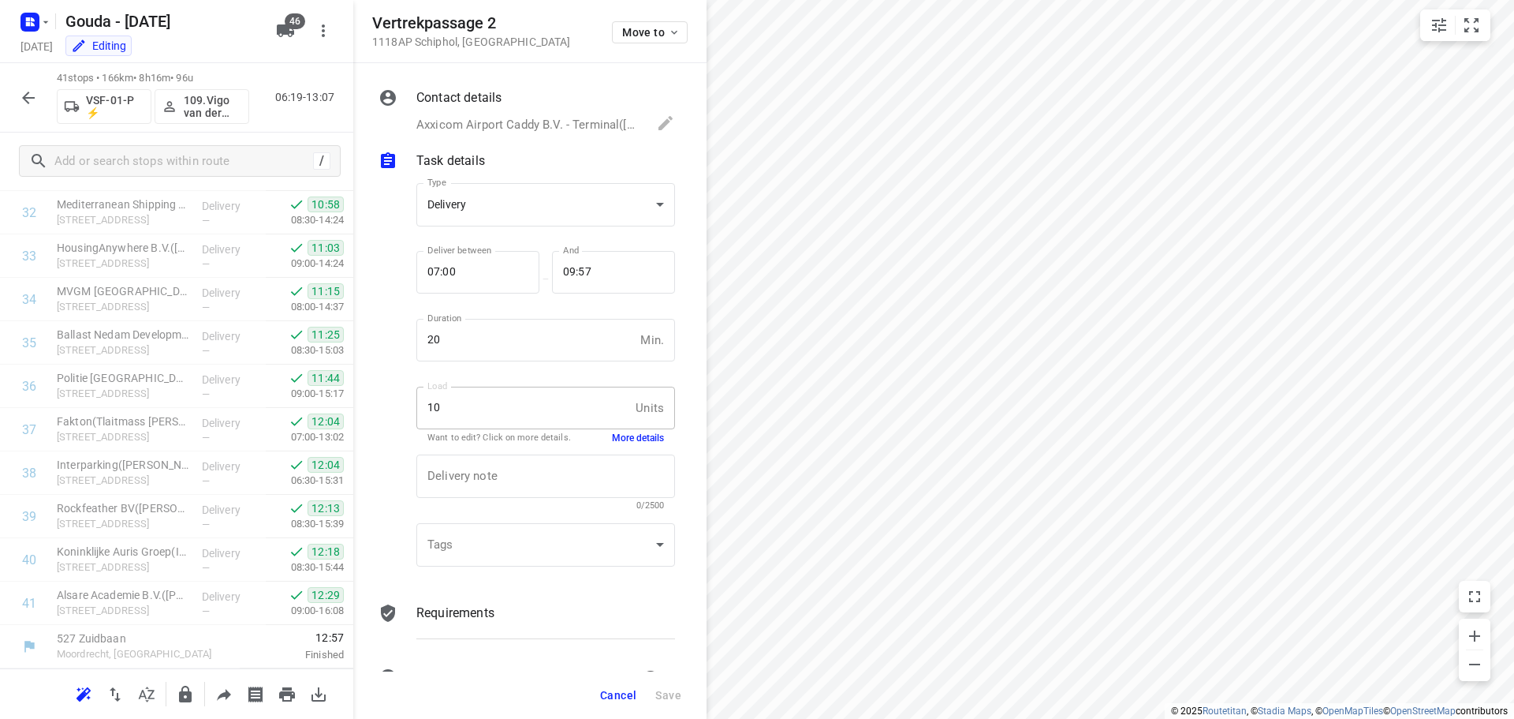
click at [615, 693] on span "Cancel" at bounding box center [618, 695] width 36 height 13
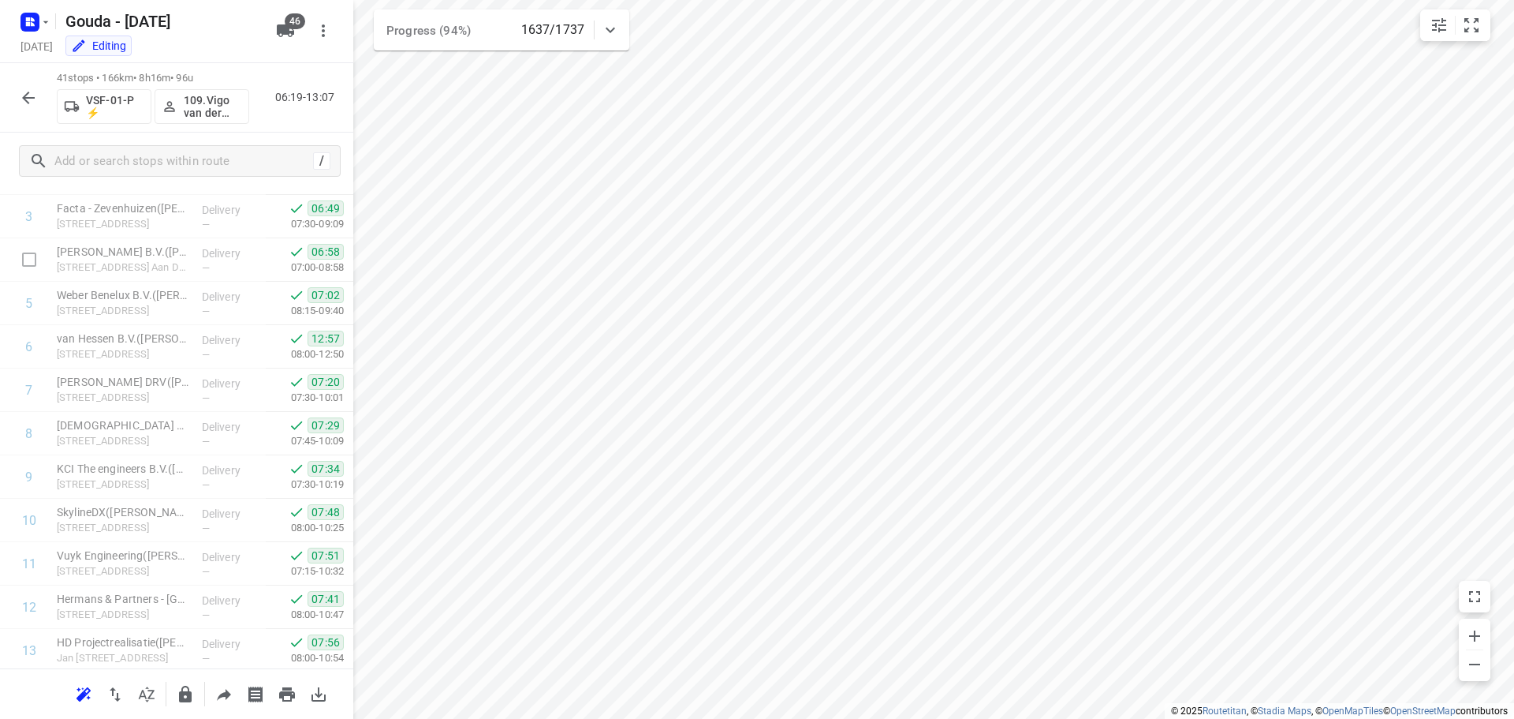
scroll to position [0, 0]
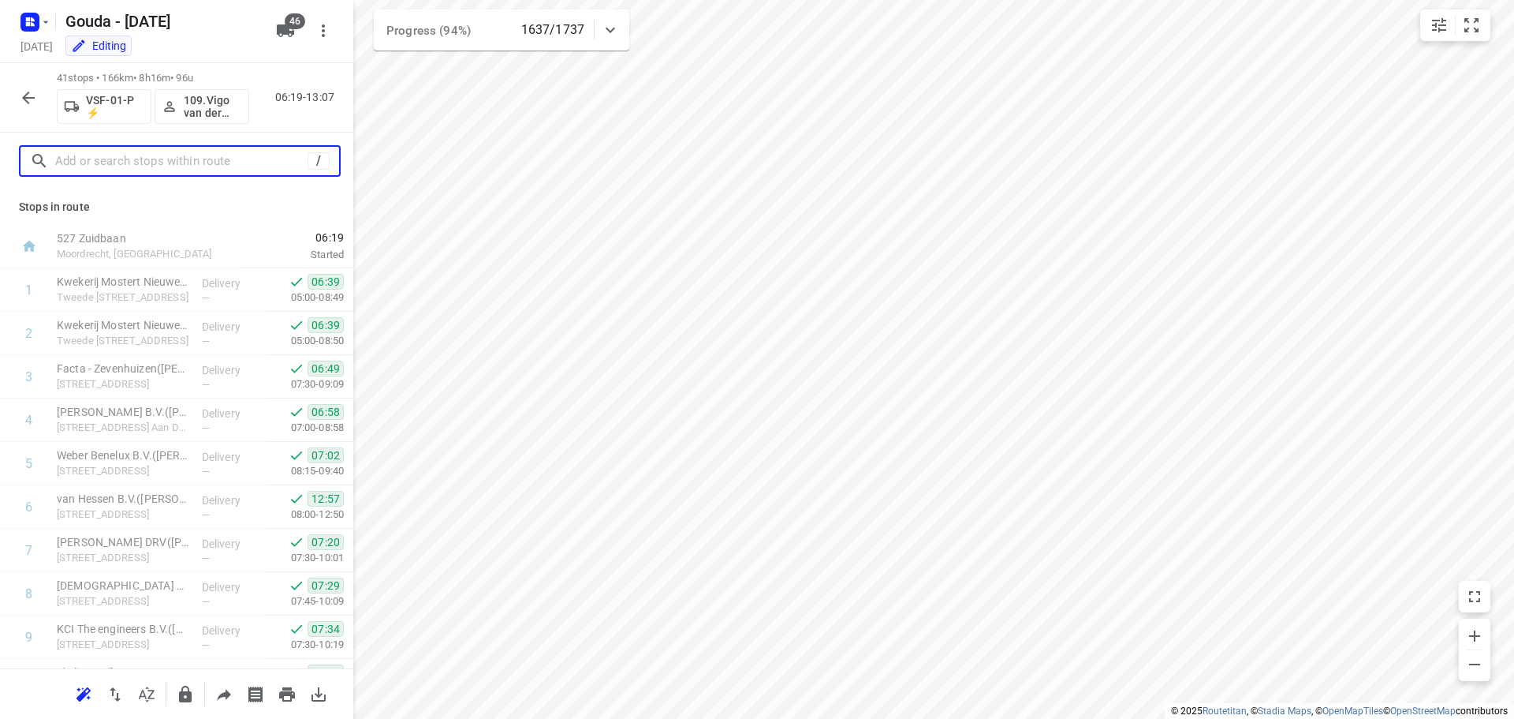
click at [131, 159] on input "text" at bounding box center [181, 161] width 252 height 24
click at [27, 97] on icon "button" at bounding box center [28, 97] width 13 height 13
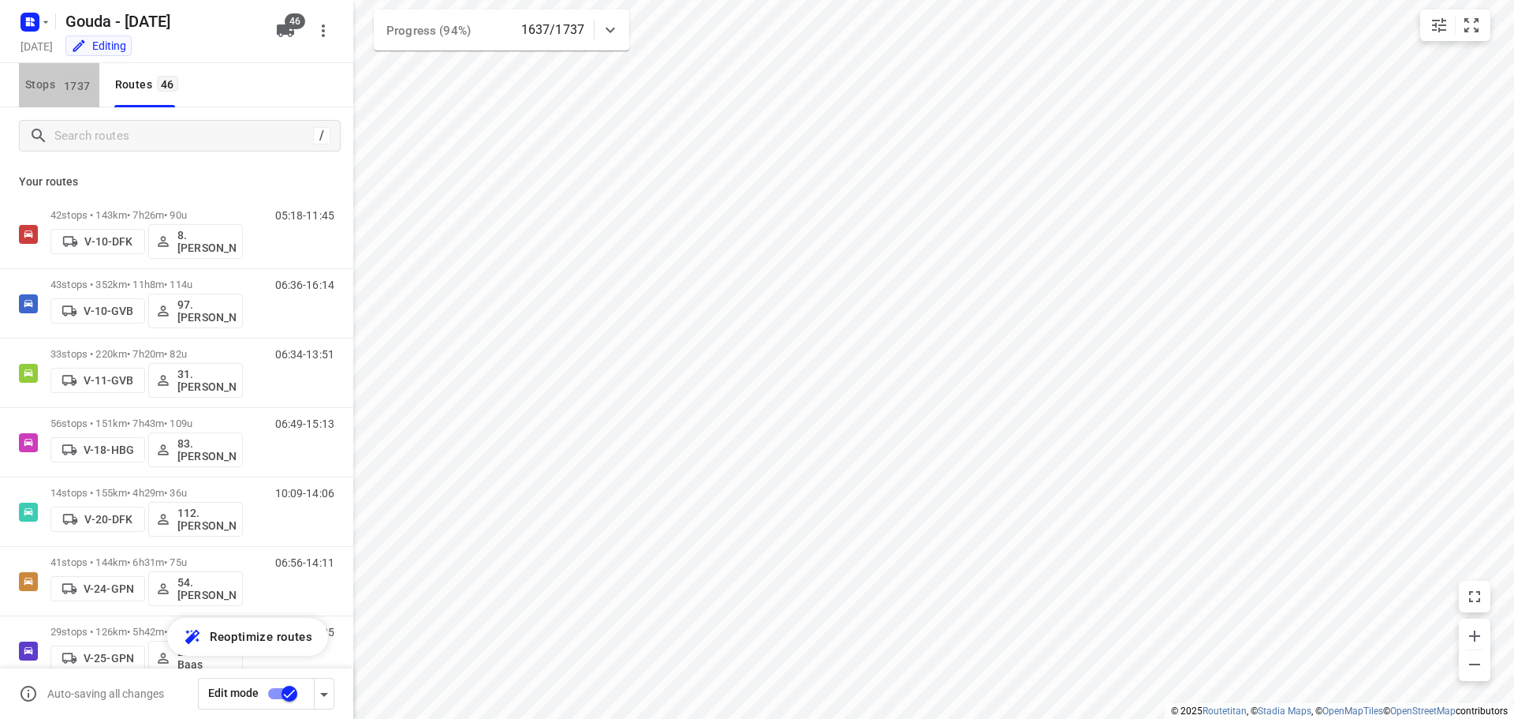
click at [63, 80] on span "1737" at bounding box center [77, 85] width 35 height 16
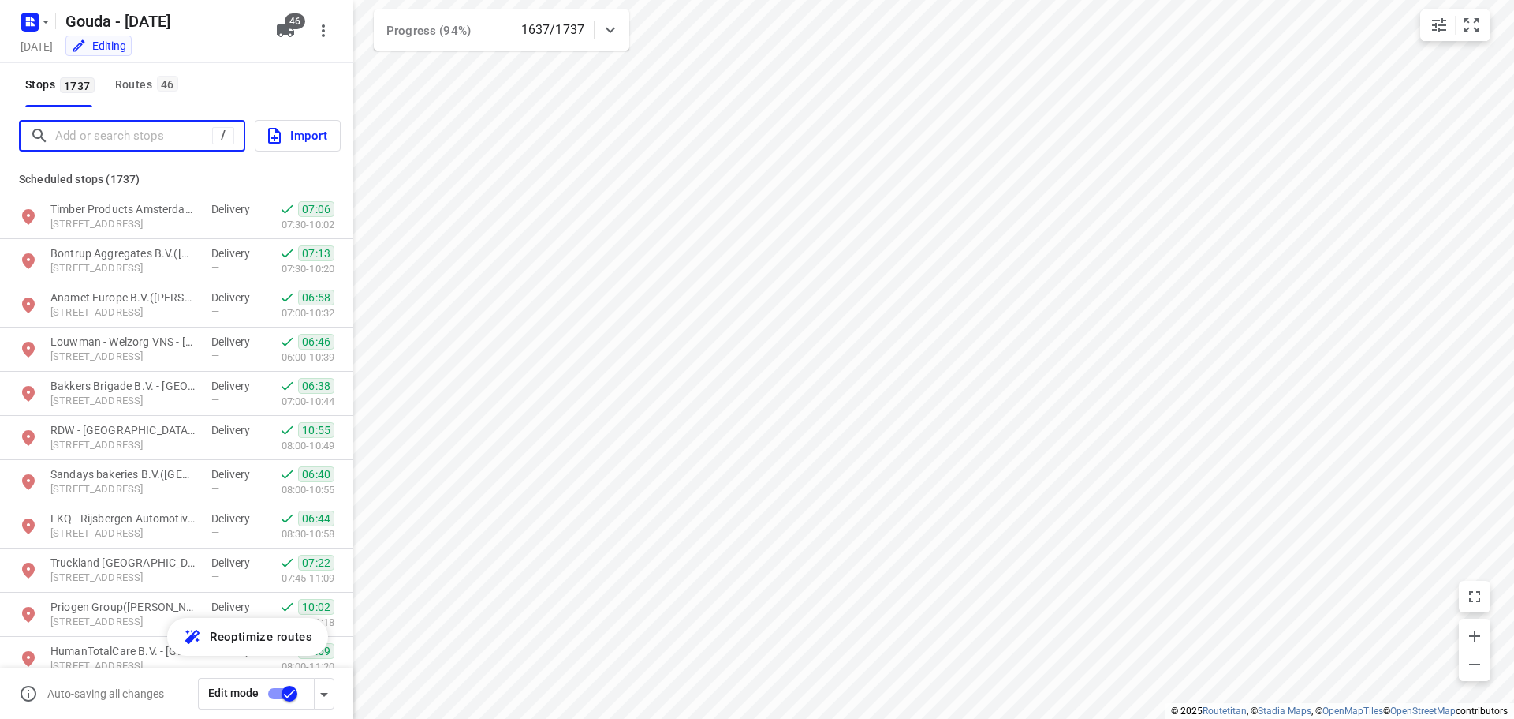
click at [127, 129] on input "Add or search stops" at bounding box center [133, 136] width 157 height 24
click at [138, 91] on div "Routes 46" at bounding box center [149, 85] width 68 height 20
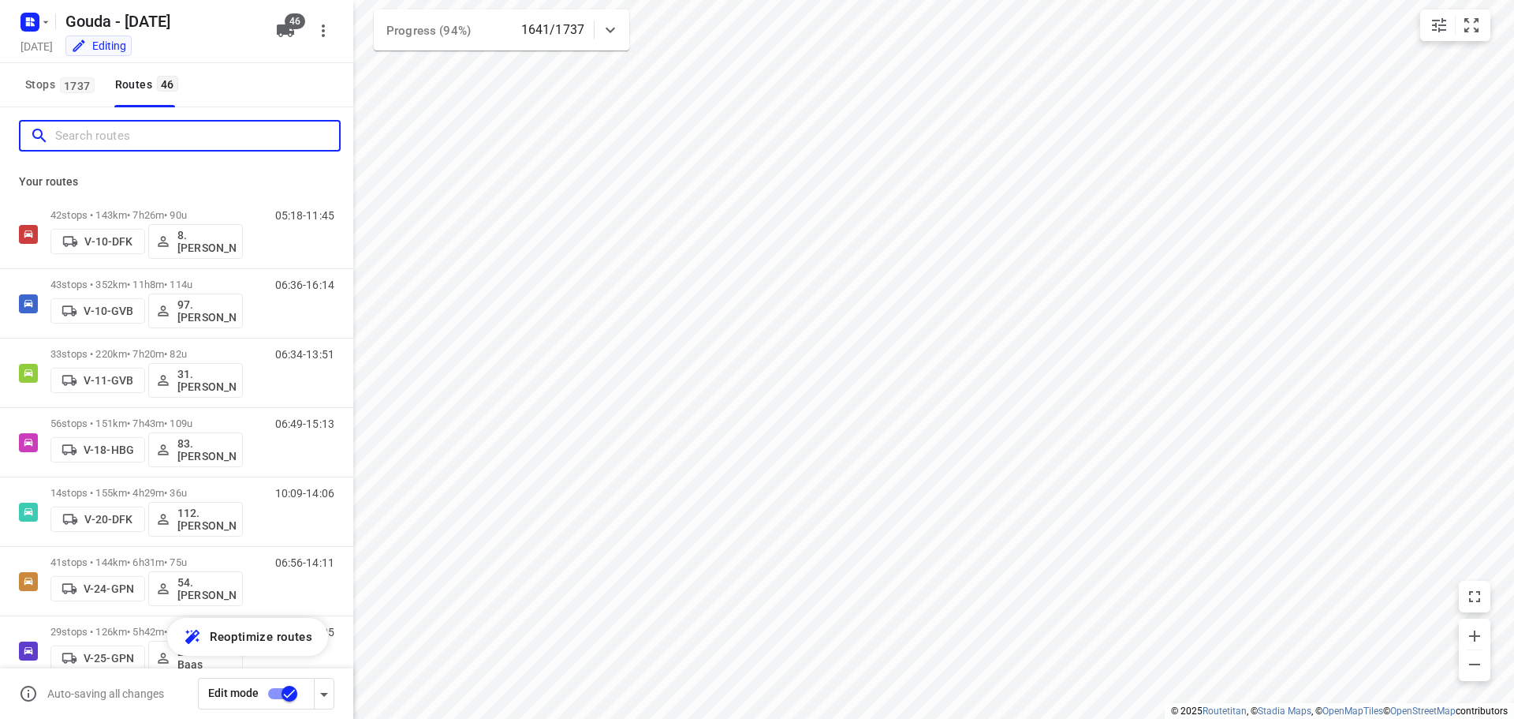
click at [113, 131] on input "Search routes" at bounding box center [197, 136] width 284 height 24
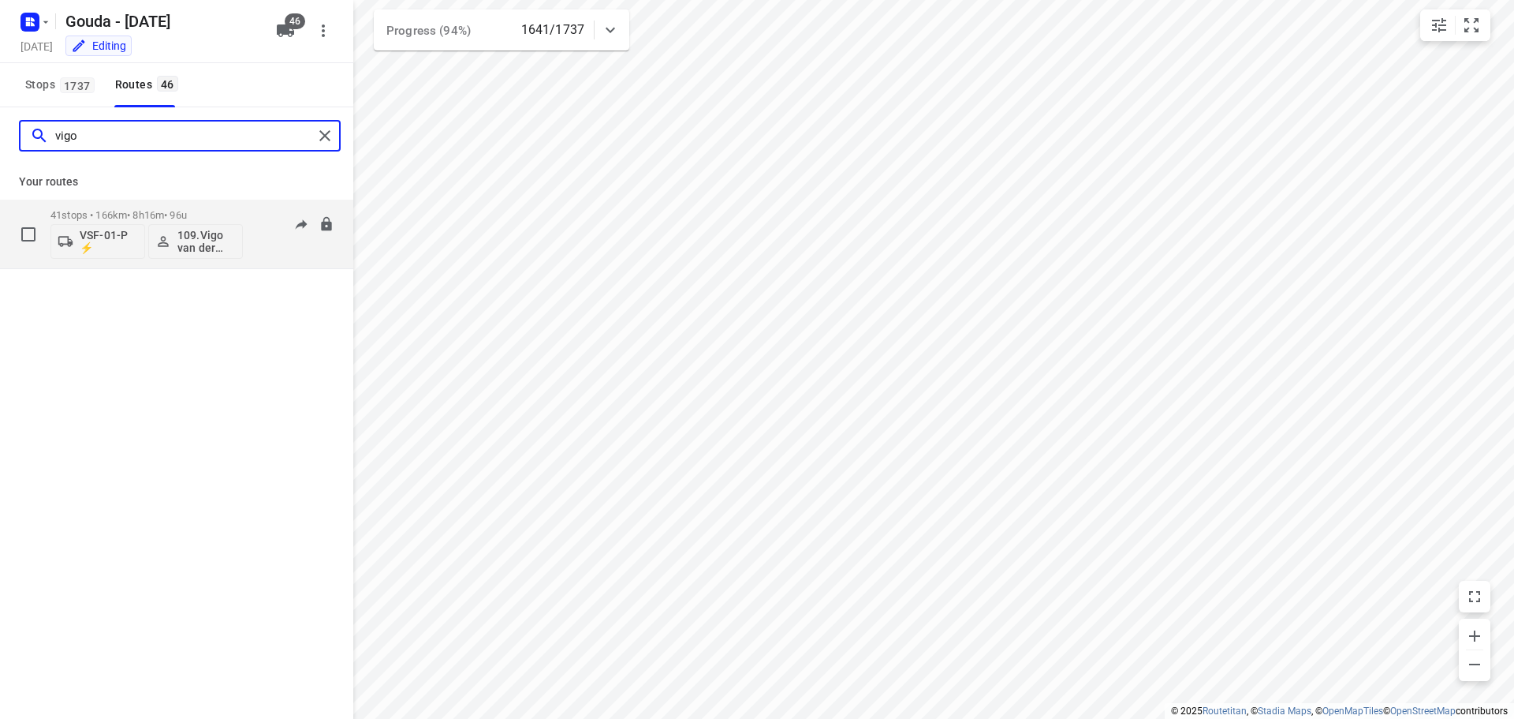
type input "vigo"
click at [217, 204] on div "41 stops • 166km • 8h16m • 96u VSF-01-P ⚡ 109.Vigo van der Wal" at bounding box center [146, 233] width 192 height 65
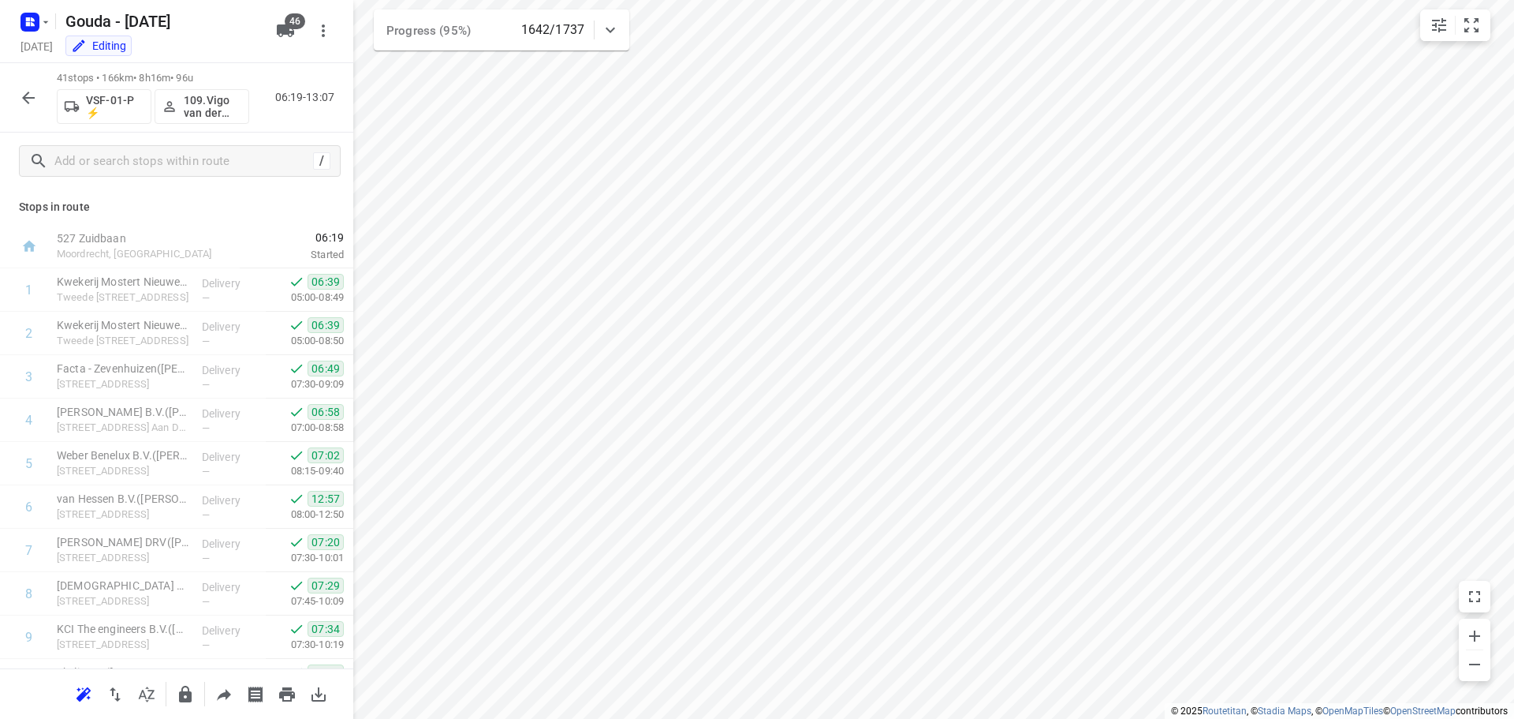
click at [35, 100] on icon "button" at bounding box center [28, 97] width 19 height 19
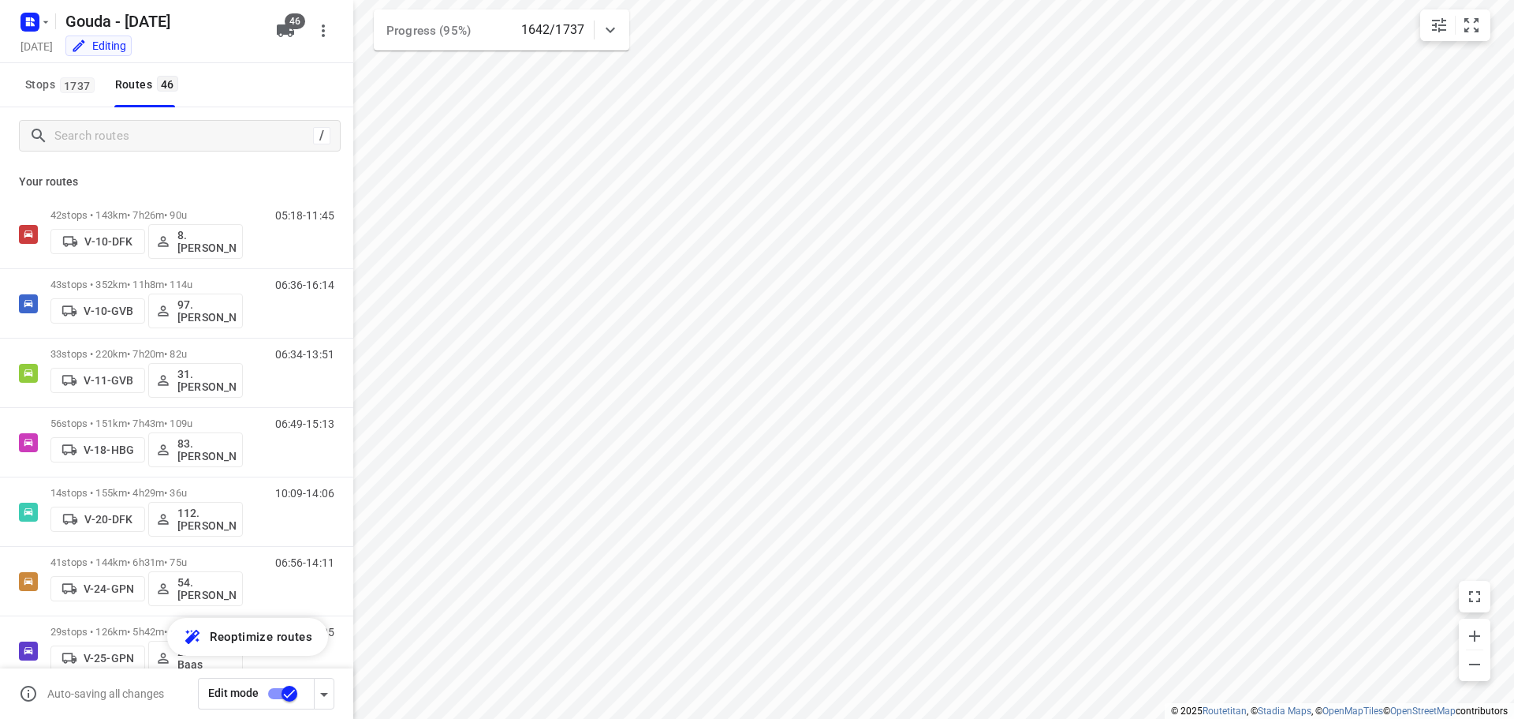
click at [348, 250] on div "i © 2025 Routetitan , © Stadia Maps , © OpenMapTiles © OpenStreetMap contributo…" at bounding box center [757, 359] width 1514 height 719
drag, startPoint x: 341, startPoint y: 238, endPoint x: 347, endPoint y: 249, distance: 12.7
click at [347, 249] on div "Your routes 42 stops • 143km • 7h26m • 90u V-10-DFK 8. [PERSON_NAME] 05:18-11:4…" at bounding box center [176, 463] width 353 height 599
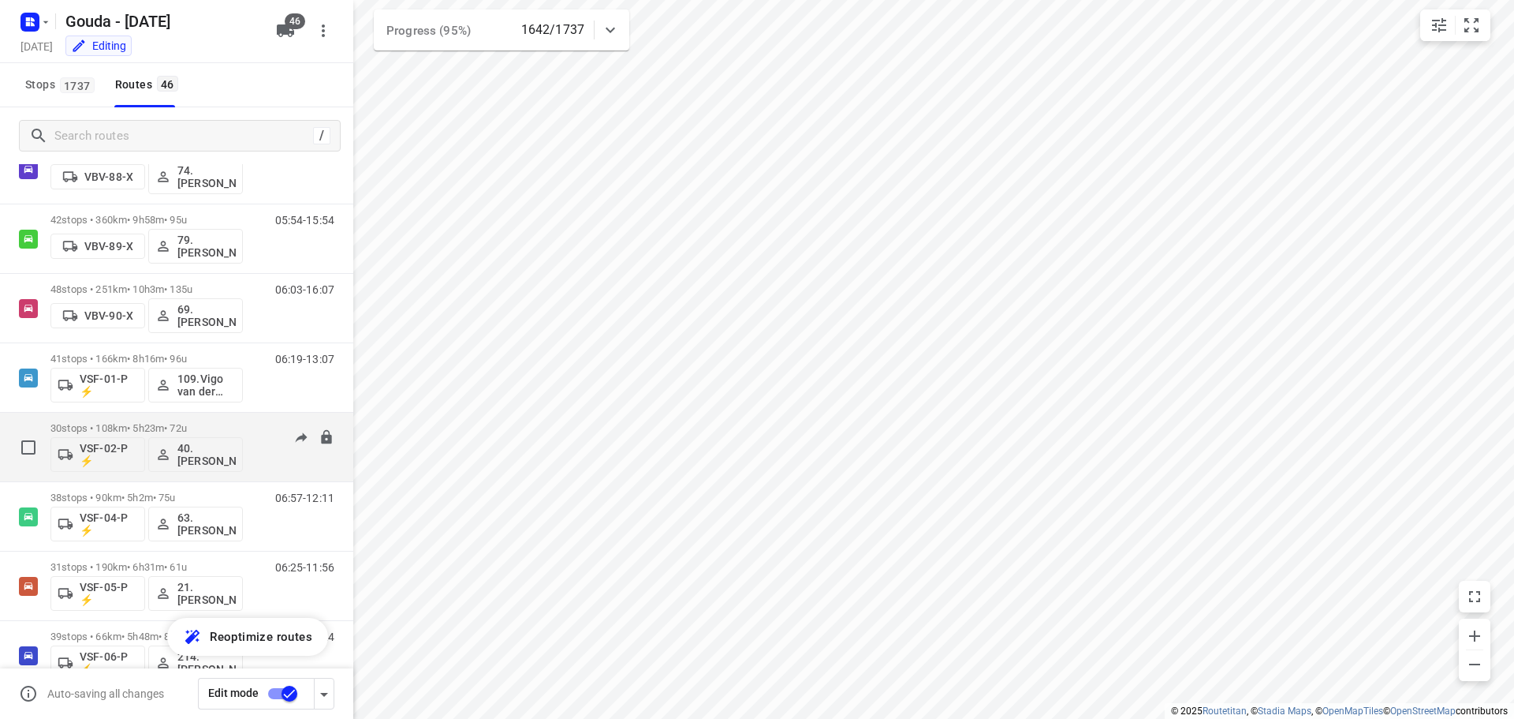
scroll to position [2346, 0]
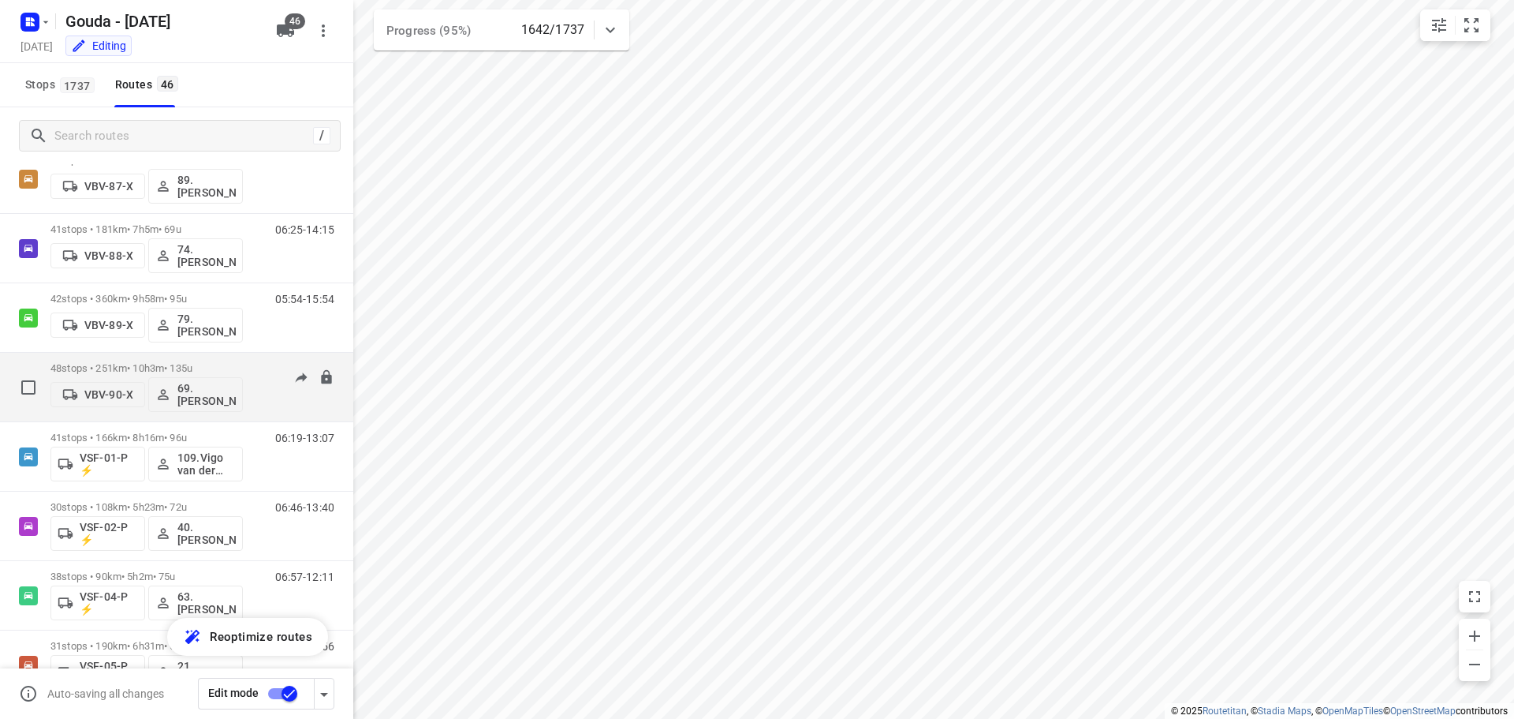
click at [162, 360] on div "48 stops • 251km • 10h3m • 135u VBV-90-X 69. [PERSON_NAME]" at bounding box center [146, 386] width 192 height 65
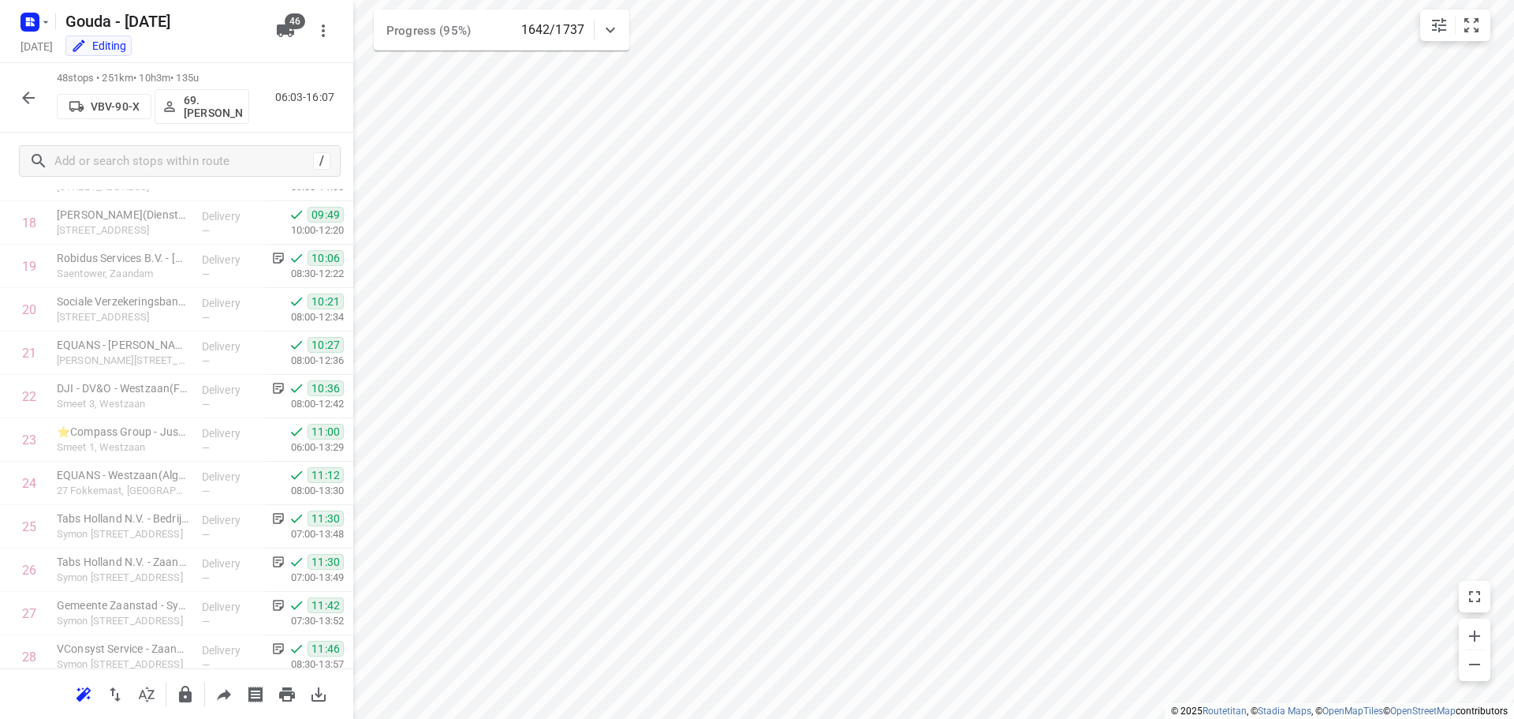
scroll to position [1726, 0]
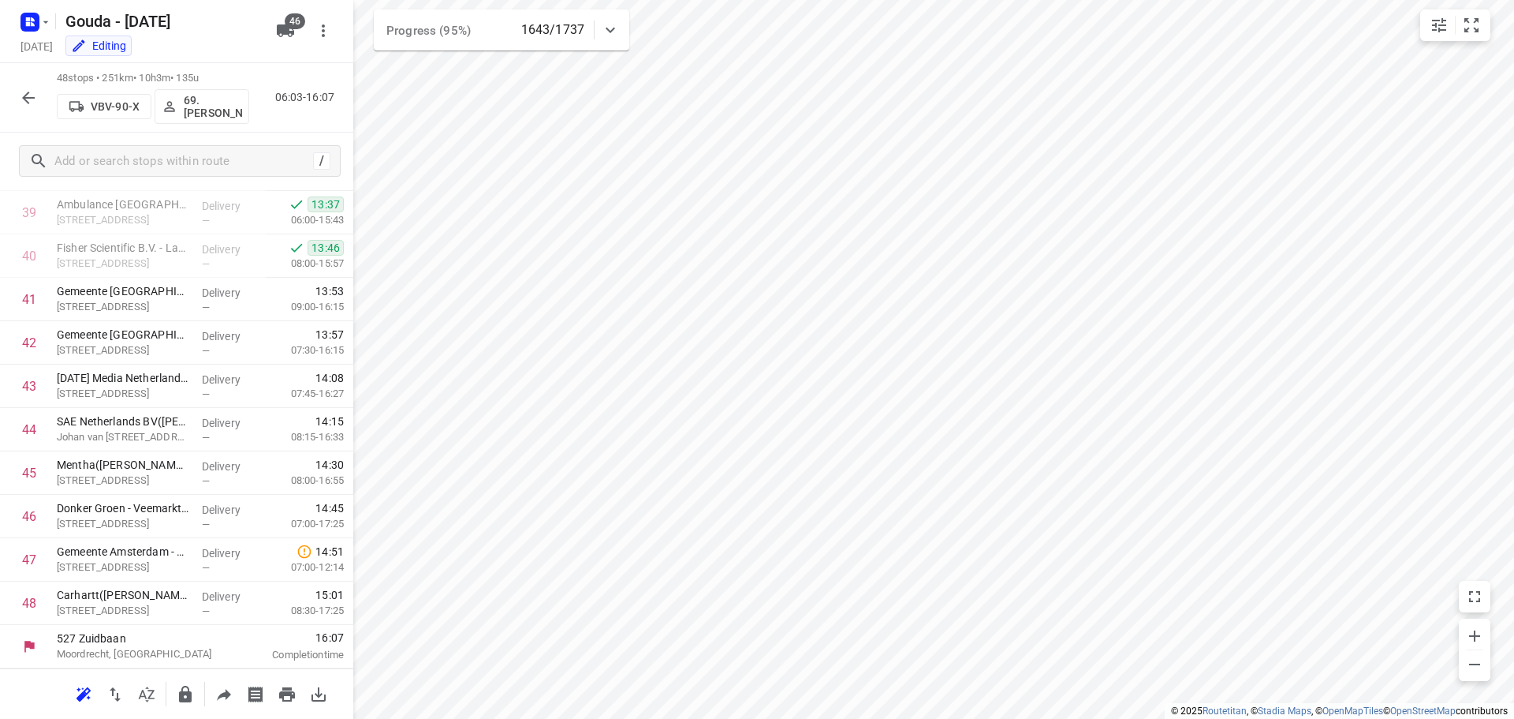
click at [27, 78] on div "48 stops • 251km • 10h3m • 135u VBV-90-X 69. [PERSON_NAME] 06:03-16:07" at bounding box center [176, 97] width 353 height 69
click at [30, 95] on icon "button" at bounding box center [28, 97] width 19 height 19
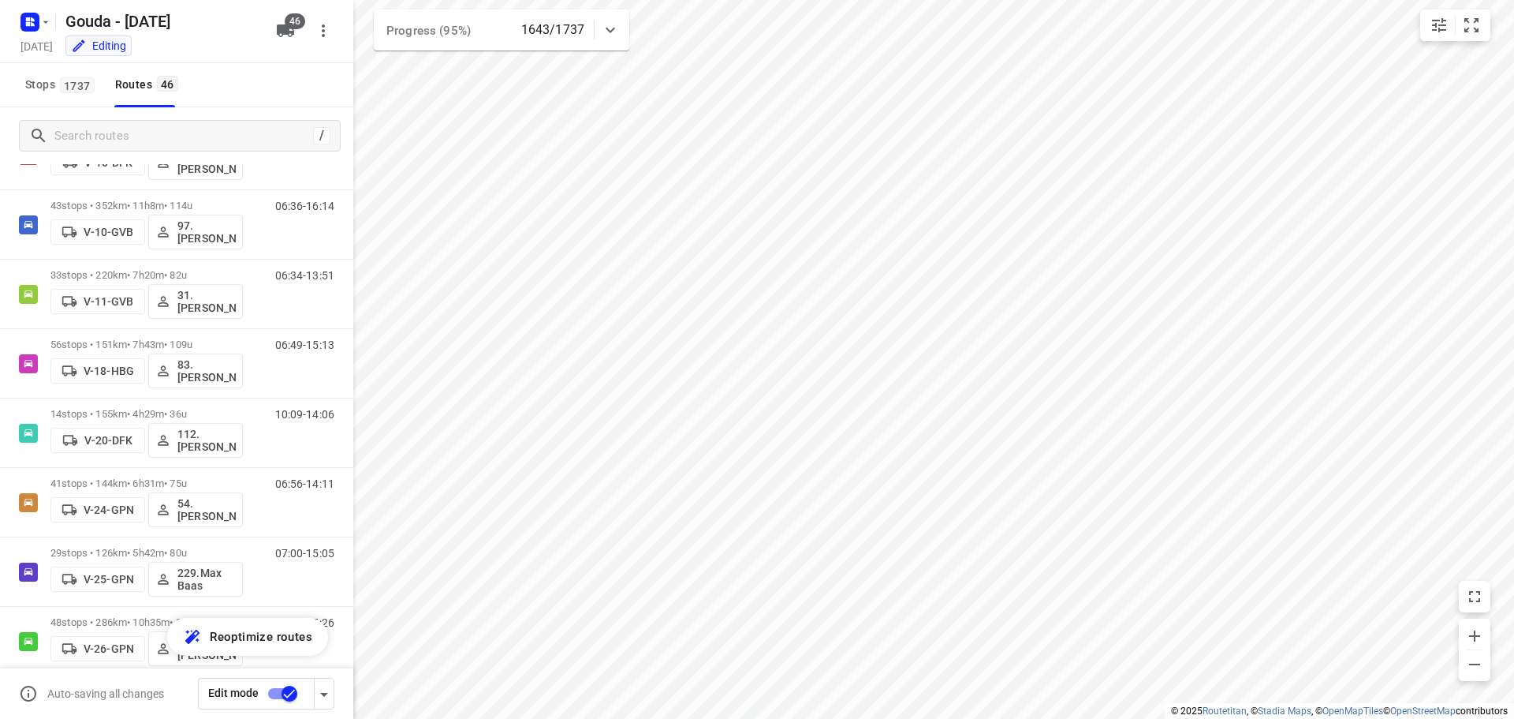
scroll to position [0, 0]
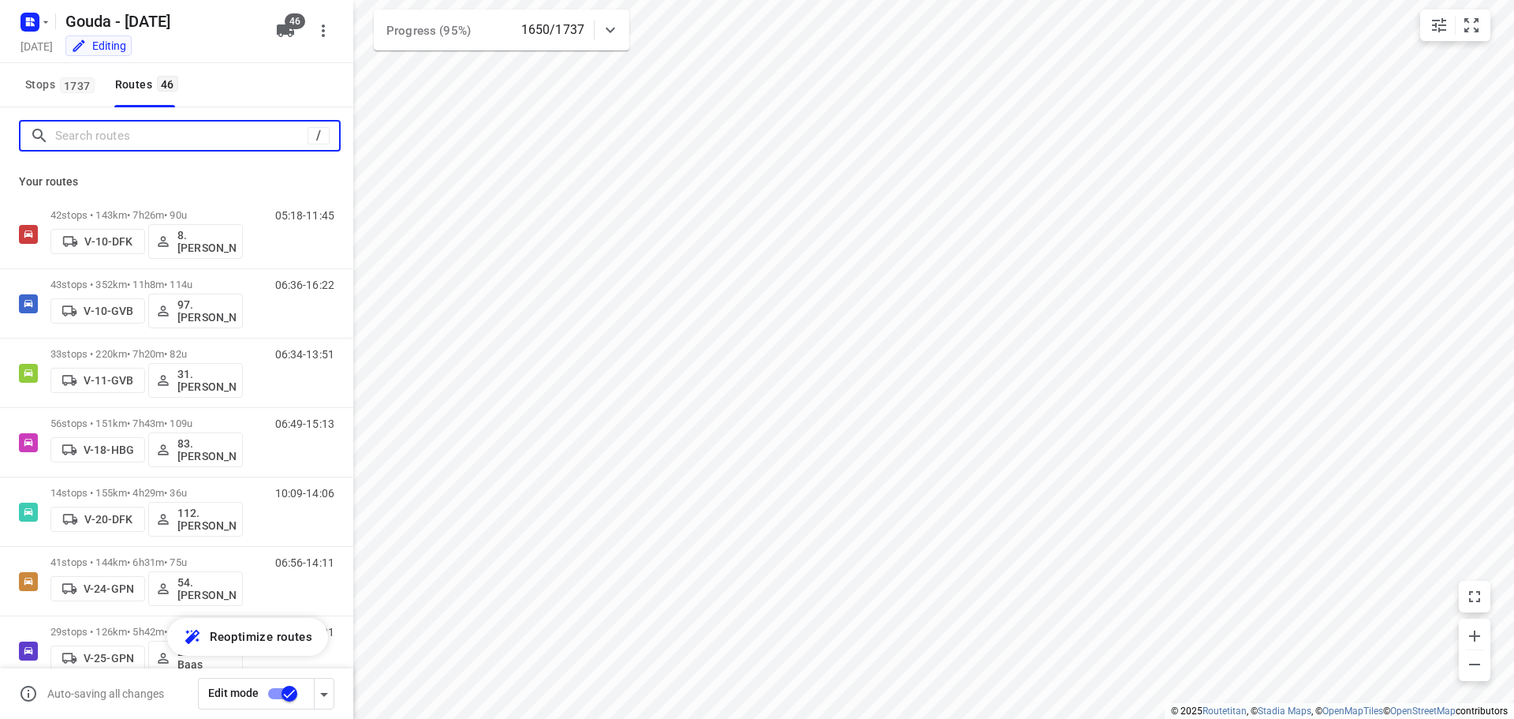
click at [122, 140] on input "Search routes" at bounding box center [181, 136] width 252 height 24
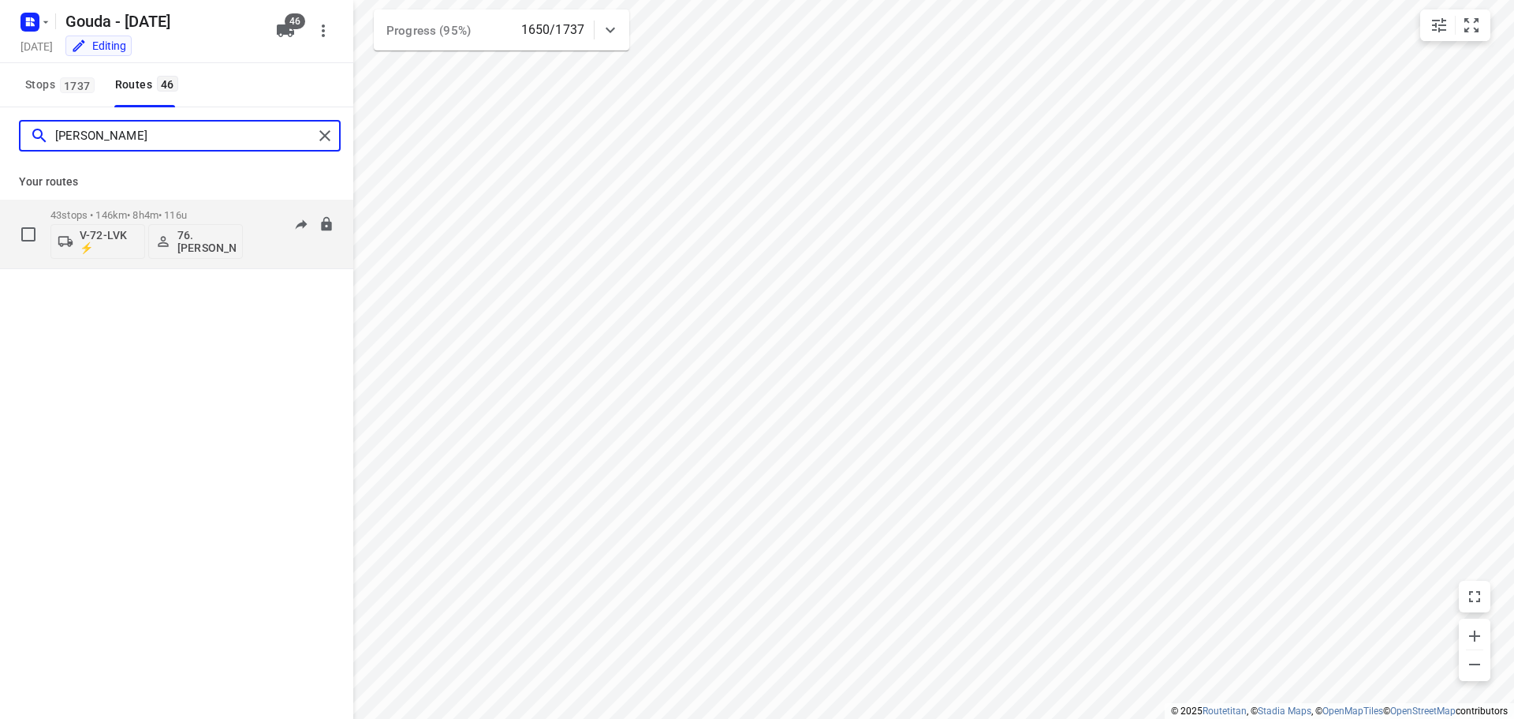
type input "[PERSON_NAME]"
click at [181, 221] on div "V-72-LVK ⚡ 76. [PERSON_NAME]" at bounding box center [146, 240] width 192 height 38
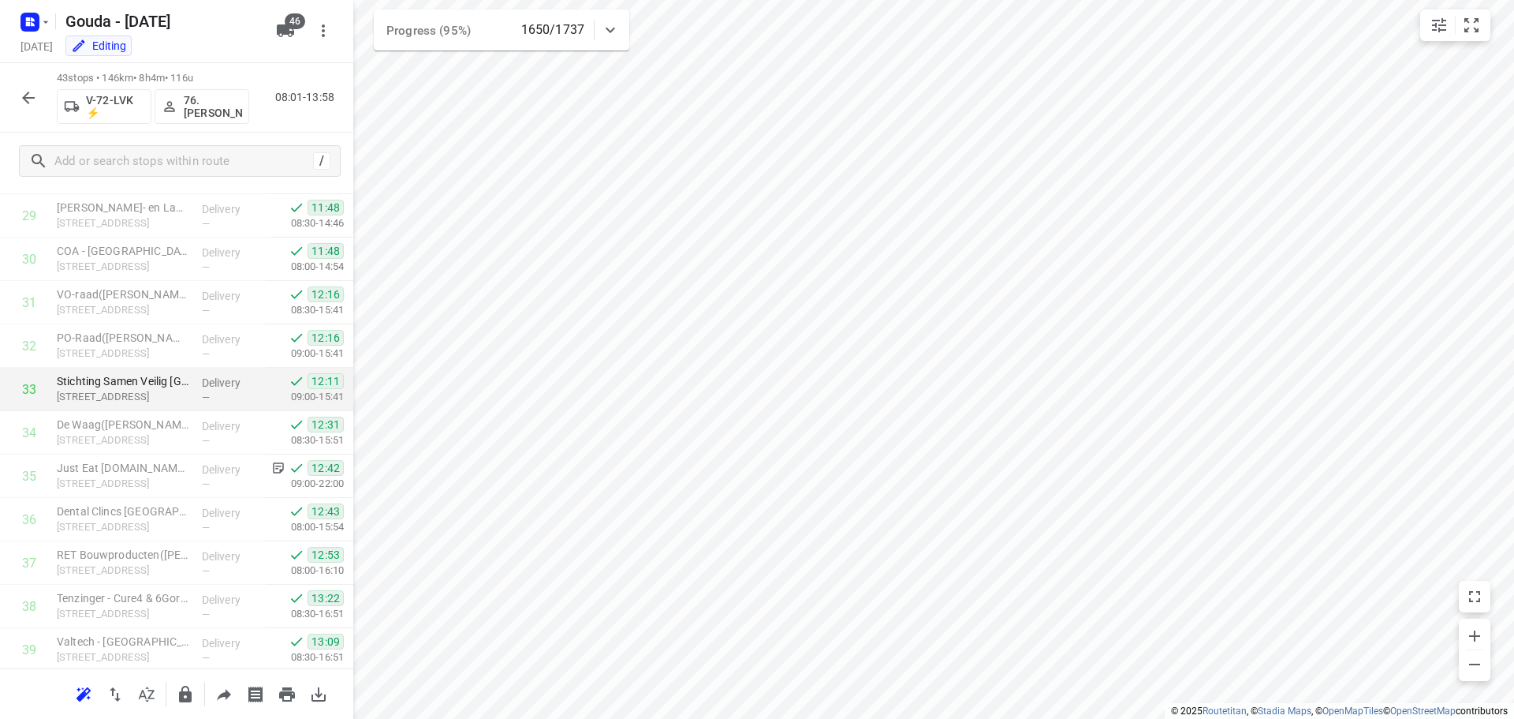
scroll to position [1509, 0]
click at [23, 86] on button "button" at bounding box center [29, 98] width 32 height 32
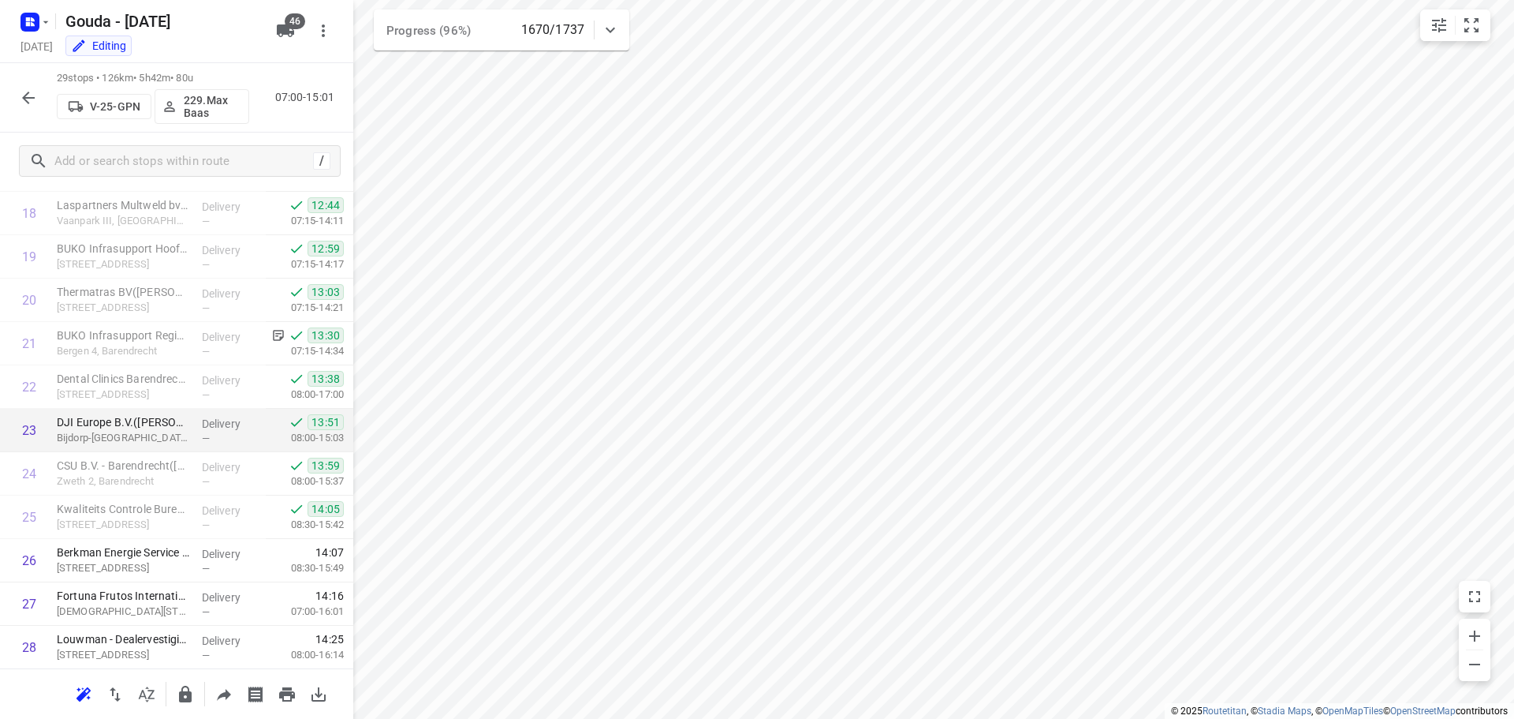
scroll to position [902, 0]
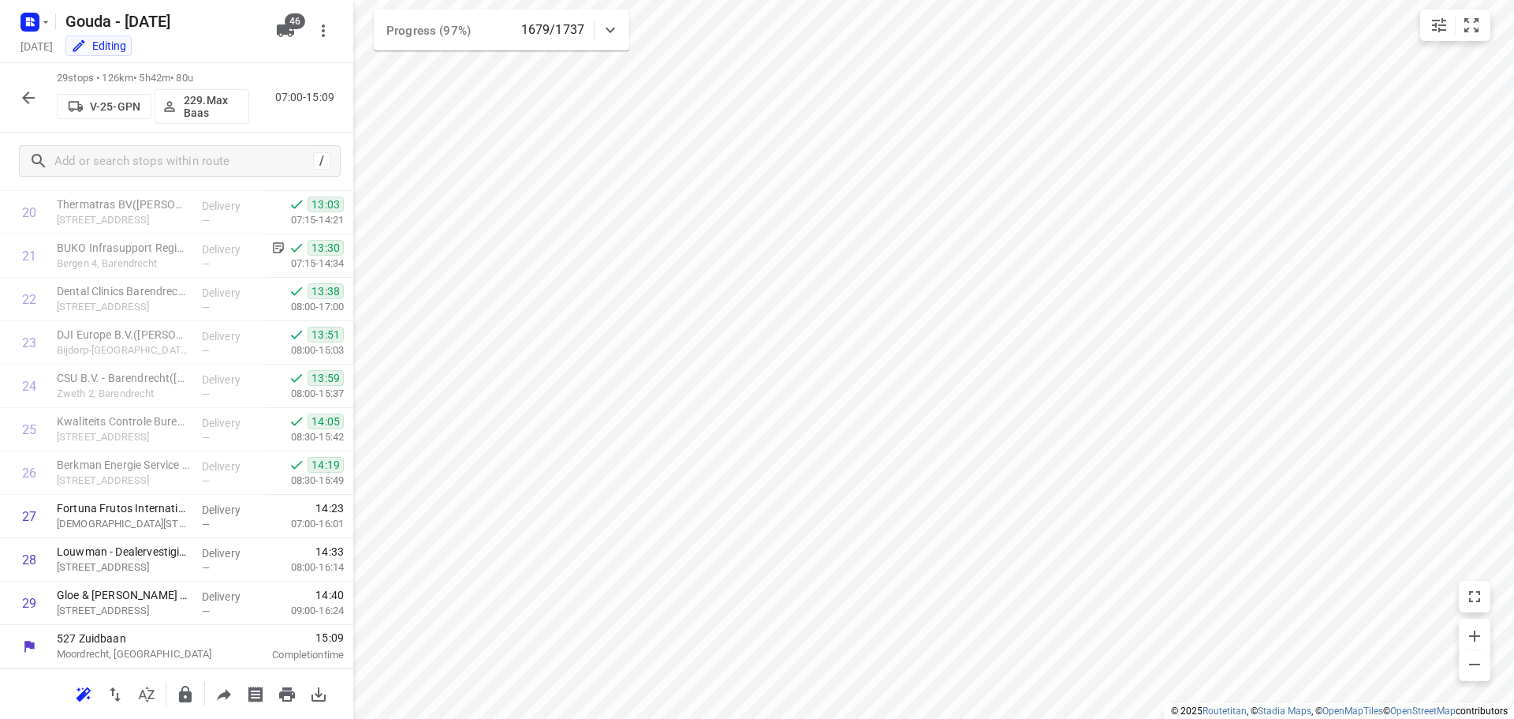
click at [35, 91] on icon "button" at bounding box center [28, 97] width 19 height 19
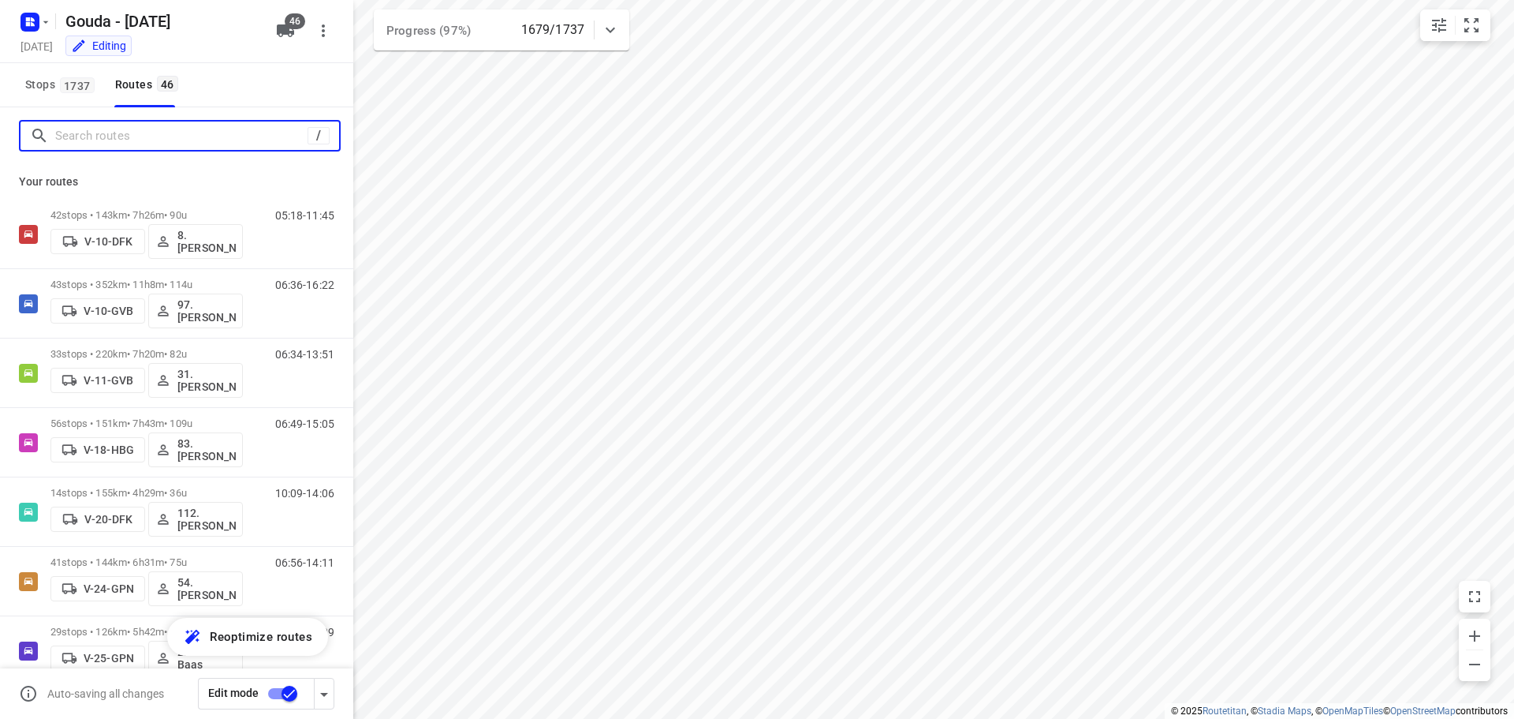
click at [99, 135] on input "Search routes" at bounding box center [181, 136] width 252 height 24
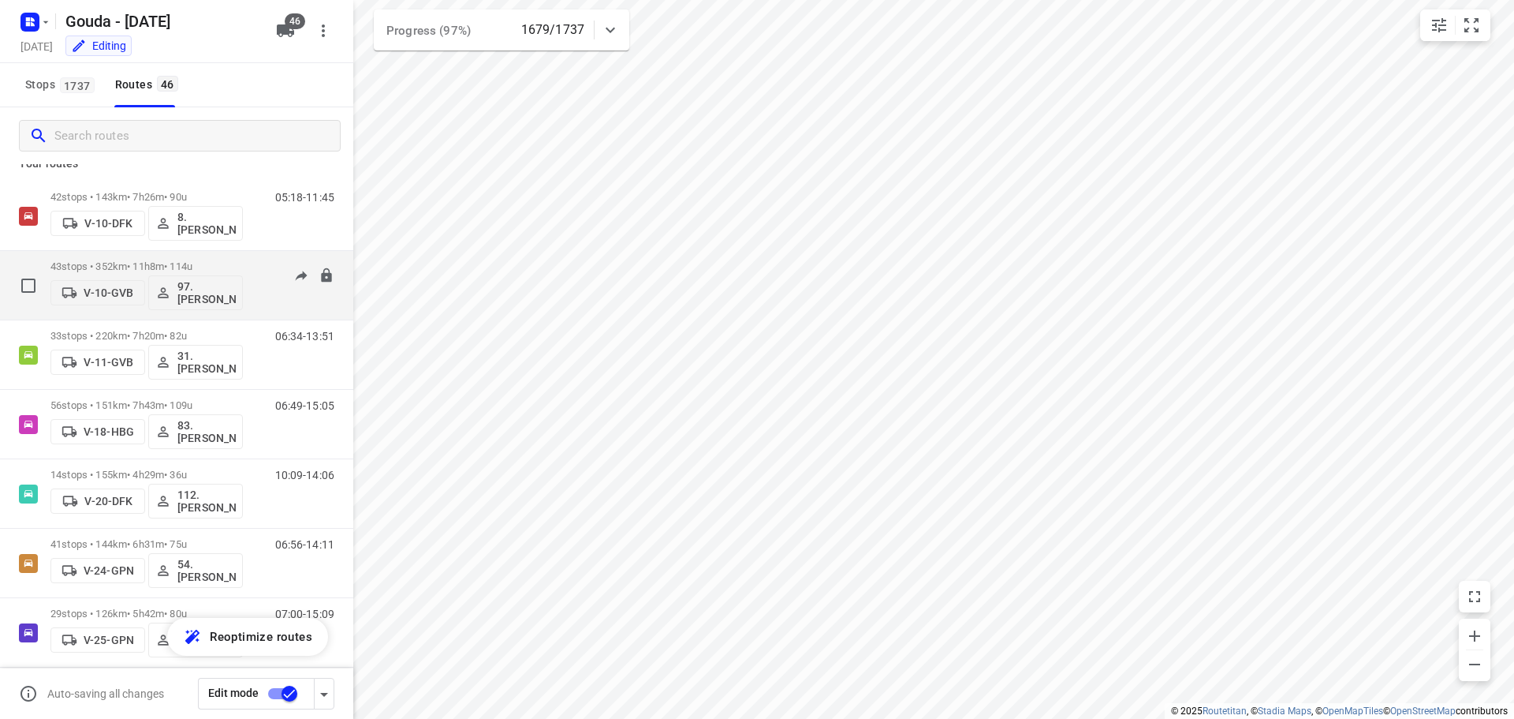
click at [209, 256] on div "43 stops • 352km • 11h8m • 114u V-10-GVB 97.[PERSON_NAME]" at bounding box center [146, 284] width 192 height 65
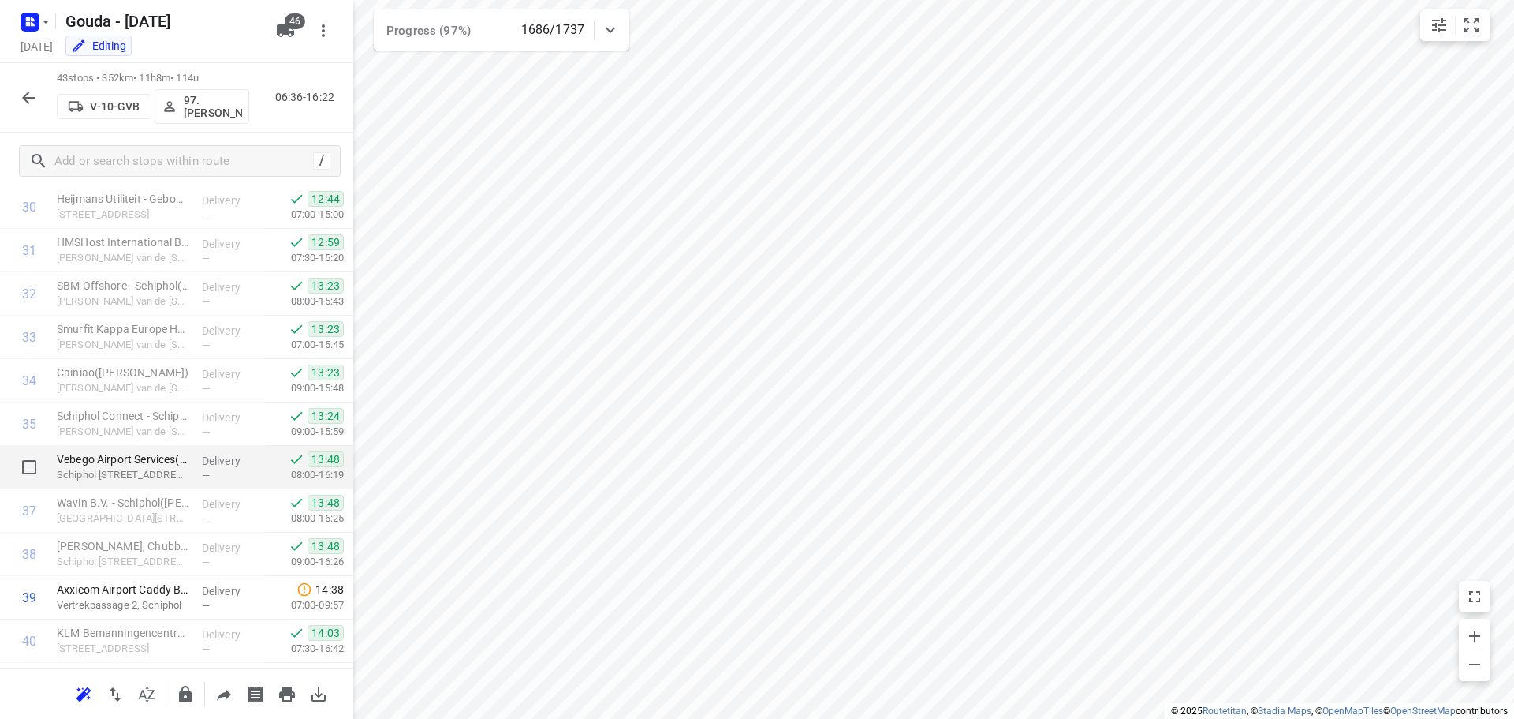
scroll to position [1509, 0]
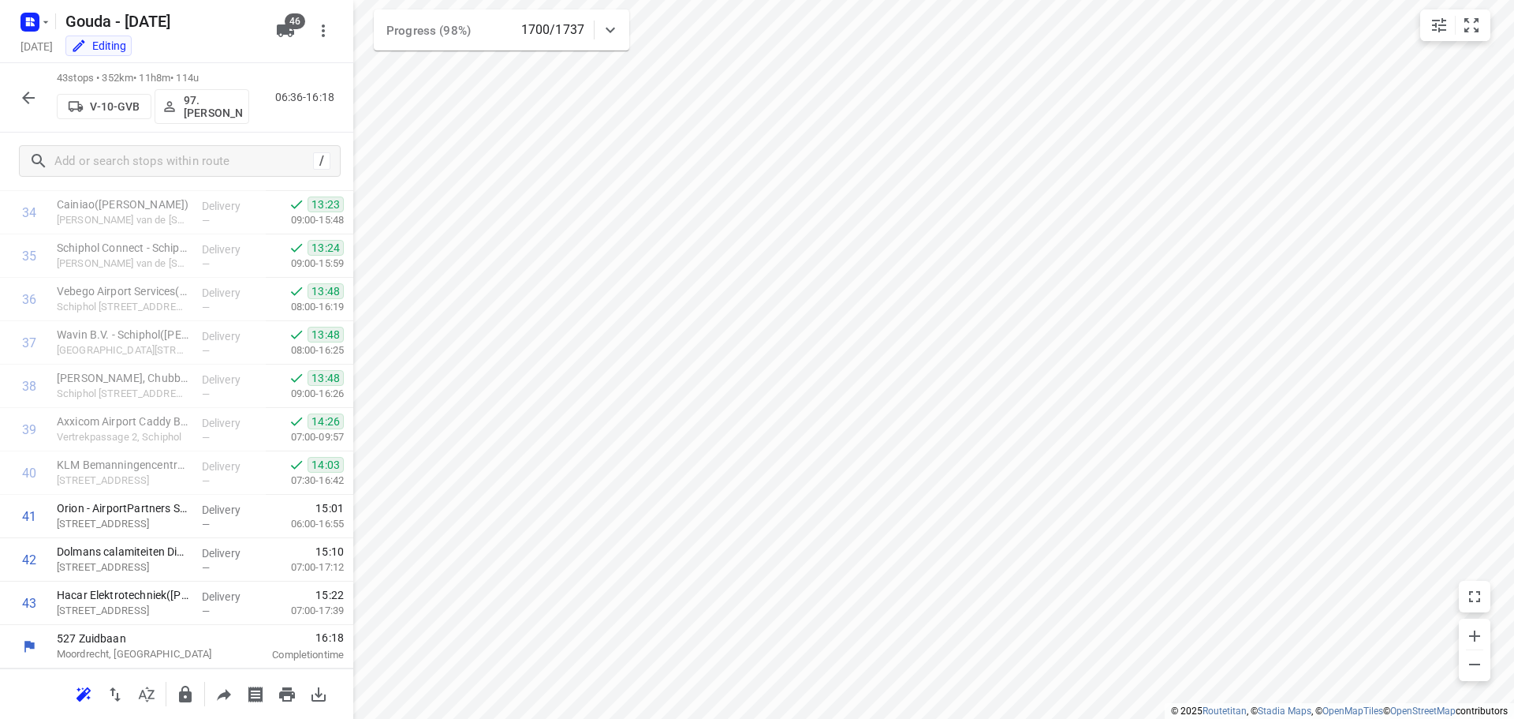
click at [25, 95] on icon "button" at bounding box center [28, 97] width 13 height 13
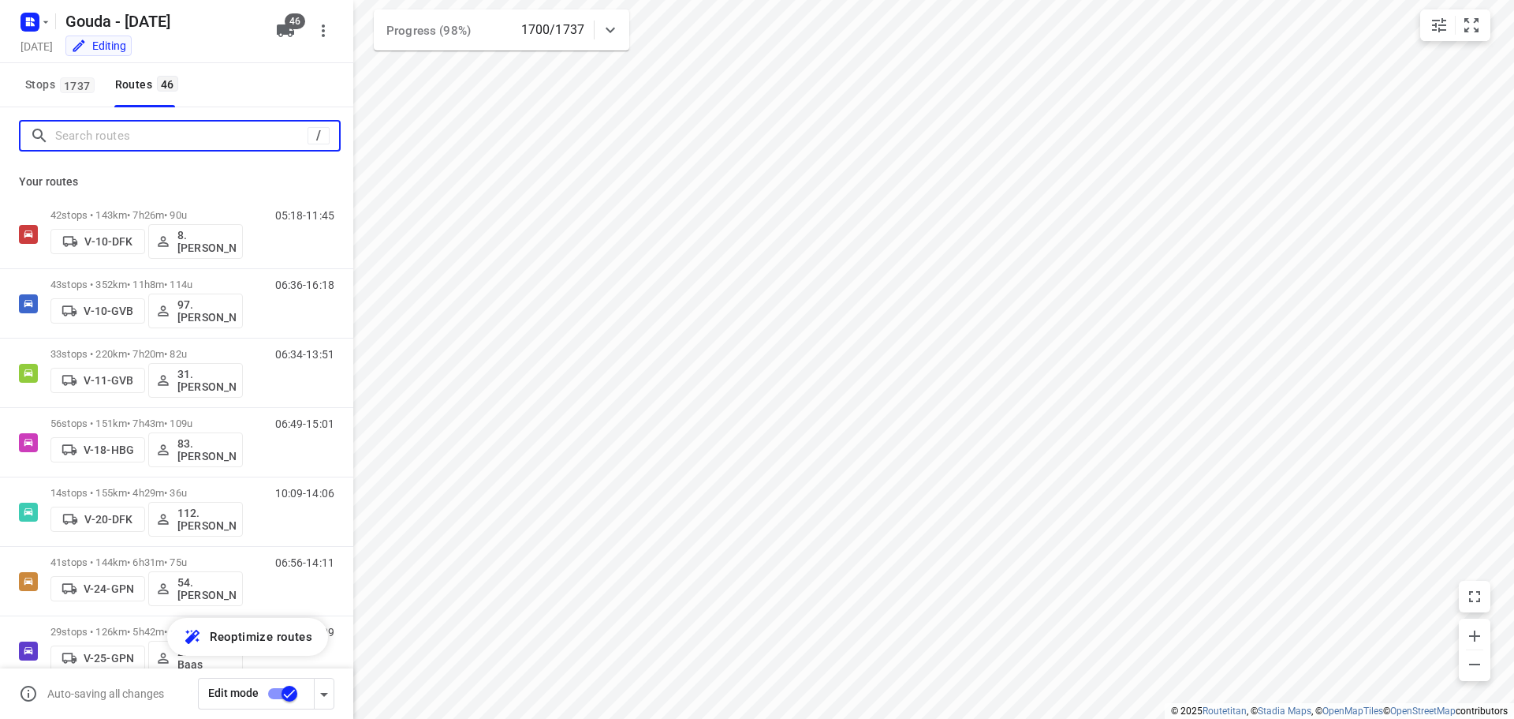
drag, startPoint x: 101, startPoint y: 139, endPoint x: 136, endPoint y: 125, distance: 38.2
click at [102, 138] on input "Search routes" at bounding box center [181, 136] width 252 height 24
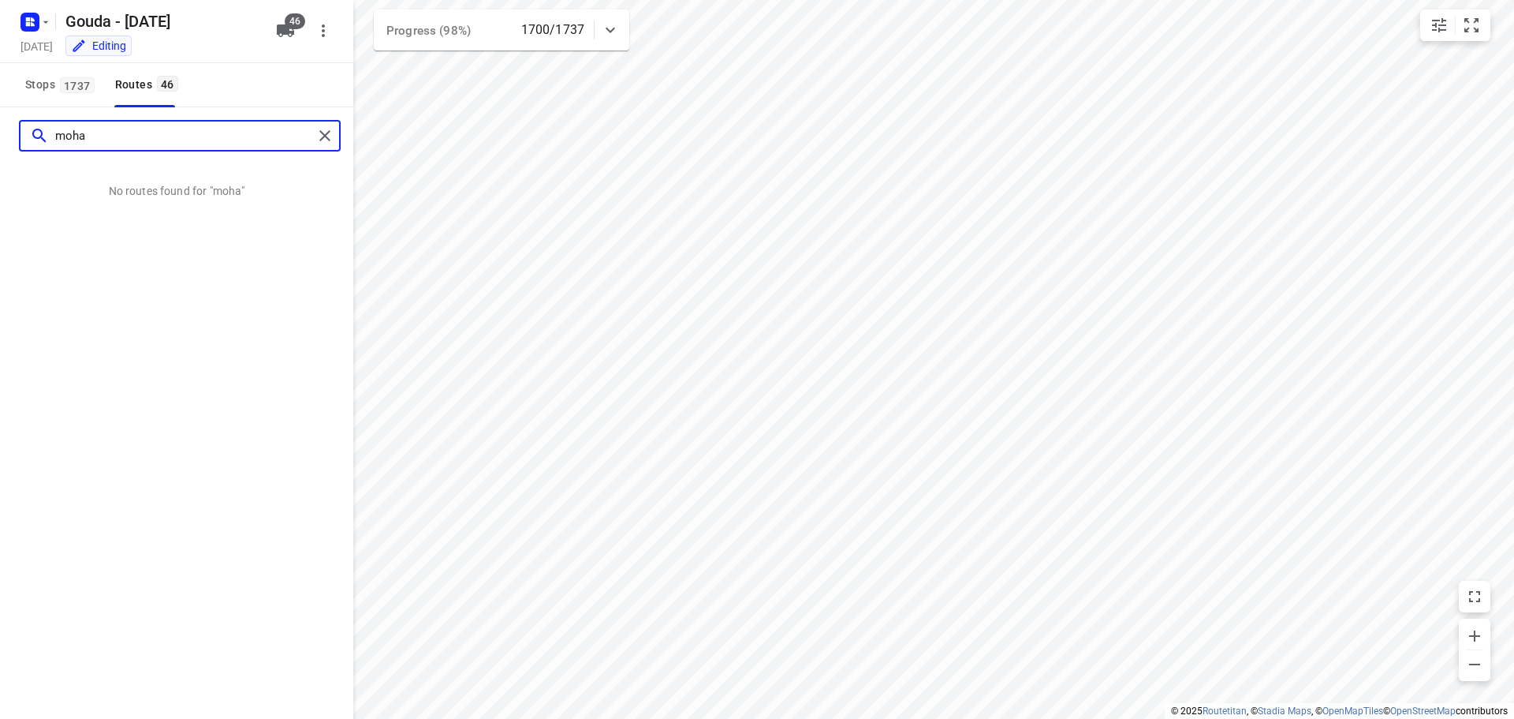
type input "moha"
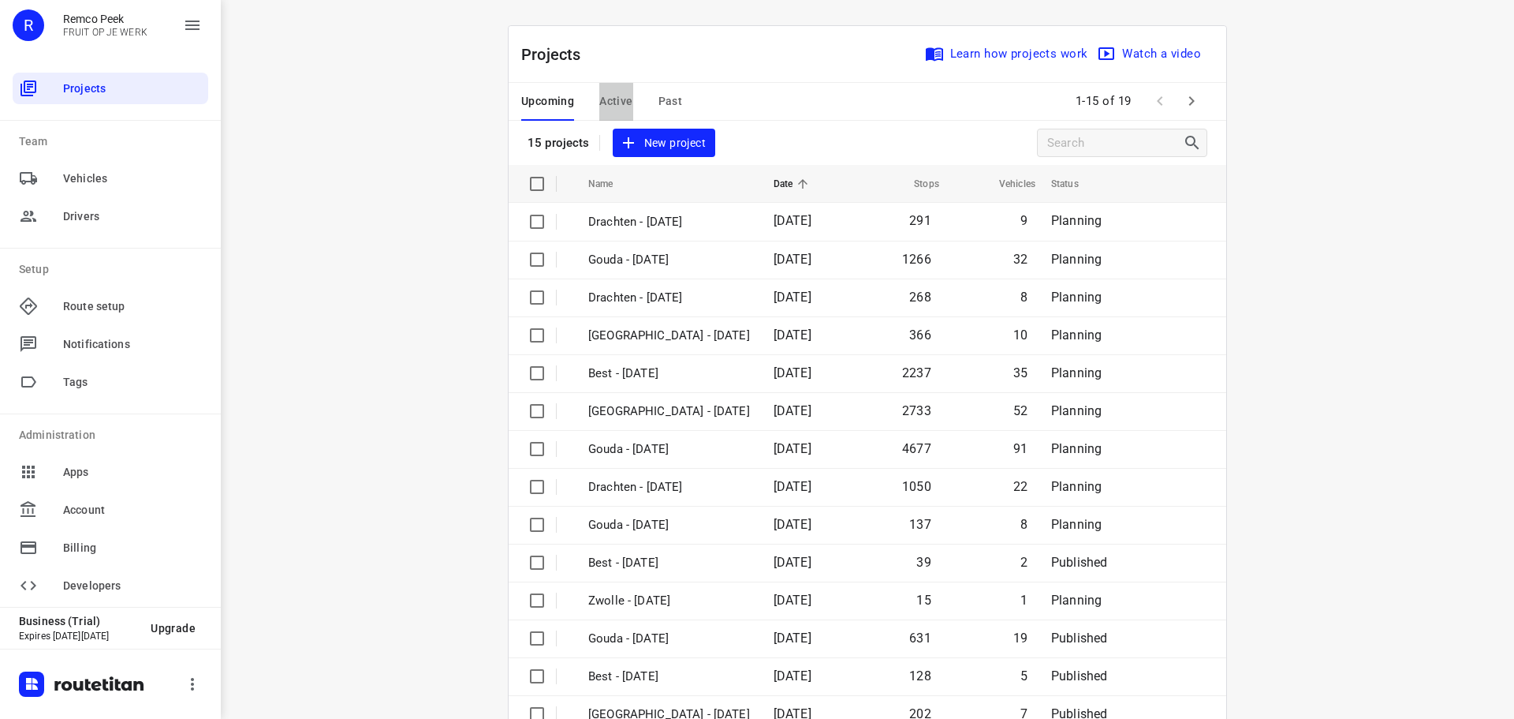
click at [617, 90] on button "Active" at bounding box center [615, 102] width 33 height 38
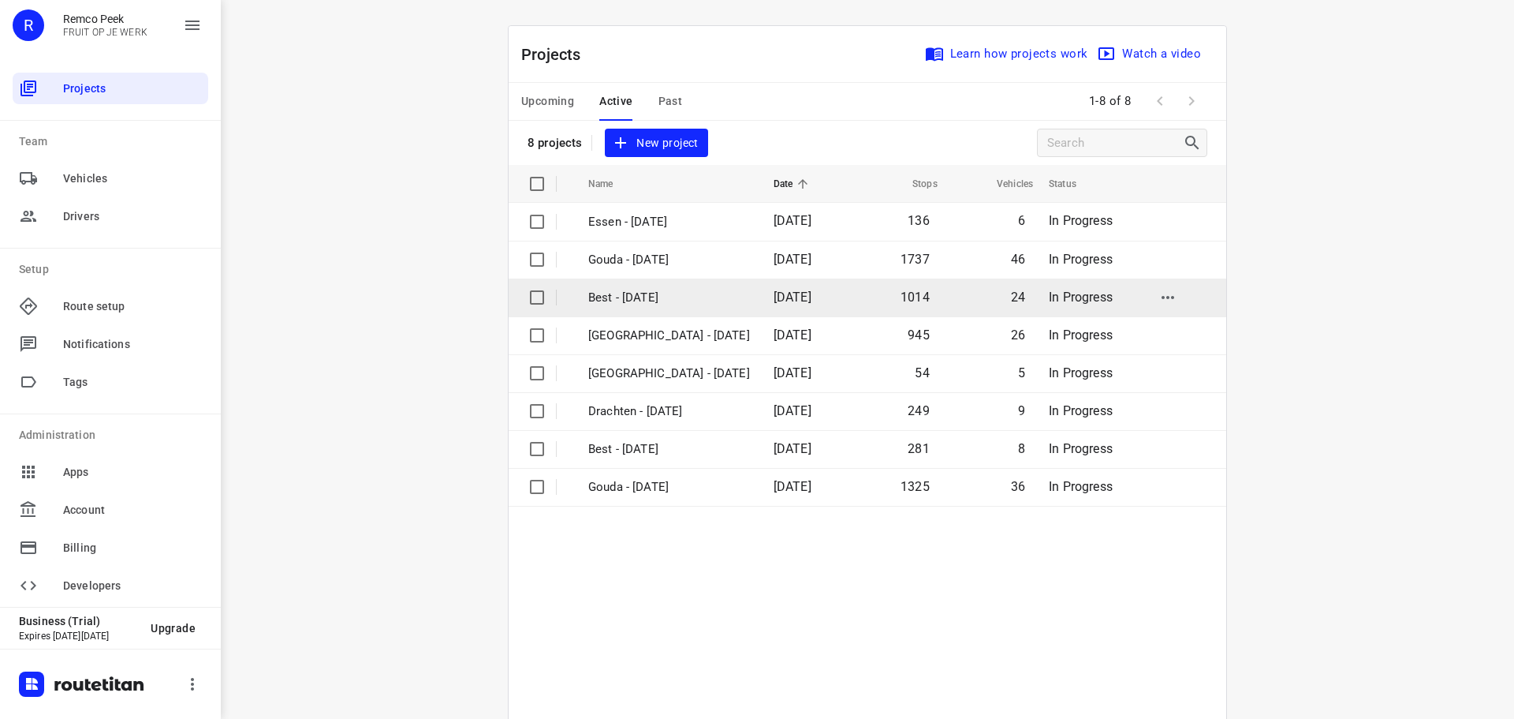
click at [660, 296] on p "Best - [DATE]" at bounding box center [669, 298] width 162 height 18
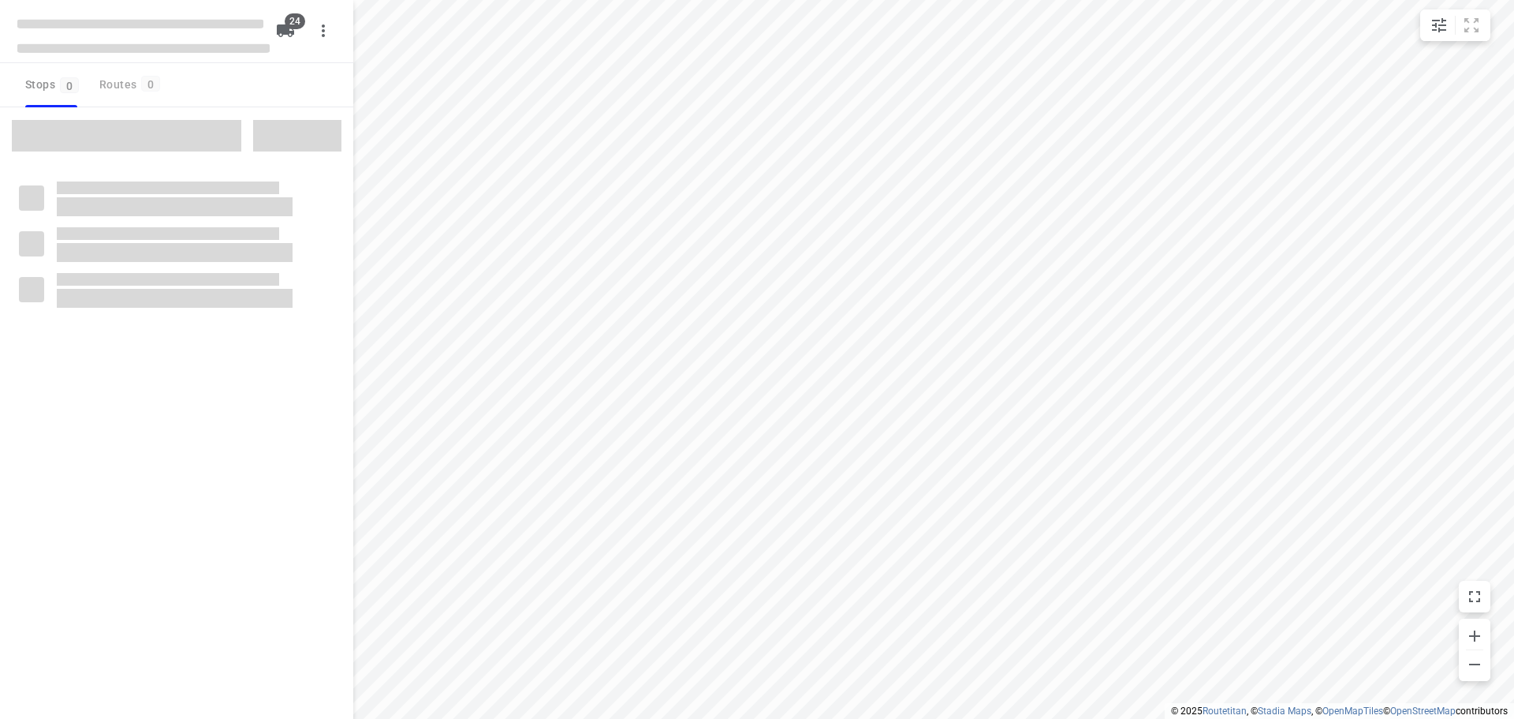
type input "distance"
checkbox input "true"
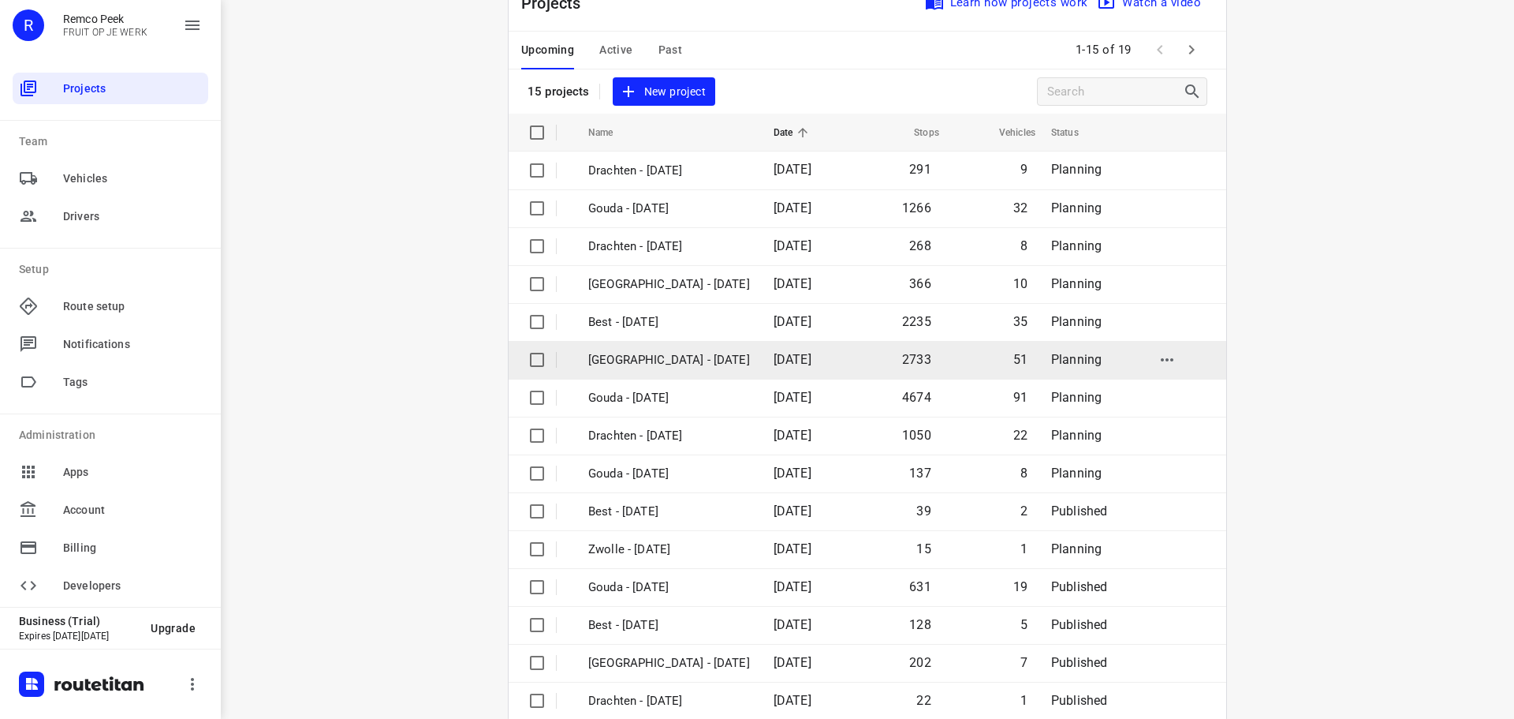
scroll to position [79, 0]
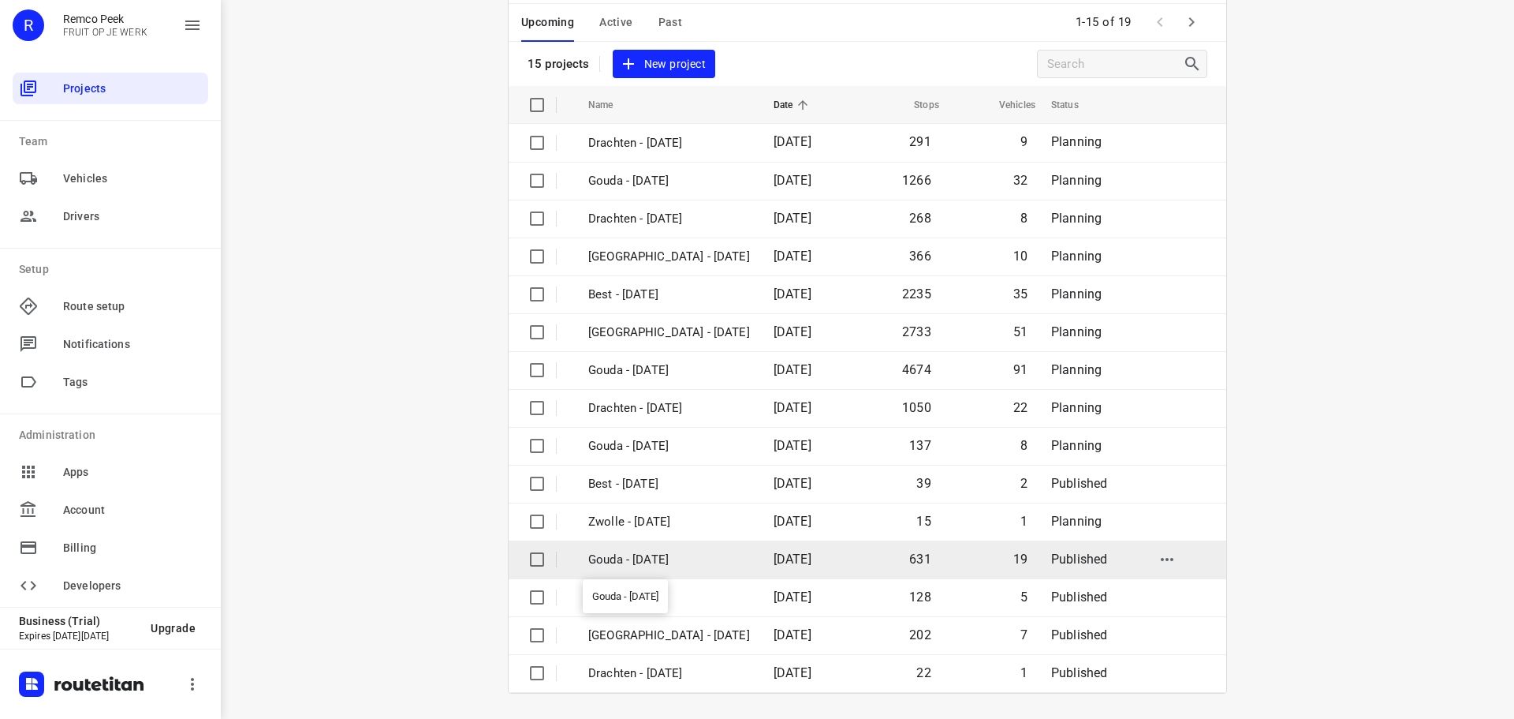
click at [673, 563] on p "Gouda - [DATE]" at bounding box center [669, 560] width 162 height 18
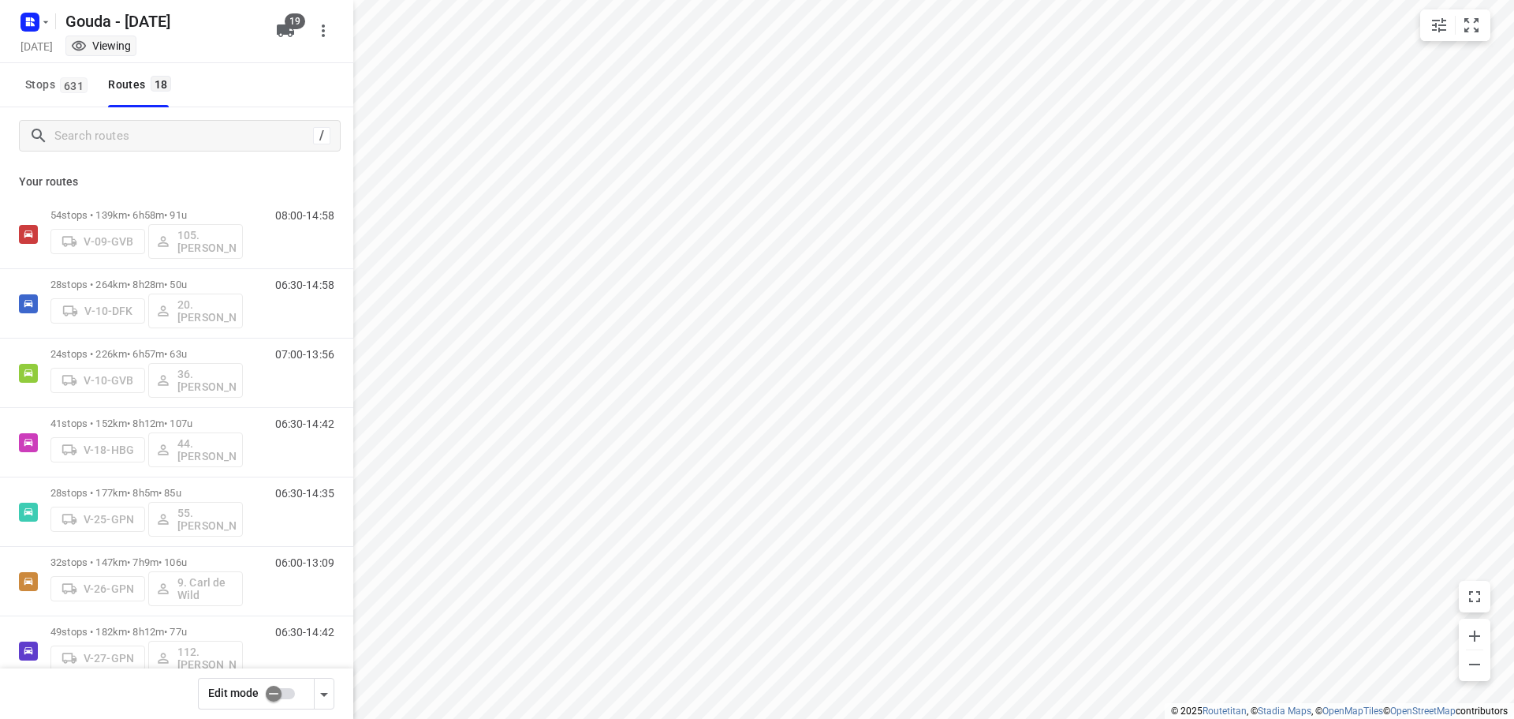
type input "distance"
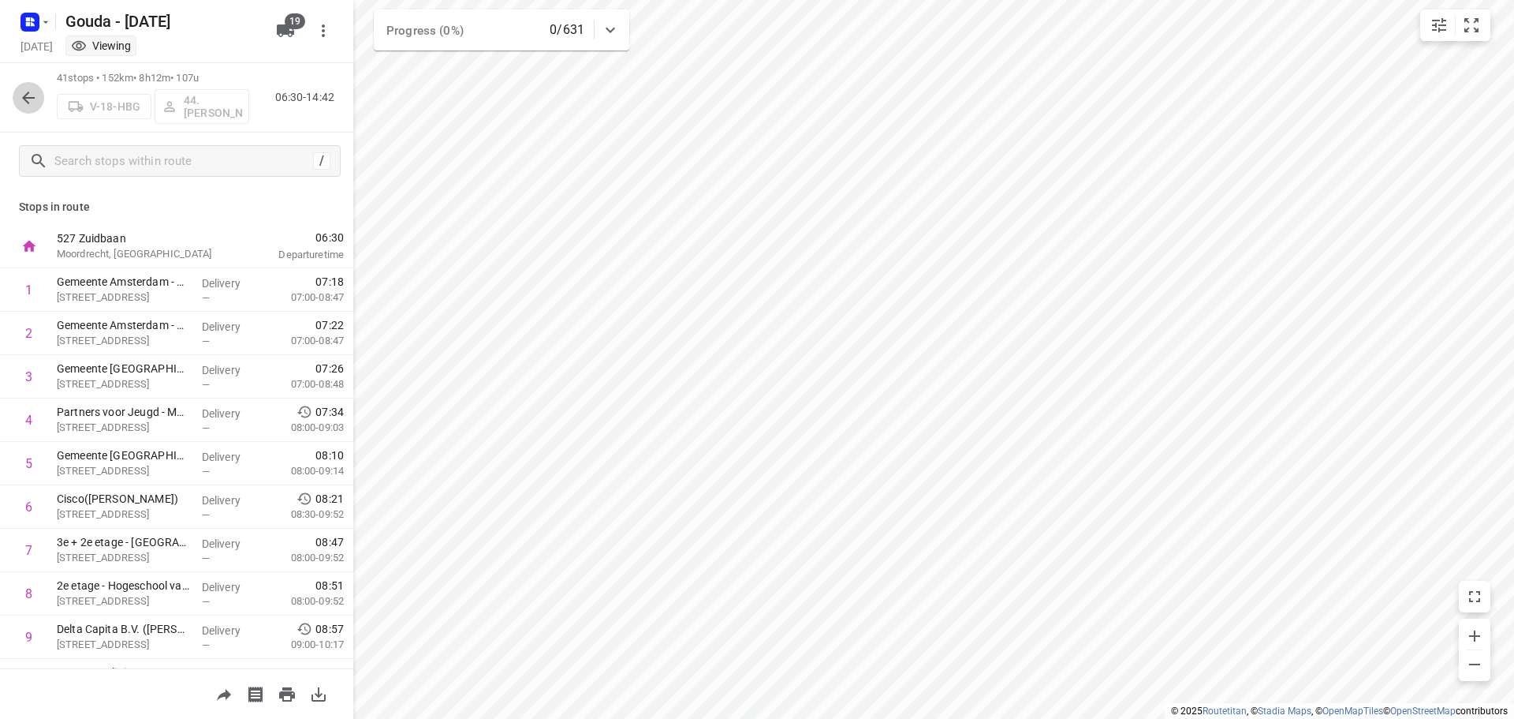
click at [26, 96] on icon "button" at bounding box center [28, 97] width 19 height 19
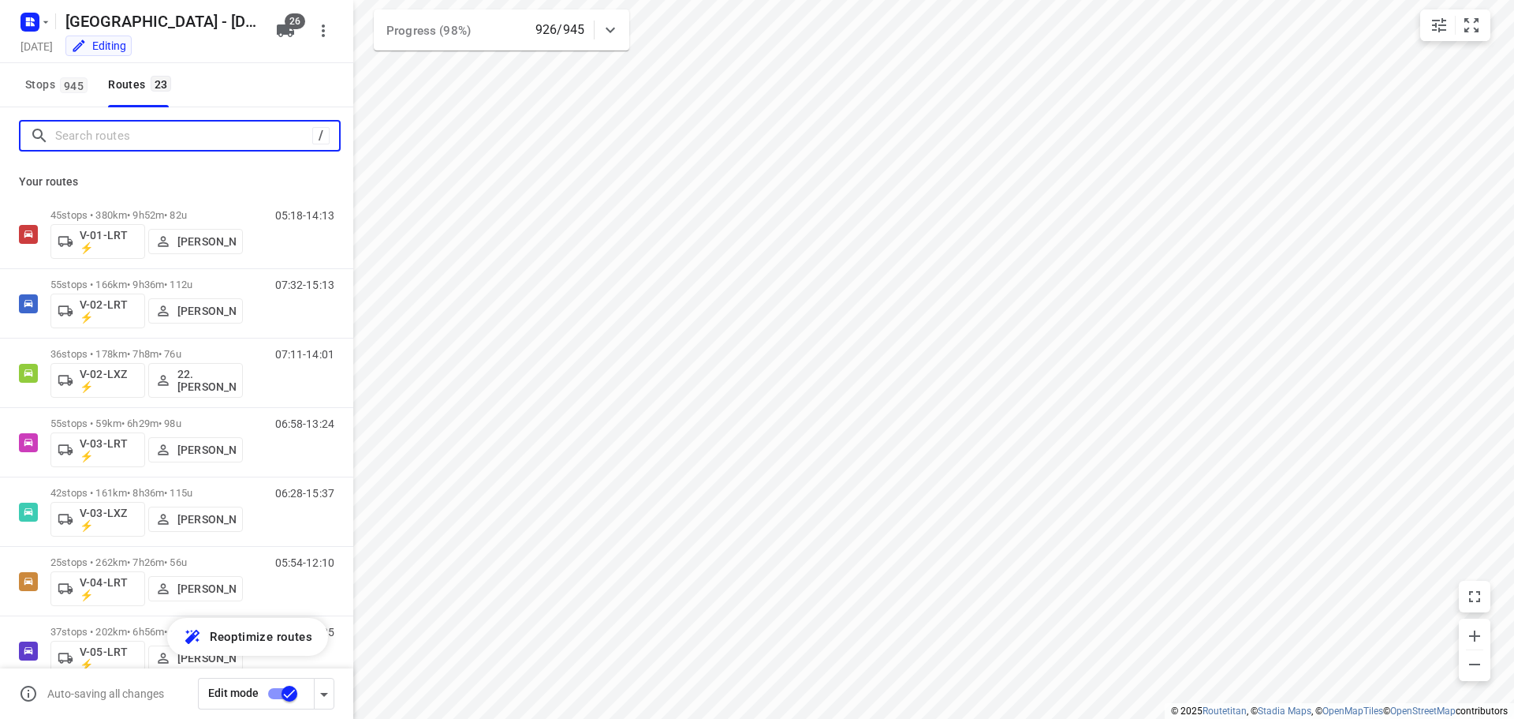
click at [150, 133] on input "Search routes" at bounding box center [183, 136] width 257 height 24
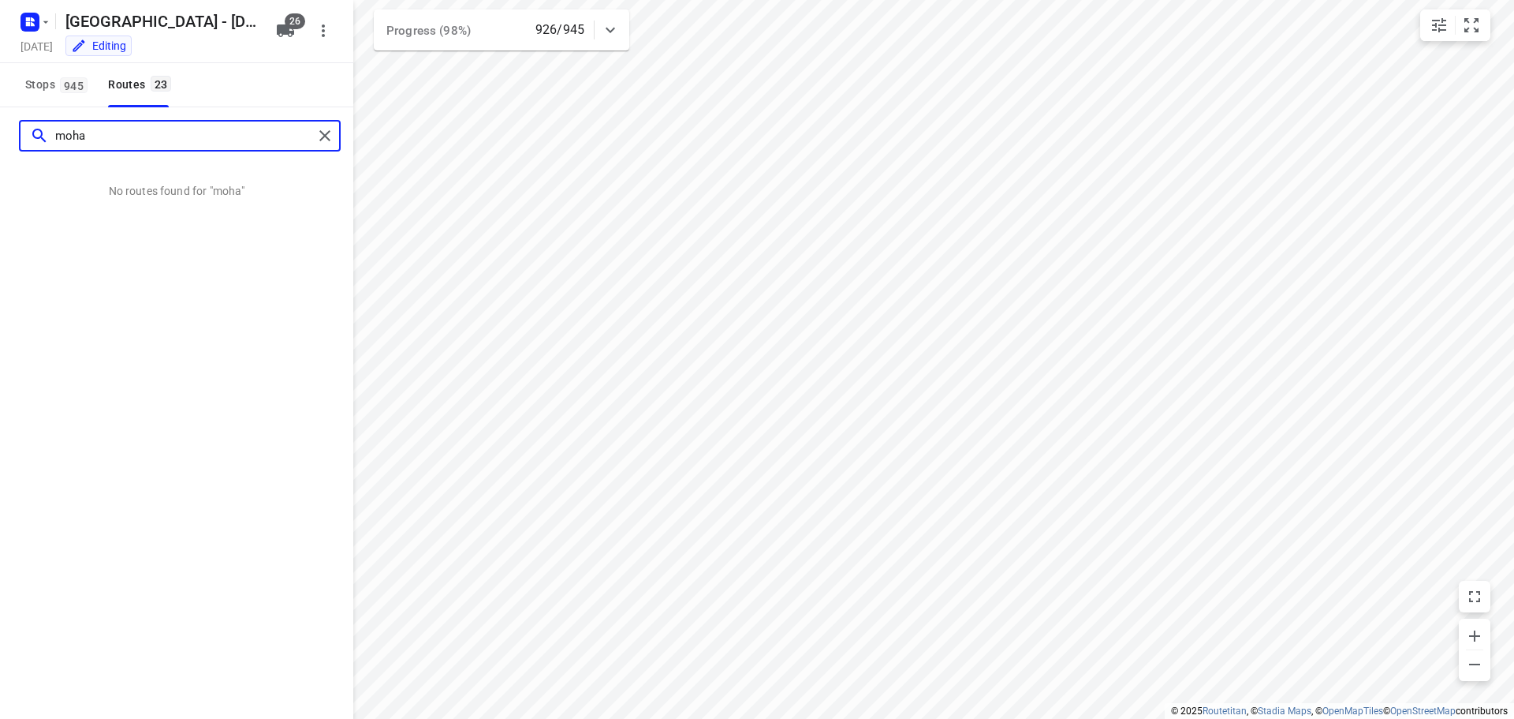
type input "moha"
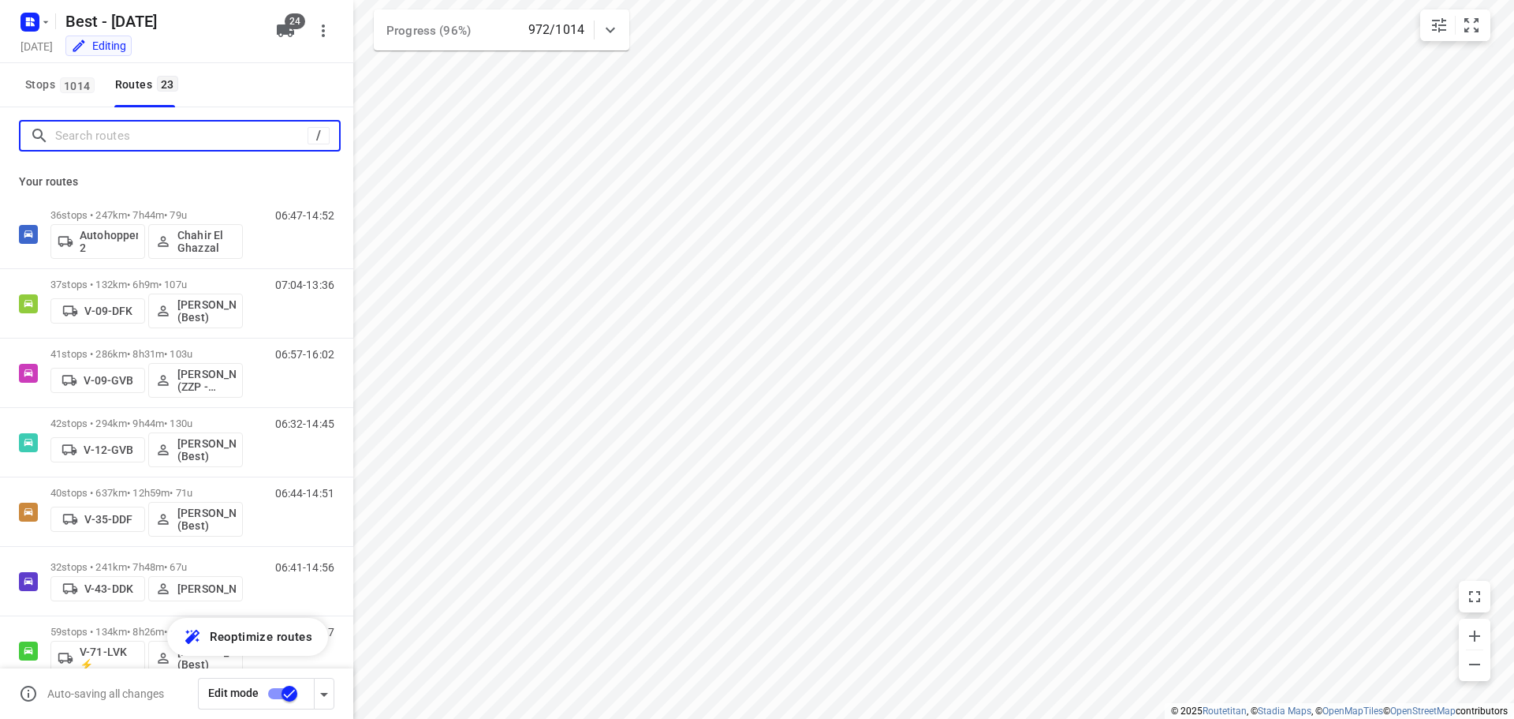
click at [157, 140] on input "Search routes" at bounding box center [181, 136] width 252 height 24
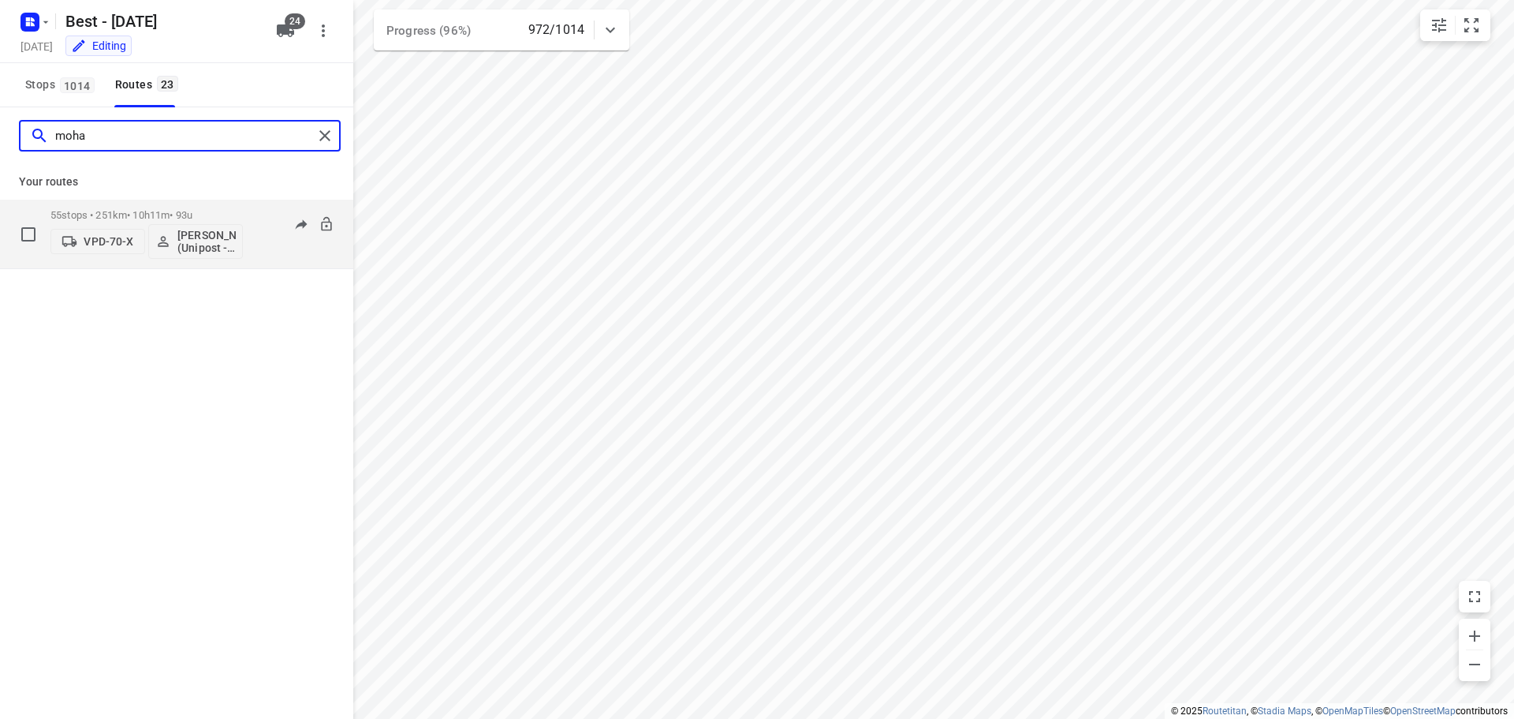
type input "moha"
click at [190, 209] on p "55 stops • 251km • 10h11m • 93u" at bounding box center [146, 215] width 192 height 12
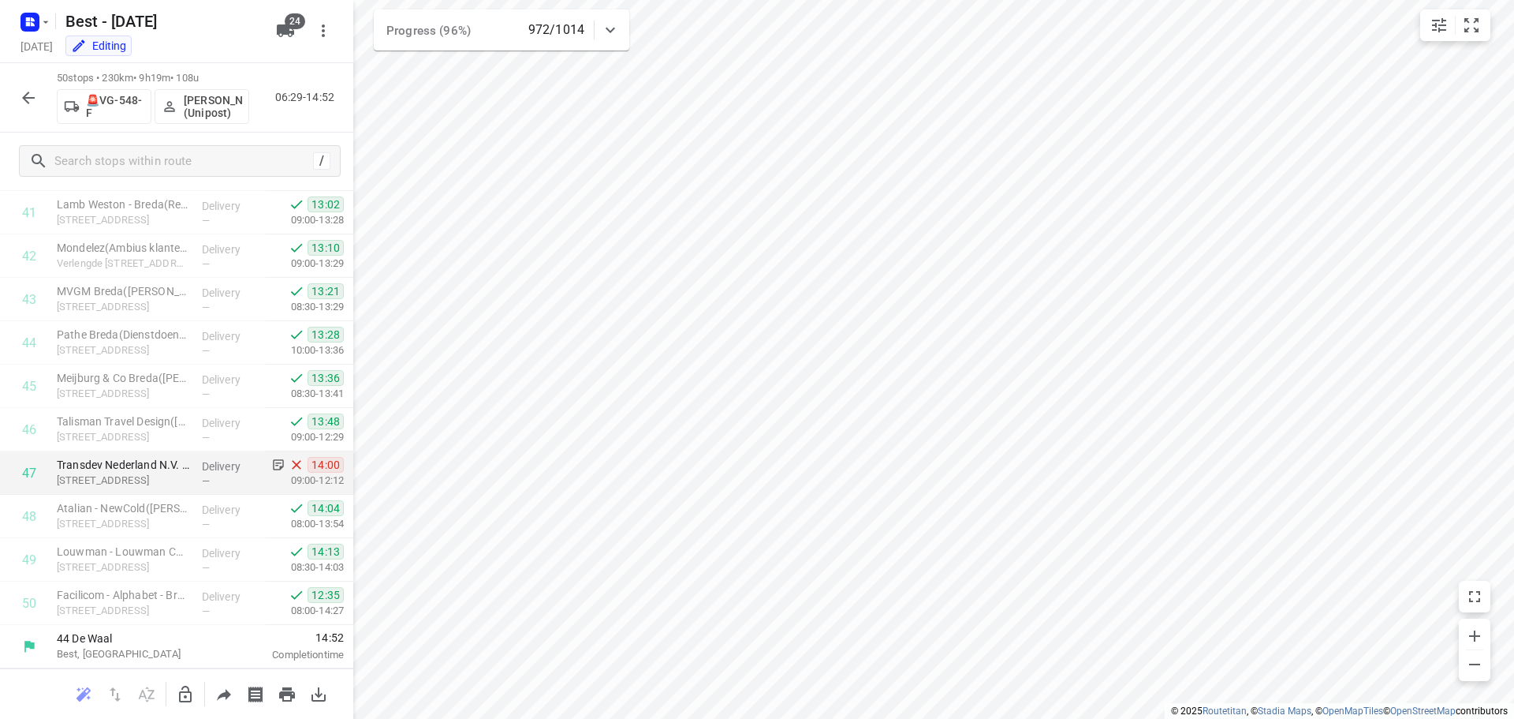
scroll to position [1813, 0]
click at [32, 99] on icon "button" at bounding box center [28, 97] width 19 height 19
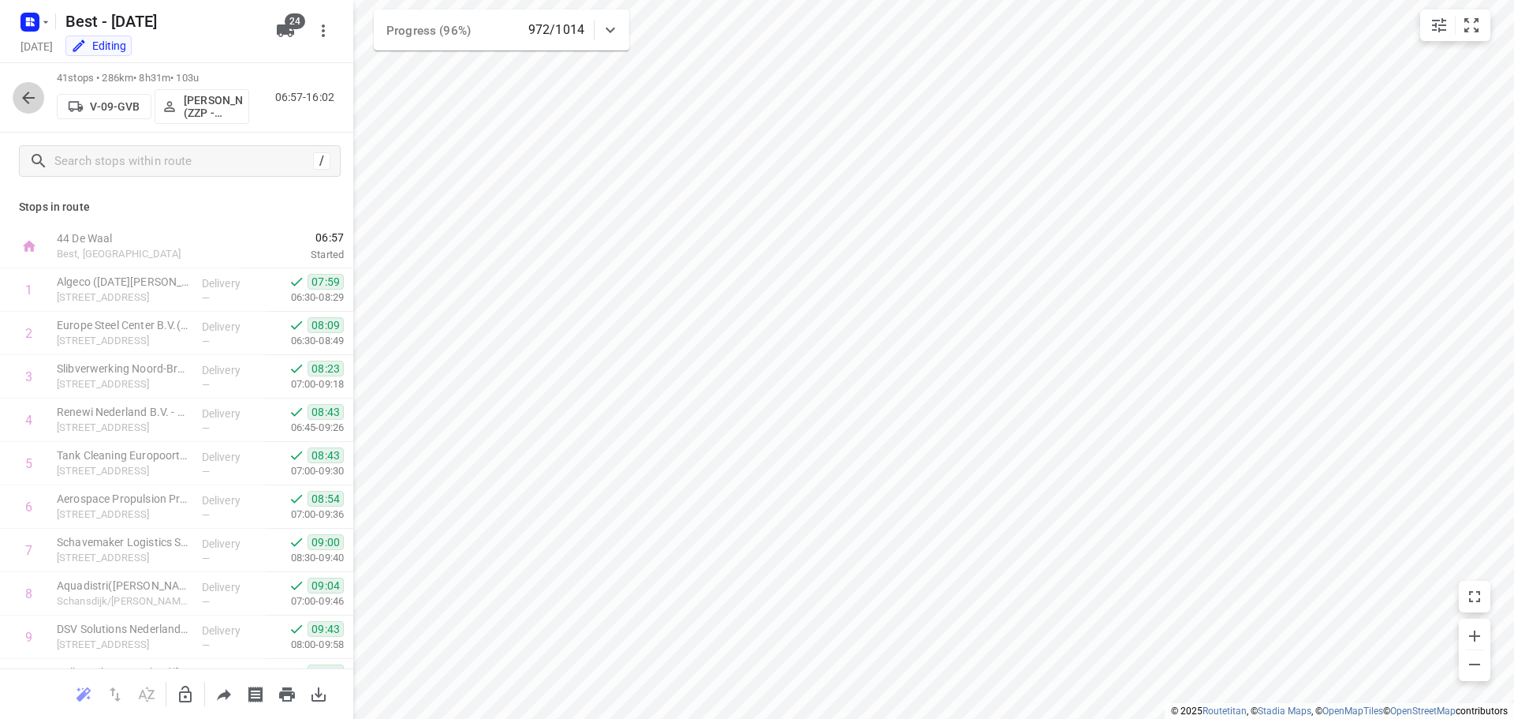
click at [22, 94] on icon "button" at bounding box center [28, 97] width 19 height 19
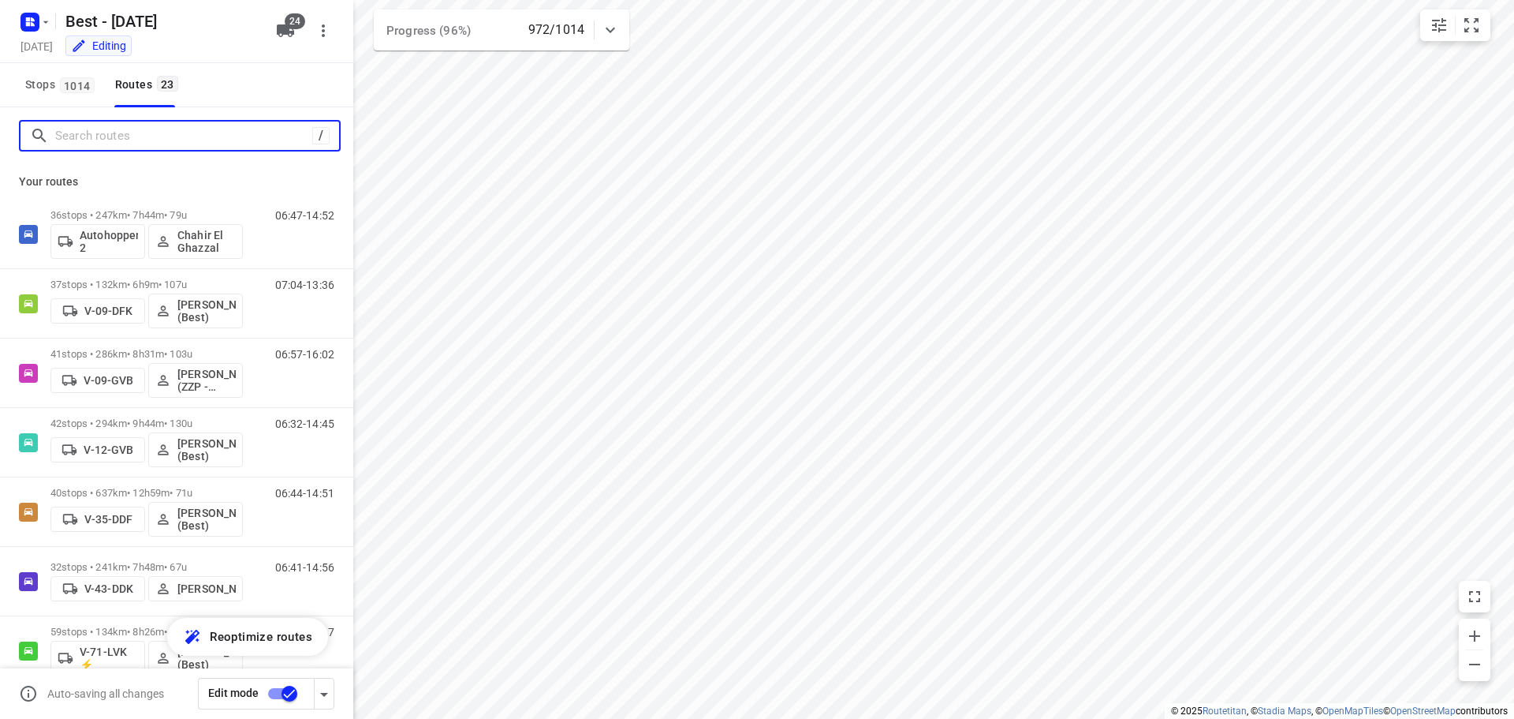
drag, startPoint x: 112, startPoint y: 136, endPoint x: 111, endPoint y: 122, distance: 14.2
click at [111, 122] on div "/" at bounding box center [180, 136] width 322 height 32
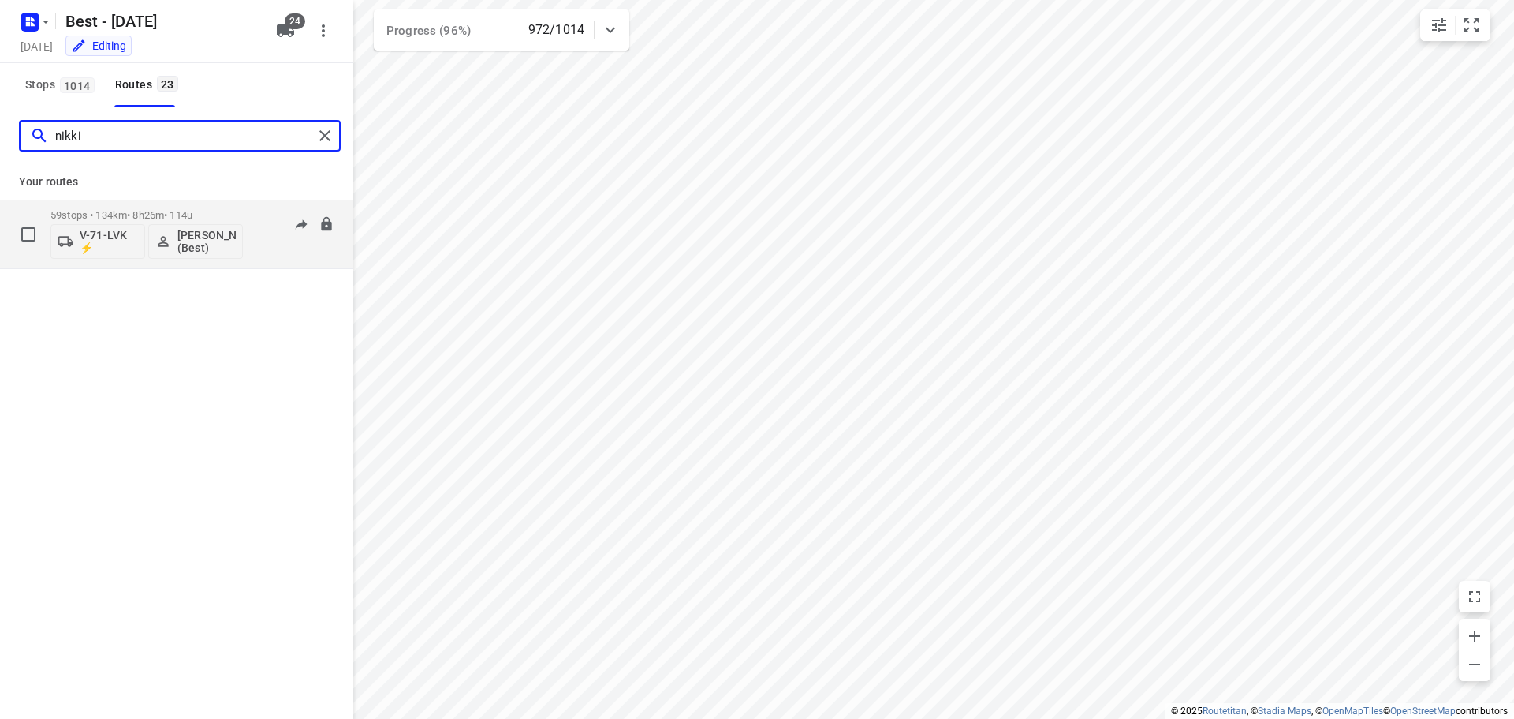
type input "nikki"
click at [198, 215] on p "59 stops • 134km • 8h26m • 114u" at bounding box center [146, 215] width 192 height 12
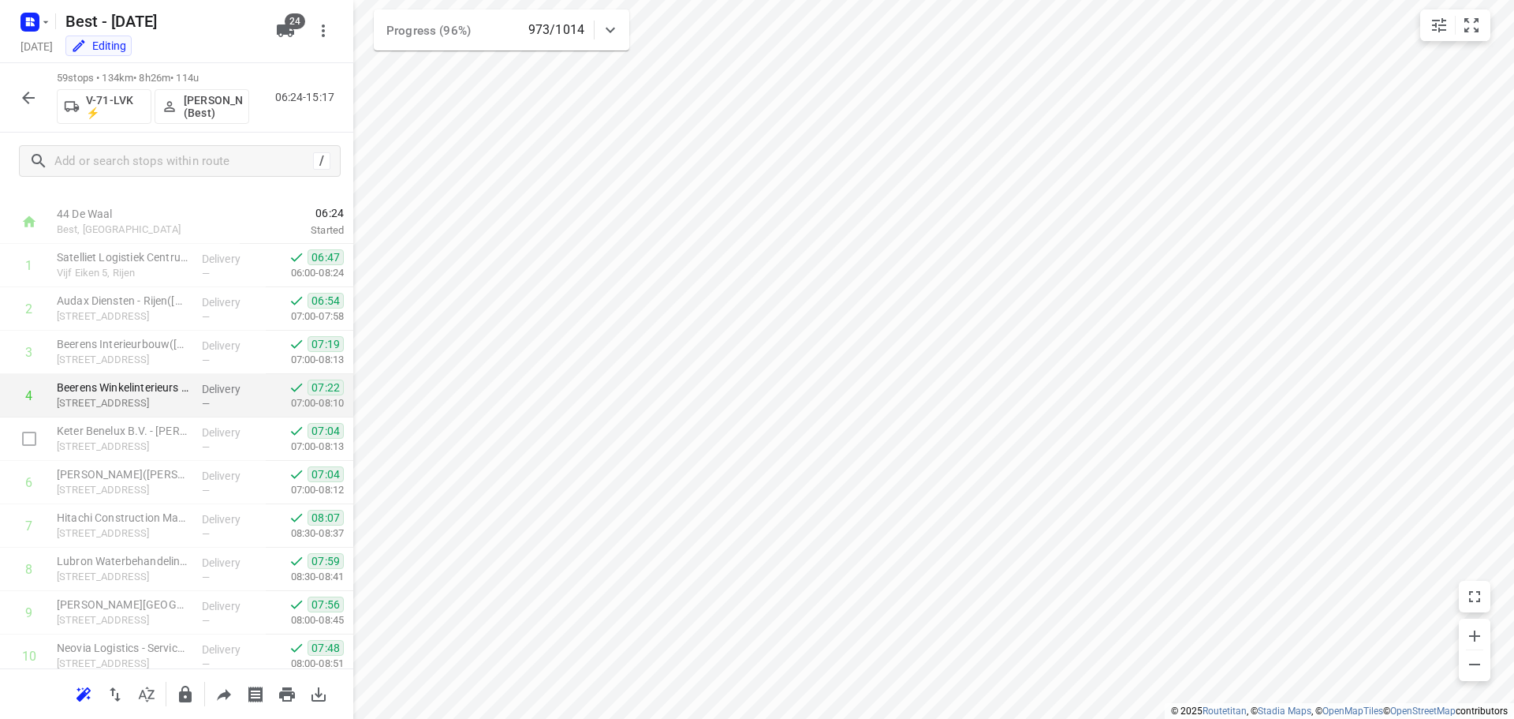
scroll to position [0, 0]
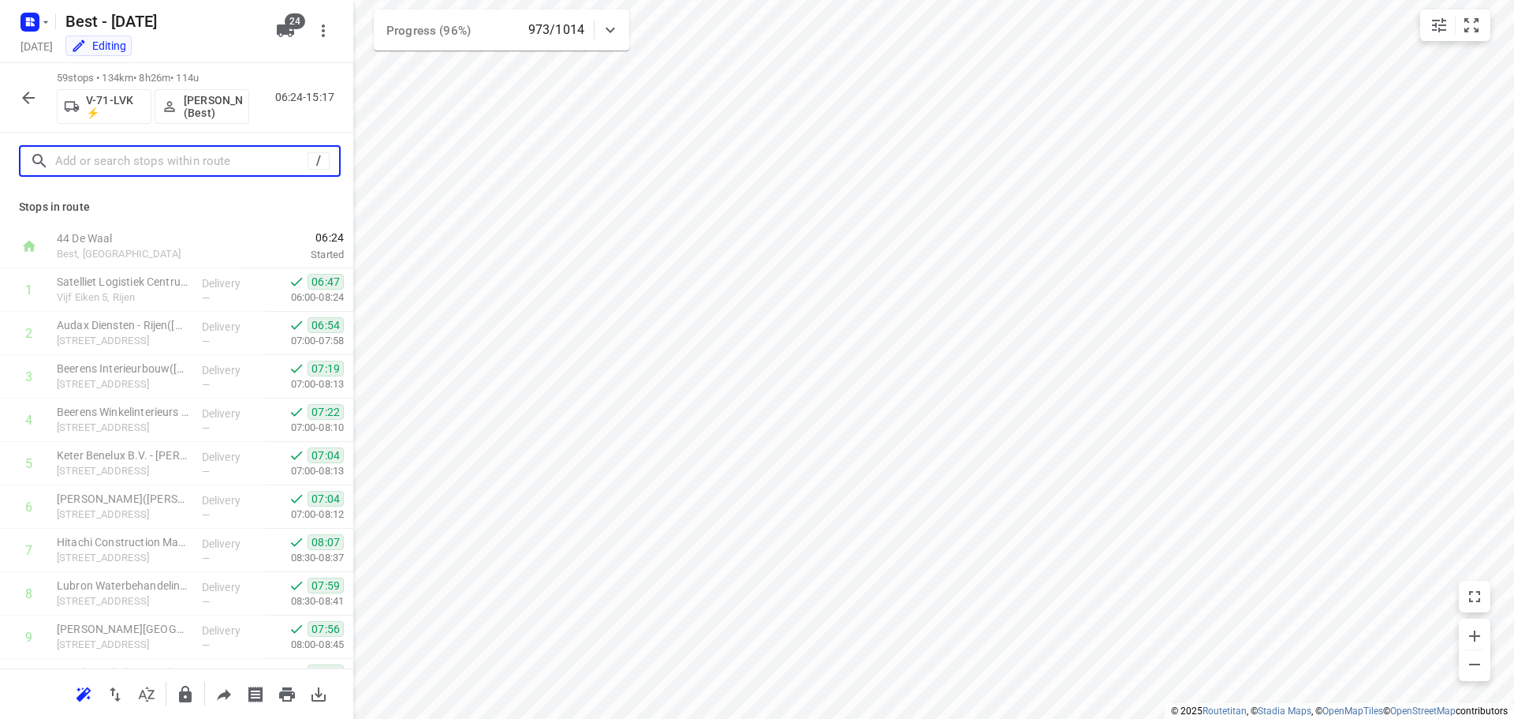
click at [135, 160] on input "text" at bounding box center [181, 161] width 252 height 24
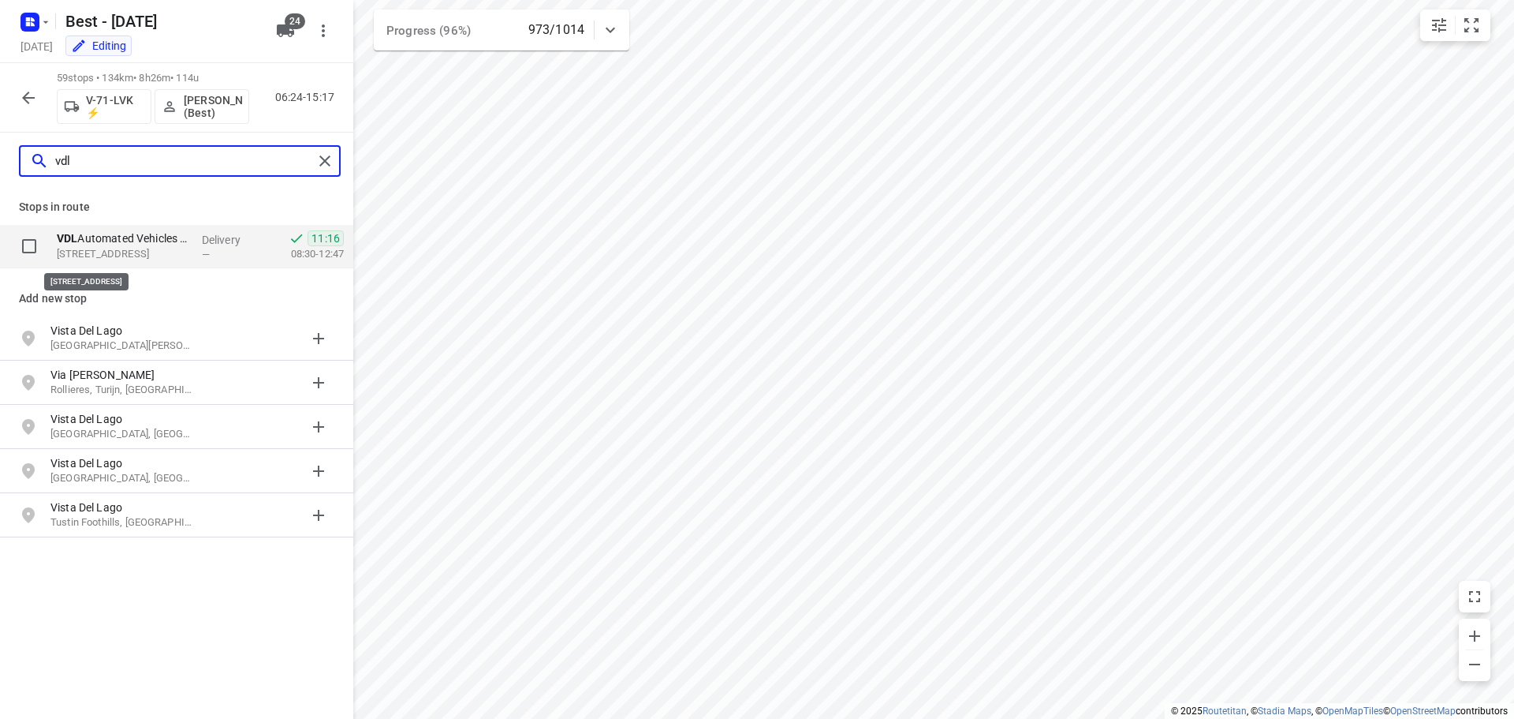
type input "vdl"
click at [157, 253] on p "Terheijdenseweg 169, 4825BJ, Breda, NL" at bounding box center [123, 254] width 133 height 16
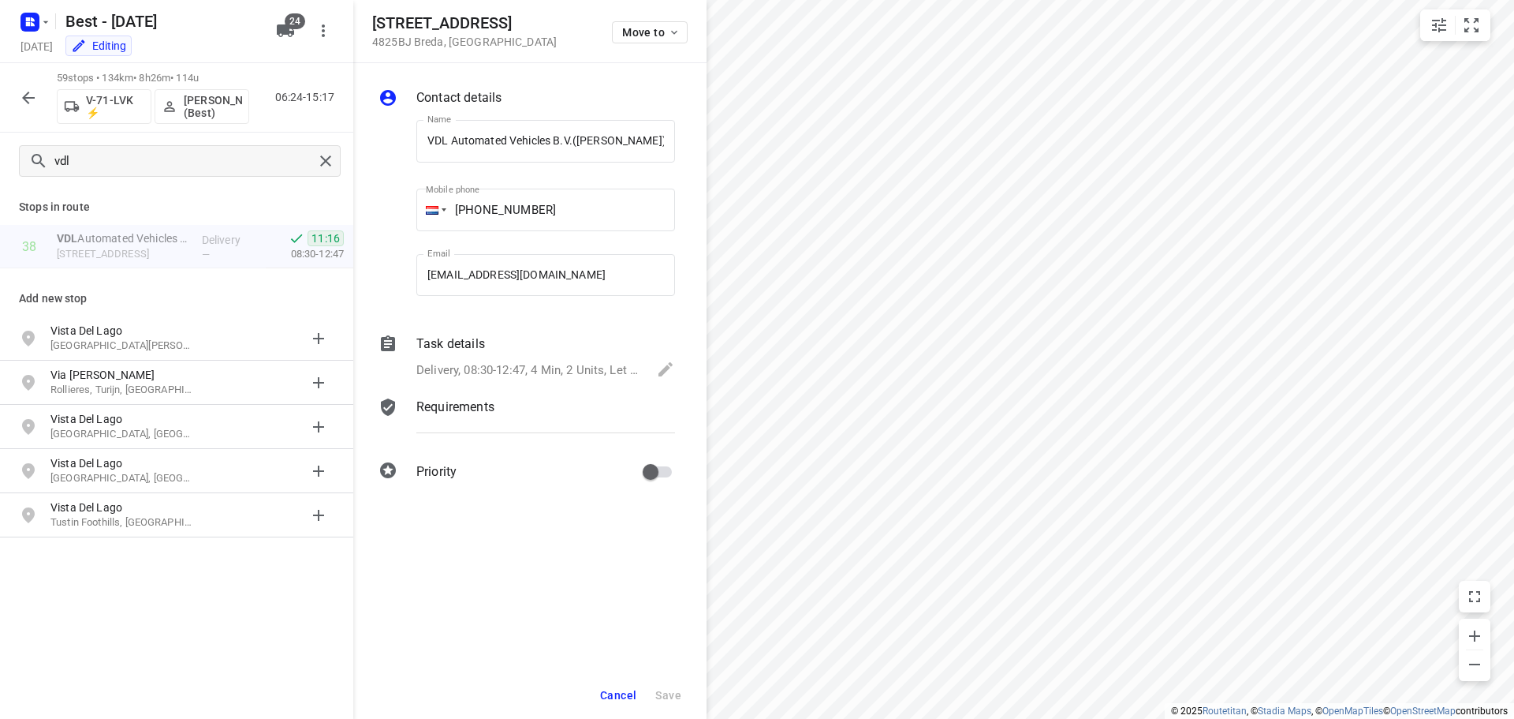
click at [620, 703] on button "Cancel" at bounding box center [618, 695] width 49 height 28
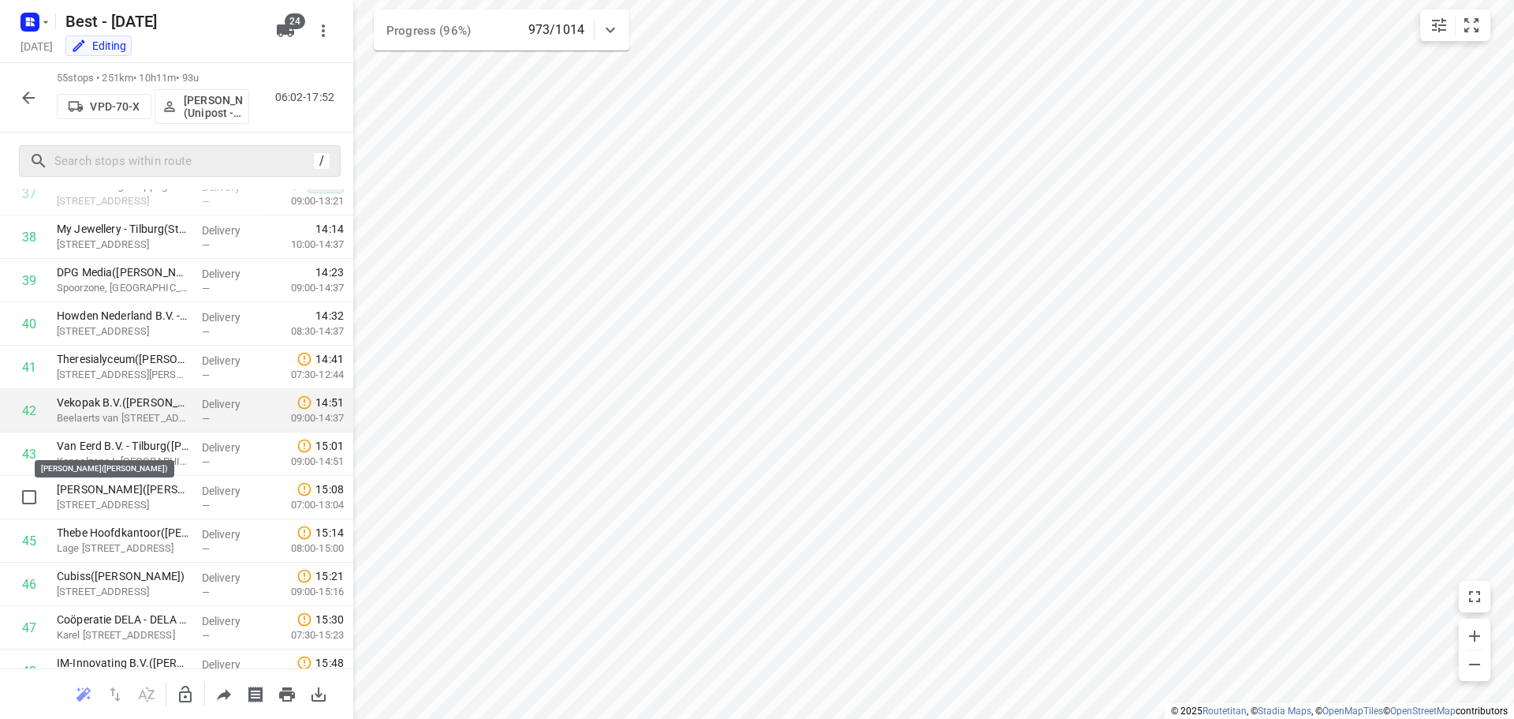
scroll to position [1714, 0]
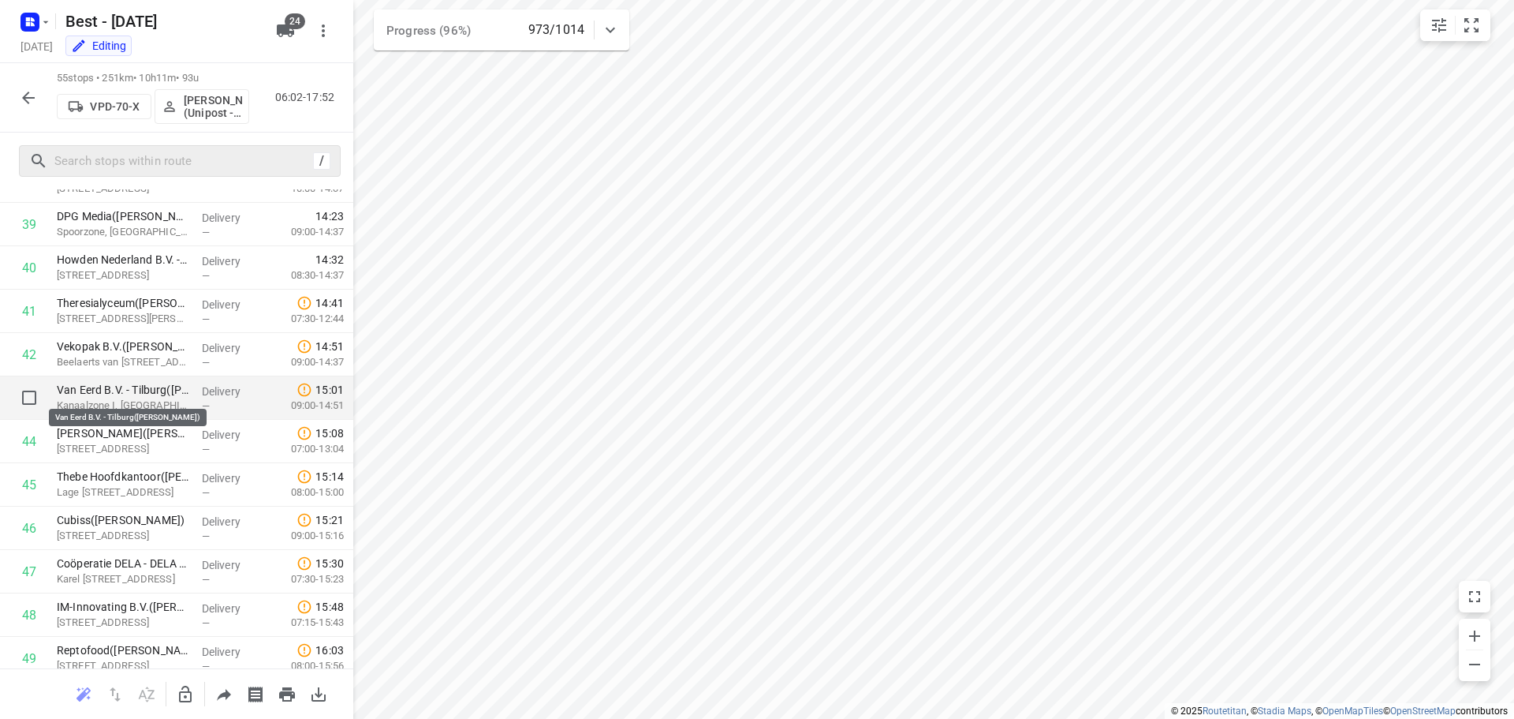
click at [121, 388] on p "Van Eerd B.V. - Tilburg(Noor Claeren)" at bounding box center [123, 390] width 133 height 16
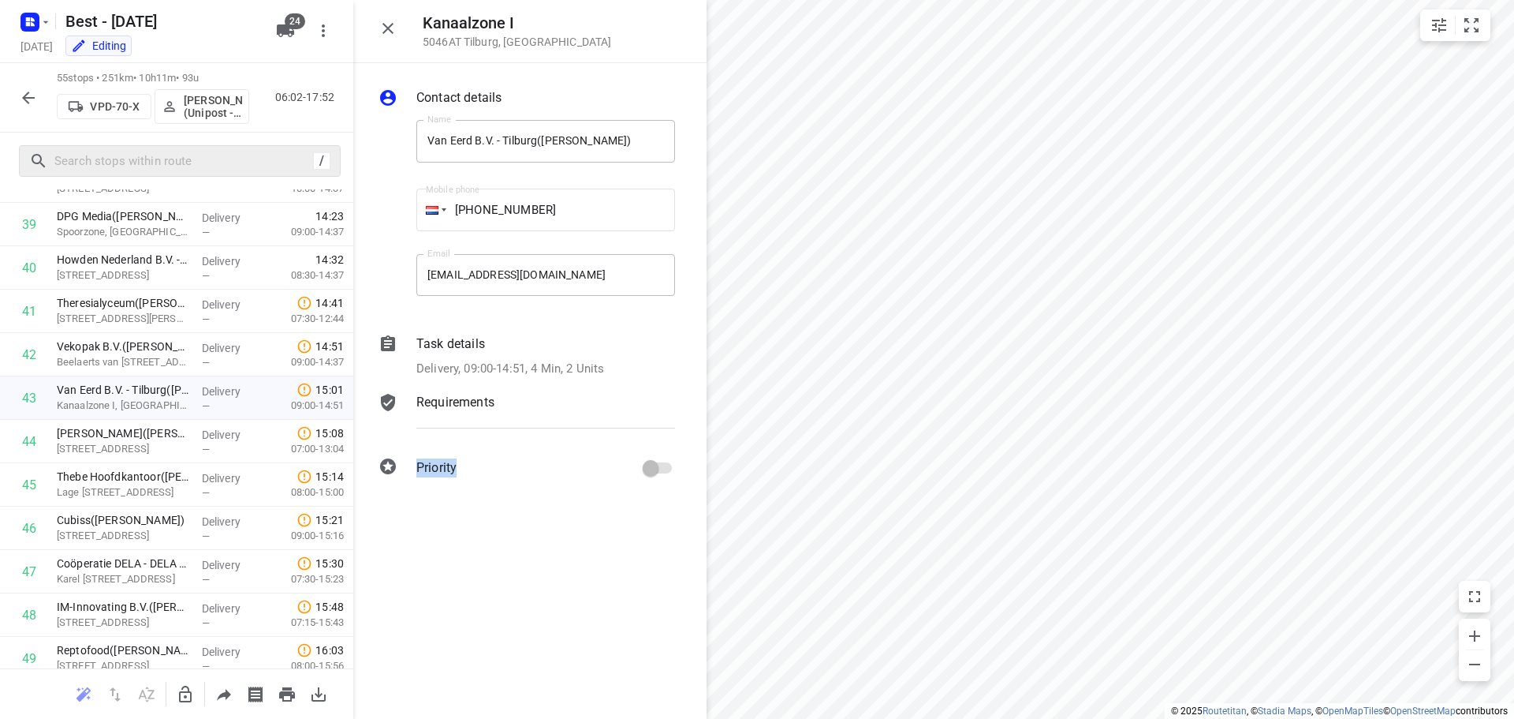
drag, startPoint x: 618, startPoint y: 463, endPoint x: 635, endPoint y: 437, distance: 30.9
click at [635, 437] on div "Contact details Name Van Eerd B.V. - Tilburg(Noor Claeren) Name Mobile phone +3…" at bounding box center [529, 285] width 353 height 445
drag, startPoint x: 578, startPoint y: 45, endPoint x: 411, endPoint y: 14, distance: 170.0
click at [411, 14] on div "Kanaalzone I 5046AT Tilburg , Netherlands" at bounding box center [529, 31] width 353 height 63
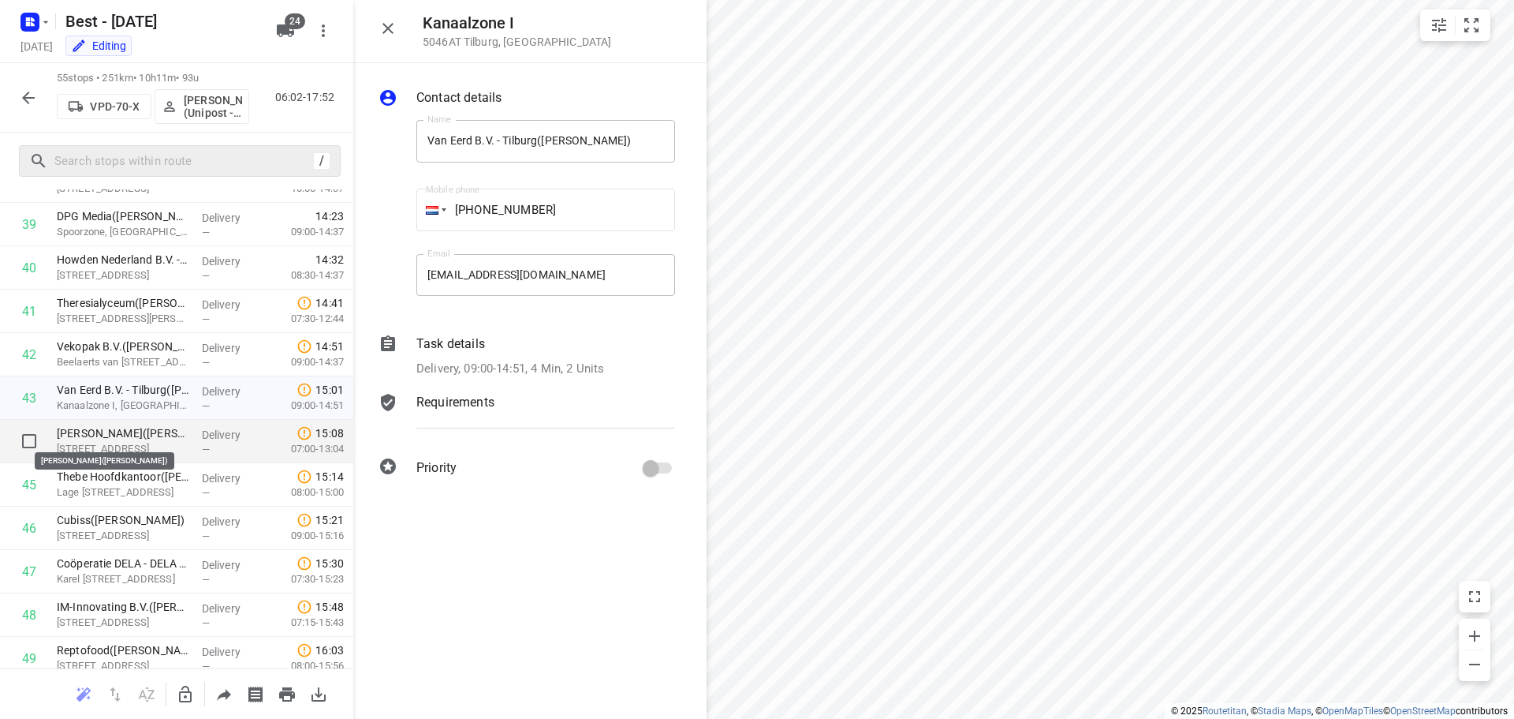
click at [154, 434] on p "BAM Wonen - Dillenburglaan(Joyce de la Rie)" at bounding box center [123, 433] width 133 height 16
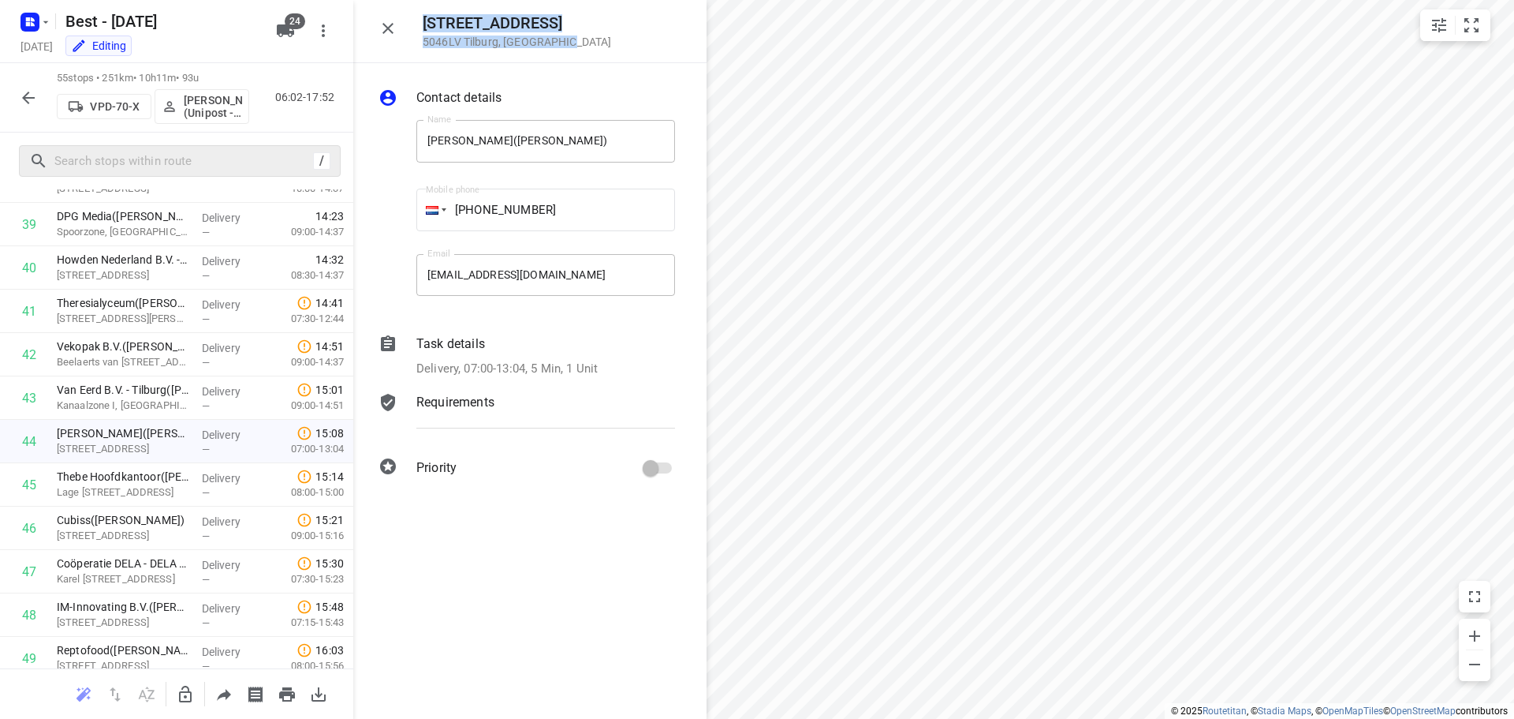
drag, startPoint x: 528, startPoint y: 26, endPoint x: 424, endPoint y: 19, distance: 104.4
click at [424, 19] on div "Dillenburglaan 50 5046LV Tilburg , Netherlands" at bounding box center [555, 31] width 265 height 34
copy div "Dillenburglaan 50 5046LV Tilburg , Netherlands"
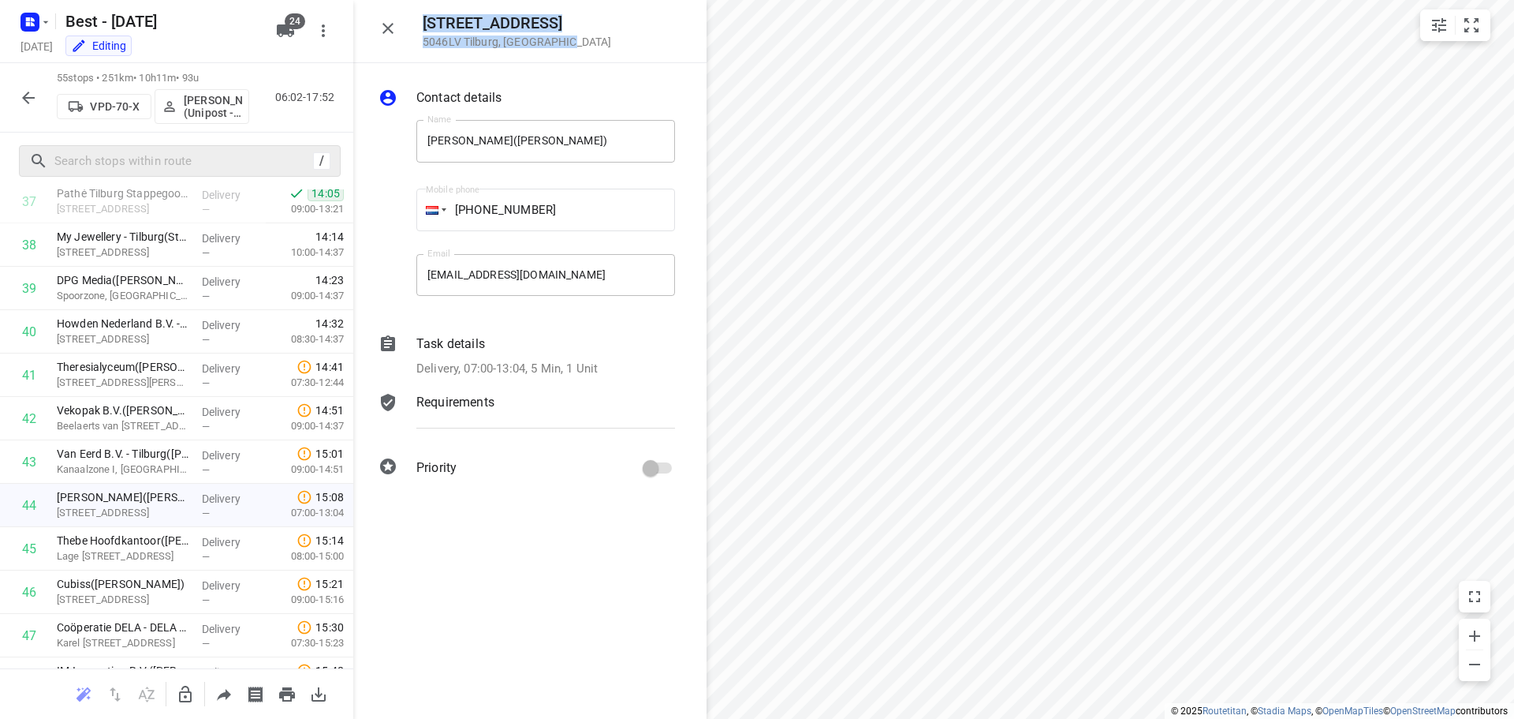
scroll to position [1735, 0]
click at [381, 22] on icon "button" at bounding box center [388, 28] width 19 height 19
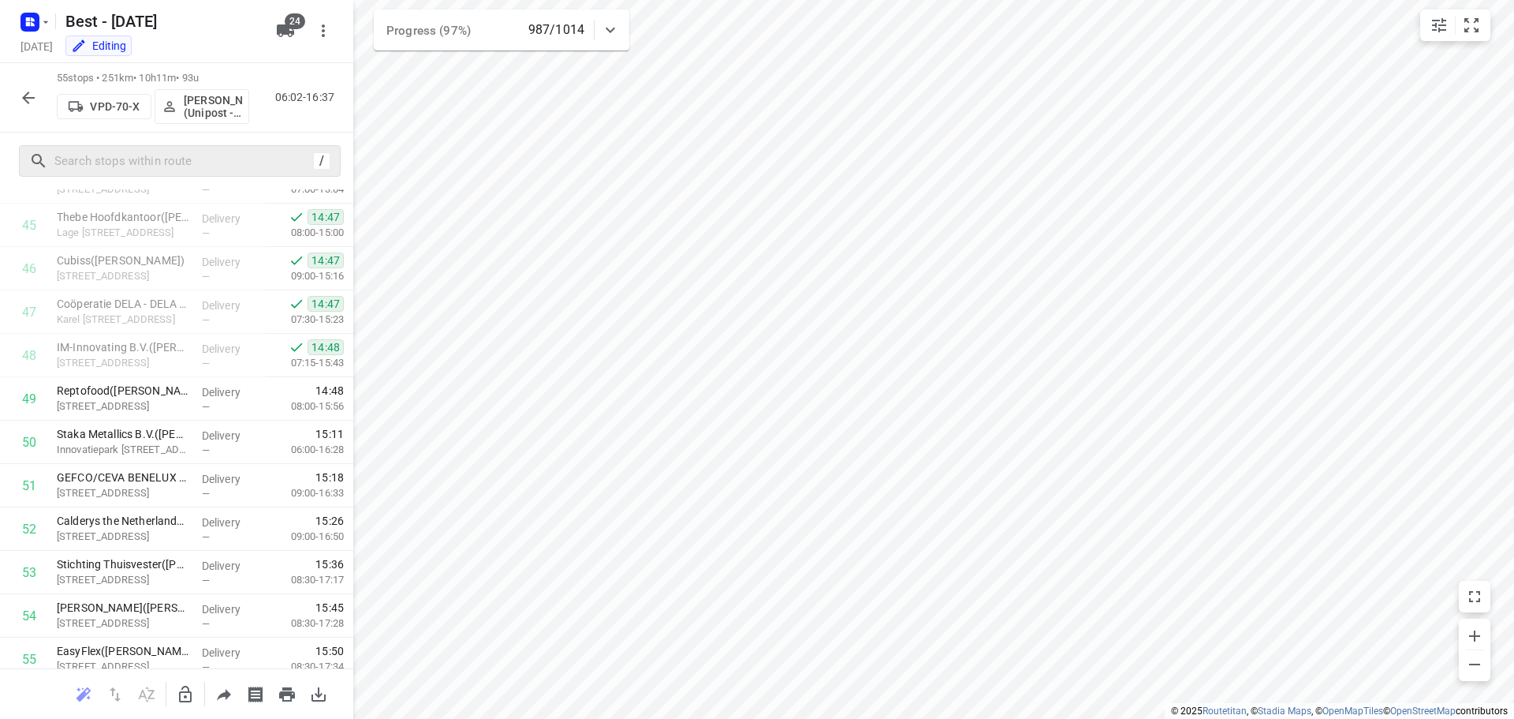
scroll to position [2030, 0]
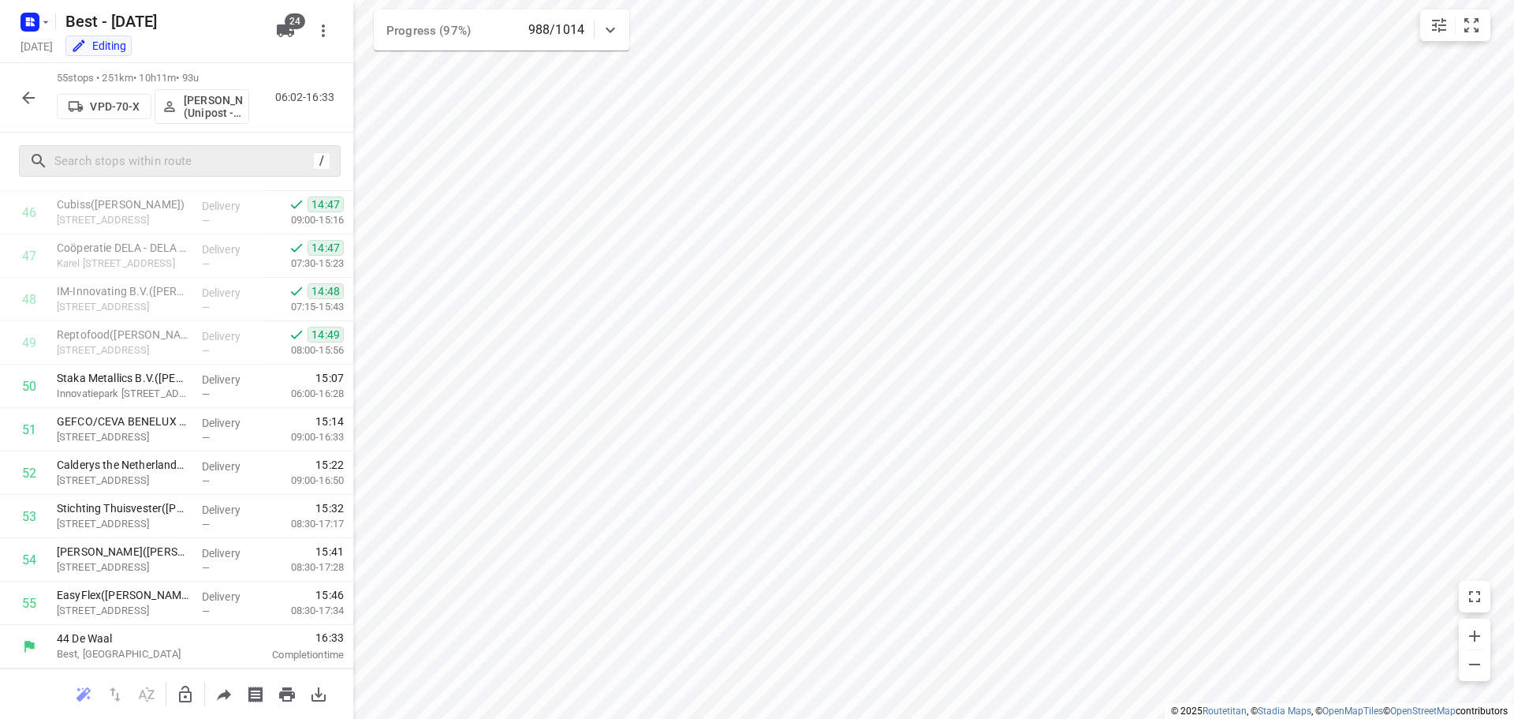
click at [307, 133] on div "/" at bounding box center [176, 161] width 353 height 57
click at [28, 103] on icon "button" at bounding box center [28, 97] width 13 height 13
click at [16, 94] on button "button" at bounding box center [29, 98] width 32 height 32
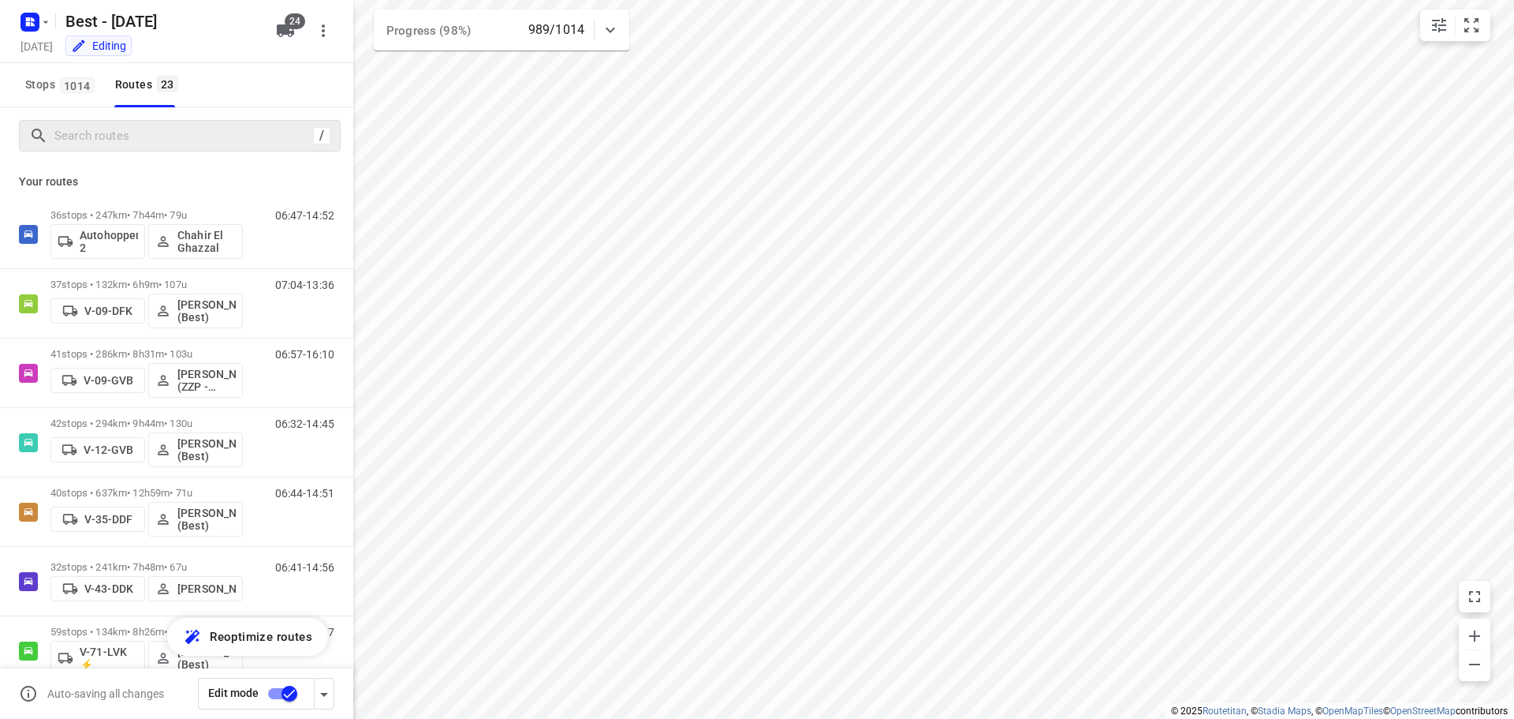
click at [128, 148] on div "/" at bounding box center [180, 136] width 322 height 32
drag, startPoint x: 152, startPoint y: 144, endPoint x: 173, endPoint y: 108, distance: 41.7
click at [155, 128] on input "Search routes" at bounding box center [181, 136] width 252 height 24
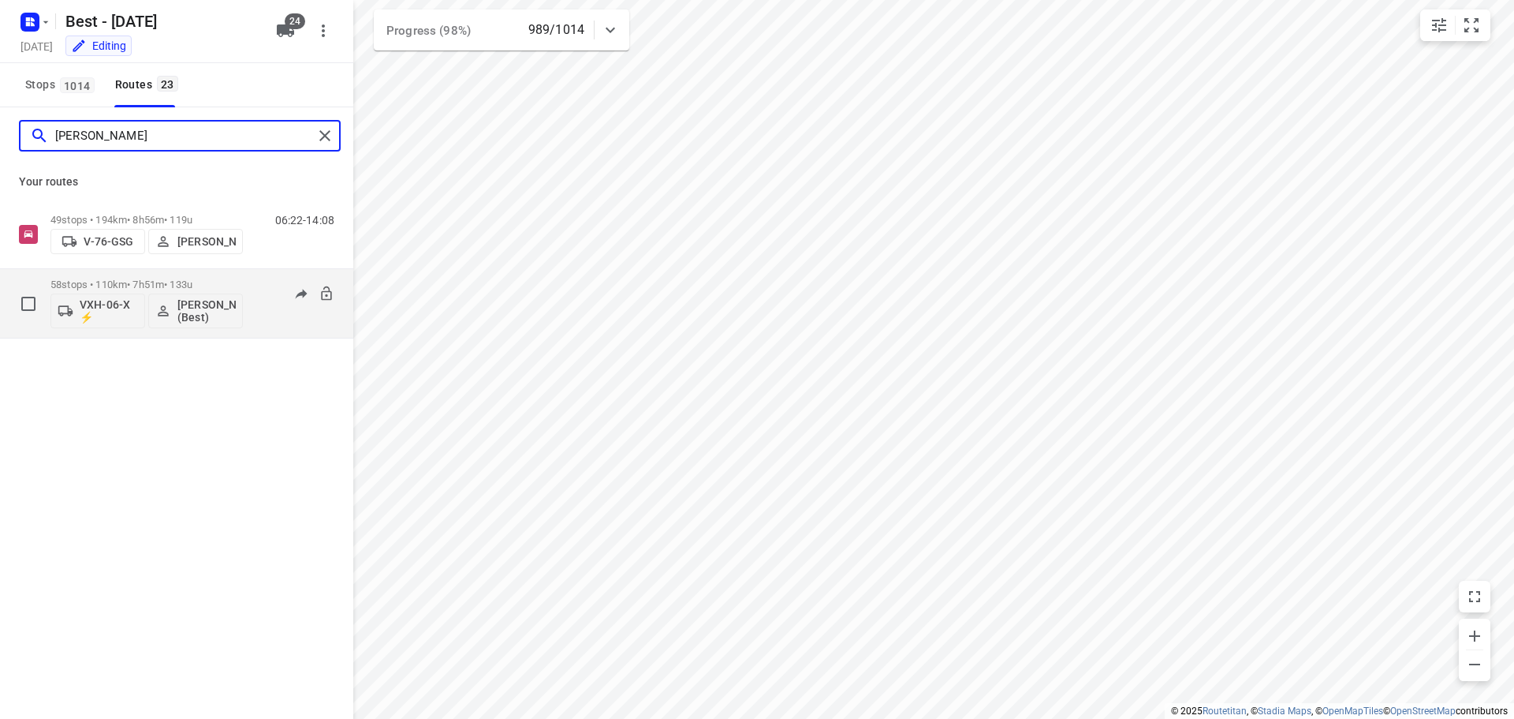
type input "lisa"
click at [229, 274] on div "58 stops • 110km • 7h51m • 133u VXH-06-X ⚡ Lisa Scheepers (Best)" at bounding box center [146, 303] width 192 height 65
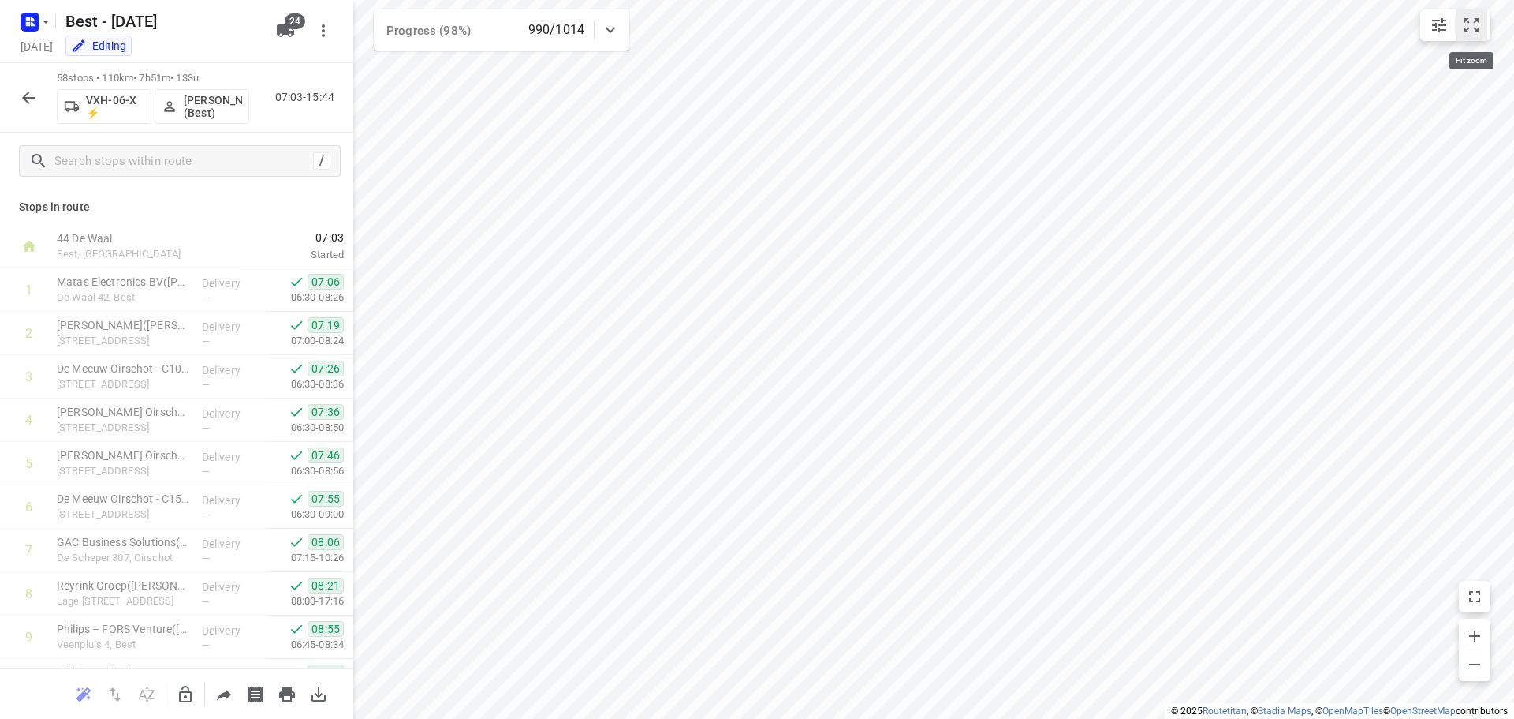
click at [1472, 33] on icon "small contained button group" at bounding box center [1471, 25] width 19 height 19
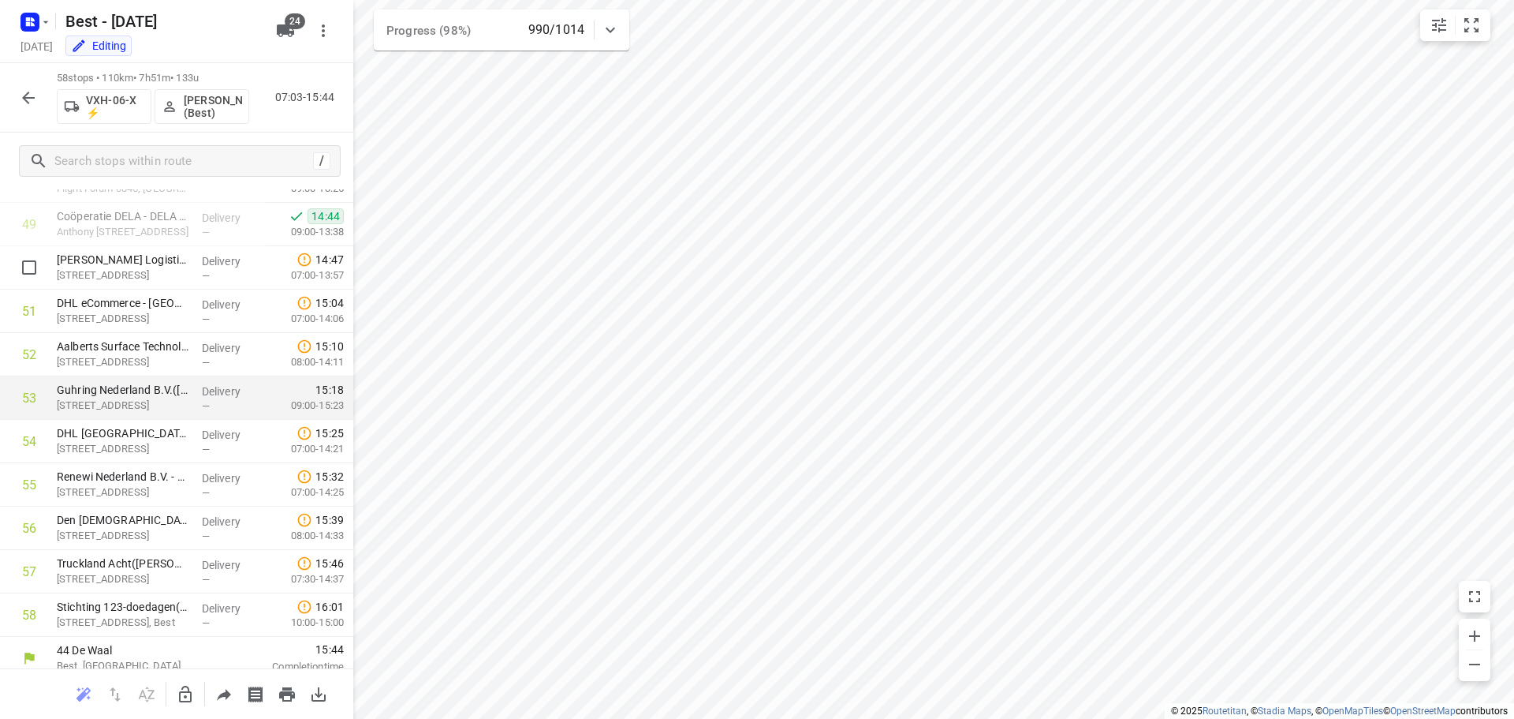
scroll to position [2160, 0]
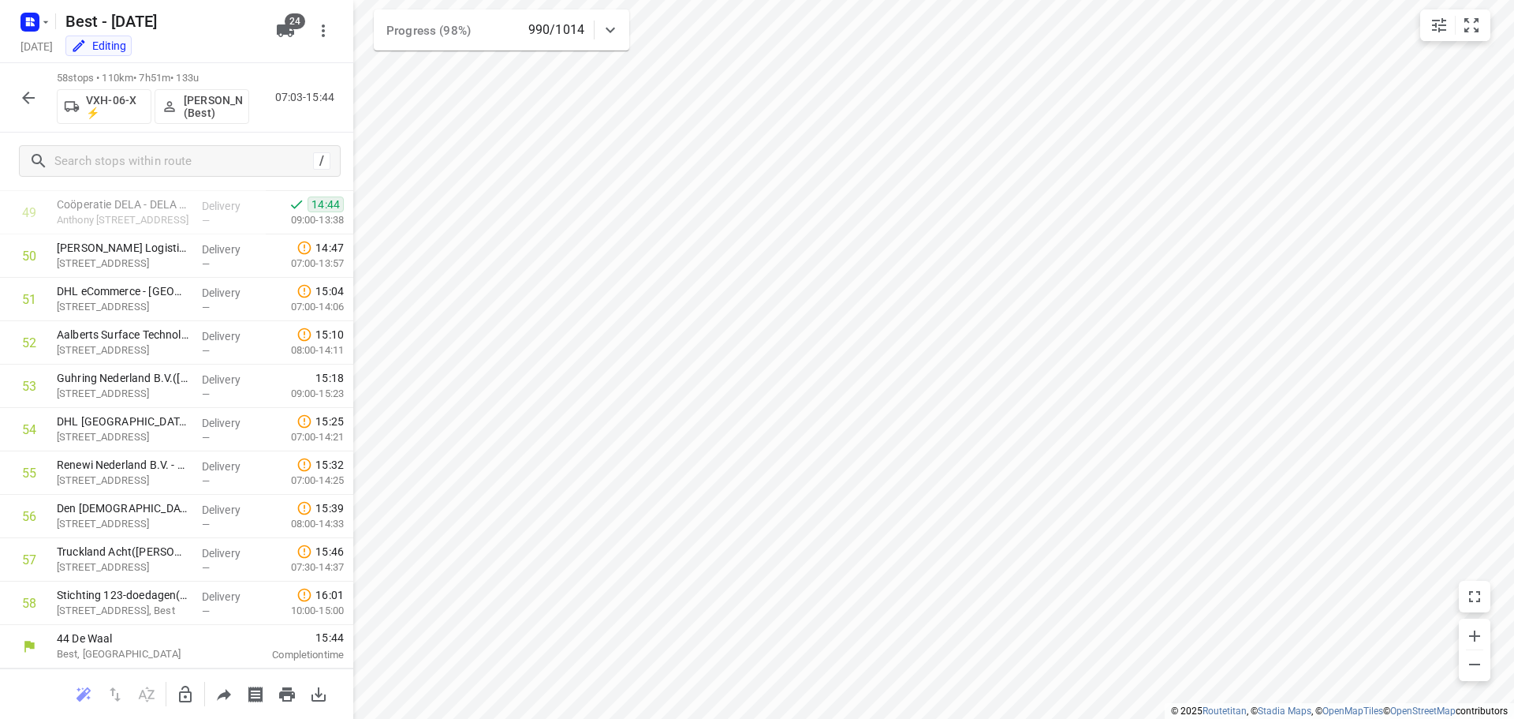
click at [6, 101] on div "58 stops • 110km • 7h51m • 133u VXH-06-X ⚡ Lisa Scheepers (Best) 07:03-15:44" at bounding box center [176, 97] width 353 height 69
click at [20, 96] on icon "button" at bounding box center [28, 97] width 19 height 19
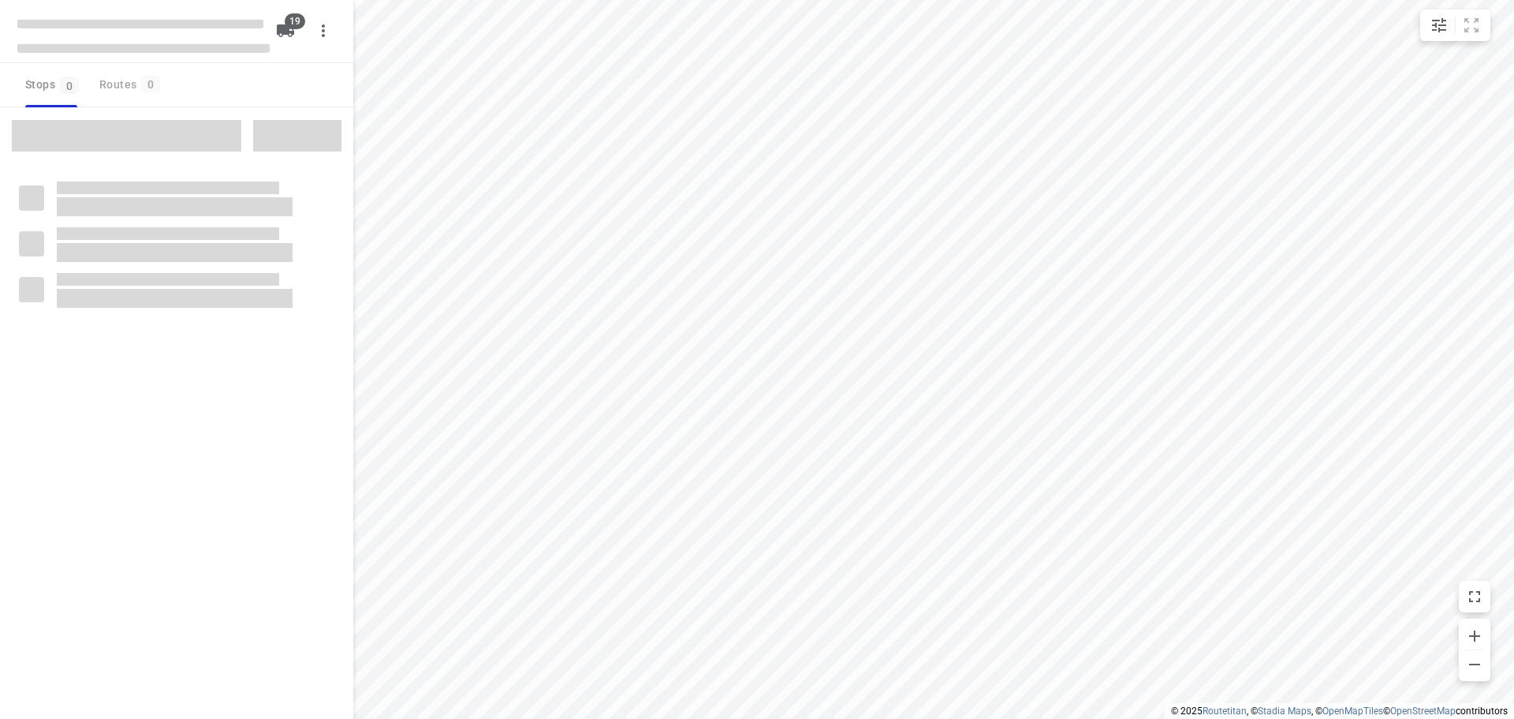
type input "distance"
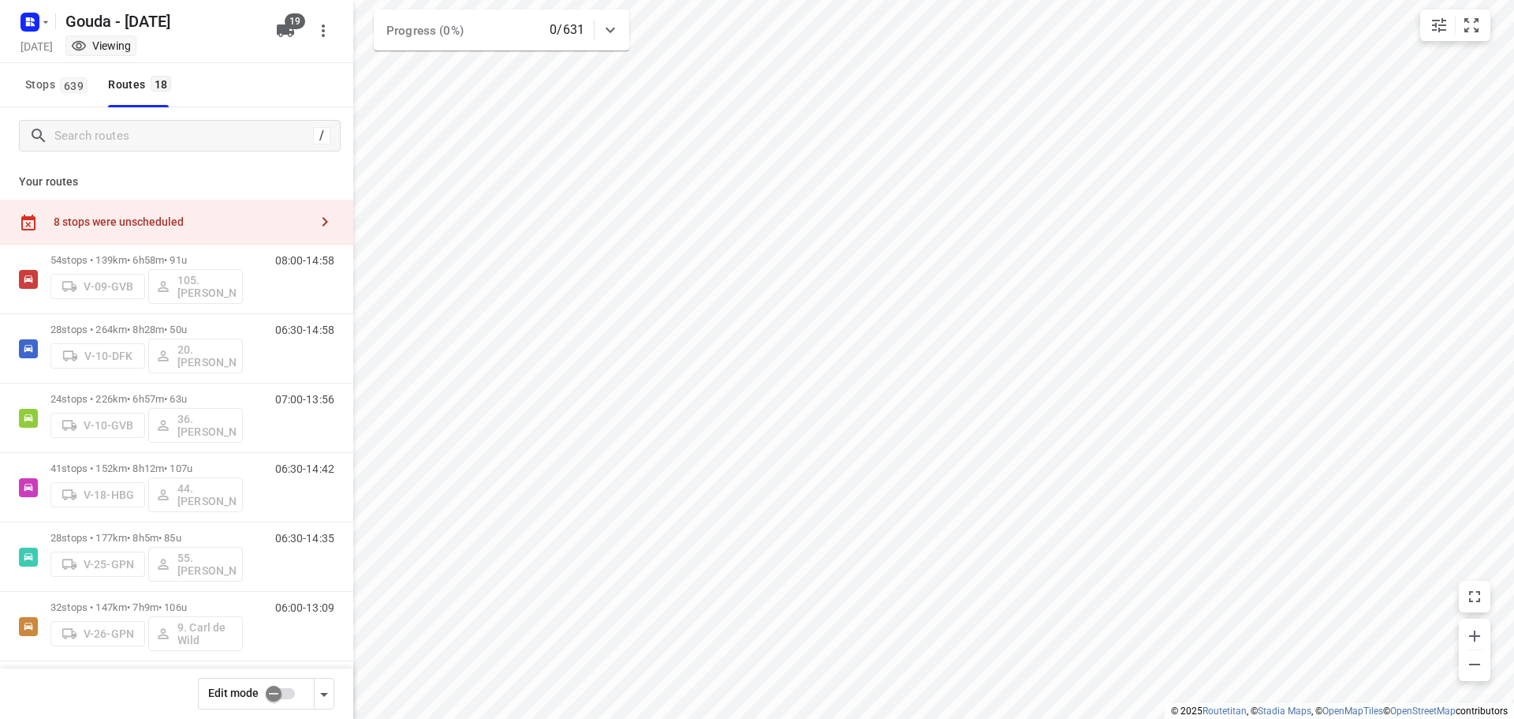
click at [295, 84] on div "Stops 639 Routes 18" at bounding box center [176, 85] width 353 height 44
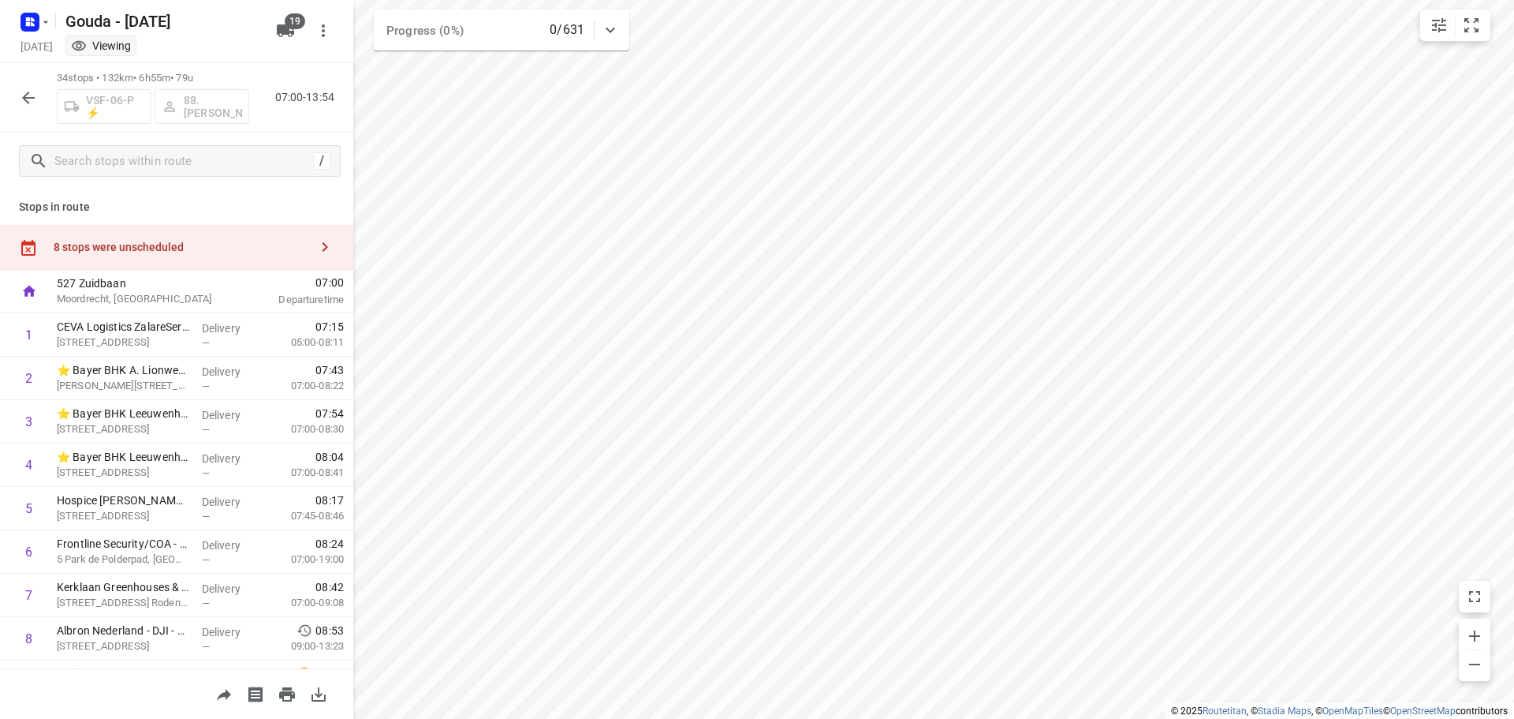
click at [164, 237] on div "8 stops were unscheduled" at bounding box center [176, 247] width 353 height 45
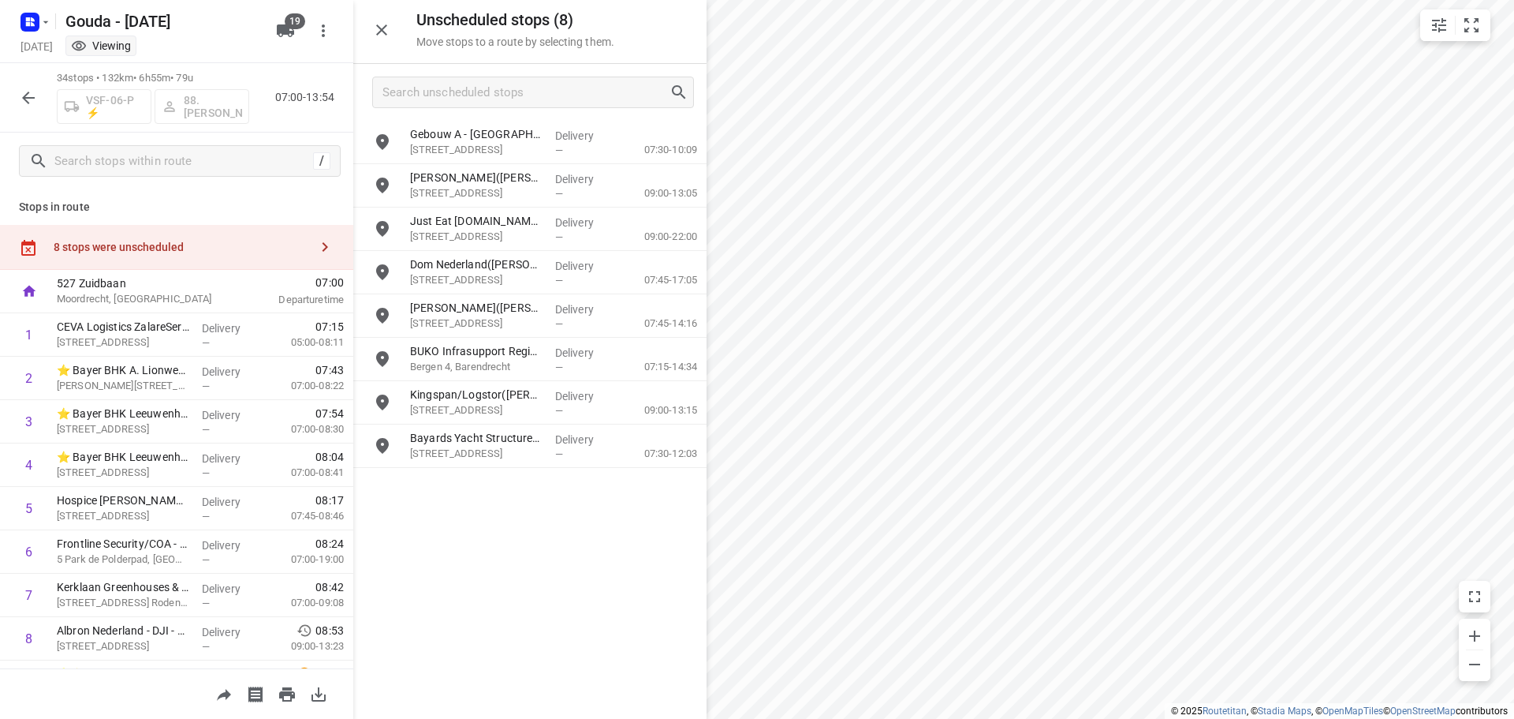
click at [33, 94] on icon "button" at bounding box center [28, 97] width 19 height 19
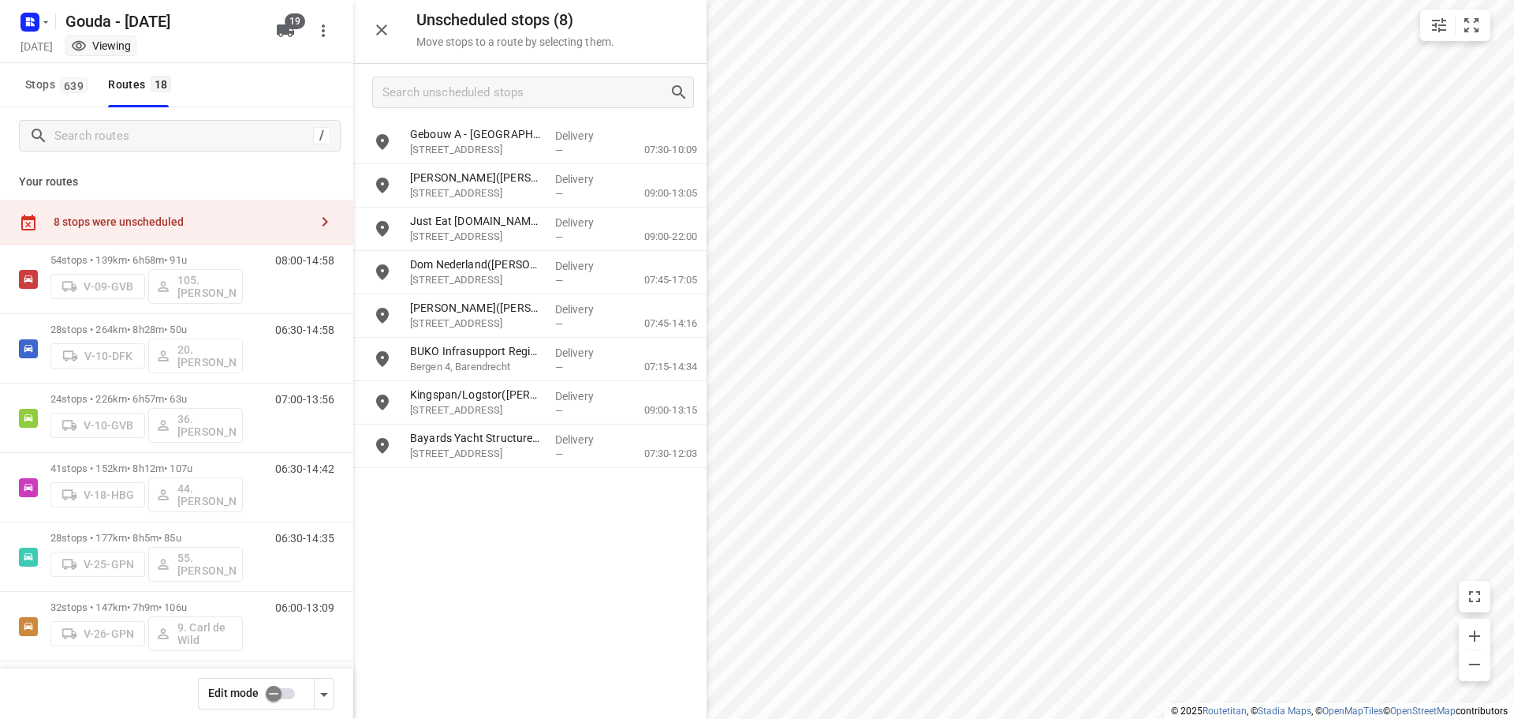
click at [278, 693] on input "checkbox" at bounding box center [274, 693] width 90 height 30
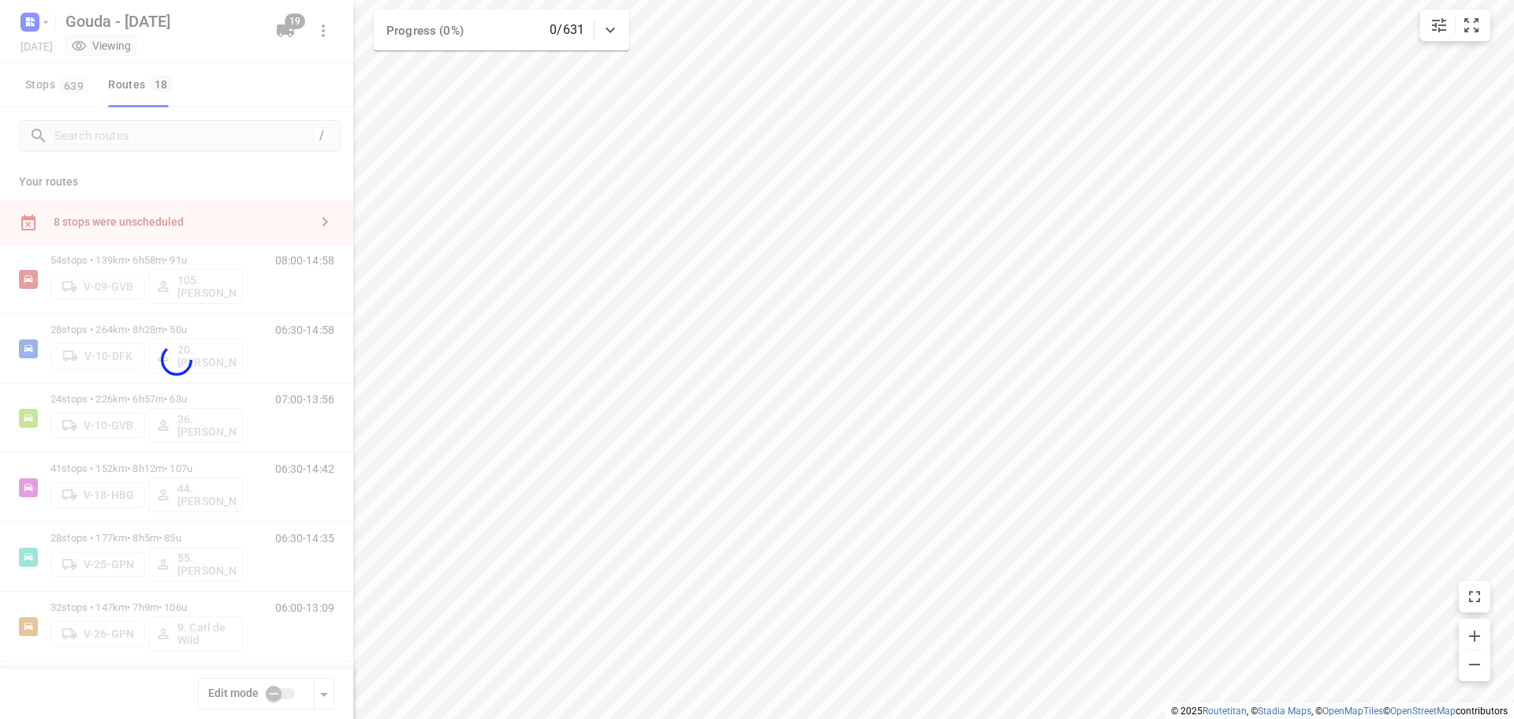
checkbox input "true"
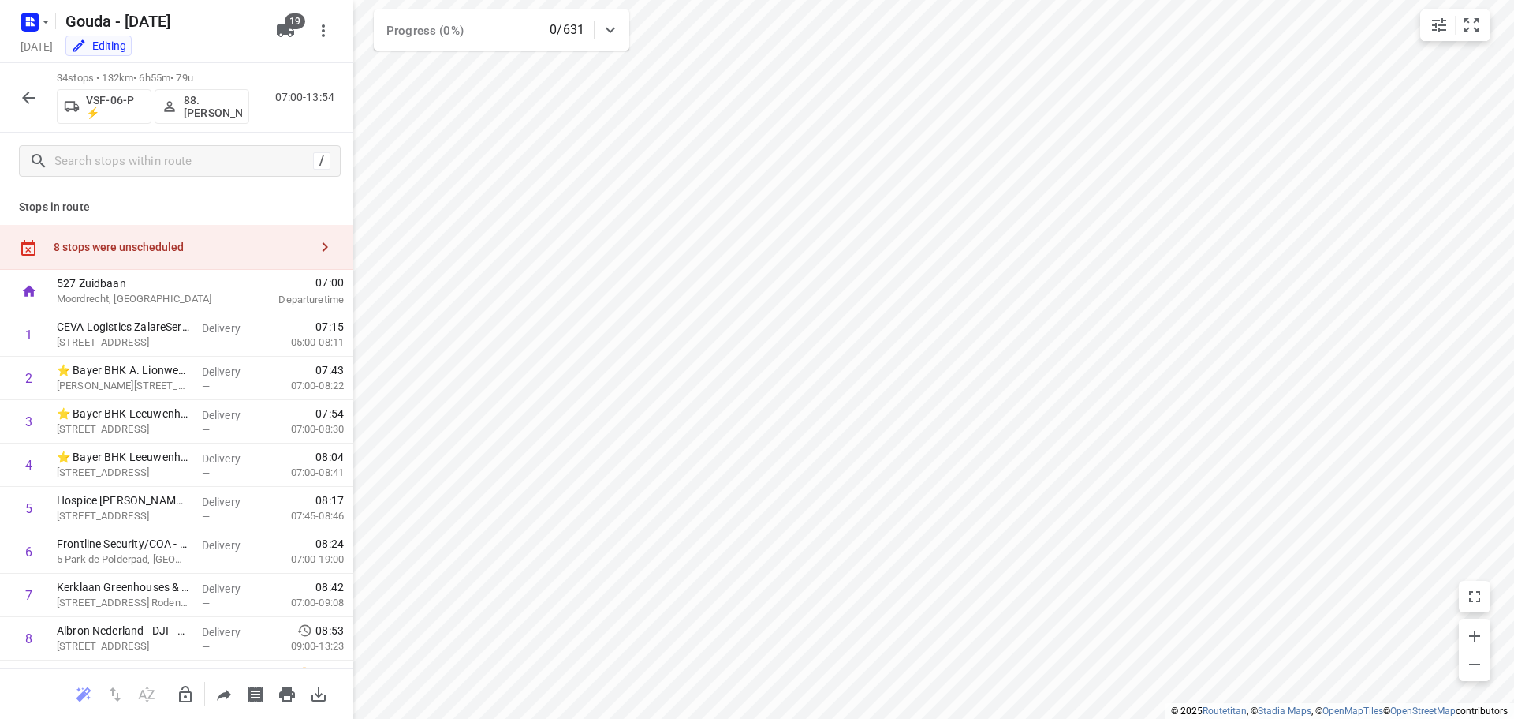
click at [103, 238] on div "8 stops were unscheduled" at bounding box center [176, 247] width 353 height 45
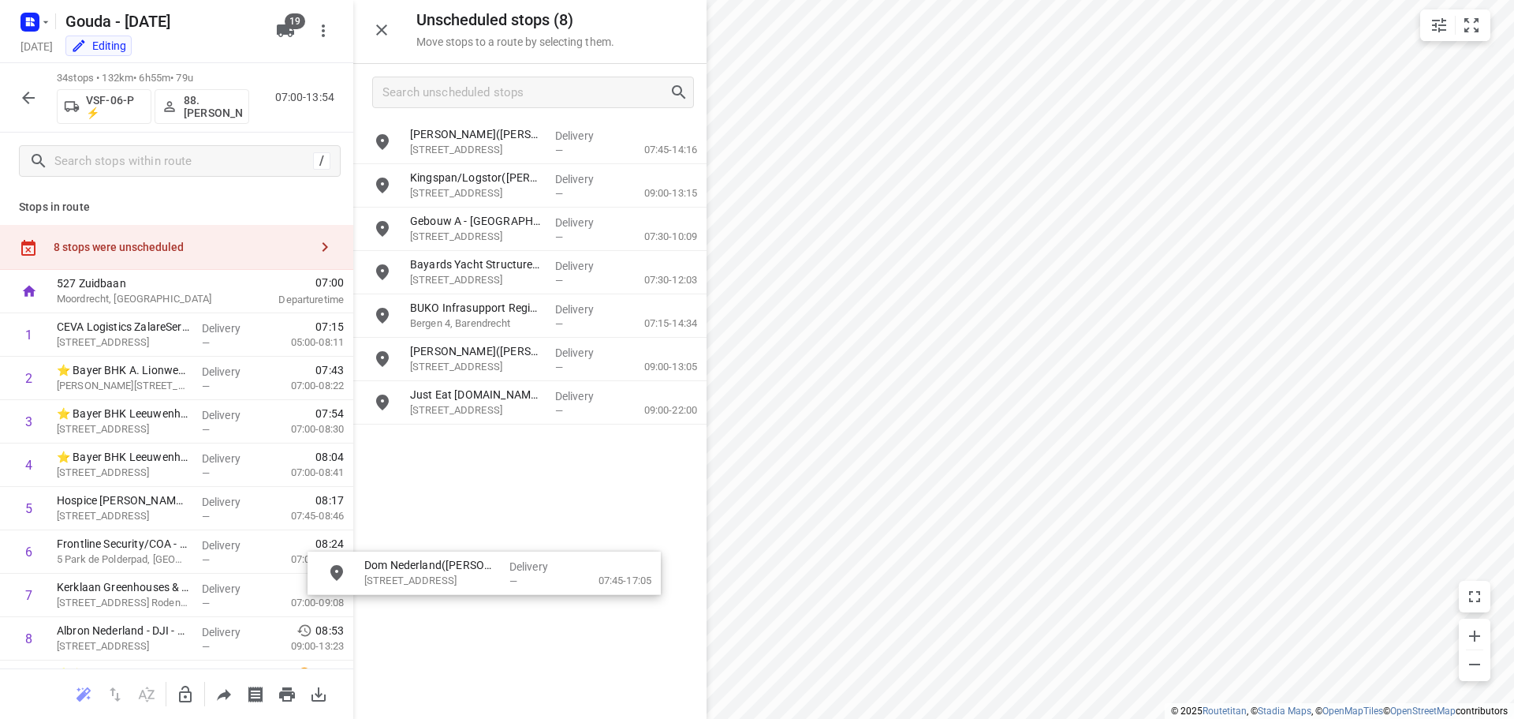
drag, startPoint x: 476, startPoint y: 441, endPoint x: 423, endPoint y: 570, distance: 140.0
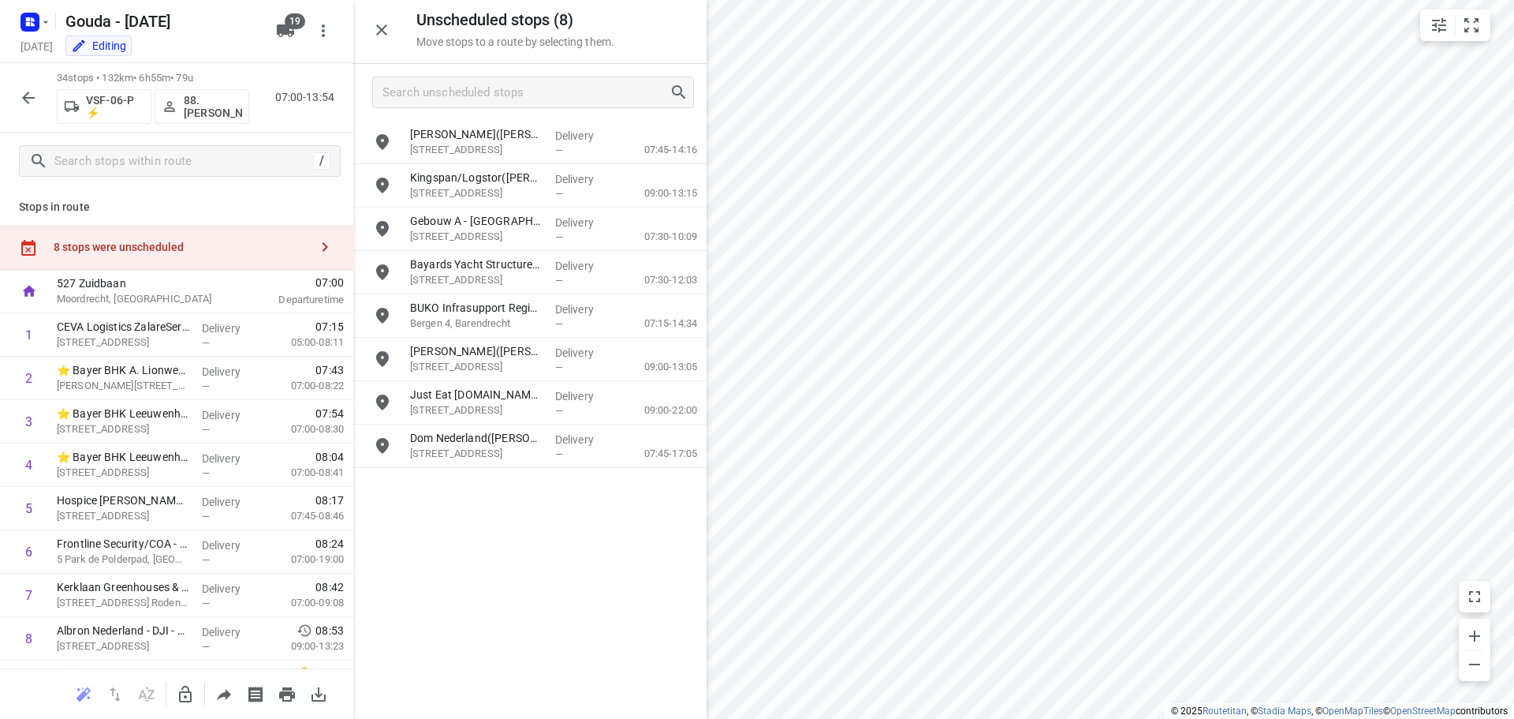
click at [194, 689] on icon "button" at bounding box center [185, 694] width 19 height 19
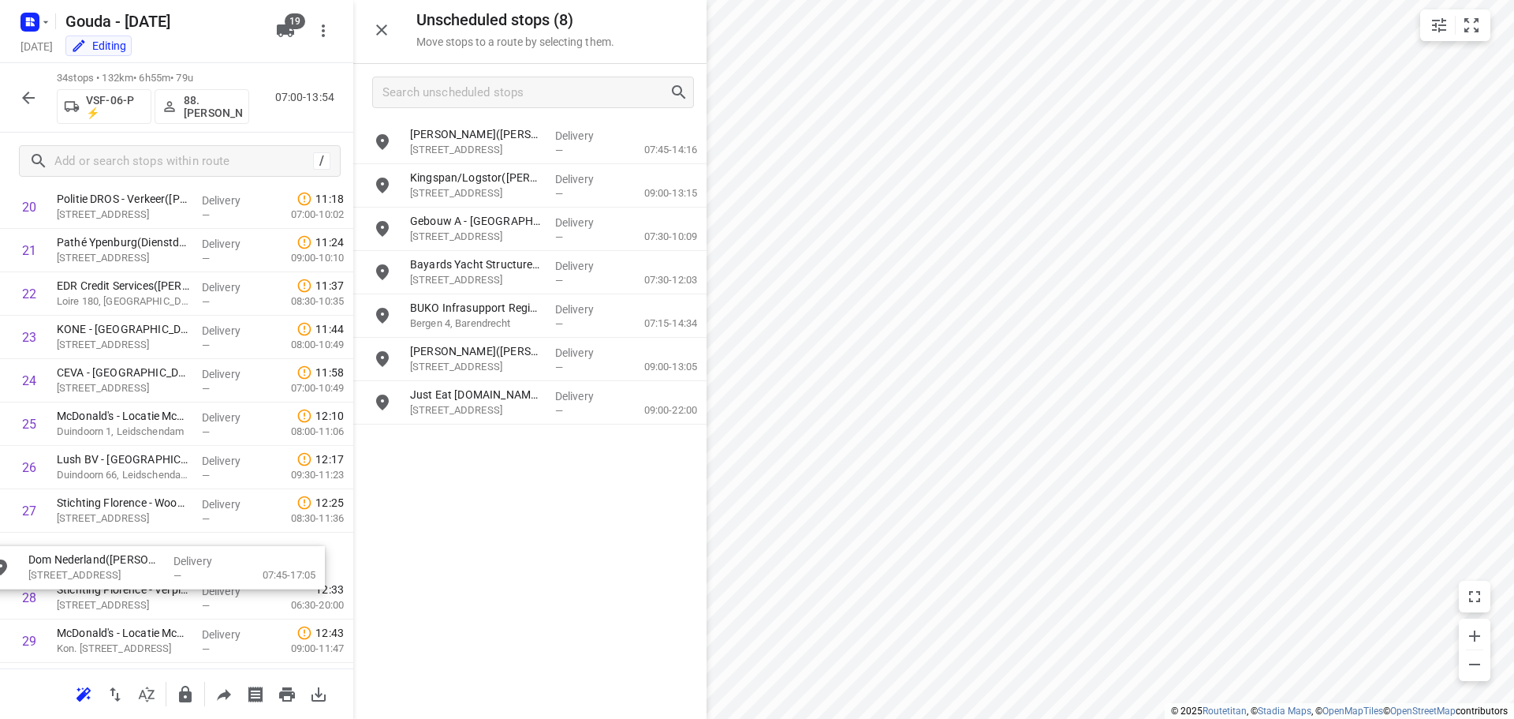
scroll to position [953, 0]
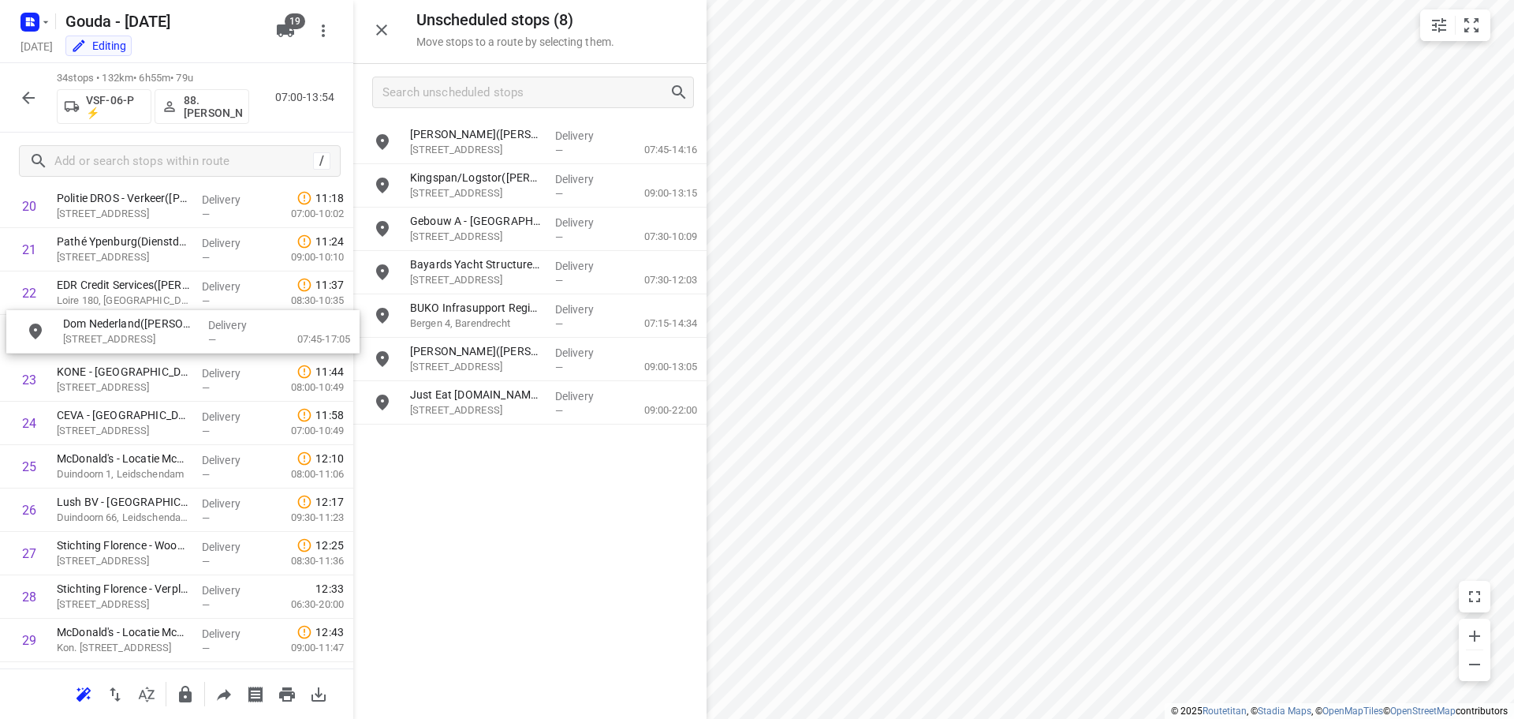
drag, startPoint x: 497, startPoint y: 444, endPoint x: 135, endPoint y: 338, distance: 377.2
drag, startPoint x: 376, startPoint y: 33, endPoint x: 510, endPoint y: 111, distance: 155.2
click at [376, 33] on icon "button" at bounding box center [381, 30] width 19 height 19
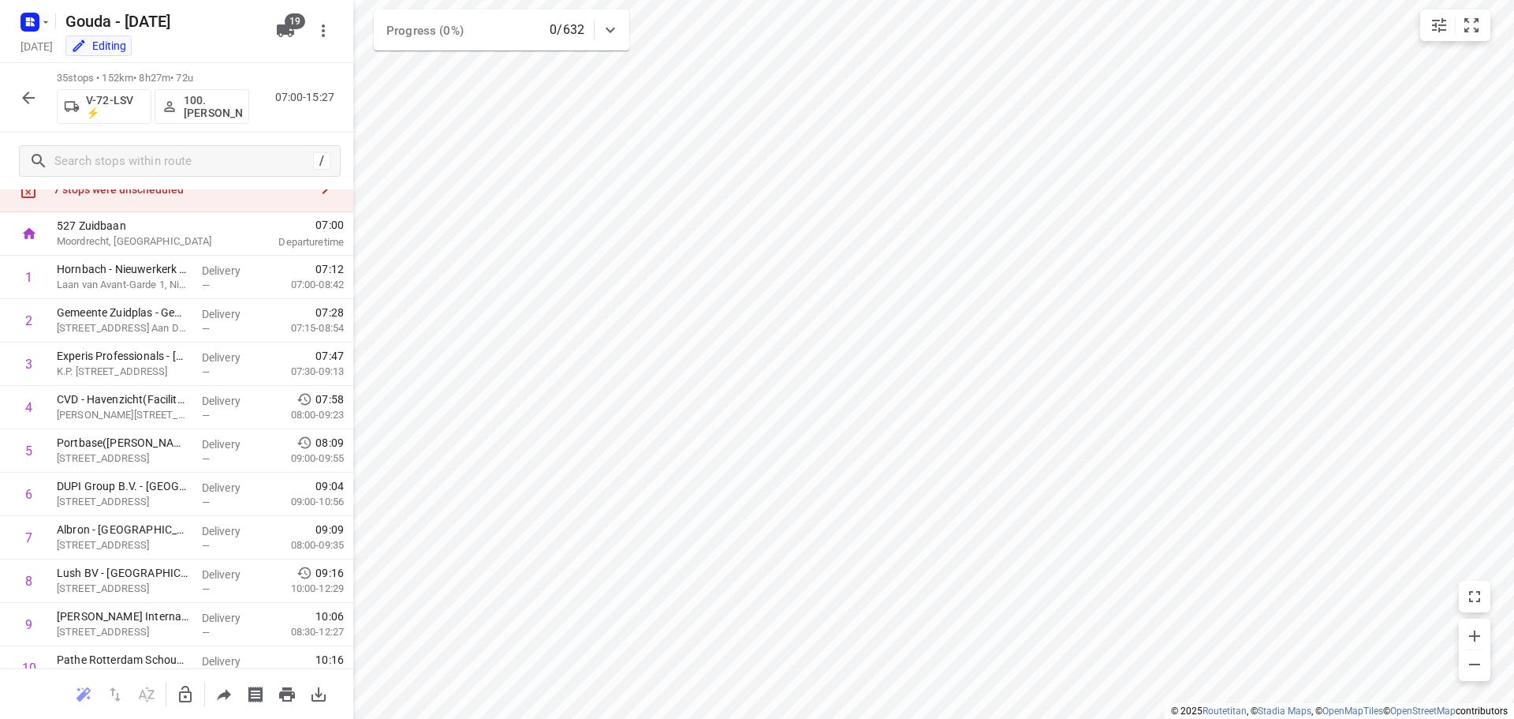
scroll to position [0, 0]
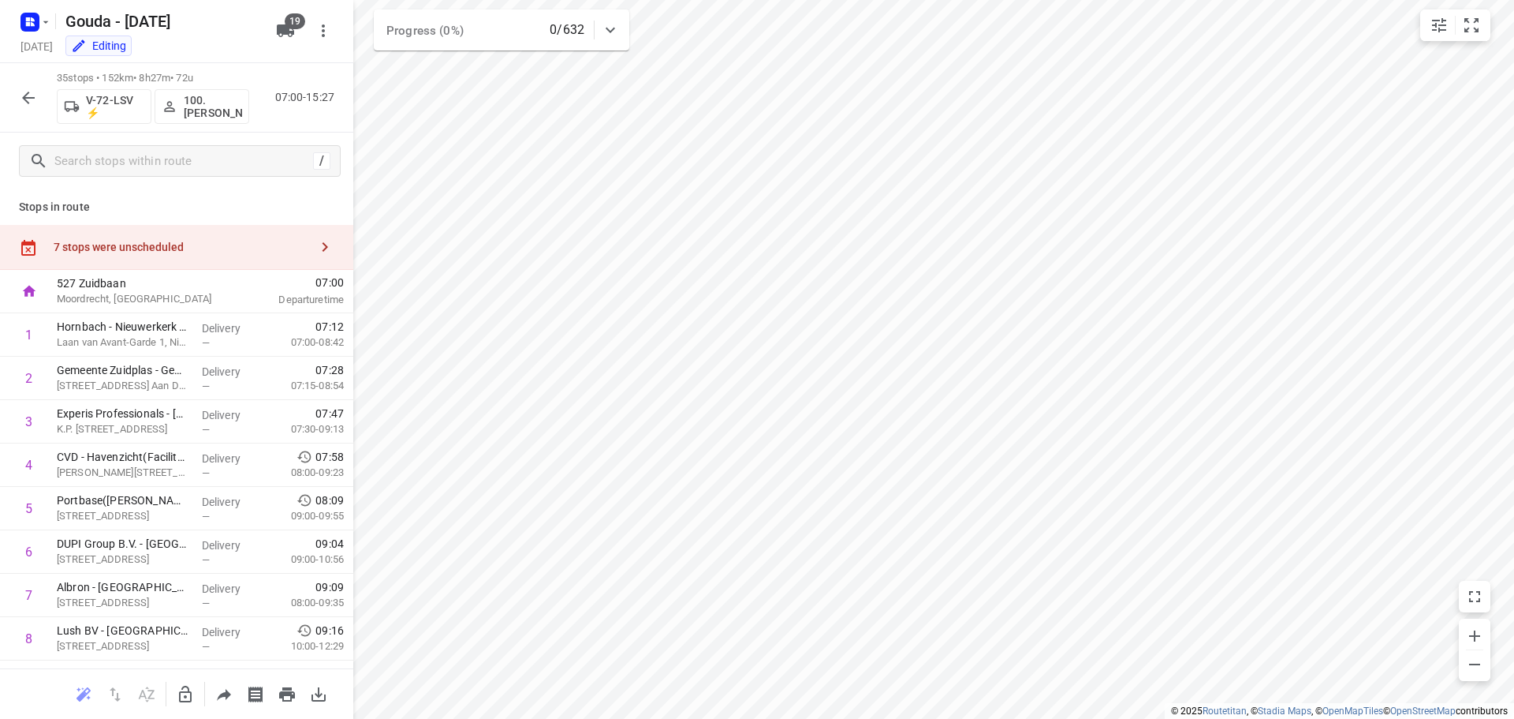
click at [136, 238] on div "7 stops were unscheduled" at bounding box center [176, 247] width 353 height 45
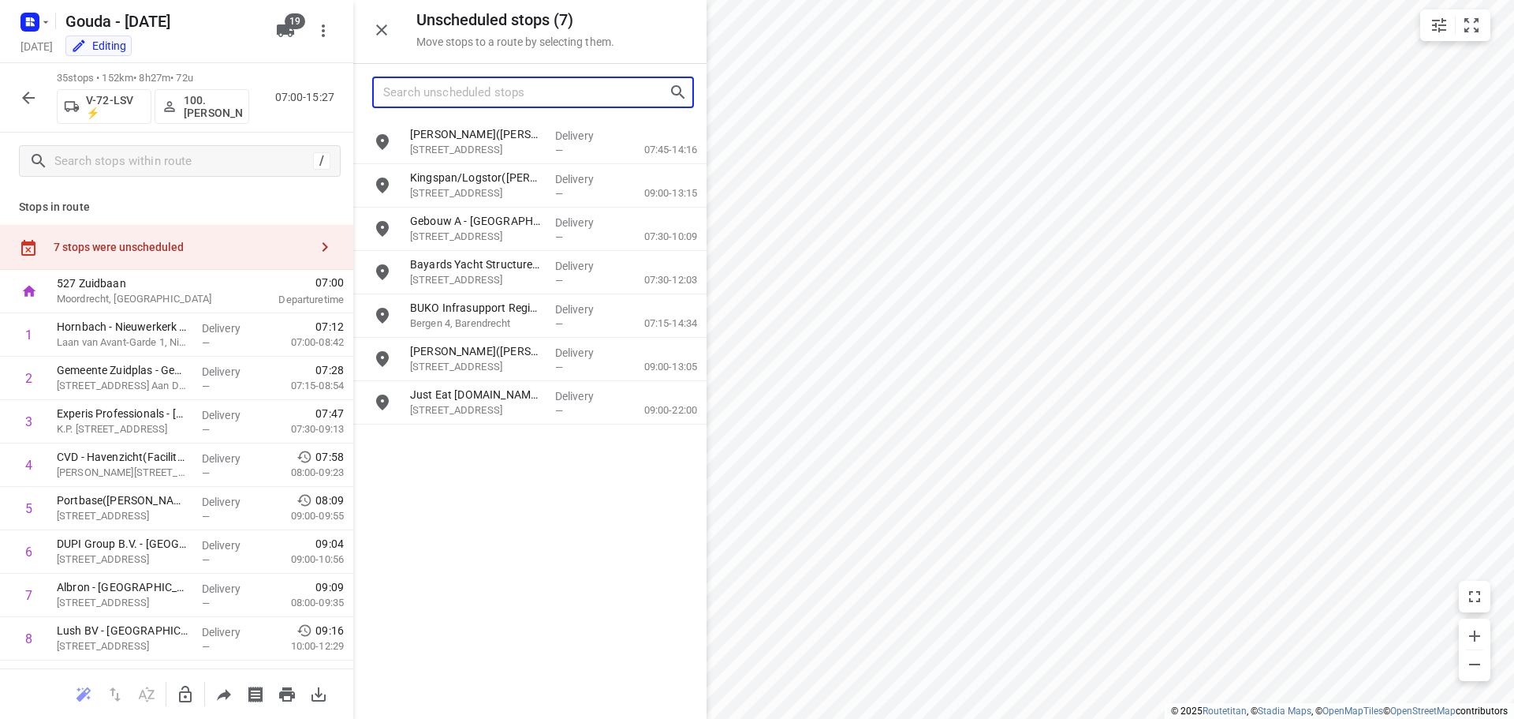
click at [482, 80] on input "Search unscheduled stops" at bounding box center [526, 92] width 286 height 24
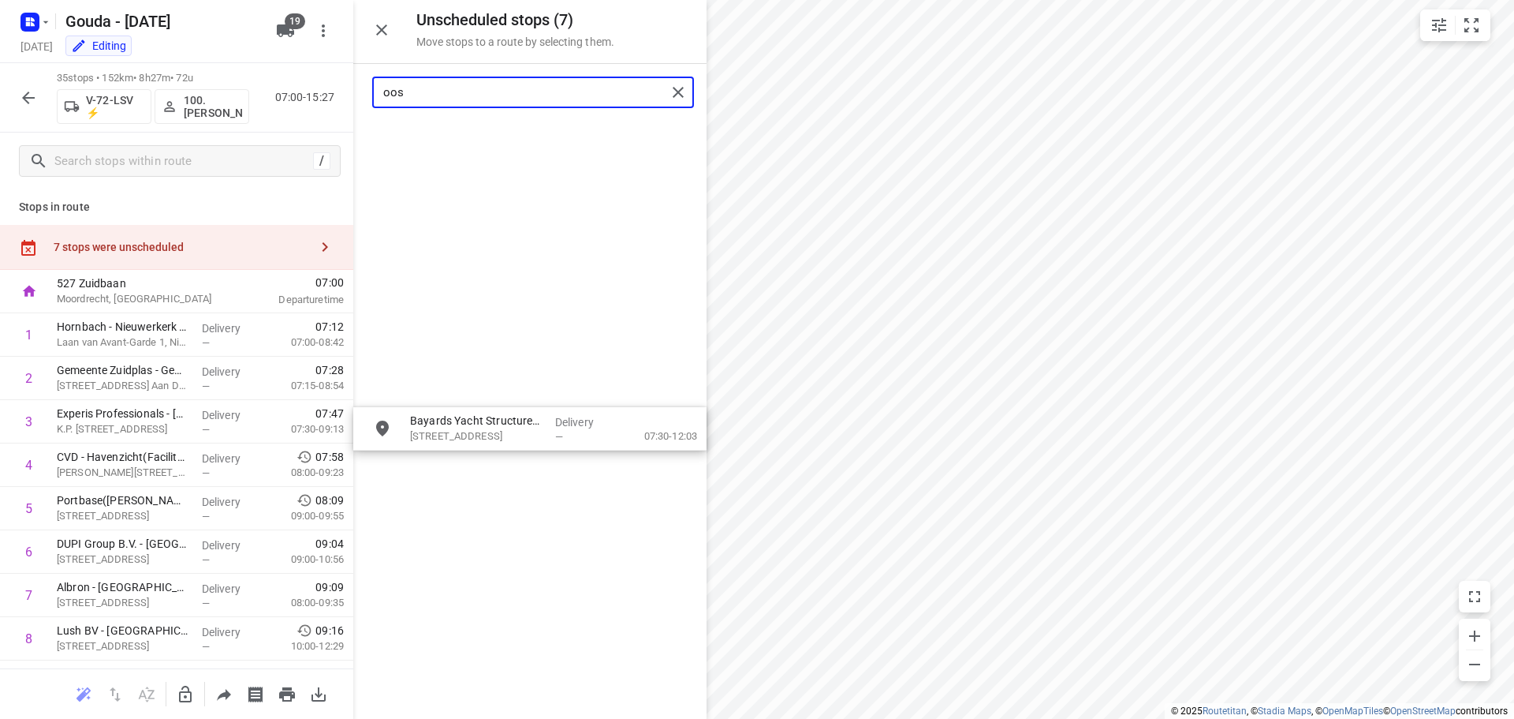
drag, startPoint x: 524, startPoint y: 152, endPoint x: 522, endPoint y: 416, distance: 263.5
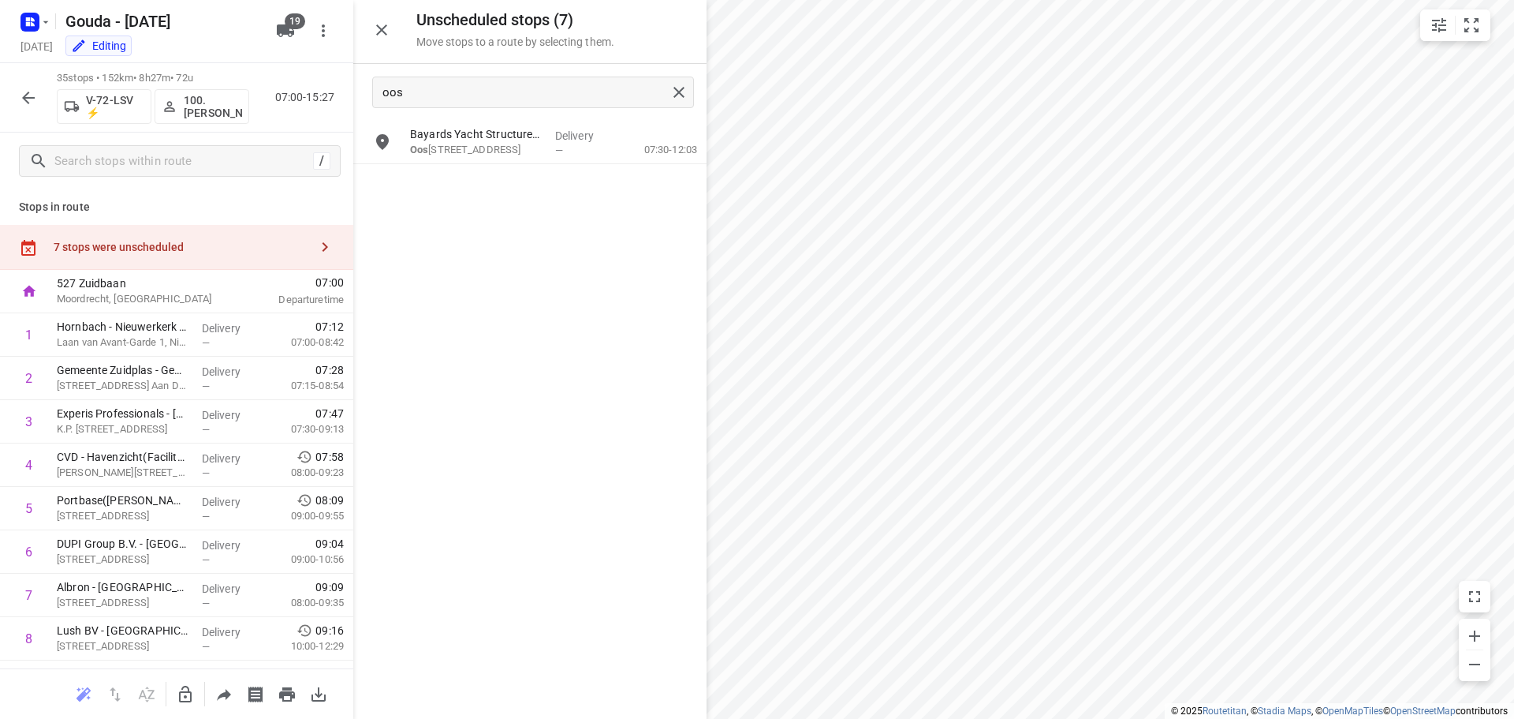
click at [197, 703] on button "button" at bounding box center [186, 694] width 32 height 32
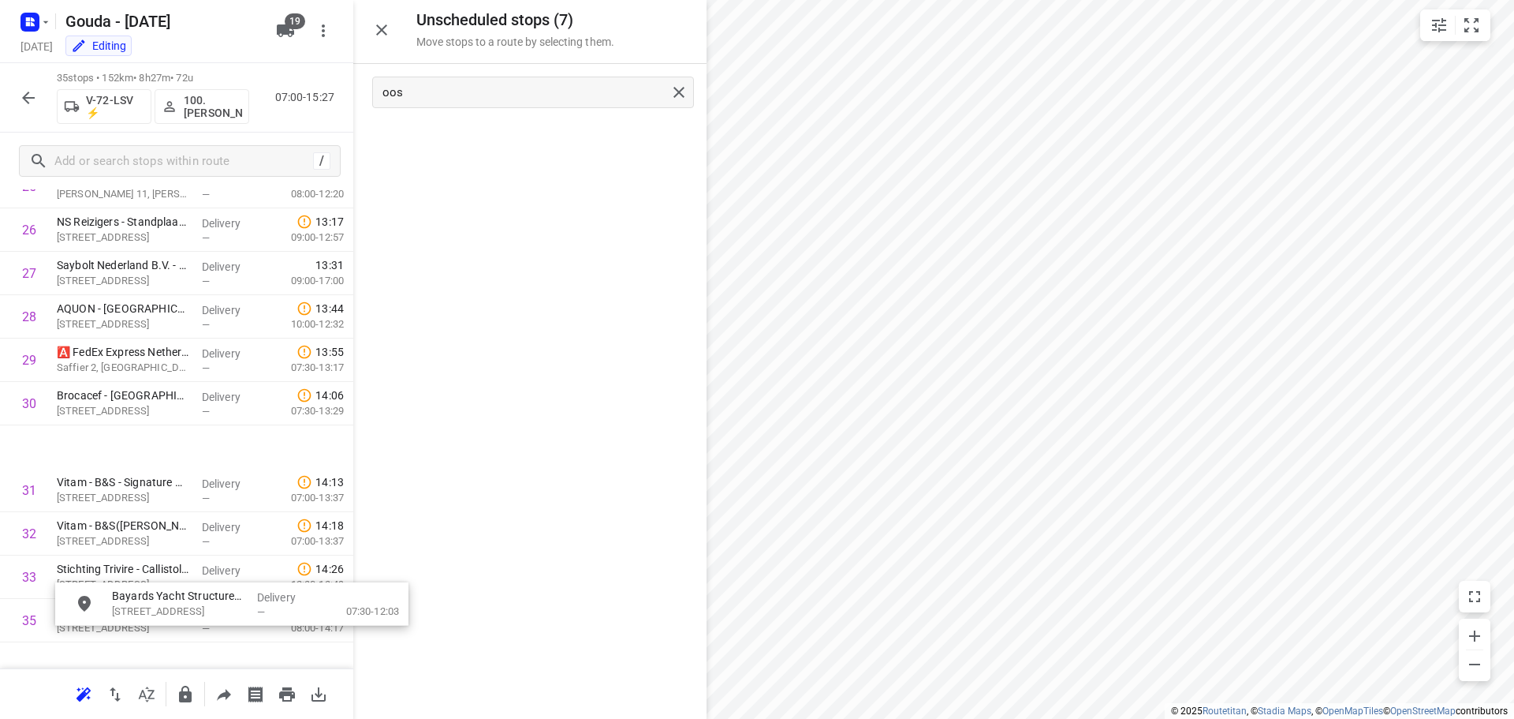
scroll to position [1262, 0]
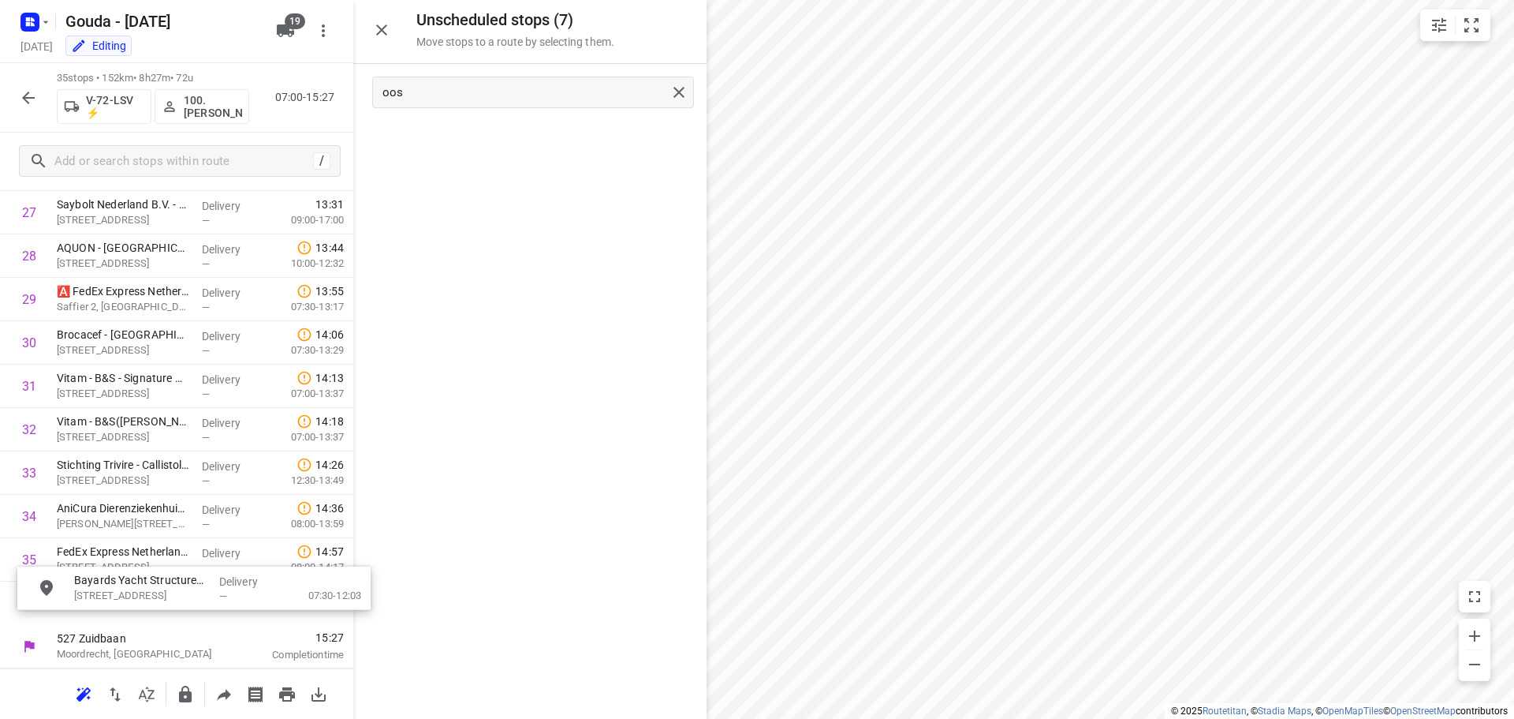
drag, startPoint x: 488, startPoint y: 137, endPoint x: 145, endPoint y: 594, distance: 571.2
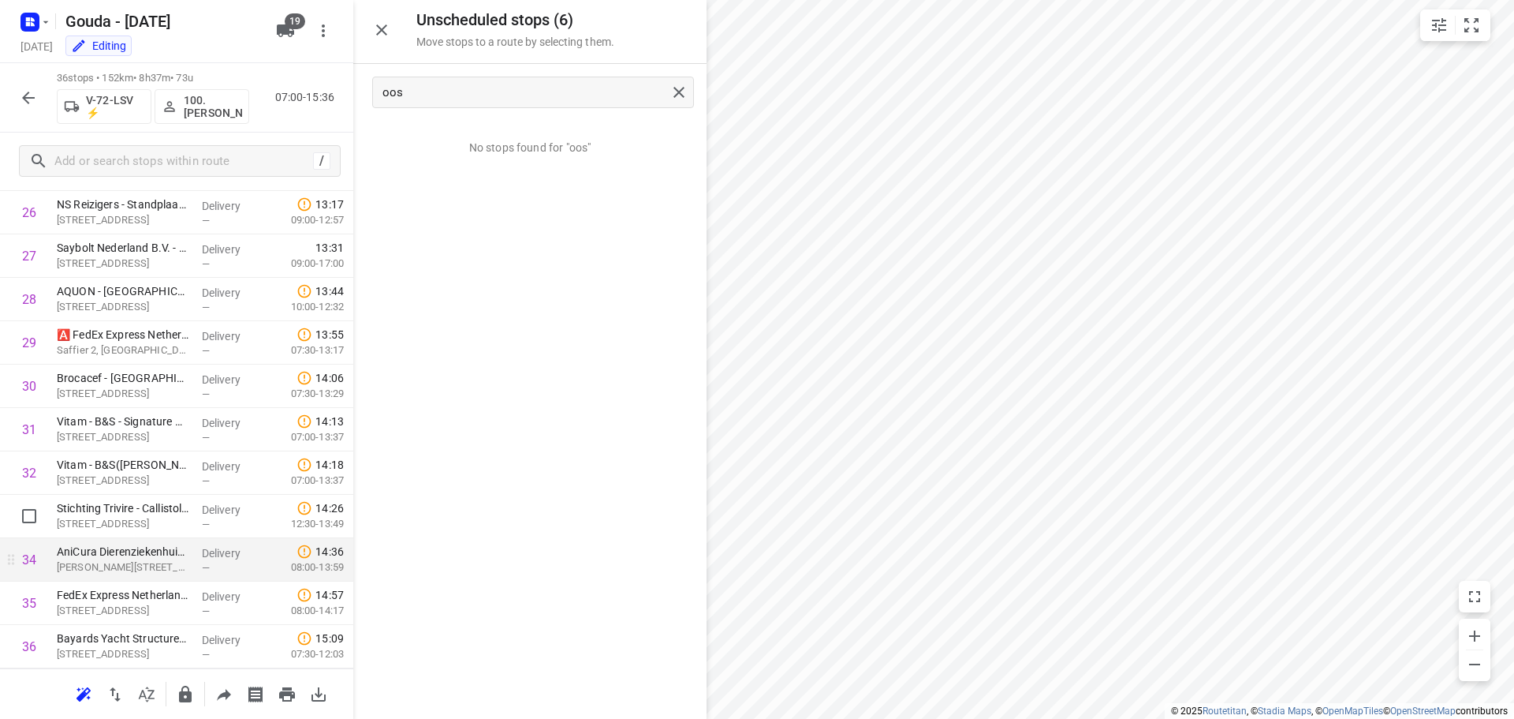
scroll to position [1250, 0]
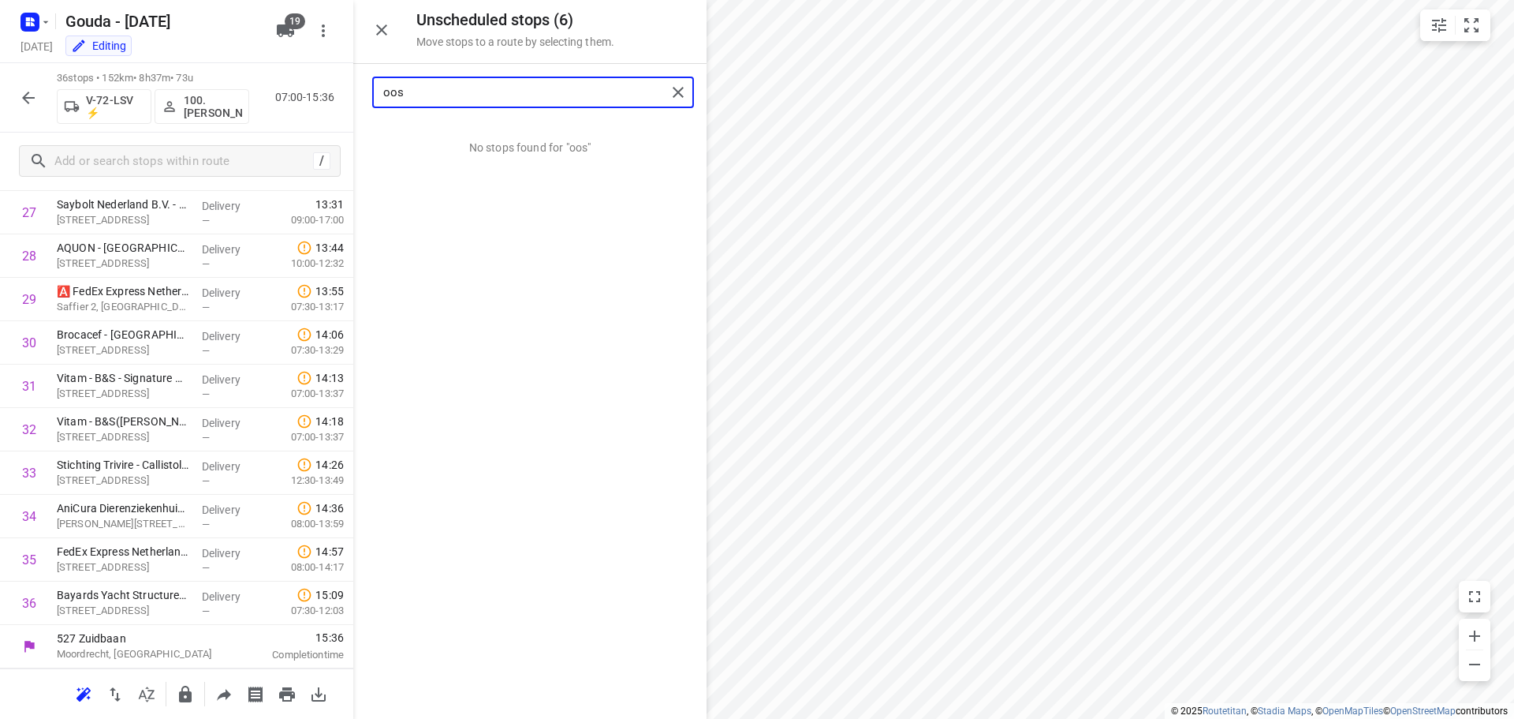
drag, startPoint x: 463, startPoint y: 85, endPoint x: 157, endPoint y: 73, distance: 306.3
click at [157, 73] on div "Unscheduled stops ( 6 ) Move stops to a route by selecting them. oos No stops f…" at bounding box center [176, 359] width 353 height 719
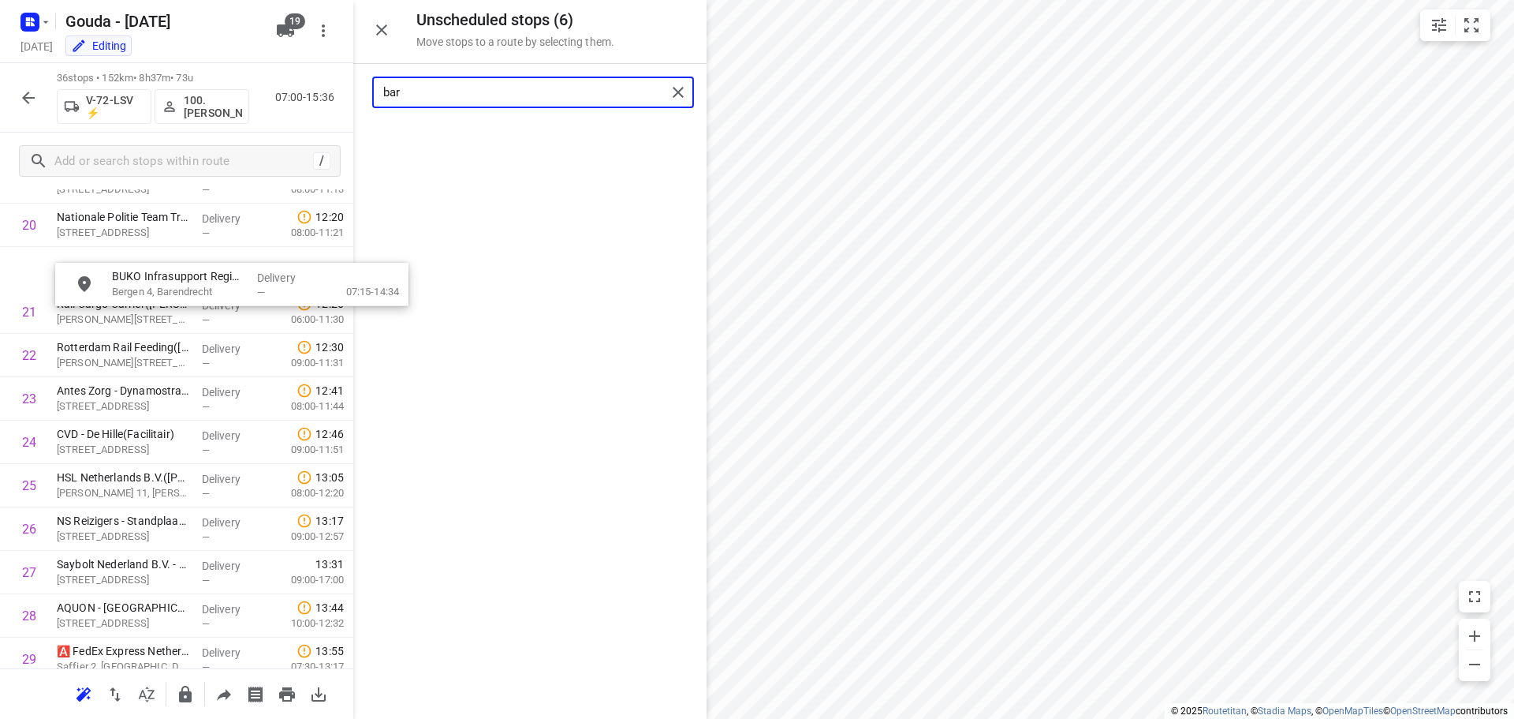
scroll to position [929, 0]
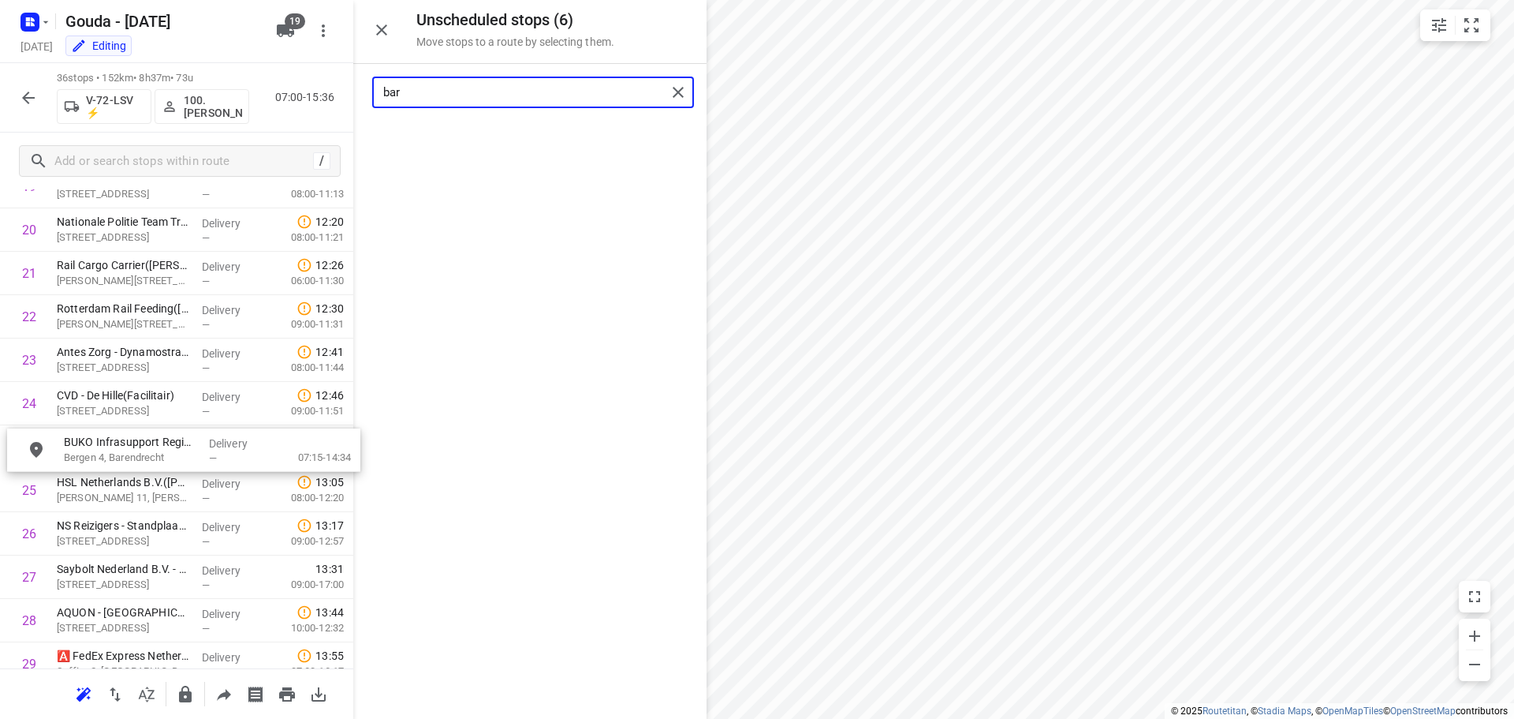
drag, startPoint x: 458, startPoint y: 148, endPoint x: 102, endPoint y: 460, distance: 474.0
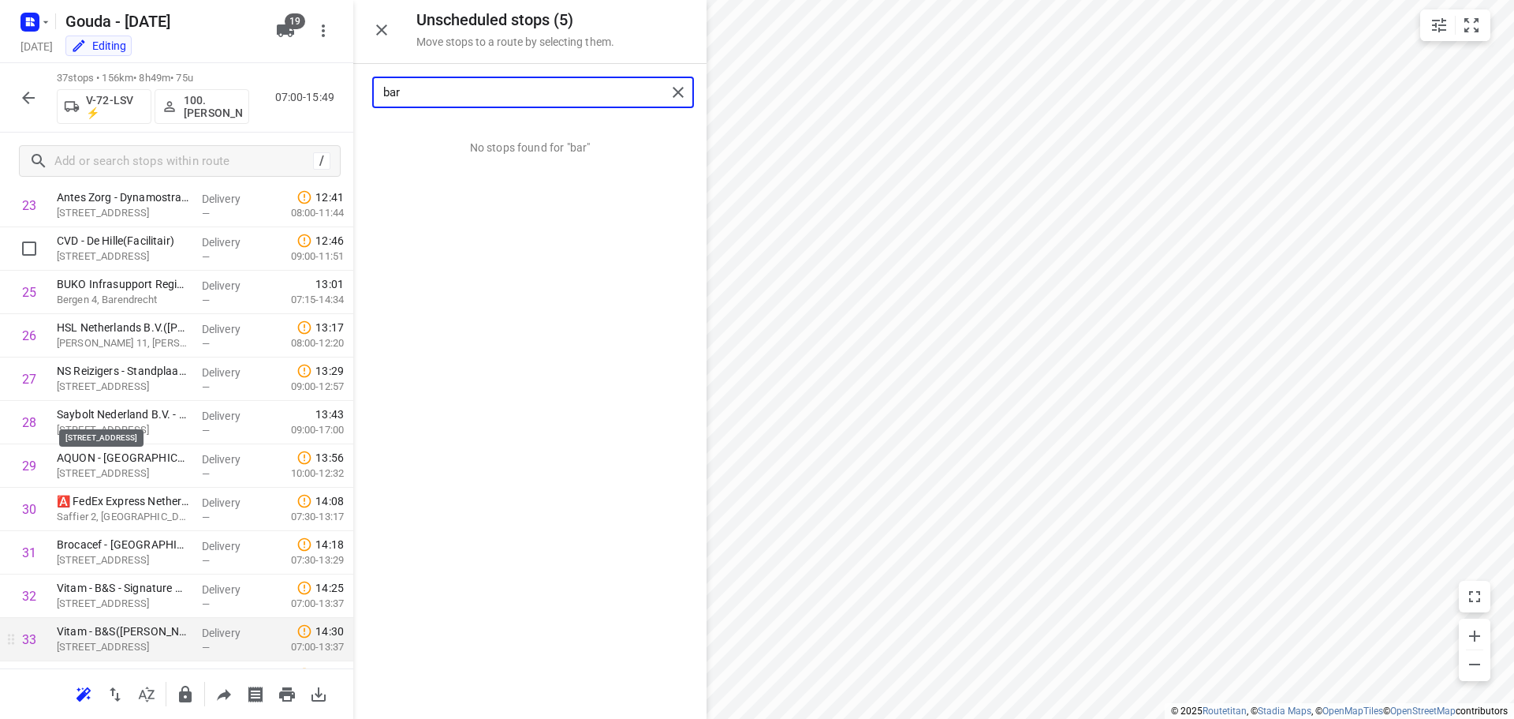
scroll to position [1294, 0]
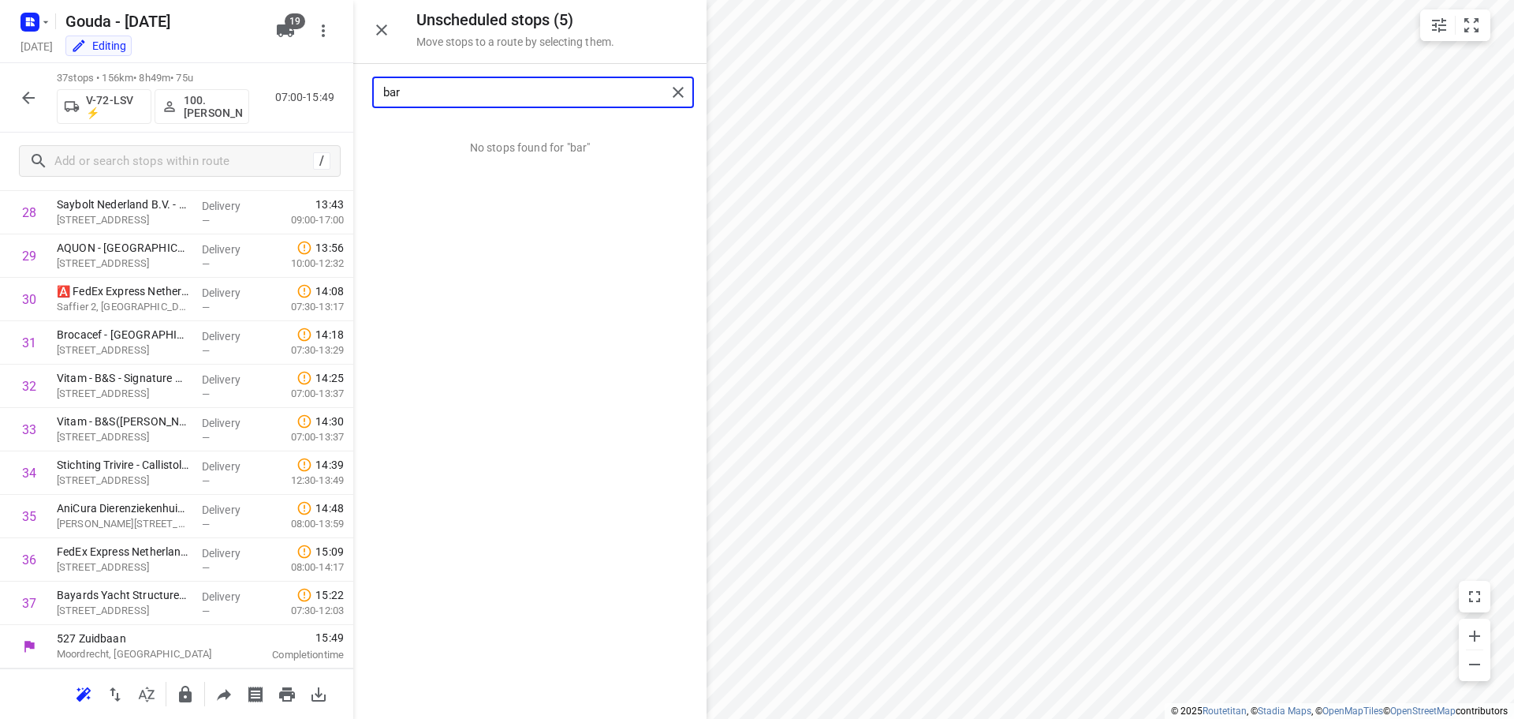
type input "bar"
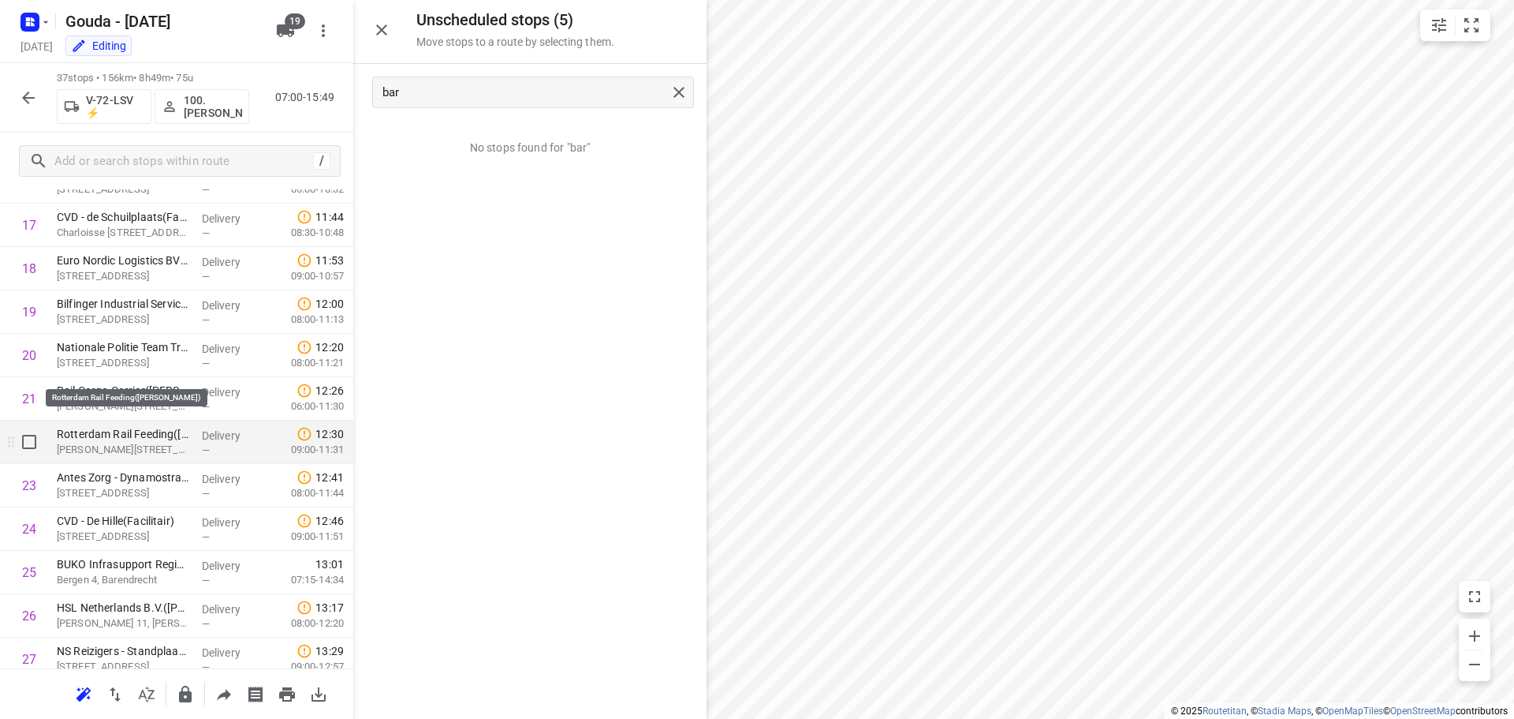
scroll to position [868, 0]
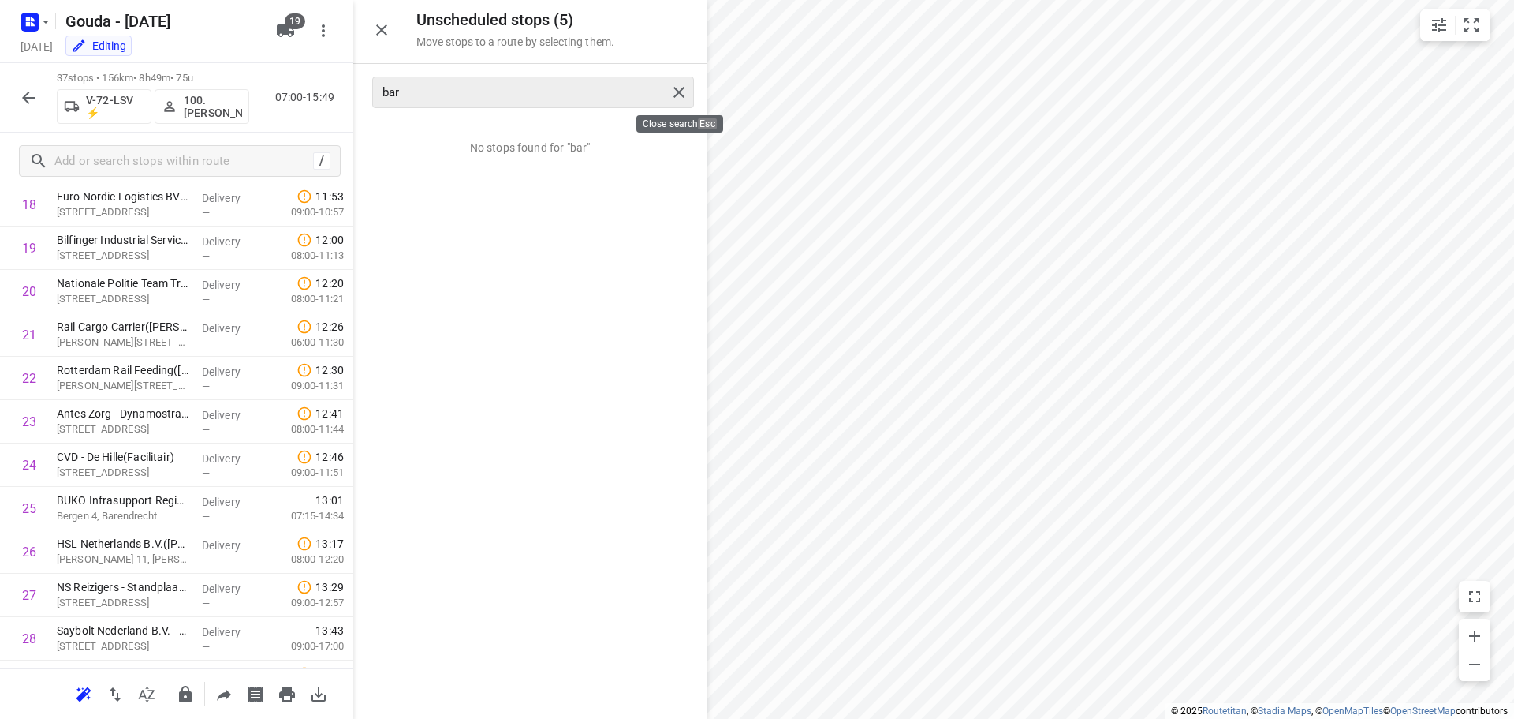
click at [690, 91] on div at bounding box center [681, 92] width 28 height 24
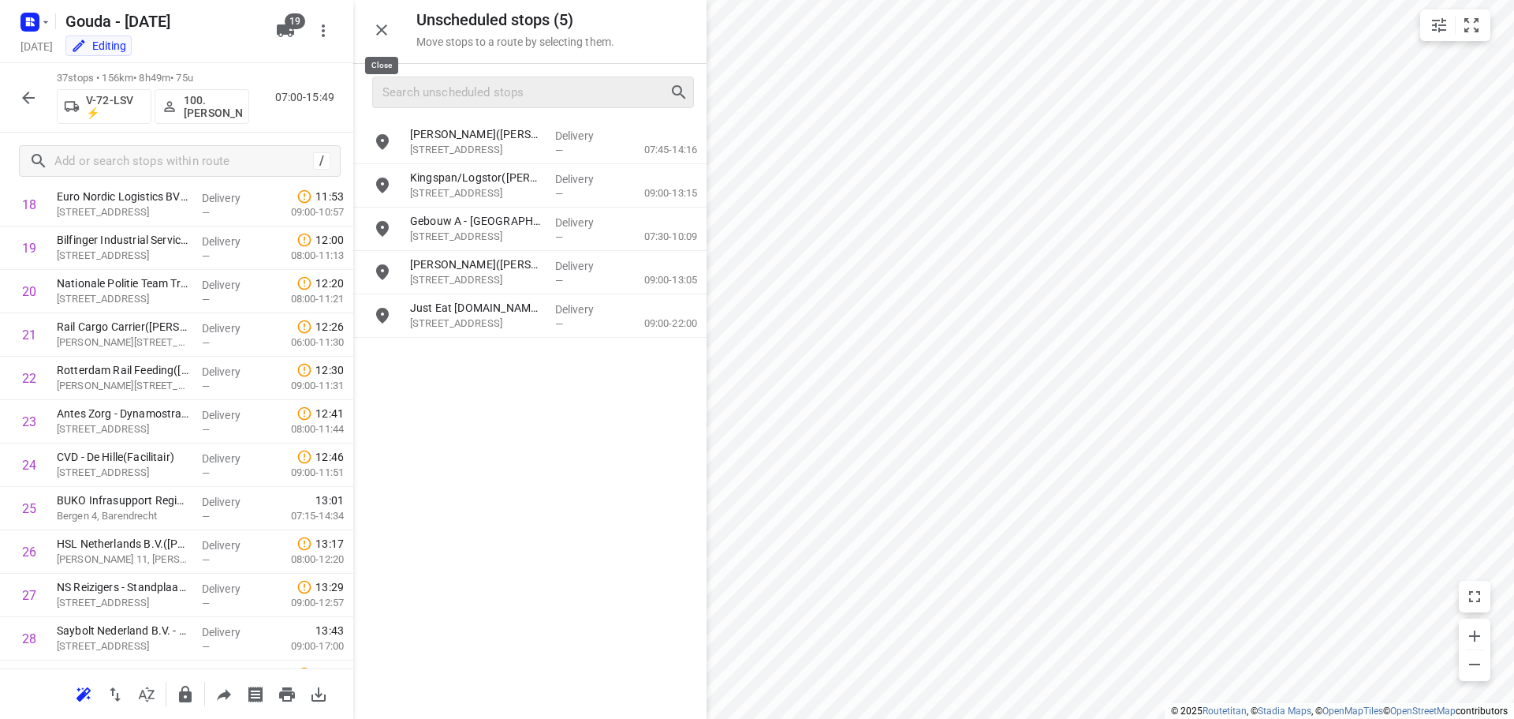
click at [383, 35] on icon "button" at bounding box center [381, 30] width 19 height 19
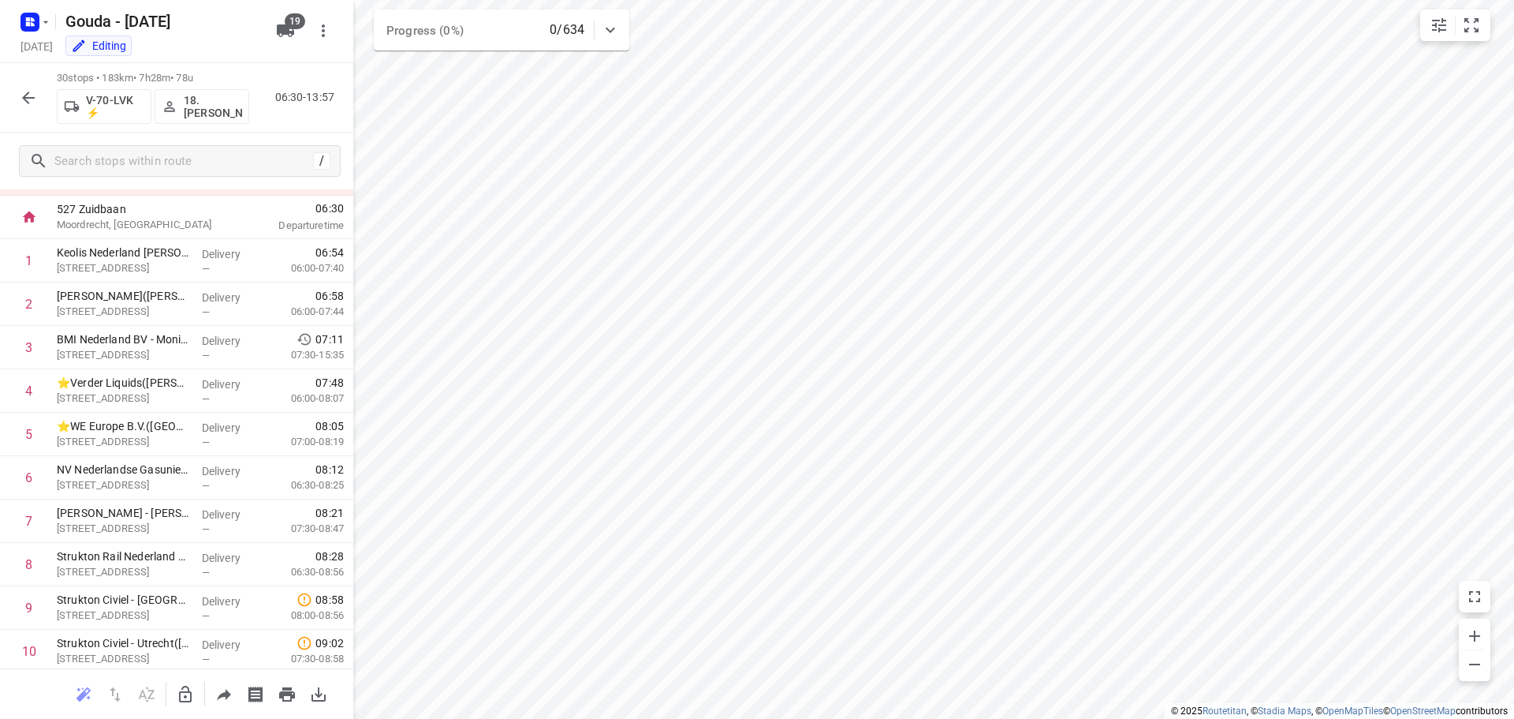
scroll to position [0, 0]
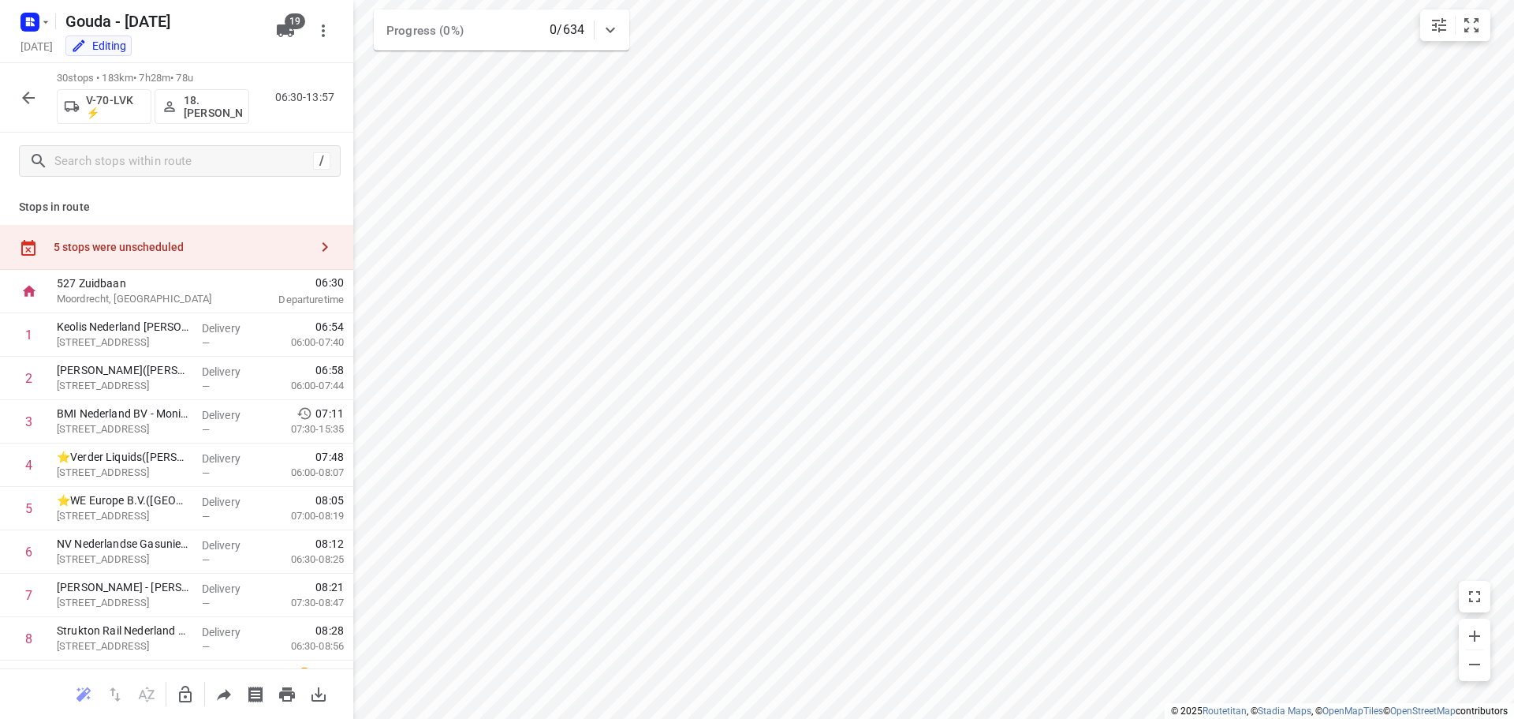
click at [150, 225] on div "5 stops were unscheduled" at bounding box center [176, 247] width 353 height 45
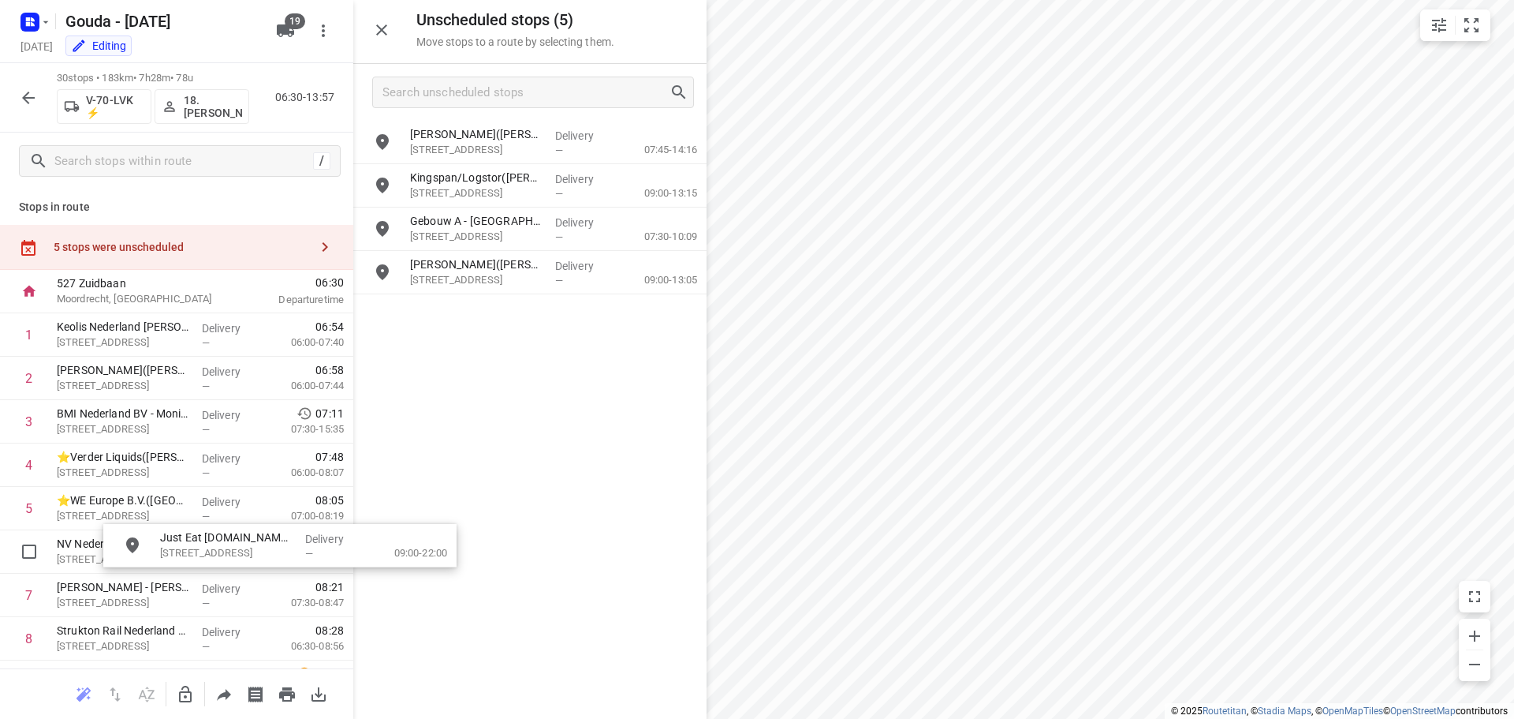
drag, startPoint x: 491, startPoint y: 313, endPoint x: 489, endPoint y: 454, distance: 141.2
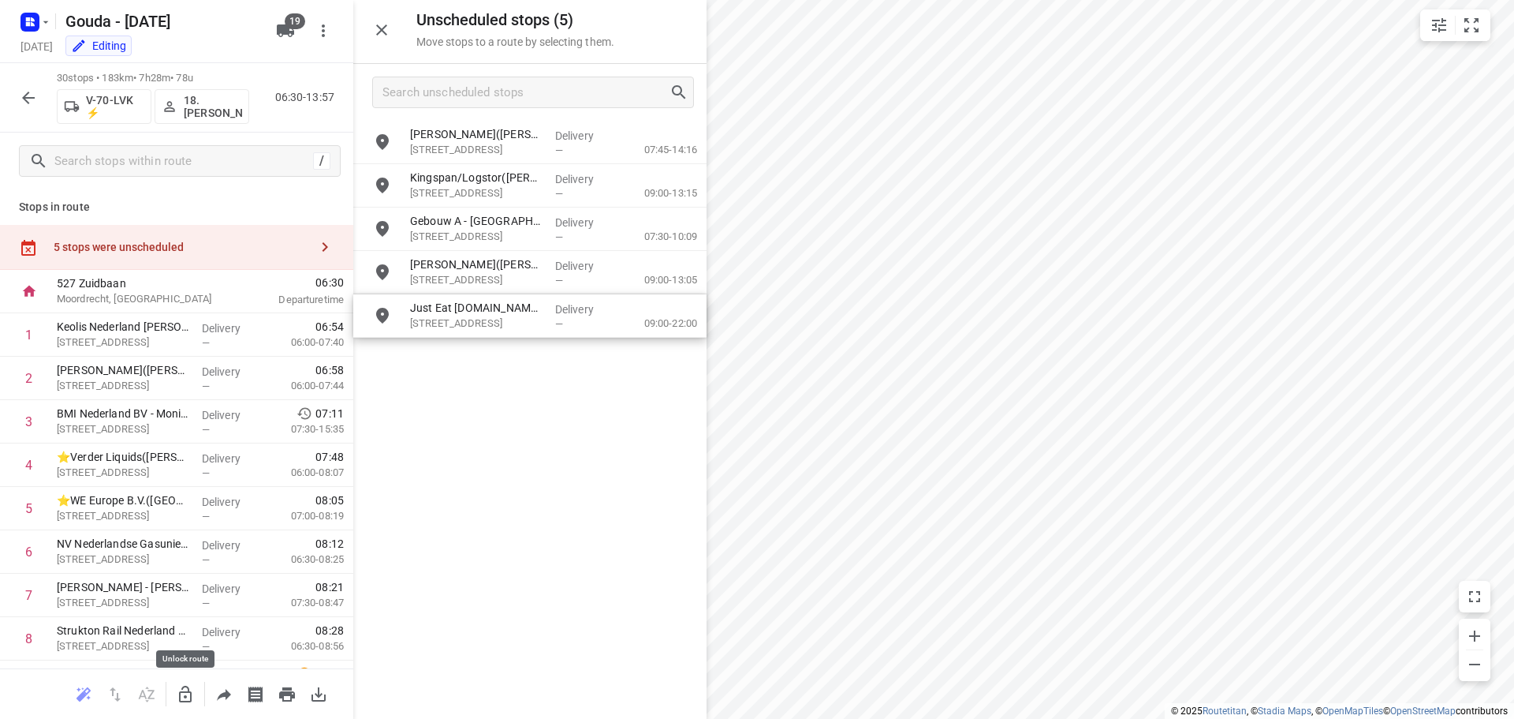
click at [185, 693] on icon "button" at bounding box center [185, 694] width 19 height 19
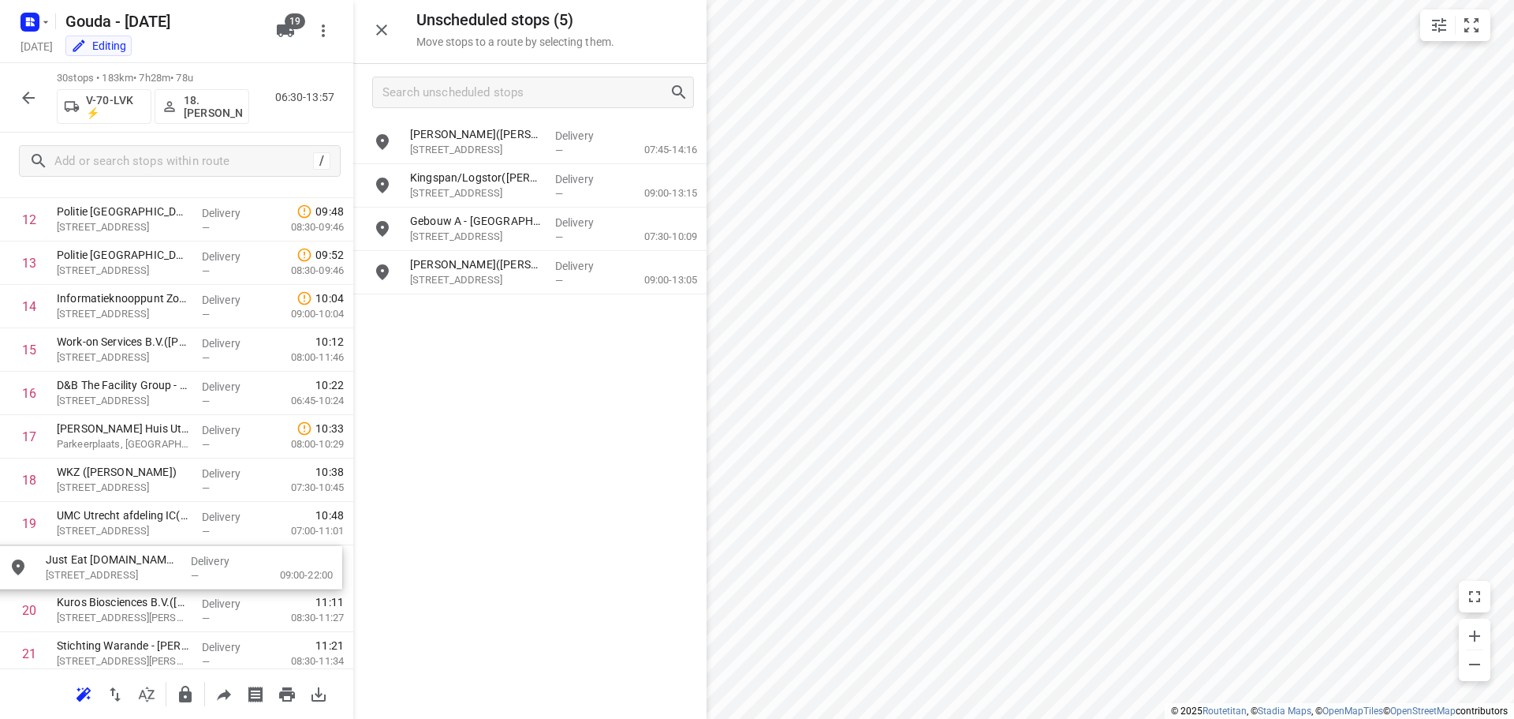
scroll to position [596, 0]
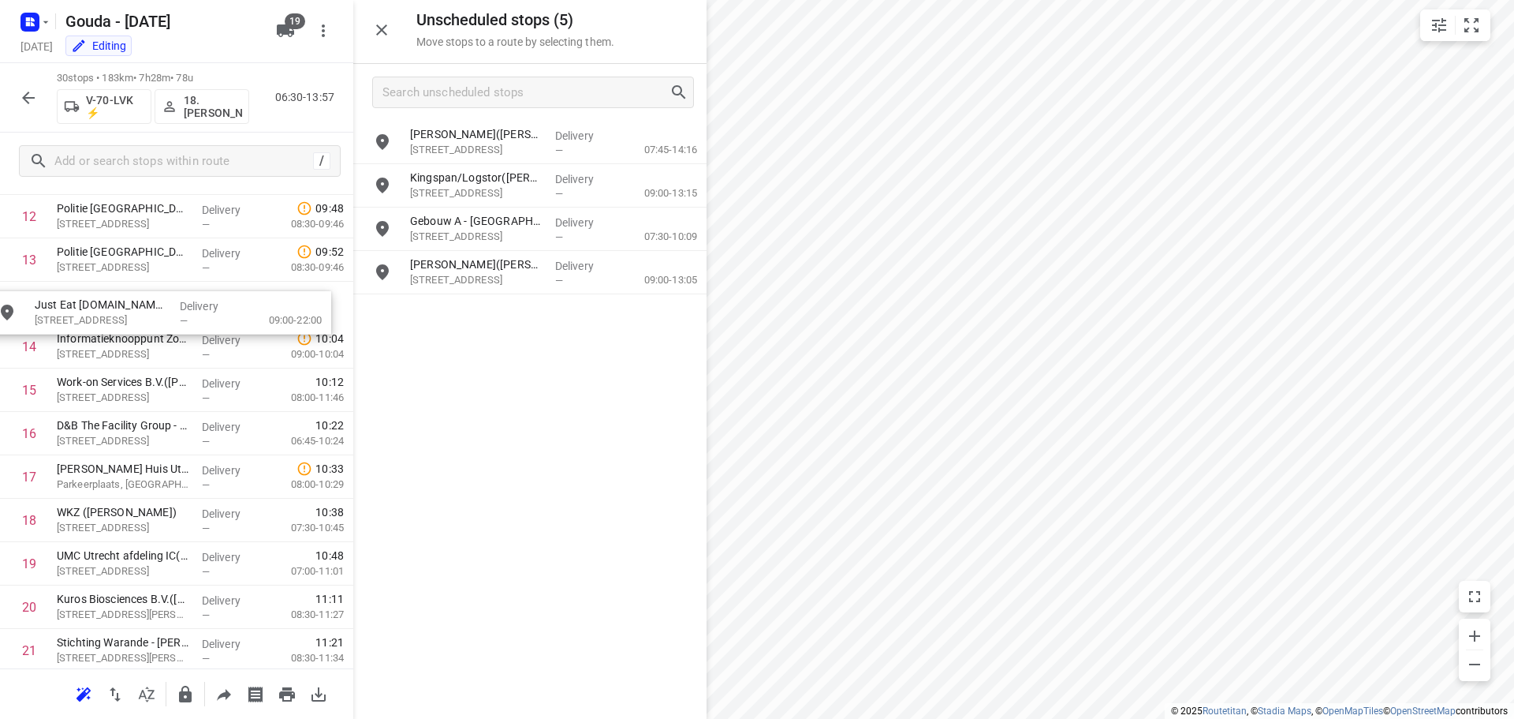
drag, startPoint x: 506, startPoint y: 318, endPoint x: 121, endPoint y: 320, distance: 384.1
click at [505, 455] on div "[PERSON_NAME]([PERSON_NAME]) [STREET_ADDRESS] Delivery — 07:45-14:16 [GEOGRAPHI…" at bounding box center [529, 419] width 353 height 596
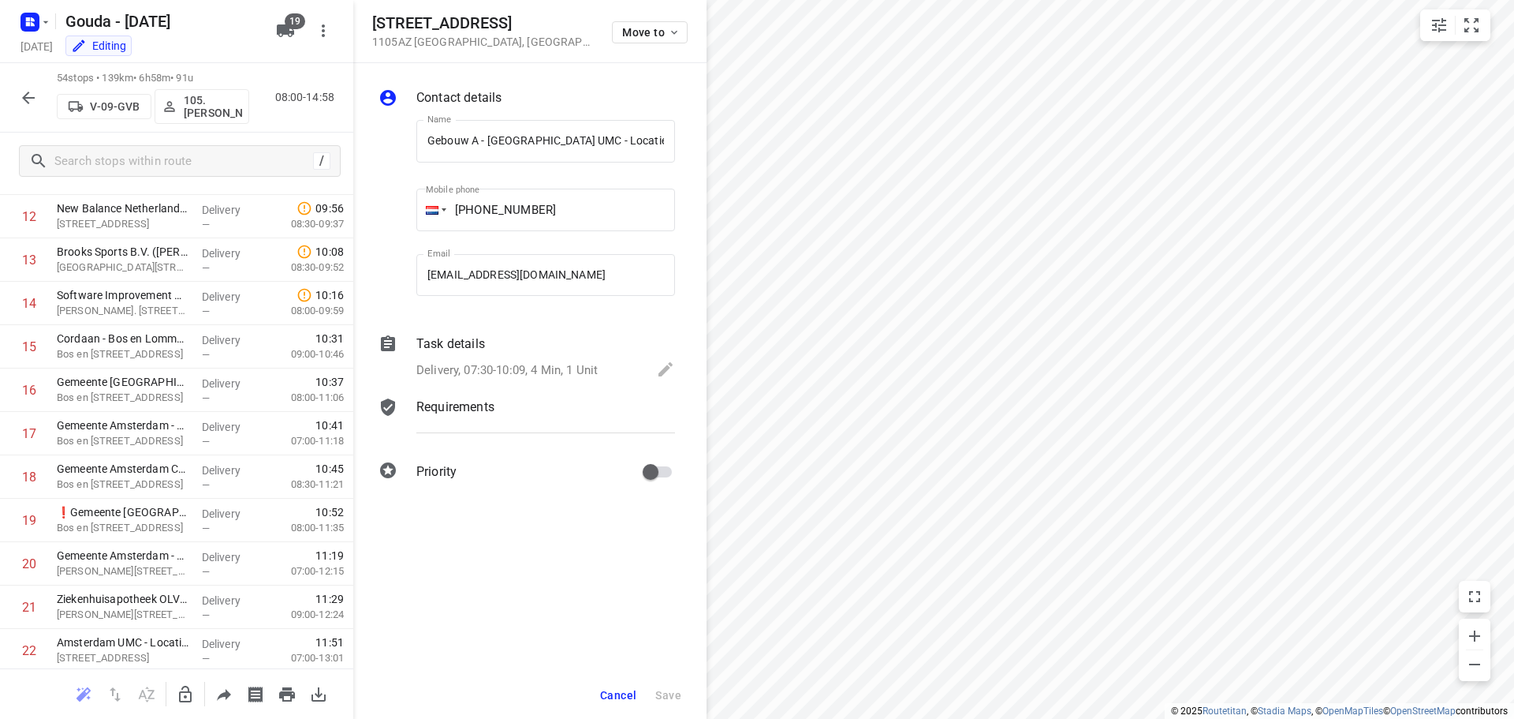
click at [603, 697] on span "Cancel" at bounding box center [618, 695] width 36 height 13
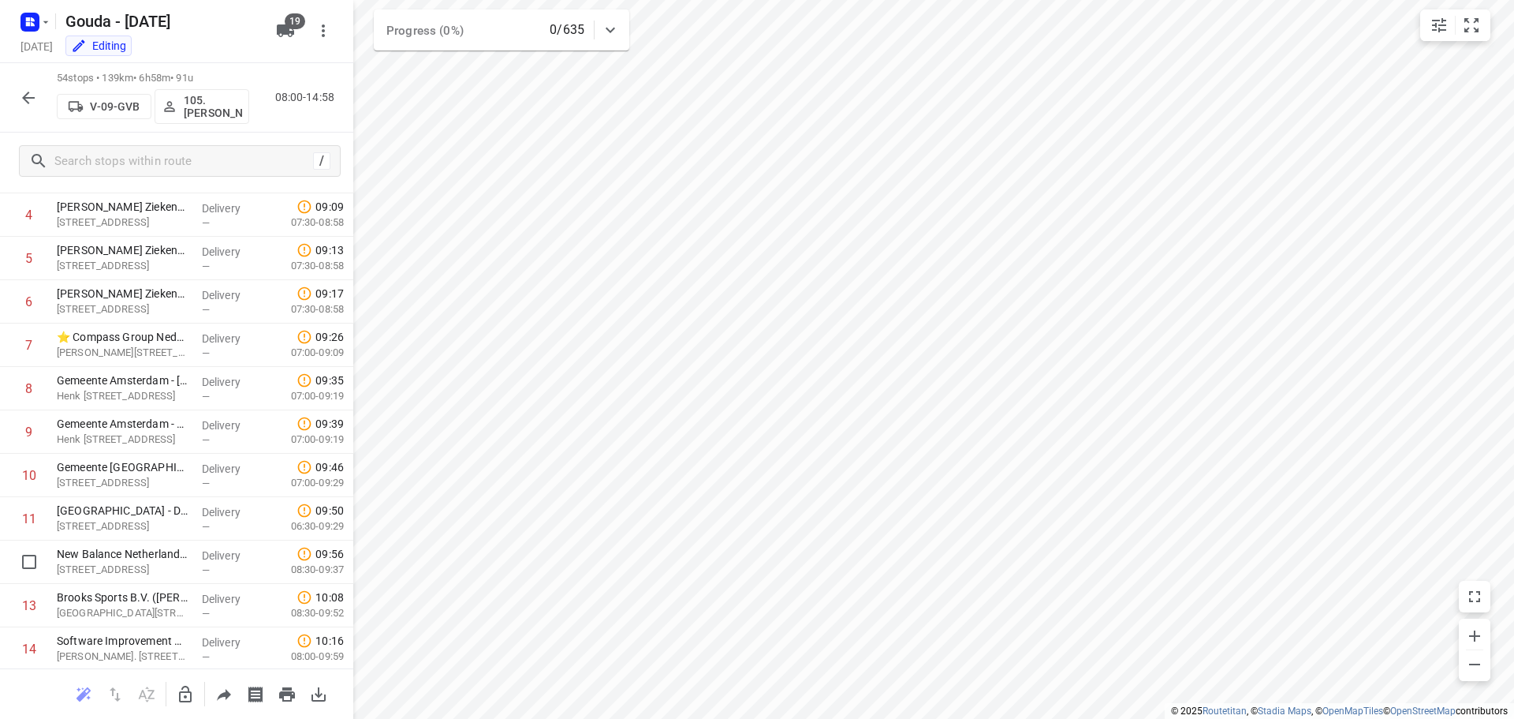
scroll to position [0, 0]
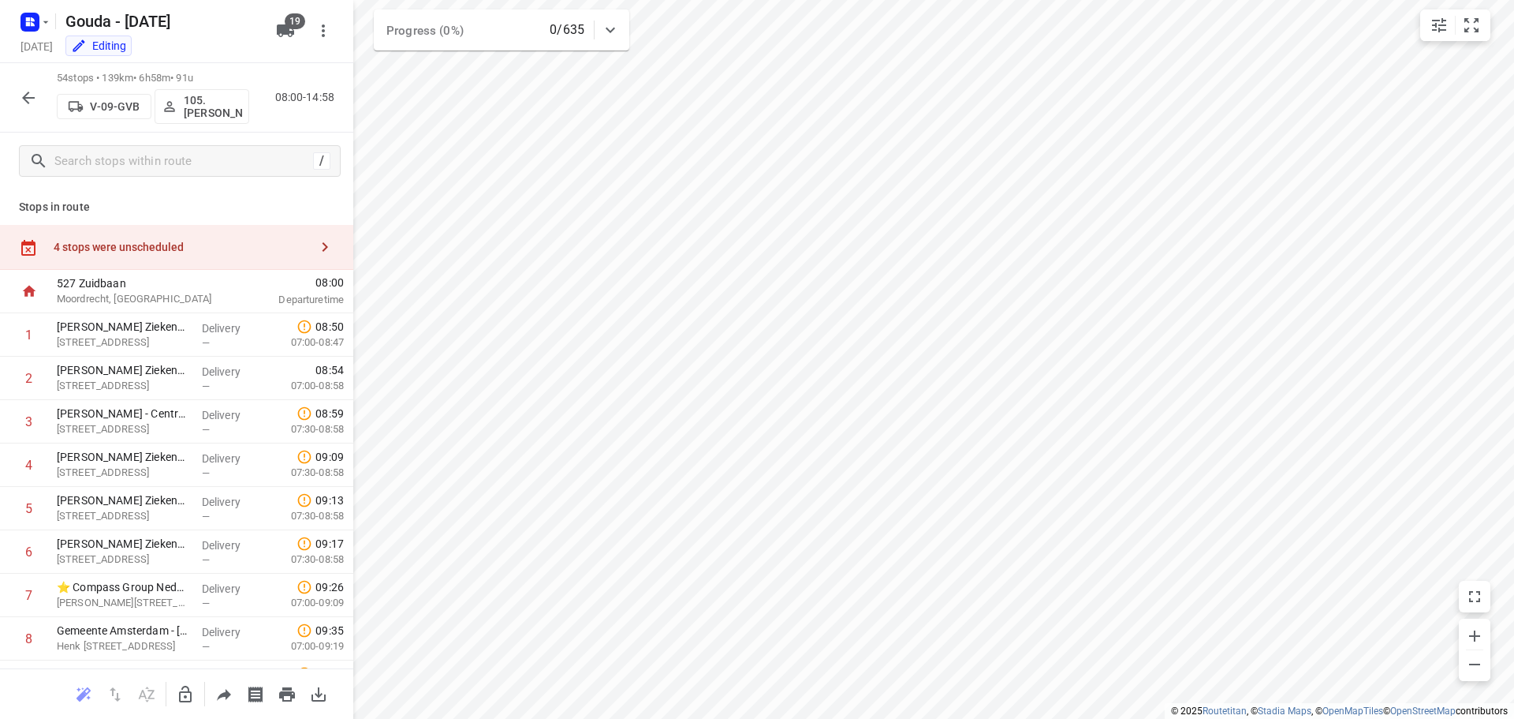
click at [160, 228] on div "4 stops were unscheduled" at bounding box center [176, 247] width 353 height 45
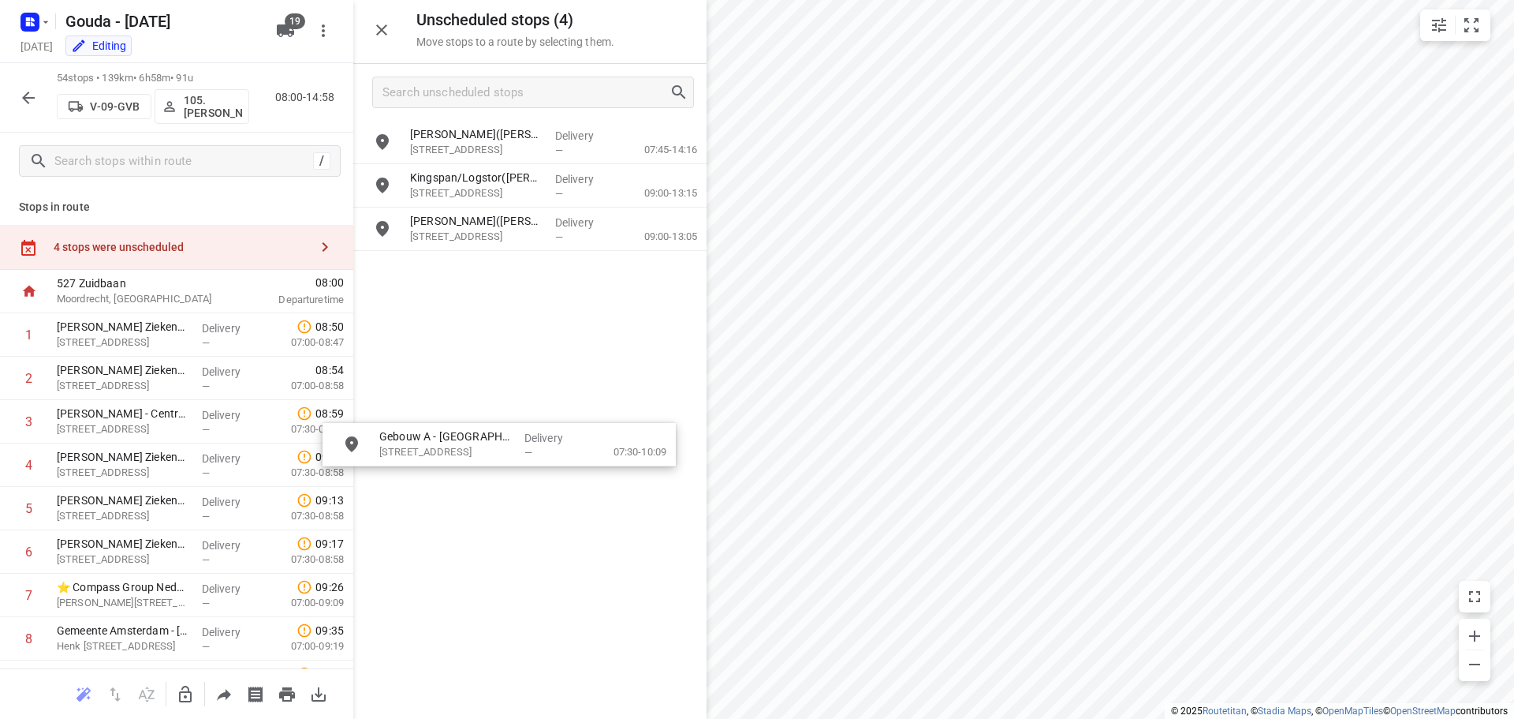
drag, startPoint x: 497, startPoint y: 241, endPoint x: 456, endPoint y: 469, distance: 231.6
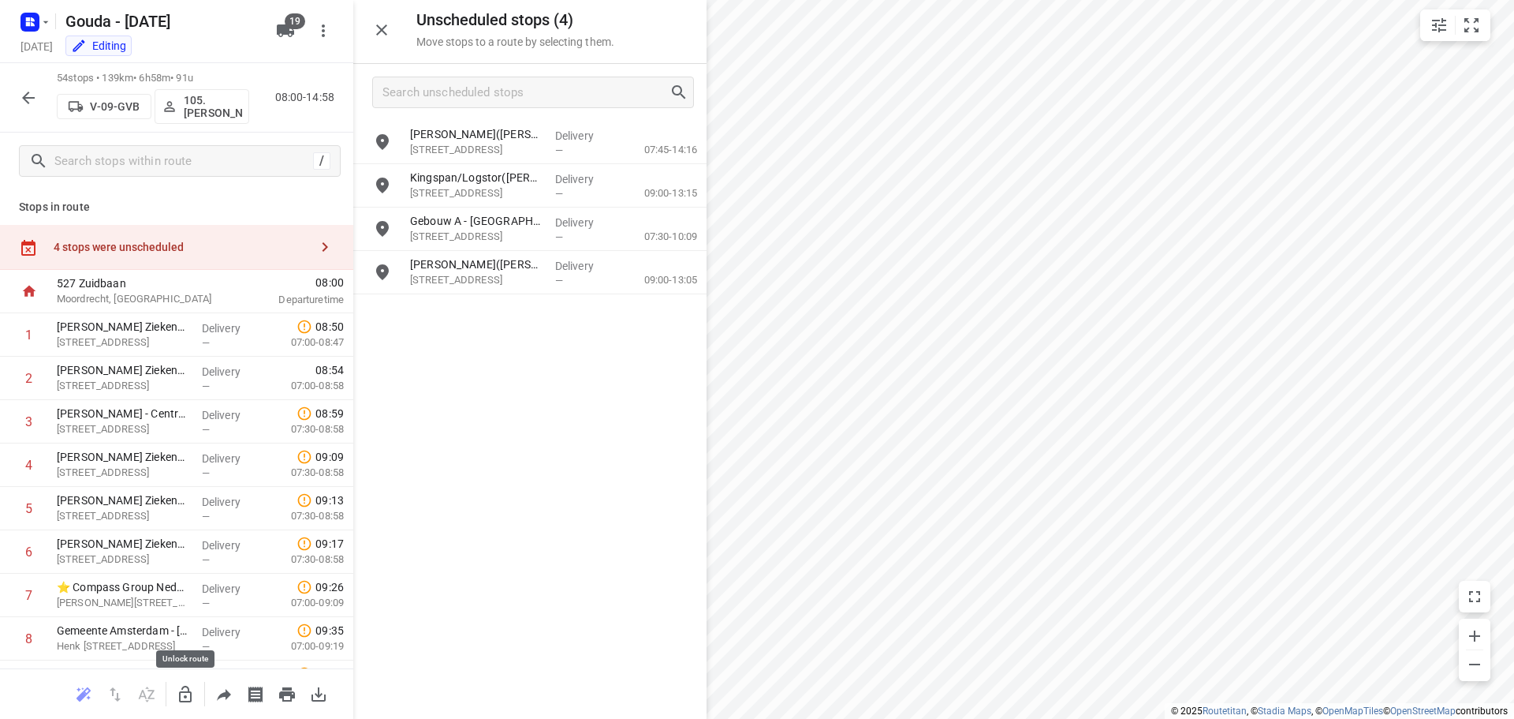
click at [181, 693] on icon "button" at bounding box center [185, 694] width 19 height 19
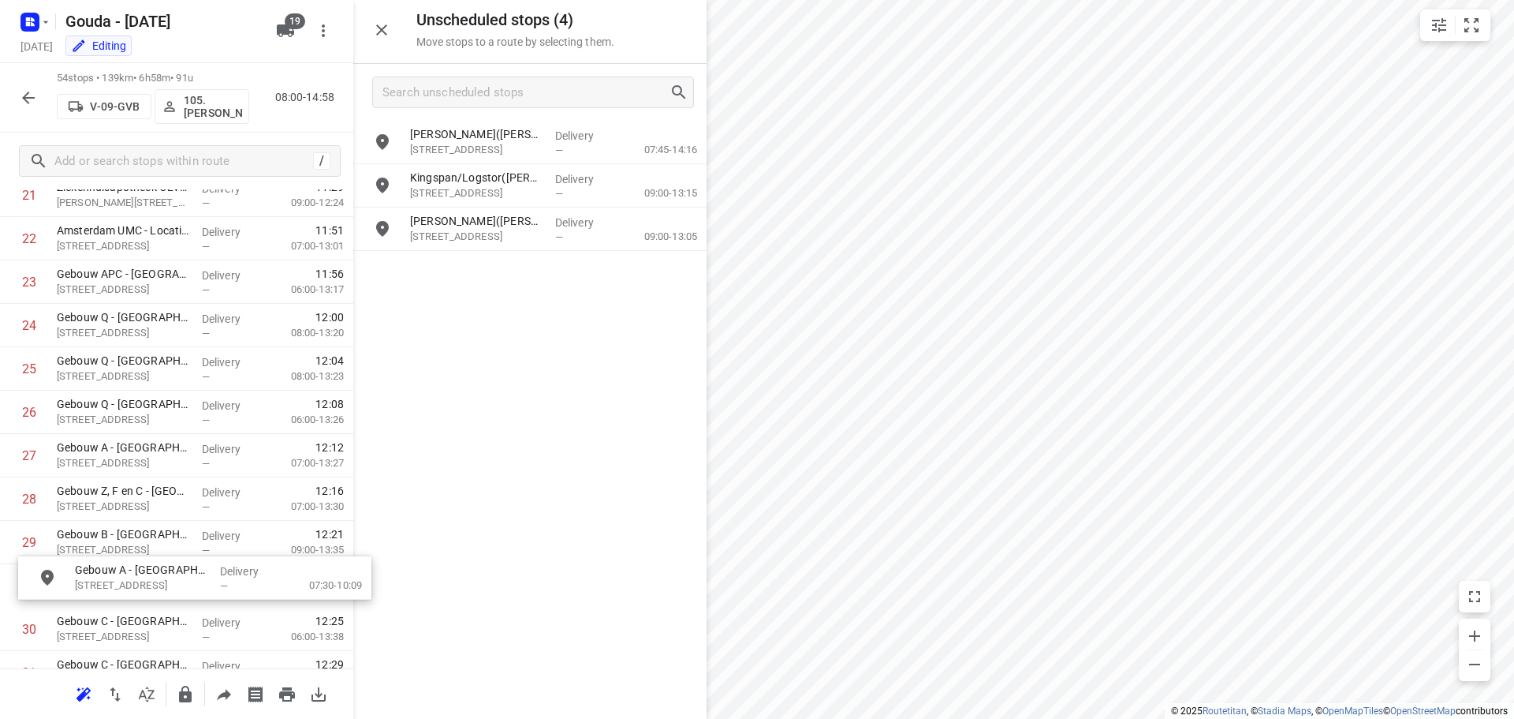
scroll to position [1021, 0]
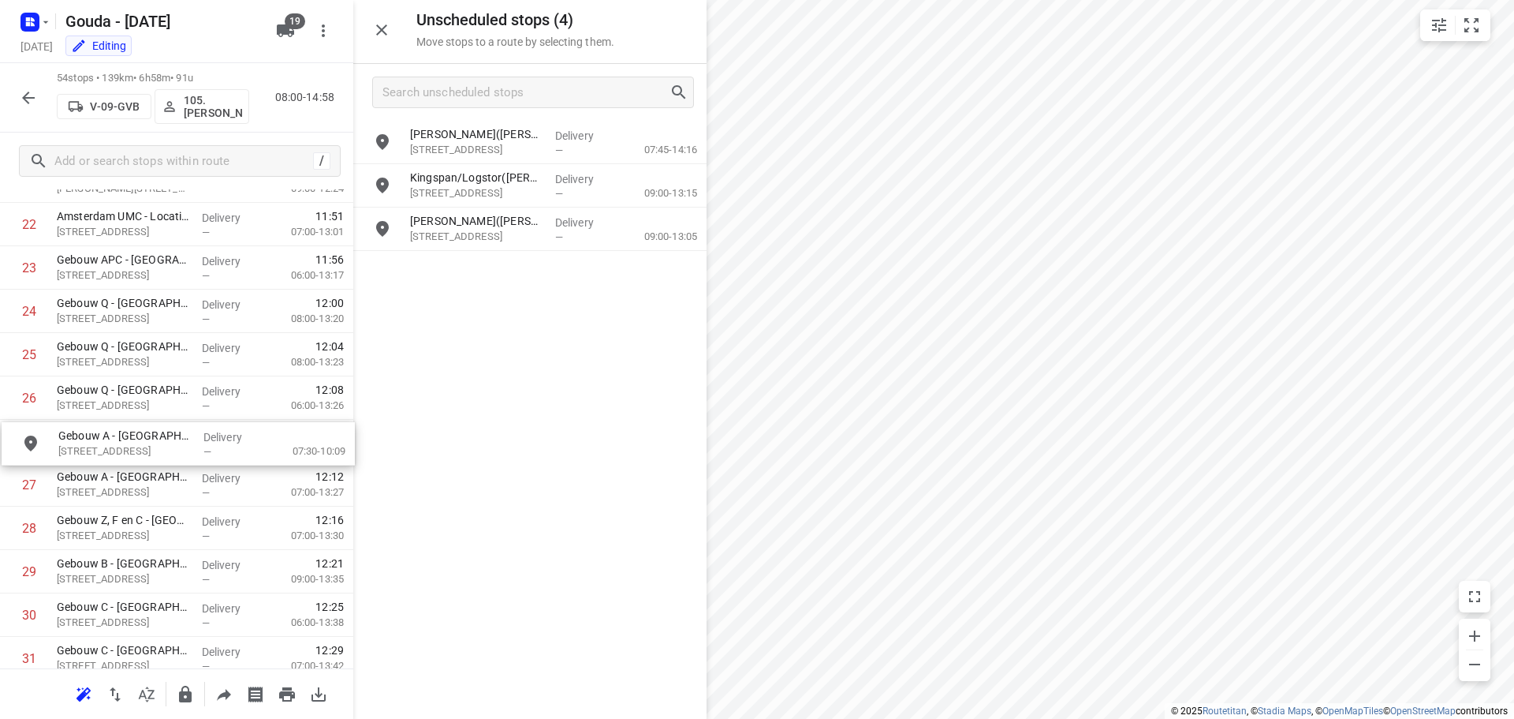
drag, startPoint x: 502, startPoint y: 222, endPoint x: 146, endPoint y: 439, distance: 417.3
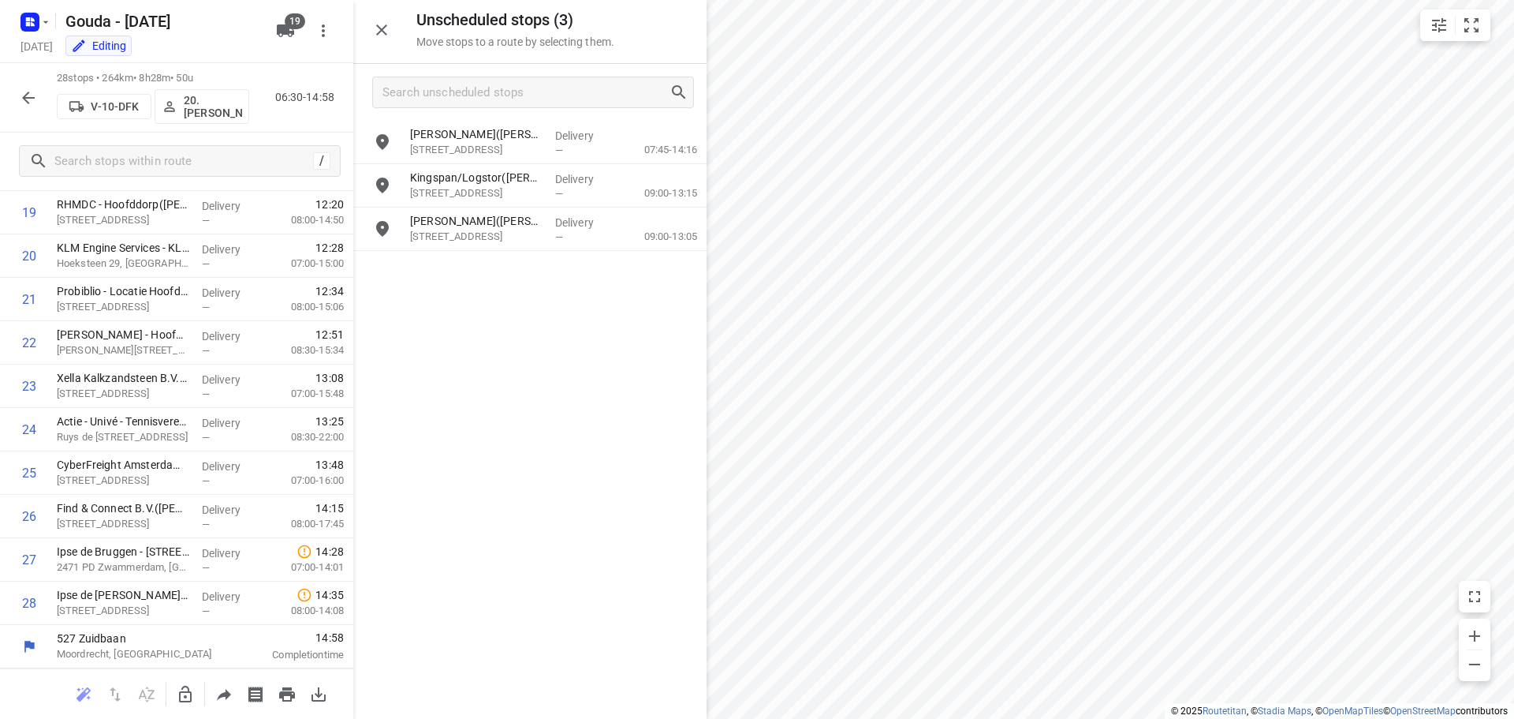
scroll to position [903, 0]
click at [392, 138] on input "grid" at bounding box center [383, 142] width 32 height 32
checkbox input "true"
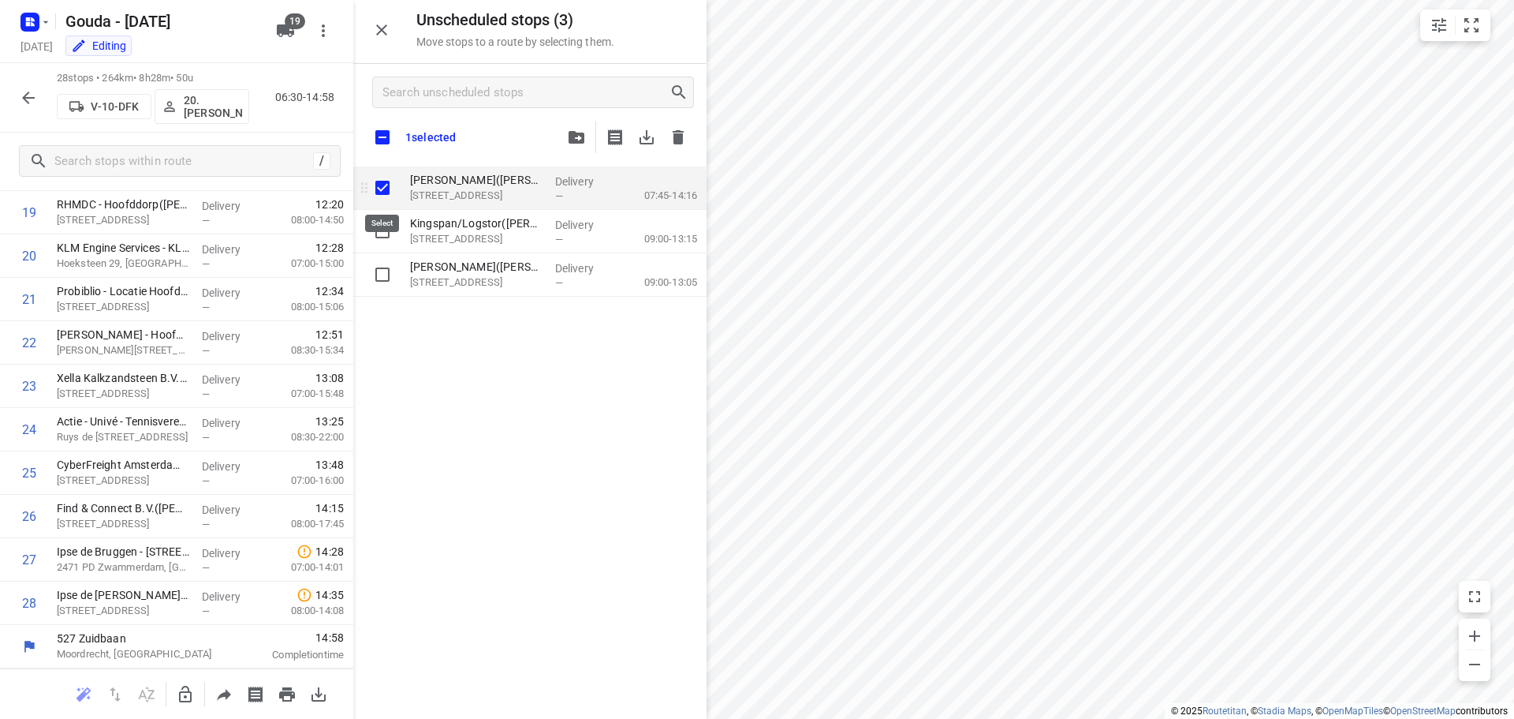
click at [380, 190] on input "grid" at bounding box center [383, 188] width 32 height 32
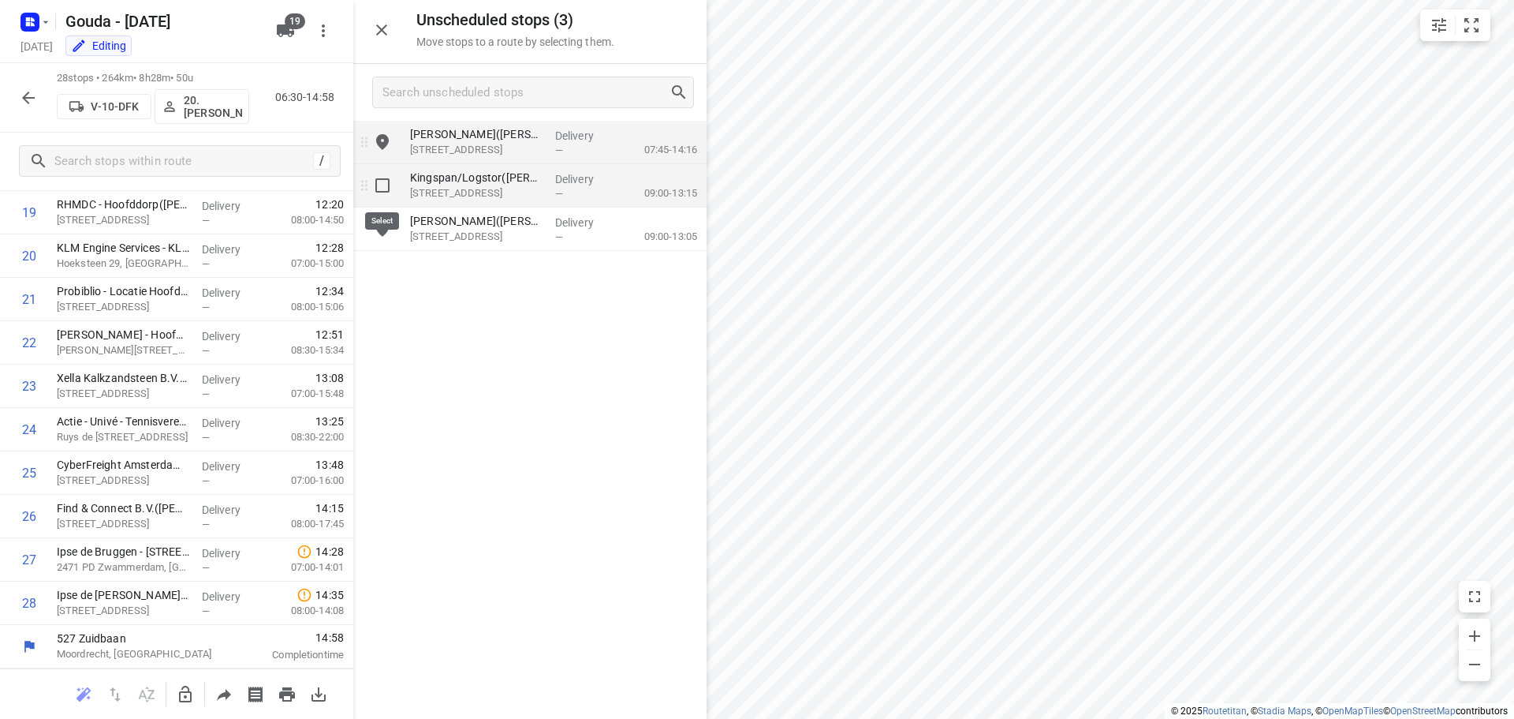
click at [381, 186] on input "grid" at bounding box center [383, 186] width 32 height 32
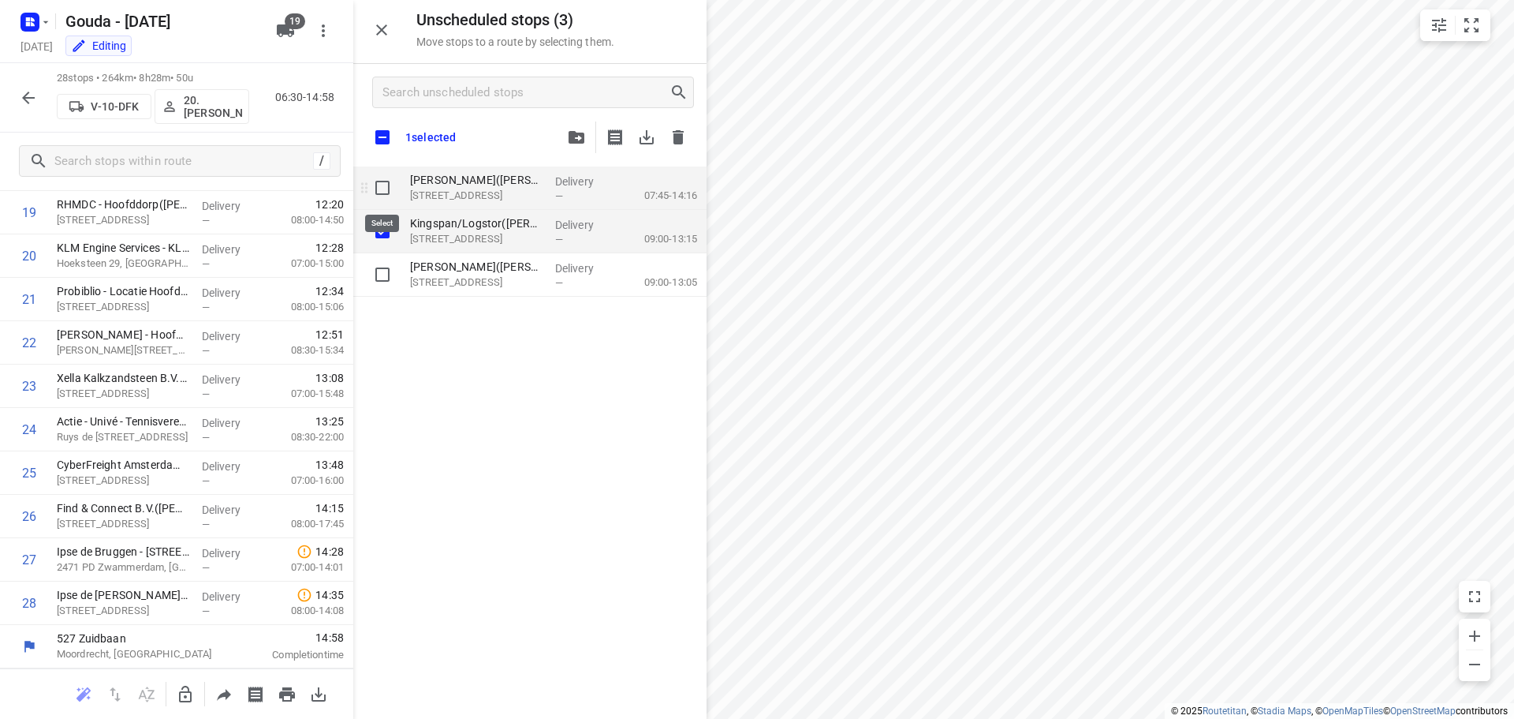
checkbox input "true"
click at [378, 189] on input "grid" at bounding box center [383, 188] width 32 height 32
checkbox input "true"
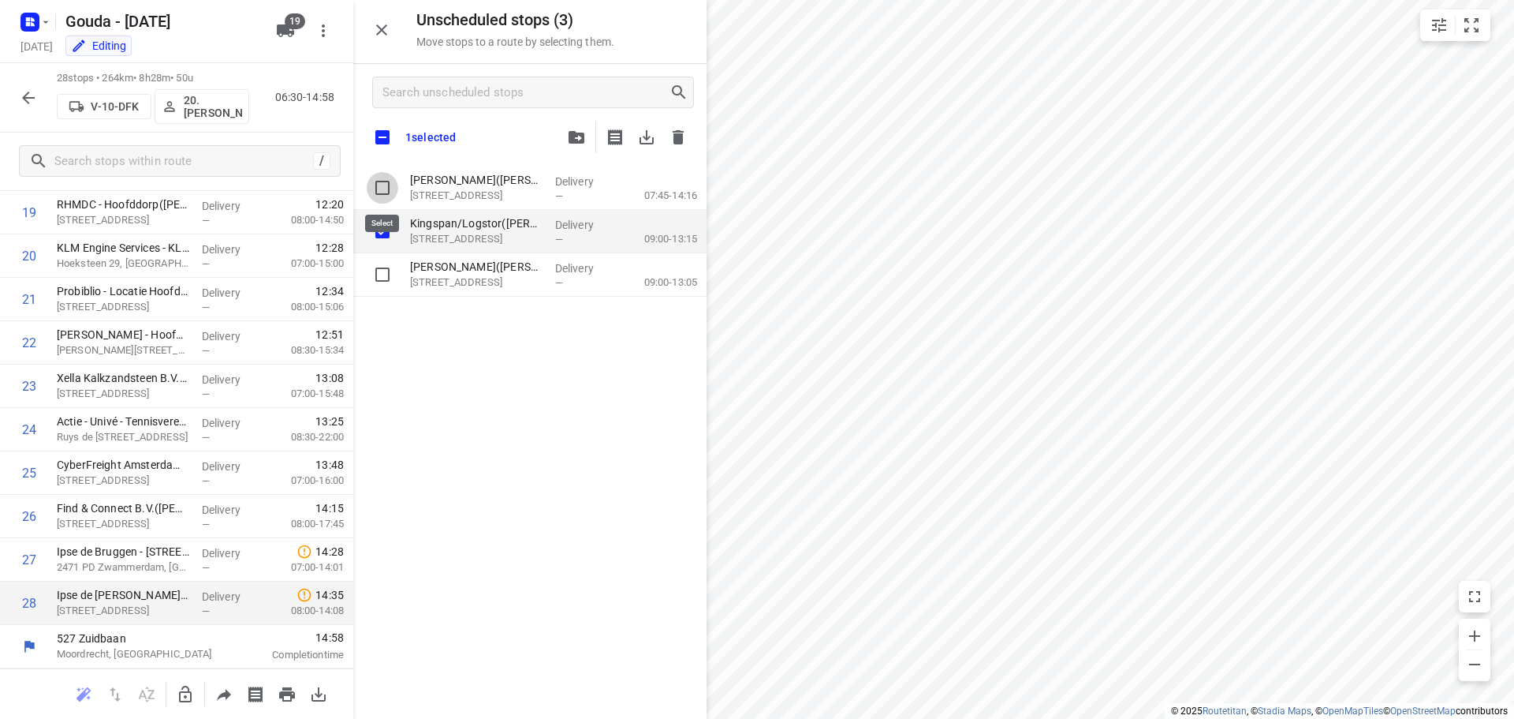
checkbox input "true"
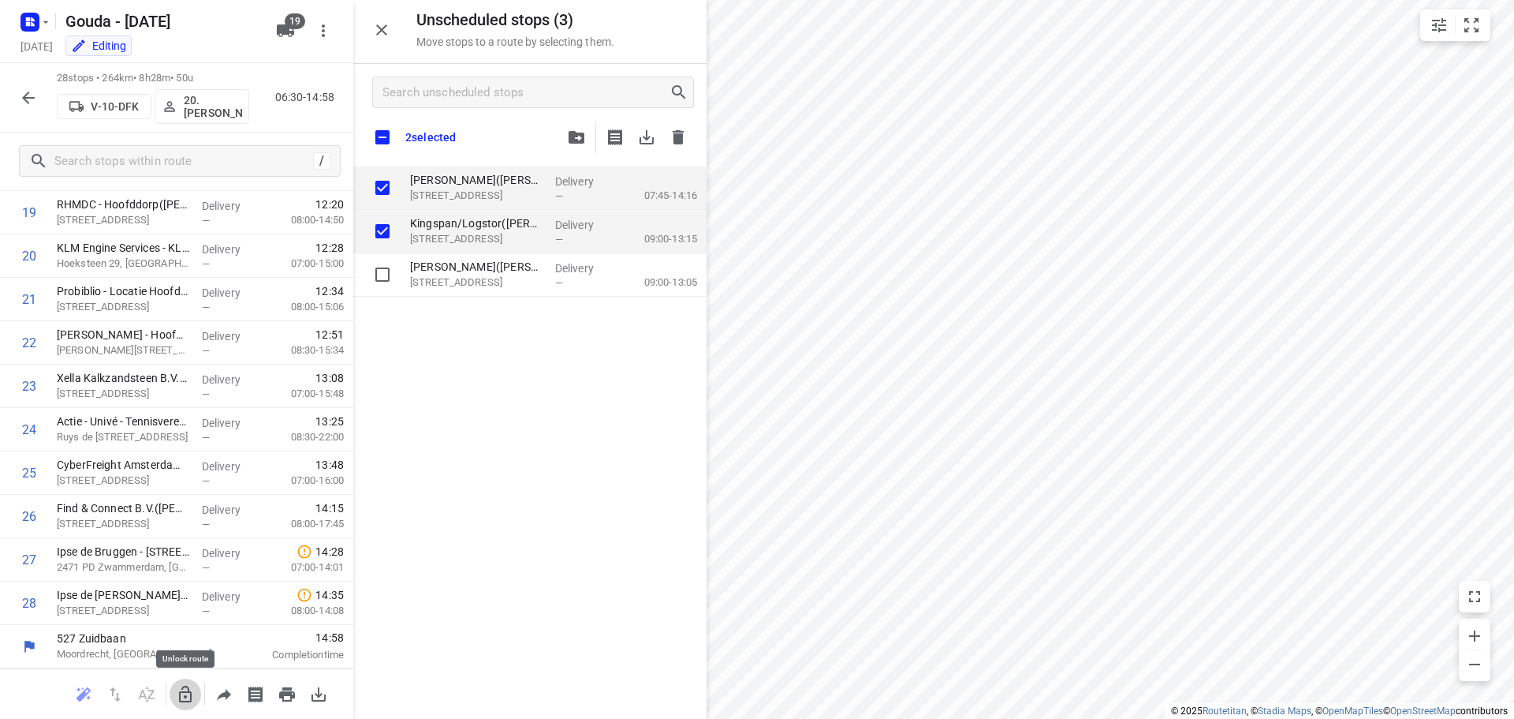
click at [173, 694] on button "button" at bounding box center [186, 694] width 32 height 32
checkbox input "true"
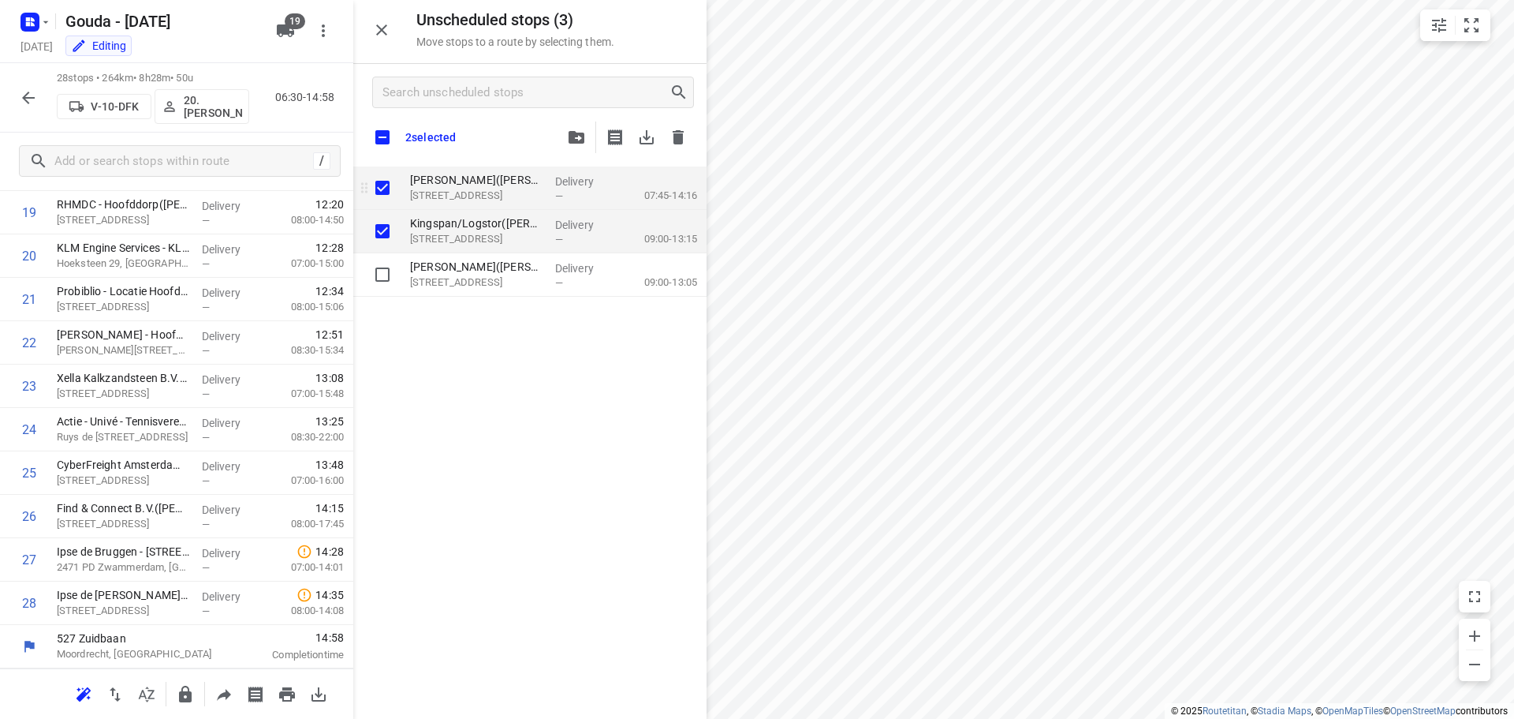
checkbox input "true"
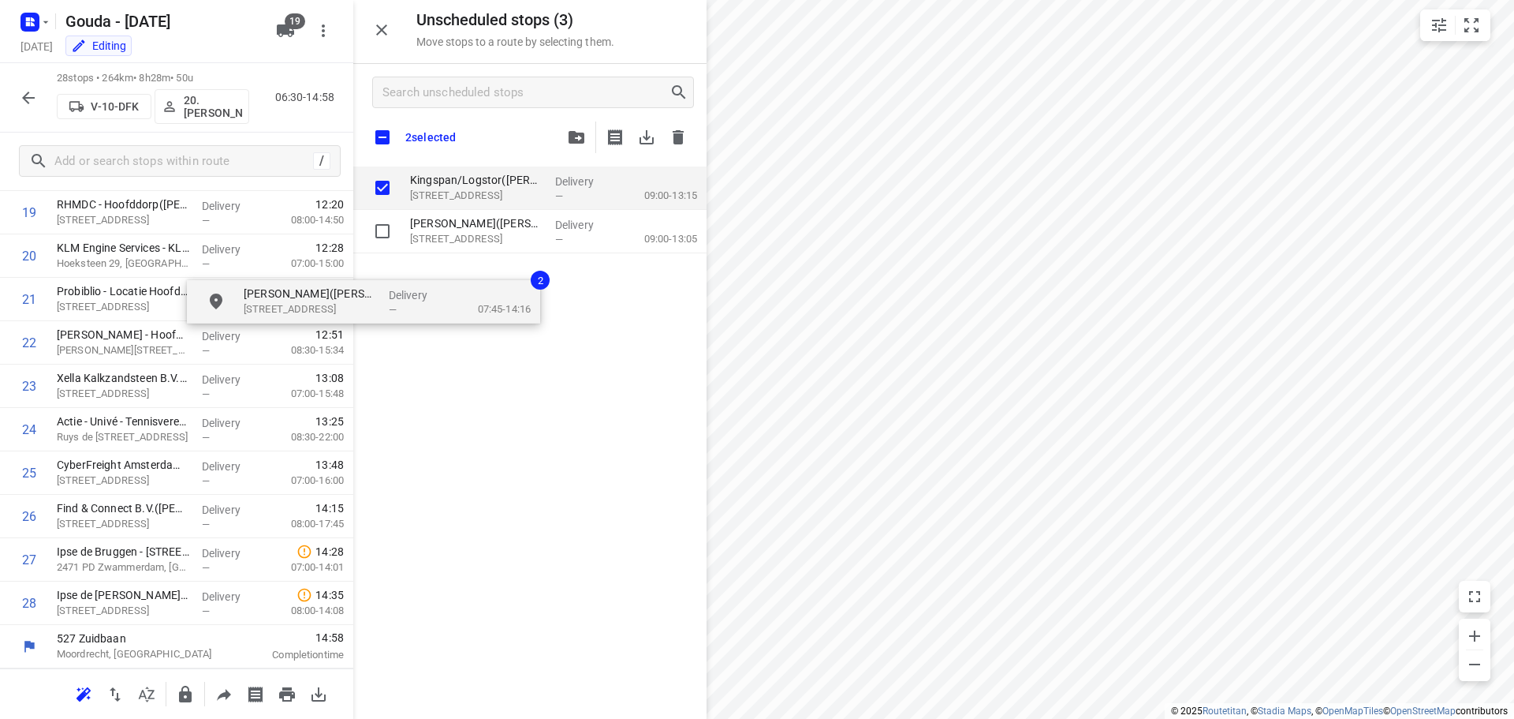
checkbox input "true"
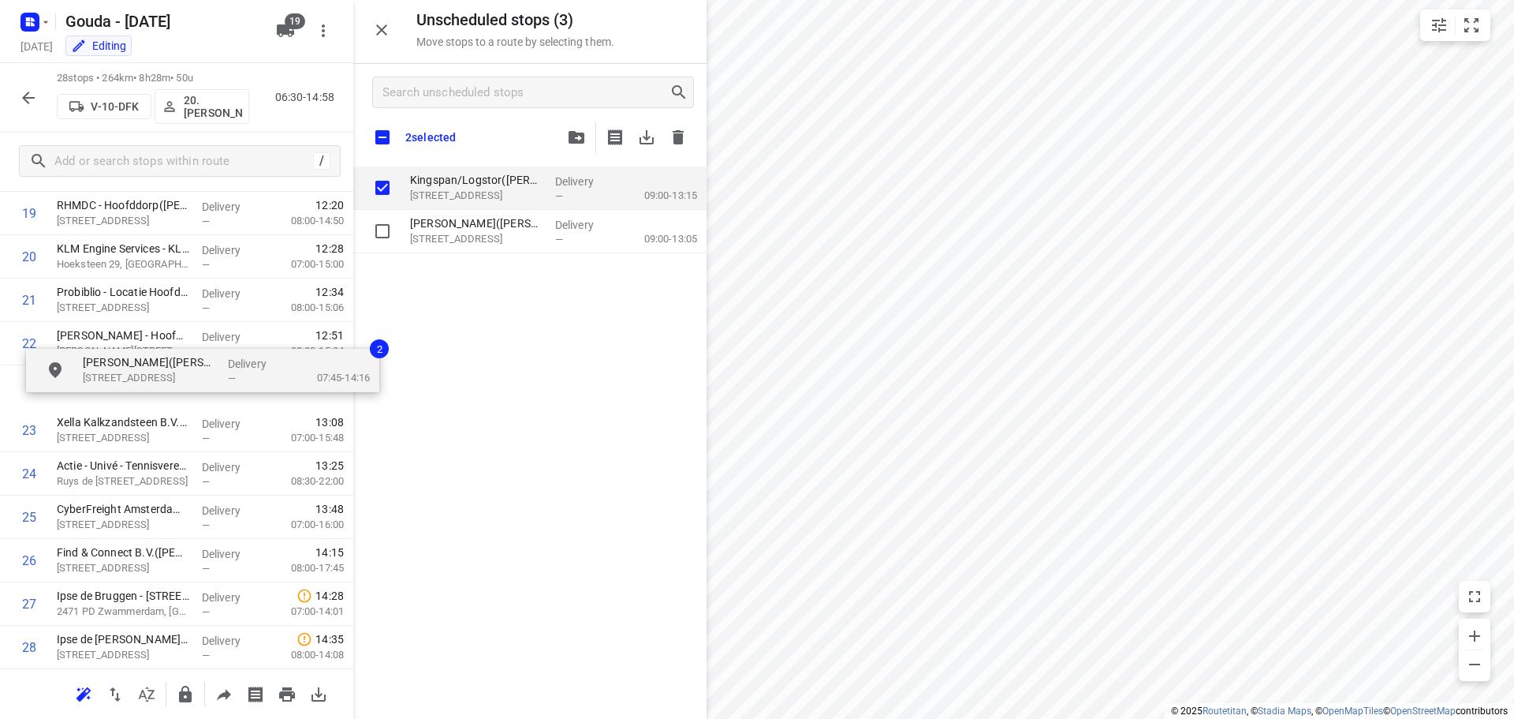
drag, startPoint x: 487, startPoint y: 198, endPoint x: 151, endPoint y: 388, distance: 385.4
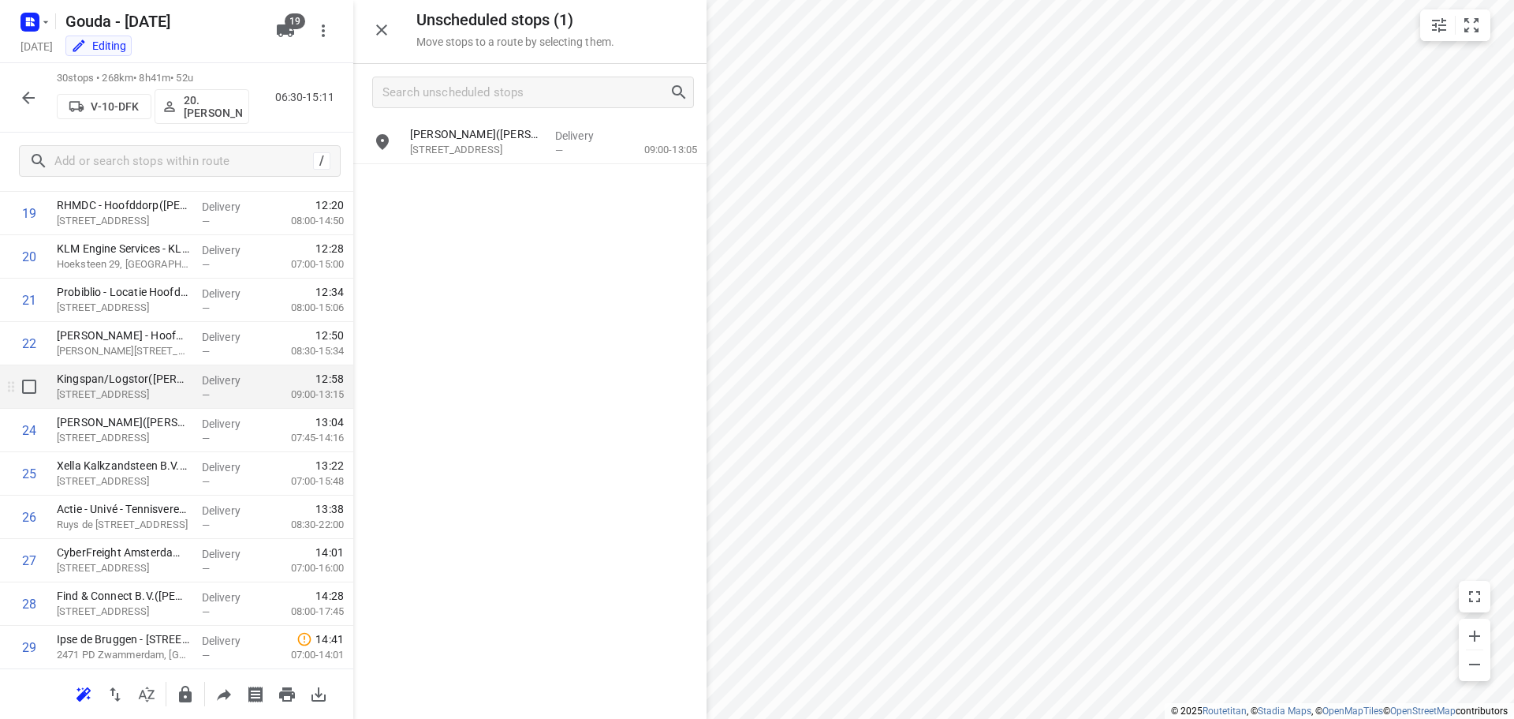
scroll to position [990, 0]
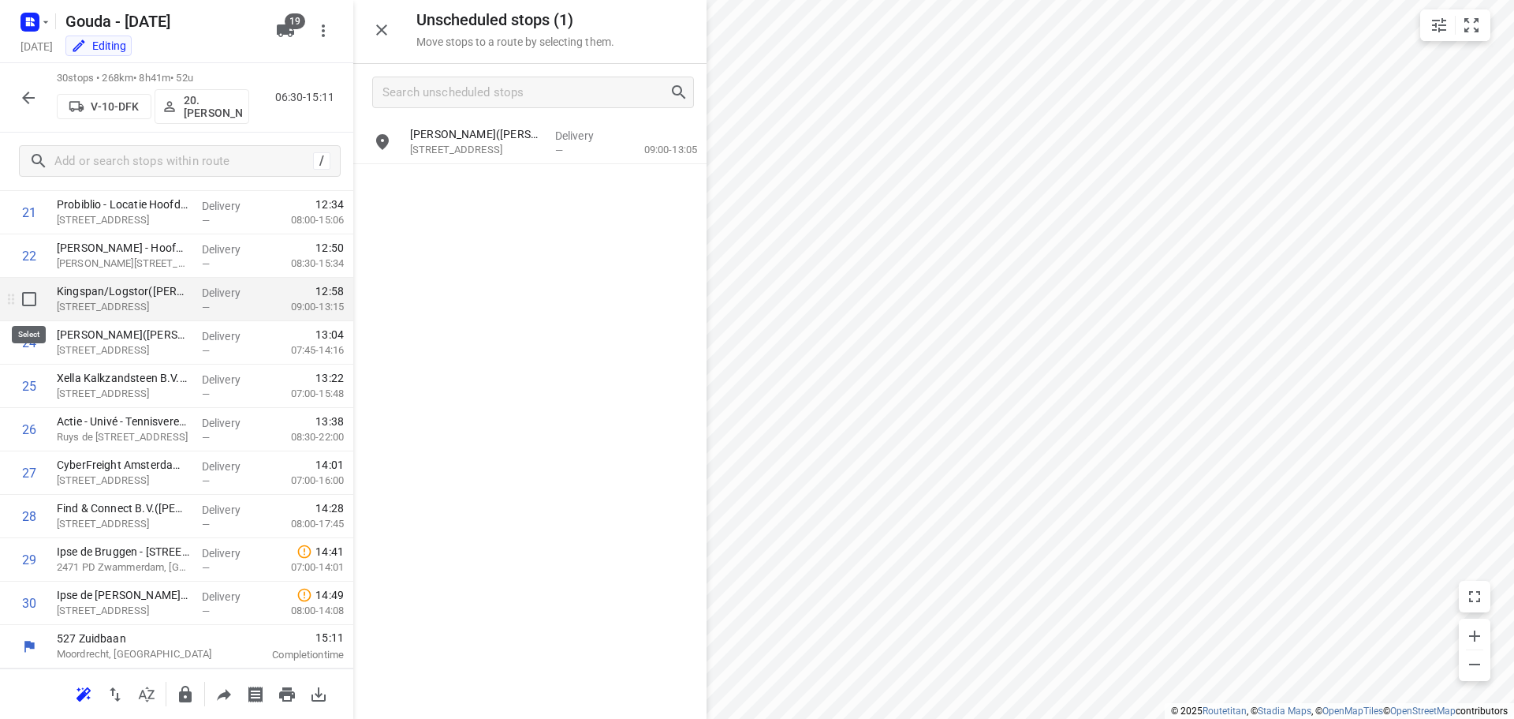
click at [28, 311] on input "checkbox" at bounding box center [29, 299] width 32 height 32
checkbox input "true"
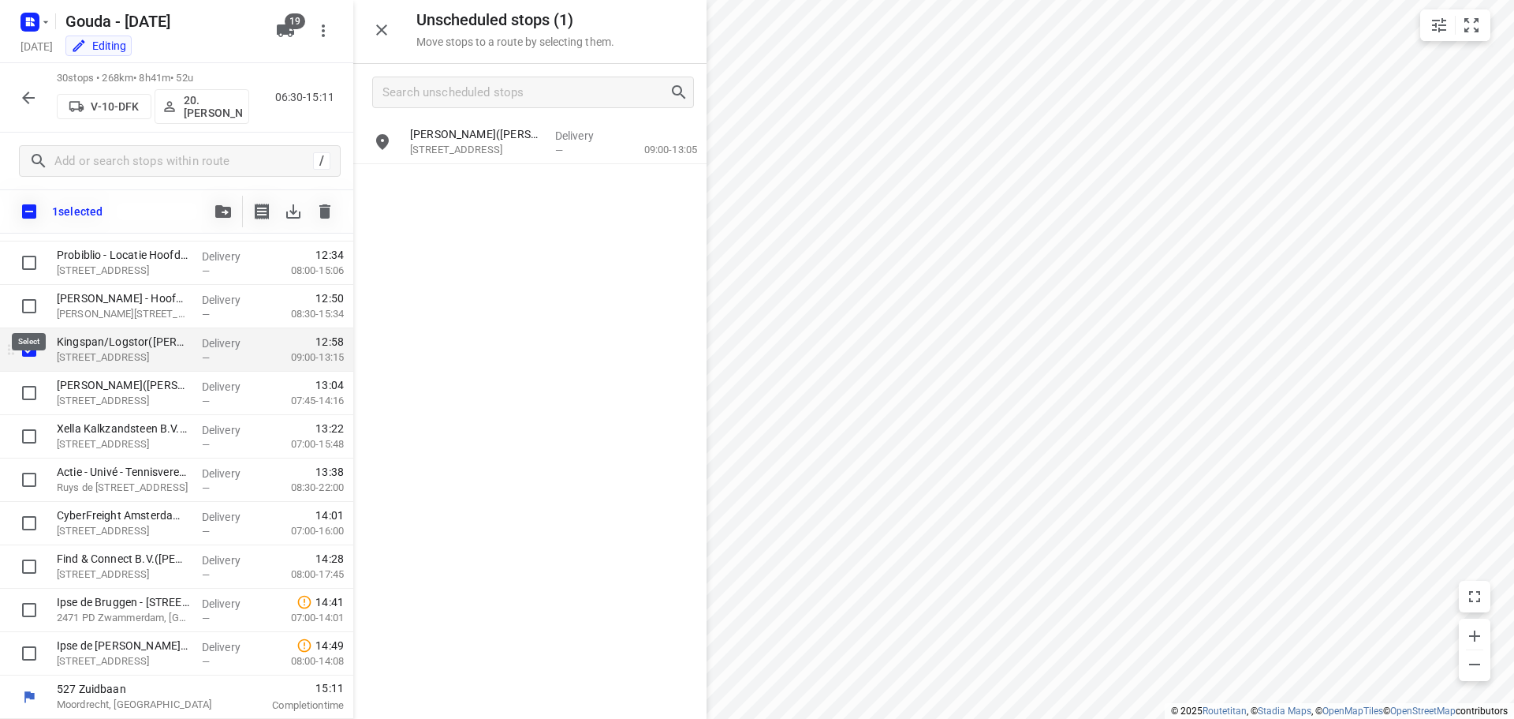
scroll to position [984, 0]
click at [28, 389] on input "checkbox" at bounding box center [29, 393] width 32 height 32
checkbox input "true"
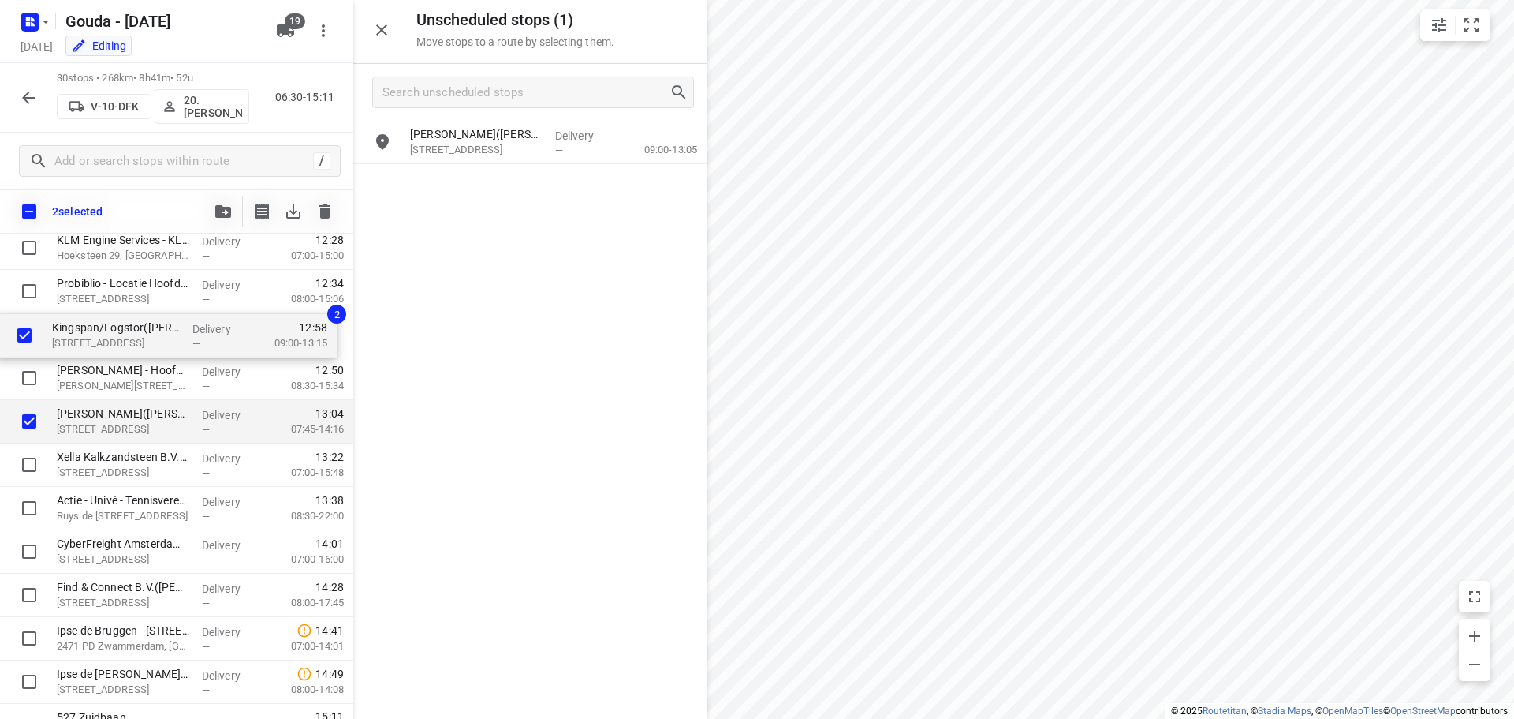
scroll to position [950, 0]
drag, startPoint x: 93, startPoint y: 347, endPoint x: 87, endPoint y: 326, distance: 22.2
click at [87, 326] on div "[PERSON_NAME]([PERSON_NAME]) [STREET_ADDRESS] Delivery — 07:33 07:30-09:09 Holl…" at bounding box center [176, 59] width 353 height 1302
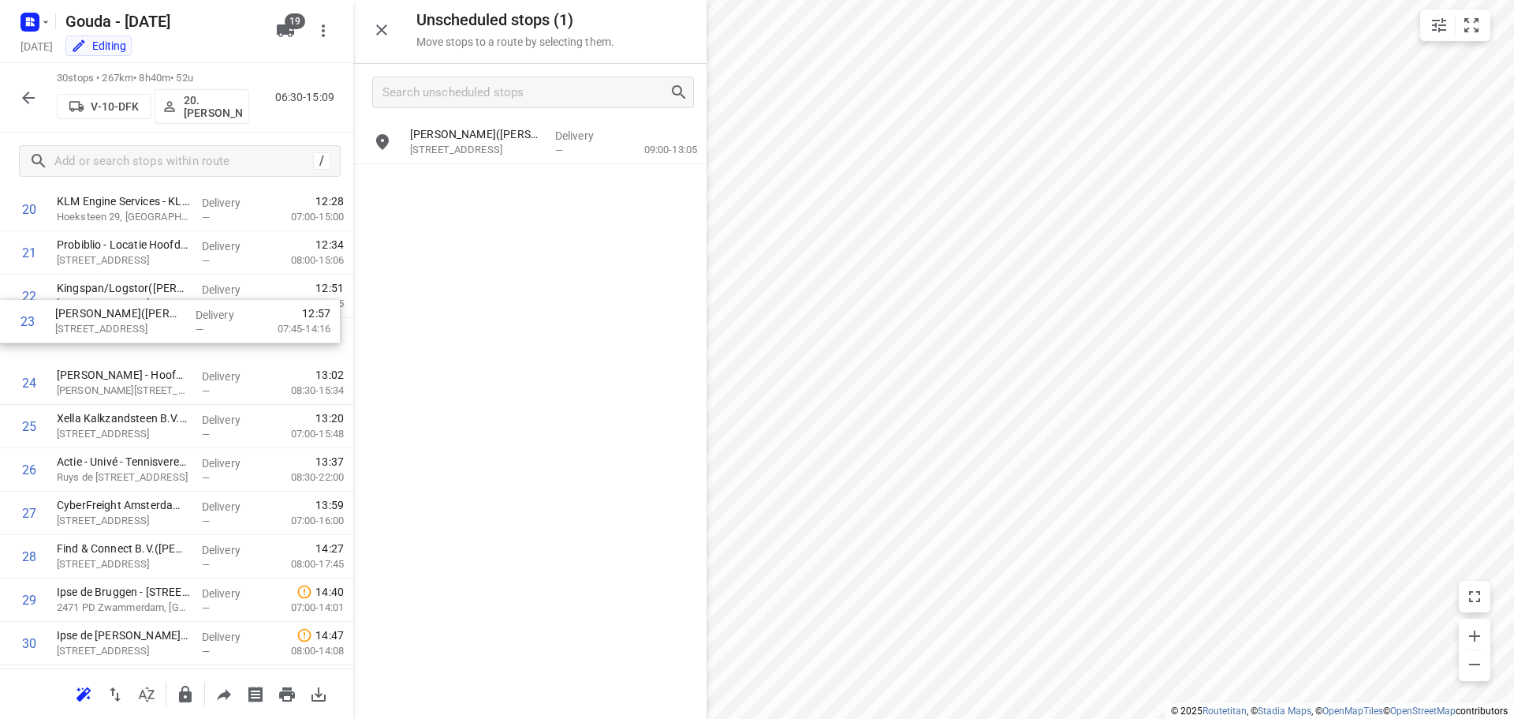
drag, startPoint x: 153, startPoint y: 337, endPoint x: 151, endPoint y: 311, distance: 26.1
click at [151, 311] on div "1 [PERSON_NAME]([PERSON_NAME]) [STREET_ADDRESS] Delivery — 07:33 07:30-09:09 2 …" at bounding box center [176, 14] width 353 height 1302
drag, startPoint x: 161, startPoint y: 349, endPoint x: 166, endPoint y: 315, distance: 34.2
click at [166, 315] on div "1 [PERSON_NAME]([PERSON_NAME]) [STREET_ADDRESS] Delivery — 07:33 07:30-09:09 2 …" at bounding box center [176, 14] width 353 height 1302
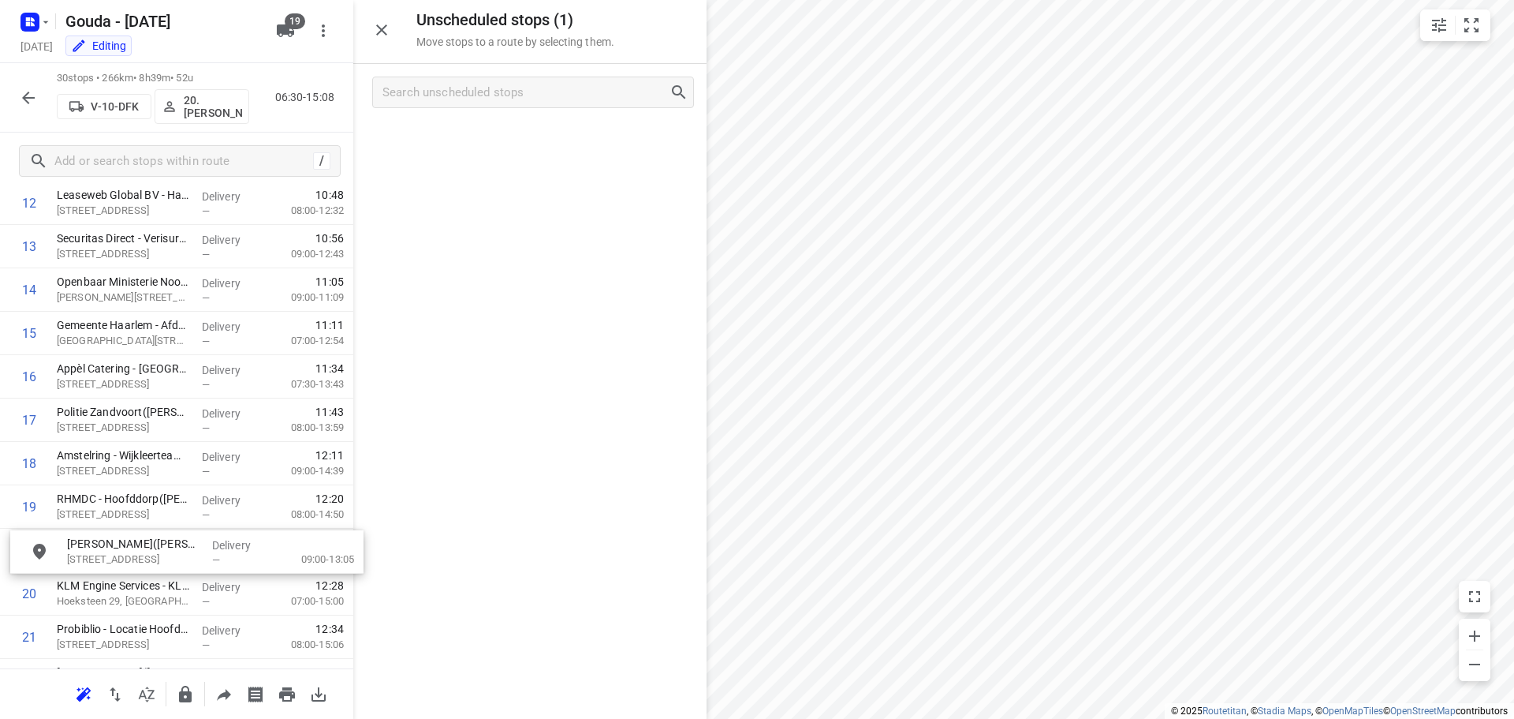
scroll to position [615, 0]
drag, startPoint x: 529, startPoint y: 140, endPoint x: 177, endPoint y: 552, distance: 541.6
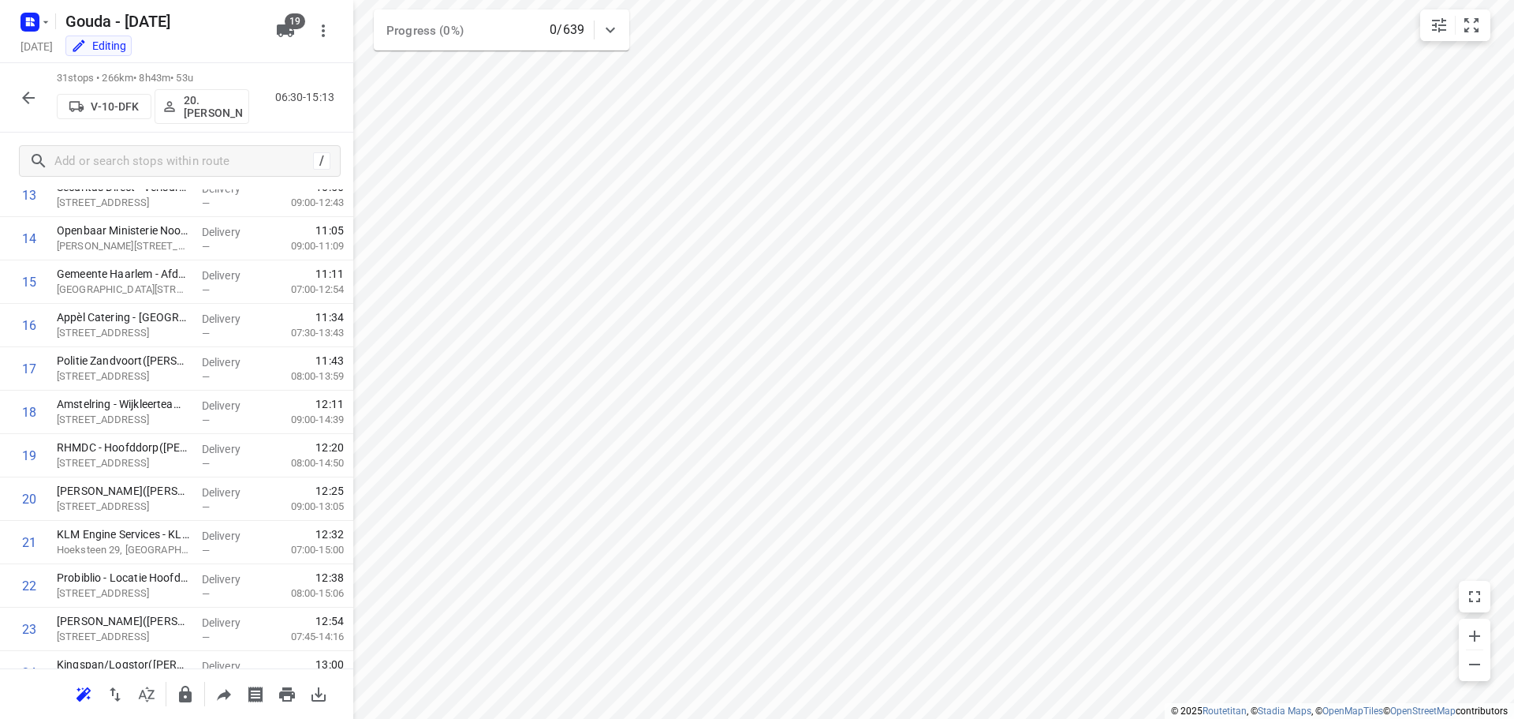
click at [37, 90] on icon "button" at bounding box center [28, 97] width 19 height 19
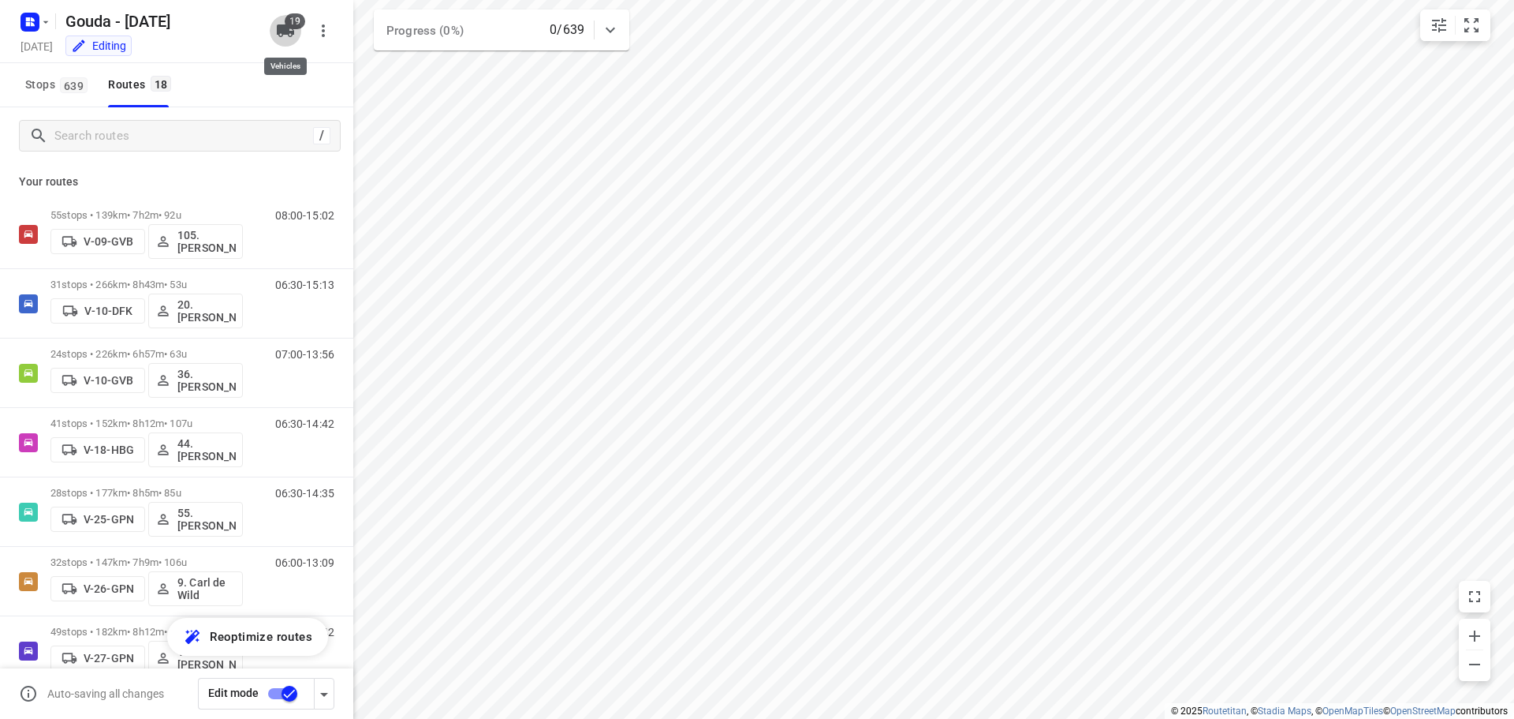
click at [284, 24] on icon "button" at bounding box center [285, 30] width 17 height 13
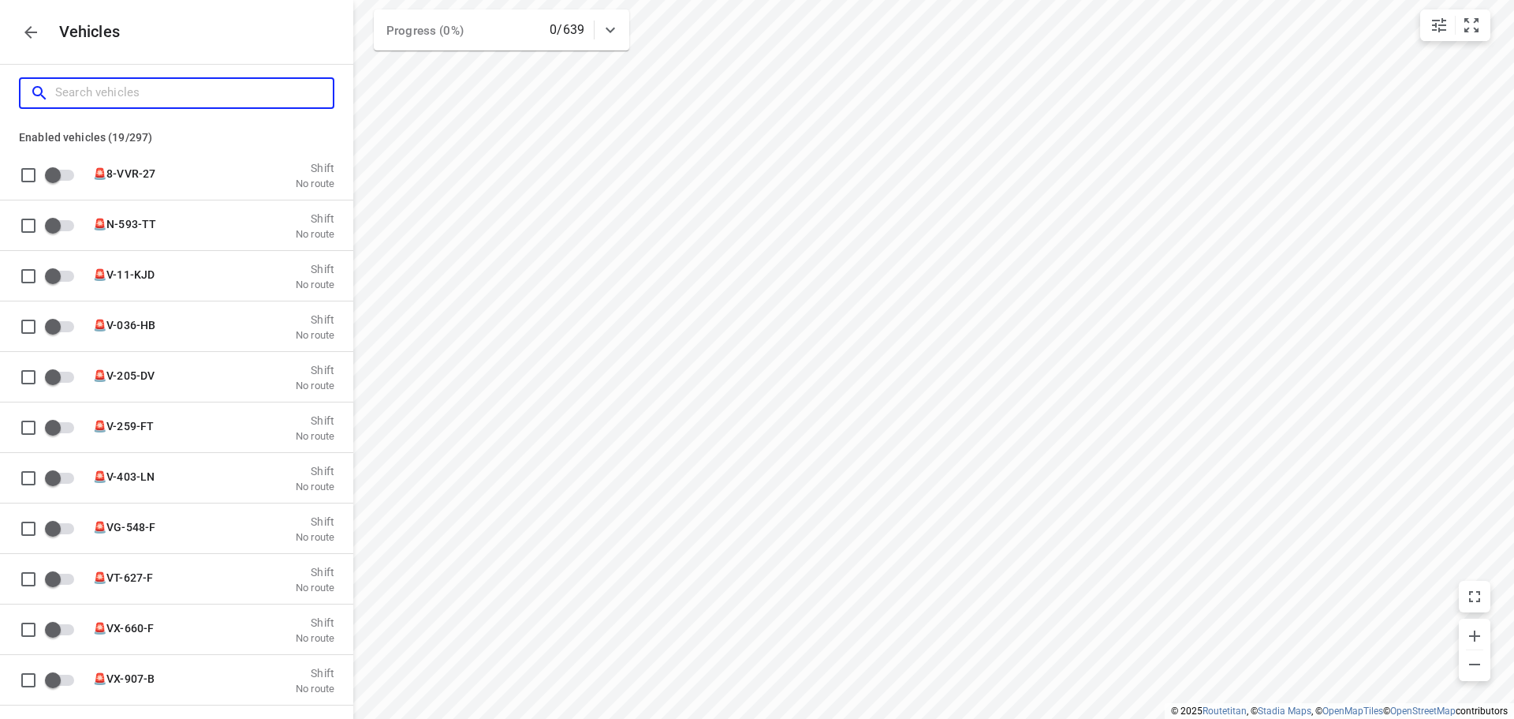
click at [184, 91] on input "Search vehicles" at bounding box center [194, 92] width 278 height 24
type input "v-0"
checkbox input "true"
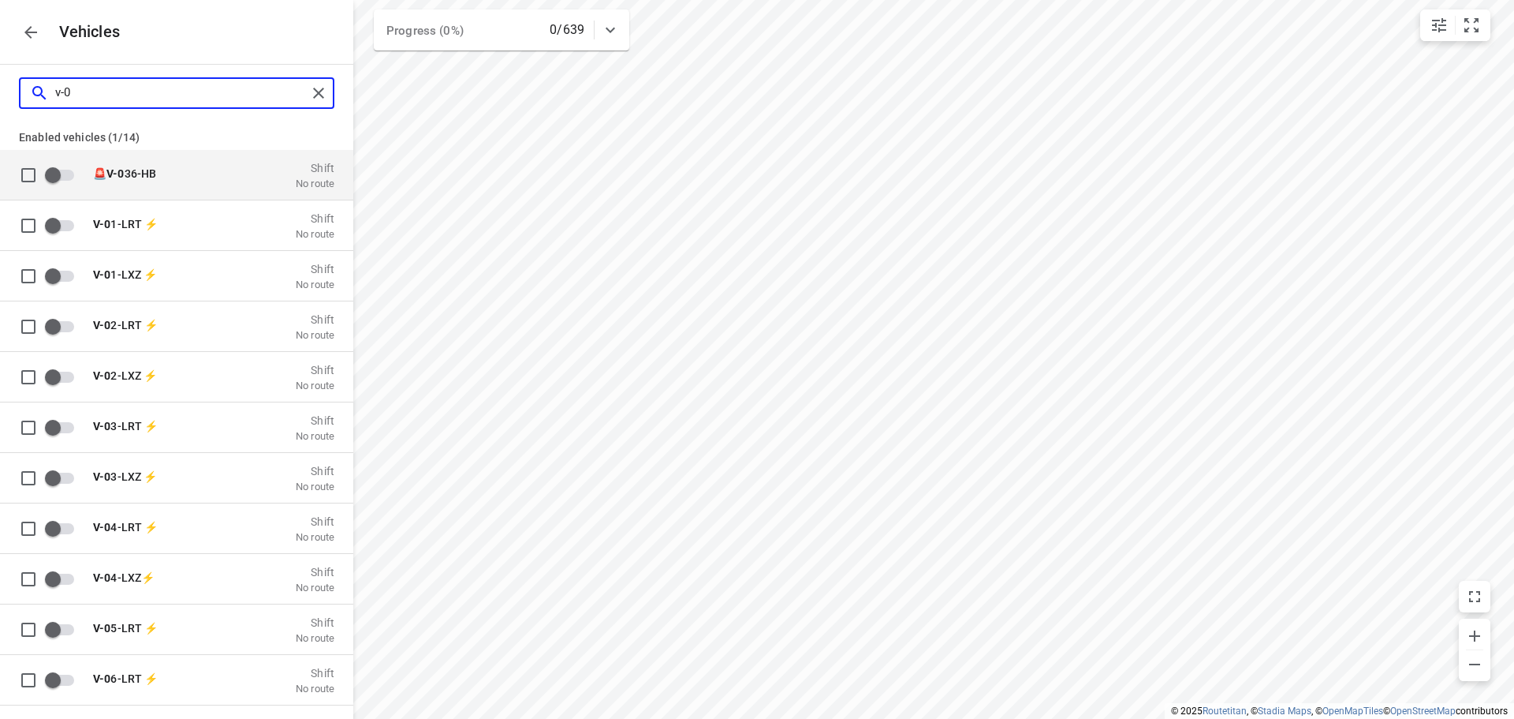
type input "v-"
checkbox input "false"
type input "v-1"
checkbox input "true"
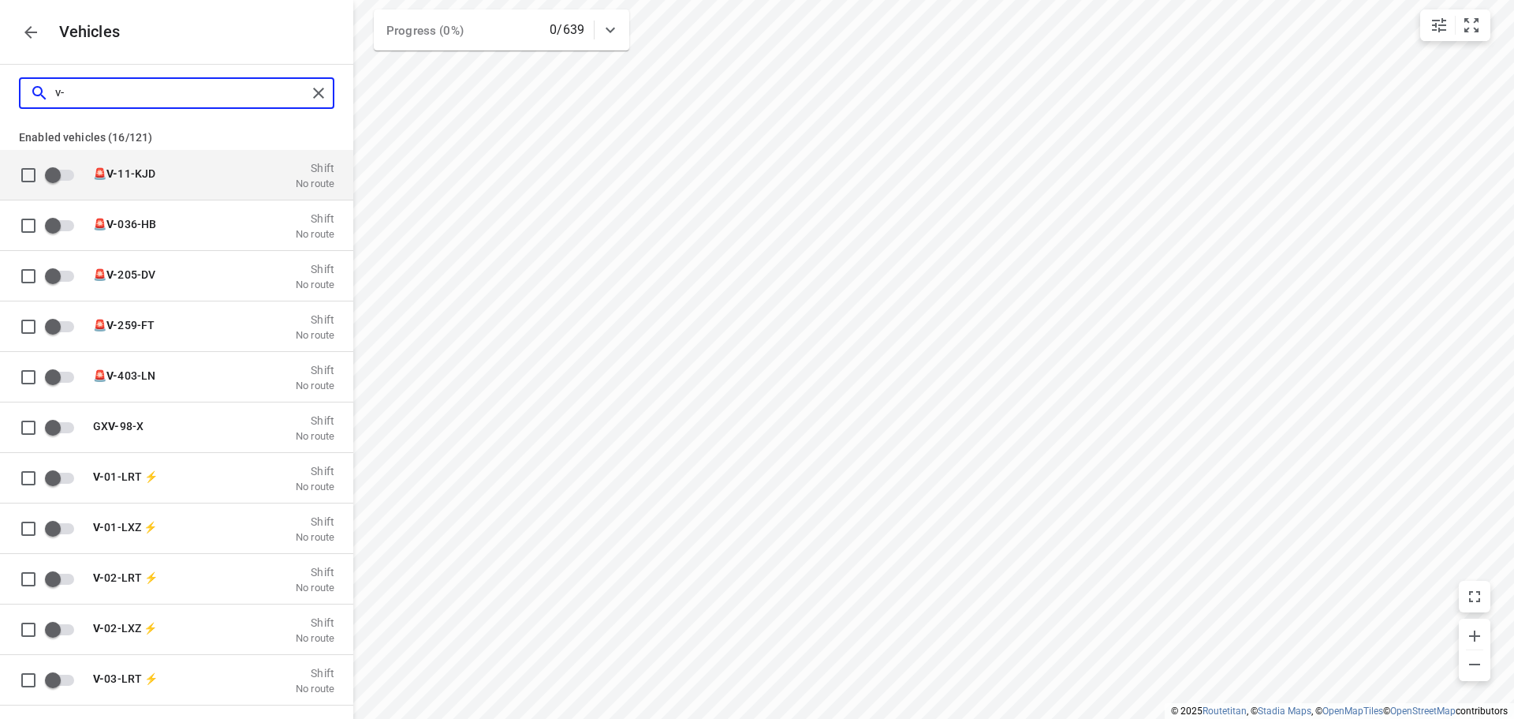
checkbox input "true"
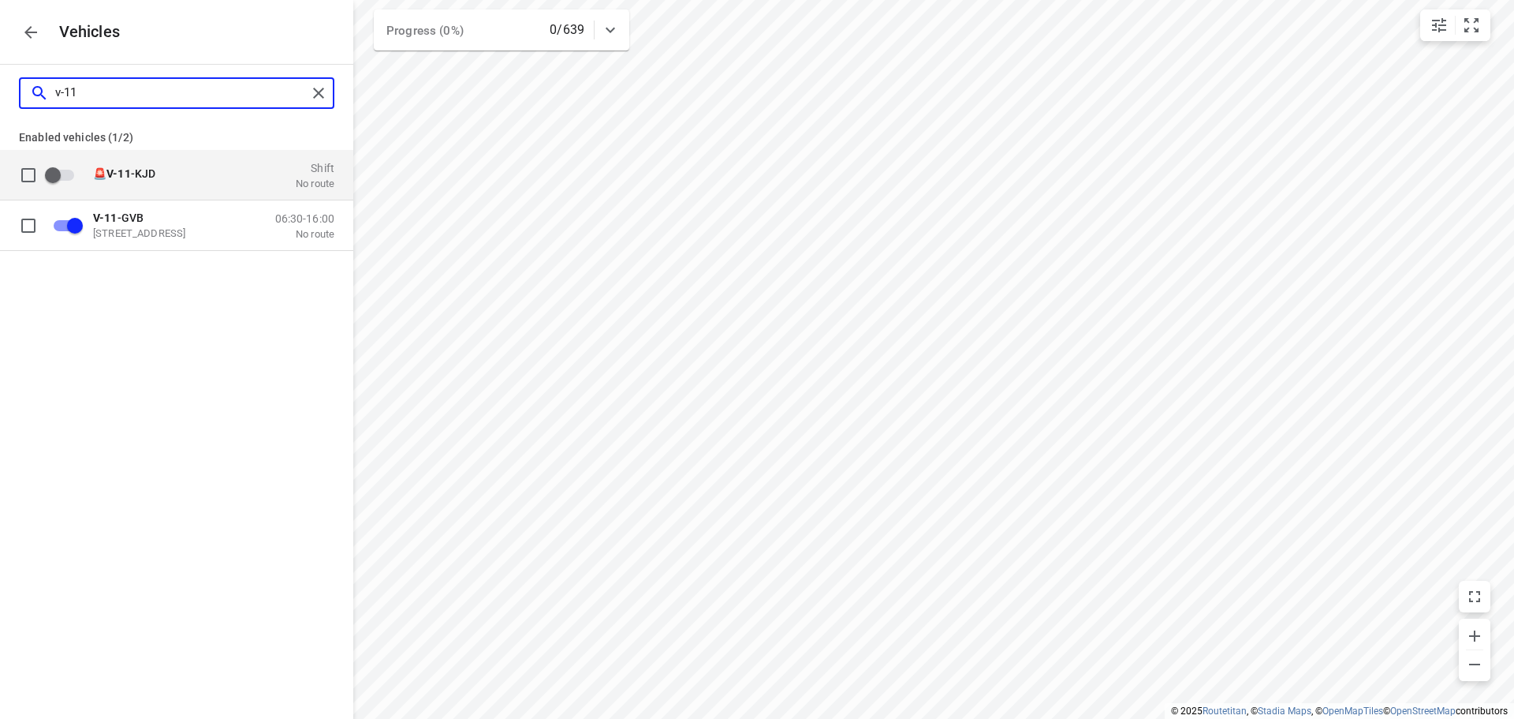
type input "v-11"
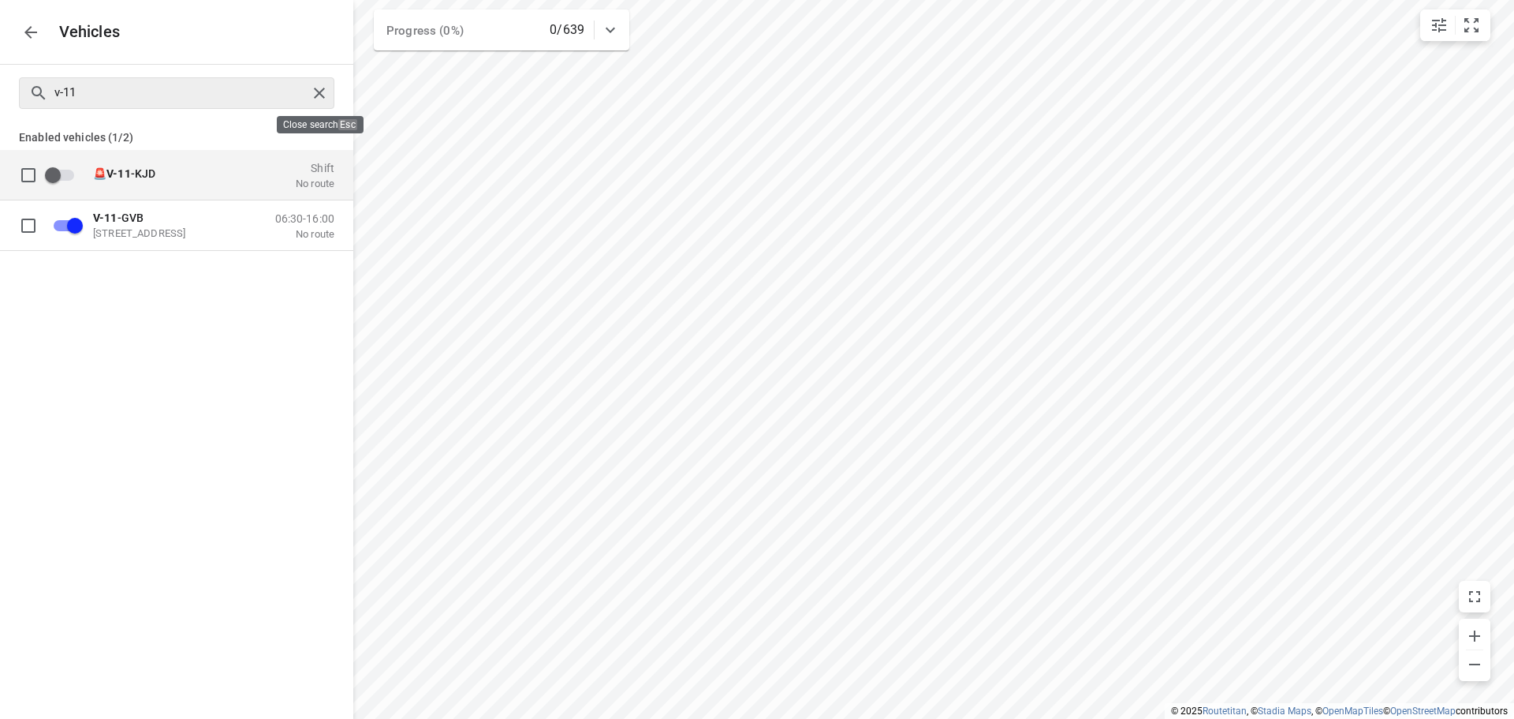
checkbox input "false"
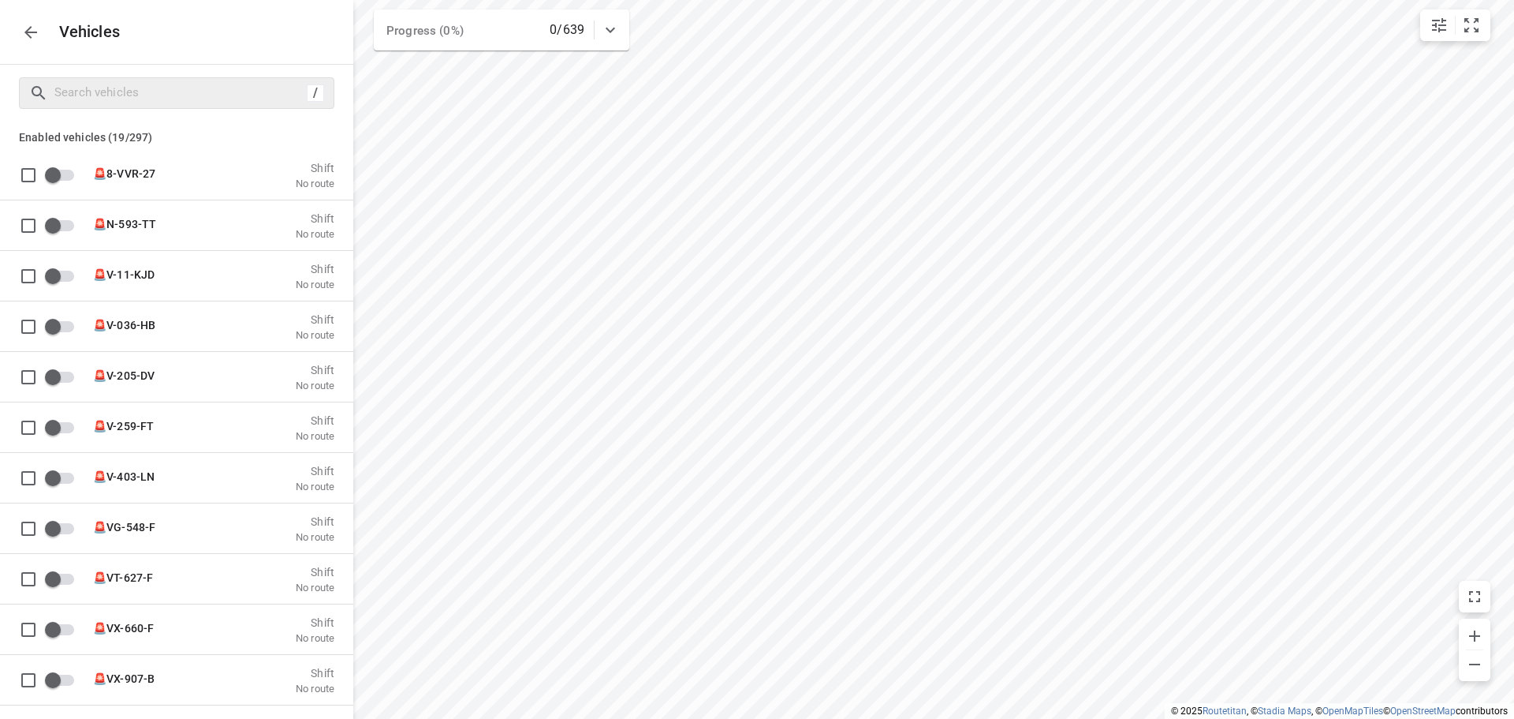
click at [37, 38] on icon "button" at bounding box center [30, 32] width 19 height 19
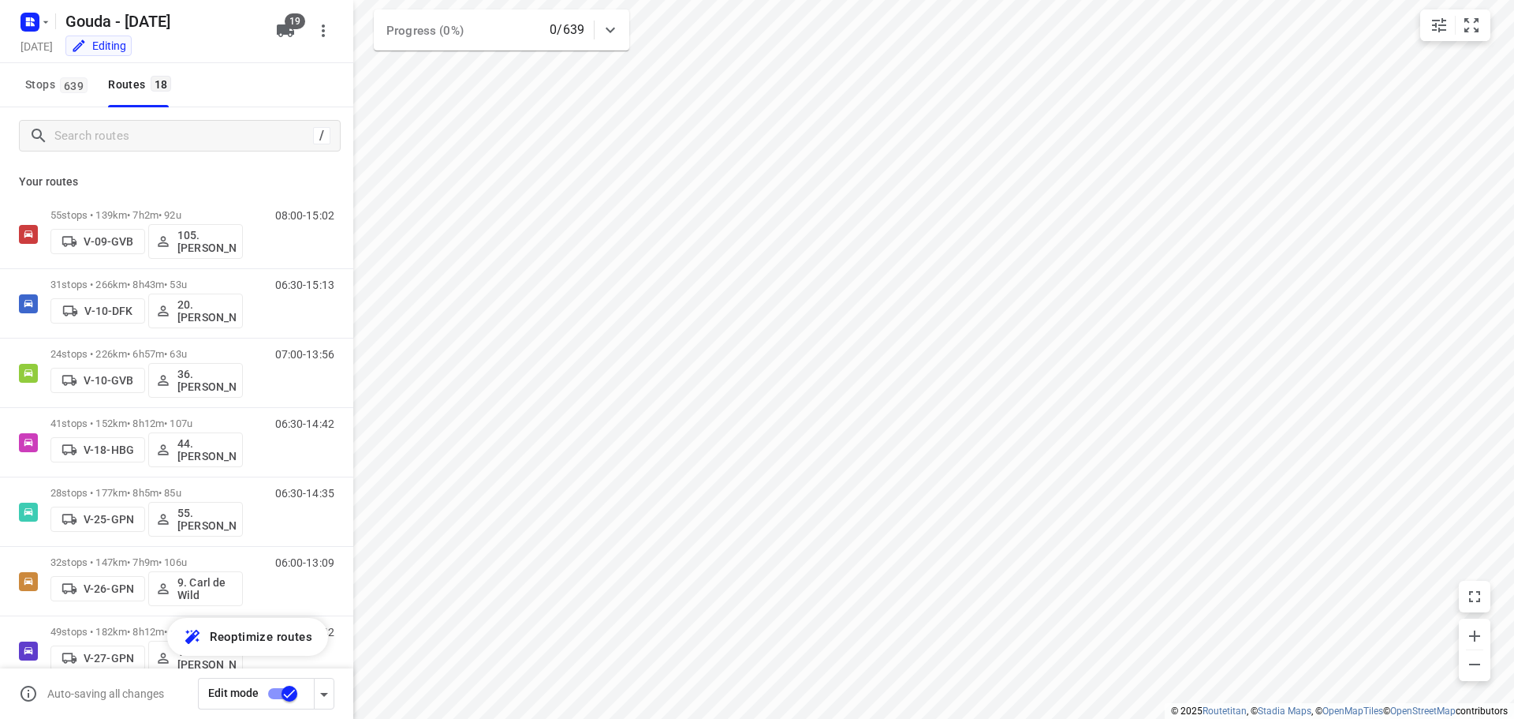
click at [219, 103] on div "Stops 639 Routes 18" at bounding box center [176, 85] width 353 height 44
click at [233, 101] on div "Stops 639 Routes 18" at bounding box center [176, 85] width 353 height 44
click at [230, 105] on div "Stops 639 Routes 18" at bounding box center [176, 85] width 353 height 44
click at [240, 107] on div "/" at bounding box center [176, 135] width 353 height 57
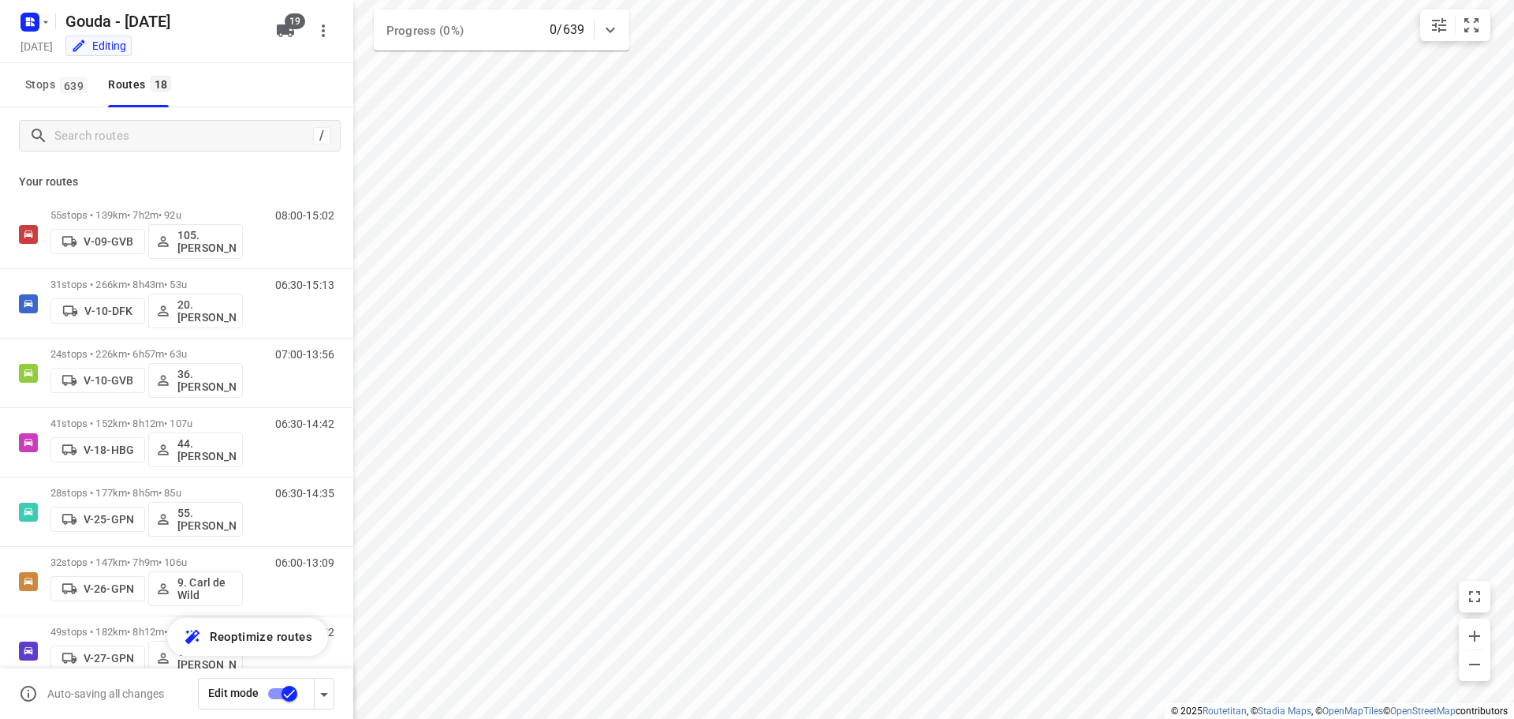
click at [277, 78] on div "Stops 639 Routes 18" at bounding box center [176, 85] width 353 height 44
click at [289, 102] on div "Stops 639 Routes 18" at bounding box center [176, 85] width 353 height 44
click at [292, 102] on div "Stops 639 Routes 18" at bounding box center [176, 85] width 353 height 44
click at [283, 104] on div "Stops 639 Routes 18" at bounding box center [176, 85] width 353 height 44
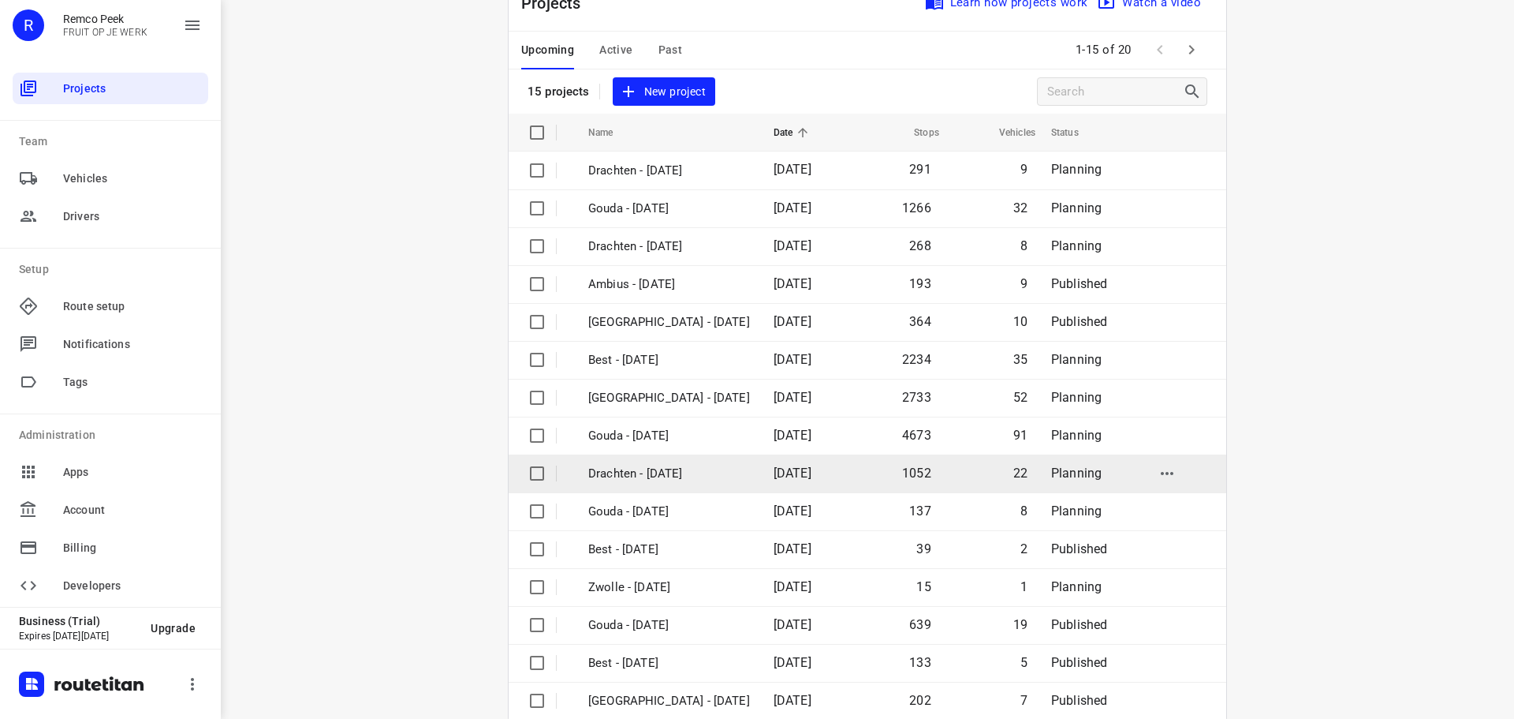
scroll to position [79, 0]
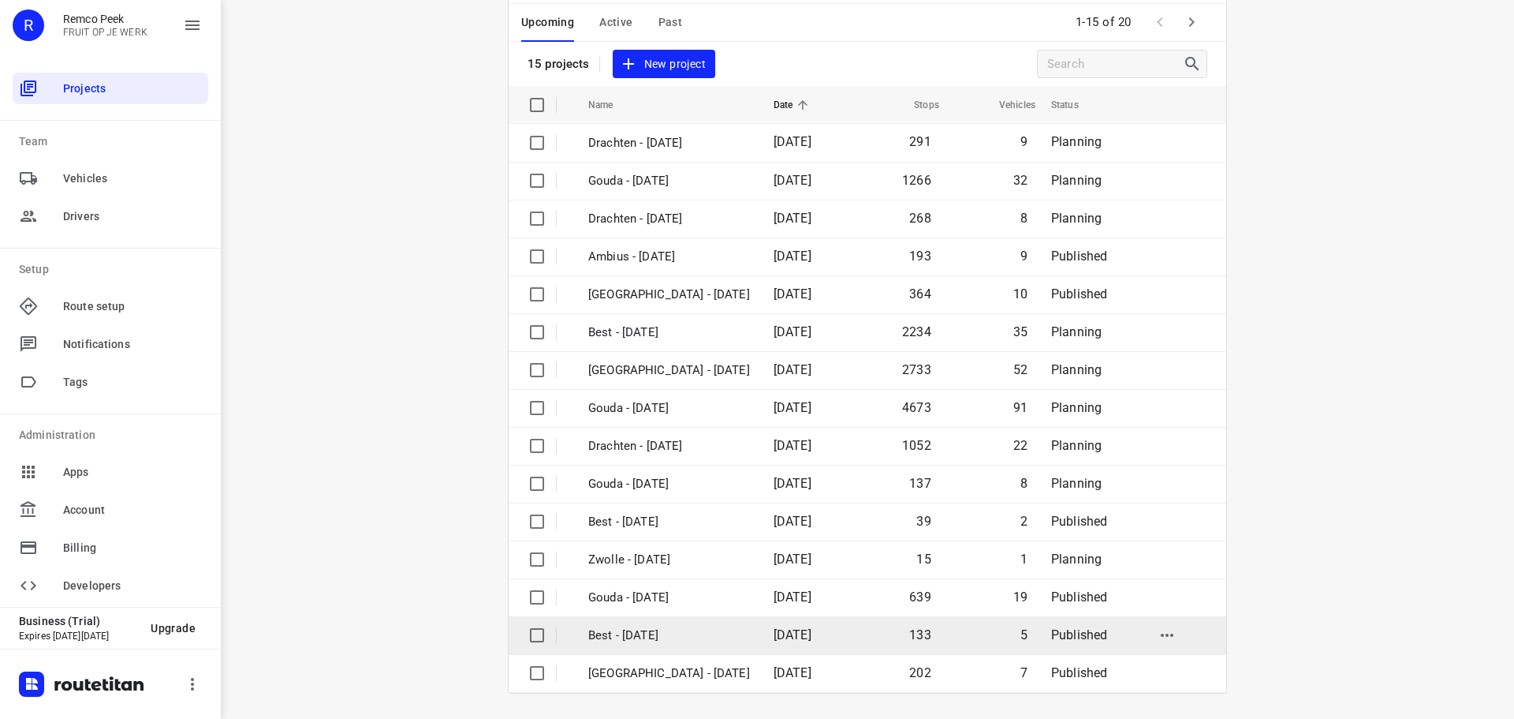
click at [652, 629] on p "Best - [DATE]" at bounding box center [669, 635] width 162 height 18
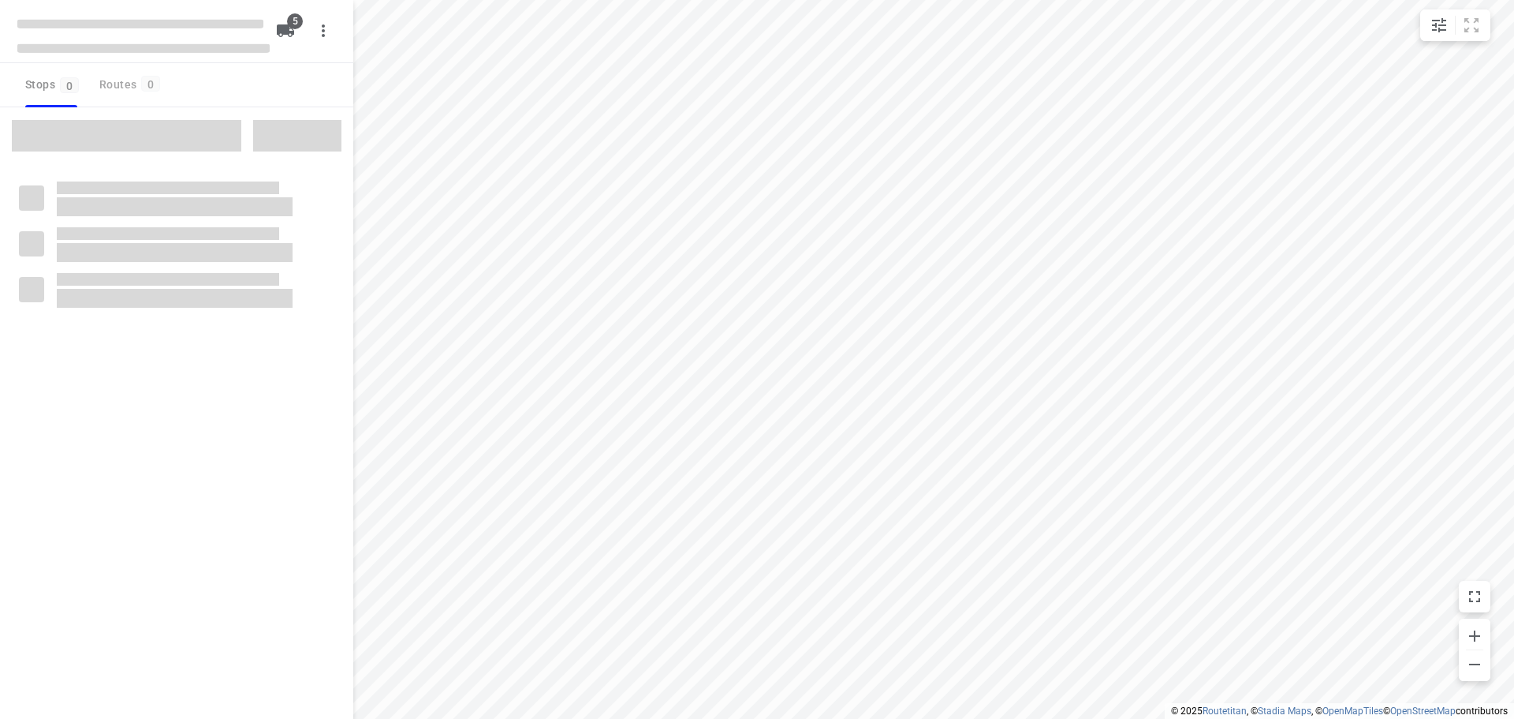
type input "distance"
checkbox input "true"
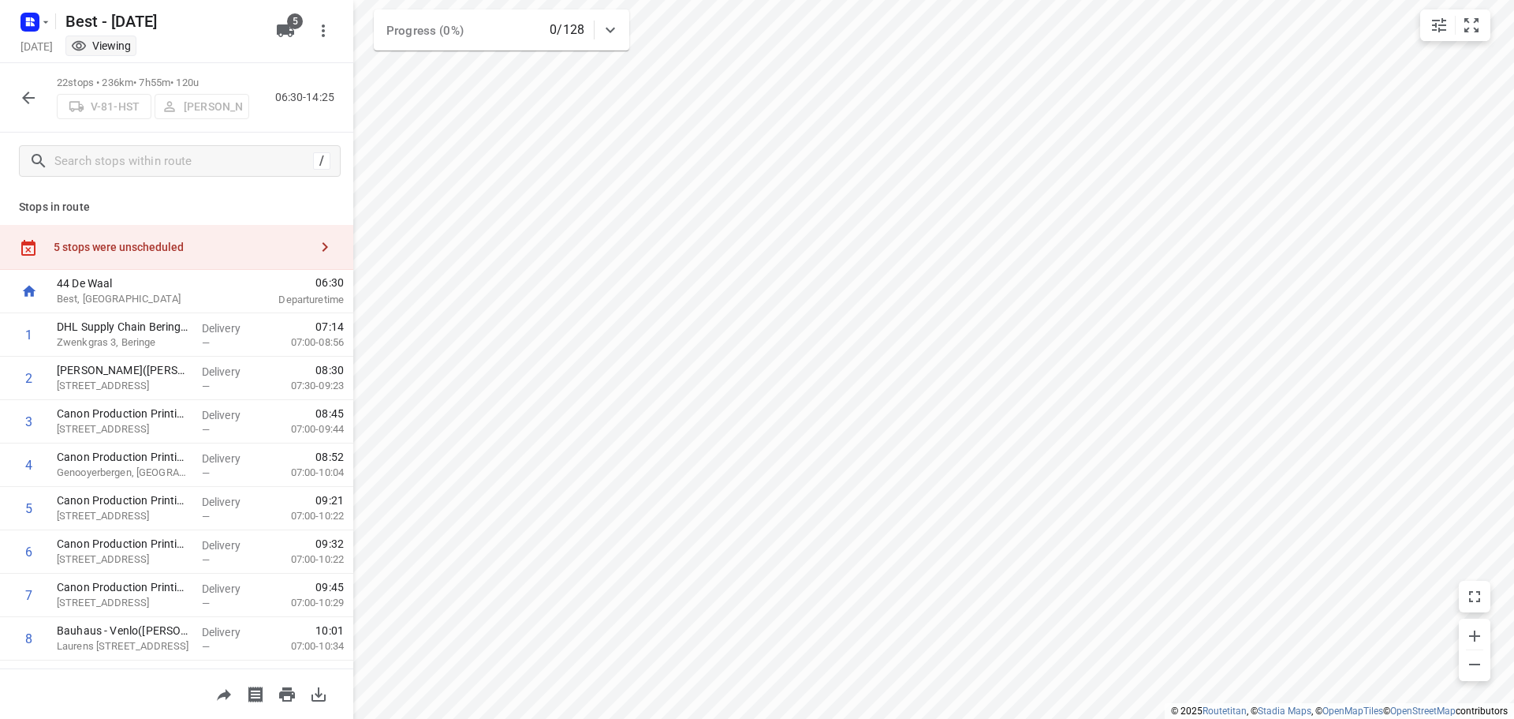
click at [215, 234] on div "5 stops were unscheduled" at bounding box center [176, 247] width 353 height 45
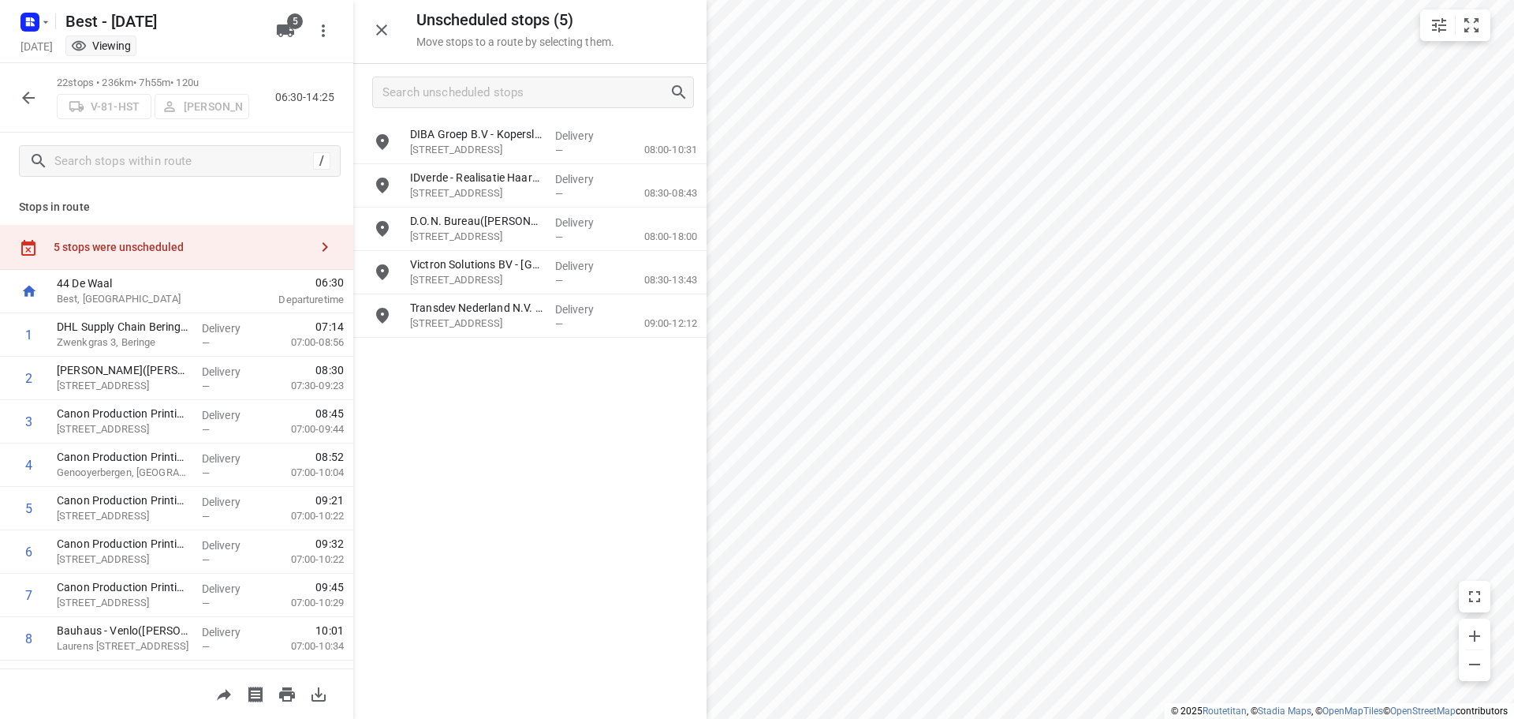
click at [20, 93] on icon "button" at bounding box center [28, 97] width 19 height 19
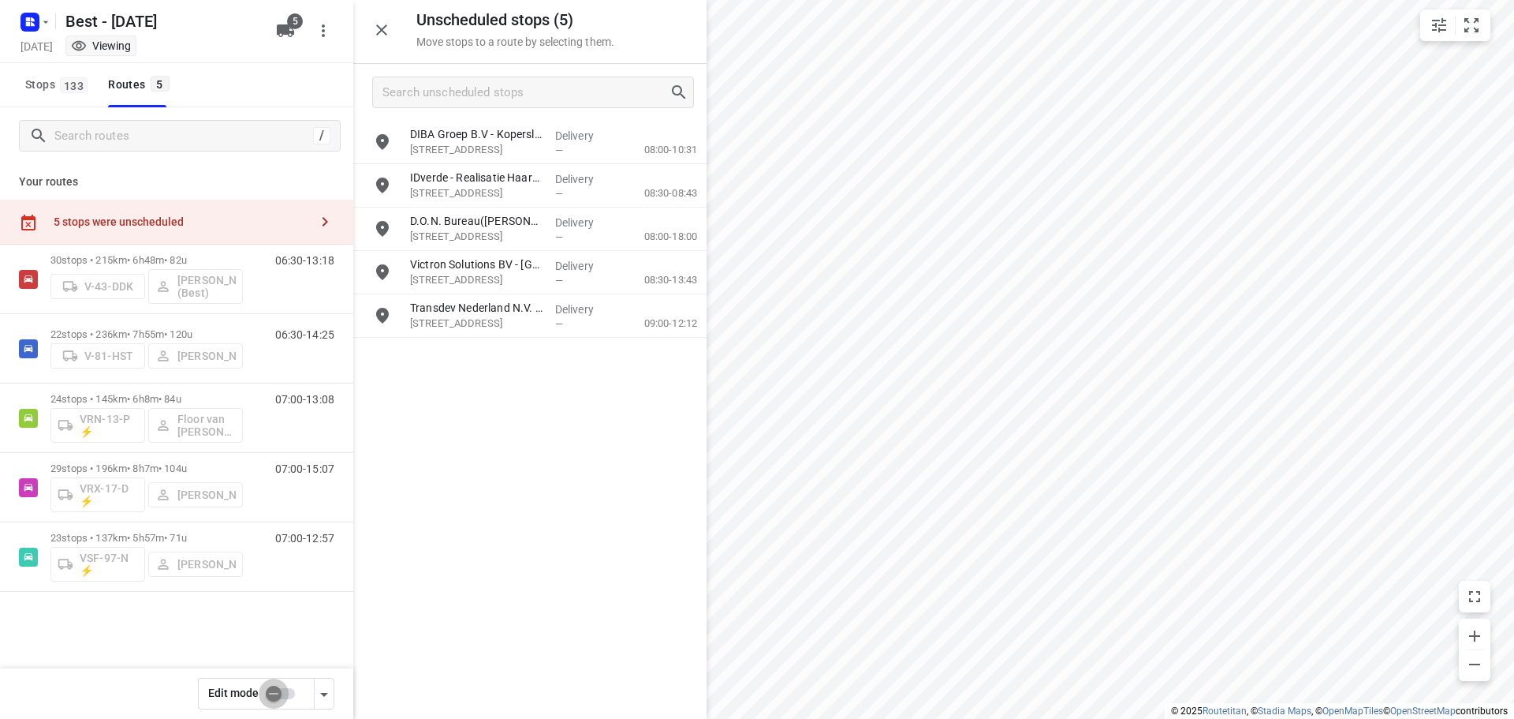
click at [278, 698] on input "checkbox" at bounding box center [274, 693] width 90 height 30
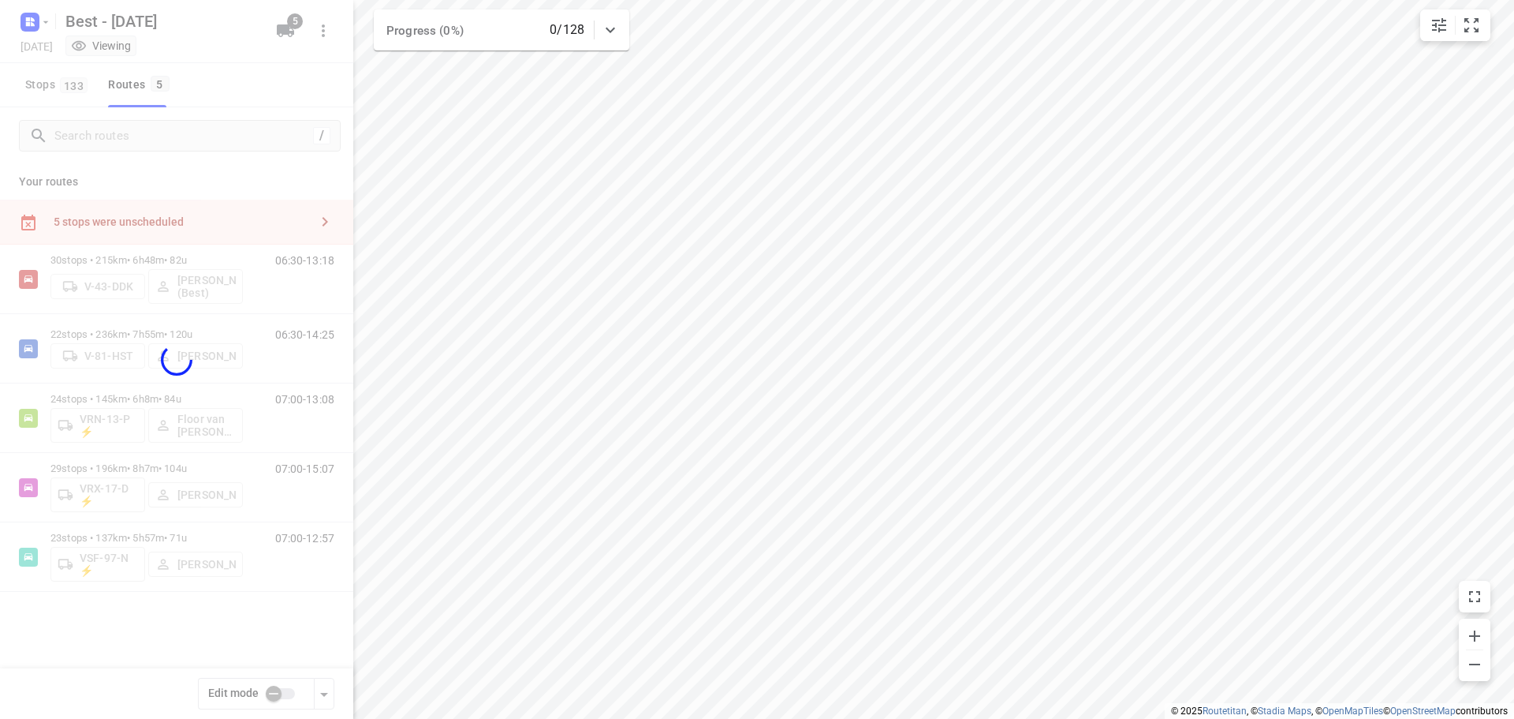
checkbox input "true"
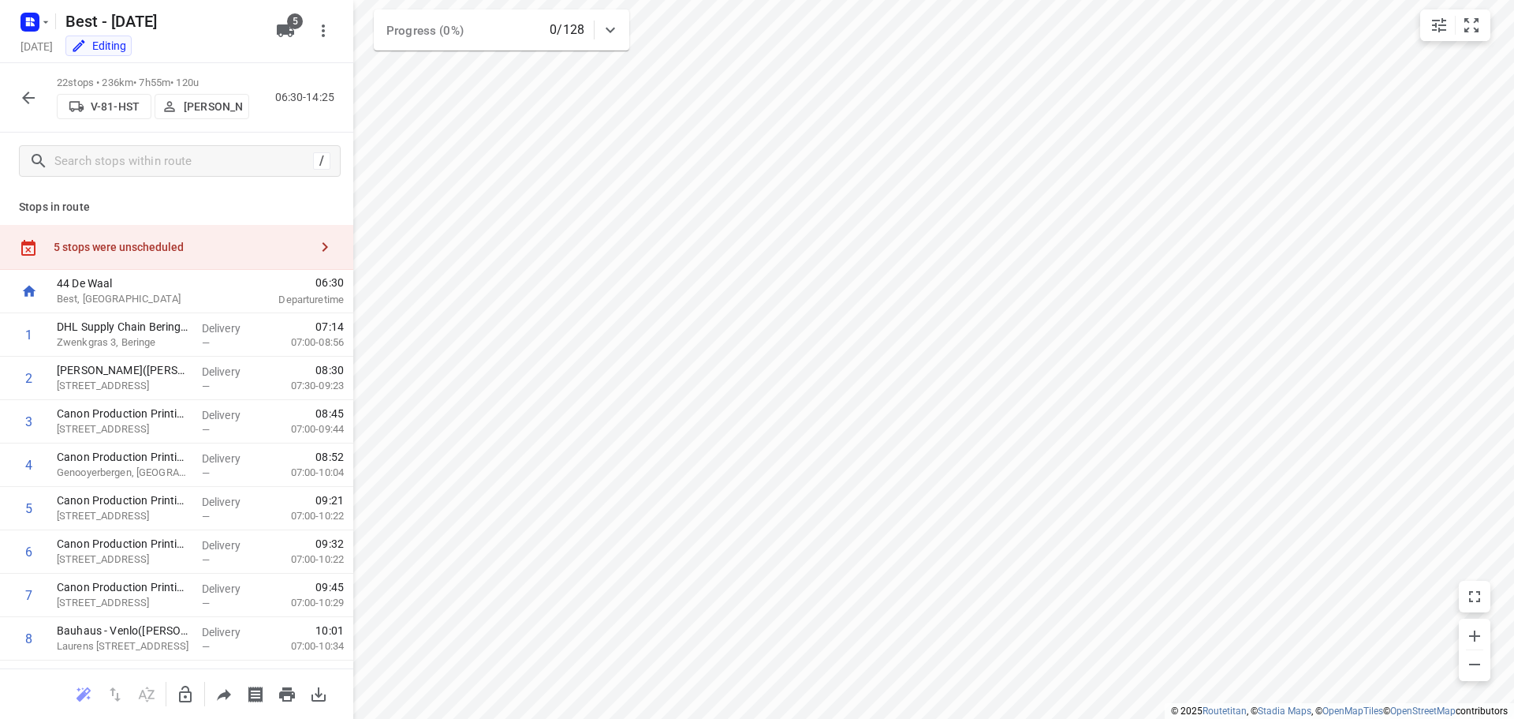
click at [141, 233] on div "5 stops were unscheduled" at bounding box center [176, 247] width 353 height 45
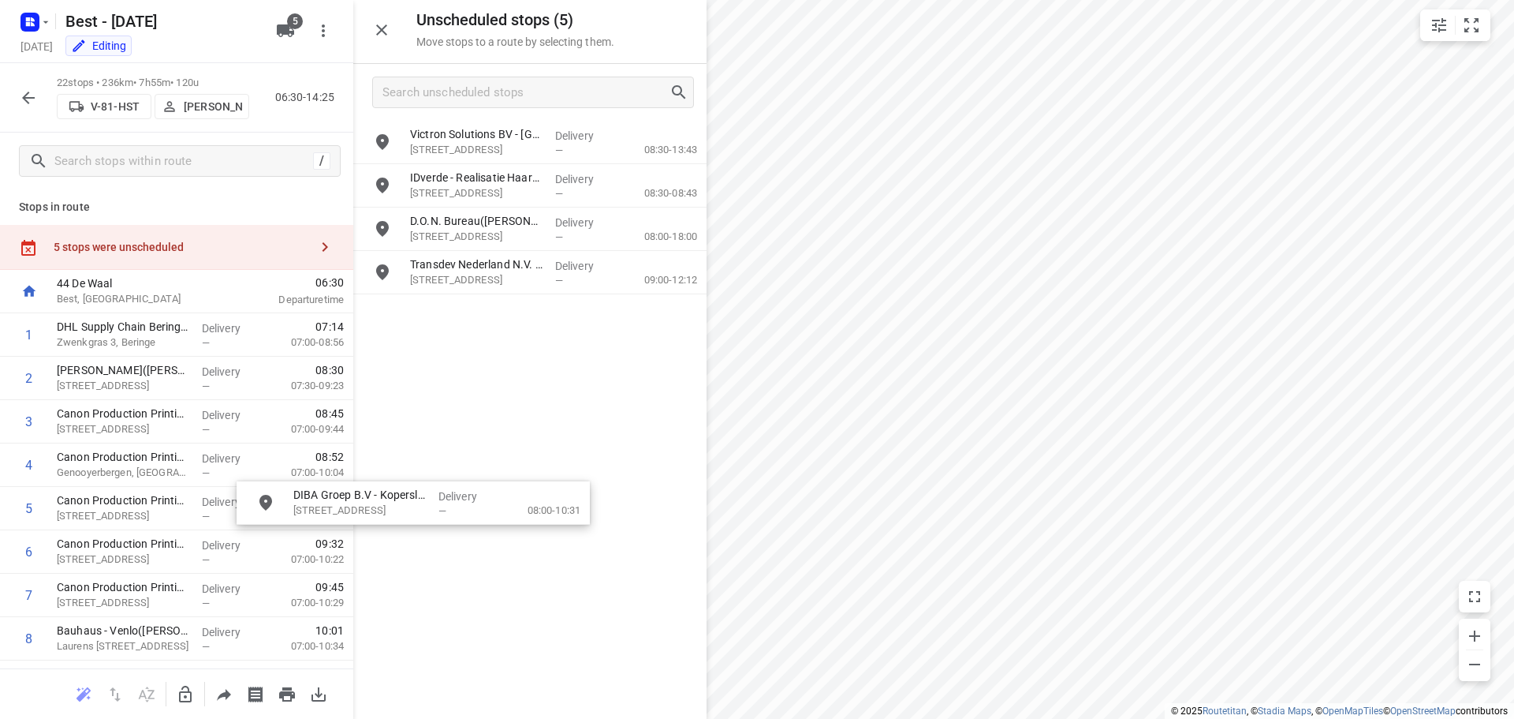
drag, startPoint x: 506, startPoint y: 270, endPoint x: 385, endPoint y: 500, distance: 260.4
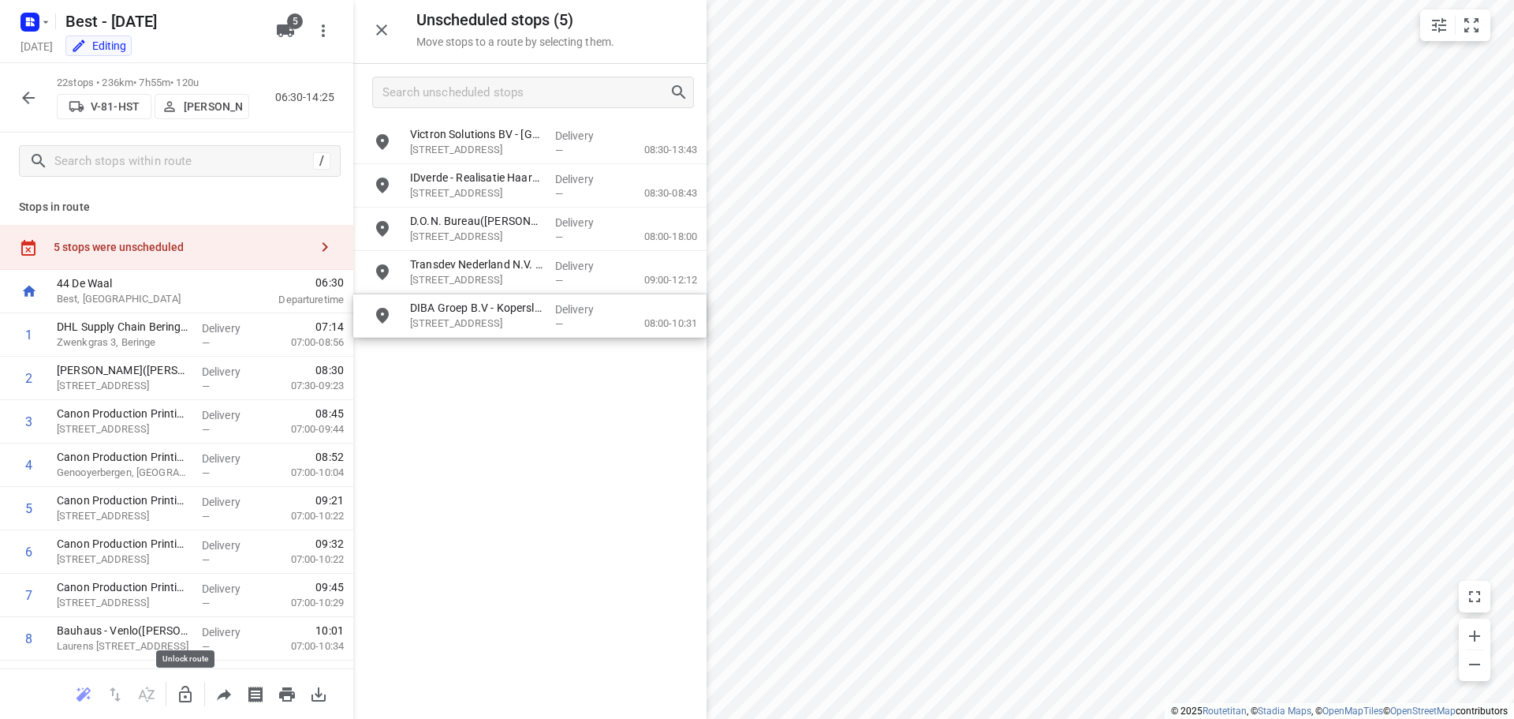
click at [189, 686] on icon "button" at bounding box center [185, 694] width 19 height 19
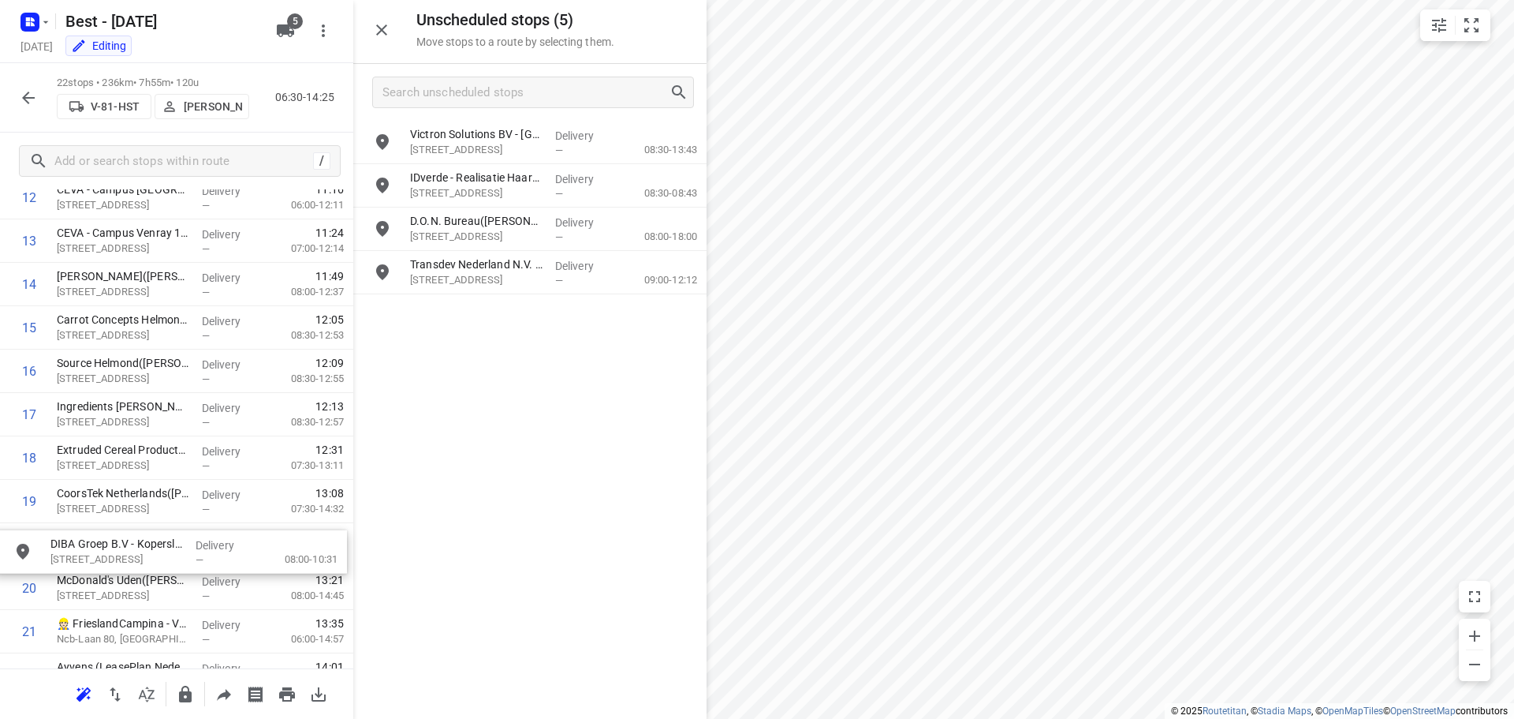
scroll to position [621, 0]
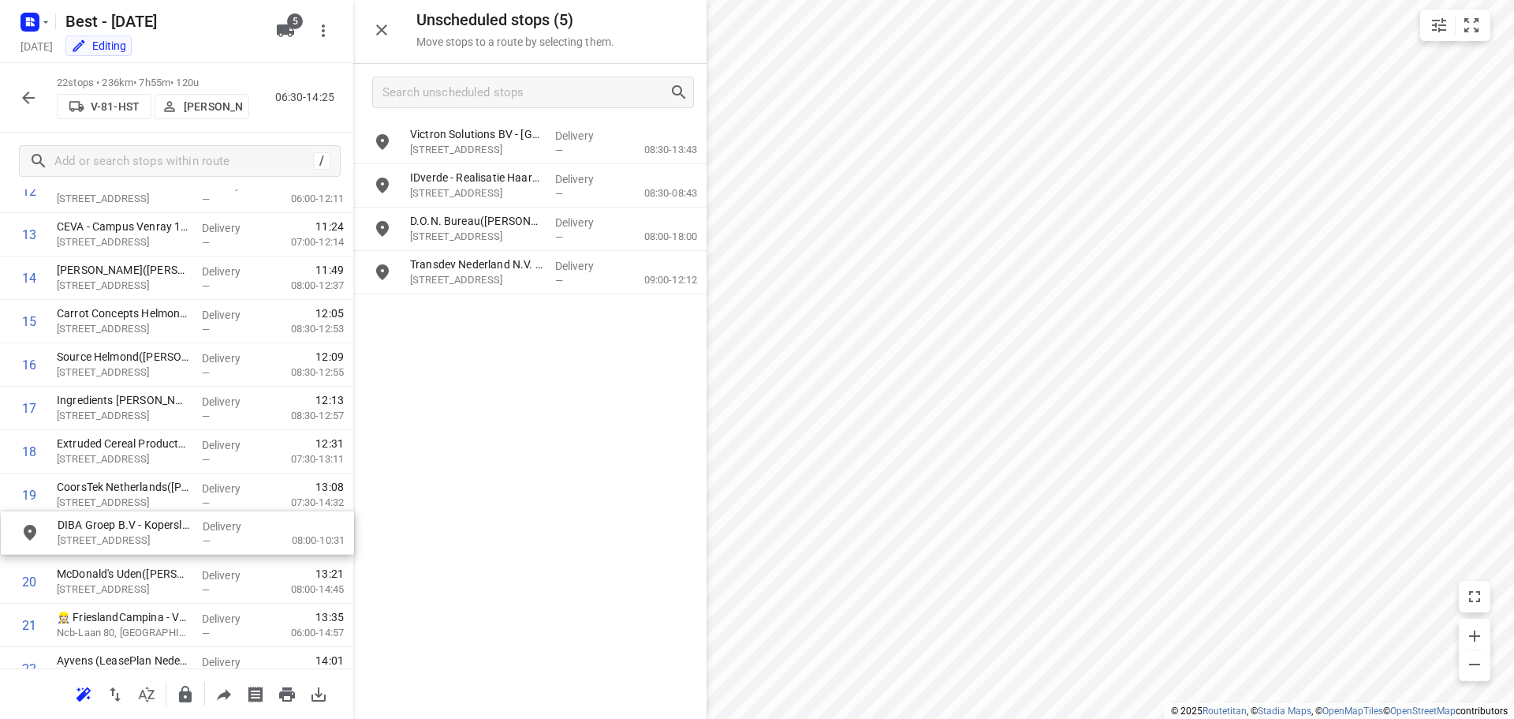
drag, startPoint x: 491, startPoint y: 283, endPoint x: 134, endPoint y: 543, distance: 442.1
click at [401, 30] on div "Unscheduled stops ( 4 ) Move stops to a route by selecting them." at bounding box center [529, 32] width 353 height 64
click at [400, 30] on div "Unscheduled stops ( 4 ) Move stops to a route by selecting them." at bounding box center [529, 32] width 353 height 64
click at [384, 30] on icon "button" at bounding box center [381, 30] width 19 height 19
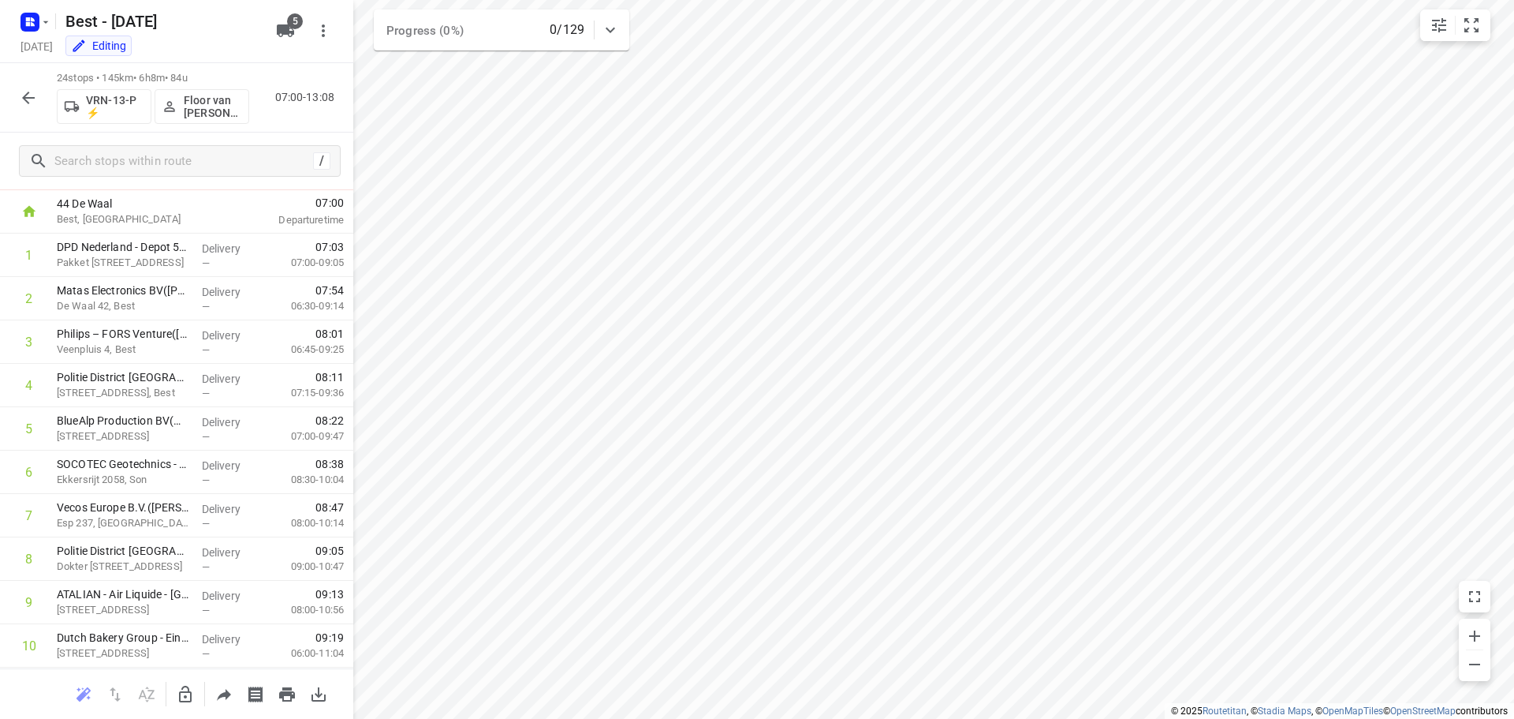
scroll to position [0, 0]
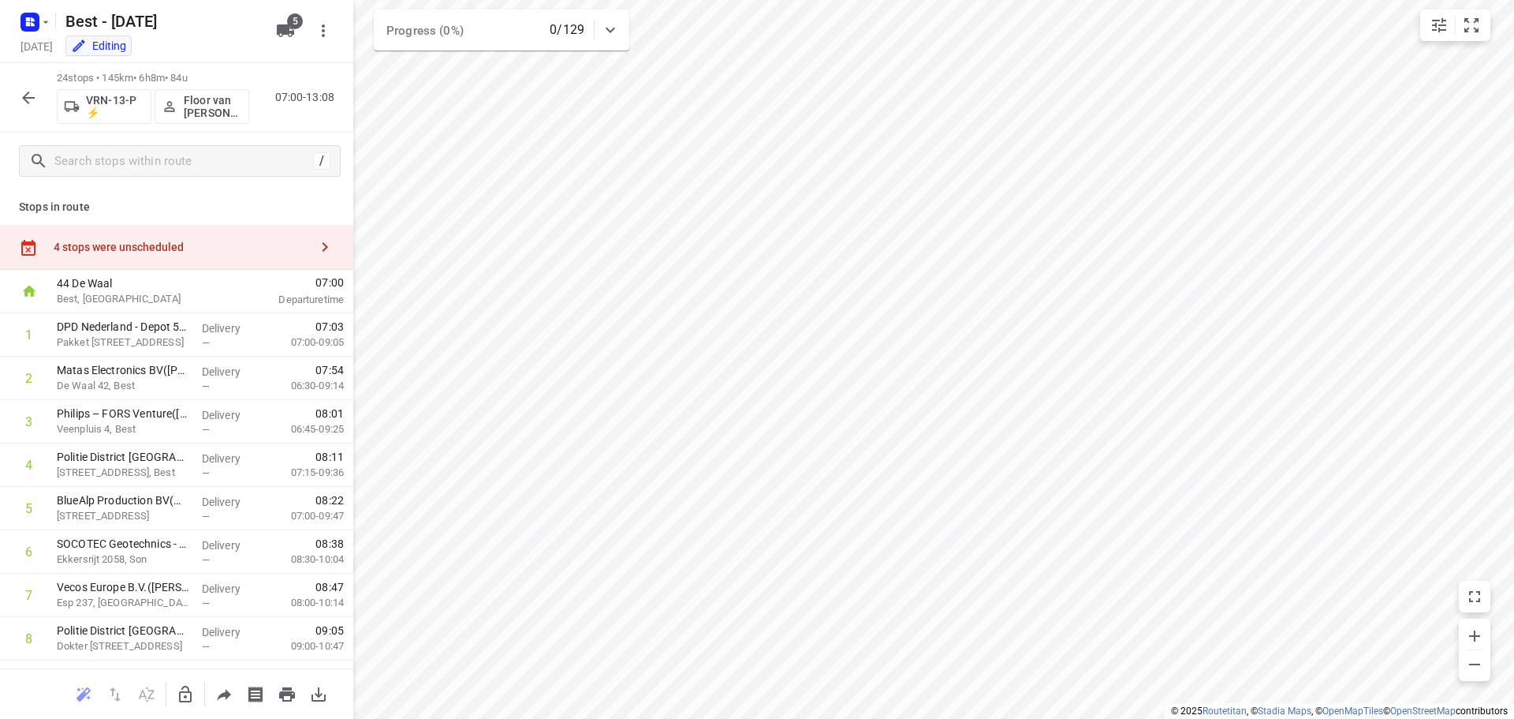
click at [169, 245] on div "4 stops were unscheduled" at bounding box center [182, 247] width 256 height 13
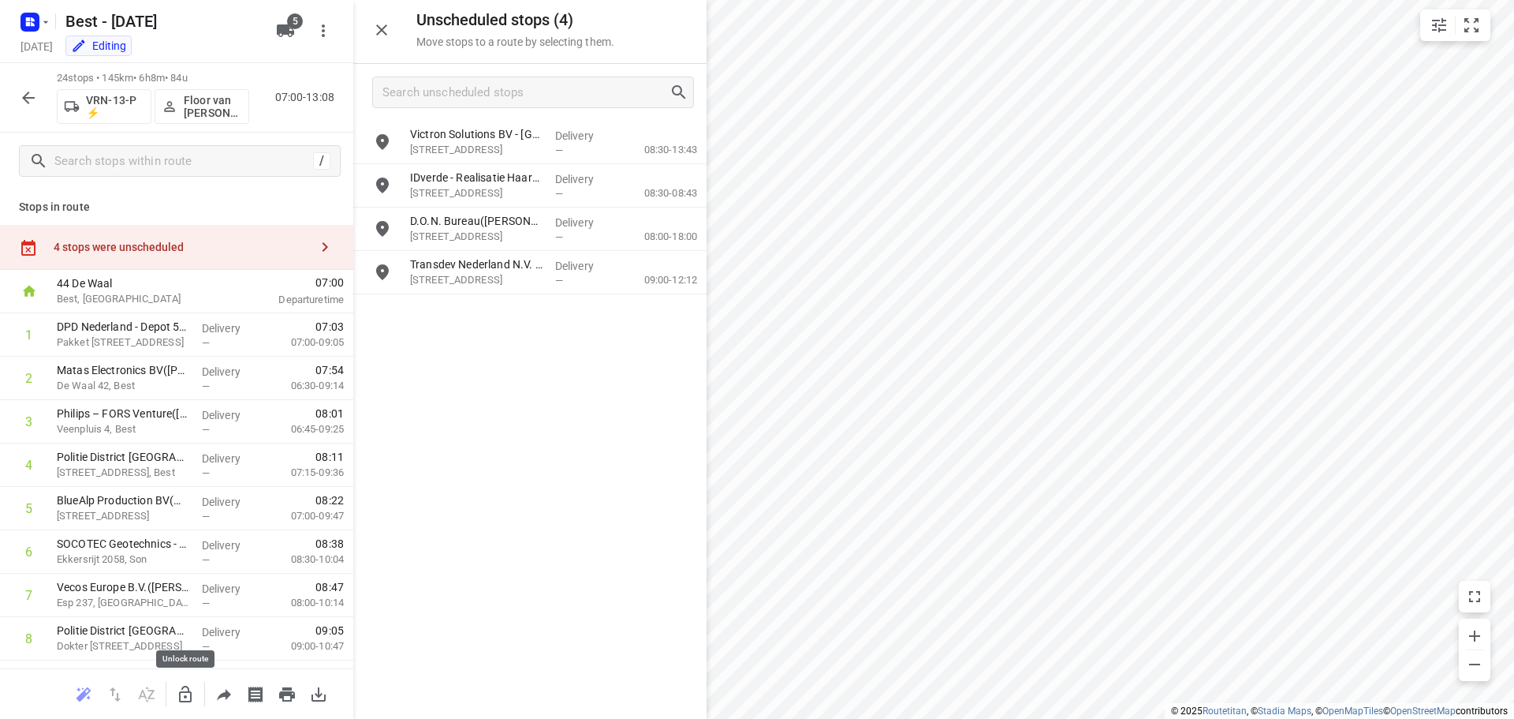
click at [181, 699] on icon "button" at bounding box center [185, 694] width 19 height 19
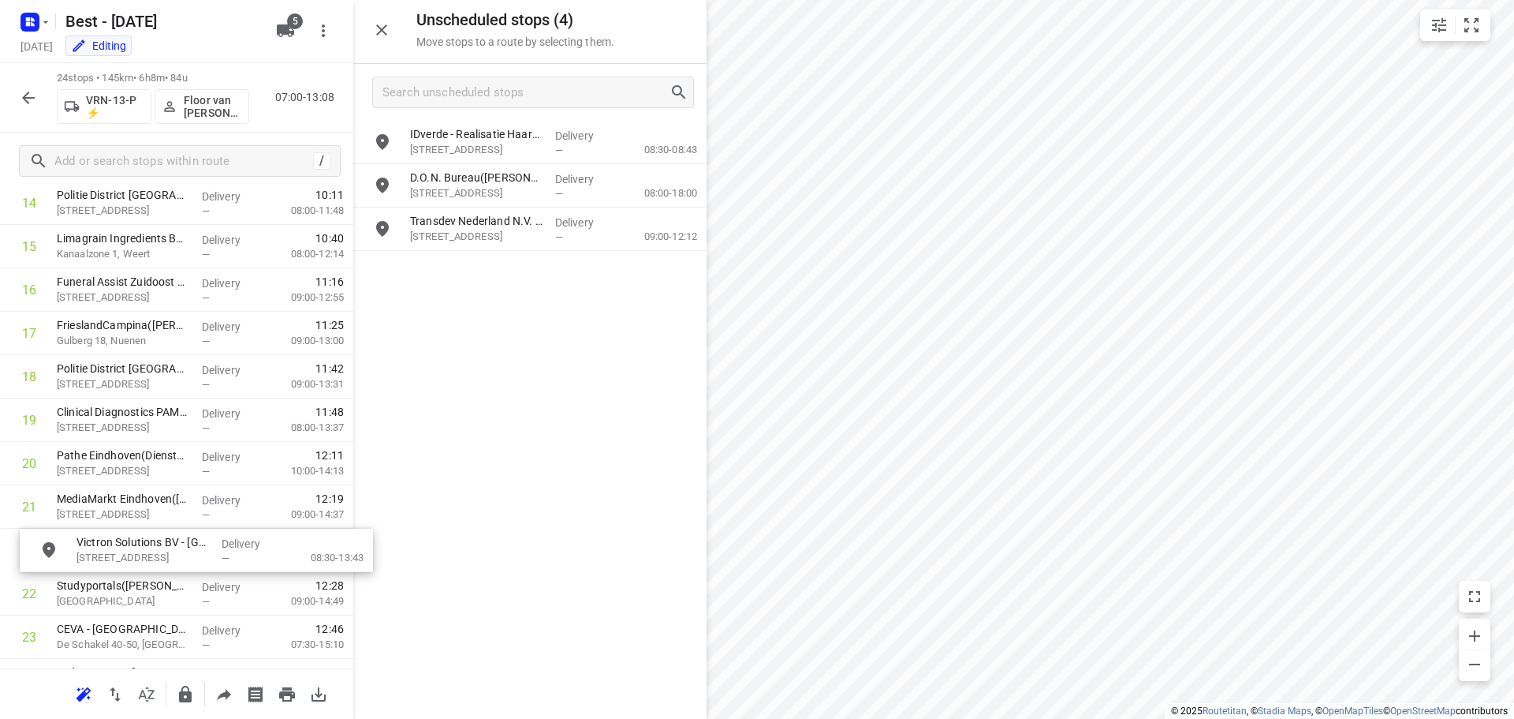
scroll to position [704, 12]
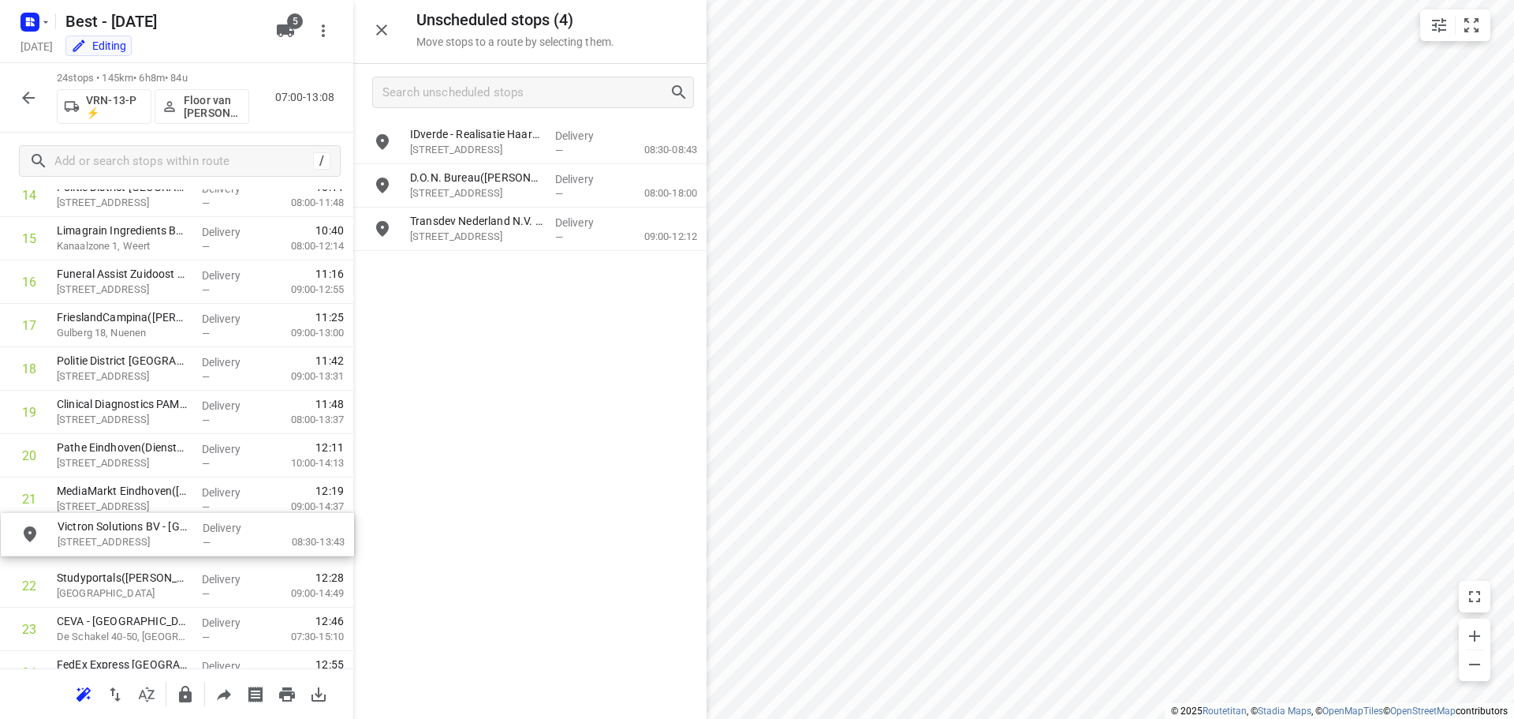
drag, startPoint x: 481, startPoint y: 155, endPoint x: 126, endPoint y: 555, distance: 535.3
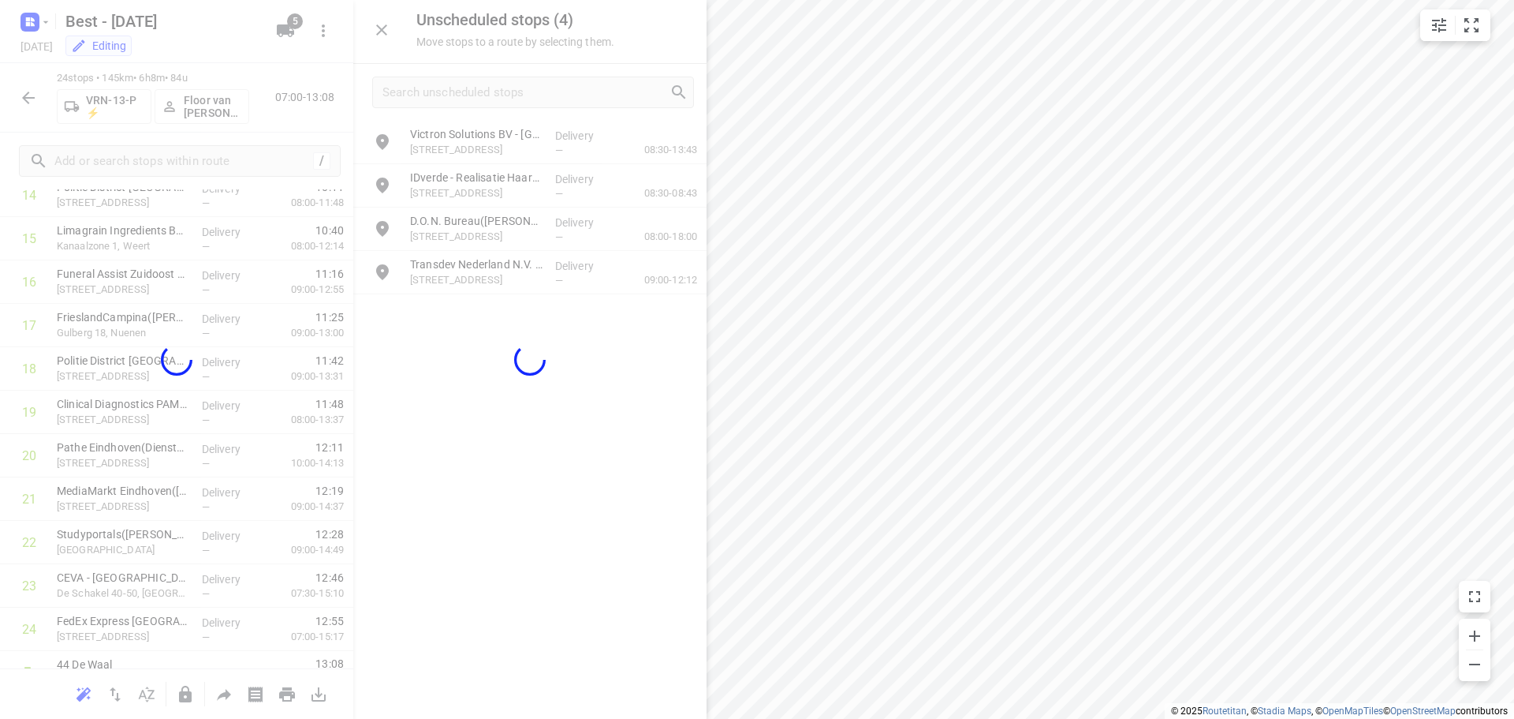
scroll to position [704, 0]
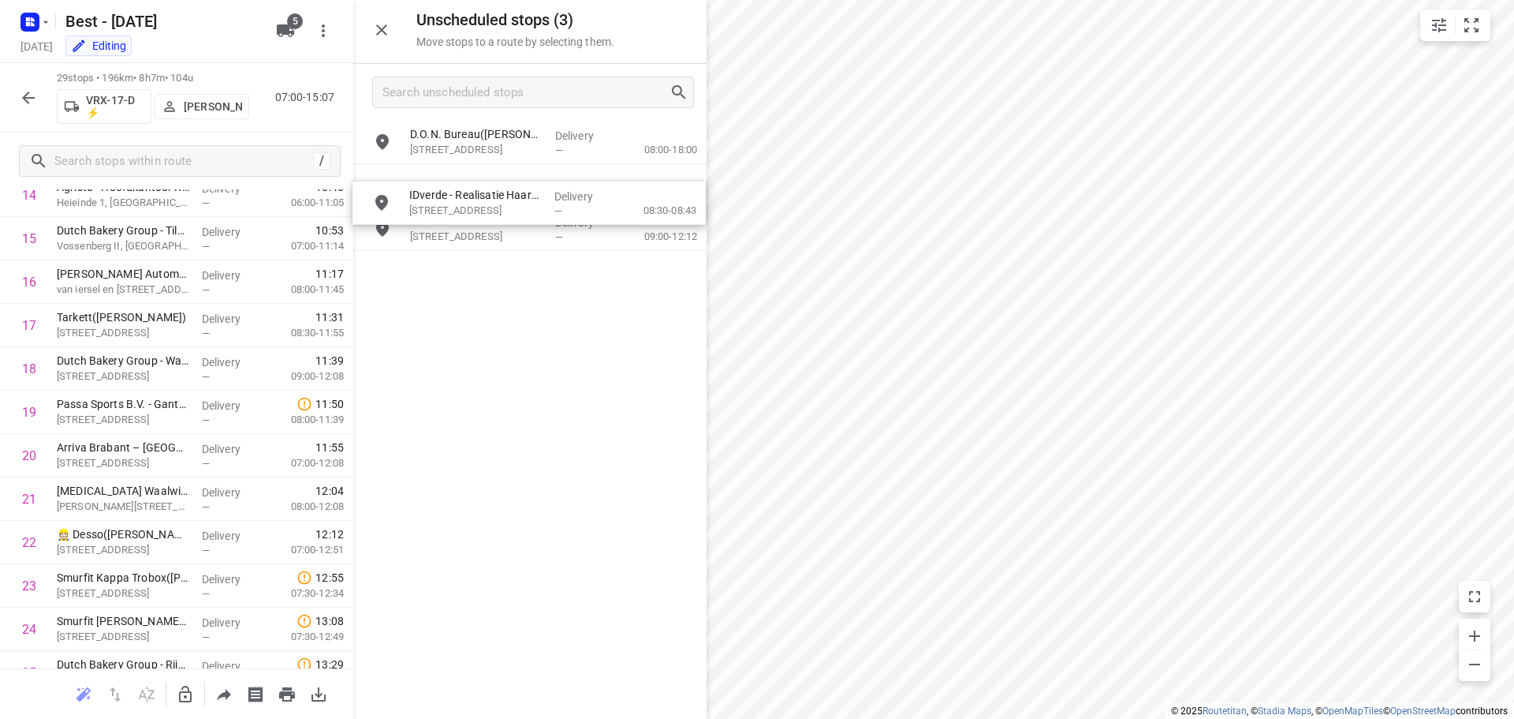
drag, startPoint x: 519, startPoint y: 143, endPoint x: 520, endPoint y: 172, distance: 29.2
click at [185, 688] on icon "button" at bounding box center [185, 694] width 19 height 19
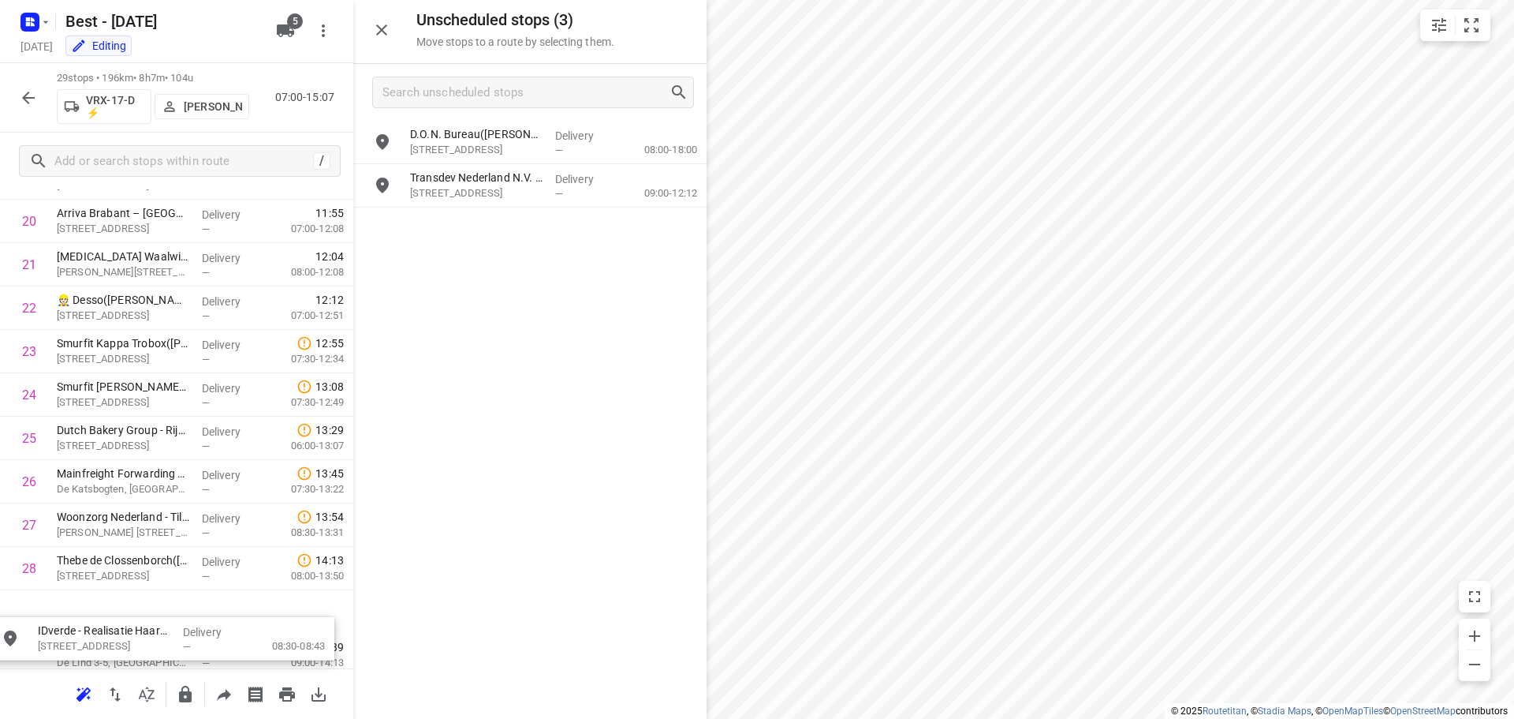
scroll to position [1002, 0]
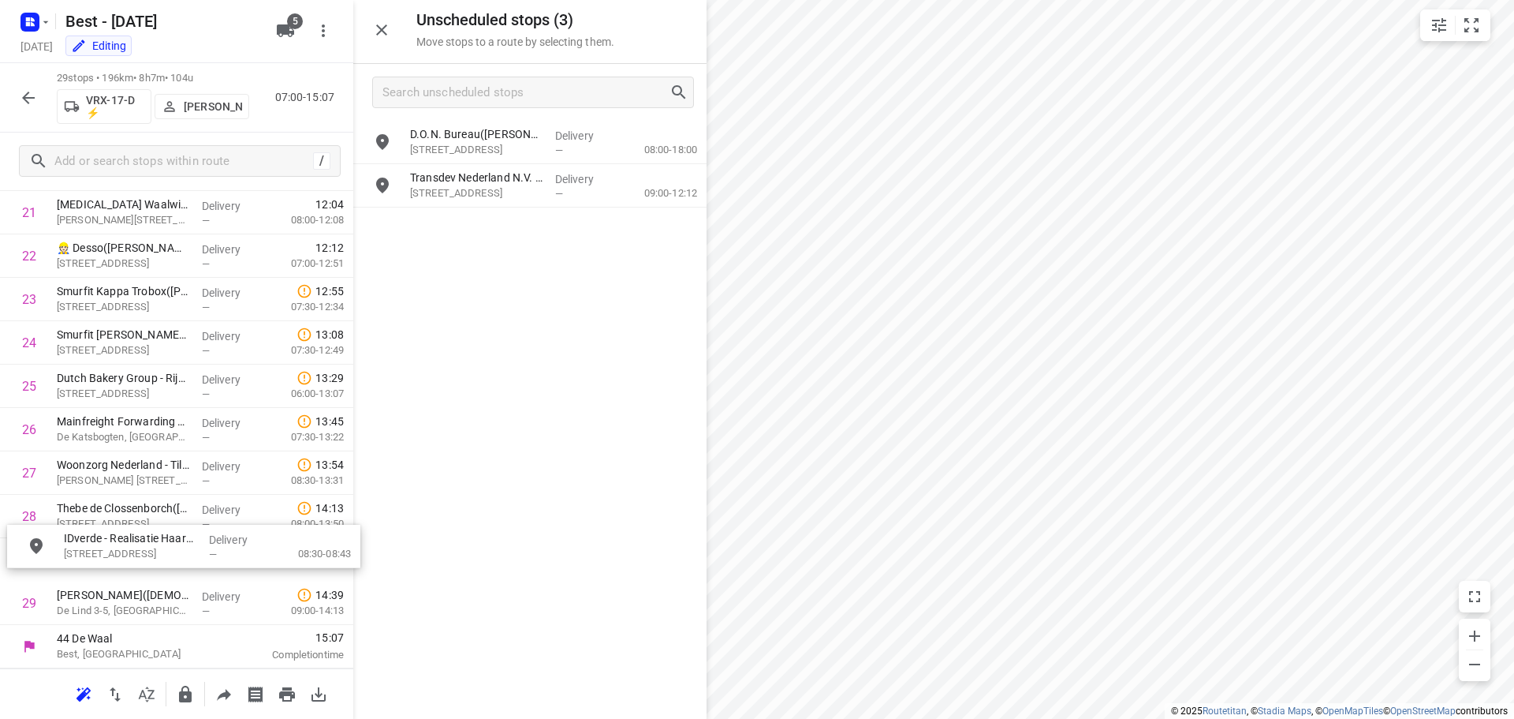
drag, startPoint x: 526, startPoint y: 142, endPoint x: 169, endPoint y: 559, distance: 549.4
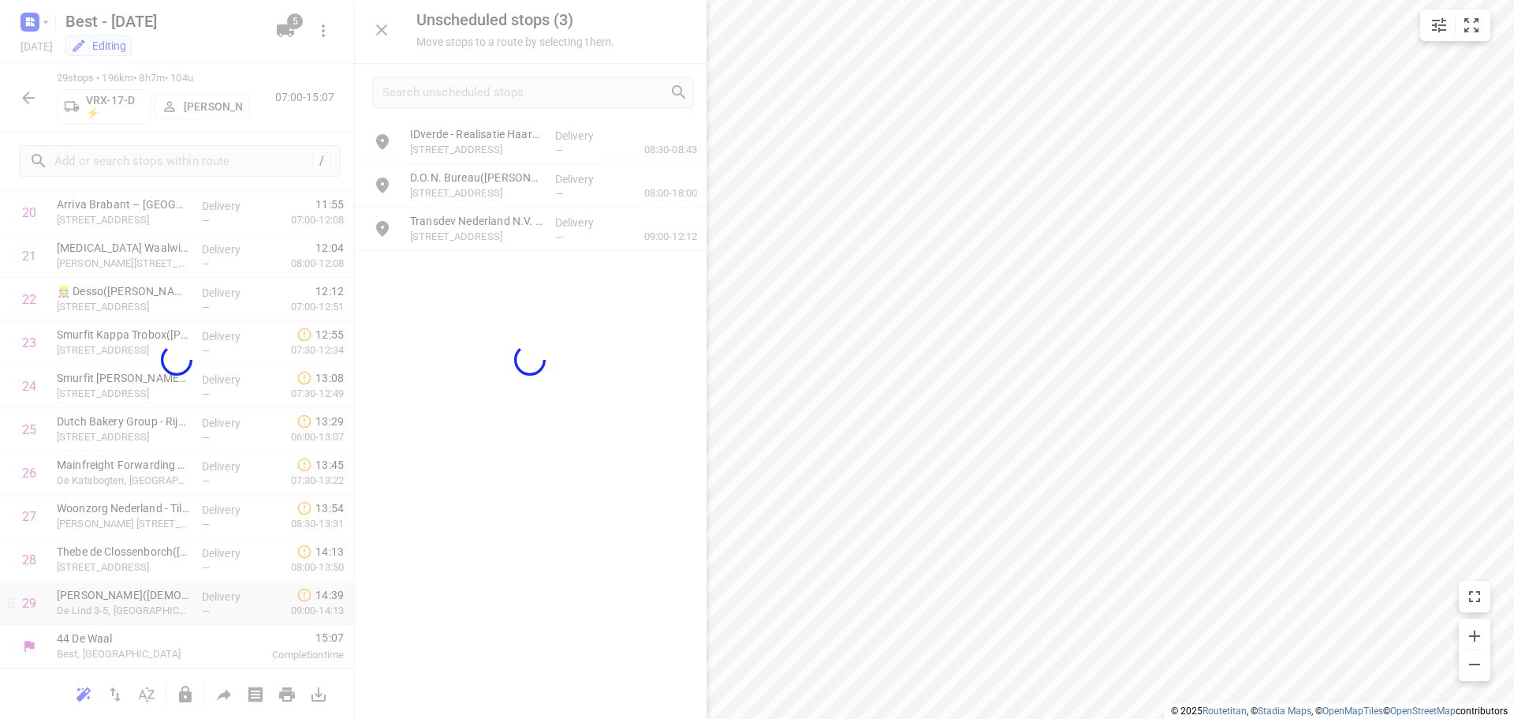
scroll to position [947, 0]
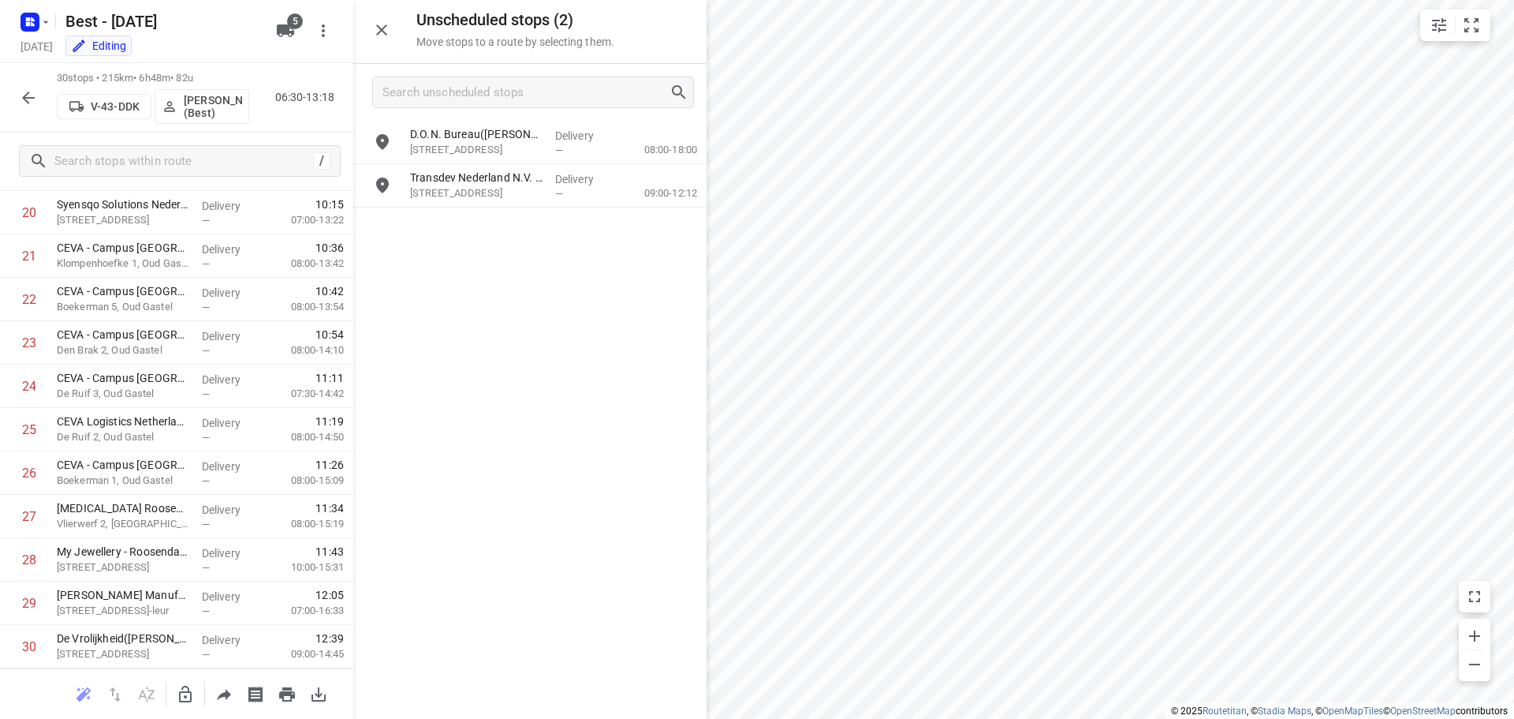
click at [190, 703] on icon "button" at bounding box center [185, 694] width 19 height 19
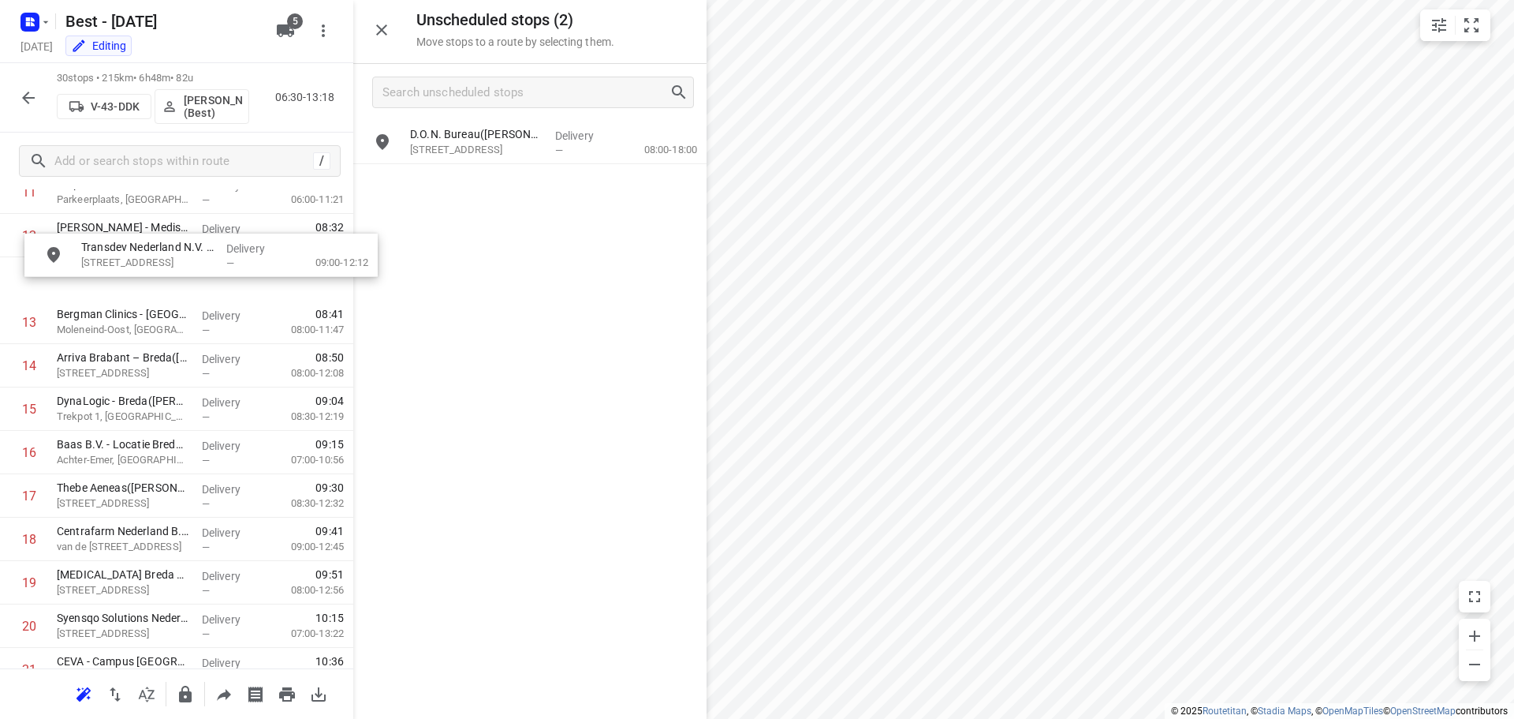
scroll to position [576, 0]
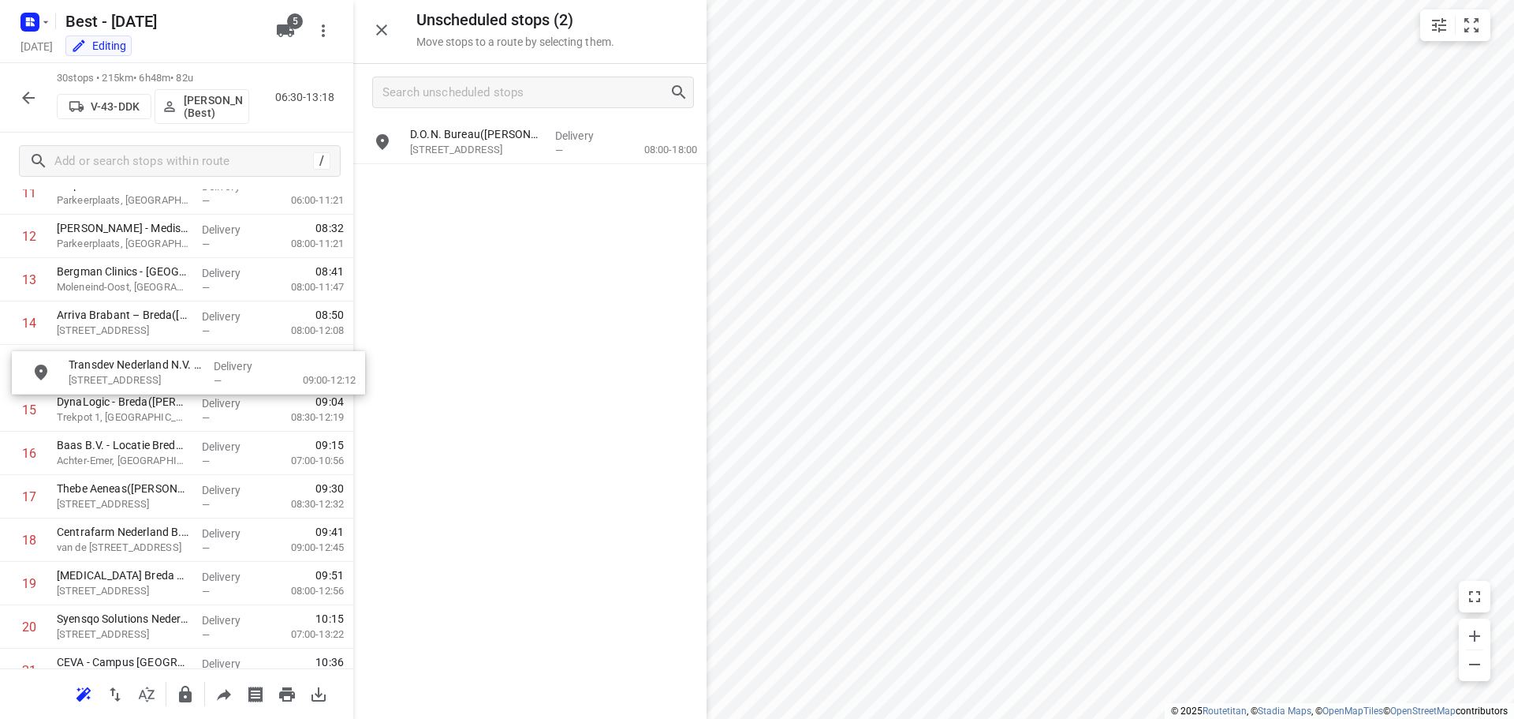
drag, startPoint x: 475, startPoint y: 196, endPoint x: 127, endPoint y: 383, distance: 394.5
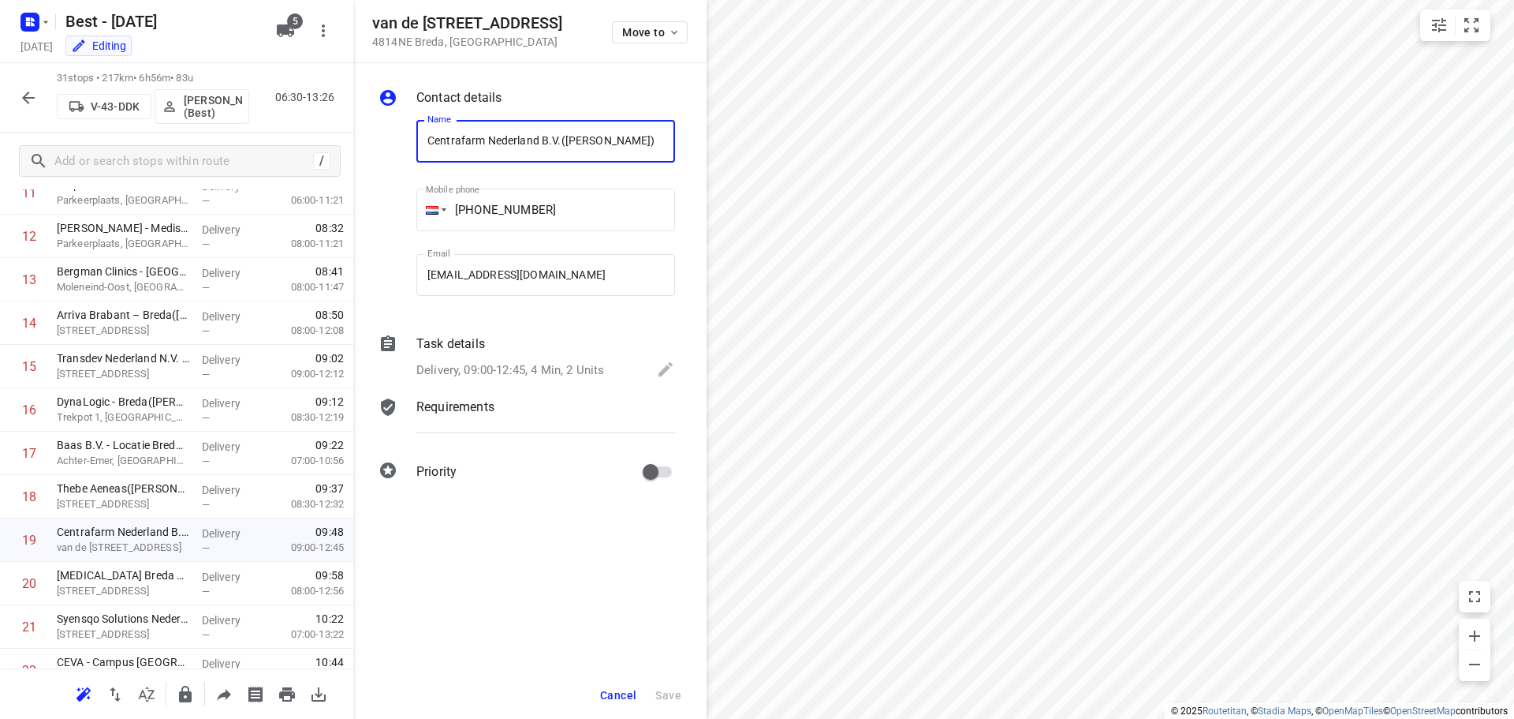
click at [622, 693] on span "Cancel" at bounding box center [618, 695] width 36 height 13
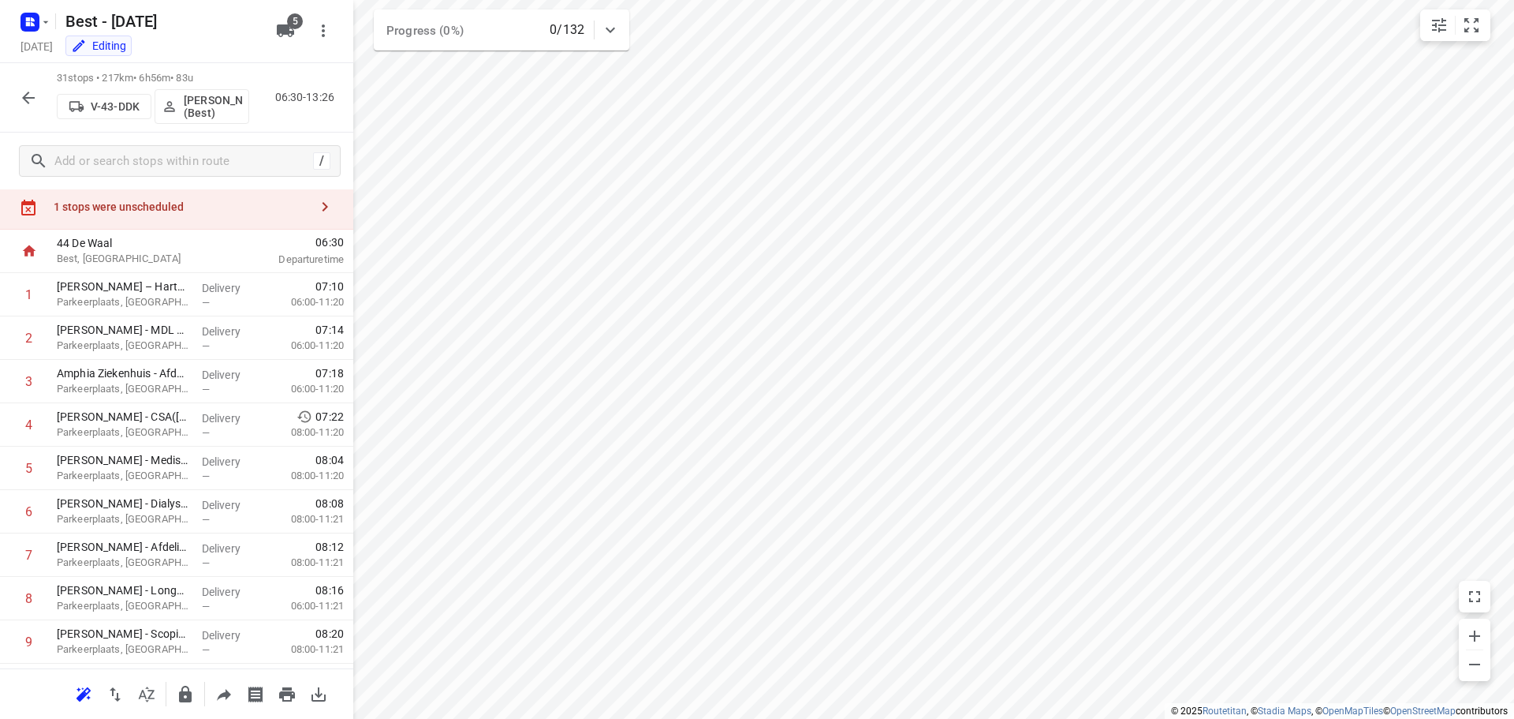
scroll to position [0, 0]
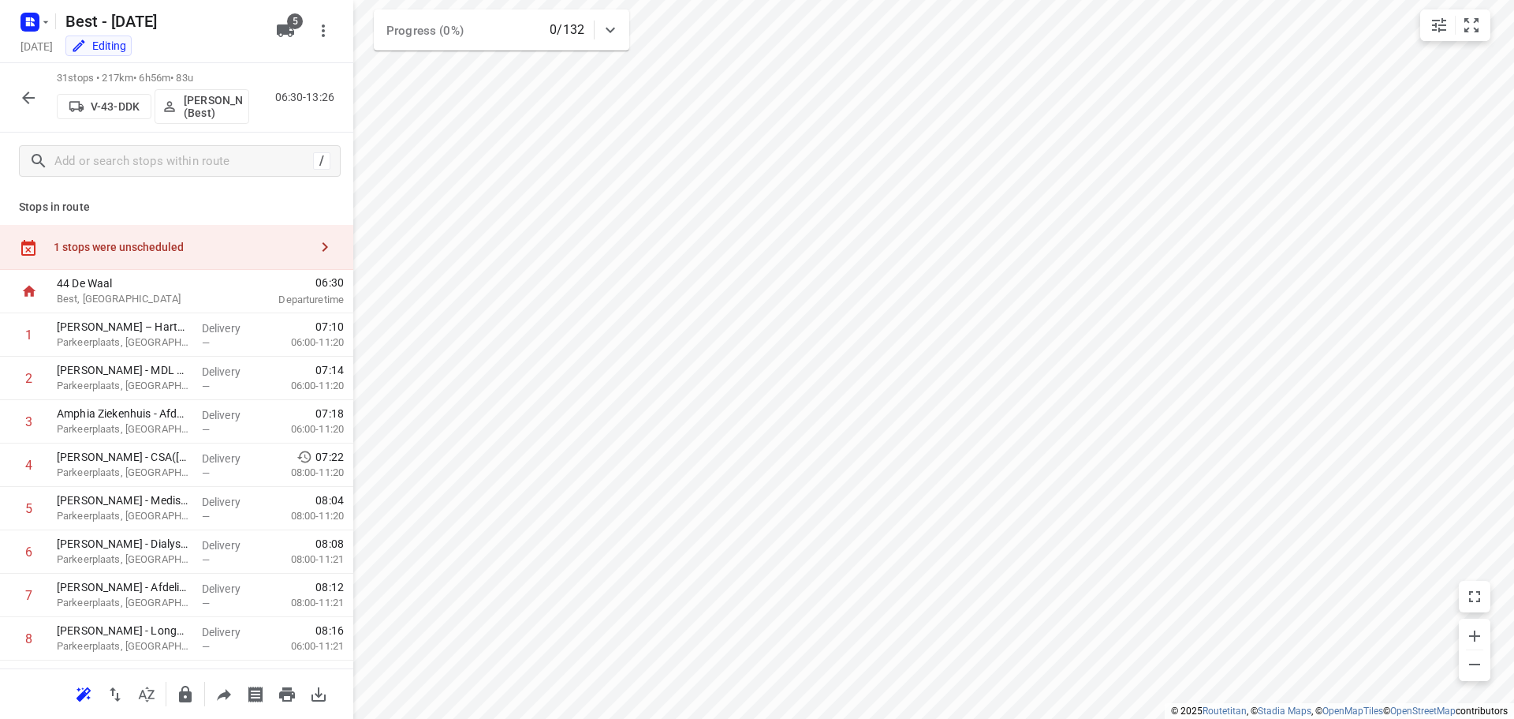
click at [150, 247] on div "1 stops were unscheduled" at bounding box center [182, 247] width 256 height 13
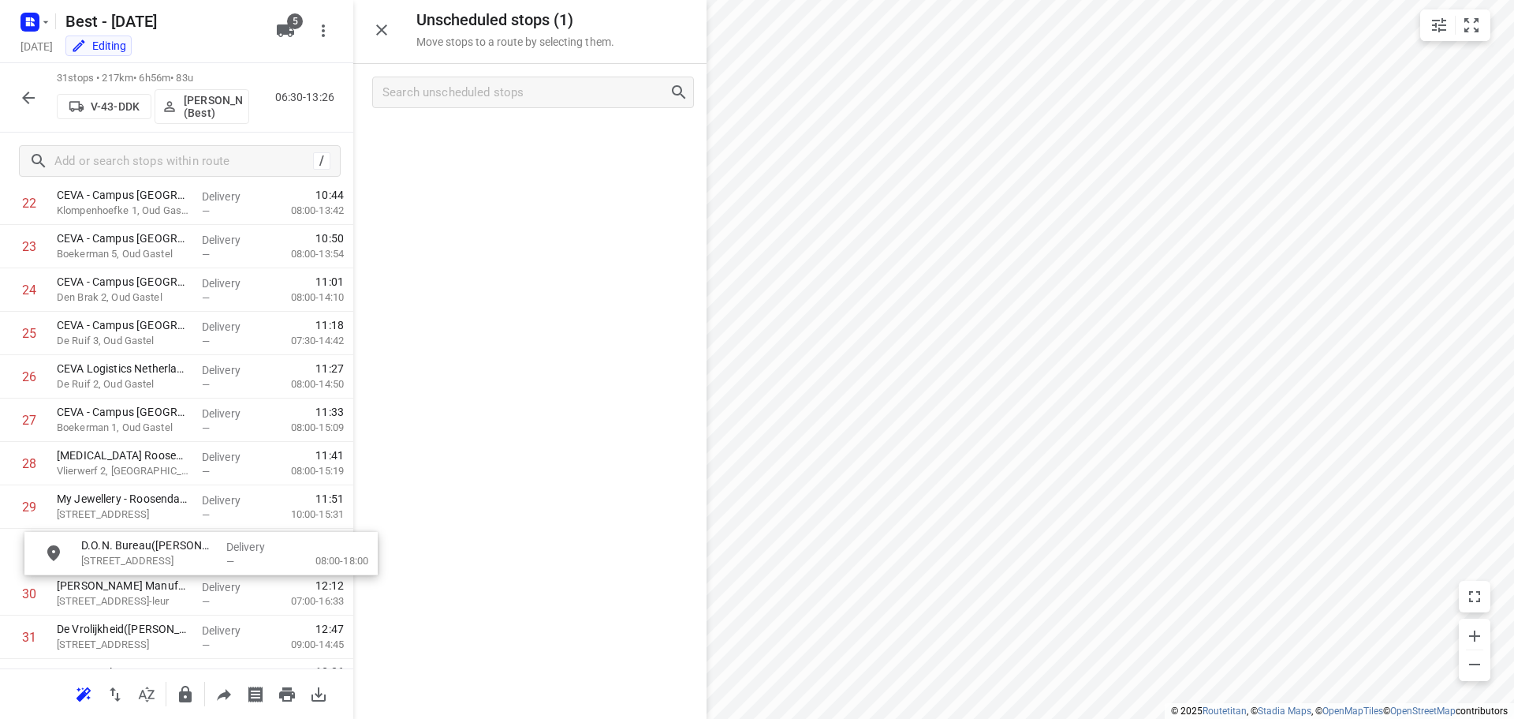
scroll to position [1049, 0]
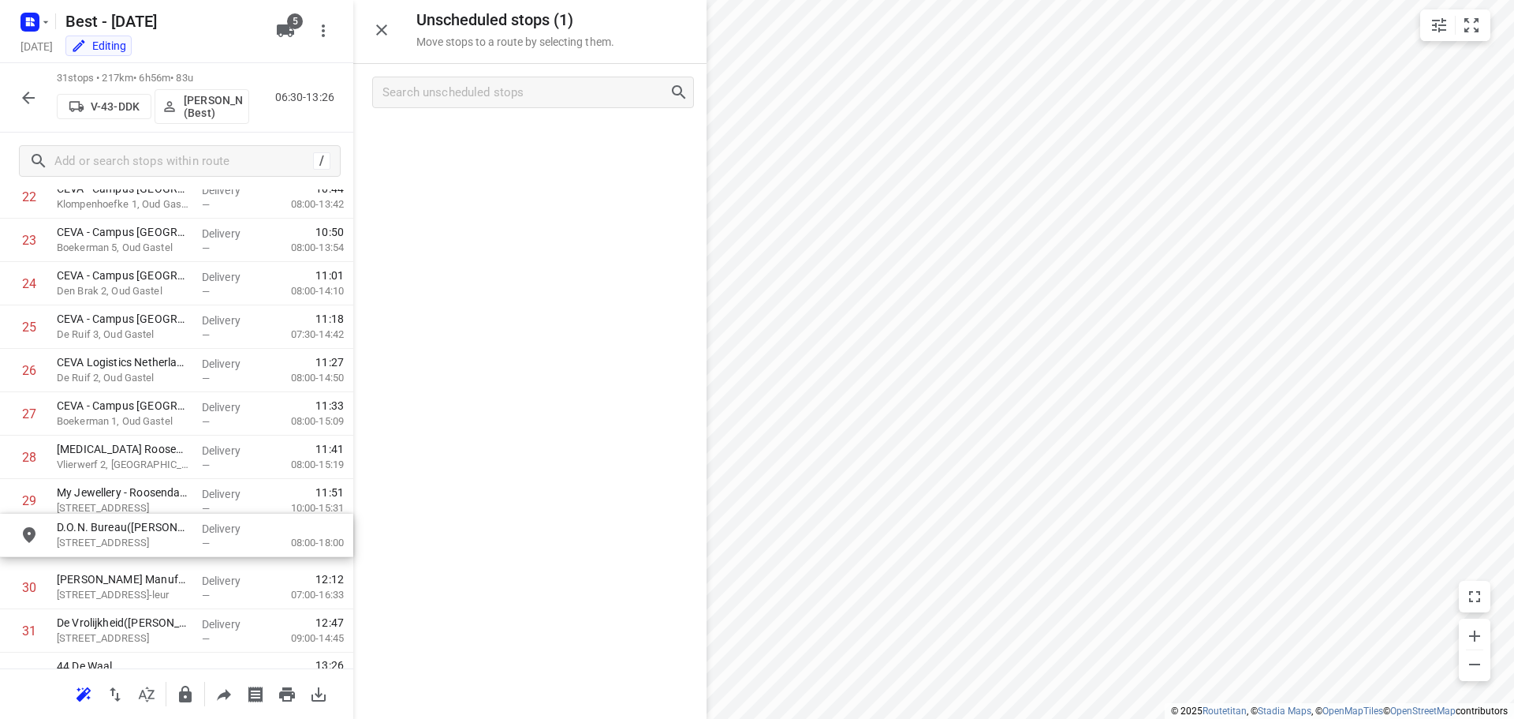
drag, startPoint x: 507, startPoint y: 141, endPoint x: 144, endPoint y: 538, distance: 537.7
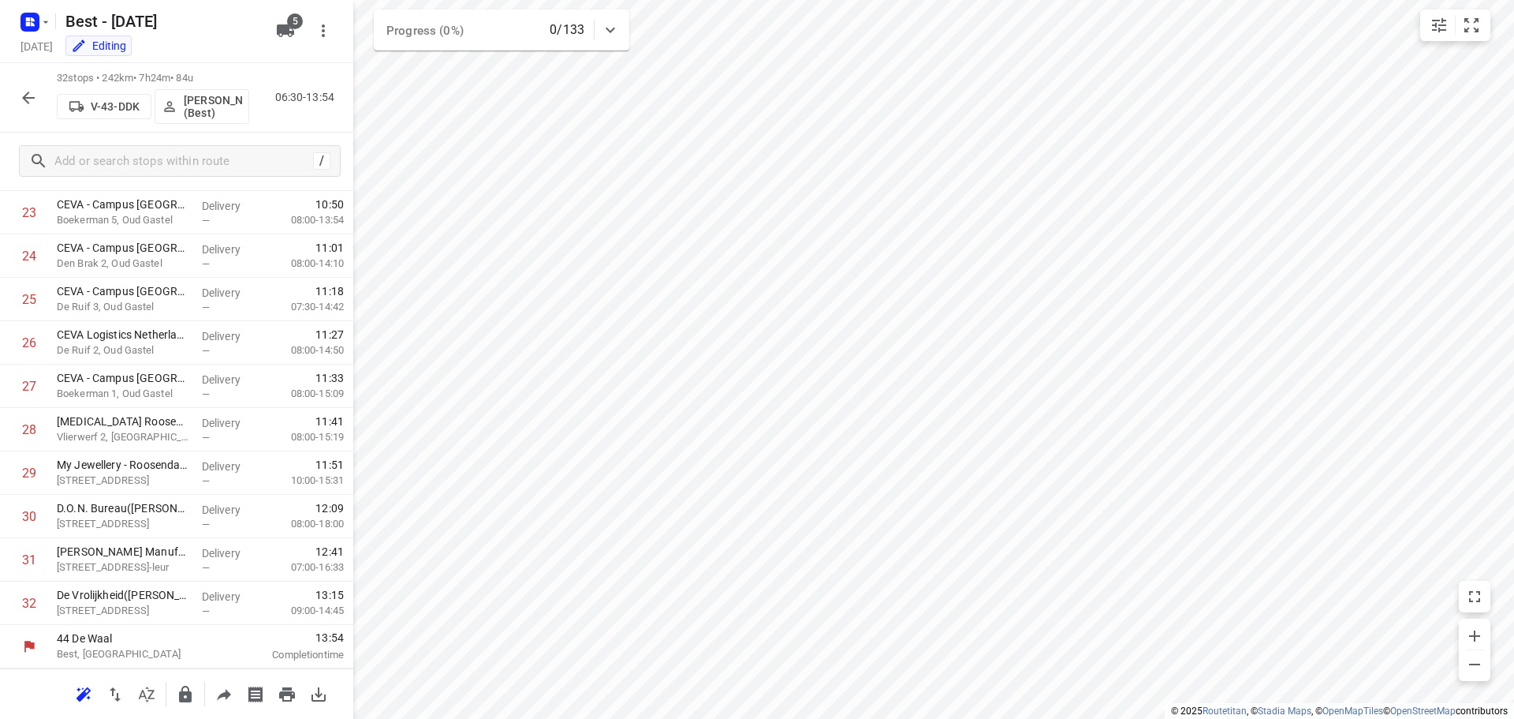
scroll to position [1032, 0]
click at [22, 102] on icon "button" at bounding box center [28, 97] width 19 height 19
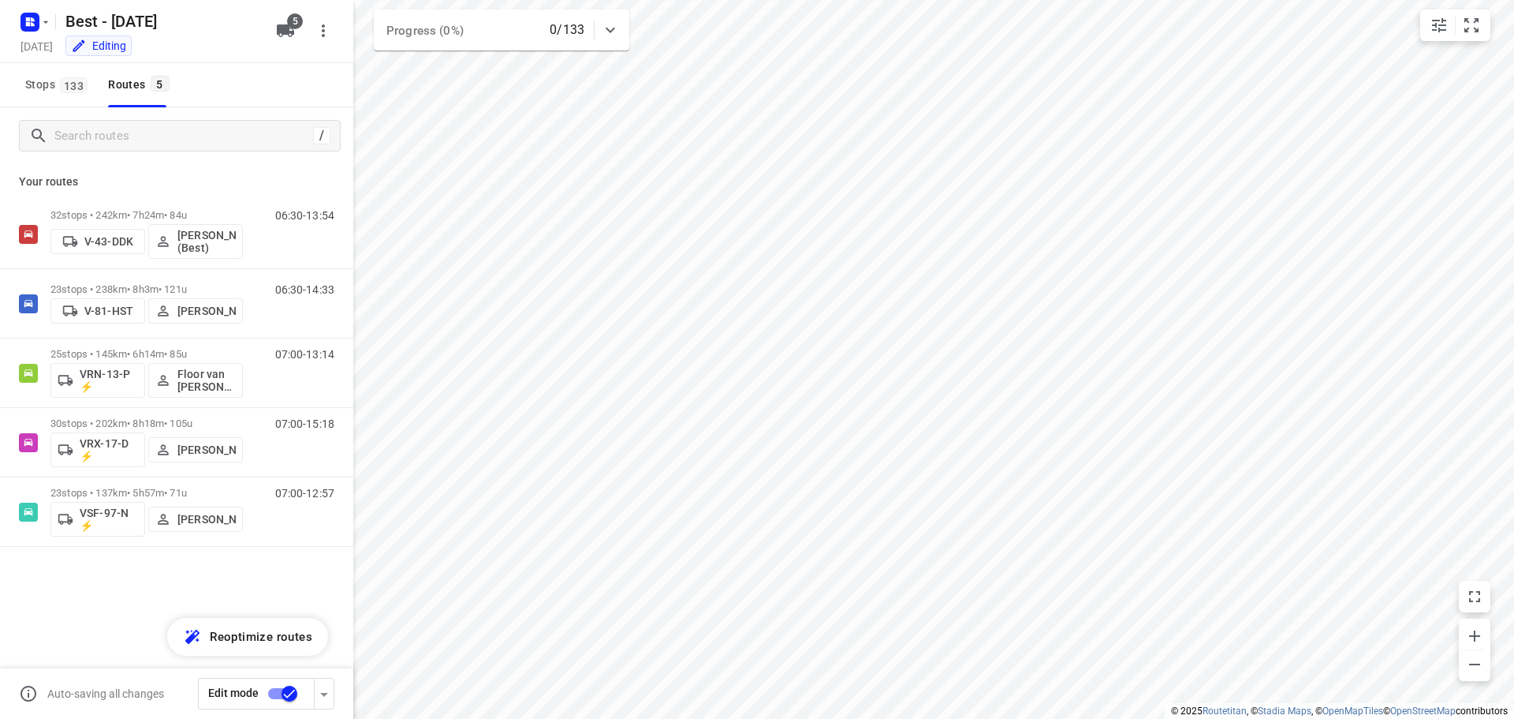
click at [334, 692] on button "button" at bounding box center [324, 694] width 21 height 32
click at [324, 701] on icon "button" at bounding box center [324, 694] width 19 height 19
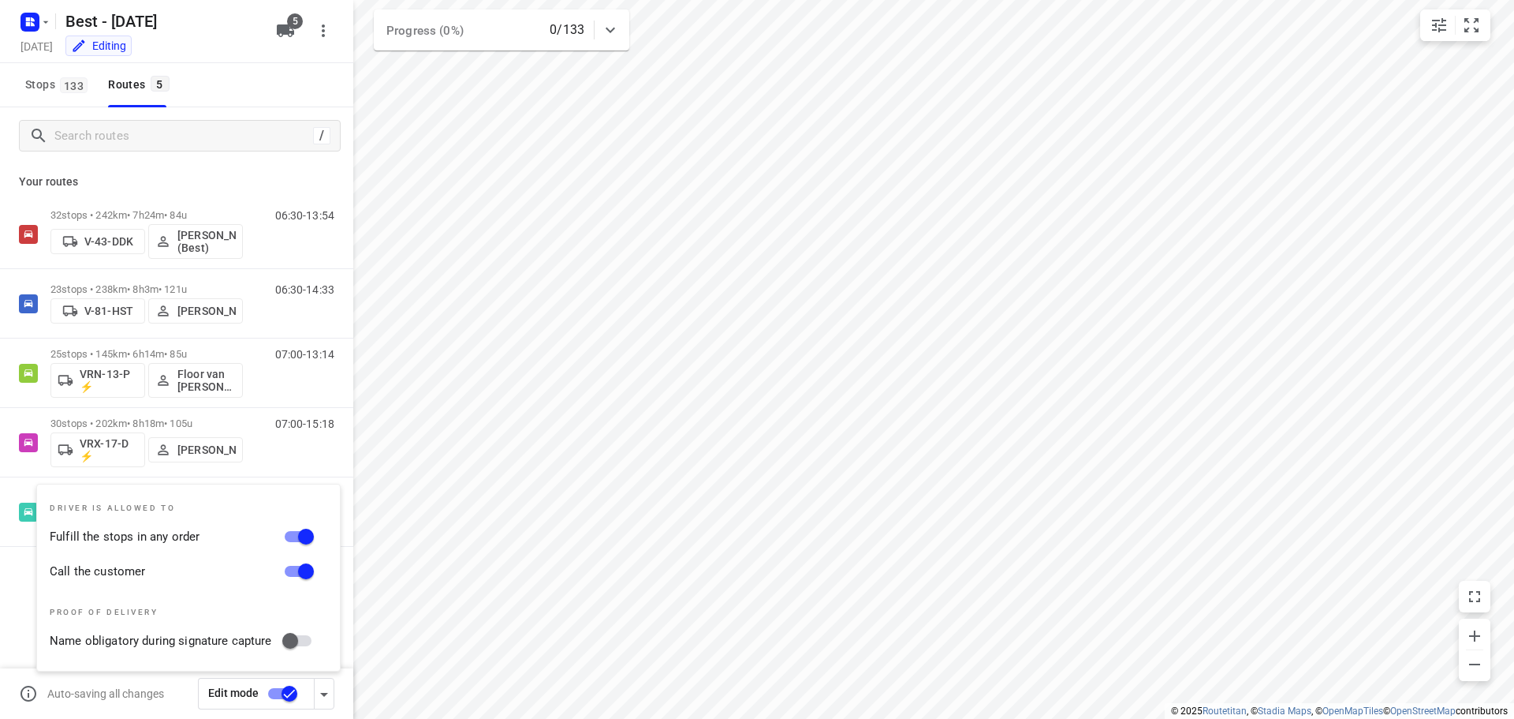
click at [22, 586] on div "32 stops • 242km • 7h24m • 84u V-43-DDK [PERSON_NAME] (Best) 06:30-13:54 23 sto…" at bounding box center [176, 428] width 353 height 457
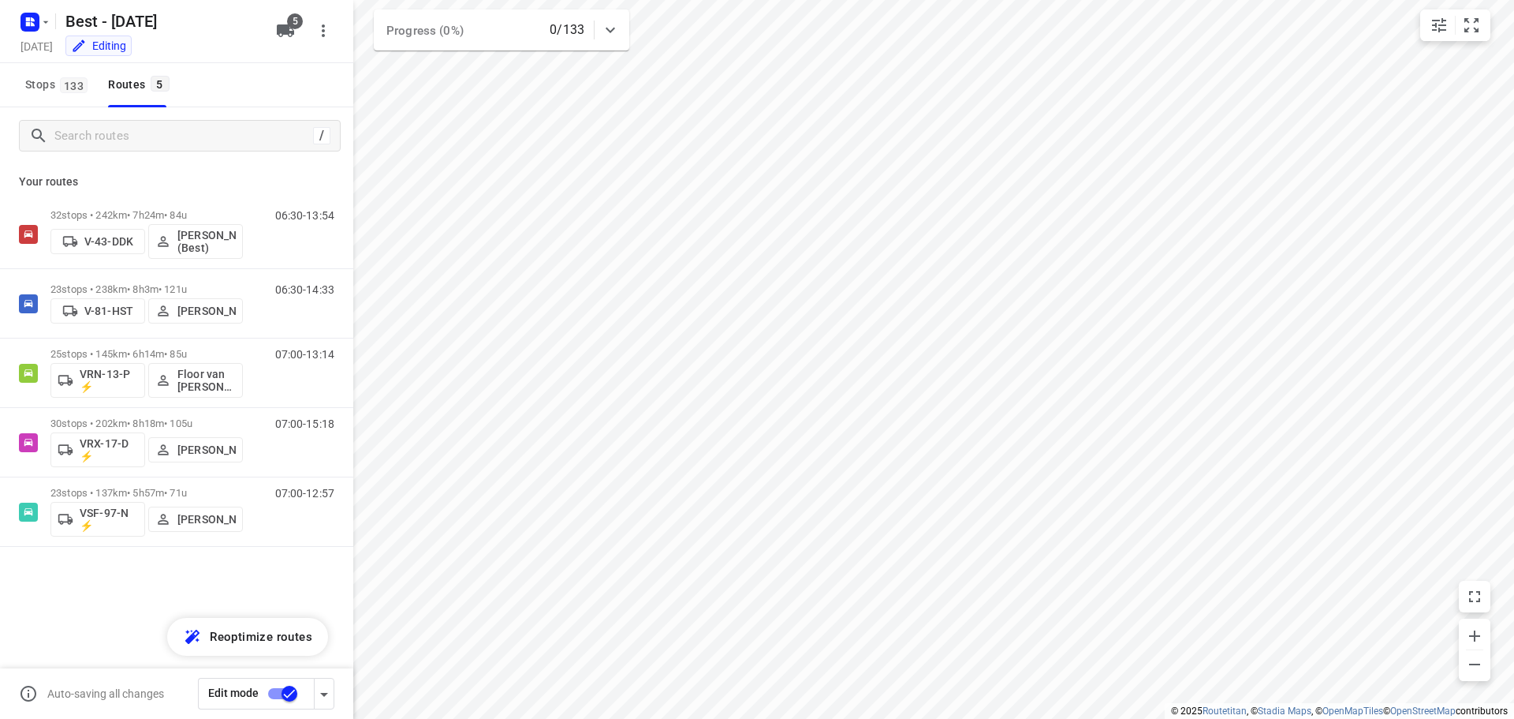
click at [319, 697] on icon "button" at bounding box center [324, 694] width 19 height 19
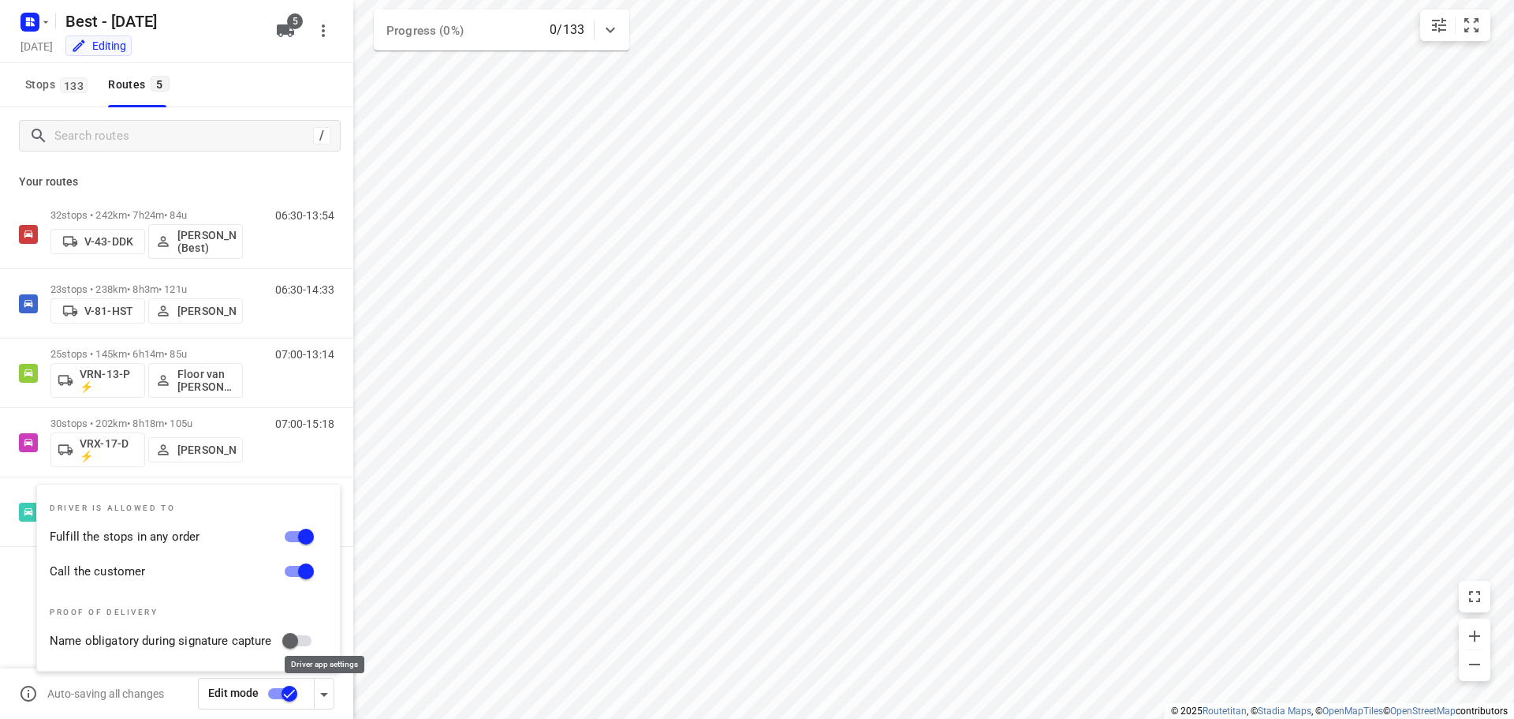
click at [319, 697] on icon "button" at bounding box center [324, 694] width 19 height 19
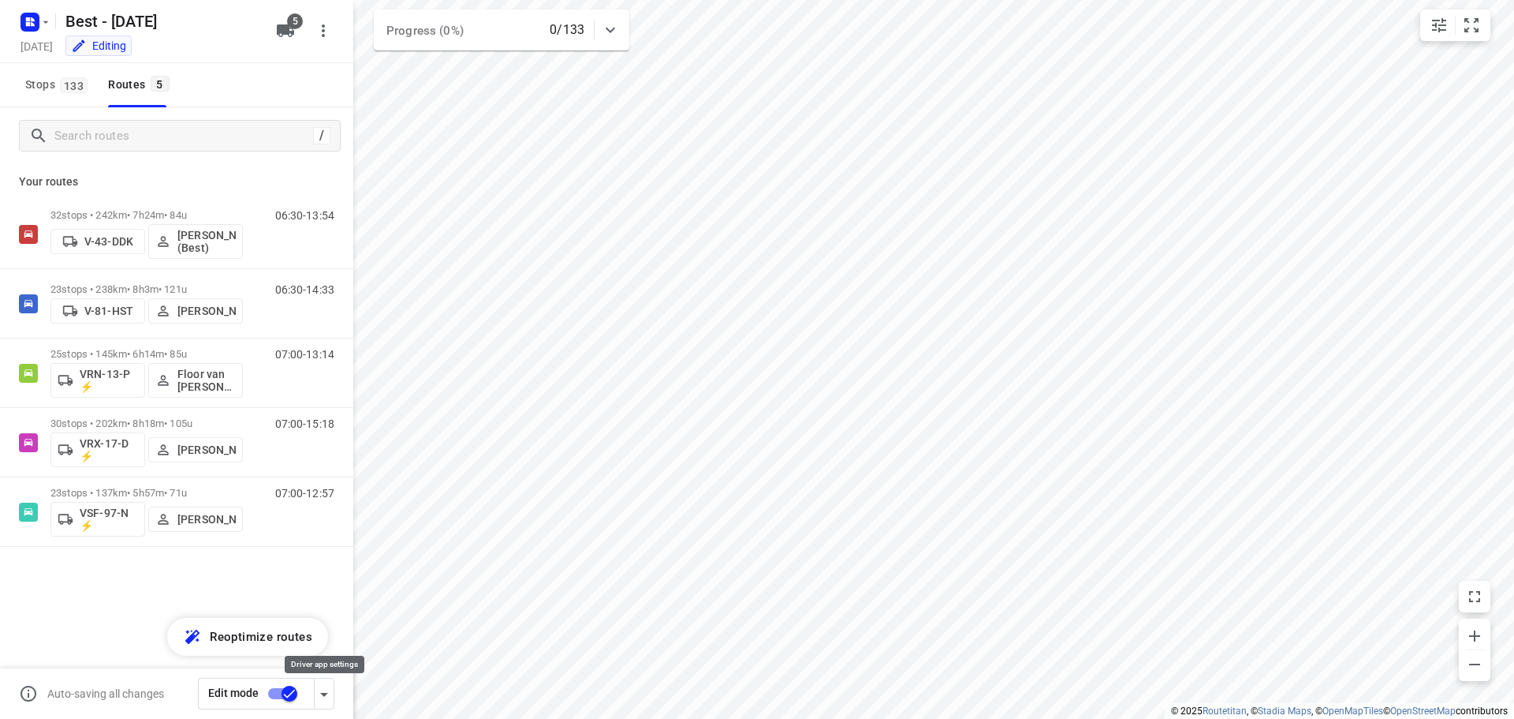
click at [331, 689] on icon "button" at bounding box center [324, 694] width 19 height 19
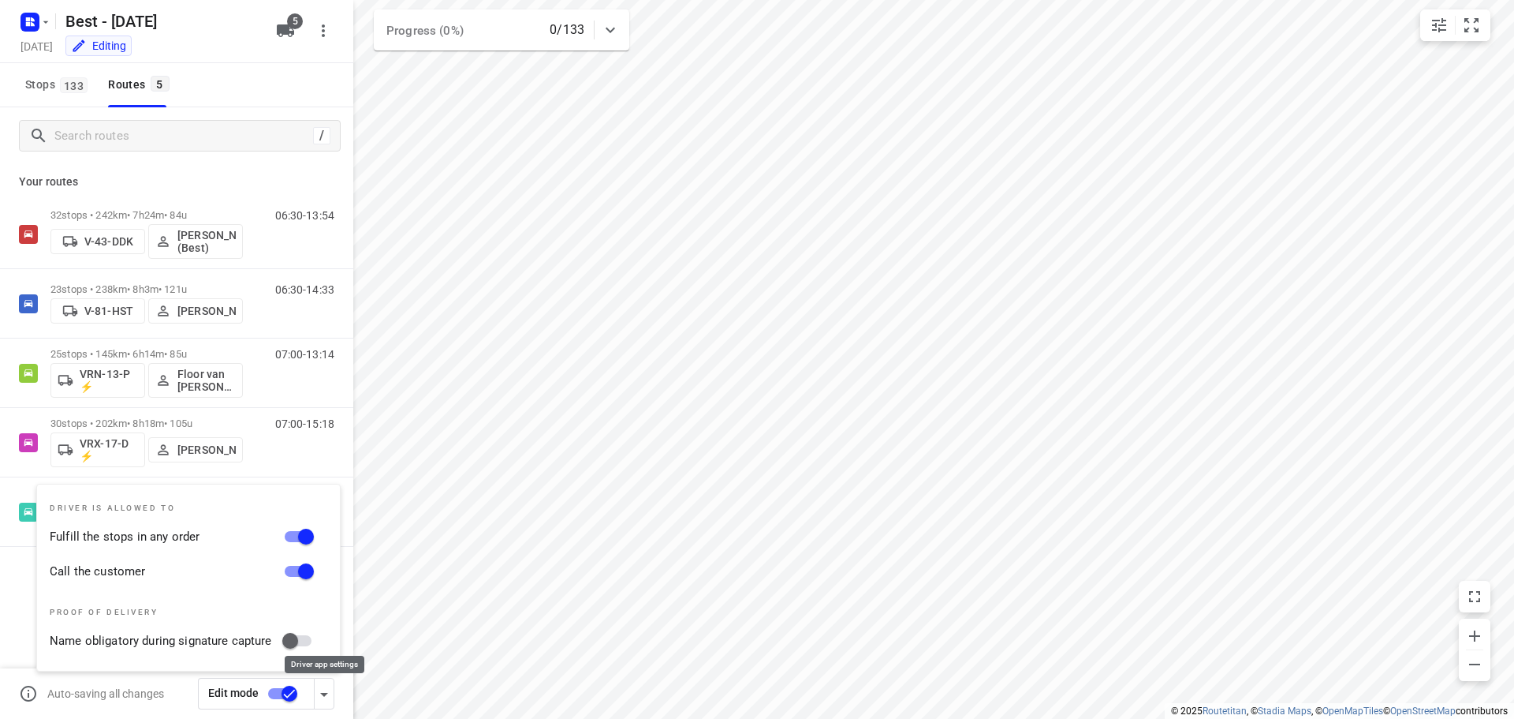
click at [330, 690] on icon "button" at bounding box center [324, 694] width 19 height 19
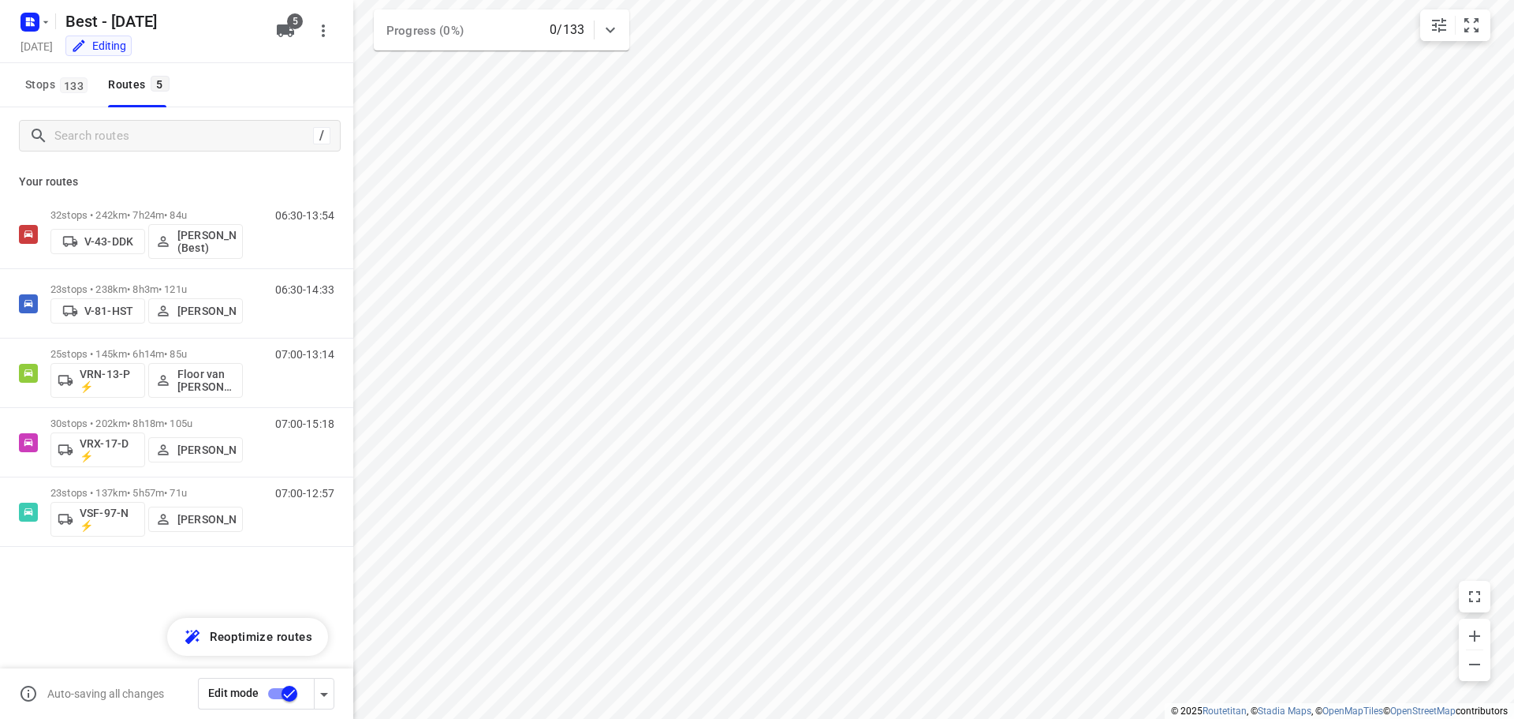
click at [293, 694] on input "checkbox" at bounding box center [290, 693] width 90 height 30
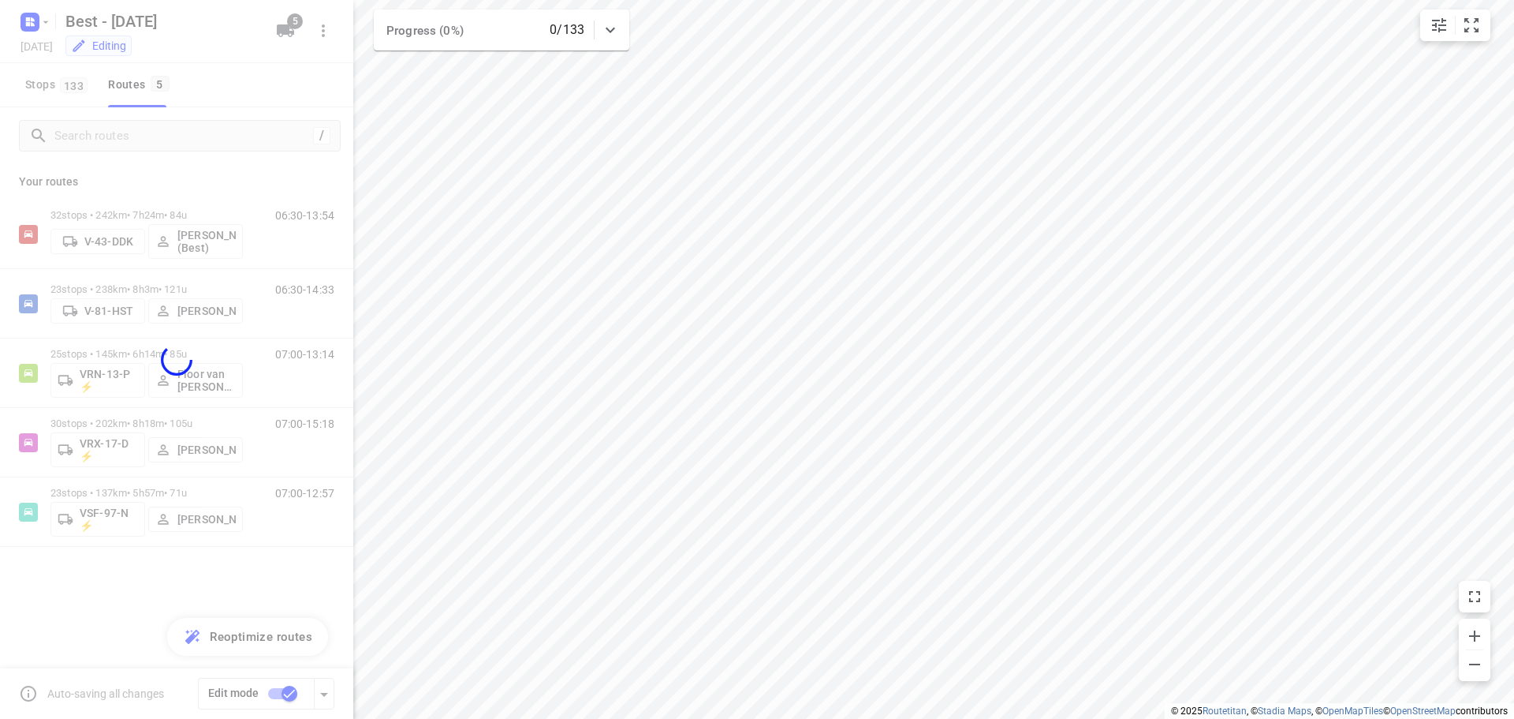
click at [317, 84] on div at bounding box center [176, 359] width 353 height 719
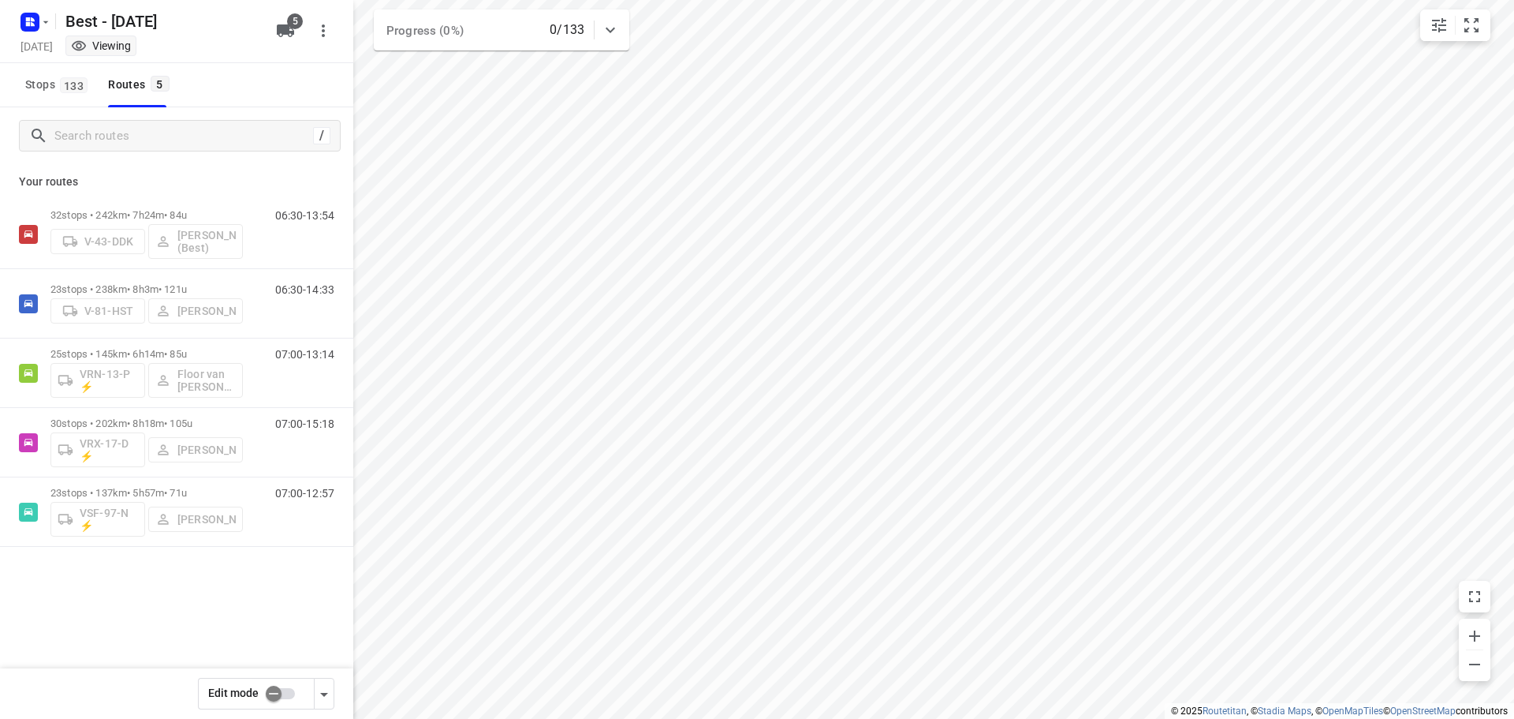
click at [276, 692] on input "checkbox" at bounding box center [274, 693] width 90 height 30
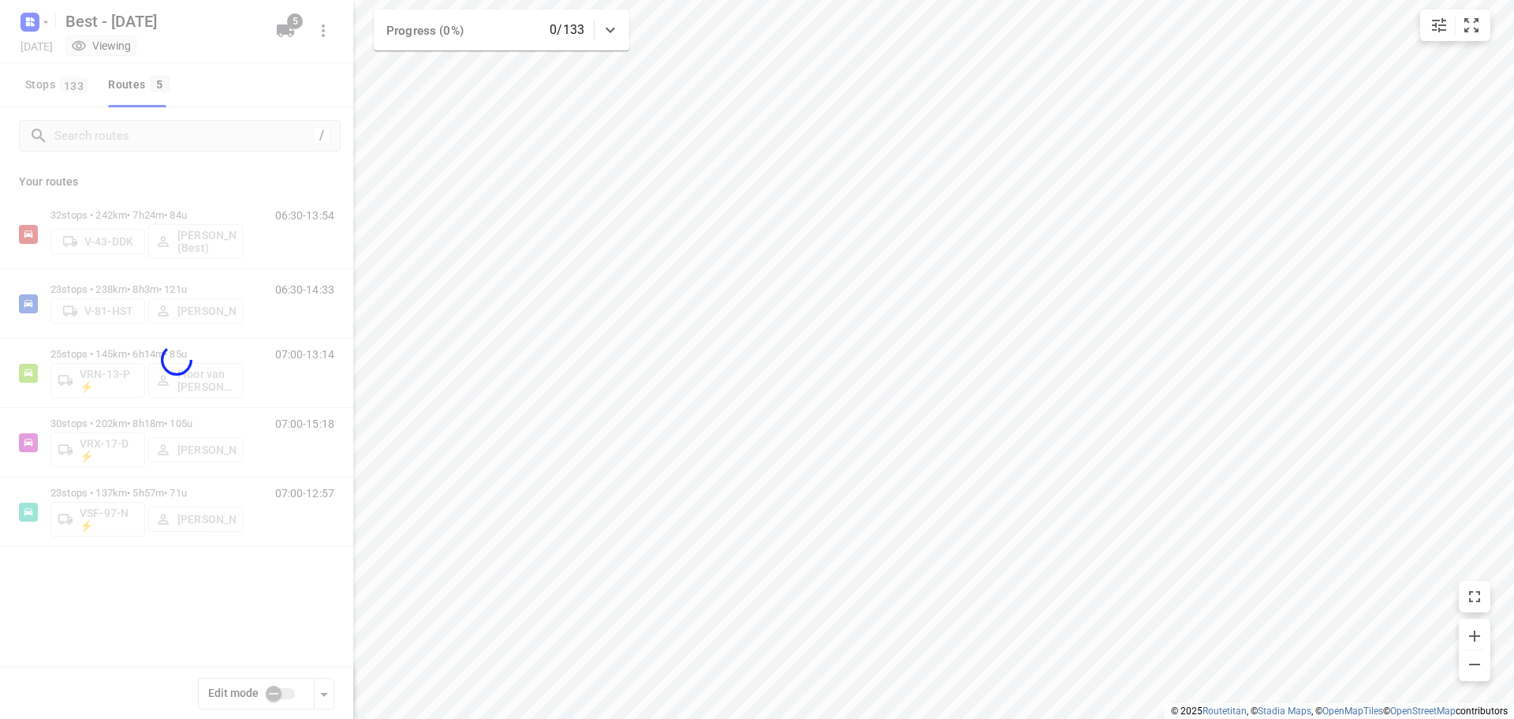
checkbox input "true"
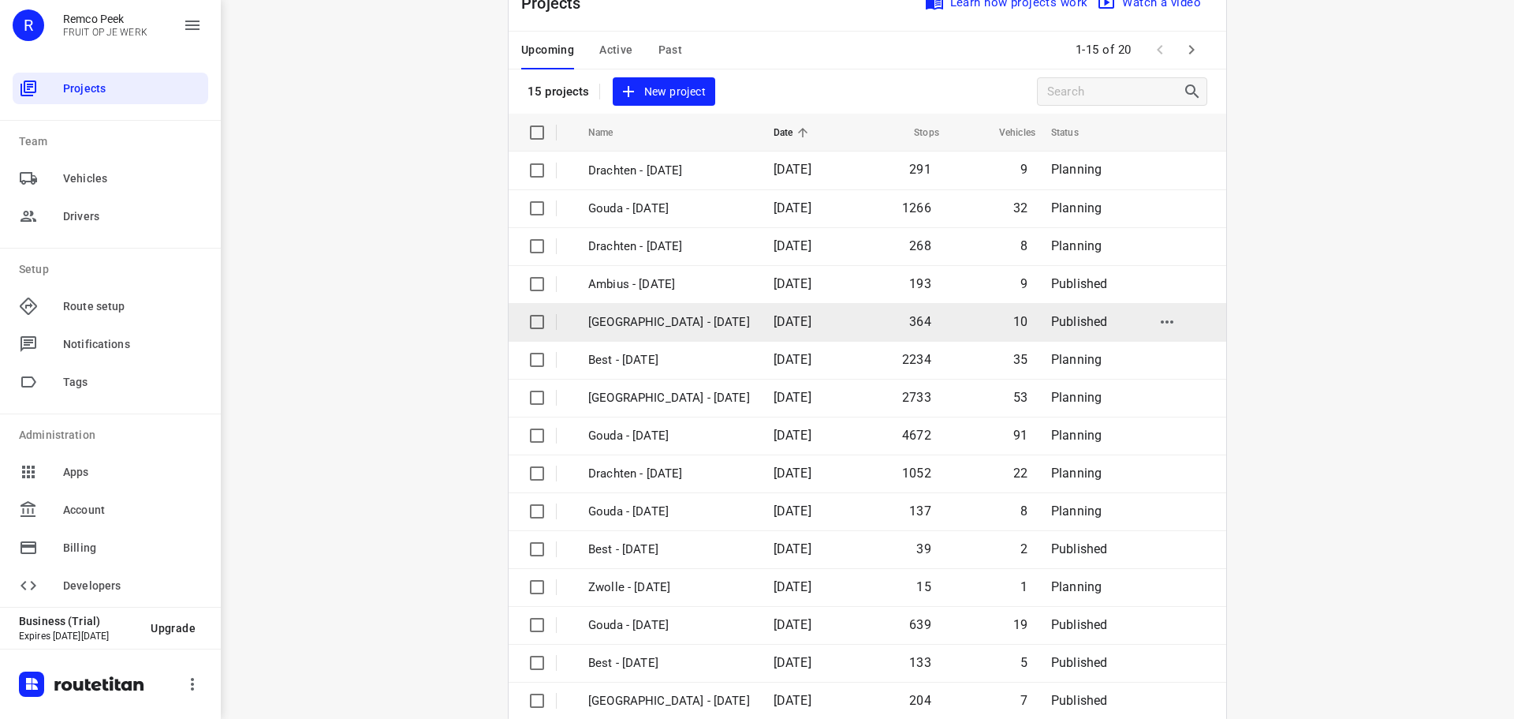
scroll to position [79, 0]
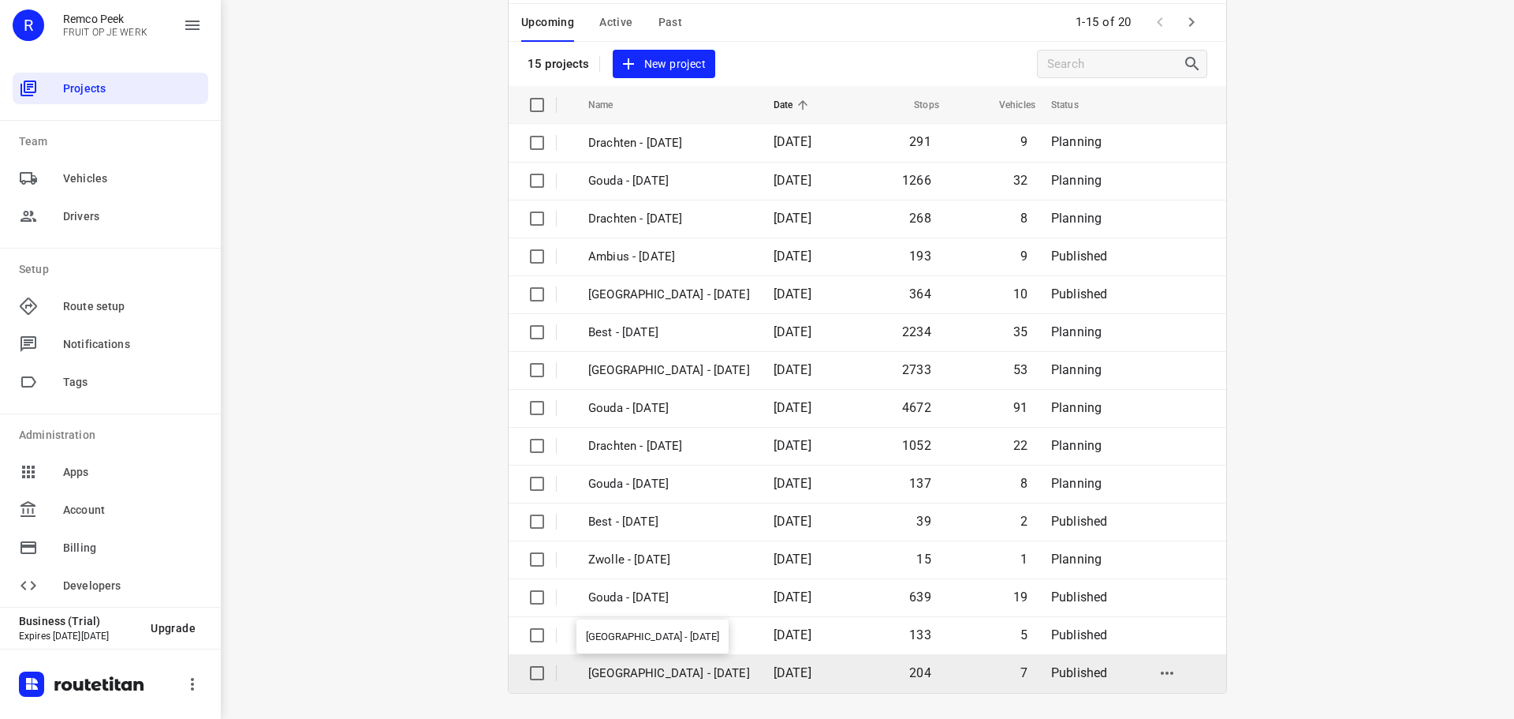
click at [648, 671] on p "[GEOGRAPHIC_DATA] - [DATE]" at bounding box center [669, 673] width 162 height 18
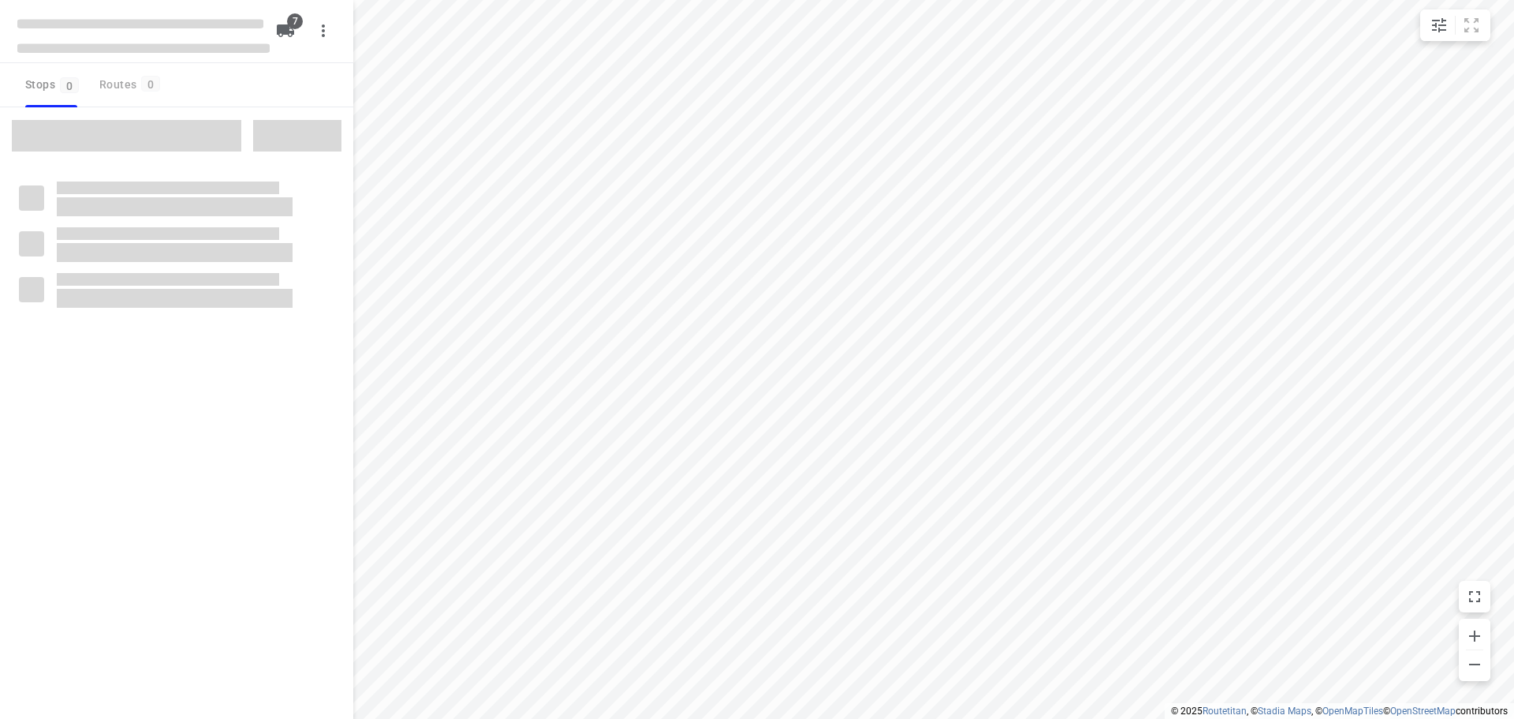
type input "distance"
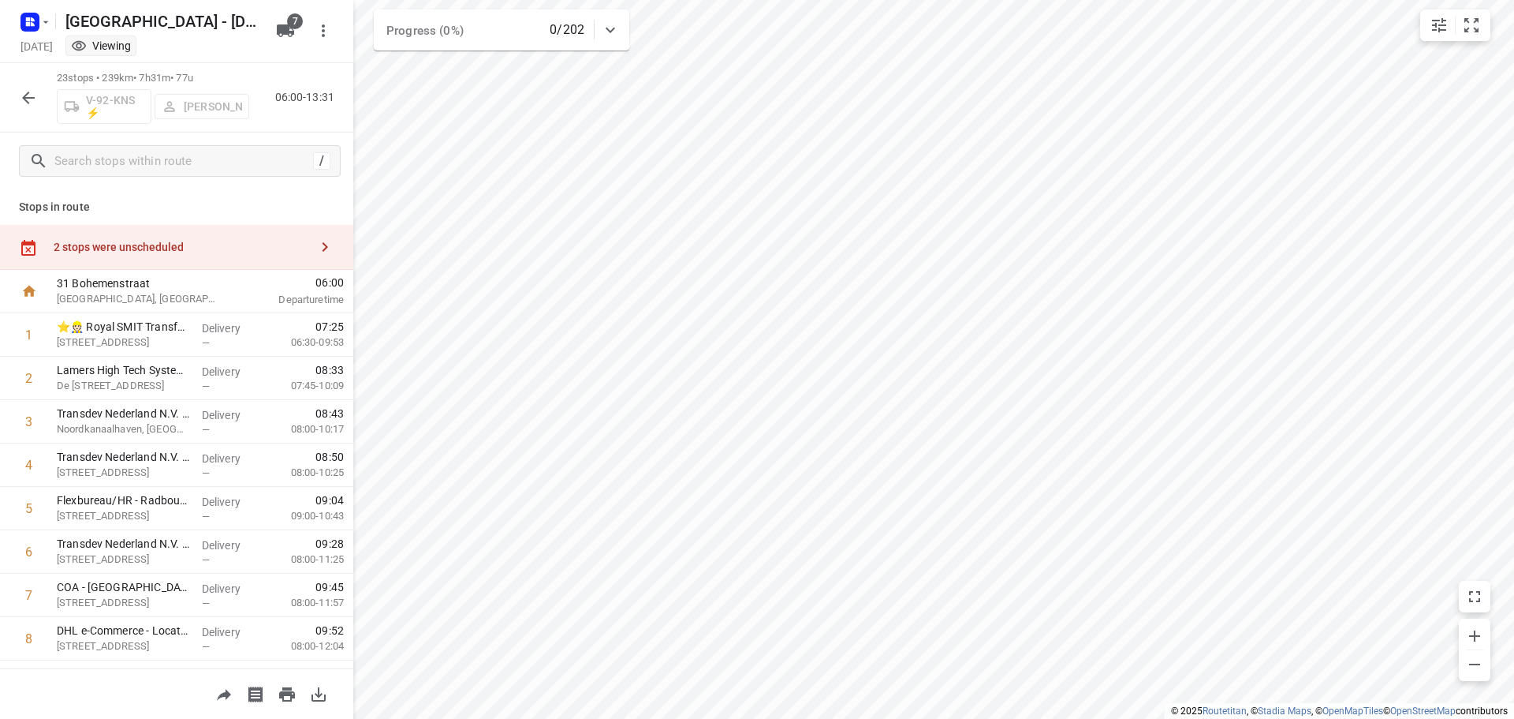
click at [141, 241] on div "2 stops were unscheduled" at bounding box center [182, 247] width 256 height 13
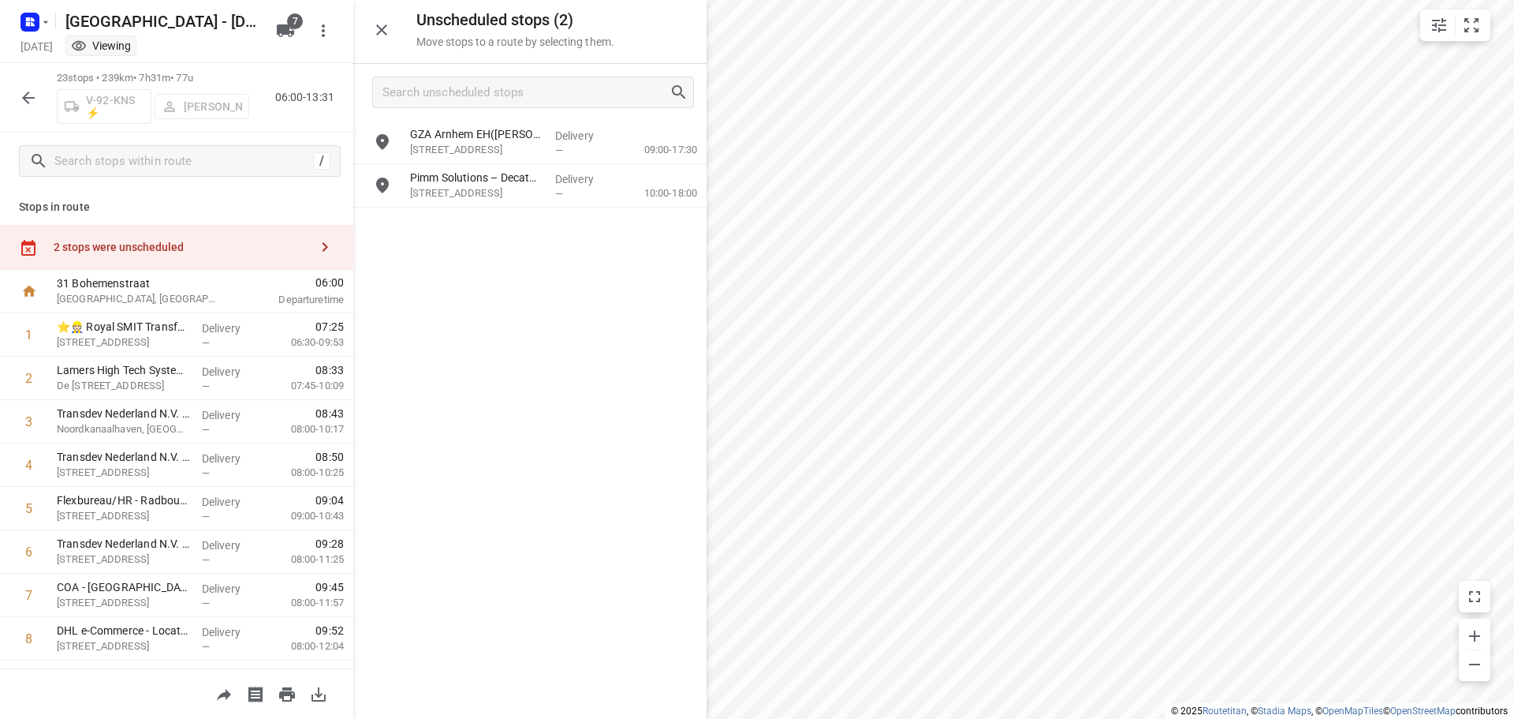
click at [42, 99] on button "button" at bounding box center [29, 98] width 32 height 32
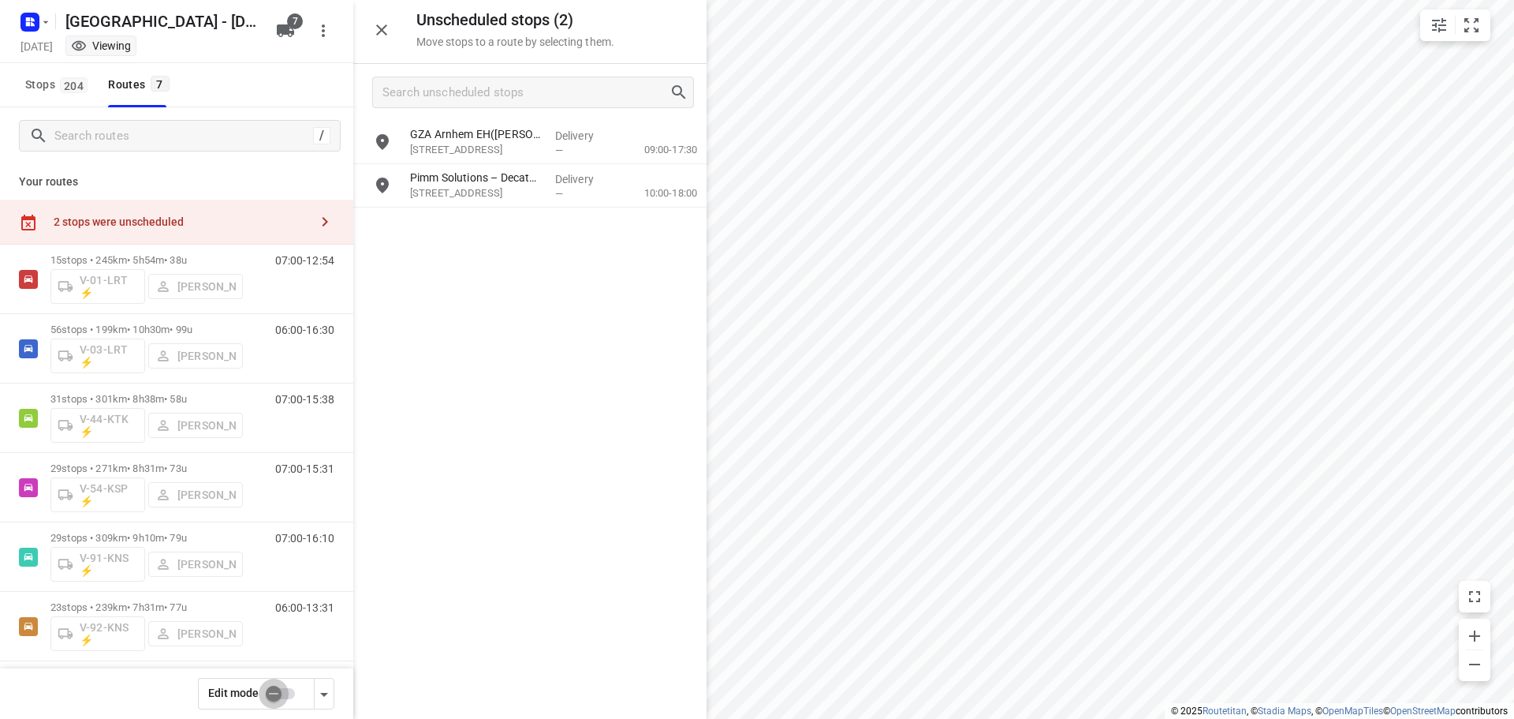
click at [278, 699] on input "checkbox" at bounding box center [274, 693] width 90 height 30
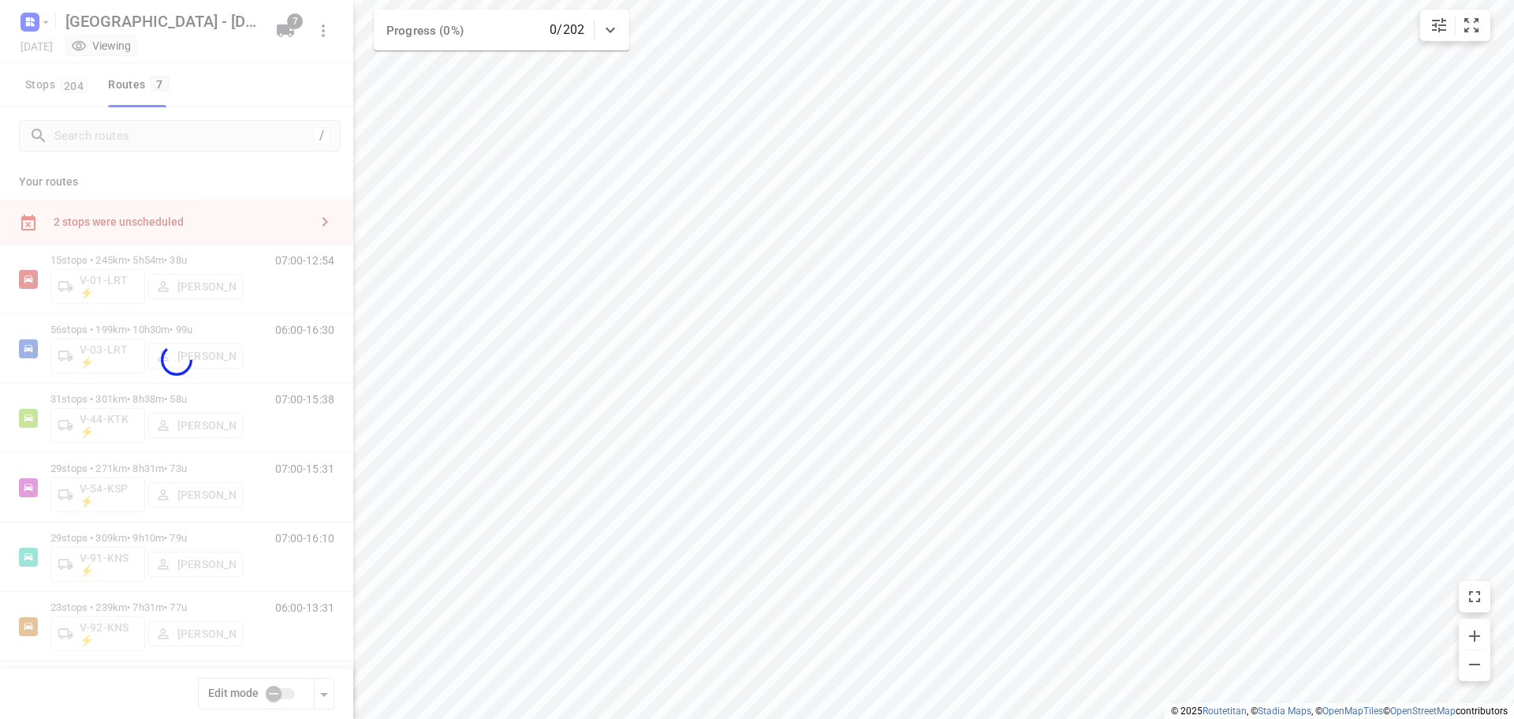
checkbox input "true"
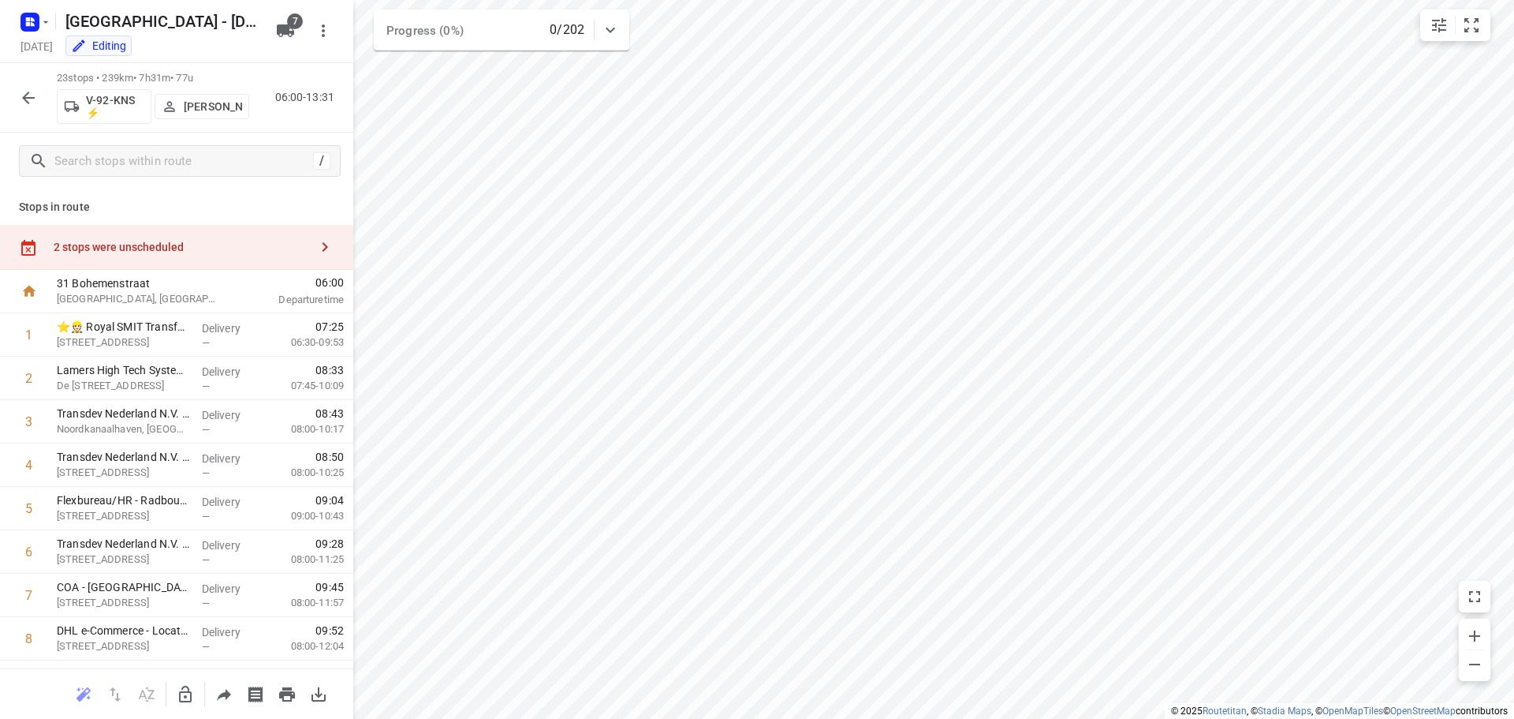
click at [162, 239] on div "2 stops were unscheduled" at bounding box center [176, 247] width 353 height 45
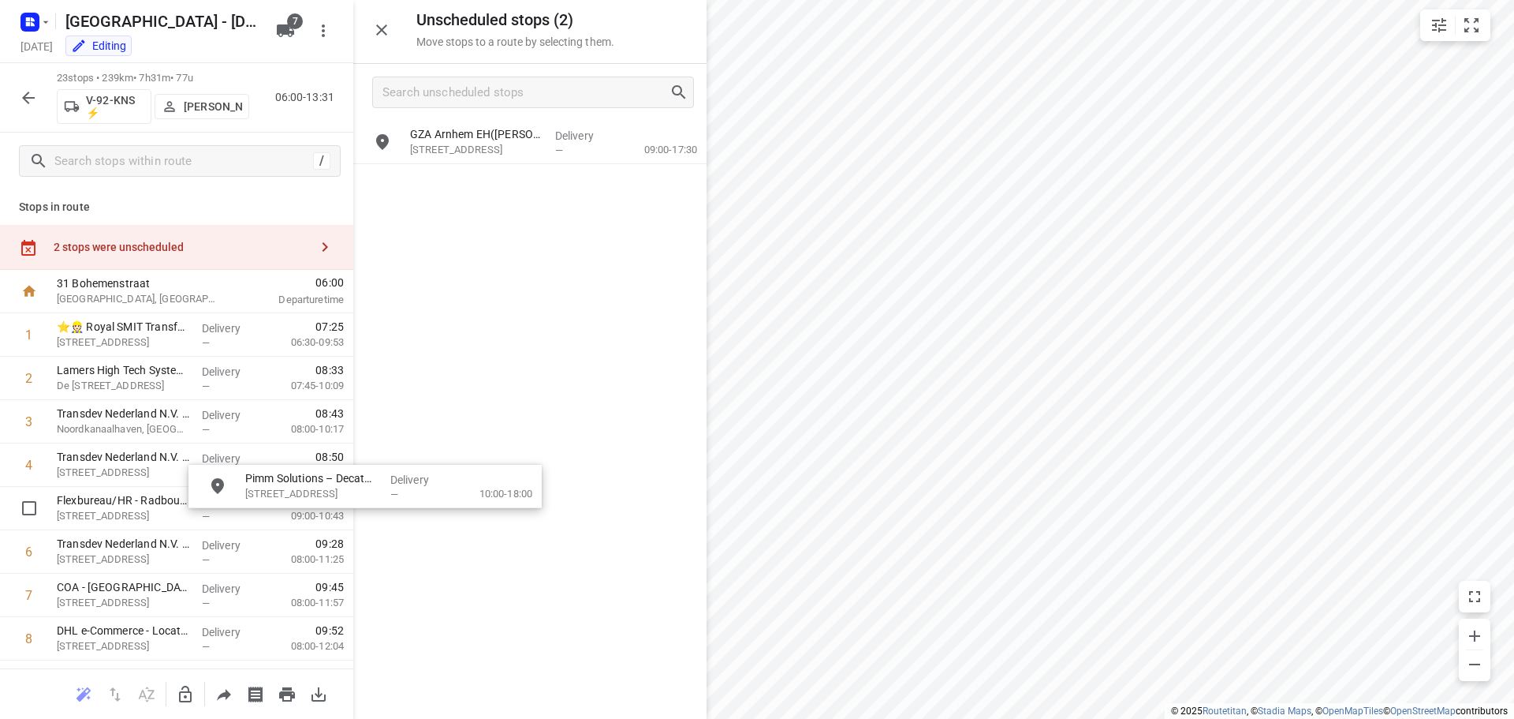
drag, startPoint x: 476, startPoint y: 185, endPoint x: 586, endPoint y: 458, distance: 294.1
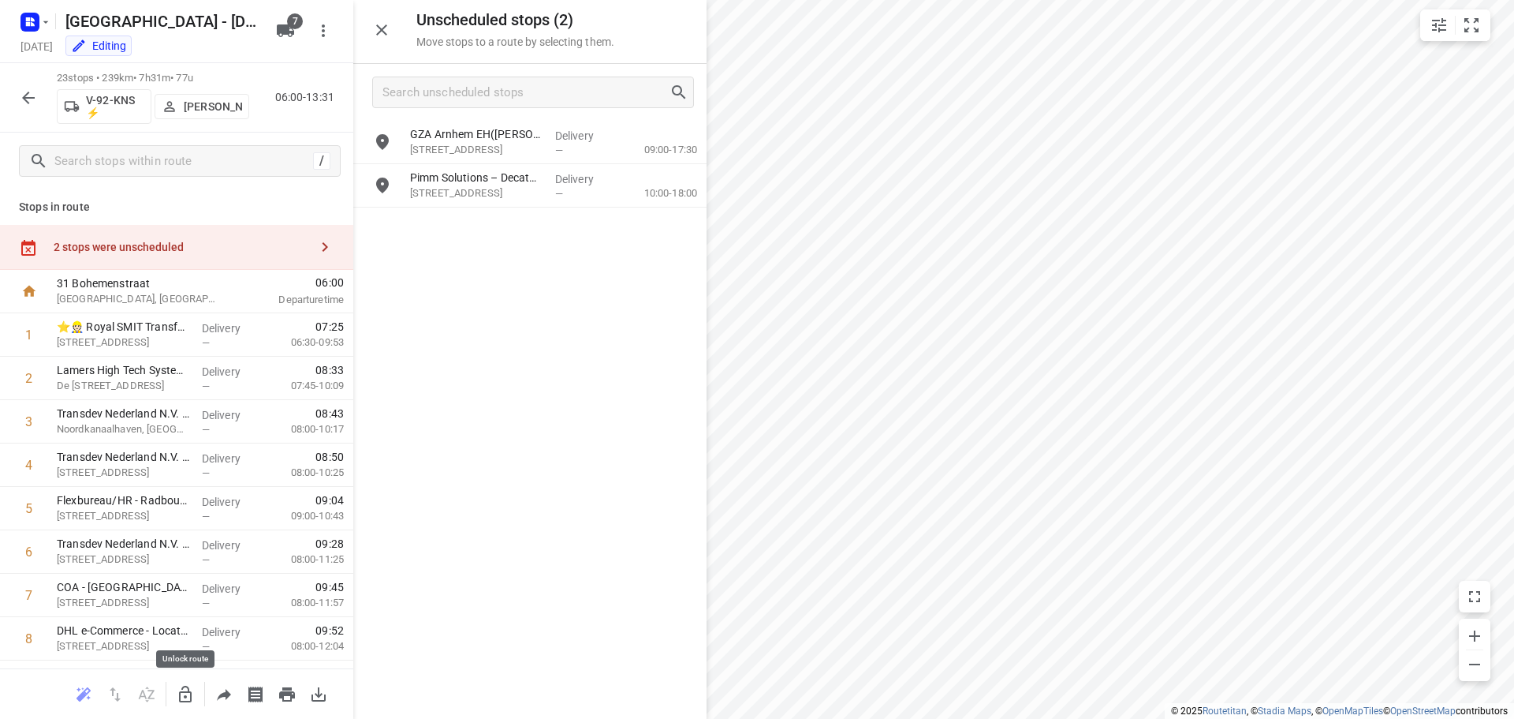
click at [185, 693] on icon "button" at bounding box center [185, 694] width 19 height 19
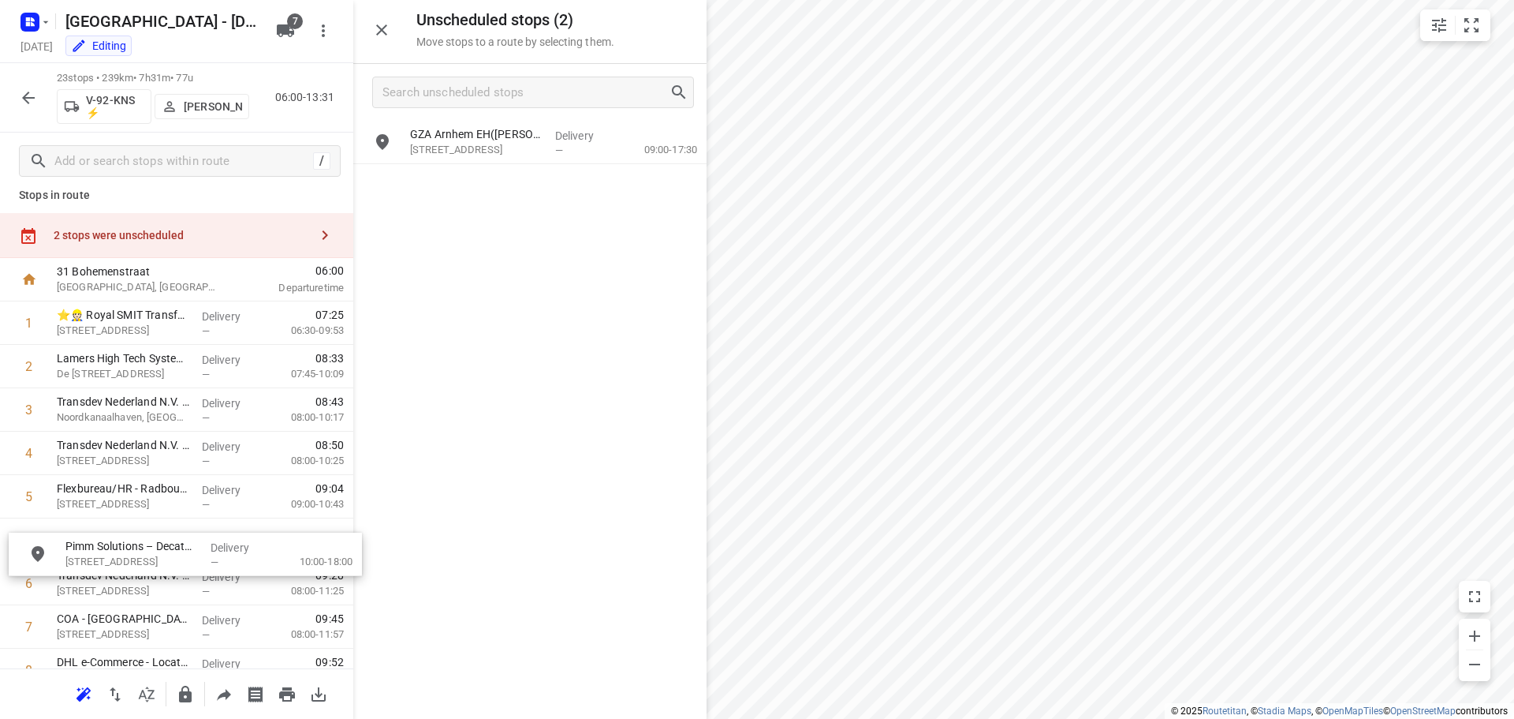
drag, startPoint x: 504, startPoint y: 185, endPoint x: 148, endPoint y: 562, distance: 518.4
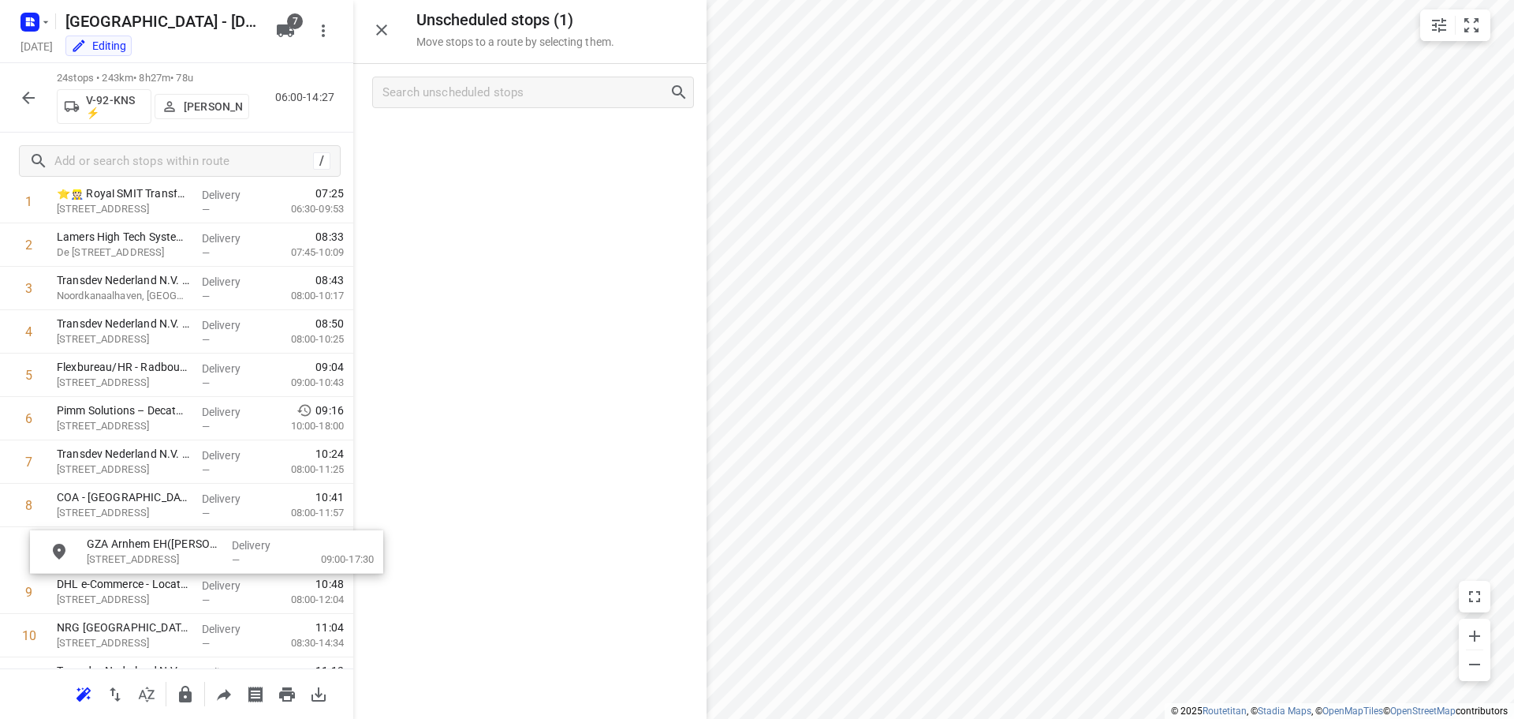
scroll to position [136, 0]
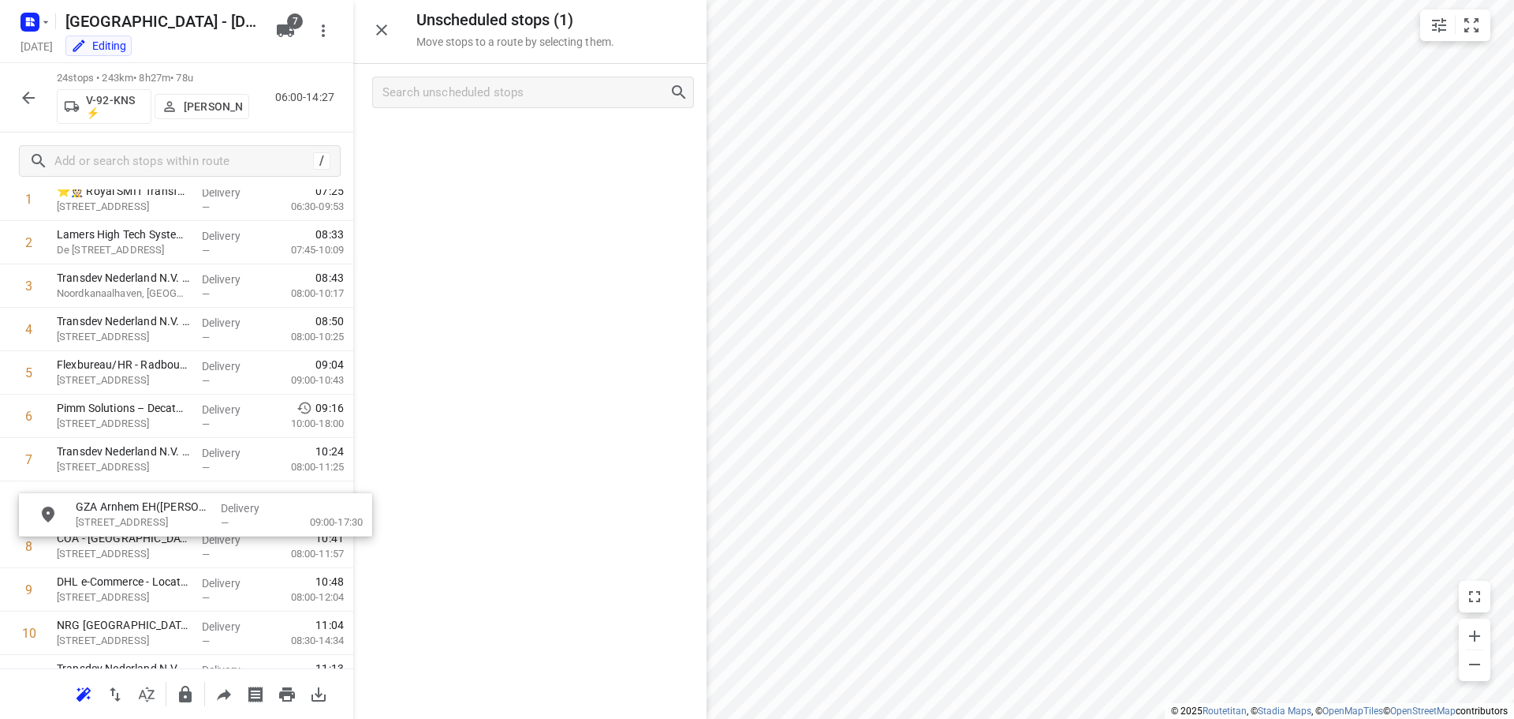
drag, startPoint x: 447, startPoint y: 148, endPoint x: 108, endPoint y: 520, distance: 503.6
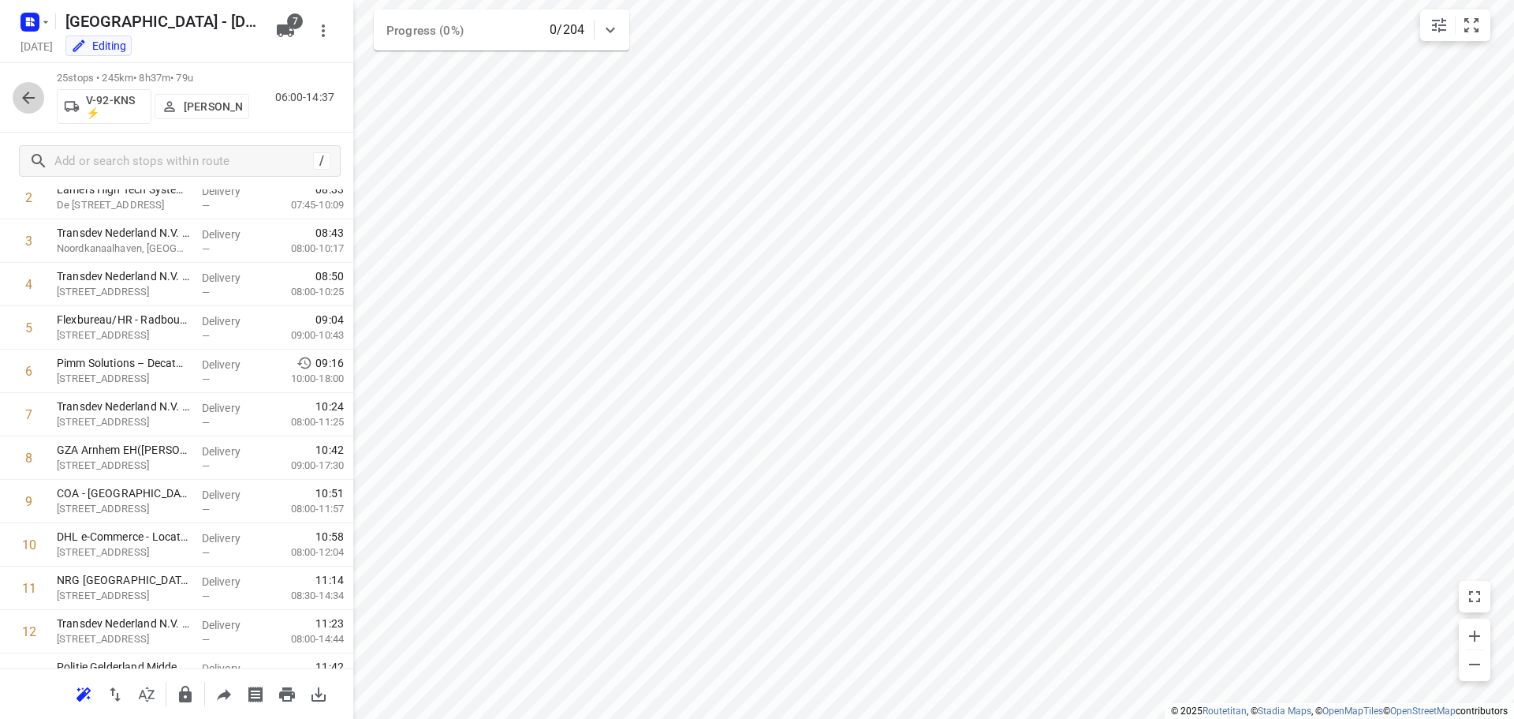
click at [21, 104] on icon "button" at bounding box center [28, 97] width 19 height 19
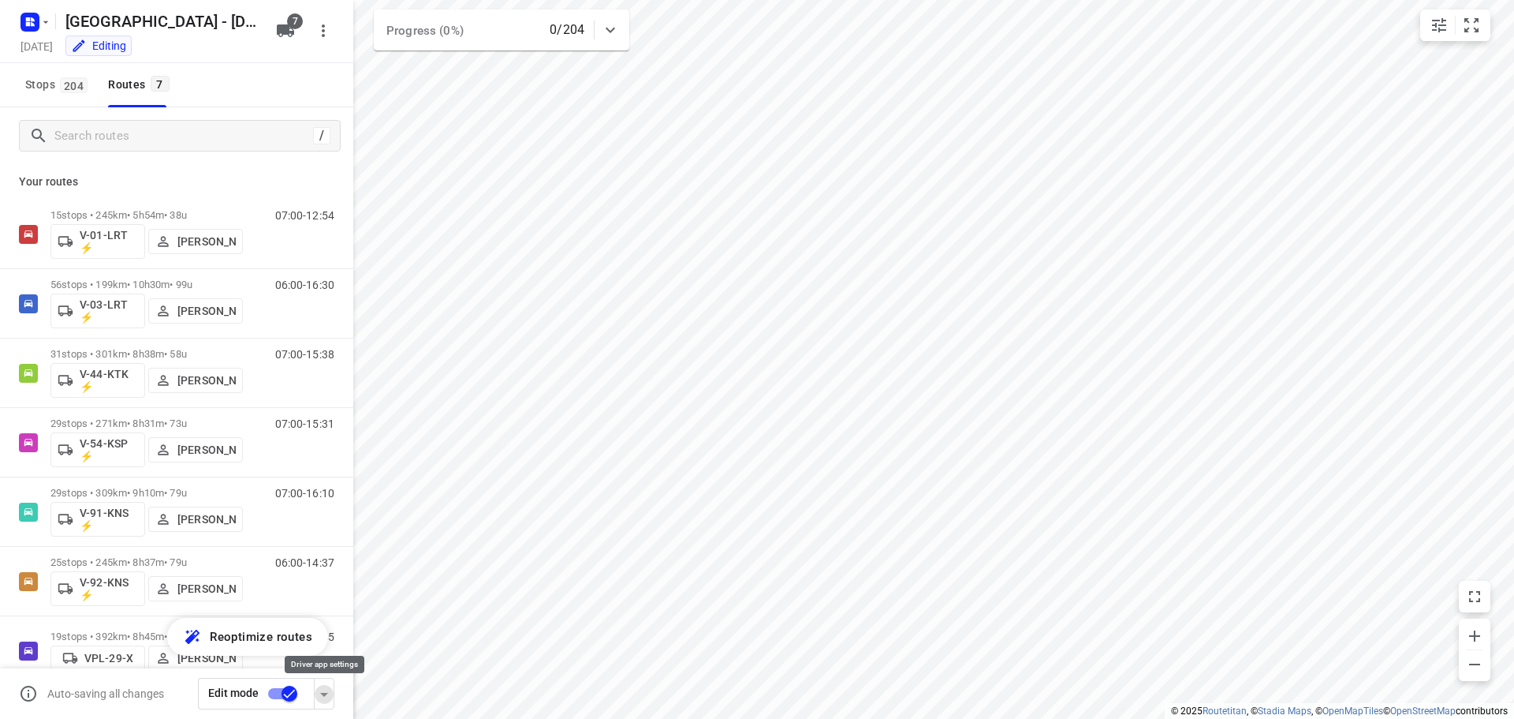
click at [318, 696] on icon "button" at bounding box center [324, 694] width 19 height 19
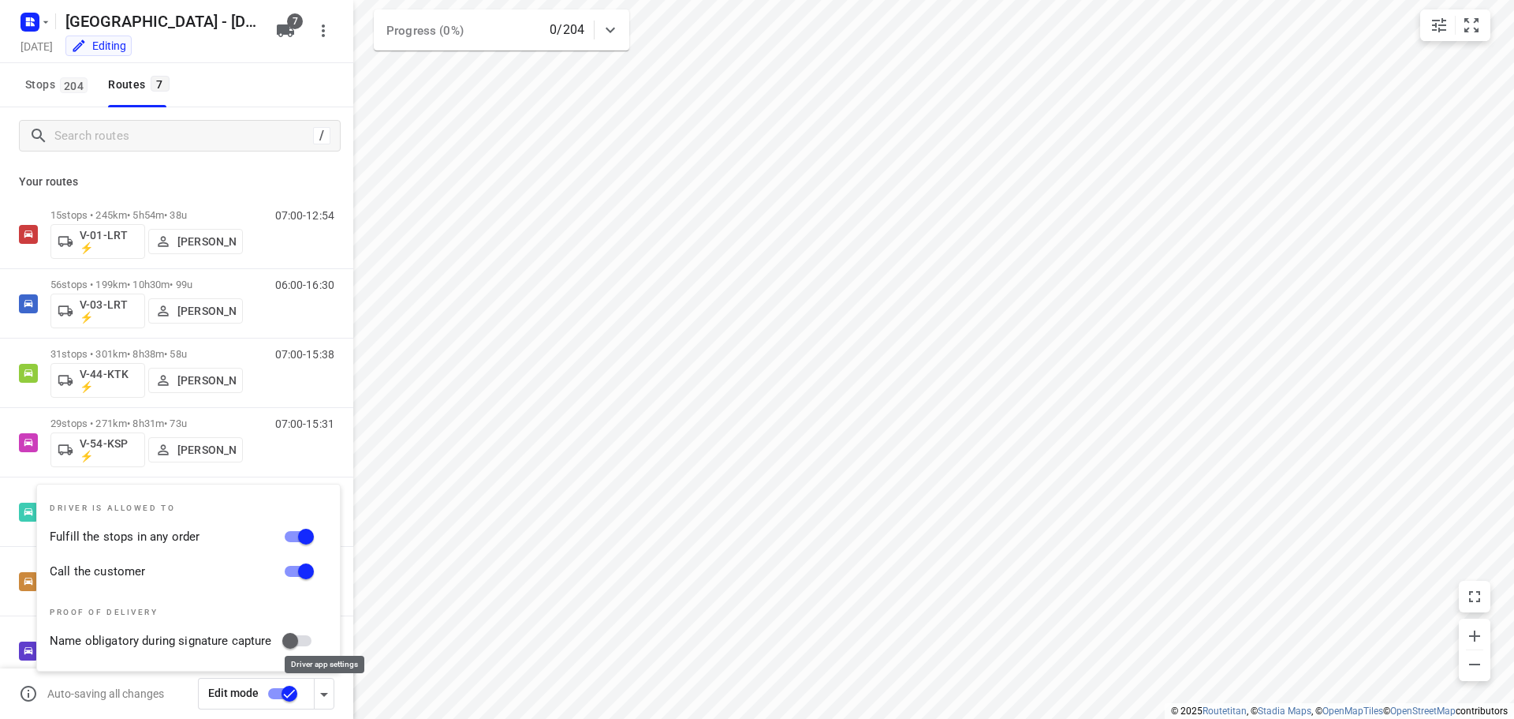
click at [318, 699] on icon "button" at bounding box center [324, 694] width 19 height 19
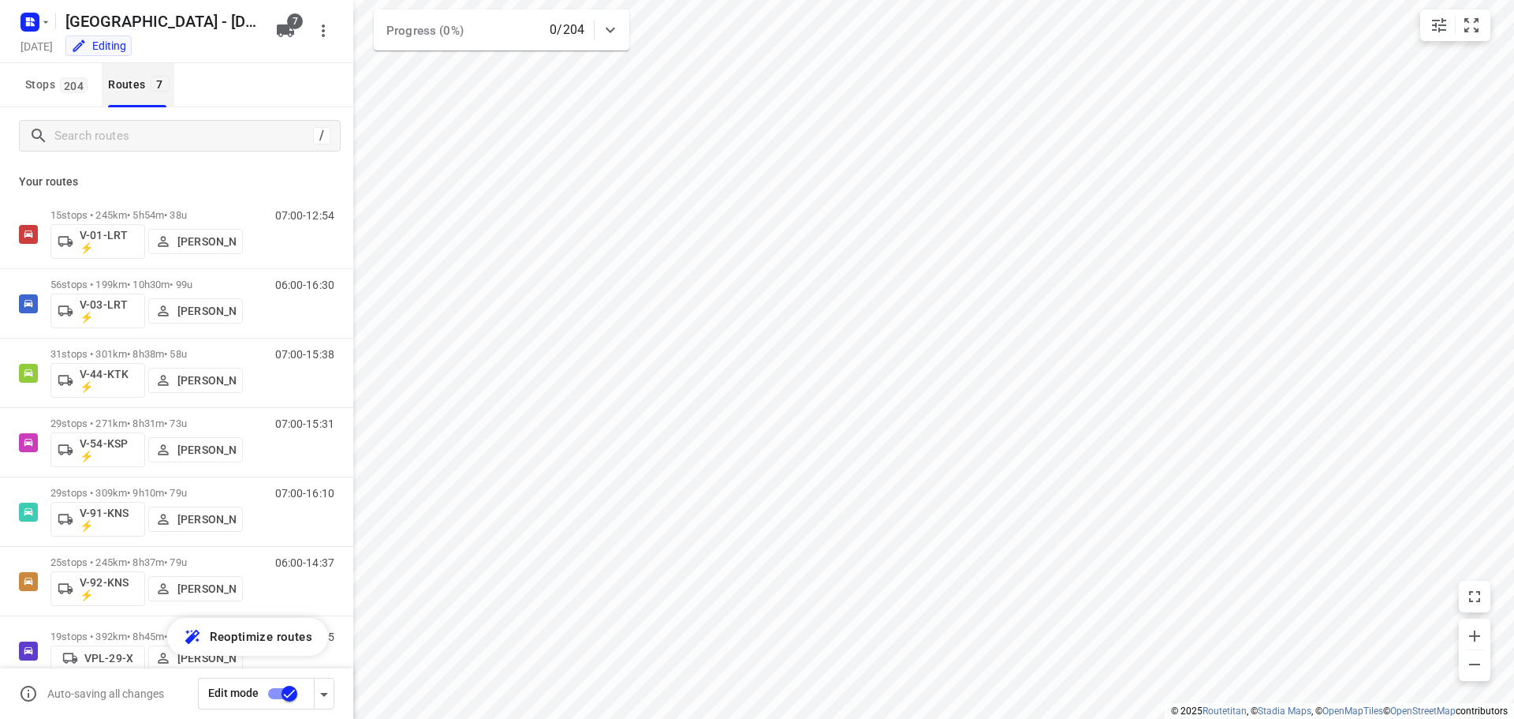
click at [144, 89] on div "Routes 7" at bounding box center [140, 85] width 65 height 20
click at [323, 687] on icon "button" at bounding box center [324, 694] width 19 height 19
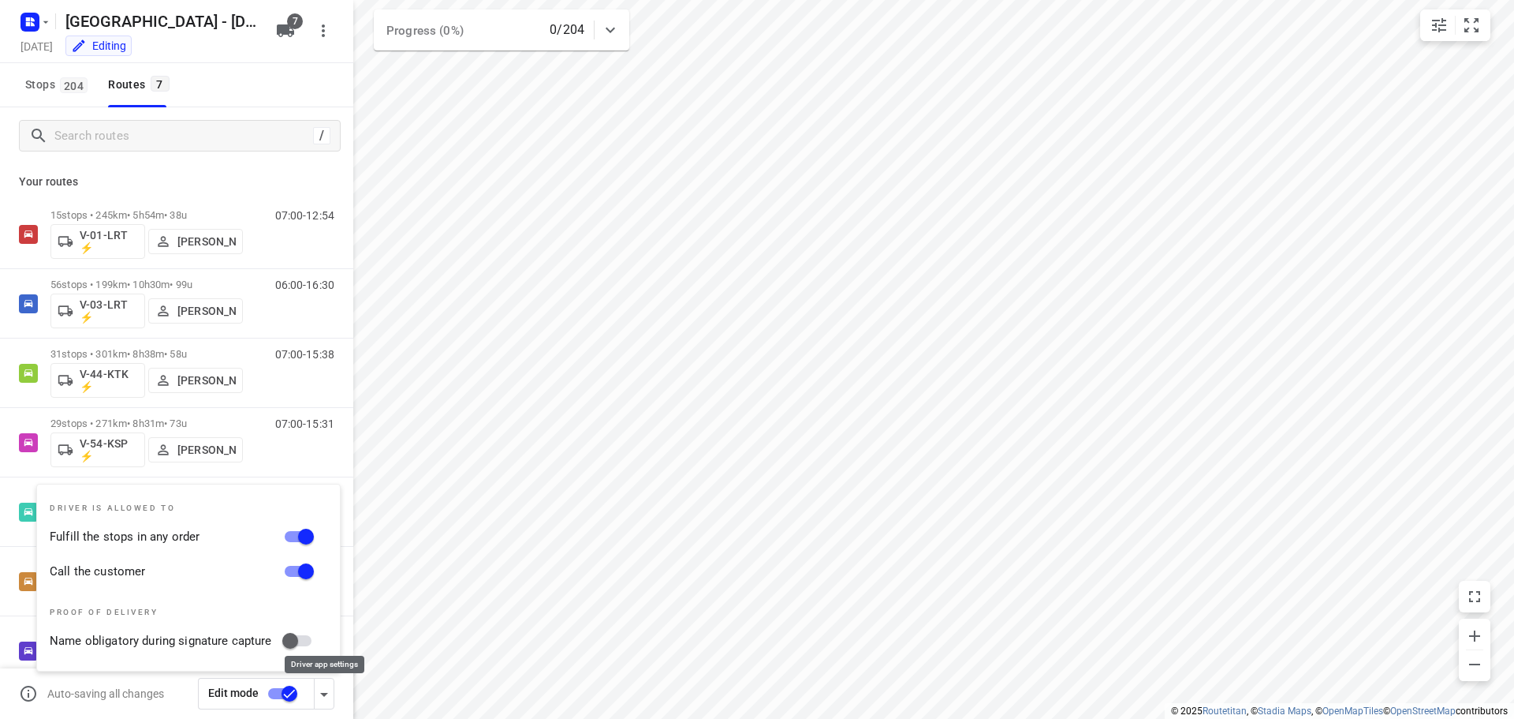
click at [322, 691] on icon "button" at bounding box center [324, 694] width 19 height 19
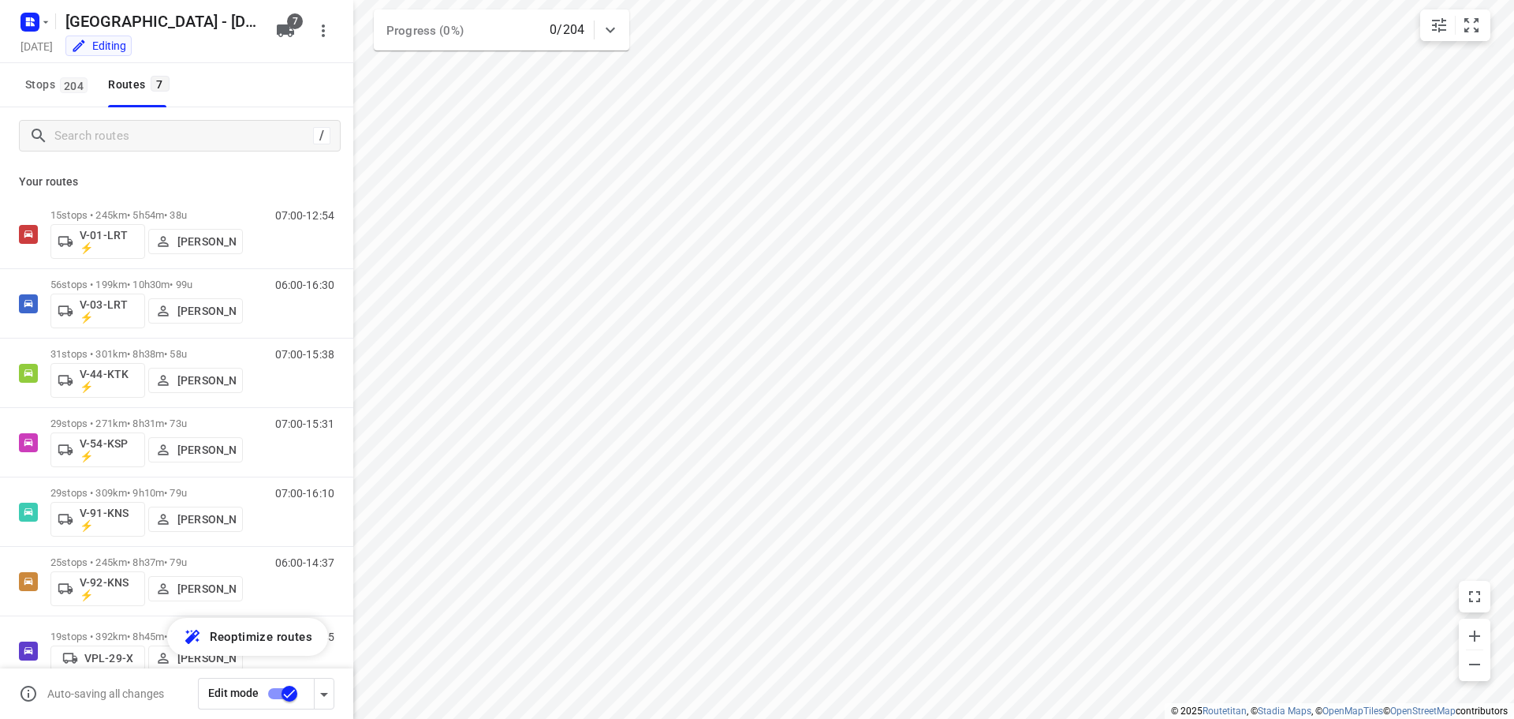
click at [299, 183] on p "Your routes" at bounding box center [177, 182] width 316 height 17
click at [319, 686] on icon "button" at bounding box center [324, 694] width 19 height 19
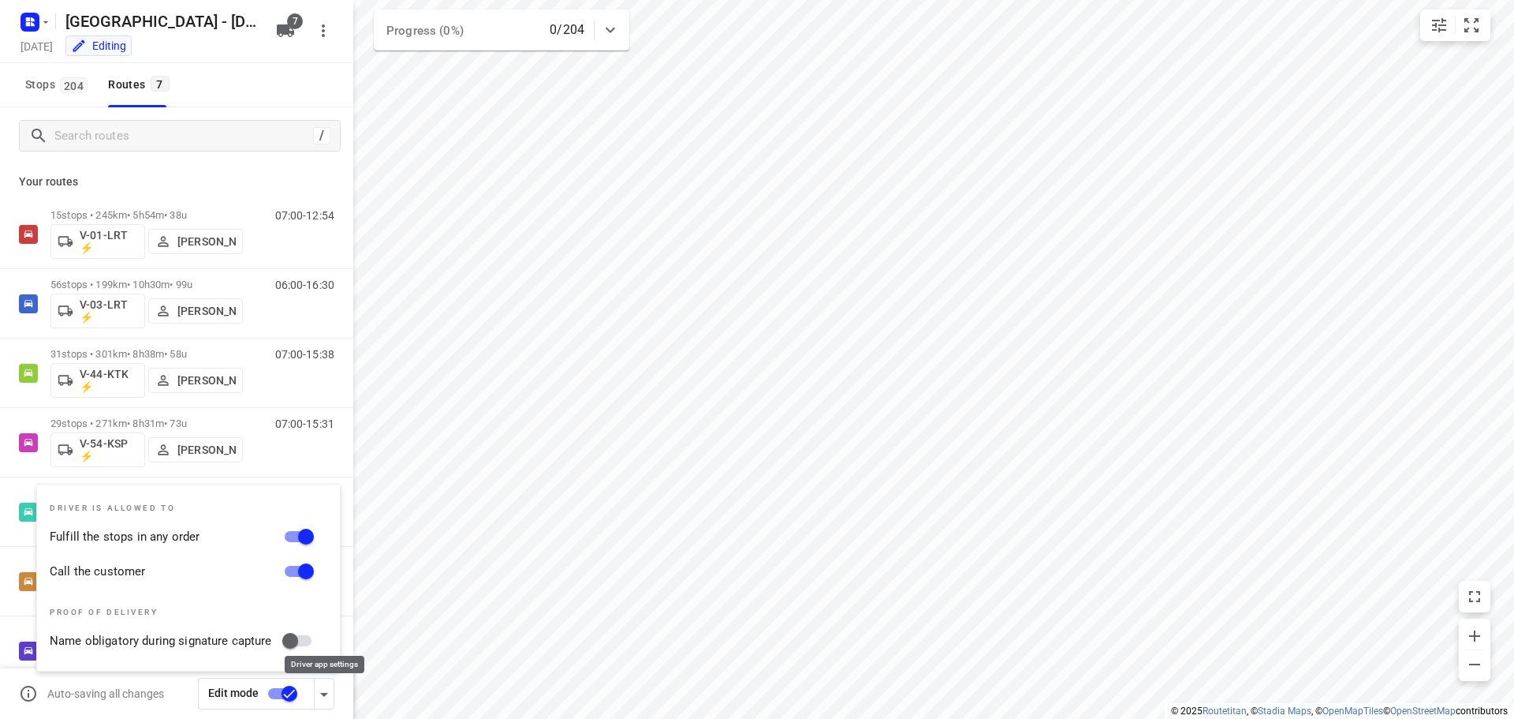
click at [319, 686] on icon "button" at bounding box center [324, 694] width 19 height 19
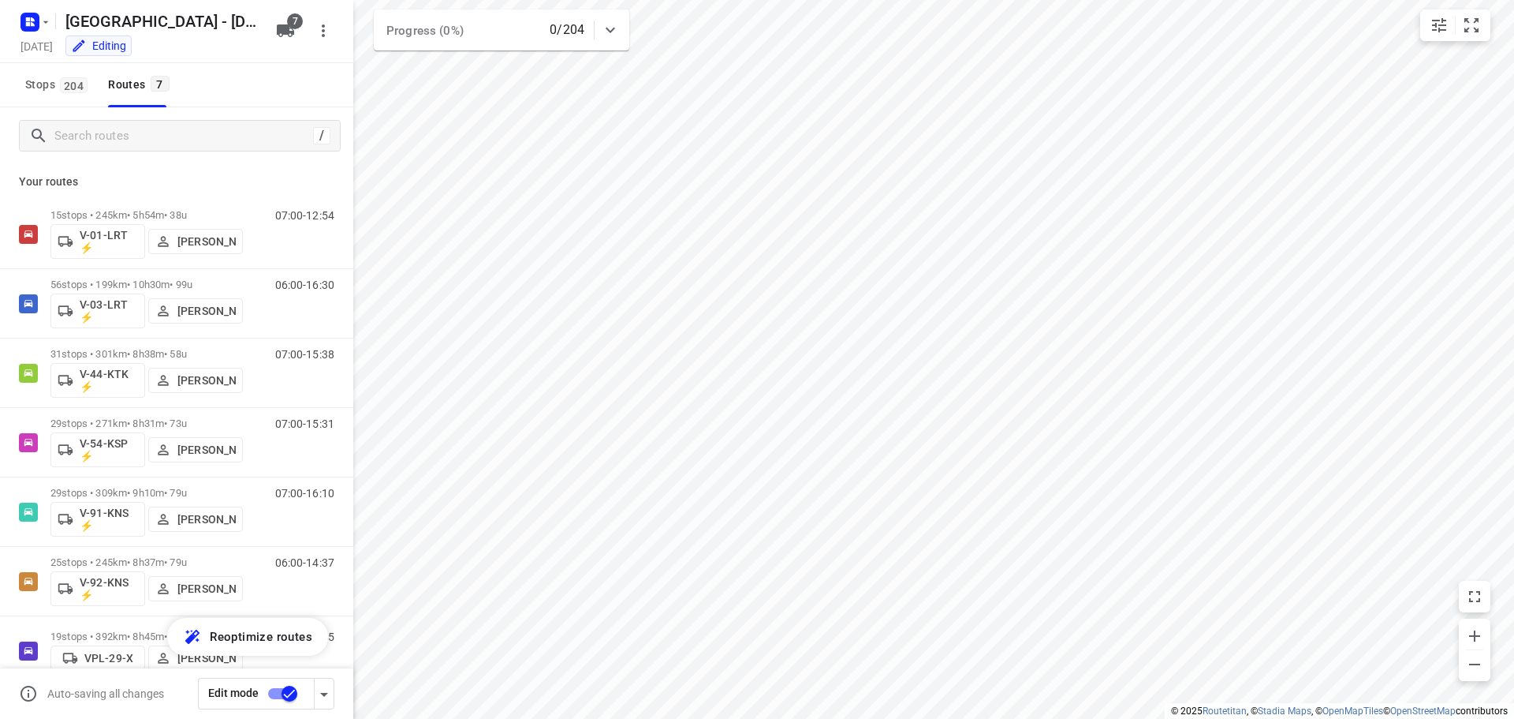
click at [281, 699] on input "checkbox" at bounding box center [290, 693] width 90 height 30
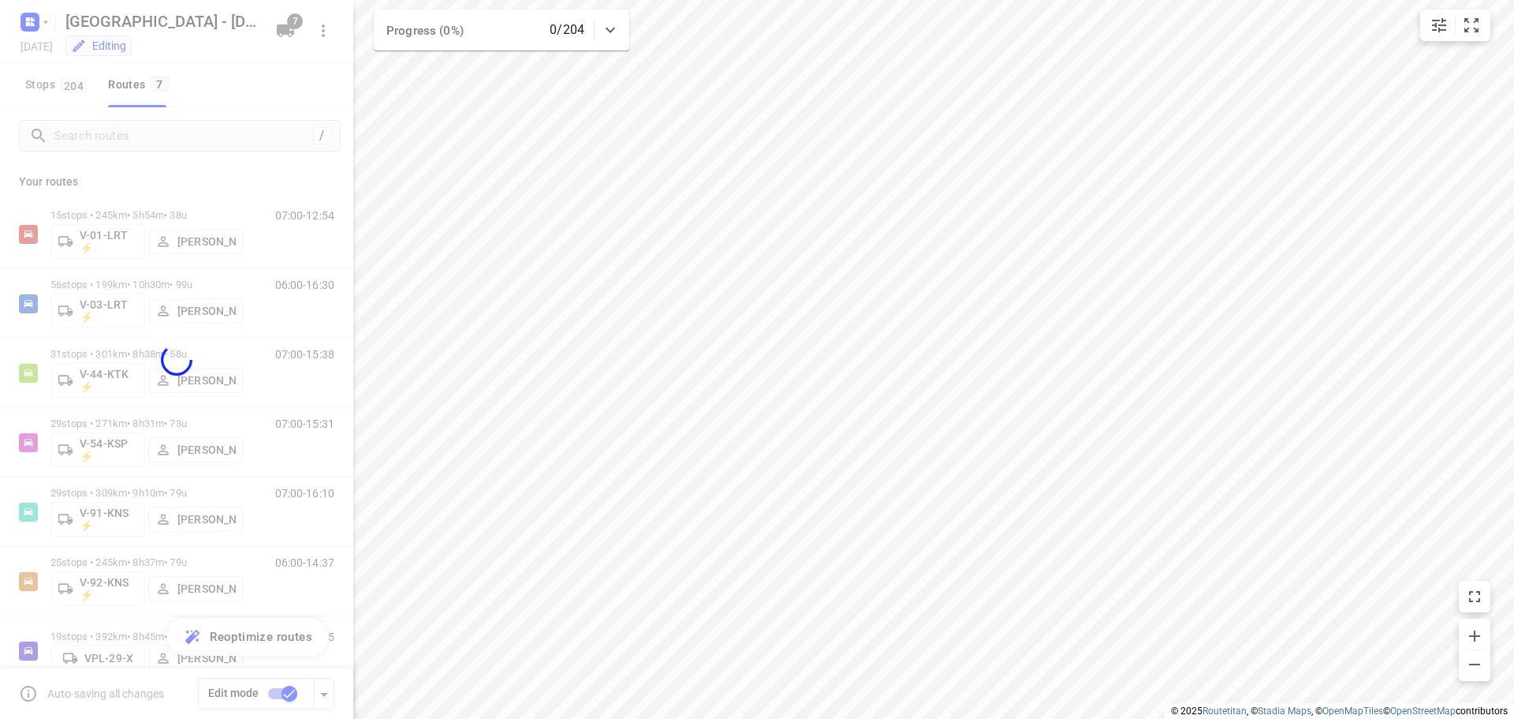
click at [297, 170] on div at bounding box center [176, 359] width 353 height 719
checkbox input "false"
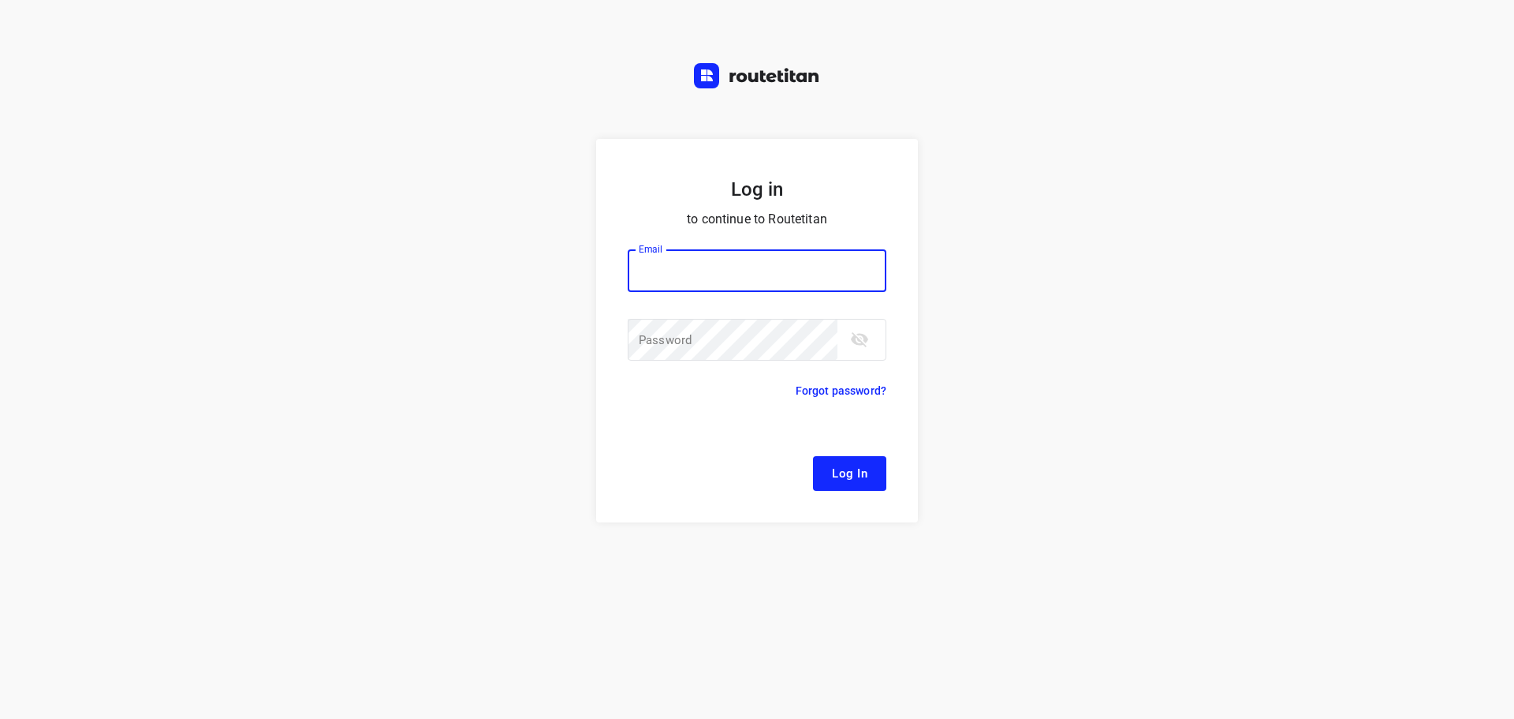
click at [741, 278] on input "email" at bounding box center [757, 270] width 259 height 43
click at [727, 278] on input "email" at bounding box center [757, 270] width 259 height 43
type input "[EMAIL_ADDRESS][DOMAIN_NAME]"
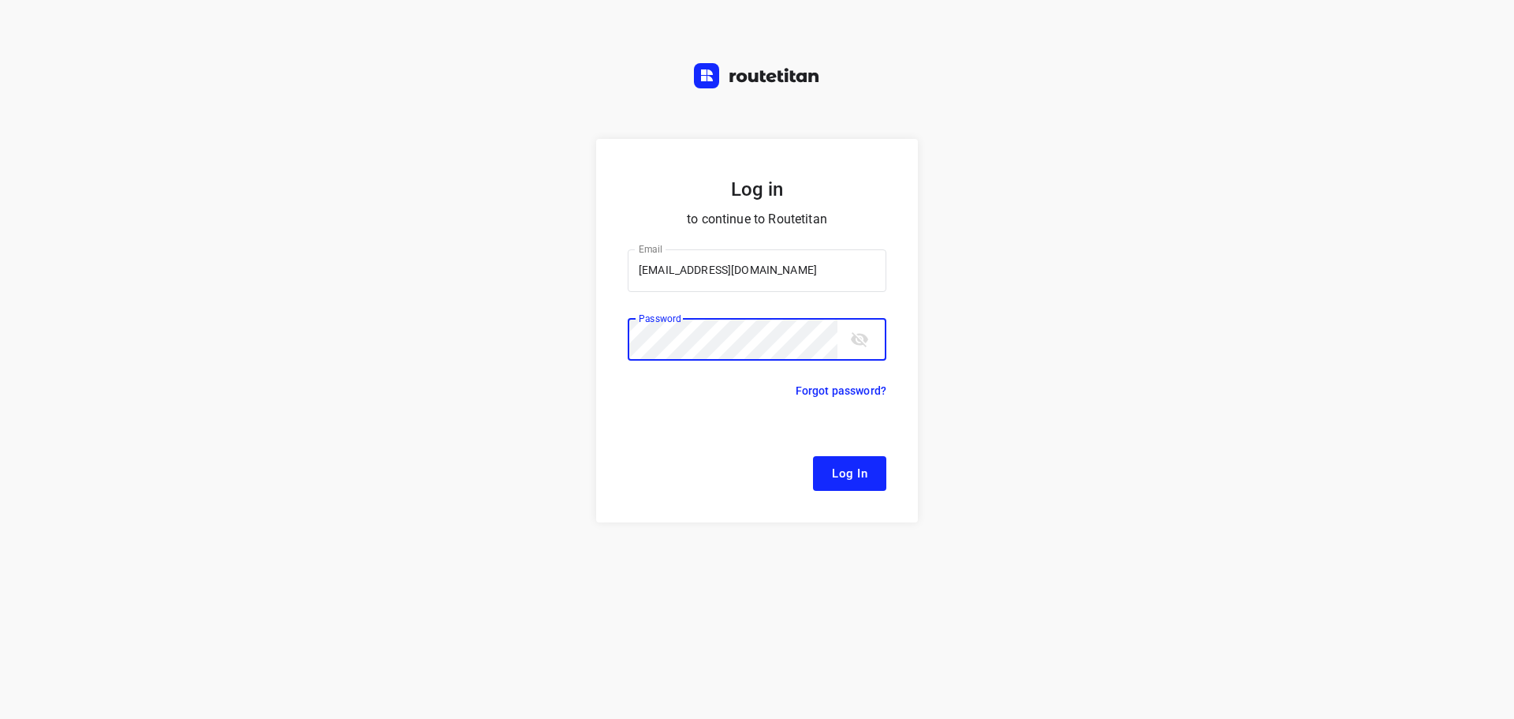
click at [813, 456] on button "Log In" at bounding box center [849, 473] width 73 height 35
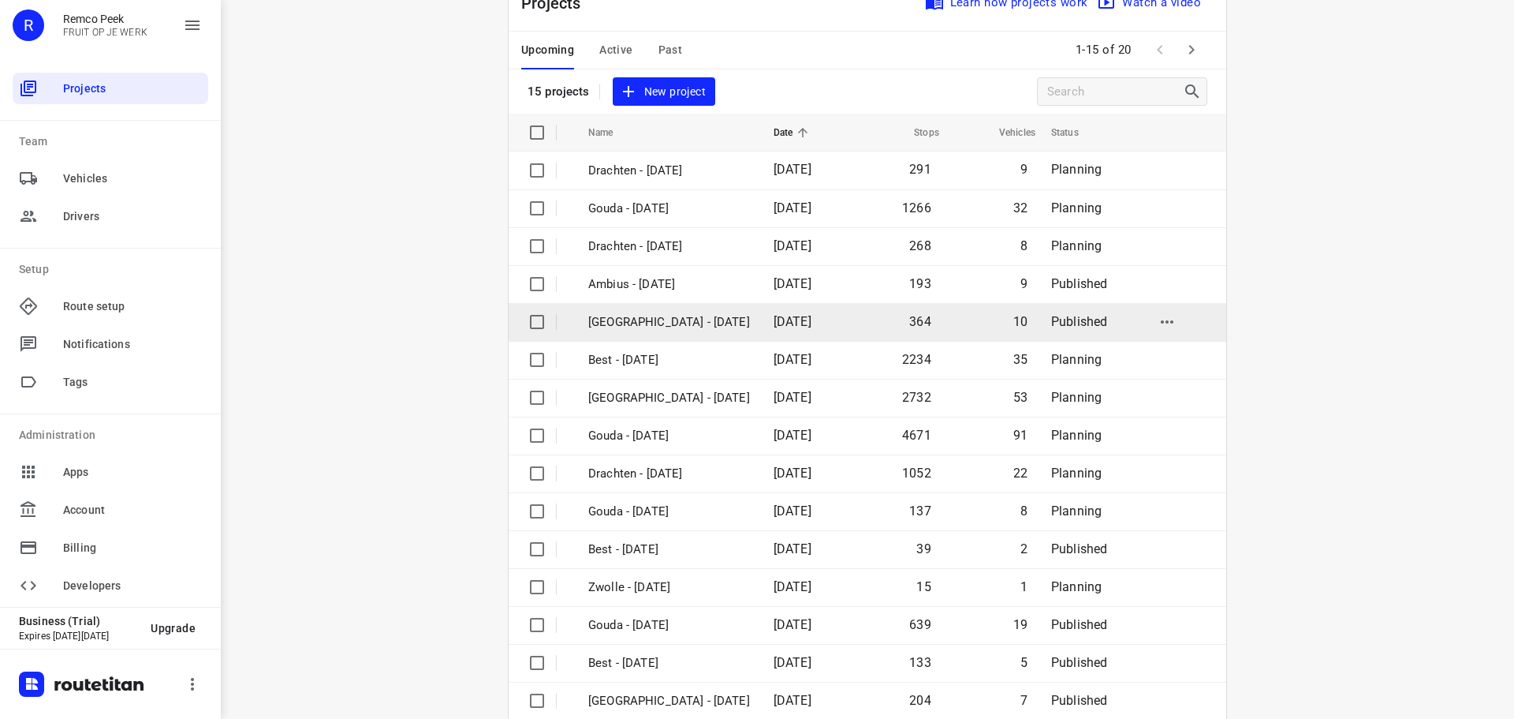
scroll to position [79, 0]
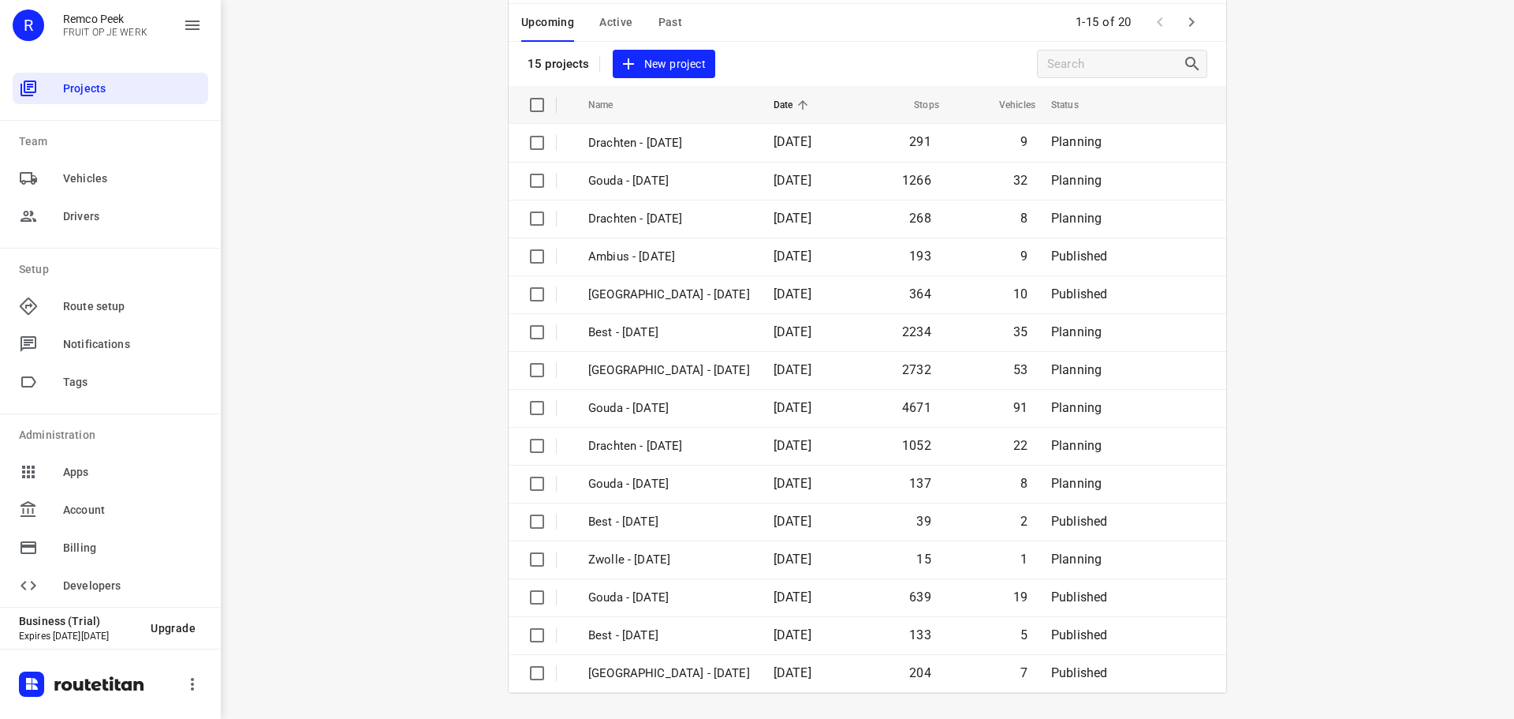
click at [623, 28] on span "Active" at bounding box center [615, 23] width 33 height 20
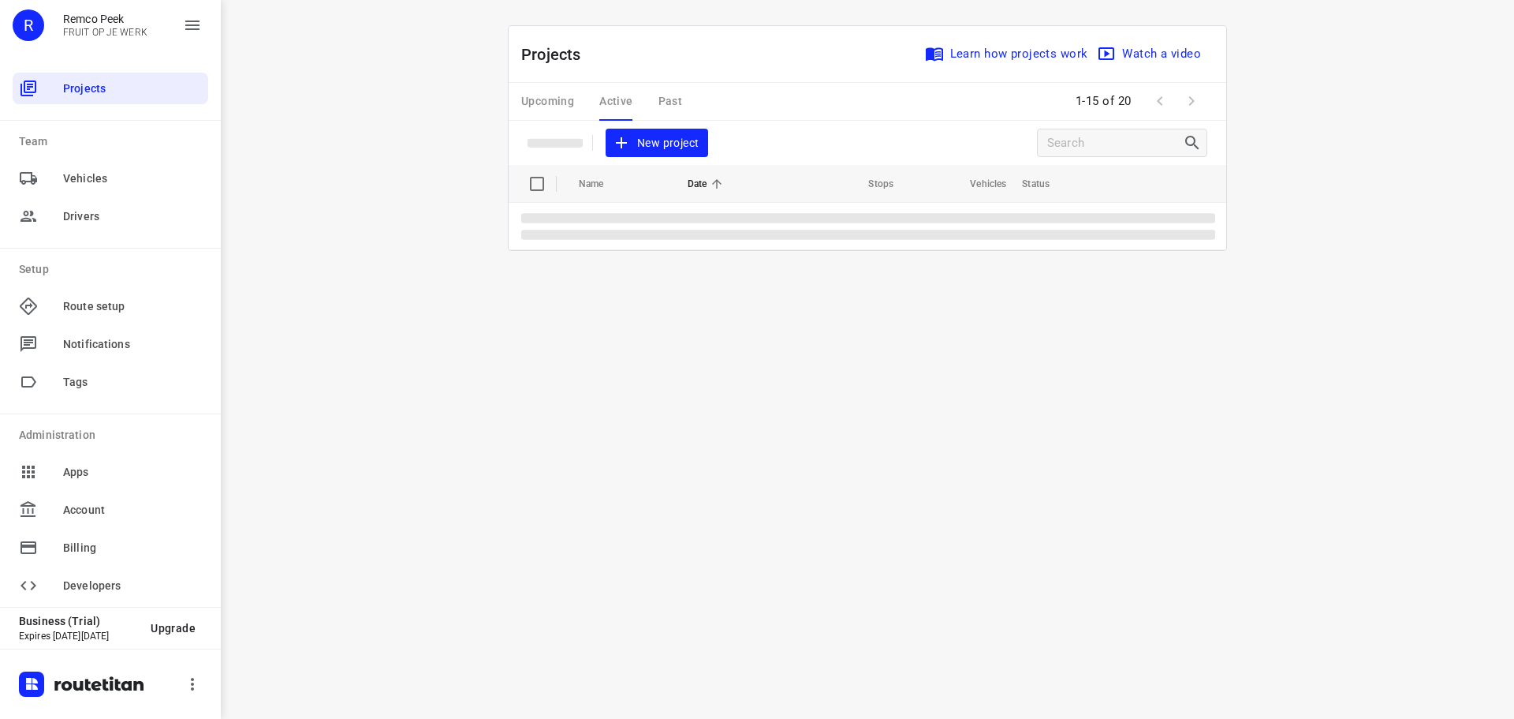
scroll to position [0, 0]
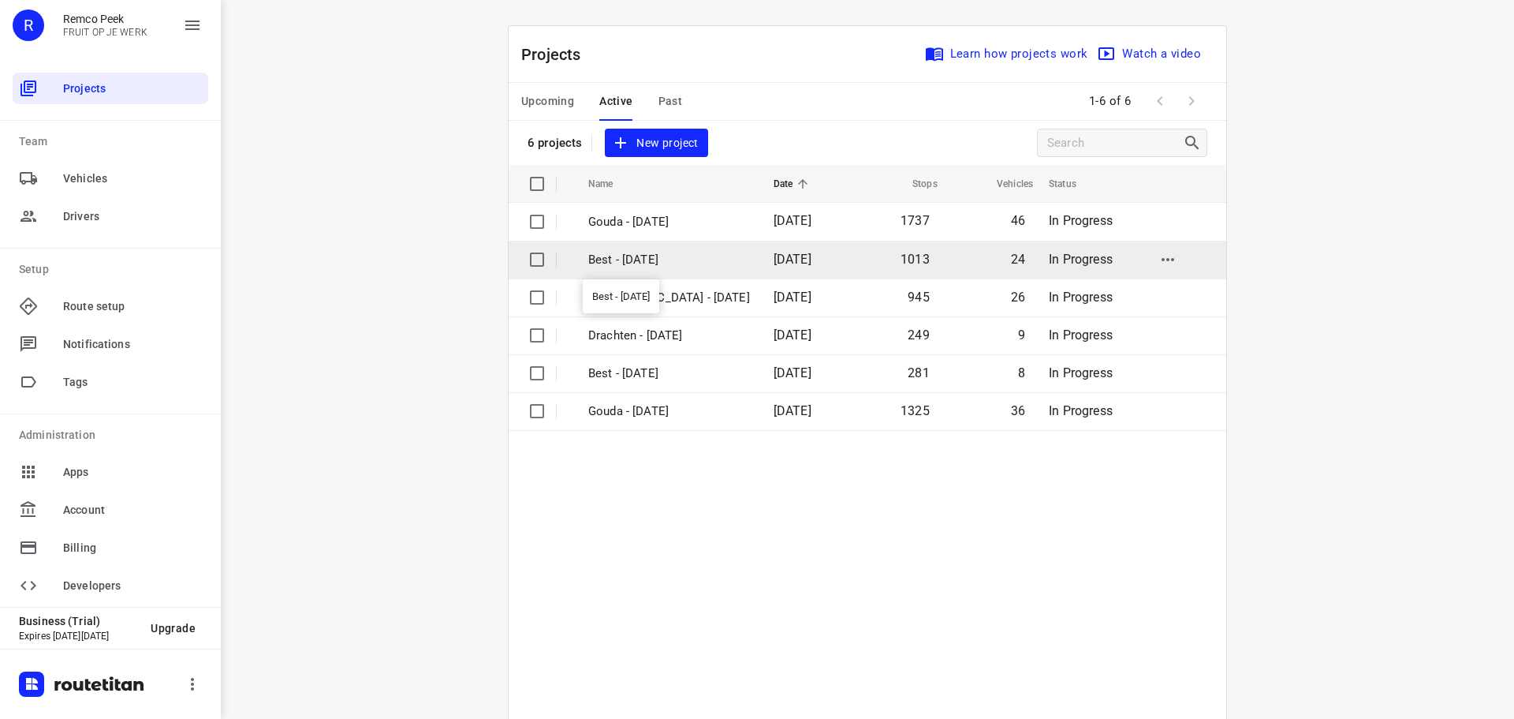
click at [662, 263] on p "Best - [DATE]" at bounding box center [669, 260] width 162 height 18
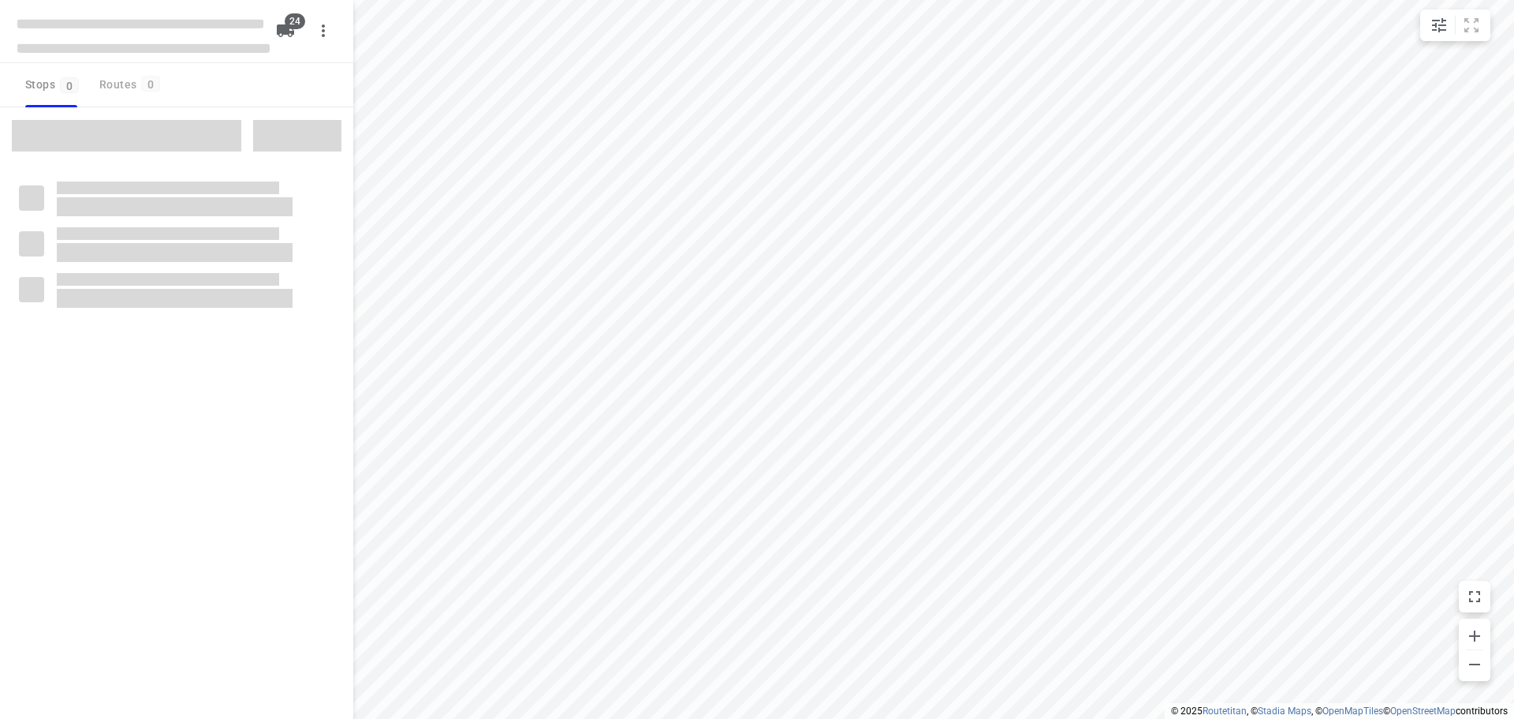
type input "distance"
checkbox input "true"
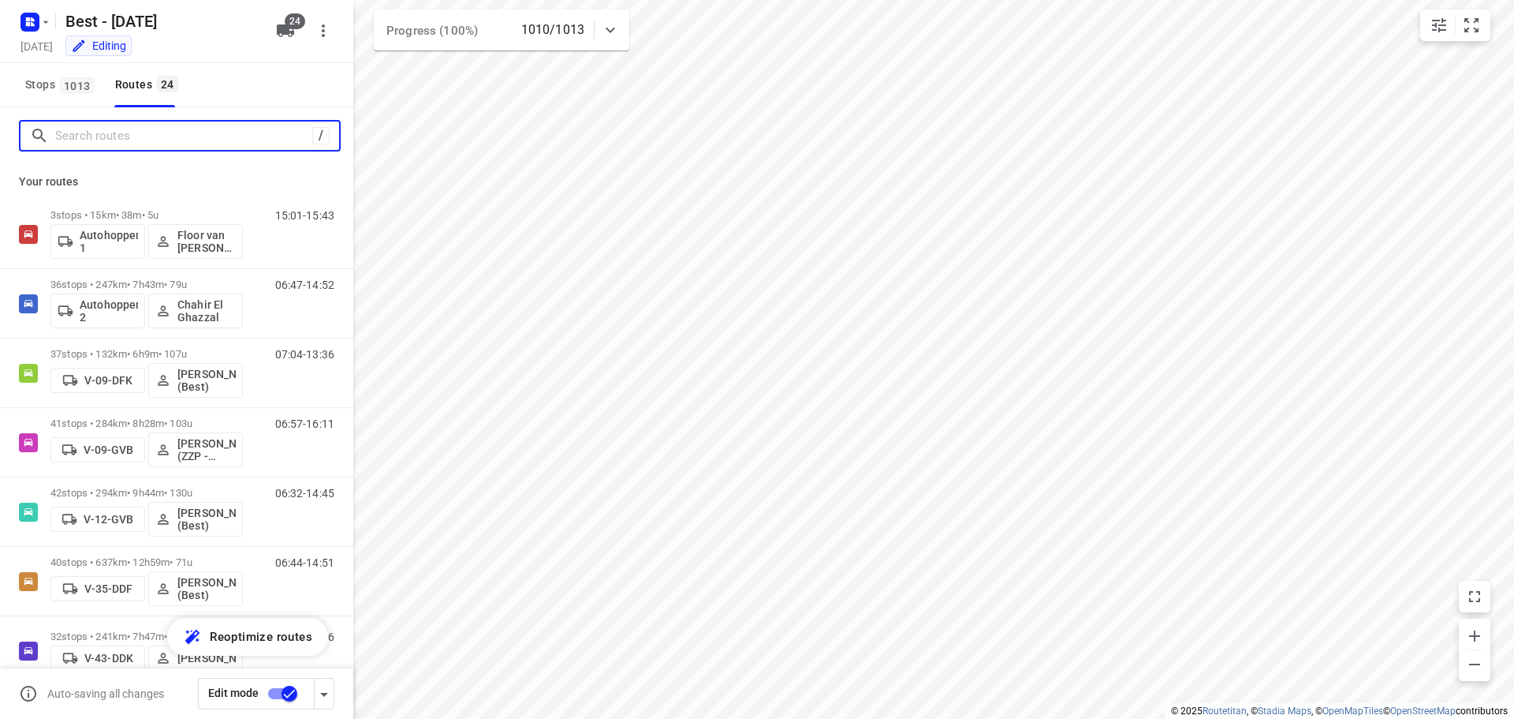
click at [151, 135] on input "Search routes" at bounding box center [183, 136] width 257 height 24
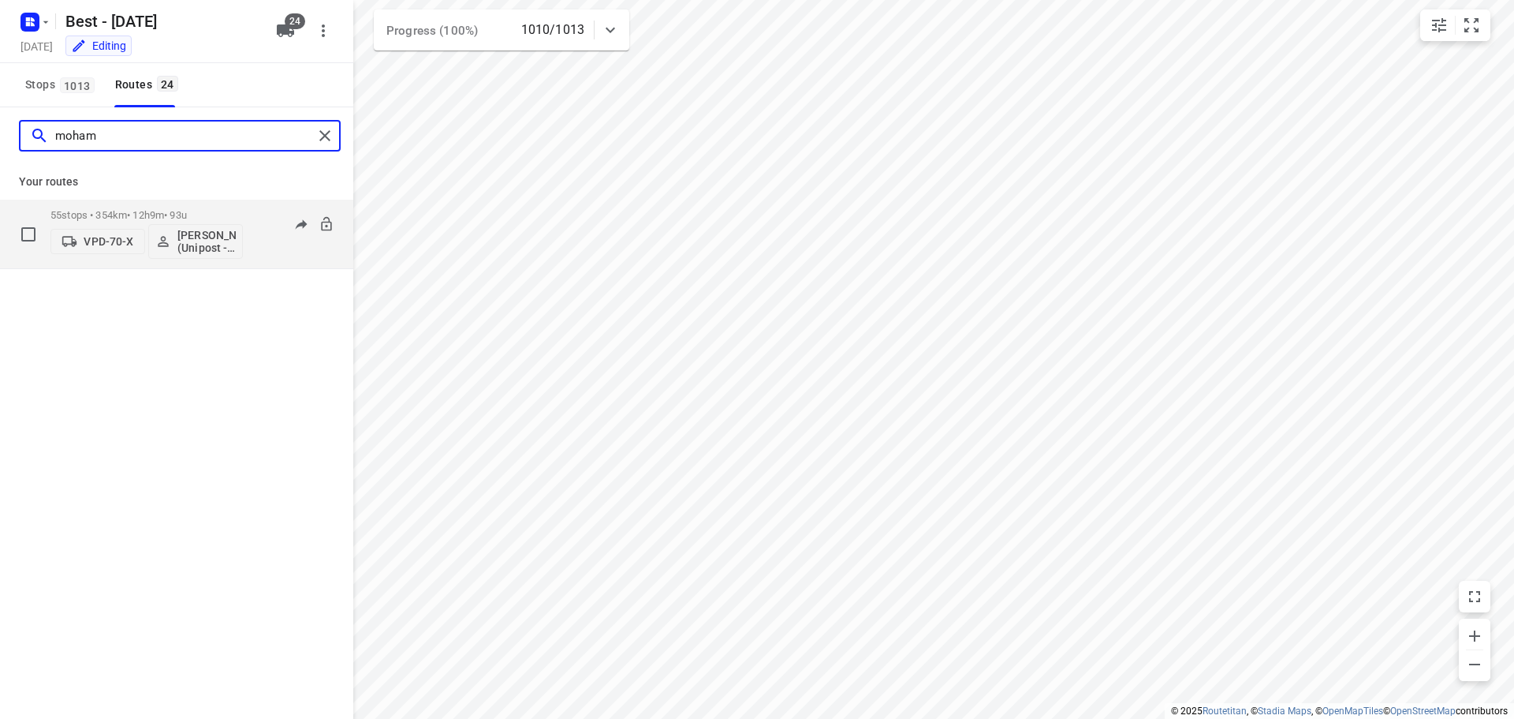
type input "moham"
click at [142, 203] on div "55 stops • 354km • 12h9m • 93u VPD-70-X [PERSON_NAME] (Unipost - Best - ZZP)" at bounding box center [146, 233] width 192 height 65
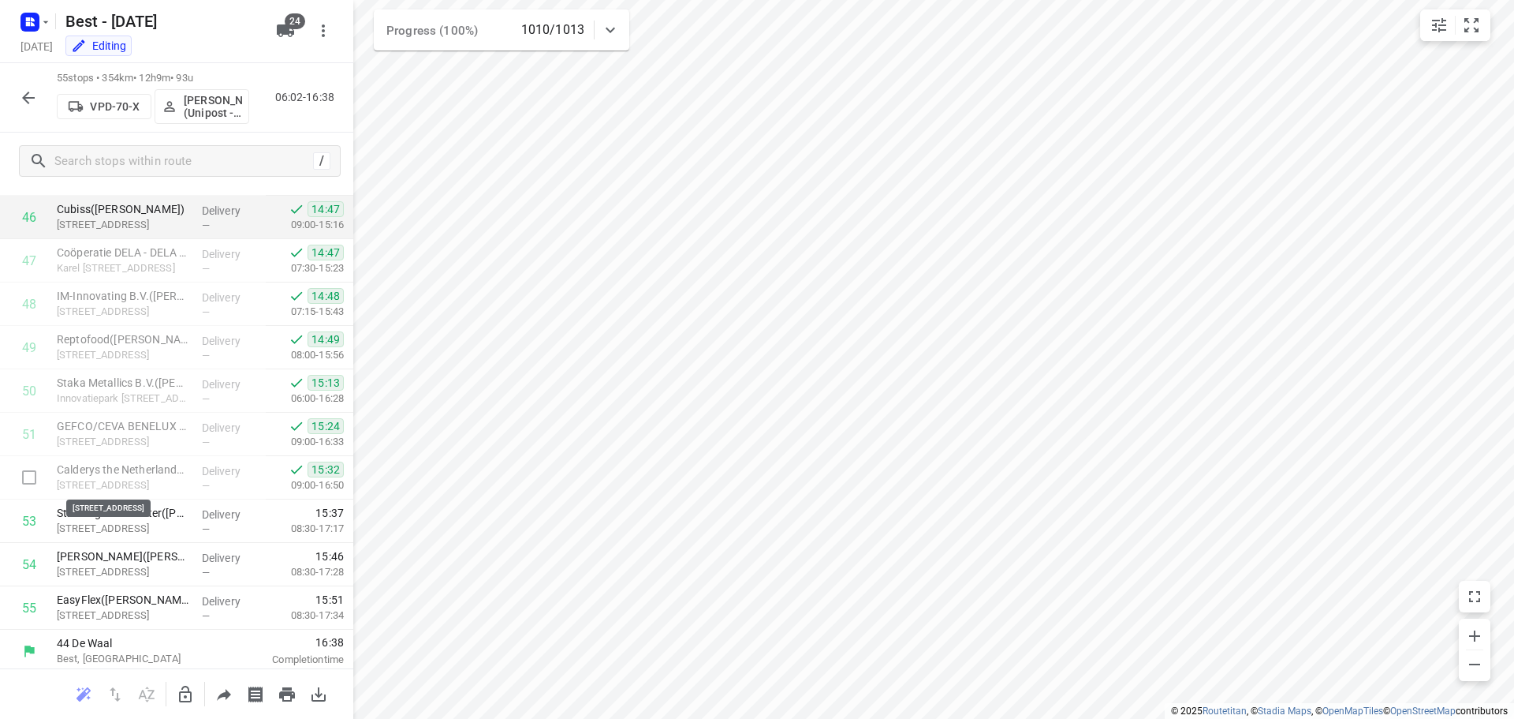
scroll to position [2030, 0]
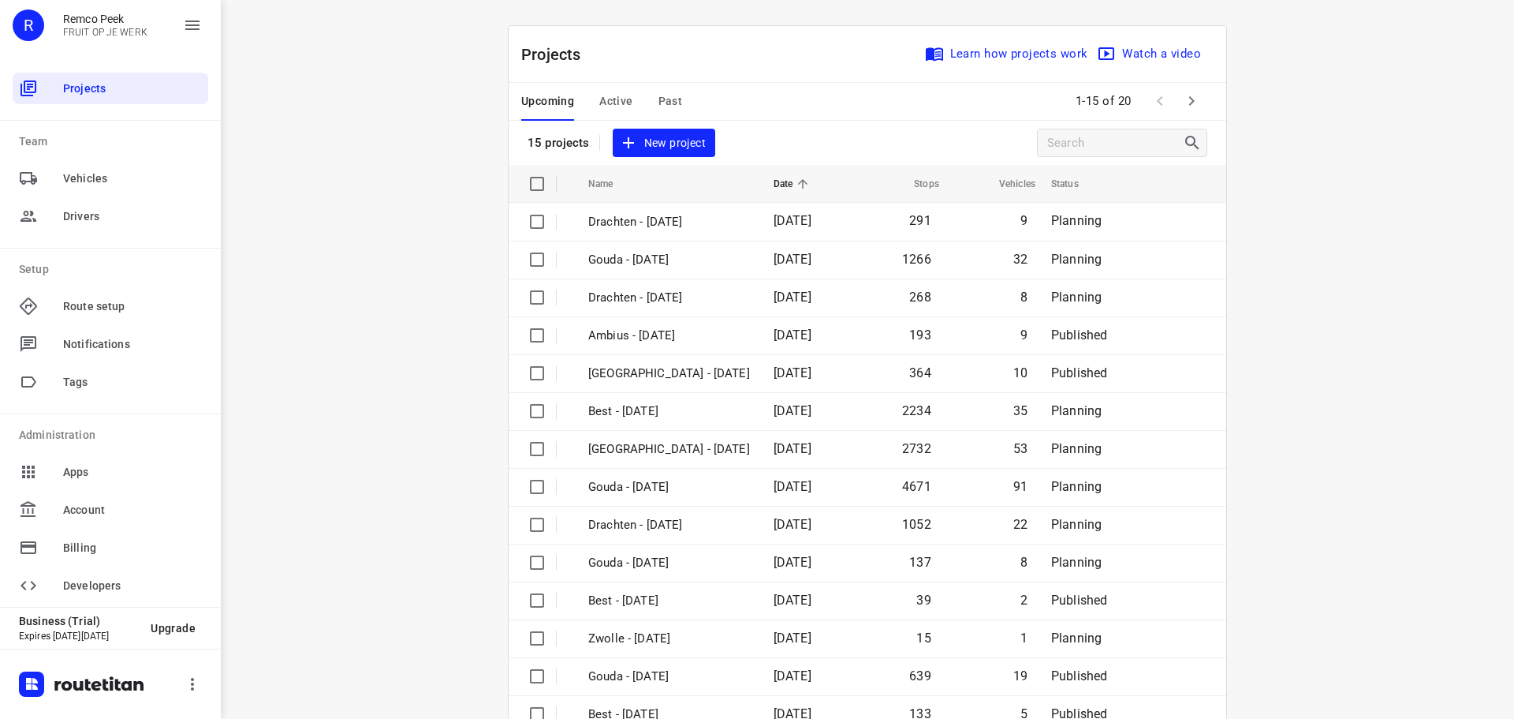
click at [618, 99] on span "Active" at bounding box center [615, 101] width 33 height 20
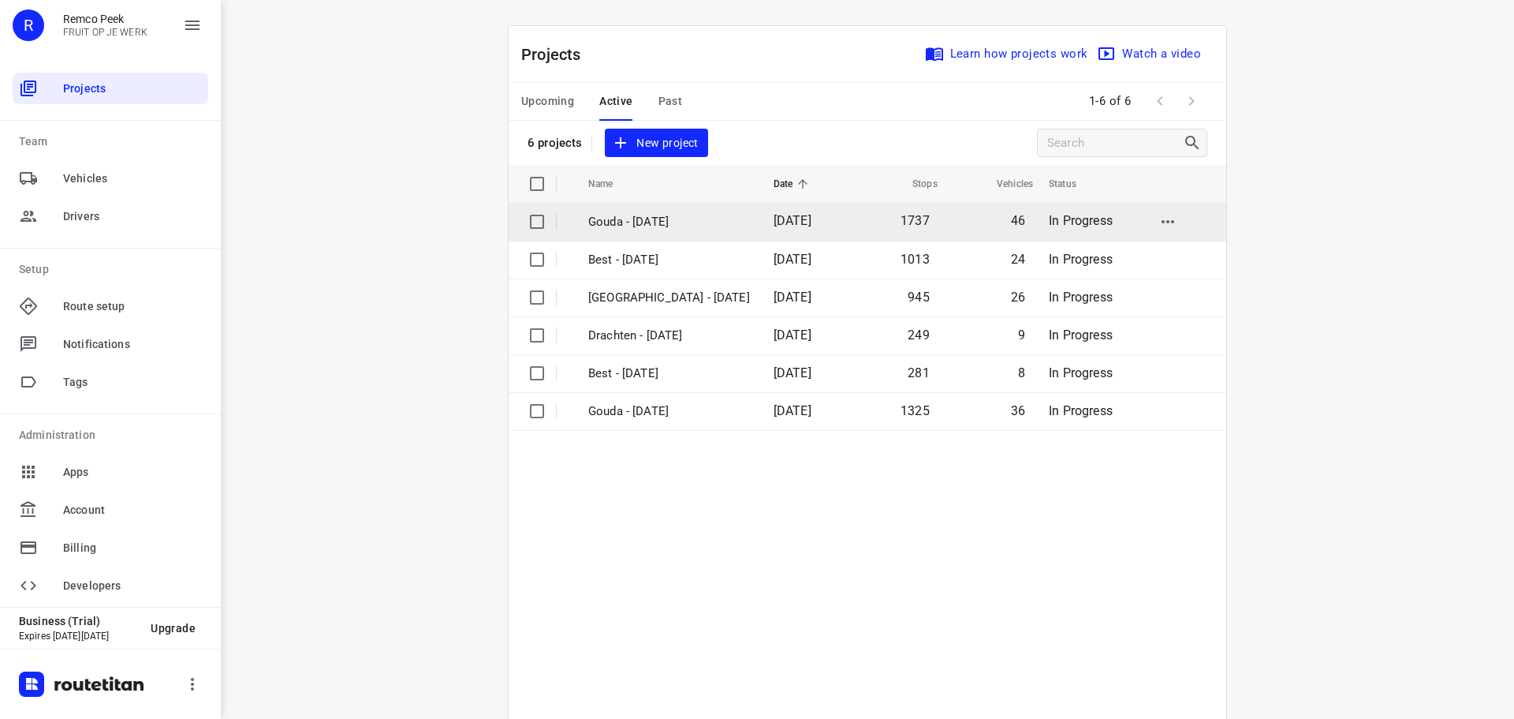
click at [668, 223] on p "Gouda - [DATE]" at bounding box center [669, 222] width 162 height 18
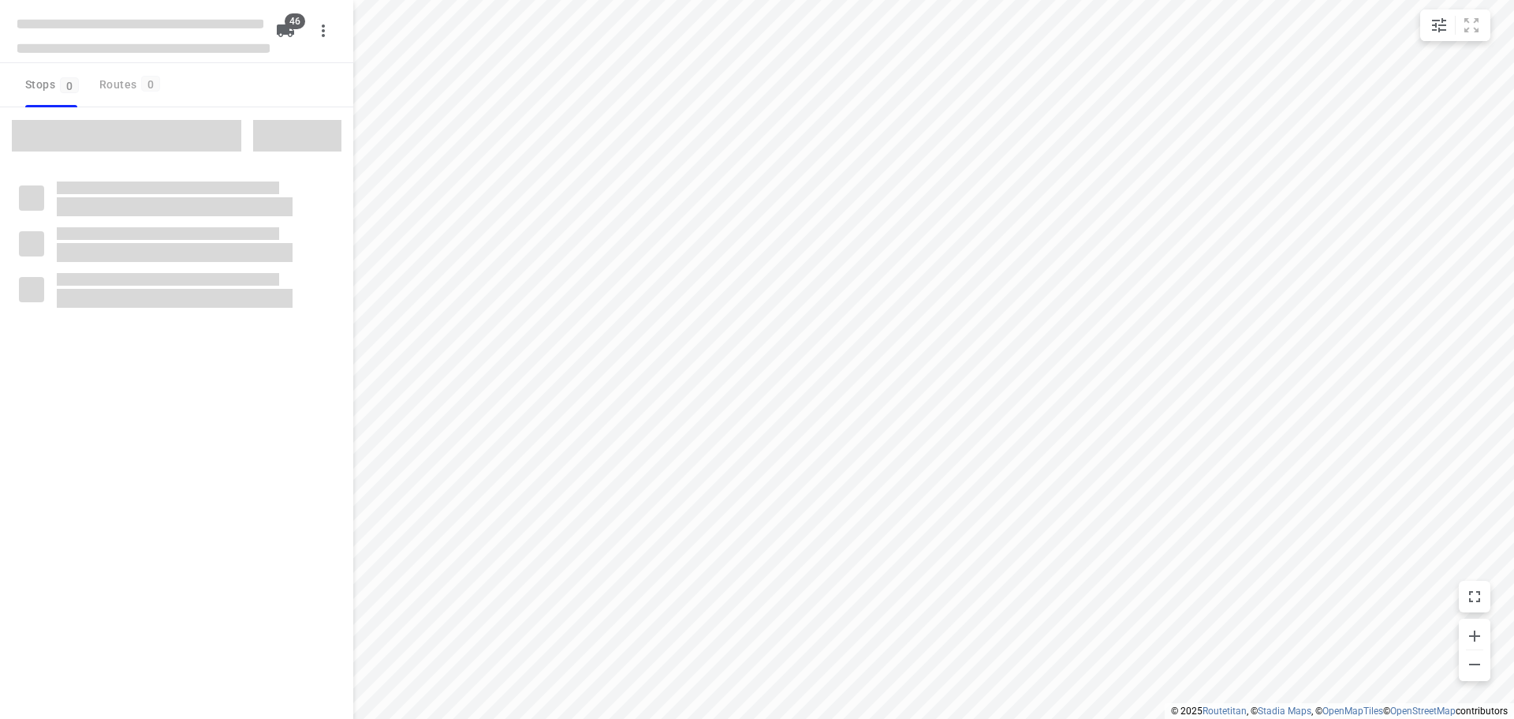
type input "distance"
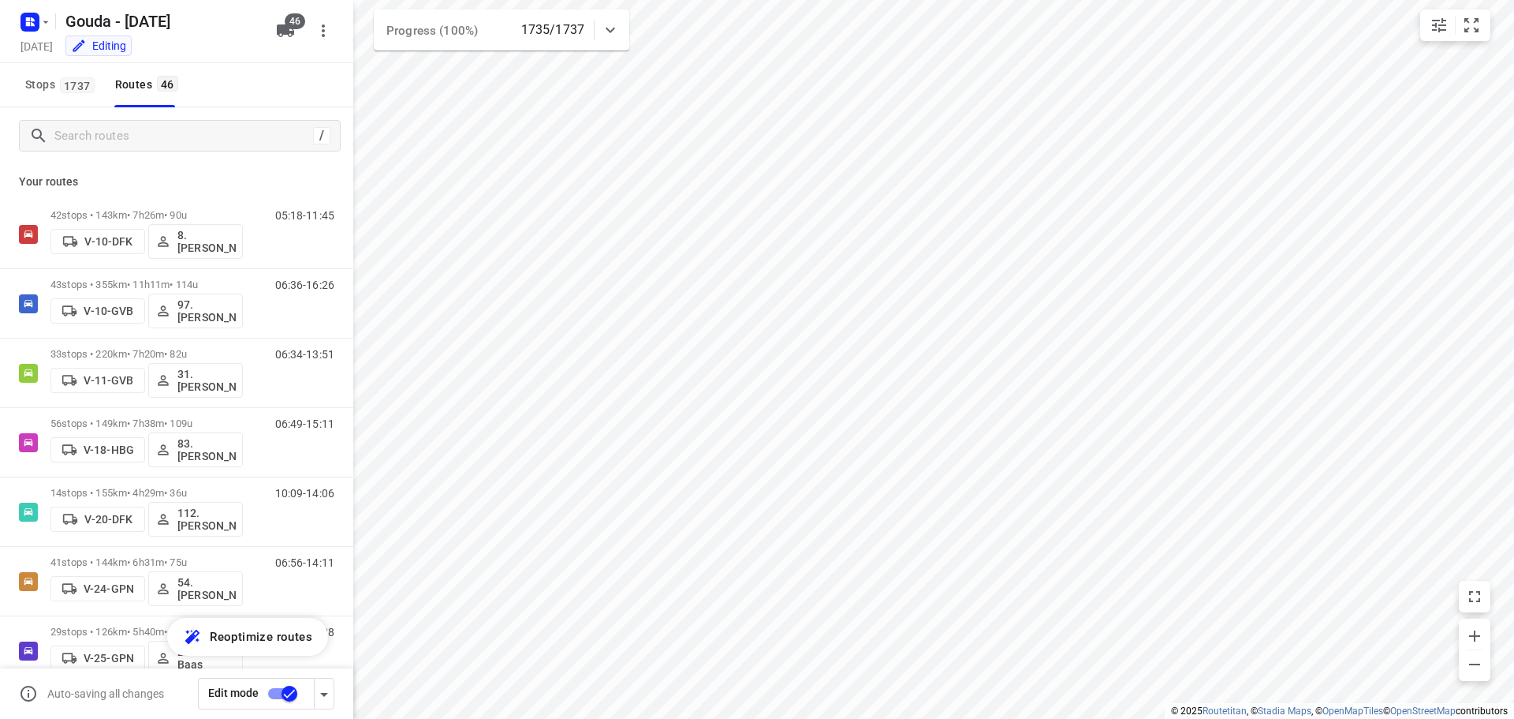
click at [88, 110] on div "/" at bounding box center [176, 135] width 353 height 57
click at [94, 130] on input "Search routes" at bounding box center [181, 136] width 252 height 24
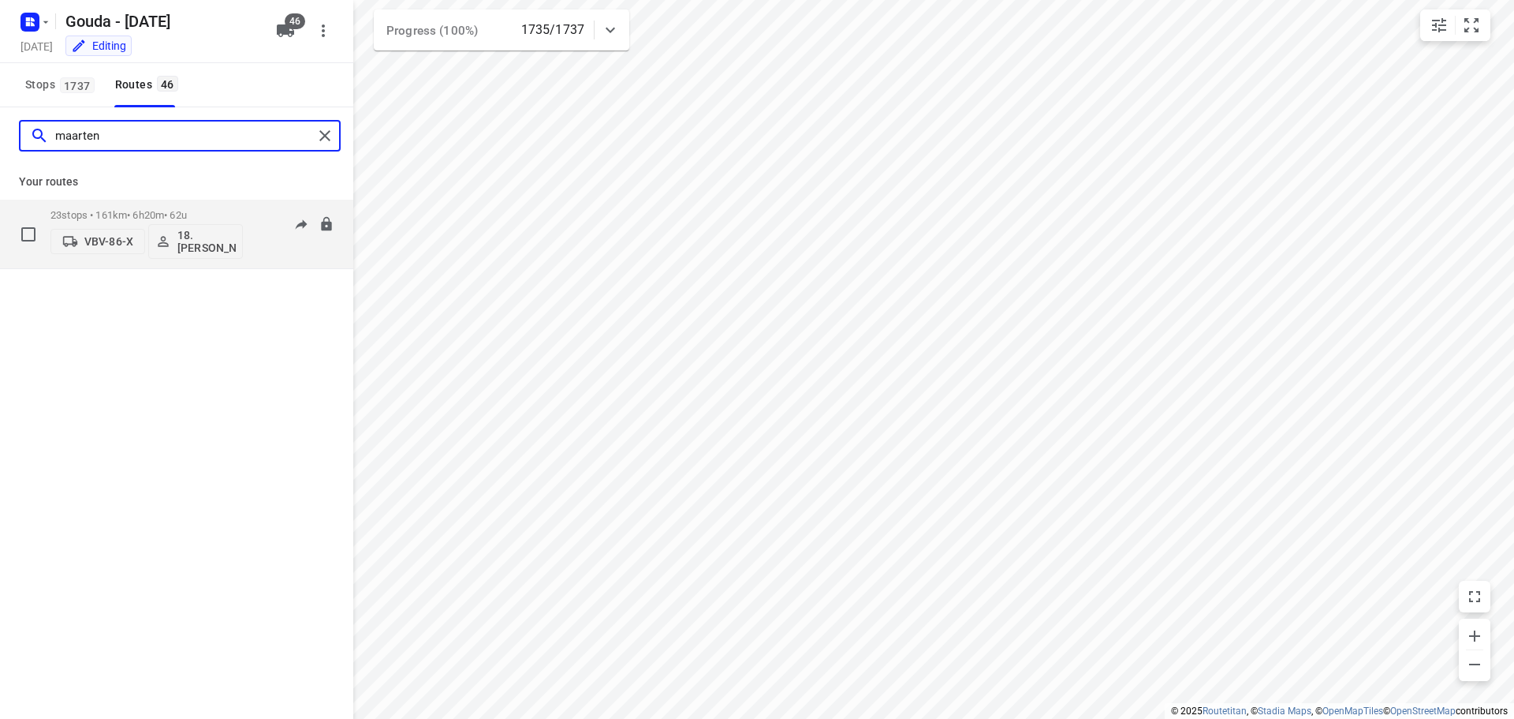
type input "maarten"
click at [166, 205] on div "23 stops • 161km • 6h20m • 62u VBV-86-X 18.[PERSON_NAME]" at bounding box center [146, 233] width 192 height 65
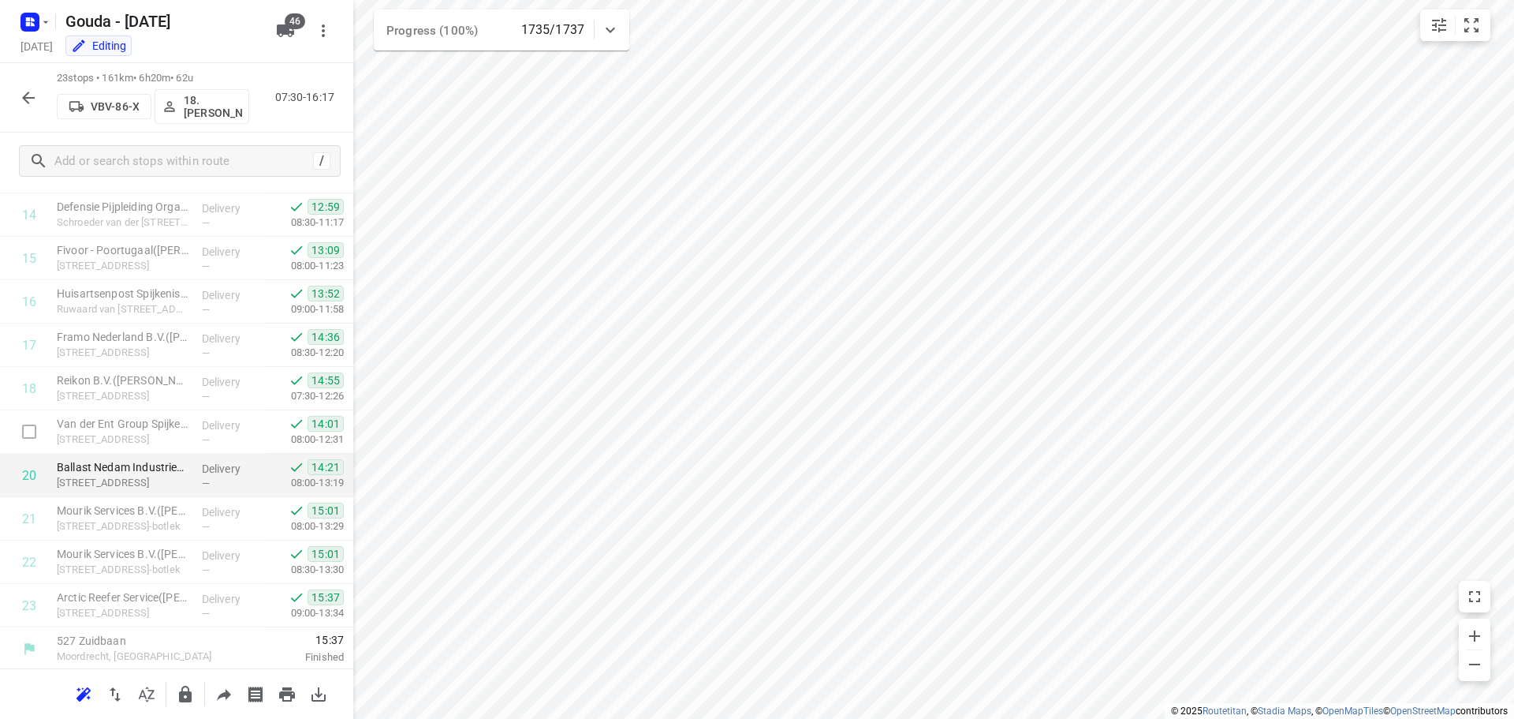
scroll to position [641, 0]
click at [22, 96] on icon "button" at bounding box center [28, 97] width 19 height 19
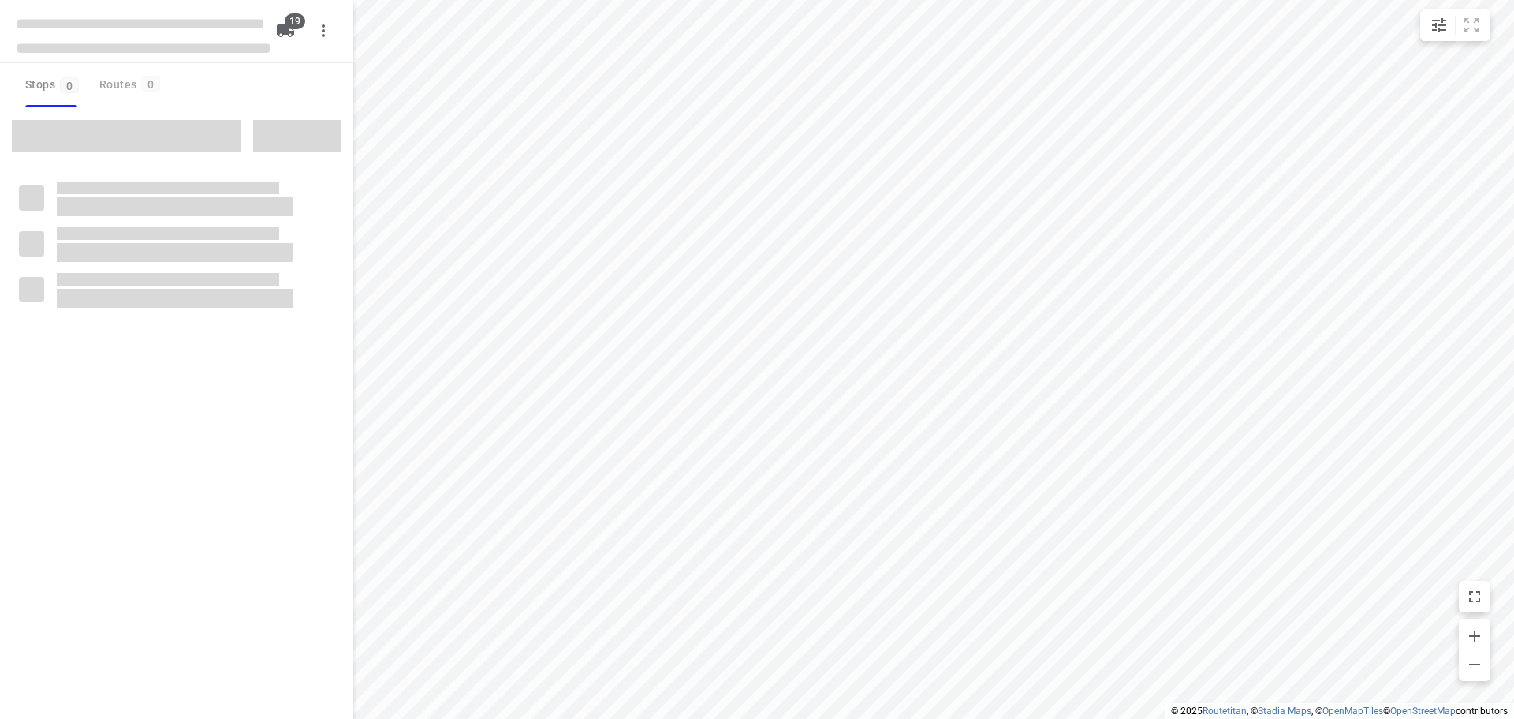
type input "distance"
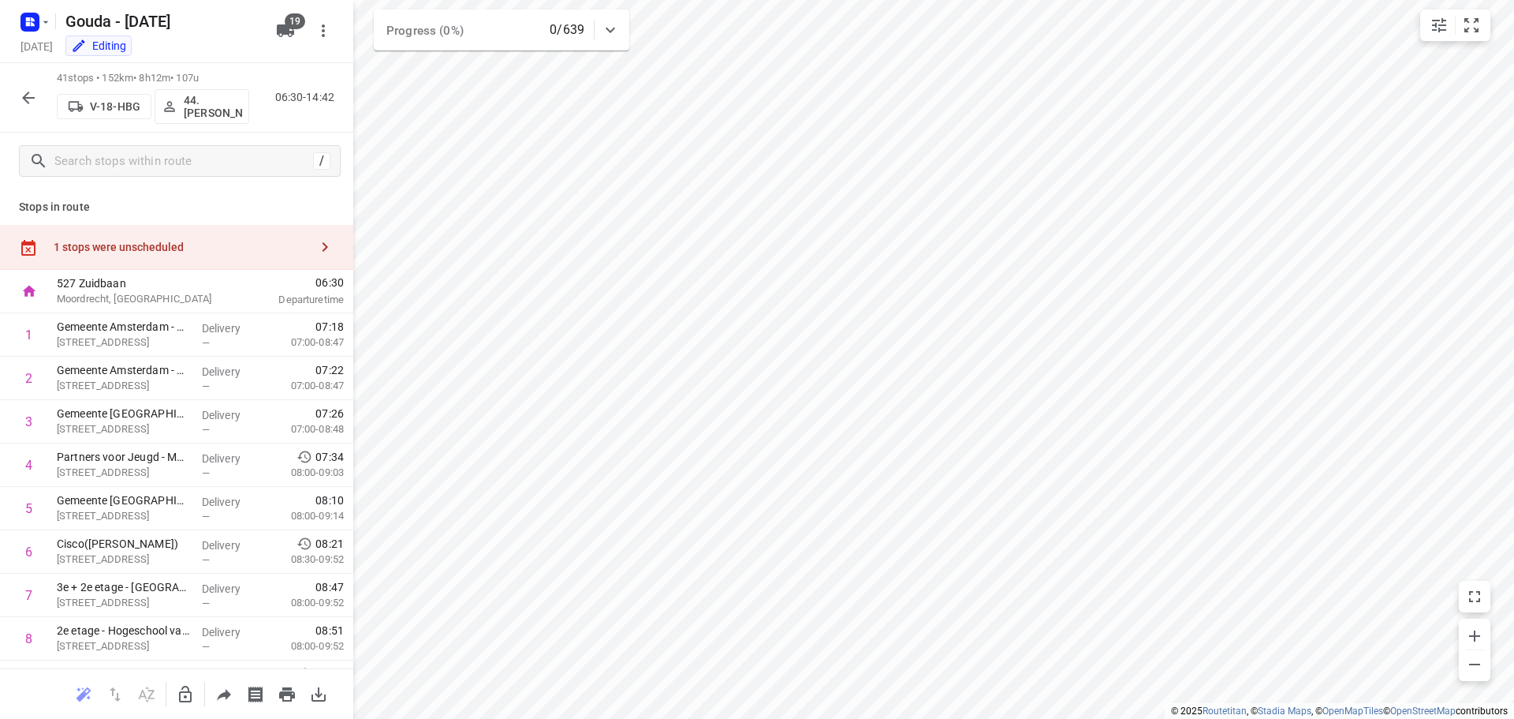
click at [130, 236] on div "1 stops were unscheduled" at bounding box center [176, 247] width 353 height 45
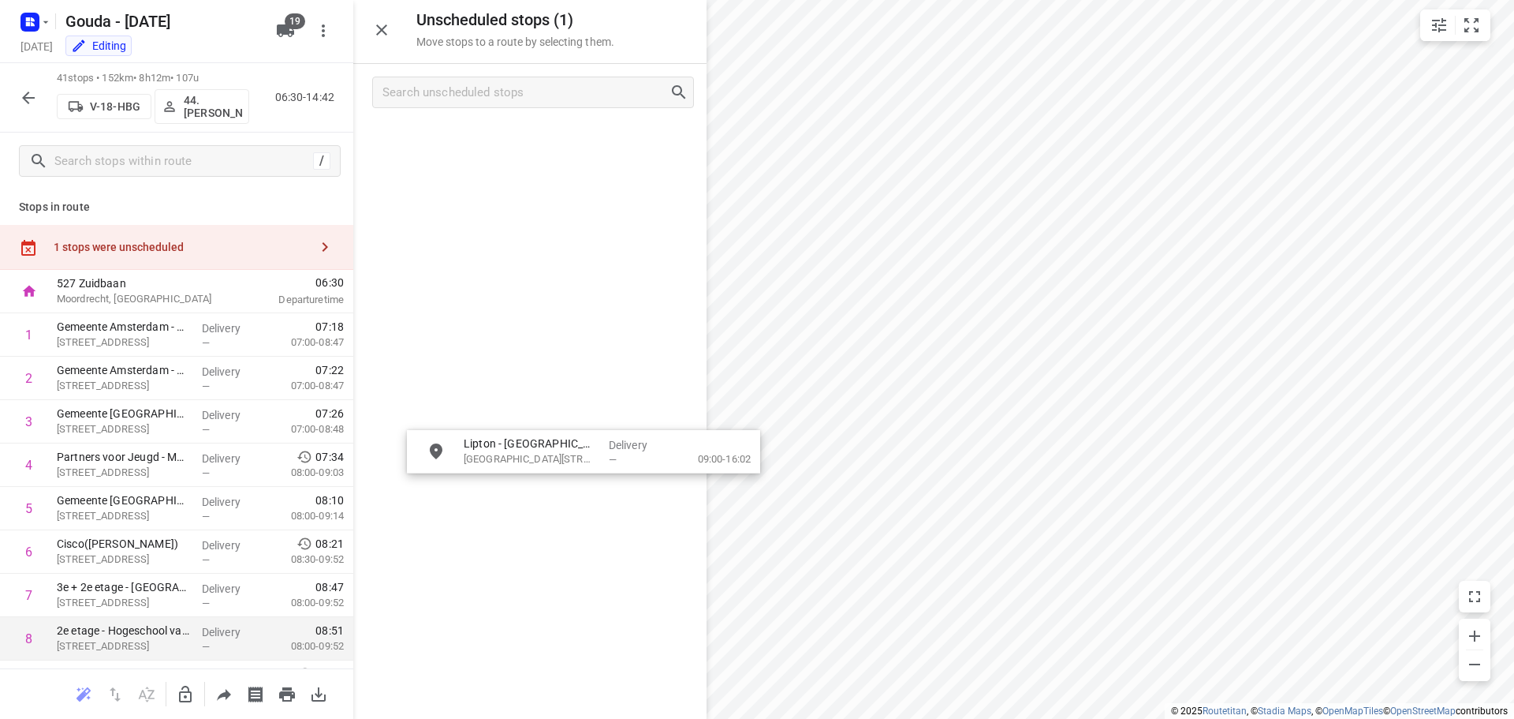
drag, startPoint x: 506, startPoint y: 139, endPoint x: 314, endPoint y: 633, distance: 529.7
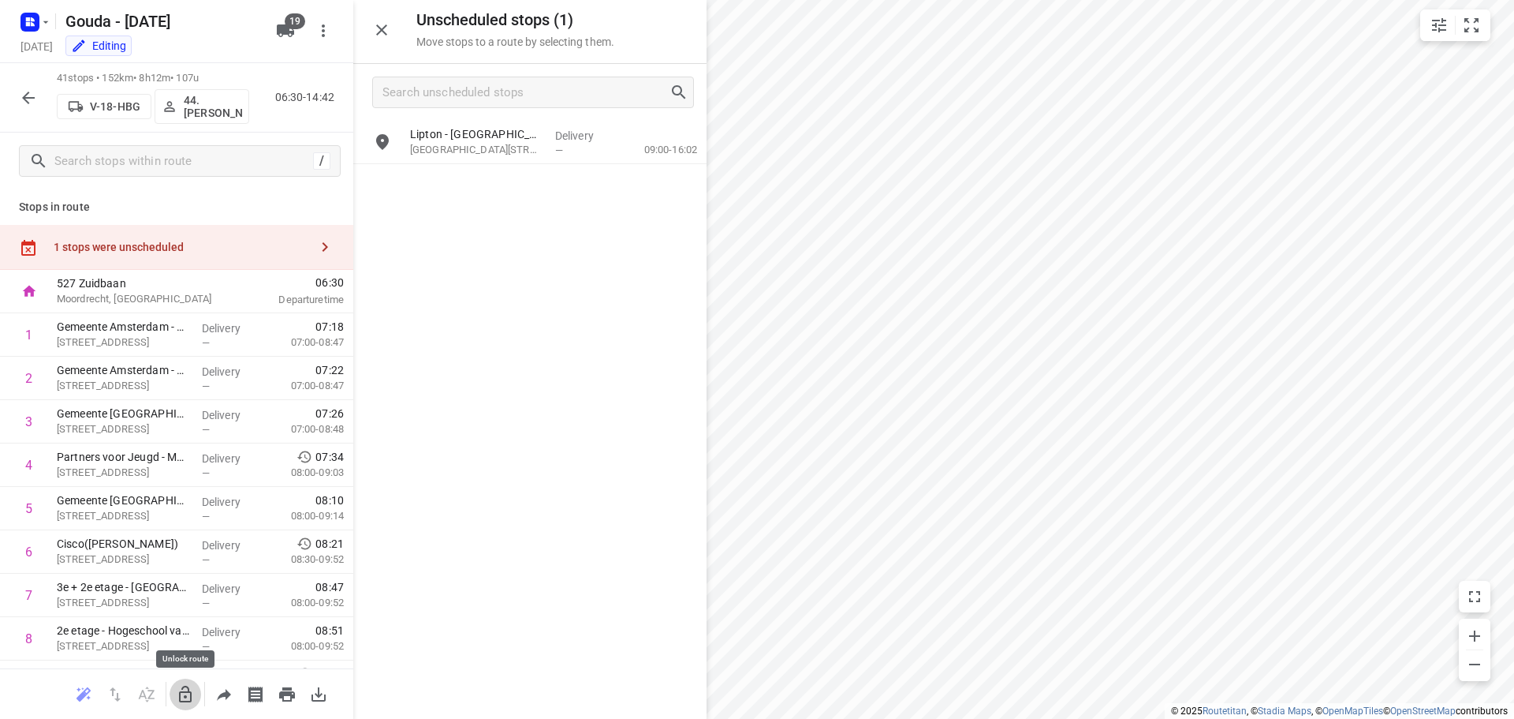
click at [193, 704] on button "button" at bounding box center [186, 694] width 32 height 32
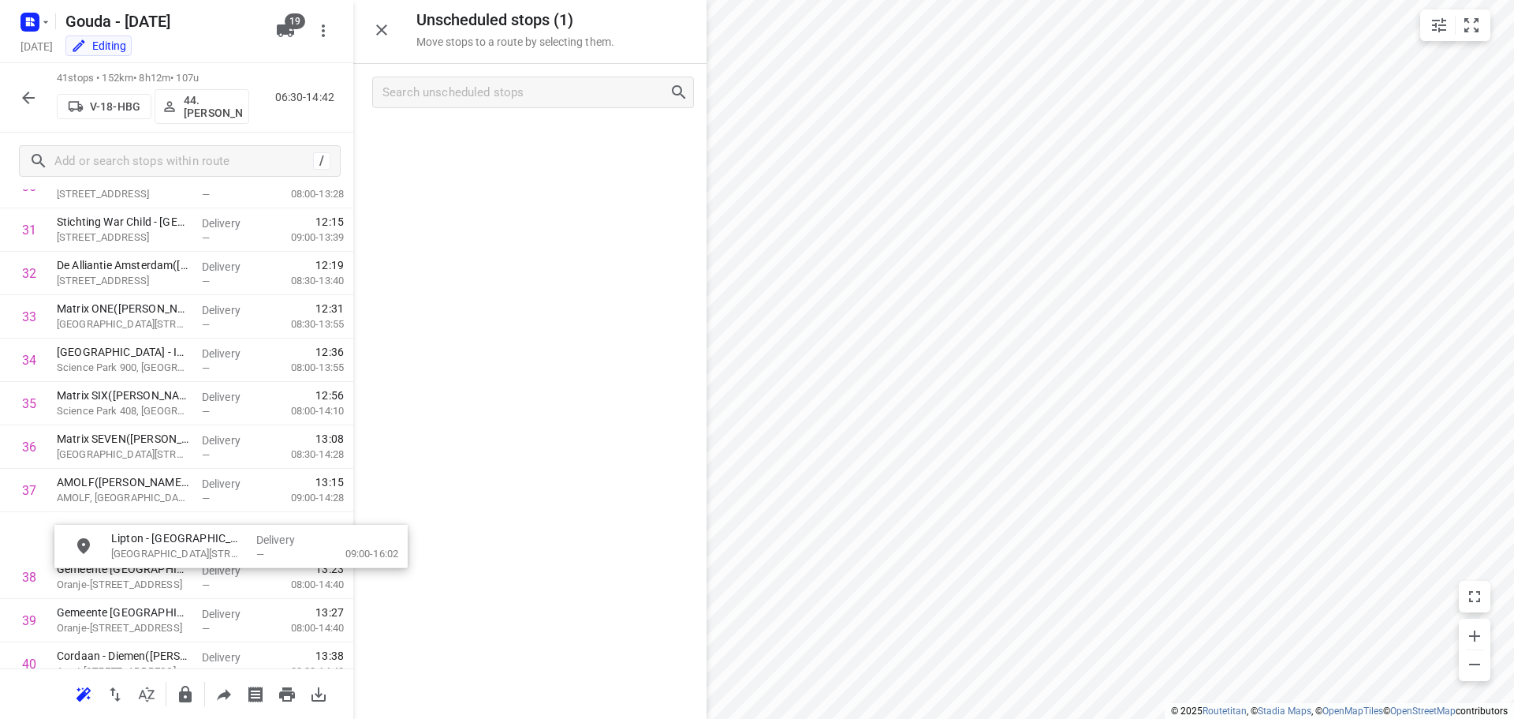
scroll to position [1407, 0]
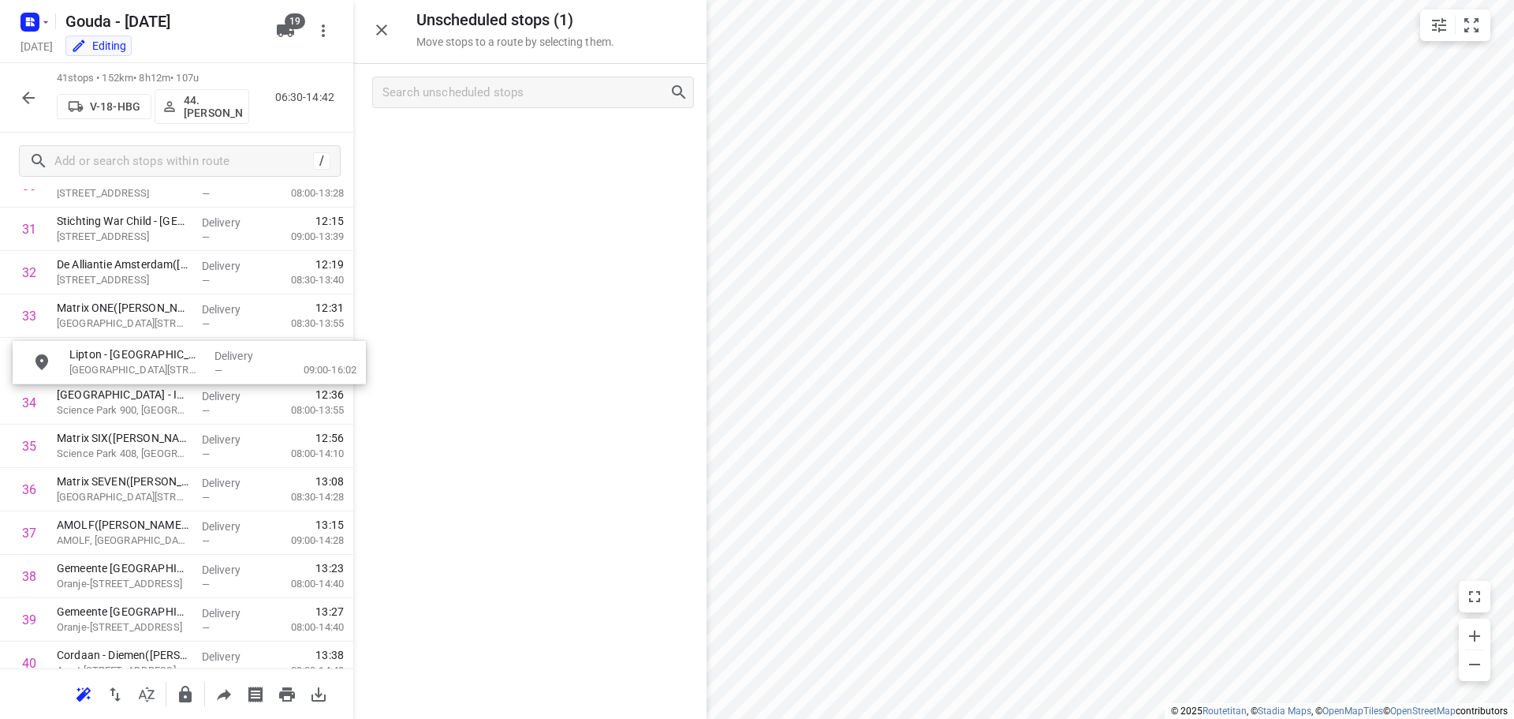
drag, startPoint x: 466, startPoint y: 136, endPoint x: 126, endPoint y: 361, distance: 407.6
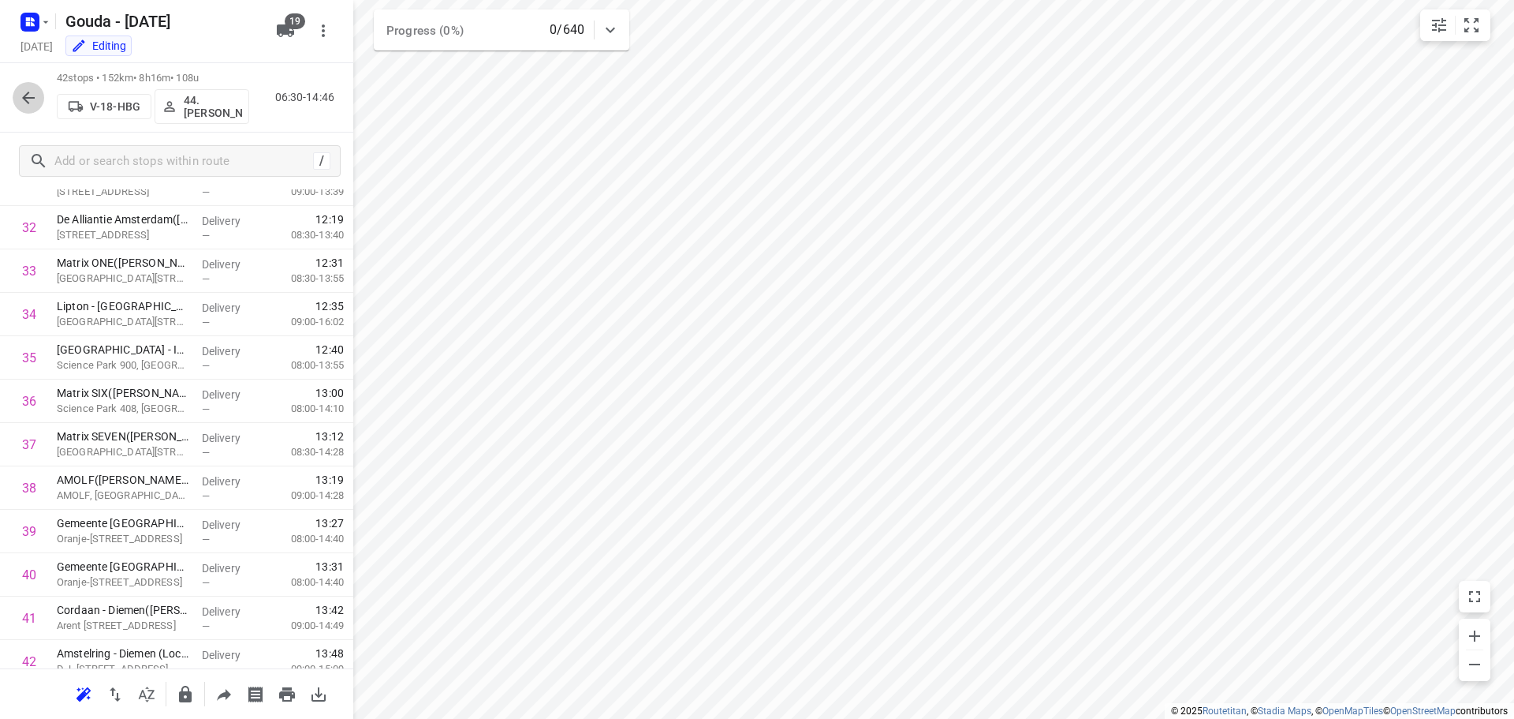
click at [35, 99] on icon "button" at bounding box center [28, 97] width 19 height 19
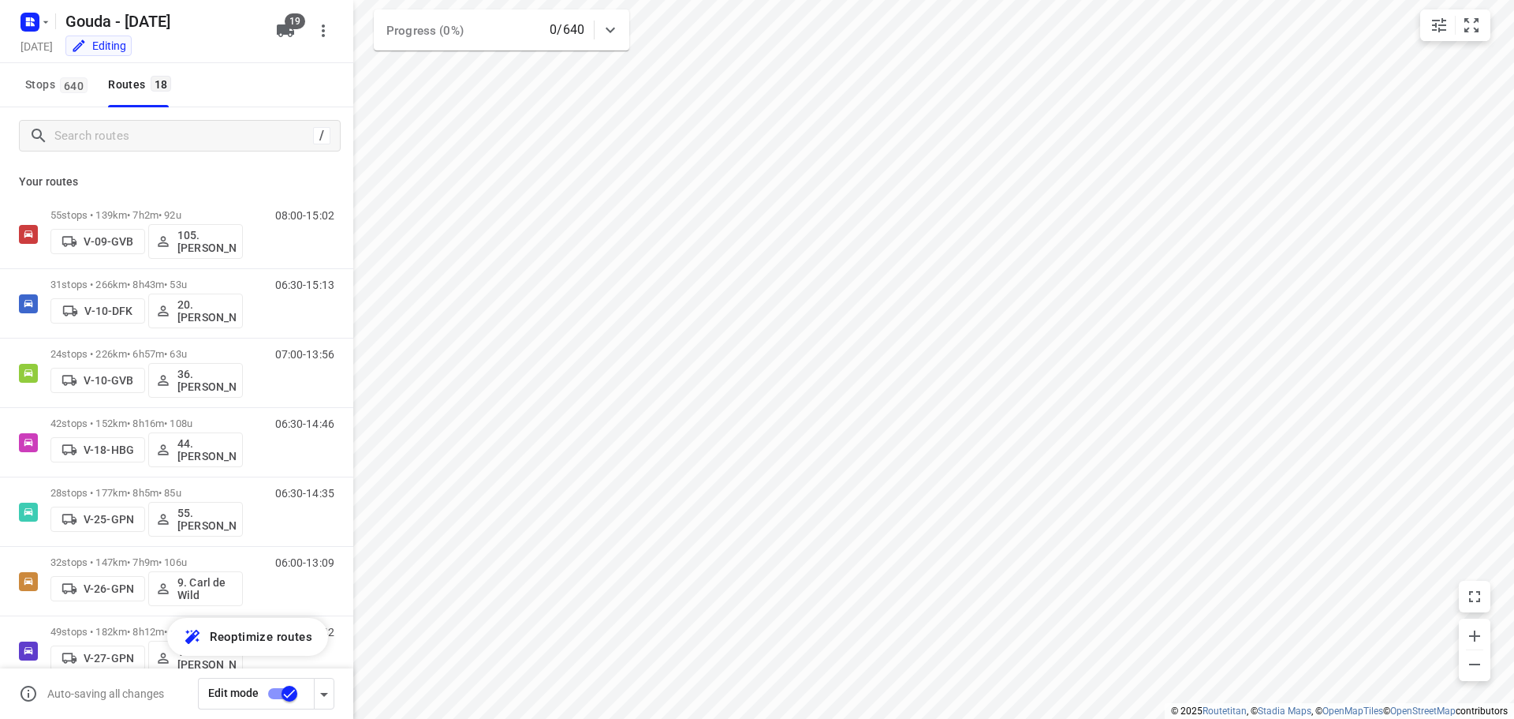
click at [282, 697] on input "checkbox" at bounding box center [290, 693] width 90 height 30
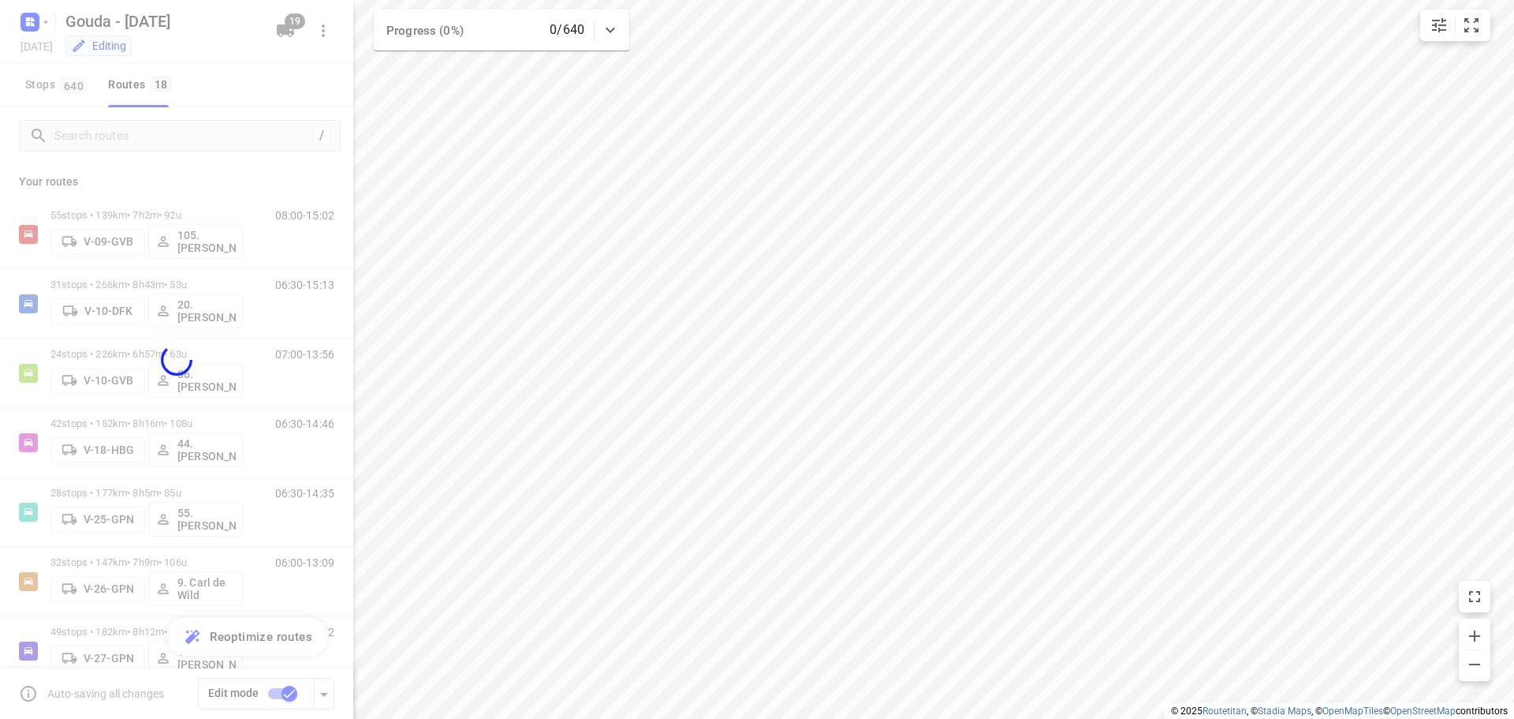
checkbox input "false"
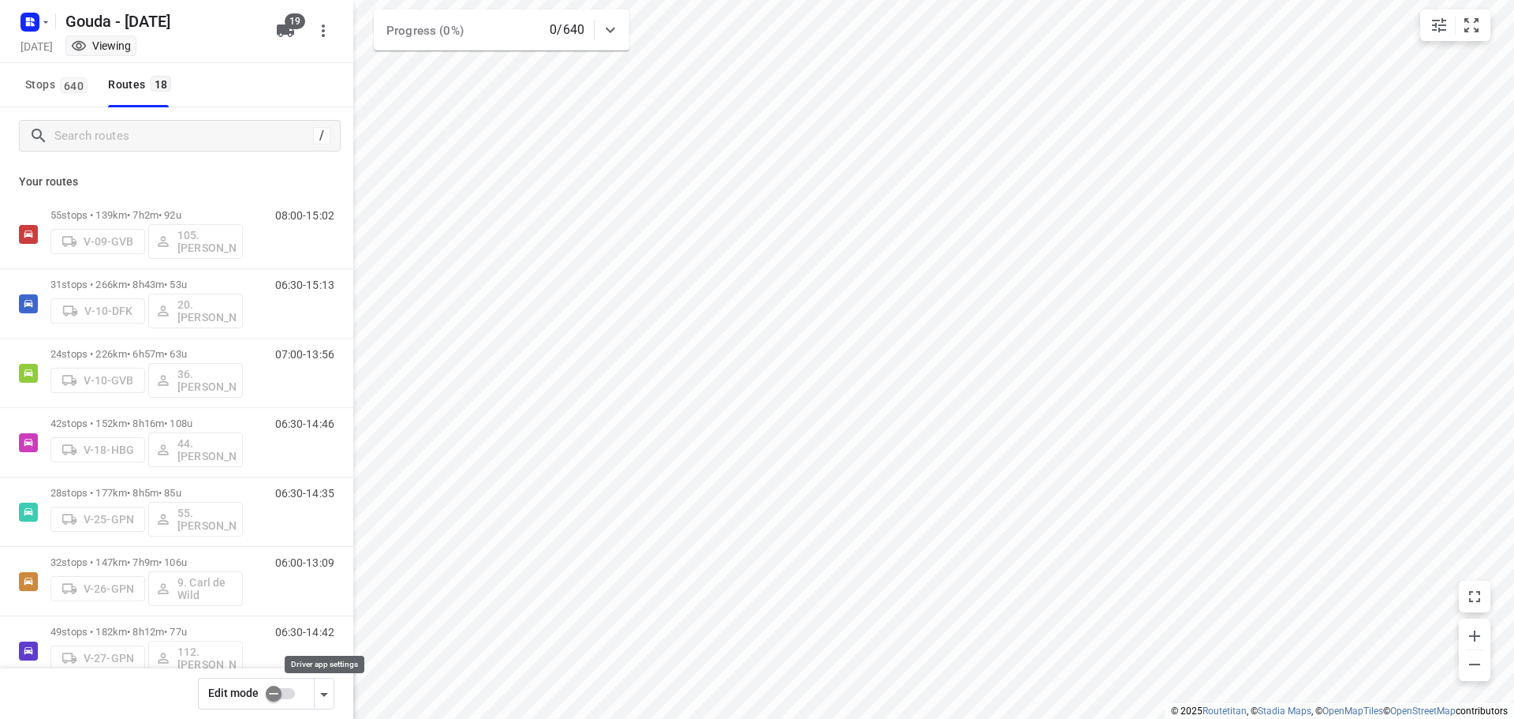
click at [322, 689] on icon "button" at bounding box center [324, 694] width 19 height 19
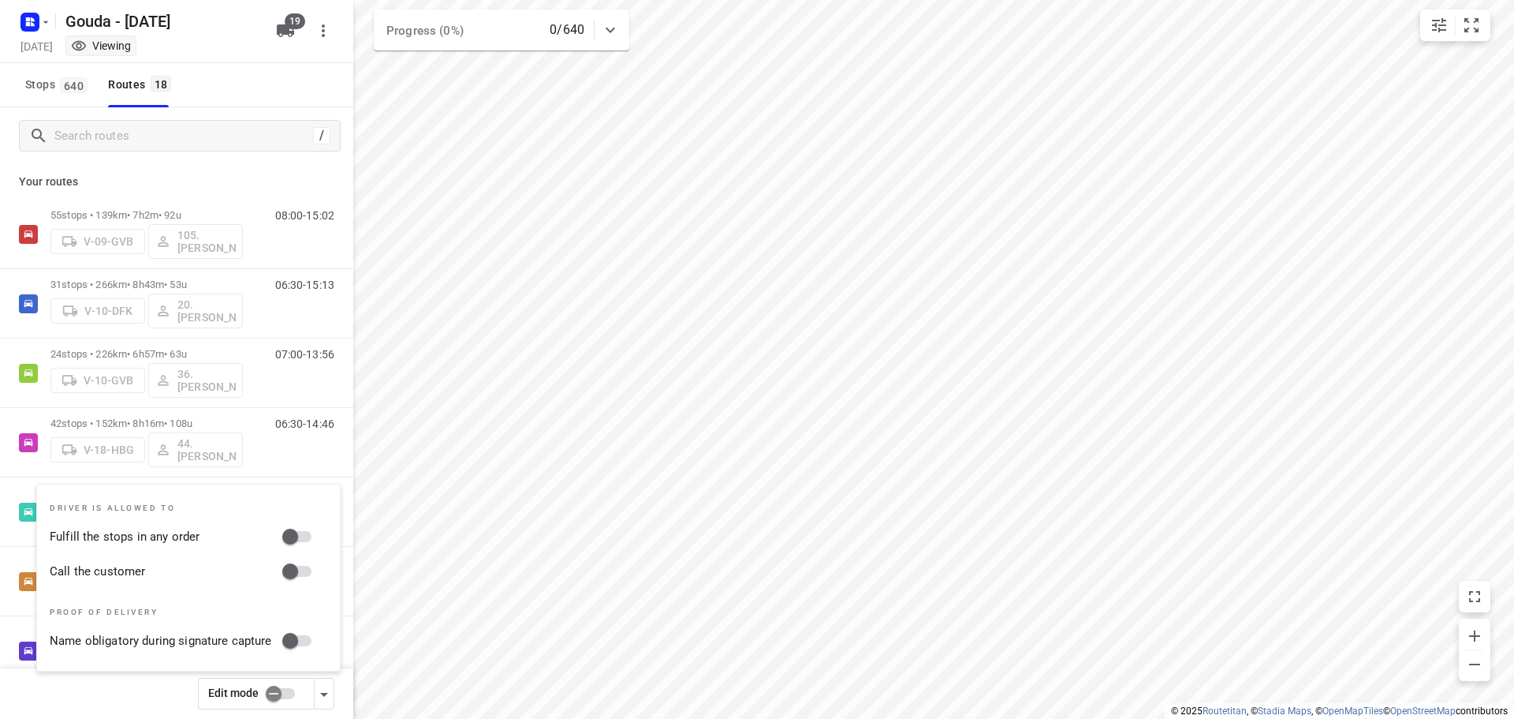
click at [299, 532] on input "Fulfill the stops in any order" at bounding box center [290, 536] width 90 height 30
checkbox input "true"
click at [299, 574] on input "Call the customer" at bounding box center [290, 571] width 90 height 30
checkbox input "true"
click at [227, 100] on div "Stops 640 Routes 18" at bounding box center [176, 85] width 353 height 44
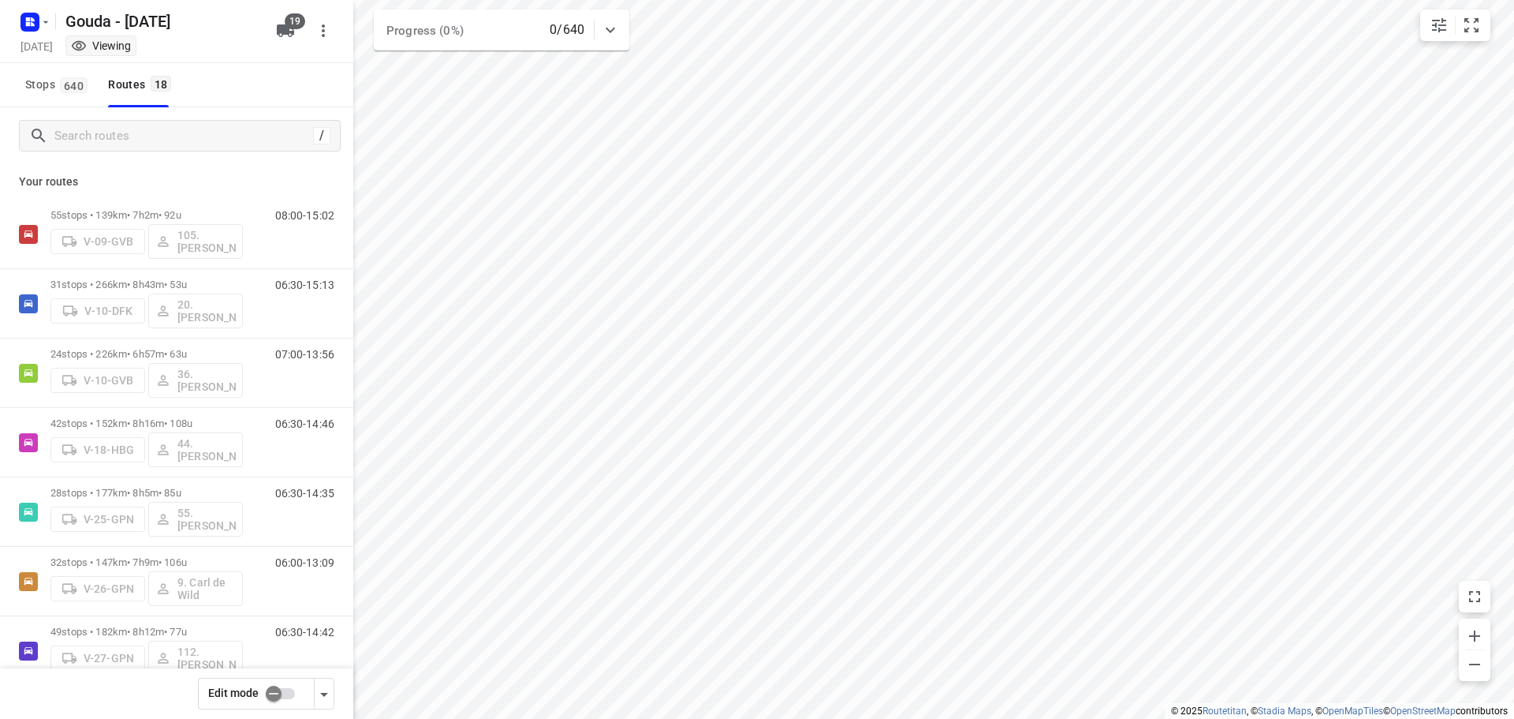
click at [325, 692] on icon "button" at bounding box center [324, 694] width 19 height 19
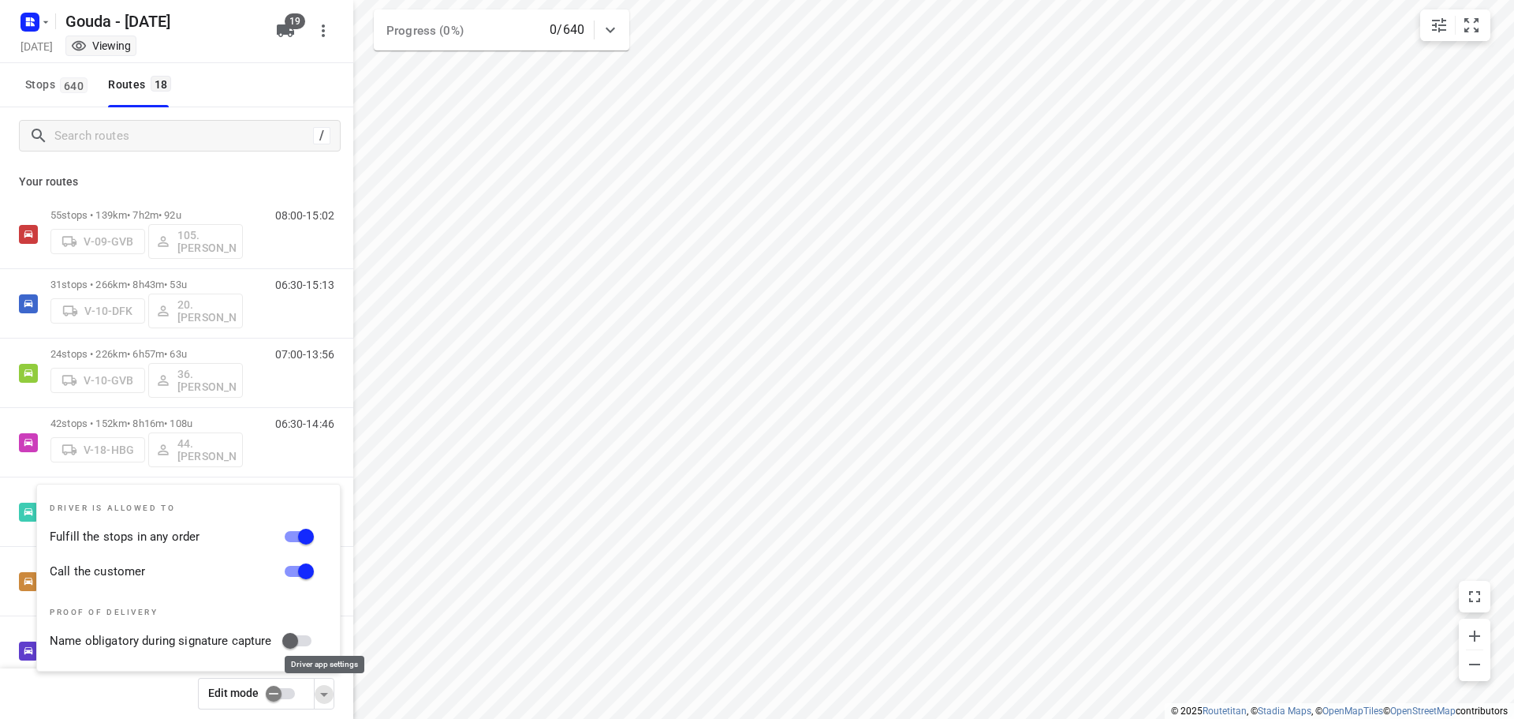
click at [325, 692] on icon "button" at bounding box center [324, 694] width 19 height 19
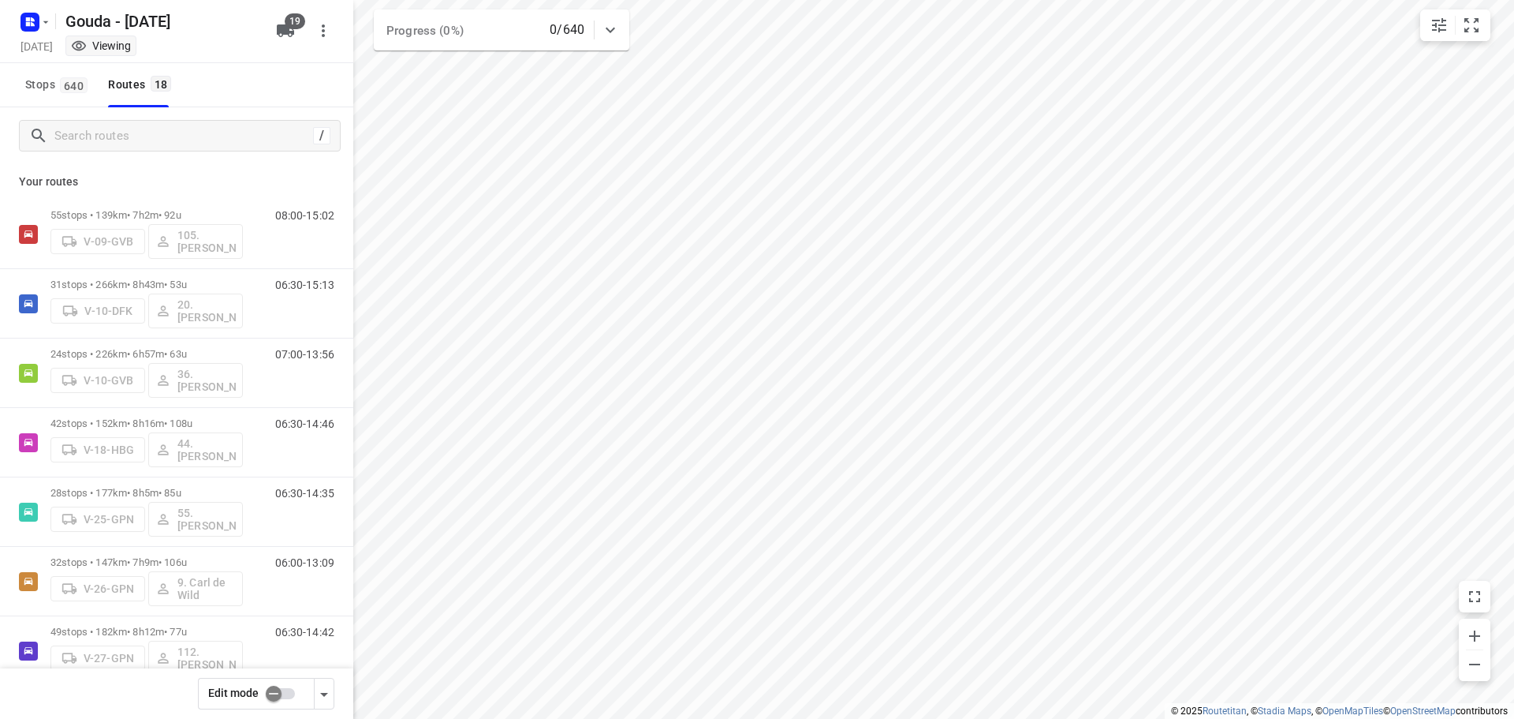
drag, startPoint x: 293, startPoint y: 101, endPoint x: 431, endPoint y: 13, distance: 163.9
click at [301, 100] on div "Stops 640 Routes 18" at bounding box center [176, 85] width 353 height 44
click at [111, 125] on input "Search routes" at bounding box center [197, 136] width 284 height 24
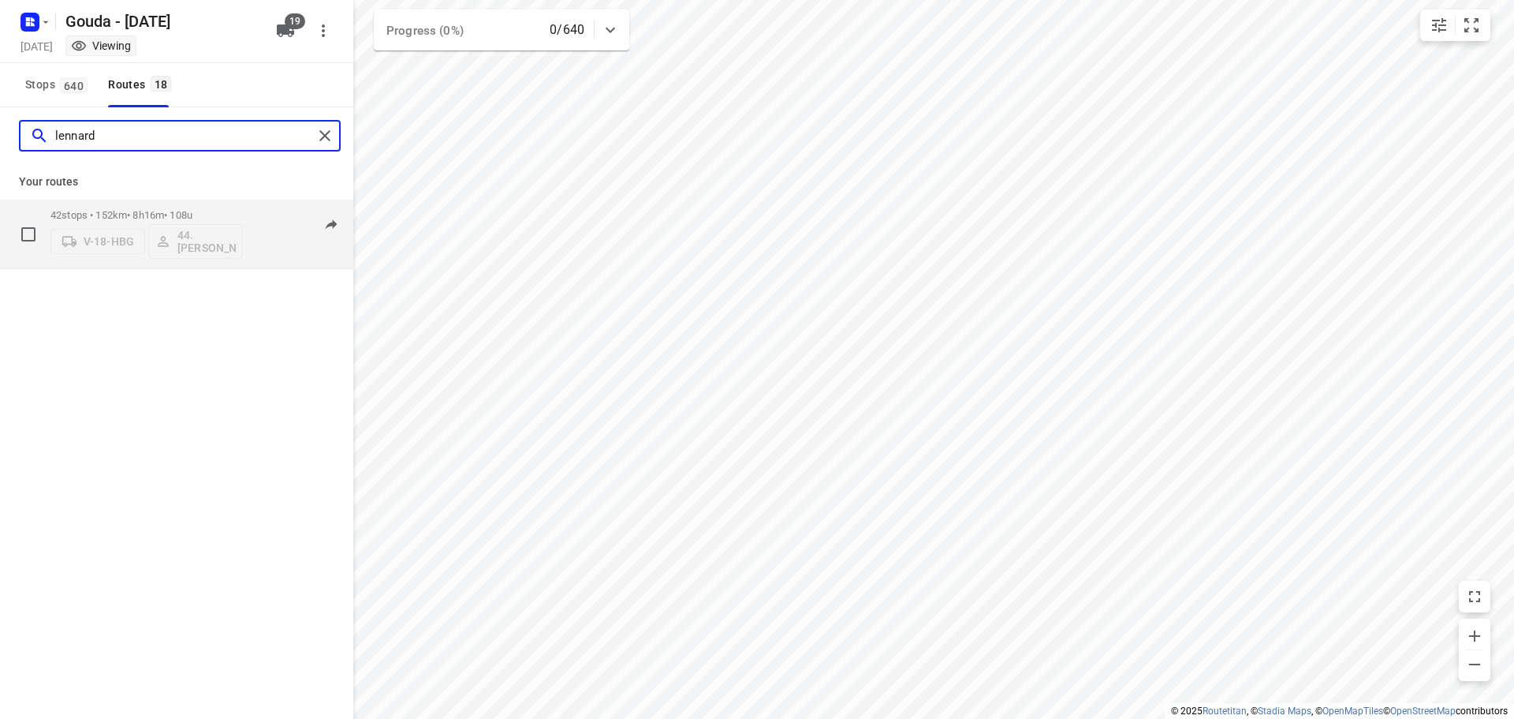
type input "lennard"
click at [199, 237] on div "V-18-HBG 44. [PERSON_NAME]" at bounding box center [146, 240] width 192 height 38
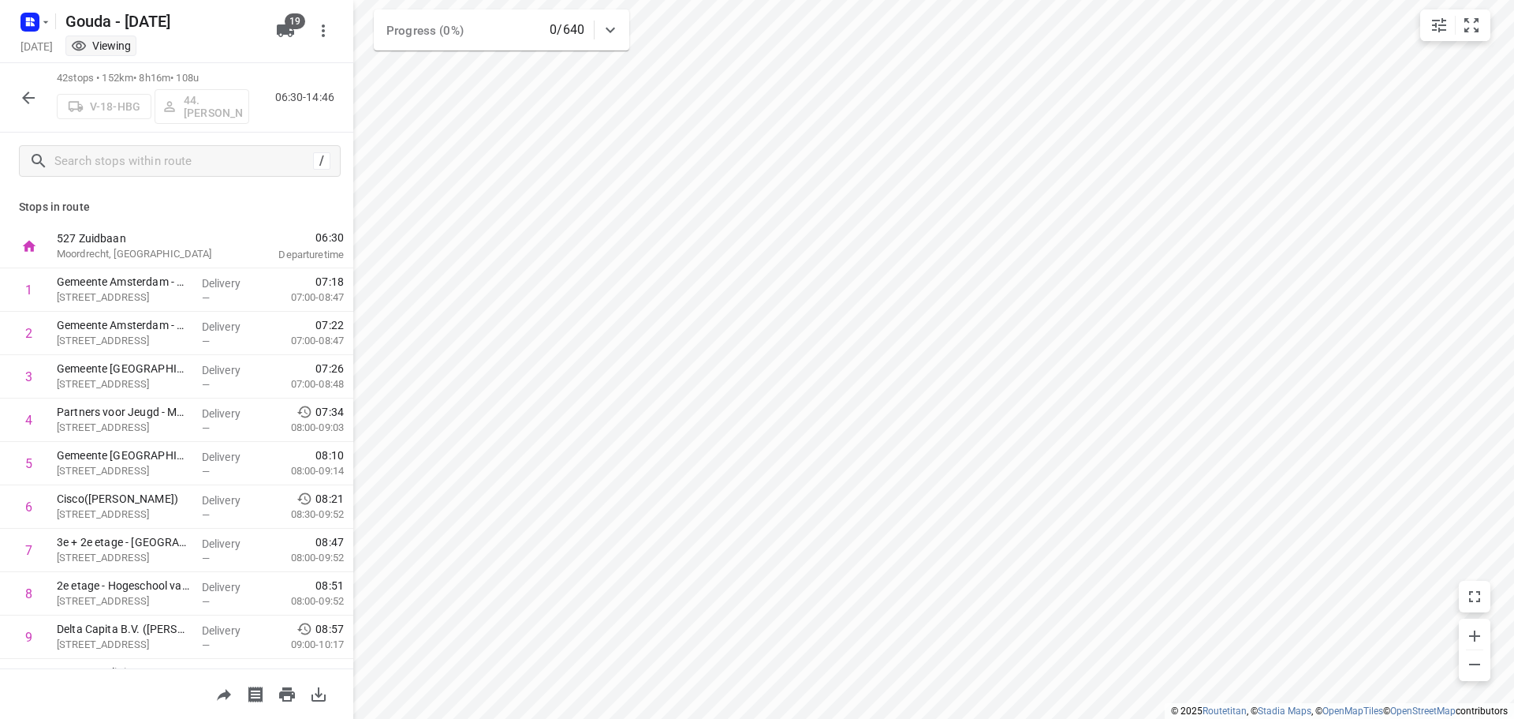
click at [224, 114] on div "V-18-HBG 44. [PERSON_NAME]" at bounding box center [153, 105] width 192 height 38
click at [223, 114] on div "V-18-HBG 44. [PERSON_NAME]" at bounding box center [153, 105] width 192 height 38
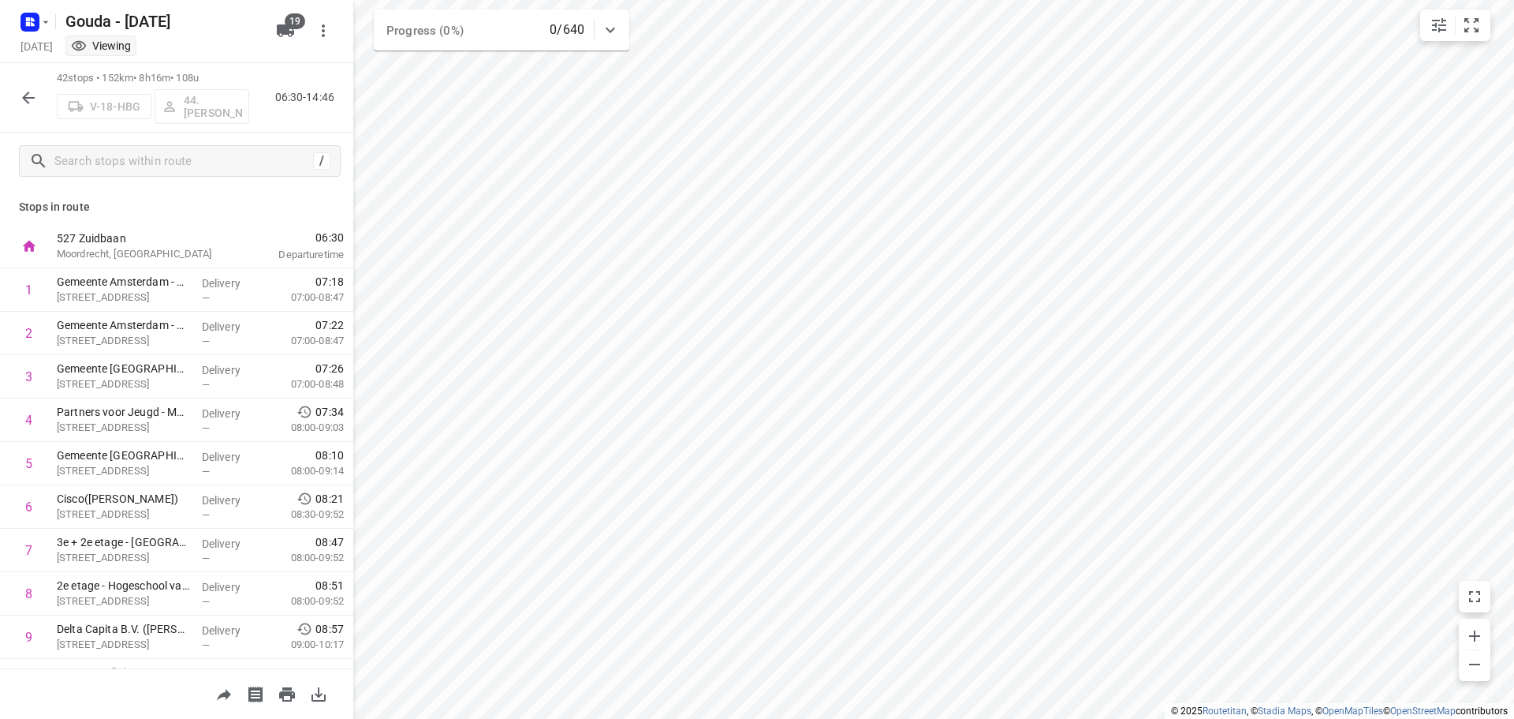
click at [237, 65] on div "42 stops • 152km • 8h16m • 108u V-18-HBG 44. [PERSON_NAME] 06:30-14:46" at bounding box center [176, 97] width 353 height 69
click at [30, 99] on icon "button" at bounding box center [28, 97] width 19 height 19
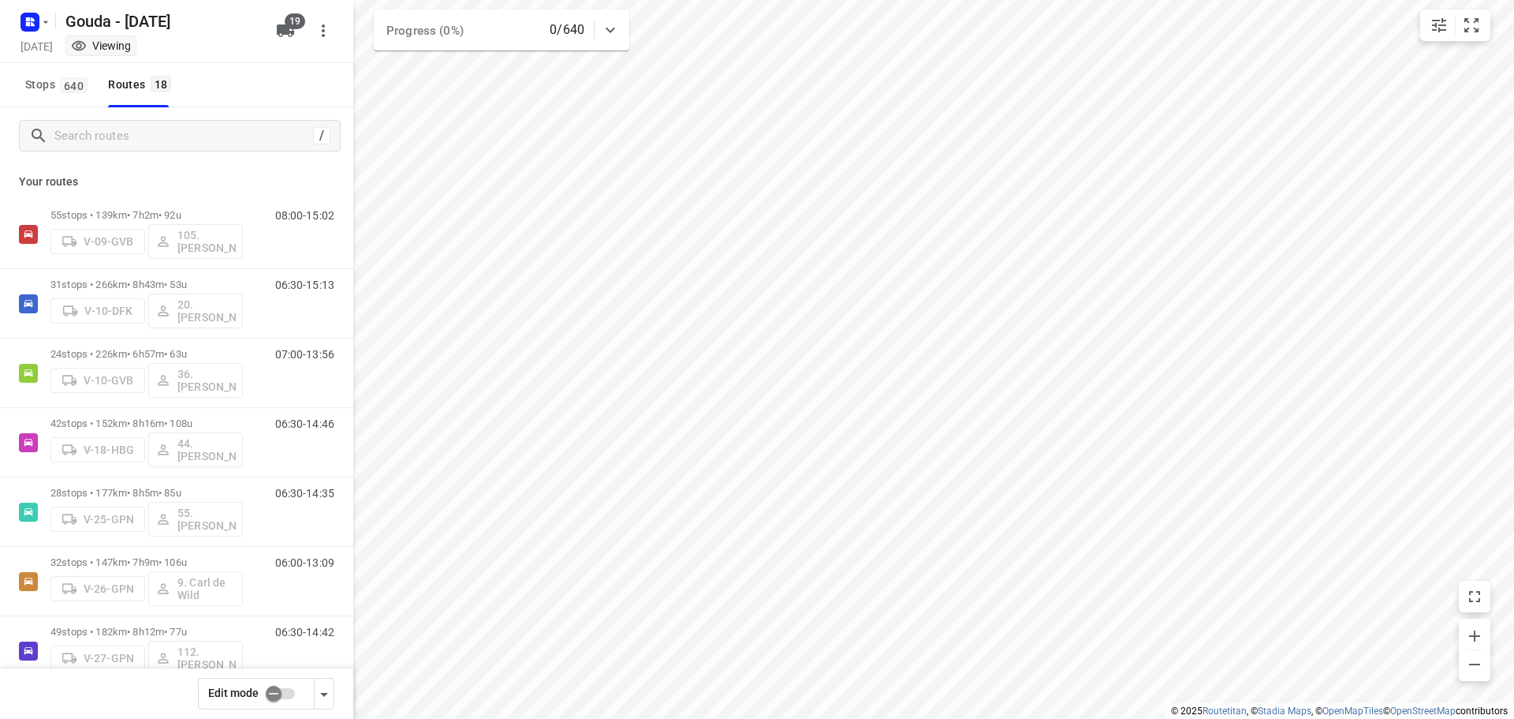
click at [281, 691] on input "checkbox" at bounding box center [274, 693] width 90 height 30
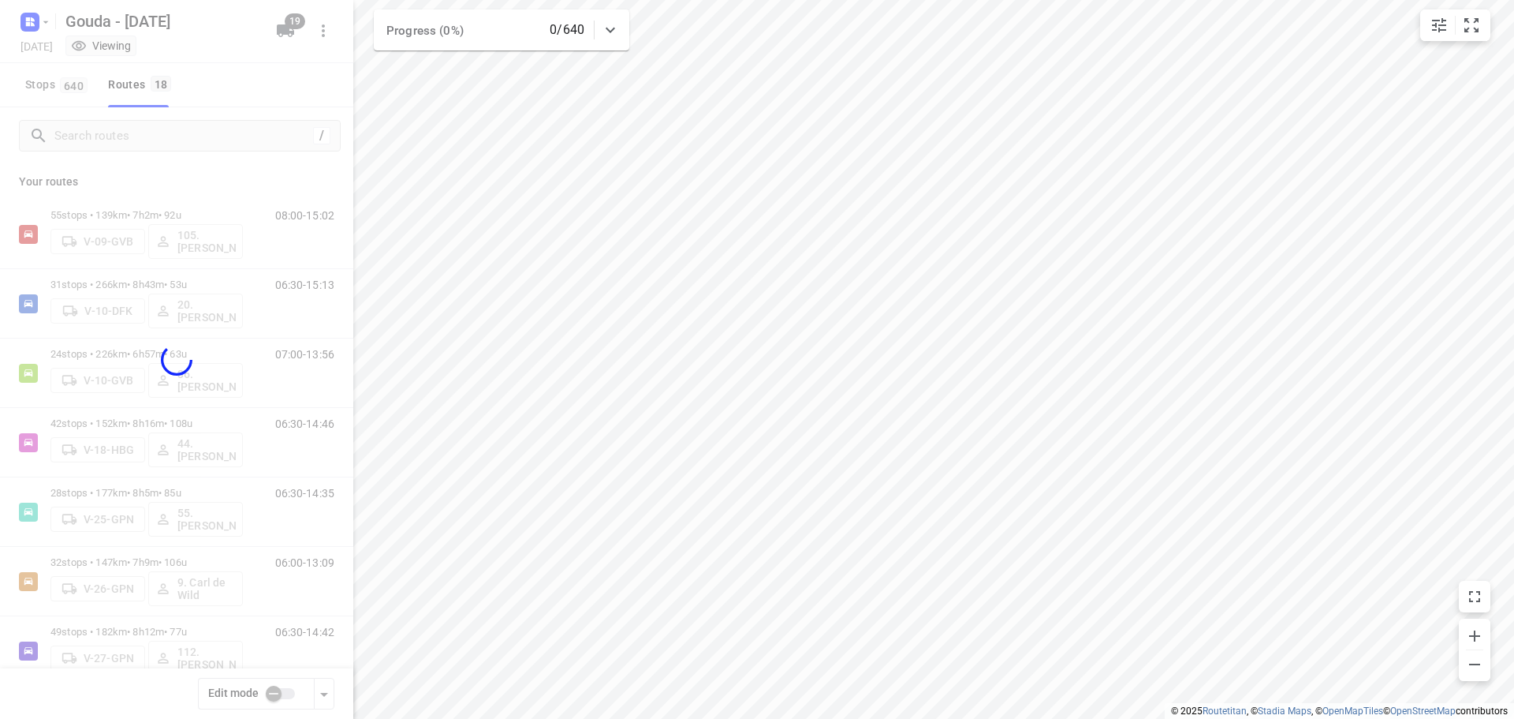
checkbox input "true"
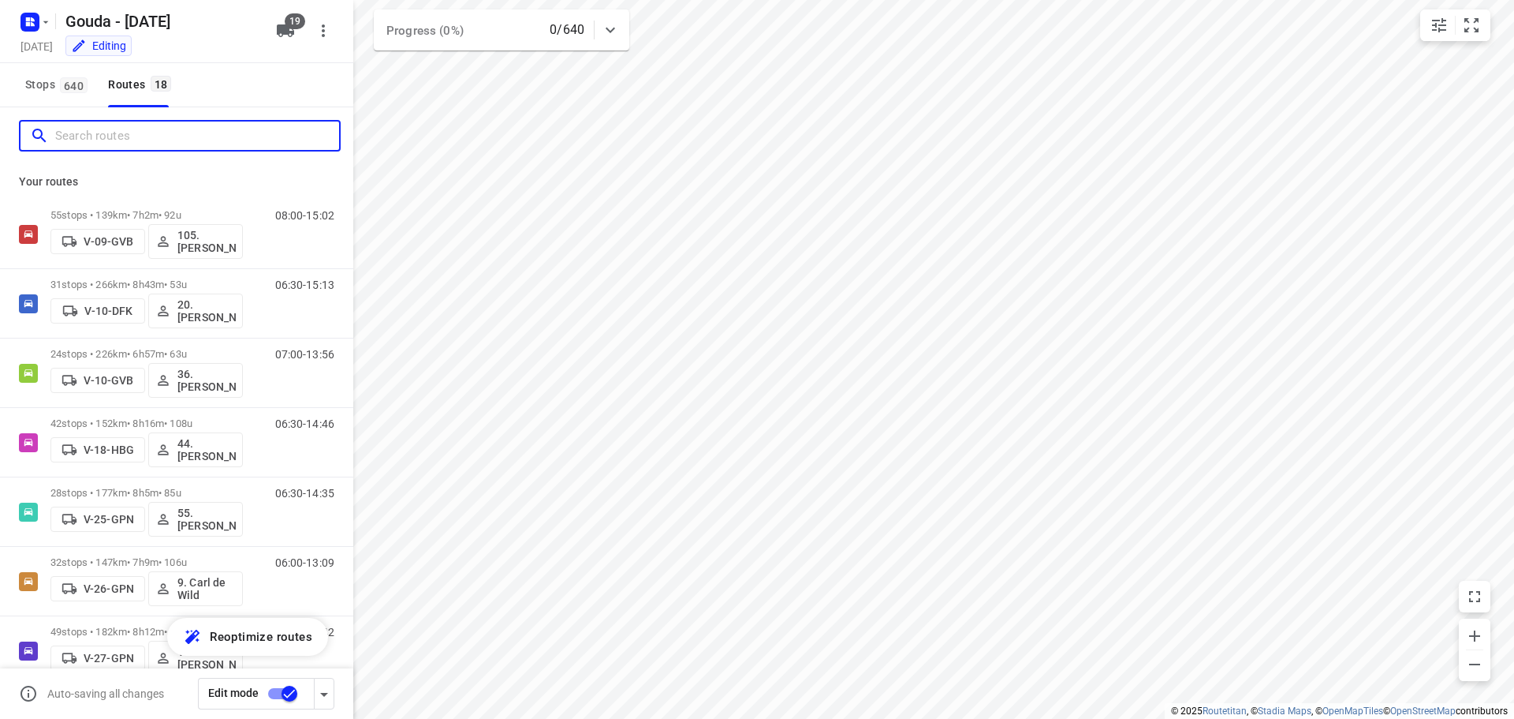
click at [191, 144] on input "Search routes" at bounding box center [197, 136] width 284 height 24
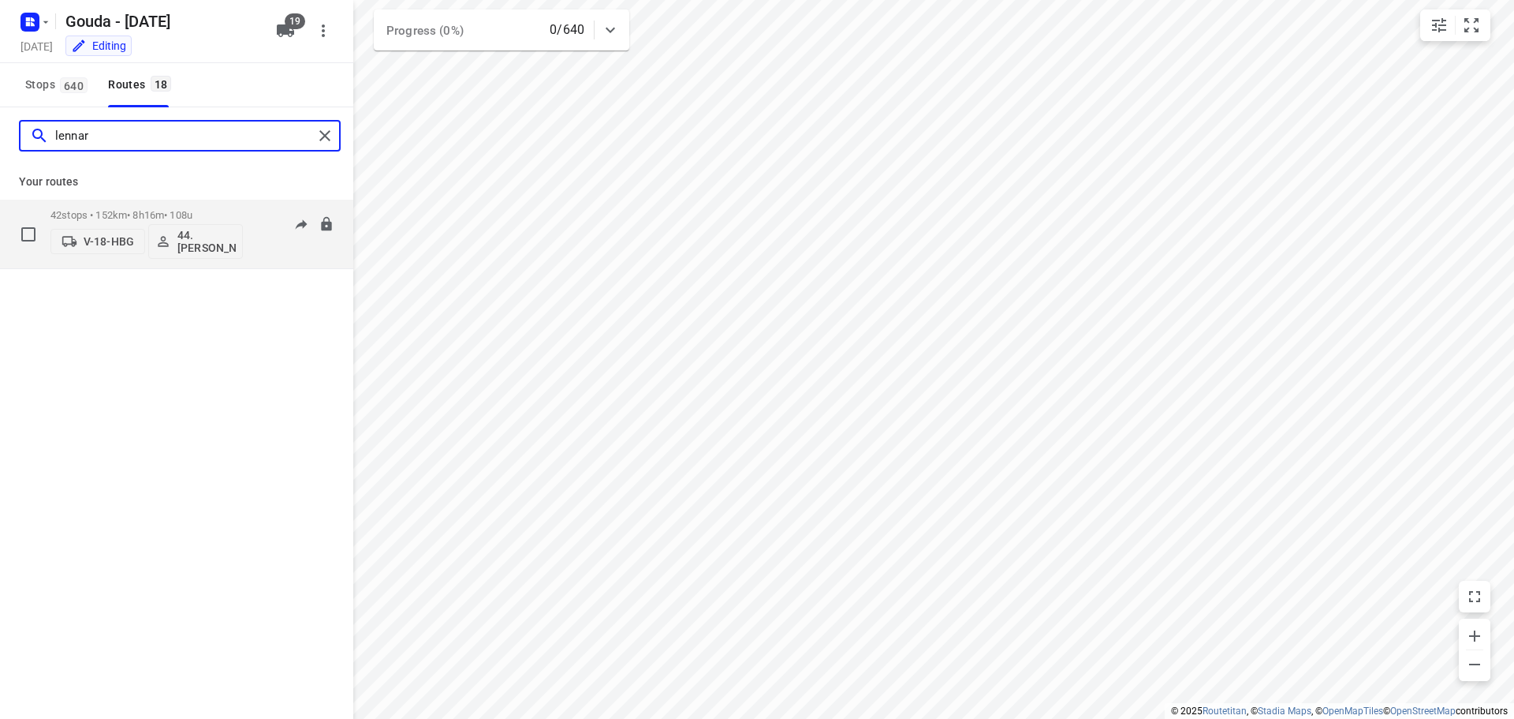
type input "lennar"
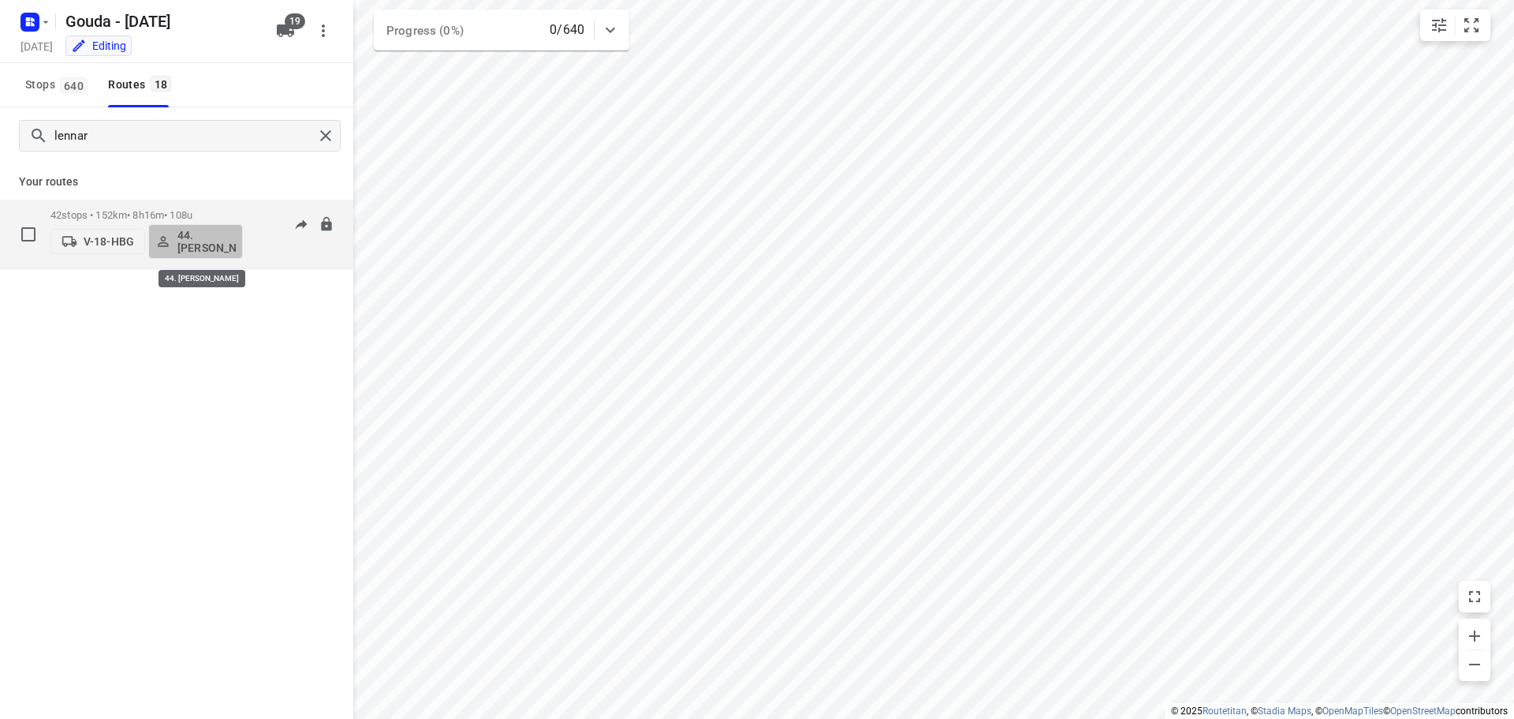
click at [196, 233] on p "44. Lennard Horn" at bounding box center [206, 241] width 58 height 25
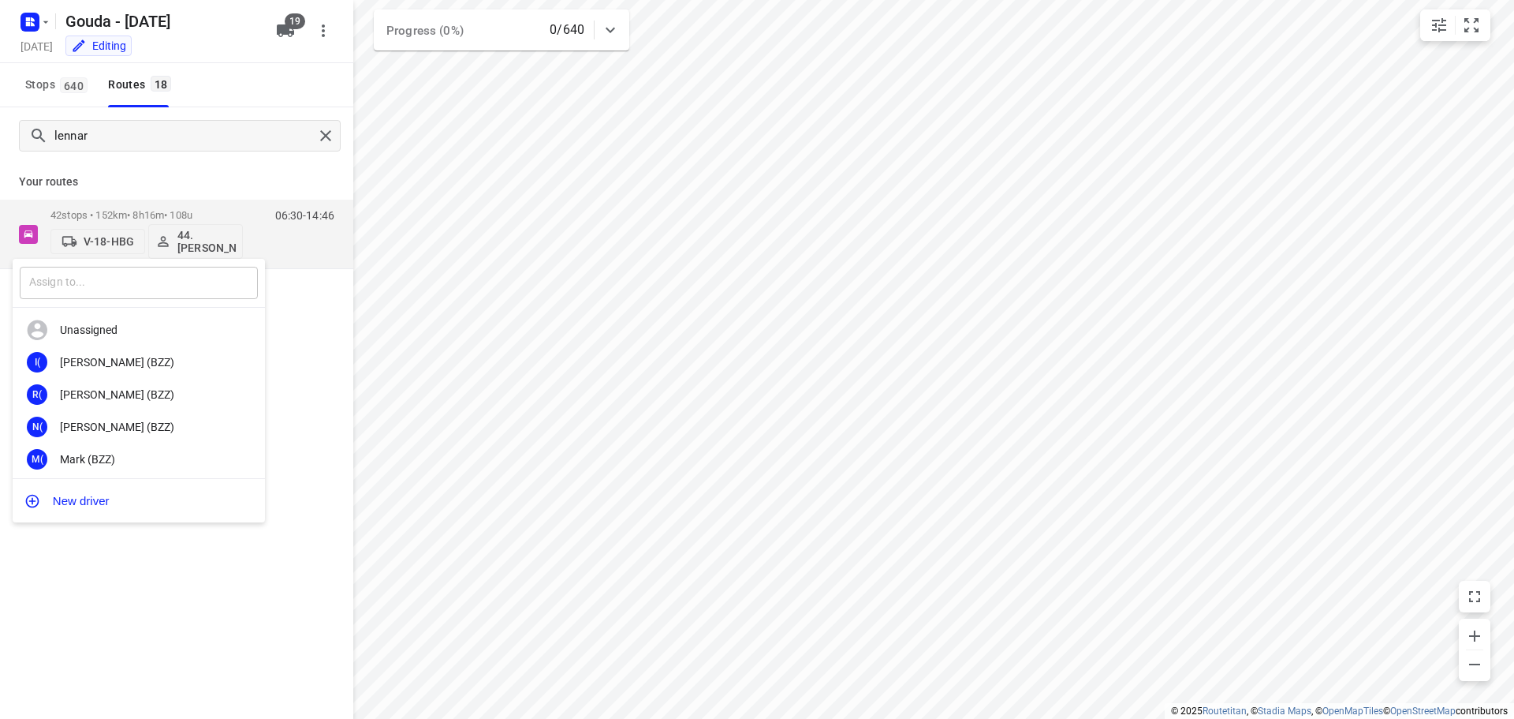
click at [162, 282] on input "text" at bounding box center [139, 283] width 238 height 32
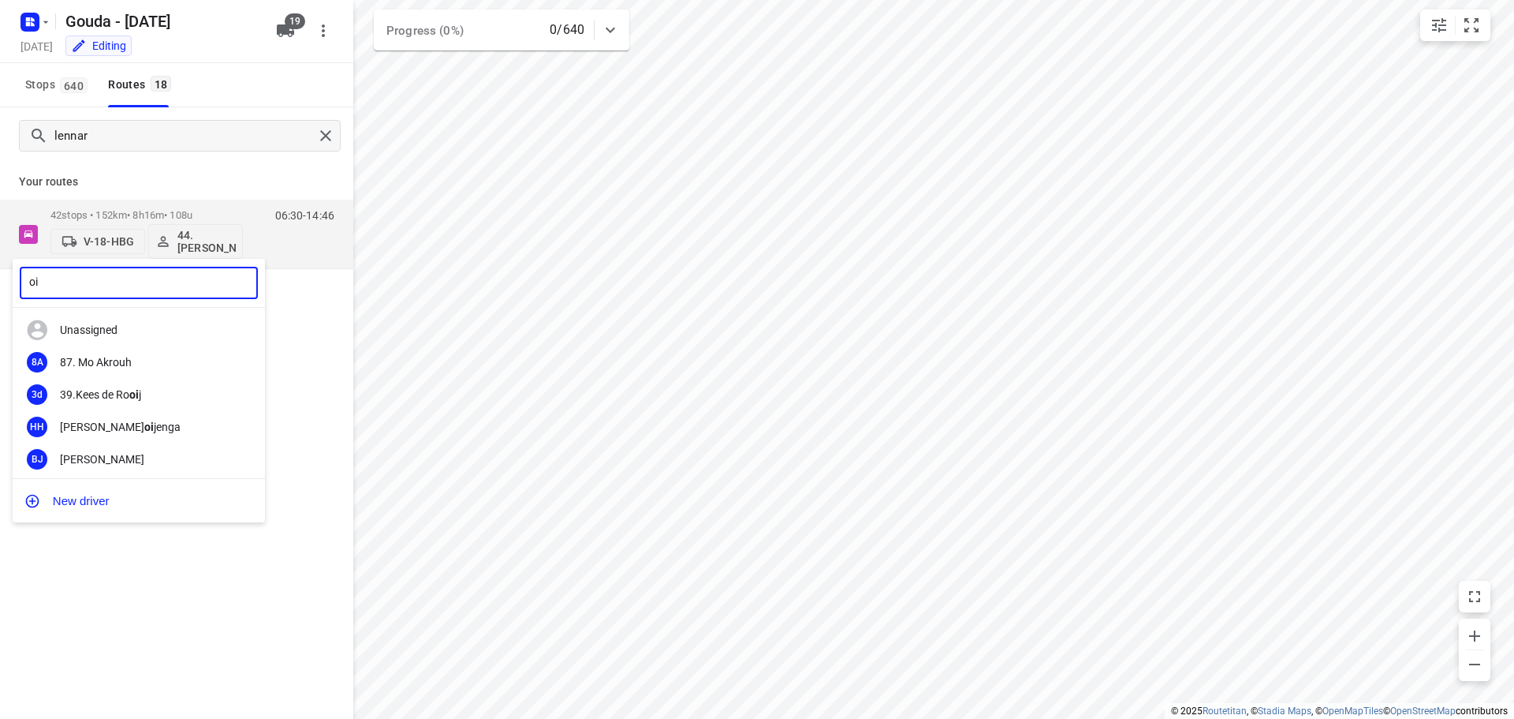
type input "o"
type input "ibrahim"
click at [206, 363] on div "76. Ibrahim Cete" at bounding box center [143, 362] width 166 height 13
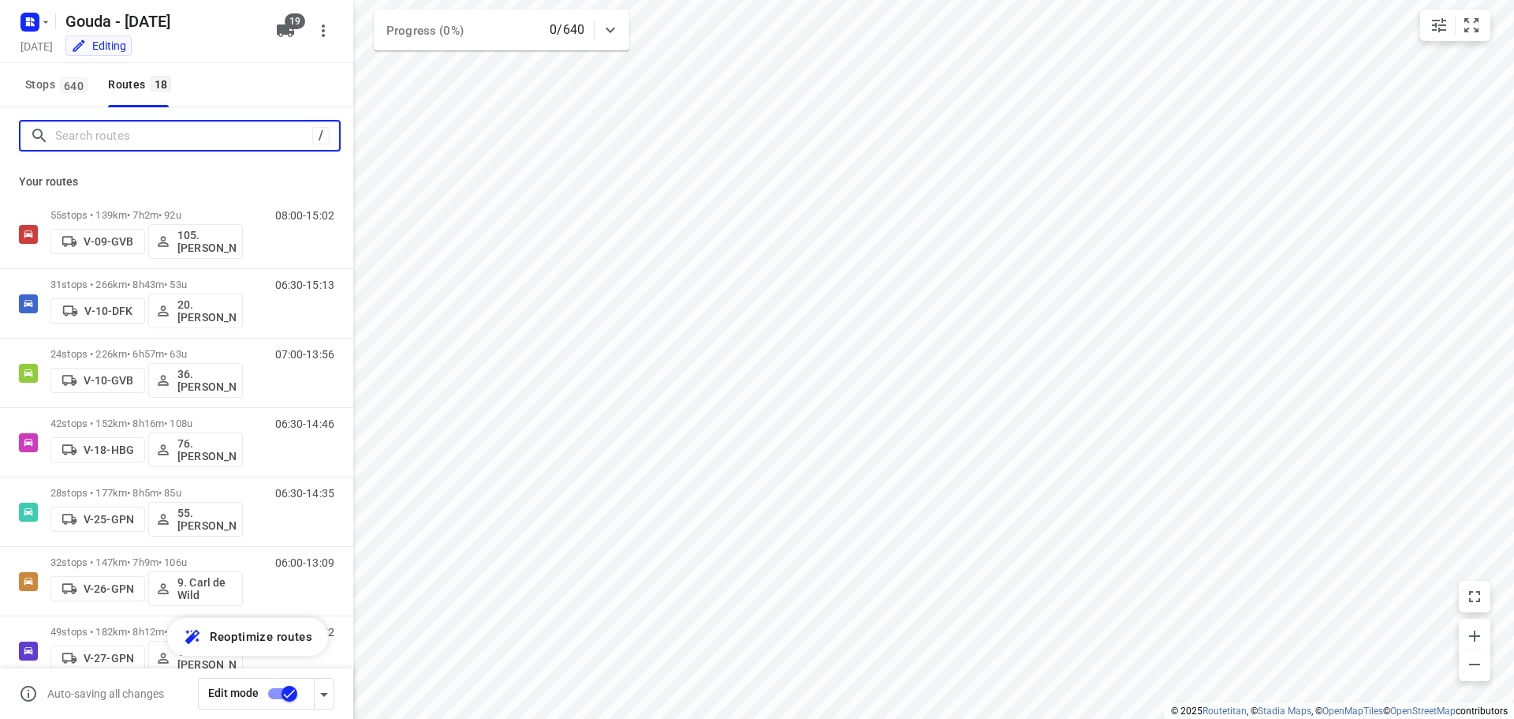
click at [152, 137] on input "Search routes" at bounding box center [183, 136] width 257 height 24
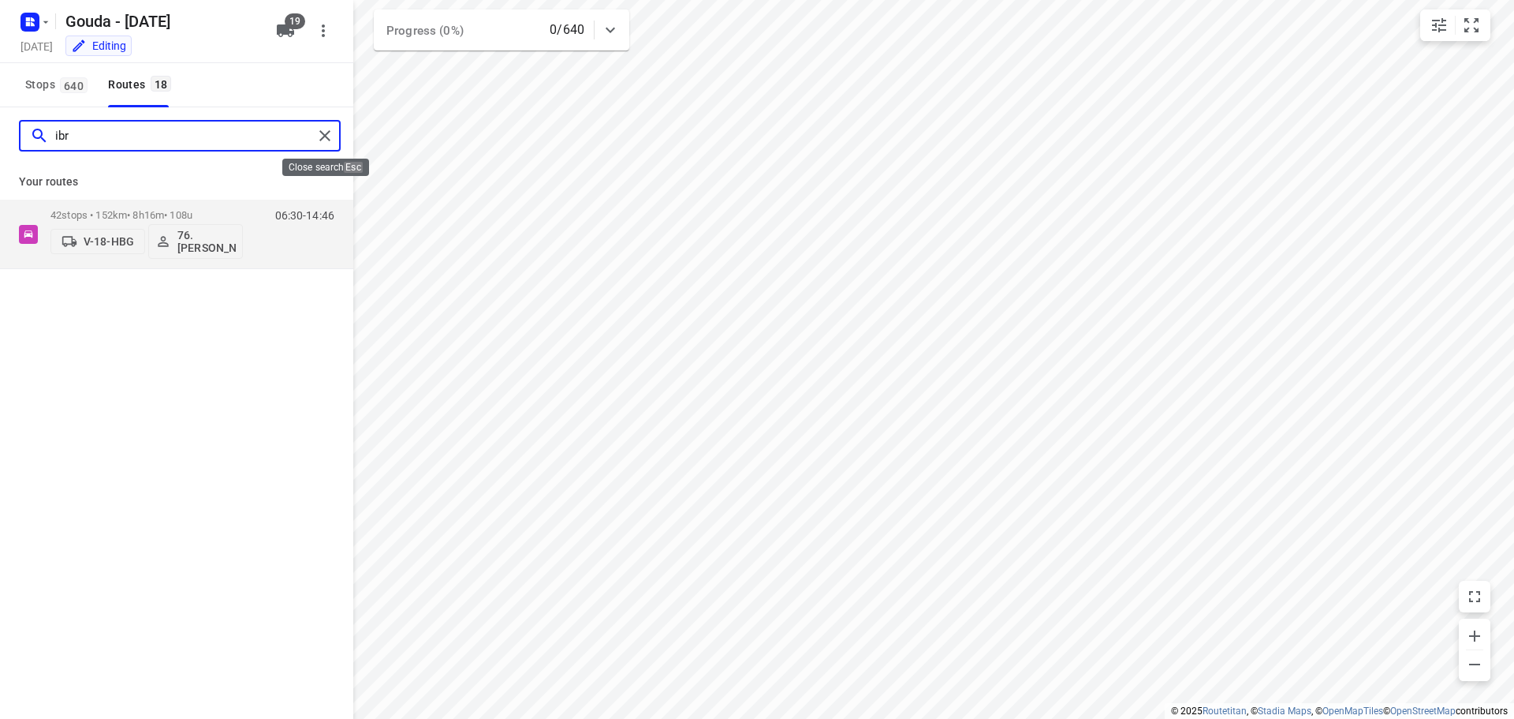
type input "ibr"
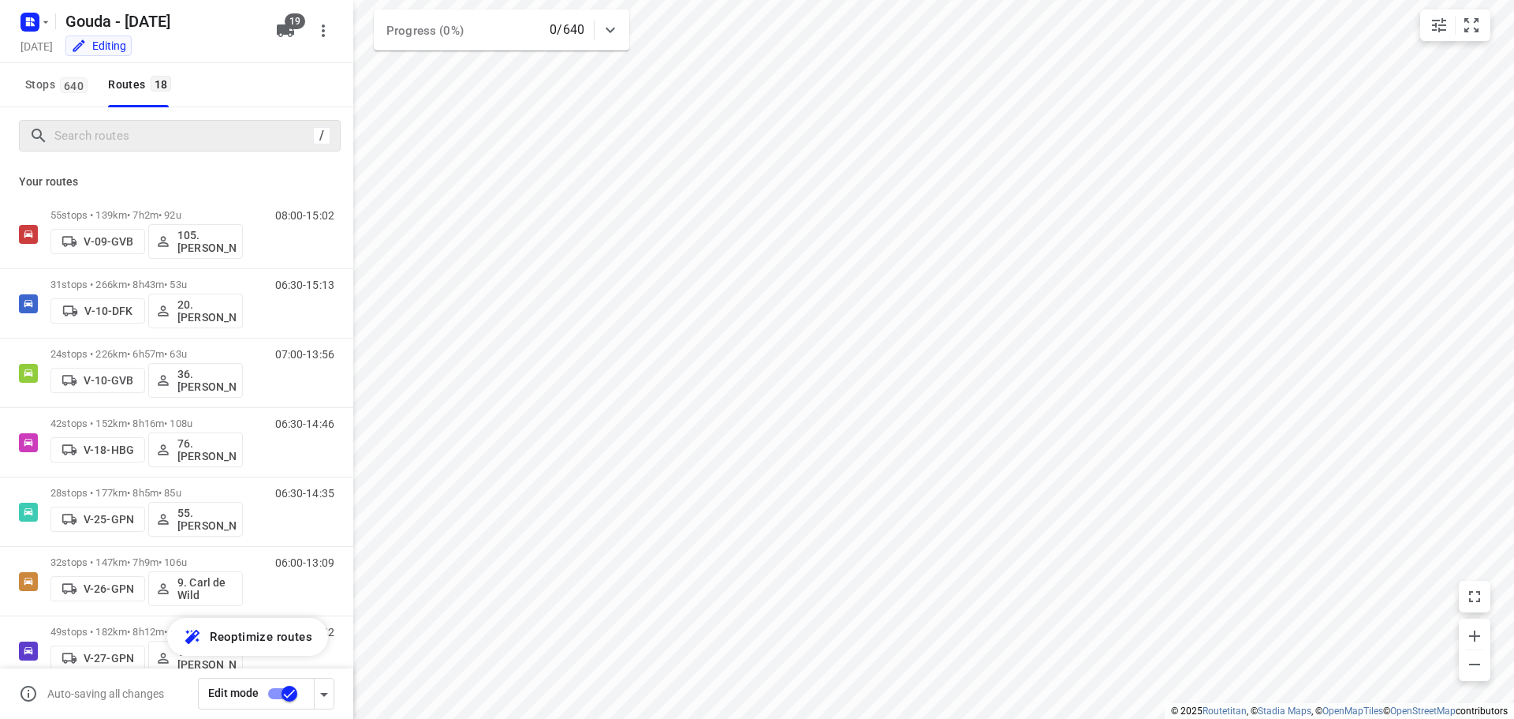
click at [267, 76] on div "Stops 640 Routes 18" at bounding box center [176, 85] width 353 height 44
click at [342, 694] on div "Edit mode" at bounding box center [275, 694] width 155 height 32
click at [327, 693] on icon "button" at bounding box center [324, 695] width 8 height 4
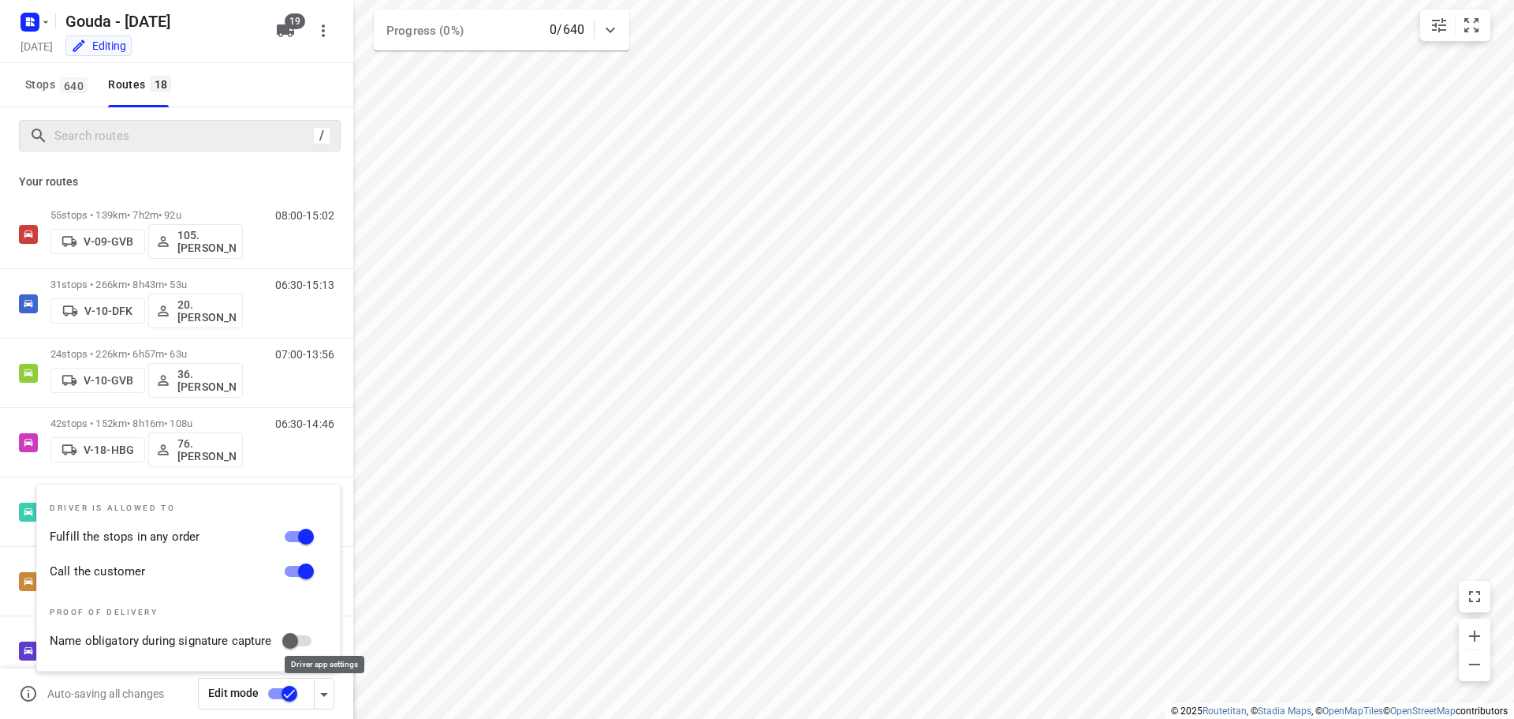
click at [323, 700] on icon "button" at bounding box center [324, 694] width 19 height 19
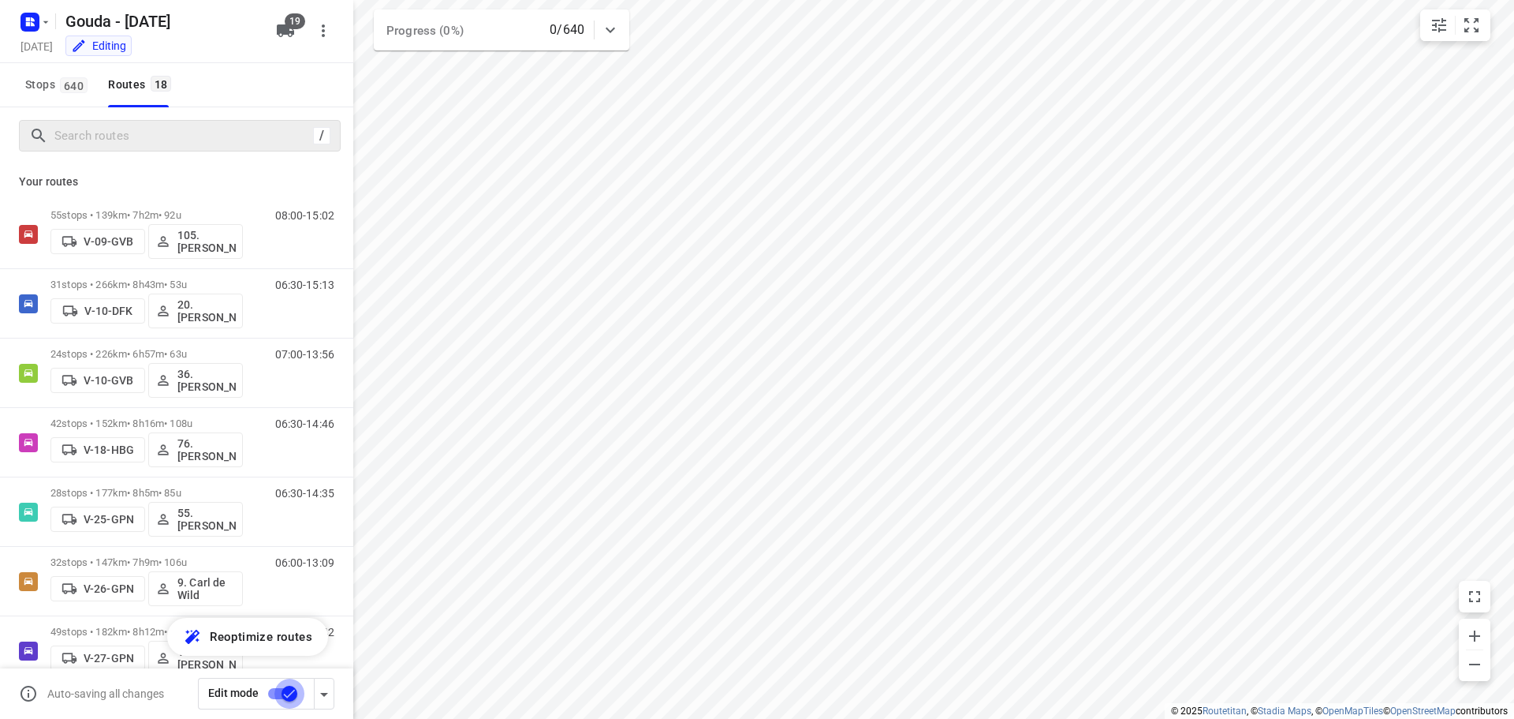
click at [283, 692] on input "checkbox" at bounding box center [290, 693] width 90 height 30
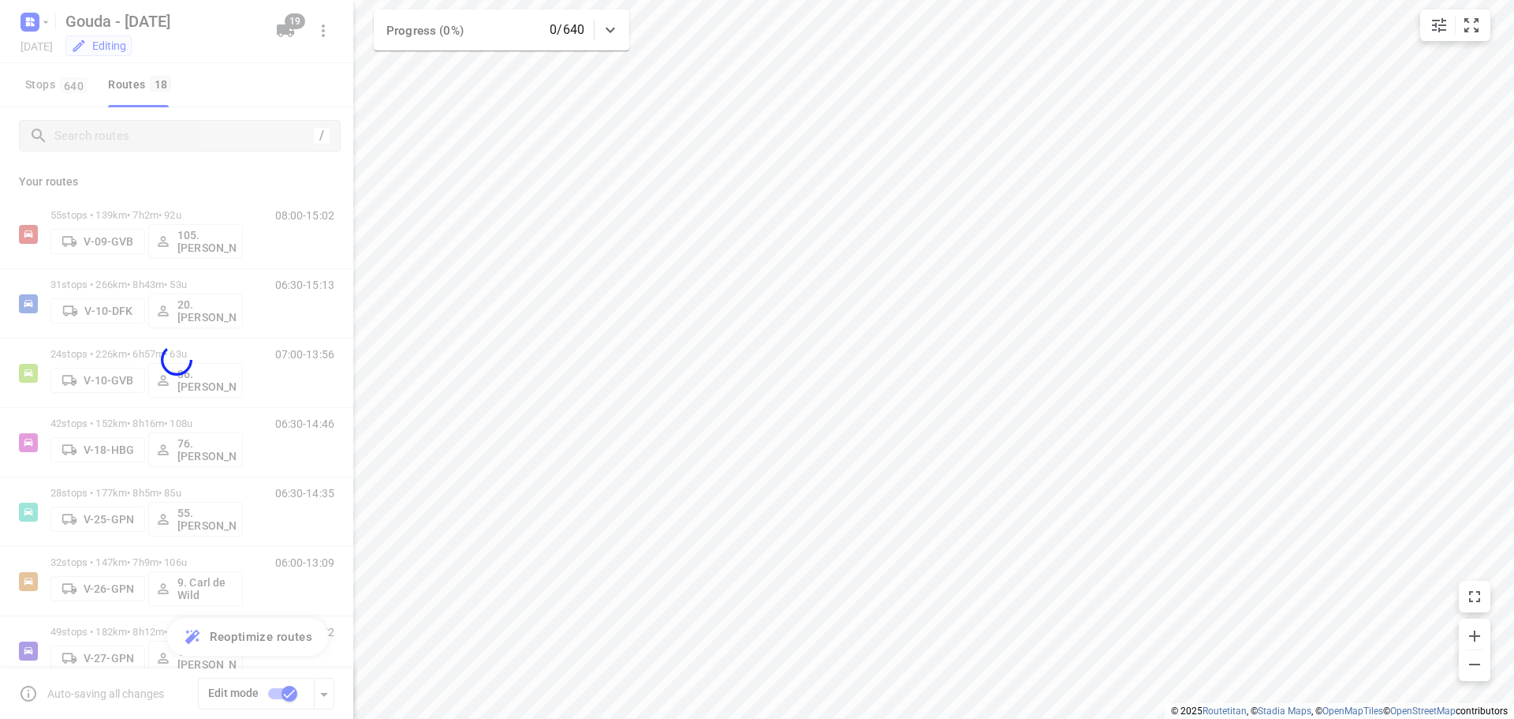
drag, startPoint x: 253, startPoint y: 88, endPoint x: 345, endPoint y: 87, distance: 91.5
click at [252, 88] on div at bounding box center [176, 359] width 353 height 719
checkbox input "false"
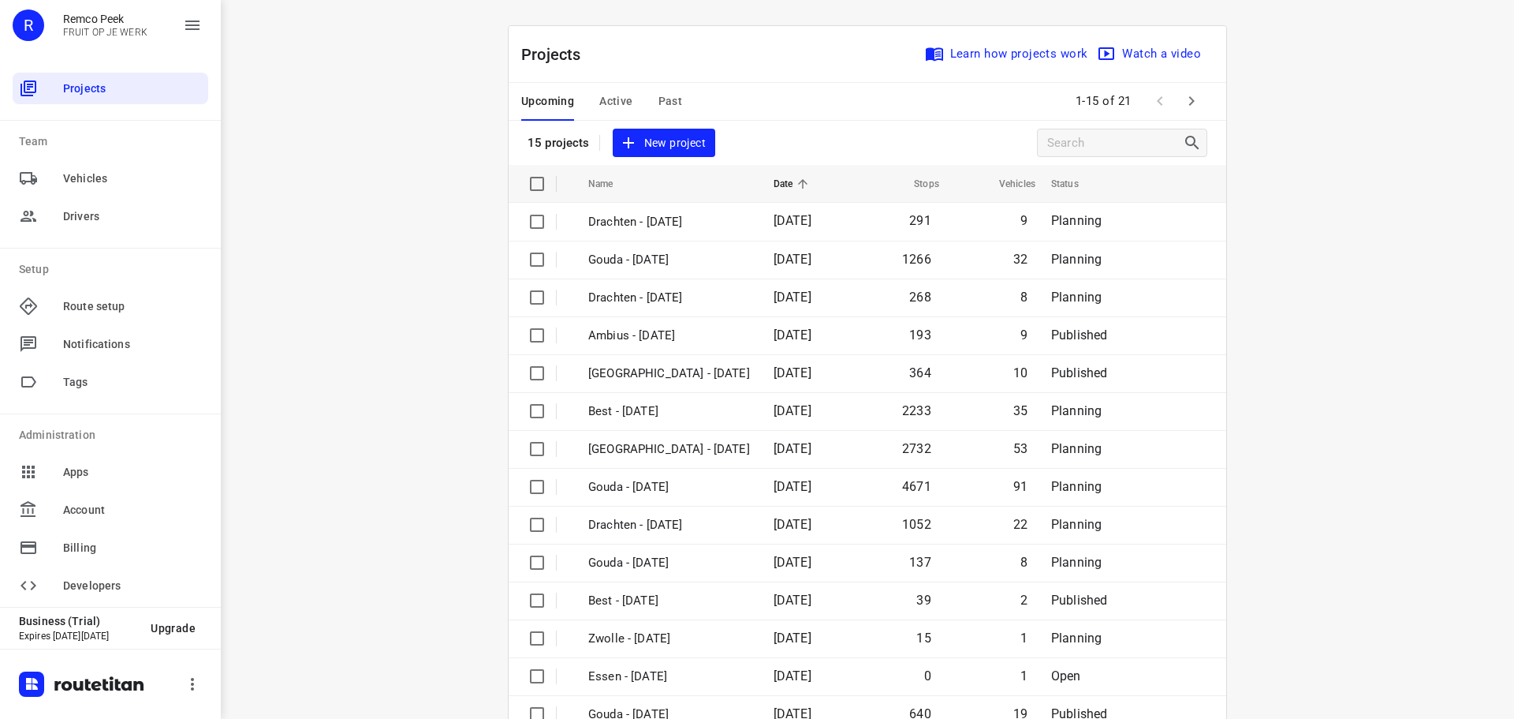
click at [472, 222] on div "i © 2025 Routetitan , © Stadia Maps , © OpenMapTiles © OpenStreetMap contributo…" at bounding box center [868, 359] width 1294 height 719
click at [464, 225] on div "i © 2025 Routetitan , © Stadia Maps , © OpenMapTiles © OpenStreetMap contributo…" at bounding box center [868, 359] width 1294 height 719
click at [1410, 184] on div "i © 2025 Routetitan , © Stadia Maps , © OpenMapTiles © OpenStreetMap contributo…" at bounding box center [868, 359] width 1294 height 719
click at [1380, 192] on div "i © 2025 Routetitan , © Stadia Maps , © OpenMapTiles © OpenStreetMap contributo…" at bounding box center [868, 359] width 1294 height 719
click at [1353, 194] on div "i © 2025 Routetitan , © Stadia Maps , © OpenMapTiles © OpenStreetMap contributo…" at bounding box center [868, 359] width 1294 height 719
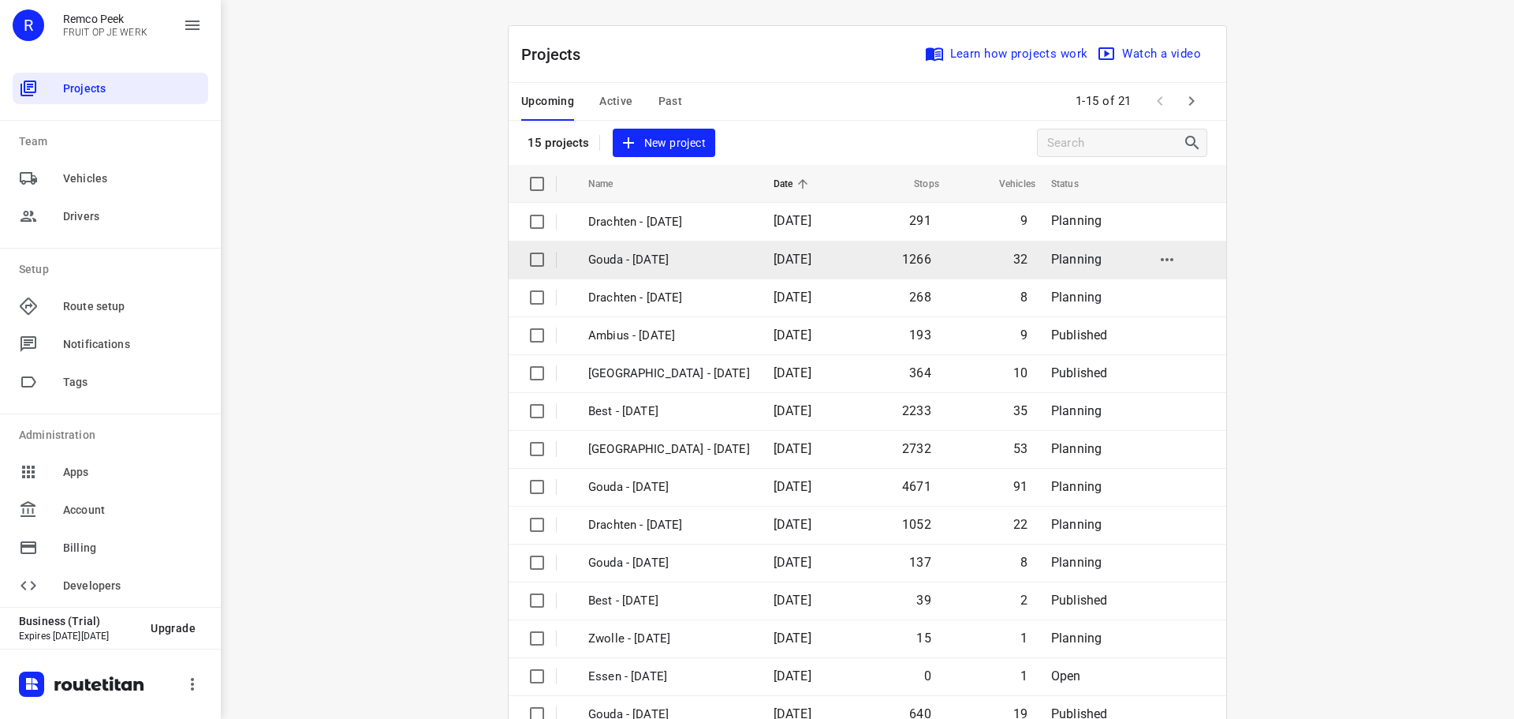
click at [652, 255] on p "Gouda - [DATE]" at bounding box center [669, 260] width 162 height 18
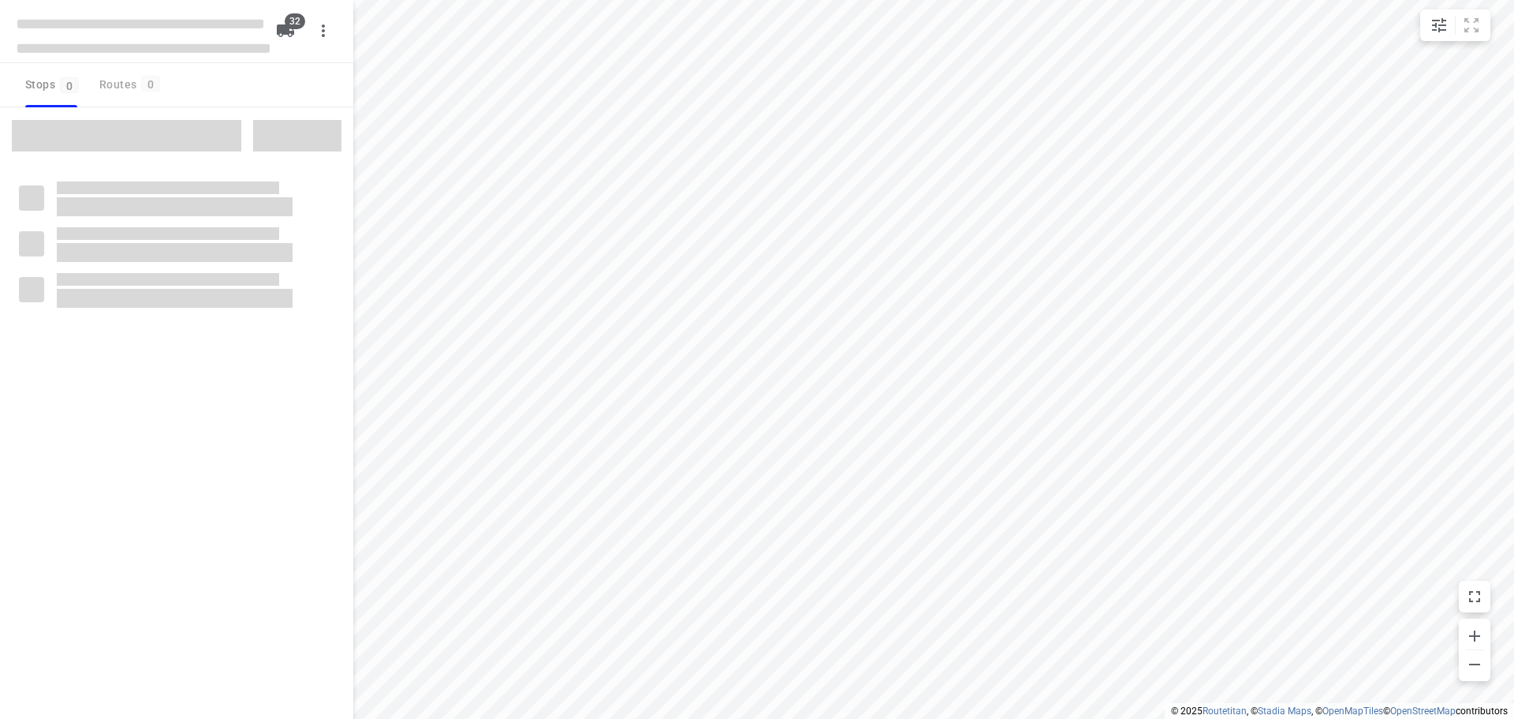
type input "distance"
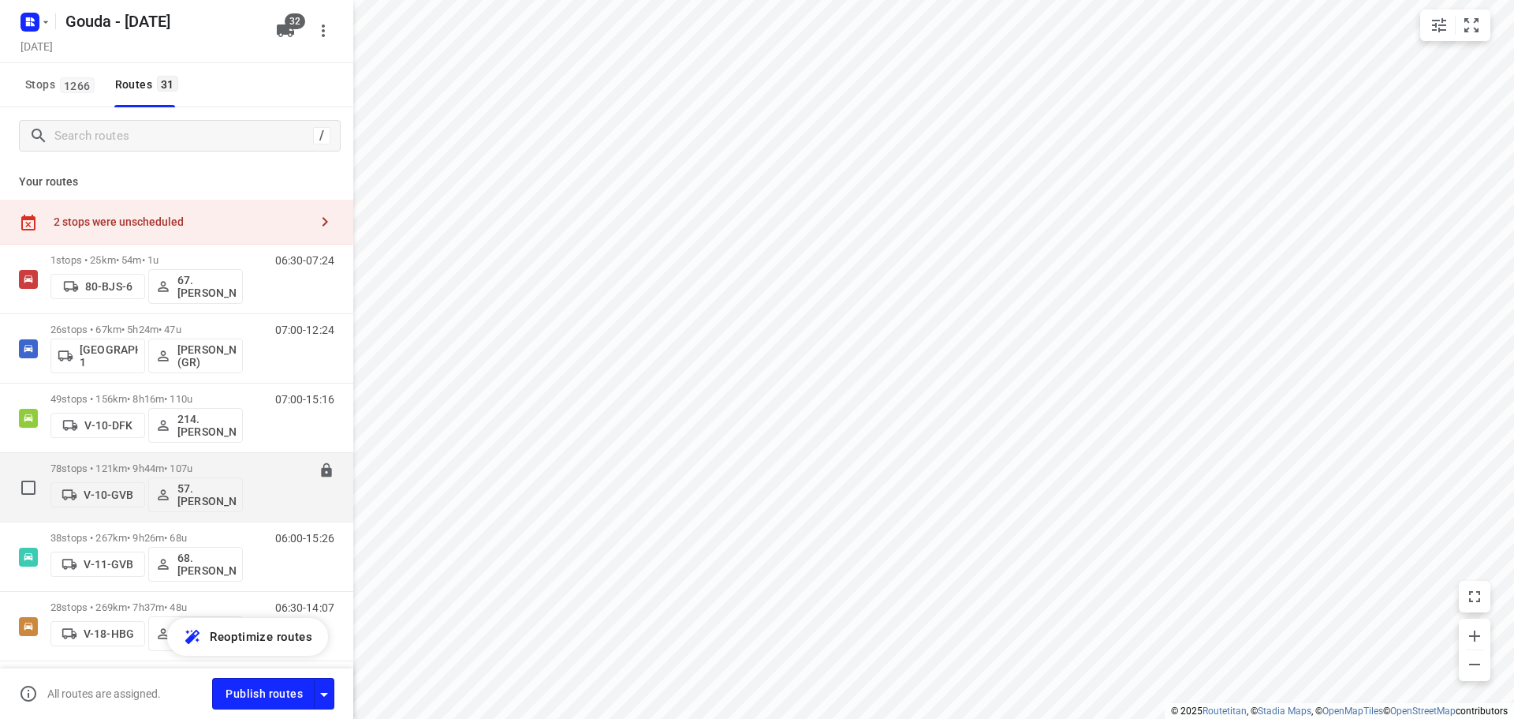
click at [274, 490] on div "06:15-15:58" at bounding box center [295, 491] width 79 height 58
click at [143, 466] on p "78 stops • 121km • 9h44m • 107u" at bounding box center [146, 468] width 192 height 12
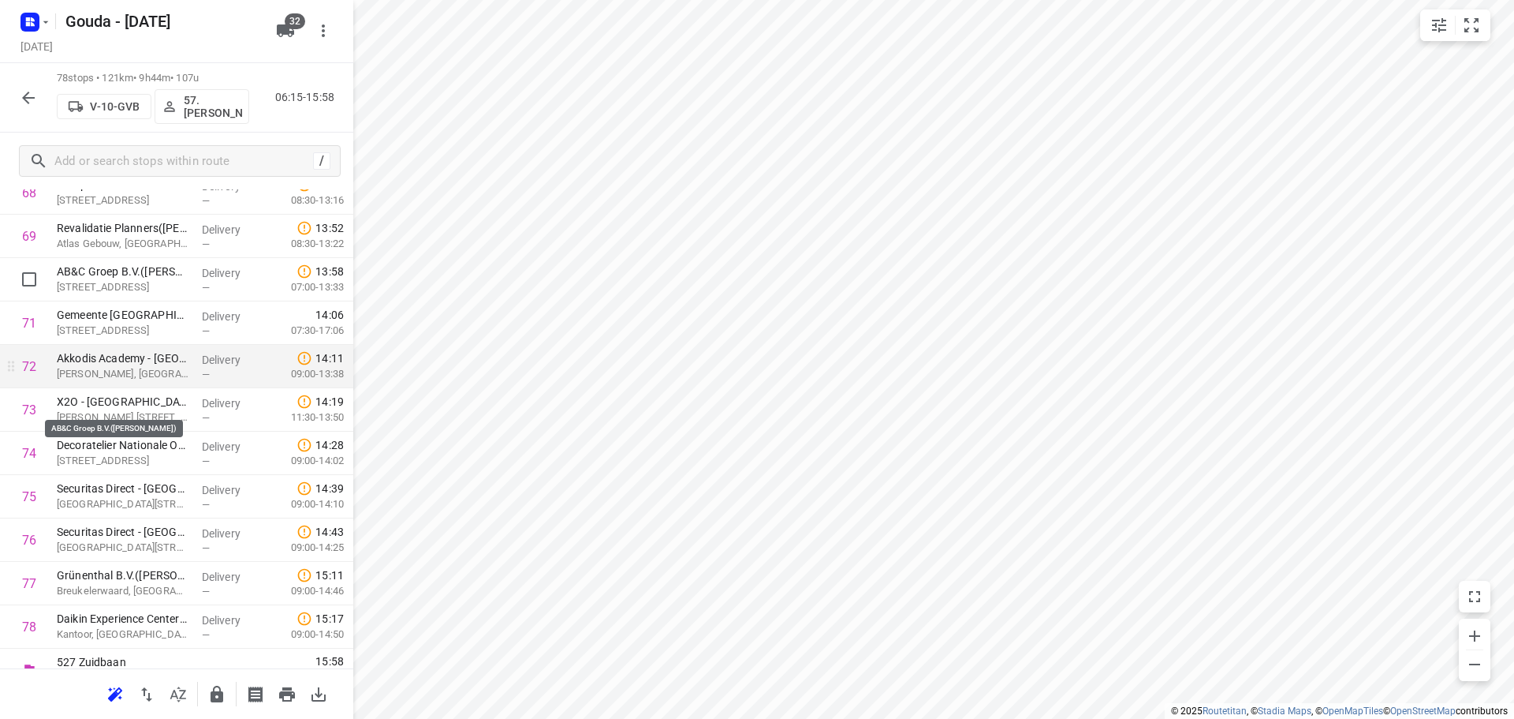
scroll to position [3072, 0]
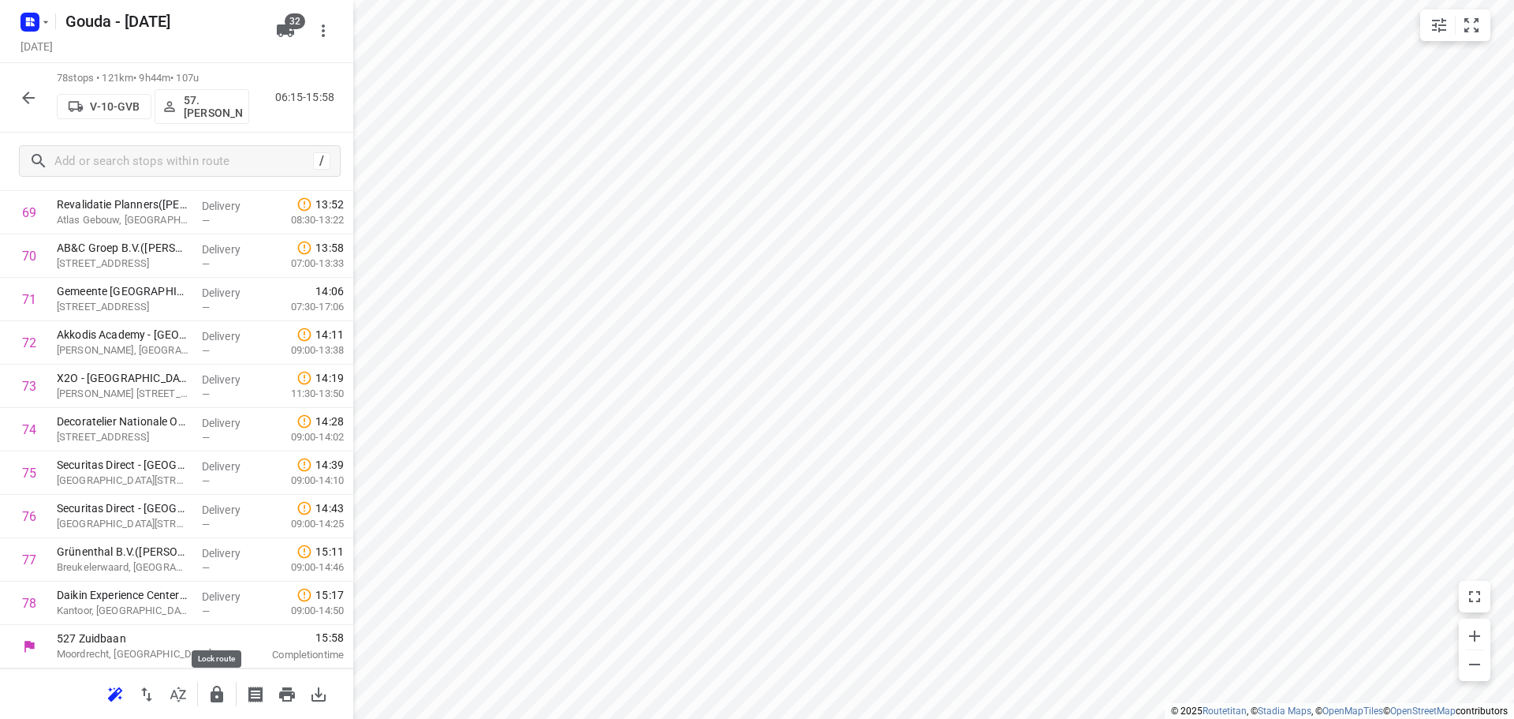
click at [222, 695] on icon "button" at bounding box center [217, 693] width 13 height 17
click at [35, 93] on icon "button" at bounding box center [28, 97] width 19 height 19
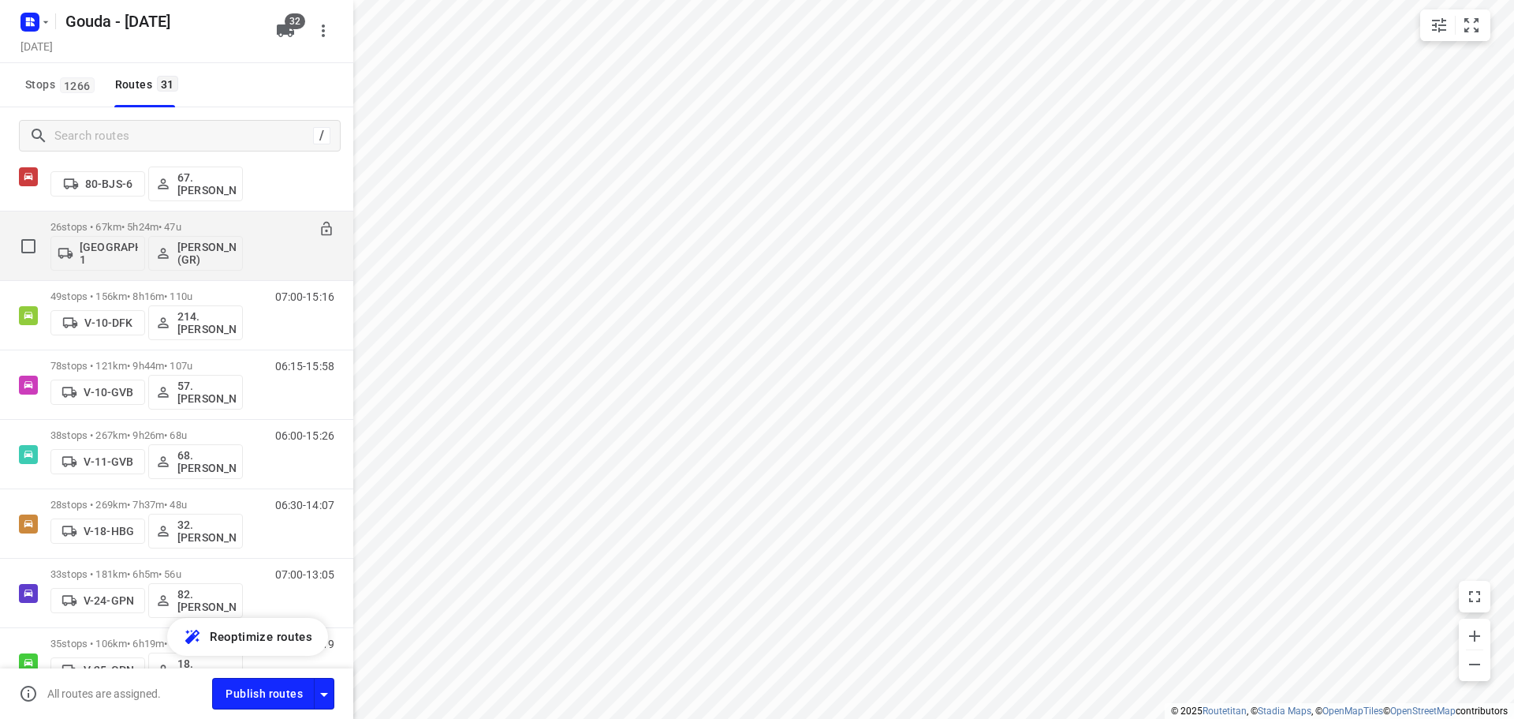
scroll to position [79, 0]
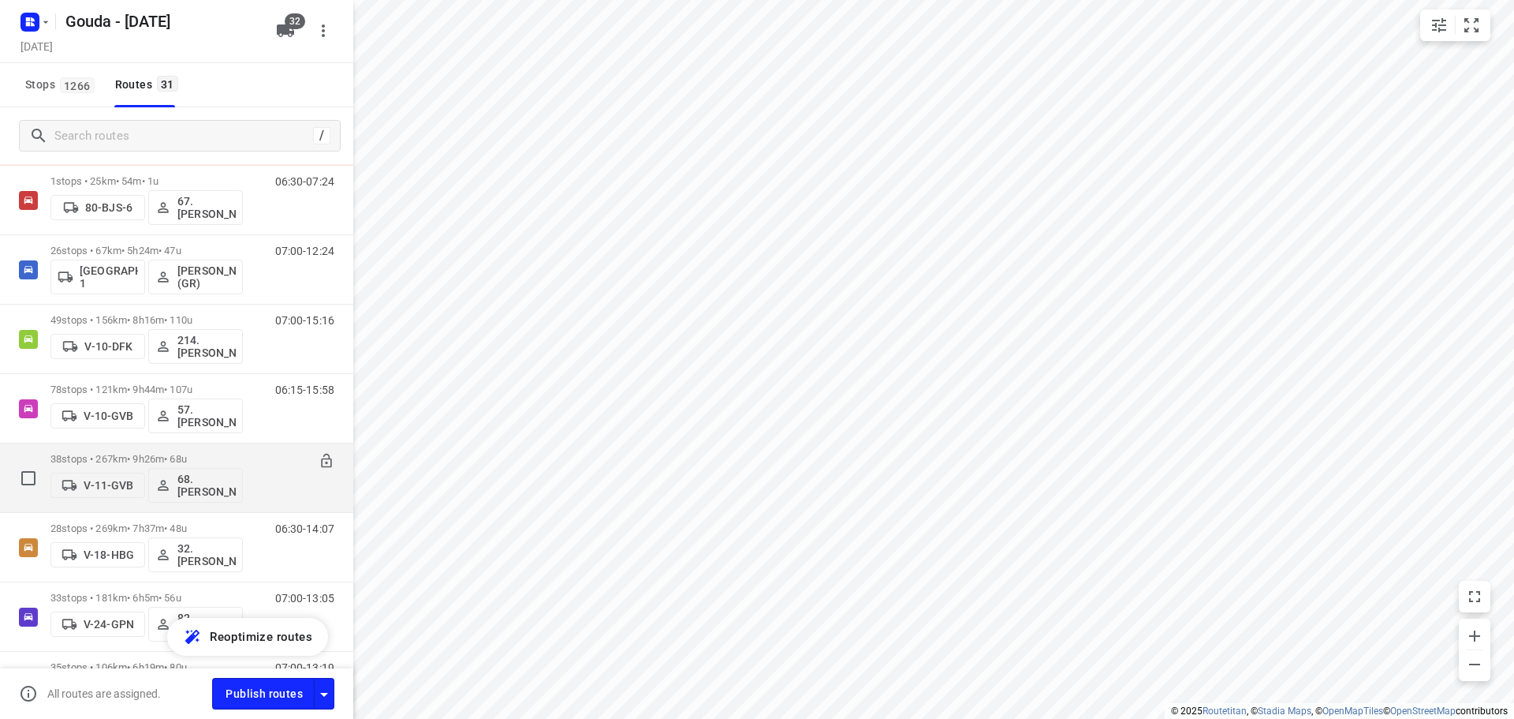
click at [159, 453] on p "38 stops • 267km • 9h26m • 68u" at bounding box center [146, 459] width 192 height 12
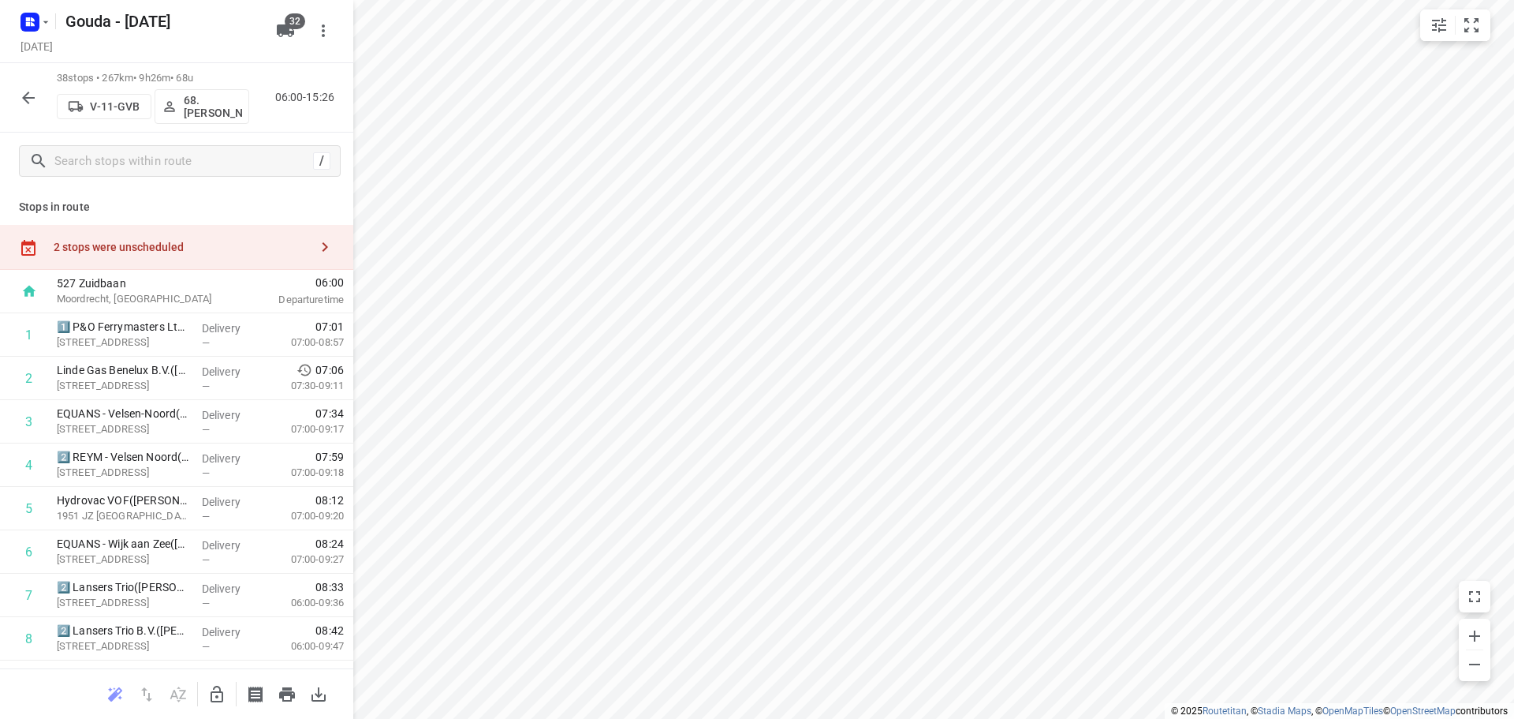
click at [1137, 718] on html "i © 2025 Routetitan , © Stadia Maps , © OpenMapTiles © OpenStreetMap contributo…" at bounding box center [757, 359] width 1514 height 719
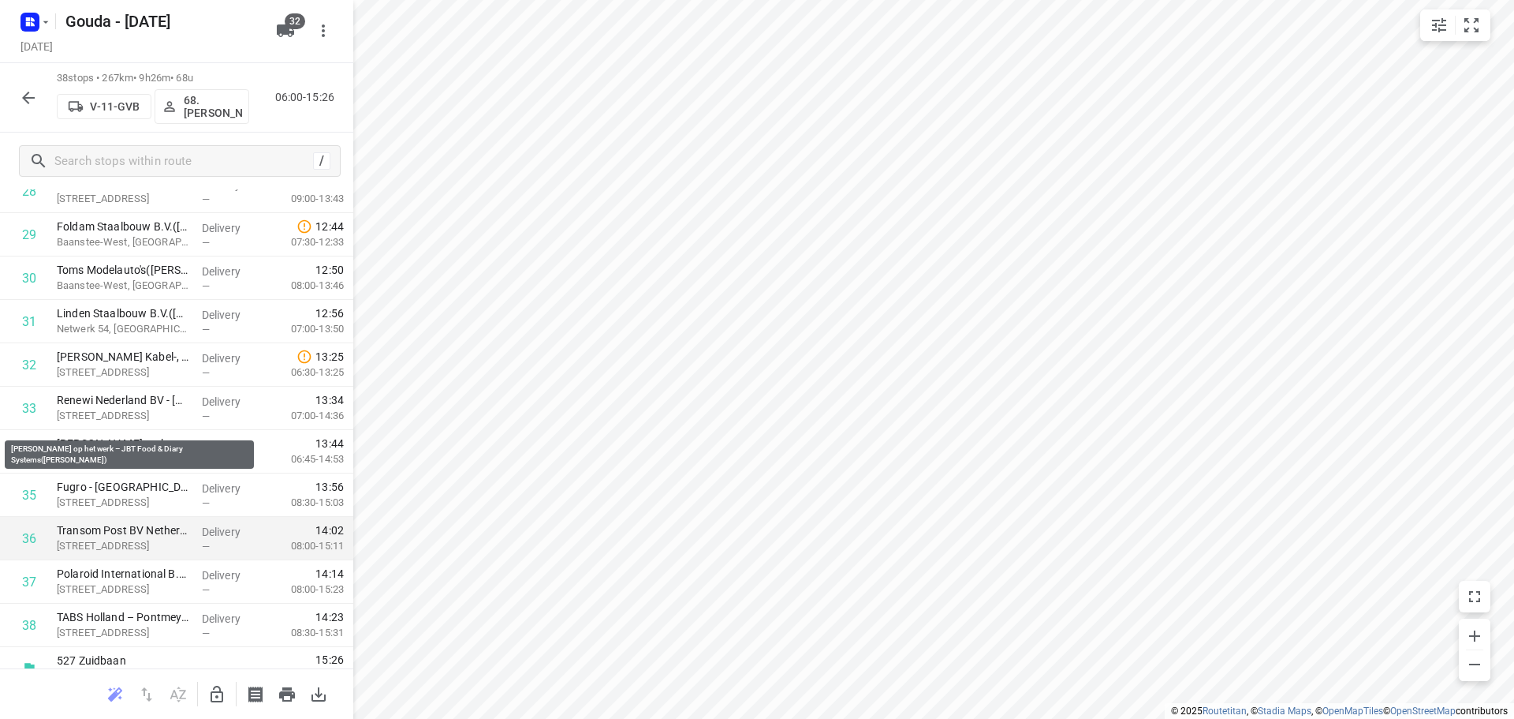
scroll to position [1337, 0]
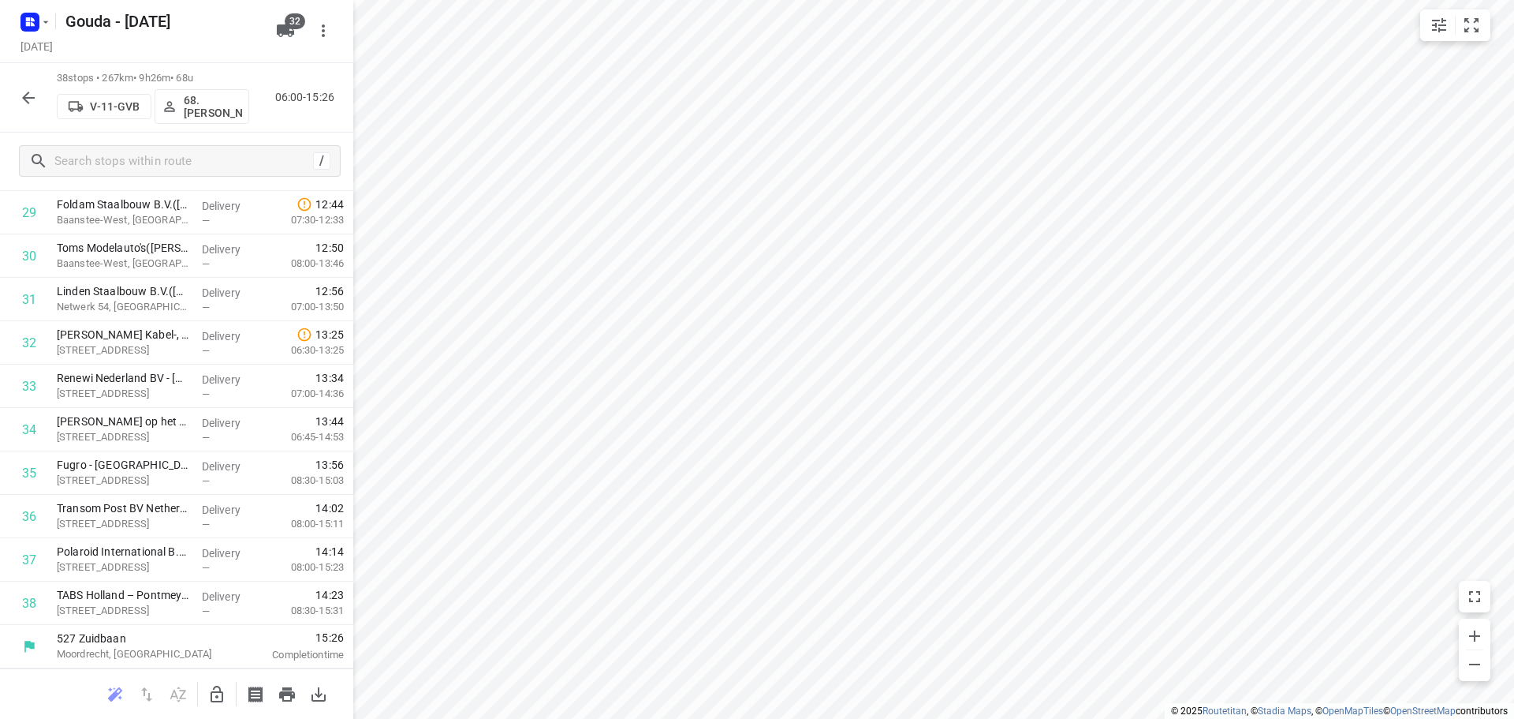
click at [3, 95] on div "38 stops • 267km • 9h26m • 68u V-11-GVB 68.[PERSON_NAME] 06:00-15:26" at bounding box center [176, 97] width 353 height 69
click at [24, 95] on icon "button" at bounding box center [28, 97] width 19 height 19
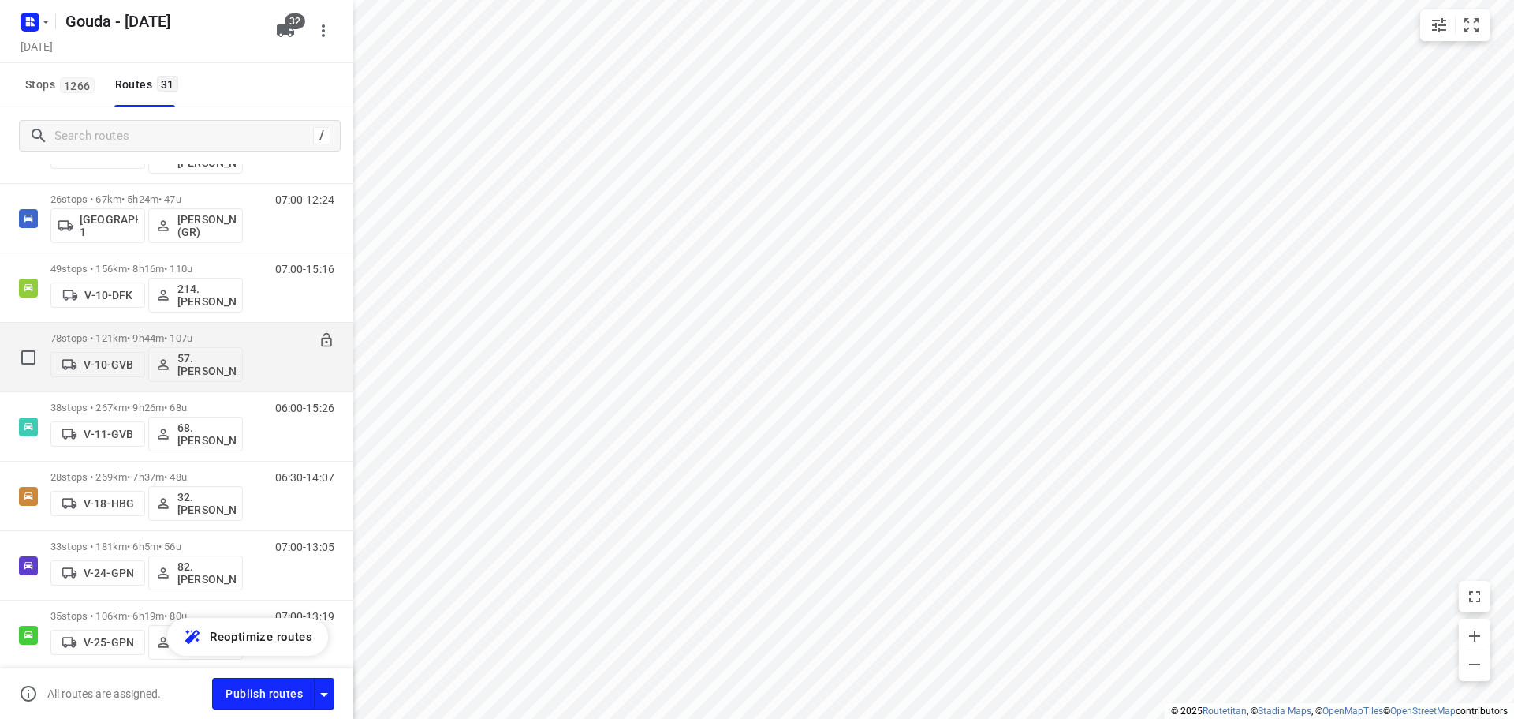
scroll to position [158, 0]
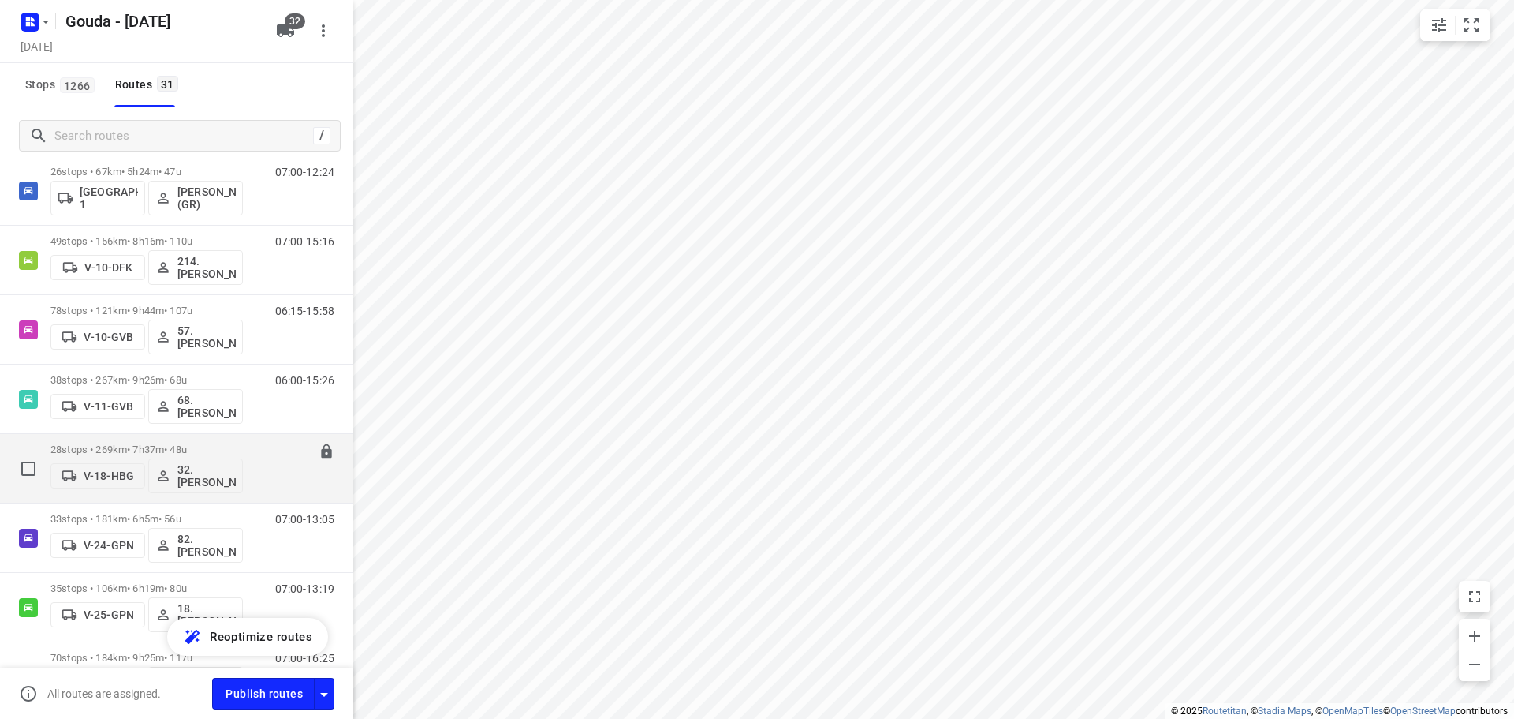
click at [143, 443] on p "28 stops • 269km • 7h37m • 48u" at bounding box center [146, 449] width 192 height 12
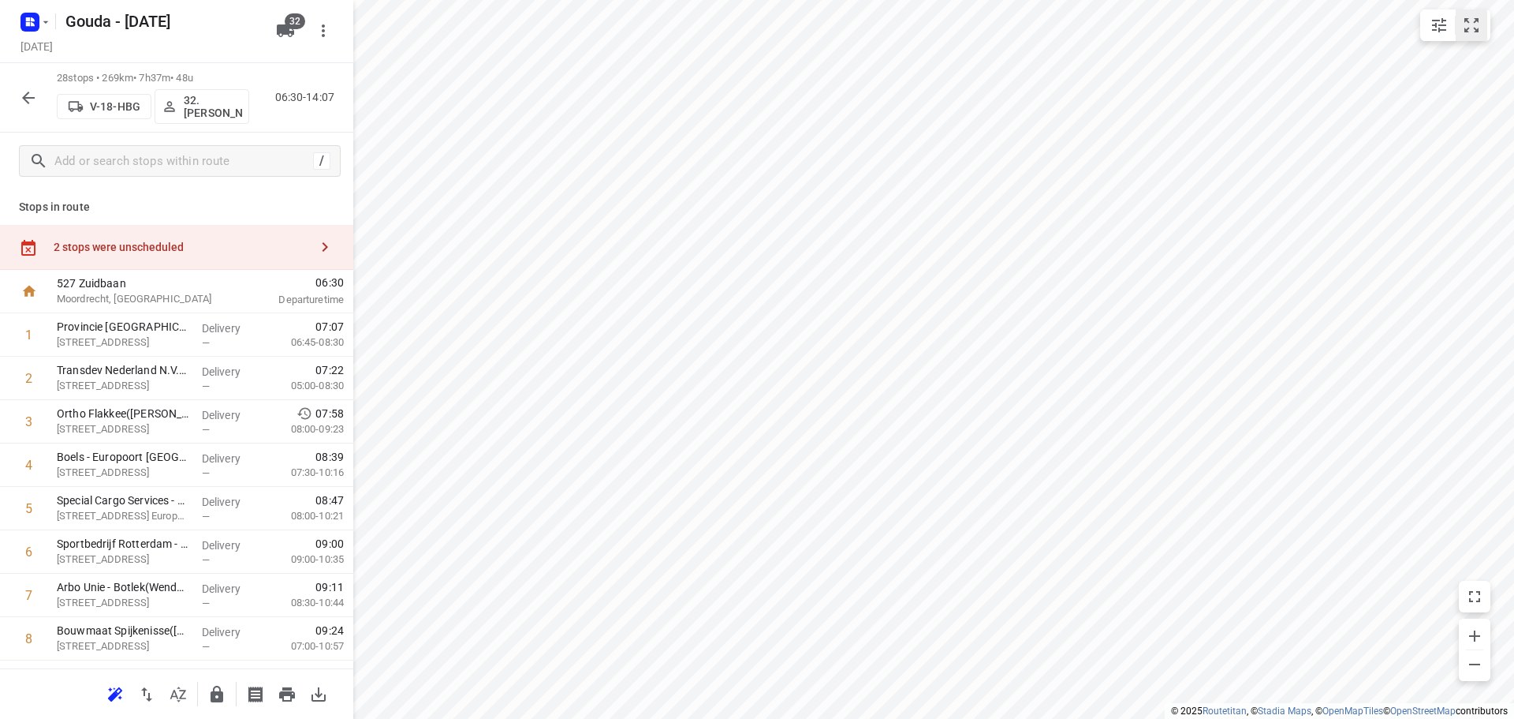
click at [1462, 30] on icon "small contained button group" at bounding box center [1471, 25] width 19 height 19
click at [182, 701] on icon "button" at bounding box center [178, 694] width 19 height 19
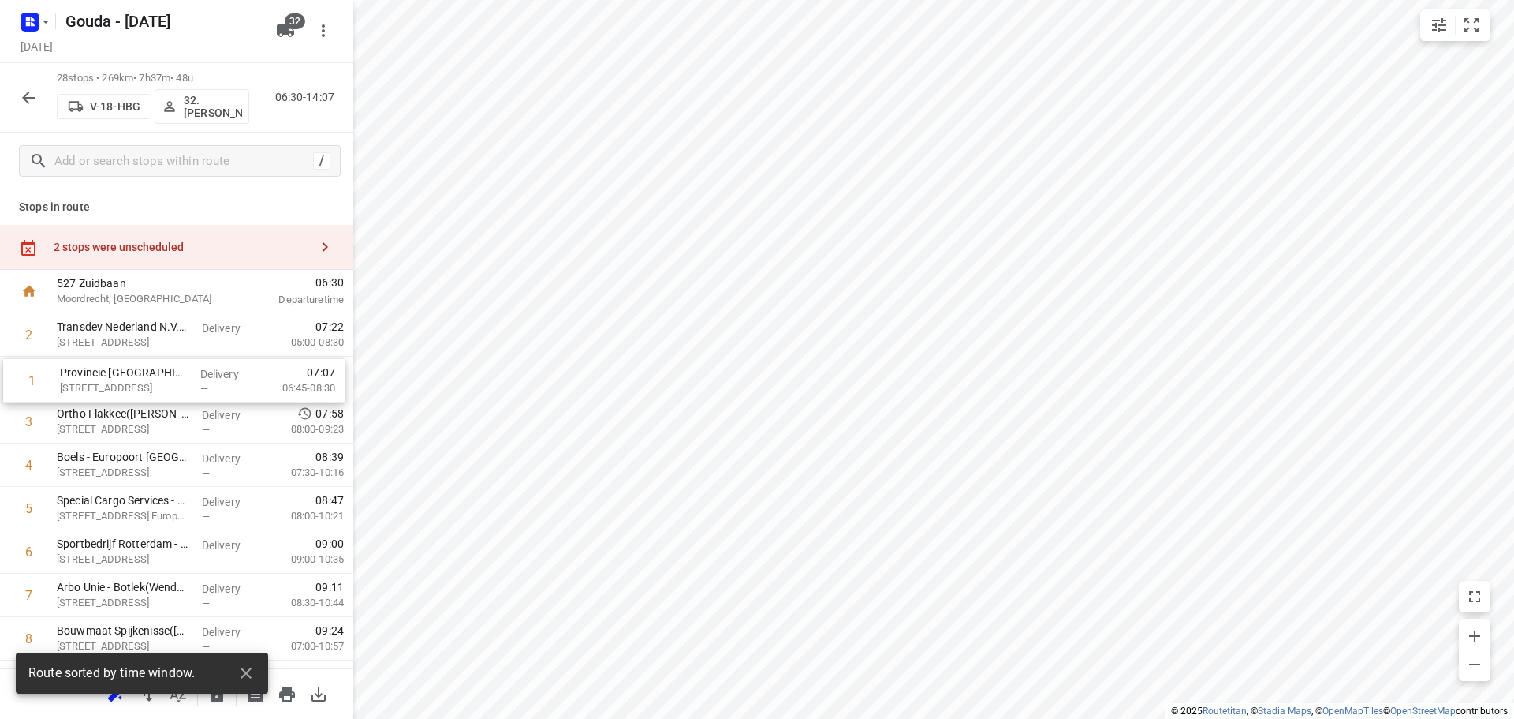
drag, startPoint x: 87, startPoint y: 340, endPoint x: 91, endPoint y: 394, distance: 54.6
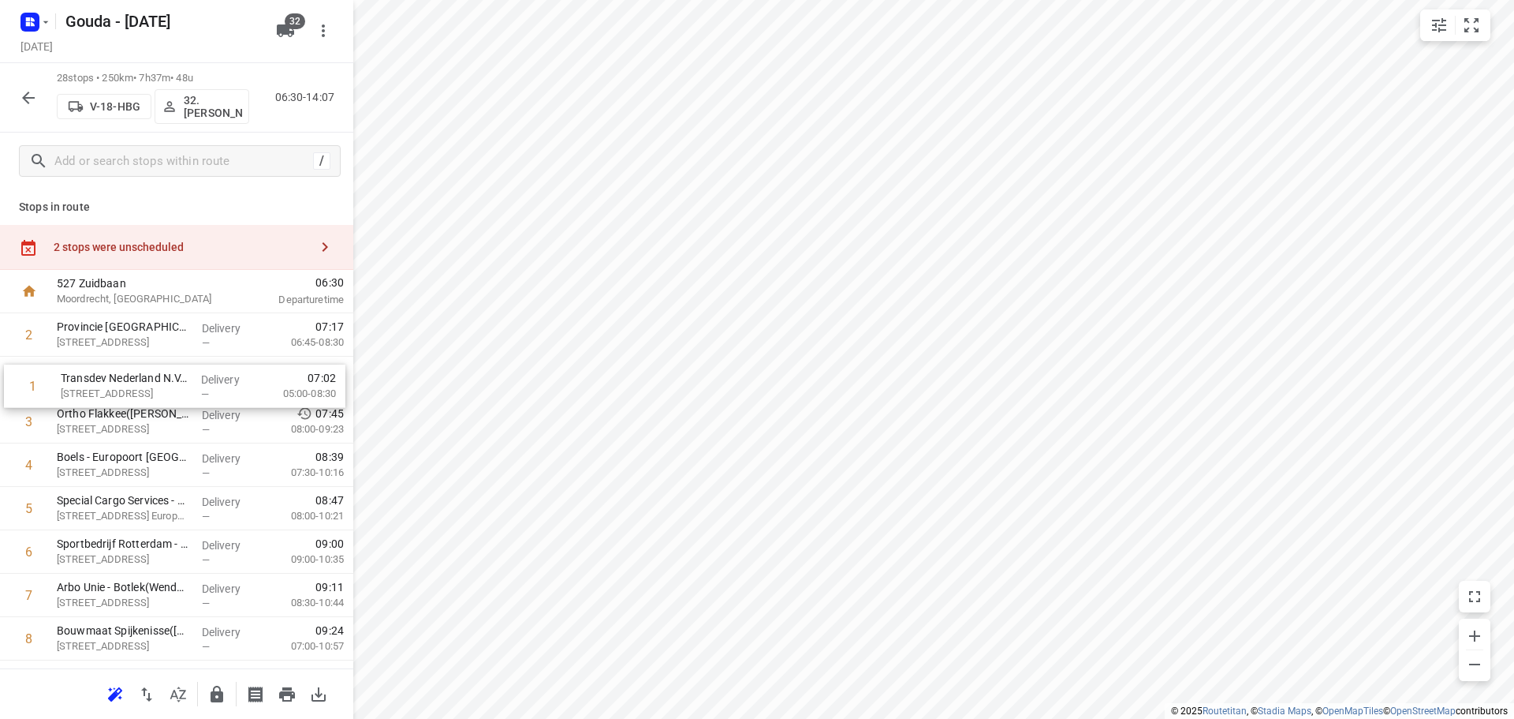
drag, startPoint x: 116, startPoint y: 331, endPoint x: 121, endPoint y: 399, distance: 68.0
drag, startPoint x: 199, startPoint y: 338, endPoint x: 195, endPoint y: 390, distance: 53.0
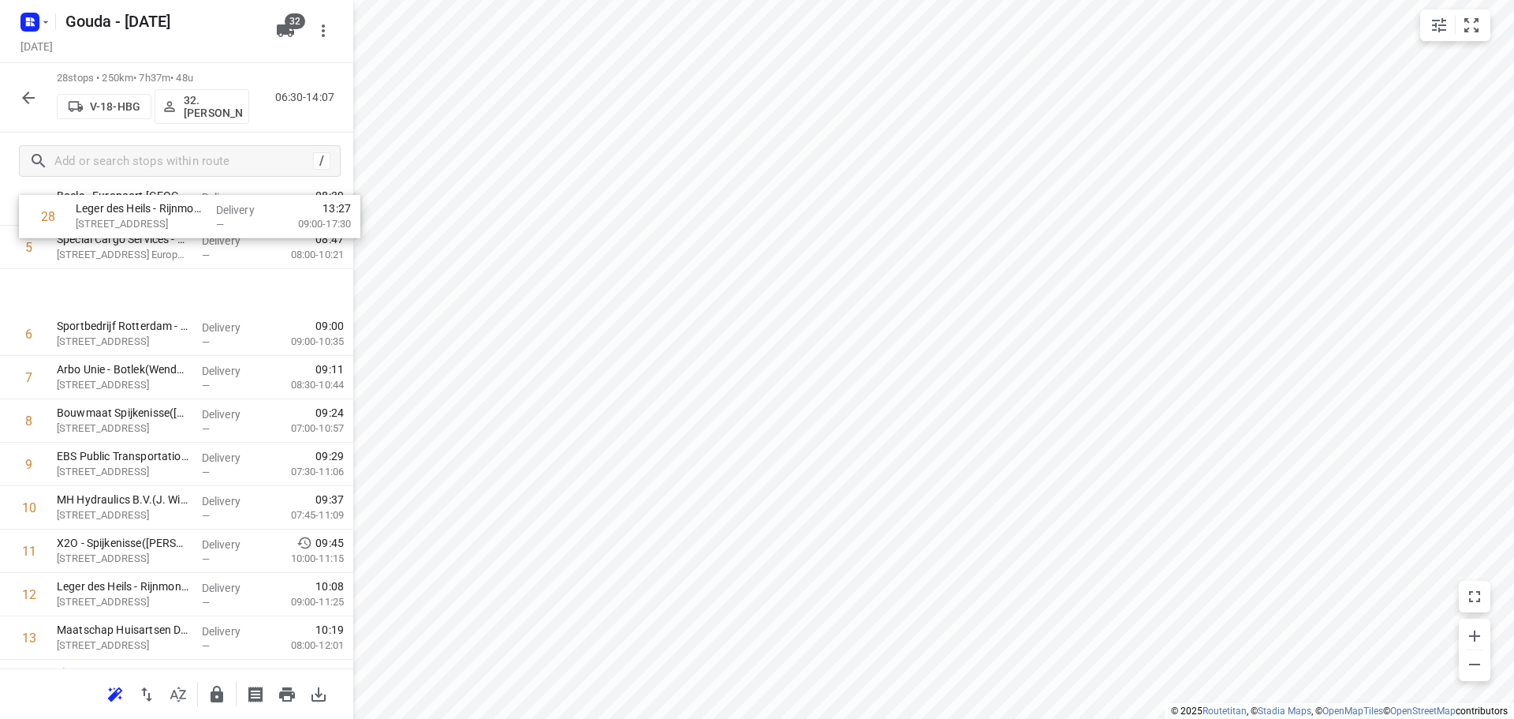
scroll to position [258, 0]
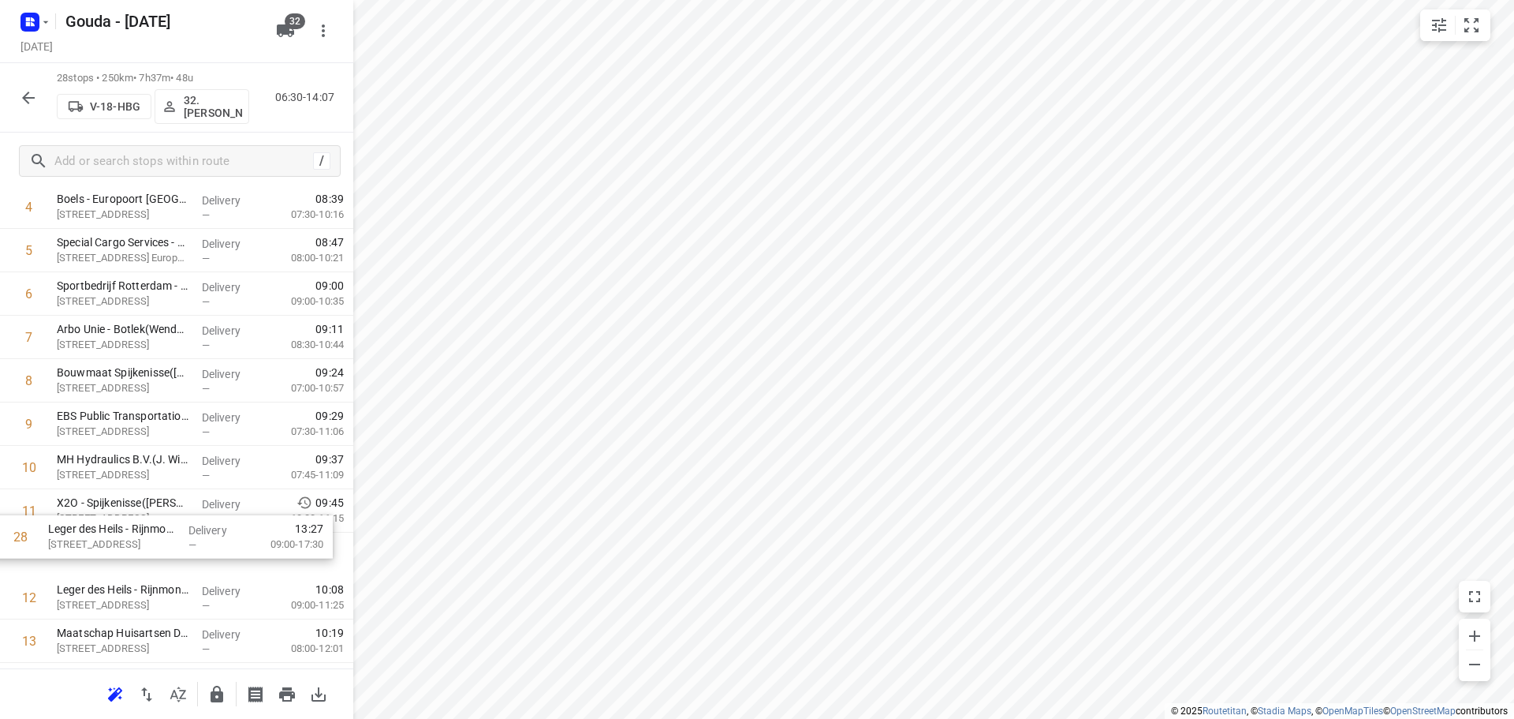
drag, startPoint x: 197, startPoint y: 610, endPoint x: 189, endPoint y: 538, distance: 72.3
click at [189, 538] on div "1 Transdev Nederland N.V.- Connexxion Openbaar Vervoer - HW GO([PERSON_NAME]) […" at bounding box center [176, 662] width 353 height 1215
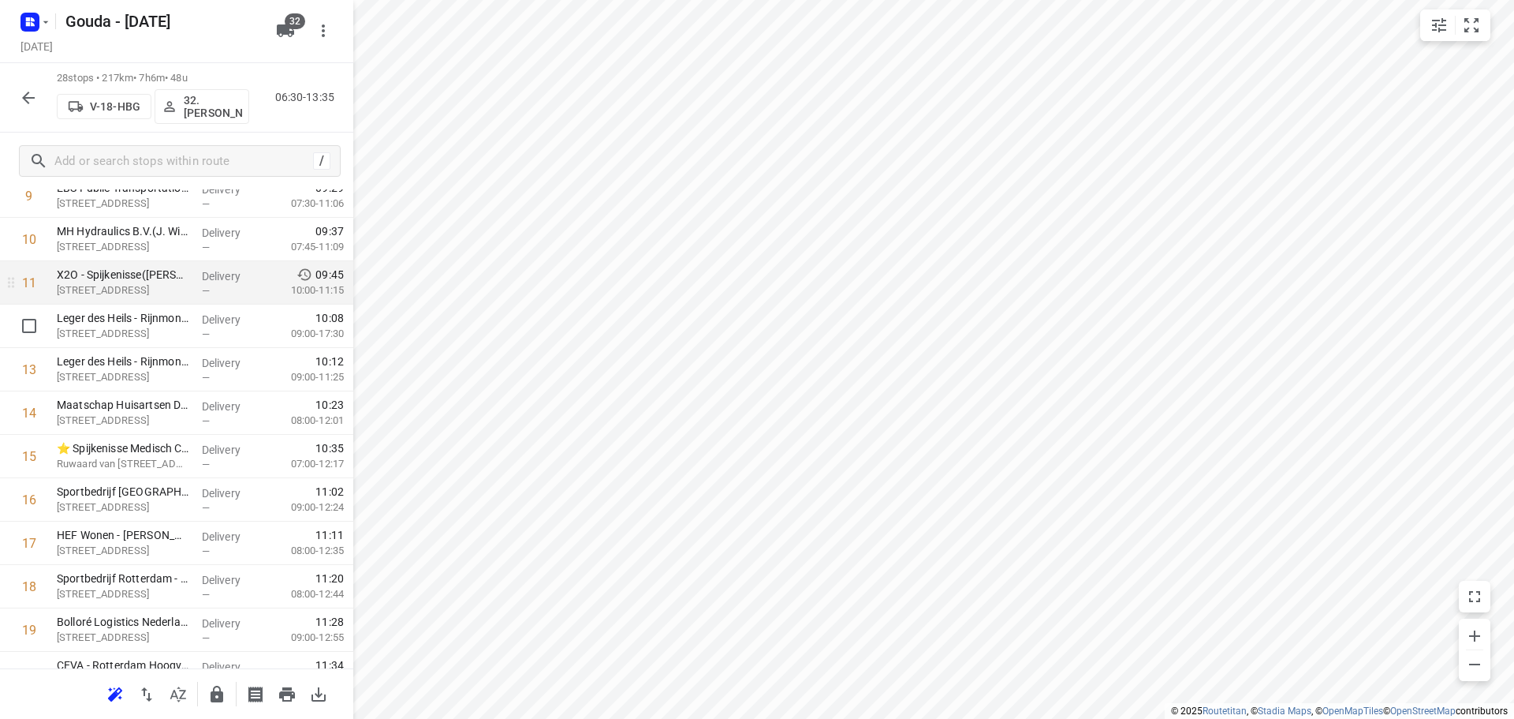
scroll to position [495, 0]
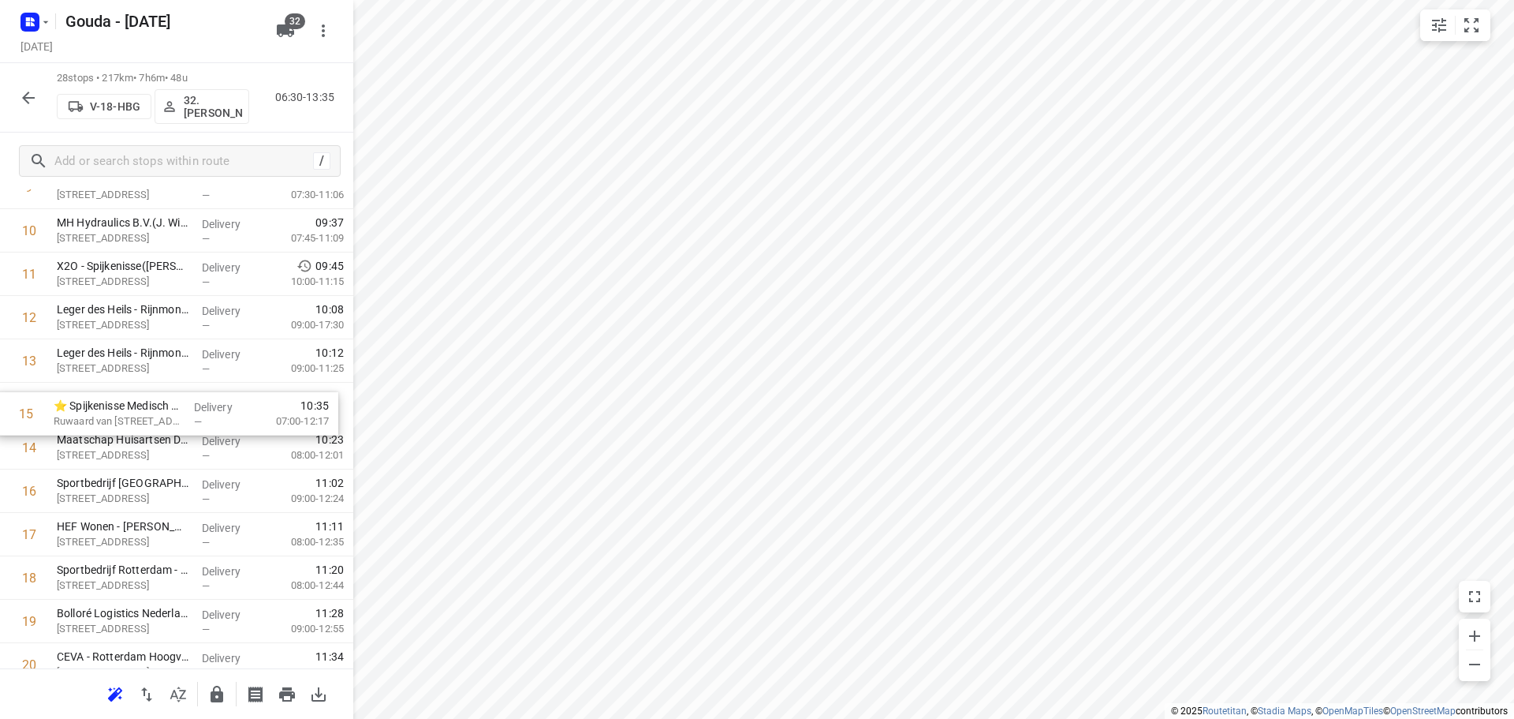
drag, startPoint x: 200, startPoint y: 466, endPoint x: 196, endPoint y: 414, distance: 52.2
click at [196, 414] on div "1 Transdev Nederland N.V.- Connexxion Openbaar Vervoer - HW GO([PERSON_NAME]) […" at bounding box center [176, 426] width 353 height 1215
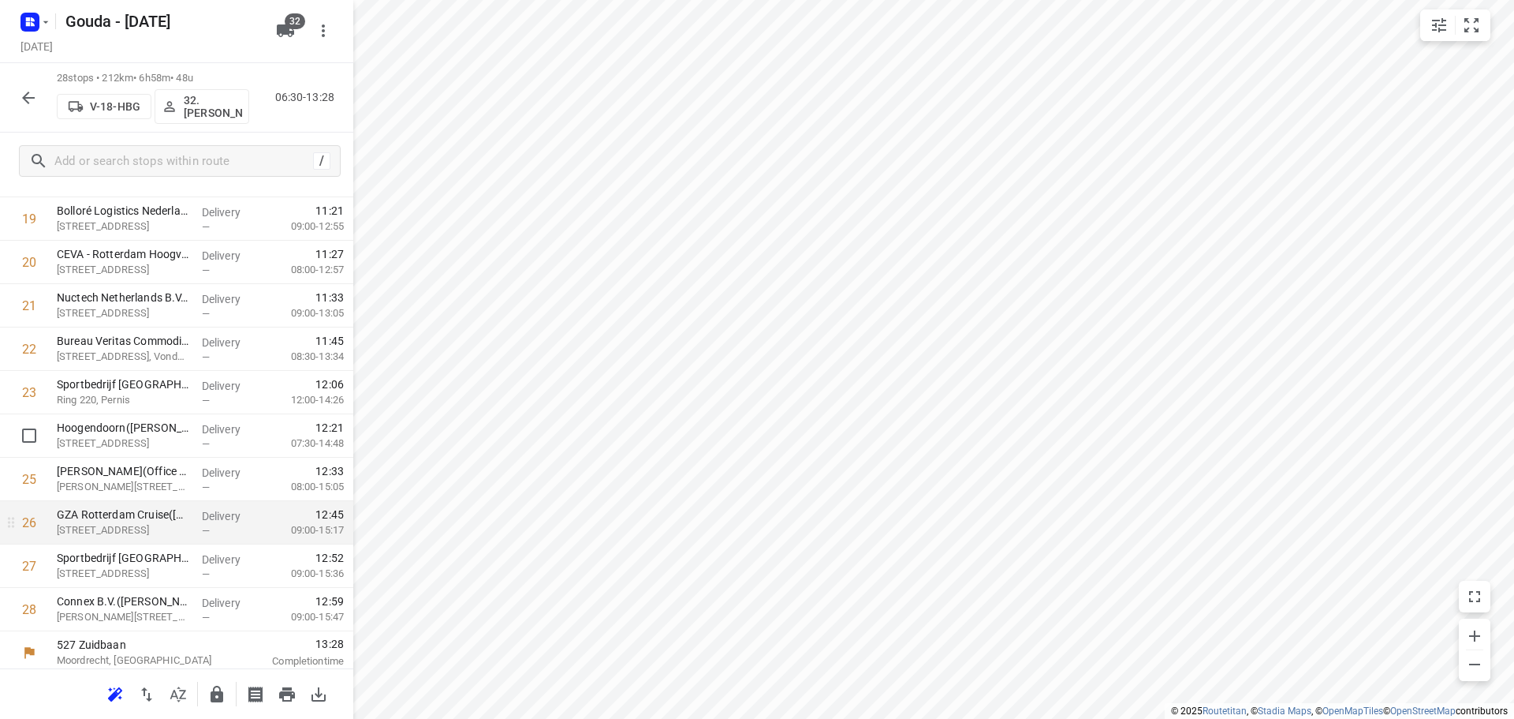
scroll to position [903, 0]
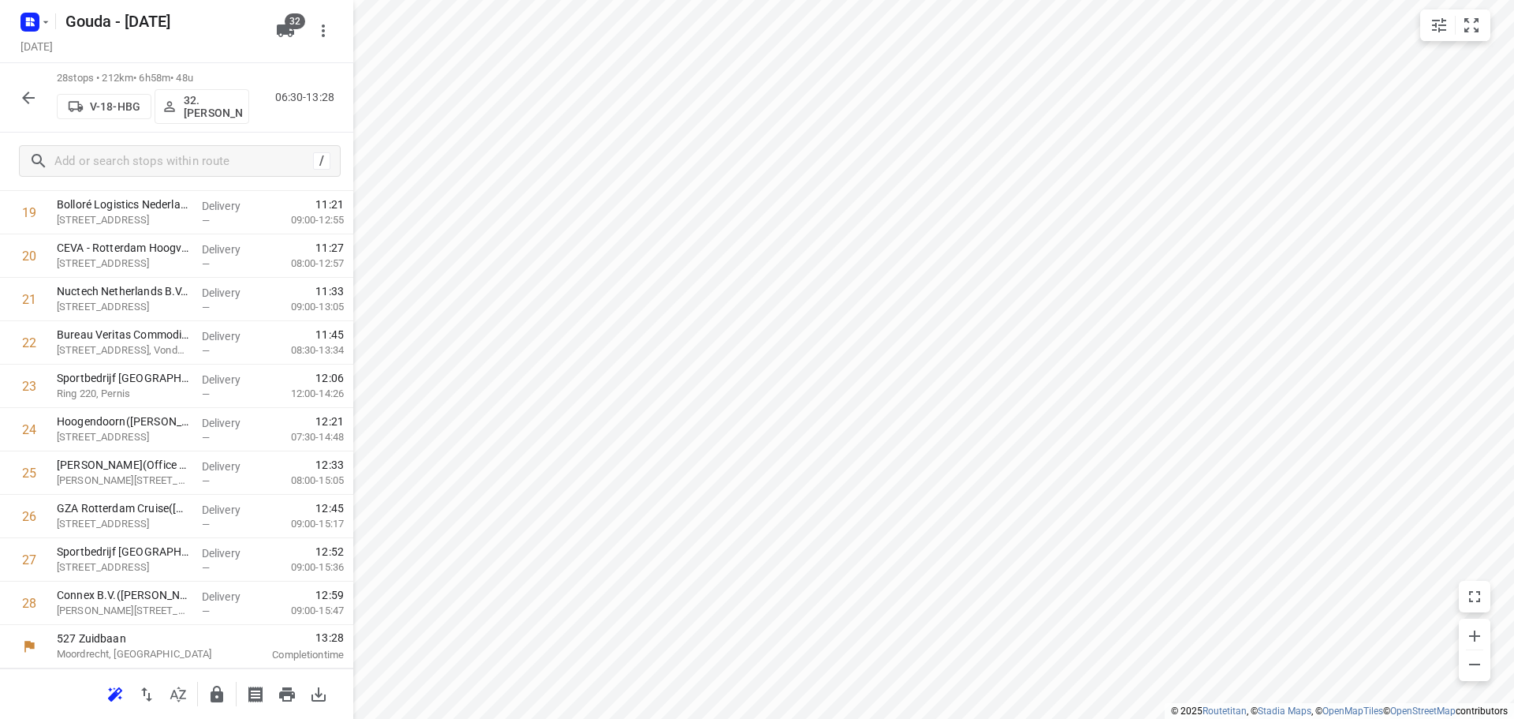
click at [228, 677] on div at bounding box center [176, 693] width 353 height 50
click at [218, 689] on icon "button" at bounding box center [216, 694] width 19 height 19
click at [18, 97] on button "button" at bounding box center [29, 98] width 32 height 32
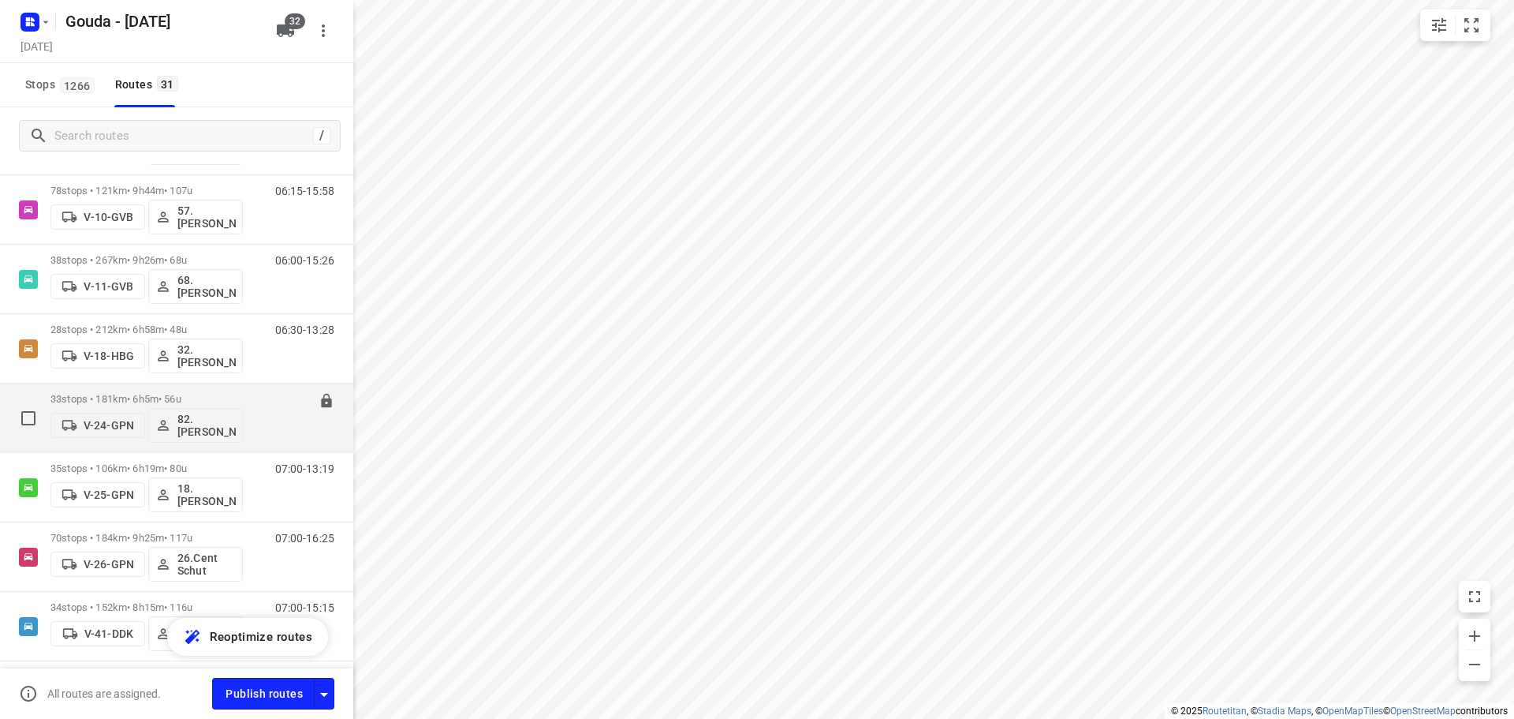
scroll to position [316, 0]
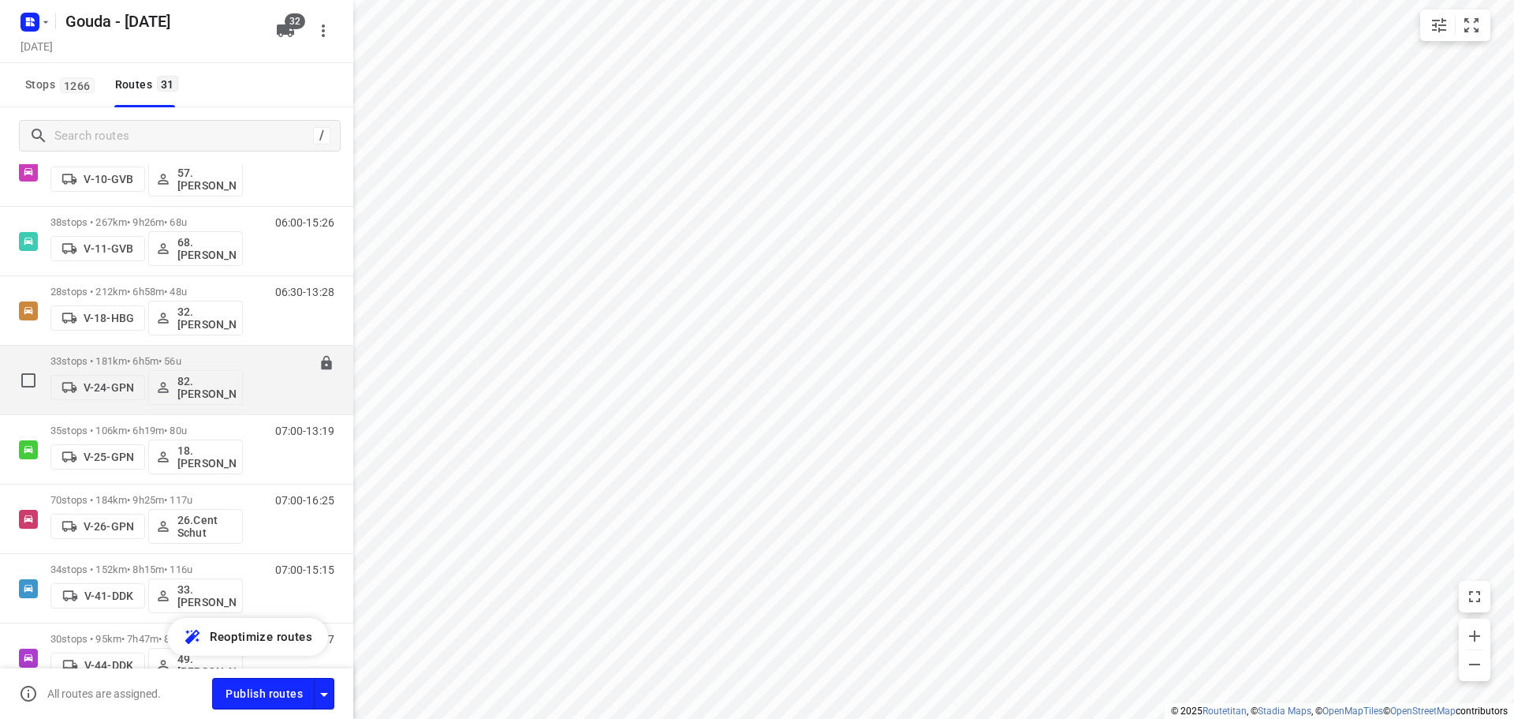
click at [207, 353] on div "33 stops • 181km • 6h5m • 56u V-24-GPN 82. [PERSON_NAME]" at bounding box center [146, 379] width 192 height 65
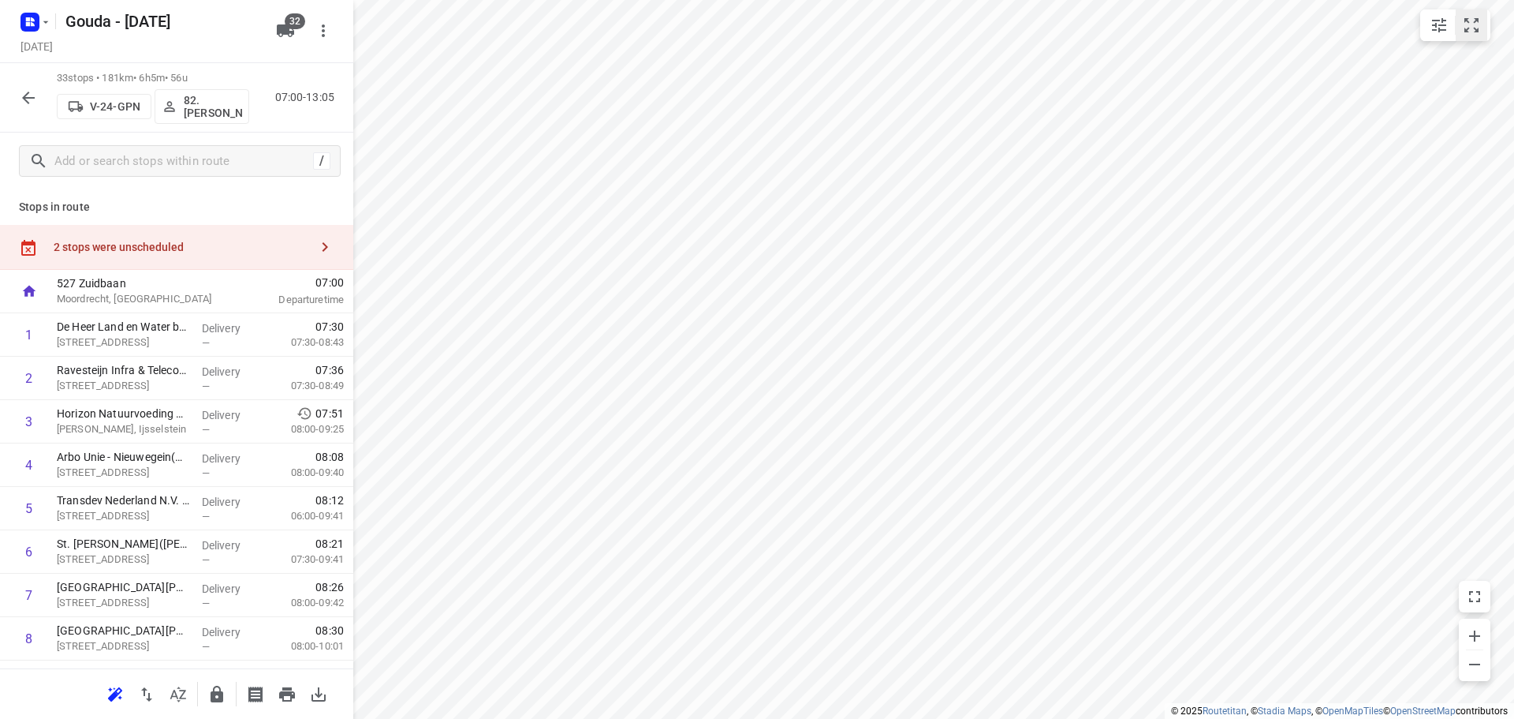
click at [1480, 30] on icon "small contained button group" at bounding box center [1471, 25] width 19 height 19
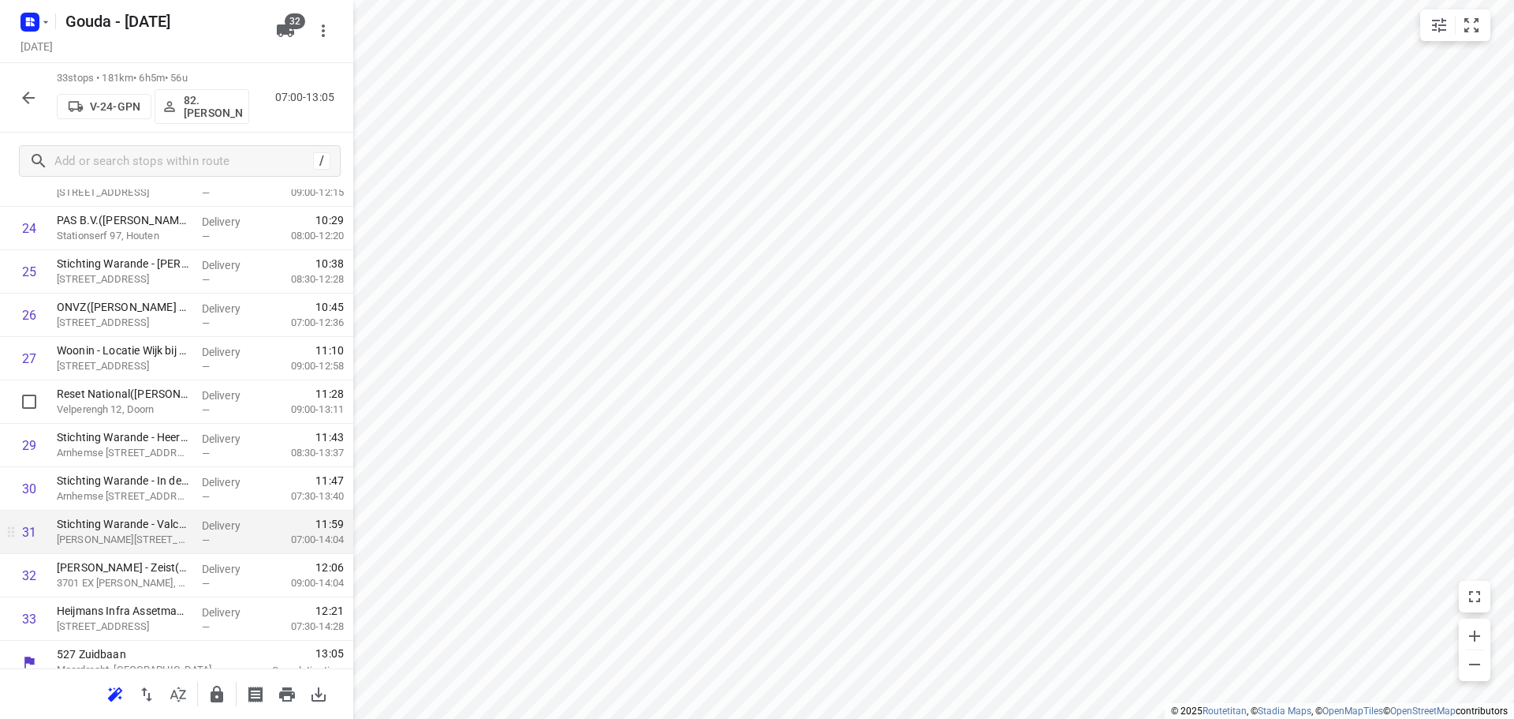
scroll to position [1120, 0]
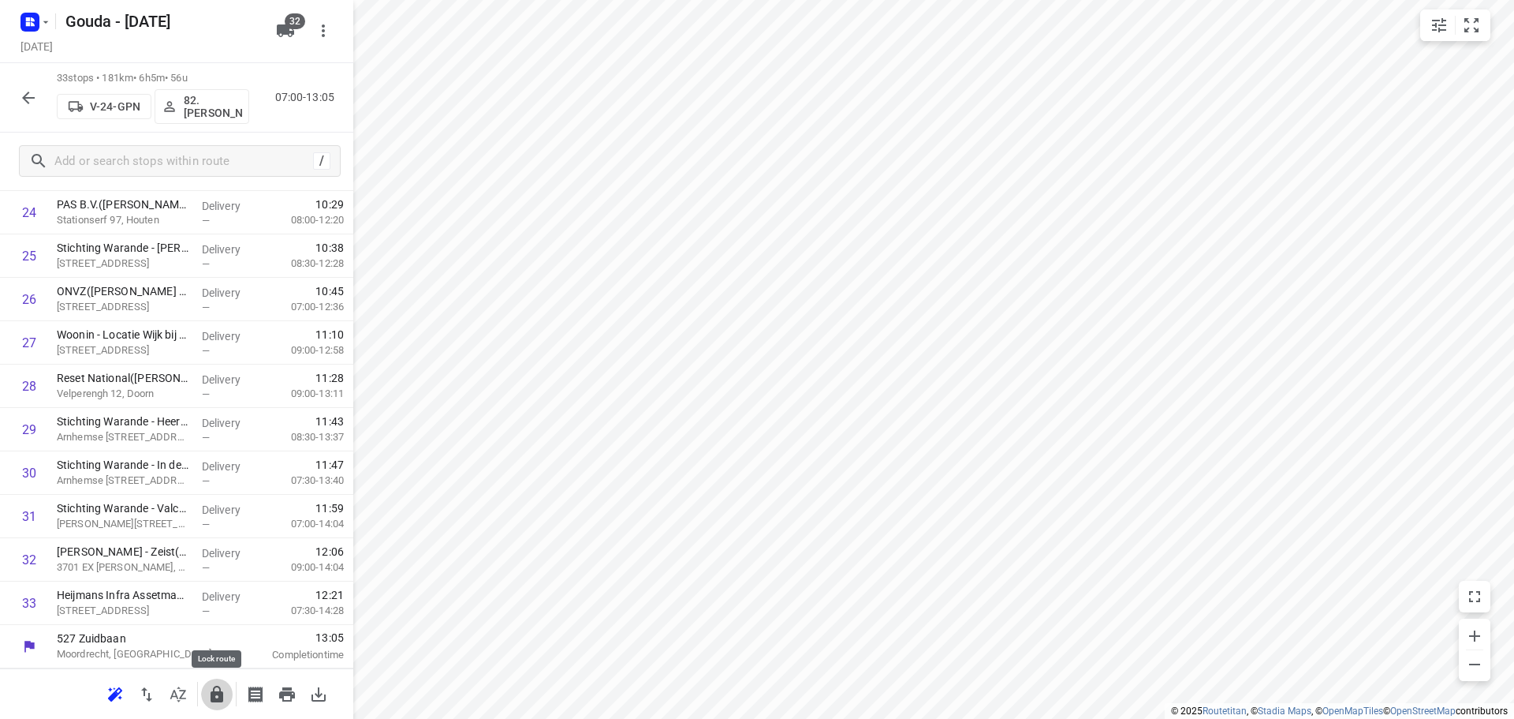
click at [225, 686] on icon "button" at bounding box center [216, 694] width 19 height 19
click at [29, 105] on icon "button" at bounding box center [28, 97] width 19 height 19
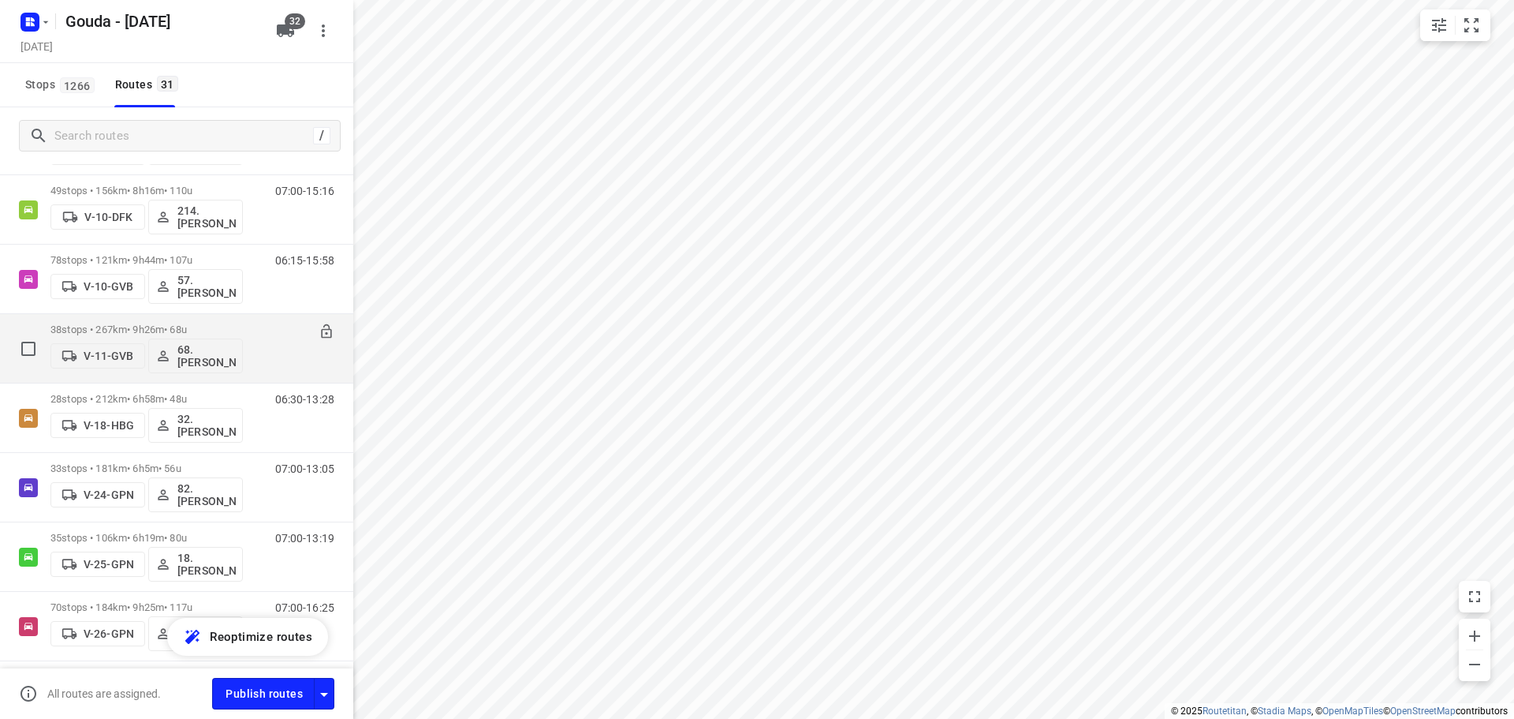
scroll to position [237, 0]
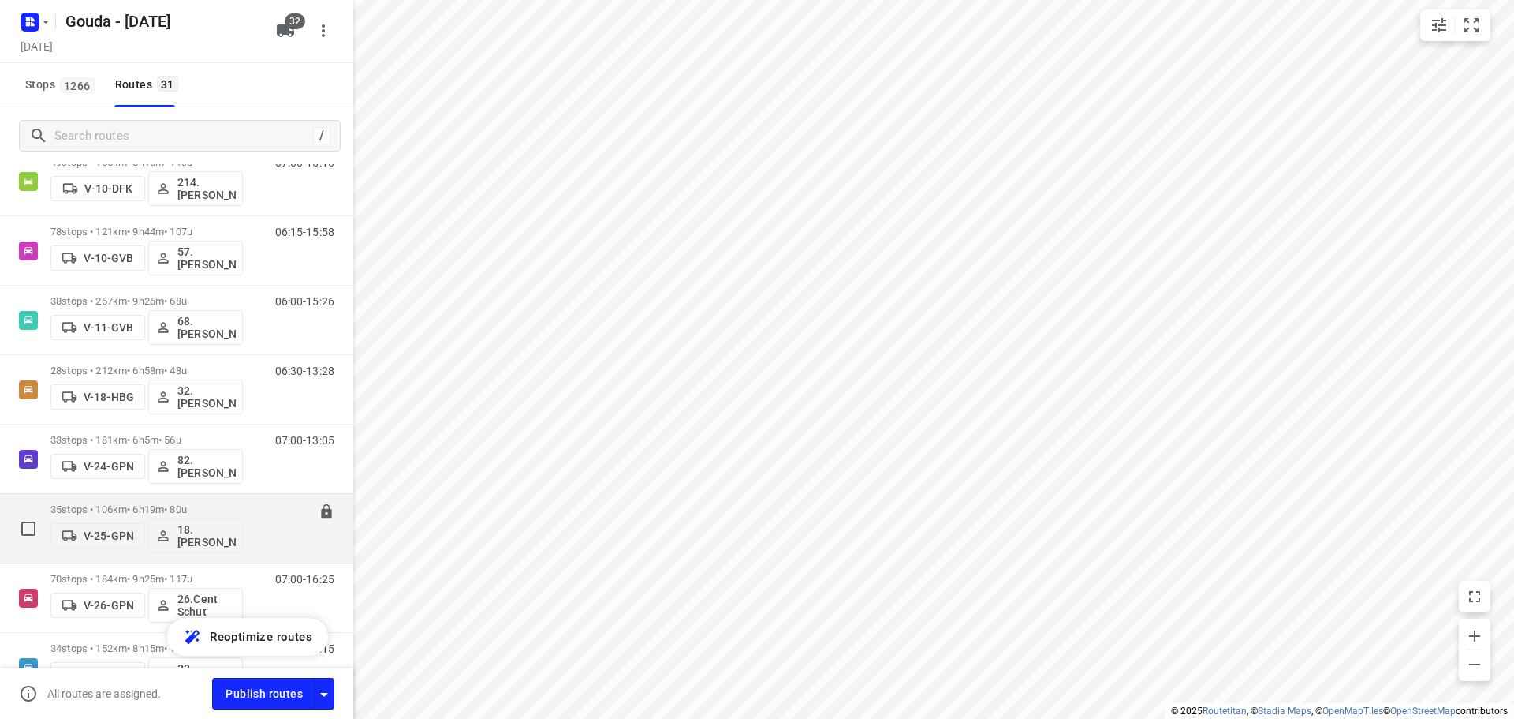
click at [148, 502] on div "35 stops • 106km • 6h19m • 80u V-25-GPN 18.[PERSON_NAME]" at bounding box center [146, 527] width 192 height 65
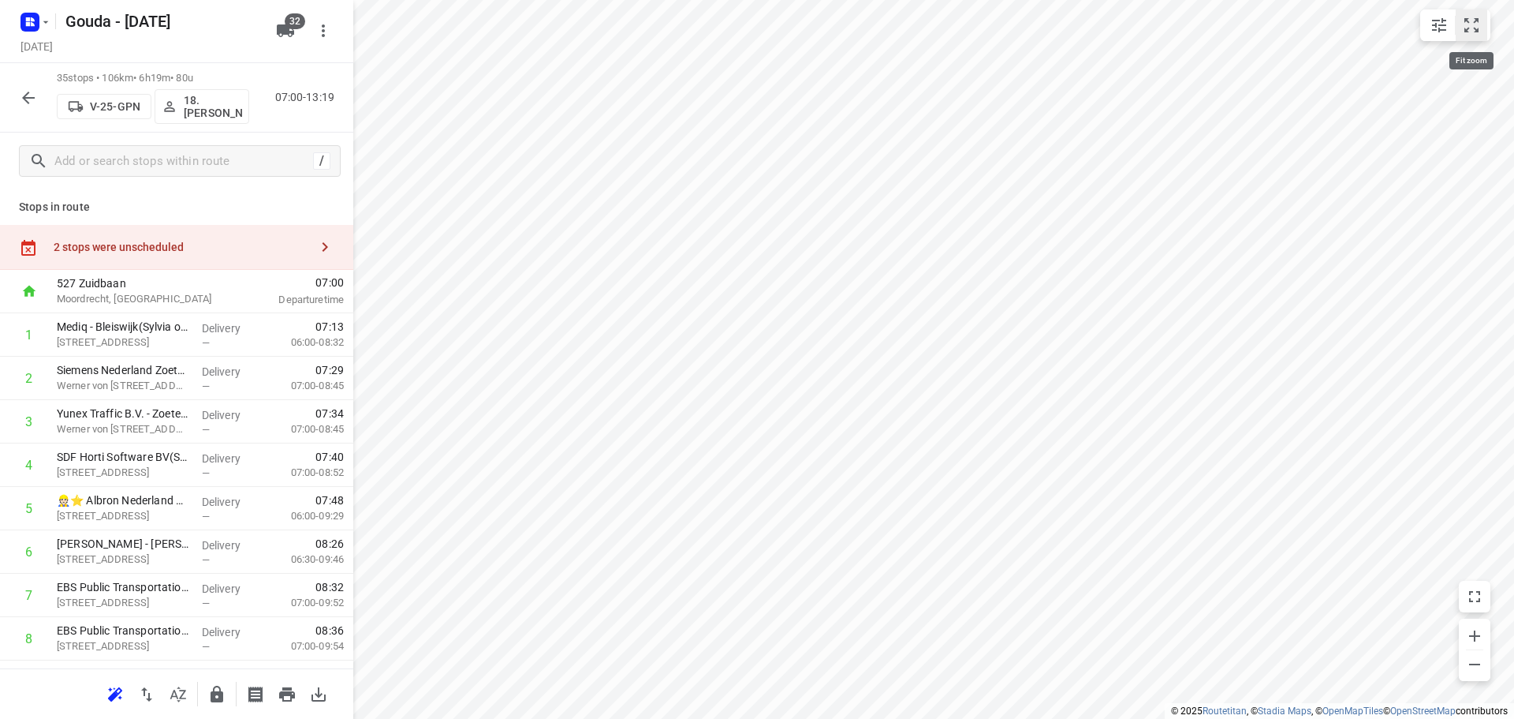
click at [1470, 24] on icon "small contained button group" at bounding box center [1471, 25] width 19 height 19
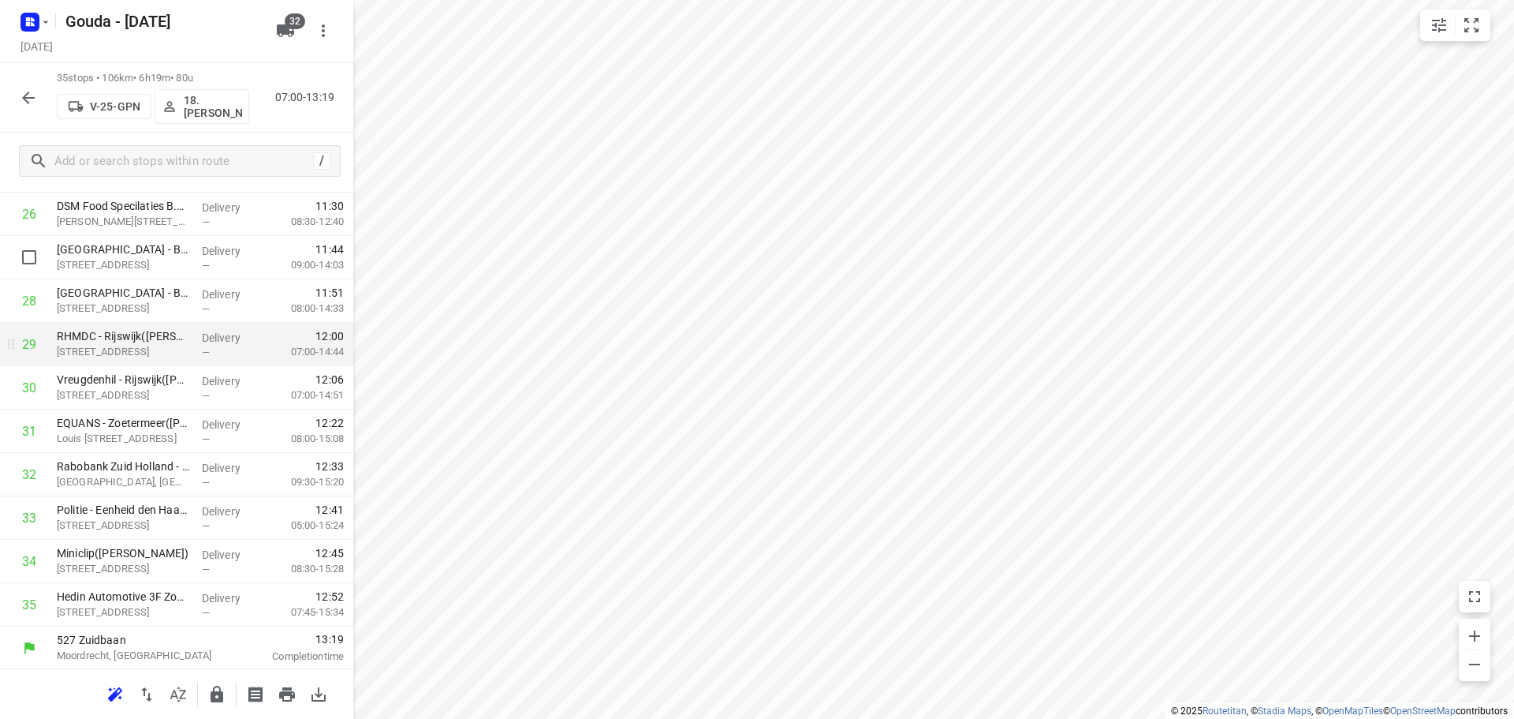
scroll to position [1207, 0]
click at [213, 691] on icon "button" at bounding box center [217, 693] width 13 height 17
click at [39, 99] on button "button" at bounding box center [29, 98] width 32 height 32
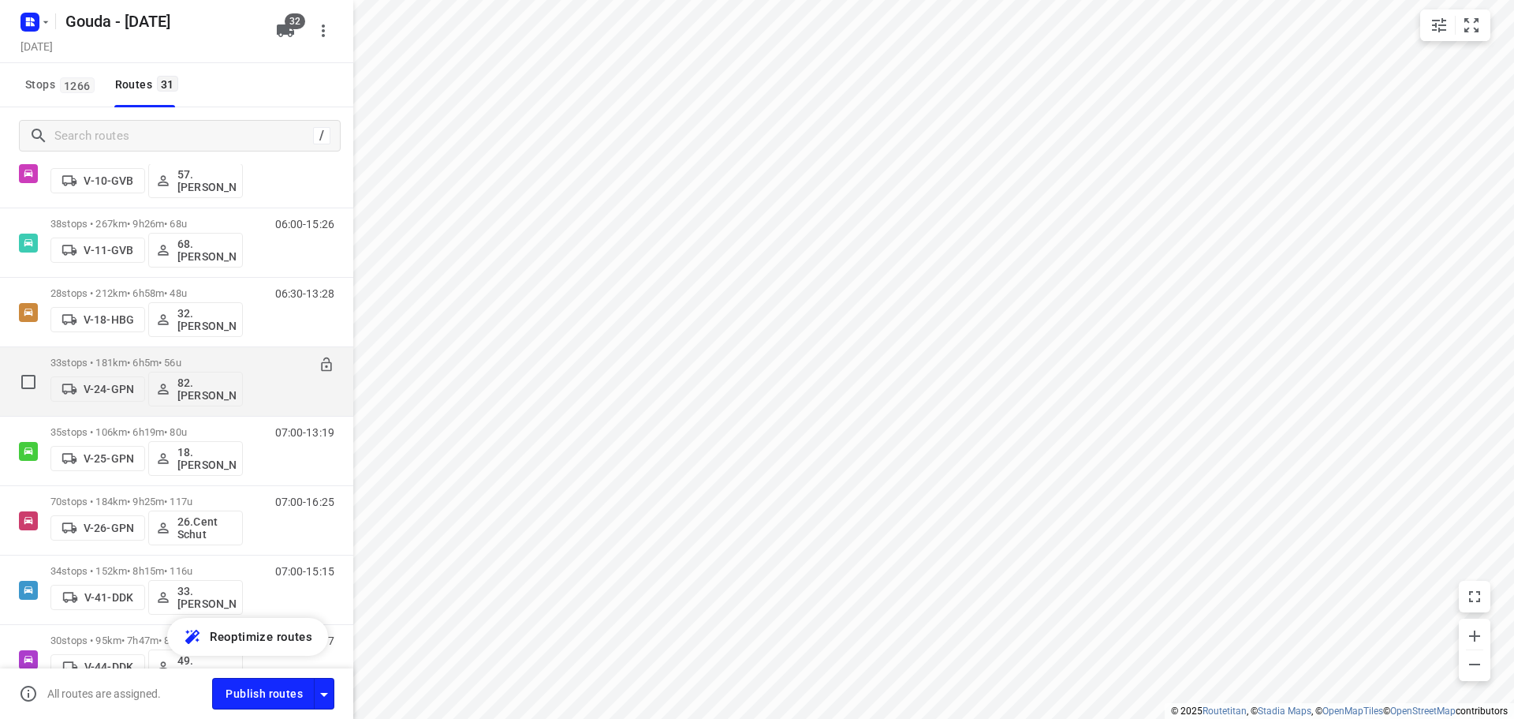
scroll to position [316, 0]
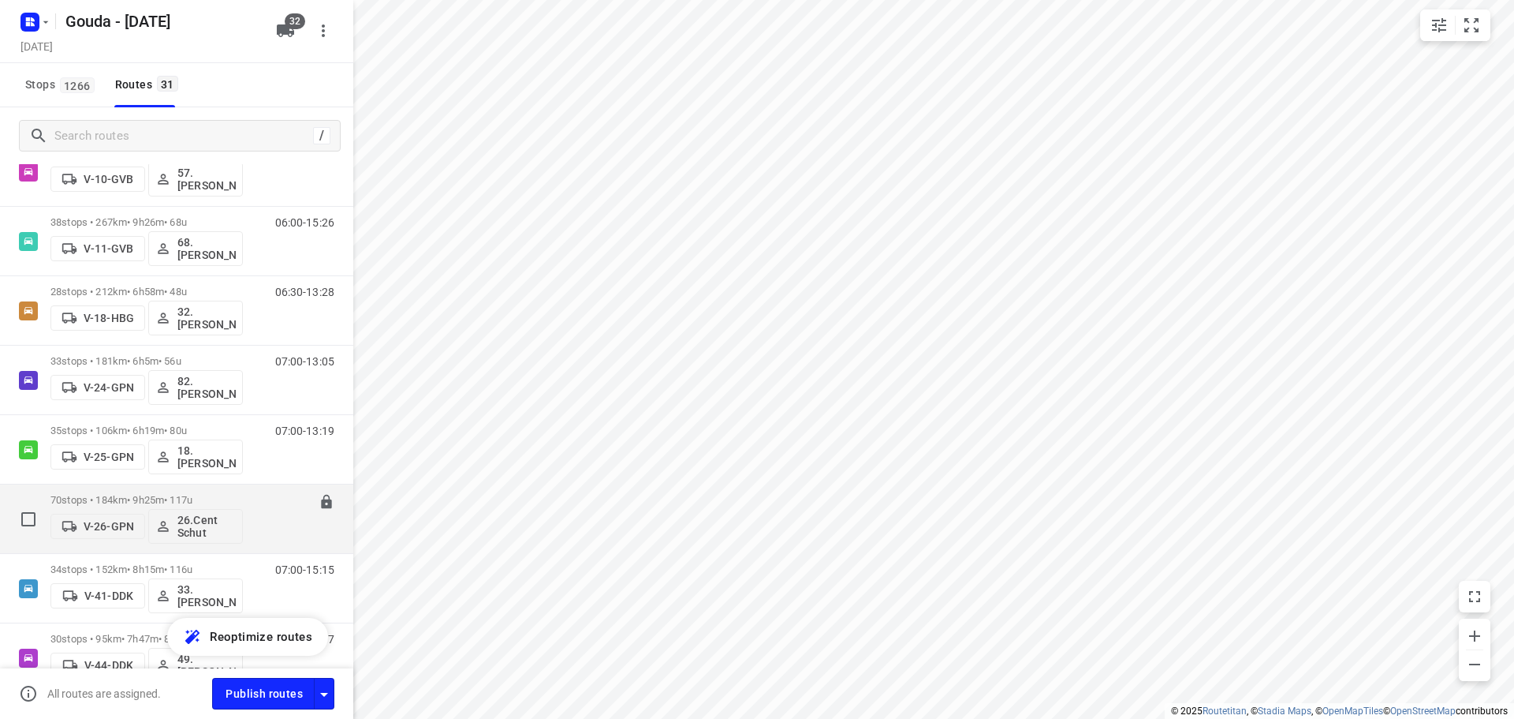
click at [165, 491] on div "70 stops • 184km • 9h25m • 117u V-26-GPN 26.Cent Schut" at bounding box center [146, 518] width 192 height 65
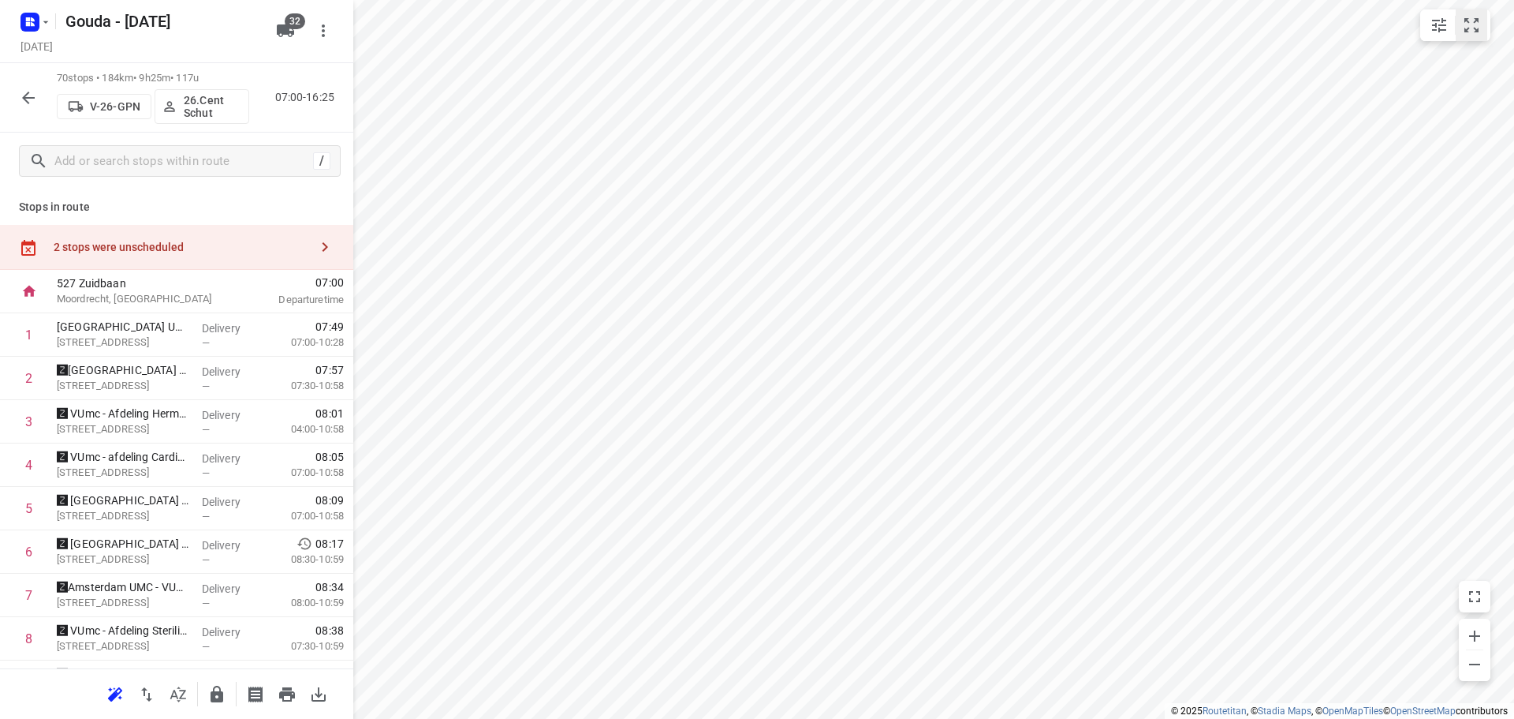
click at [1480, 21] on icon "small contained button group" at bounding box center [1471, 25] width 19 height 19
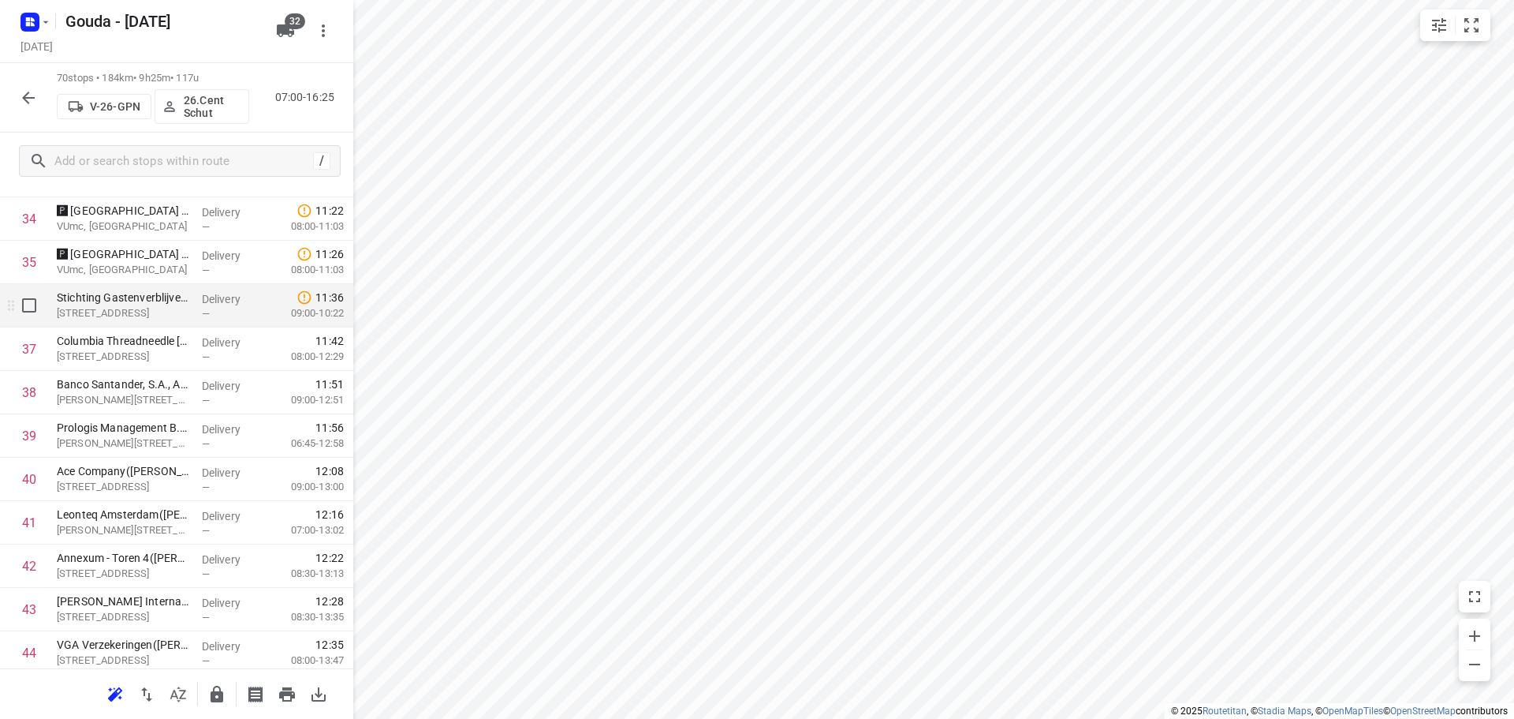
scroll to position [1578, 0]
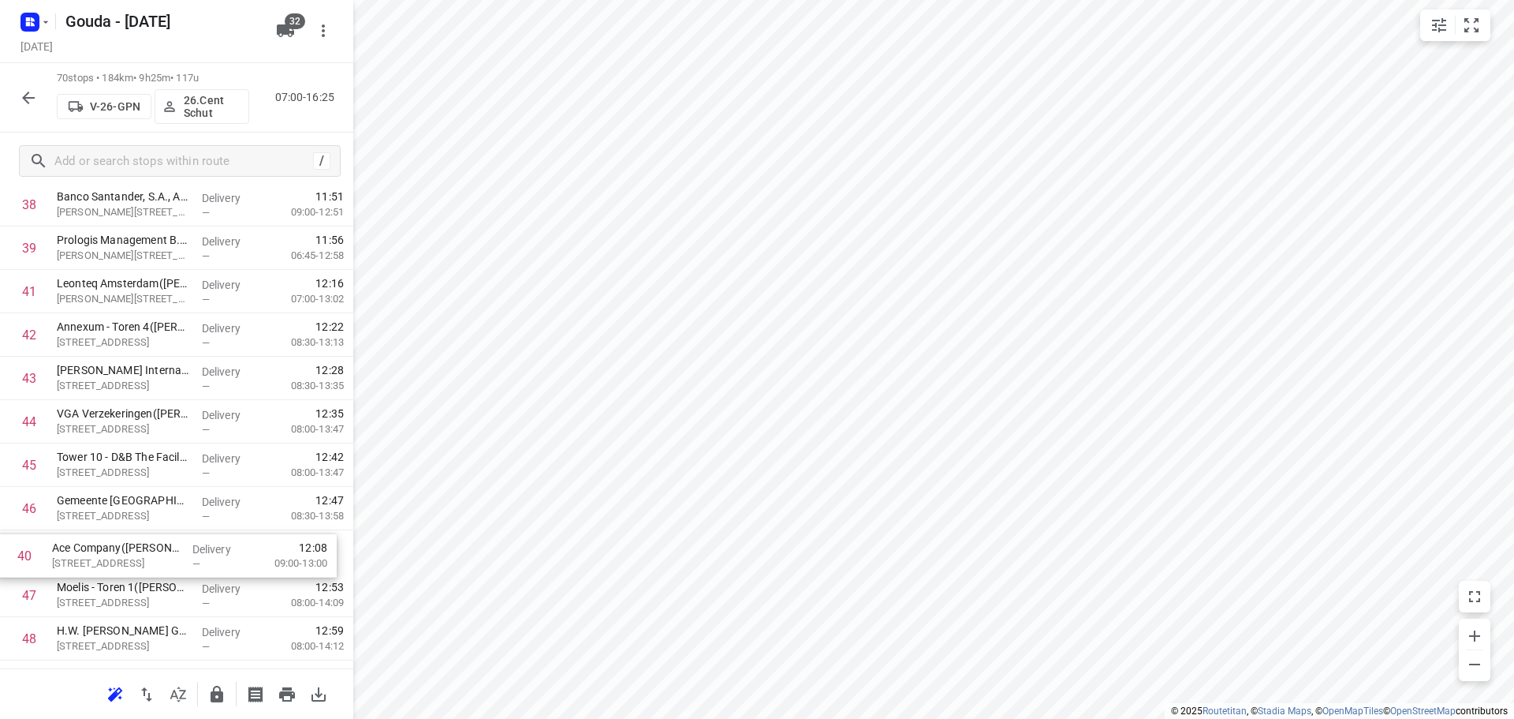
drag, startPoint x: 133, startPoint y: 455, endPoint x: 137, endPoint y: 570, distance: 114.5
click at [133, 572] on div "1 [GEOGRAPHIC_DATA] UMC locatie VUmc- Sectie Onderwijs - Medische Psychologie G…" at bounding box center [176, 96] width 353 height 3037
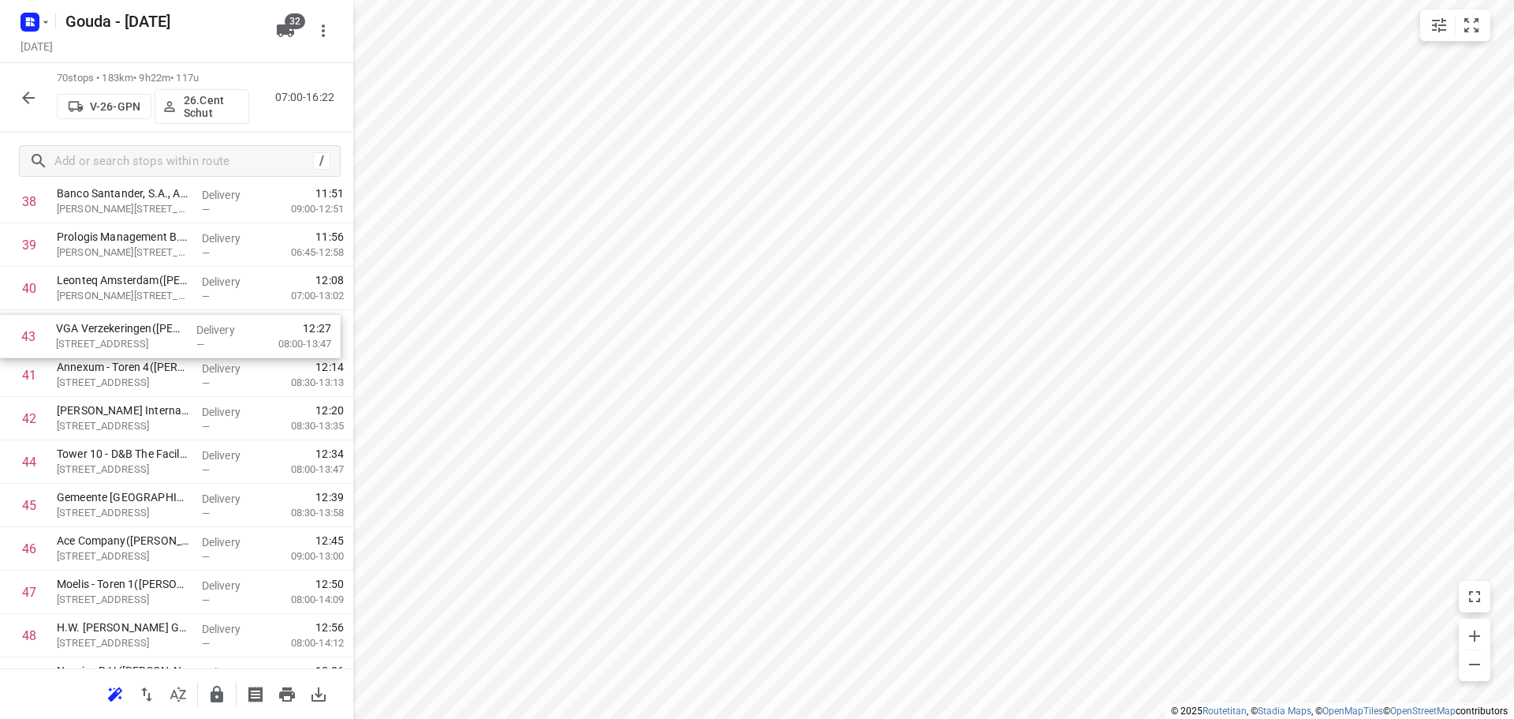
drag, startPoint x: 196, startPoint y: 420, endPoint x: 196, endPoint y: 328, distance: 92.3
click at [196, 328] on div "1 [GEOGRAPHIC_DATA] UMC locatie VUmc- Sectie Onderwijs - Medische Psychologie G…" at bounding box center [176, 93] width 353 height 3037
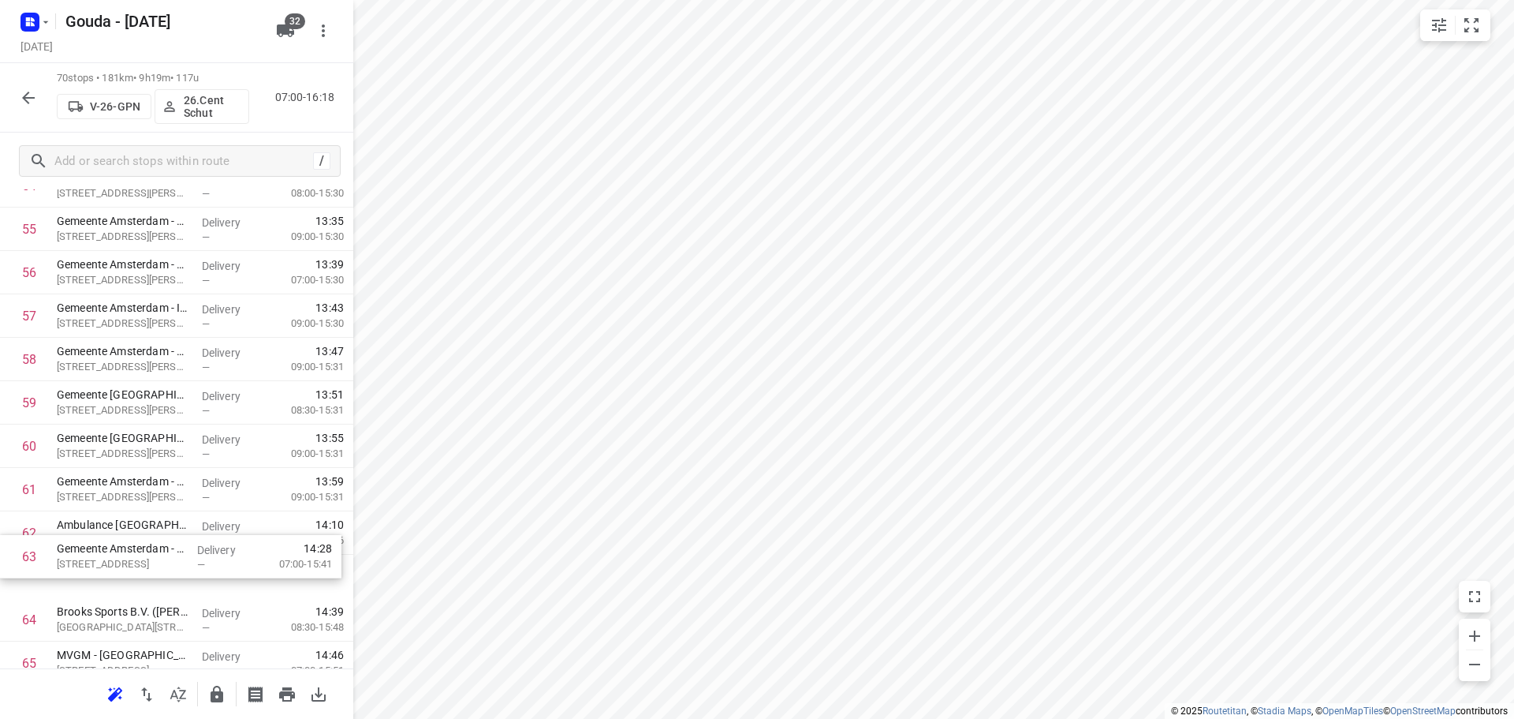
scroll to position [2452, 0]
drag, startPoint x: 117, startPoint y: 582, endPoint x: 119, endPoint y: 535, distance: 47.4
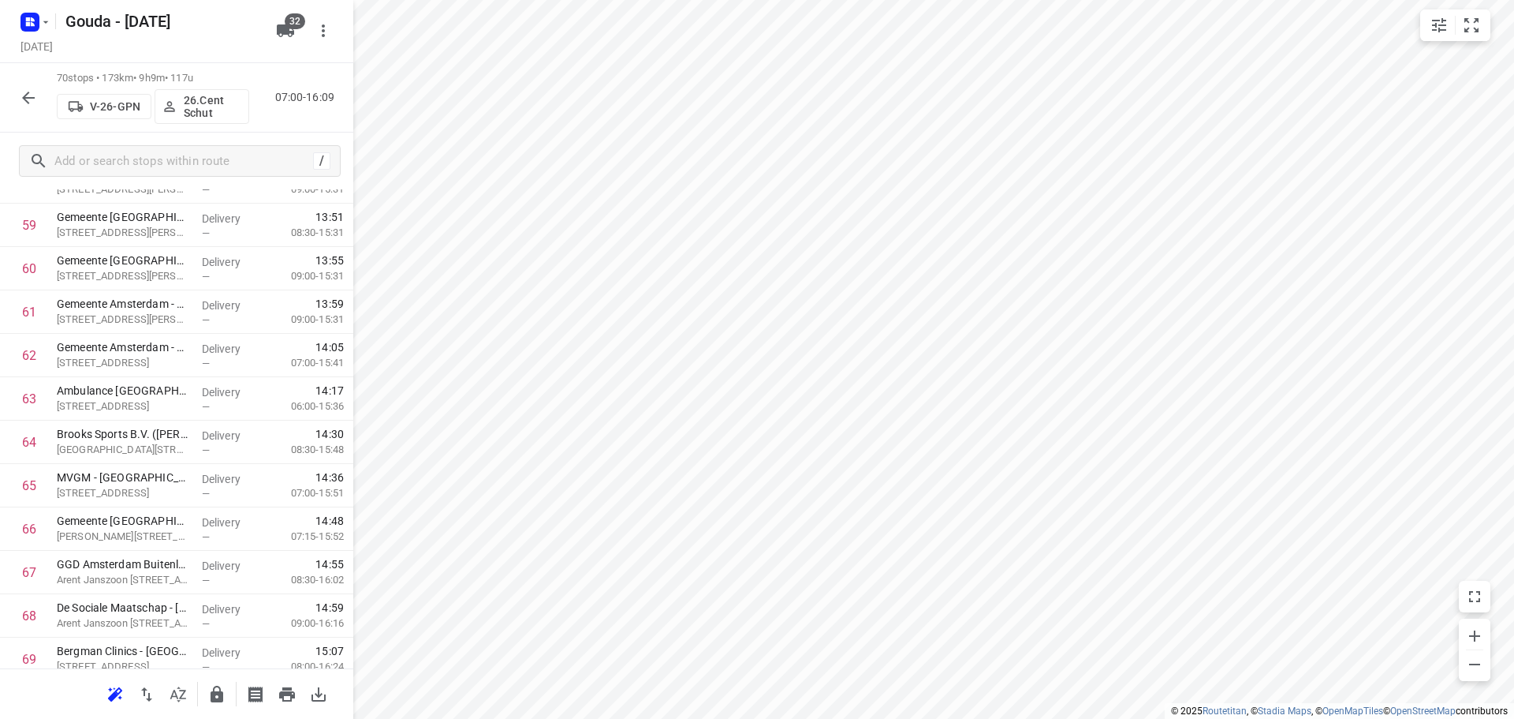
scroll to position [2725, 0]
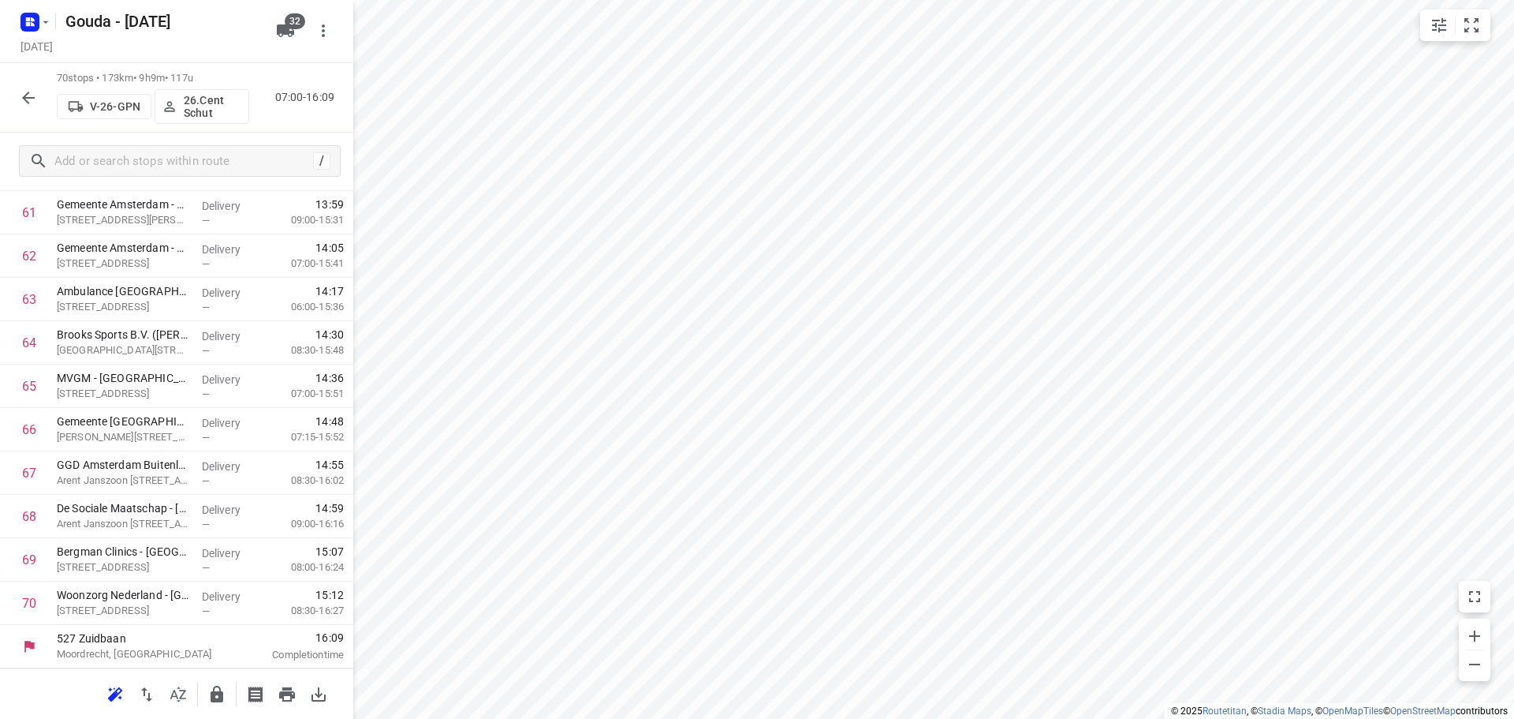
click at [214, 691] on icon "button" at bounding box center [217, 693] width 13 height 17
click at [13, 83] on div at bounding box center [29, 98] width 32 height 32
click at [21, 87] on button "button" at bounding box center [29, 98] width 32 height 32
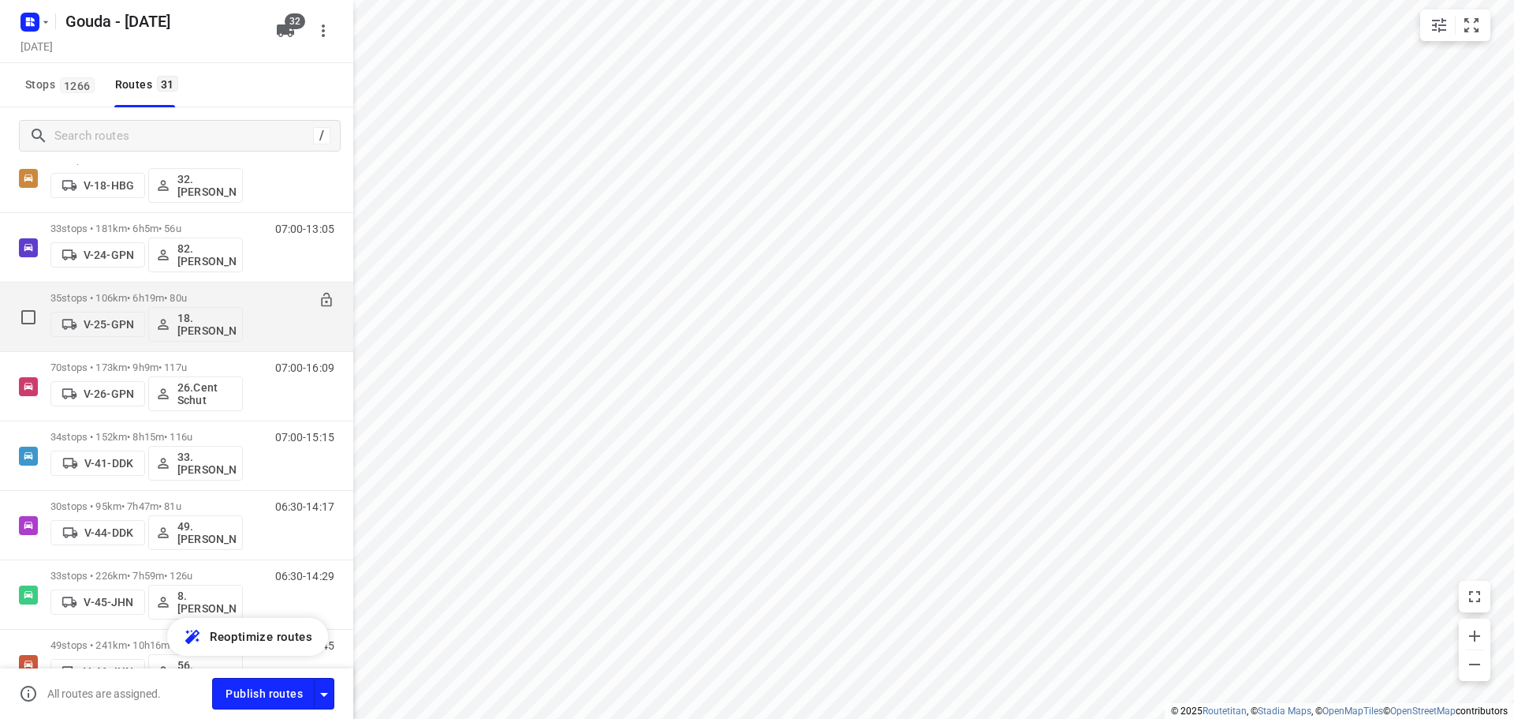
scroll to position [473, 0]
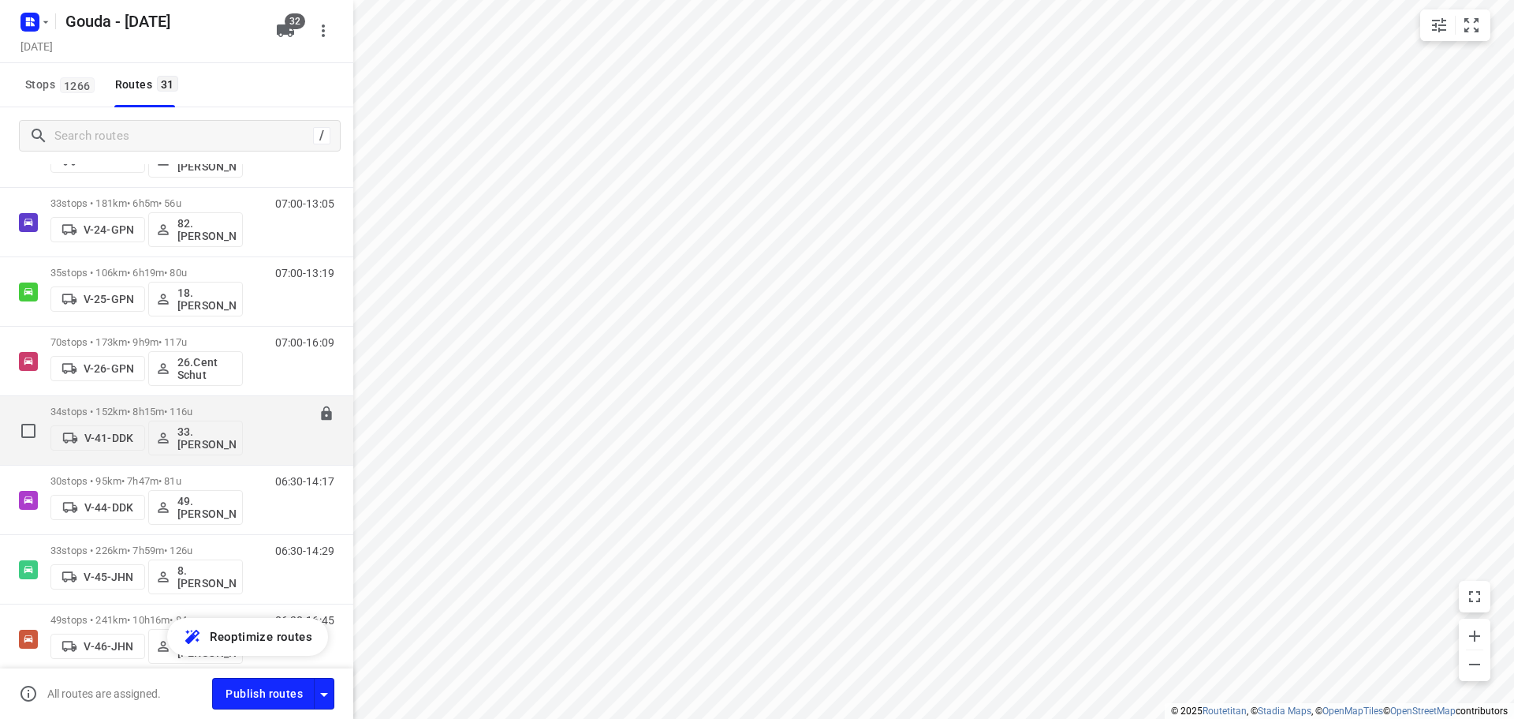
click at [195, 408] on p "34 stops • 152km • 8h15m • 116u" at bounding box center [146, 411] width 192 height 12
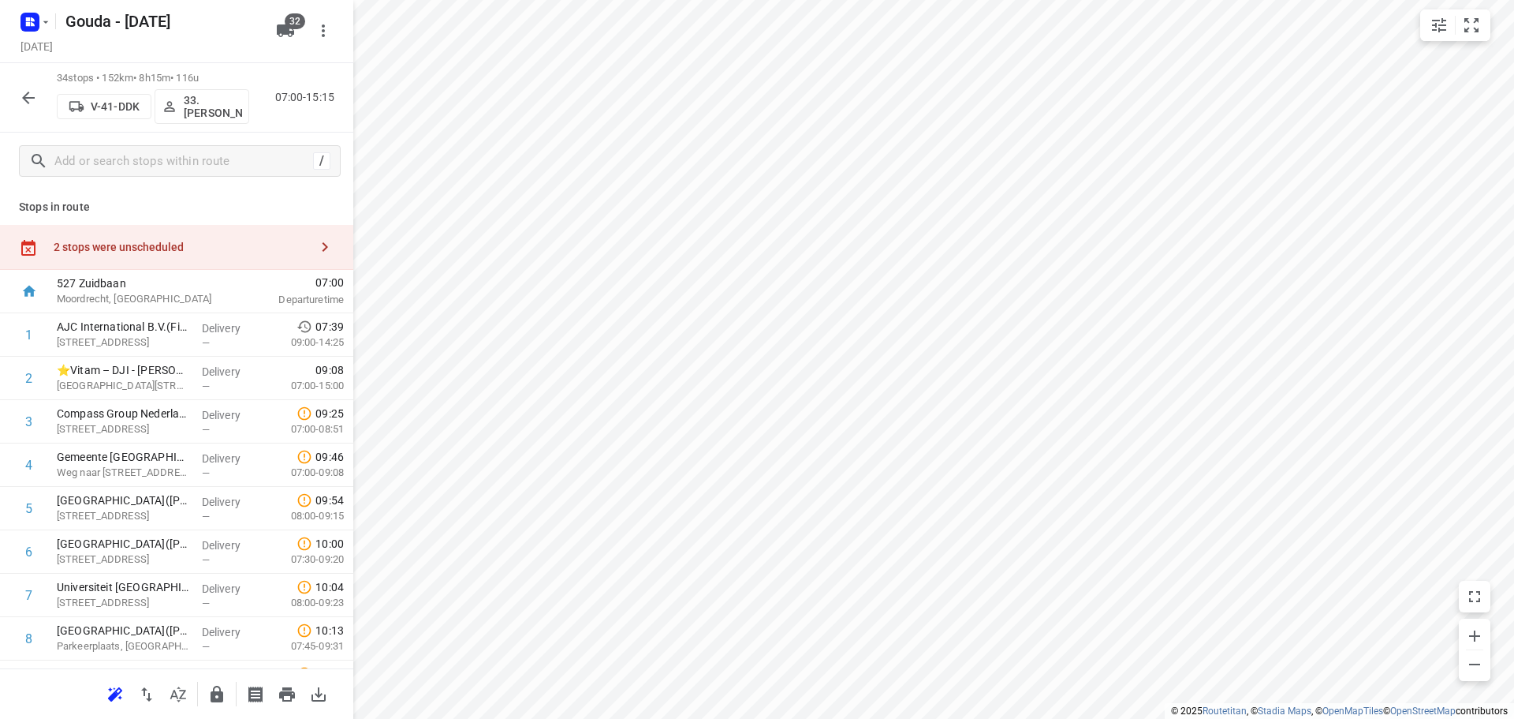
click at [1488, 29] on div "small contained button group" at bounding box center [1456, 25] width 70 height 32
click at [1478, 28] on button "small contained button group" at bounding box center [1472, 25] width 32 height 32
click at [181, 692] on icon "button" at bounding box center [178, 694] width 19 height 19
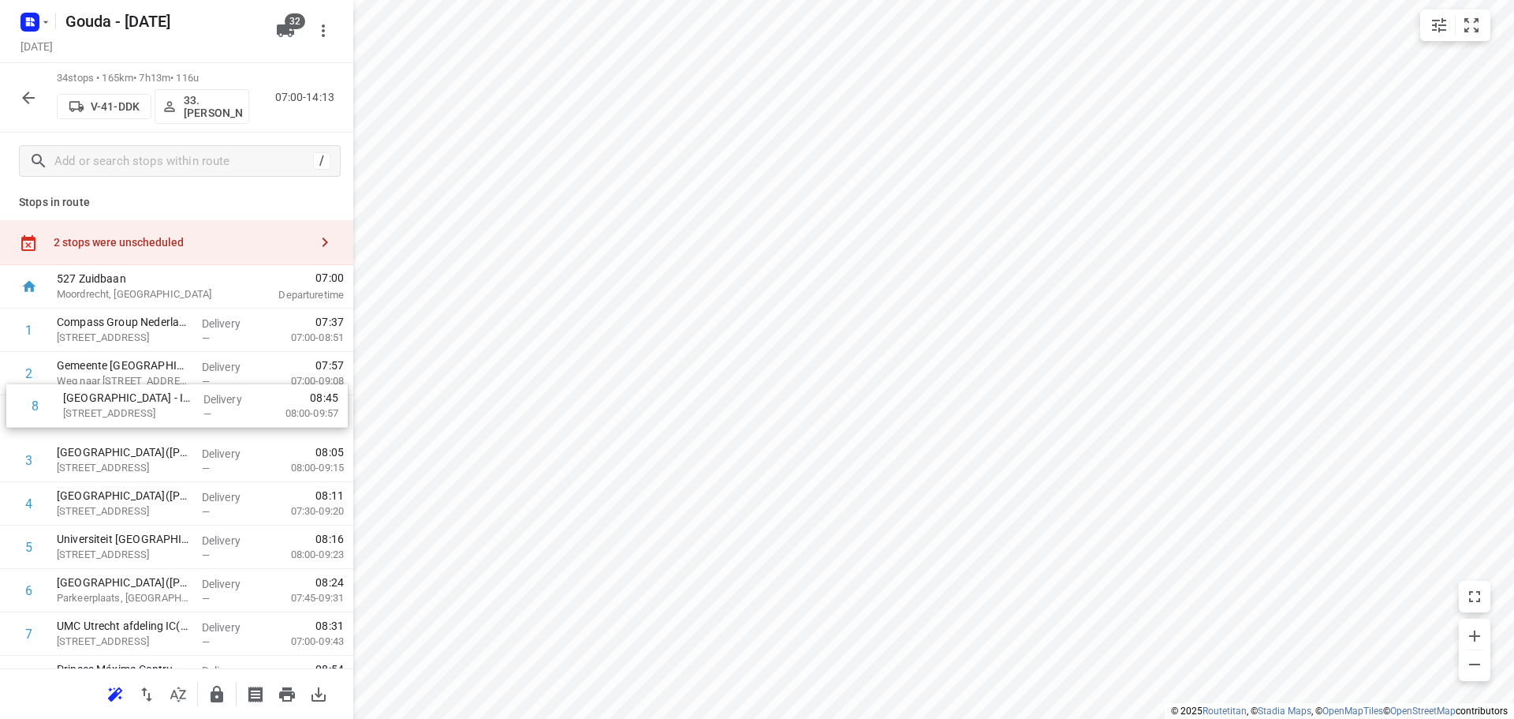
drag, startPoint x: 189, startPoint y: 629, endPoint x: 195, endPoint y: 385, distance: 243.8
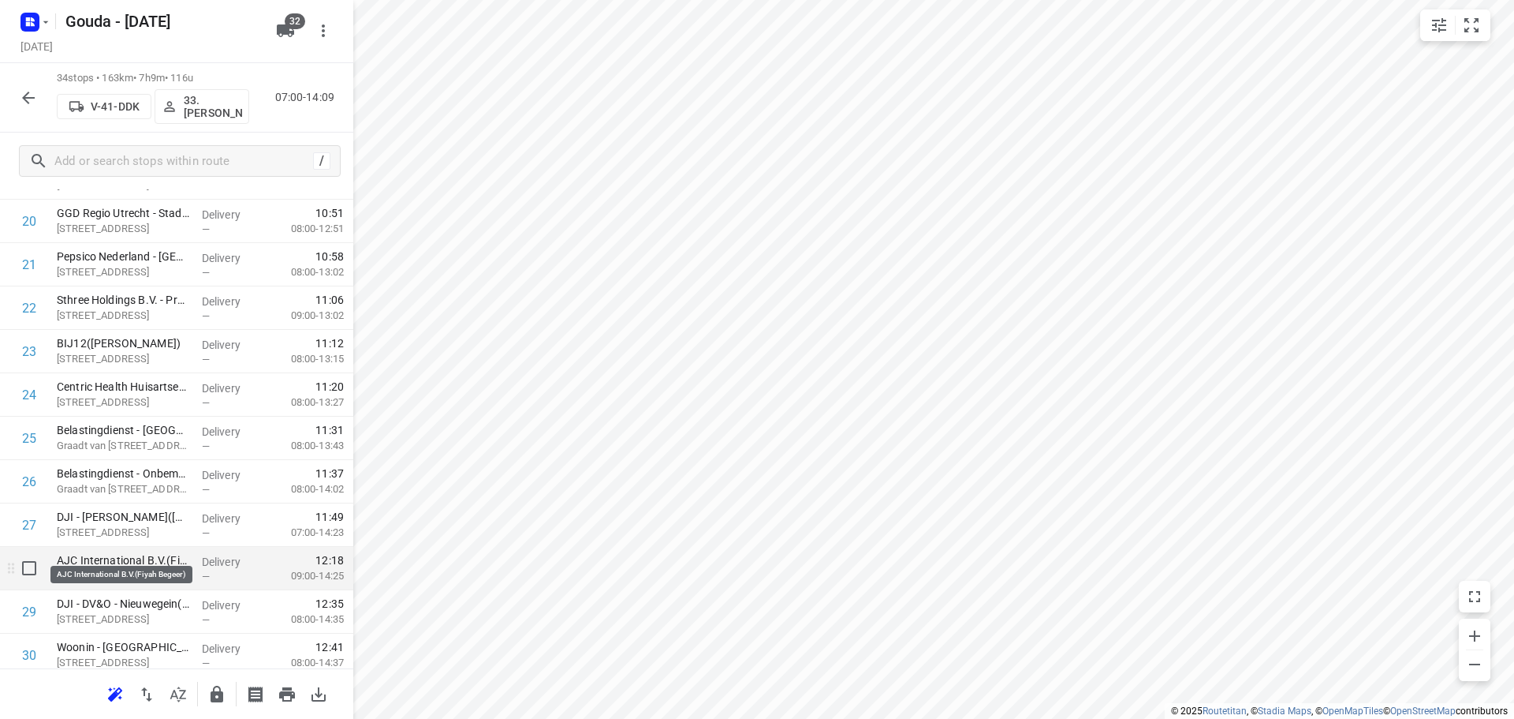
scroll to position [951, 0]
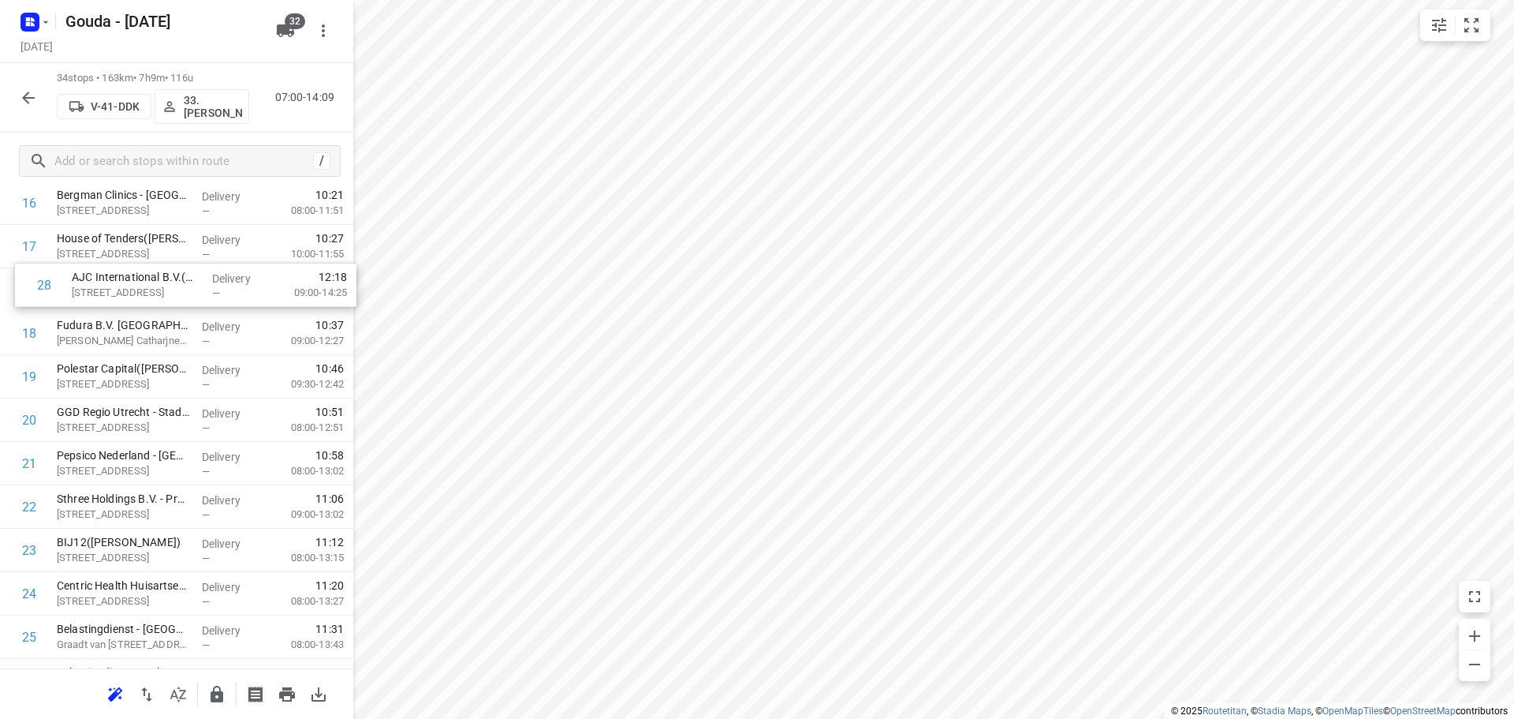
drag, startPoint x: 137, startPoint y: 551, endPoint x: 152, endPoint y: 277, distance: 274.9
click at [152, 277] on div "1 Compass Group Nederland B.V. - Provincie [GEOGRAPHIC_DATA]([PERSON_NAME]) [ST…" at bounding box center [176, 268] width 353 height 1475
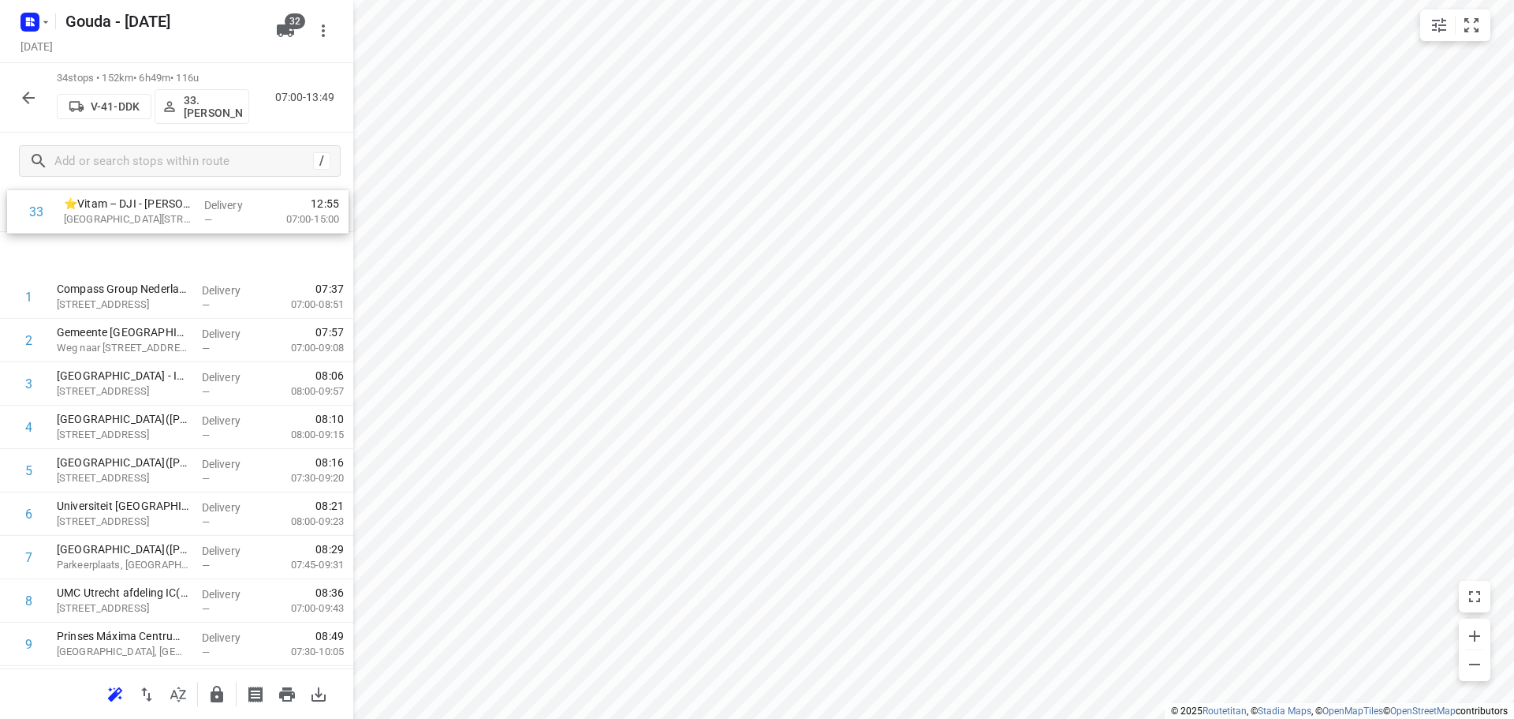
scroll to position [0, 0]
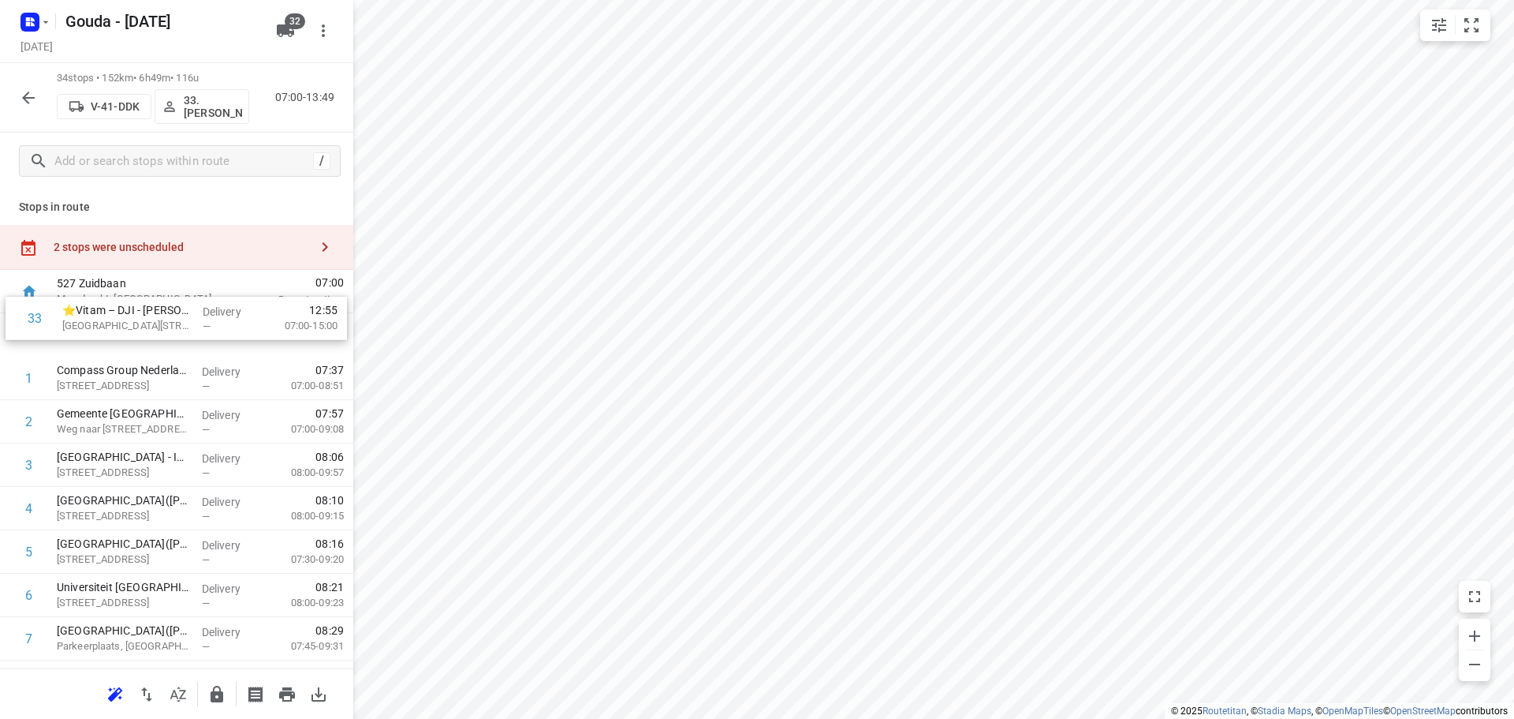
drag, startPoint x: 185, startPoint y: 565, endPoint x: 187, endPoint y: 309, distance: 255.6
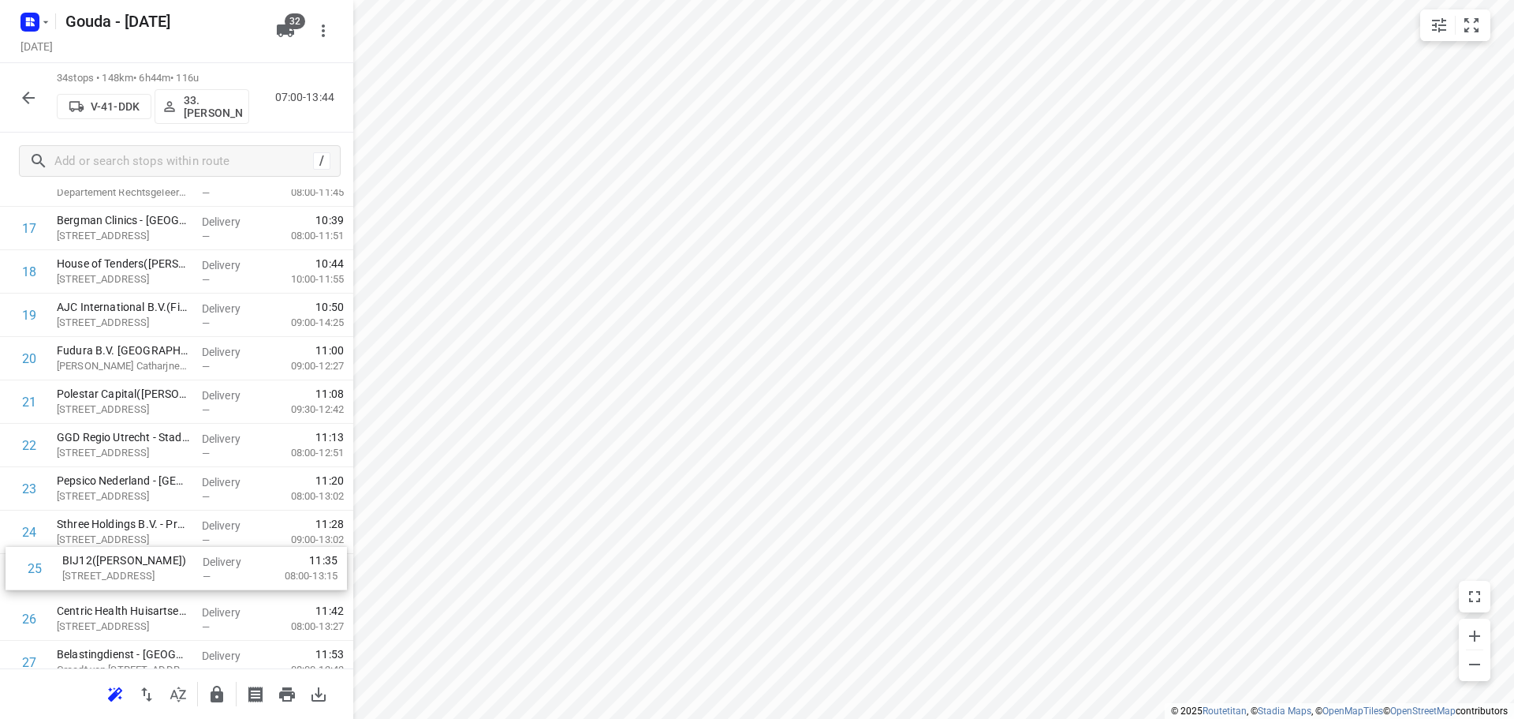
scroll to position [803, 0]
drag, startPoint x: 147, startPoint y: 595, endPoint x: 161, endPoint y: 389, distance: 206.4
click at [161, 389] on div "1 ⭐Vitam – DJI - [PERSON_NAME][GEOGRAPHIC_DATA]([PERSON_NAME]) Herman [STREET_A…" at bounding box center [176, 247] width 353 height 1475
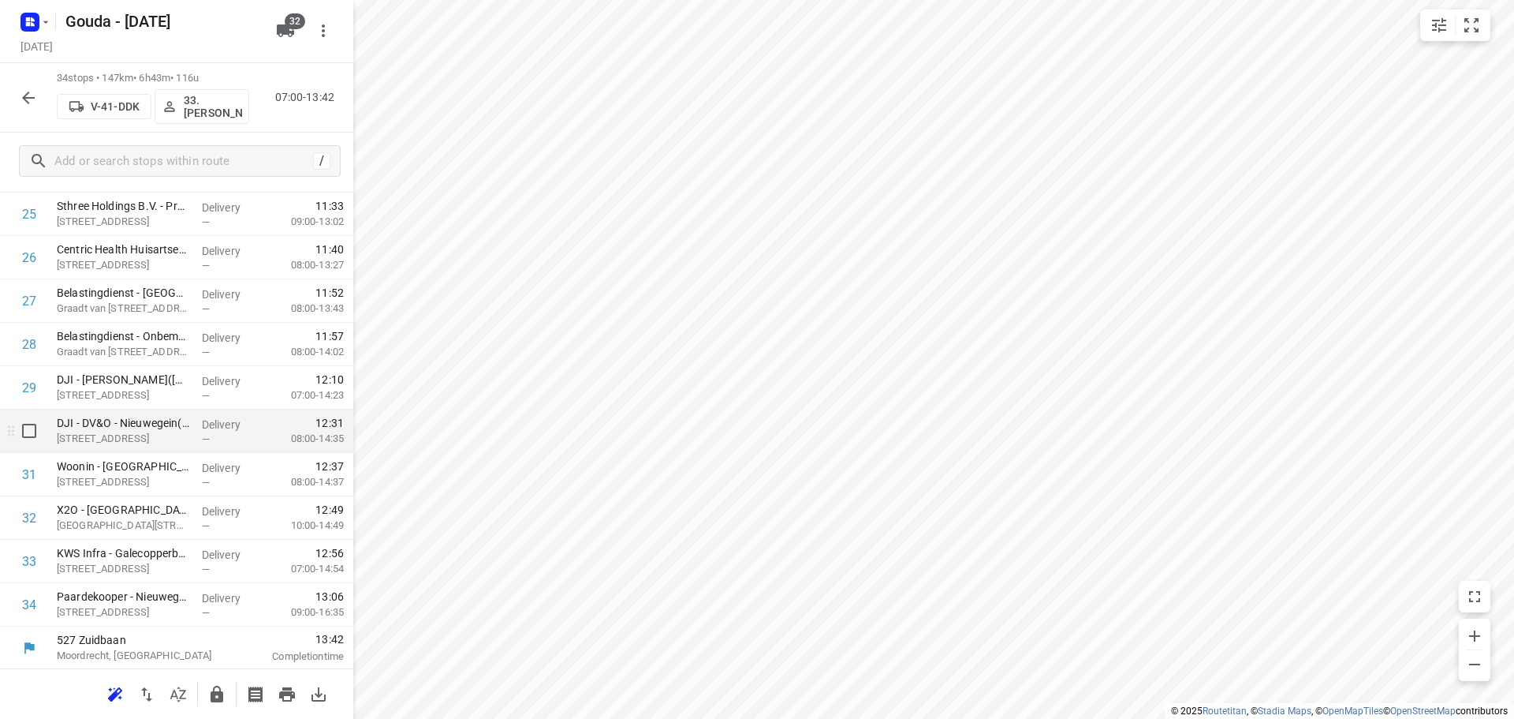
scroll to position [1163, 0]
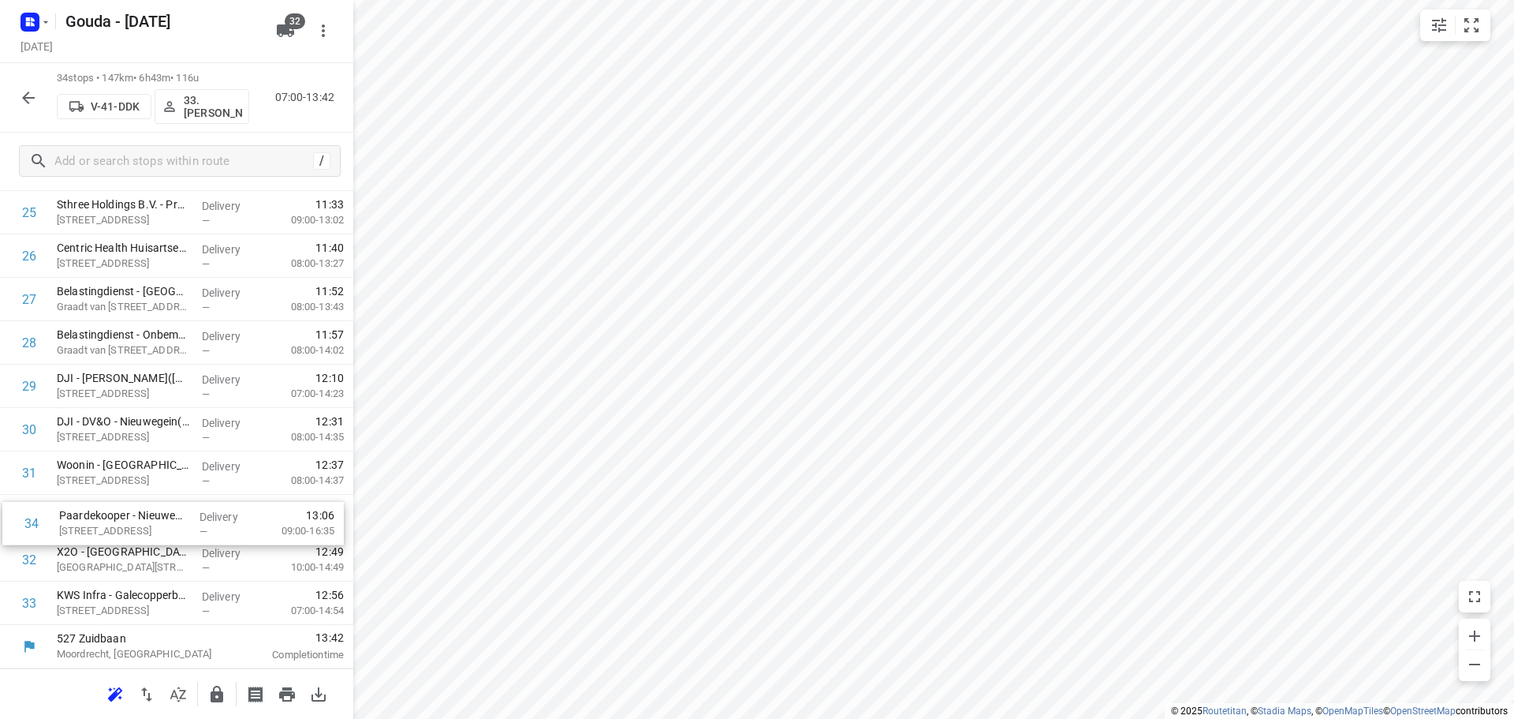
drag, startPoint x: 248, startPoint y: 588, endPoint x: 248, endPoint y: 503, distance: 84.4
click at [209, 708] on div at bounding box center [217, 694] width 32 height 32
click at [217, 704] on button "button" at bounding box center [217, 694] width 32 height 32
click at [39, 106] on button "button" at bounding box center [29, 98] width 32 height 32
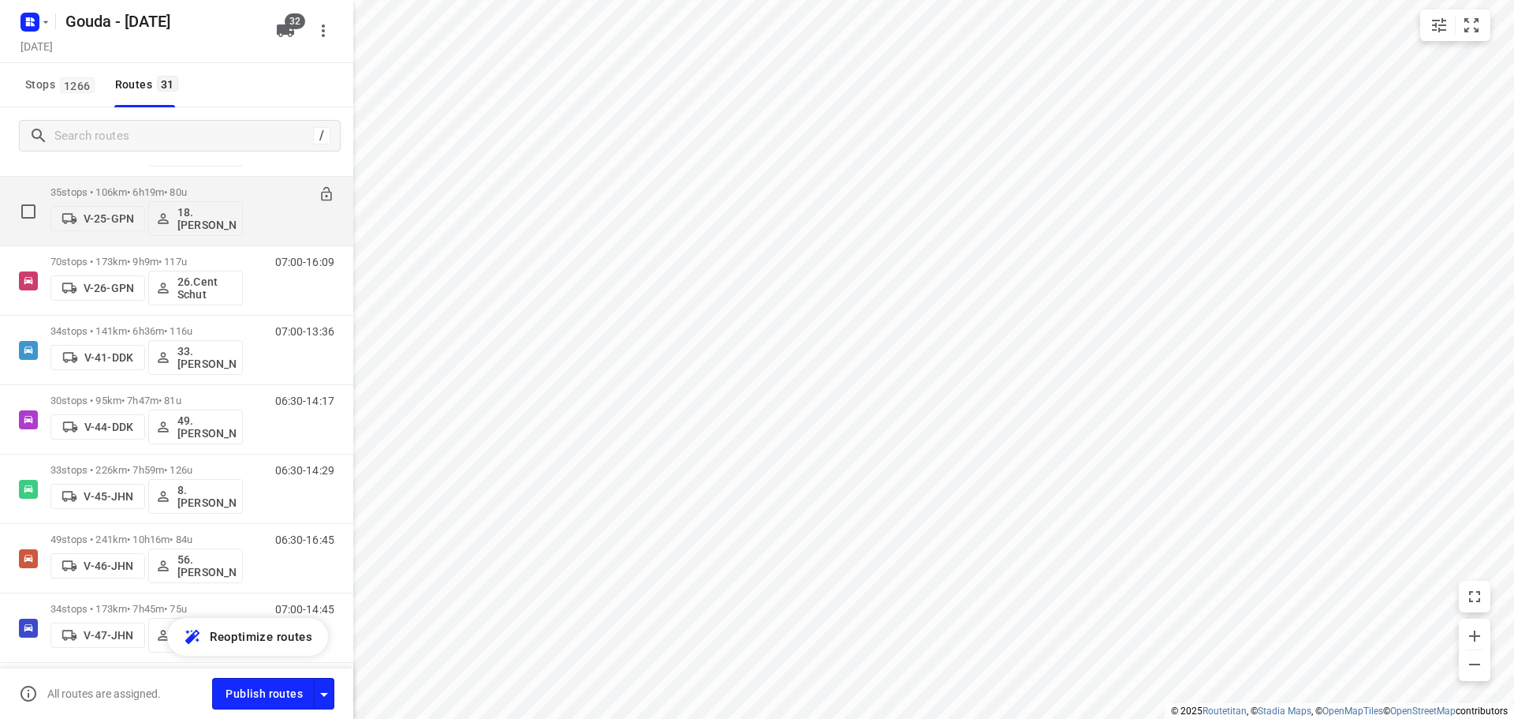
scroll to position [552, 0]
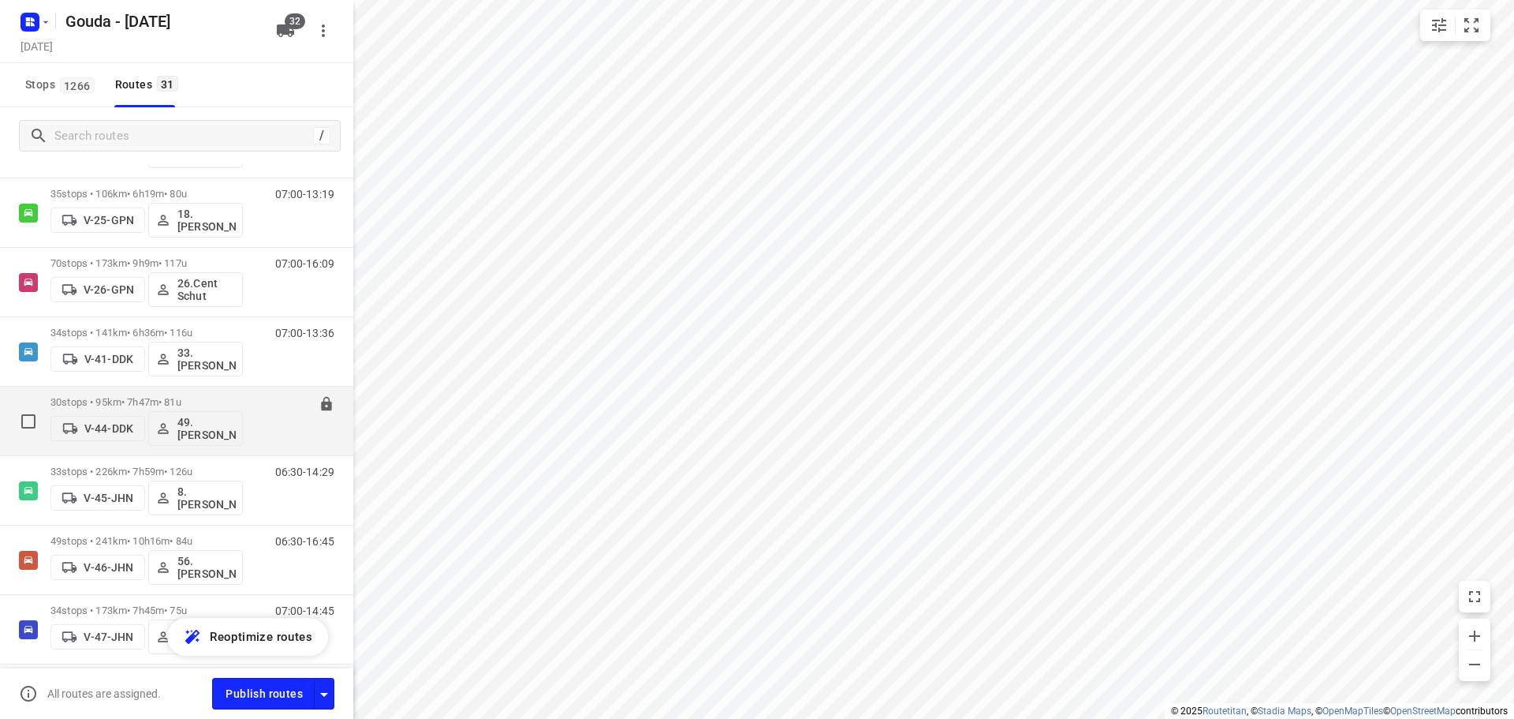
click at [157, 399] on p "30 stops • 95km • 7h47m • 81u" at bounding box center [146, 402] width 192 height 12
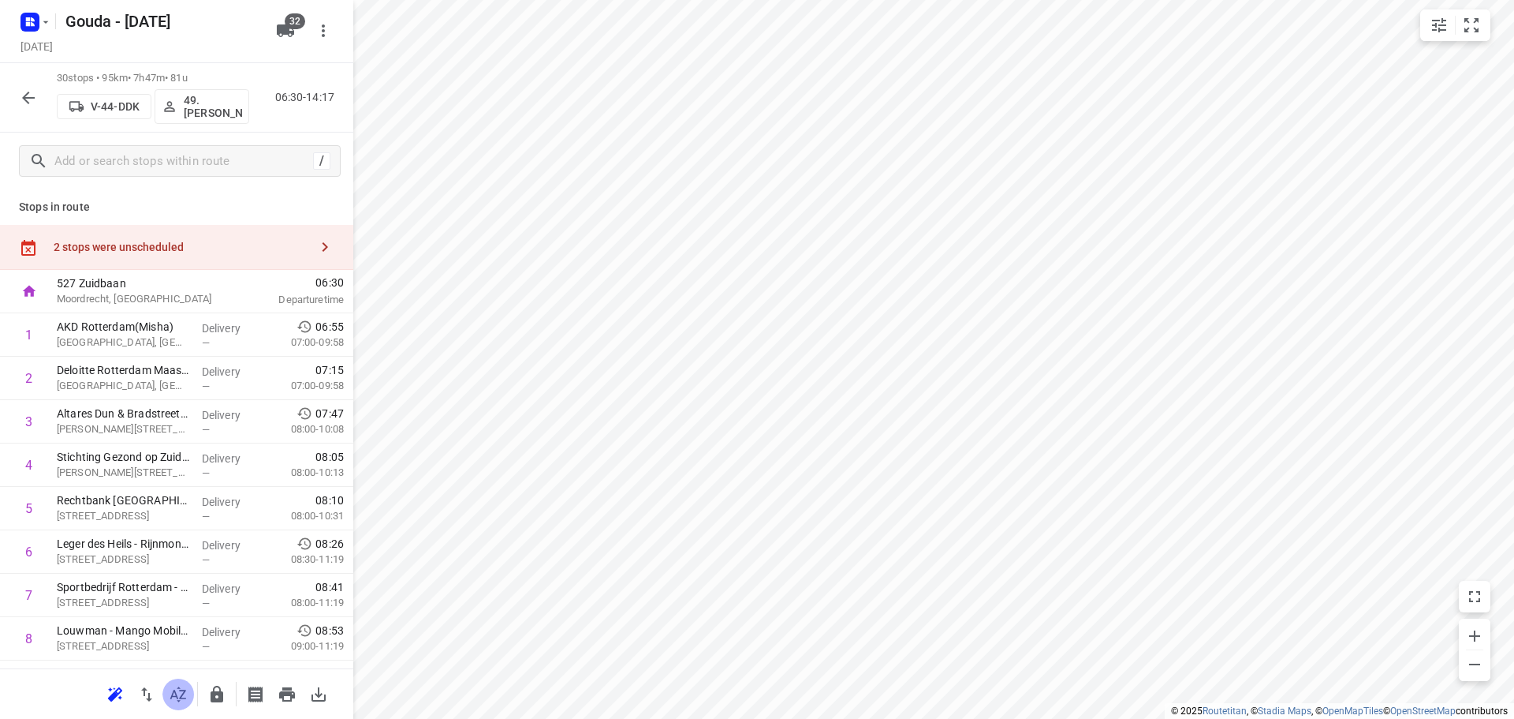
click at [181, 703] on icon "button" at bounding box center [178, 694] width 19 height 19
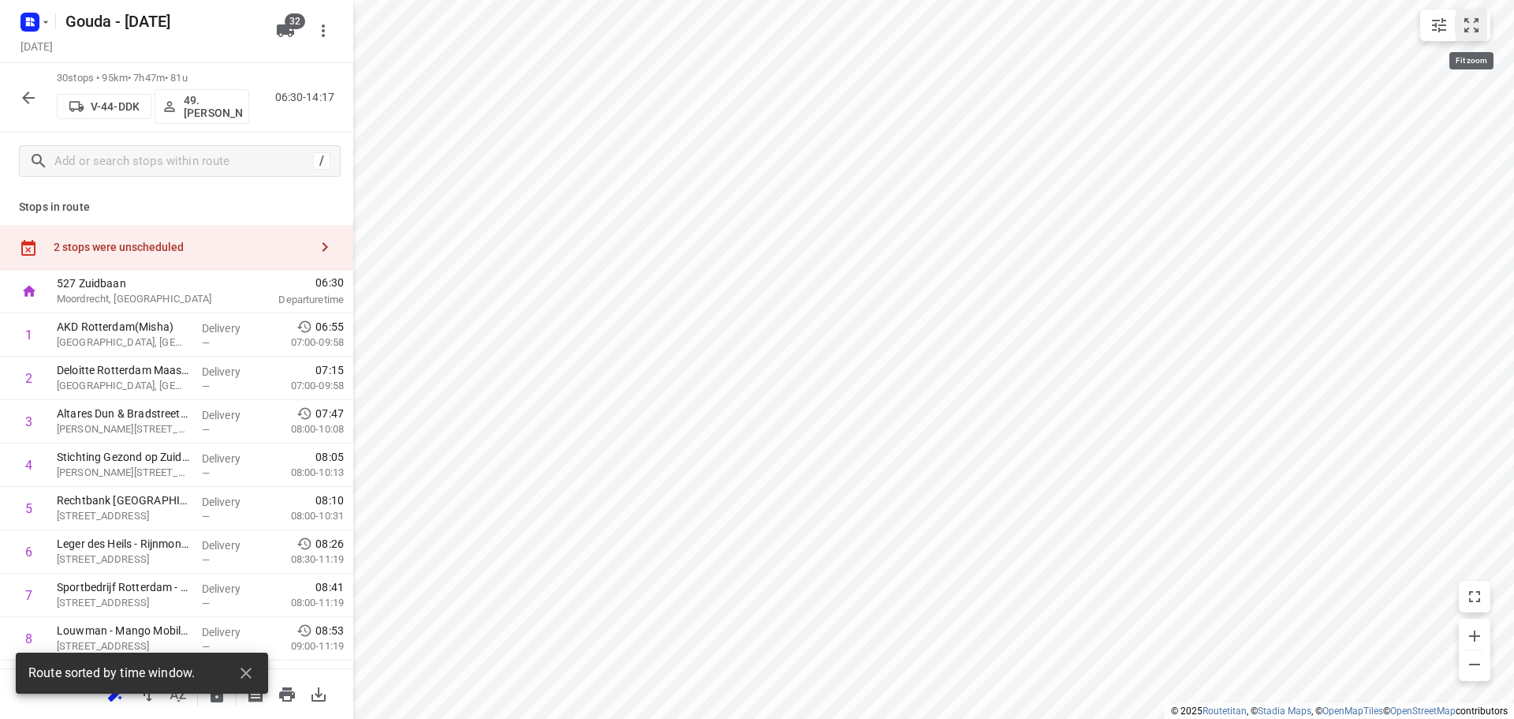
click at [1465, 26] on icon "small contained button group" at bounding box center [1471, 25] width 19 height 19
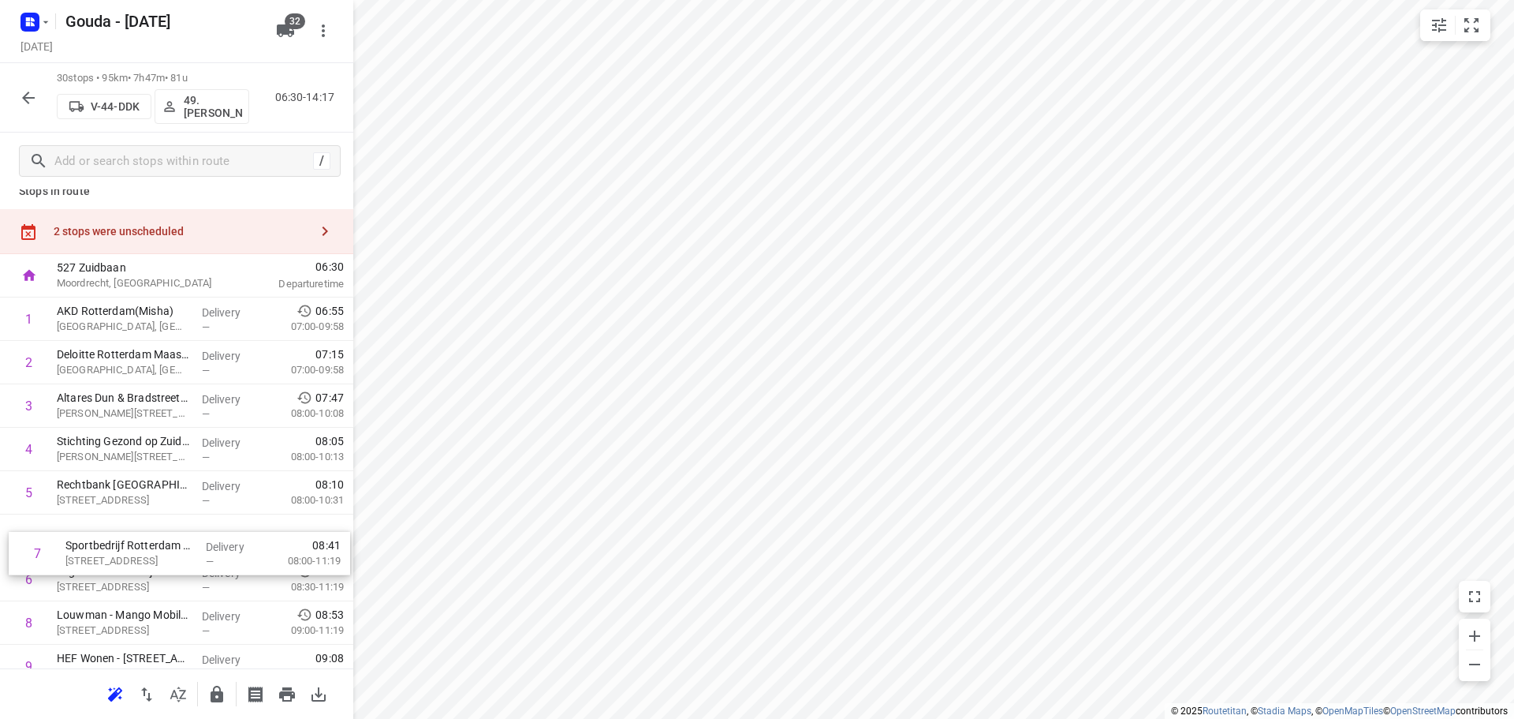
drag, startPoint x: 183, startPoint y: 601, endPoint x: 191, endPoint y: 541, distance: 60.5
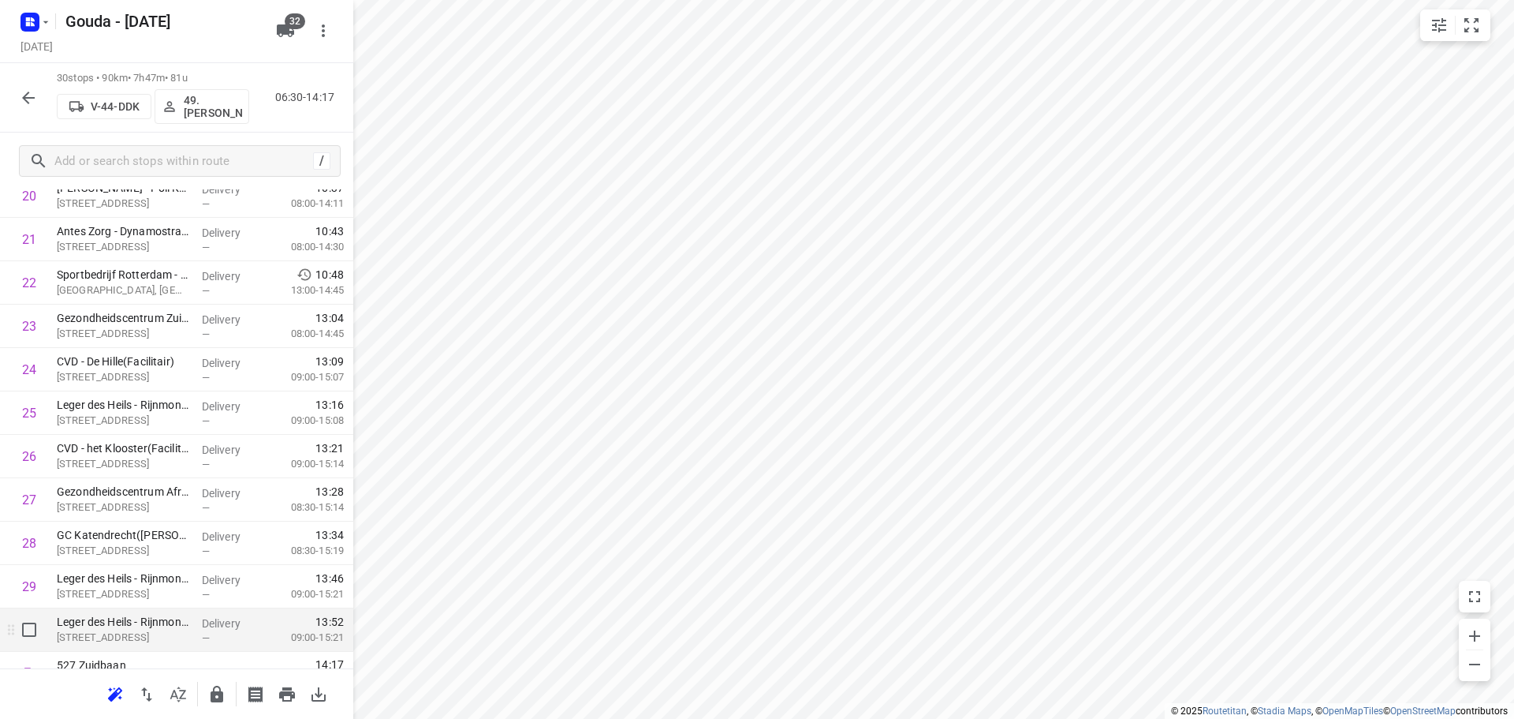
scroll to position [990, 0]
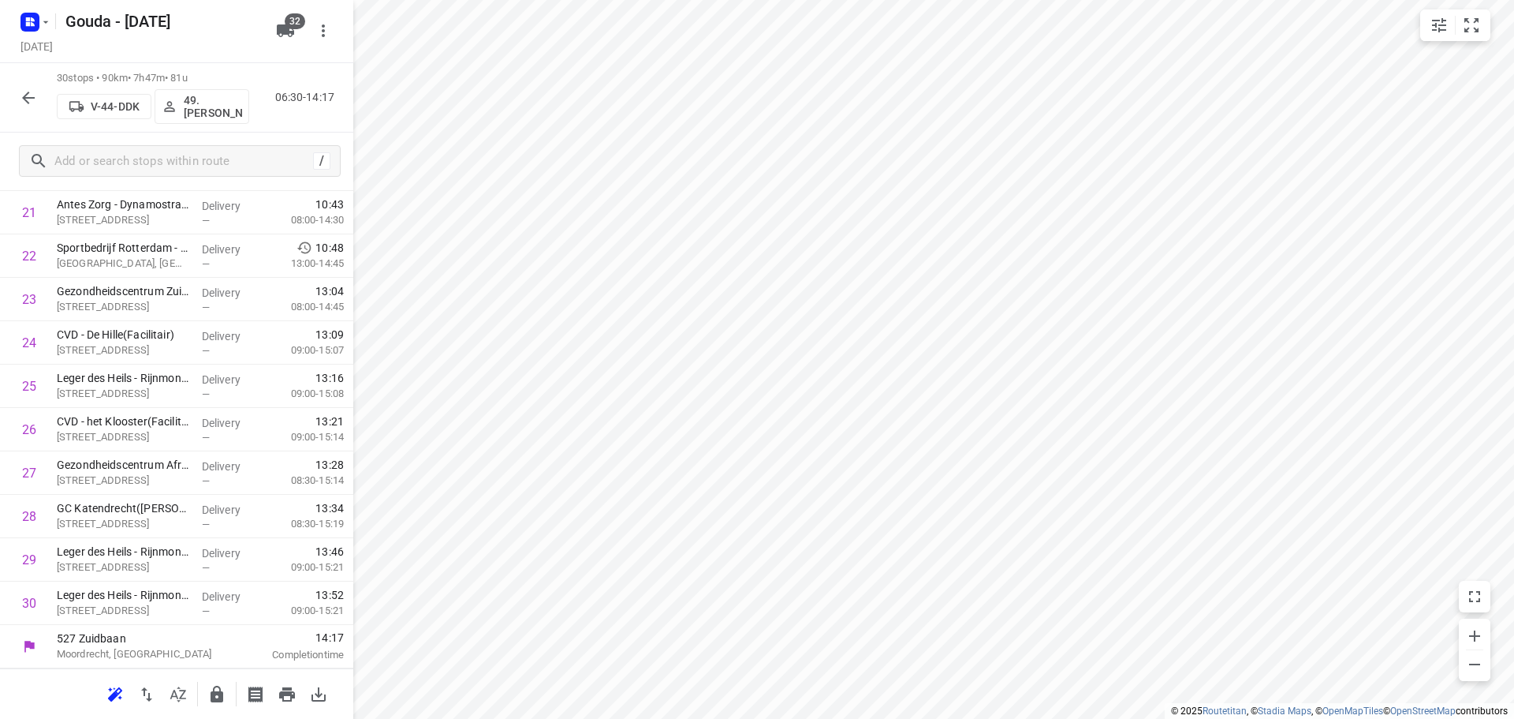
click at [219, 690] on icon "button" at bounding box center [216, 694] width 19 height 19
click at [32, 90] on icon "button" at bounding box center [28, 97] width 19 height 19
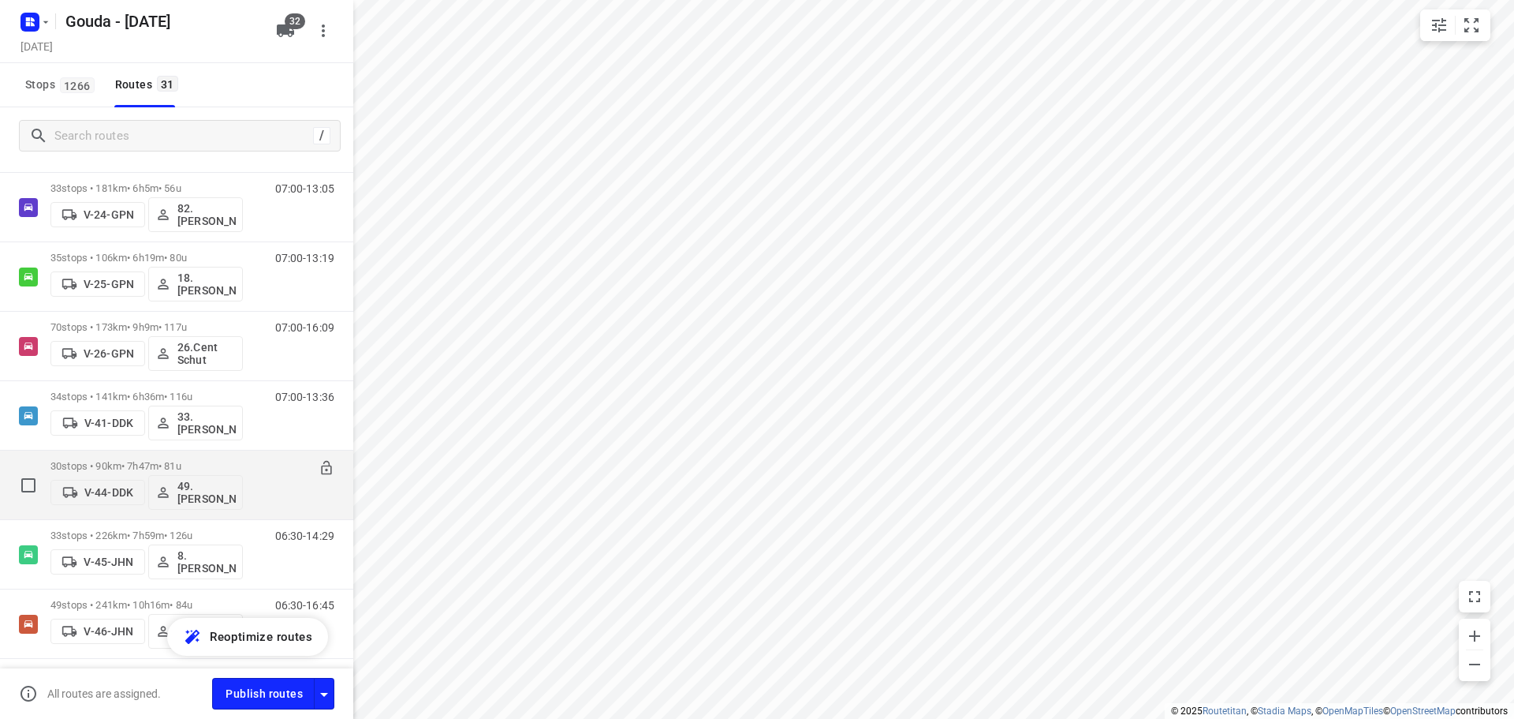
scroll to position [631, 0]
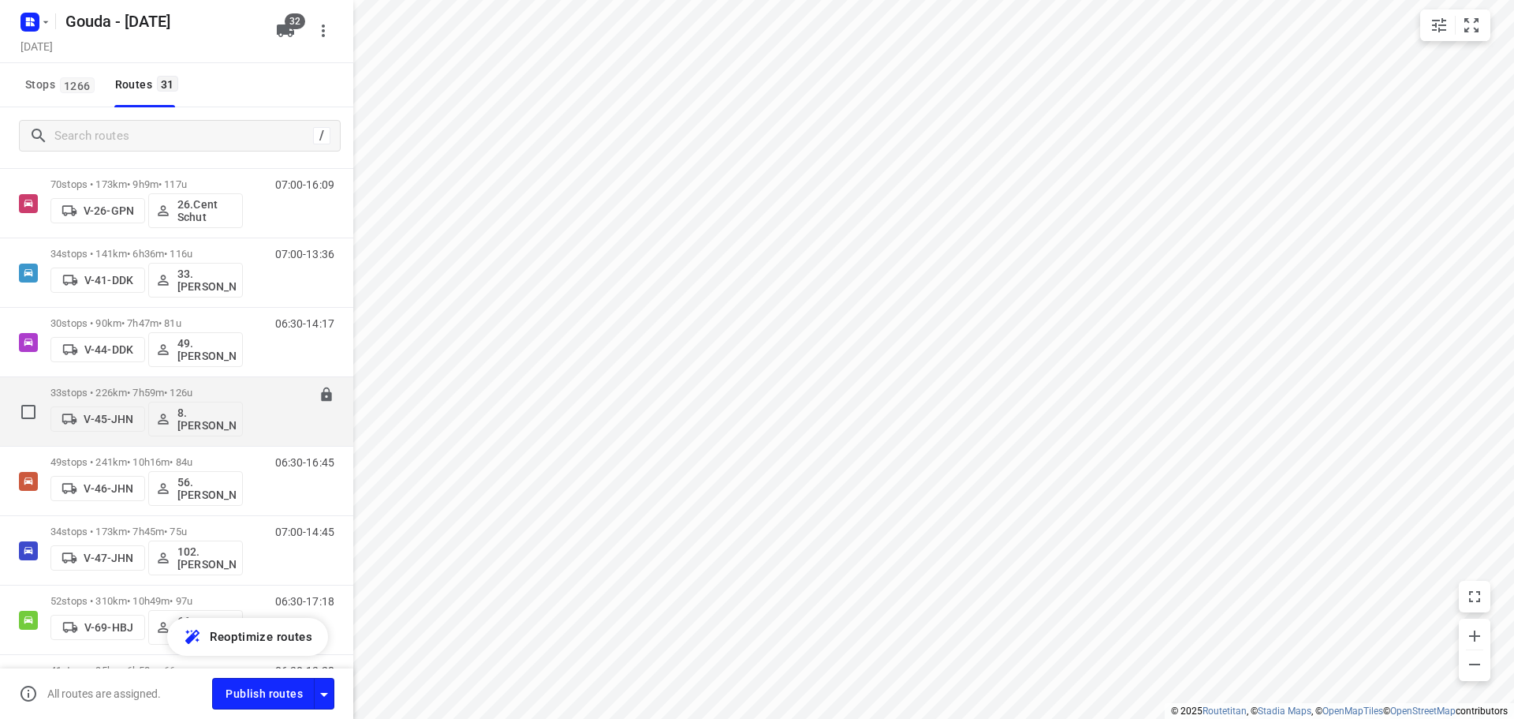
click at [259, 395] on div "06:30-14:29" at bounding box center [295, 416] width 79 height 58
click at [192, 387] on p "33 stops • 226km • 7h59m • 126u" at bounding box center [146, 393] width 192 height 12
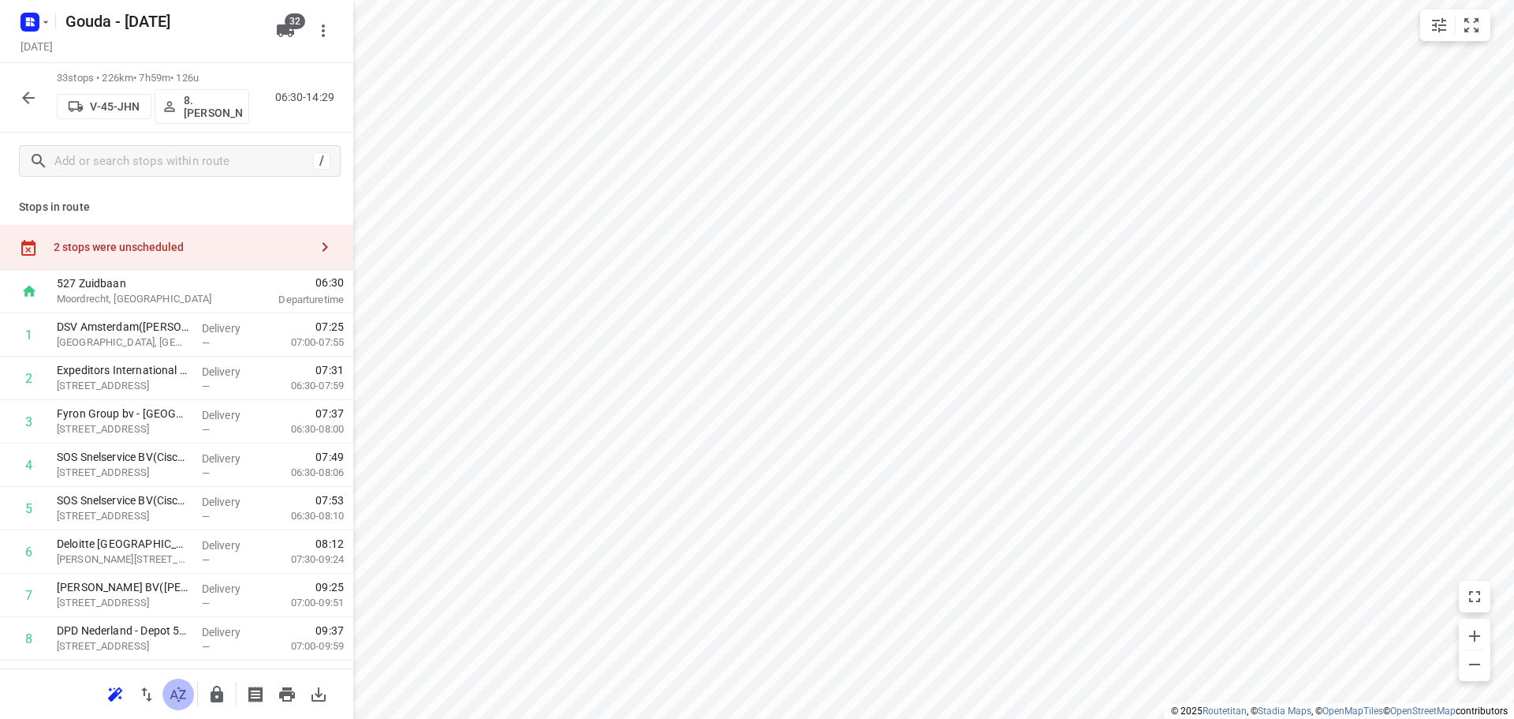
click at [180, 699] on icon "button" at bounding box center [178, 694] width 19 height 19
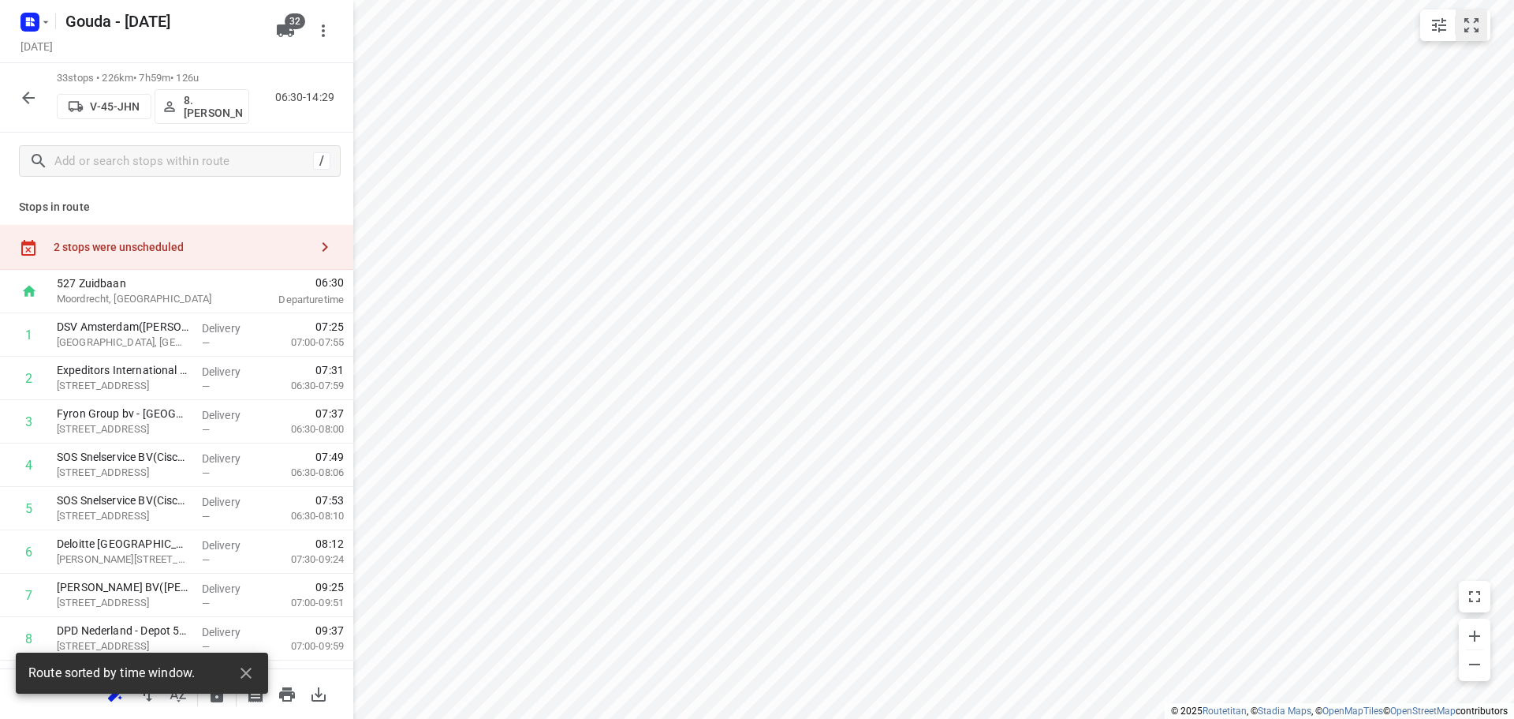
drag, startPoint x: 1479, startPoint y: 24, endPoint x: 1472, endPoint y: 35, distance: 12.5
click at [1479, 23] on icon "small contained button group" at bounding box center [1471, 25] width 19 height 19
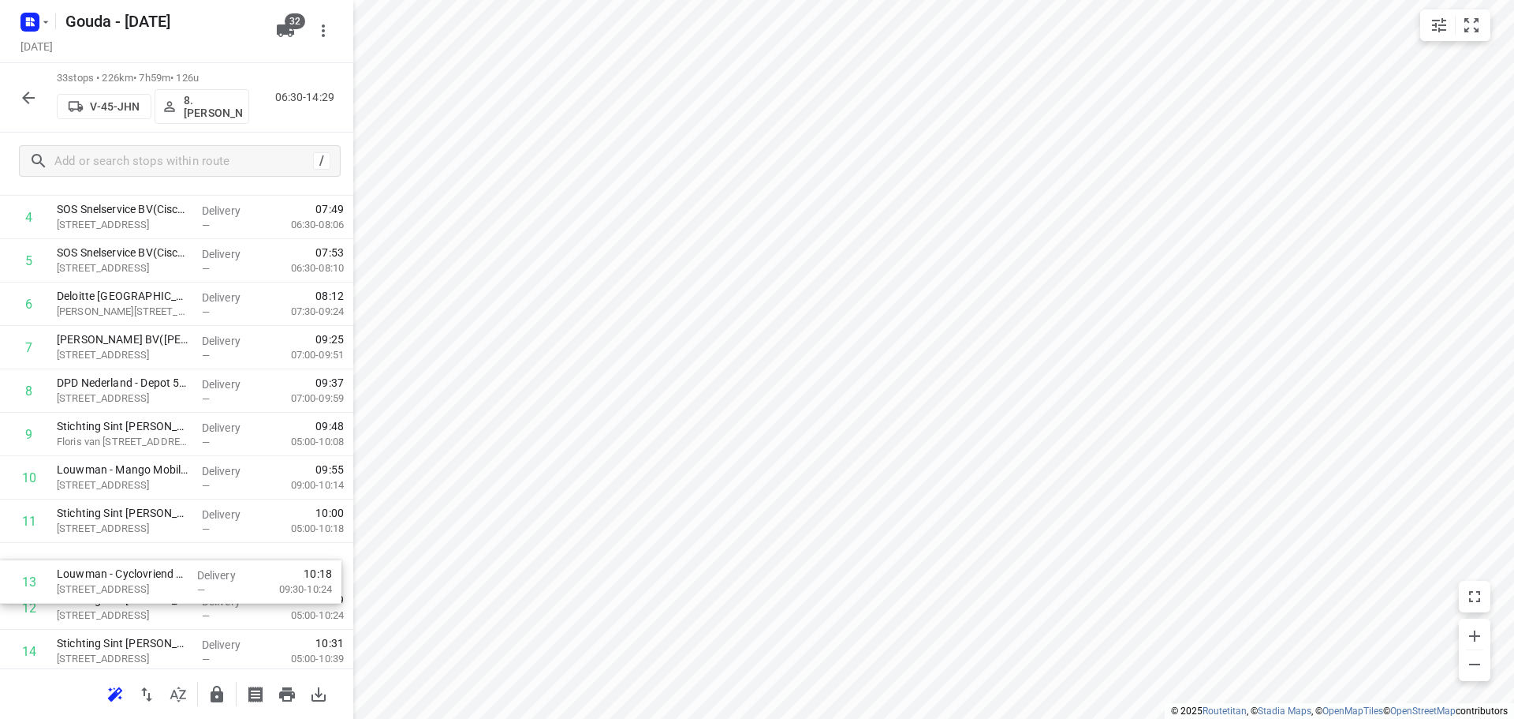
scroll to position [249, 0]
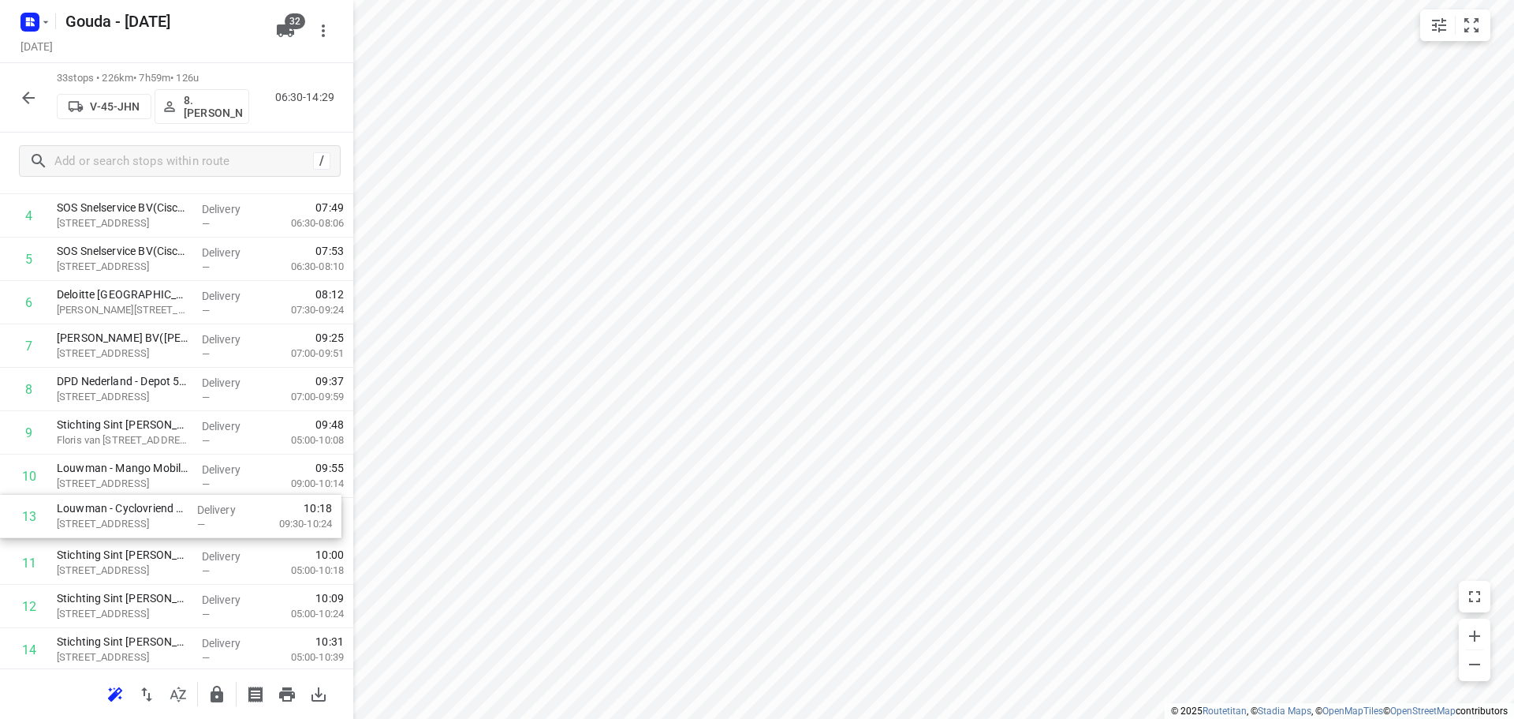
drag, startPoint x: 137, startPoint y: 625, endPoint x: 136, endPoint y: 517, distance: 108.1
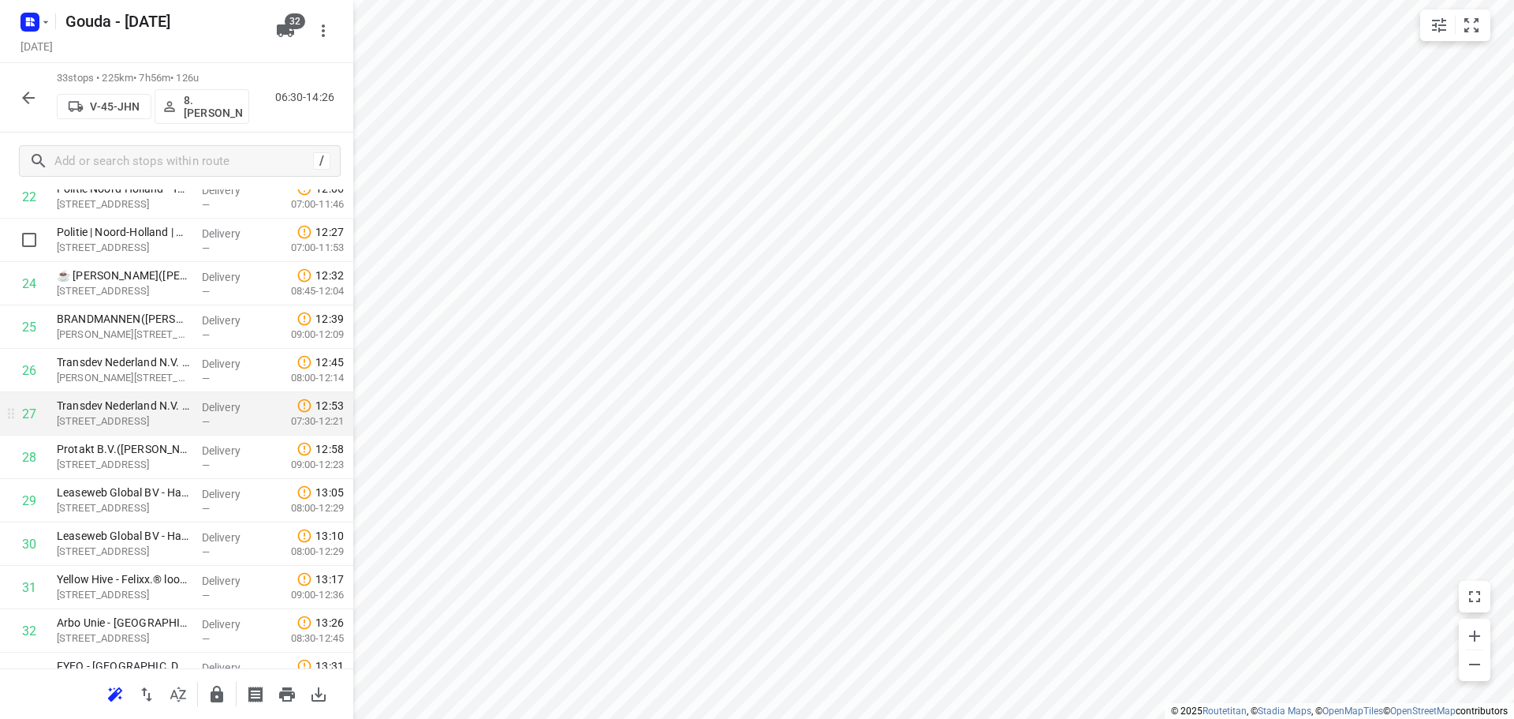
scroll to position [1120, 0]
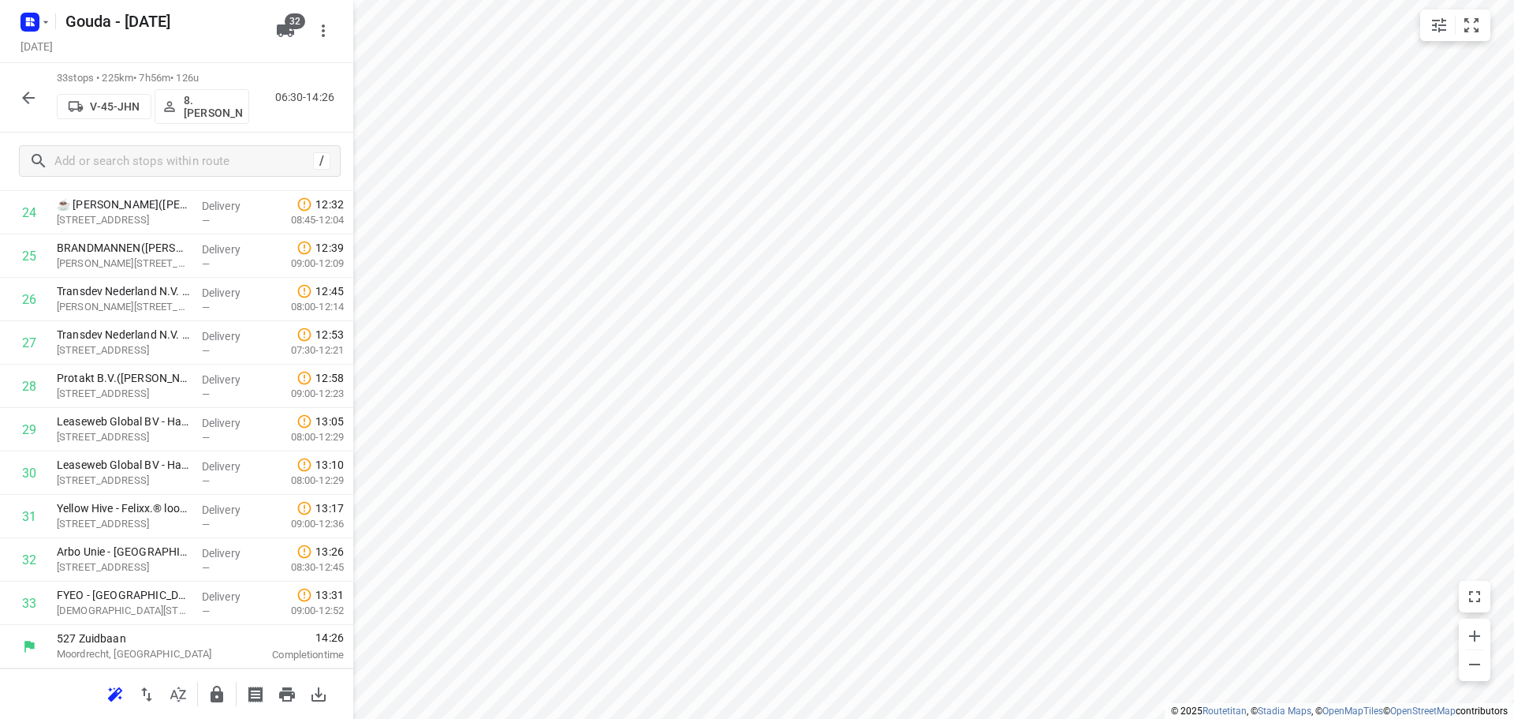
drag, startPoint x: 217, startPoint y: 711, endPoint x: 215, endPoint y: 699, distance: 12.1
click at [217, 708] on div at bounding box center [176, 693] width 353 height 50
click at [215, 699] on icon "button" at bounding box center [217, 693] width 13 height 17
click at [38, 94] on button "button" at bounding box center [29, 98] width 32 height 32
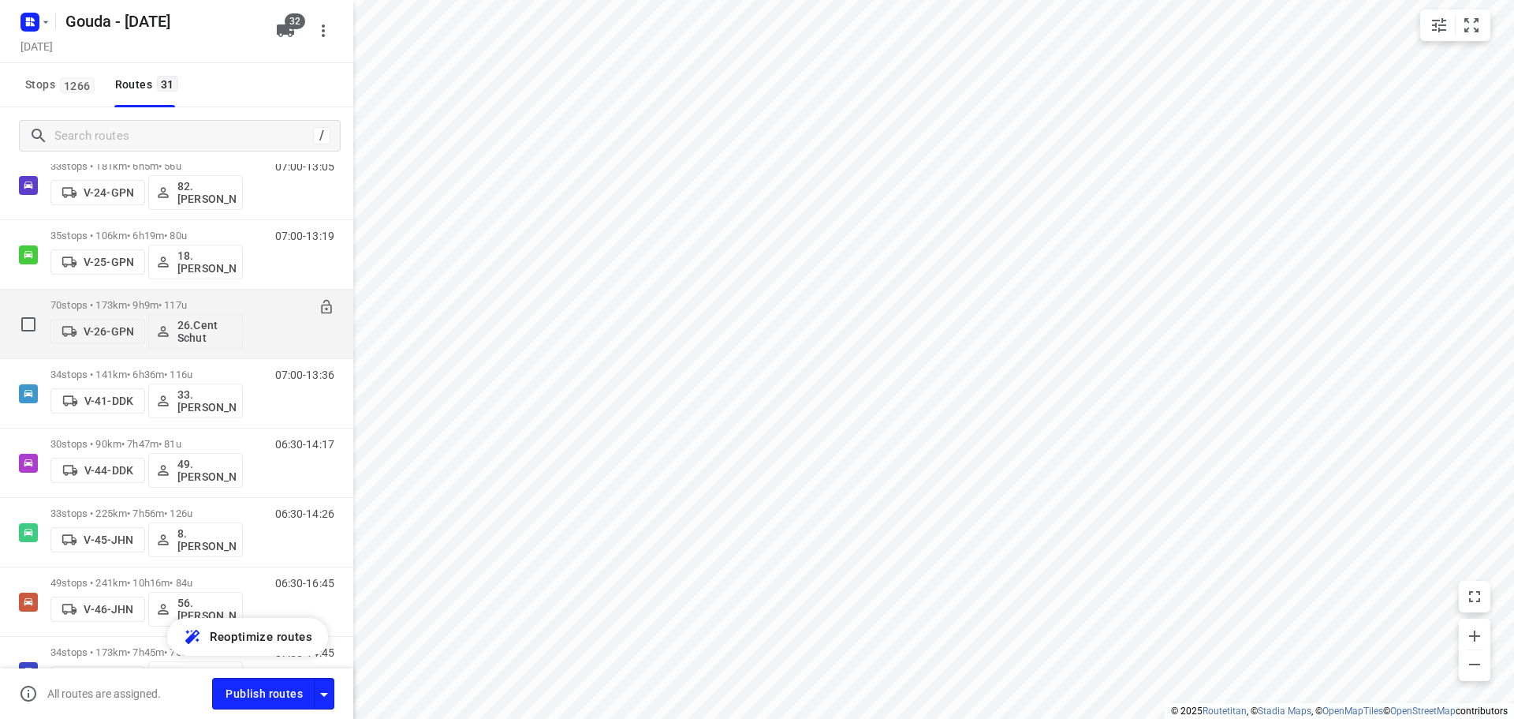
scroll to position [552, 0]
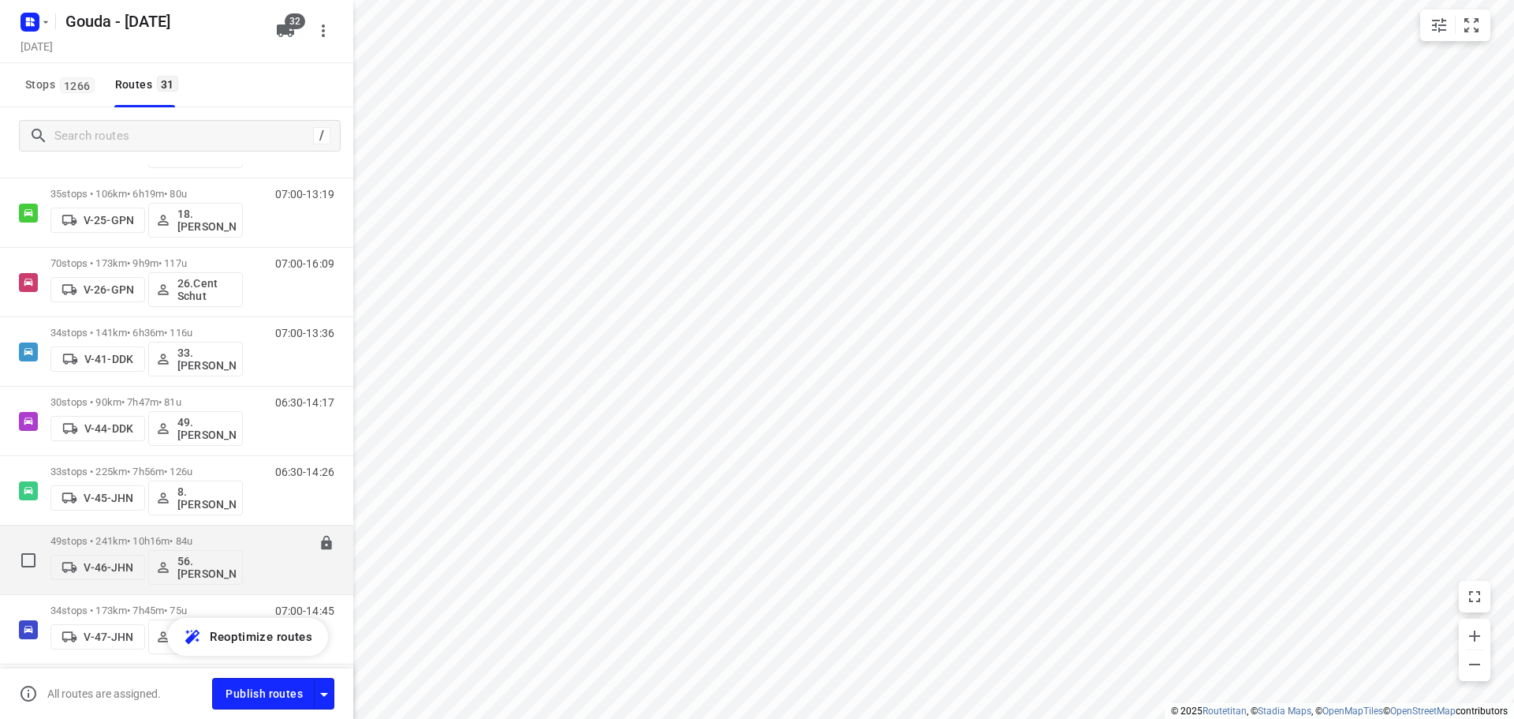
click at [173, 539] on p "49 stops • 241km • 10h16m • 84u" at bounding box center [146, 541] width 192 height 12
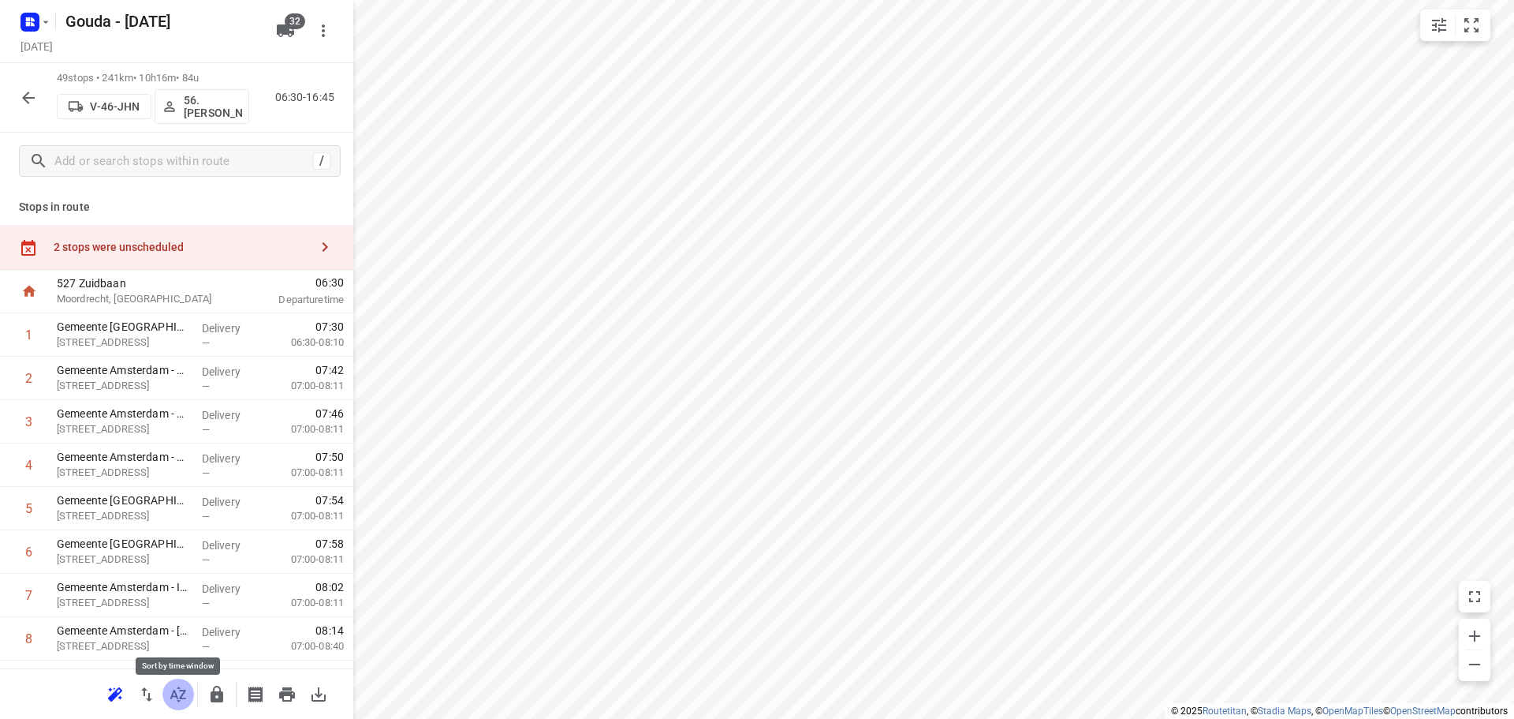
click at [182, 697] on icon "button" at bounding box center [178, 694] width 19 height 19
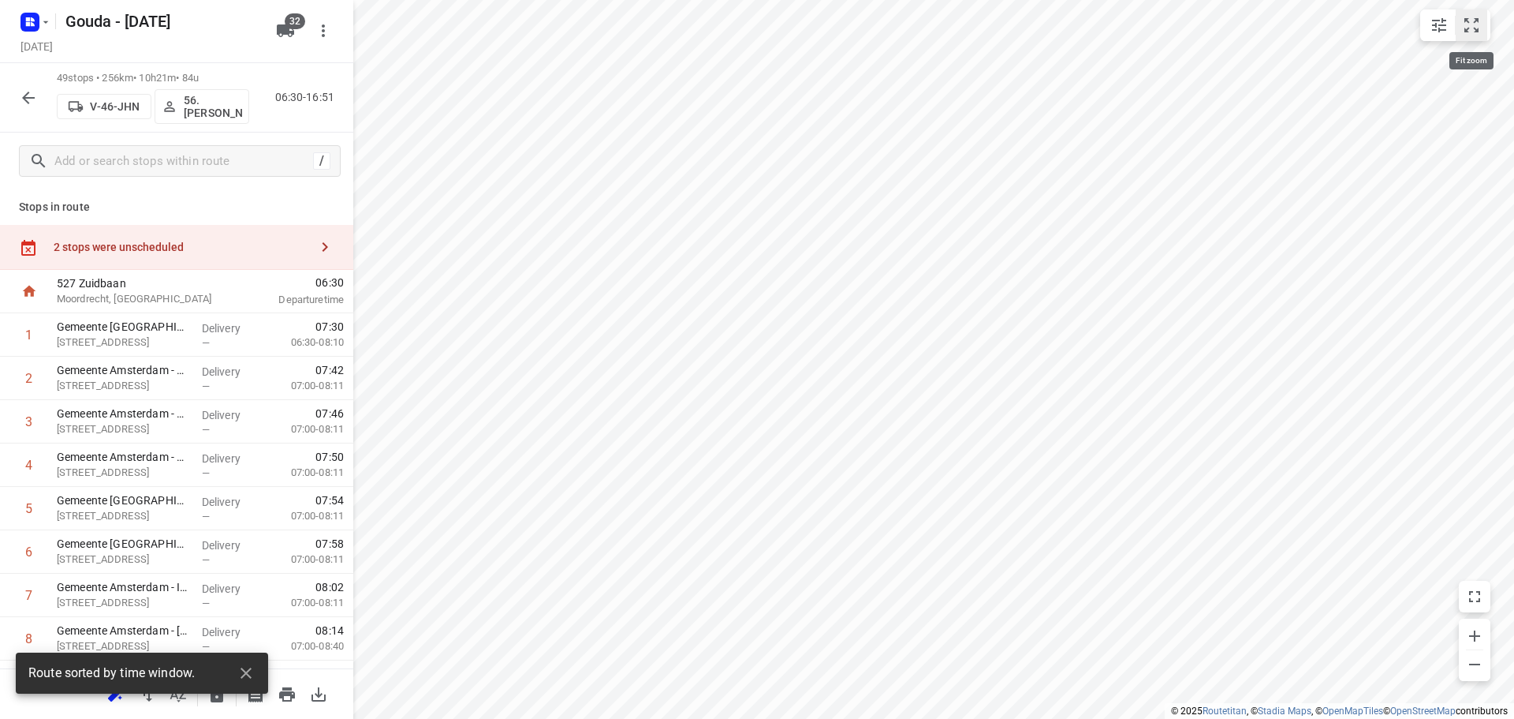
click at [1480, 24] on icon "small contained button group" at bounding box center [1471, 25] width 19 height 19
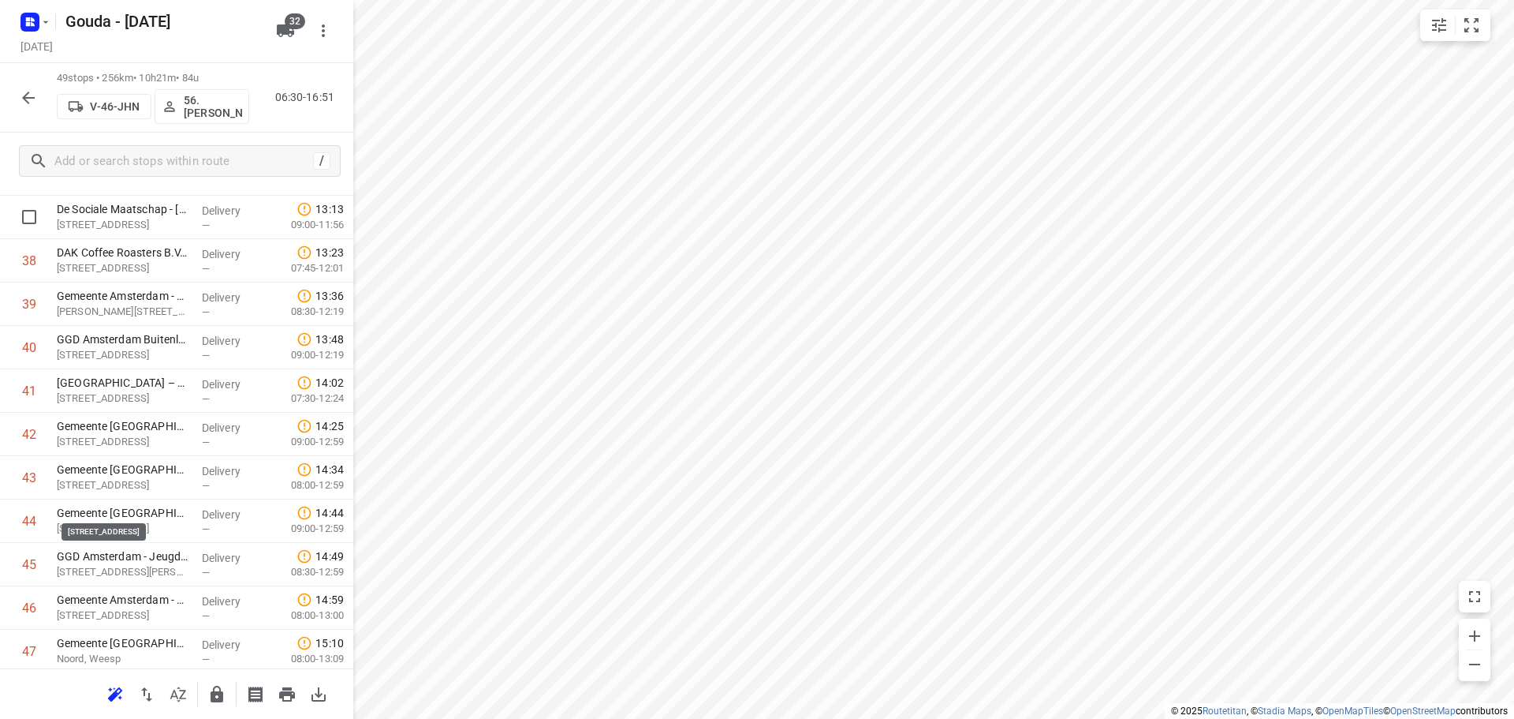
scroll to position [1814, 0]
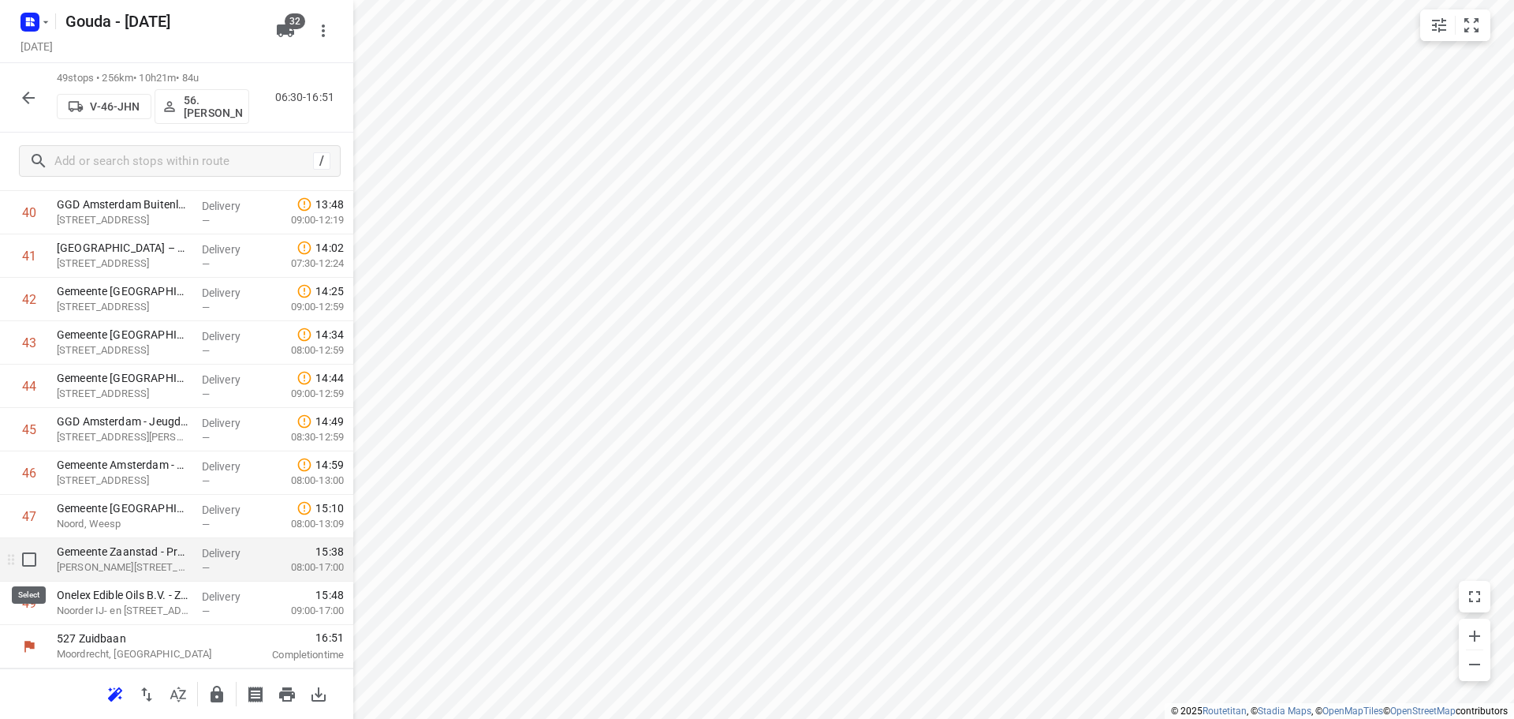
click at [24, 562] on input "checkbox" at bounding box center [29, 559] width 32 height 32
checkbox input "true"
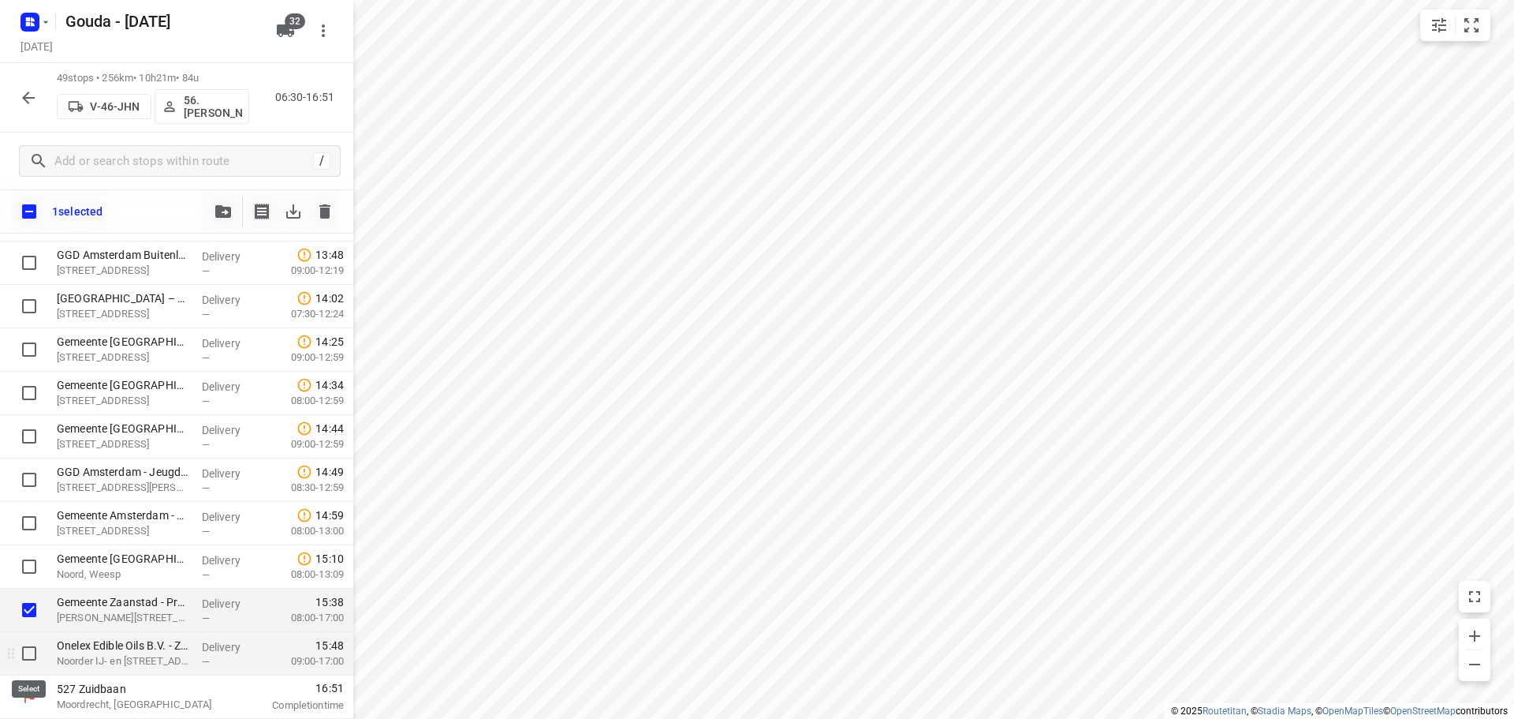
click at [33, 655] on input "checkbox" at bounding box center [29, 653] width 32 height 32
checkbox input "true"
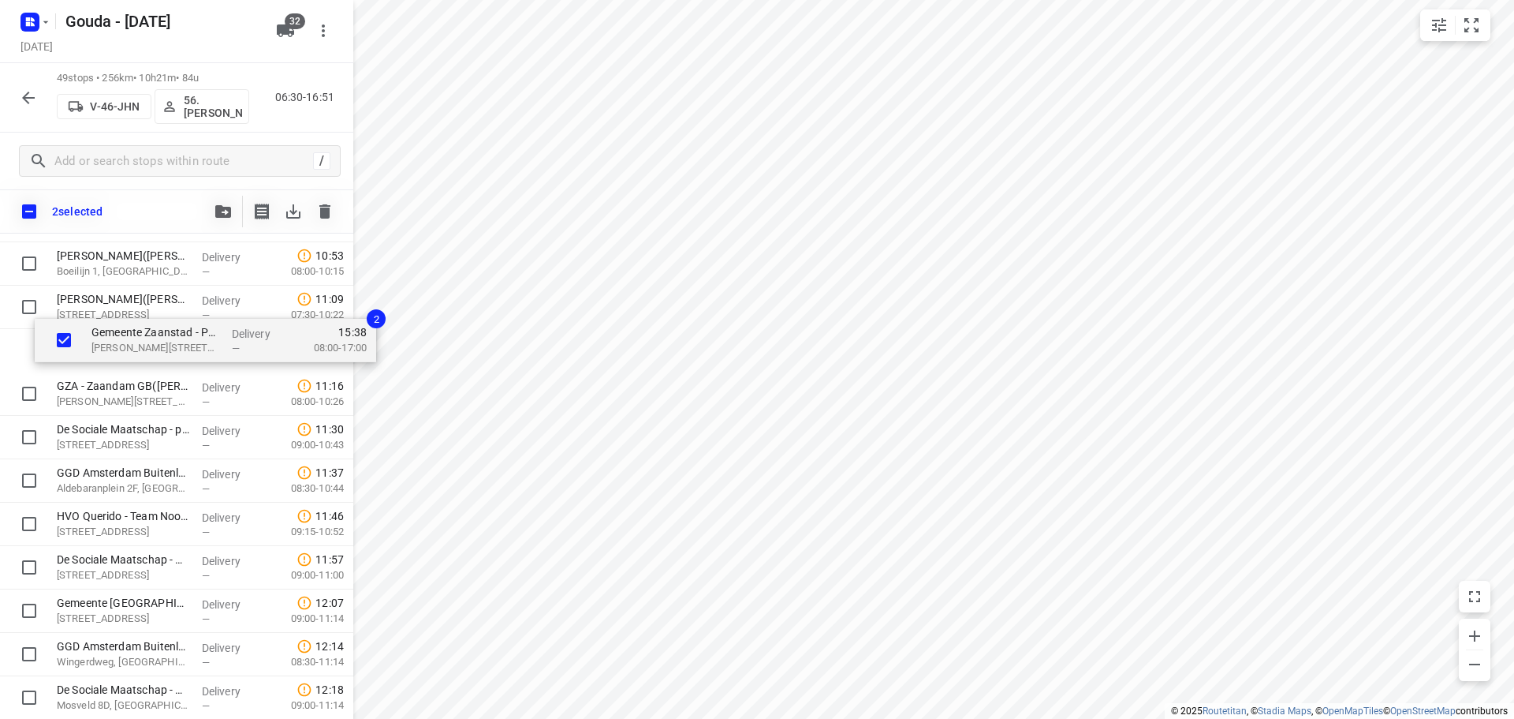
scroll to position [980, 0]
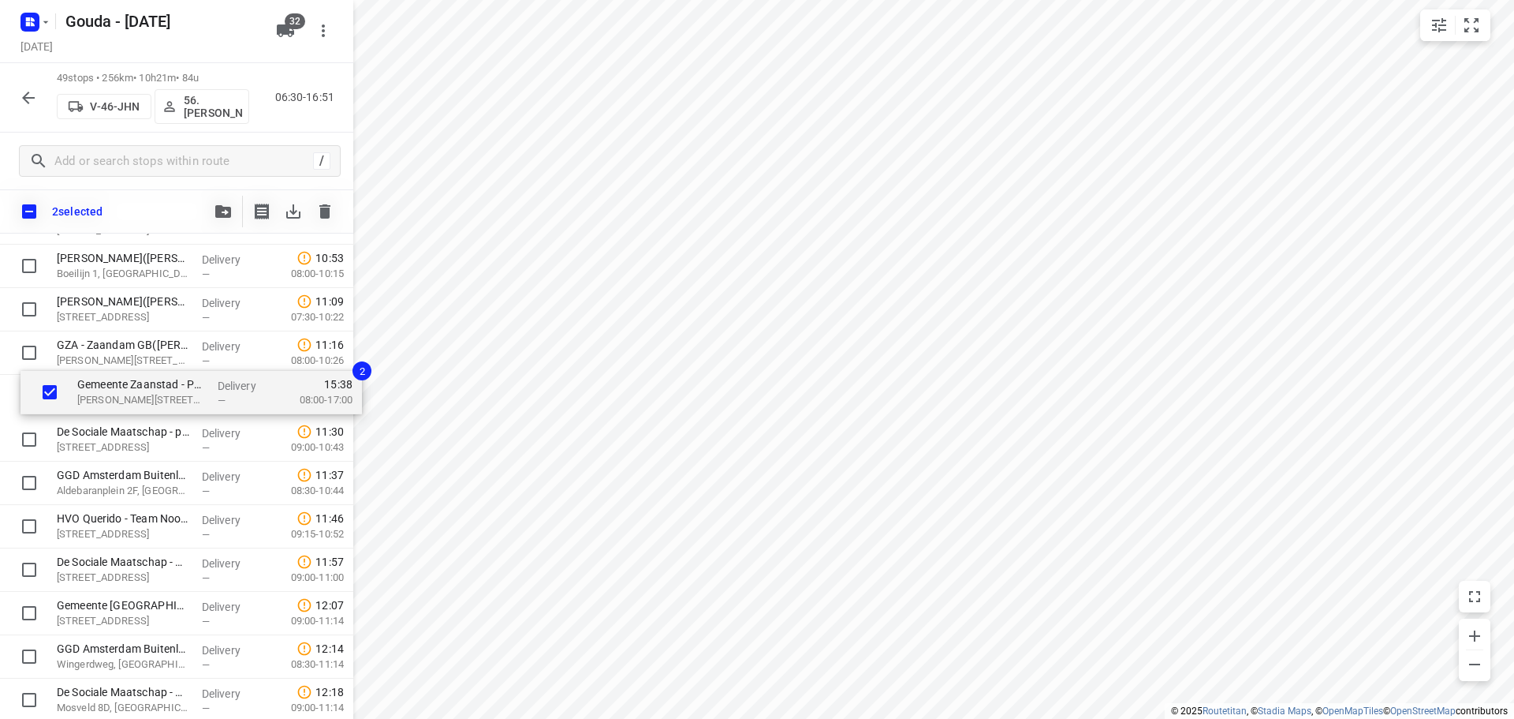
drag, startPoint x: 160, startPoint y: 618, endPoint x: 165, endPoint y: 393, distance: 225.6
click at [165, 393] on div "Gemeente [GEOGRAPHIC_DATA] - Directie Stadswerken - [GEOGRAPHIC_DATA]([GEOGRAPH…" at bounding box center [176, 440] width 353 height 2126
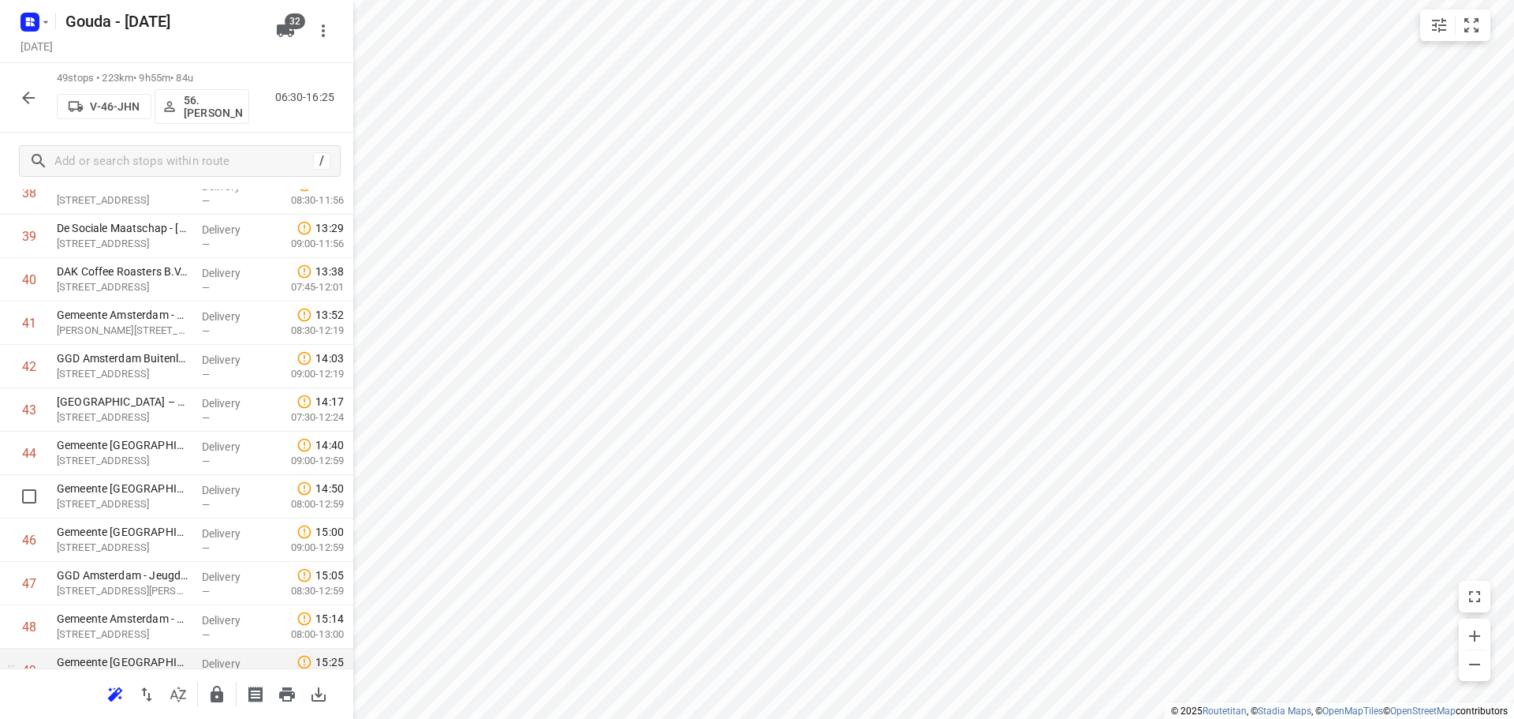
scroll to position [1814, 0]
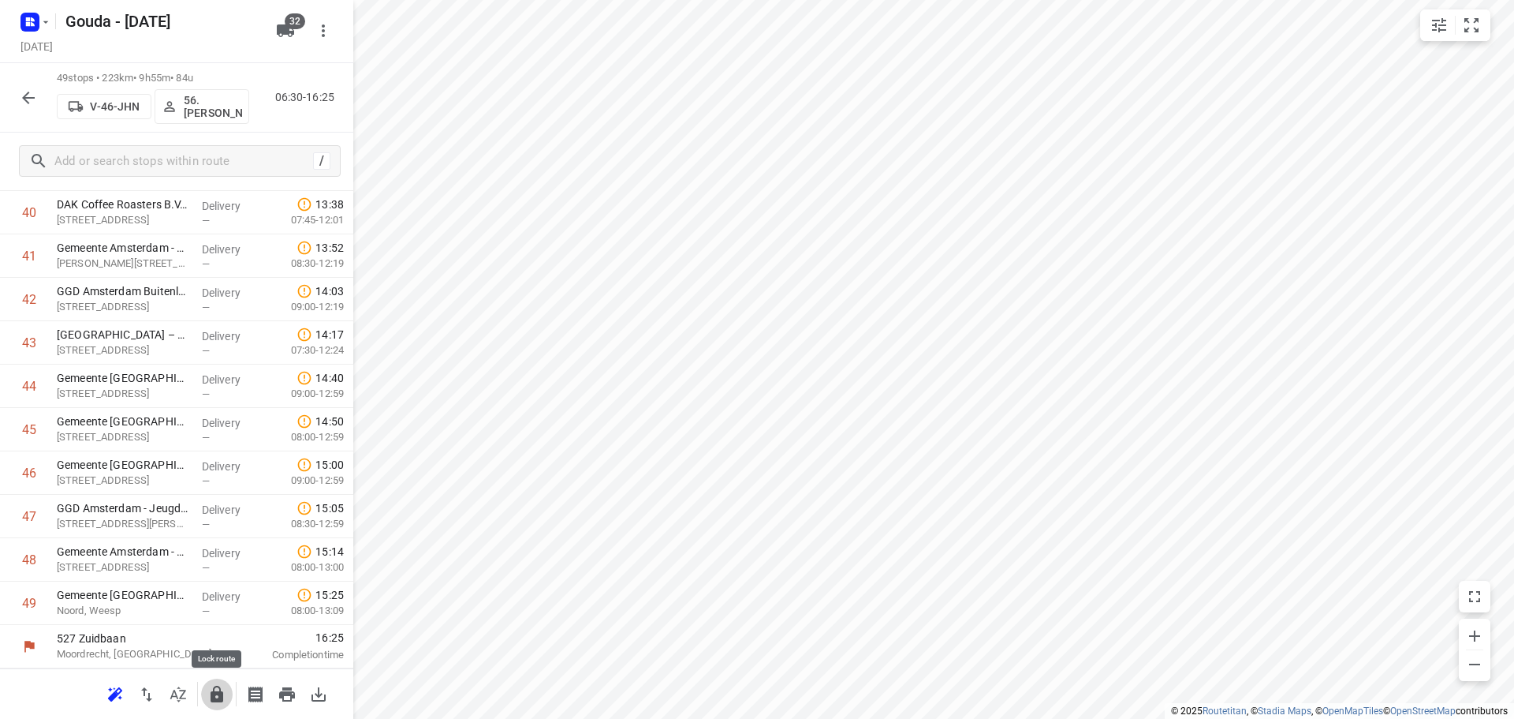
click at [210, 687] on icon "button" at bounding box center [216, 694] width 19 height 19
click at [23, 88] on icon "button" at bounding box center [28, 97] width 19 height 19
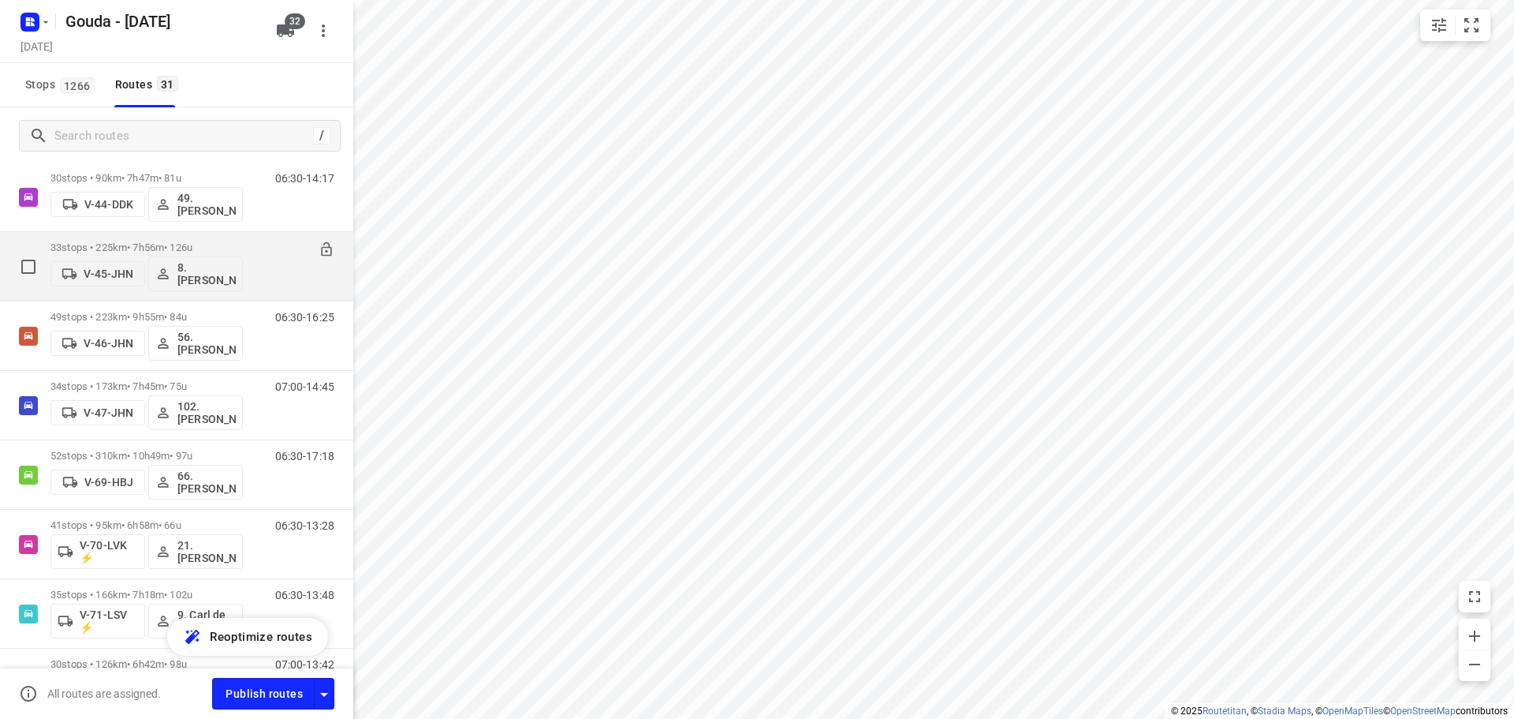
scroll to position [789, 0]
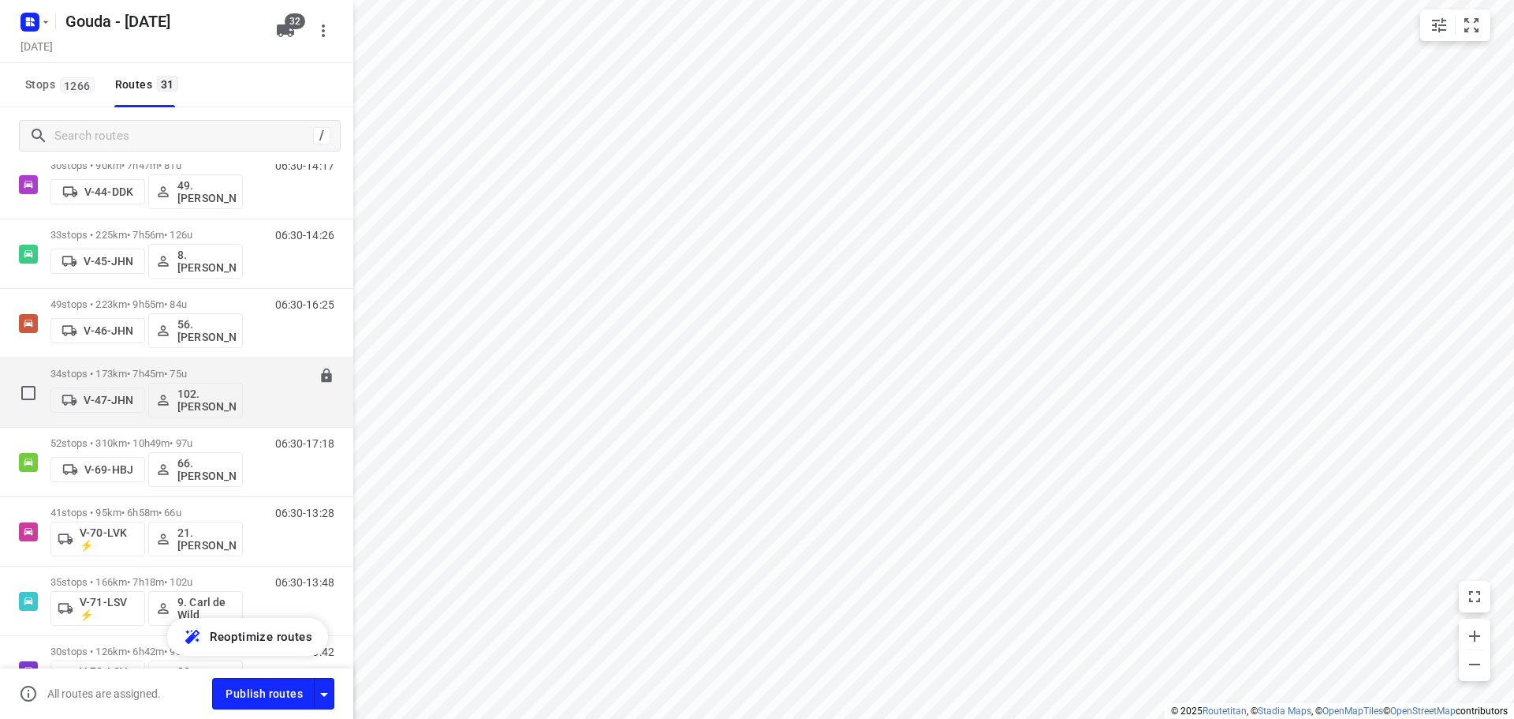
click at [182, 371] on p "34 stops • 173km • 7h45m • 75u" at bounding box center [146, 374] width 192 height 12
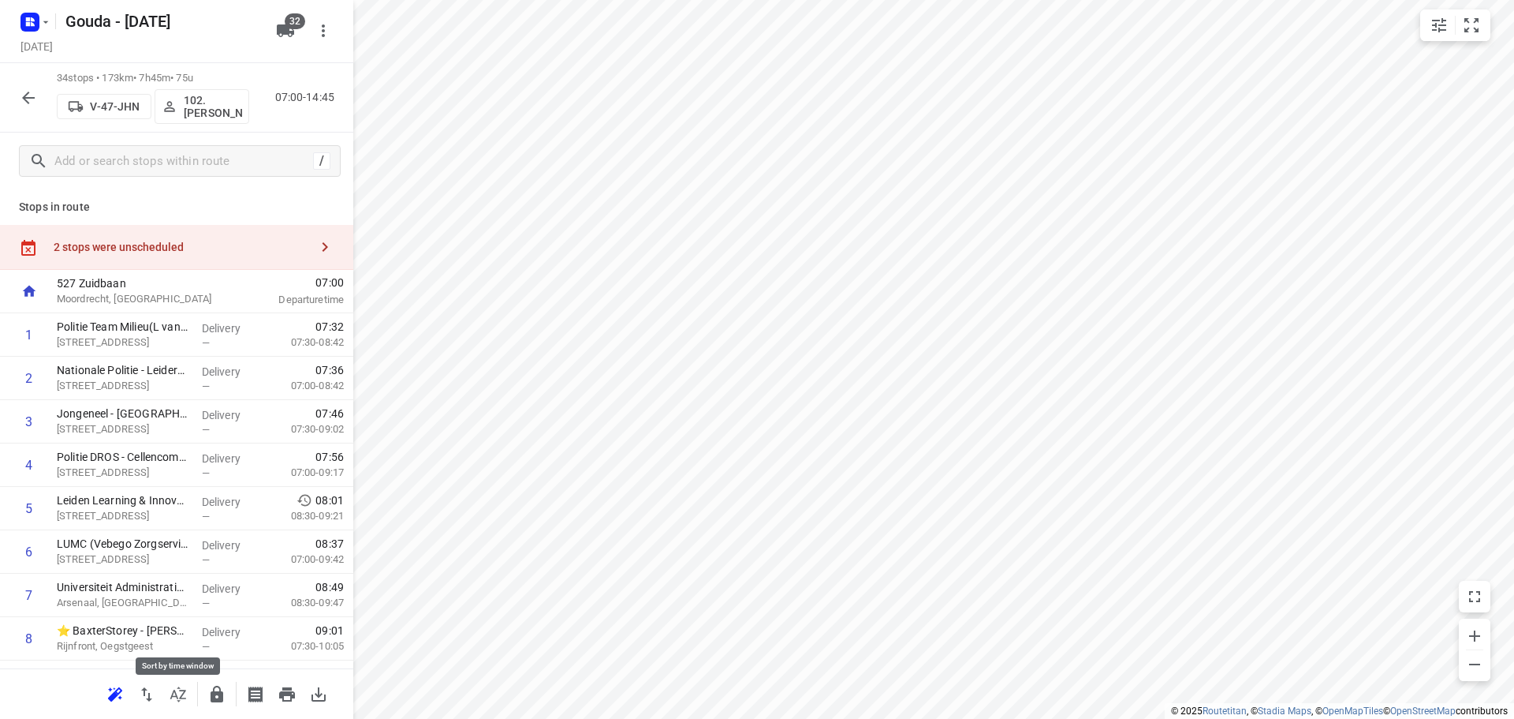
click at [176, 695] on icon "button" at bounding box center [178, 693] width 16 height 15
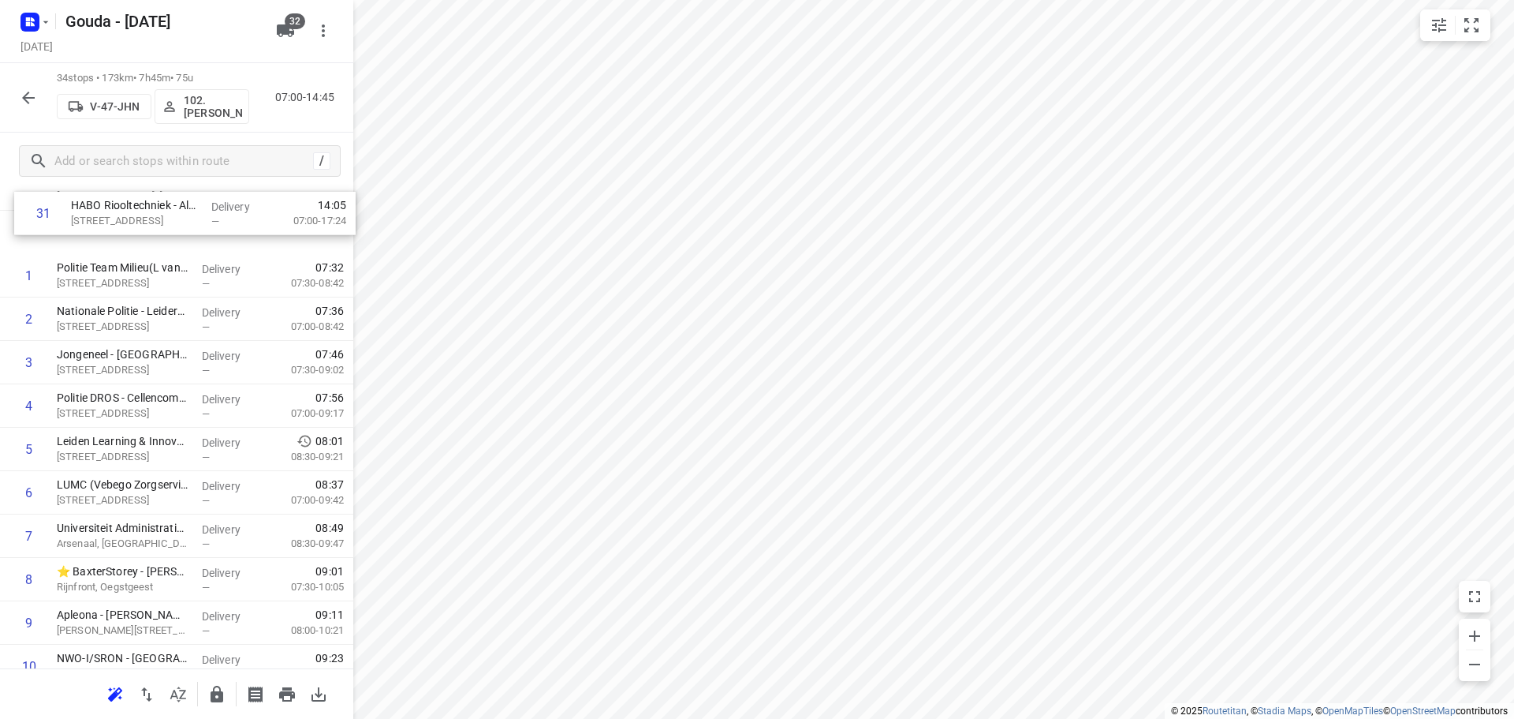
scroll to position [0, 0]
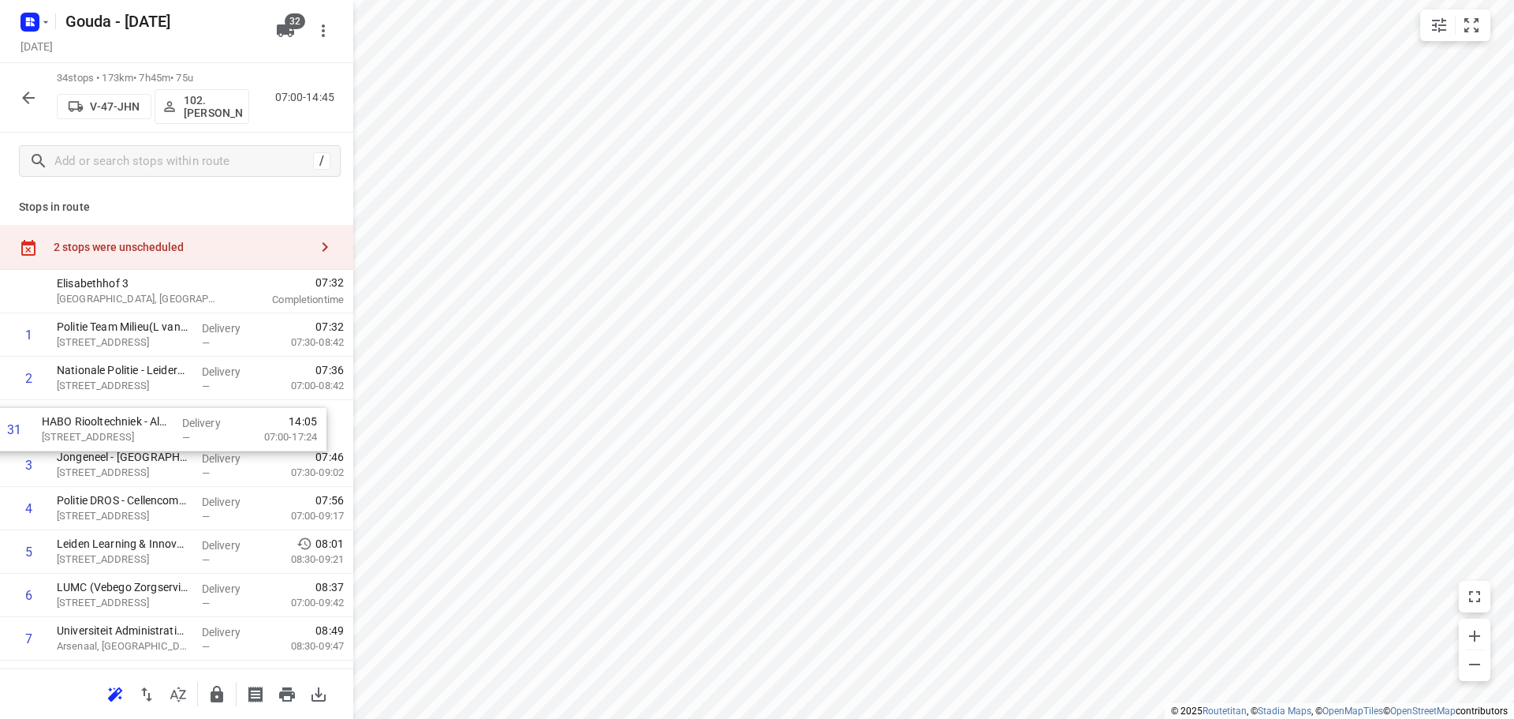
drag, startPoint x: 173, startPoint y: 474, endPoint x: 164, endPoint y: 428, distance: 46.6
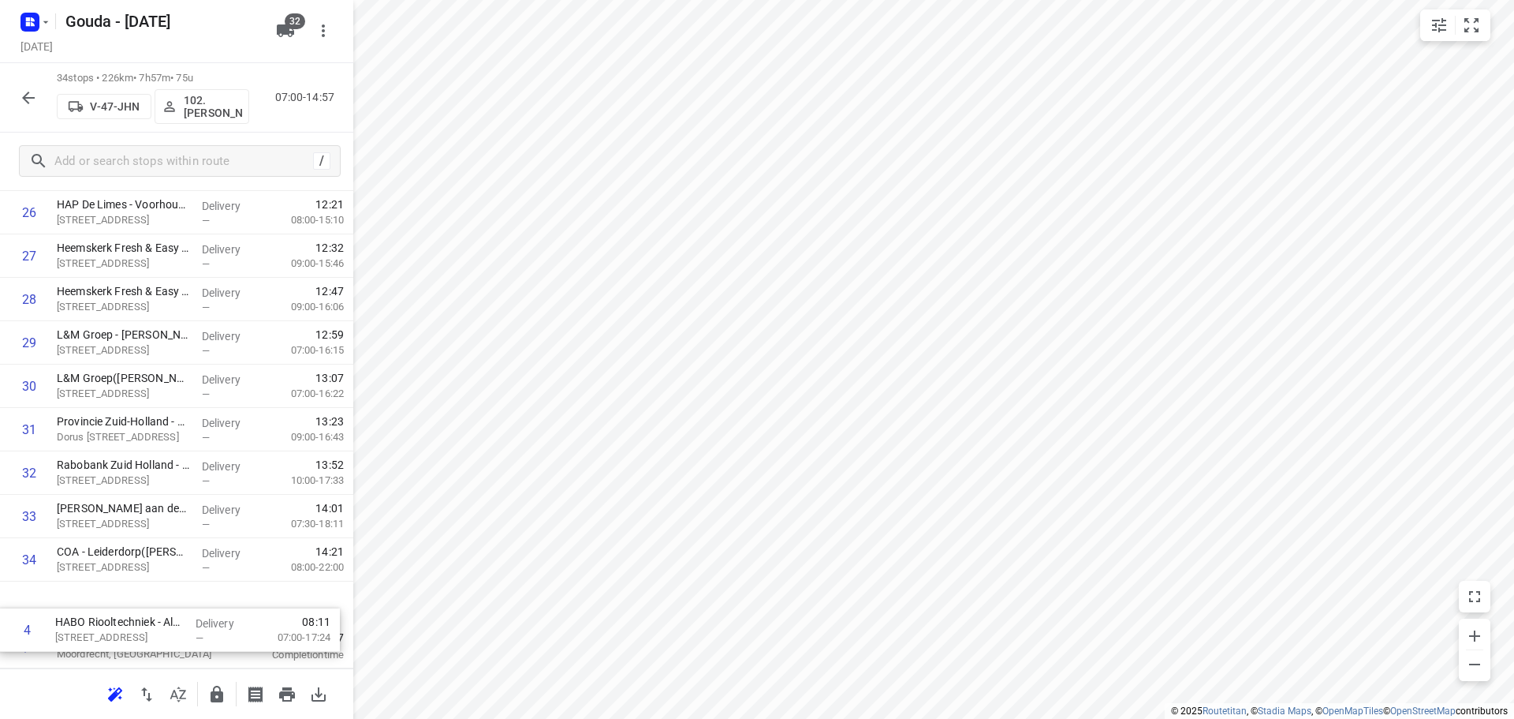
scroll to position [1163, 0]
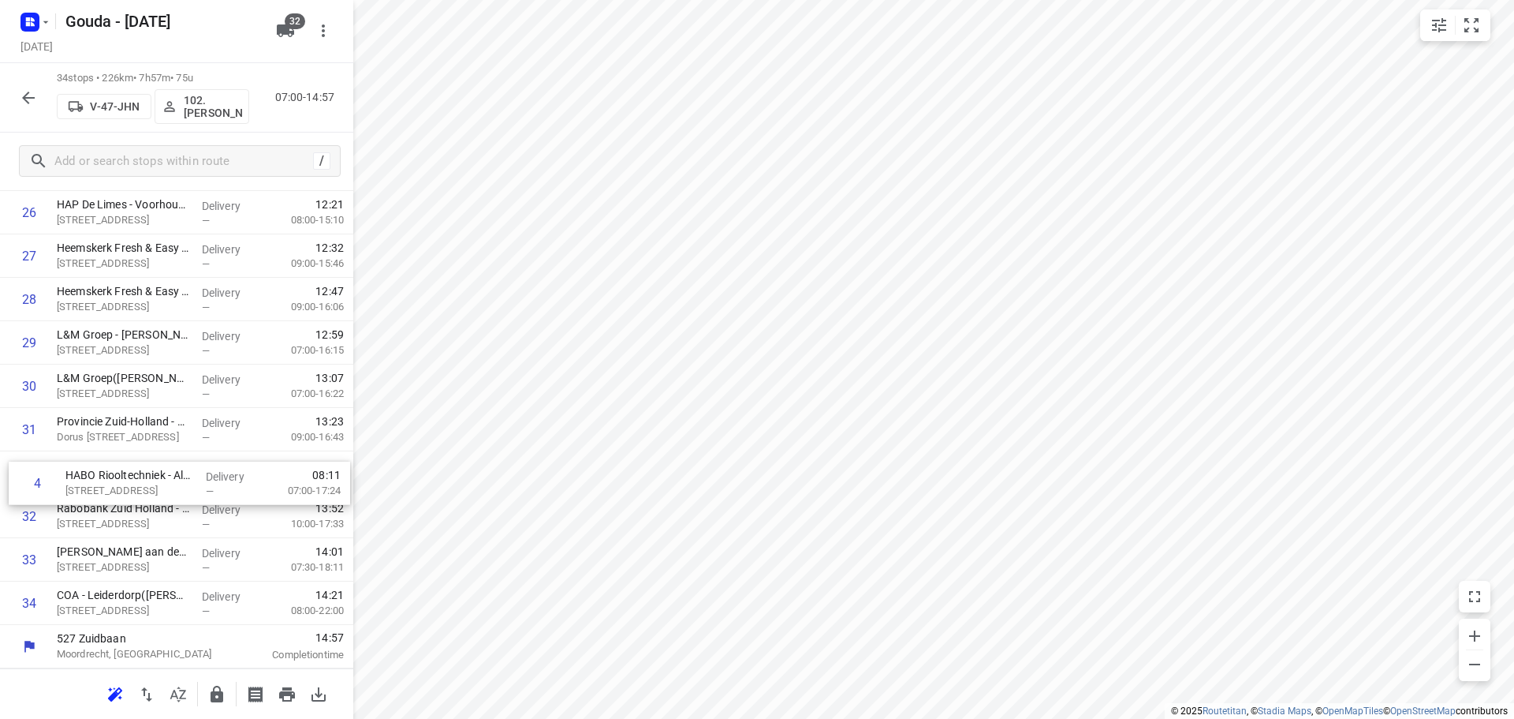
drag, startPoint x: 185, startPoint y: 457, endPoint x: 193, endPoint y: 478, distance: 22.7
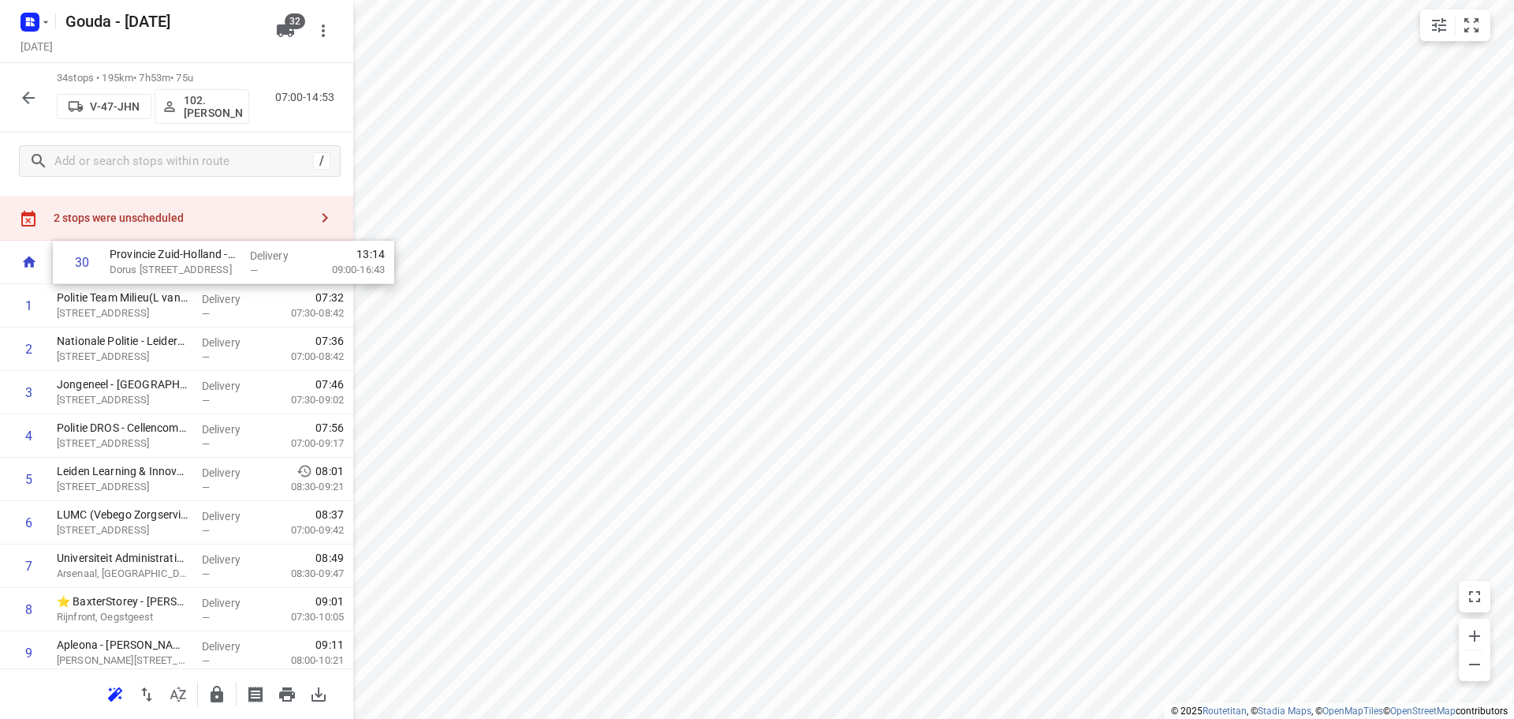
scroll to position [0, 0]
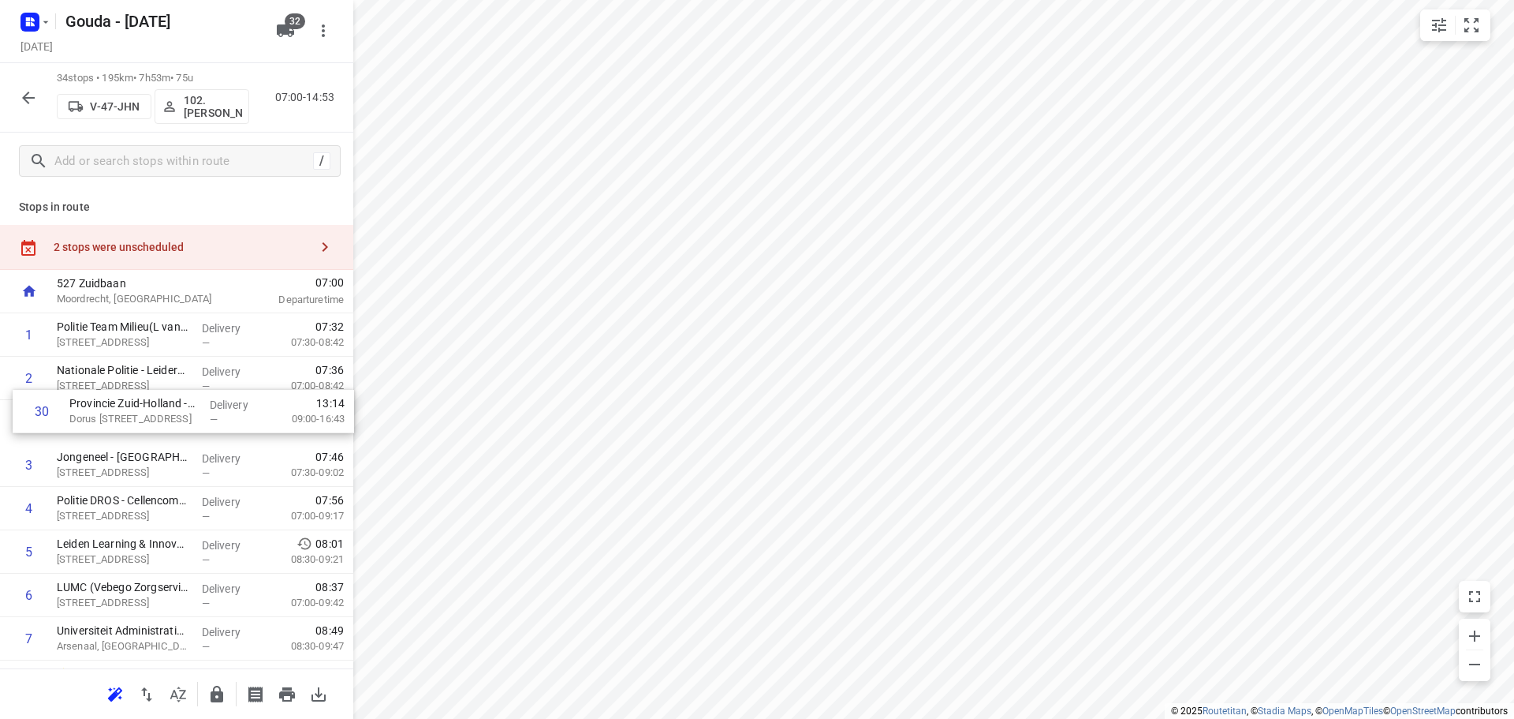
drag, startPoint x: 162, startPoint y: 446, endPoint x: 181, endPoint y: 406, distance: 43.7
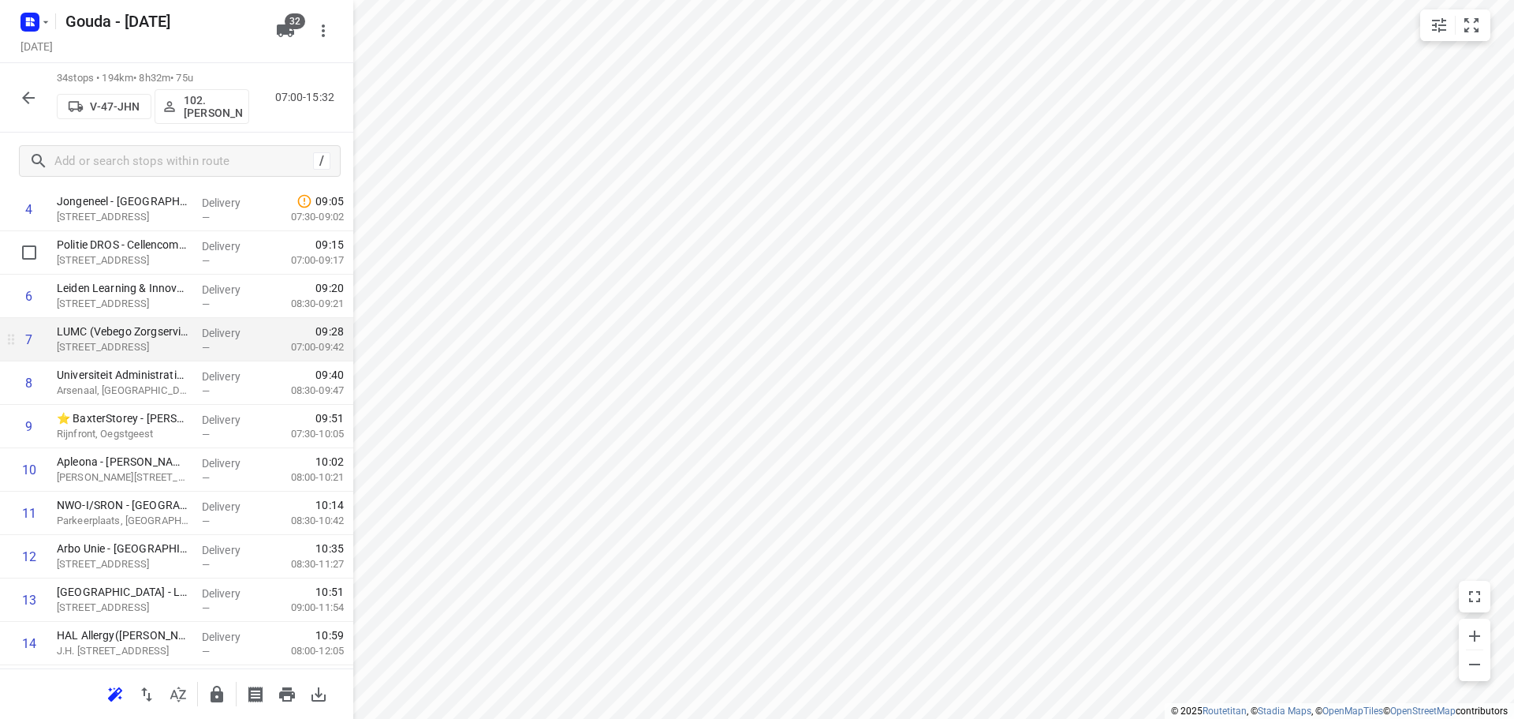
scroll to position [316, 0]
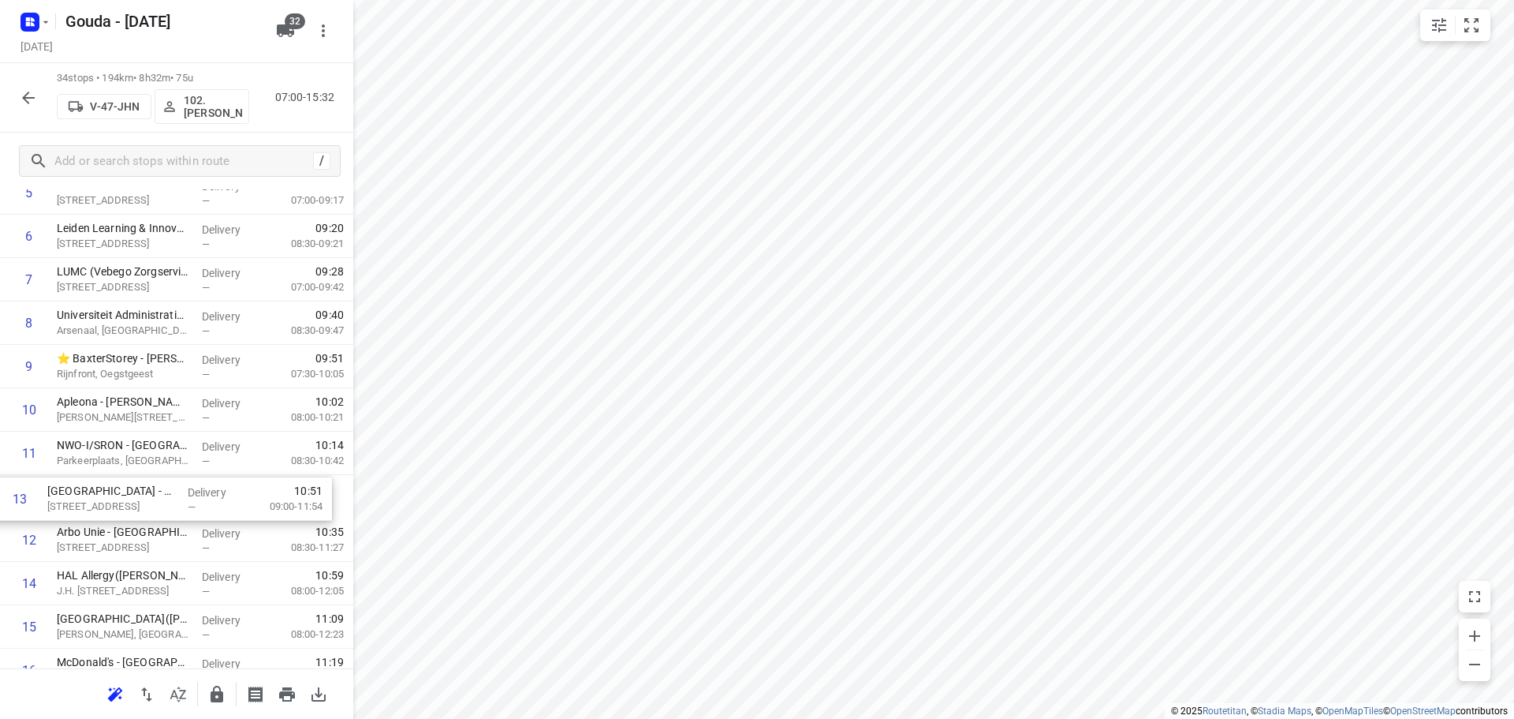
drag, startPoint x: 126, startPoint y: 536, endPoint x: 133, endPoint y: 484, distance: 52.4
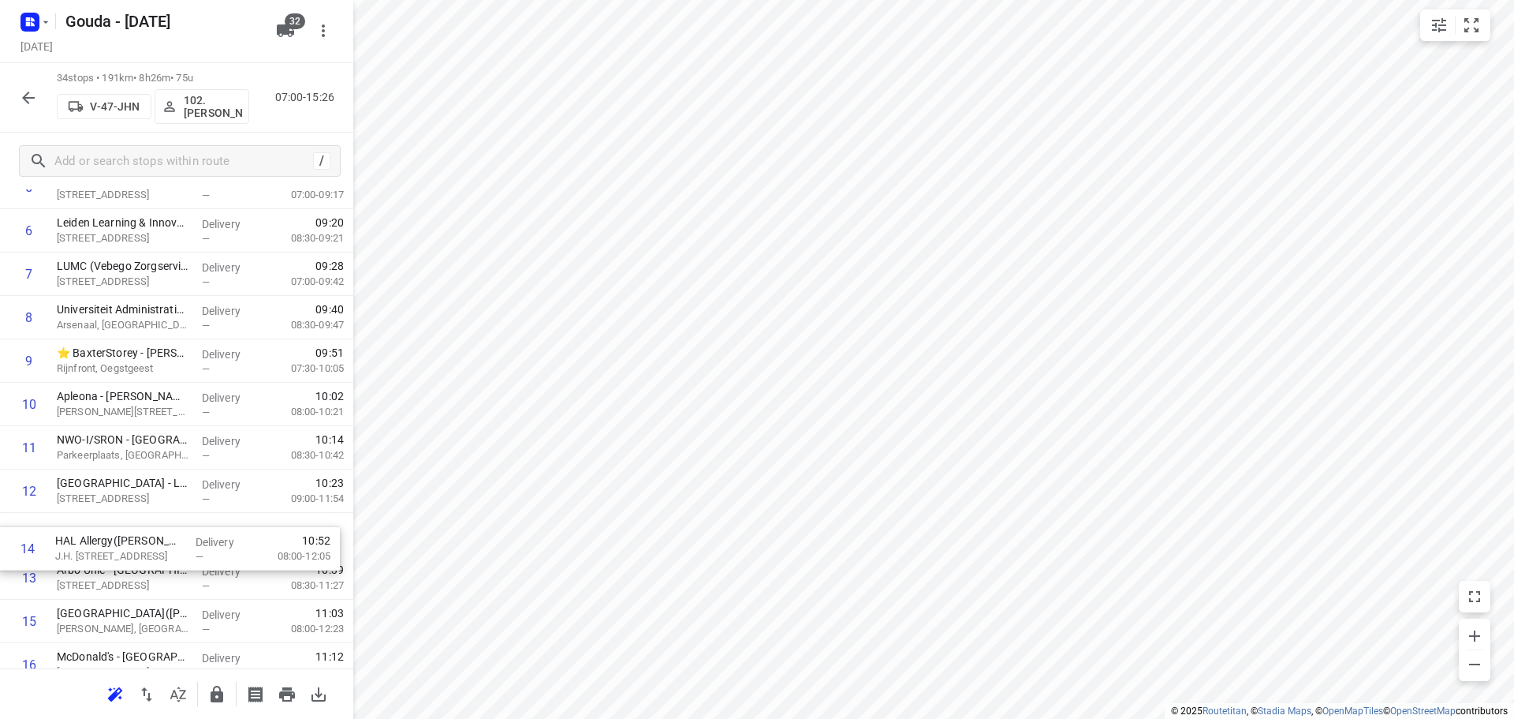
scroll to position [323, 0]
drag, startPoint x: 168, startPoint y: 576, endPoint x: 309, endPoint y: 469, distance: 176.8
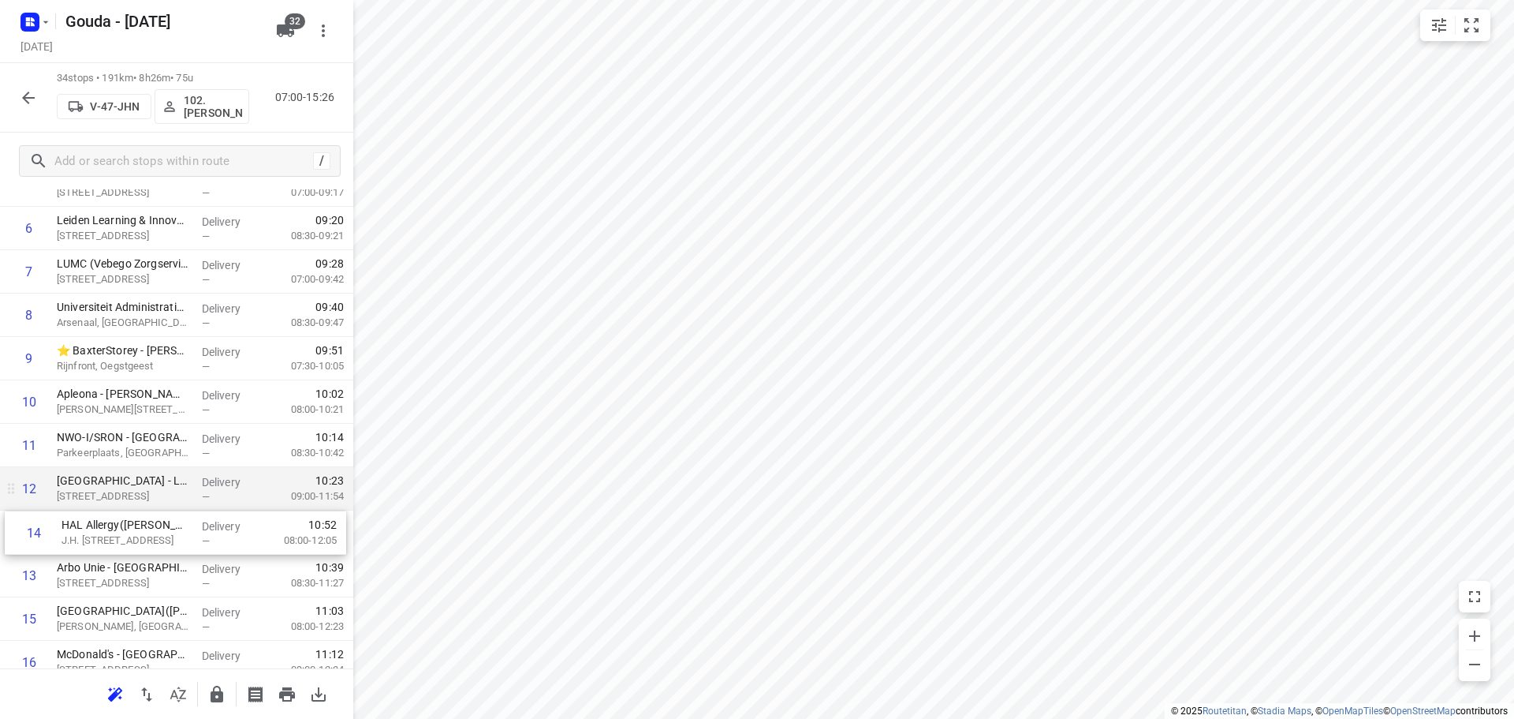
click at [174, 517] on div "1 Politie Team Milieu(L van Tongeren) Elisabethhof 3, Leiderdorp Delivery — 07:…" at bounding box center [176, 727] width 353 height 1475
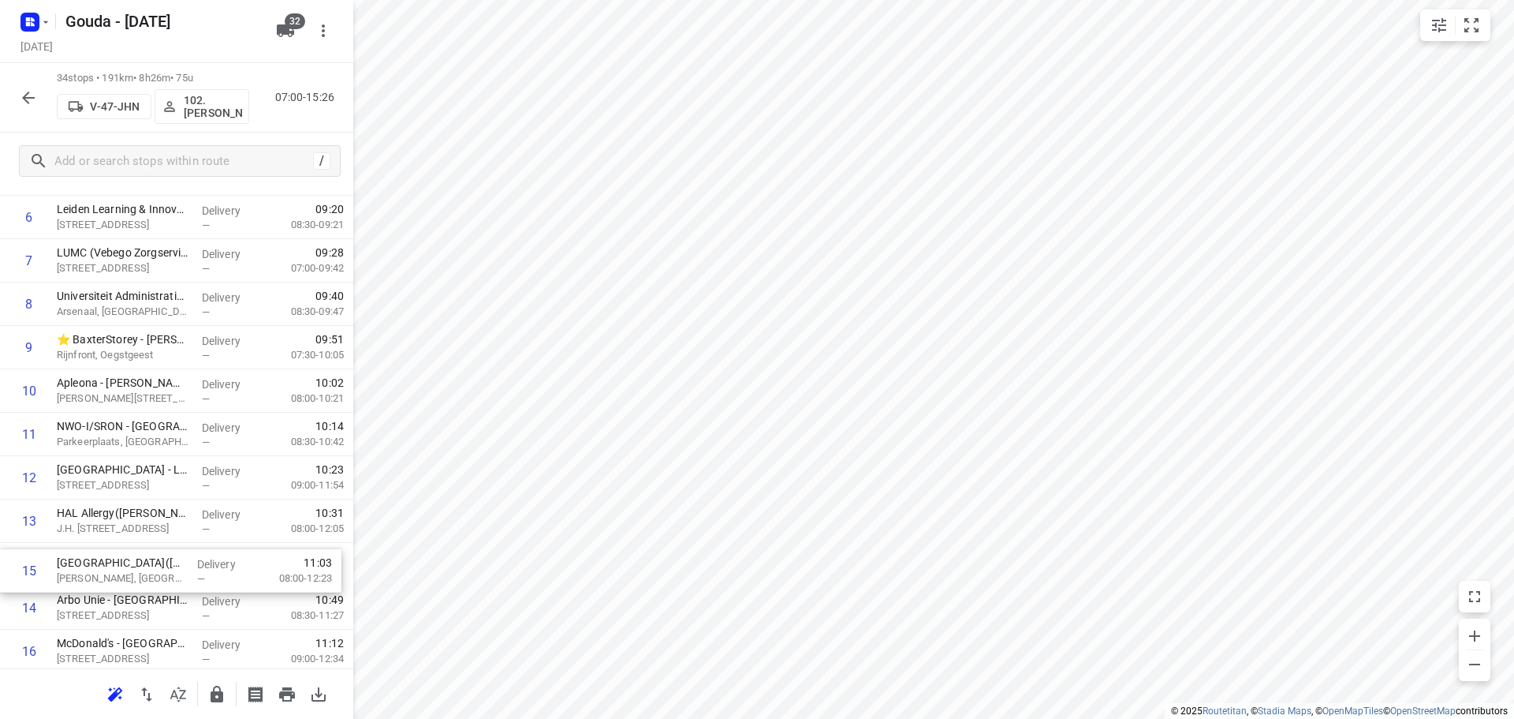
scroll to position [342, 0]
drag, startPoint x: 118, startPoint y: 624, endPoint x: 114, endPoint y: 566, distance: 57.7
click at [114, 566] on div "1 Politie Team Milieu(L van Tongeren) Elisabethhof 3, Leiderdorp Delivery — 07:…" at bounding box center [176, 710] width 353 height 1475
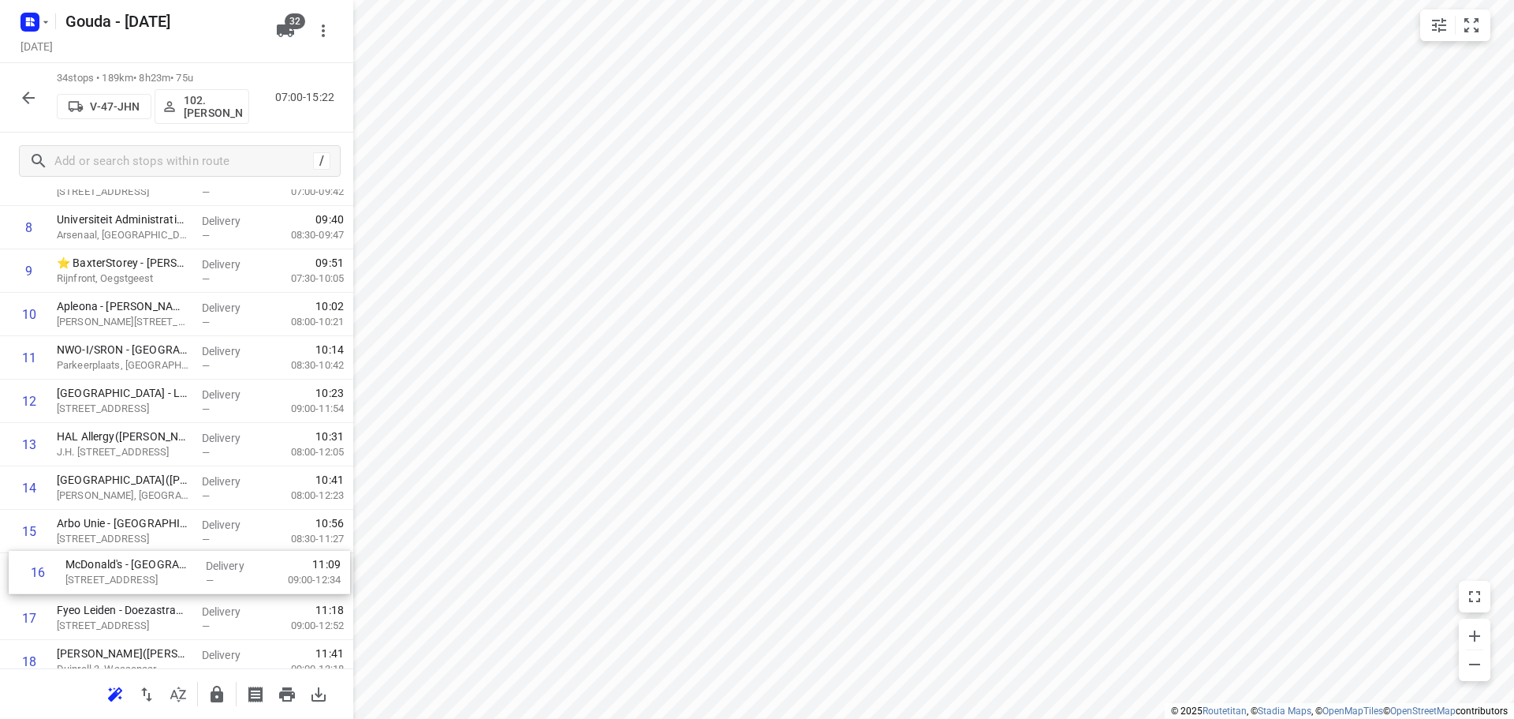
scroll to position [416, 0]
drag, startPoint x: 114, startPoint y: 644, endPoint x: 118, endPoint y: 521, distance: 122.3
click at [118, 521] on div "1 Politie Team Milieu(L van Tongeren) Elisabethhof 3, Leiderdorp Delivery — 07:…" at bounding box center [176, 634] width 353 height 1475
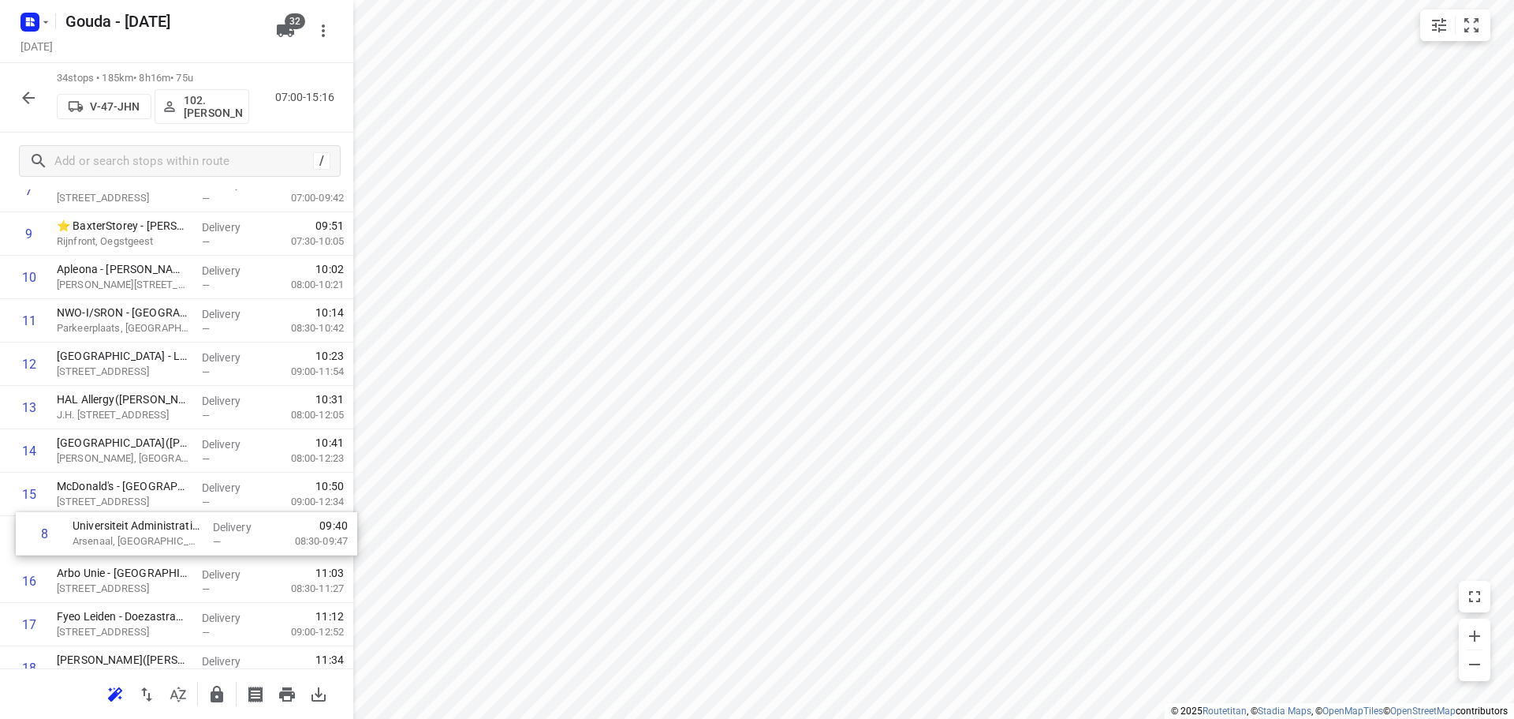
drag, startPoint x: 150, startPoint y: 236, endPoint x: 167, endPoint y: 552, distance: 316.8
click at [167, 552] on div "1 Politie Team Milieu(L van Tongeren) Elisabethhof 3, Leiderdorp Delivery — 07:…" at bounding box center [176, 646] width 353 height 1475
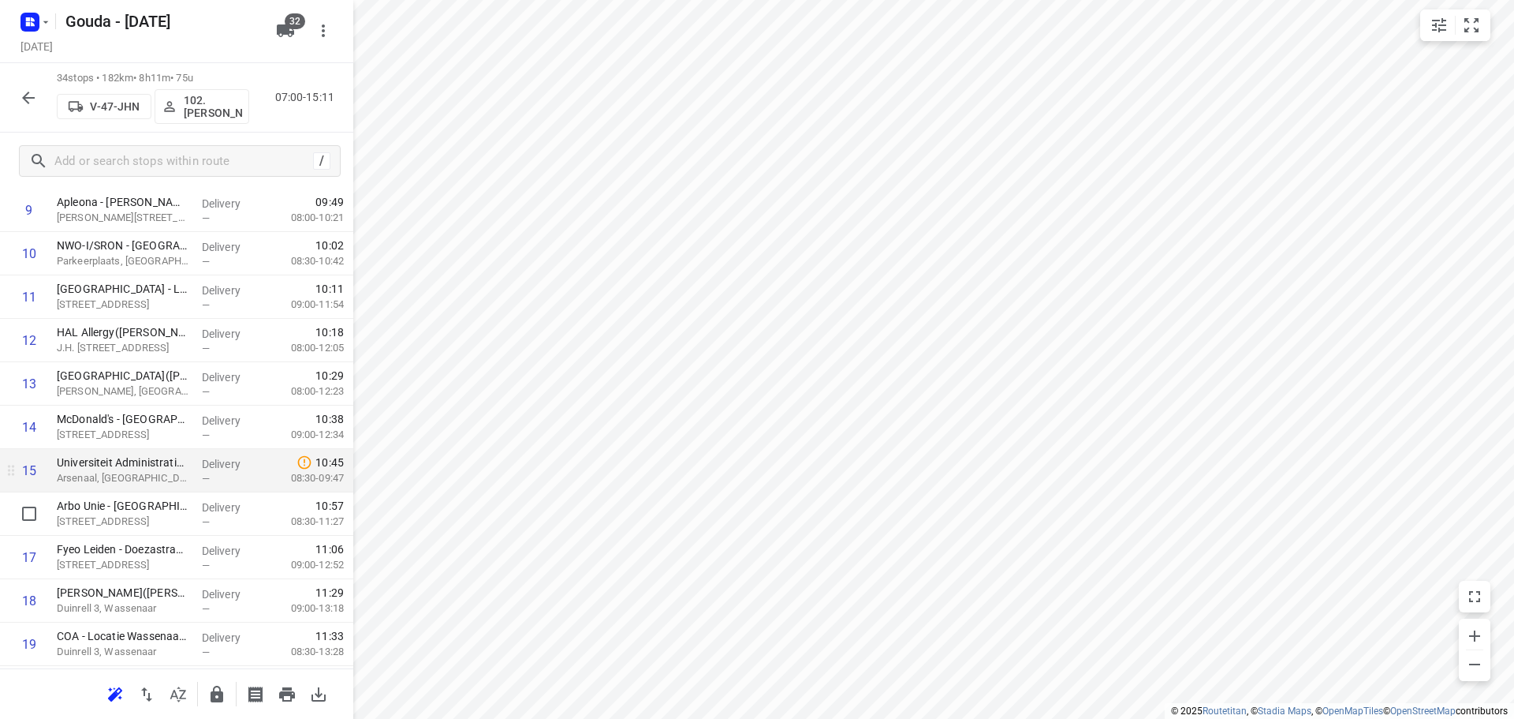
scroll to position [562, 0]
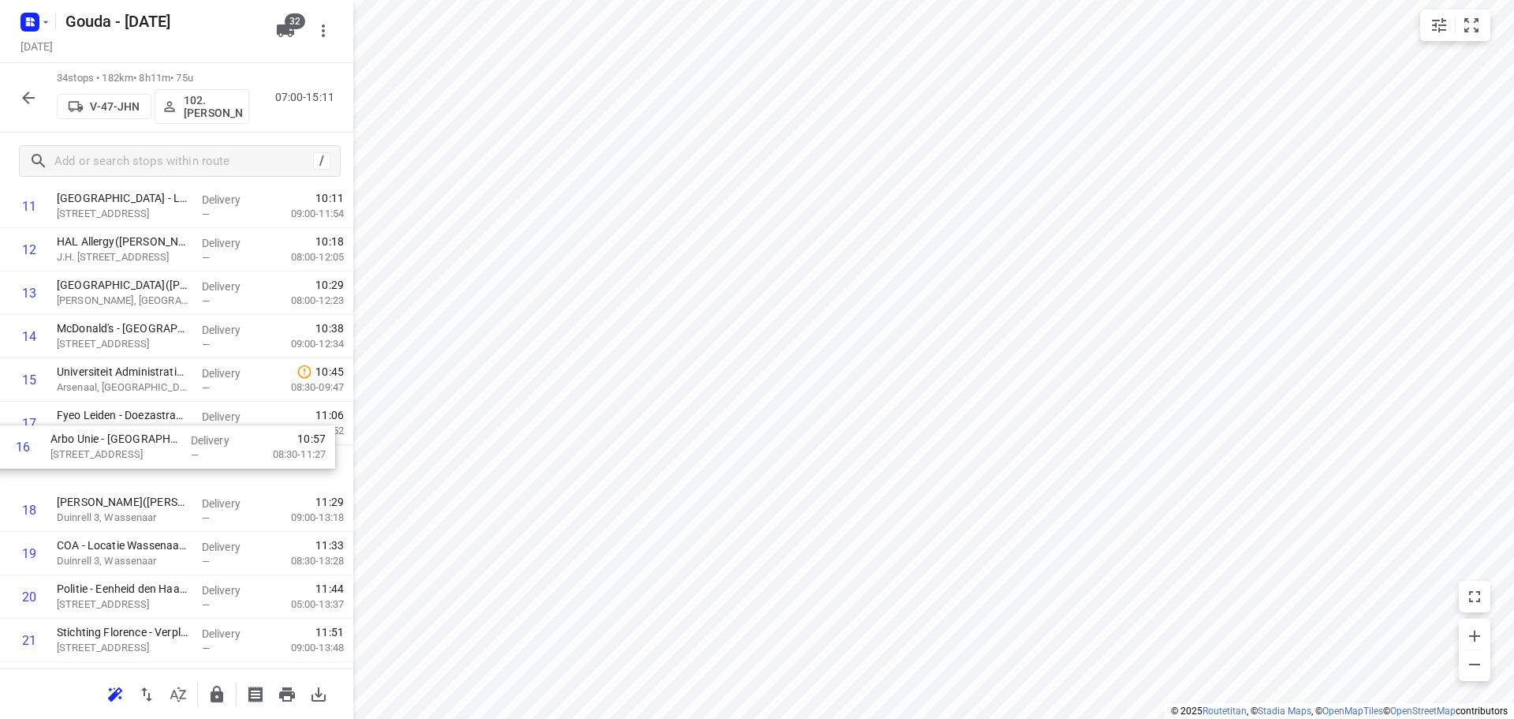
drag, startPoint x: 222, startPoint y: 424, endPoint x: 212, endPoint y: 462, distance: 40.0
click at [212, 462] on div "1 Politie Team Milieu(L van Tongeren) Elisabethhof 3, Leiderdorp Delivery — 07:…" at bounding box center [176, 488] width 353 height 1475
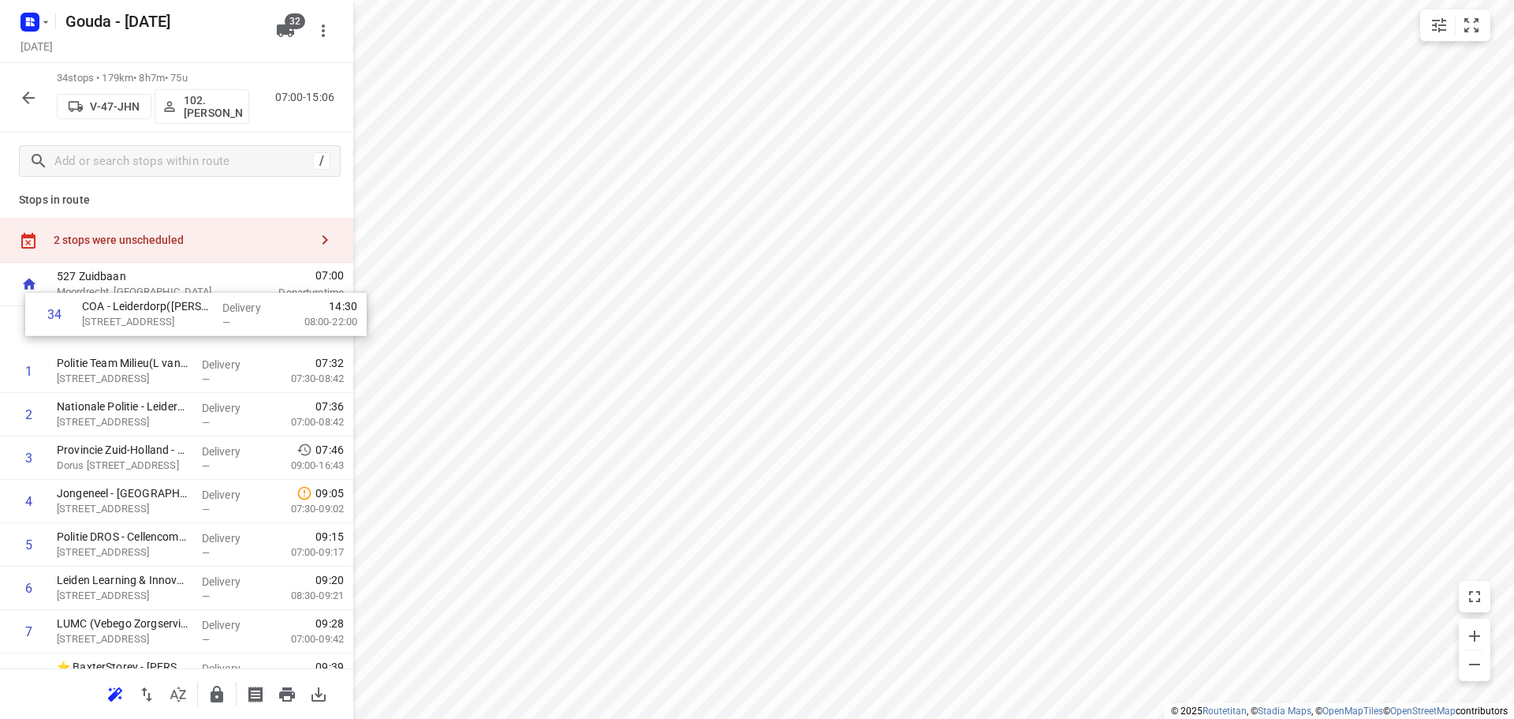
scroll to position [5, 0]
drag, startPoint x: 125, startPoint y: 597, endPoint x: 136, endPoint y: 393, distance: 204.6
click at [215, 695] on icon "button" at bounding box center [217, 693] width 13 height 17
click at [24, 105] on icon "button" at bounding box center [28, 97] width 19 height 19
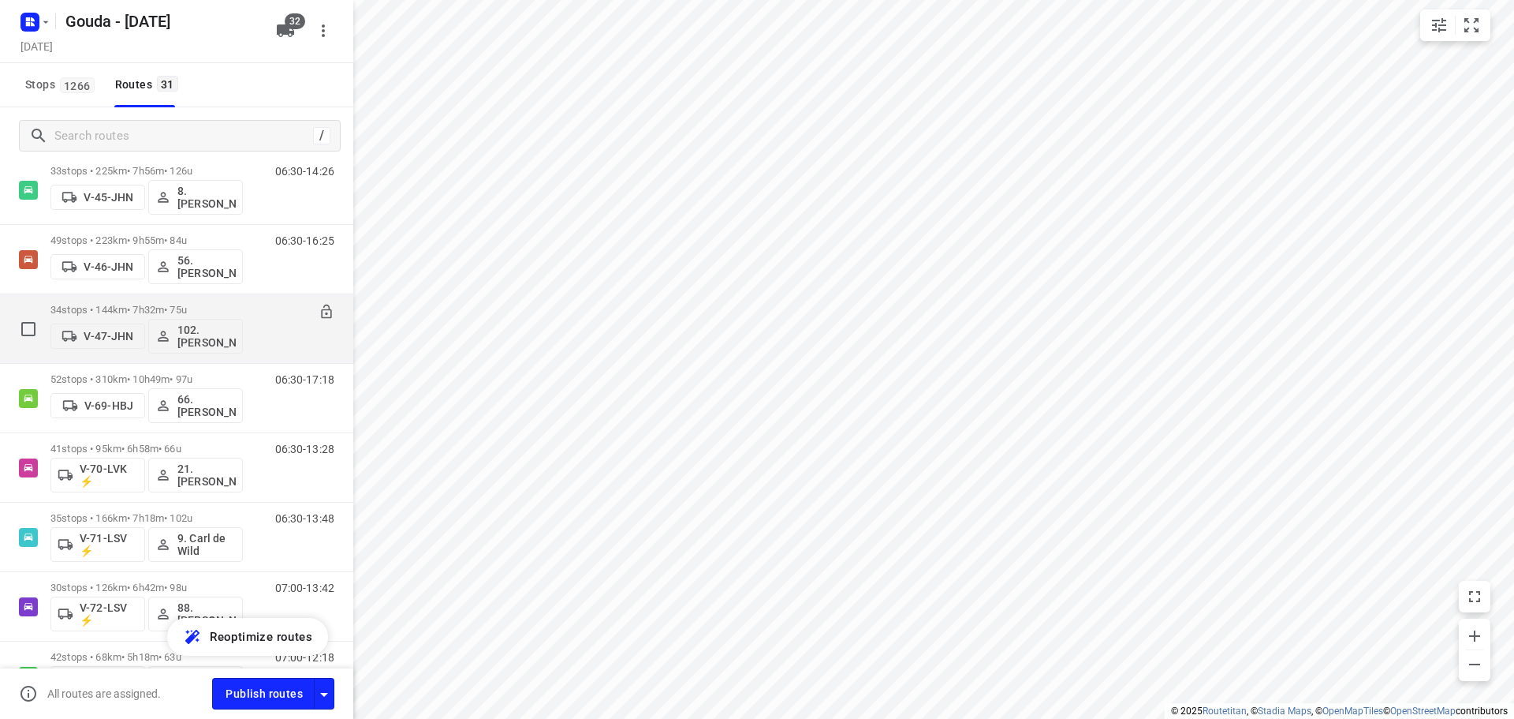
scroll to position [868, 0]
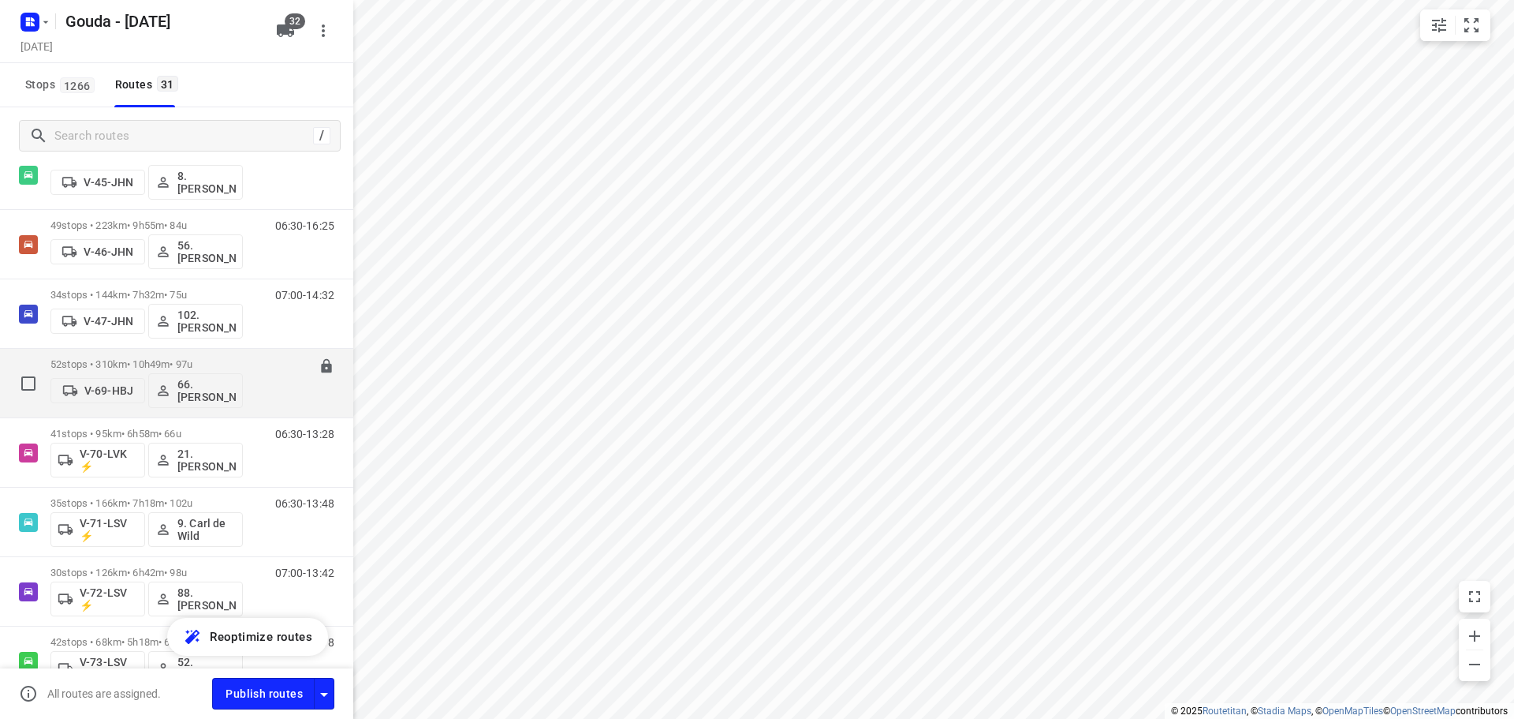
click at [163, 366] on p "52 stops • 310km • 10h49m • 97u" at bounding box center [146, 364] width 192 height 12
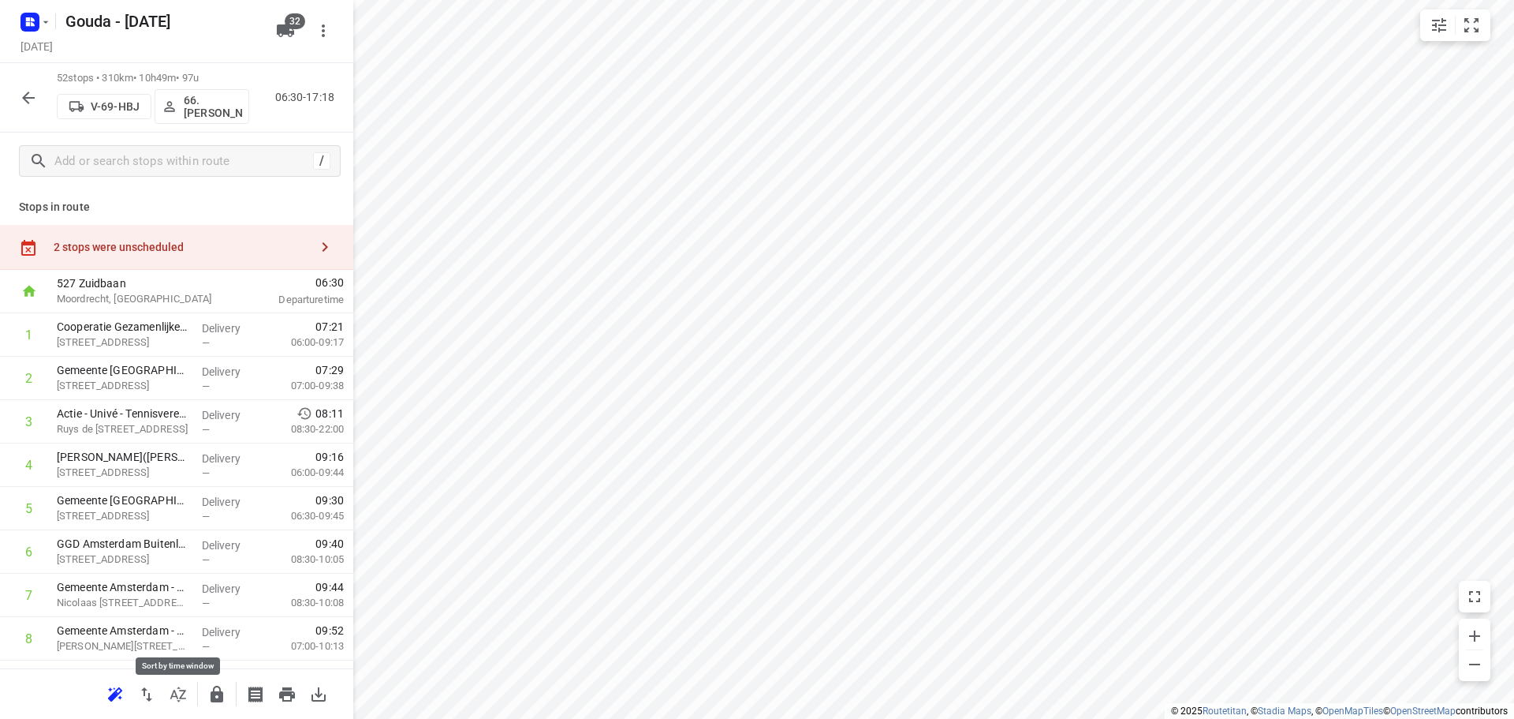
click at [183, 686] on icon "button" at bounding box center [178, 694] width 19 height 19
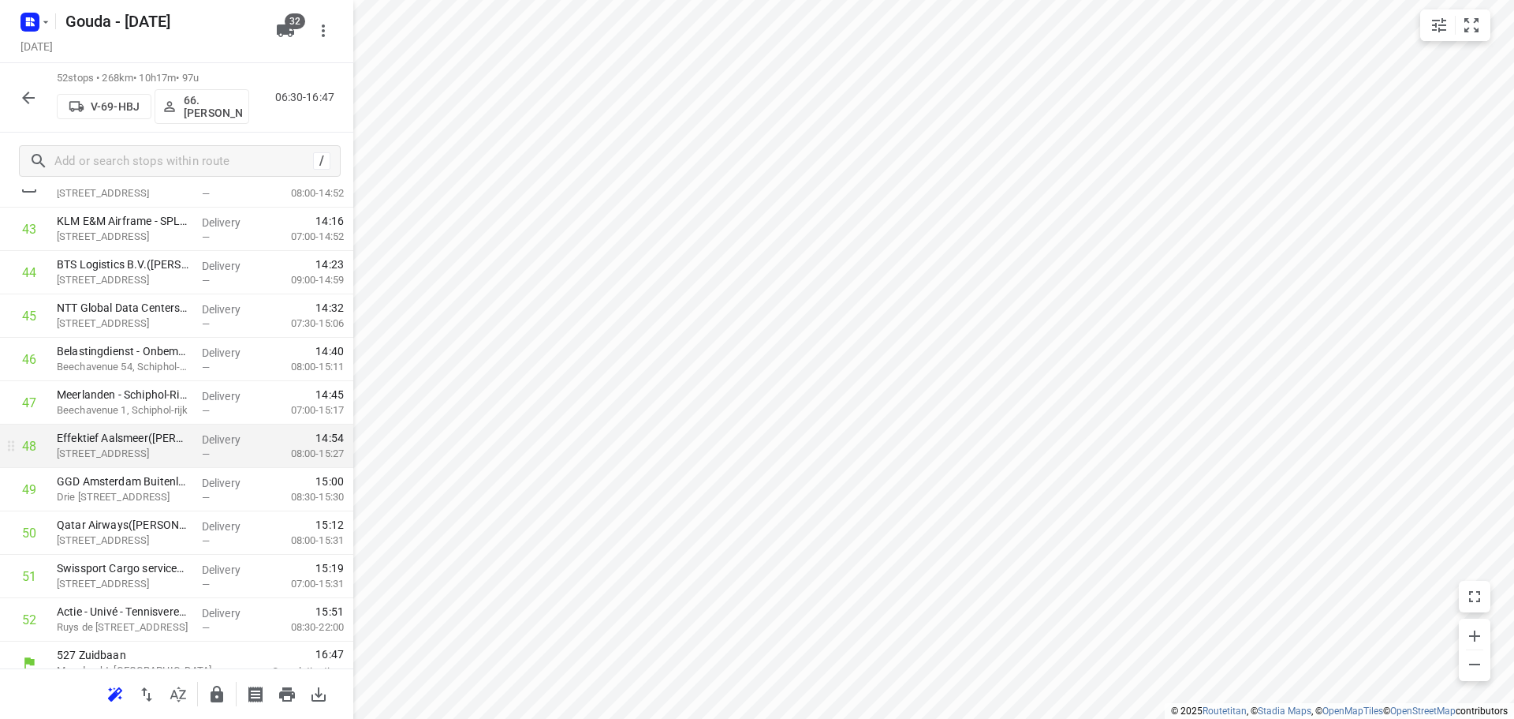
scroll to position [1944, 0]
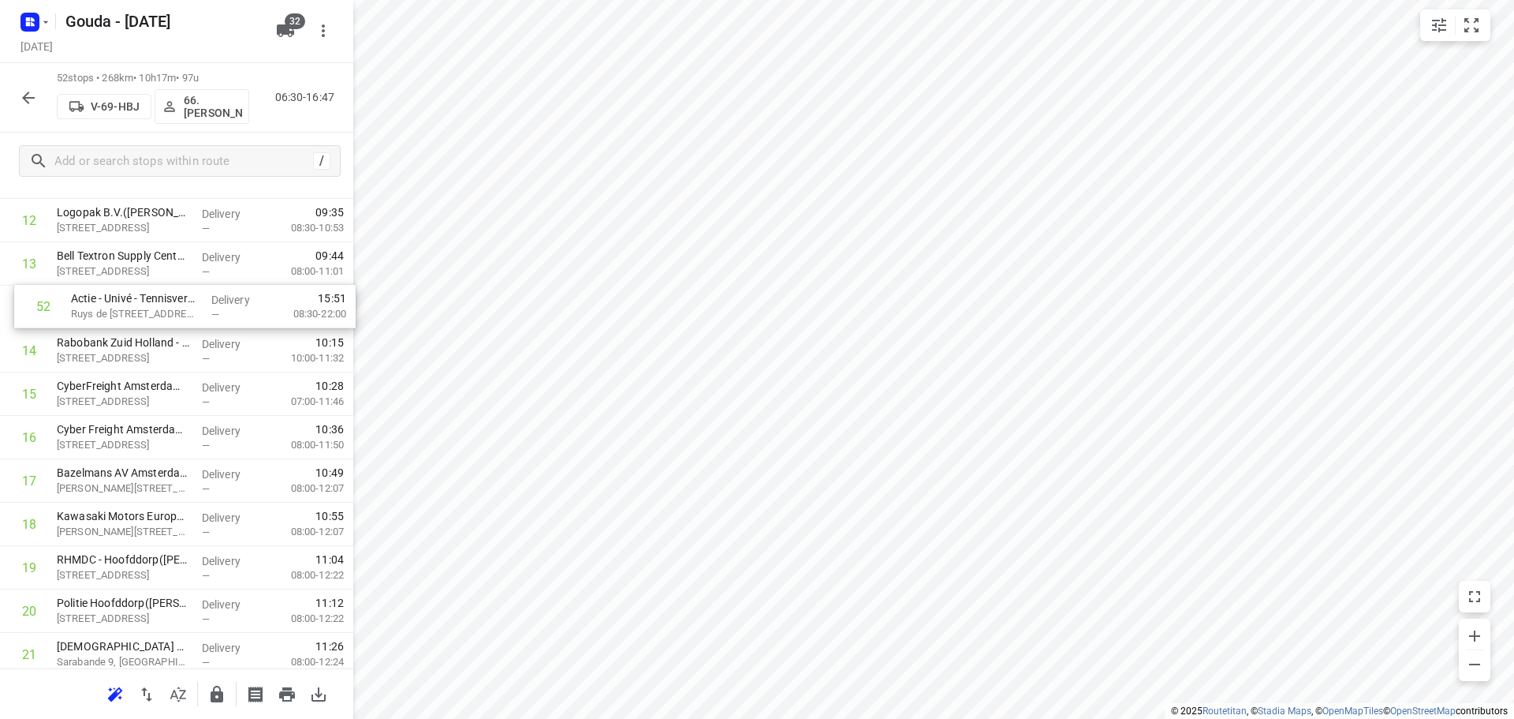
drag, startPoint x: 127, startPoint y: 614, endPoint x: 136, endPoint y: 293, distance: 321.2
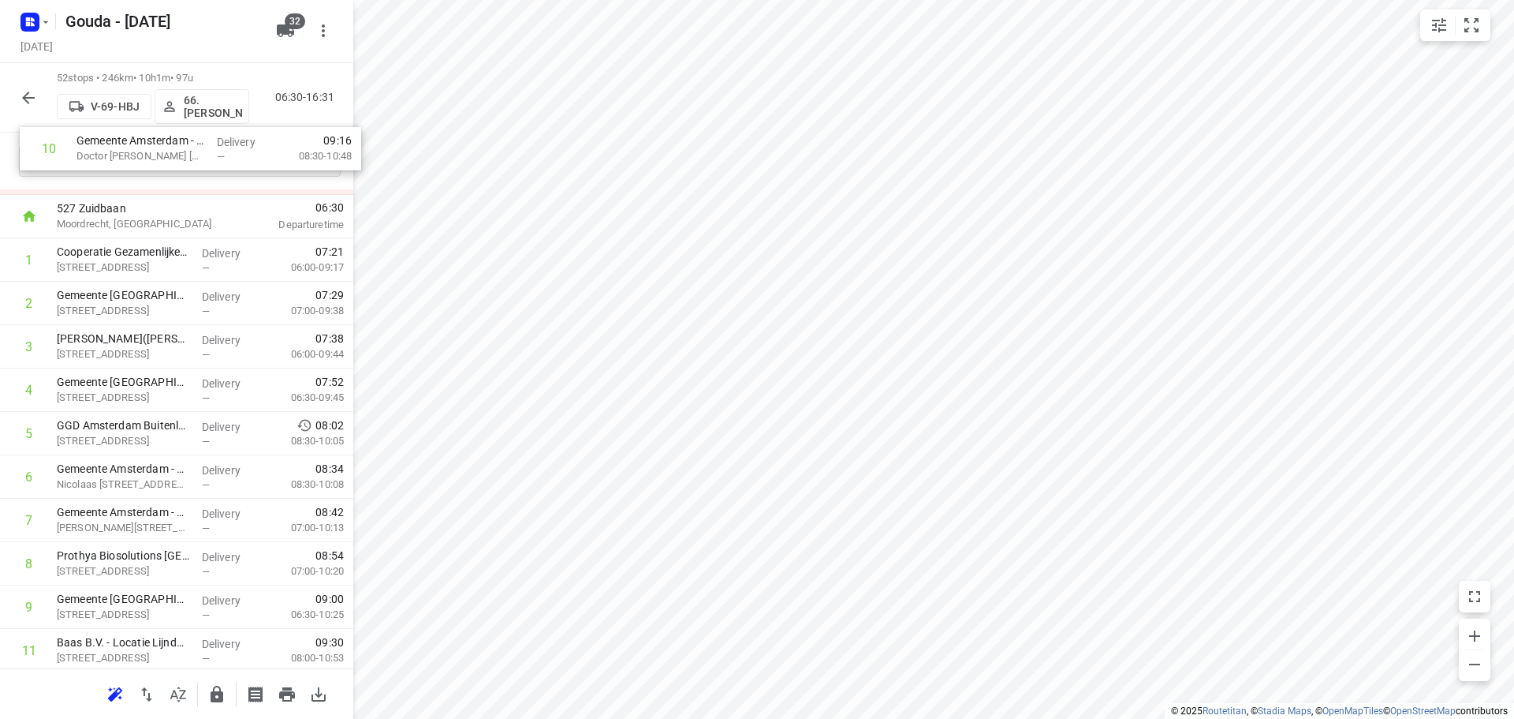
scroll to position [0, 0]
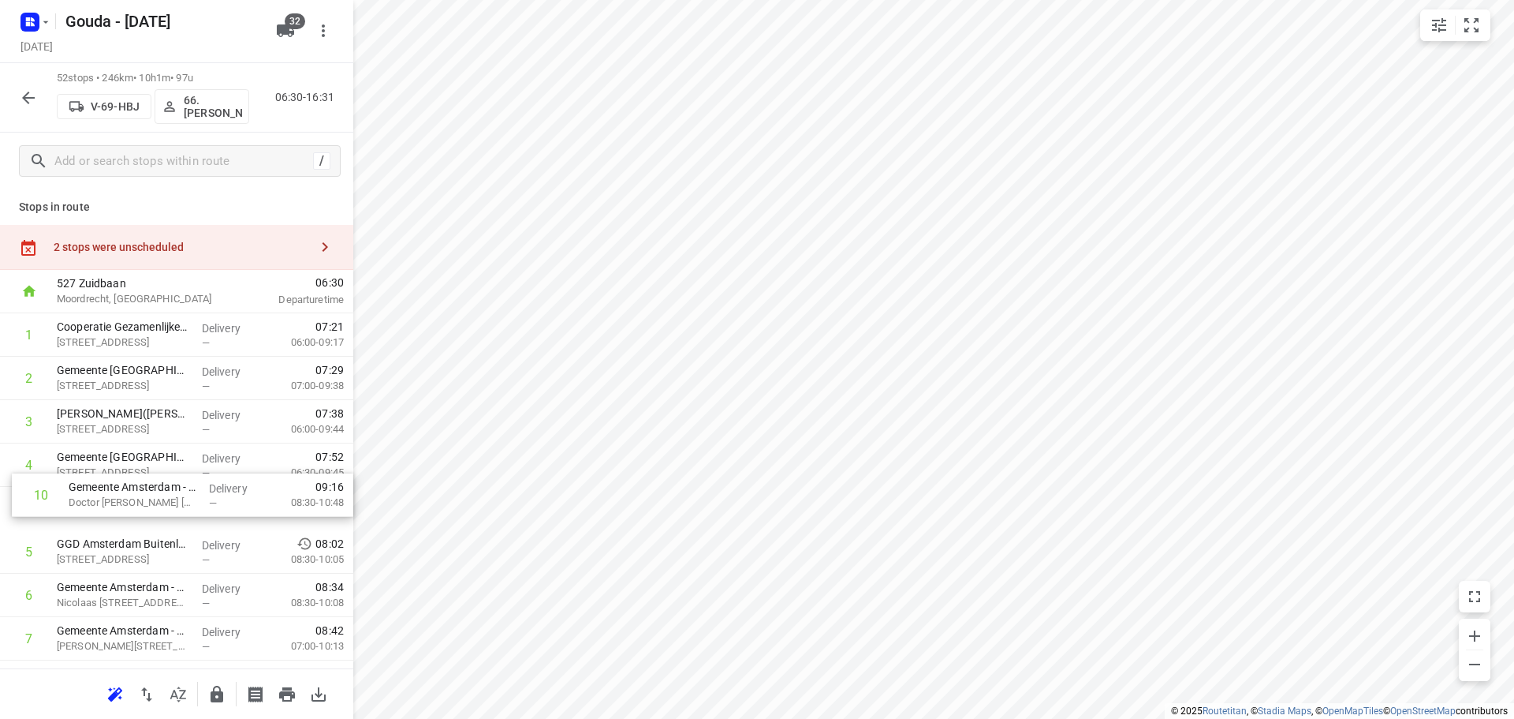
drag, startPoint x: 144, startPoint y: 416, endPoint x: 157, endPoint y: 492, distance: 77.5
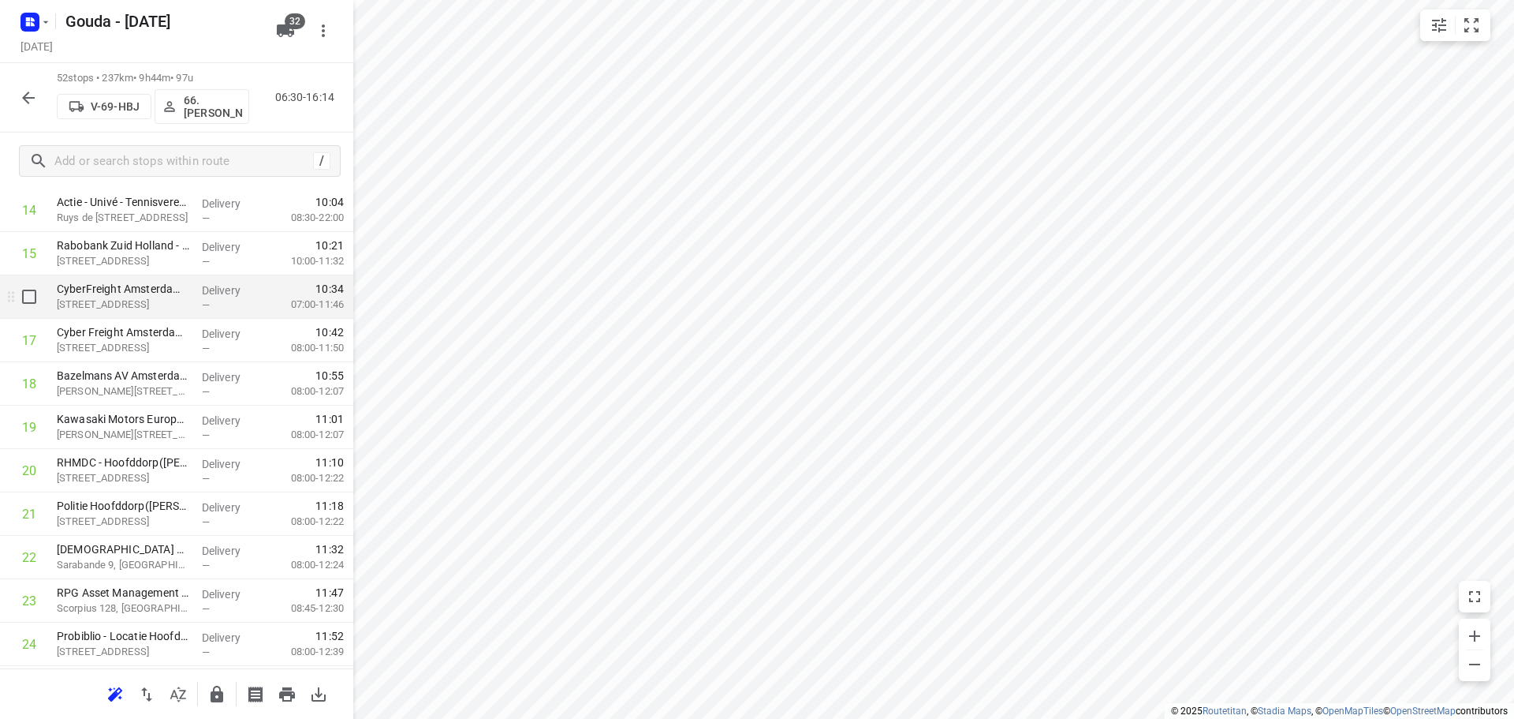
scroll to position [789, 0]
drag, startPoint x: 161, startPoint y: 469, endPoint x: 170, endPoint y: 304, distance: 165.1
click at [170, 304] on div "1 Cooperatie Gezamenlijke Brandweer Amsterdam (Pieter-Jan Teerhuis) Galwin 3, A…" at bounding box center [176, 664] width 353 height 2256
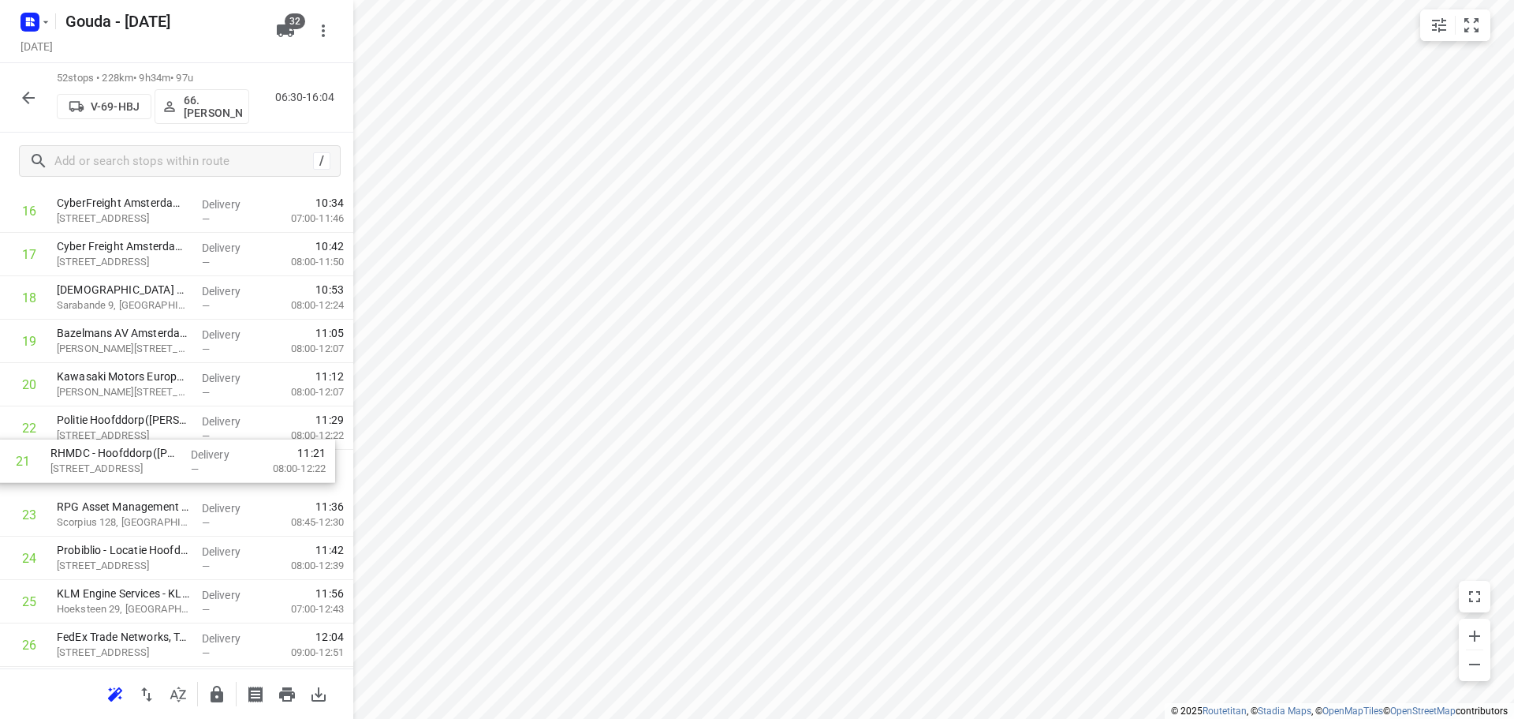
drag, startPoint x: 177, startPoint y: 423, endPoint x: 168, endPoint y: 467, distance: 45.2
click at [168, 467] on div "1 Cooperatie Gezamenlijke Brandweer Amsterdam (Pieter-Jan Teerhuis) Galwin 3, A…" at bounding box center [176, 667] width 353 height 2256
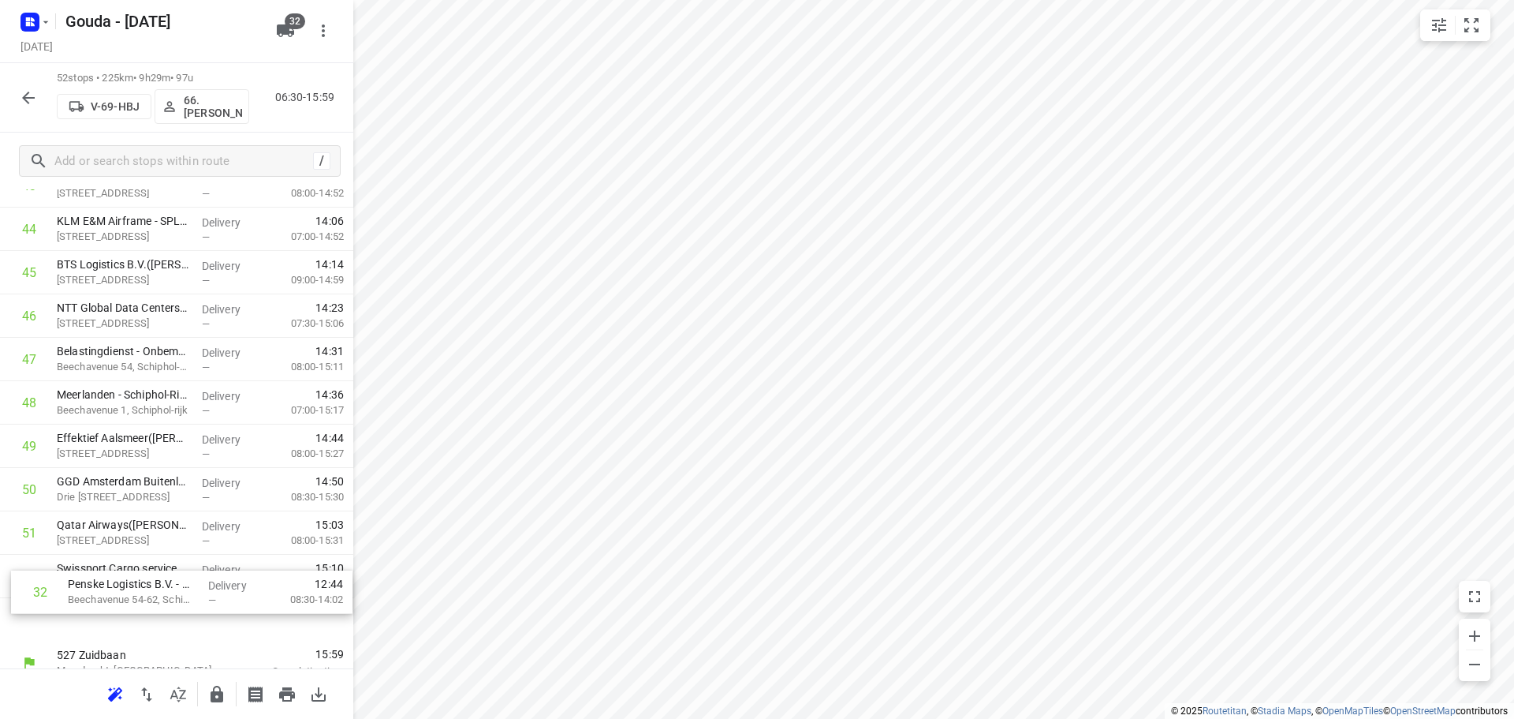
scroll to position [1944, 0]
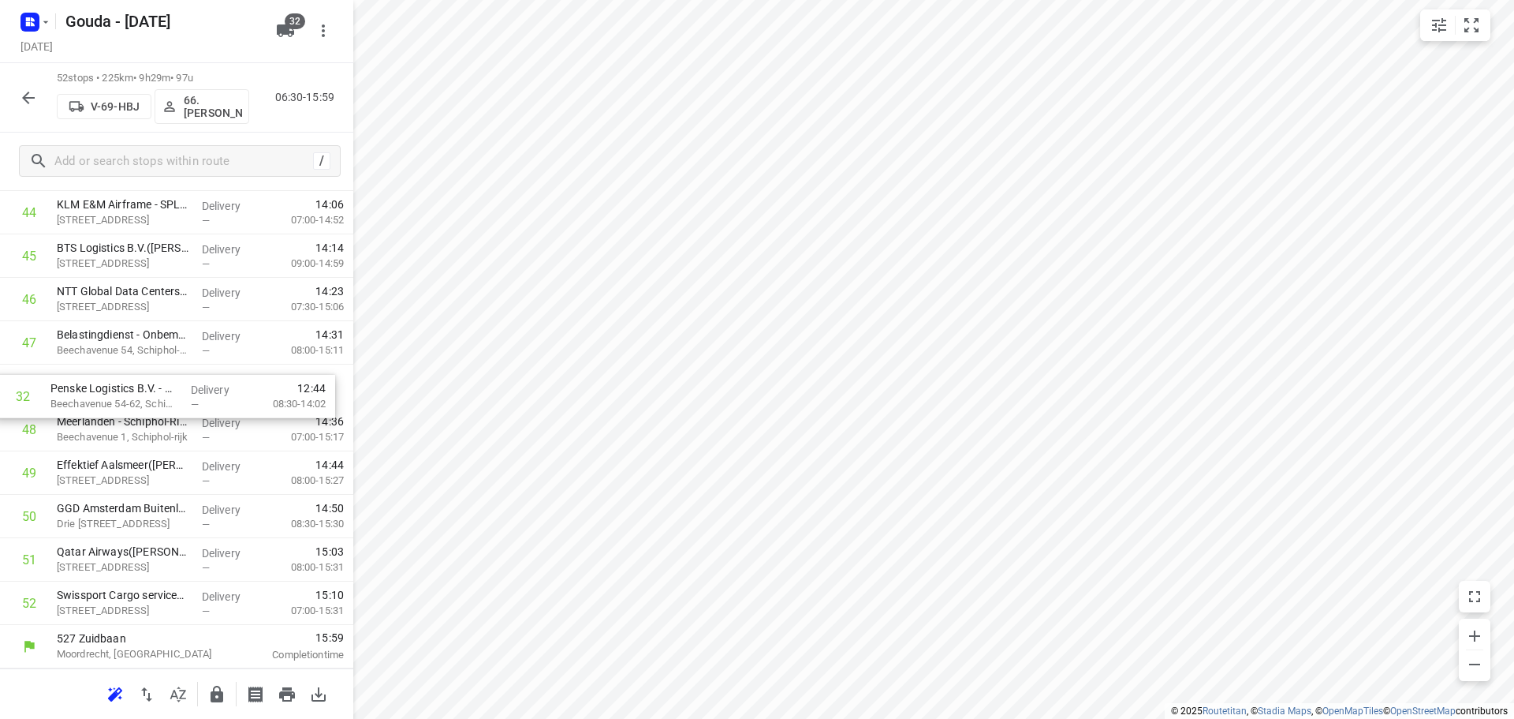
drag, startPoint x: 141, startPoint y: 441, endPoint x: 136, endPoint y: 412, distance: 29.7
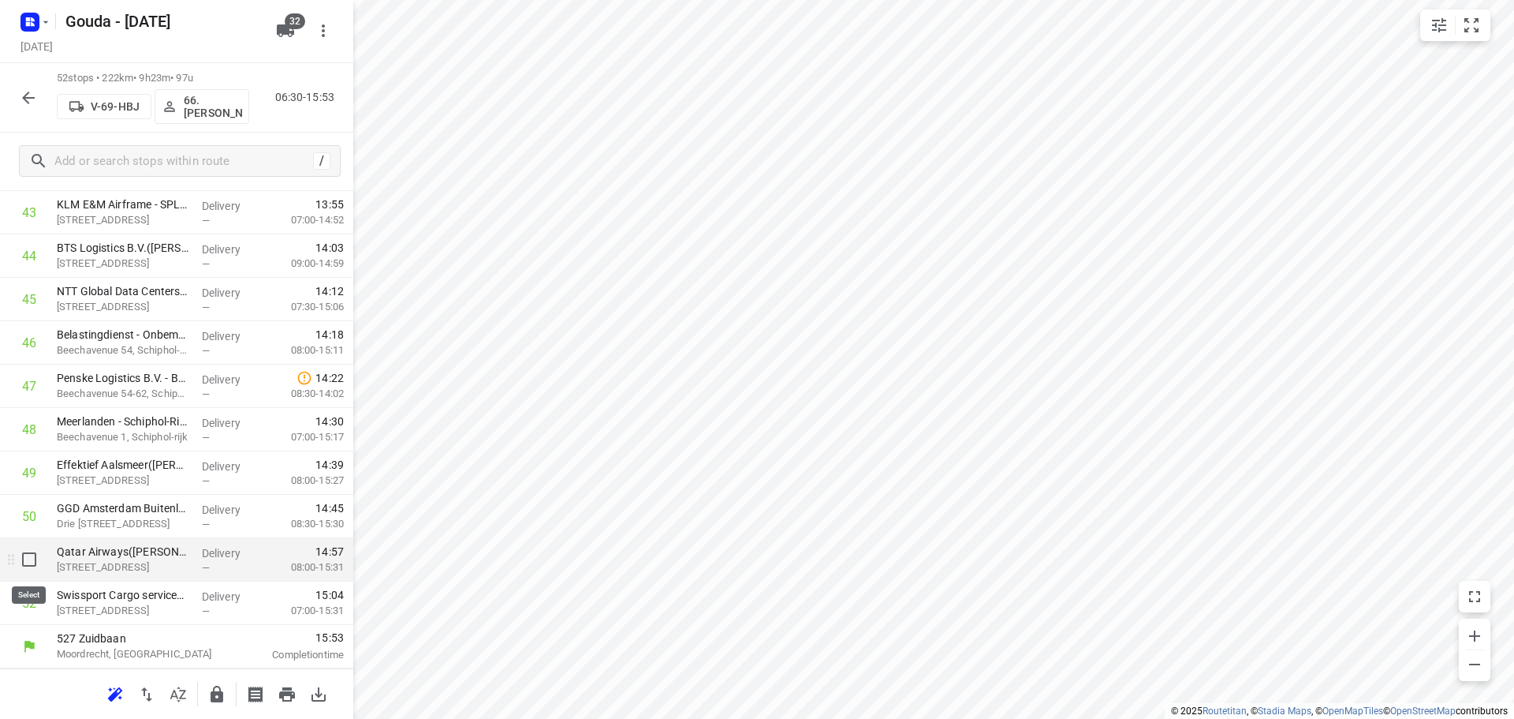
click at [31, 556] on input "checkbox" at bounding box center [29, 559] width 32 height 32
checkbox input "true"
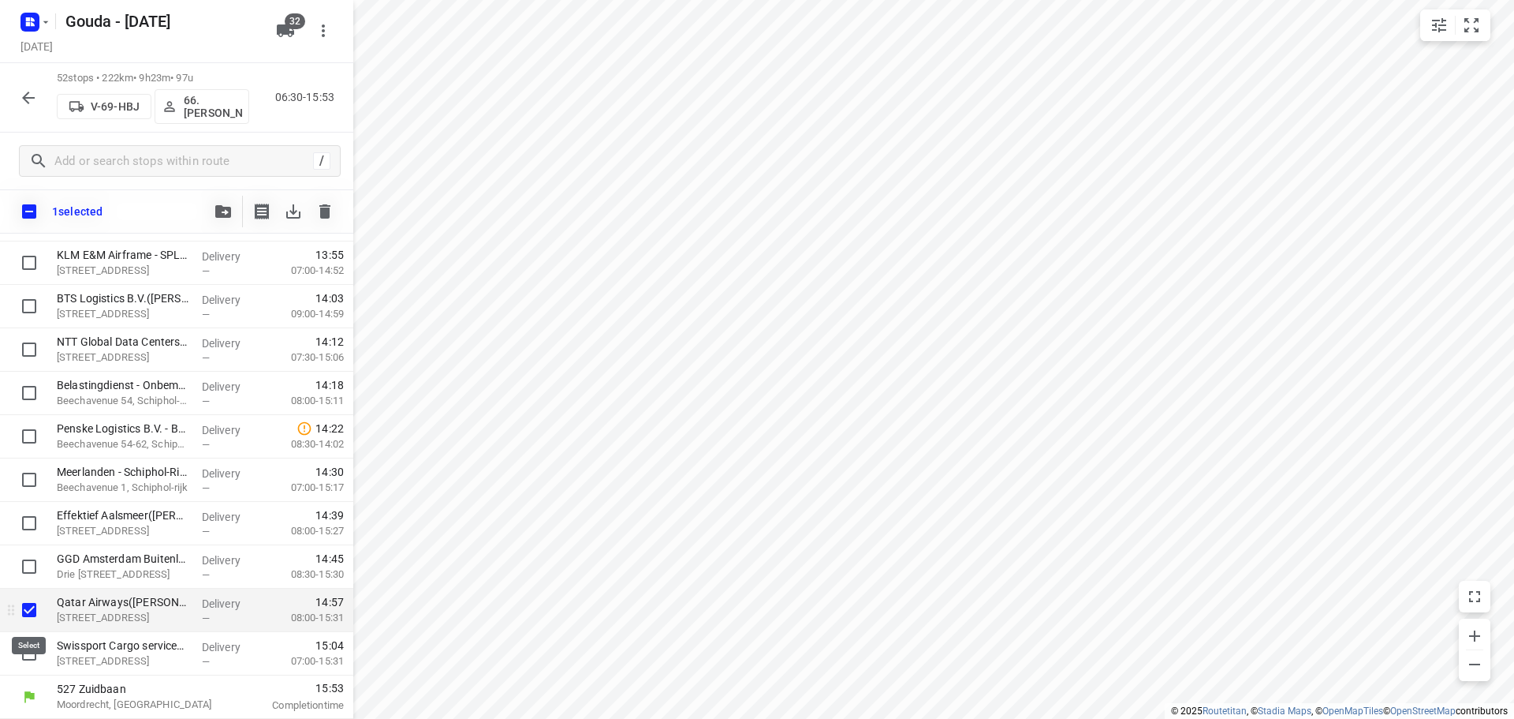
scroll to position [1938, 0]
click at [24, 646] on input "checkbox" at bounding box center [29, 653] width 32 height 32
checkbox input "true"
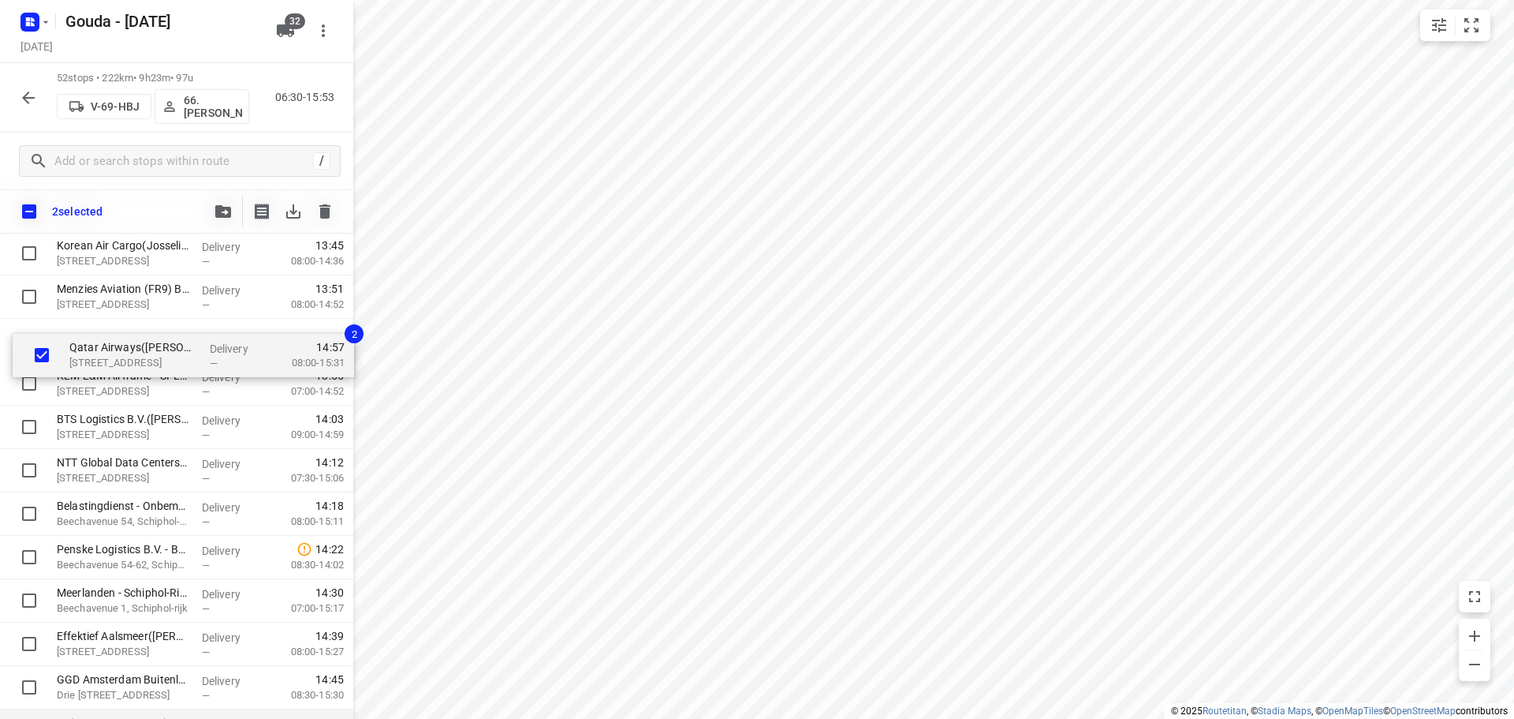
scroll to position [1860, 0]
drag, startPoint x: 102, startPoint y: 615, endPoint x: 109, endPoint y: 338, distance: 277.7
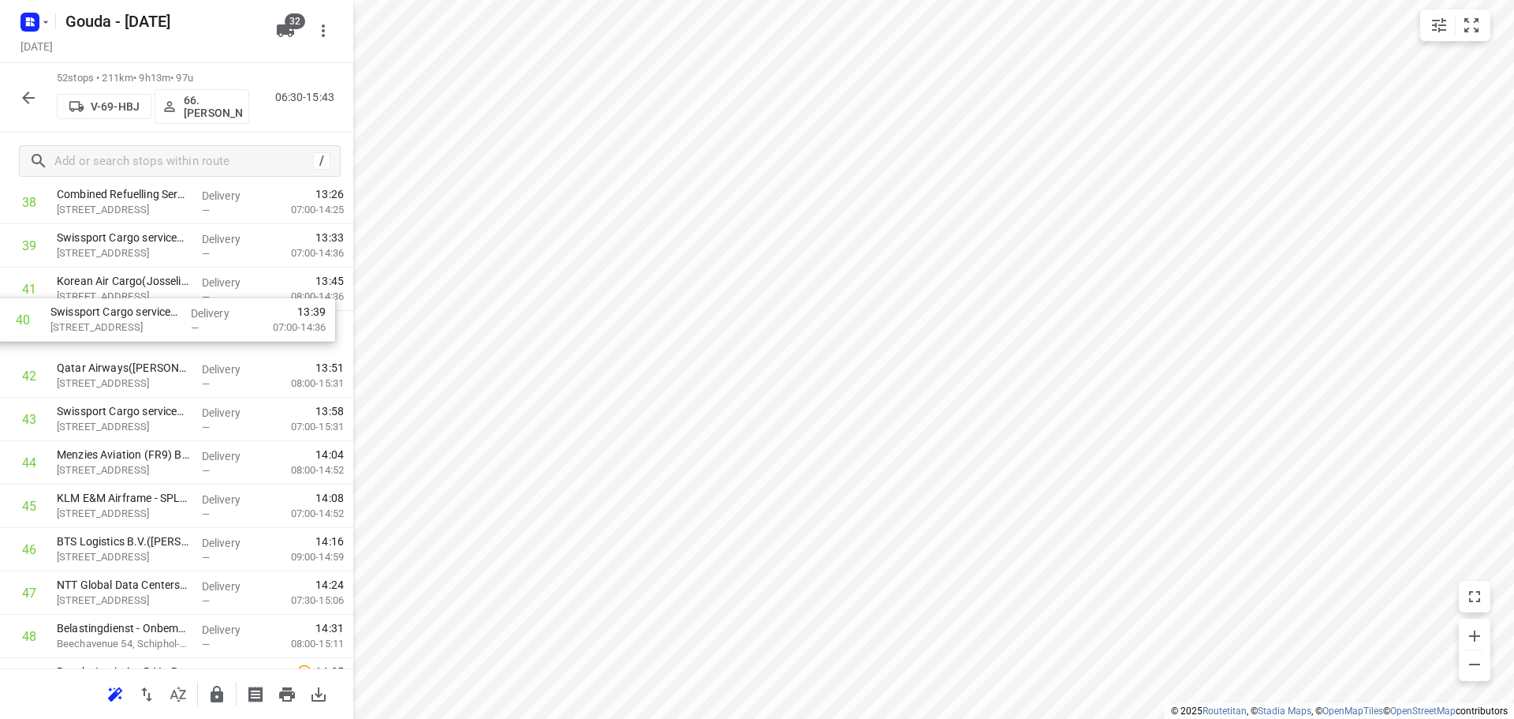
scroll to position [1736, 0]
drag, startPoint x: 171, startPoint y: 296, endPoint x: 162, endPoint y: 352, distance: 56.8
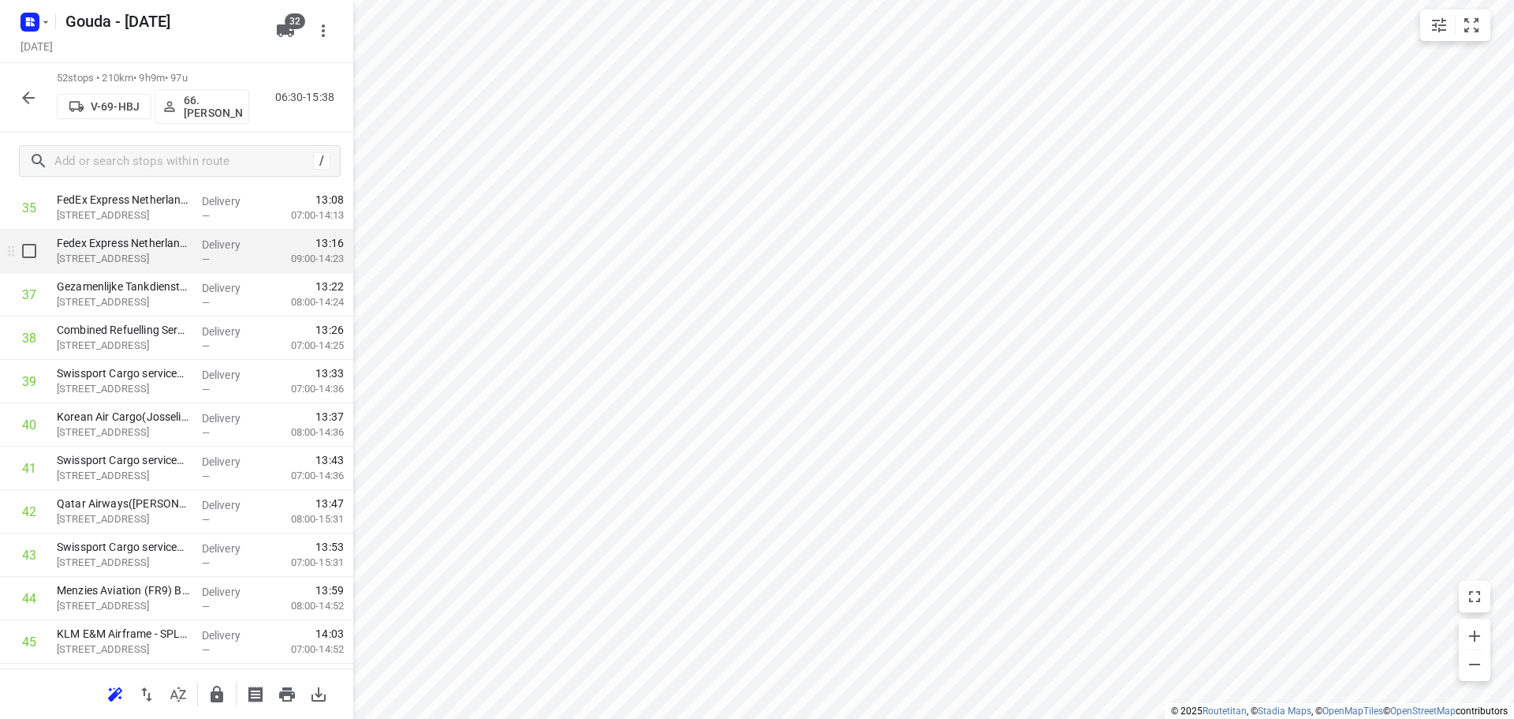
scroll to position [1578, 0]
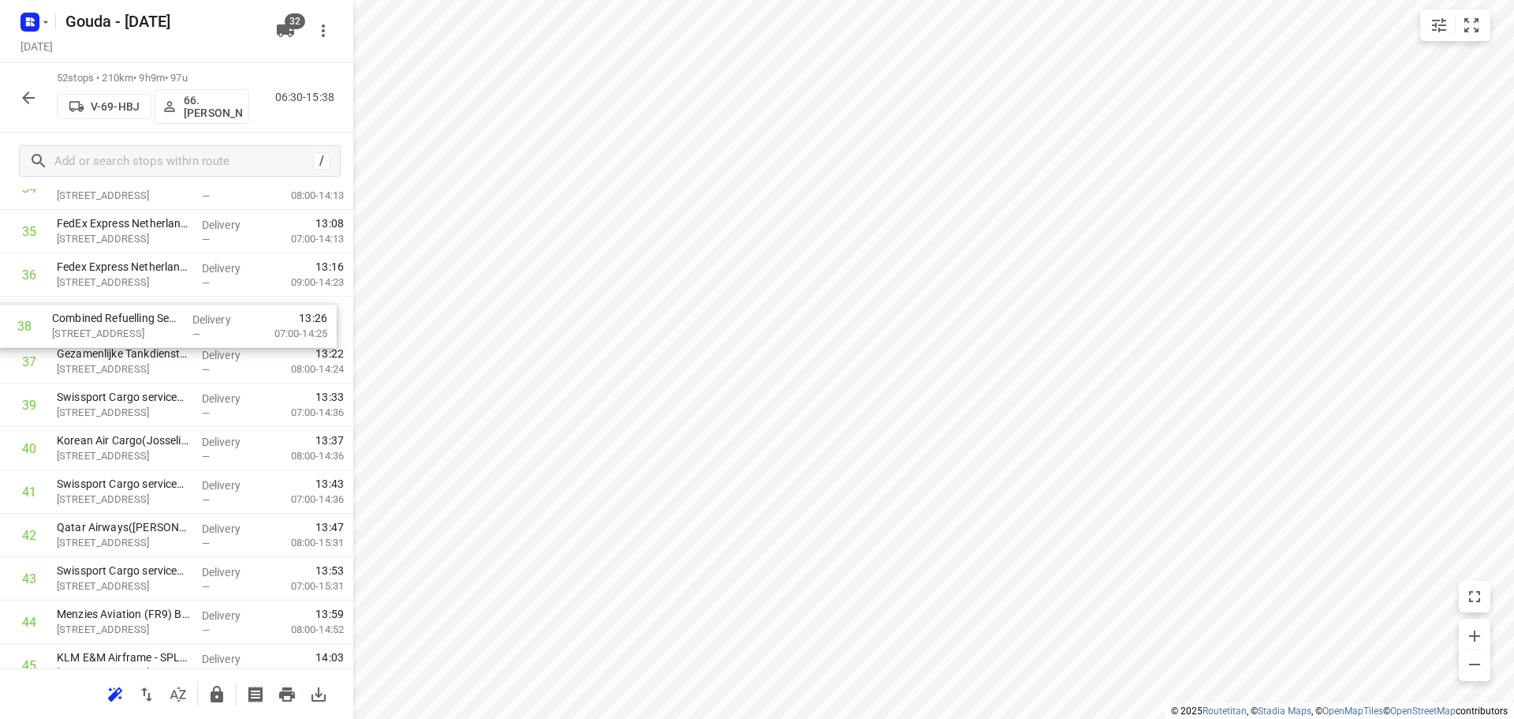
drag, startPoint x: 176, startPoint y: 372, endPoint x: 170, endPoint y: 327, distance: 45.4
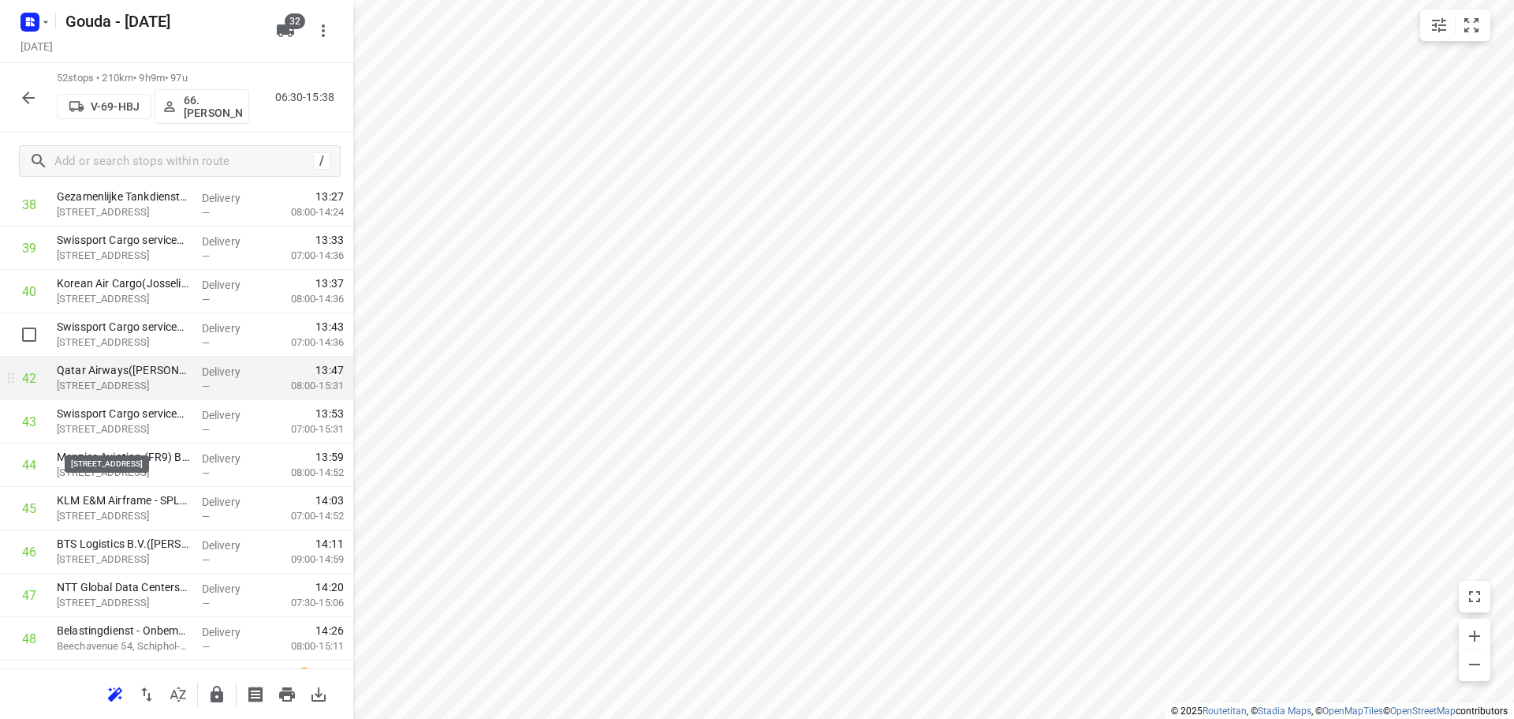
scroll to position [1736, 0]
drag, startPoint x: 160, startPoint y: 420, endPoint x: 159, endPoint y: 336, distance: 84.4
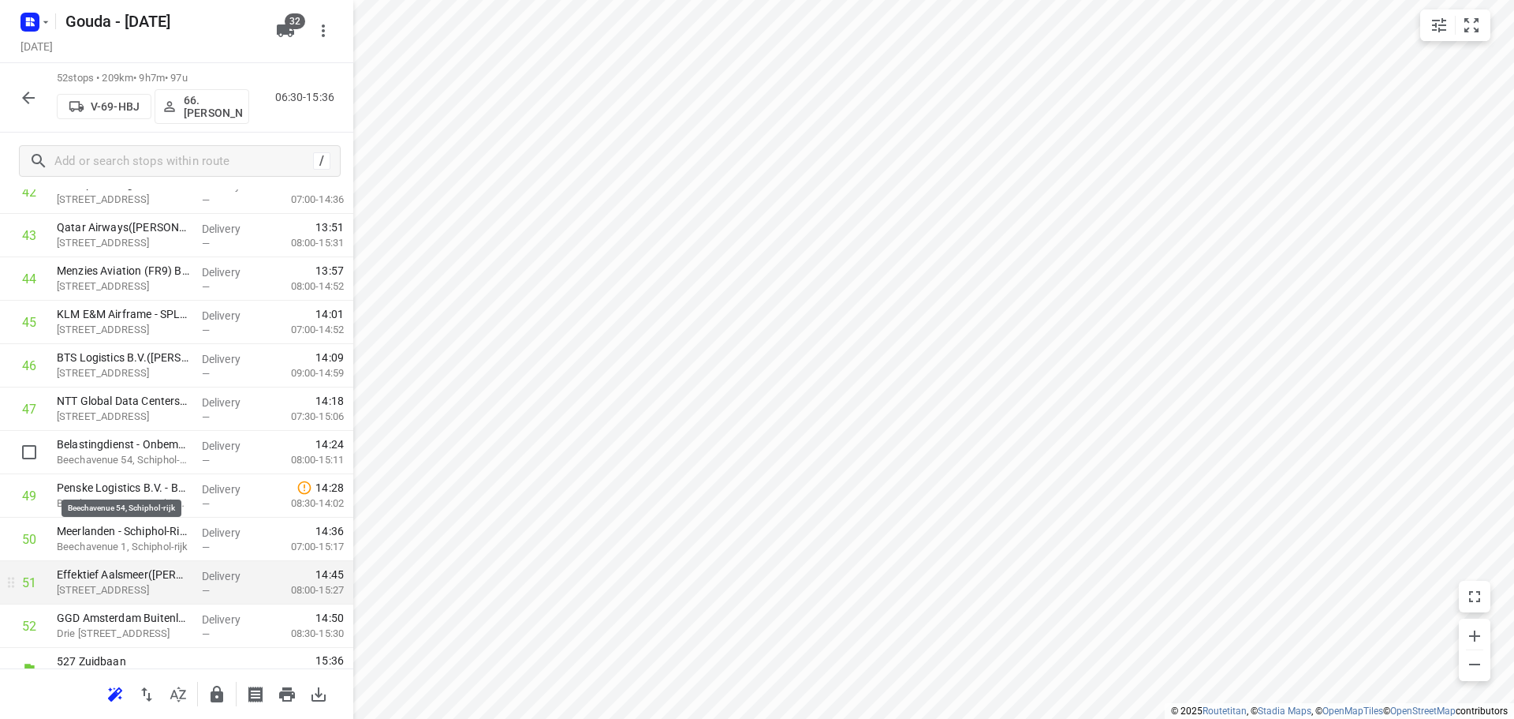
scroll to position [1944, 0]
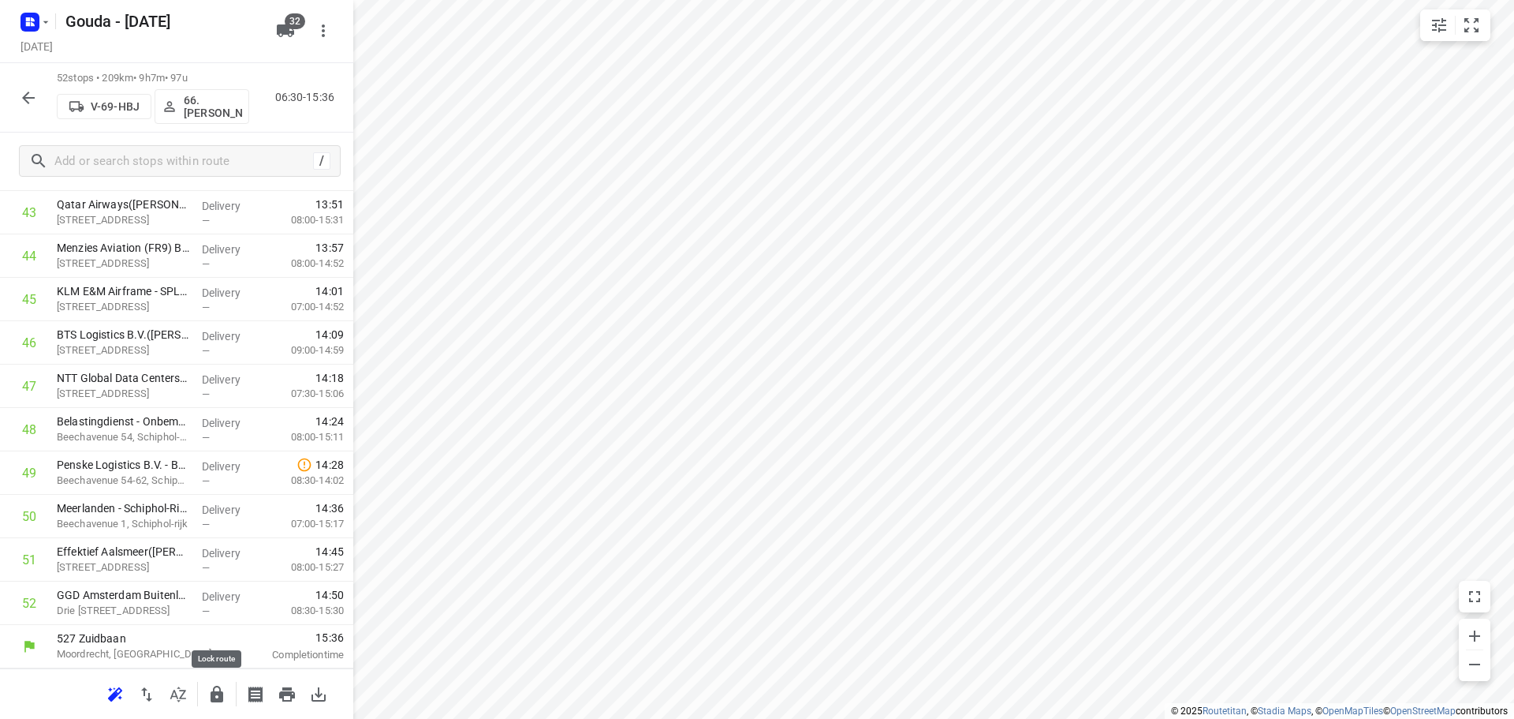
click at [222, 693] on icon "button" at bounding box center [217, 693] width 13 height 17
click at [24, 100] on icon "button" at bounding box center [28, 97] width 19 height 19
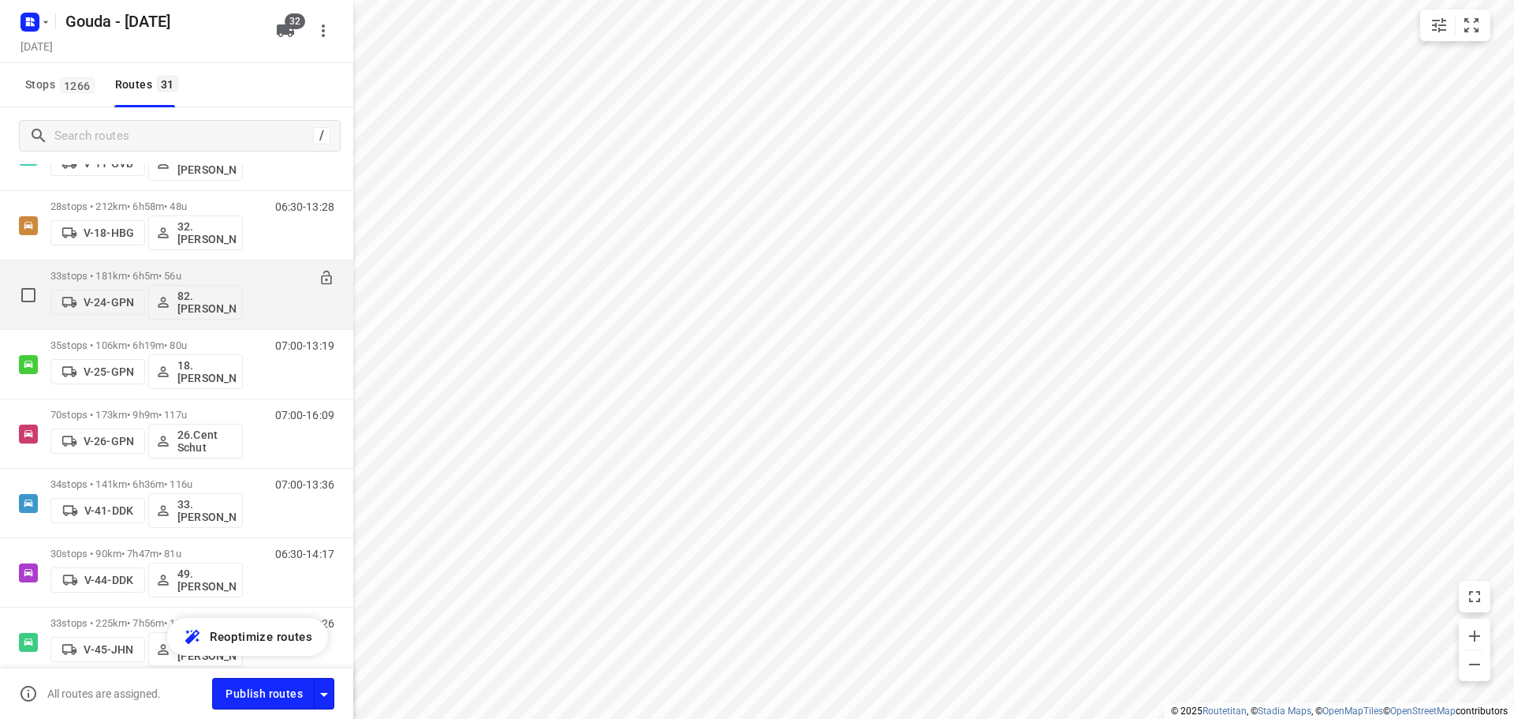
scroll to position [135, 0]
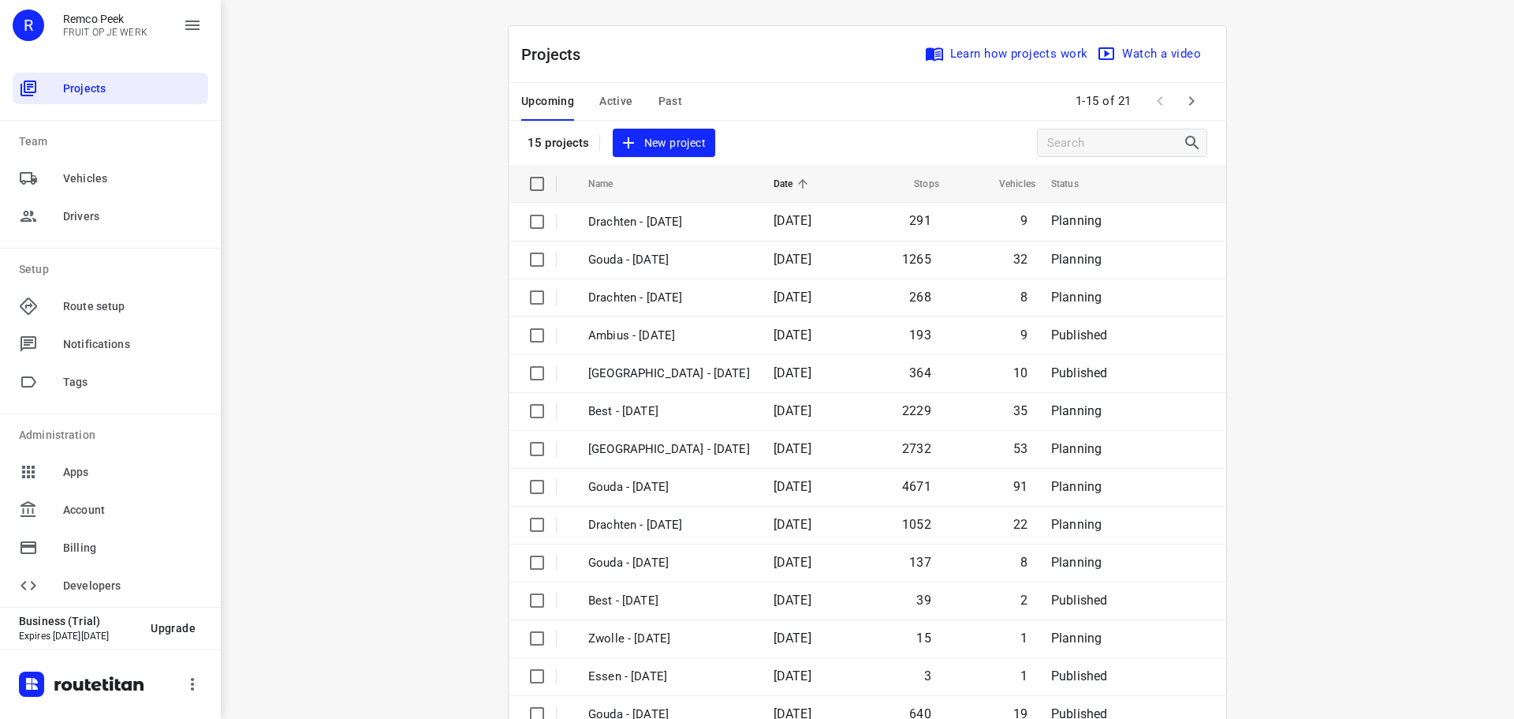
click at [611, 101] on span "Active" at bounding box center [615, 101] width 33 height 20
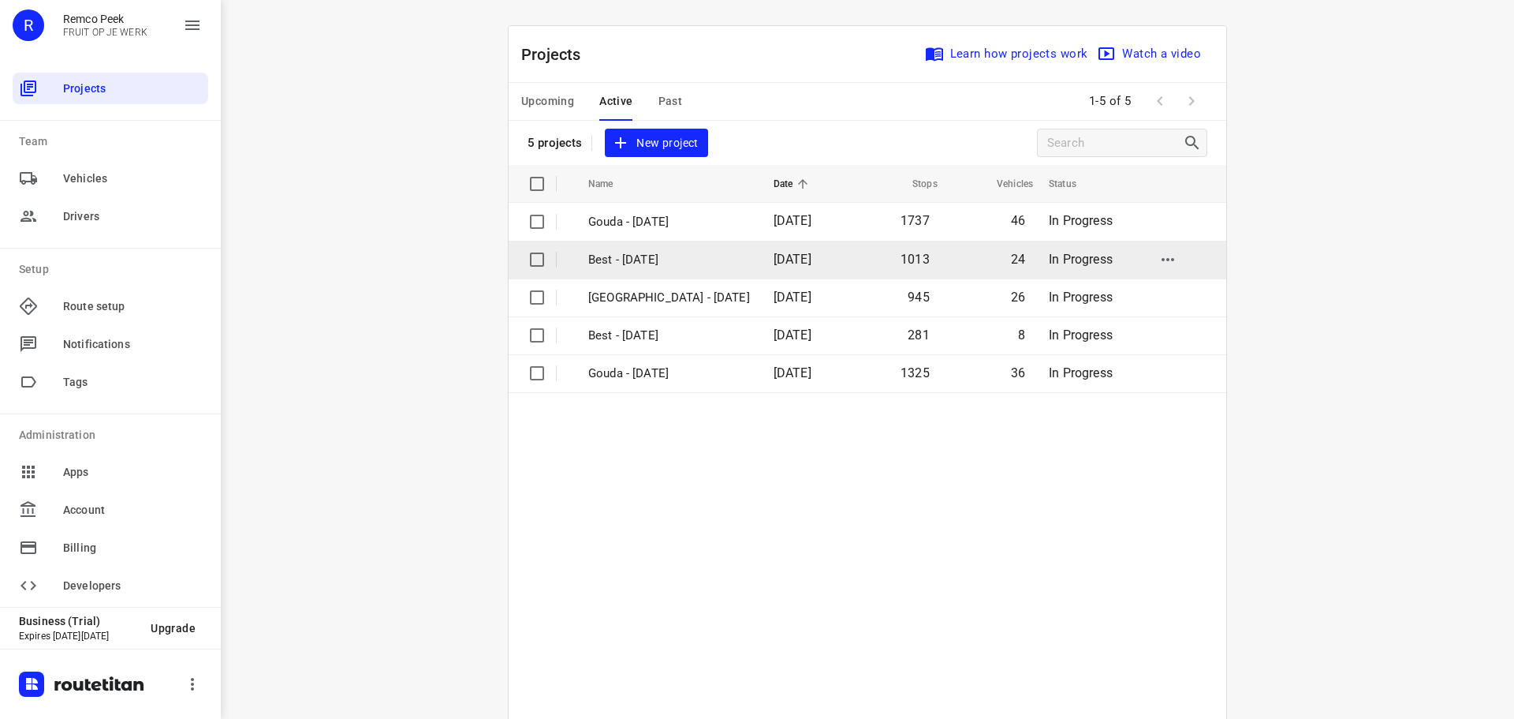
click at [670, 261] on p "Best - [DATE]" at bounding box center [669, 260] width 162 height 18
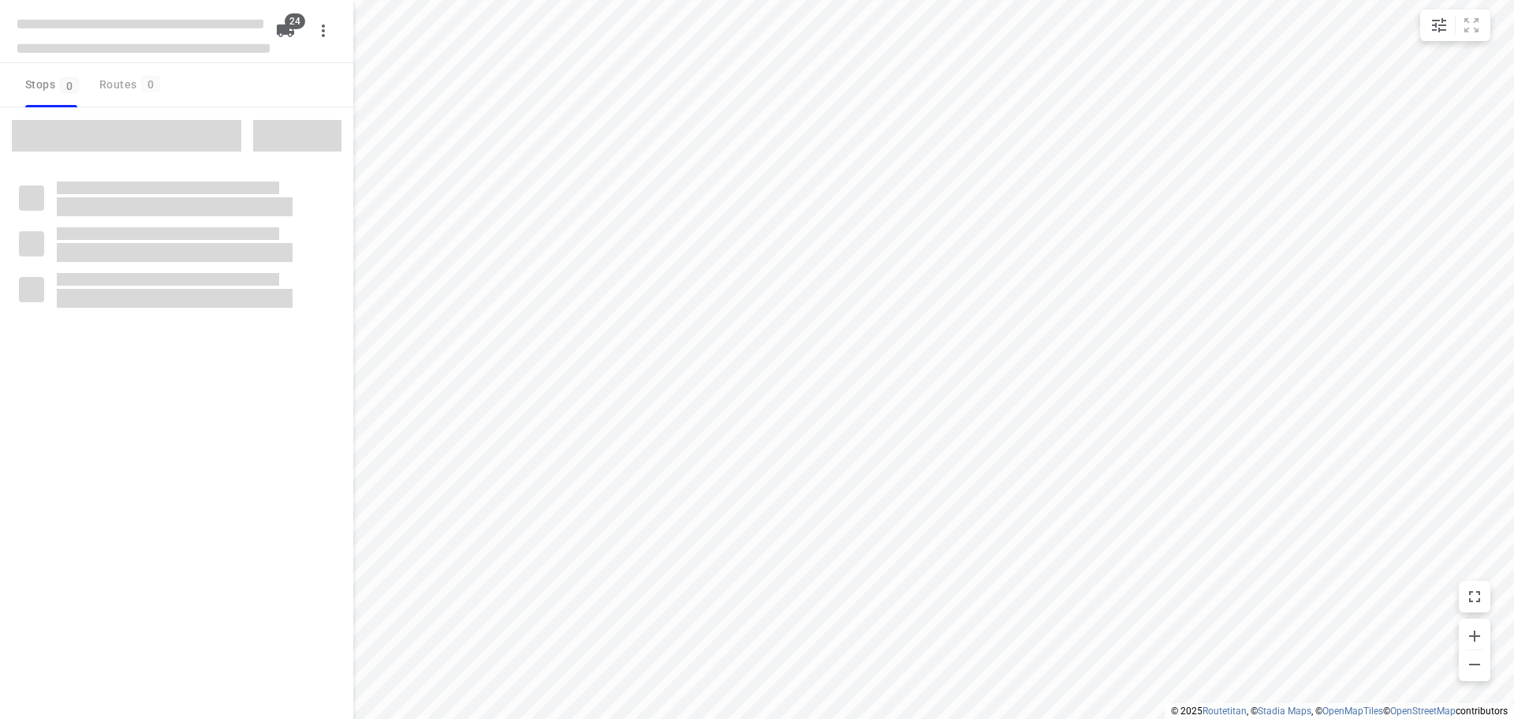
type input "distance"
checkbox input "true"
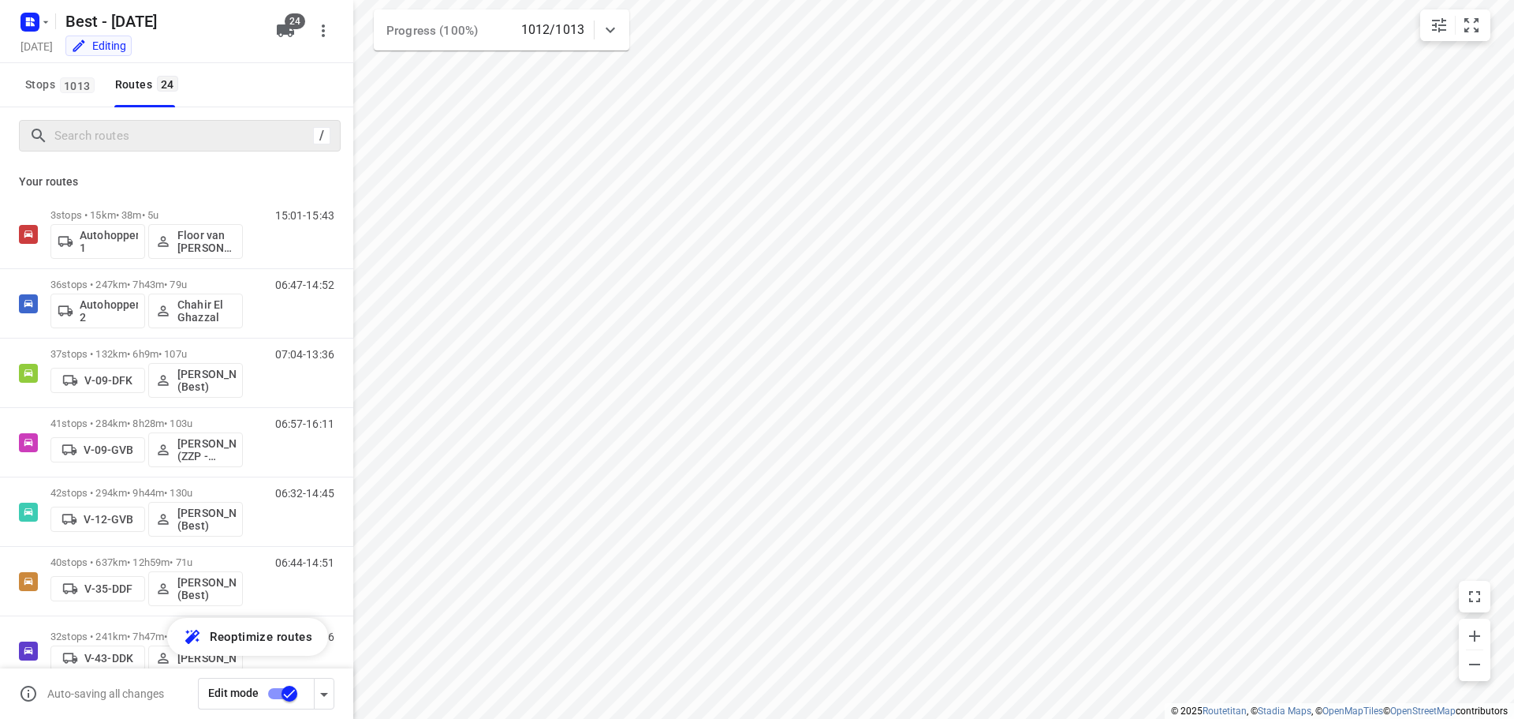
click at [140, 149] on div "/" at bounding box center [180, 136] width 322 height 32
click at [144, 140] on input "Search routes" at bounding box center [183, 136] width 257 height 24
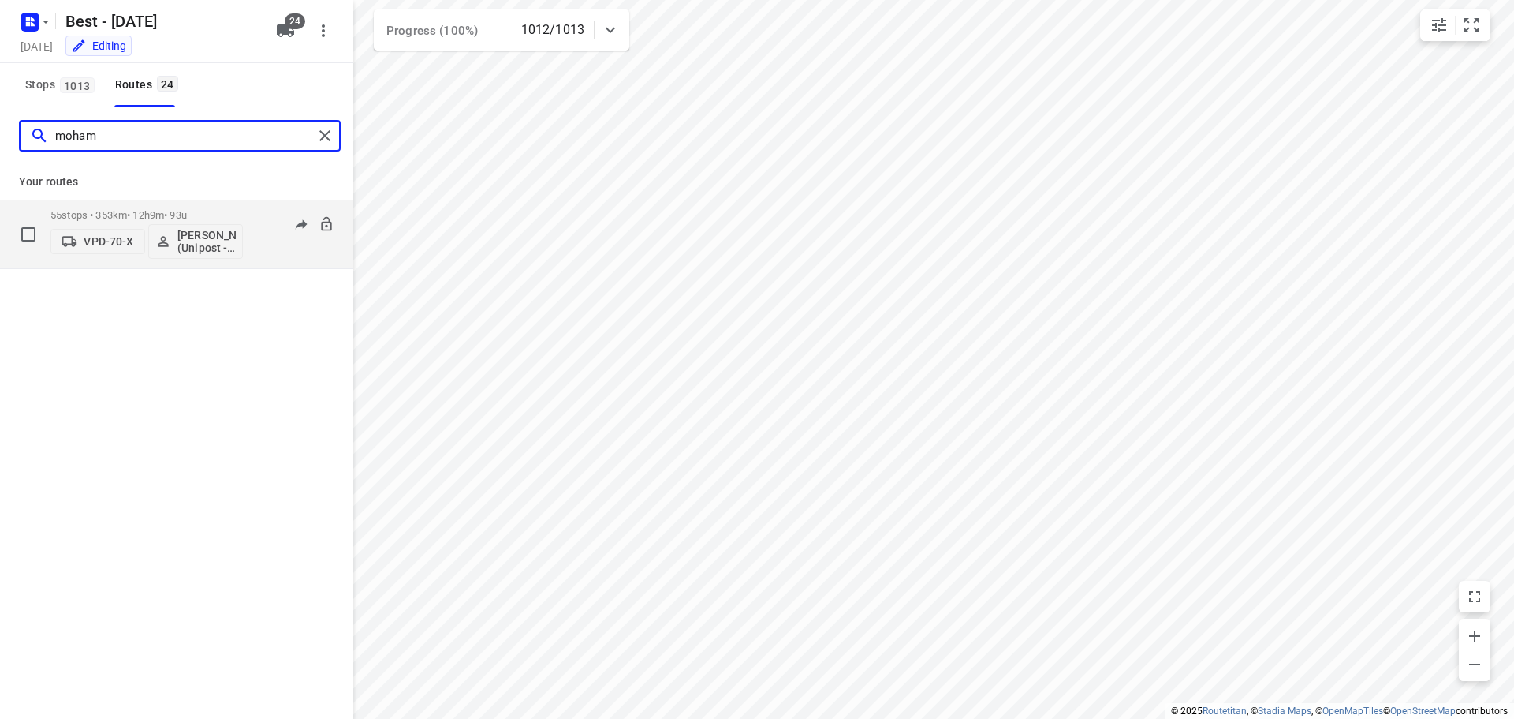
type input "moham"
click at [200, 206] on div "55 stops • 353km • 12h9m • 93u VPD-70-X [PERSON_NAME] (Unipost - Best - ZZP)" at bounding box center [146, 233] width 192 height 65
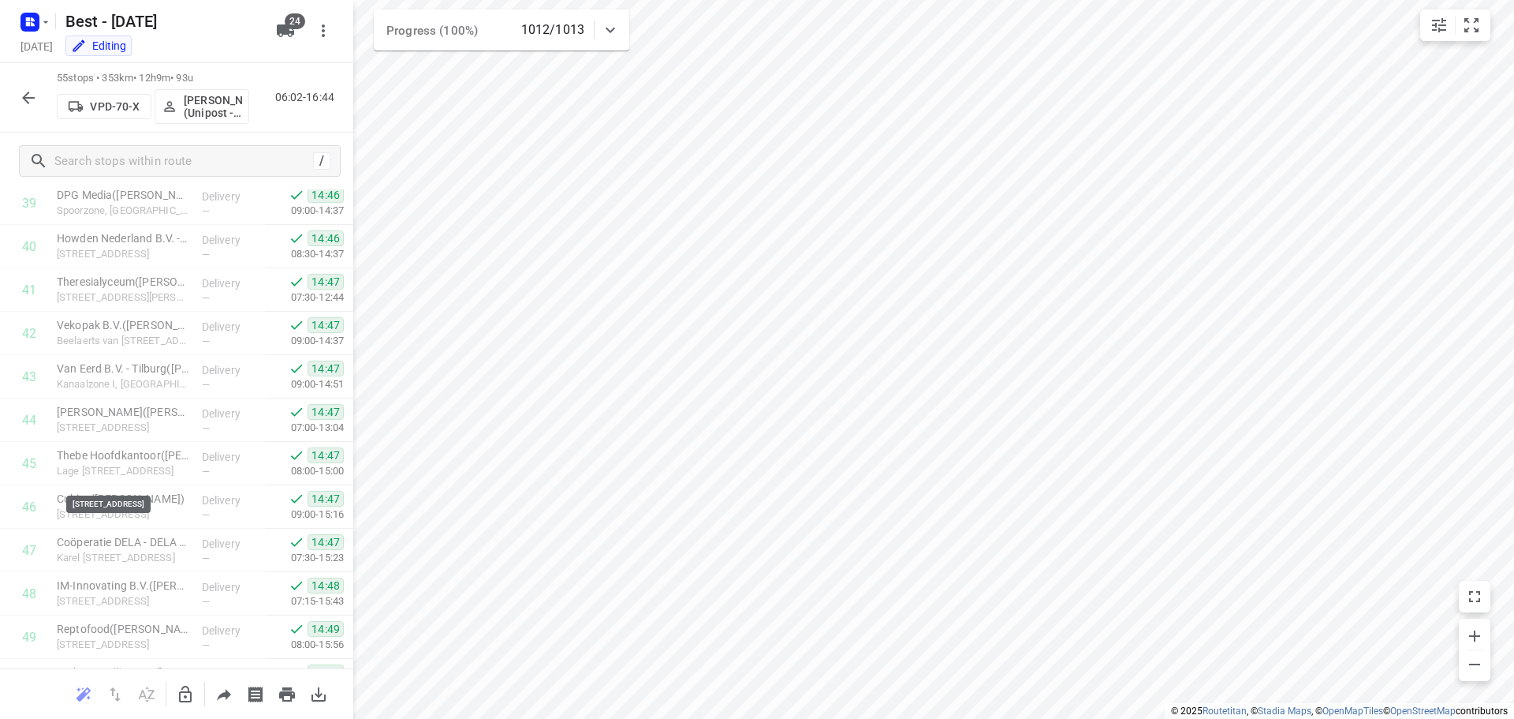
scroll to position [2030, 0]
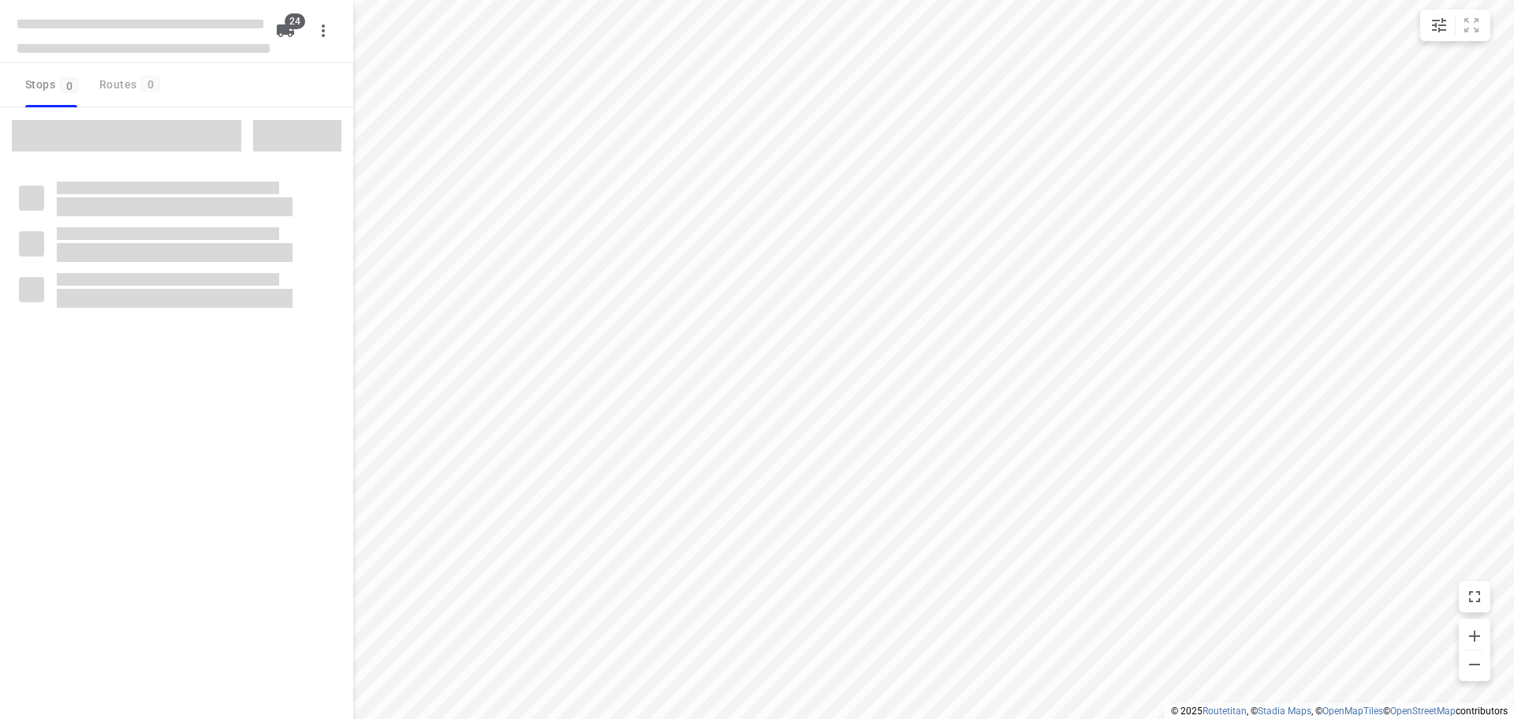
type input "distance"
checkbox input "true"
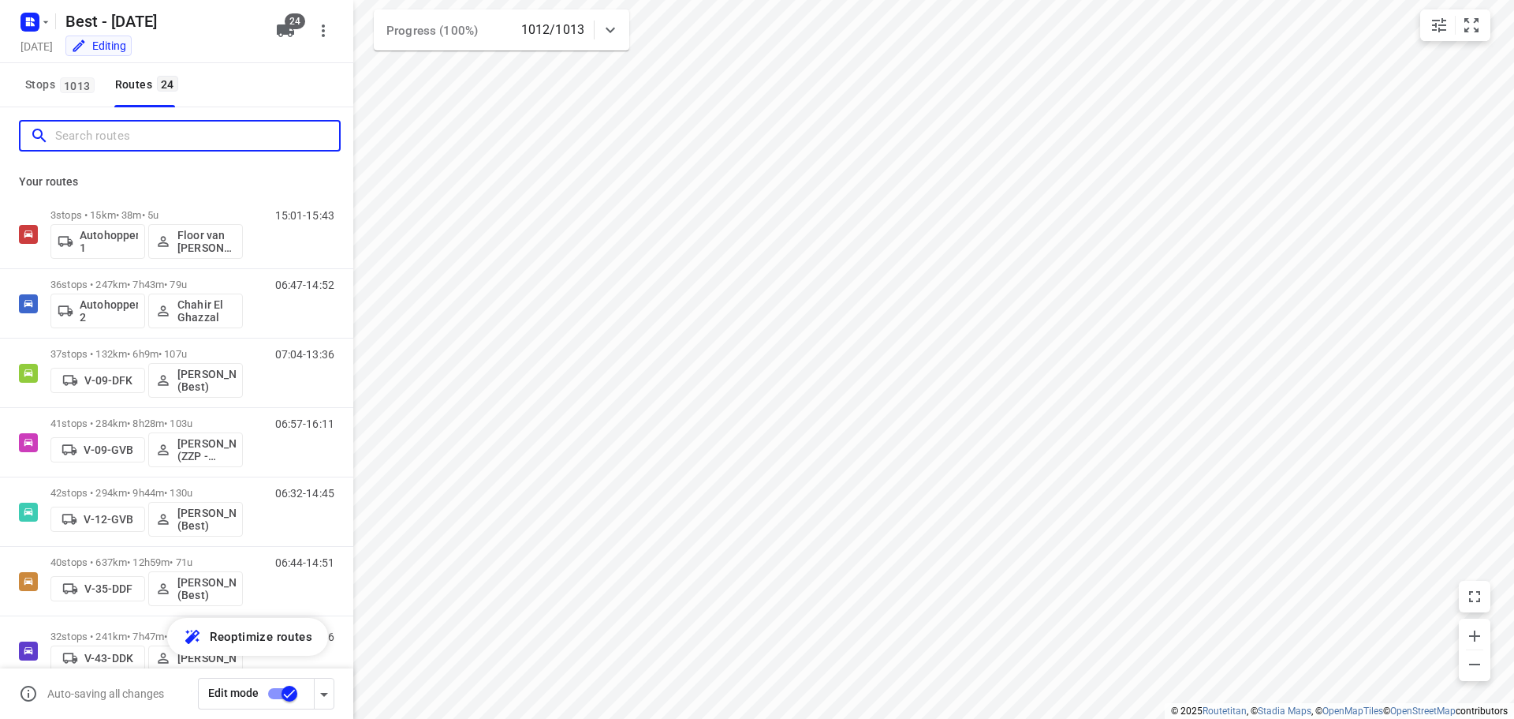
click at [127, 131] on input "Search routes" at bounding box center [197, 136] width 284 height 24
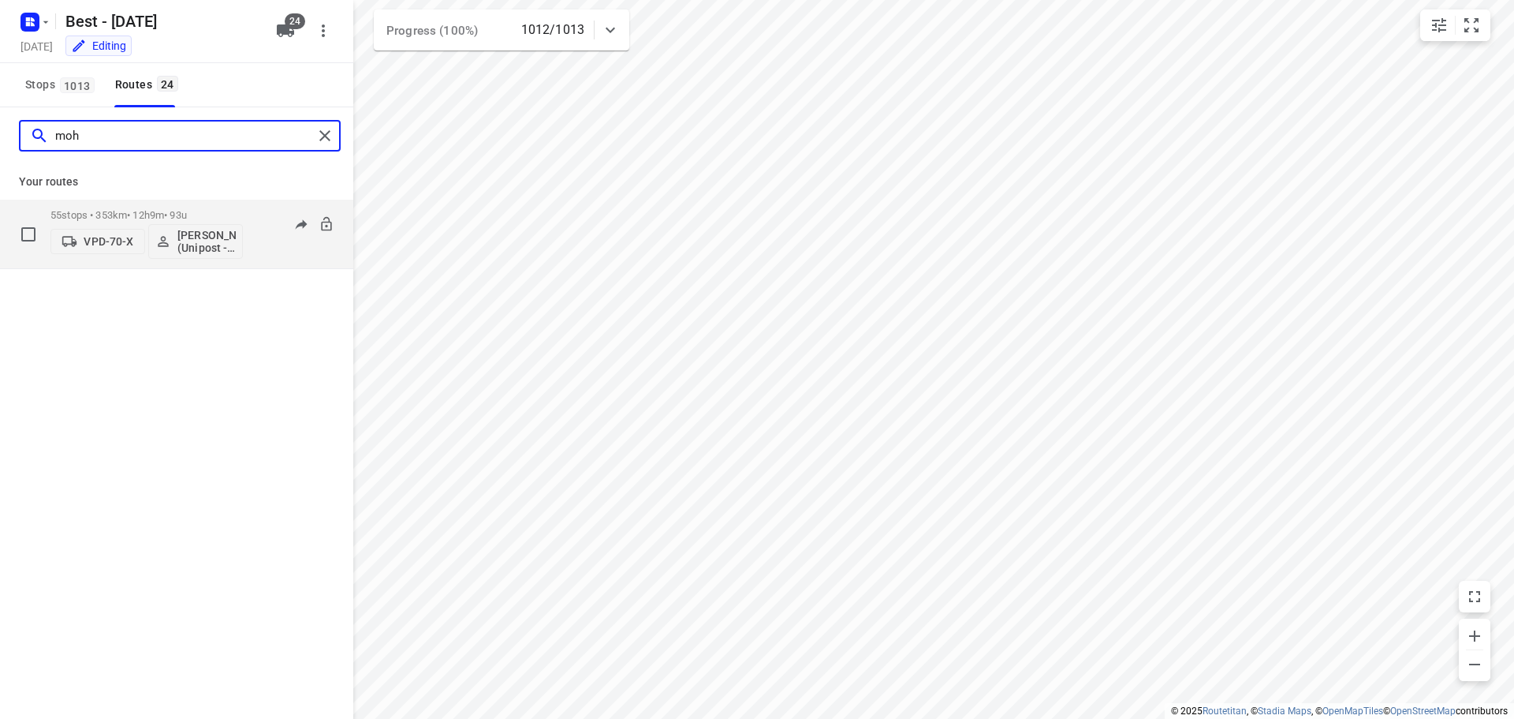
type input "moh"
click at [195, 207] on div "55 stops • 353km • 12h9m • 93u VPD-70-X Mohammed Raed (Unipost - Best - ZZP)" at bounding box center [146, 233] width 192 height 65
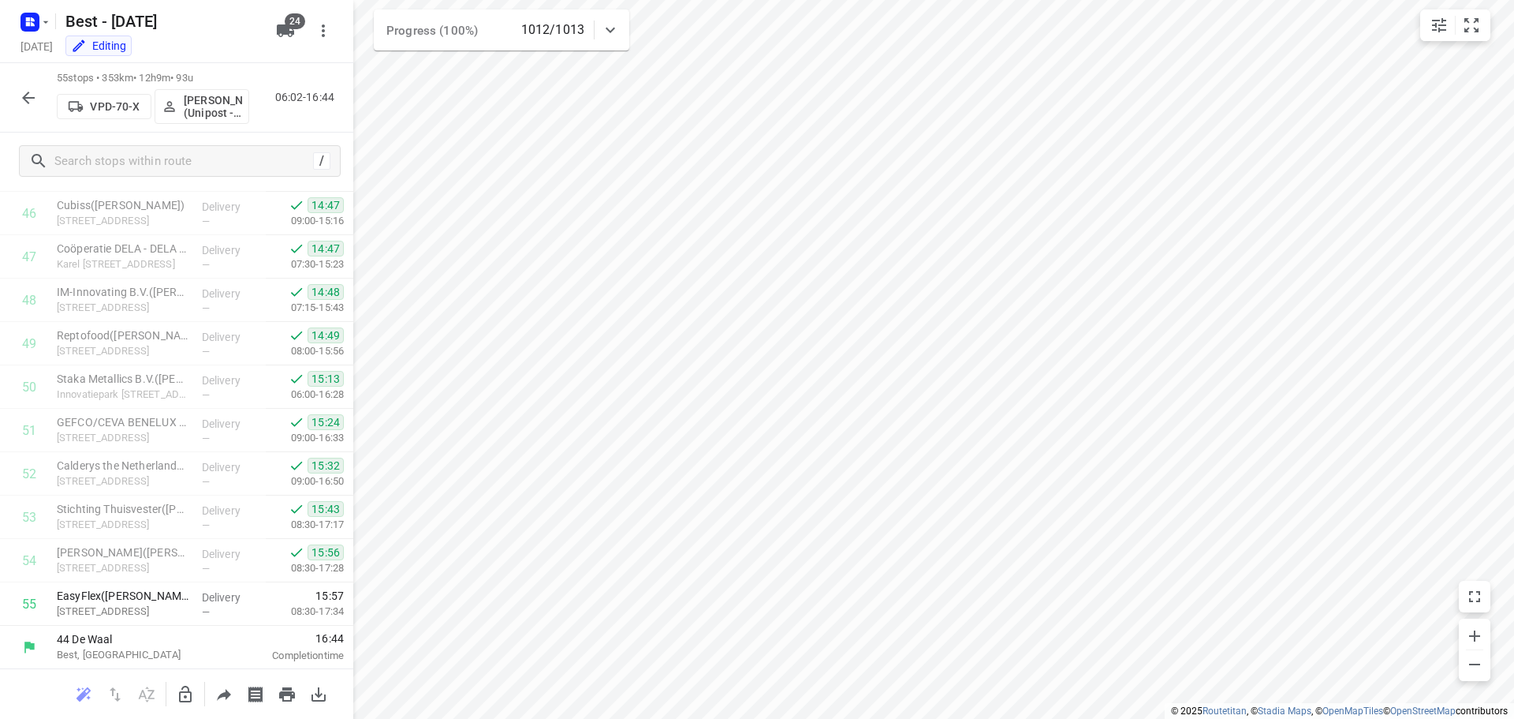
scroll to position [2030, 0]
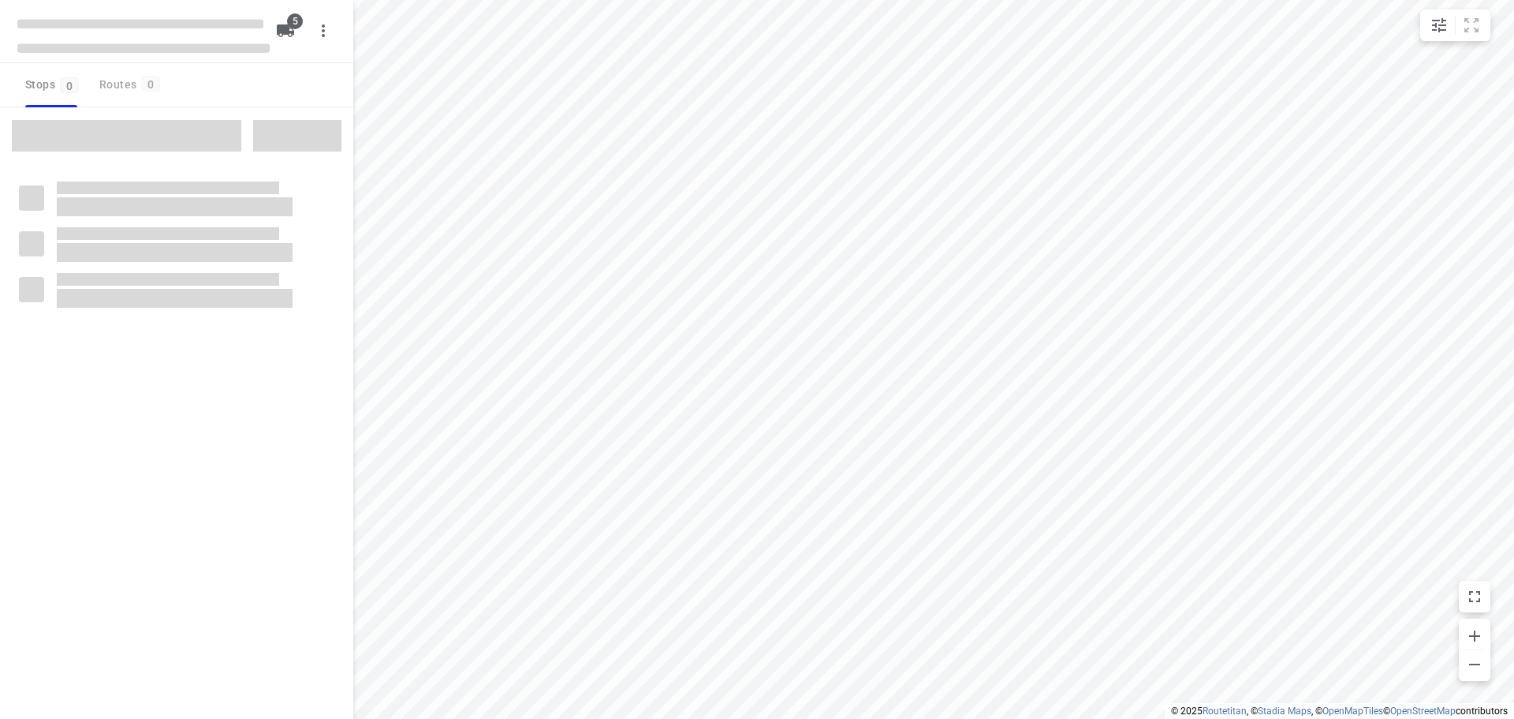
type input "distance"
checkbox input "true"
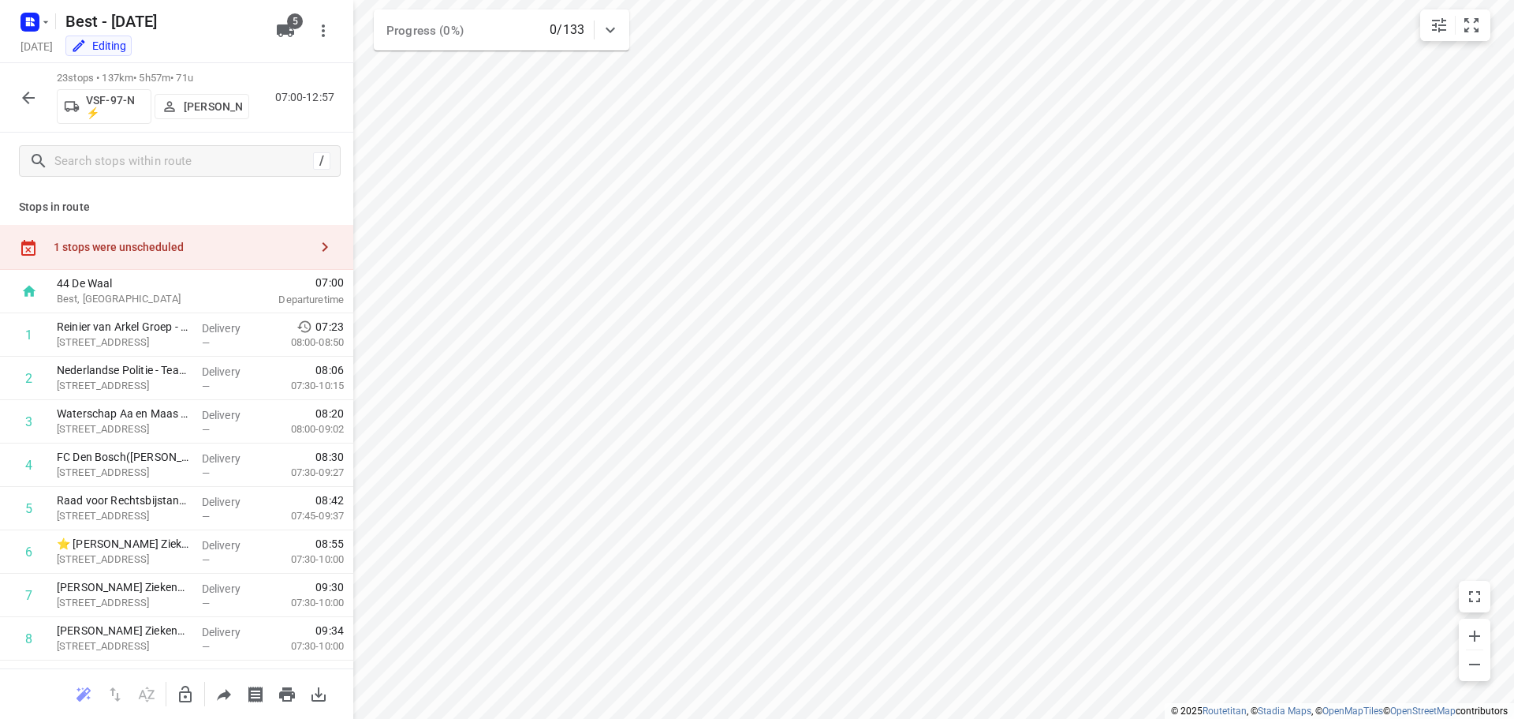
drag, startPoint x: 198, startPoint y: 243, endPoint x: 235, endPoint y: 246, distance: 37.2
click at [197, 243] on div "1 stops were unscheduled" at bounding box center [182, 247] width 256 height 13
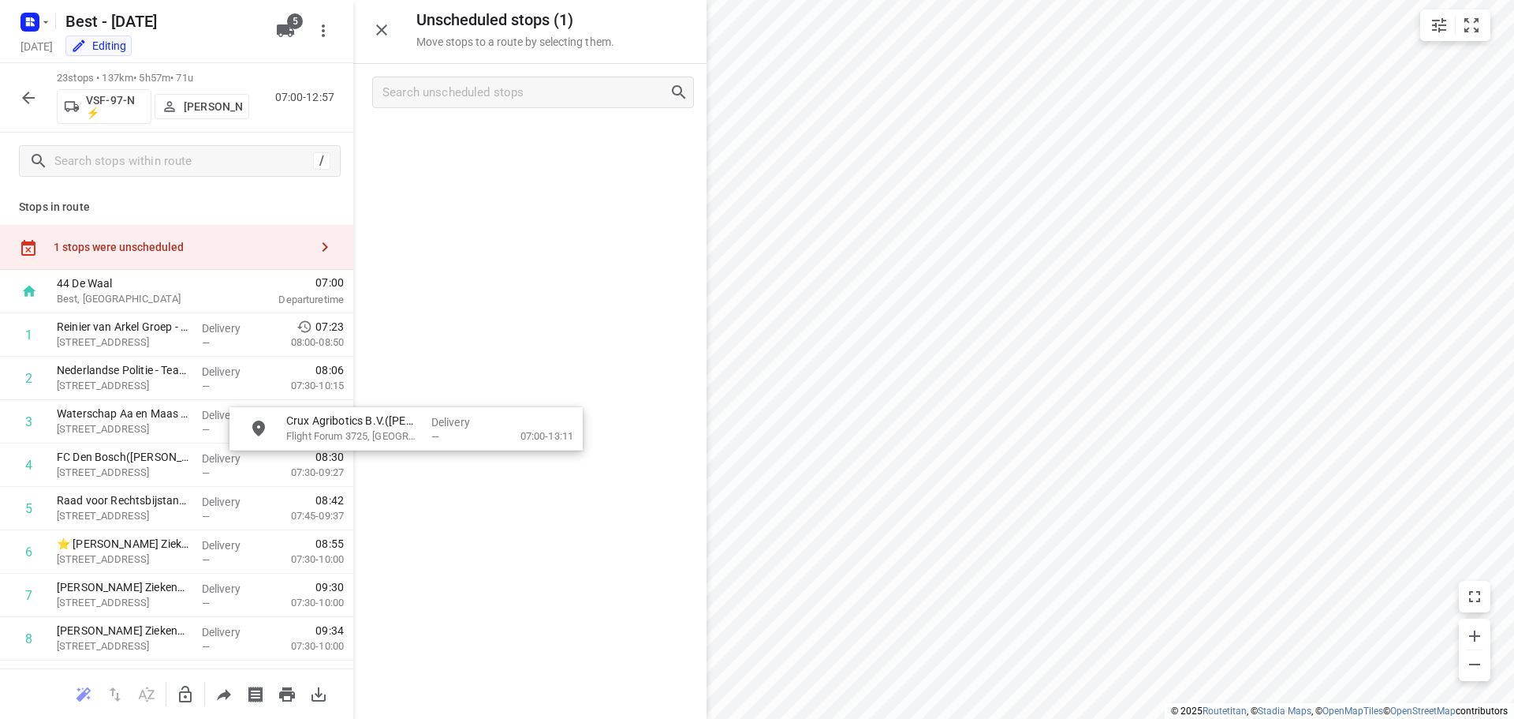
drag, startPoint x: 469, startPoint y: 145, endPoint x: 353, endPoint y: 430, distance: 307.5
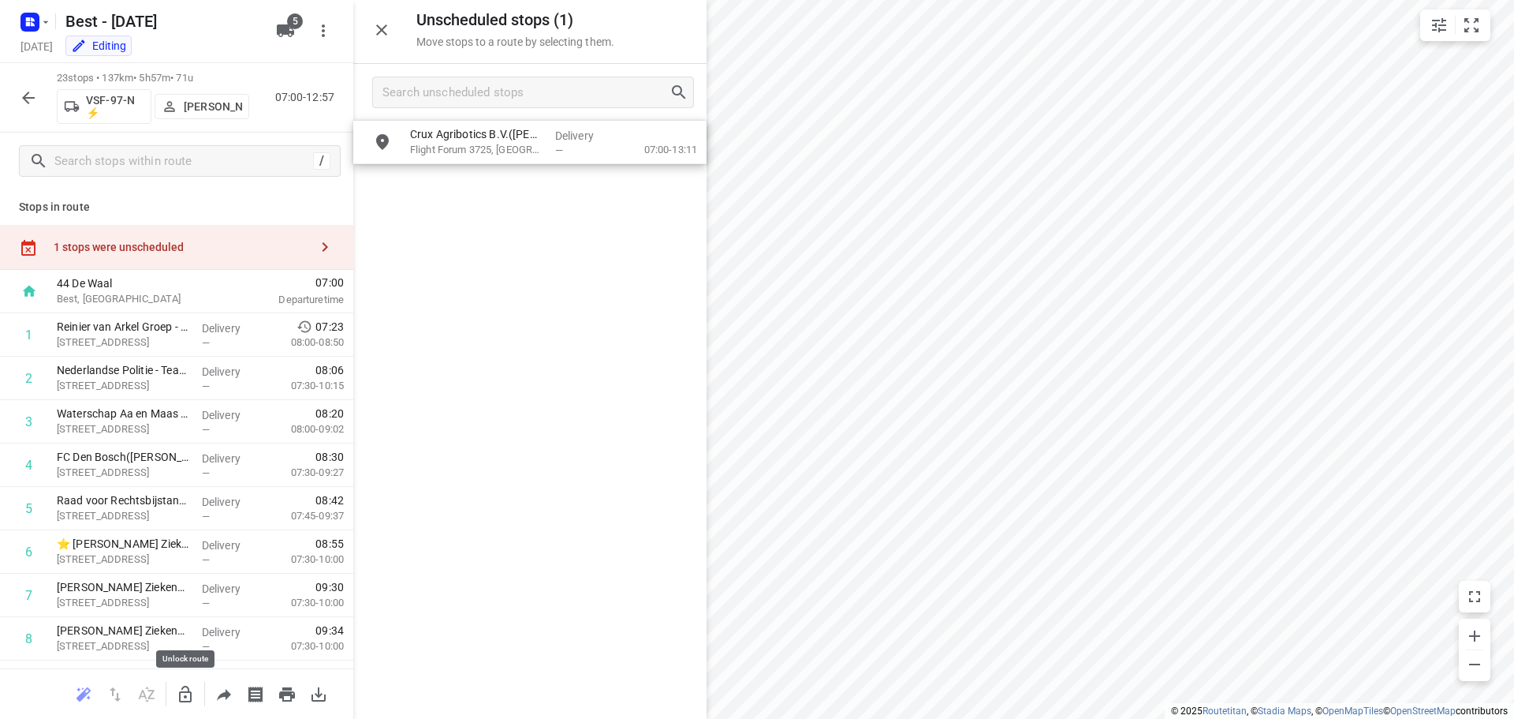
click at [189, 685] on icon "button" at bounding box center [185, 694] width 19 height 19
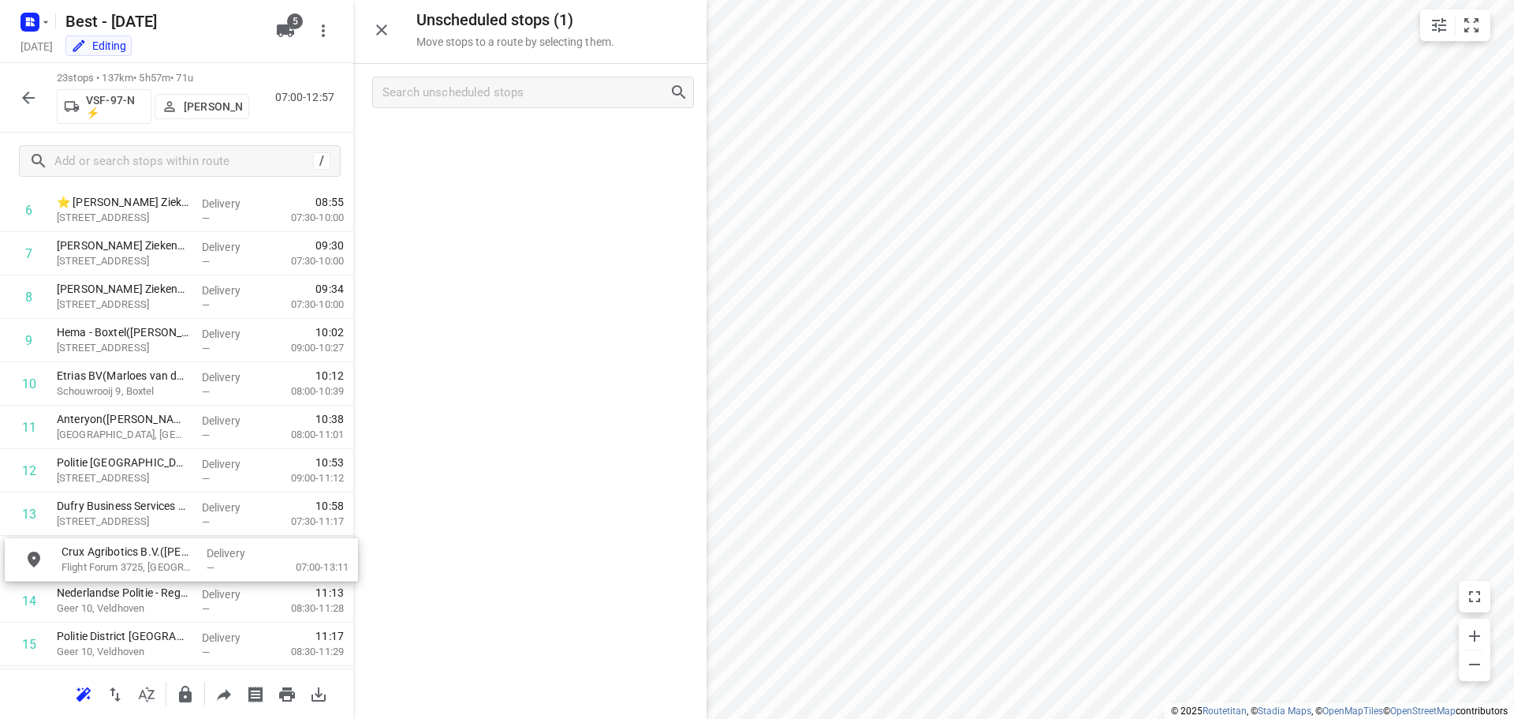
scroll to position [351, 0]
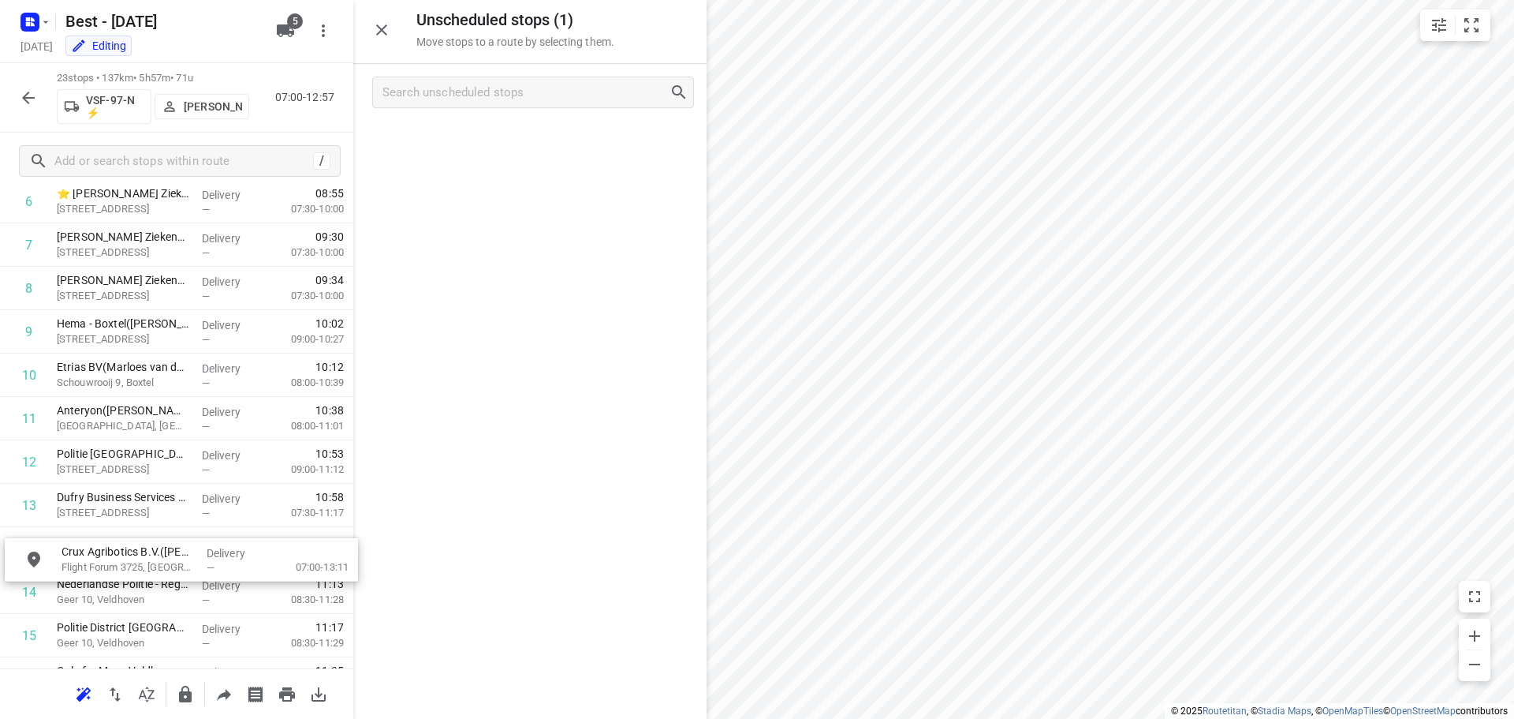
drag, startPoint x: 501, startPoint y: 128, endPoint x: 146, endPoint y: 551, distance: 552.0
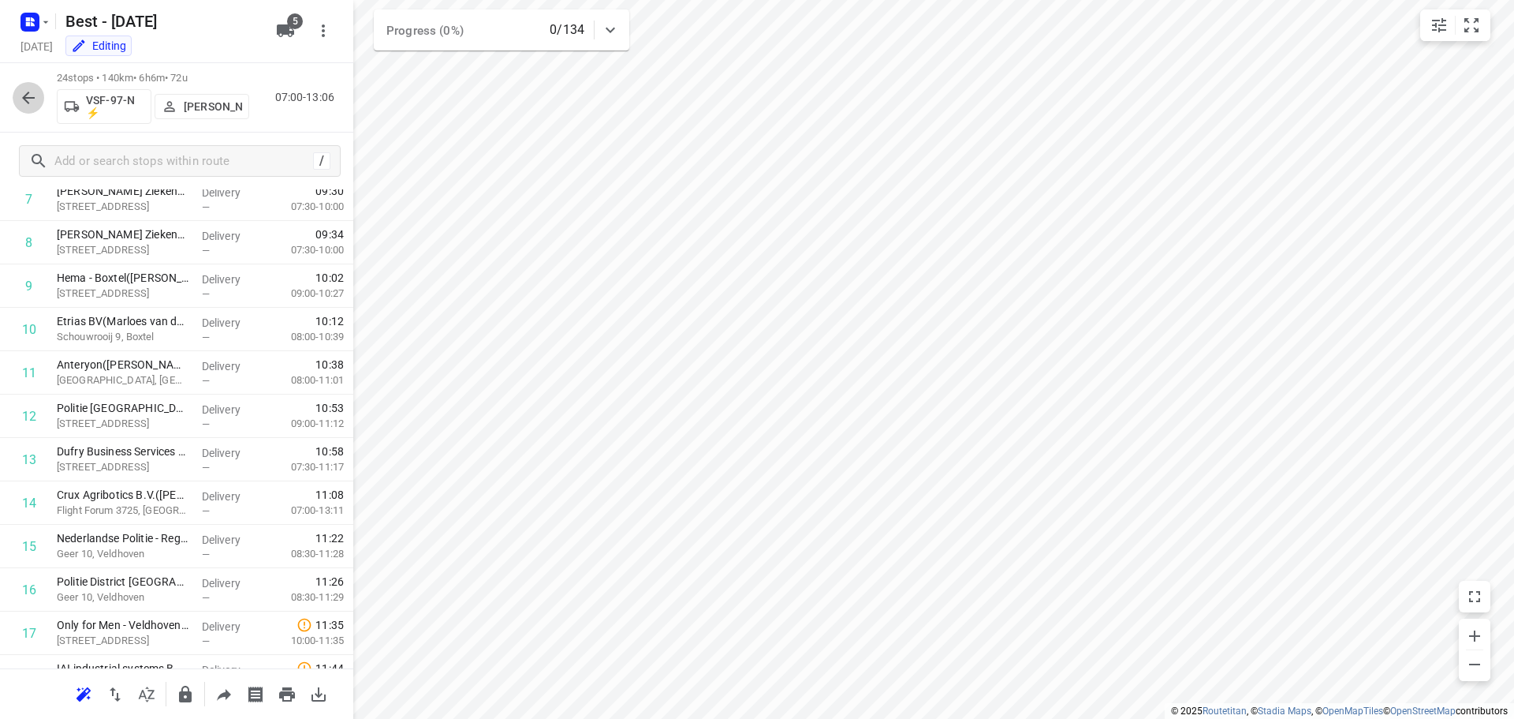
click at [24, 102] on icon "button" at bounding box center [28, 97] width 19 height 19
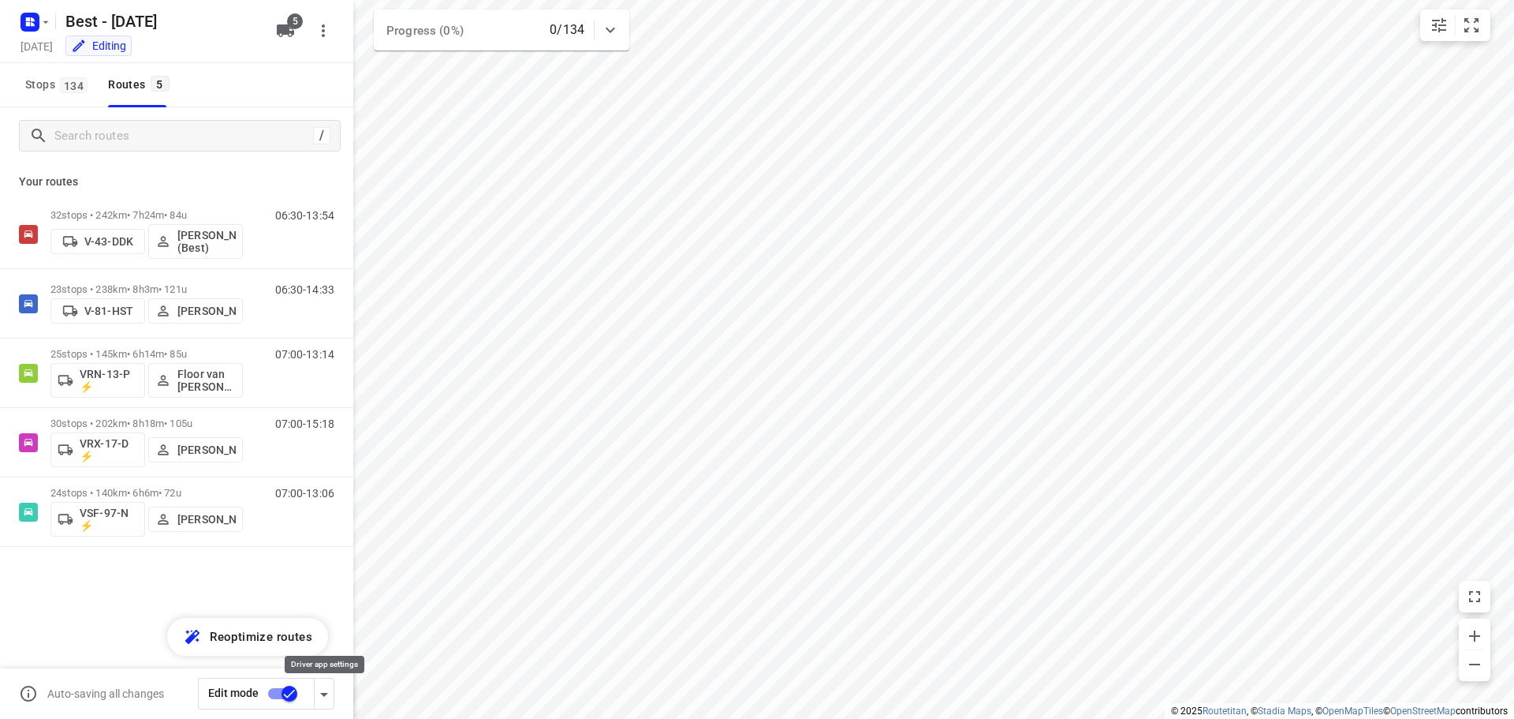
click at [318, 694] on icon "button" at bounding box center [324, 694] width 19 height 19
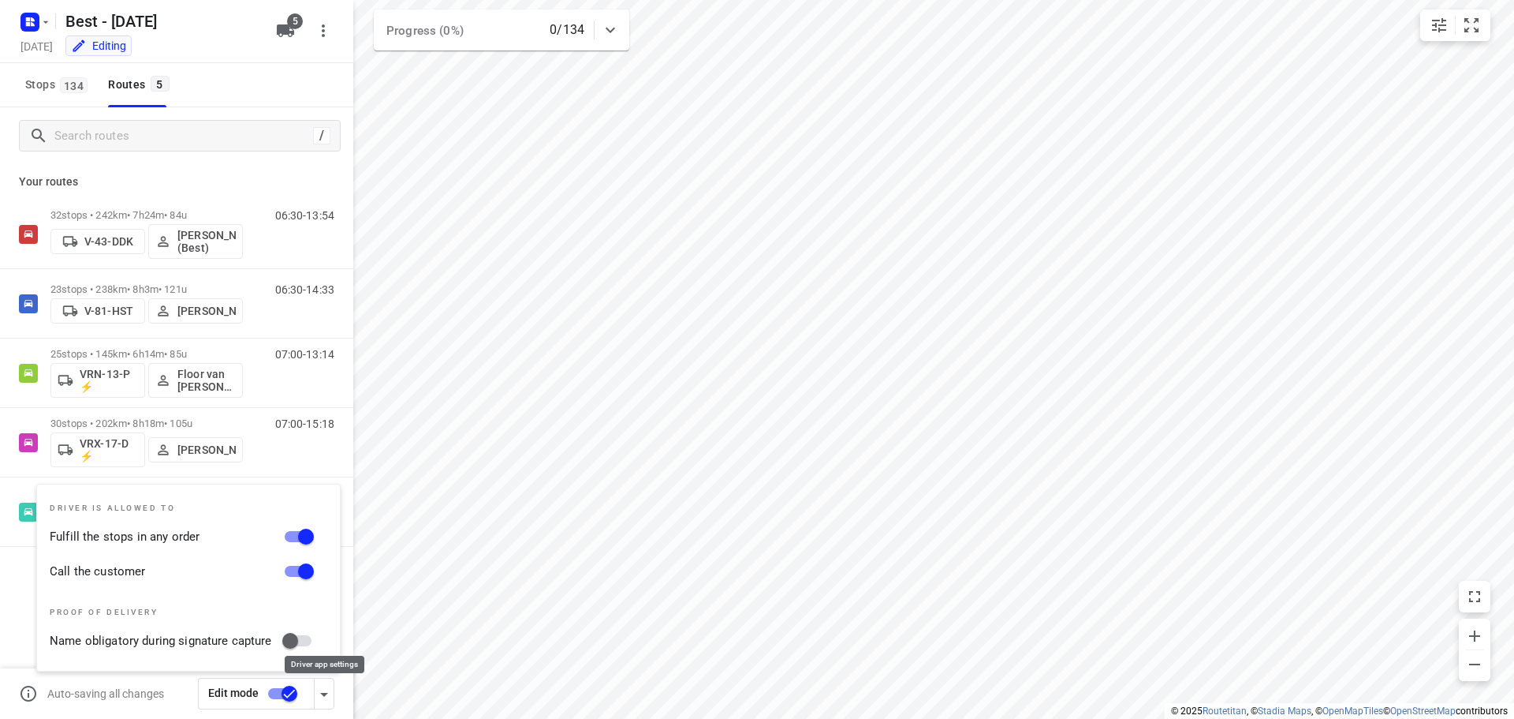
click at [319, 694] on icon "button" at bounding box center [324, 694] width 19 height 19
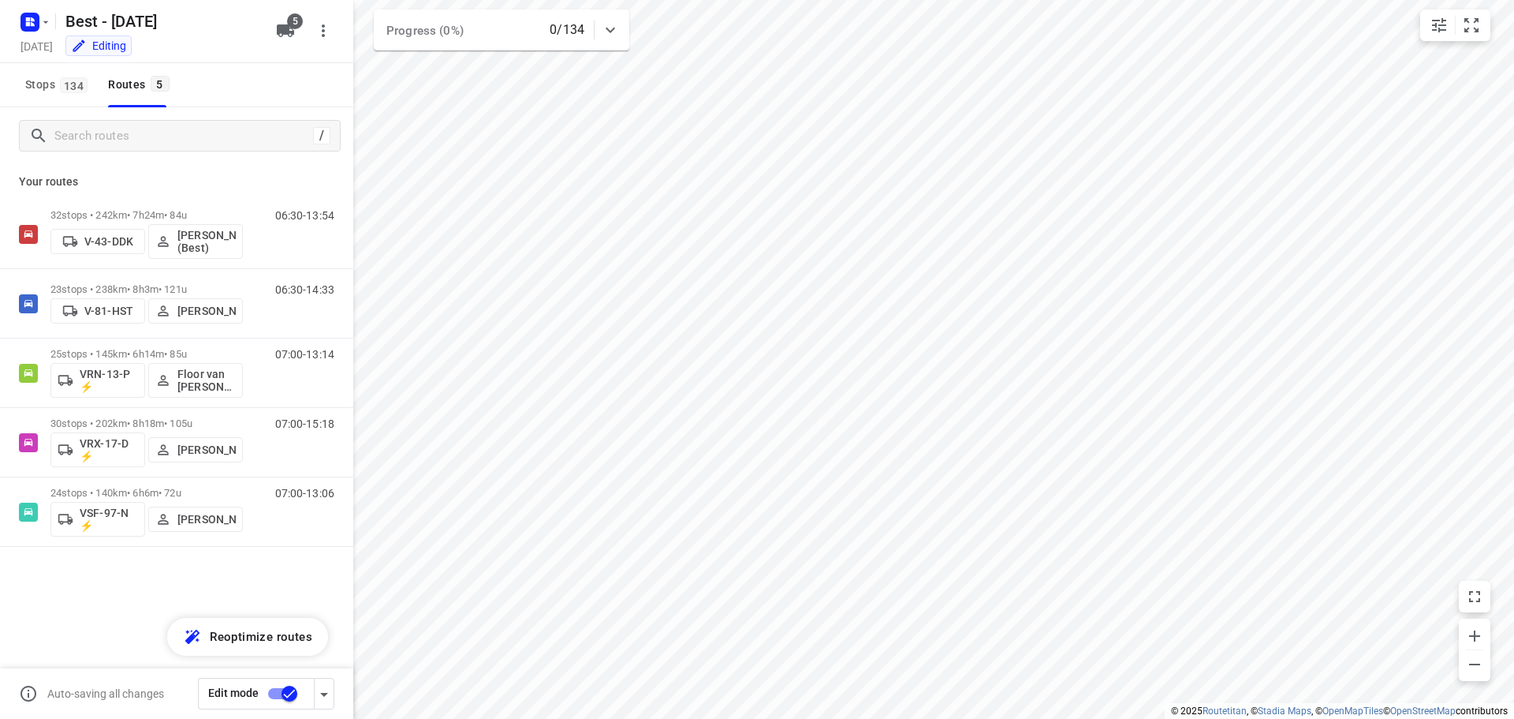
click at [276, 691] on input "checkbox" at bounding box center [290, 693] width 90 height 30
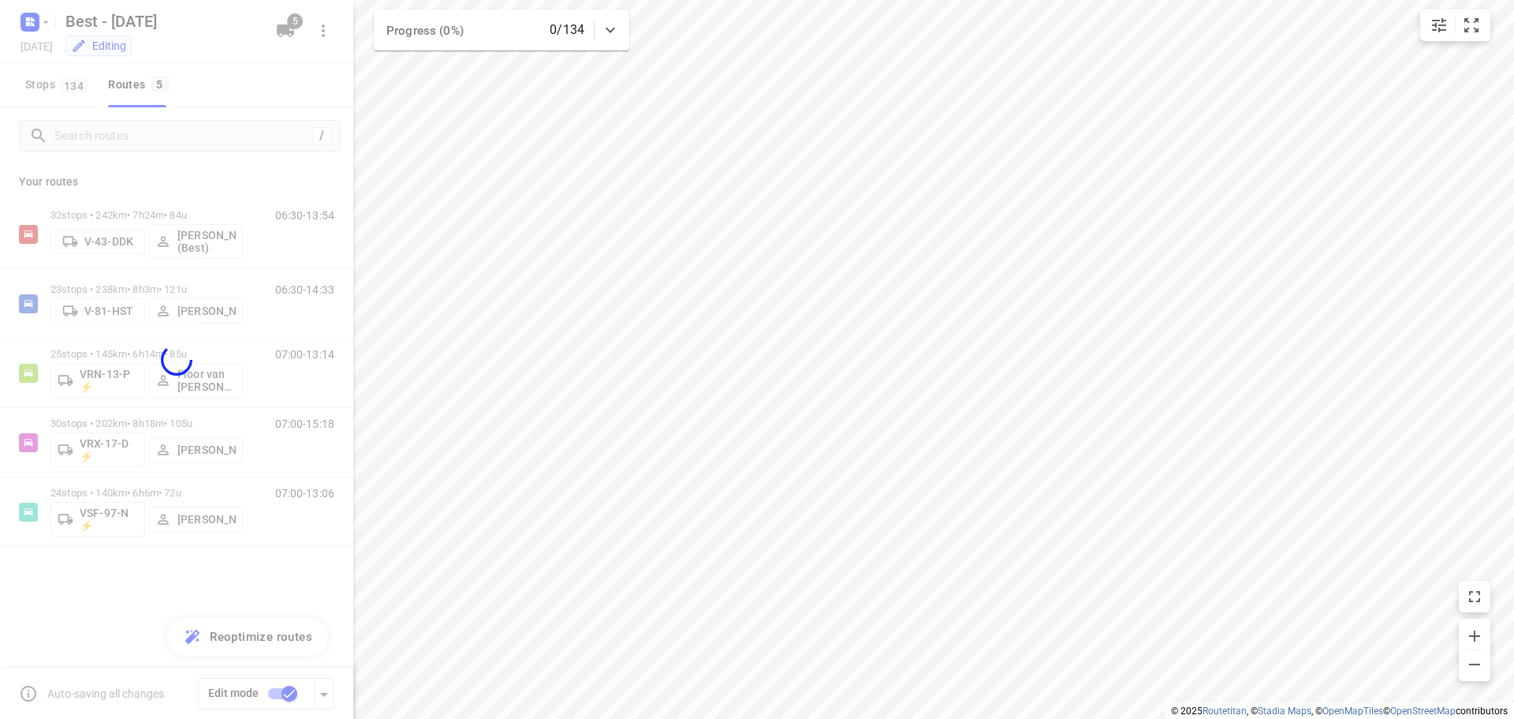
checkbox input "false"
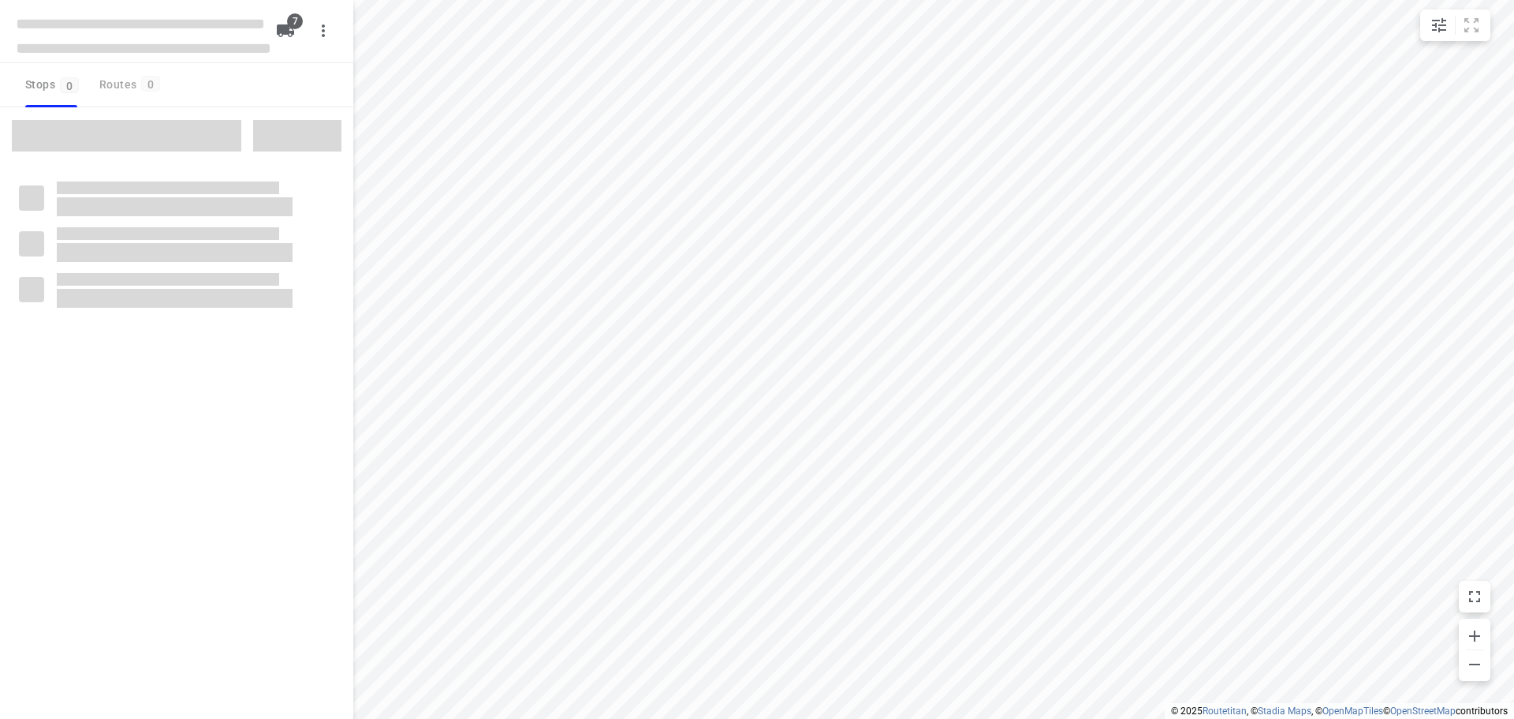
type input "distance"
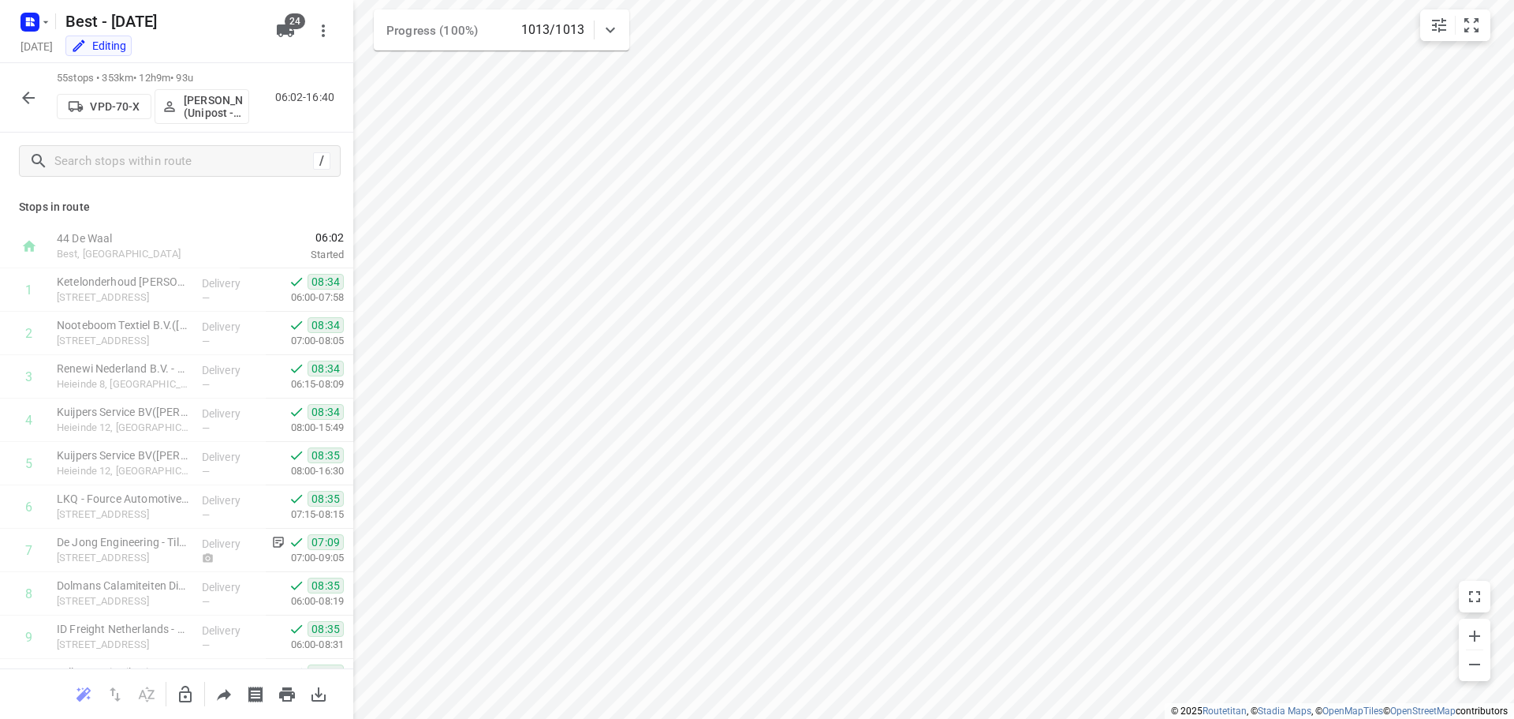
scroll to position [2030, 0]
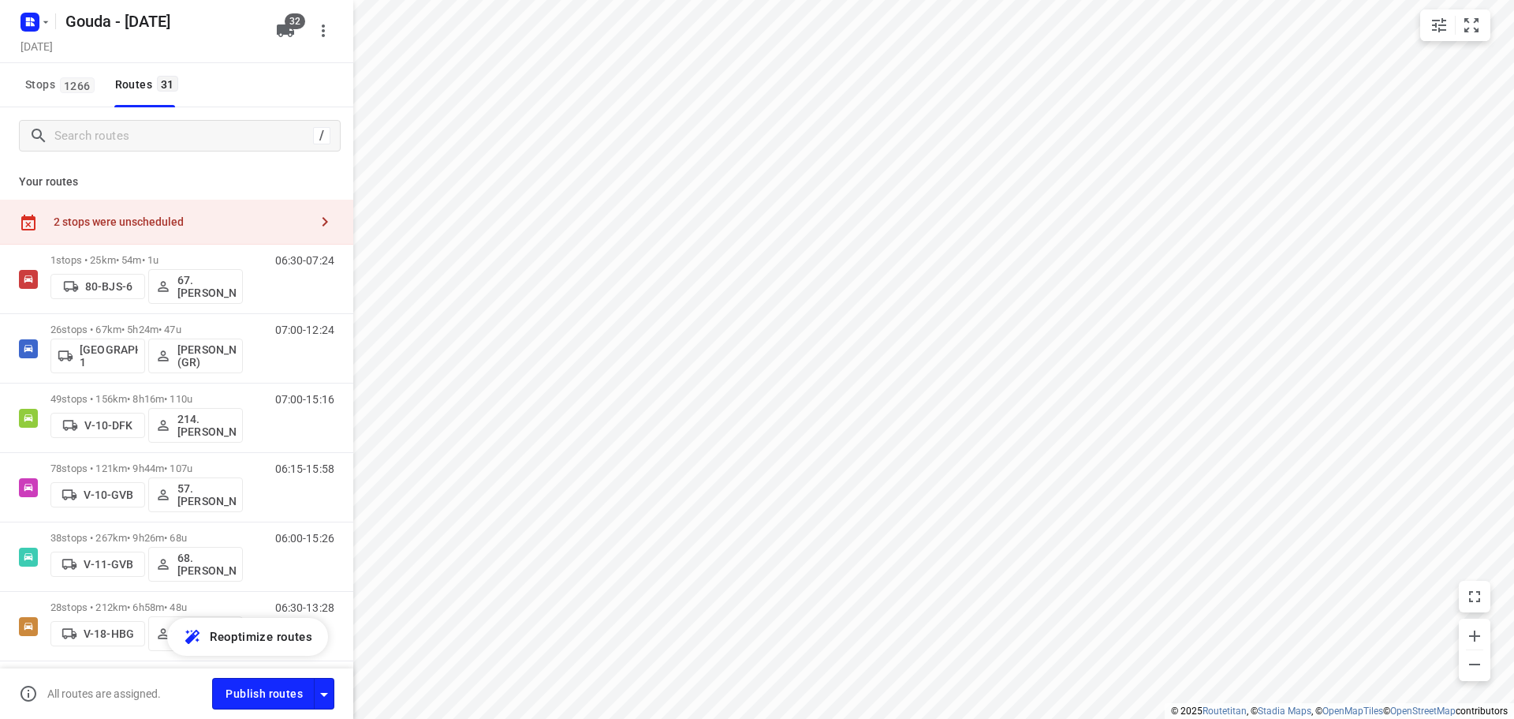
scroll to position [135, 0]
